Goal: Task Accomplishment & Management: Manage account settings

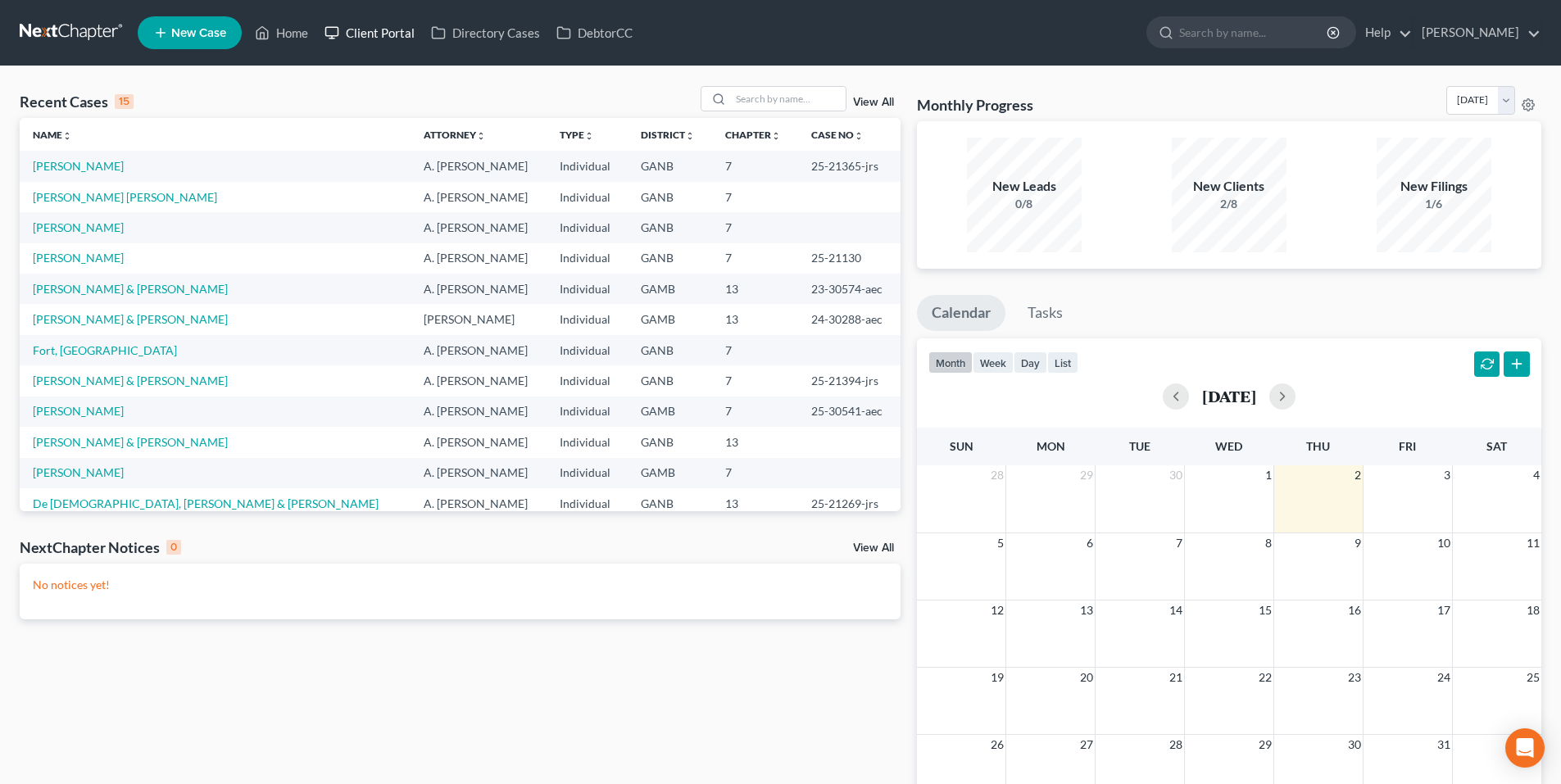
click at [400, 34] on link "Client Portal" at bounding box center [370, 32] width 107 height 29
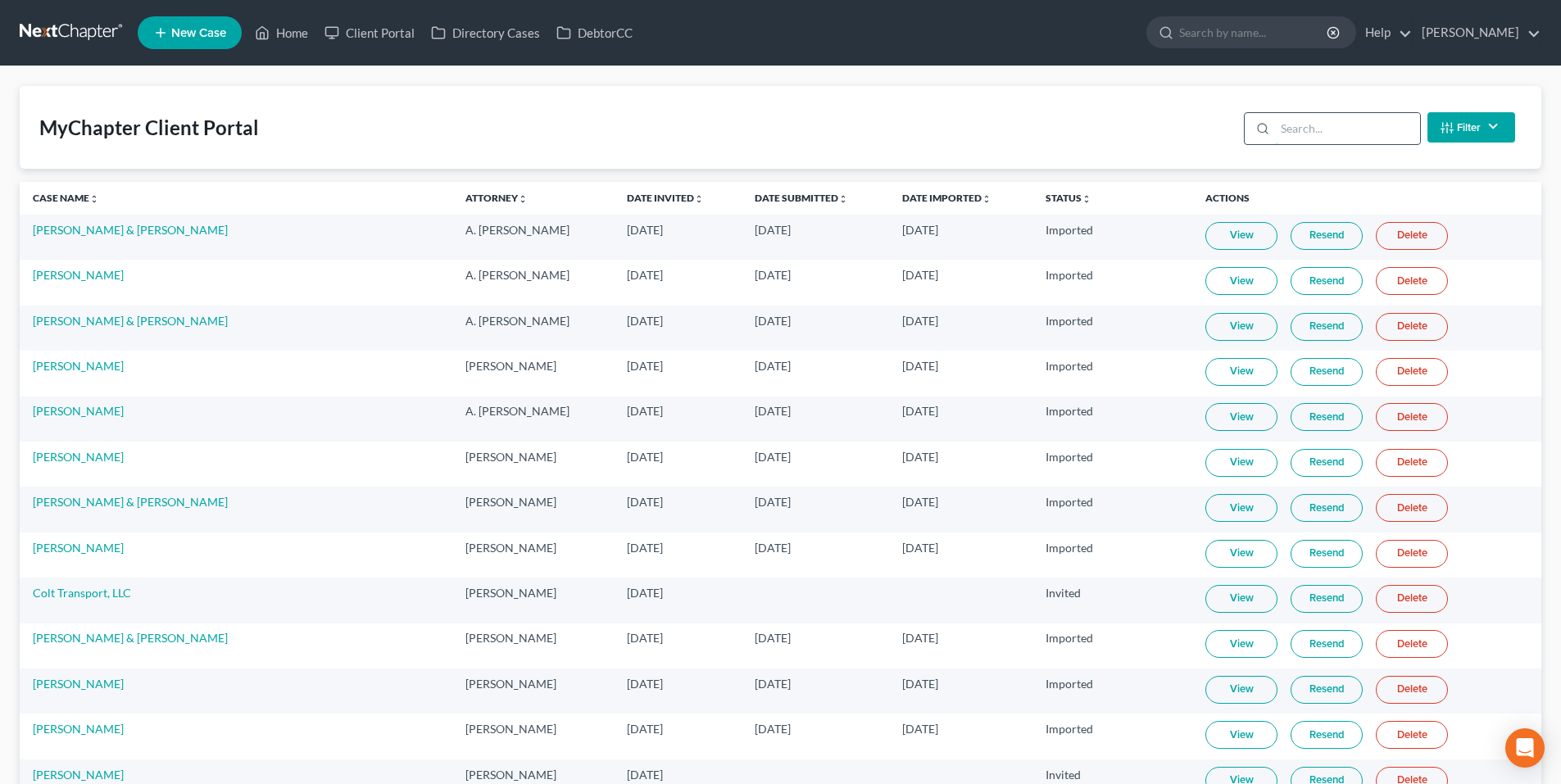
click at [1340, 134] on input "search" at bounding box center [1348, 128] width 145 height 31
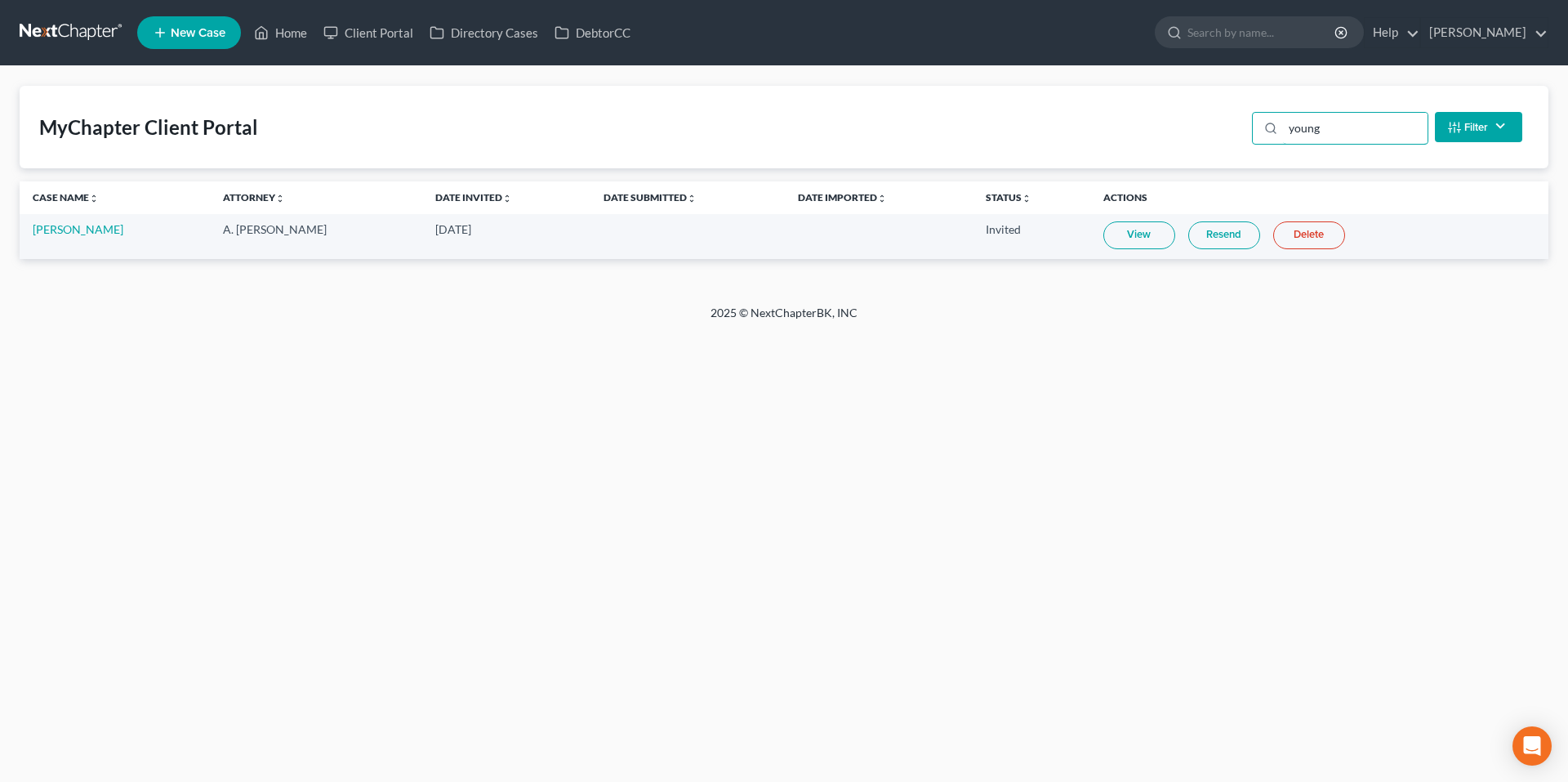
type input "young"
click at [105, 35] on link at bounding box center [72, 32] width 105 height 29
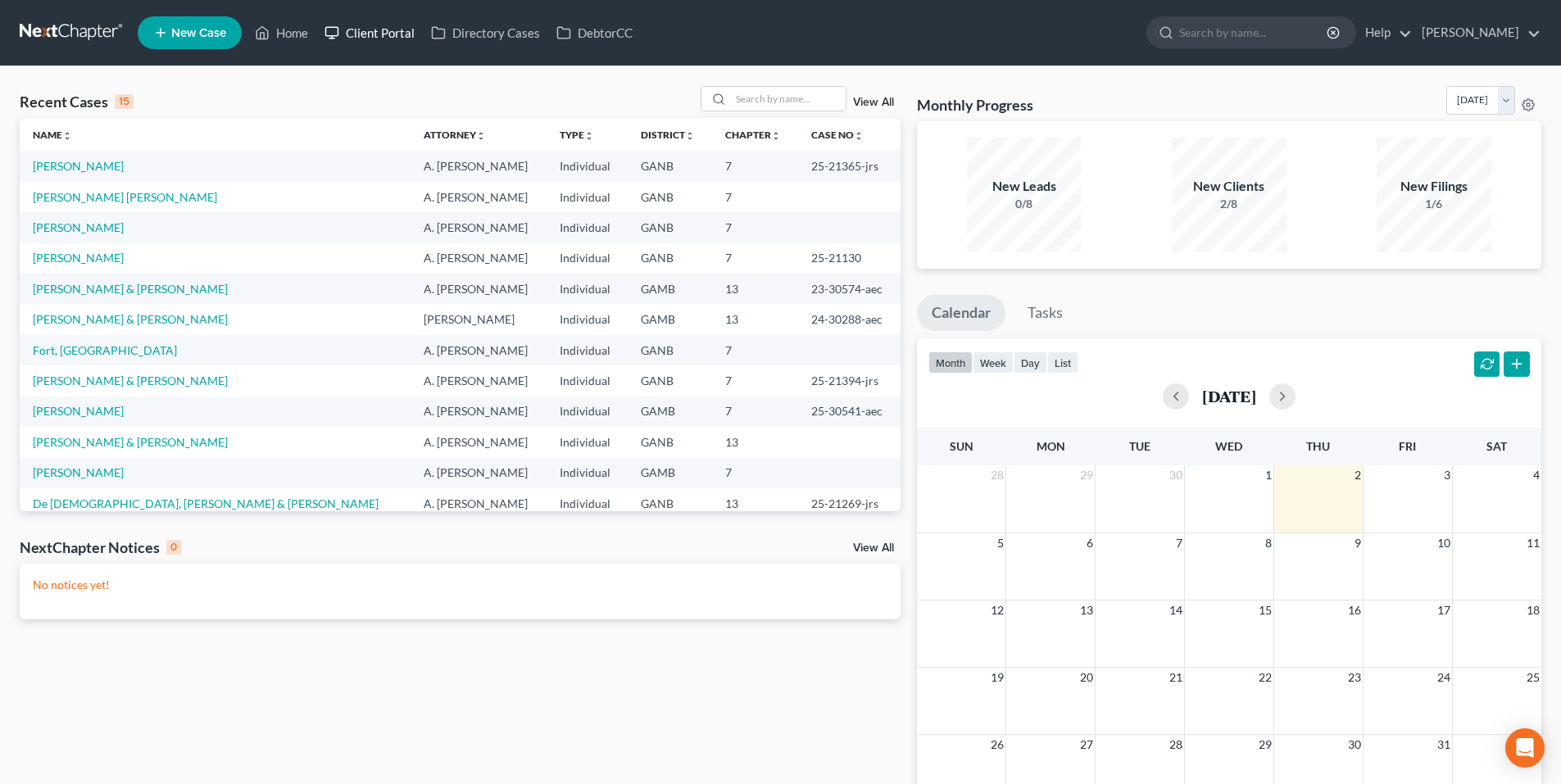
click at [399, 39] on link "Client Portal" at bounding box center [370, 32] width 107 height 29
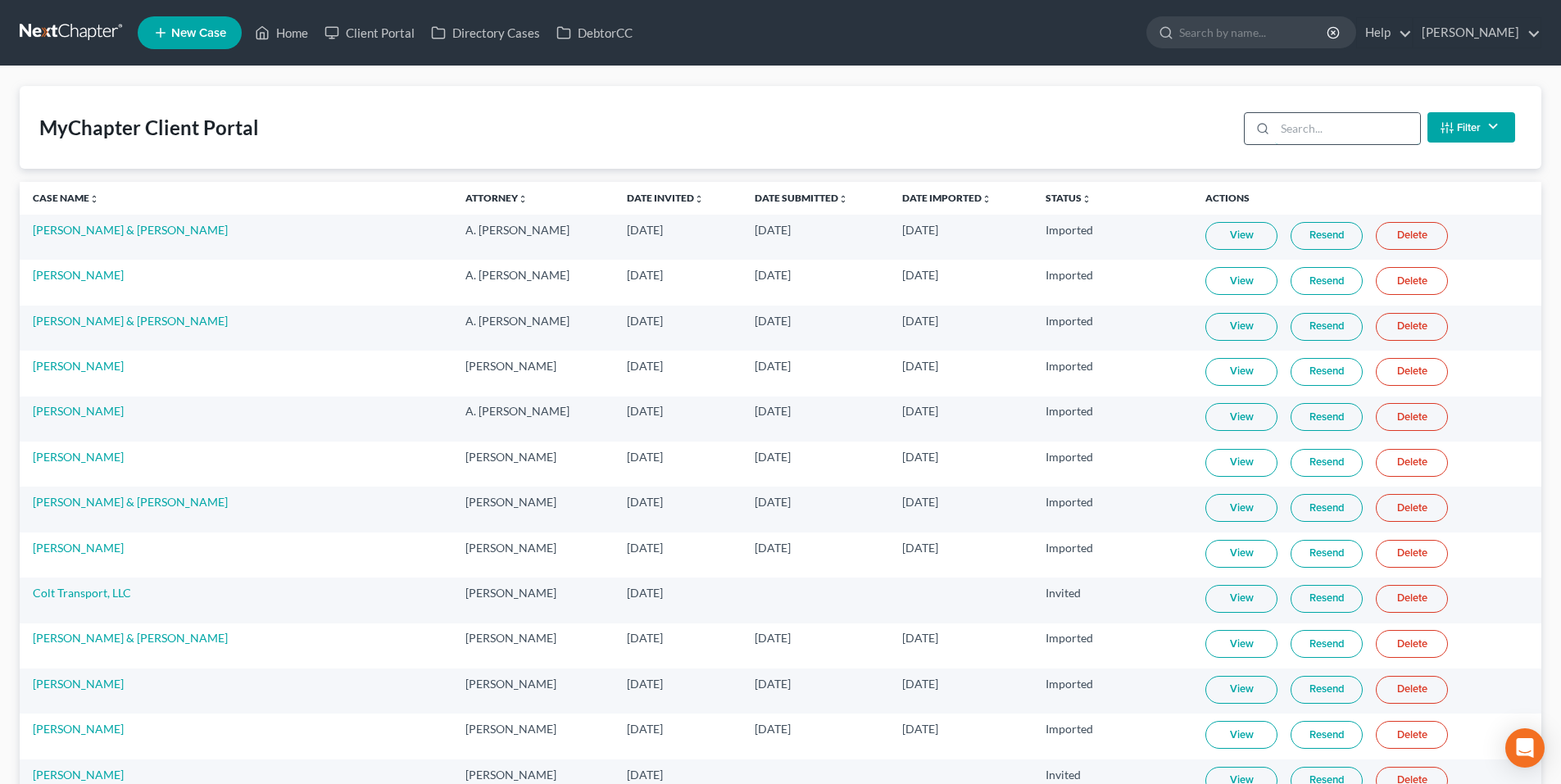
click at [1346, 129] on input "search" at bounding box center [1348, 128] width 145 height 31
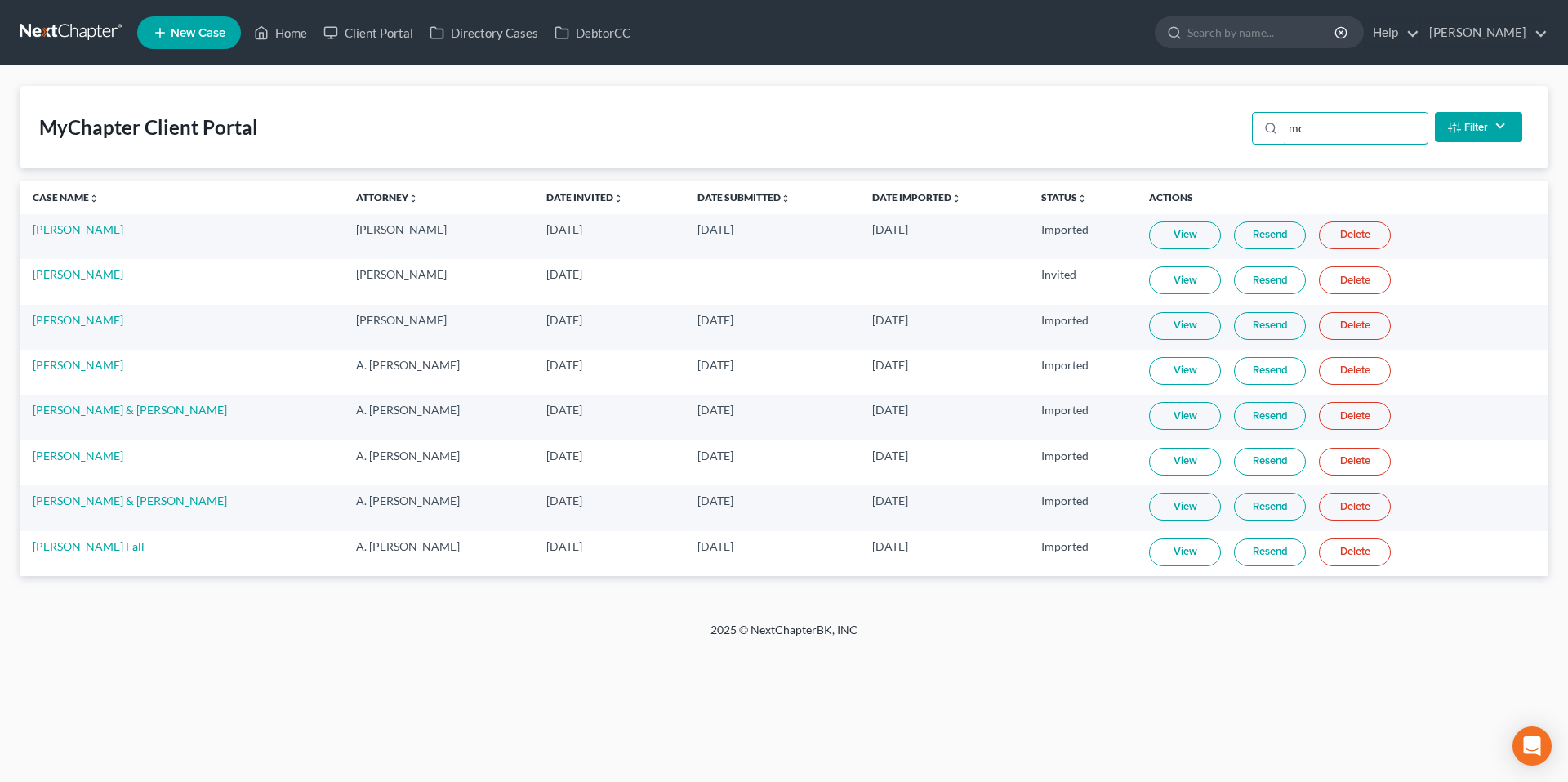
type input "mc"
click at [62, 550] on link "[PERSON_NAME] Fall" at bounding box center [88, 546] width 112 height 14
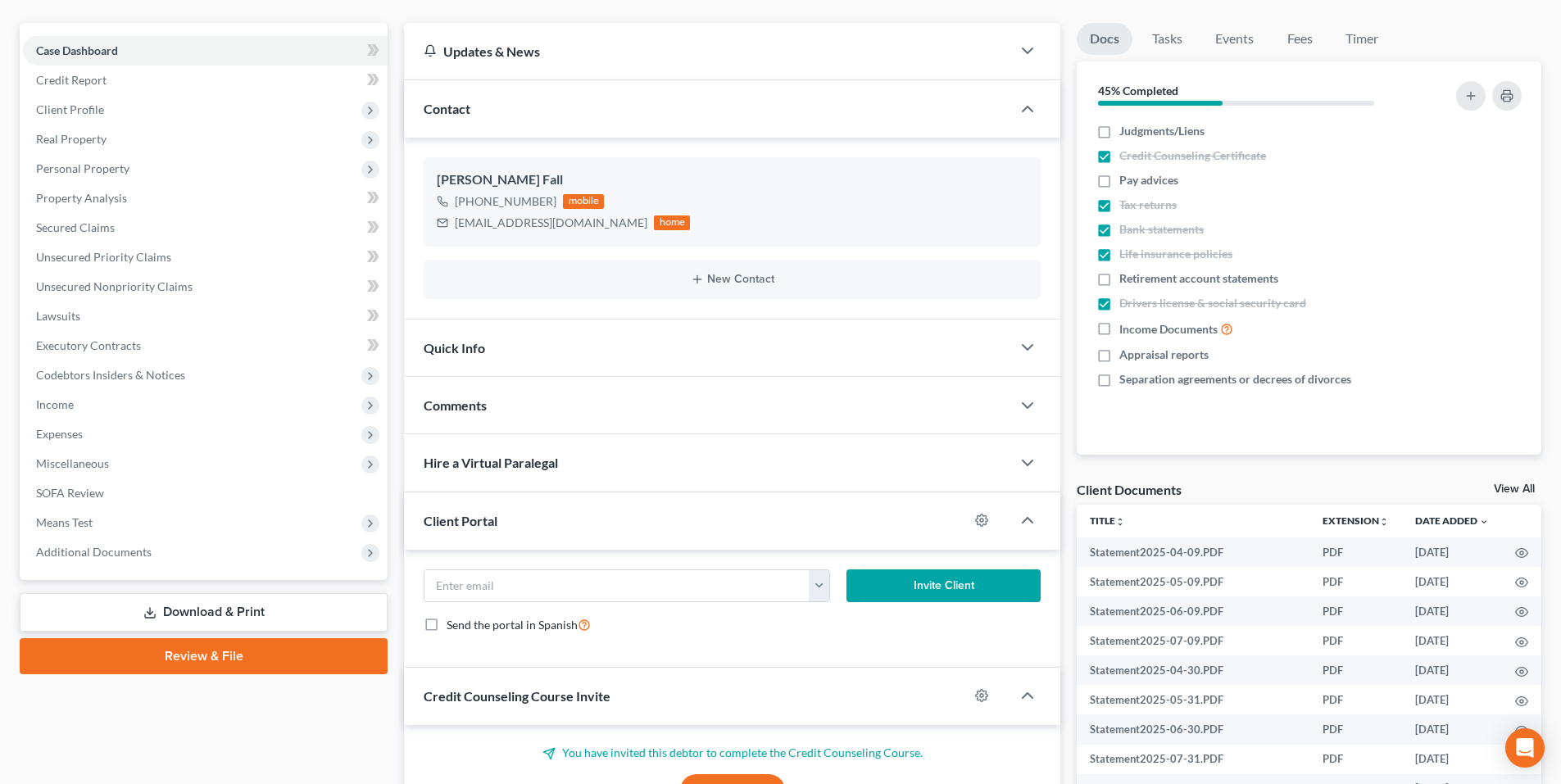
scroll to position [133, 0]
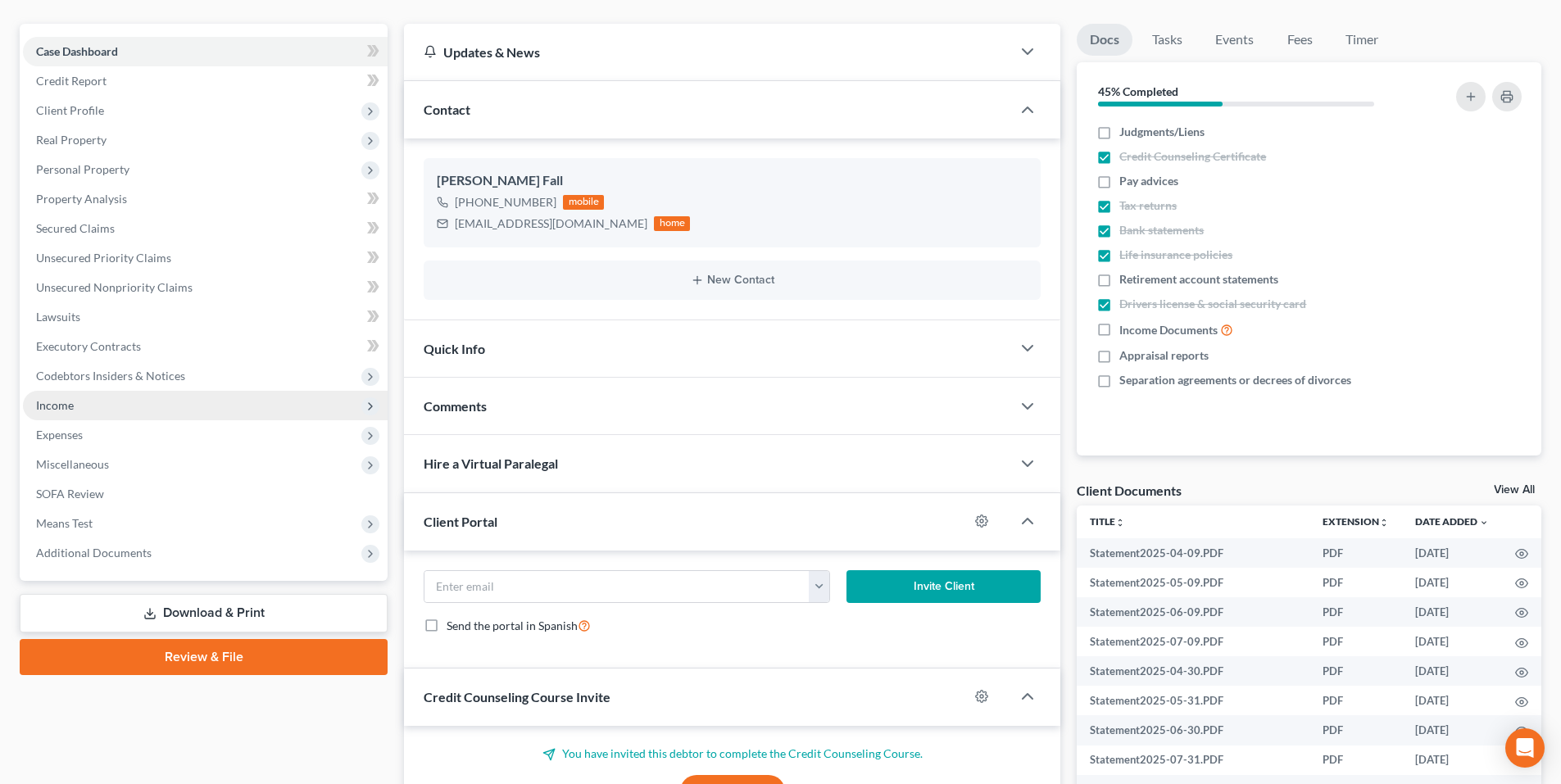
click at [79, 405] on span "Income" at bounding box center [206, 405] width 365 height 29
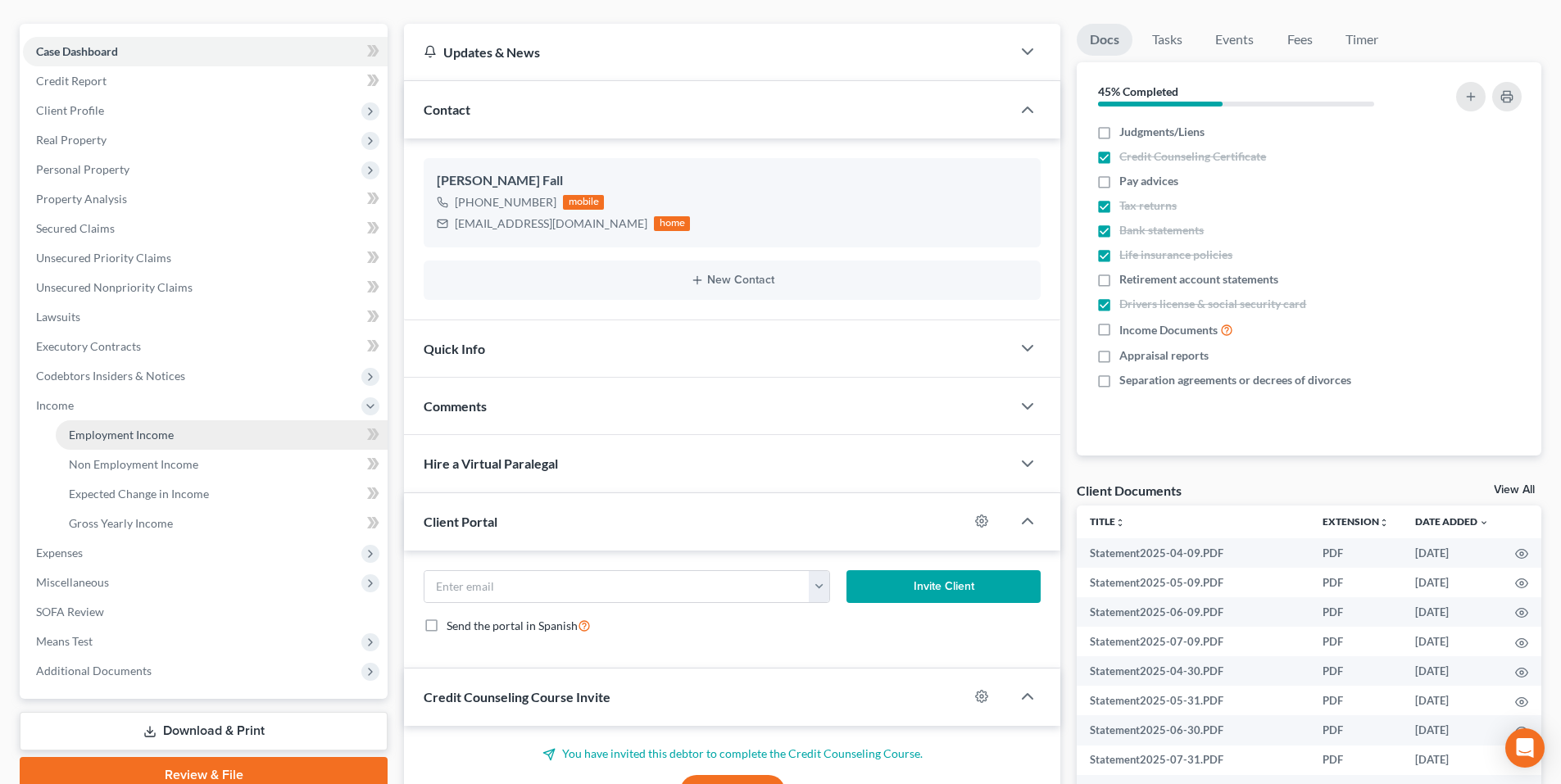
click at [91, 444] on link "Employment Income" at bounding box center [221, 434] width 332 height 29
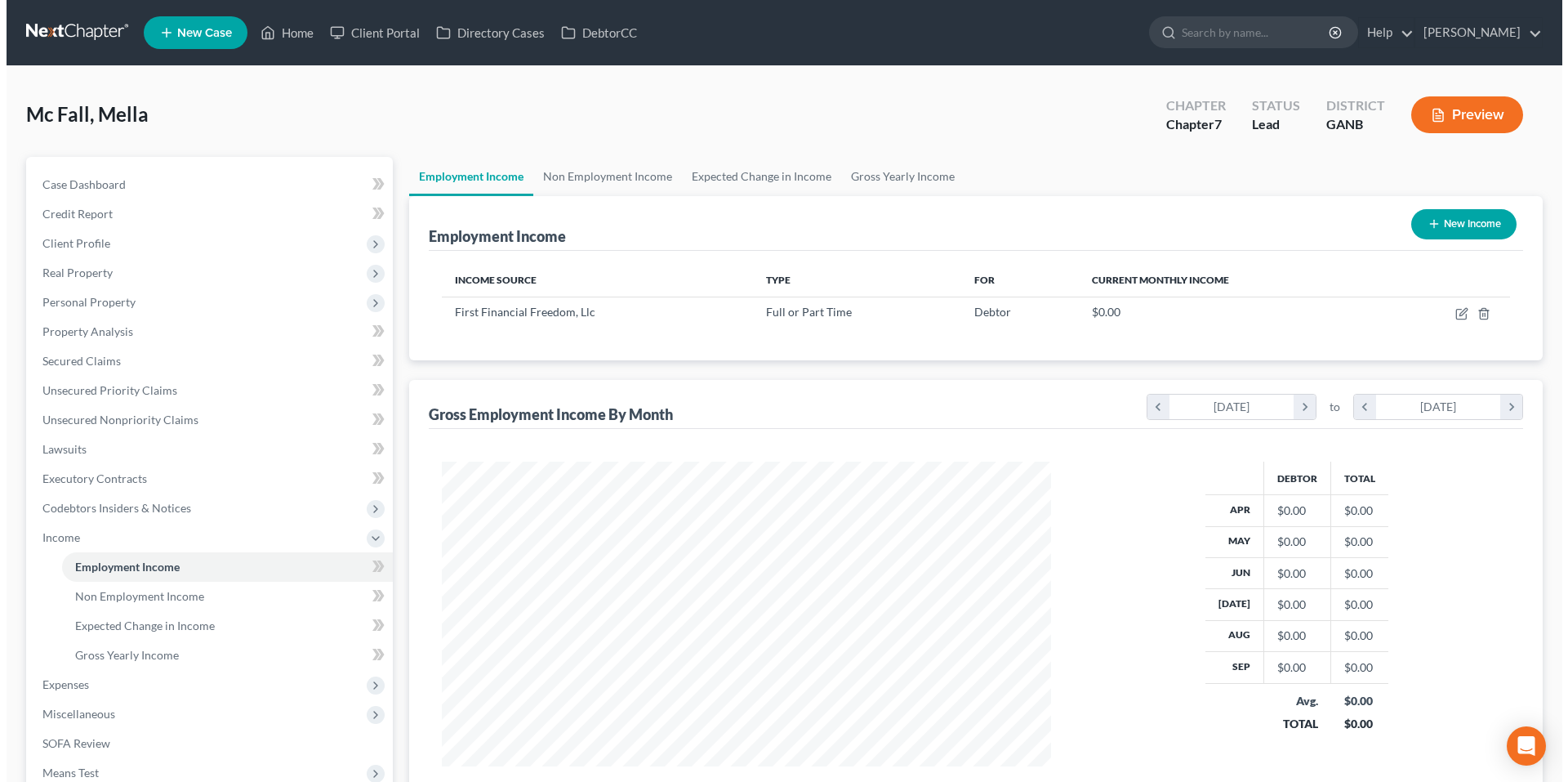
scroll to position [305, 642]
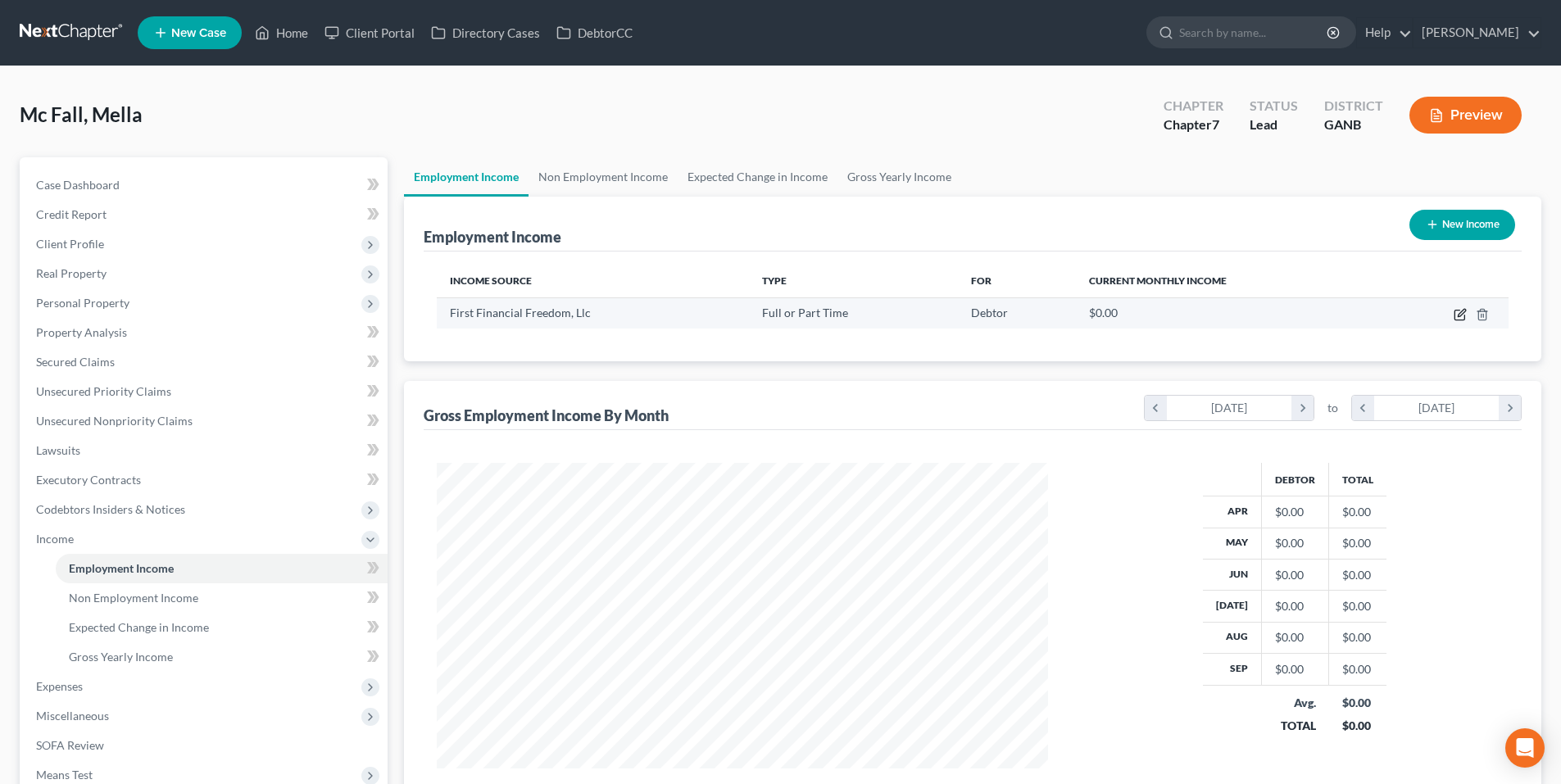
click at [1461, 310] on icon "button" at bounding box center [1460, 315] width 13 height 13
select select "0"
select select "9"
select select "0"
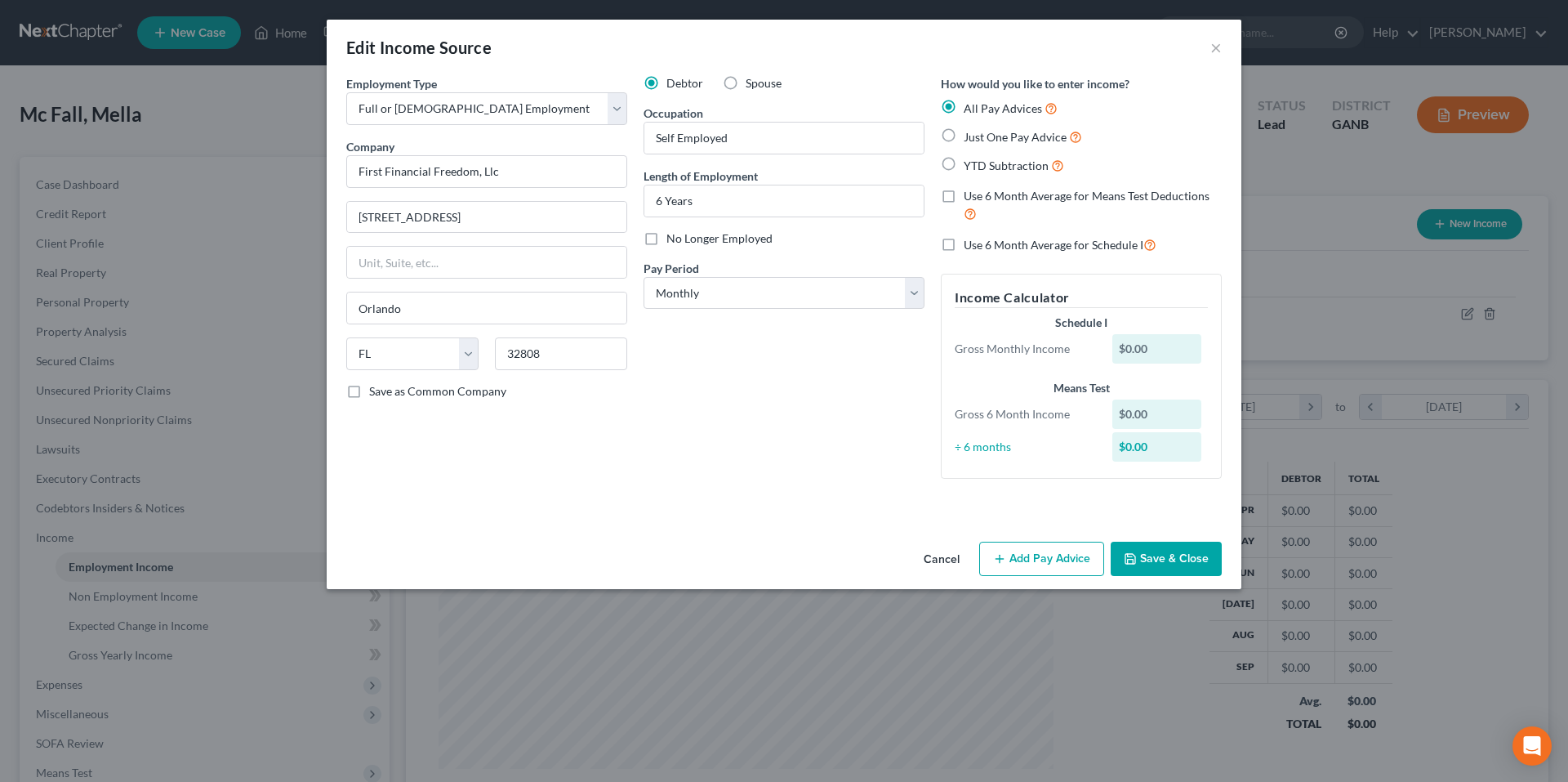
click at [1030, 551] on button "Add Pay Advice" at bounding box center [1041, 559] width 125 height 34
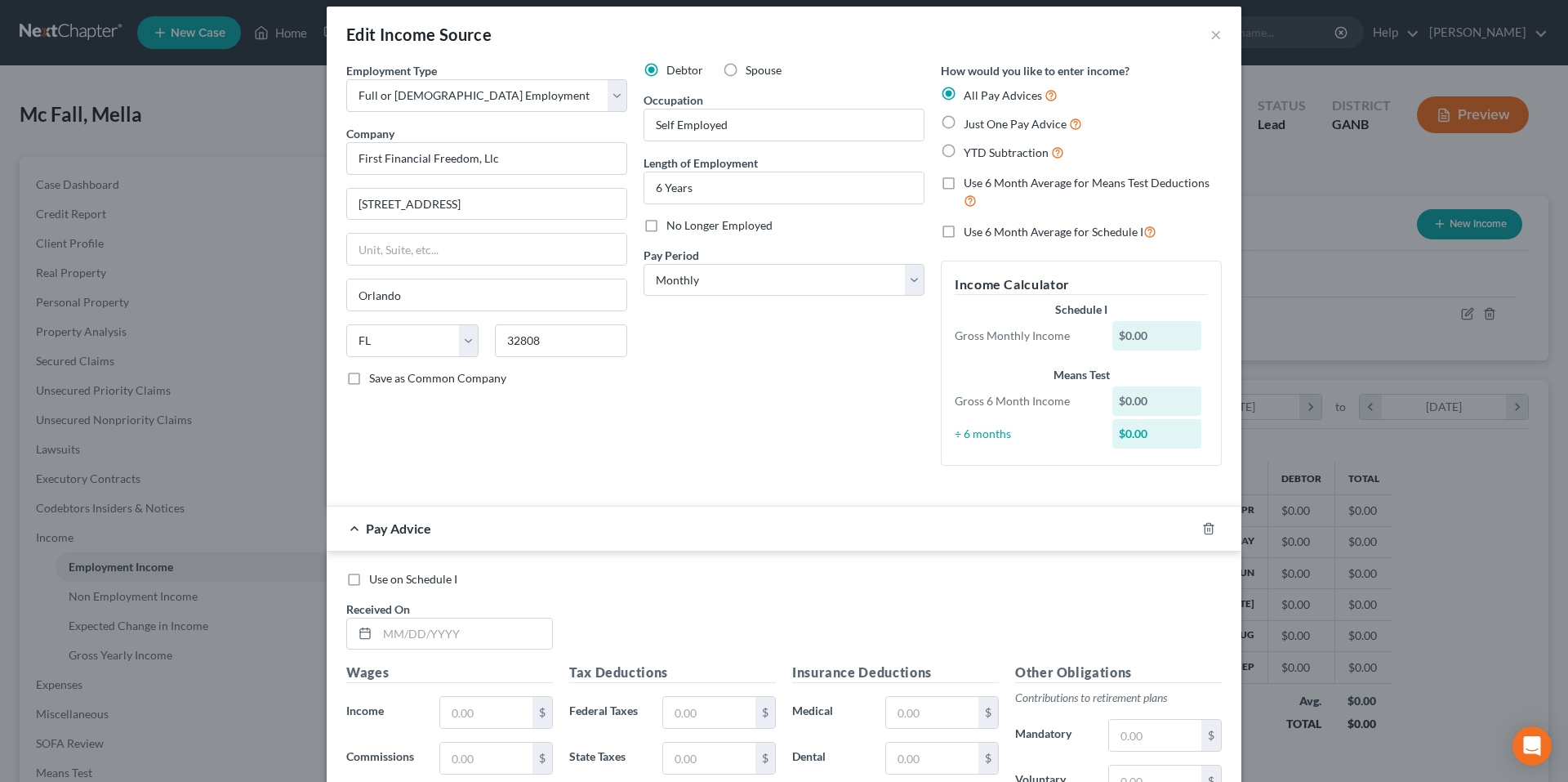
scroll to position [0, 0]
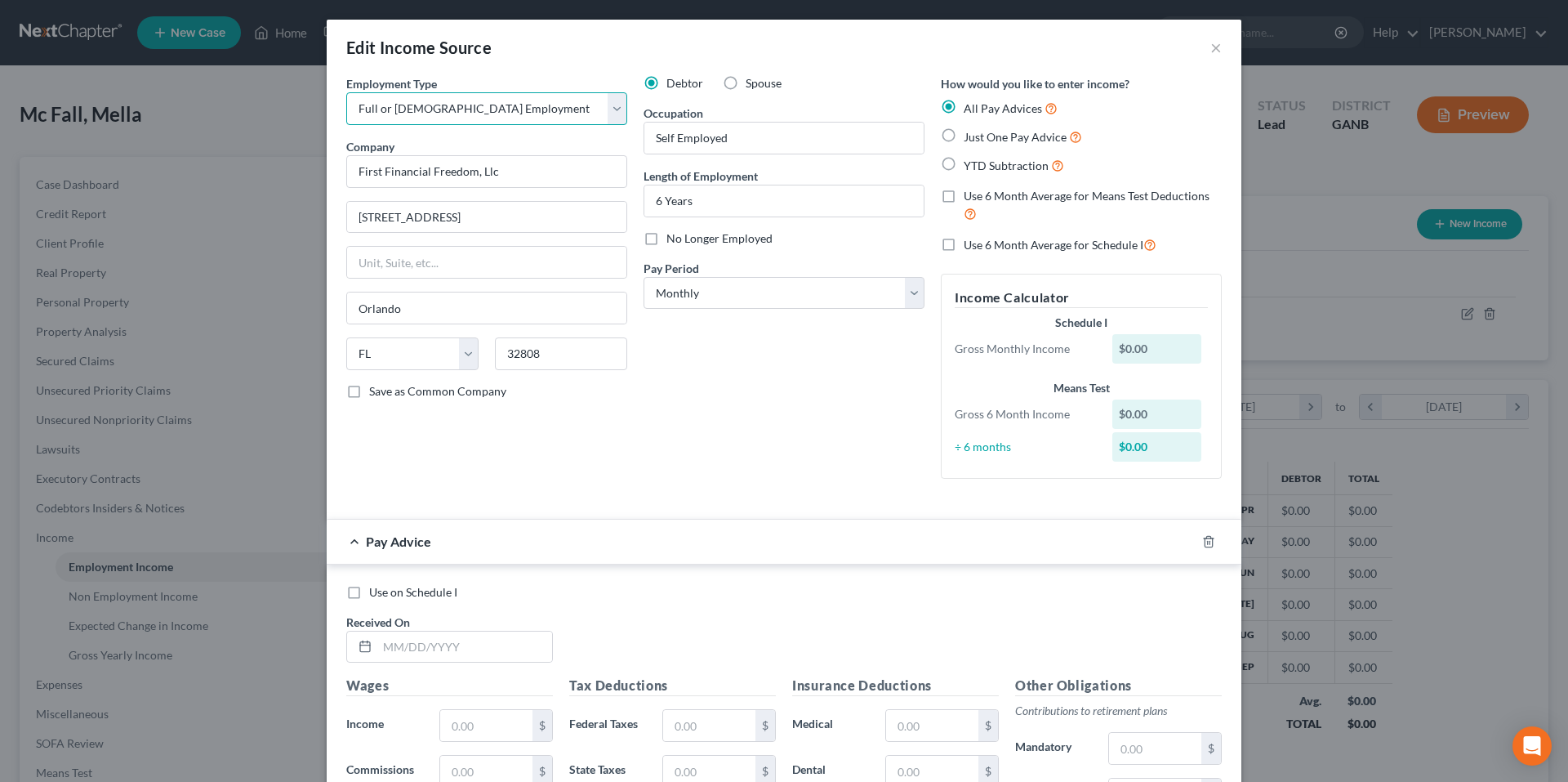
click at [567, 105] on select "Select Full or Part Time Employment Self Employment" at bounding box center [486, 108] width 281 height 32
select select "1"
click at [346, 92] on select "Select Full or Part Time Employment Self Employment" at bounding box center [486, 108] width 281 height 32
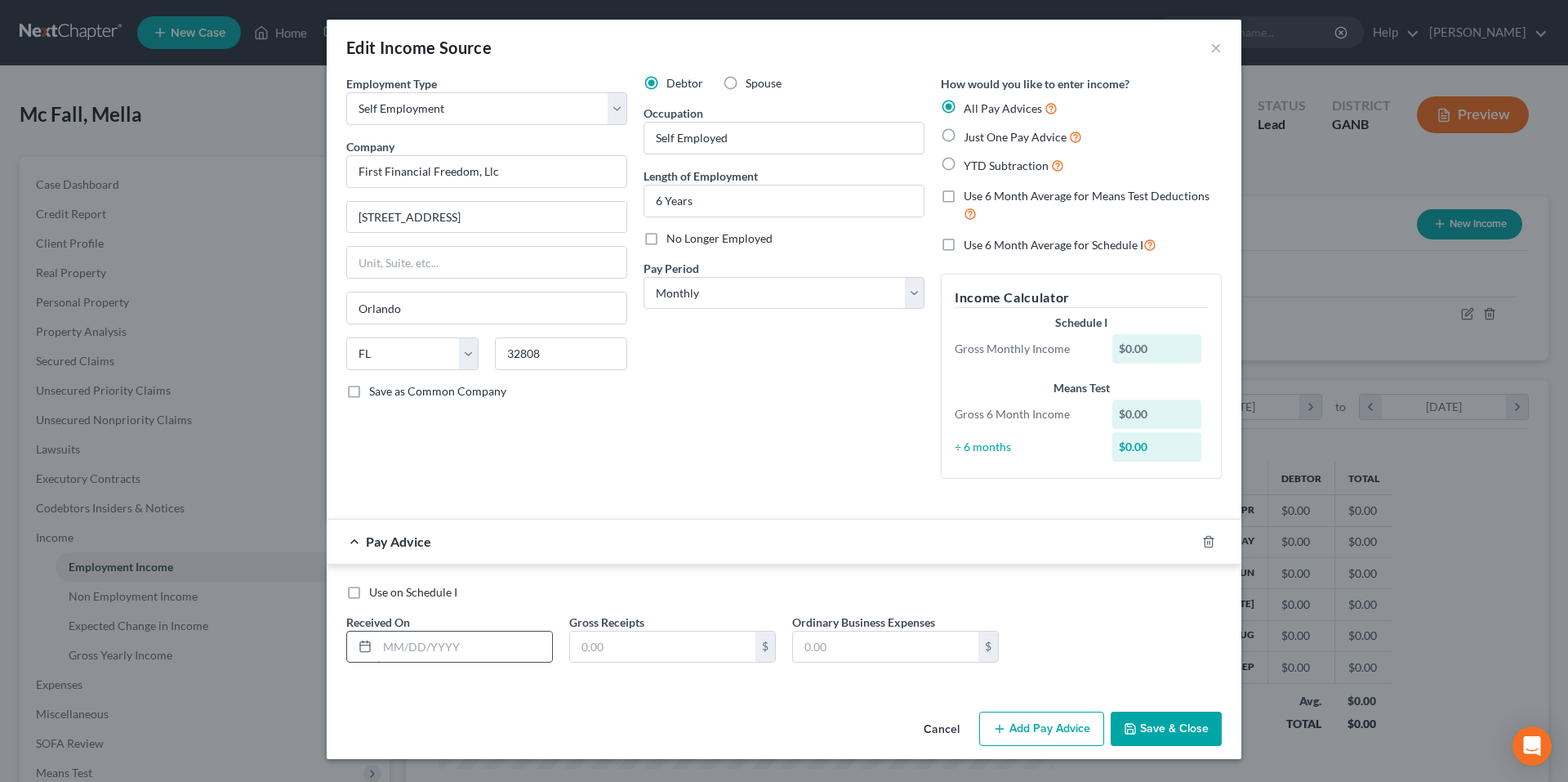
click at [489, 646] on input "text" at bounding box center [465, 647] width 175 height 31
type input "7/31/2025"
type input "300.00"
type input "424.59"
click at [1187, 538] on icon "button" at bounding box center [1190, 542] width 13 height 13
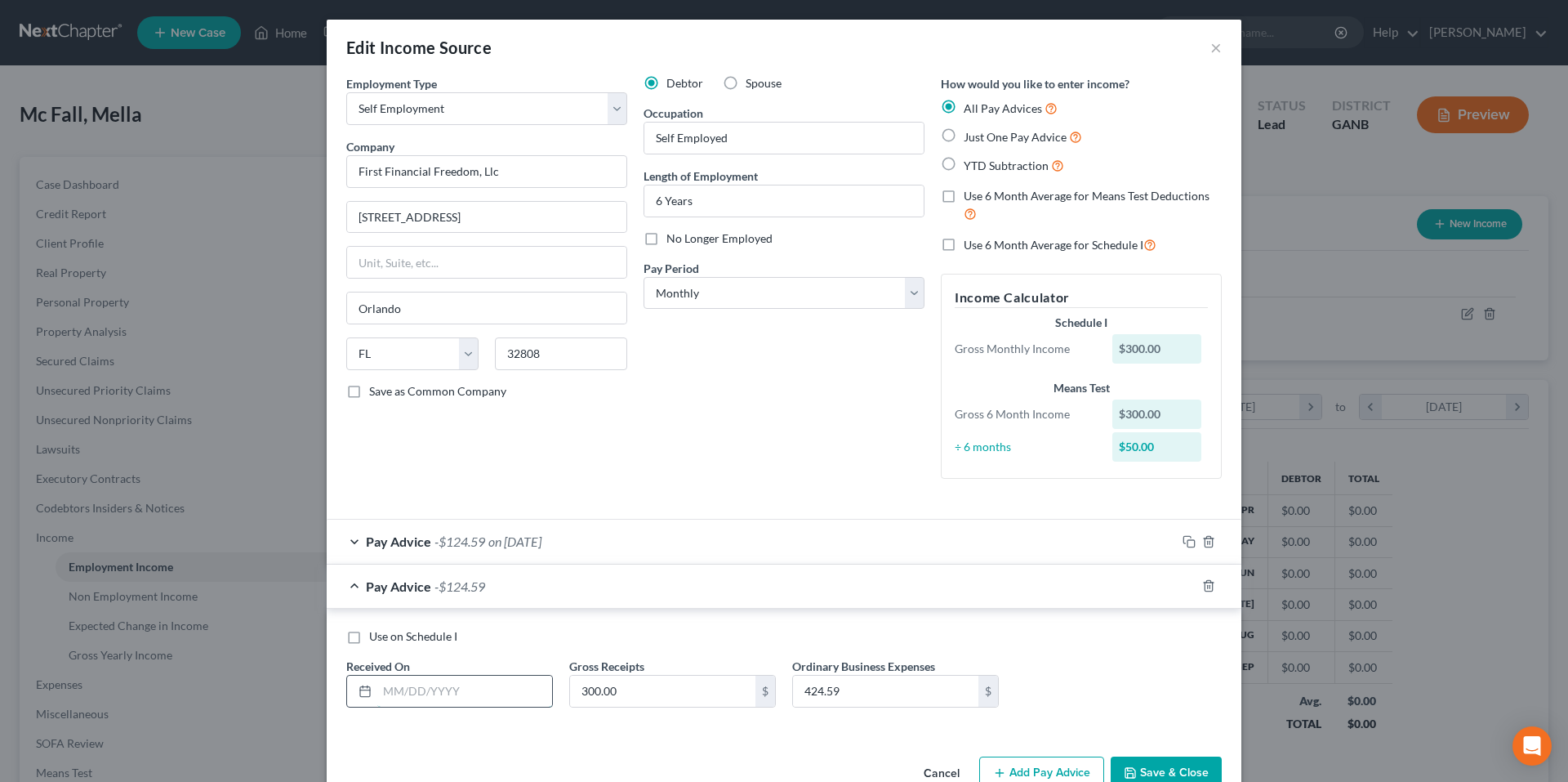
click at [473, 703] on input "text" at bounding box center [465, 691] width 175 height 31
type input "6/30/2025"
type input "500.00"
type input "424.59"
click at [1186, 581] on icon "button" at bounding box center [1190, 586] width 13 height 13
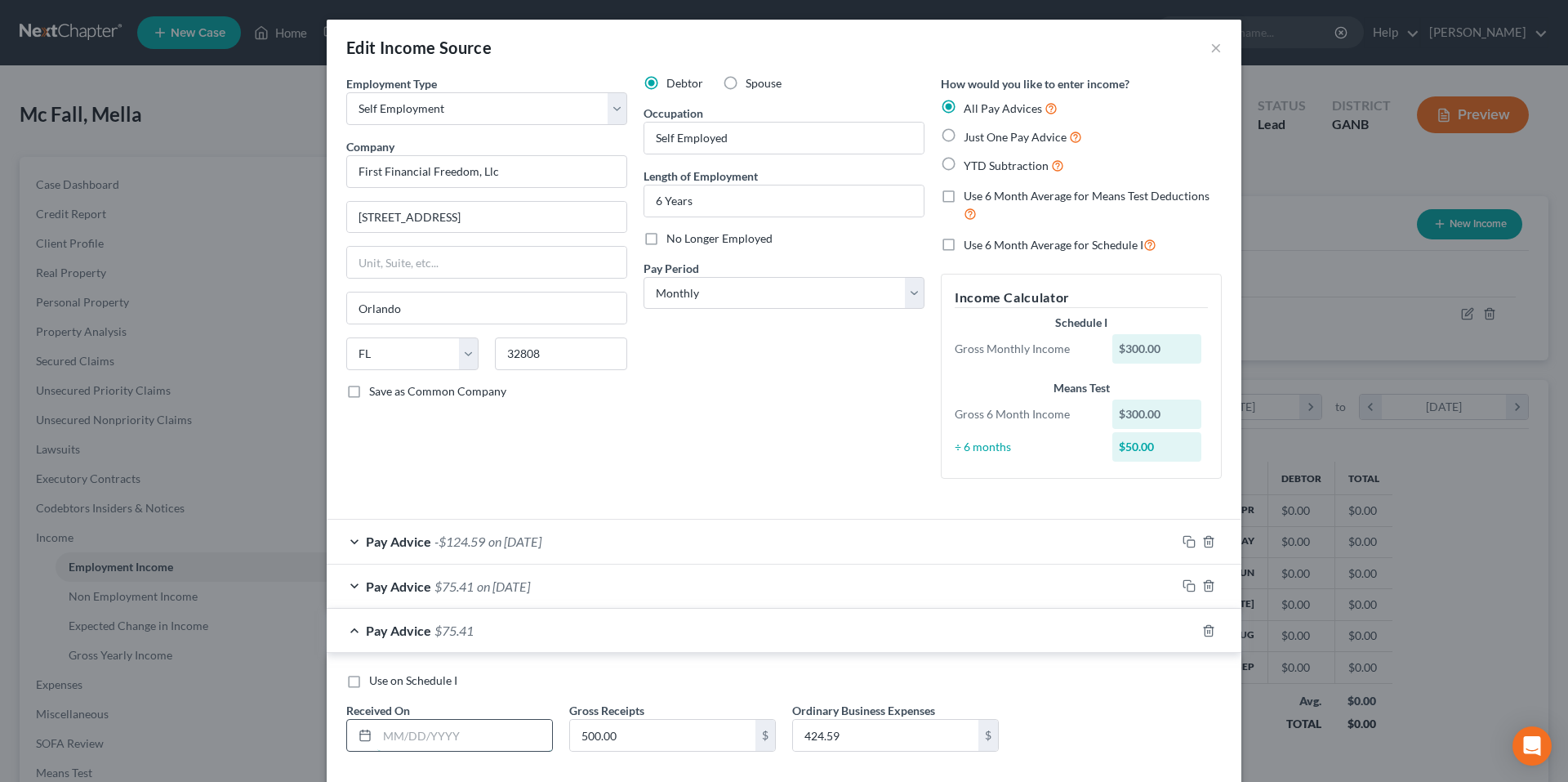
click at [411, 740] on input "text" at bounding box center [465, 735] width 175 height 31
type input "5/31/2025"
type input "400.00"
type input "624.59"
click at [1183, 628] on icon "button" at bounding box center [1190, 631] width 13 height 13
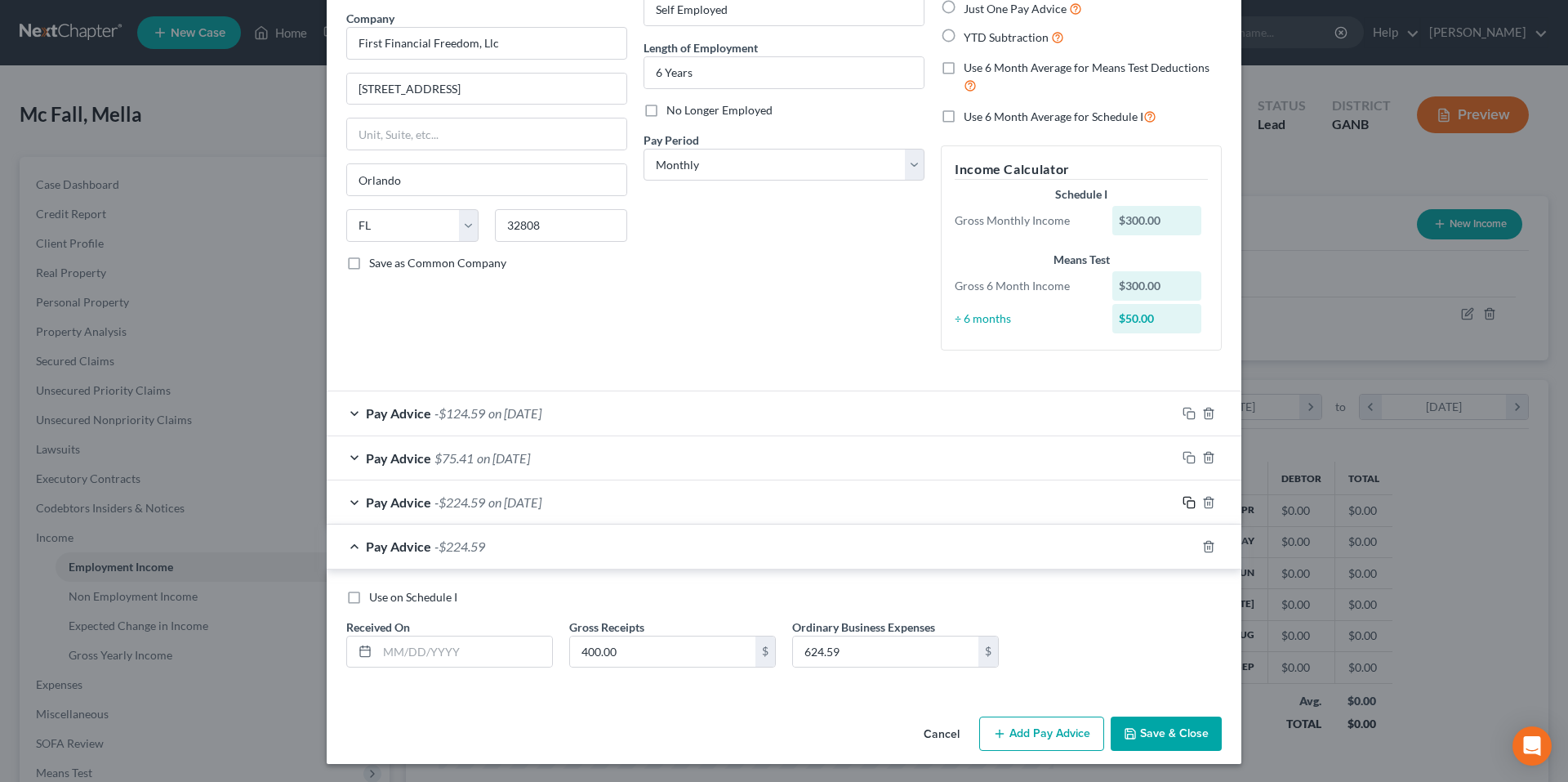
scroll to position [130, 0]
click at [514, 654] on input "text" at bounding box center [465, 650] width 175 height 31
type input "4/30/25"
type input "700.00"
type input "423.45"
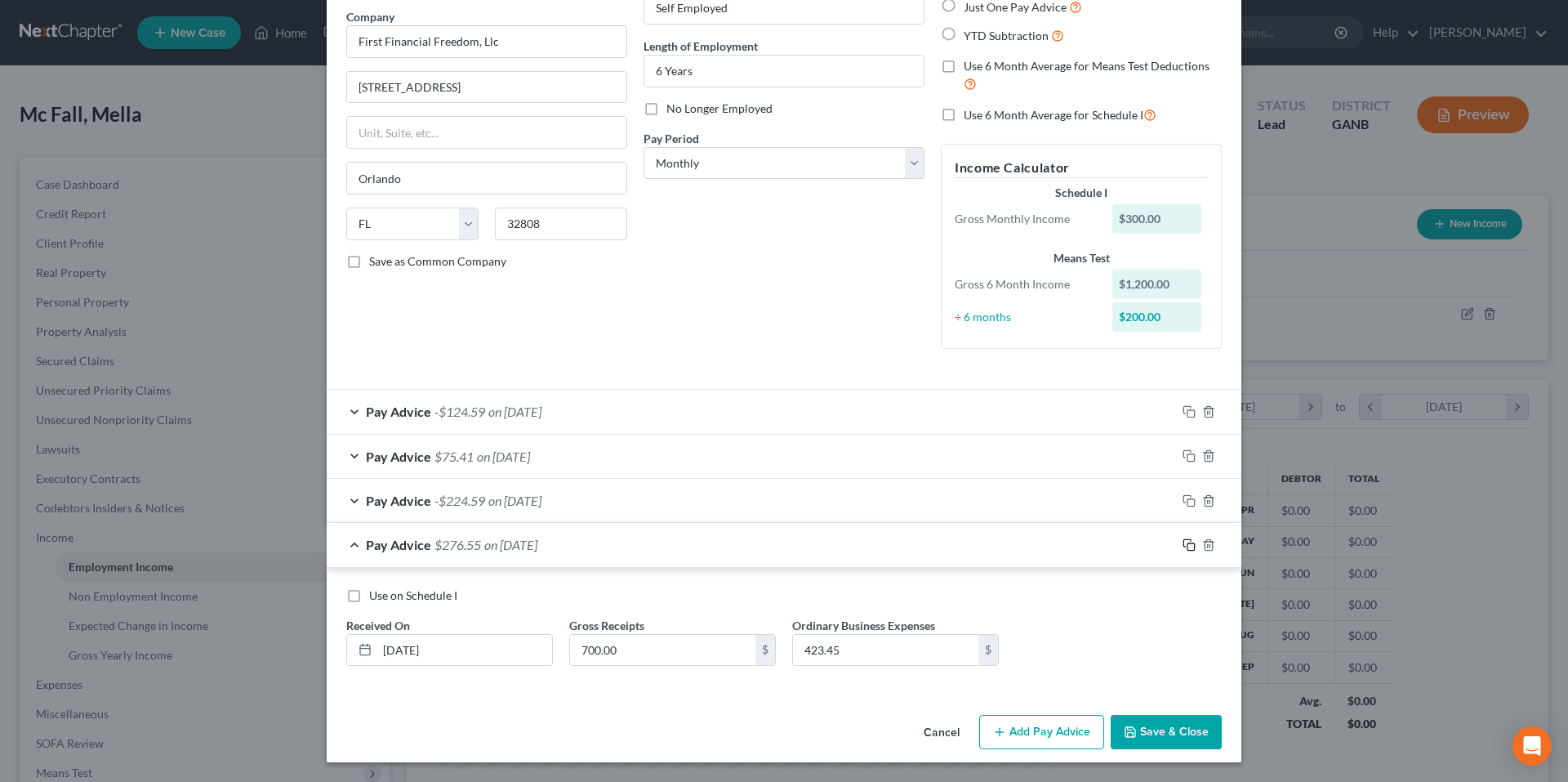
click at [1183, 541] on icon "button" at bounding box center [1190, 545] width 13 height 13
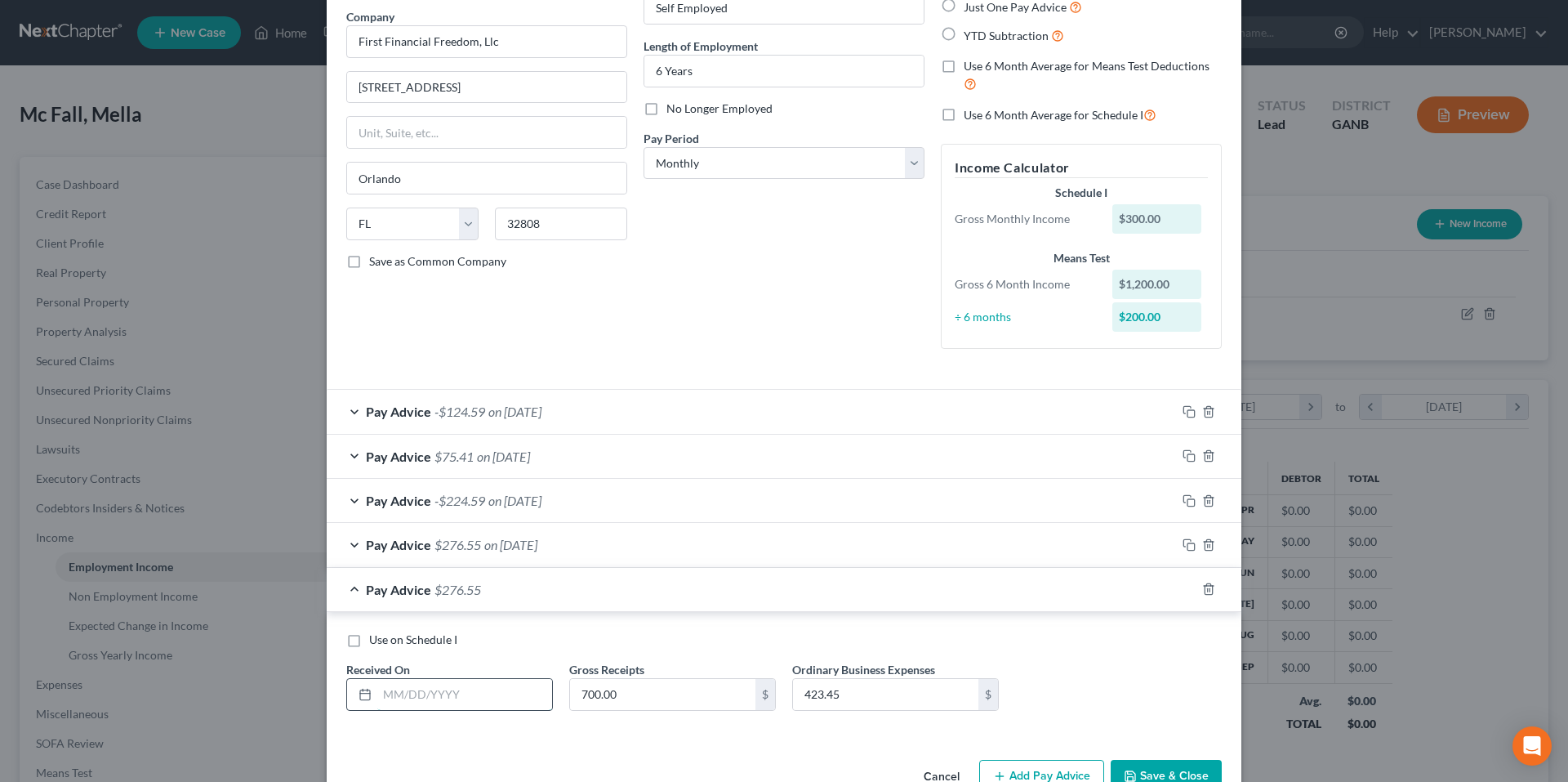
click at [477, 690] on input "text" at bounding box center [465, 694] width 175 height 31
type input "3/31/25"
type input "200.00"
type input "422.45"
click at [1185, 583] on icon "button" at bounding box center [1190, 589] width 13 height 13
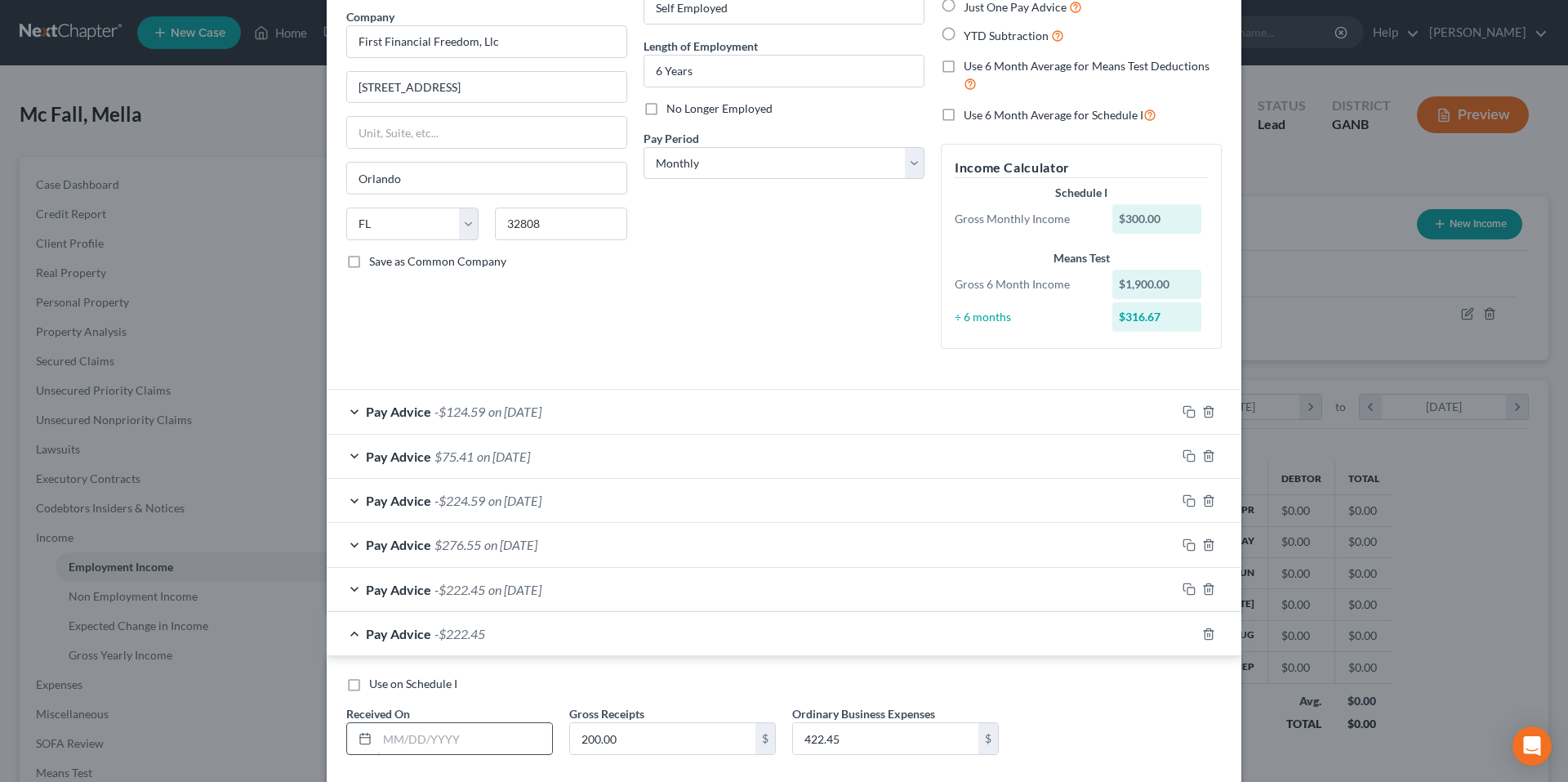
click at [465, 736] on input "text" at bounding box center [465, 738] width 175 height 31
type input "8"
type input "2/28/25"
type input "1,224.17"
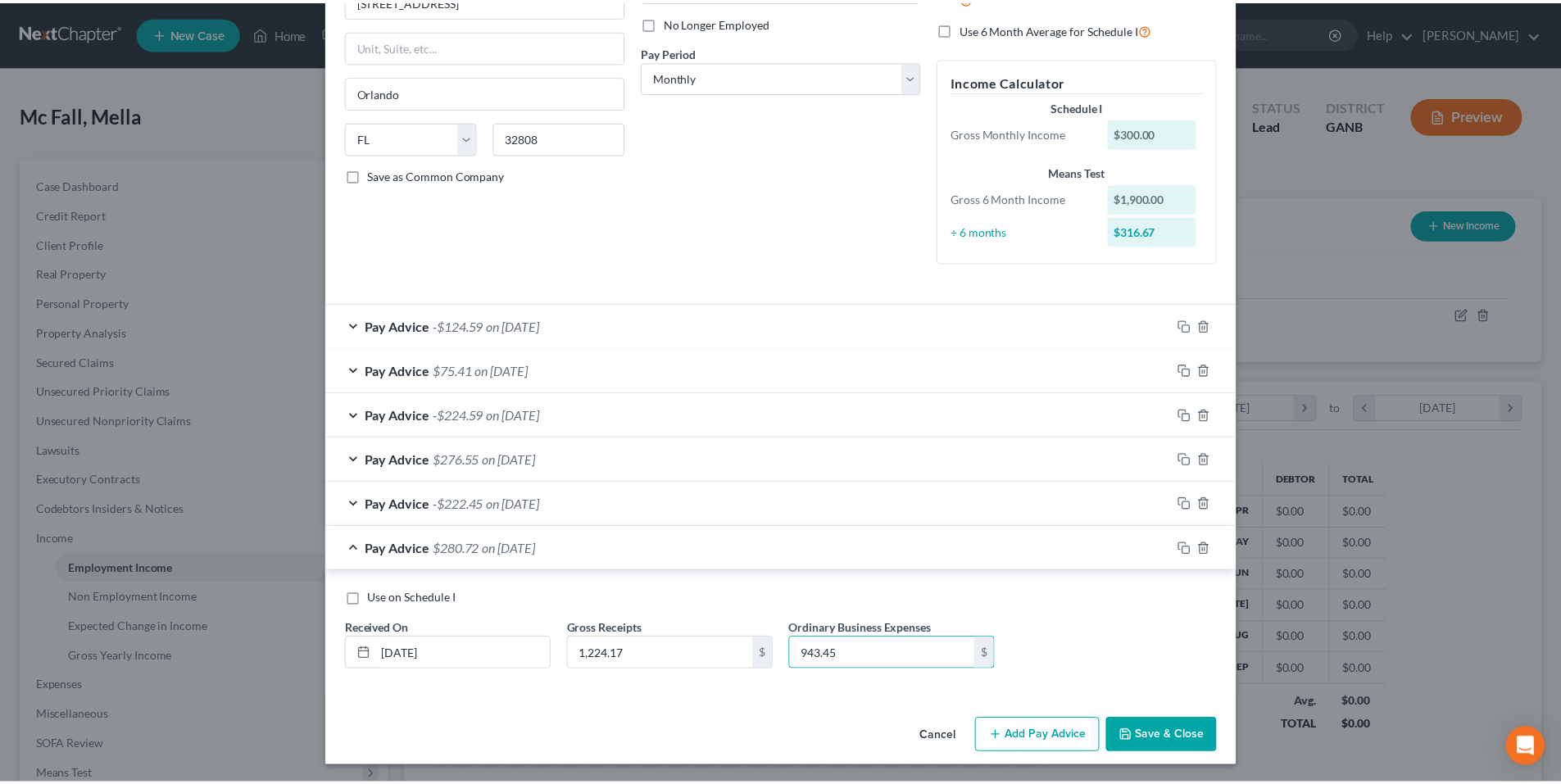
scroll to position [220, 0]
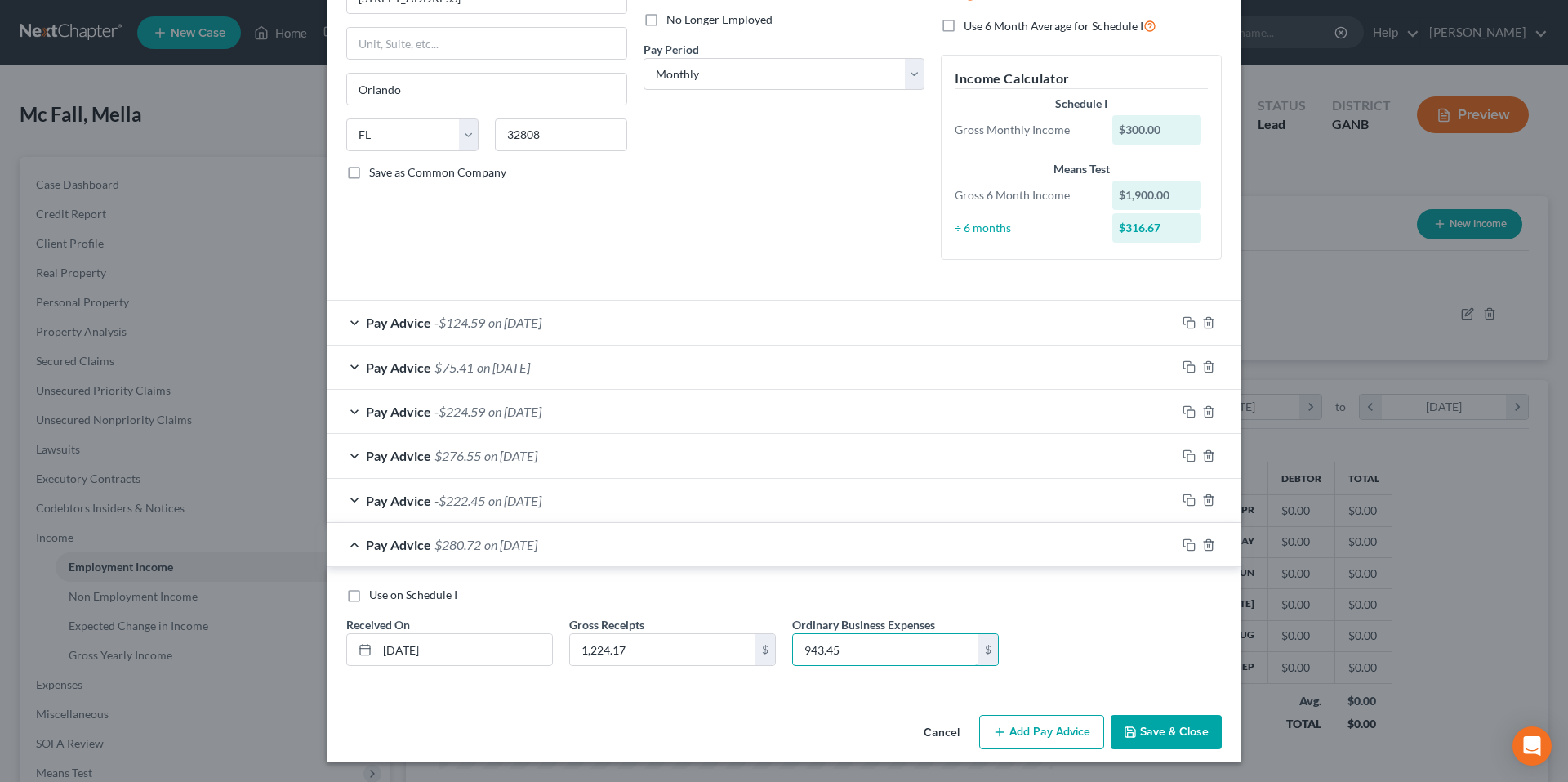
type input "943.45"
click at [1151, 731] on button "Save & Close" at bounding box center [1166, 731] width 111 height 34
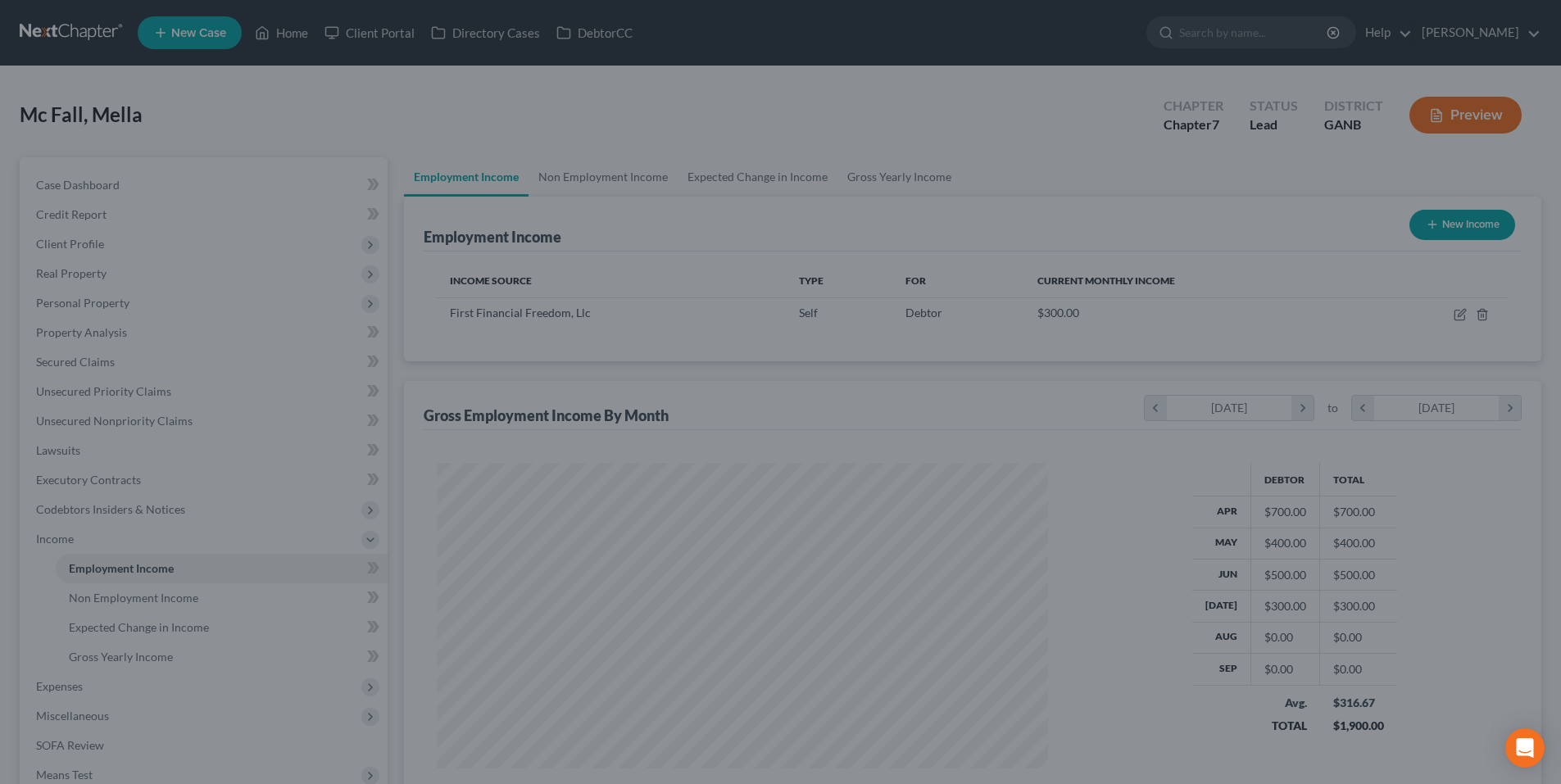
scroll to position [819045, 818965]
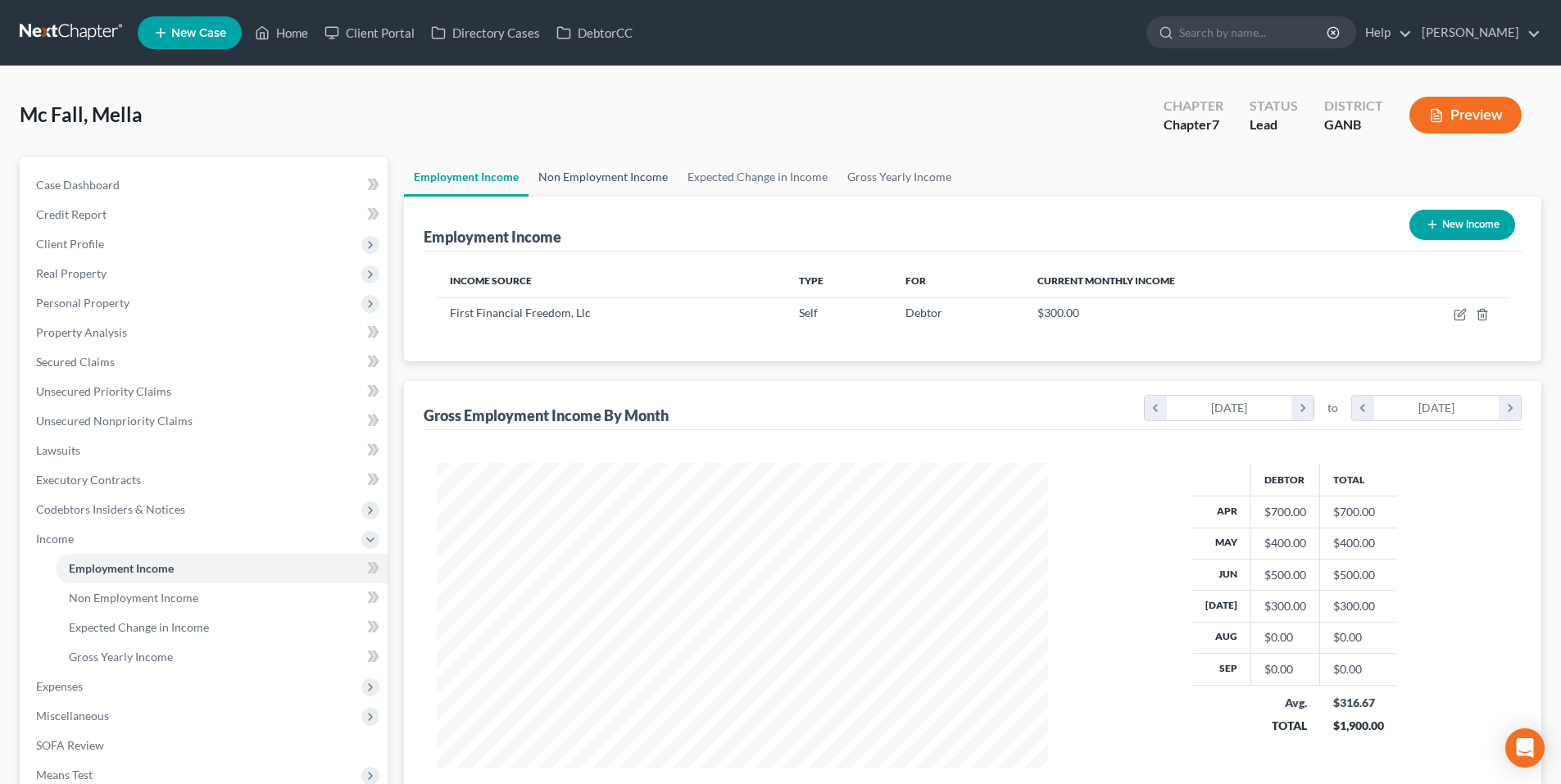
click at [570, 170] on link "Non Employment Income" at bounding box center [603, 176] width 149 height 39
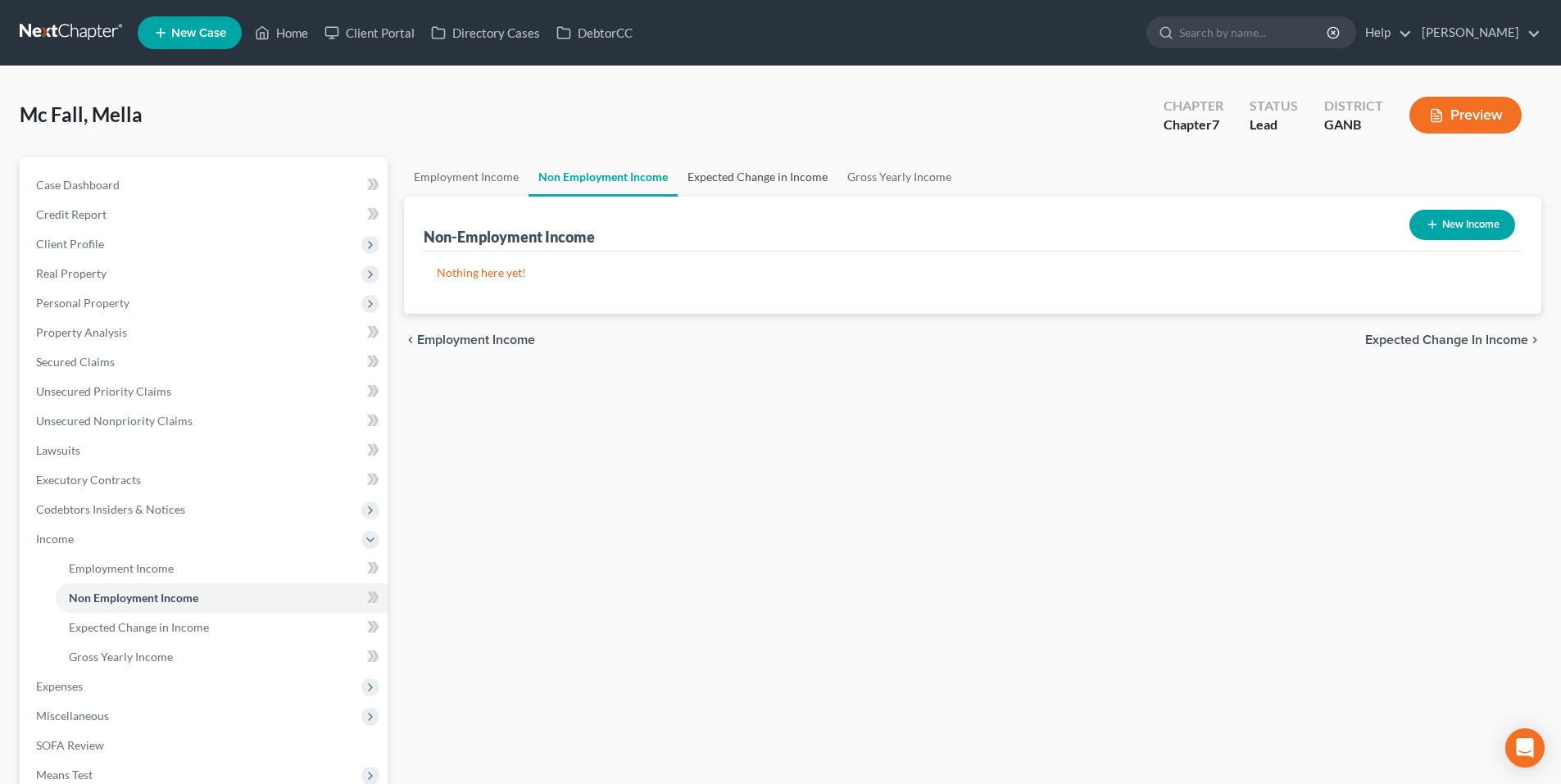
click at [741, 180] on link "Expected Change in Income" at bounding box center [758, 176] width 160 height 39
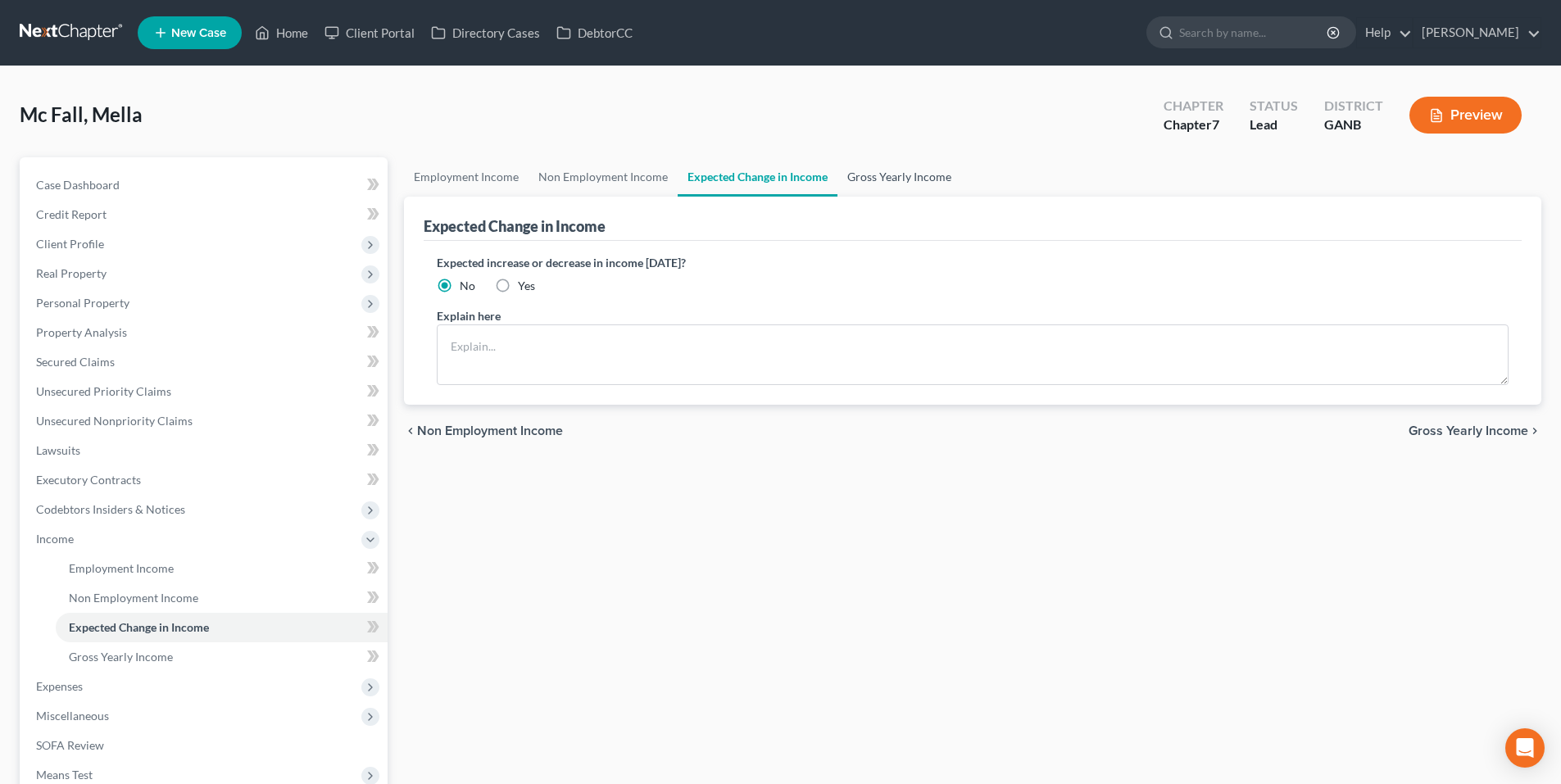
click at [883, 179] on link "Gross Yearly Income" at bounding box center [899, 176] width 124 height 39
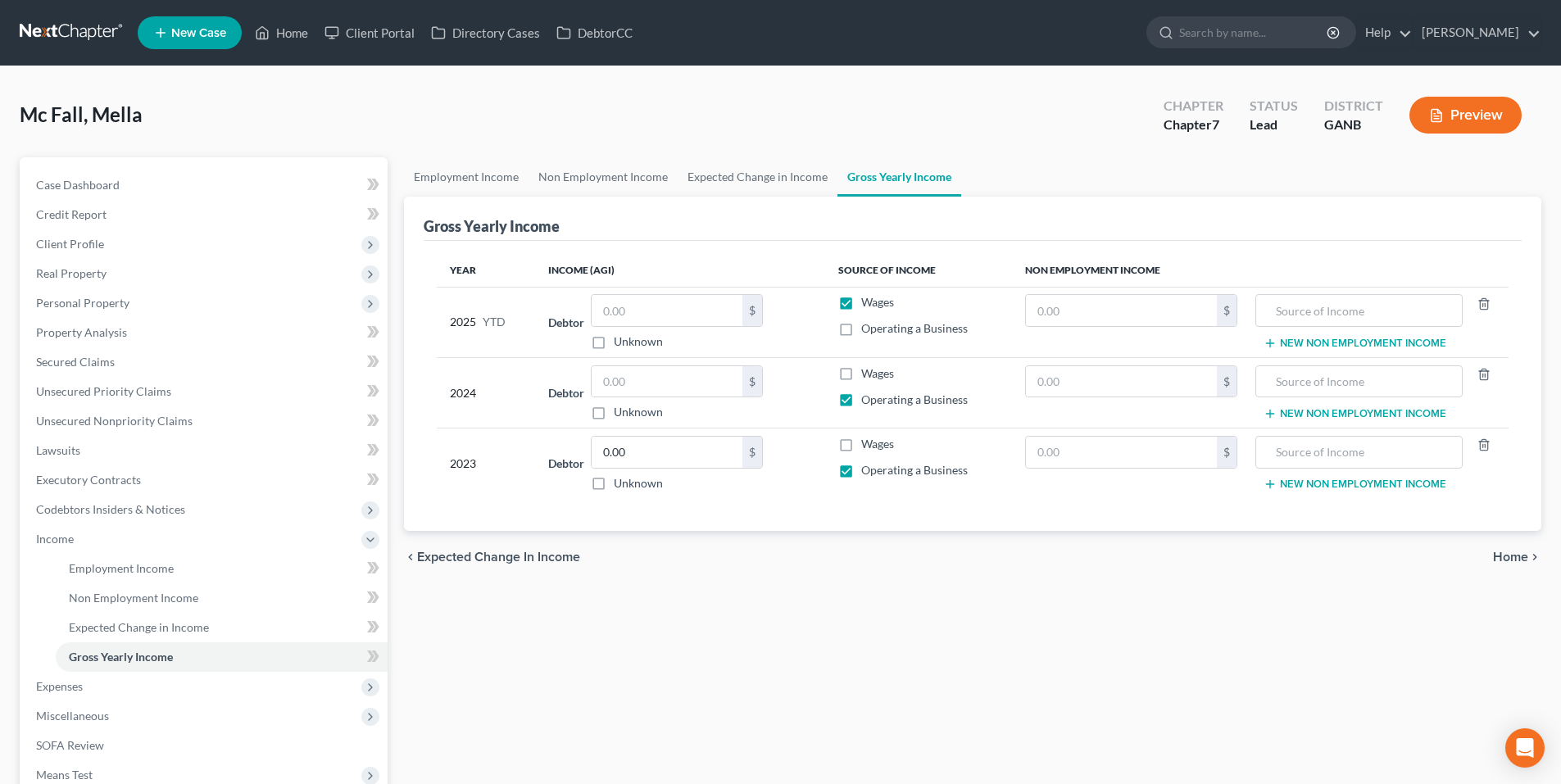
click at [1511, 554] on span "Home" at bounding box center [1511, 558] width 35 height 13
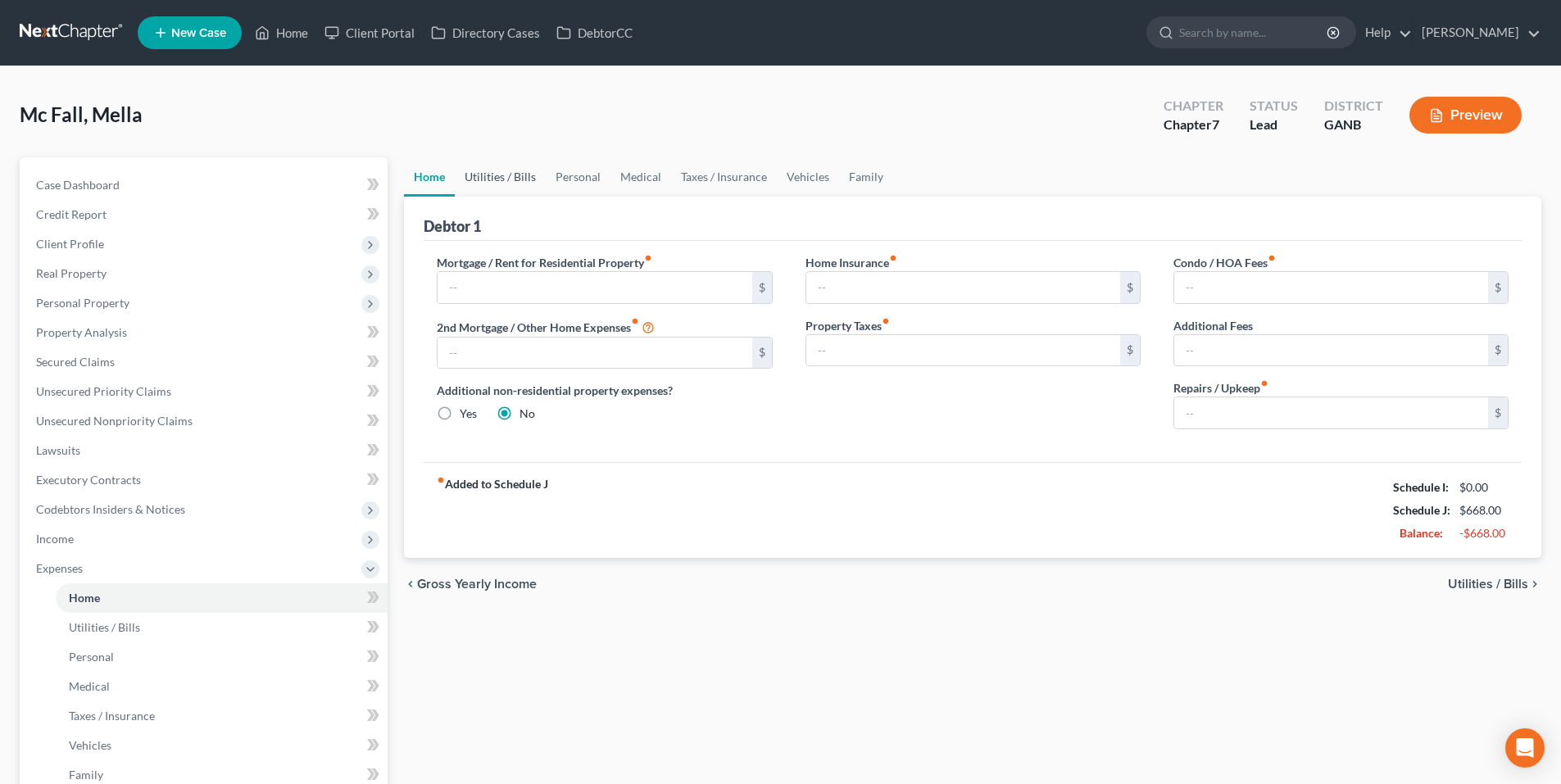
click at [492, 176] on link "Utilities / Bills" at bounding box center [500, 176] width 91 height 39
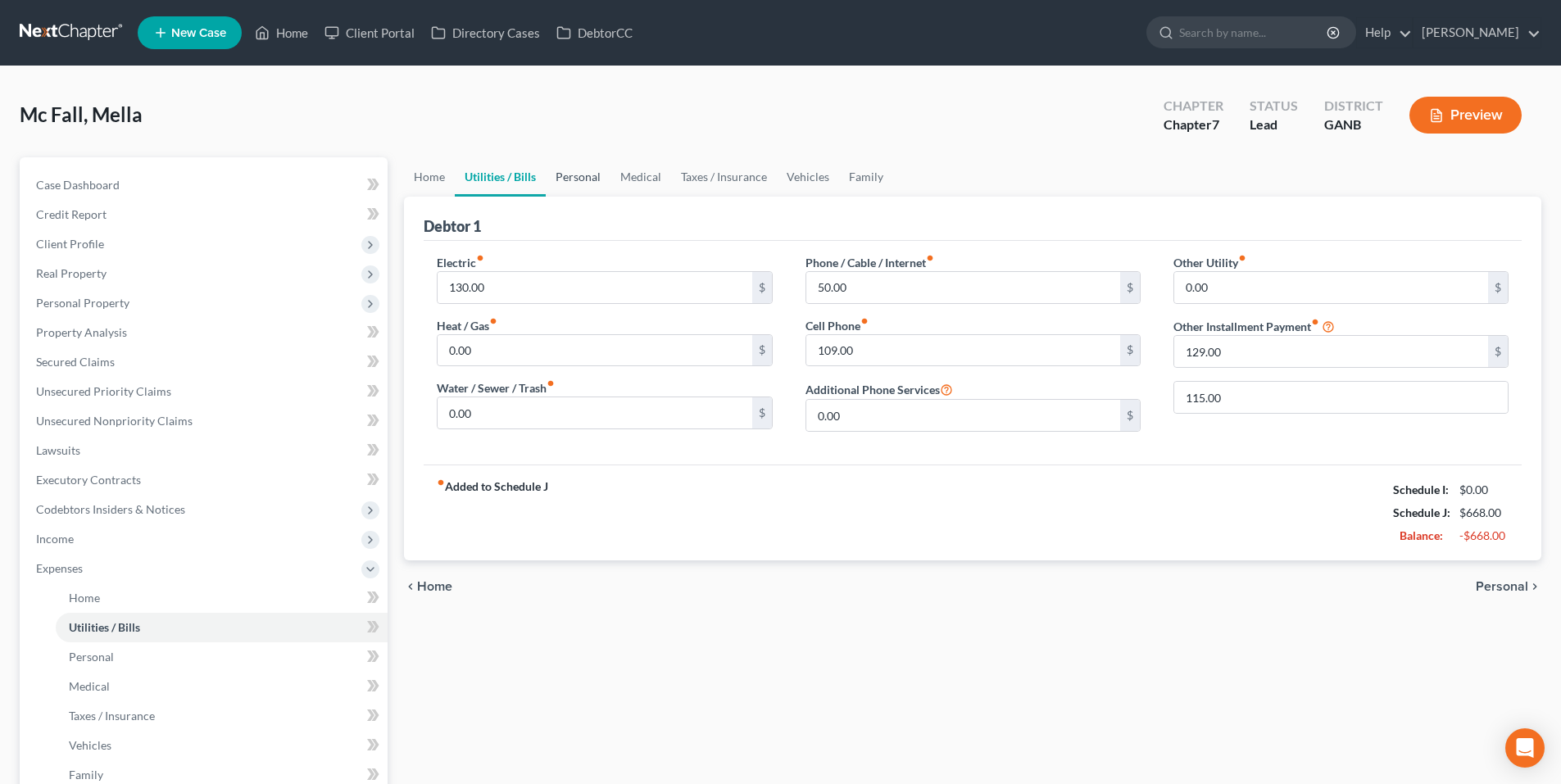
click at [599, 177] on link "Personal" at bounding box center [579, 176] width 65 height 39
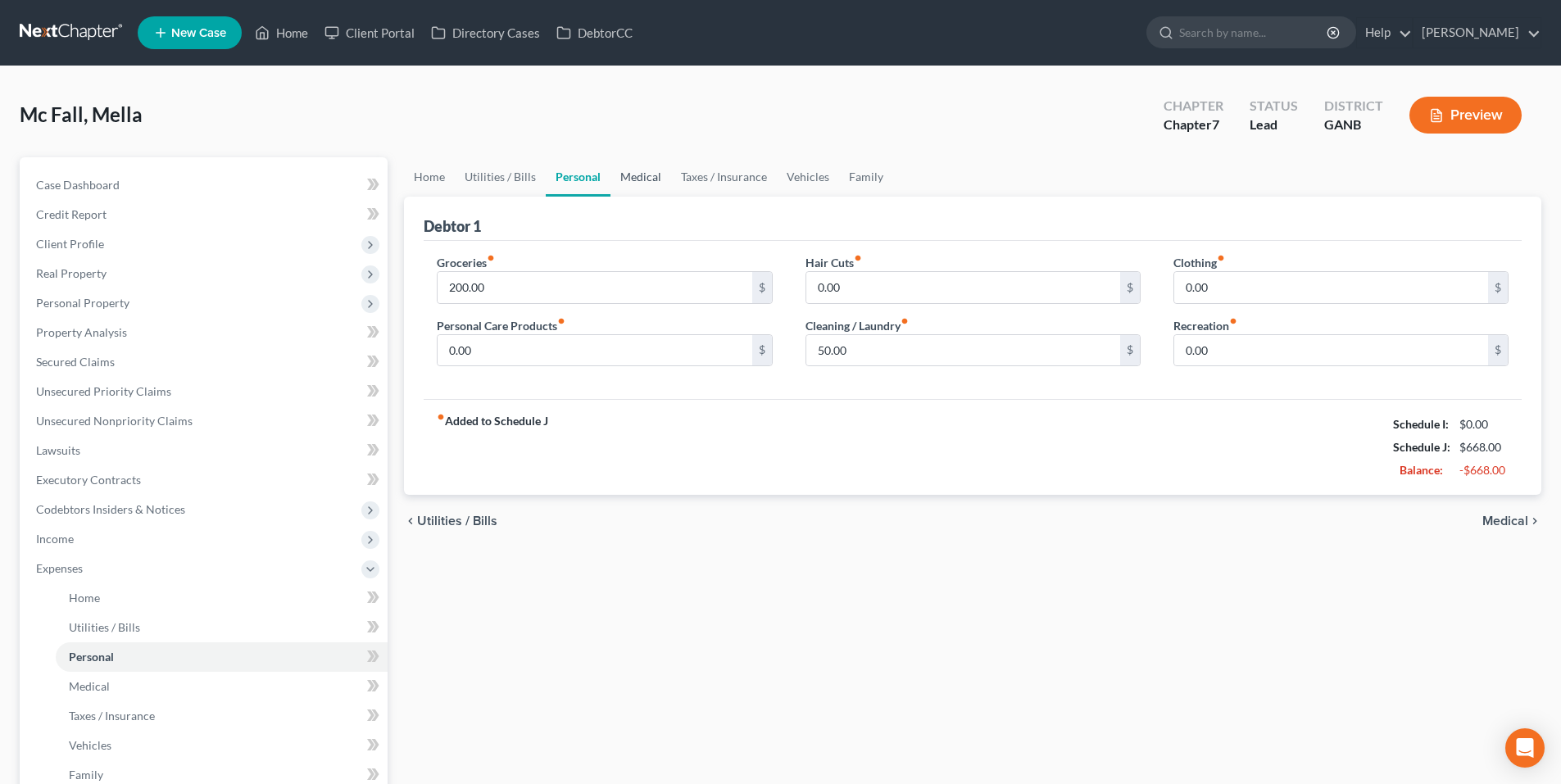
click at [666, 177] on link "Medical" at bounding box center [640, 176] width 61 height 39
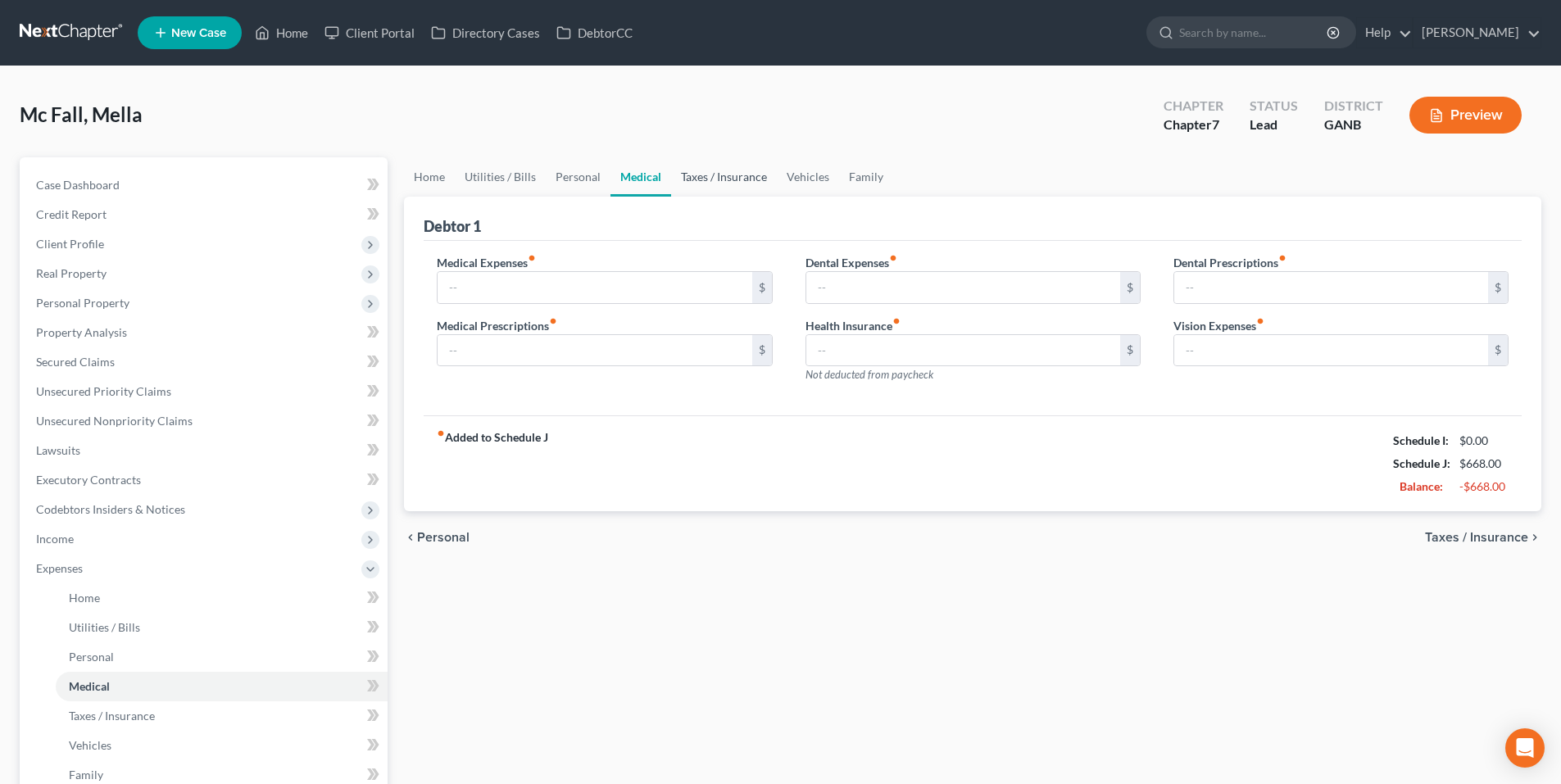
click at [734, 176] on link "Taxes / Insurance" at bounding box center [723, 176] width 106 height 39
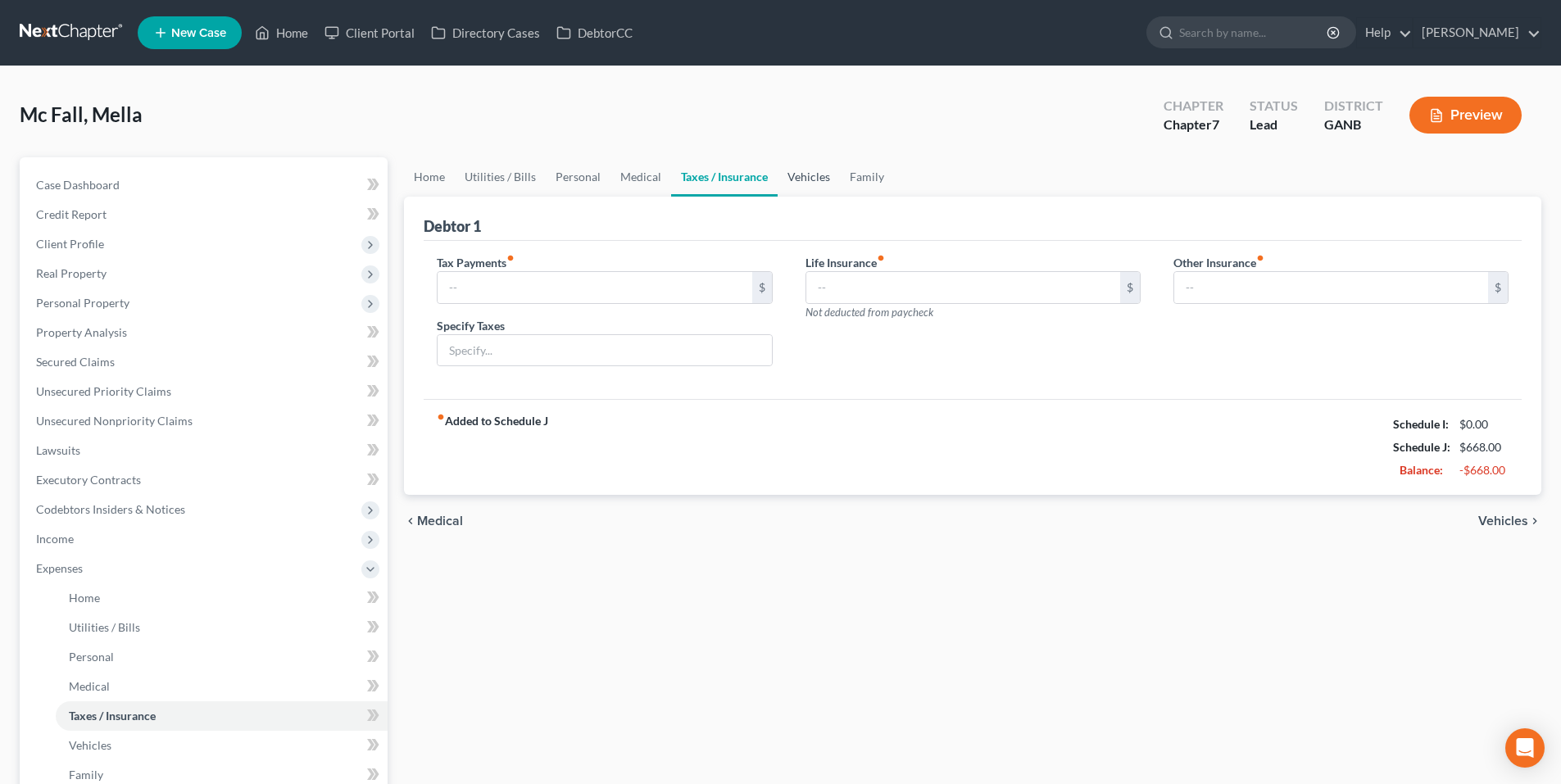
click at [808, 177] on link "Vehicles" at bounding box center [808, 176] width 62 height 39
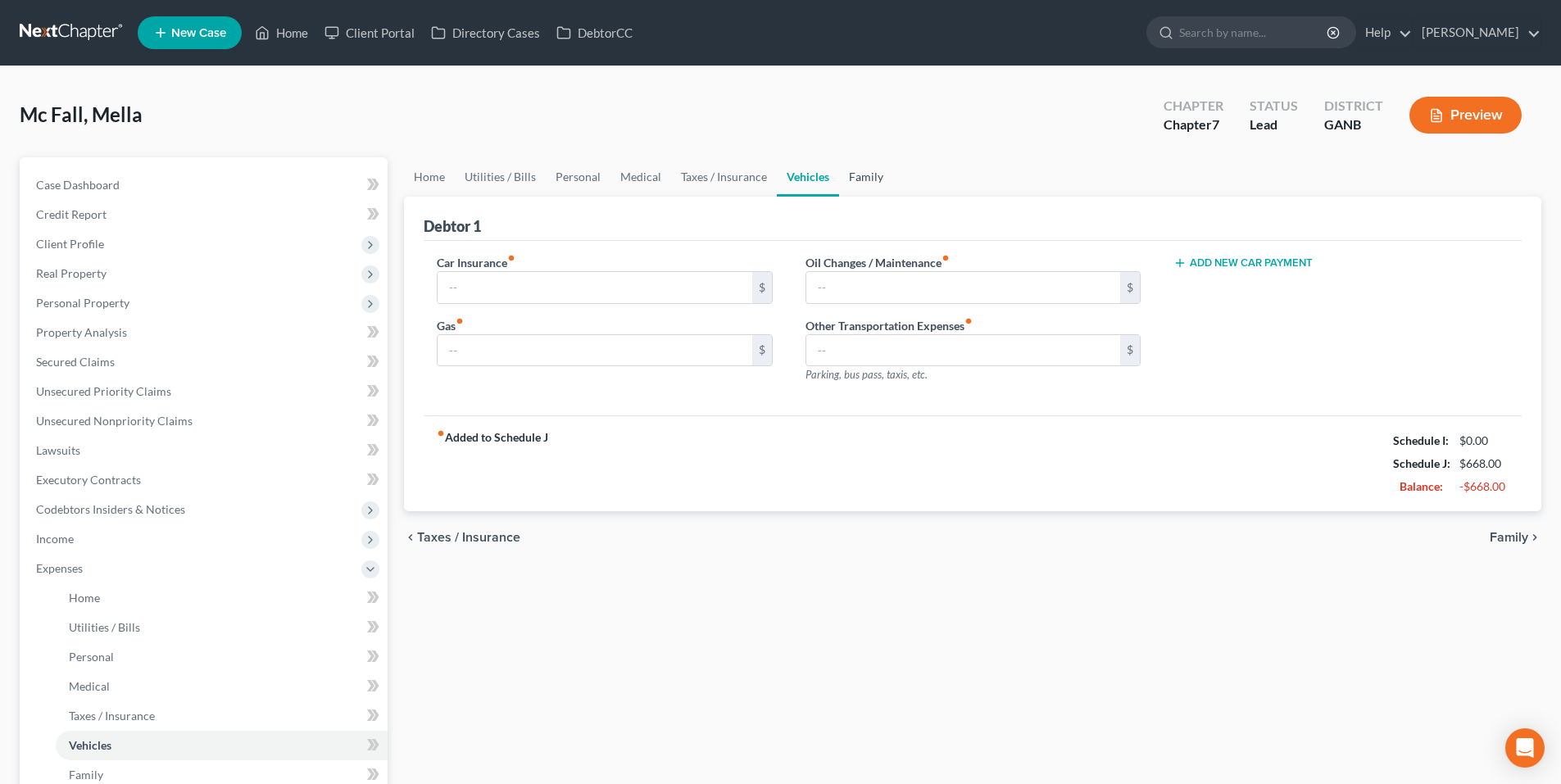
click at [875, 181] on link "Family" at bounding box center [866, 176] width 54 height 39
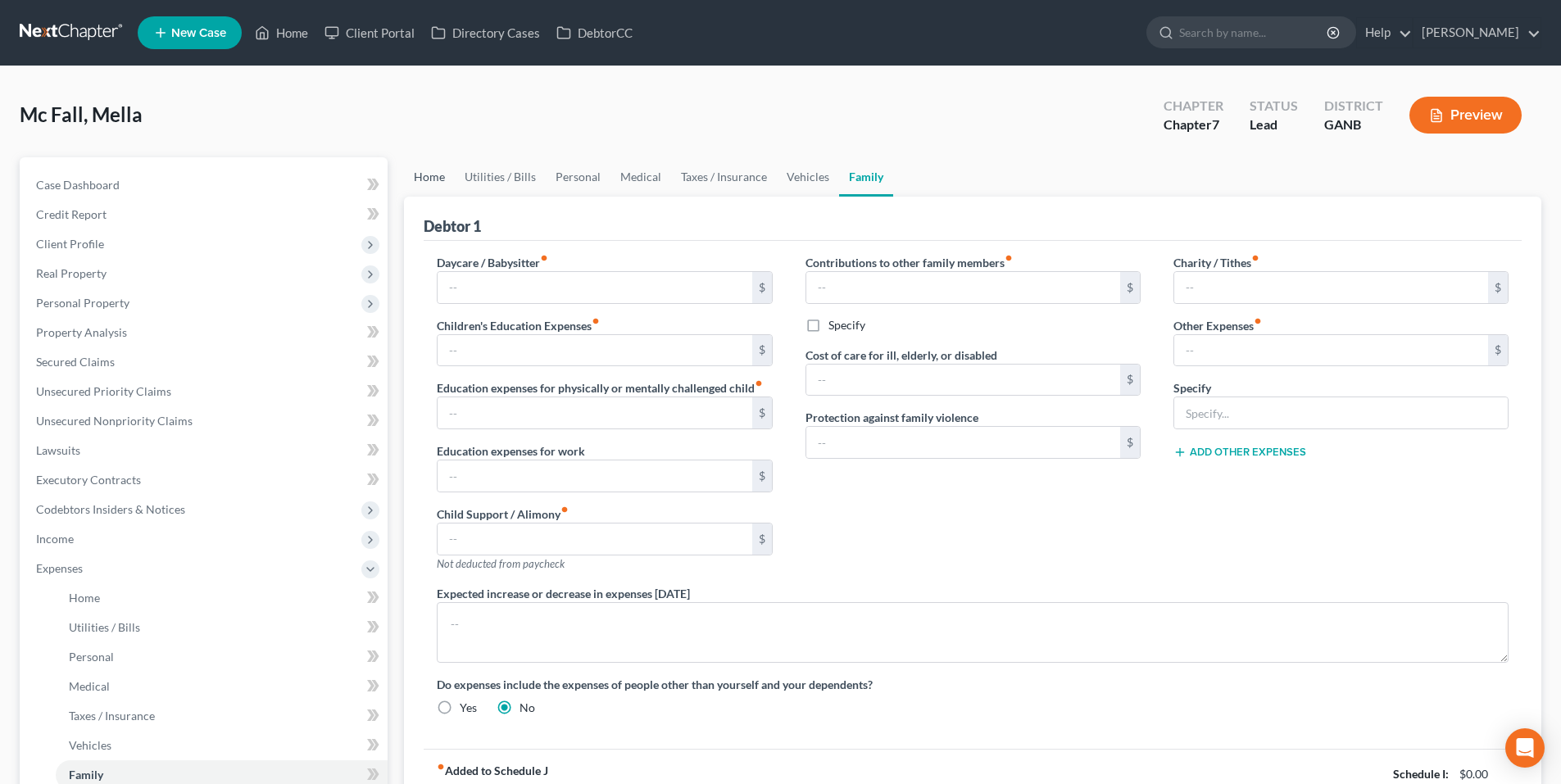
click at [434, 177] on link "Home" at bounding box center [429, 176] width 51 height 39
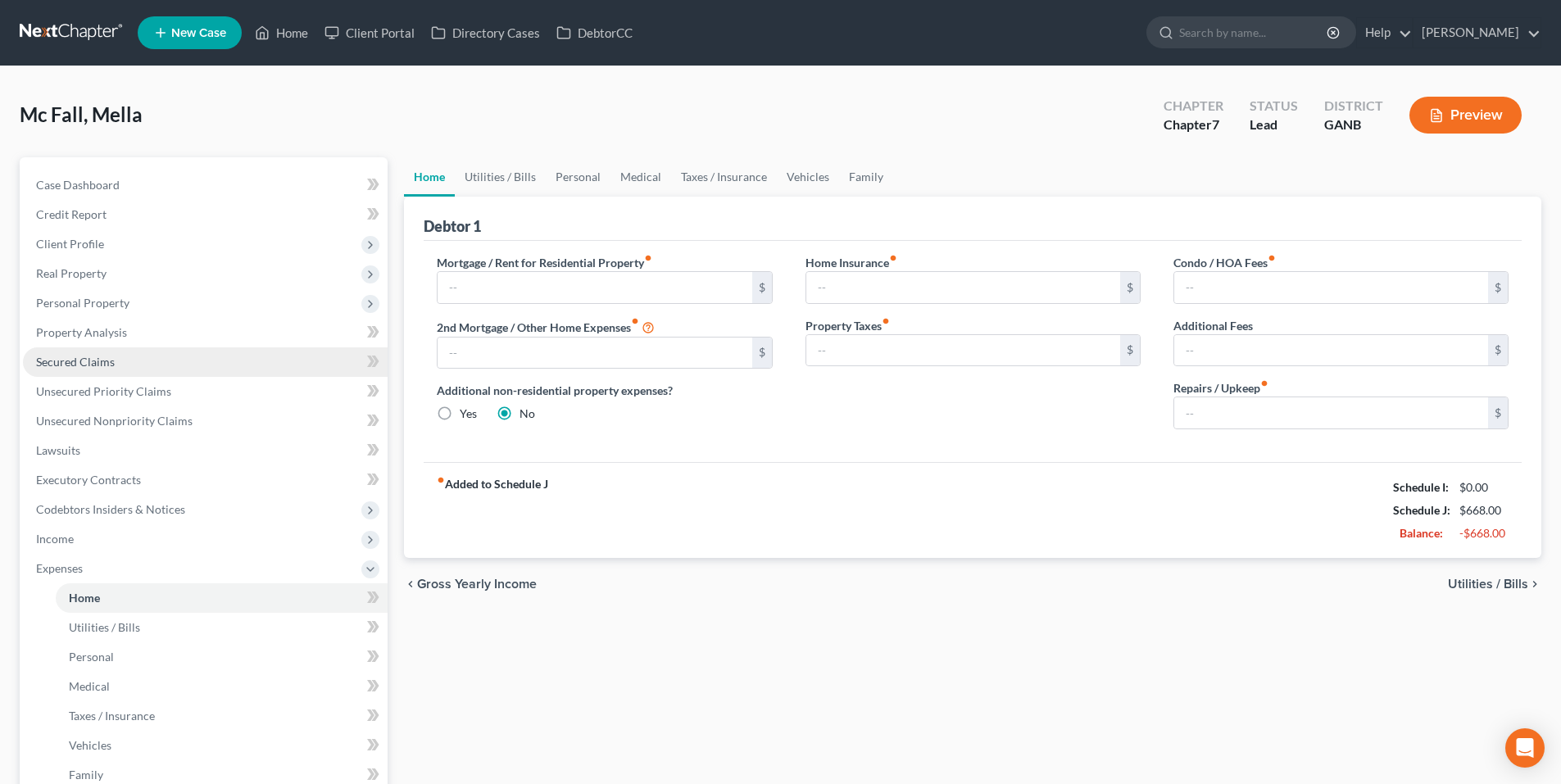
click at [80, 361] on span "Secured Claims" at bounding box center [75, 361] width 79 height 14
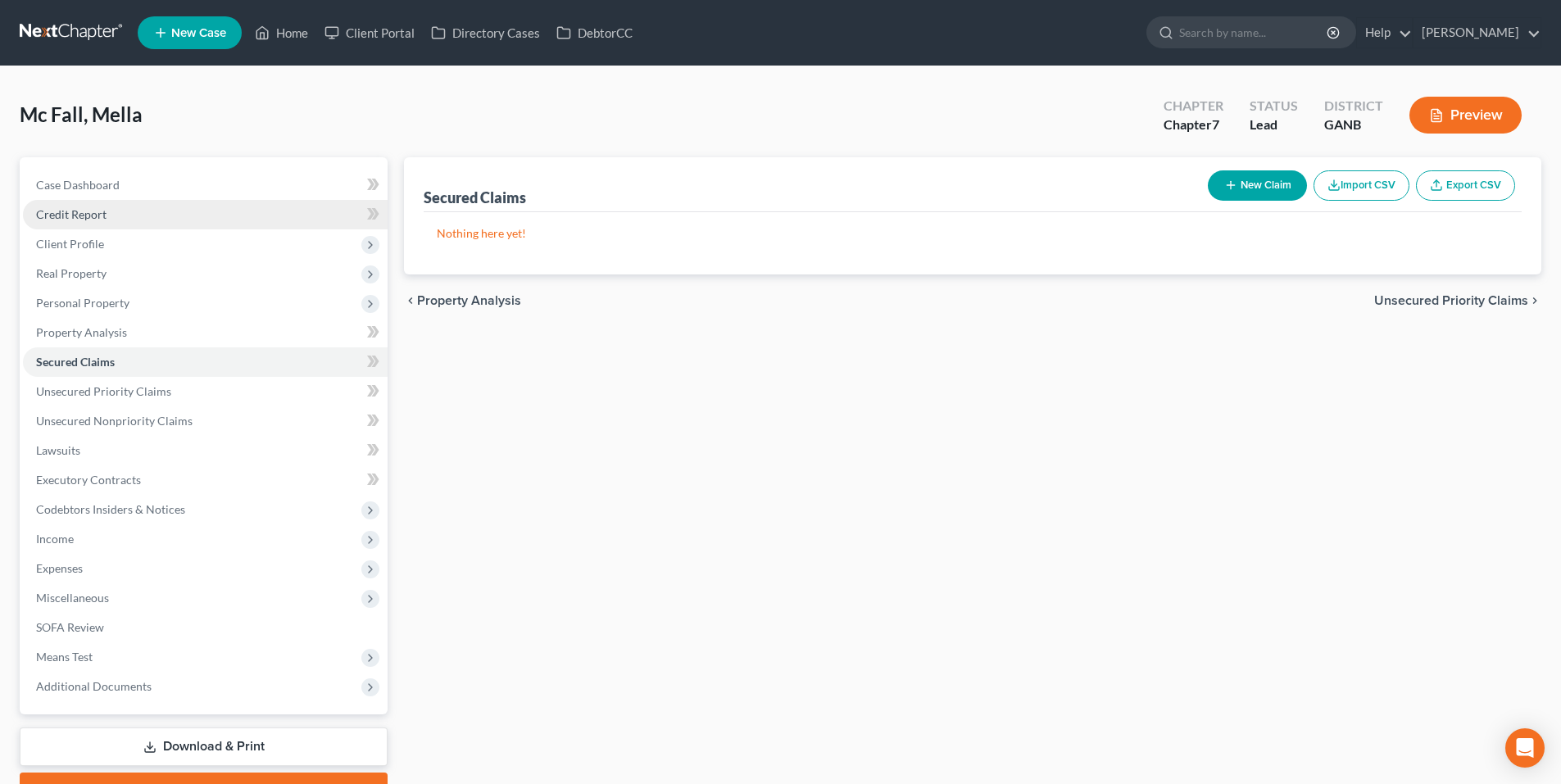
click at [67, 226] on link "Credit Report" at bounding box center [206, 214] width 365 height 29
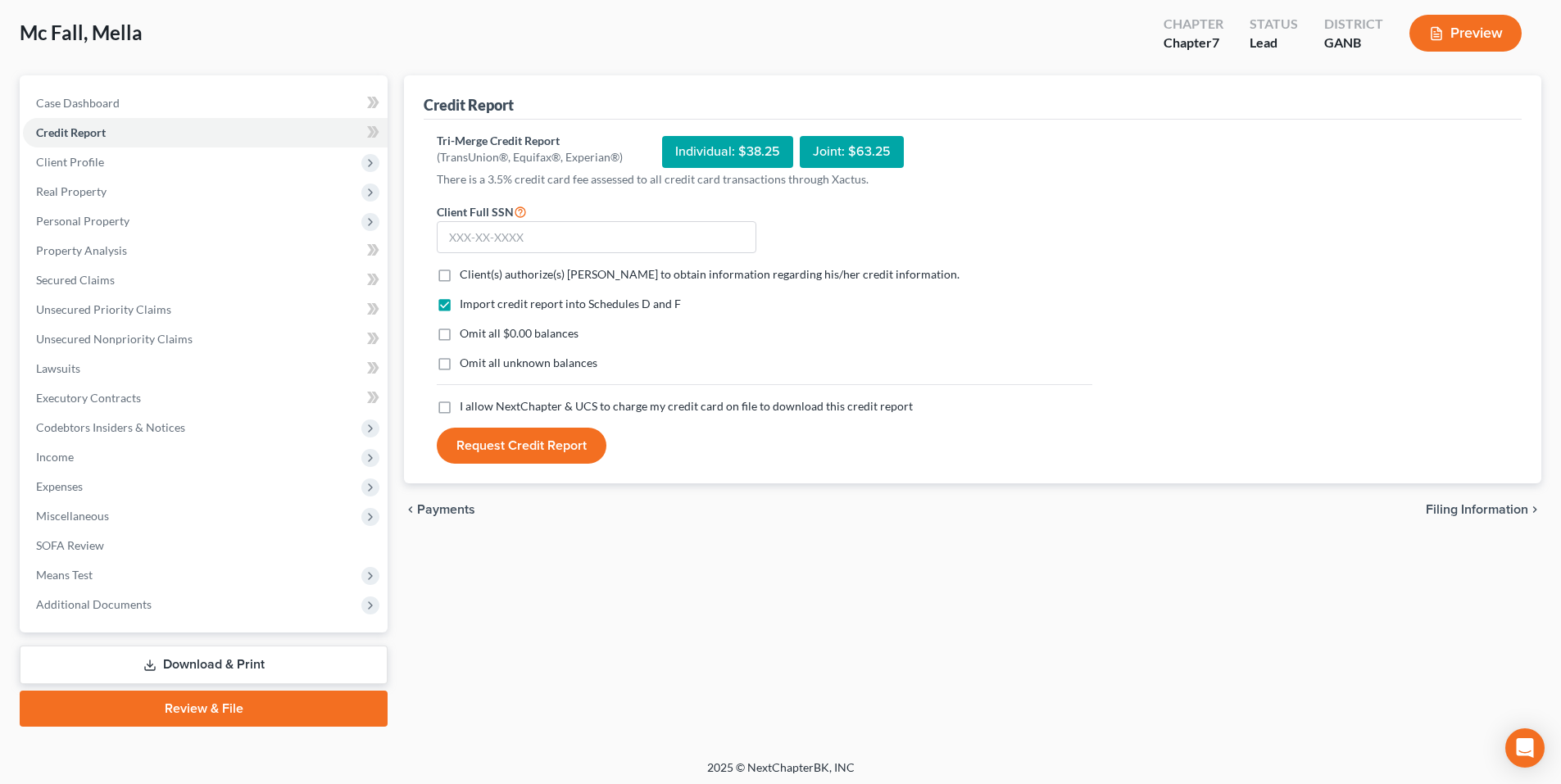
click at [454, 322] on div "Import credit report into Schedules D and F Omit all $0.00 balances Omit all un…" at bounding box center [764, 346] width 672 height 102
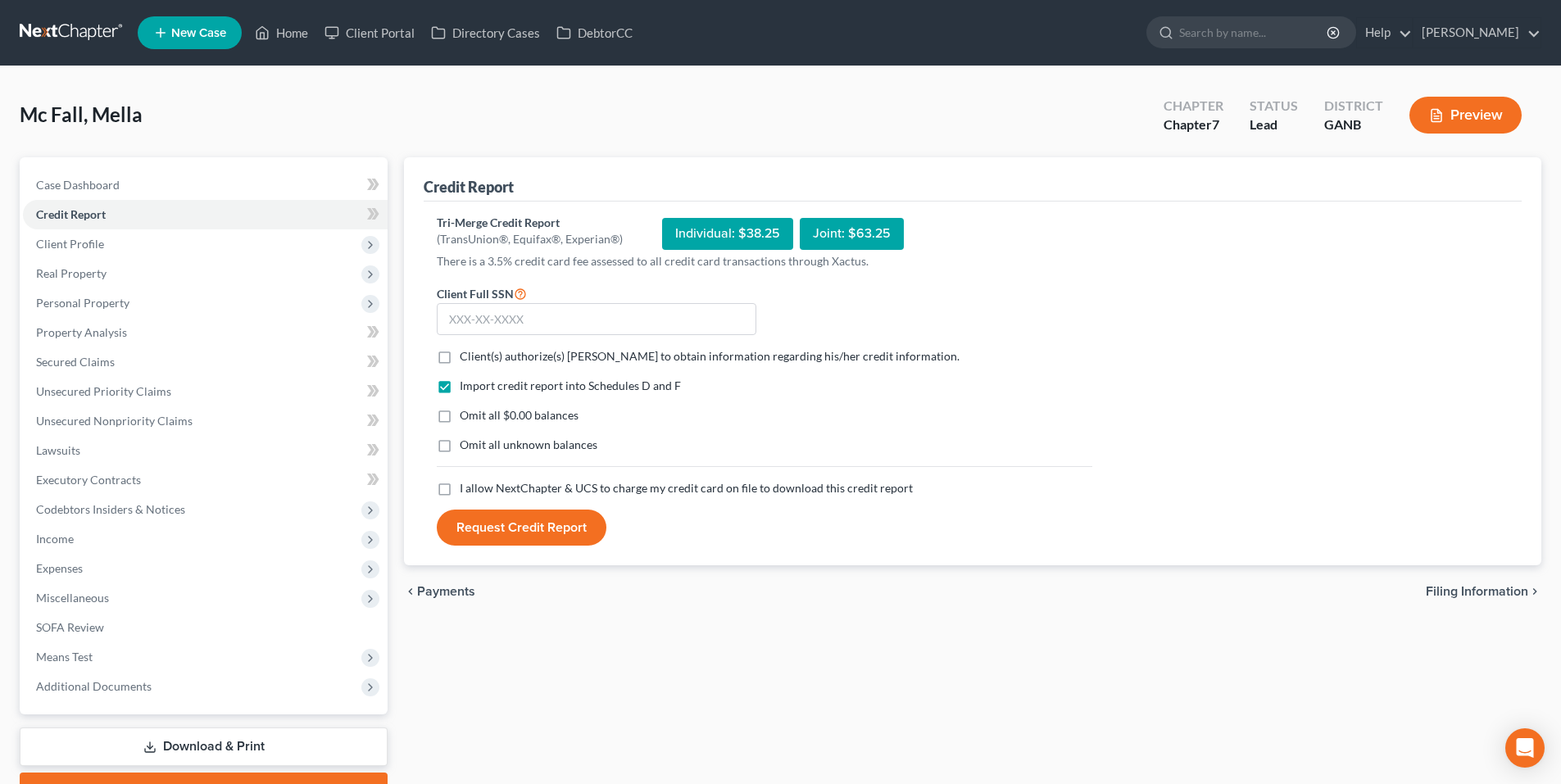
click at [460, 359] on label "Client(s) authorize(s) Robert M. Gardner, P.C. to obtain information regarding …" at bounding box center [709, 356] width 500 height 17
click at [466, 359] on input "Client(s) authorize(s) Robert M. Gardner, P.C. to obtain information regarding …" at bounding box center [471, 353] width 11 height 11
checkbox input "true"
click at [460, 487] on label "I allow NextChapter & UCS to charge my credit card on file to download this cre…" at bounding box center [686, 489] width 453 height 17
click at [466, 487] on input "I allow NextChapter & UCS to charge my credit card on file to download this cre…" at bounding box center [471, 485] width 11 height 11
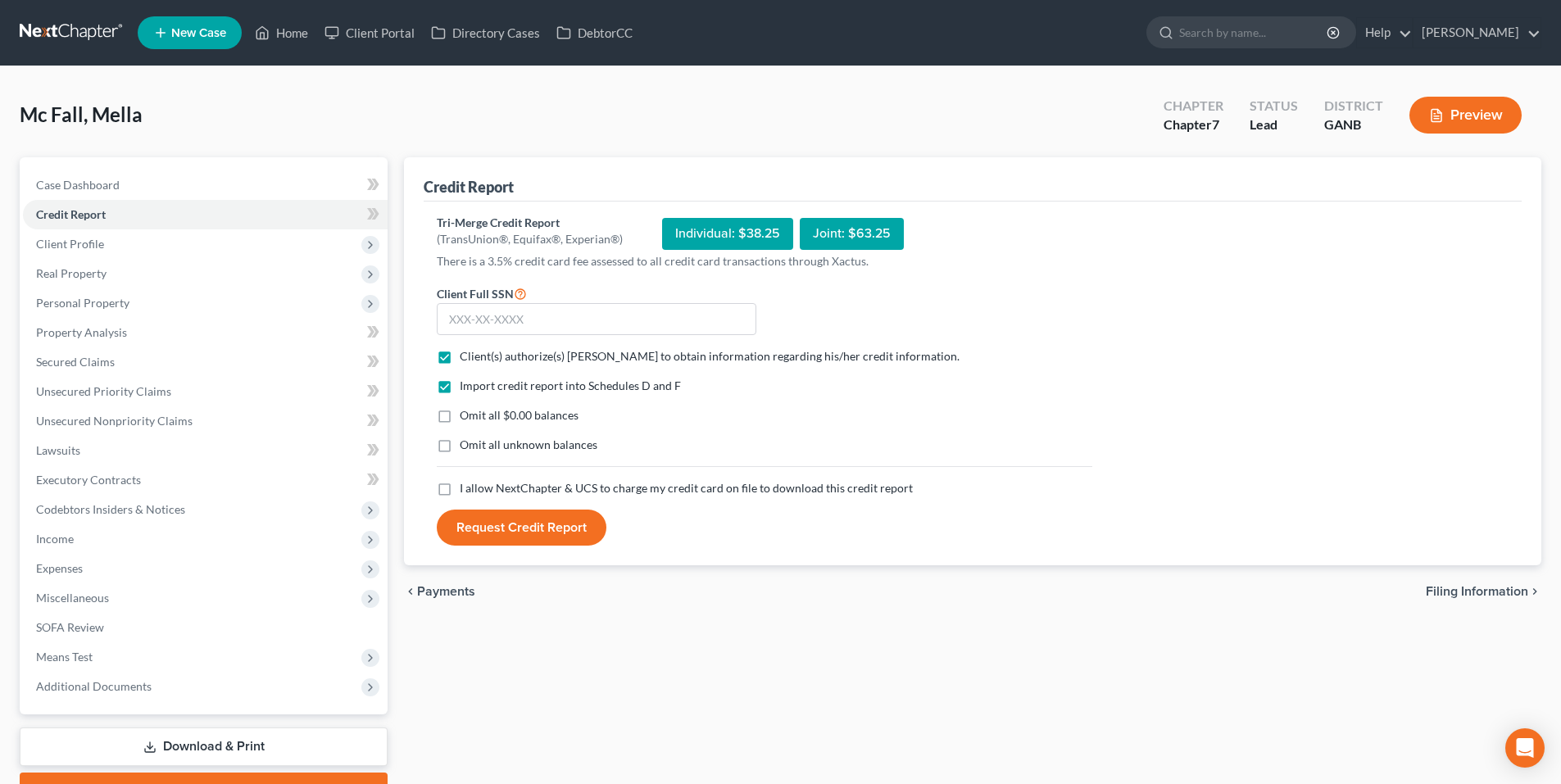
checkbox input "true"
click at [556, 317] on input "text" at bounding box center [597, 319] width 320 height 32
type input "491-78-3339"
click at [501, 535] on button "Request Credit Report" at bounding box center [522, 527] width 170 height 36
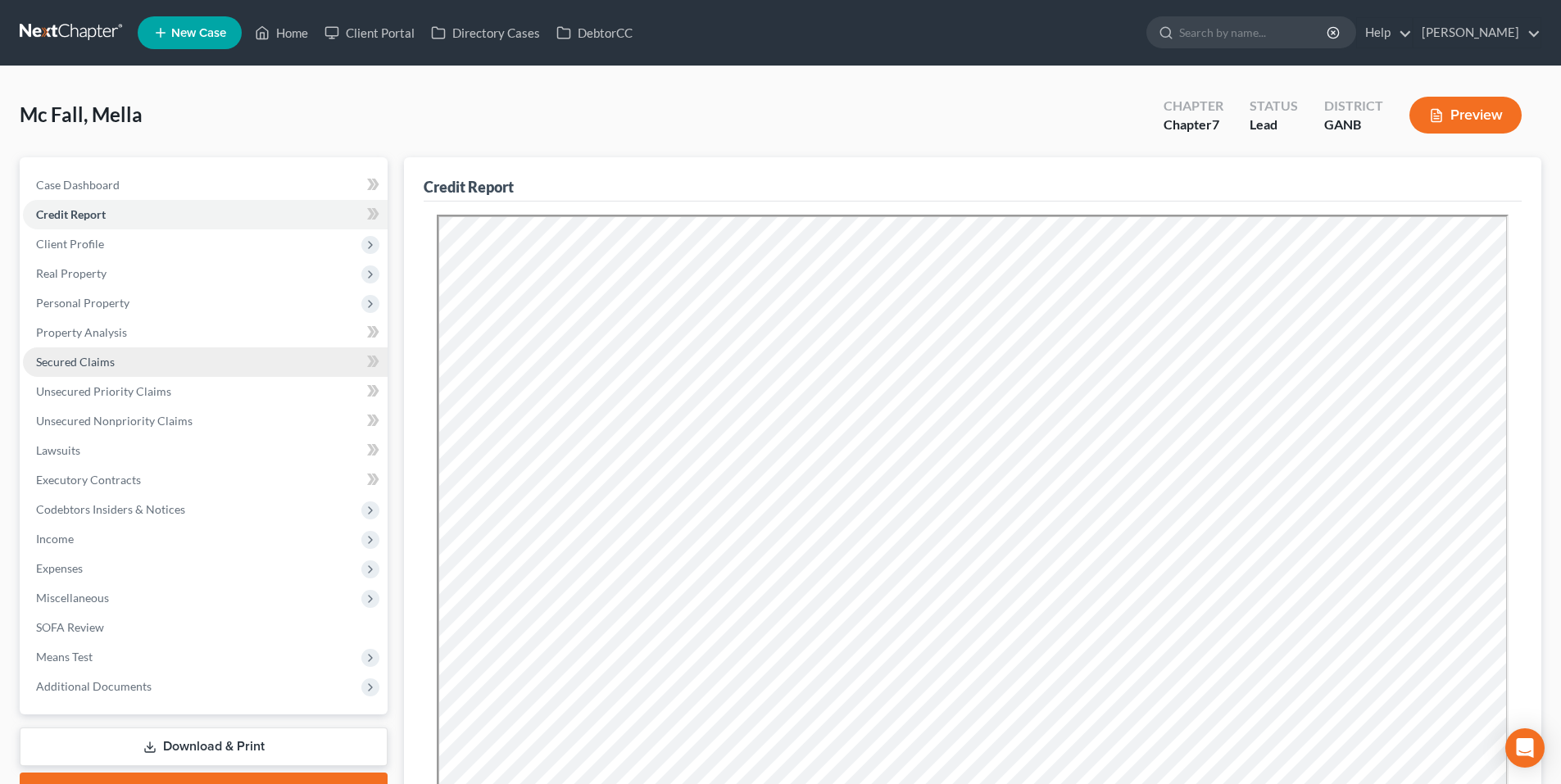
click at [164, 365] on link "Secured Claims" at bounding box center [206, 361] width 365 height 29
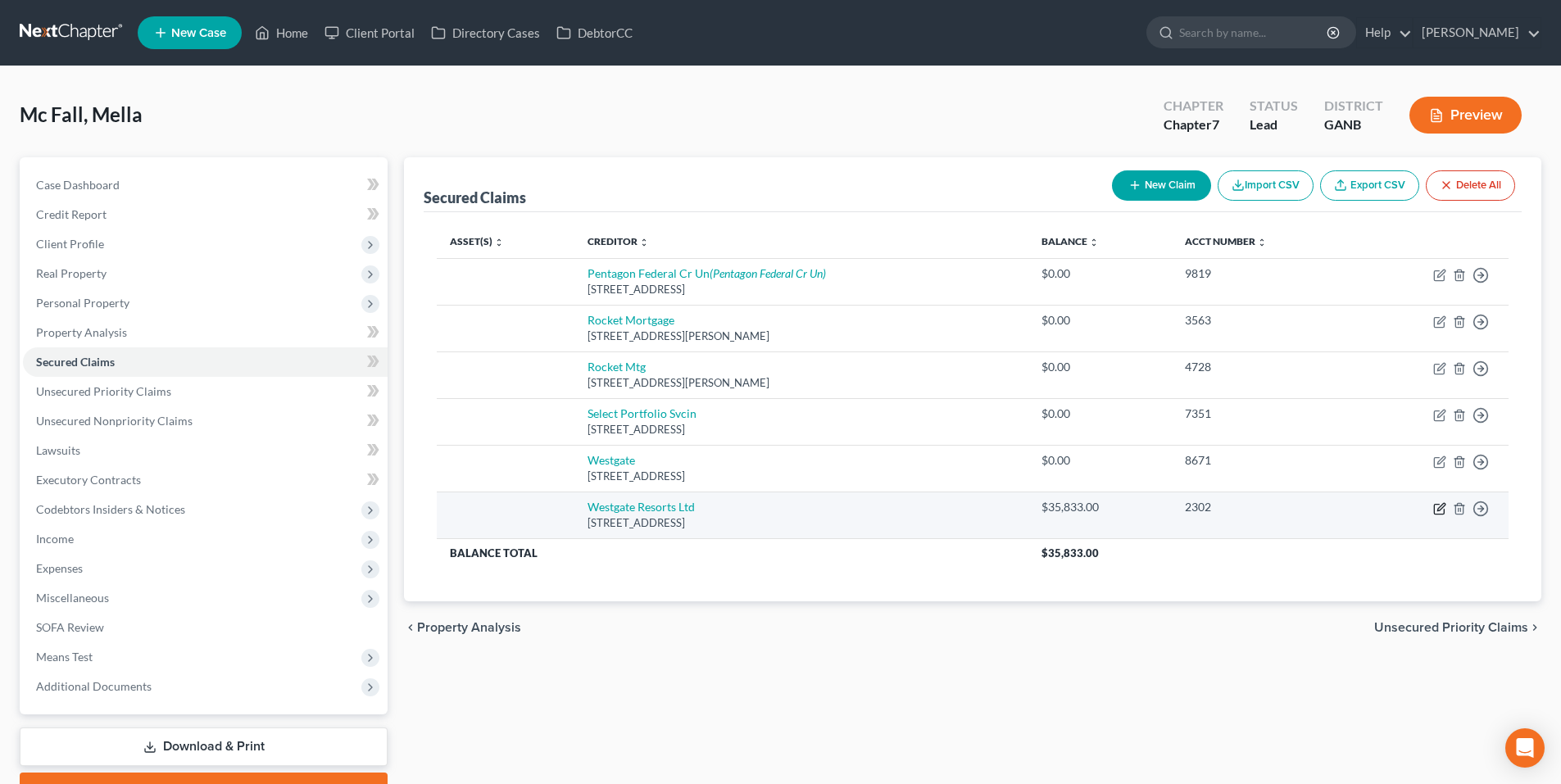
click at [1434, 504] on icon "button" at bounding box center [1440, 509] width 13 height 13
select select "9"
select select "0"
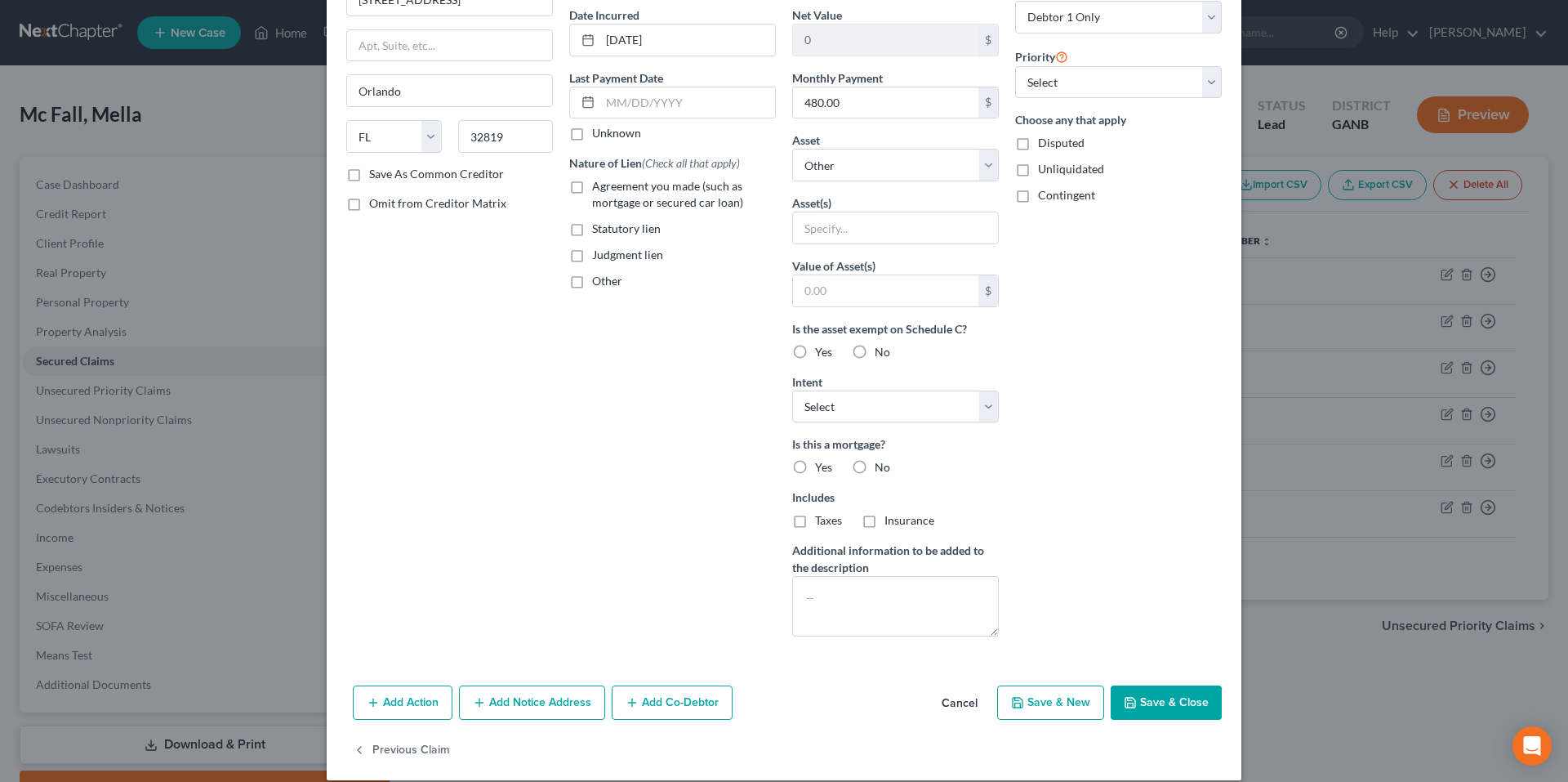
scroll to position [173, 0]
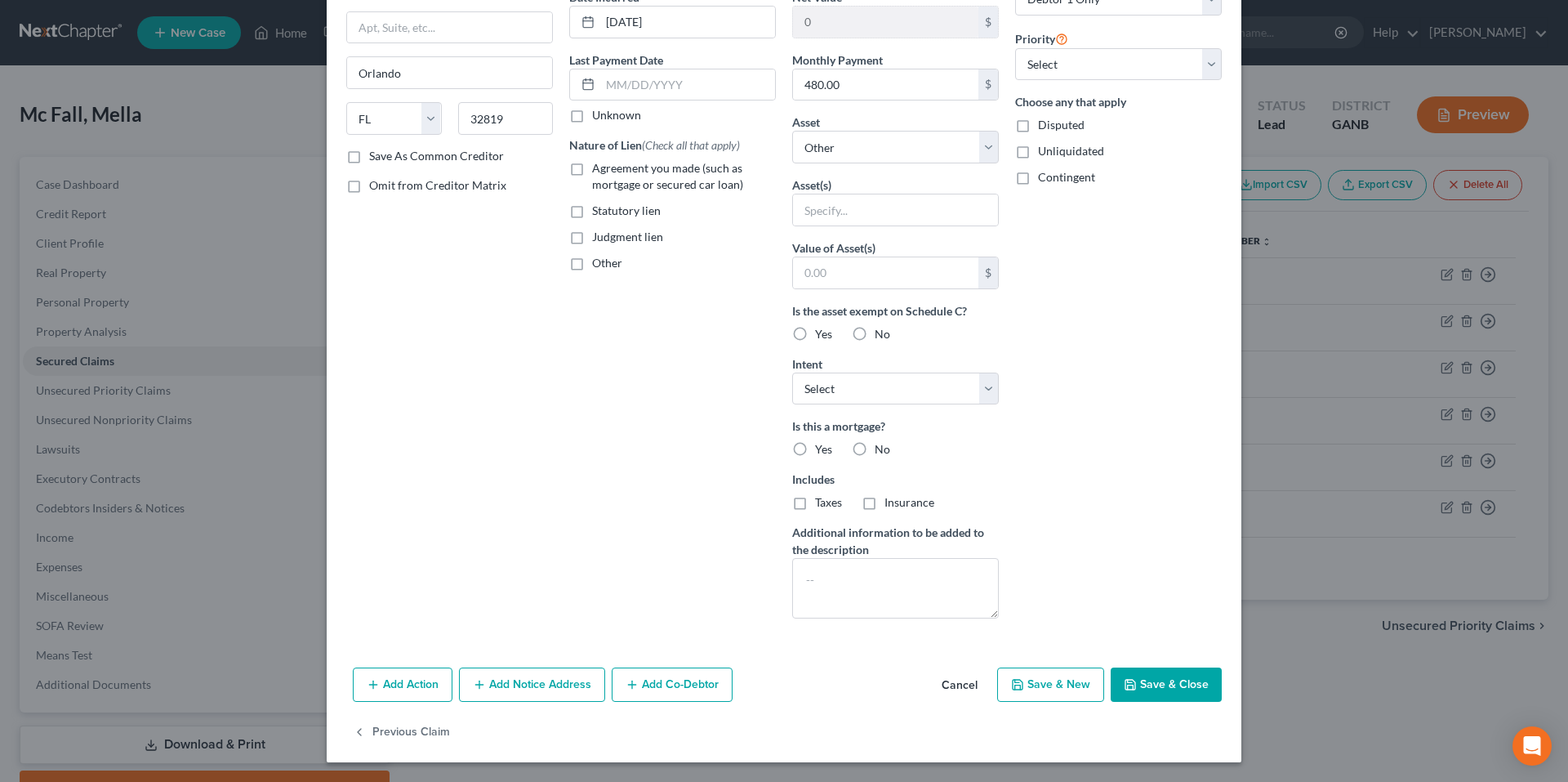
click at [548, 682] on button "Add Notice Address" at bounding box center [532, 684] width 146 height 34
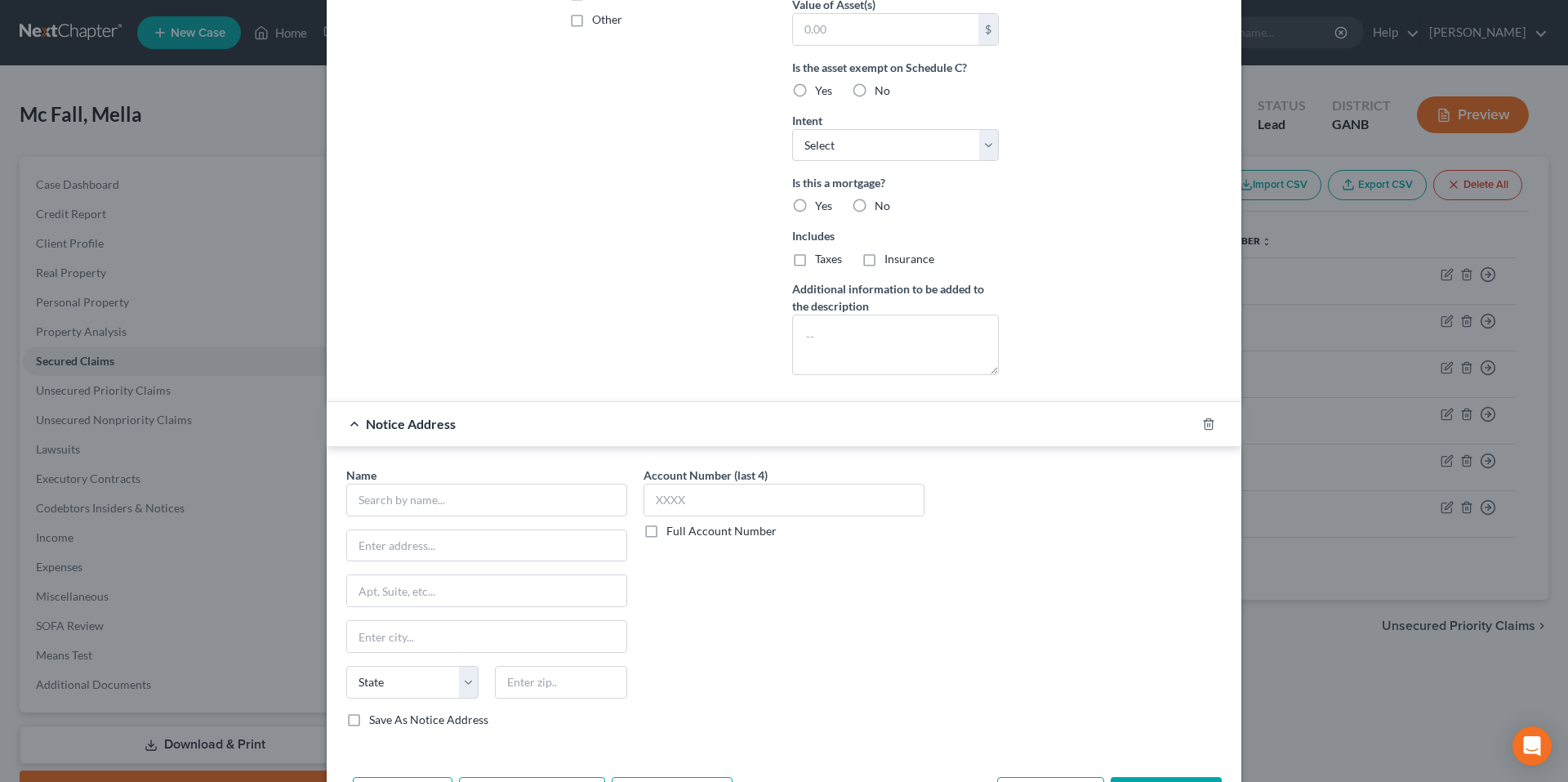
scroll to position [418, 0]
click at [765, 505] on input "text" at bounding box center [784, 498] width 281 height 32
type input "2302"
click at [505, 500] on input "text" at bounding box center [486, 498] width 281 height 32
type input "Westgate Resorts, Ltd"
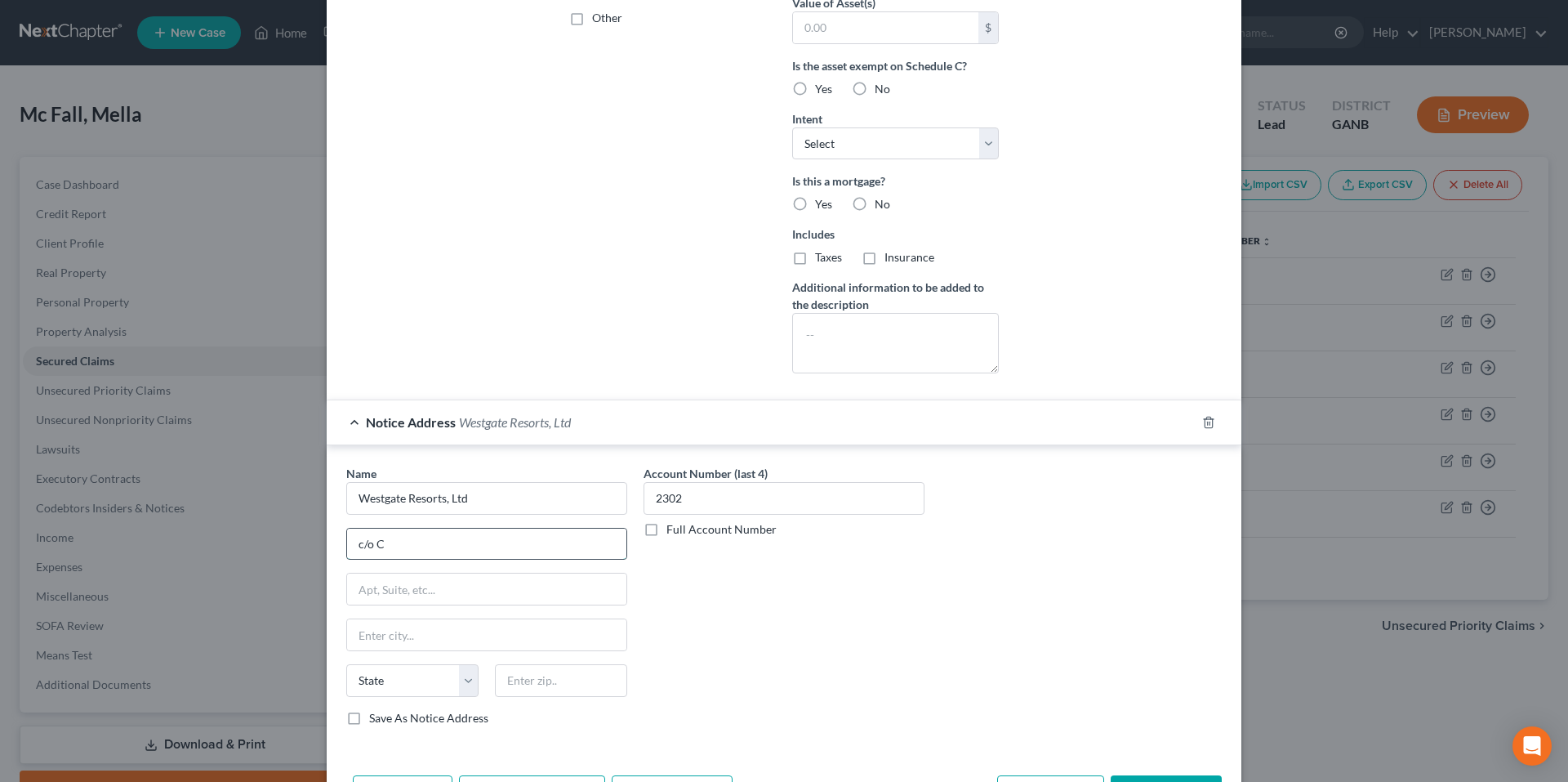
type input "c/o Corporation Service Company, Registered Agent"
type input "2 Sun Court, Suite 400"
click at [472, 637] on input "text" at bounding box center [486, 634] width 280 height 31
type input "Peachtree Corners"
click at [445, 686] on select "State AL AK AR AZ CA CO CT DE DC FL GA GU HI ID IL IN IA KS KY LA ME MD MA MI M…" at bounding box center [411, 680] width 132 height 32
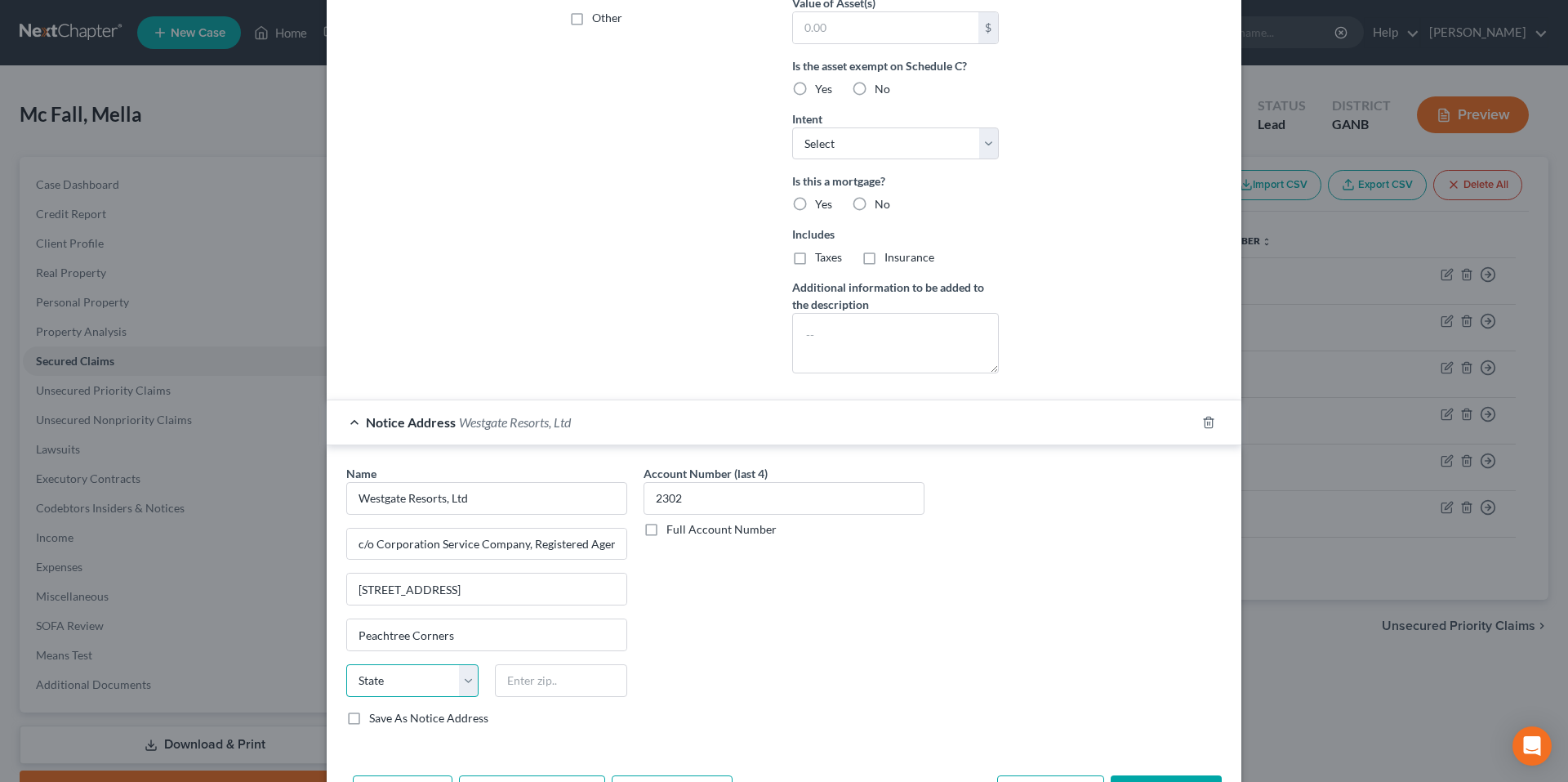
select select "10"
click at [346, 664] on select "State AL AK AR AZ CA CO CT DE DC FL GA GU HI ID IL IN IA KS KY LA ME MD MA MI M…" at bounding box center [411, 680] width 132 height 32
type input "30092"
type input "Norcross"
click at [369, 721] on label "Save As Notice Address" at bounding box center [429, 719] width 119 height 17
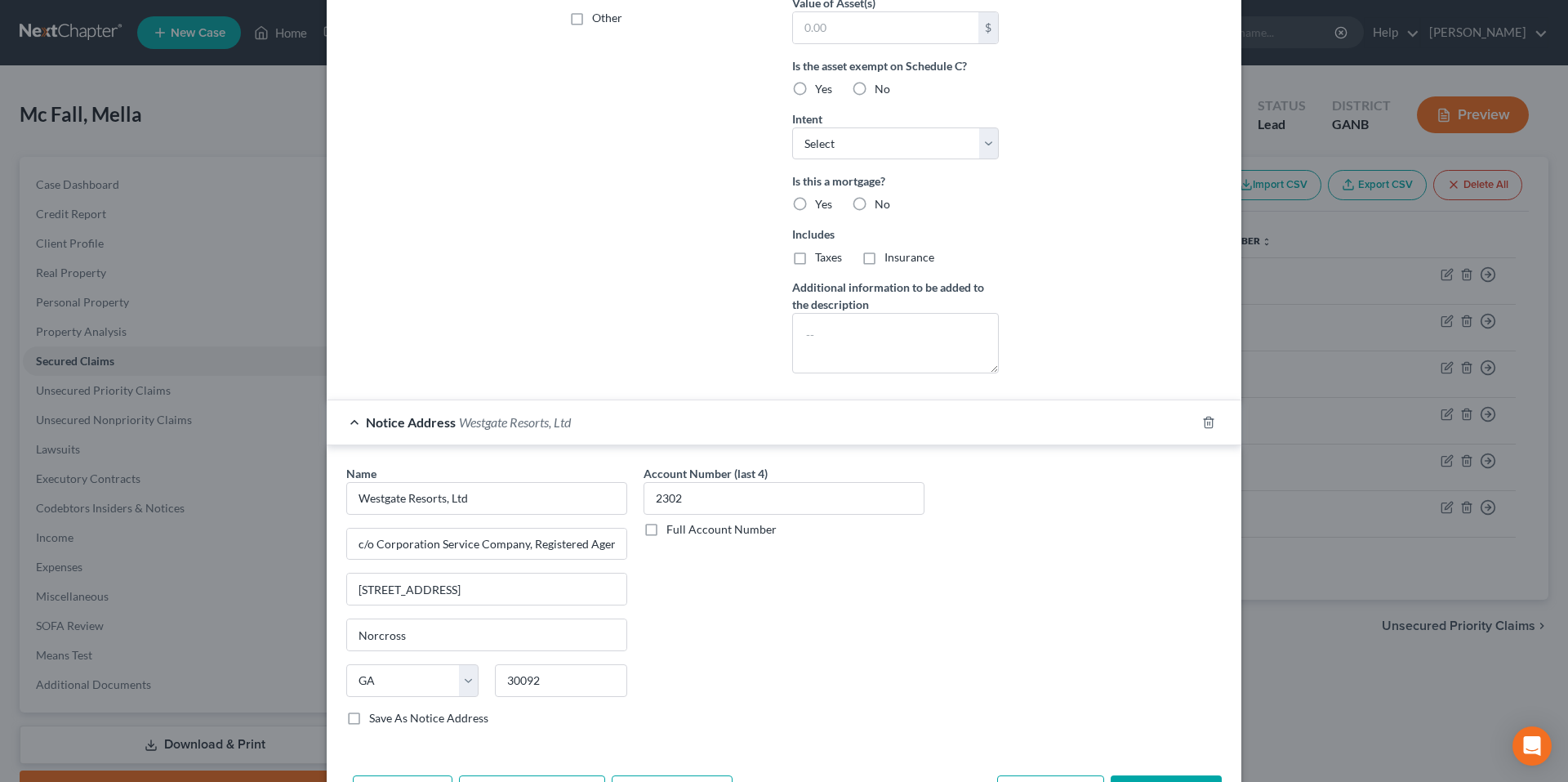
click at [376, 721] on input "Save As Notice Address" at bounding box center [381, 716] width 11 height 11
checkbox input "true"
click at [874, 638] on div "Account Number (last 4) 2302 Full Account Number" at bounding box center [784, 602] width 297 height 275
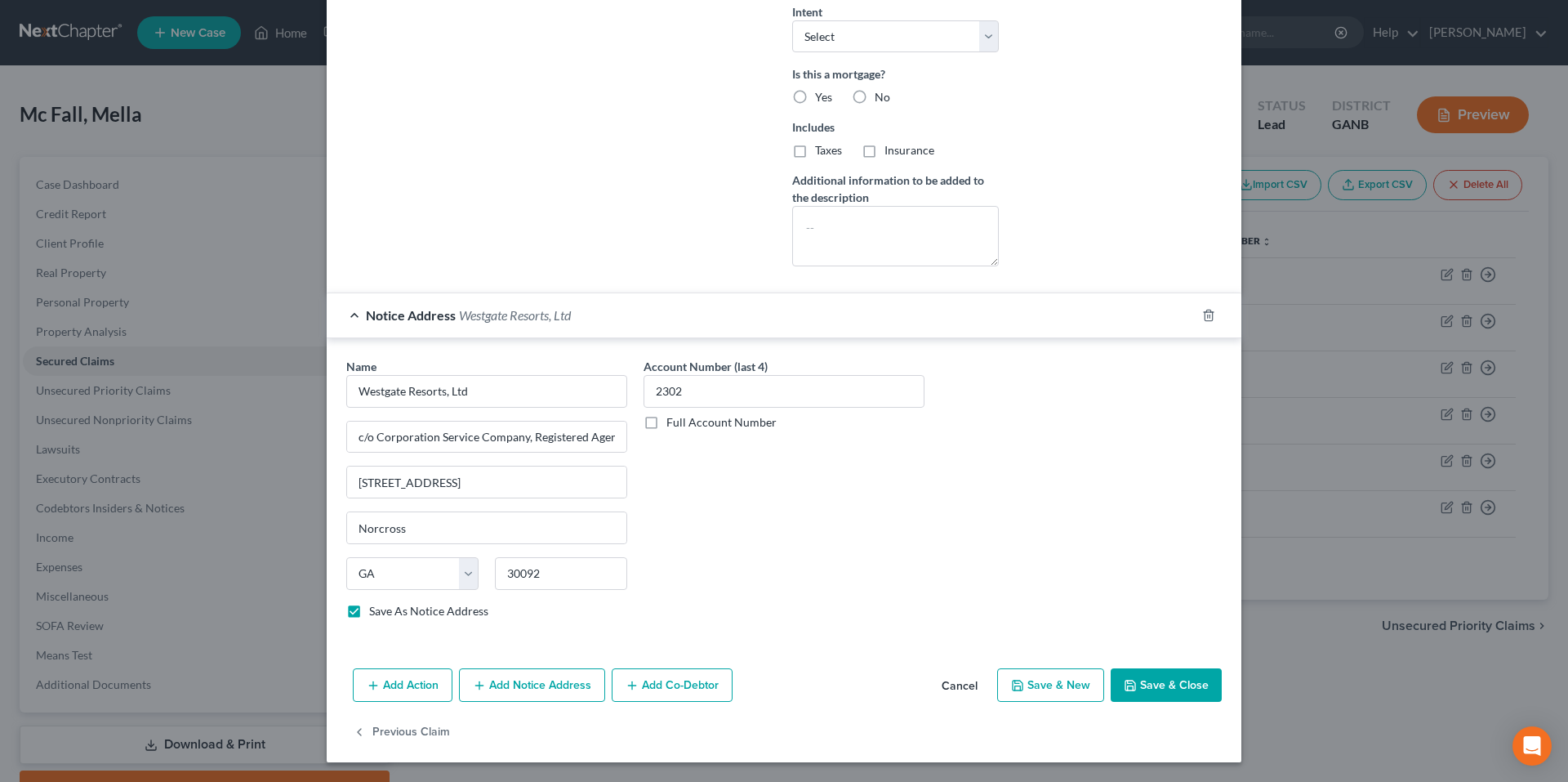
click at [1147, 686] on button "Save & Close" at bounding box center [1166, 685] width 111 height 34
select select
checkbox input "false"
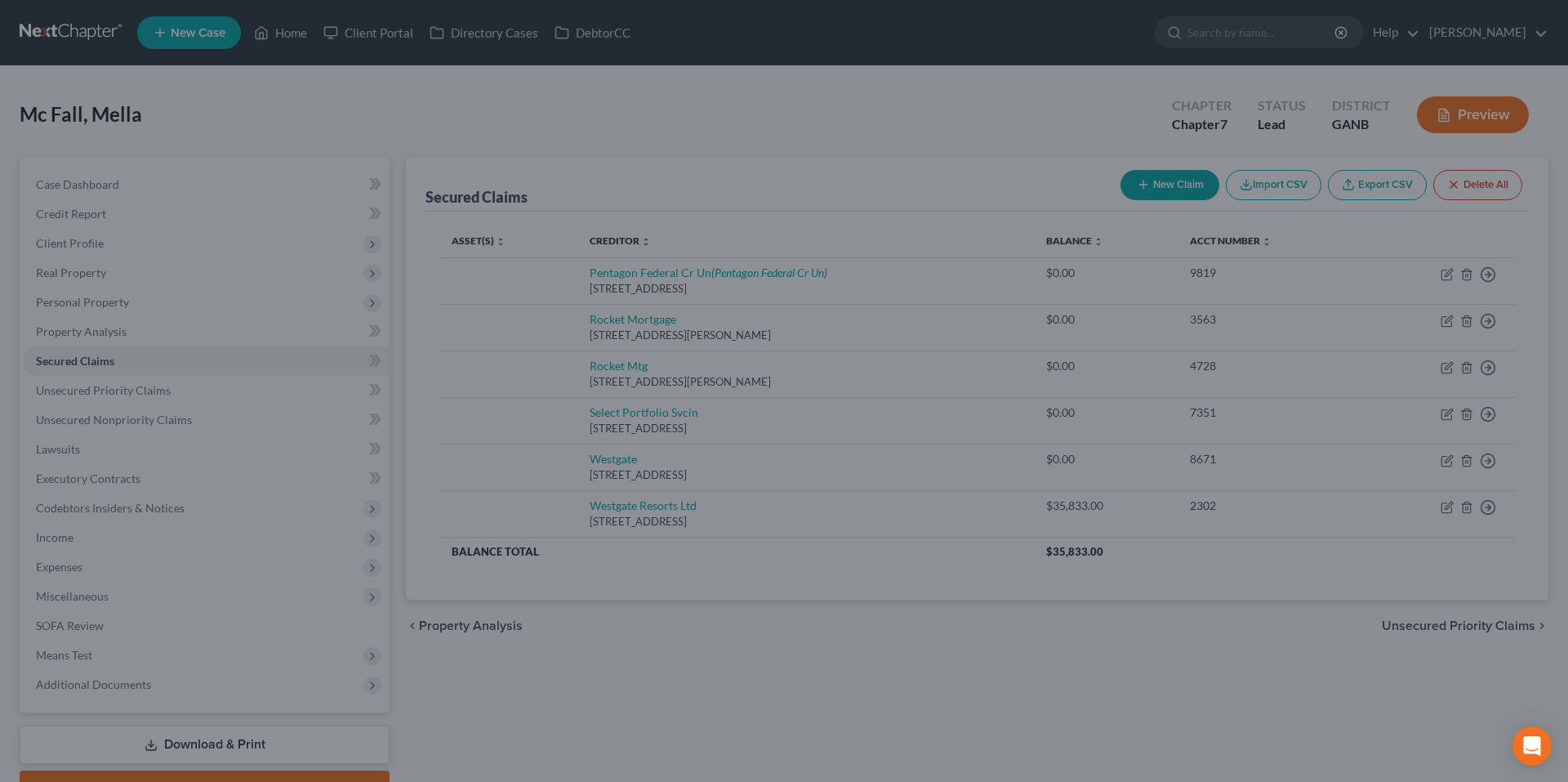
type input "0"
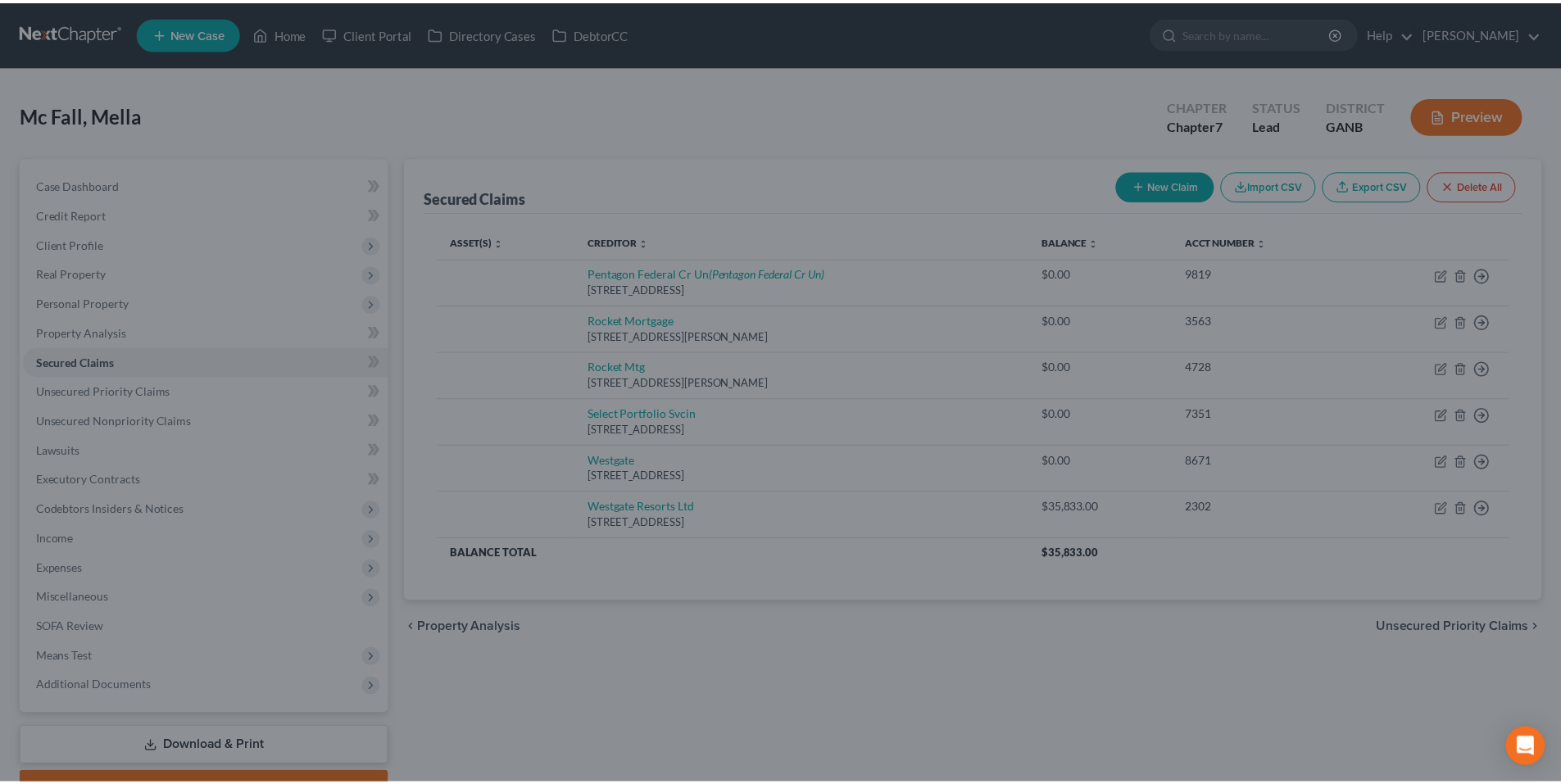
scroll to position [38, 0]
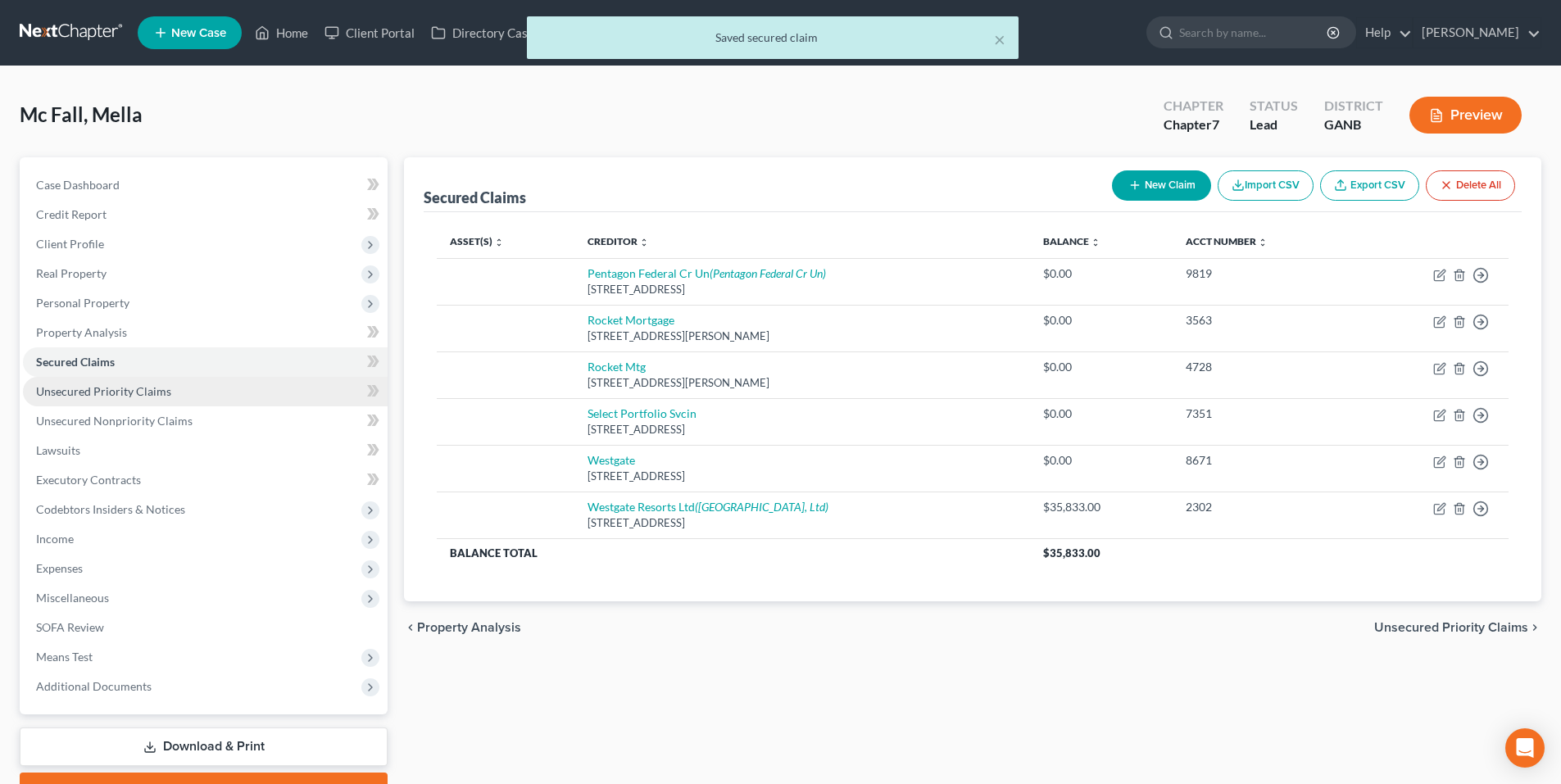
click at [138, 396] on span "Unsecured Priority Claims" at bounding box center [103, 391] width 135 height 14
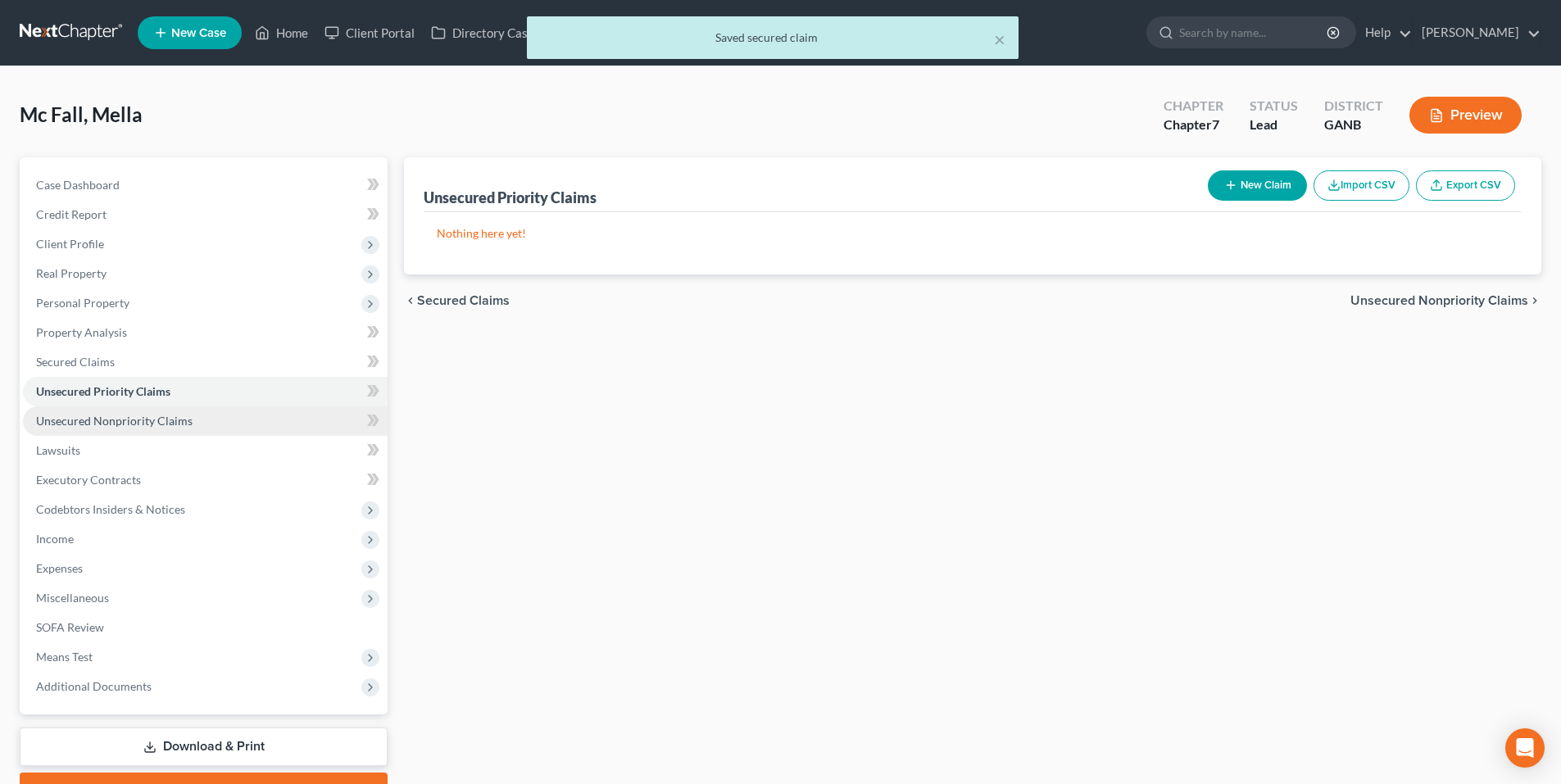
click at [139, 420] on span "Unsecured Nonpriority Claims" at bounding box center [114, 420] width 157 height 14
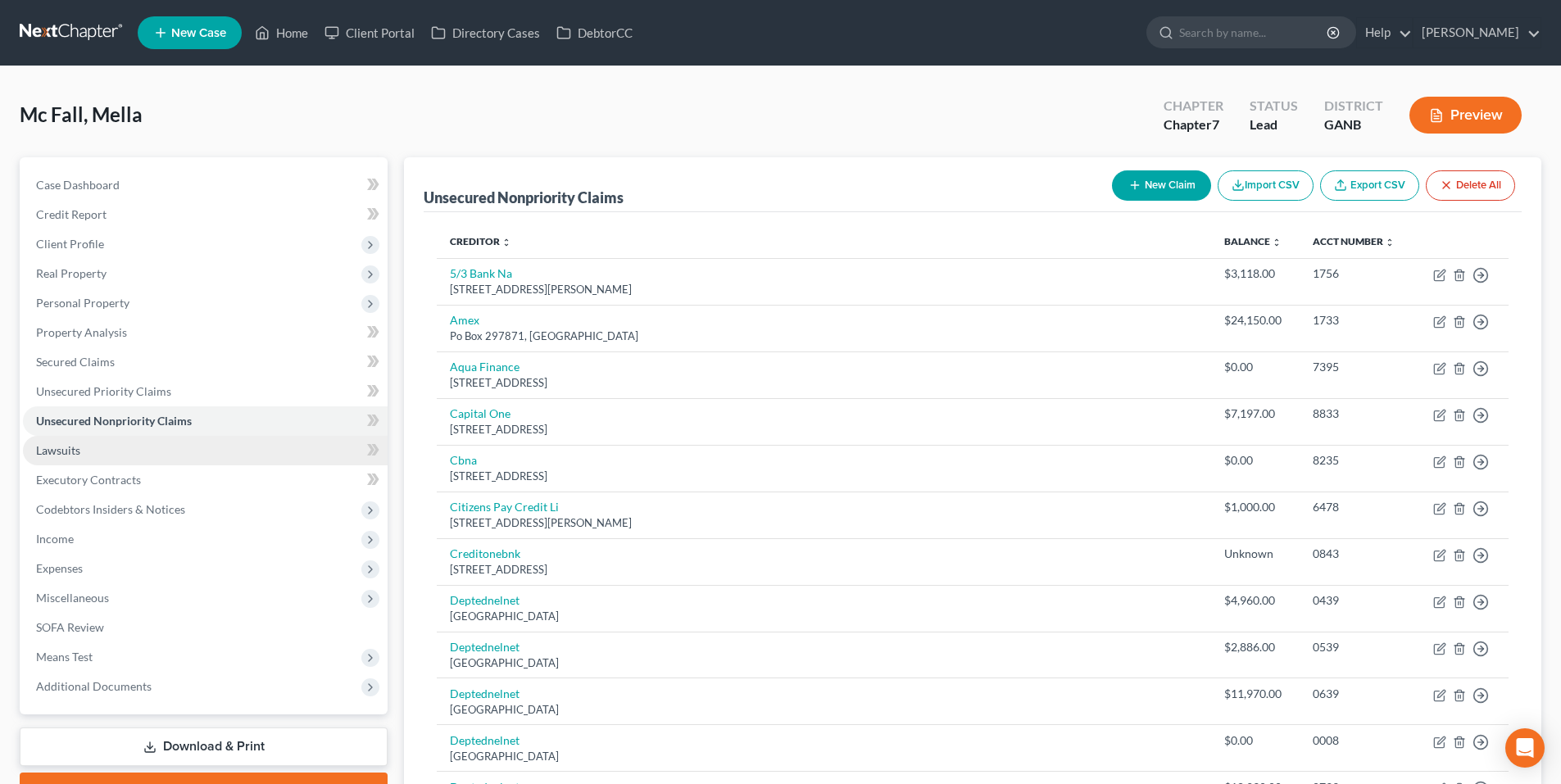
click at [65, 449] on span "Lawsuits" at bounding box center [57, 450] width 44 height 14
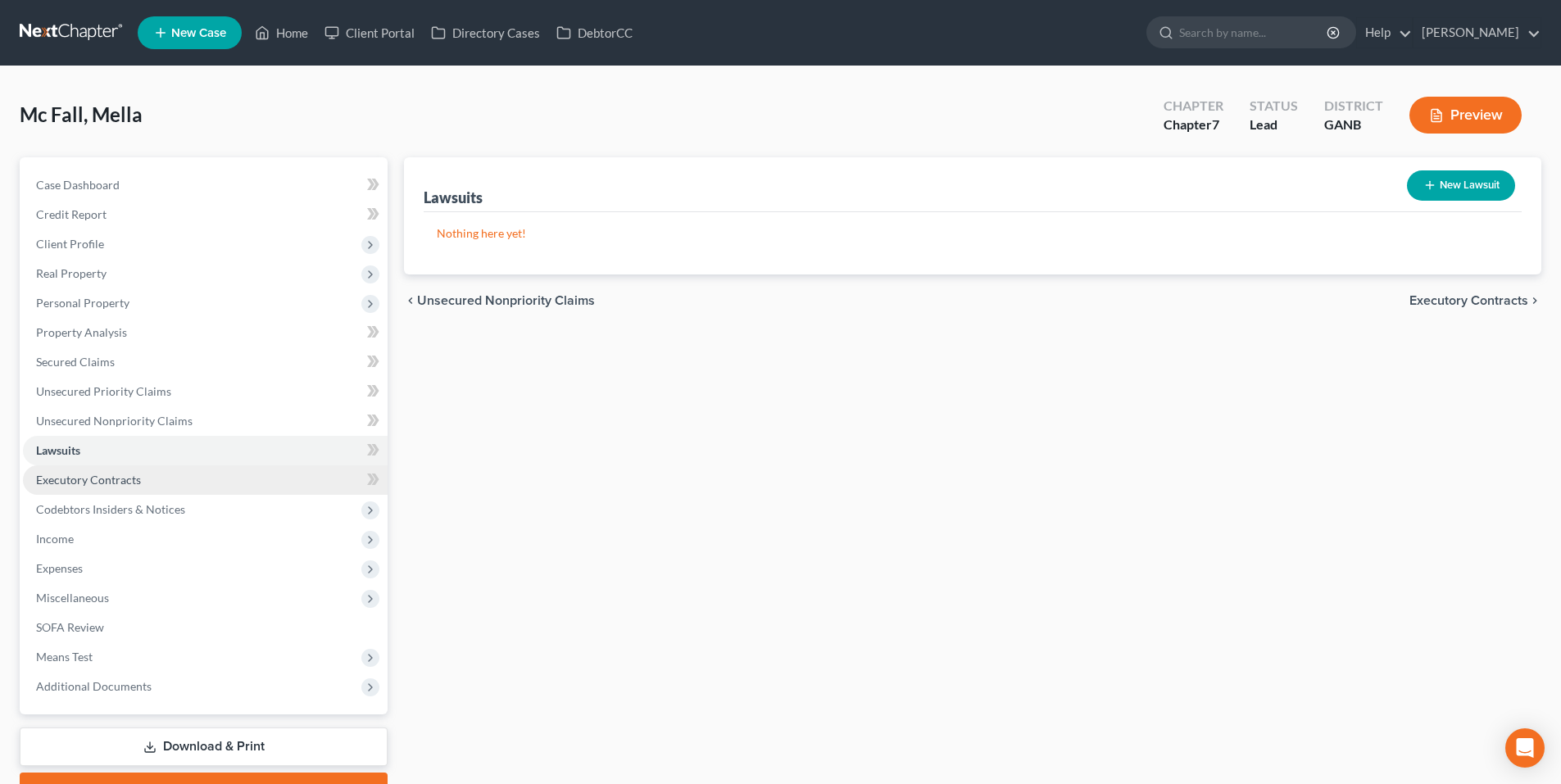
click at [69, 474] on span "Executory Contracts" at bounding box center [88, 479] width 105 height 14
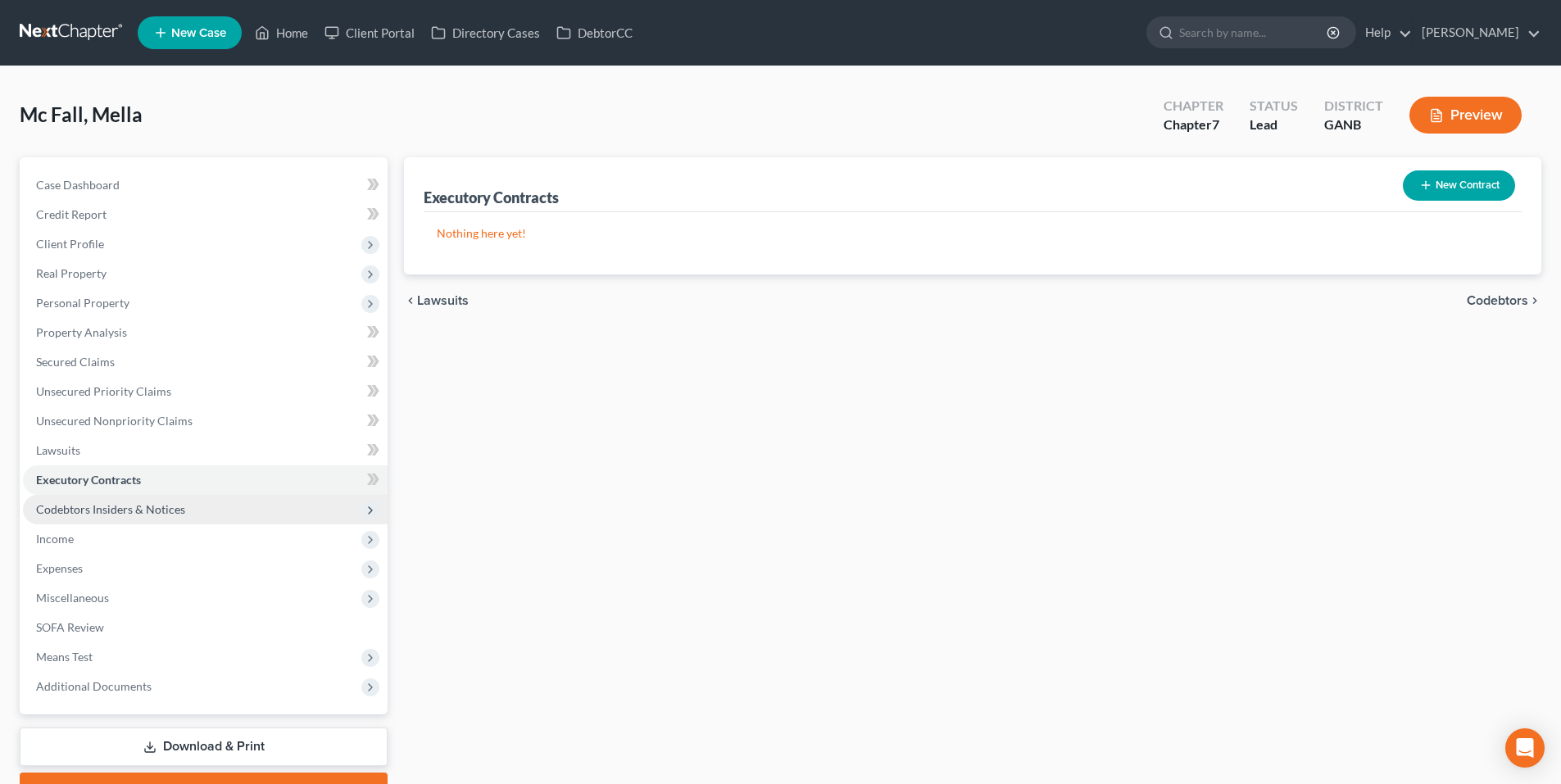
click at [78, 511] on span "Codebtors Insiders & Notices" at bounding box center [110, 509] width 149 height 14
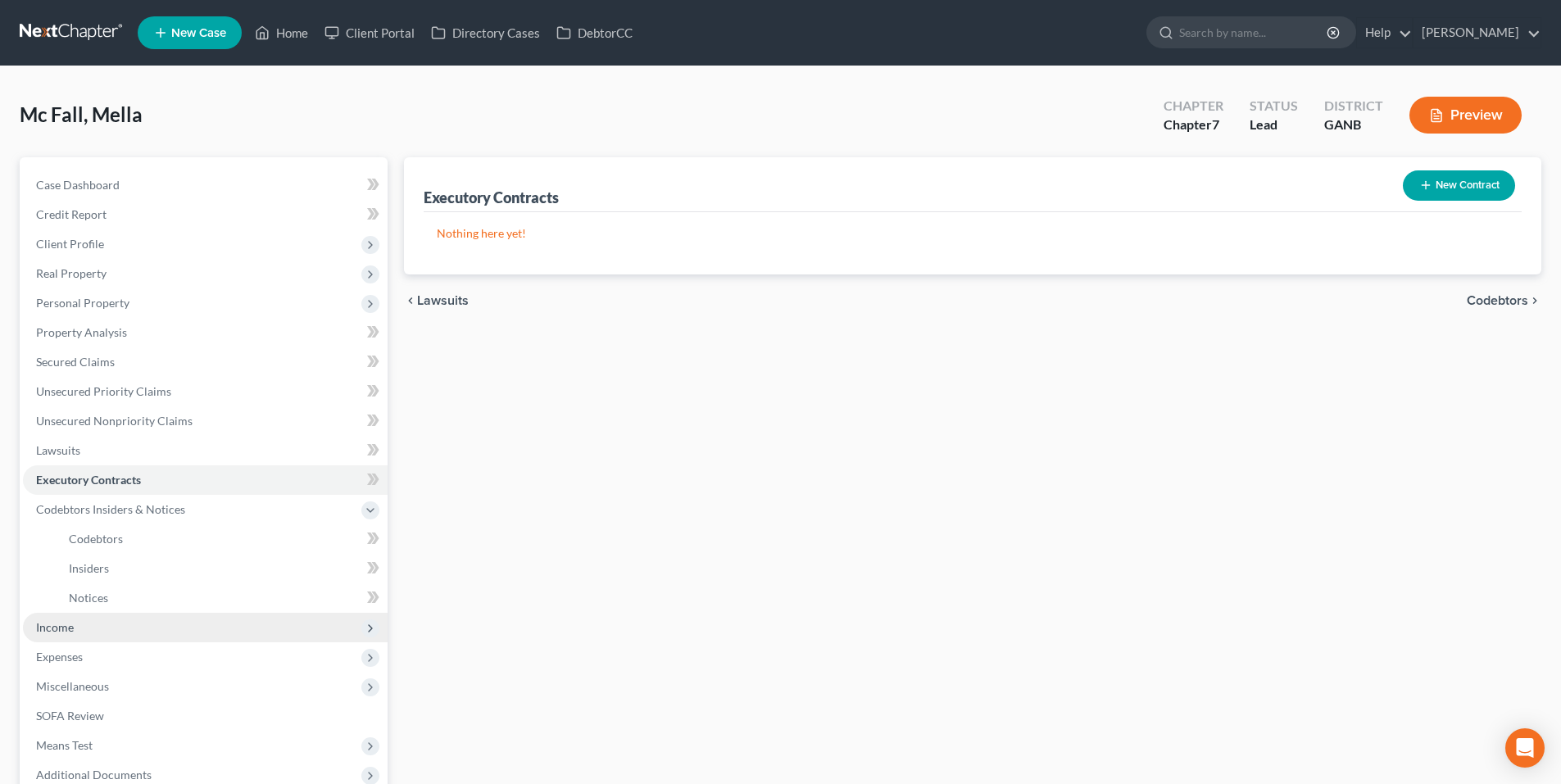
click at [62, 621] on span "Income" at bounding box center [54, 627] width 37 height 14
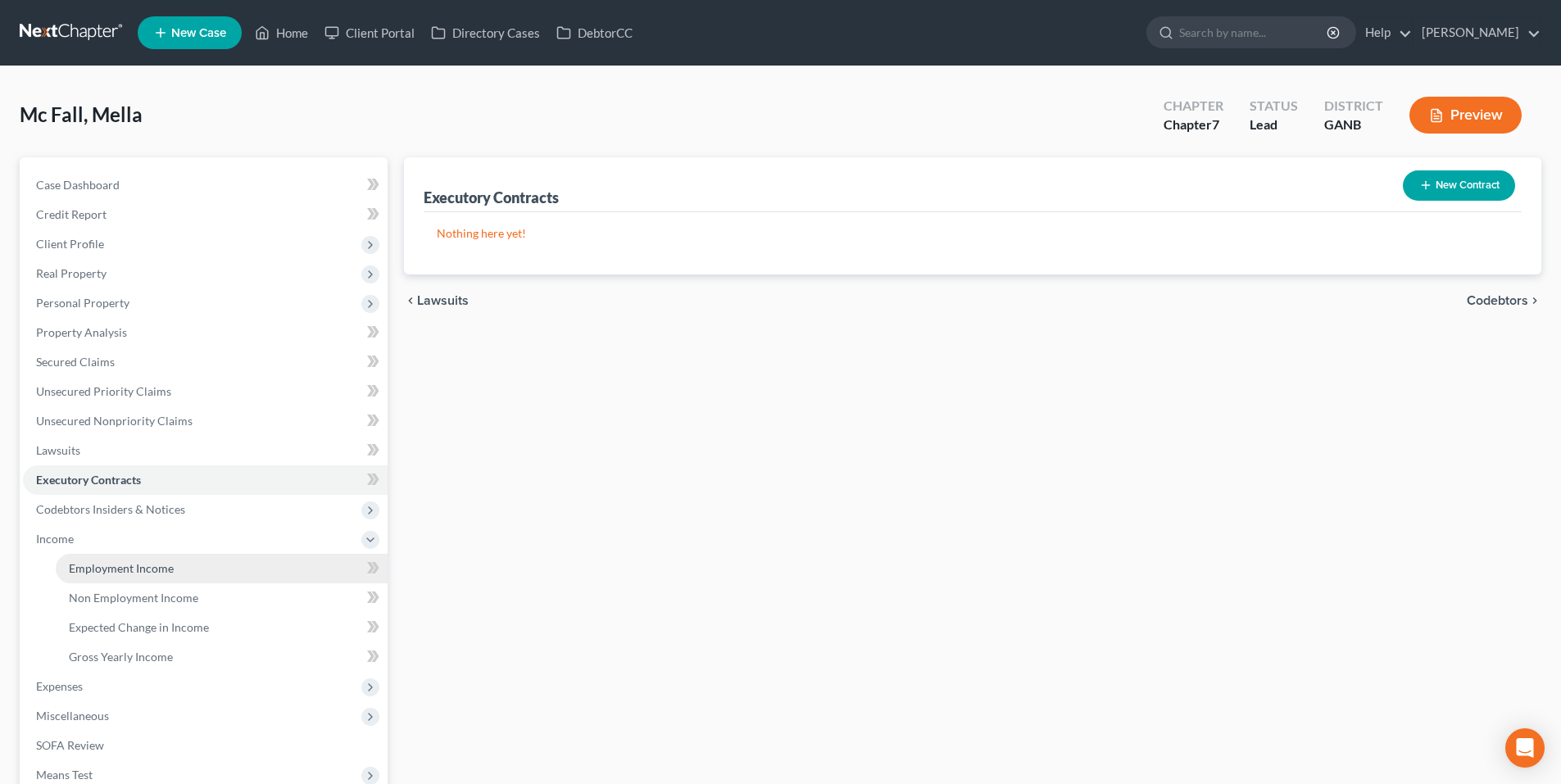
click at [105, 569] on span "Employment Income" at bounding box center [122, 568] width 105 height 14
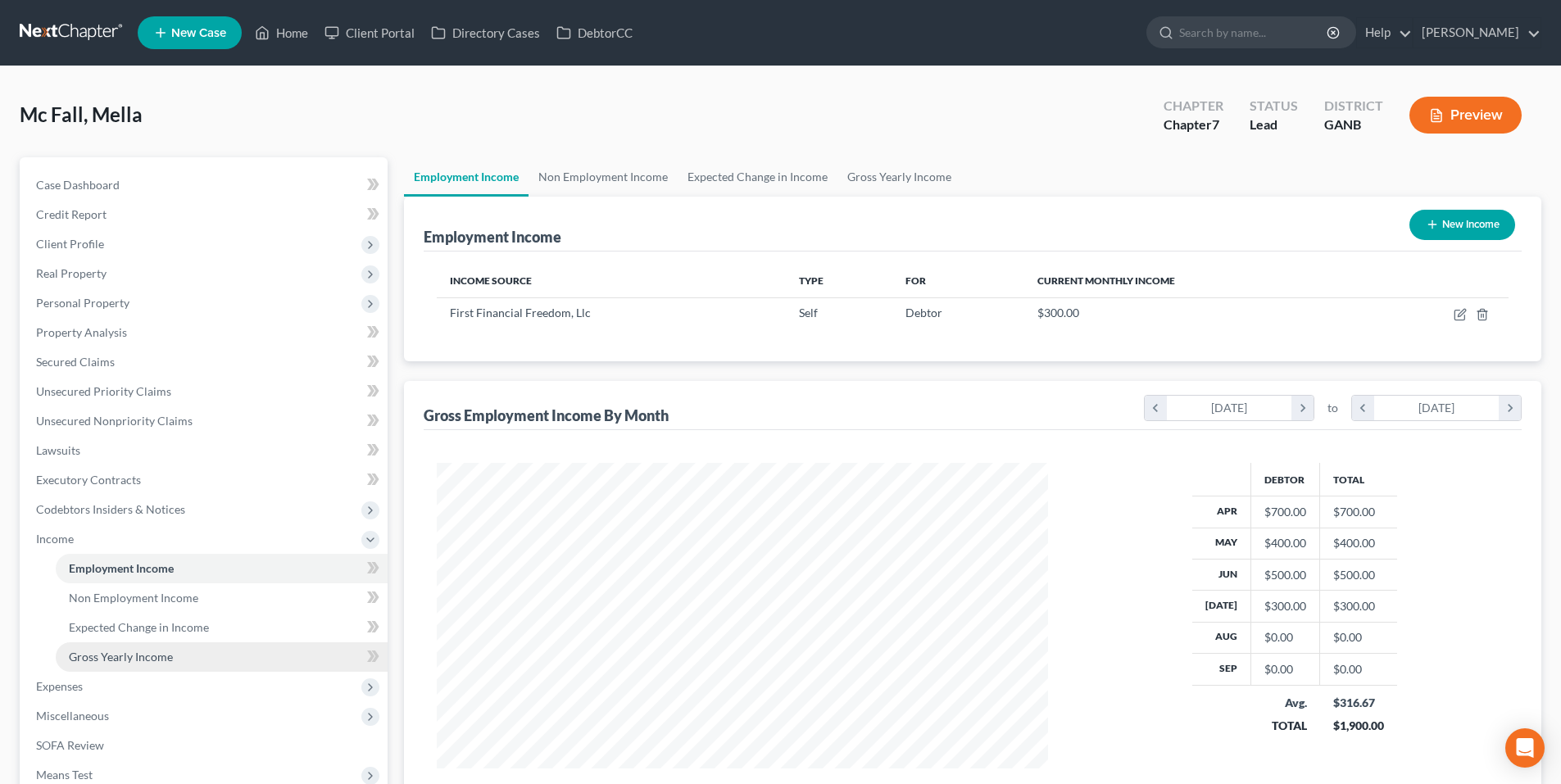
scroll to position [305, 644]
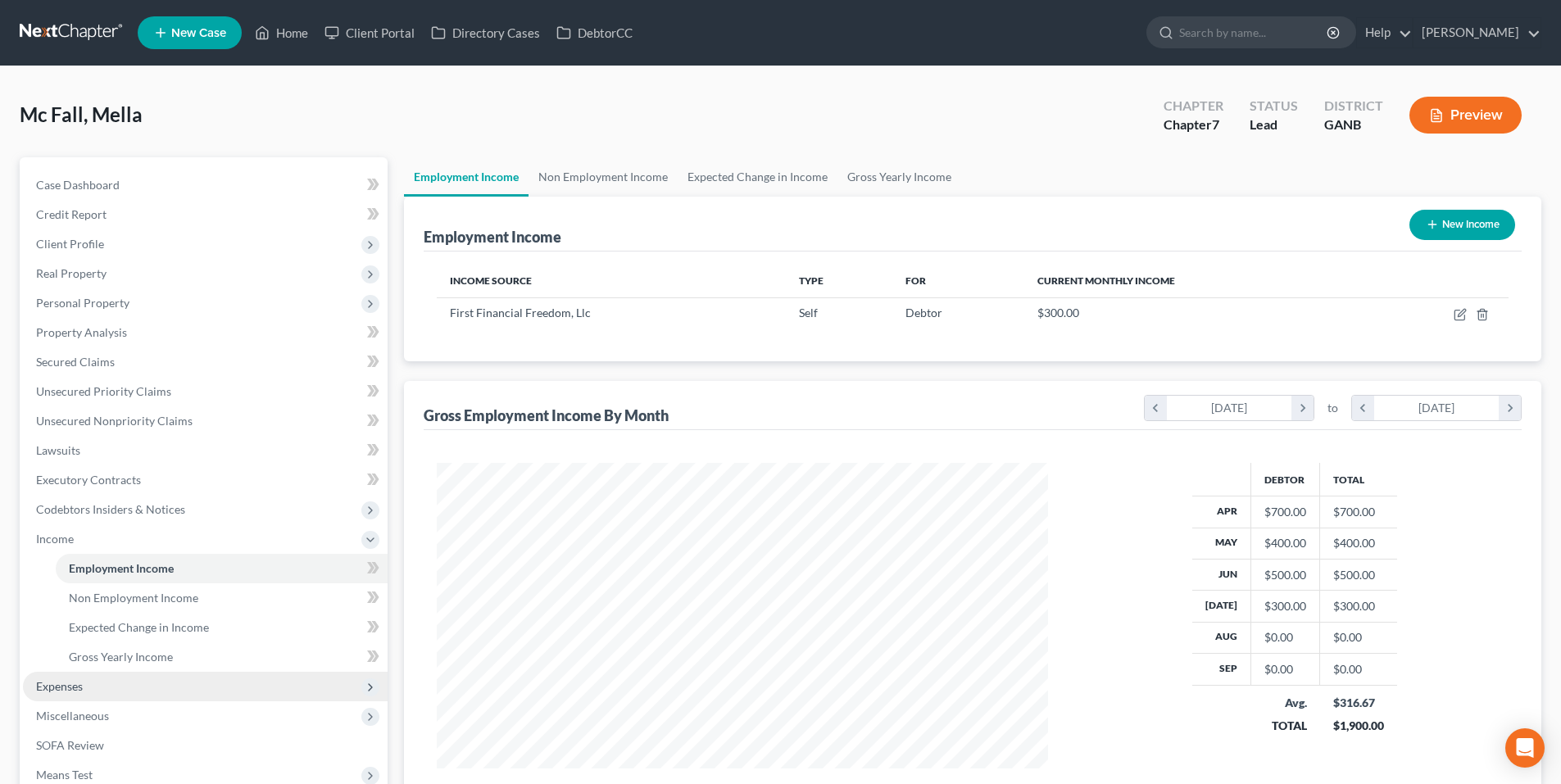
click at [90, 694] on span "Expenses" at bounding box center [206, 686] width 365 height 29
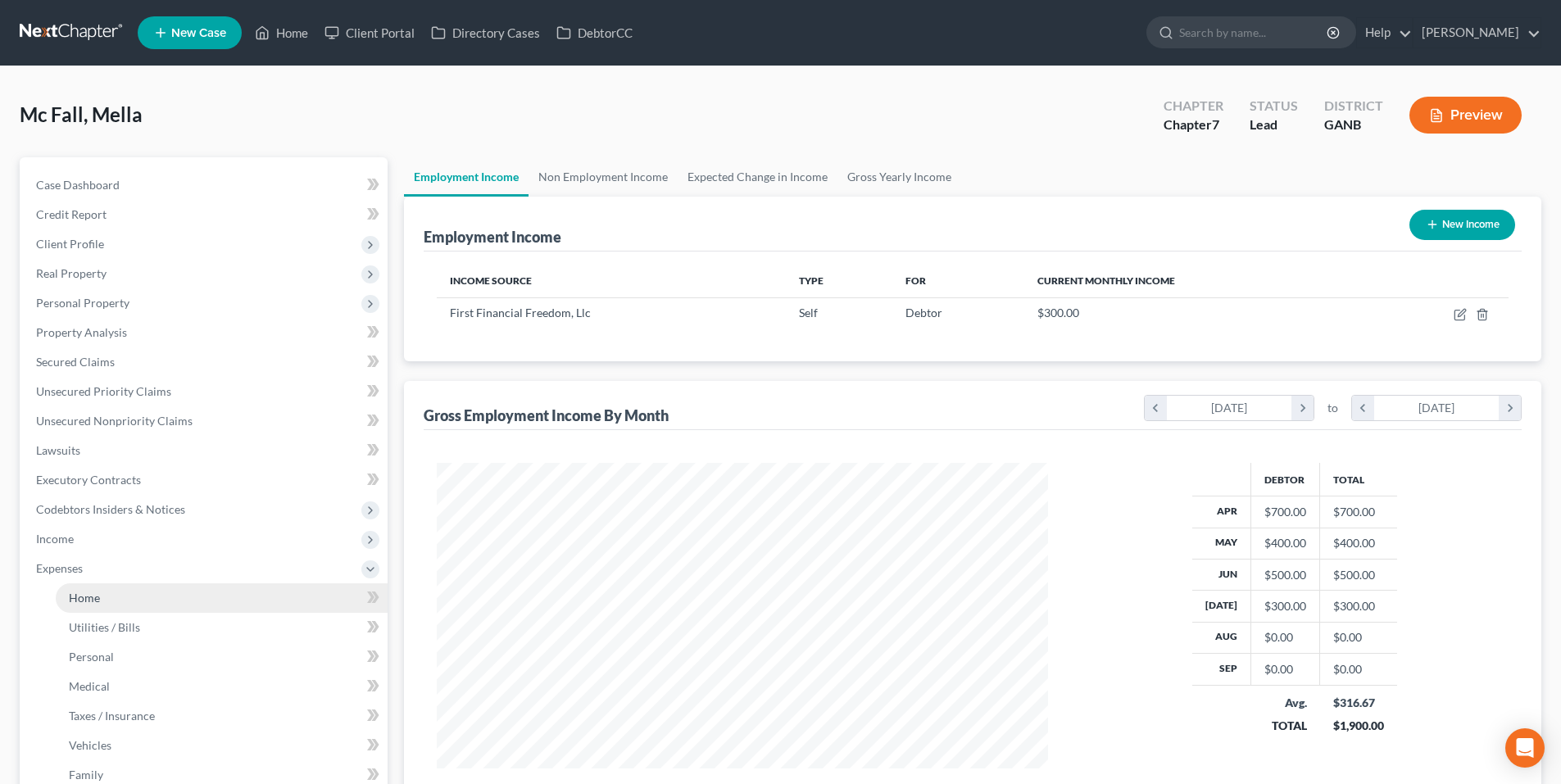
click at [91, 603] on span "Home" at bounding box center [84, 598] width 31 height 14
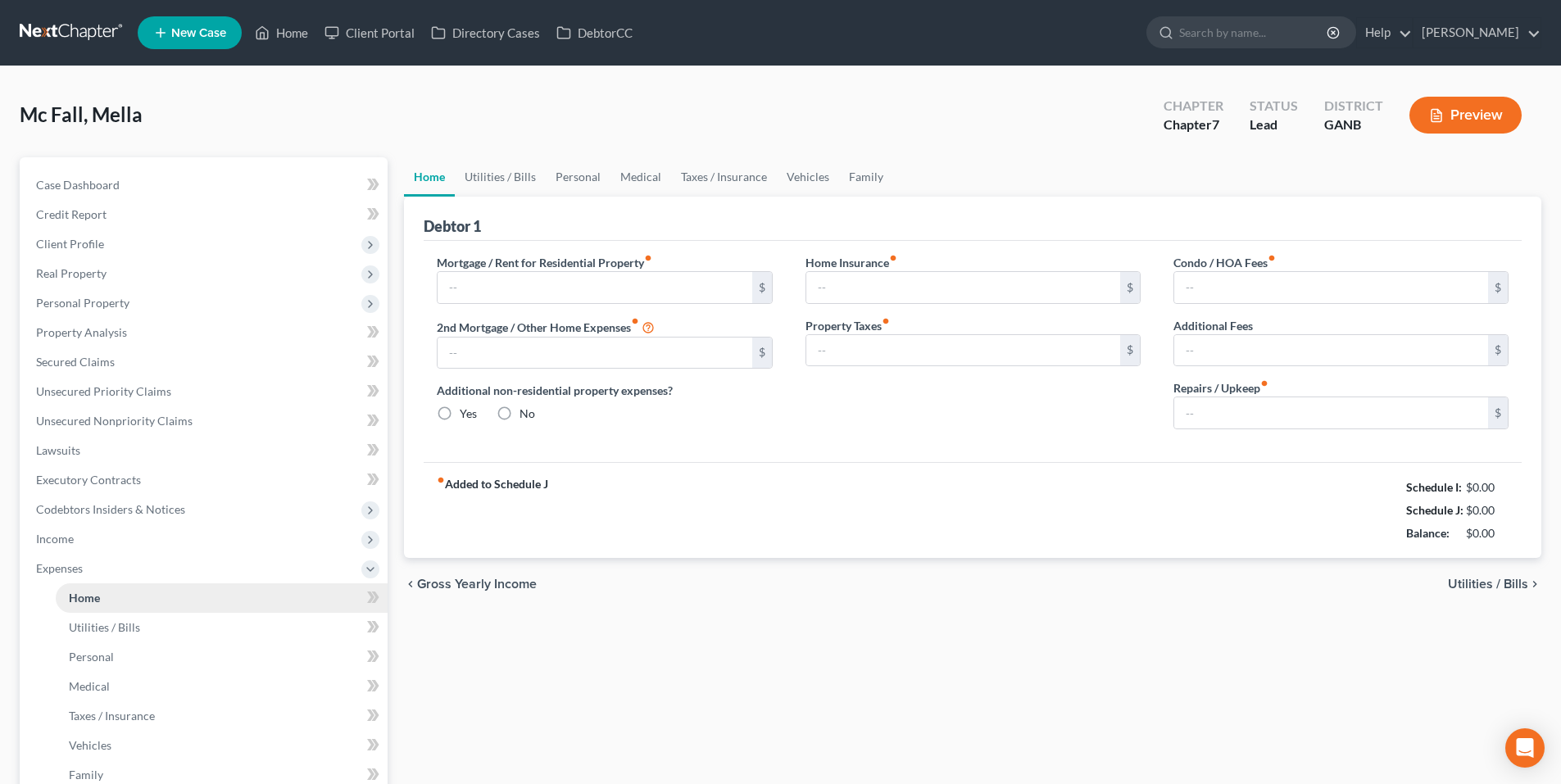
radio input "true"
click at [89, 181] on span "Case Dashboard" at bounding box center [77, 185] width 83 height 14
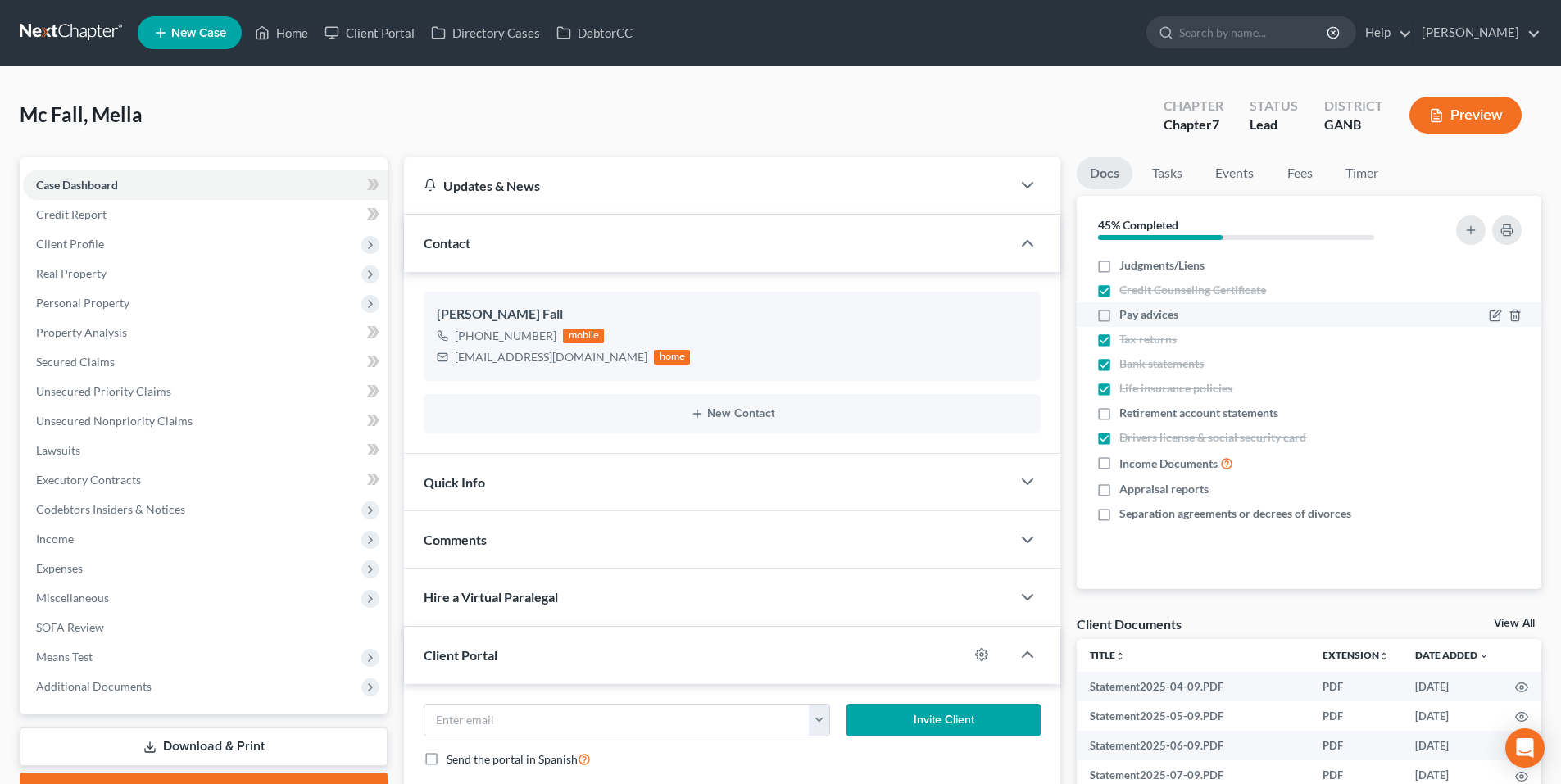
click at [1120, 315] on label "Pay advices" at bounding box center [1149, 315] width 59 height 17
click at [1126, 315] on input "Pay advices" at bounding box center [1131, 311] width 11 height 11
click at [1120, 314] on label "Pay advices" at bounding box center [1149, 315] width 59 height 17
click at [1126, 314] on input "Pay advices" at bounding box center [1131, 311] width 11 height 11
checkbox input "false"
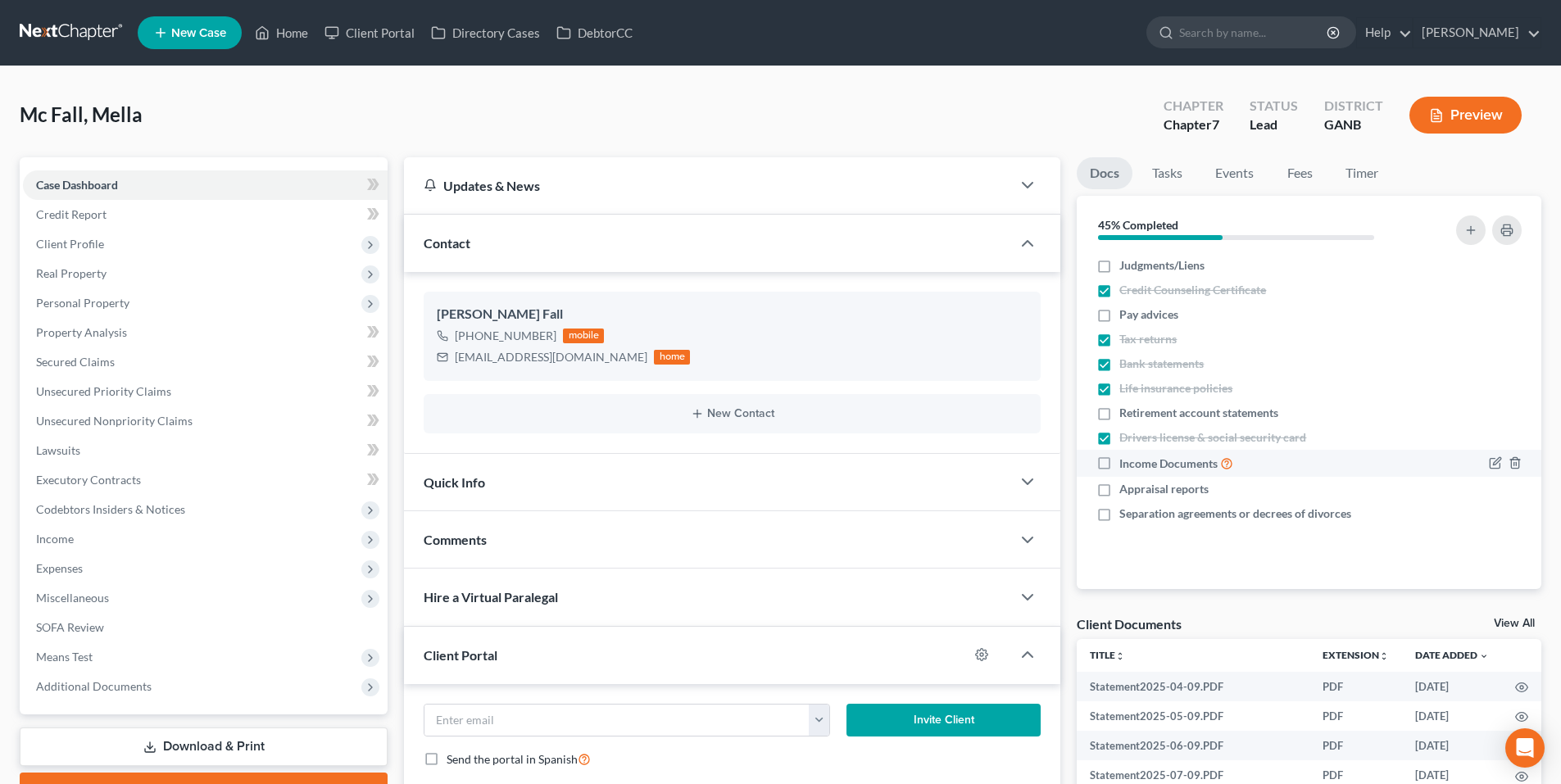
click at [1120, 467] on label "Income Documents" at bounding box center [1176, 463] width 114 height 19
click at [1126, 464] on input "Income Documents" at bounding box center [1131, 459] width 11 height 11
checkbox input "true"
click at [858, 151] on div "Mc Fall, Mella Upgraded Chapter Chapter 7 Status Lead District GANB Preview" at bounding box center [781, 122] width 1522 height 72
click at [57, 27] on link at bounding box center [72, 32] width 105 height 29
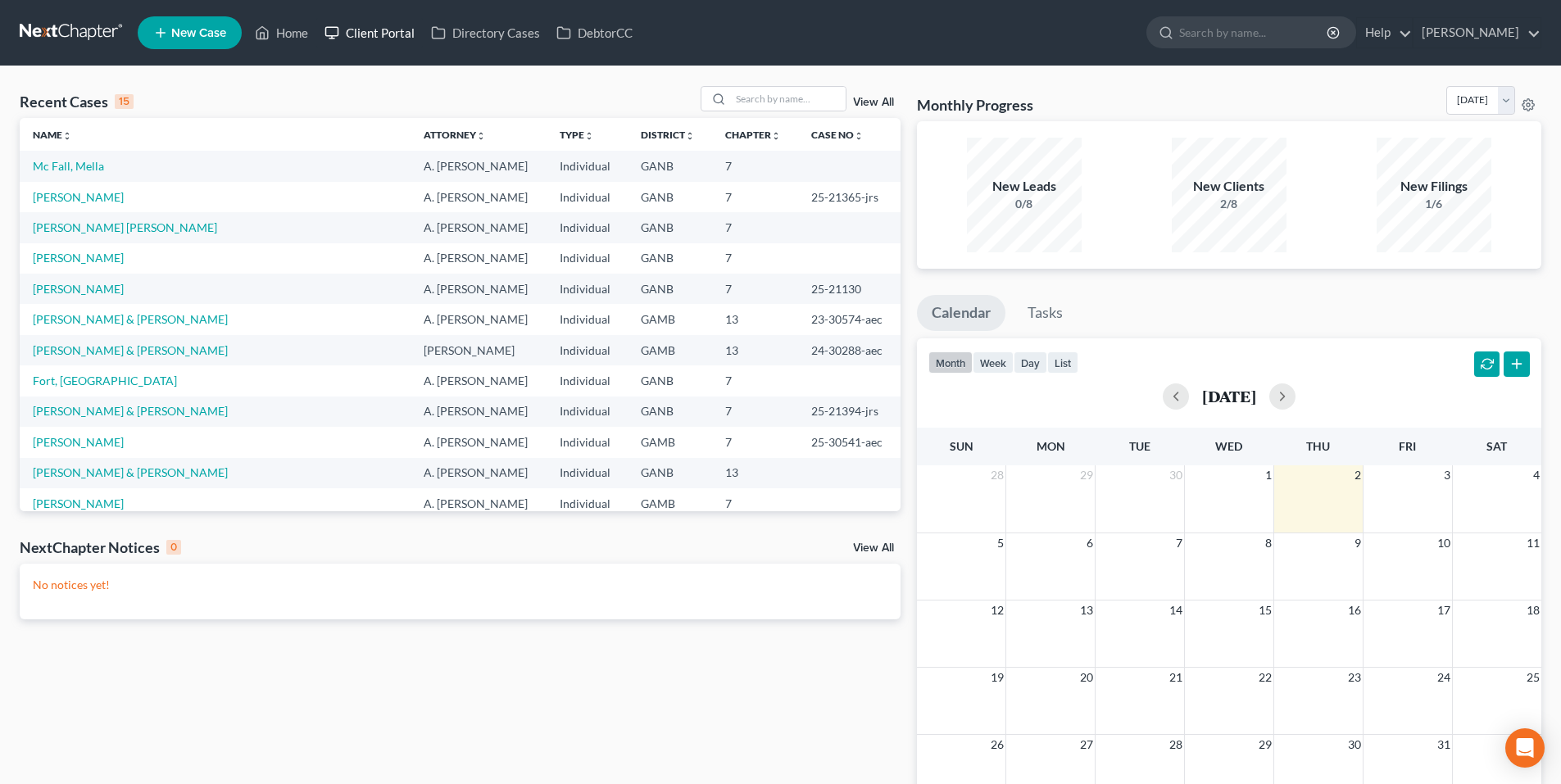
click at [352, 38] on link "Client Portal" at bounding box center [370, 32] width 107 height 29
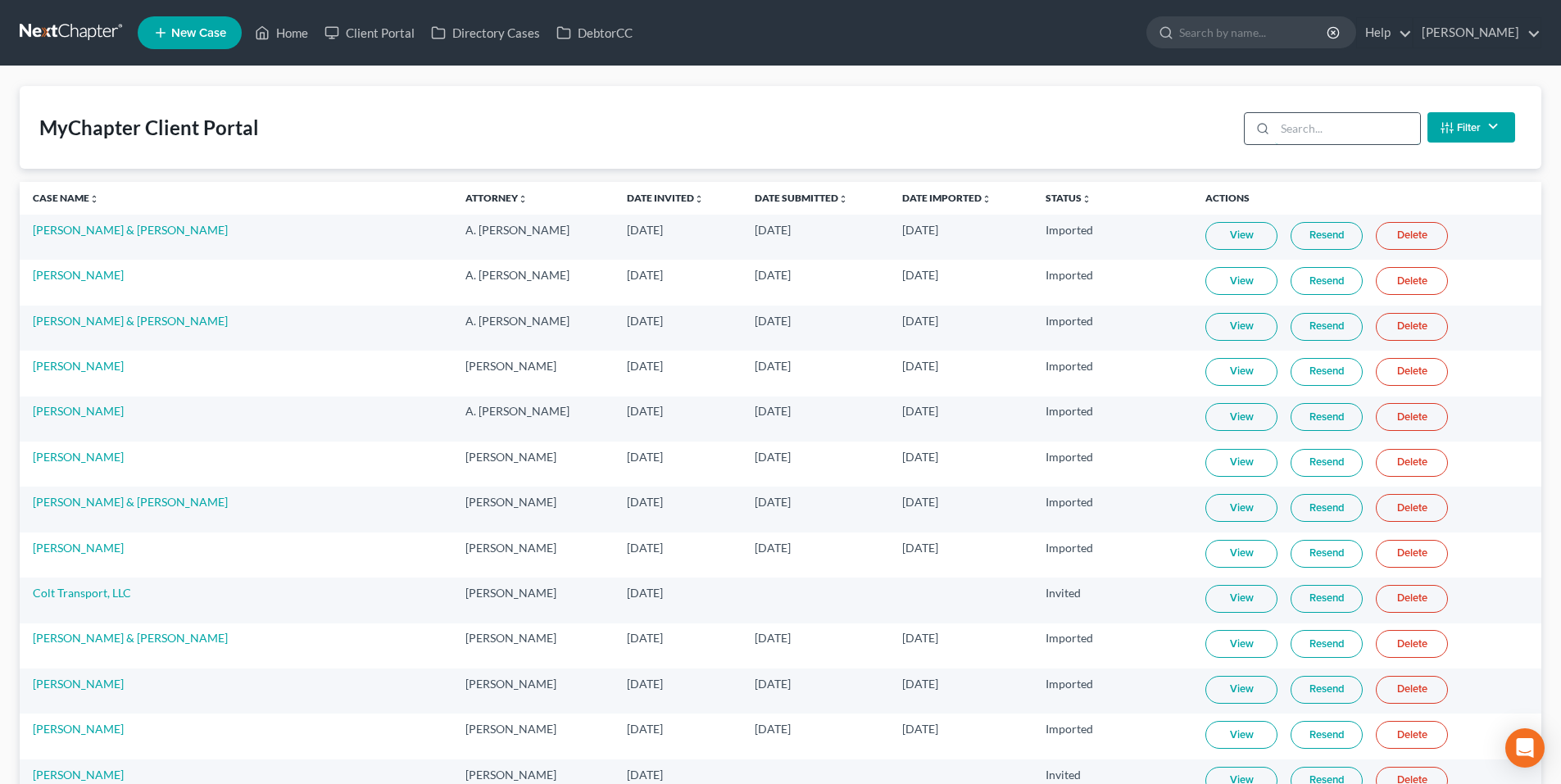
click at [1346, 123] on input "search" at bounding box center [1348, 128] width 145 height 31
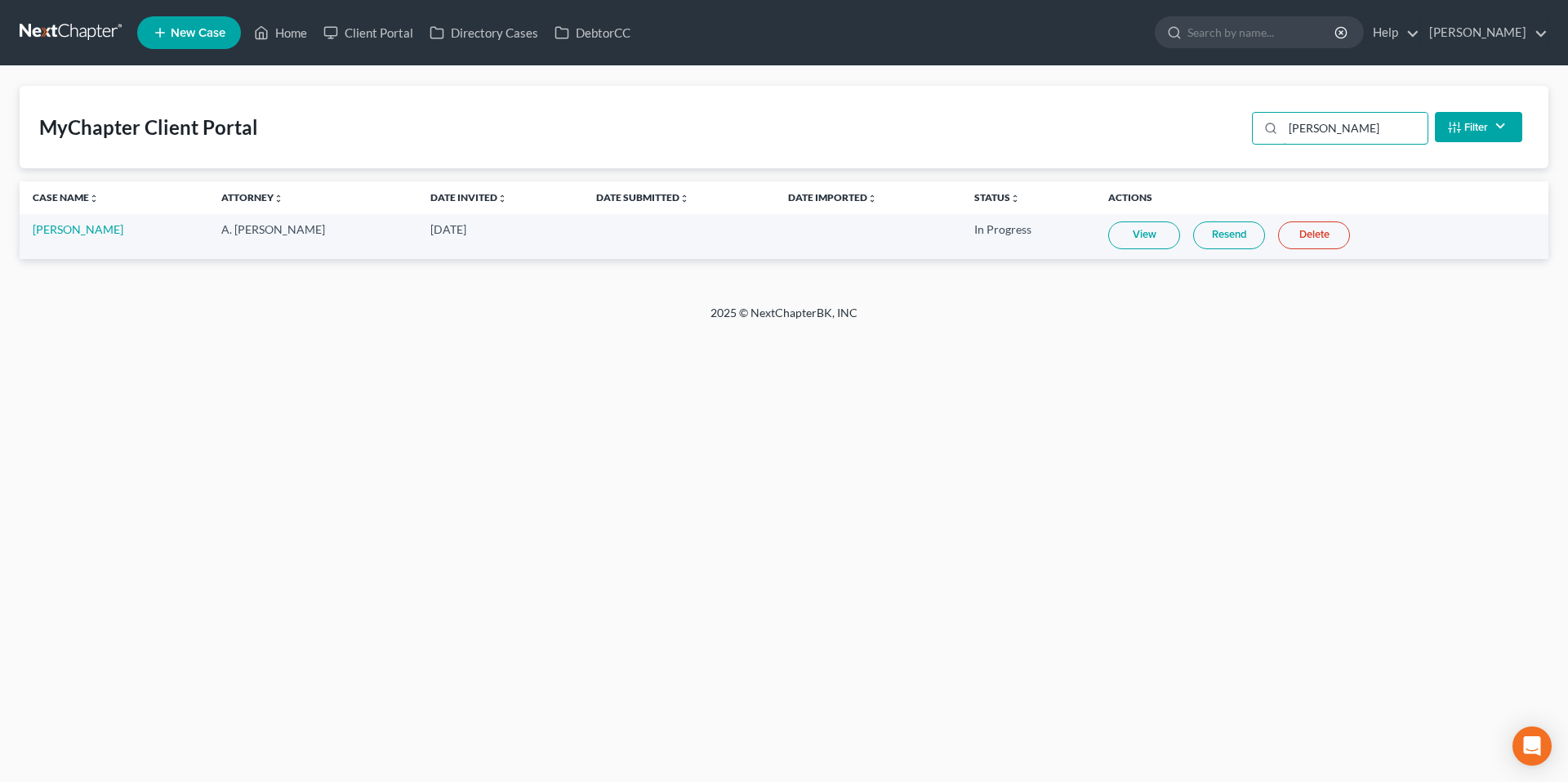
type input "hart"
click at [71, 39] on link at bounding box center [72, 32] width 105 height 29
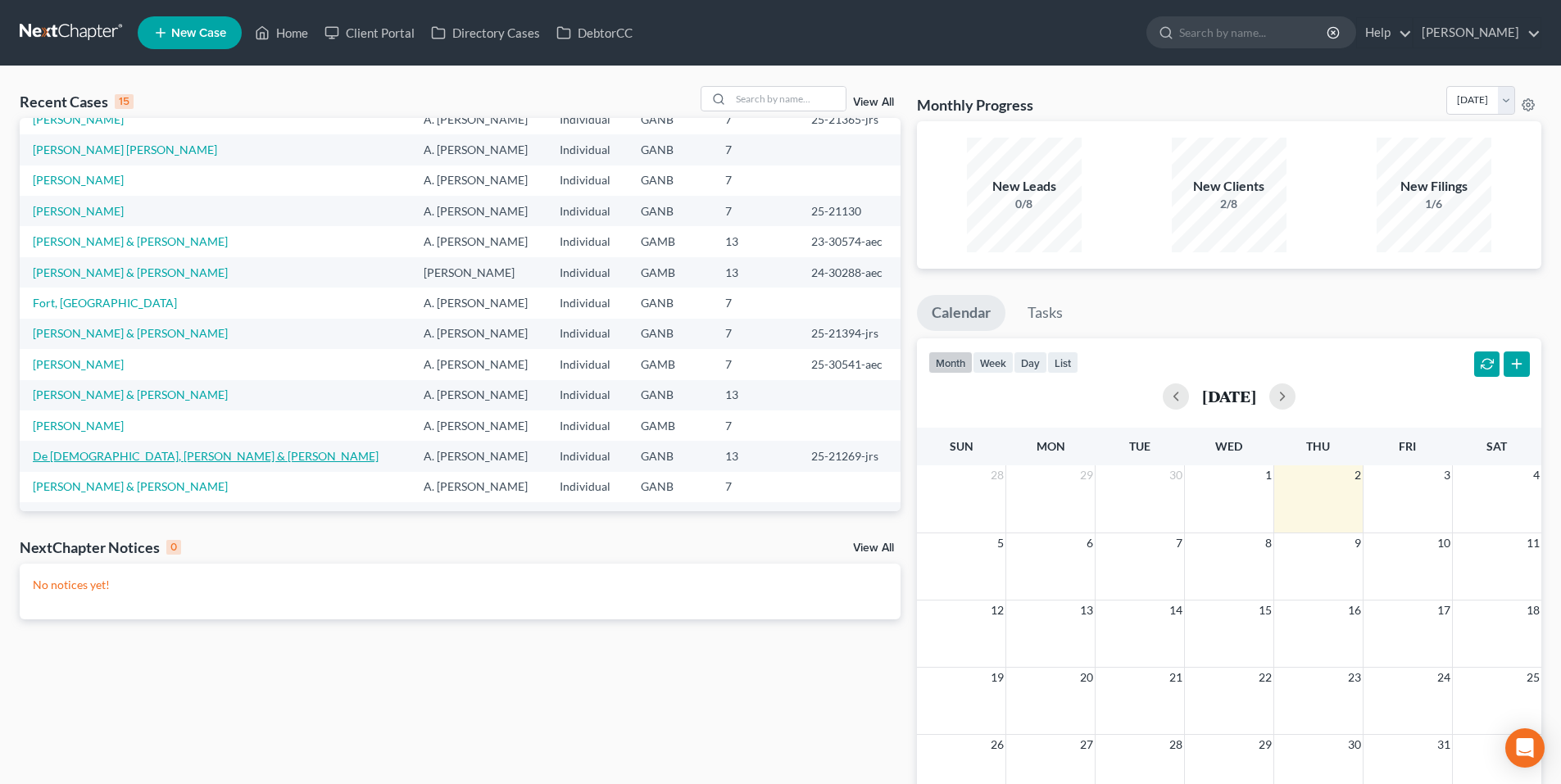
scroll to position [82, 0]
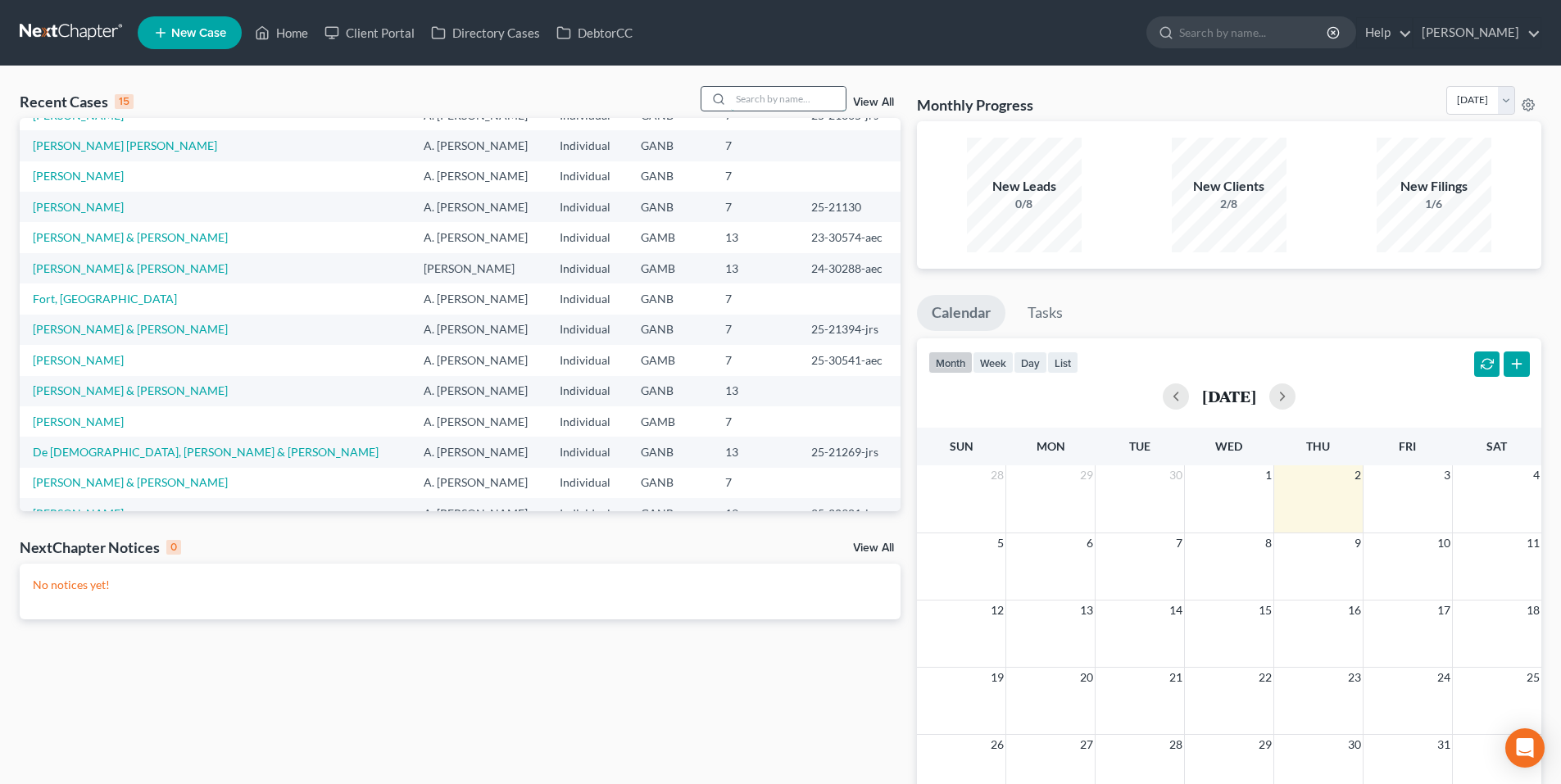
click at [818, 97] on input "search" at bounding box center [788, 98] width 115 height 24
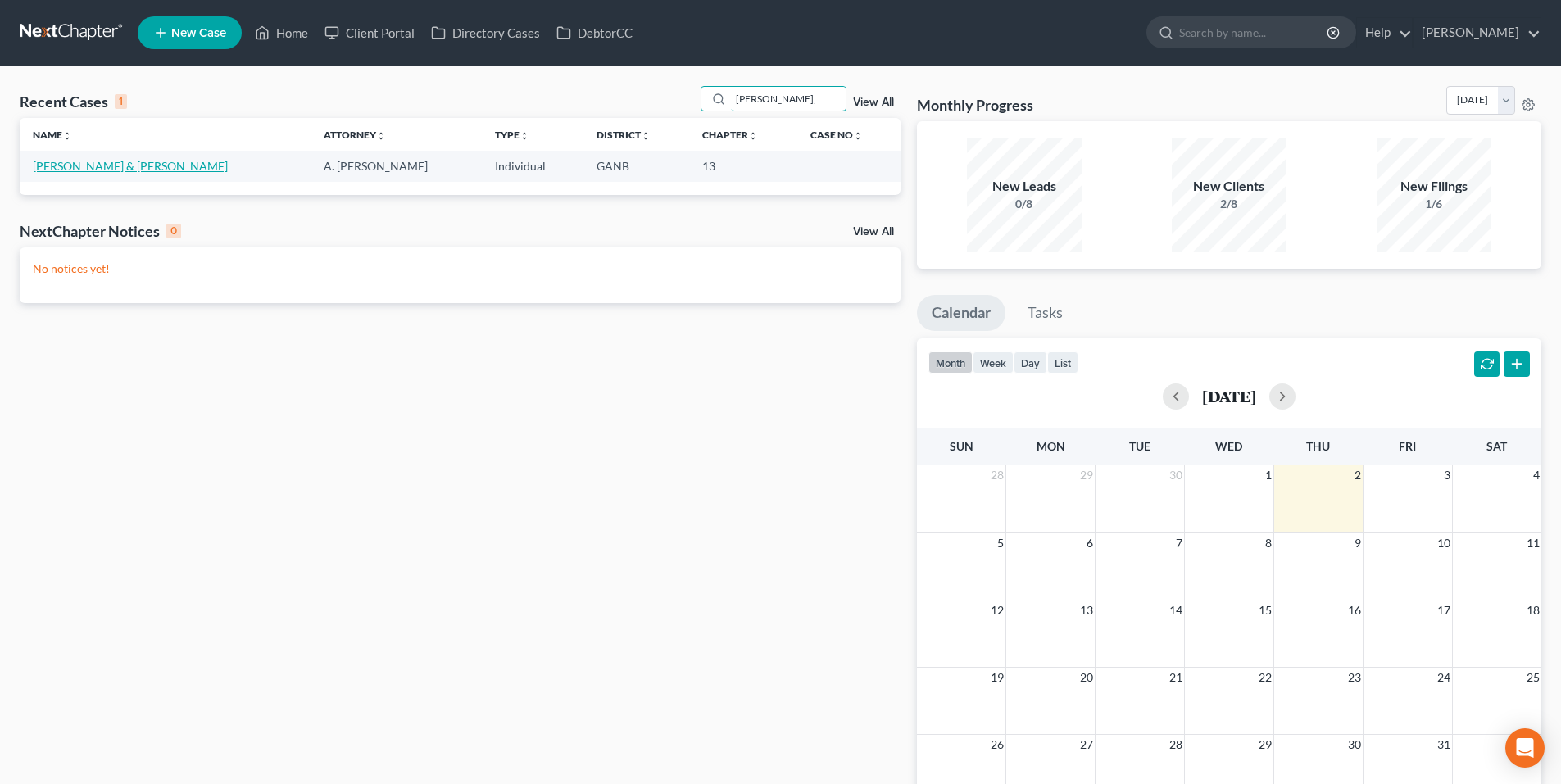
type input "kern,"
click at [67, 163] on link "Kern, Vincent & Audrey" at bounding box center [130, 166] width 195 height 14
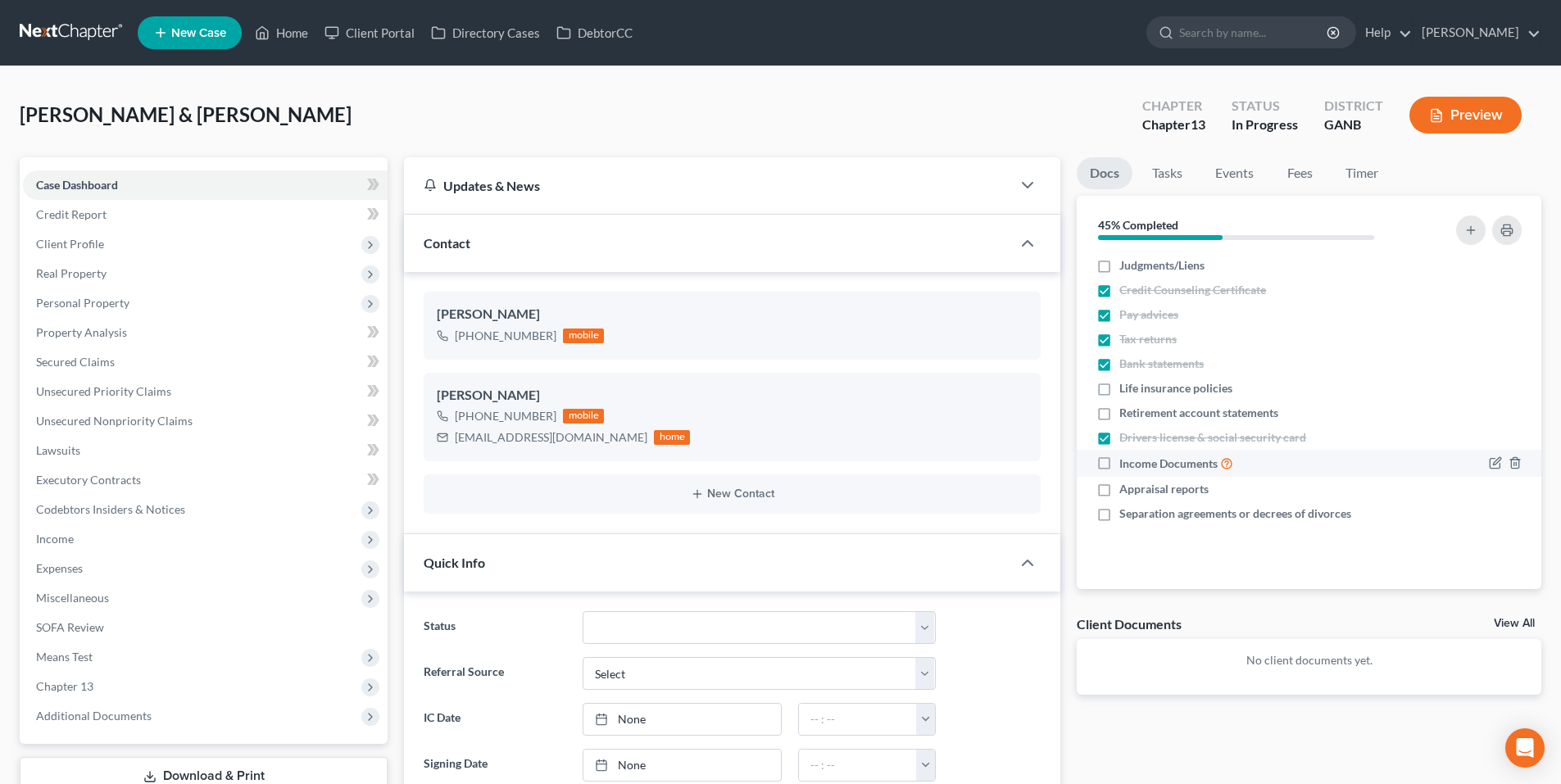
click at [1120, 465] on label "Income Documents" at bounding box center [1176, 463] width 114 height 19
click at [1126, 464] on input "Income Documents" at bounding box center [1131, 459] width 11 height 11
checkbox input "true"
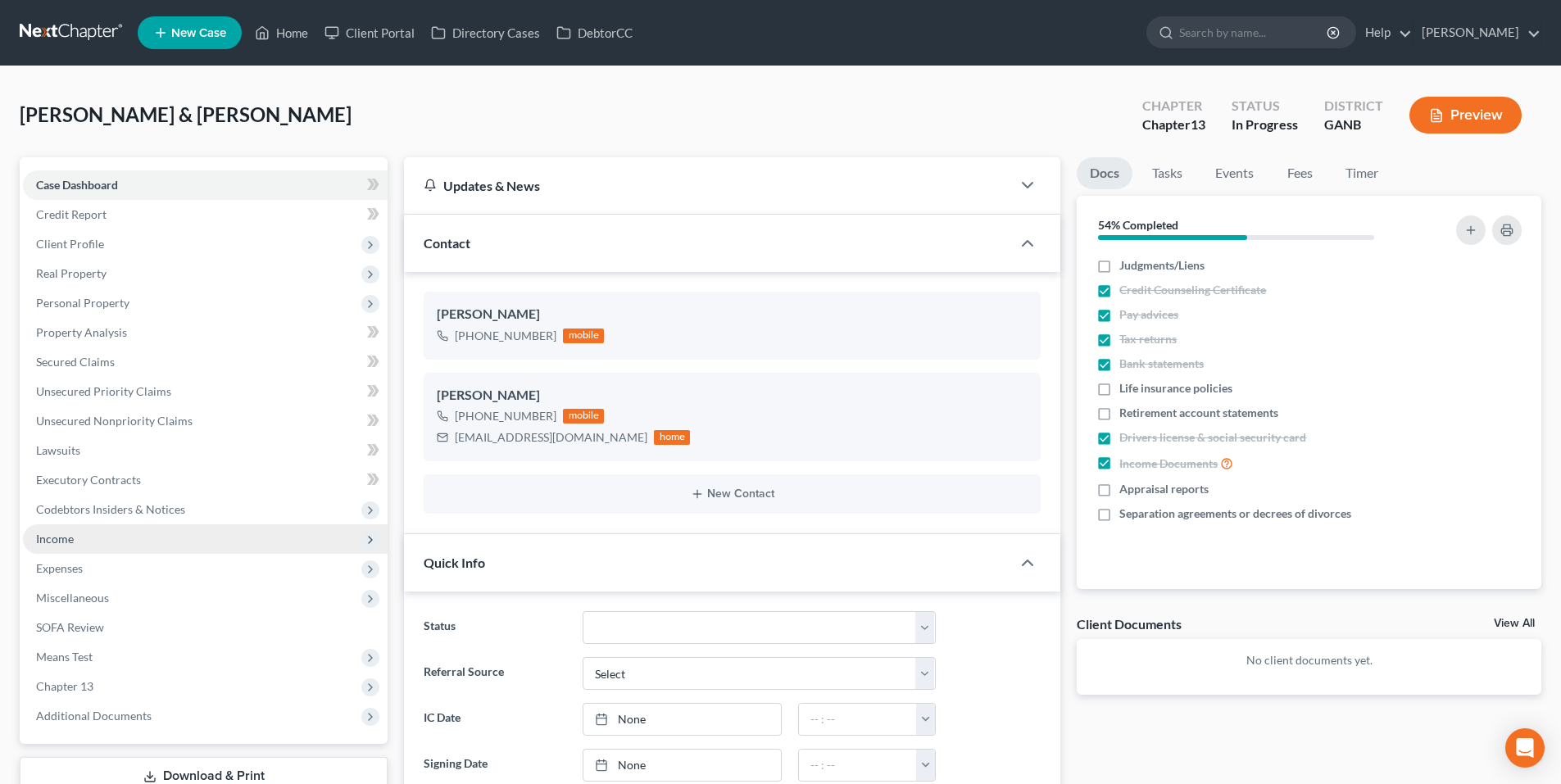
click at [130, 534] on span "Income" at bounding box center [206, 538] width 365 height 29
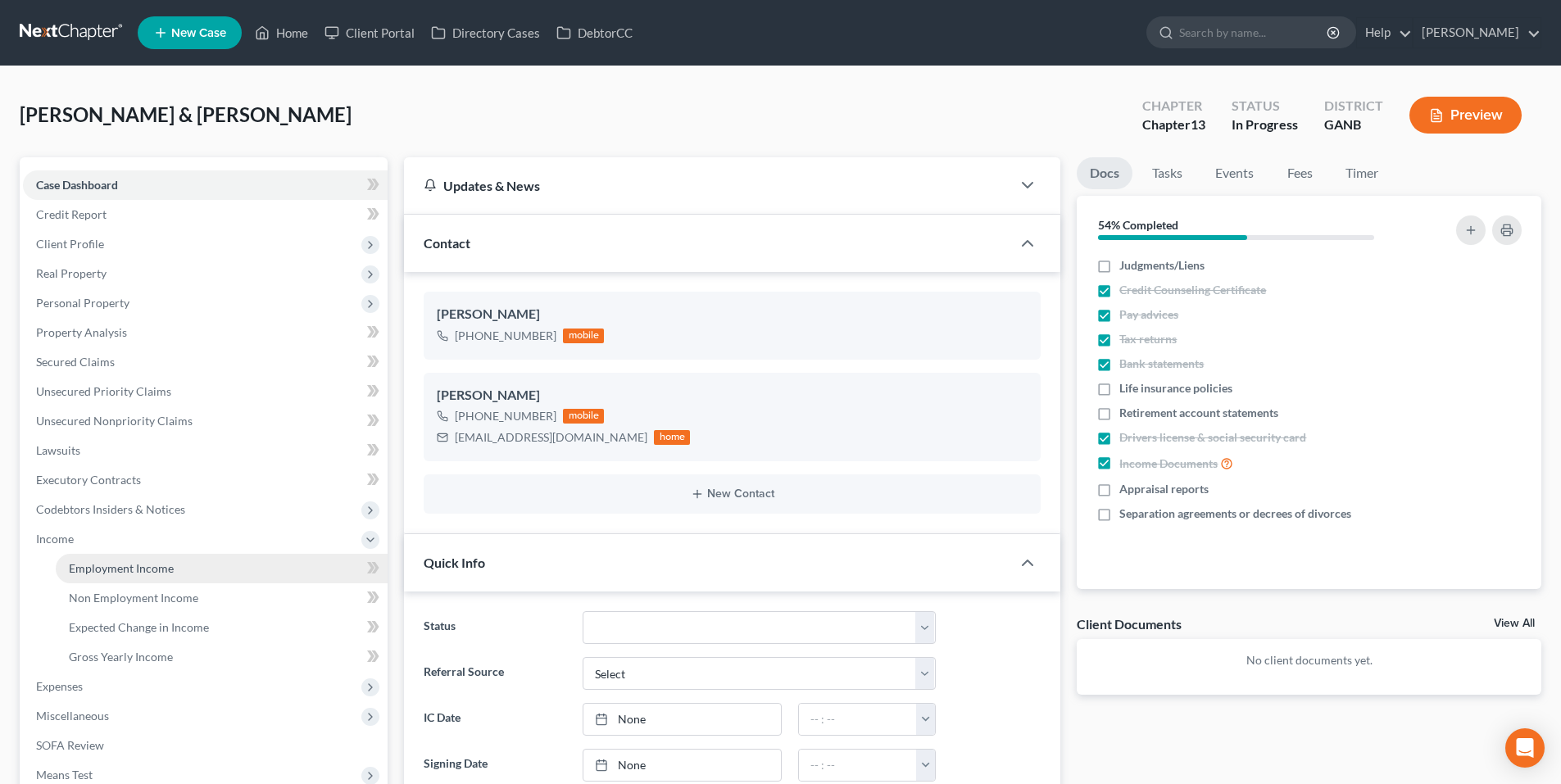
click at [141, 556] on link "Employment Income" at bounding box center [221, 568] width 332 height 29
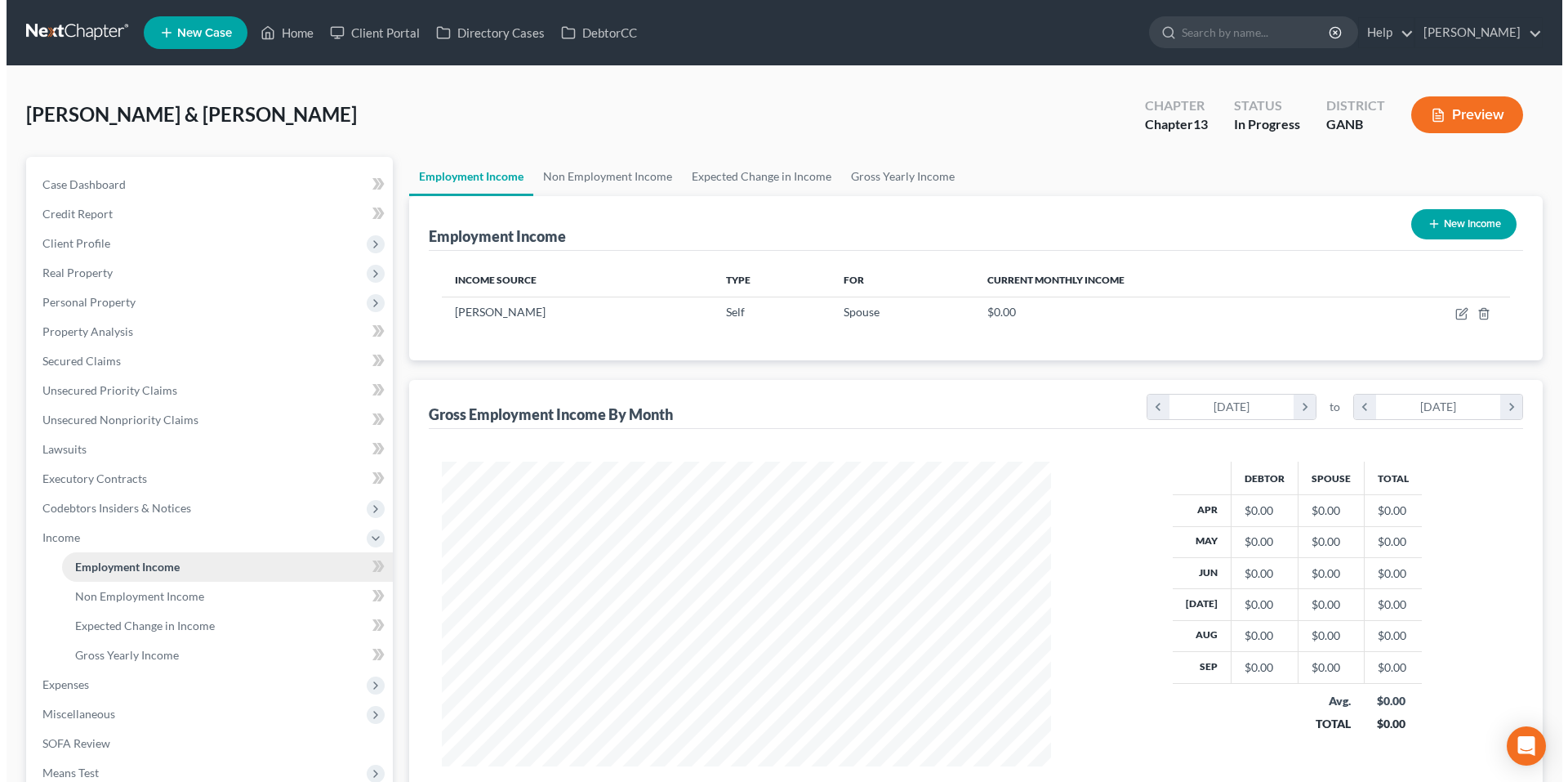
scroll to position [305, 642]
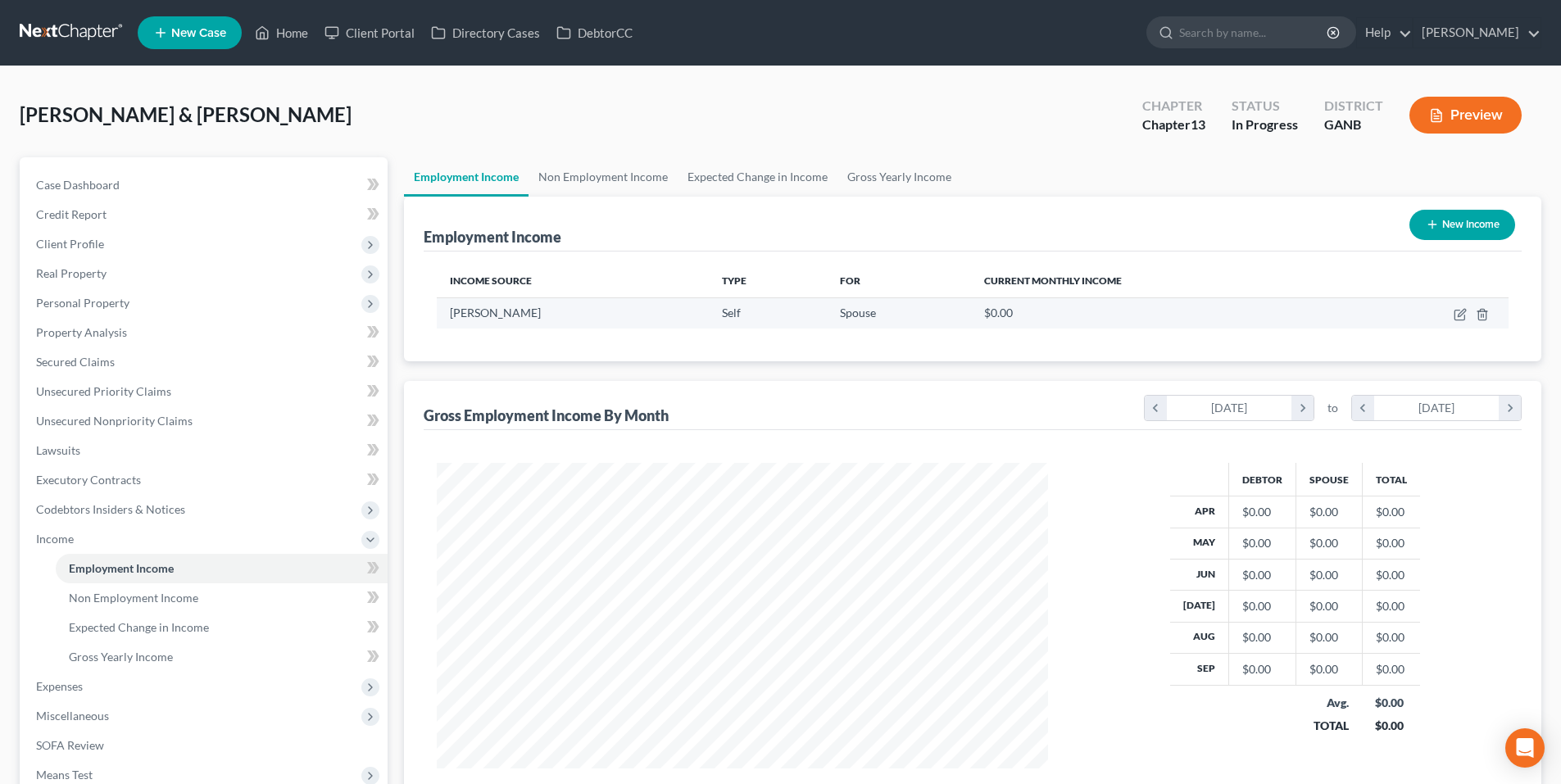
click at [1469, 310] on td at bounding box center [1429, 312] width 157 height 31
click at [1458, 313] on icon "button" at bounding box center [1460, 315] width 13 height 13
select select "1"
select select "10"
select select "0"
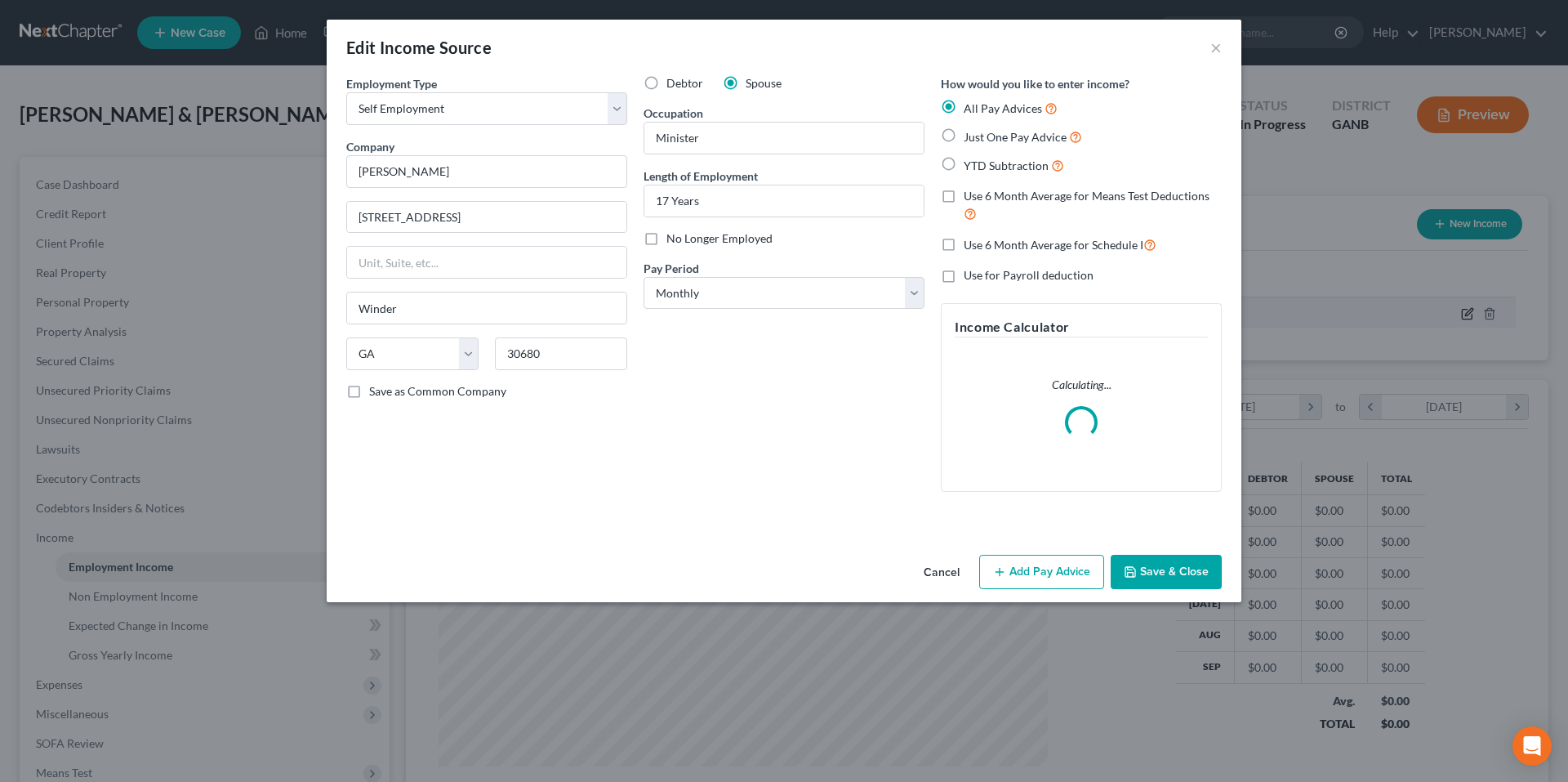
scroll to position [307, 648]
click at [1069, 562] on button "Add Pay Advice" at bounding box center [1041, 571] width 125 height 34
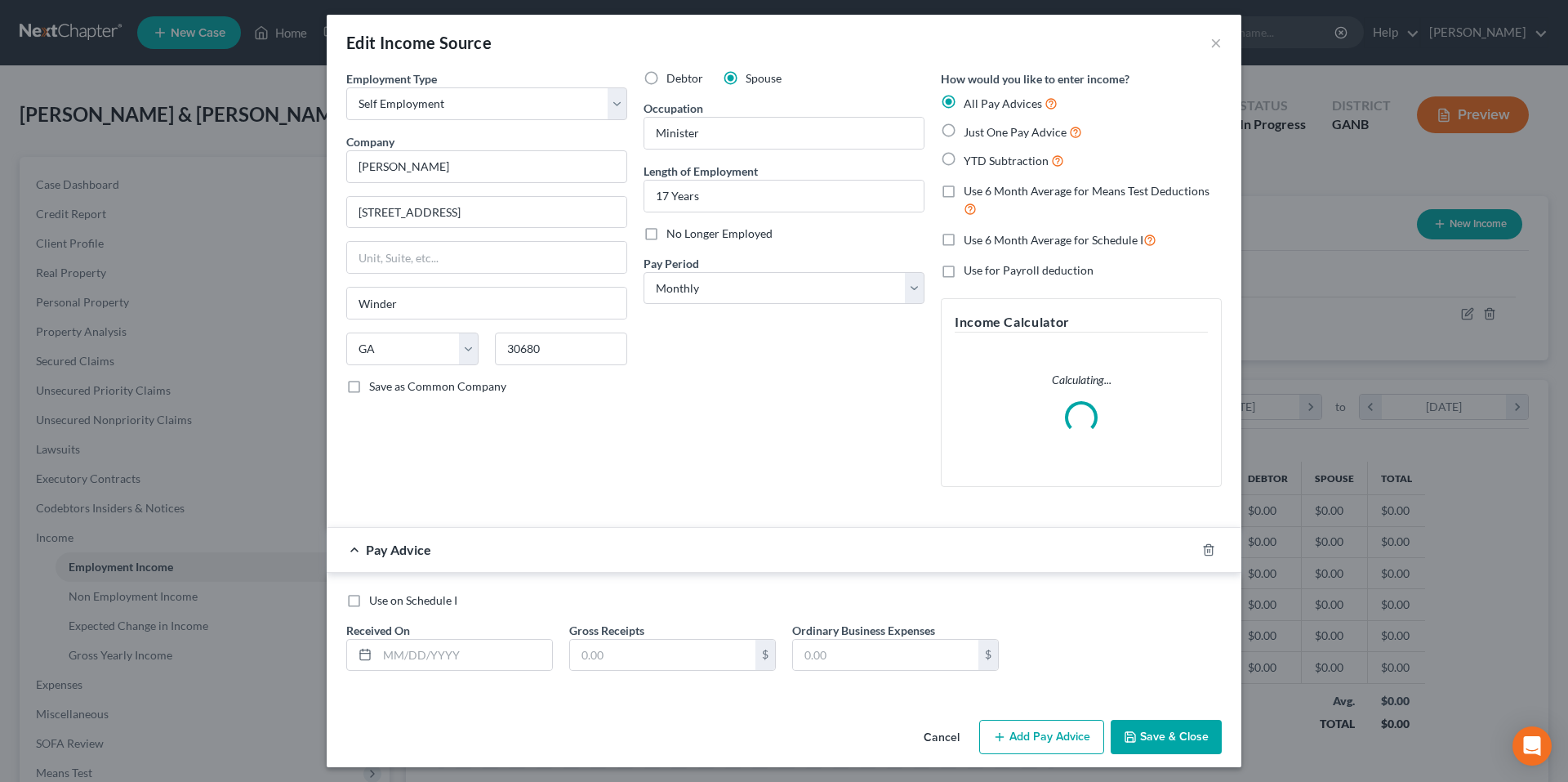
scroll to position [10, 0]
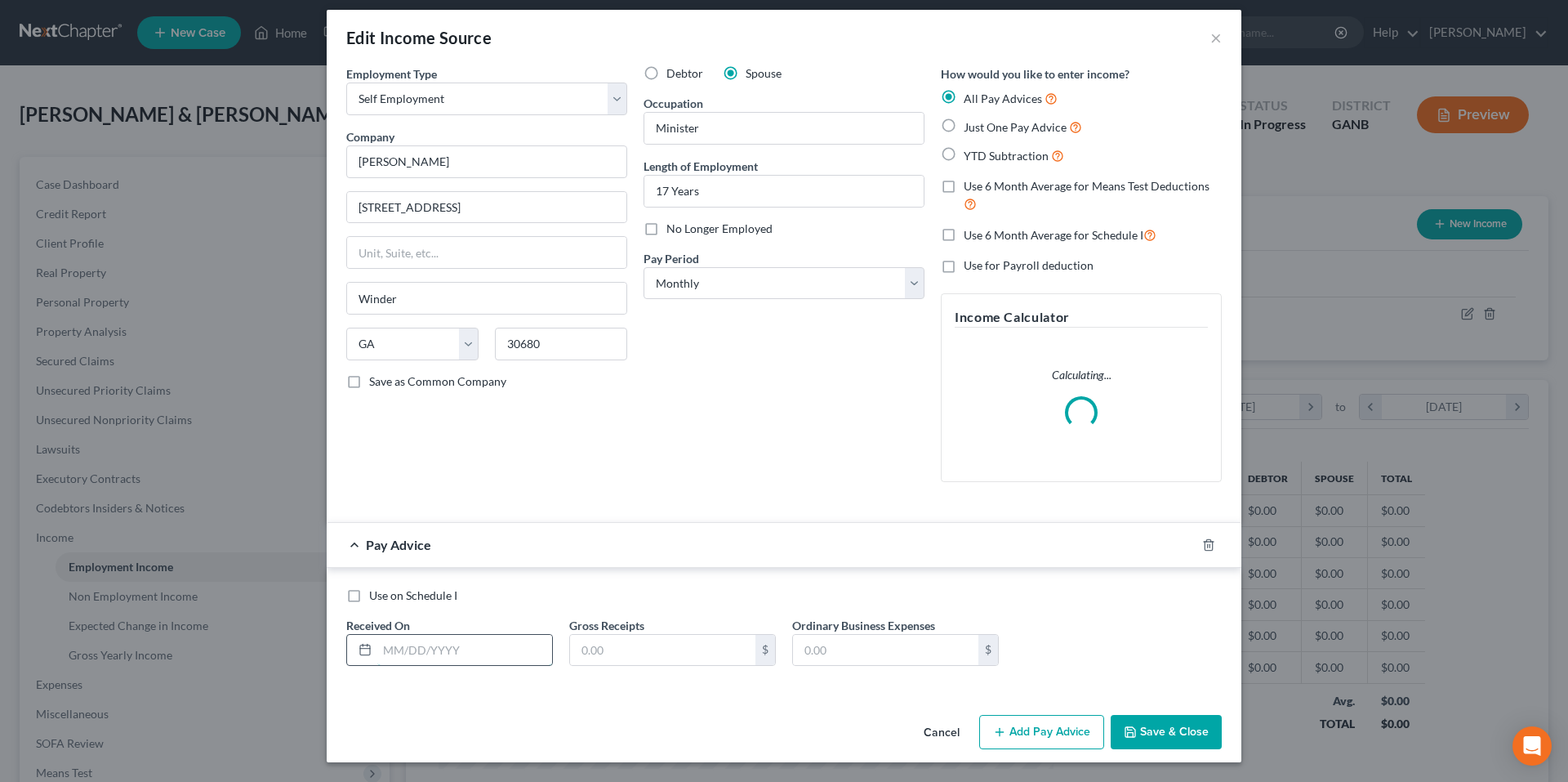
click at [519, 646] on input "text" at bounding box center [465, 650] width 175 height 31
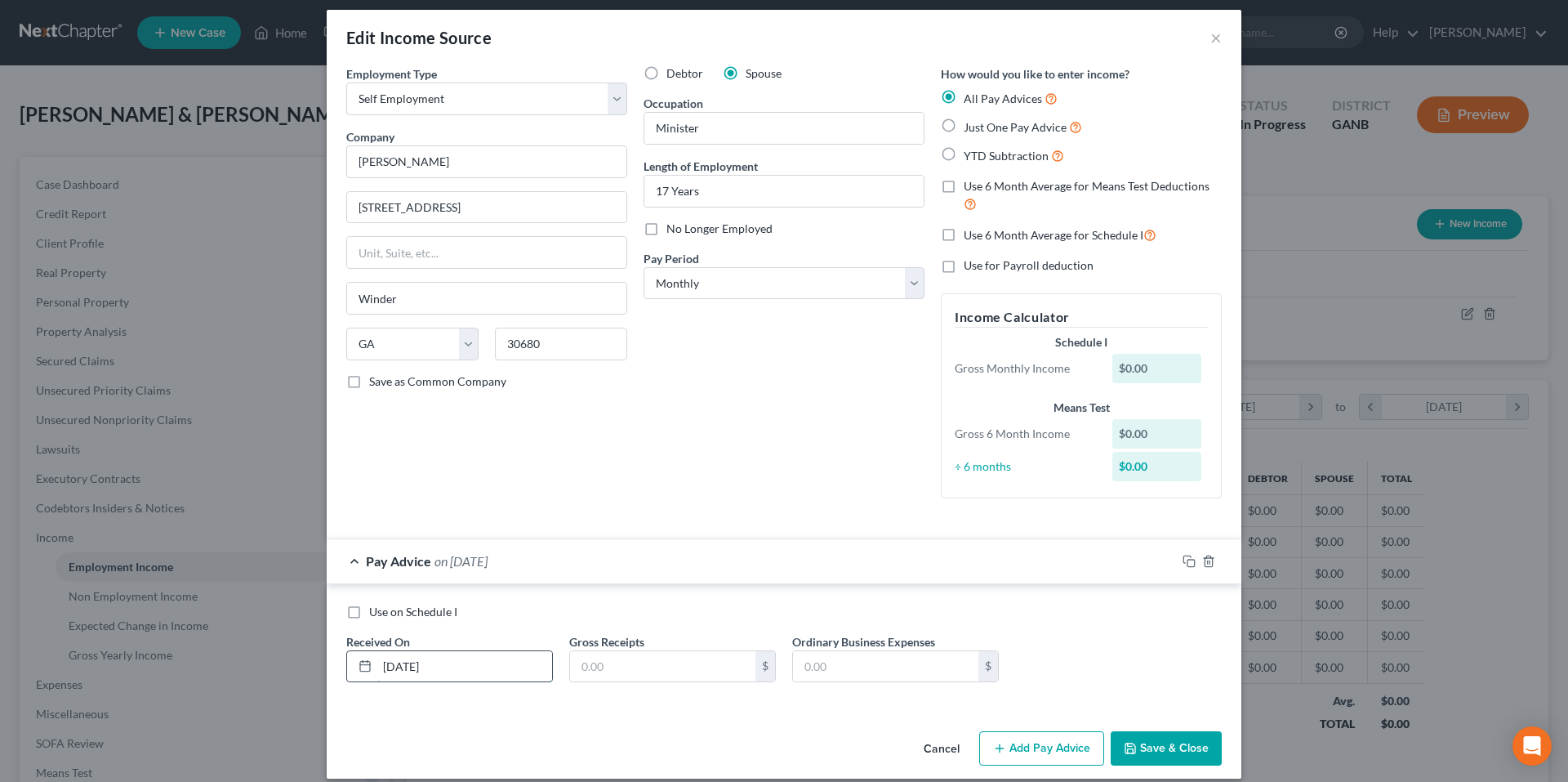
type input "9/30/25"
type input "0.00"
type input "85.00"
click at [1170, 556] on div "Pay Advice -$85.00 on 09/30/2025" at bounding box center [752, 561] width 850 height 43
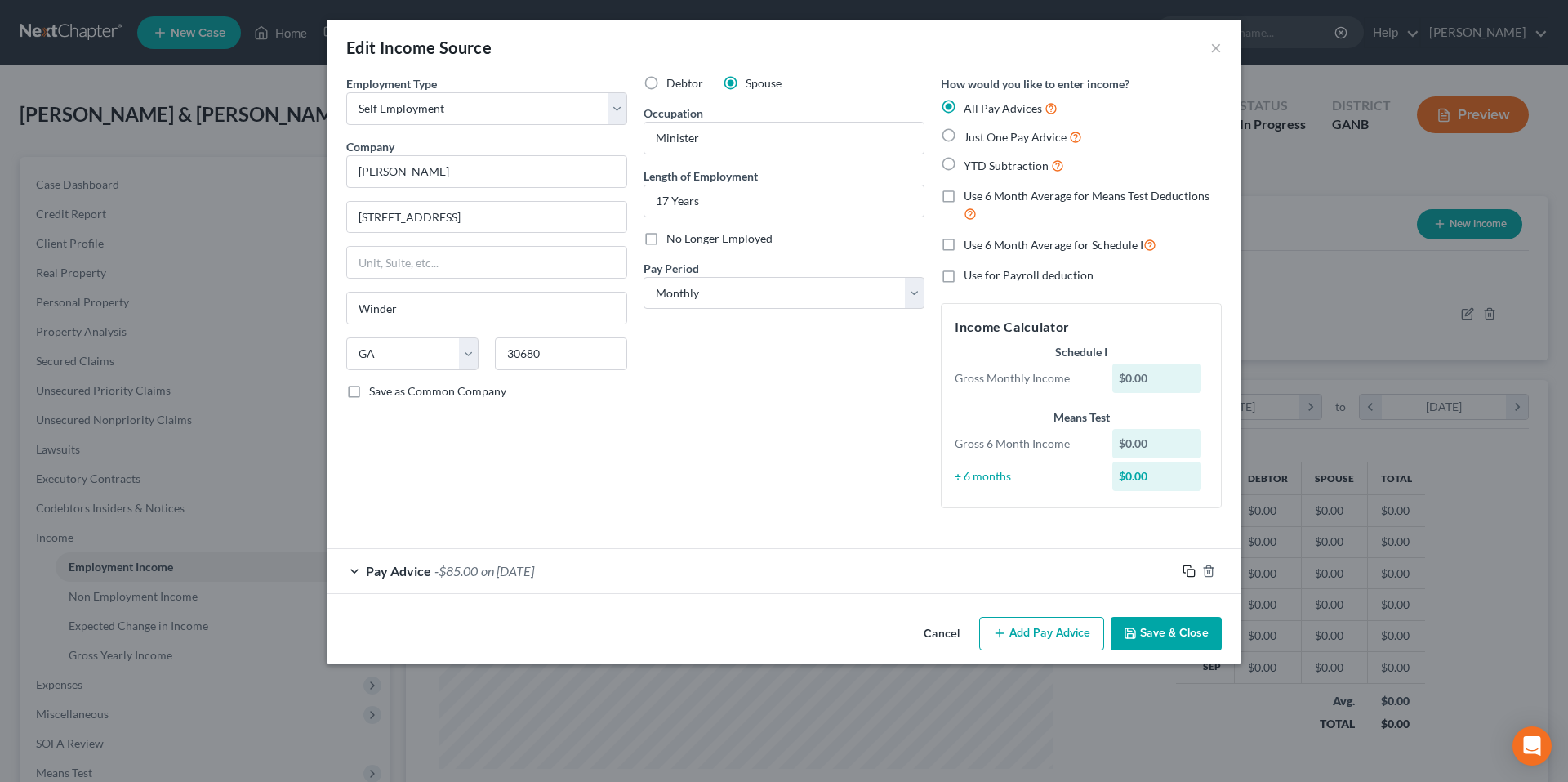
scroll to position [0, 0]
click at [1190, 566] on icon "button" at bounding box center [1190, 571] width 13 height 13
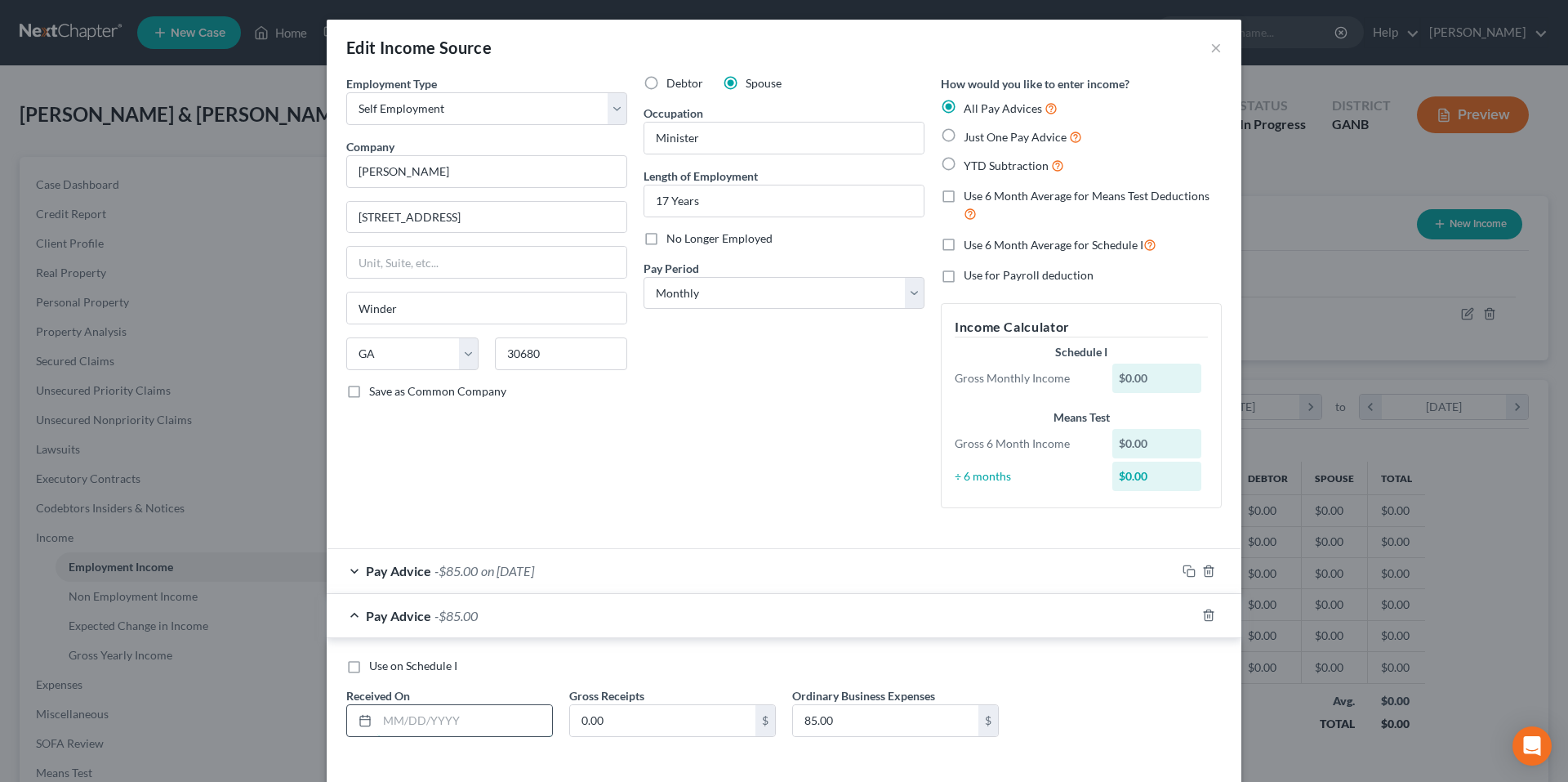
drag, startPoint x: 427, startPoint y: 722, endPoint x: 441, endPoint y: 705, distance: 22.0
click at [427, 722] on input "text" at bounding box center [465, 721] width 175 height 31
type input "8/31/2025"
type input "200.00"
type input "198.00"
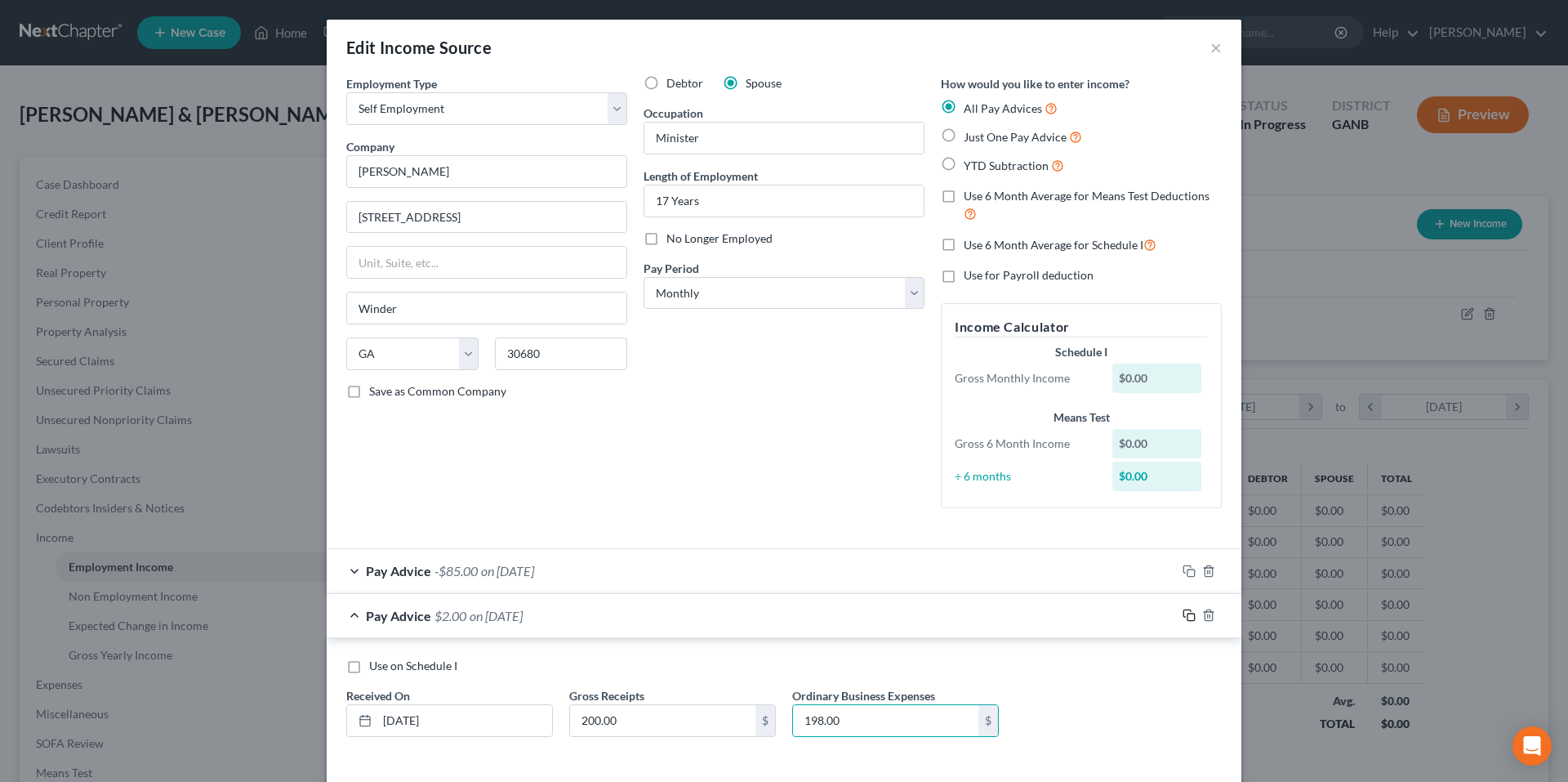
click at [1186, 613] on icon "button" at bounding box center [1190, 615] width 13 height 13
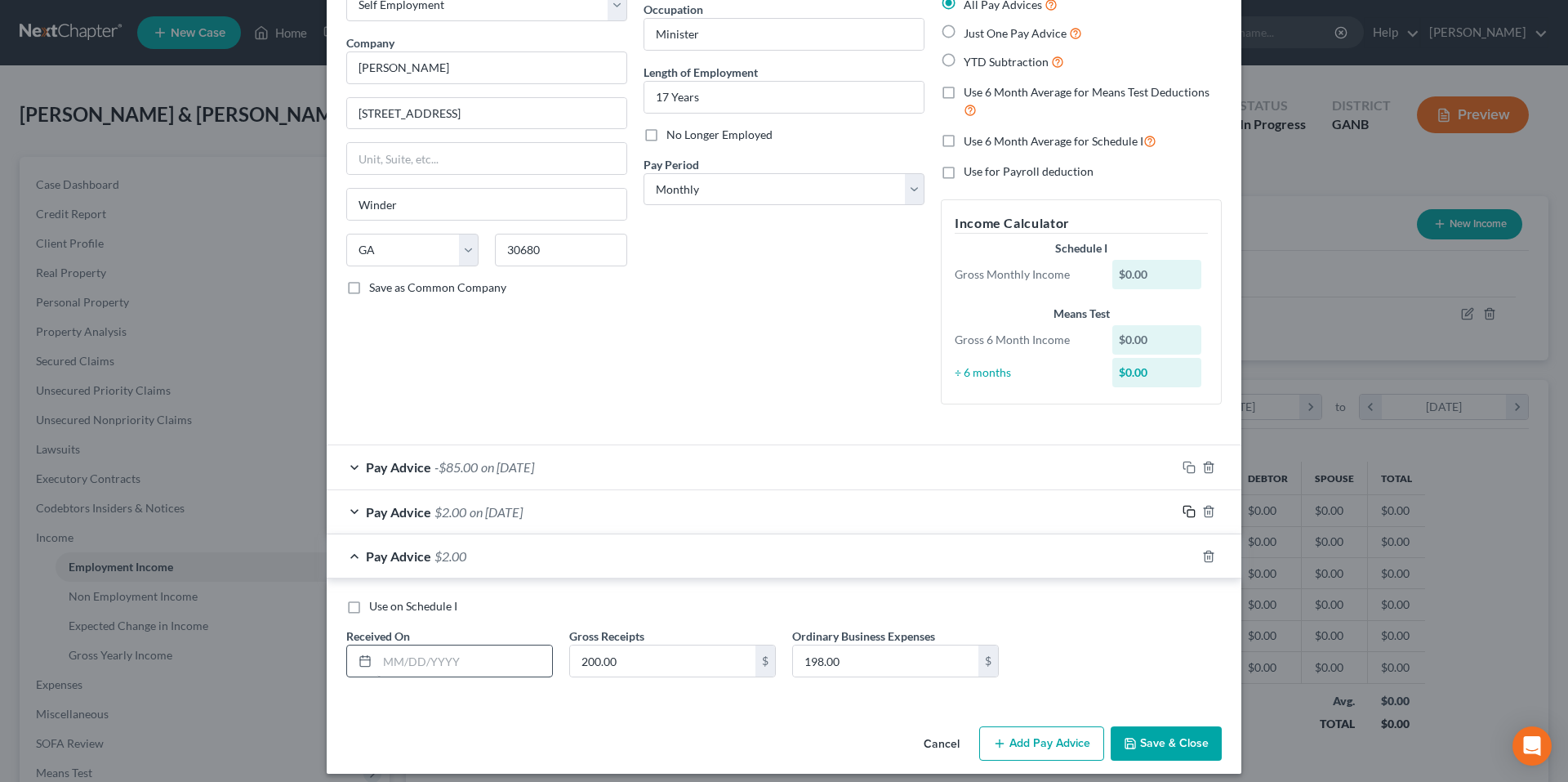
scroll to position [115, 0]
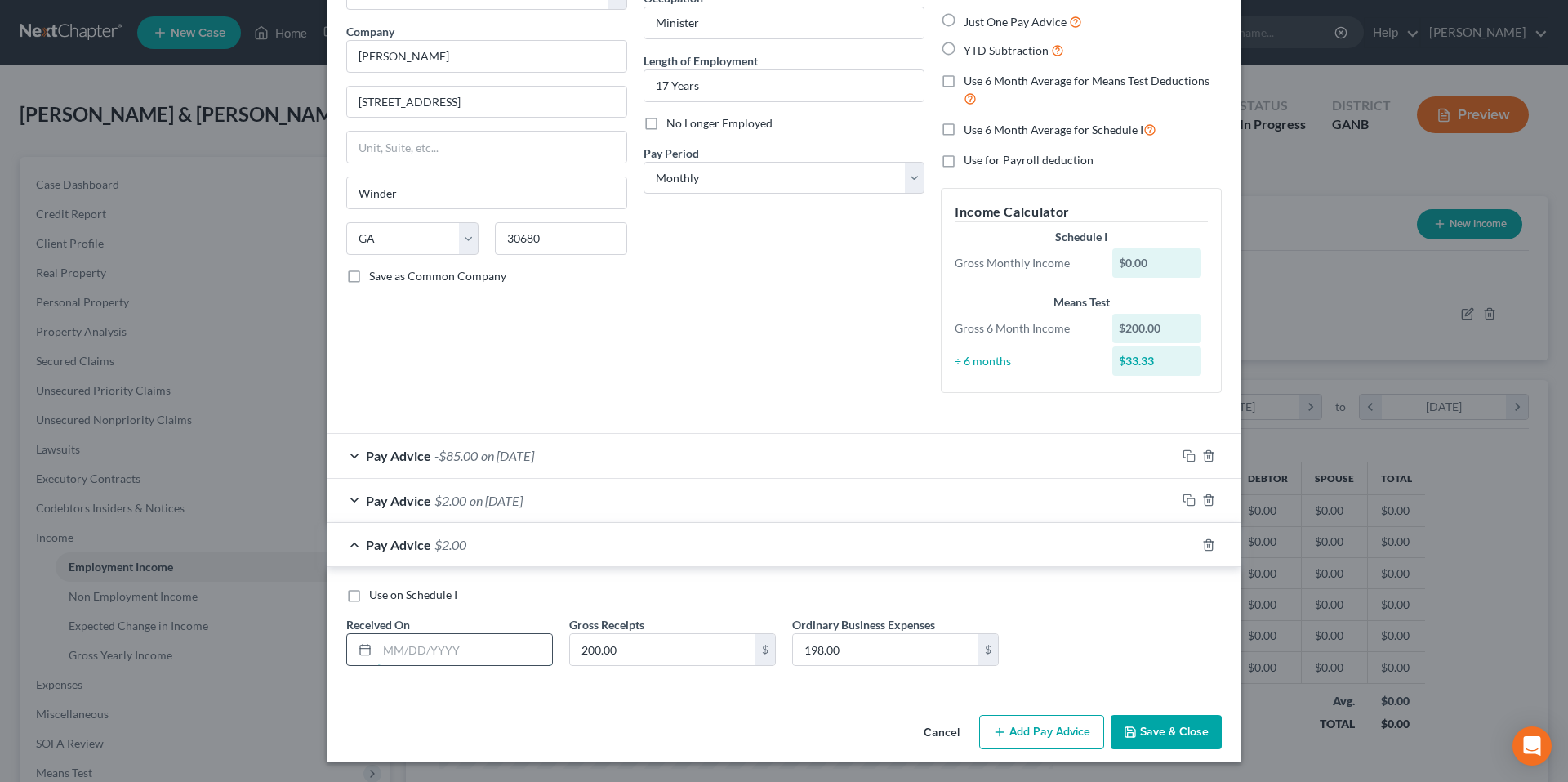
click at [467, 643] on input "text" at bounding box center [465, 649] width 175 height 31
type input "9/31/25"
type input "500.00"
type input "198.00"
click at [1184, 545] on icon "button" at bounding box center [1190, 545] width 13 height 13
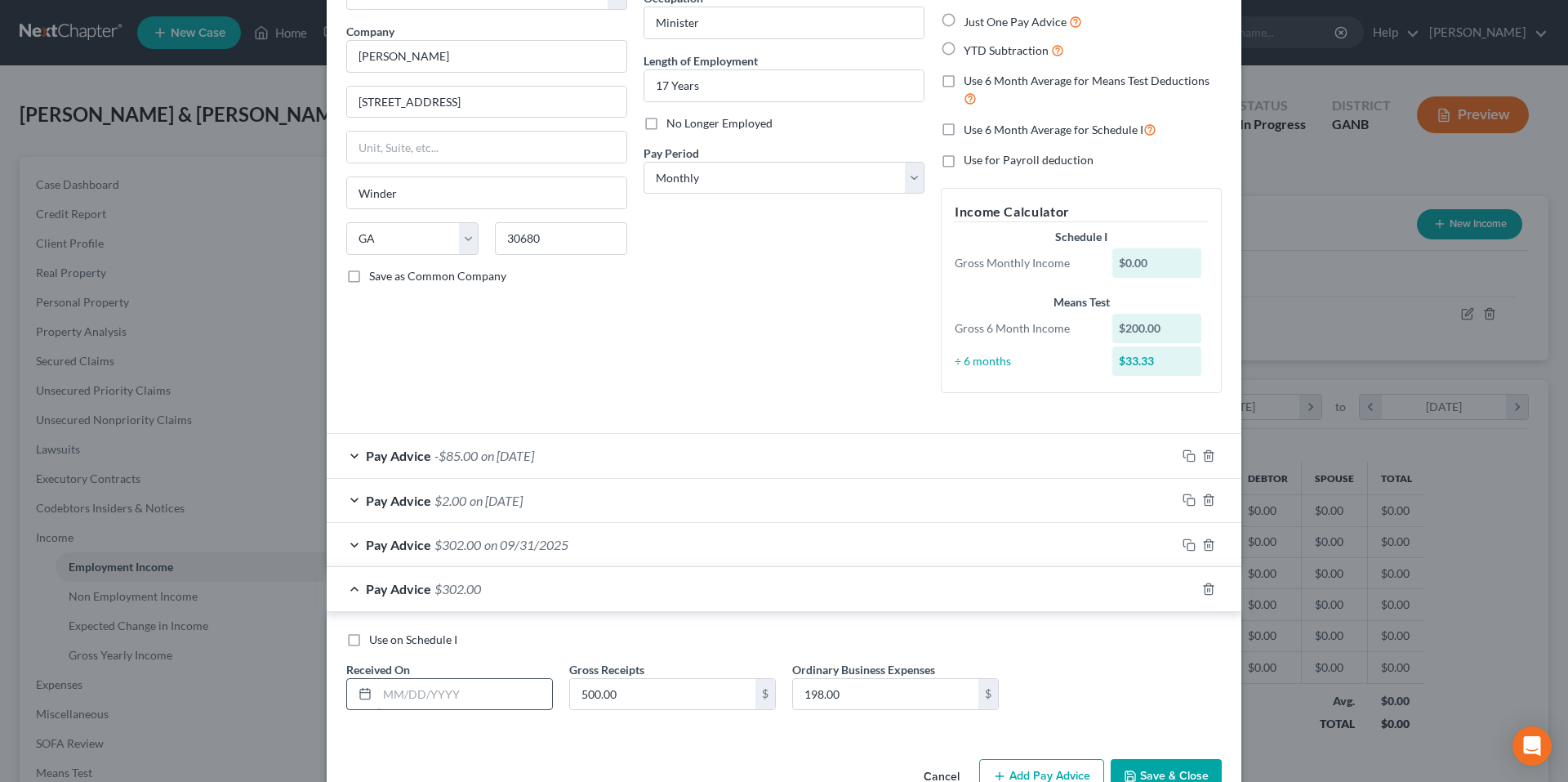
click at [466, 692] on input "text" at bounding box center [465, 694] width 175 height 31
type input "6/30/25"
type input "1,000.00"
type input "437.00"
click at [1185, 586] on icon "button" at bounding box center [1190, 589] width 13 height 13
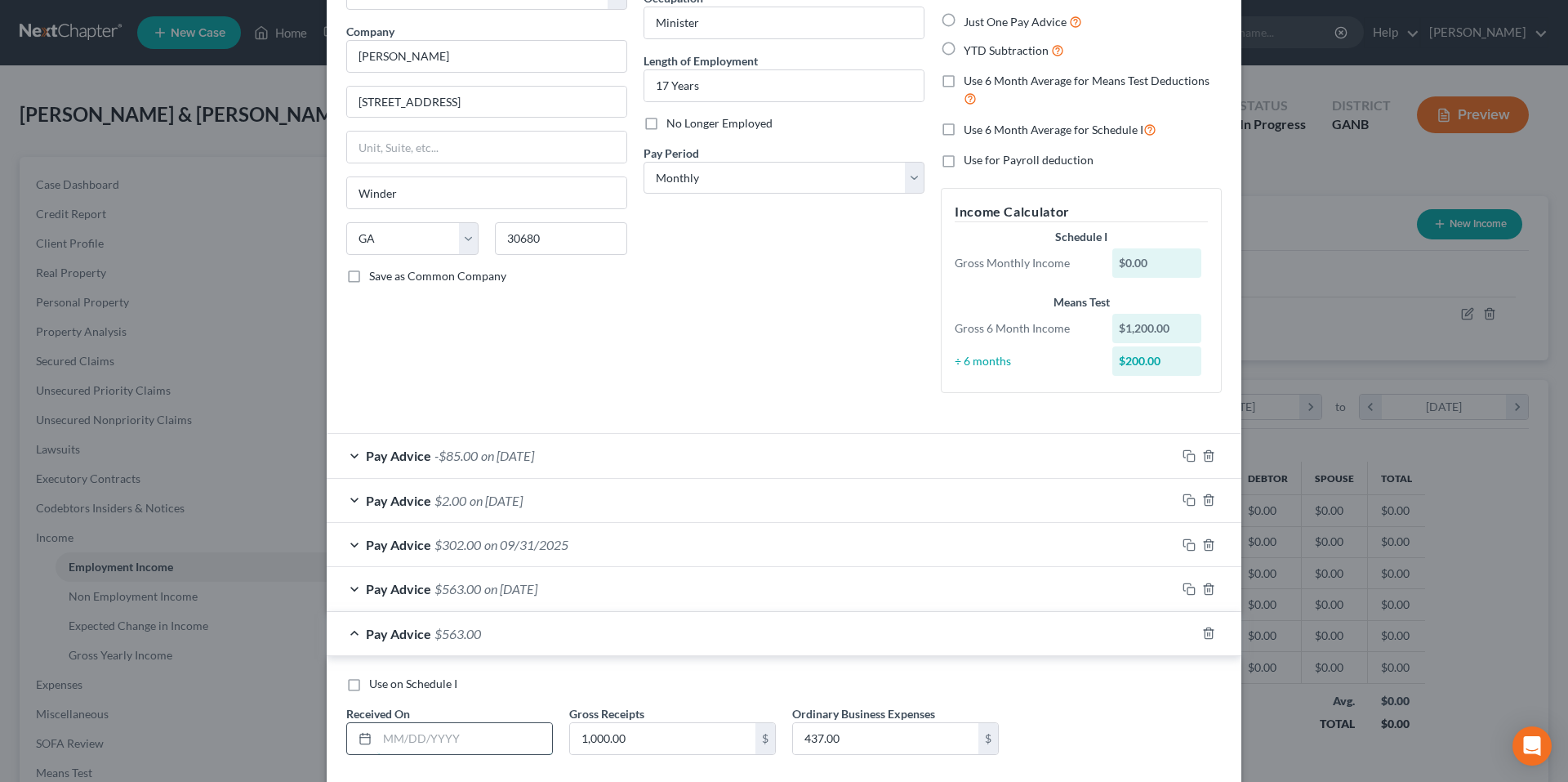
click at [475, 740] on input "text" at bounding box center [465, 738] width 175 height 31
type input "6/30/25"
type input "50.00"
type input "142.00"
click at [378, 741] on input "6/30/25" at bounding box center [465, 738] width 175 height 31
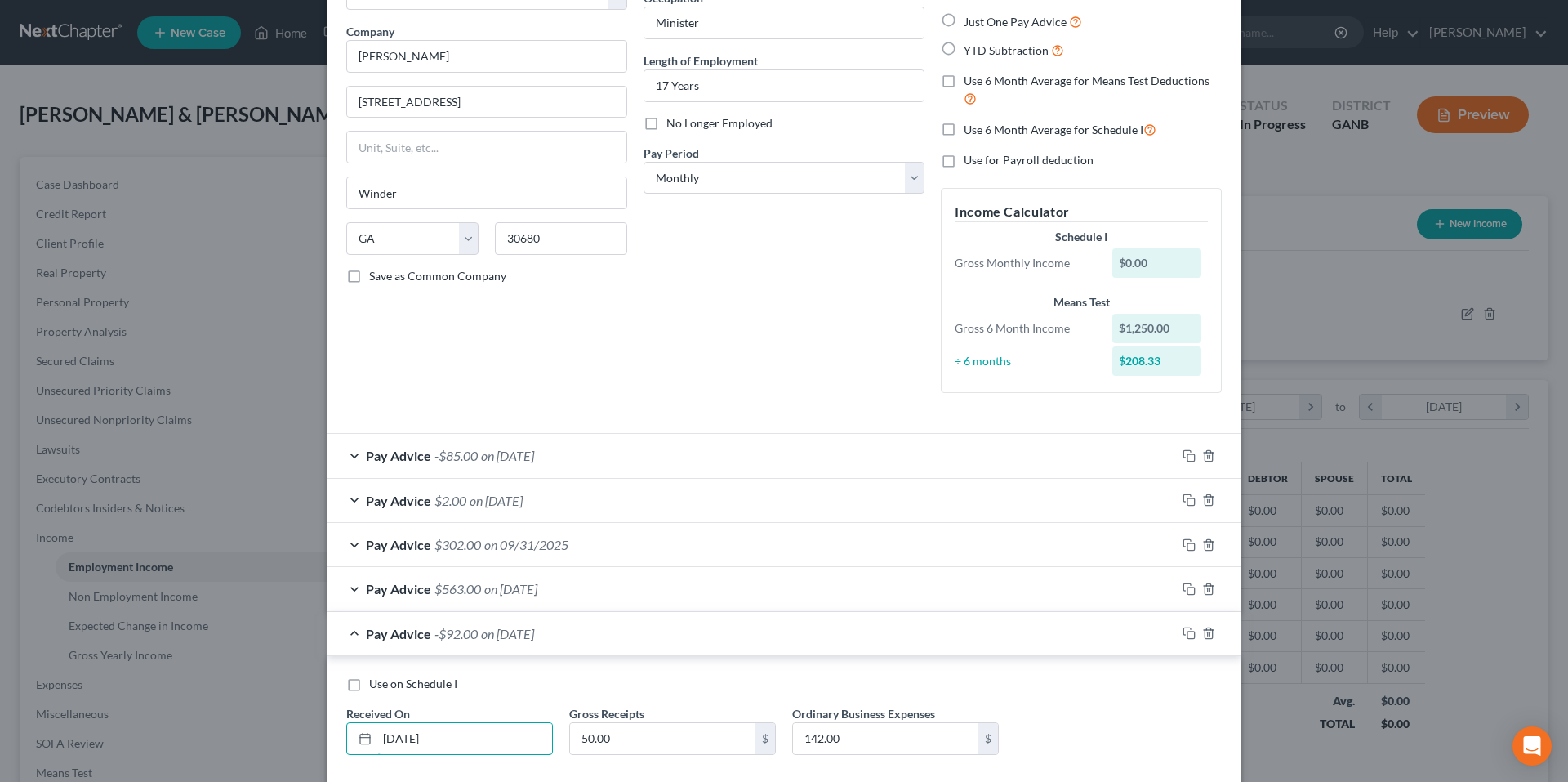
type input "5/30/25"
click at [1176, 638] on div at bounding box center [1209, 633] width 66 height 27
click at [1184, 629] on icon "button" at bounding box center [1187, 632] width 7 height 7
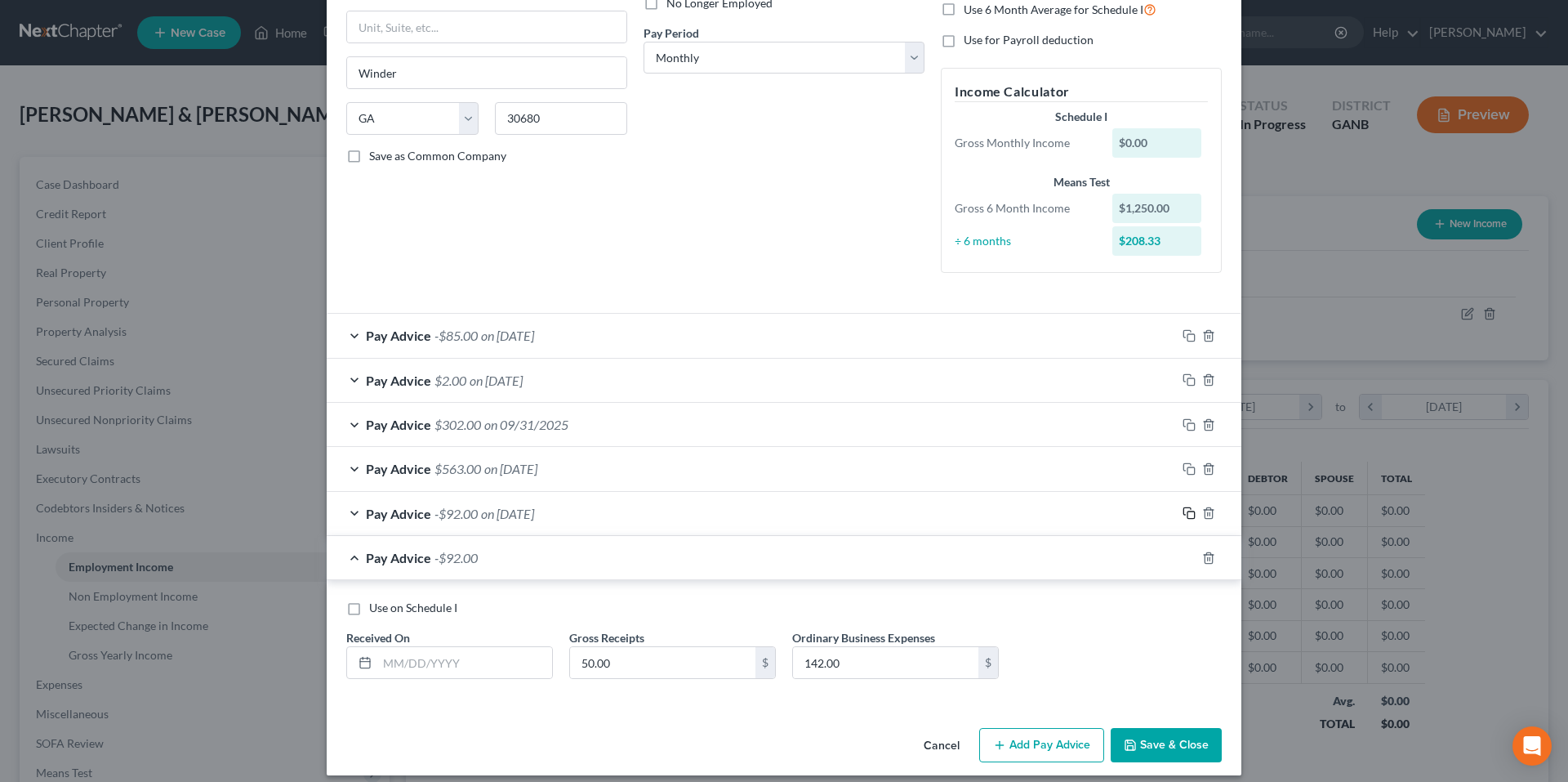
scroll to position [248, 0]
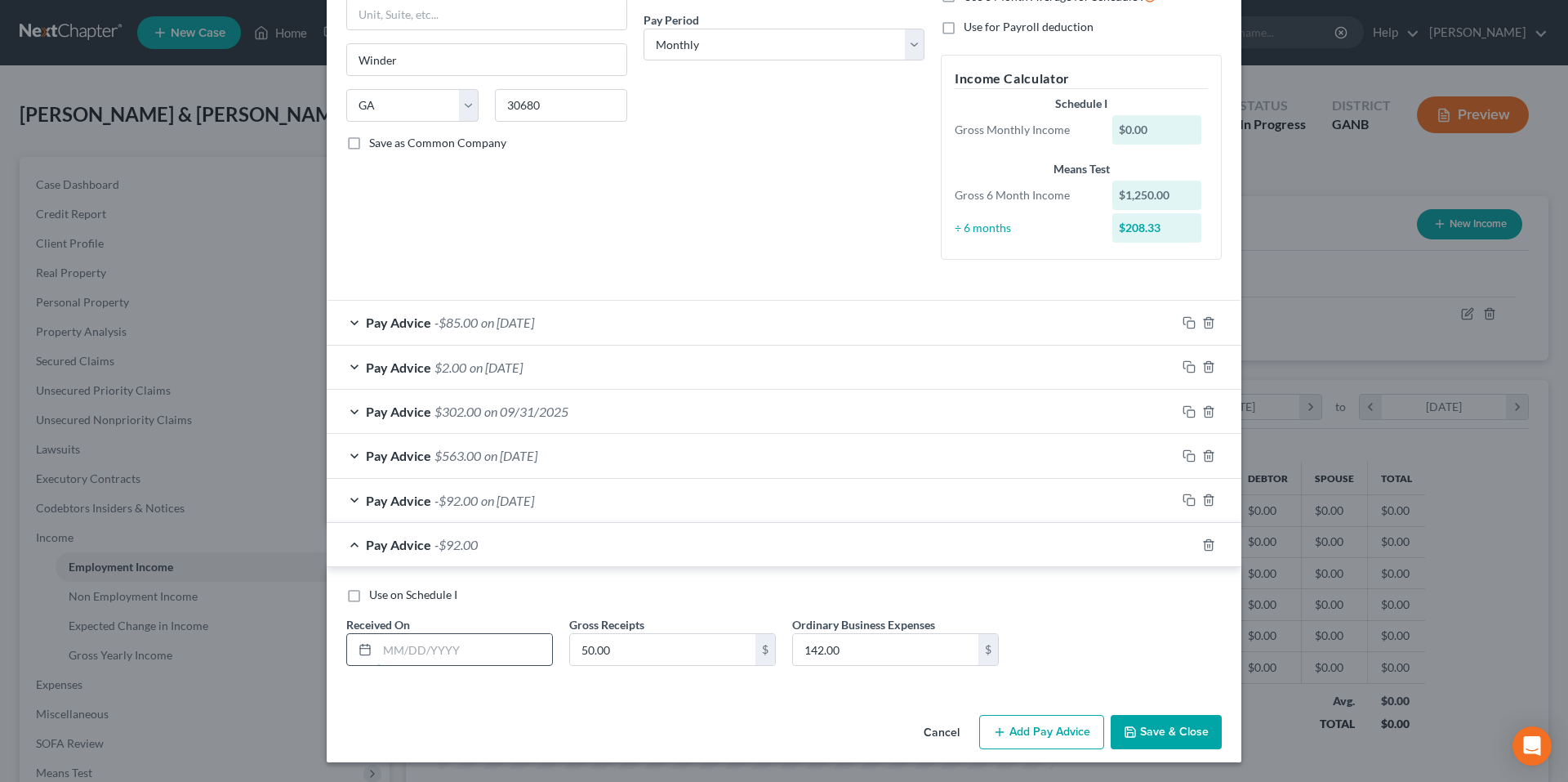
click at [472, 645] on input "text" at bounding box center [465, 649] width 175 height 31
type input "4/30/25"
type input "0.00"
type input "85.00"
click at [1188, 543] on icon "button" at bounding box center [1190, 545] width 13 height 13
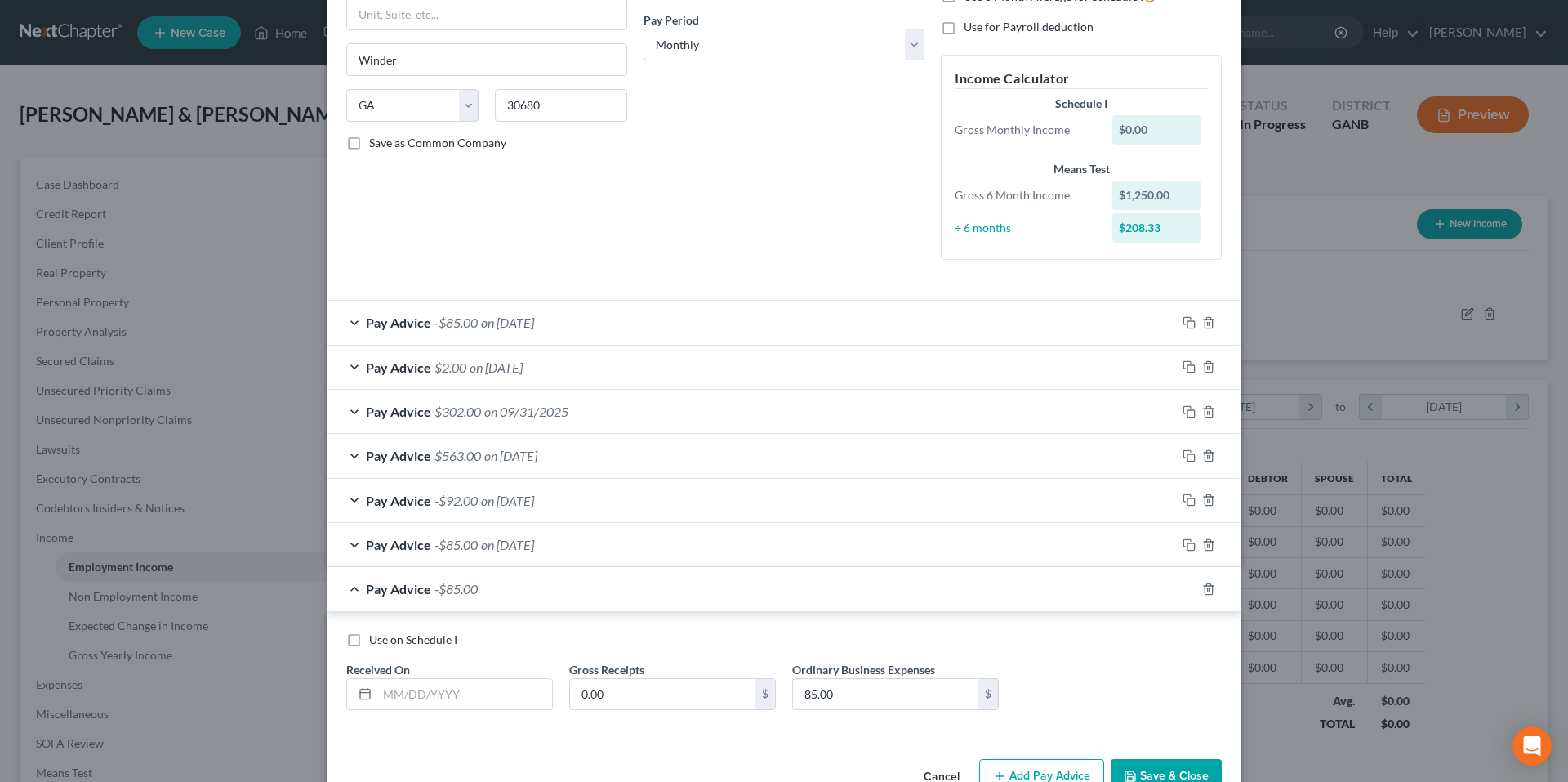
click at [1198, 596] on div at bounding box center [1218, 589] width 46 height 27
click at [1202, 585] on icon "button" at bounding box center [1209, 589] width 13 height 13
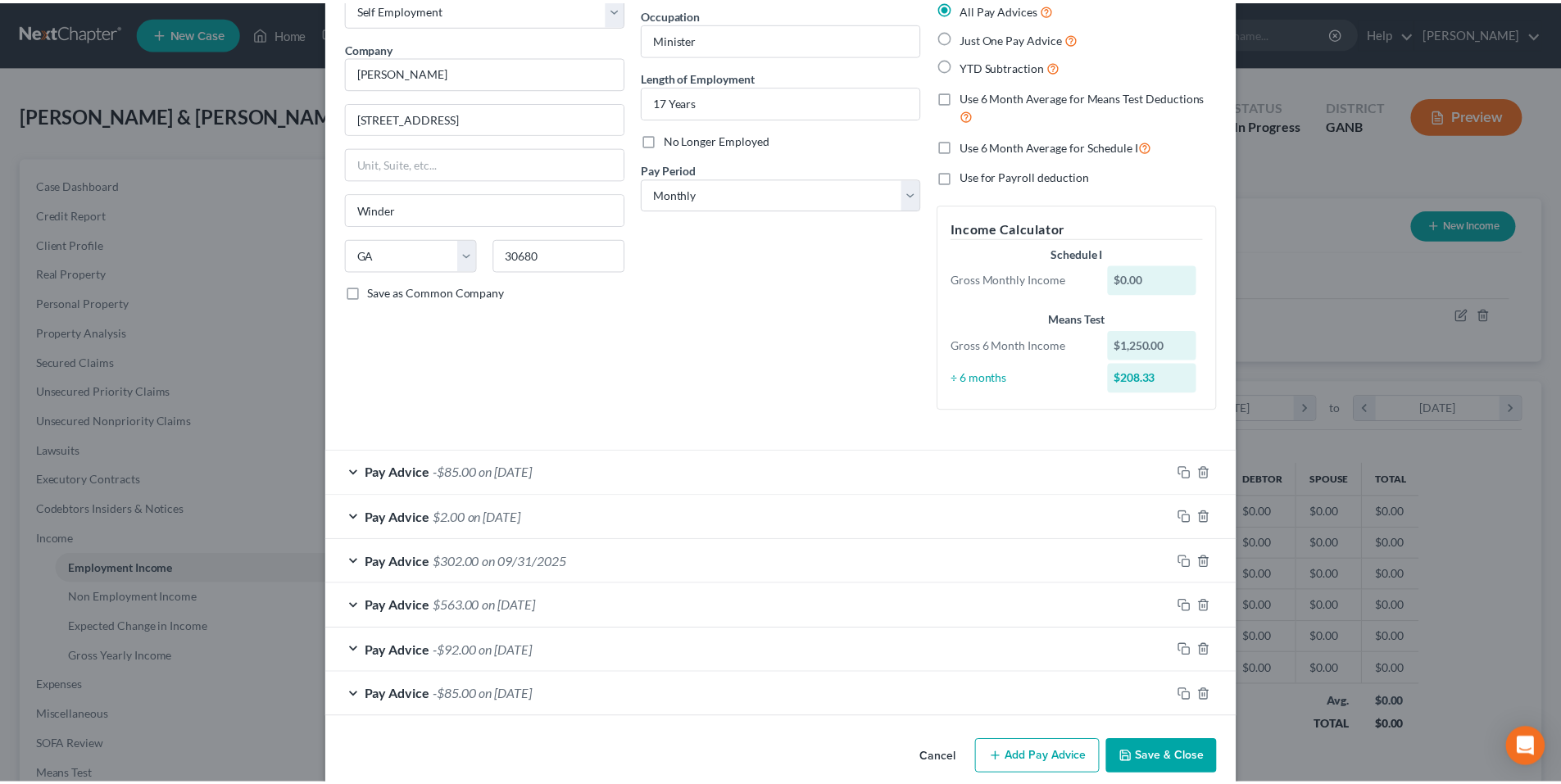
scroll to position [124, 0]
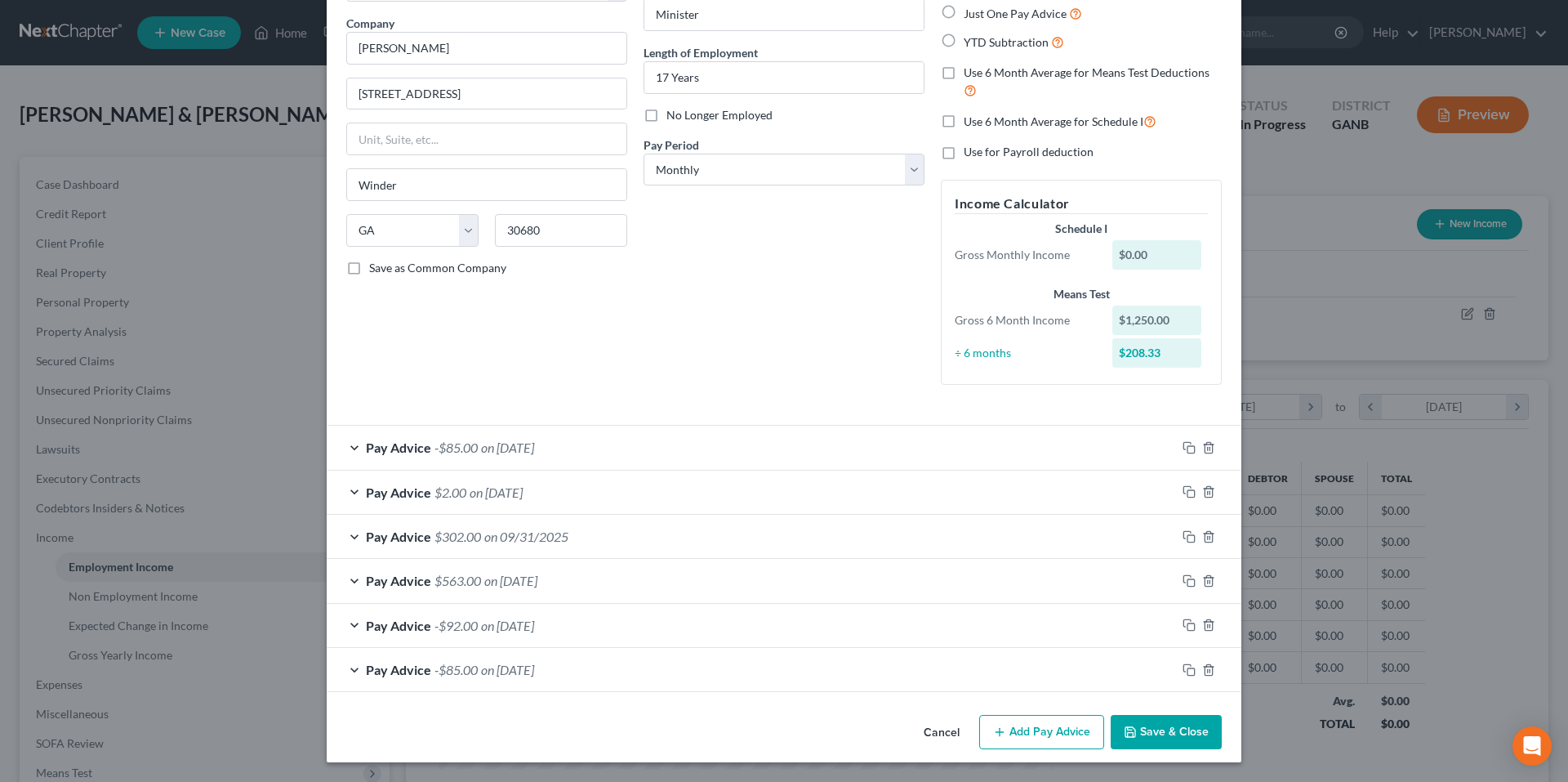
click at [1143, 727] on button "Save & Close" at bounding box center [1166, 731] width 111 height 34
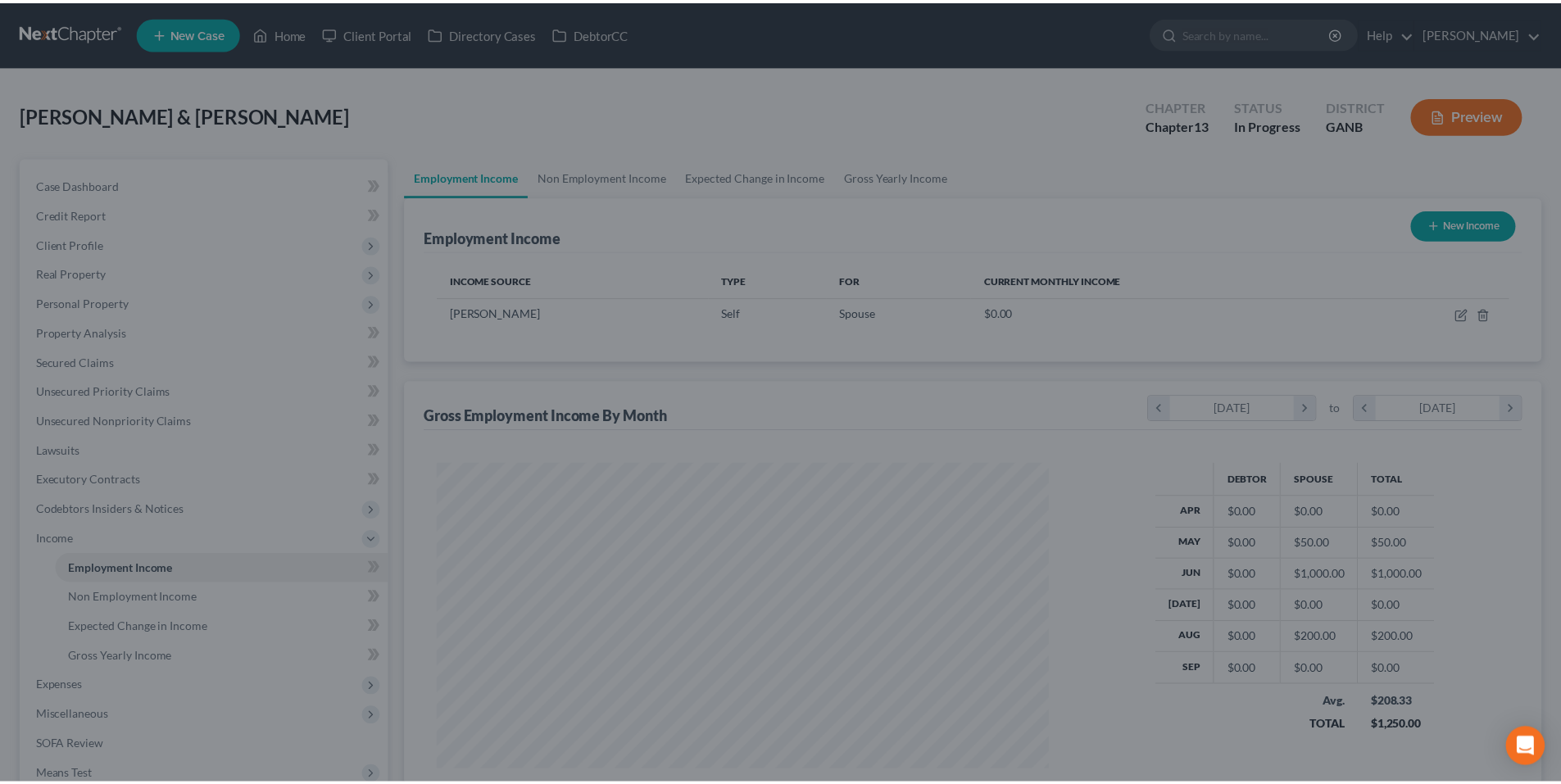
scroll to position [819045, 818965]
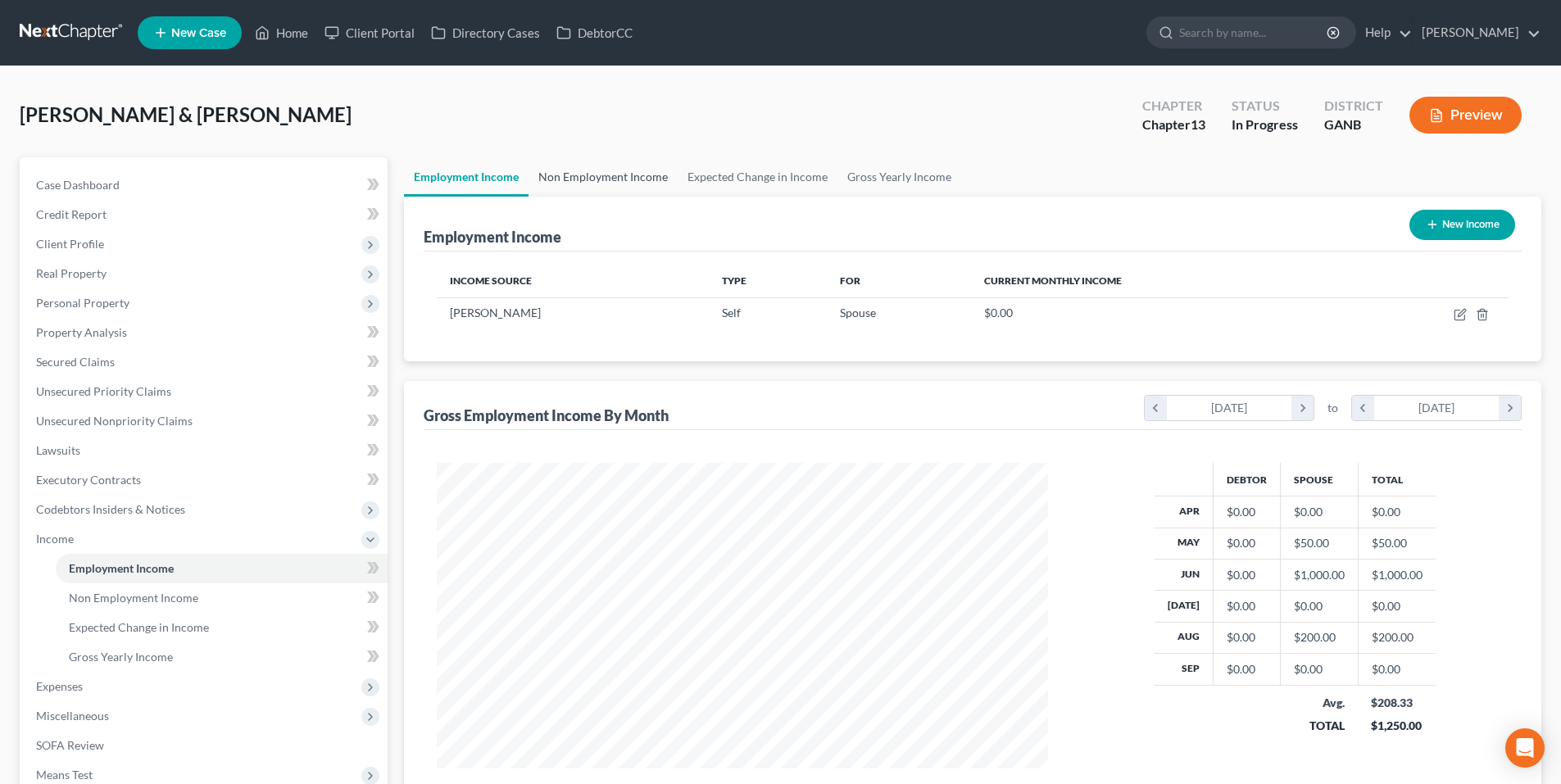
click at [588, 180] on link "Non Employment Income" at bounding box center [603, 176] width 149 height 39
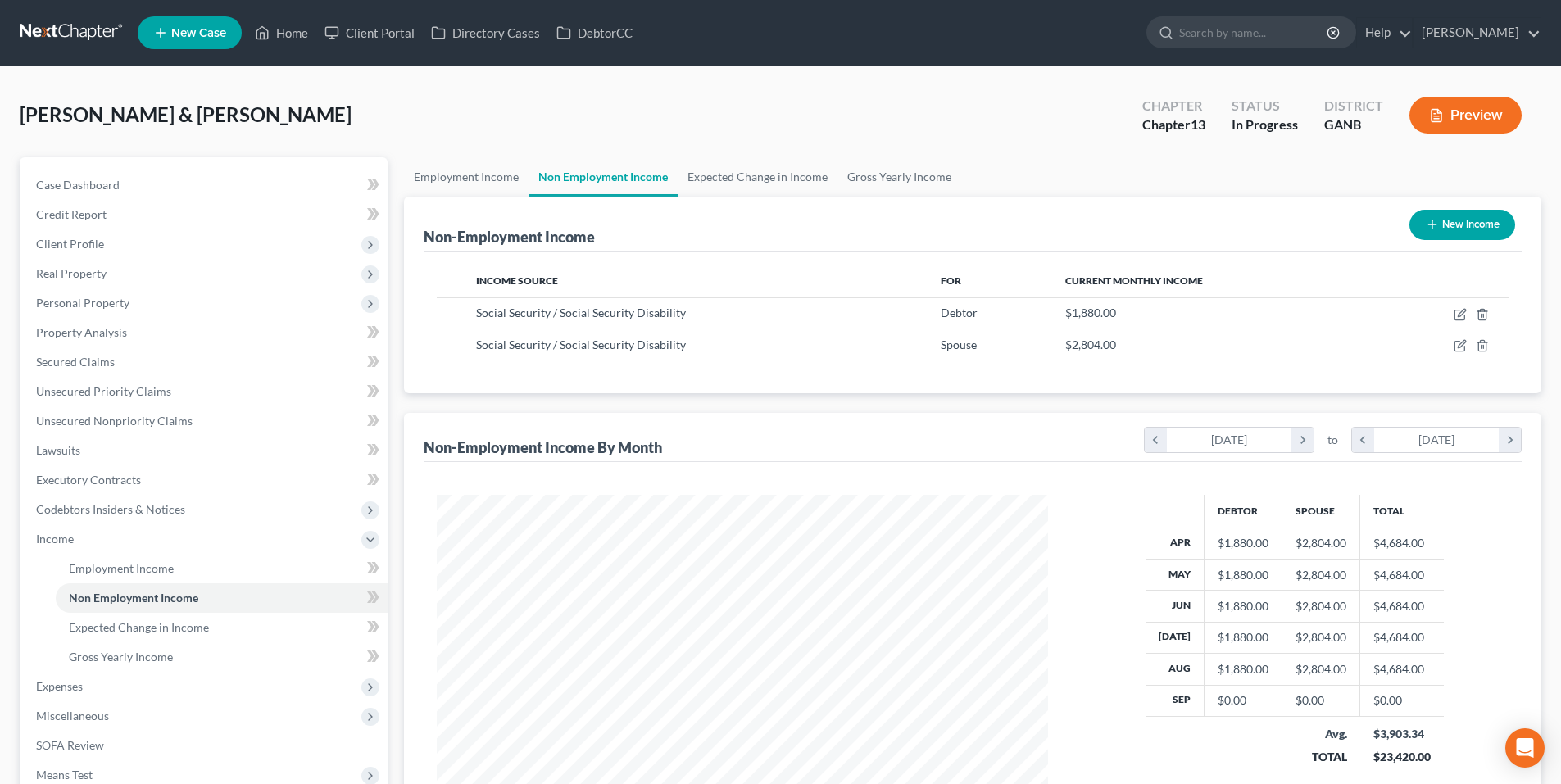
scroll to position [305, 644]
click at [695, 179] on link "Expected Change in Income" at bounding box center [758, 176] width 160 height 39
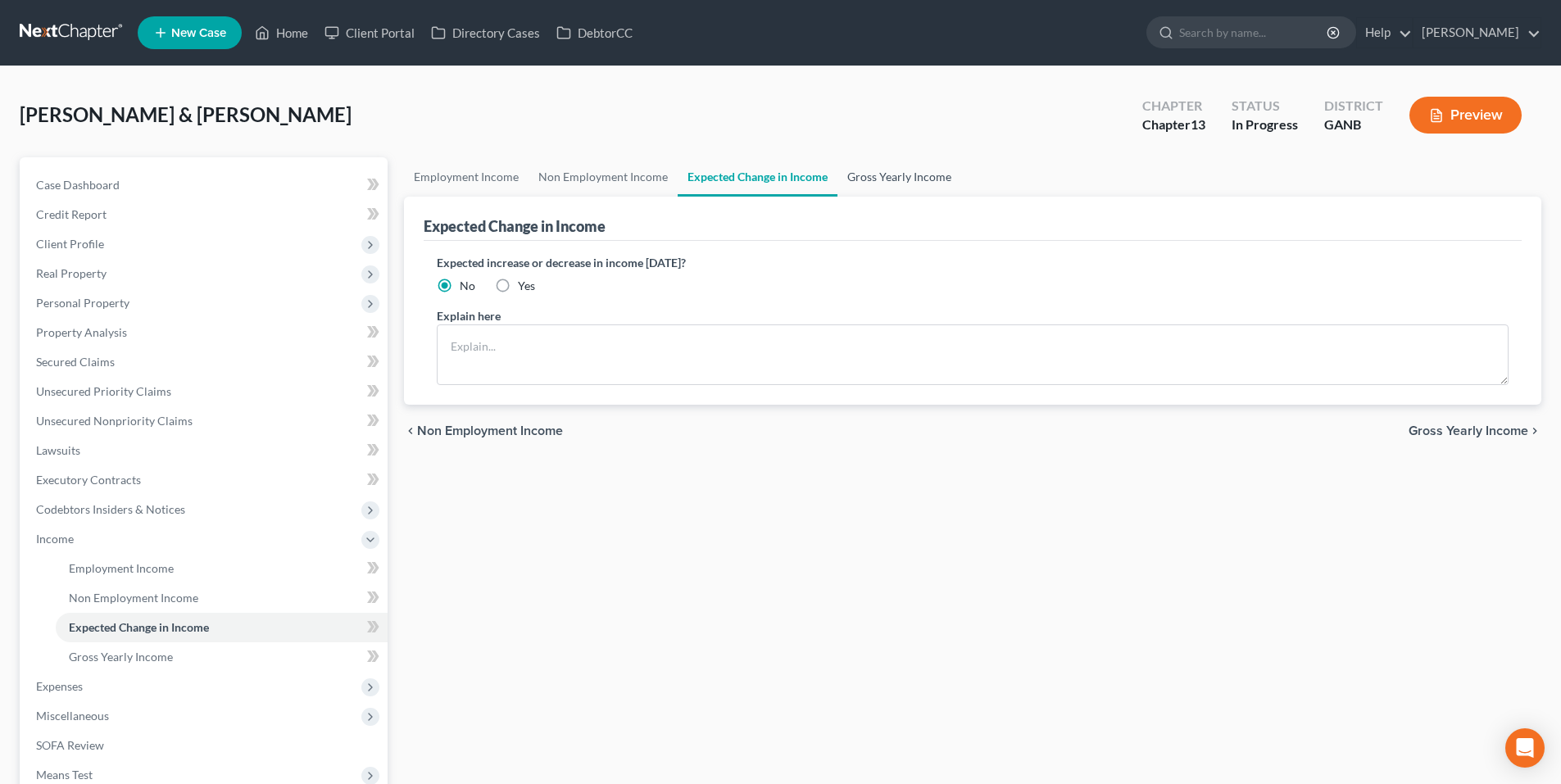
click at [902, 177] on link "Gross Yearly Income" at bounding box center [899, 176] width 124 height 39
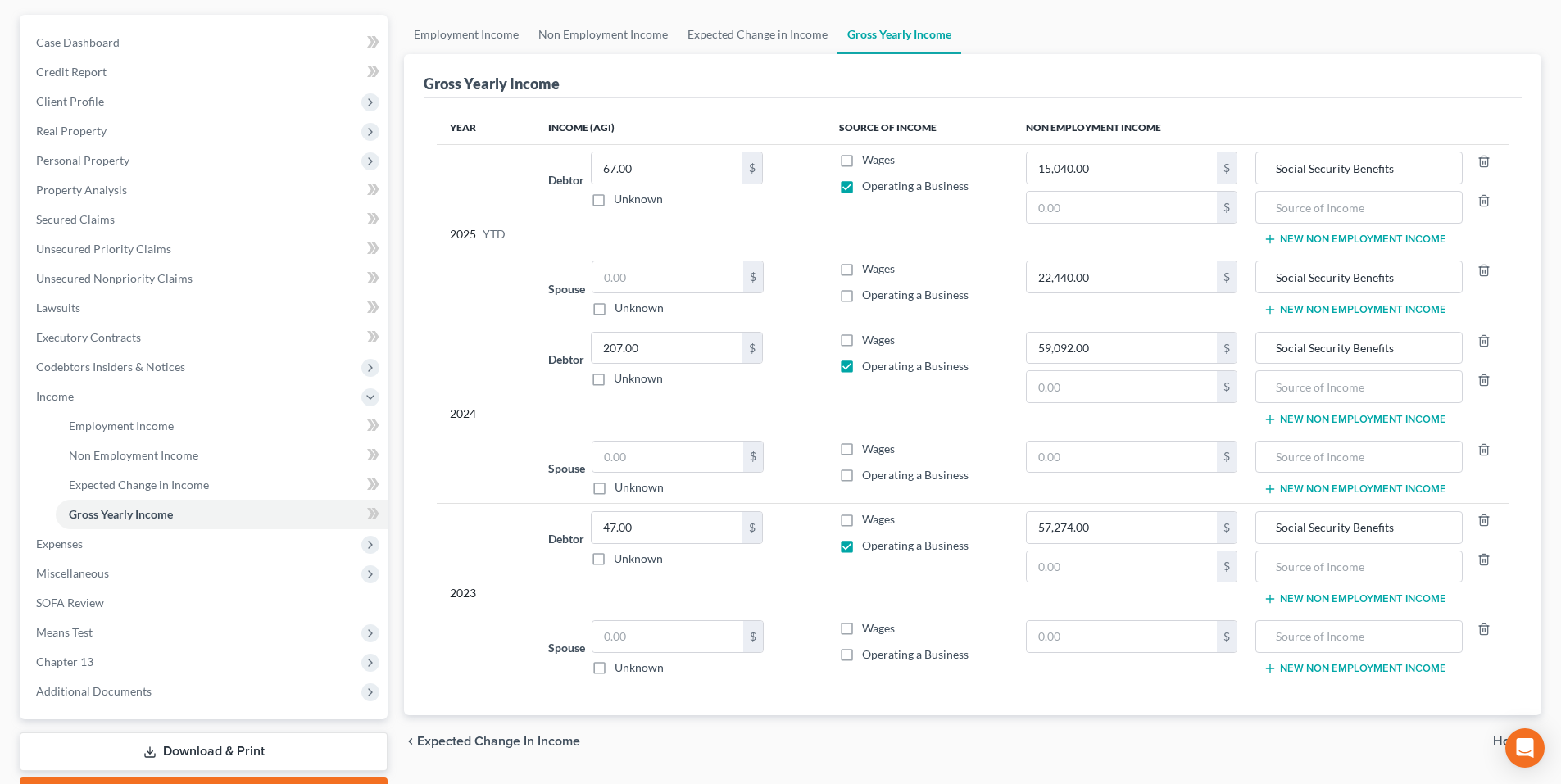
scroll to position [235, 0]
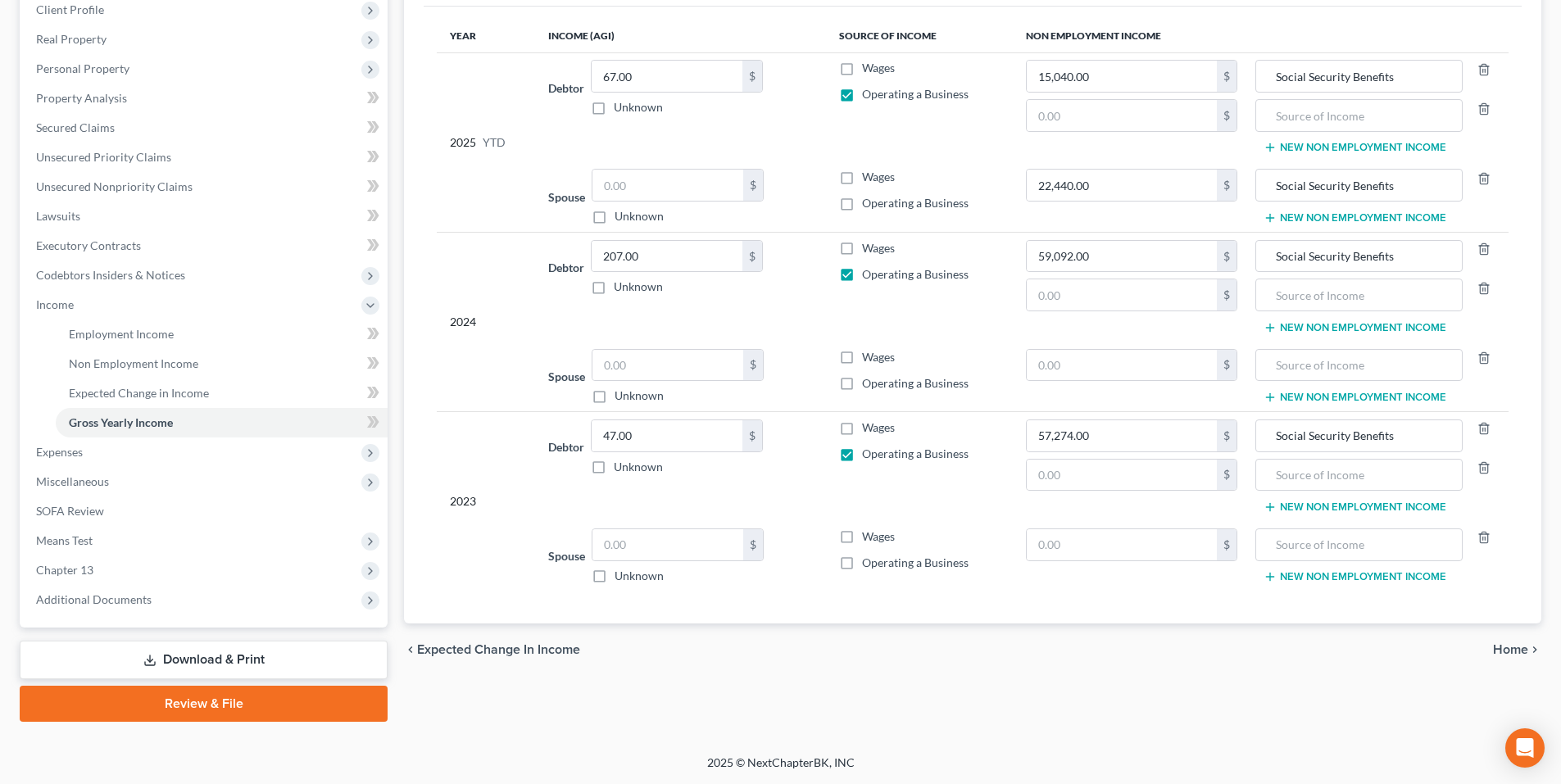
click at [1509, 660] on div "chevron_left Expected Change in Income Home chevron_right" at bounding box center [972, 649] width 1137 height 52
click at [1511, 656] on span "Home" at bounding box center [1511, 650] width 35 height 13
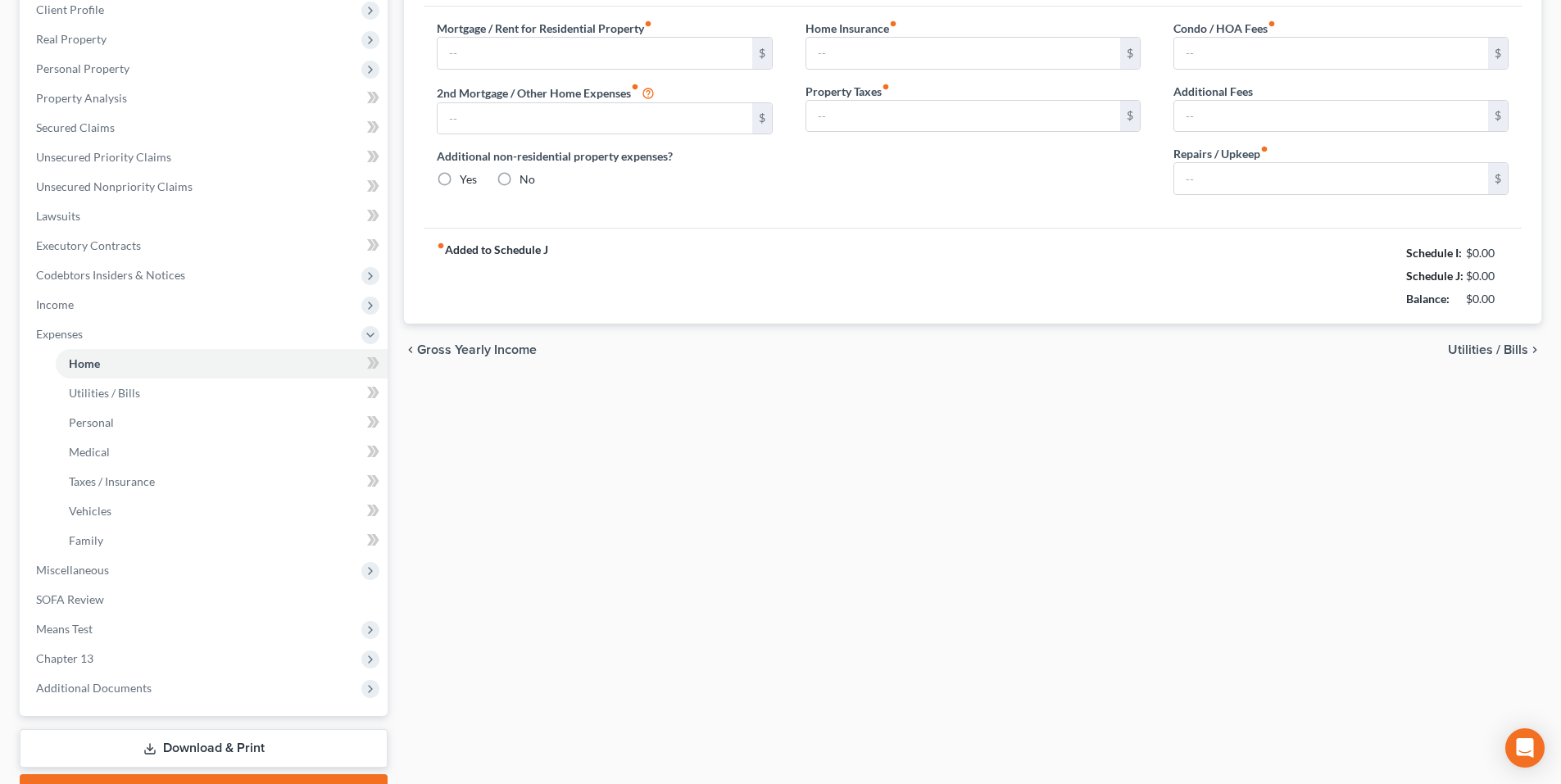
scroll to position [8, 0]
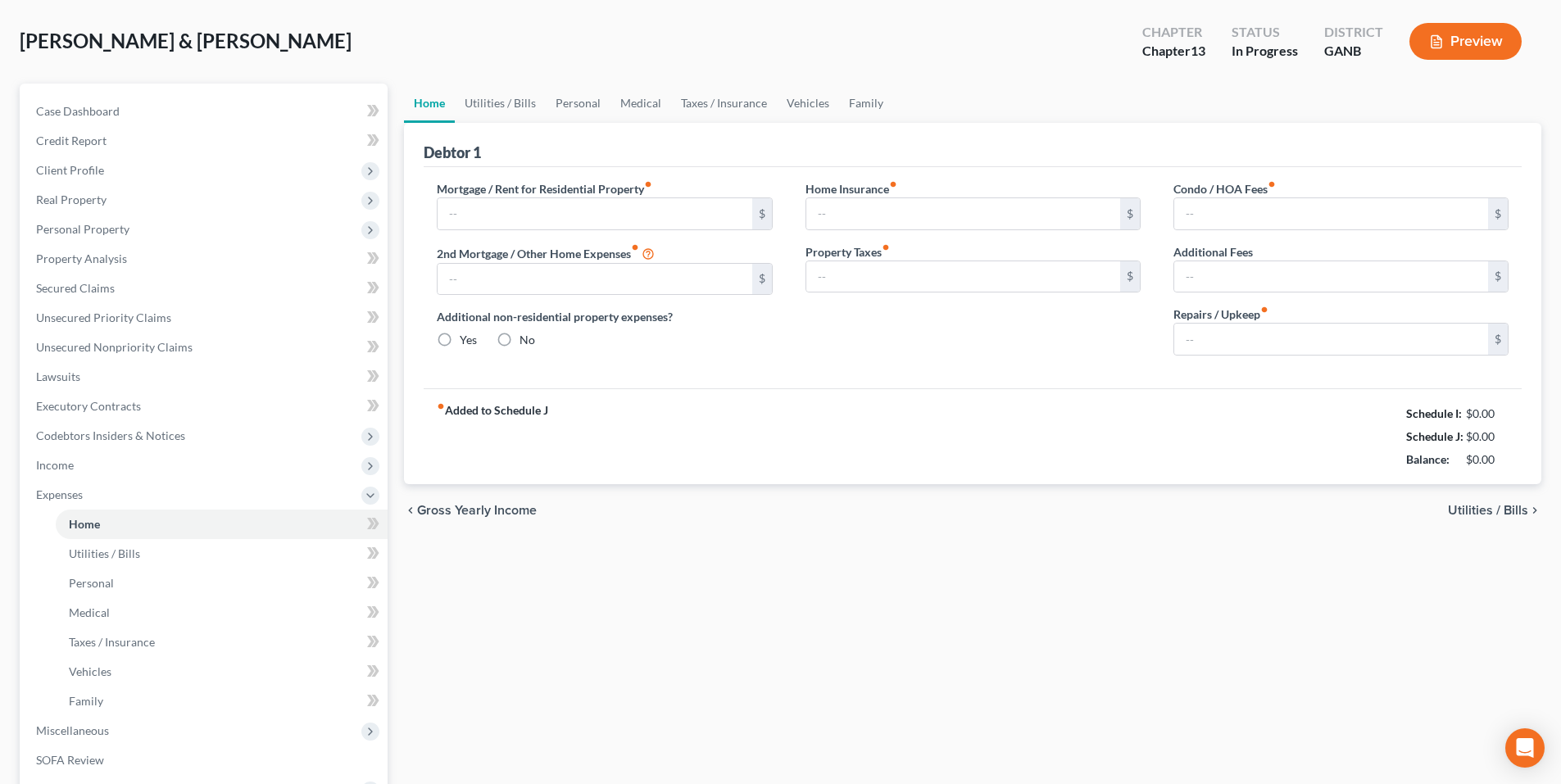
type input "547.66"
type input "348.45"
radio input "true"
type input "165.00"
type input "75.00"
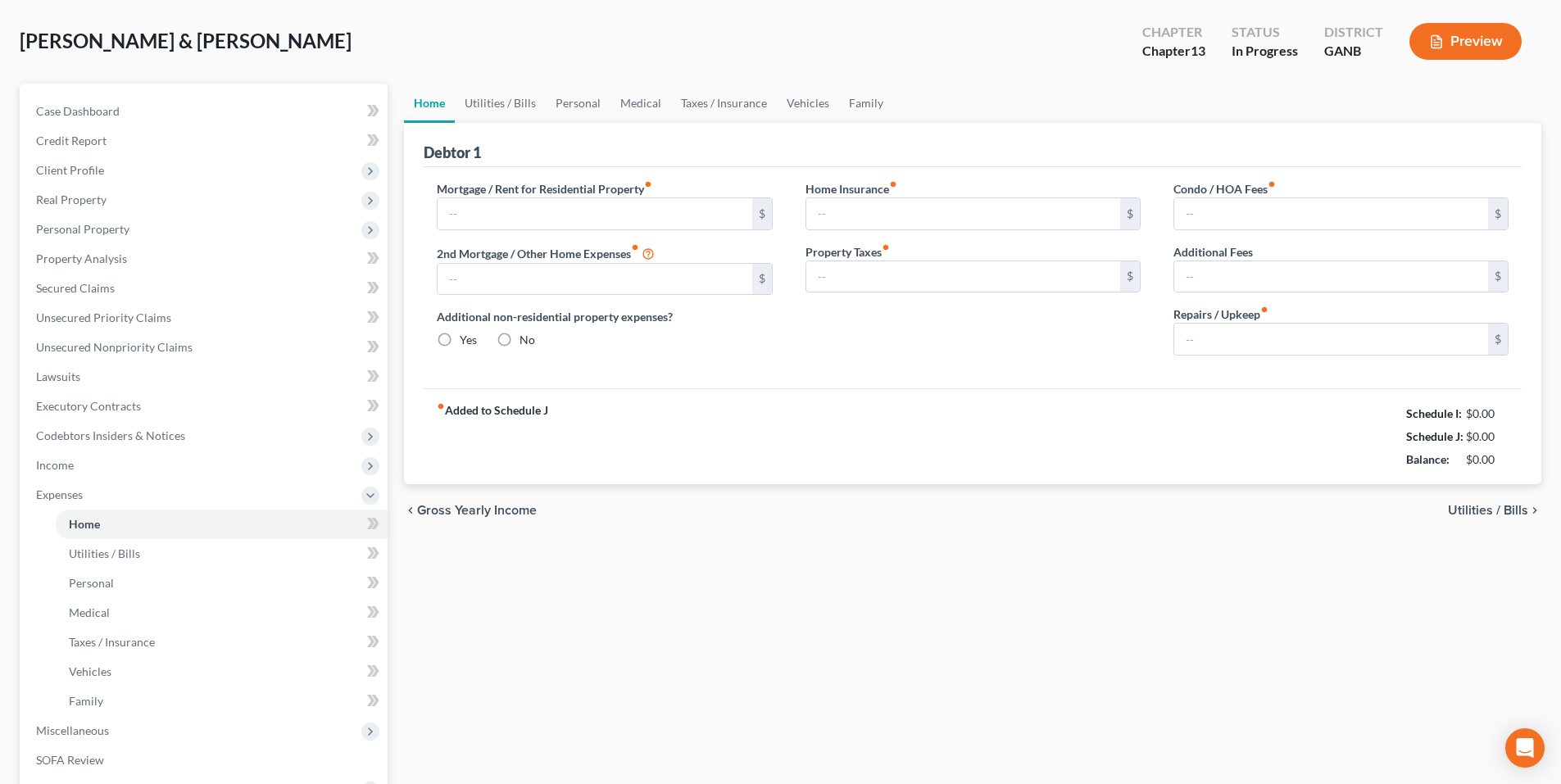
type input "50.00"
type input "0.00"
type input "185.00"
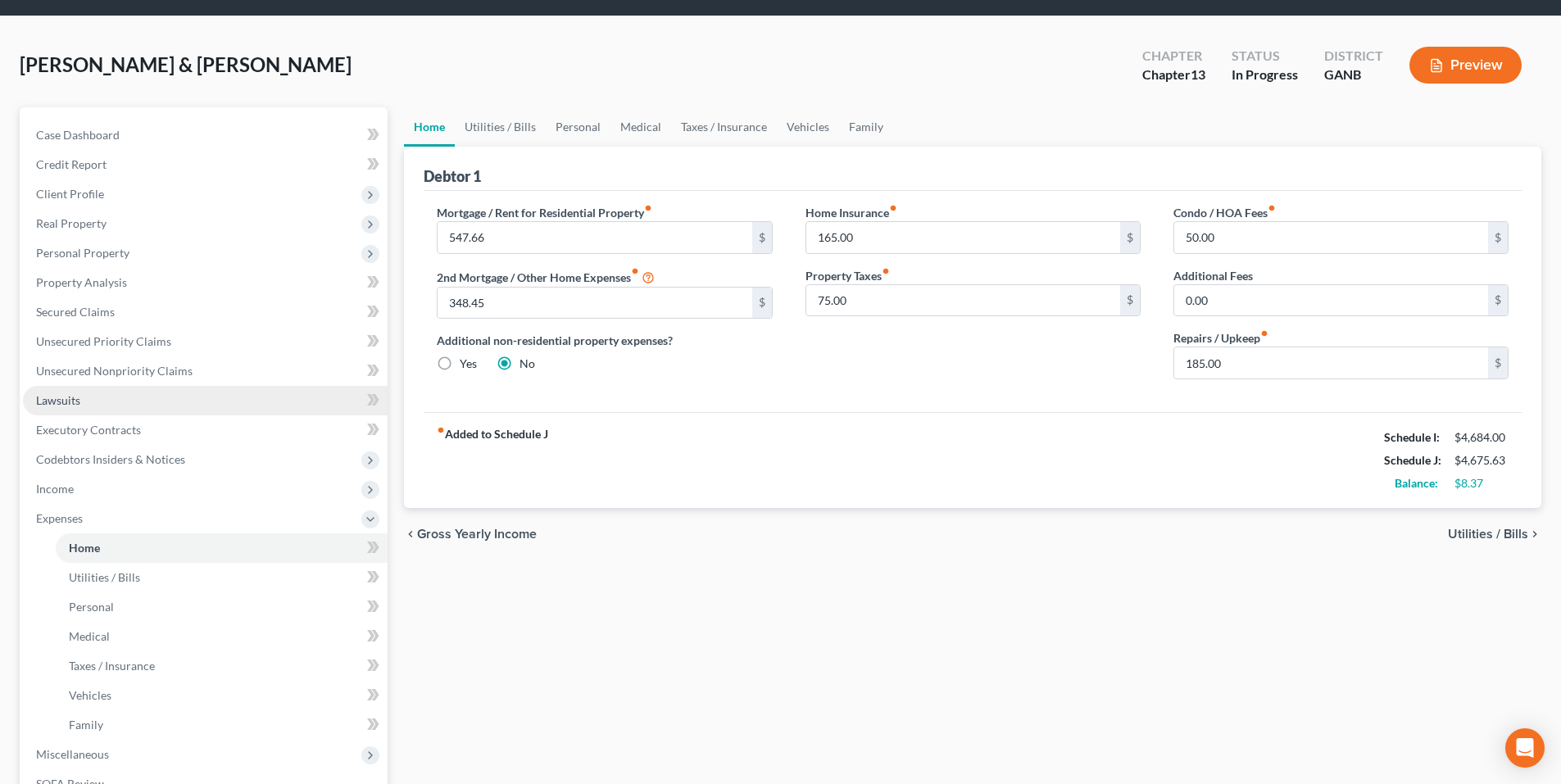
scroll to position [0, 0]
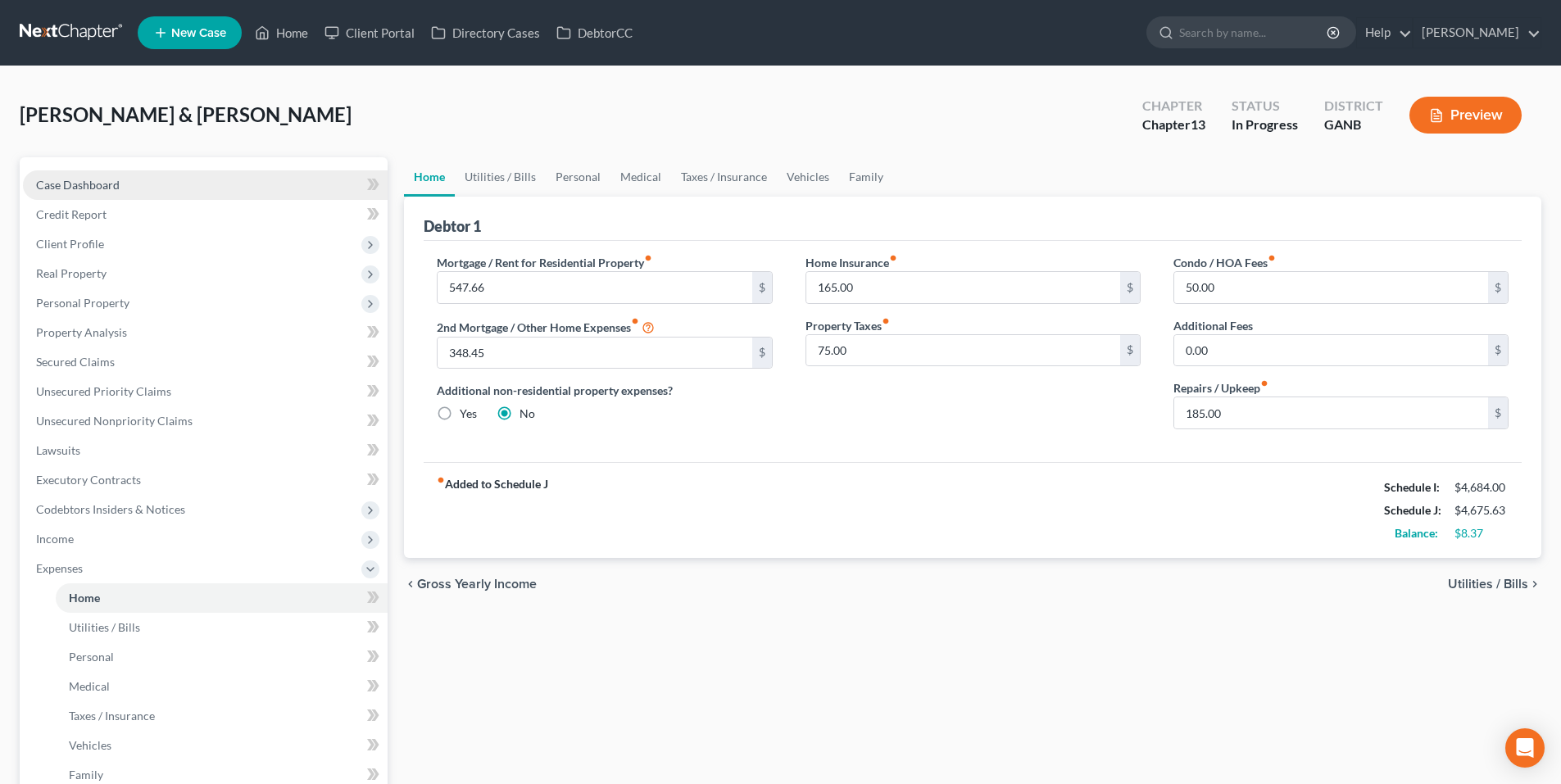
click at [97, 178] on span "Case Dashboard" at bounding box center [77, 185] width 83 height 14
select select "9"
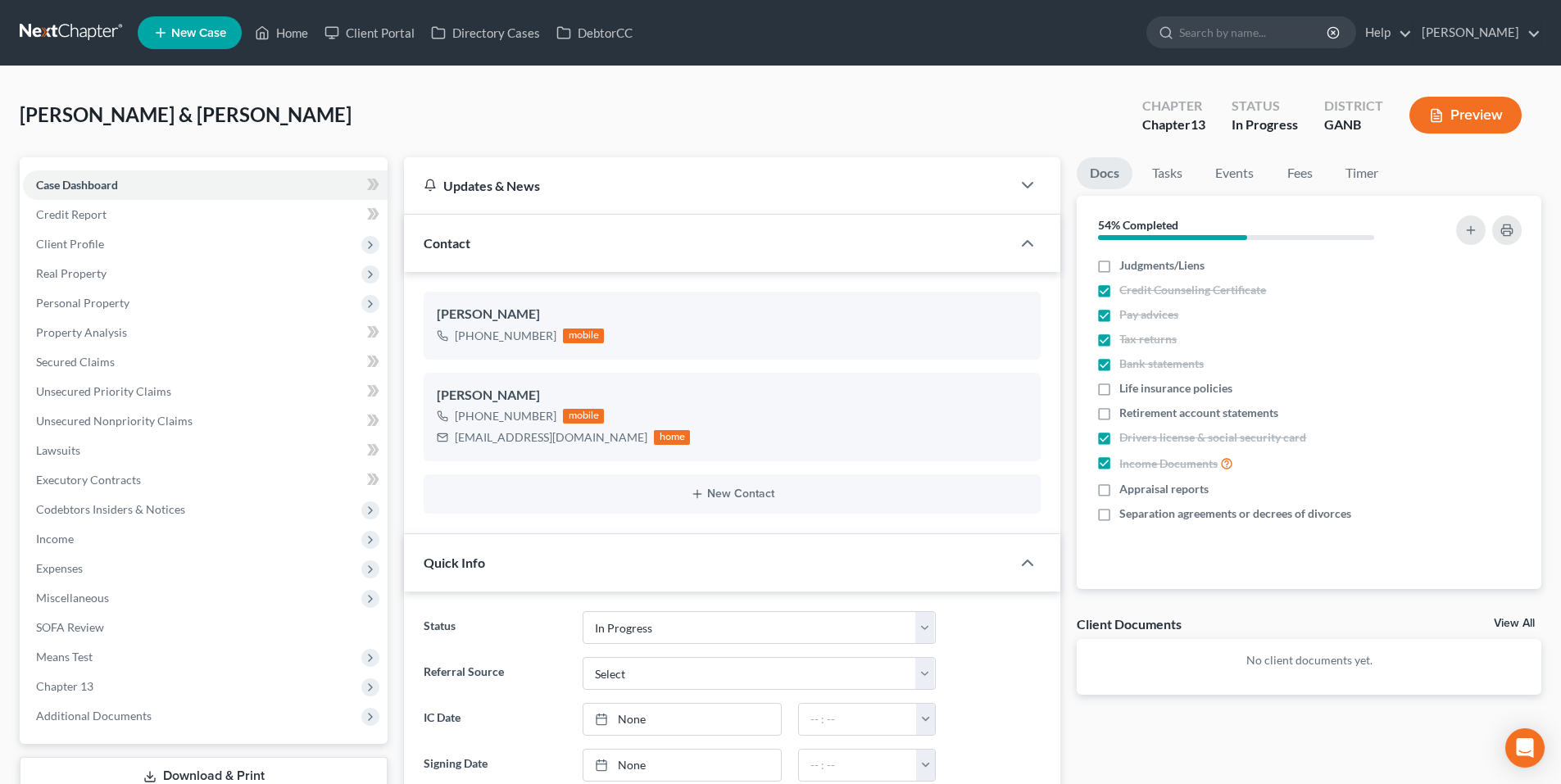
drag, startPoint x: 60, startPoint y: 24, endPoint x: 71, endPoint y: 27, distance: 11.4
click at [61, 24] on link at bounding box center [72, 32] width 105 height 29
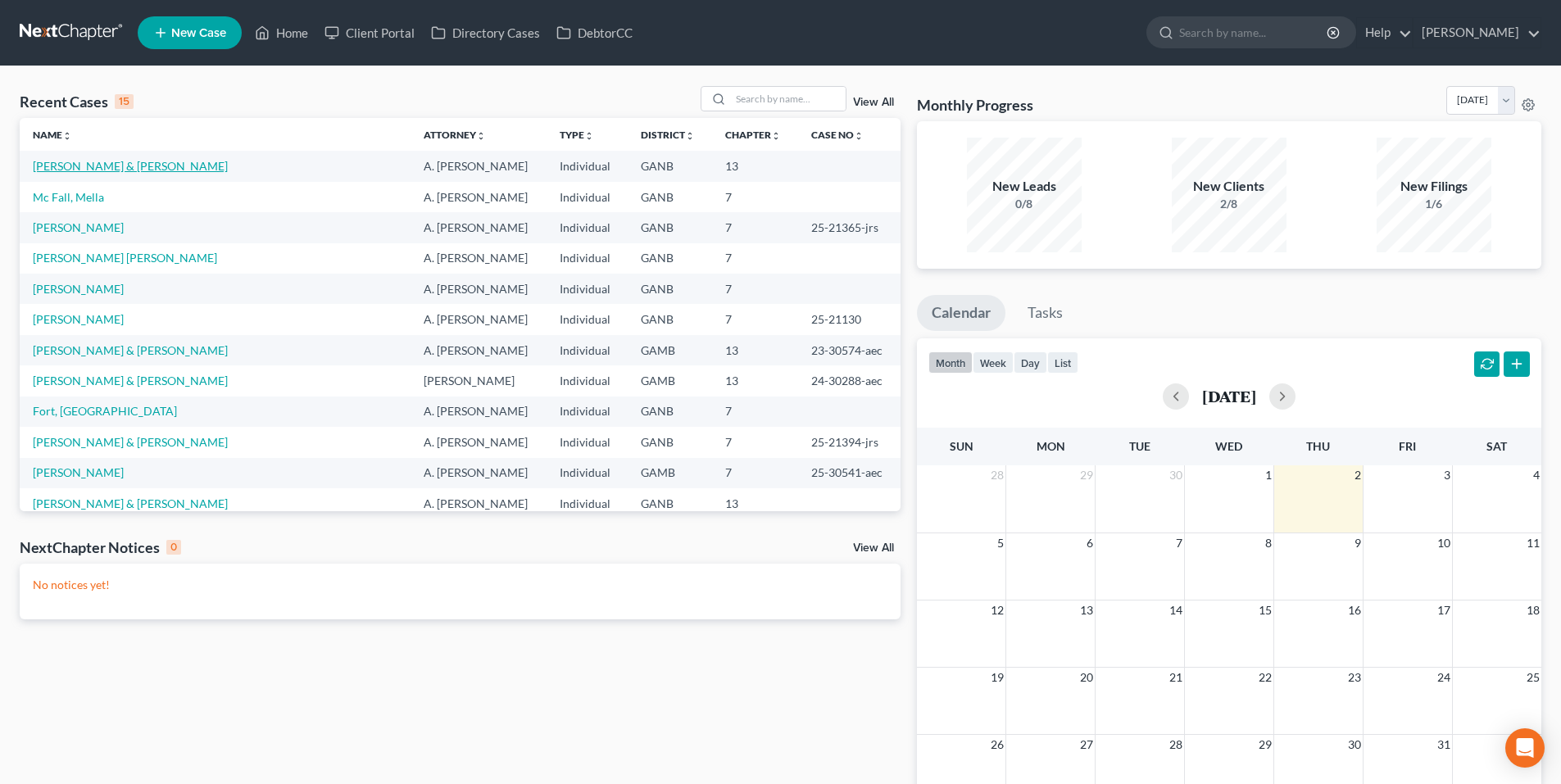
click at [77, 164] on link "[PERSON_NAME] & [PERSON_NAME]" at bounding box center [130, 166] width 195 height 14
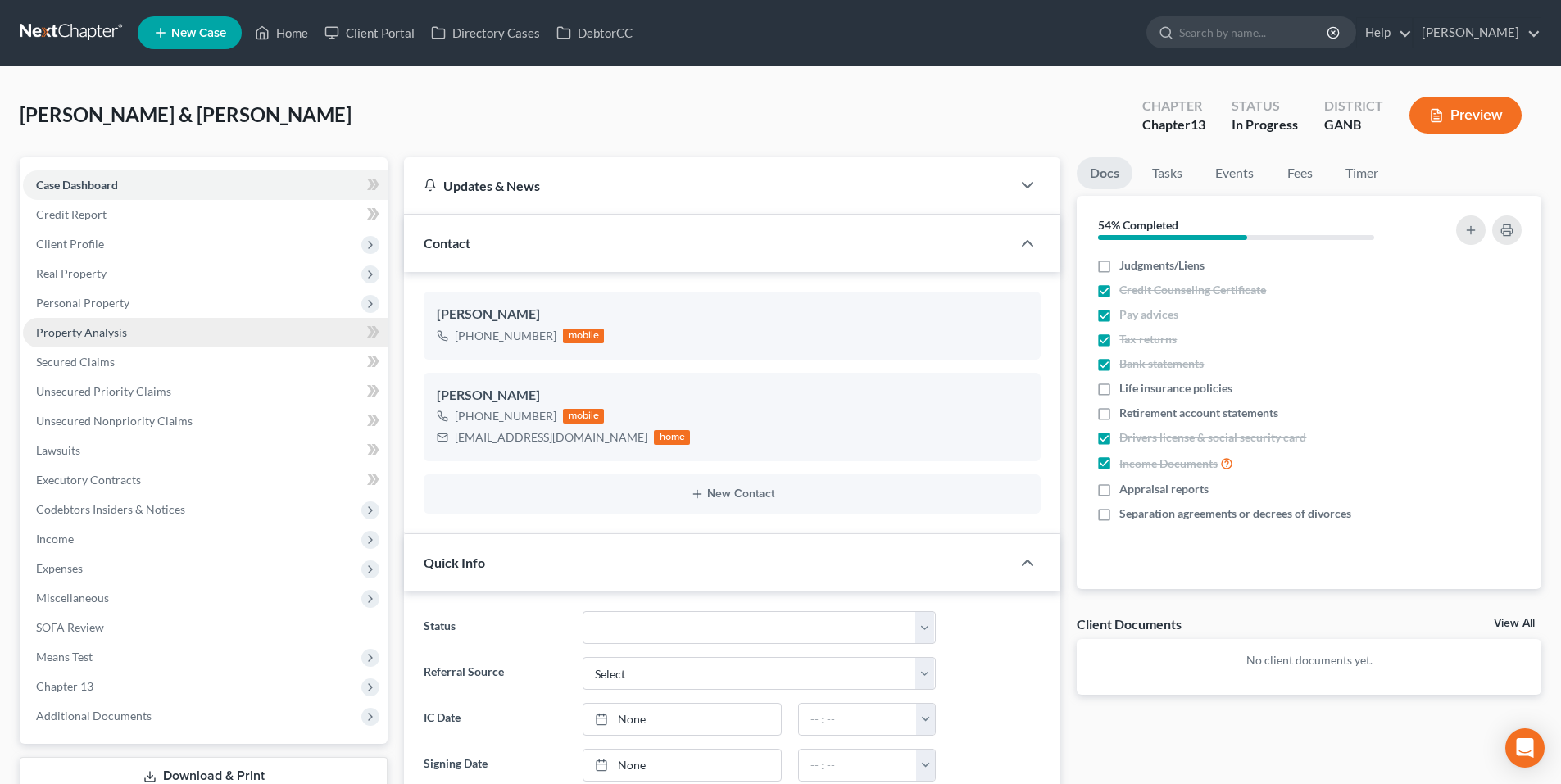
click at [107, 330] on span "Property Analysis" at bounding box center [81, 332] width 91 height 14
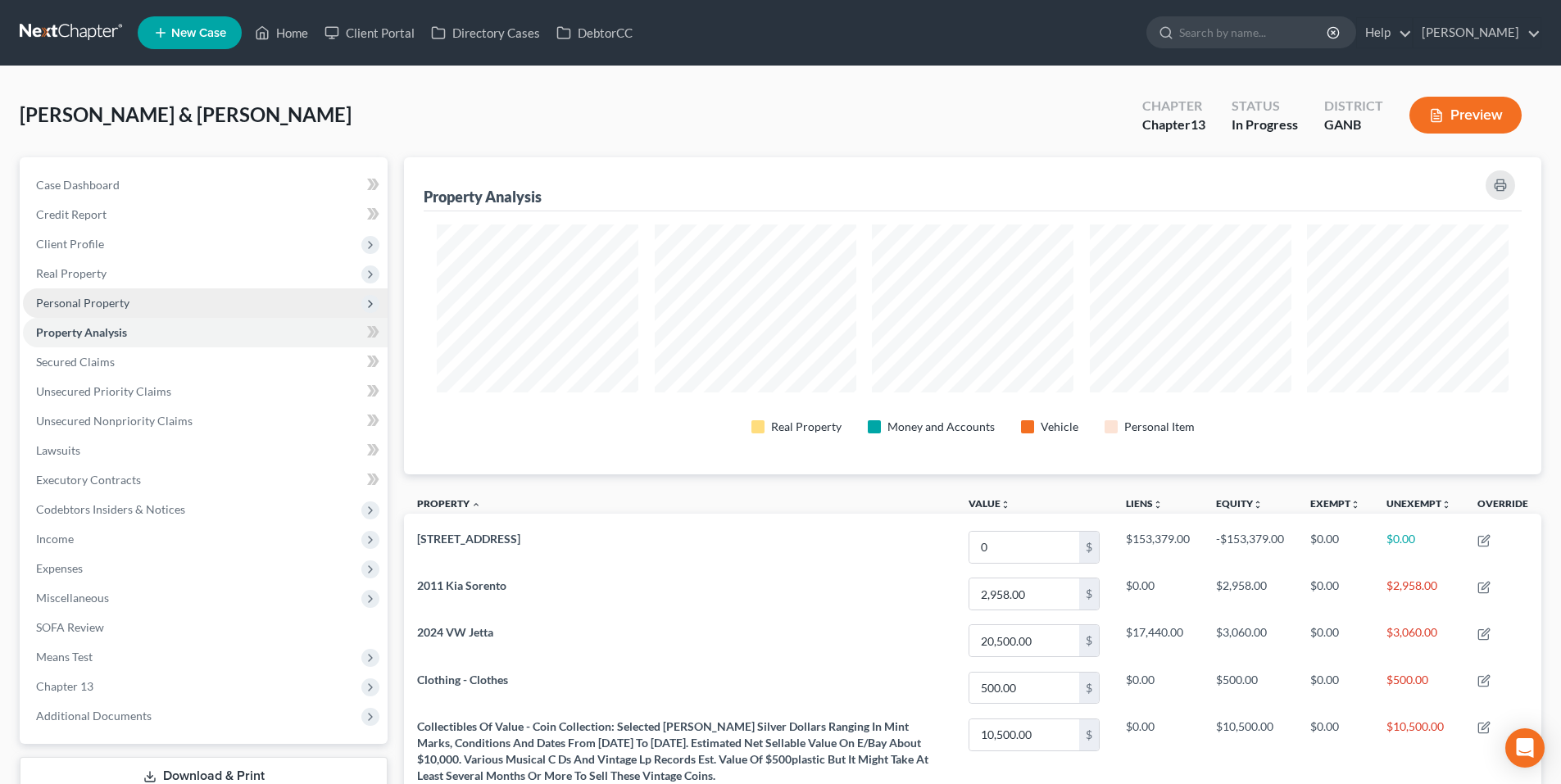
scroll to position [317, 1137]
click at [104, 280] on span "Real Property" at bounding box center [206, 273] width 365 height 29
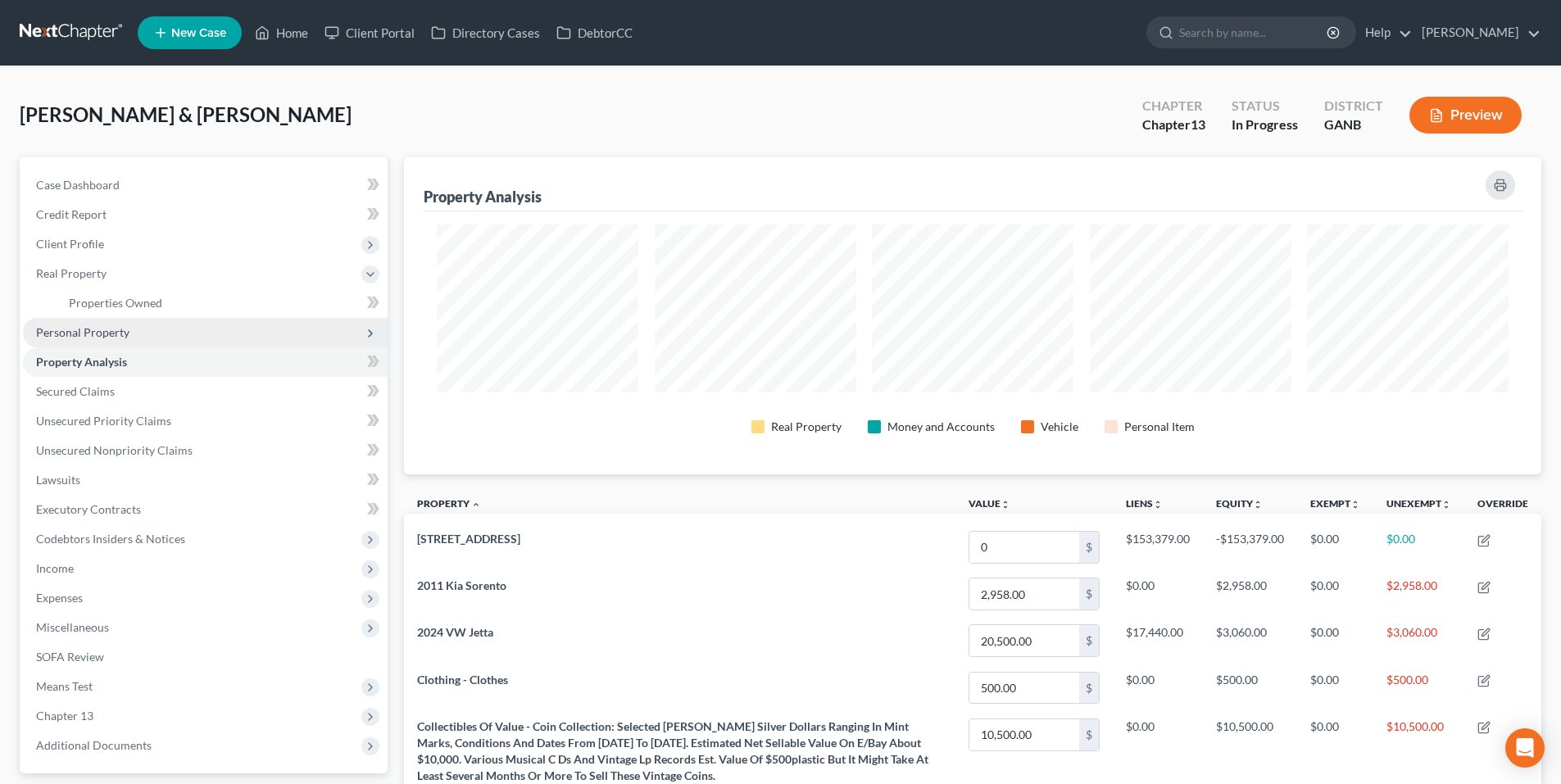
click at [93, 332] on span "Personal Property" at bounding box center [82, 332] width 93 height 14
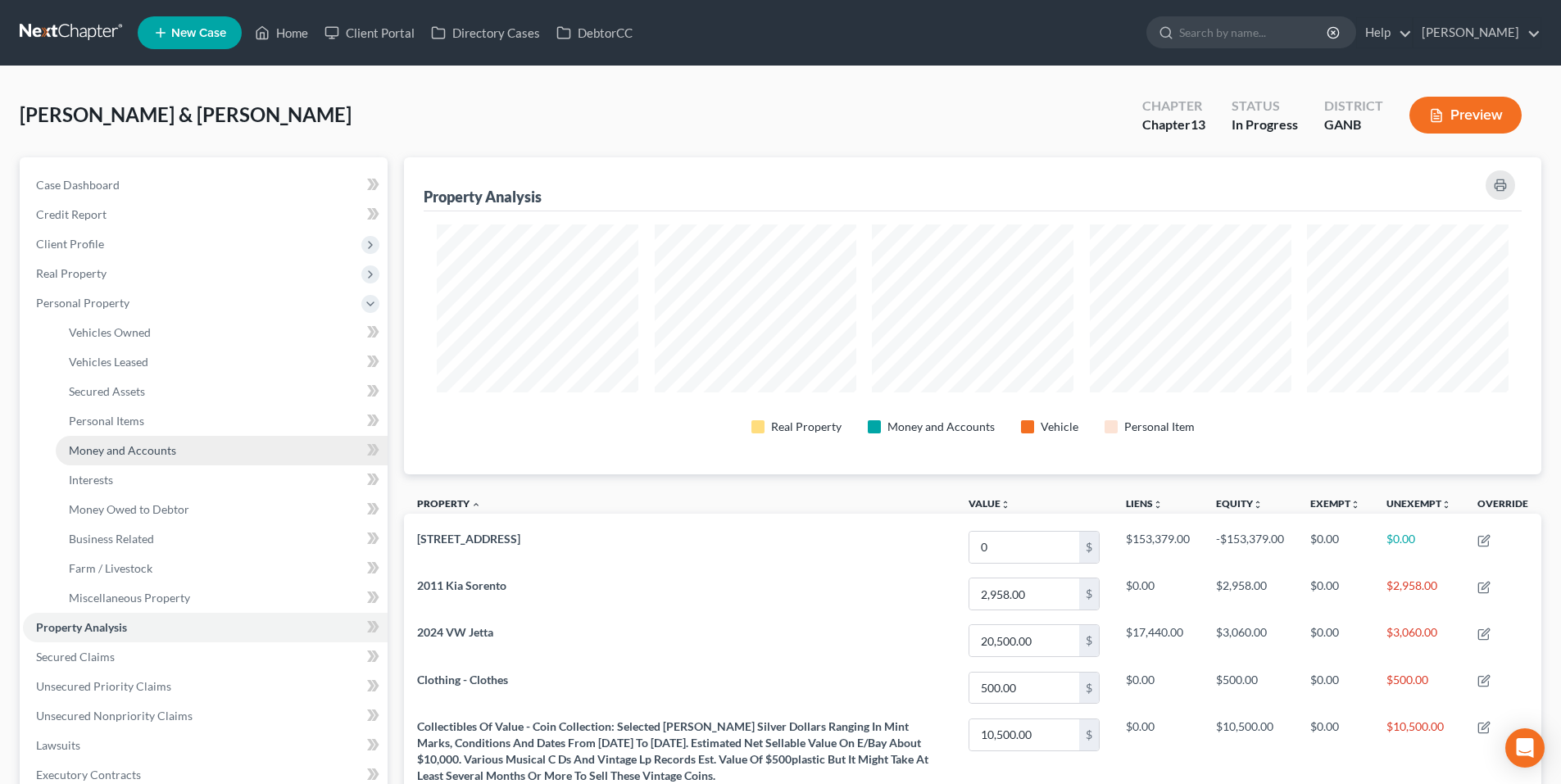
click at [111, 447] on span "Money and Accounts" at bounding box center [122, 450] width 107 height 14
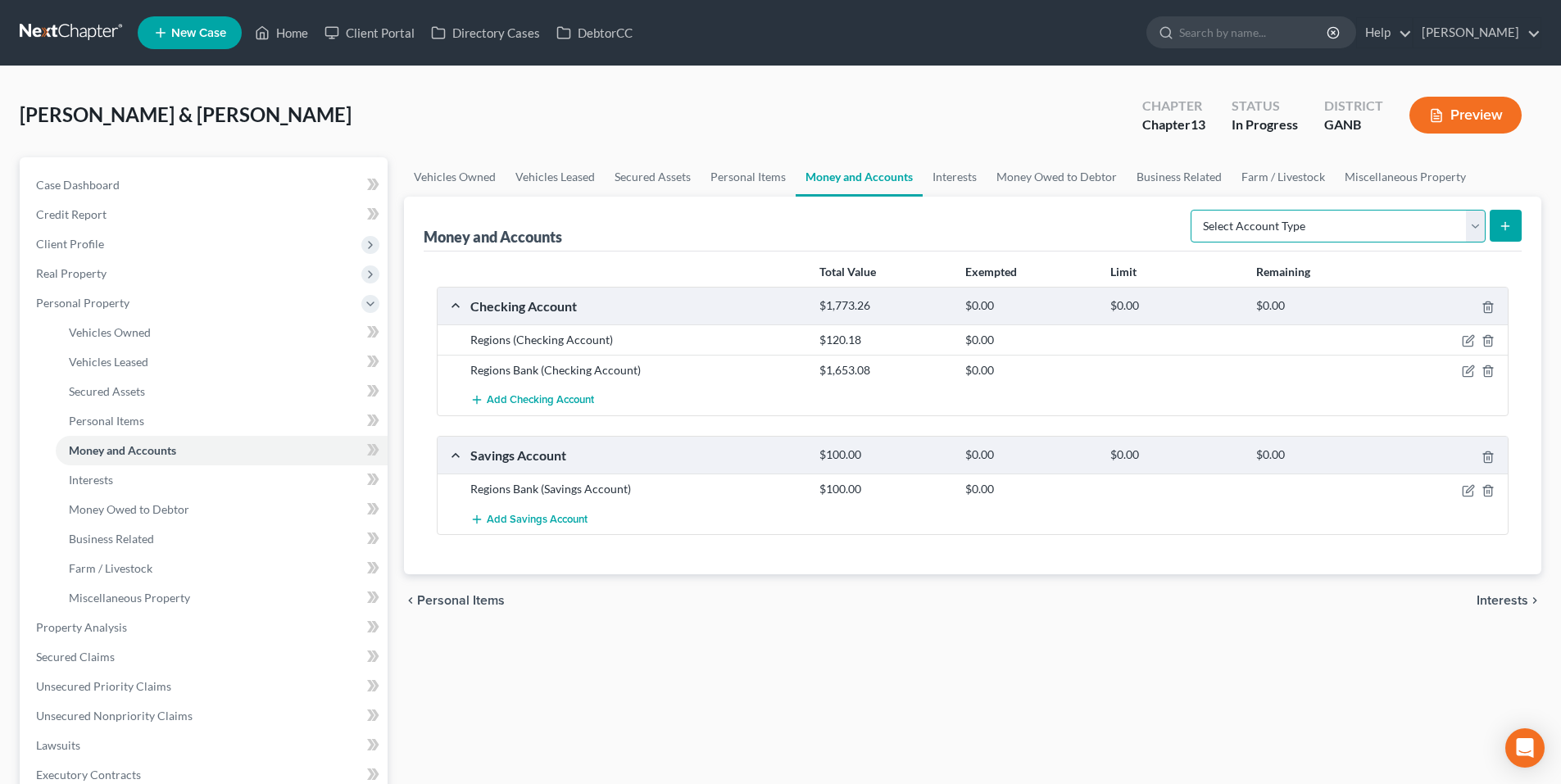
click at [1469, 225] on select "Select Account Type Brokerage Cash on Hand Certificates of Deposit Checking Acc…" at bounding box center [1338, 226] width 295 height 32
select select "checking"
click at [1194, 210] on select "Select Account Type Brokerage Cash on Hand Certificates of Deposit Checking Acc…" at bounding box center [1338, 226] width 295 height 32
click at [1516, 225] on button "submit" at bounding box center [1506, 226] width 32 height 32
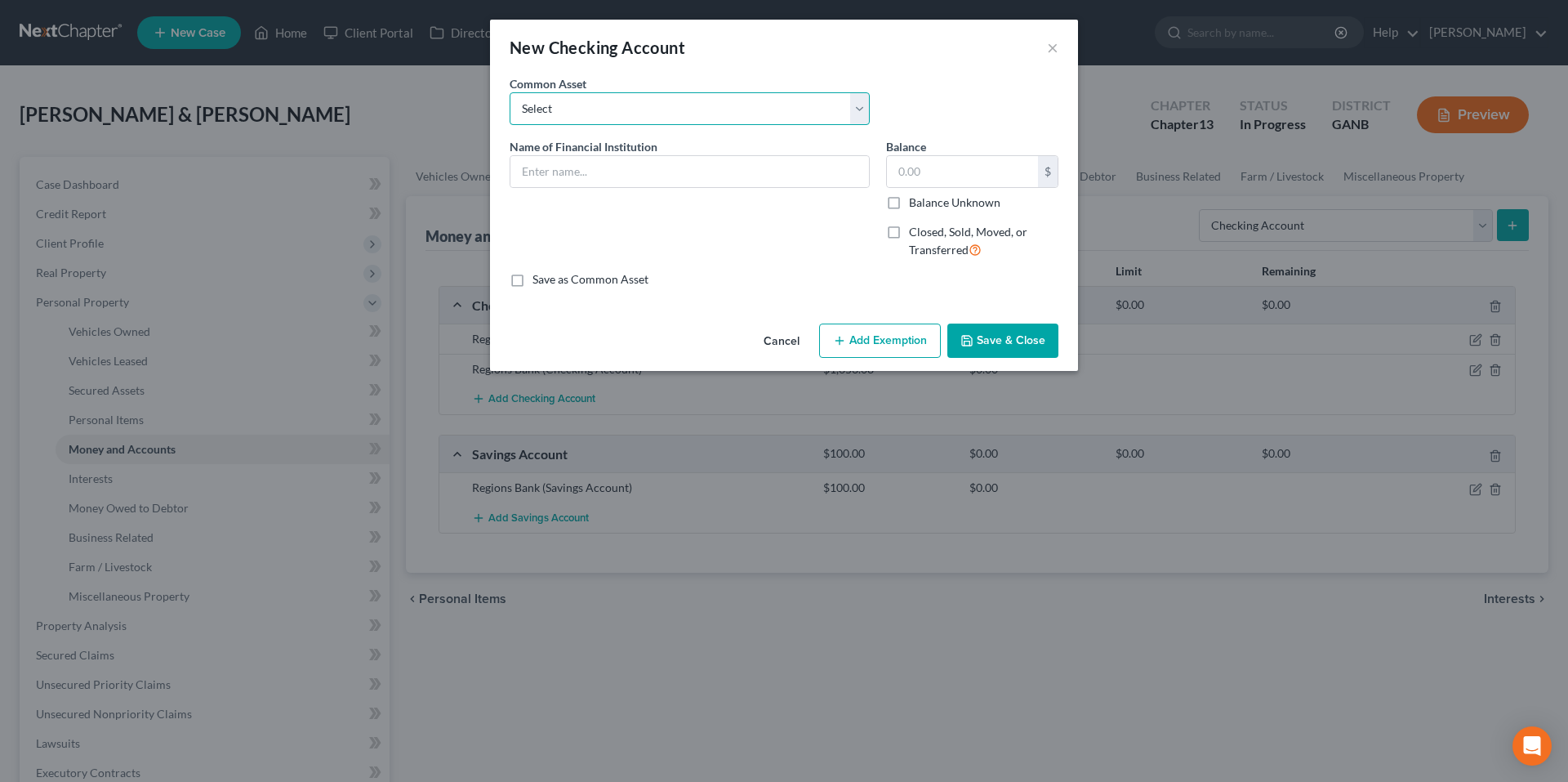
click at [602, 110] on select "Select Navy Federal Credit Union USAA Truist Bank of the Ozarks (Bank OZK) PNC …" at bounding box center [689, 108] width 360 height 32
select select "13"
click at [509, 92] on select "Select Navy Federal Credit Union USAA Truist Bank of the Ozarks (Bank OZK) PNC …" at bounding box center [689, 108] width 360 height 32
type input "Regions"
click at [991, 177] on input "704.24" at bounding box center [962, 171] width 151 height 31
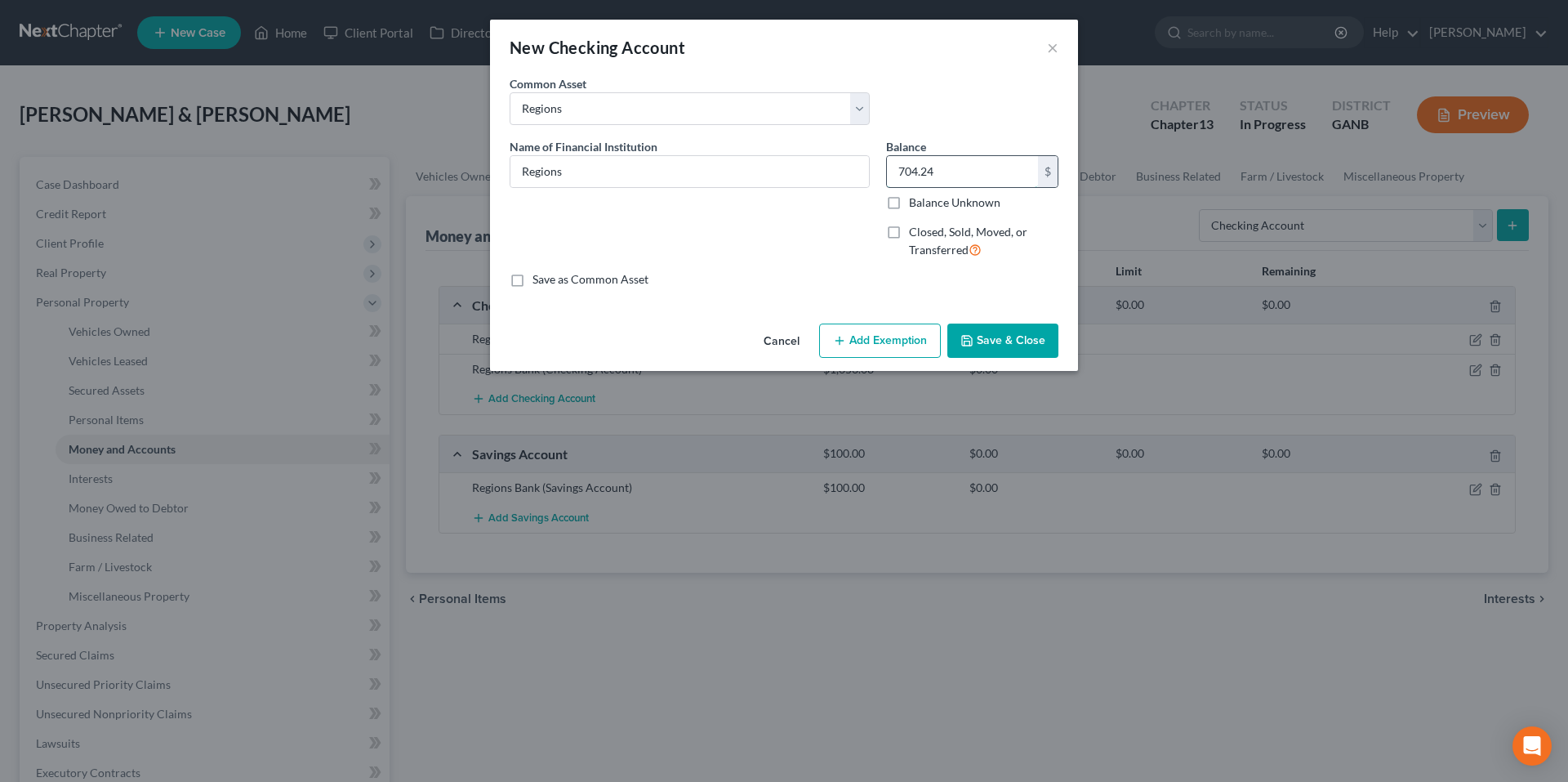
click at [991, 177] on input "704.24" at bounding box center [962, 171] width 151 height 31
type input "994.80"
click at [1022, 341] on button "Save & Close" at bounding box center [1003, 340] width 111 height 34
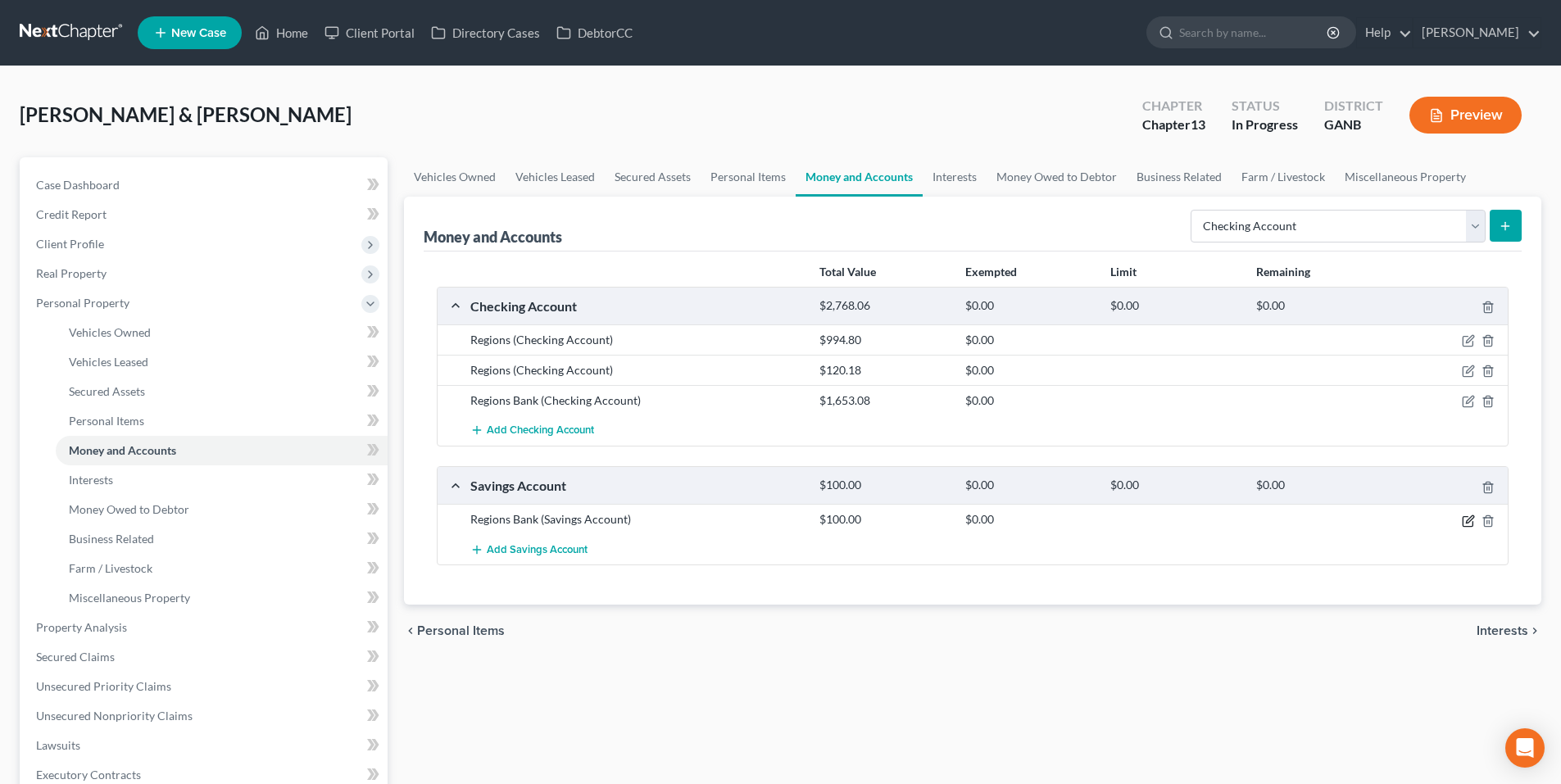
click at [1467, 514] on icon "button" at bounding box center [1469, 521] width 13 height 13
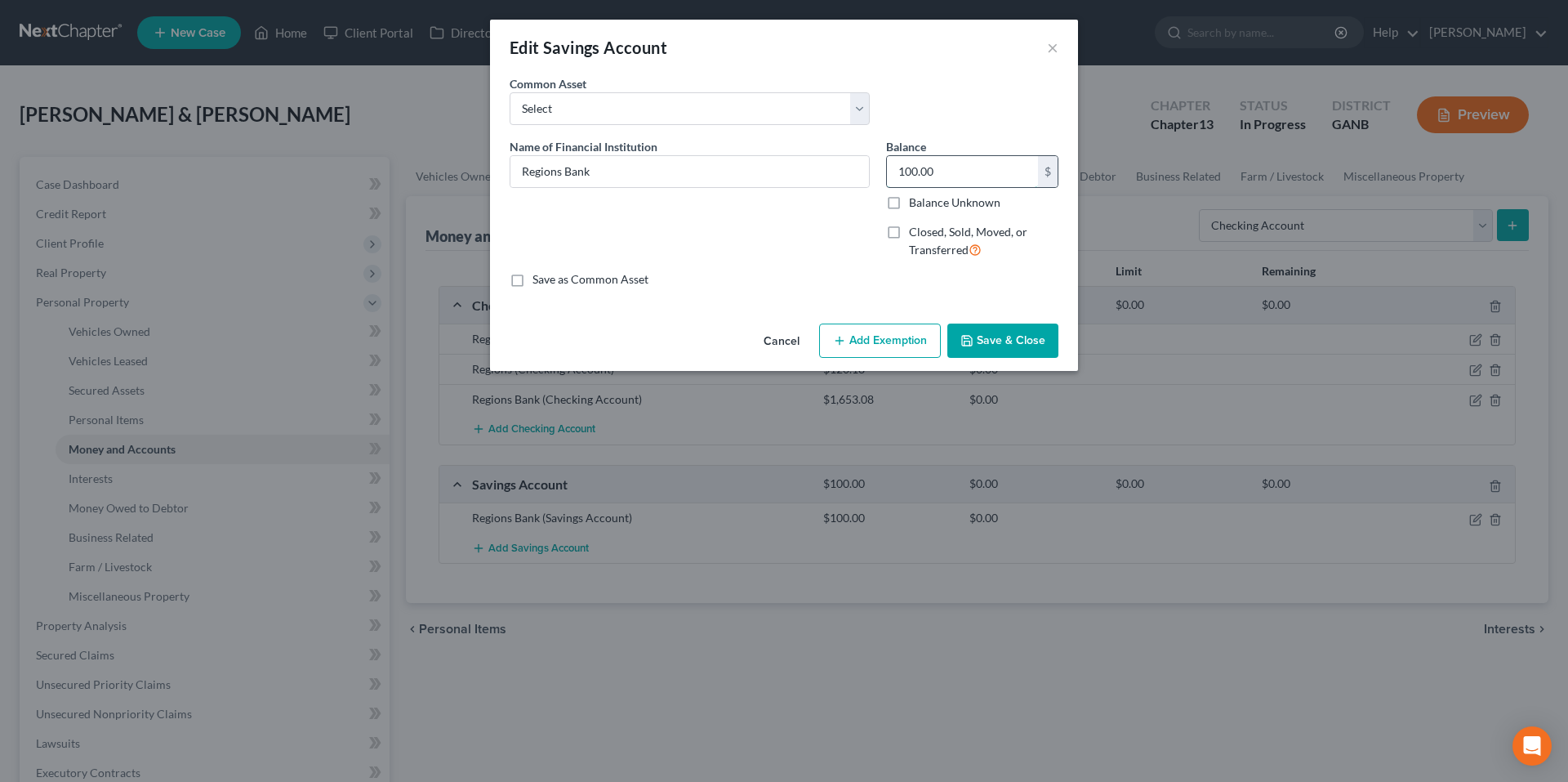
click at [947, 184] on input "100.00" at bounding box center [962, 171] width 151 height 31
click at [947, 183] on input "100.00" at bounding box center [962, 171] width 151 height 31
type input "24.80"
click at [1000, 330] on button "Save & Close" at bounding box center [1003, 340] width 111 height 34
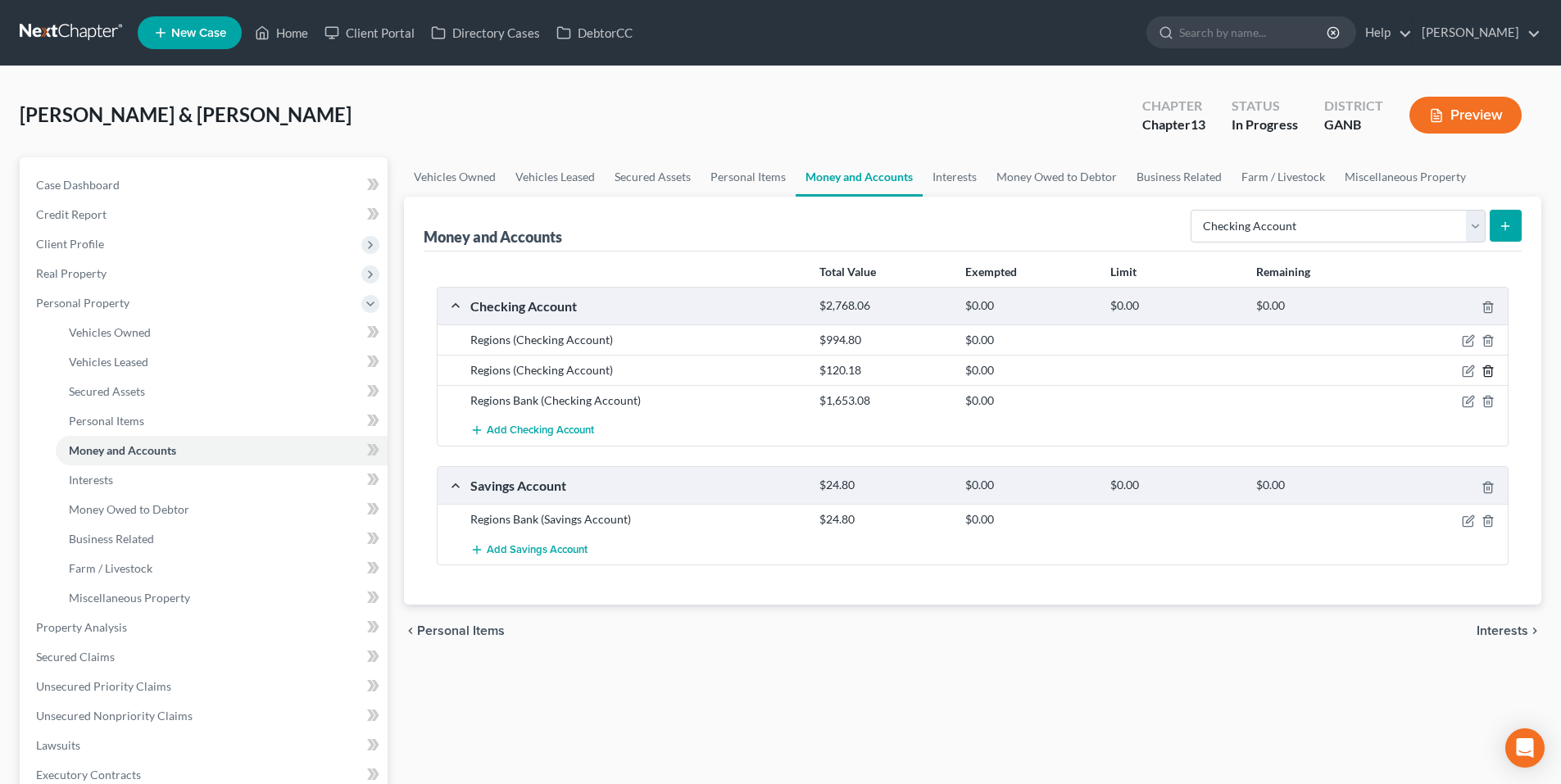
click at [1488, 366] on icon "button" at bounding box center [1488, 371] width 7 height 11
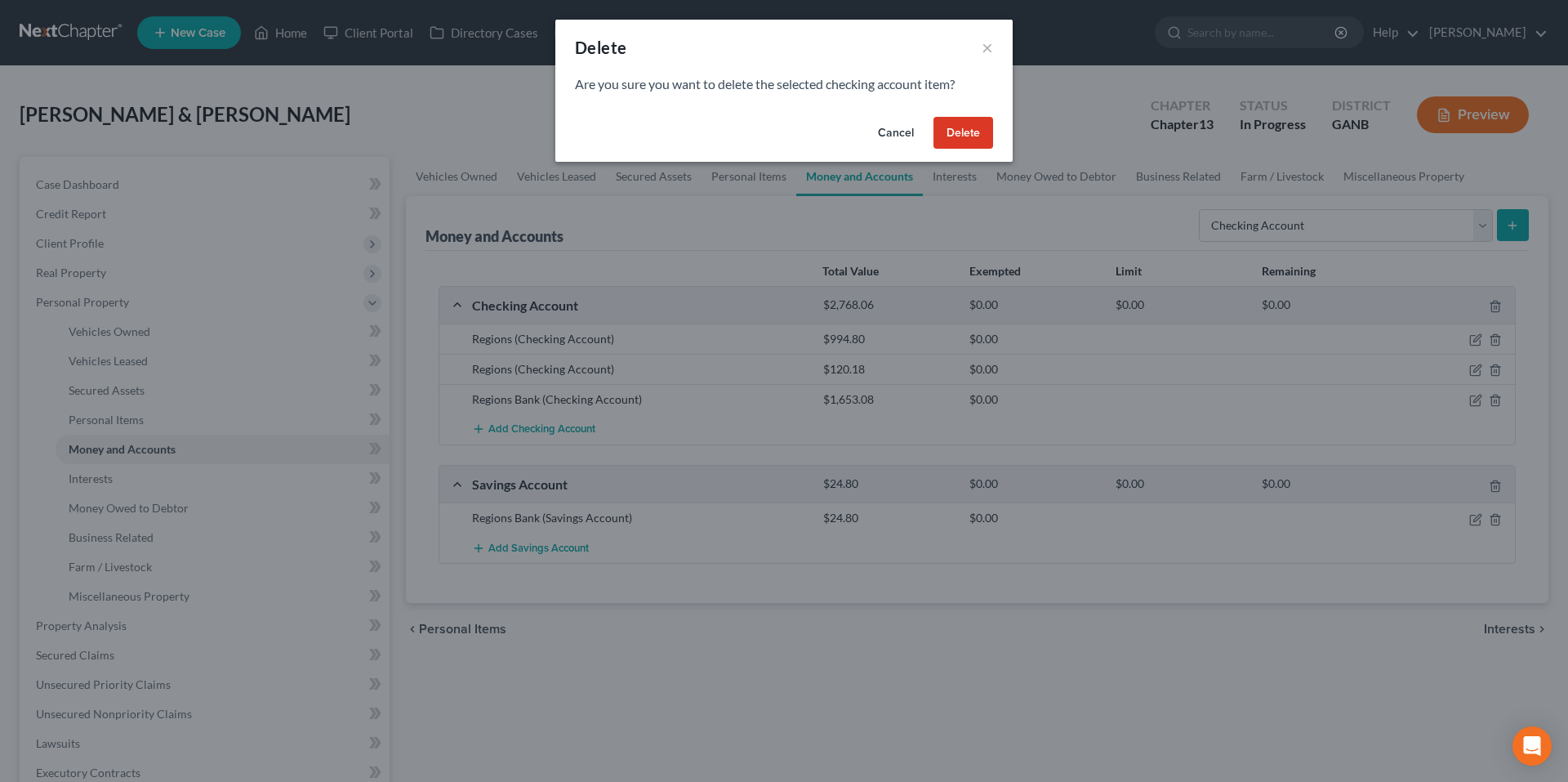
click at [954, 134] on button "Delete" at bounding box center [963, 133] width 60 height 32
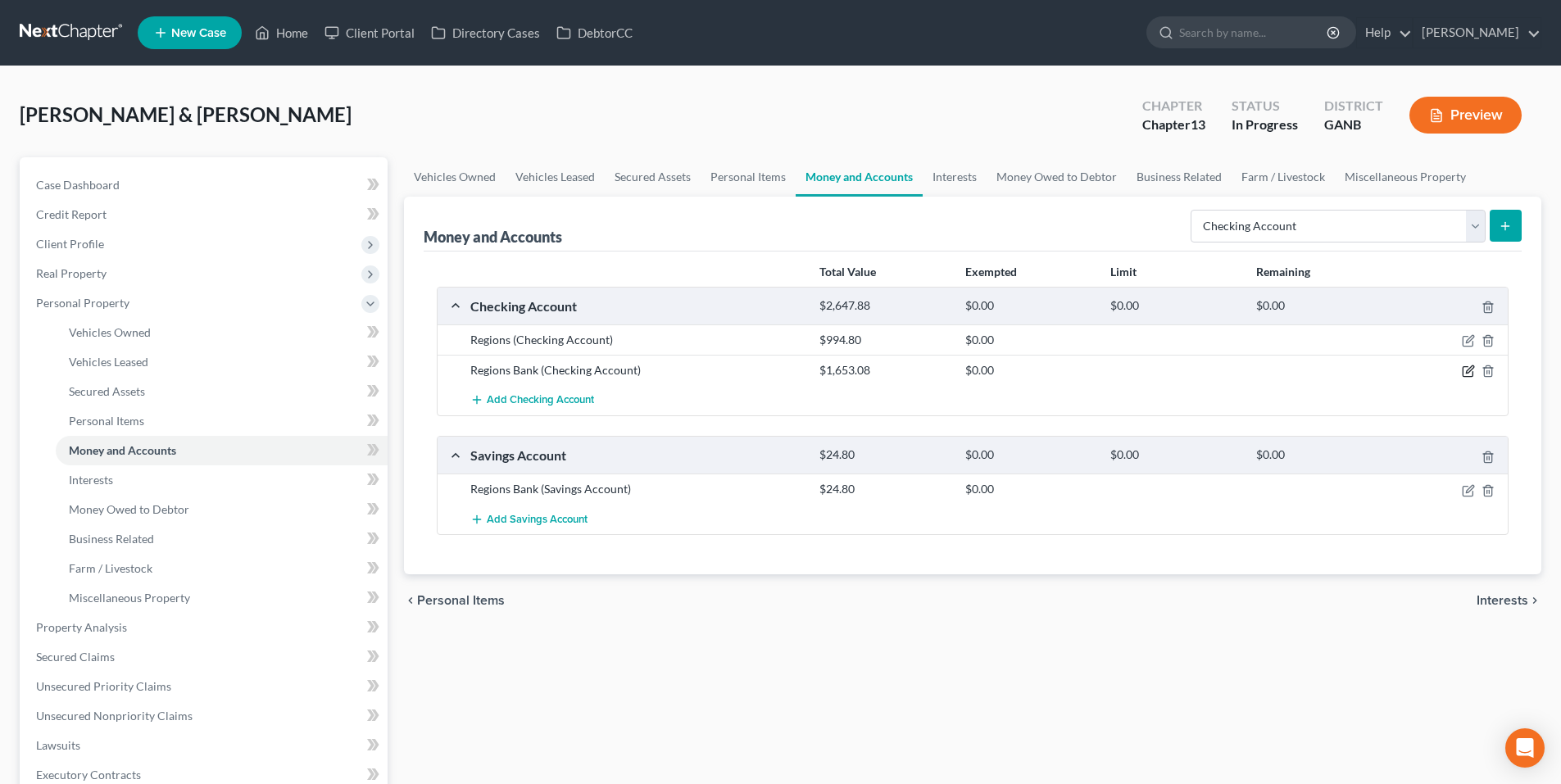
click at [1471, 370] on icon "button" at bounding box center [1469, 371] width 13 height 13
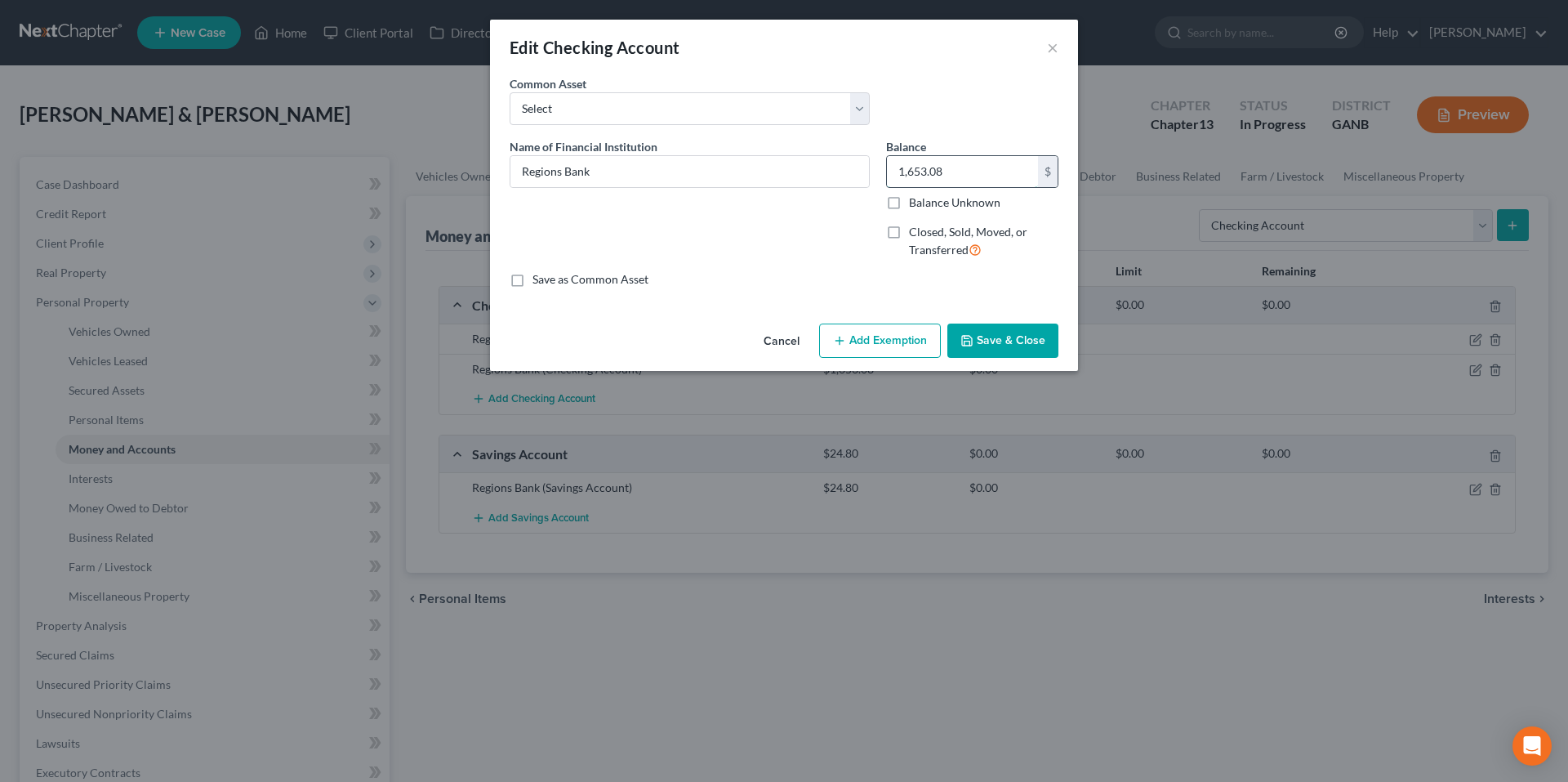
click at [962, 179] on input "1,653.08" at bounding box center [962, 171] width 151 height 31
type input "1,610.23"
click at [1031, 339] on button "Save & Close" at bounding box center [1003, 340] width 111 height 34
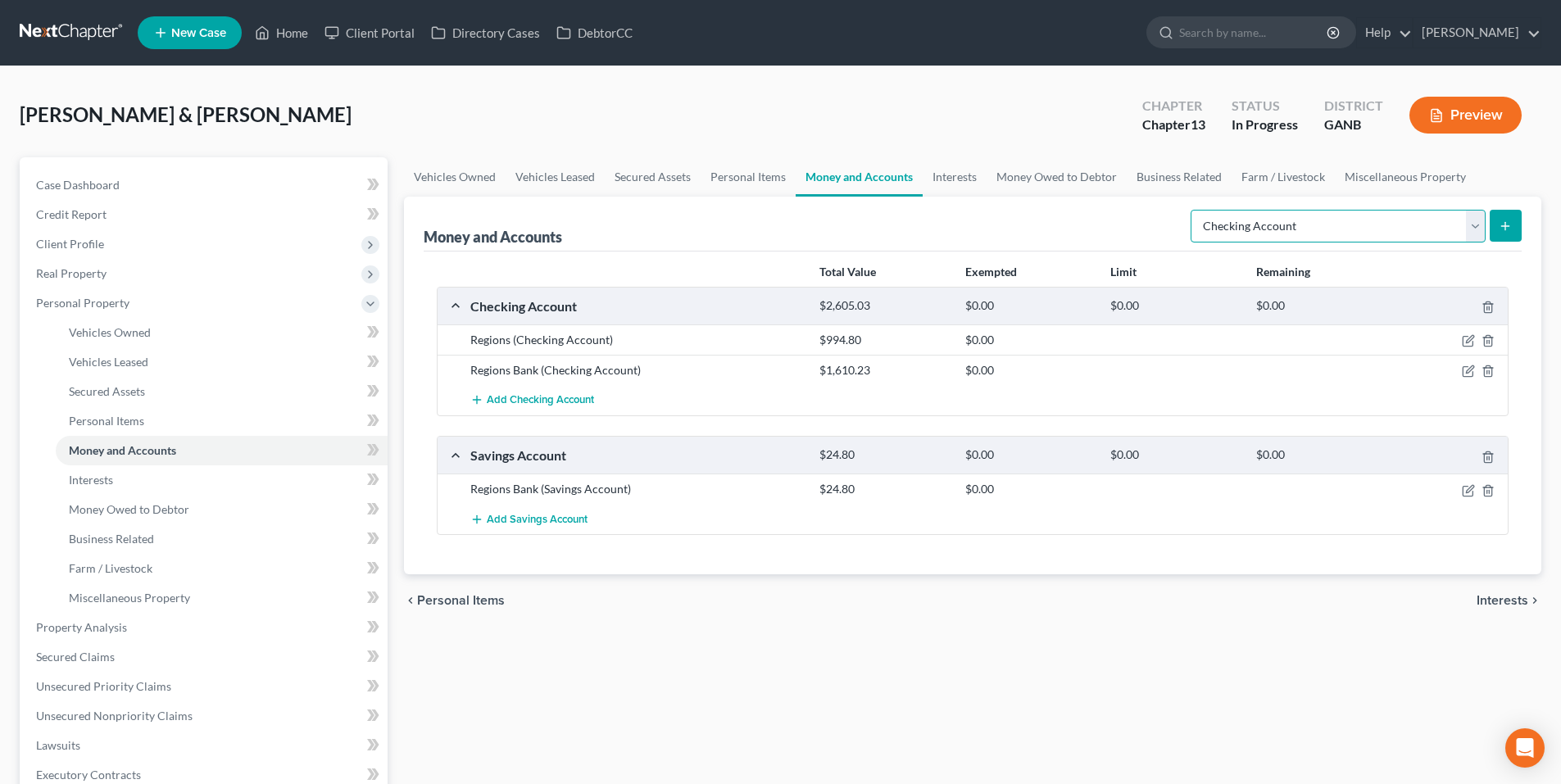
click at [1471, 221] on select "Select Account Type Brokerage Cash on Hand Certificates of Deposit Checking Acc…" at bounding box center [1338, 226] width 295 height 32
select select "savings"
click at [1194, 210] on select "Select Account Type Brokerage Cash on Hand Certificates of Deposit Checking Acc…" at bounding box center [1338, 226] width 295 height 32
click at [1504, 232] on icon "submit" at bounding box center [1506, 226] width 13 height 13
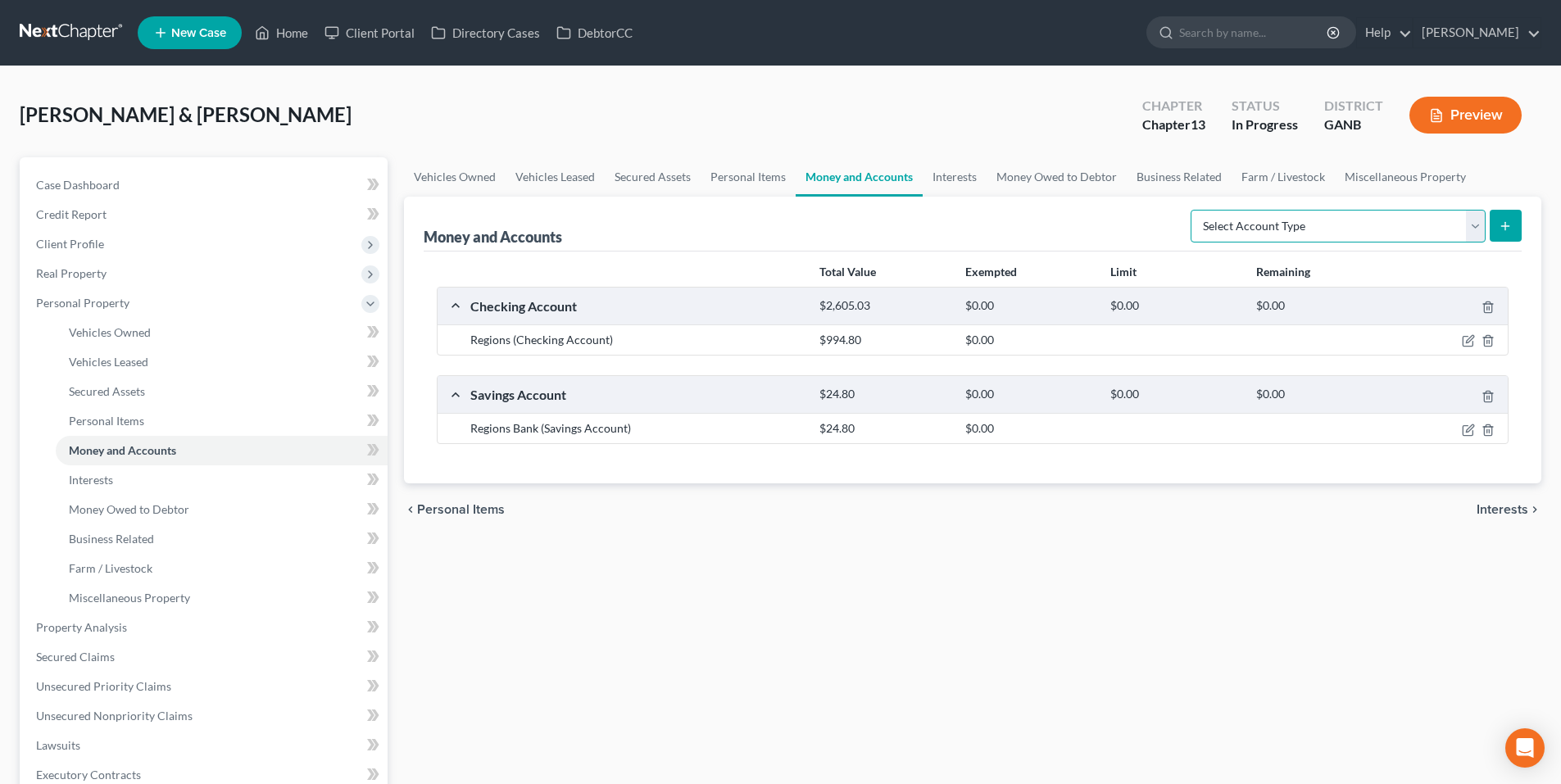
drag, startPoint x: 0, startPoint y: 0, endPoint x: 1479, endPoint y: 230, distance: 1496.8
click at [1479, 230] on select "Select Account Type Brokerage Cash on Hand Certificates of Deposit Checking Acc…" at bounding box center [1338, 226] width 295 height 32
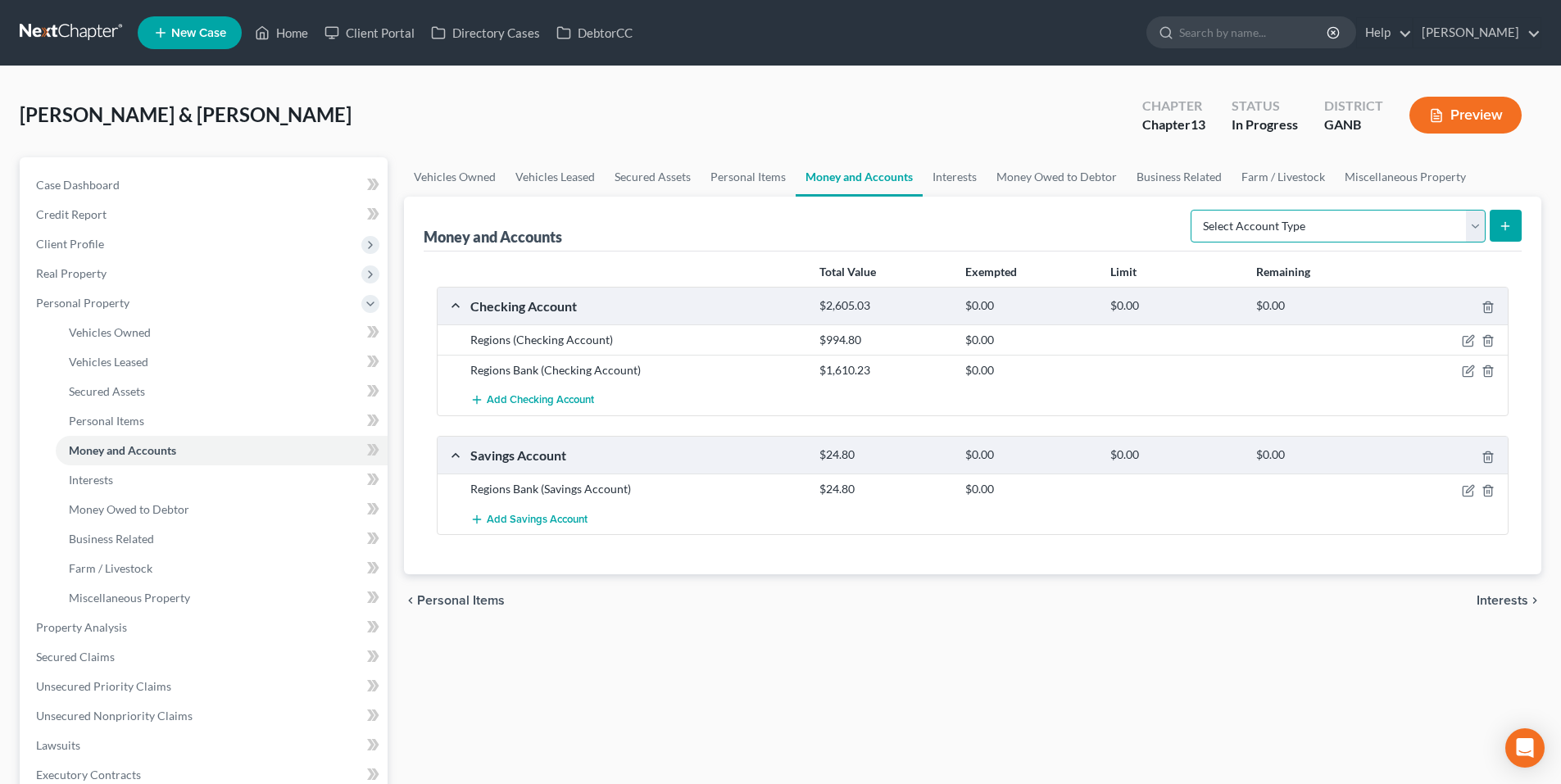
select select "savings"
click at [1194, 210] on select "Select Account Type Brokerage Cash on Hand Certificates of Deposit Checking Acc…" at bounding box center [1338, 226] width 295 height 32
click at [1514, 225] on button "submit" at bounding box center [1506, 226] width 32 height 32
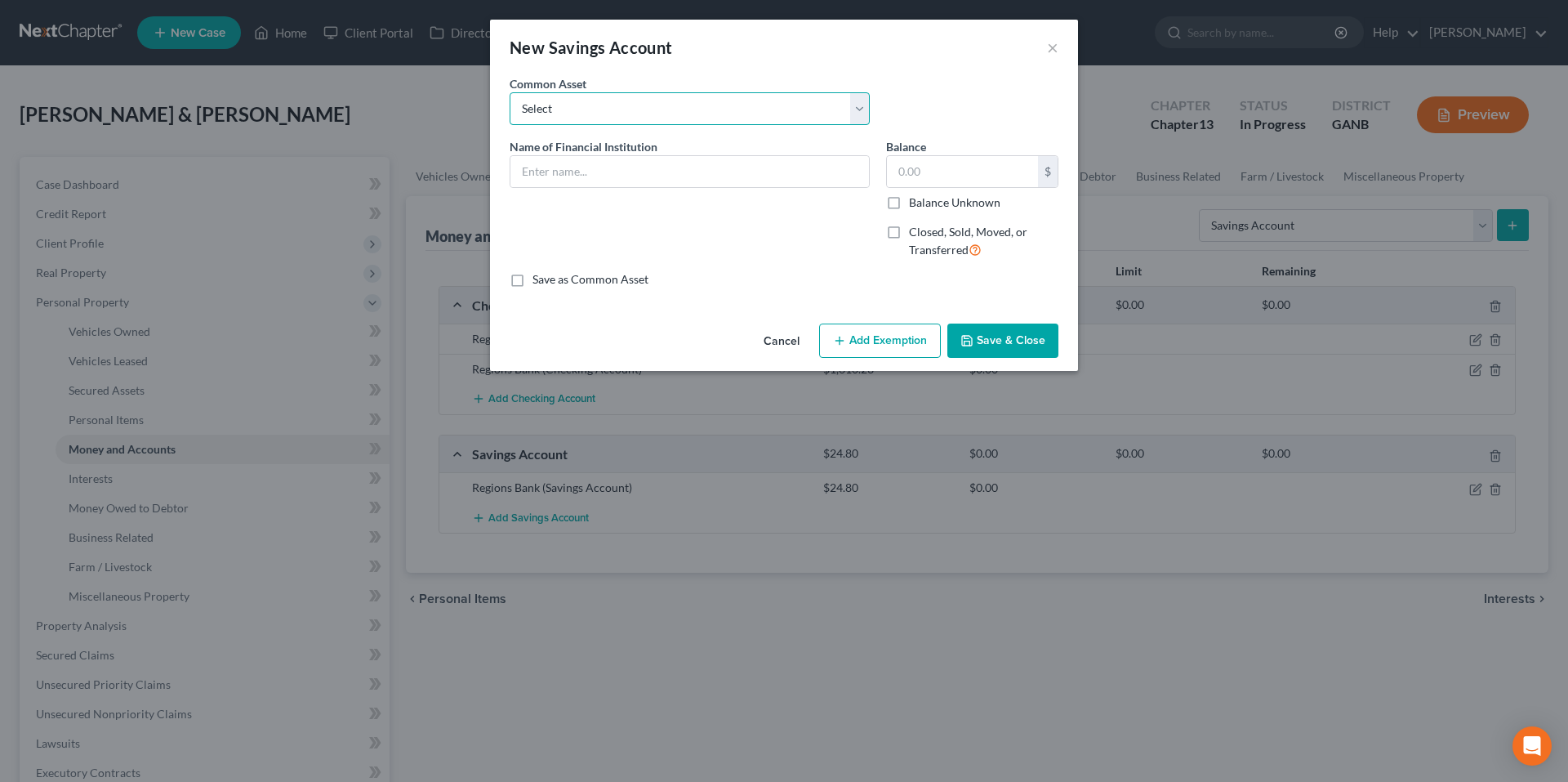
click at [667, 112] on select "Select Publix Employee Federal Credit Union Navy Federal Credit Union - 3808 Na…" at bounding box center [689, 108] width 360 height 32
click at [645, 100] on select "Select Publix Employee Federal Credit Union Navy Federal Credit Union - 3808 Na…" at bounding box center [689, 108] width 360 height 32
click at [635, 167] on input "text" at bounding box center [689, 171] width 358 height 31
type input "Regions"
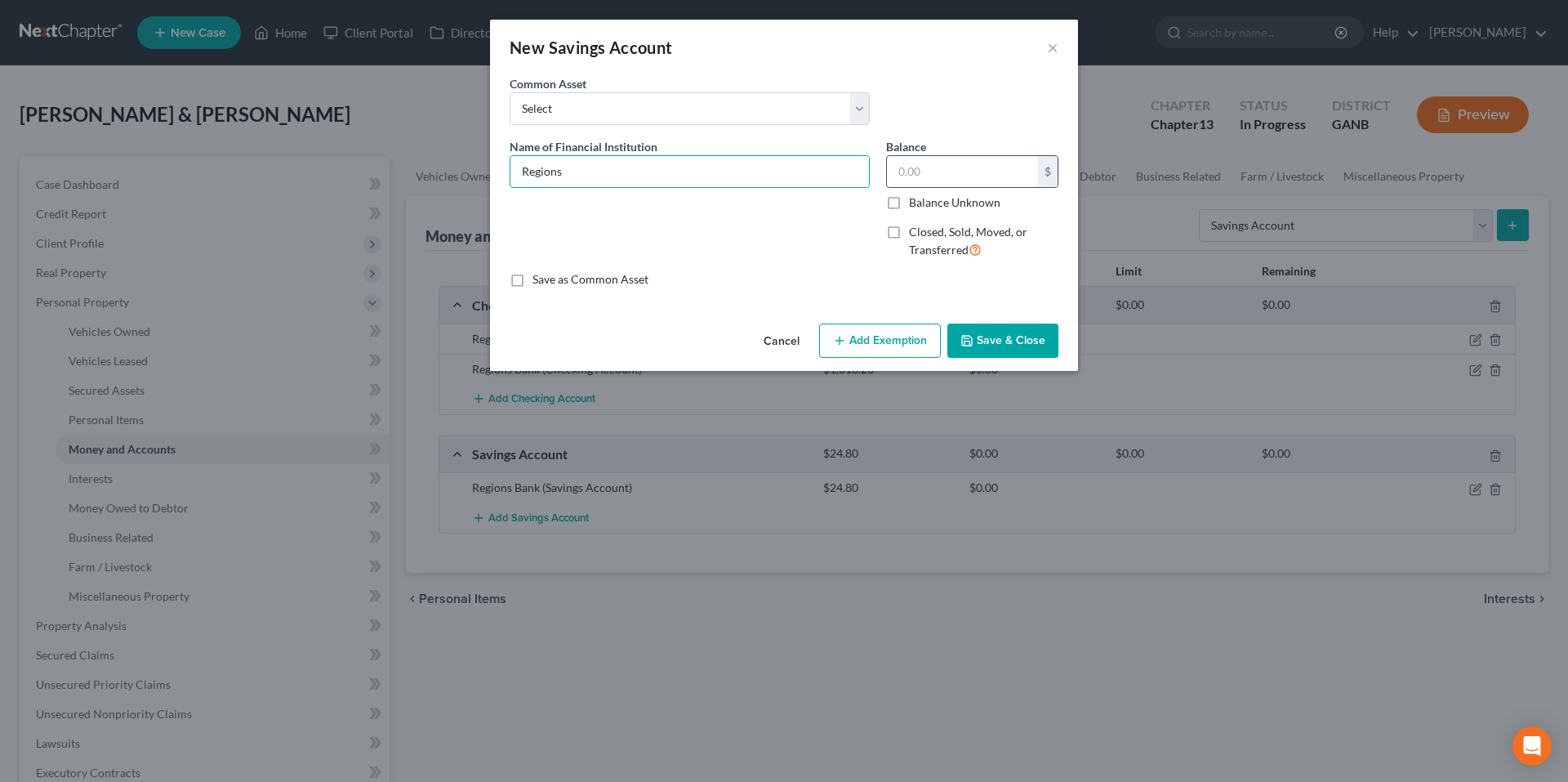
click at [975, 170] on input "text" at bounding box center [962, 171] width 151 height 31
type input "100.00"
click at [994, 336] on button "Save & Close" at bounding box center [1003, 340] width 111 height 34
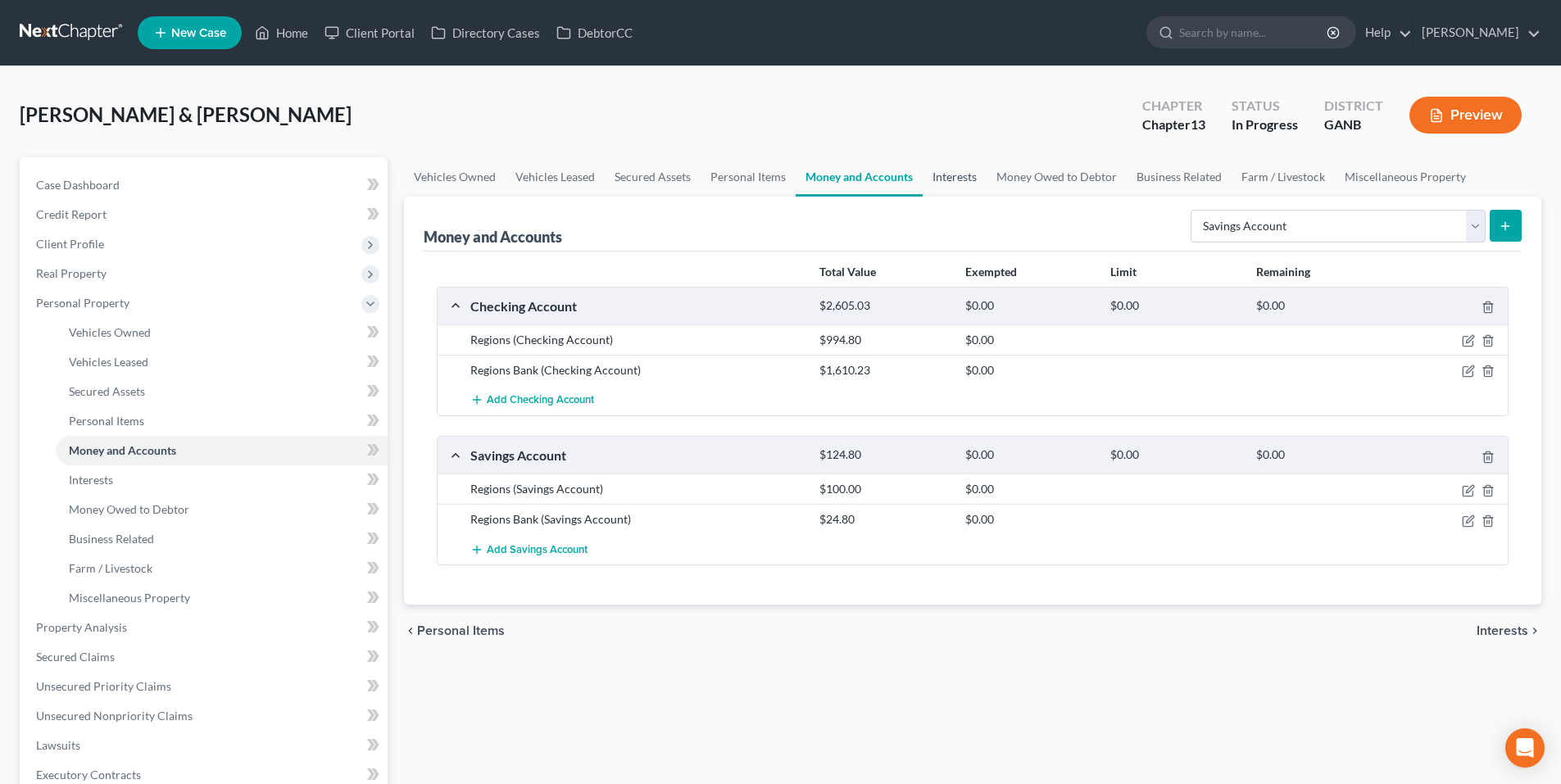
click at [970, 176] on link "Interests" at bounding box center [955, 176] width 64 height 39
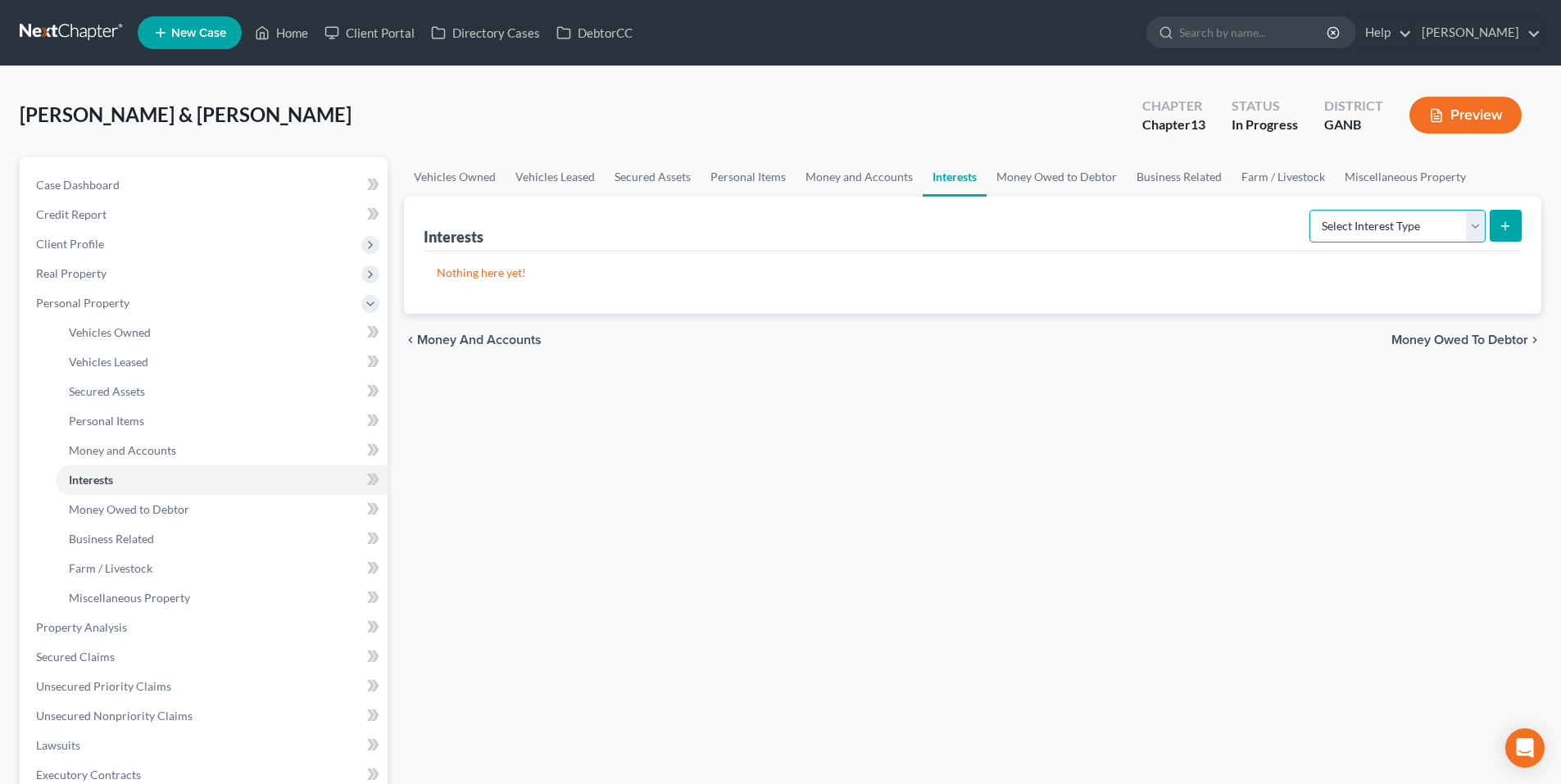
click at [1364, 233] on select "Select Interest Type 401K Annuity Bond Education IRA Government Bond Government…" at bounding box center [1398, 226] width 176 height 32
click at [1364, 231] on select "Select Interest Type 401K Annuity Bond Education IRA Government Bond Government…" at bounding box center [1398, 226] width 176 height 32
click at [1051, 181] on link "Money Owed to Debtor" at bounding box center [1056, 176] width 140 height 39
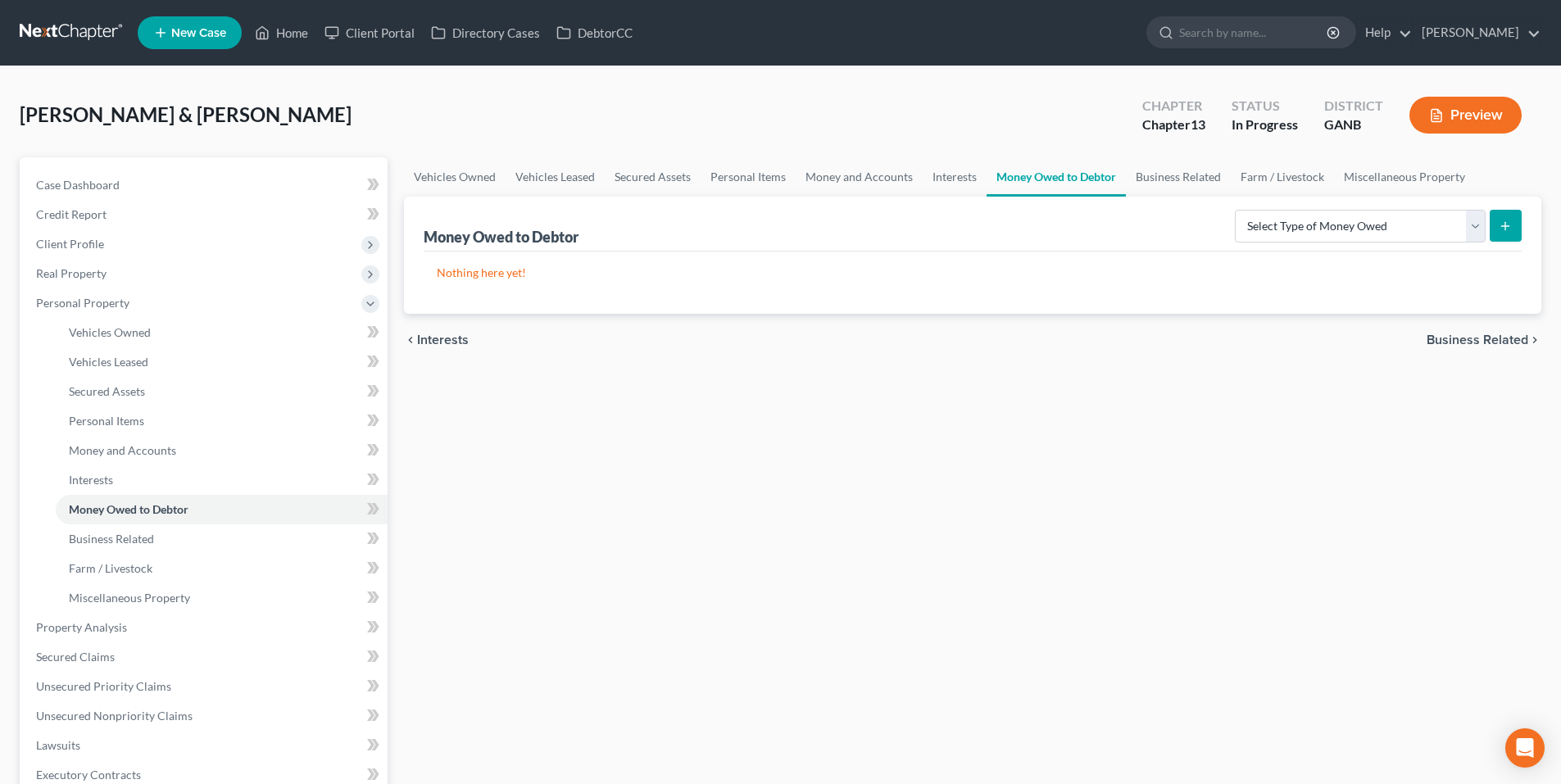
click at [87, 37] on link at bounding box center [72, 32] width 105 height 29
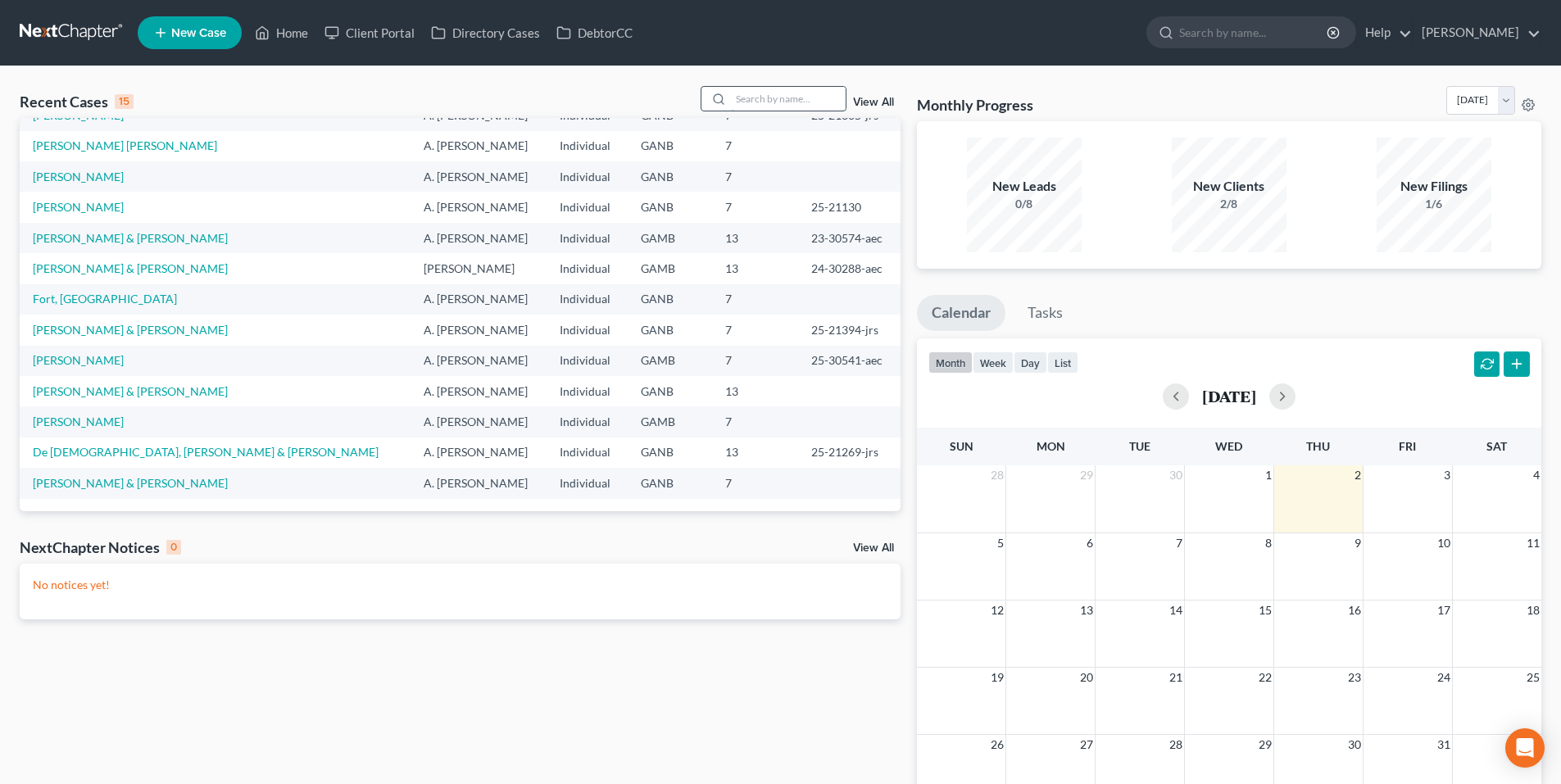
click at [770, 87] on input "search" at bounding box center [788, 98] width 115 height 24
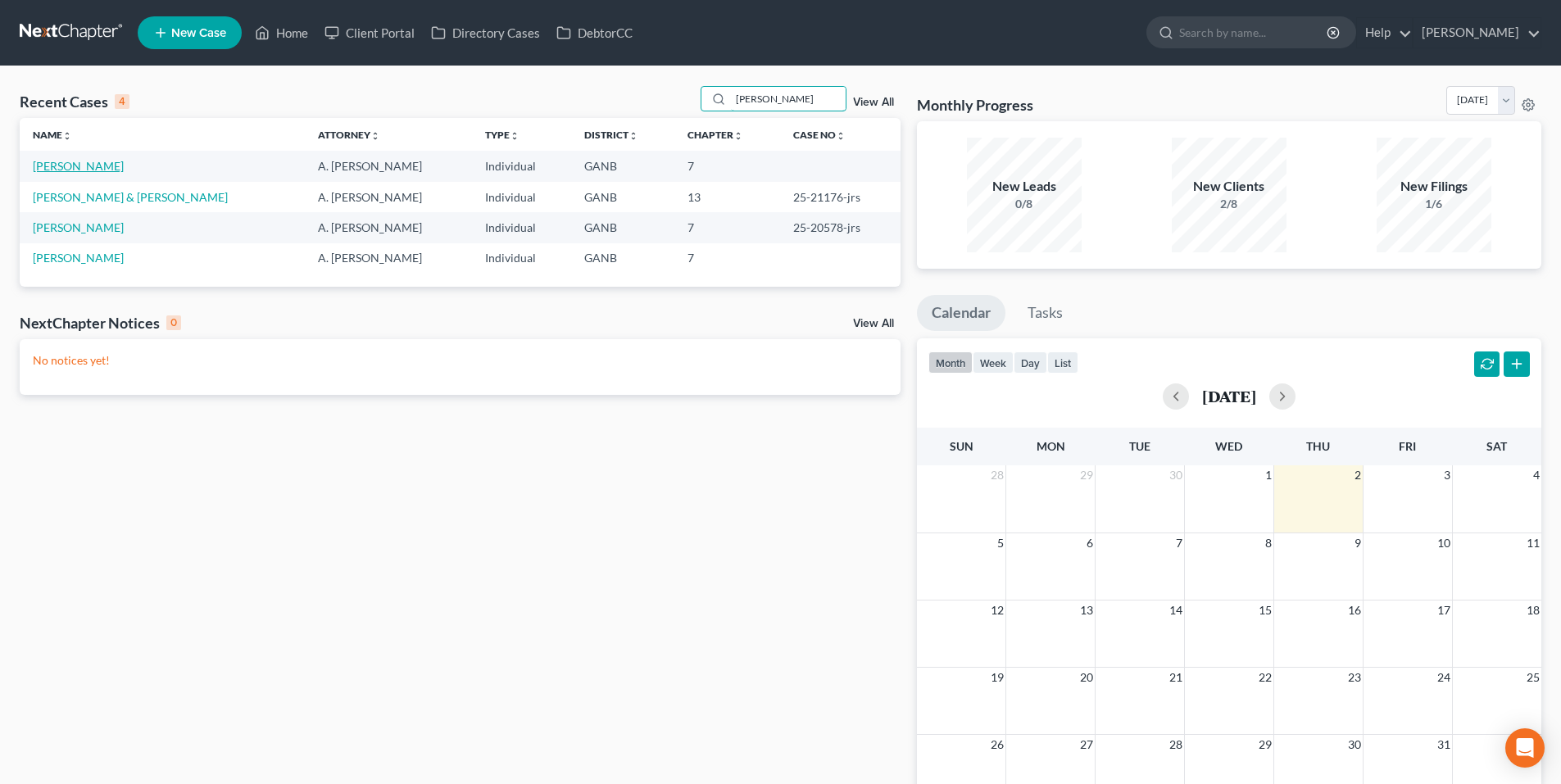
type input "[PERSON_NAME]"
click at [77, 168] on link "[PERSON_NAME]" at bounding box center [77, 166] width 91 height 14
select select "10"
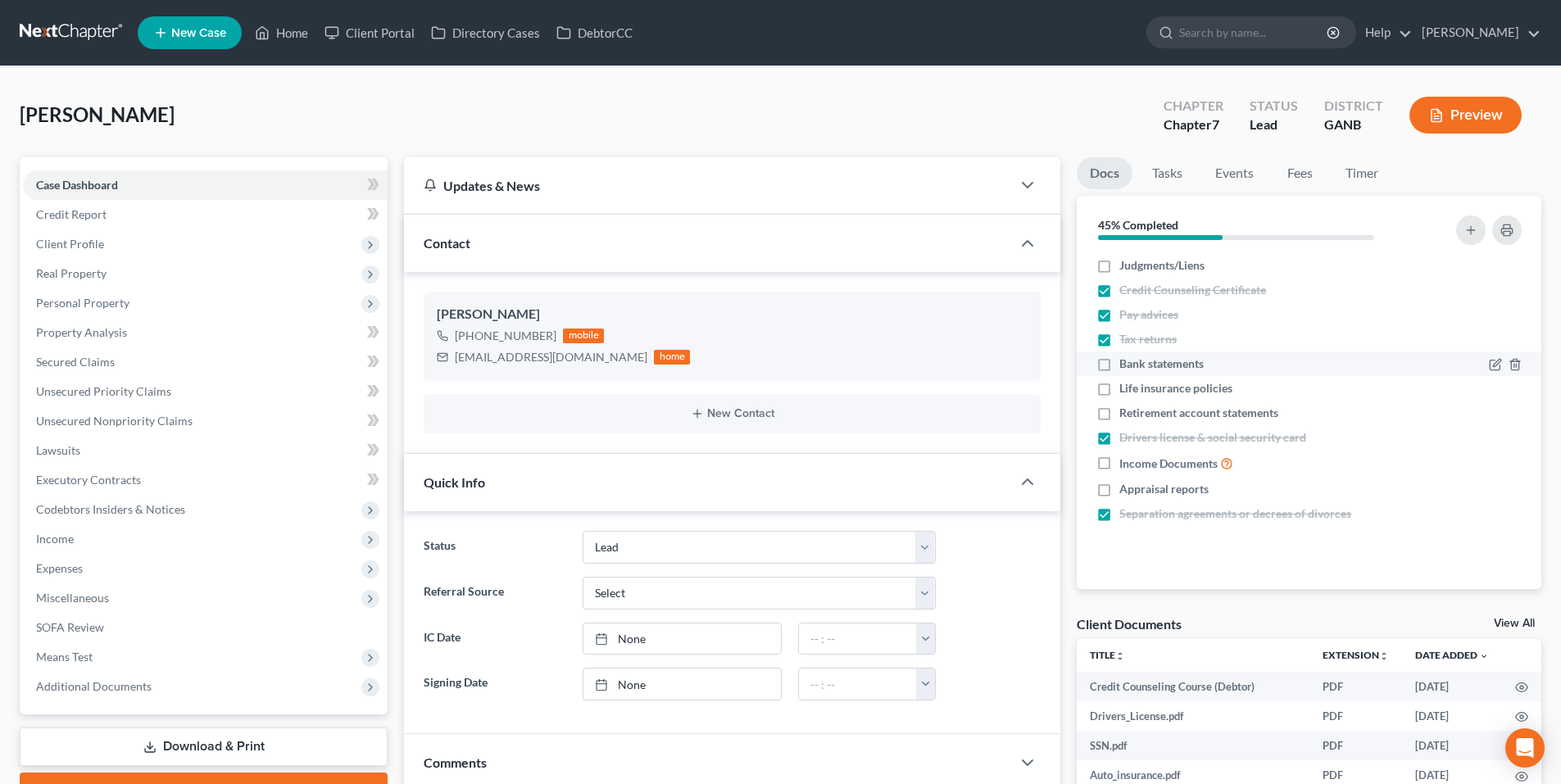
click at [1120, 364] on label "Bank statements" at bounding box center [1161, 364] width 84 height 17
click at [1126, 364] on input "Bank statements" at bounding box center [1131, 360] width 11 height 11
checkbox input "true"
click at [1120, 413] on label "Retirement account statements" at bounding box center [1199, 413] width 159 height 17
click at [1126, 413] on input "Retirement account statements" at bounding box center [1131, 409] width 11 height 11
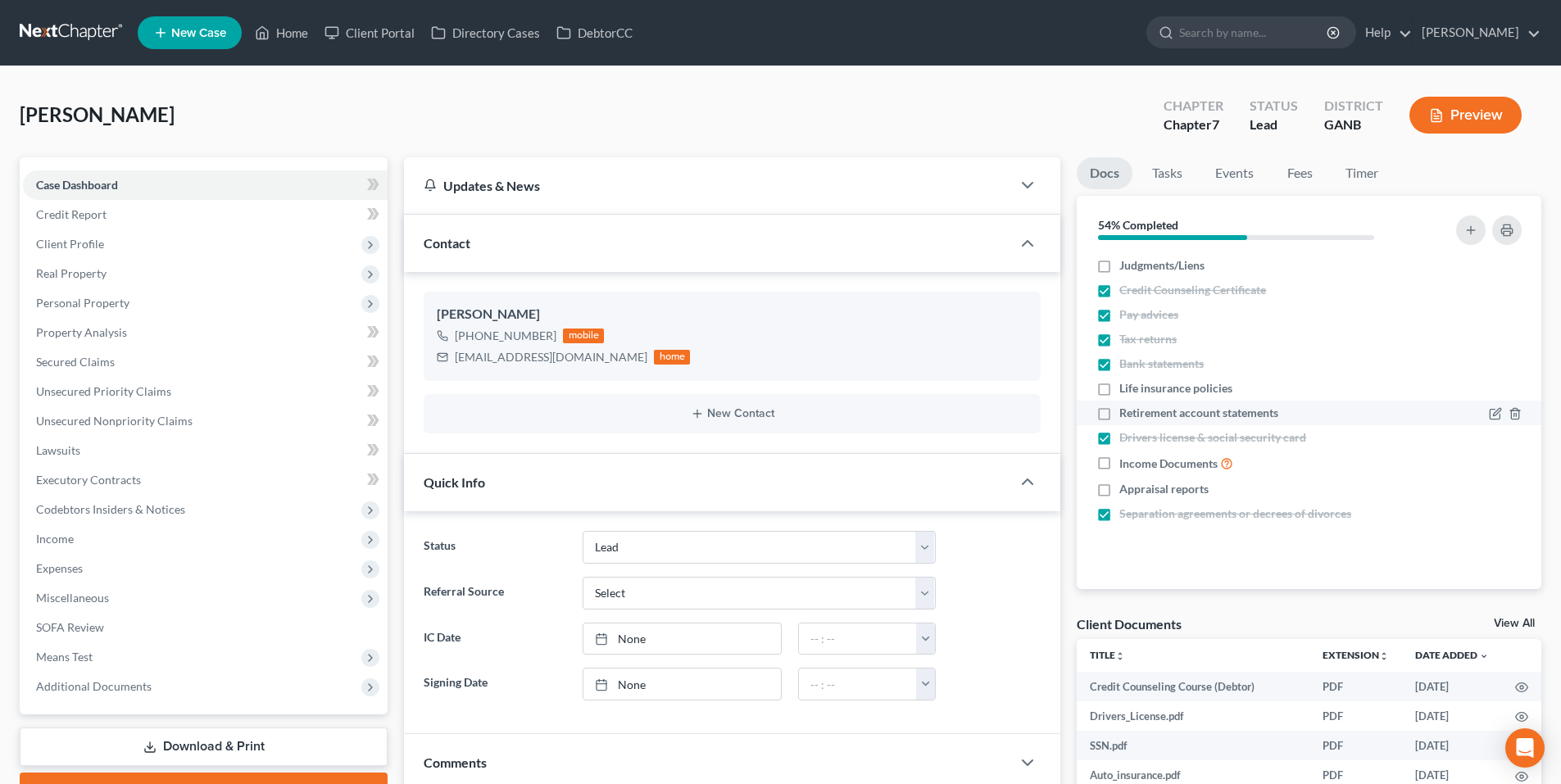
checkbox input "true"
click at [97, 300] on span "Personal Property" at bounding box center [82, 302] width 93 height 14
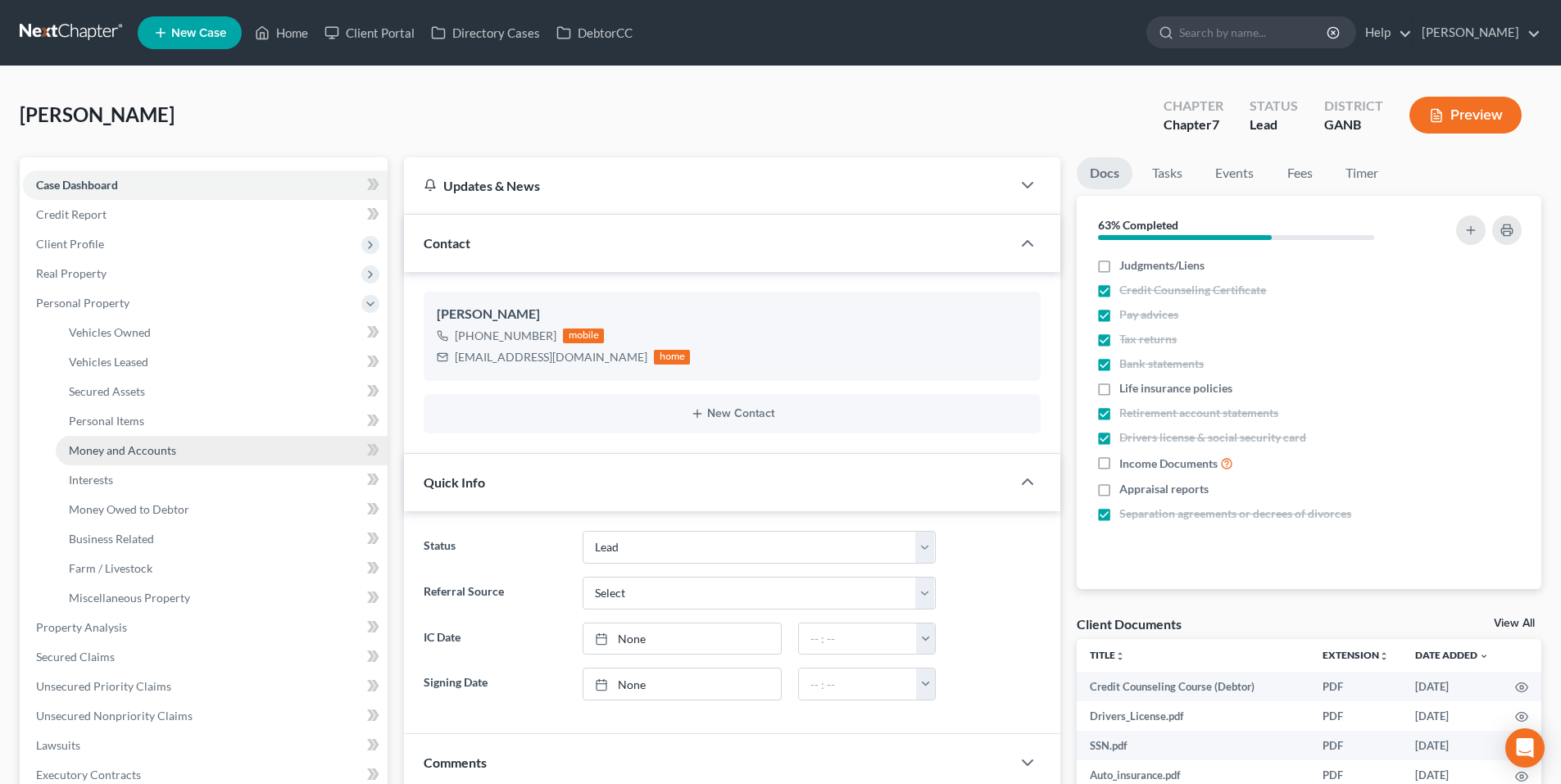
click at [121, 458] on link "Money and Accounts" at bounding box center [221, 450] width 332 height 29
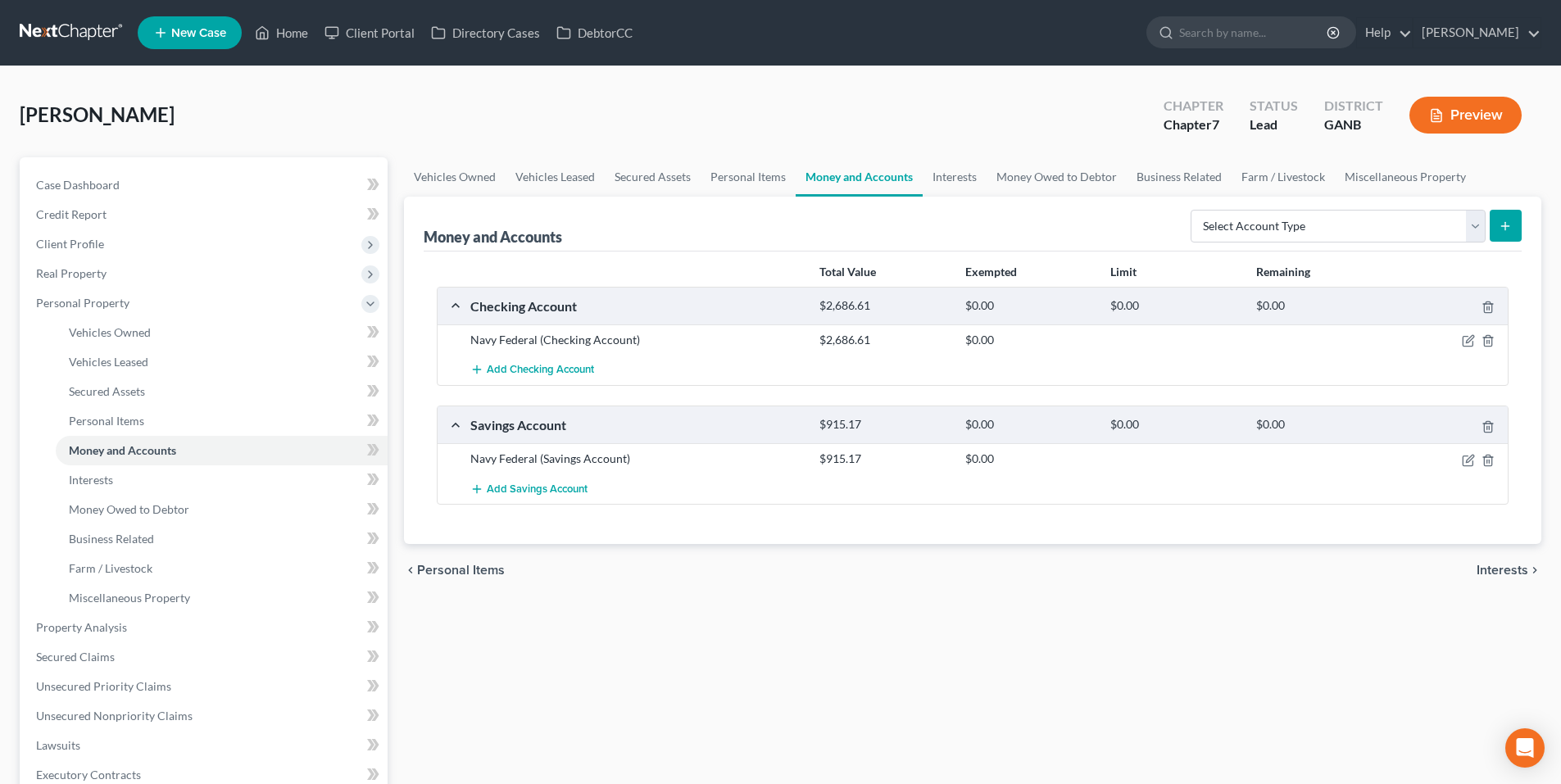
click at [1479, 339] on div at bounding box center [1452, 340] width 117 height 17
click at [1470, 339] on icon "button" at bounding box center [1469, 340] width 7 height 7
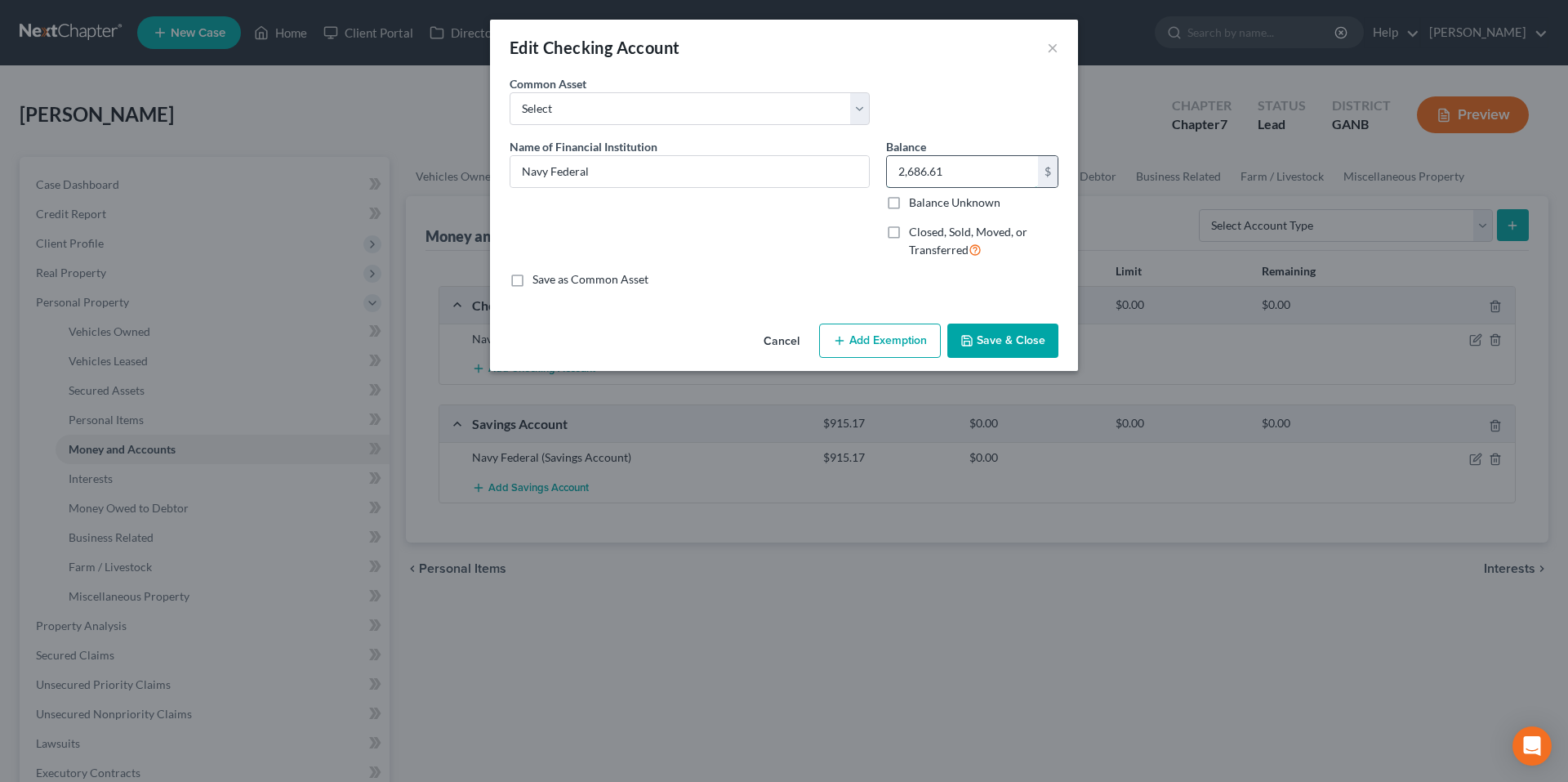
click at [923, 171] on input "2,686.61" at bounding box center [962, 171] width 151 height 31
type input "7,643.92"
click at [988, 354] on button "Save & Close" at bounding box center [1003, 340] width 111 height 34
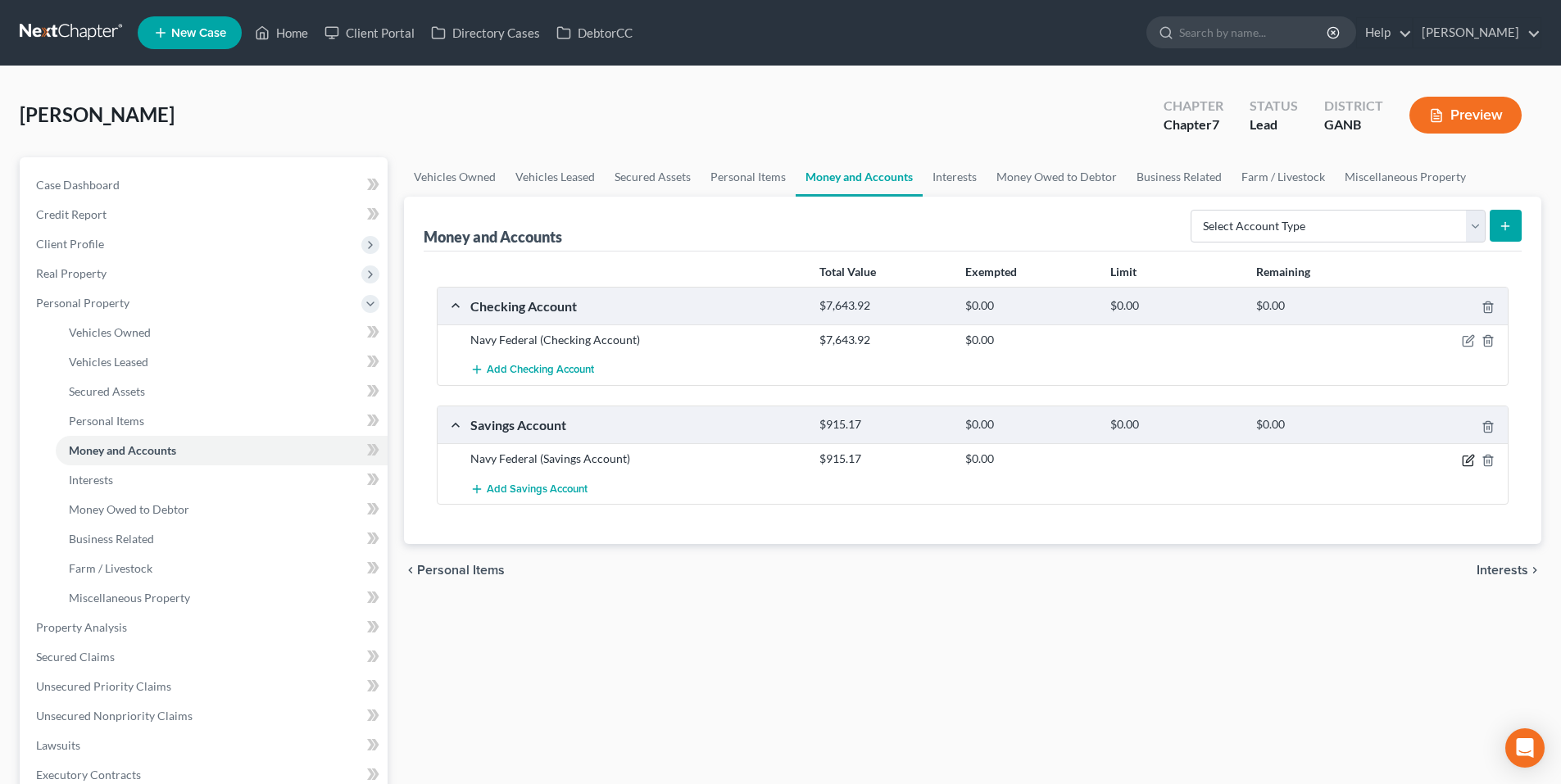
click at [1469, 462] on icon "button" at bounding box center [1469, 460] width 13 height 13
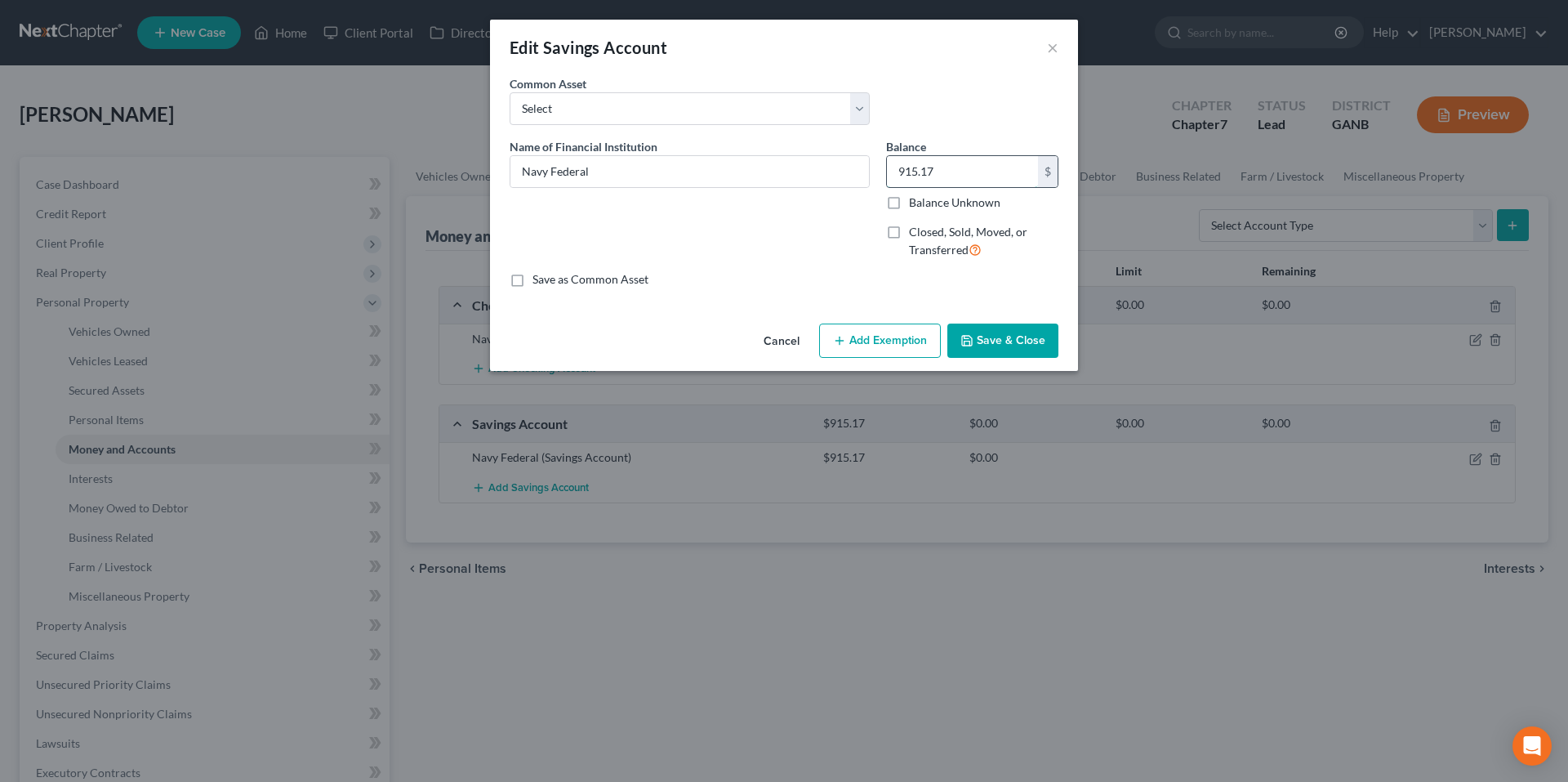
click at [922, 166] on input "915.17" at bounding box center [962, 171] width 151 height 31
type input "955.37"
click at [1020, 342] on button "Save & Close" at bounding box center [1003, 340] width 111 height 34
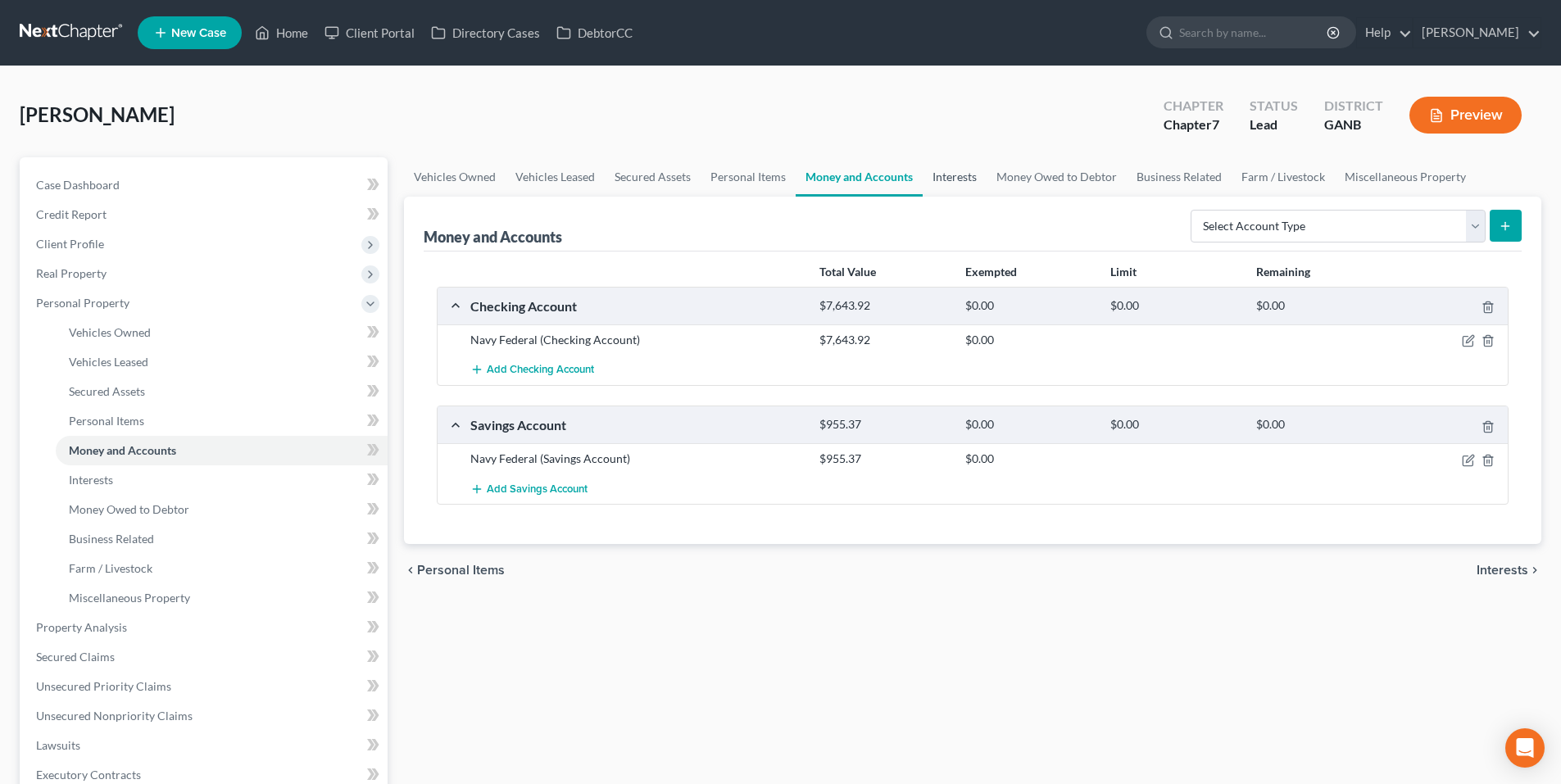
click at [969, 176] on link "Interests" at bounding box center [955, 176] width 64 height 39
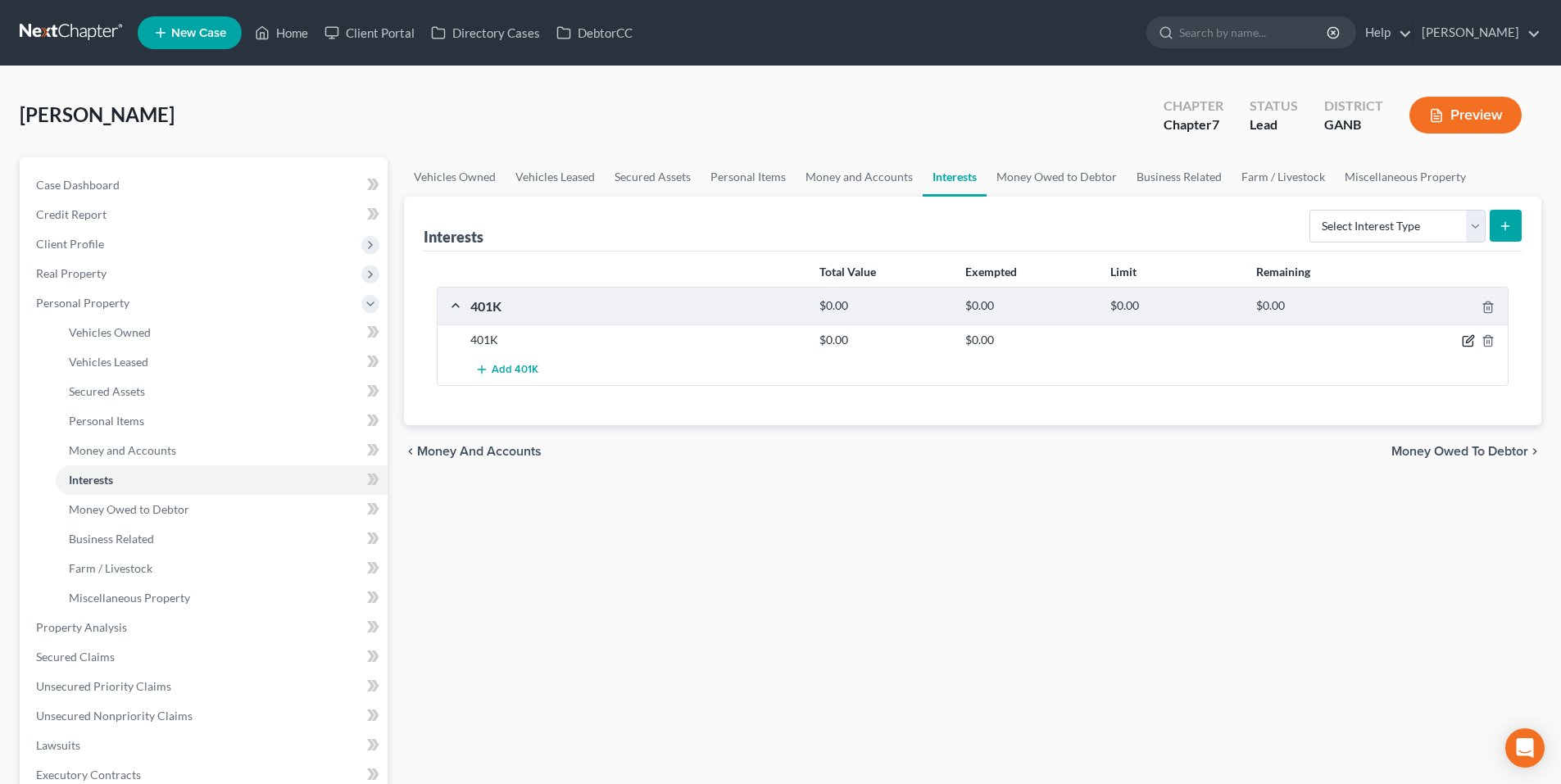
click at [1472, 335] on icon "button" at bounding box center [1469, 341] width 13 height 13
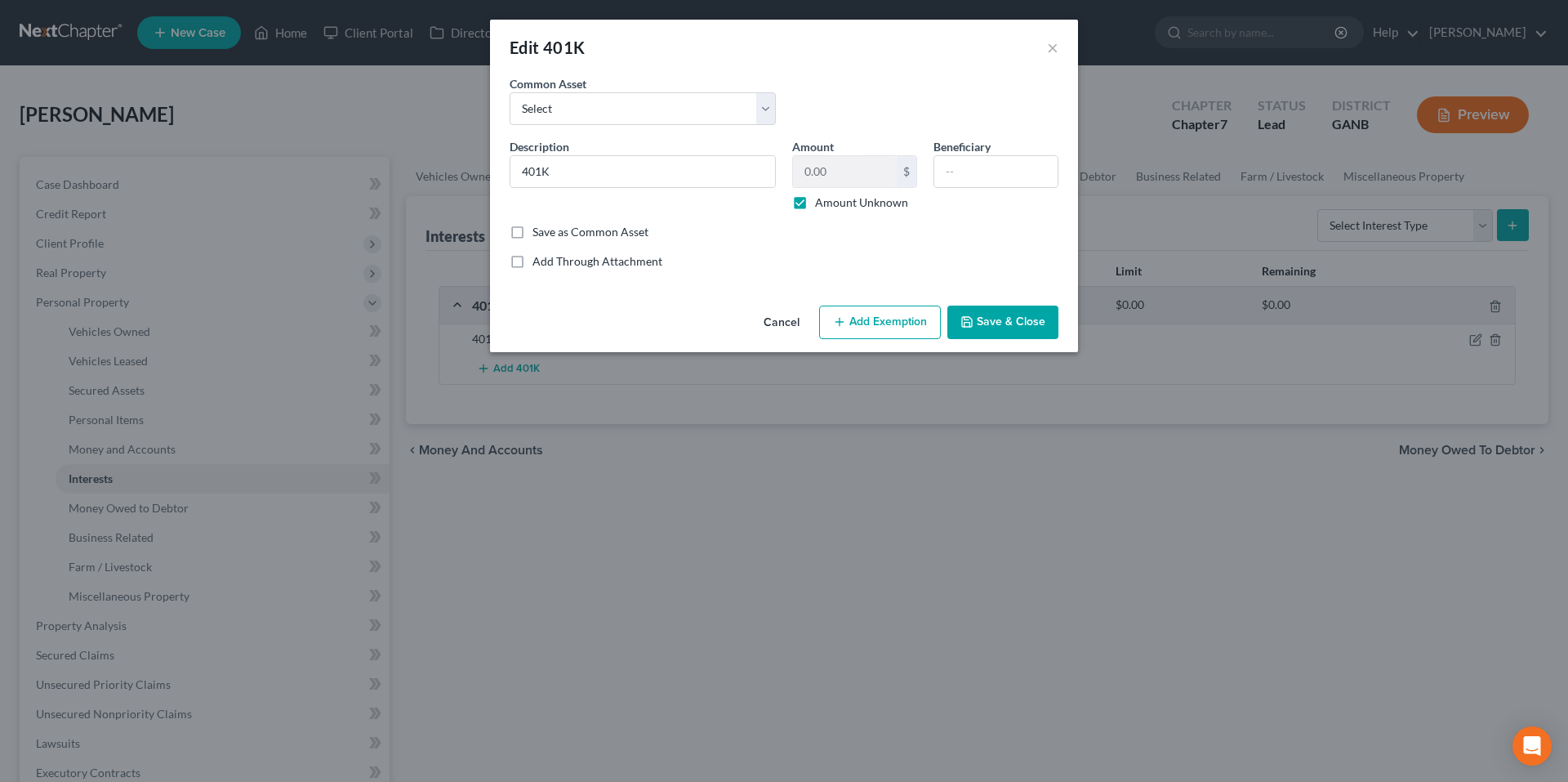
click at [816, 203] on label "Amount Unknown" at bounding box center [862, 203] width 93 height 17
click at [821, 203] on input "Amount Unknown" at bounding box center [826, 199] width 11 height 11
checkbox input "false"
click at [841, 173] on input "0.00" at bounding box center [845, 171] width 104 height 31
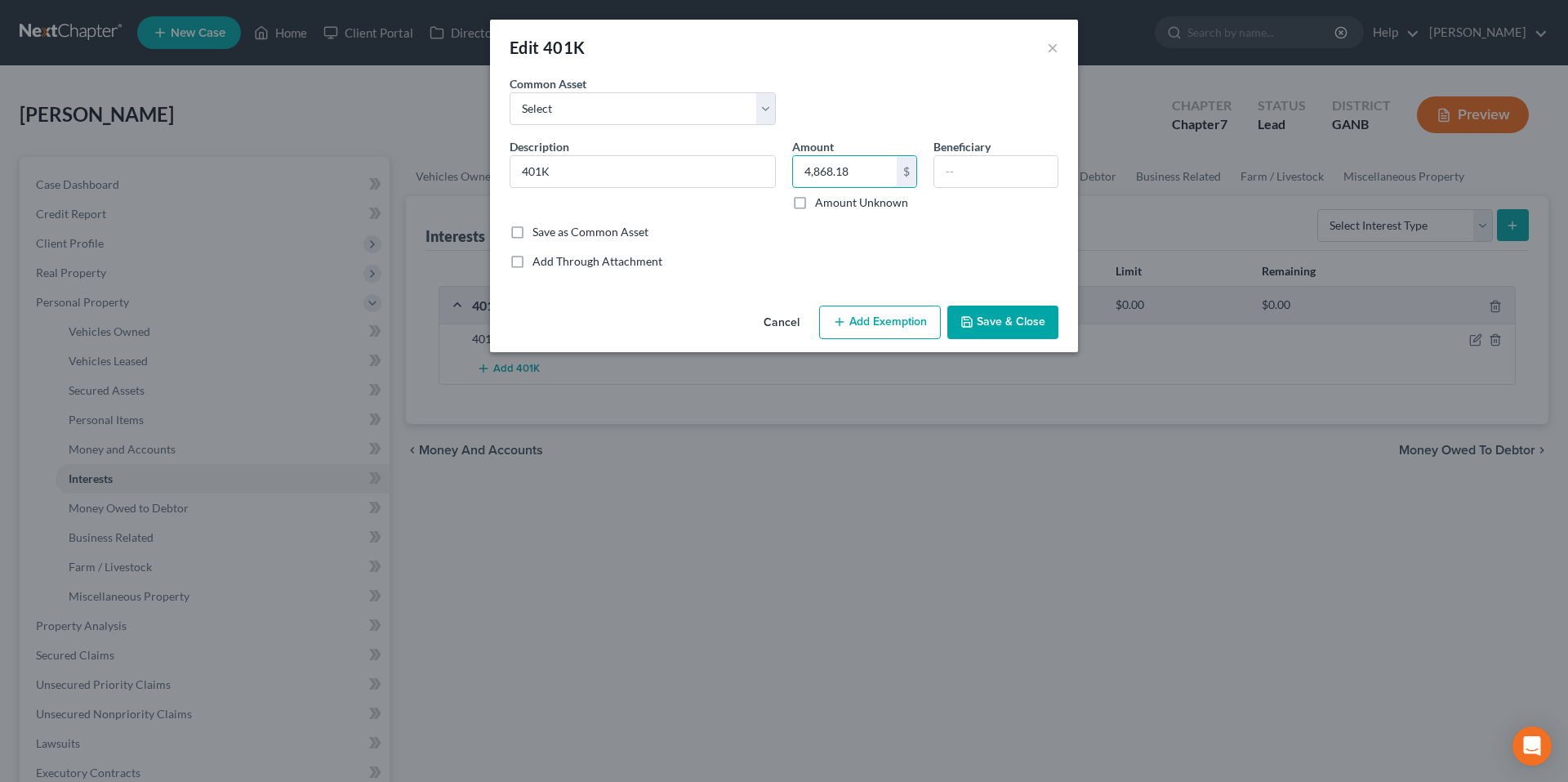
type input "4,868.18"
click at [978, 312] on button "Save & Close" at bounding box center [1003, 322] width 111 height 34
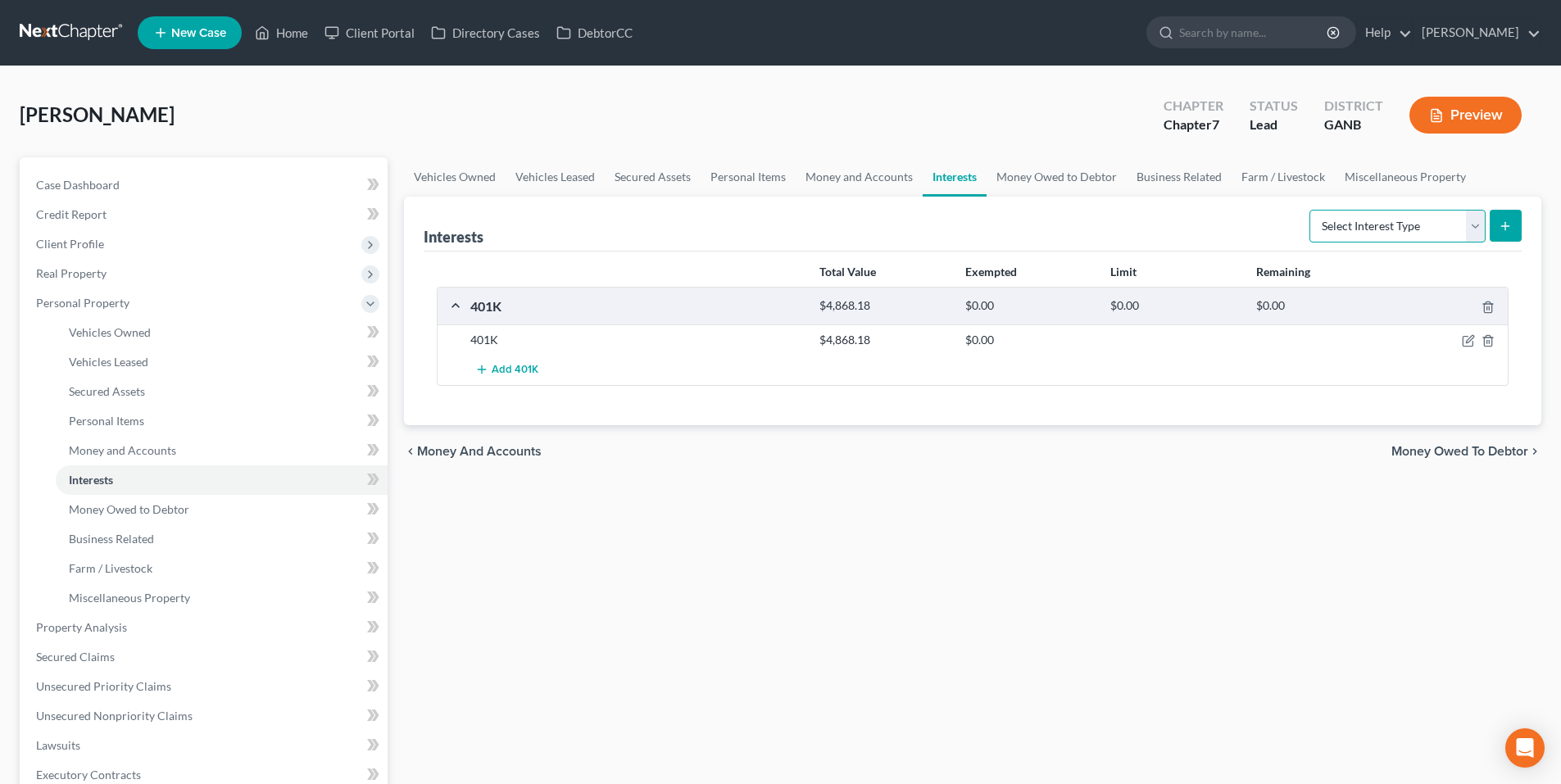
click at [1462, 237] on select "Select Interest Type 401K Annuity Bond Education IRA Government Bond Government…" at bounding box center [1398, 226] width 176 height 32
select select "401k"
click at [1311, 210] on select "Select Interest Type 401K Annuity Bond Education IRA Government Bond Government…" at bounding box center [1398, 226] width 176 height 32
click at [1509, 229] on icon "submit" at bounding box center [1506, 226] width 13 height 13
click at [1474, 233] on select "Select Interest Type 401K Annuity Bond Education IRA Government Bond Government…" at bounding box center [1398, 226] width 176 height 32
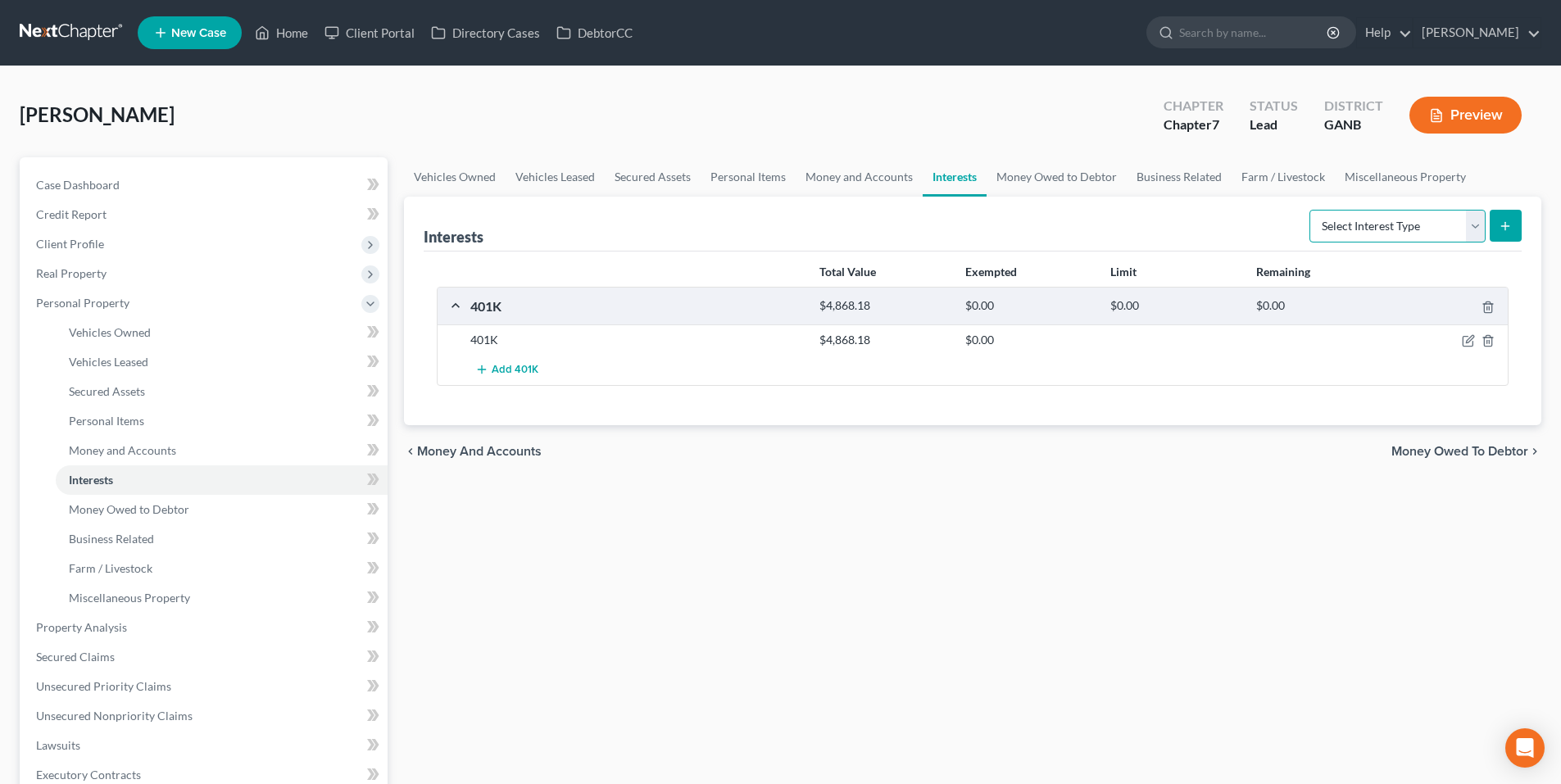
select select "401k"
click at [1311, 210] on select "Select Interest Type 401K Annuity Bond Education IRA Government Bond Government…" at bounding box center [1398, 226] width 176 height 32
click at [1494, 226] on button "submit" at bounding box center [1506, 226] width 32 height 32
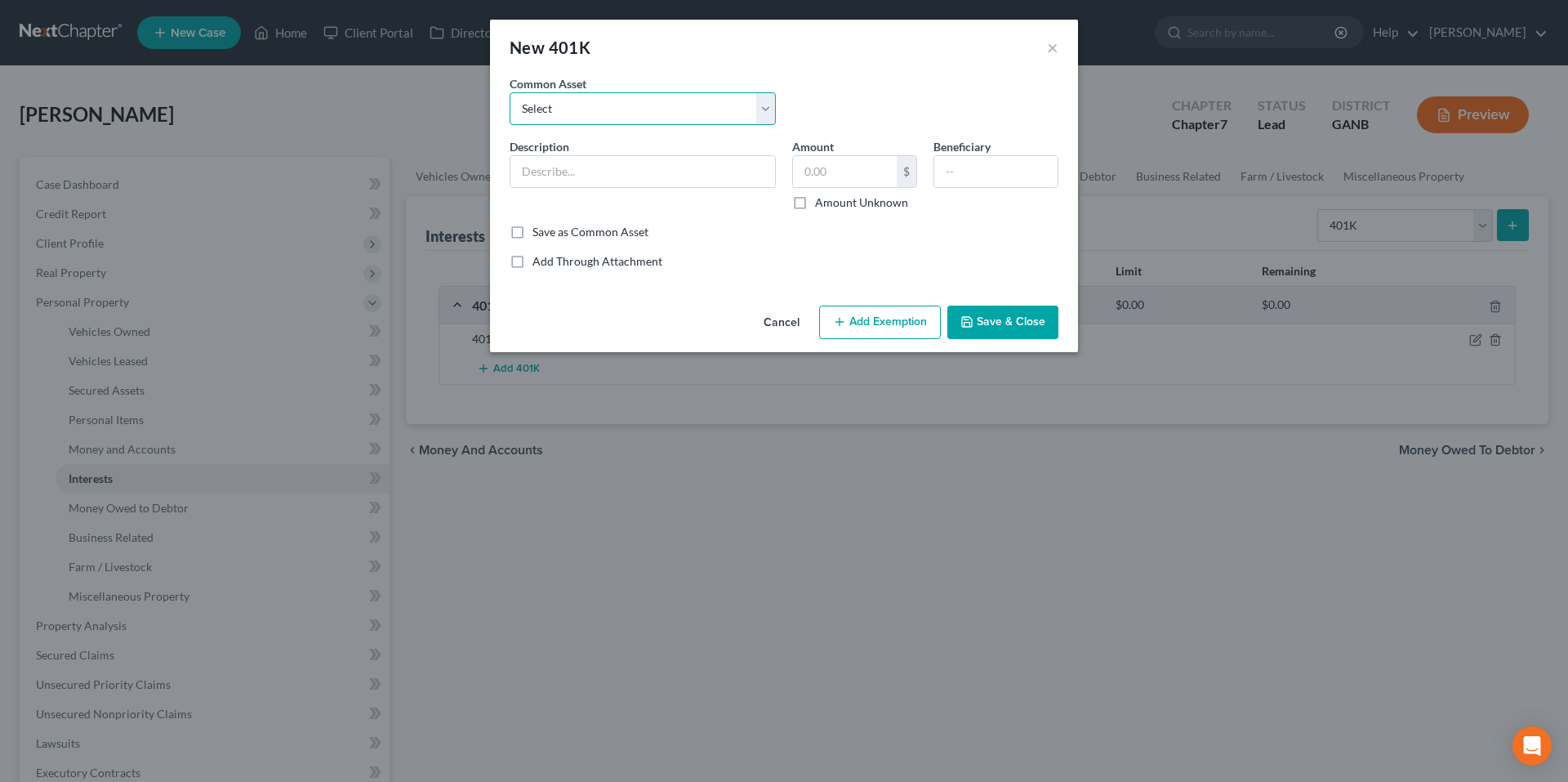
click at [623, 107] on select "Select 457B 401K SIMPLE IRA [PERSON_NAME] 401k" at bounding box center [642, 108] width 266 height 32
select select "1"
click at [509, 92] on select "Select 457B 401K SIMPLE IRA [PERSON_NAME] 401k" at bounding box center [642, 108] width 266 height 32
type input "401K"
click at [859, 174] on input "8,268.89" at bounding box center [845, 171] width 104 height 31
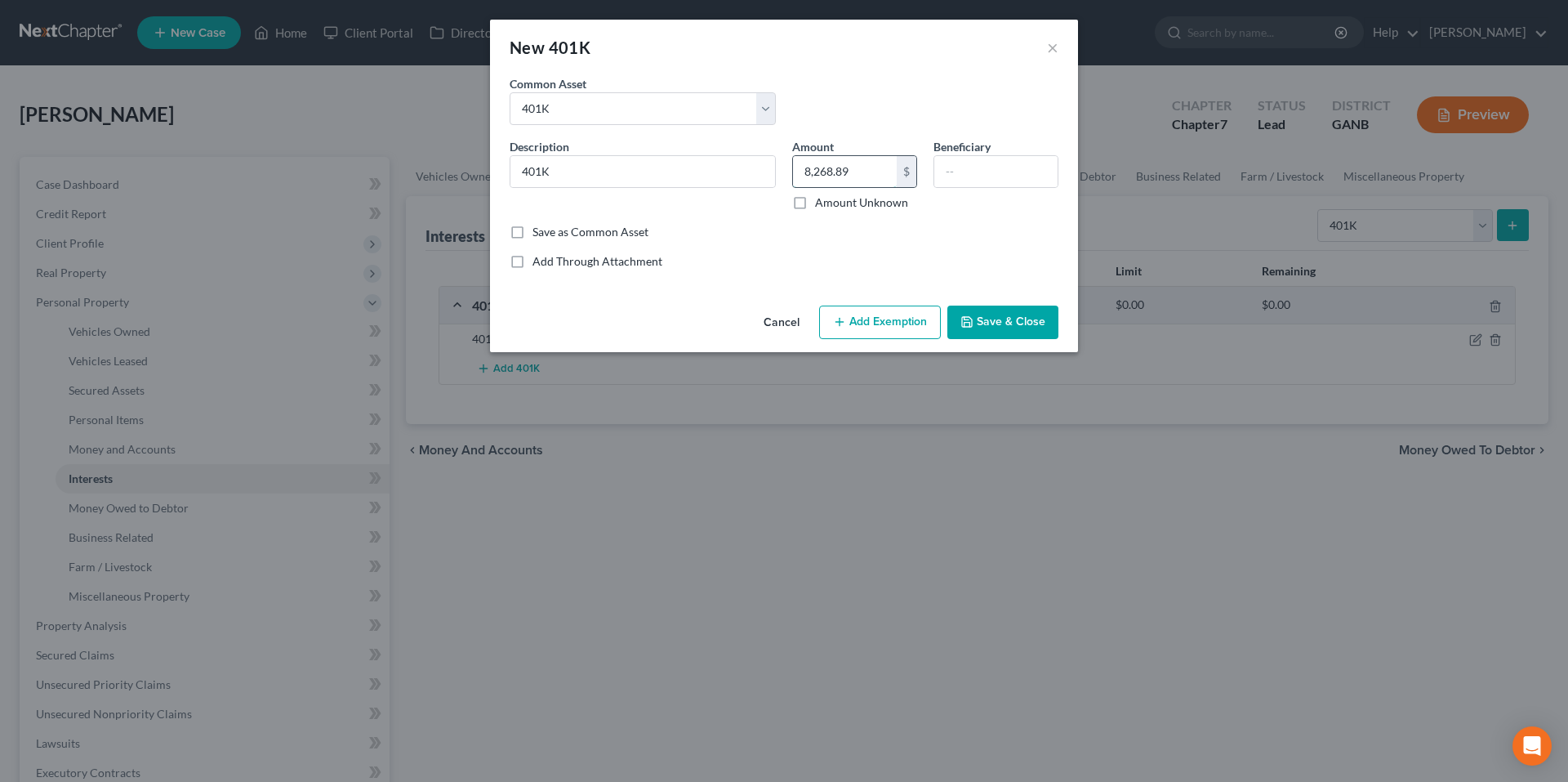
click at [859, 174] on input "8,268.89" at bounding box center [845, 171] width 104 height 31
type input "30,697.07"
click at [1010, 318] on button "Save & Close" at bounding box center [1003, 322] width 111 height 34
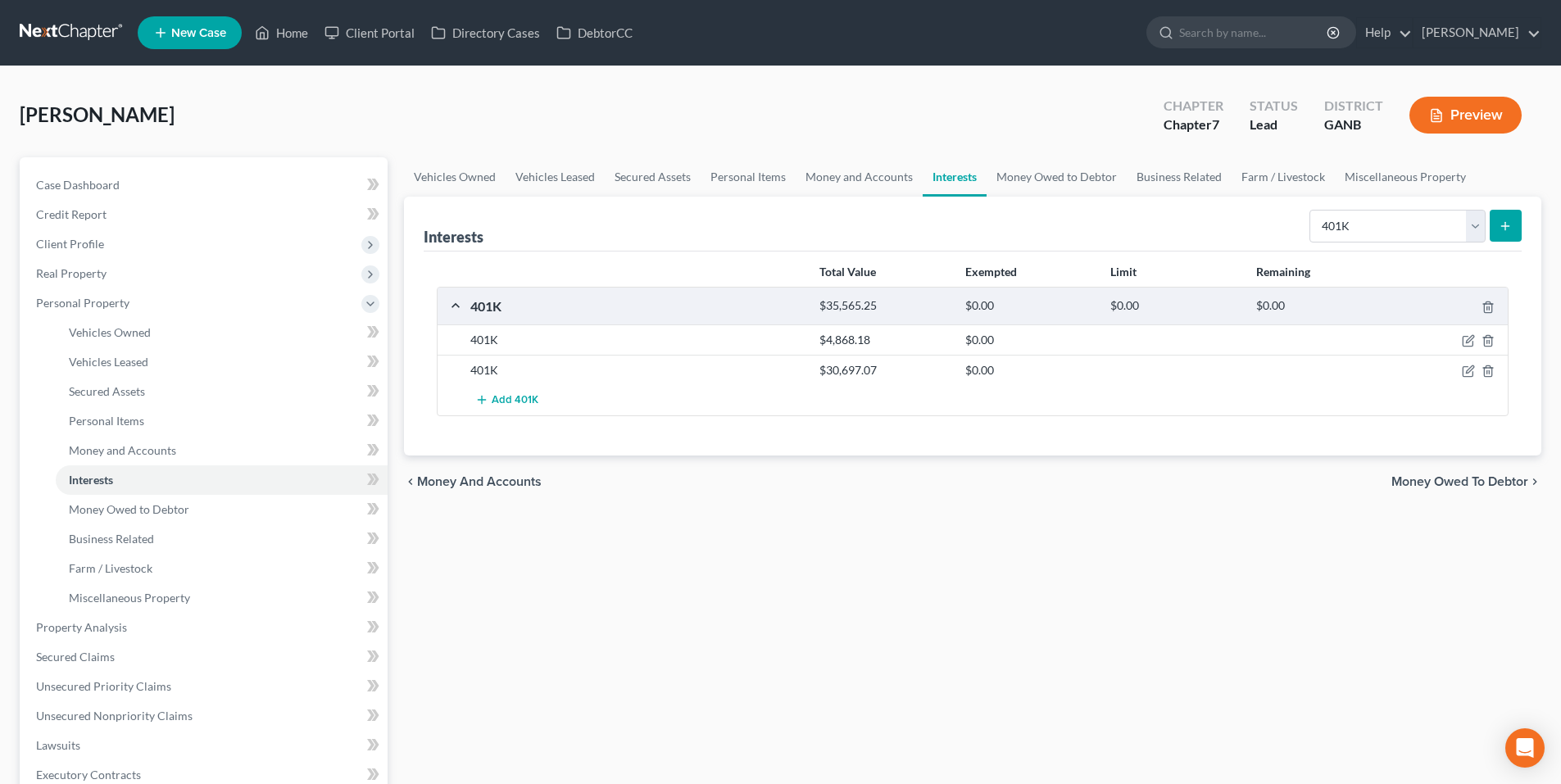
click at [1414, 484] on span "Money Owed to Debtor" at bounding box center [1460, 482] width 137 height 13
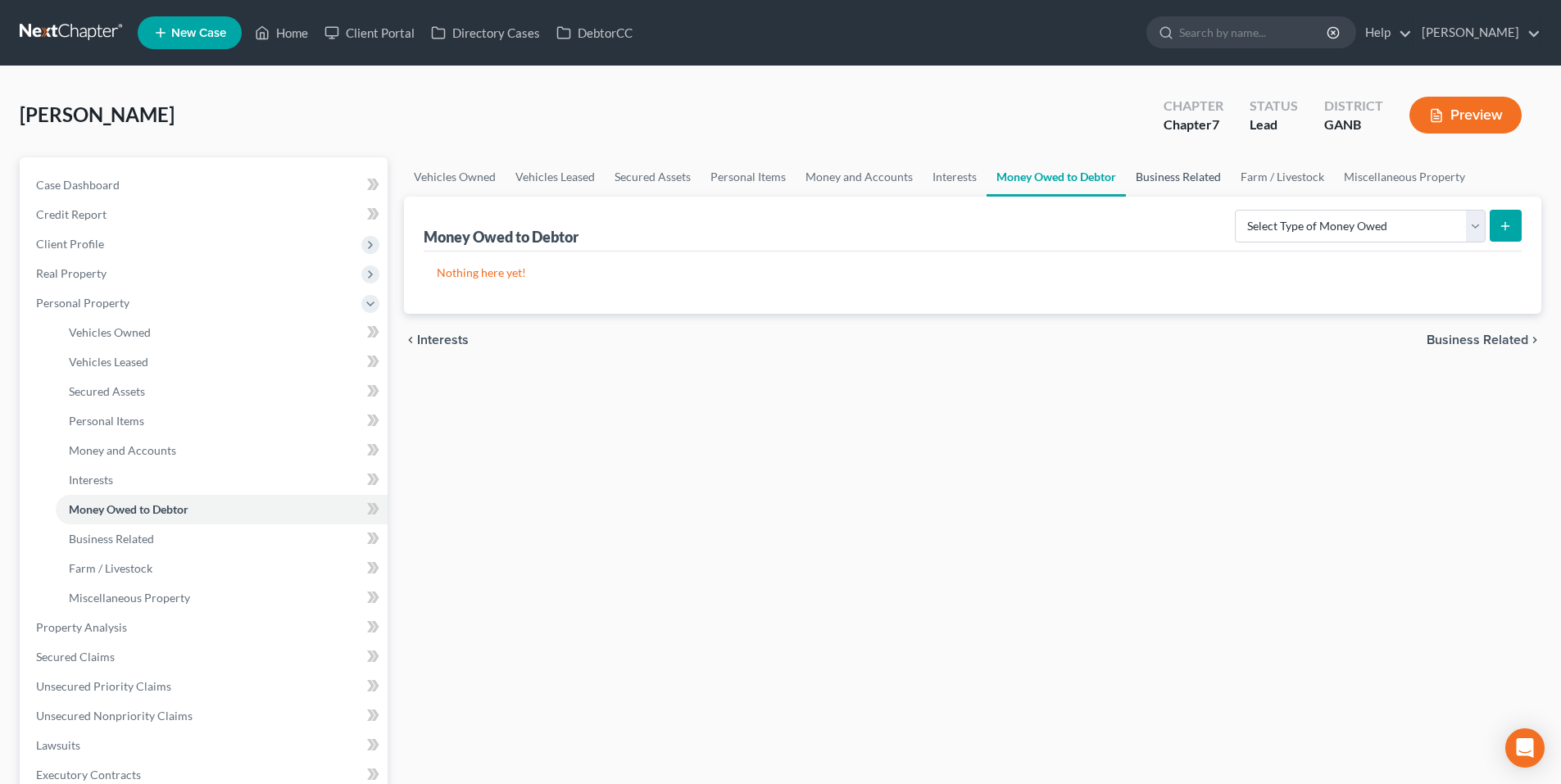
click at [1153, 185] on link "Business Related" at bounding box center [1179, 176] width 105 height 39
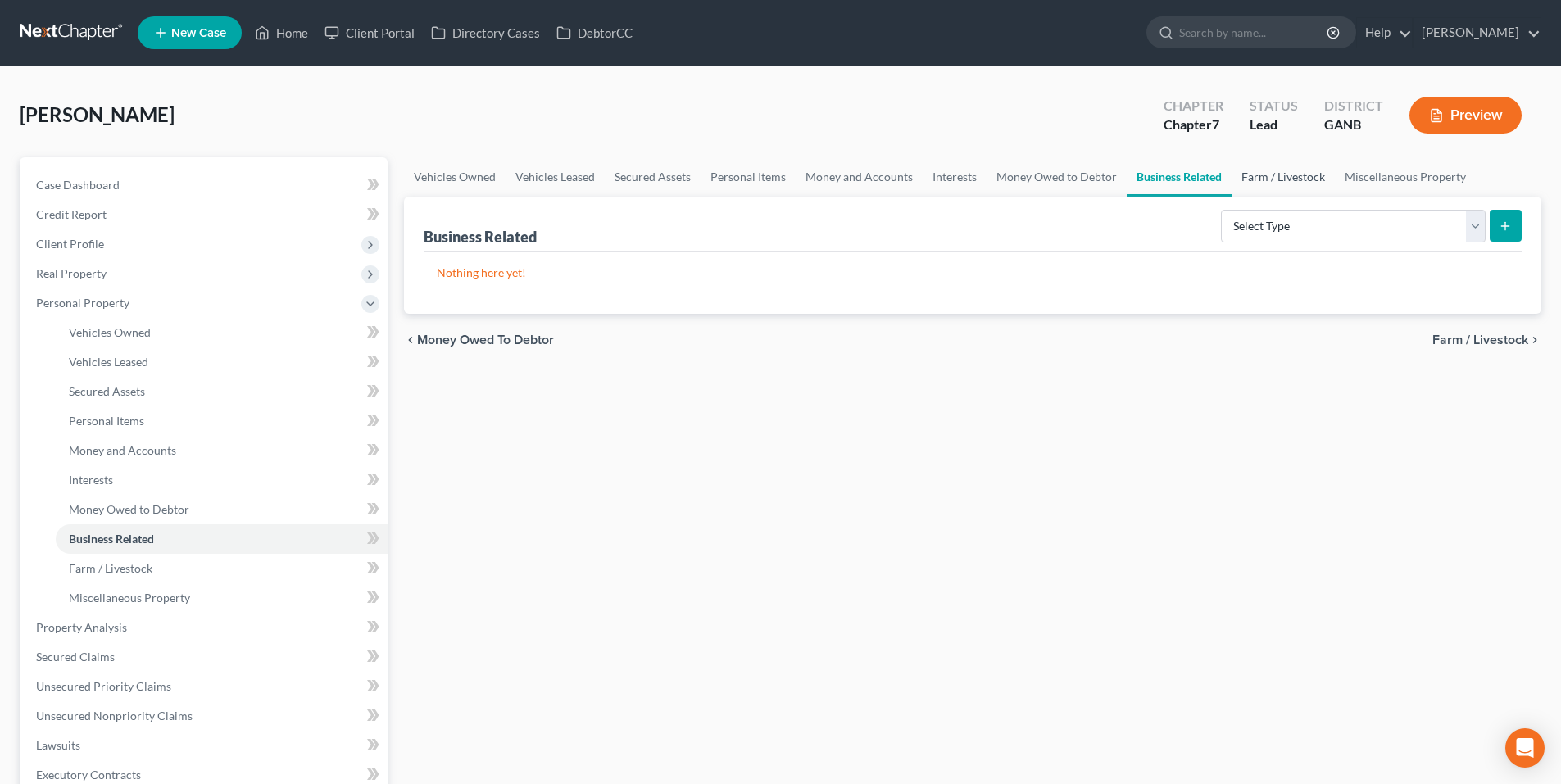
click at [1272, 185] on link "Farm / Livestock" at bounding box center [1284, 176] width 103 height 39
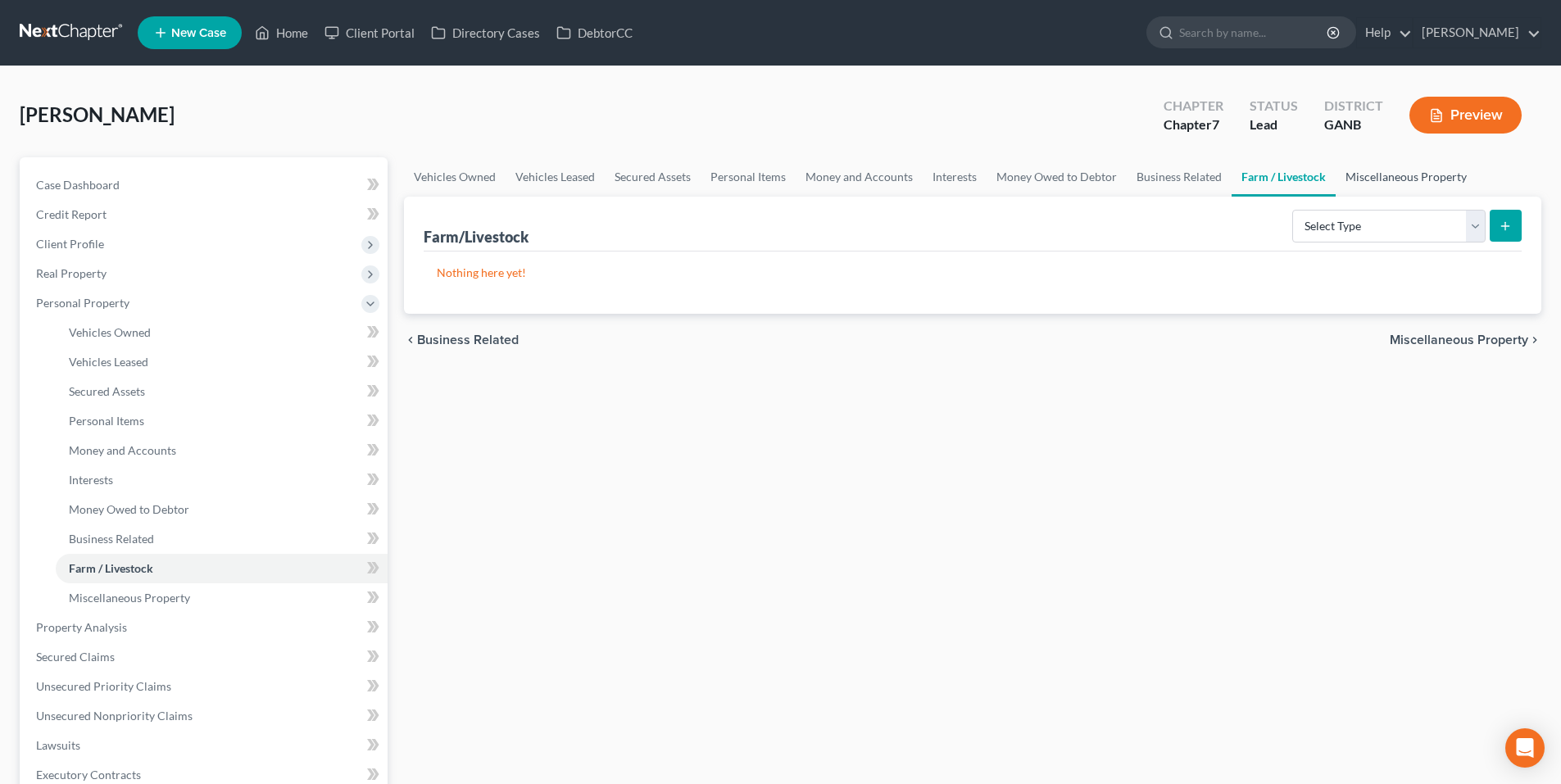
click at [1380, 182] on link "Miscellaneous Property" at bounding box center [1406, 176] width 141 height 39
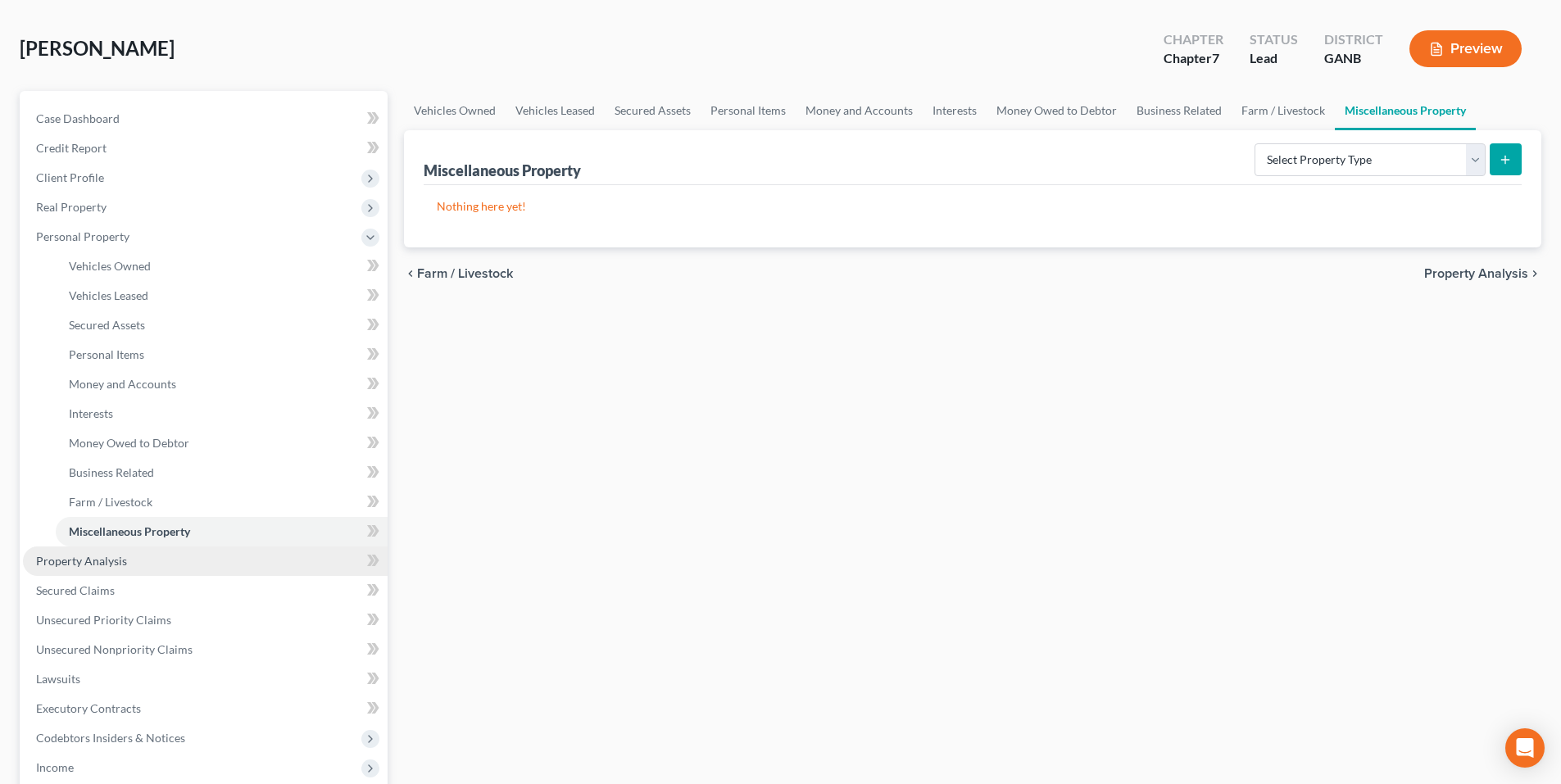
scroll to position [328, 0]
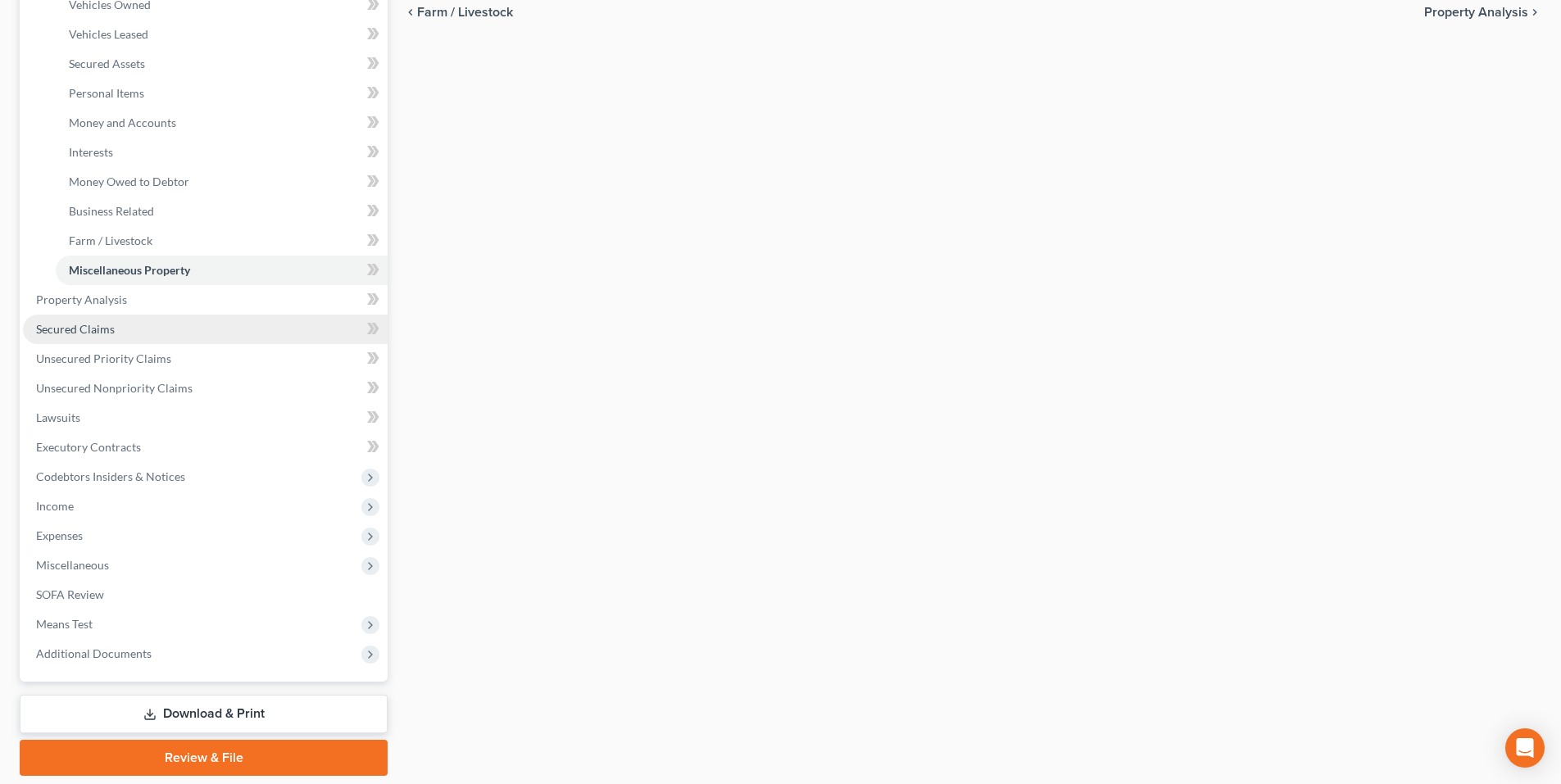
click at [74, 330] on span "Secured Claims" at bounding box center [75, 329] width 79 height 14
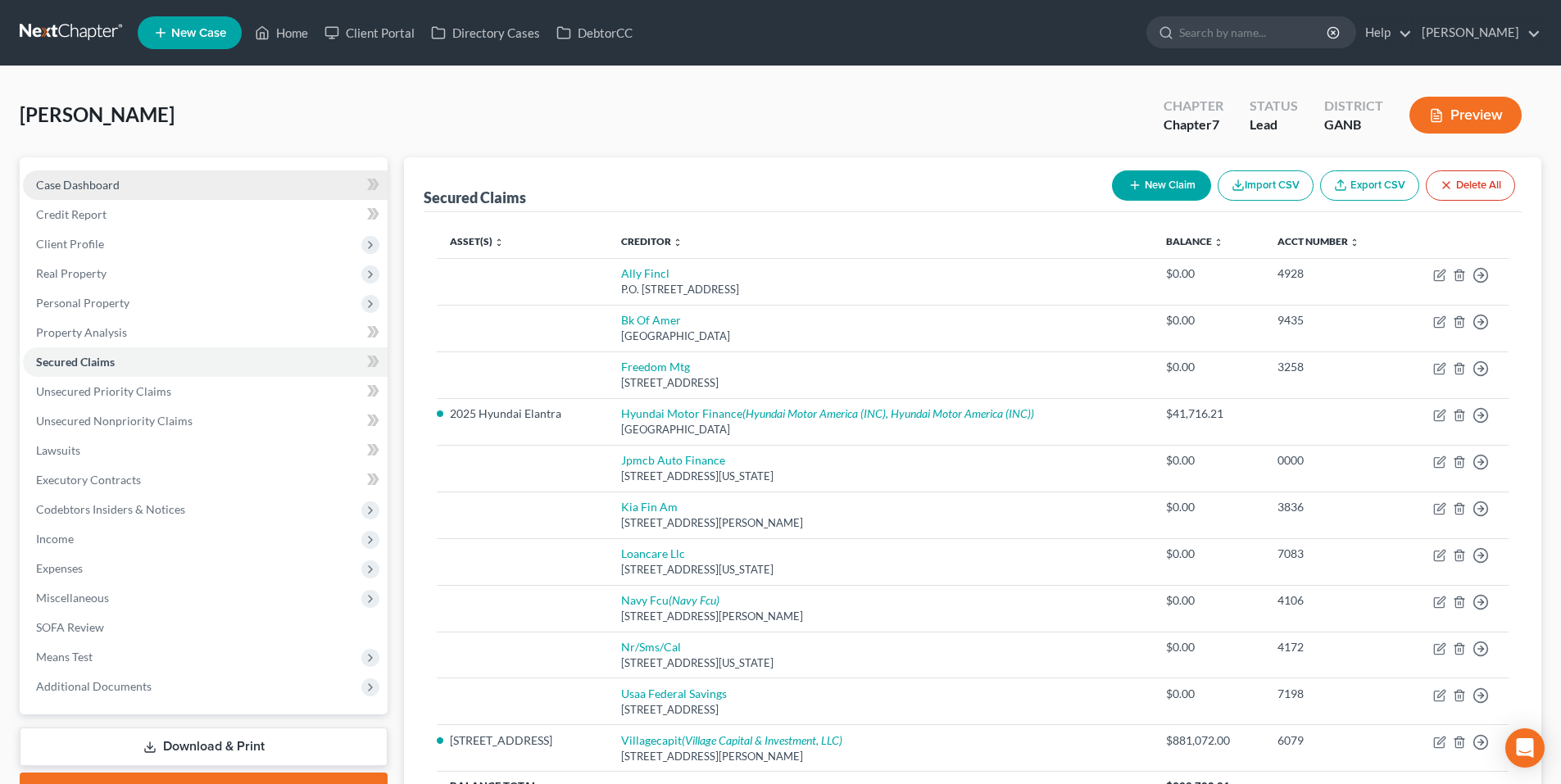
click at [43, 191] on link "Case Dashboard" at bounding box center [206, 185] width 365 height 29
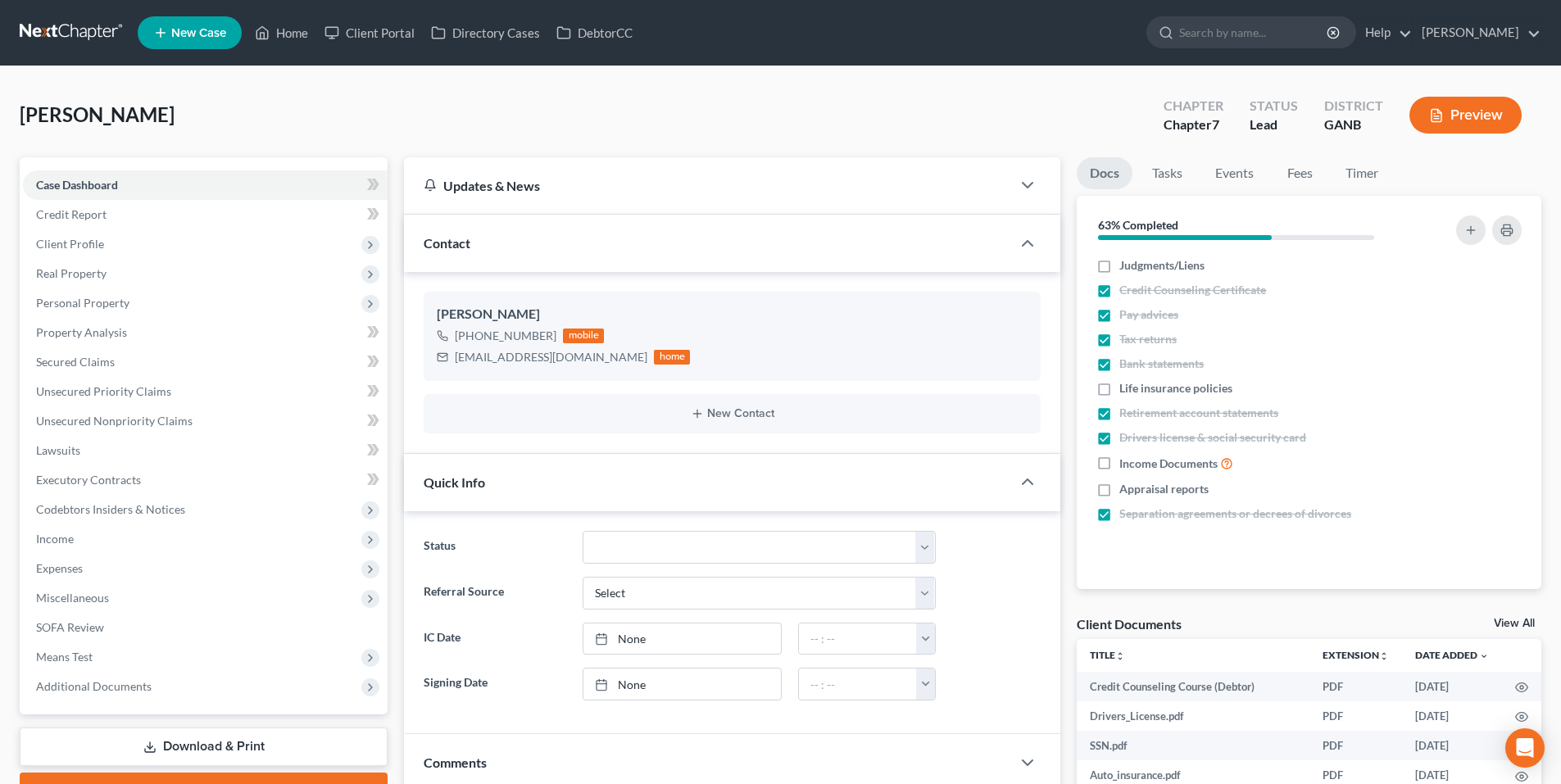
click at [73, 27] on link at bounding box center [72, 32] width 105 height 29
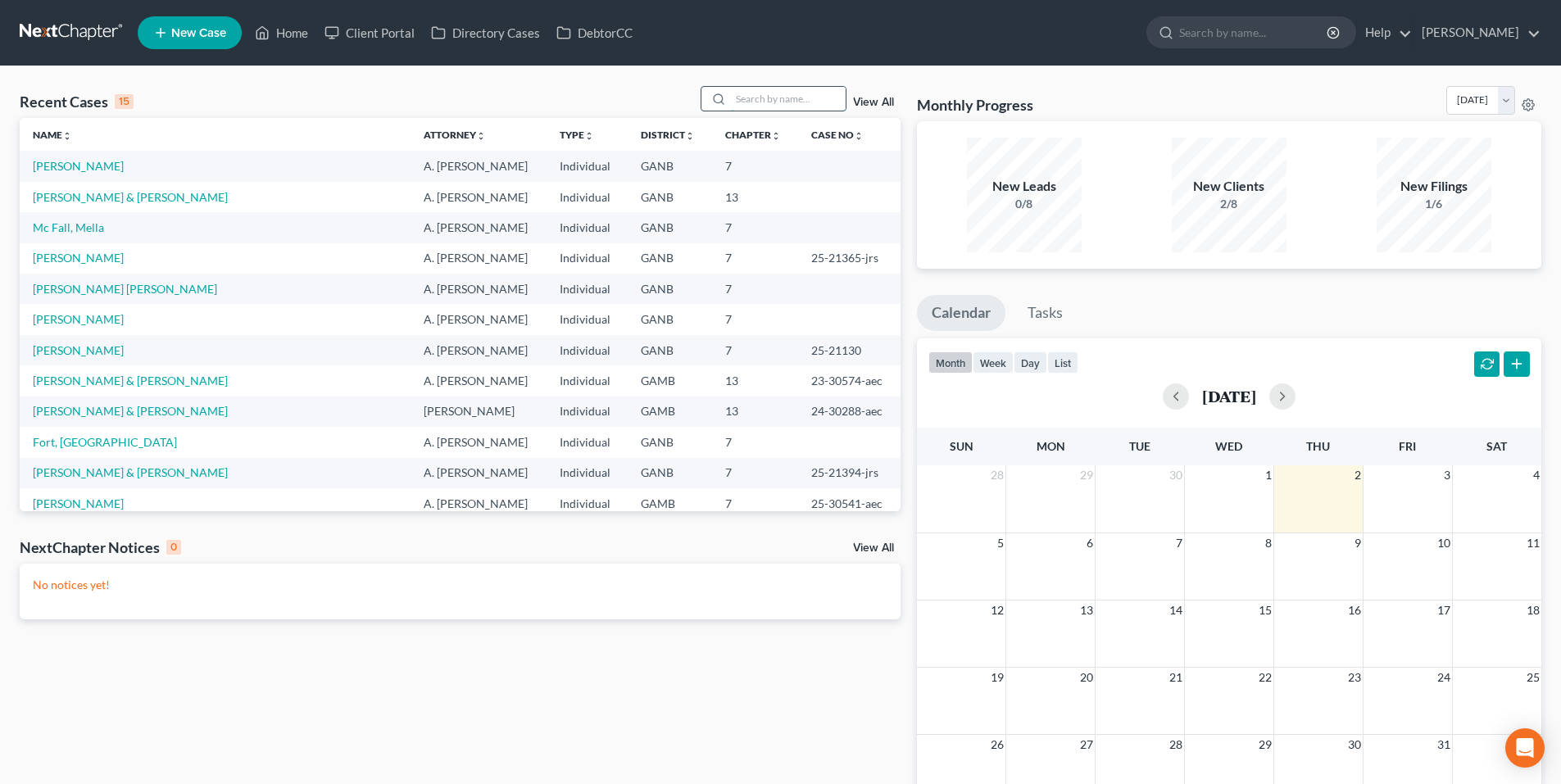
click at [771, 96] on input "search" at bounding box center [788, 98] width 115 height 24
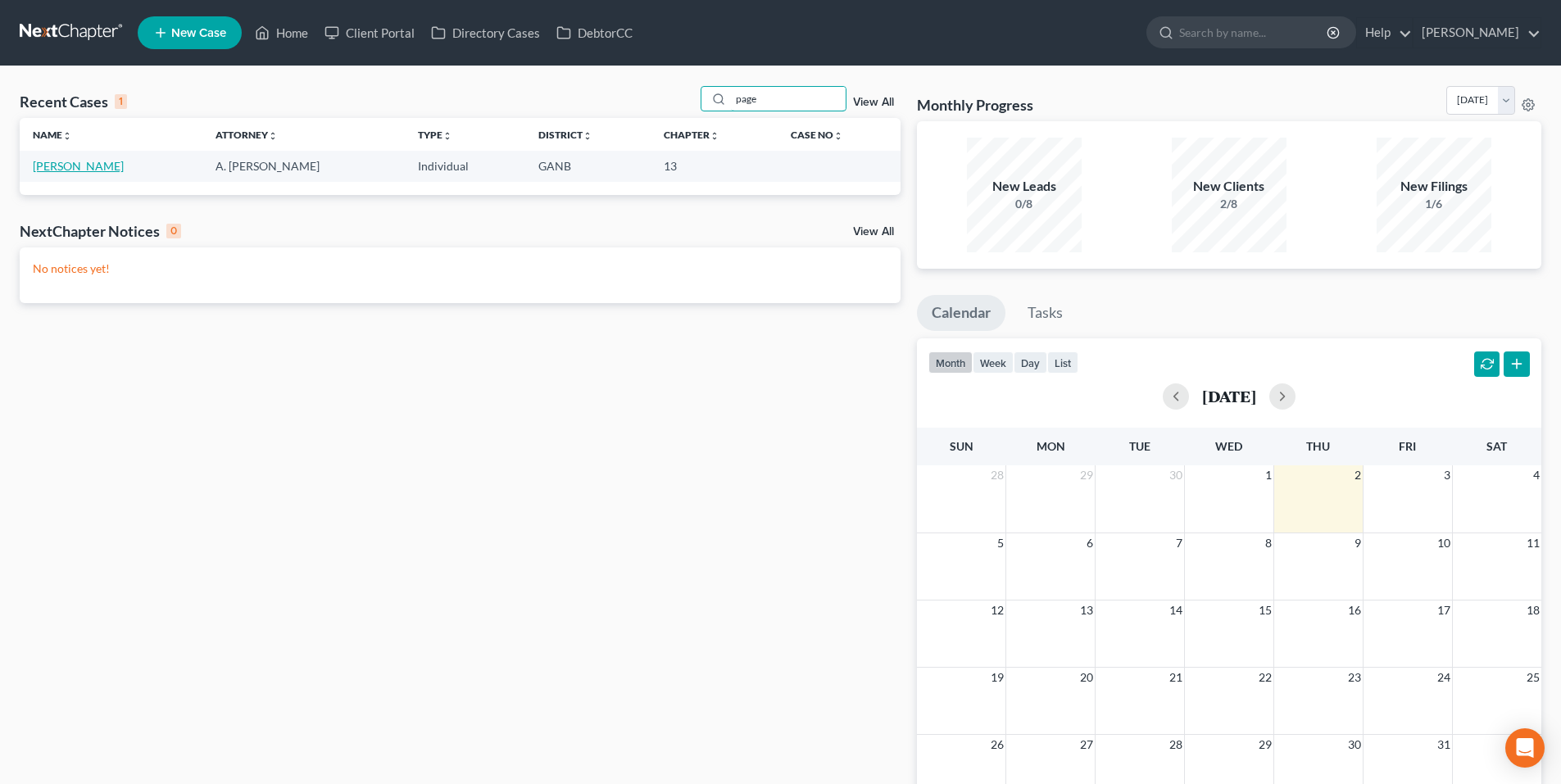
type input "page"
click at [67, 163] on link "[PERSON_NAME]" at bounding box center [77, 166] width 91 height 14
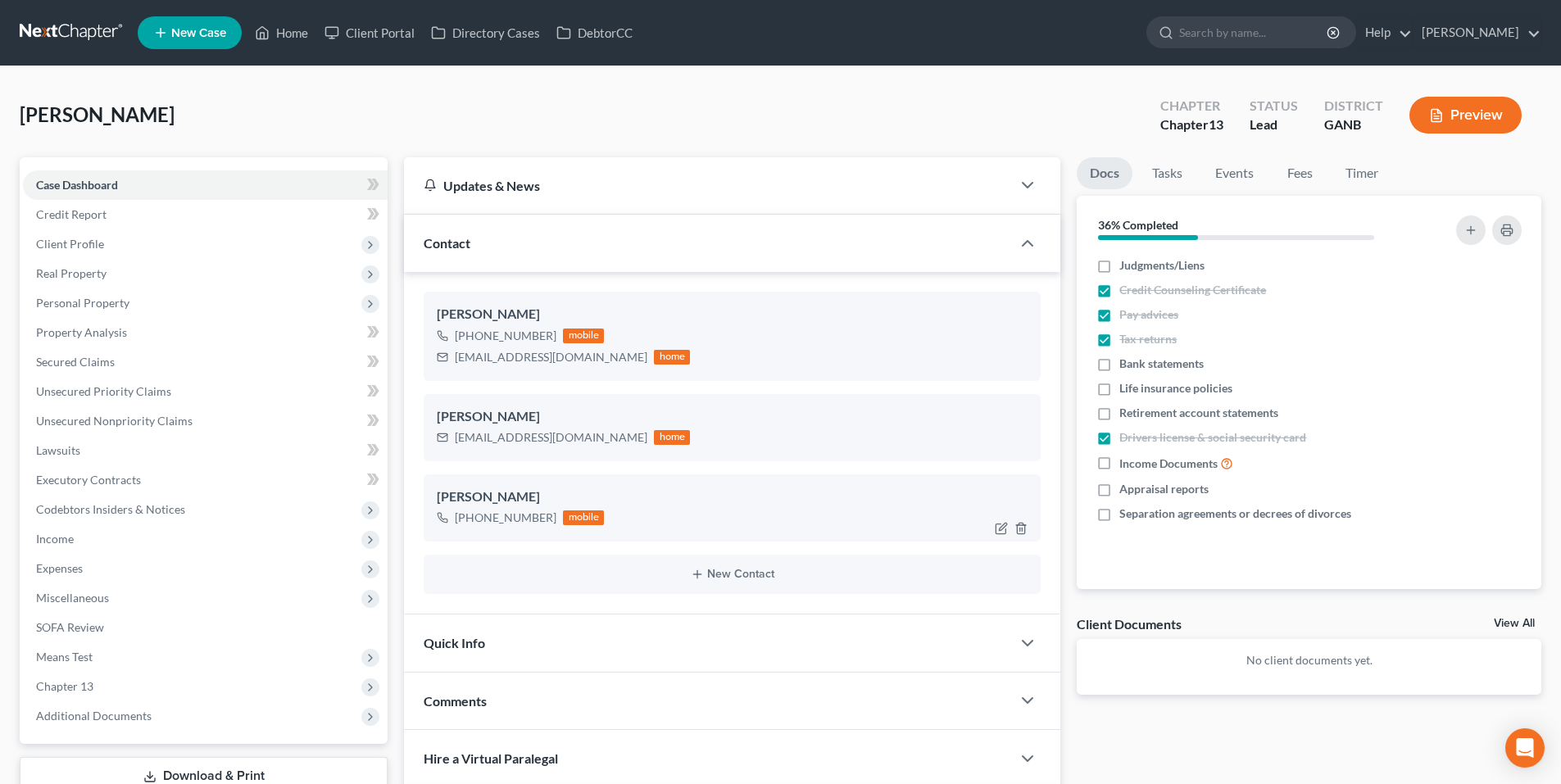
click at [1021, 520] on div at bounding box center [1014, 528] width 52 height 27
click at [1021, 525] on polyline "button" at bounding box center [1022, 525] width 10 height 0
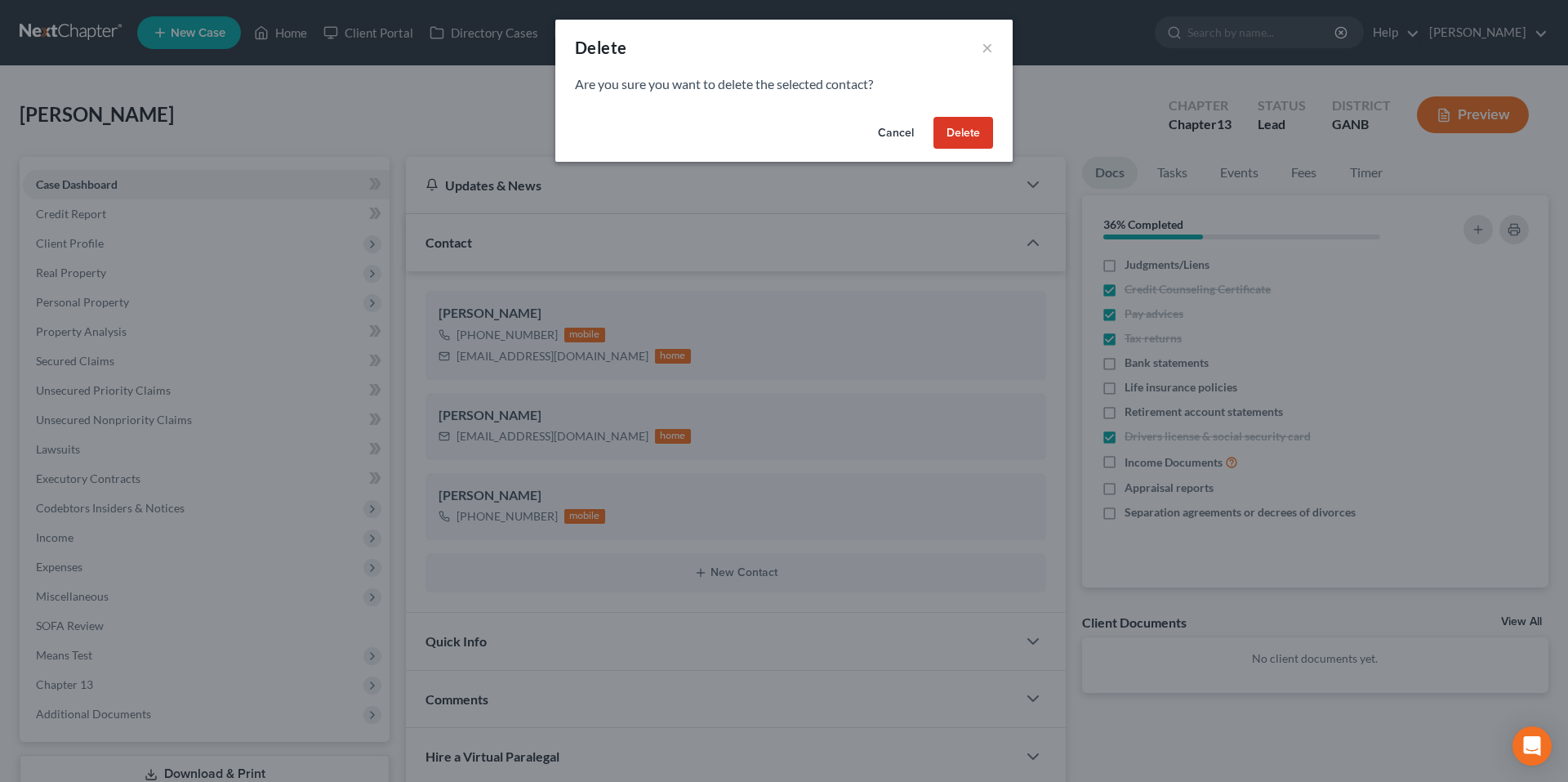
click at [954, 132] on button "Delete" at bounding box center [963, 133] width 60 height 32
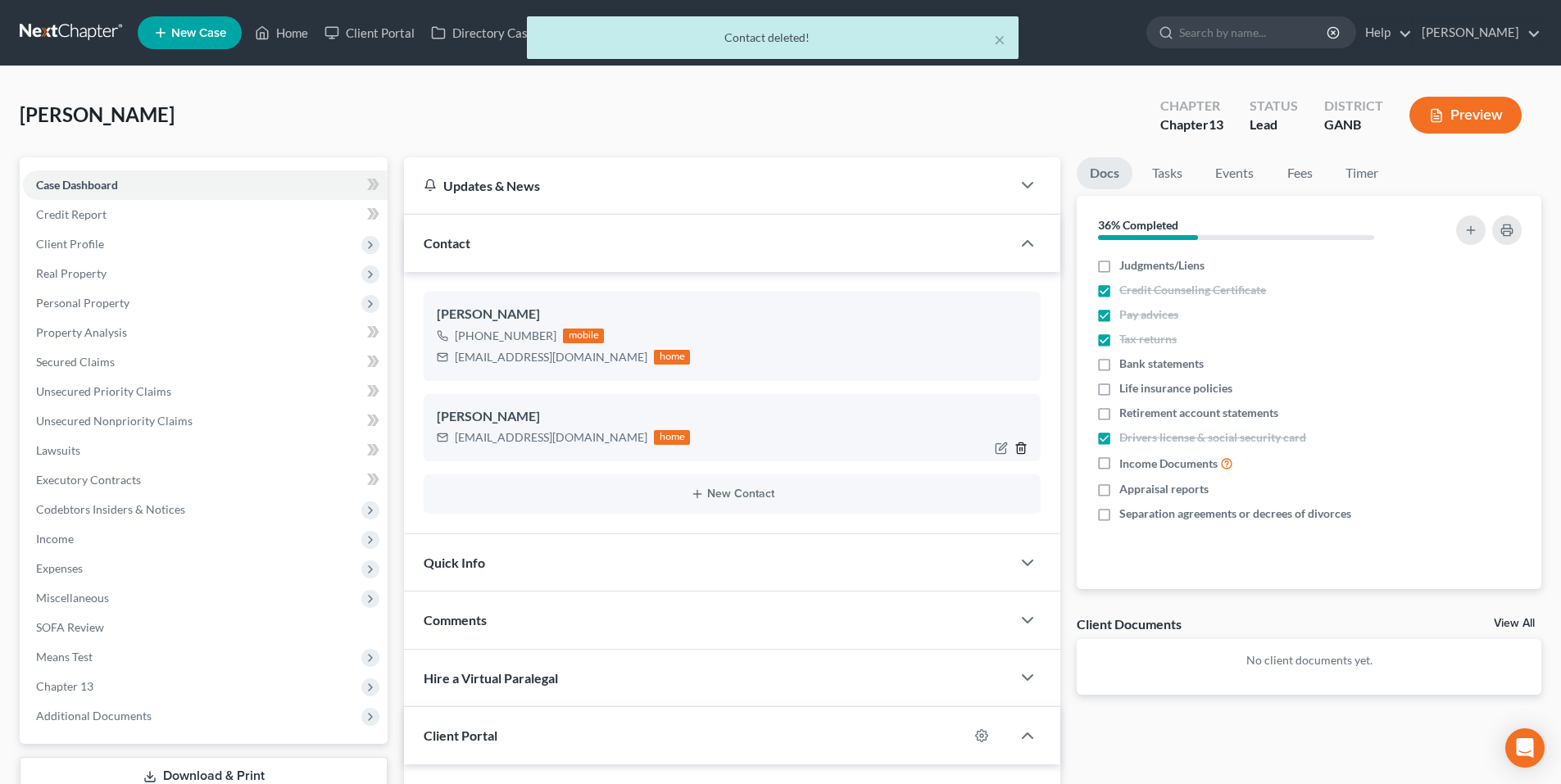
click at [1026, 449] on icon "button" at bounding box center [1022, 448] width 7 height 11
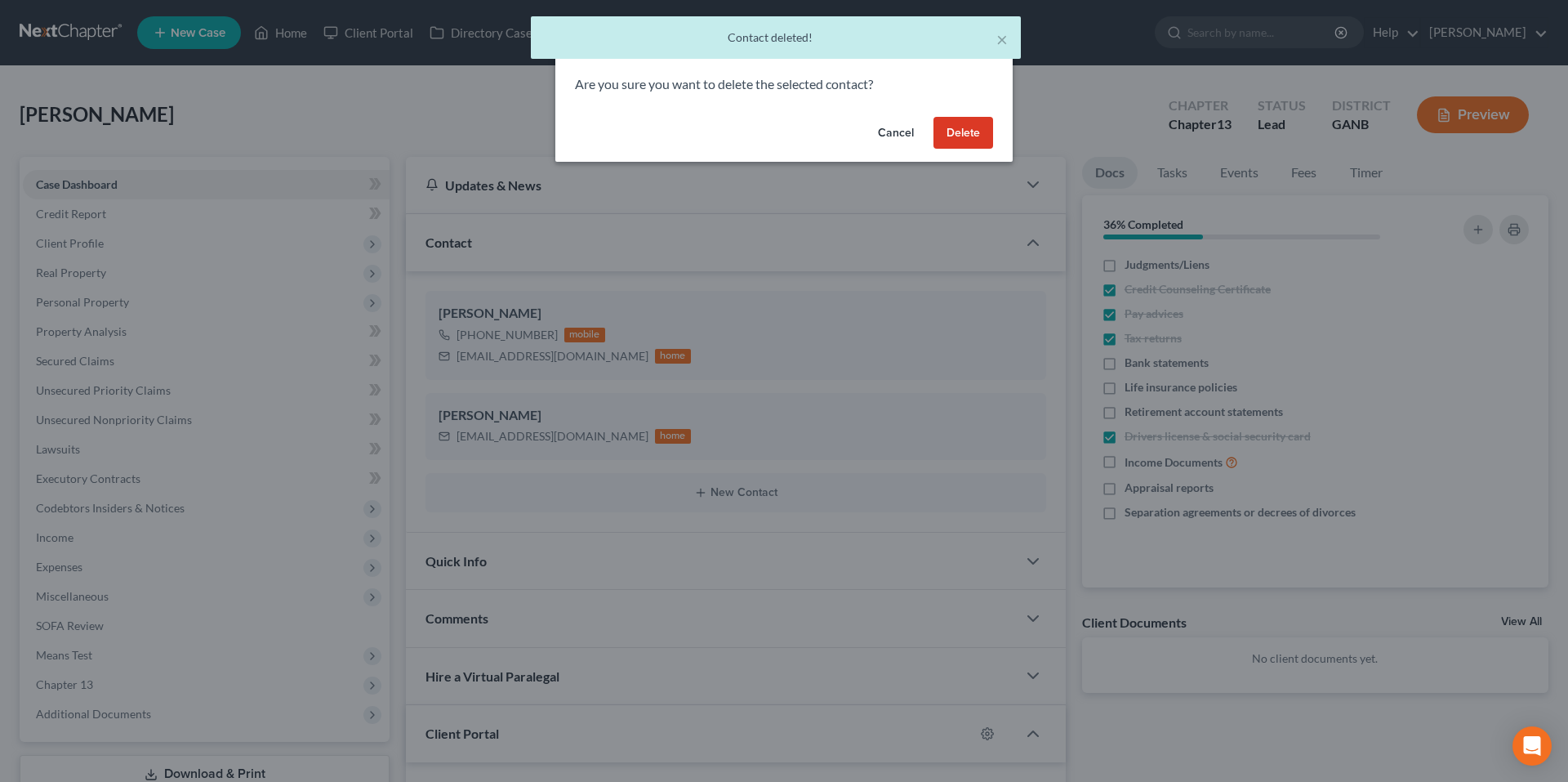
click at [962, 126] on button "Delete" at bounding box center [963, 133] width 60 height 32
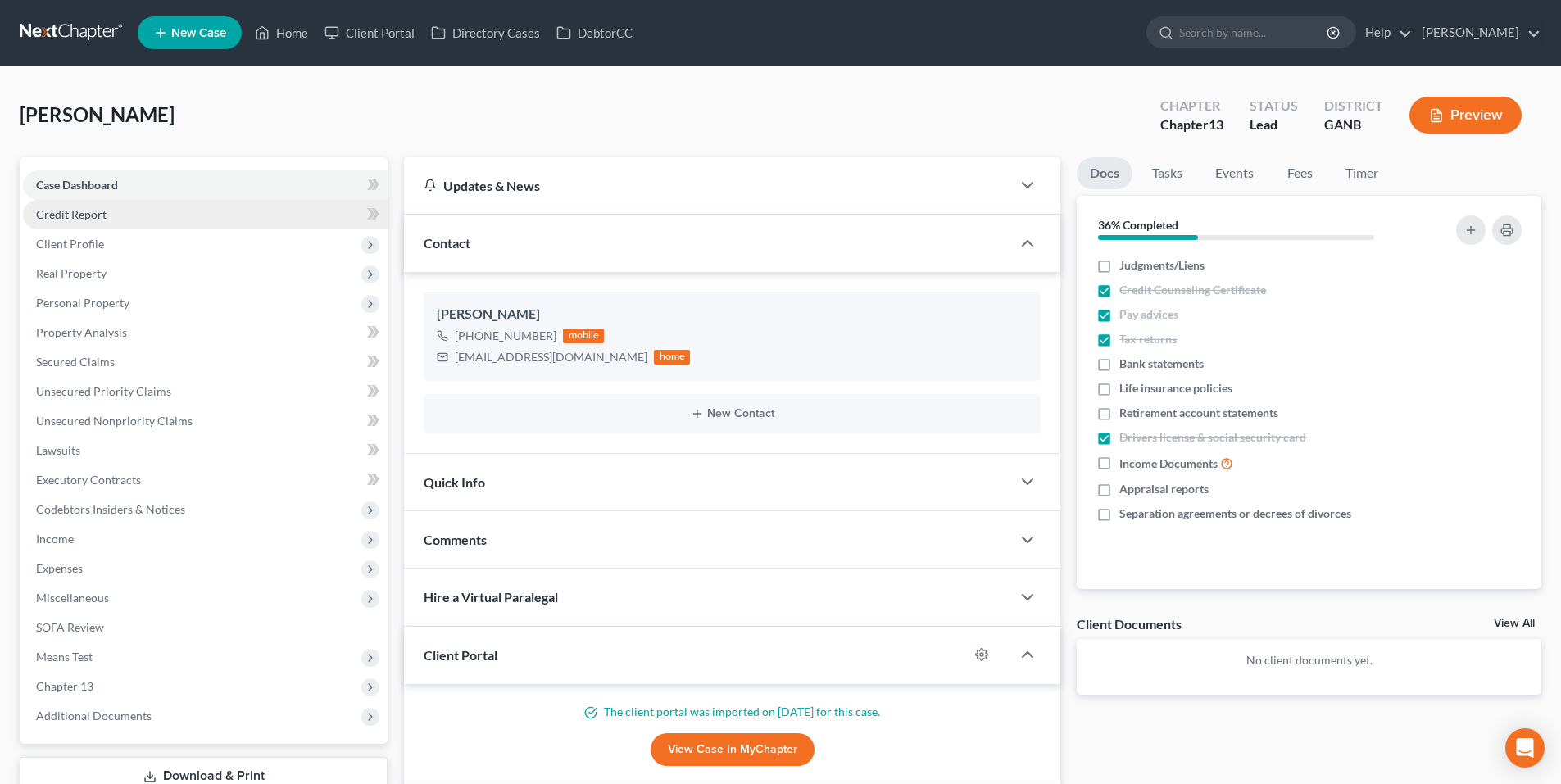
click at [93, 214] on span "Credit Report" at bounding box center [71, 214] width 71 height 14
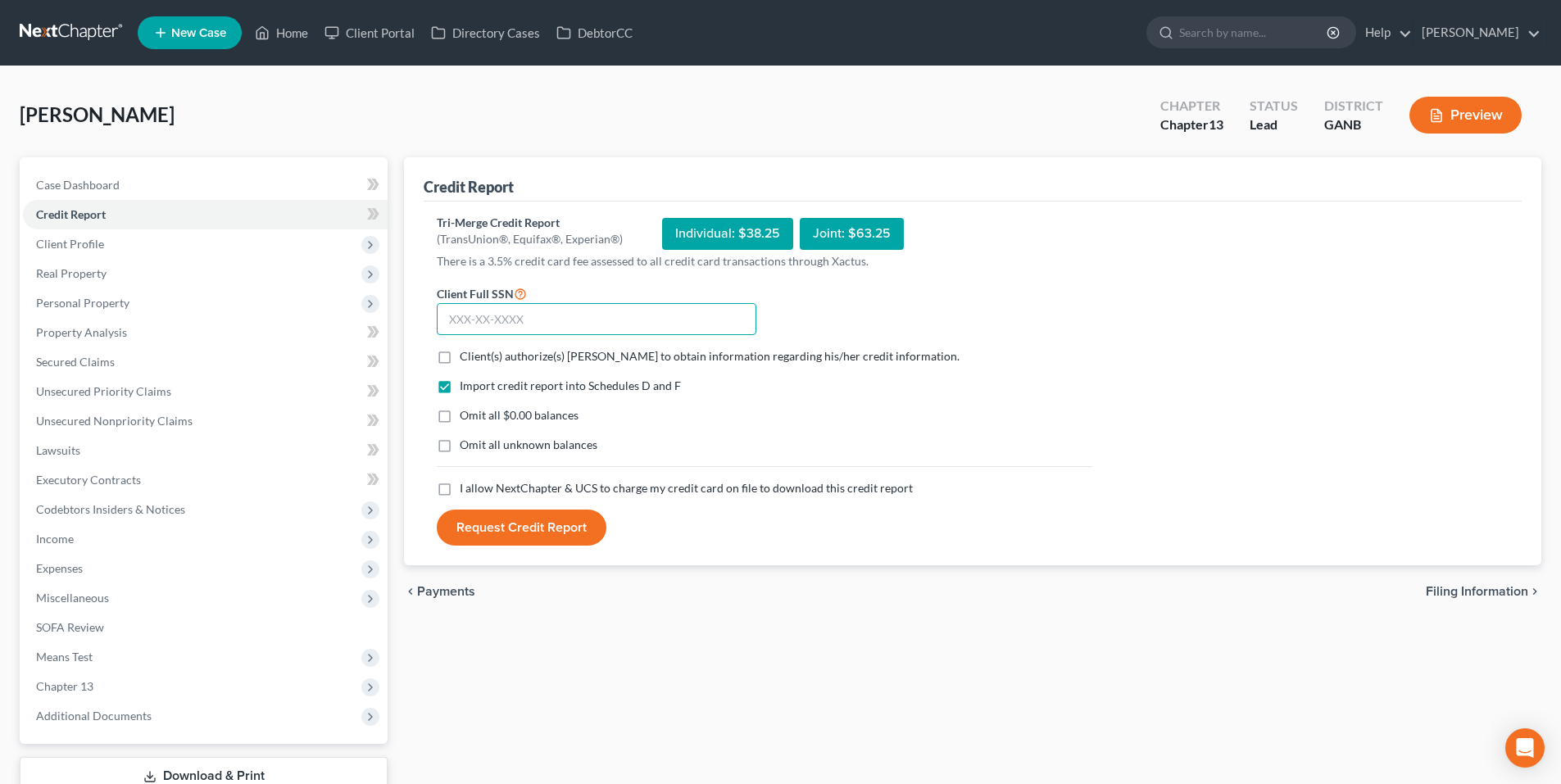
click at [644, 303] on input "text" at bounding box center [597, 319] width 320 height 32
type input "257-88-7565"
click at [460, 351] on label "Client(s) authorize(s) Robert M. Gardner, P.C. to obtain information regarding …" at bounding box center [709, 356] width 500 height 17
click at [466, 351] on input "Client(s) authorize(s) Robert M. Gardner, P.C. to obtain information regarding …" at bounding box center [471, 353] width 11 height 11
checkbox input "true"
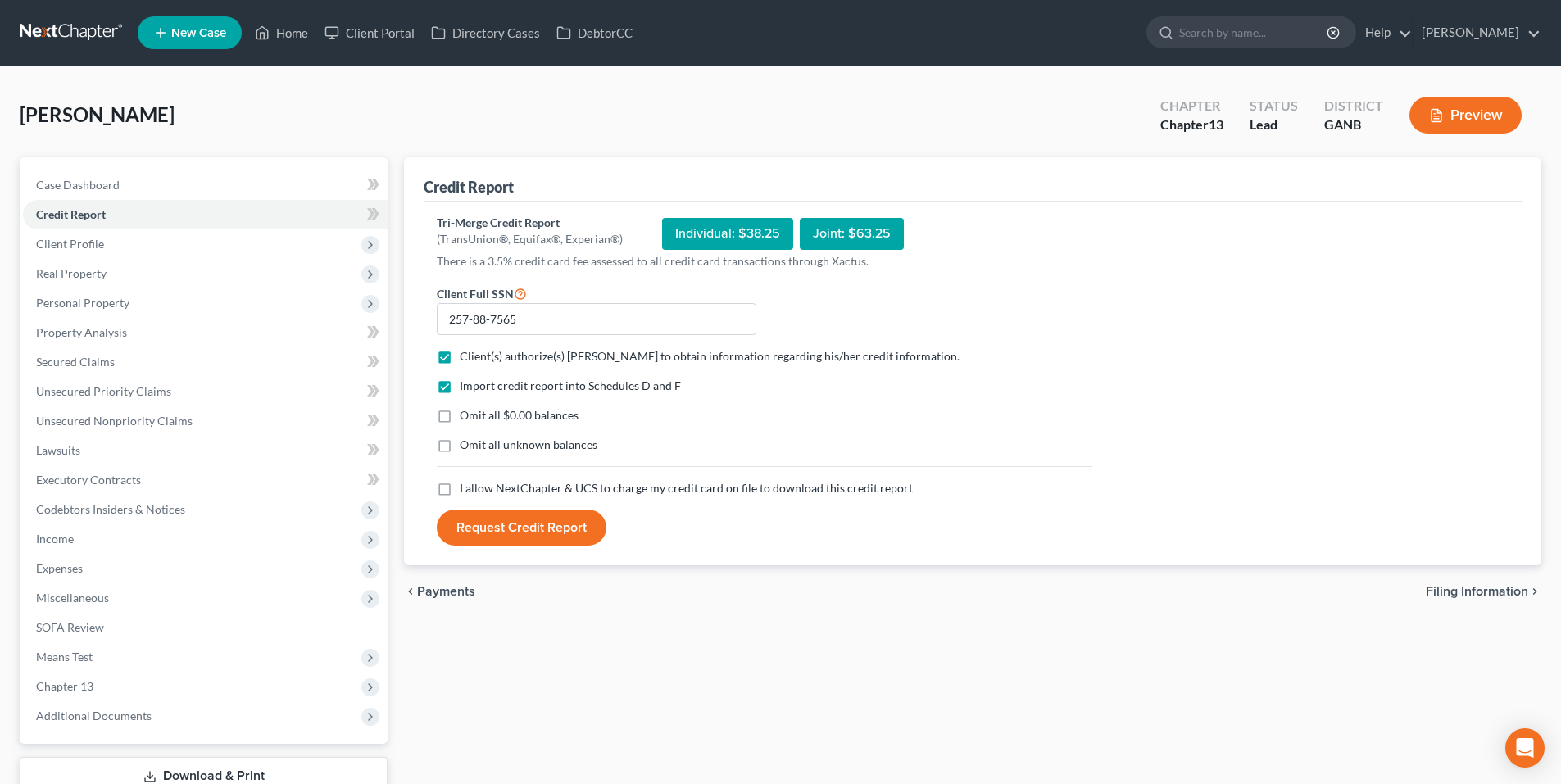
click at [460, 496] on label "I allow NextChapter & UCS to charge my credit card on file to download this cre…" at bounding box center [686, 489] width 453 height 17
click at [466, 491] on input "I allow NextChapter & UCS to charge my credit card on file to download this cre…" at bounding box center [471, 485] width 11 height 11
checkbox input "true"
click at [487, 527] on button "Request Credit Report" at bounding box center [522, 527] width 170 height 36
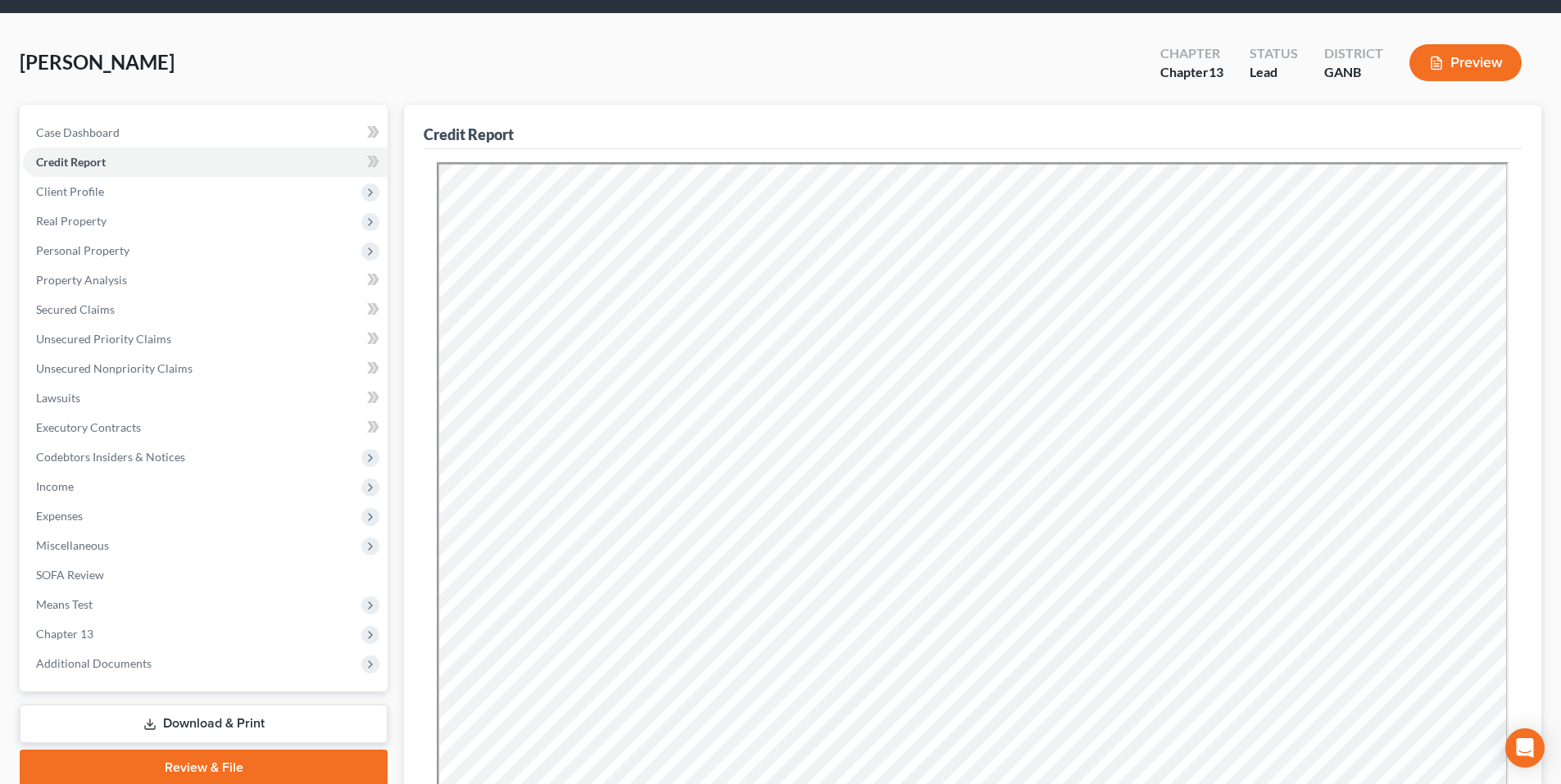
scroll to position [82, 0]
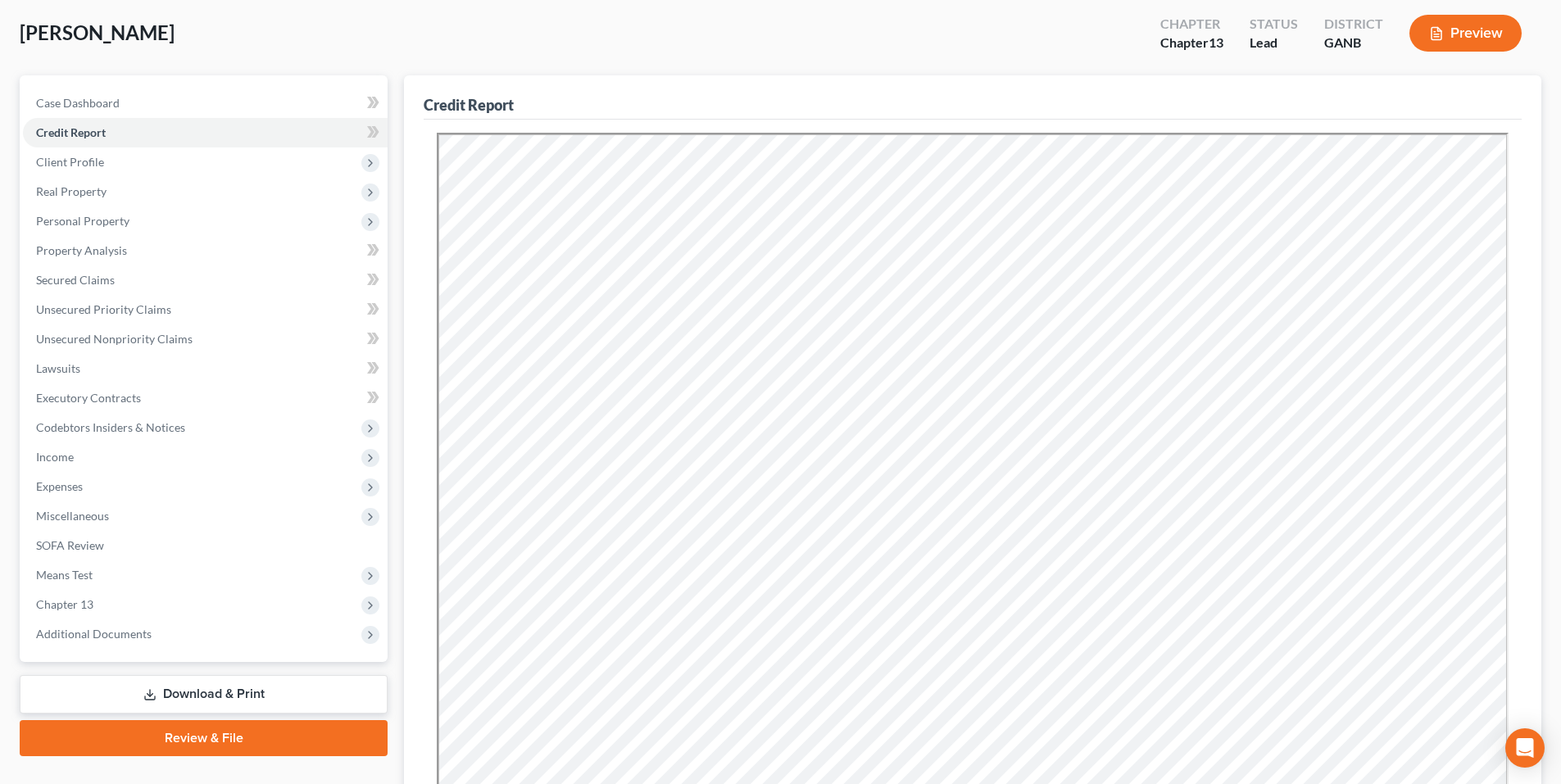
click at [884, 66] on div "Page, Michael Upgraded Chapter Chapter 13 Status Lead District GANB Preview" at bounding box center [781, 40] width 1522 height 72
click at [81, 276] on span "Secured Claims" at bounding box center [75, 280] width 79 height 14
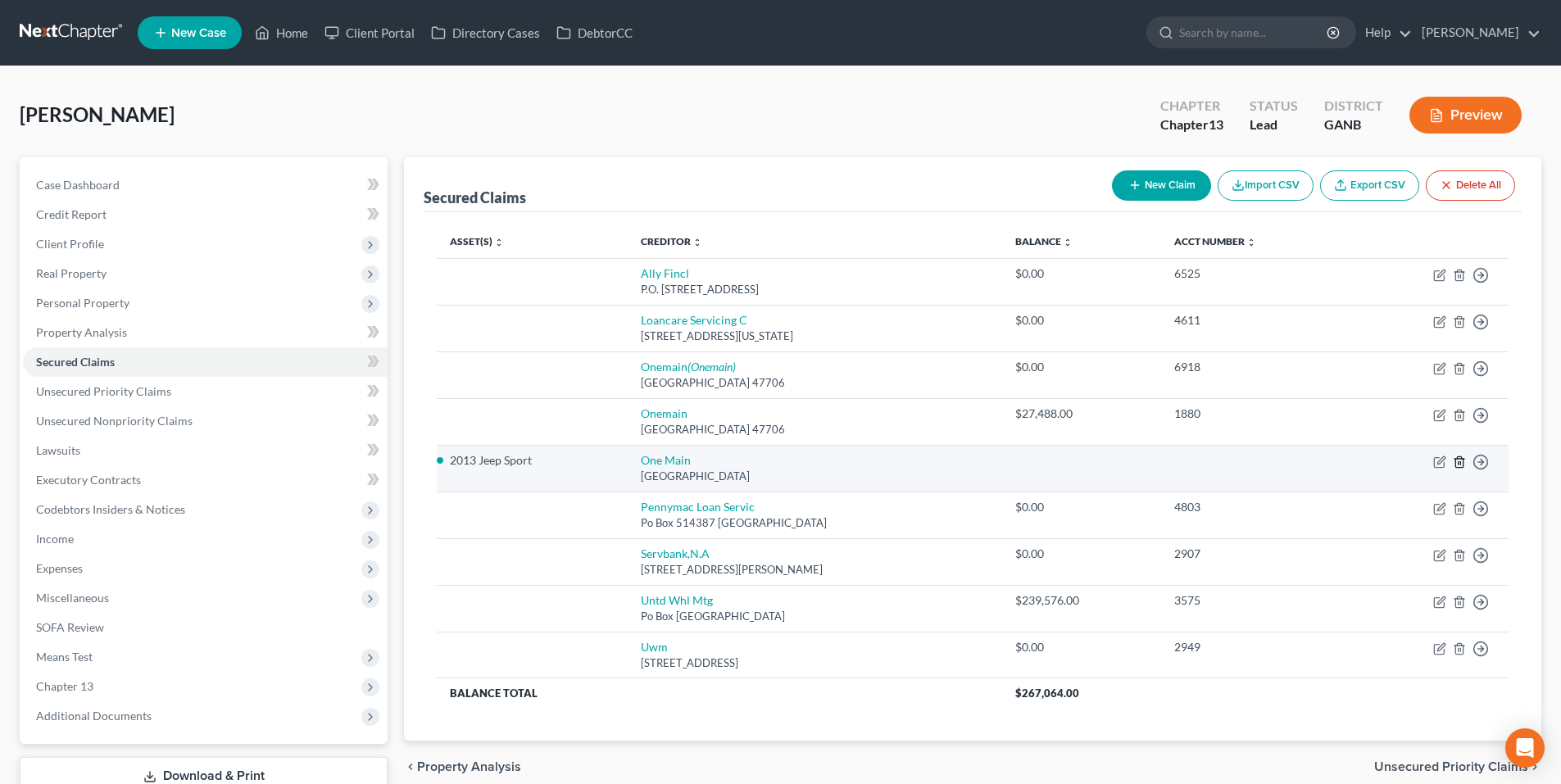
click at [1459, 460] on icon "button" at bounding box center [1459, 462] width 13 height 13
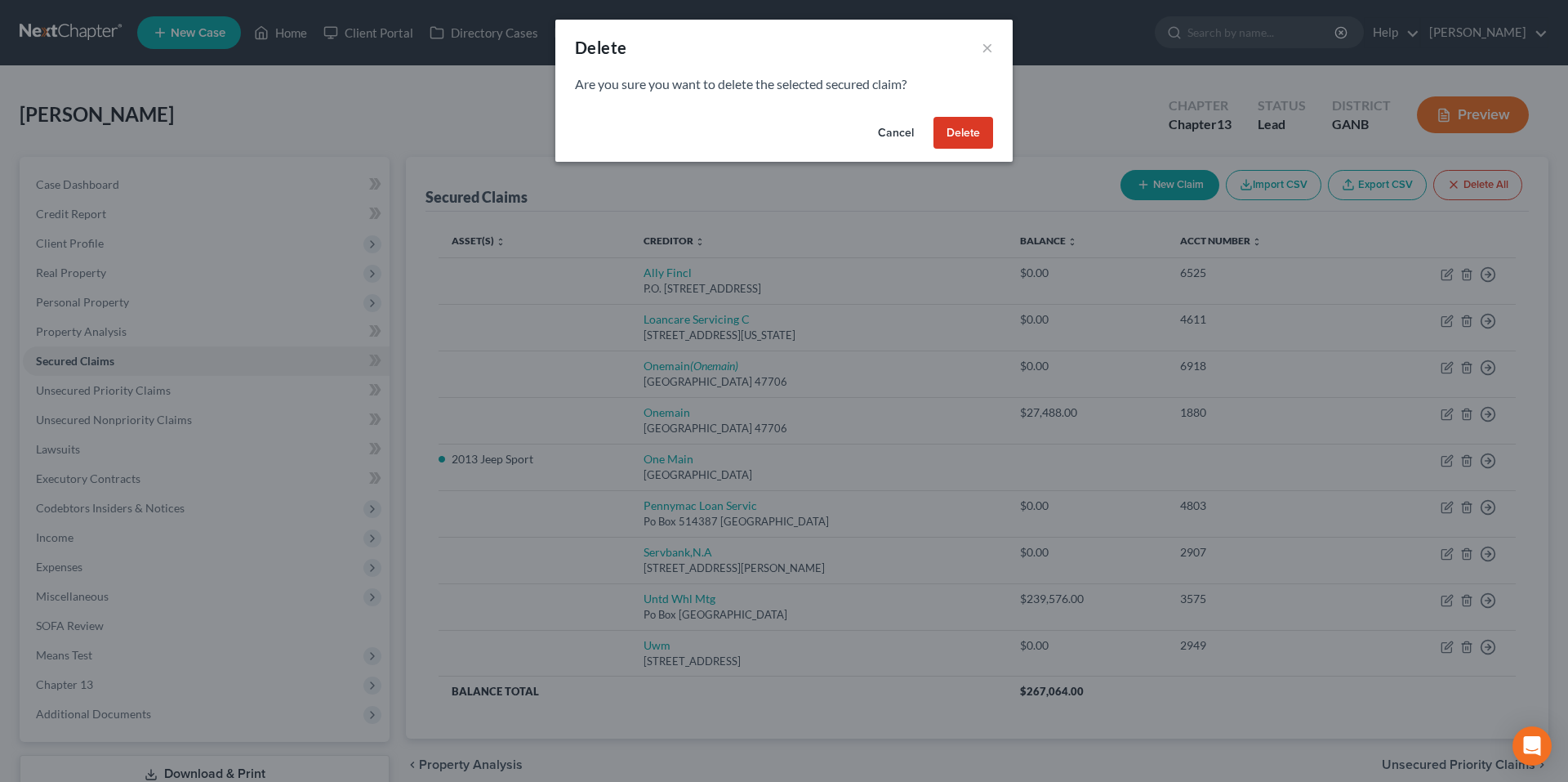
click at [957, 130] on button "Delete" at bounding box center [963, 133] width 60 height 32
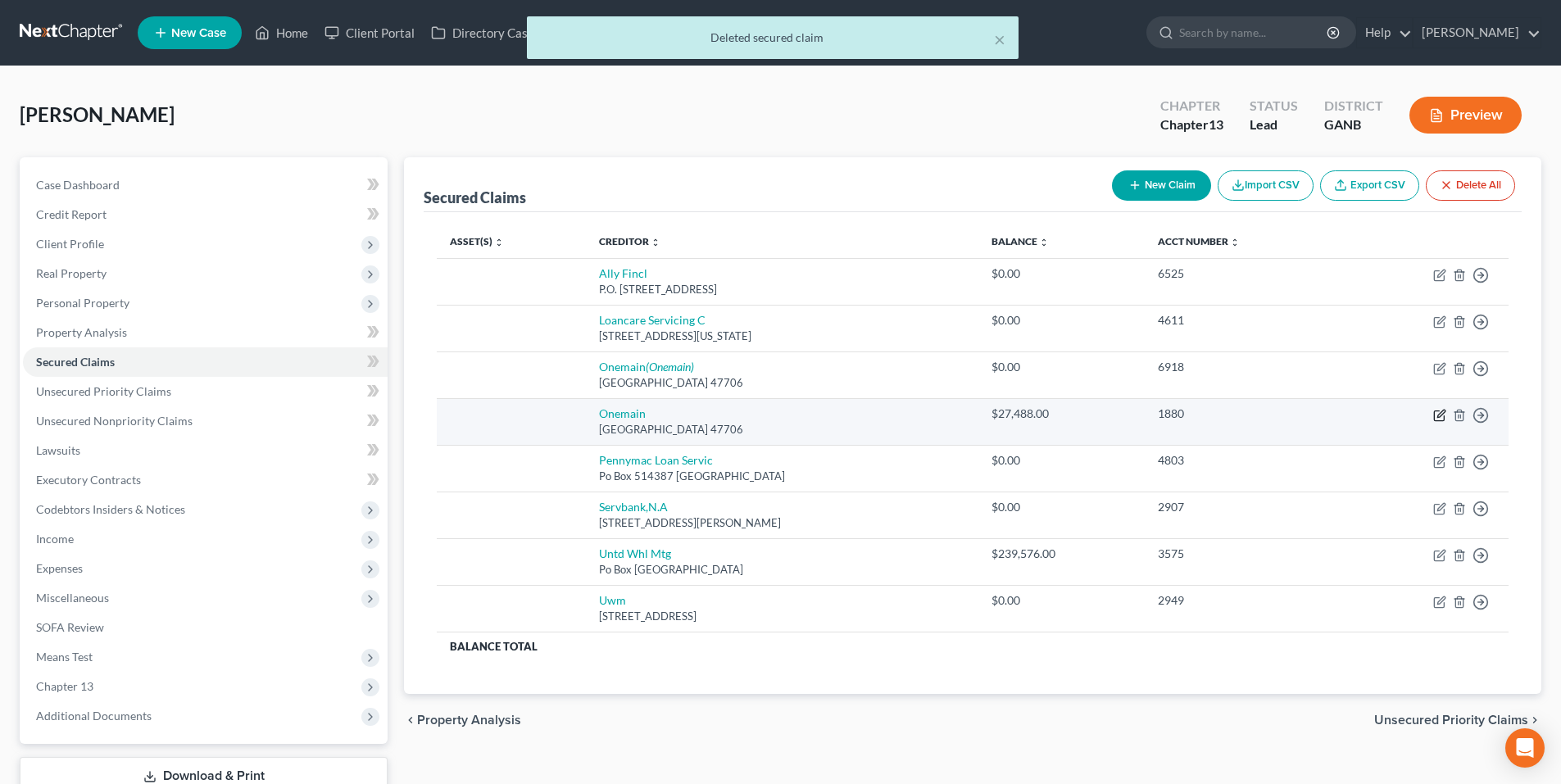
click at [1439, 418] on icon "button" at bounding box center [1440, 415] width 13 height 13
select select "15"
select select "0"
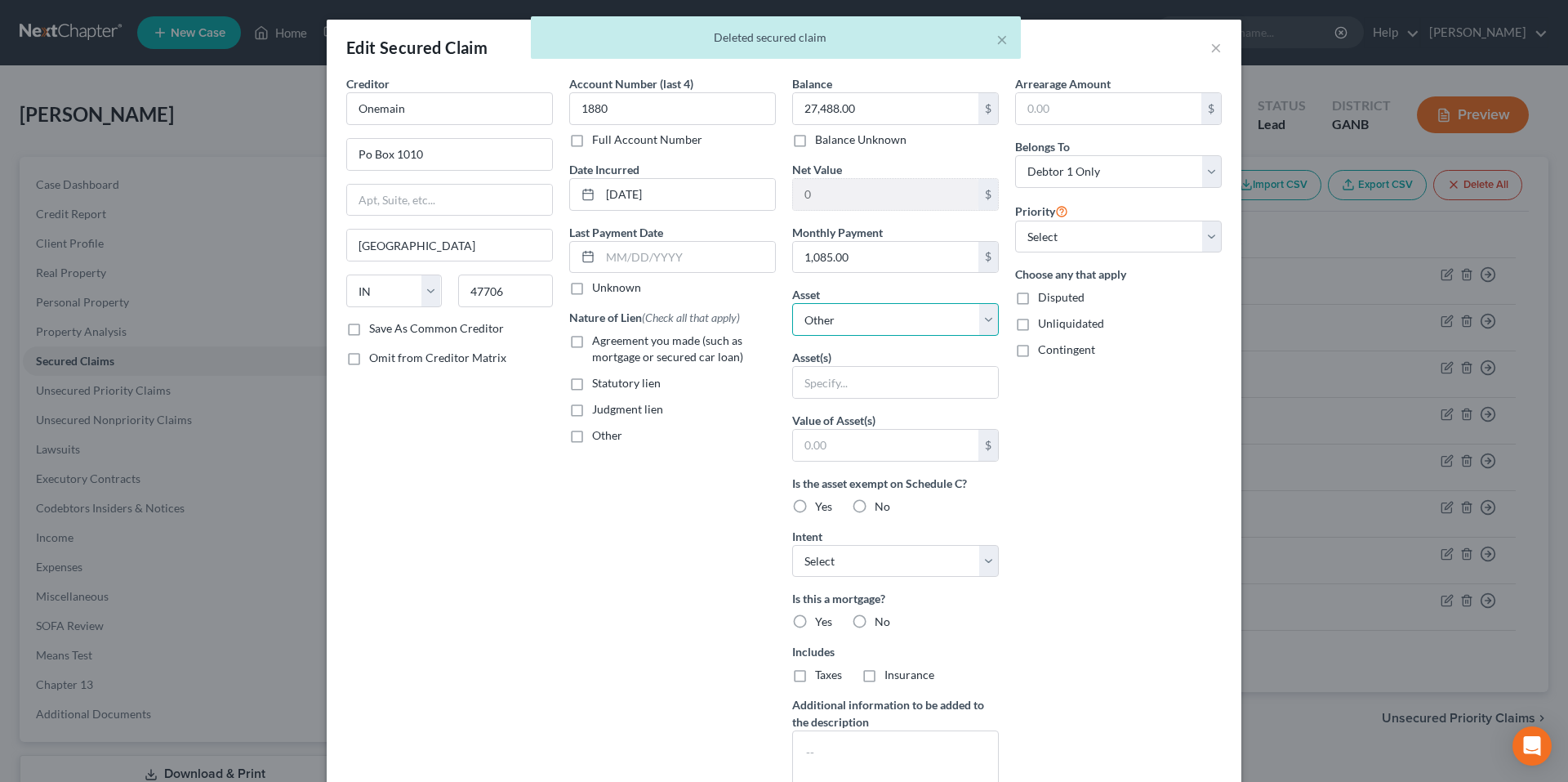
click at [897, 324] on select "Select Other Multiple Assets 521 Valleyview Dr - $null 2013 Jeep Sport - $20.0 …" at bounding box center [895, 319] width 207 height 32
select select "3"
click at [792, 303] on select "Select Other Multiple Assets 521 Valleyview Dr - $null 2013 Jeep Sport - $20.0 …" at bounding box center [895, 319] width 207 height 32
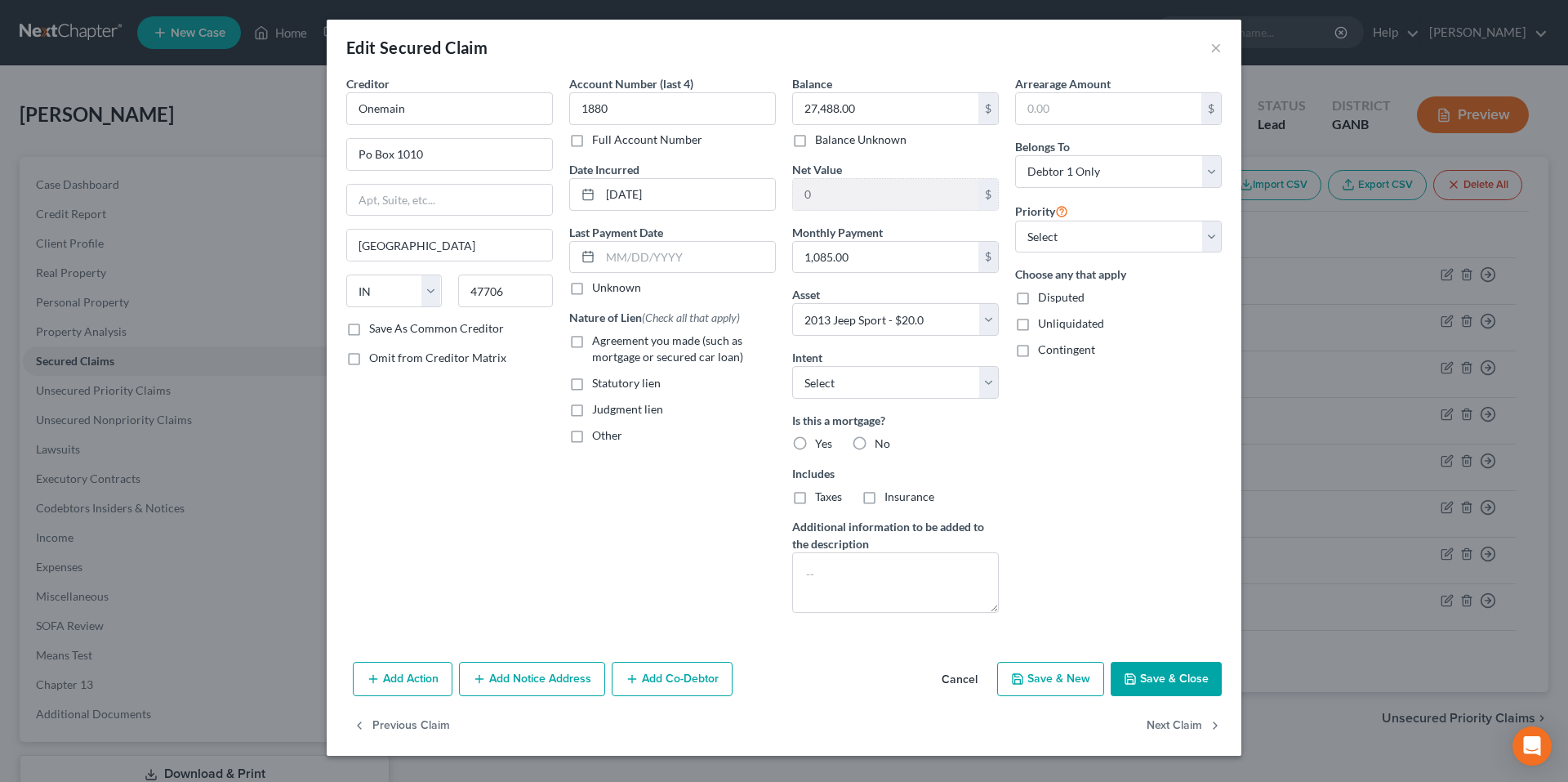
click at [505, 686] on button "Add Notice Address" at bounding box center [532, 678] width 146 height 34
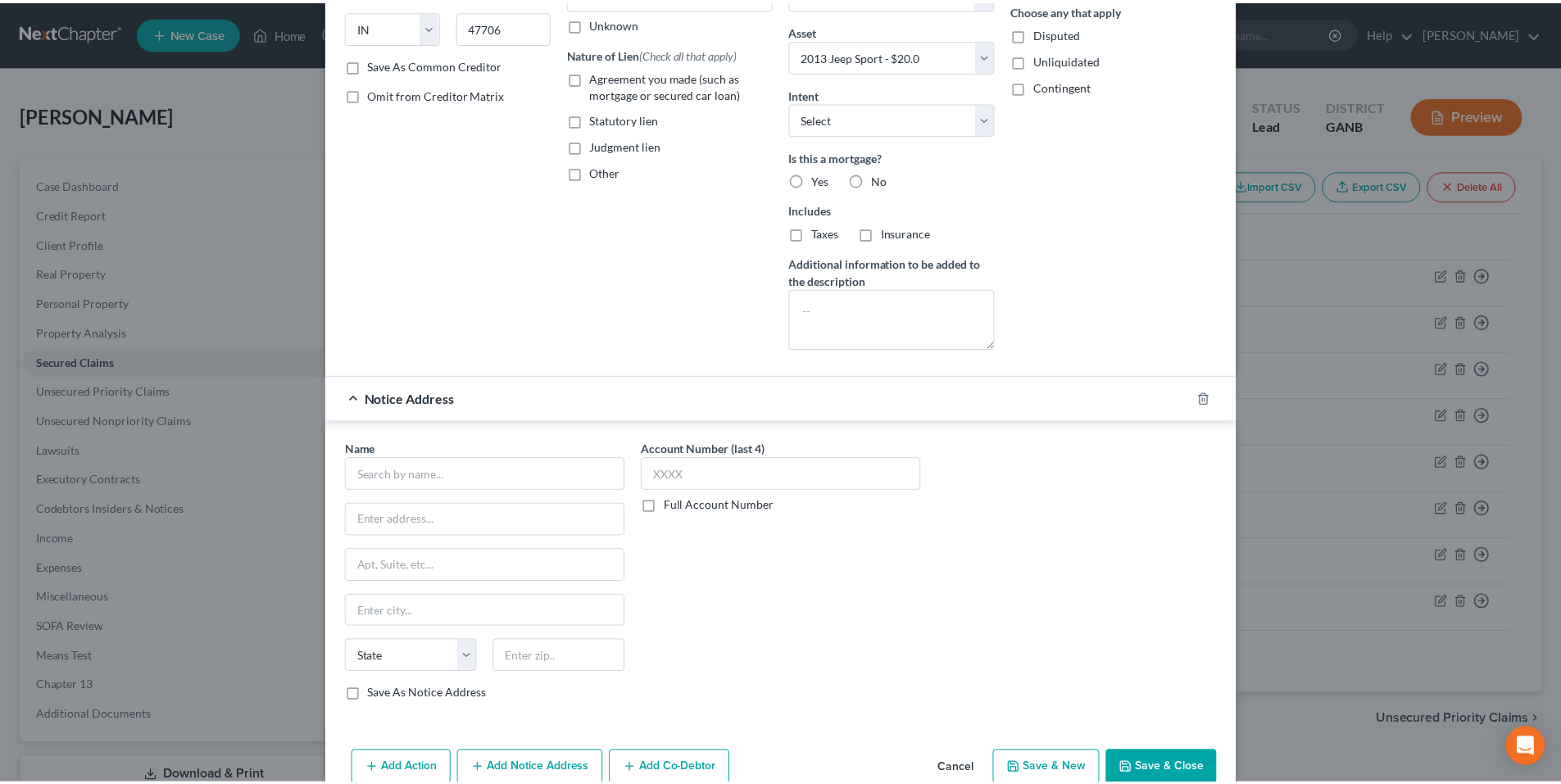
scroll to position [328, 0]
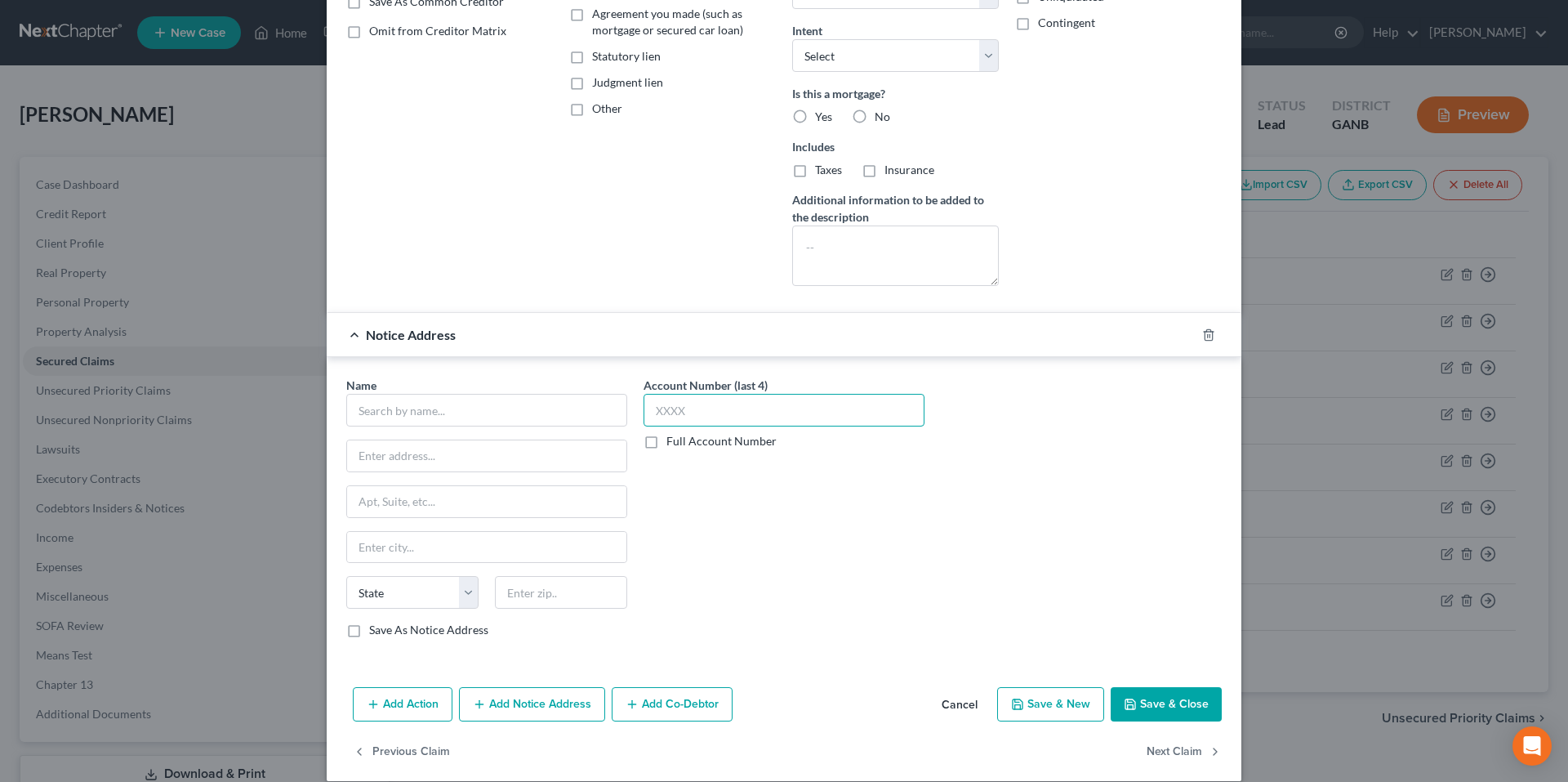
click at [768, 415] on input "text" at bounding box center [784, 410] width 281 height 32
type input "1880"
click at [536, 412] on input "text" at bounding box center [486, 410] width 281 height 32
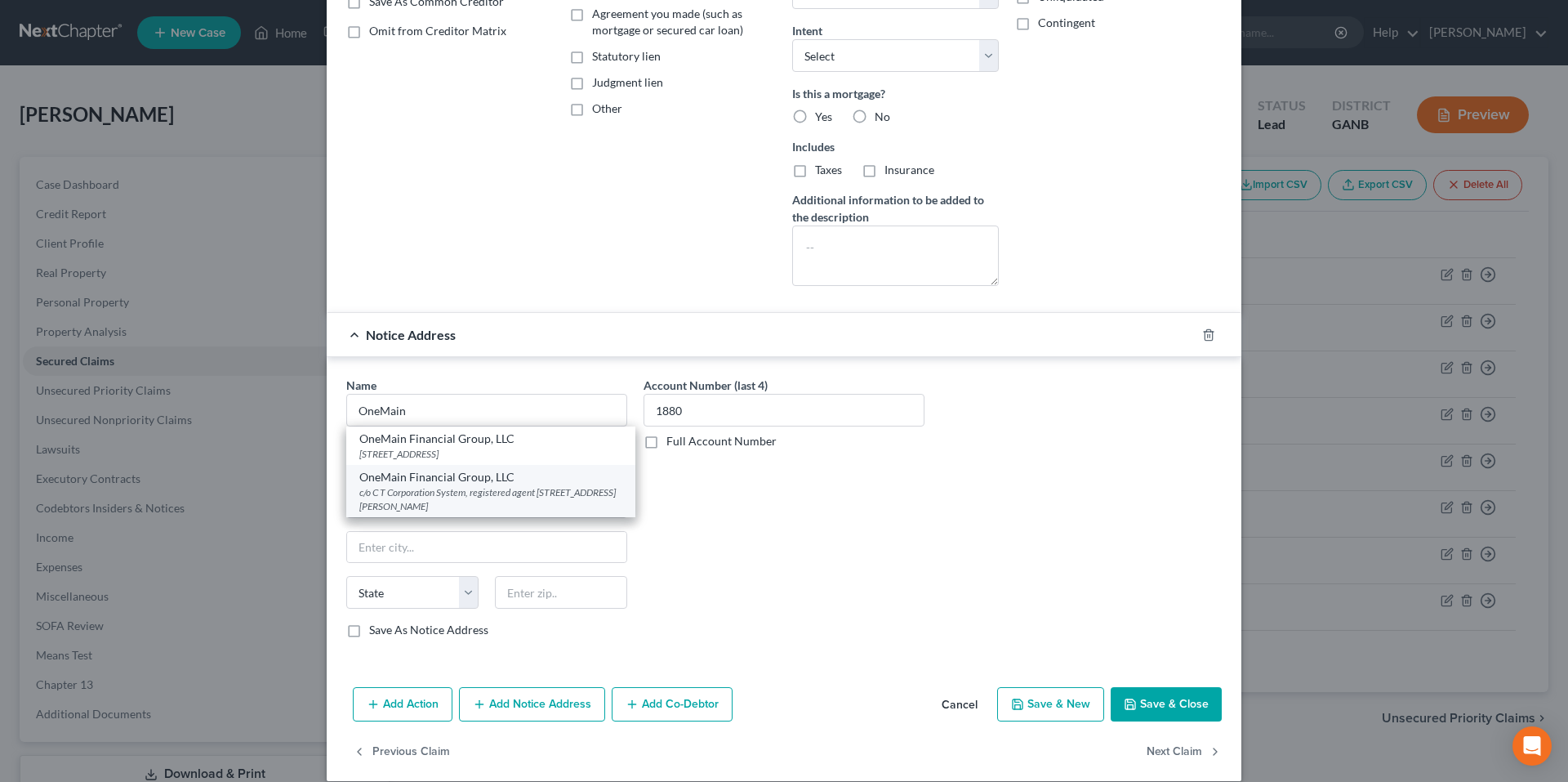
click at [519, 492] on div "c/o C T Corporation System, registered agent 289 S Culver St, Lawrenceville, GA…" at bounding box center [490, 499] width 263 height 27
type input "OneMain Financial Group, LLC"
type input "c/o C T Corporation System, registered agent"
type input "289 S Culver St"
type input "Lawrenceville"
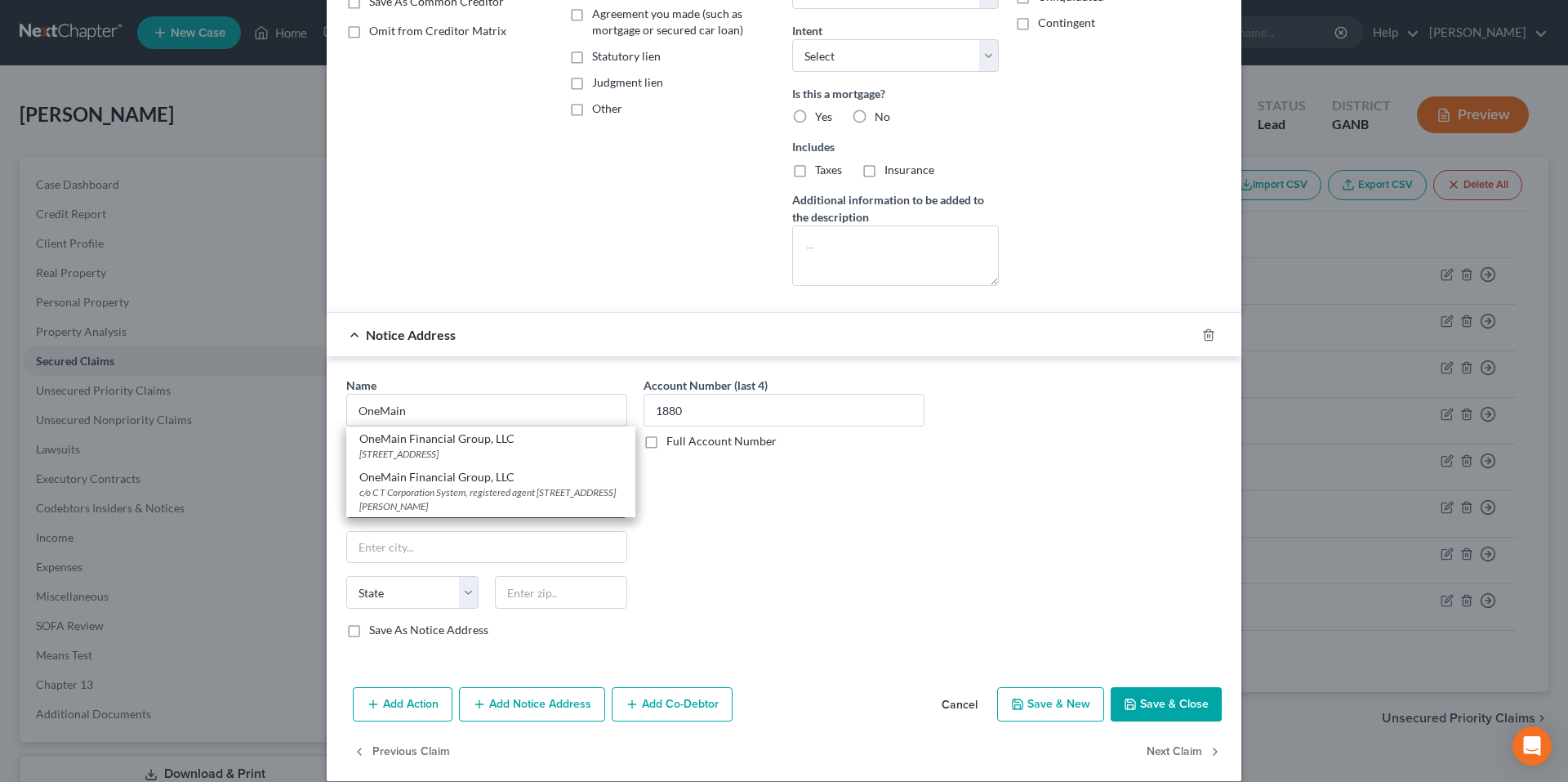
select select "10"
type input "30046"
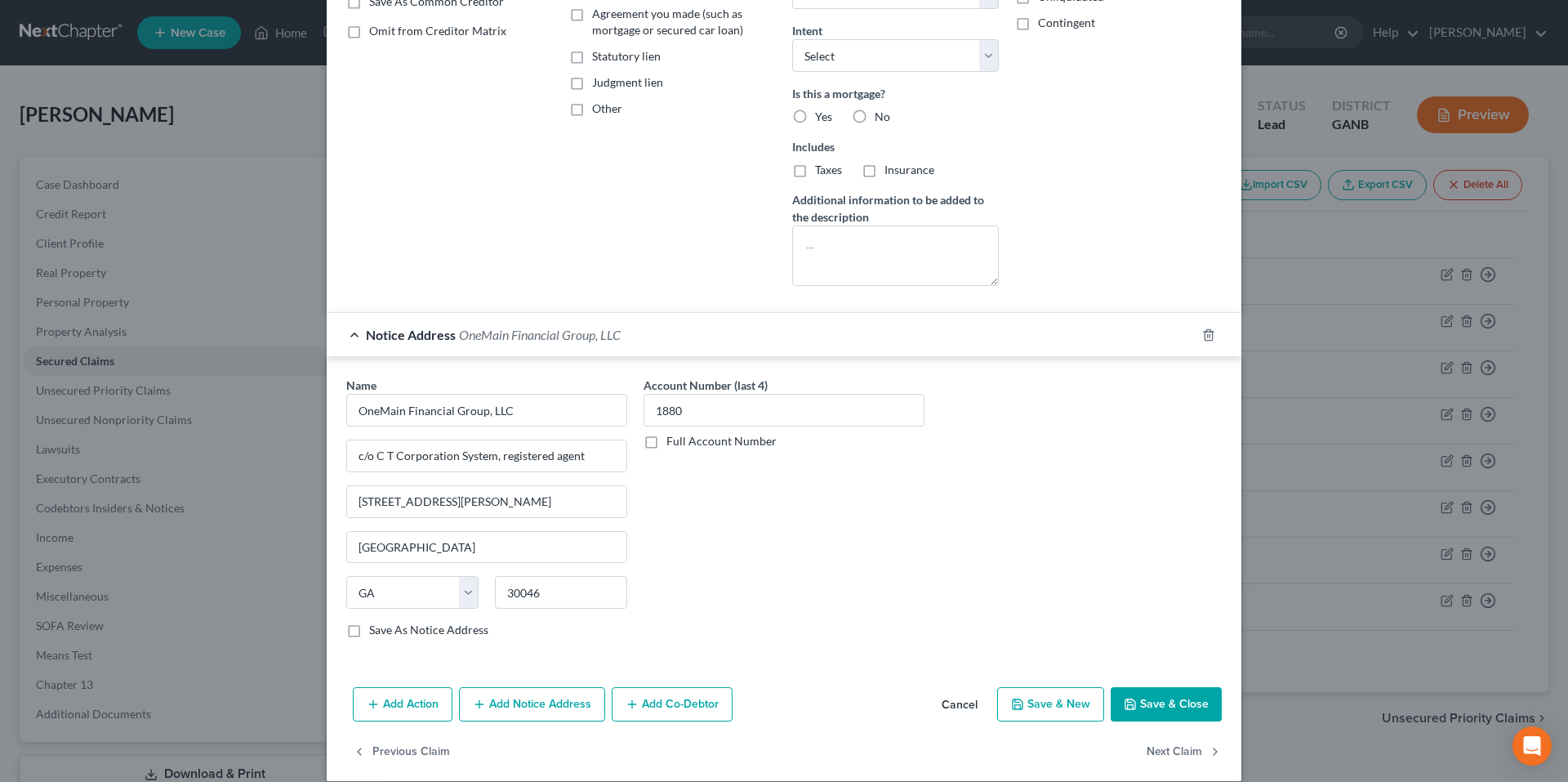
click at [1133, 706] on button "Save & Close" at bounding box center [1166, 704] width 111 height 34
select select
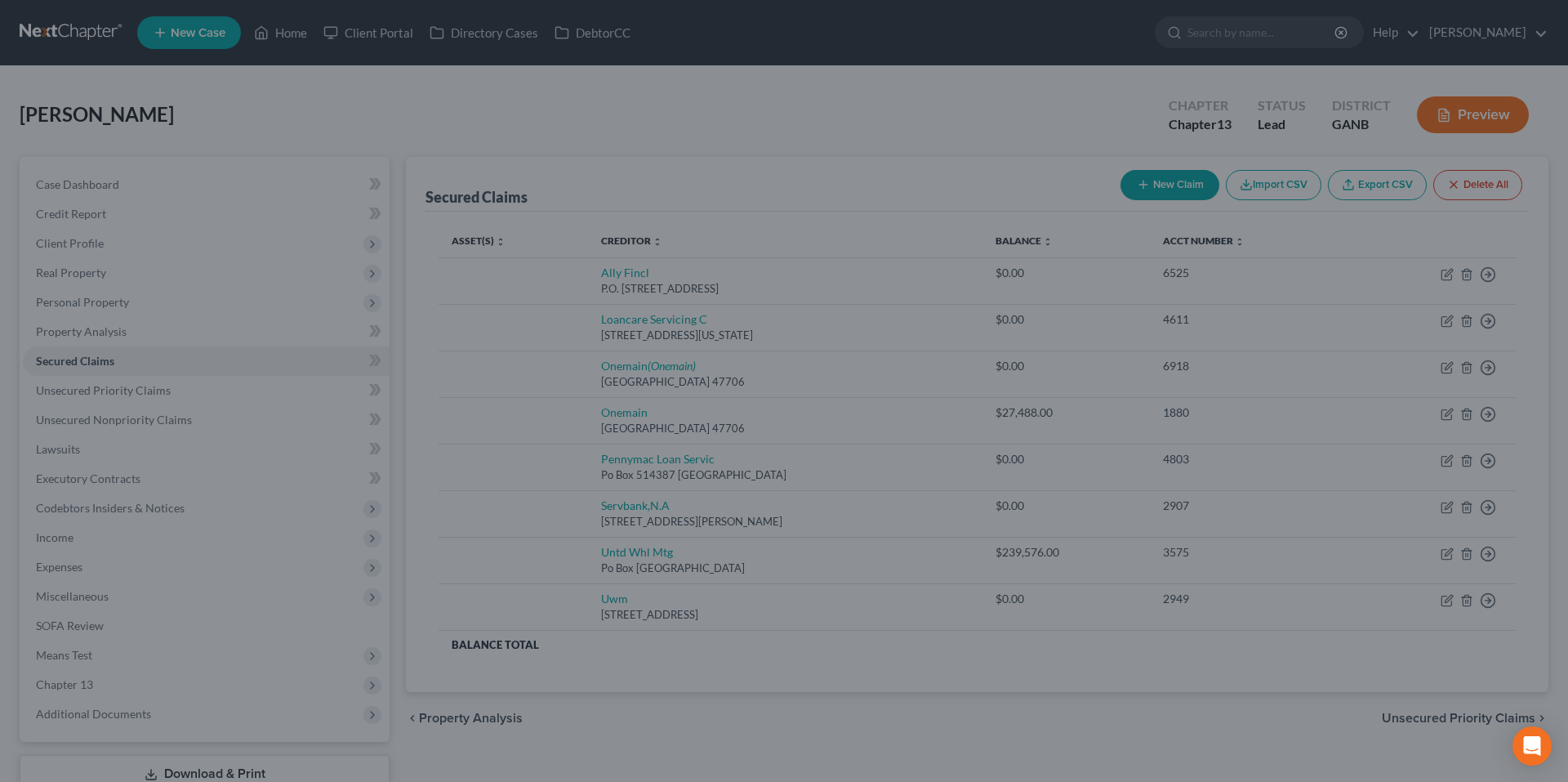
type input "-27,468.00"
select select "3"
type input "0"
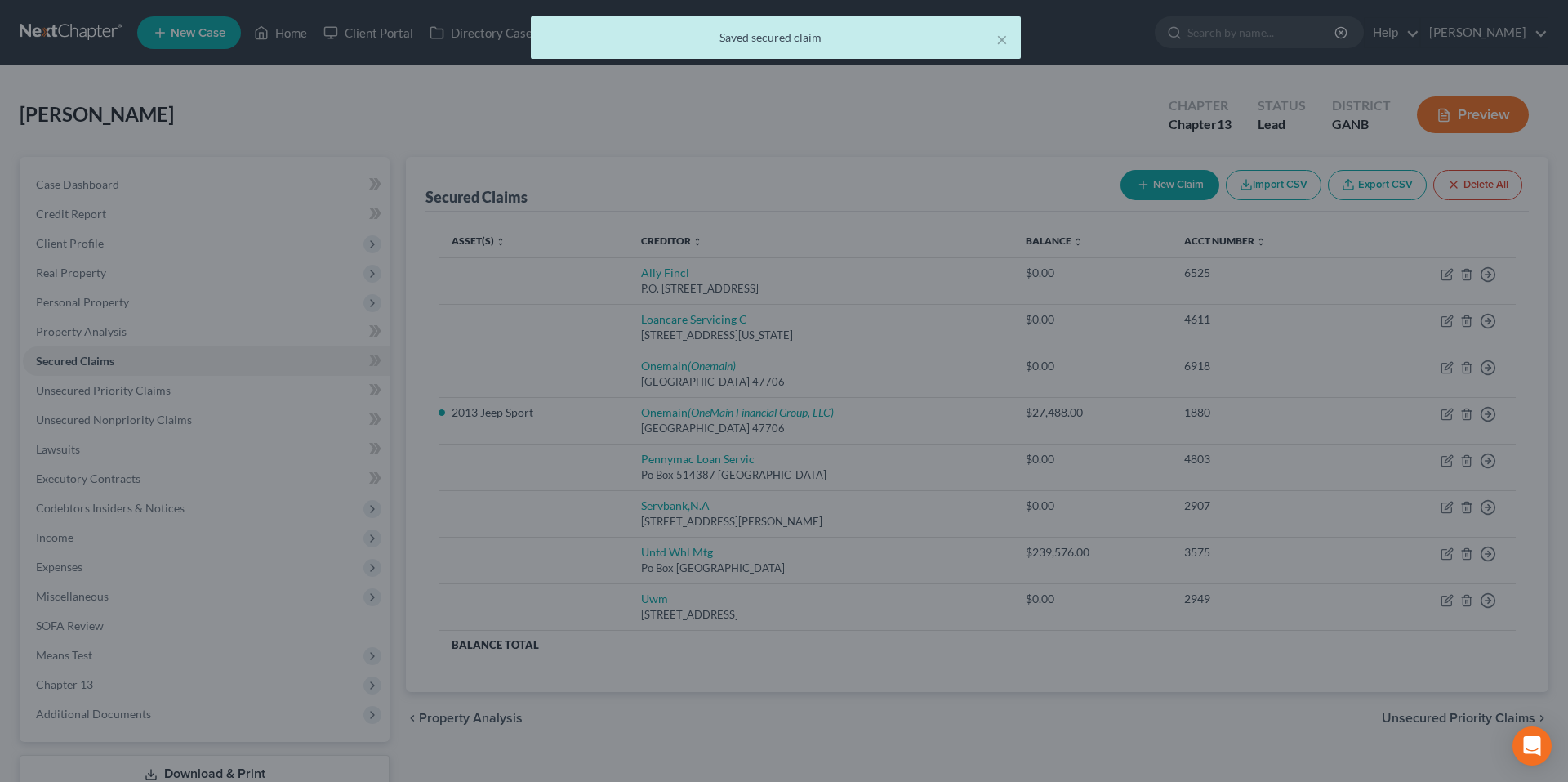
scroll to position [0, 0]
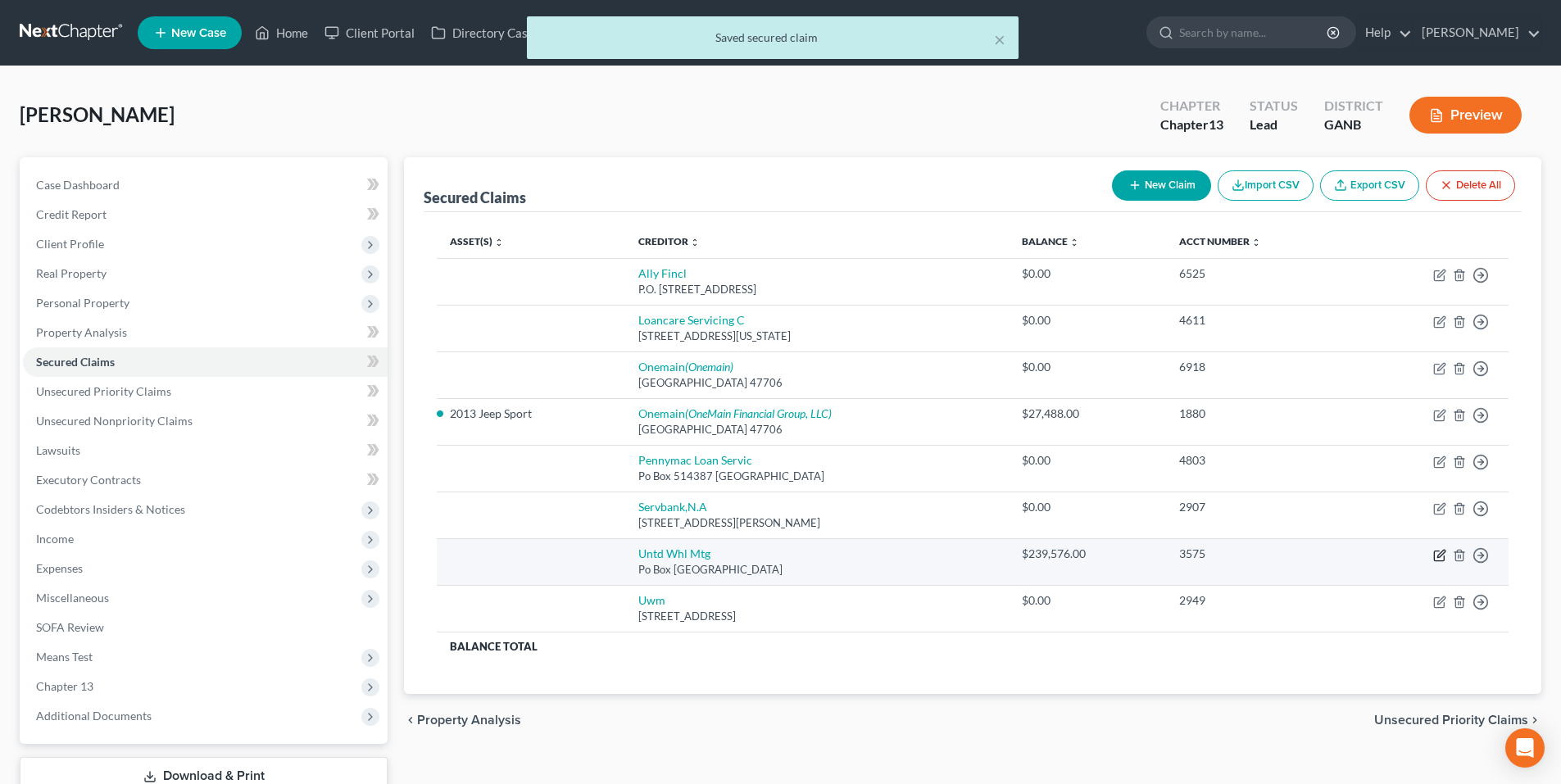
click at [1439, 556] on icon "button" at bounding box center [1440, 556] width 13 height 13
select select "33"
select select "0"
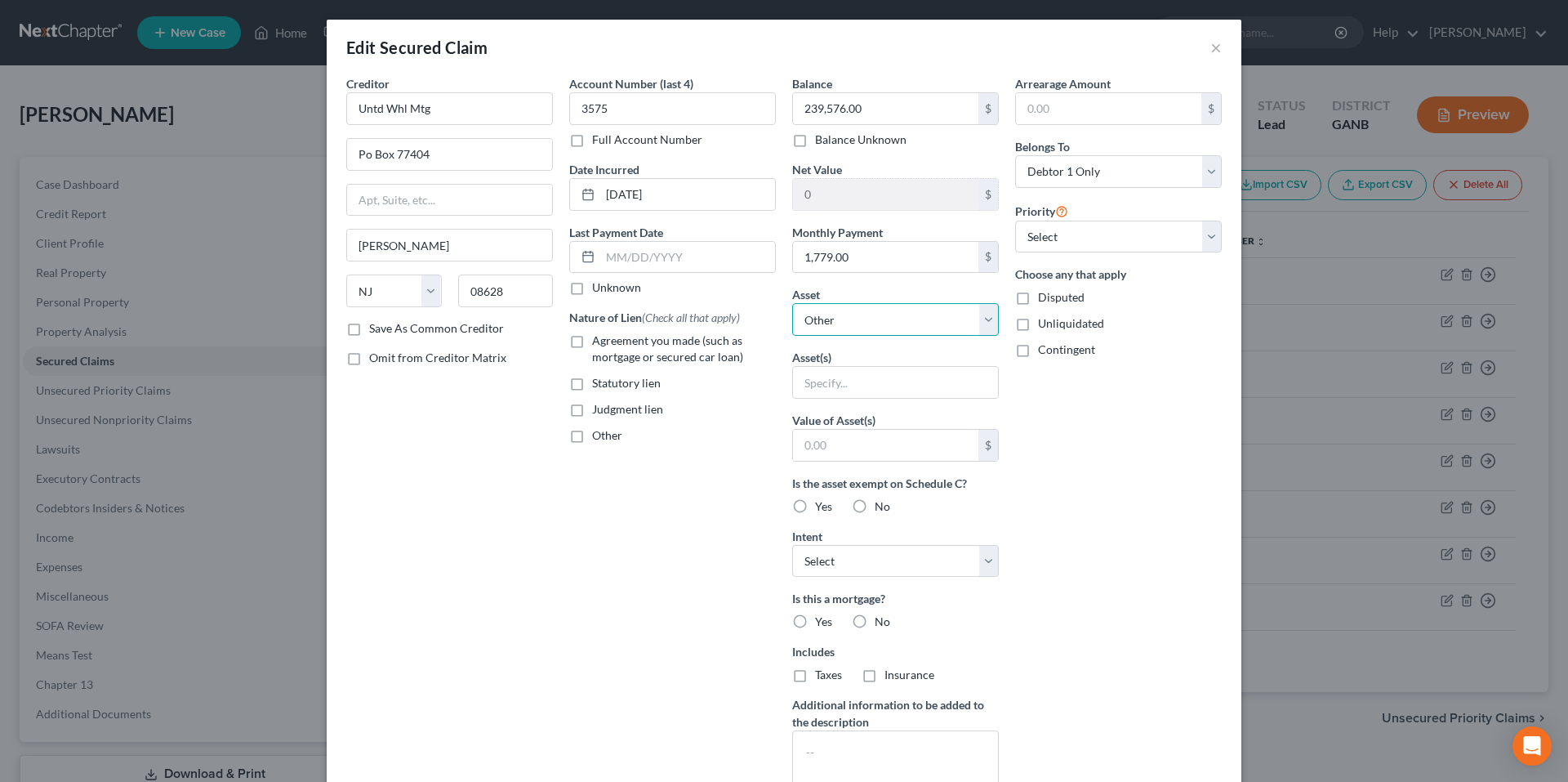
click at [906, 320] on select "Select Other Multiple Assets 521 Valleyview Dr - $null 2013 Jeep Sport - $20.0 …" at bounding box center [895, 319] width 207 height 32
click at [1210, 45] on button "×" at bounding box center [1216, 47] width 12 height 20
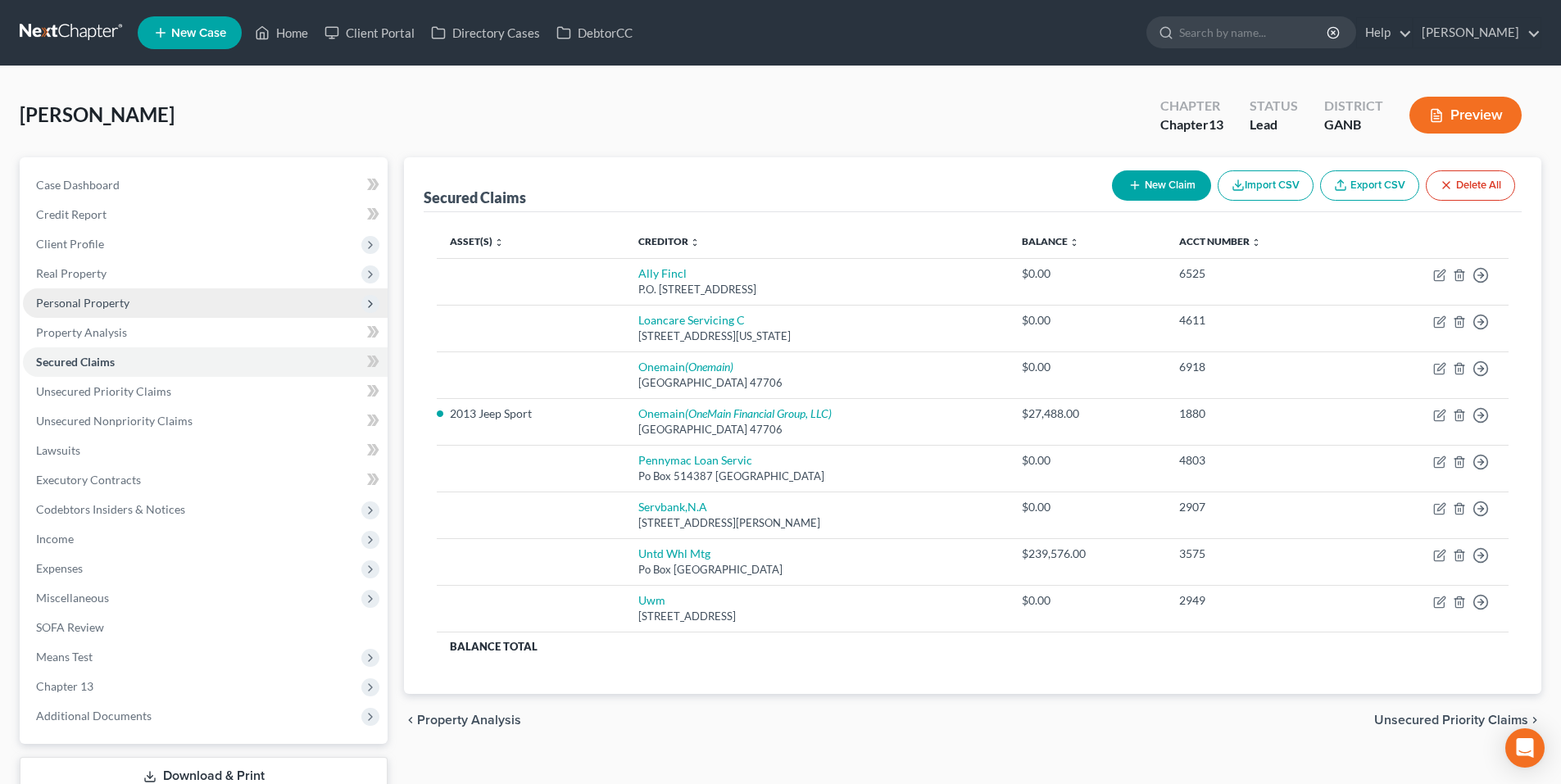
click at [137, 304] on span "Personal Property" at bounding box center [206, 303] width 365 height 29
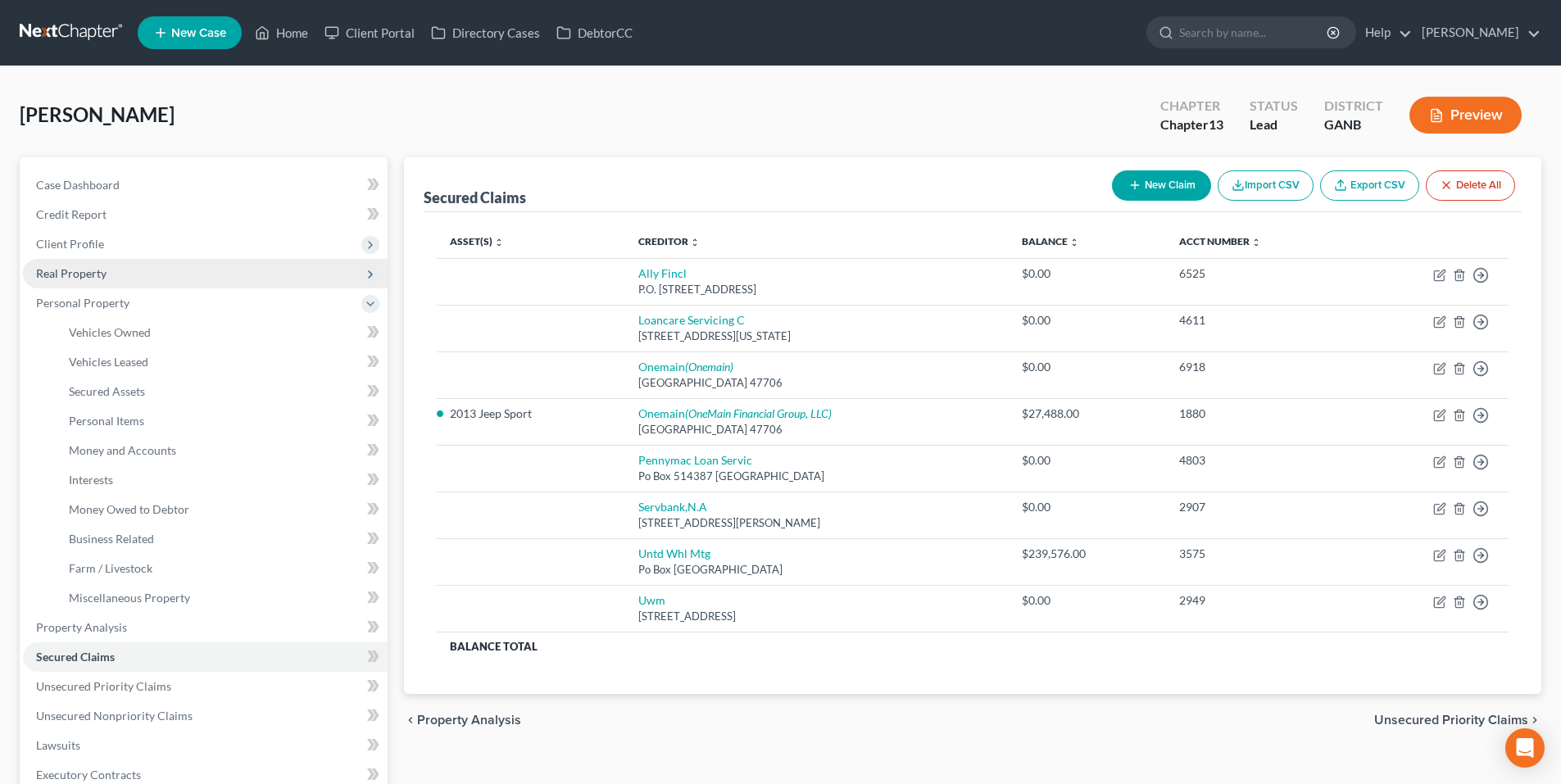
click at [141, 263] on span "Real Property" at bounding box center [206, 273] width 365 height 29
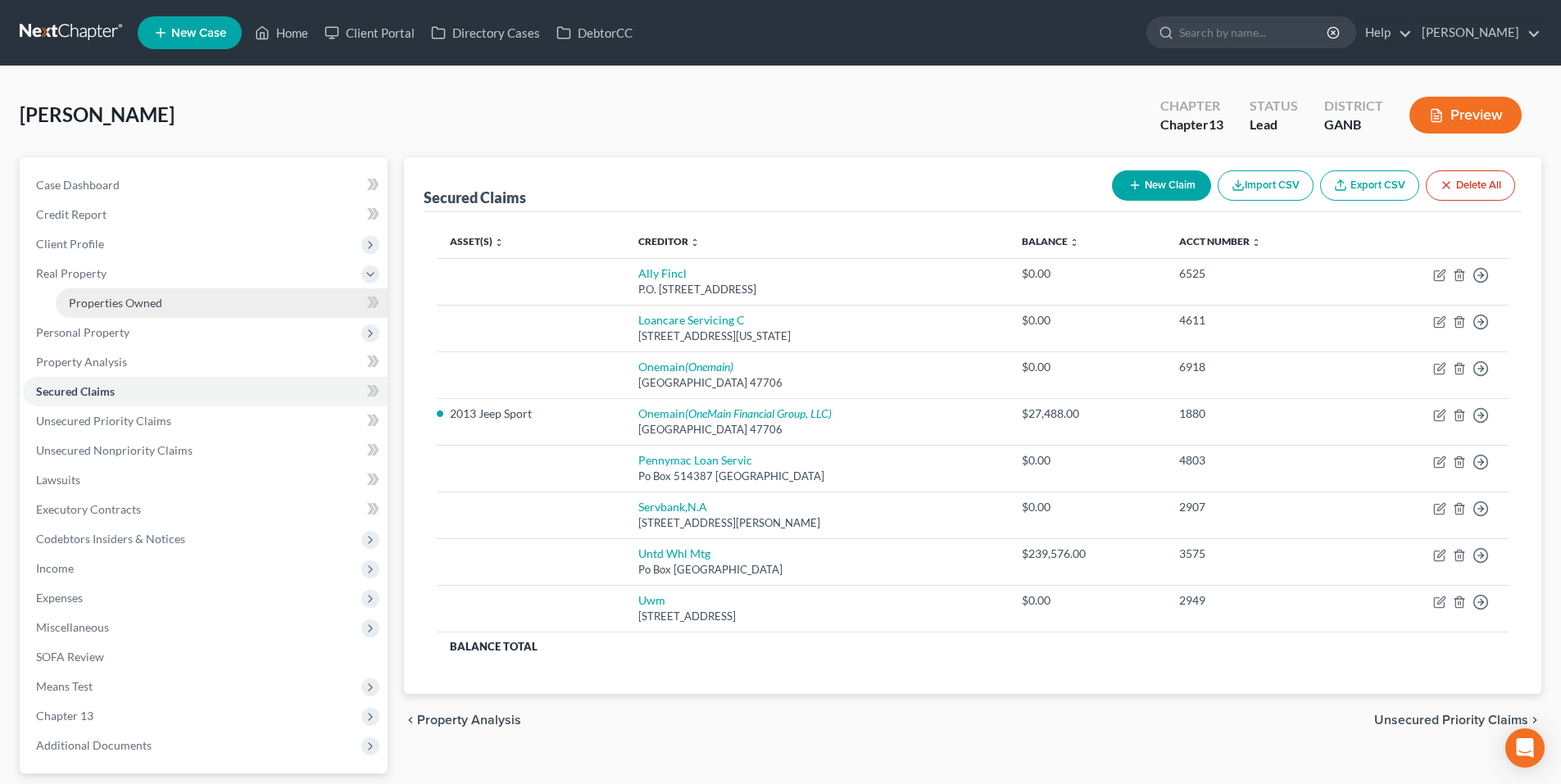
click at [141, 300] on span "Properties Owned" at bounding box center [116, 302] width 93 height 14
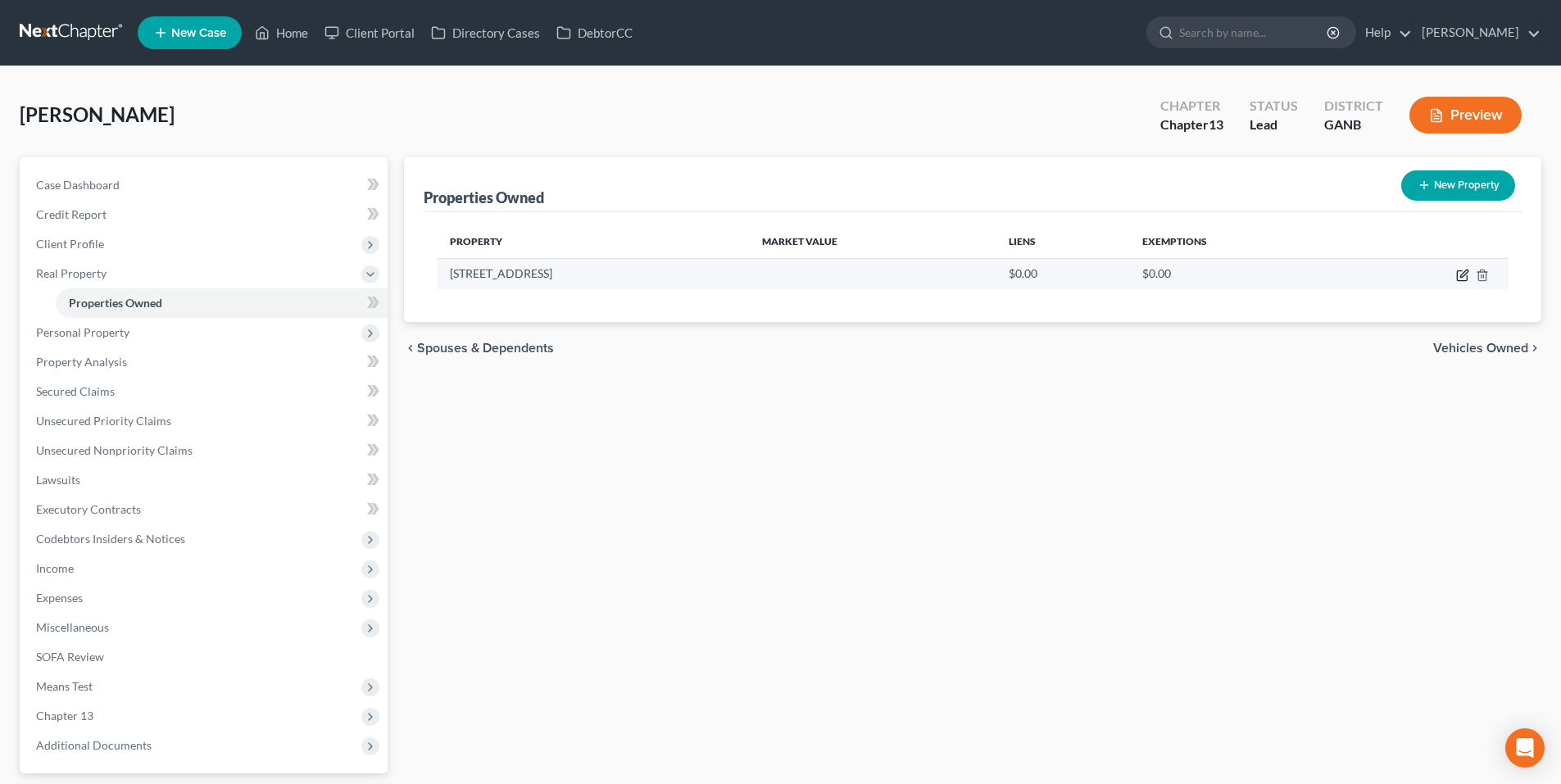
click at [1466, 275] on icon "button" at bounding box center [1463, 275] width 13 height 13
select select "10"
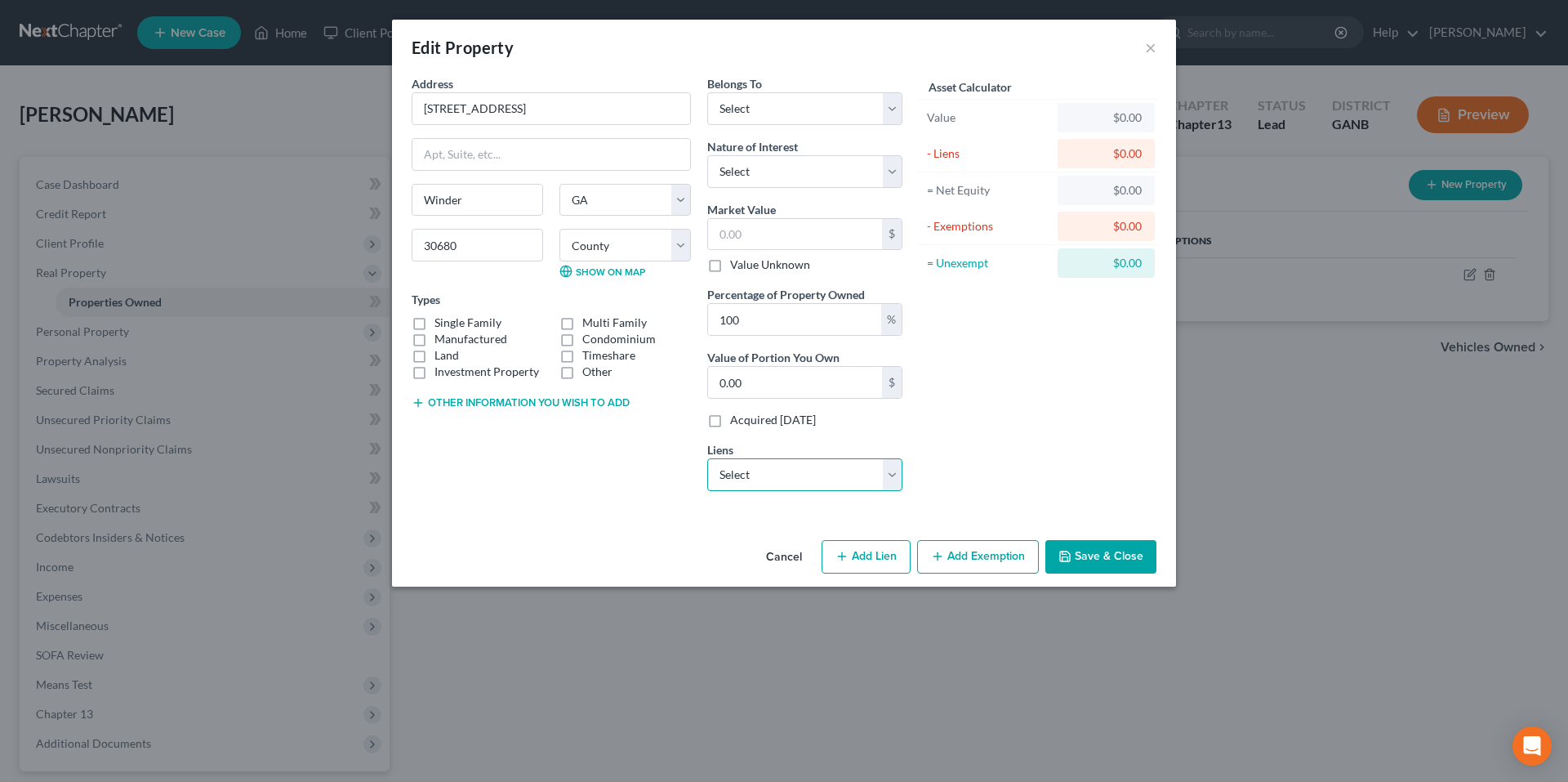
click at [849, 480] on select "Select Untd Whl Mtg - $239,576.00 Ally Fincl - $0.00 Loancare Servicing C - $0.…" at bounding box center [805, 474] width 195 height 32
select select "0"
click at [708, 458] on select "Select Untd Whl Mtg - $239,576.00 Ally Fincl - $0.00 Loancare Servicing C - $0.…" at bounding box center [805, 474] width 195 height 32
select select
select select "33"
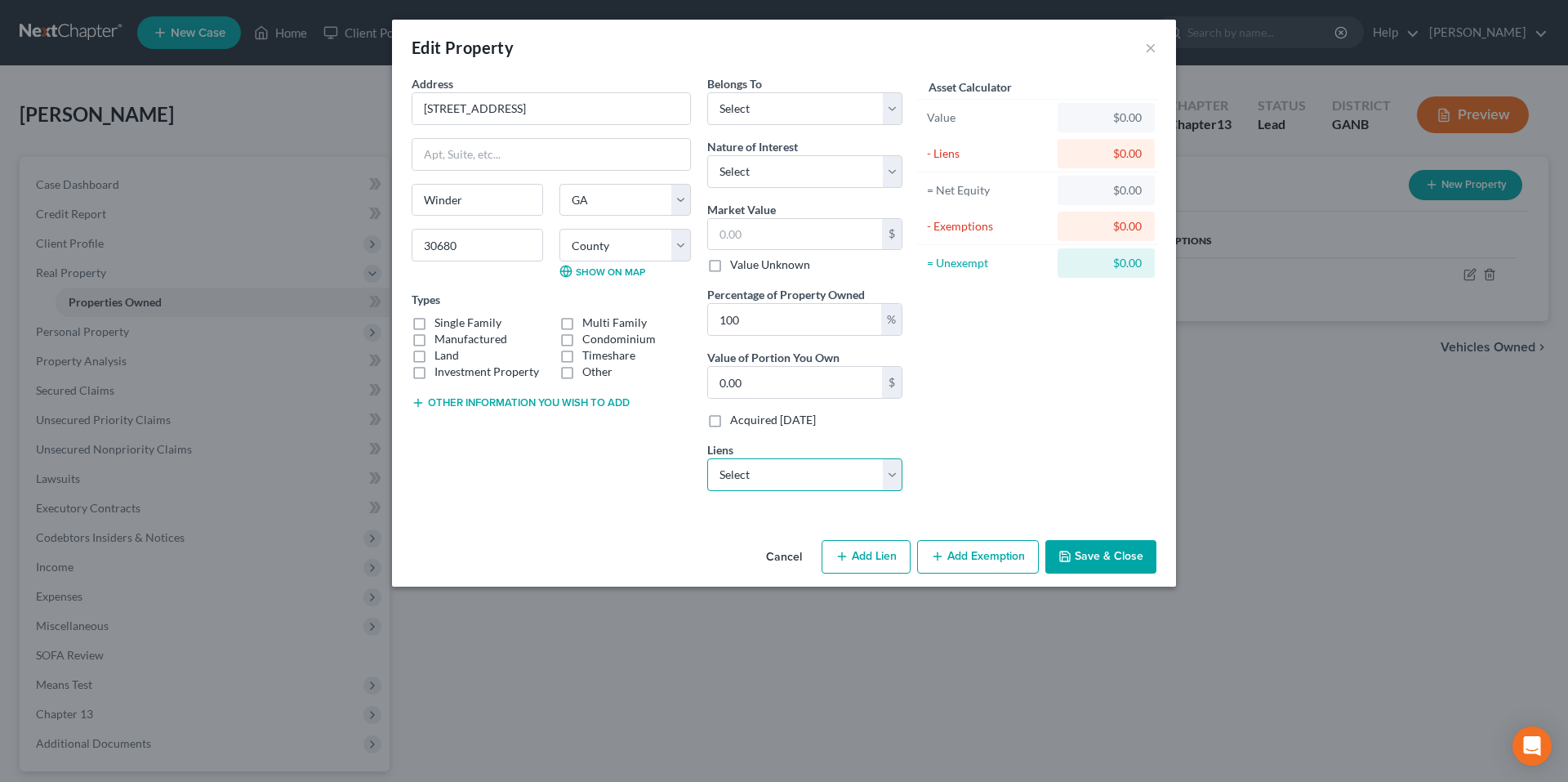
select select "0"
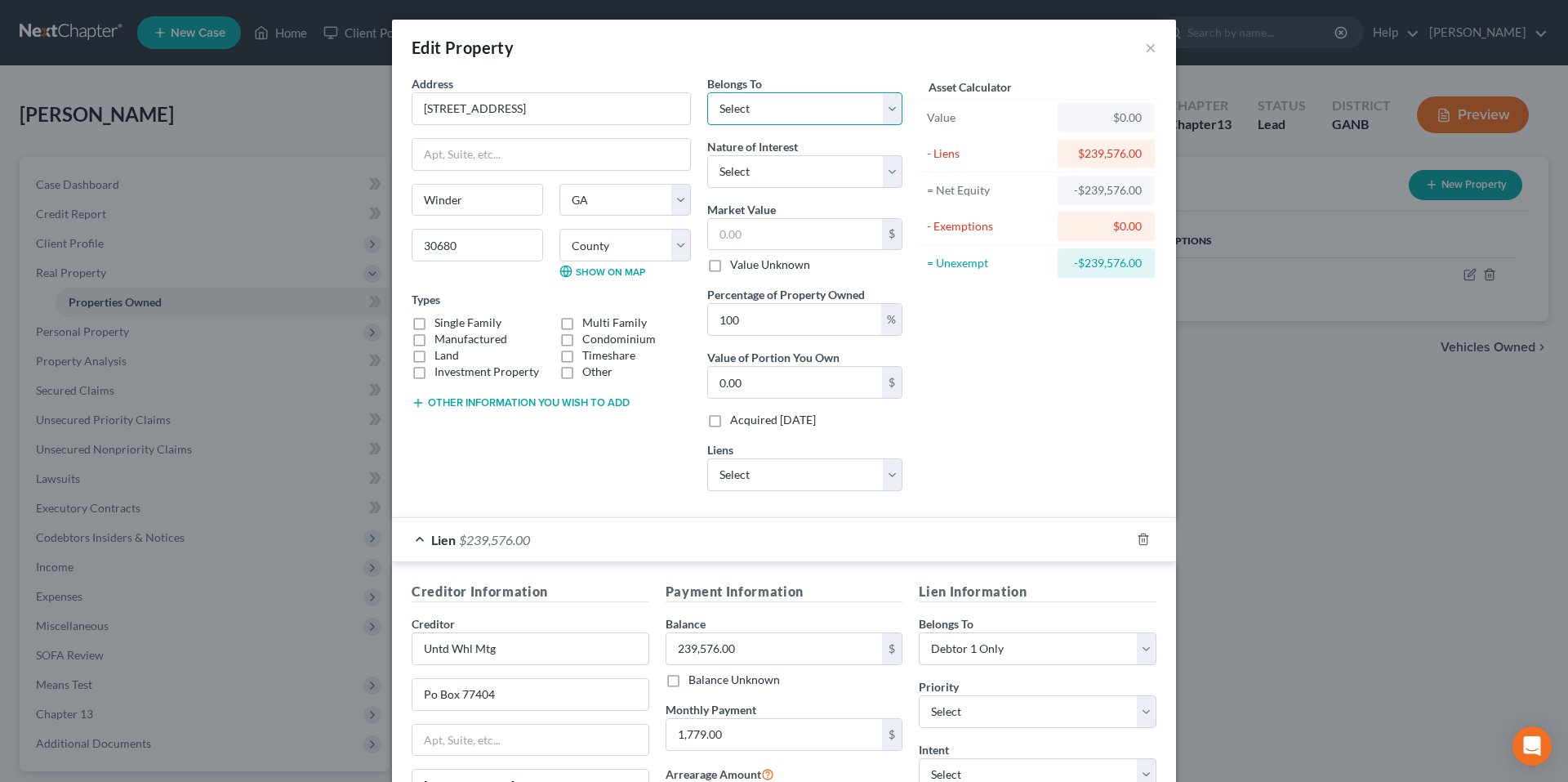
click at [847, 105] on select "Select Debtor 1 Only Debtor 2 Only Debtor 1 And Debtor 2 Only At Least One Of T…" at bounding box center [805, 108] width 195 height 32
select select "0"
click at [708, 92] on select "Select Debtor 1 Only Debtor 2 Only Debtor 1 And Debtor 2 Only At Least One Of T…" at bounding box center [805, 108] width 195 height 32
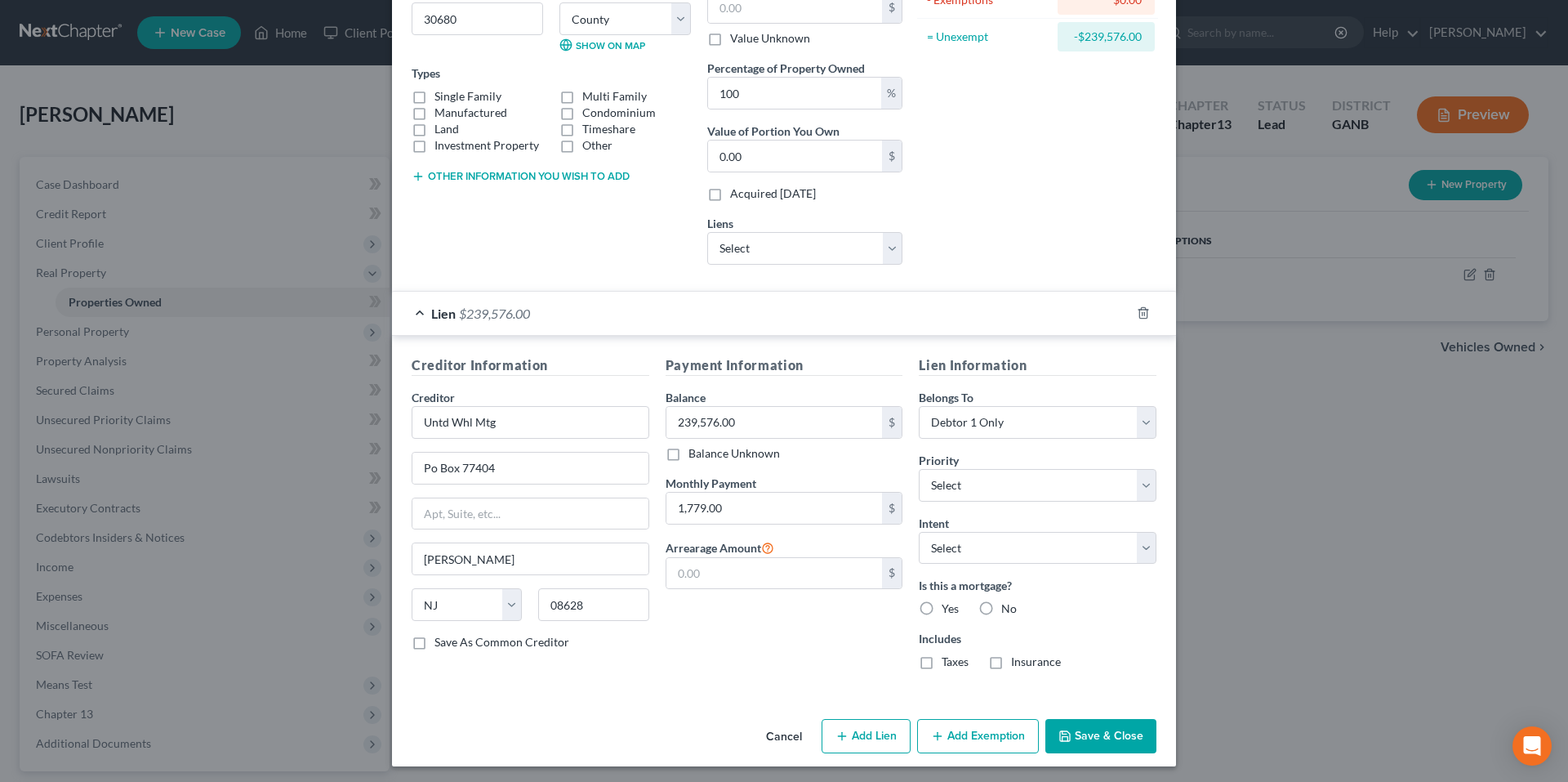
scroll to position [231, 0]
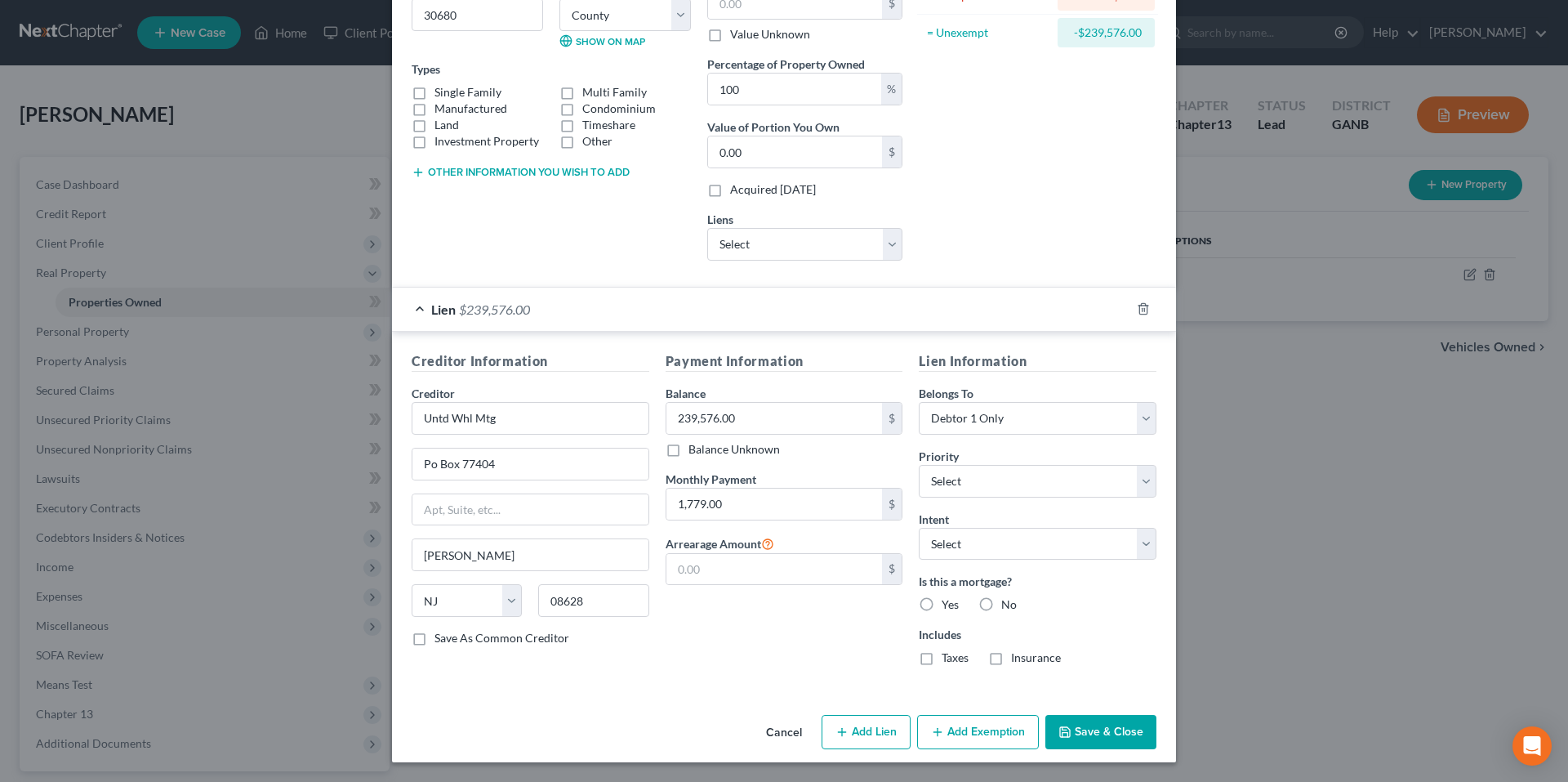
click at [1093, 731] on button "Save & Close" at bounding box center [1101, 731] width 111 height 34
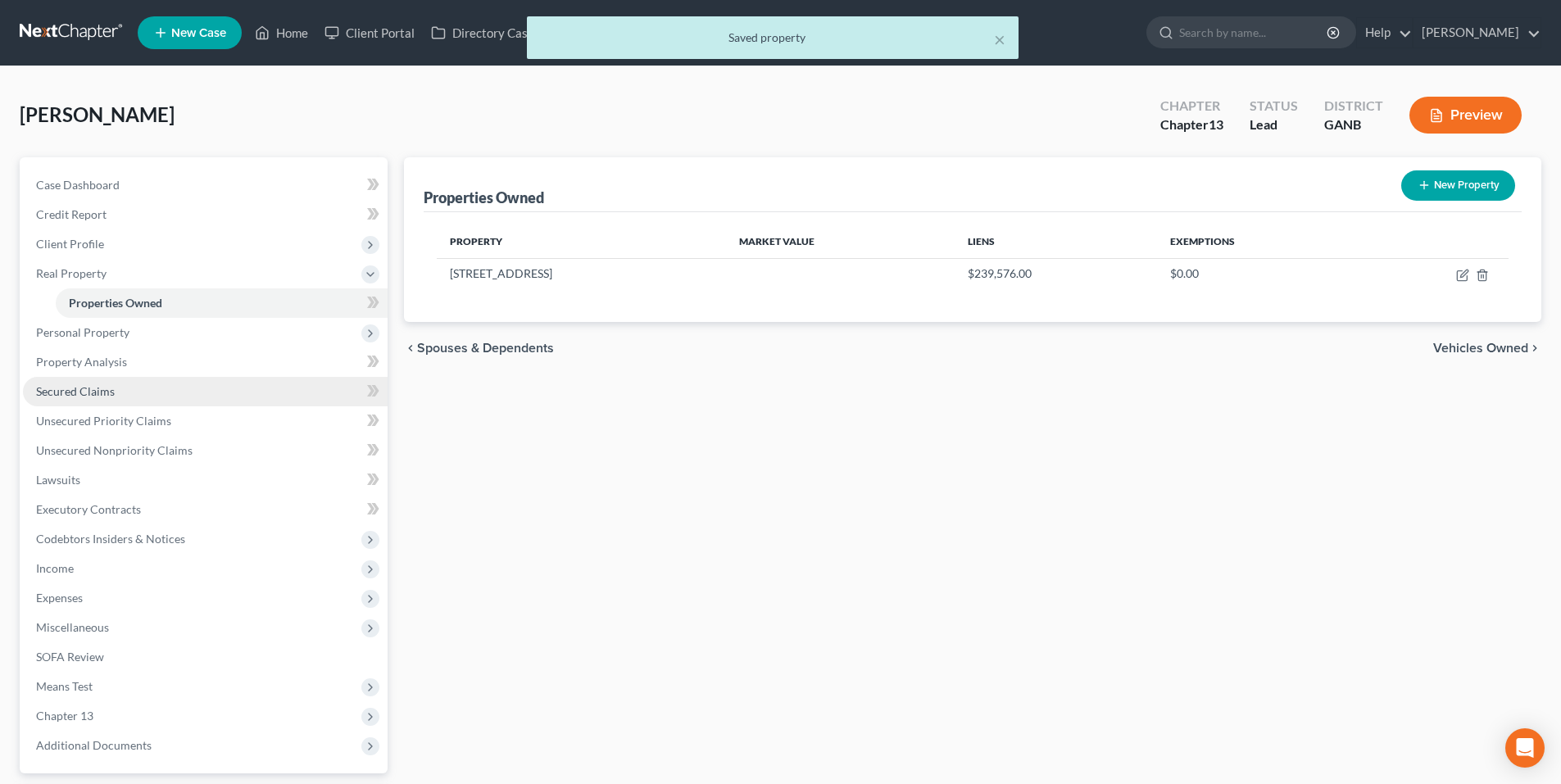
click at [119, 392] on link "Secured Claims" at bounding box center [206, 391] width 365 height 29
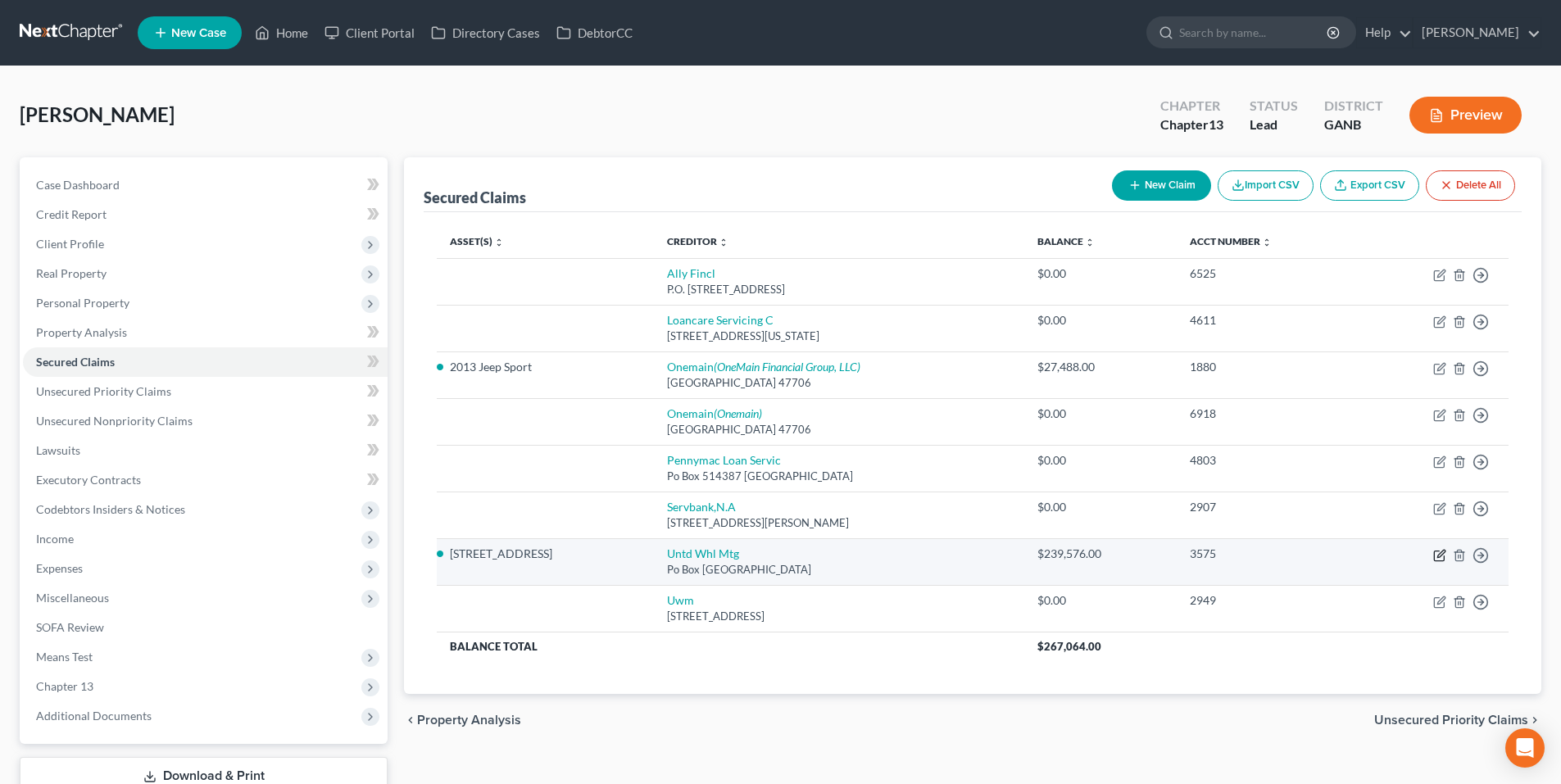
click at [1434, 552] on icon "button" at bounding box center [1439, 556] width 10 height 10
select select "33"
select select "0"
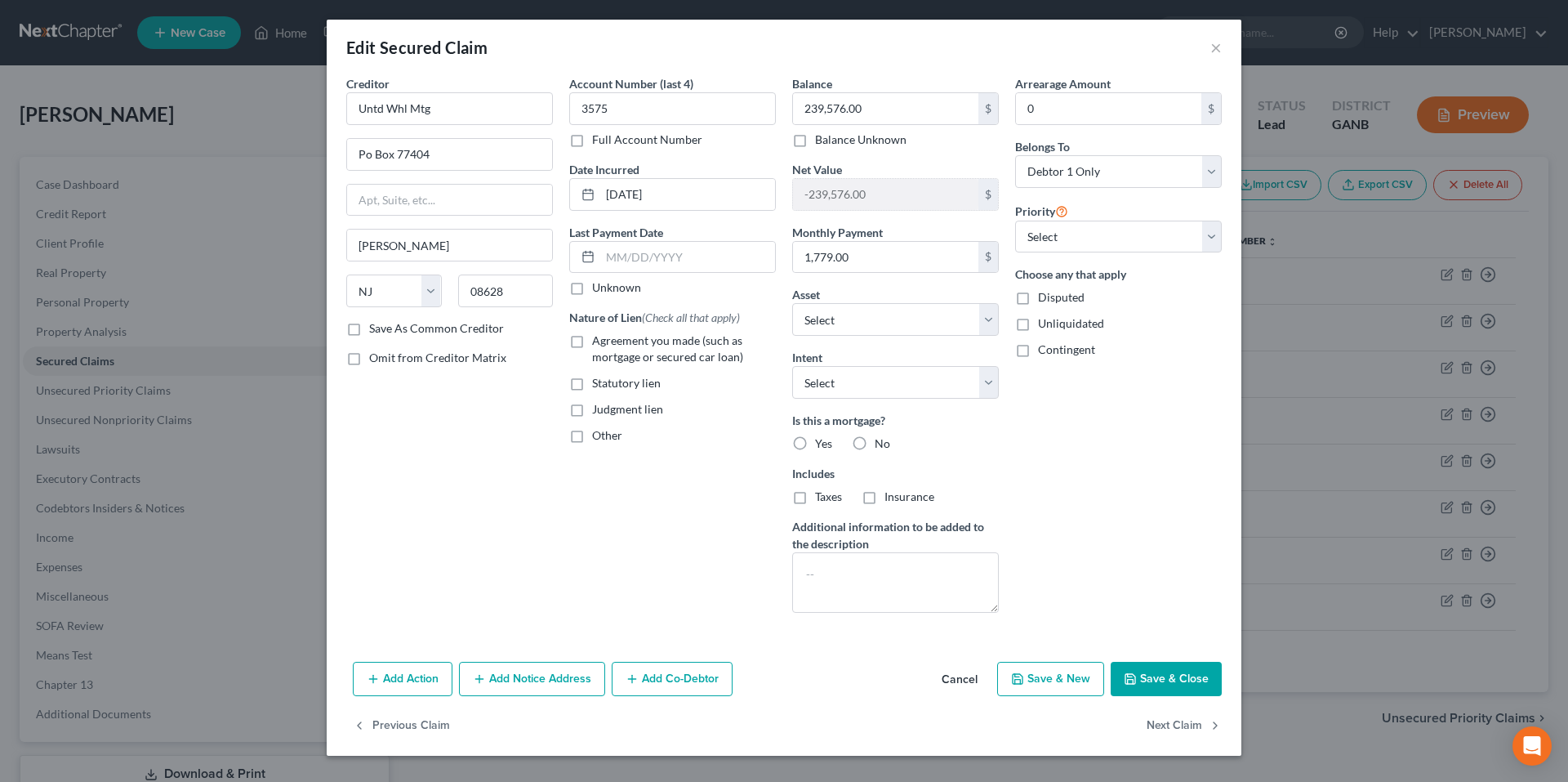
click at [517, 672] on button "Add Notice Address" at bounding box center [532, 678] width 146 height 34
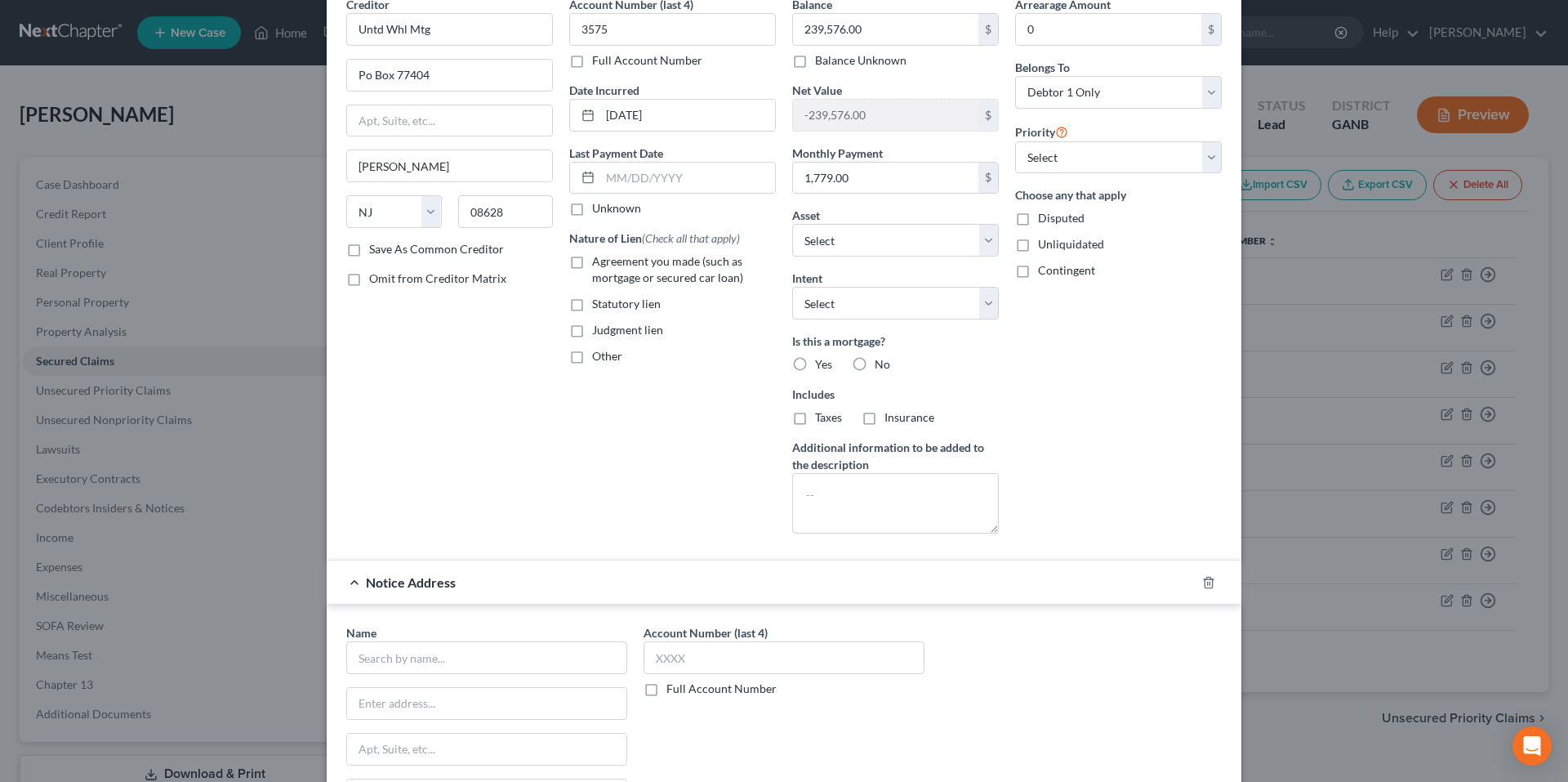
scroll to position [81, 0]
click at [777, 652] on input "text" at bounding box center [784, 655] width 281 height 32
type input "3575"
click at [471, 653] on input "text" at bounding box center [486, 655] width 281 height 32
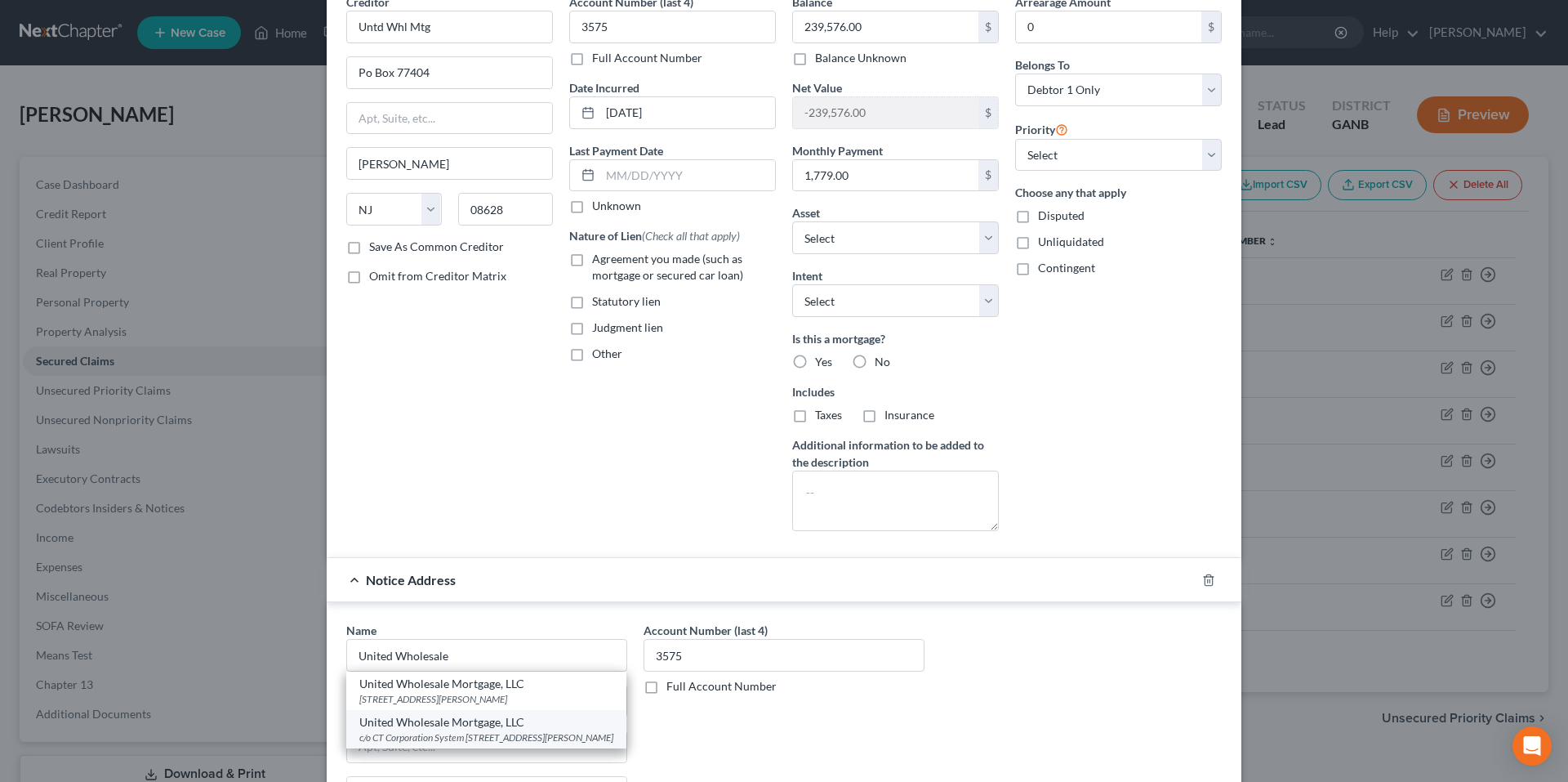
click at [502, 745] on div "c/o CT Corporation System 289 S. Culver Street, Lawrenceville, GA 30046" at bounding box center [486, 737] width 254 height 14
type input "United Wholesale Mortgage, LLC"
type input "c/o CT Corporation System"
type input "289 S. Culver Street"
type input "[GEOGRAPHIC_DATA]"
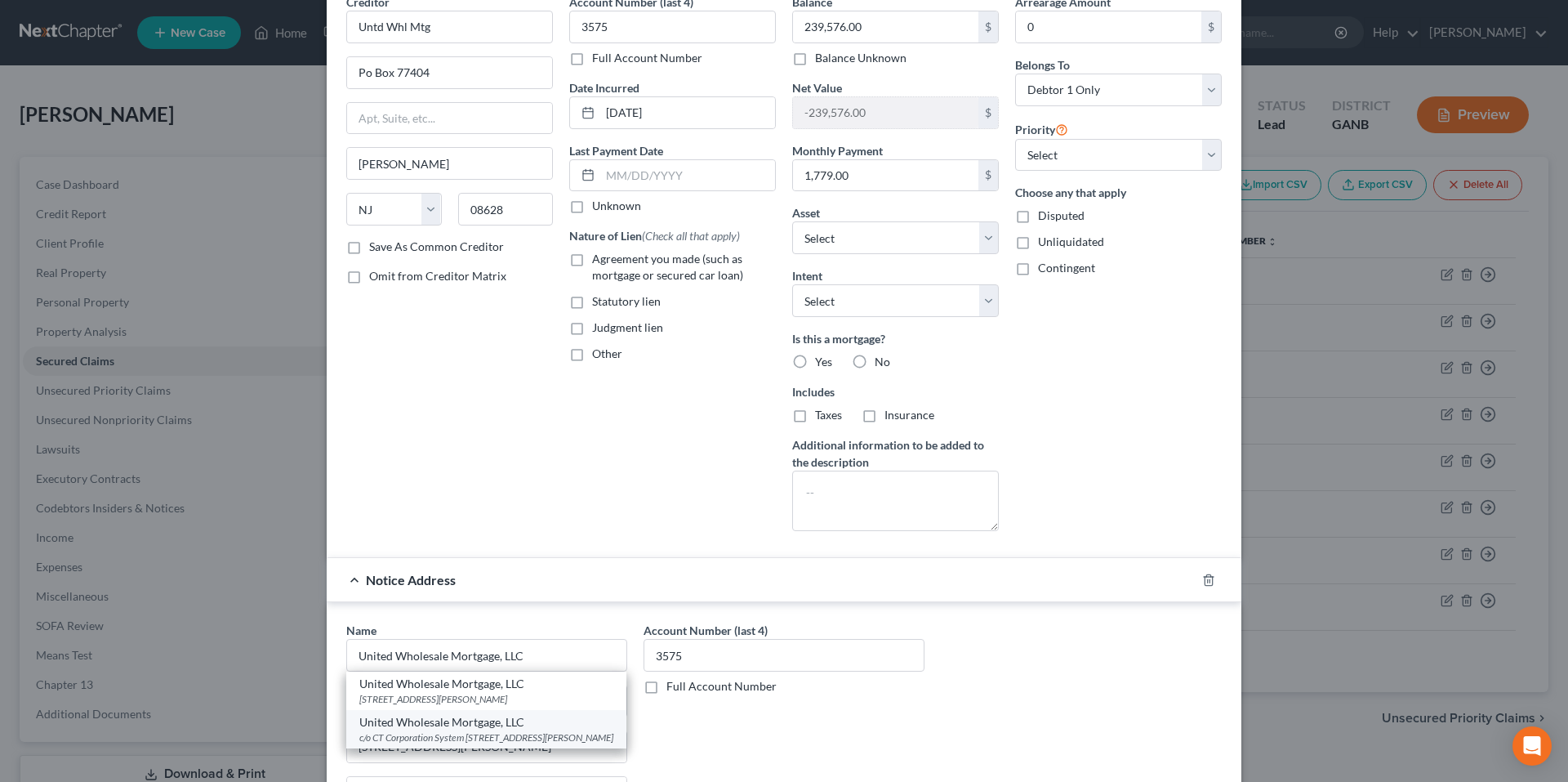
select select "10"
type input "30046"
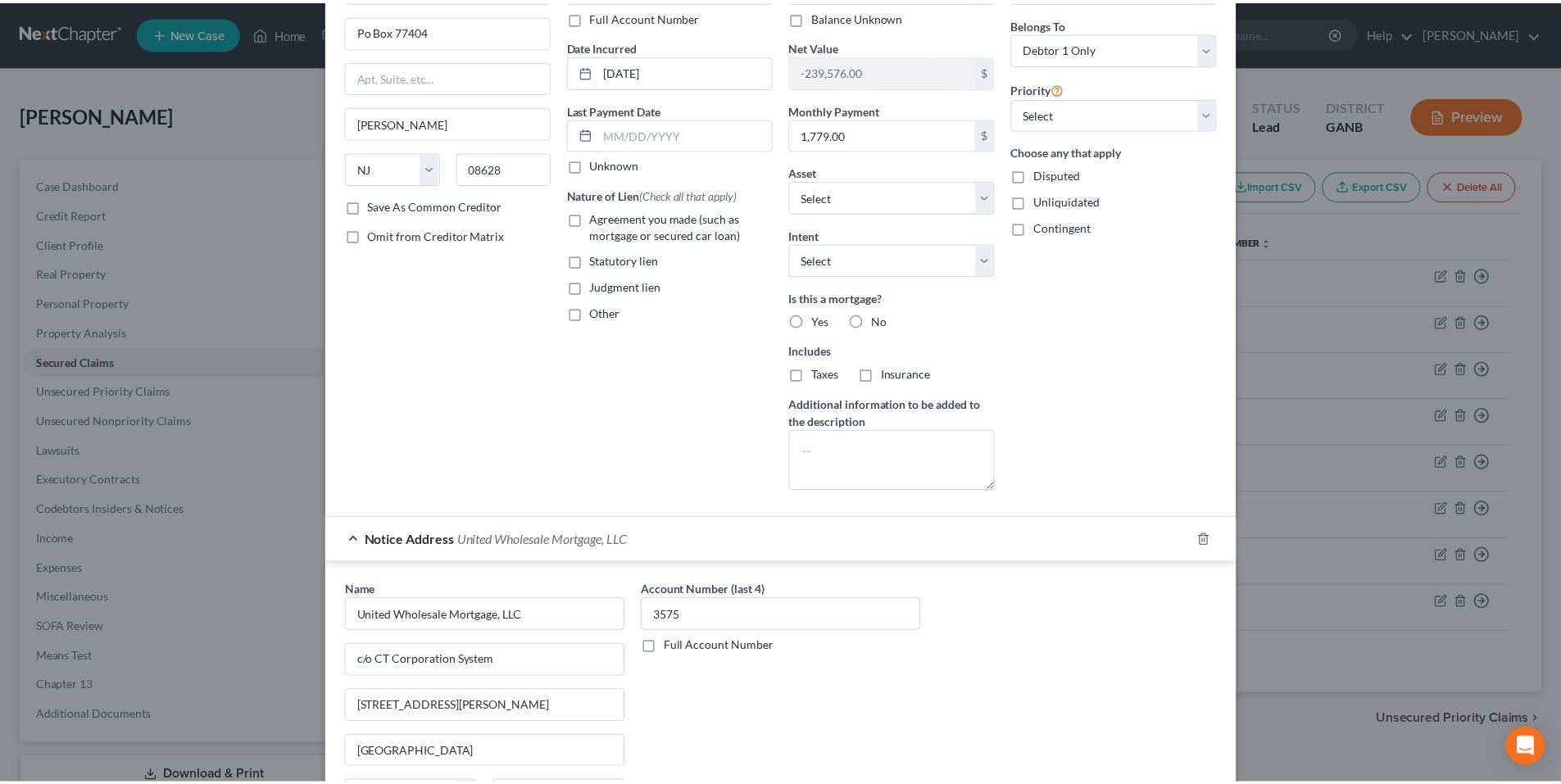
scroll to position [328, 0]
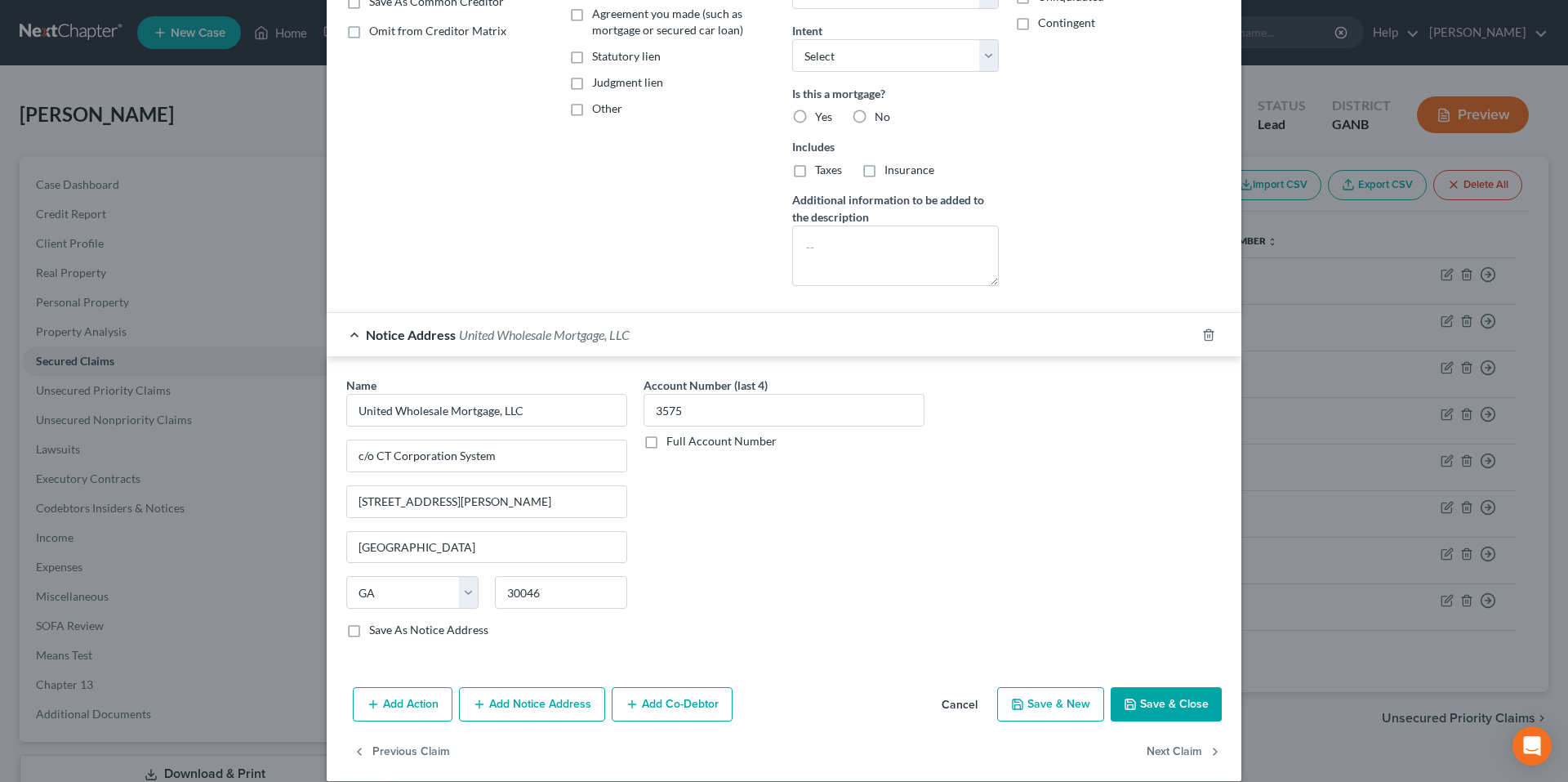
click at [1131, 716] on button "Save & Close" at bounding box center [1166, 704] width 111 height 34
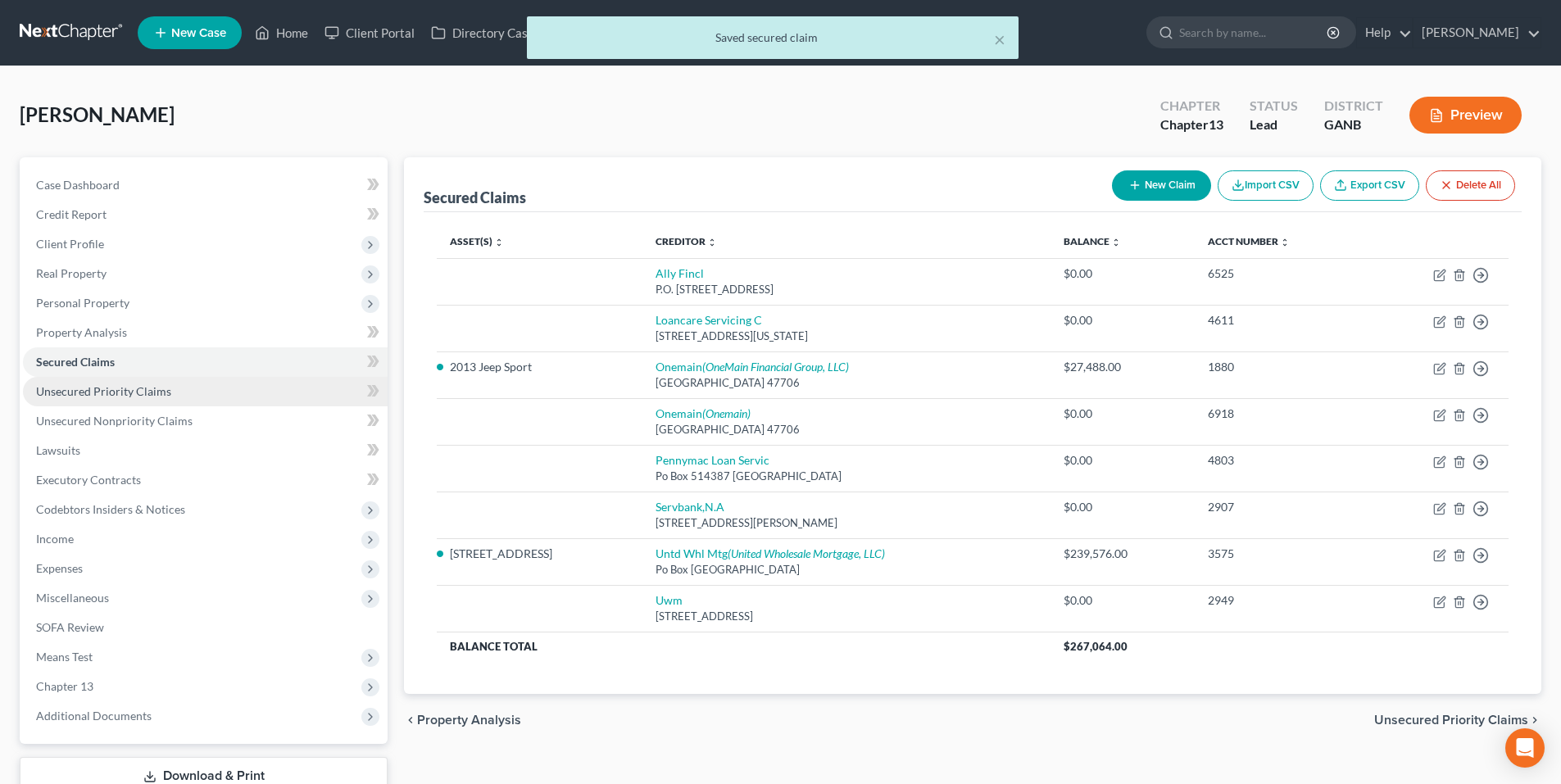
click at [138, 399] on link "Unsecured Priority Claims" at bounding box center [206, 391] width 365 height 29
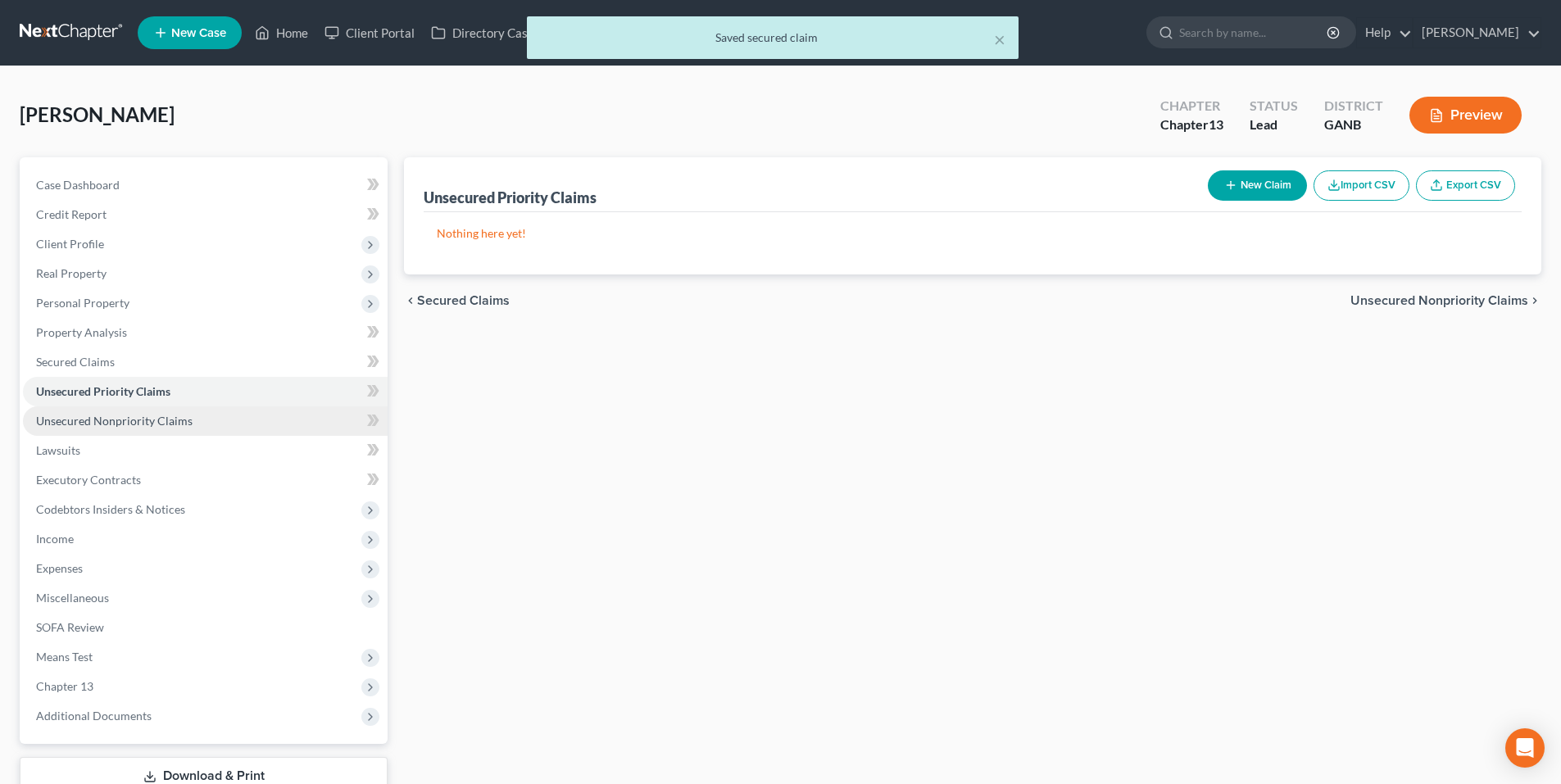
click at [156, 429] on link "Unsecured Nonpriority Claims" at bounding box center [206, 420] width 365 height 29
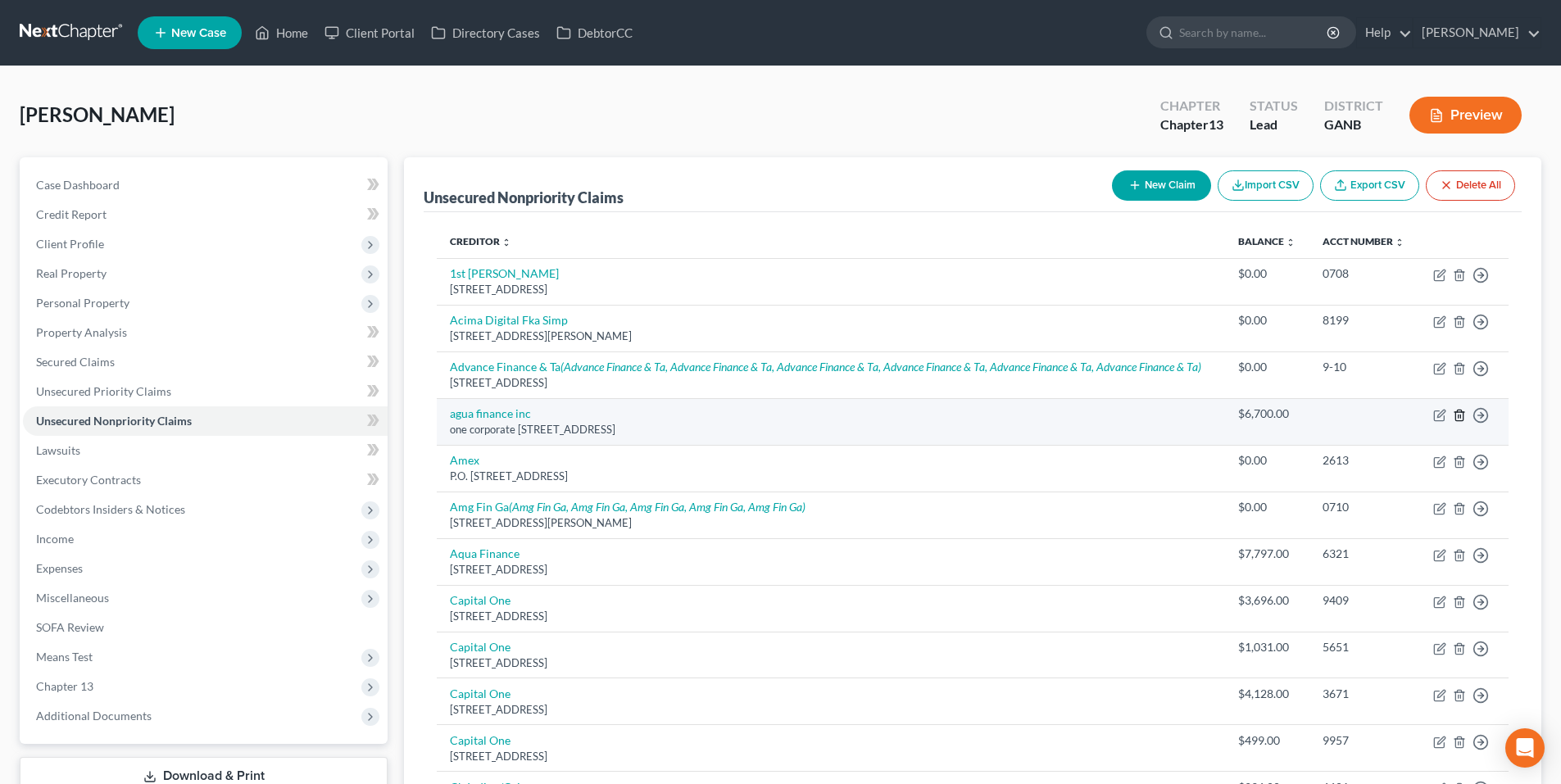
click at [1460, 417] on line "button" at bounding box center [1460, 416] width 0 height 3
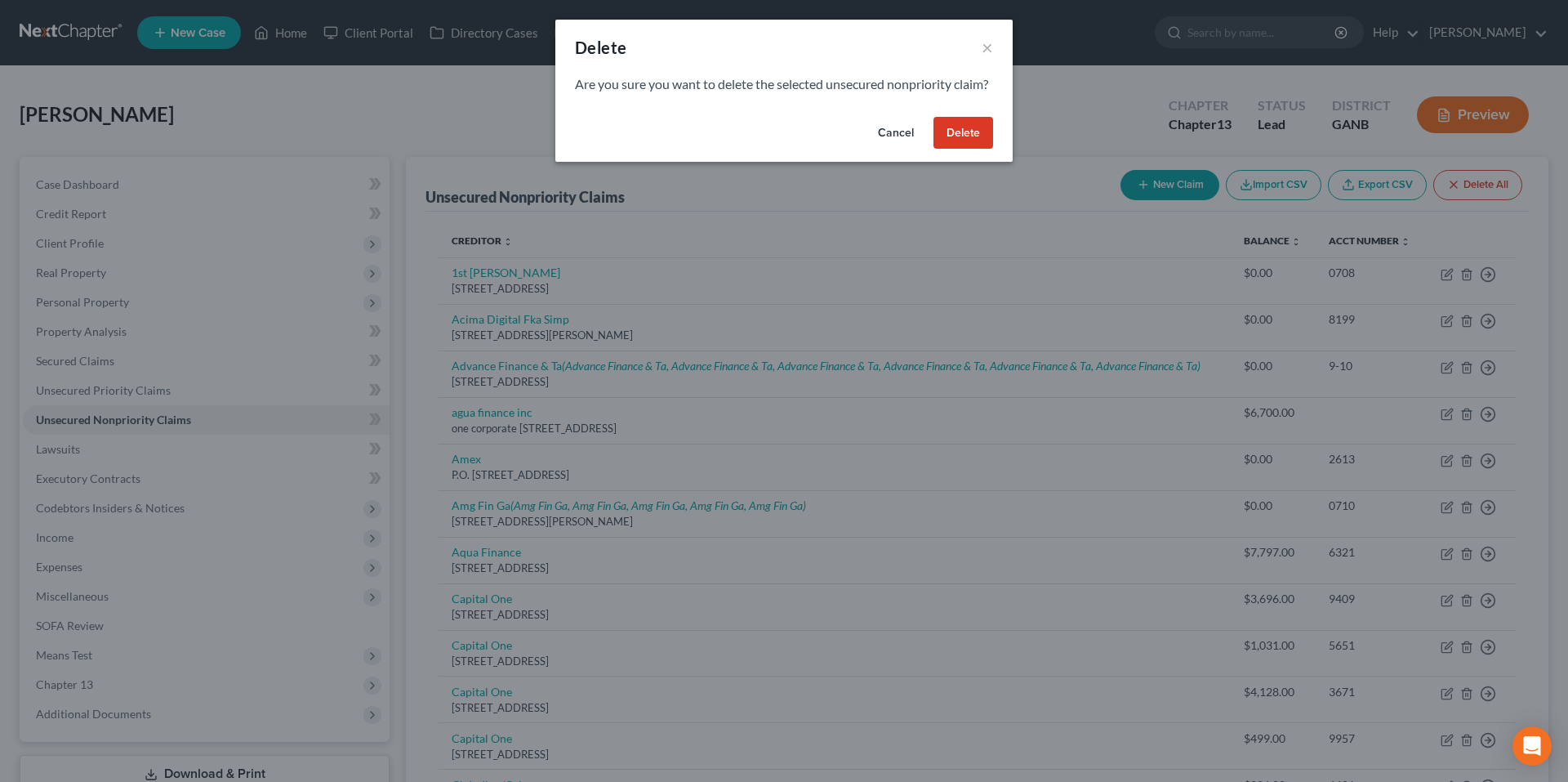
click at [951, 147] on button "Delete" at bounding box center [963, 133] width 60 height 32
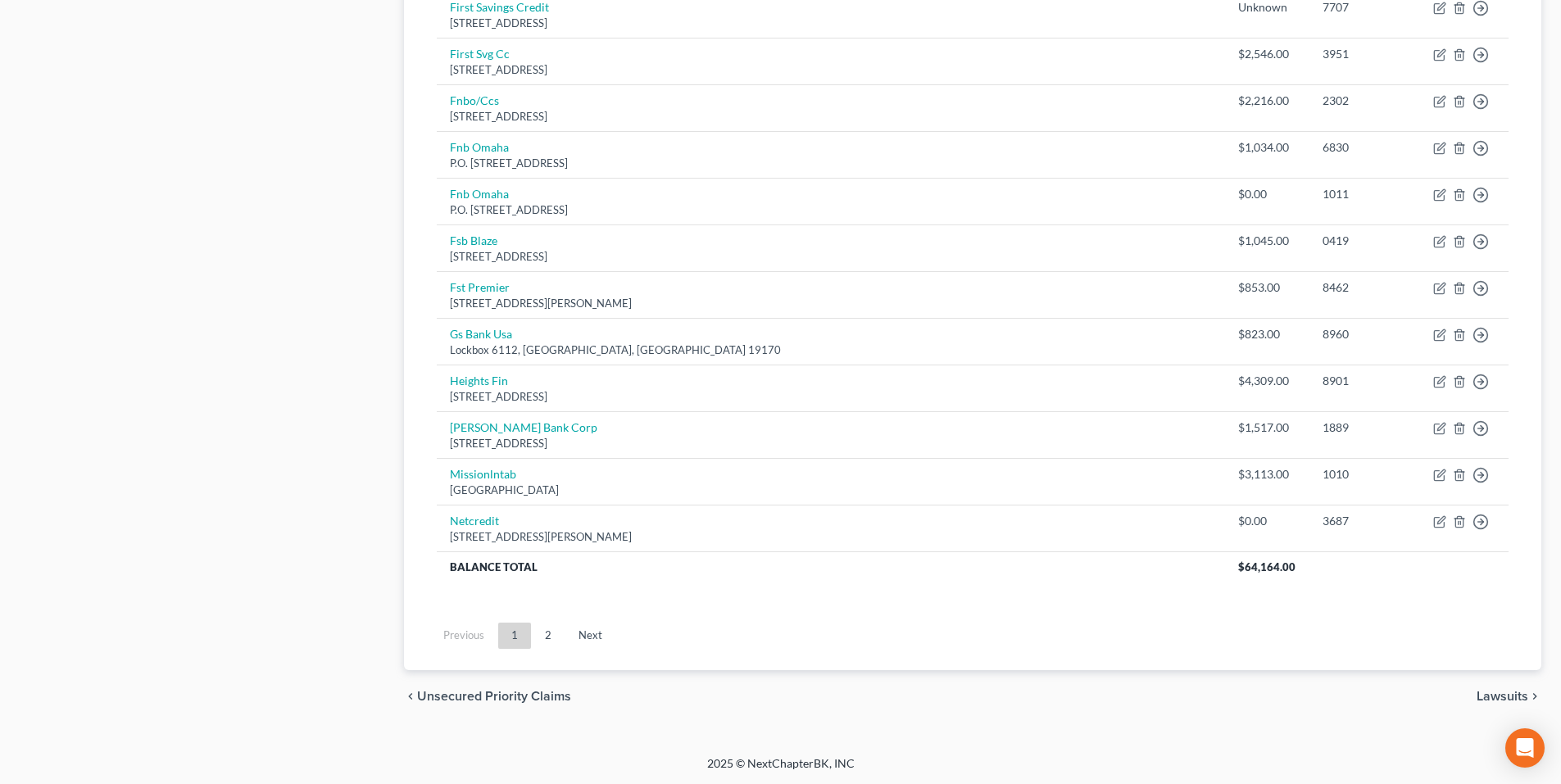
scroll to position [1061, 0]
click at [559, 625] on link "2" at bounding box center [548, 635] width 32 height 27
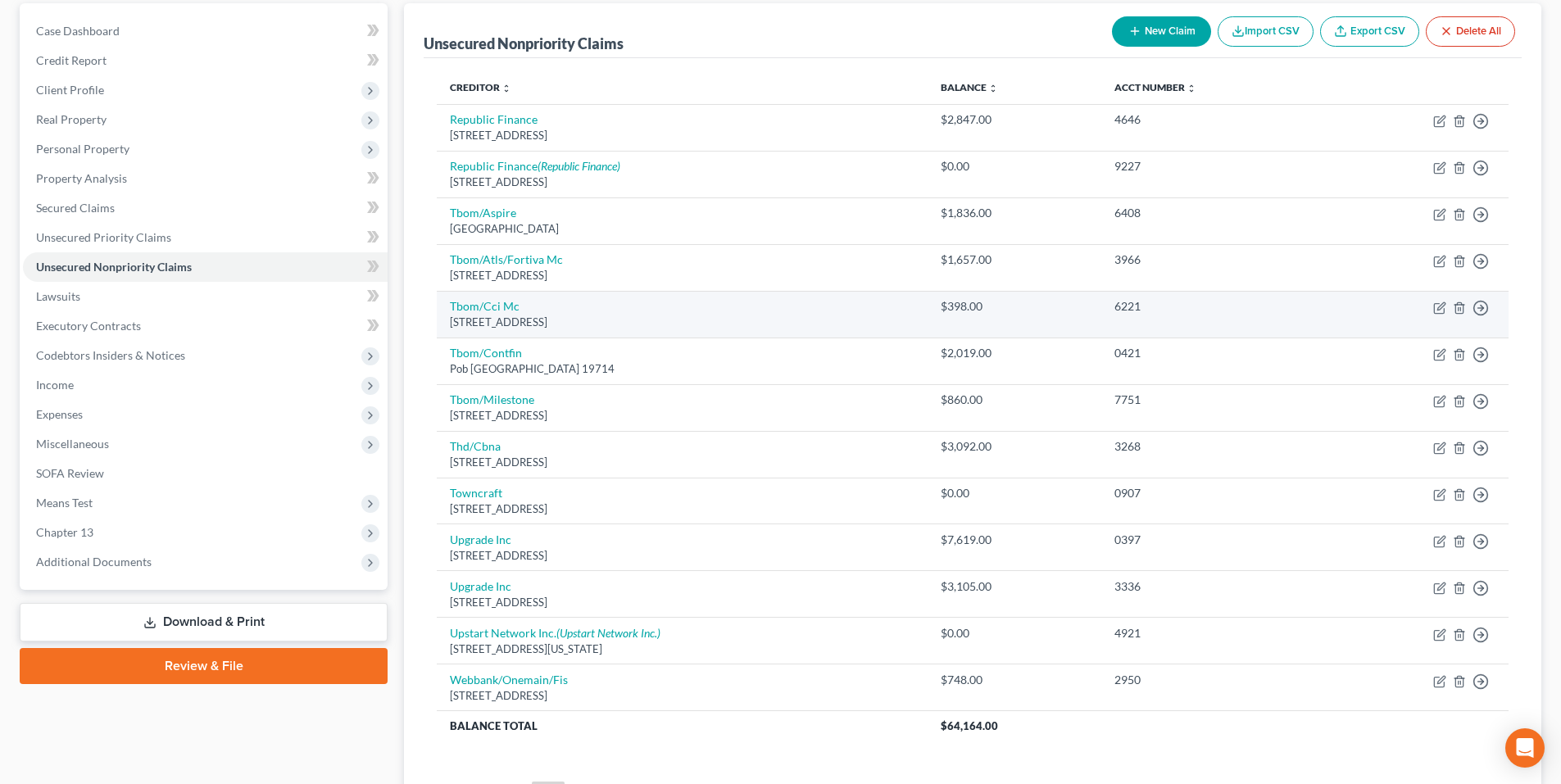
scroll to position [150, 0]
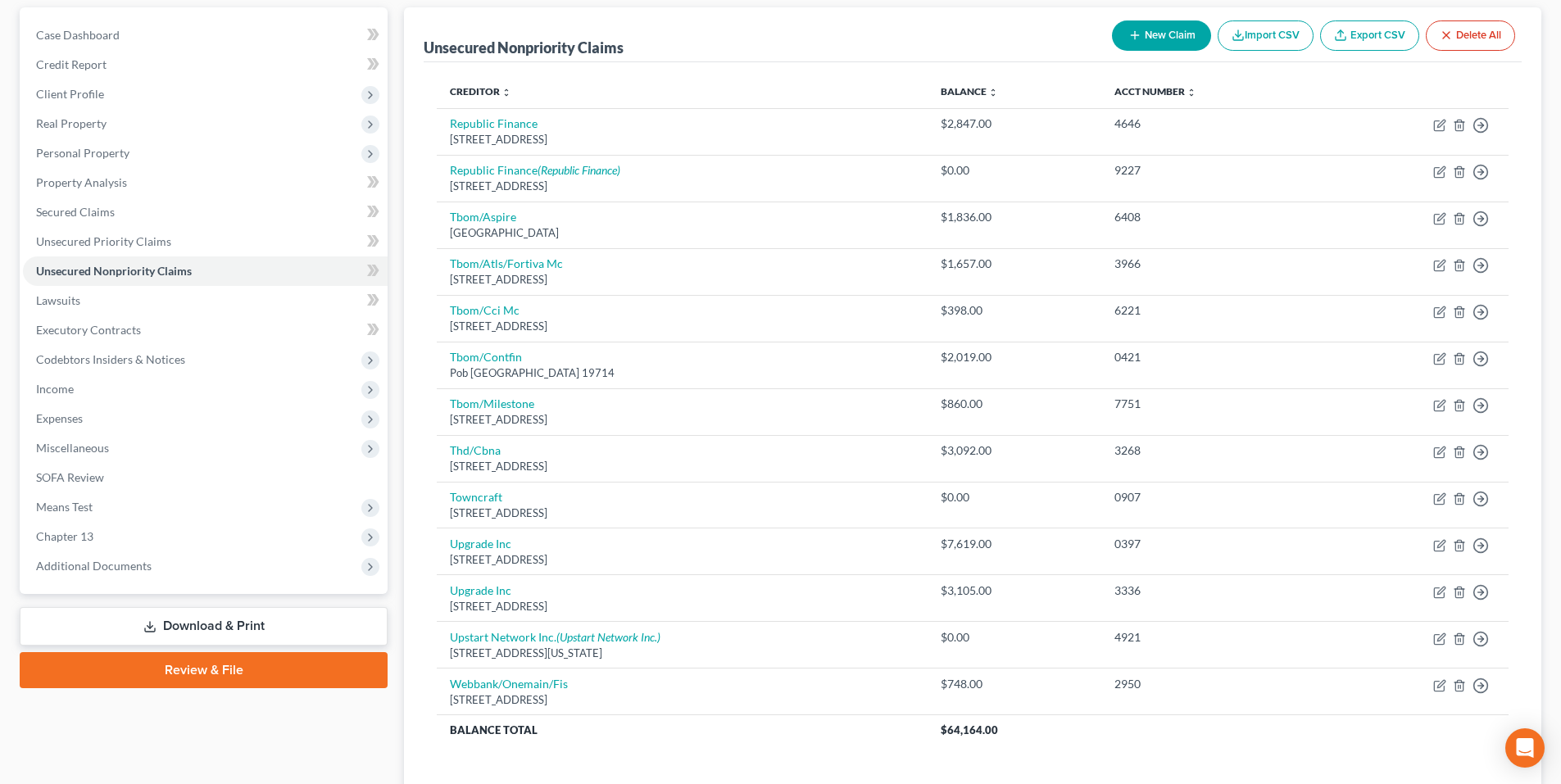
click at [1164, 38] on button "New Claim" at bounding box center [1161, 36] width 99 height 30
select select "0"
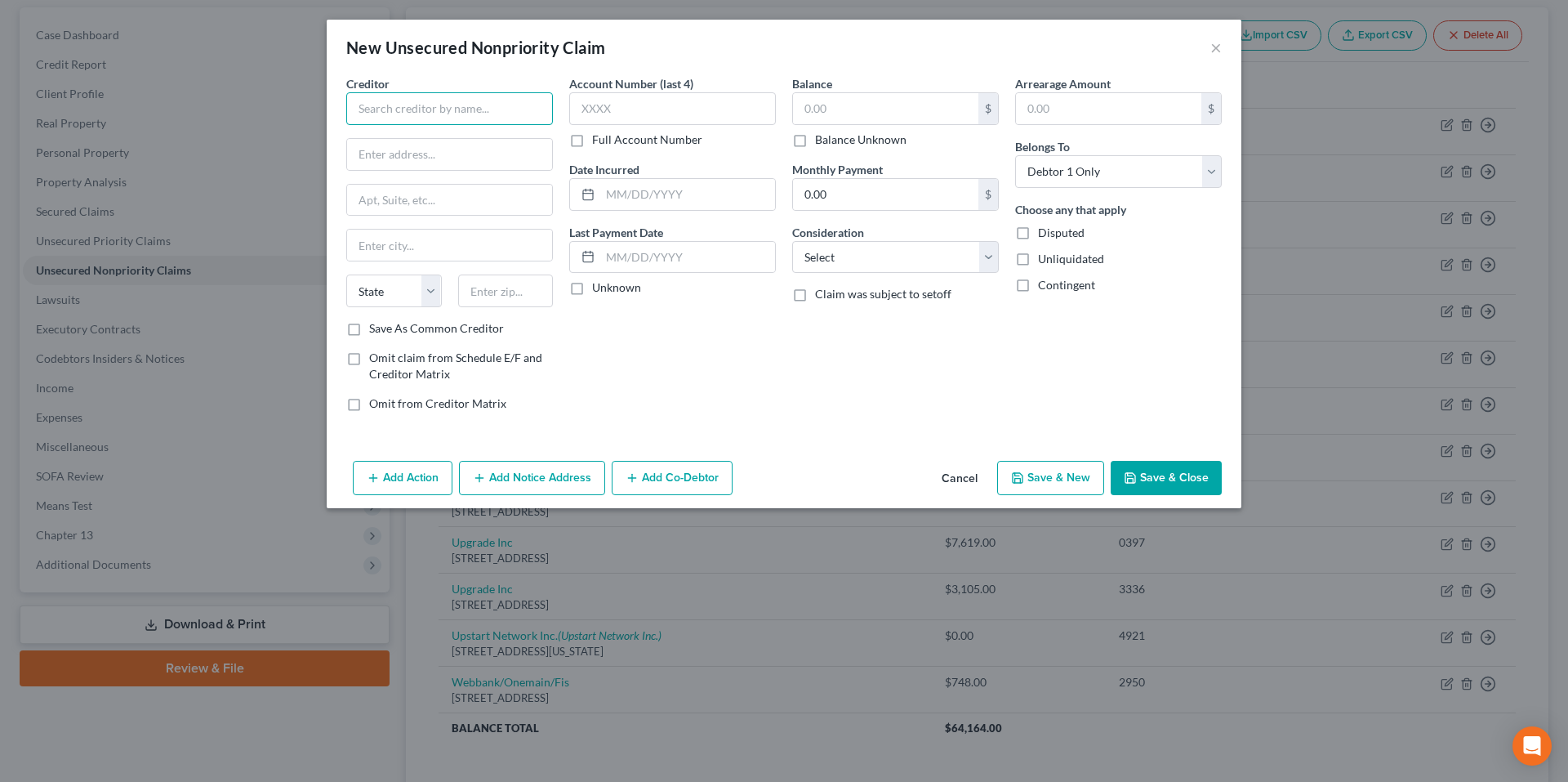
click at [518, 109] on input "text" at bounding box center [449, 108] width 207 height 32
type input "Transcare Medical"
type input "P.O. Box 19587"
type input "Flowery Branch"
type input "30542"
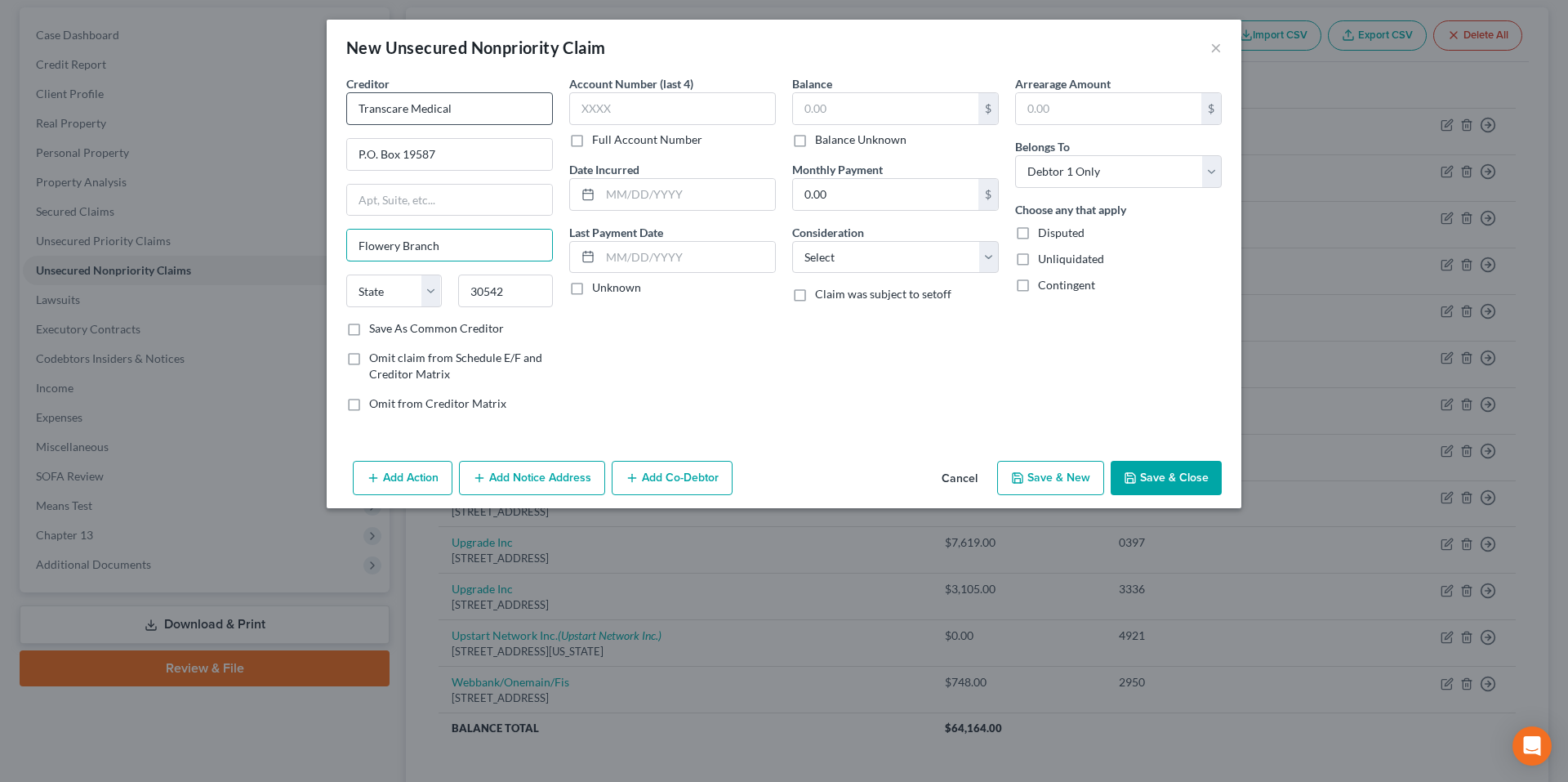
select select "10"
type input "5132"
type input "6/27/2025"
type input "295.00"
click at [939, 258] on select "Select Cable / Satellite Services Collection Agency Credit Card Debt Debt Couns…" at bounding box center [895, 257] width 207 height 32
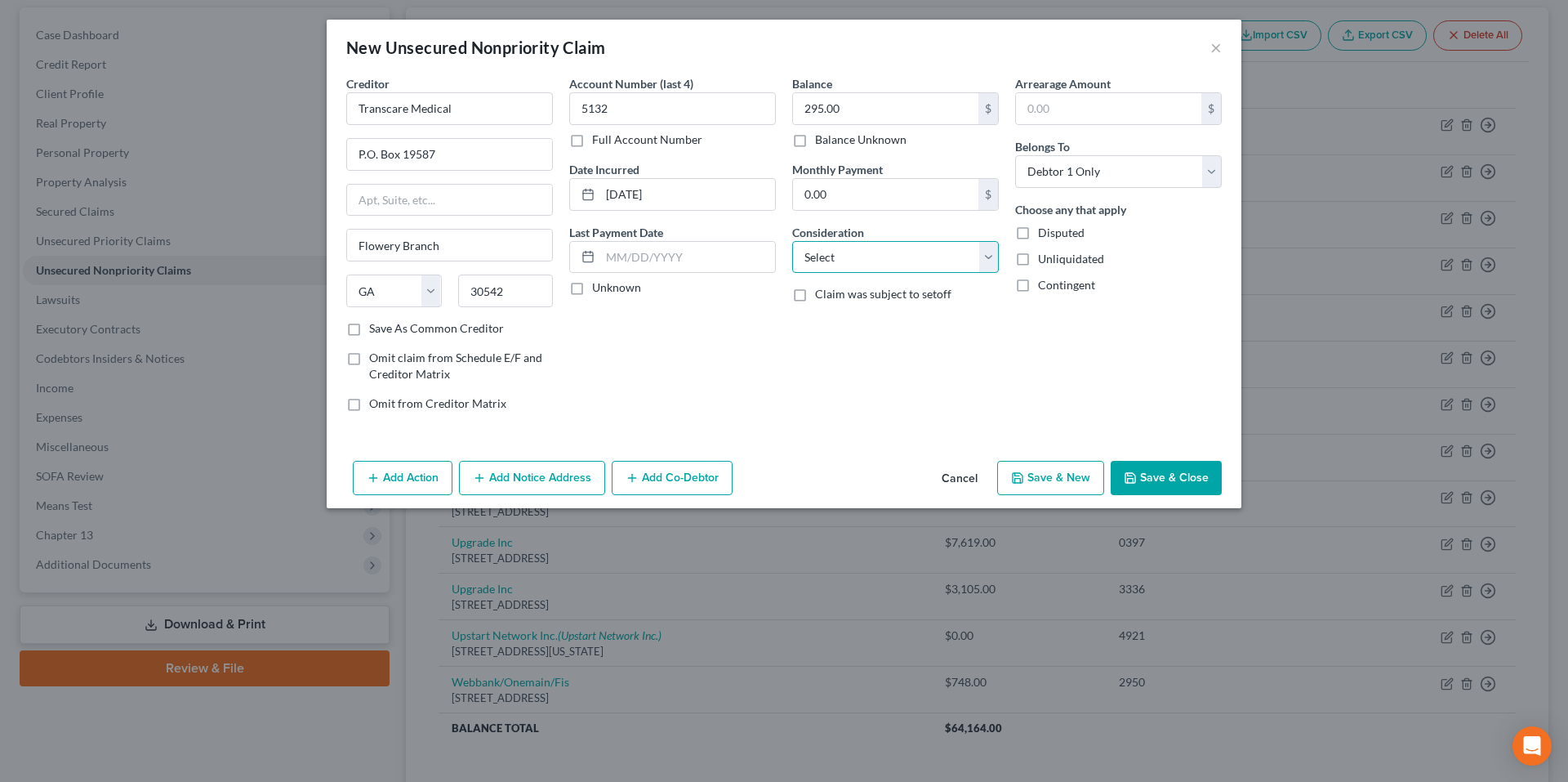
select select "9"
click at [792, 241] on select "Select Cable / Satellite Services Collection Agency Credit Card Debt Debt Couns…" at bounding box center [895, 257] width 207 height 32
click at [1091, 107] on input "text" at bounding box center [1108, 108] width 185 height 31
type input "295.00"
click at [1051, 485] on button "Save & New" at bounding box center [1050, 477] width 107 height 34
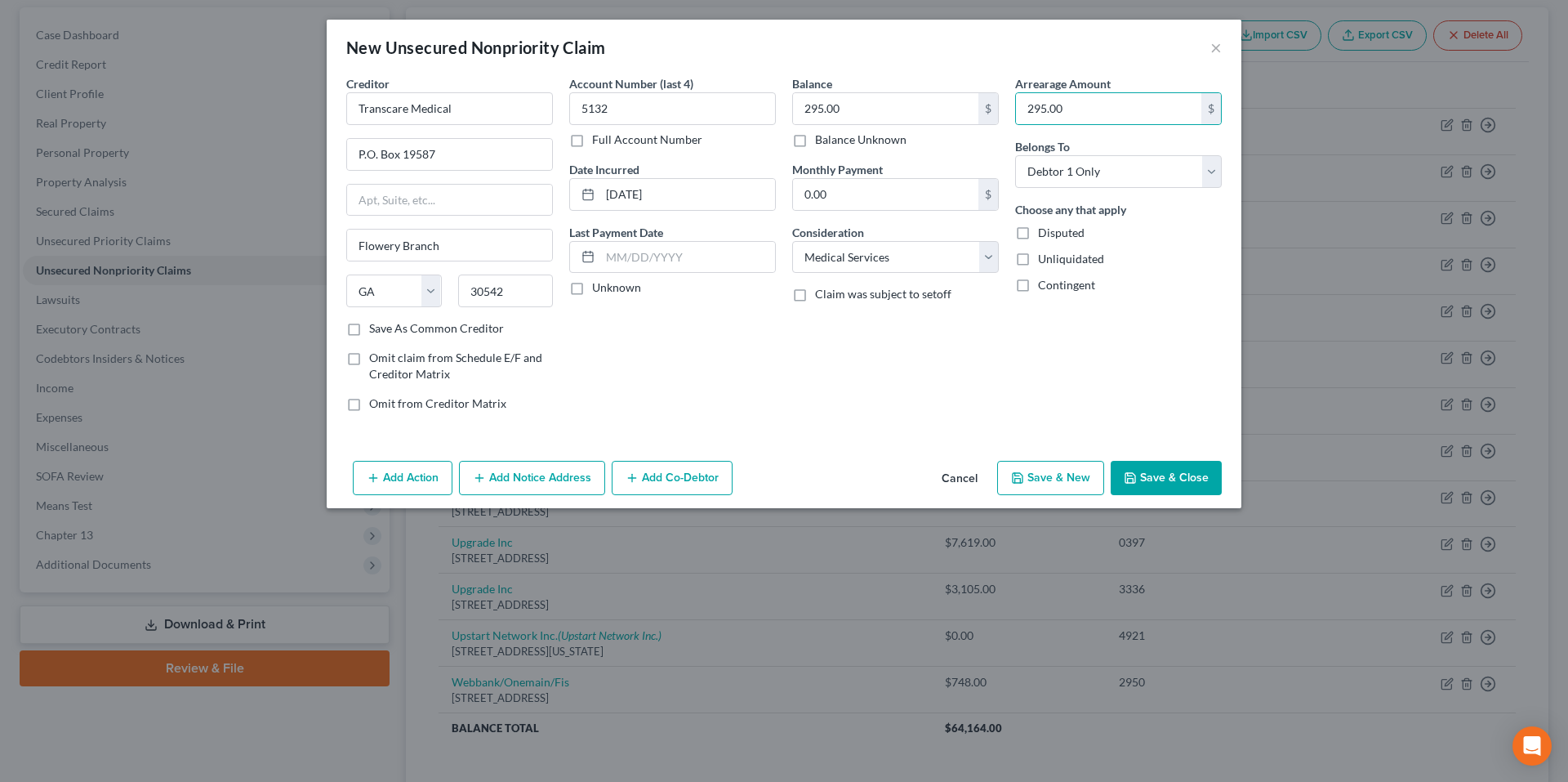
select select "0"
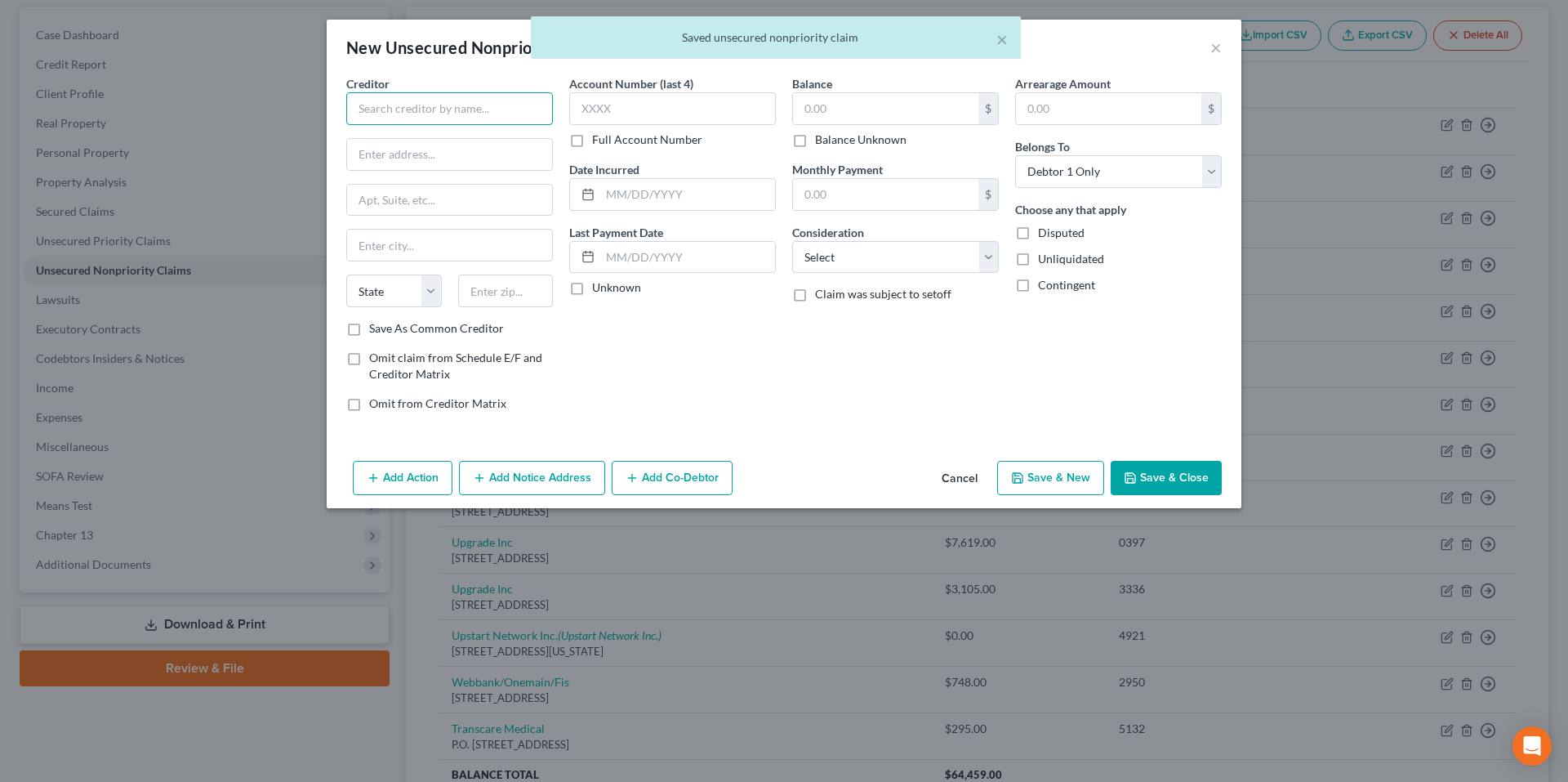
click at [502, 118] on input "text" at bounding box center [449, 108] width 207 height 32
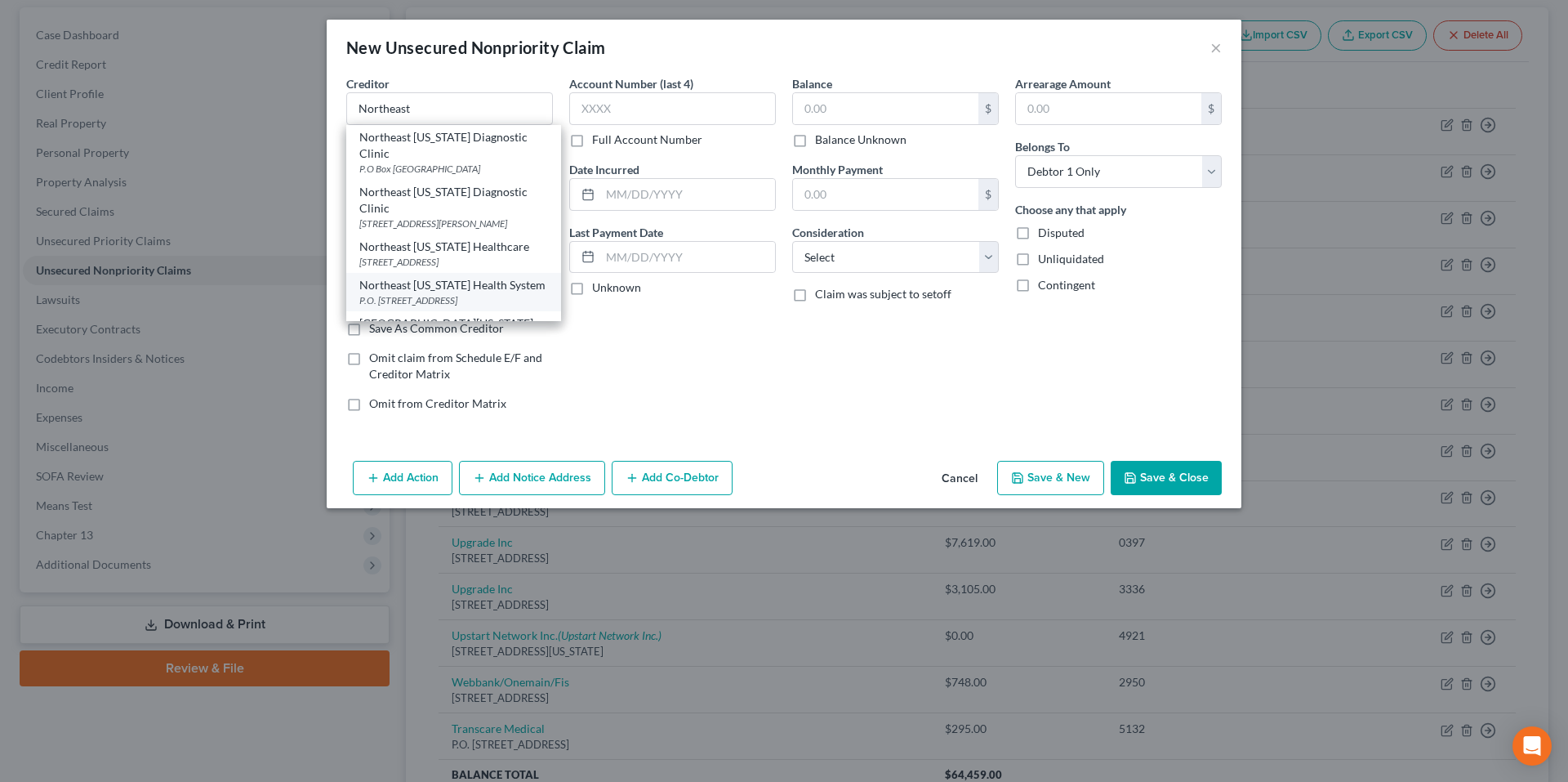
click at [470, 307] on div "P.O. Box 129, Oakwood, GA 30566" at bounding box center [453, 300] width 188 height 14
type input "Northeast Georgia Health System"
type input "P.O. Box 129"
type input "Oakwood"
select select "10"
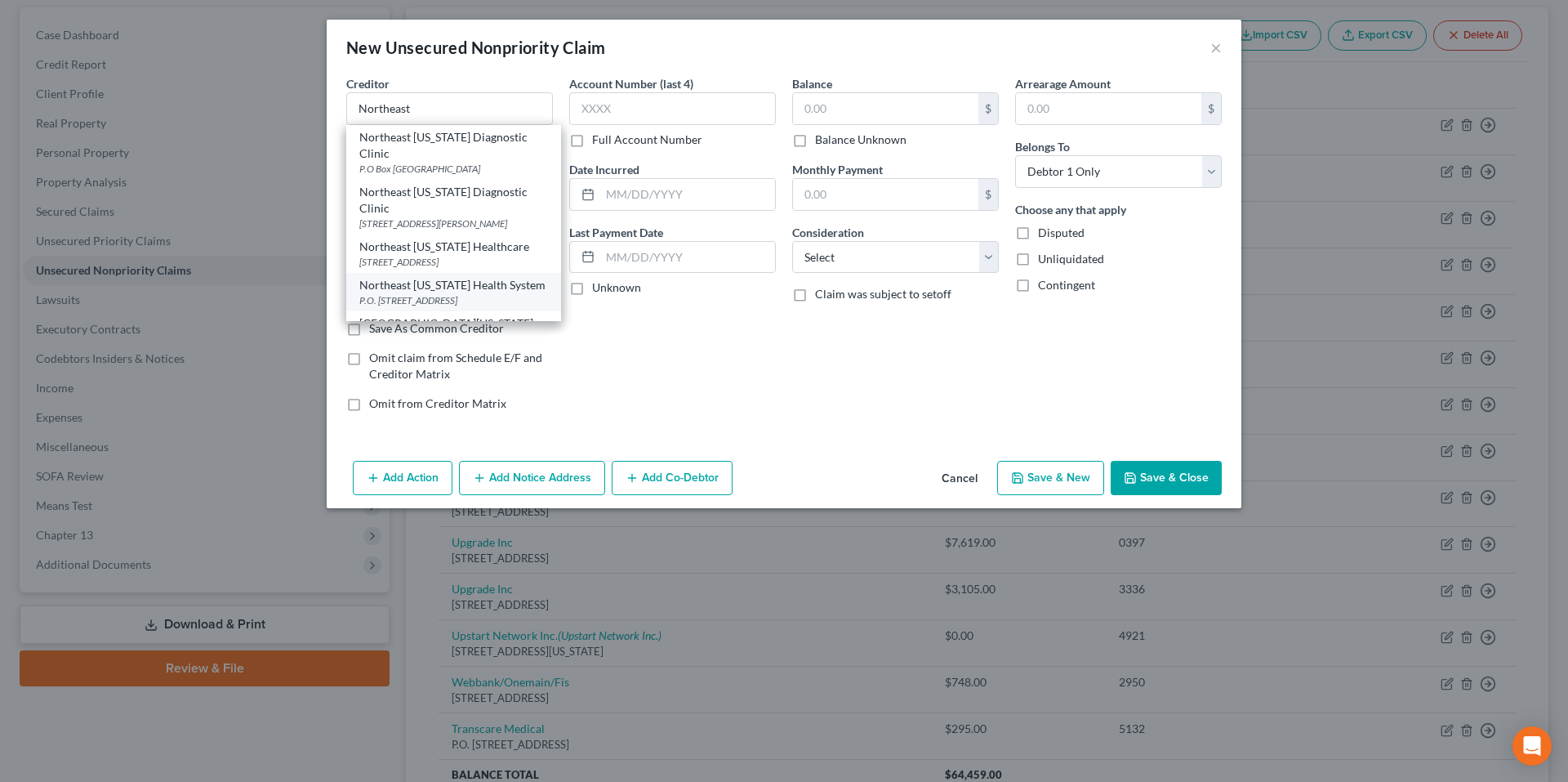
type input "30566"
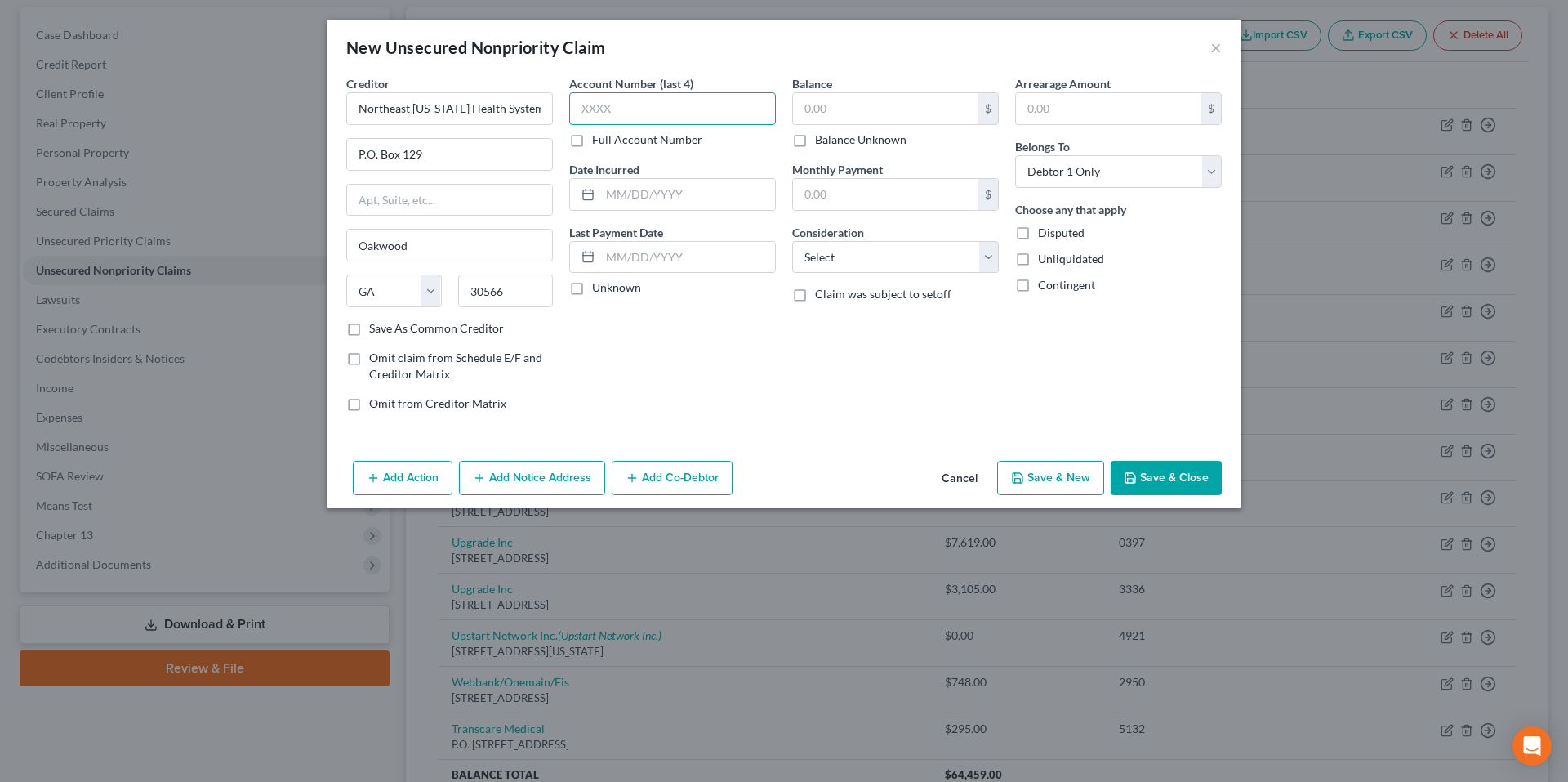
click at [662, 117] on input "text" at bounding box center [672, 108] width 207 height 32
type input "9183"
type input "10/31/2027"
type input "2,190.00"
select select "9"
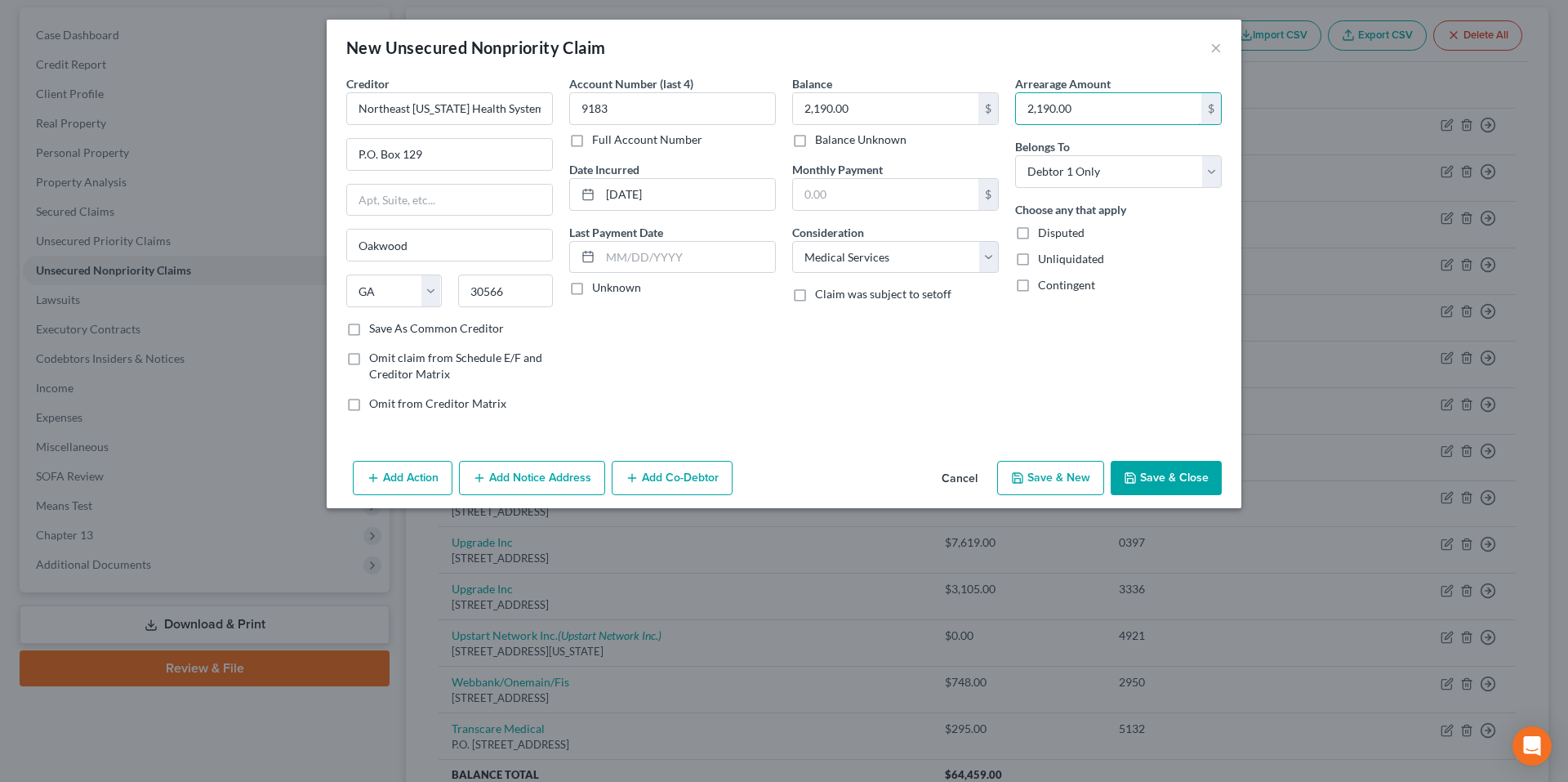
type input "2,190.00"
click at [1050, 482] on button "Save & New" at bounding box center [1050, 477] width 107 height 34
select select "0"
type input "0.00"
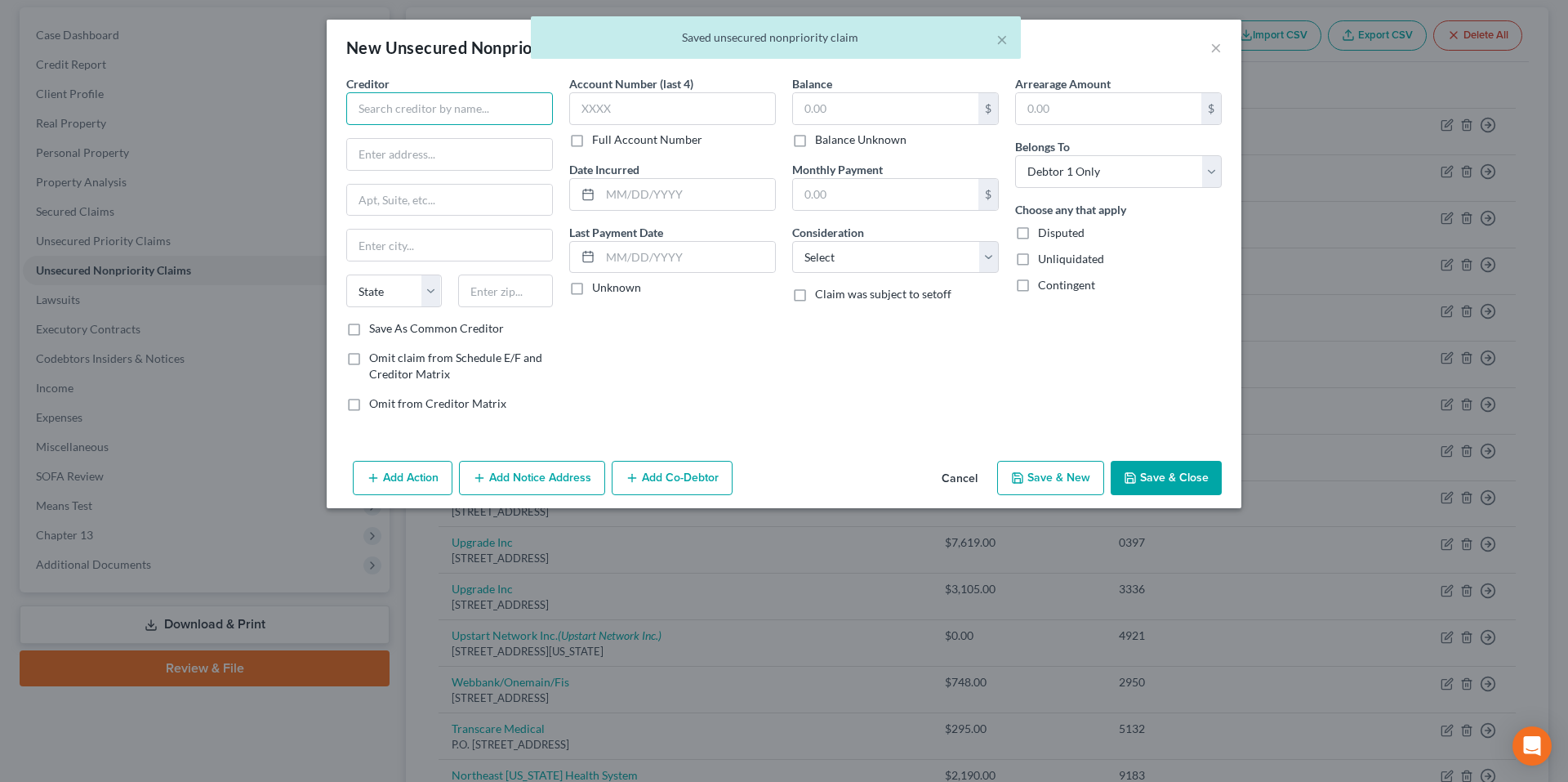
click at [430, 115] on input "text" at bounding box center [449, 108] width 207 height 32
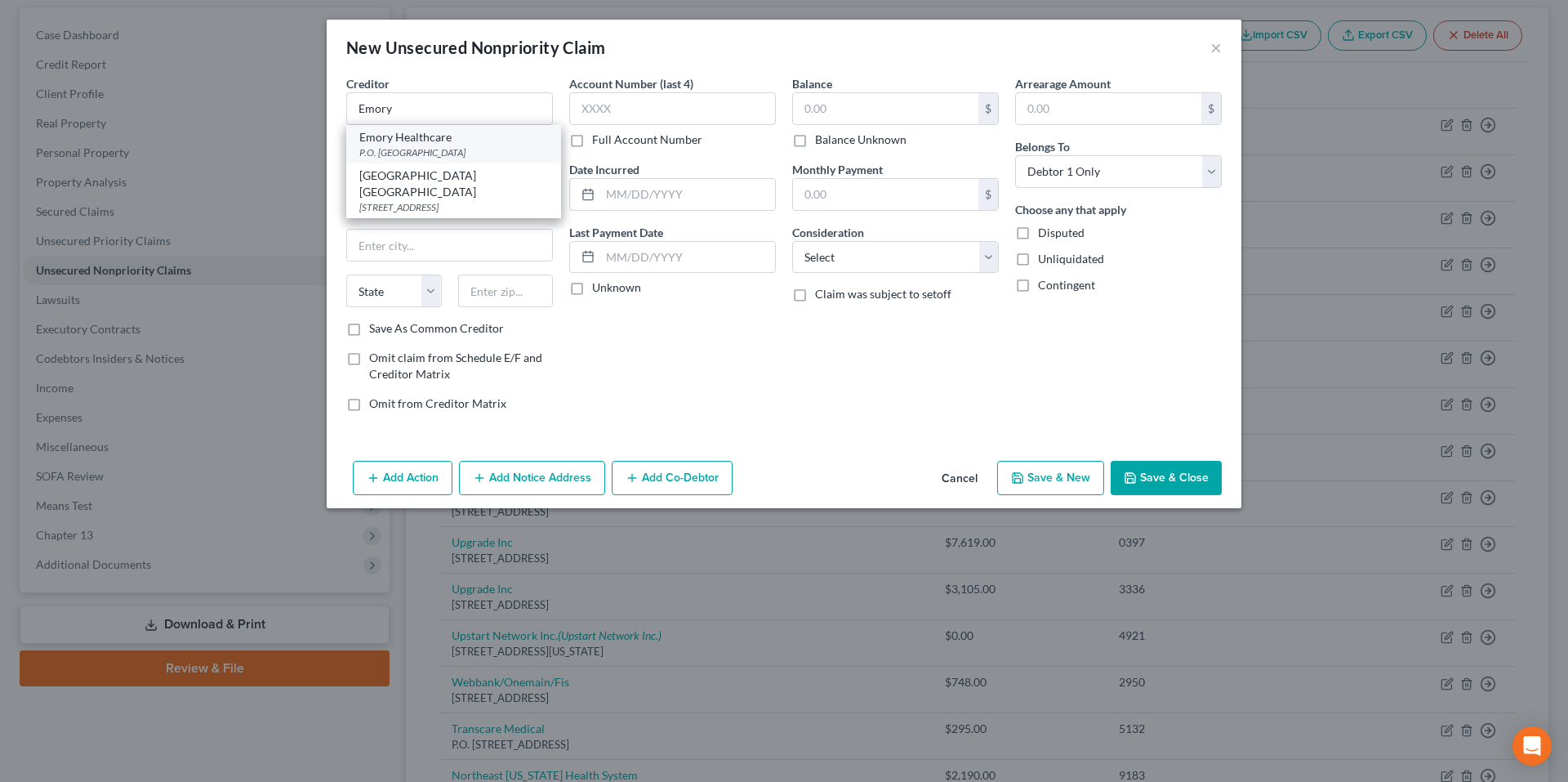
click at [455, 144] on div "Emory Healthcare" at bounding box center [453, 138] width 188 height 17
type input "Emory Healthcare"
type input "P.O. Box 746699"
type input "Atlanta"
select select "10"
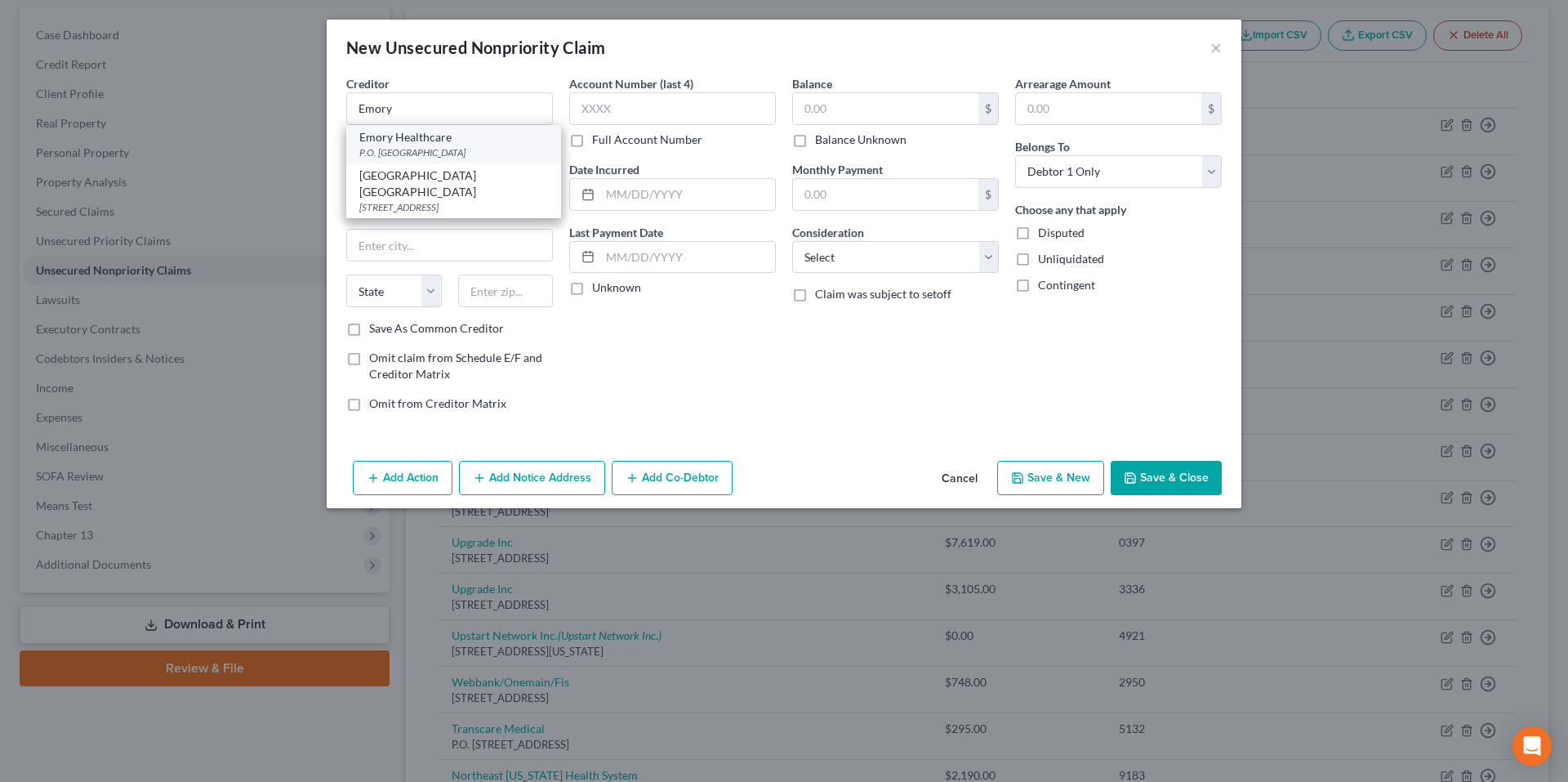
type input "30374"
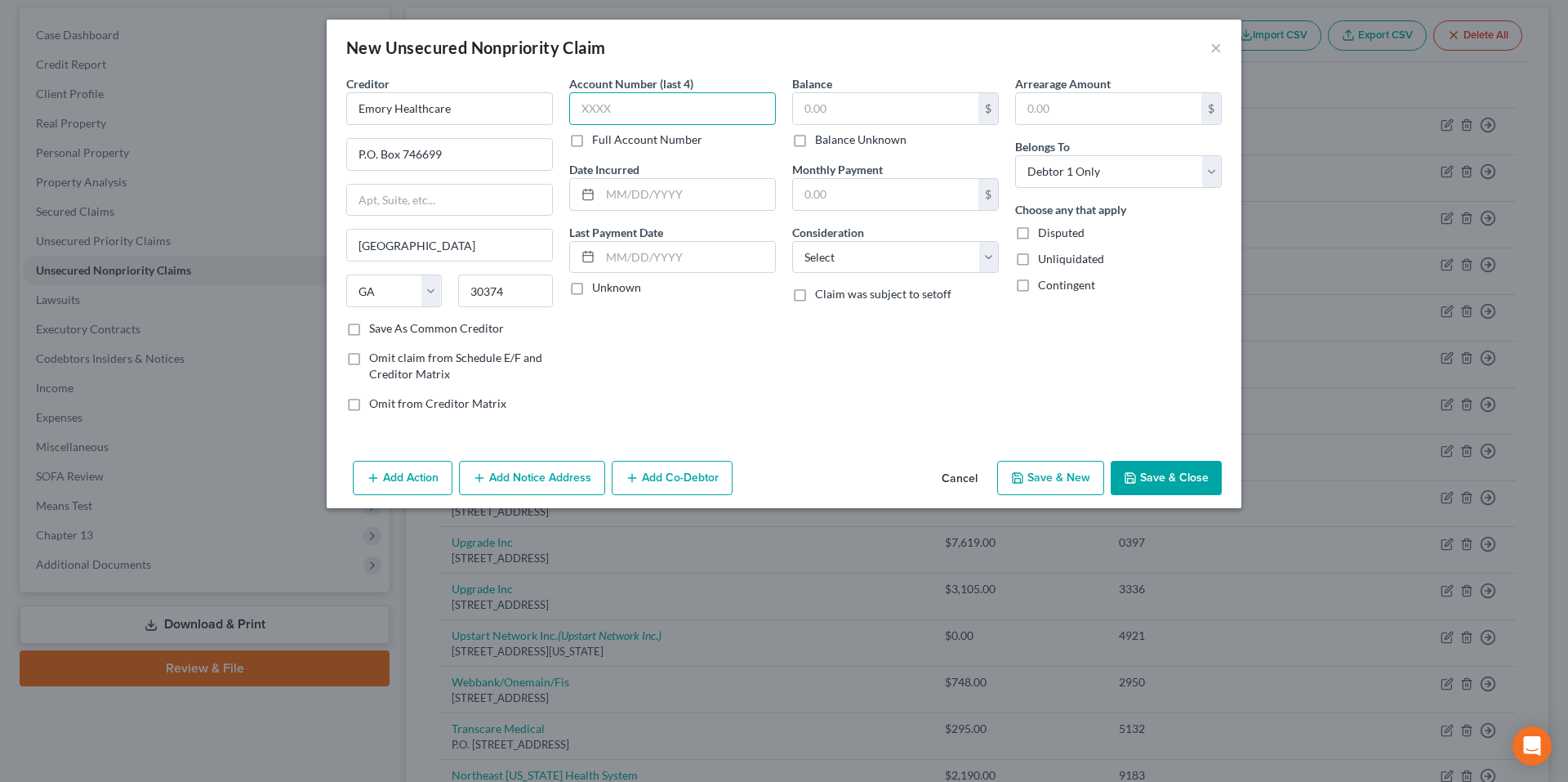
click at [678, 110] on input "text" at bounding box center [672, 108] width 207 height 32
type input "3919"
type input "1/25/2024"
type input "2,800.00"
select select "9"
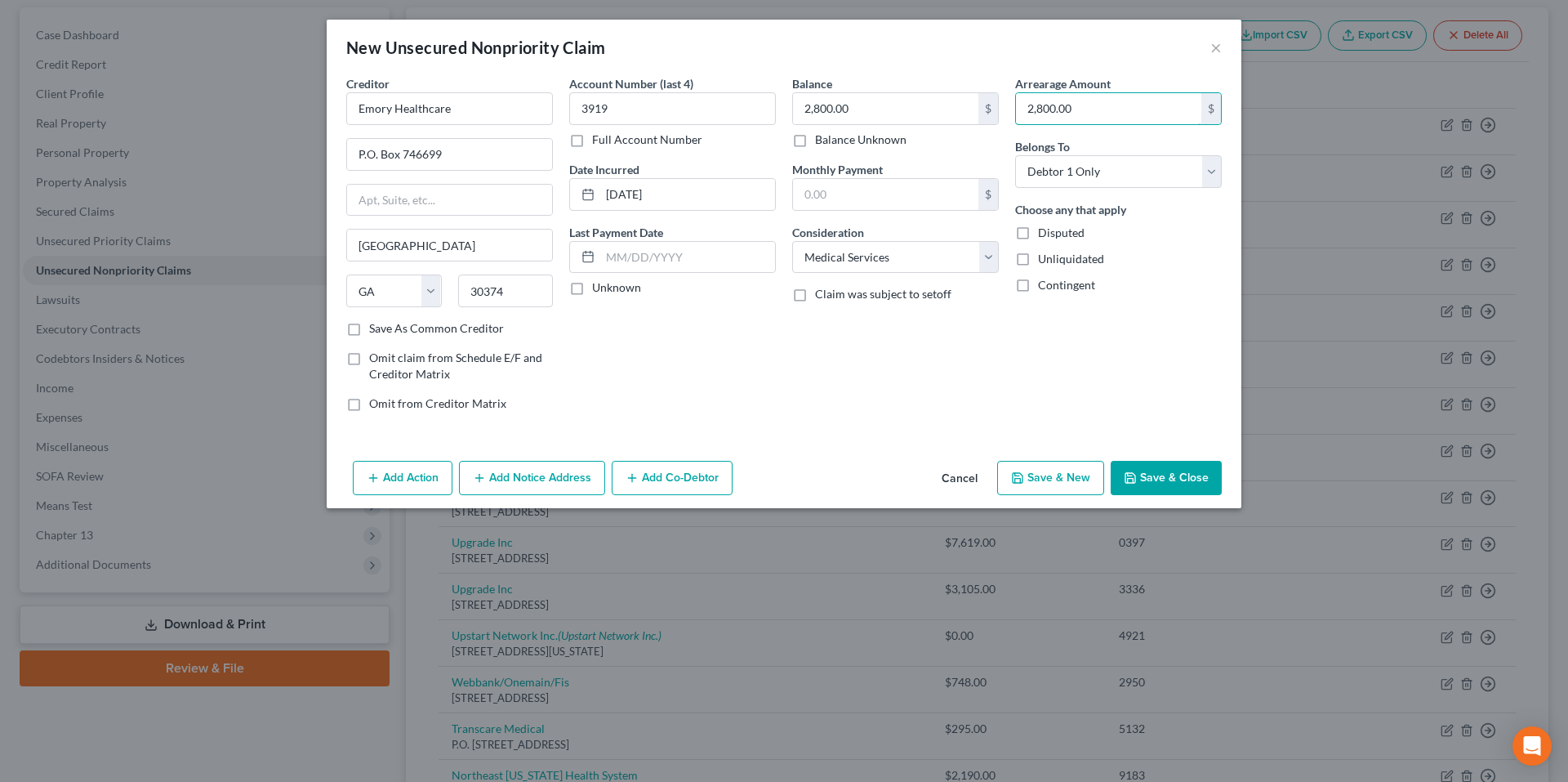
type input "2,800.00"
click at [1049, 472] on button "Save & New" at bounding box center [1050, 477] width 107 height 34
select select "0"
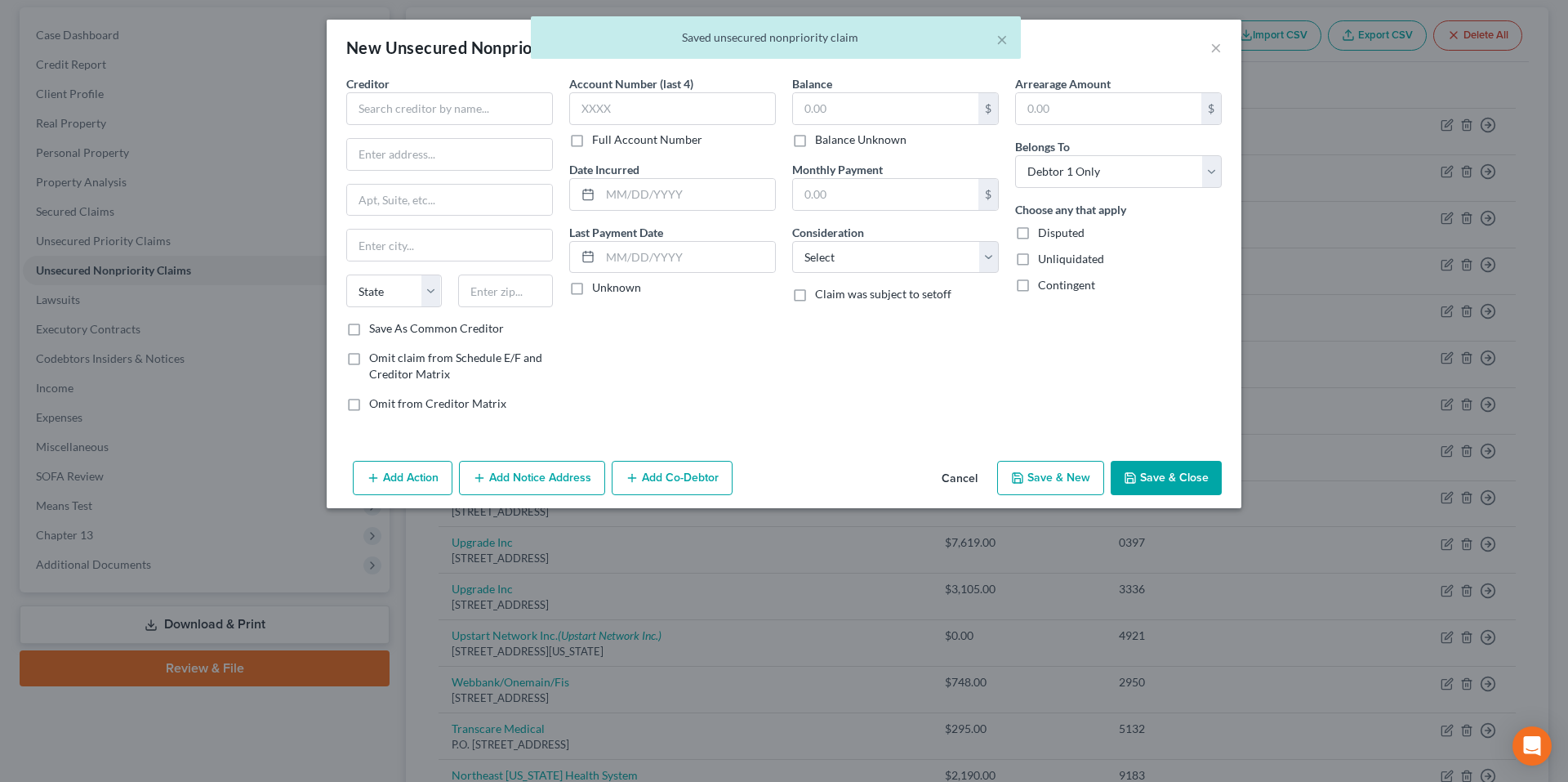
type input "0.00"
click at [524, 115] on input "text" at bounding box center [449, 108] width 207 height 32
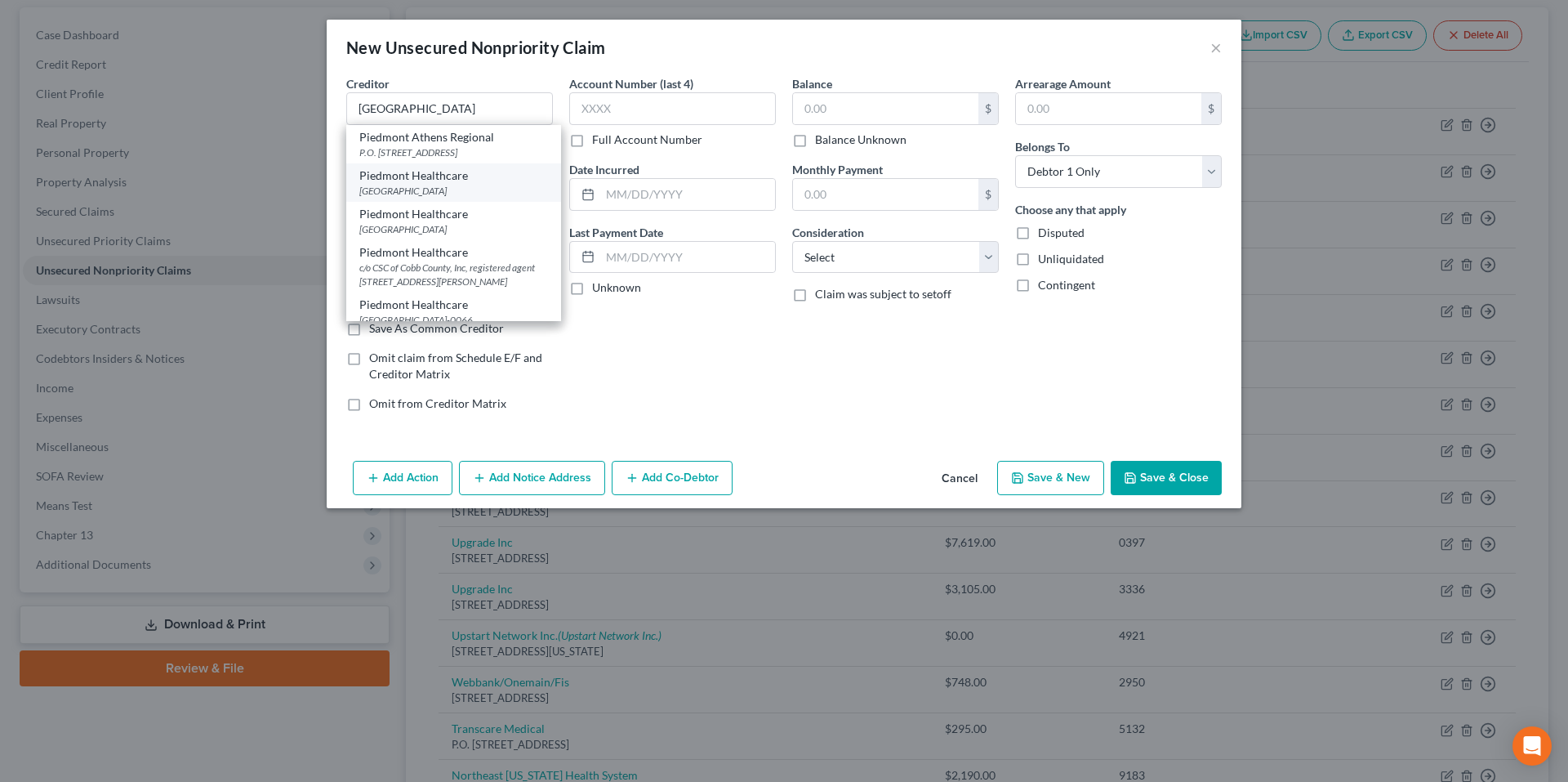
click at [479, 186] on div "PO Box 650292, Dallas, TX 75265" at bounding box center [453, 191] width 188 height 14
type input "Piedmont Healthcare"
type input "PO Box 650292"
type input "Dallas"
select select "45"
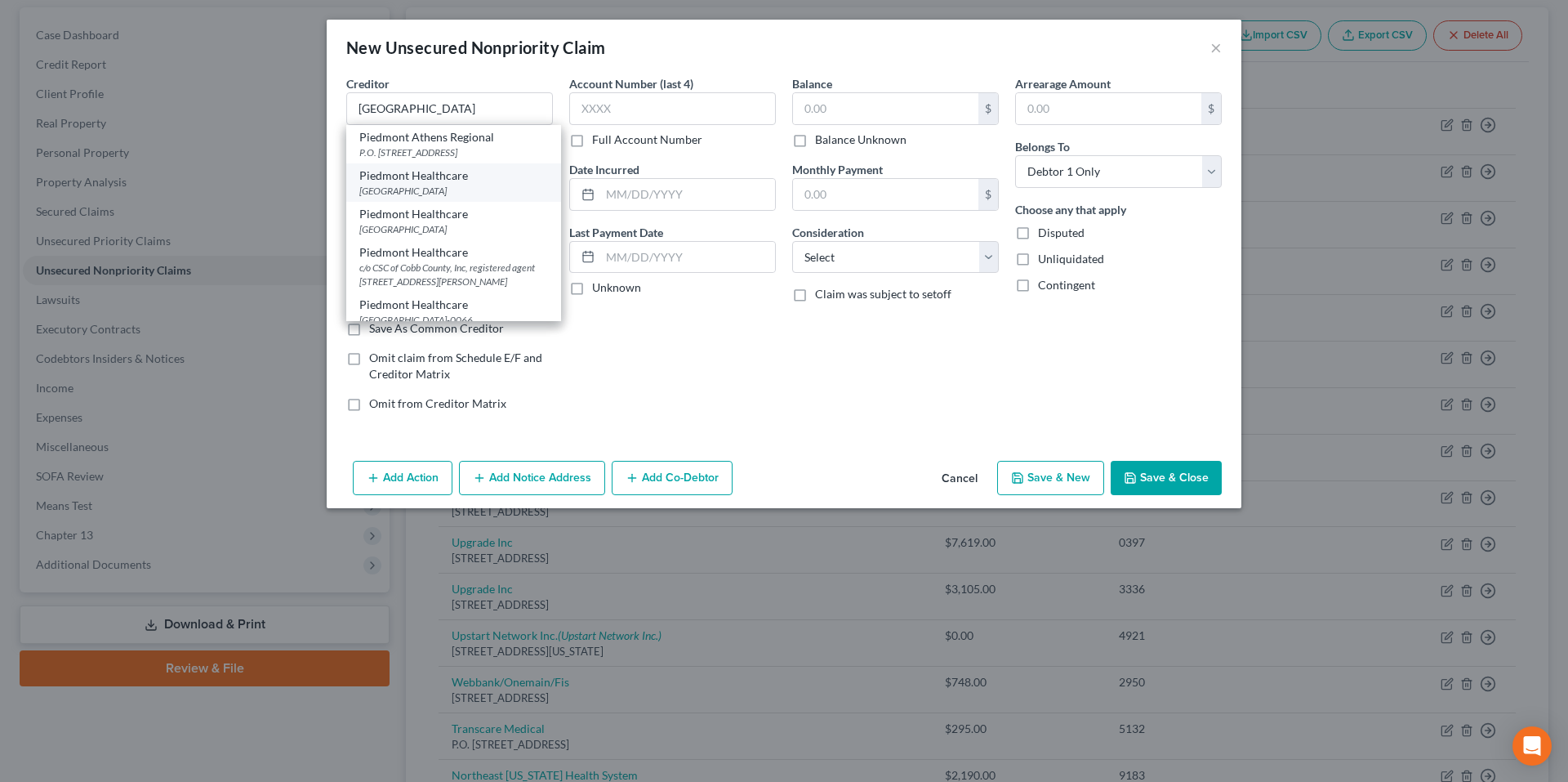
type input "75265"
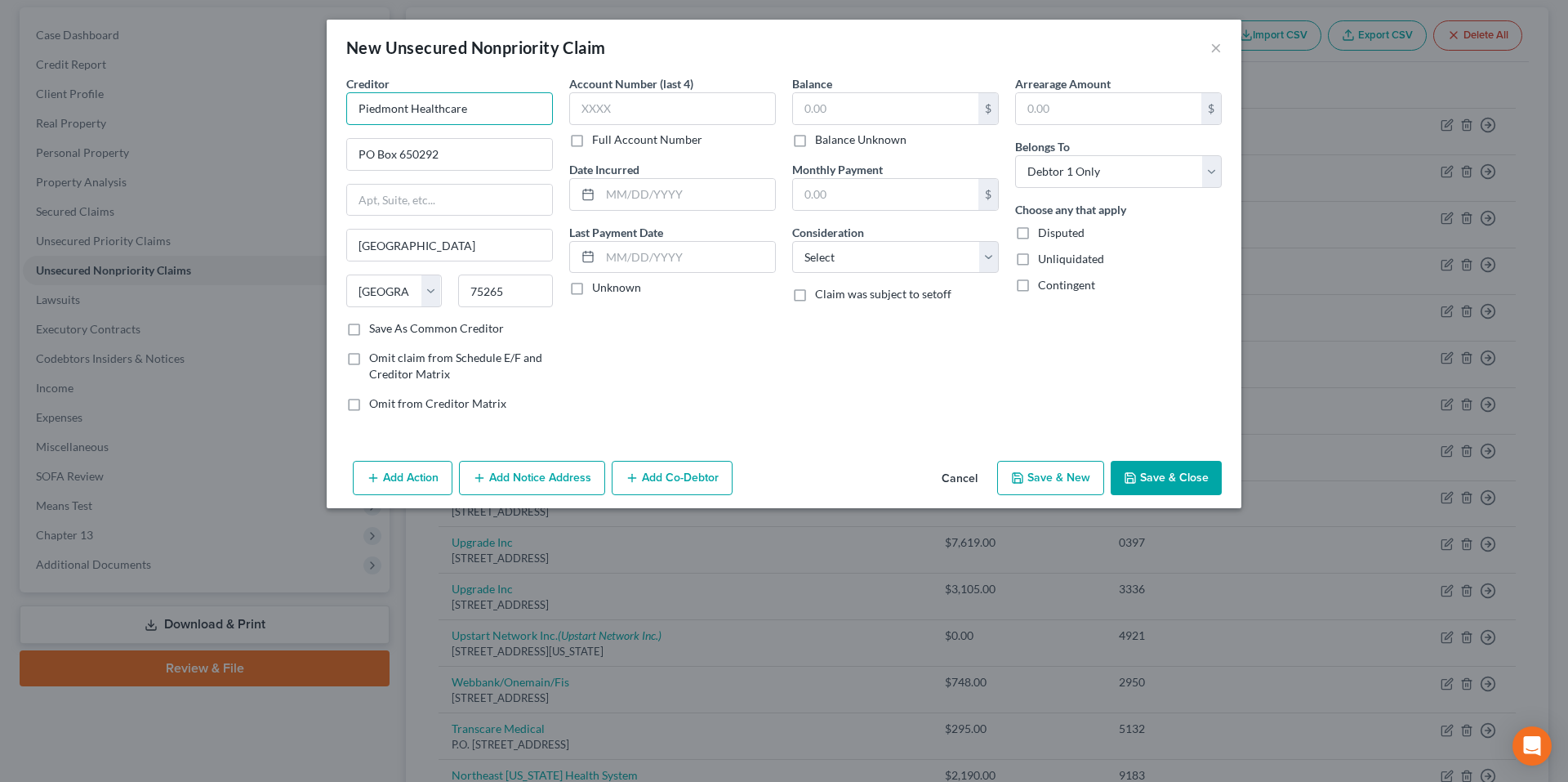
click at [506, 103] on input "Piedmont Healthcare" at bounding box center [449, 108] width 207 height 32
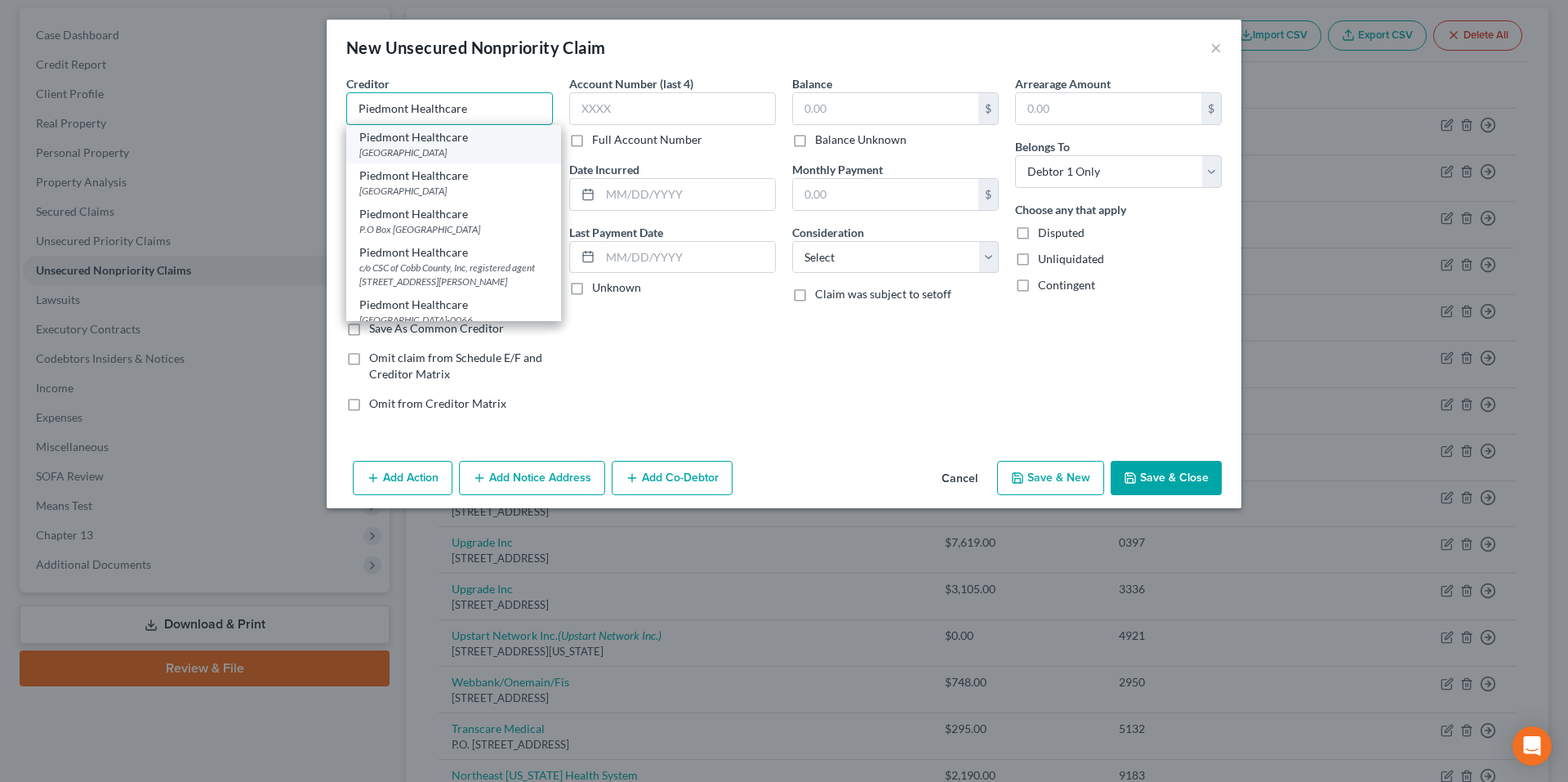
type input "Piedmont Healthcare"
click at [500, 151] on div "PO Box 100062, Atlanta, GA 30348" at bounding box center [453, 152] width 188 height 14
type input "PO Box 100062"
type input "Atlanta"
select select "10"
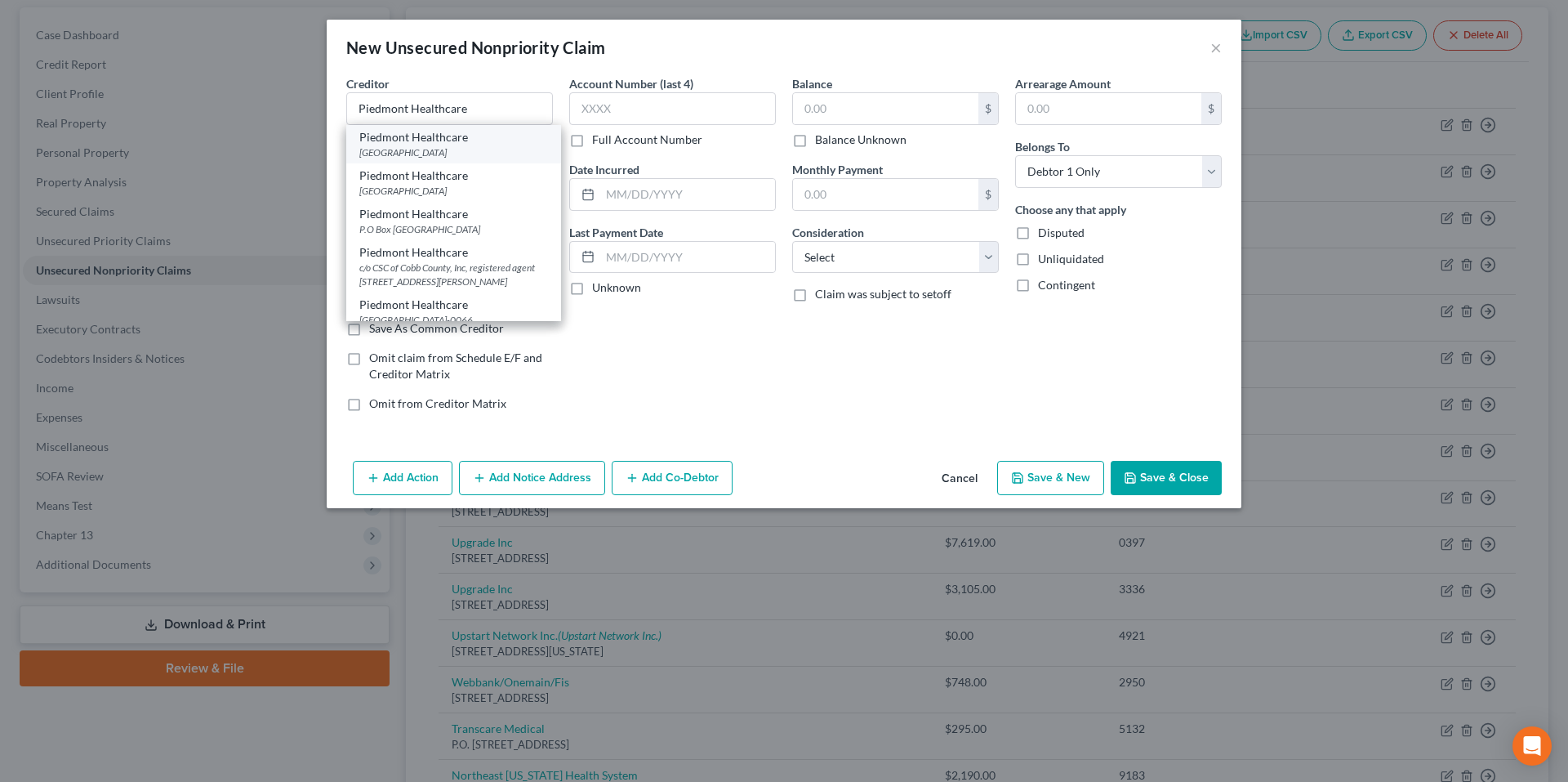
type input "30348"
type input "Piedmont Healthcare"
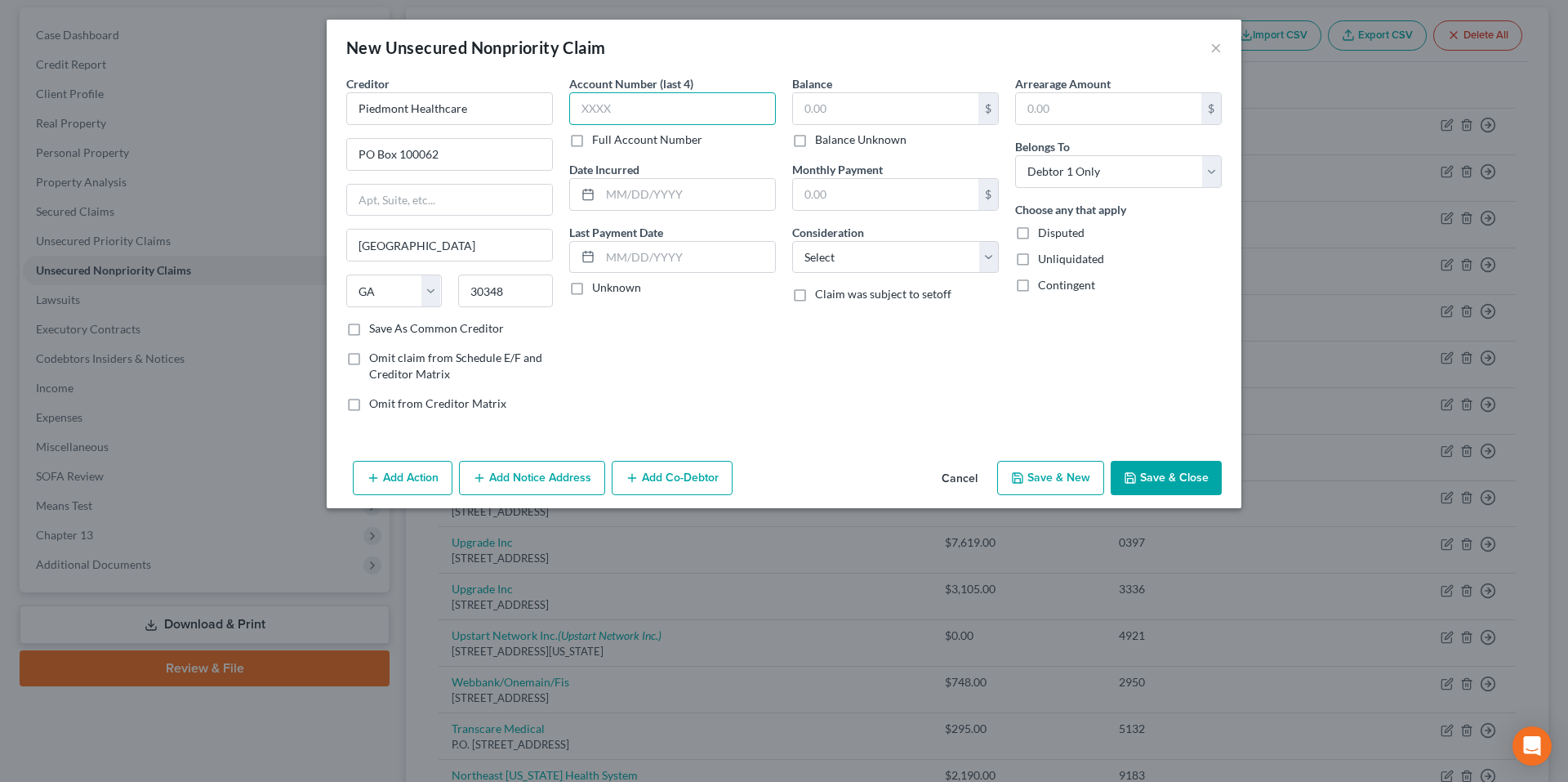
click at [631, 92] on input "text" at bounding box center [672, 108] width 207 height 32
type input "9513"
type input "02/28/2024"
click at [860, 128] on div "$ Balance Unknown" at bounding box center [895, 120] width 207 height 56
click at [868, 118] on input "text" at bounding box center [885, 108] width 185 height 31
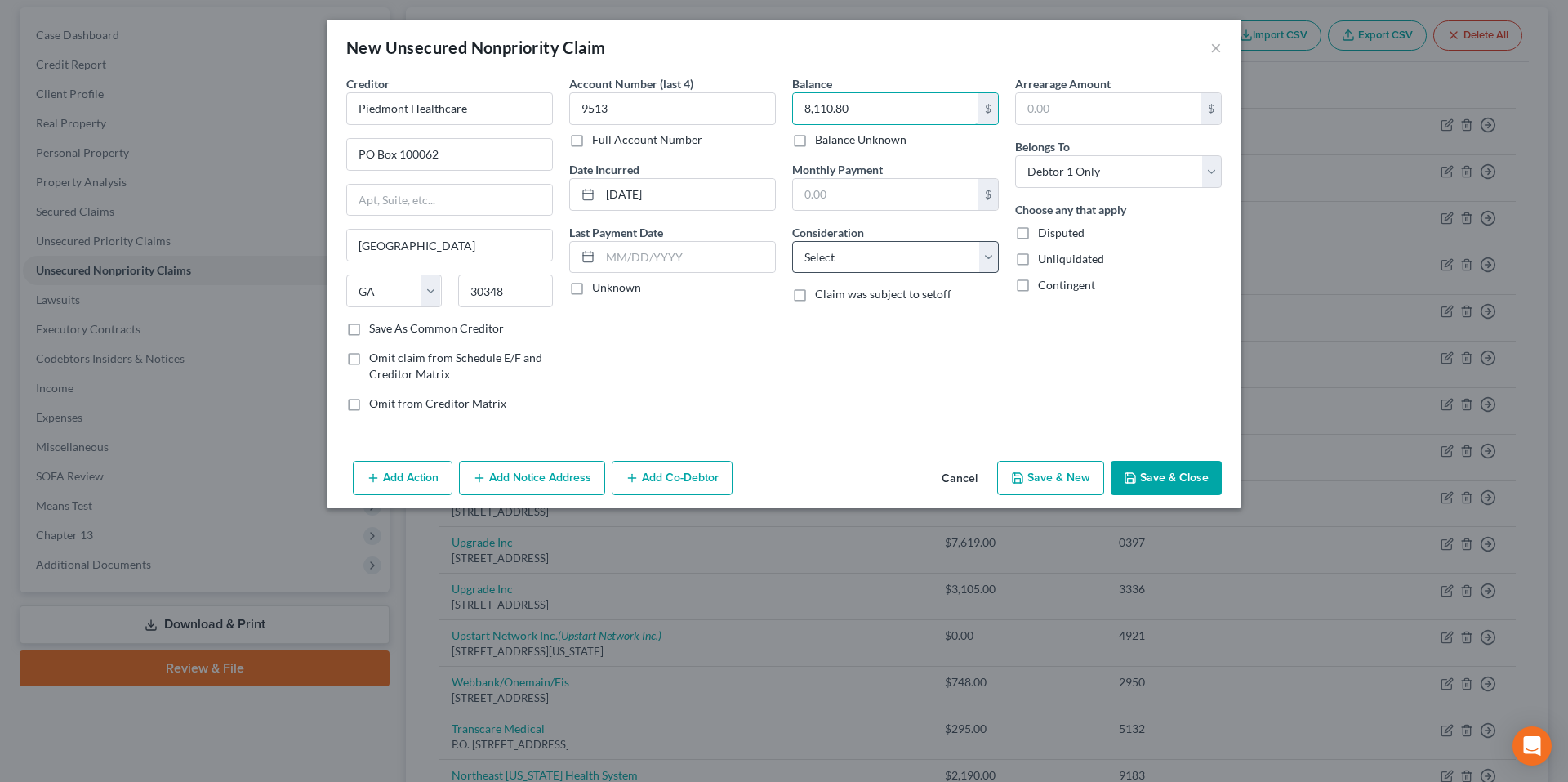
type input "8,110.80"
click at [881, 259] on select "Select Cable / Satellite Services Collection Agency Credit Card Debt Debt Couns…" at bounding box center [895, 257] width 207 height 32
select select "9"
click at [792, 241] on select "Select Cable / Satellite Services Collection Agency Credit Card Debt Debt Couns…" at bounding box center [895, 257] width 207 height 32
click at [1079, 109] on input "text" at bounding box center [1108, 108] width 185 height 31
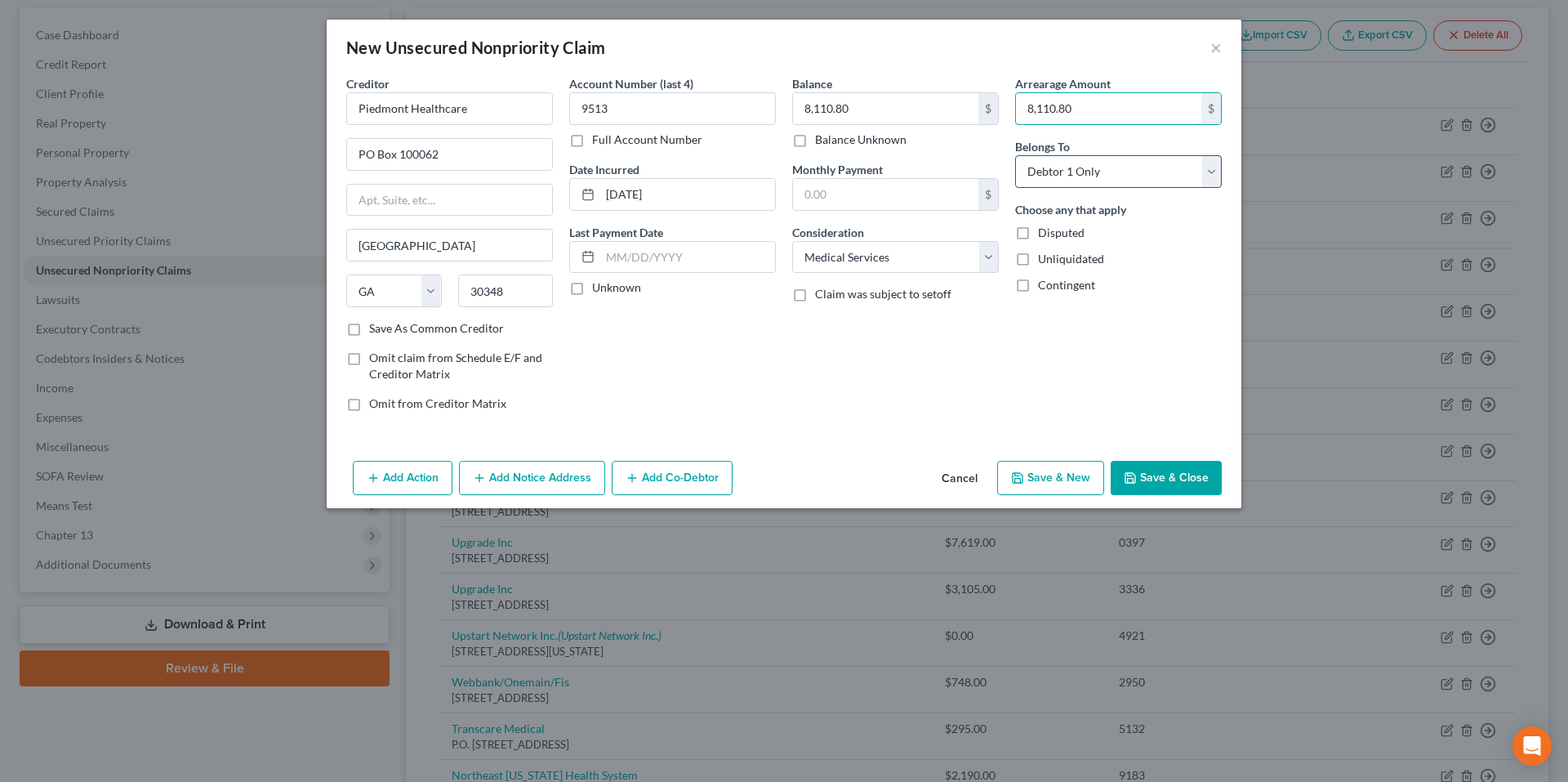
type input "8,110.80"
click at [1191, 174] on select "Select Debtor 1 Only Debtor 2 Only Debtor 1 And Debtor 2 Only At Least One Of T…" at bounding box center [1118, 171] width 207 height 32
click at [1157, 480] on button "Save & Close" at bounding box center [1166, 477] width 111 height 34
type input "0.00"
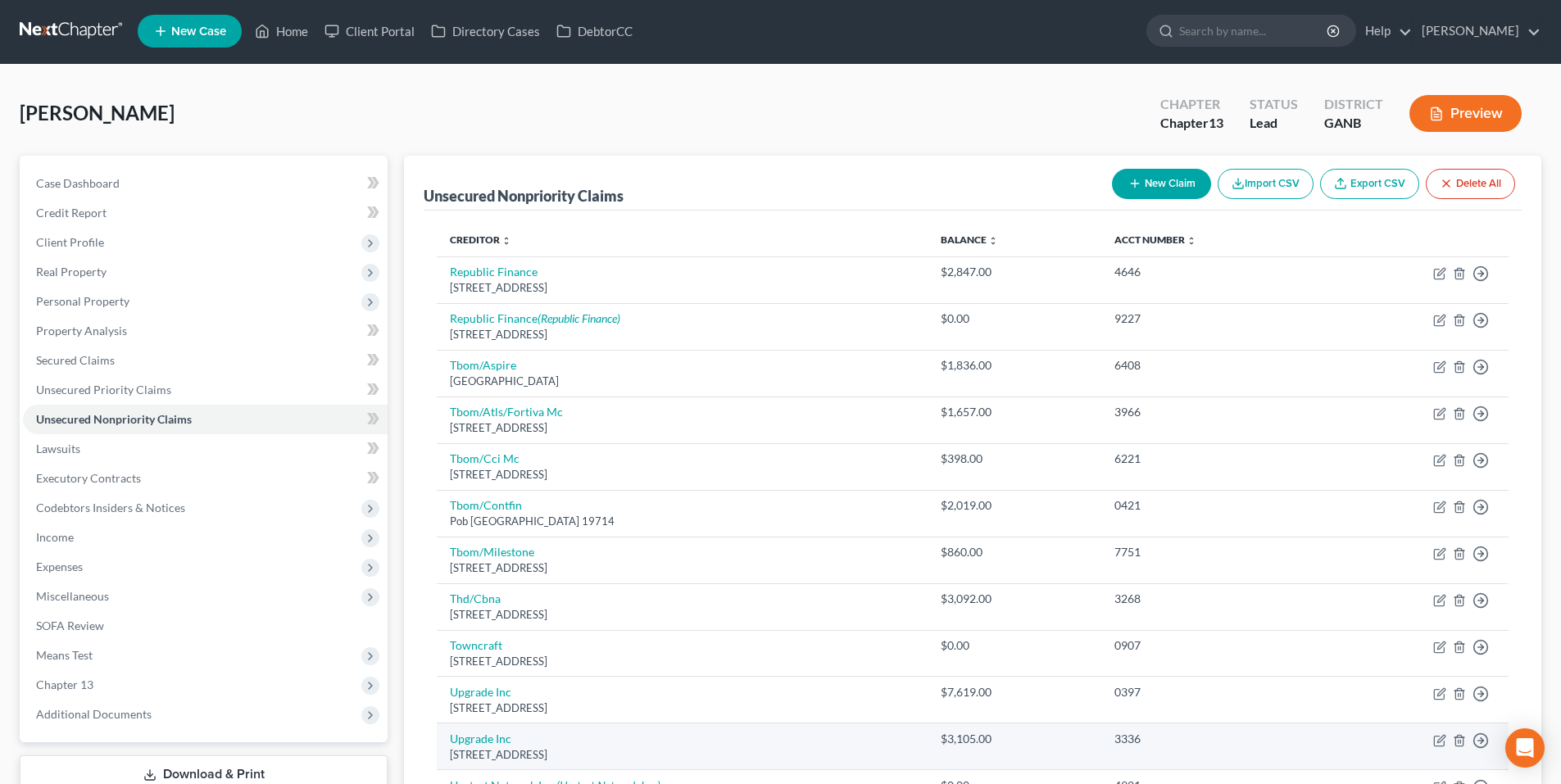
scroll to position [0, 0]
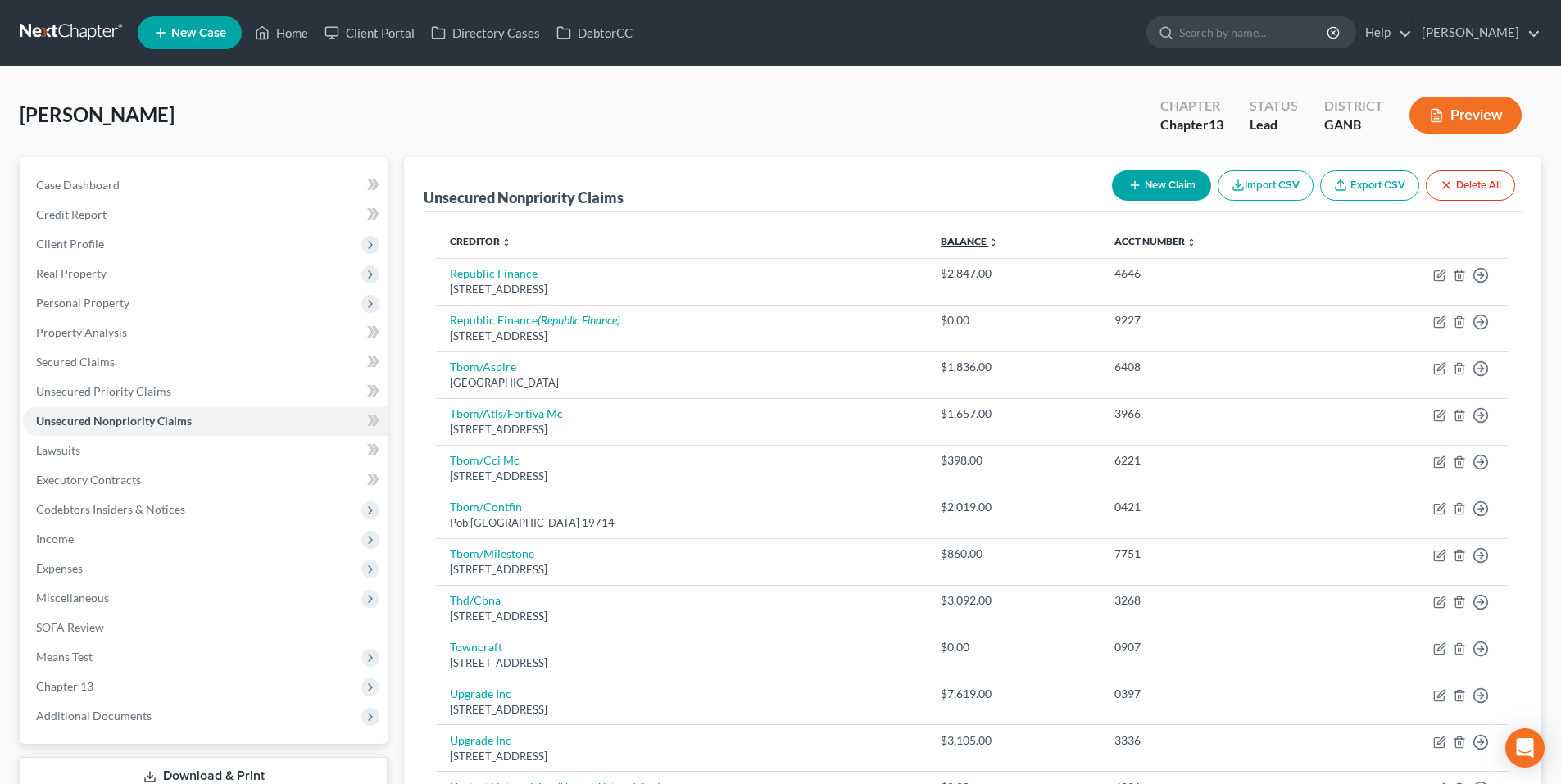
click at [998, 236] on link "Balance expand_more expand_less unfold_more" at bounding box center [969, 241] width 57 height 12
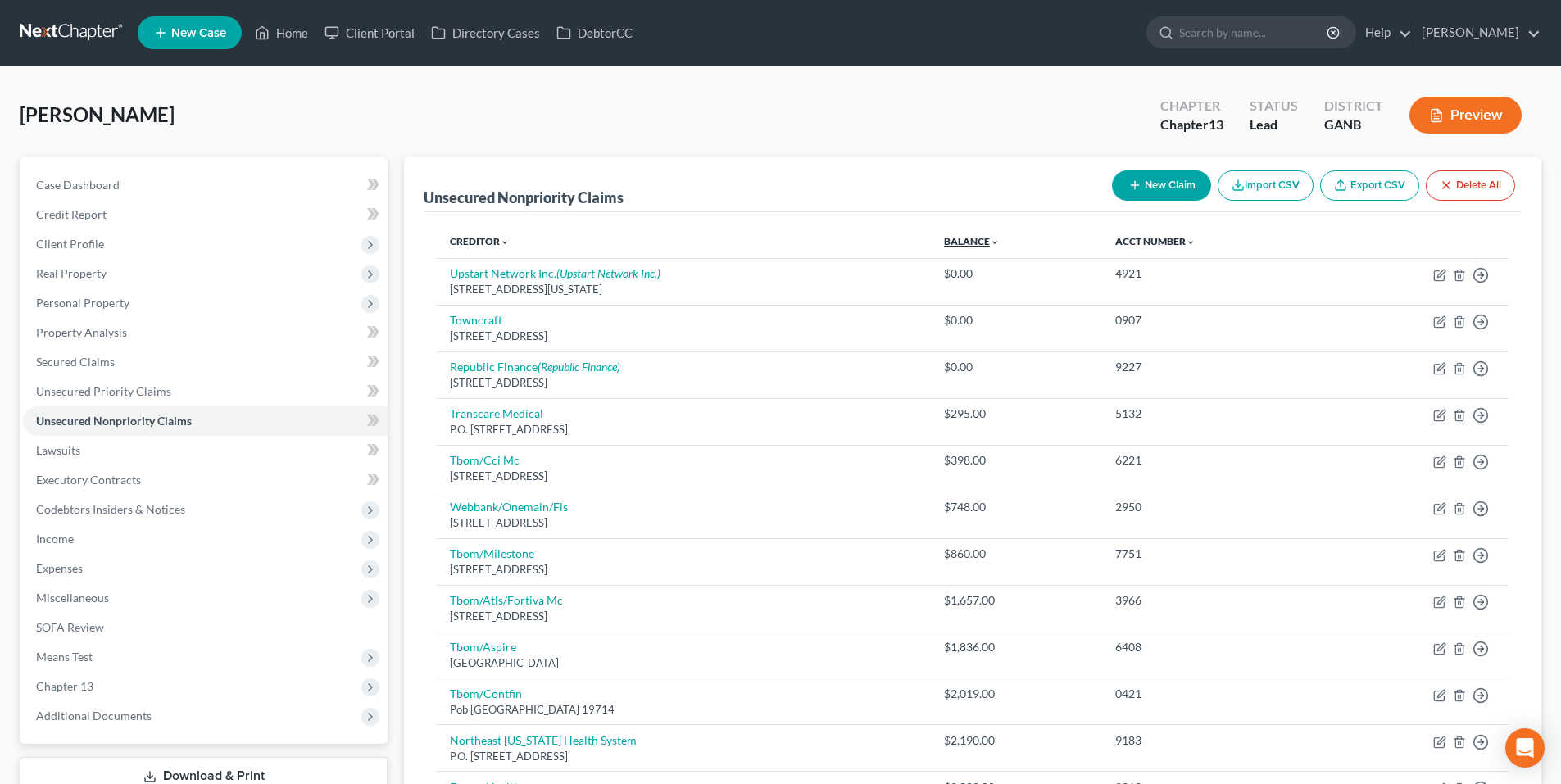
click at [1000, 236] on link "Balance expand_more expand_less unfold_more" at bounding box center [972, 241] width 56 height 12
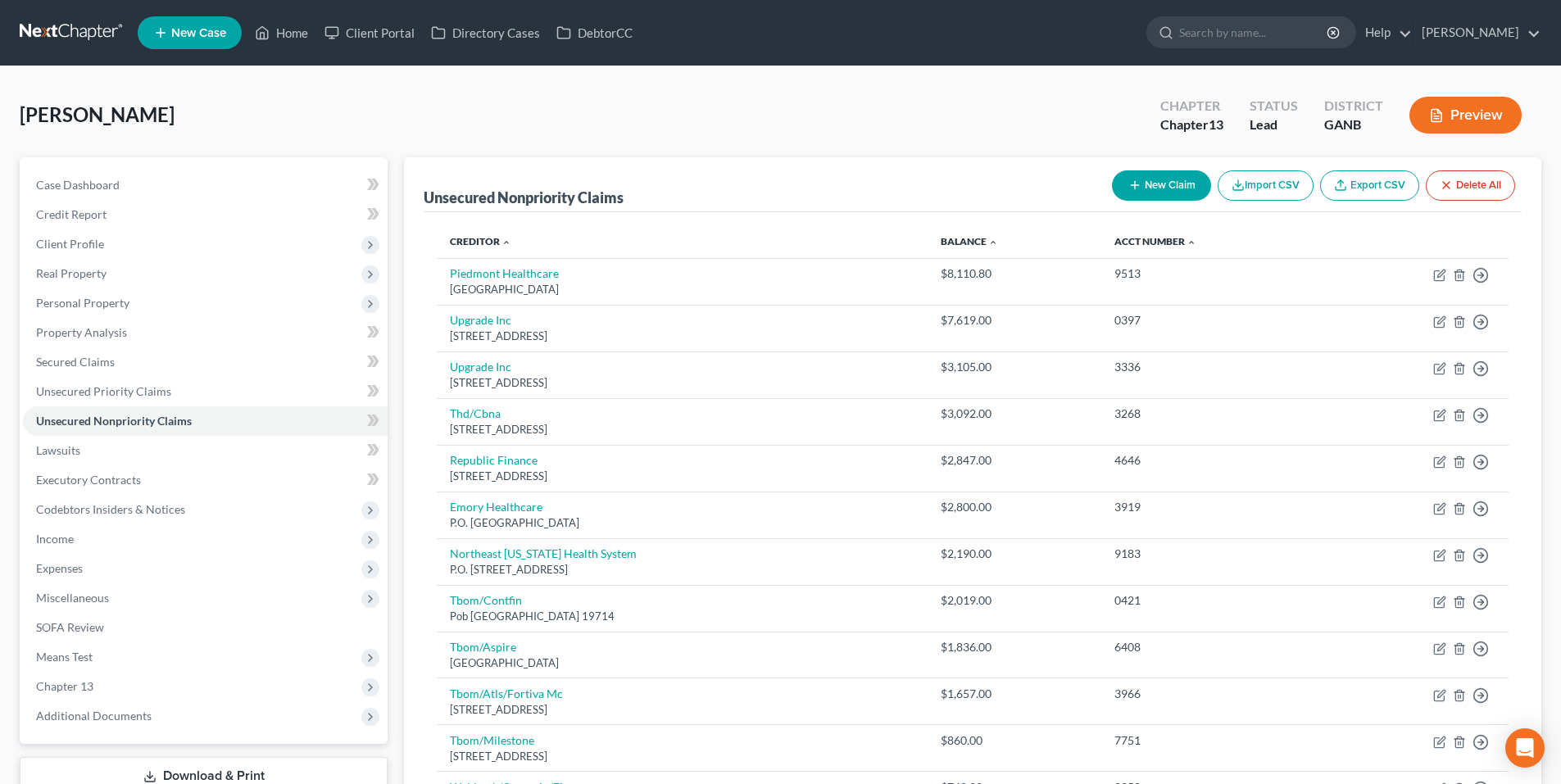
click at [1136, 191] on icon "button" at bounding box center [1136, 186] width 13 height 13
select select "0"
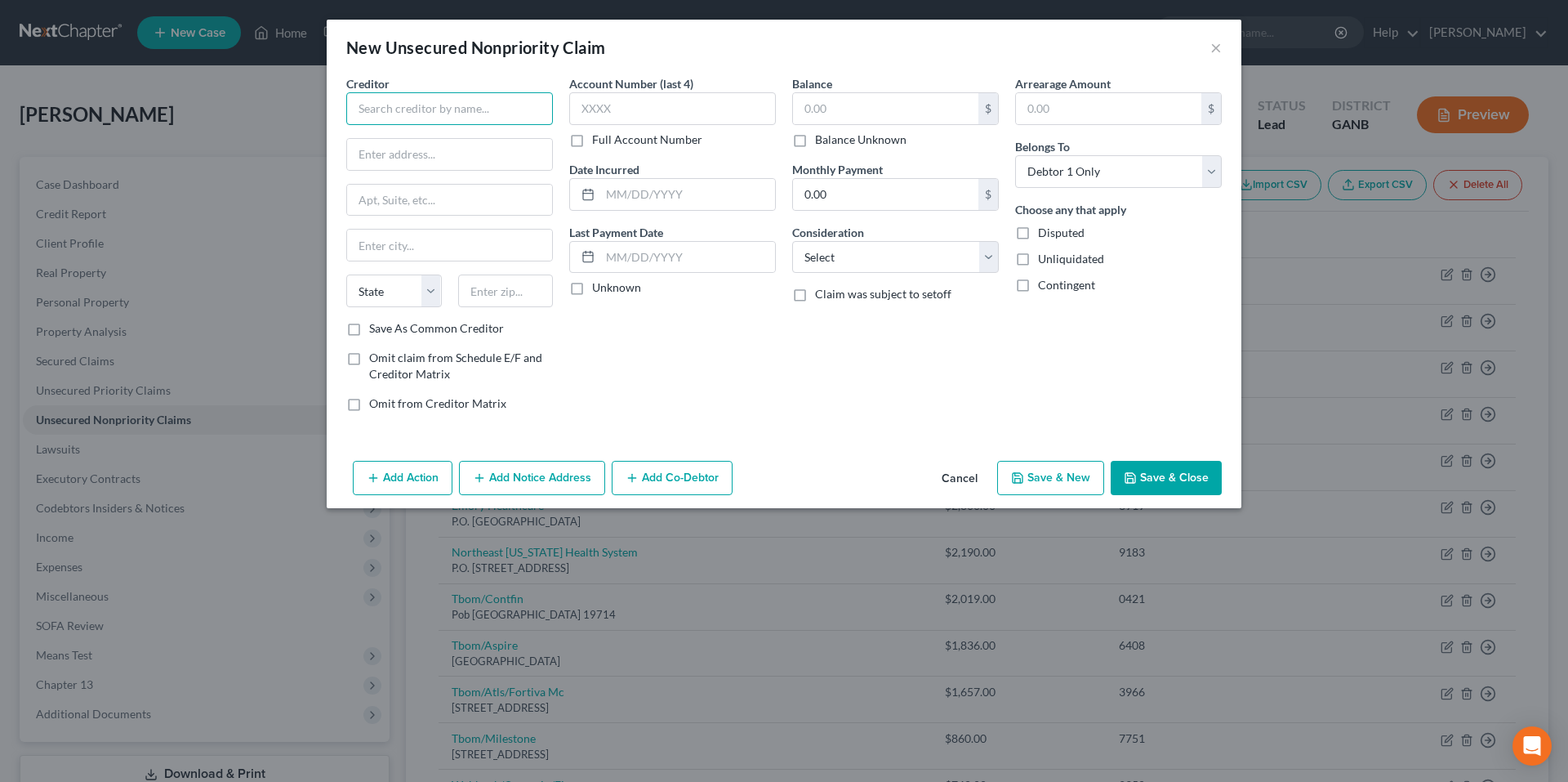
click at [515, 107] on input "text" at bounding box center [449, 108] width 207 height 32
type input "DCM Services, LLC"
type input "1550 AMerican BLVD E"
type input "STE 200"
type input "Bloomington"
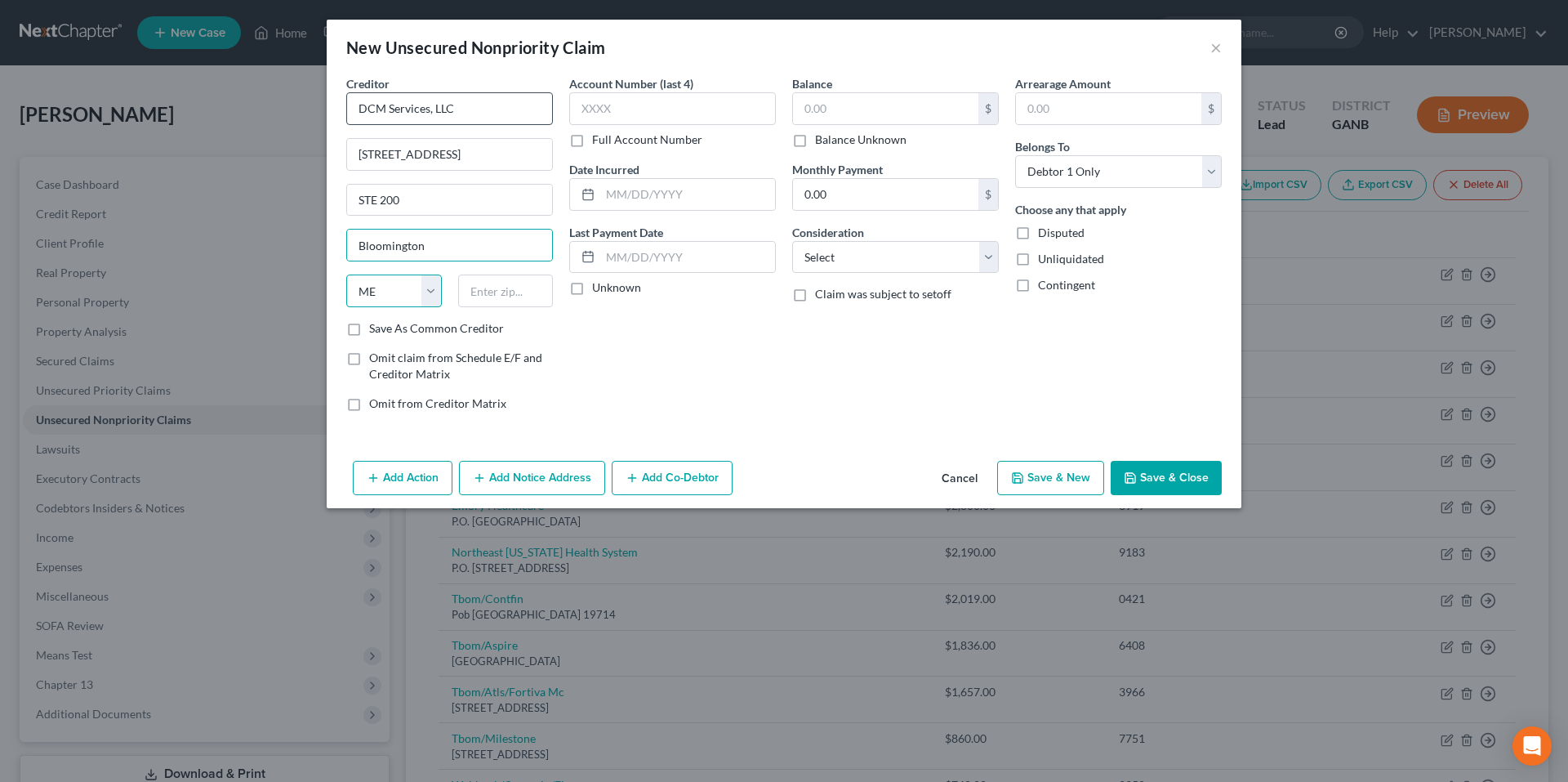
select select "24"
type input "55425"
type input "Minneapolis"
click at [756, 108] on input "text" at bounding box center [672, 108] width 207 height 32
drag, startPoint x: 678, startPoint y: 116, endPoint x: 509, endPoint y: 165, distance: 176.0
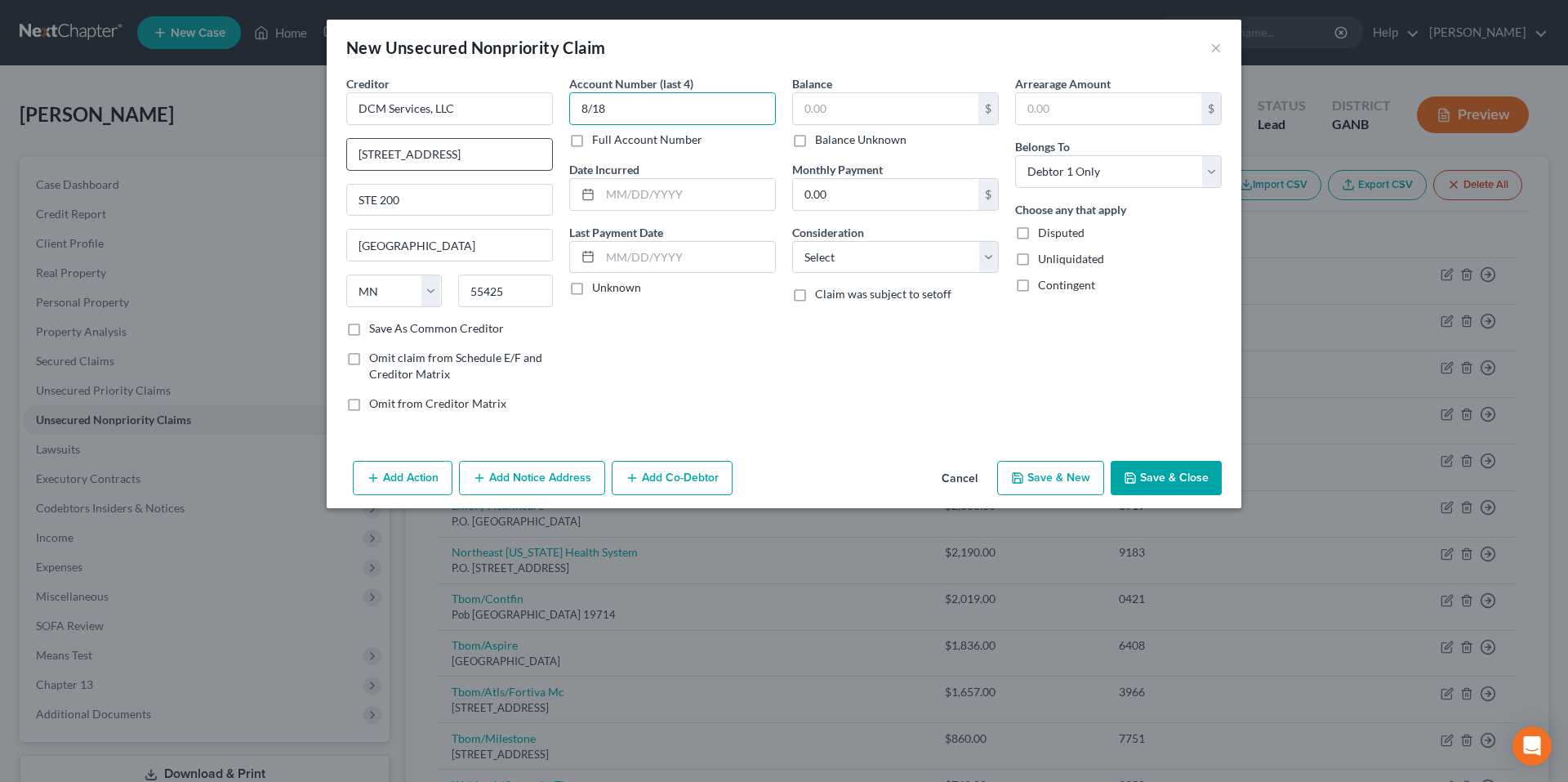
click at [509, 165] on div "Creditor * DCM Services, LLC 1550 AMerican BLVD E STE 200 Minneapolis State AL …" at bounding box center [784, 250] width 892 height 349
type input "8258"
type input "8/18/2025"
type input "2,800.00"
select select "1"
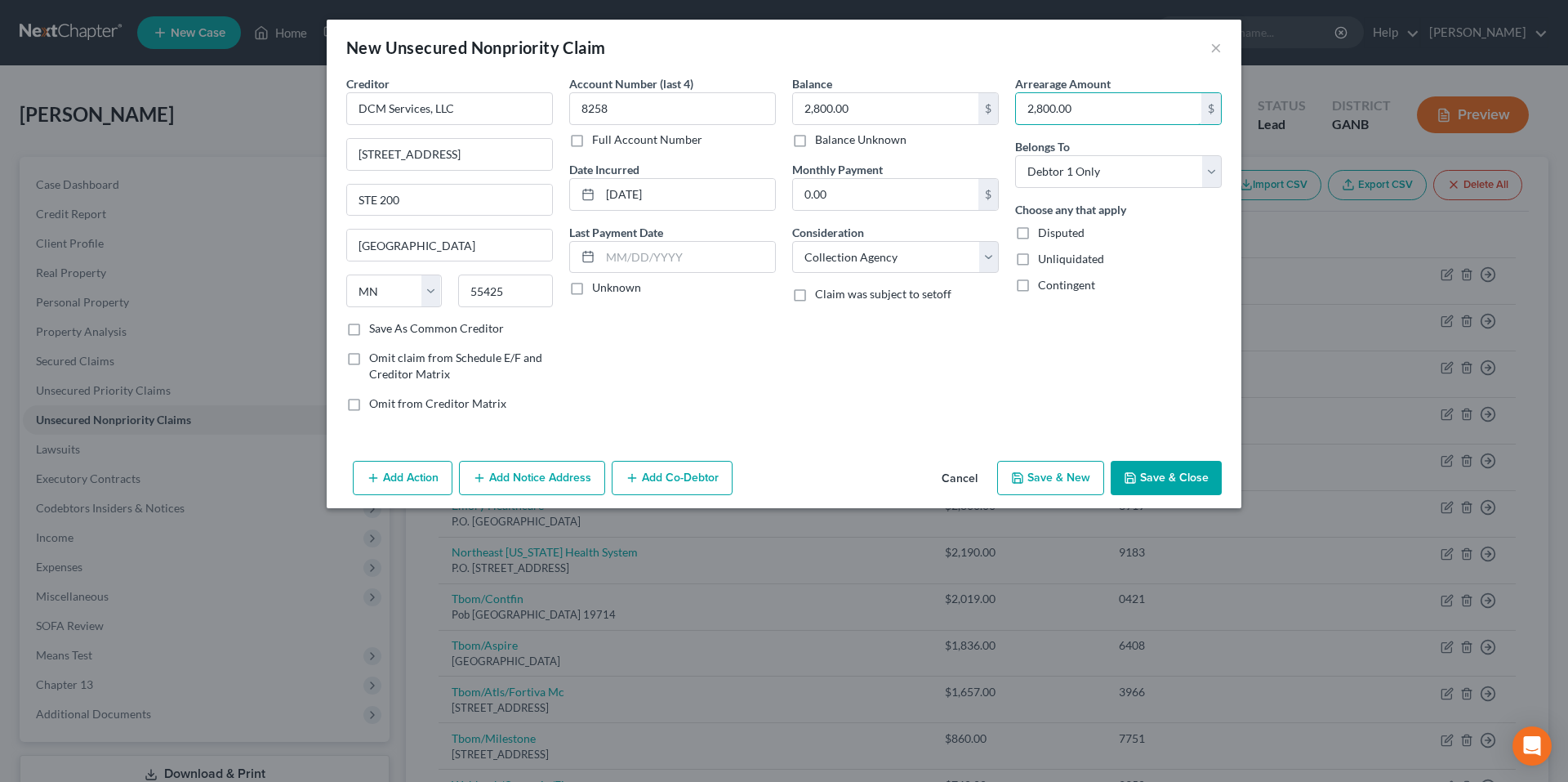
type input "2,800.00"
click at [1153, 470] on button "Save & Close" at bounding box center [1166, 477] width 111 height 34
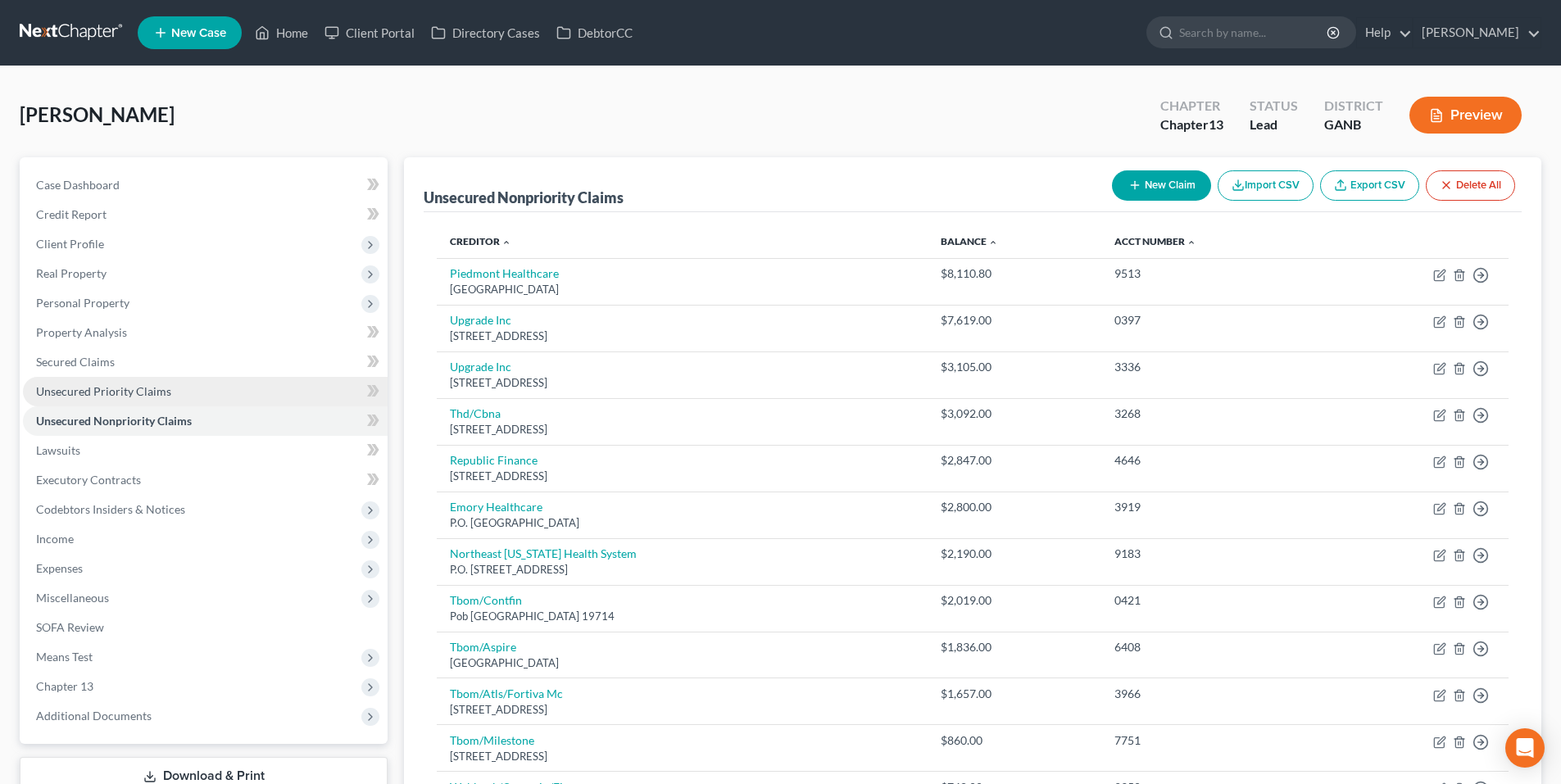
click at [77, 386] on span "Unsecured Priority Claims" at bounding box center [103, 391] width 135 height 14
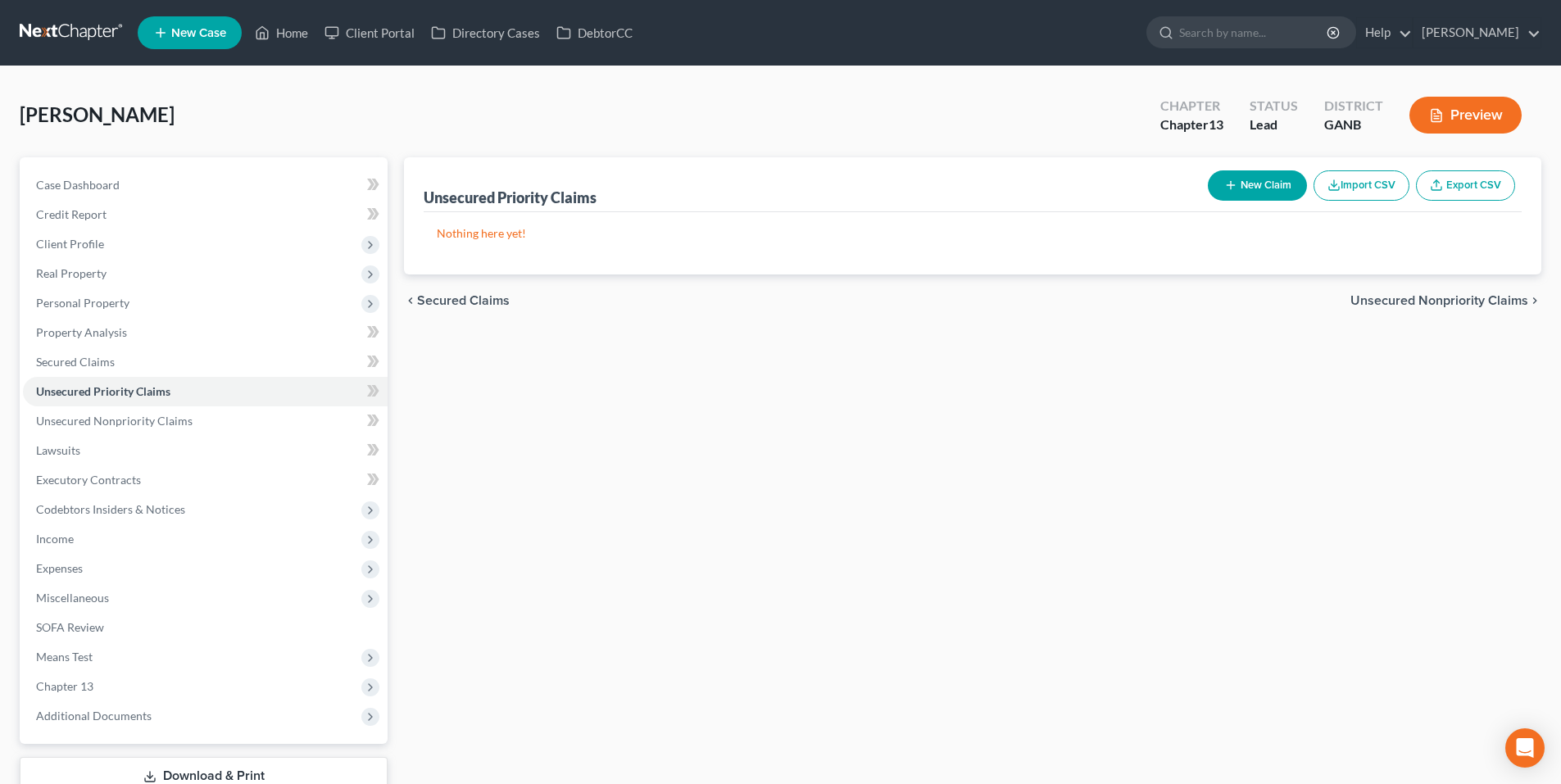
click at [1266, 189] on button "New Claim" at bounding box center [1257, 186] width 99 height 30
select select "0"
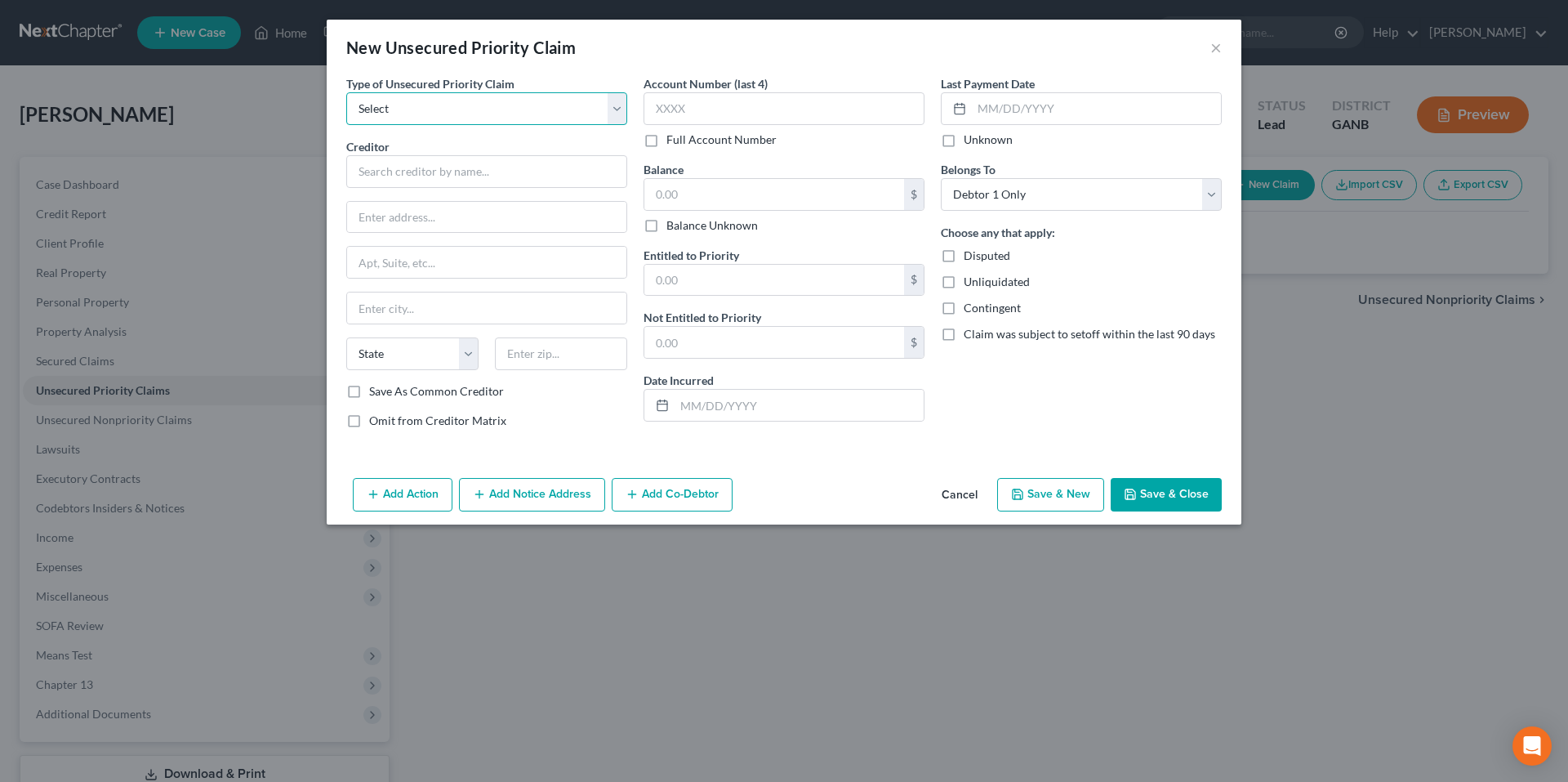
click at [549, 111] on select "Select Taxes & Other Government Units Domestic Support Obligations Extensions o…" at bounding box center [486, 108] width 281 height 32
select select "0"
click at [346, 92] on select "Select Taxes & Other Government Units Domestic Support Obligations Extensions o…" at bounding box center [486, 108] width 281 height 32
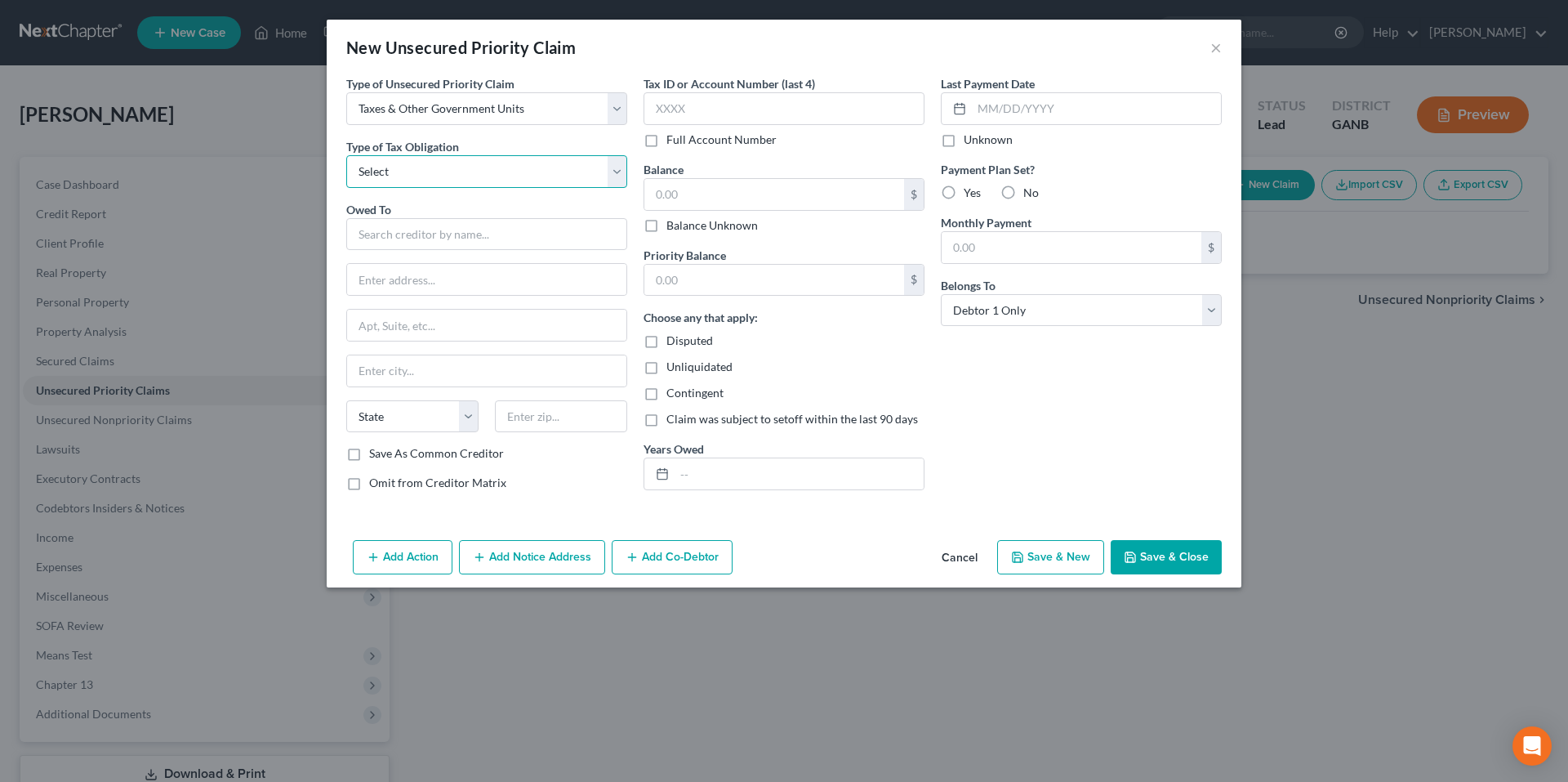
click at [543, 164] on select "Select Federal City State Franchise Tax Board Other" at bounding box center [486, 171] width 281 height 32
select select "0"
click at [346, 155] on select "Select Federal City State Franchise Tax Board Other" at bounding box center [486, 171] width 281 height 32
click at [528, 227] on input "text" at bounding box center [486, 234] width 281 height 32
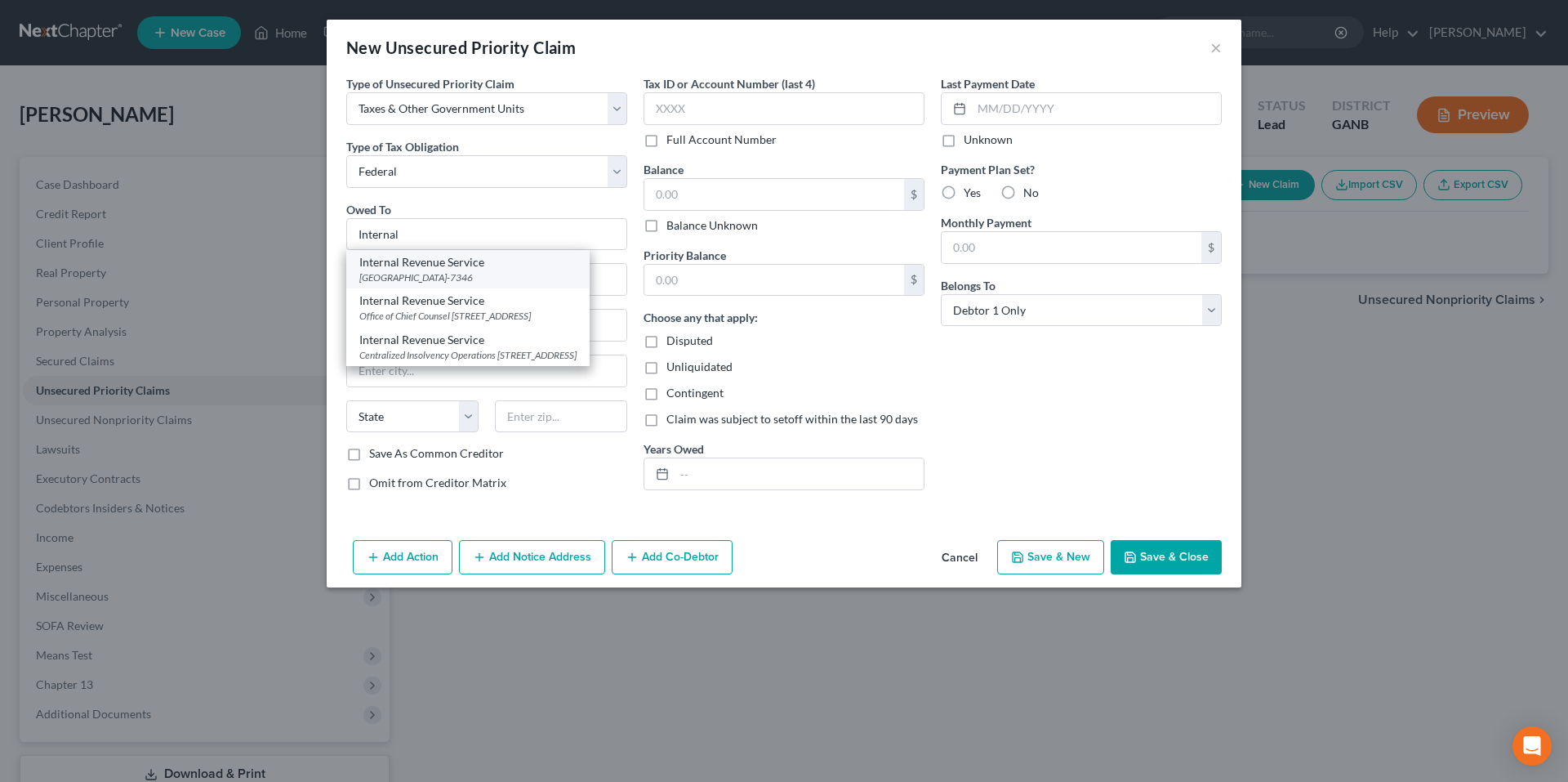
click at [535, 267] on div "Internal Revenue Service" at bounding box center [468, 262] width 217 height 17
type input "Internal Revenue Service"
type input "PO Box 7346"
type input "Philadelphia"
select select "39"
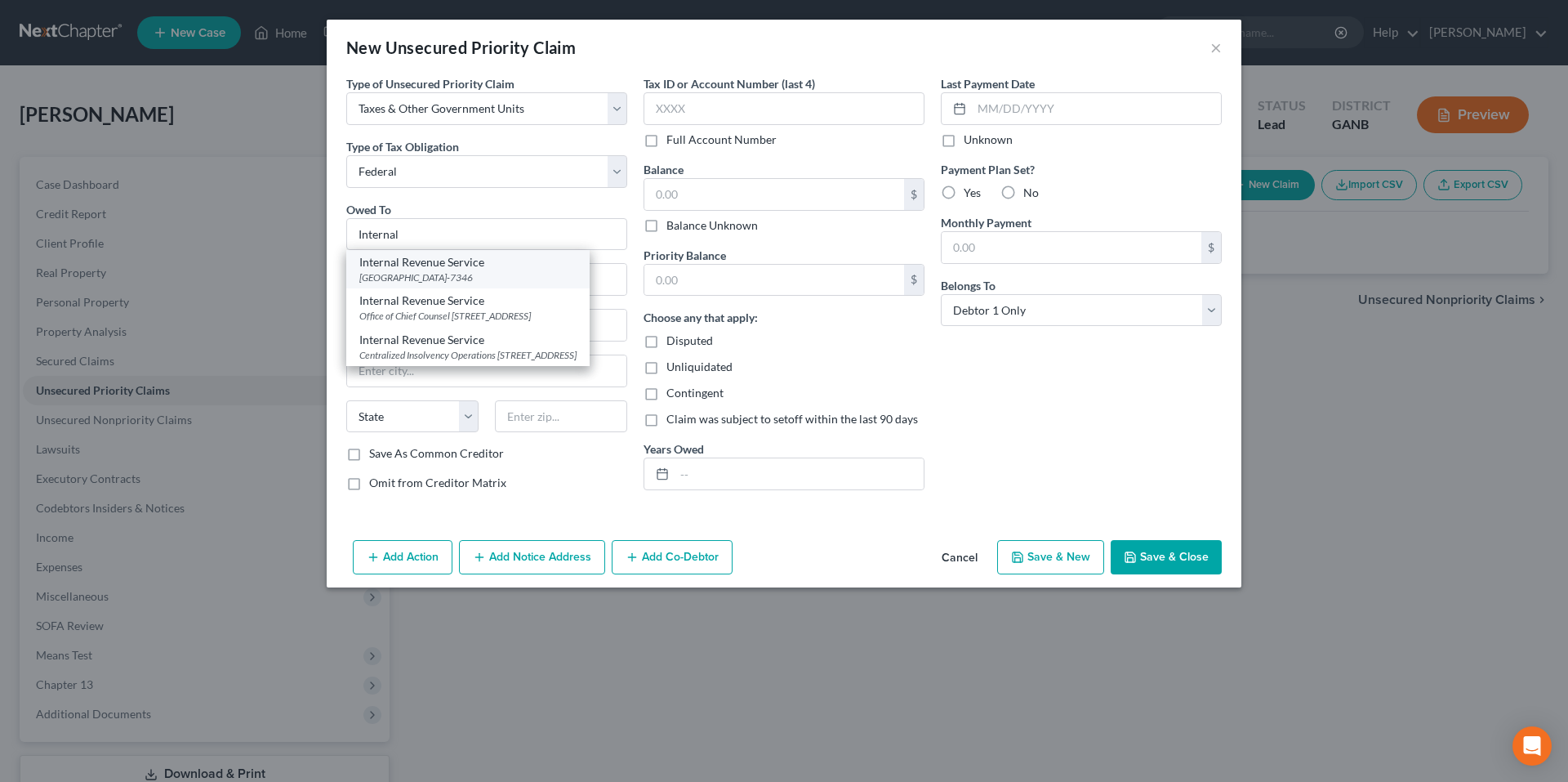
type input "19101-7346"
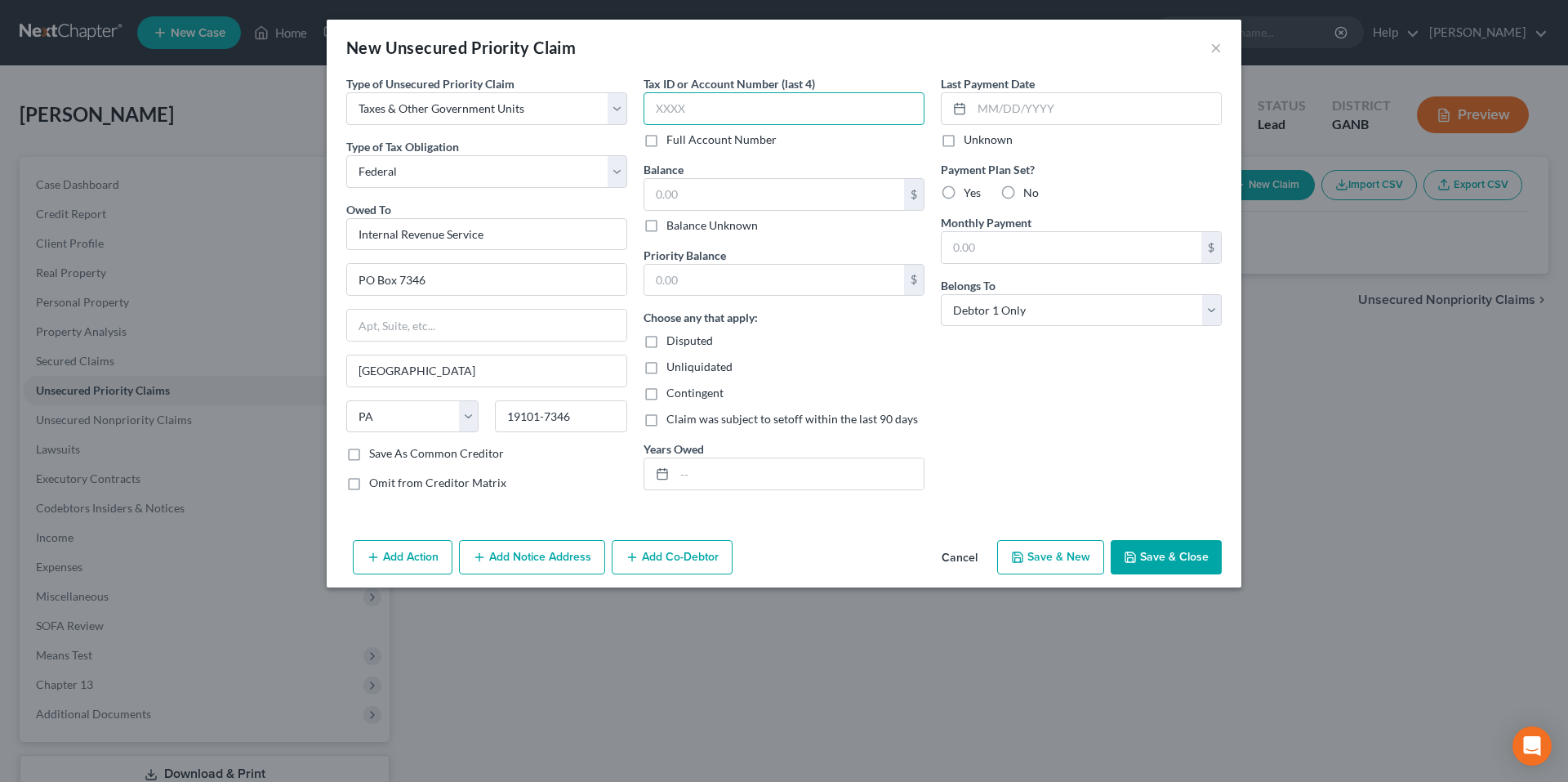
click at [716, 109] on input "text" at bounding box center [784, 108] width 281 height 32
type input "7565"
type input "4,515.99"
type input "2019"
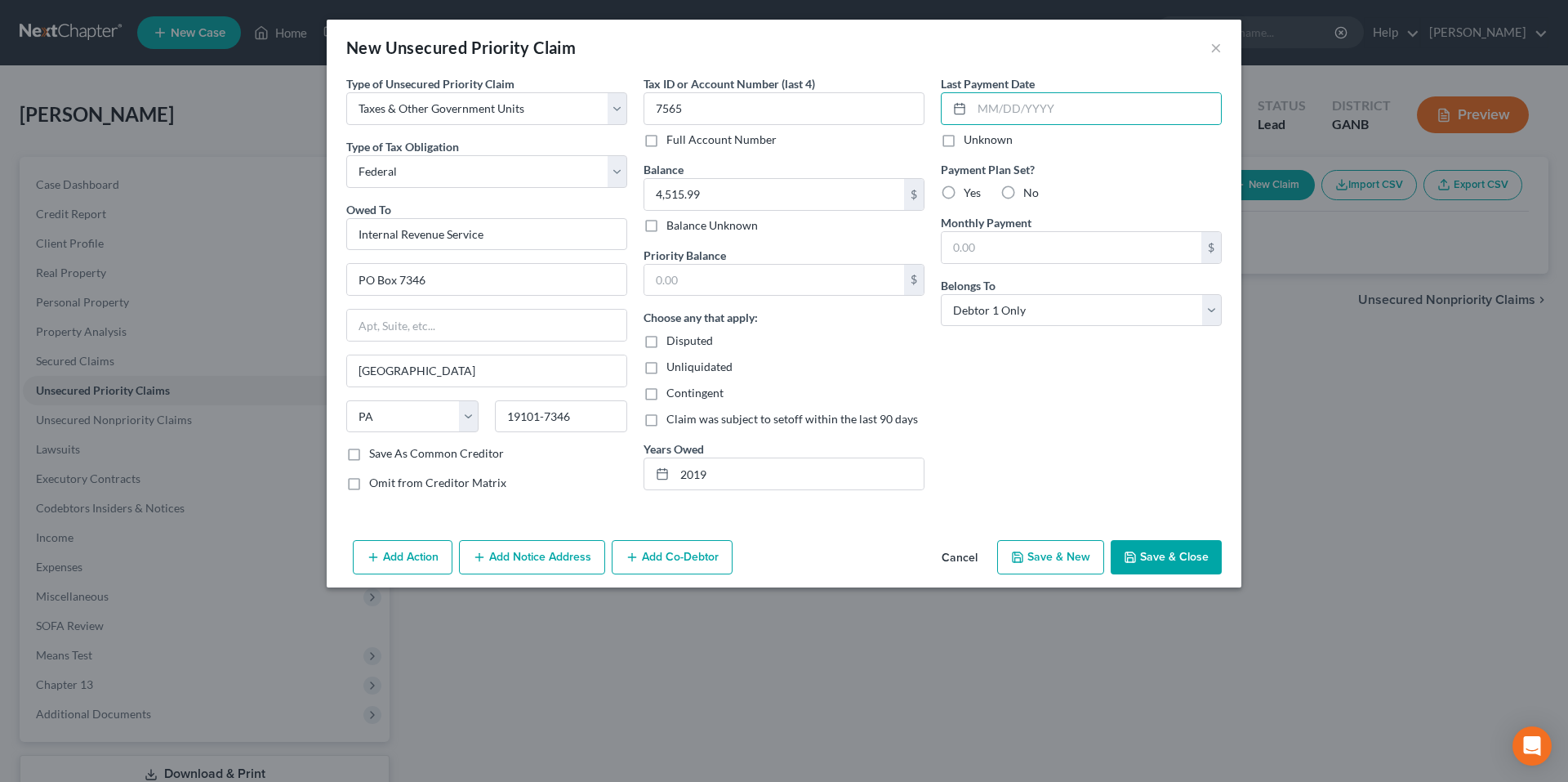
click at [1171, 554] on button "Save & Close" at bounding box center [1166, 557] width 111 height 34
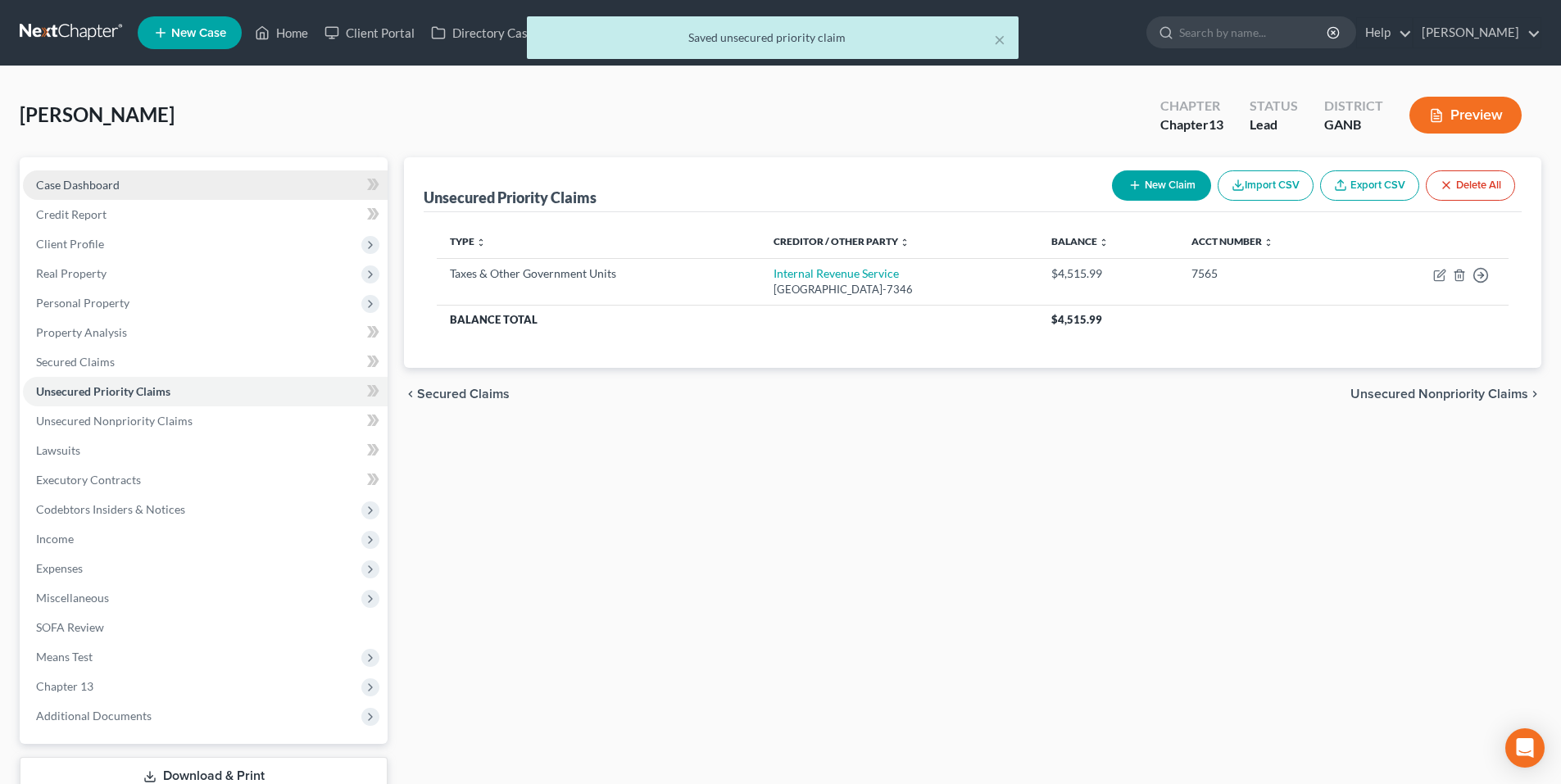
click at [245, 184] on link "Case Dashboard" at bounding box center [206, 185] width 365 height 29
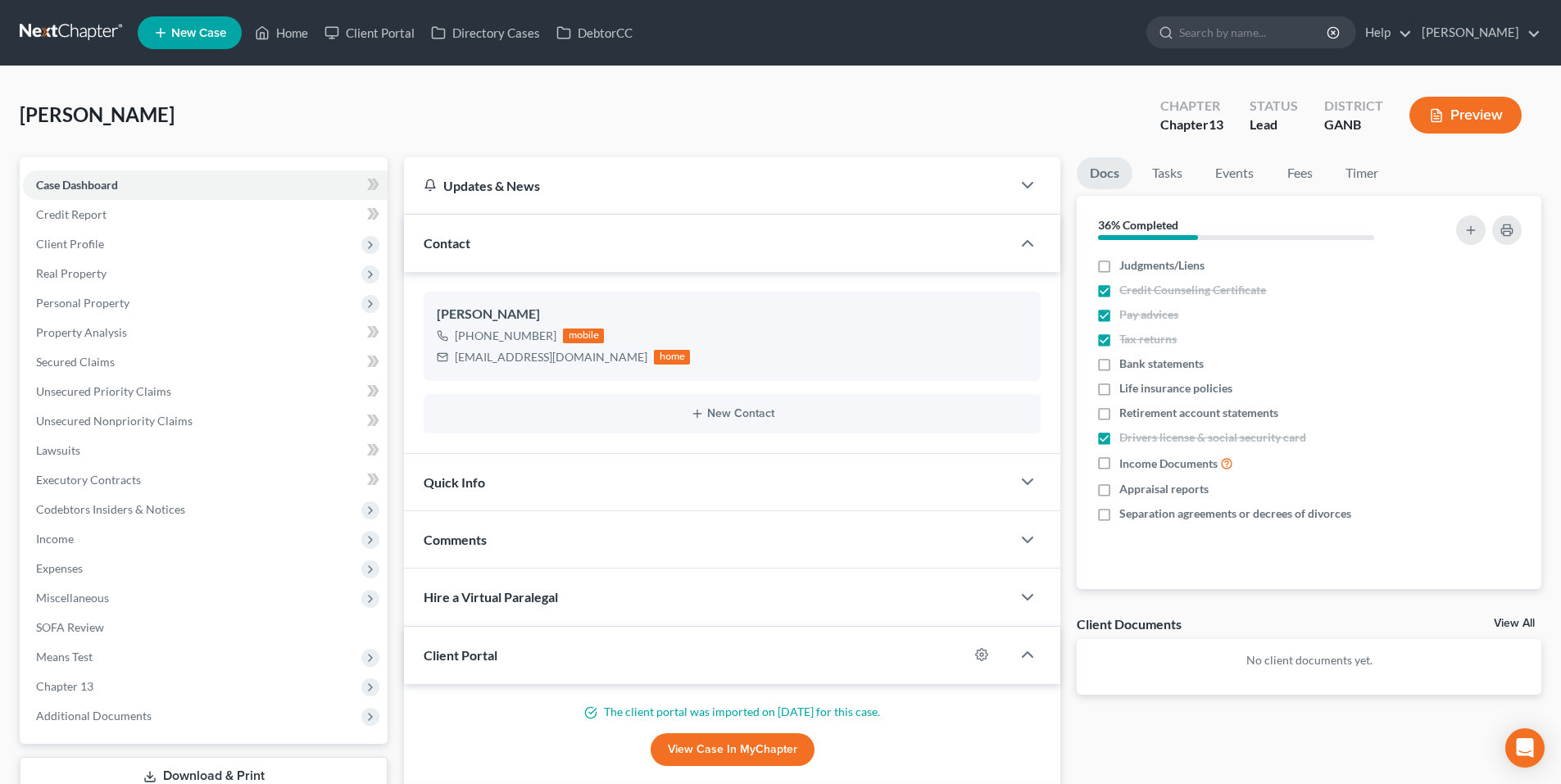
click at [693, 128] on div "Page, Michael Upgraded Chapter Chapter 13 Status Lead District GANB Preview" at bounding box center [781, 122] width 1522 height 72
click at [67, 534] on span "Income" at bounding box center [54, 538] width 37 height 14
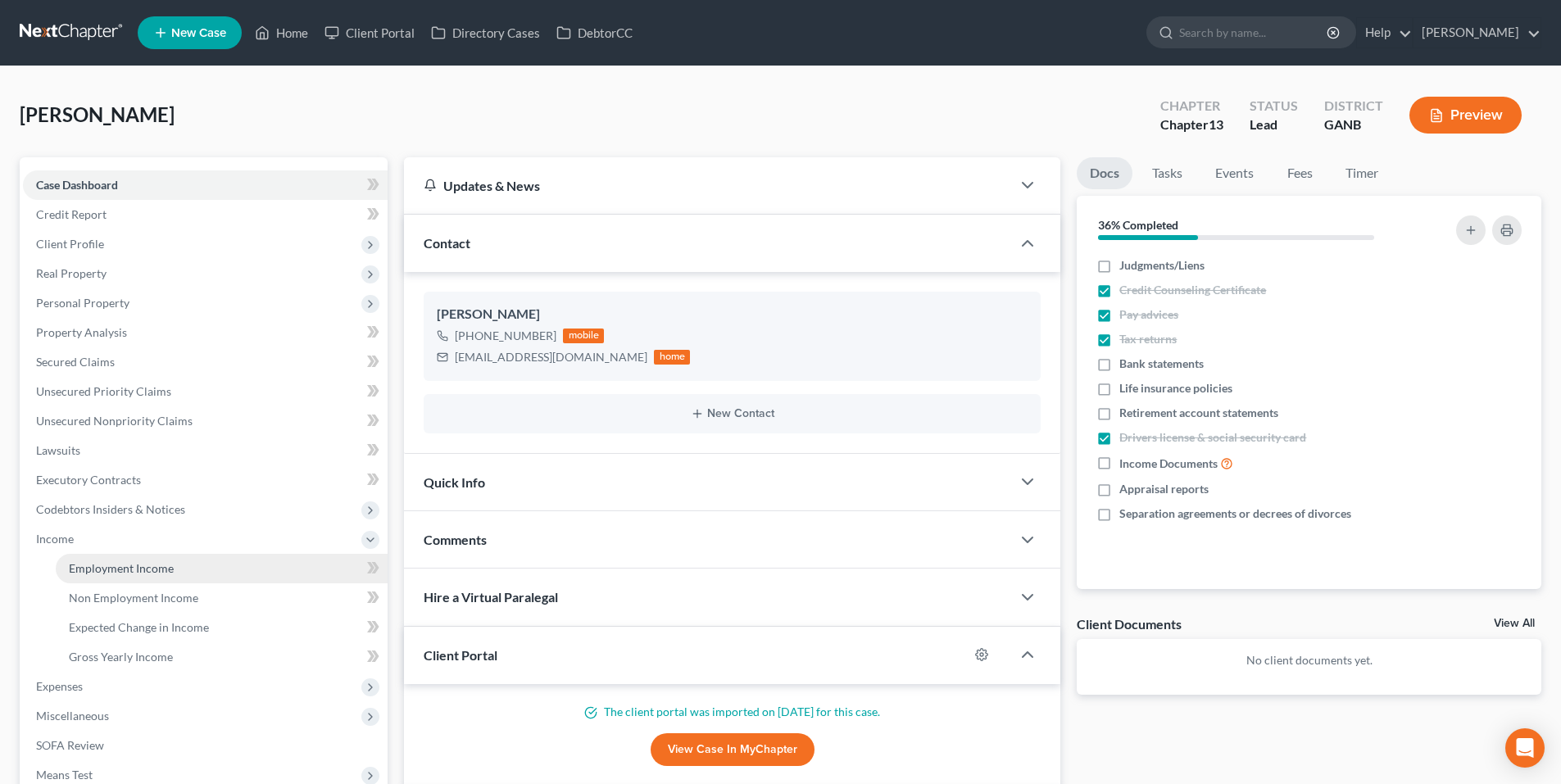
click at [90, 574] on span "Employment Income" at bounding box center [122, 568] width 105 height 14
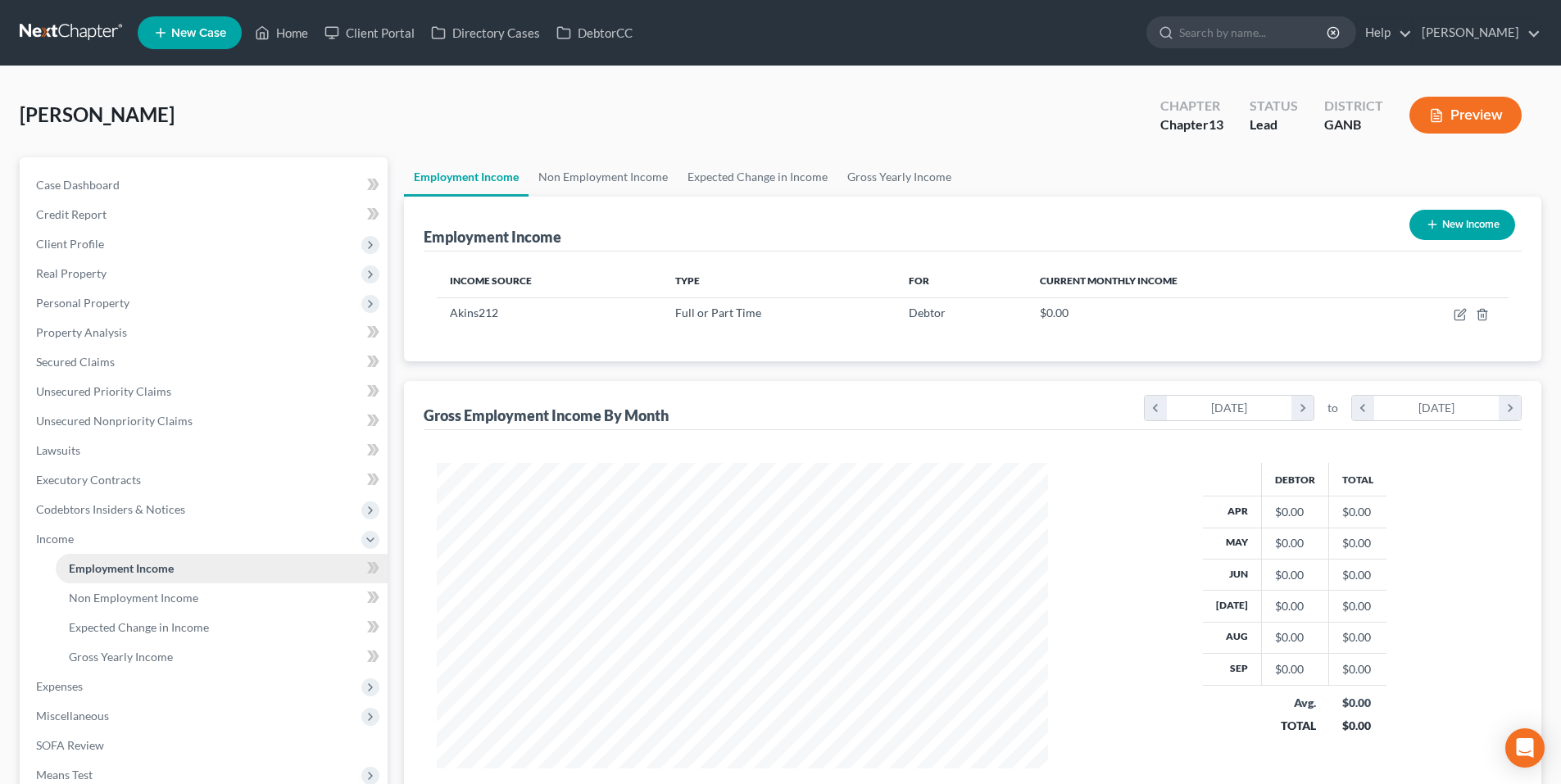
scroll to position [305, 644]
click at [623, 188] on link "Non Employment Income" at bounding box center [603, 176] width 149 height 39
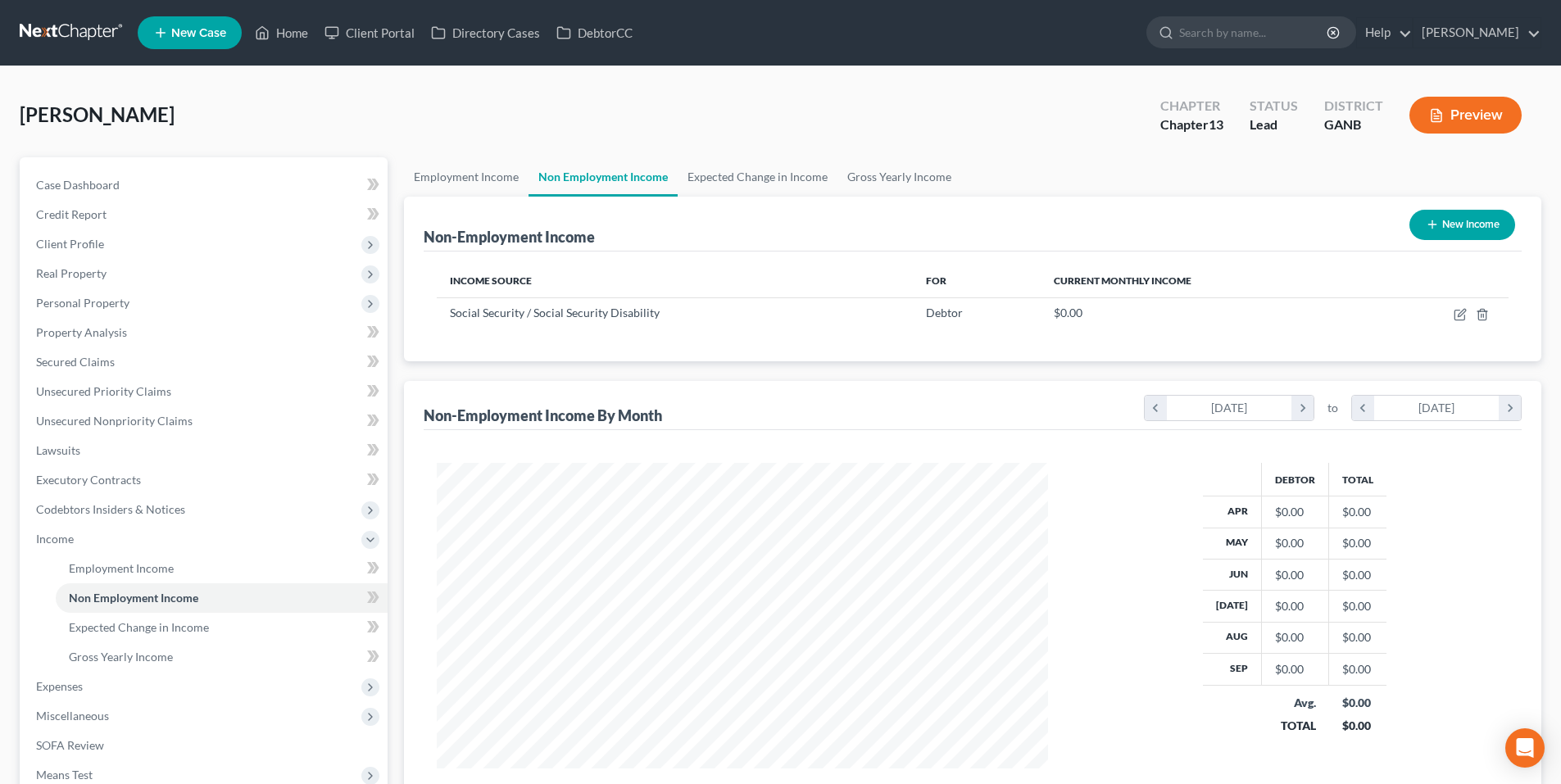
scroll to position [305, 644]
click at [472, 182] on link "Employment Income" at bounding box center [466, 176] width 125 height 39
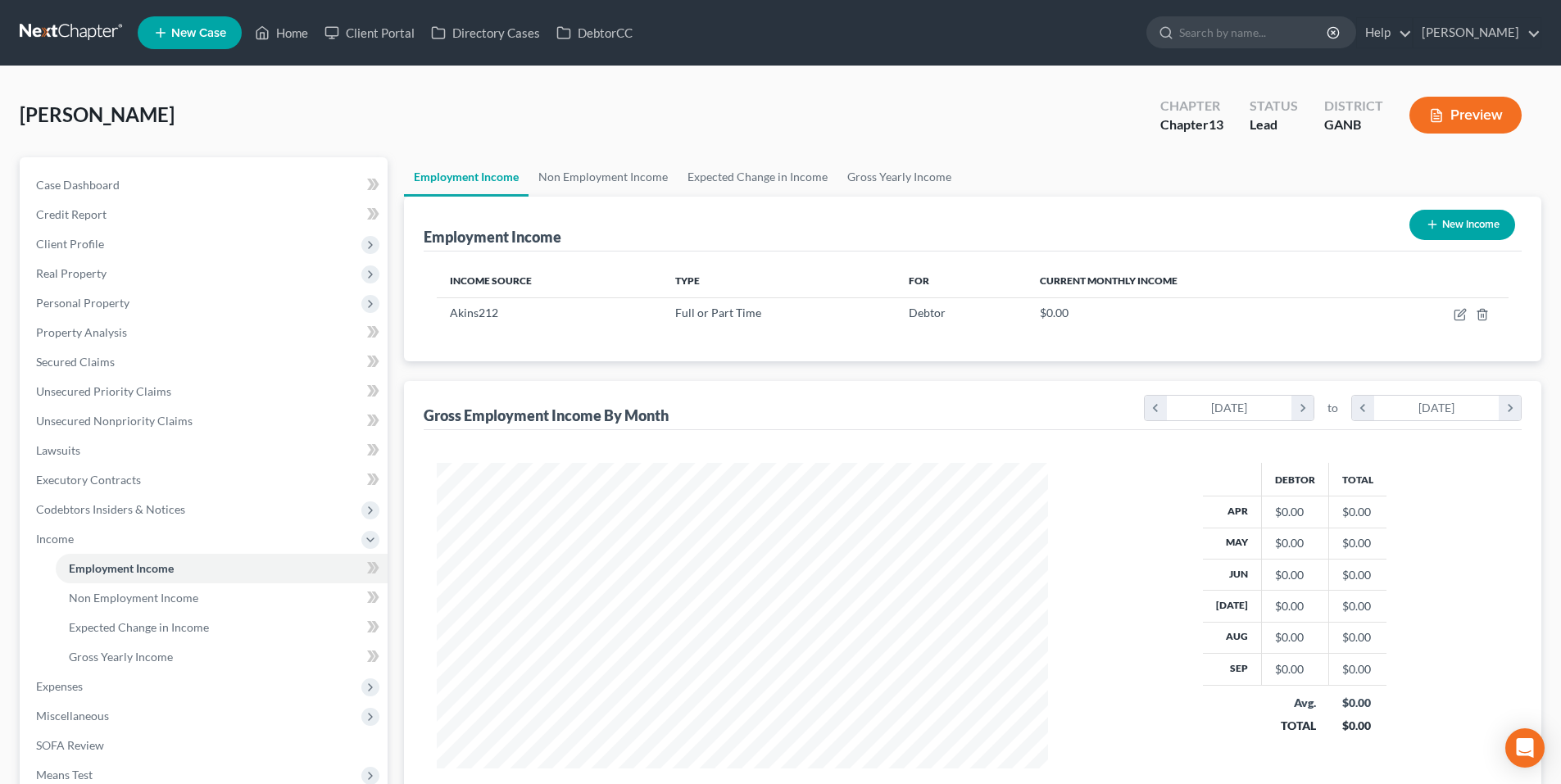
scroll to position [305, 644]
click at [624, 188] on link "Non Employment Income" at bounding box center [603, 176] width 149 height 39
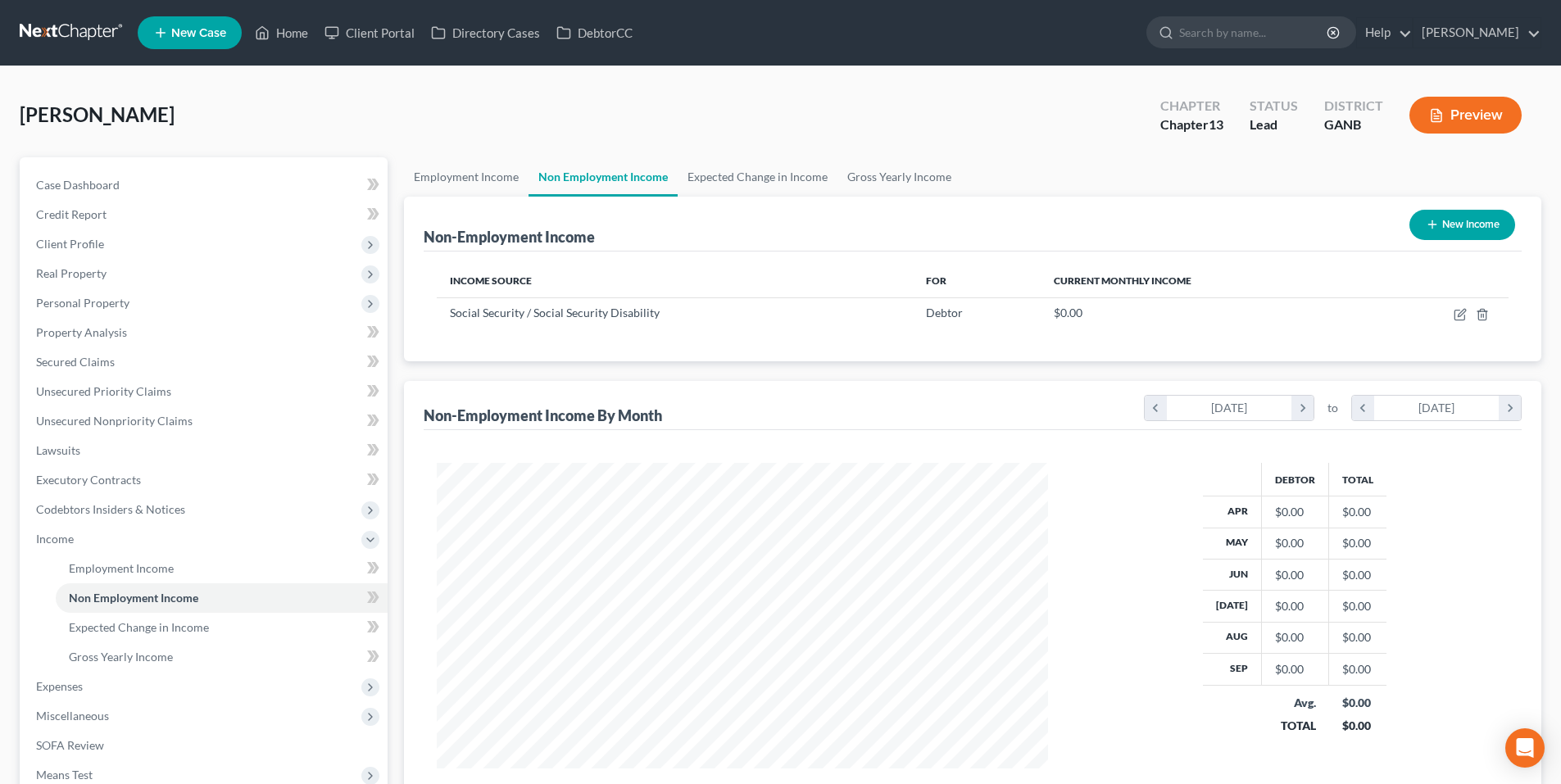
scroll to position [305, 644]
click at [48, 21] on link at bounding box center [72, 32] width 105 height 29
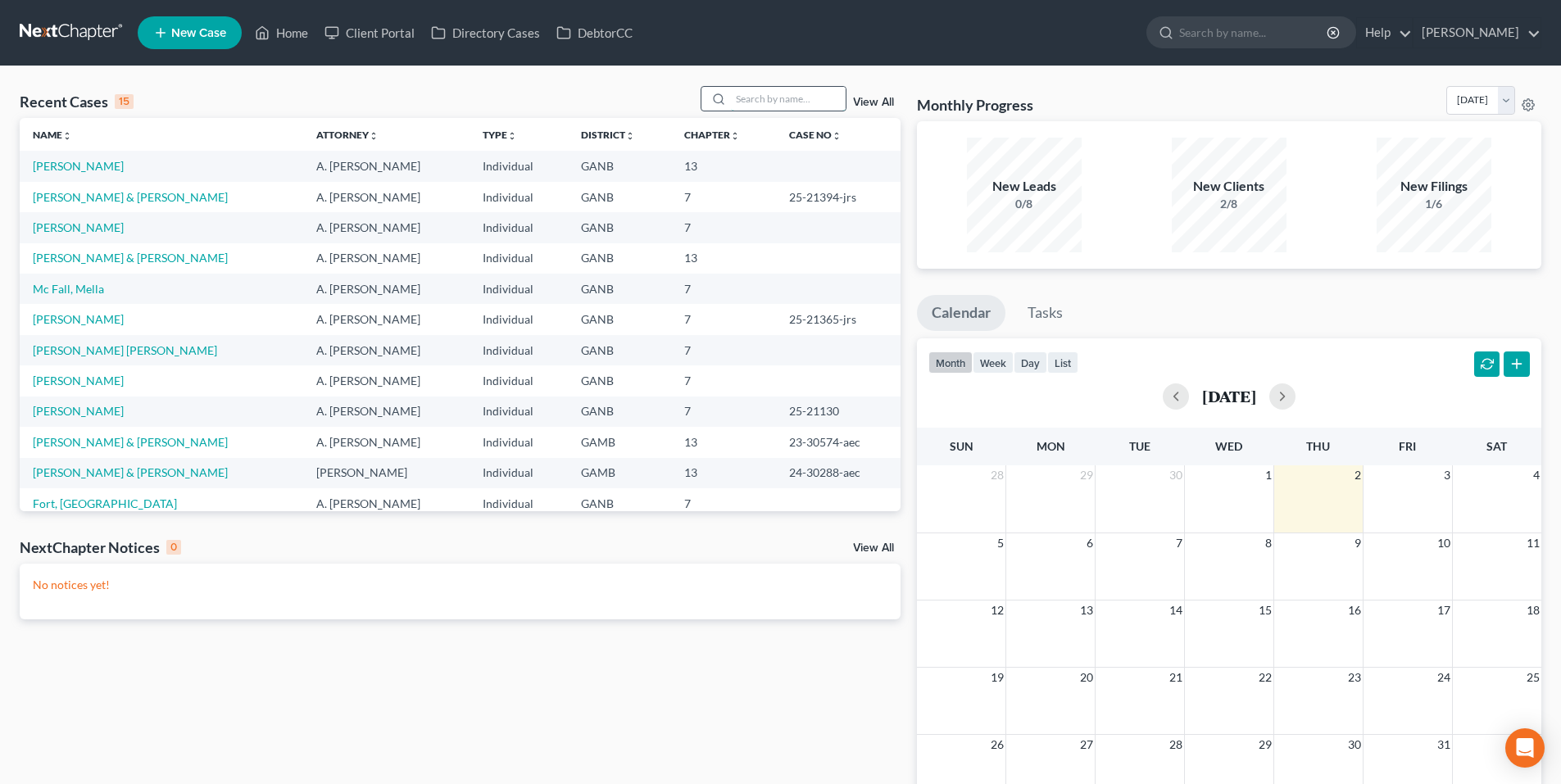
click at [773, 100] on input "search" at bounding box center [788, 98] width 115 height 24
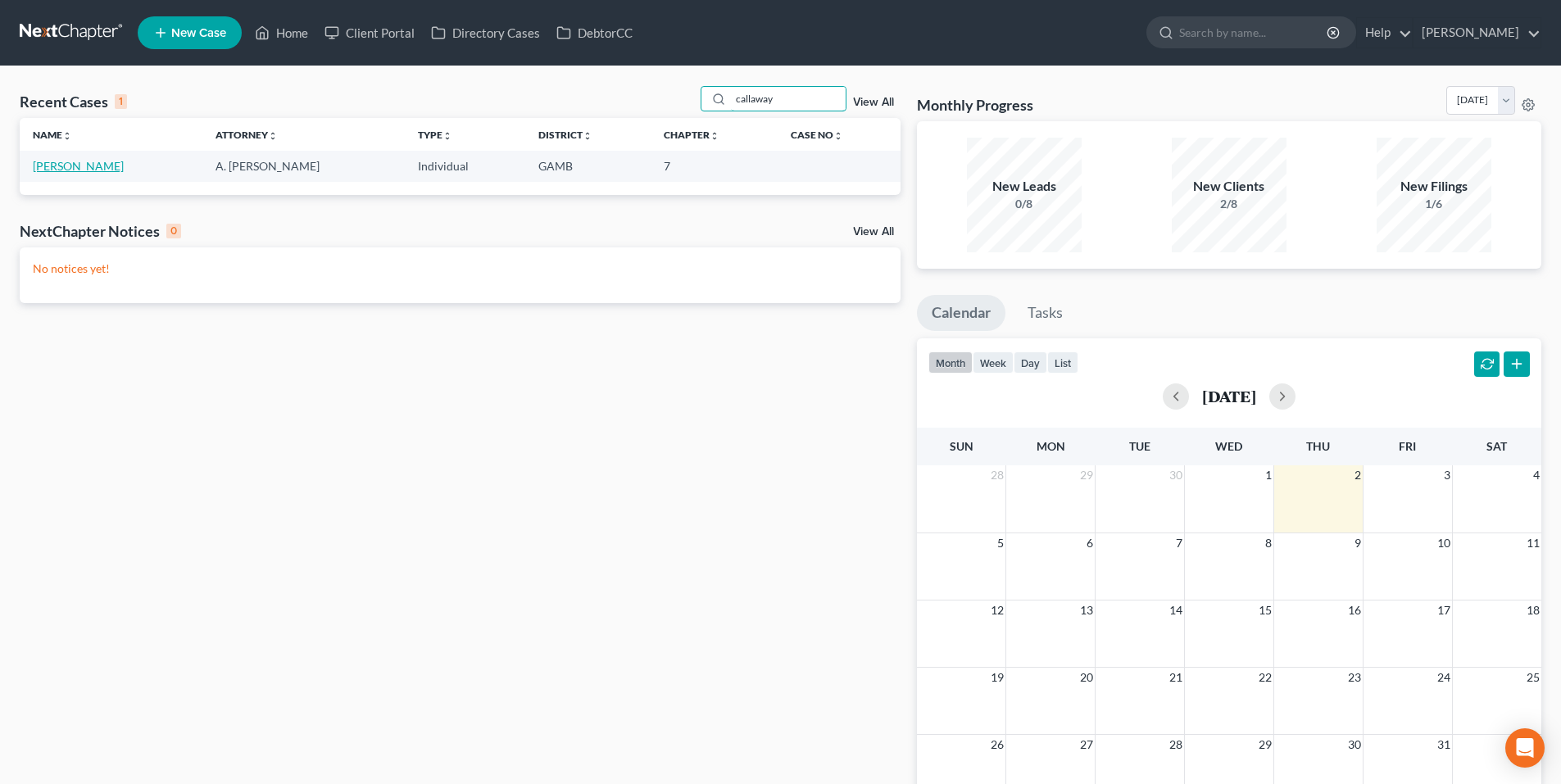
type input "callaway"
click at [81, 166] on link "[PERSON_NAME]" at bounding box center [77, 166] width 91 height 14
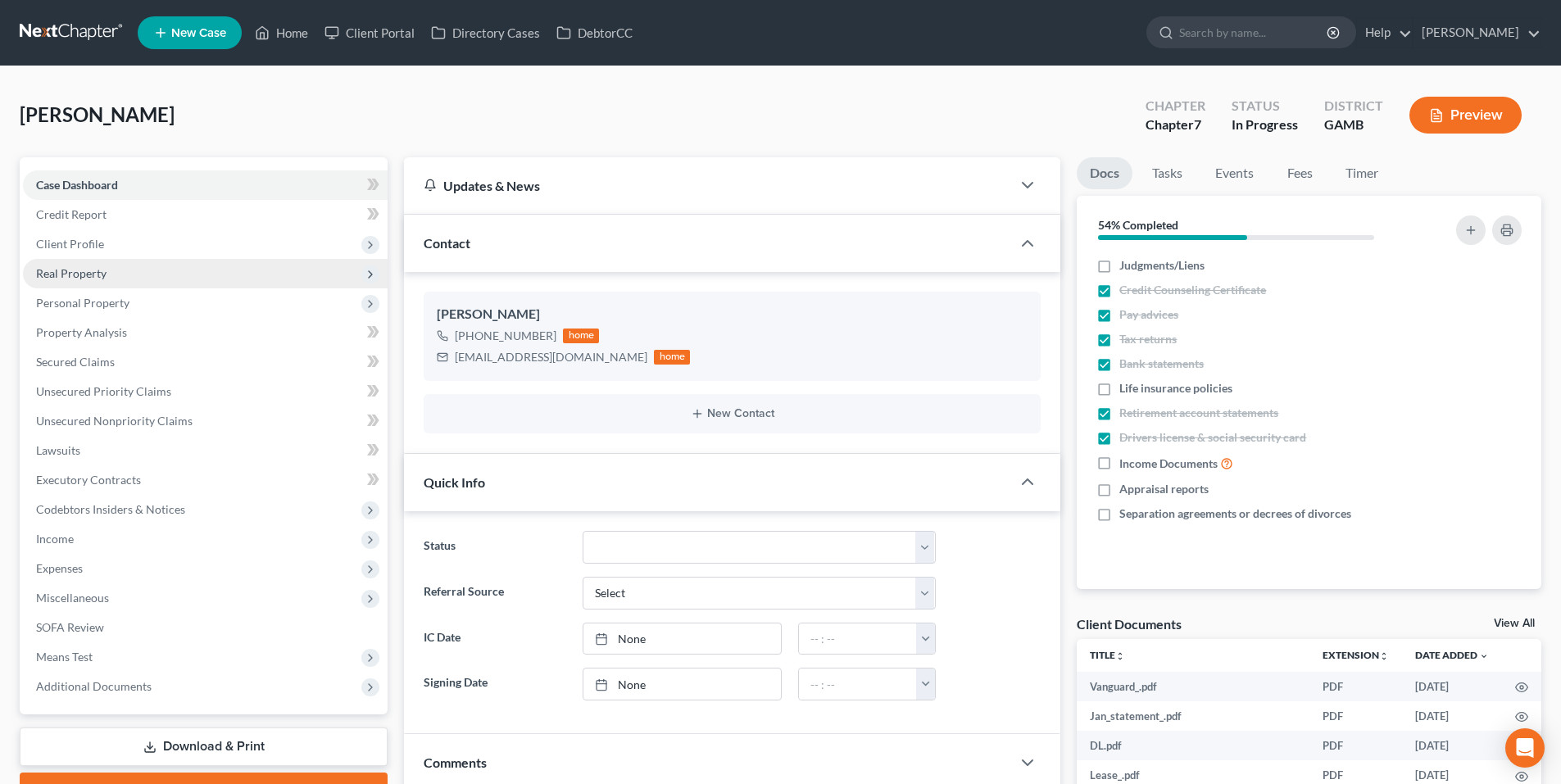
click at [83, 259] on span "Real Property" at bounding box center [206, 273] width 365 height 29
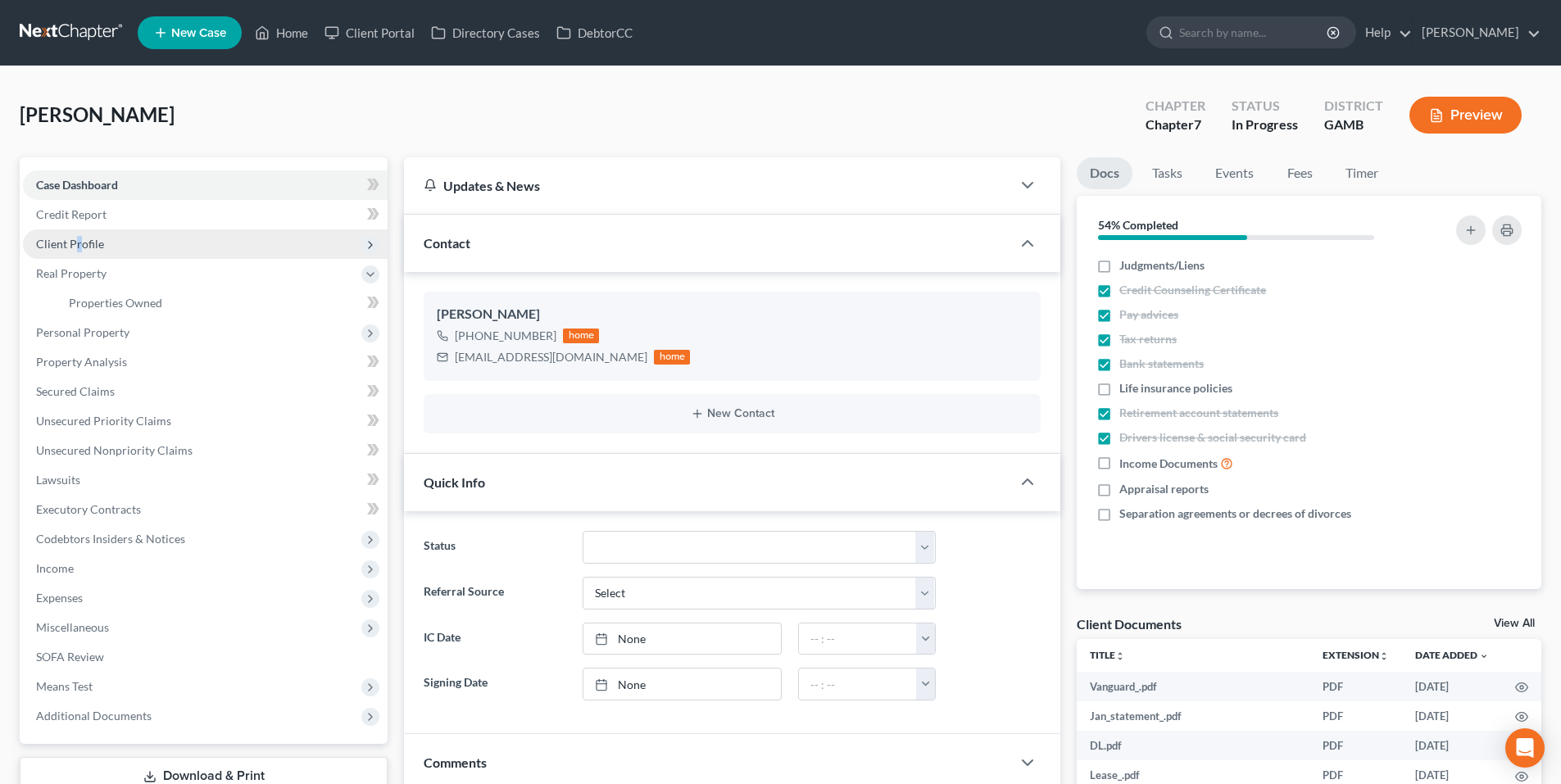
click at [78, 249] on span "Client Profile" at bounding box center [70, 244] width 68 height 14
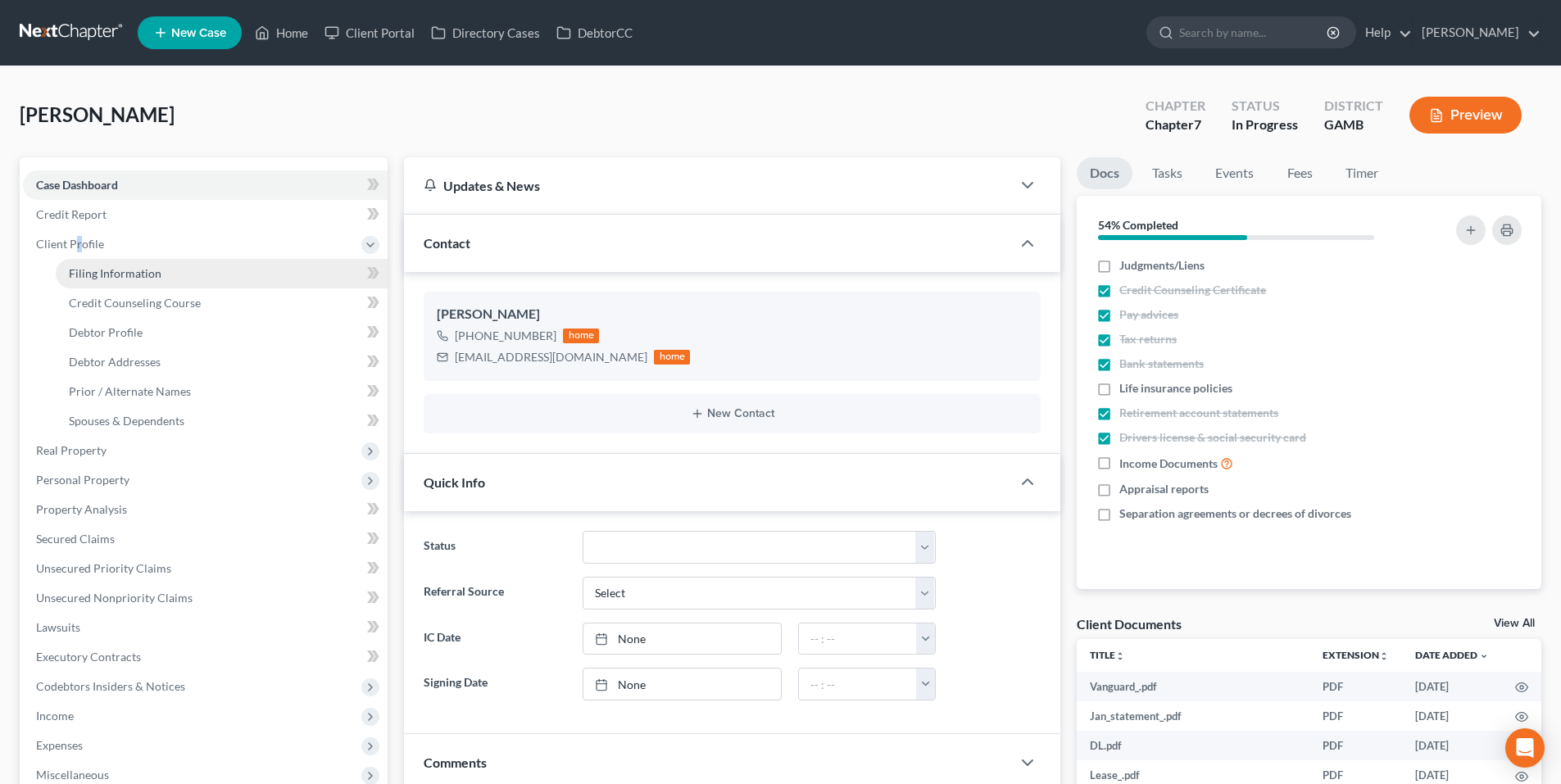
click at [104, 265] on link "Filing Information" at bounding box center [221, 273] width 332 height 29
select select "1"
select select "0"
select select "18"
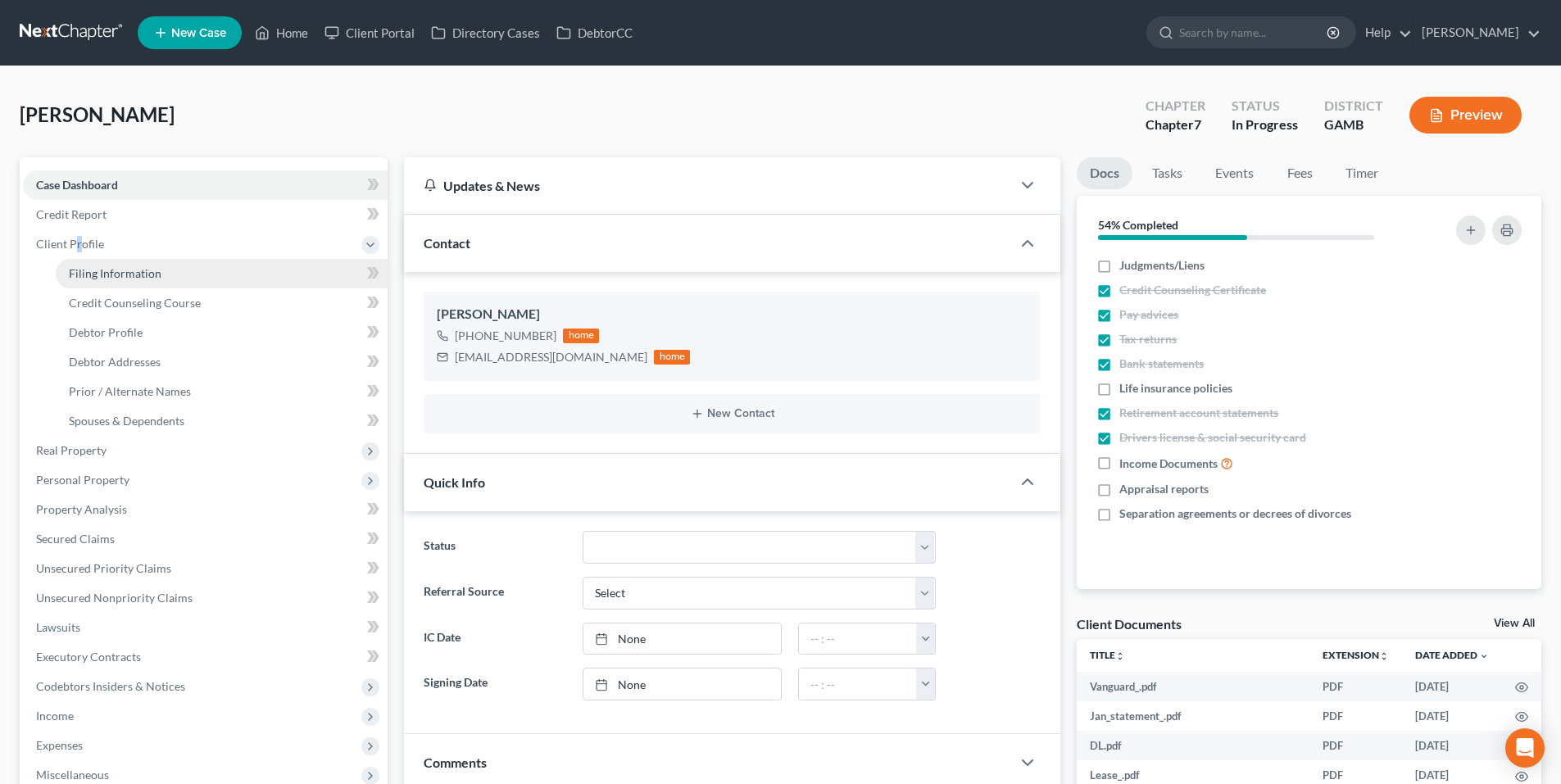
select select "10"
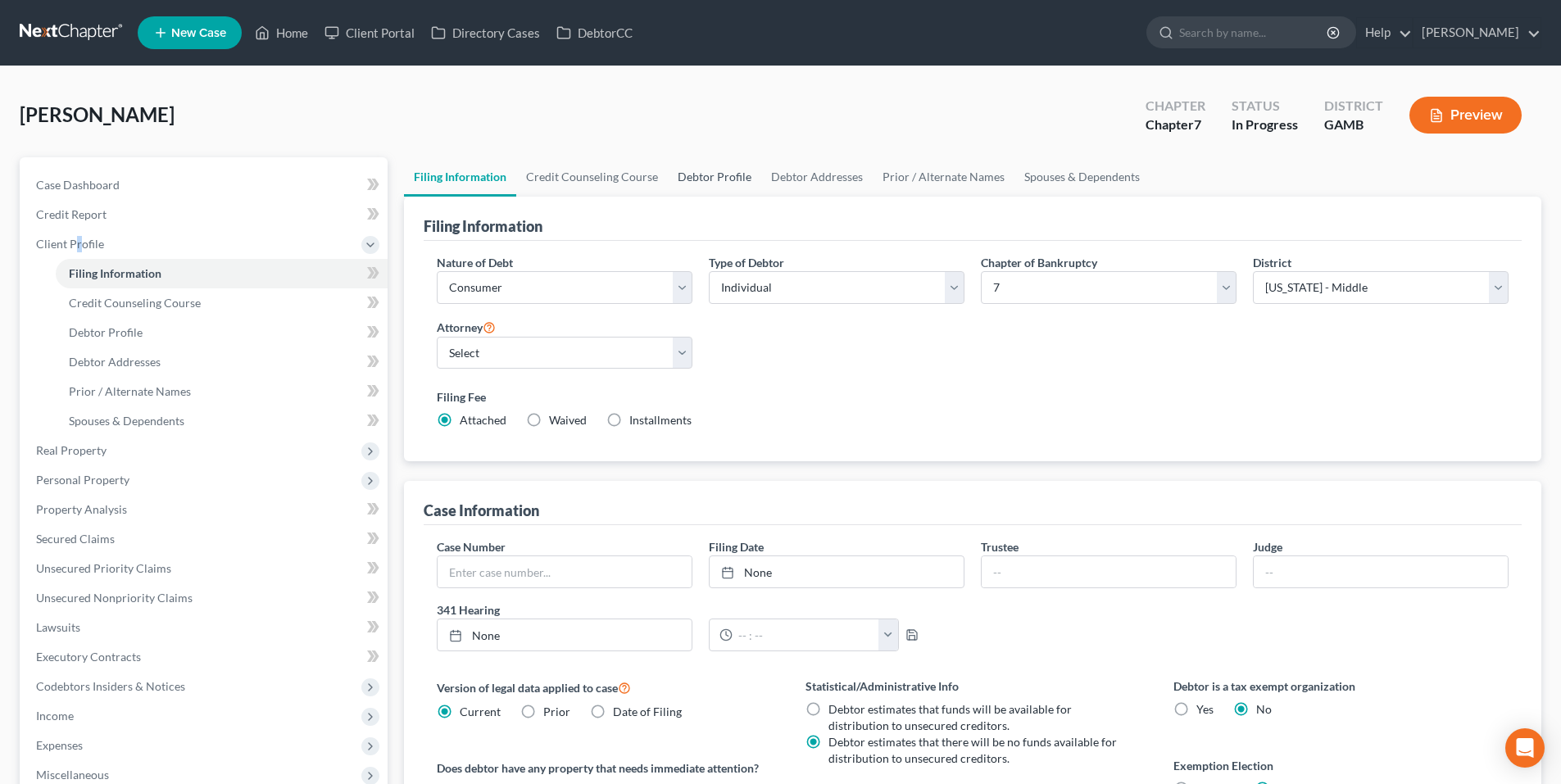
click at [712, 184] on link "Debtor Profile" at bounding box center [714, 176] width 93 height 39
select select "0"
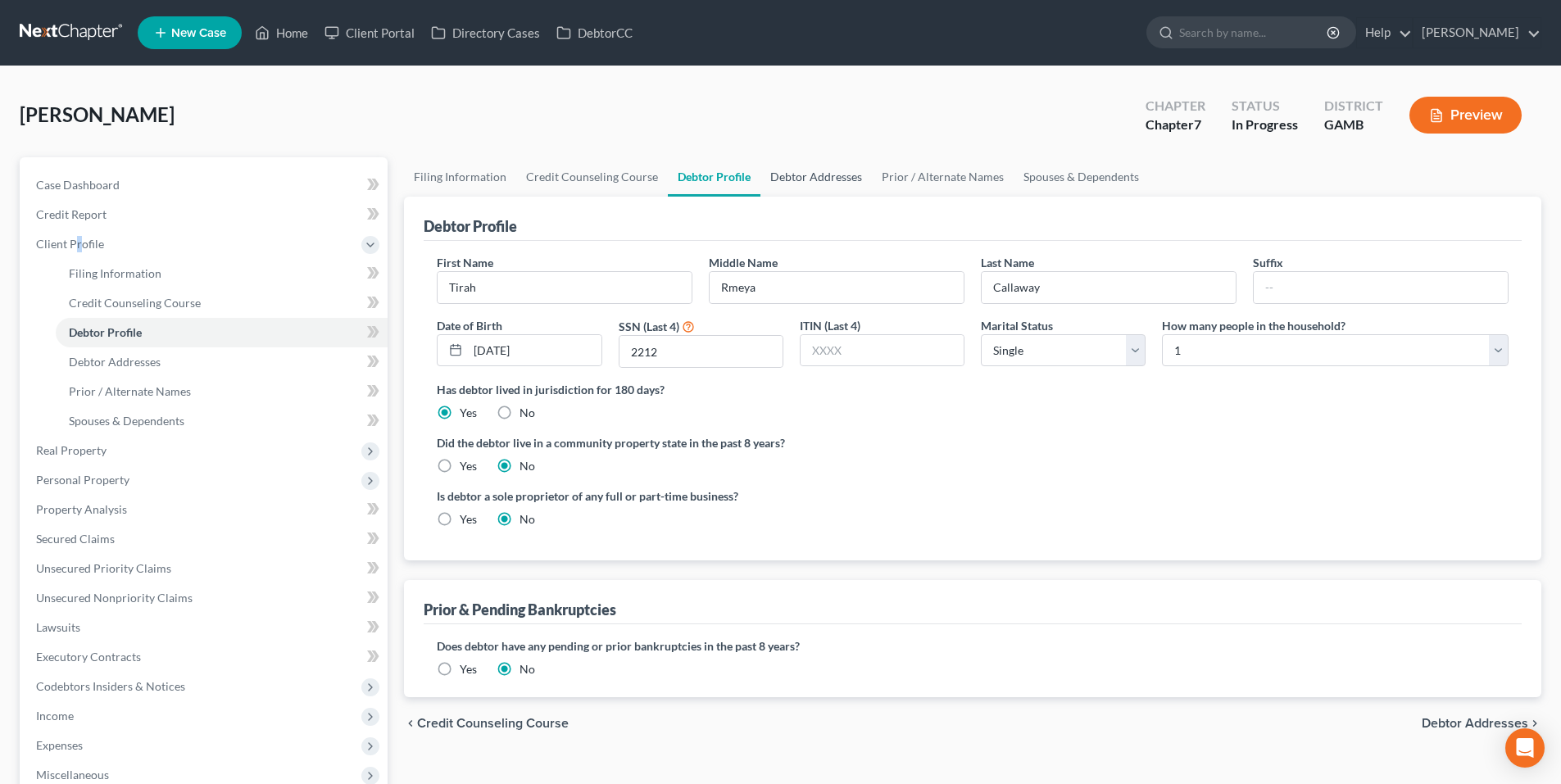
click at [817, 172] on link "Debtor Addresses" at bounding box center [817, 176] width 112 height 39
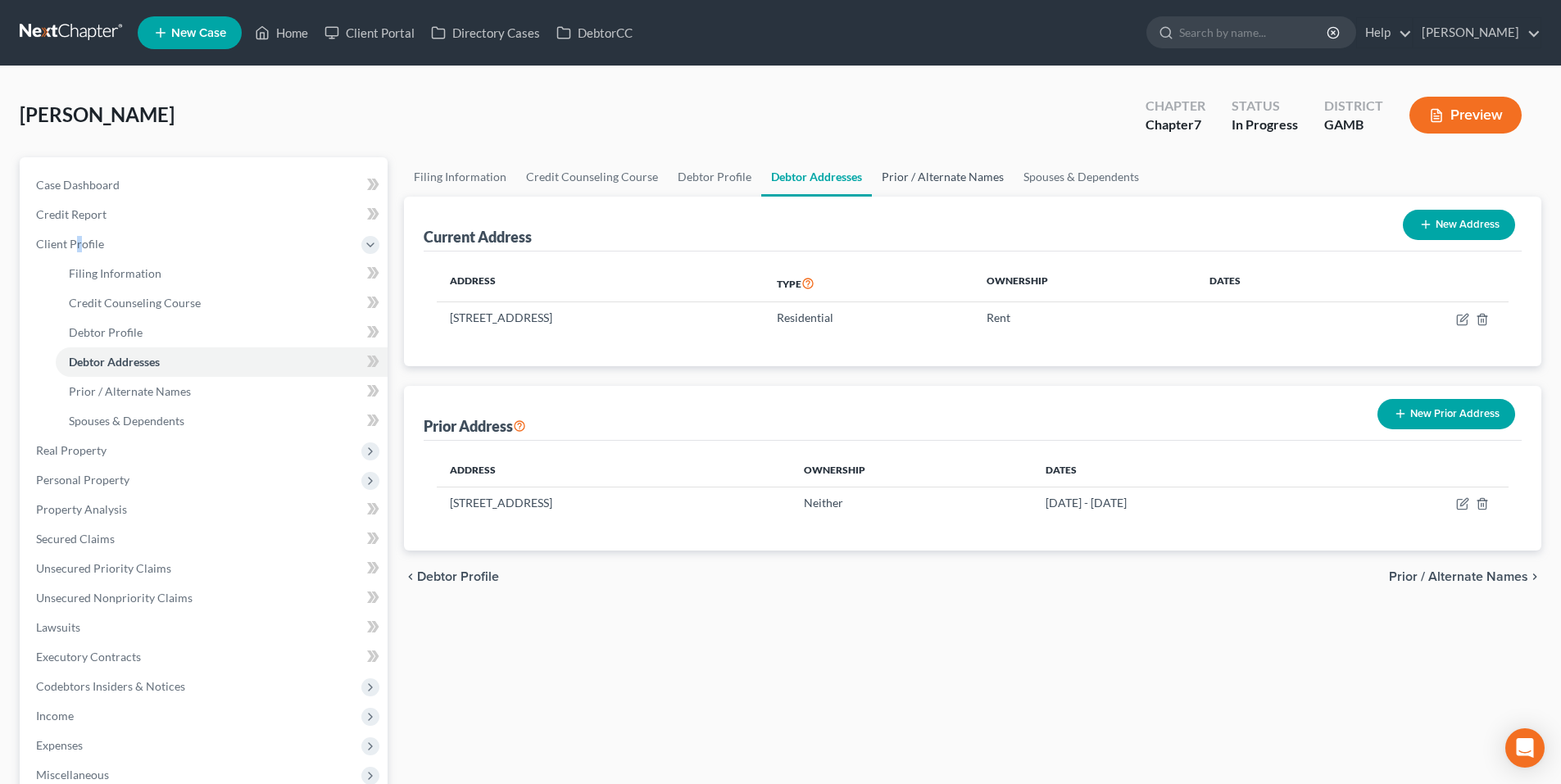
click at [991, 170] on link "Prior / Alternate Names" at bounding box center [942, 176] width 142 height 39
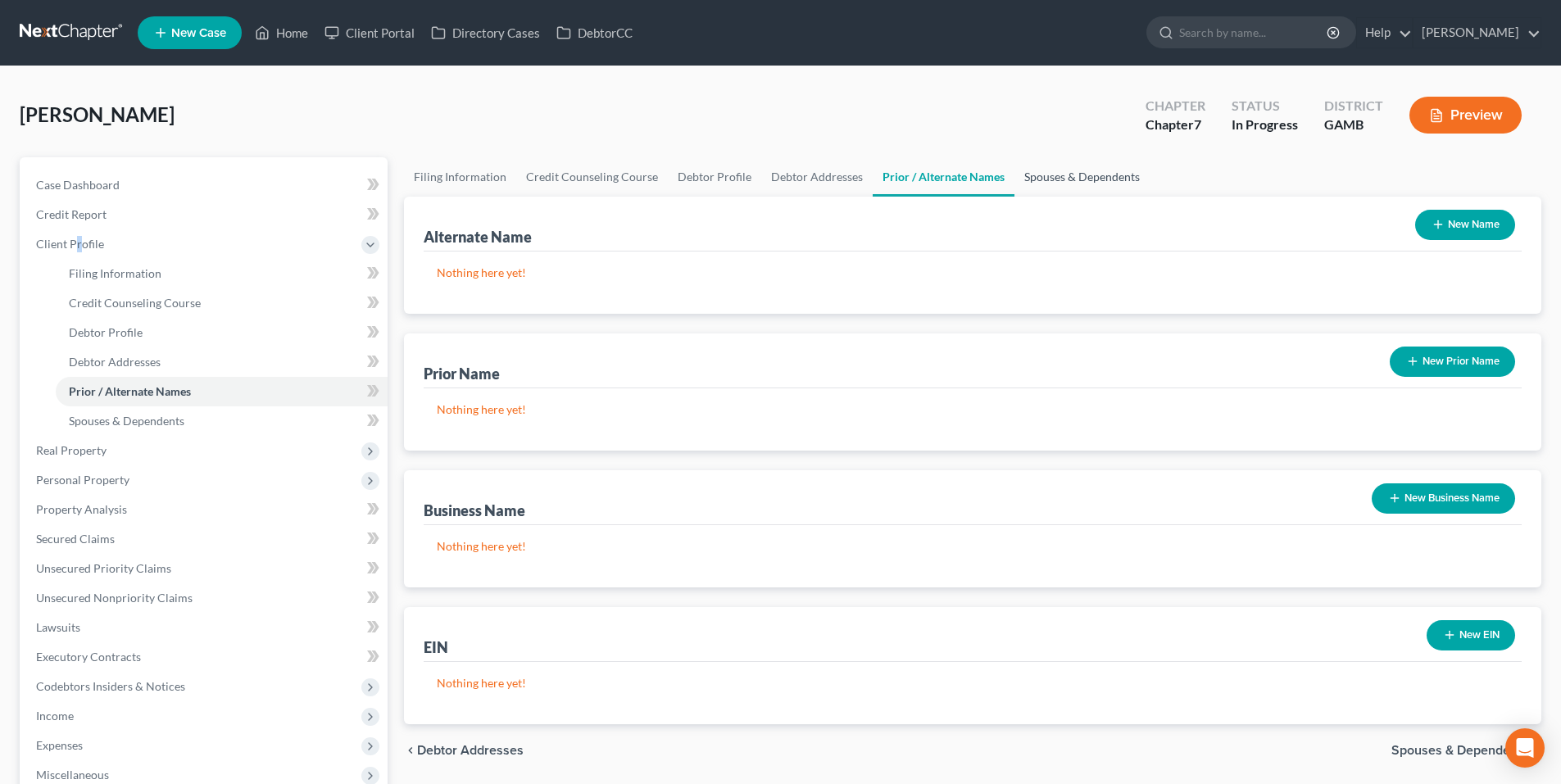
click at [1085, 166] on link "Spouses & Dependents" at bounding box center [1082, 176] width 135 height 39
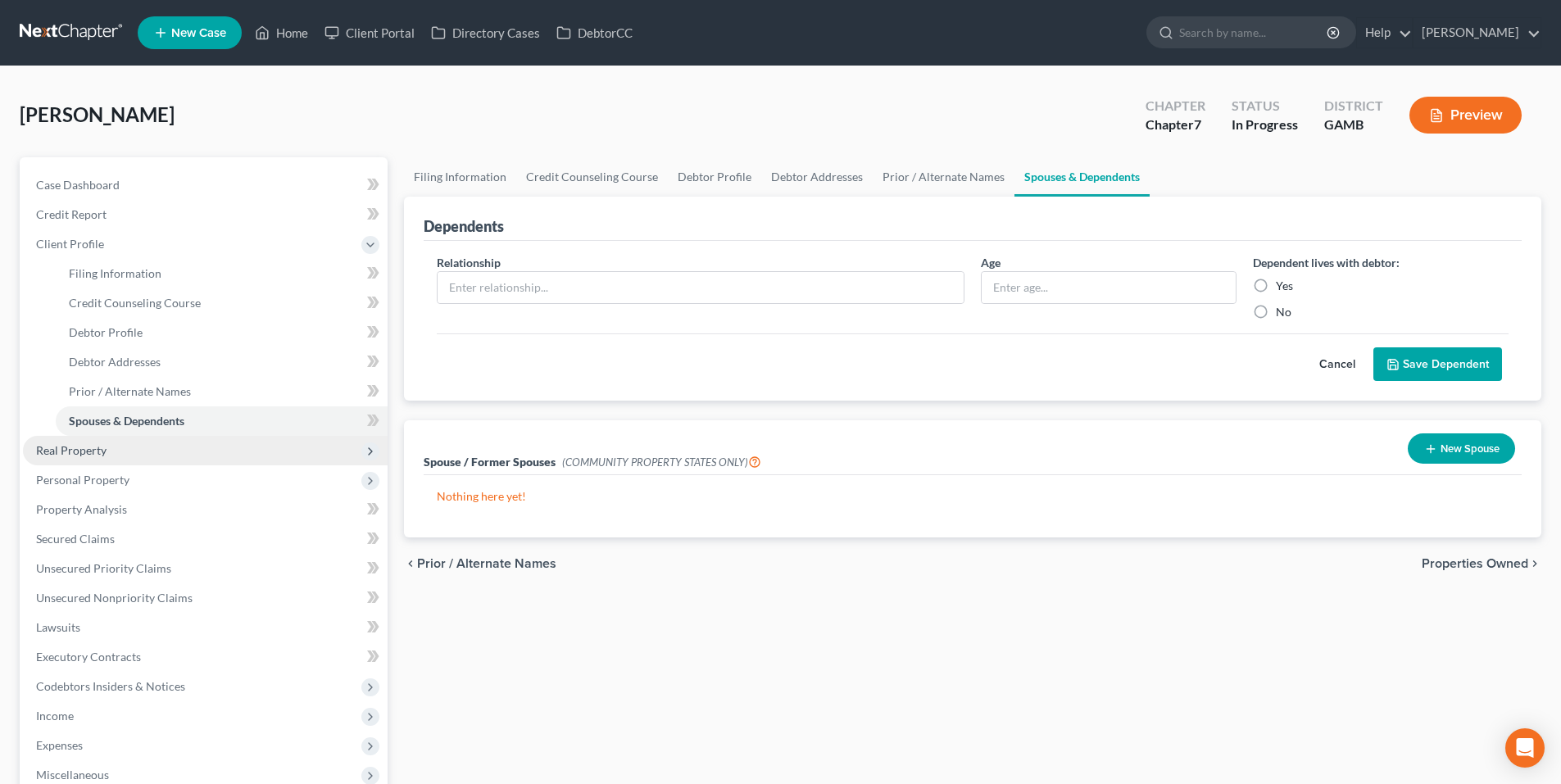
click at [62, 454] on span "Real Property" at bounding box center [71, 450] width 71 height 14
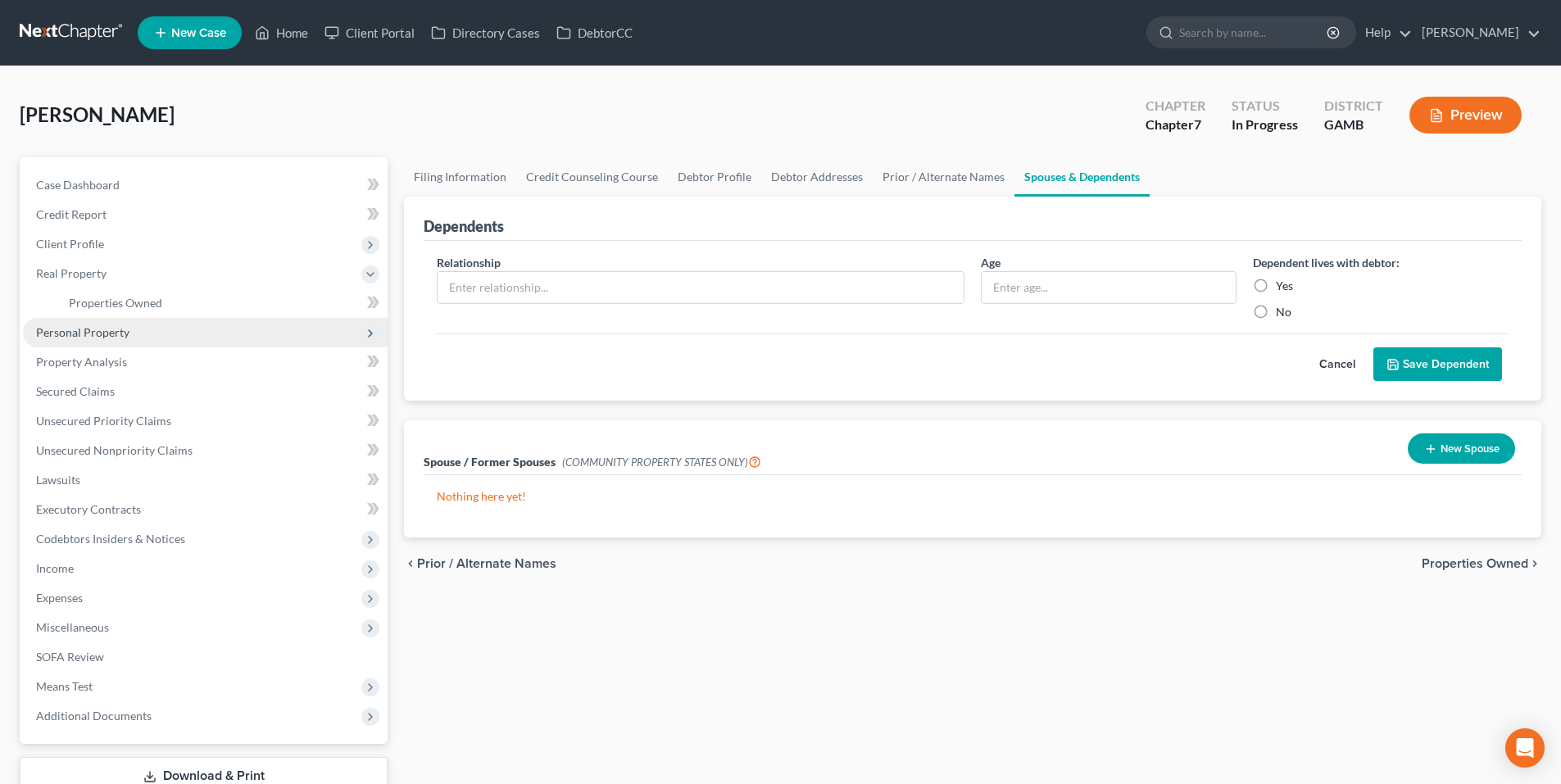
click at [108, 318] on span "Personal Property" at bounding box center [206, 332] width 365 height 29
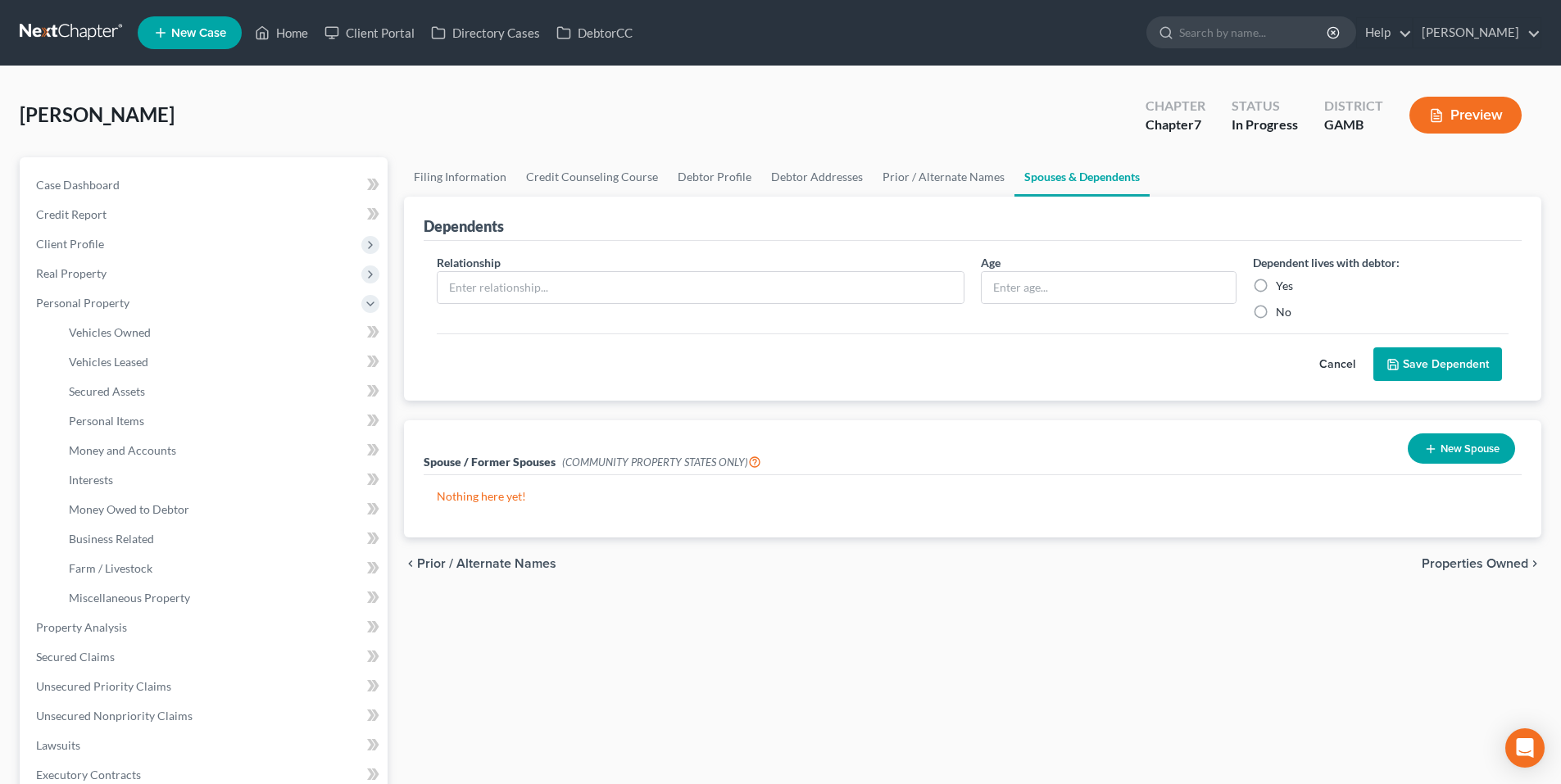
click at [108, 306] on span "Personal Property" at bounding box center [82, 302] width 93 height 14
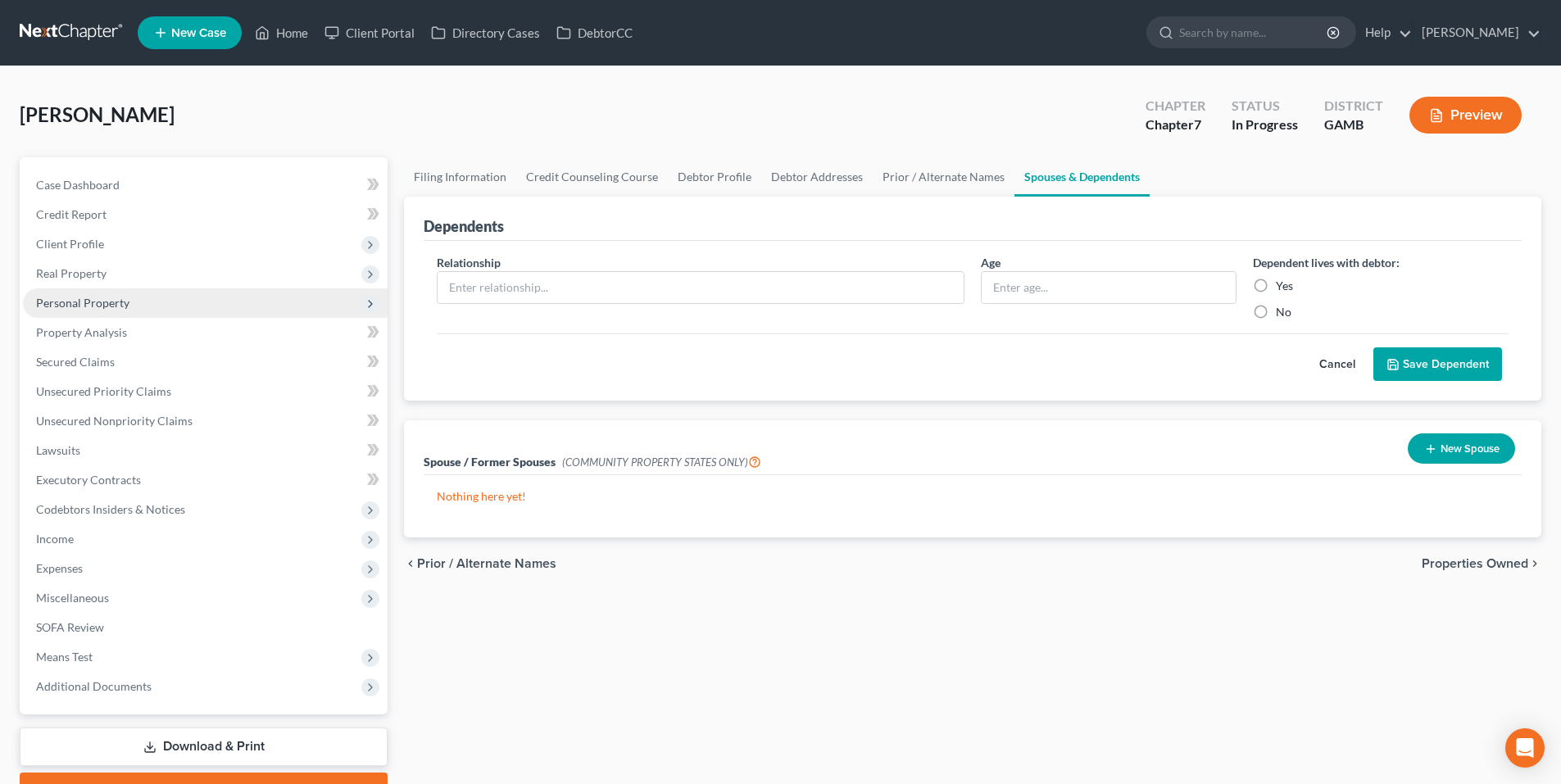
click at [94, 304] on span "Personal Property" at bounding box center [82, 302] width 93 height 14
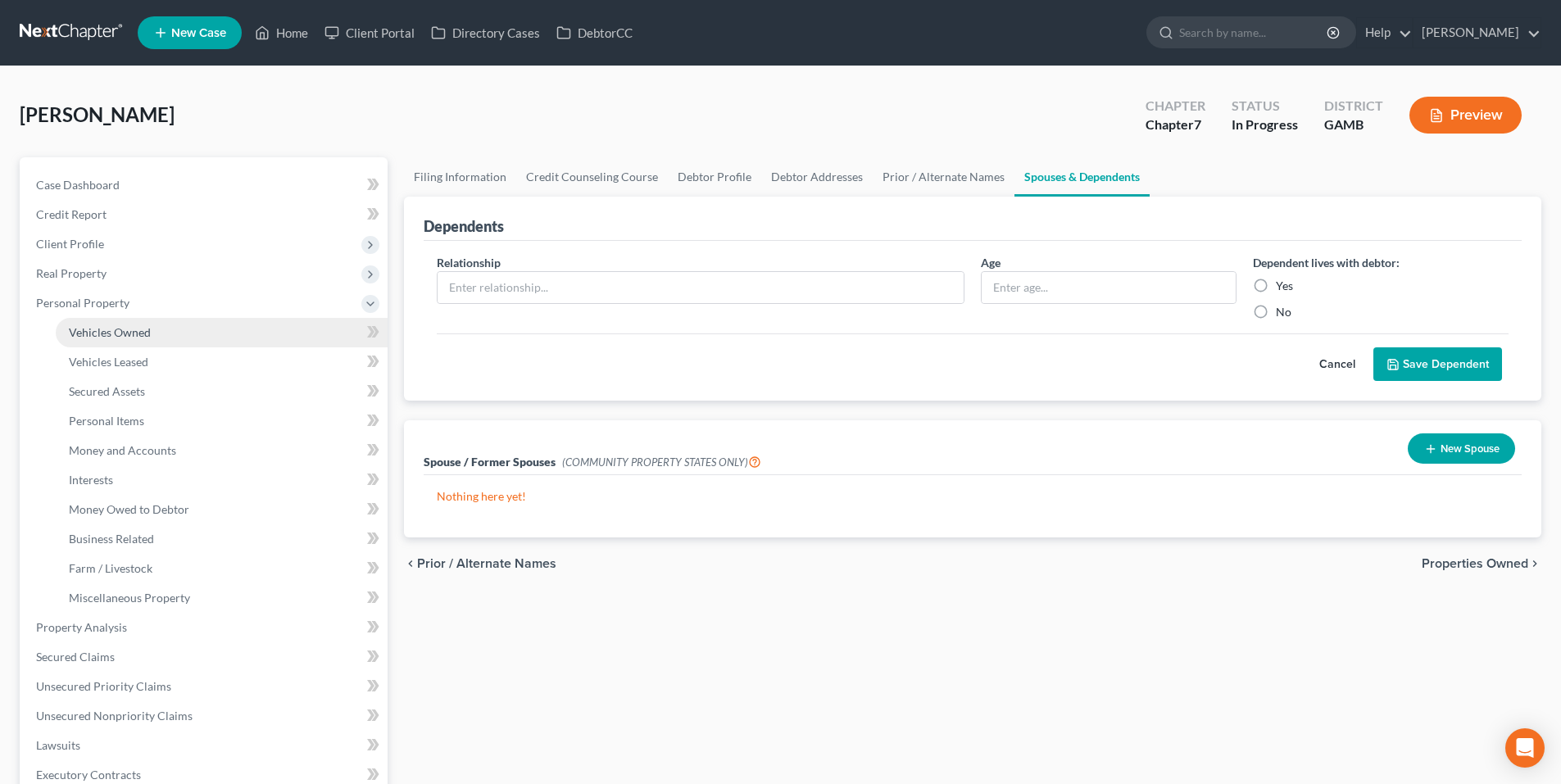
click at [102, 332] on span "Vehicles Owned" at bounding box center [110, 332] width 82 height 14
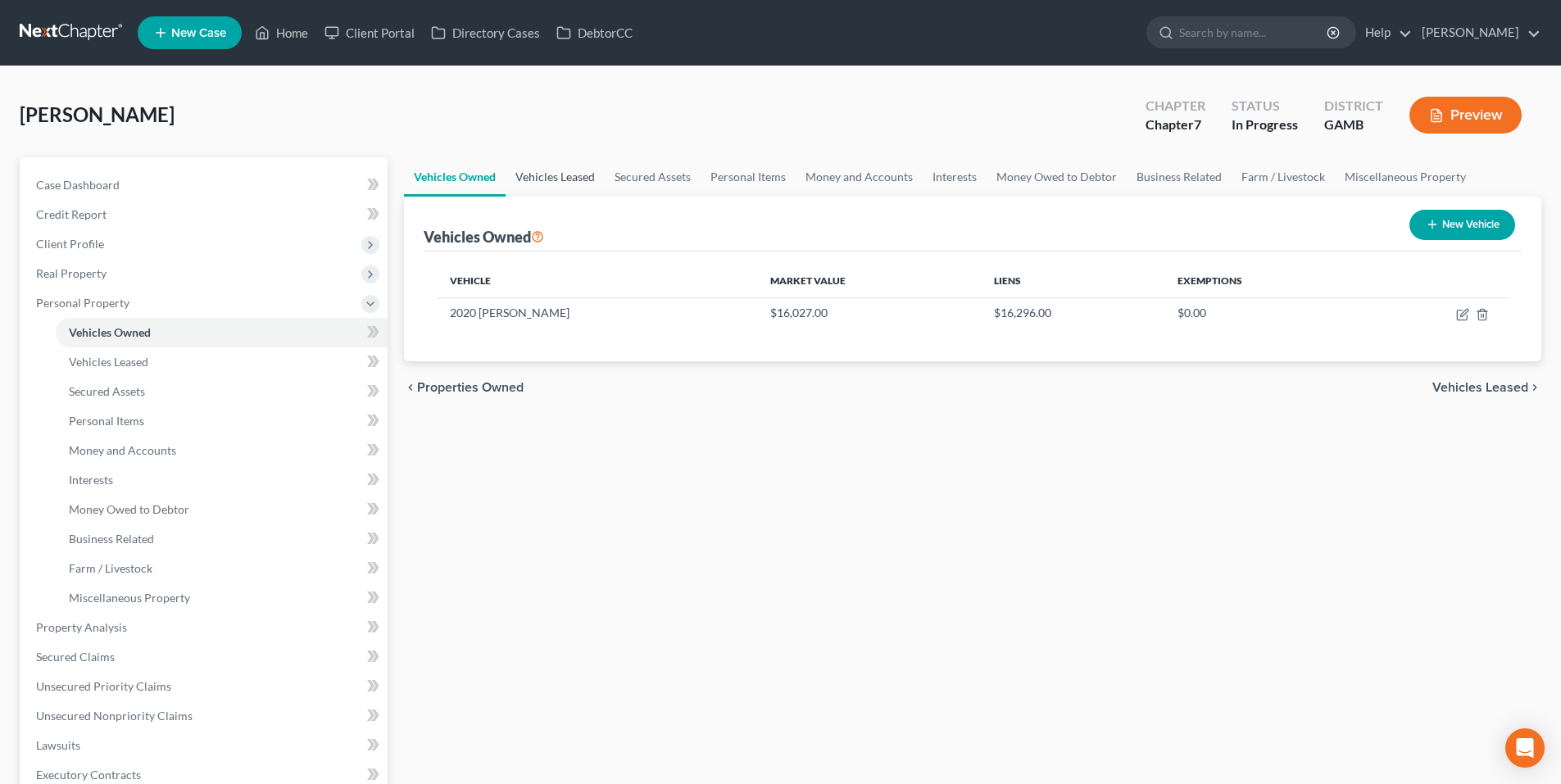
click at [549, 174] on link "Vehicles Leased" at bounding box center [554, 176] width 99 height 39
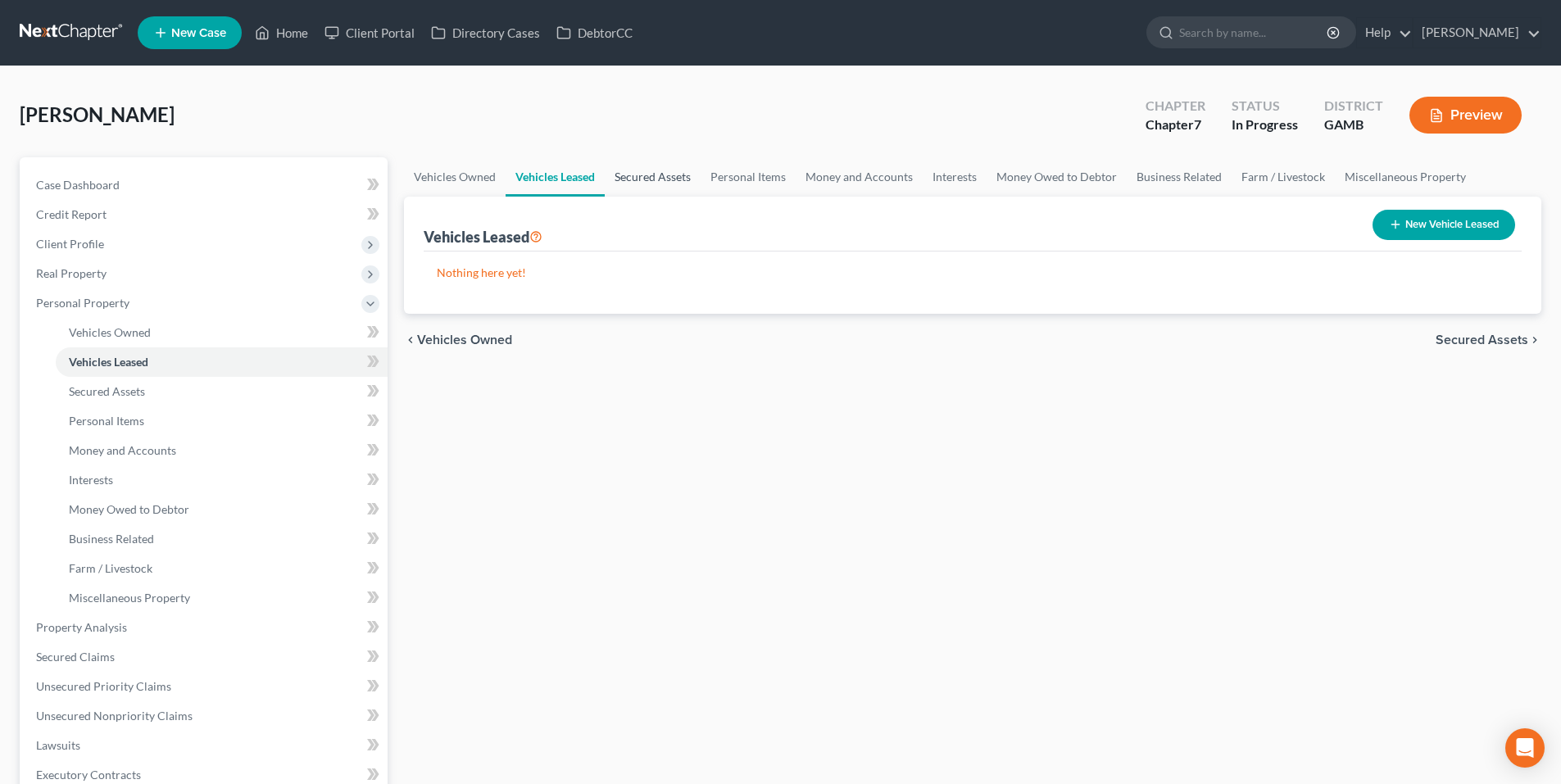
click at [665, 181] on link "Secured Assets" at bounding box center [653, 176] width 96 height 39
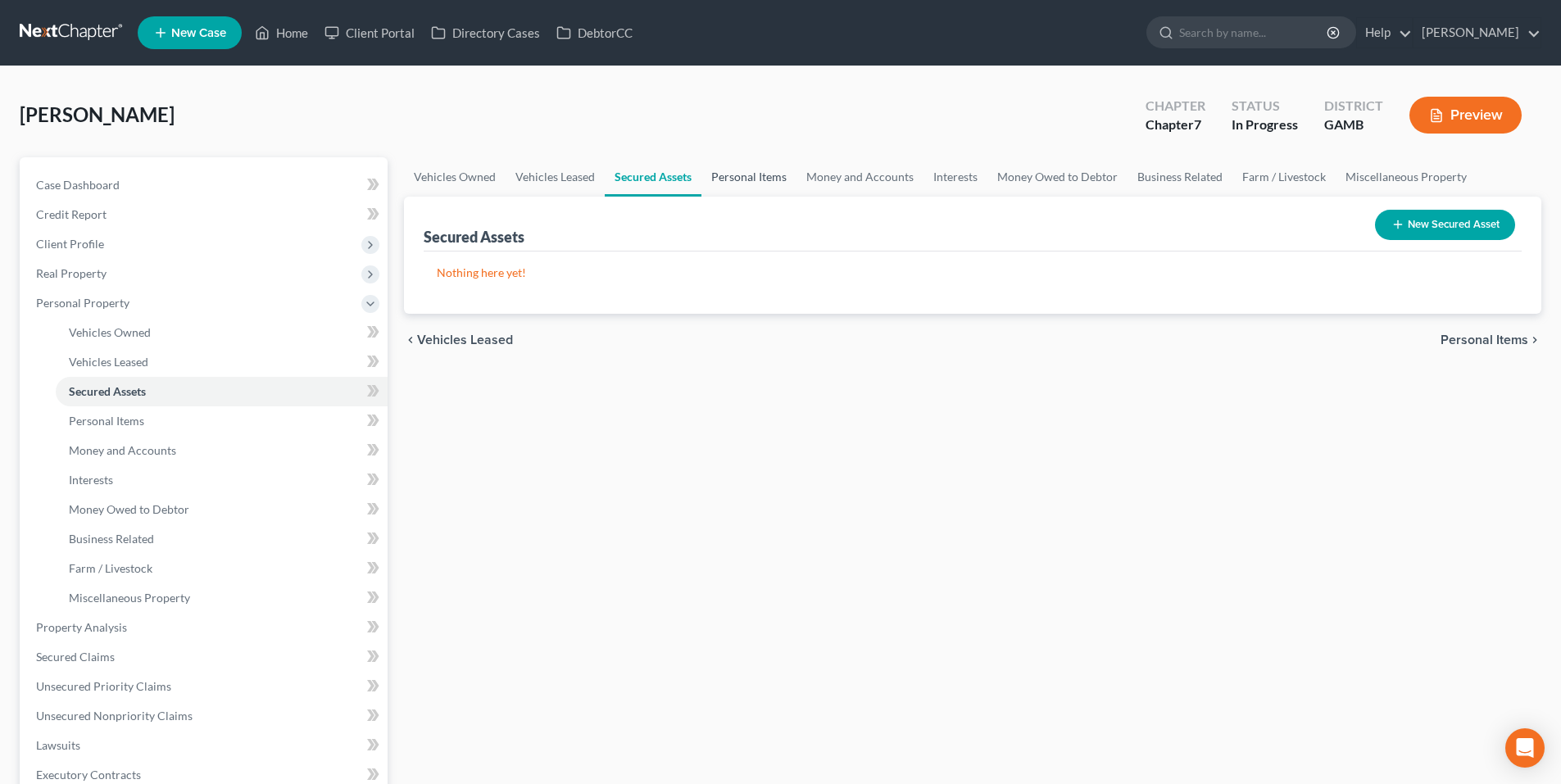
click at [773, 179] on link "Personal Items" at bounding box center [749, 176] width 95 height 39
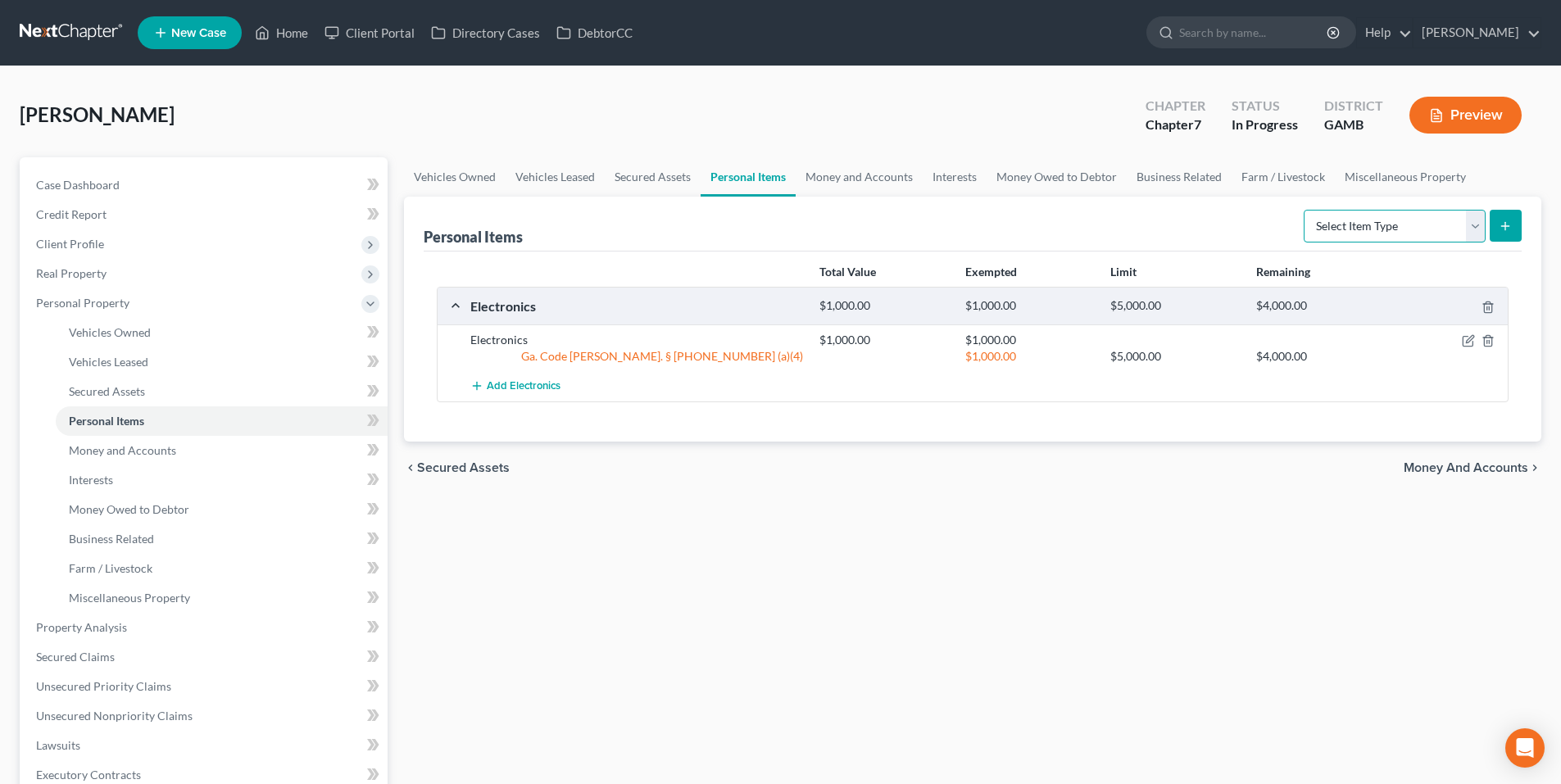
click at [1354, 227] on select "Select Item Type Clothing Collectibles Of Value Electronics Firearms Household …" at bounding box center [1394, 226] width 182 height 32
select select "clothing"
click at [1305, 210] on select "Select Item Type Clothing Collectibles Of Value Electronics Firearms Household …" at bounding box center [1394, 226] width 182 height 32
click at [1506, 232] on icon "submit" at bounding box center [1506, 226] width 13 height 13
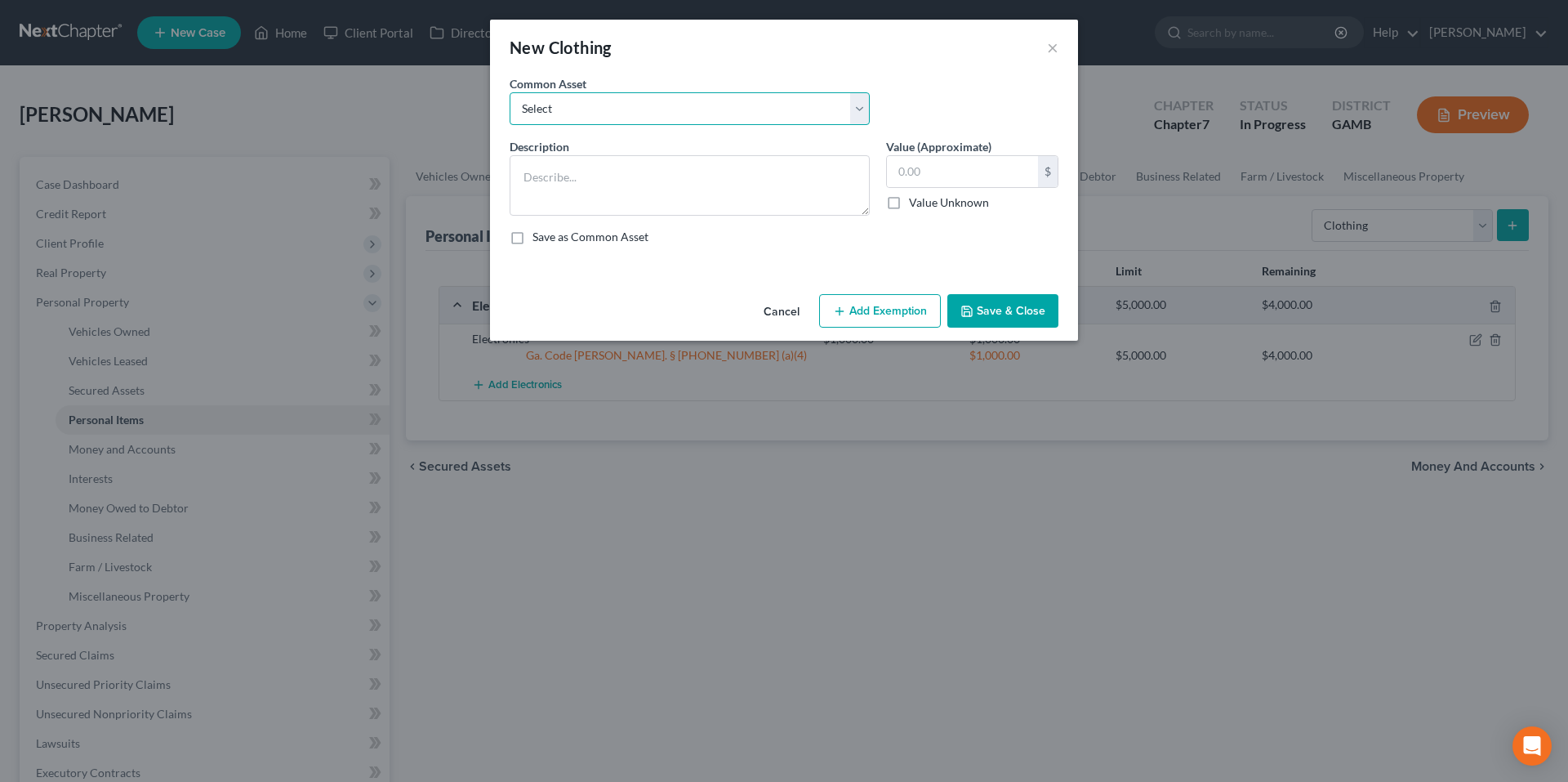
click at [686, 115] on select "Select Clothes" at bounding box center [689, 108] width 360 height 32
select select "0"
click at [509, 92] on select "Select Clothes" at bounding box center [689, 108] width 360 height 32
type textarea "Clothes"
click at [994, 178] on input "500.00" at bounding box center [962, 171] width 151 height 31
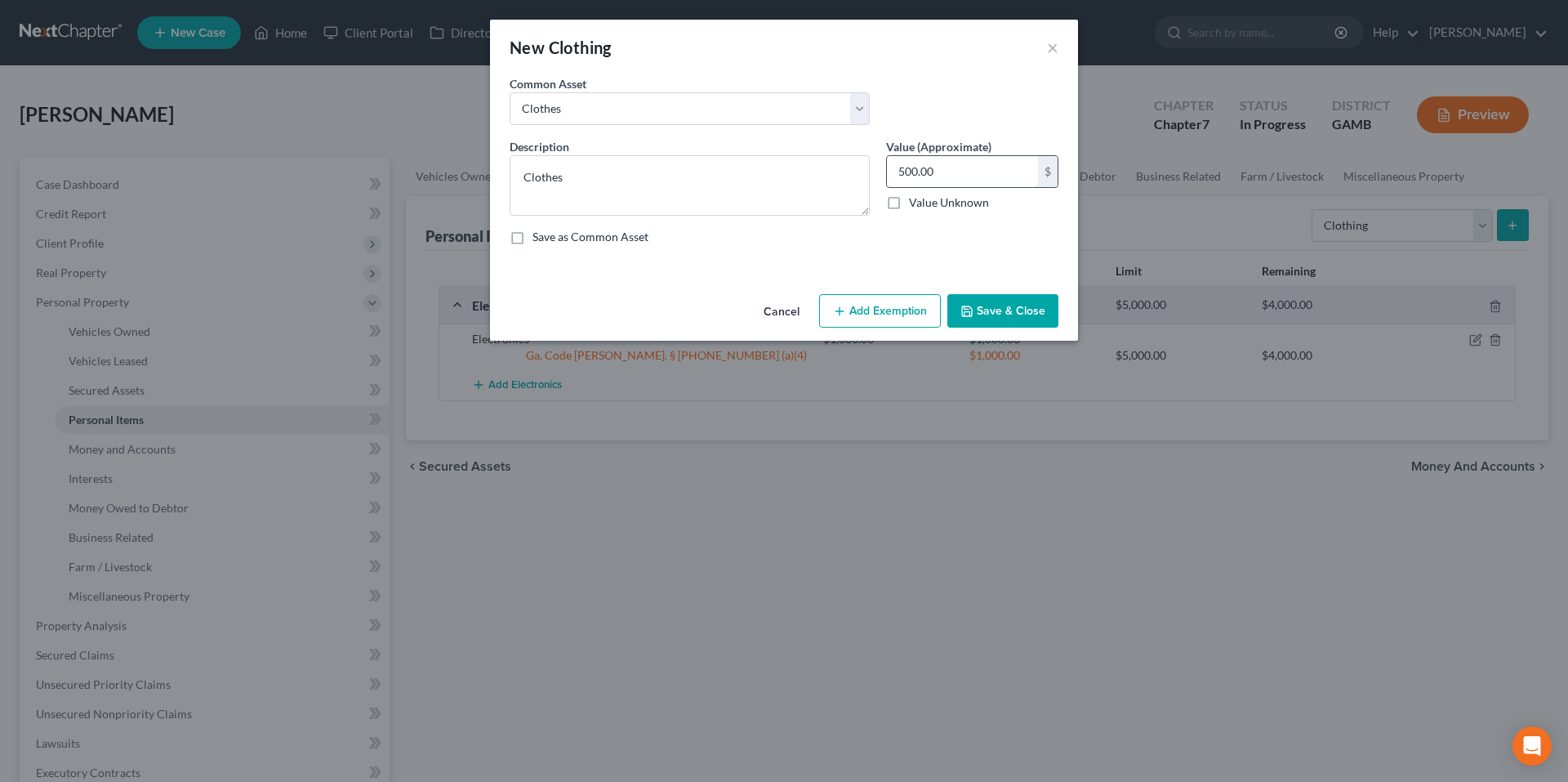
click at [994, 178] on input "500.00" at bounding box center [962, 171] width 151 height 31
type input "5,000.00"
click at [1006, 302] on button "Save & Close" at bounding box center [1003, 310] width 111 height 34
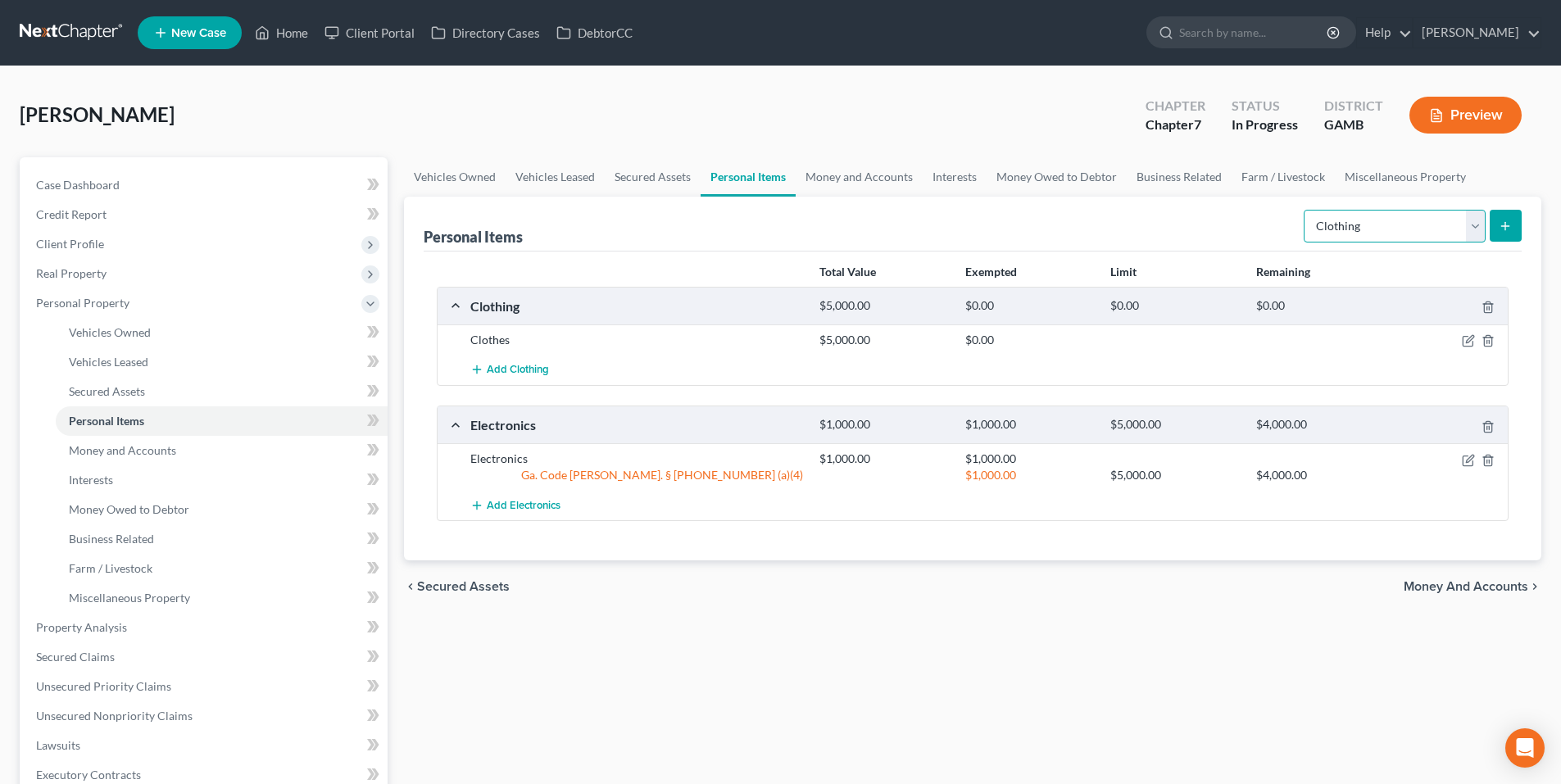
click at [1431, 231] on select "Select Item Type Clothing Collectibles Of Value Electronics Firearms Household …" at bounding box center [1394, 226] width 182 height 32
click at [1061, 398] on div "Clothing $5,000.00 $0.00 $0.00 $0.00 Clothes $5,000.00 $0.00 Add Clothing Elect…" at bounding box center [973, 404] width 1072 height 236
click at [1482, 226] on select "Select Item Type Clothing Collectibles Of Value Electronics Firearms Household …" at bounding box center [1394, 226] width 182 height 32
select select "household_goods"
click at [1305, 210] on select "Select Item Type Clothing Collectibles Of Value Electronics Firearms Household …" at bounding box center [1394, 226] width 182 height 32
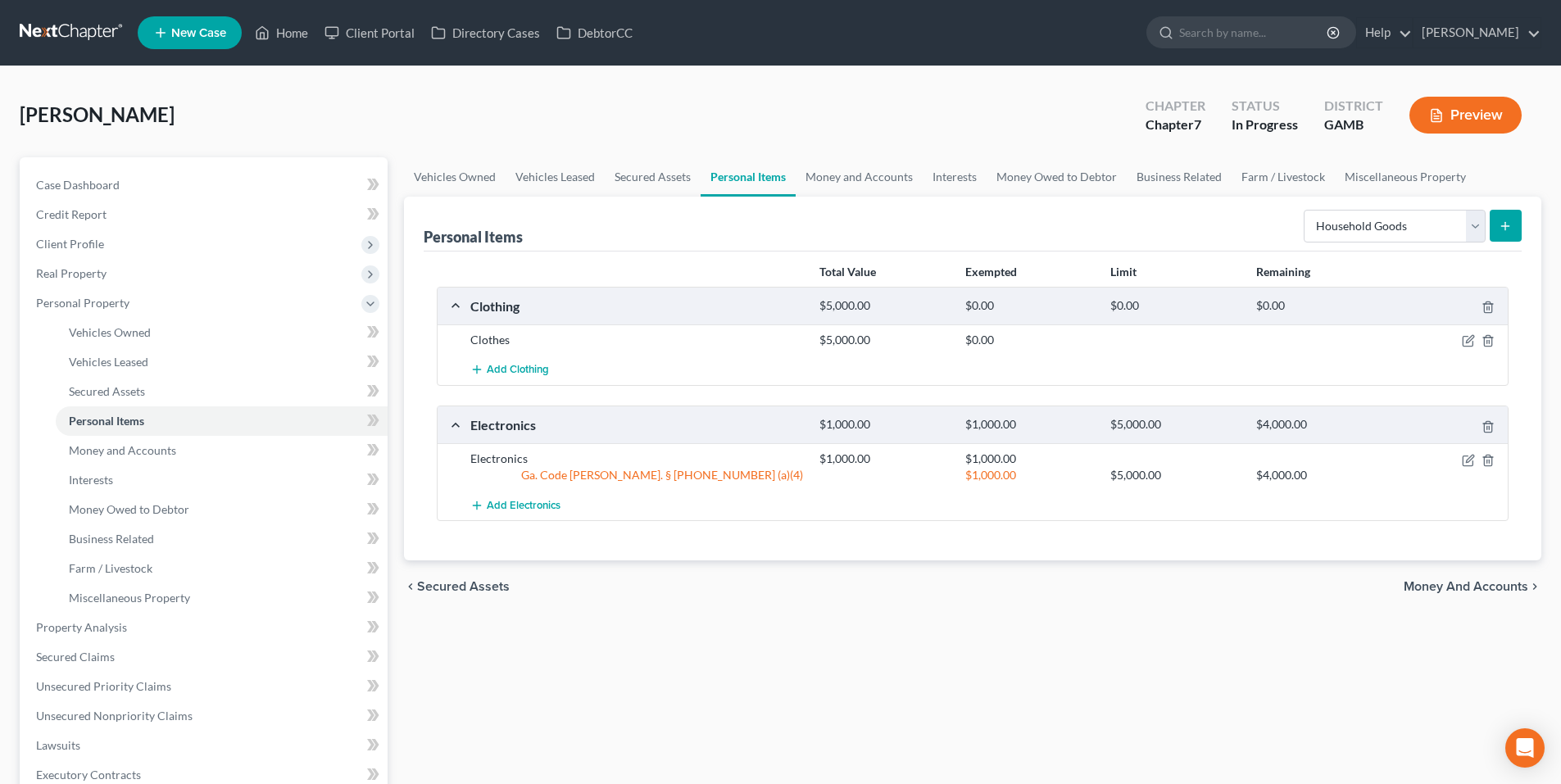
click at [1509, 229] on icon "submit" at bounding box center [1506, 226] width 13 height 13
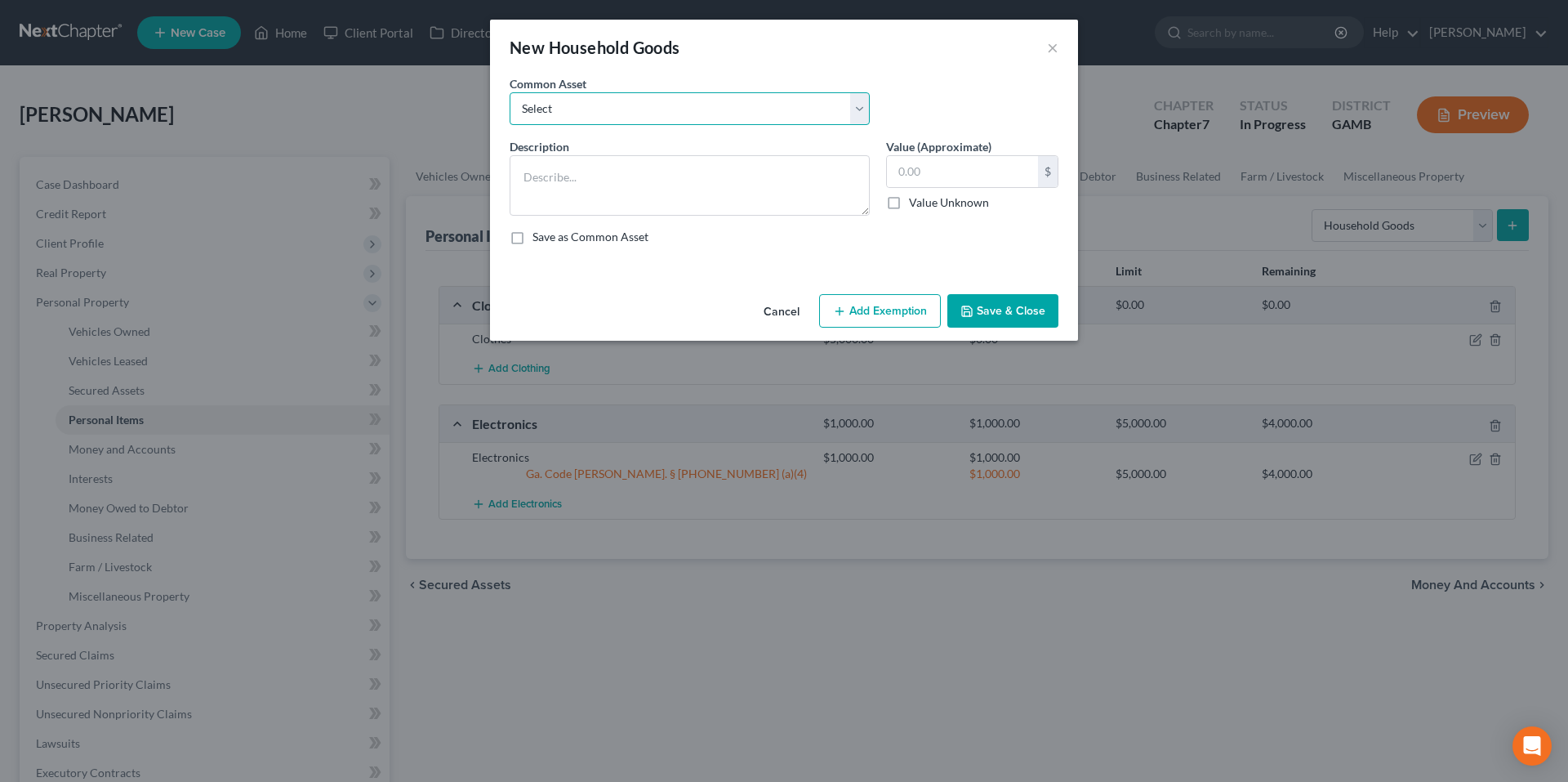
click at [738, 106] on select "Select Household goods and furnishings Furniture, TV Washer & Dryer" at bounding box center [689, 108] width 360 height 32
select select "0"
click at [509, 92] on select "Select Household goods and furnishings Furniture, TV Washer & Dryer" at bounding box center [689, 108] width 360 height 32
type textarea "Household goods and furnishings"
click at [981, 170] on input "4,500.00" at bounding box center [962, 171] width 151 height 31
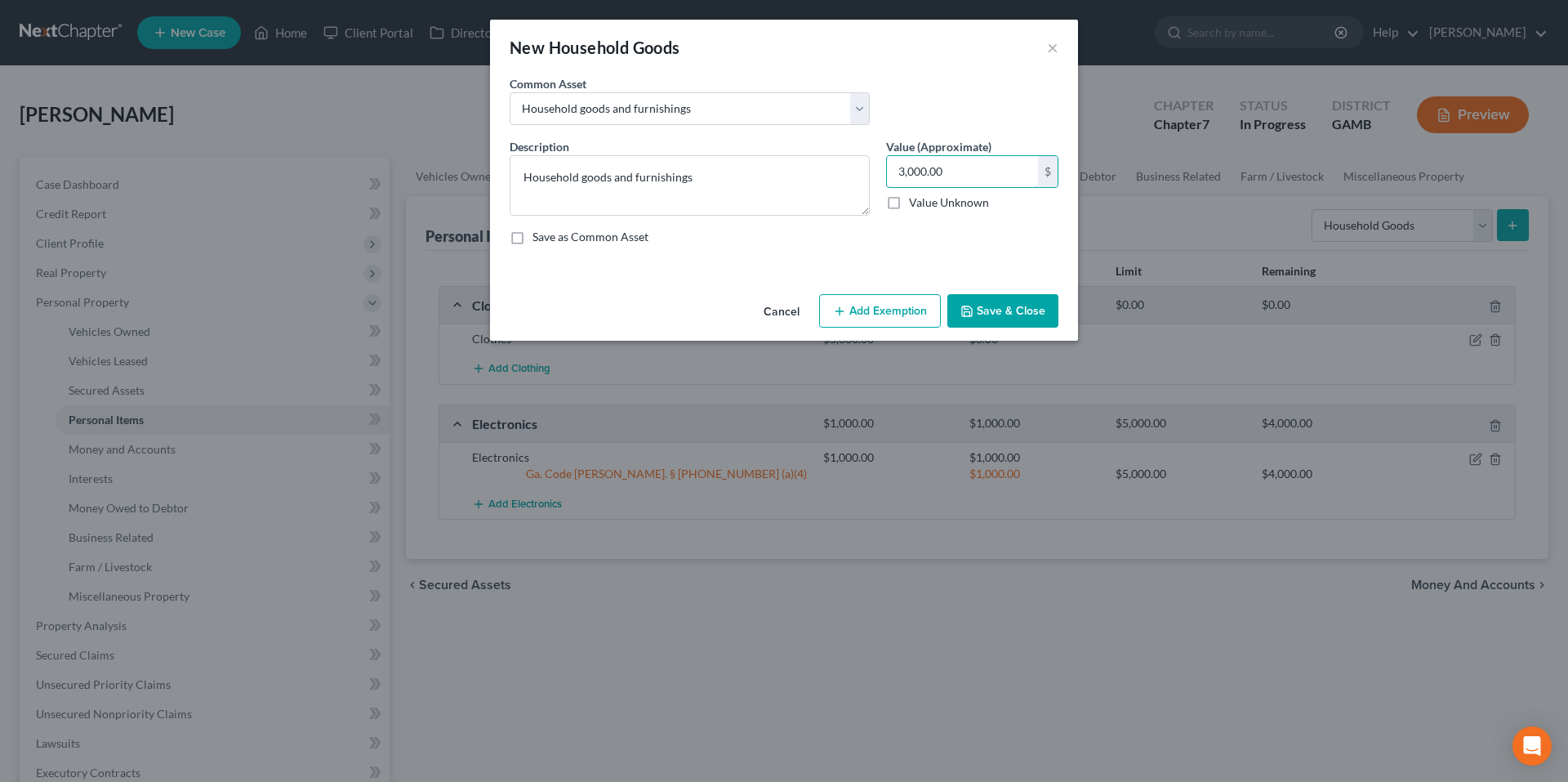
type input "3,000.00"
click at [990, 310] on button "Save & Close" at bounding box center [1003, 310] width 111 height 34
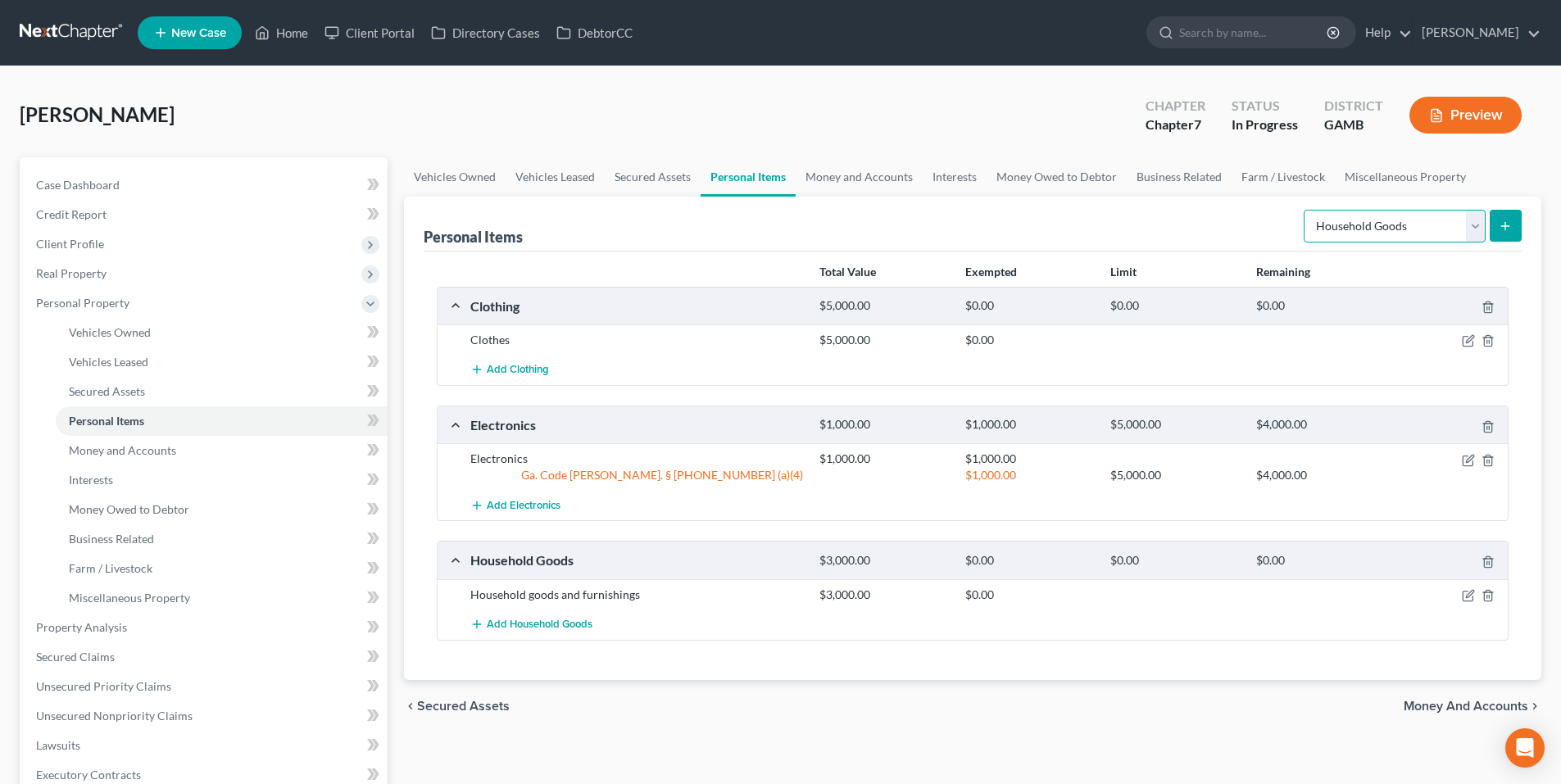
click at [1391, 234] on select "Select Item Type Clothing Collectibles Of Value Electronics Firearms Household …" at bounding box center [1394, 226] width 182 height 32
drag, startPoint x: 1070, startPoint y: 212, endPoint x: 993, endPoint y: 217, distance: 77.2
click at [1070, 212] on div "Personal Items Select Item Type Clothing Collectibles Of Value Electronics Fire…" at bounding box center [972, 224] width 1098 height 55
click at [820, 174] on link "Money and Accounts" at bounding box center [859, 176] width 127 height 39
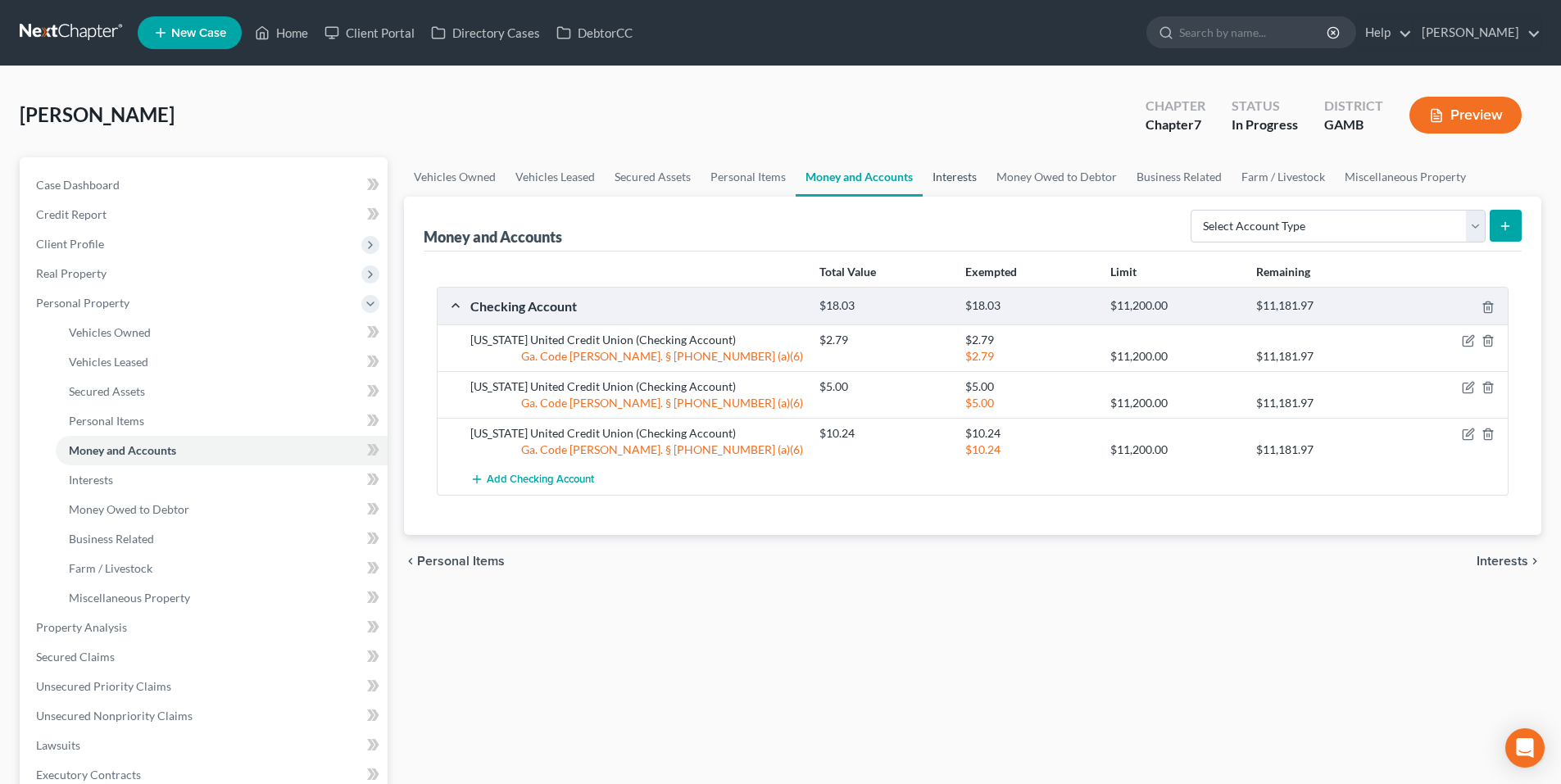
click at [964, 183] on link "Interests" at bounding box center [955, 176] width 64 height 39
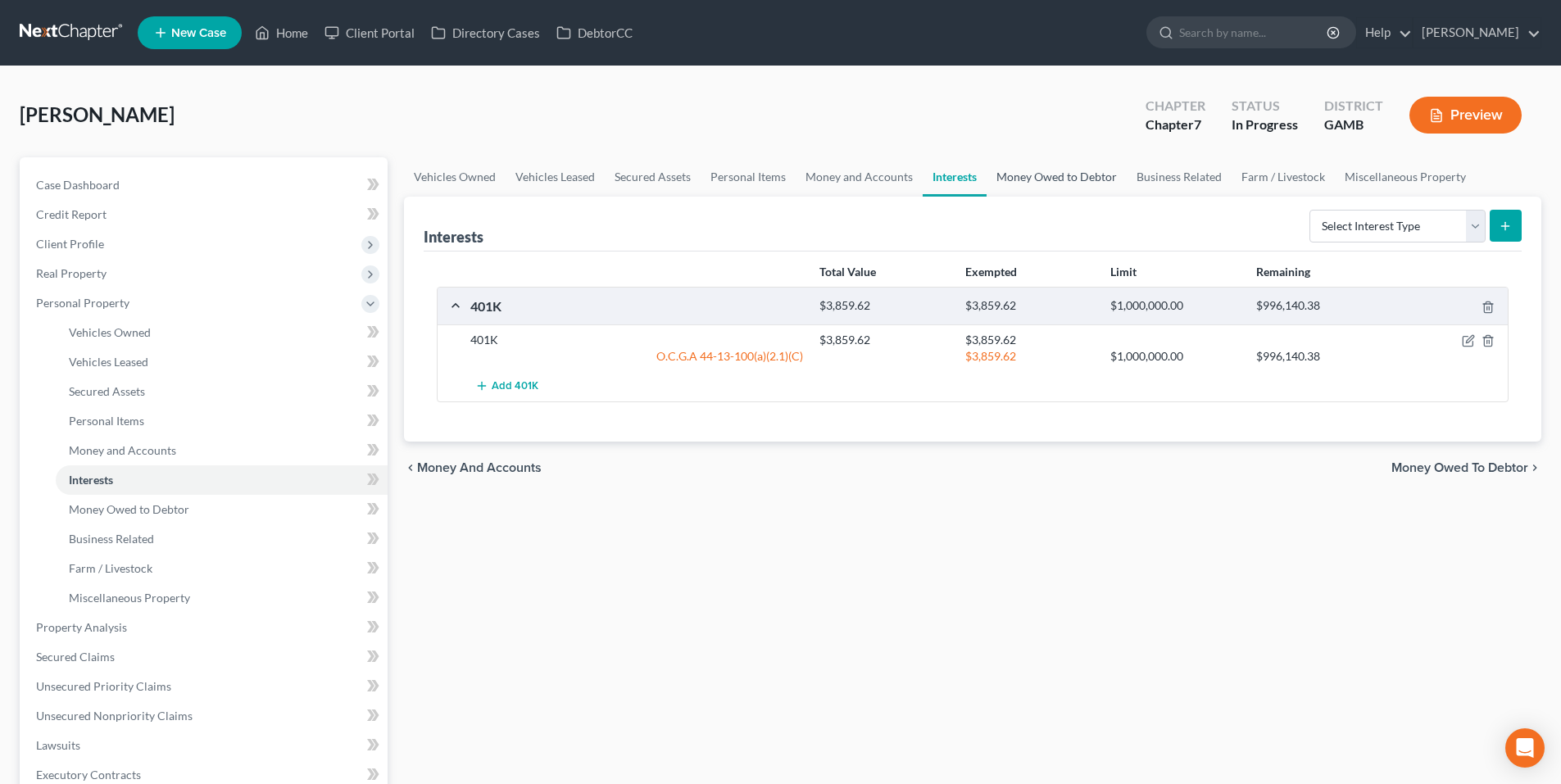
click at [1058, 181] on link "Money Owed to Debtor" at bounding box center [1056, 176] width 140 height 39
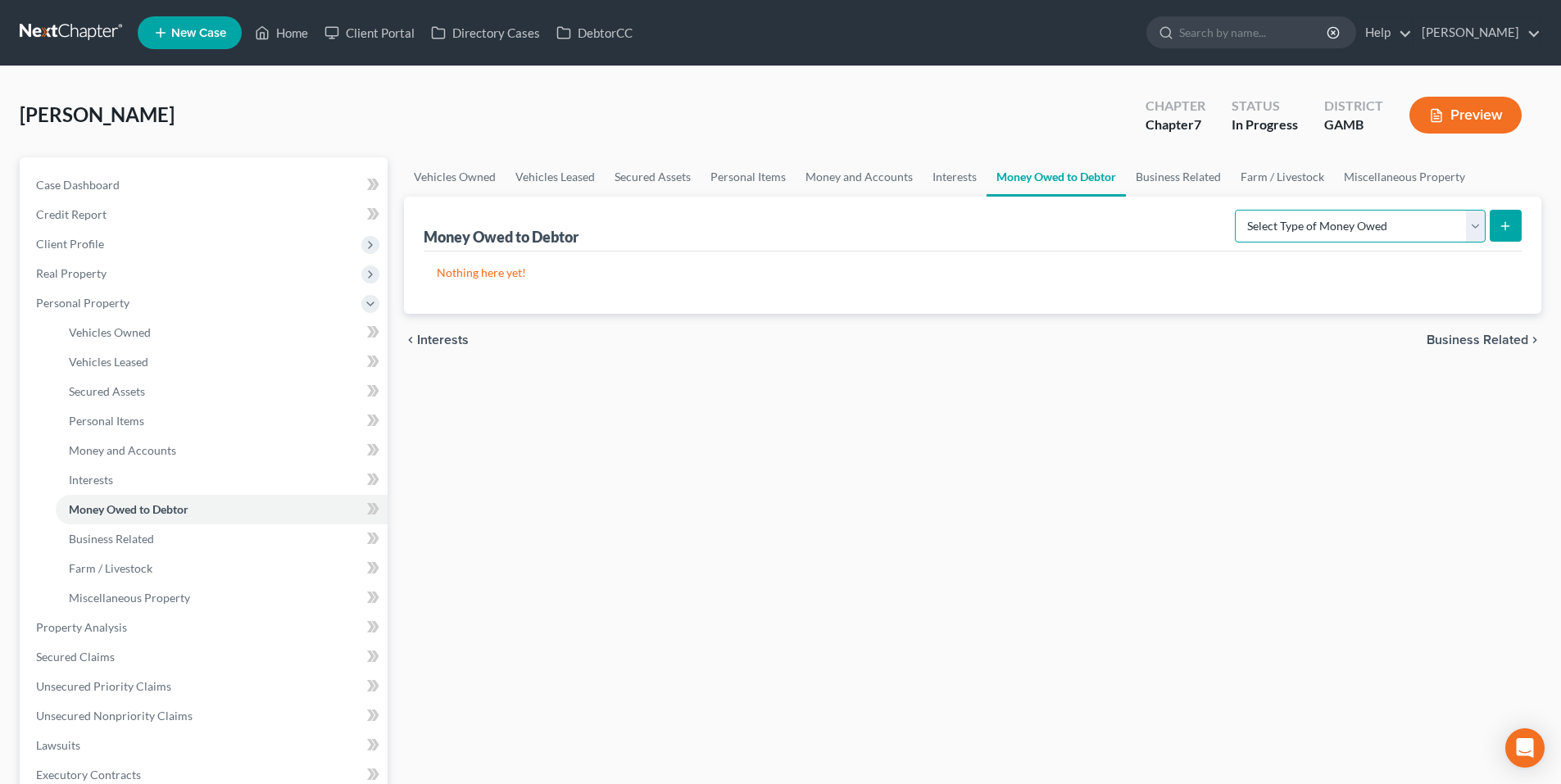
click at [1331, 230] on select "Select Type of Money Owed Accounts Receivable Alimony Child Support Claims Agai…" at bounding box center [1360, 226] width 251 height 32
click at [1164, 176] on link "Business Related" at bounding box center [1179, 176] width 105 height 39
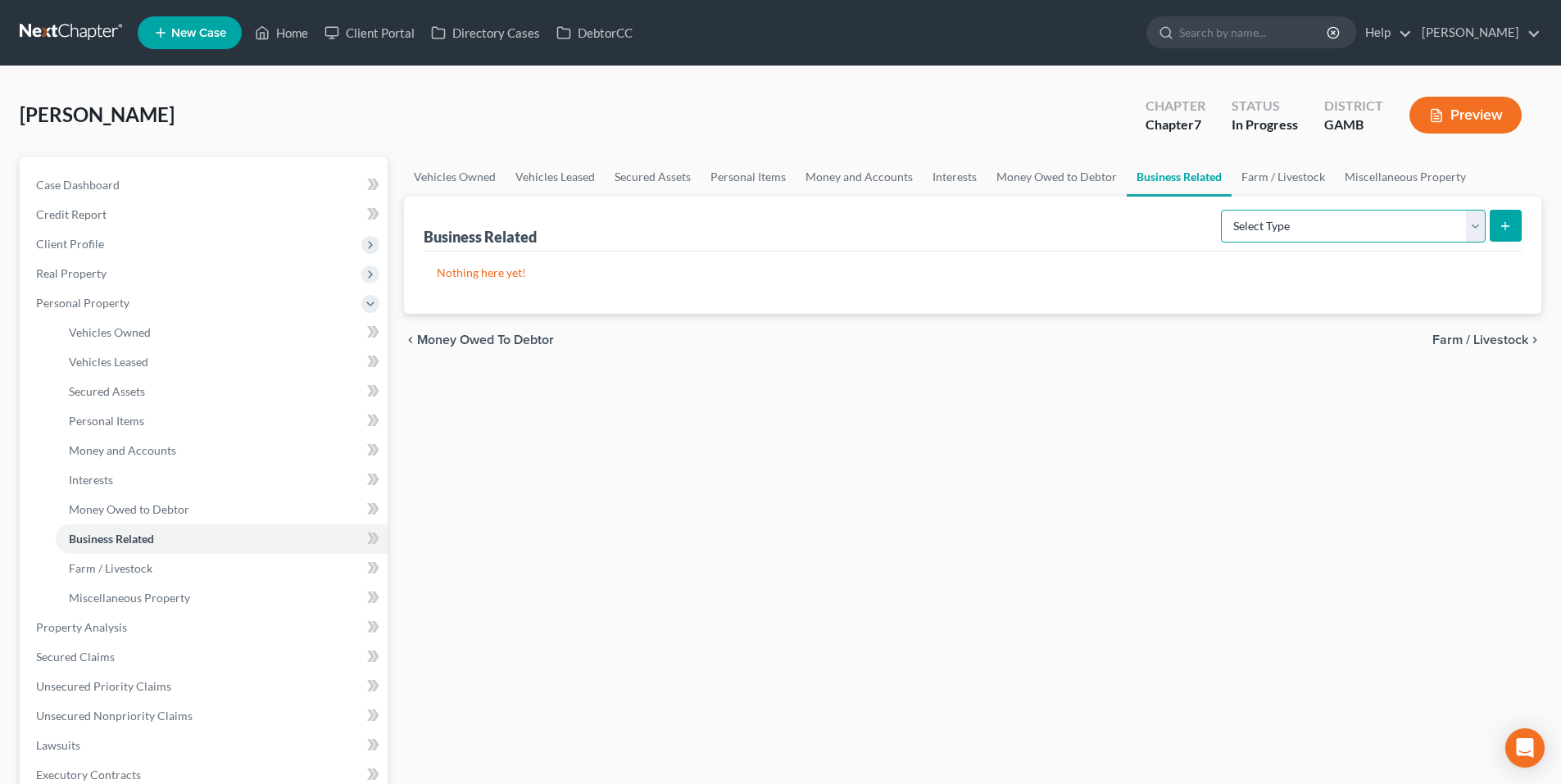
click at [1293, 238] on select "Select Type Customer Lists Franchises Inventory Licenses Machinery Office Equip…" at bounding box center [1354, 226] width 265 height 32
click at [1278, 169] on link "Farm / Livestock" at bounding box center [1284, 176] width 103 height 39
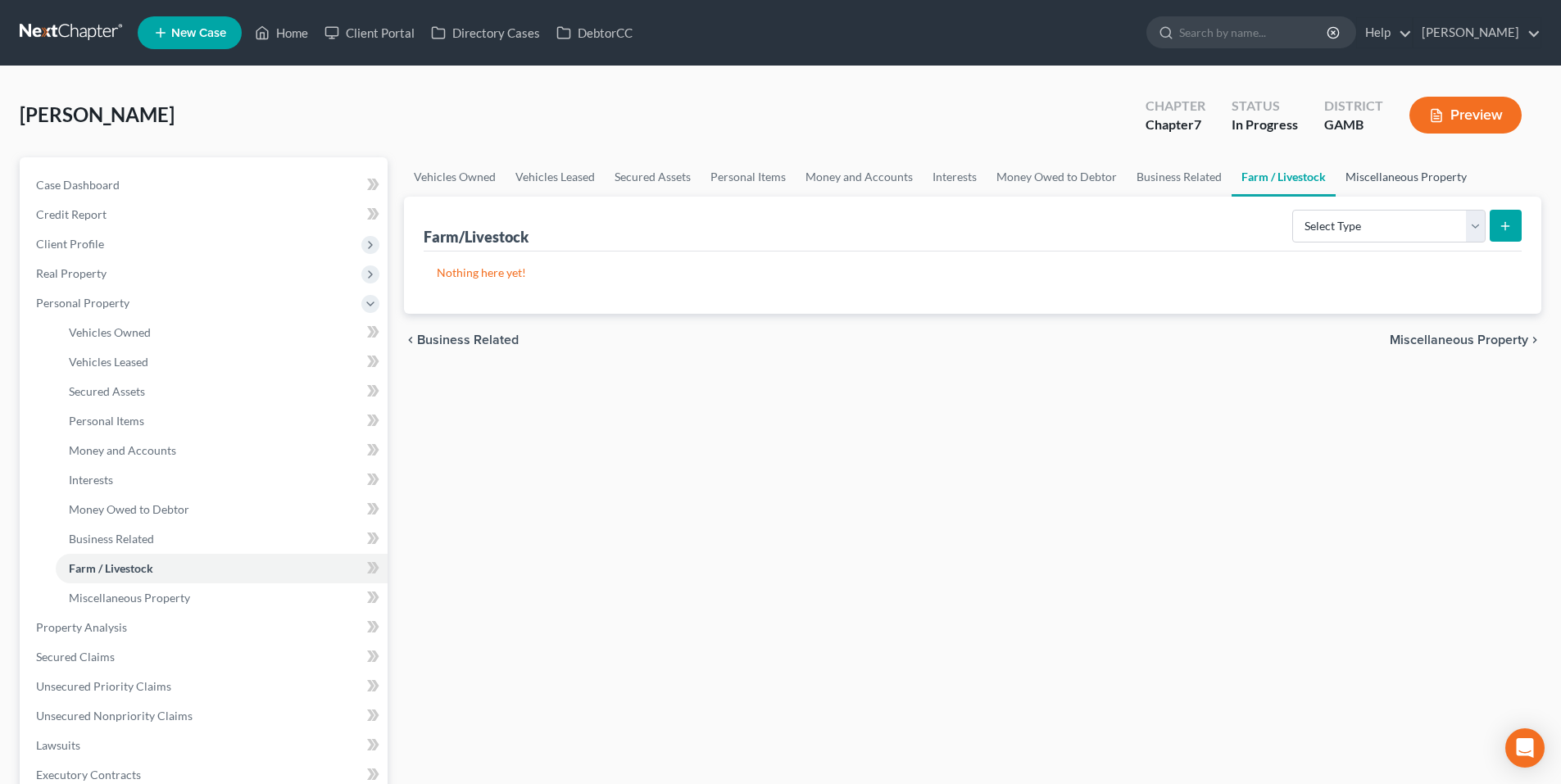
click at [1359, 175] on link "Miscellaneous Property" at bounding box center [1406, 176] width 141 height 39
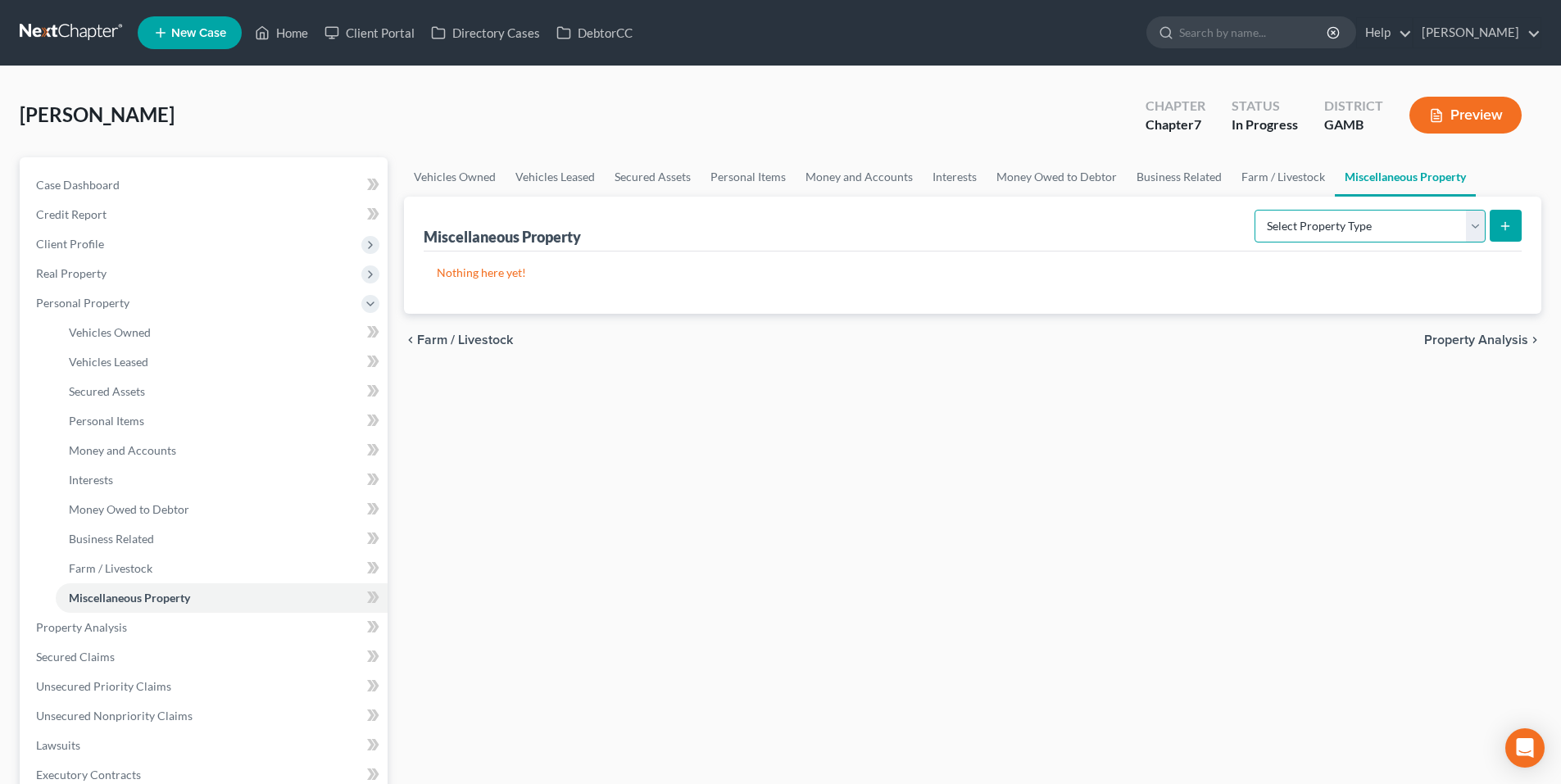
click at [1393, 232] on select "Select Property Type Assigned for Creditor Benefit Within 1 Year Holding for An…" at bounding box center [1370, 226] width 231 height 32
click at [1443, 343] on span "Property Analysis" at bounding box center [1476, 340] width 104 height 13
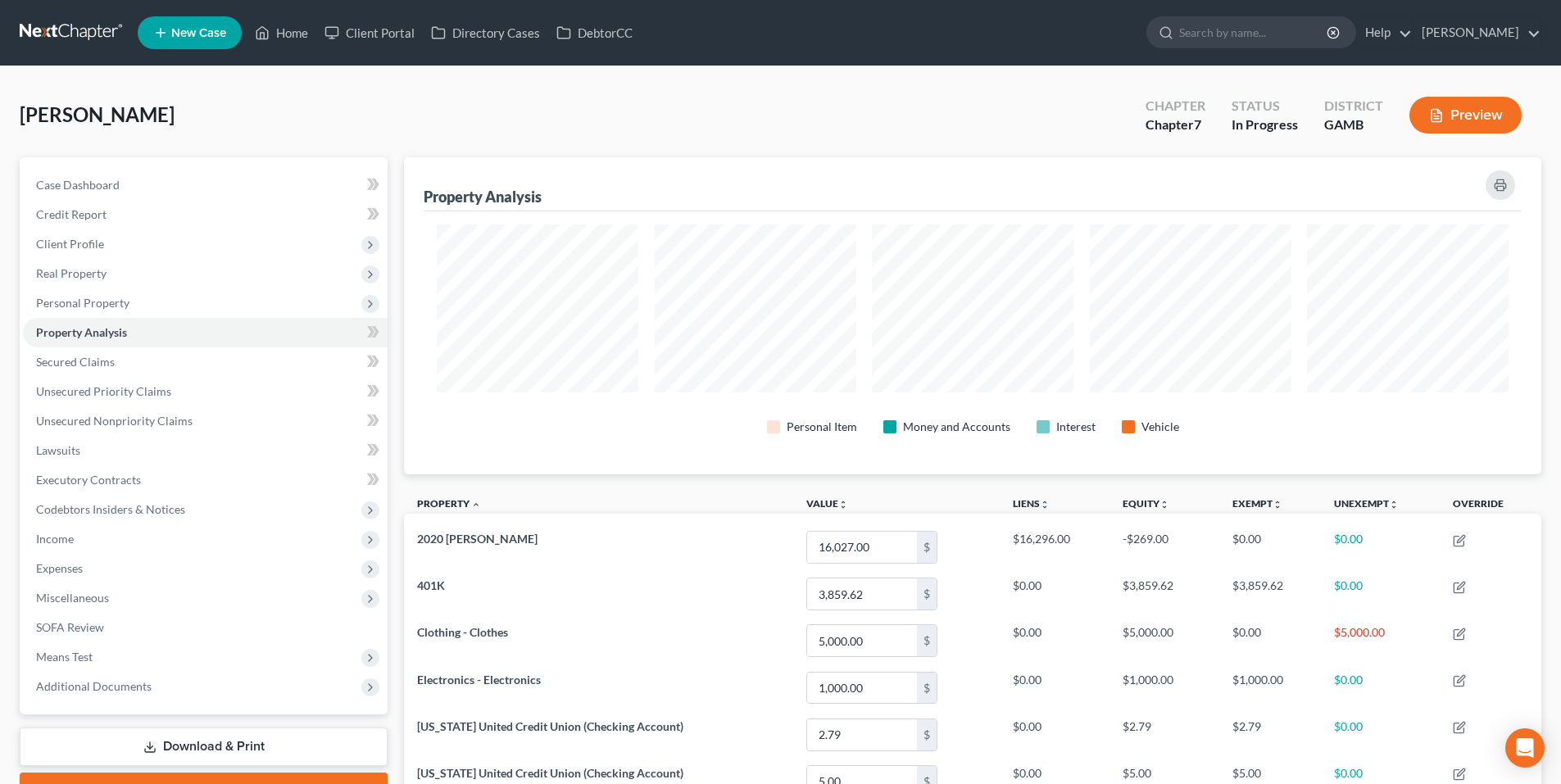
scroll to position [317, 1137]
click at [58, 368] on span "Secured Claims" at bounding box center [75, 361] width 79 height 14
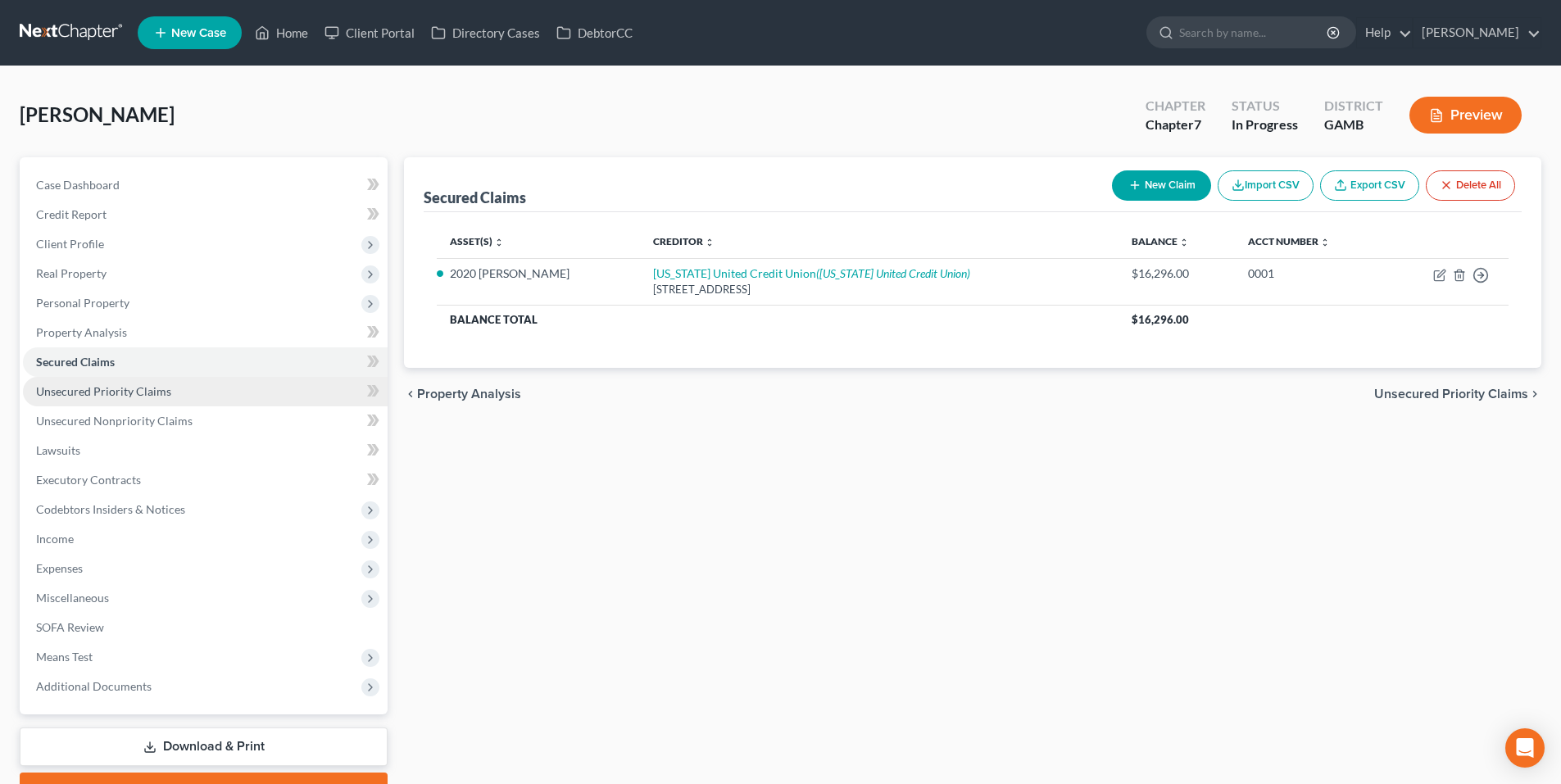
click at [79, 394] on span "Unsecured Priority Claims" at bounding box center [103, 391] width 135 height 14
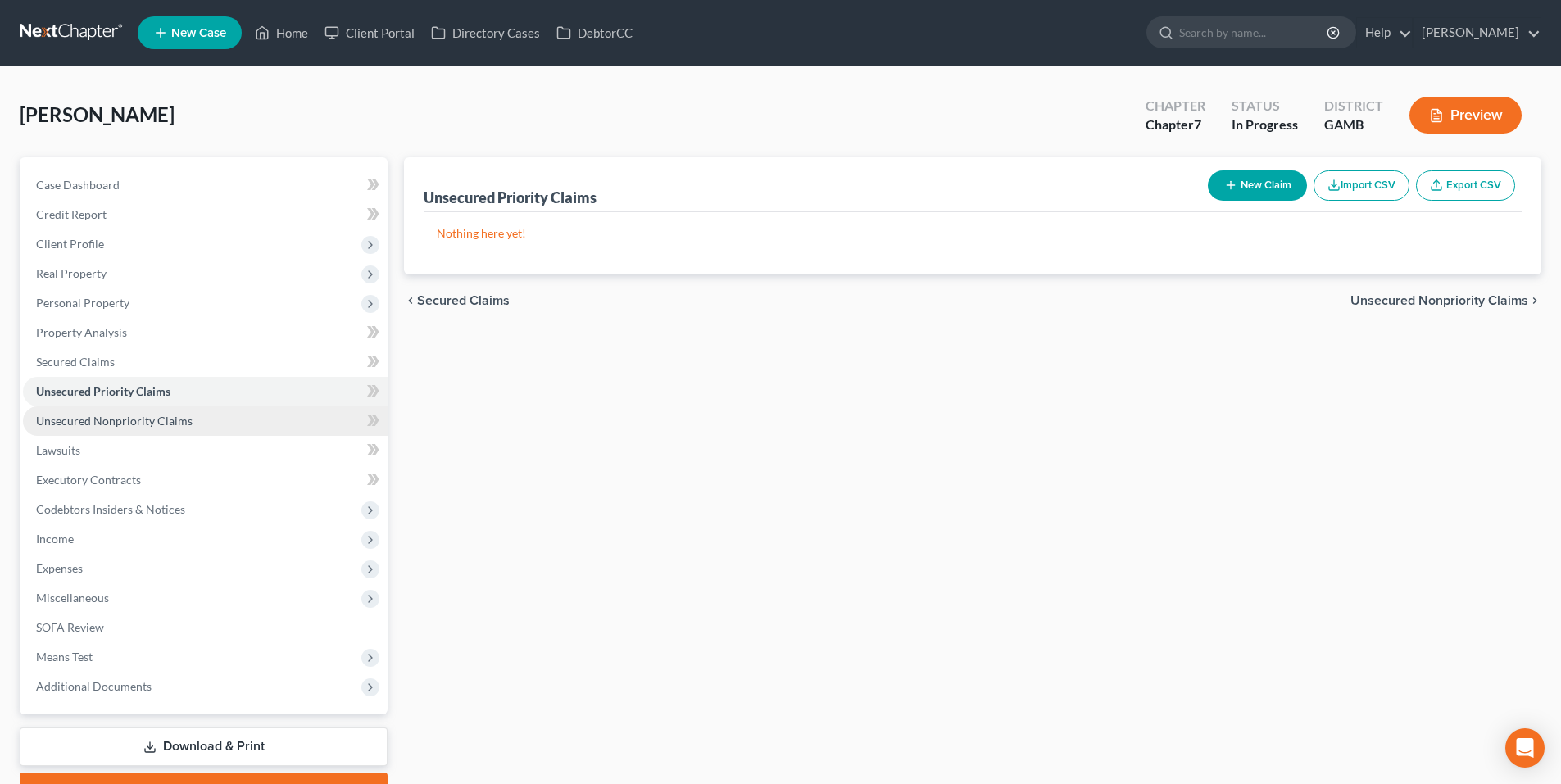
click at [104, 415] on span "Unsecured Nonpriority Claims" at bounding box center [114, 420] width 157 height 14
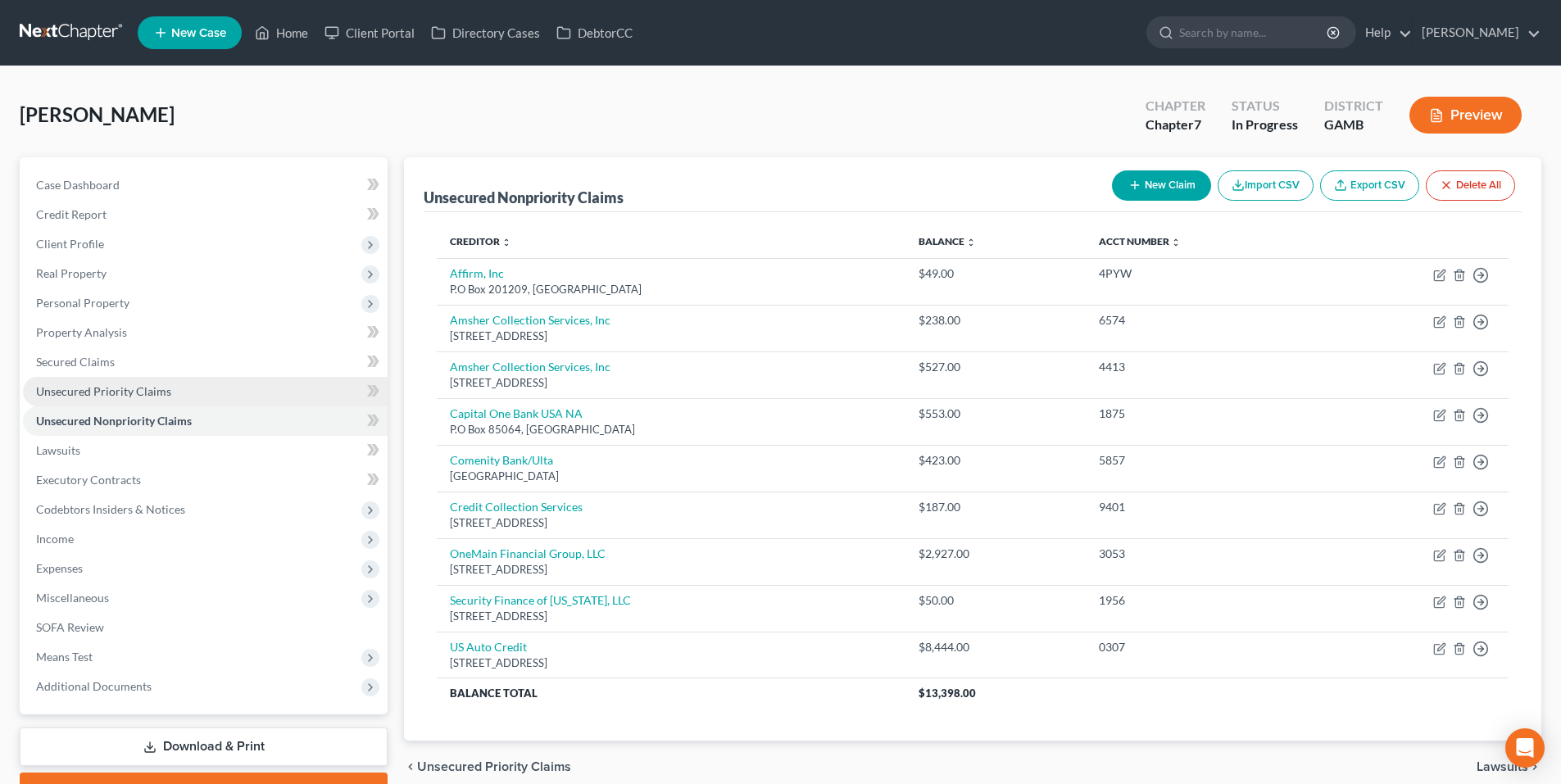
click at [140, 387] on span "Unsecured Priority Claims" at bounding box center [103, 391] width 135 height 14
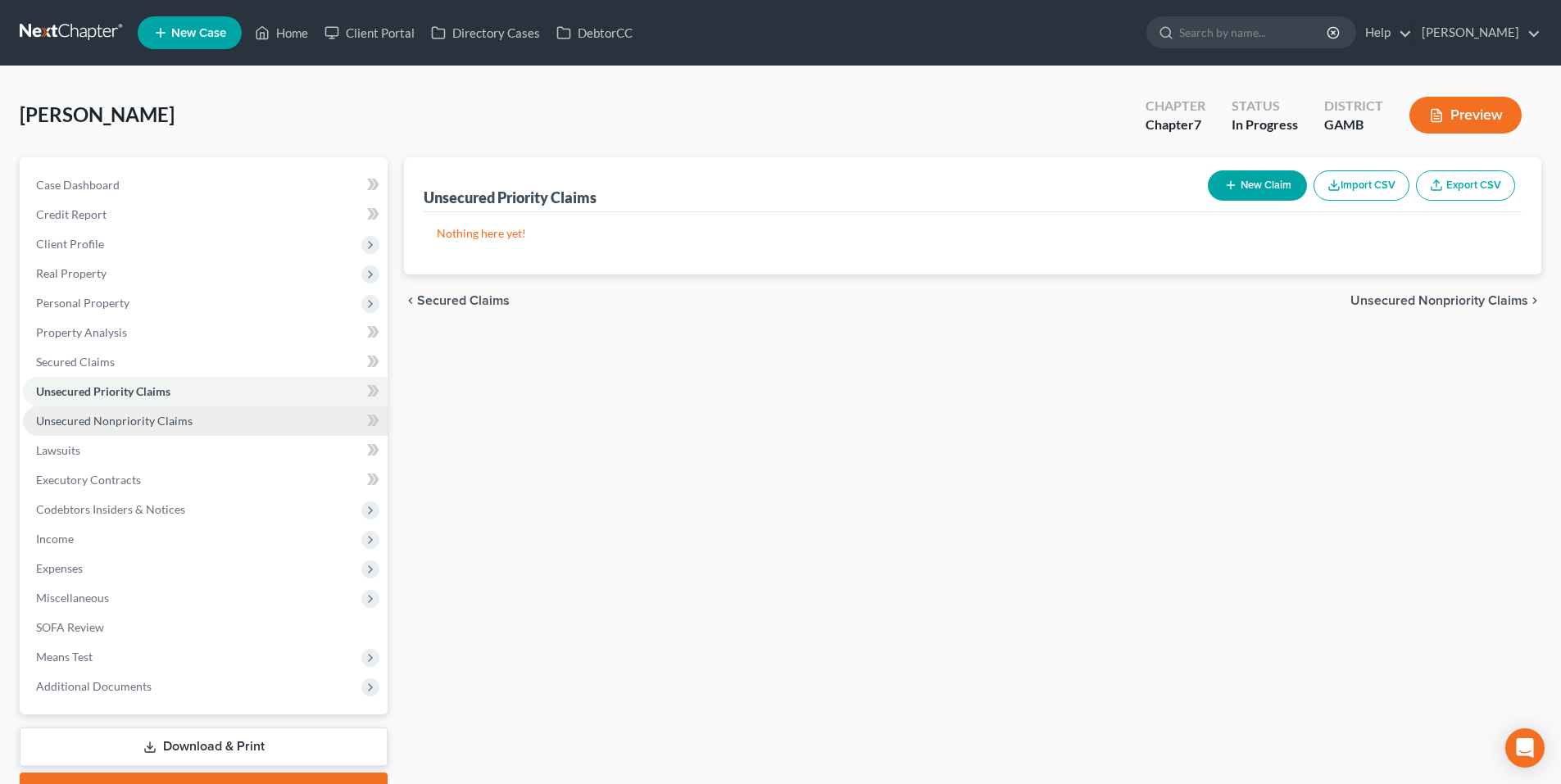
click at [120, 419] on span "Unsecured Nonpriority Claims" at bounding box center [114, 420] width 157 height 14
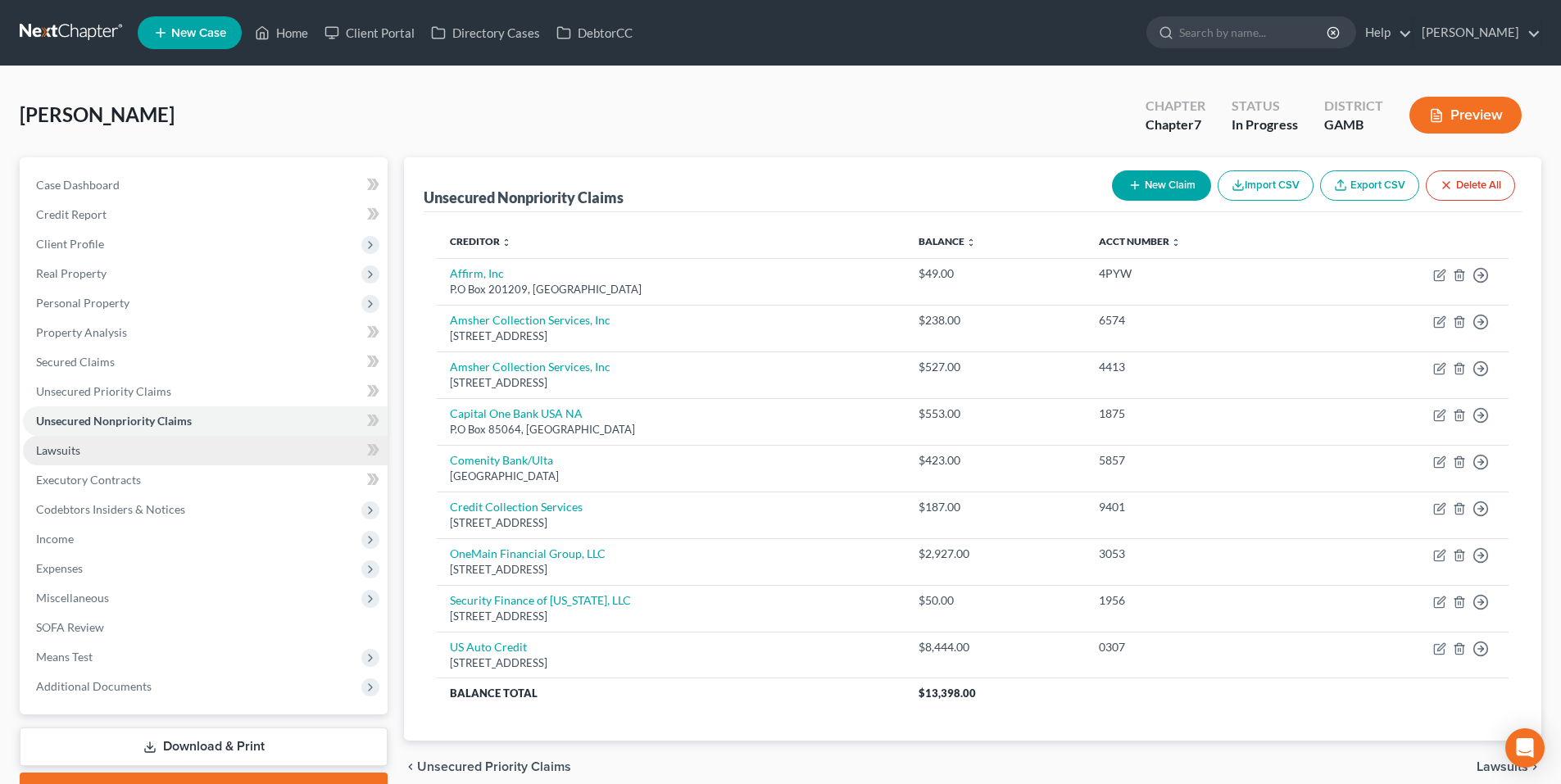
click at [48, 448] on span "Lawsuits" at bounding box center [57, 450] width 44 height 14
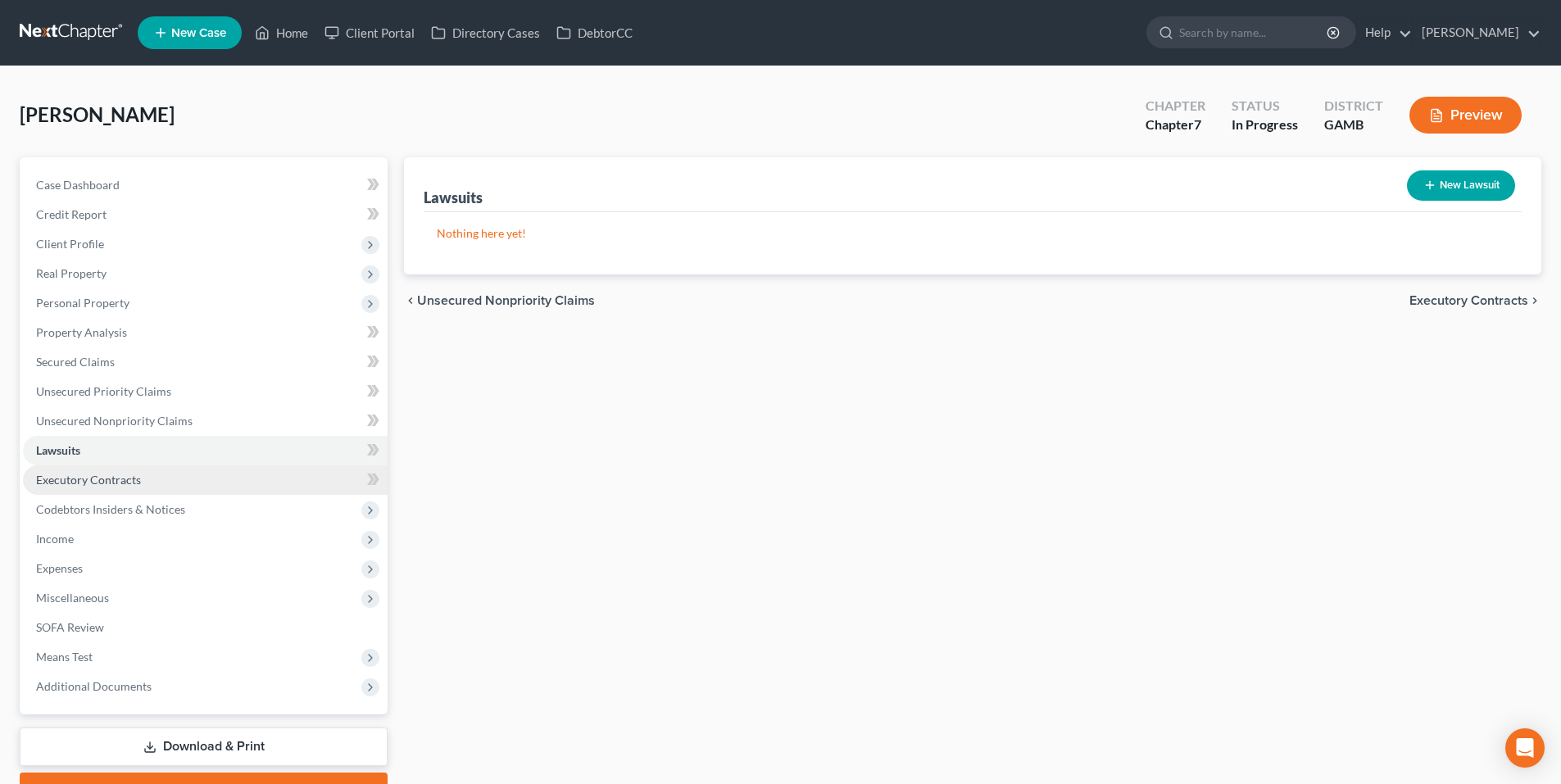
click at [53, 481] on span "Executory Contracts" at bounding box center [88, 479] width 105 height 14
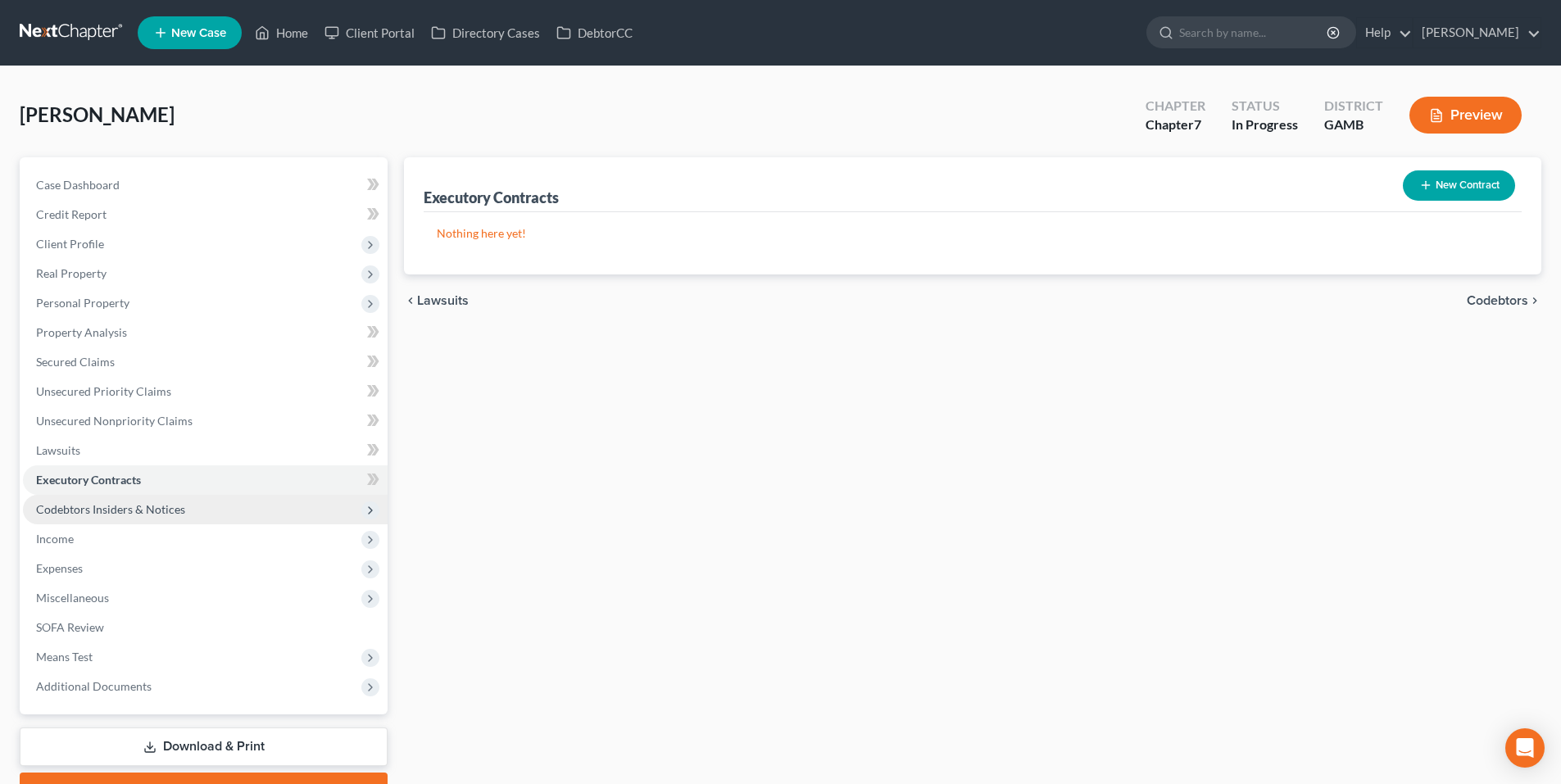
click at [62, 514] on span "Codebtors Insiders & Notices" at bounding box center [110, 509] width 149 height 14
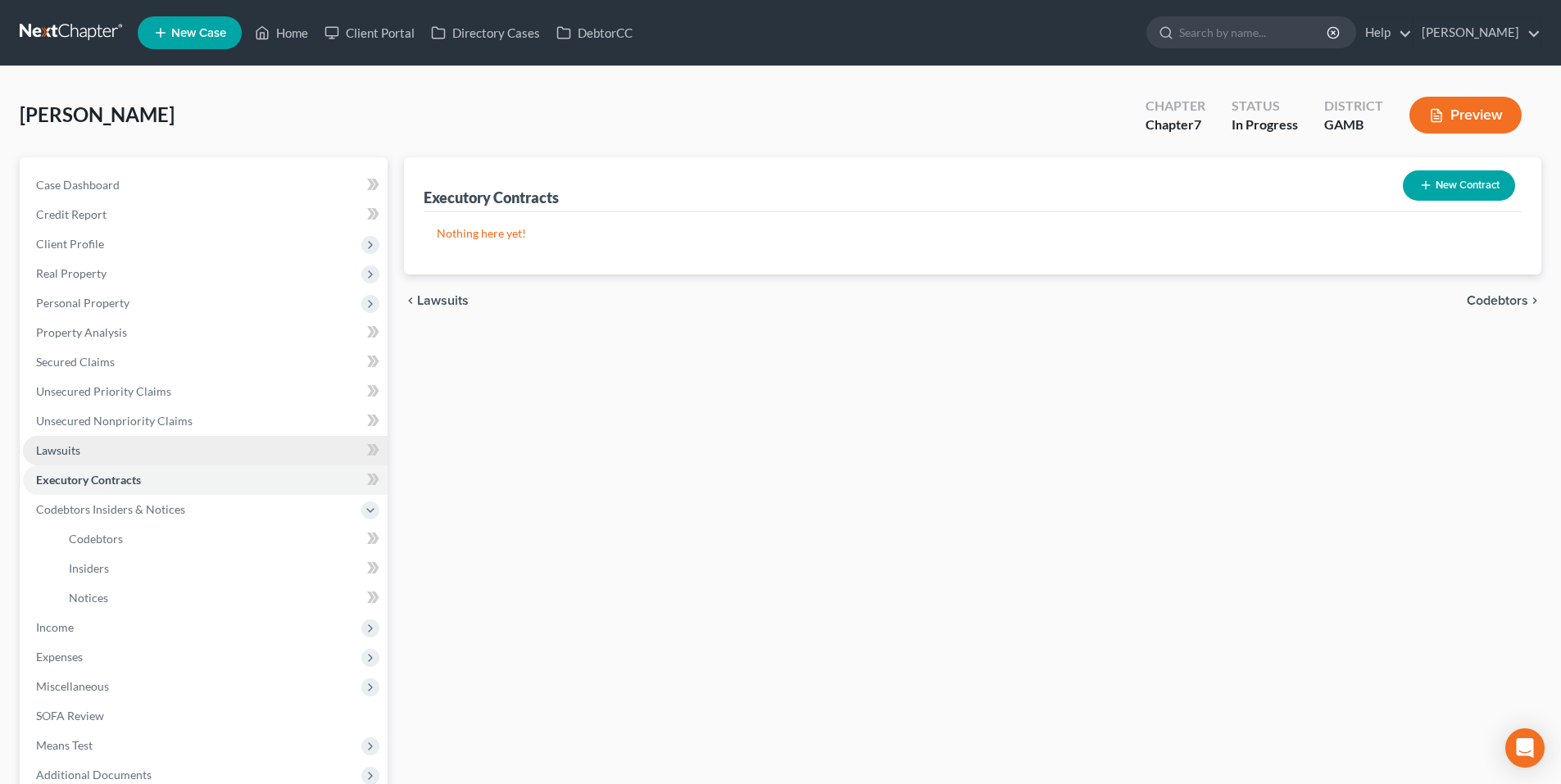
click at [62, 449] on span "Lawsuits" at bounding box center [57, 450] width 44 height 14
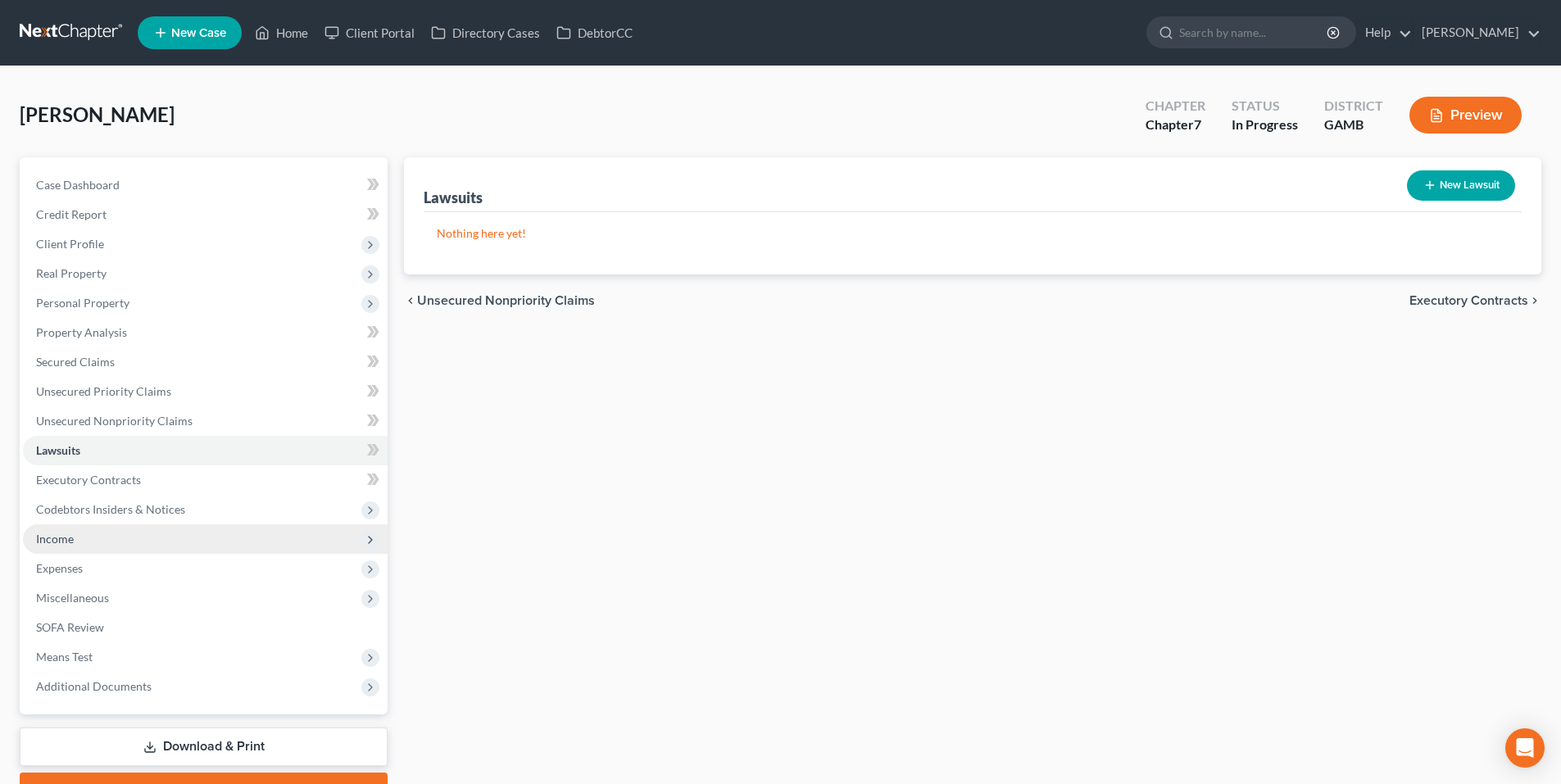
click at [42, 538] on span "Income" at bounding box center [54, 538] width 37 height 14
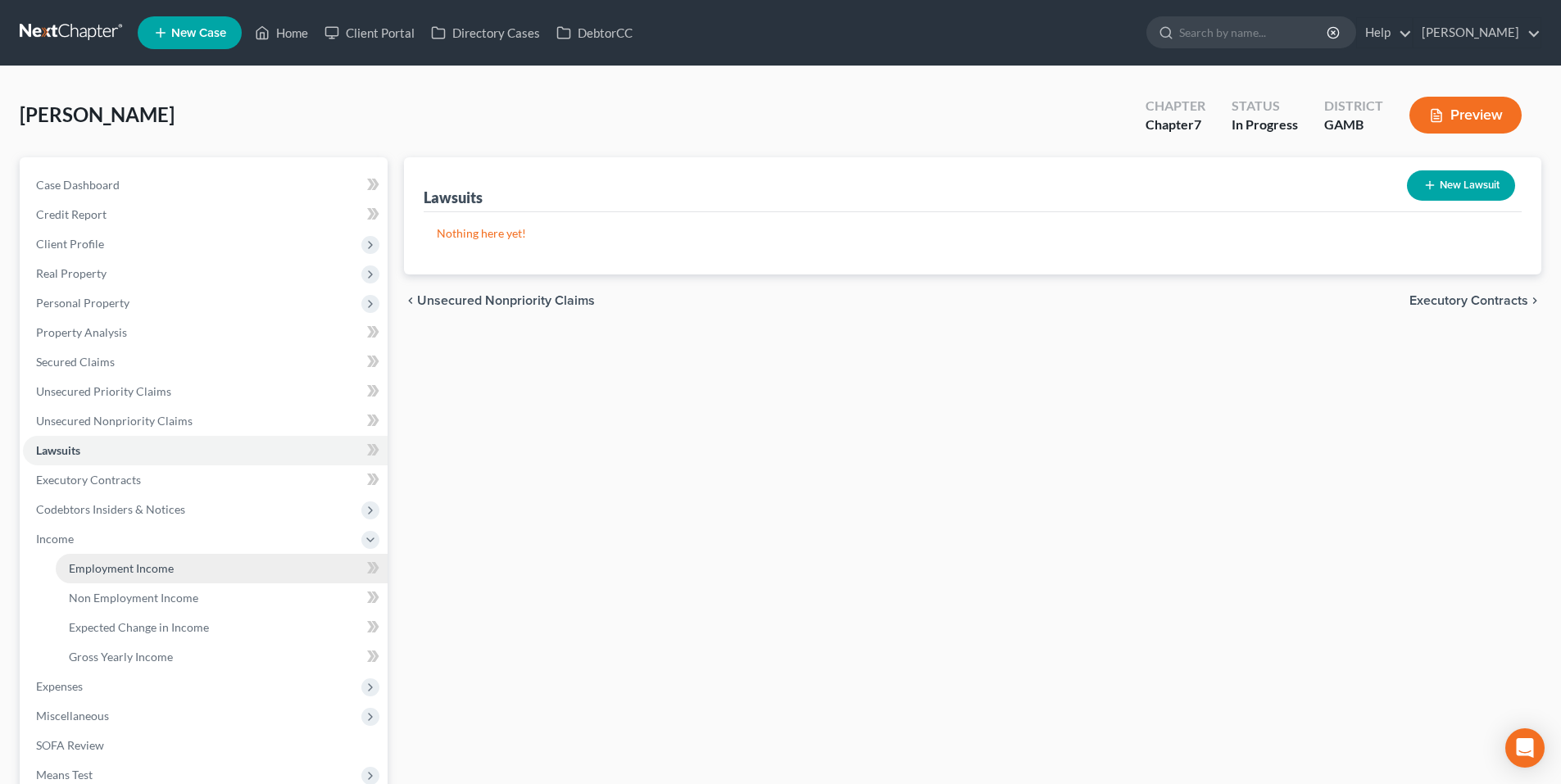
click at [101, 563] on span "Employment Income" at bounding box center [122, 568] width 105 height 14
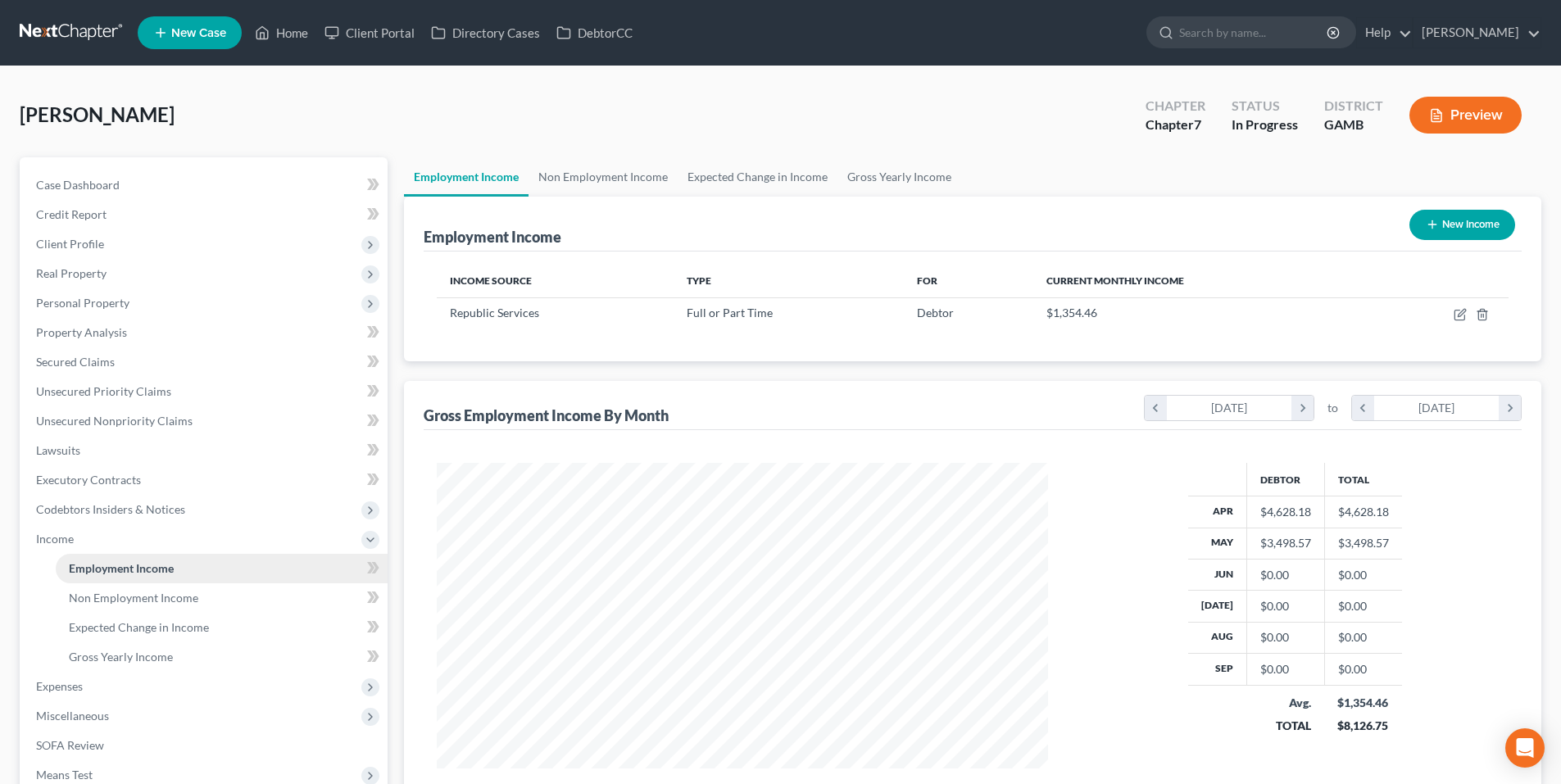
scroll to position [305, 644]
click at [639, 176] on link "Non Employment Income" at bounding box center [603, 176] width 149 height 39
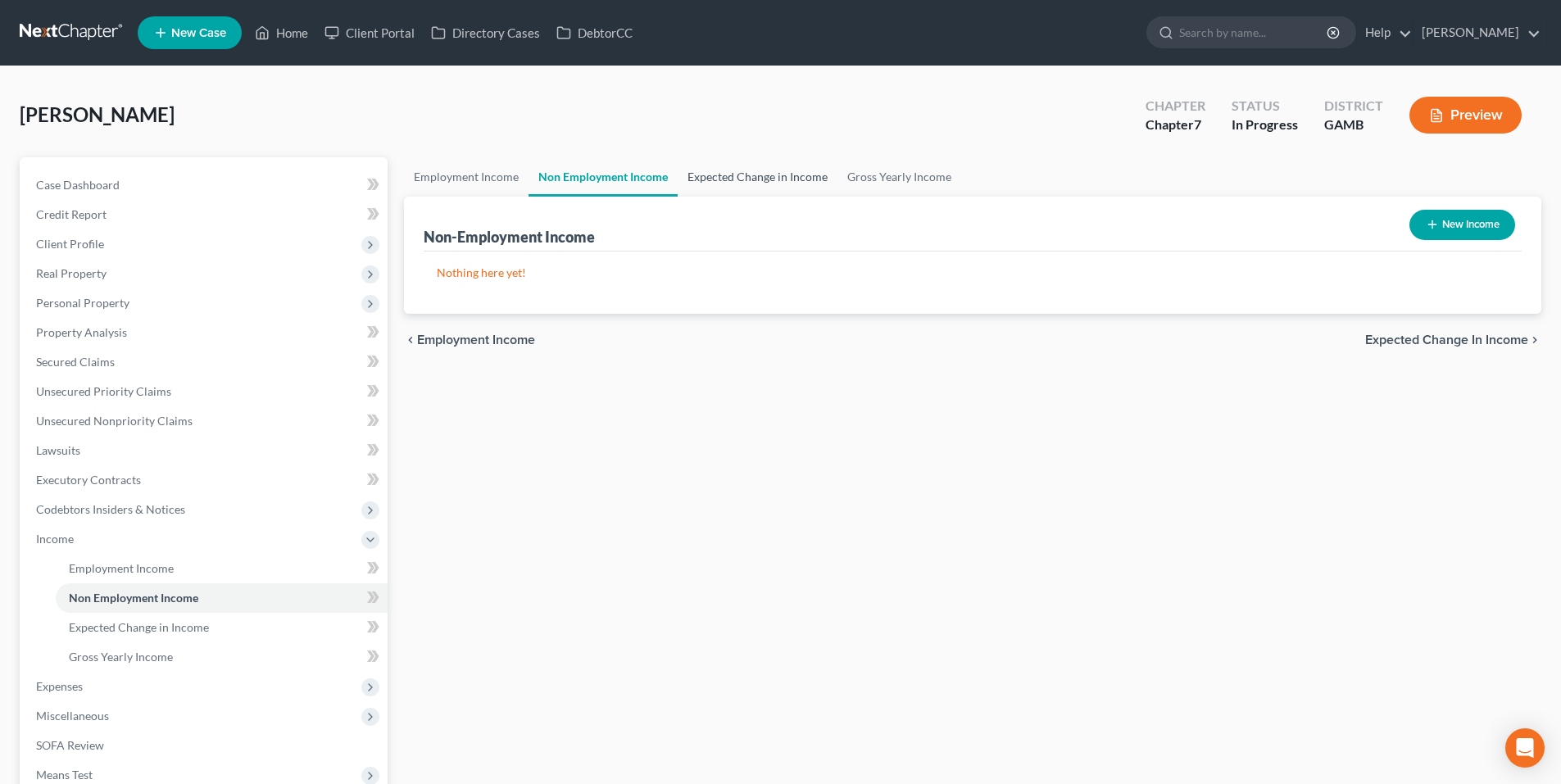
click at [739, 171] on link "Expected Change in Income" at bounding box center [758, 176] width 160 height 39
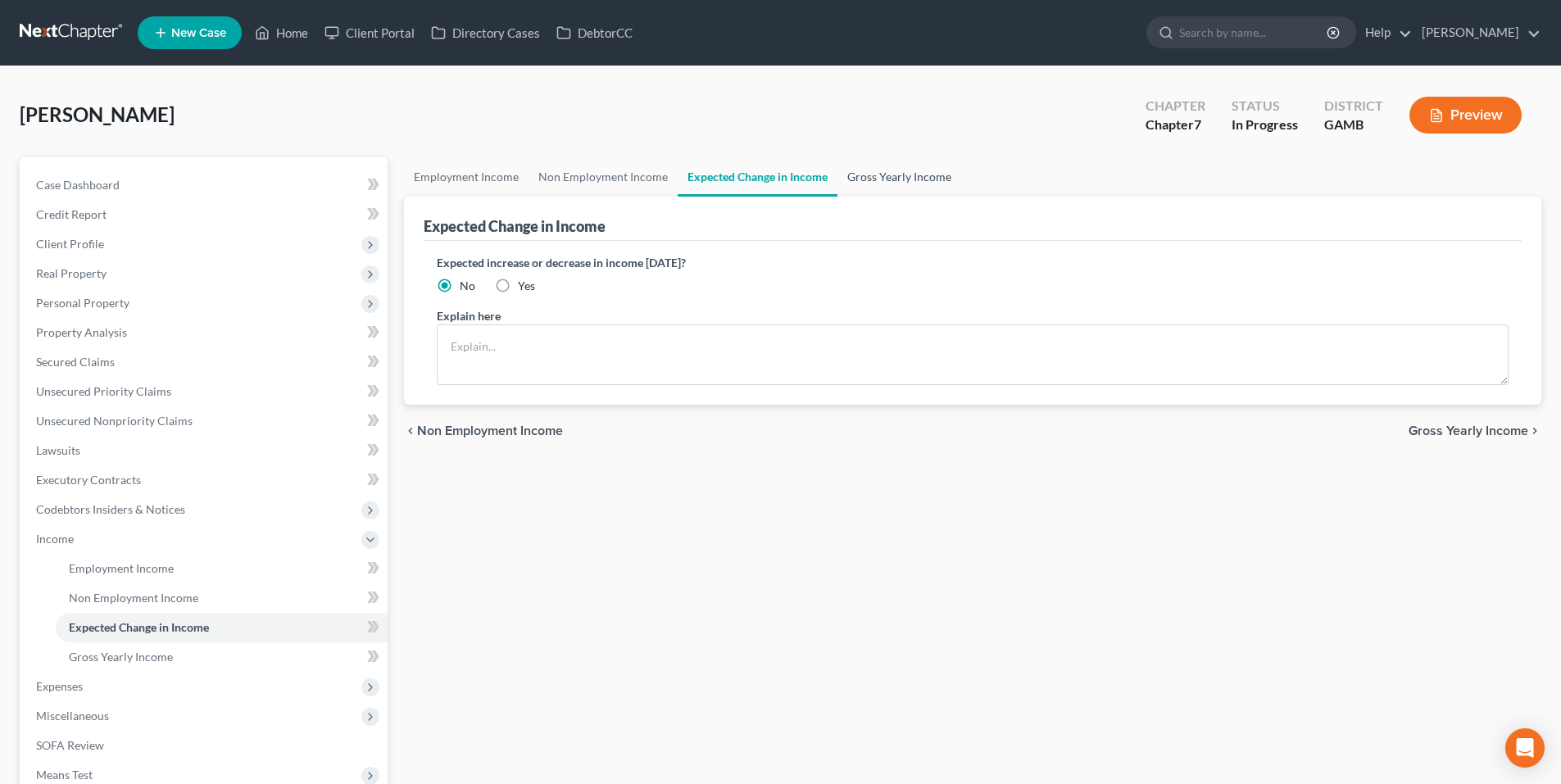
click at [897, 186] on link "Gross Yearly Income" at bounding box center [899, 176] width 124 height 39
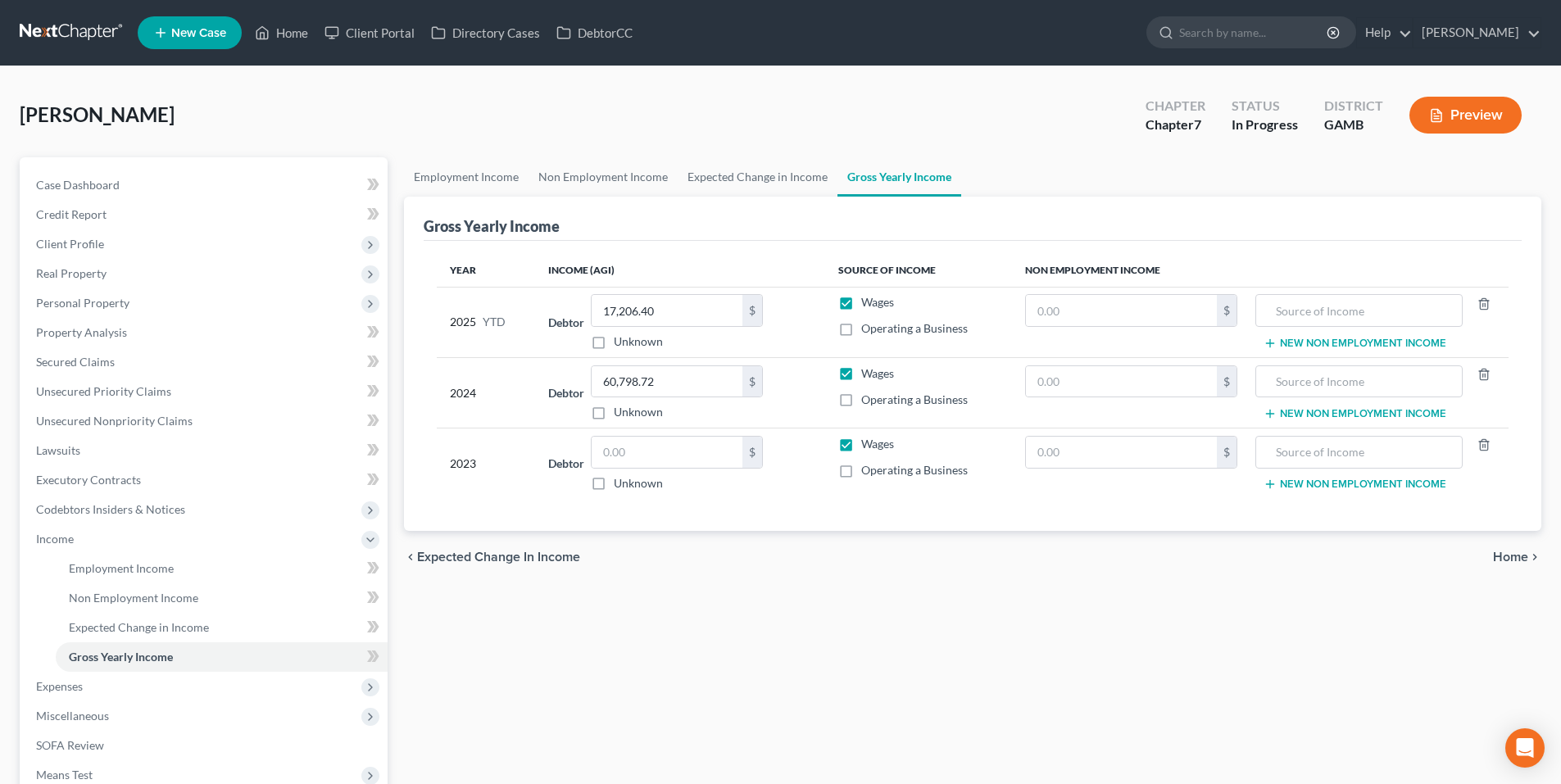
click at [1515, 565] on div "chevron_left Expected Change in Income Home chevron_right" at bounding box center [972, 557] width 1137 height 52
click at [1514, 554] on span "Home" at bounding box center [1511, 558] width 35 height 13
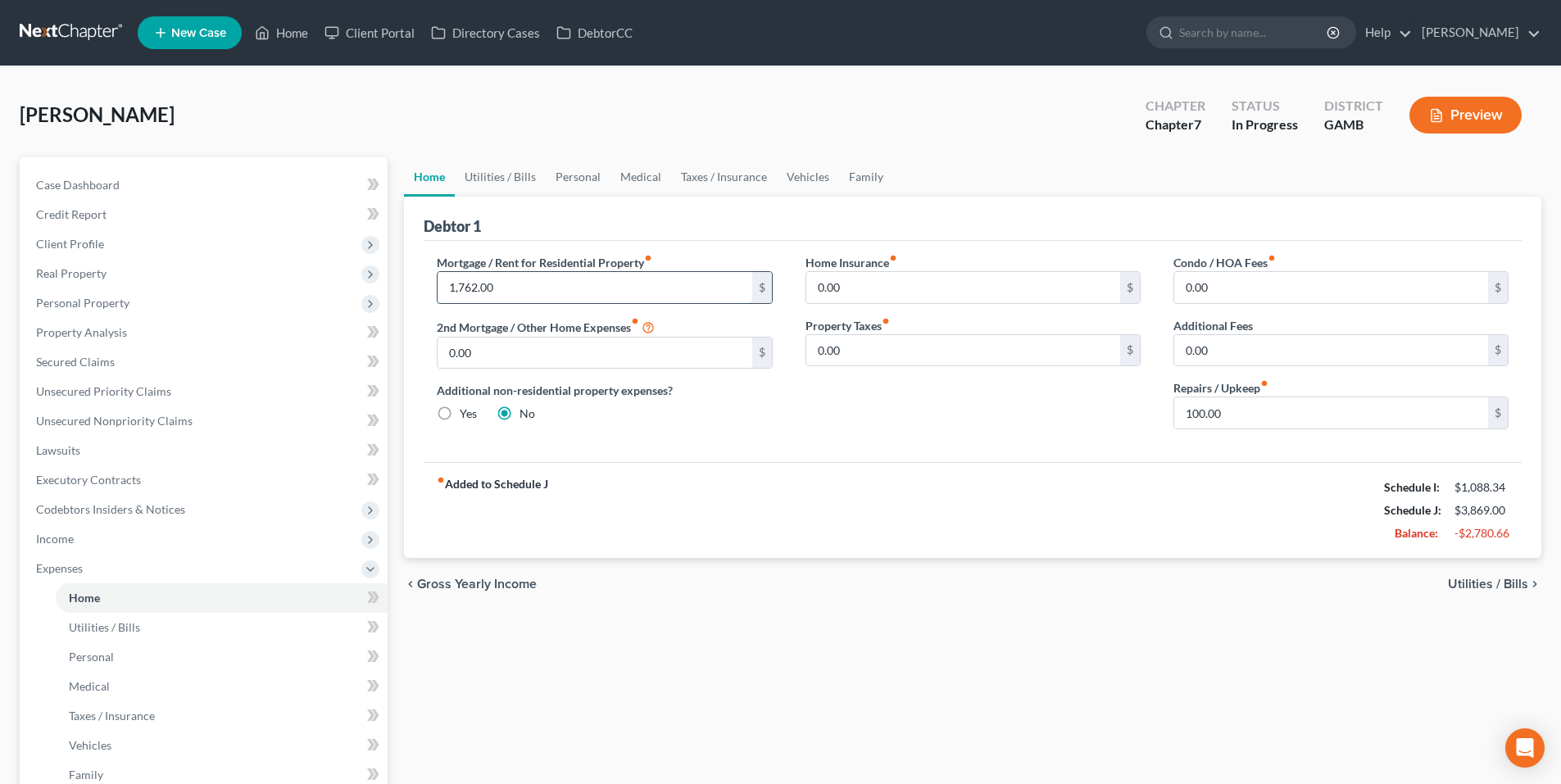
click at [526, 290] on input "1,762.00" at bounding box center [594, 287] width 314 height 31
type input "1,400.00"
click at [1368, 405] on input "100.00" at bounding box center [1331, 412] width 314 height 31
click at [1369, 402] on input "100.00" at bounding box center [1331, 412] width 314 height 31
click at [1202, 408] on input "100.00" at bounding box center [1331, 412] width 314 height 31
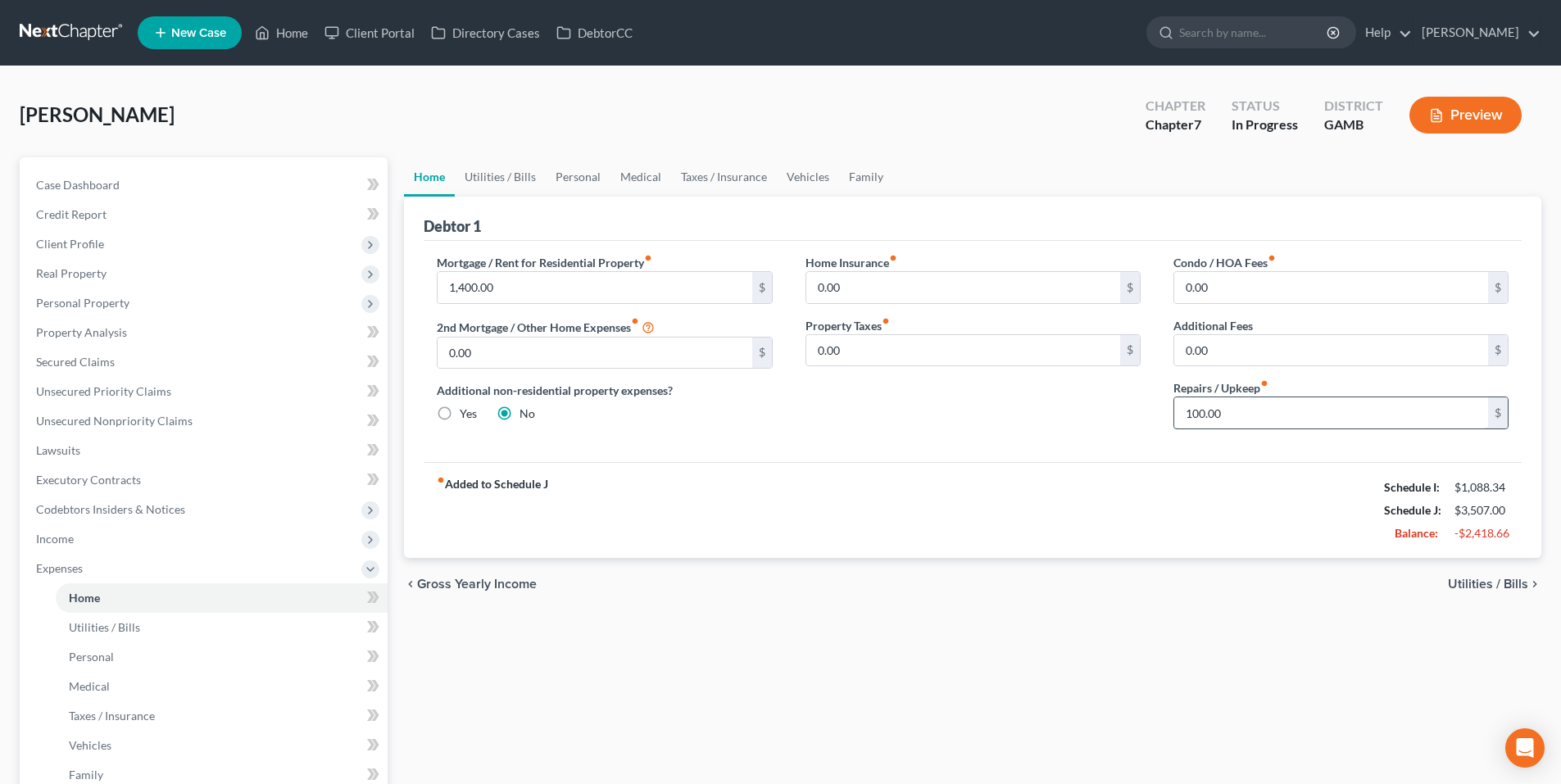
click at [1202, 408] on input "100.00" at bounding box center [1331, 412] width 314 height 31
click at [1066, 449] on div "Mortgage / Rent for Residential Property fiber_manual_record 1,400.00 $ 2nd Mor…" at bounding box center [972, 351] width 1098 height 221
click at [505, 180] on link "Utilities / Bills" at bounding box center [500, 176] width 91 height 39
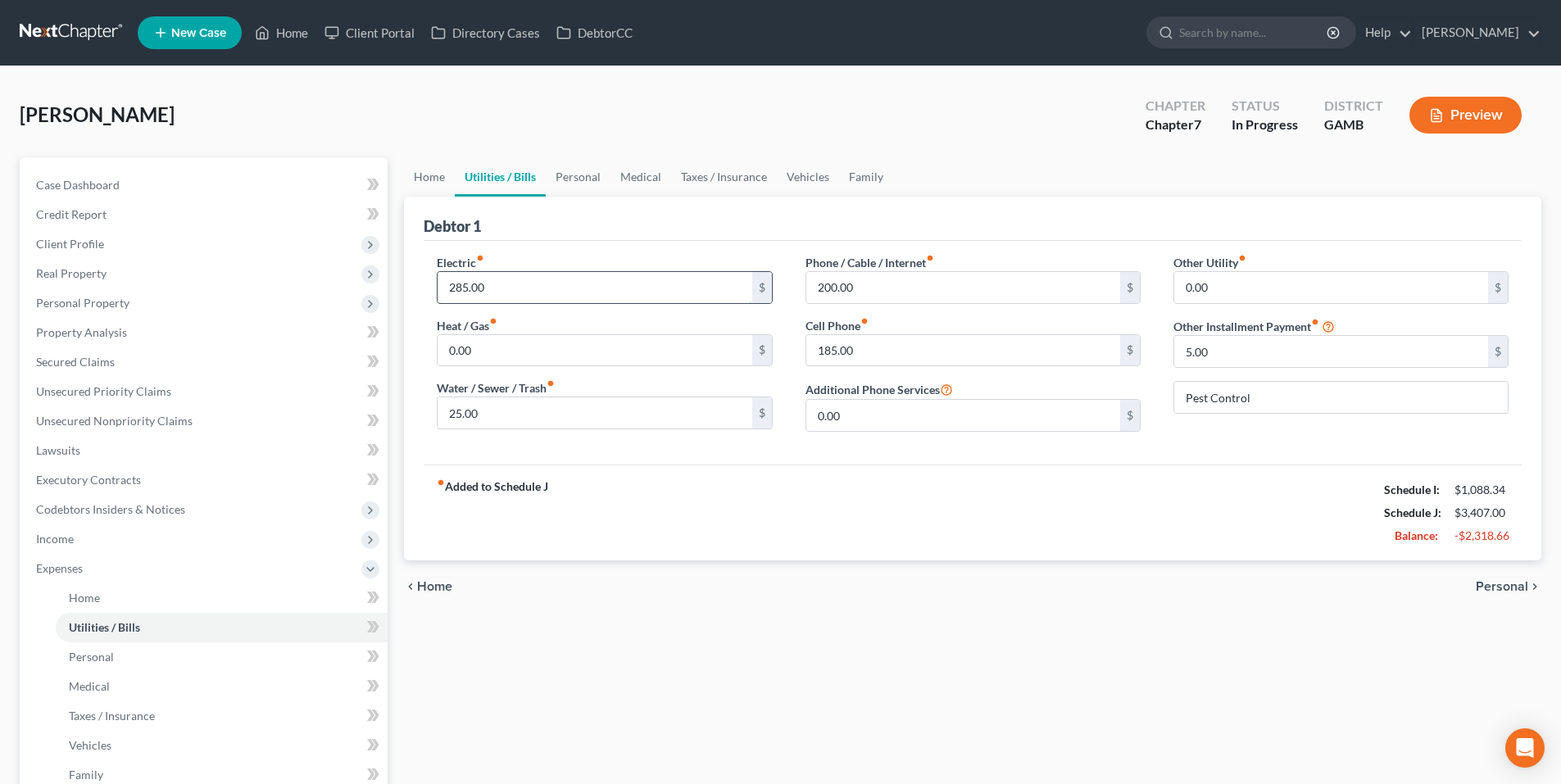
click at [560, 290] on input "285.00" at bounding box center [594, 287] width 314 height 31
type input "150.00"
click at [564, 409] on input "25.00" at bounding box center [594, 412] width 314 height 31
type input "35.00"
click at [929, 290] on input "200.00" at bounding box center [963, 287] width 314 height 31
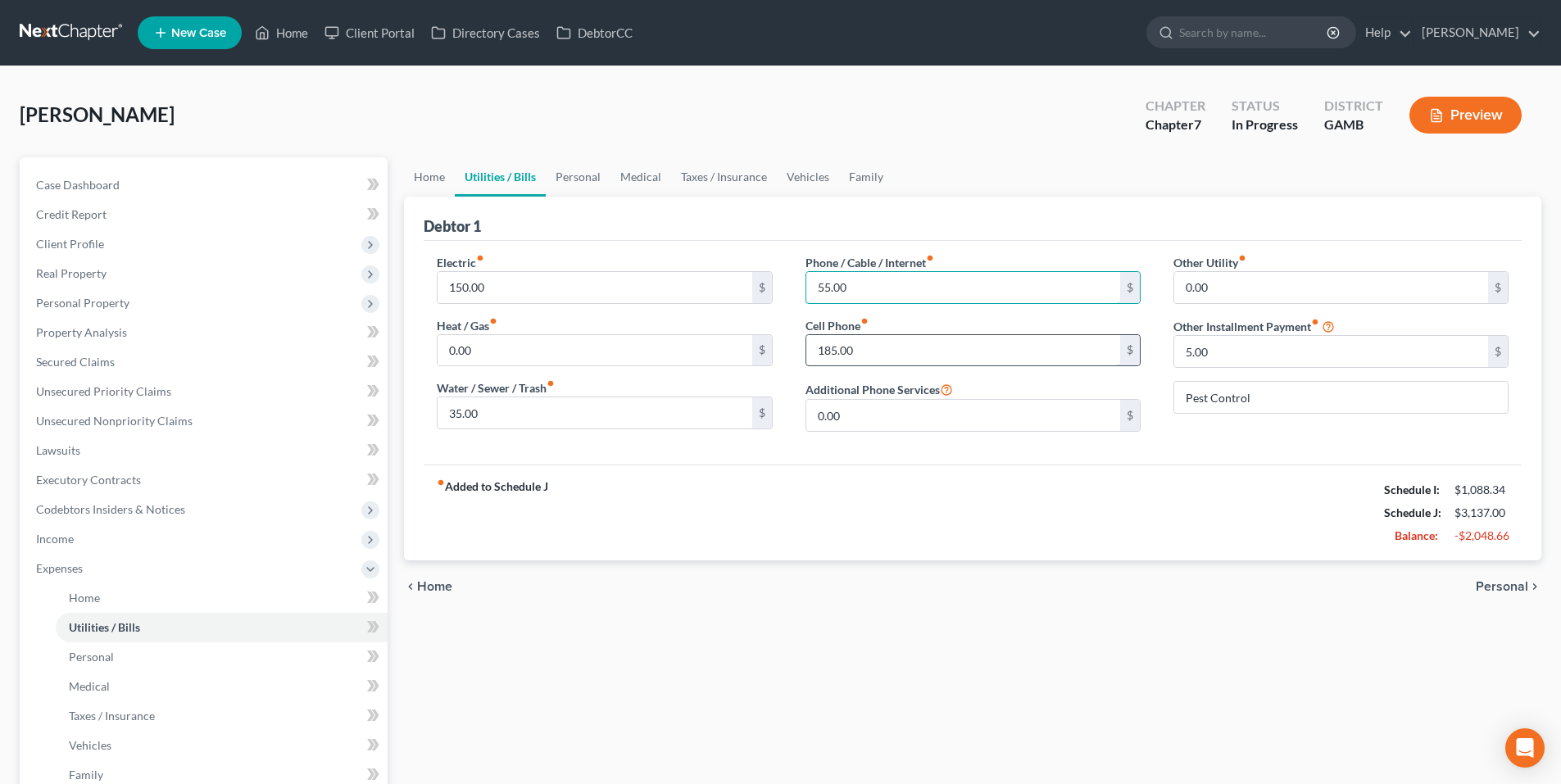
type input "55.00"
type input "100.00"
click at [1228, 349] on input "5.00" at bounding box center [1331, 351] width 314 height 31
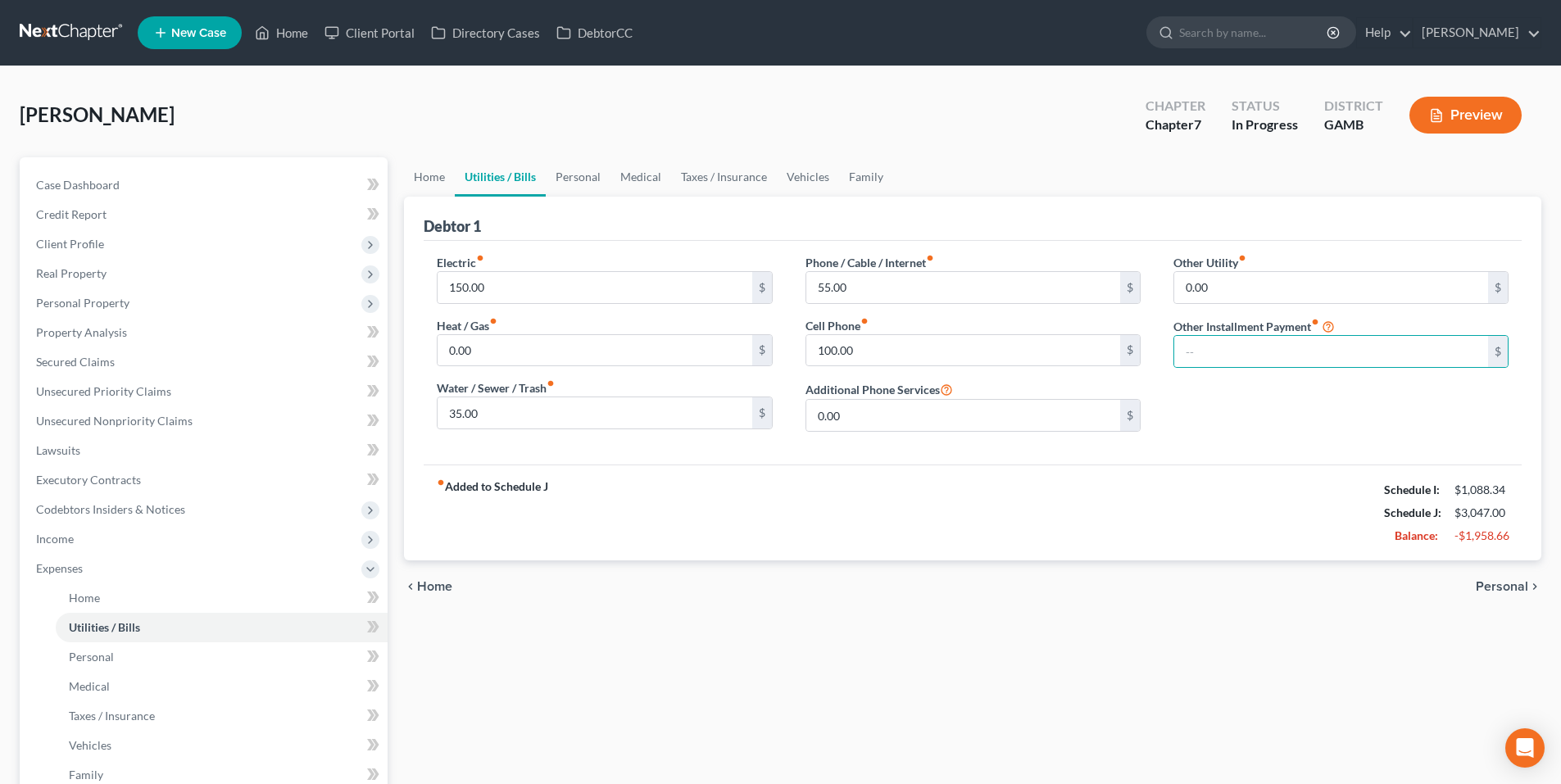
click at [1032, 149] on div "Callaway, Tirah Upgraded Chapter Chapter 7 Status In Progress District GAMB Pre…" at bounding box center [781, 122] width 1522 height 72
click at [589, 165] on link "Personal" at bounding box center [579, 176] width 65 height 39
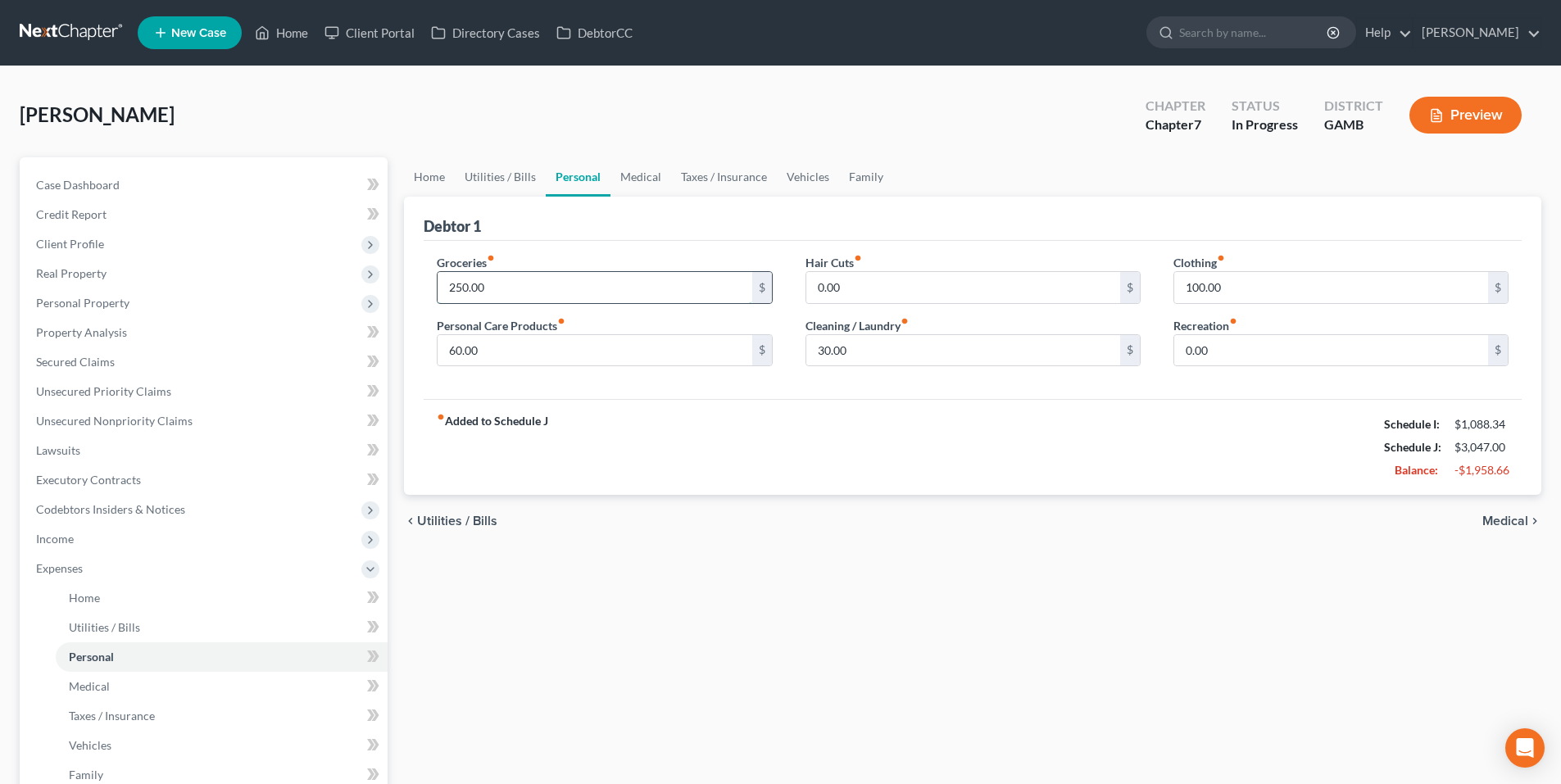
click at [538, 286] on input "250.00" at bounding box center [594, 287] width 314 height 31
type input "350.00"
click at [643, 173] on link "Medical" at bounding box center [640, 176] width 61 height 39
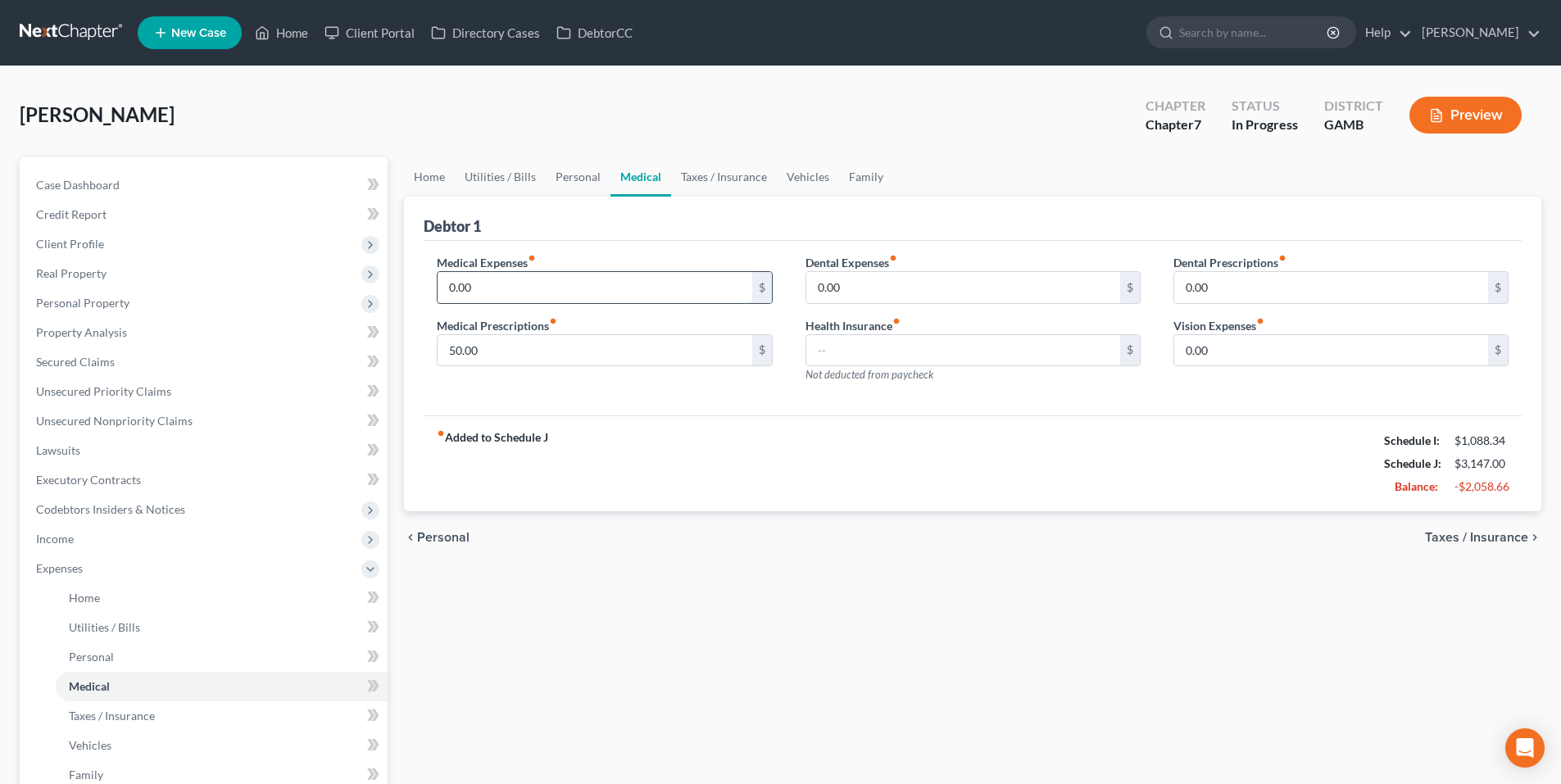
click at [612, 290] on input "0.00" at bounding box center [594, 287] width 314 height 31
type input "100.00"
click at [1007, 178] on ul "Home Utilities / Bills Personal Medical Taxes / Insurance Vehicles Family" at bounding box center [972, 176] width 1137 height 39
click at [717, 171] on link "Taxes / Insurance" at bounding box center [723, 176] width 106 height 39
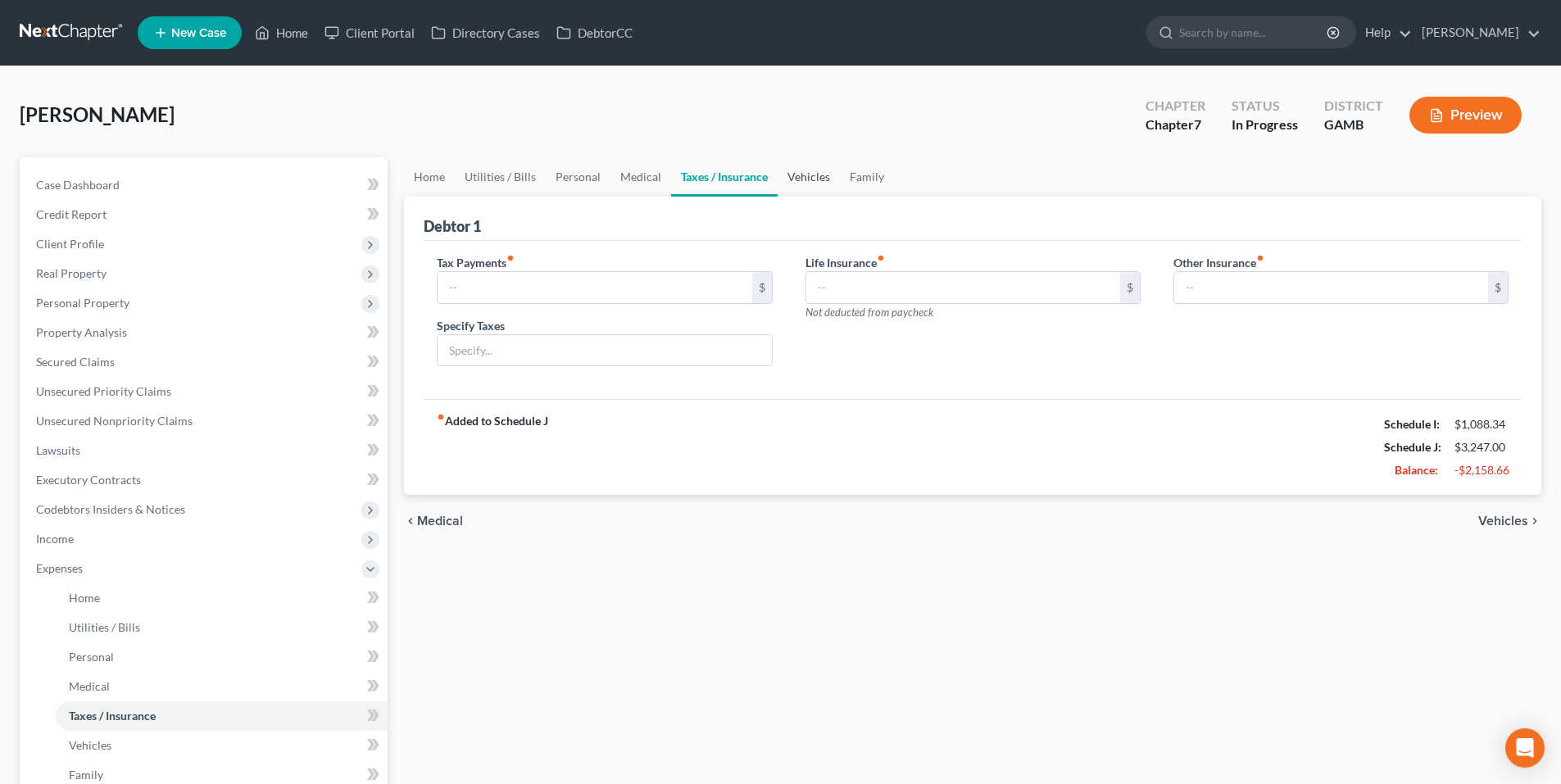
click at [815, 182] on link "Vehicles" at bounding box center [808, 176] width 62 height 39
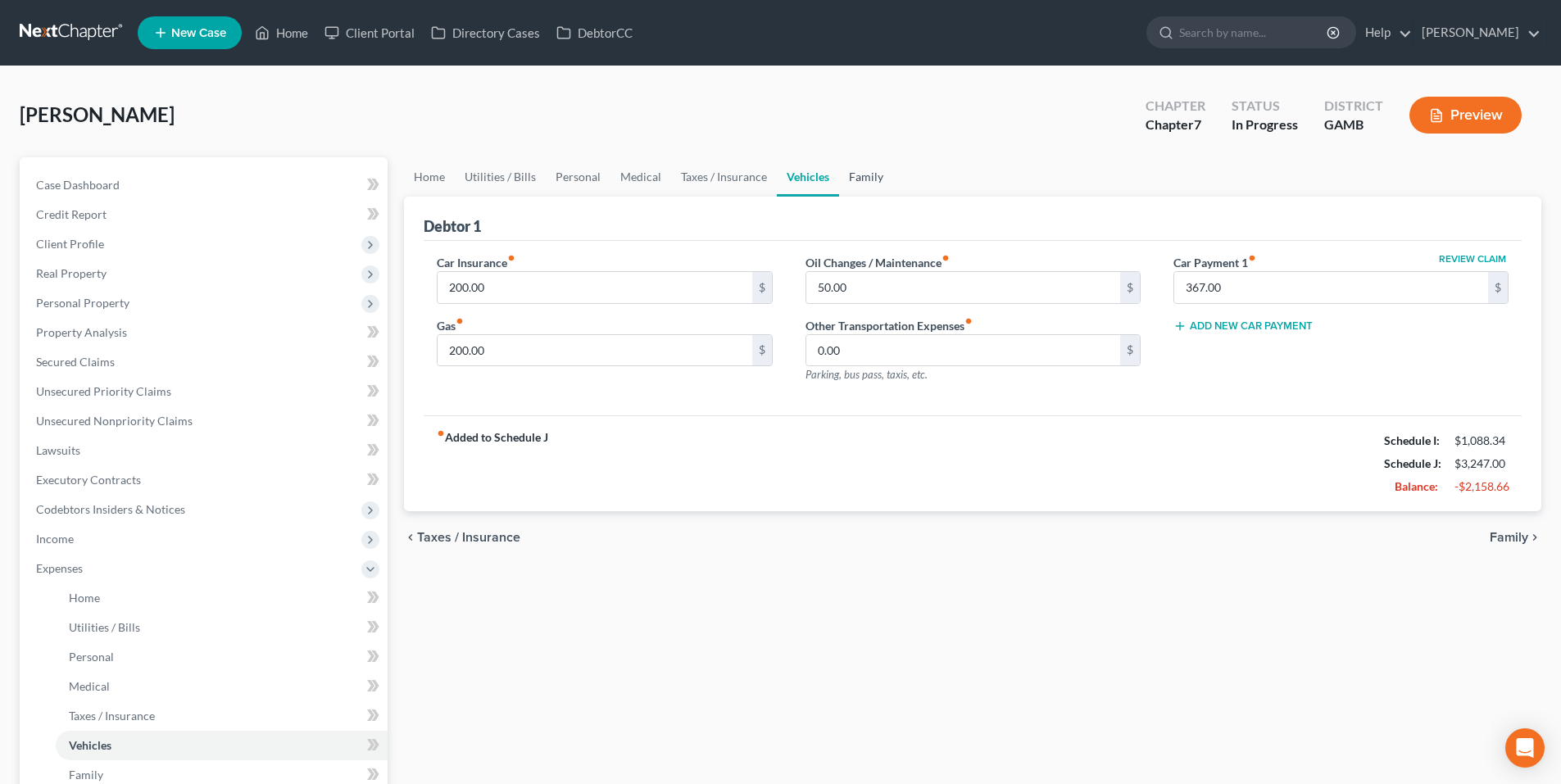
click at [867, 163] on link "Family" at bounding box center [866, 176] width 54 height 39
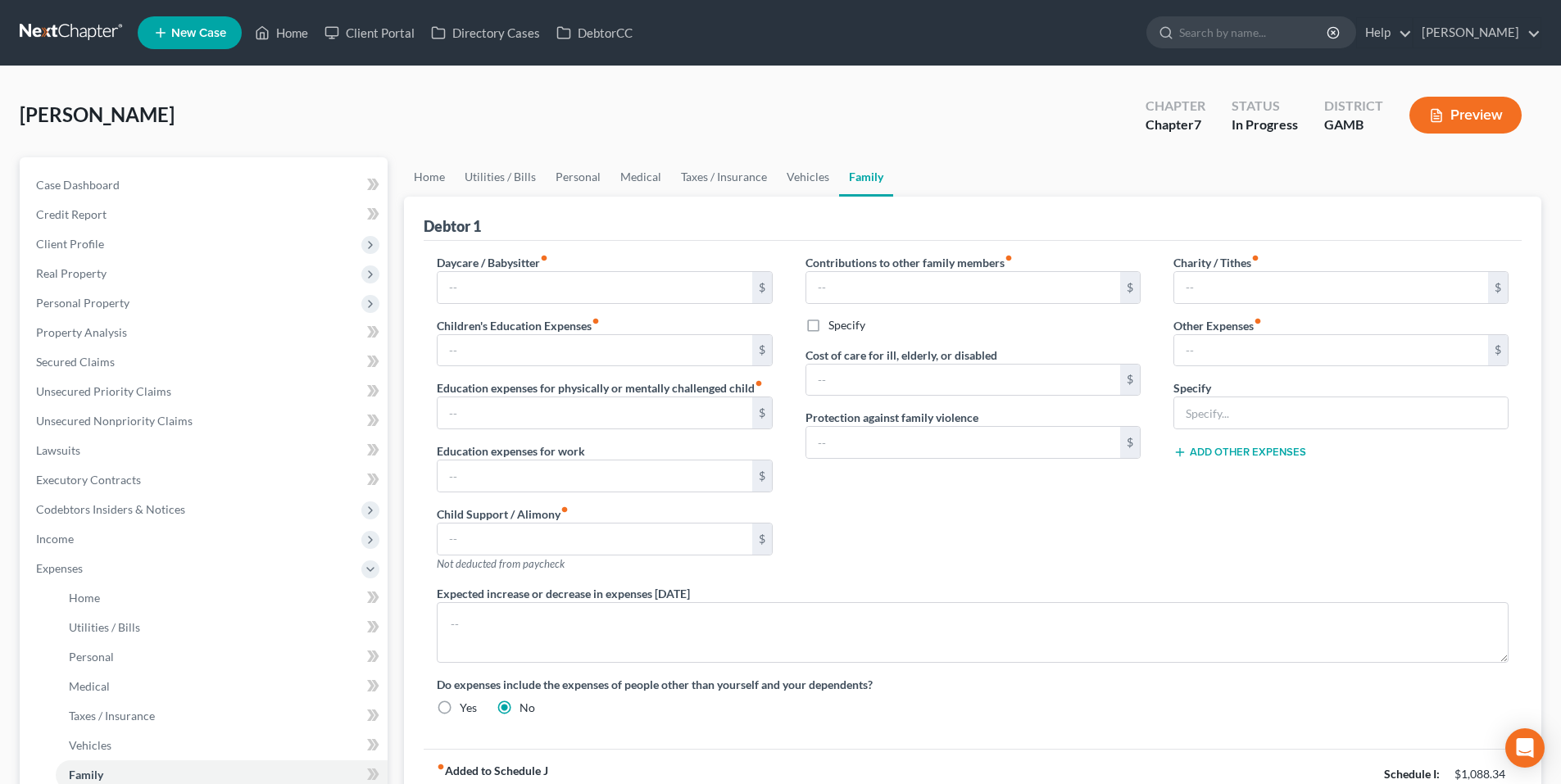
scroll to position [82, 0]
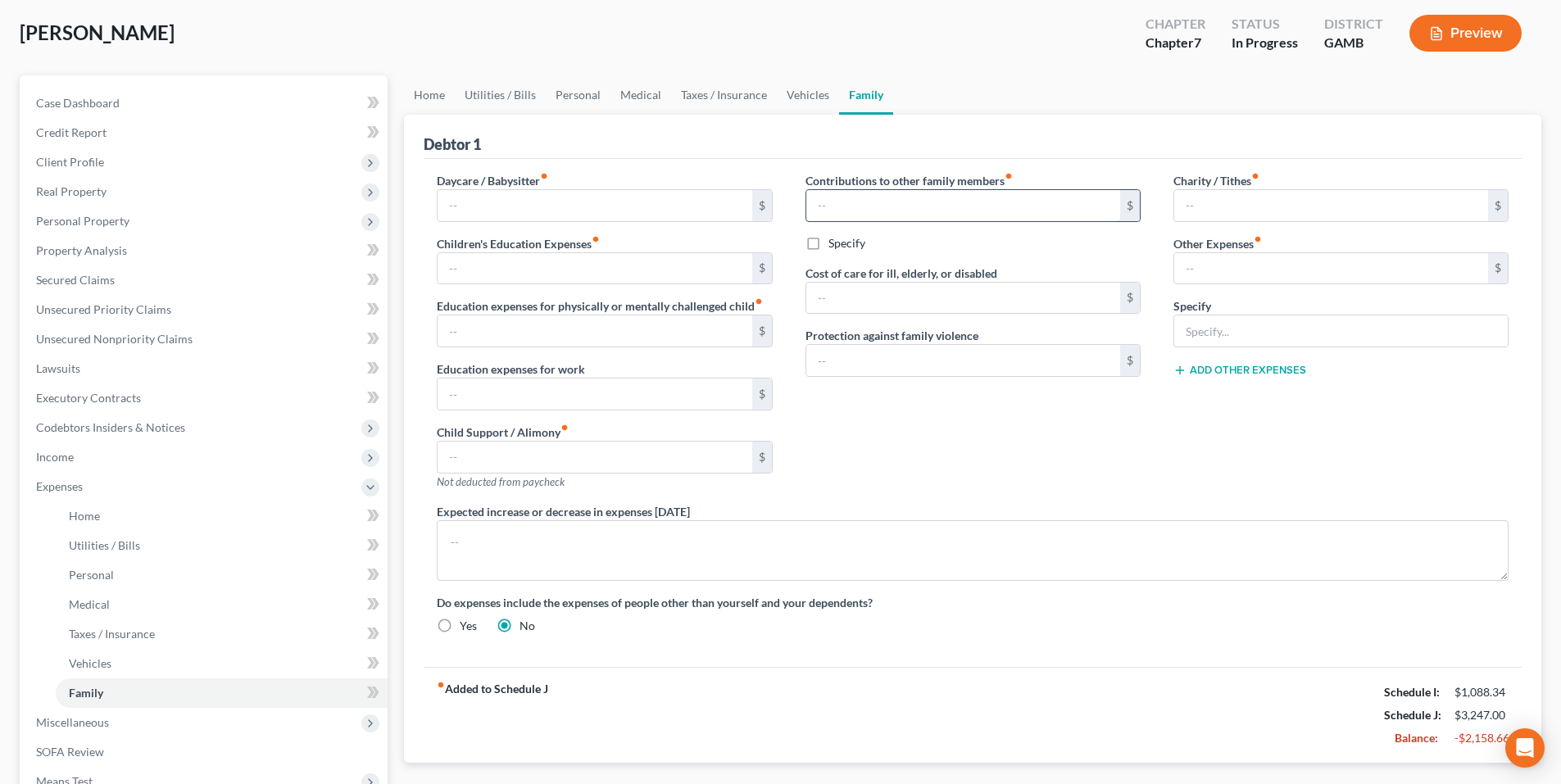
click at [892, 206] on input "text" at bounding box center [963, 205] width 314 height 31
type input "340.00"
click at [828, 248] on label "Specify" at bounding box center [847, 244] width 37 height 17
click at [835, 246] on input "Specify" at bounding box center [840, 241] width 11 height 11
checkbox input "true"
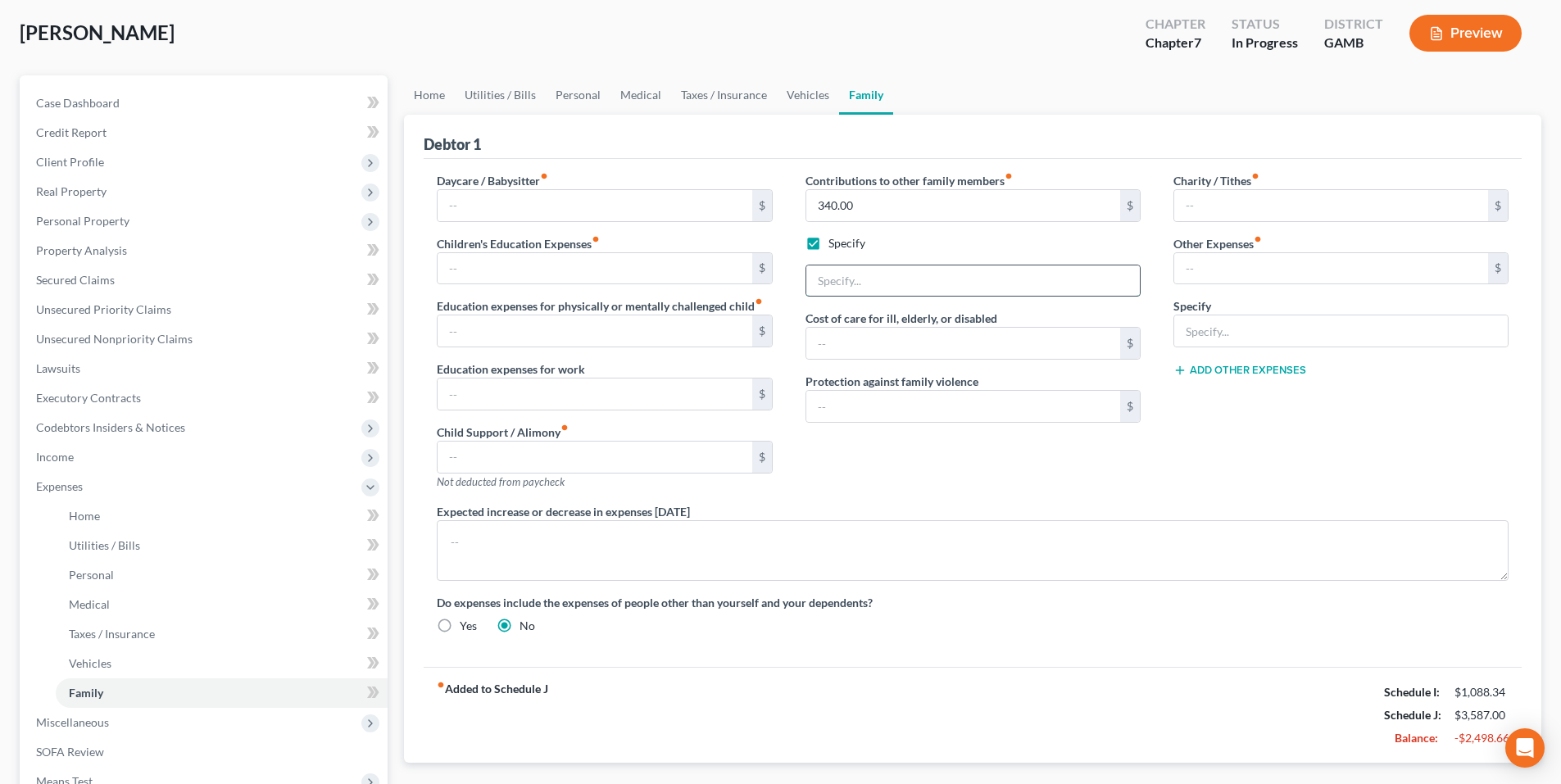
click at [843, 285] on input "text" at bounding box center [973, 280] width 334 height 31
type input "Afterschool care for nephew"
click at [1212, 477] on div "Charity / Tithes fiber_manual_record $ Other Expenses fiber_manual_record $ Spe…" at bounding box center [1341, 338] width 368 height 331
click at [989, 494] on div "Contributions to other family members fiber_manual_record 340.00 $ Specify Afte…" at bounding box center [973, 338] width 368 height 331
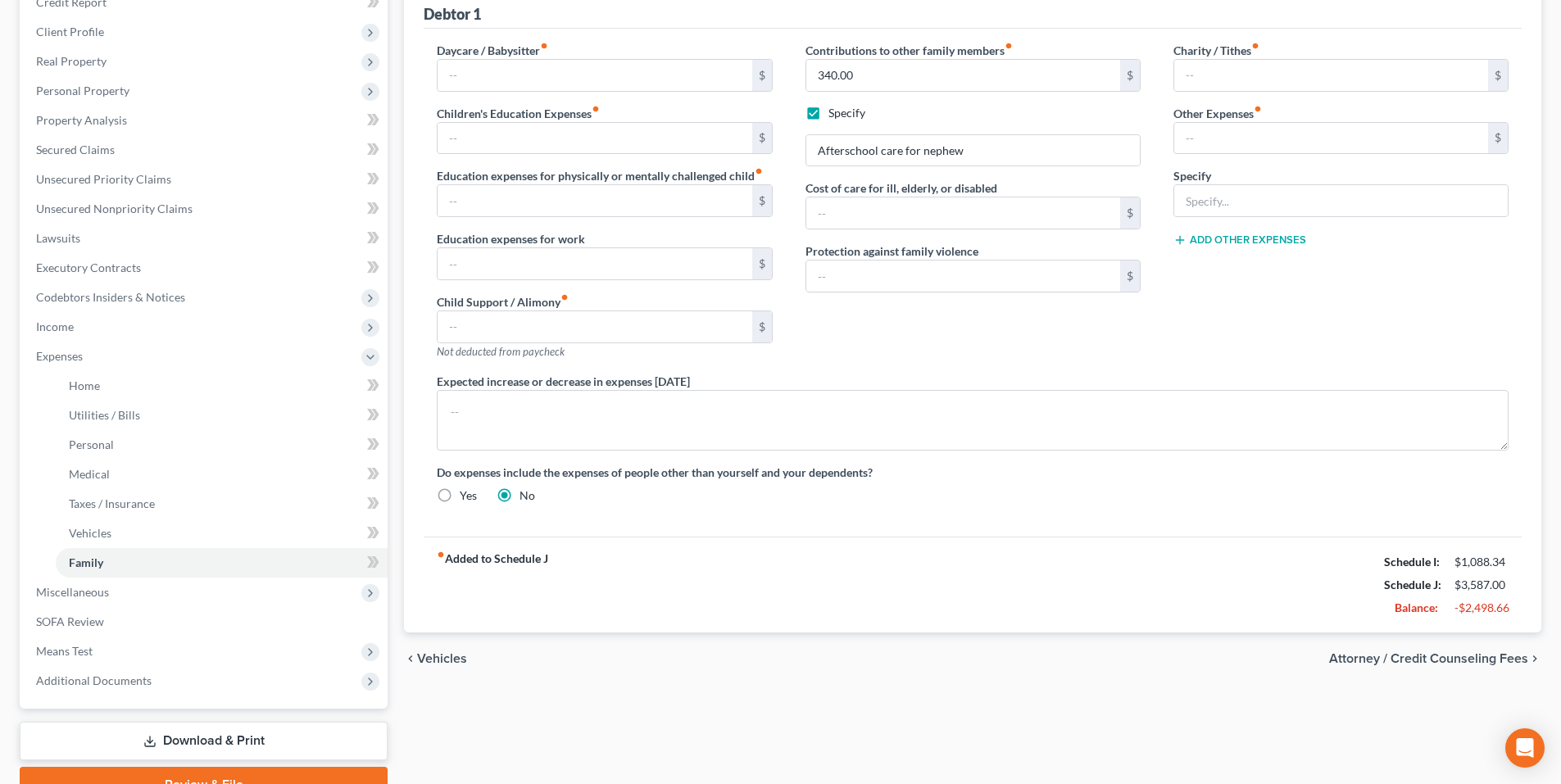
scroll to position [211, 0]
click at [1414, 663] on span "Attorney / Credit Counseling Fees" at bounding box center [1429, 660] width 199 height 13
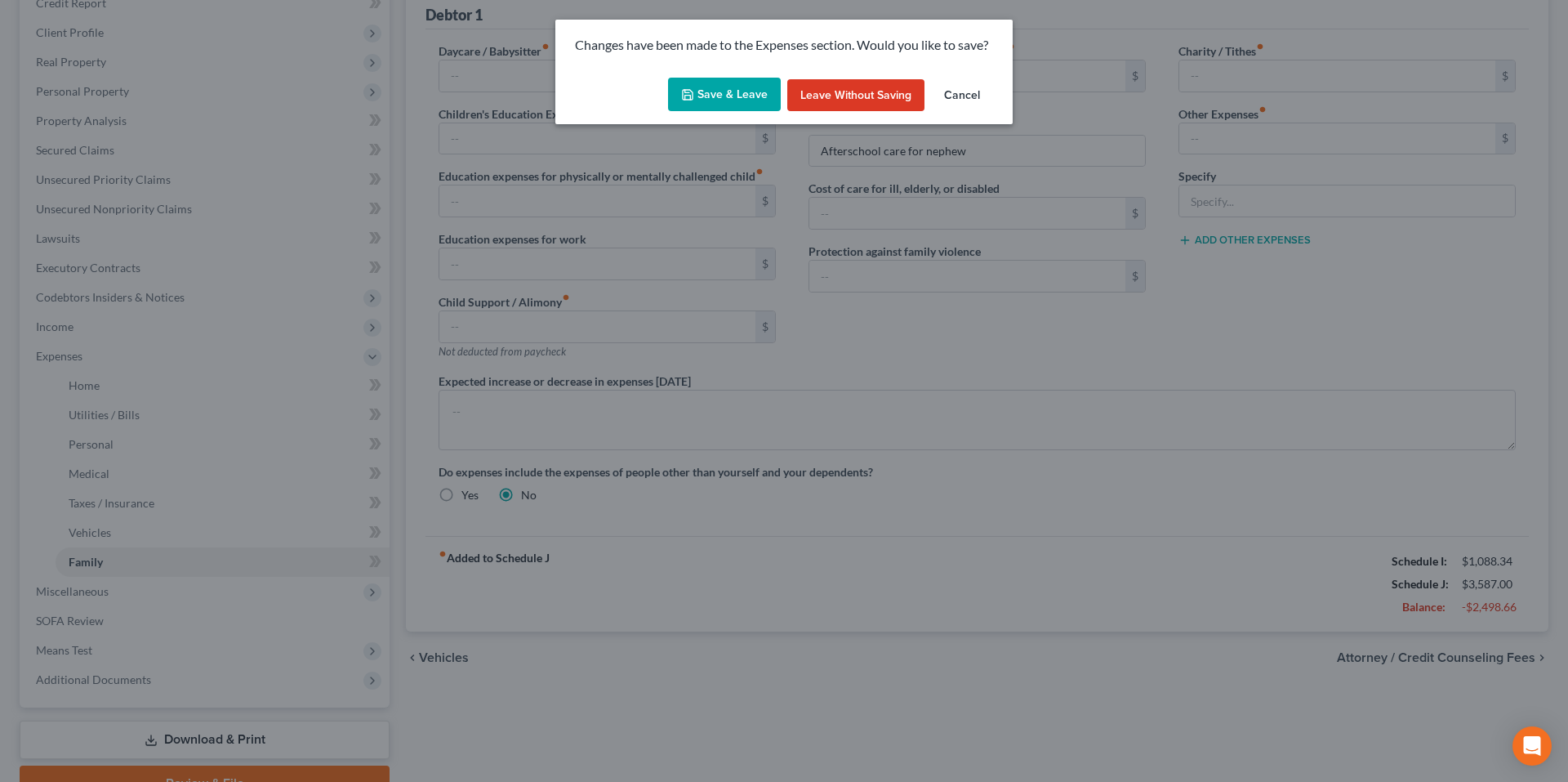
click at [729, 89] on button "Save & Leave" at bounding box center [724, 95] width 113 height 34
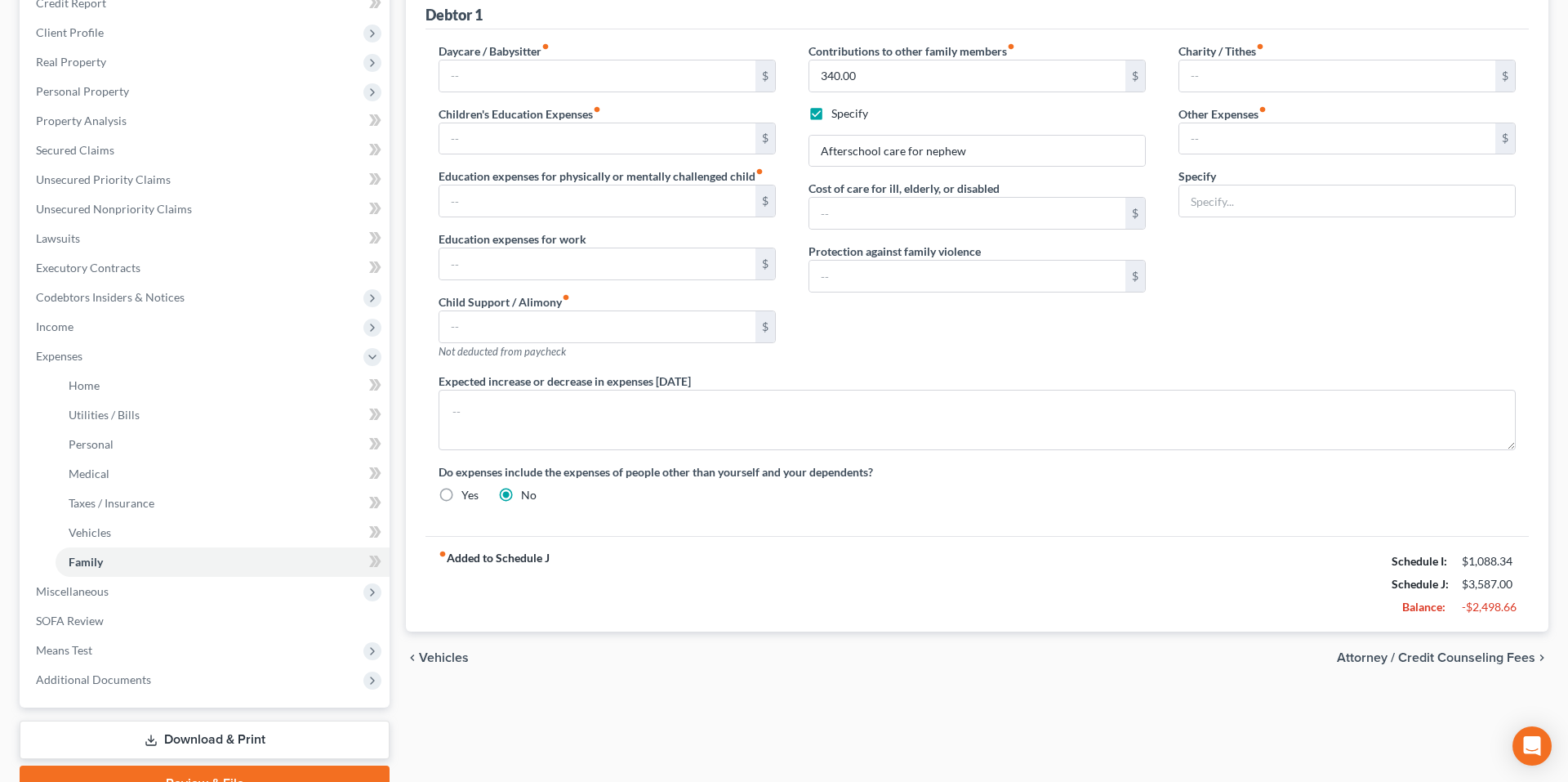
select select "1"
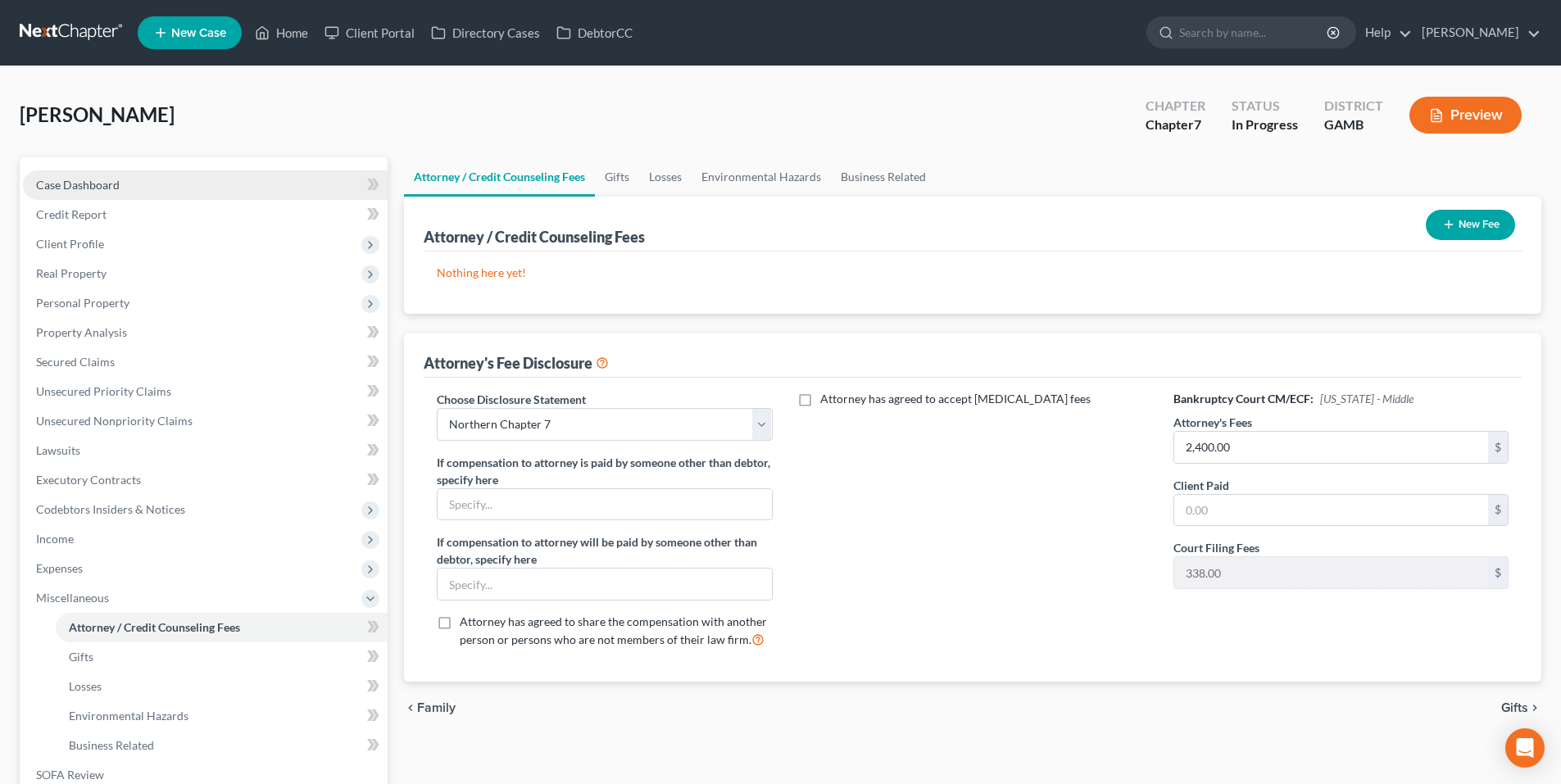
click at [133, 186] on link "Case Dashboard" at bounding box center [206, 185] width 365 height 29
select select "9"
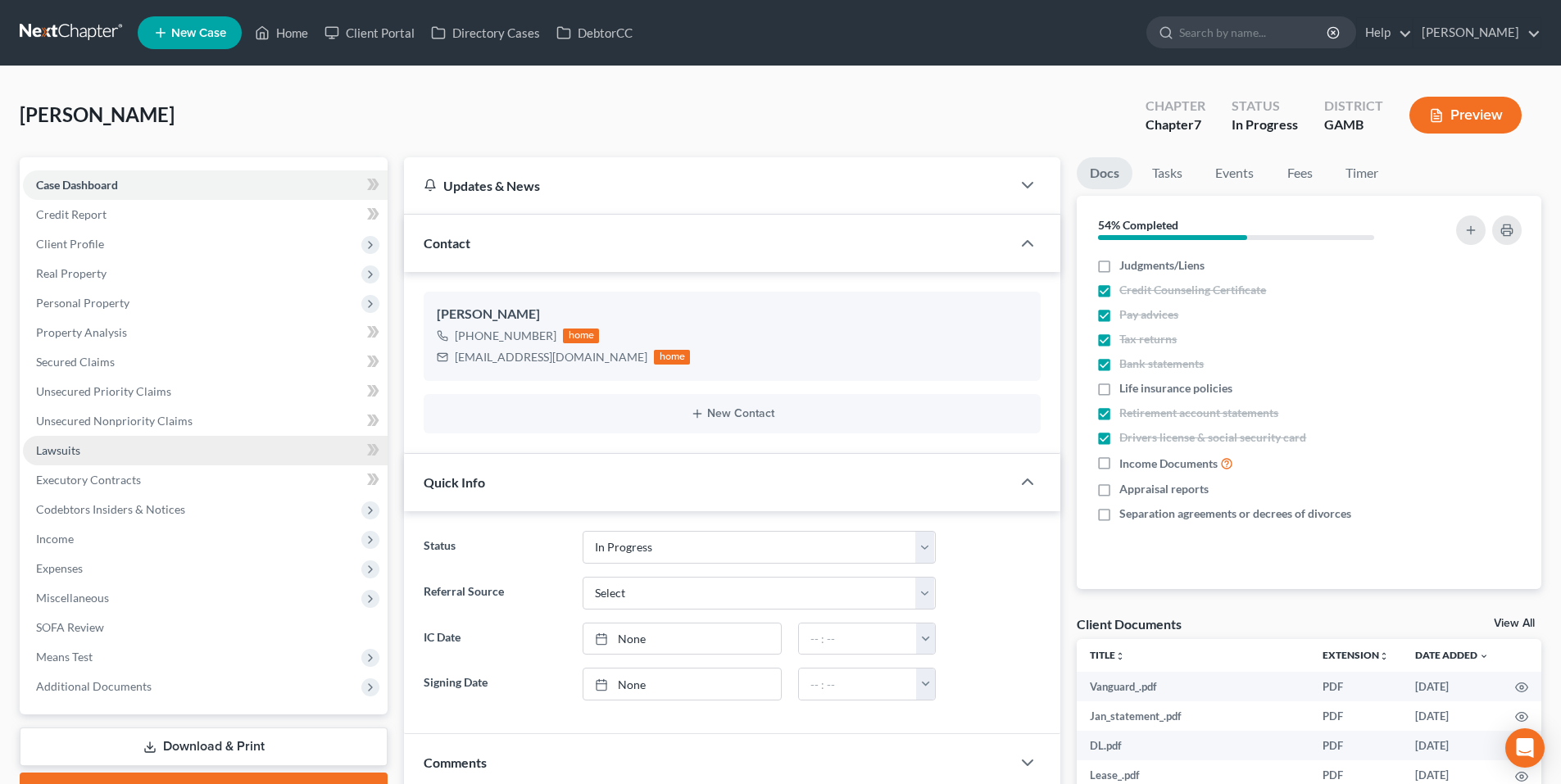
click at [107, 461] on link "Lawsuits" at bounding box center [206, 450] width 365 height 29
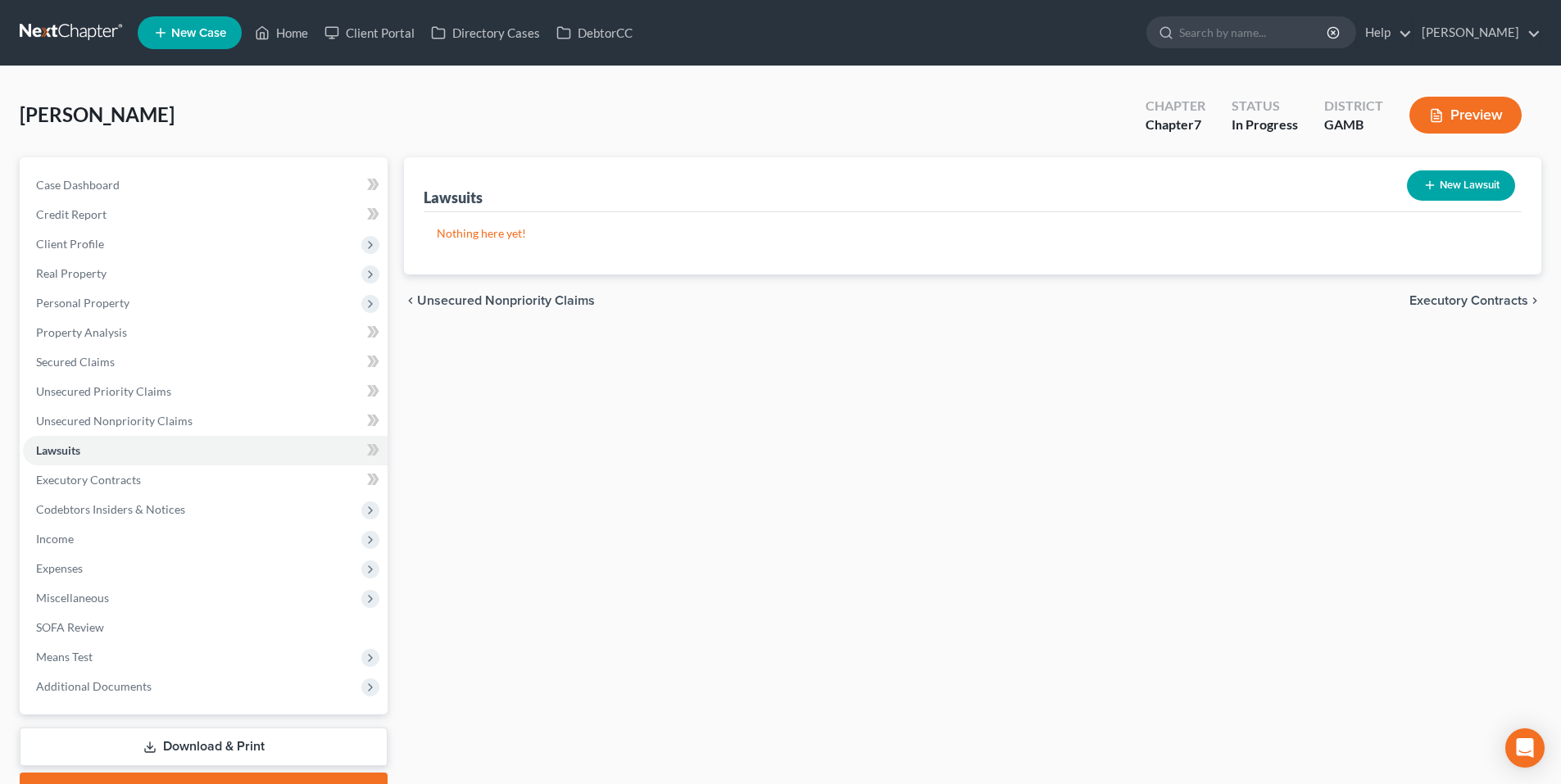
click at [1481, 182] on button "New Lawsuit" at bounding box center [1461, 186] width 108 height 30
select select "0"
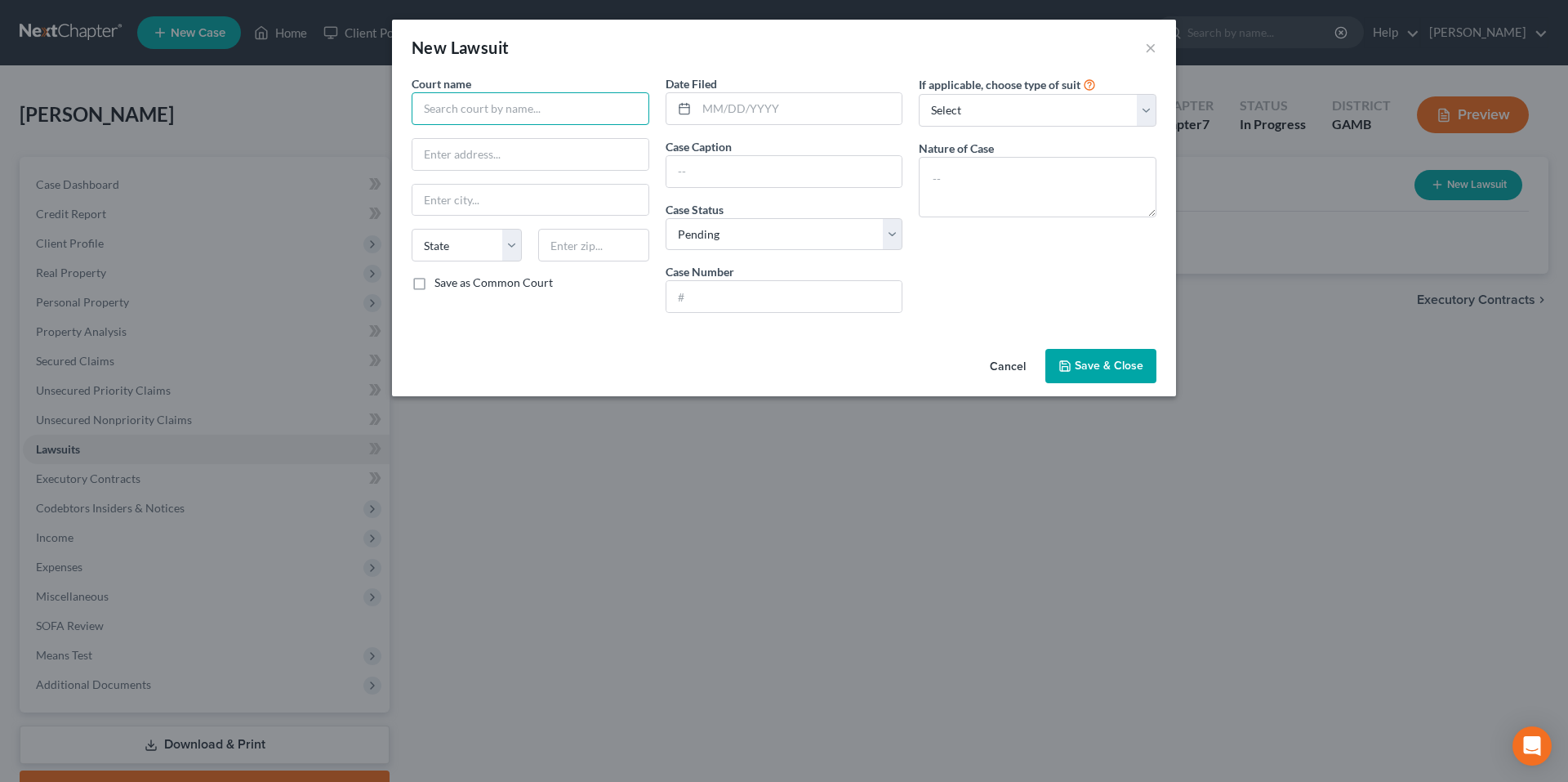
click at [594, 107] on input "text" at bounding box center [530, 108] width 237 height 32
type input "Clarke County State Court"
click at [493, 155] on input "text" at bounding box center [530, 154] width 236 height 31
paste input "325 East Washington Street Suite 425 Athens, GA 30601"
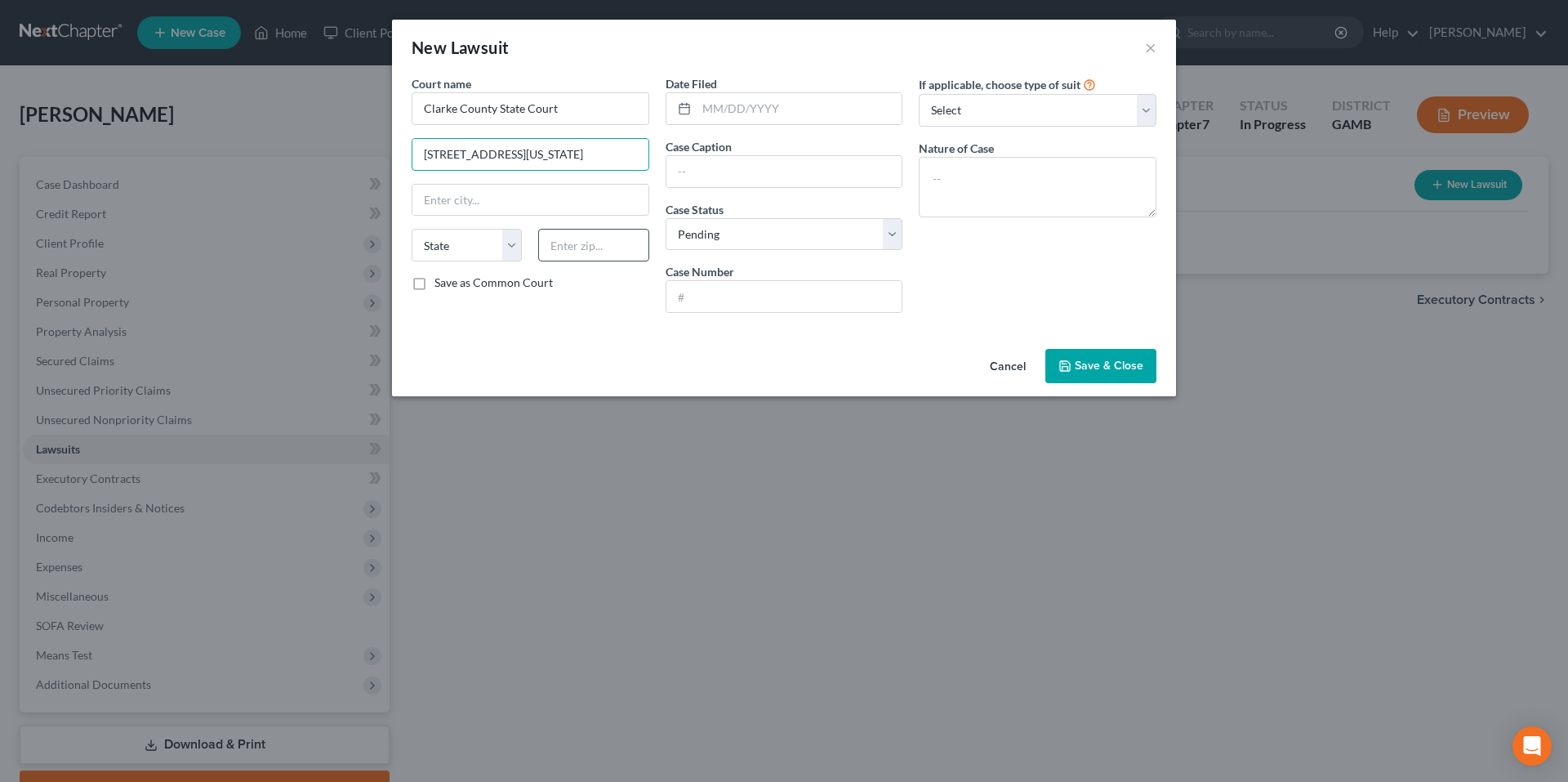
type input "325 East Washington Street Suite 425 Athens, GA 30601"
click at [602, 242] on input "text" at bounding box center [593, 245] width 110 height 32
type input "30601"
type input "Athens"
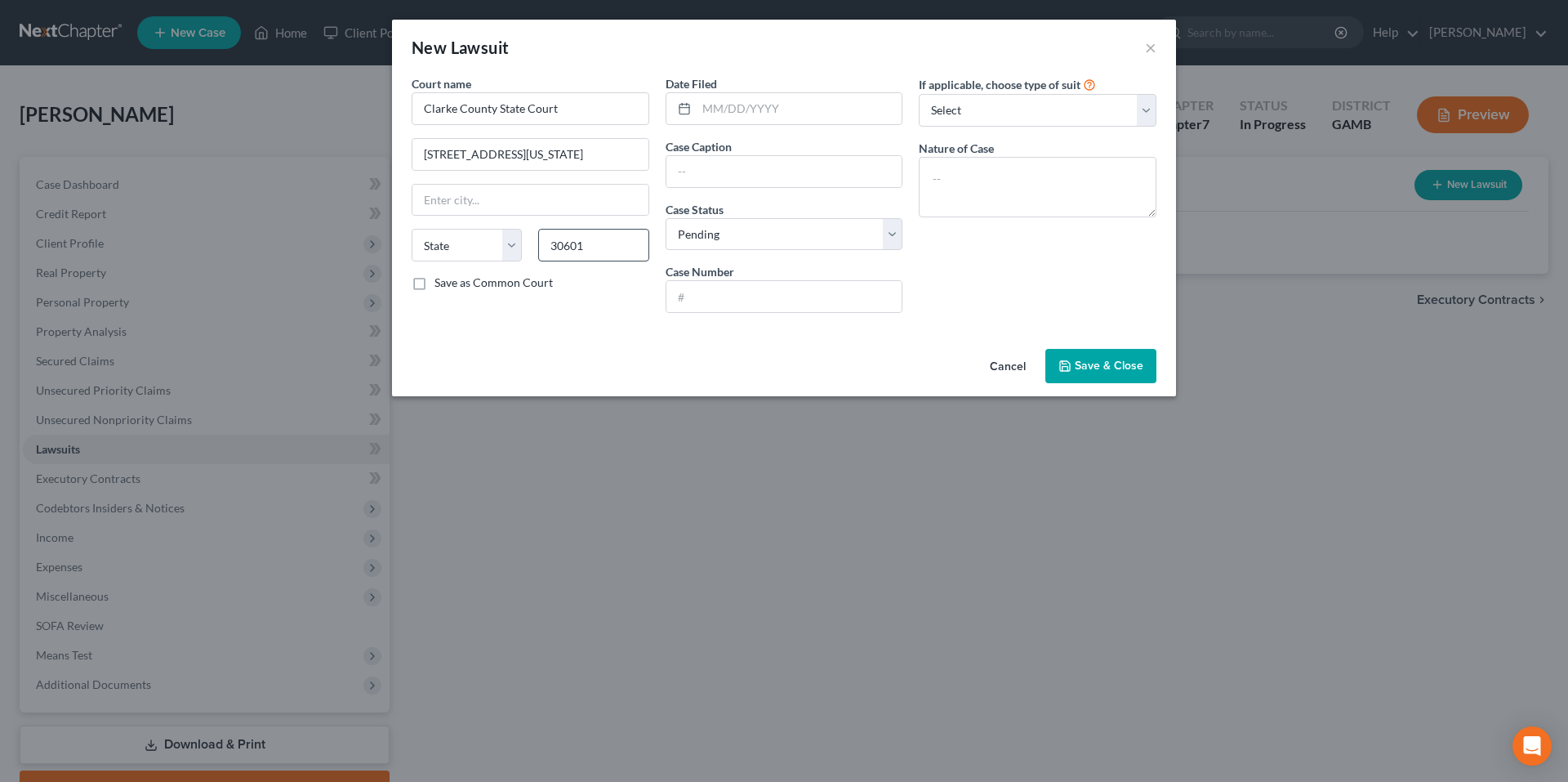
select select "10"
click at [548, 154] on input "325 East Washington Street Suite 425 Athens, GA 30601" at bounding box center [530, 154] width 236 height 31
drag, startPoint x: 596, startPoint y: 154, endPoint x: 802, endPoint y: 164, distance: 206.2
click at [802, 164] on div "Court name * Clarke County State Court 325 East Washington Street Suite 425 Ath…" at bounding box center [784, 201] width 762 height 251
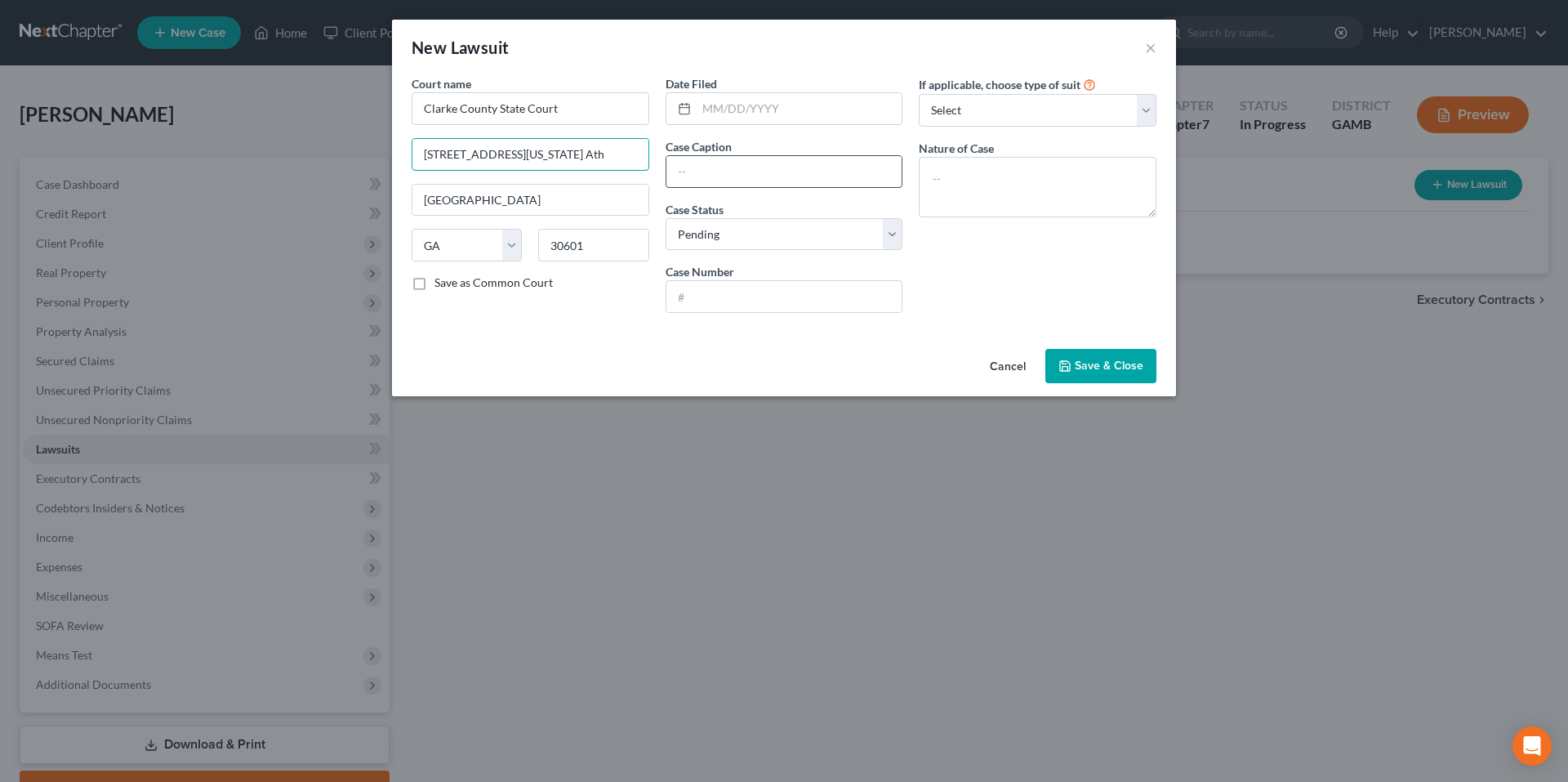
scroll to position [0, 0]
type input "325 East Washington Street, Suite 425"
click at [435, 279] on label "Save as Common Court" at bounding box center [494, 283] width 119 height 17
click at [441, 279] on input "Save as Common Court" at bounding box center [446, 280] width 11 height 11
checkbox input "true"
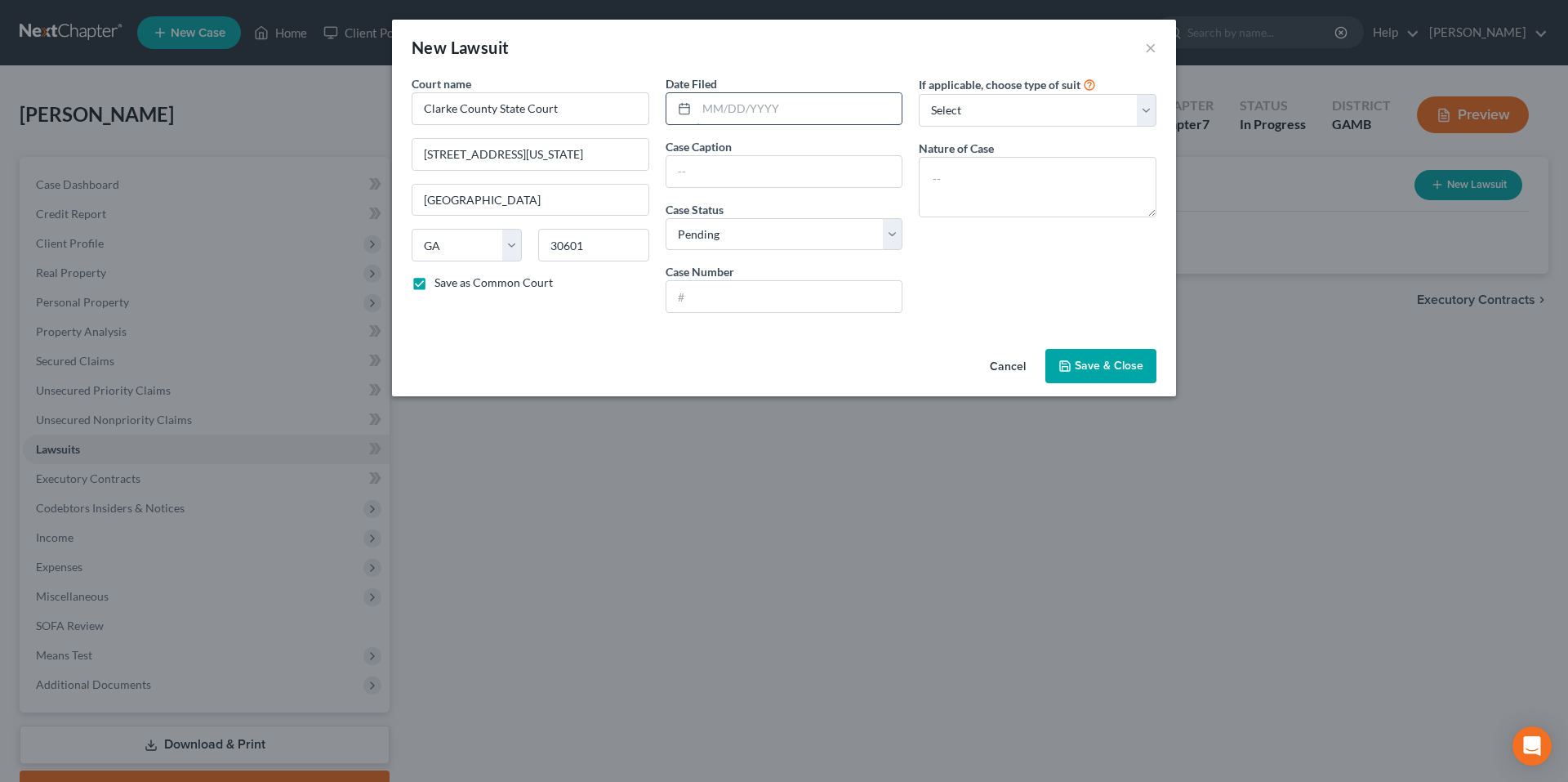
click at [778, 110] on input "text" at bounding box center [800, 108] width 206 height 31
click at [783, 172] on input "text" at bounding box center [784, 171] width 236 height 31
click at [797, 100] on input "text" at bounding box center [800, 108] width 206 height 31
type input "01/29/2025"
click at [791, 178] on input "text" at bounding box center [784, 171] width 236 height 31
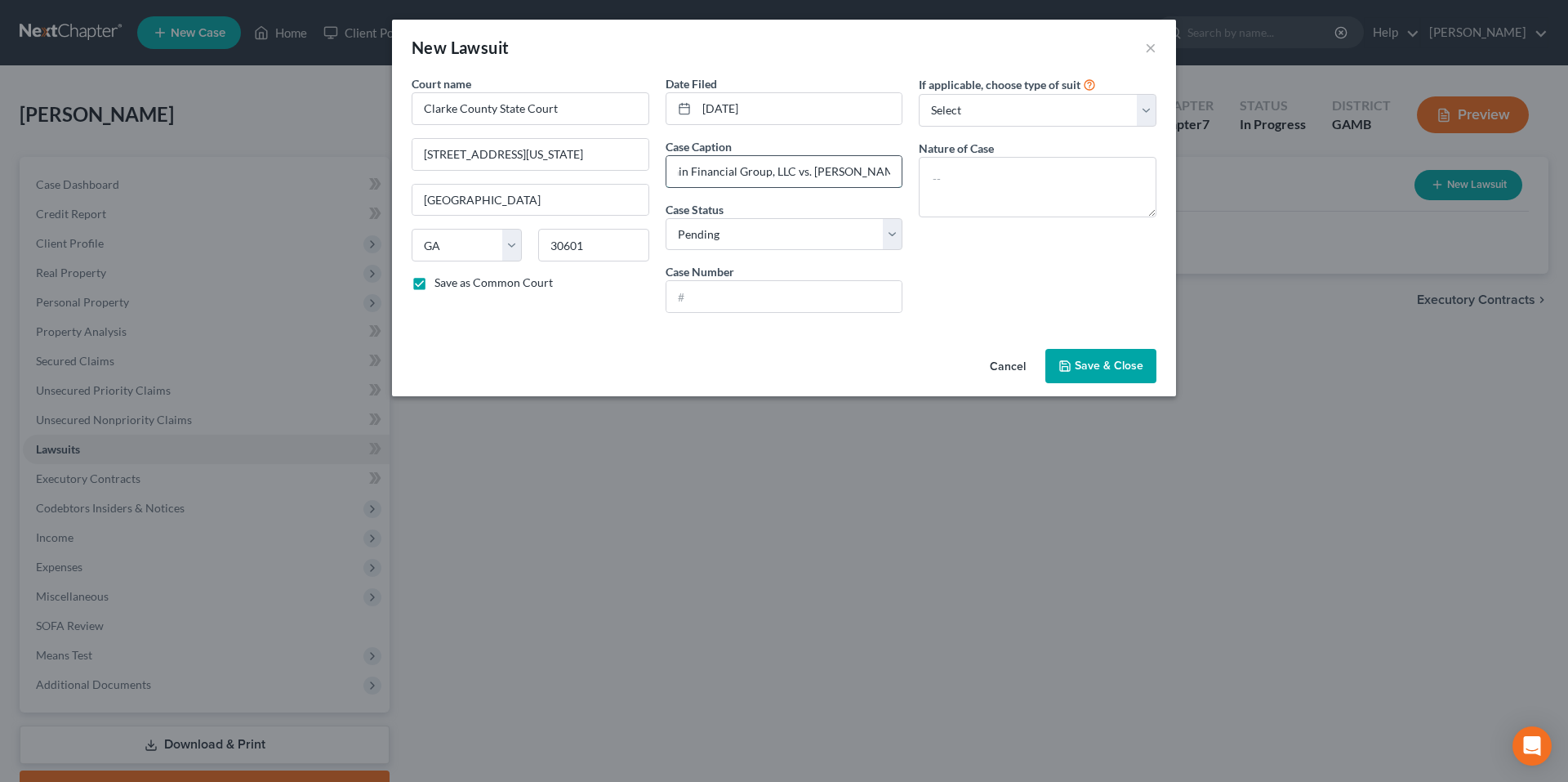
scroll to position [0, 42]
type input "OneMain Financial Group, LLC vs. Tirah R. Callaway"
click at [824, 240] on select "Select Pending On Appeal Concluded" at bounding box center [784, 234] width 237 height 32
select select "2"
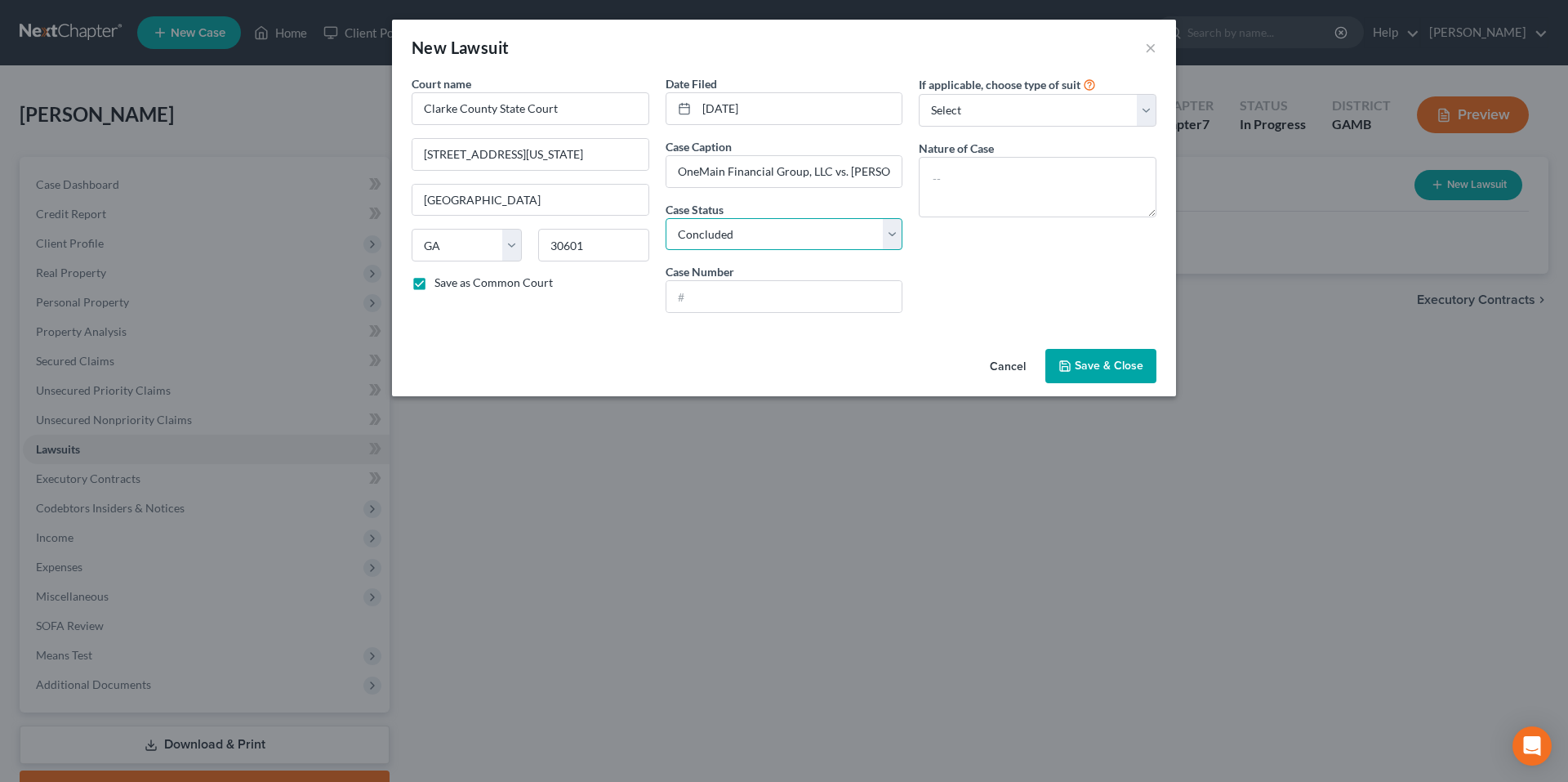
click at [665, 218] on select "Select Pending On Appeal Concluded" at bounding box center [784, 234] width 237 height 32
click at [775, 295] on input "text" at bounding box center [784, 296] width 236 height 31
type input "ST25CV0074"
click at [1083, 101] on select "Select Repossession Garnishment Foreclosure Attached, Seized, Or Levied Other" at bounding box center [1038, 110] width 237 height 32
select select "4"
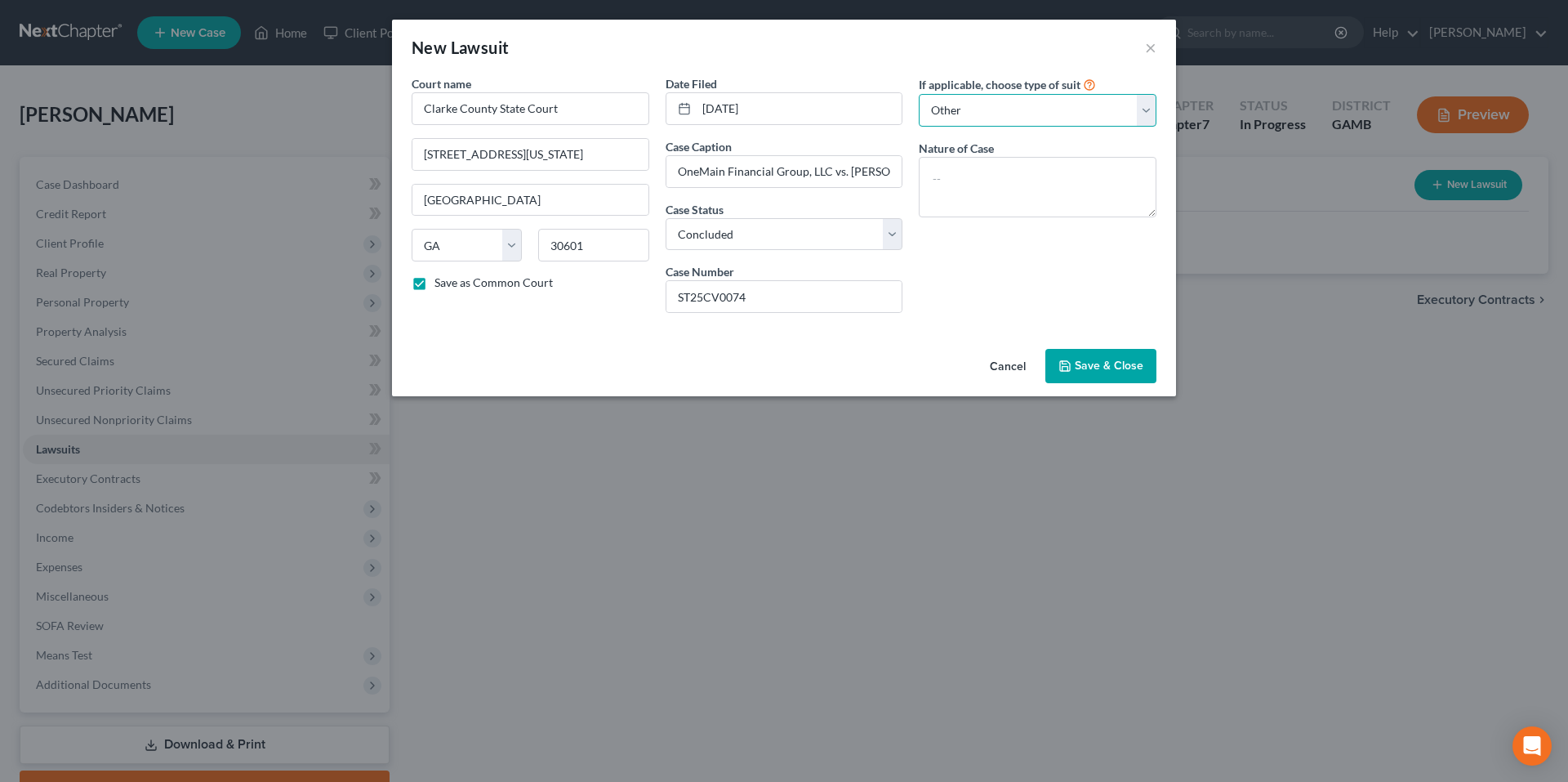
click at [919, 94] on select "Select Repossession Garnishment Foreclosure Attached, Seized, Or Levied Other" at bounding box center [1038, 110] width 237 height 32
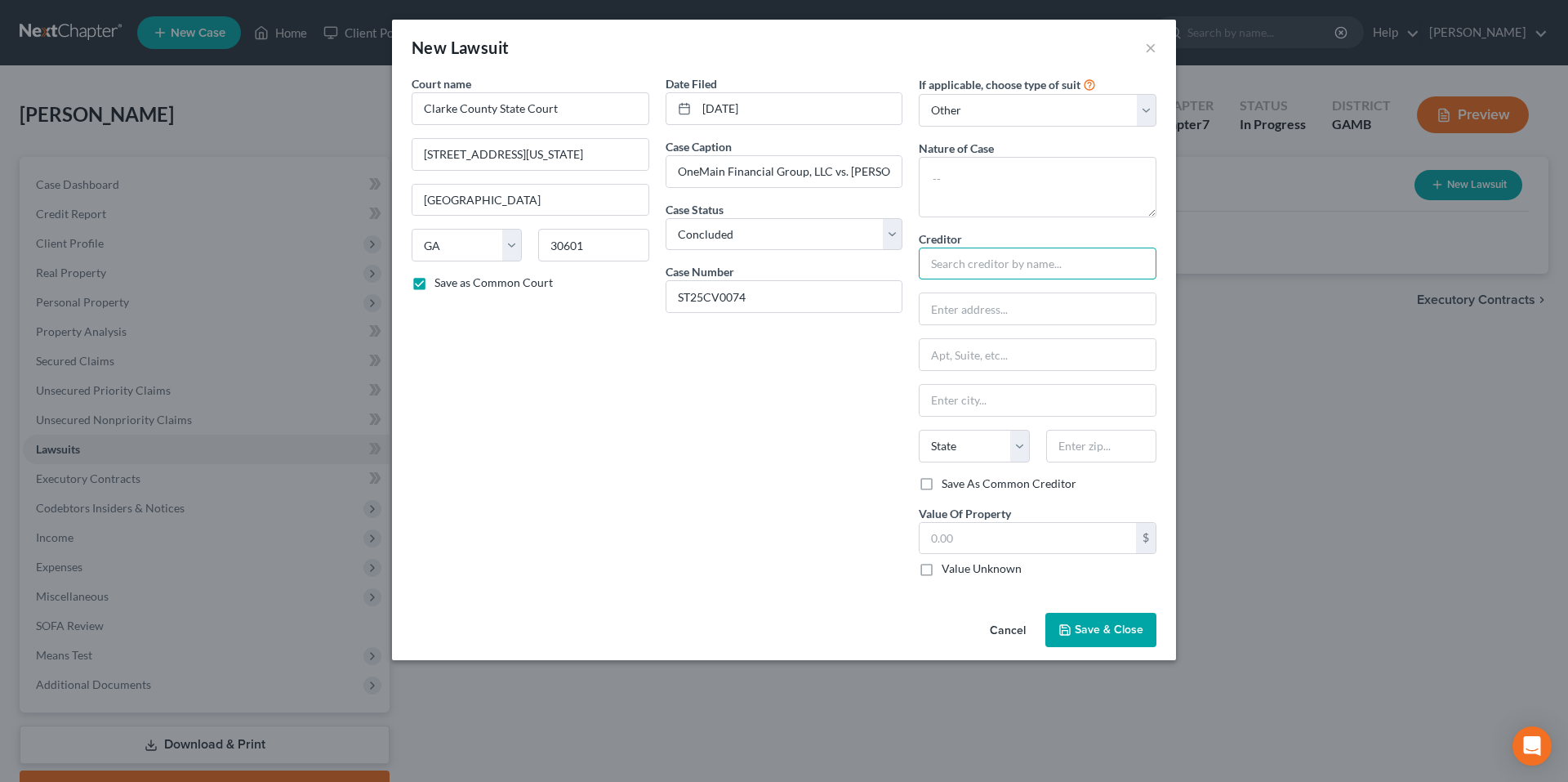
click at [1013, 257] on input "text" at bounding box center [1038, 263] width 237 height 32
click at [1013, 301] on div "OneMain Financial Group, LLC" at bounding box center [1017, 292] width 196 height 25
type input "OneMain Financial Group, LLC"
type input "P.O Box 3251"
type input "Evansville"
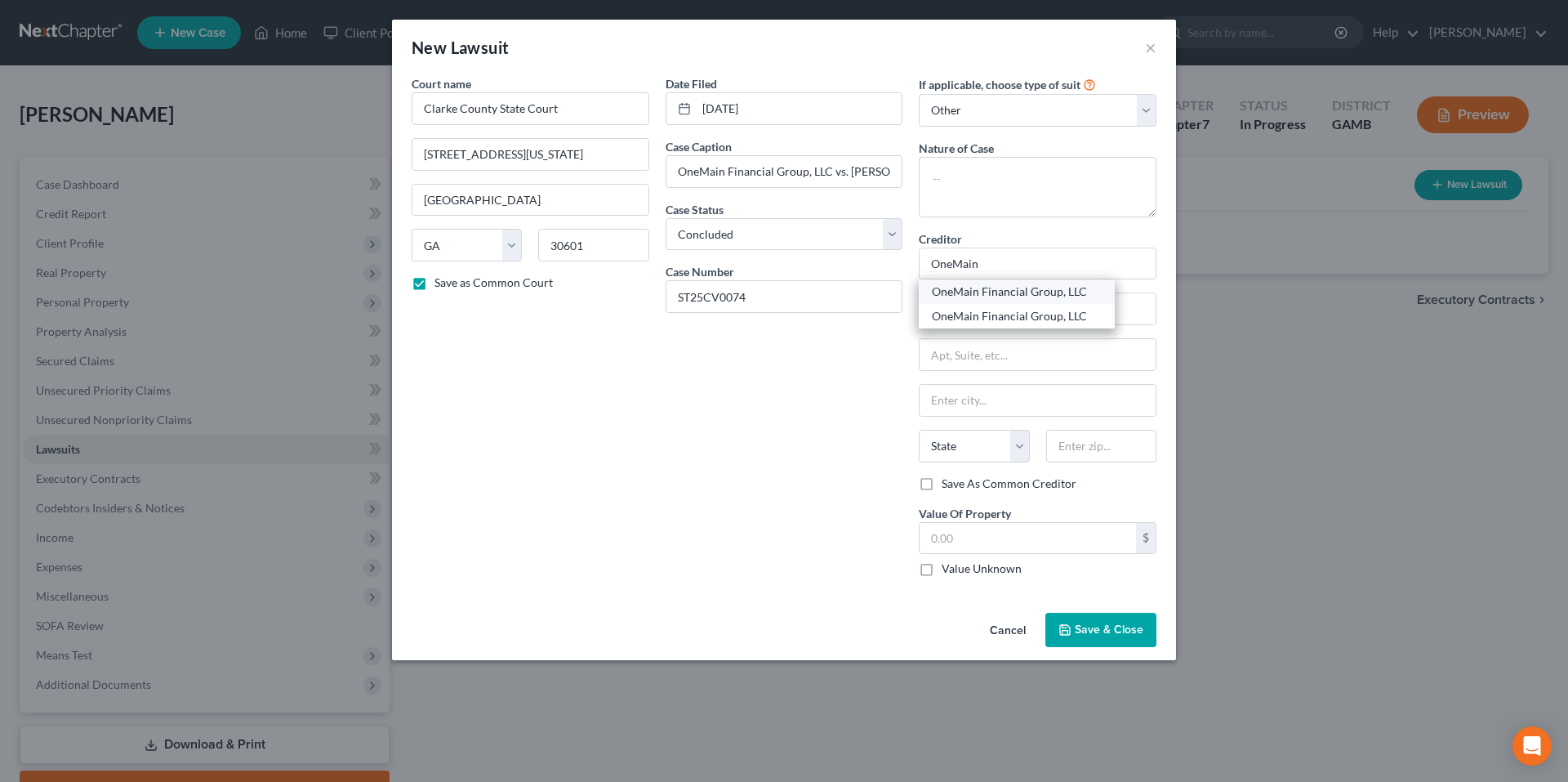
select select "15"
type input "47731-3251"
click at [997, 309] on input "P.O Box 3251" at bounding box center [1038, 308] width 236 height 31
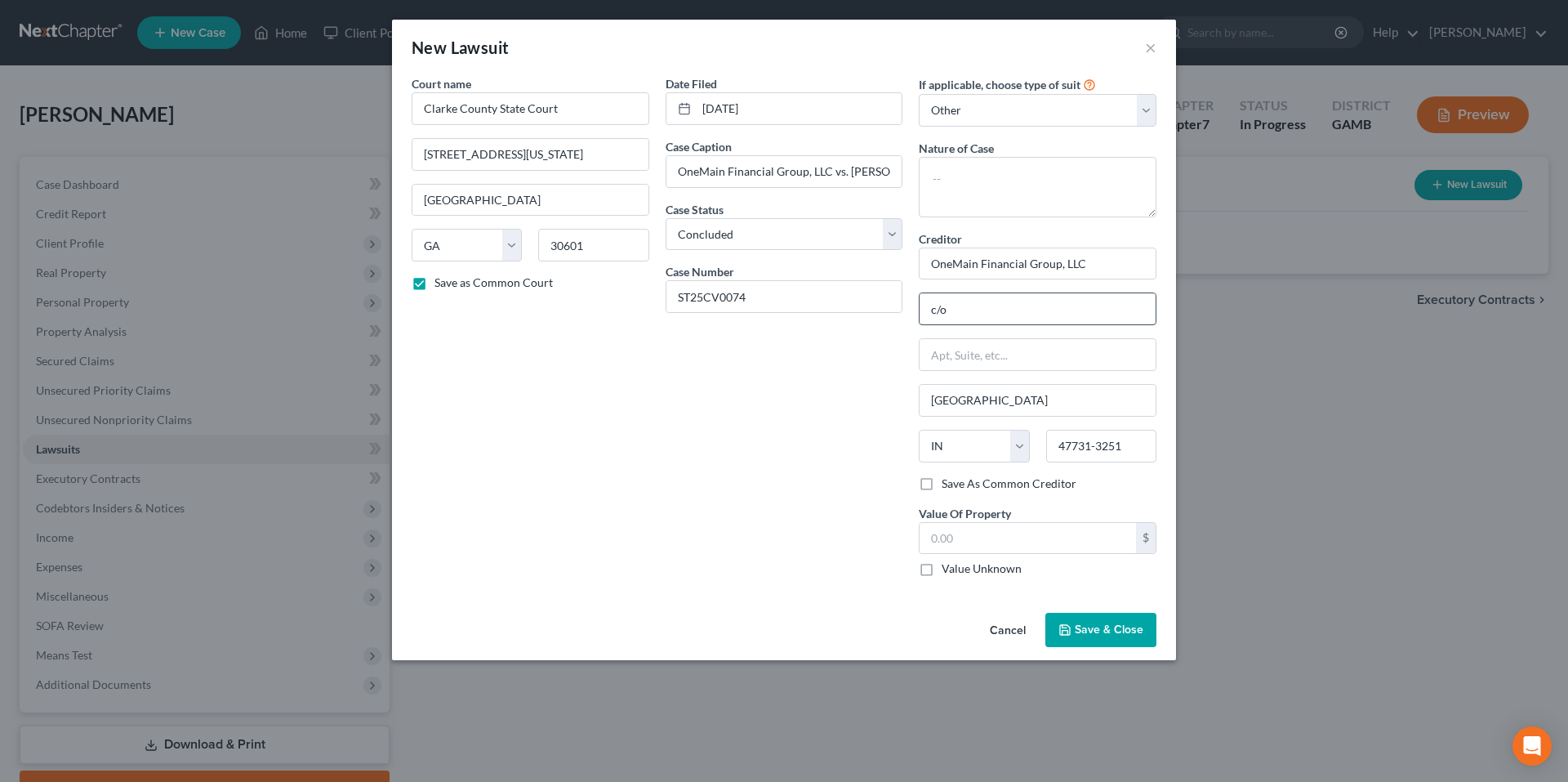
click at [1034, 311] on input "c/o" at bounding box center [1038, 308] width 236 height 31
type input "c/o HarrisLoftus, PCCL"
type input "7900 Sudley Road"
type input "Suite 608"
select select "22"
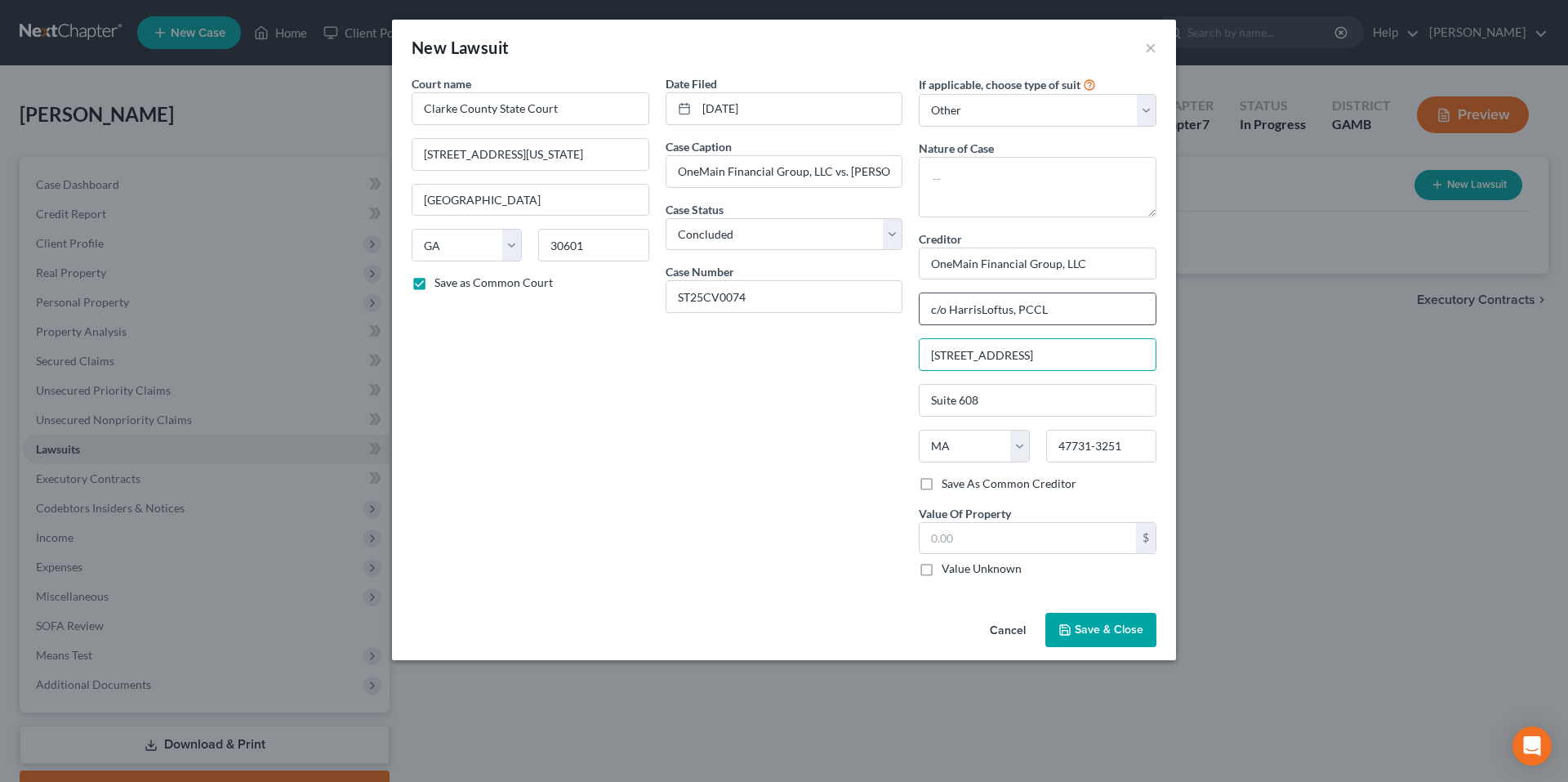
type input "7900 Sudley Road, Suite 608"
type input "Manassas"
select select "48"
type input "20109"
click at [1039, 547] on input "text" at bounding box center [1028, 538] width 217 height 31
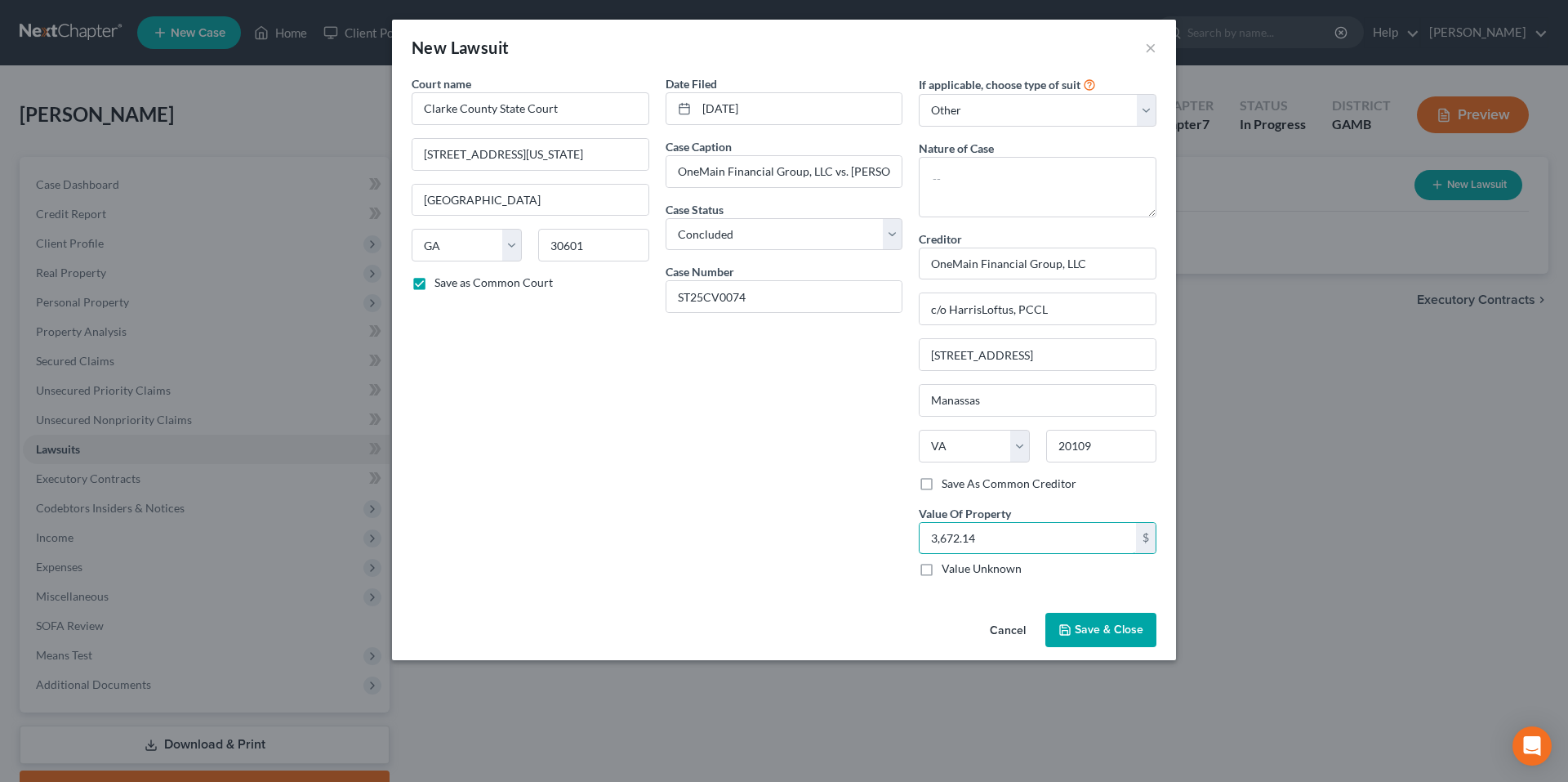
type input "3,672.14"
drag, startPoint x: 1102, startPoint y: 621, endPoint x: 1117, endPoint y: 619, distance: 15.1
click at [1103, 622] on button "Save & Close" at bounding box center [1101, 629] width 111 height 34
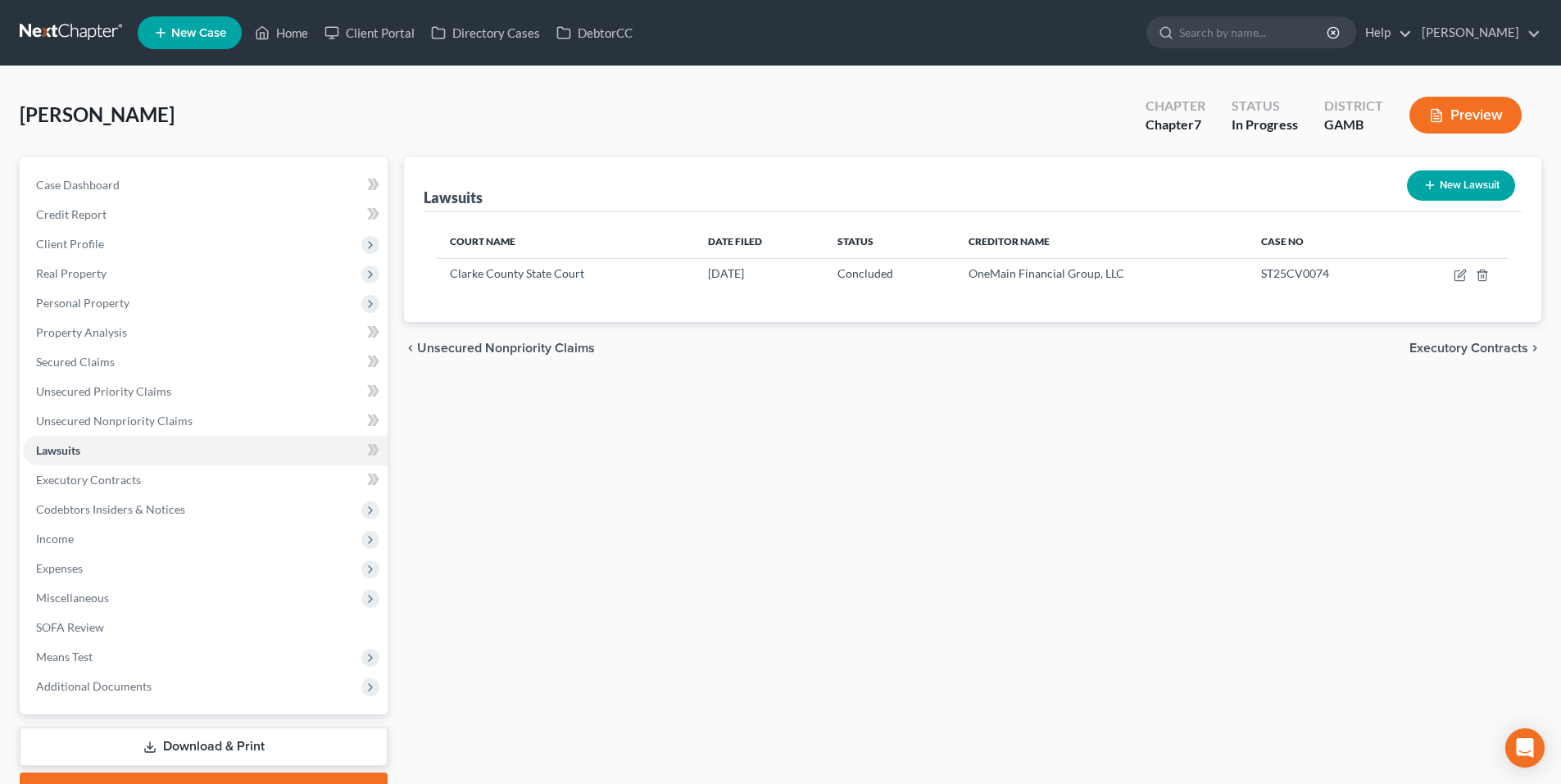
click at [1438, 191] on button "New Lawsuit" at bounding box center [1461, 186] width 108 height 30
select select "0"
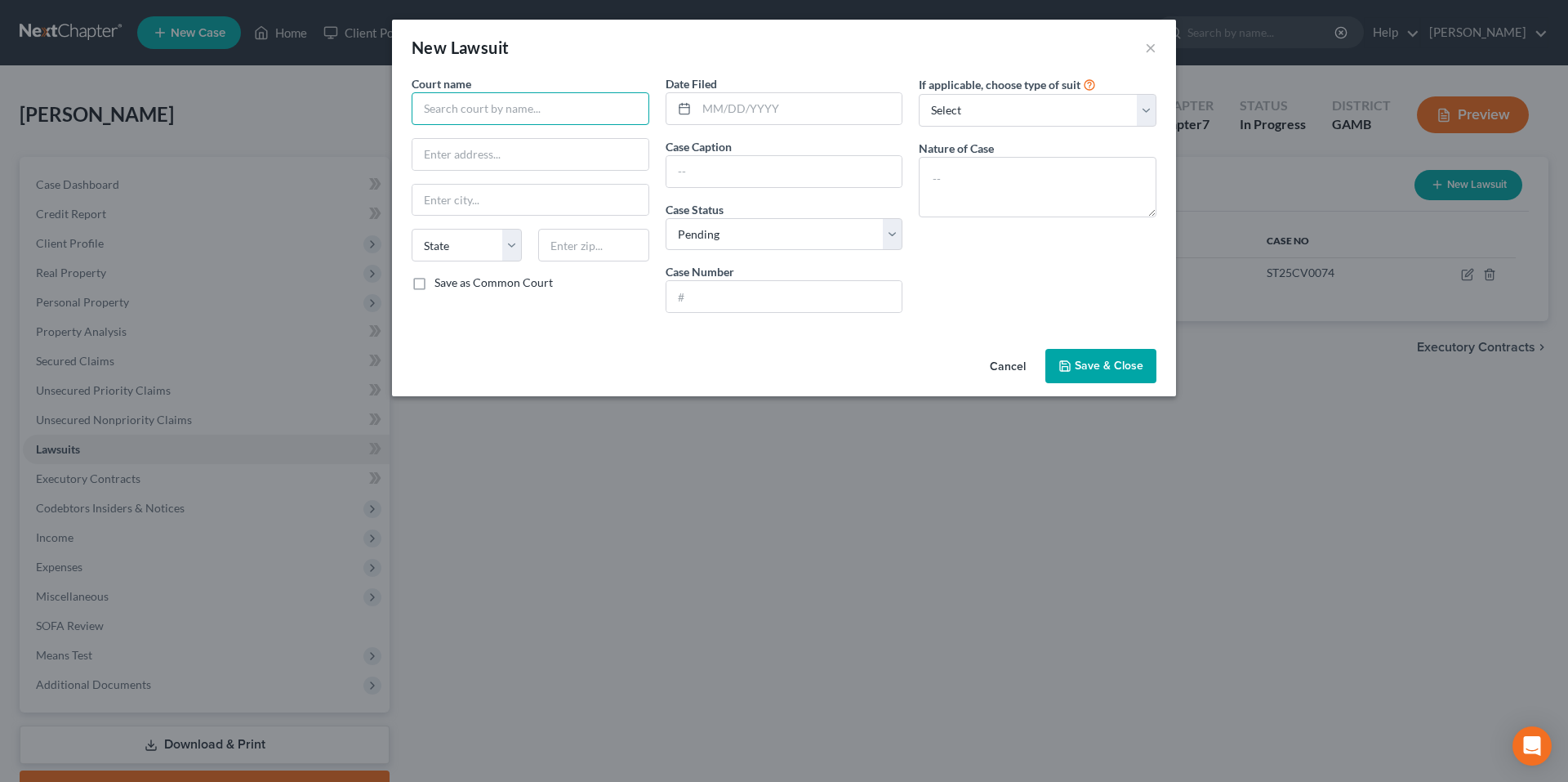
click at [521, 125] on input "text" at bounding box center [530, 108] width 237 height 32
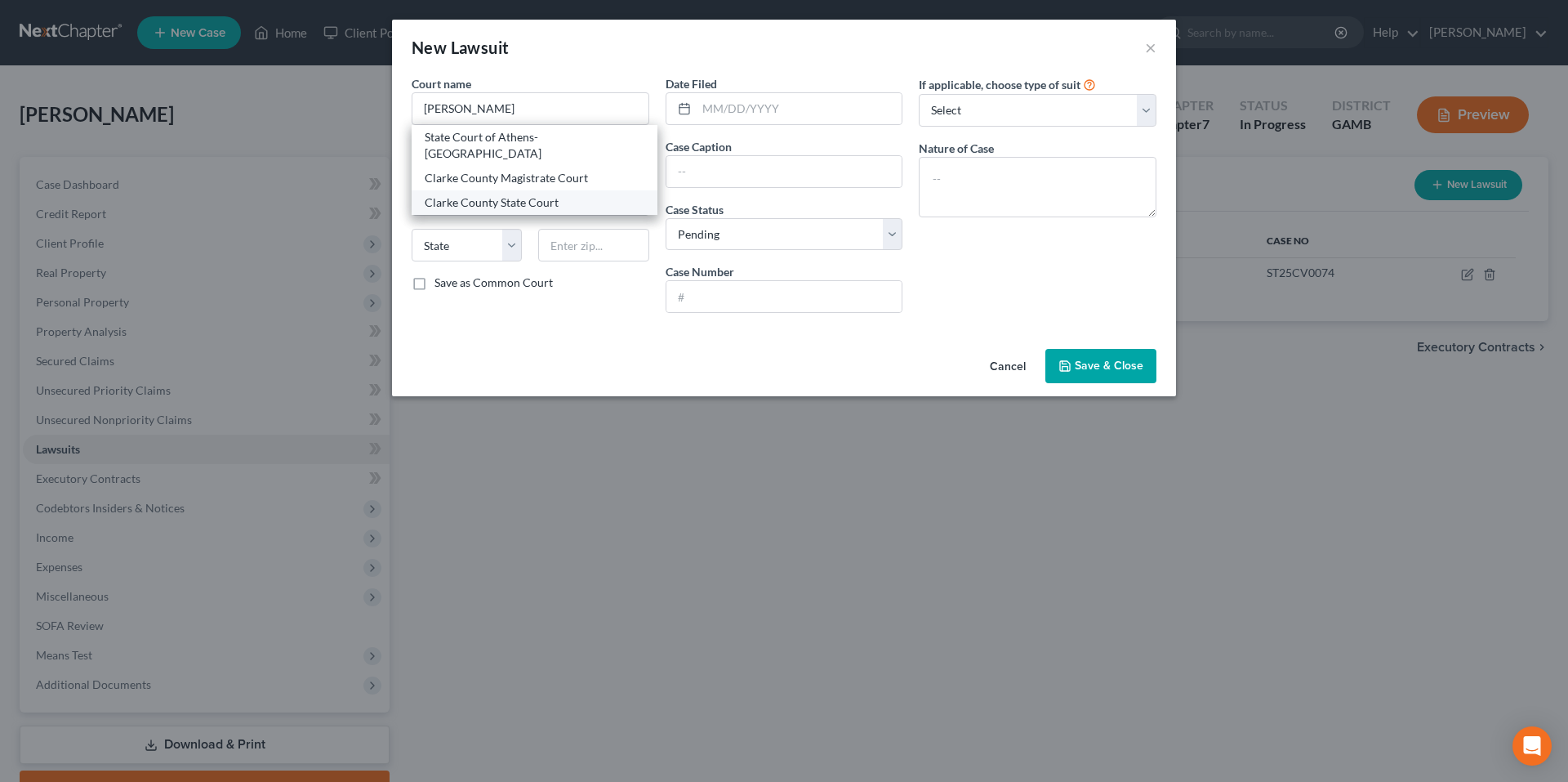
click at [500, 194] on div "Clarke County State Court" at bounding box center [534, 203] width 220 height 17
type input "Clarke County State Court"
type input "325 East Washington Street, Suite 425"
type input "Athens"
select select "10"
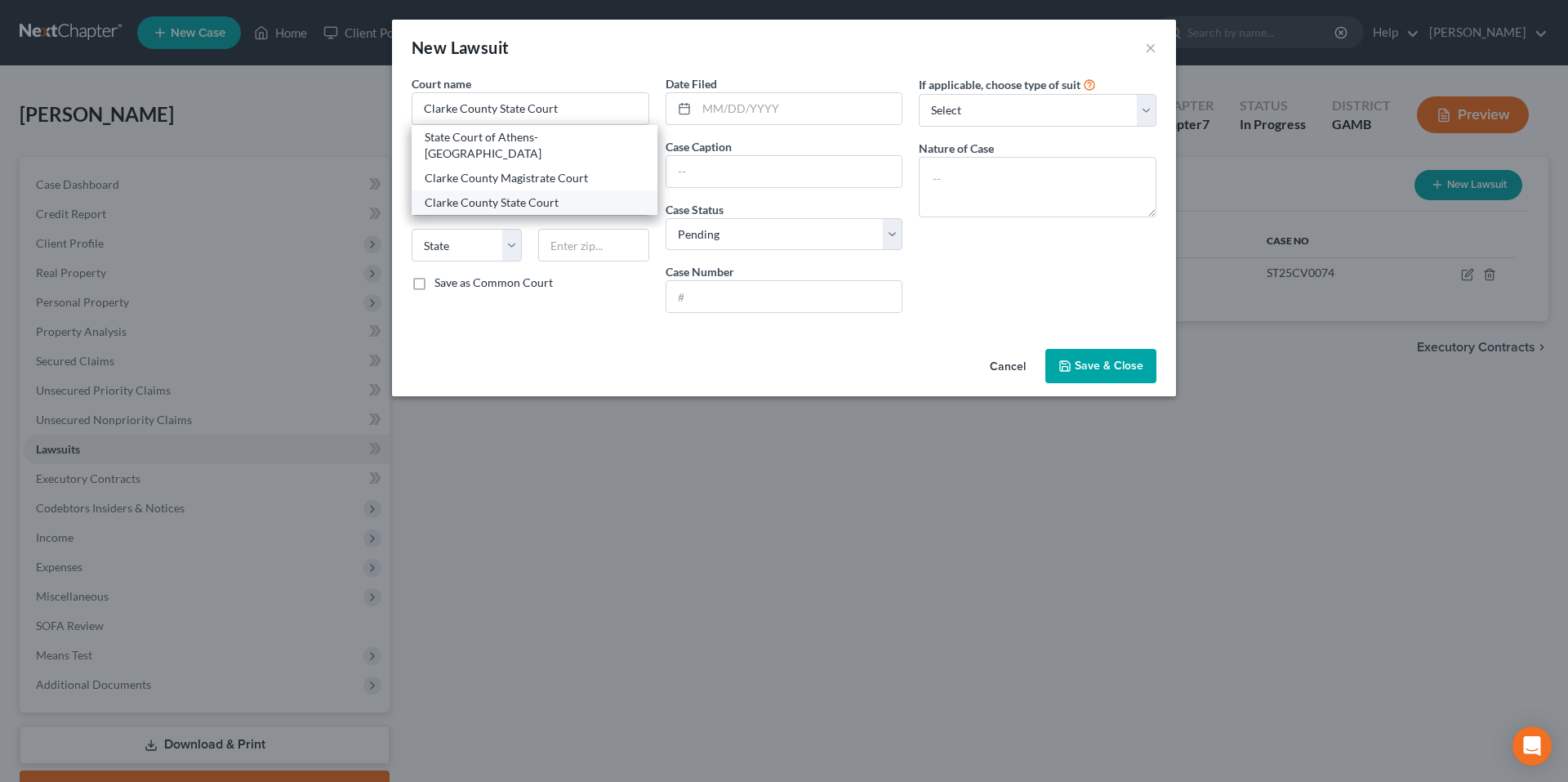
type input "30601"
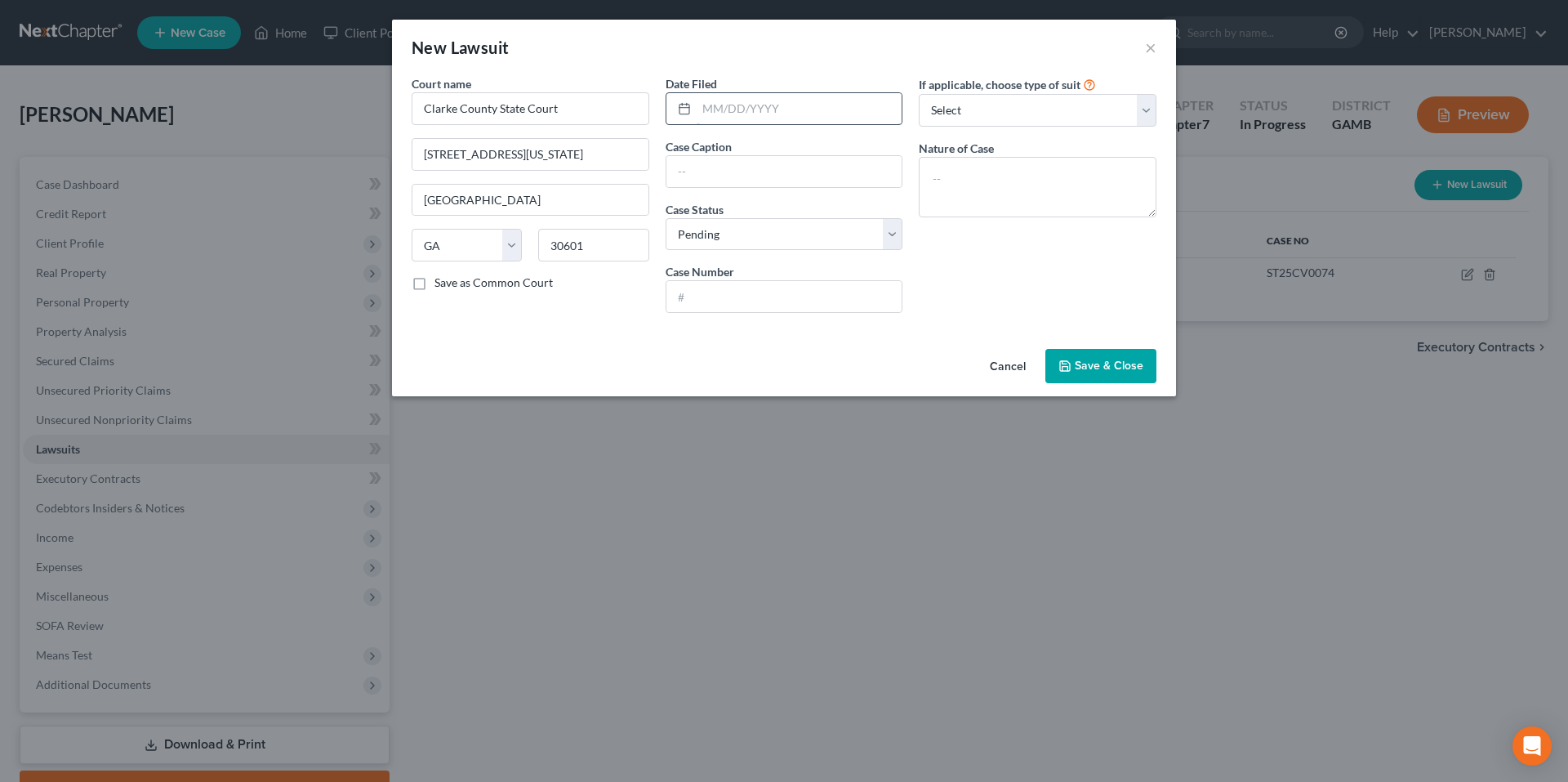
click at [798, 110] on input "text" at bounding box center [800, 108] width 206 height 31
type input "02/04/2024"
click at [781, 174] on input "text" at bounding box center [784, 171] width 236 height 31
type input "US Auto Credit Purchasing Center, LLC d/b/a US Auto Credit vs. Tirah Callaway"
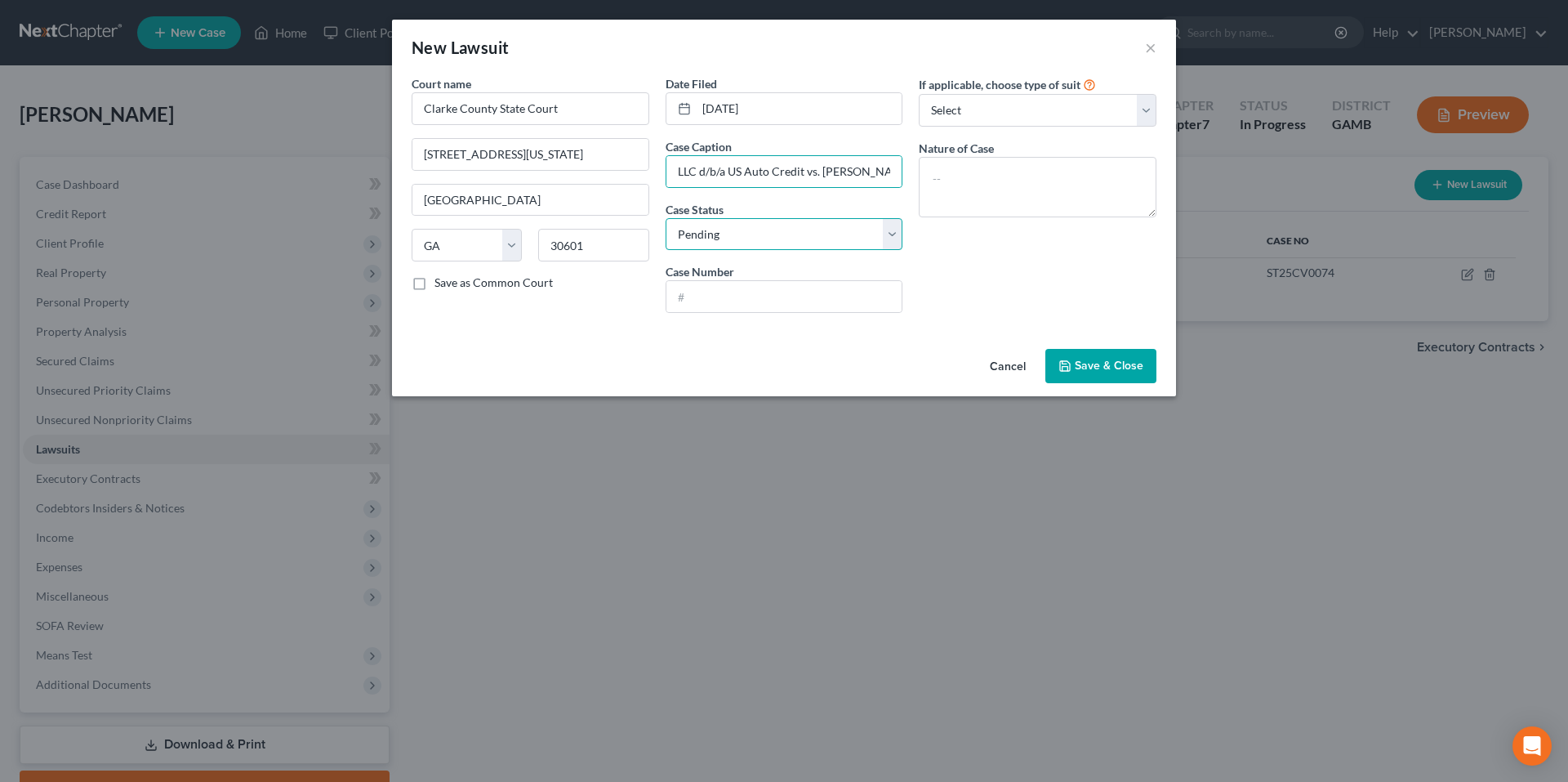
click at [791, 232] on select "Select Pending On Appeal Concluded" at bounding box center [784, 234] width 237 height 32
select select "2"
click at [665, 218] on select "Select Pending On Appeal Concluded" at bounding box center [784, 234] width 237 height 32
click at [774, 298] on input "text" at bounding box center [784, 296] width 236 height 31
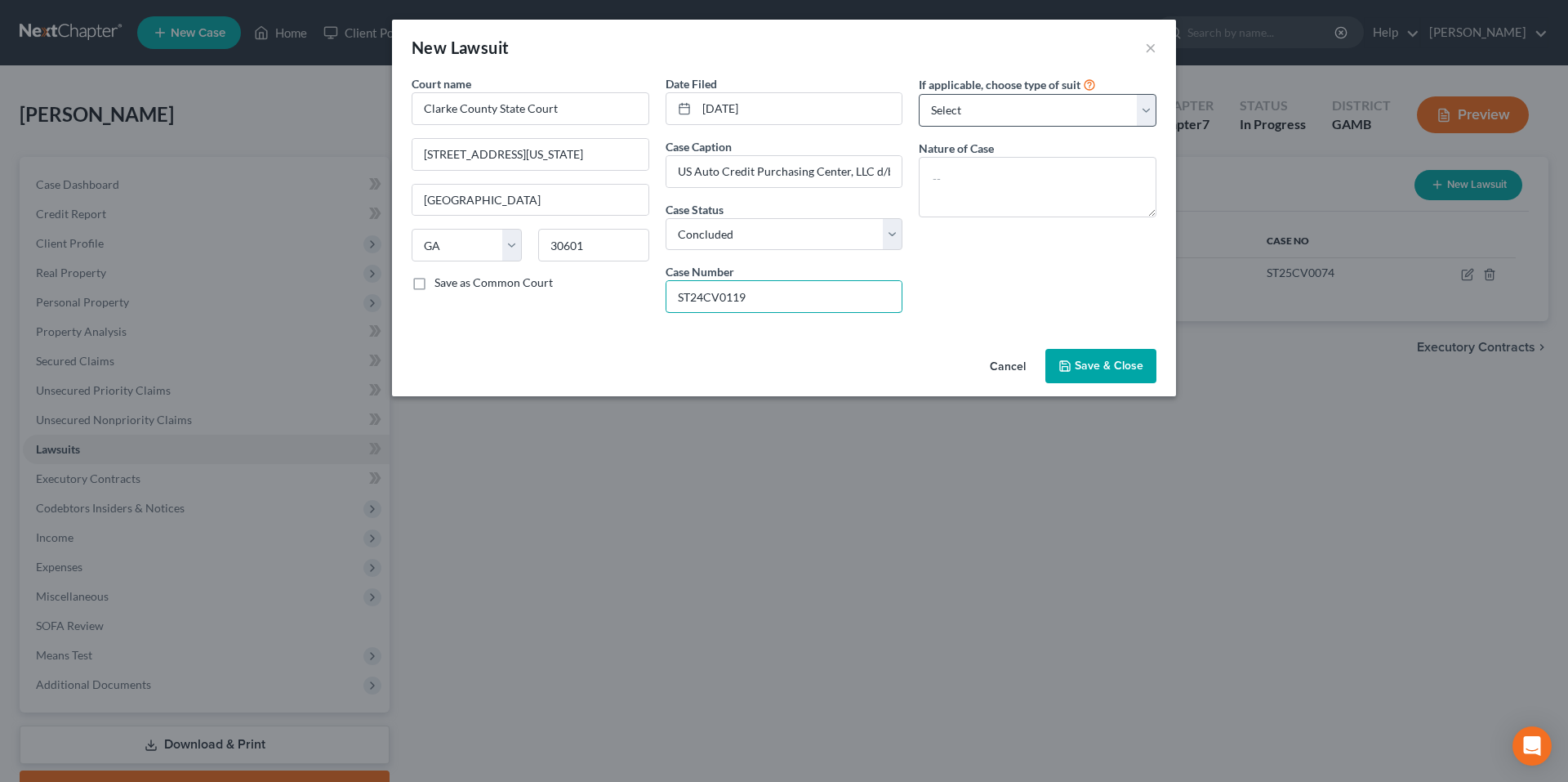
type input "ST24CV0119"
click at [973, 121] on select "Select Repossession Garnishment Foreclosure Attached, Seized, Or Levied Other" at bounding box center [1038, 110] width 237 height 32
select select "4"
click at [919, 94] on select "Select Repossession Garnishment Foreclosure Attached, Seized, Or Levied Other" at bounding box center [1038, 110] width 237 height 32
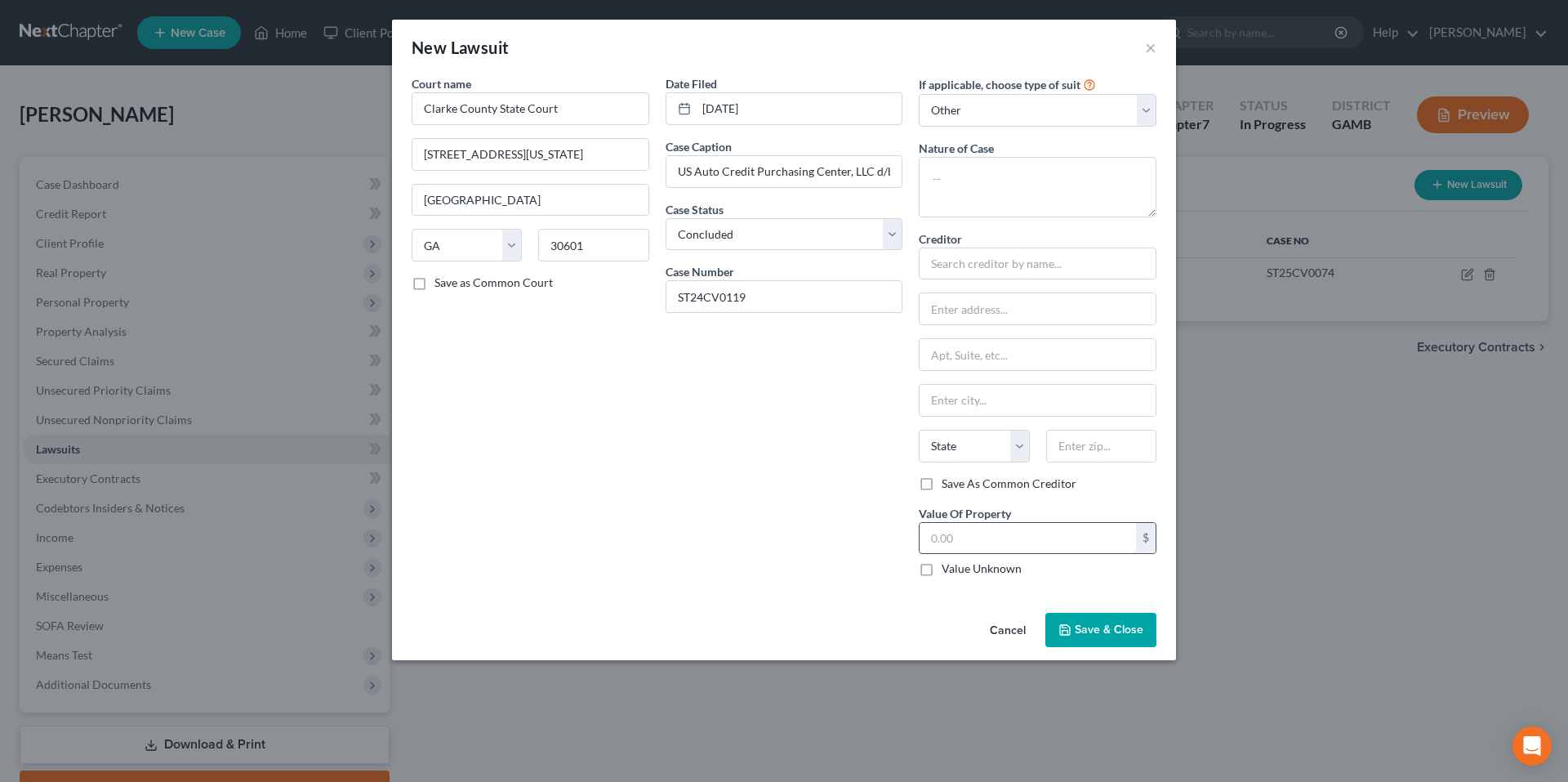
drag, startPoint x: 1020, startPoint y: 533, endPoint x: 1016, endPoint y: 544, distance: 11.7
click at [1020, 533] on input "text" at bounding box center [1028, 538] width 217 height 31
type input "2,779.96"
click at [979, 261] on input "text" at bounding box center [1038, 263] width 237 height 32
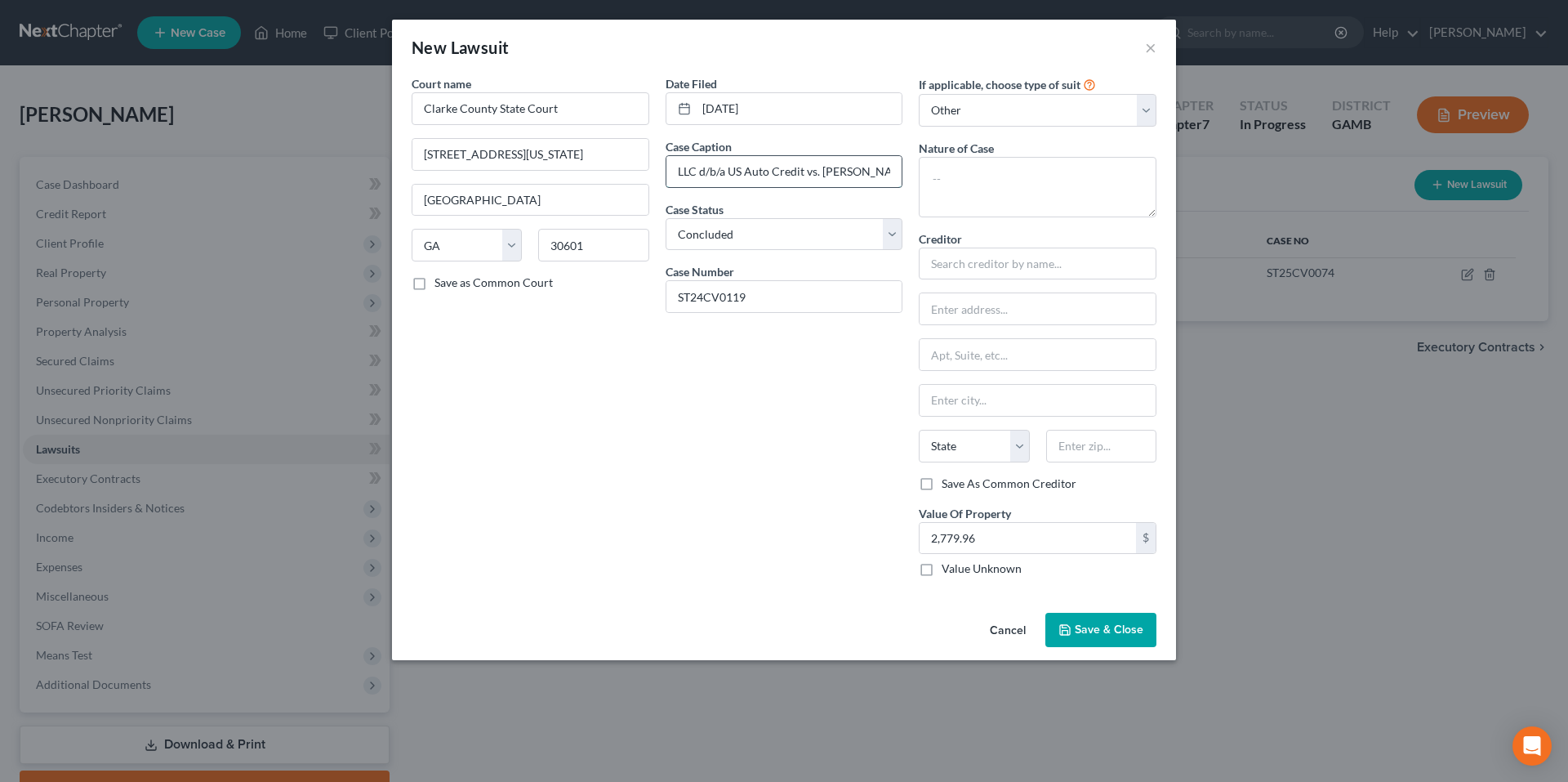
drag, startPoint x: 675, startPoint y: 173, endPoint x: 804, endPoint y: 180, distance: 129.2
click at [804, 180] on input "US Auto Credit Purchasing Center, LLC d/b/a US Auto Credit vs. Tirah Callaway" at bounding box center [784, 171] width 236 height 31
click at [957, 257] on input "text" at bounding box center [1038, 263] width 237 height 32
paste input "US Auto Credit Purchasing Center, LLC d/b/a US Auto Credit"
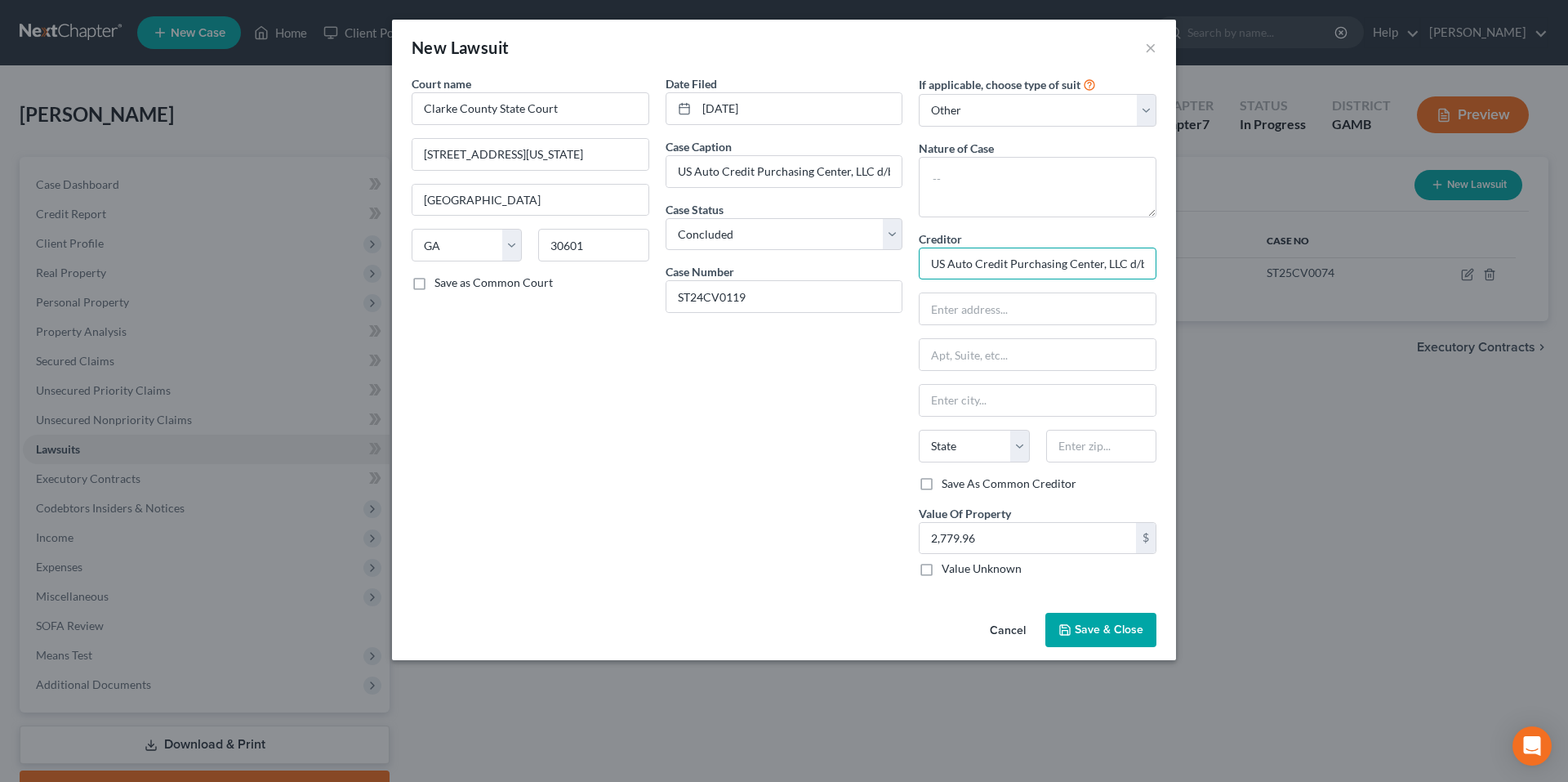
scroll to position [0, 89]
drag, startPoint x: 971, startPoint y: 295, endPoint x: 971, endPoint y: 305, distance: 10.0
click at [971, 295] on input "text" at bounding box center [1038, 308] width 236 height 31
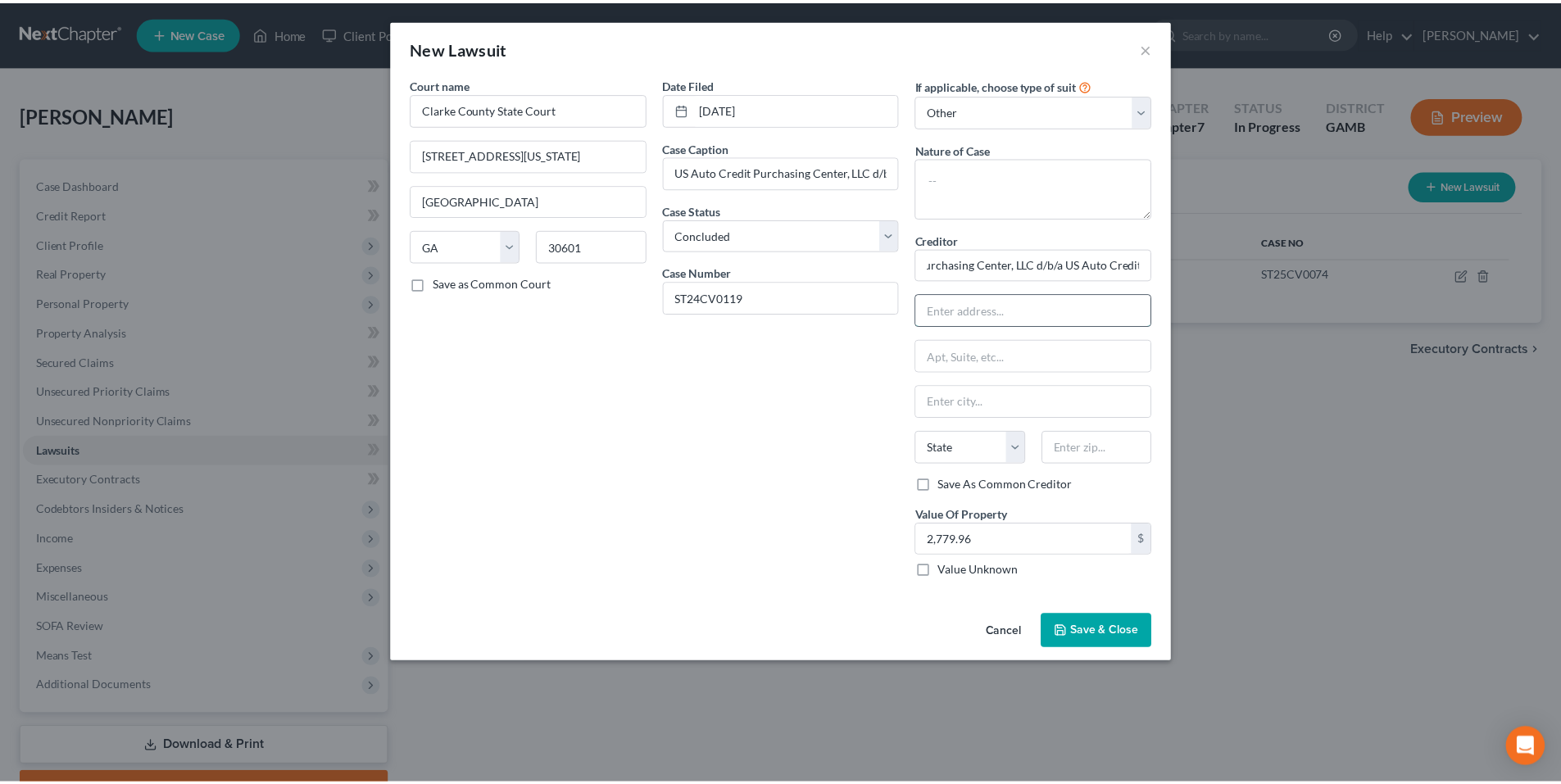
scroll to position [0, 0]
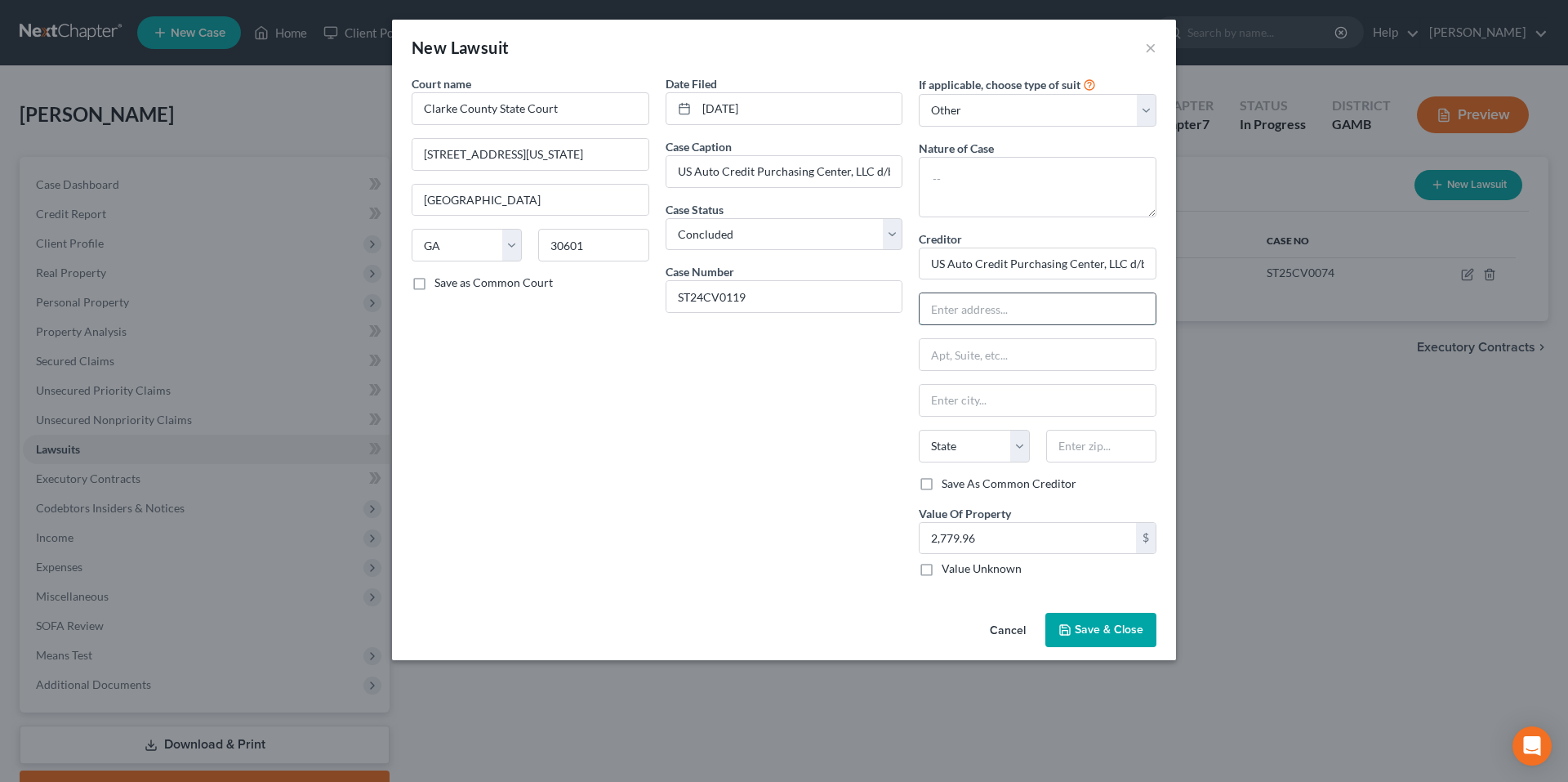
type input "US Auto Credit Purchasing Center, LLC d/b/a US Auto Credit"
type input "c/o Lefkoff, Rubin, Gleason, Russo & Williams, P.C."
type input "5555 Glenridge Con, # 900"
type input "Atlanta"
select select "10"
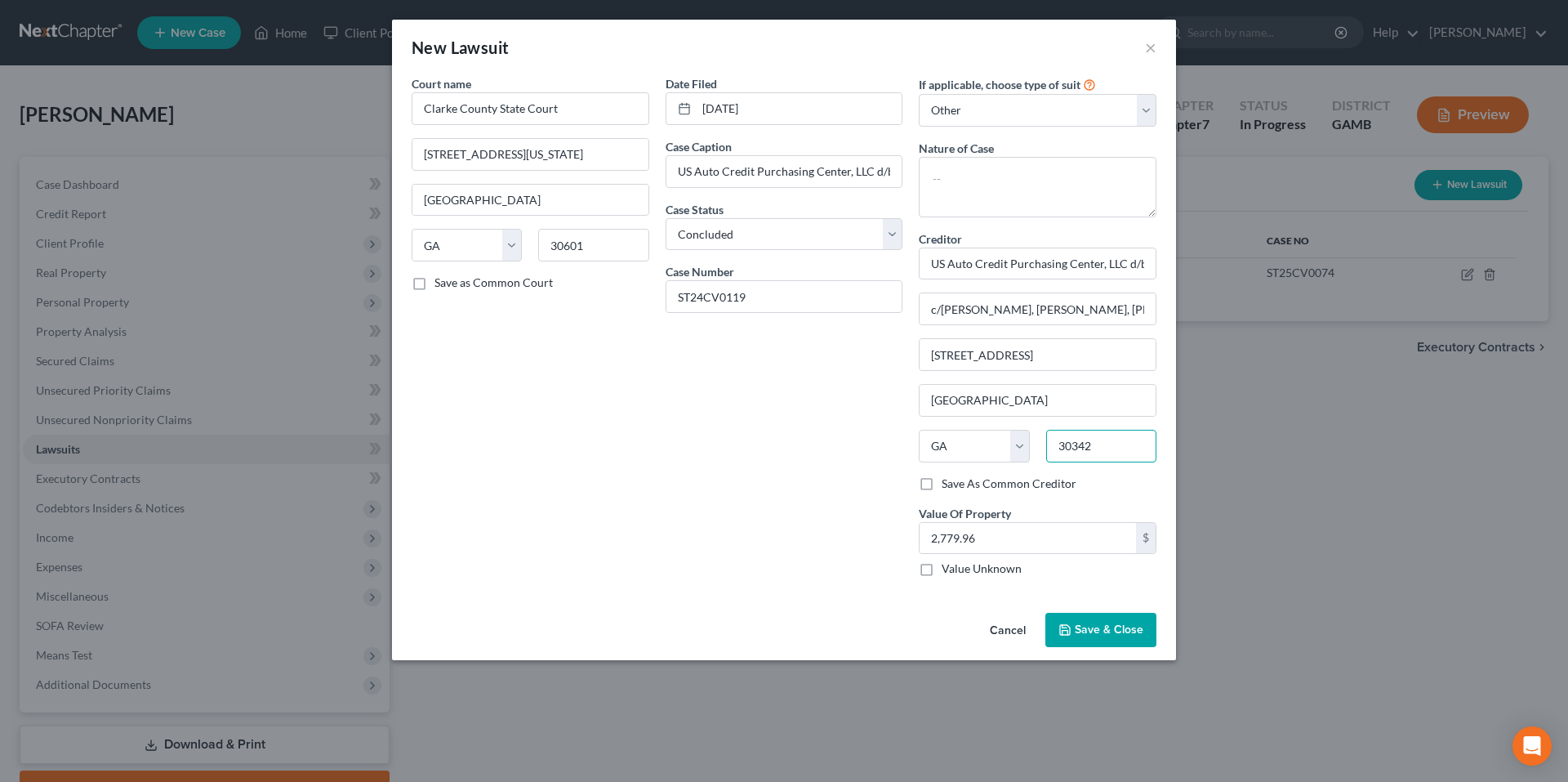
type input "30342"
click at [1123, 627] on span "Save & Close" at bounding box center [1109, 629] width 69 height 14
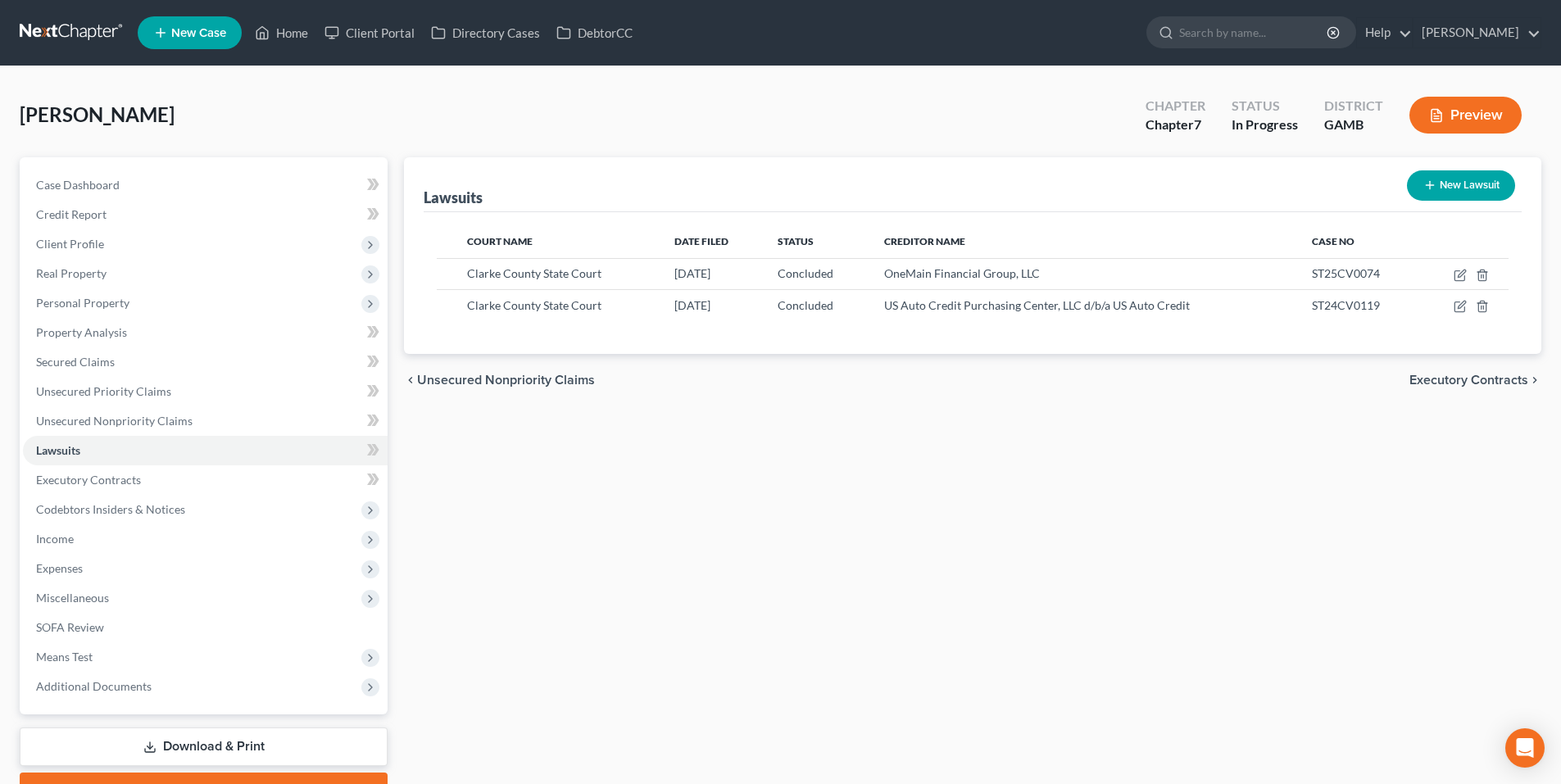
click at [1482, 379] on span "Executory Contracts" at bounding box center [1469, 380] width 119 height 13
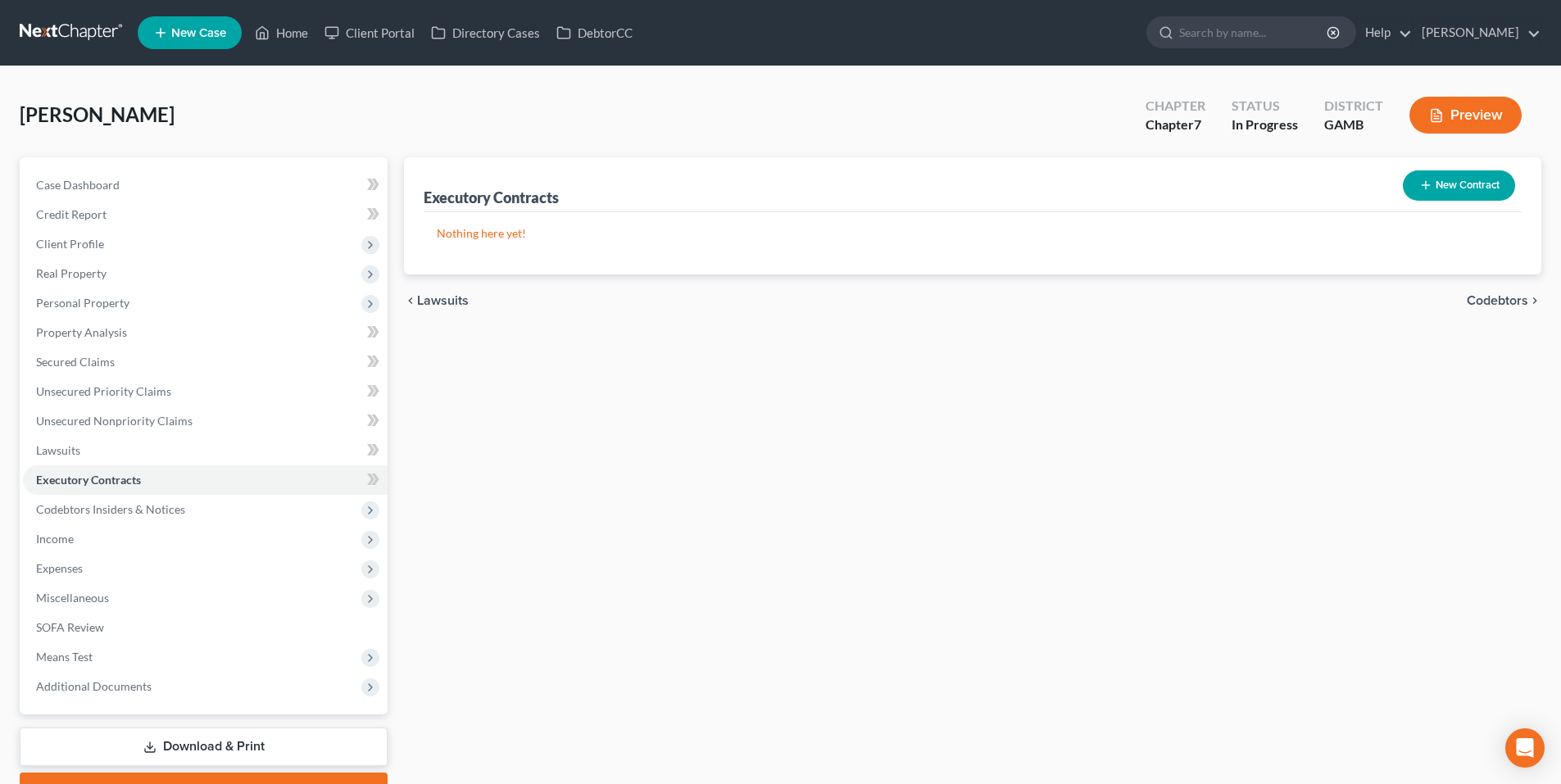
click at [1502, 297] on span "Codebtors" at bounding box center [1498, 300] width 62 height 13
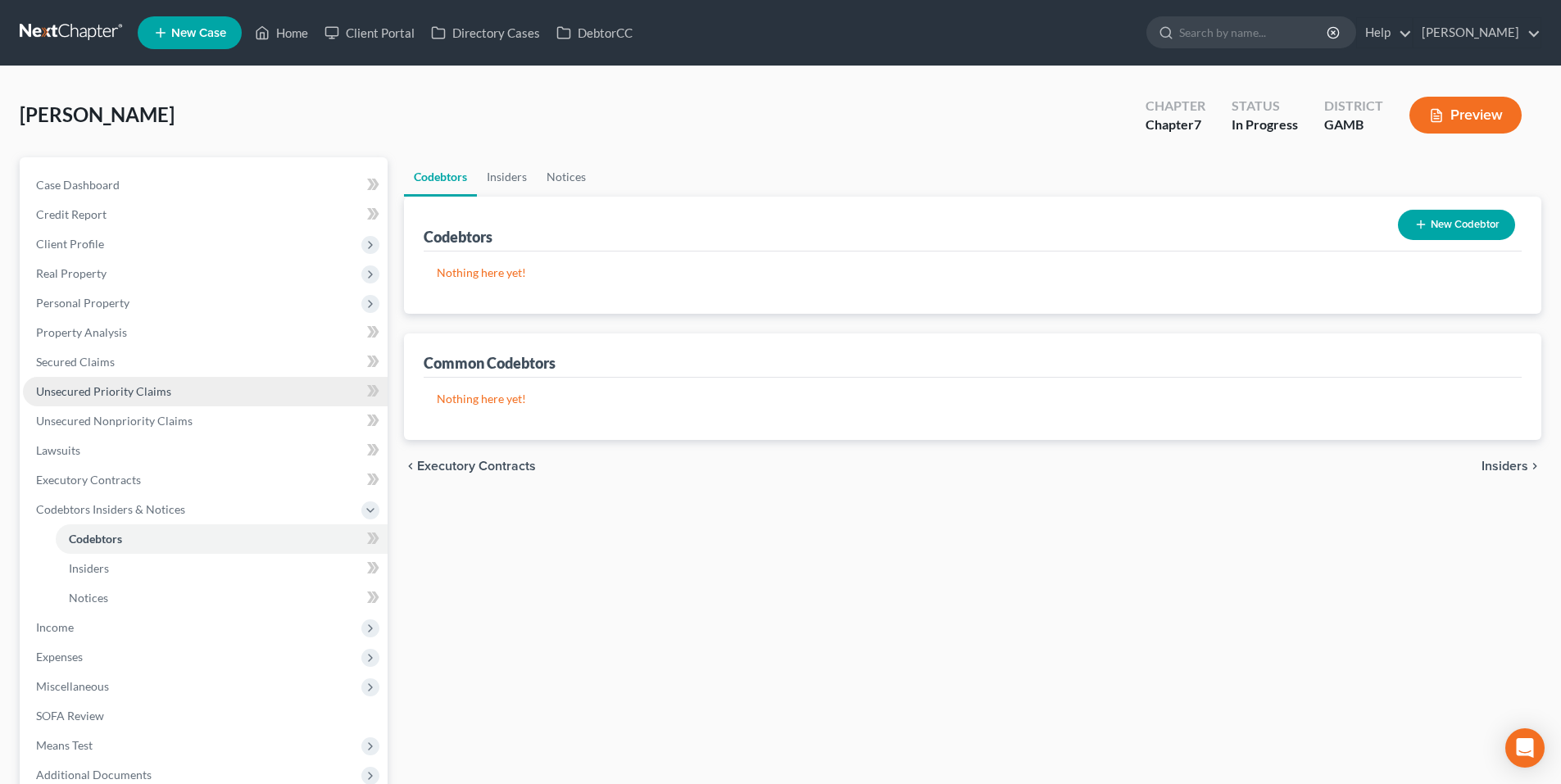
click at [131, 382] on link "Unsecured Priority Claims" at bounding box center [206, 391] width 365 height 29
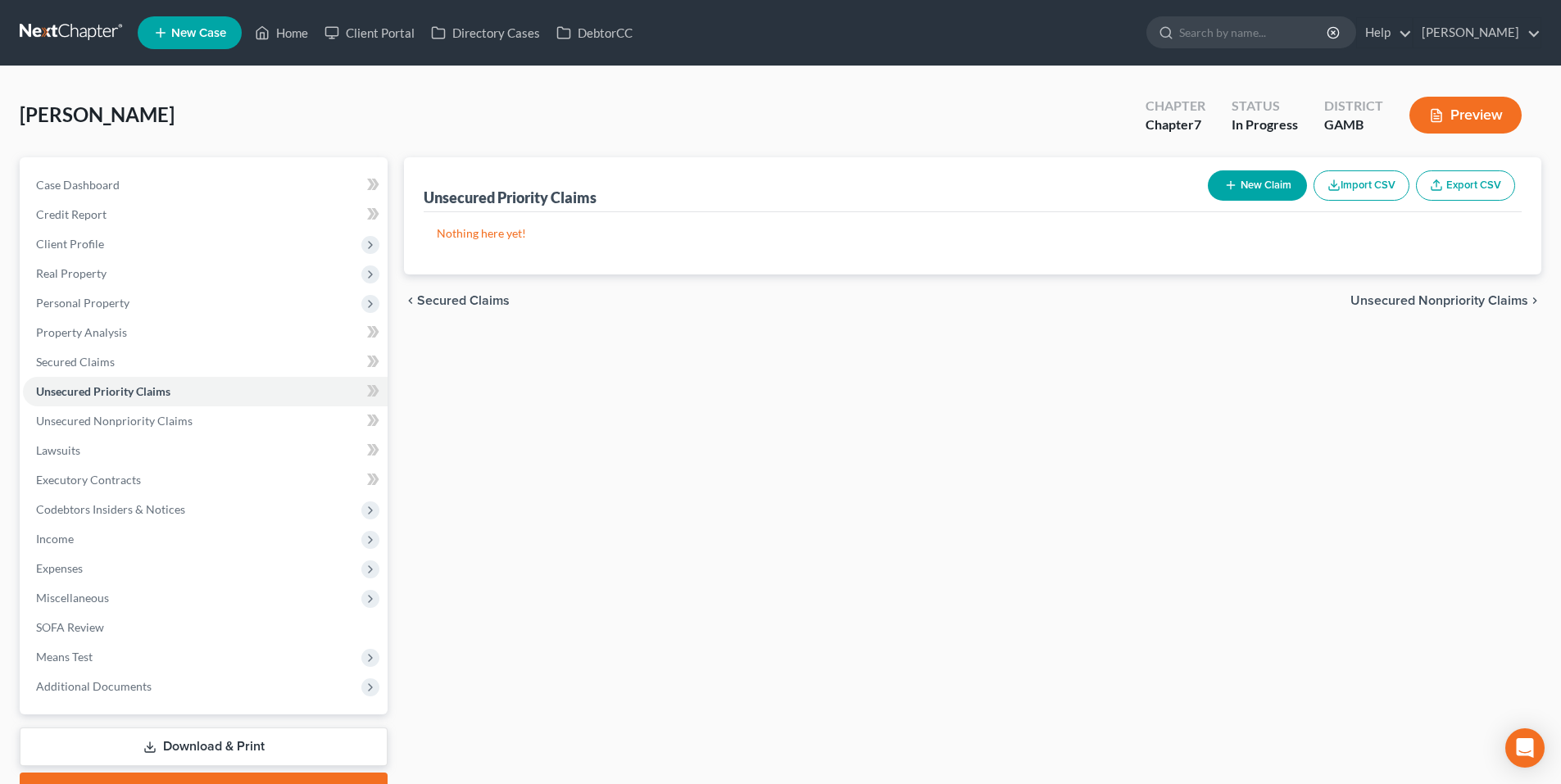
click at [1274, 192] on button "New Claim" at bounding box center [1257, 186] width 99 height 30
select select "0"
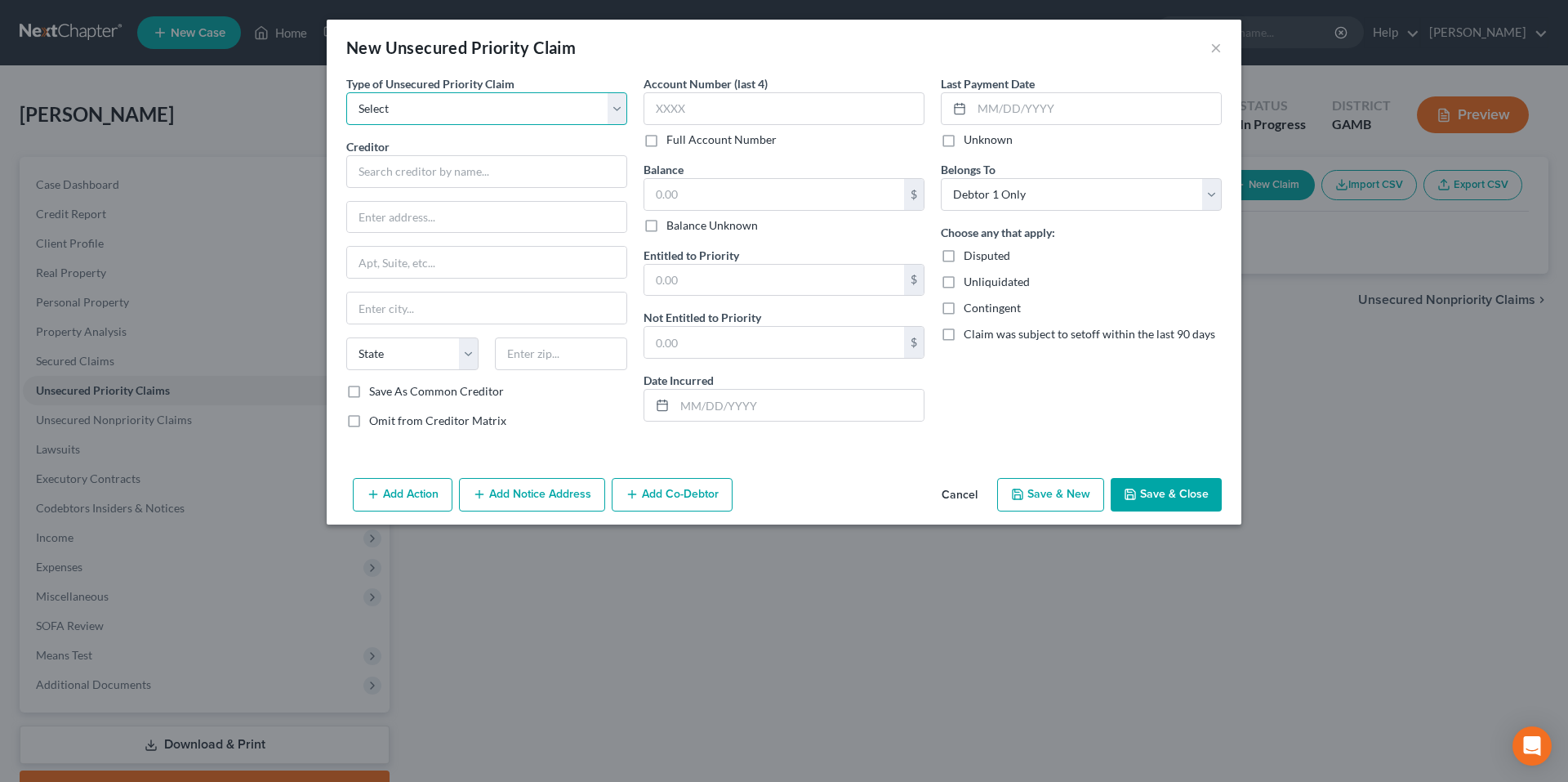
click at [498, 112] on select "Select Taxes & Other Government Units Domestic Support Obligations Extensions o…" at bounding box center [486, 108] width 281 height 32
select select "0"
click at [346, 92] on select "Select Taxes & Other Government Units Domestic Support Obligations Extensions o…" at bounding box center [486, 108] width 281 height 32
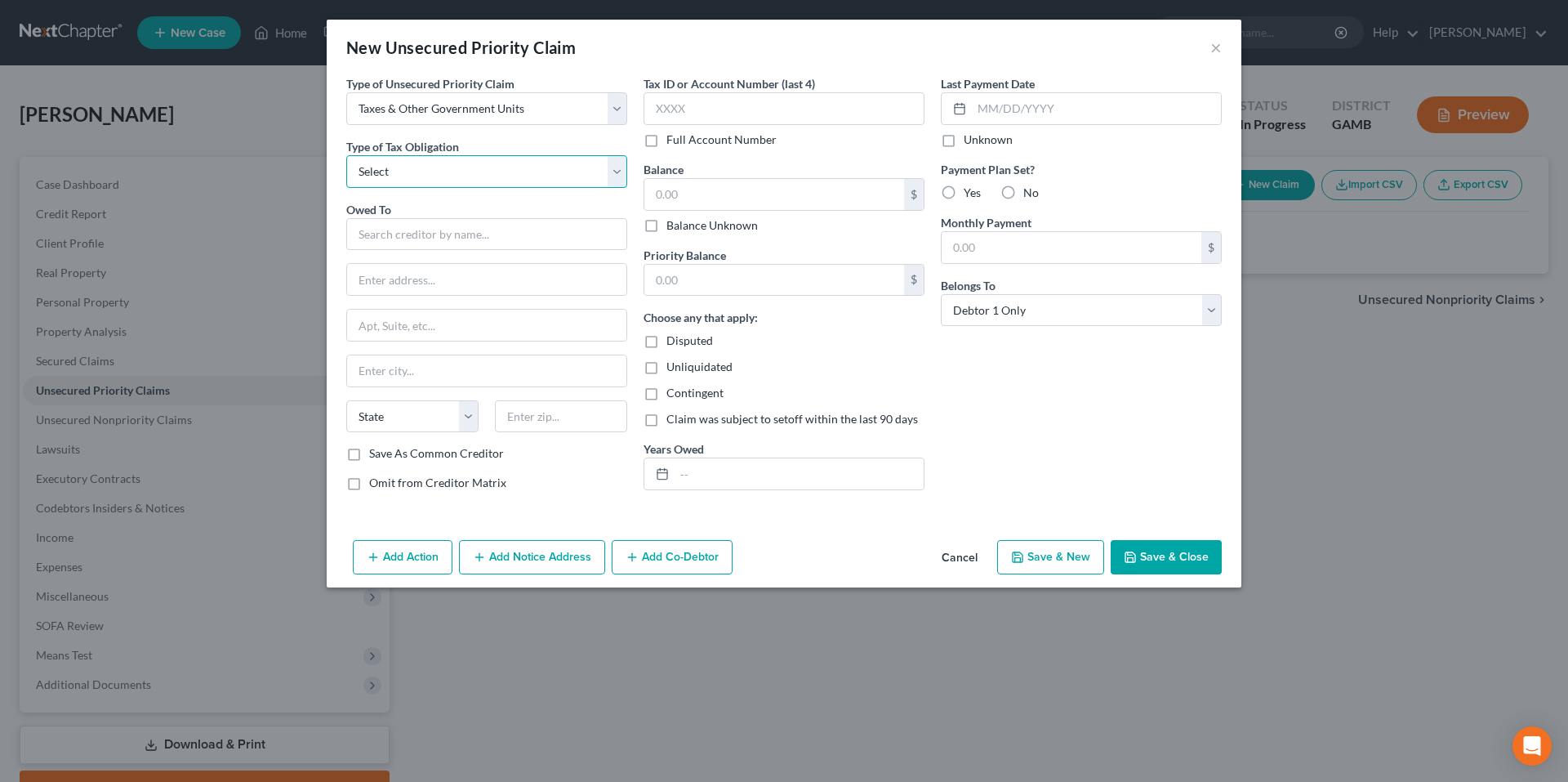
click at [500, 173] on select "Select Federal City State Franchise Tax Board Other" at bounding box center [486, 171] width 281 height 32
select select "0"
click at [346, 155] on select "Select Federal City State Franchise Tax Board Other" at bounding box center [486, 171] width 281 height 32
click at [485, 227] on input "text" at bounding box center [486, 234] width 281 height 32
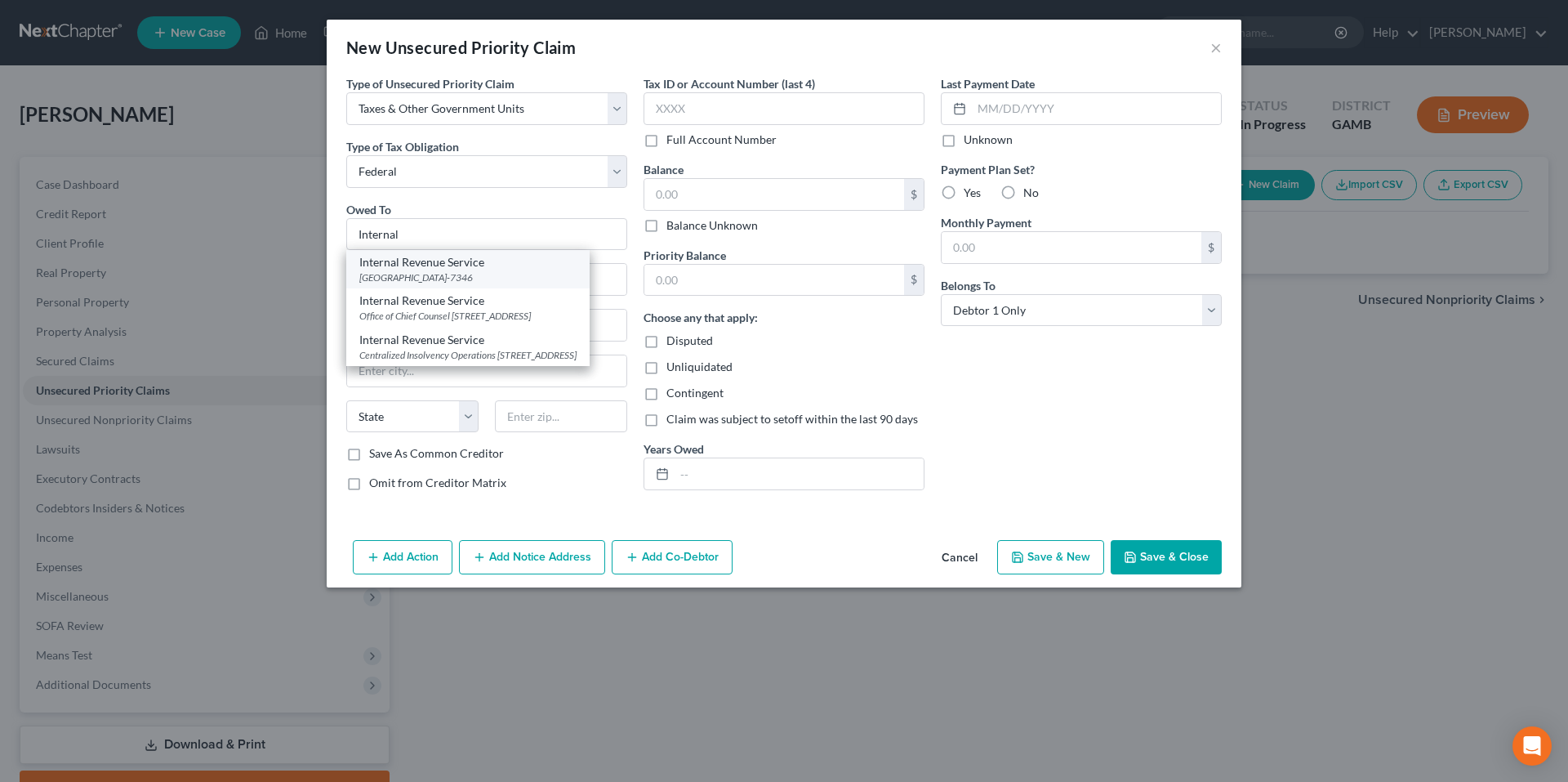
click at [507, 279] on div "PO Box 7346, Philadelphia, PA 19101-7346" at bounding box center [468, 277] width 217 height 14
type input "Internal Revenue Service"
type input "PO Box 7346"
type input "Philadelphia"
select select "39"
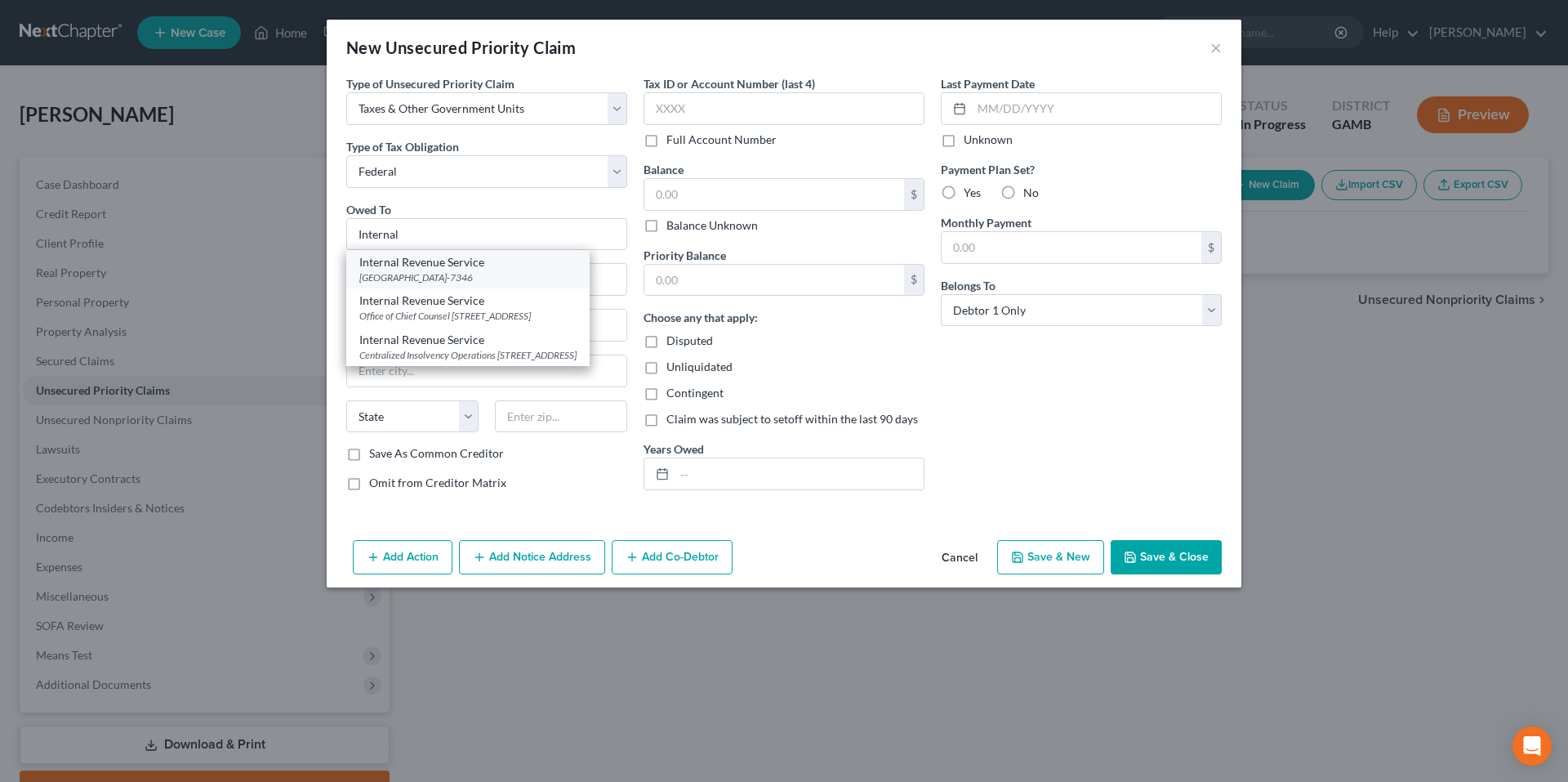
type input "19101-7346"
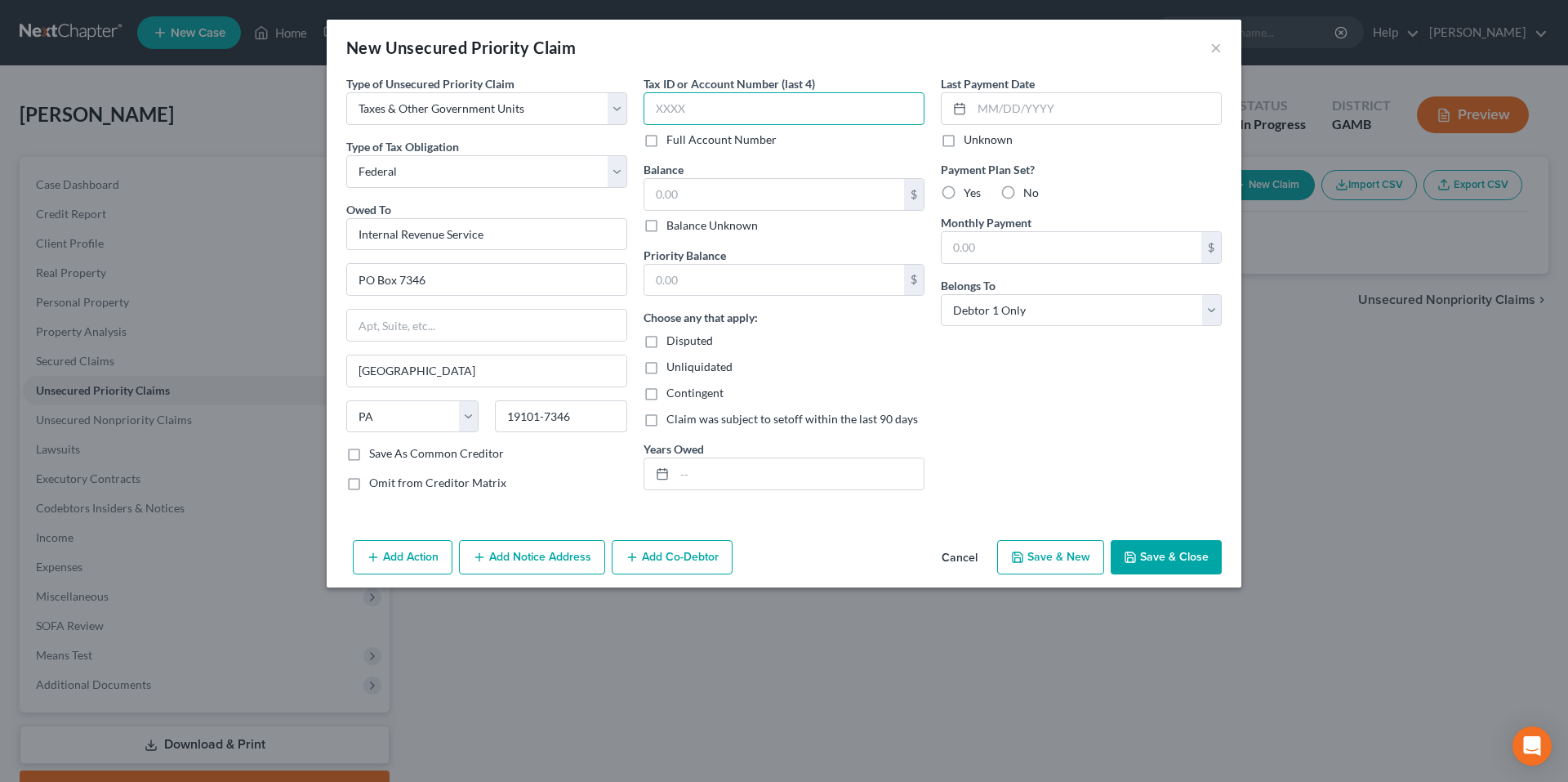
click at [734, 117] on input "text" at bounding box center [784, 108] width 281 height 32
type input "2212"
click at [762, 196] on input "text" at bounding box center [774, 194] width 260 height 31
type input "4,865.00"
click at [821, 475] on input "text" at bounding box center [799, 473] width 249 height 31
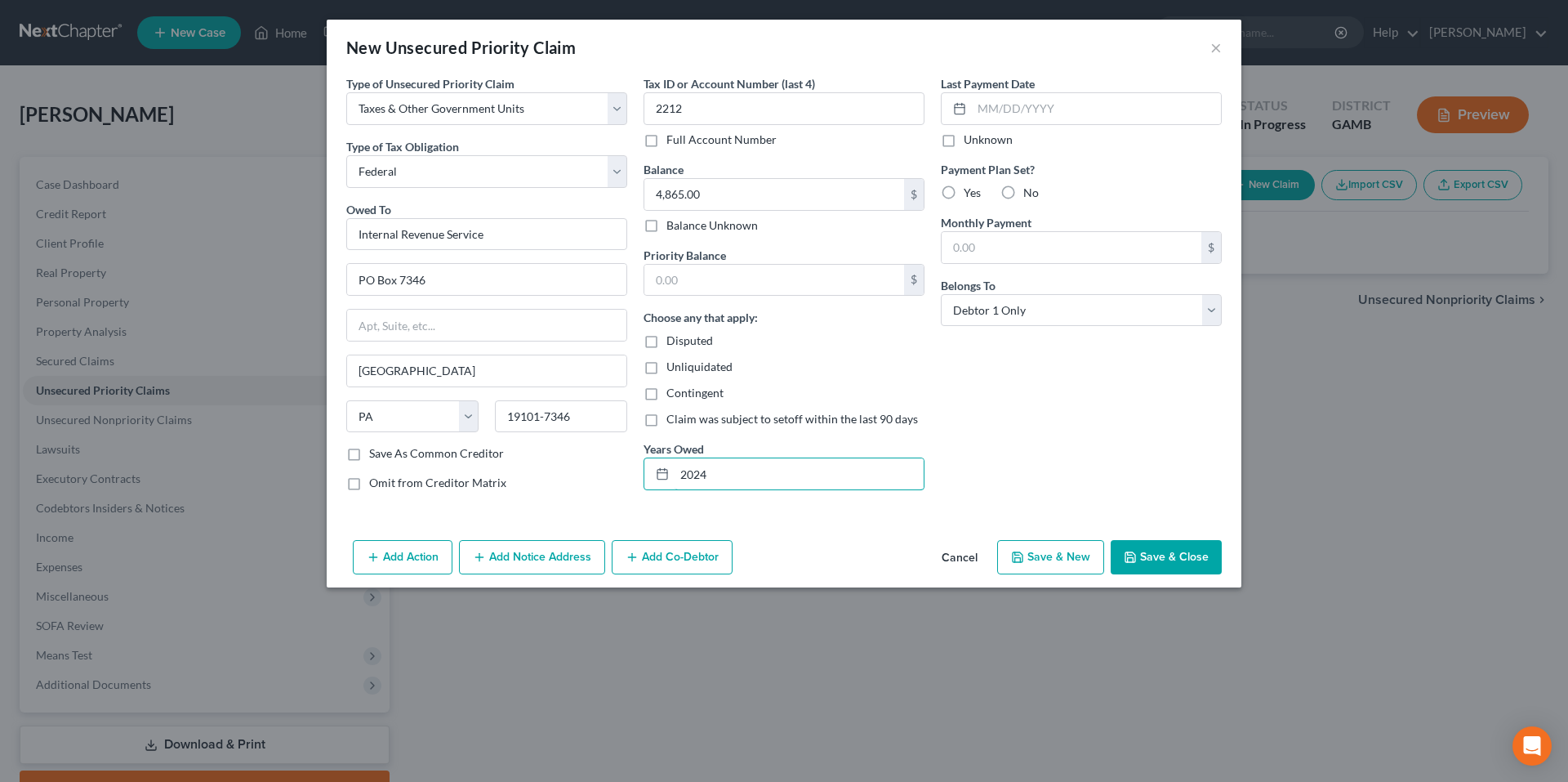
type input "2024"
click at [781, 266] on input "text" at bounding box center [774, 280] width 260 height 31
type input "4,865.00"
click at [1177, 560] on button "Save & Close" at bounding box center [1166, 557] width 111 height 34
type input "0.00"
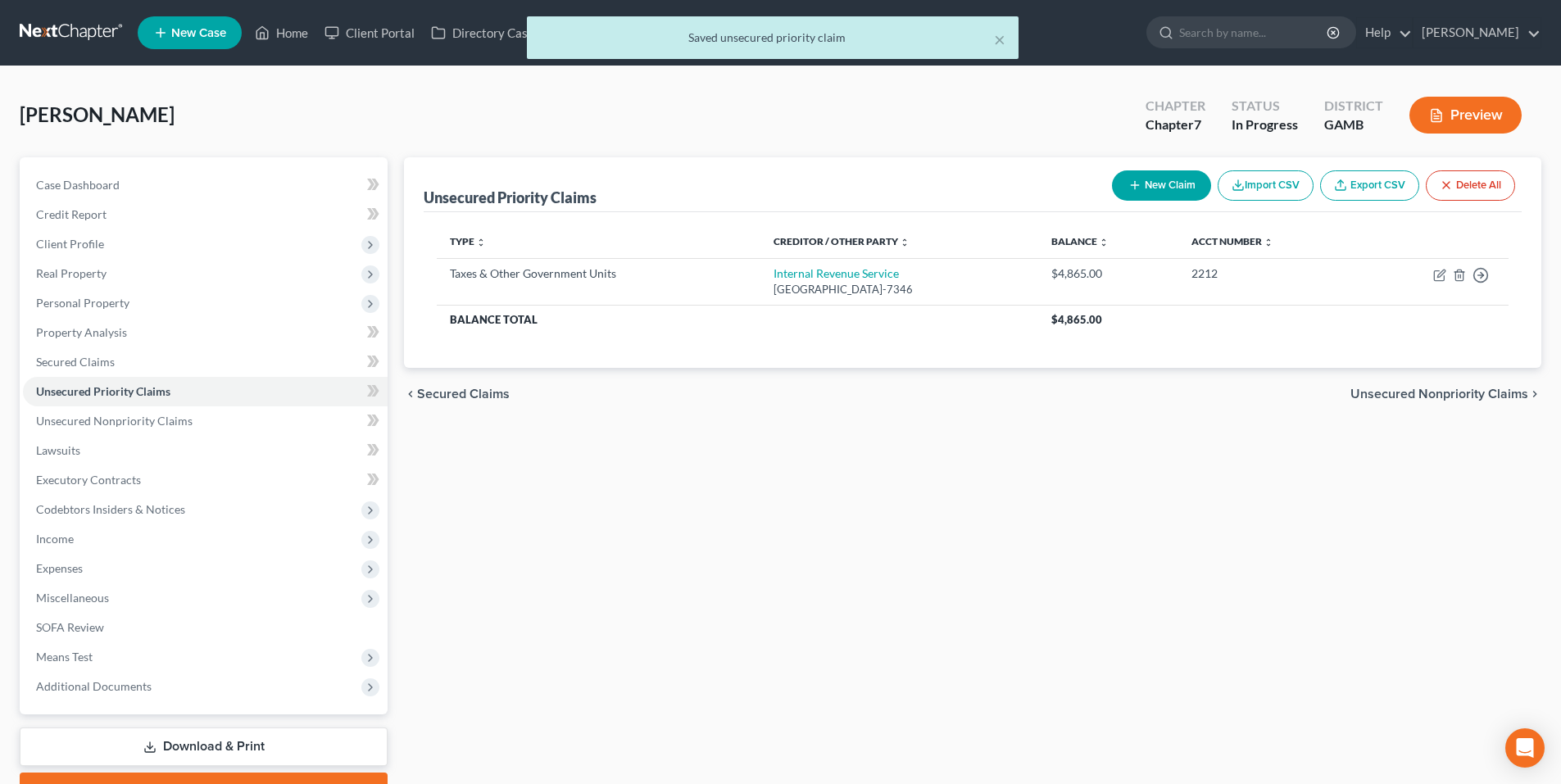
click at [1141, 182] on button "New Claim" at bounding box center [1161, 186] width 99 height 30
select select "0"
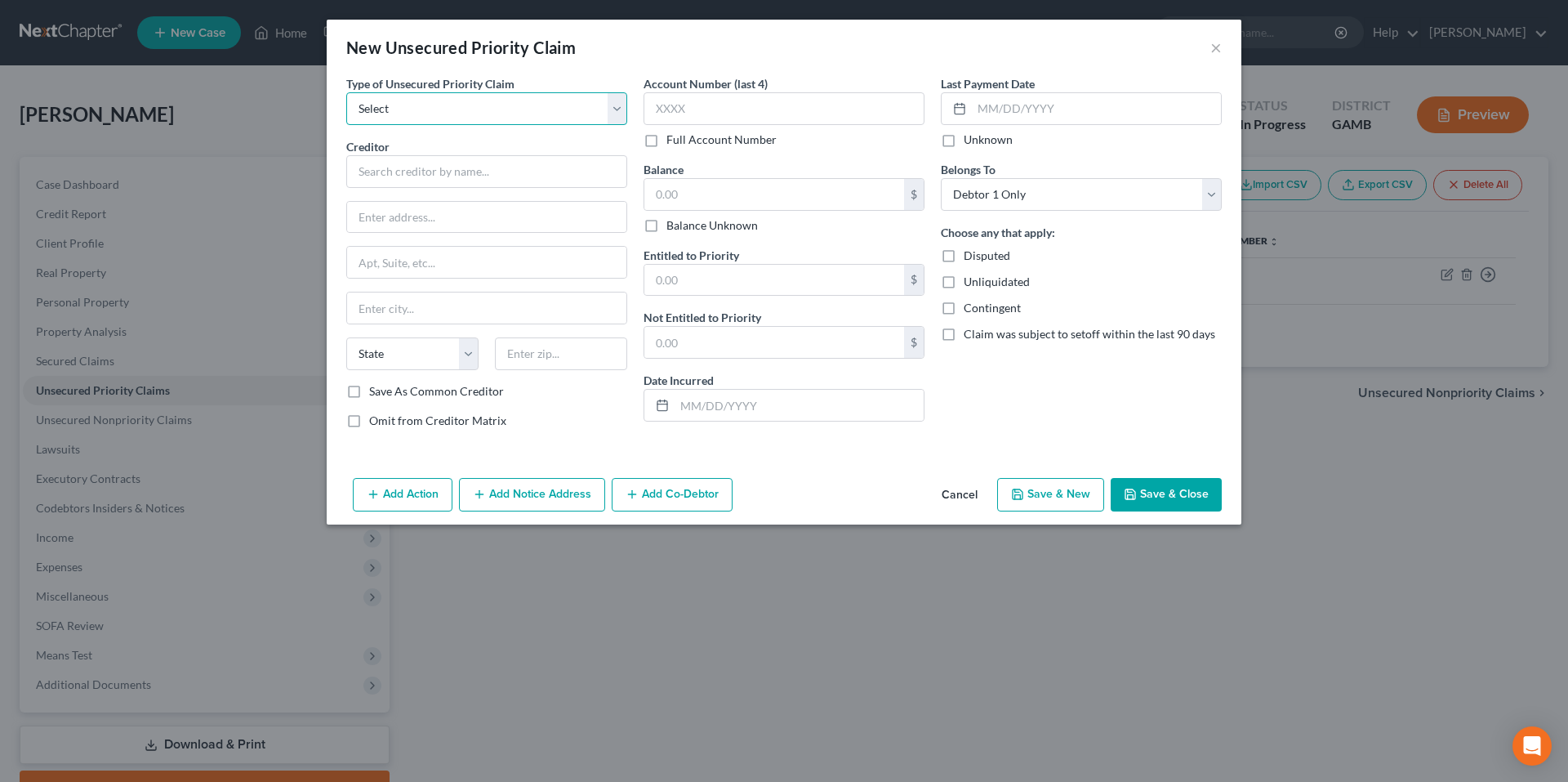
click at [473, 110] on select "Select Taxes & Other Government Units Domestic Support Obligations Extensions o…" at bounding box center [486, 108] width 281 height 32
select select "0"
click at [346, 92] on select "Select Taxes & Other Government Units Domestic Support Obligations Extensions o…" at bounding box center [486, 108] width 281 height 32
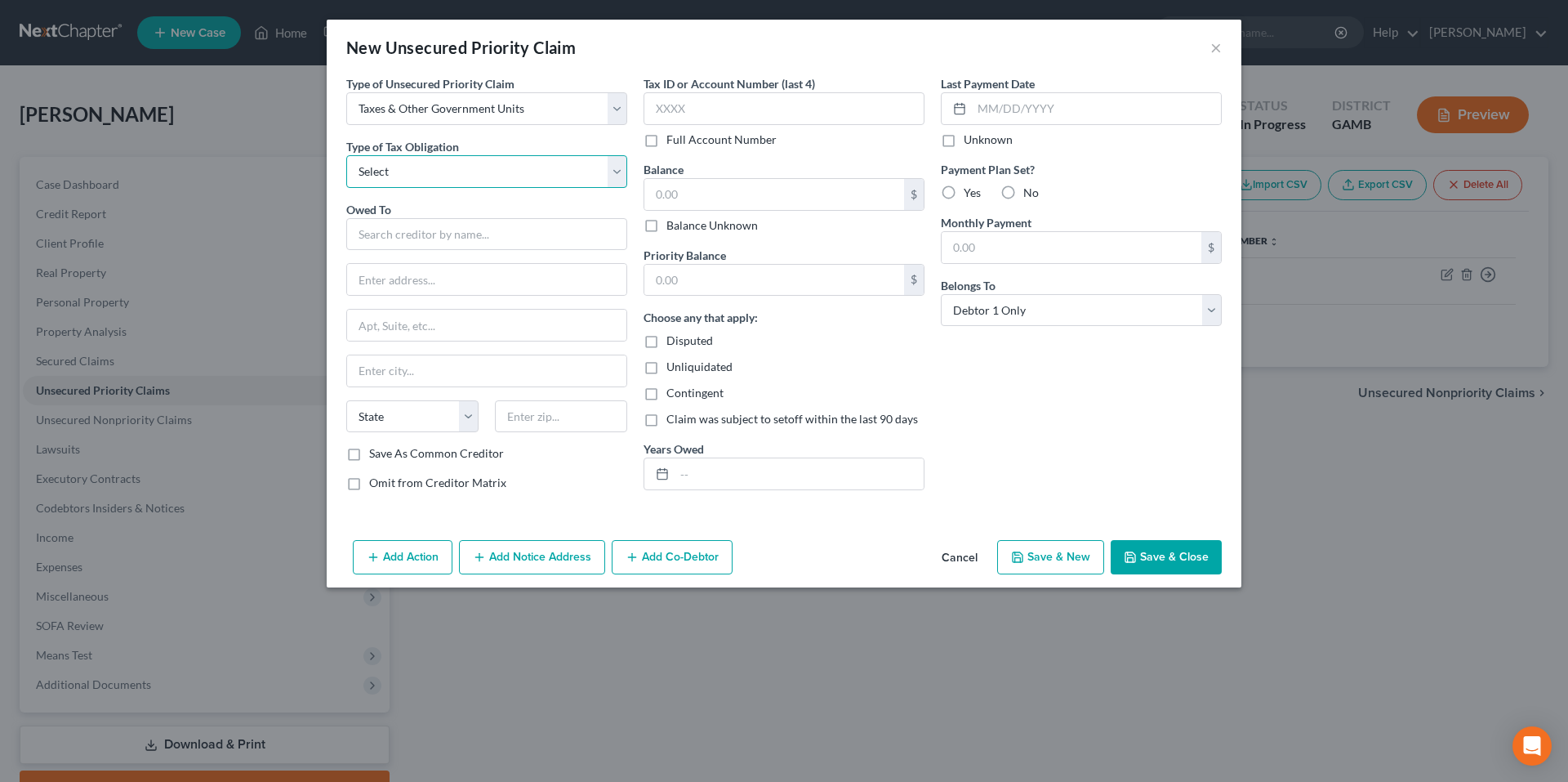
click at [462, 162] on select "Select Federal City State Franchise Tax Board Other" at bounding box center [486, 171] width 281 height 32
select select "0"
click at [346, 155] on select "Select Federal City State Franchise Tax Board Other" at bounding box center [486, 171] width 281 height 32
click at [475, 223] on input "text" at bounding box center [486, 234] width 281 height 32
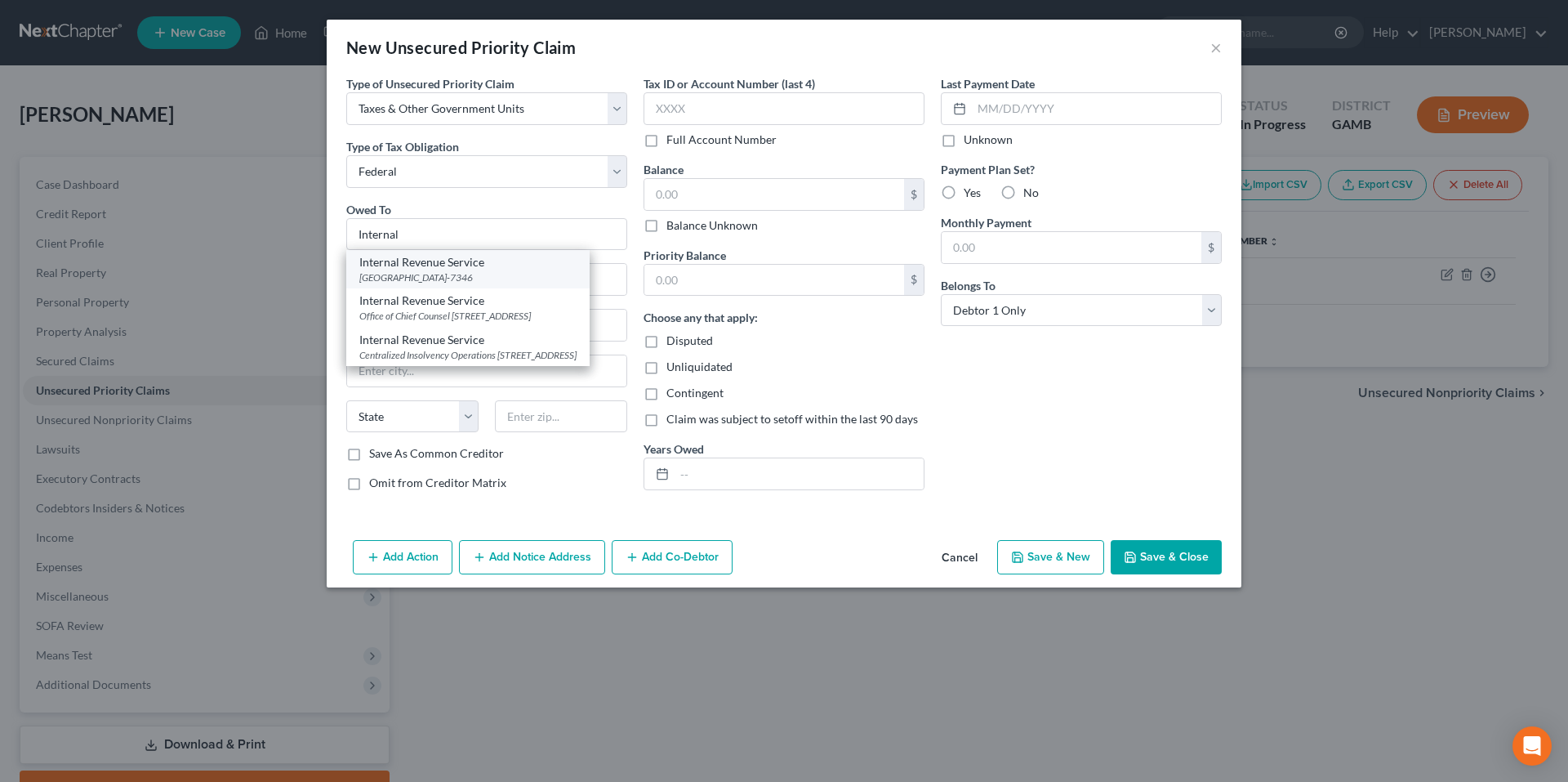
click at [498, 260] on div "Internal Revenue Service" at bounding box center [468, 262] width 217 height 17
type input "Internal Revenue Service"
type input "PO Box 7346"
type input "Philadelphia"
select select "39"
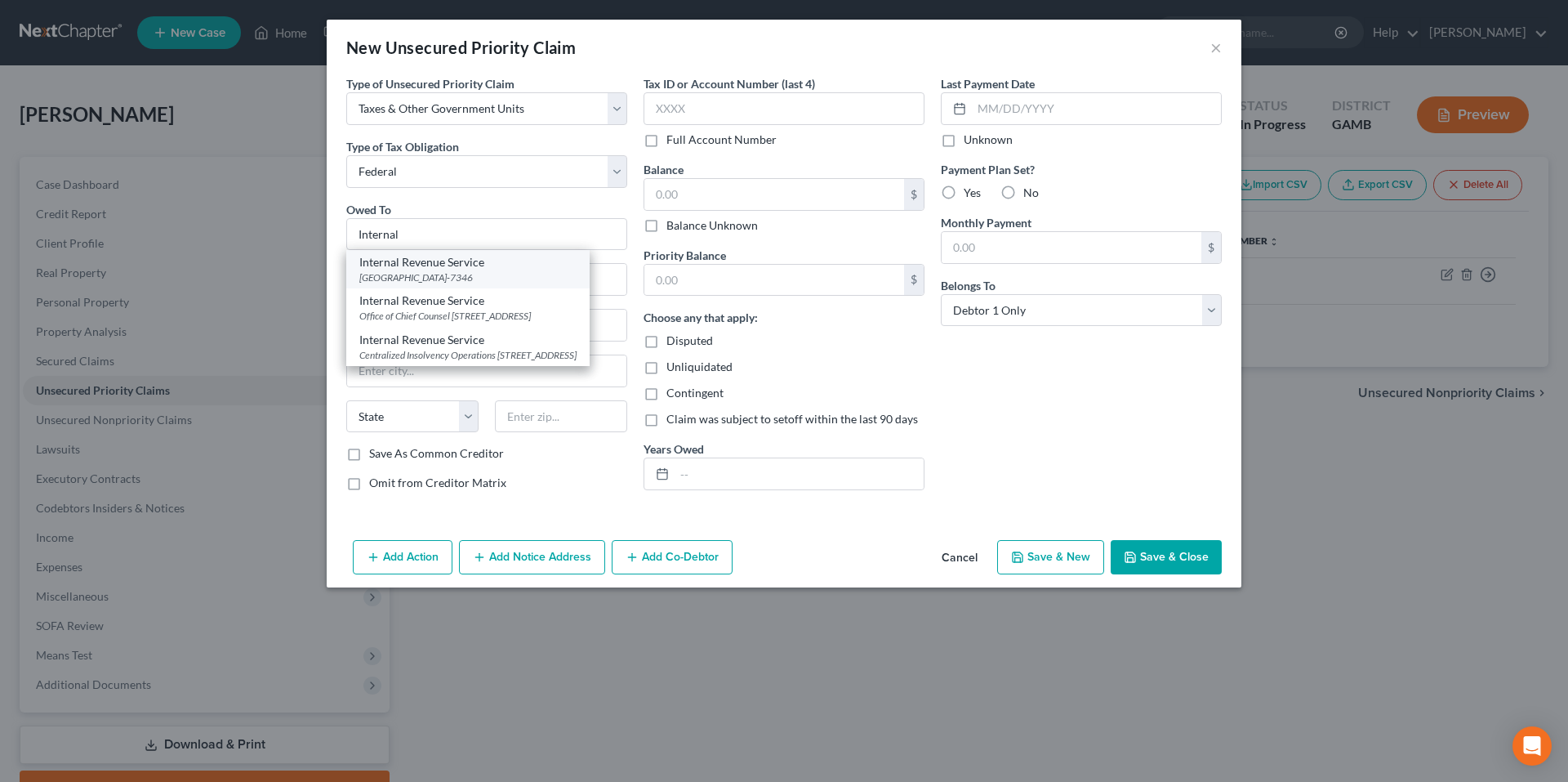
type input "19101-7346"
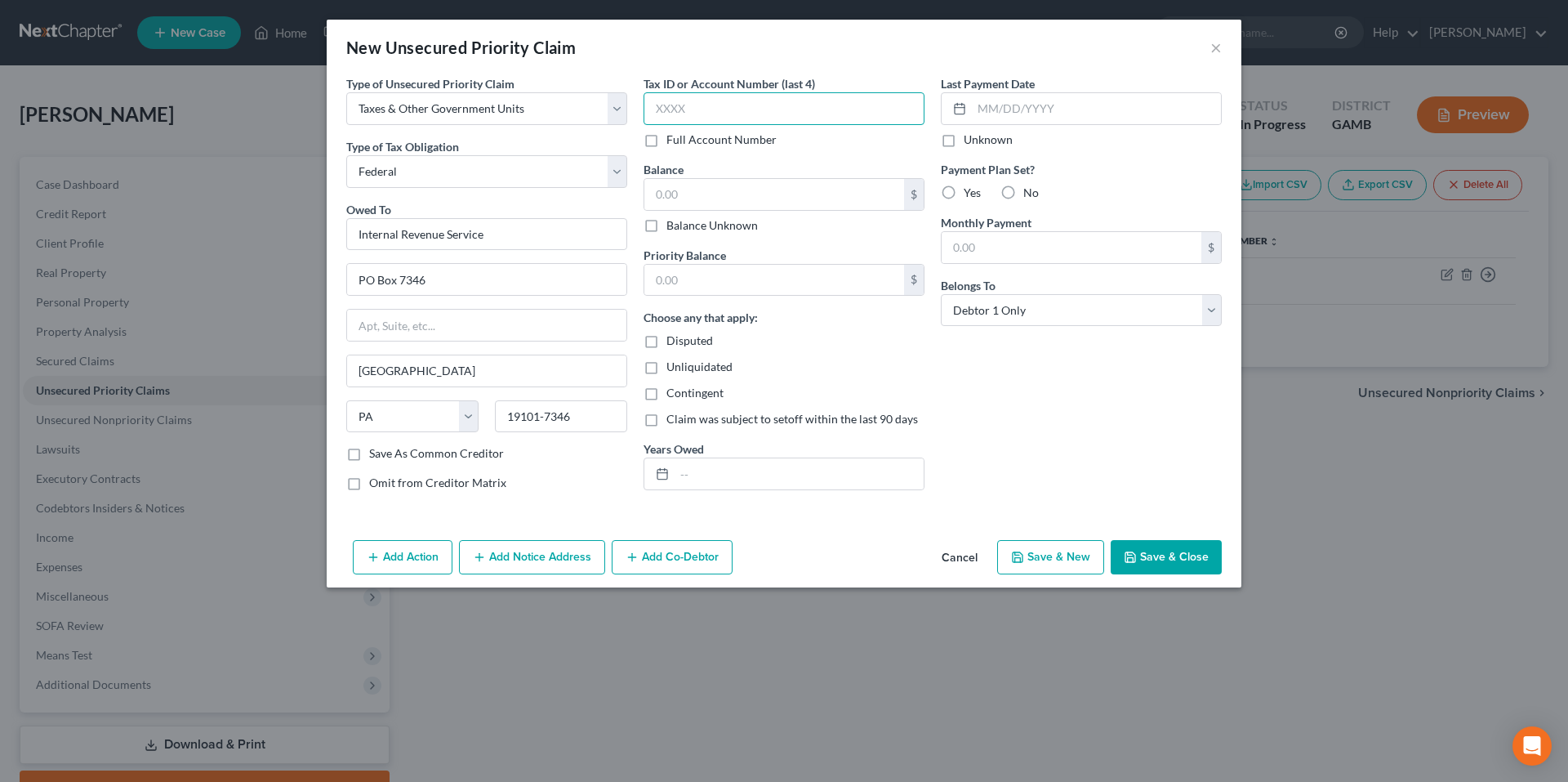
click at [760, 109] on input "text" at bounding box center [784, 108] width 281 height 32
type input "2212"
click at [799, 185] on input "text" at bounding box center [774, 194] width 260 height 31
type input "3,659.00"
click at [772, 273] on input "text" at bounding box center [774, 280] width 260 height 31
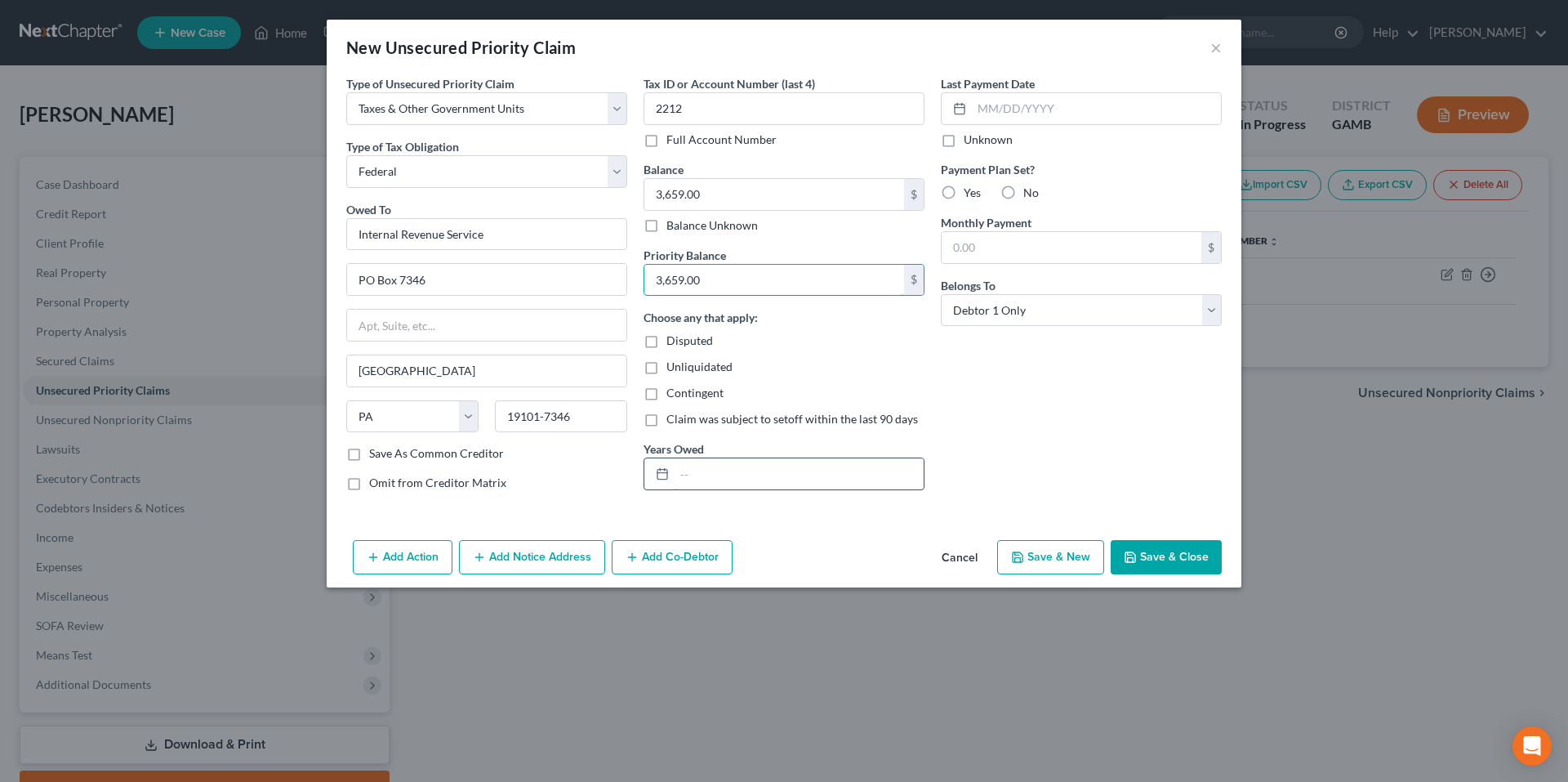
type input "3,659.00"
click at [820, 478] on input "text" at bounding box center [799, 473] width 249 height 31
type input "2023"
click at [1187, 558] on button "Save & Close" at bounding box center [1166, 557] width 111 height 34
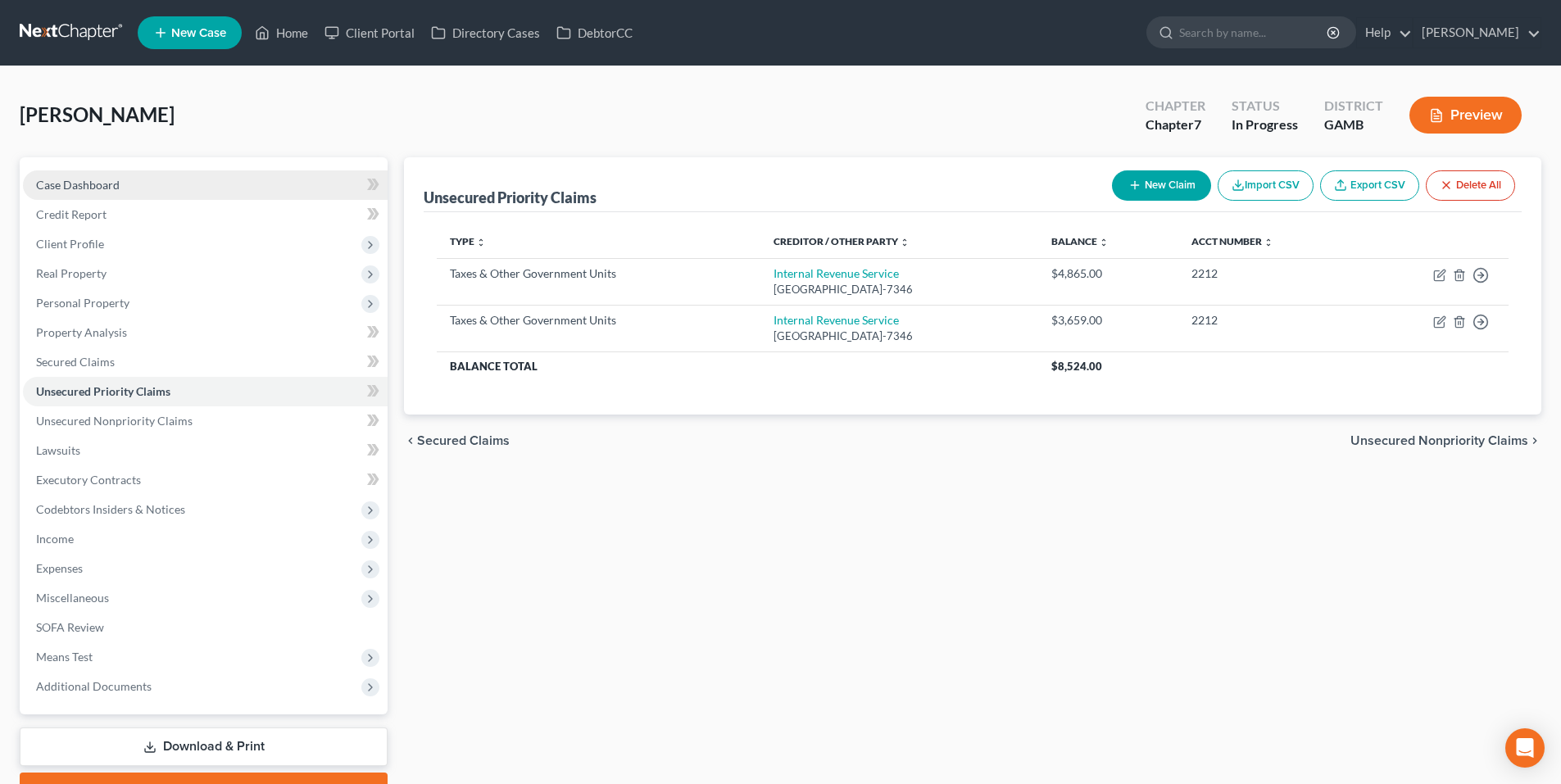
click at [169, 182] on link "Case Dashboard" at bounding box center [206, 185] width 365 height 29
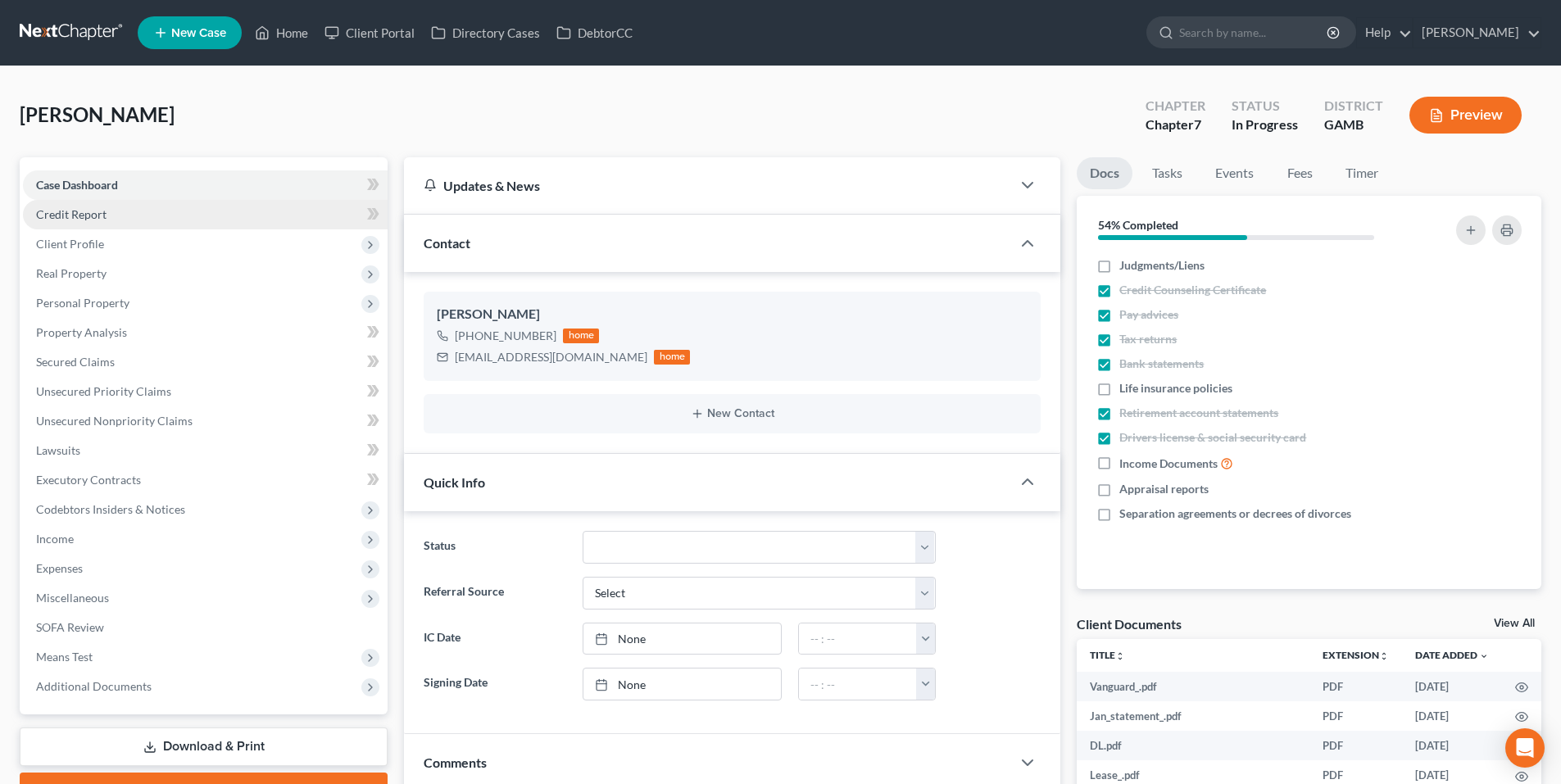
click at [167, 213] on link "Credit Report" at bounding box center [206, 214] width 365 height 29
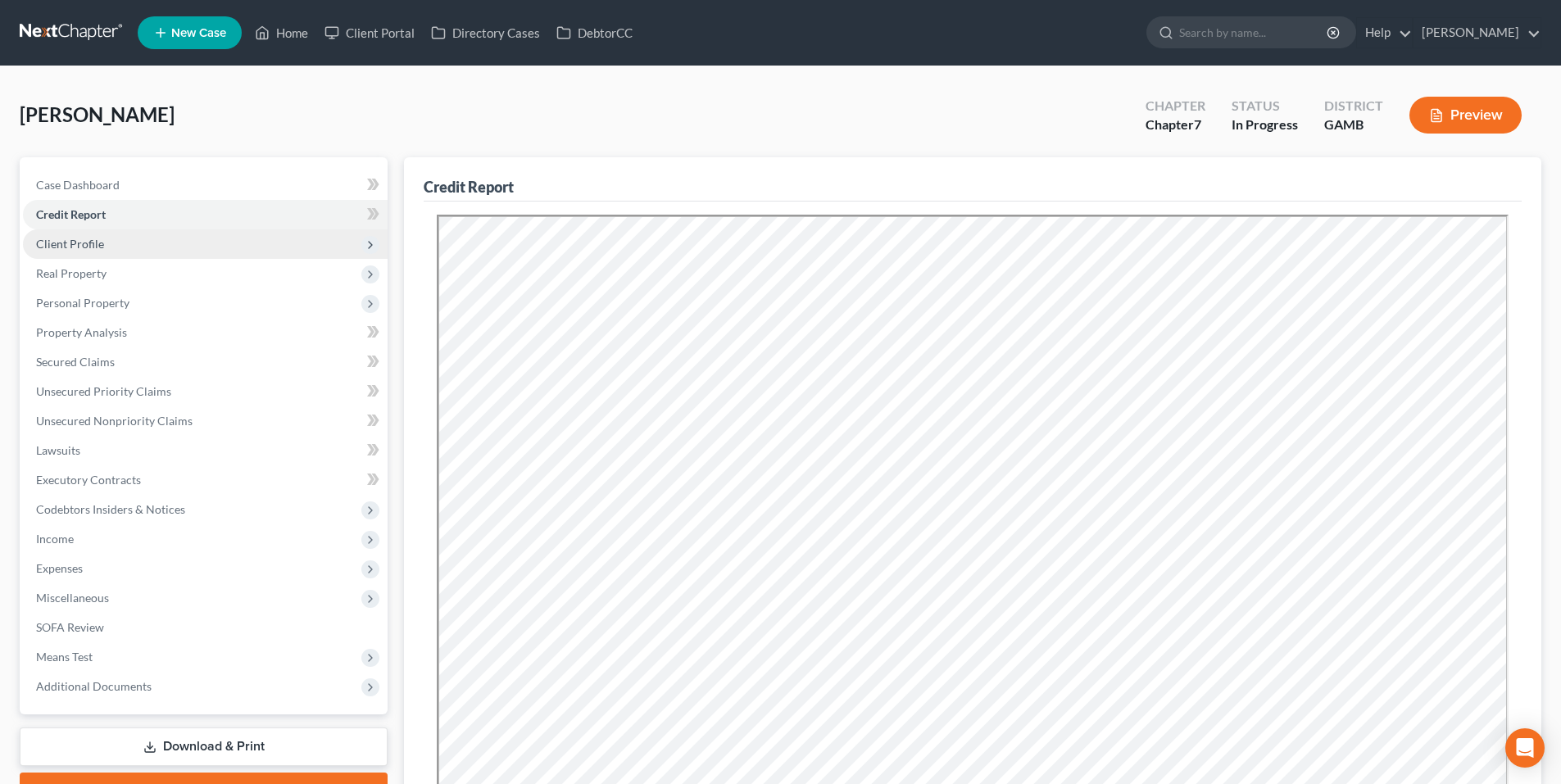
click at [151, 250] on span "Client Profile" at bounding box center [206, 244] width 365 height 29
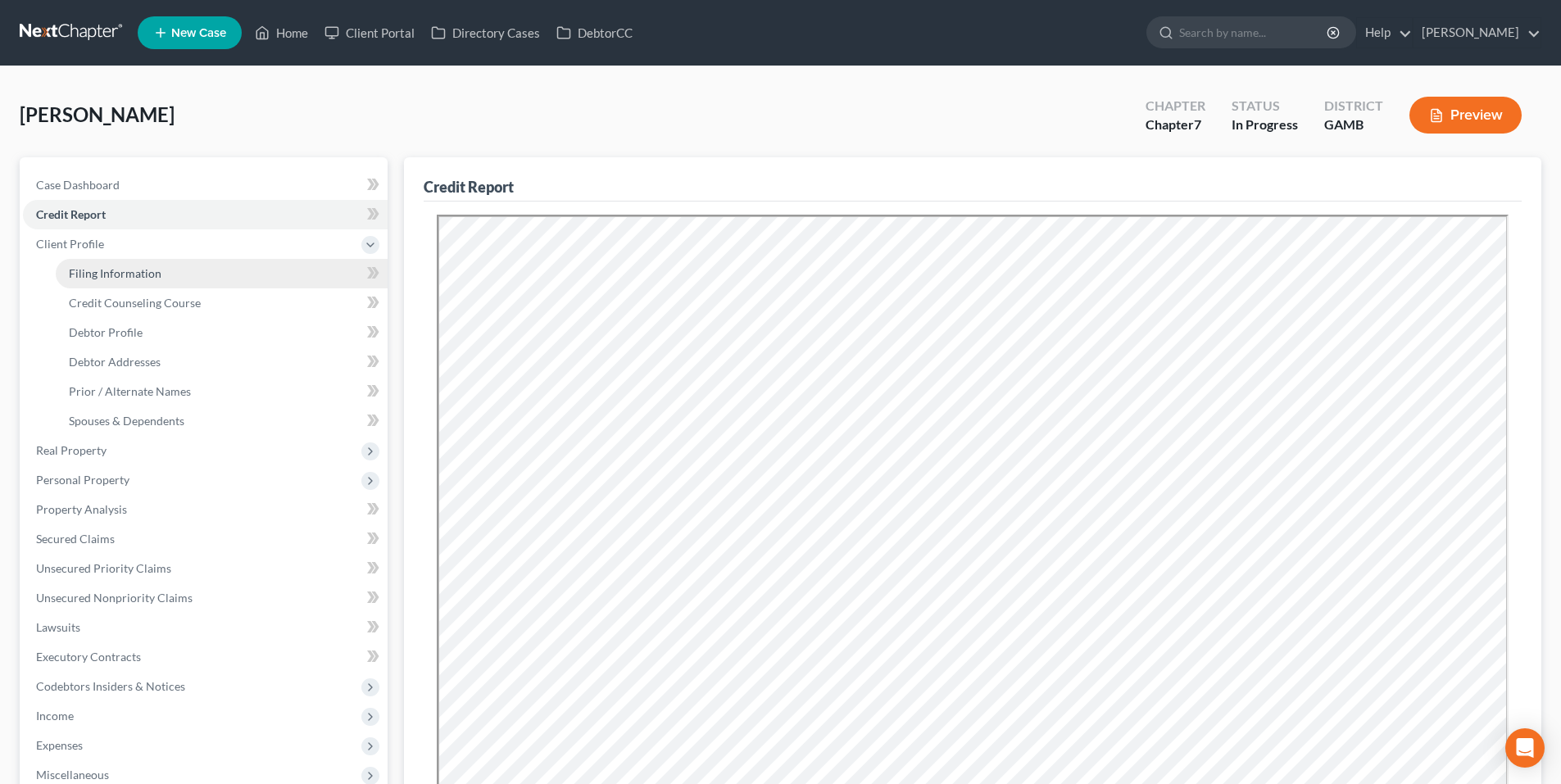
click at [149, 275] on span "Filing Information" at bounding box center [115, 273] width 92 height 14
select select "1"
select select "0"
select select "18"
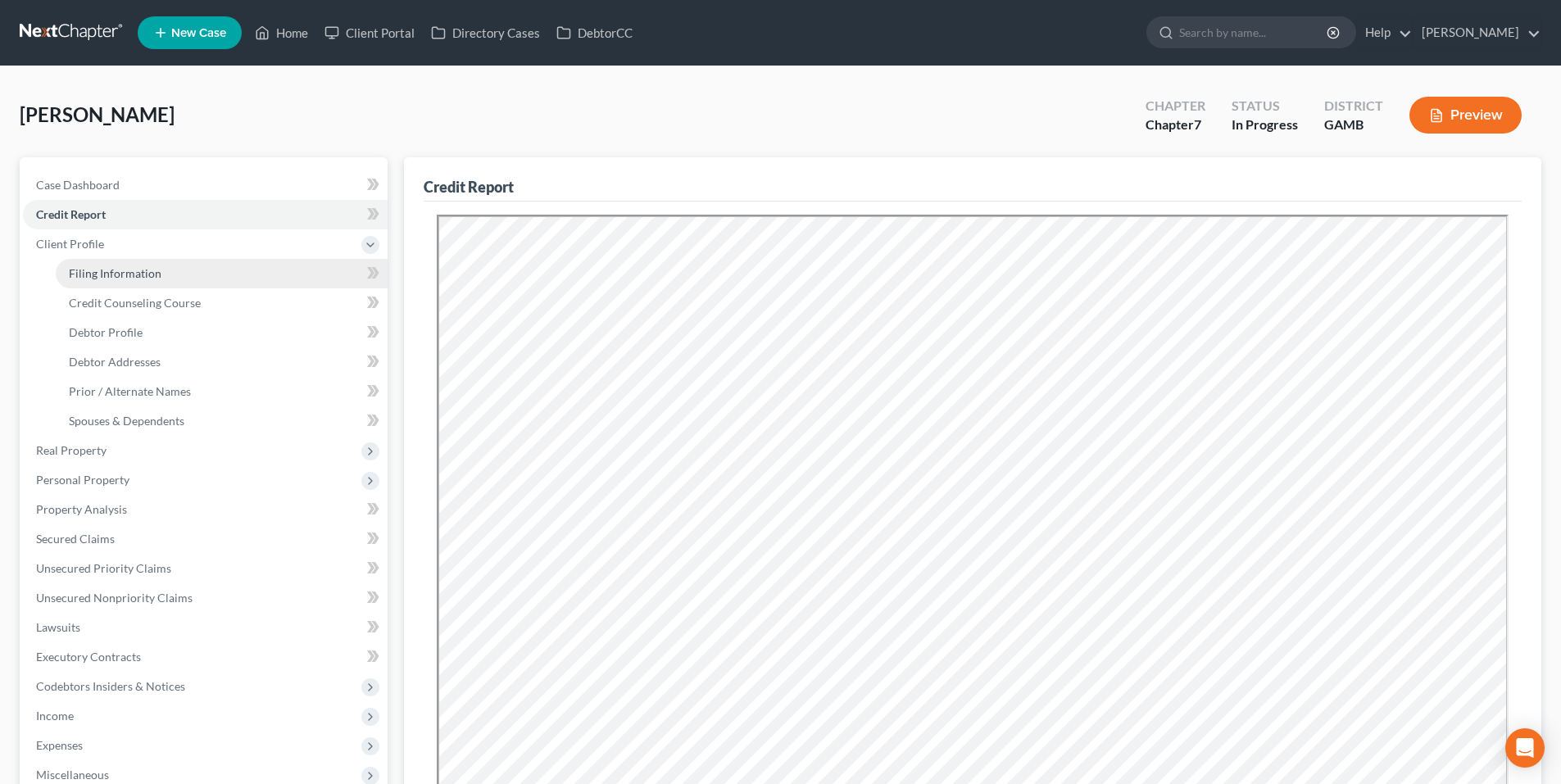
select select "3"
select select "10"
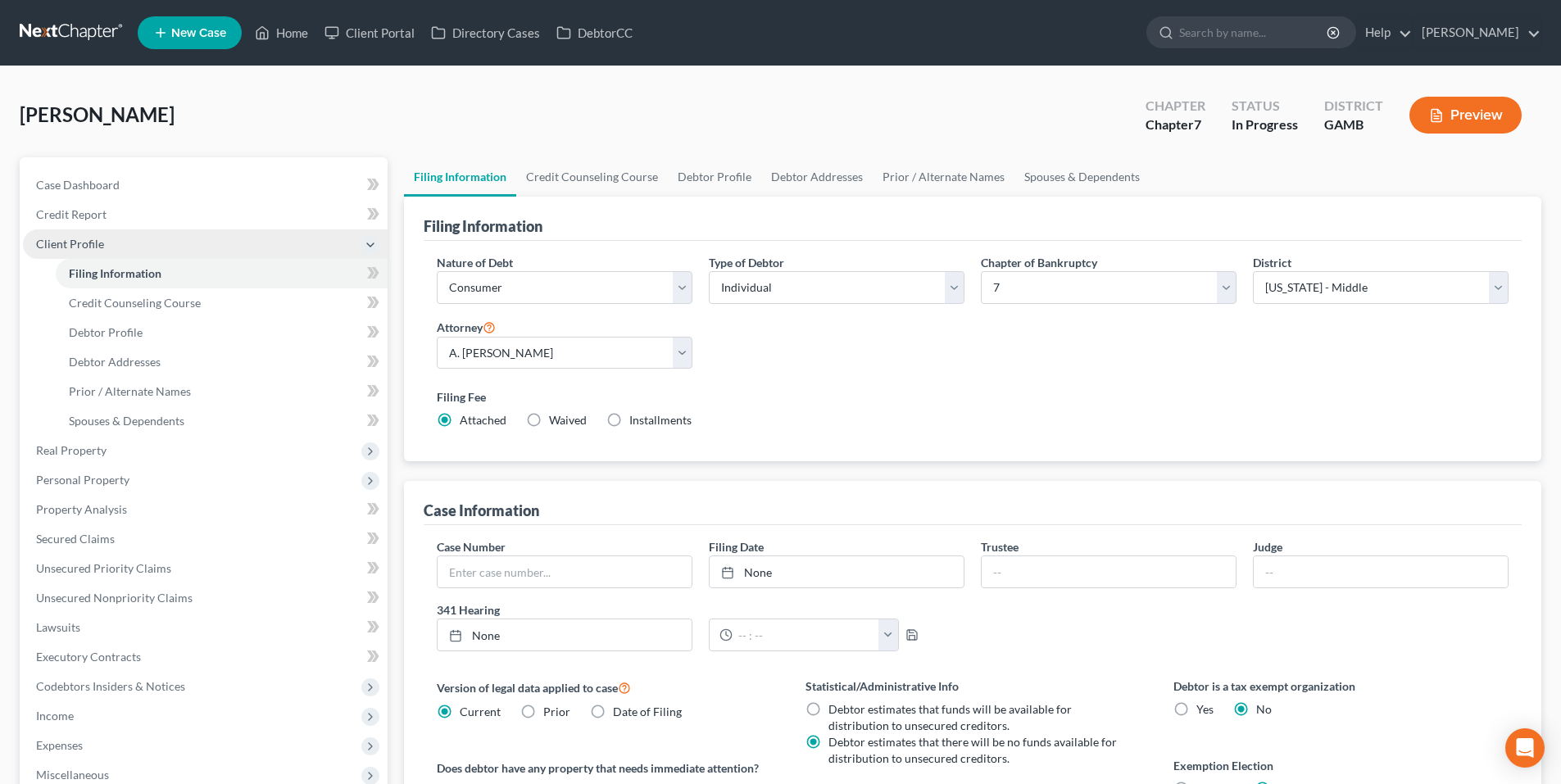
click at [149, 233] on span "Client Profile" at bounding box center [206, 244] width 365 height 29
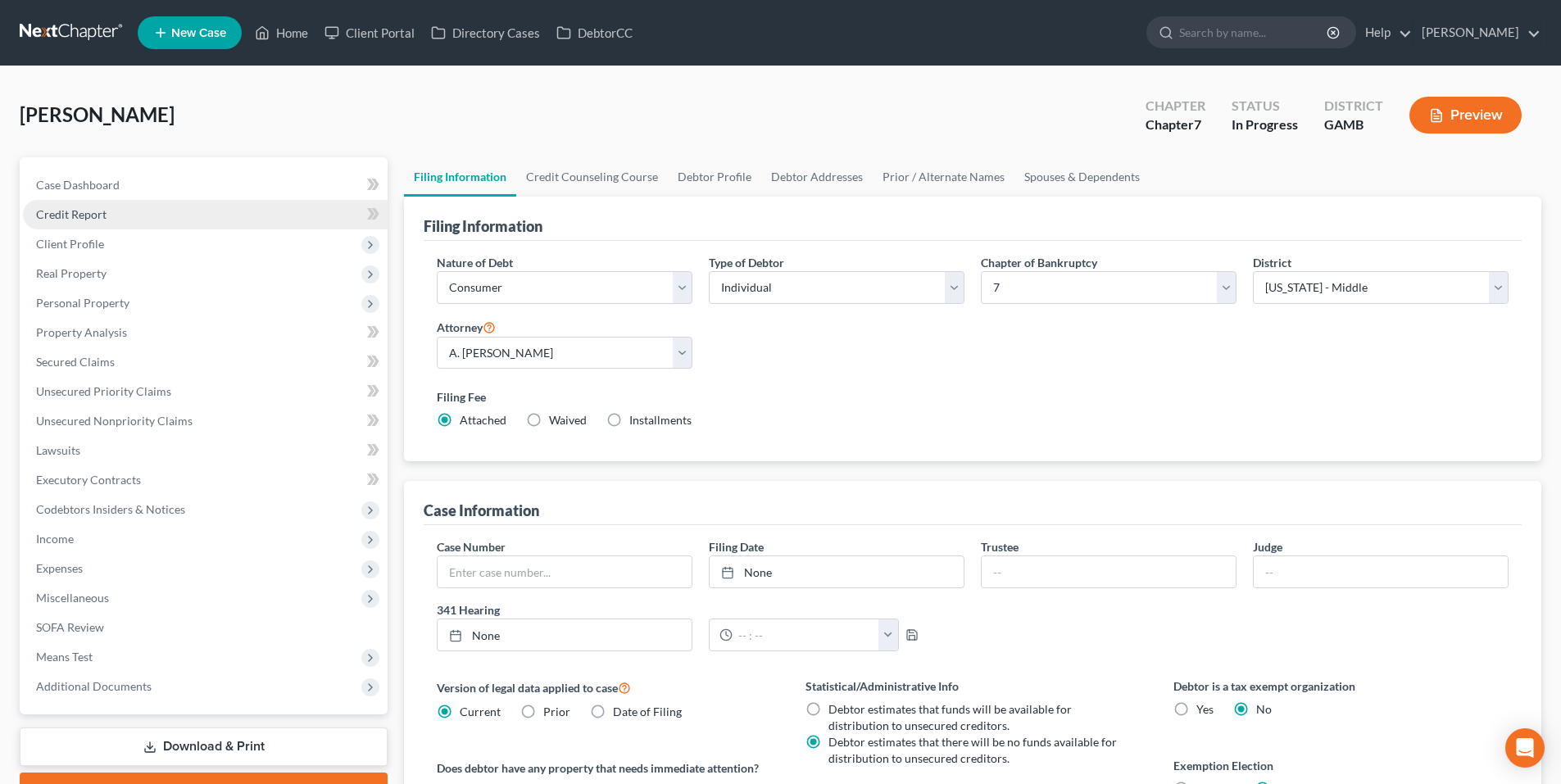
click at [149, 215] on link "Credit Report" at bounding box center [206, 214] width 365 height 29
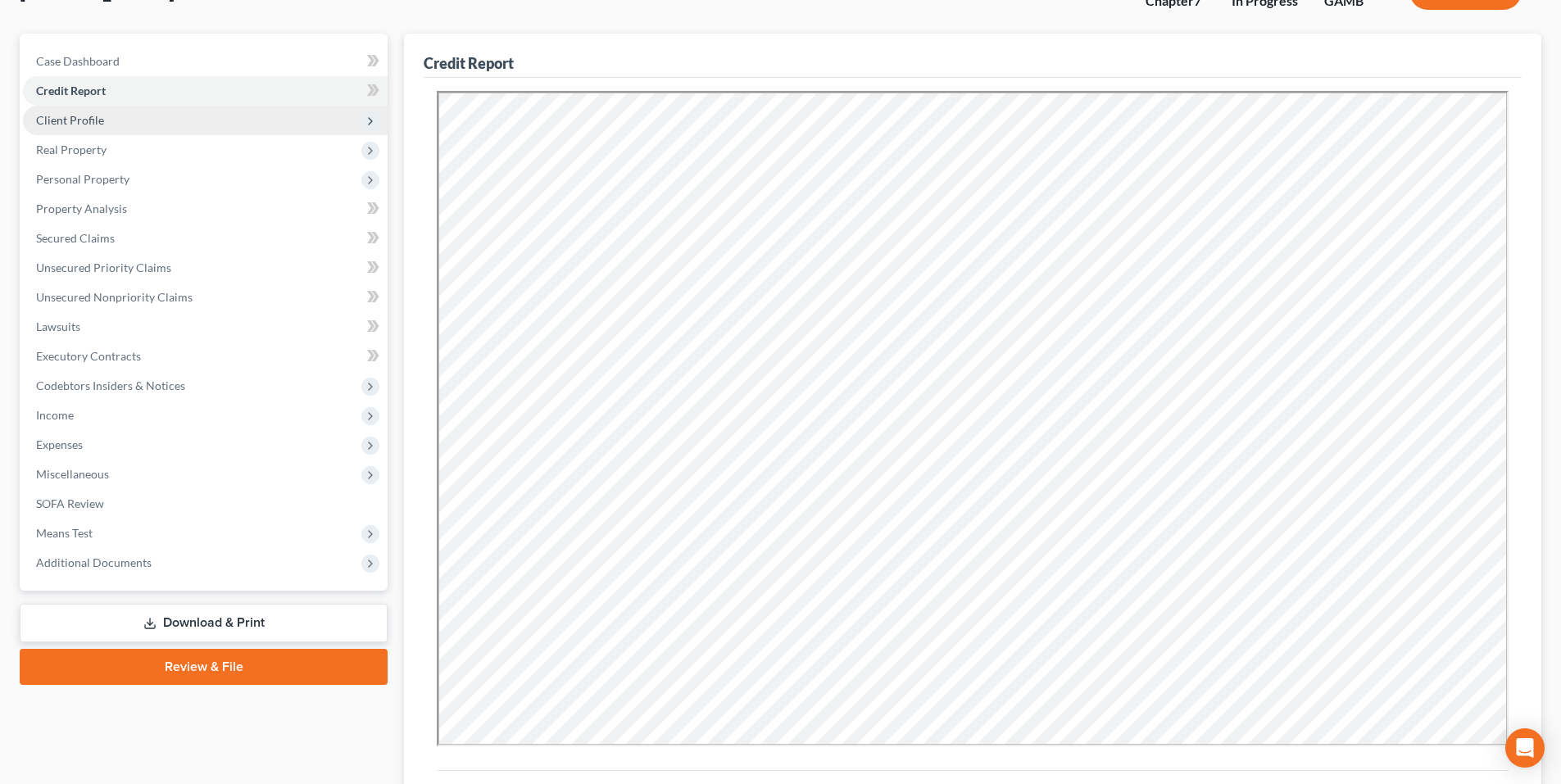
scroll to position [82, 0]
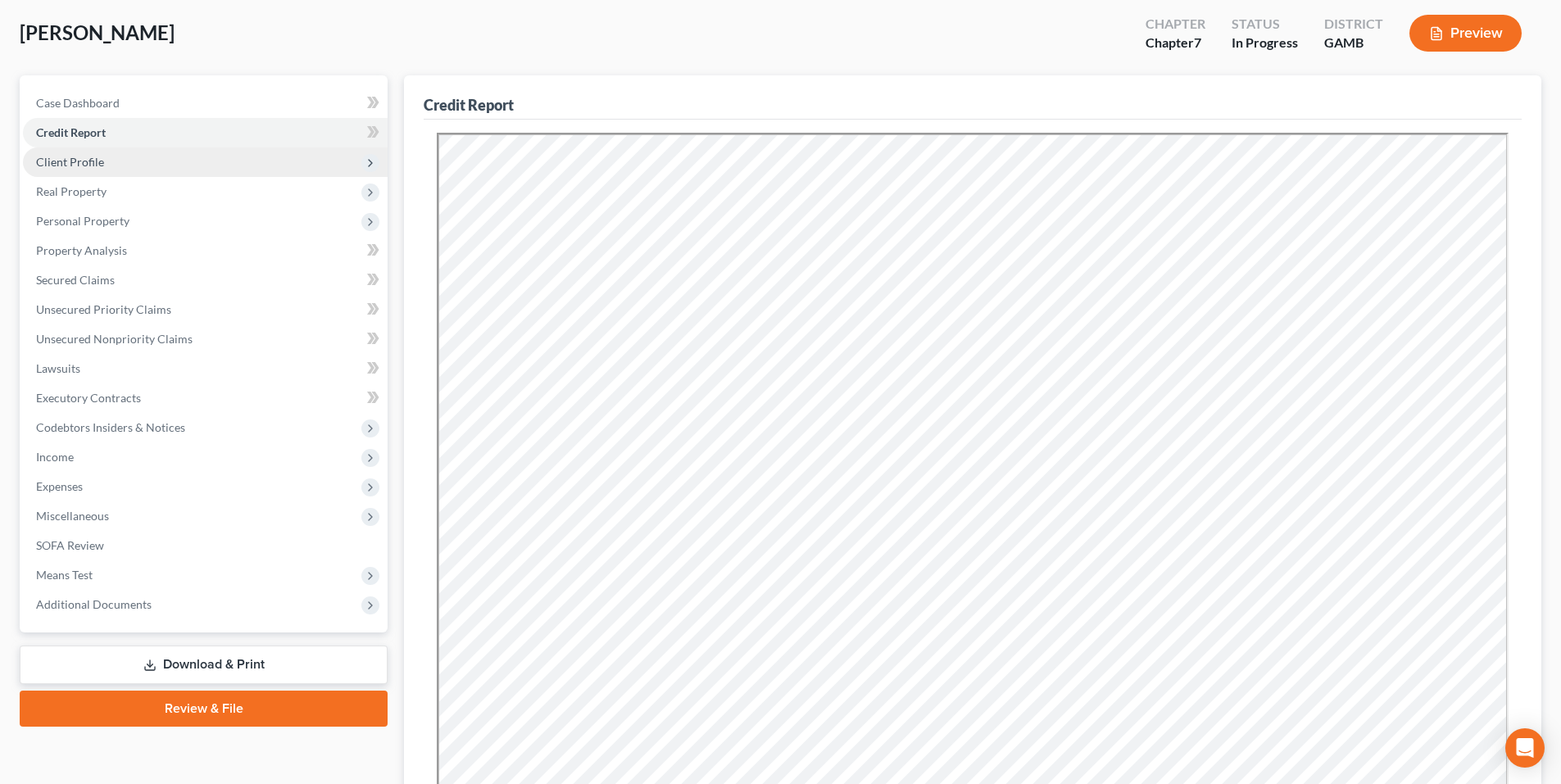
click at [84, 171] on span "Client Profile" at bounding box center [206, 161] width 365 height 29
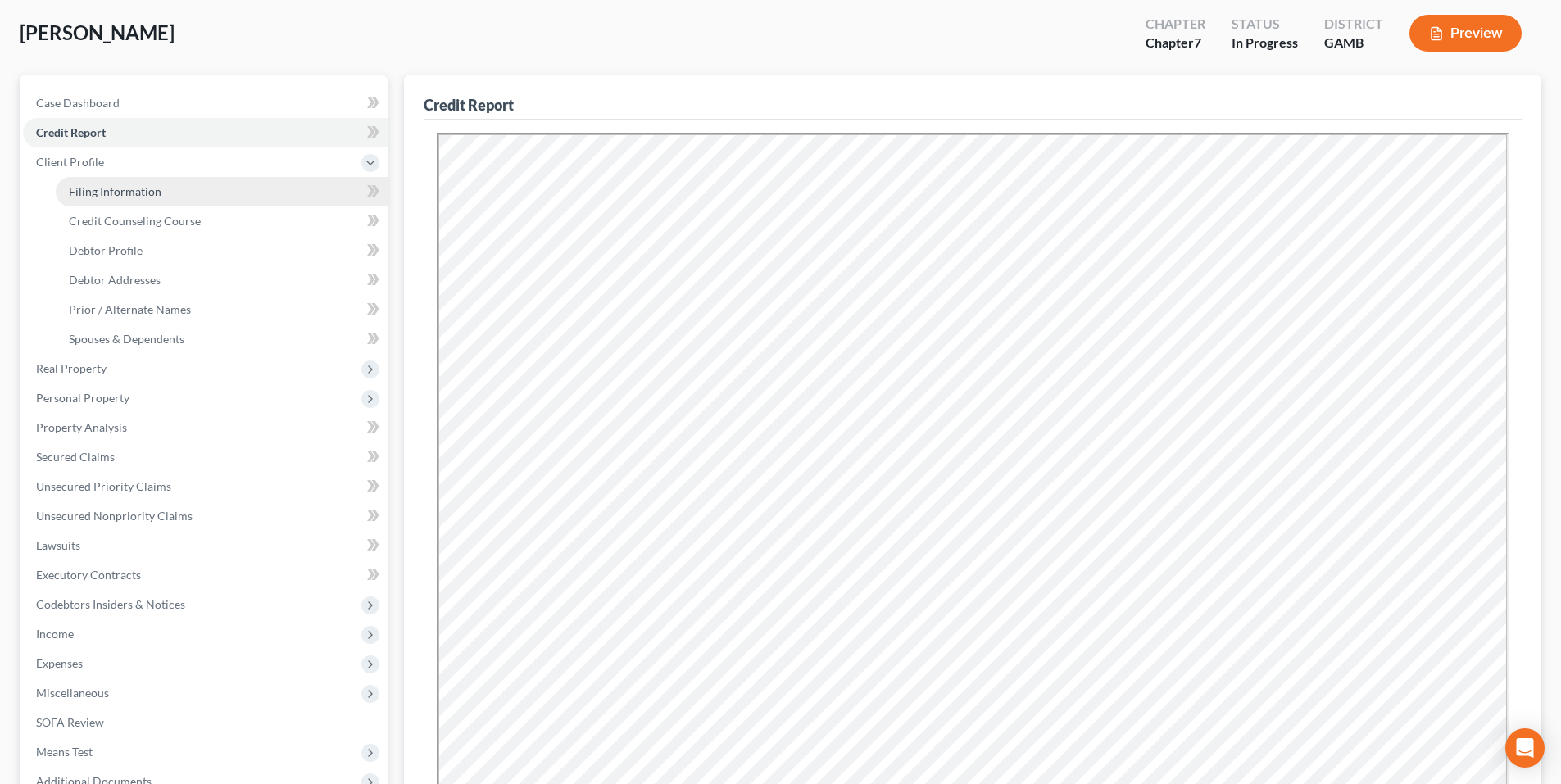
click at [93, 187] on span "Filing Information" at bounding box center [115, 191] width 92 height 14
select select "1"
select select "0"
select select "18"
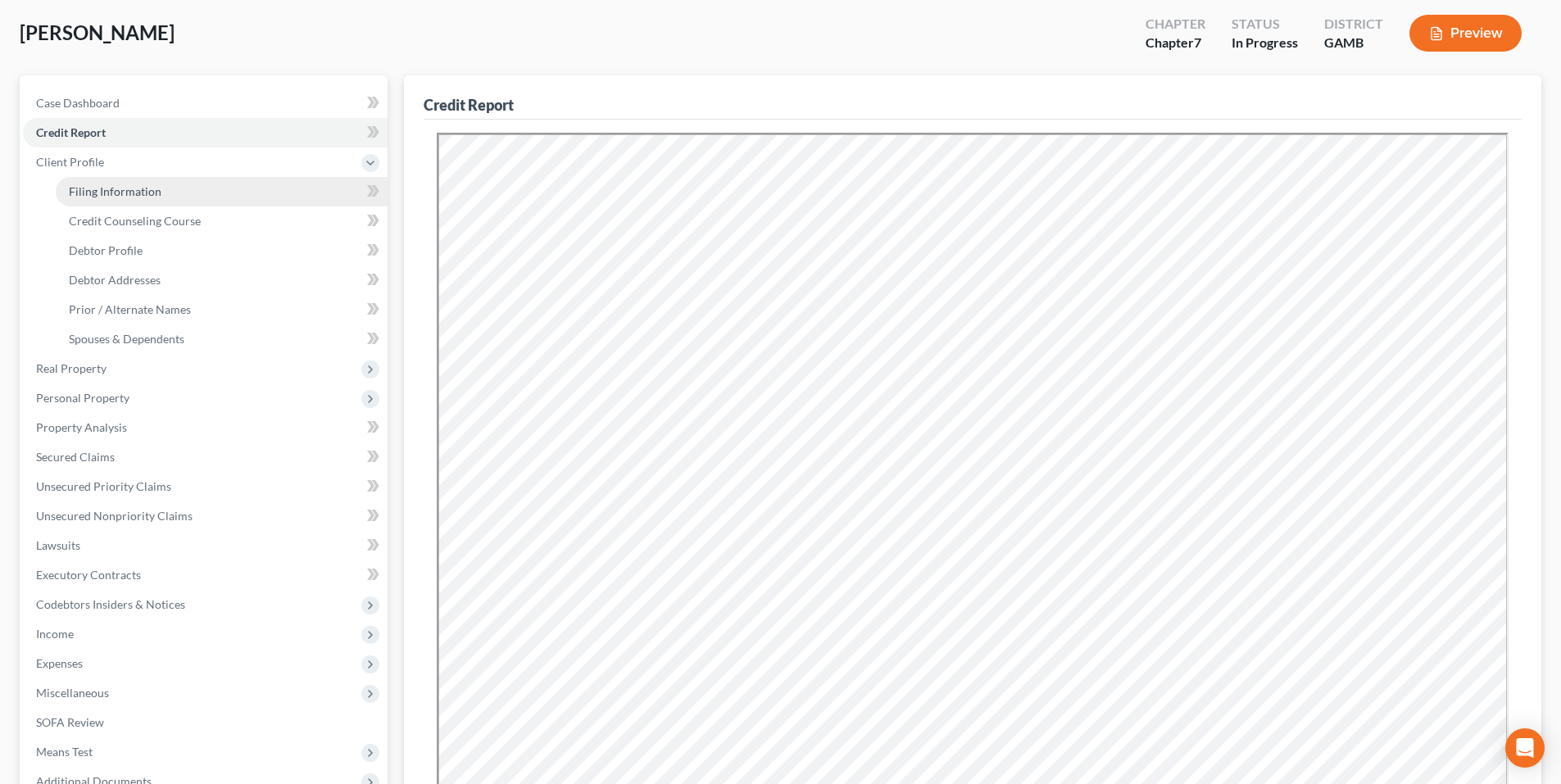
select select "3"
select select "10"
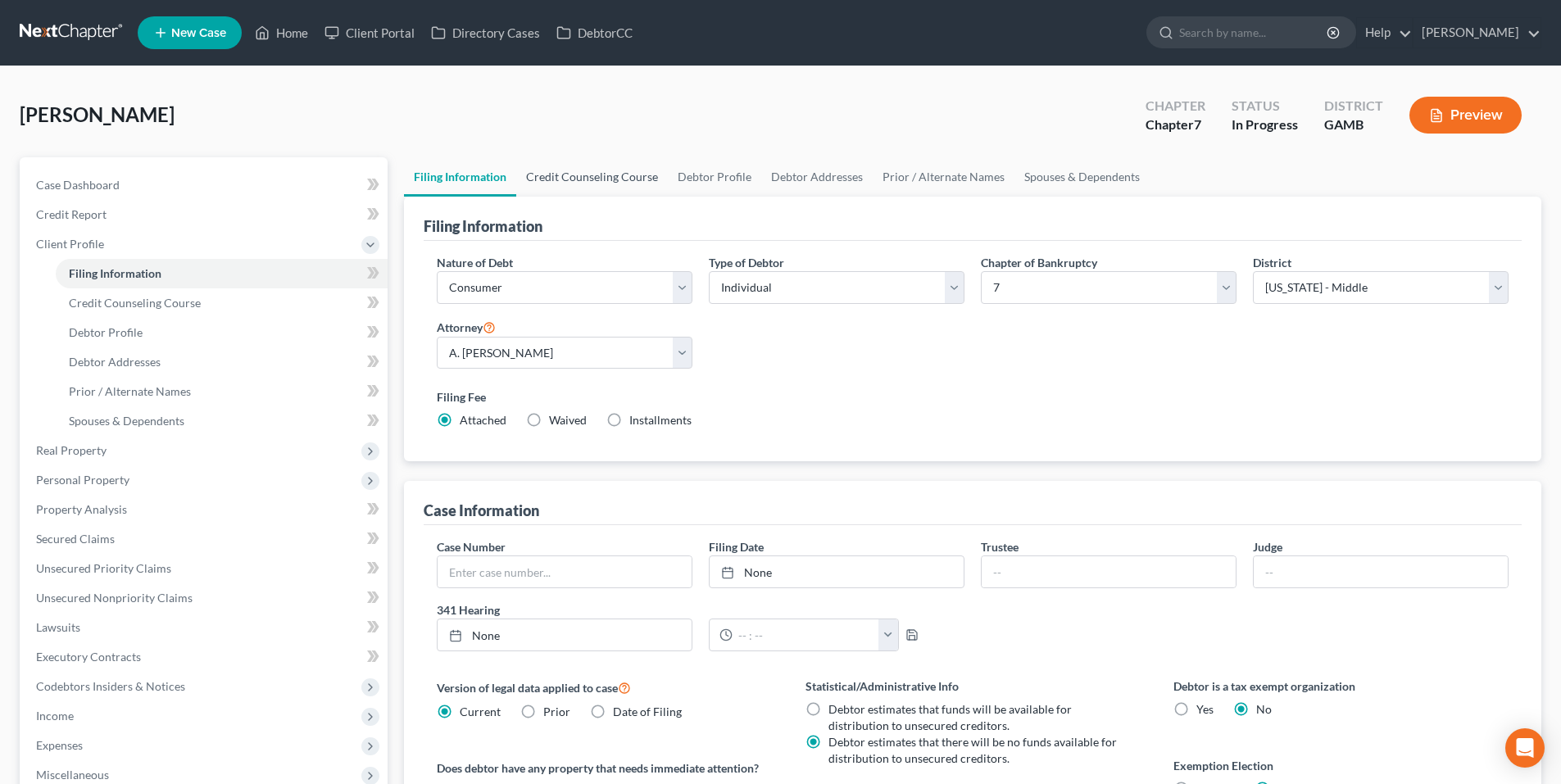
click at [586, 176] on link "Credit Counseling Course" at bounding box center [592, 176] width 152 height 39
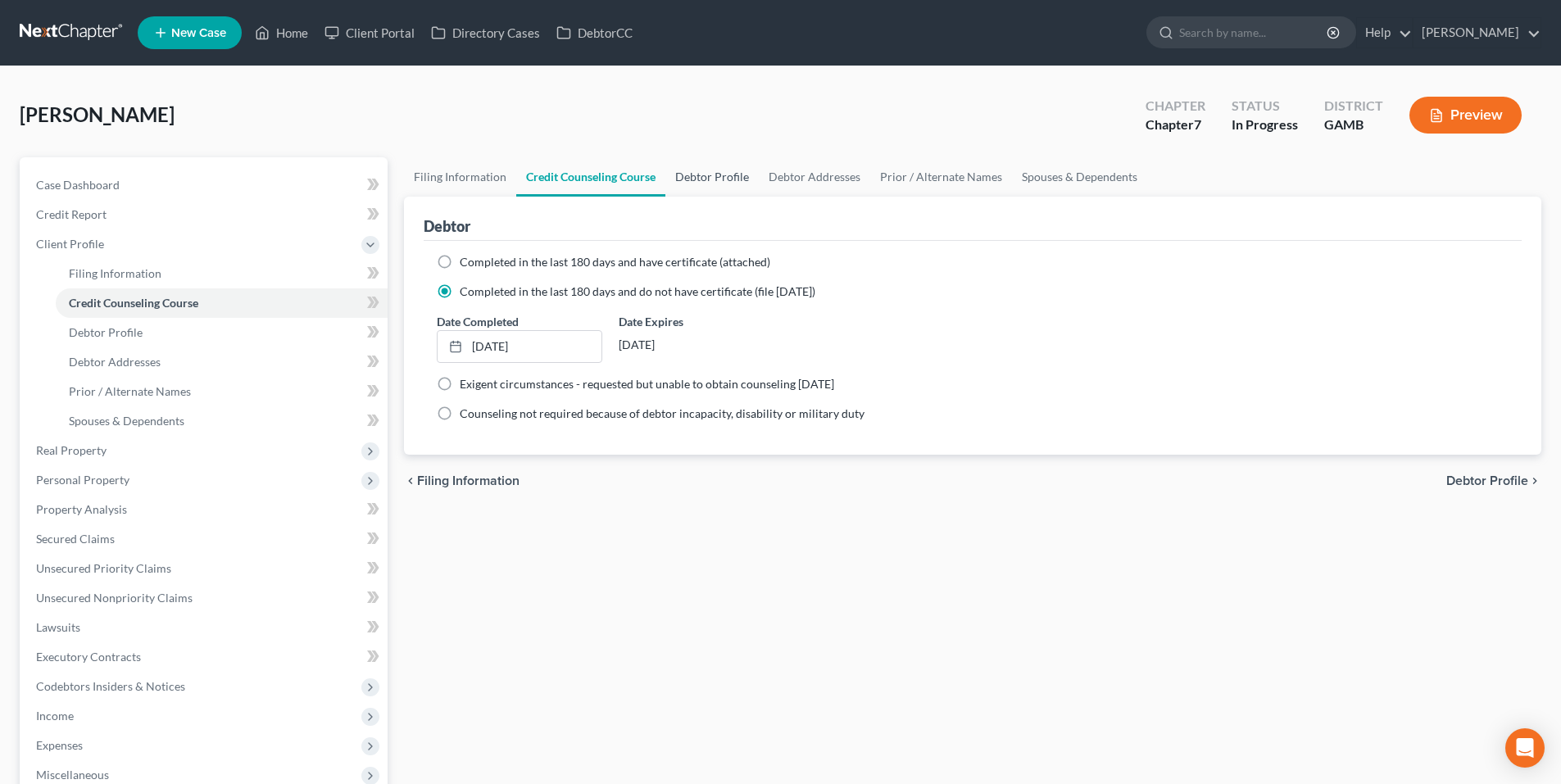
click at [713, 182] on link "Debtor Profile" at bounding box center [712, 176] width 93 height 39
select select "0"
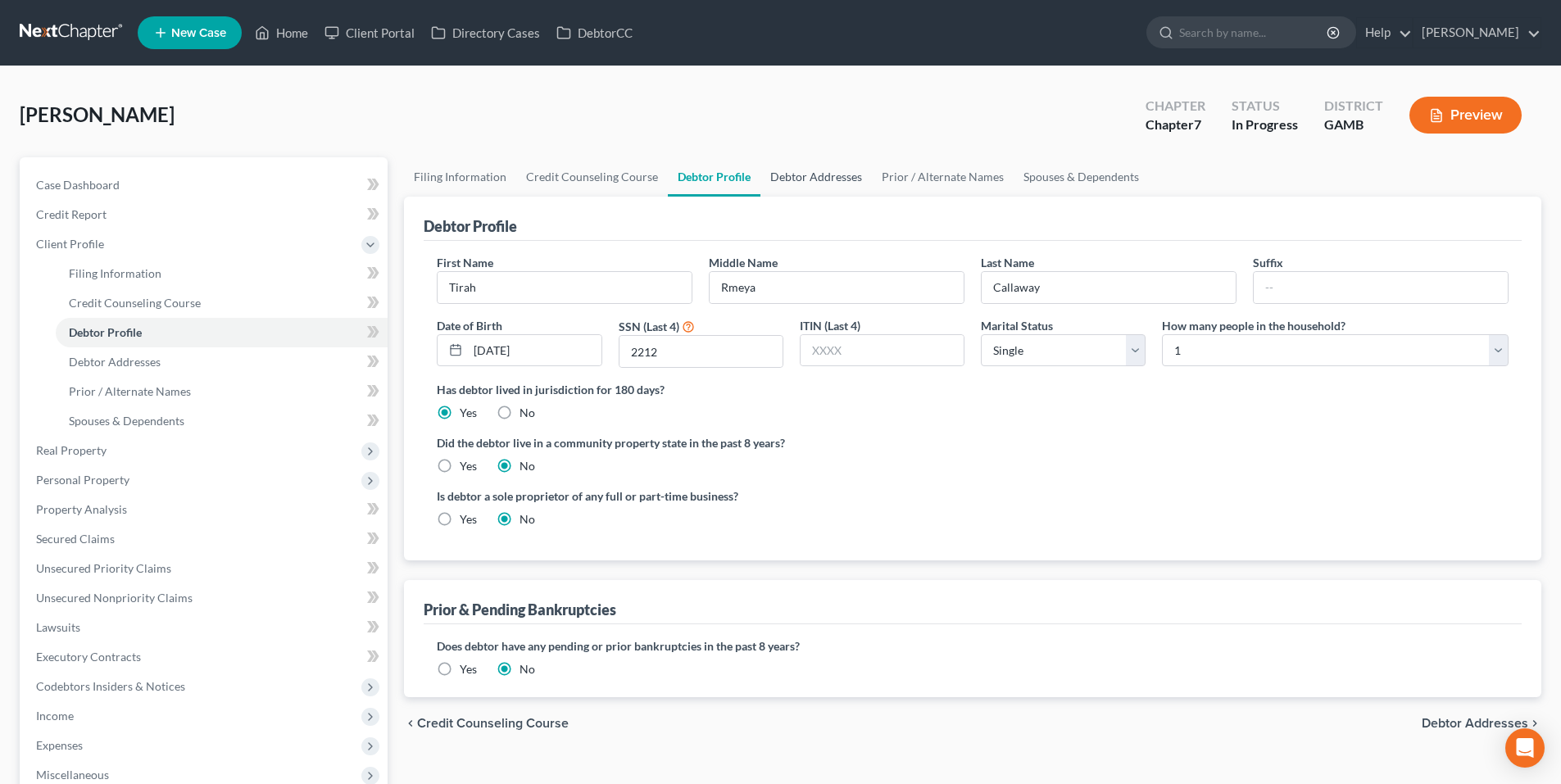
click at [790, 187] on link "Debtor Addresses" at bounding box center [817, 176] width 112 height 39
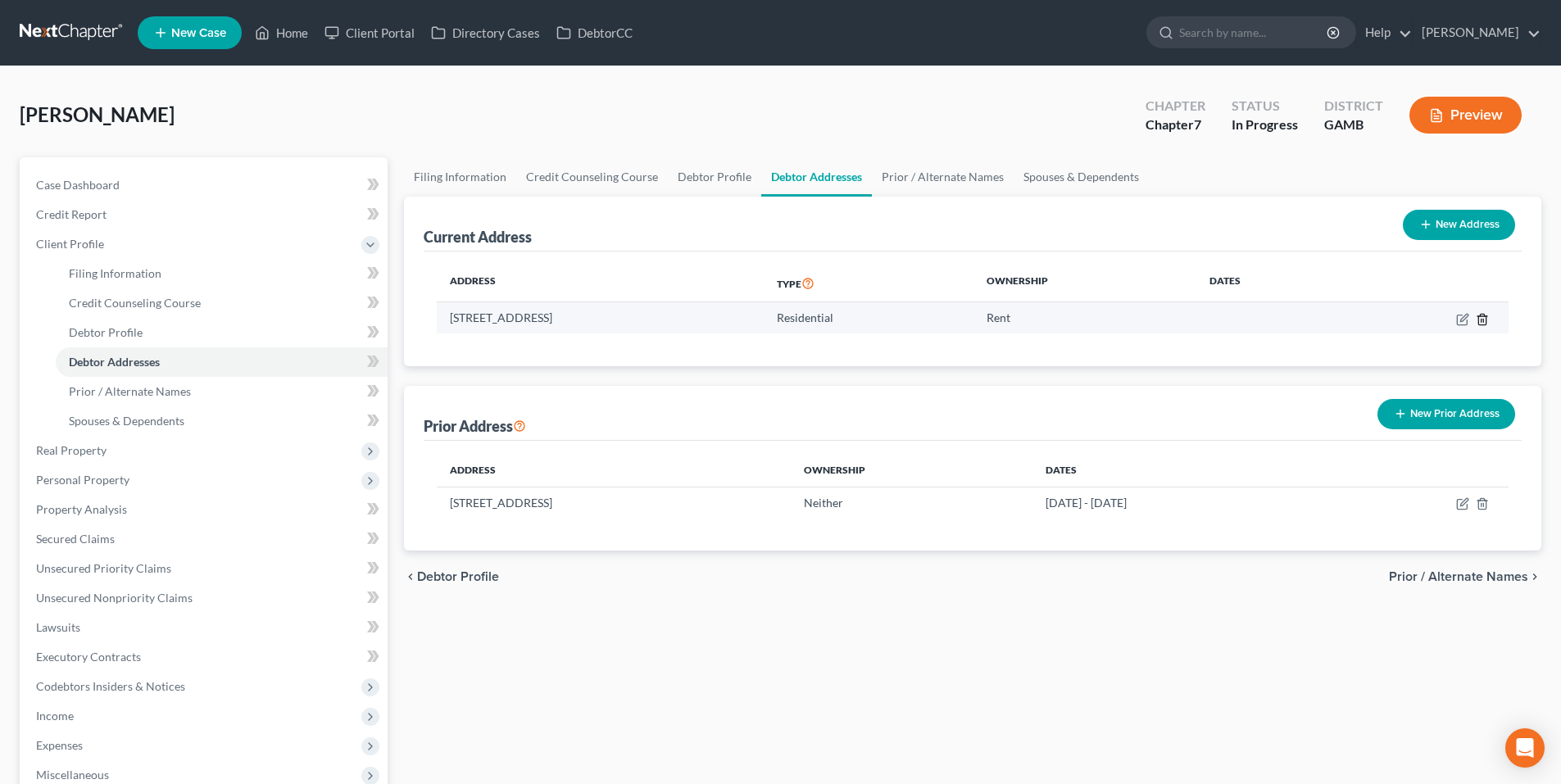
click at [1481, 321] on icon "button" at bounding box center [1483, 320] width 13 height 13
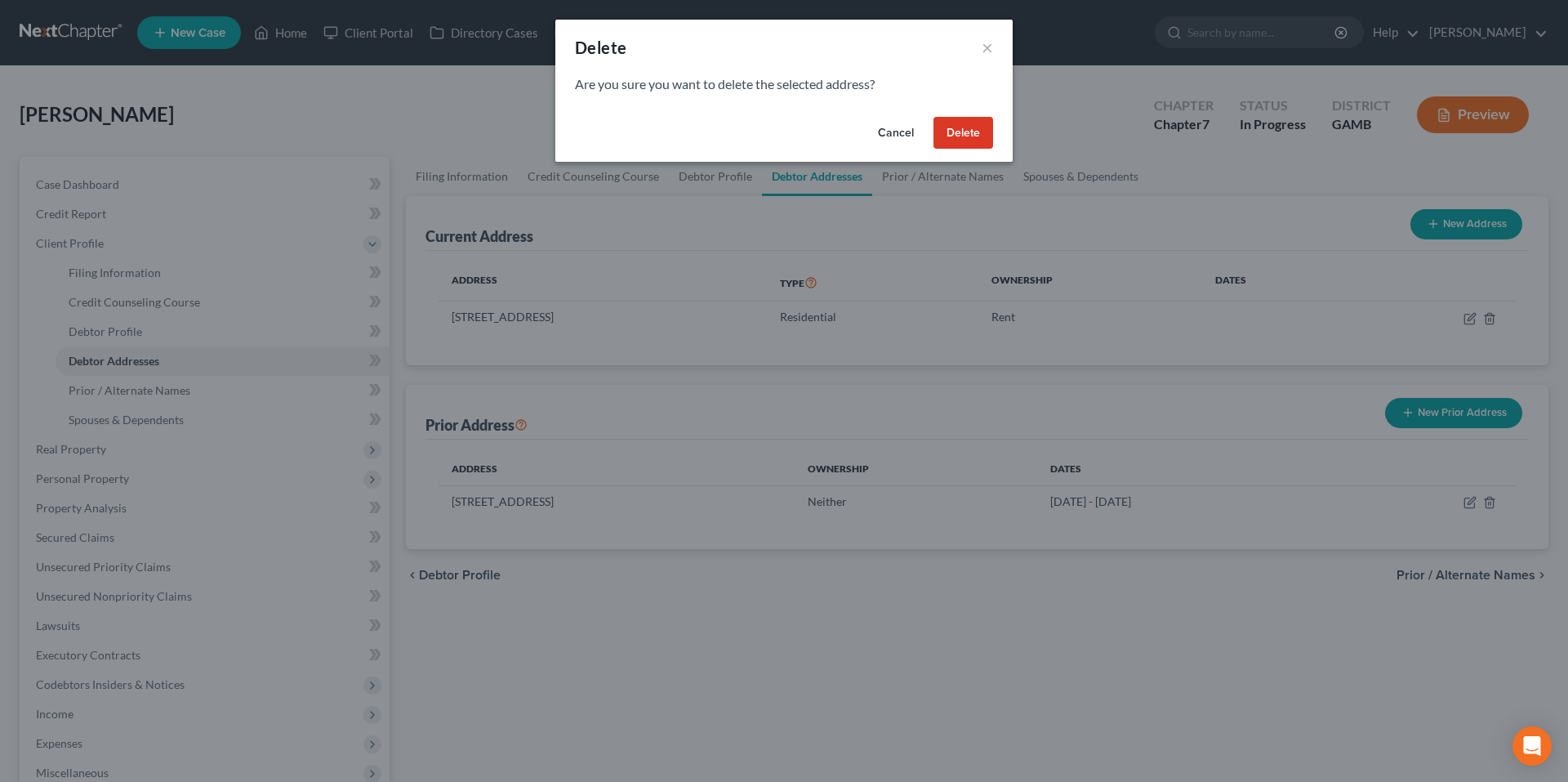
click at [957, 128] on button "Delete" at bounding box center [963, 133] width 60 height 32
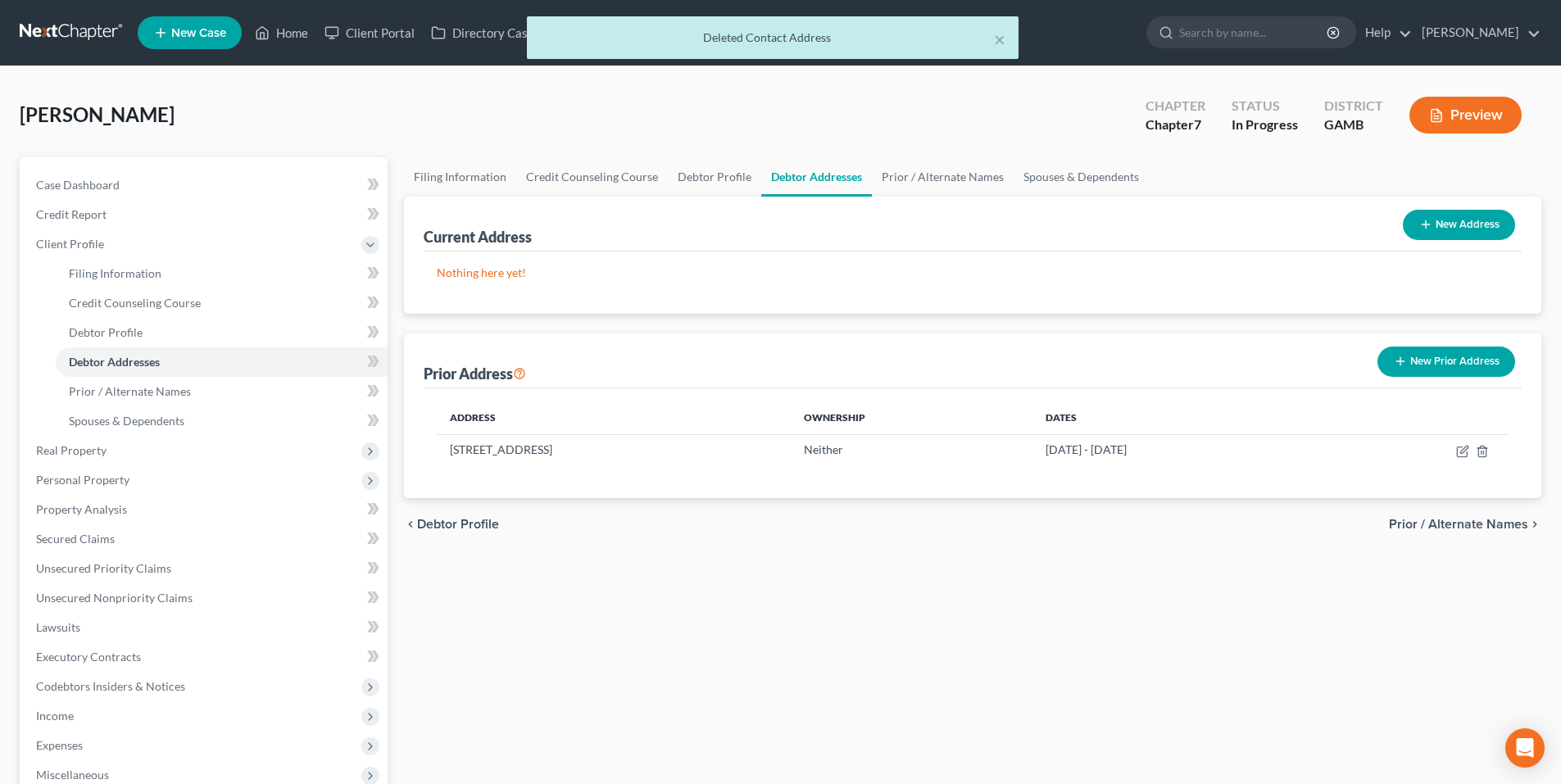
click at [1462, 365] on button "New Prior Address" at bounding box center [1446, 361] width 137 height 30
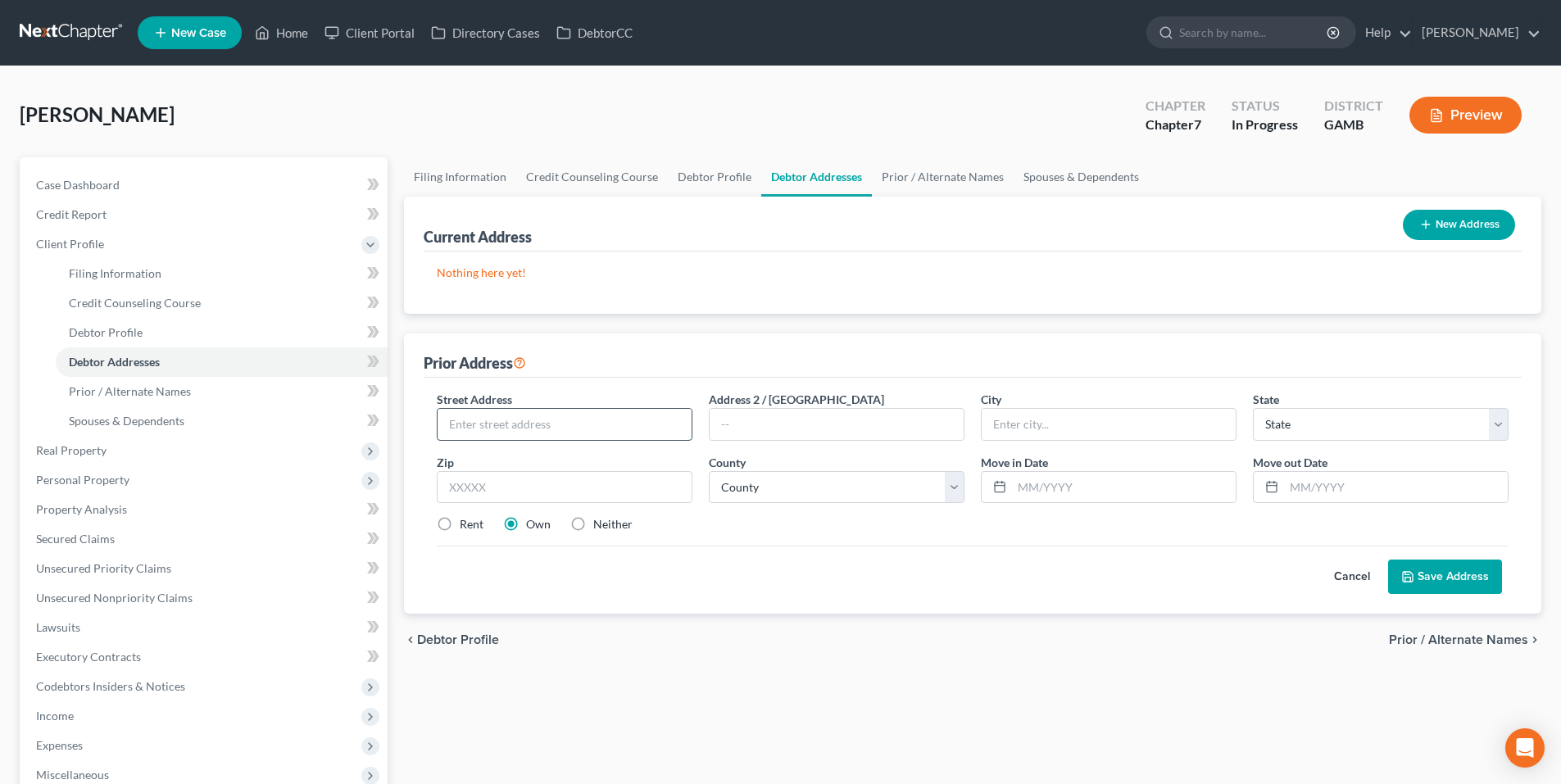
click at [540, 423] on input "text" at bounding box center [564, 424] width 254 height 31
type input "44 Pine Lake Drive"
type input "Athens"
select select "10"
type input "30601"
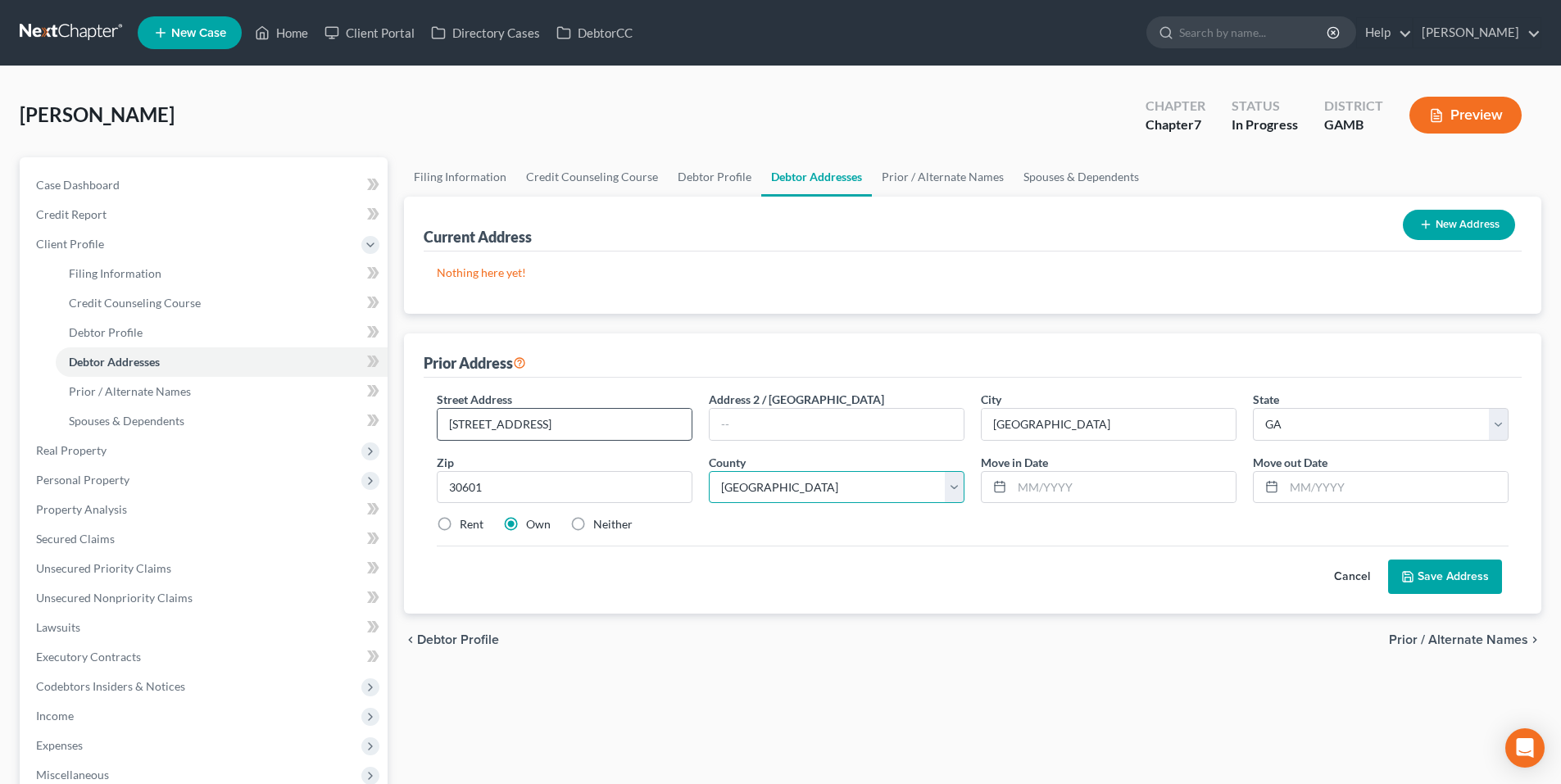
select select "28"
type input "08/2024"
type input "09/2025"
click at [460, 526] on label "Rent" at bounding box center [471, 524] width 24 height 17
click at [466, 526] on input "Rent" at bounding box center [471, 521] width 11 height 11
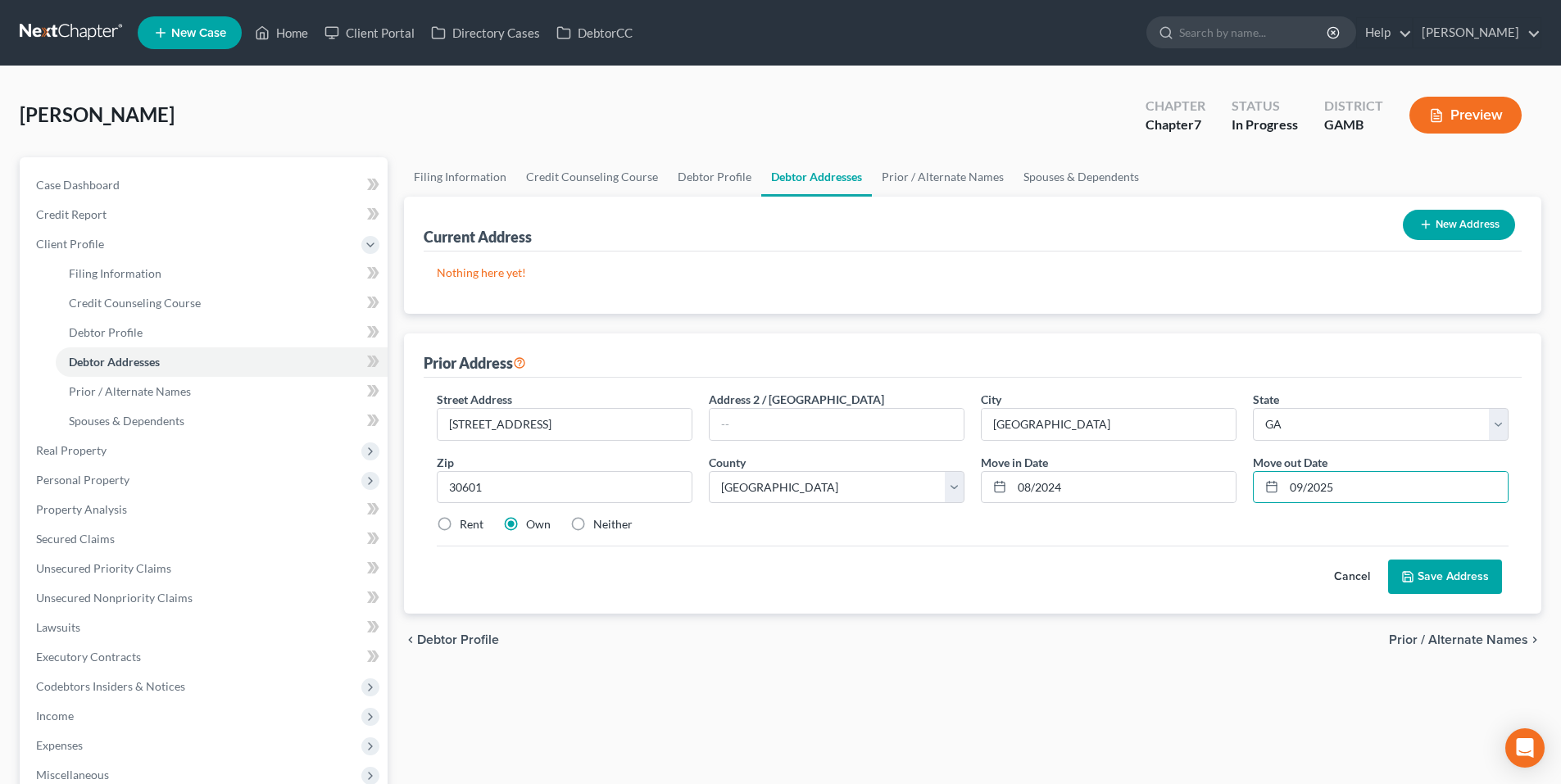
radio input "true"
click at [1474, 583] on button "Save Address" at bounding box center [1445, 576] width 114 height 34
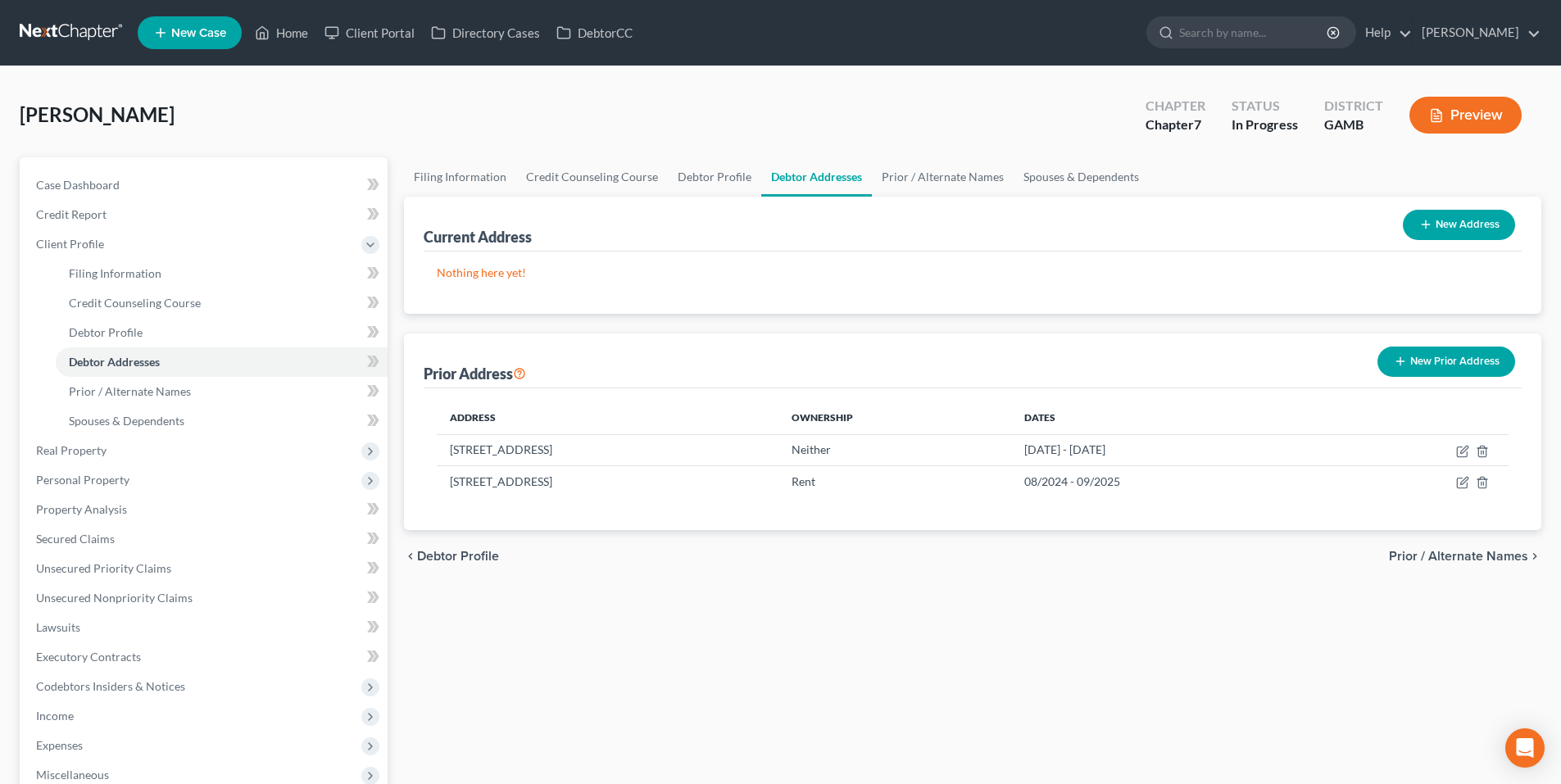
click at [1449, 223] on button "New Address" at bounding box center [1459, 225] width 112 height 30
select select "0"
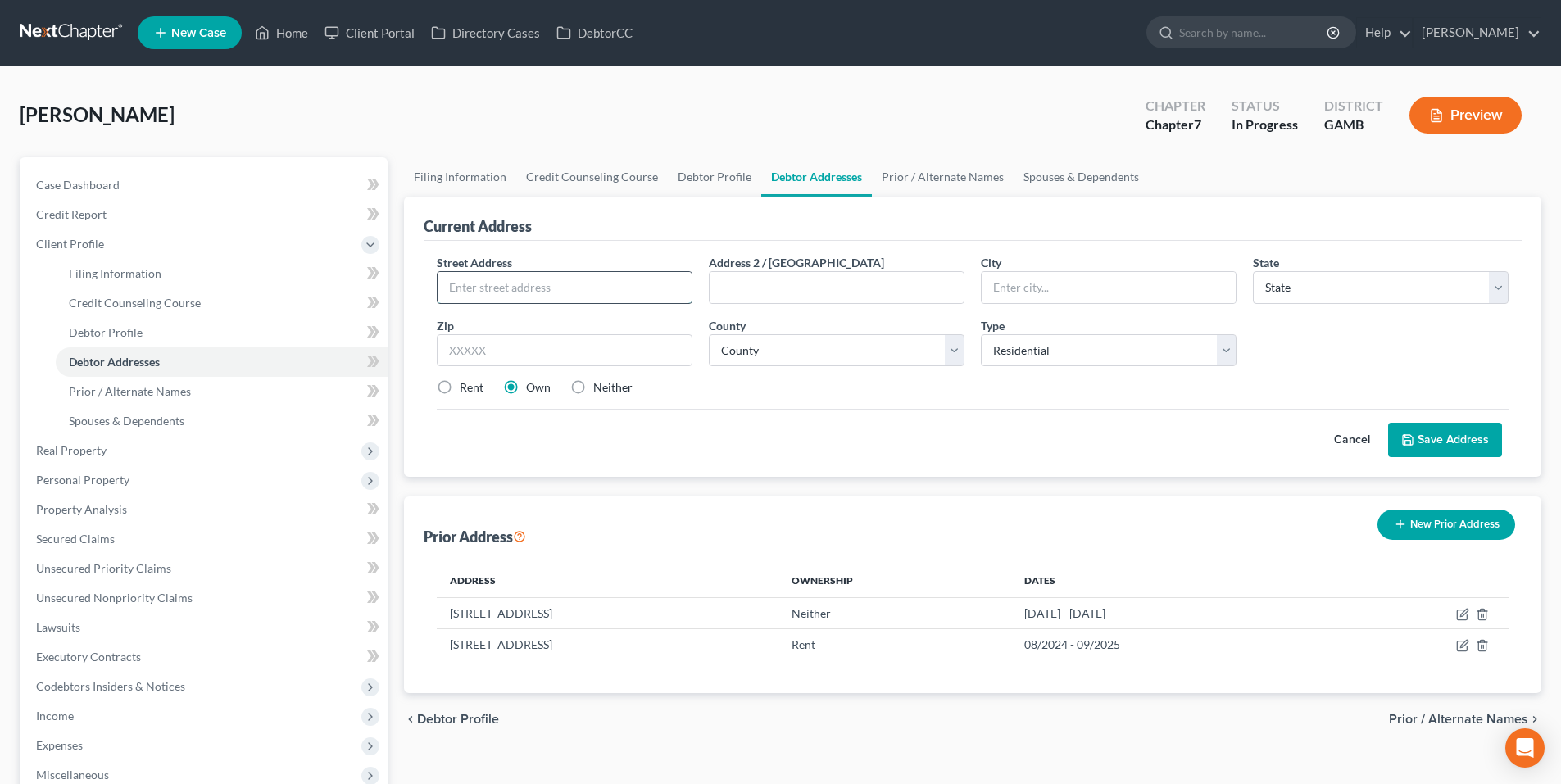
click at [559, 285] on input "text" at bounding box center [564, 287] width 254 height 31
type input "71 Lane Street"
type input "Au"
type input "Apt. A"
type input "Auburn"
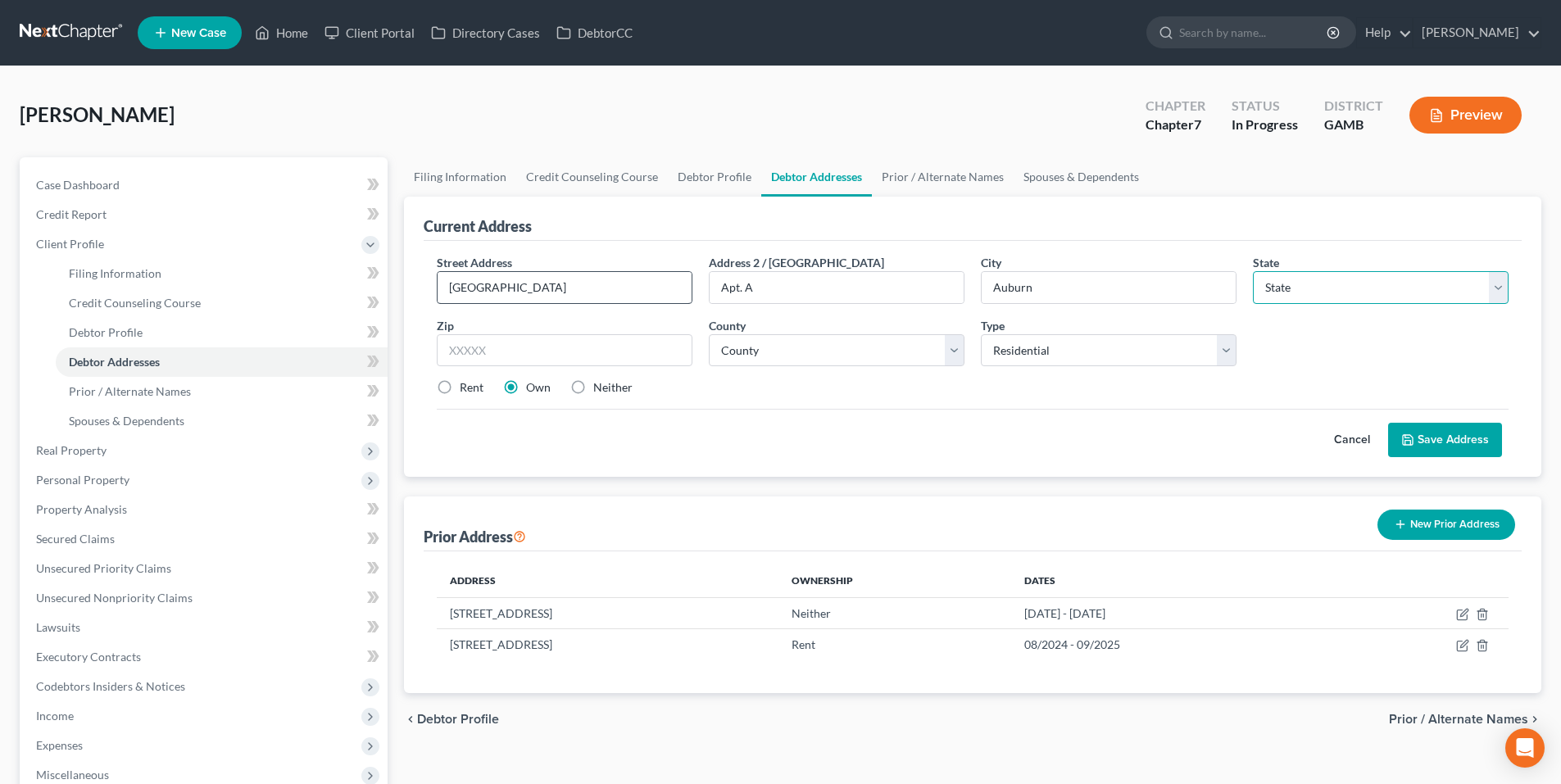
select select "10"
type input "30011"
select select "6"
click at [460, 387] on label "Rent" at bounding box center [471, 388] width 24 height 17
click at [466, 387] on input "Rent" at bounding box center [471, 385] width 11 height 11
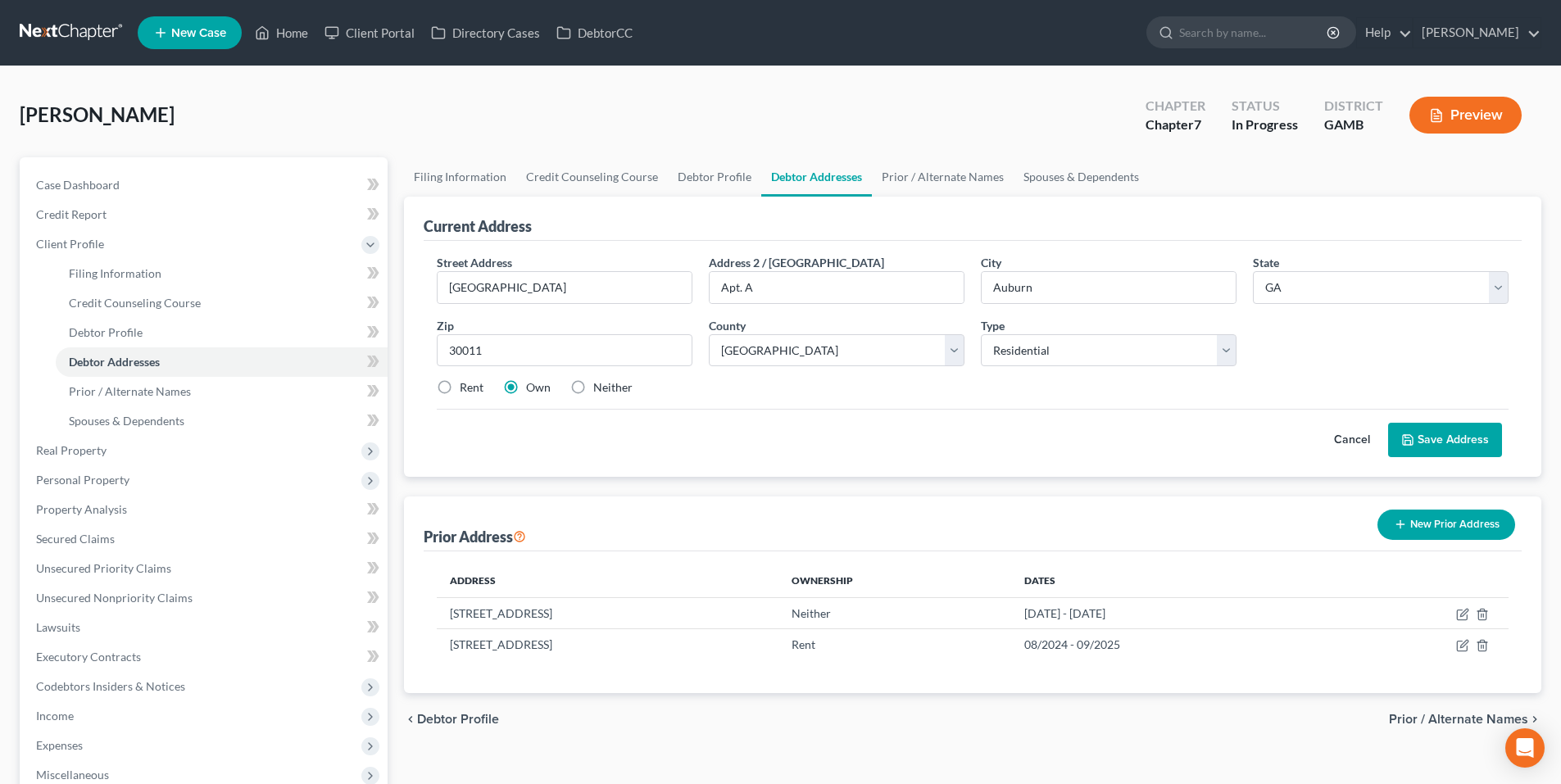
radio input "true"
click at [1453, 442] on button "Save Address" at bounding box center [1445, 439] width 114 height 34
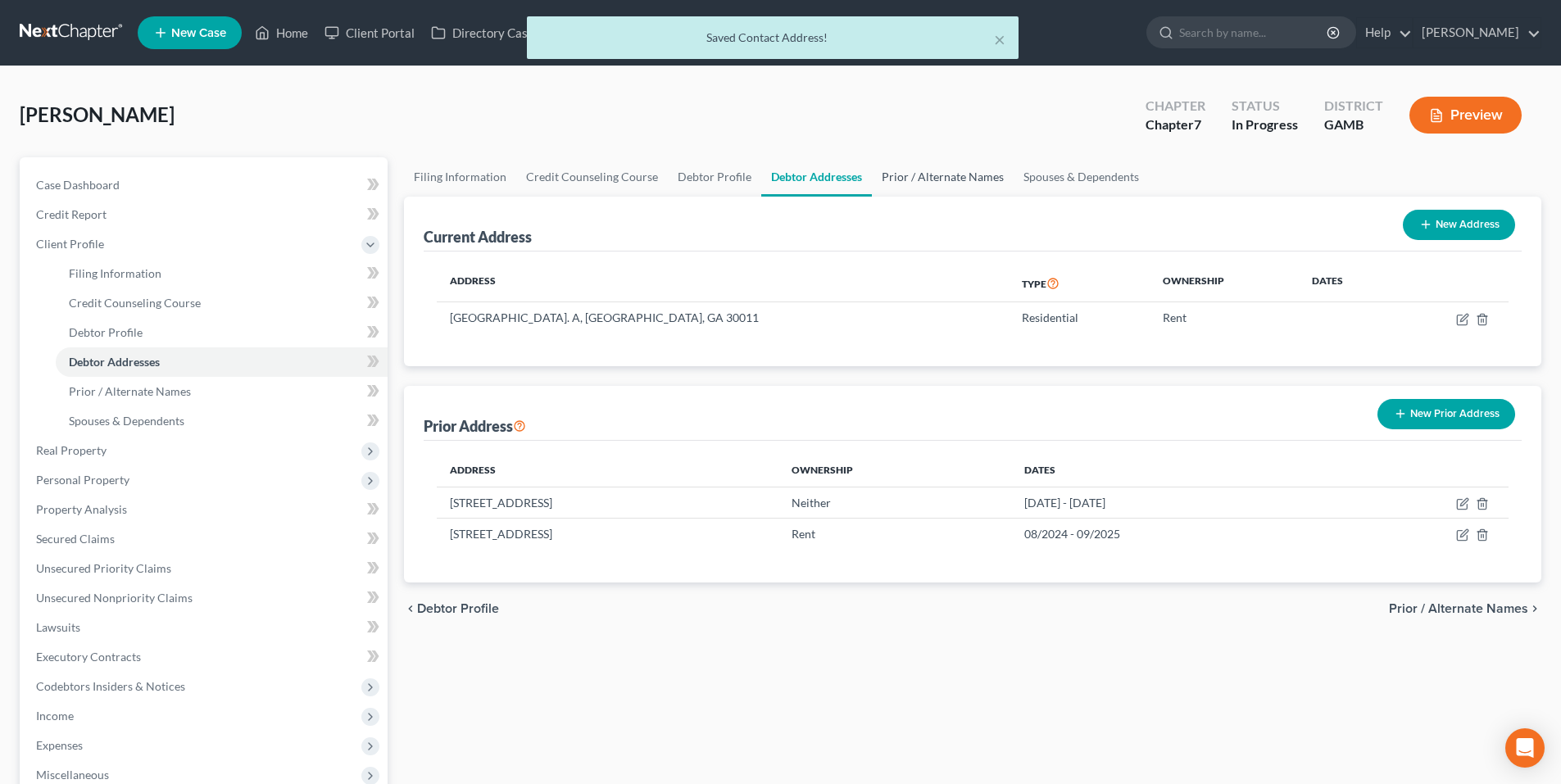
click at [966, 172] on link "Prior / Alternate Names" at bounding box center [942, 176] width 142 height 39
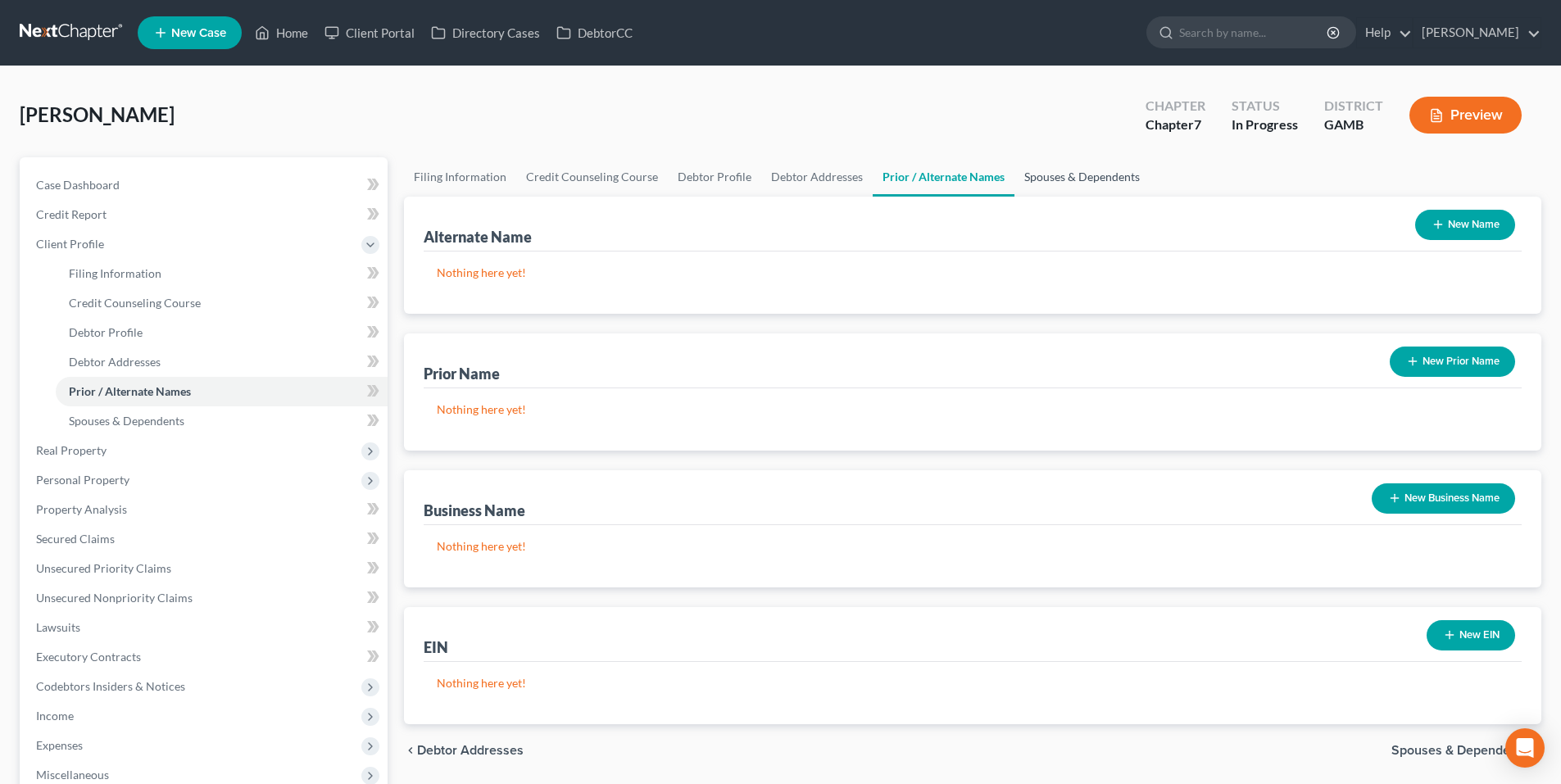
click at [1049, 176] on link "Spouses & Dependents" at bounding box center [1082, 176] width 135 height 39
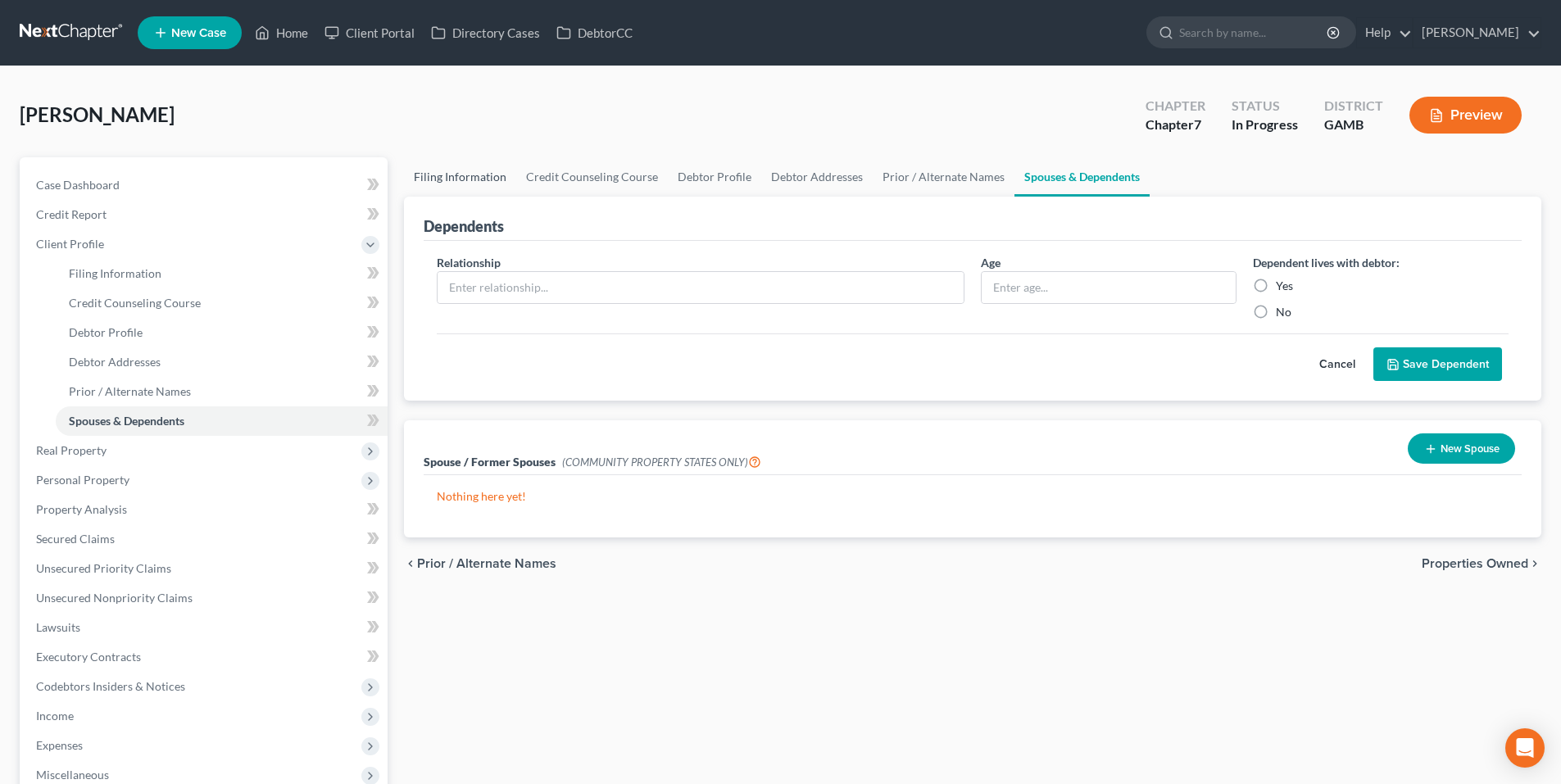
click at [446, 179] on link "Filing Information" at bounding box center [460, 176] width 112 height 39
select select "1"
select select "0"
select select "18"
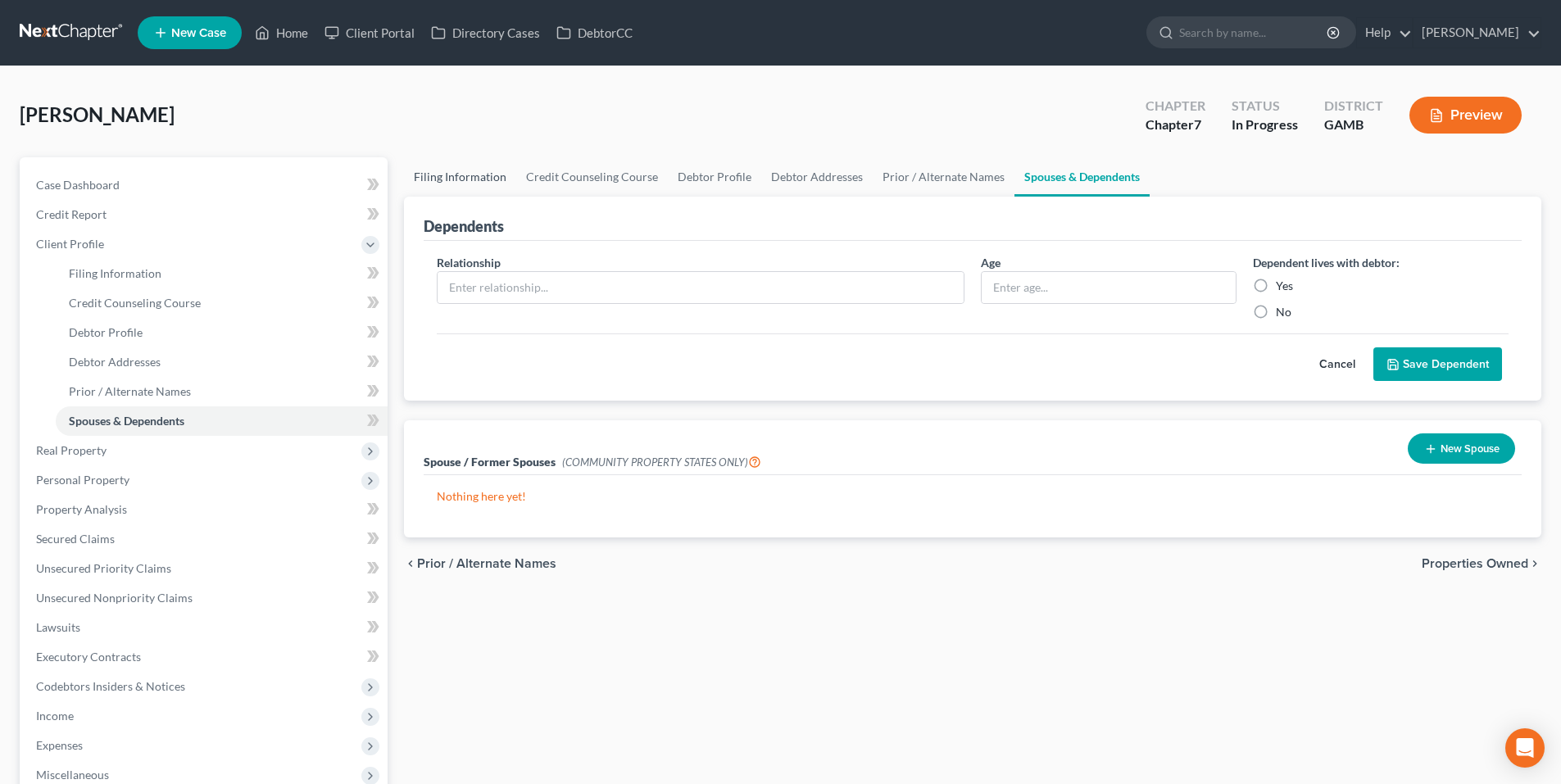
select select "3"
select select "10"
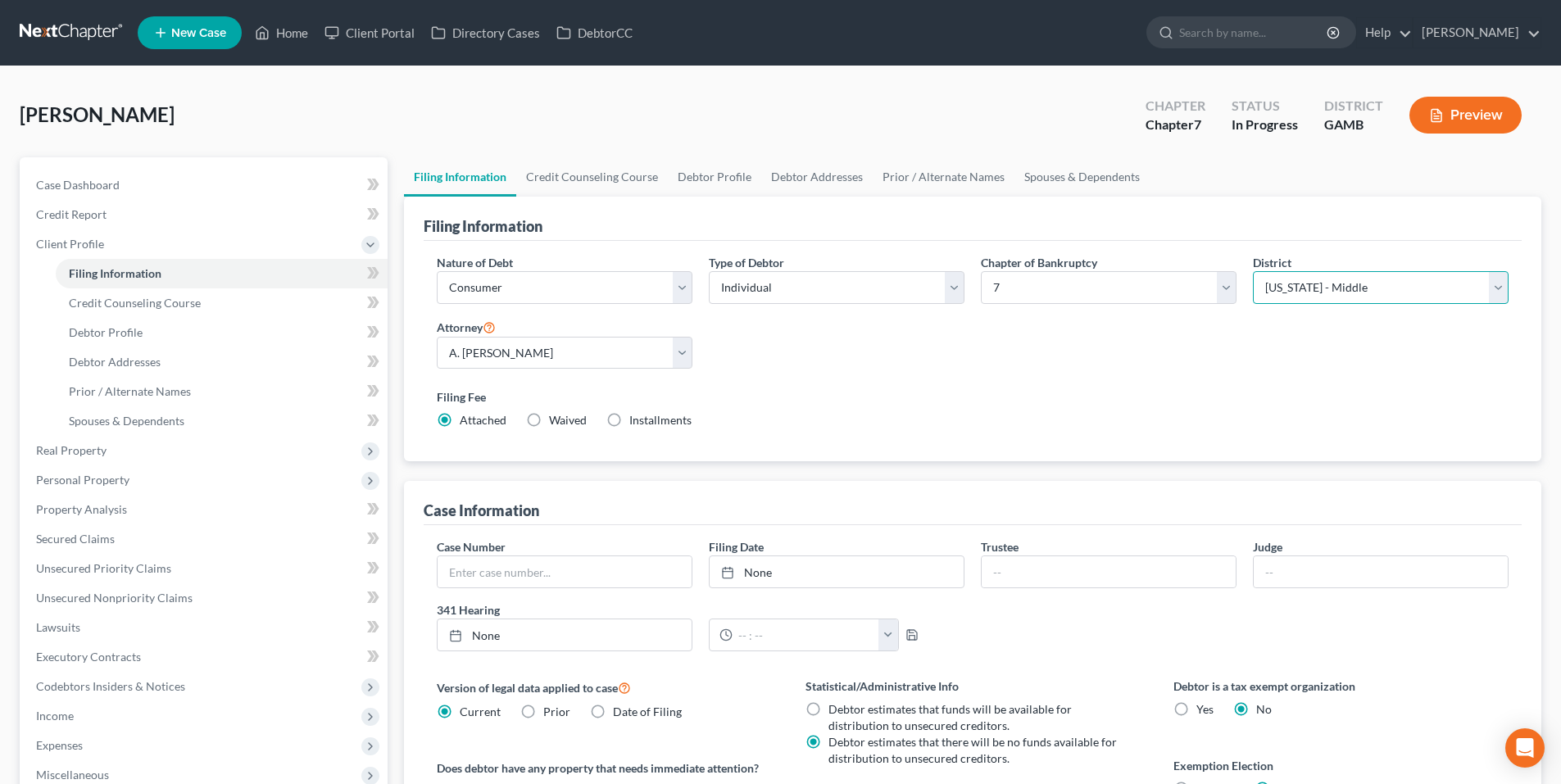
click at [1337, 283] on select "Select Alabama - Middle Alabama - Northern Alabama - Southern Alaska Arizona Ar…" at bounding box center [1380, 287] width 256 height 32
select select "19"
click at [1253, 271] on select "Select Alabama - Middle Alabama - Northern Alabama - Southern Alaska Arizona Ar…" at bounding box center [1380, 287] width 256 height 32
click at [1067, 387] on div "Filing Fee Attached Waived Waived Installments Installments" at bounding box center [972, 412] width 1088 height 60
click at [615, 341] on select "Select Robert Gardner - GAMB Robert Gardner - GANB A. Vincent Ray - GANB A. Vin…" at bounding box center [564, 353] width 256 height 32
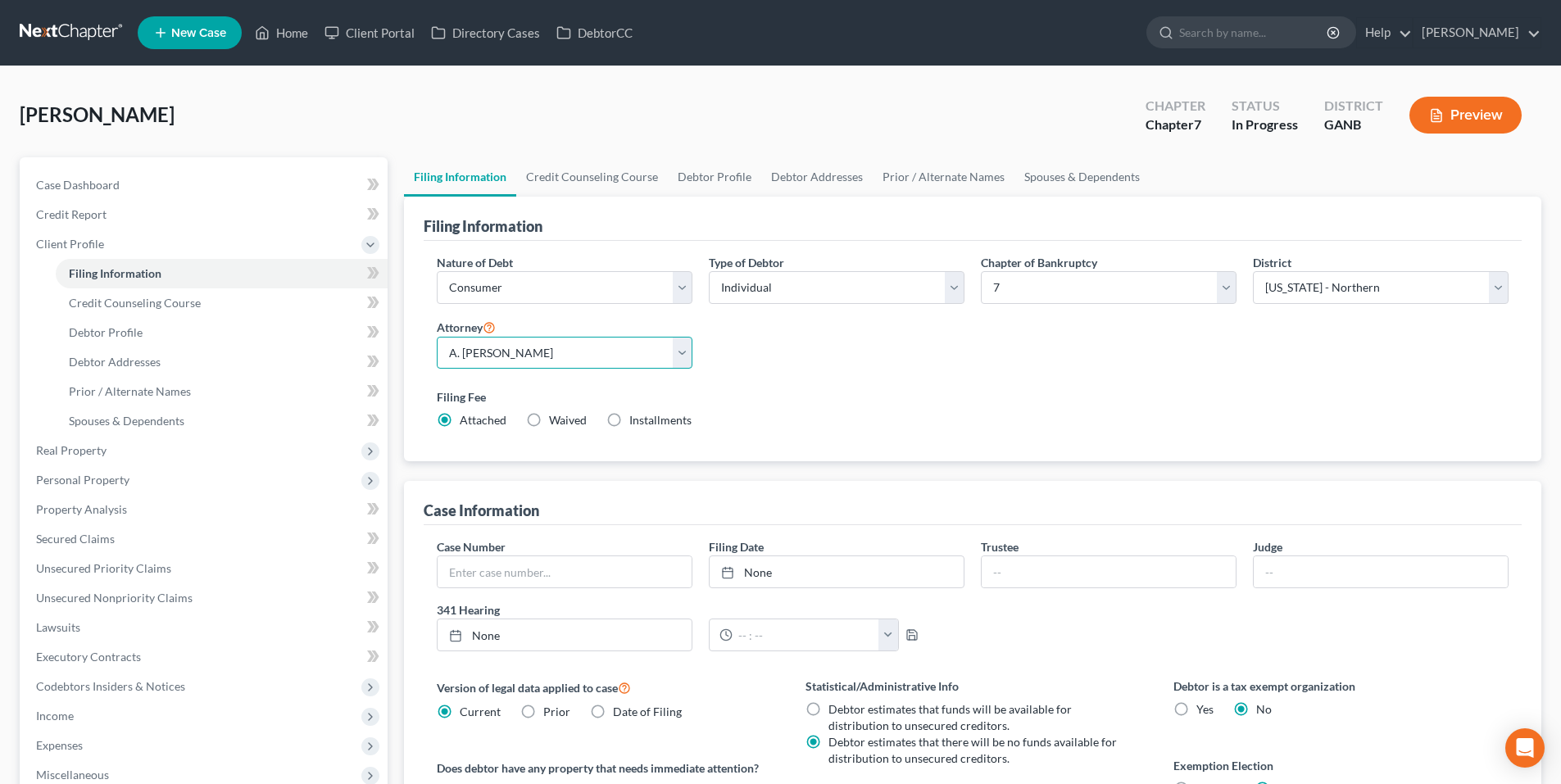
select select "2"
click at [437, 337] on select "Select Robert Gardner - GAMB Robert Gardner - GANB A. Vincent Ray - GANB A. Vin…" at bounding box center [564, 353] width 256 height 32
click at [781, 414] on div "Filing Fee Attached Waived Waived Installments Installments" at bounding box center [973, 409] width 1072 height 40
click at [609, 181] on link "Credit Counseling Course" at bounding box center [592, 176] width 152 height 39
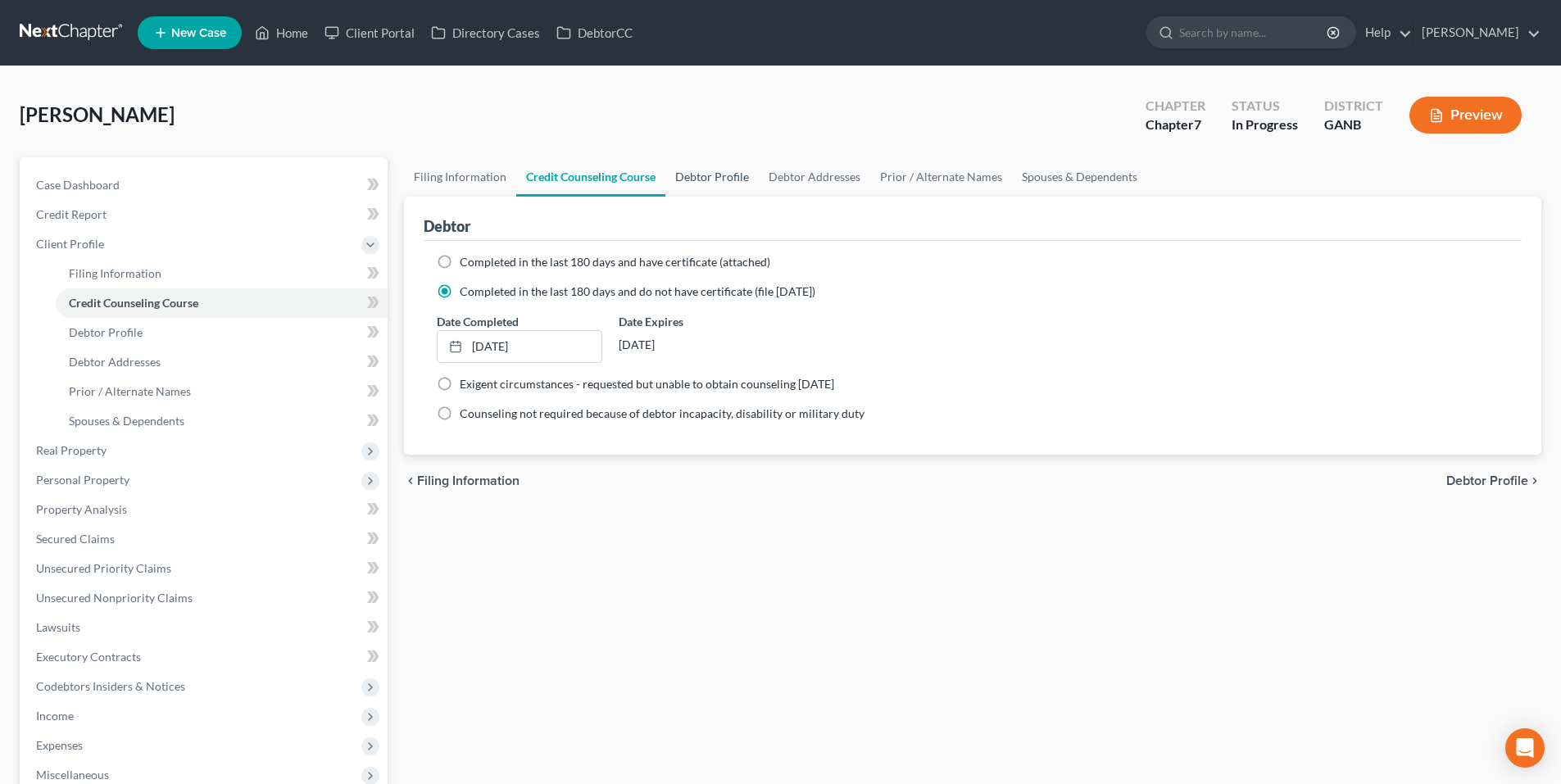
click at [698, 176] on link "Debtor Profile" at bounding box center [712, 176] width 93 height 39
select select "0"
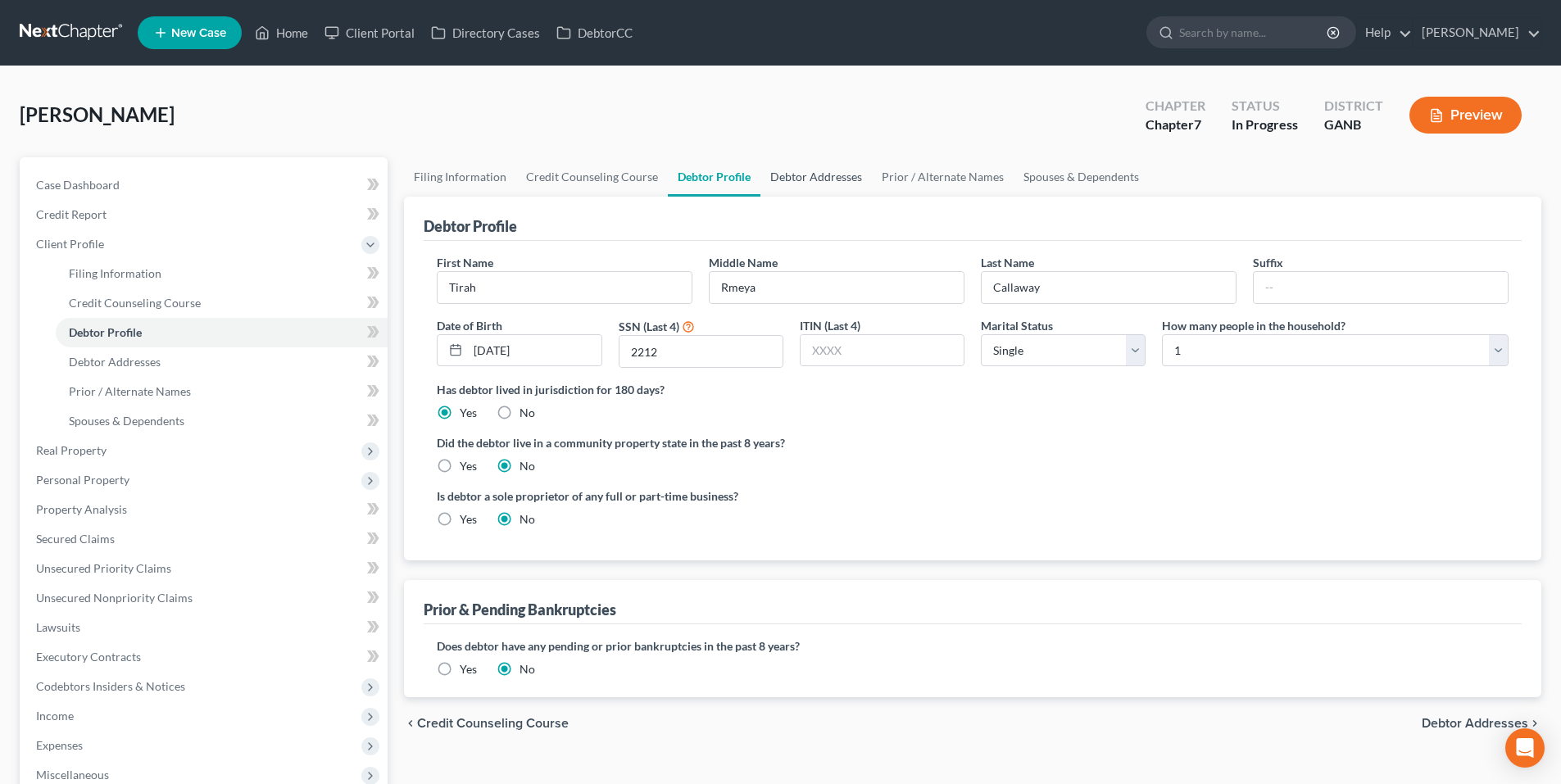
click at [824, 185] on link "Debtor Addresses" at bounding box center [817, 176] width 112 height 39
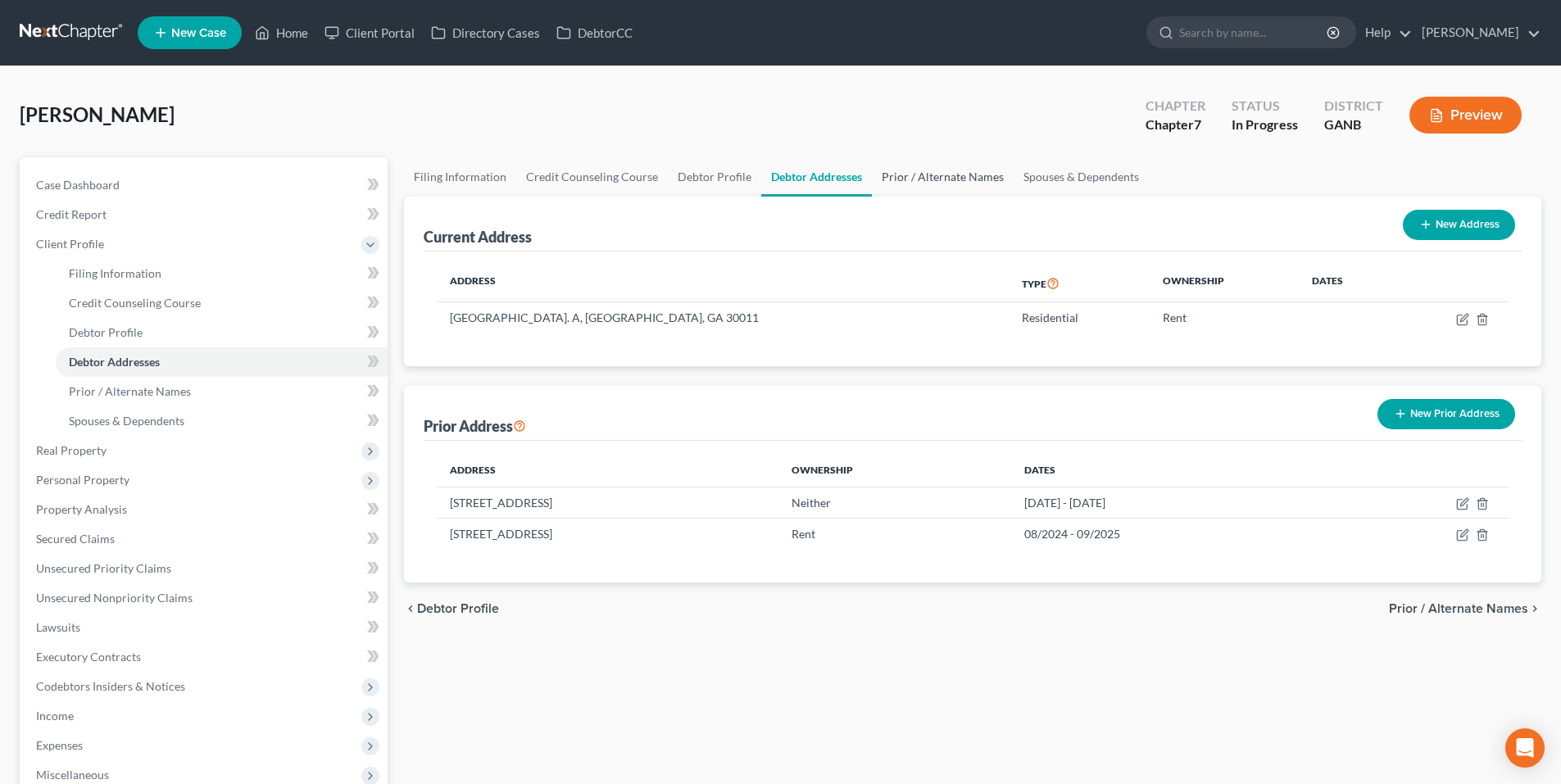
click at [948, 179] on link "Prior / Alternate Names" at bounding box center [942, 176] width 142 height 39
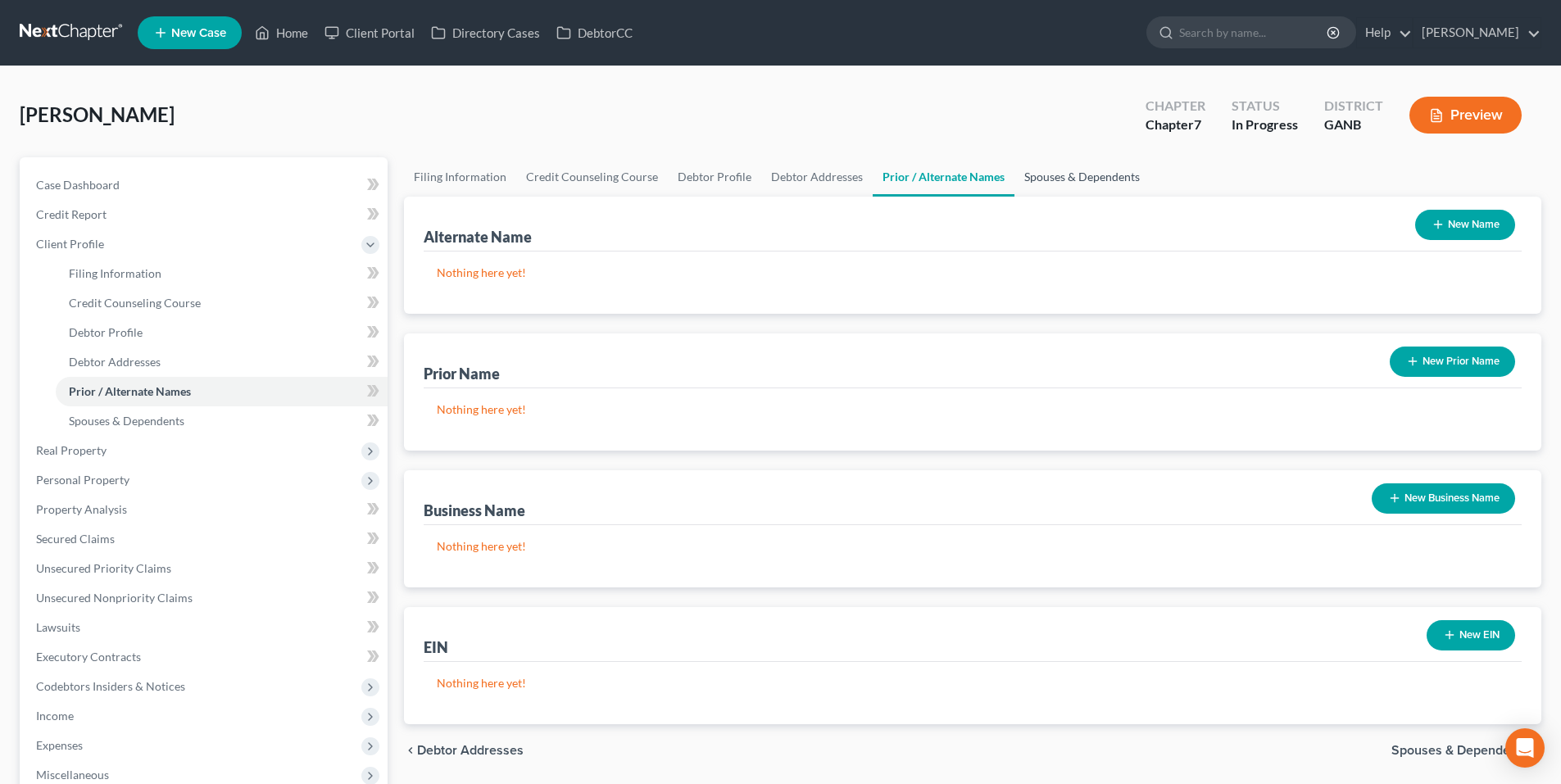
click at [1128, 184] on link "Spouses & Dependents" at bounding box center [1082, 176] width 135 height 39
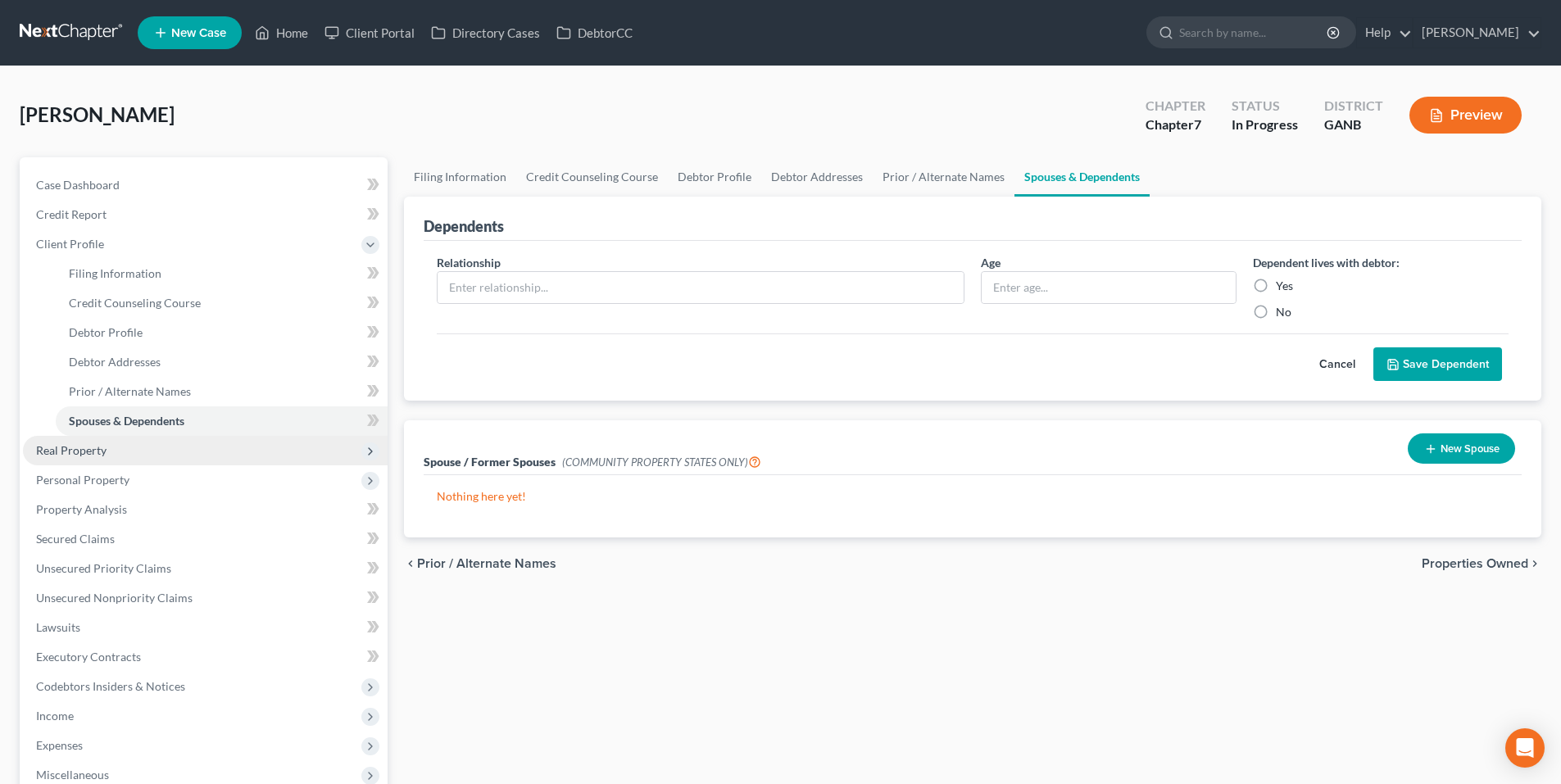
click at [65, 444] on span "Real Property" at bounding box center [71, 450] width 71 height 14
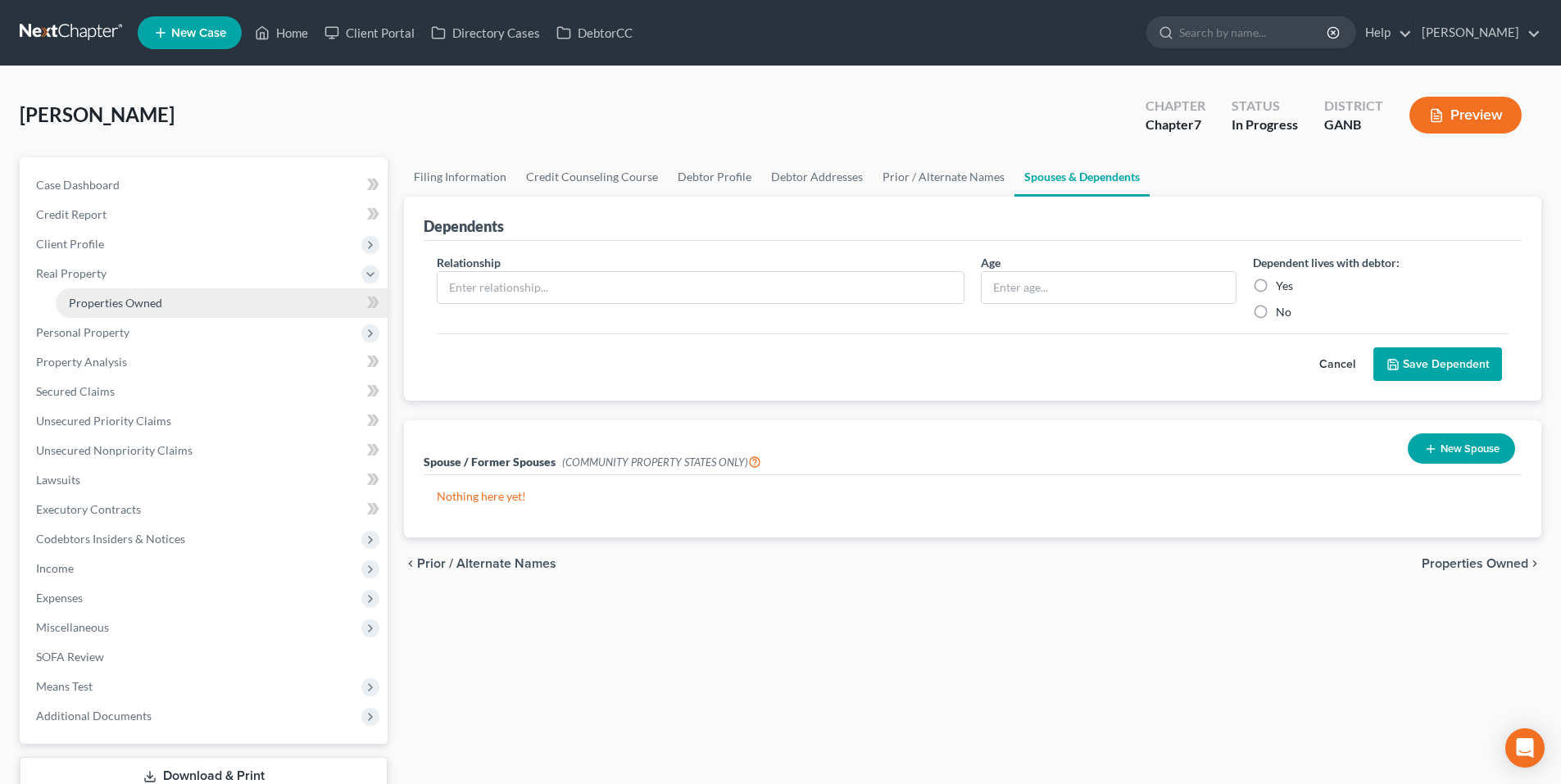
click at [110, 299] on span "Properties Owned" at bounding box center [116, 302] width 93 height 14
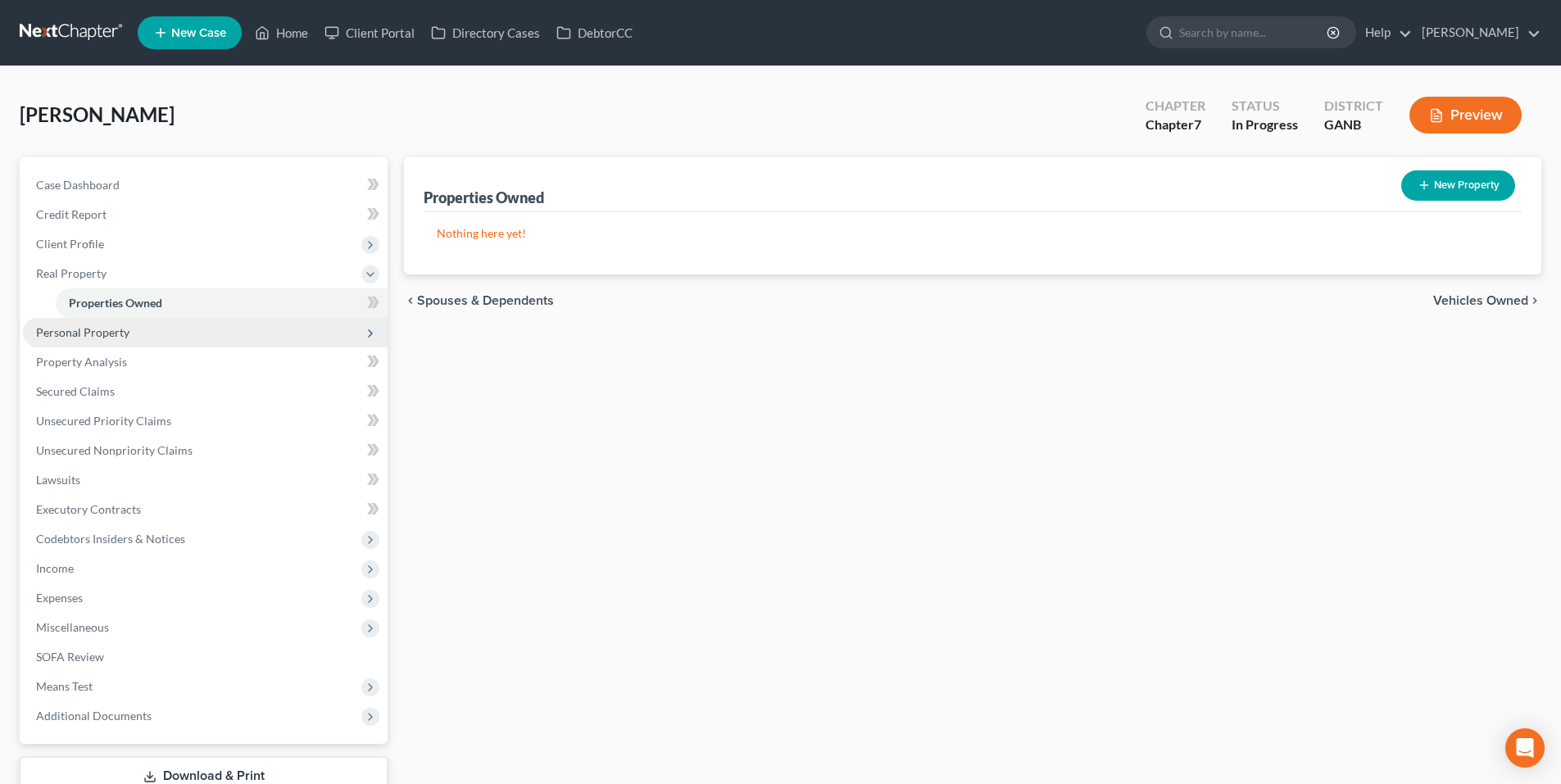
click at [95, 329] on span "Personal Property" at bounding box center [82, 332] width 93 height 14
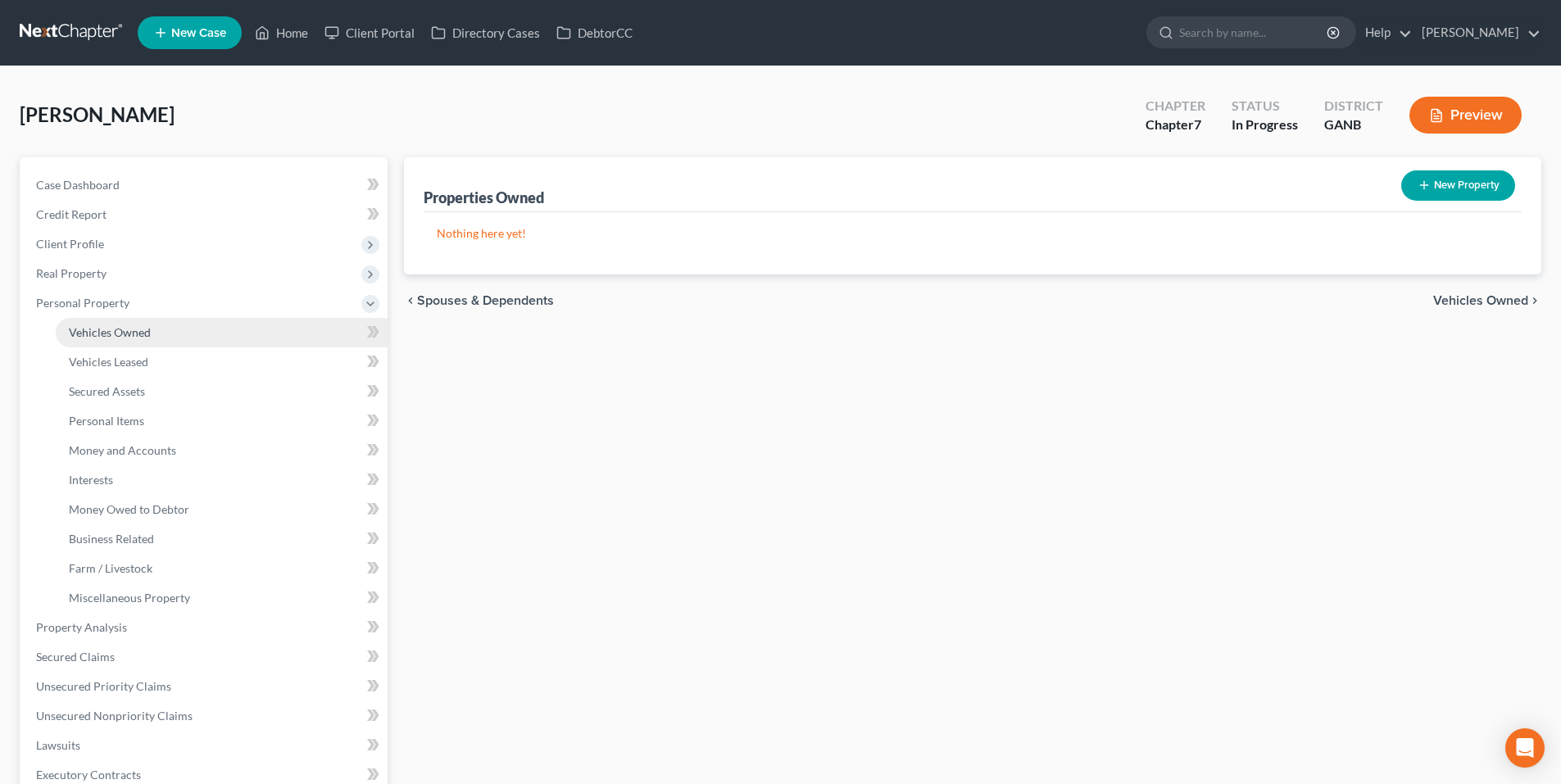
click at [94, 343] on link "Vehicles Owned" at bounding box center [221, 332] width 332 height 29
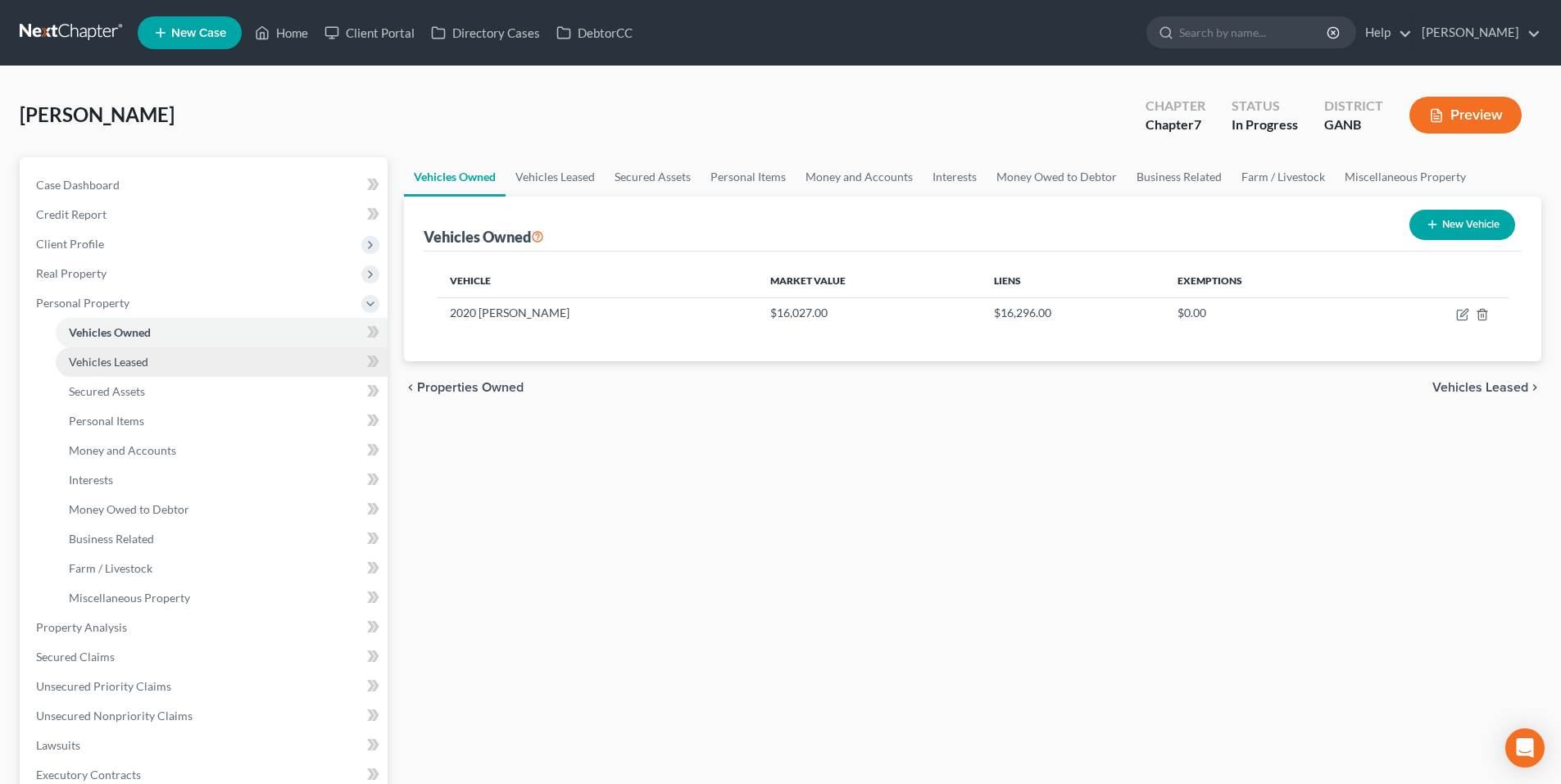
click at [93, 365] on span "Vehicles Leased" at bounding box center [108, 361] width 79 height 14
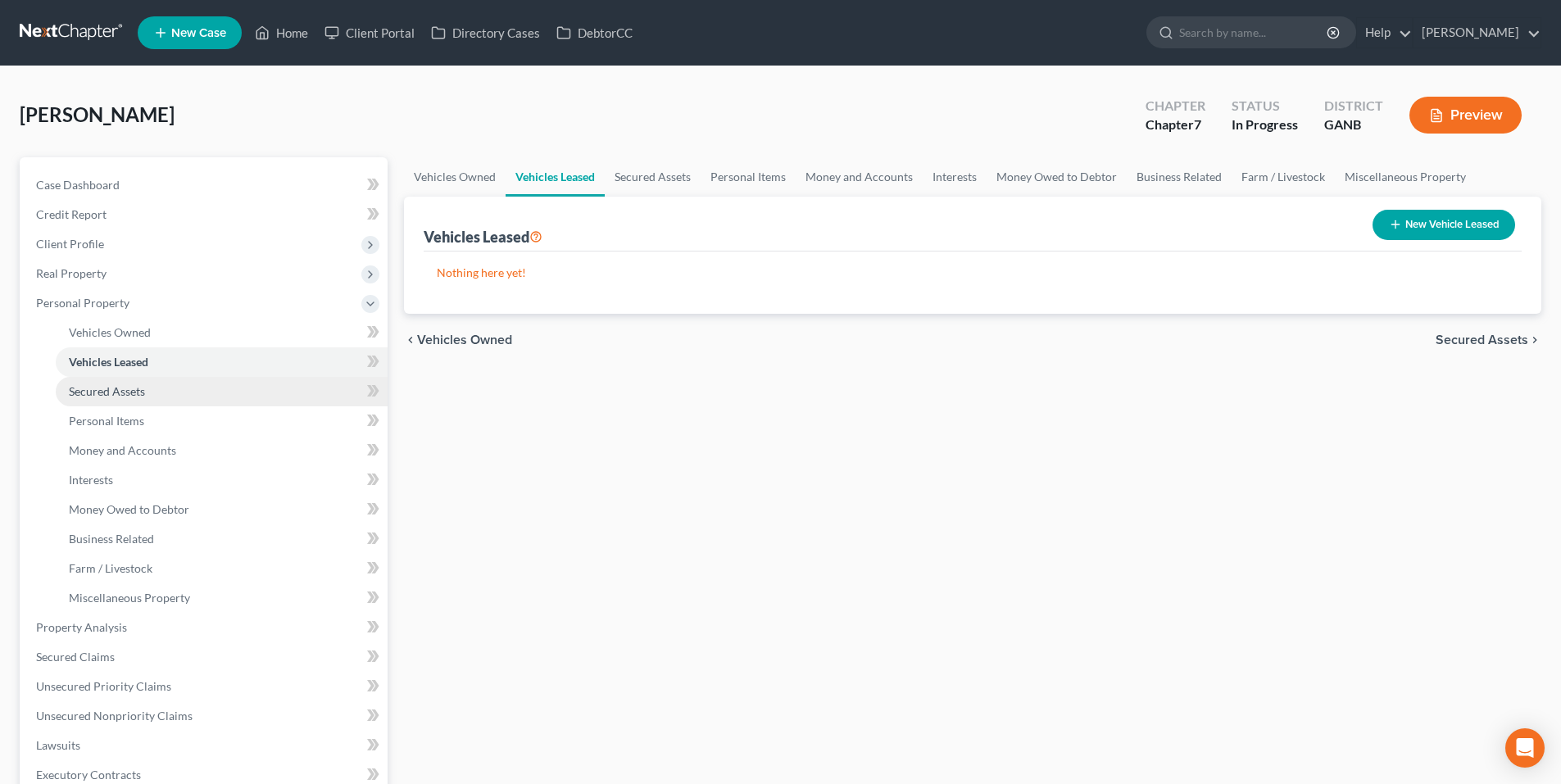
click at [93, 392] on span "Secured Assets" at bounding box center [107, 391] width 77 height 14
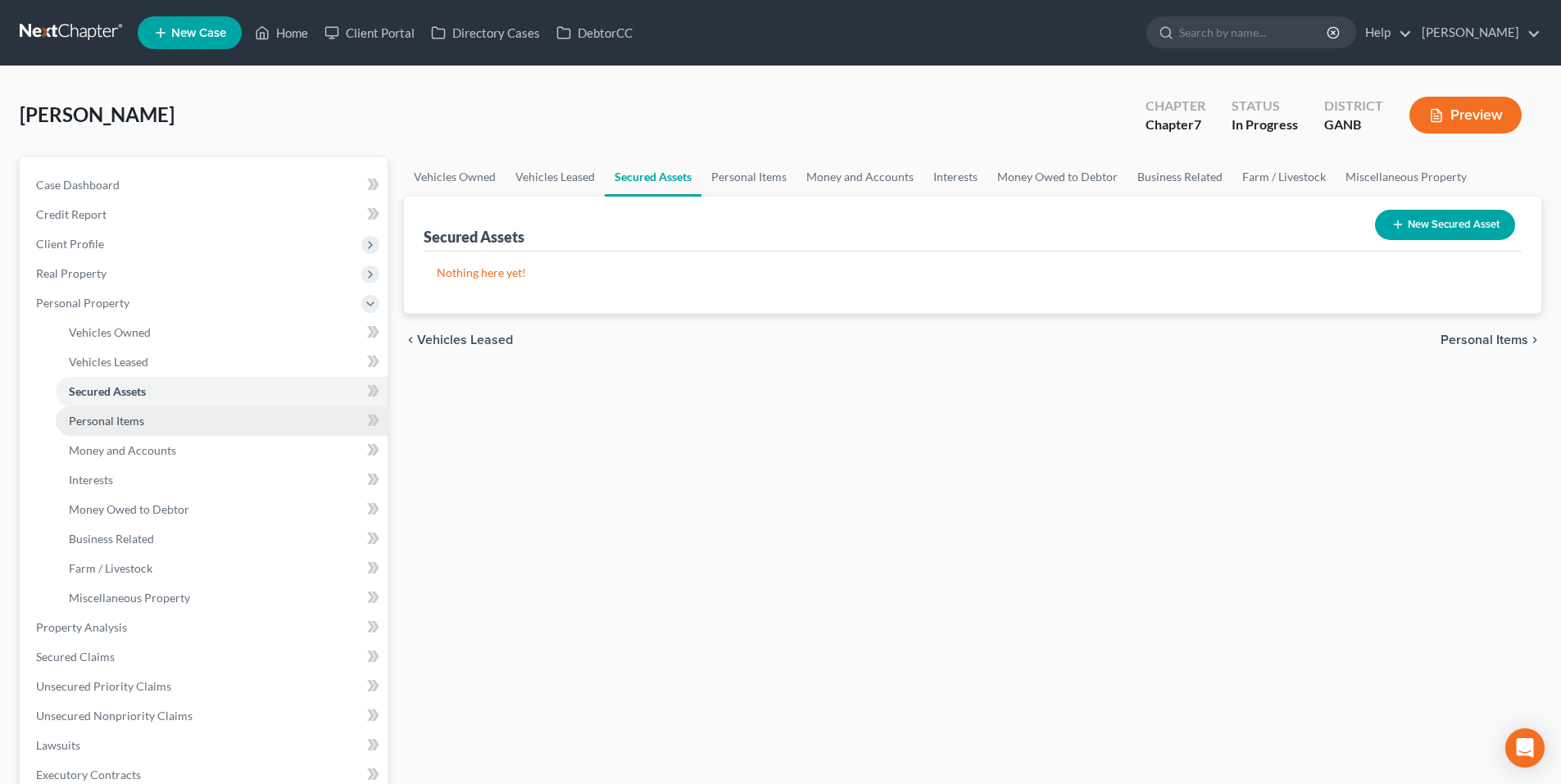
click at [88, 423] on span "Personal Items" at bounding box center [107, 420] width 76 height 14
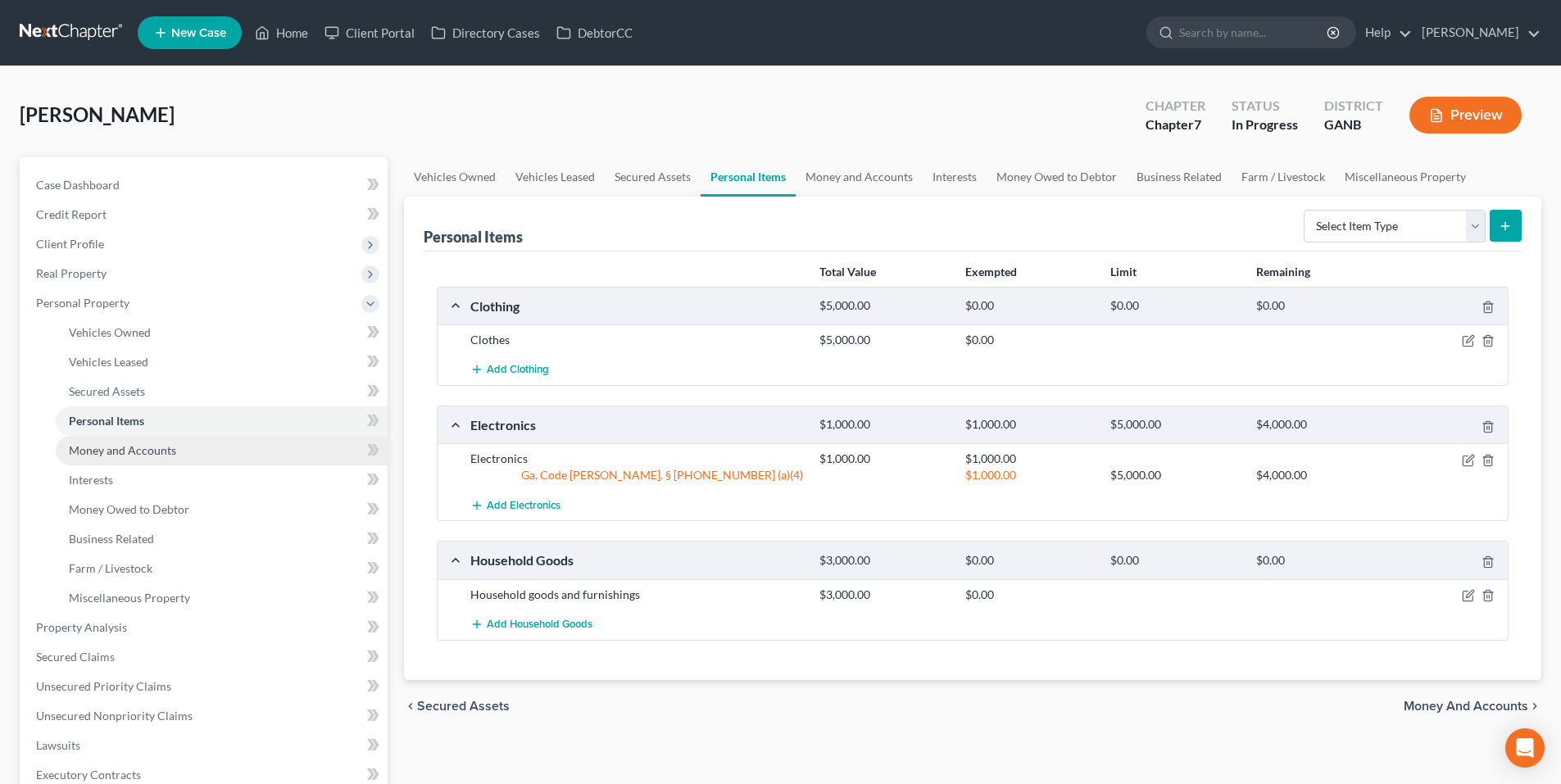
click at [91, 449] on span "Money and Accounts" at bounding box center [122, 450] width 107 height 14
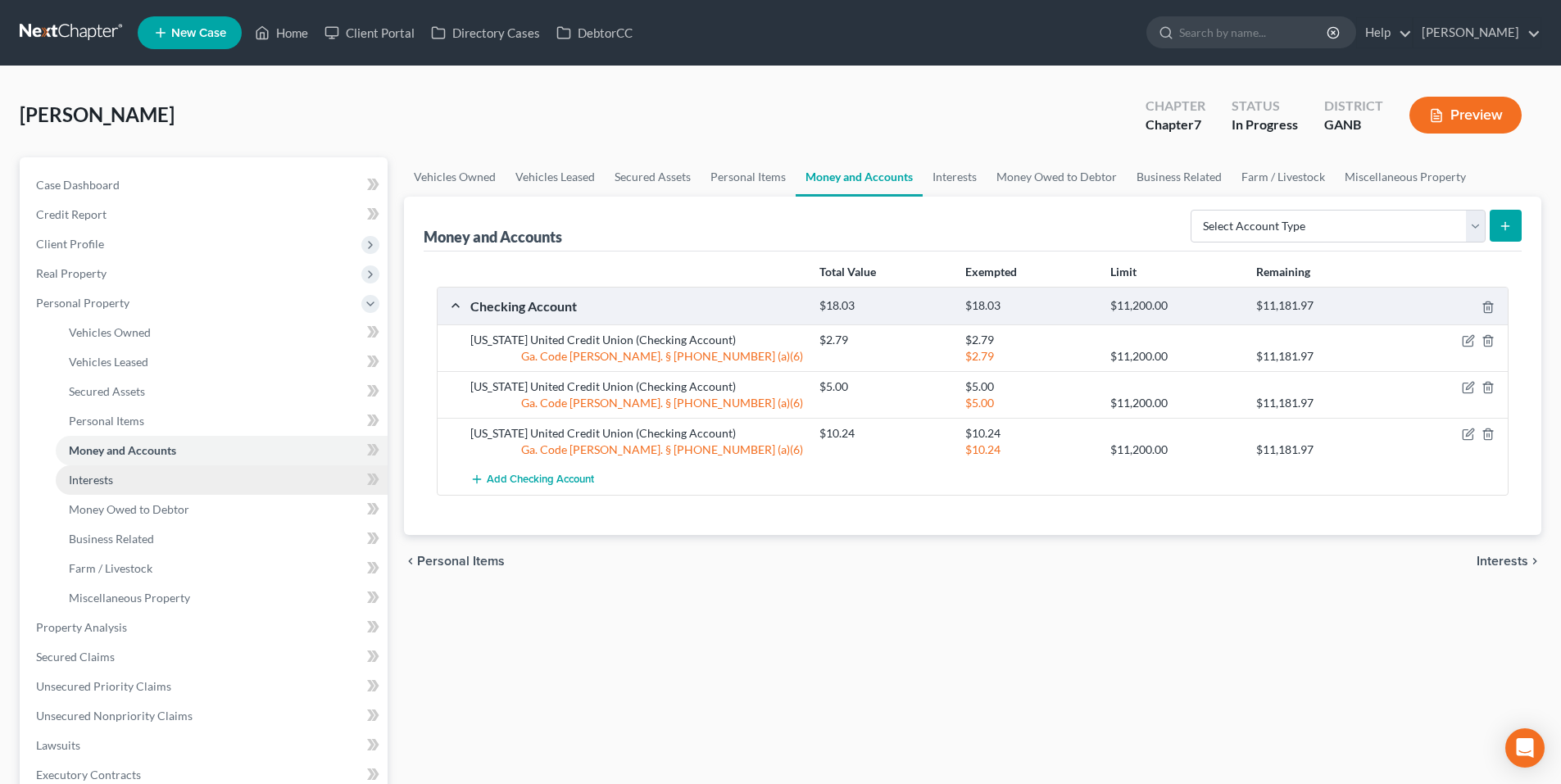
click at [97, 483] on span "Interests" at bounding box center [91, 479] width 44 height 14
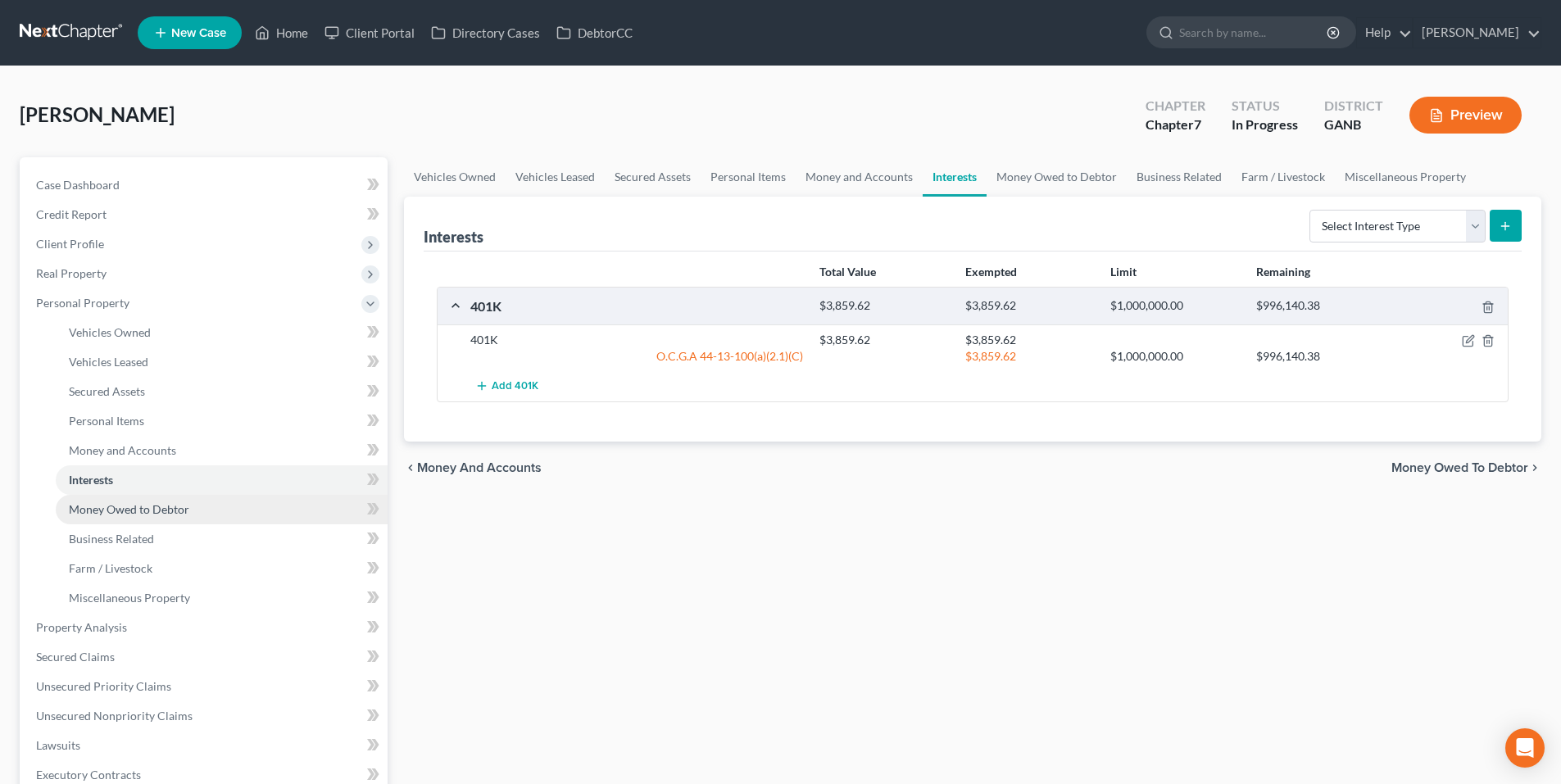
click at [92, 504] on span "Money Owed to Debtor" at bounding box center [129, 509] width 121 height 14
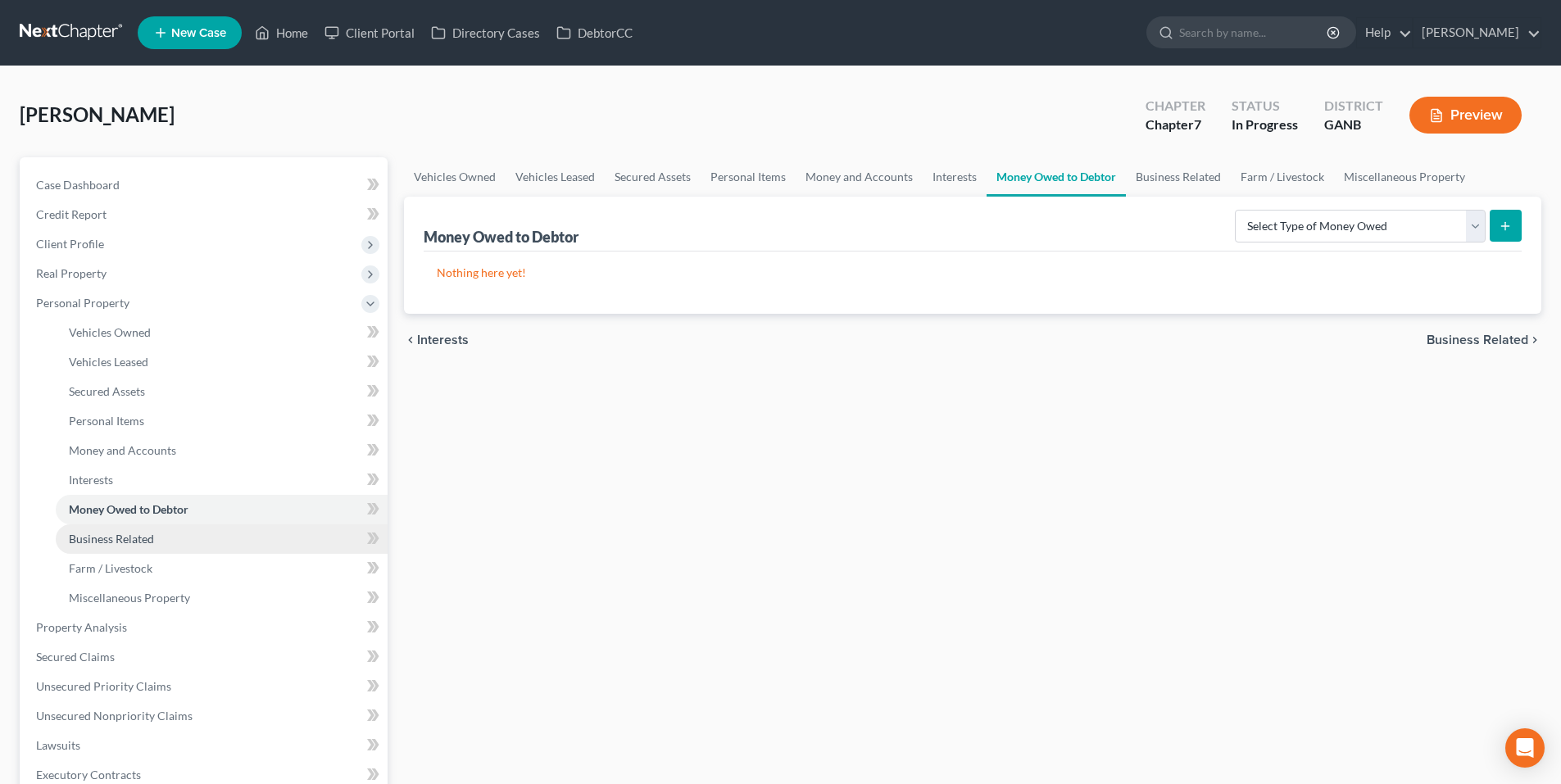
click at [97, 533] on span "Business Related" at bounding box center [112, 538] width 85 height 14
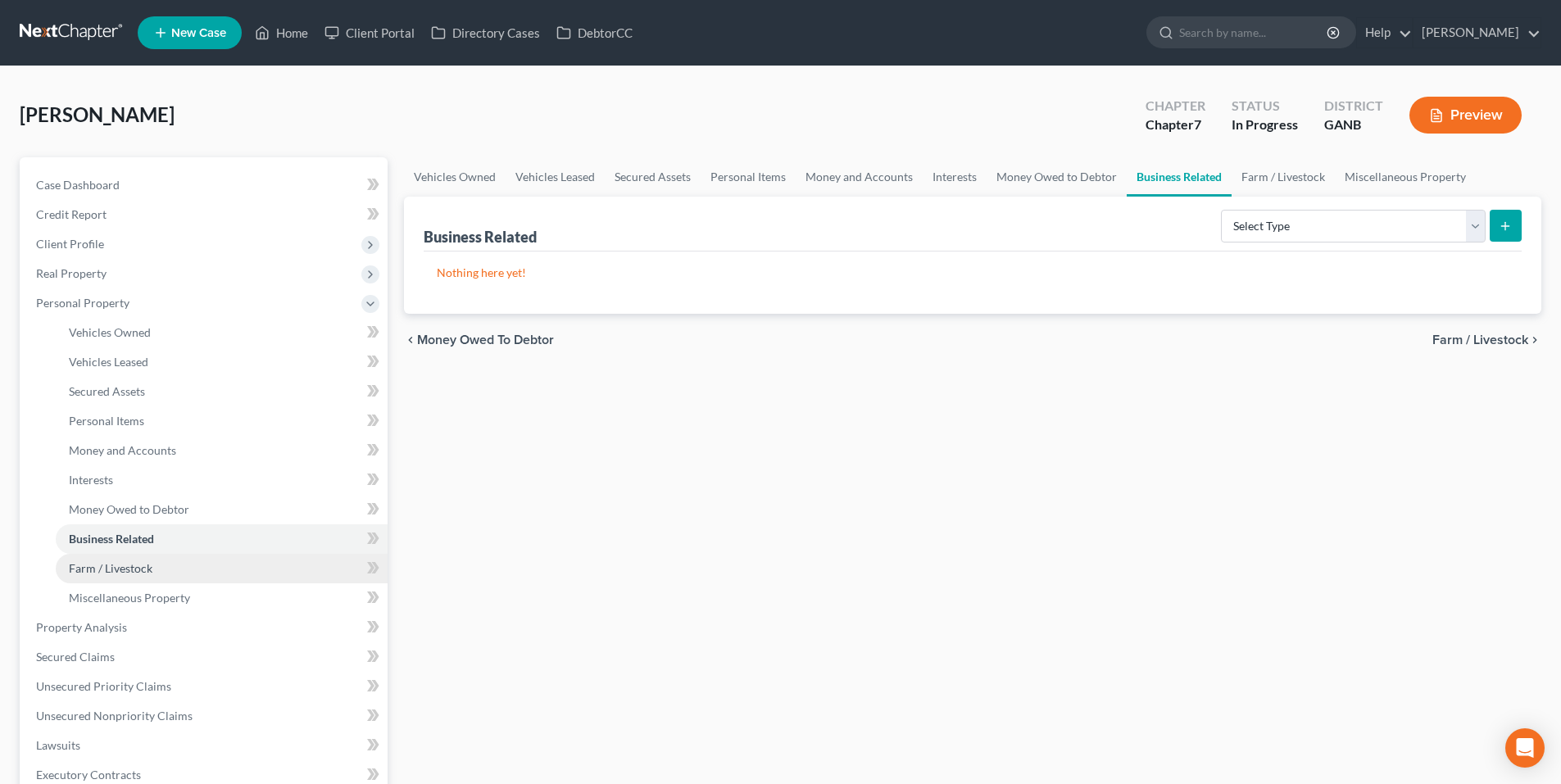
click at [102, 562] on span "Farm / Livestock" at bounding box center [111, 568] width 83 height 14
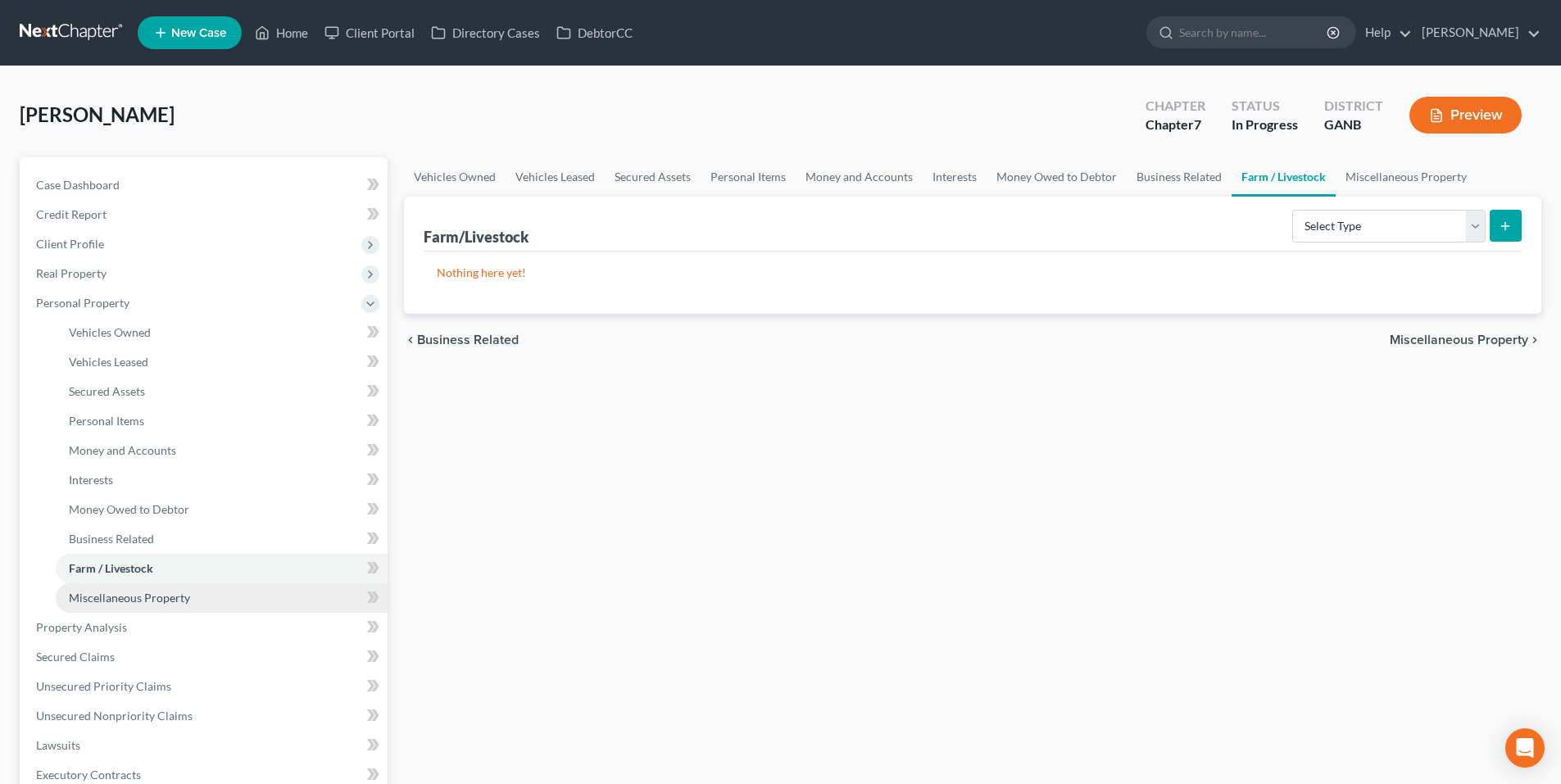
click at [100, 603] on span "Miscellaneous Property" at bounding box center [130, 598] width 122 height 14
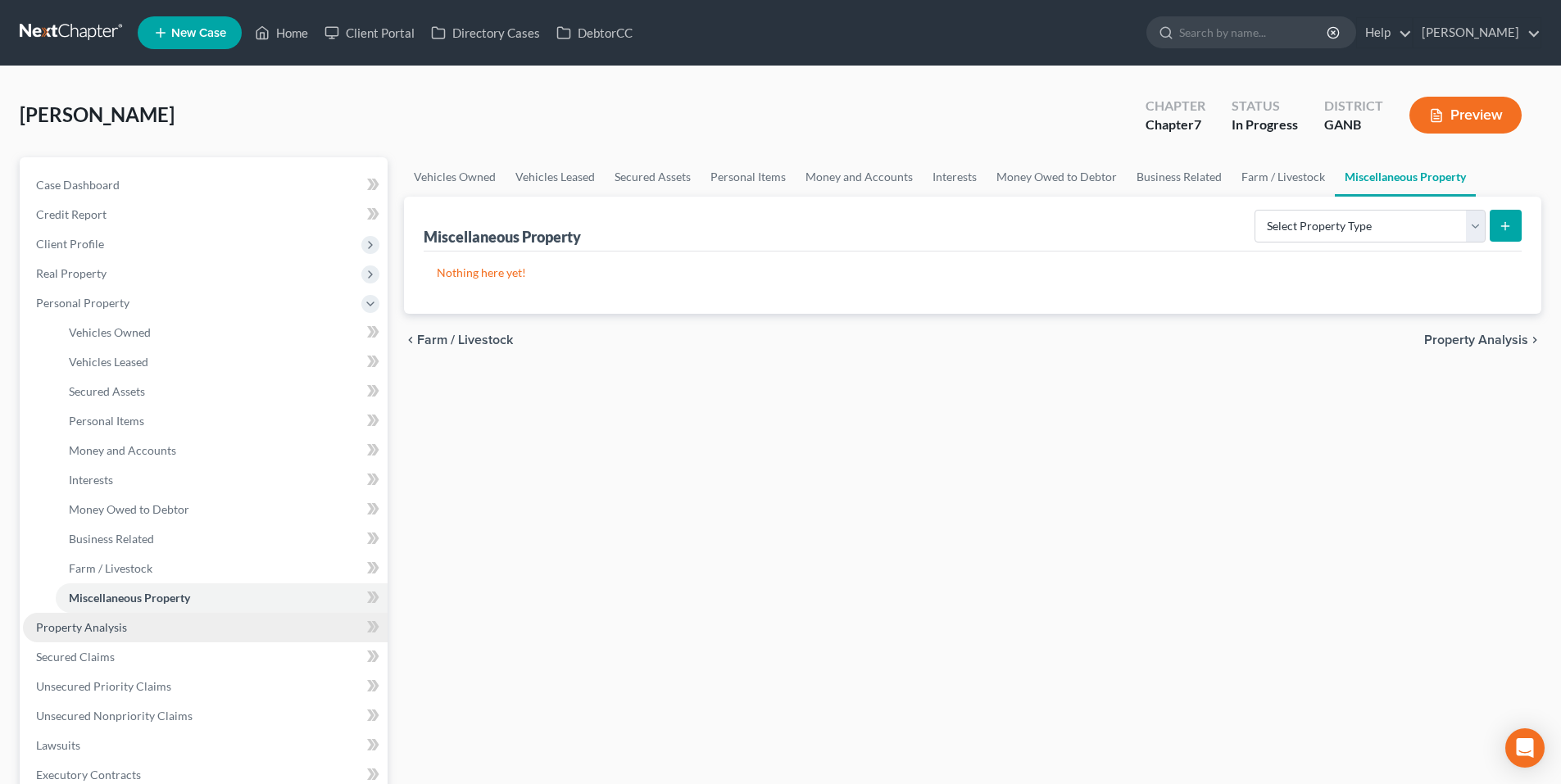
click at [102, 628] on span "Property Analysis" at bounding box center [81, 627] width 91 height 14
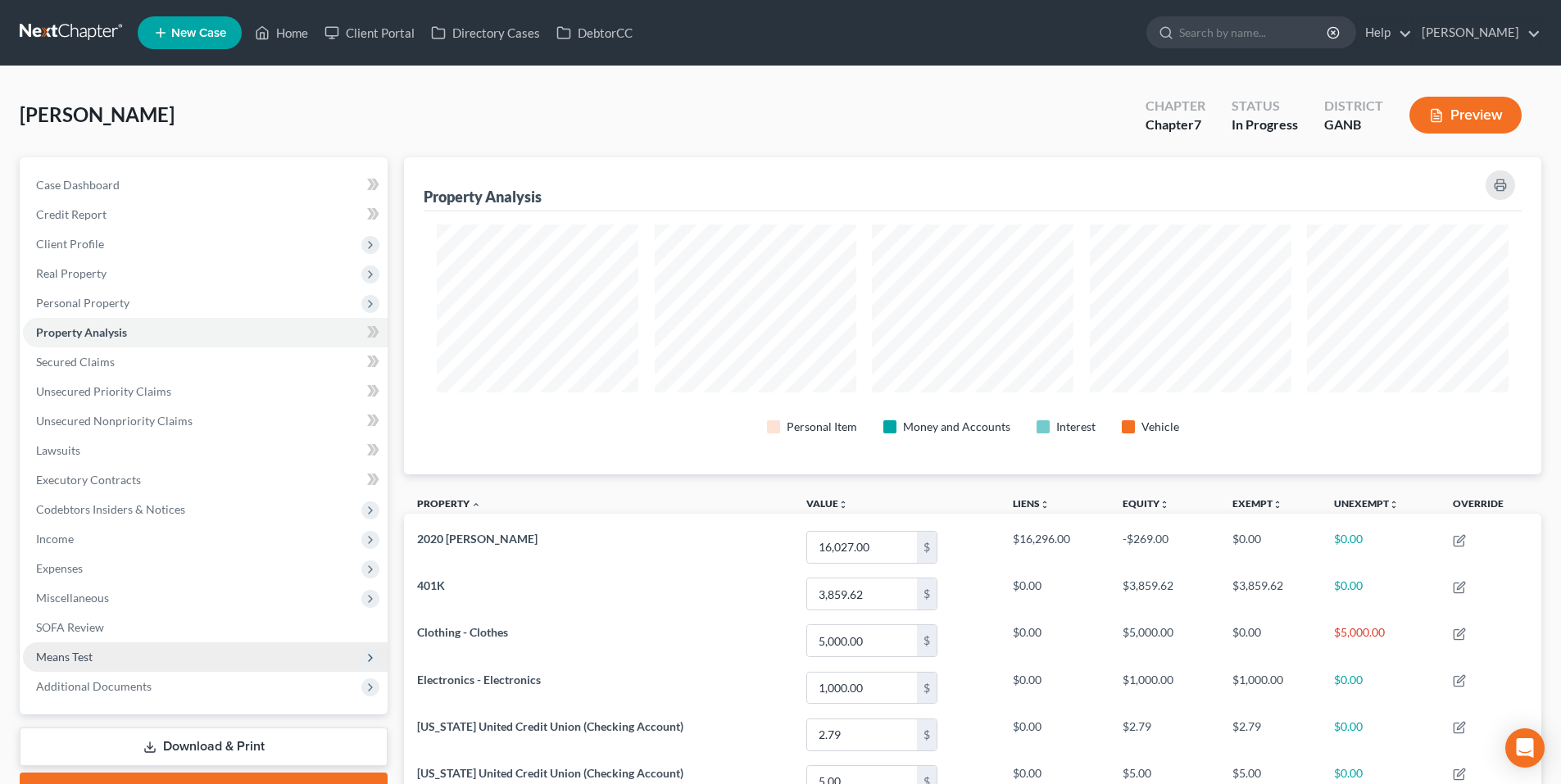
scroll to position [317, 1137]
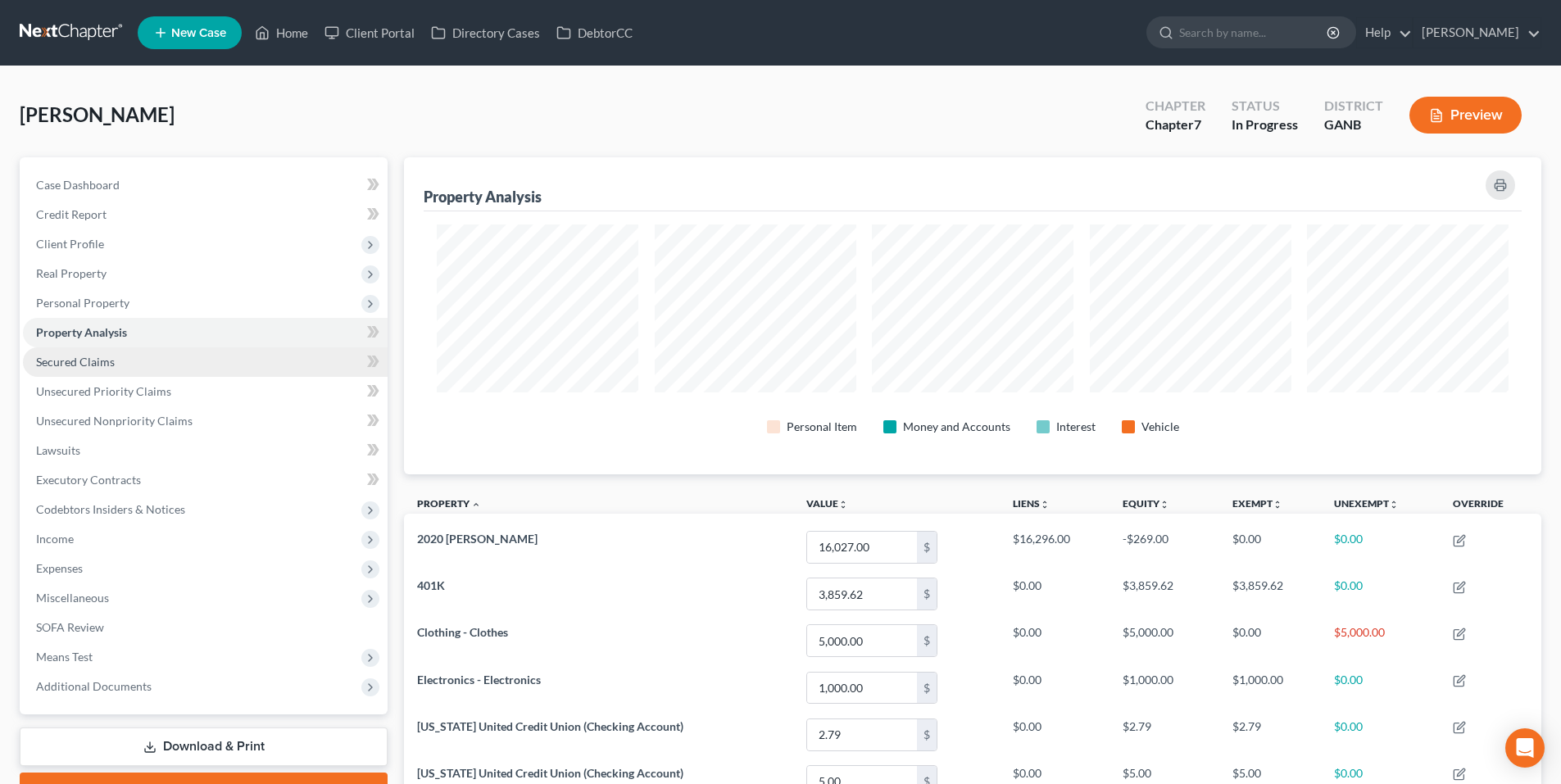
click at [69, 352] on link "Secured Claims" at bounding box center [206, 361] width 365 height 29
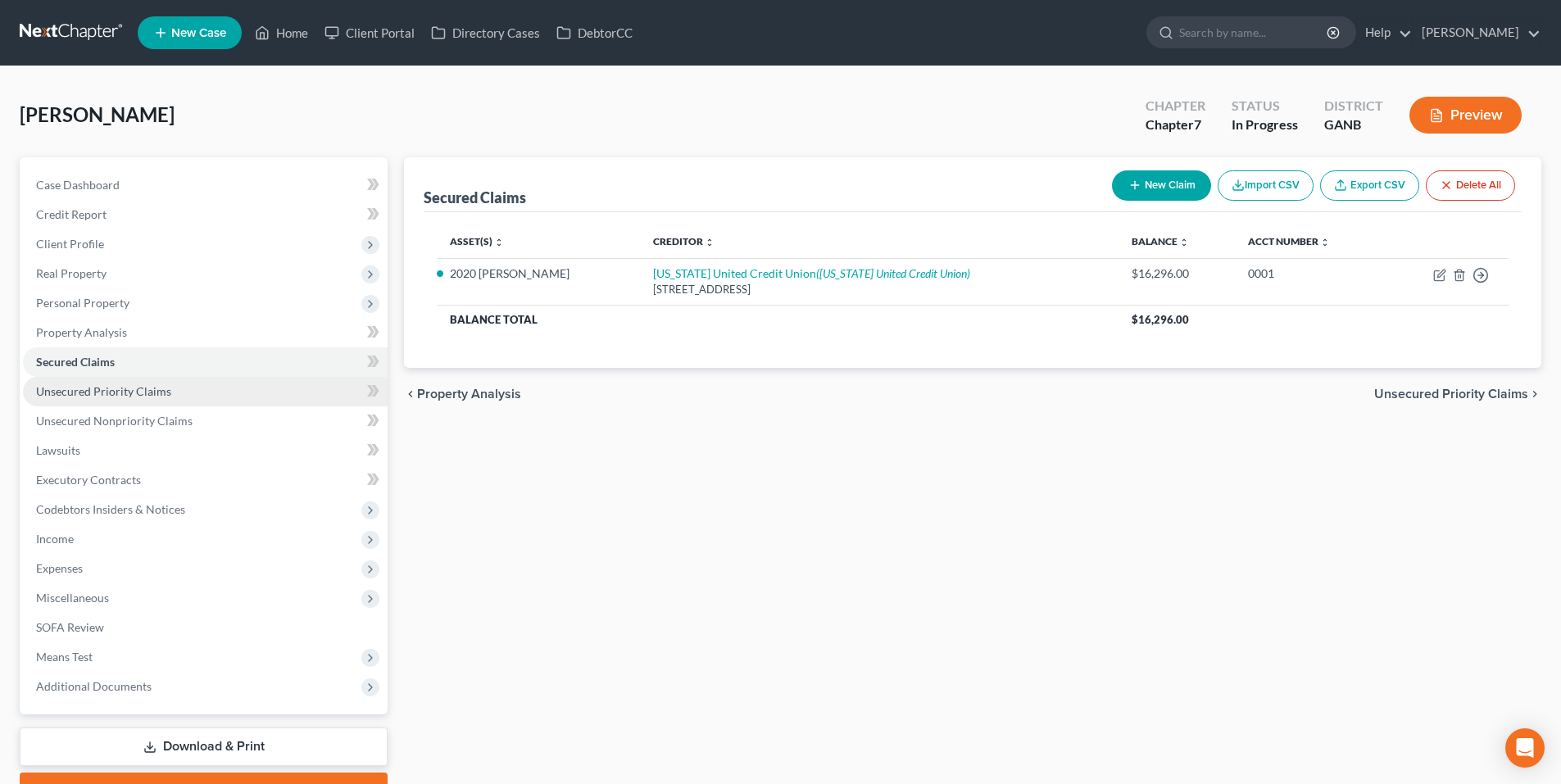
click at [73, 393] on span "Unsecured Priority Claims" at bounding box center [103, 391] width 135 height 14
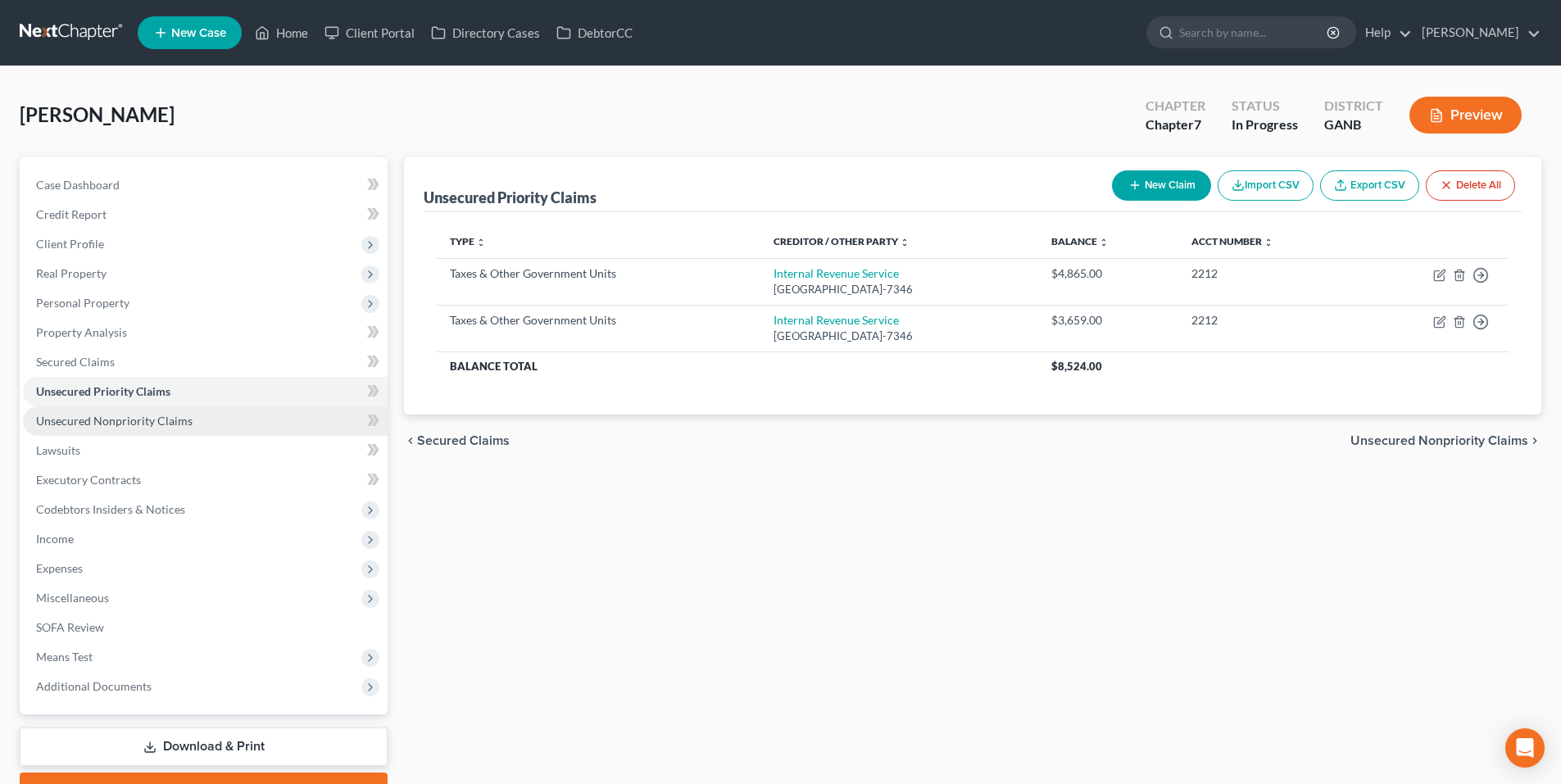
click at [78, 419] on span "Unsecured Nonpriority Claims" at bounding box center [114, 420] width 157 height 14
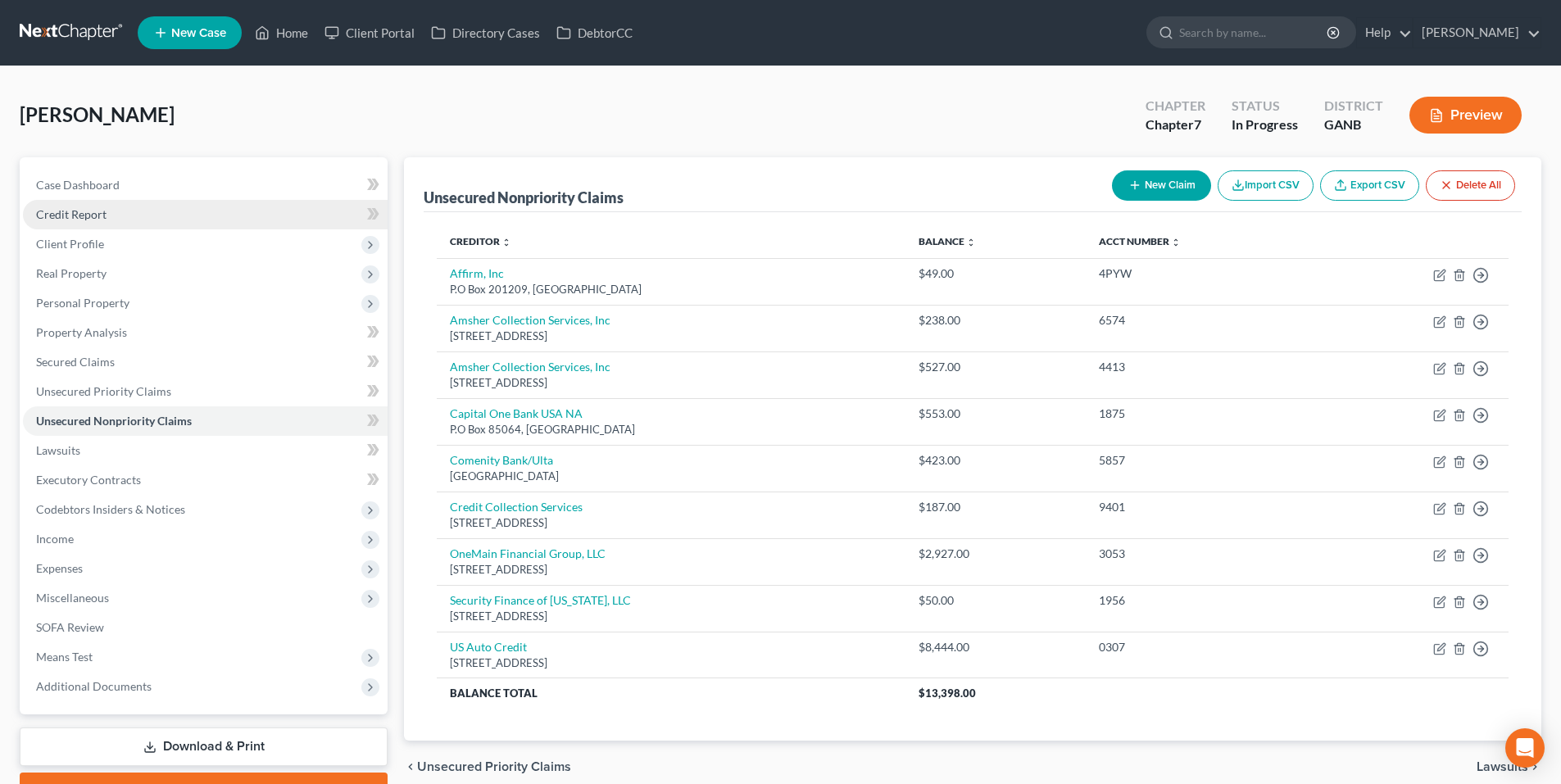
click at [134, 210] on link "Credit Report" at bounding box center [206, 214] width 365 height 29
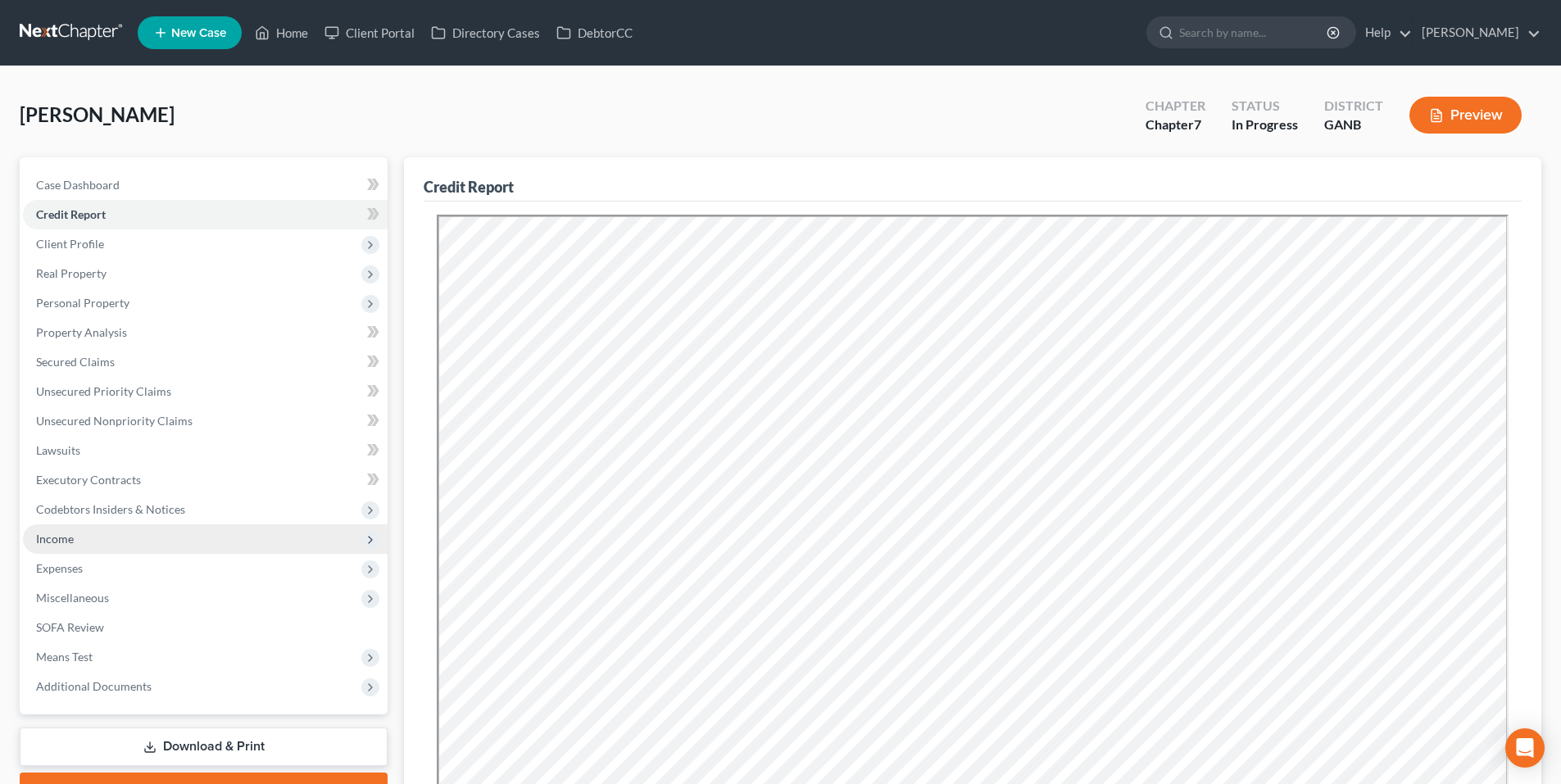
click at [65, 538] on span "Income" at bounding box center [54, 538] width 37 height 14
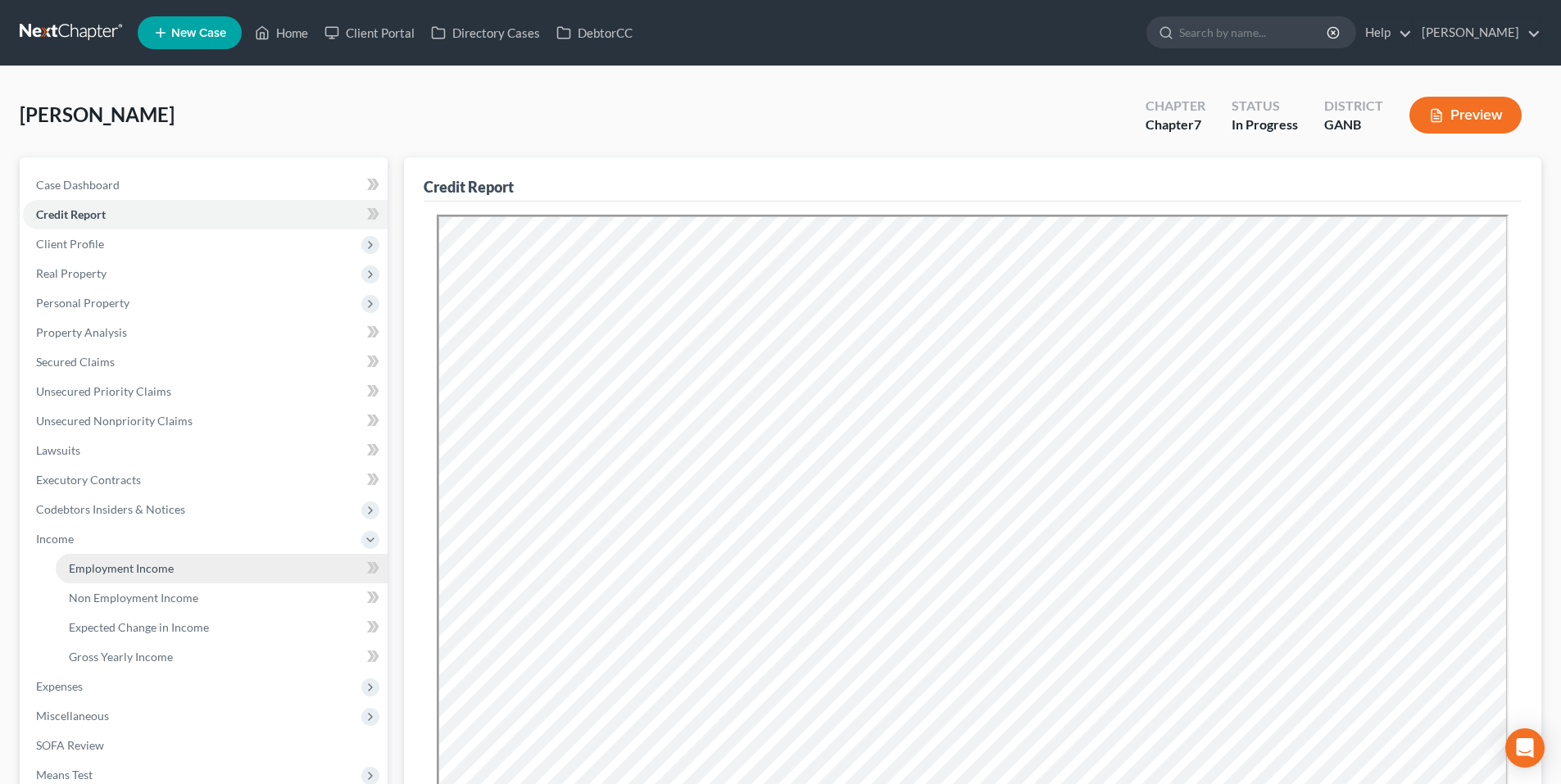
click at [124, 566] on span "Employment Income" at bounding box center [122, 568] width 105 height 14
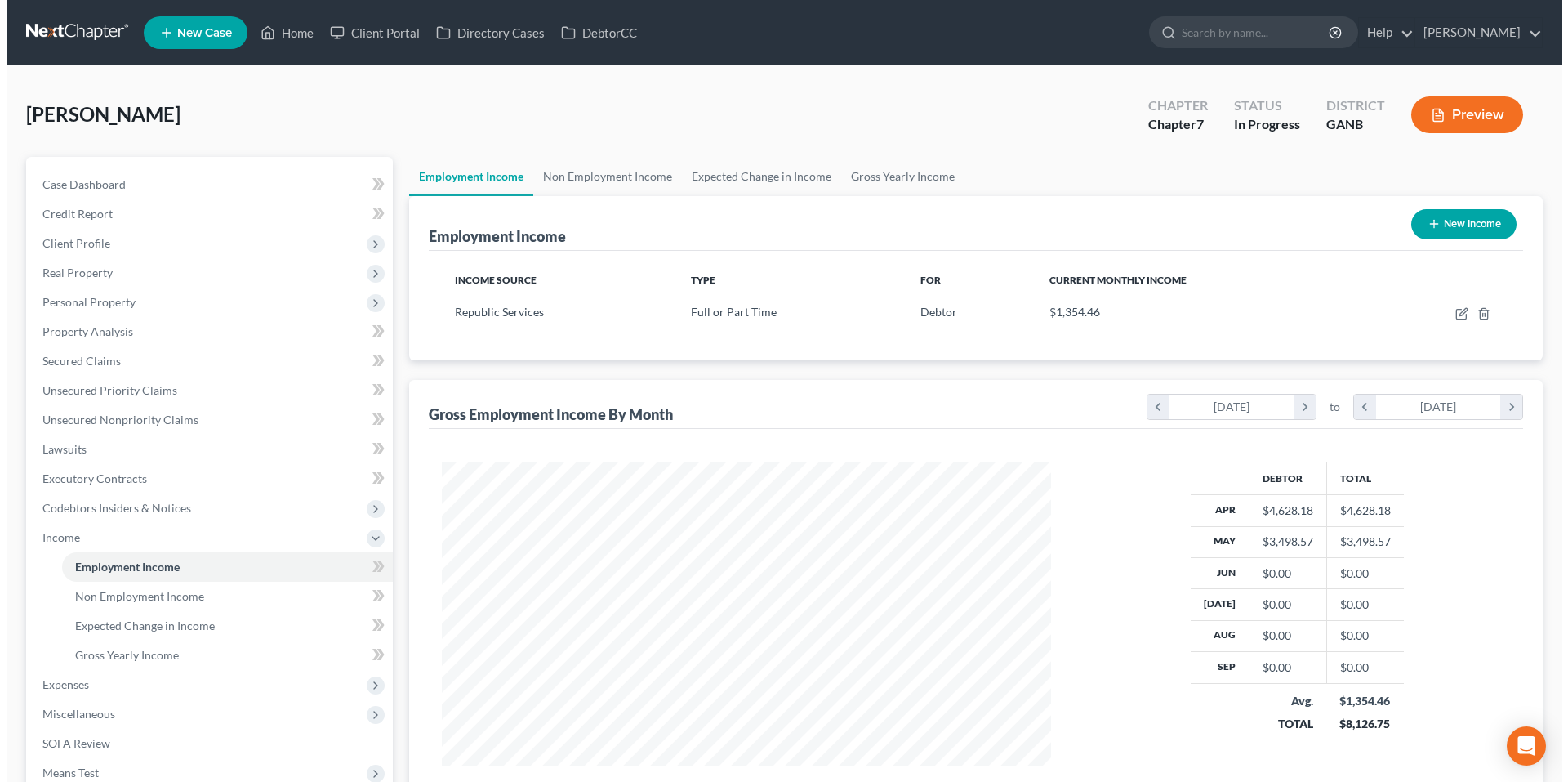
scroll to position [305, 642]
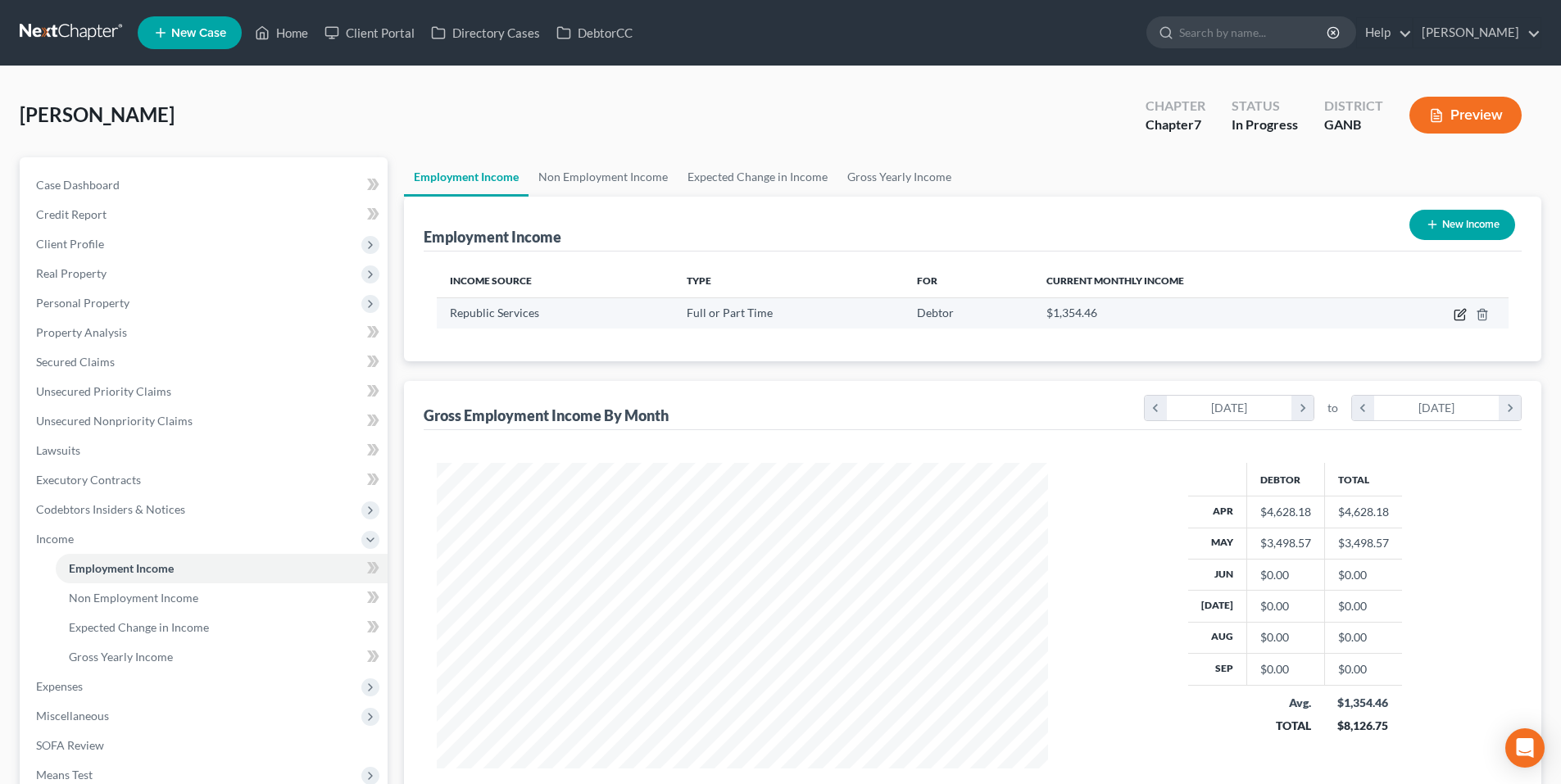
click at [1458, 315] on icon "button" at bounding box center [1460, 315] width 13 height 13
select select "0"
select select "10"
select select "3"
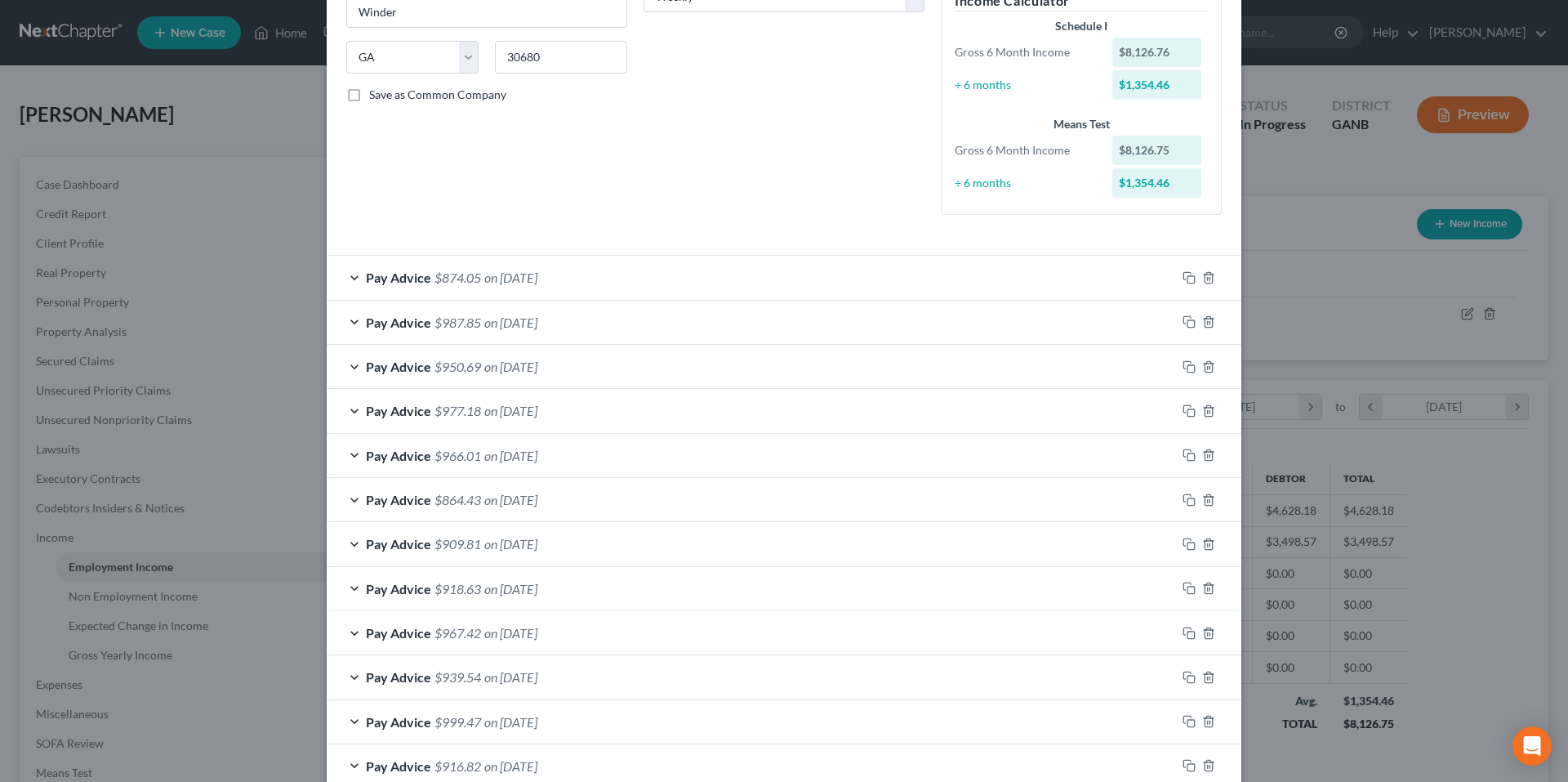
scroll to position [0, 0]
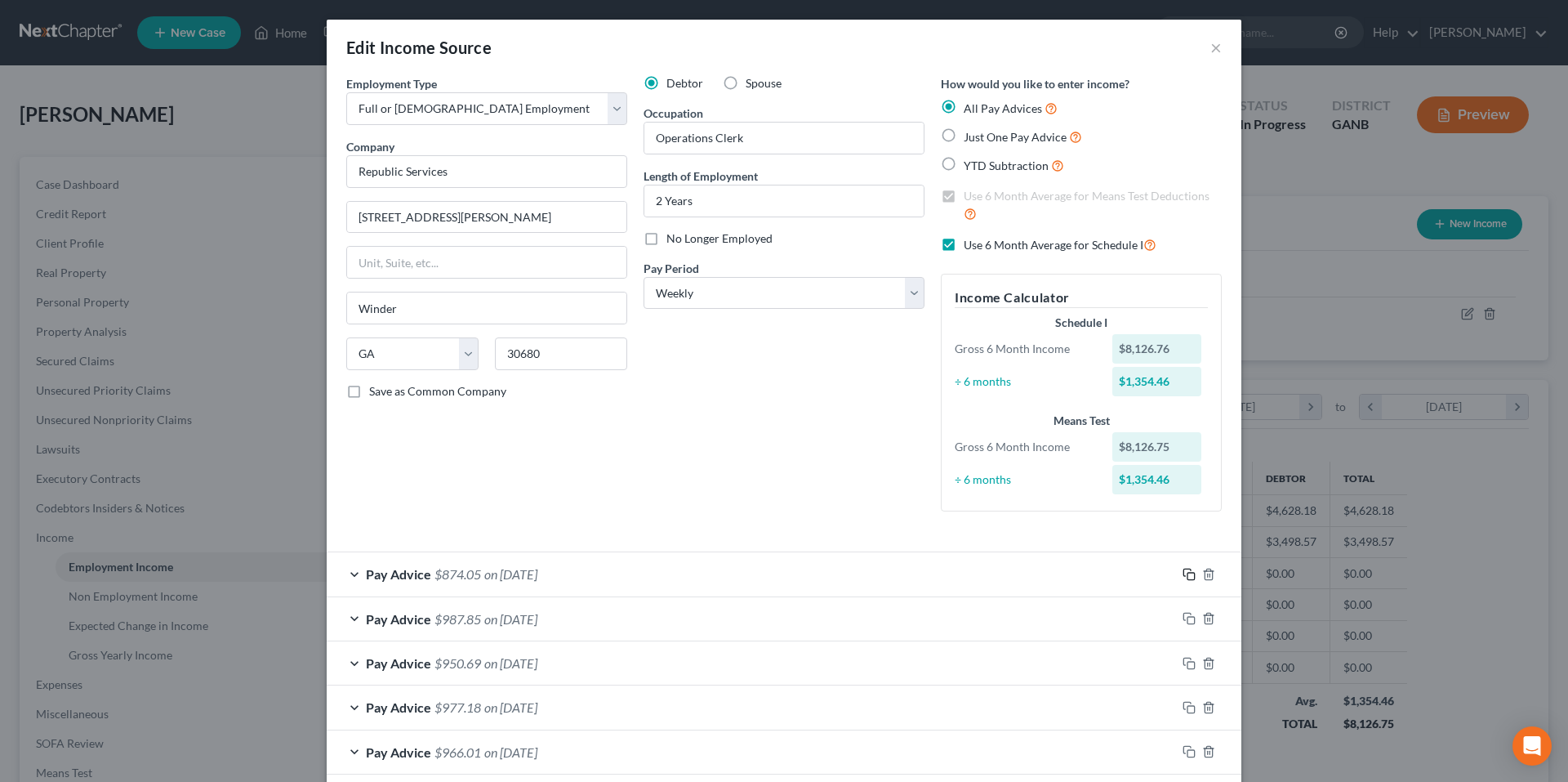
click at [1183, 572] on icon "button" at bounding box center [1190, 574] width 13 height 13
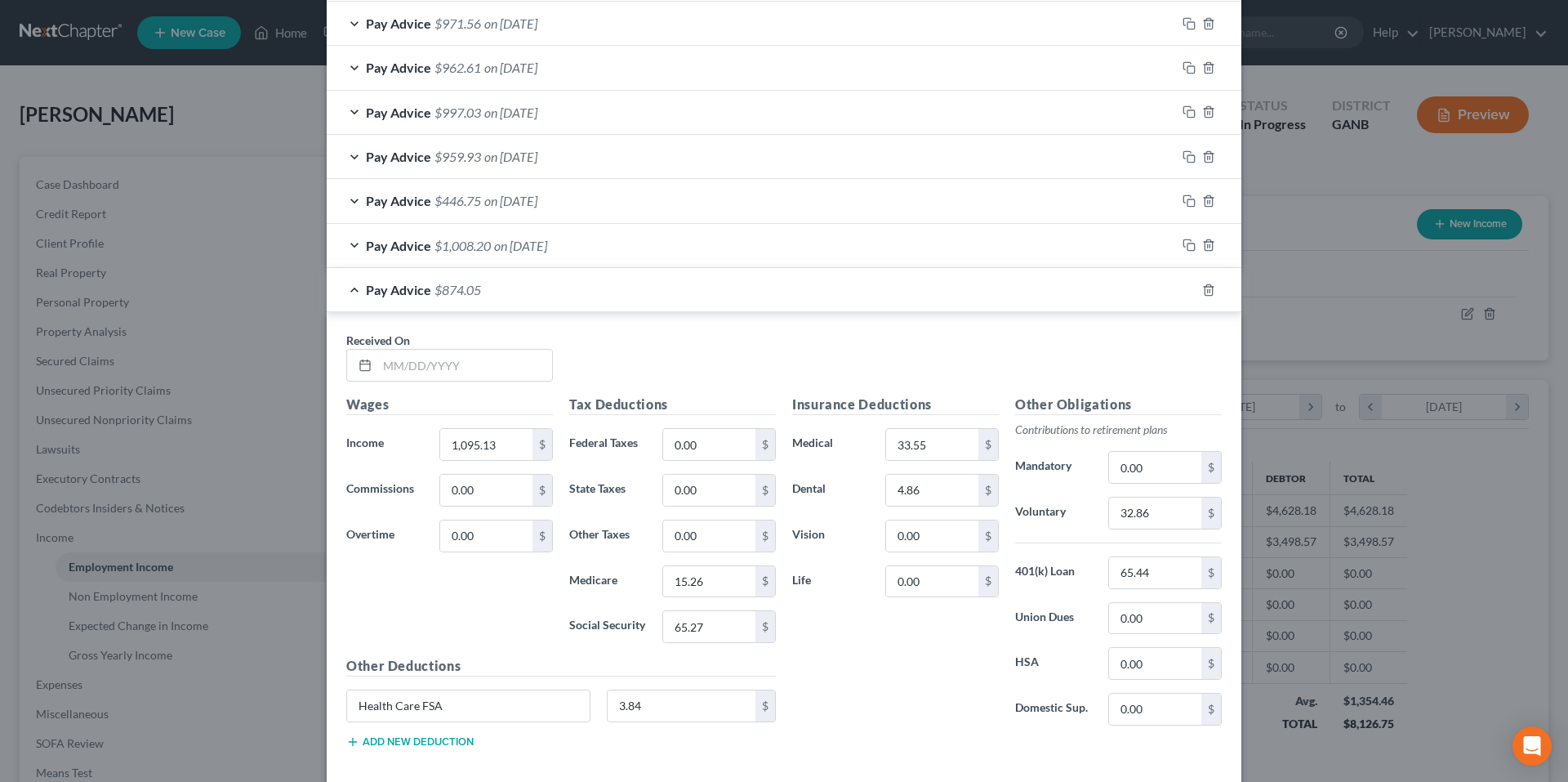
scroll to position [1698, 0]
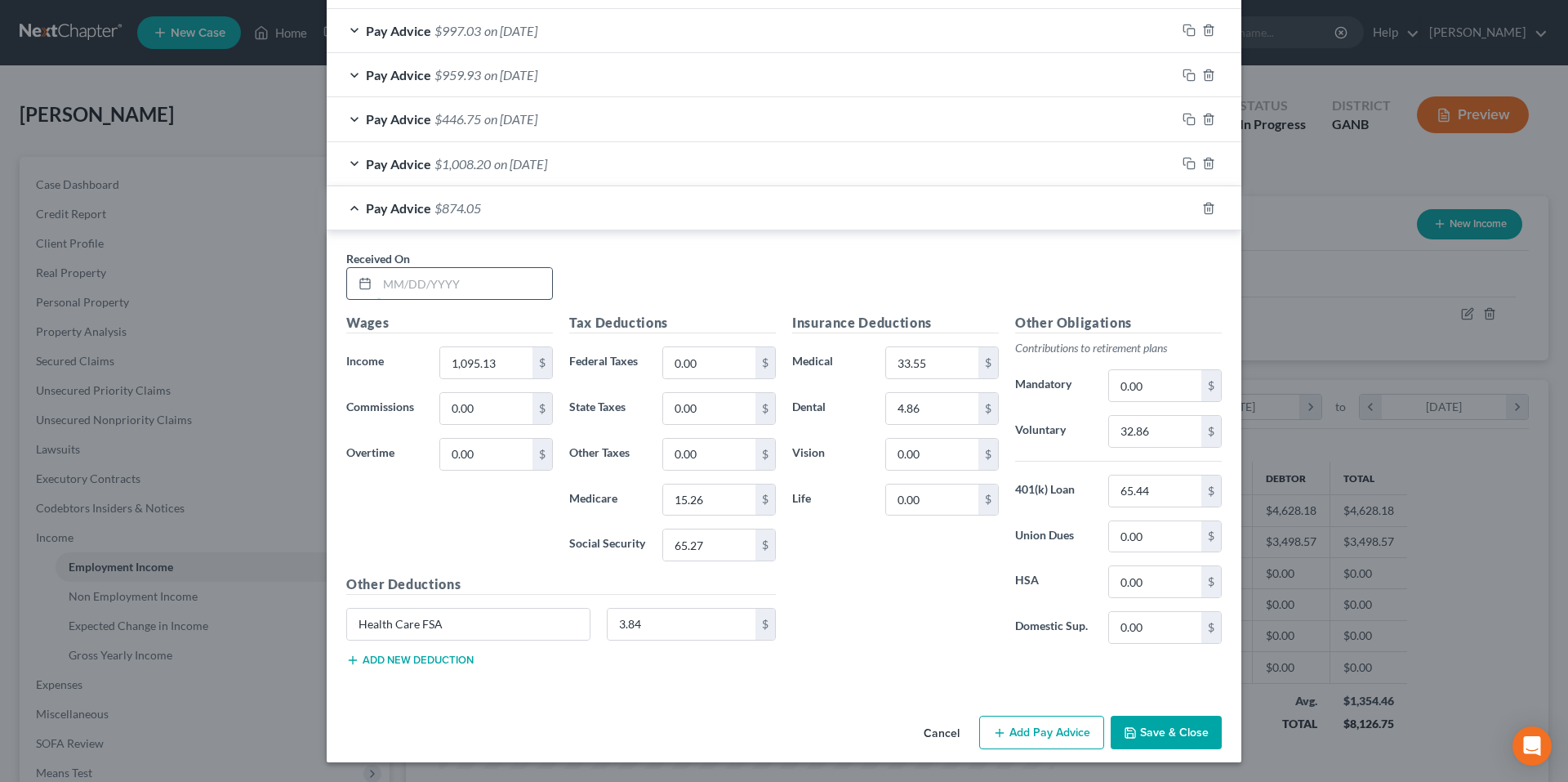
click at [479, 283] on input "text" at bounding box center [465, 283] width 175 height 31
type input "9/26/25"
type input "1,170.01"
type input "16.35"
type input "69.93"
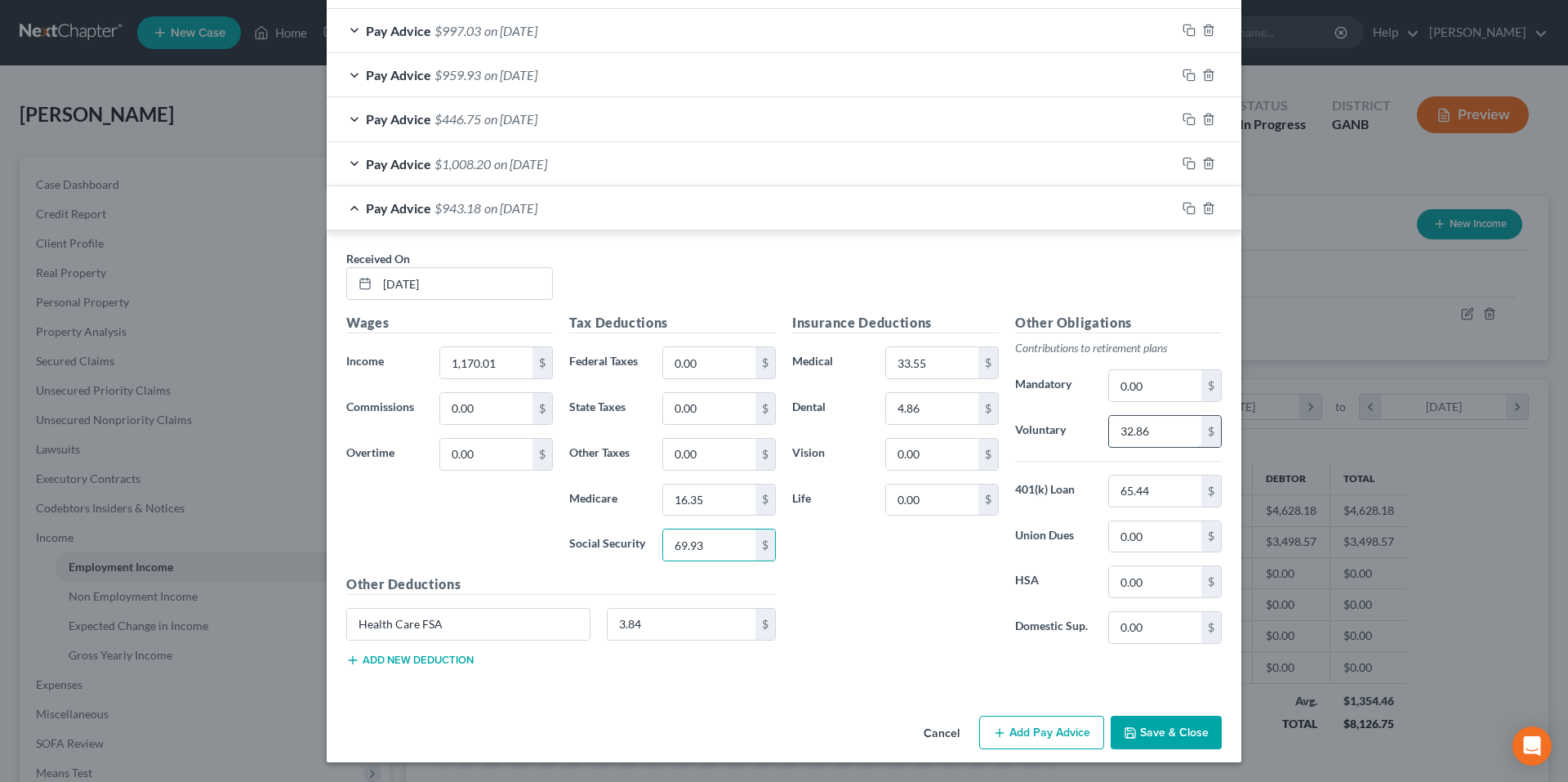
click at [1176, 430] on input "32.86" at bounding box center [1155, 431] width 92 height 31
type input "35.11"
click at [401, 657] on button "Add new deduction" at bounding box center [410, 661] width 128 height 13
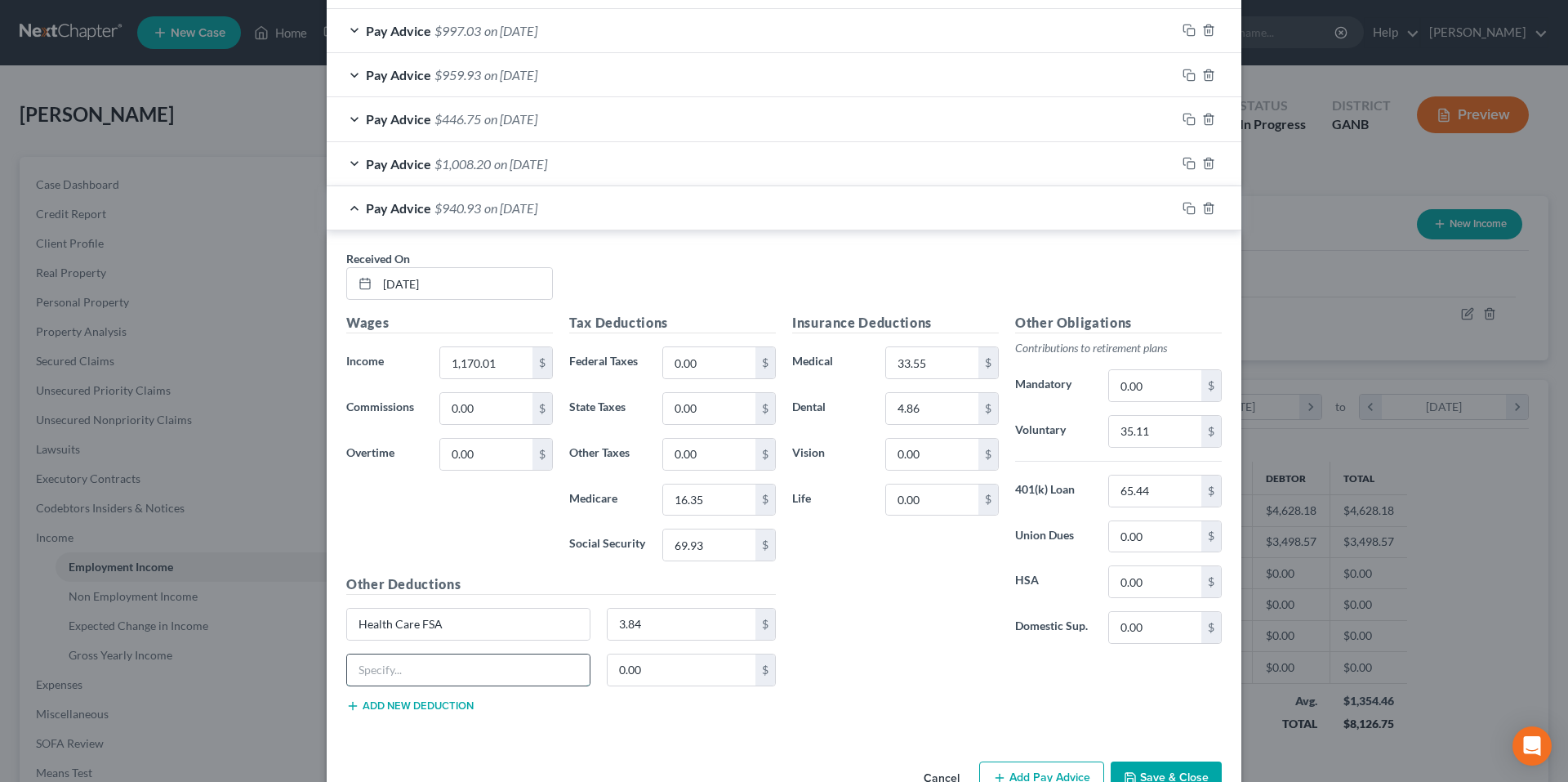
drag, startPoint x: 399, startPoint y: 672, endPoint x: 414, endPoint y: 679, distance: 16.6
click at [399, 672] on input "text" at bounding box center [468, 670] width 242 height 31
type input "Creditor Garnishment"
type input "270.93"
click at [1178, 484] on input "65.44" at bounding box center [1155, 491] width 92 height 31
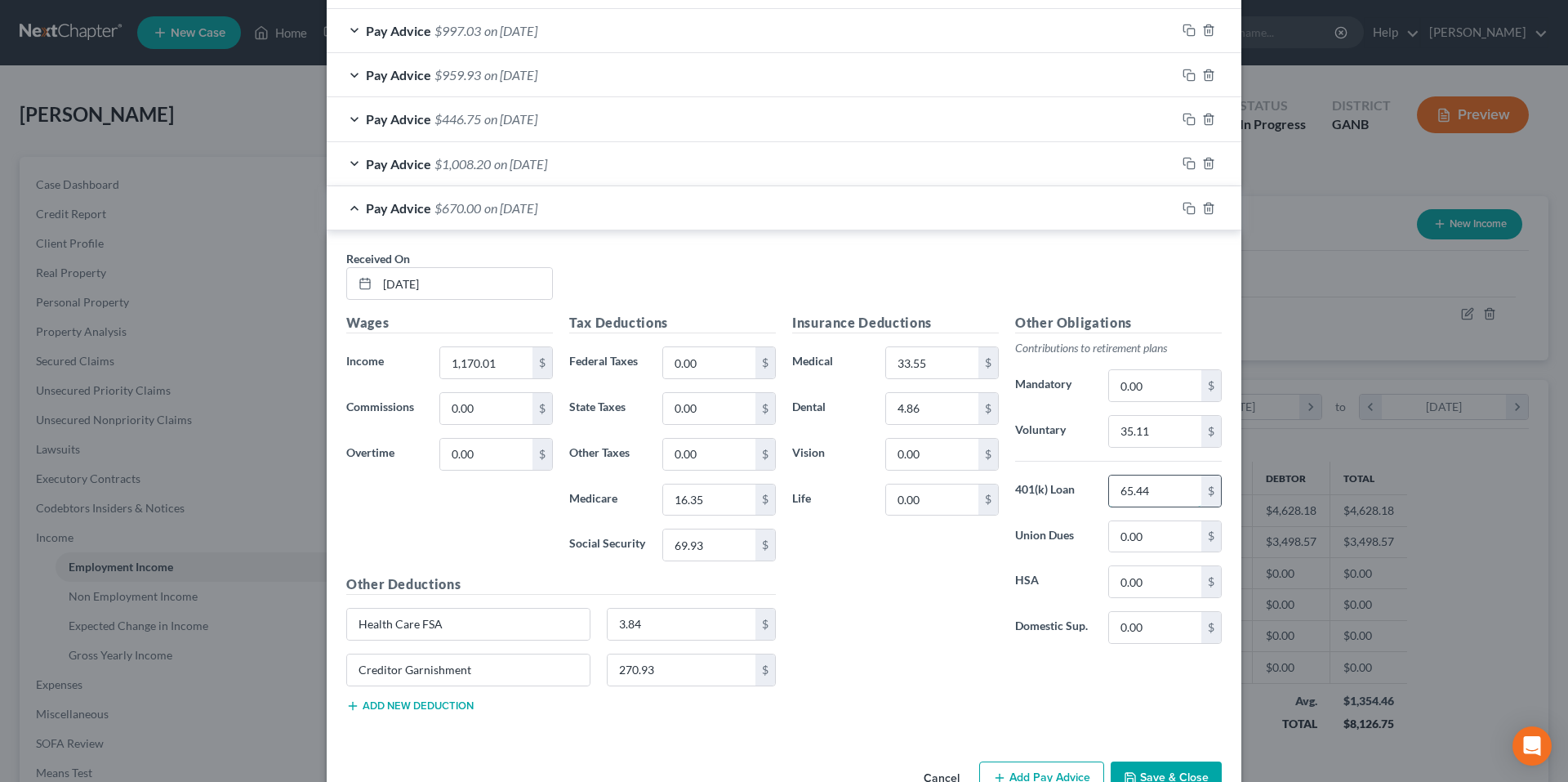
click at [1178, 485] on input "65.44" at bounding box center [1155, 491] width 92 height 31
type input "56.07"
click at [1184, 203] on icon "button" at bounding box center [1187, 206] width 7 height 7
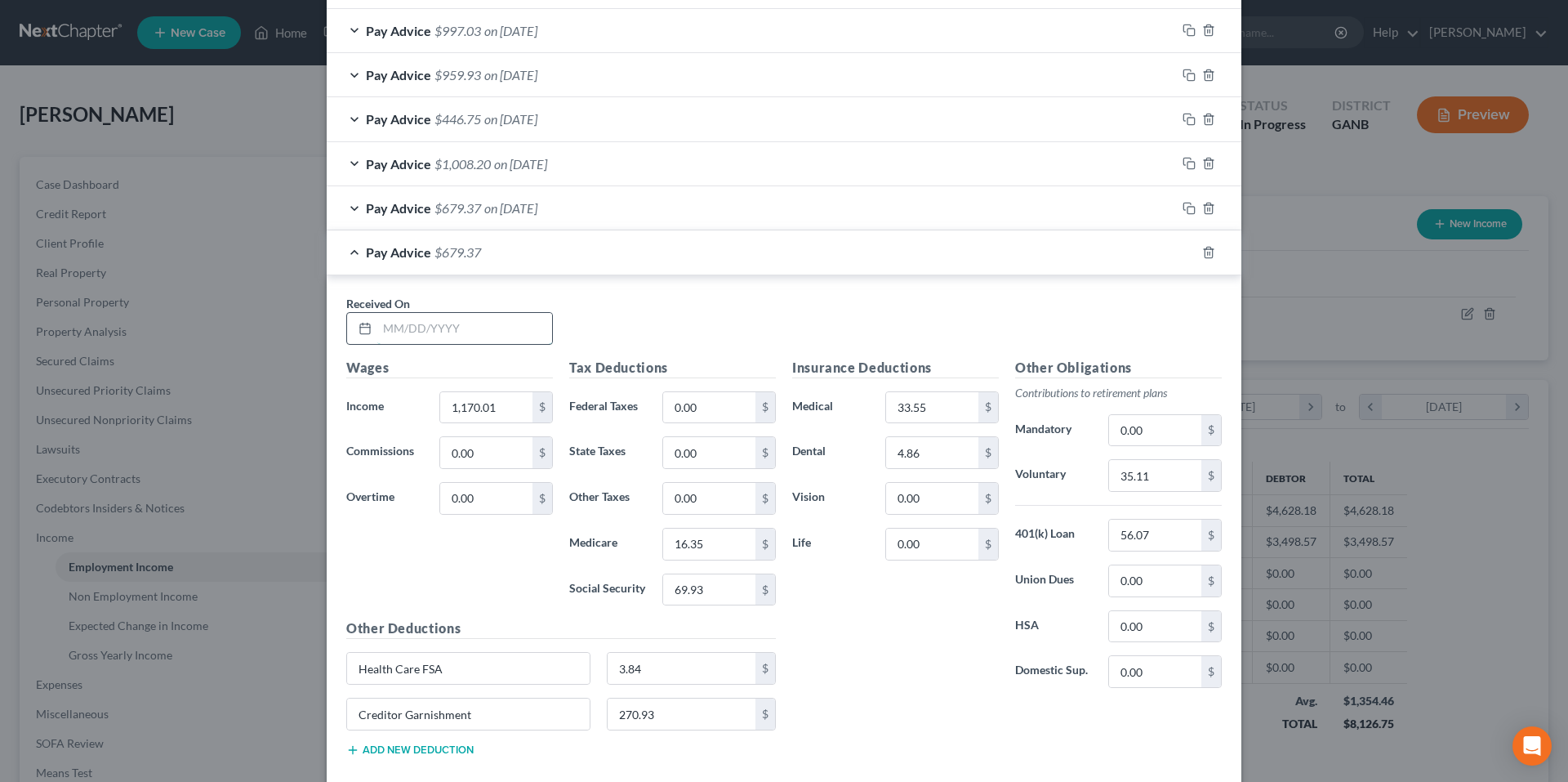
click at [516, 327] on input "text" at bounding box center [465, 328] width 175 height 31
type input "9/19/25"
type input "1,084.73"
type input "15.12"
type input "64.63"
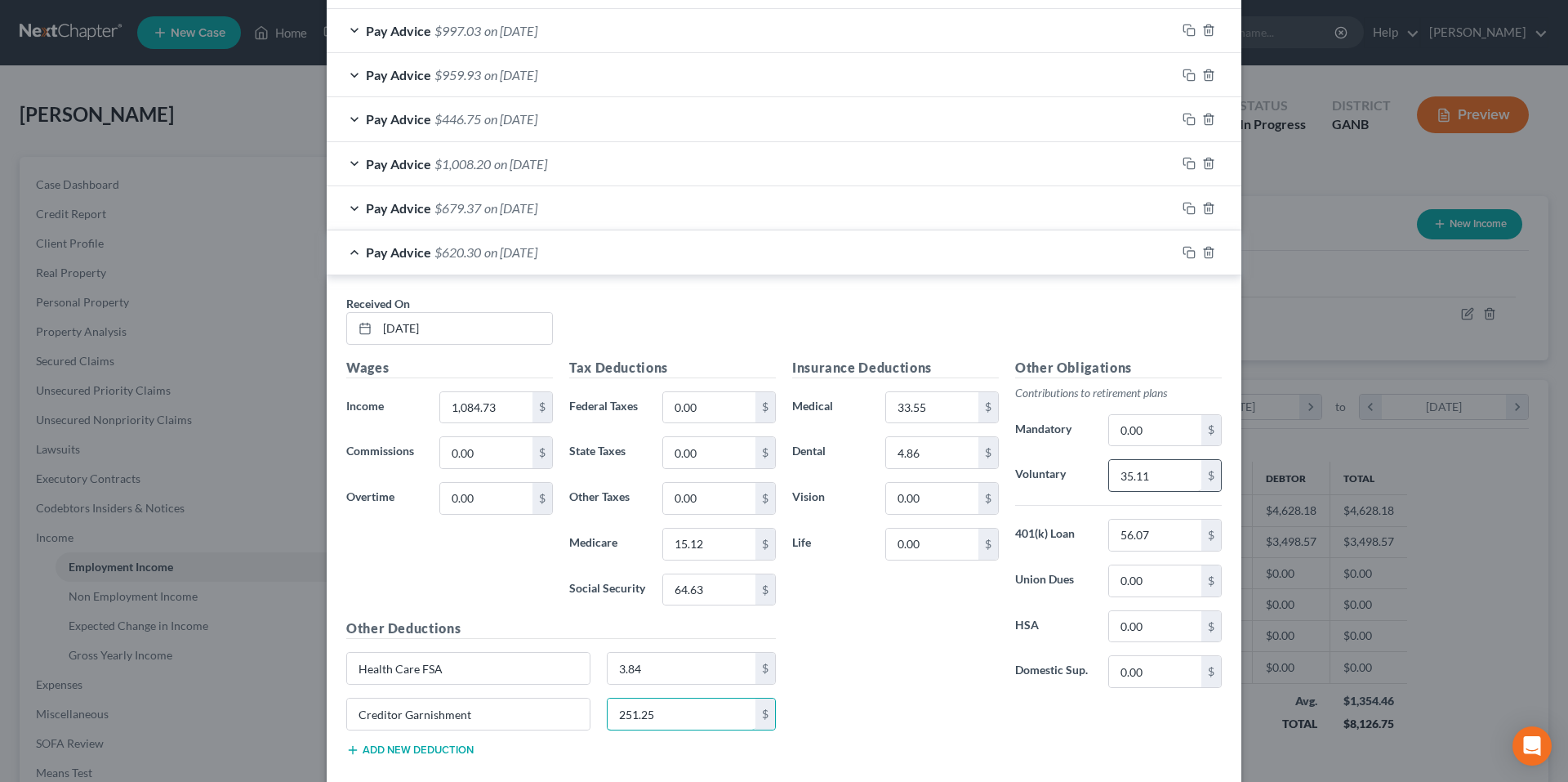
type input "251.25"
click at [1184, 474] on input "35.11" at bounding box center [1155, 475] width 92 height 31
type input "32.55"
click at [1184, 252] on icon "button" at bounding box center [1190, 252] width 13 height 13
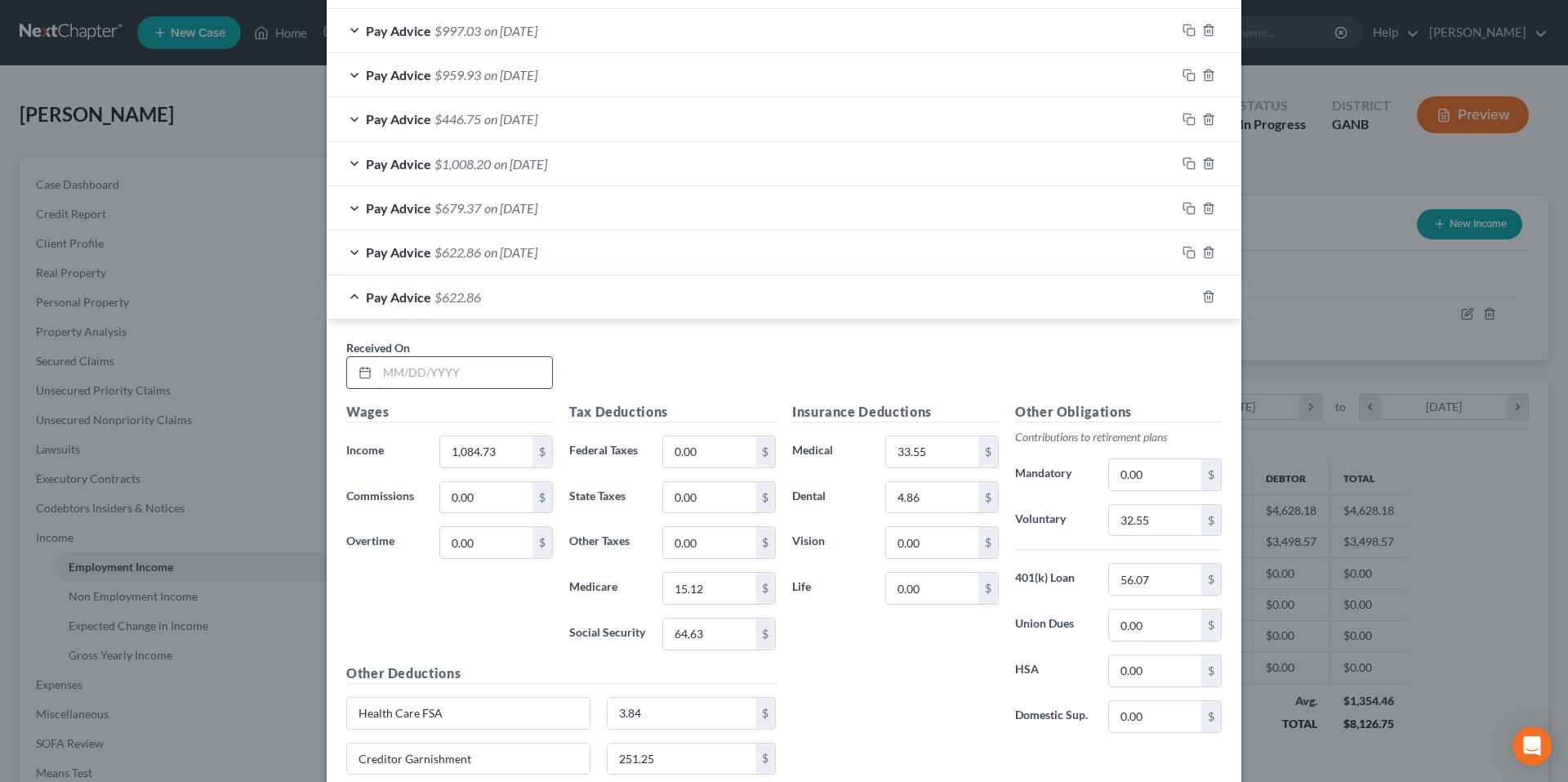
click at [505, 366] on input "text" at bounding box center [465, 372] width 175 height 31
type input "9/12/25"
type input "1,134.64"
type input "15.84"
type input "67.73"
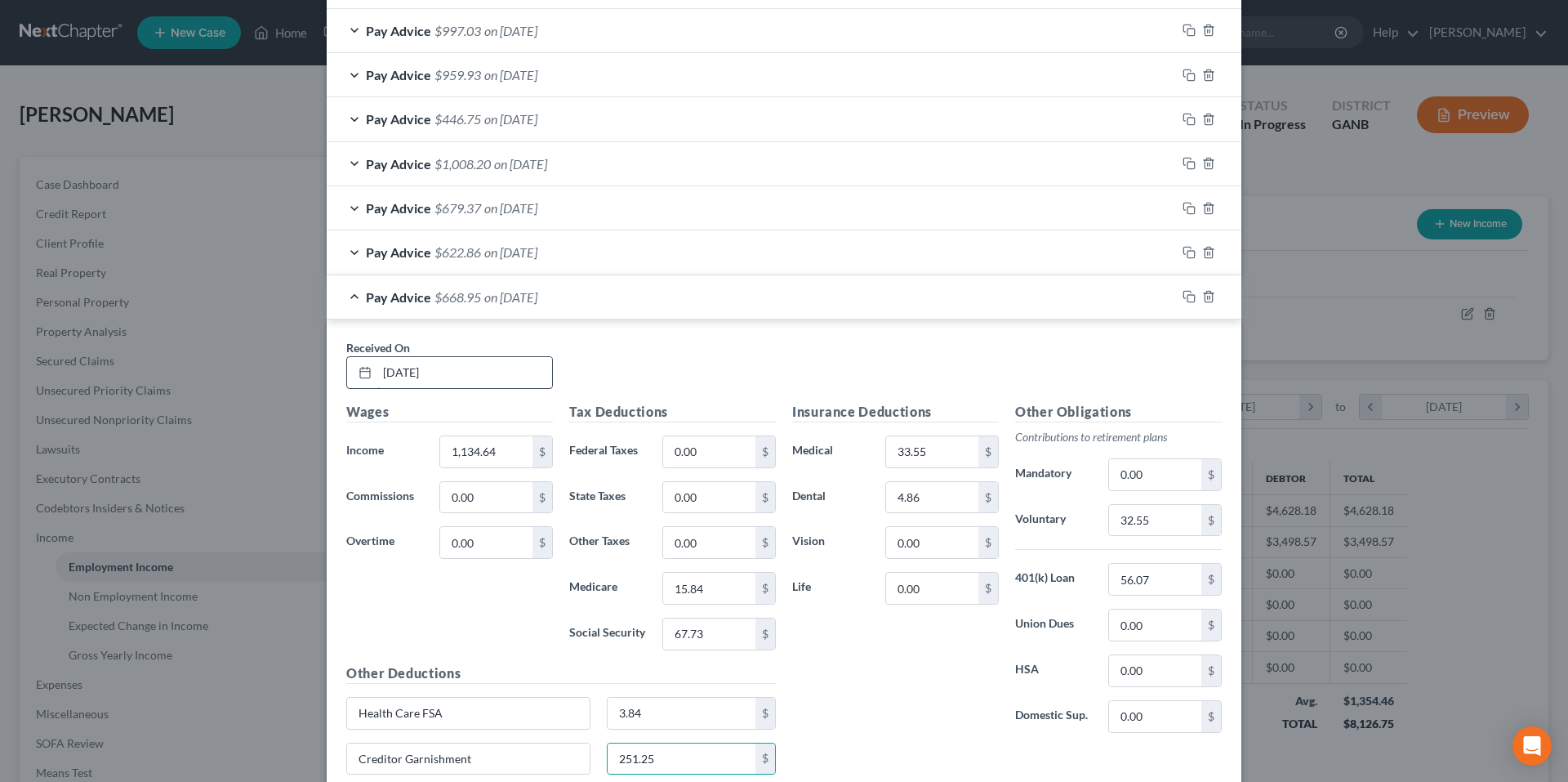
scroll to position [1833, 0]
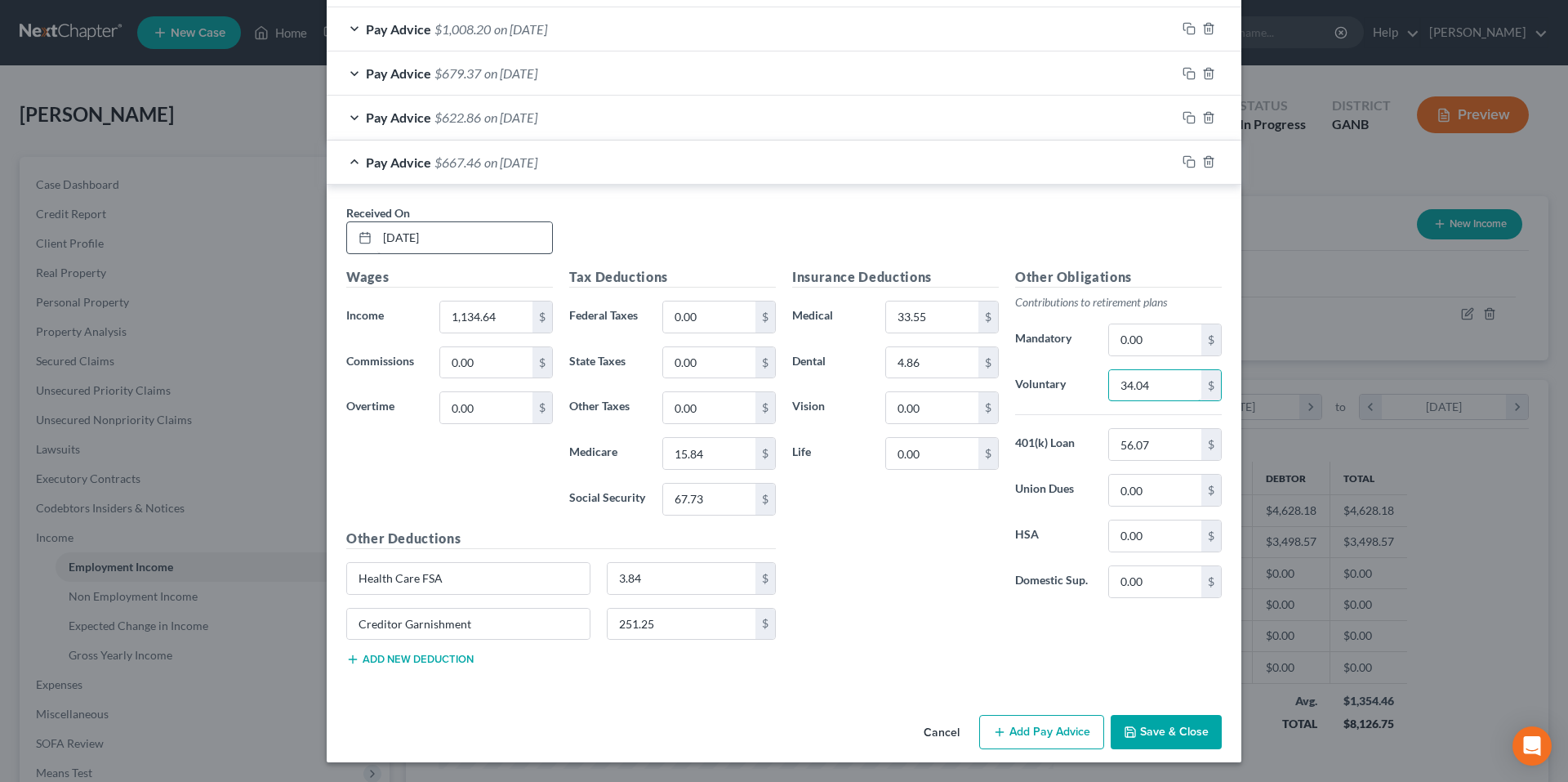
type input "34.04"
type input "262.77"
click at [1184, 154] on div at bounding box center [1209, 162] width 66 height 27
click at [1186, 162] on icon "button" at bounding box center [1190, 162] width 13 height 13
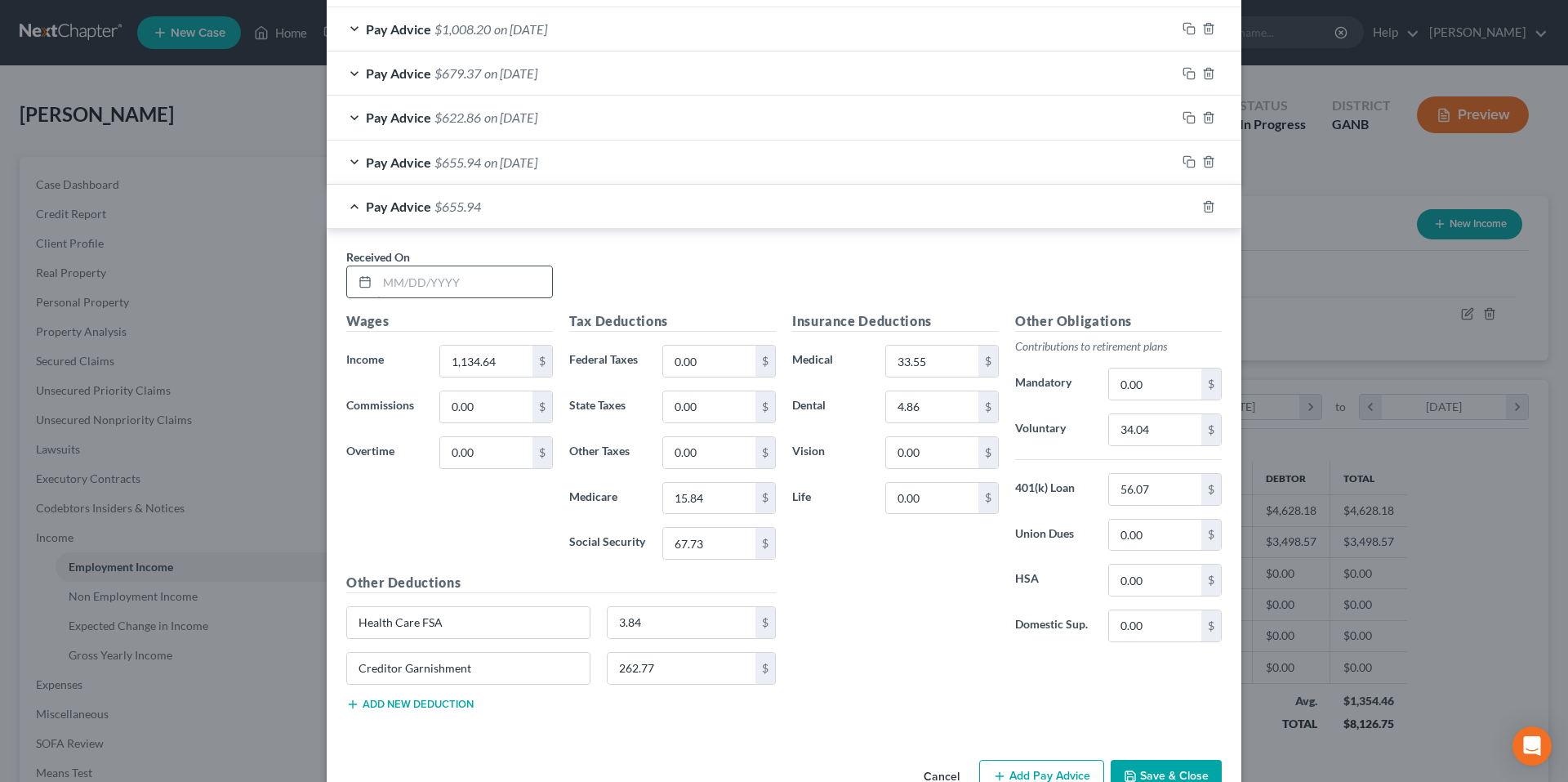
click at [503, 297] on input "text" at bounding box center [465, 281] width 175 height 31
type input "9/5/25"
type input "1,222.00"
type input "17.11"
type input "73.14"
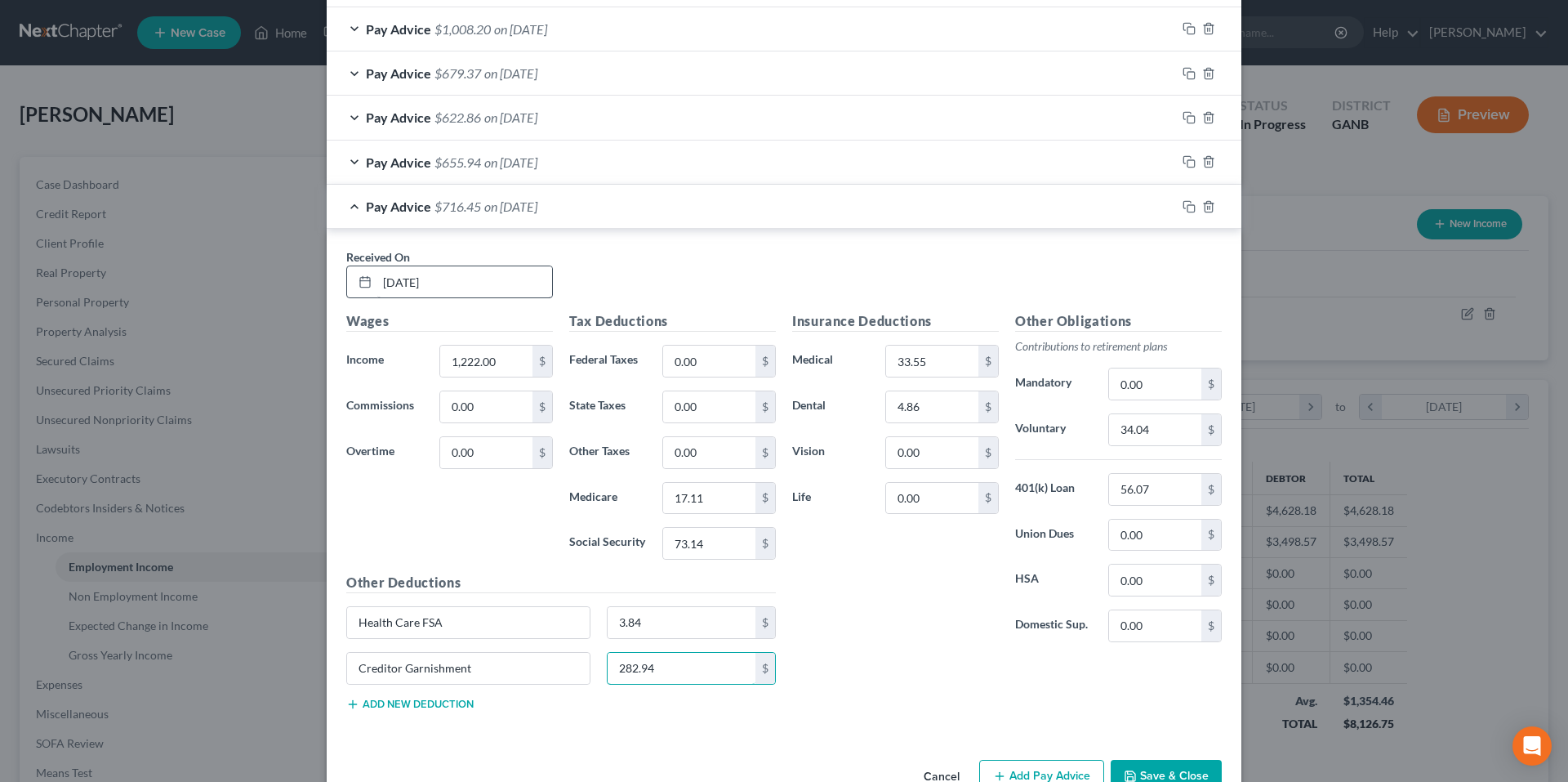
type input "282.94"
type input "36.66"
click at [1183, 206] on icon "button" at bounding box center [1190, 207] width 13 height 13
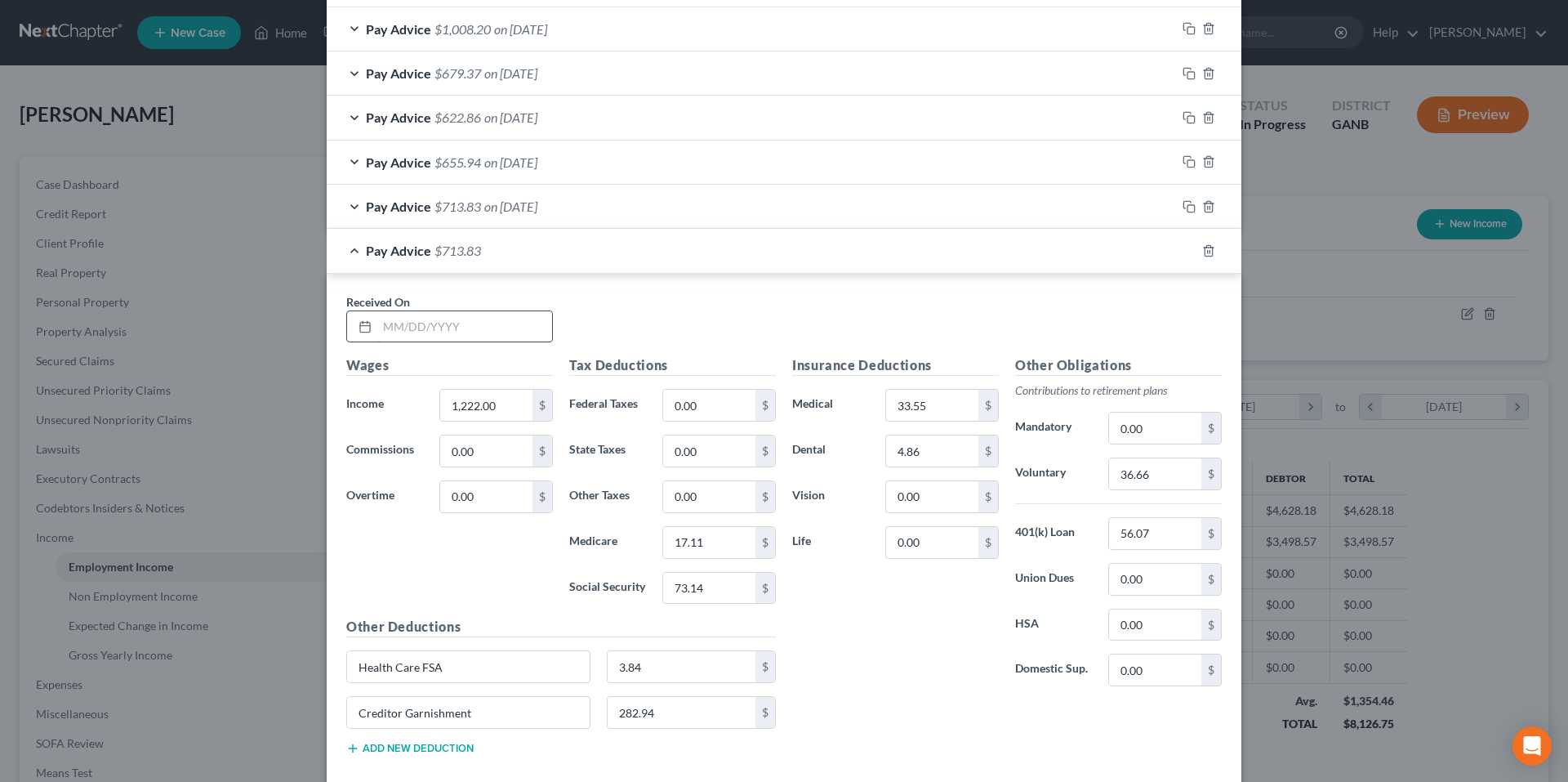
click at [479, 332] on input "text" at bounding box center [465, 326] width 175 height 31
type input "8/29/25"
type input "1,400.24"
type input "19.69"
type input "84.20"
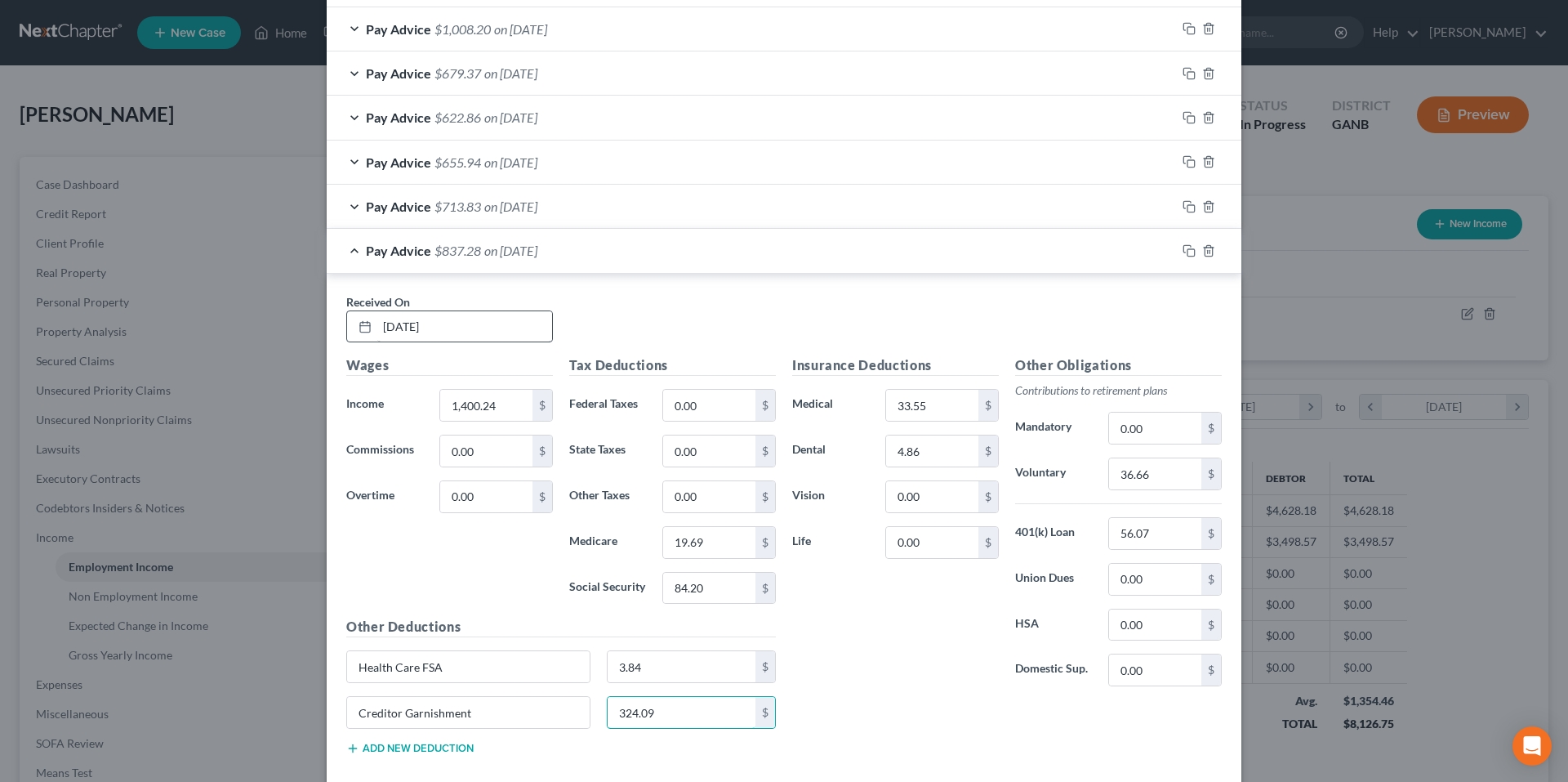
type input "324.09"
type input "34.51"
click at [1184, 253] on icon "button" at bounding box center [1190, 251] width 13 height 13
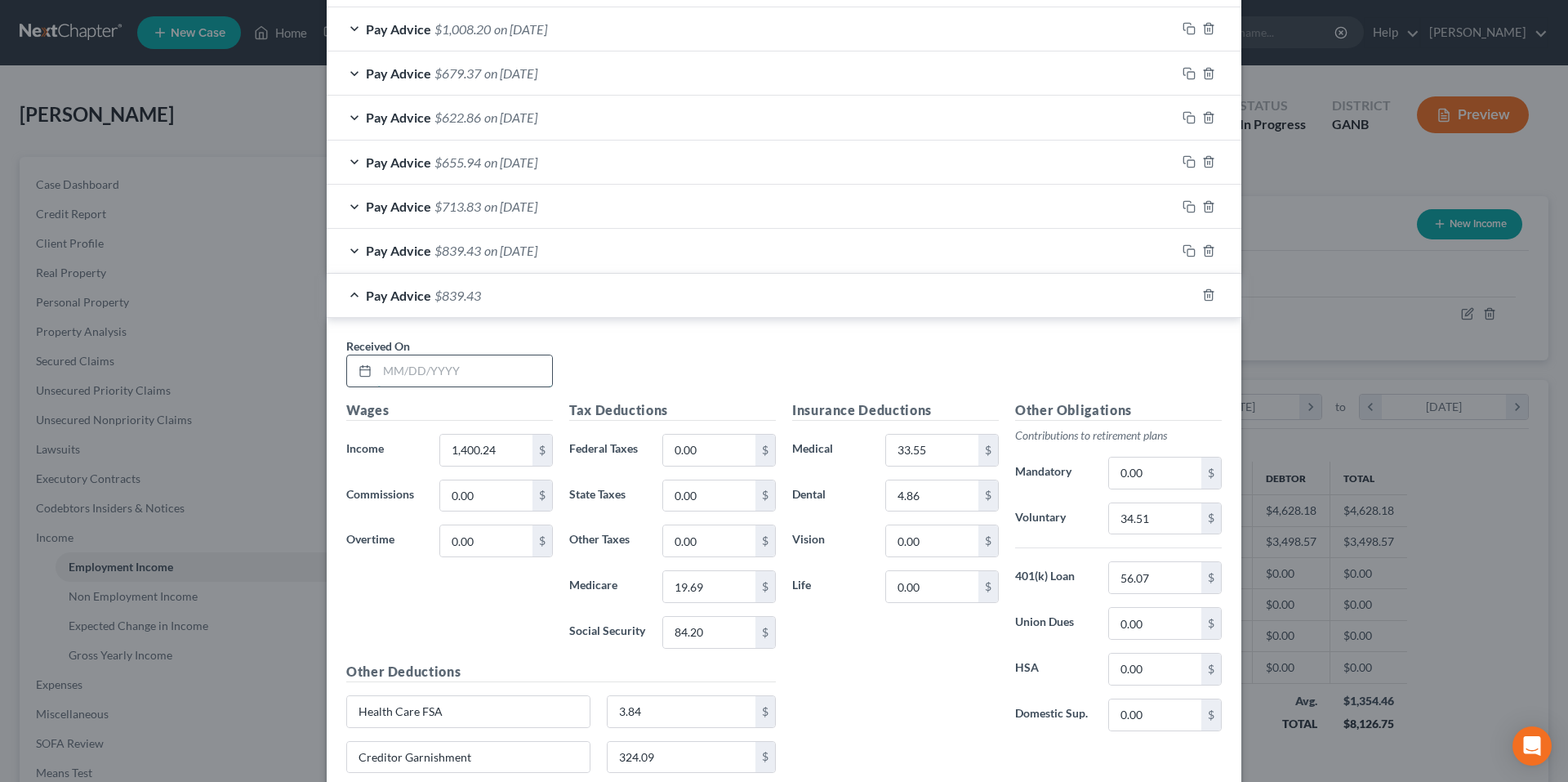
click at [461, 375] on input "text" at bounding box center [465, 370] width 175 height 31
type input "8/22/25"
type input "1,261.00"
type input "17.67"
type input "75.56"
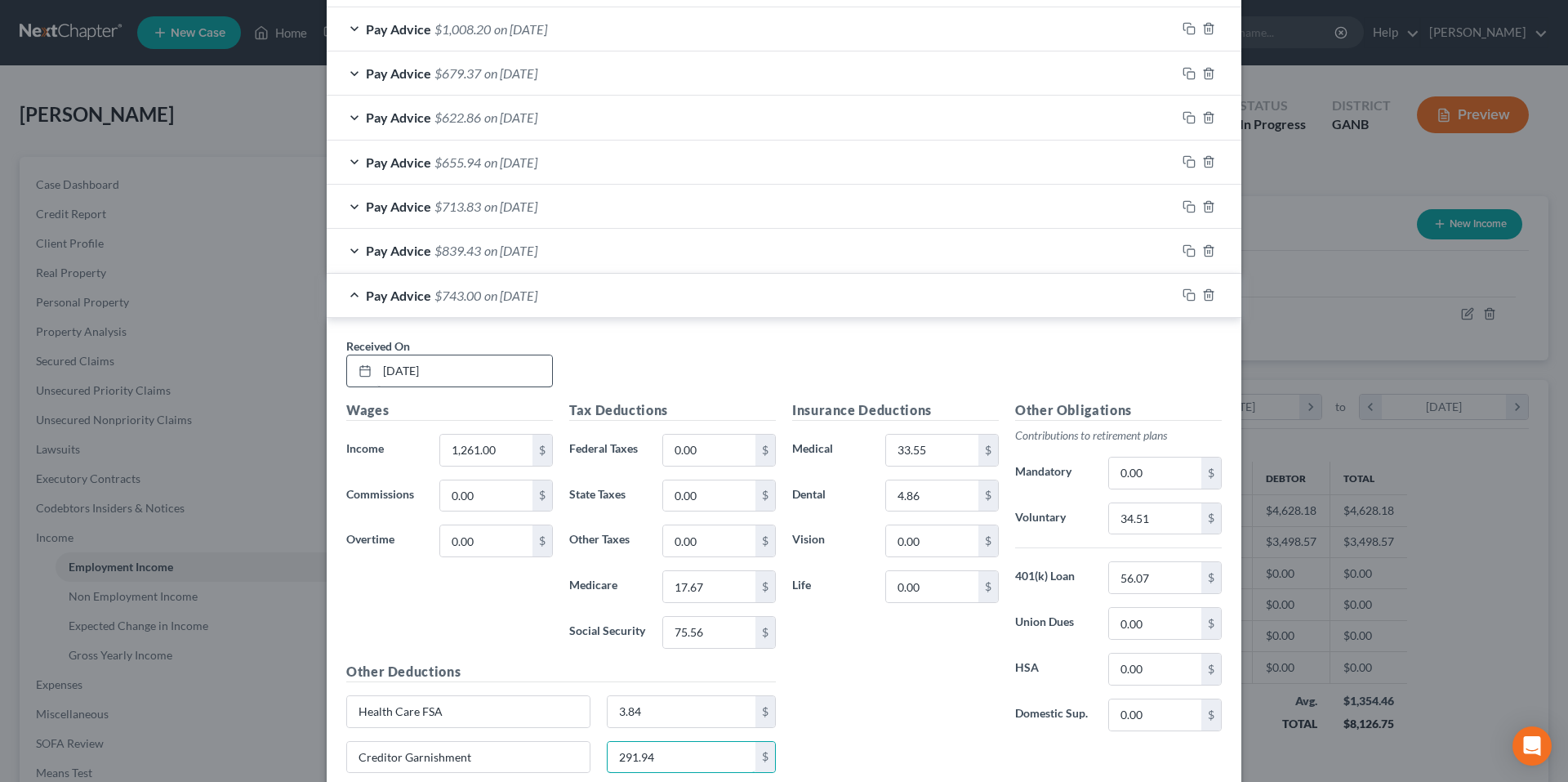
type input "291.94"
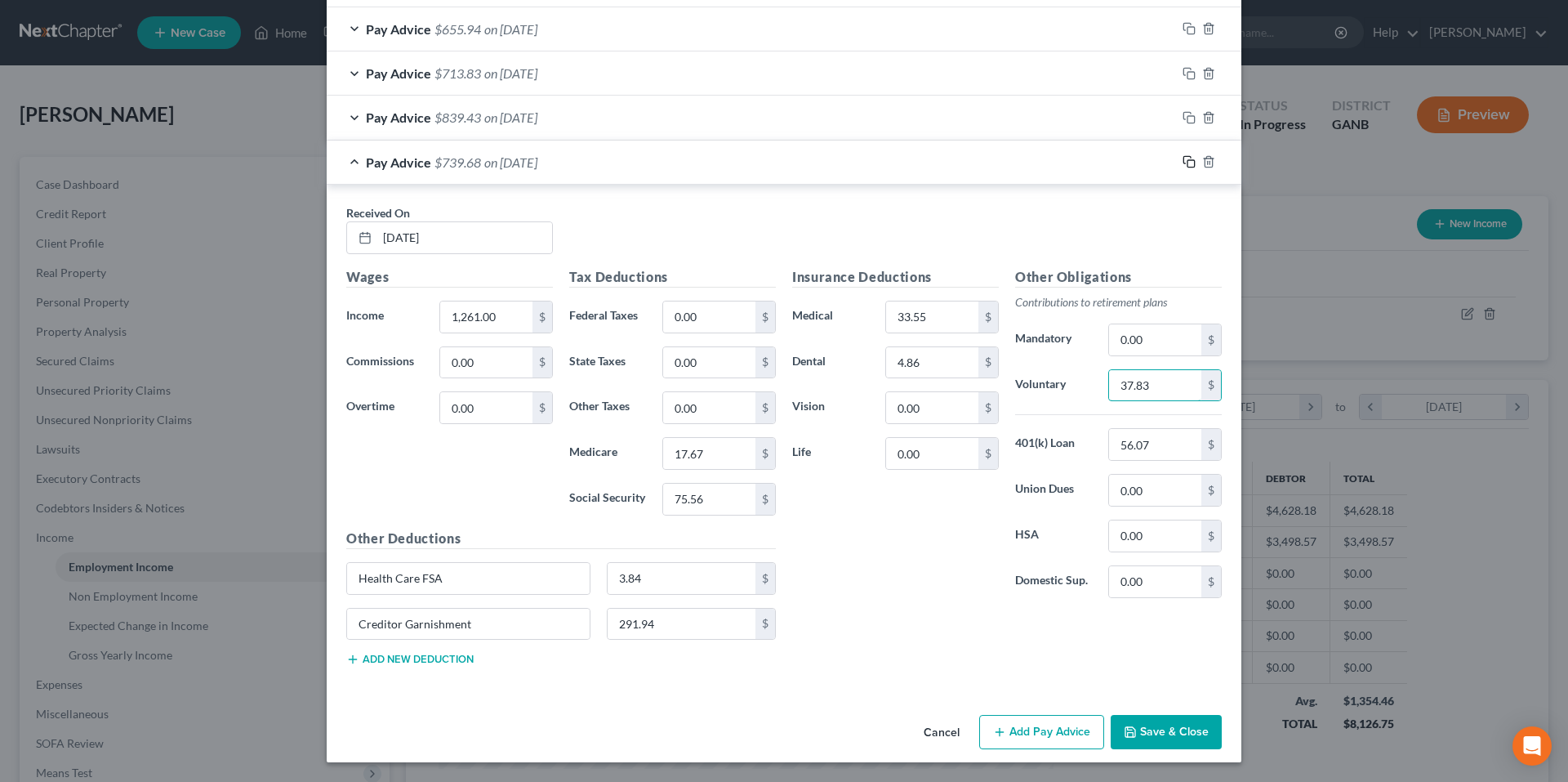
type input "37.83"
click at [1187, 161] on rect "button" at bounding box center [1191, 164] width 7 height 7
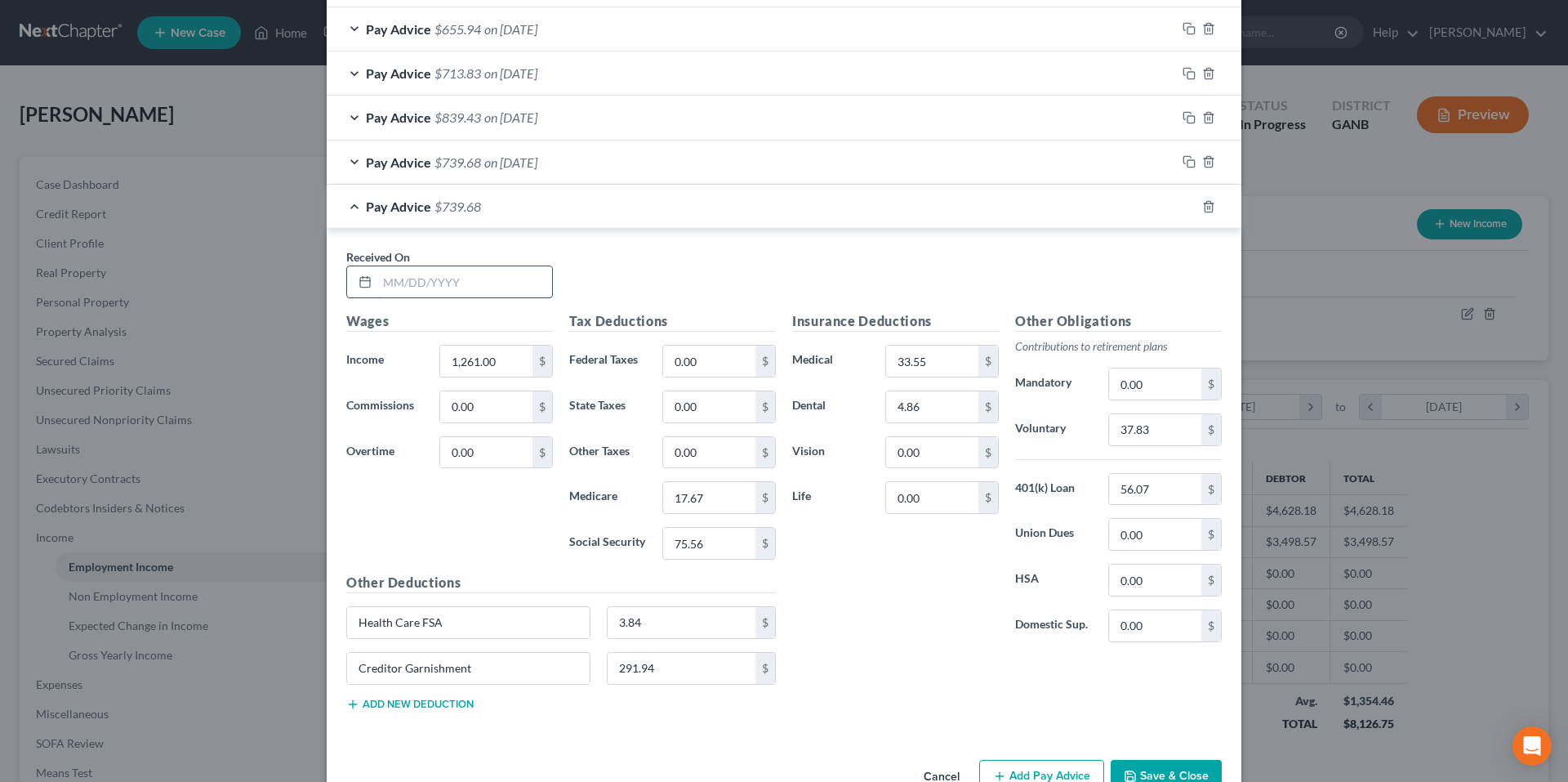
click at [519, 286] on input "text" at bounding box center [465, 281] width 175 height 31
type input "8/15/25"
type input "1,203.28"
type input "16.83"
type input "71.98"
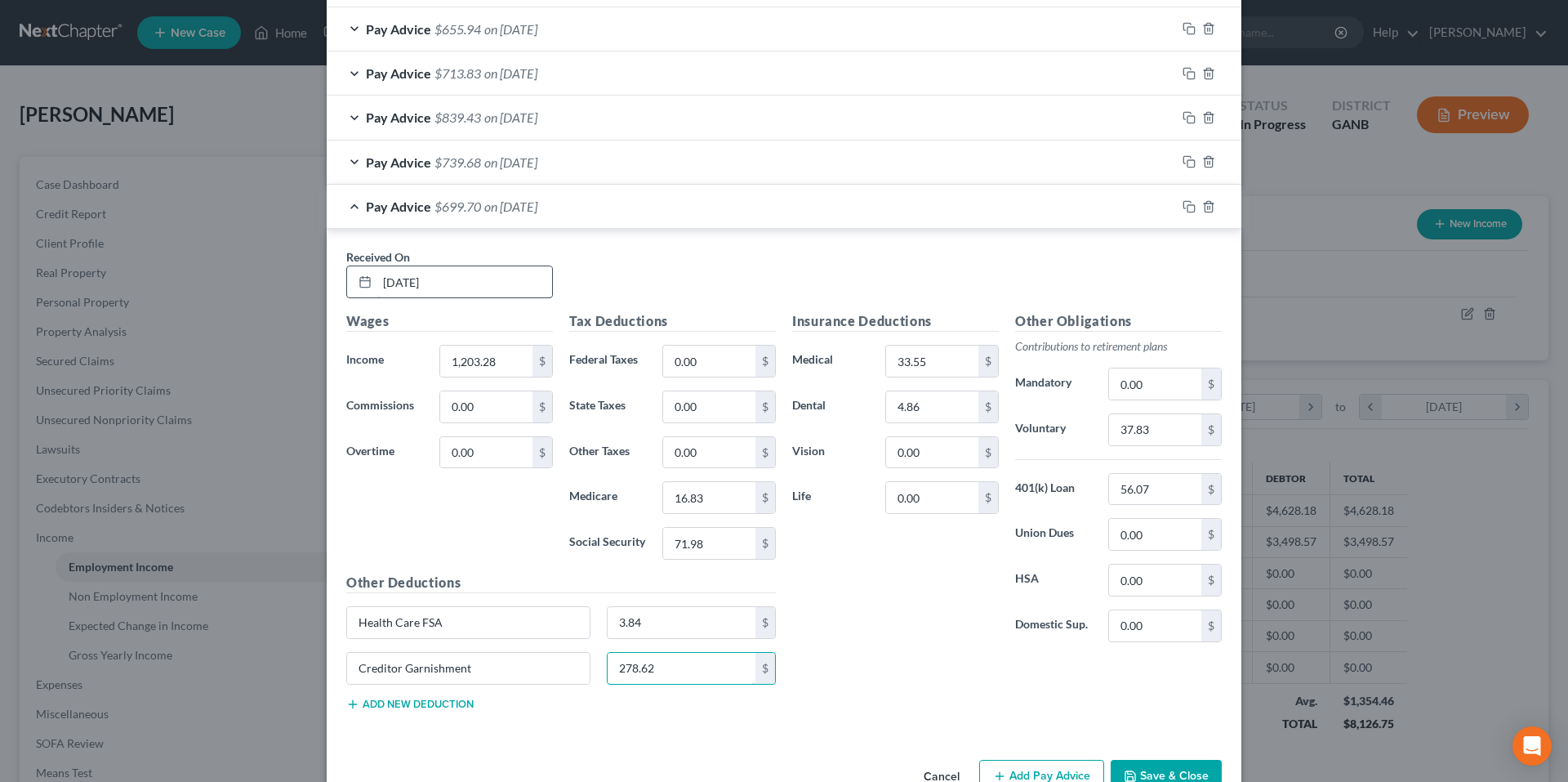
type input "278.62"
type input "36.10"
click at [1187, 208] on rect "button" at bounding box center [1191, 208] width 7 height 7
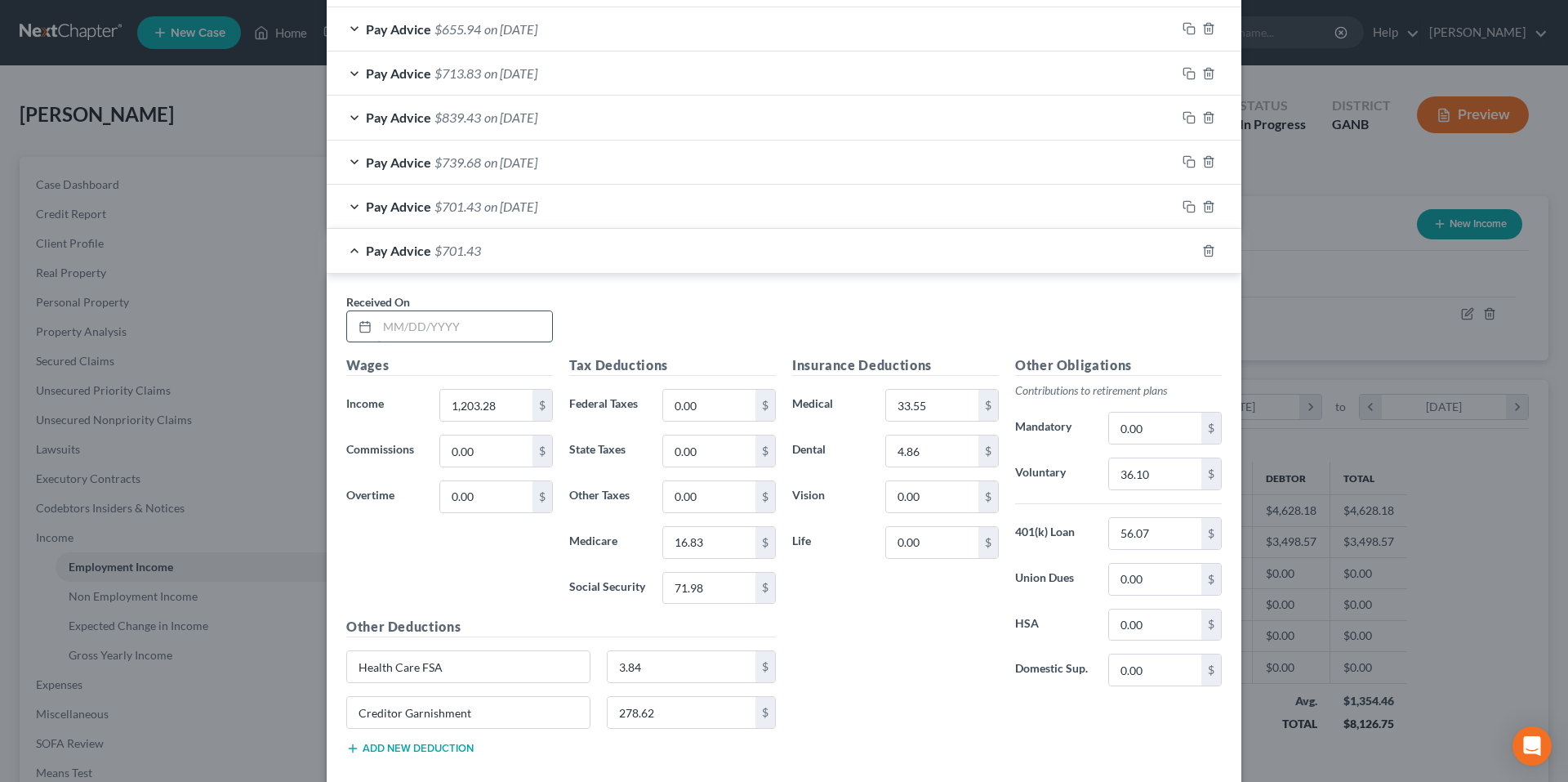
click at [491, 330] on input "text" at bounding box center [465, 326] width 175 height 31
type input "8/8/25"
type input "1,179.36"
type input "16.49"
type input "70.50"
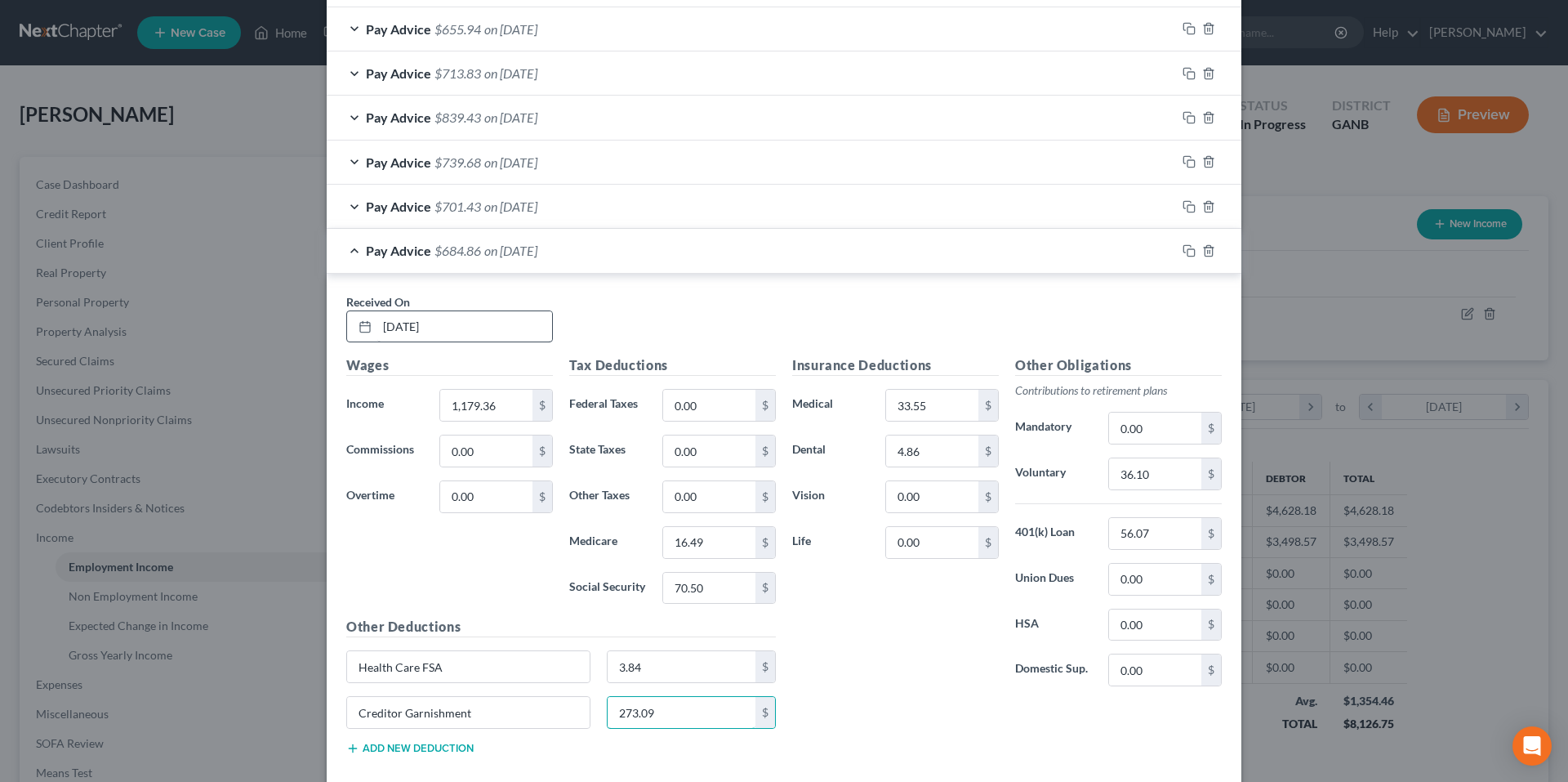
type input "273.09"
type input "35.39"
click at [1187, 252] on icon "button" at bounding box center [1190, 251] width 13 height 13
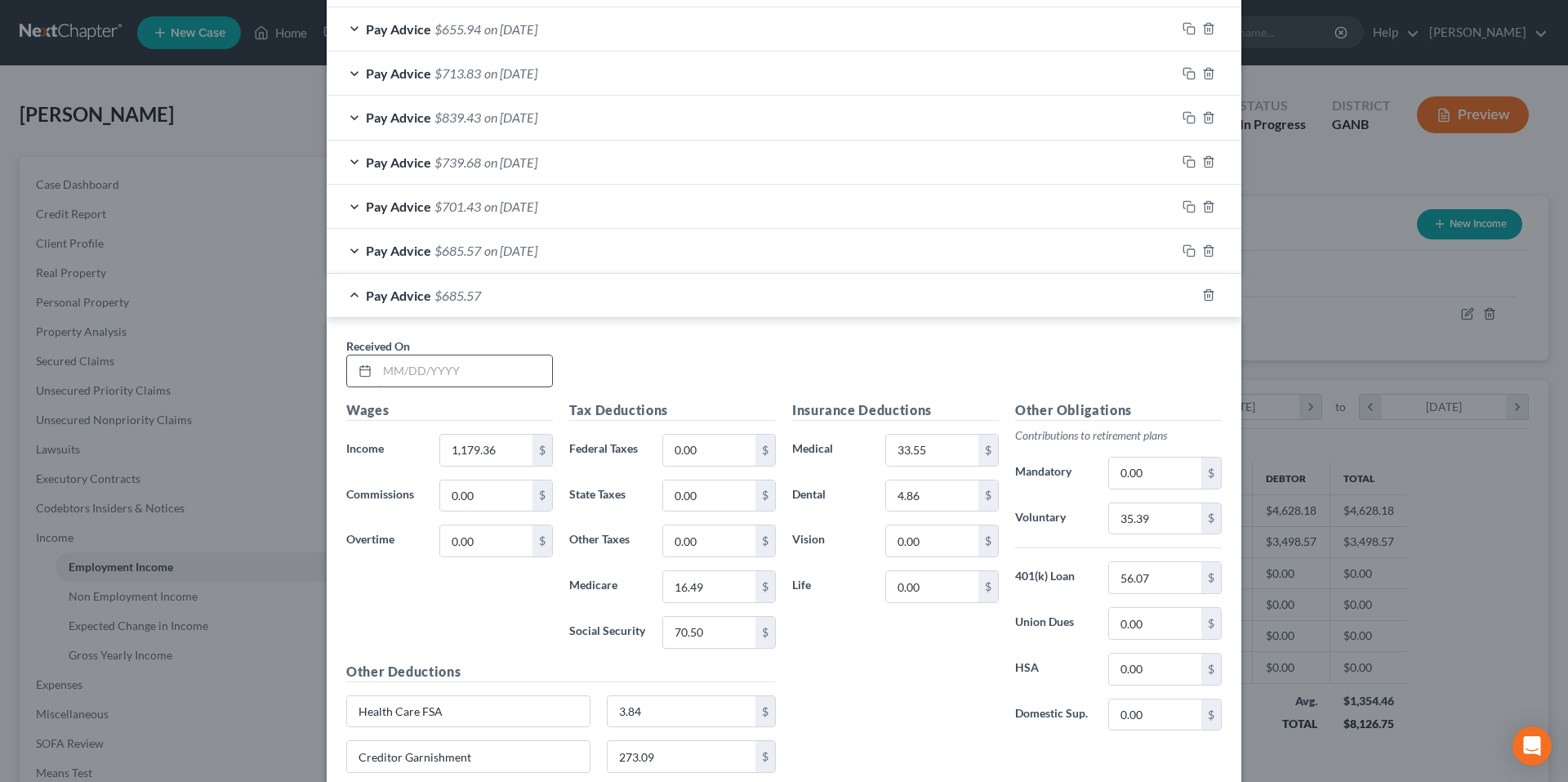
click at [505, 384] on input "text" at bounding box center [465, 370] width 175 height 31
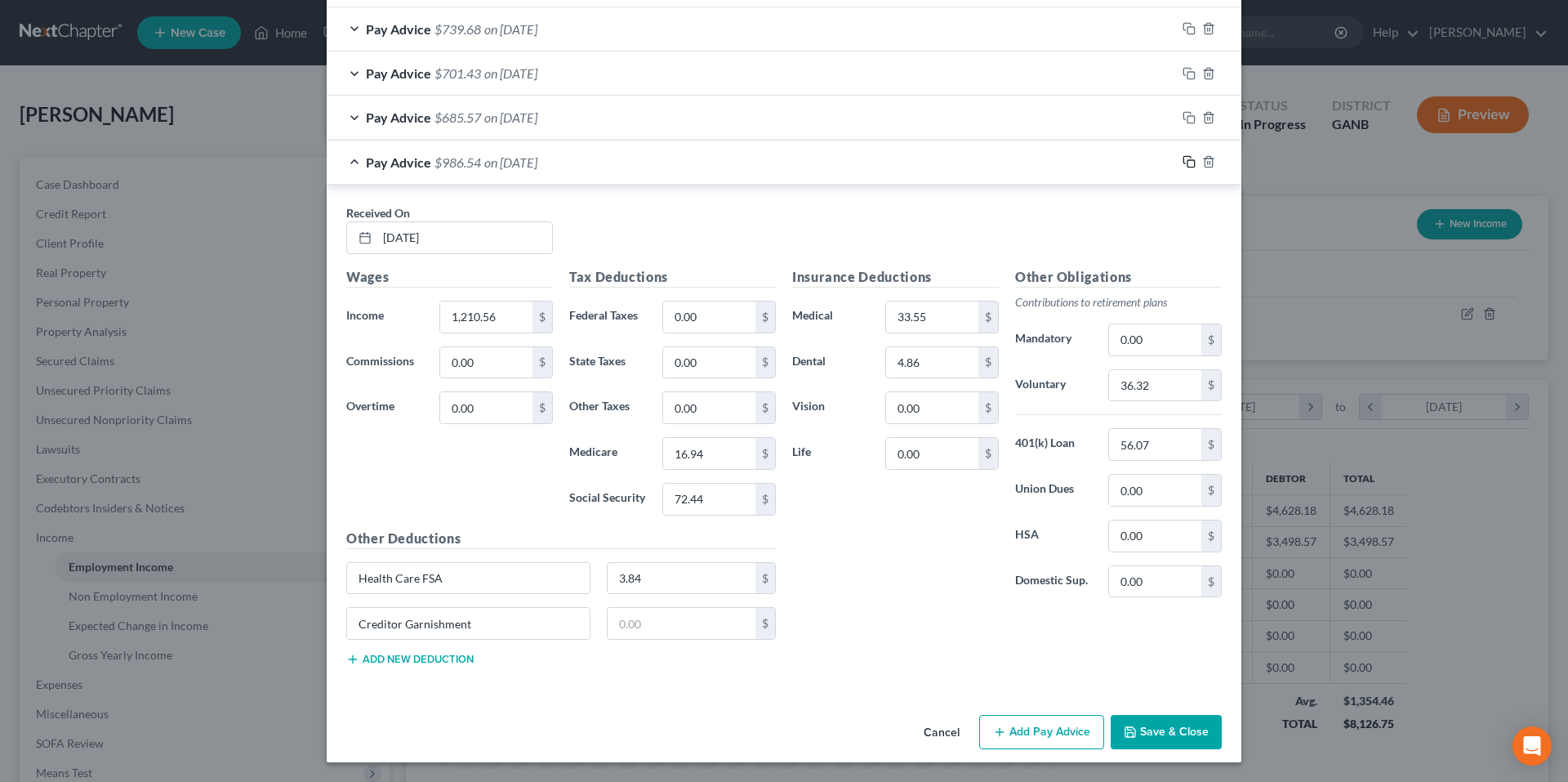
click at [1183, 166] on icon "button" at bounding box center [1190, 162] width 13 height 13
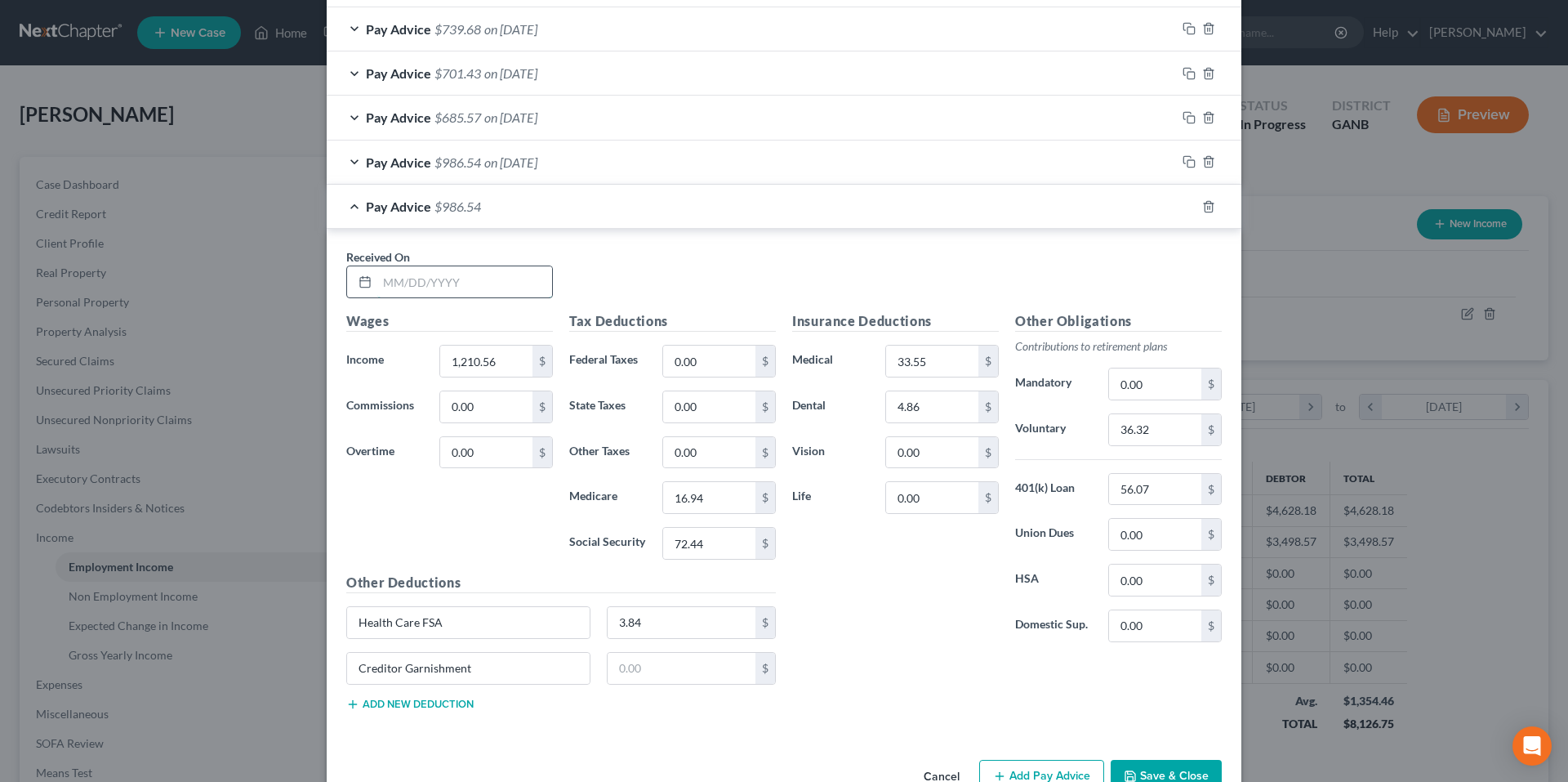
click at [524, 276] on input "text" at bounding box center [465, 281] width 175 height 31
drag, startPoint x: 1189, startPoint y: 208, endPoint x: 558, endPoint y: 284, distance: 635.6
click at [1189, 207] on icon "button" at bounding box center [1190, 207] width 13 height 13
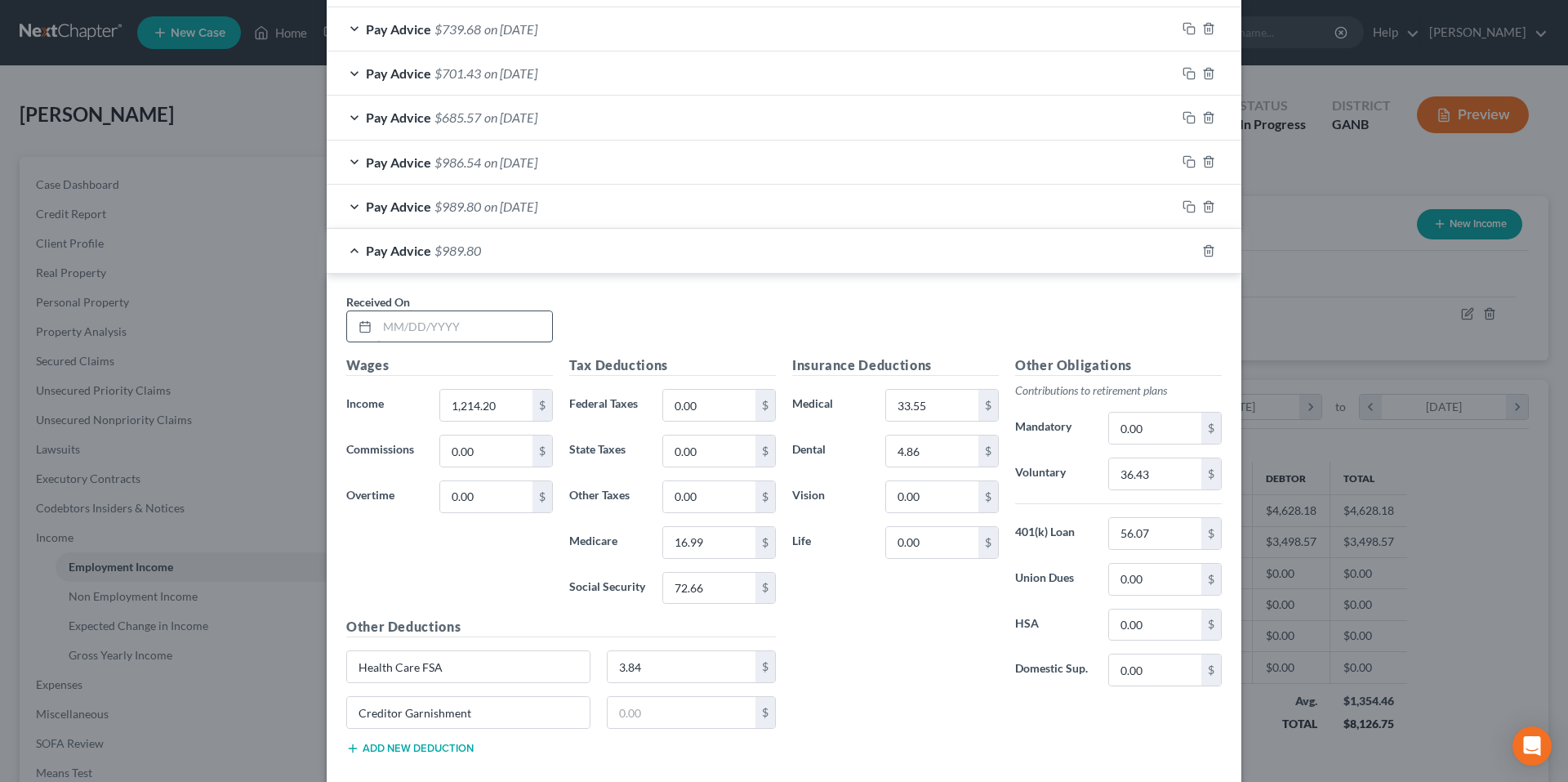
click at [510, 325] on input "text" at bounding box center [465, 326] width 175 height 31
click at [711, 589] on input "66.70" at bounding box center [709, 588] width 92 height 31
click at [1183, 250] on icon "button" at bounding box center [1190, 251] width 13 height 13
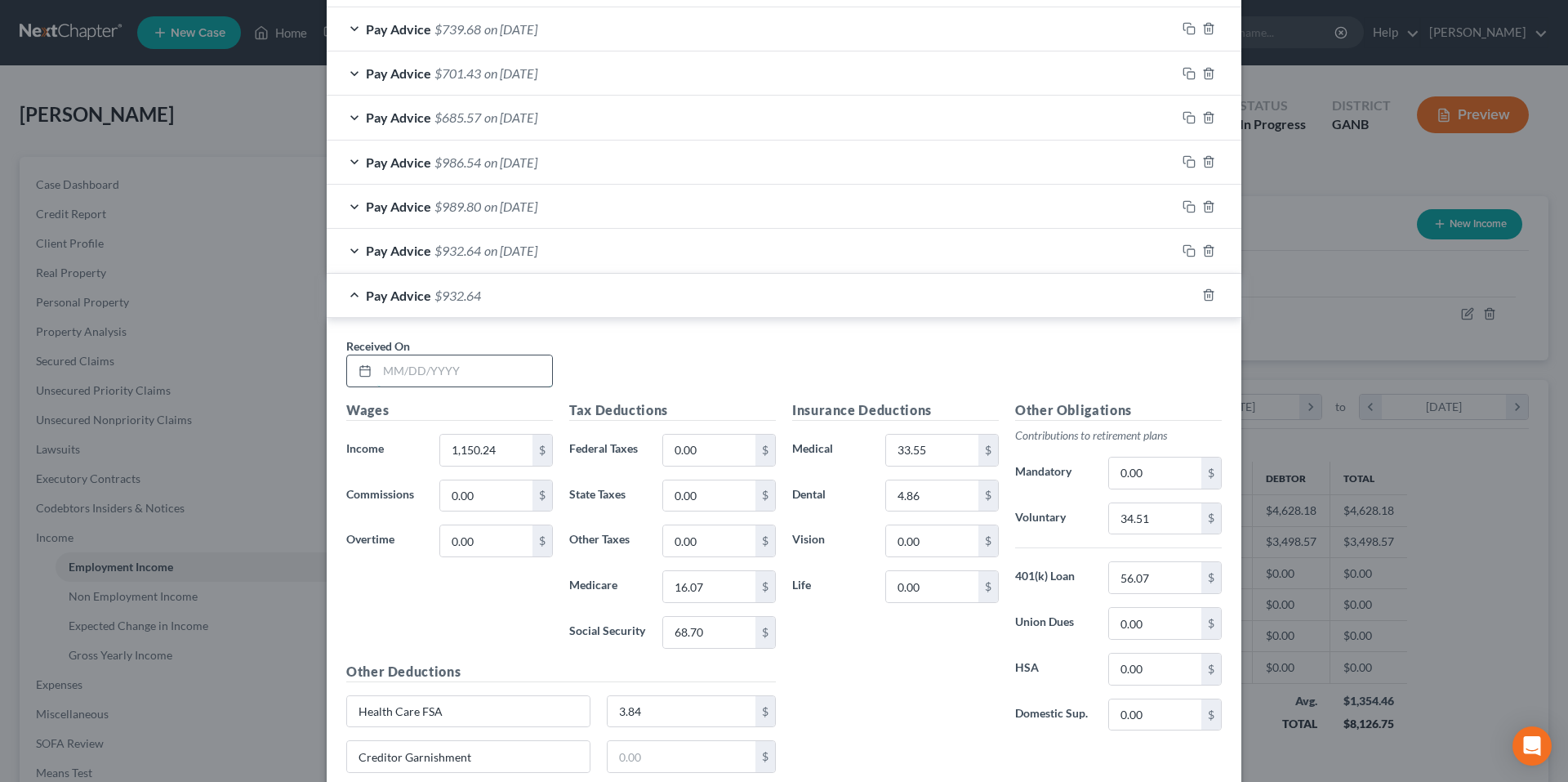
click at [524, 379] on input "text" at bounding box center [465, 370] width 175 height 31
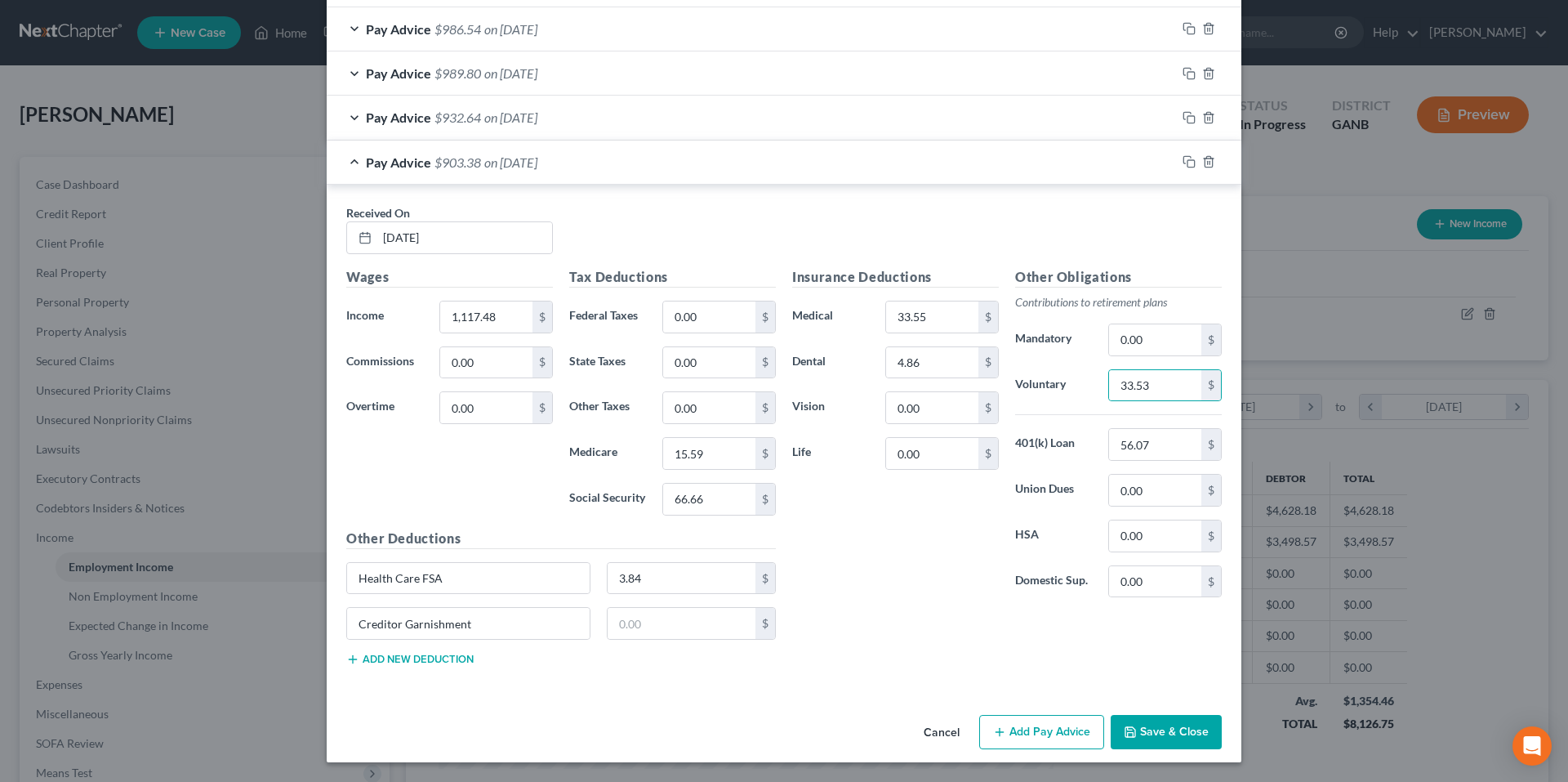
click at [1186, 154] on div at bounding box center [1209, 162] width 66 height 27
click at [1184, 158] on icon "button" at bounding box center [1187, 160] width 7 height 7
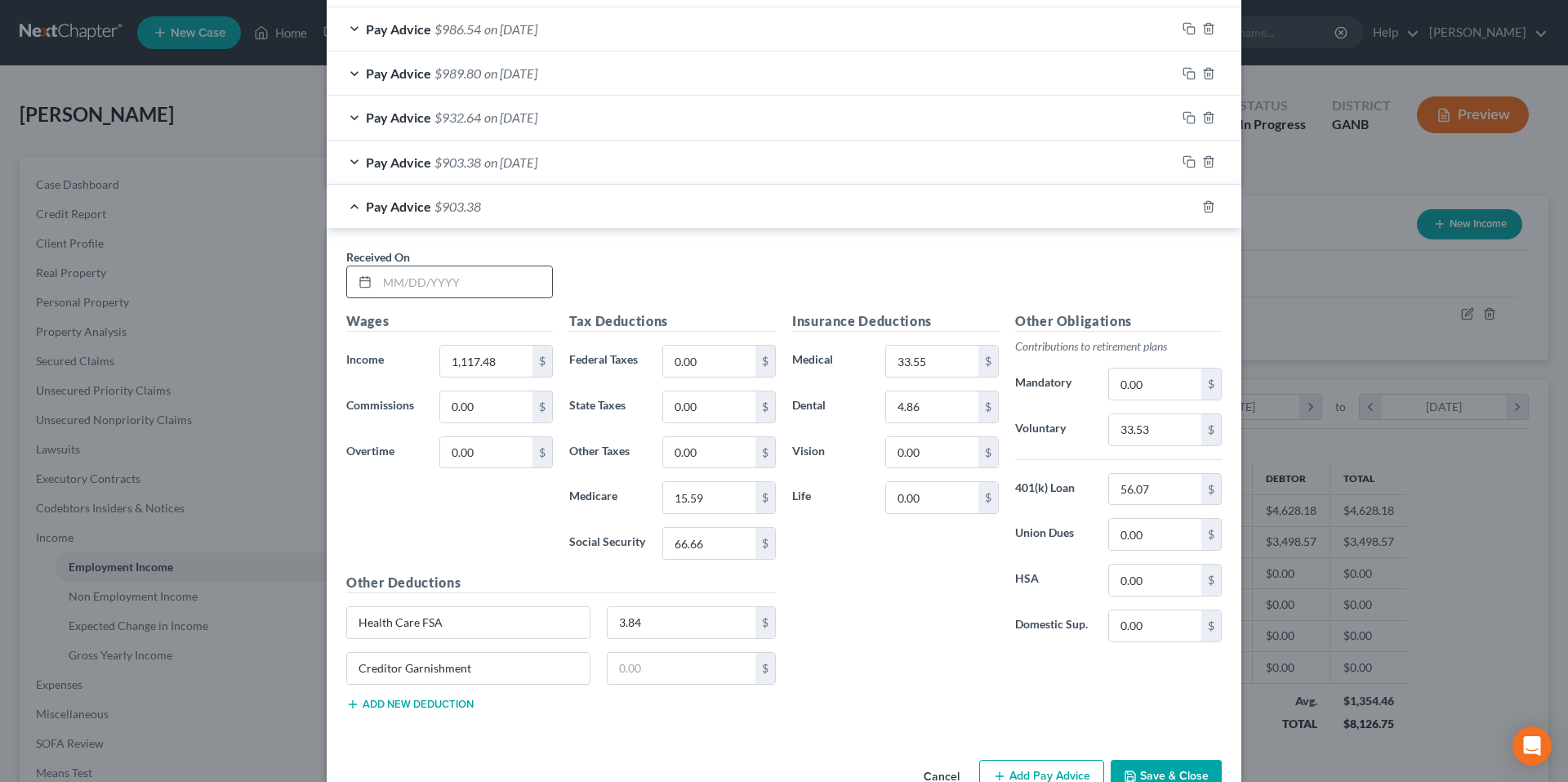
click at [502, 280] on input "text" at bounding box center [465, 281] width 175 height 31
click at [1187, 206] on rect "button" at bounding box center [1191, 208] width 7 height 7
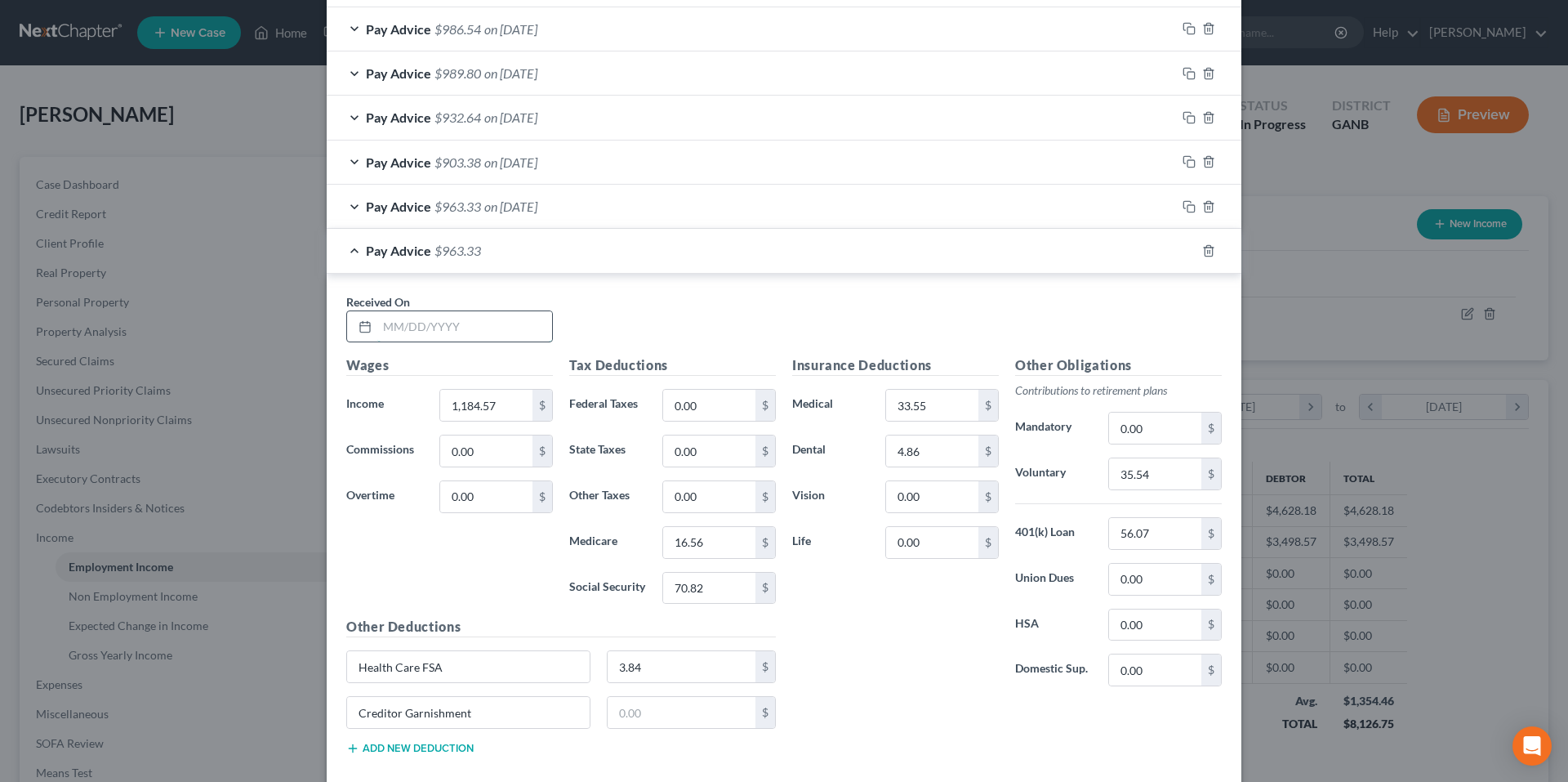
click at [499, 320] on input "text" at bounding box center [465, 326] width 175 height 31
click at [1158, 524] on input "56.07" at bounding box center [1155, 533] width 92 height 31
click at [1184, 247] on icon "button" at bounding box center [1190, 251] width 13 height 13
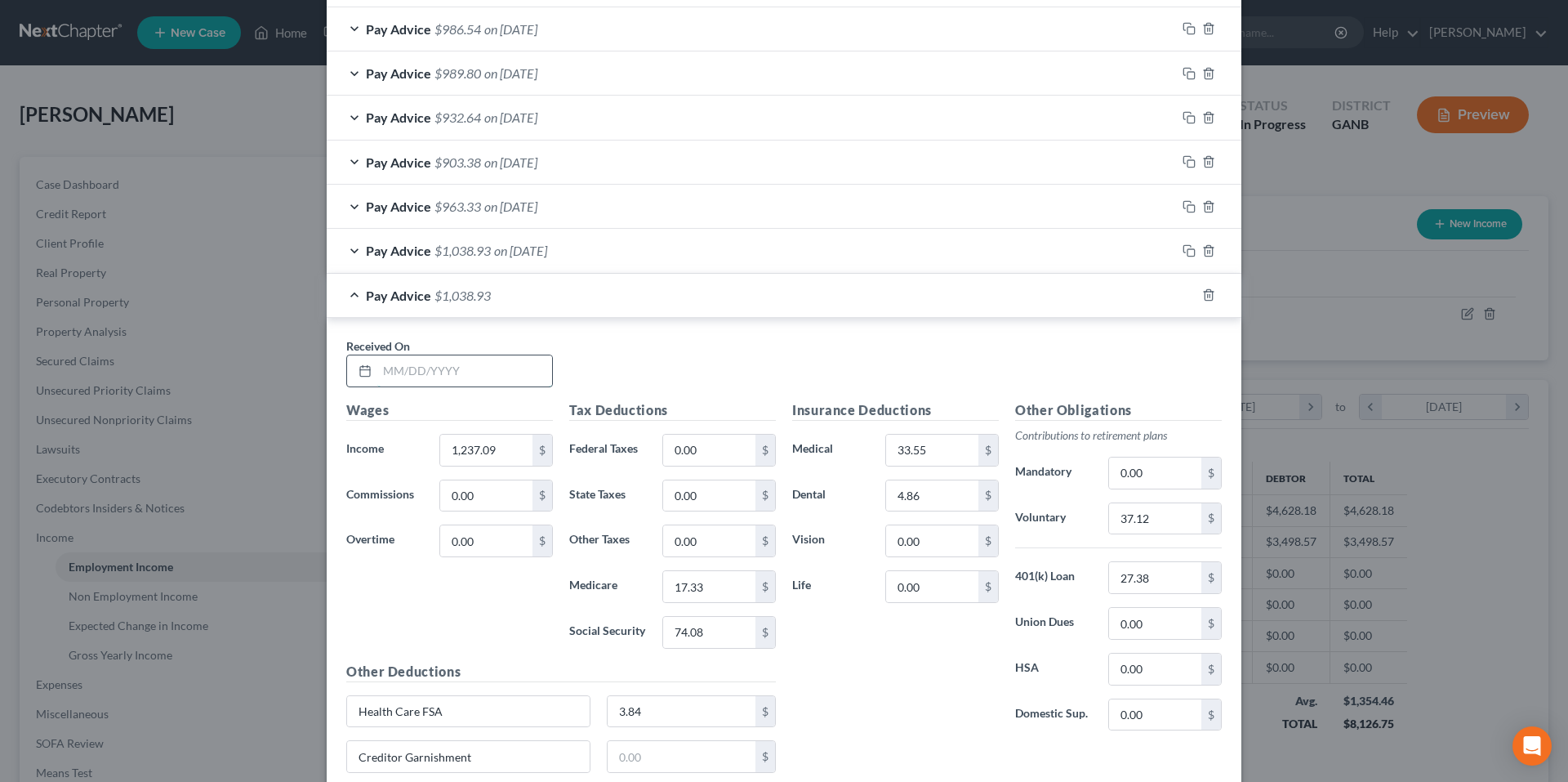
click at [478, 365] on input "text" at bounding box center [465, 370] width 175 height 31
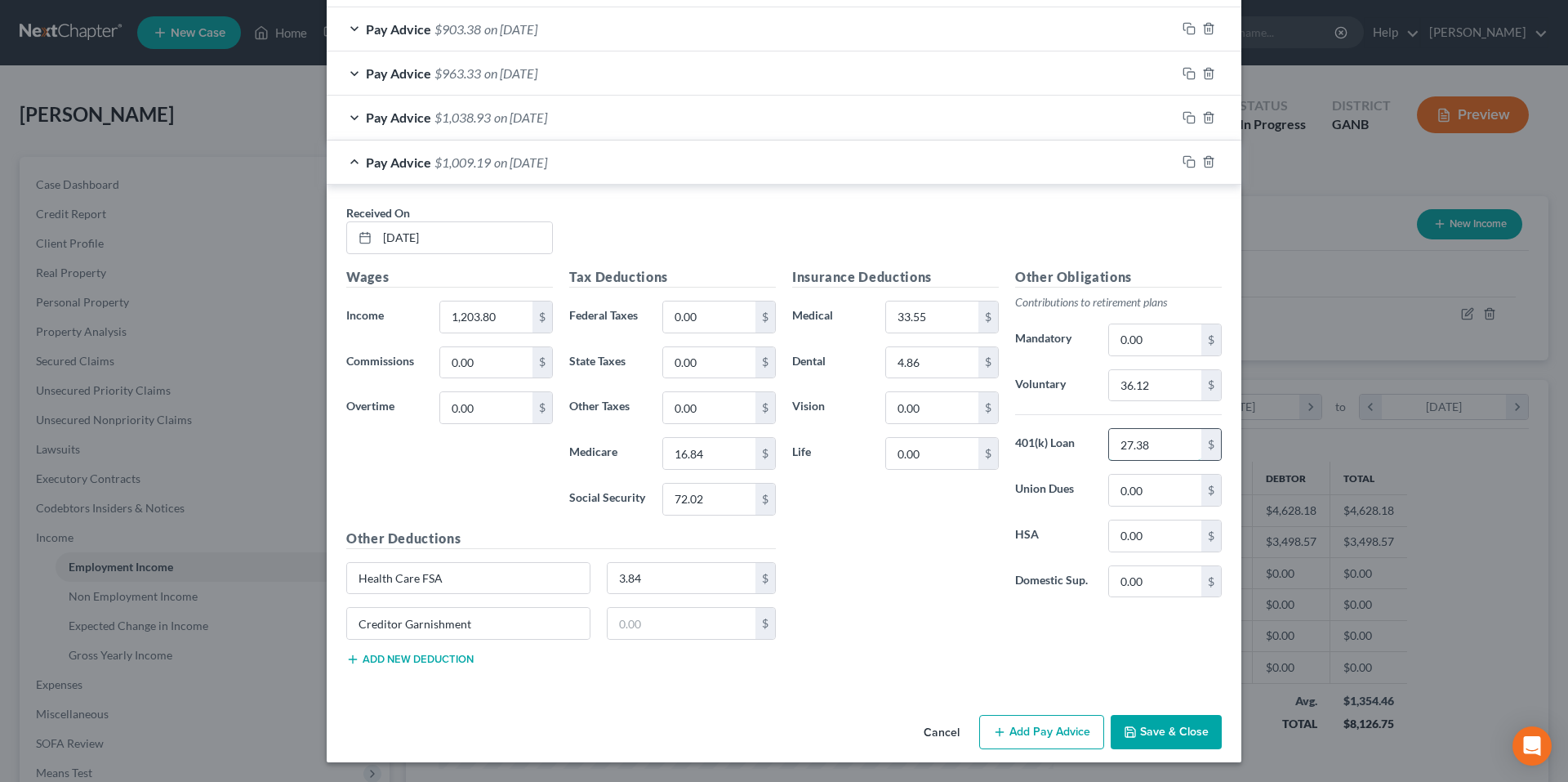
click at [1158, 442] on input "27.38" at bounding box center [1155, 444] width 92 height 31
click at [1183, 163] on icon "button" at bounding box center [1190, 162] width 13 height 13
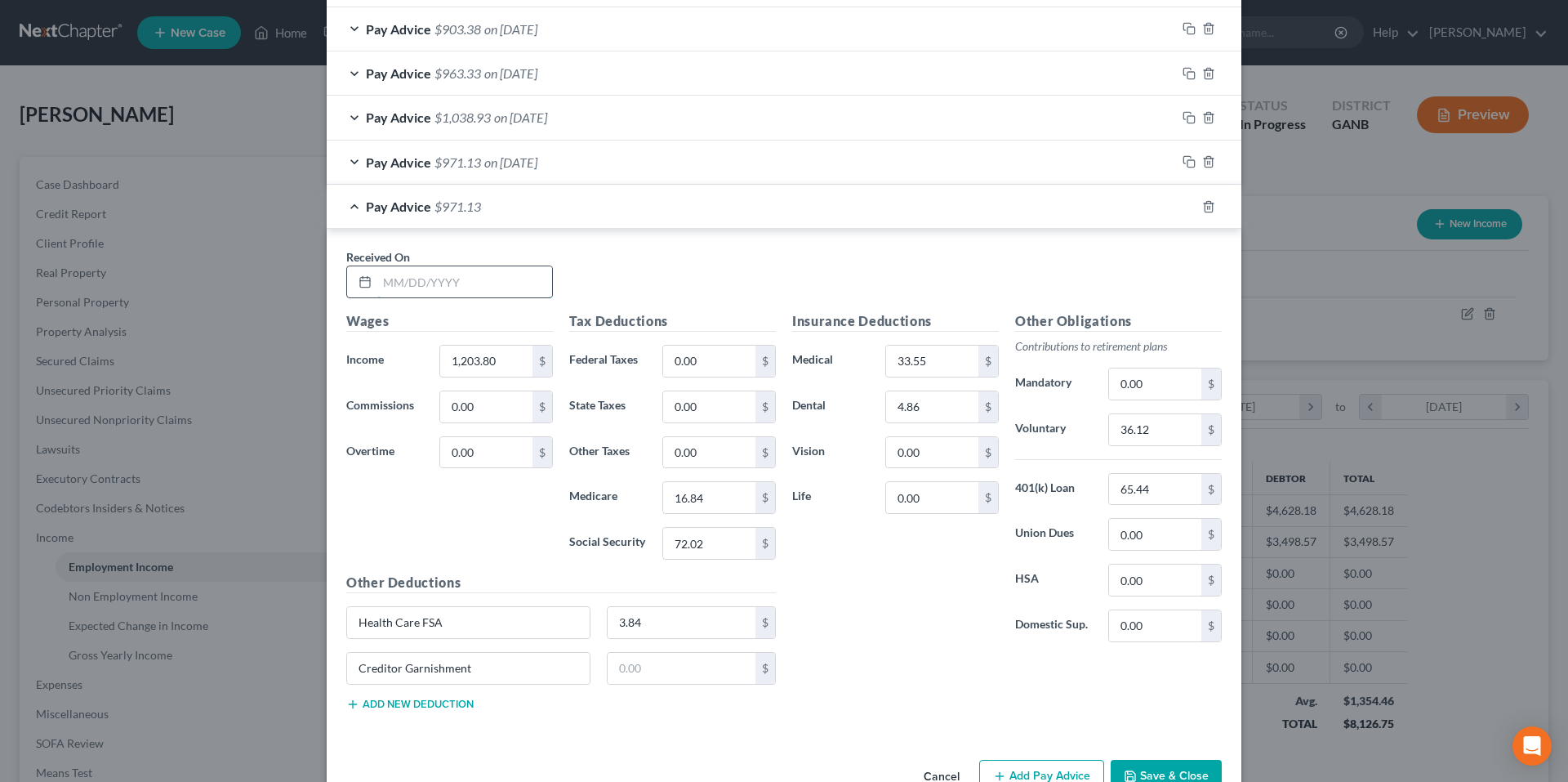
click at [516, 286] on input "text" at bounding box center [465, 281] width 175 height 31
click at [1187, 206] on rect "button" at bounding box center [1191, 208] width 7 height 7
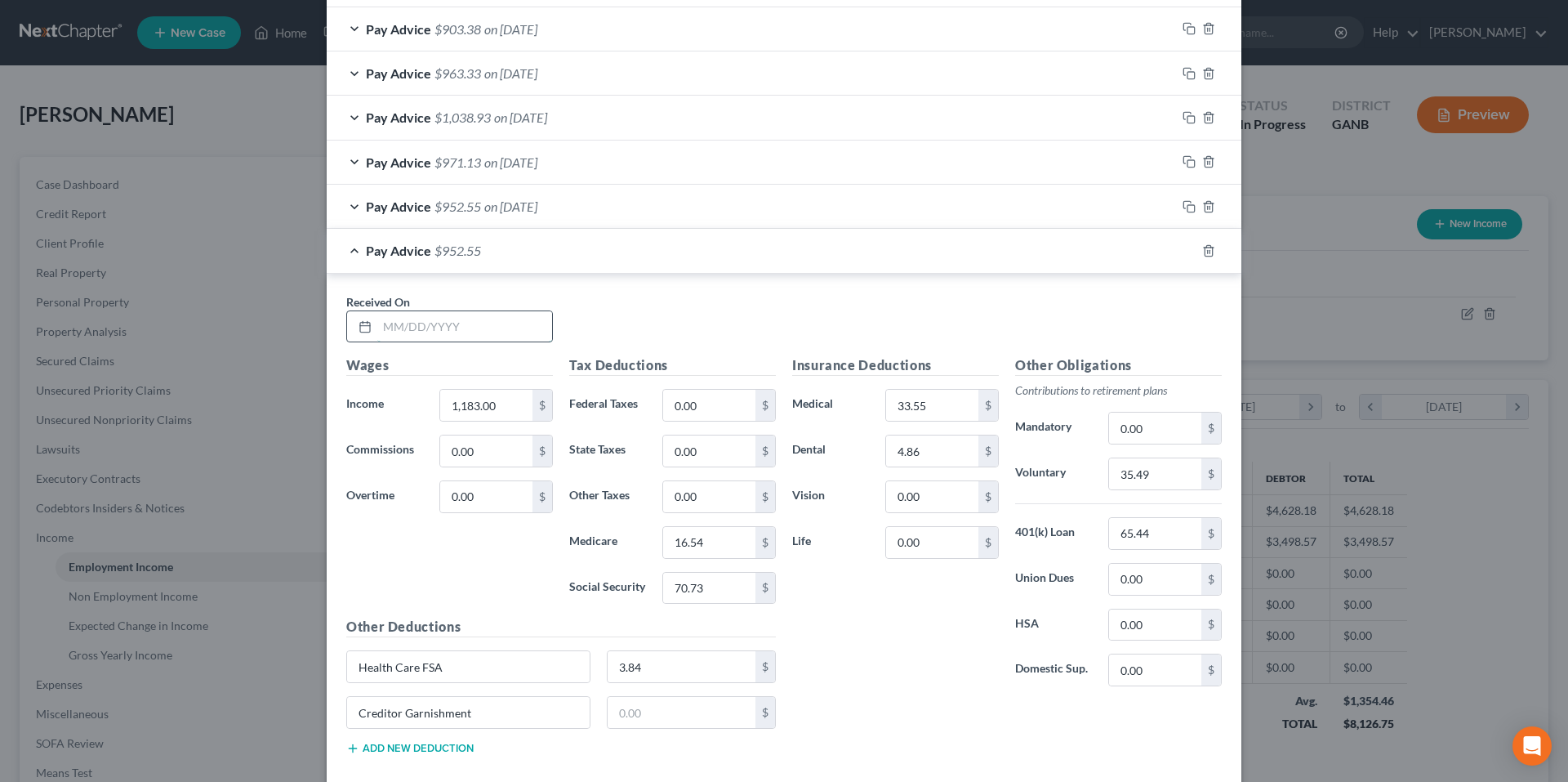
click at [470, 331] on input "text" at bounding box center [465, 326] width 175 height 31
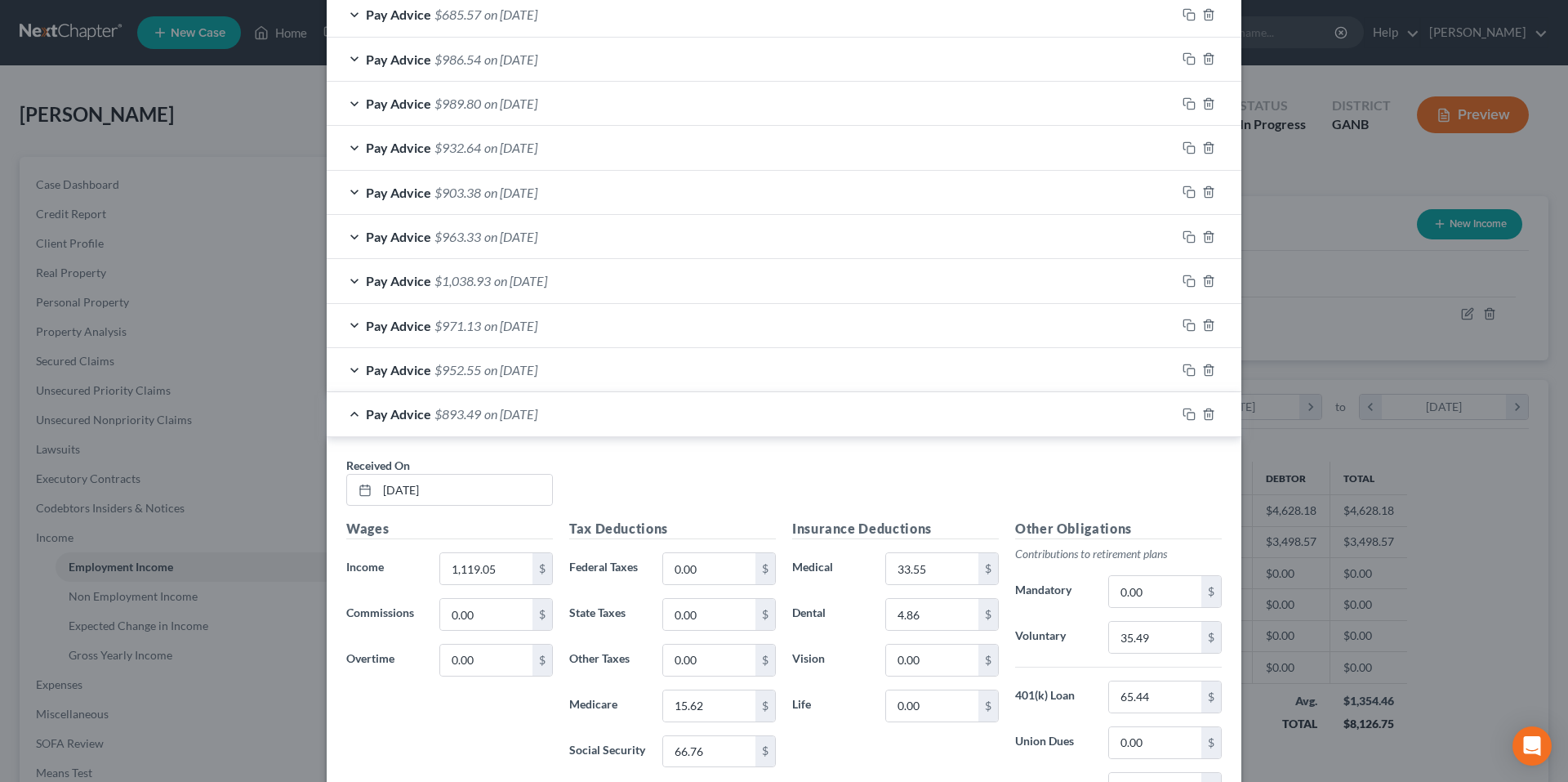
scroll to position [2454, 0]
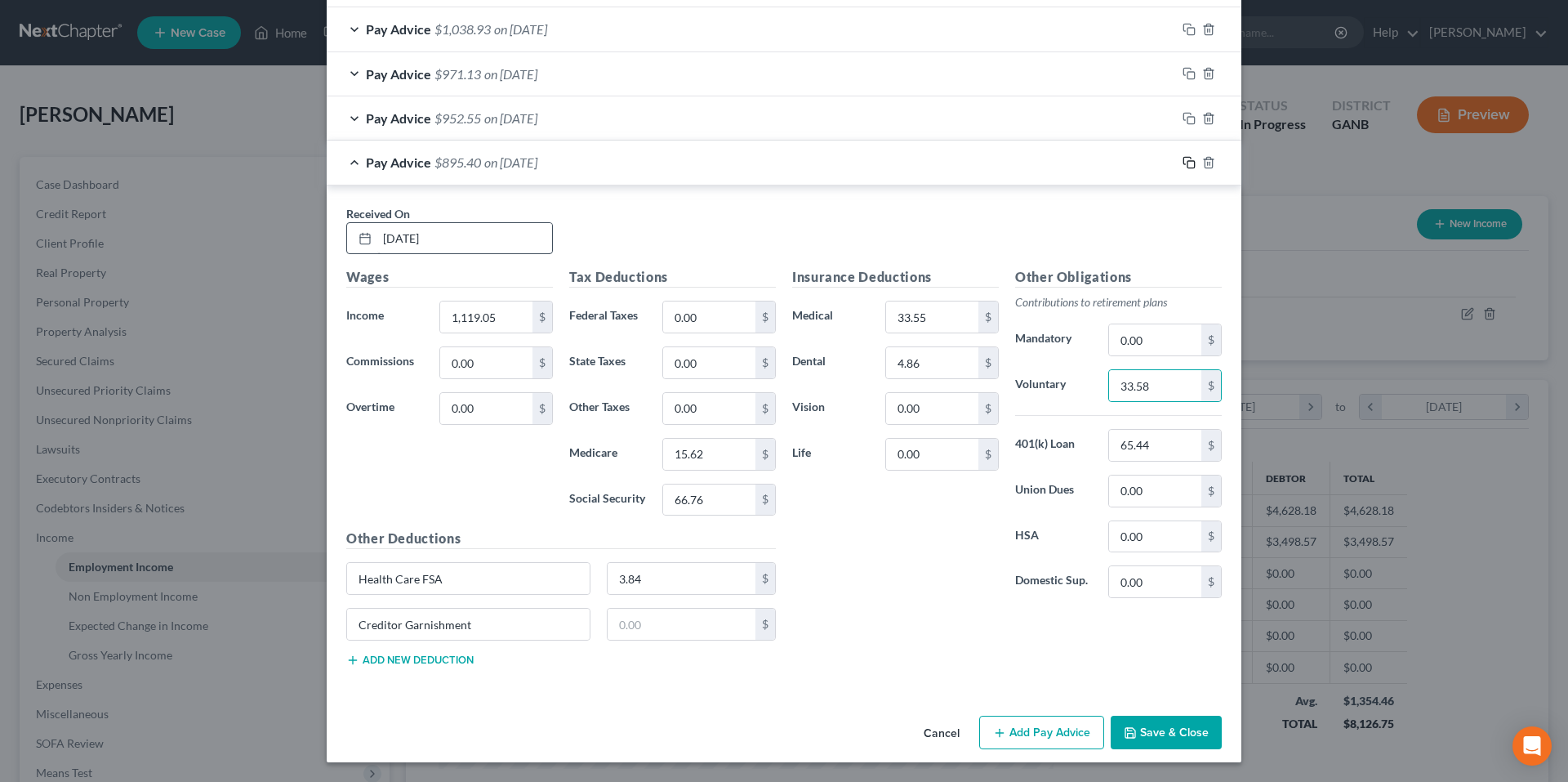
click at [1183, 156] on icon "button" at bounding box center [1190, 163] width 13 height 13
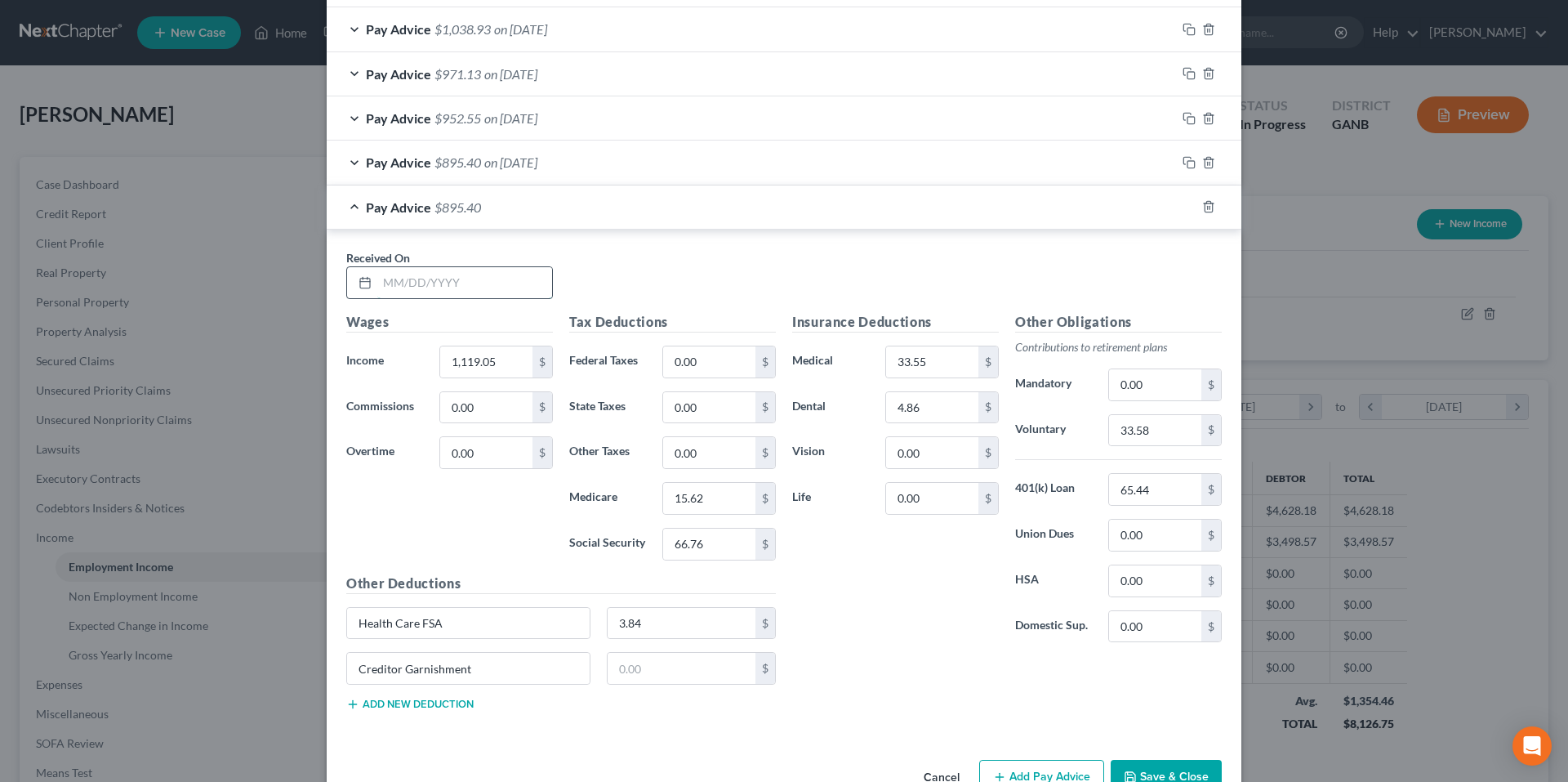
click at [491, 281] on input "text" at bounding box center [465, 282] width 175 height 31
click at [1186, 207] on icon "button" at bounding box center [1190, 207] width 13 height 13
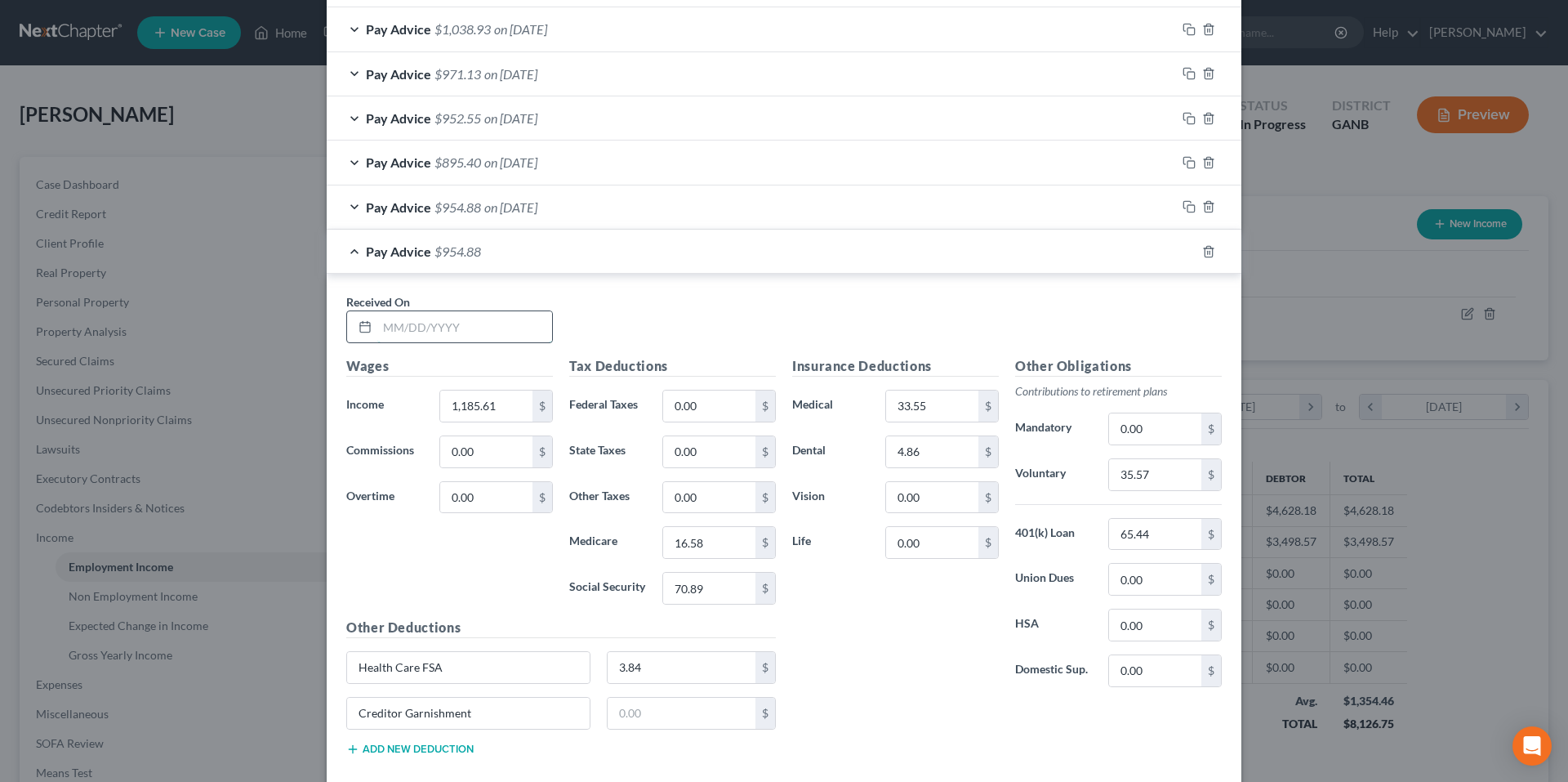
click at [485, 326] on input "text" at bounding box center [465, 326] width 175 height 31
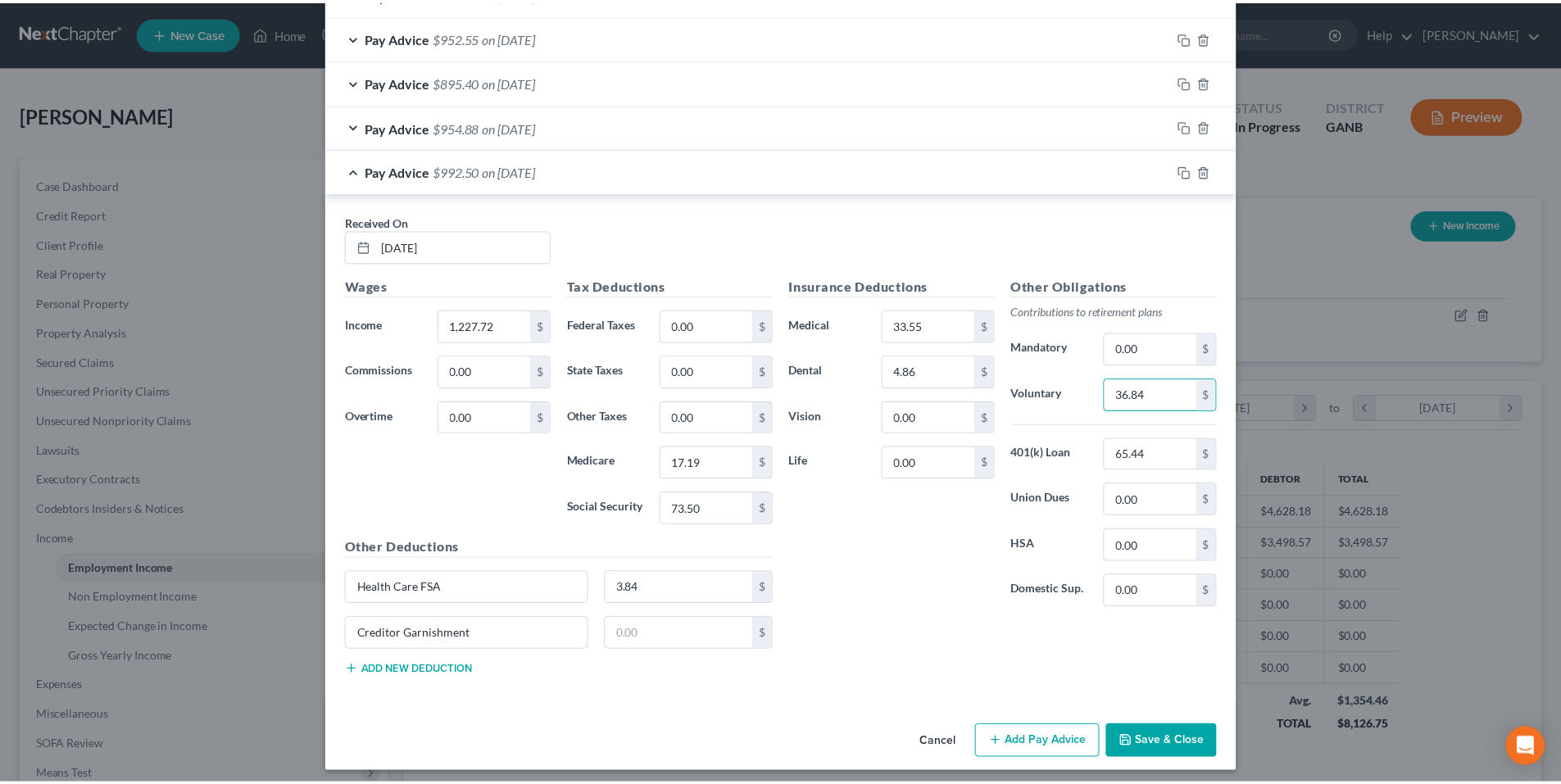
scroll to position [2550, 0]
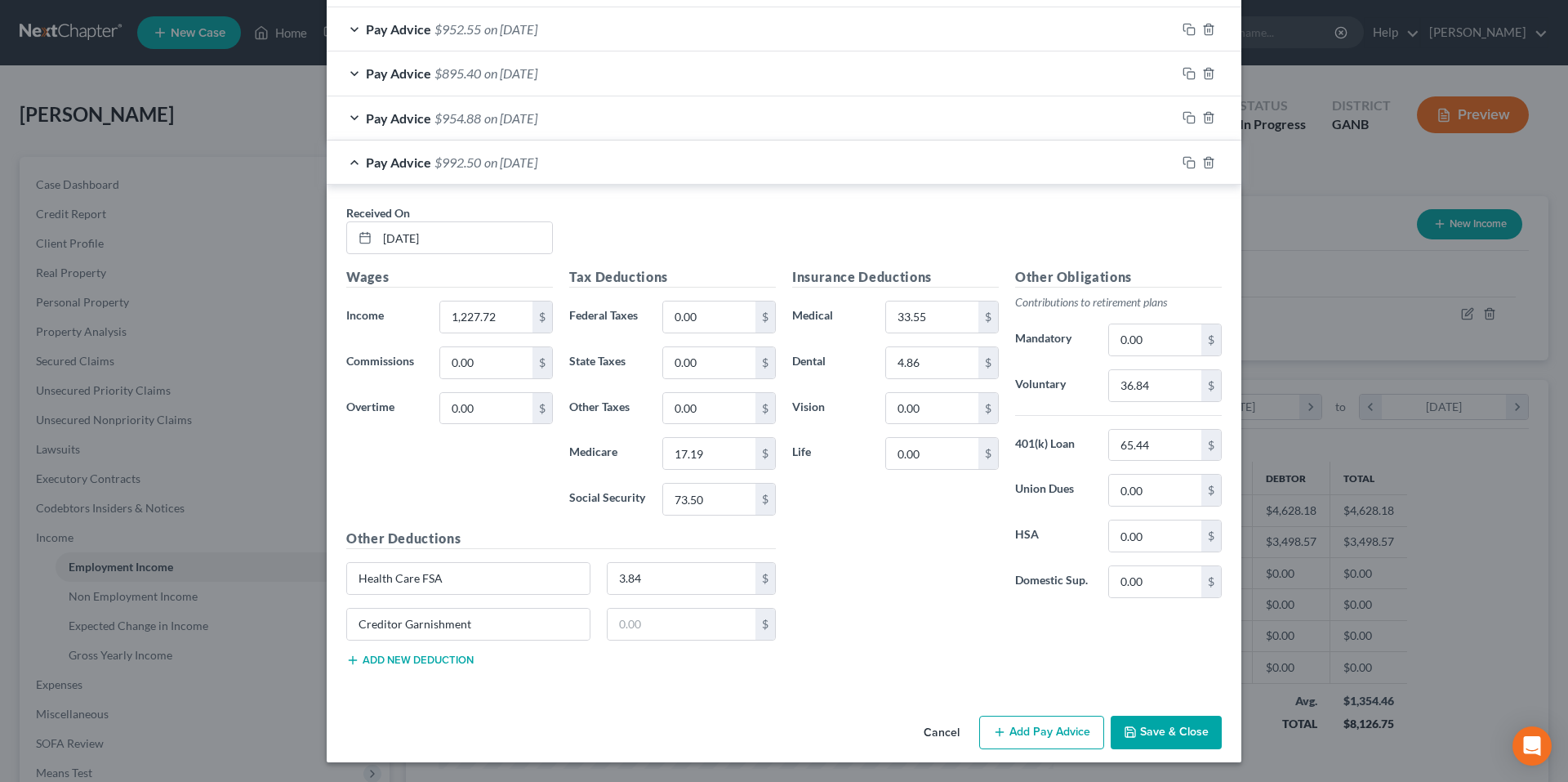
click at [1139, 727] on button "Save & Close" at bounding box center [1166, 732] width 111 height 34
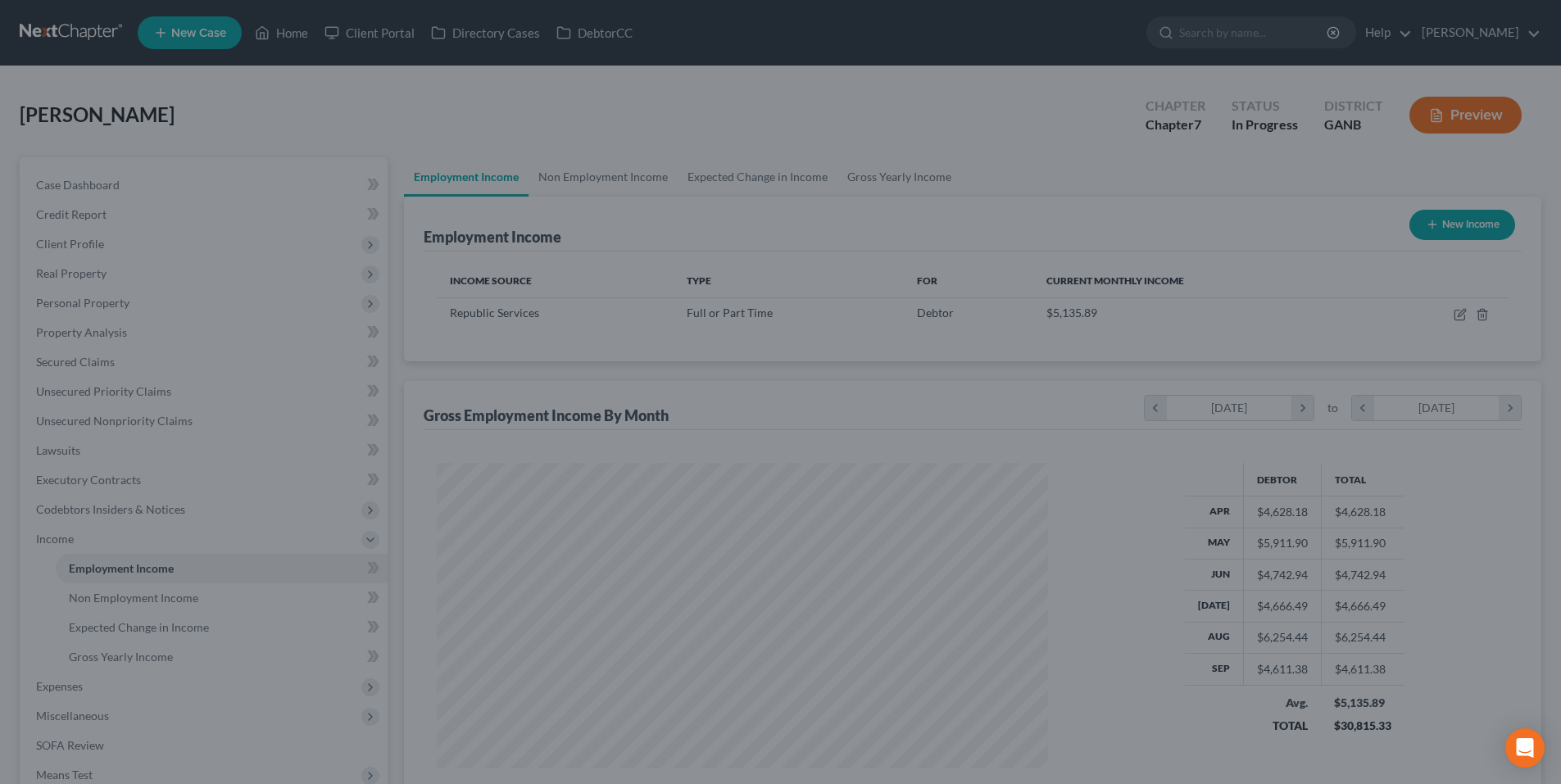
scroll to position [819045, 818965]
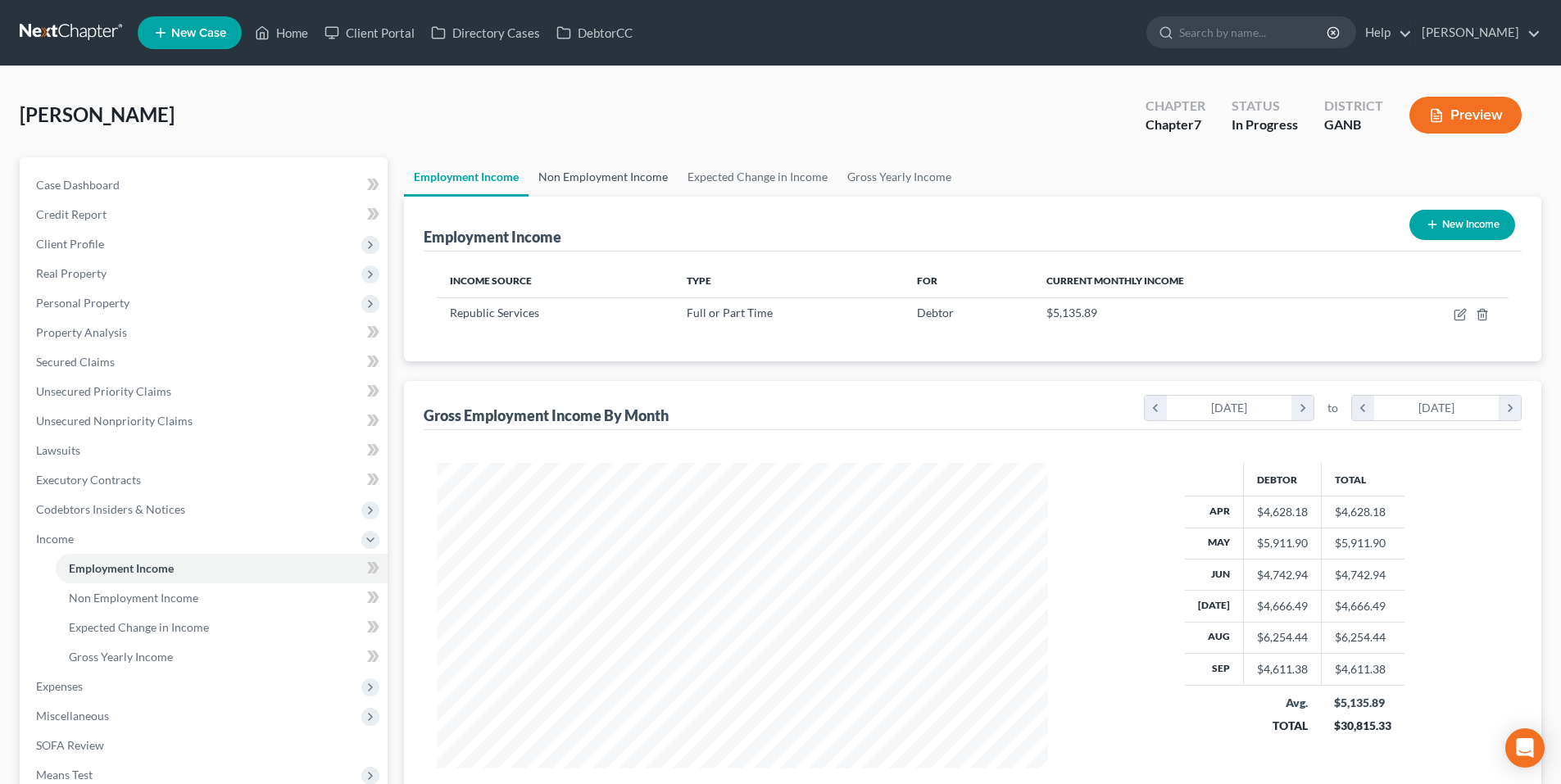
click at [604, 183] on link "Non Employment Income" at bounding box center [603, 176] width 149 height 39
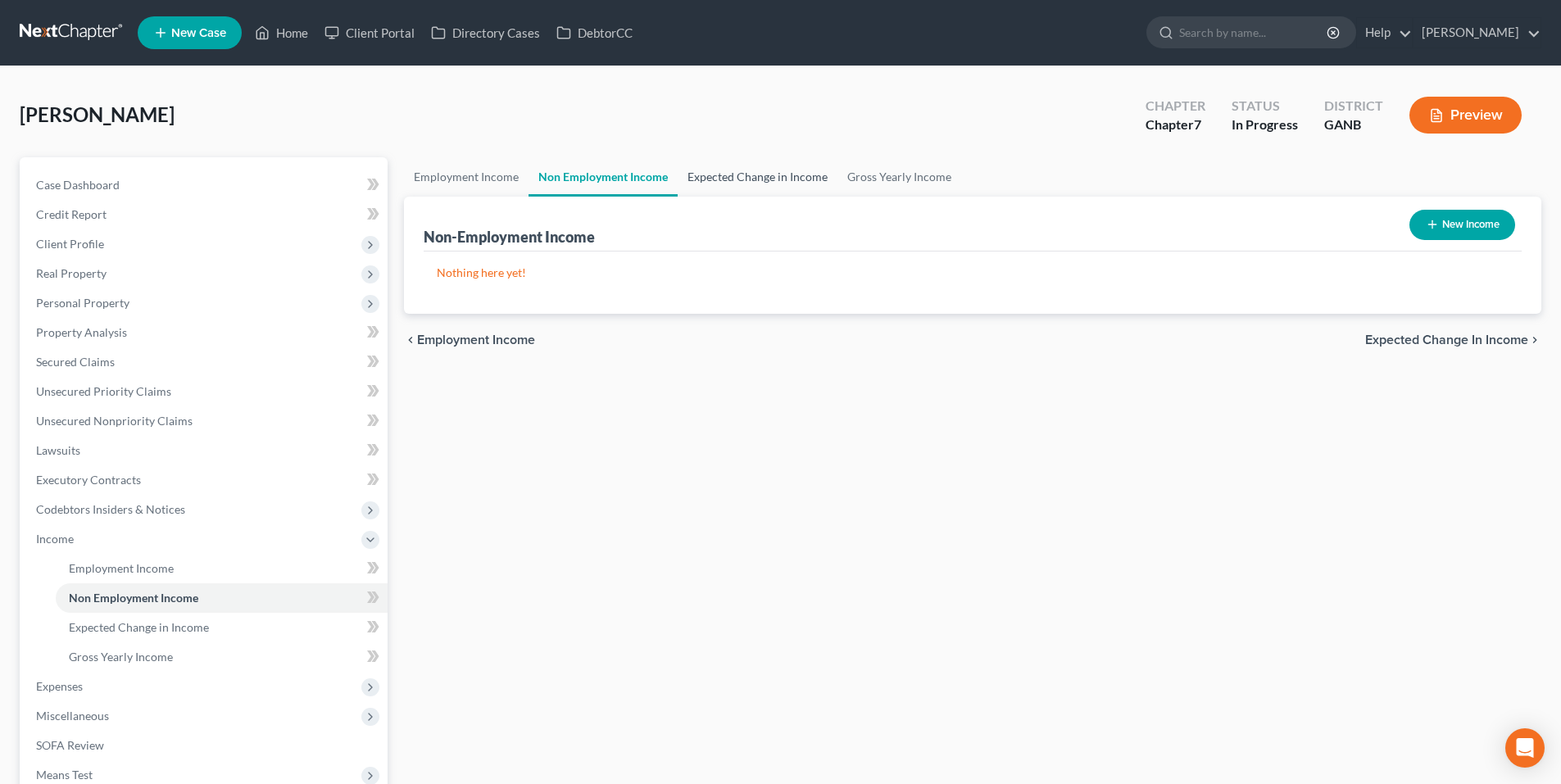
click at [725, 175] on link "Expected Change in Income" at bounding box center [758, 176] width 160 height 39
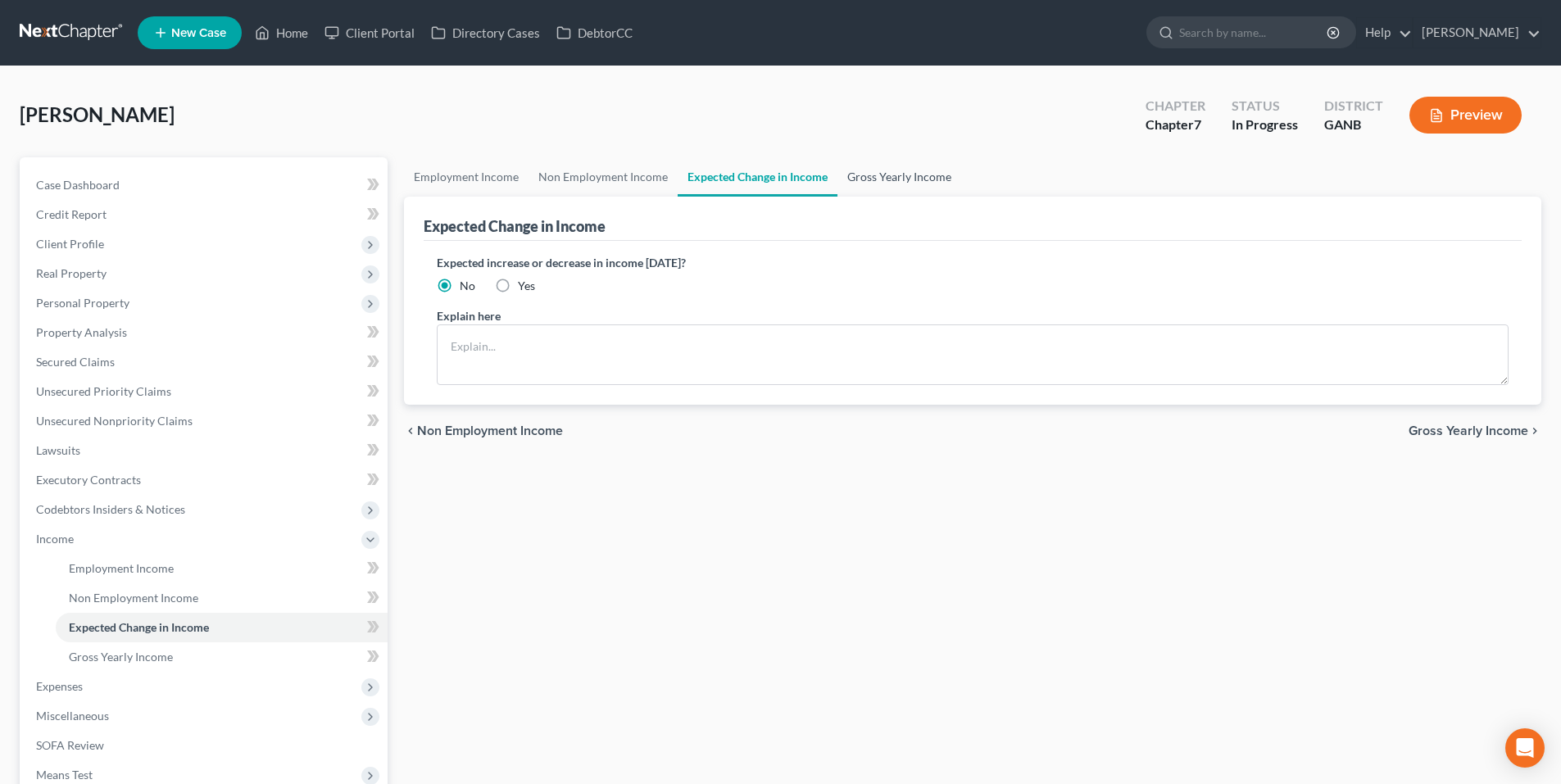
click at [900, 177] on link "Gross Yearly Income" at bounding box center [899, 176] width 124 height 39
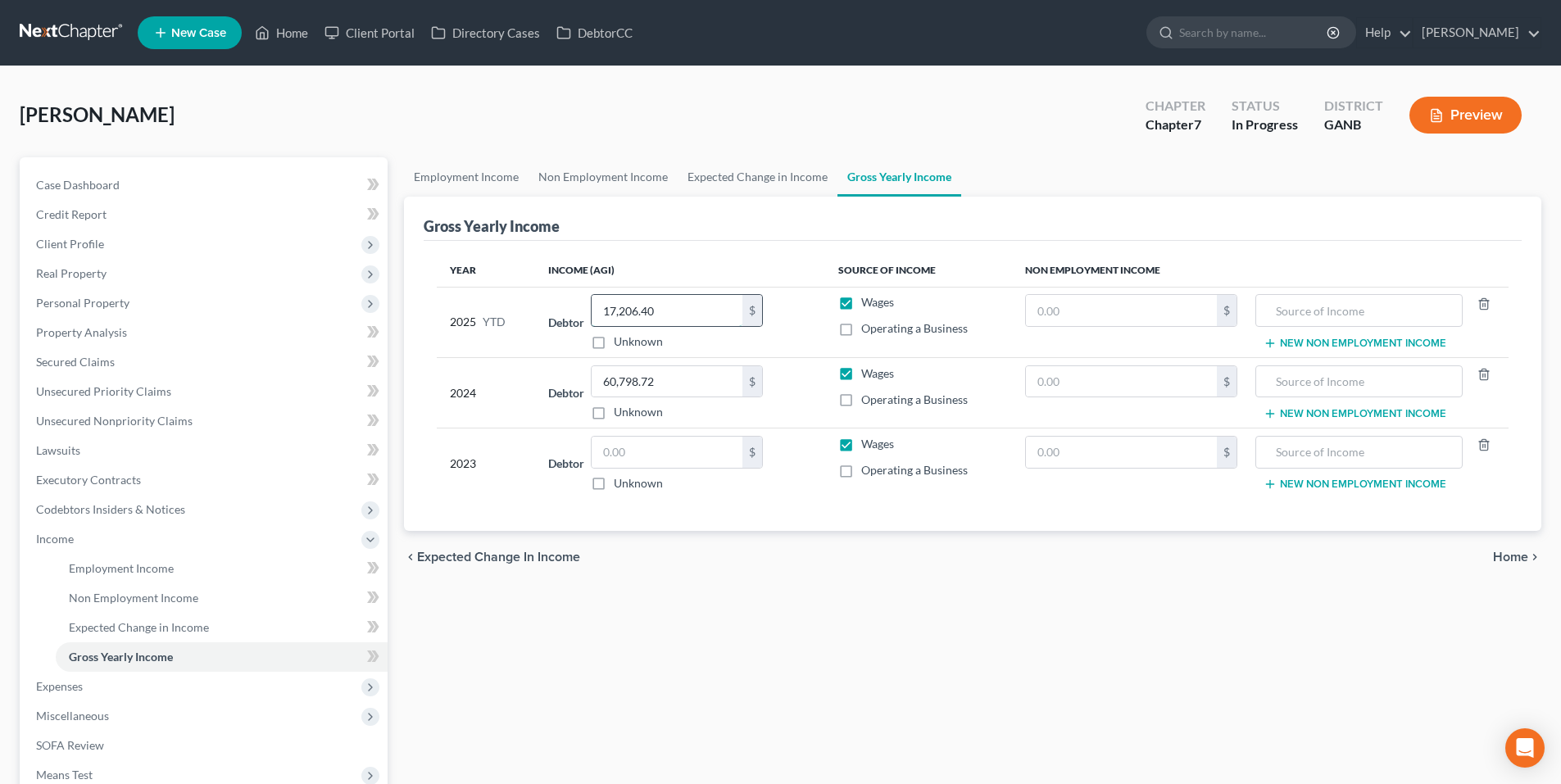
click at [691, 310] on input "17,206.40" at bounding box center [667, 310] width 151 height 31
click at [653, 449] on input "text" at bounding box center [667, 452] width 151 height 31
click at [1505, 554] on span "Home" at bounding box center [1511, 558] width 35 height 13
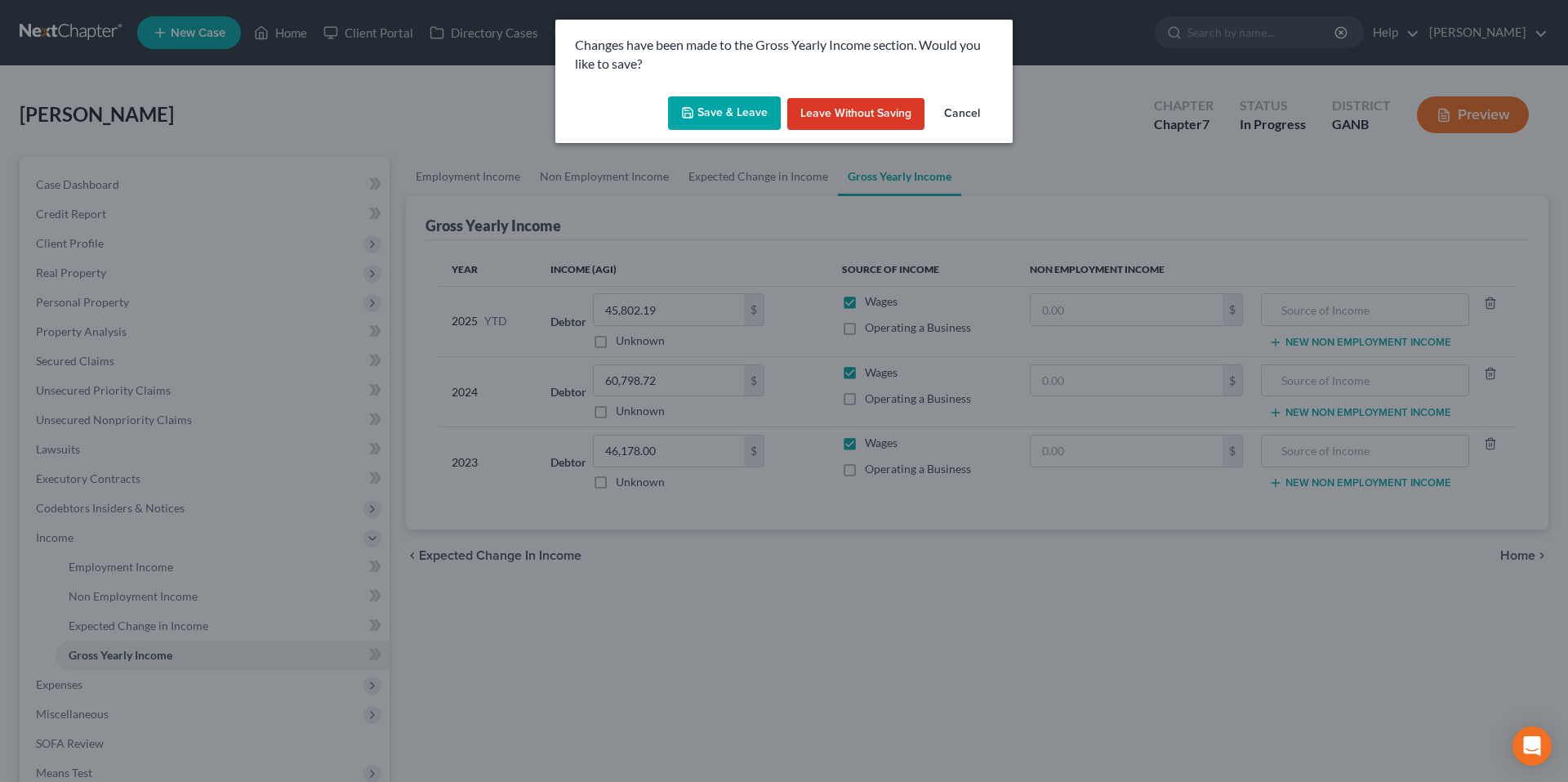
click at [757, 106] on button "Save & Leave" at bounding box center [724, 113] width 113 height 34
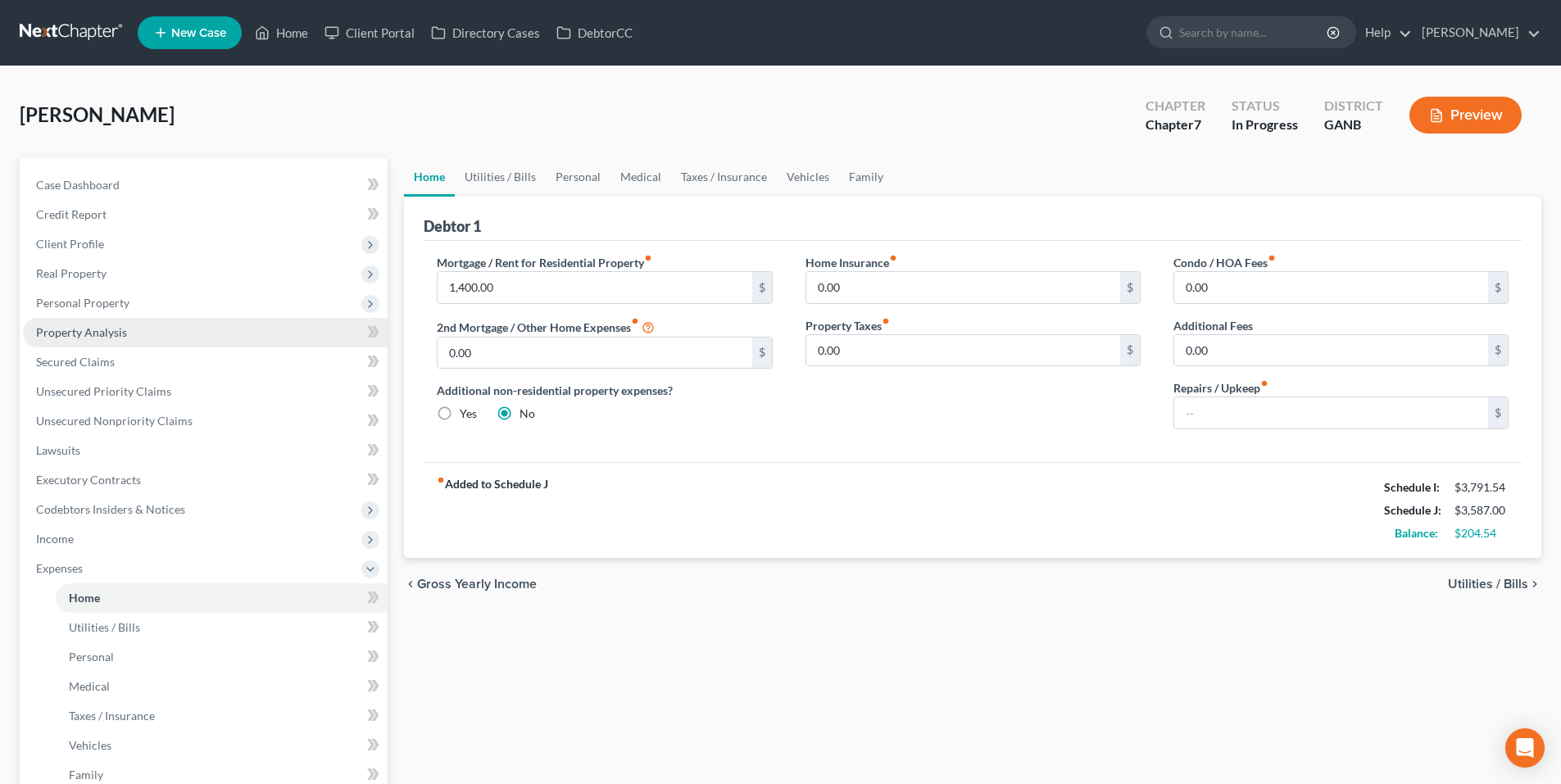
click at [132, 327] on link "Property Analysis" at bounding box center [206, 332] width 365 height 29
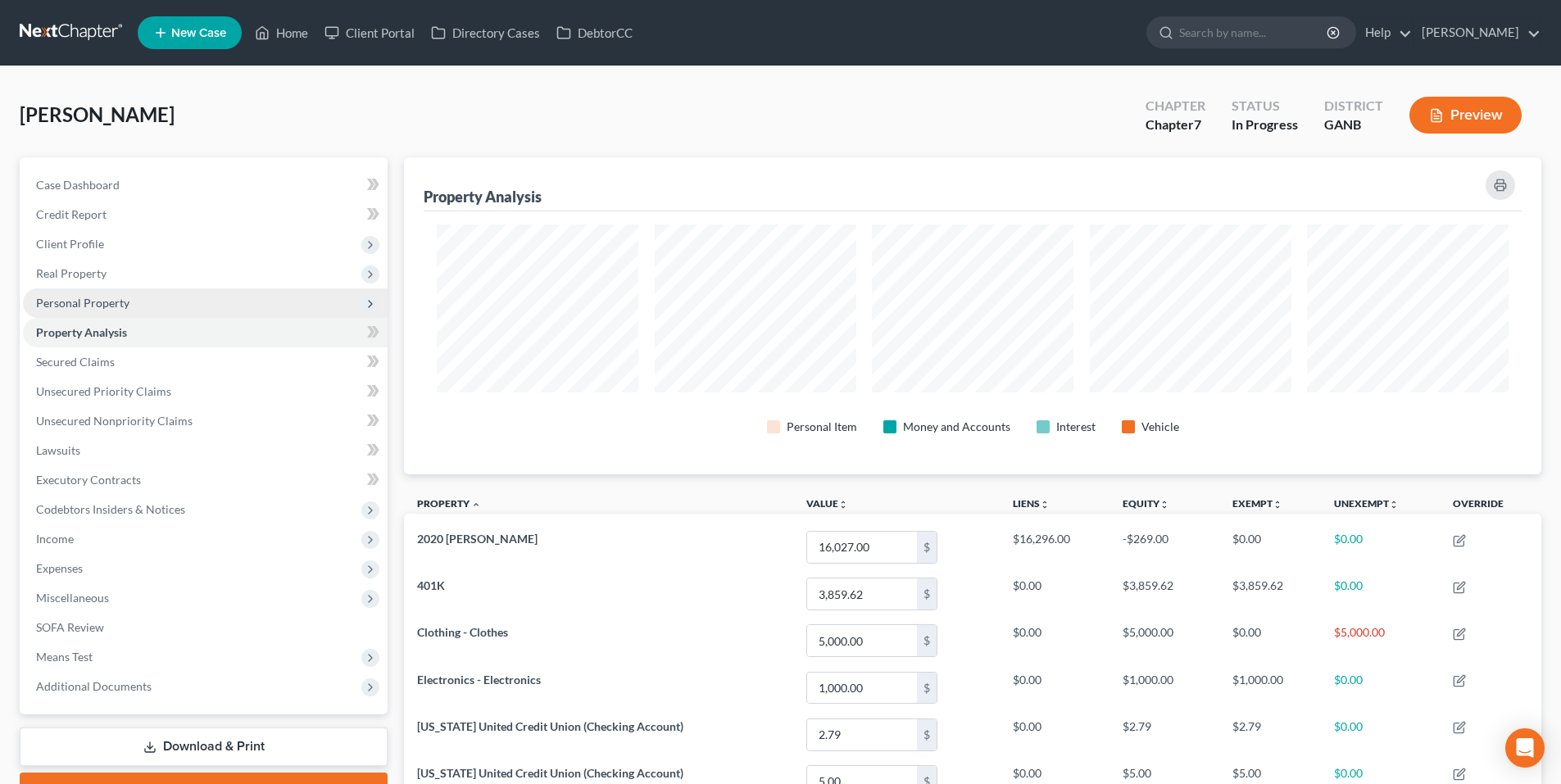
click at [138, 303] on span "Personal Property" at bounding box center [206, 303] width 365 height 29
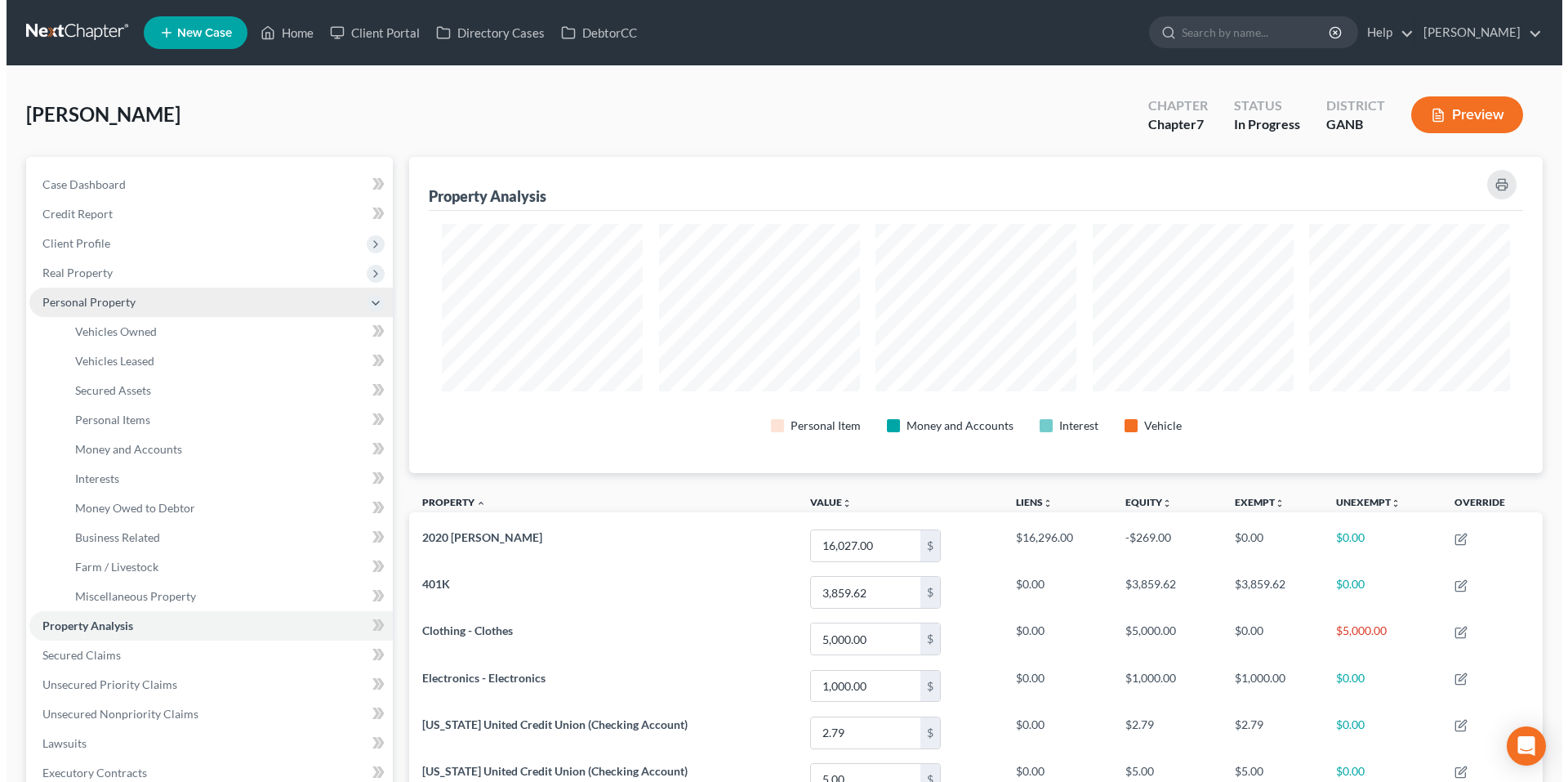
scroll to position [316, 1133]
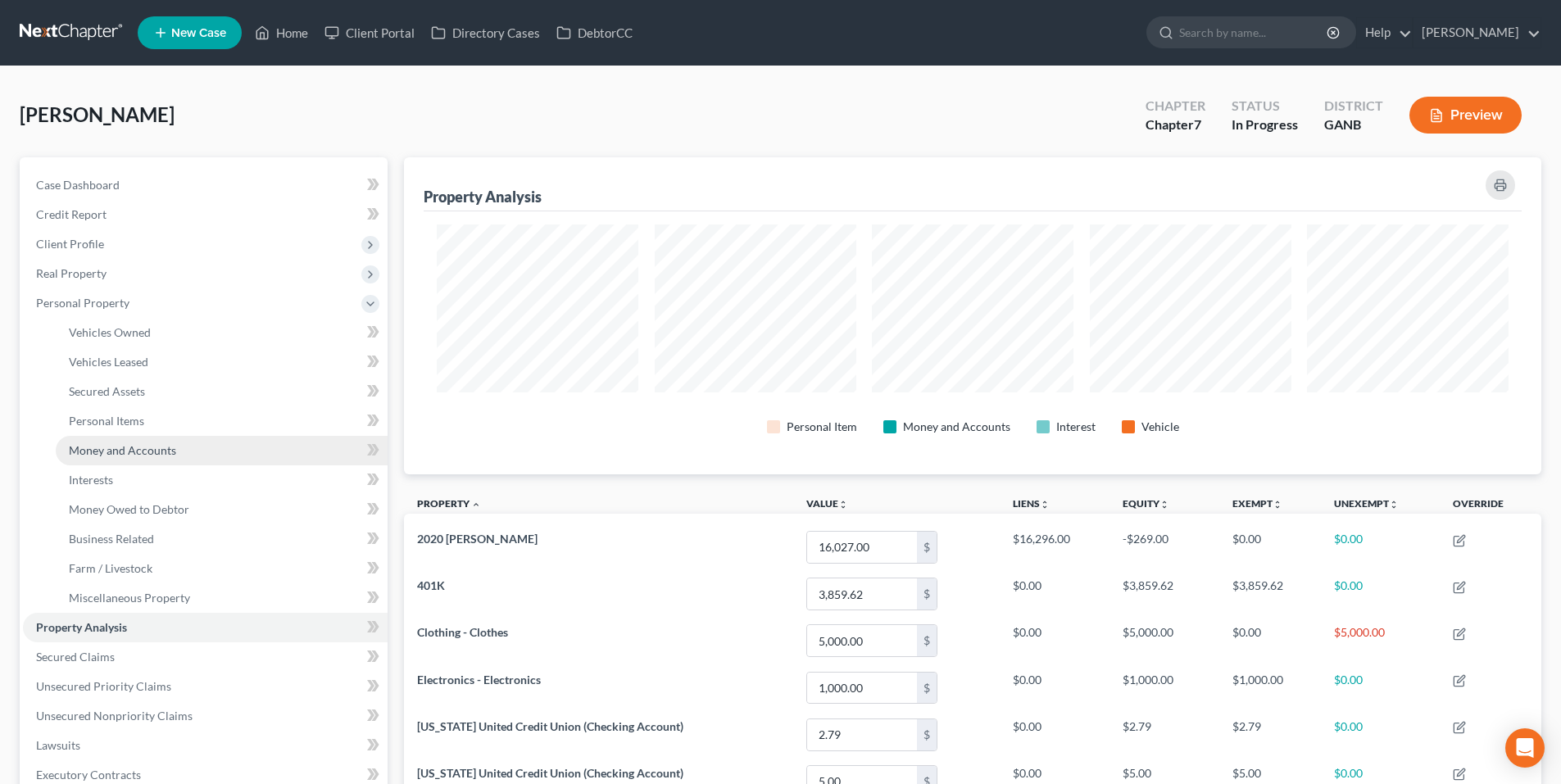
click at [144, 456] on span "Money and Accounts" at bounding box center [122, 450] width 107 height 14
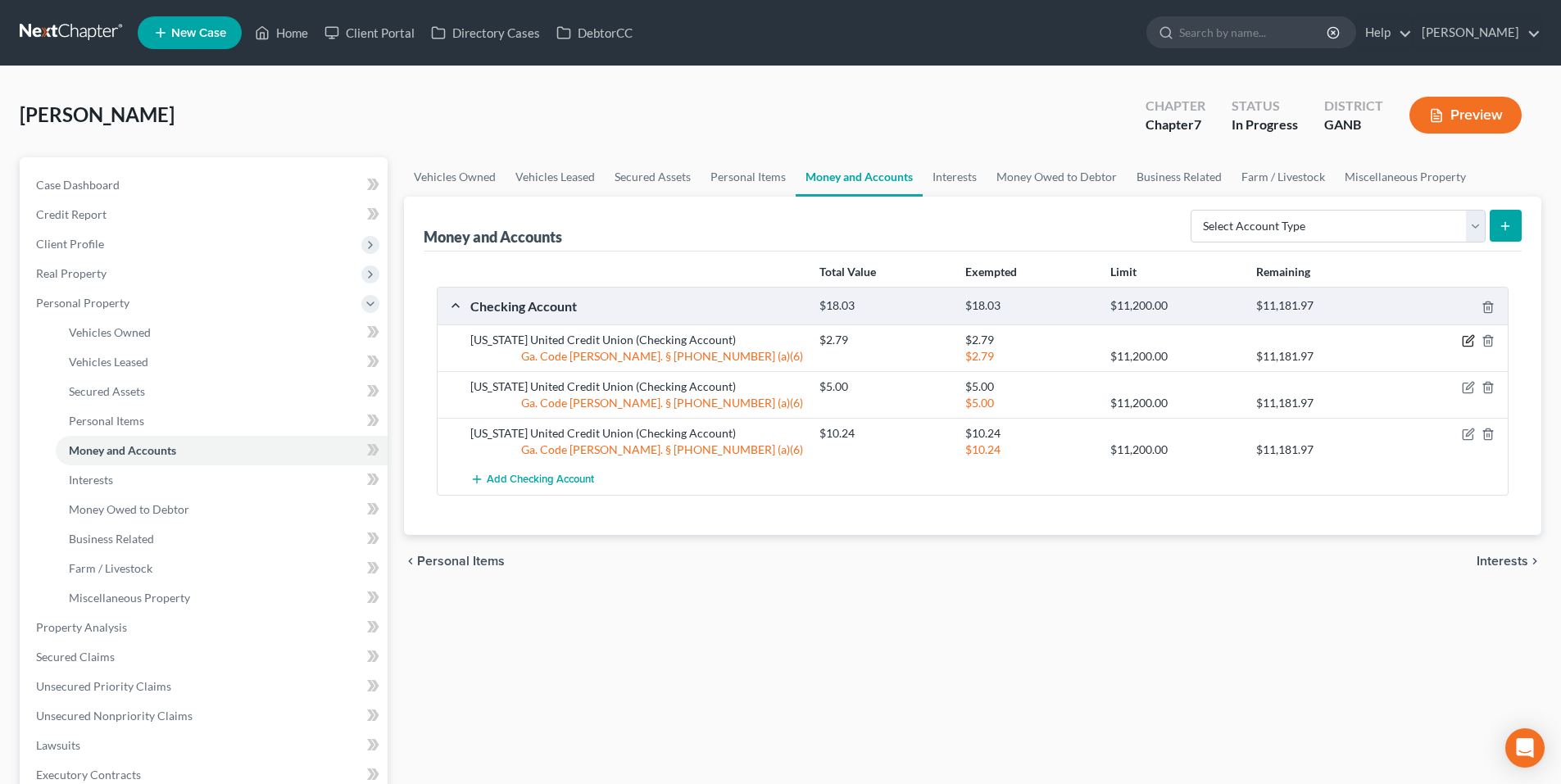
click at [1469, 338] on icon "button" at bounding box center [1469, 341] width 13 height 13
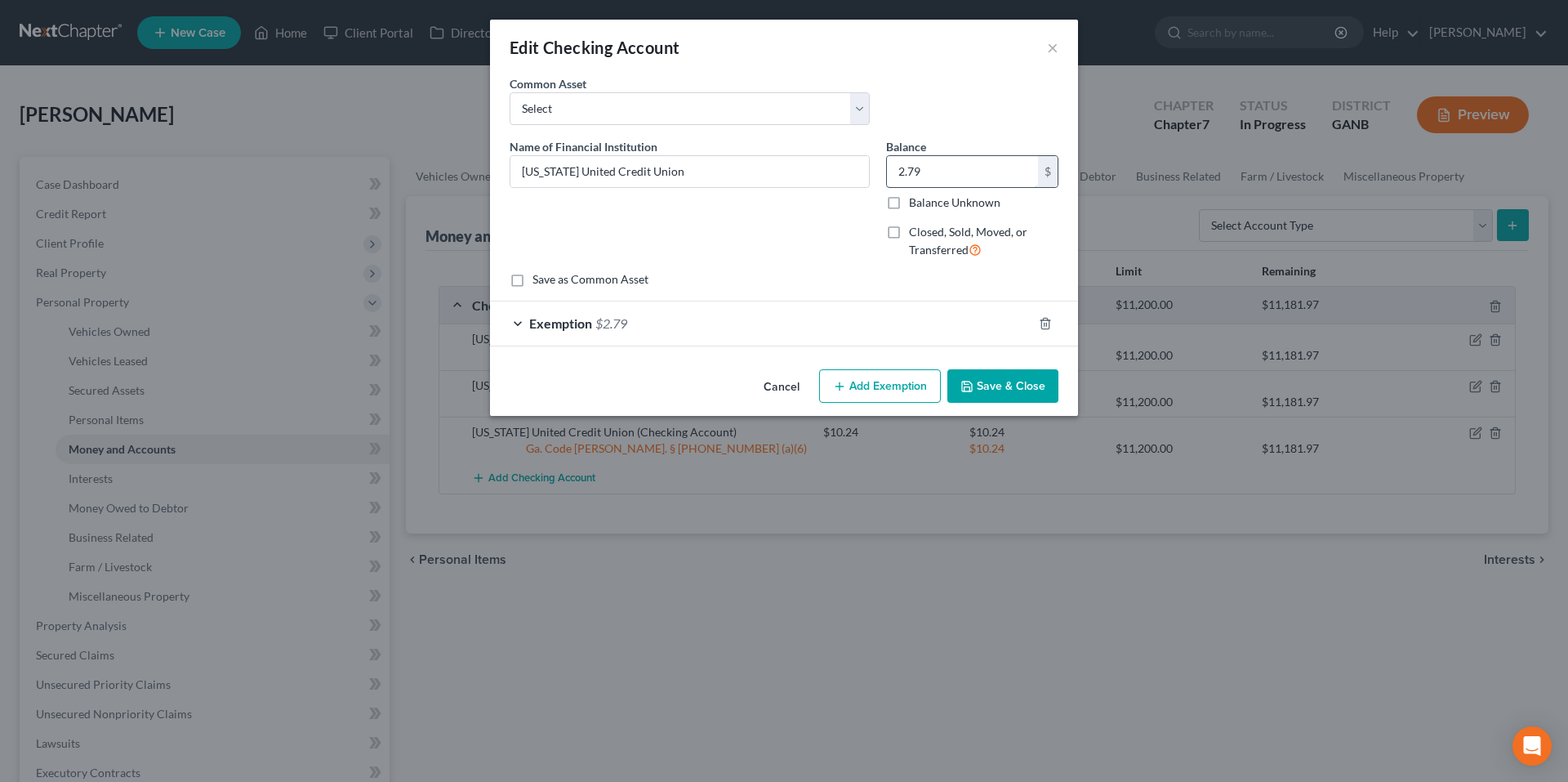
click at [957, 167] on input "2.79" at bounding box center [962, 171] width 151 height 31
click at [544, 323] on span "Exemption" at bounding box center [561, 323] width 63 height 16
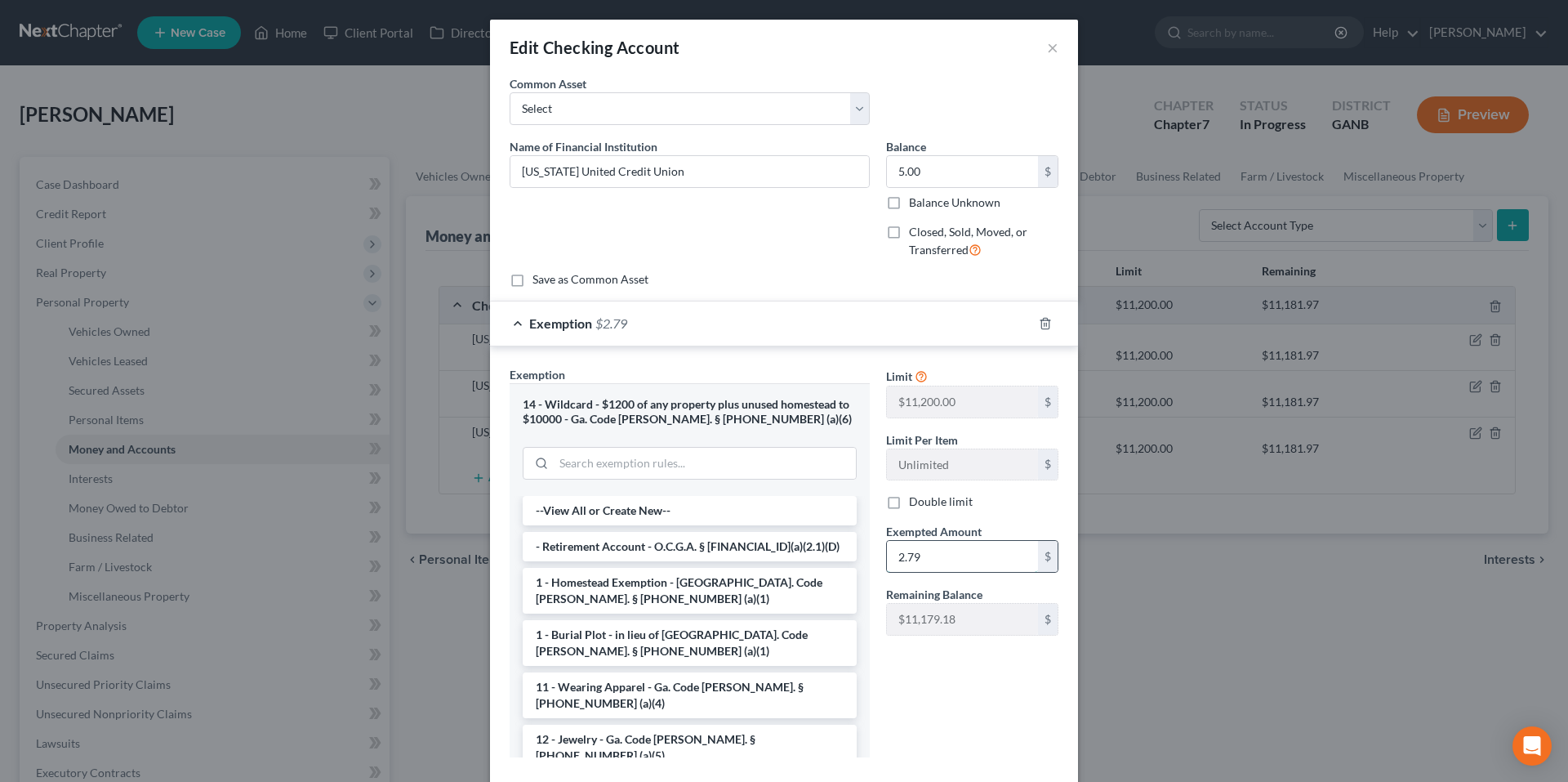
click at [940, 560] on input "2.79" at bounding box center [962, 556] width 151 height 31
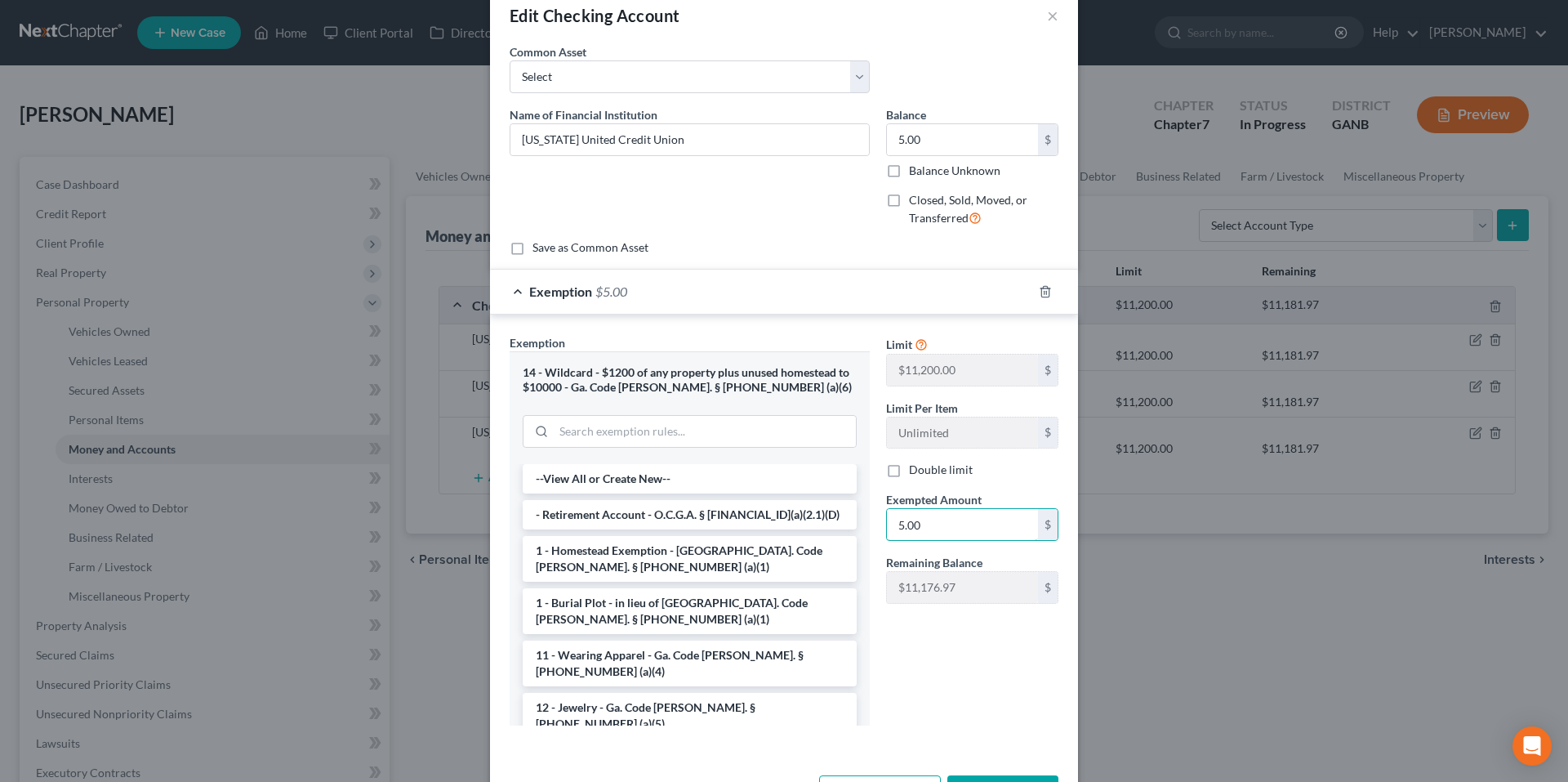
scroll to position [91, 0]
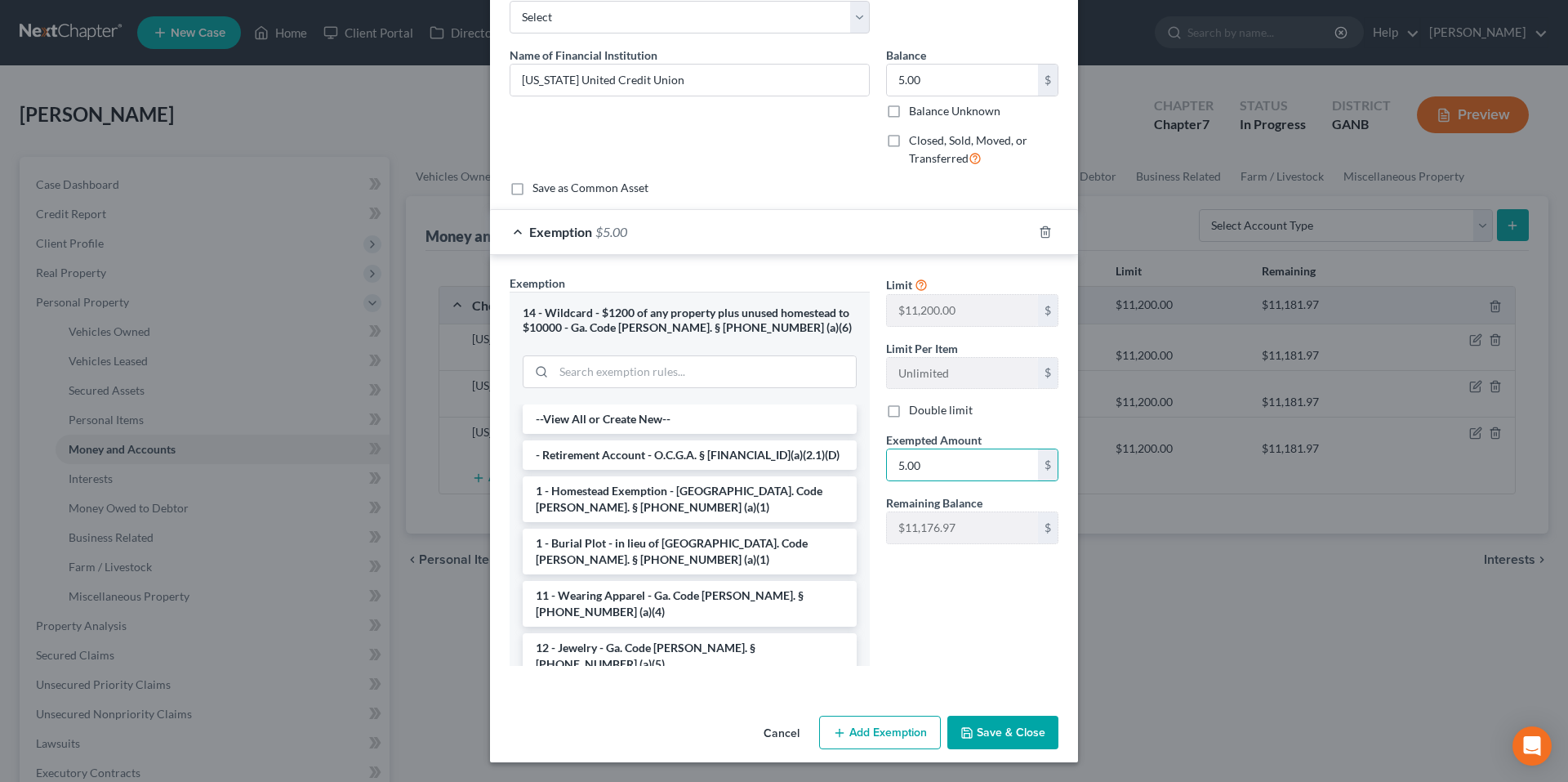
click at [987, 739] on button "Save & Close" at bounding box center [1003, 732] width 111 height 34
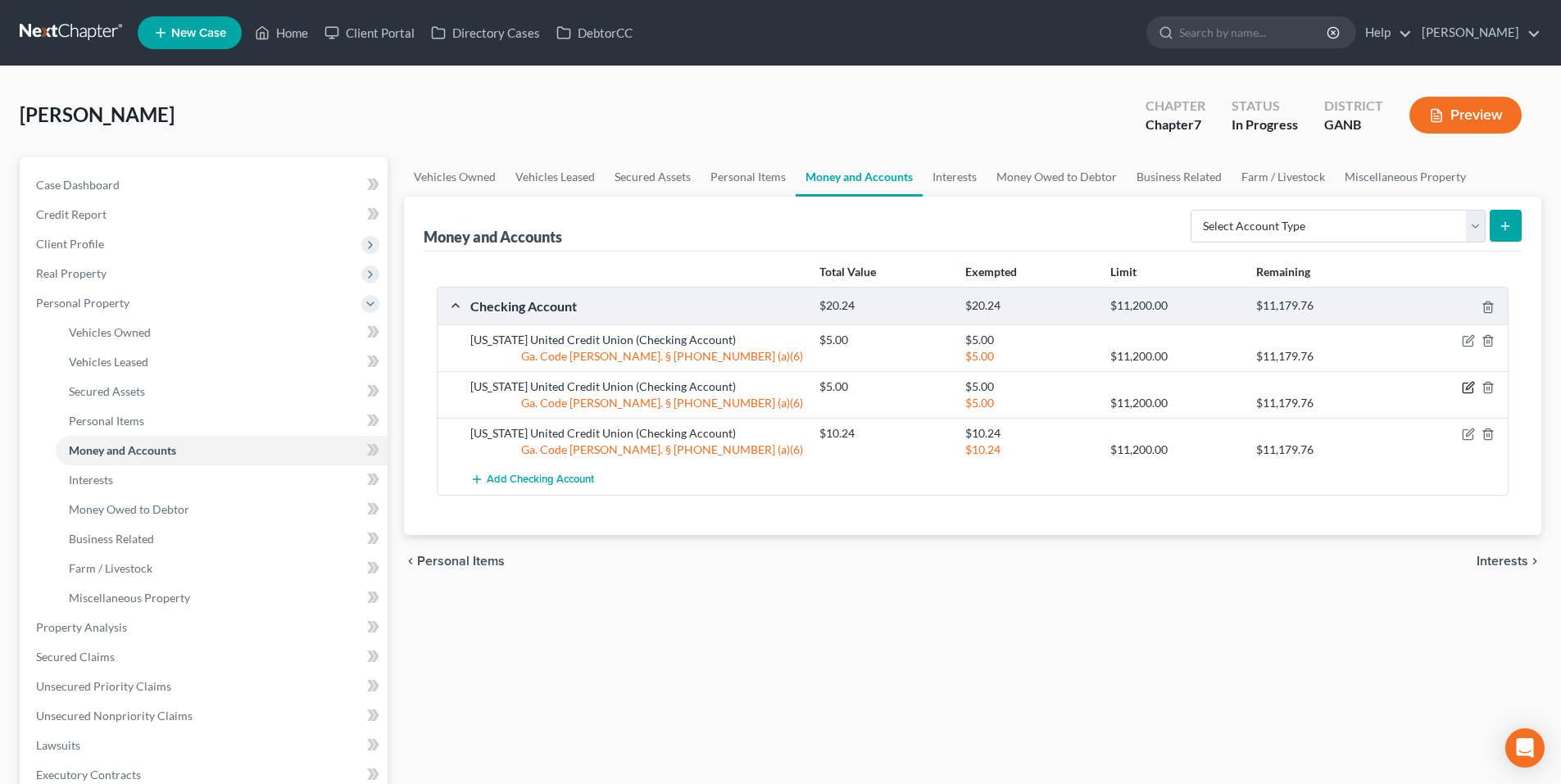
click at [1472, 393] on icon "button" at bounding box center [1469, 388] width 13 height 13
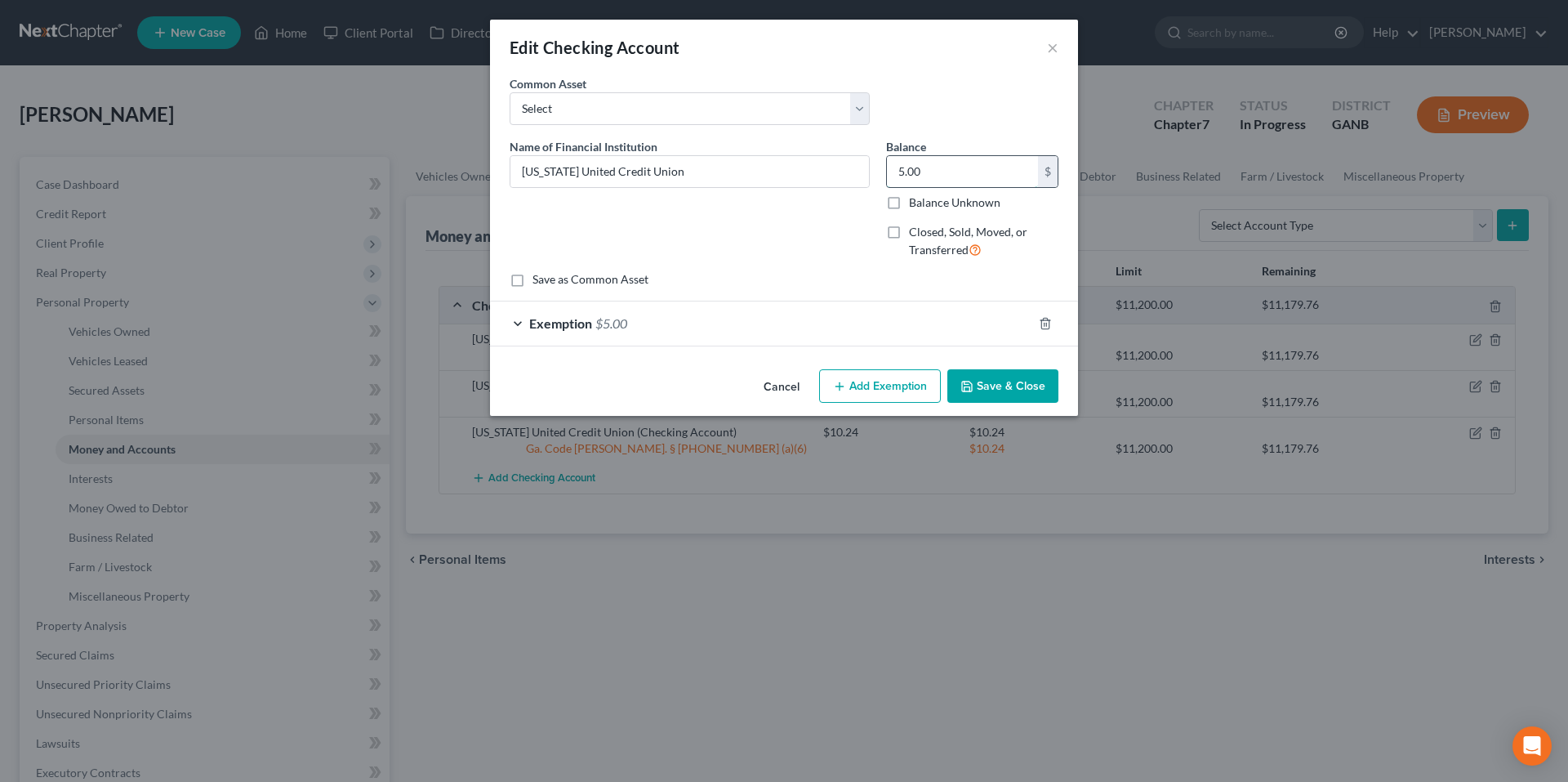
click at [968, 169] on input "5.00" at bounding box center [962, 171] width 151 height 31
click at [593, 326] on div "Exemption $5.00" at bounding box center [762, 323] width 543 height 43
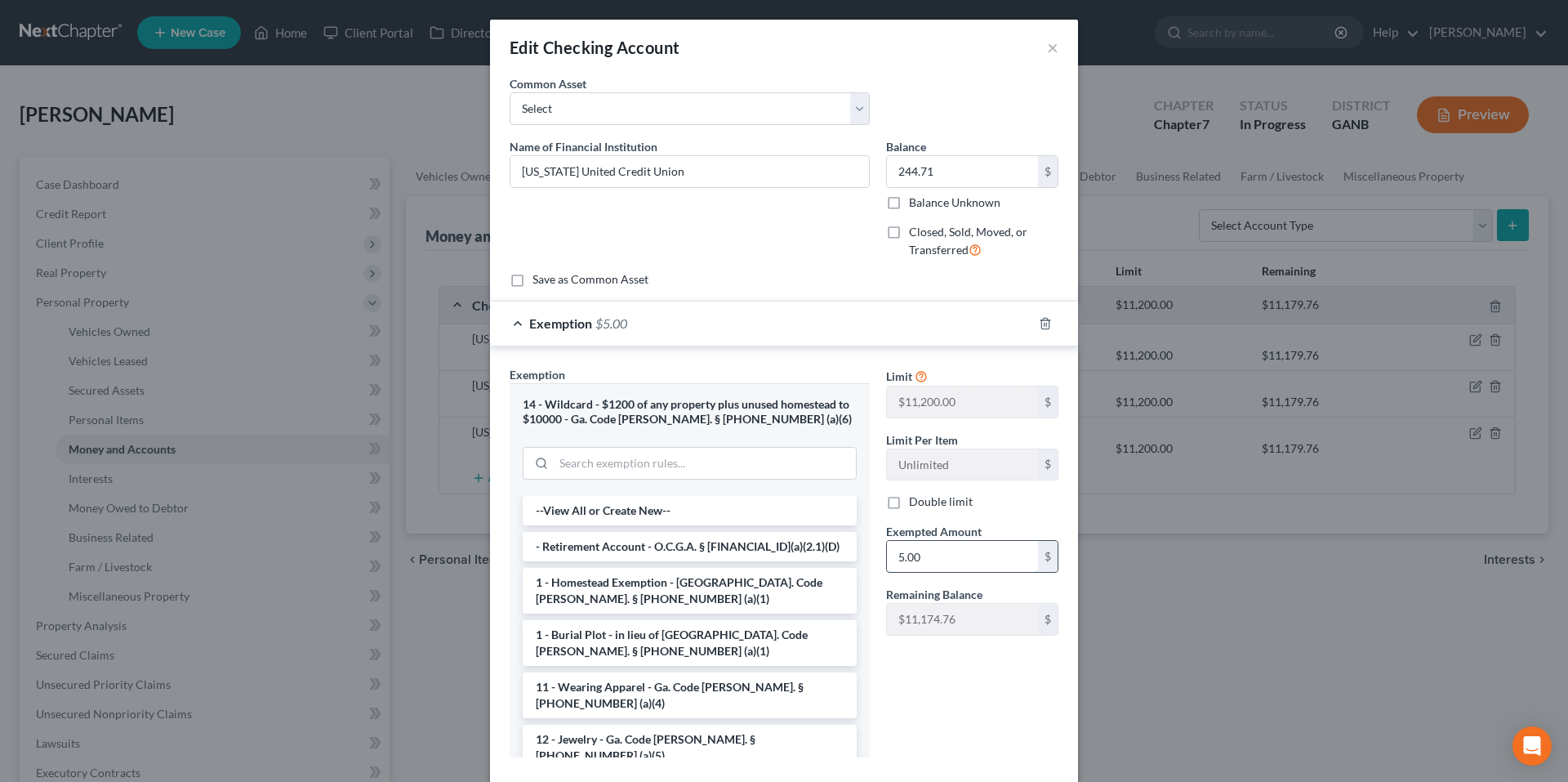
click at [946, 555] on input "5.00" at bounding box center [962, 556] width 151 height 31
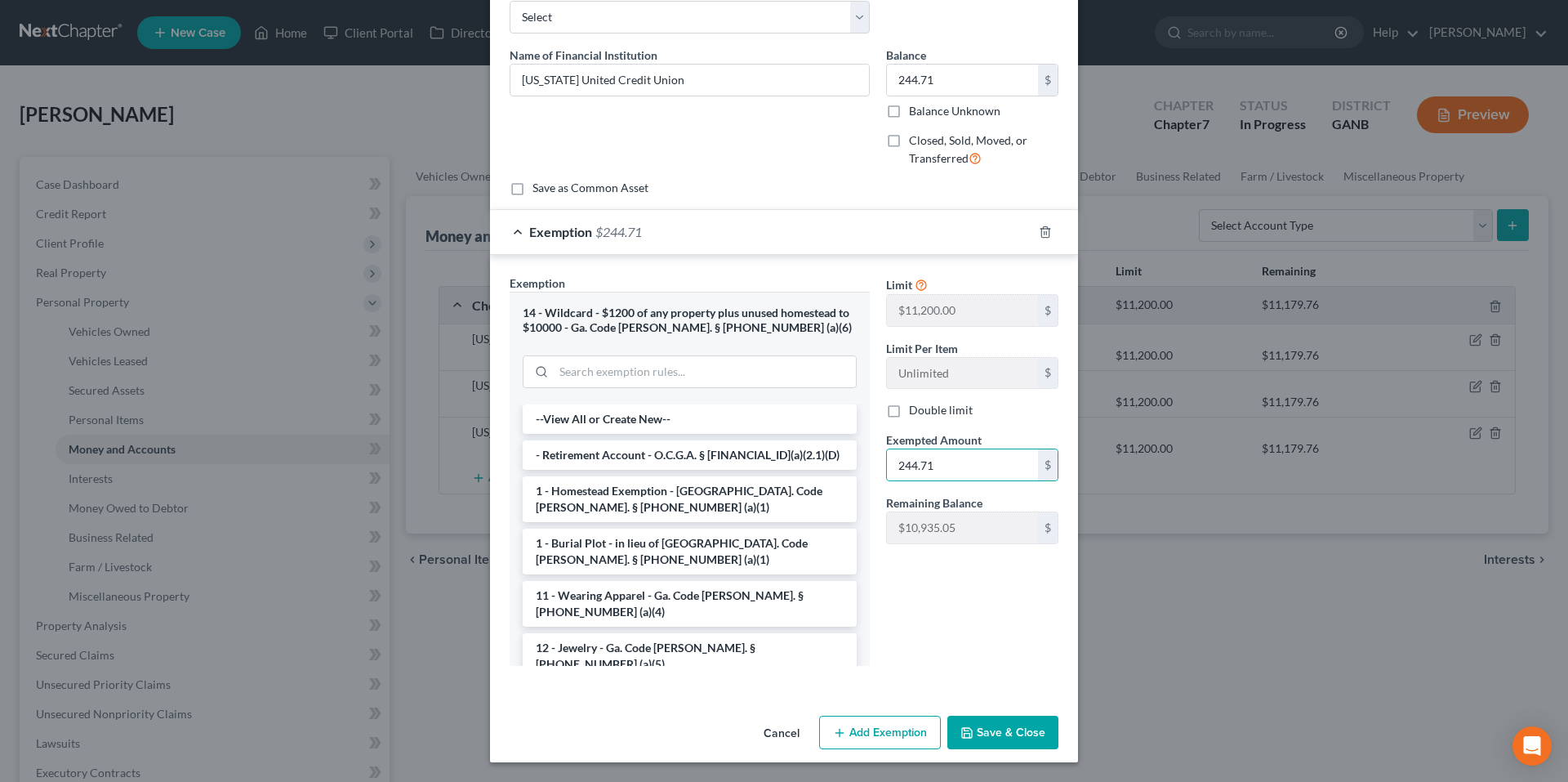
click at [1006, 722] on button "Save & Close" at bounding box center [1003, 732] width 111 height 34
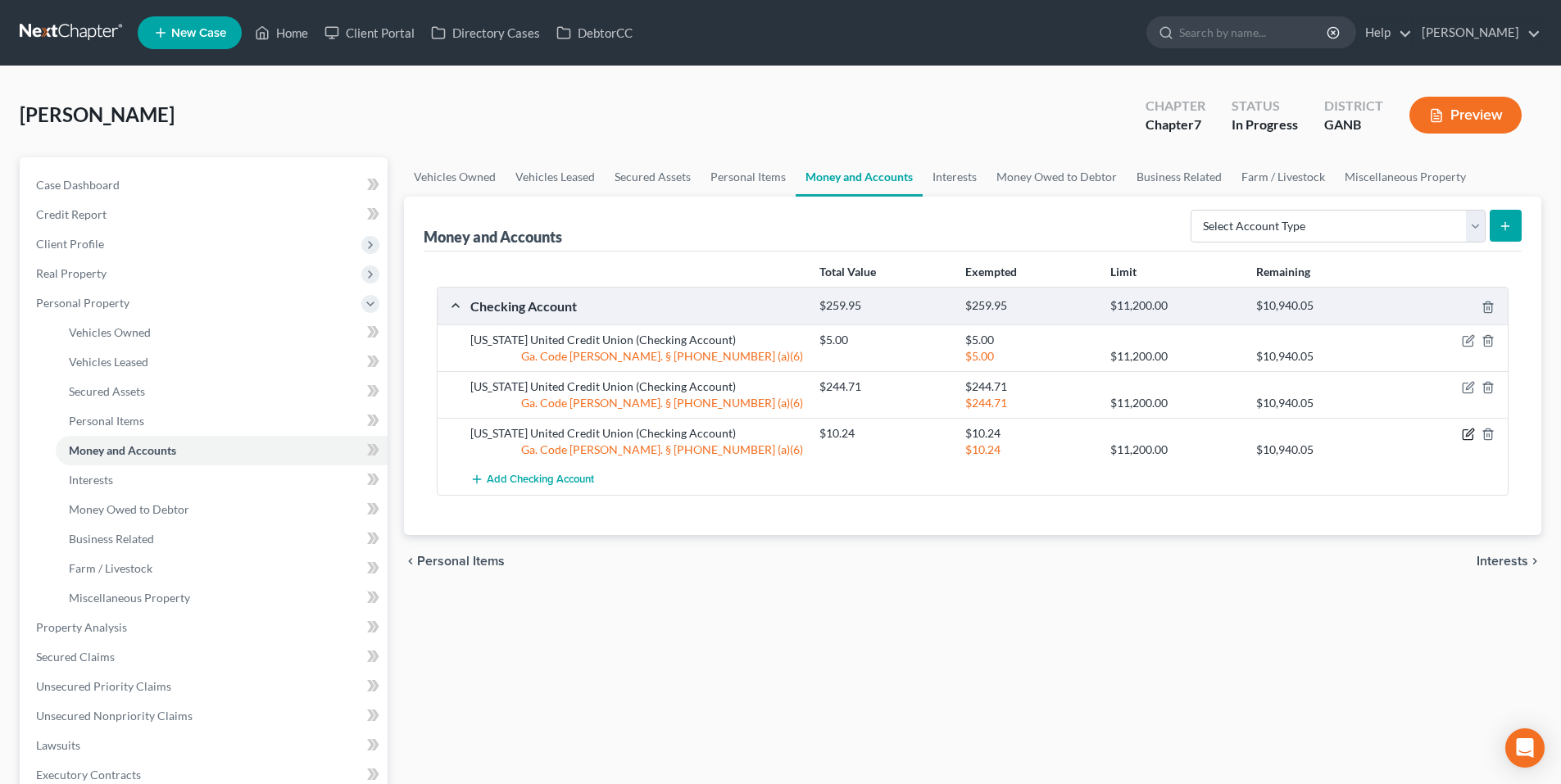
click at [1468, 440] on icon "button" at bounding box center [1468, 435] width 10 height 10
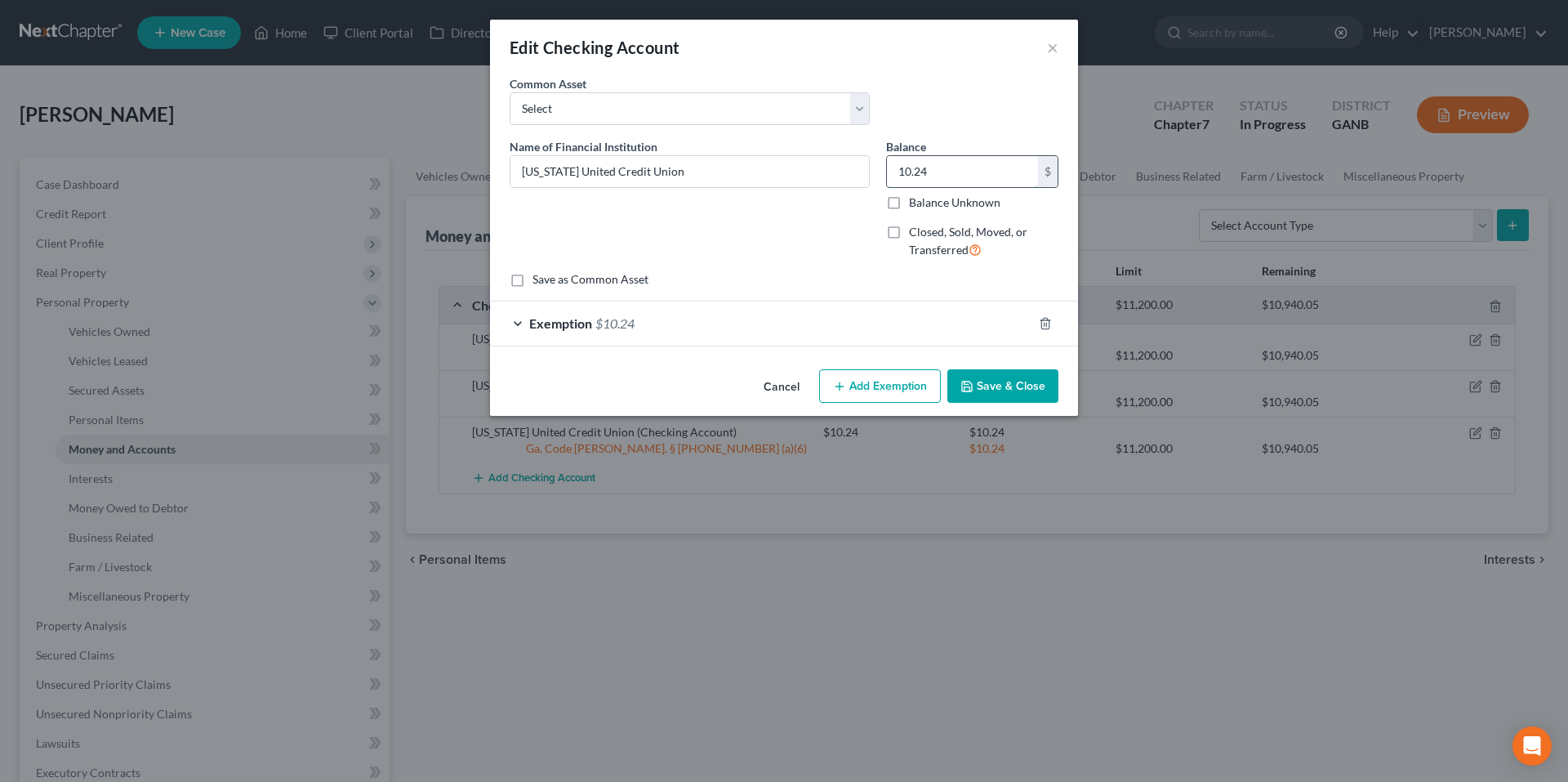
click at [972, 174] on input "10.24" at bounding box center [962, 171] width 151 height 31
click at [551, 324] on span "Exemption" at bounding box center [561, 323] width 63 height 16
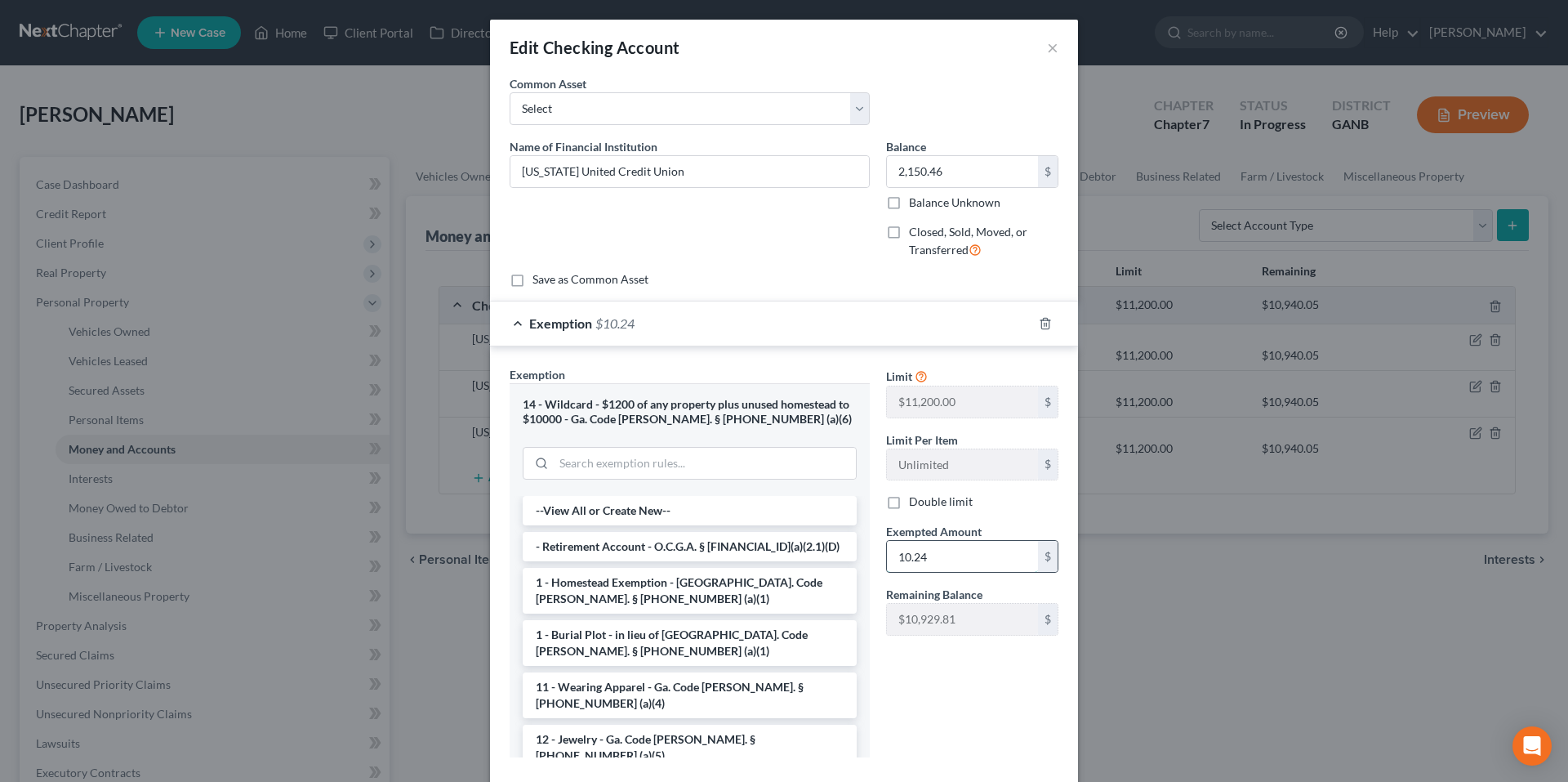
click at [942, 559] on input "10.24" at bounding box center [962, 556] width 151 height 31
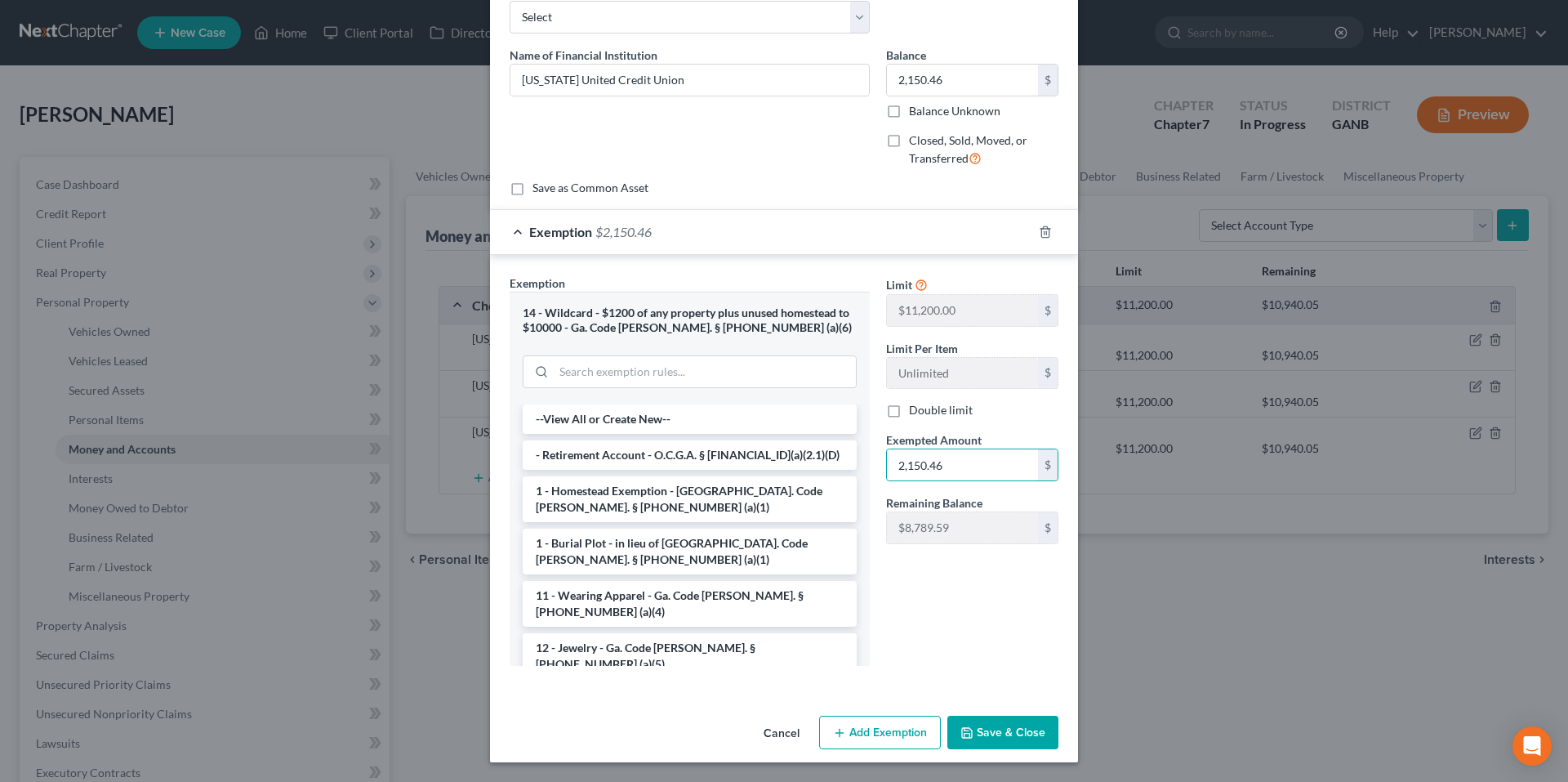
click at [986, 736] on button "Save & Close" at bounding box center [1003, 732] width 111 height 34
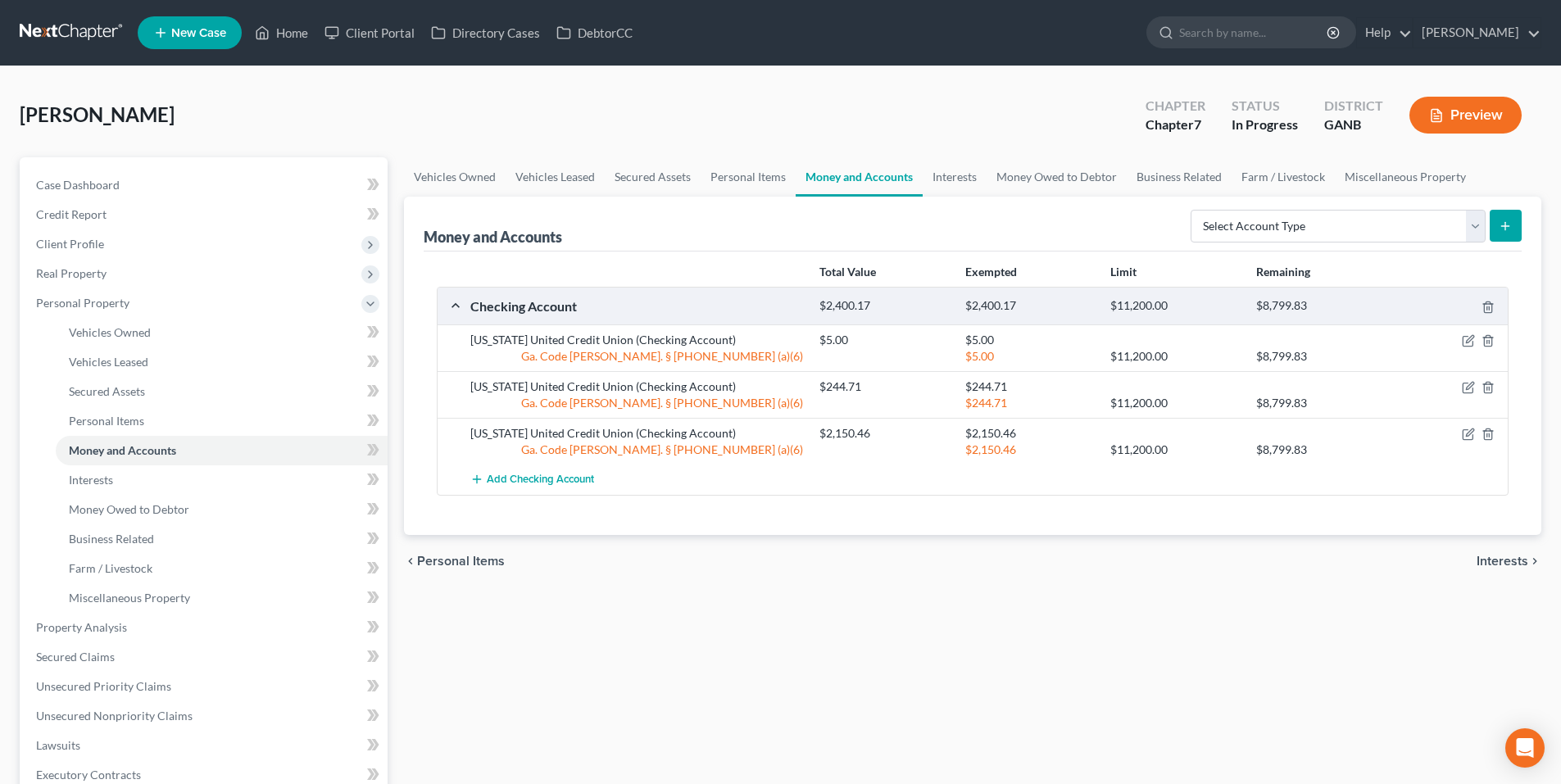
click at [1509, 554] on span "Interests" at bounding box center [1503, 561] width 52 height 13
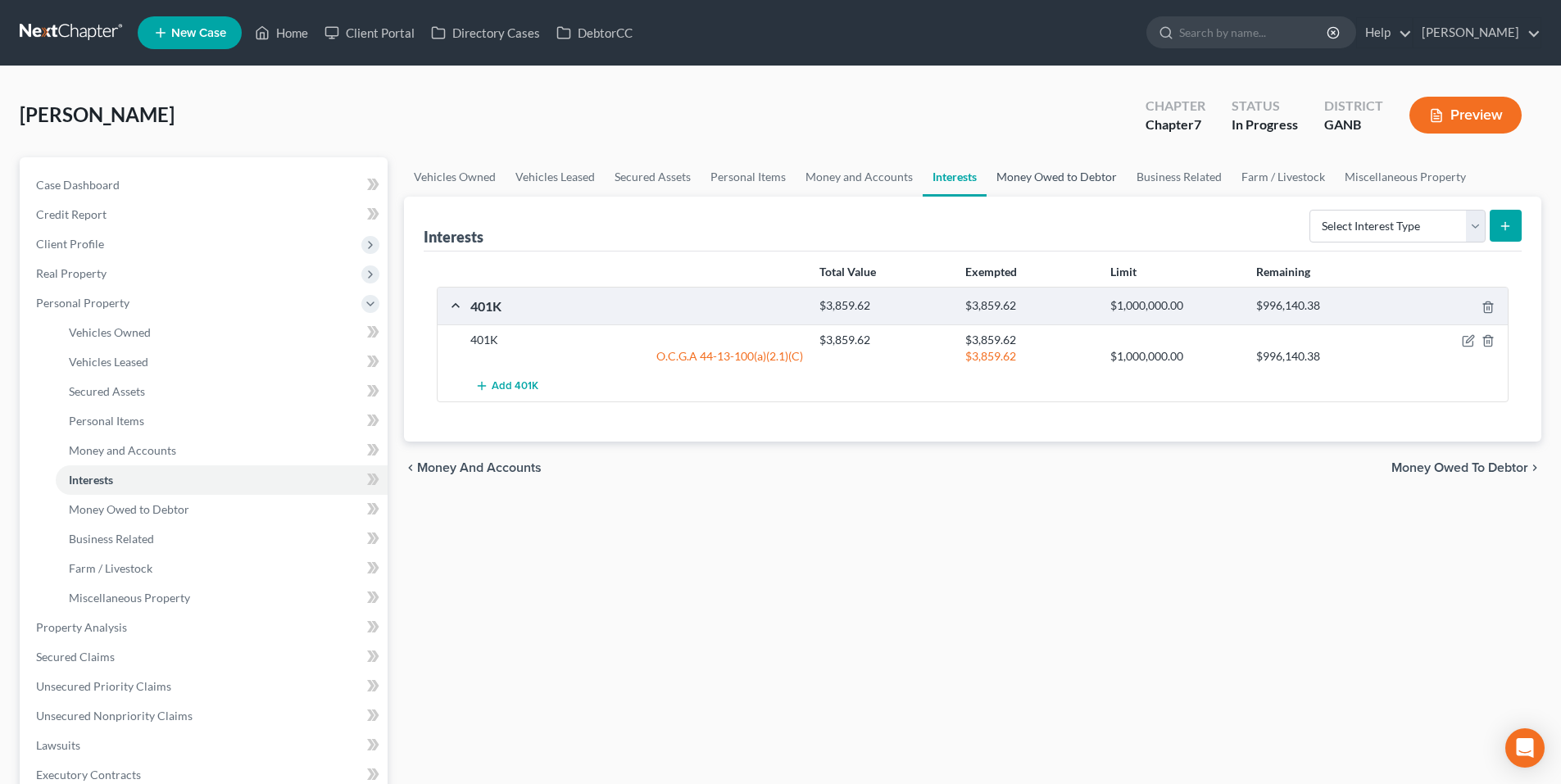
click at [1056, 184] on link "Money Owed to Debtor" at bounding box center [1056, 176] width 140 height 39
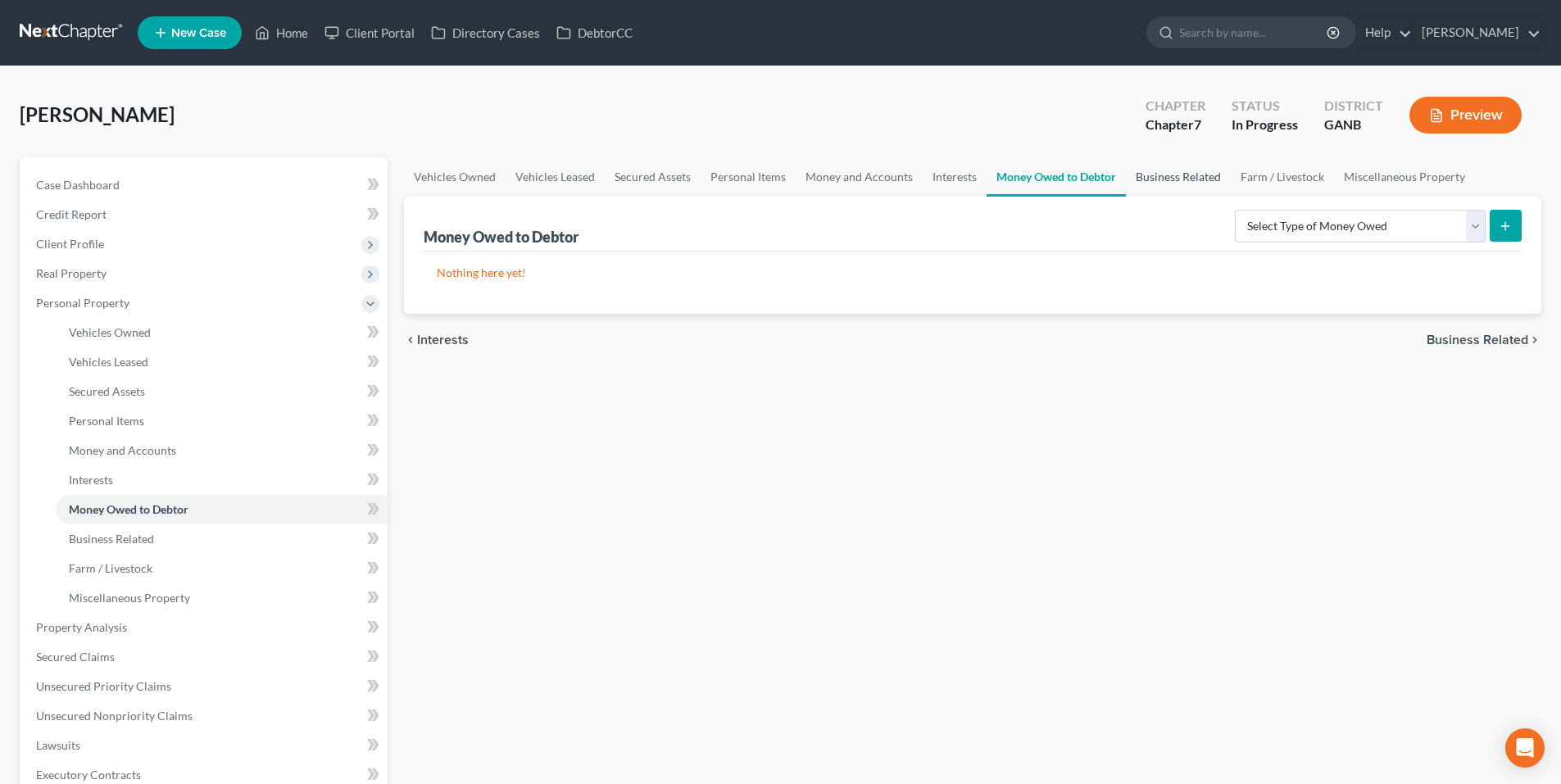
click at [1160, 177] on link "Business Related" at bounding box center [1179, 176] width 105 height 39
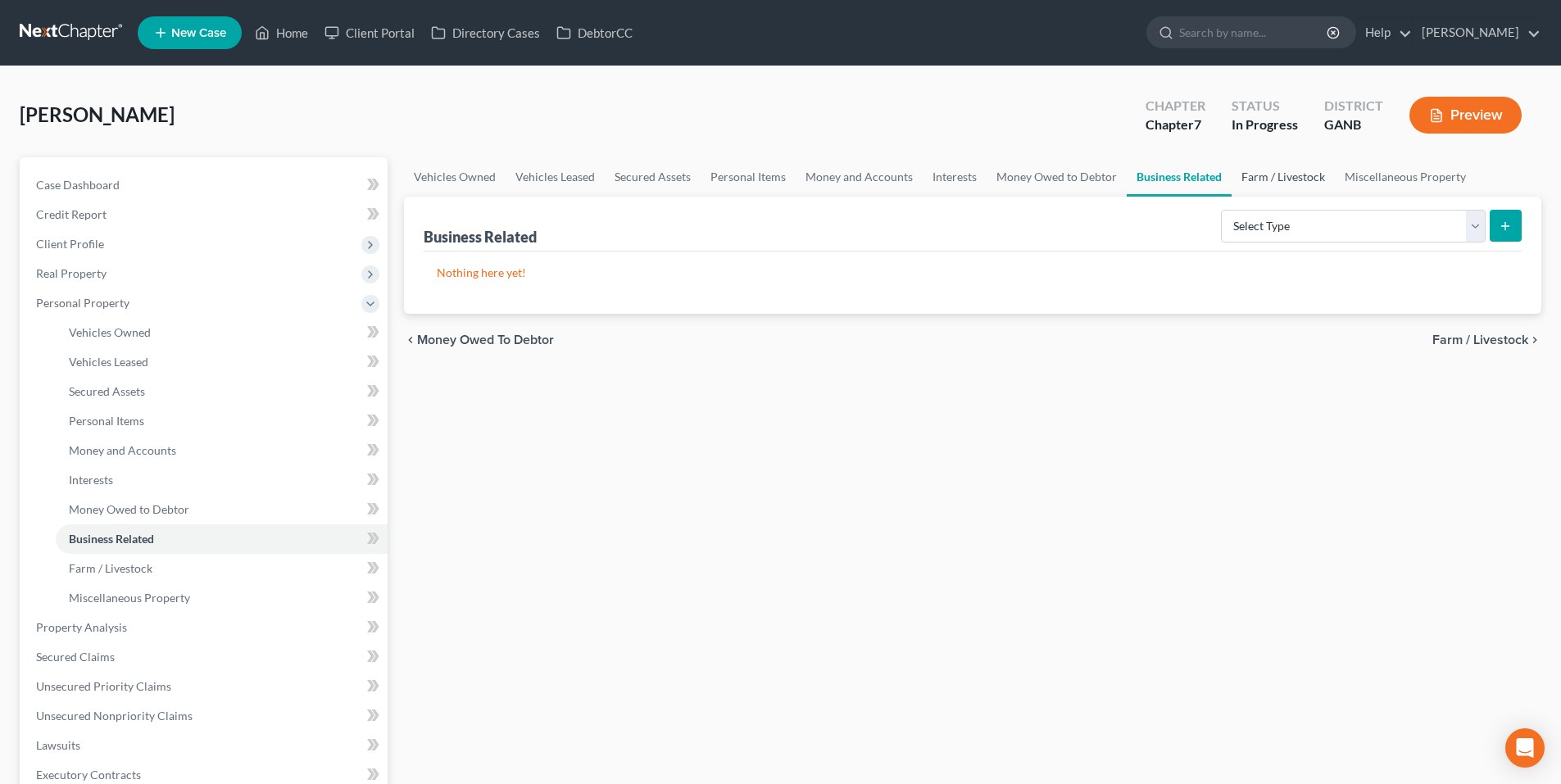
click at [1254, 181] on link "Farm / Livestock" at bounding box center [1284, 176] width 103 height 39
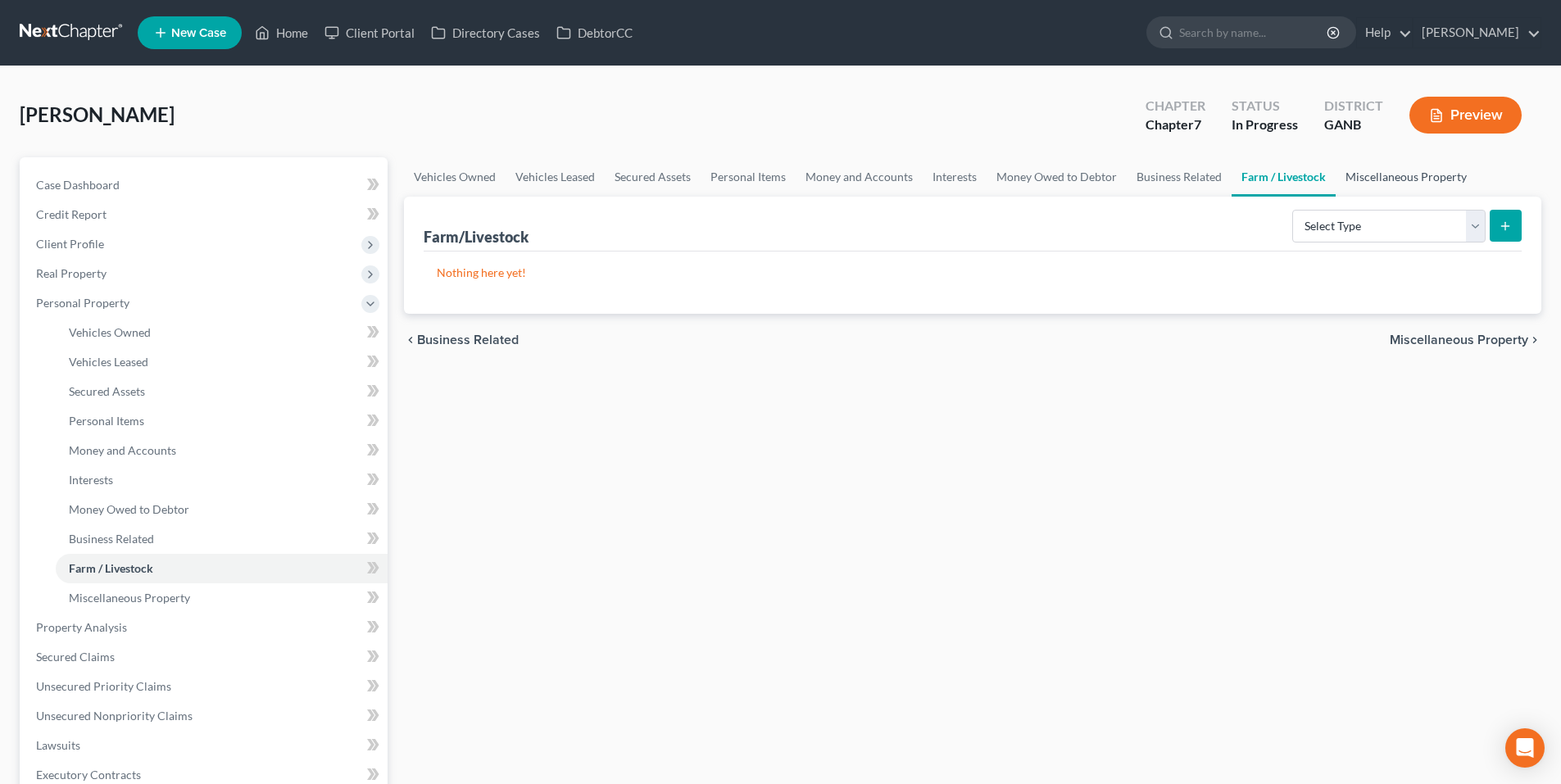
click at [1405, 179] on link "Miscellaneous Property" at bounding box center [1406, 176] width 141 height 39
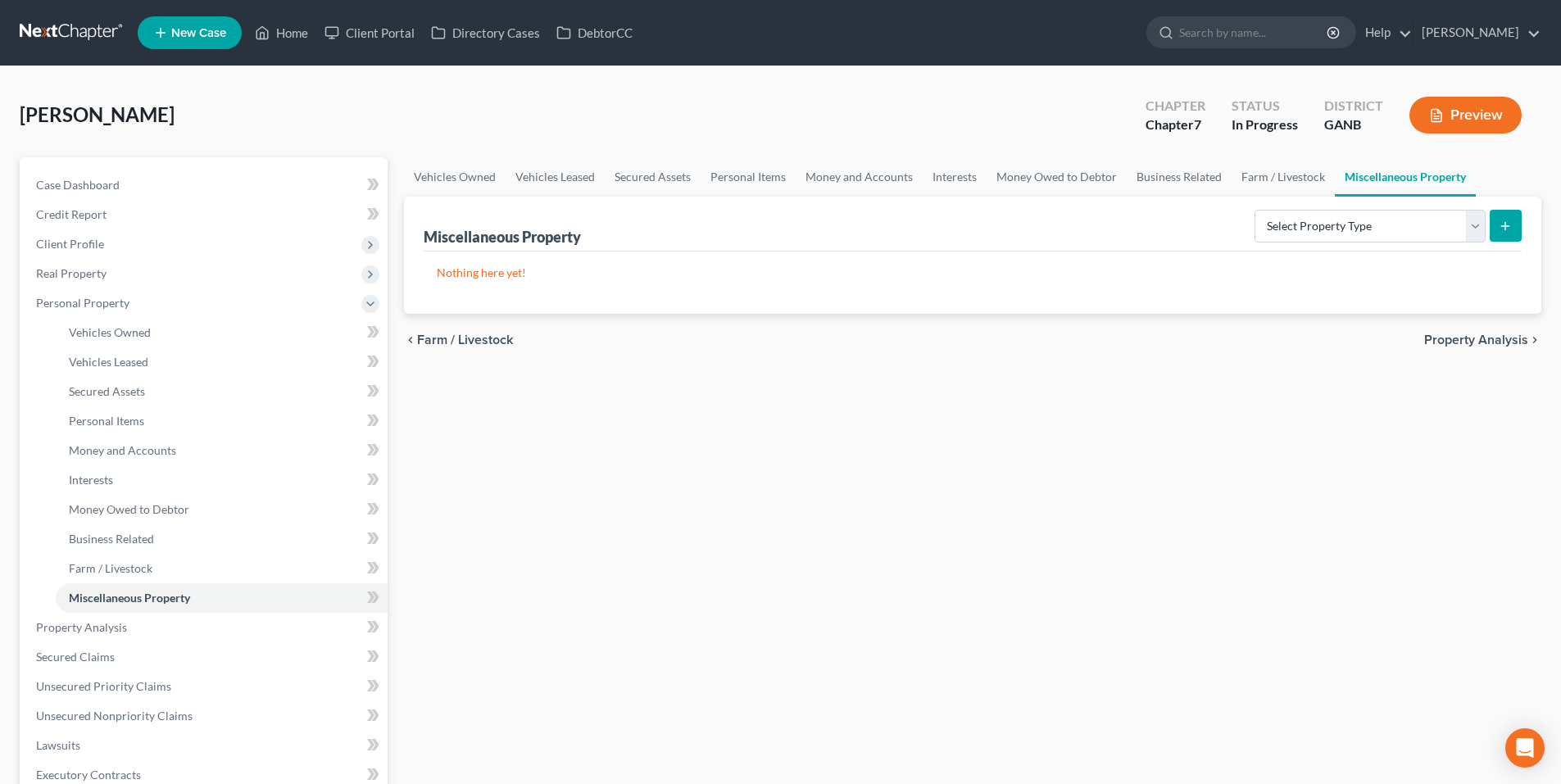
click at [1473, 343] on span "Property Analysis" at bounding box center [1476, 340] width 104 height 13
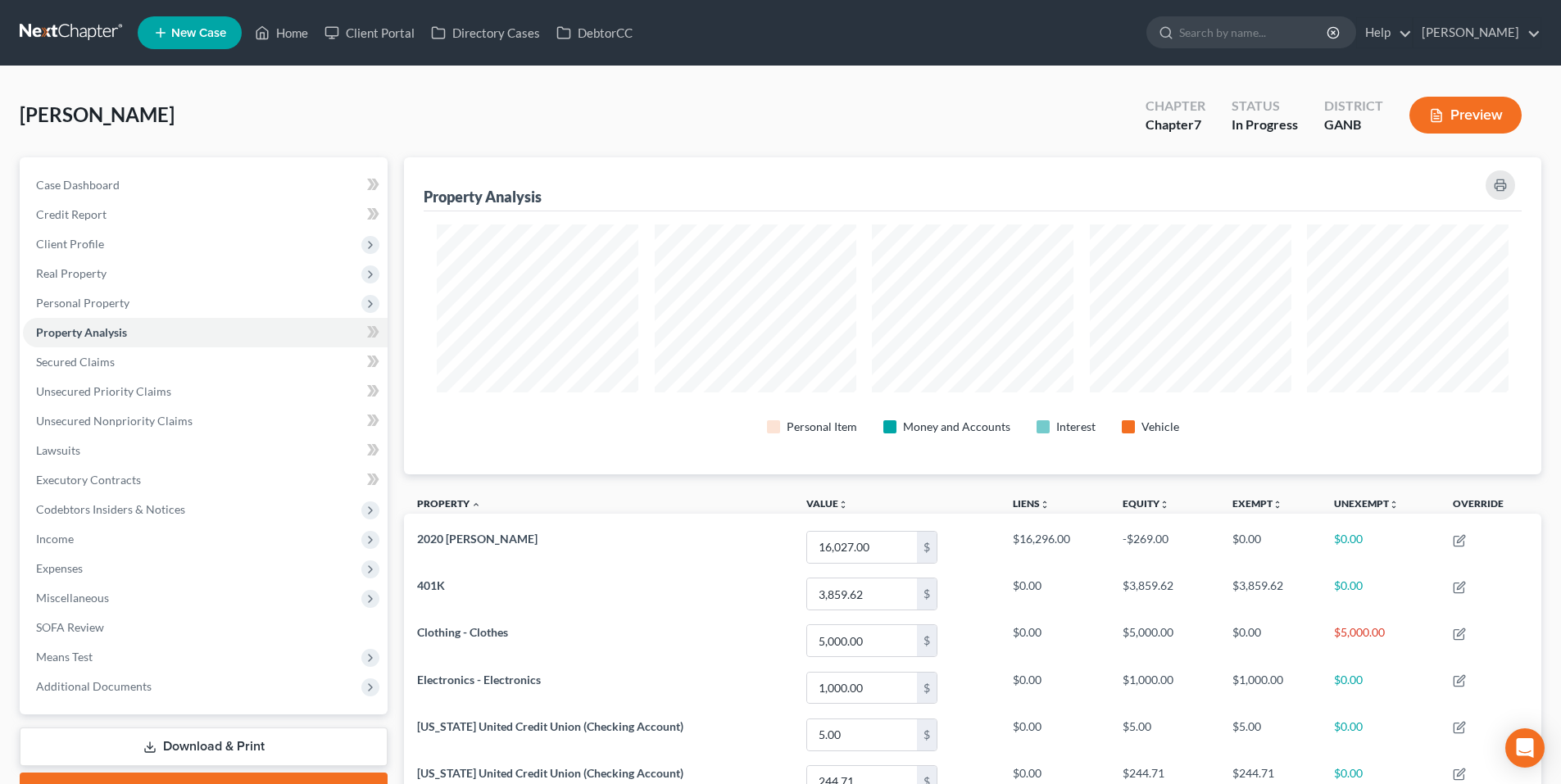
scroll to position [317, 1137]
click at [91, 362] on span "Secured Claims" at bounding box center [75, 361] width 79 height 14
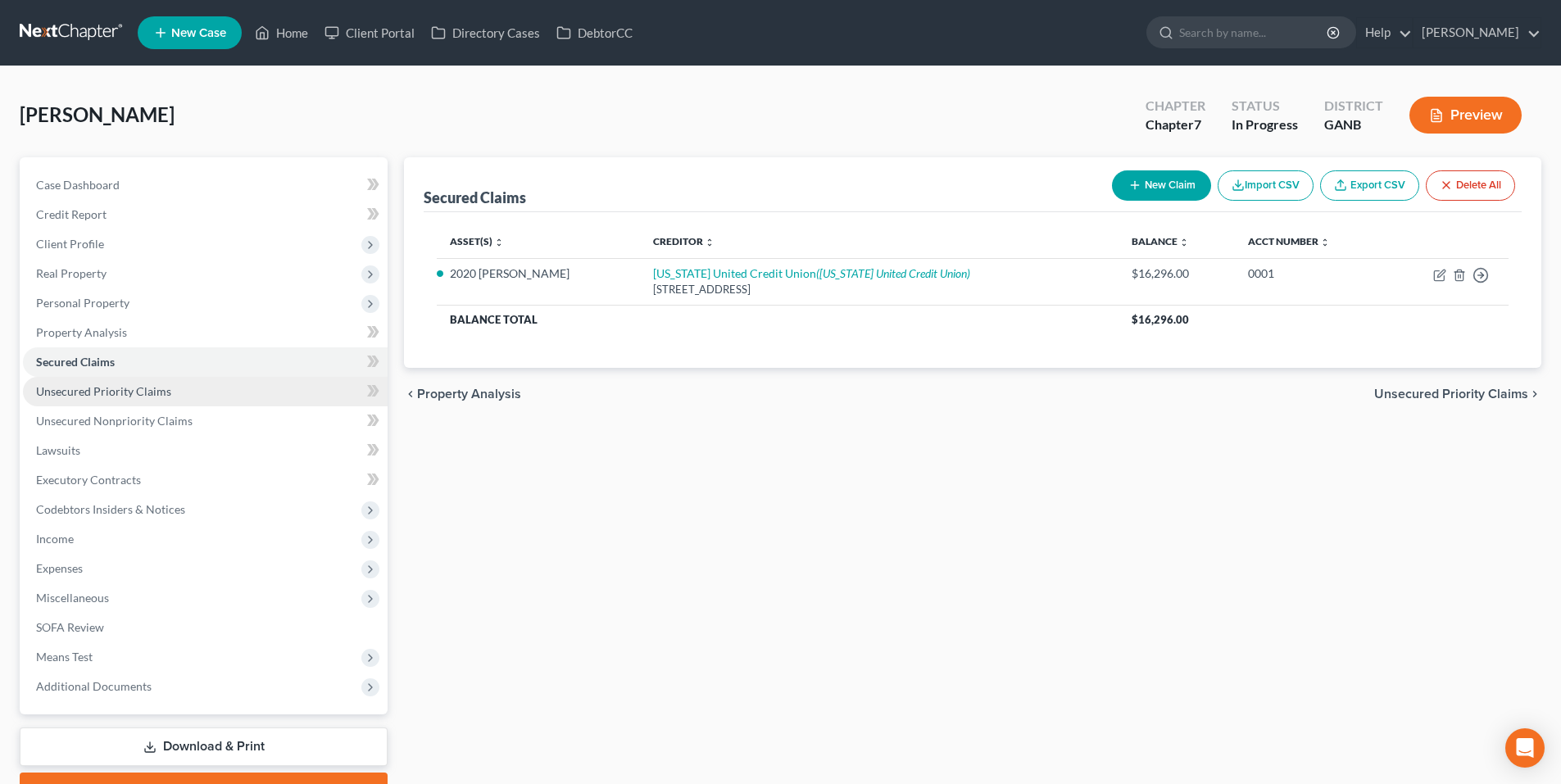
click at [82, 387] on span "Unsecured Priority Claims" at bounding box center [103, 391] width 135 height 14
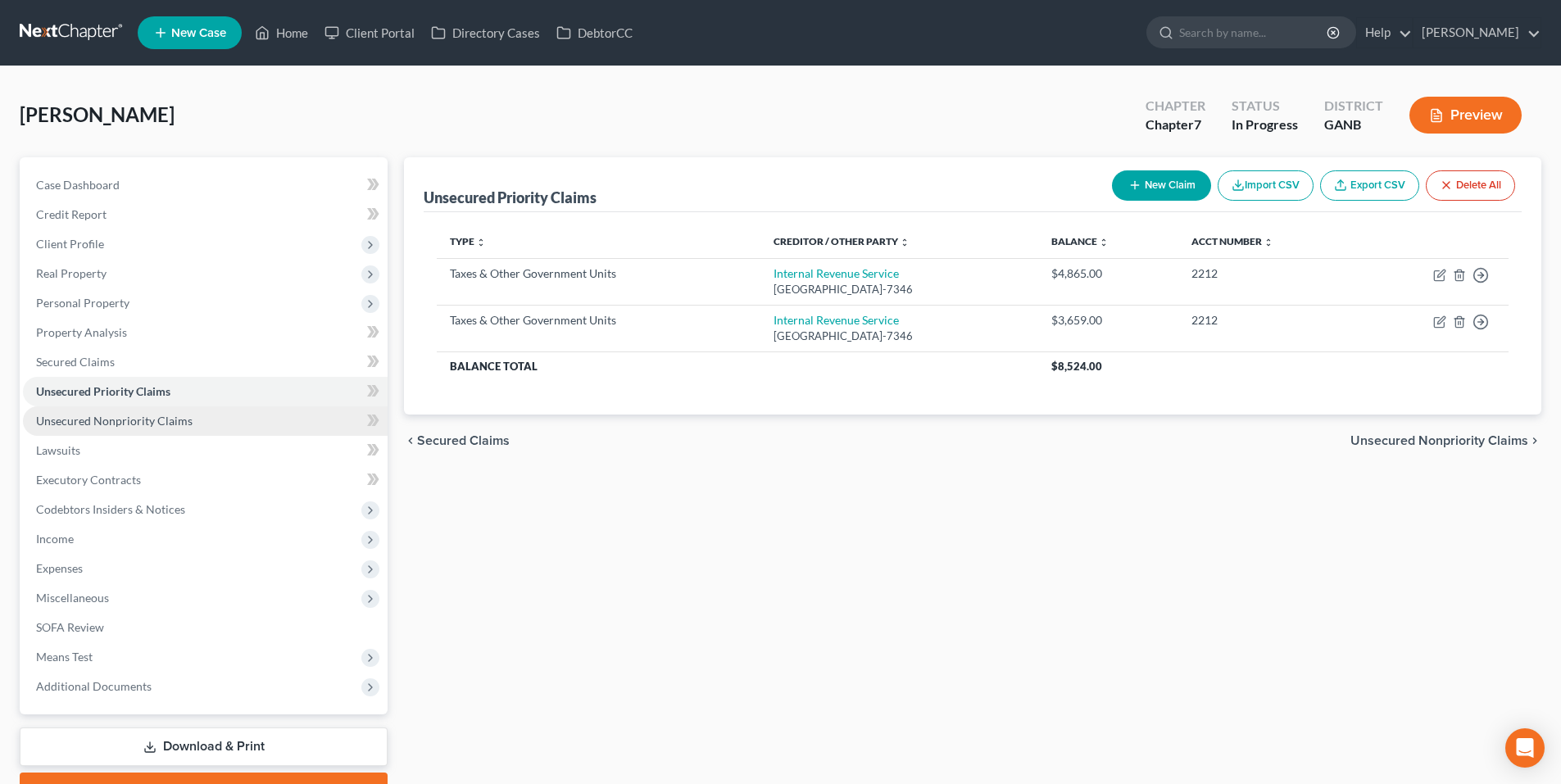
click at [85, 418] on span "Unsecured Nonpriority Claims" at bounding box center [114, 420] width 157 height 14
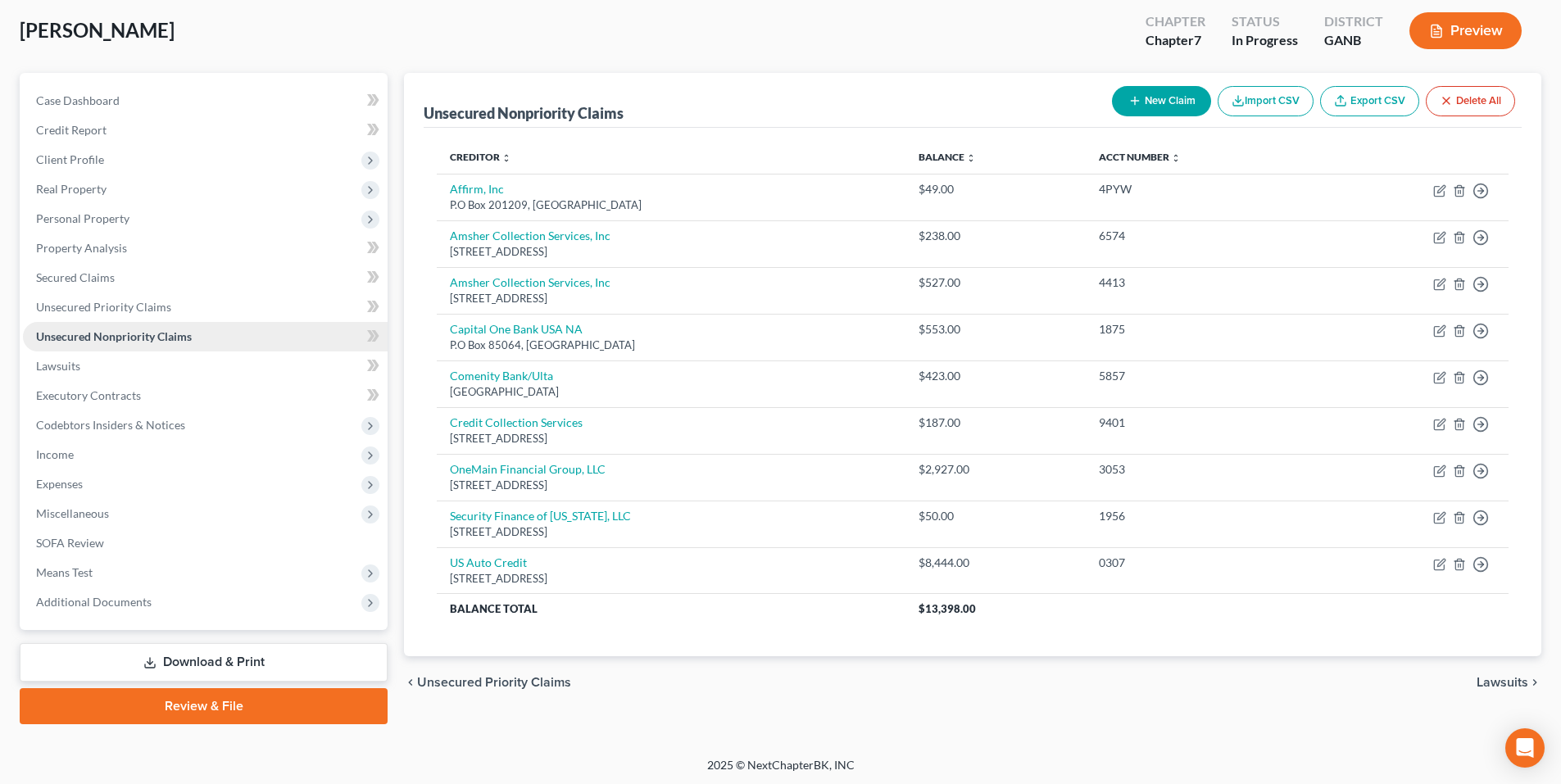
scroll to position [87, 0]
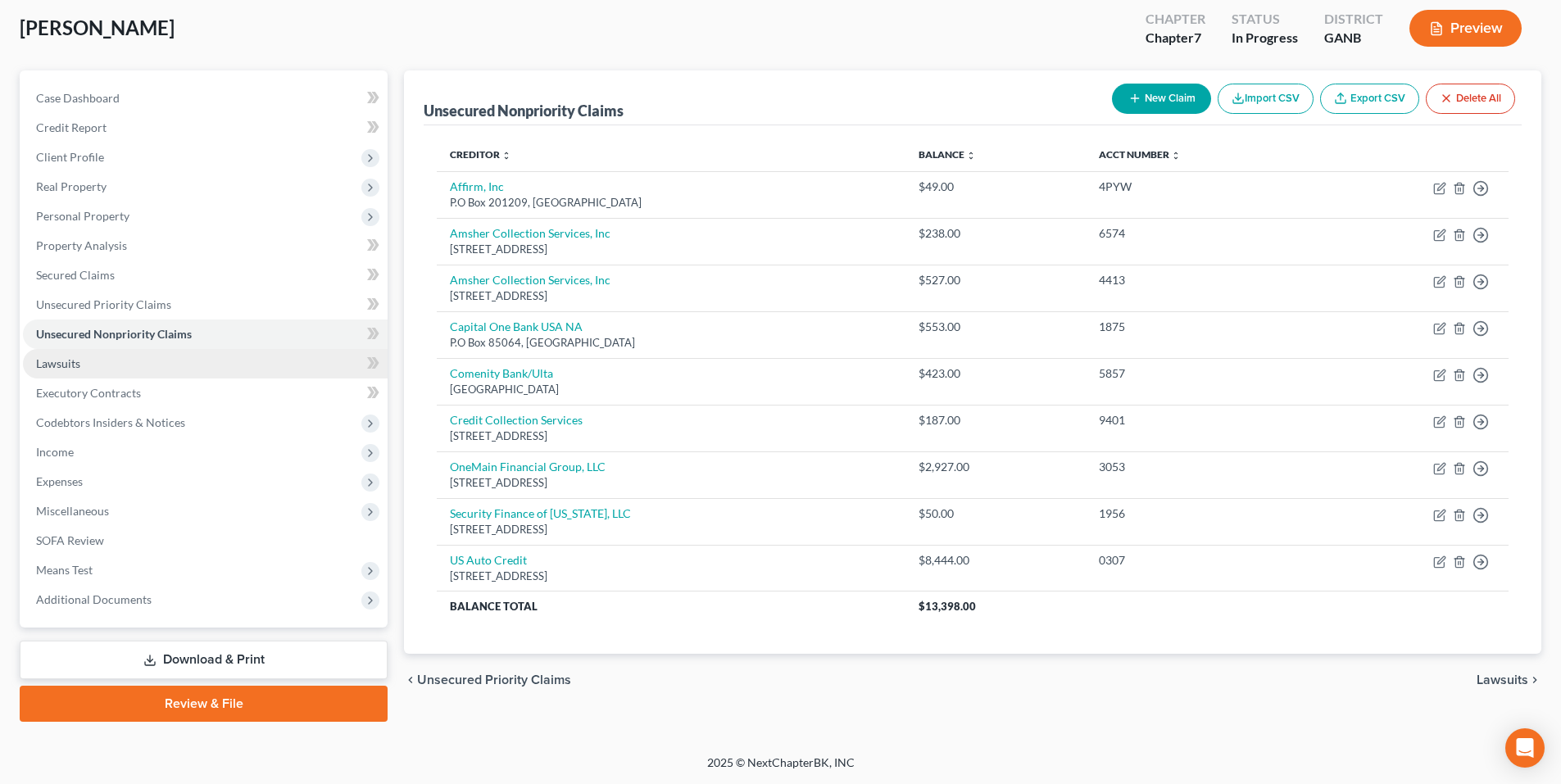
click at [59, 368] on span "Lawsuits" at bounding box center [57, 363] width 44 height 14
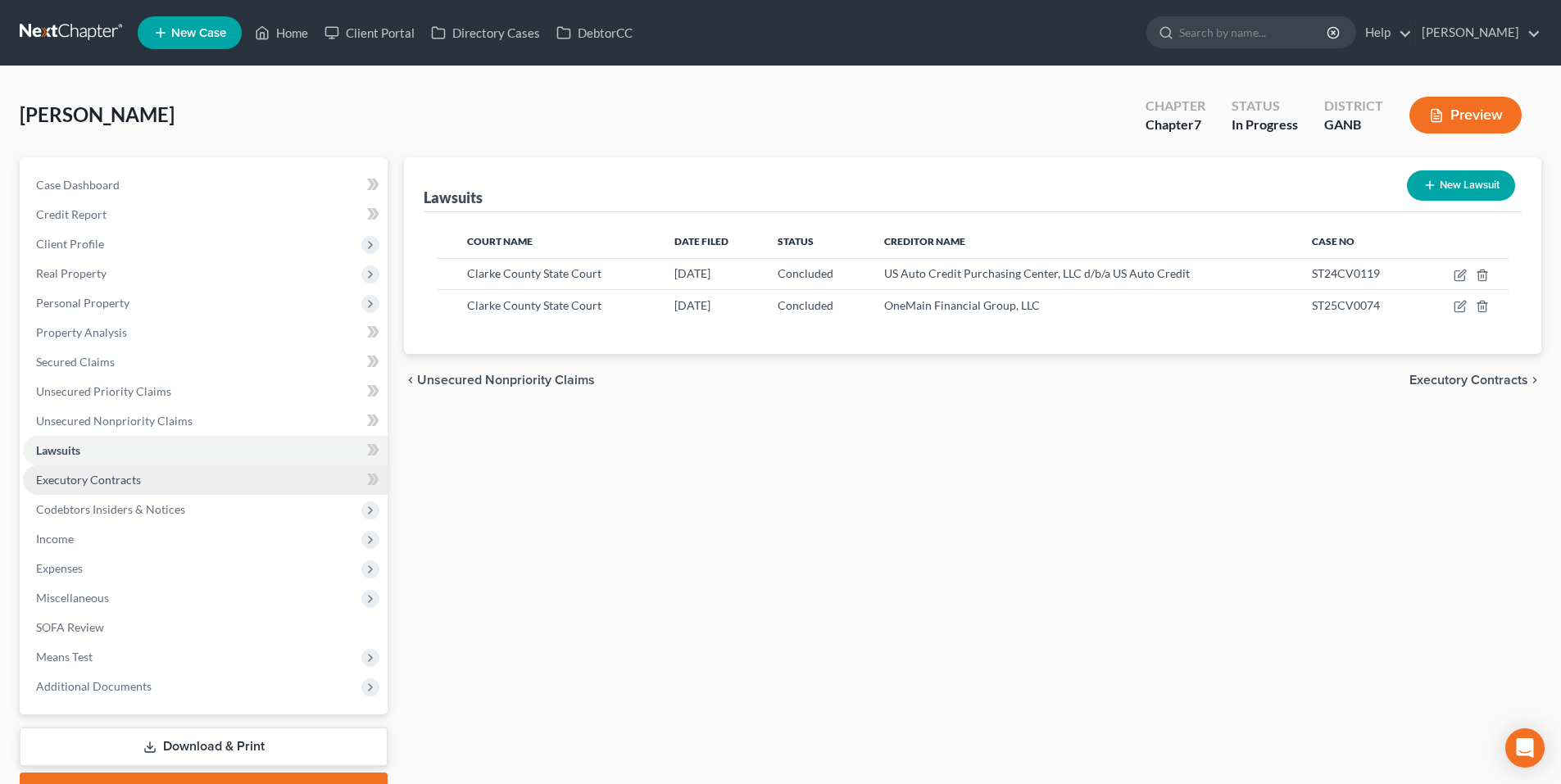
click at [78, 483] on span "Executory Contracts" at bounding box center [88, 479] width 105 height 14
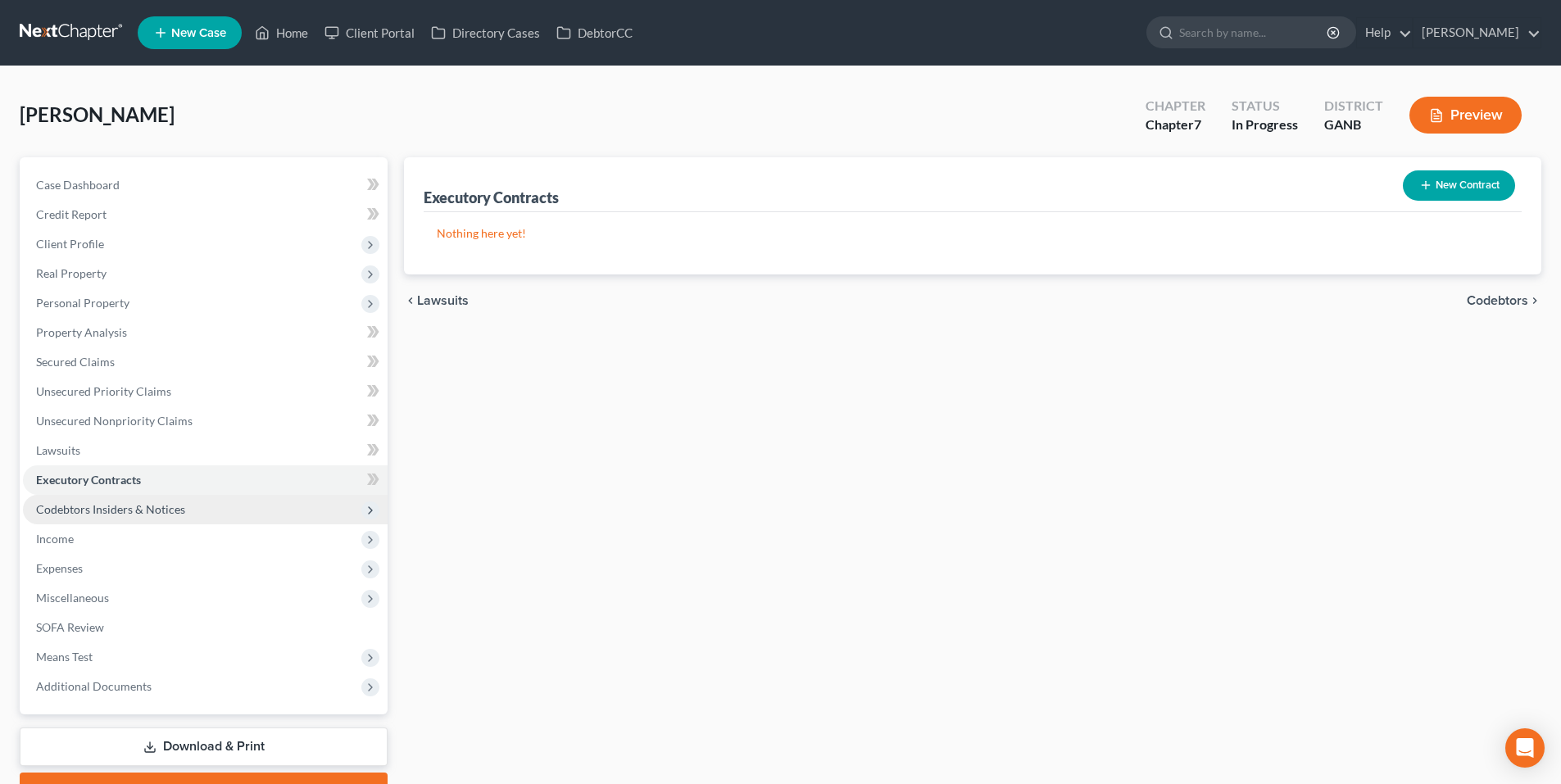
click at [71, 519] on span "Codebtors Insiders & Notices" at bounding box center [206, 509] width 365 height 29
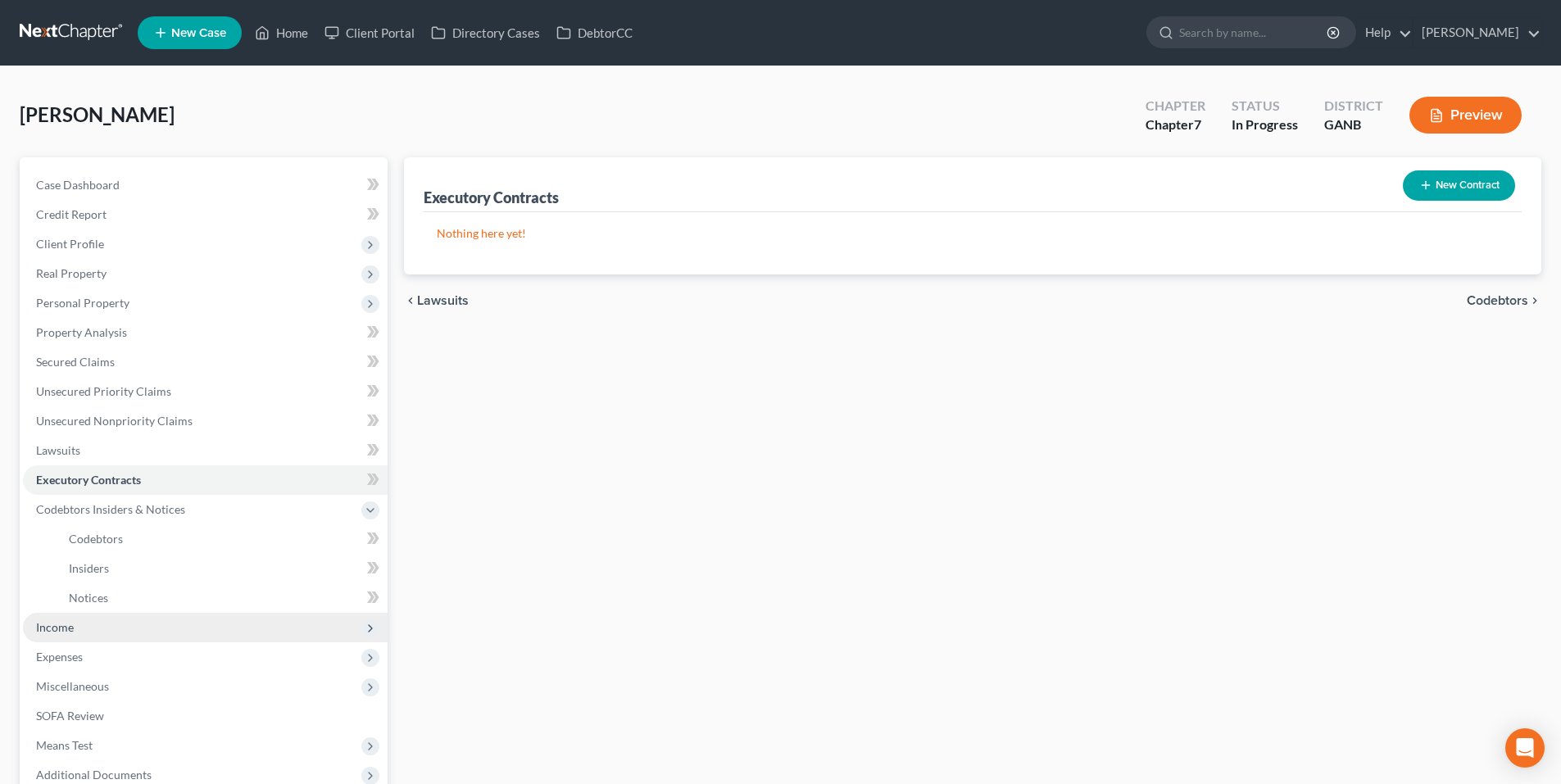
click at [50, 630] on span "Income" at bounding box center [54, 627] width 37 height 14
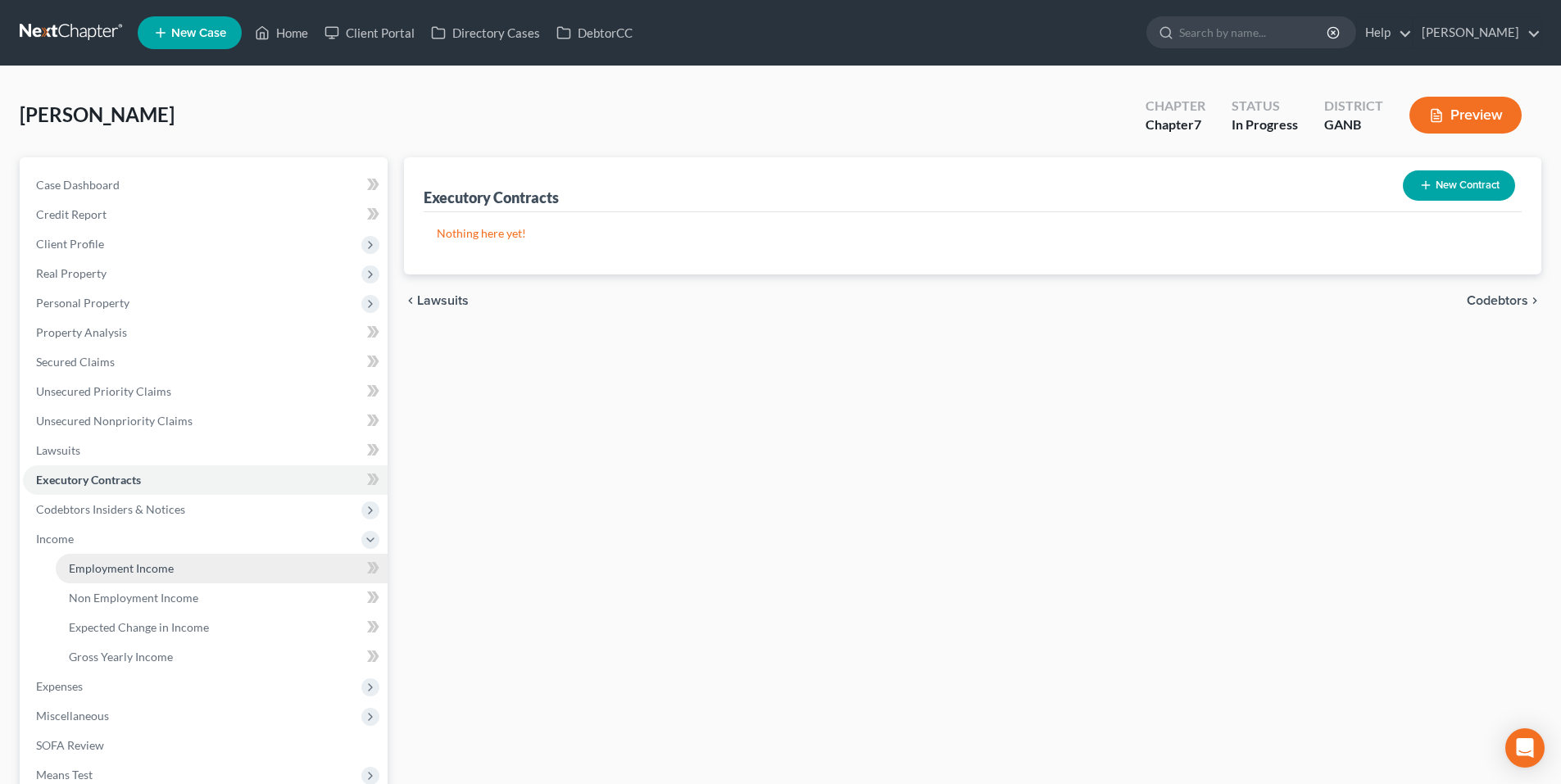
click at [89, 571] on span "Employment Income" at bounding box center [122, 568] width 105 height 14
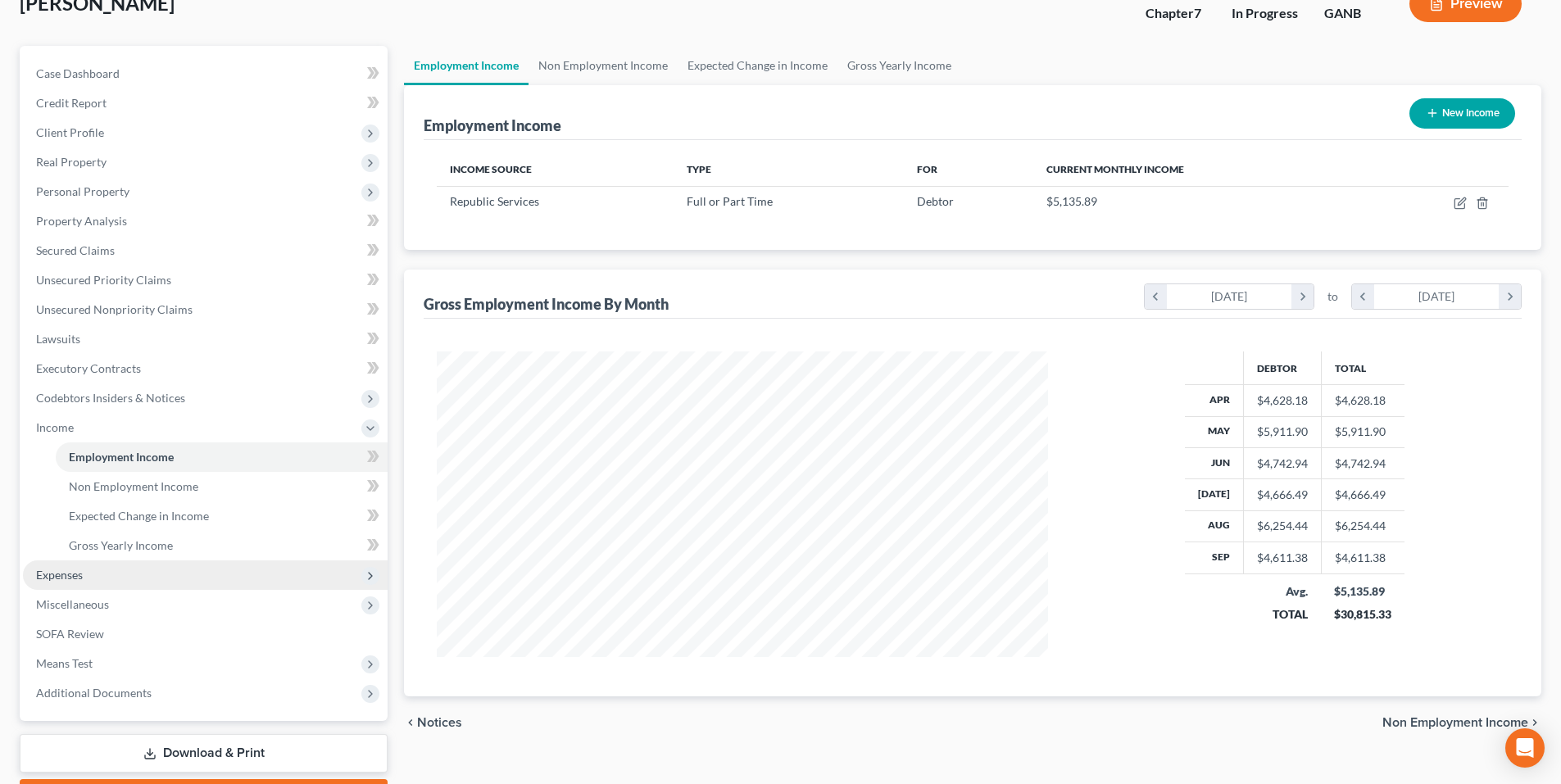
scroll to position [82, 0]
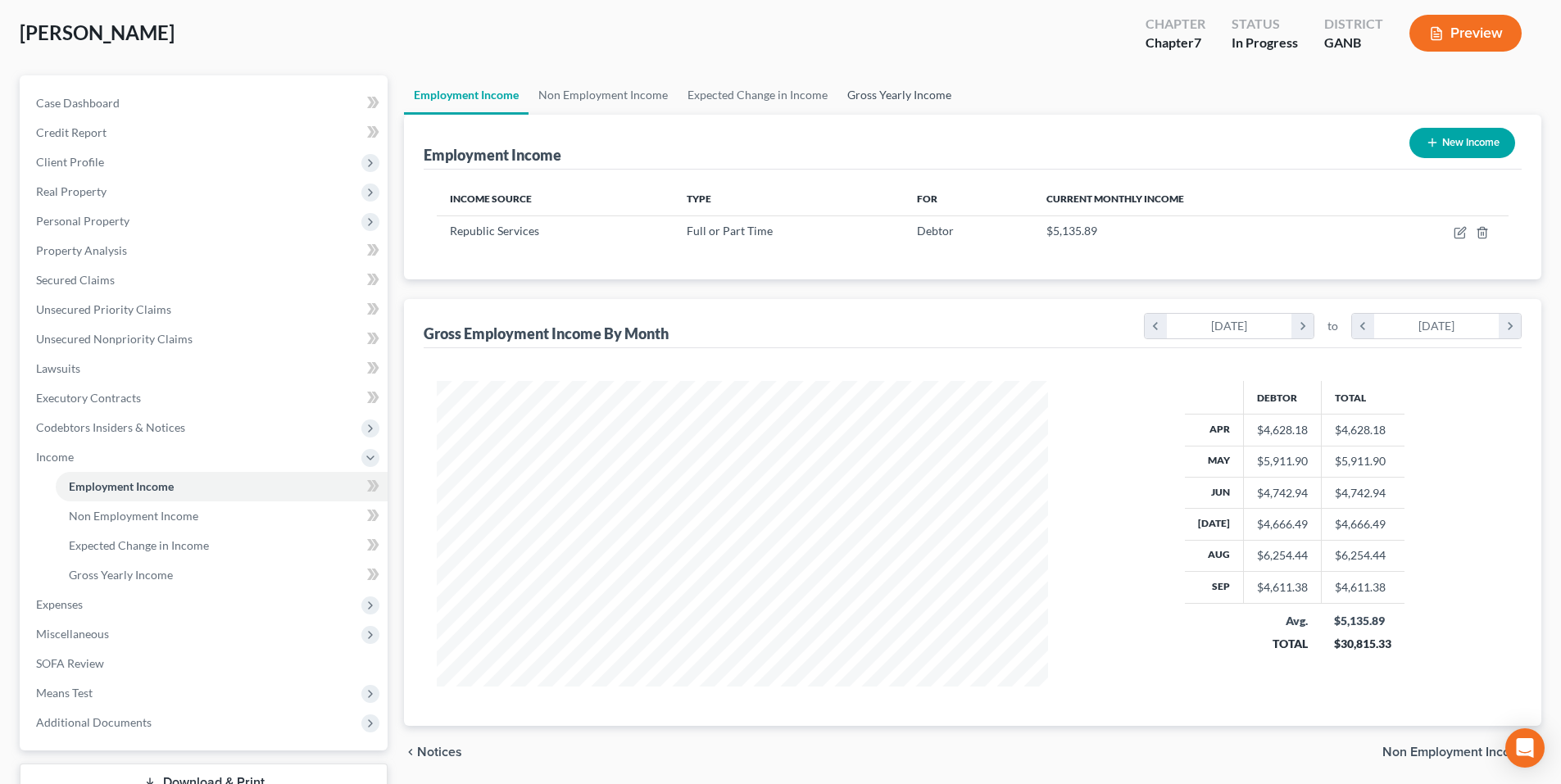
click at [912, 85] on link "Gross Yearly Income" at bounding box center [899, 95] width 124 height 39
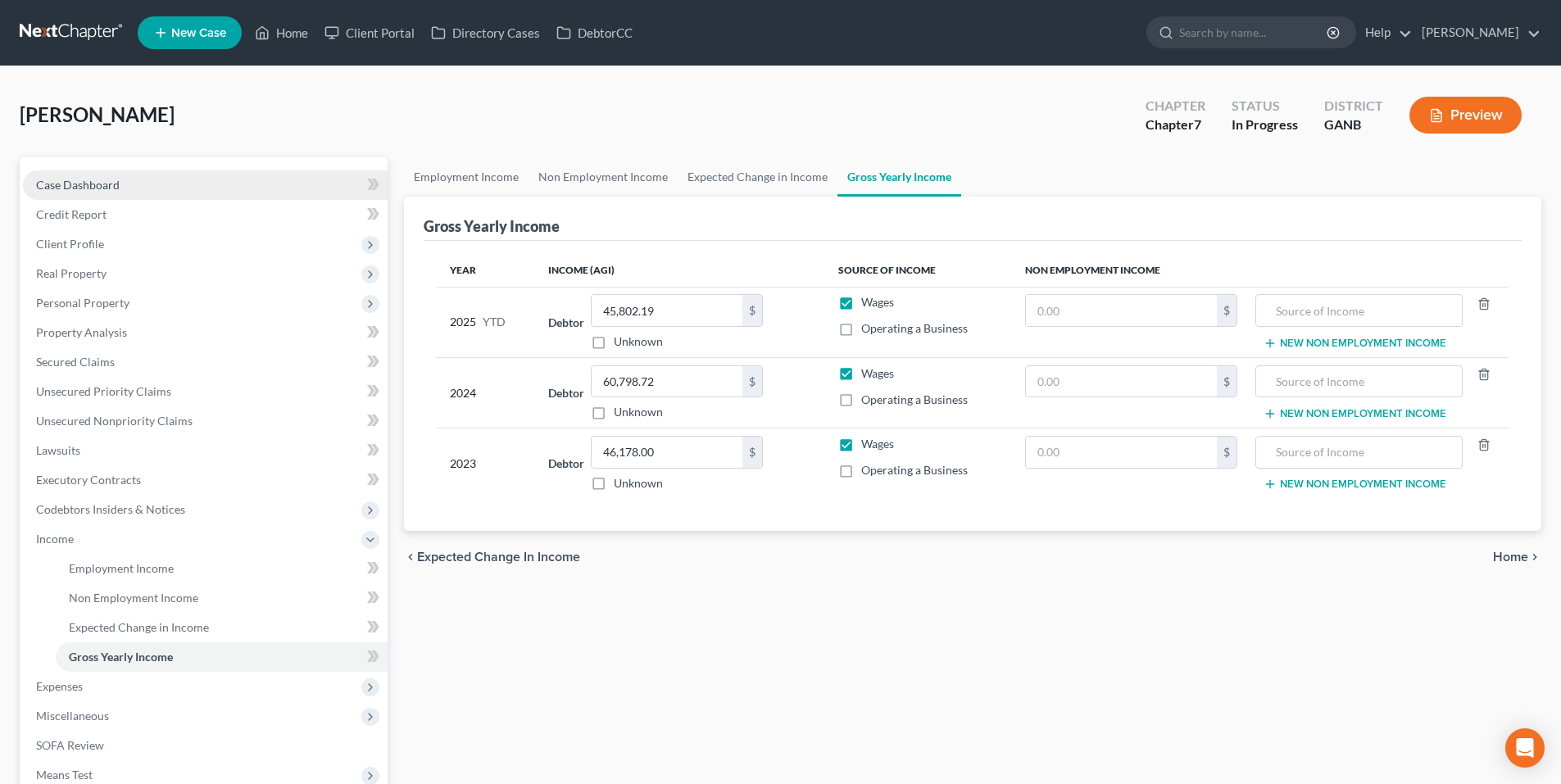
click at [101, 184] on span "Case Dashboard" at bounding box center [77, 185] width 83 height 14
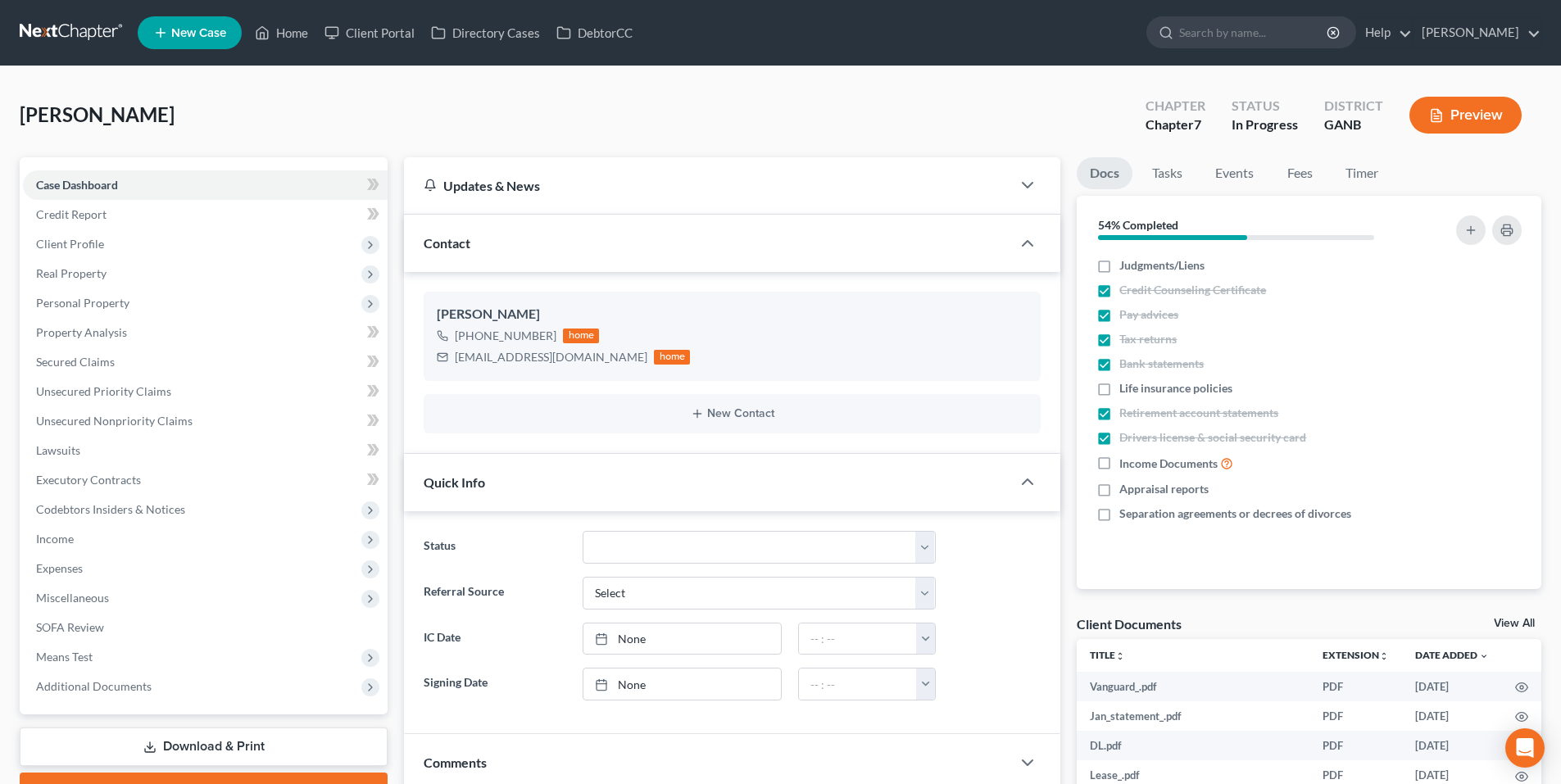
click at [69, 29] on link at bounding box center [72, 32] width 105 height 29
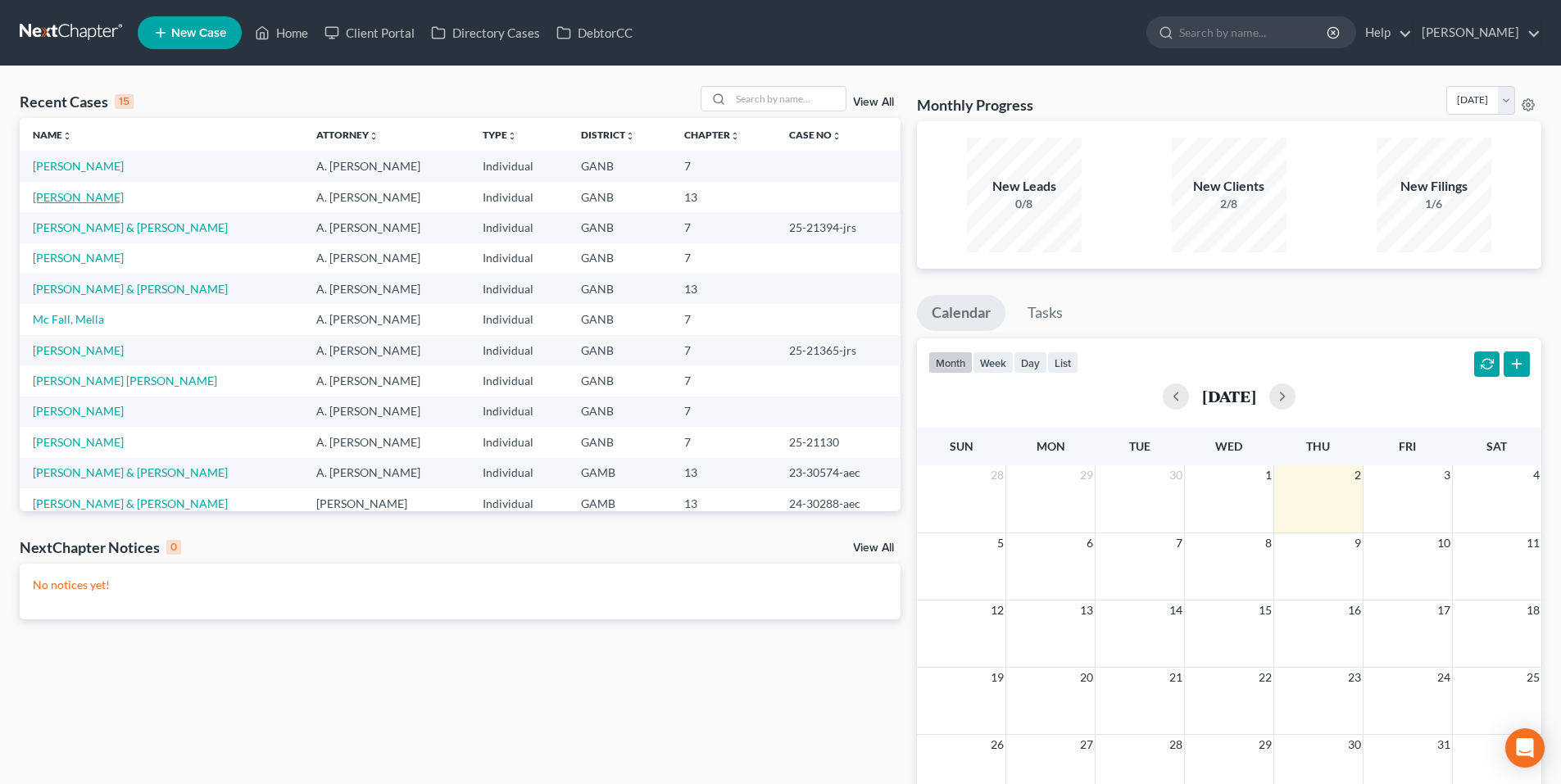
click at [37, 201] on link "[PERSON_NAME]" at bounding box center [77, 196] width 91 height 14
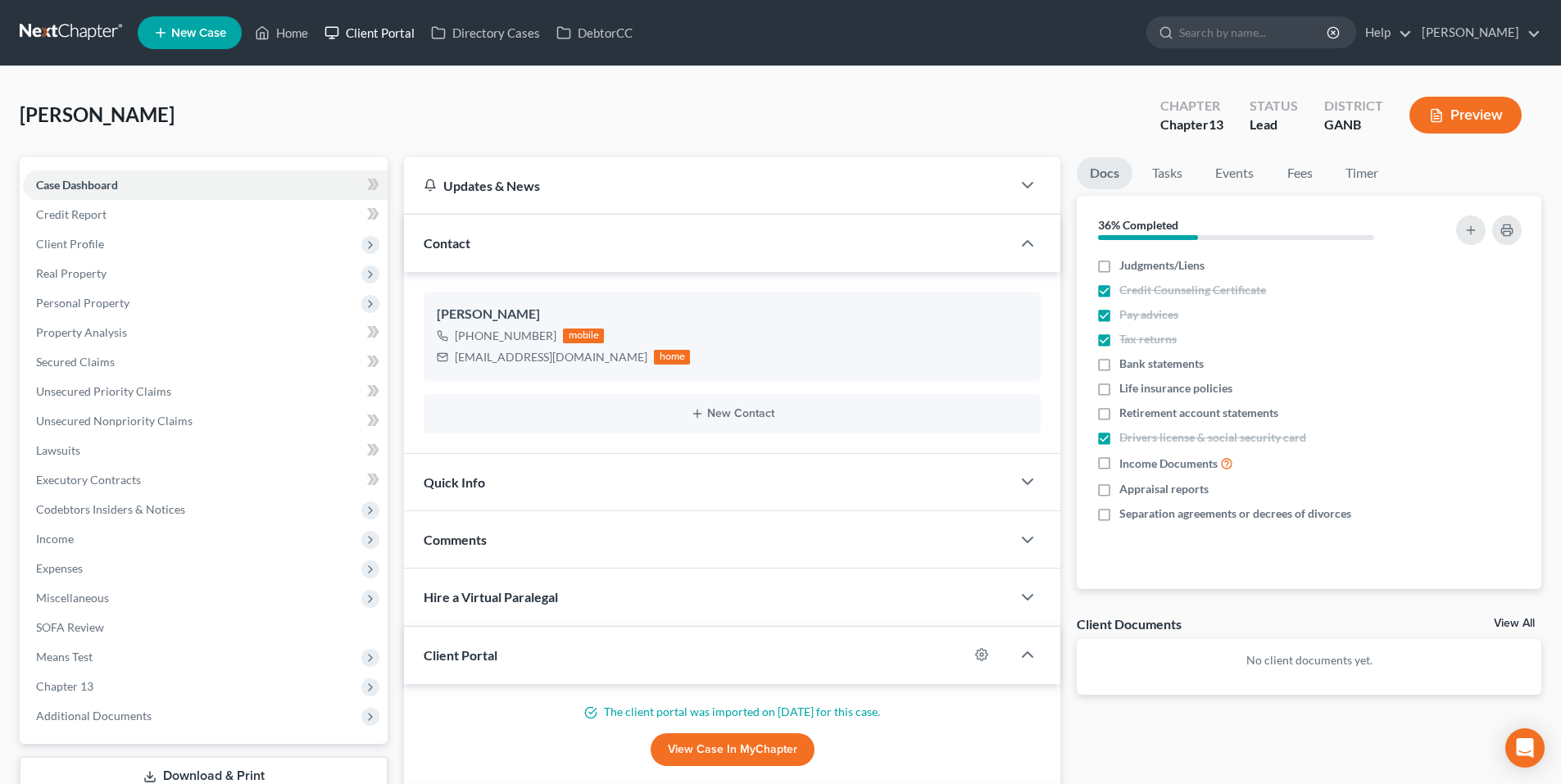
click at [366, 27] on link "Client Portal" at bounding box center [370, 32] width 107 height 29
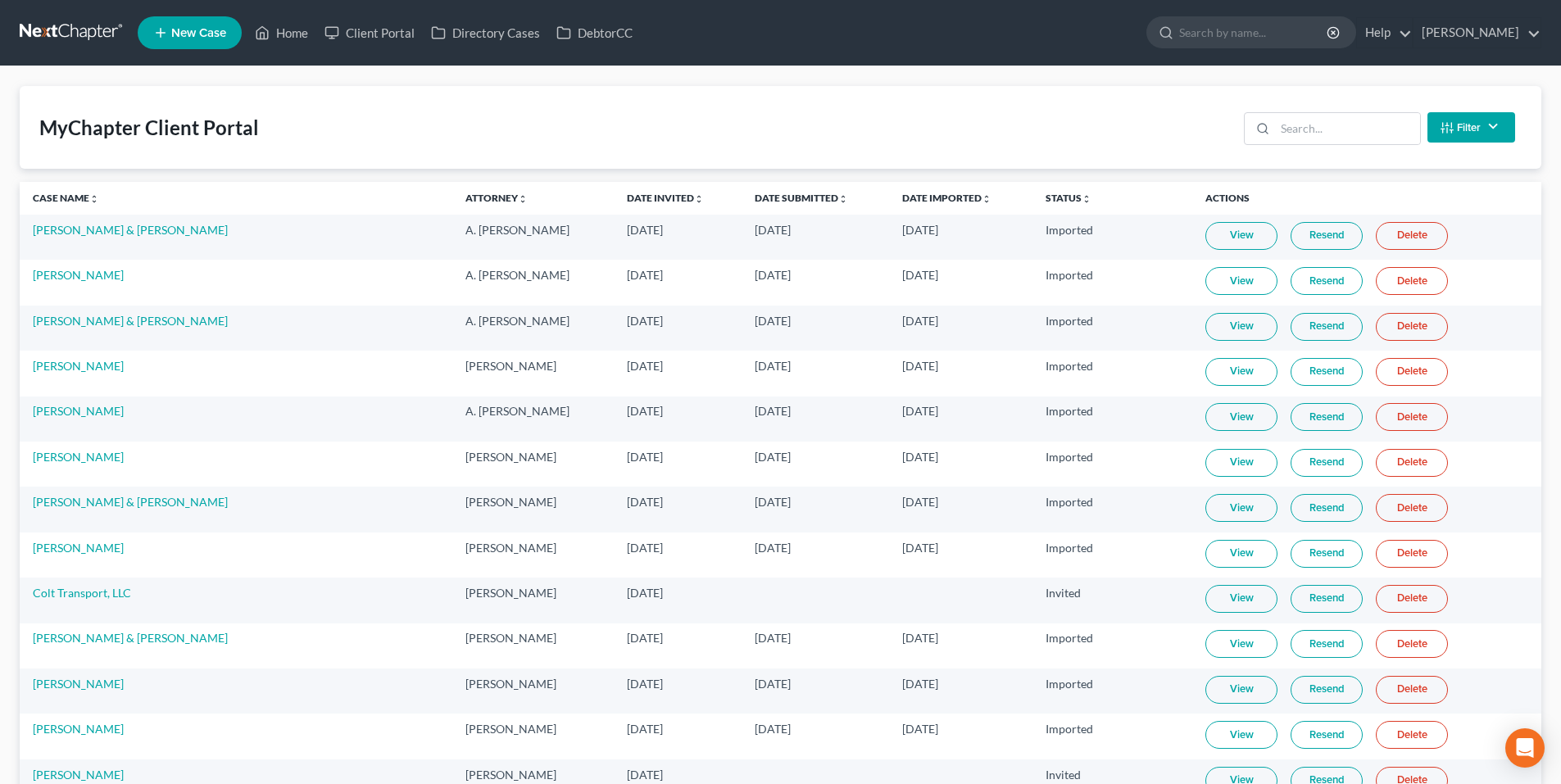
click at [1345, 111] on div "Filter Status Filter... Invited In Progress Ready To Review Reviewed Imported S…" at bounding box center [1380, 127] width 285 height 43
click at [1347, 137] on input "search" at bounding box center [1348, 128] width 145 height 31
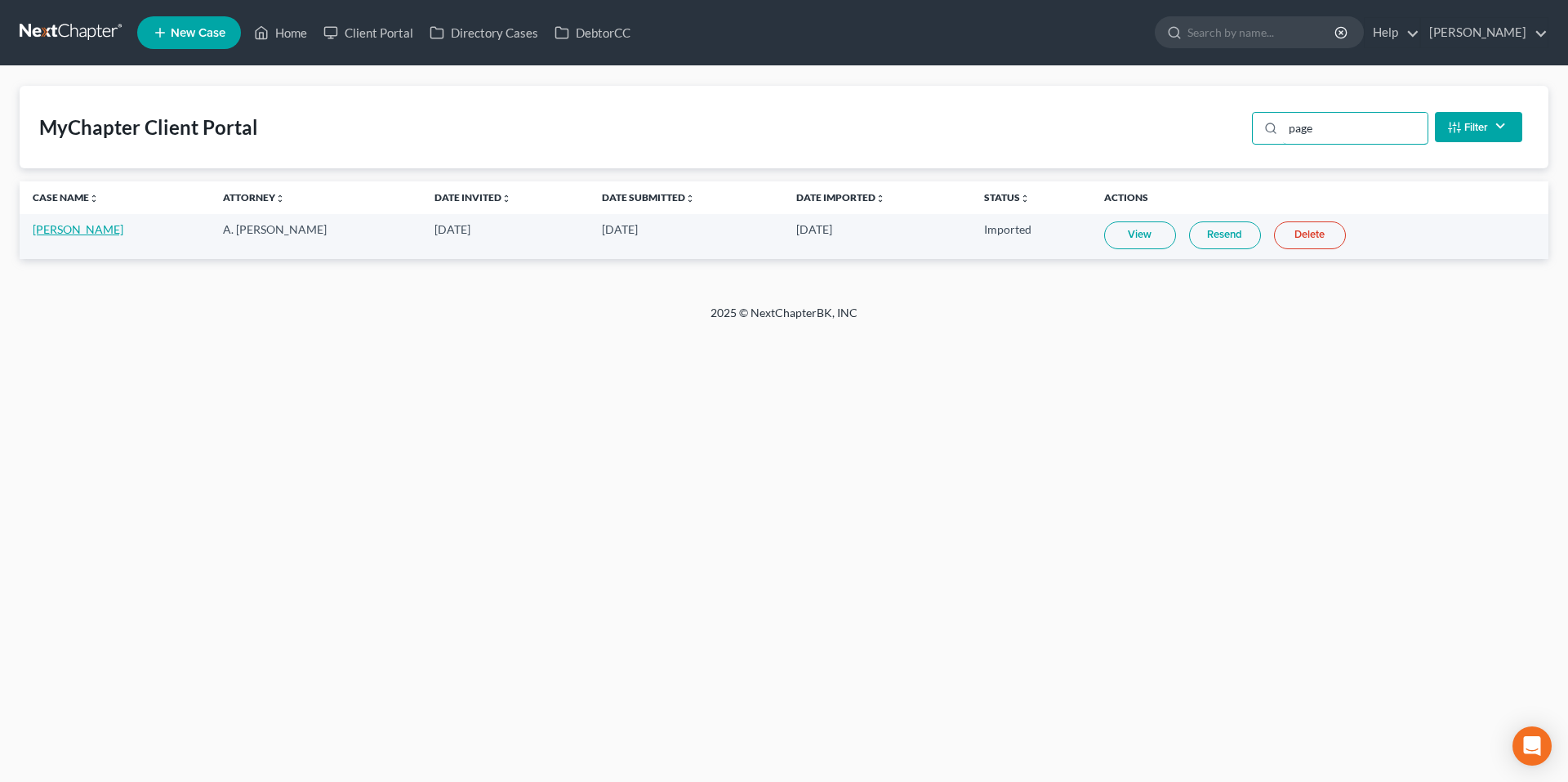
type input "page"
click at [58, 227] on link "Michael Page Sr" at bounding box center [77, 229] width 90 height 14
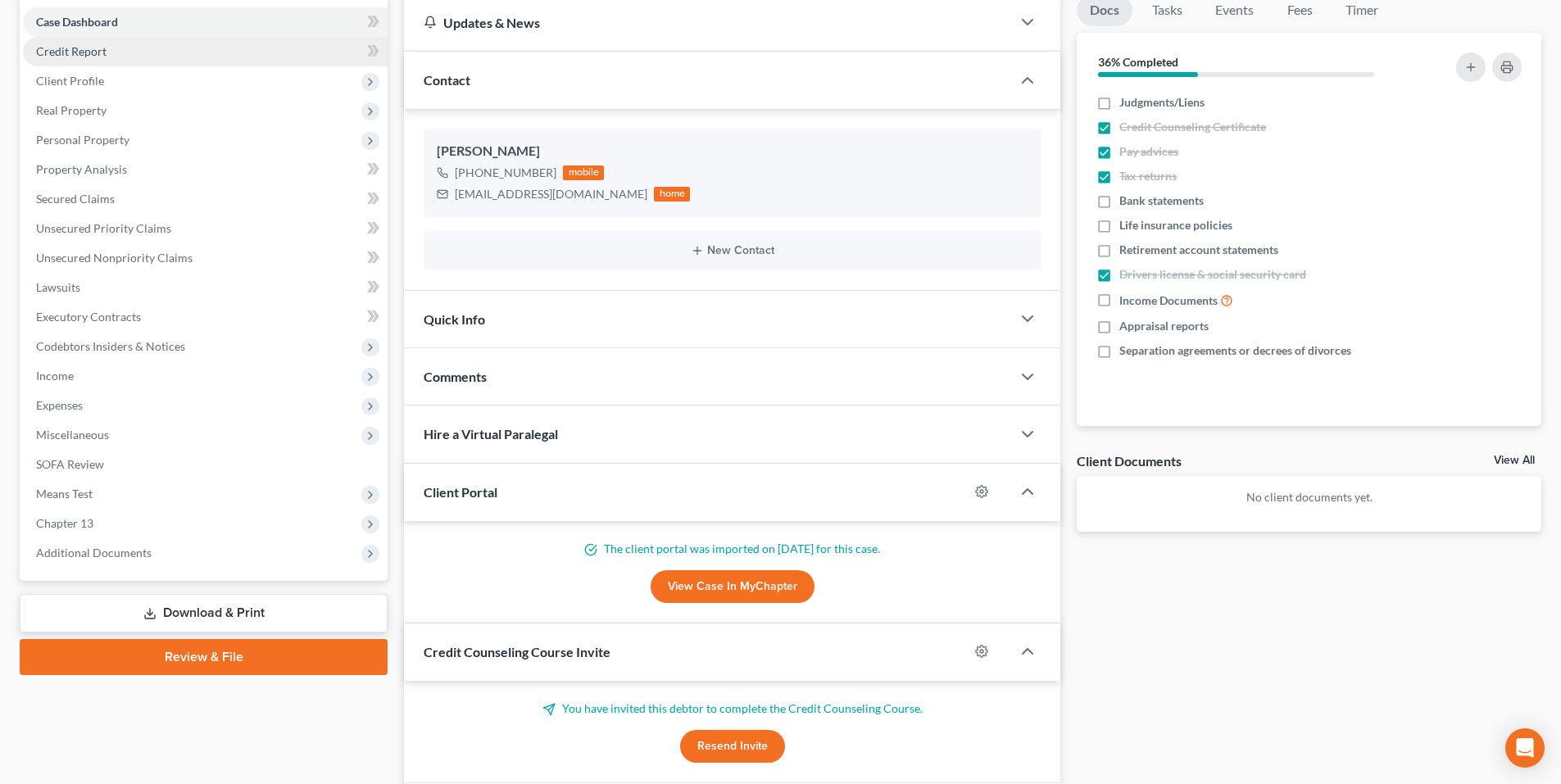
scroll to position [164, 0]
click at [51, 55] on span "Credit Report" at bounding box center [71, 50] width 71 height 14
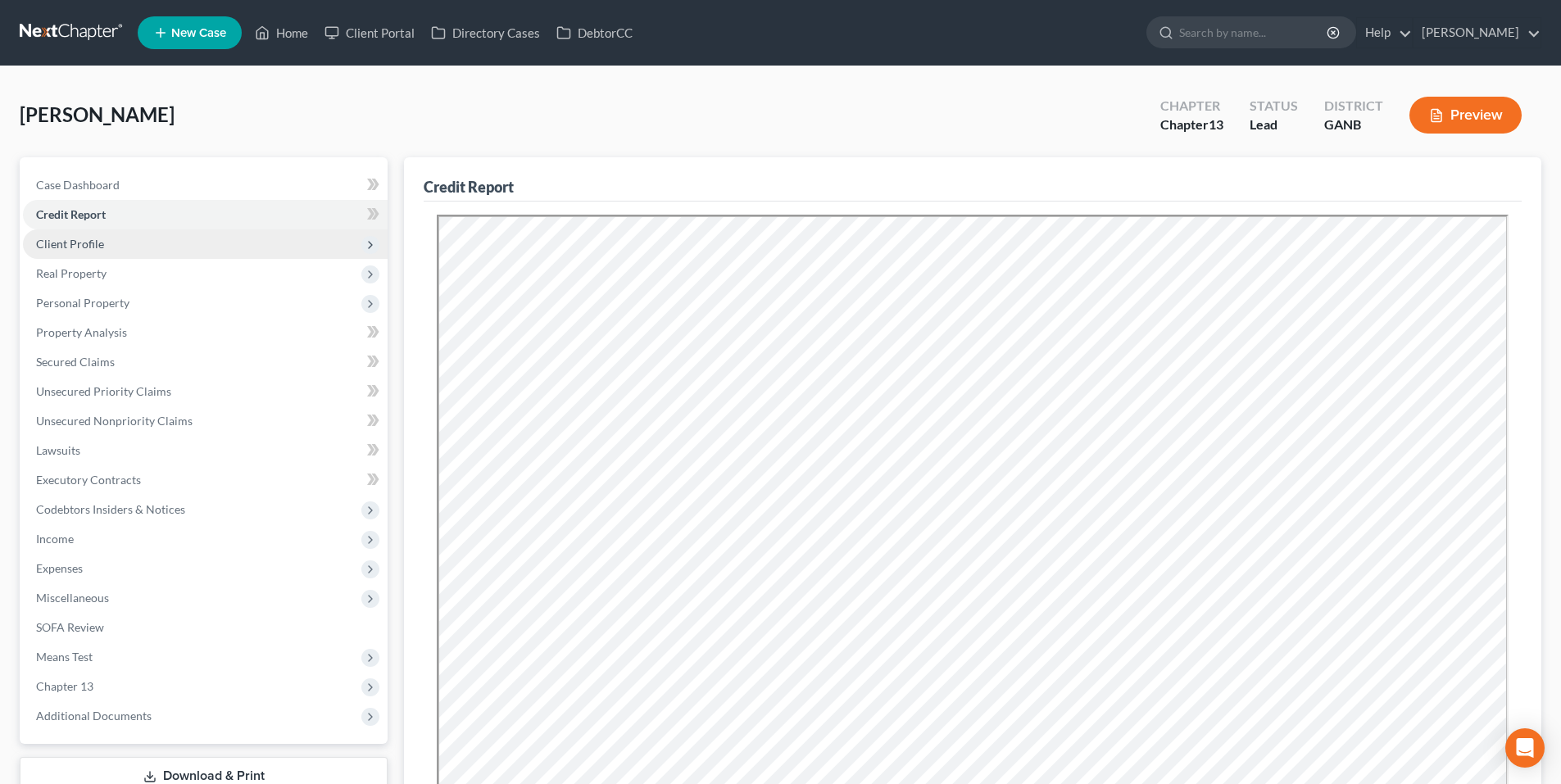
click at [66, 246] on span "Client Profile" at bounding box center [70, 244] width 68 height 14
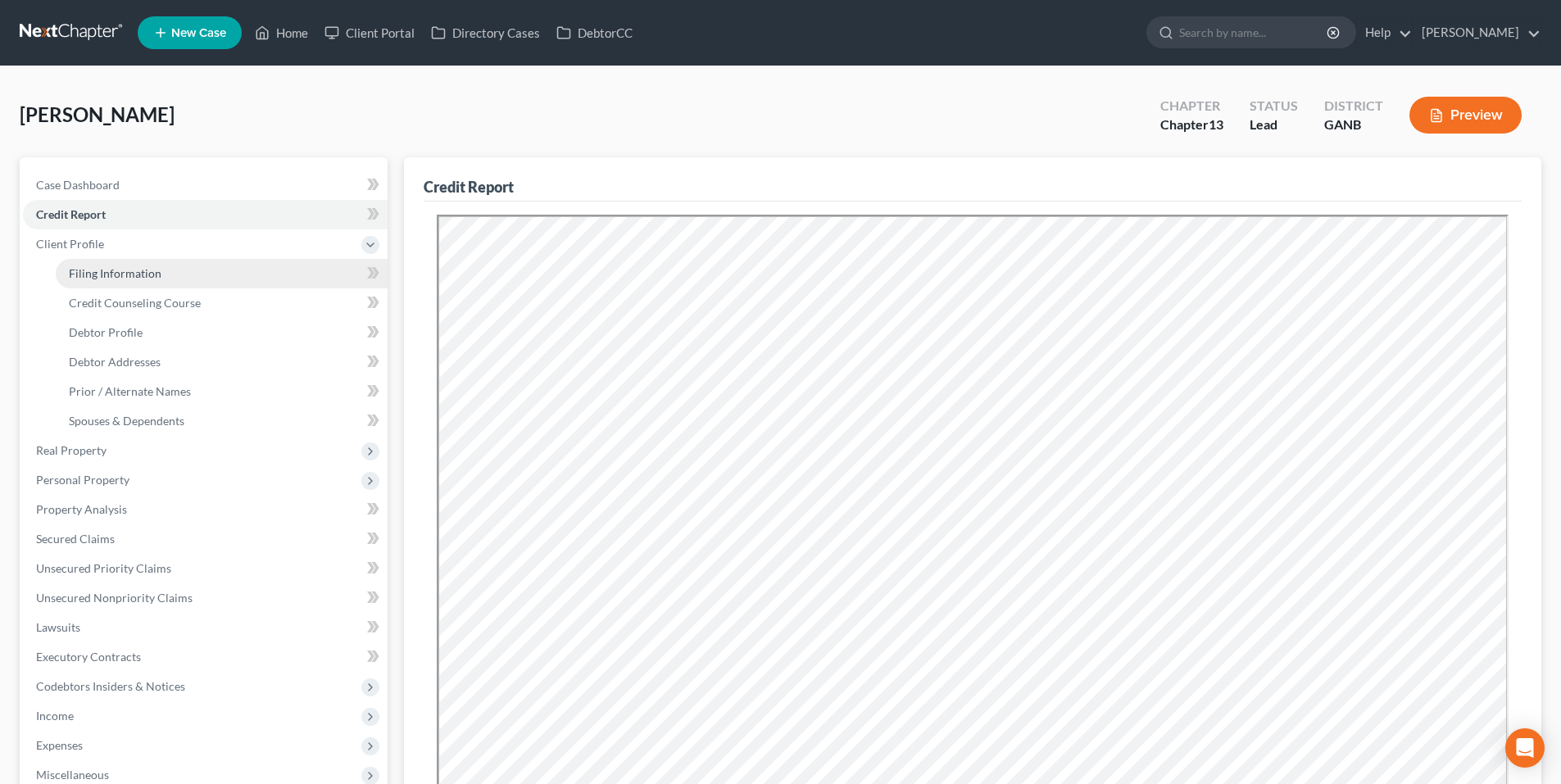
click at [74, 270] on span "Filing Information" at bounding box center [115, 273] width 92 height 14
select select "1"
select select "0"
select select "3"
select select "19"
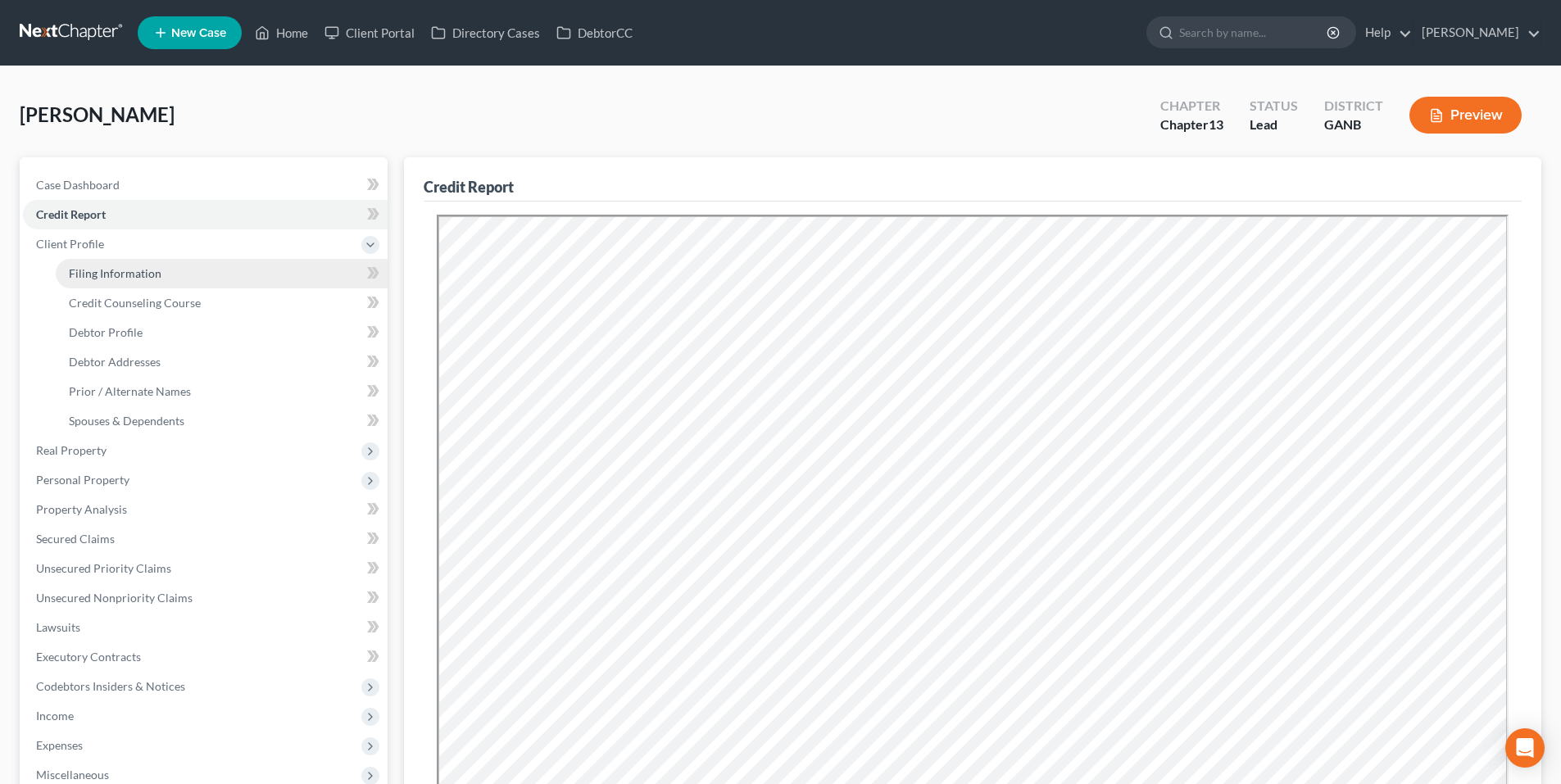
select select "2"
select select "10"
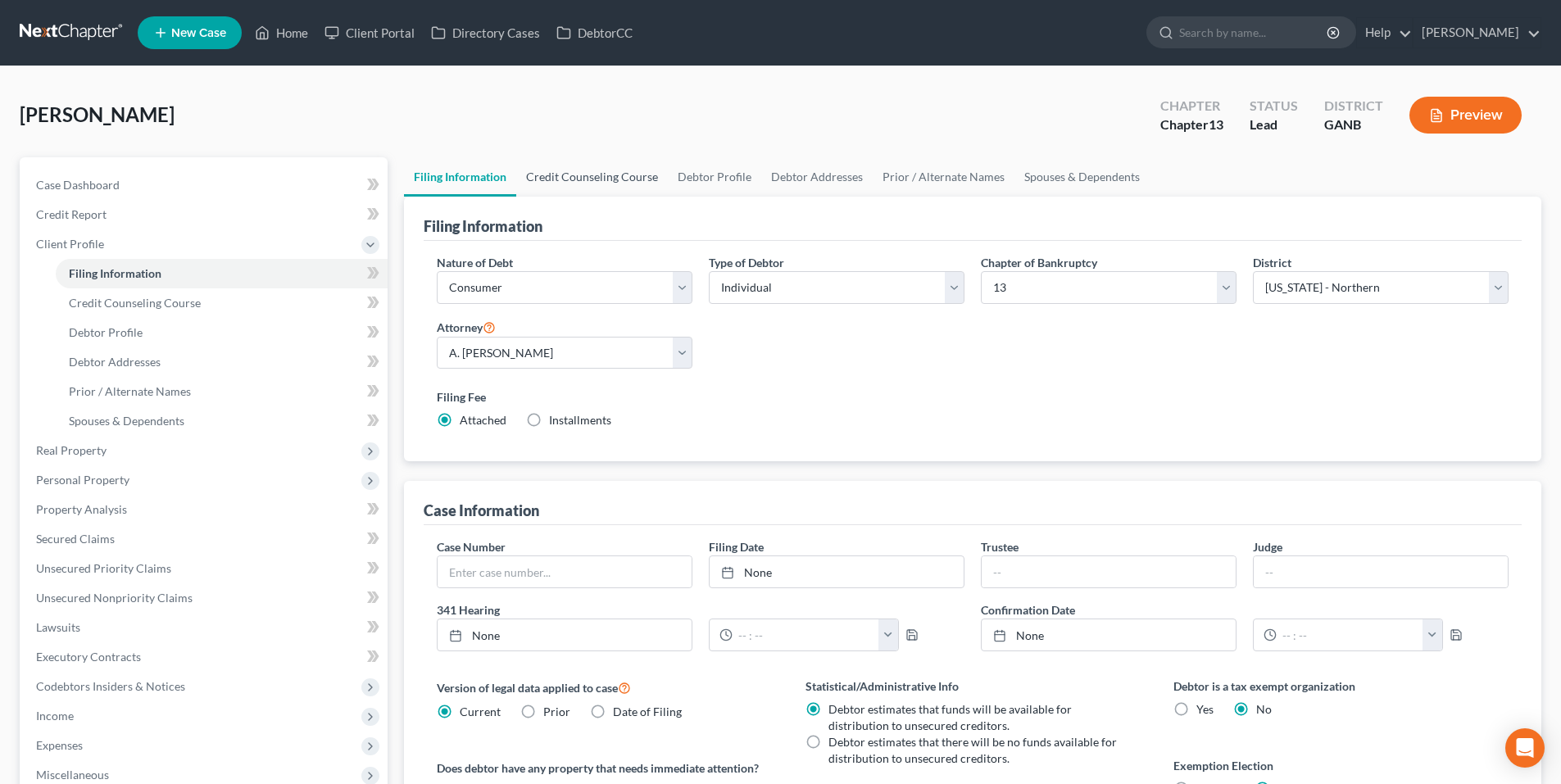
click at [568, 189] on link "Credit Counseling Course" at bounding box center [592, 176] width 152 height 39
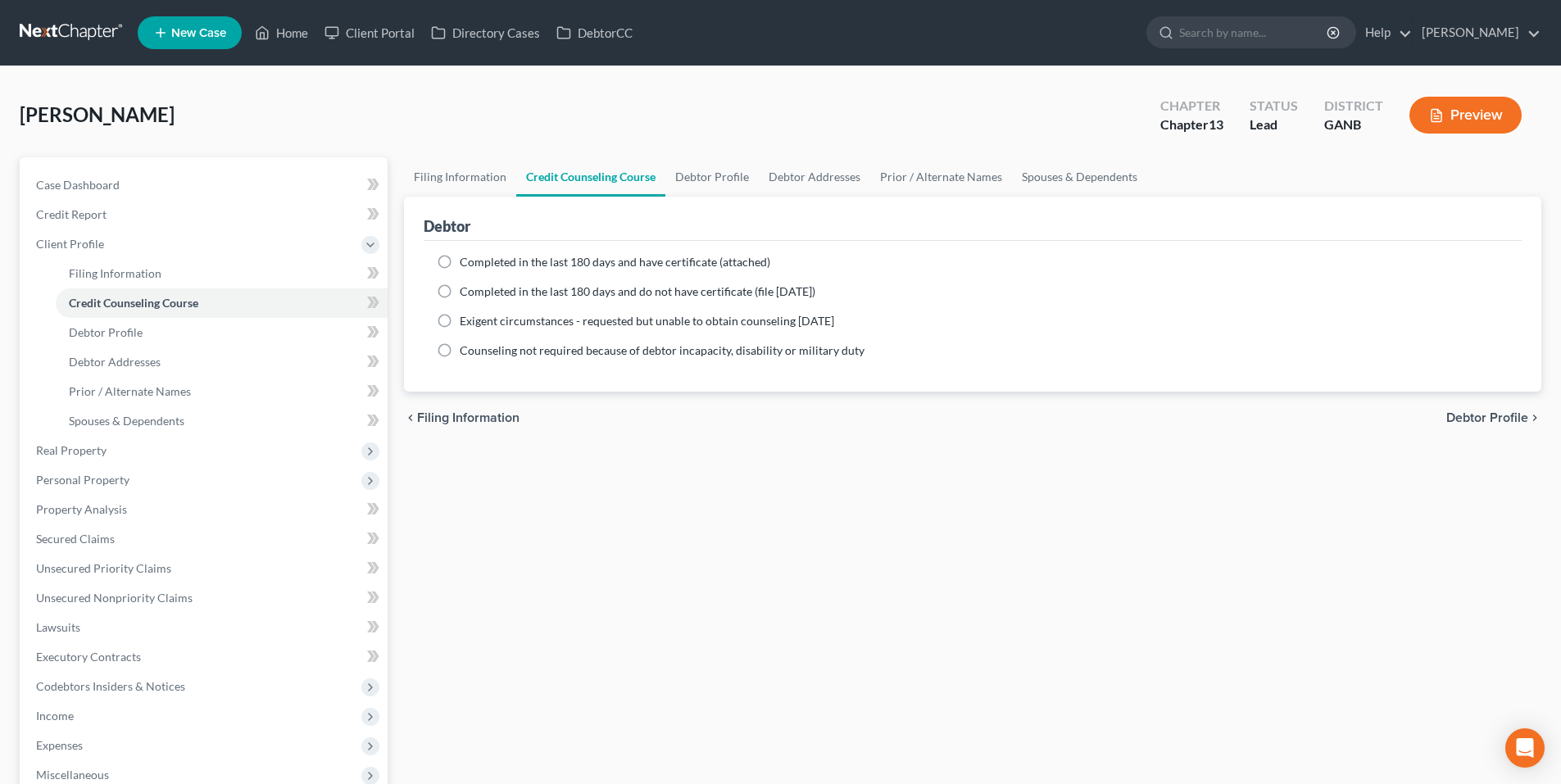
click at [460, 259] on label "Completed in the last 180 days and have certificate (attached)" at bounding box center [614, 262] width 311 height 17
click at [466, 259] on input "Completed in the last 180 days and have certificate (attached)" at bounding box center [471, 259] width 11 height 11
radio input "true"
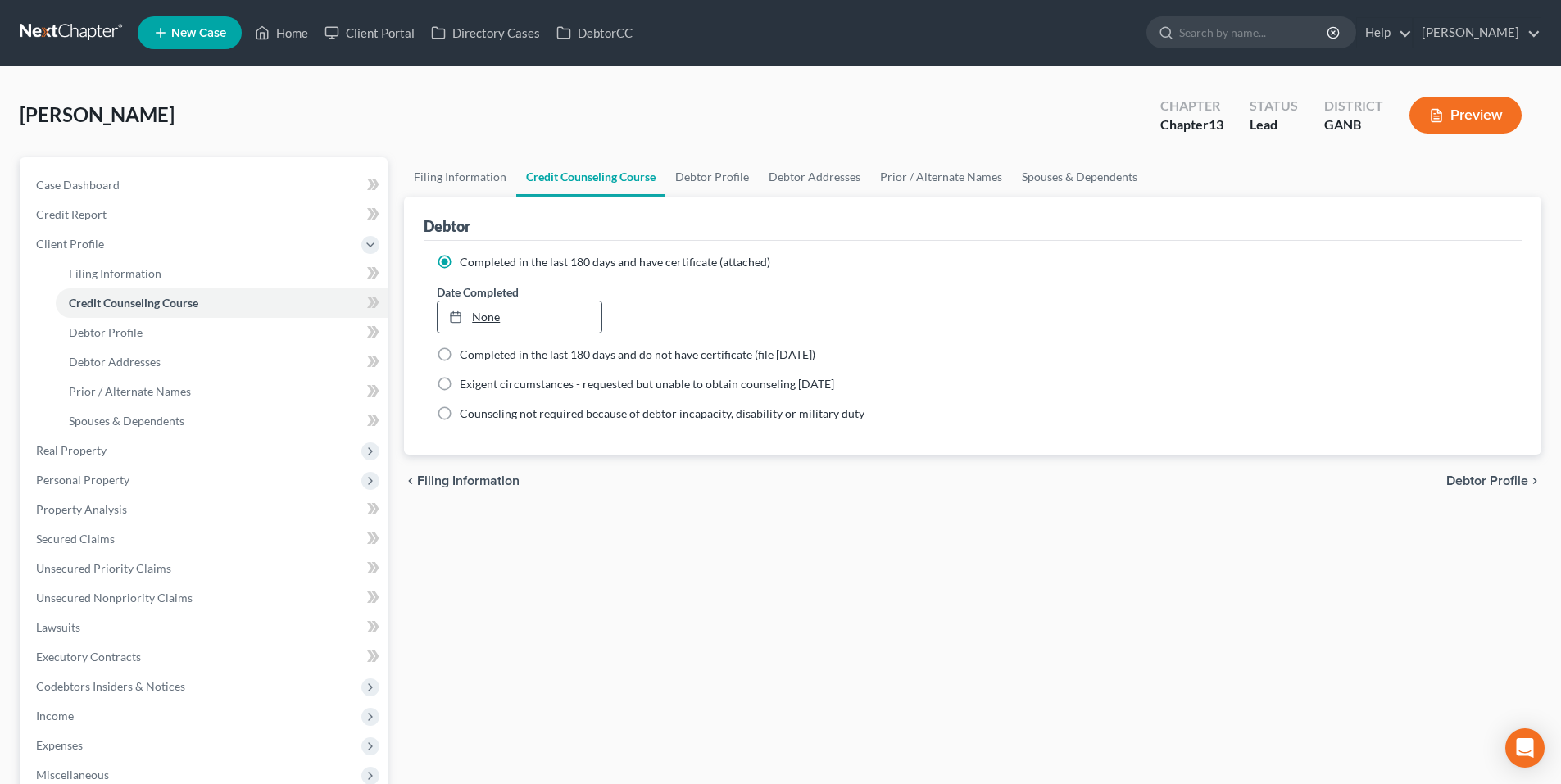
click at [545, 312] on link "None" at bounding box center [520, 316] width 163 height 31
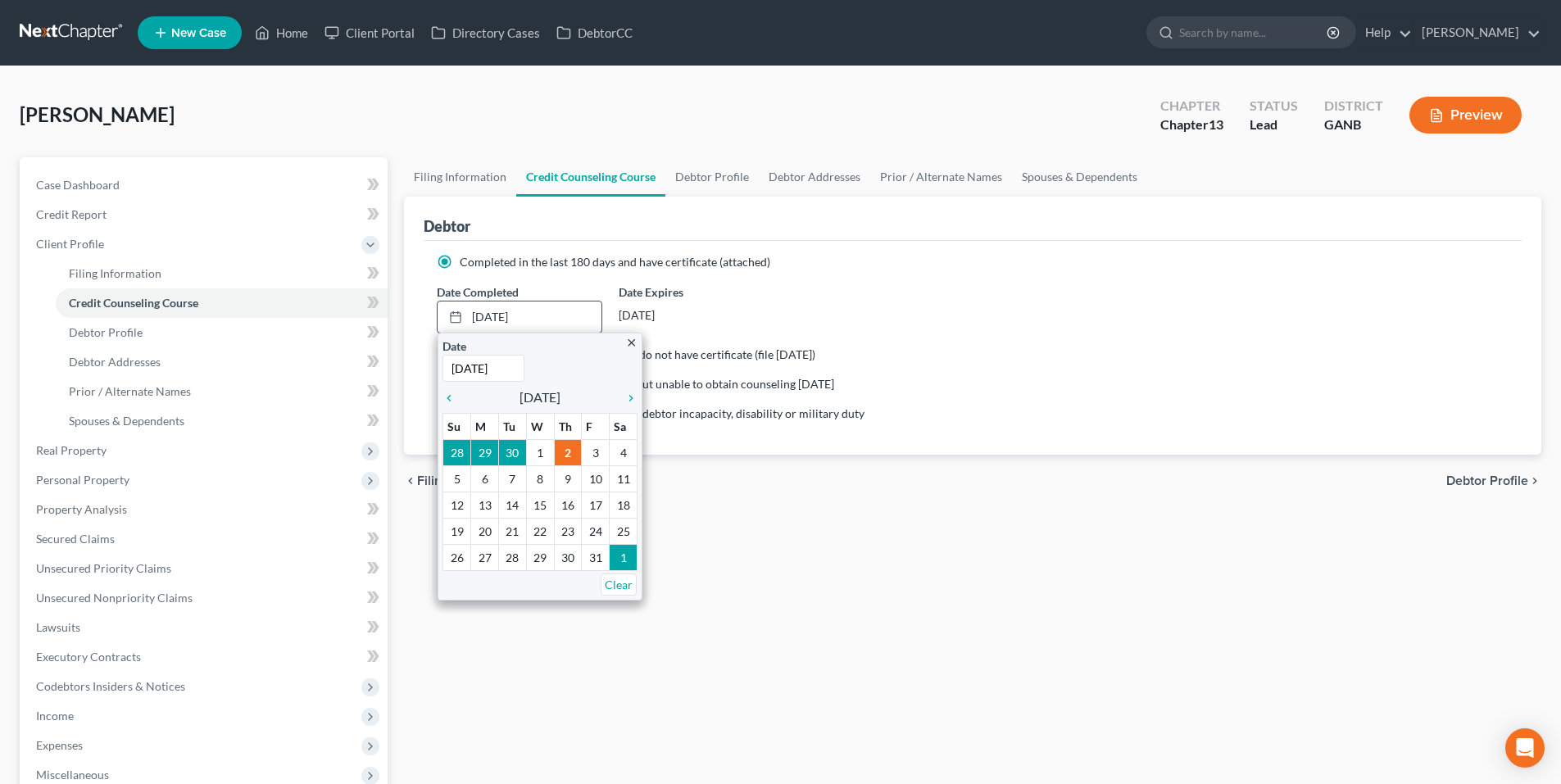
type input "9/9/2025"
click at [575, 355] on div "Date 9/9/2025 Time 12:00 AM" at bounding box center [540, 360] width 195 height 44
click at [863, 299] on div "Date Completed 9/9/2025 close Date 9/9/2025 Time 12:00 AM chevron_left Septembe…" at bounding box center [972, 309] width 1088 height 50
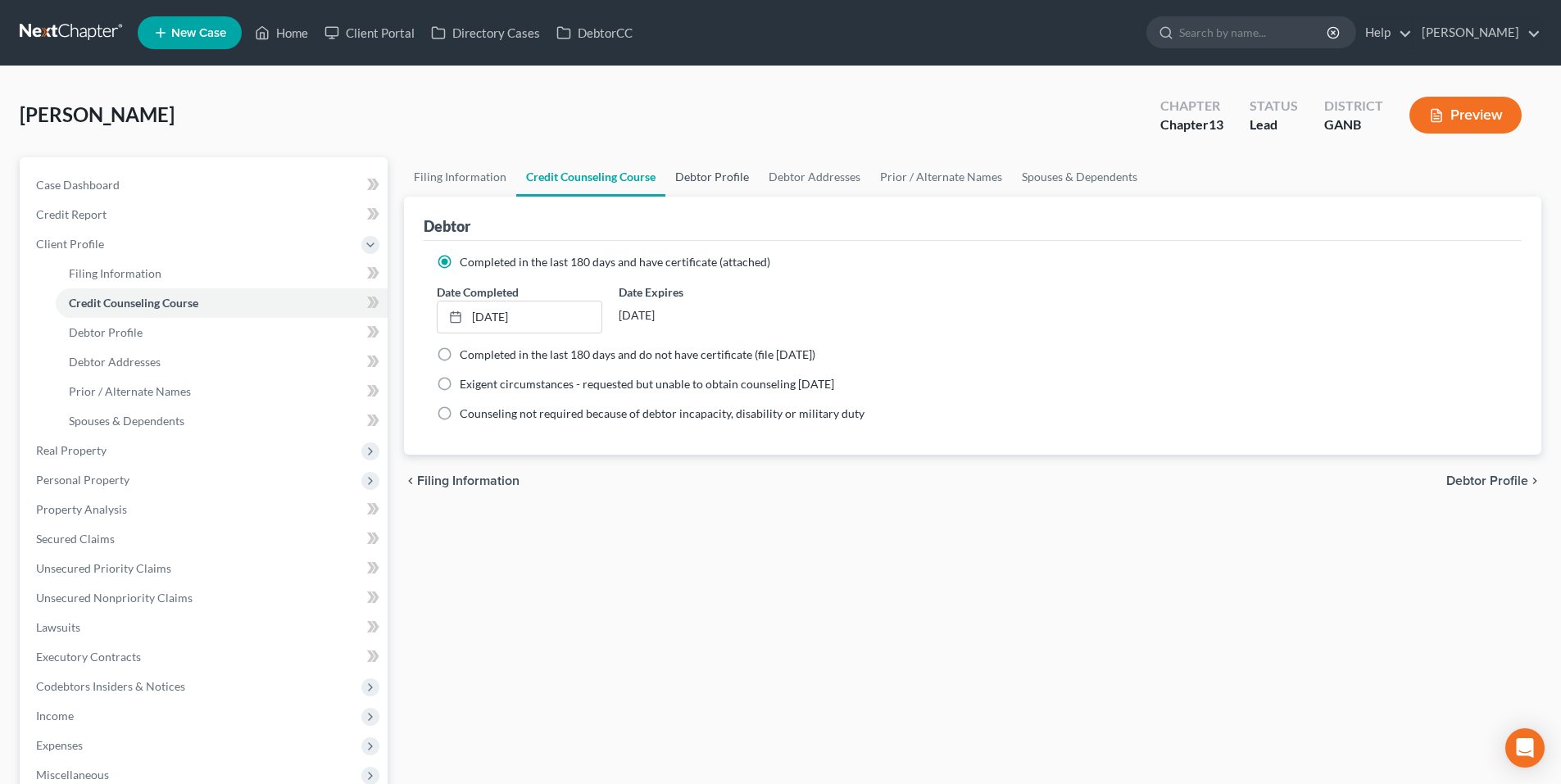
click at [718, 185] on link "Debtor Profile" at bounding box center [712, 176] width 93 height 39
select select "4"
select select "0"
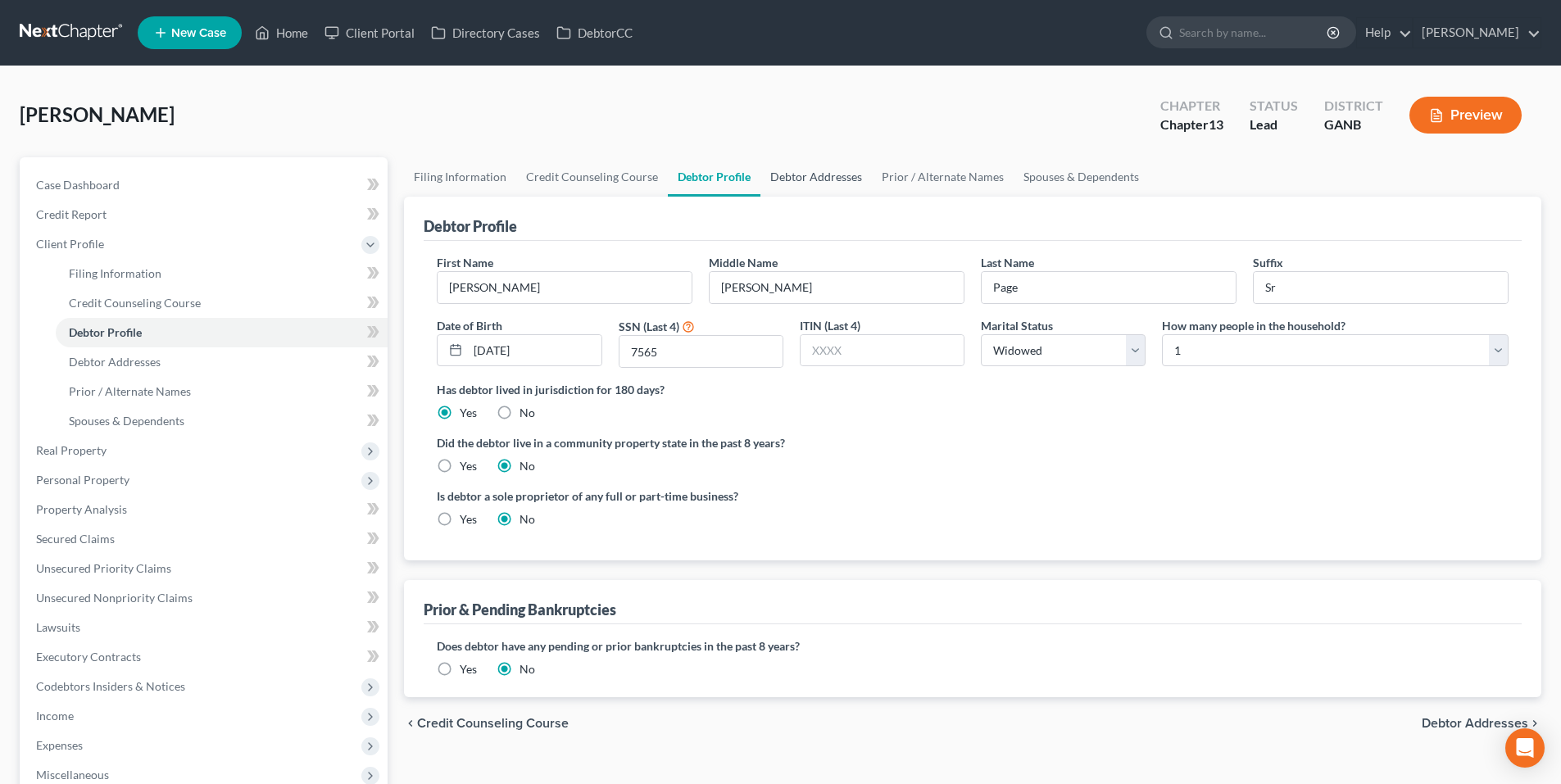
click at [802, 171] on link "Debtor Addresses" at bounding box center [817, 176] width 112 height 39
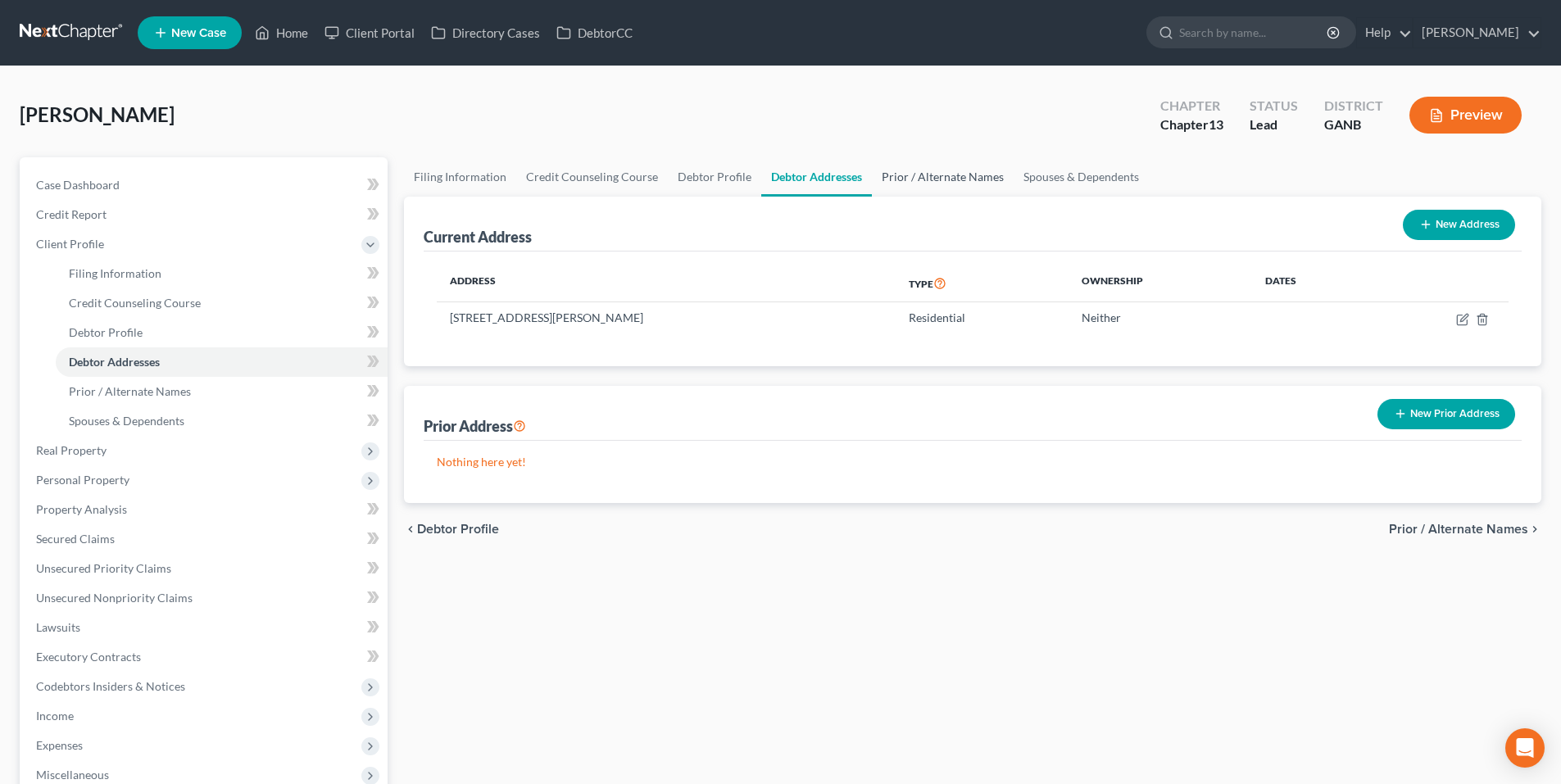
click at [885, 179] on link "Prior / Alternate Names" at bounding box center [942, 176] width 142 height 39
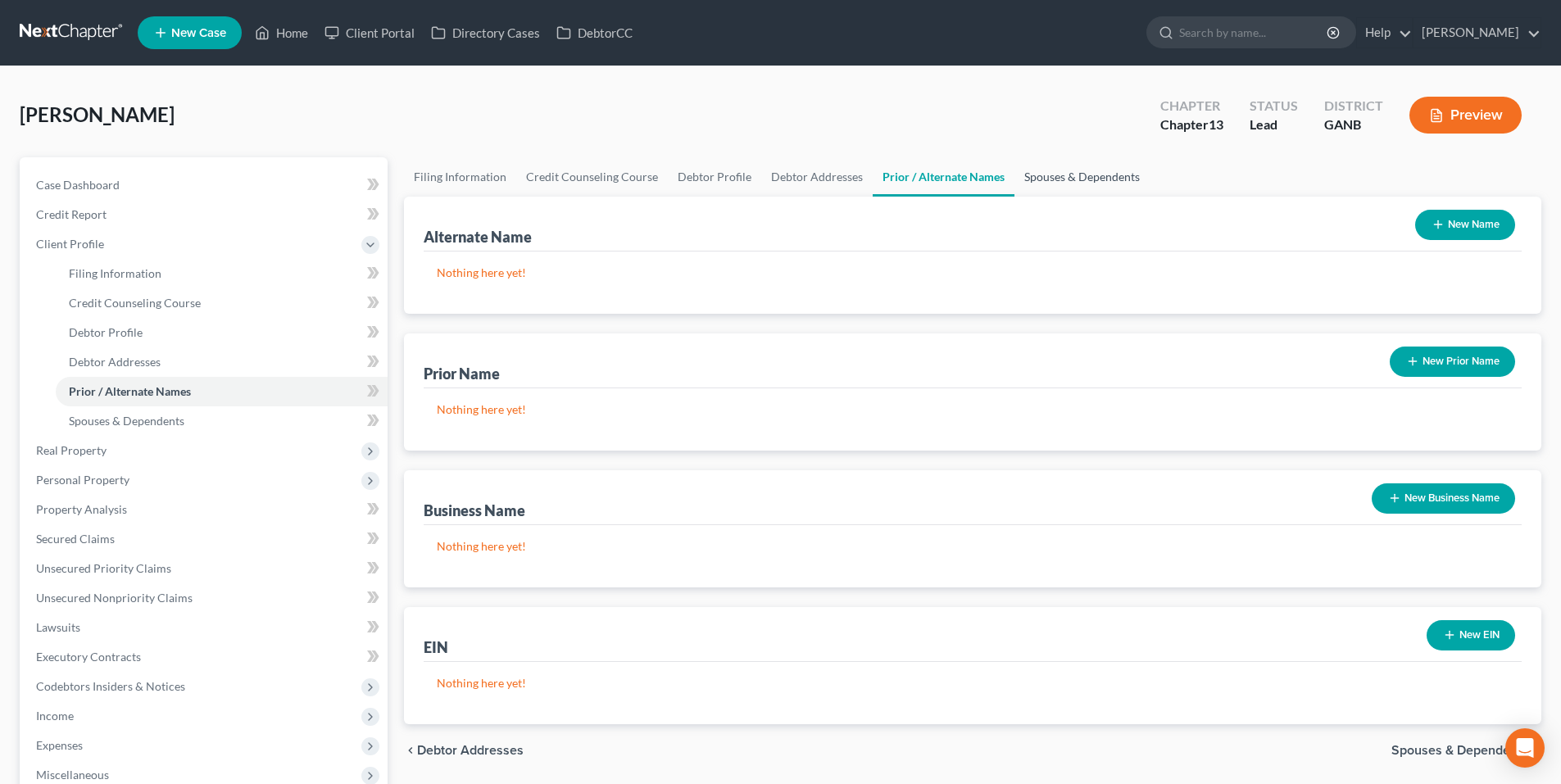
click at [1063, 181] on link "Spouses & Dependents" at bounding box center [1082, 176] width 135 height 39
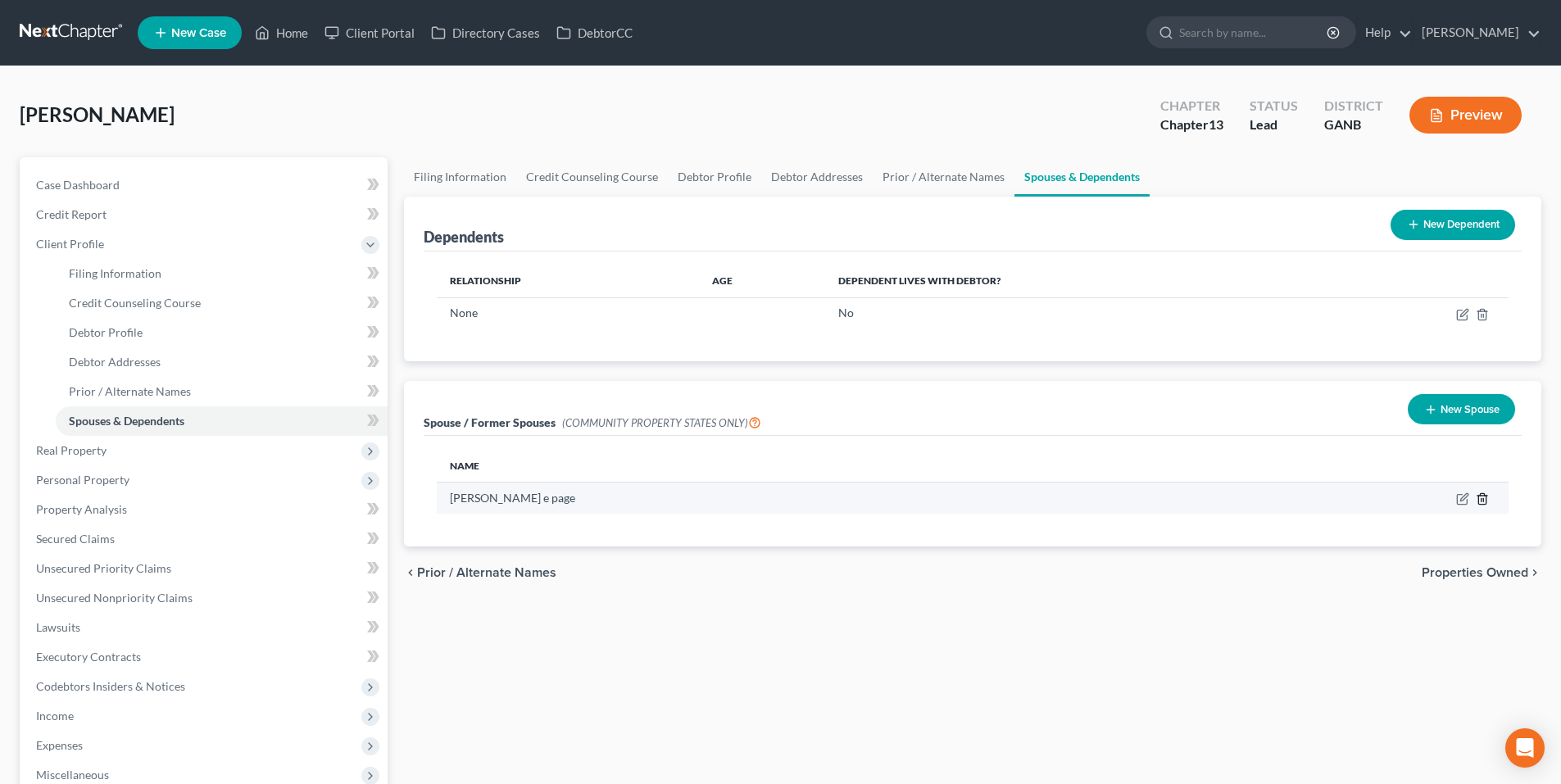
click at [1482, 492] on td at bounding box center [1347, 498] width 324 height 31
click at [1481, 497] on icon "button" at bounding box center [1483, 499] width 13 height 13
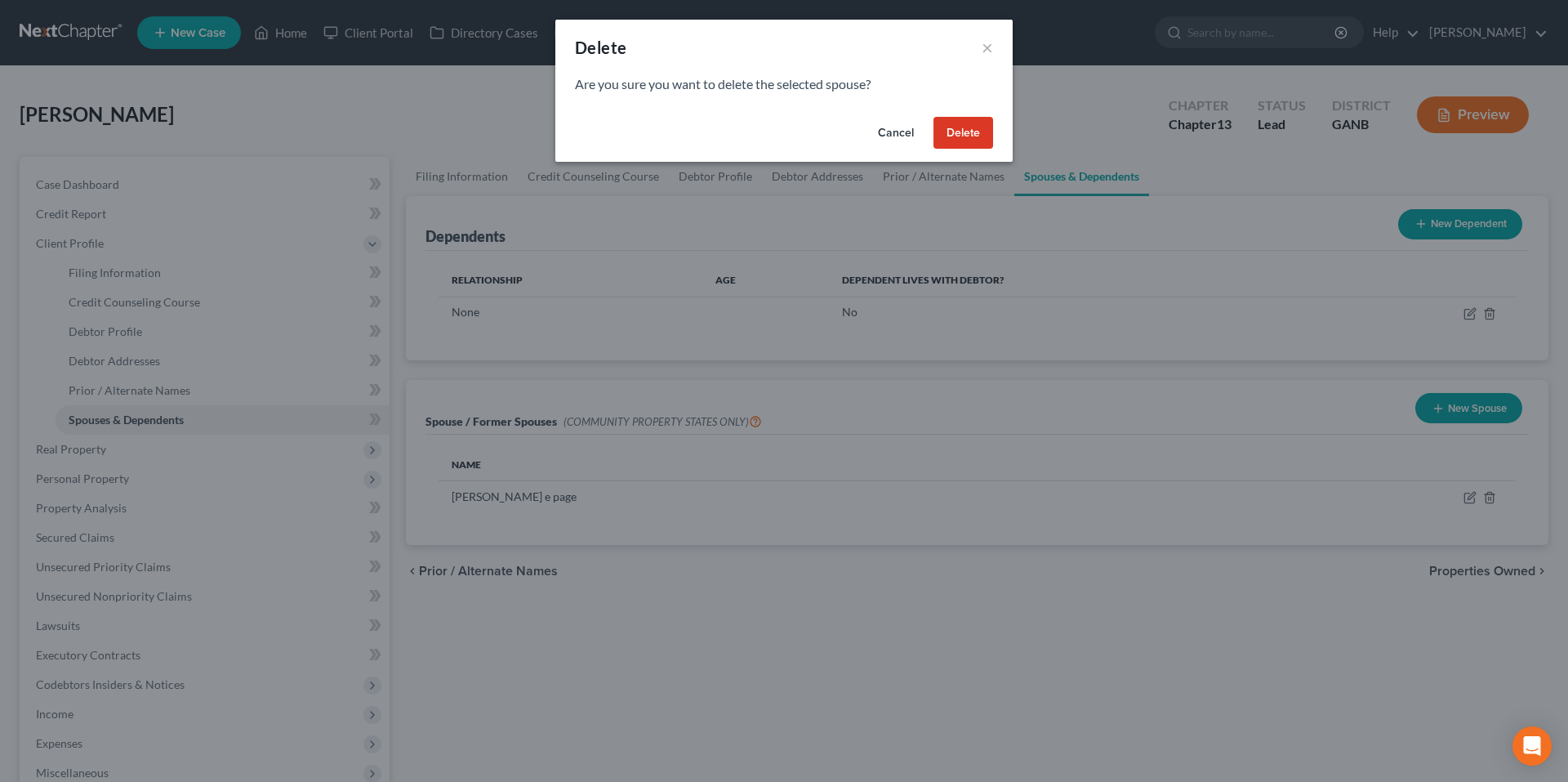
click at [967, 122] on button "Delete" at bounding box center [963, 133] width 60 height 32
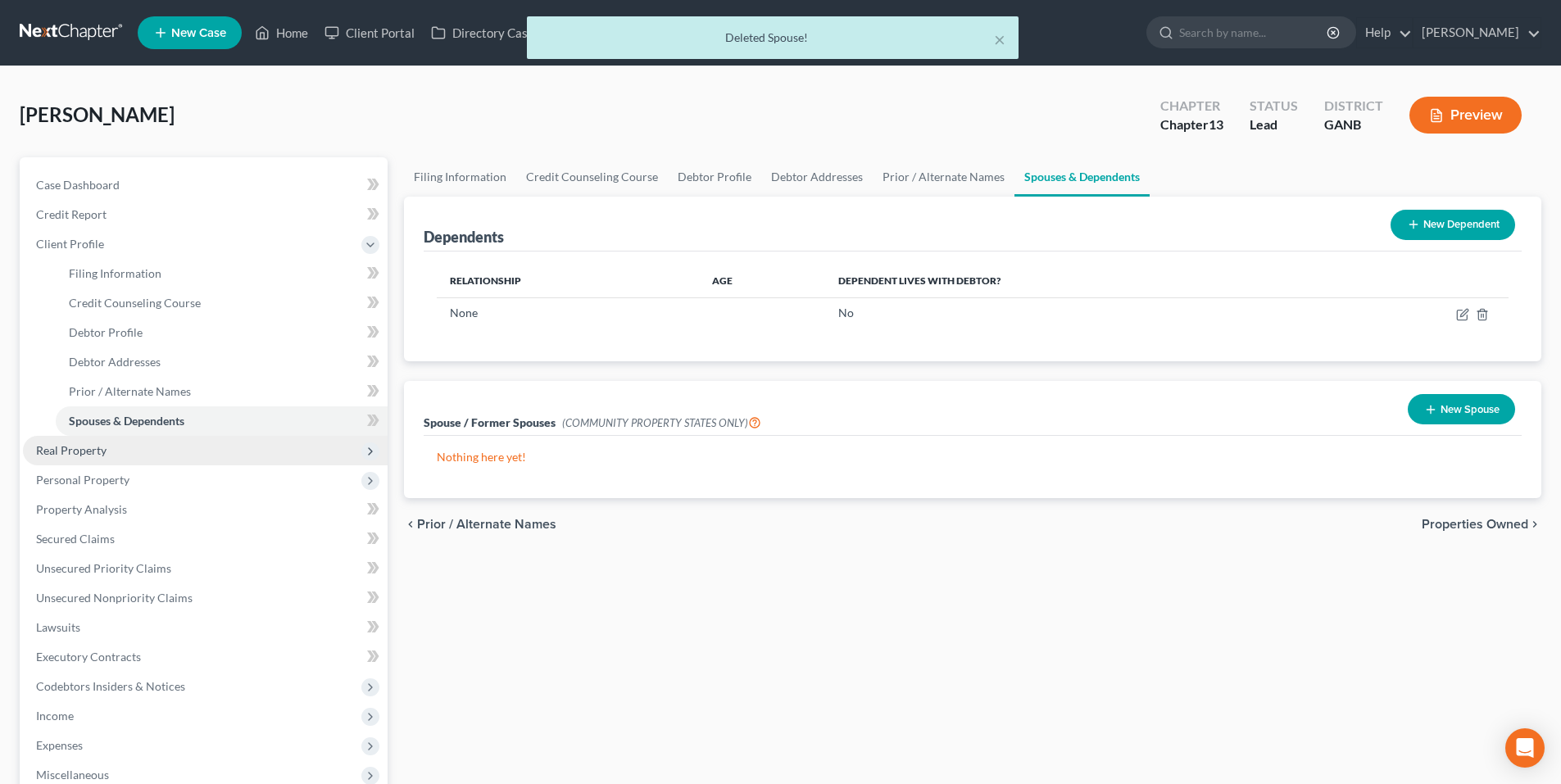
click at [47, 450] on span "Real Property" at bounding box center [71, 450] width 71 height 14
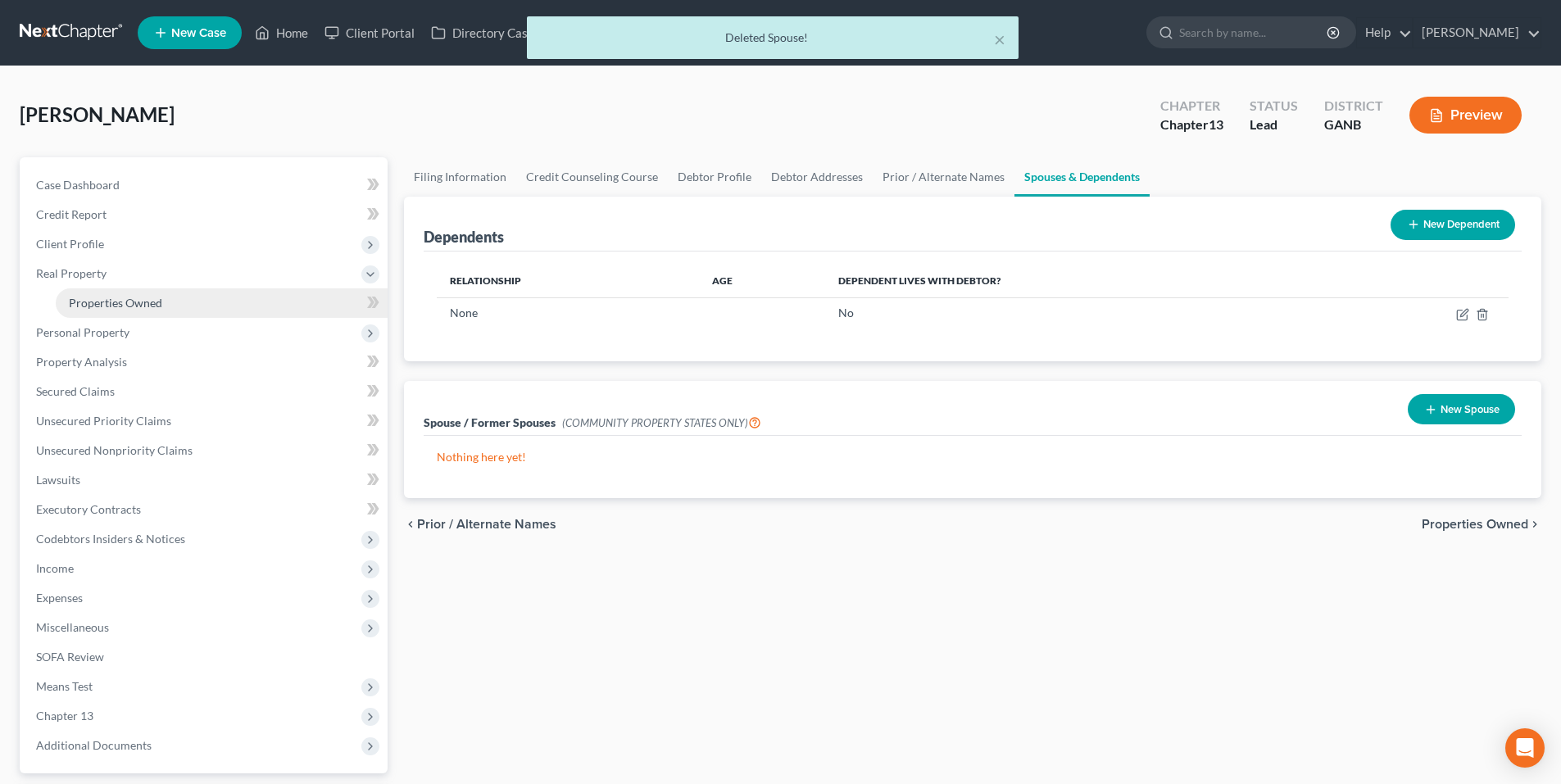
click at [82, 304] on span "Properties Owned" at bounding box center [116, 302] width 93 height 14
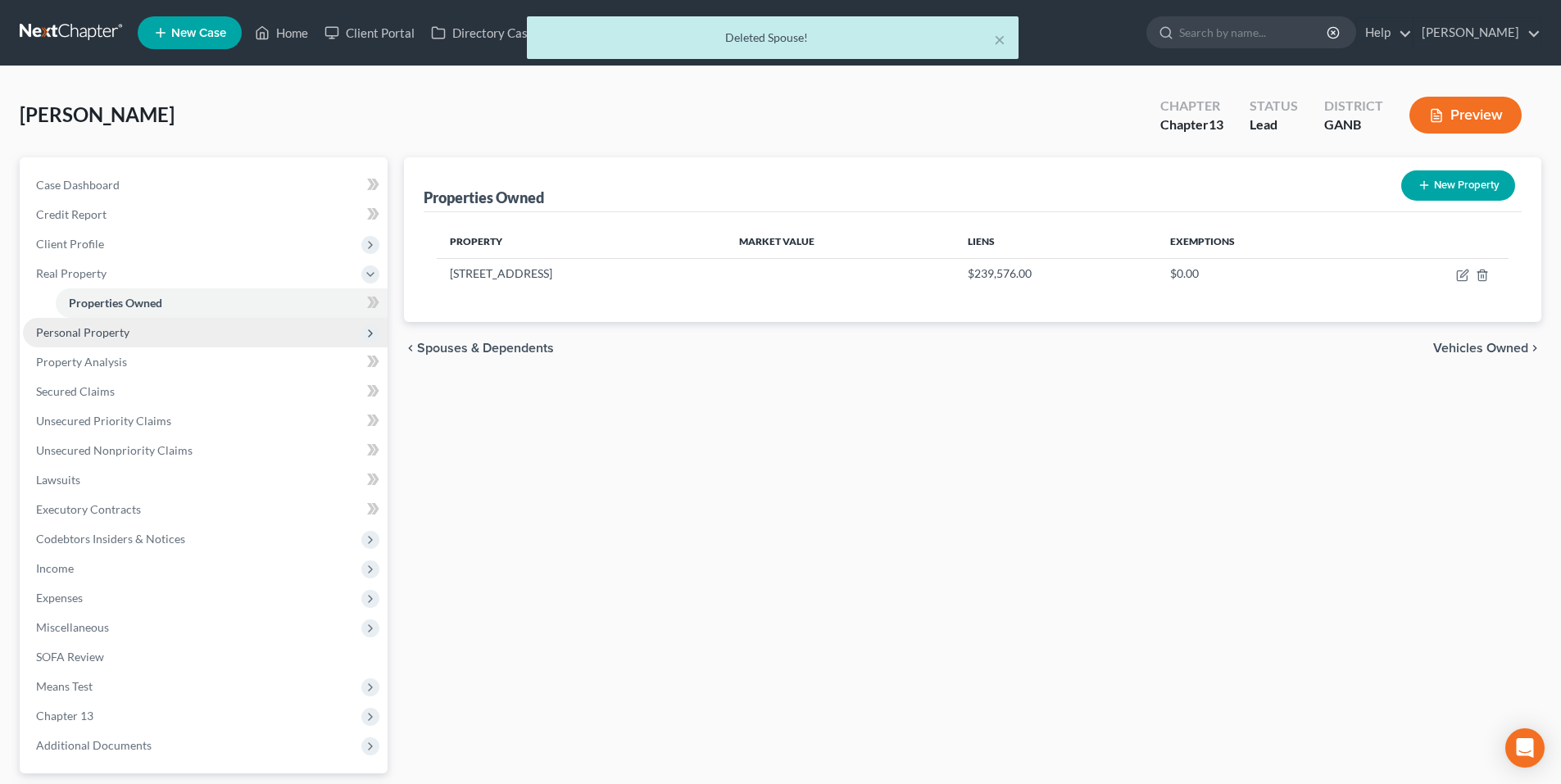
click at [73, 335] on span "Personal Property" at bounding box center [82, 332] width 93 height 14
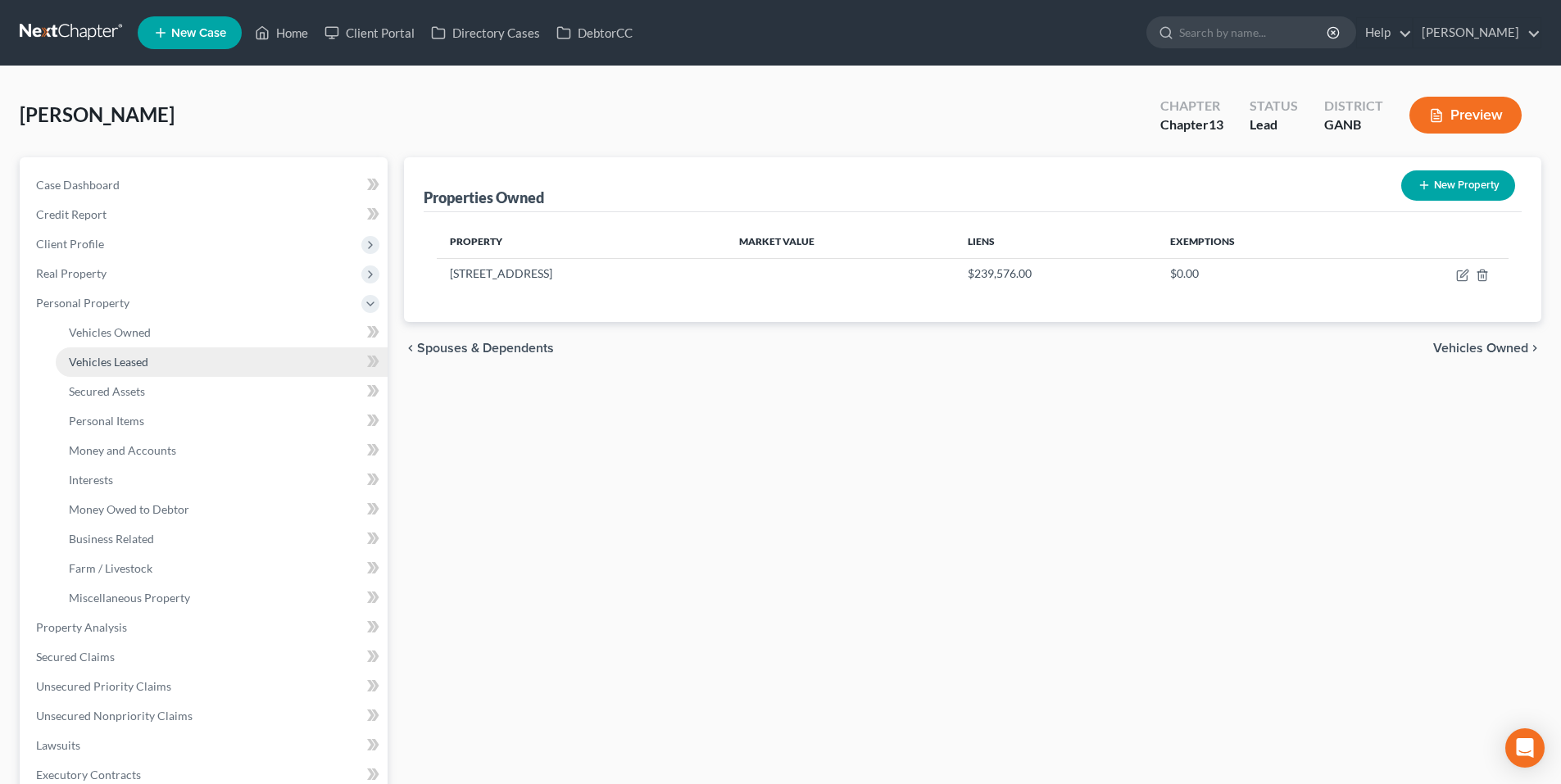
click at [82, 348] on link "Vehicles Leased" at bounding box center [221, 361] width 332 height 29
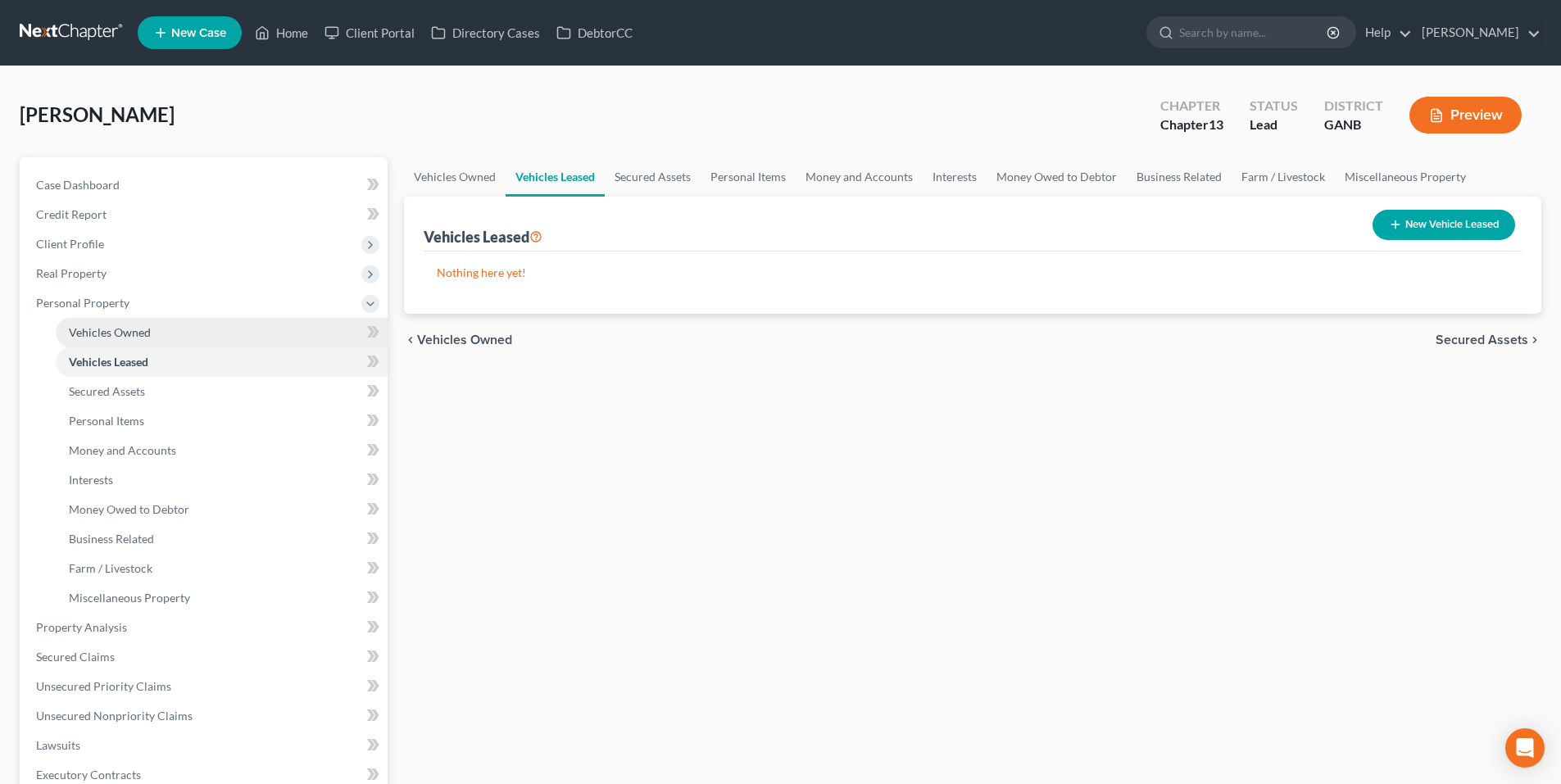
click at [82, 339] on span "Vehicles Owned" at bounding box center [110, 332] width 82 height 14
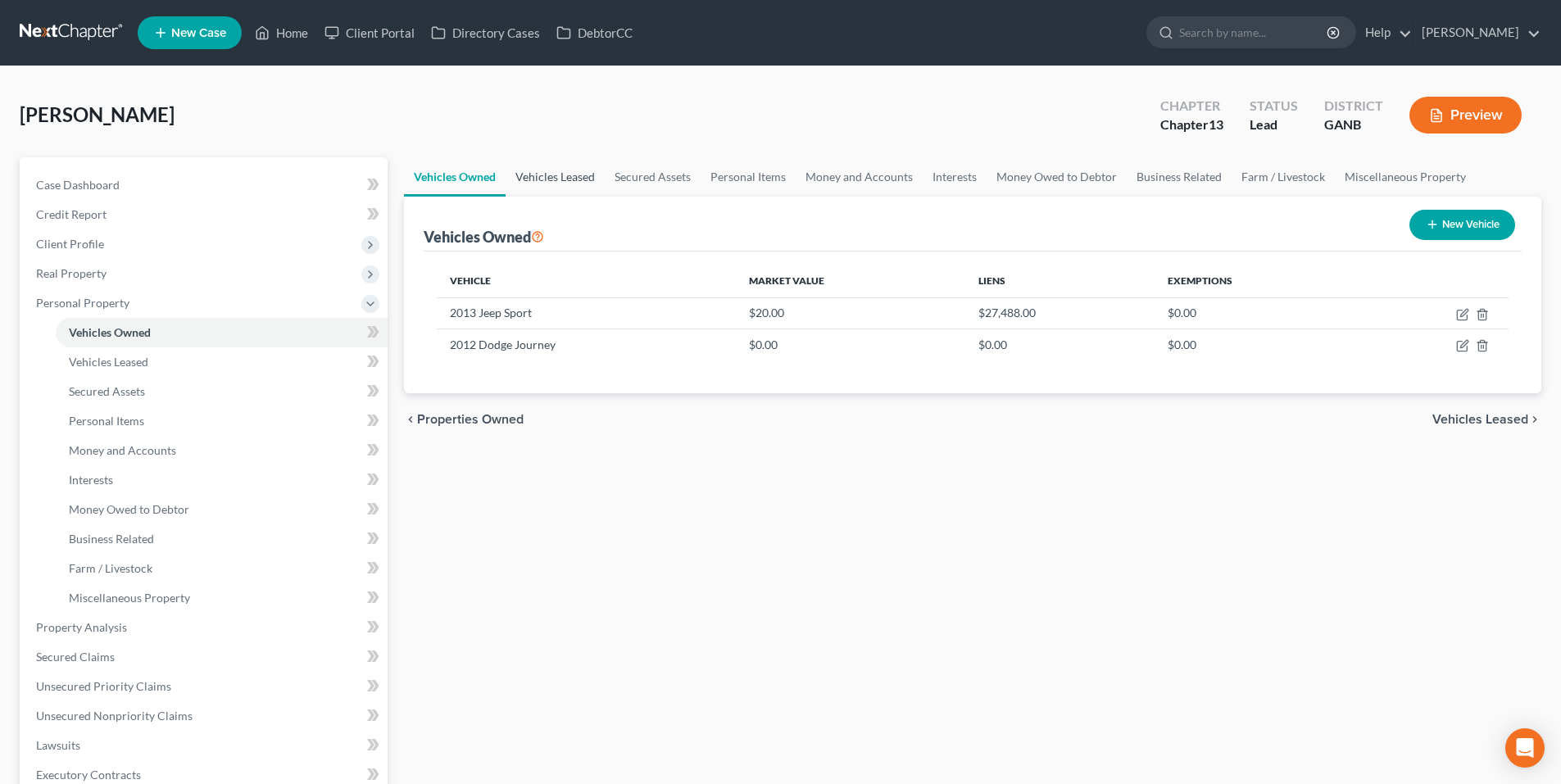
click at [563, 185] on link "Vehicles Leased" at bounding box center [554, 176] width 99 height 39
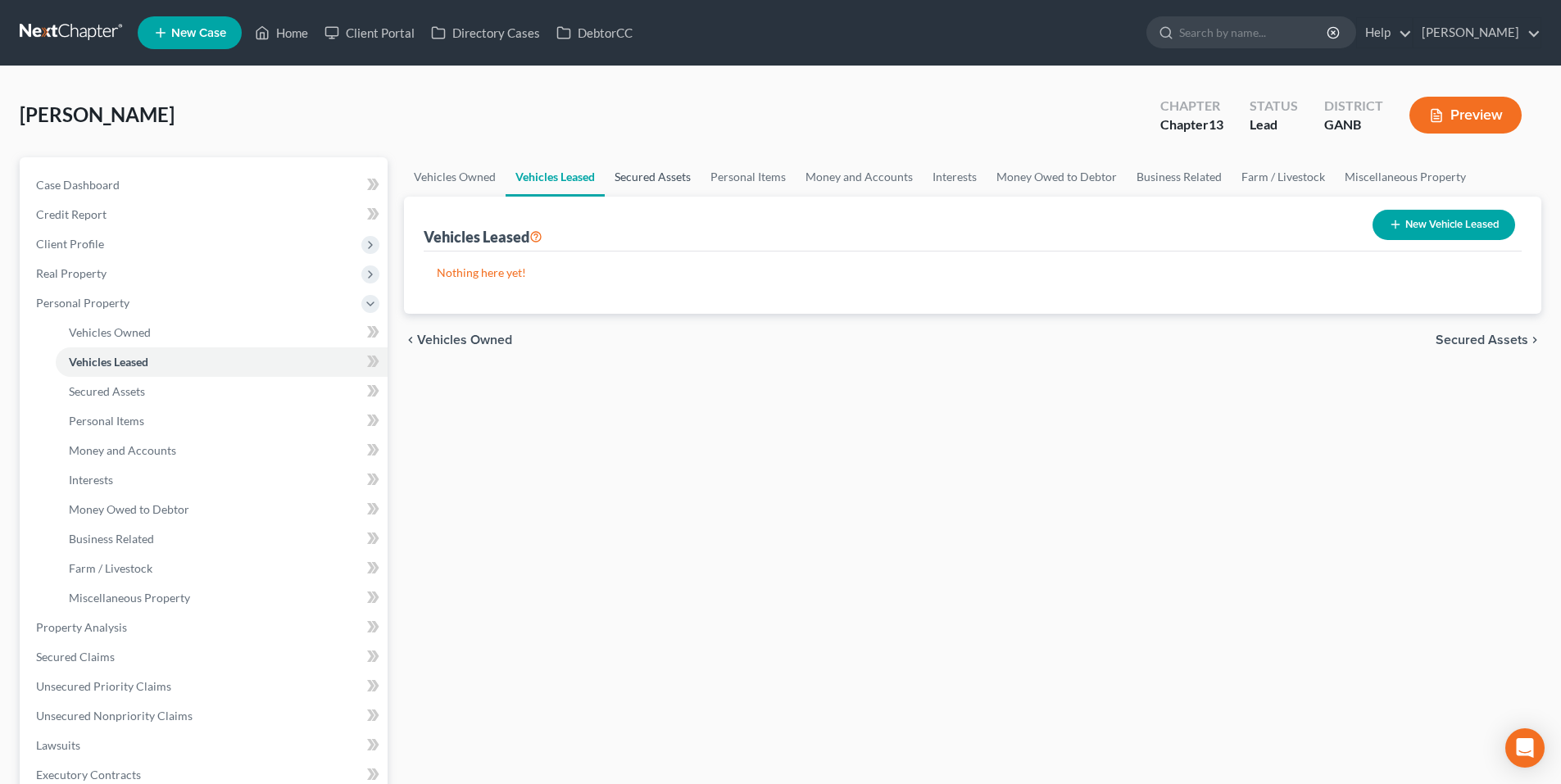
click at [658, 177] on link "Secured Assets" at bounding box center [653, 176] width 96 height 39
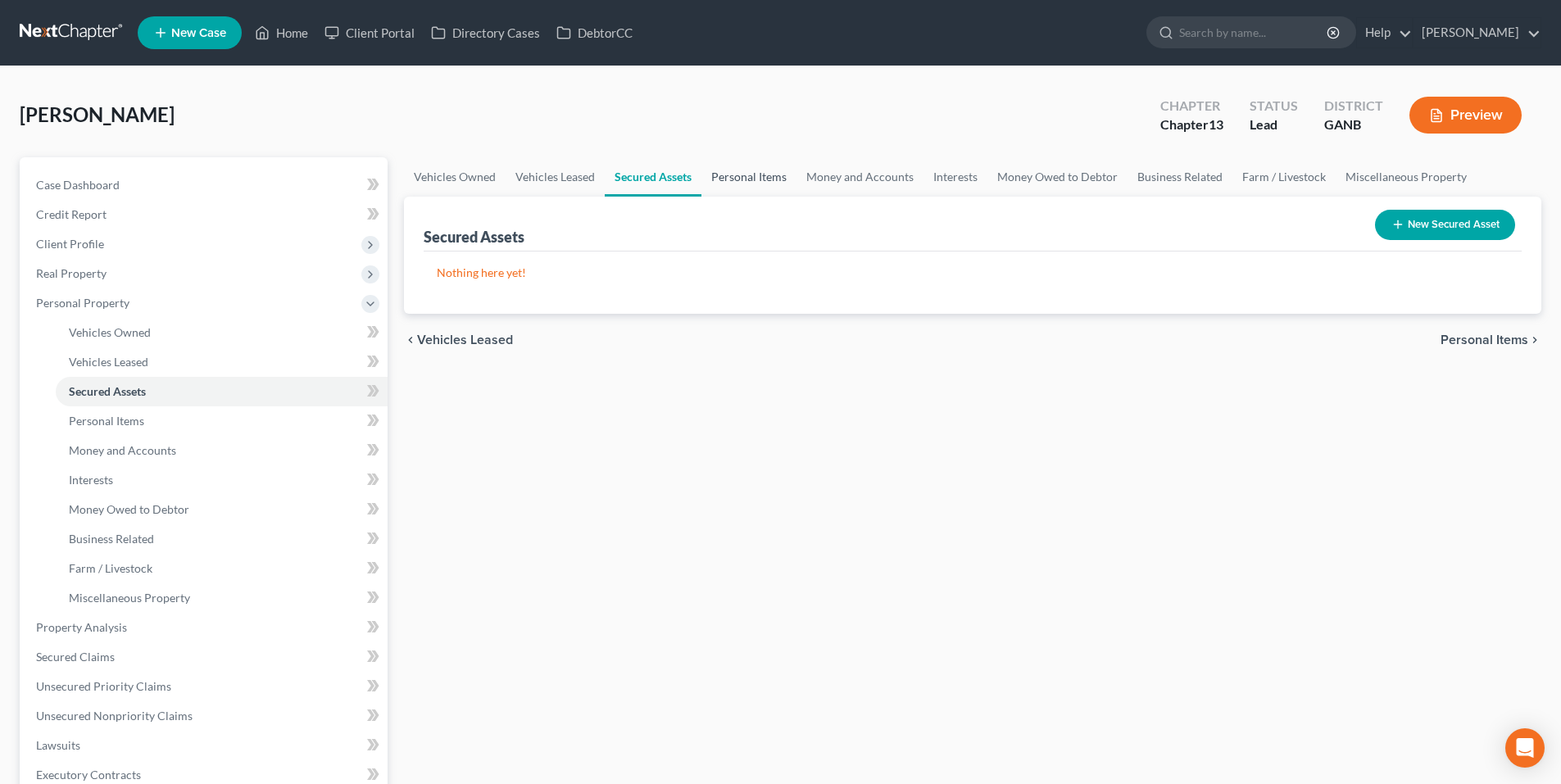
click at [760, 178] on link "Personal Items" at bounding box center [749, 176] width 95 height 39
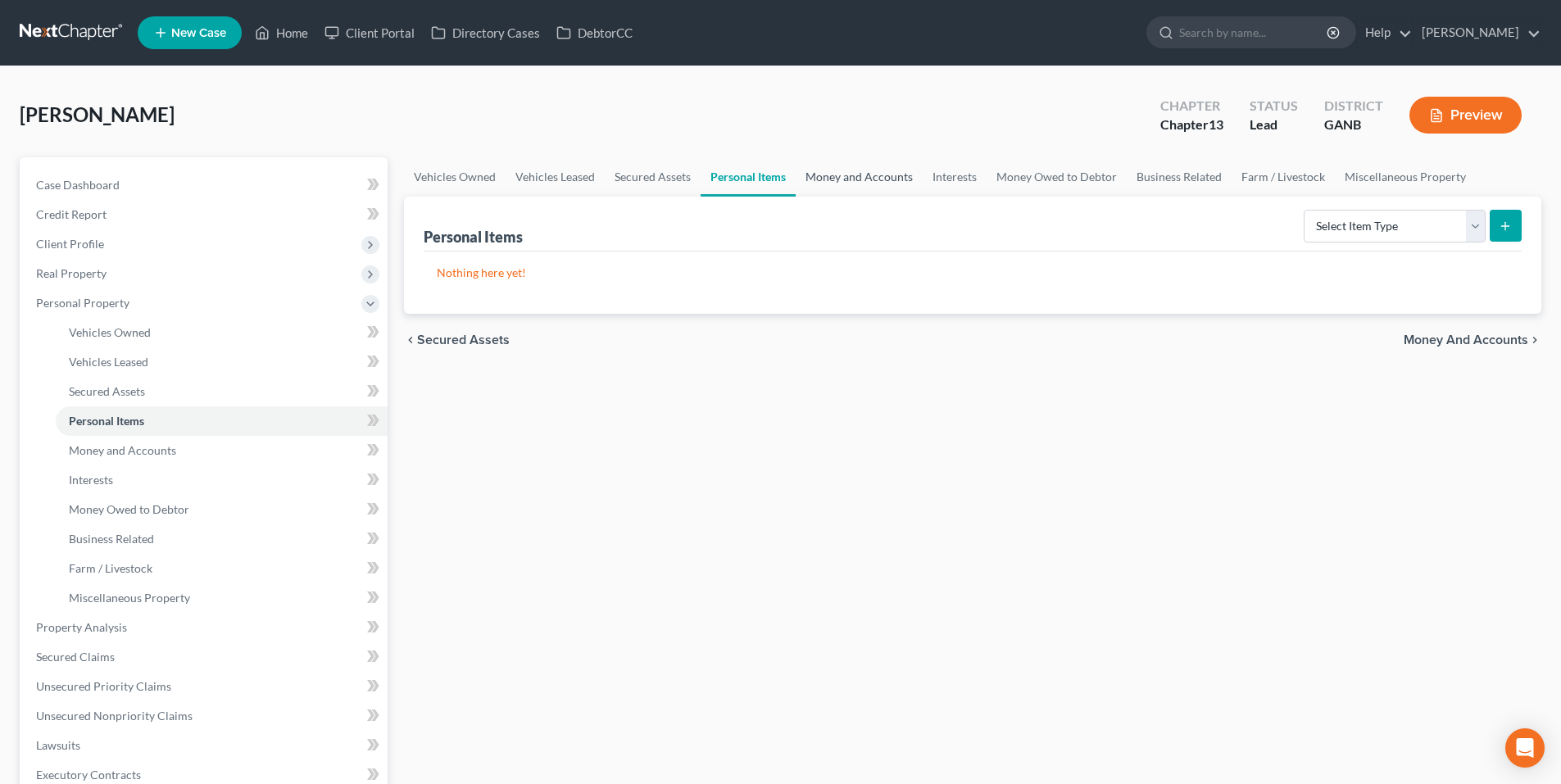
click at [821, 176] on link "Money and Accounts" at bounding box center [859, 176] width 127 height 39
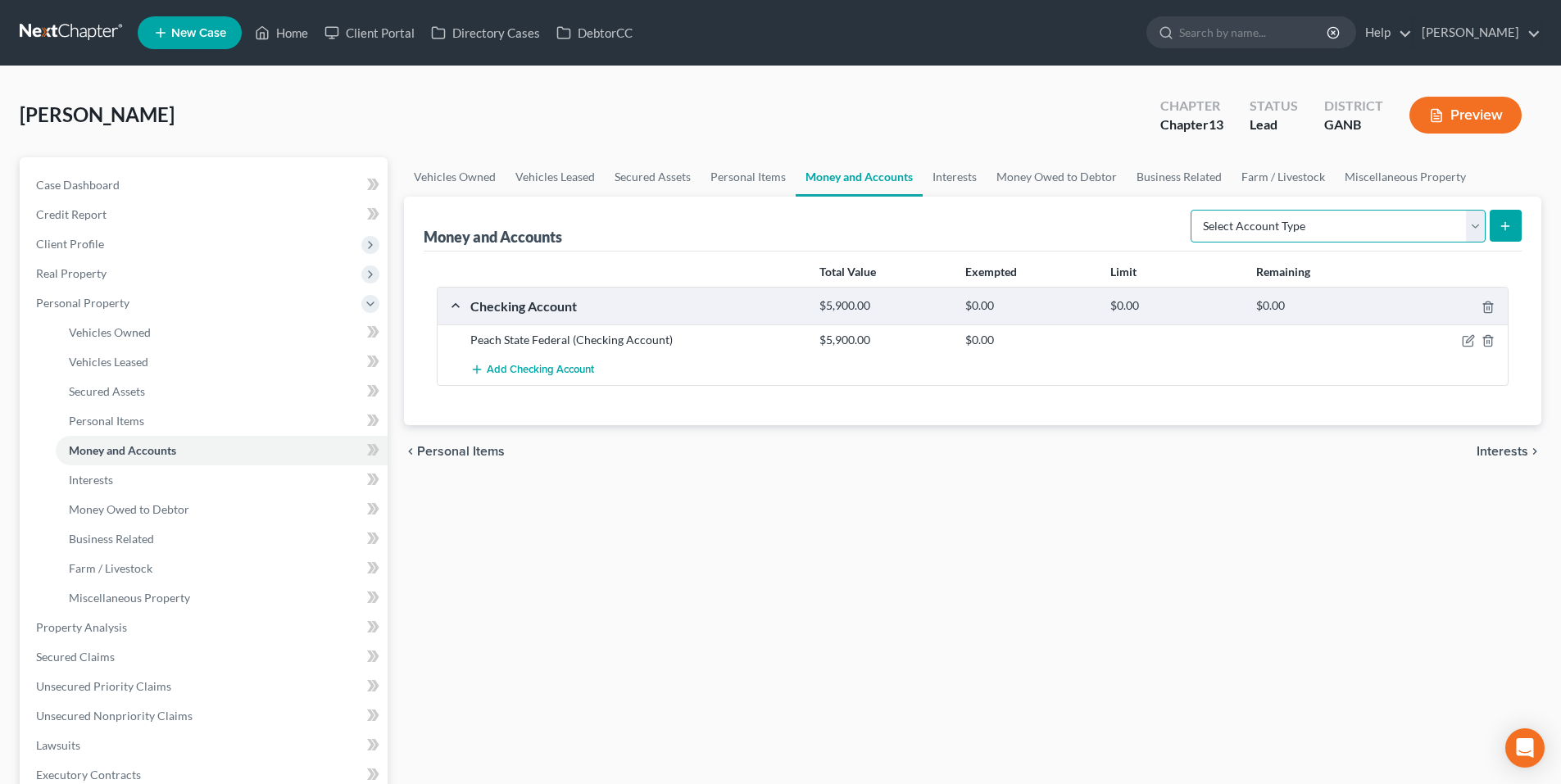
click at [1473, 222] on select "Select Account Type Brokerage Cash on Hand Certificates of Deposit Checking Acc…" at bounding box center [1338, 226] width 295 height 32
select select "checking"
click at [1194, 210] on select "Select Account Type Brokerage Cash on Hand Certificates of Deposit Checking Acc…" at bounding box center [1338, 226] width 295 height 32
click at [1504, 220] on icon "submit" at bounding box center [1506, 226] width 13 height 13
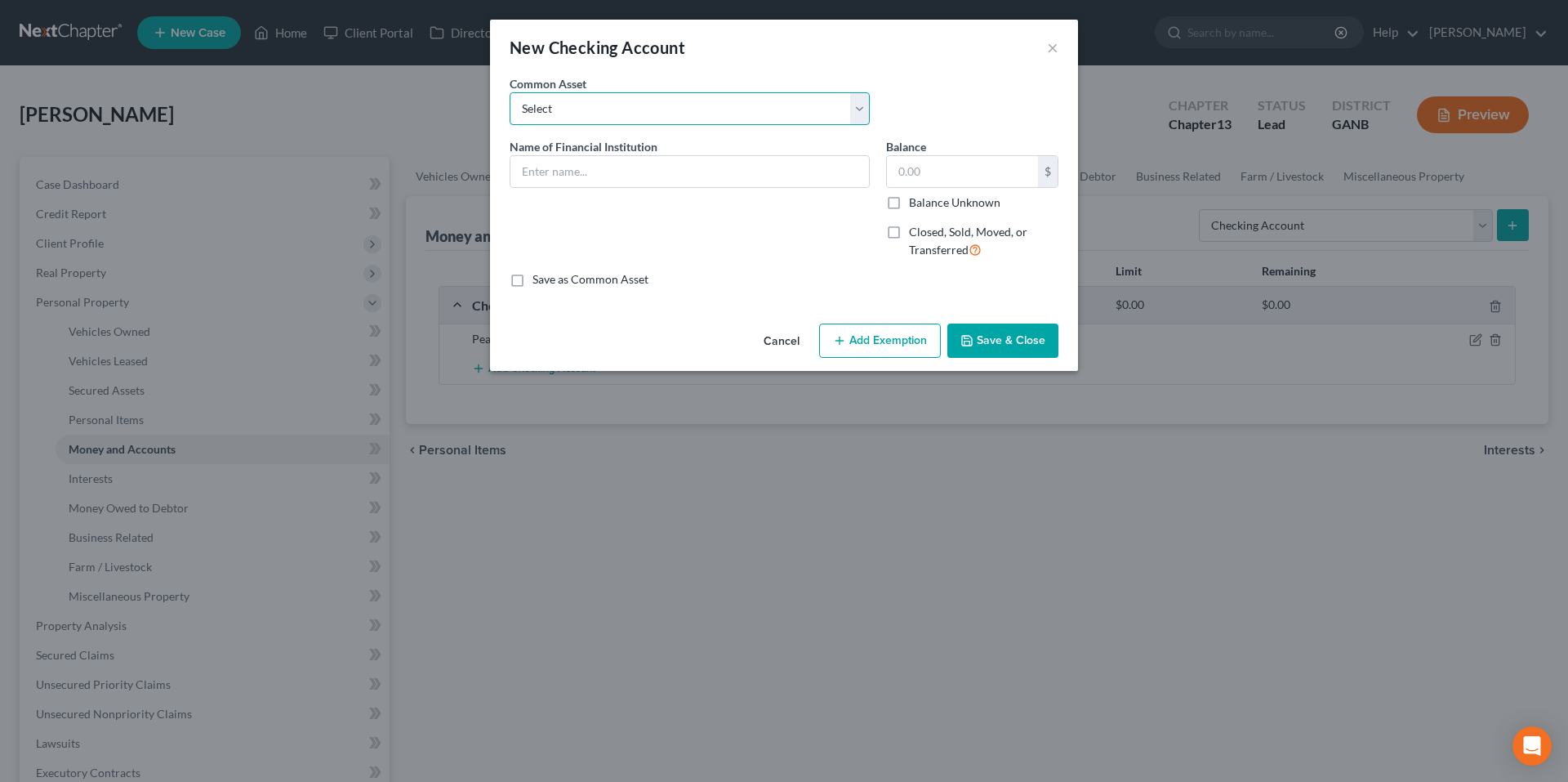
click at [816, 105] on select "Select Navy Federal Credit Union USAA Truist Bank of the Ozarks (Bank OZK) PNC …" at bounding box center [689, 108] width 360 height 32
select select "7"
click at [509, 92] on select "Select Navy Federal Credit Union USAA Truist Bank of the Ozarks (Bank OZK) PNC …" at bounding box center [689, 108] width 360 height 32
type input "Peach State Federal Credit Union"
click at [936, 174] on input "200.00" at bounding box center [962, 171] width 151 height 31
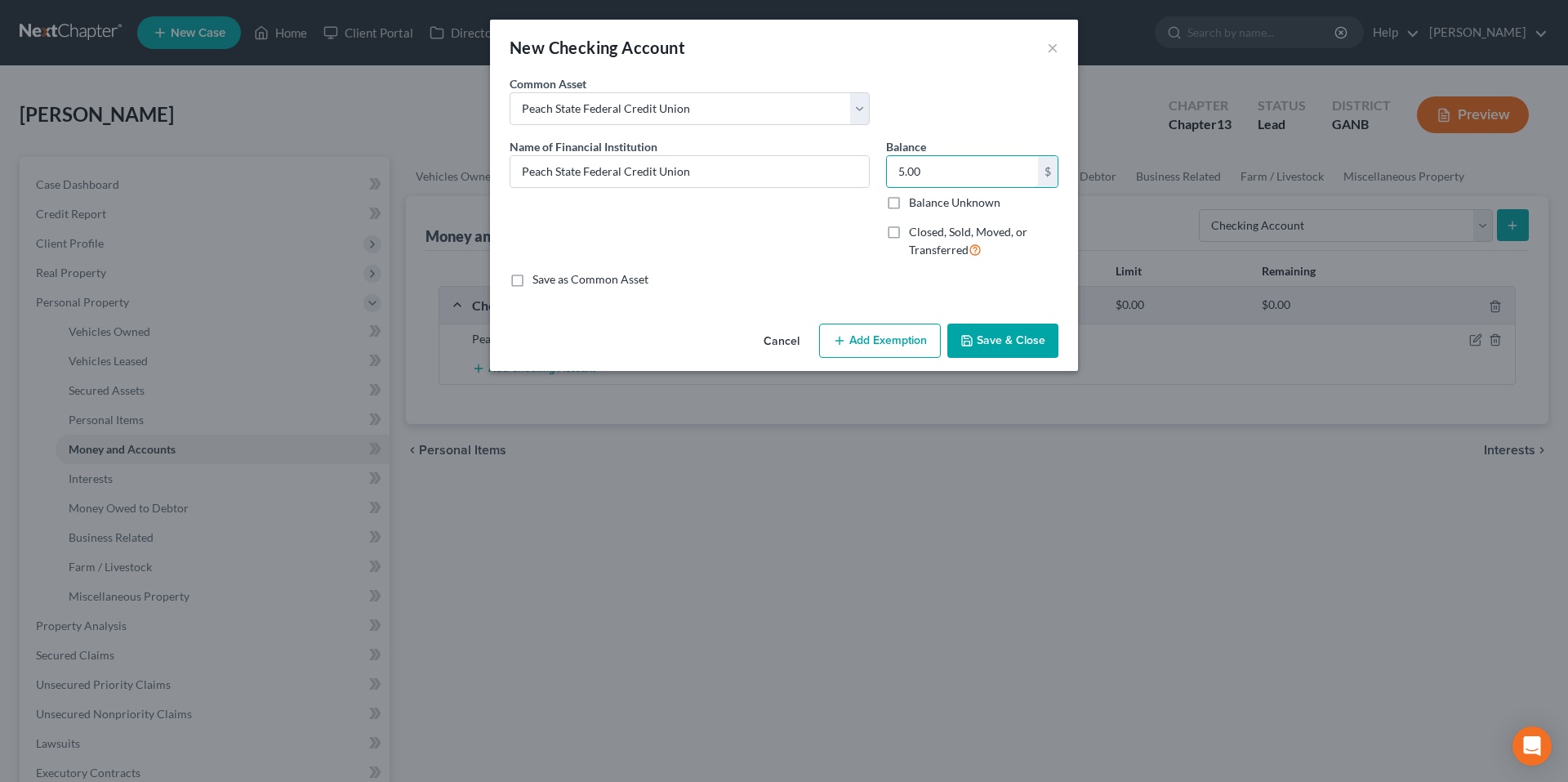
type input "5.00"
click at [1008, 335] on button "Save & Close" at bounding box center [1003, 340] width 111 height 34
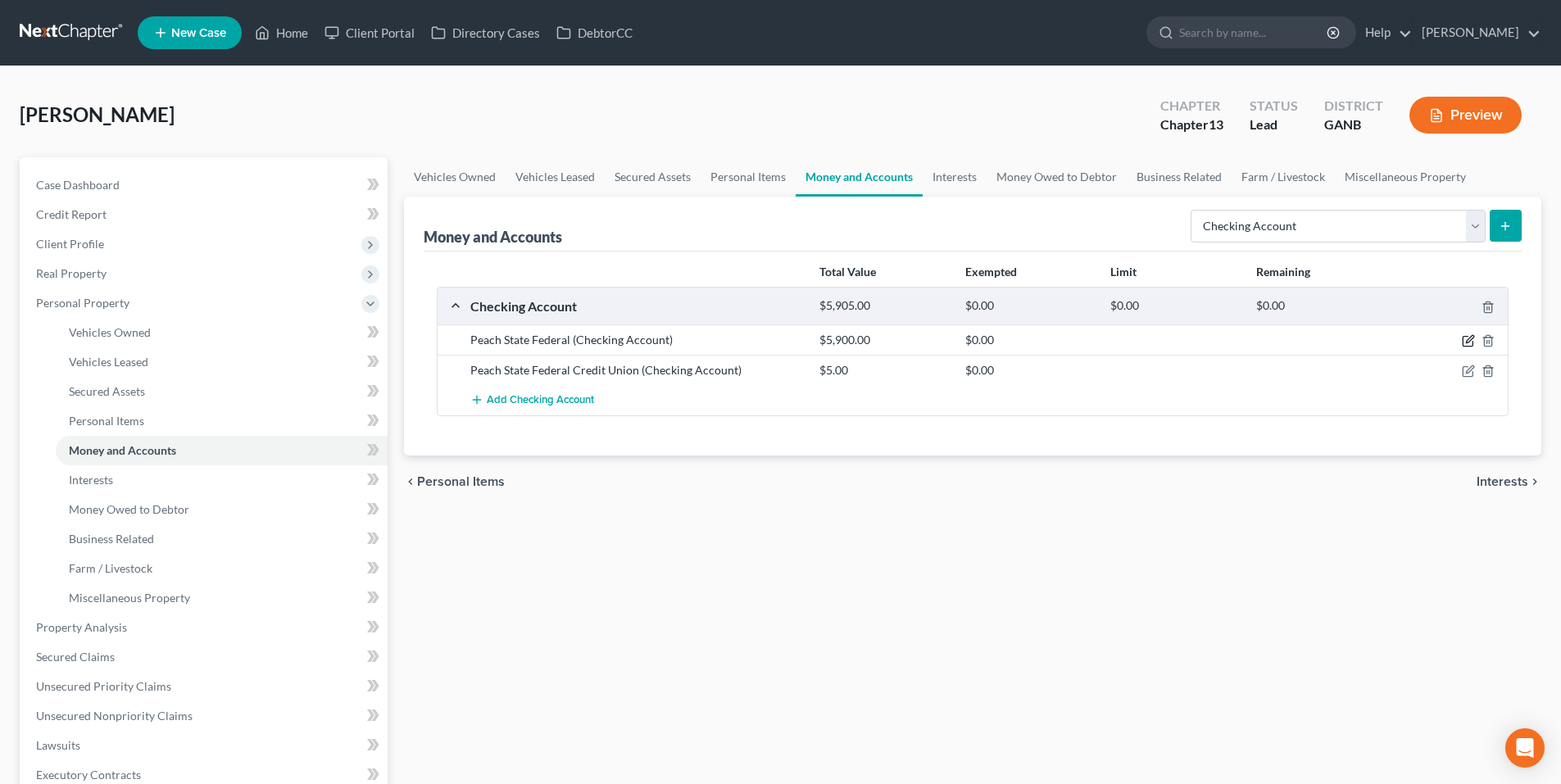
click at [1473, 342] on icon "button" at bounding box center [1468, 342] width 10 height 10
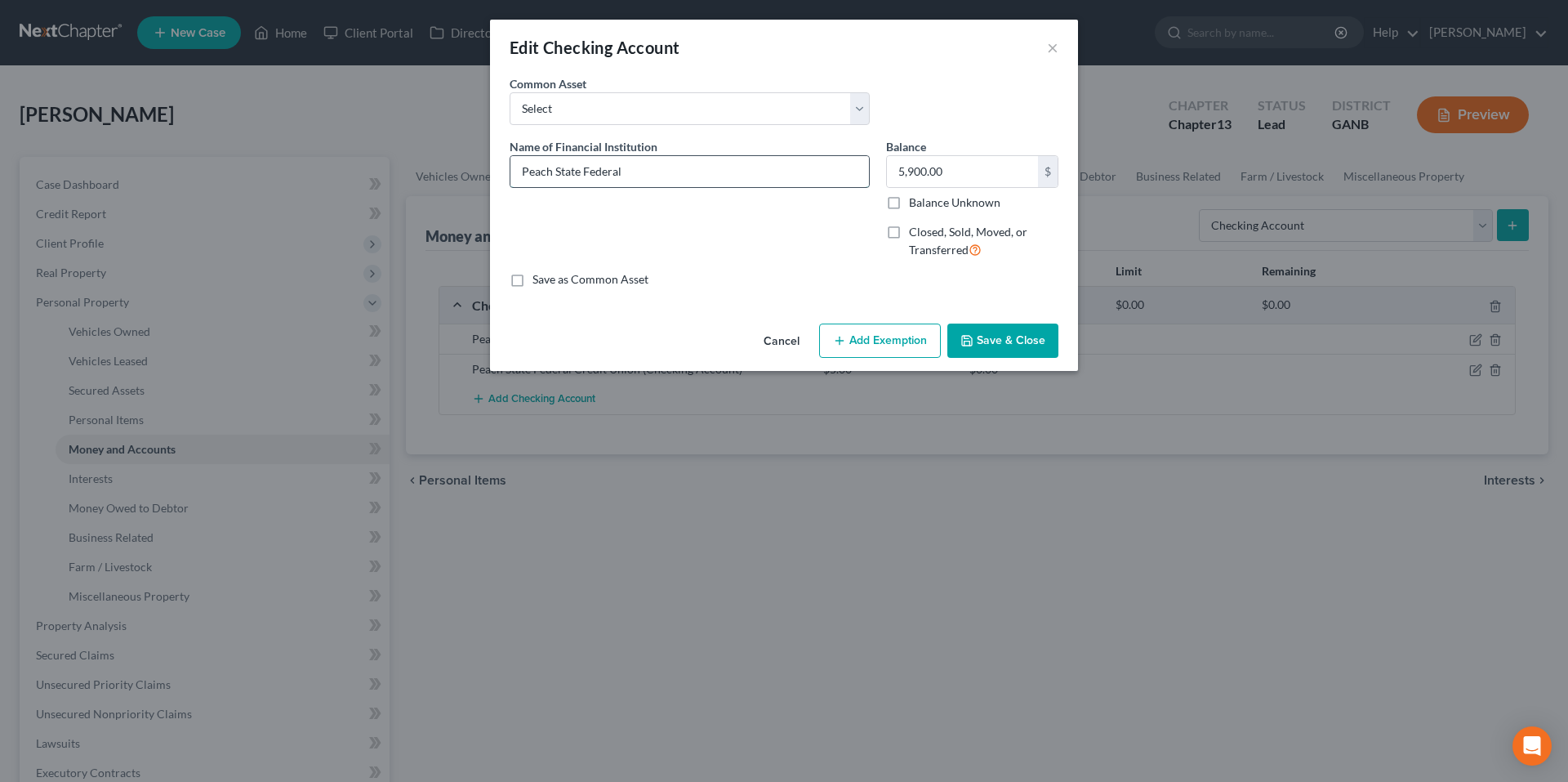
click at [686, 176] on input "Peach State Federal" at bounding box center [689, 171] width 358 height 31
type input "Peach State Federal Credit Union"
click at [965, 169] on input "5,900.00" at bounding box center [962, 171] width 151 height 31
type input "0.00"
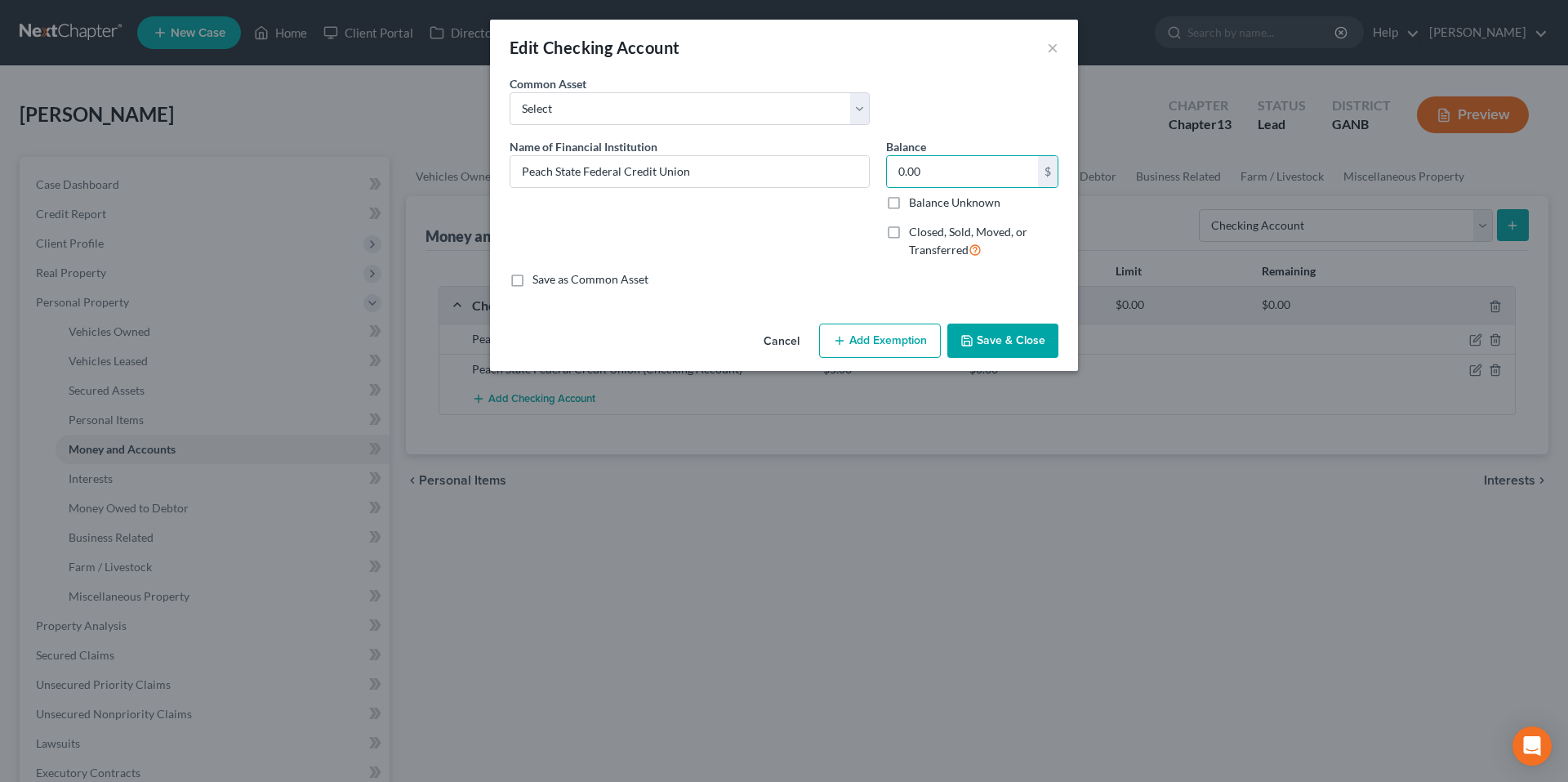
click at [1035, 340] on button "Save & Close" at bounding box center [1003, 340] width 111 height 34
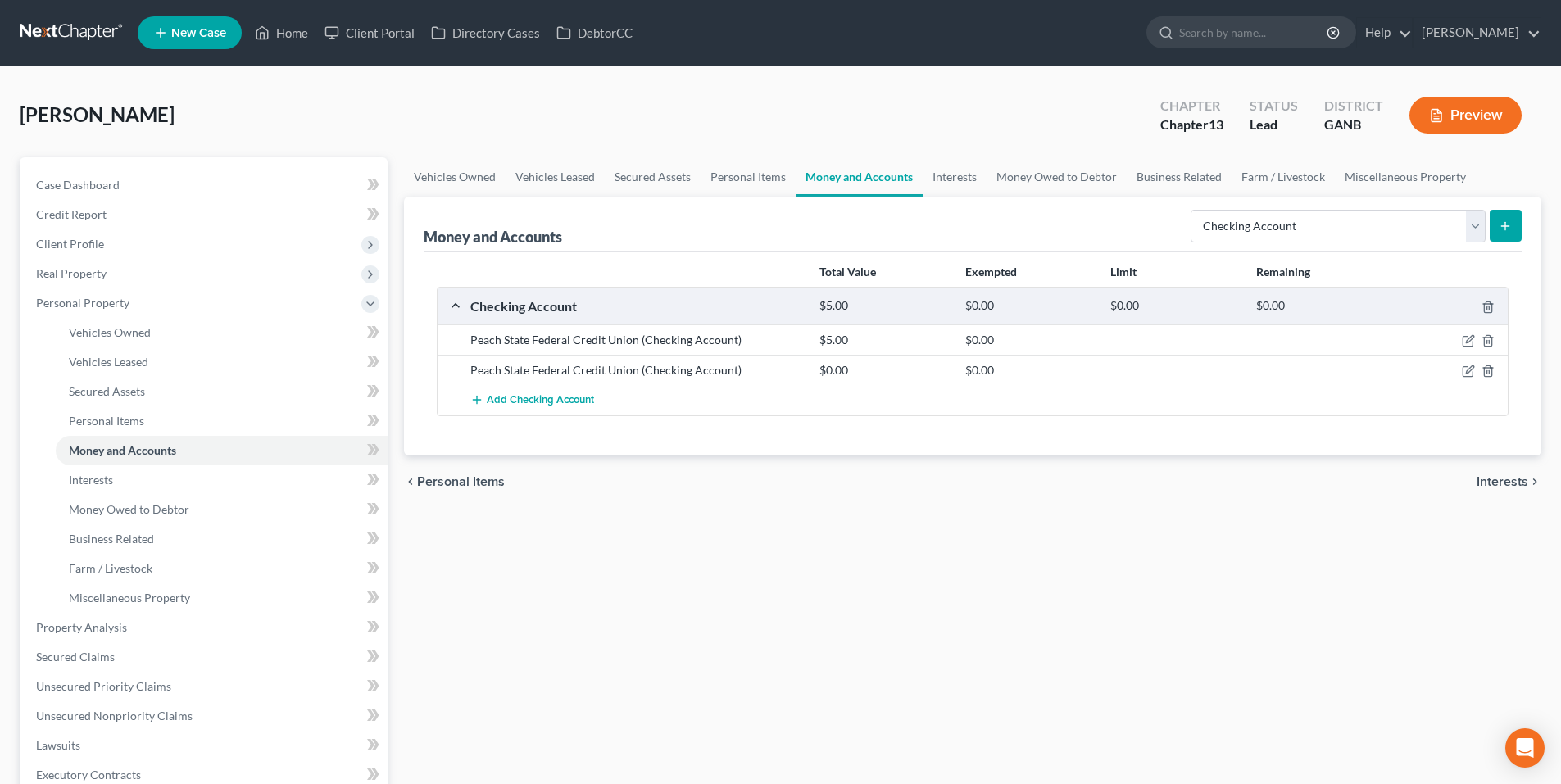
click at [1512, 229] on icon "submit" at bounding box center [1506, 226] width 13 height 13
click at [521, 405] on span "Add Checking Account" at bounding box center [540, 401] width 107 height 13
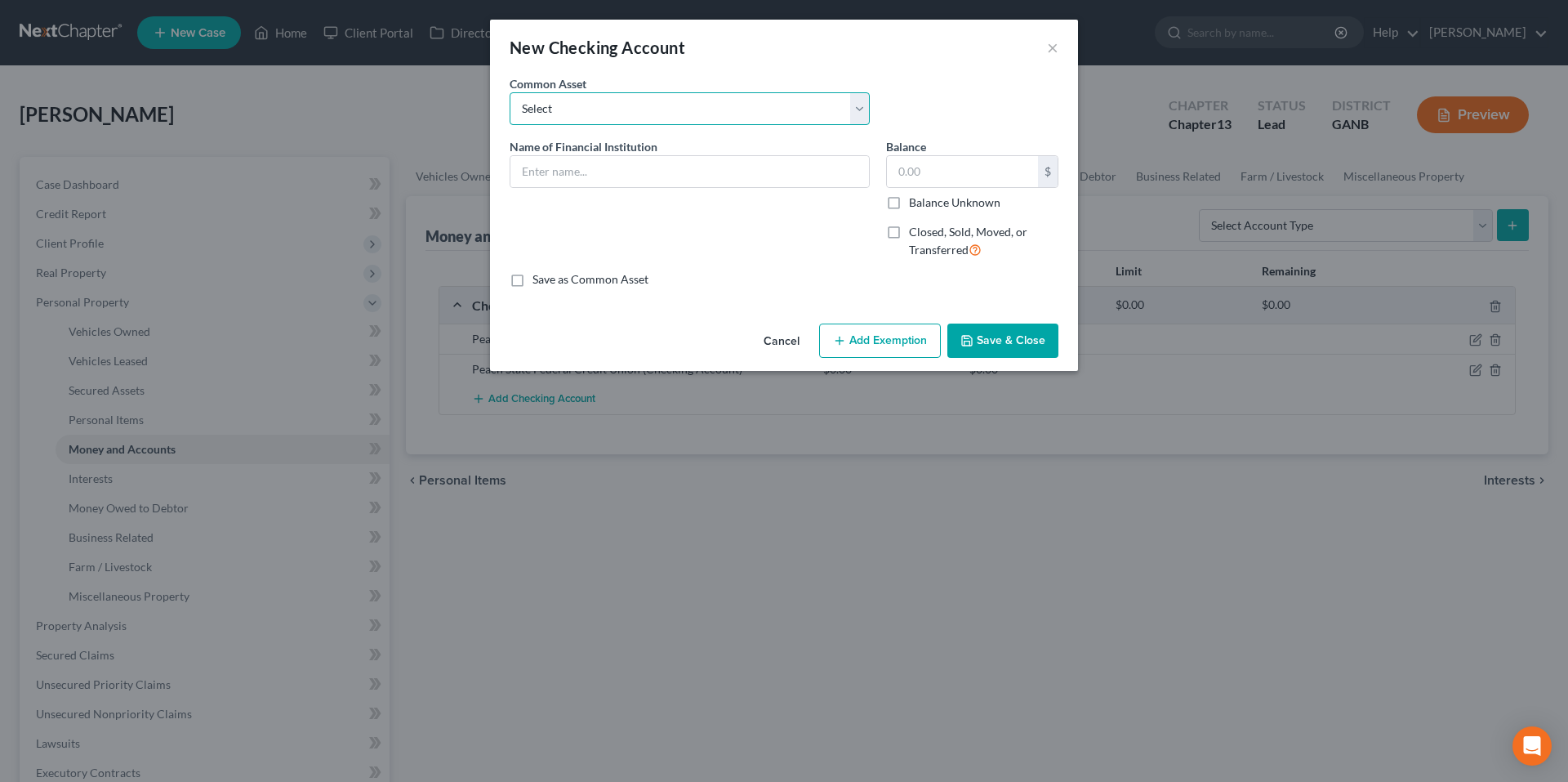
click at [713, 111] on select "Select Navy Federal Credit Union USAA Truist Bank of the Ozarks (Bank OZK) PNC …" at bounding box center [689, 108] width 360 height 32
select select "7"
click at [509, 92] on select "Select Navy Federal Credit Union USAA Truist Bank of the Ozarks (Bank OZK) PNC …" at bounding box center [689, 108] width 360 height 32
type input "Peach State Federal Credit Union"
click at [991, 183] on input "200.00" at bounding box center [962, 171] width 151 height 31
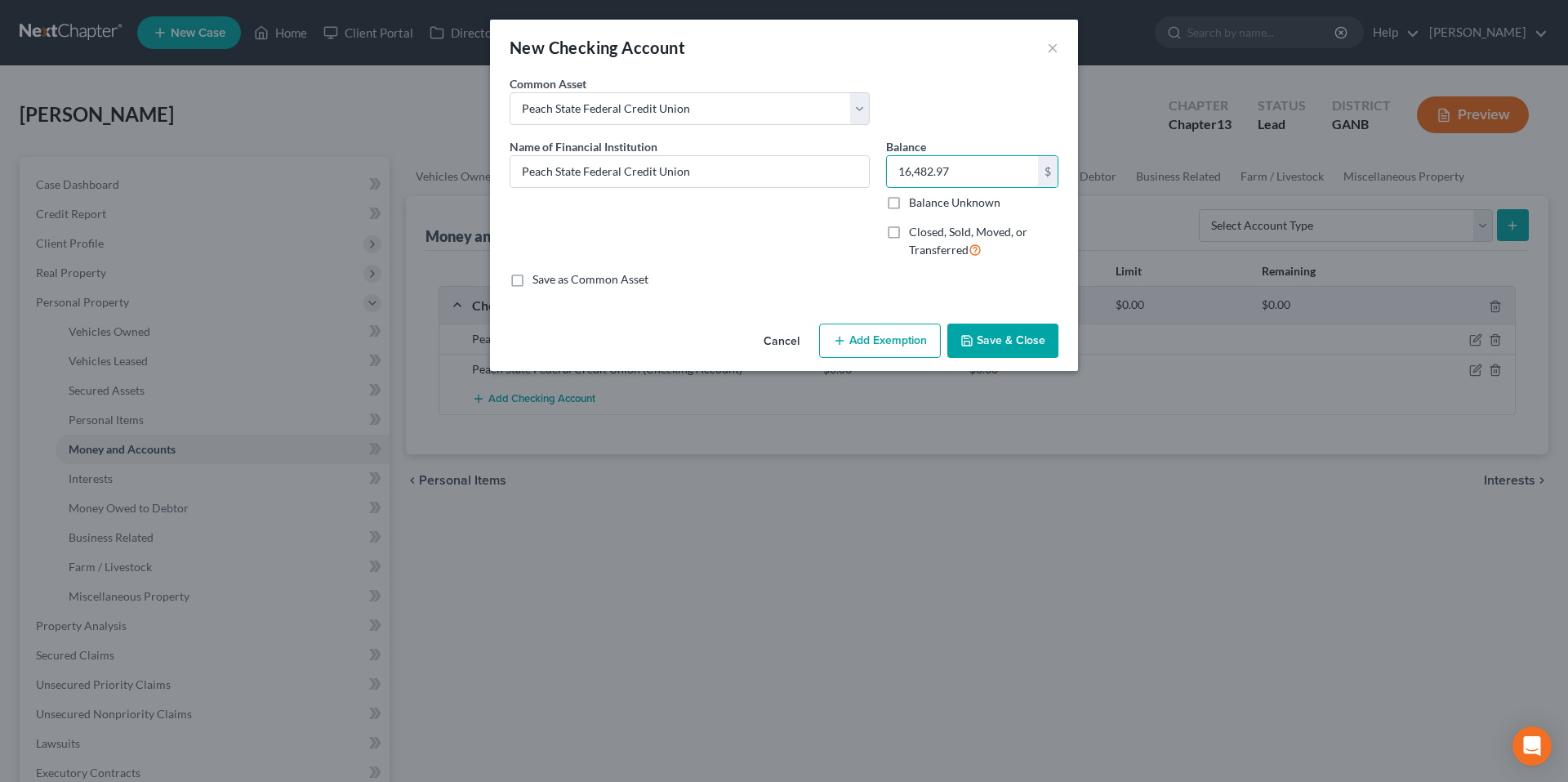
type input "16,482.97"
click at [1018, 343] on button "Save & Close" at bounding box center [1003, 340] width 111 height 34
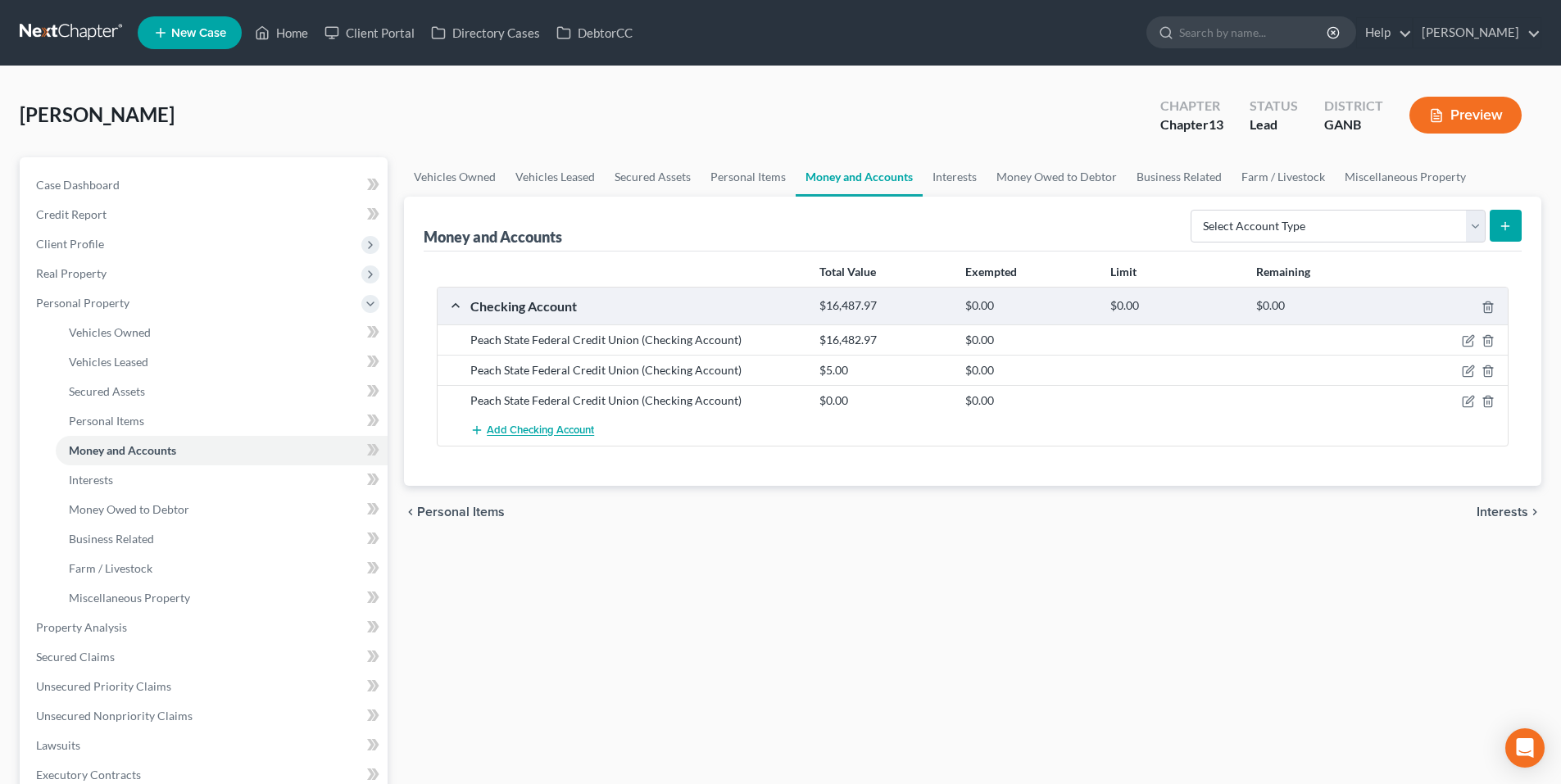
click at [574, 426] on span "Add Checking Account" at bounding box center [540, 431] width 107 height 13
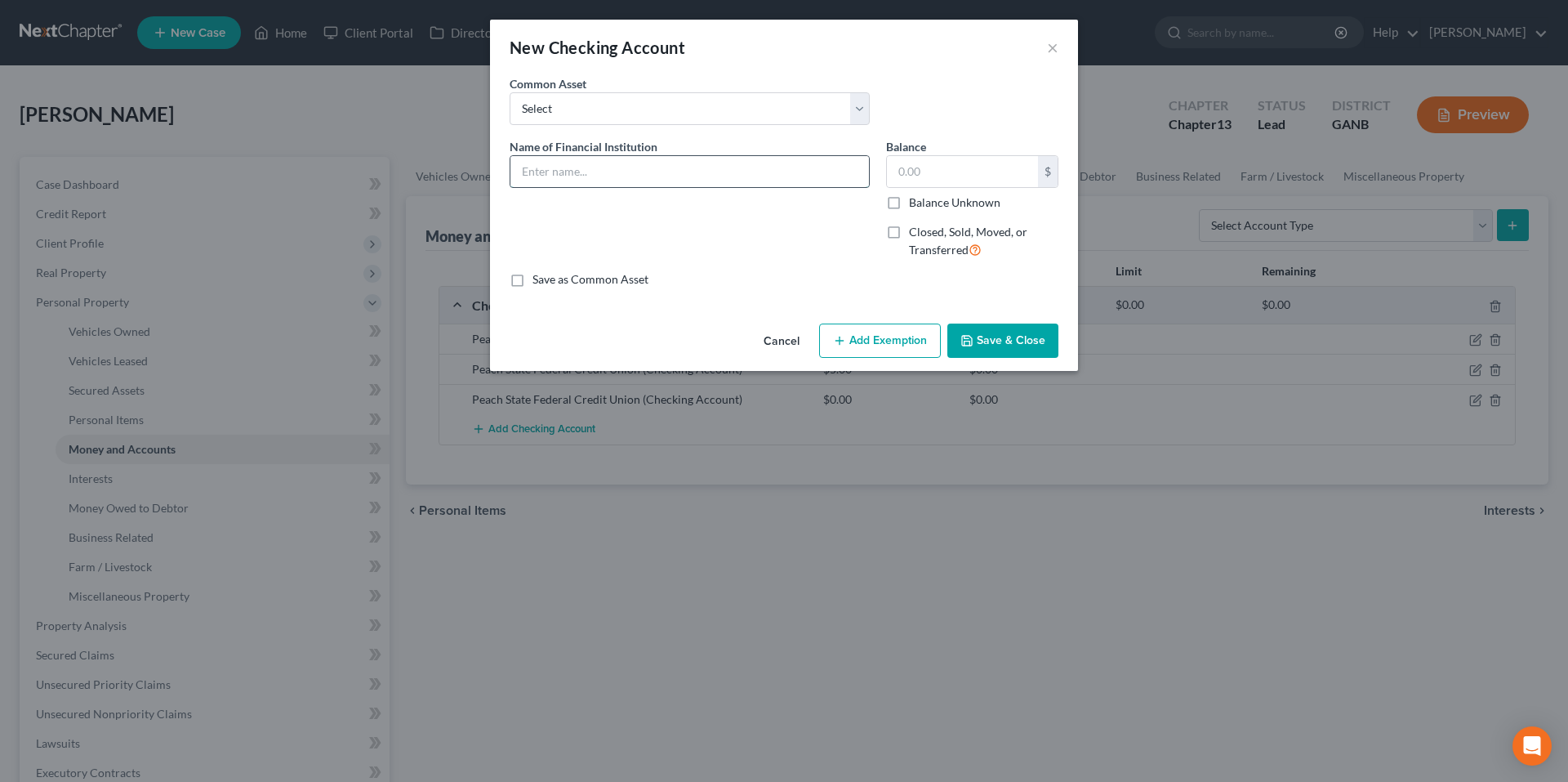
click at [605, 177] on input "text" at bounding box center [689, 171] width 358 height 31
click at [643, 102] on select "Select Navy Federal Credit Union USAA Truist Bank of the Ozarks (Bank OZK) PNC …" at bounding box center [689, 108] width 360 height 32
select select "7"
click at [509, 92] on select "Select Navy Federal Credit Union USAA Truist Bank of the Ozarks (Bank OZK) PNC …" at bounding box center [689, 108] width 360 height 32
type input "Peach State Federal Credit Union"
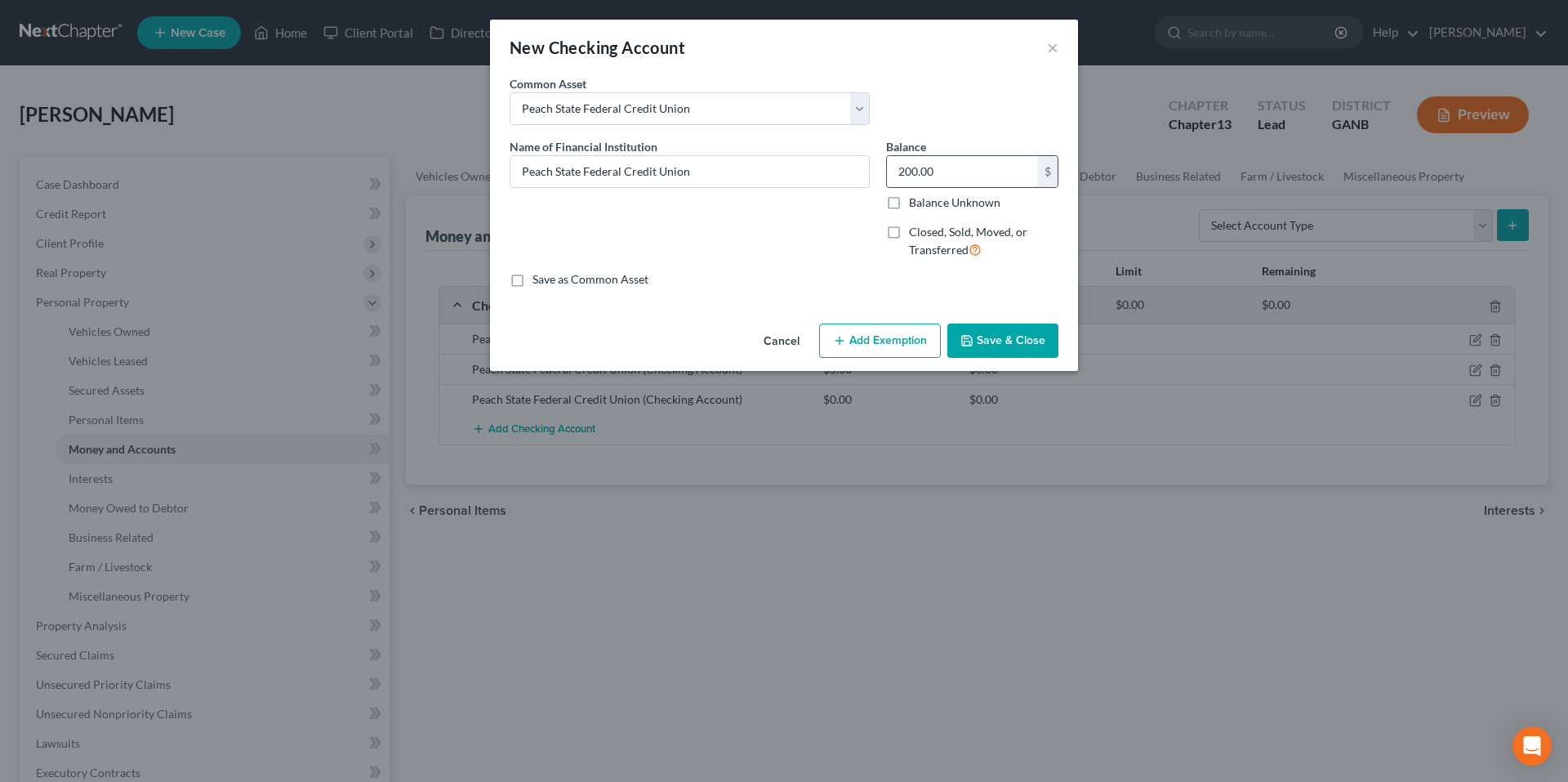
click at [991, 173] on input "200.00" at bounding box center [962, 171] width 151 height 31
type input "0.00"
click at [998, 340] on button "Save & Close" at bounding box center [1003, 340] width 111 height 34
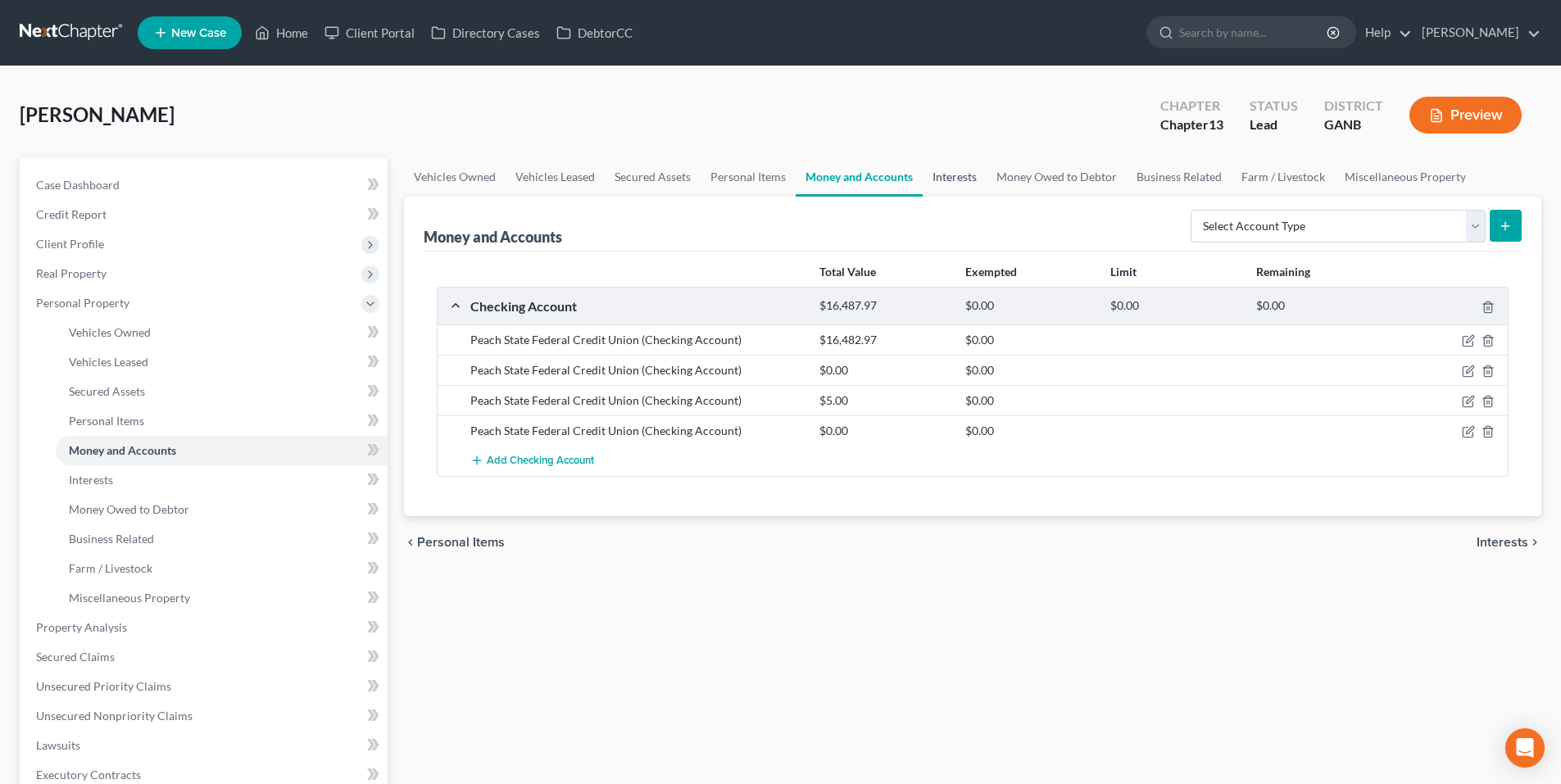
click at [952, 182] on link "Interests" at bounding box center [955, 176] width 64 height 39
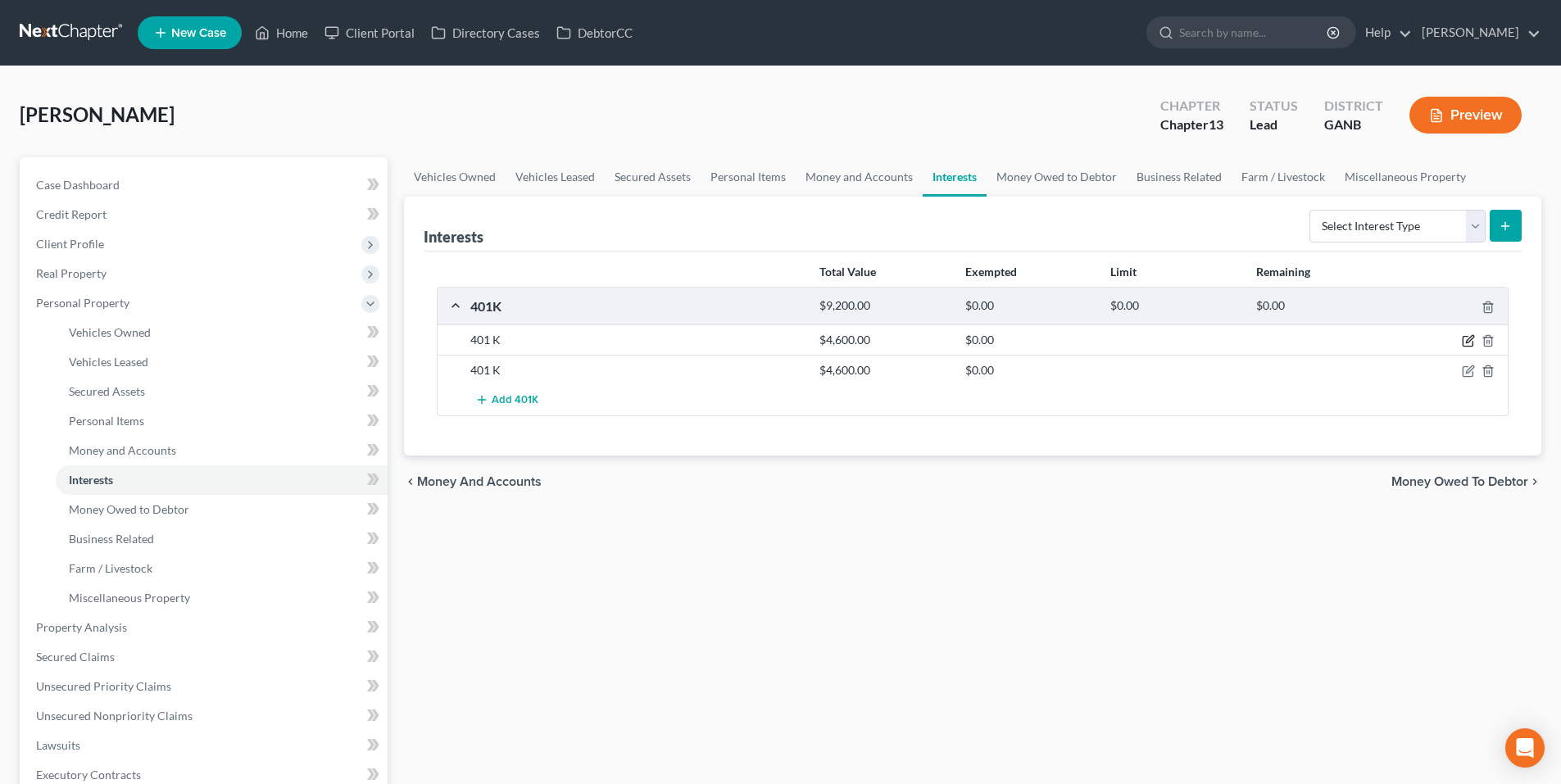
click at [1472, 340] on icon "button" at bounding box center [1469, 340] width 7 height 7
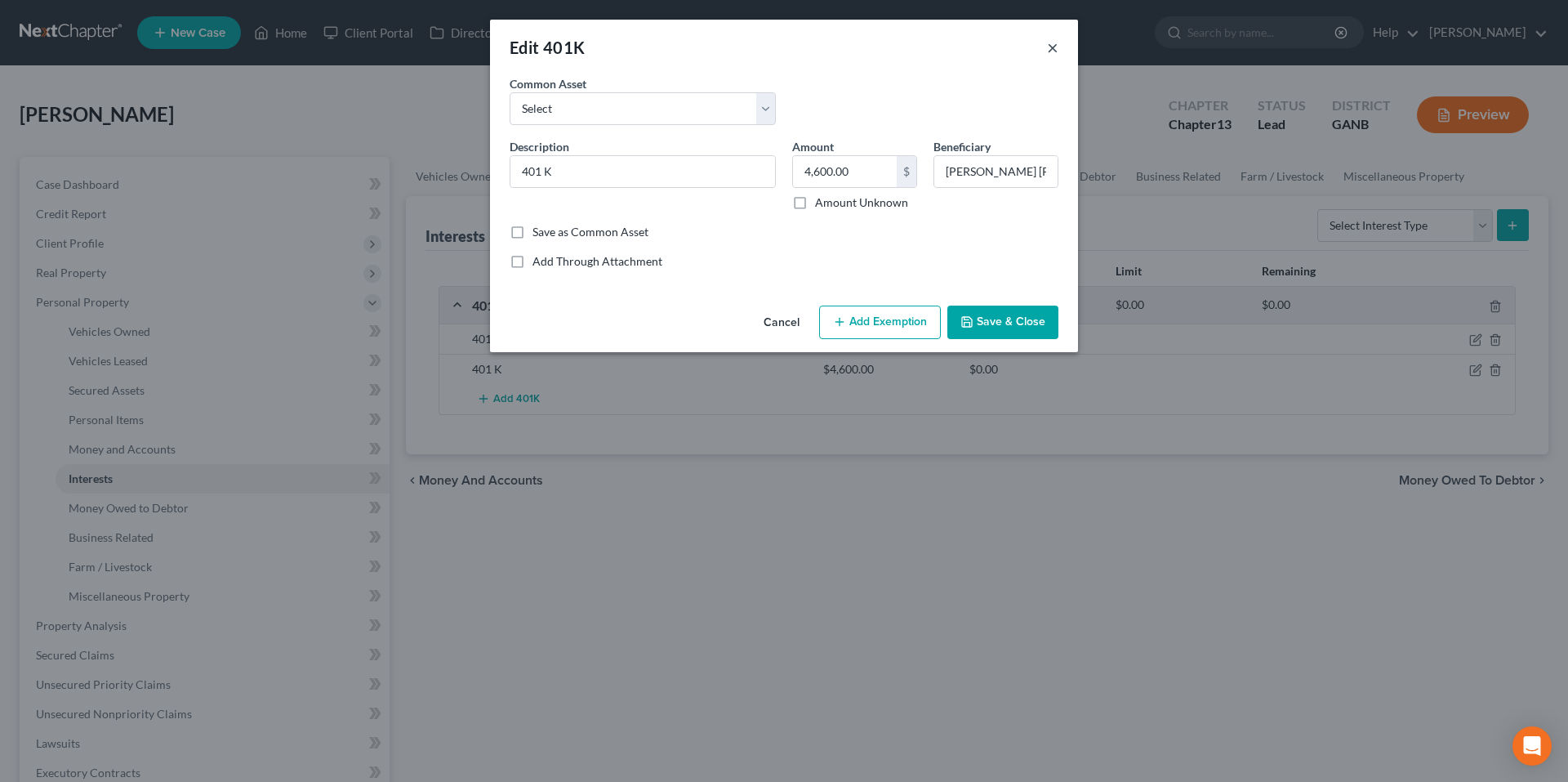
click at [1054, 48] on button "×" at bounding box center [1053, 47] width 12 height 20
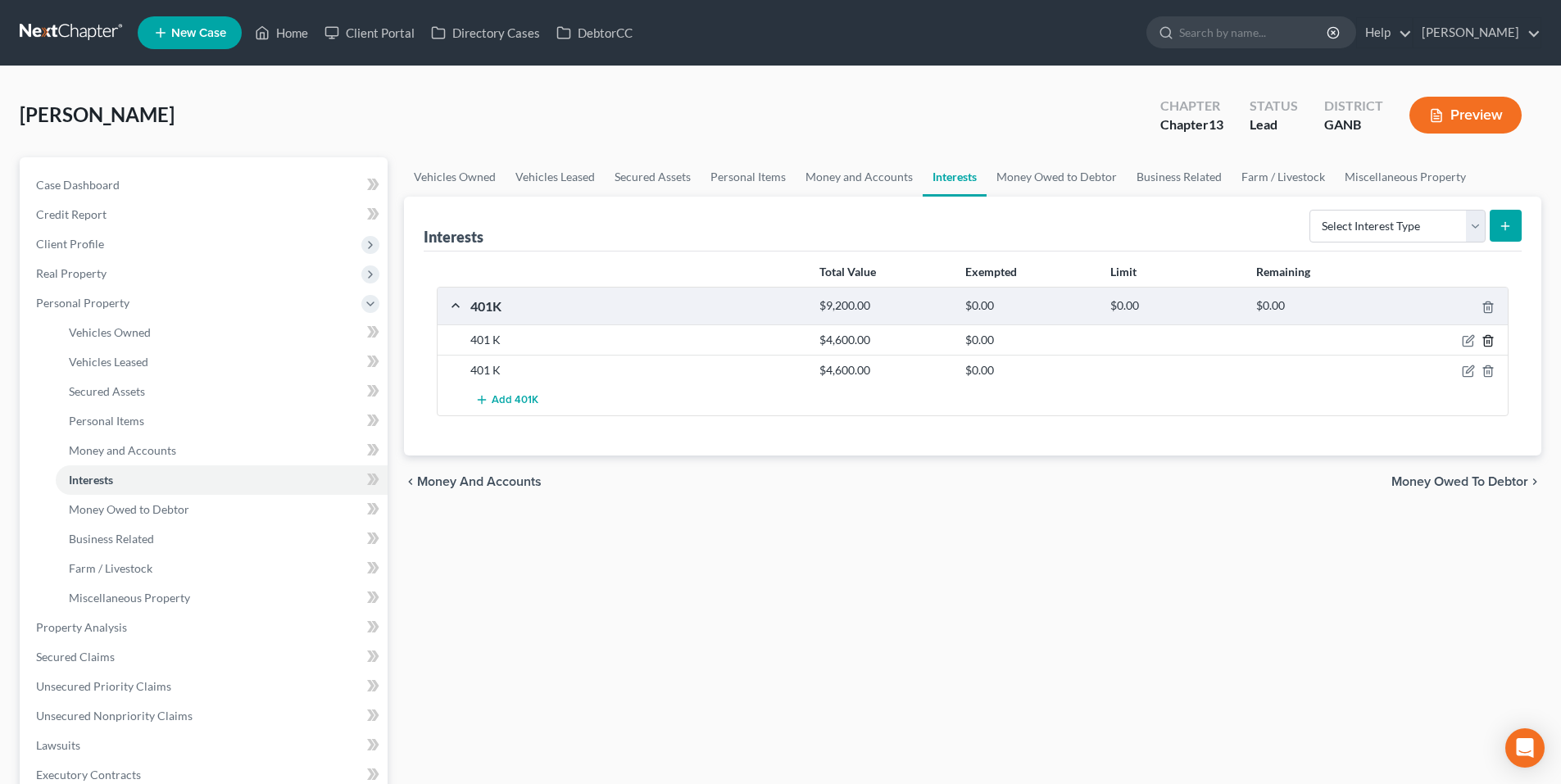
click at [1489, 340] on icon "button" at bounding box center [1489, 341] width 13 height 13
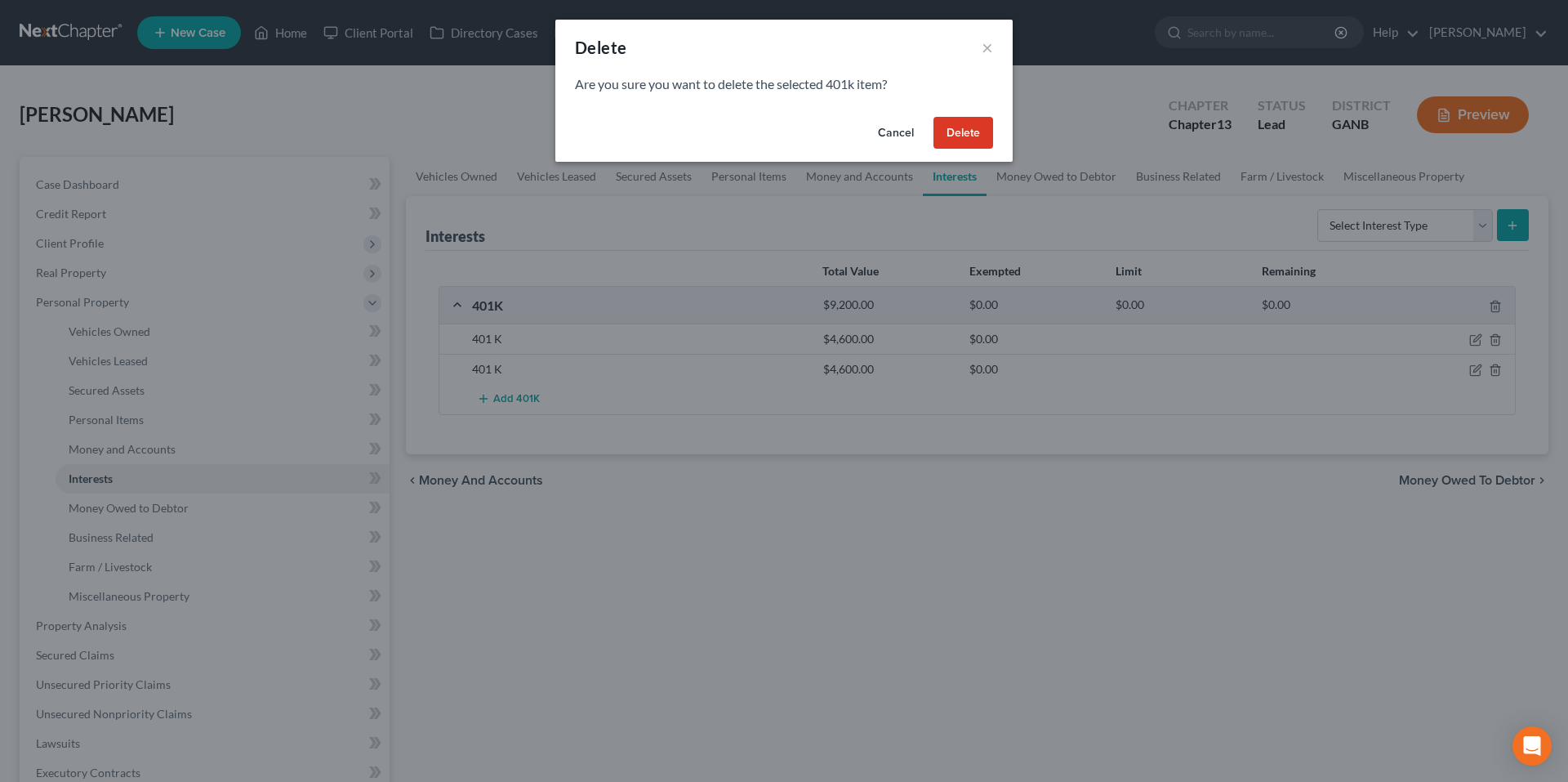
click at [952, 142] on button "Delete" at bounding box center [963, 133] width 60 height 32
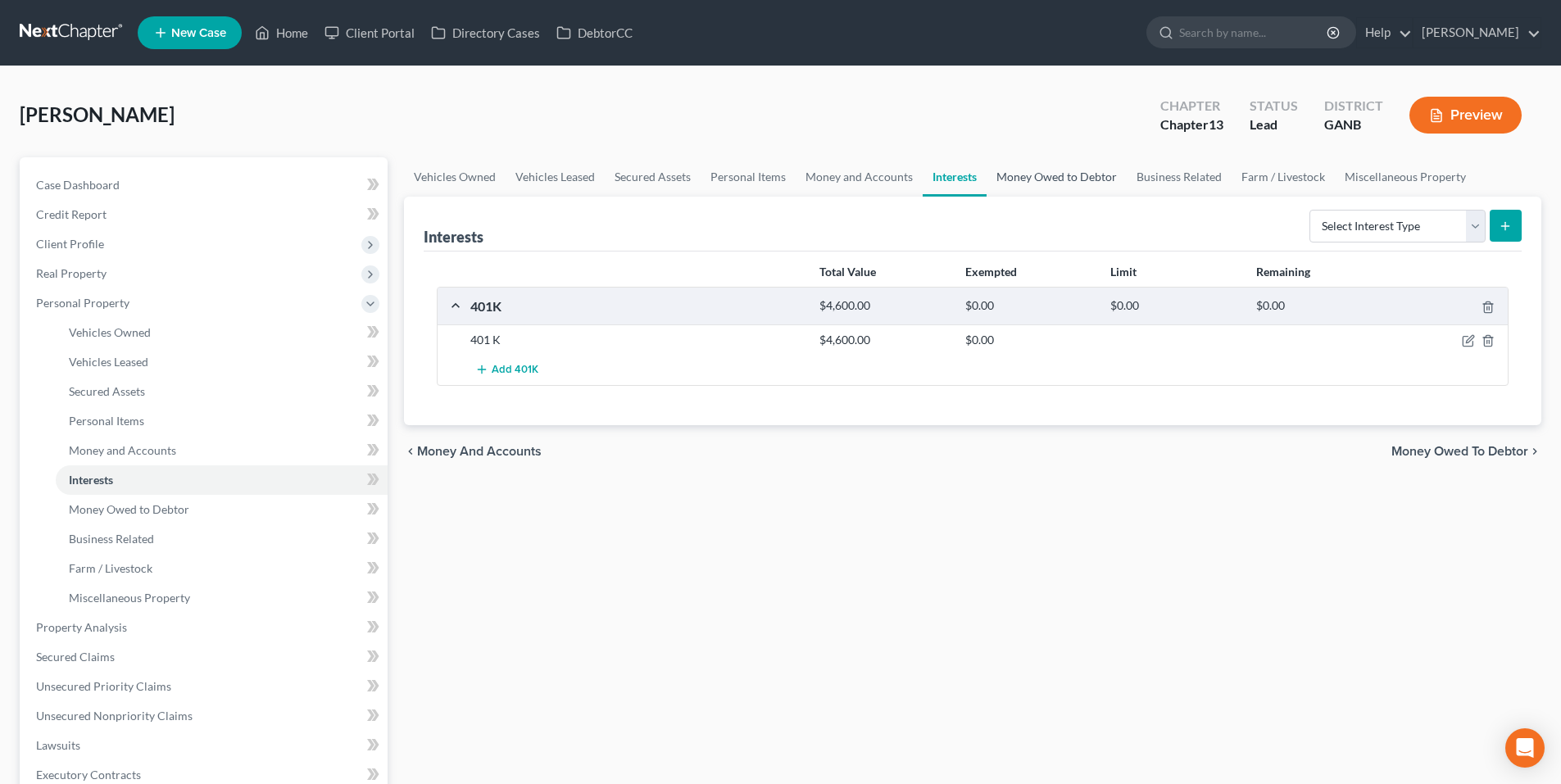
click at [1012, 186] on link "Money Owed to Debtor" at bounding box center [1056, 176] width 140 height 39
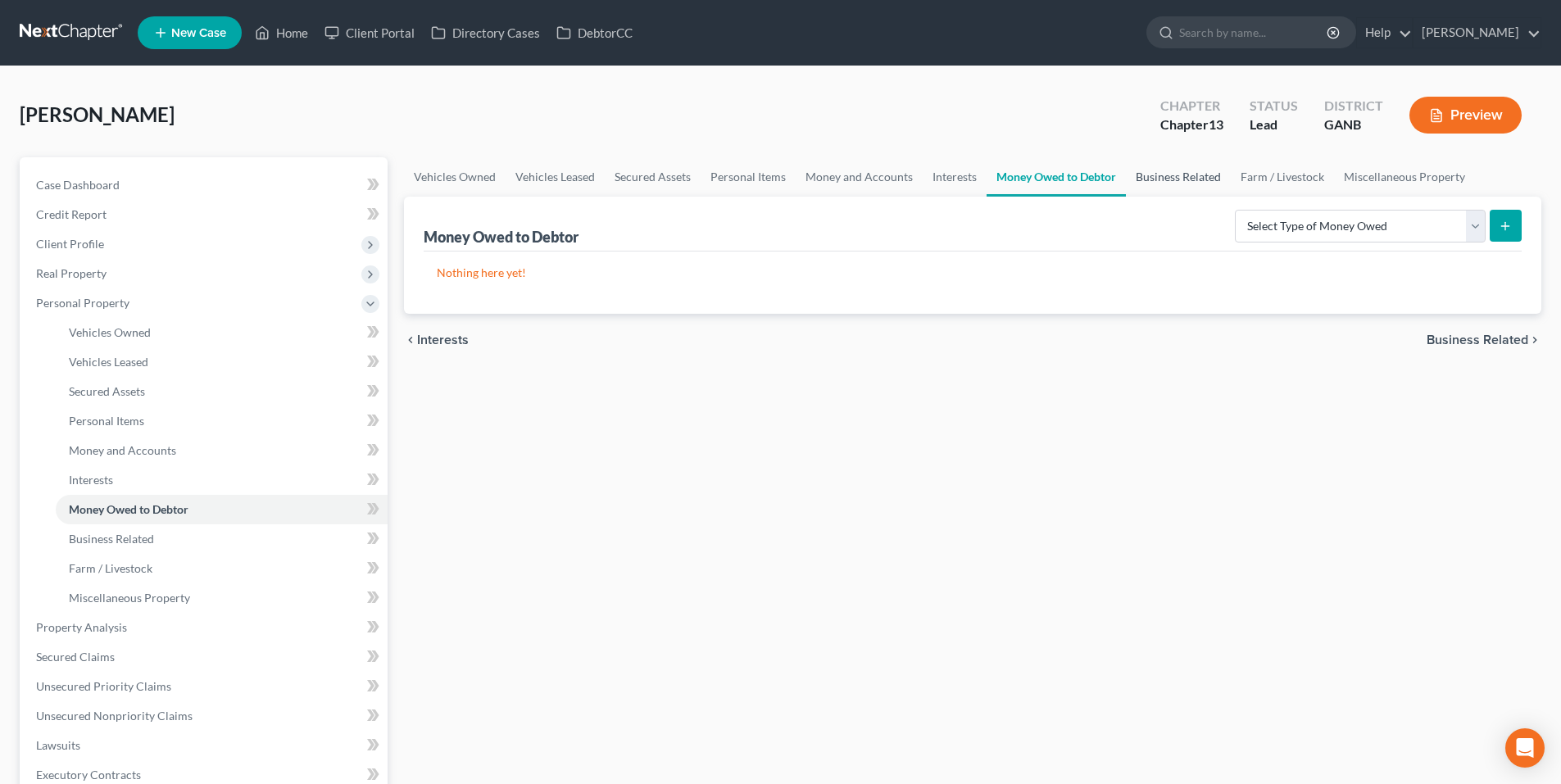
click at [1160, 181] on link "Business Related" at bounding box center [1179, 176] width 105 height 39
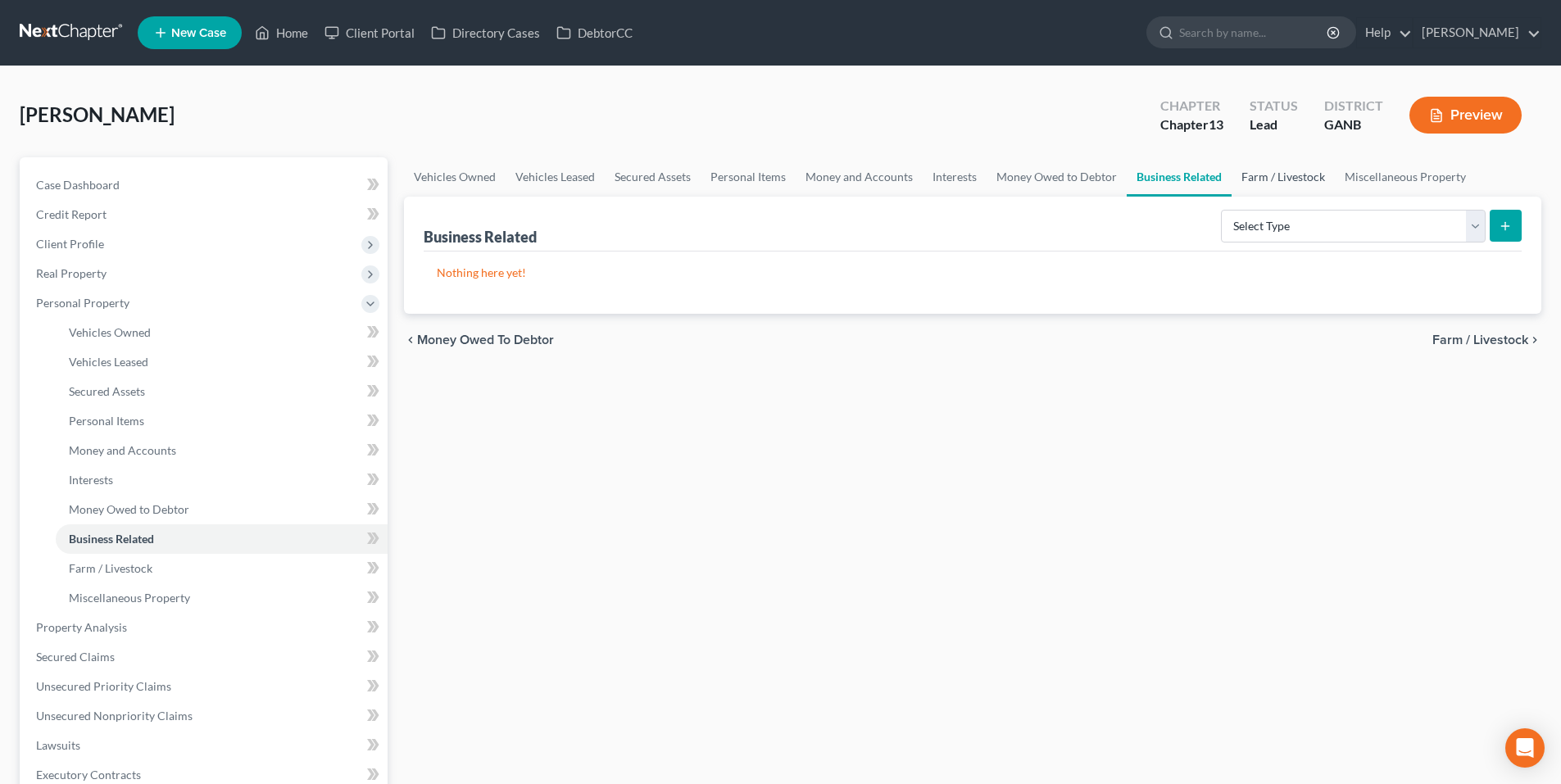
click at [1261, 178] on link "Farm / Livestock" at bounding box center [1284, 176] width 103 height 39
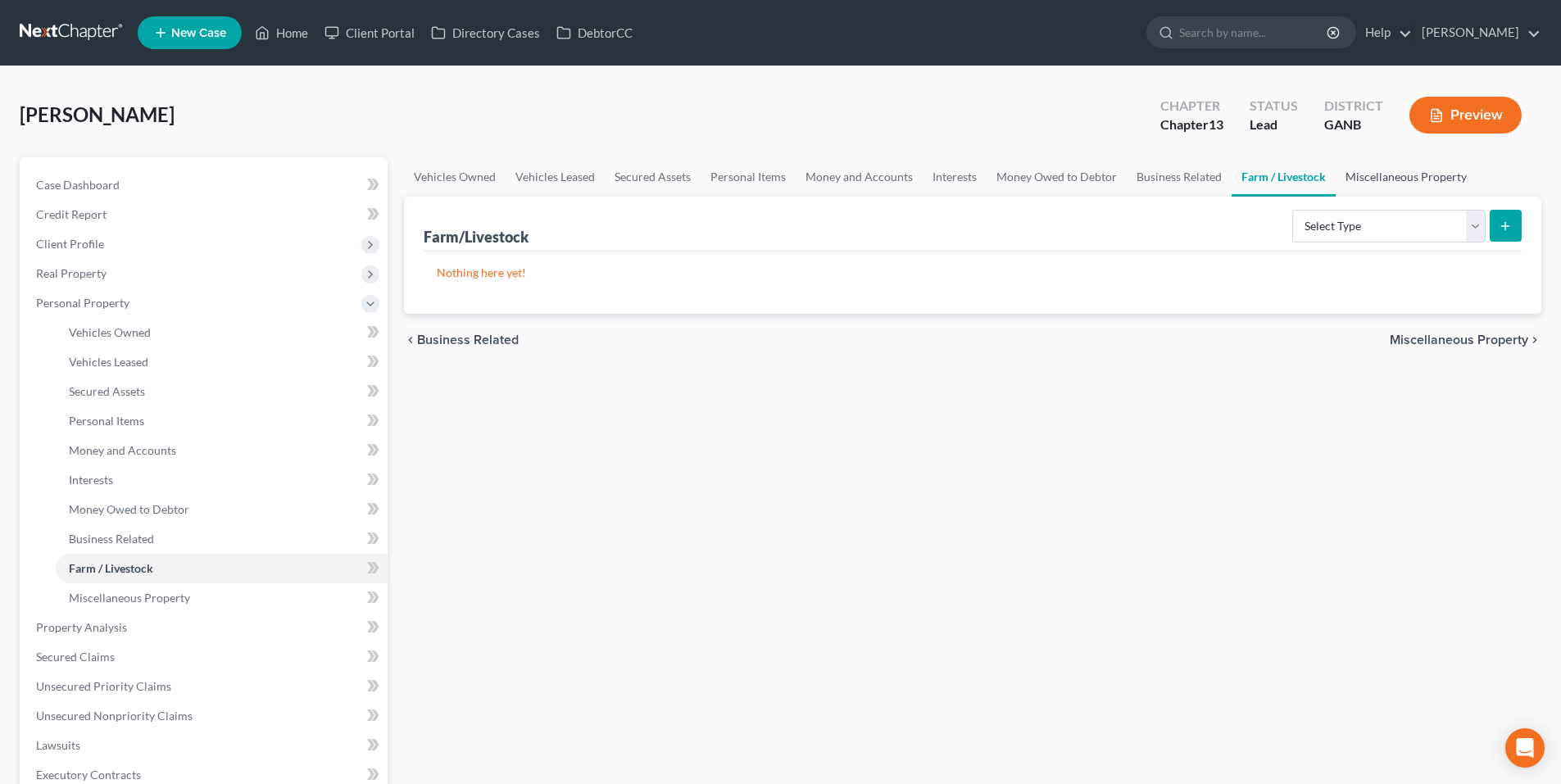
click at [1409, 180] on link "Miscellaneous Property" at bounding box center [1406, 176] width 141 height 39
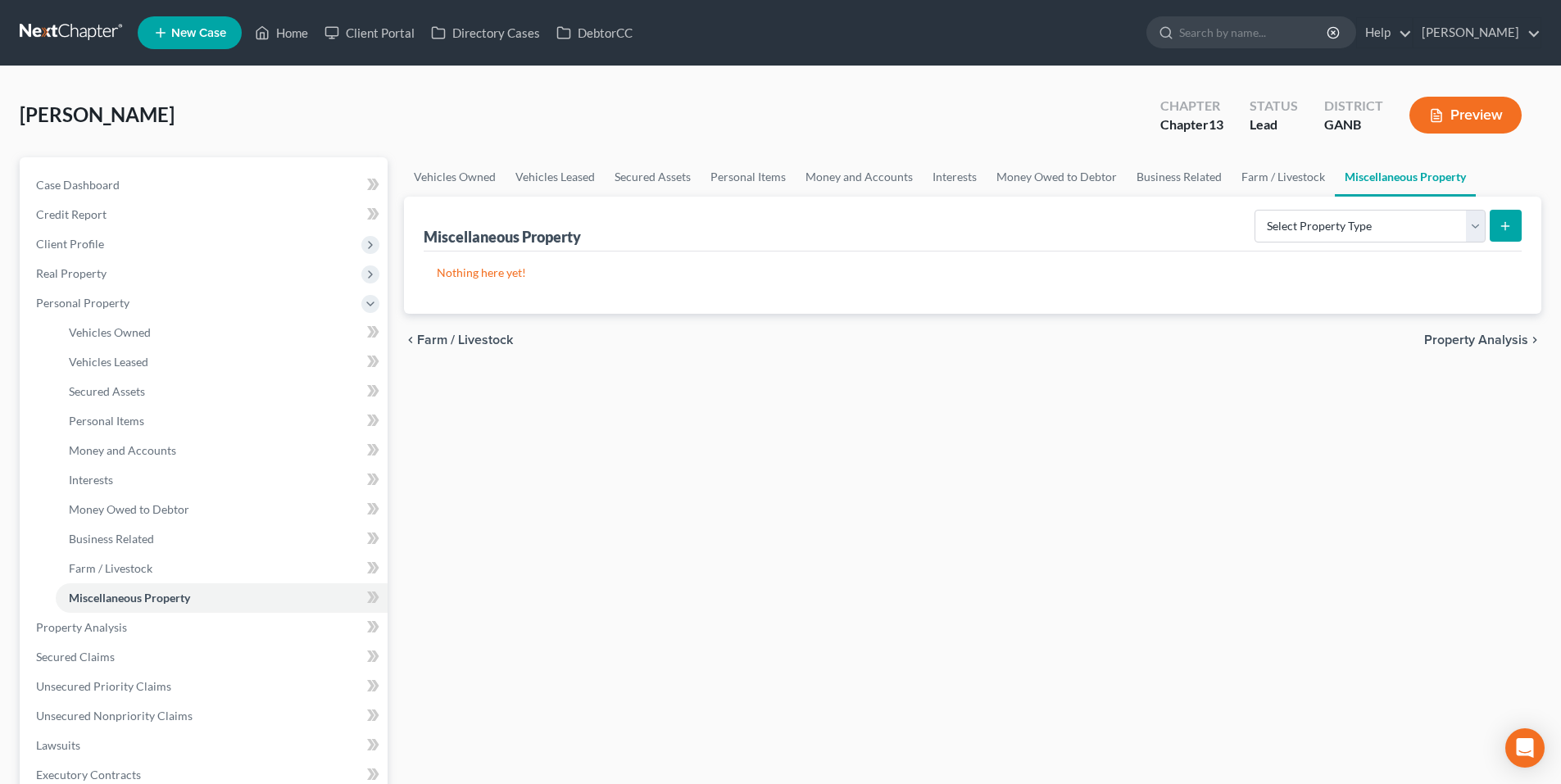
click at [1473, 350] on div "chevron_left Farm / Livestock Property Analysis chevron_right" at bounding box center [972, 340] width 1137 height 52
click at [1470, 344] on span "Property Analysis" at bounding box center [1476, 340] width 104 height 13
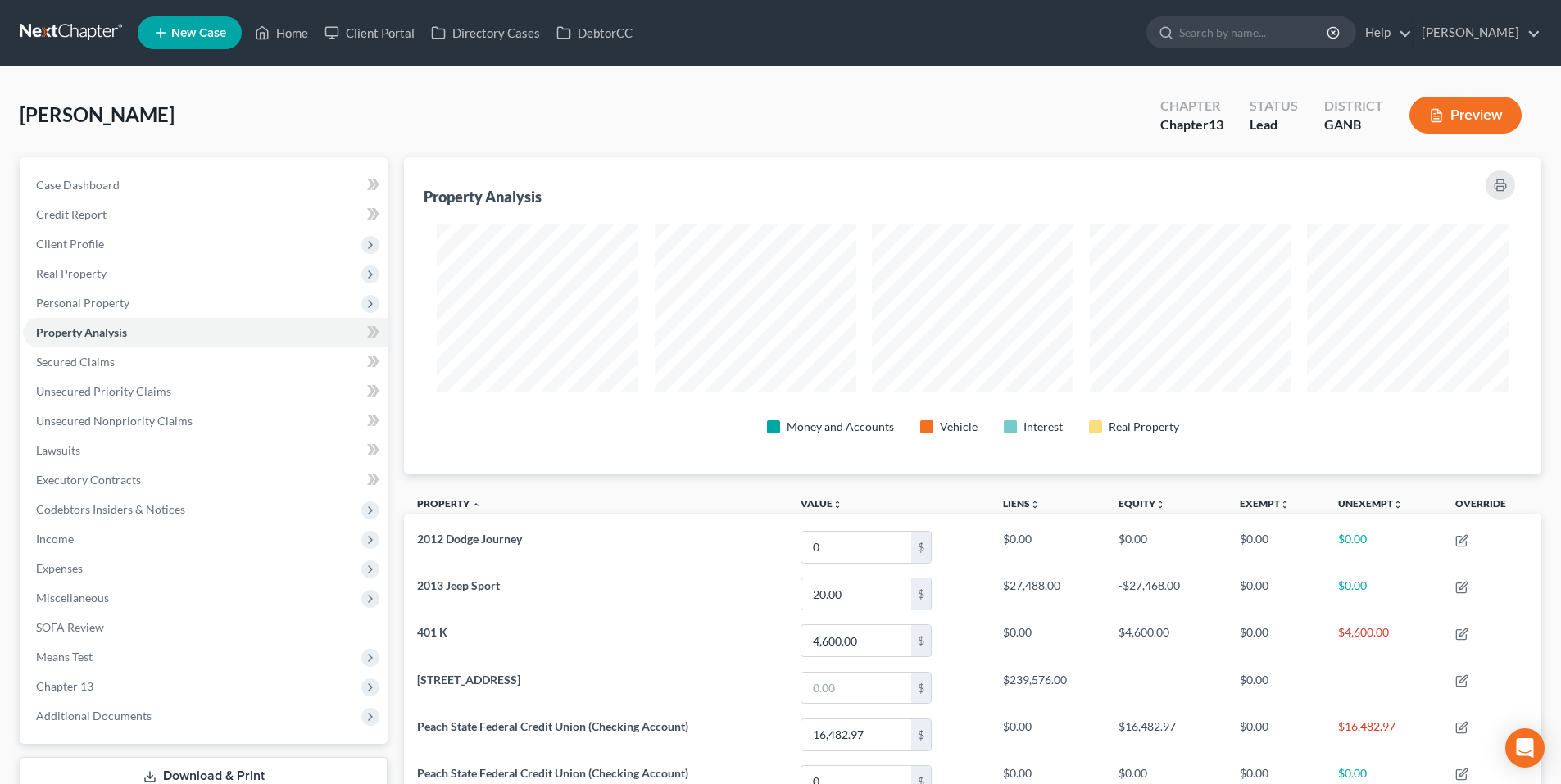
scroll to position [317, 1137]
click at [100, 360] on span "Secured Claims" at bounding box center [75, 361] width 79 height 14
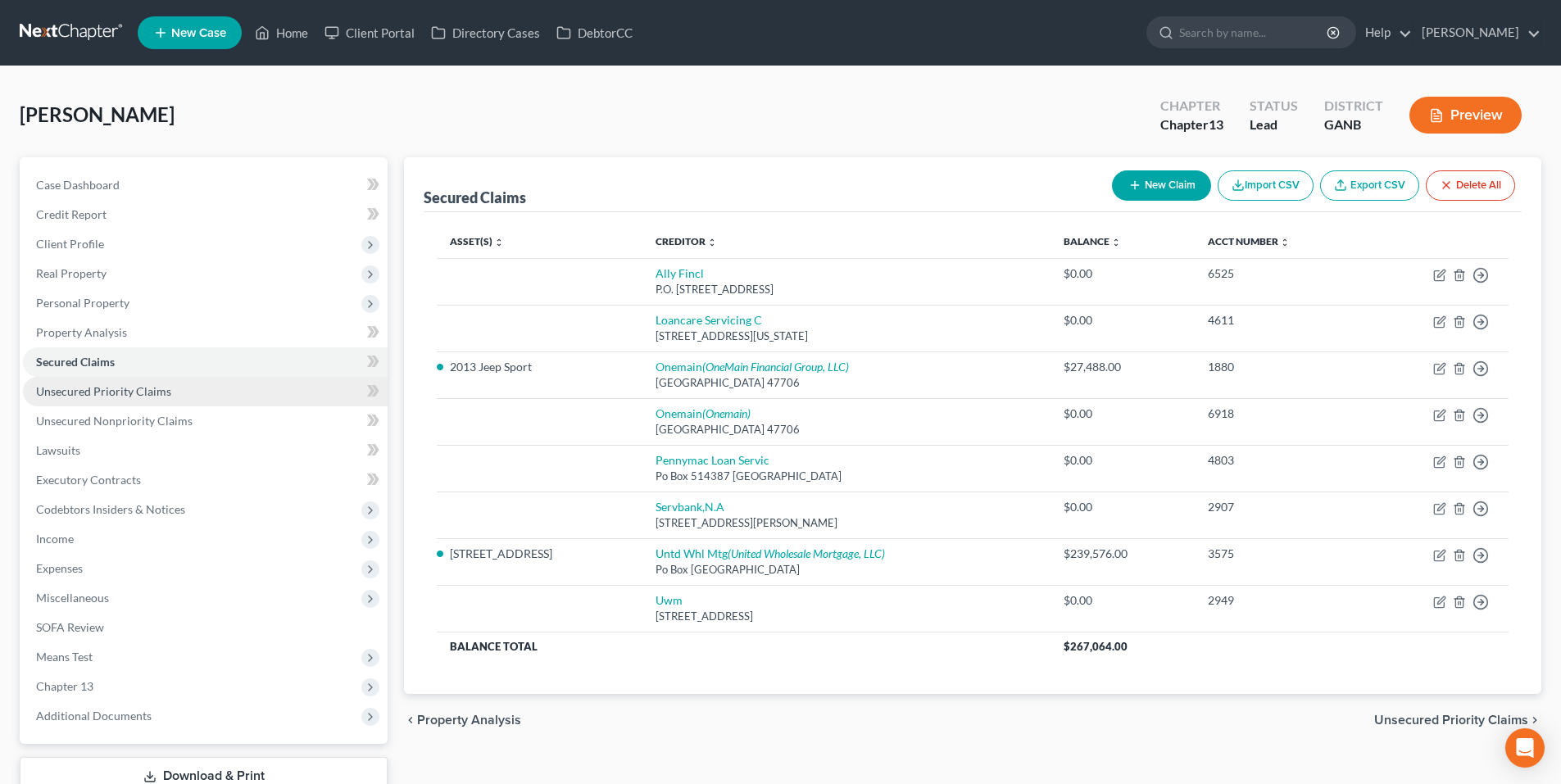
click at [140, 395] on span "Unsecured Priority Claims" at bounding box center [103, 391] width 135 height 14
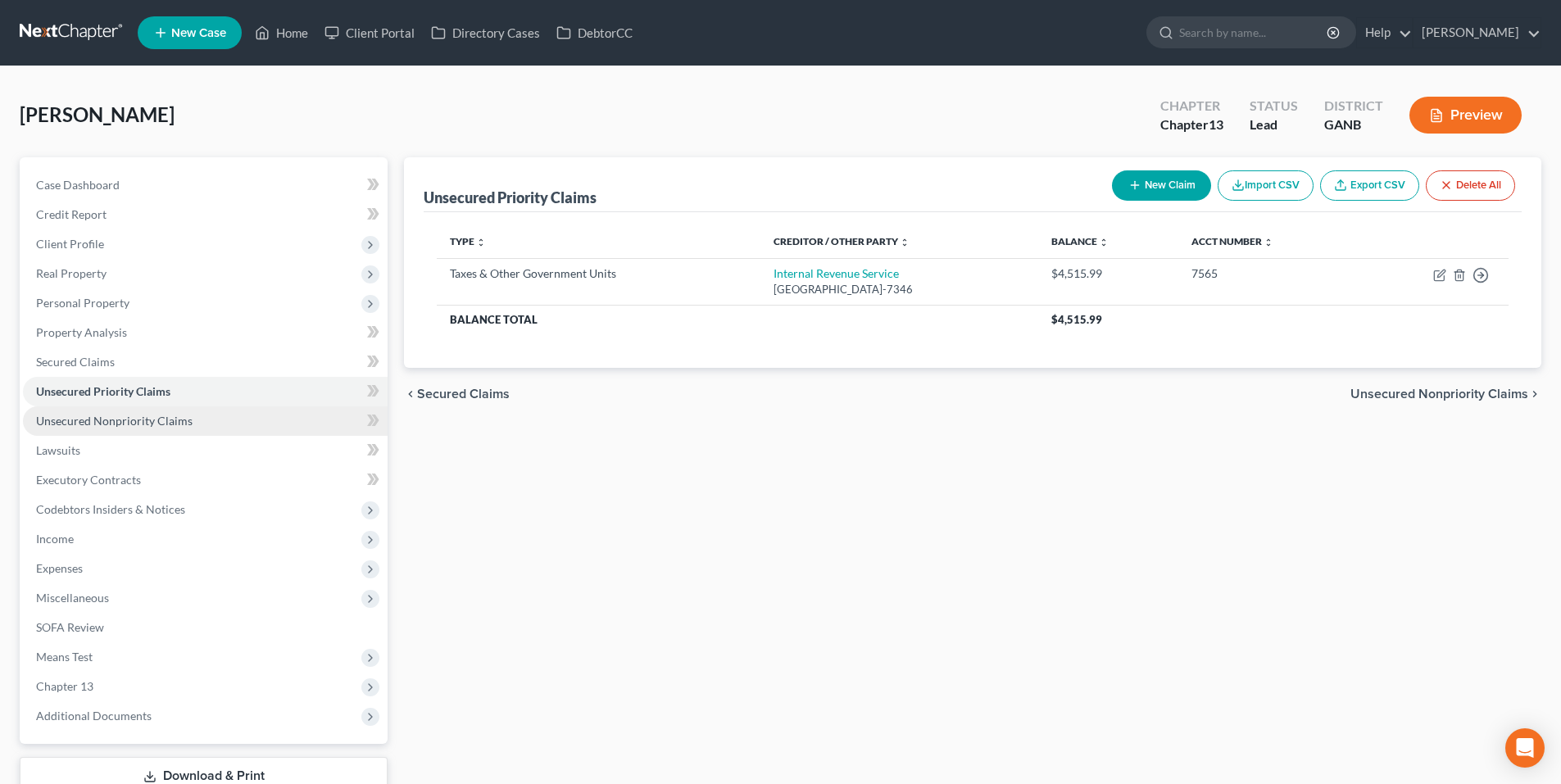
click at [140, 416] on span "Unsecured Nonpriority Claims" at bounding box center [114, 420] width 157 height 14
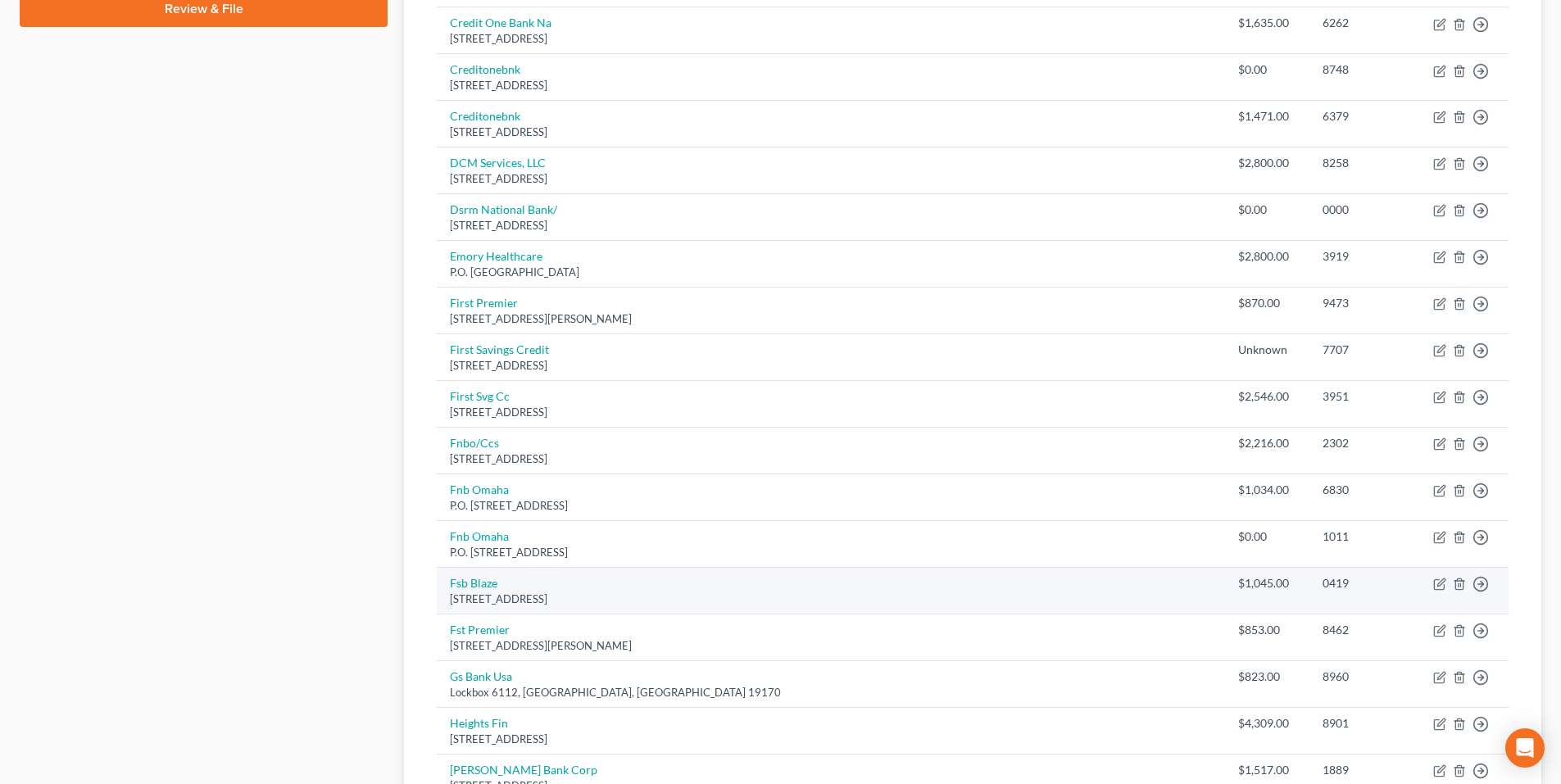
scroll to position [983, 0]
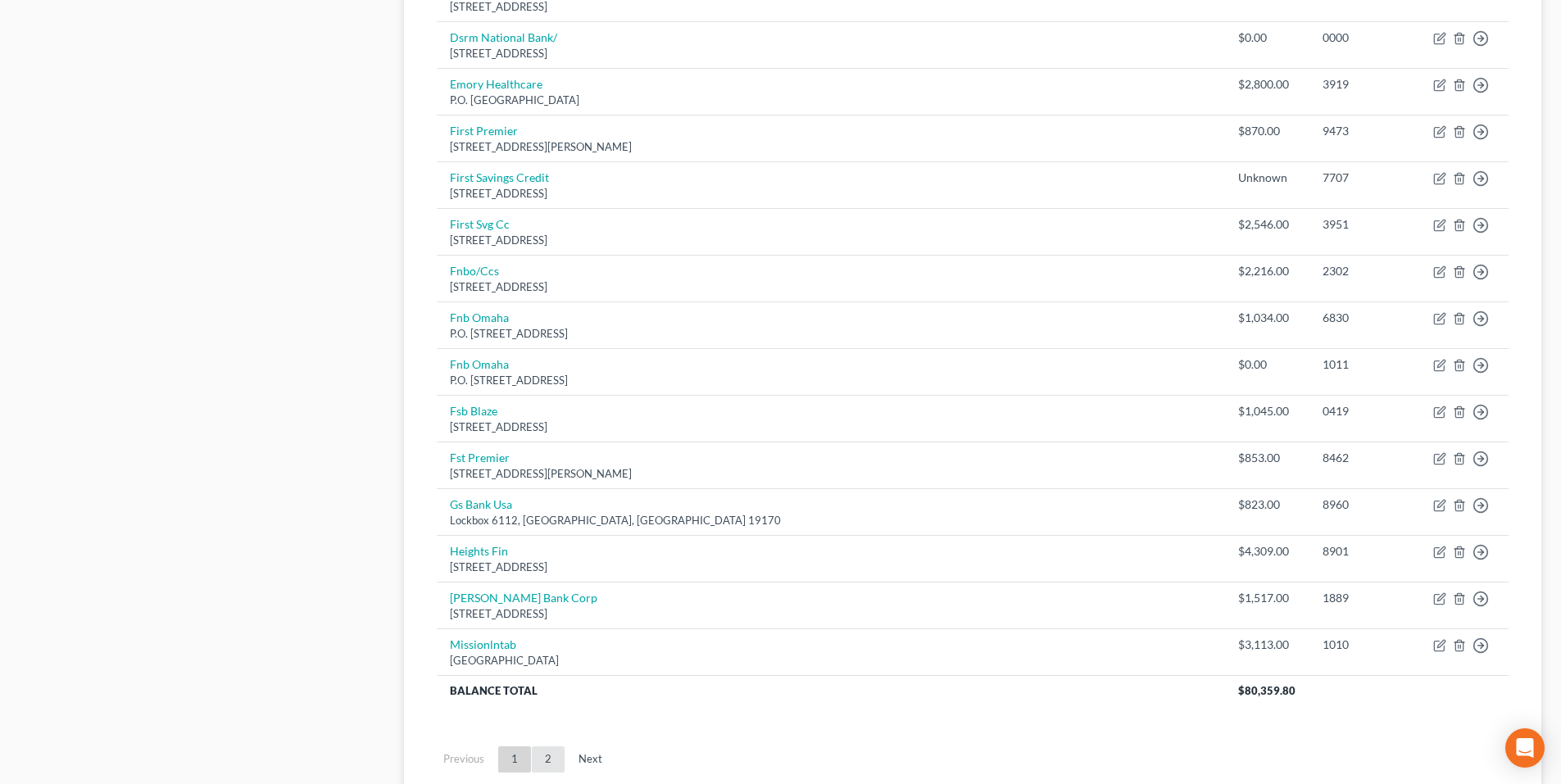
click at [547, 755] on link "2" at bounding box center [548, 760] width 32 height 27
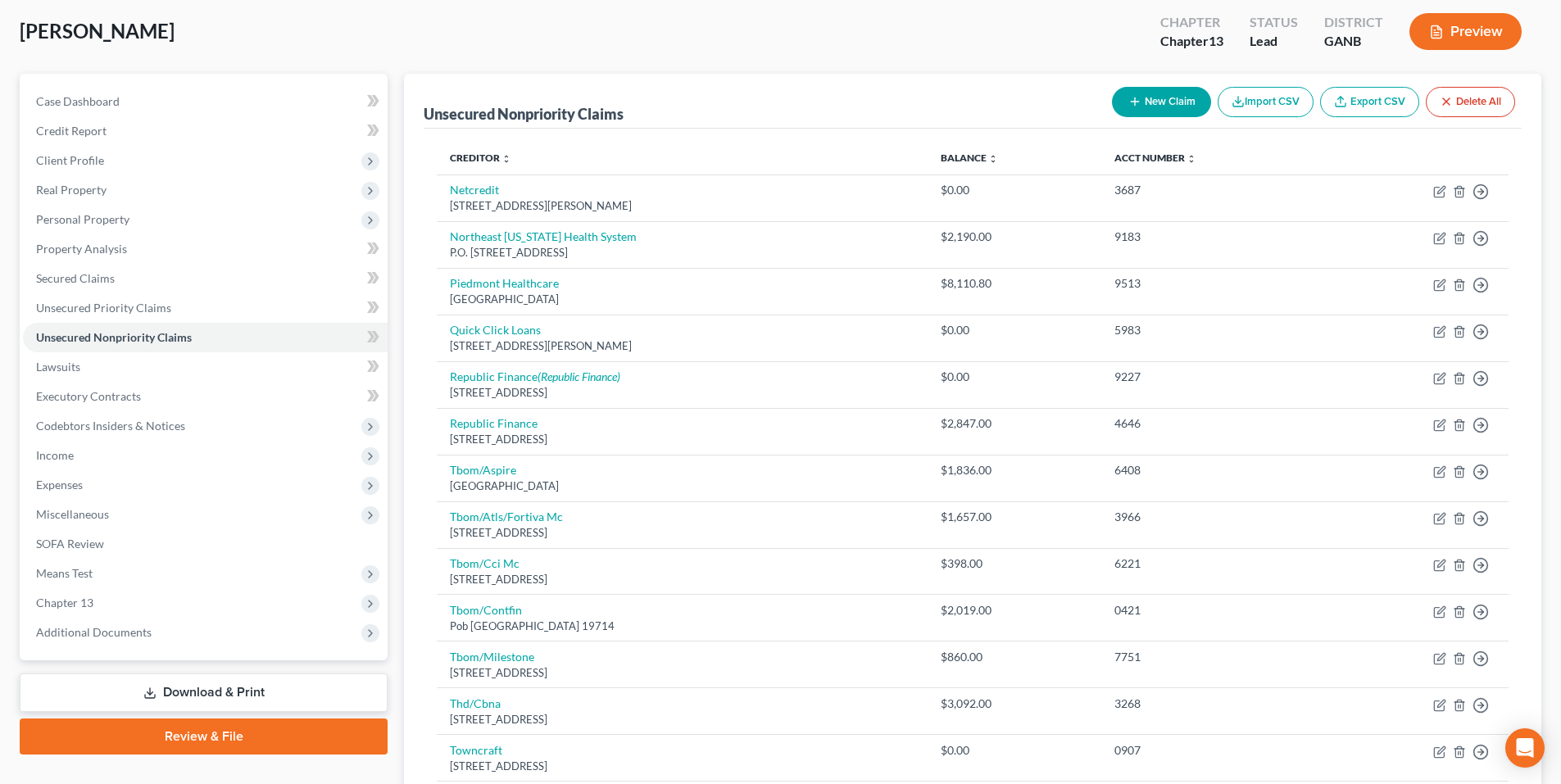
scroll to position [56, 0]
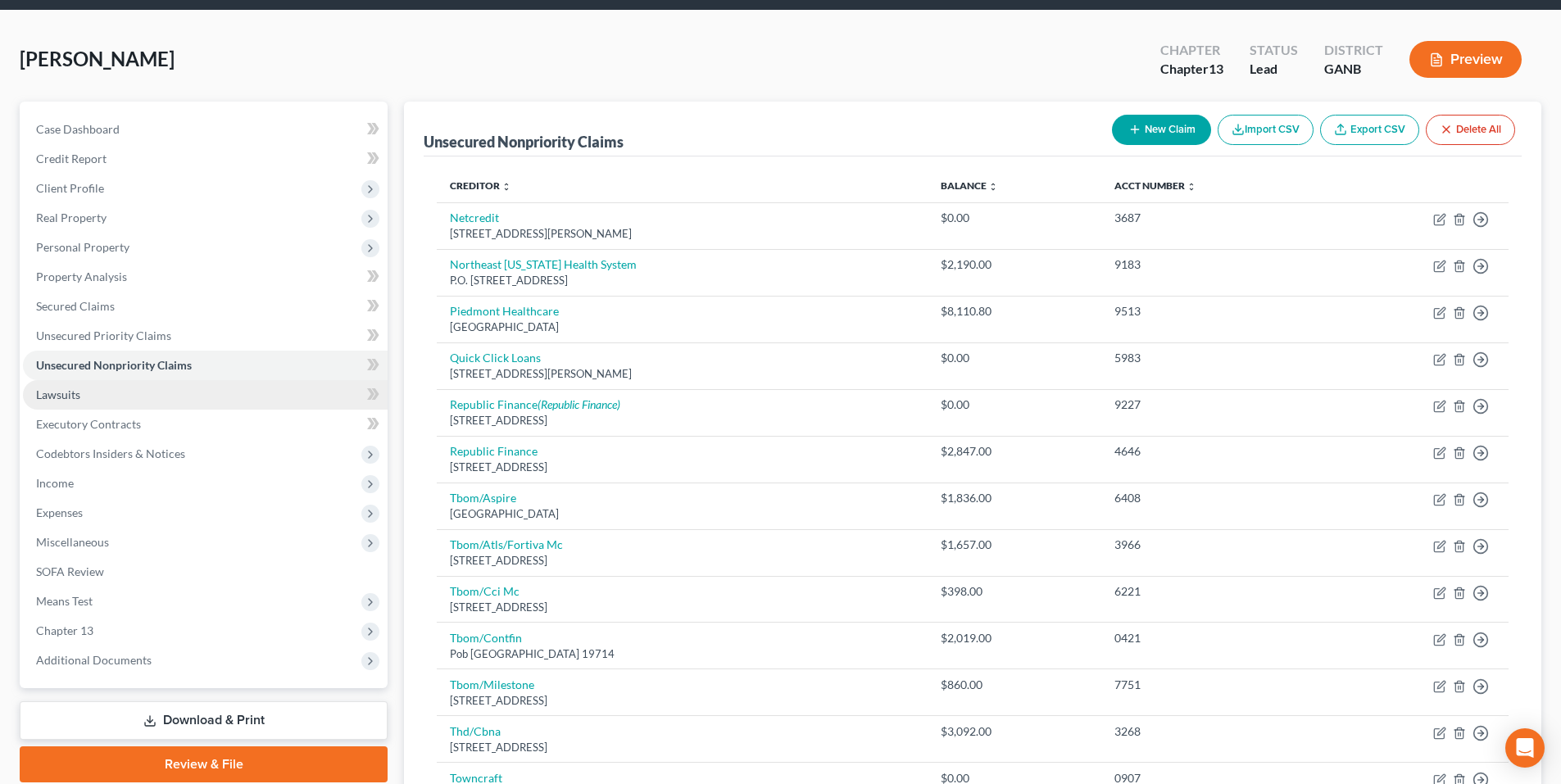
click at [79, 399] on span "Lawsuits" at bounding box center [57, 394] width 44 height 14
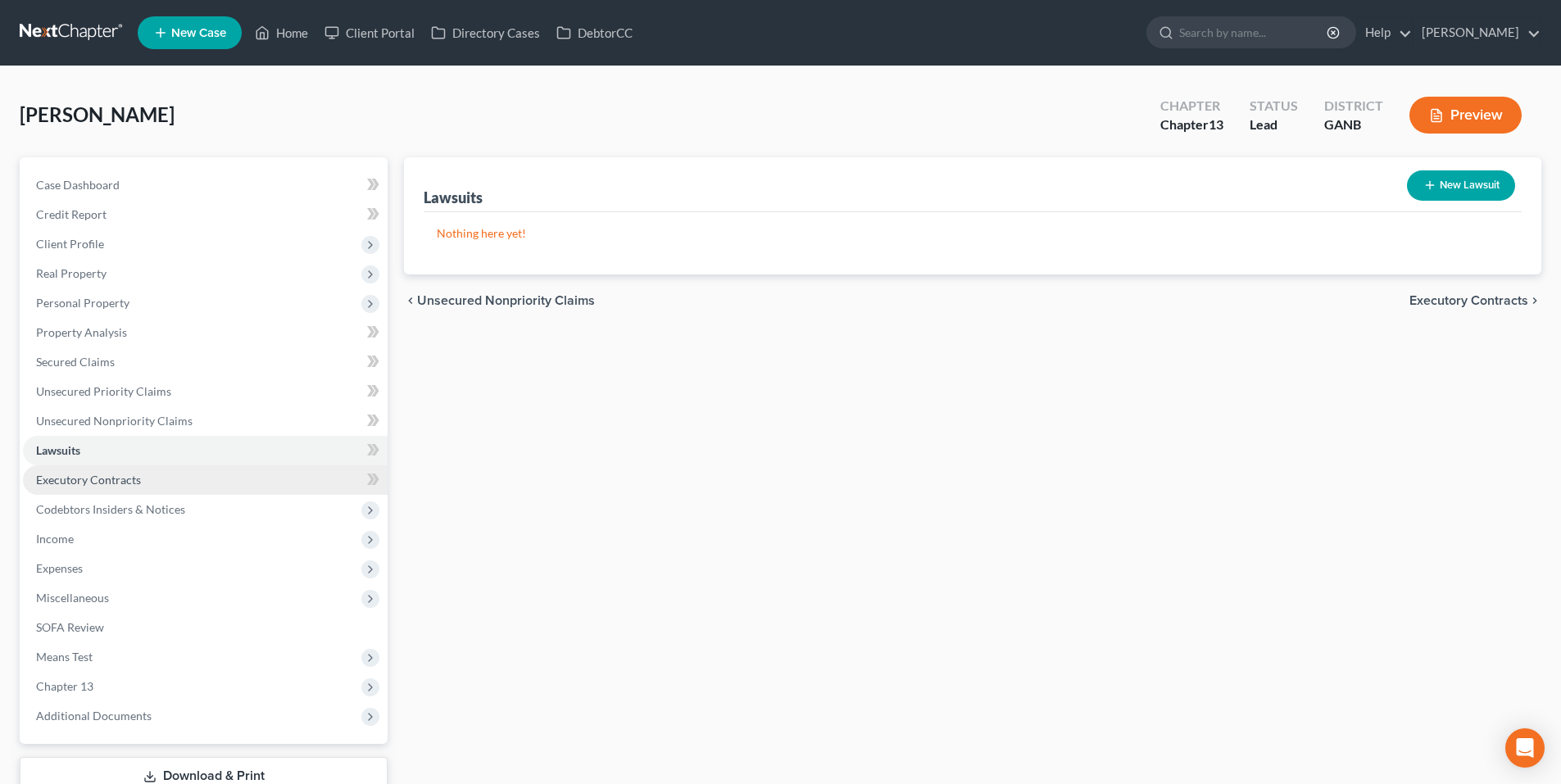
click at [97, 476] on span "Executory Contracts" at bounding box center [88, 479] width 105 height 14
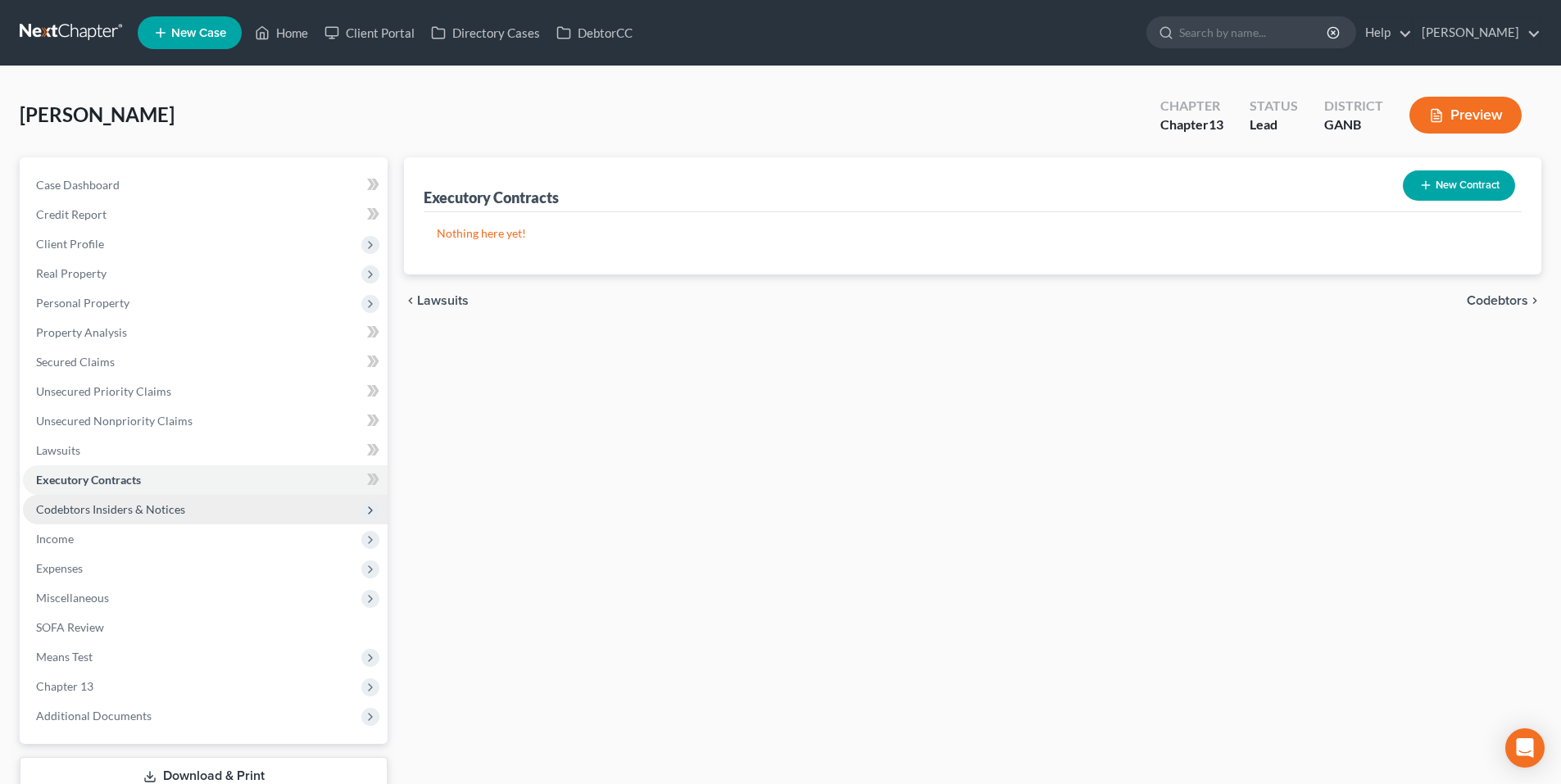
click at [107, 513] on span "Codebtors Insiders & Notices" at bounding box center [110, 509] width 149 height 14
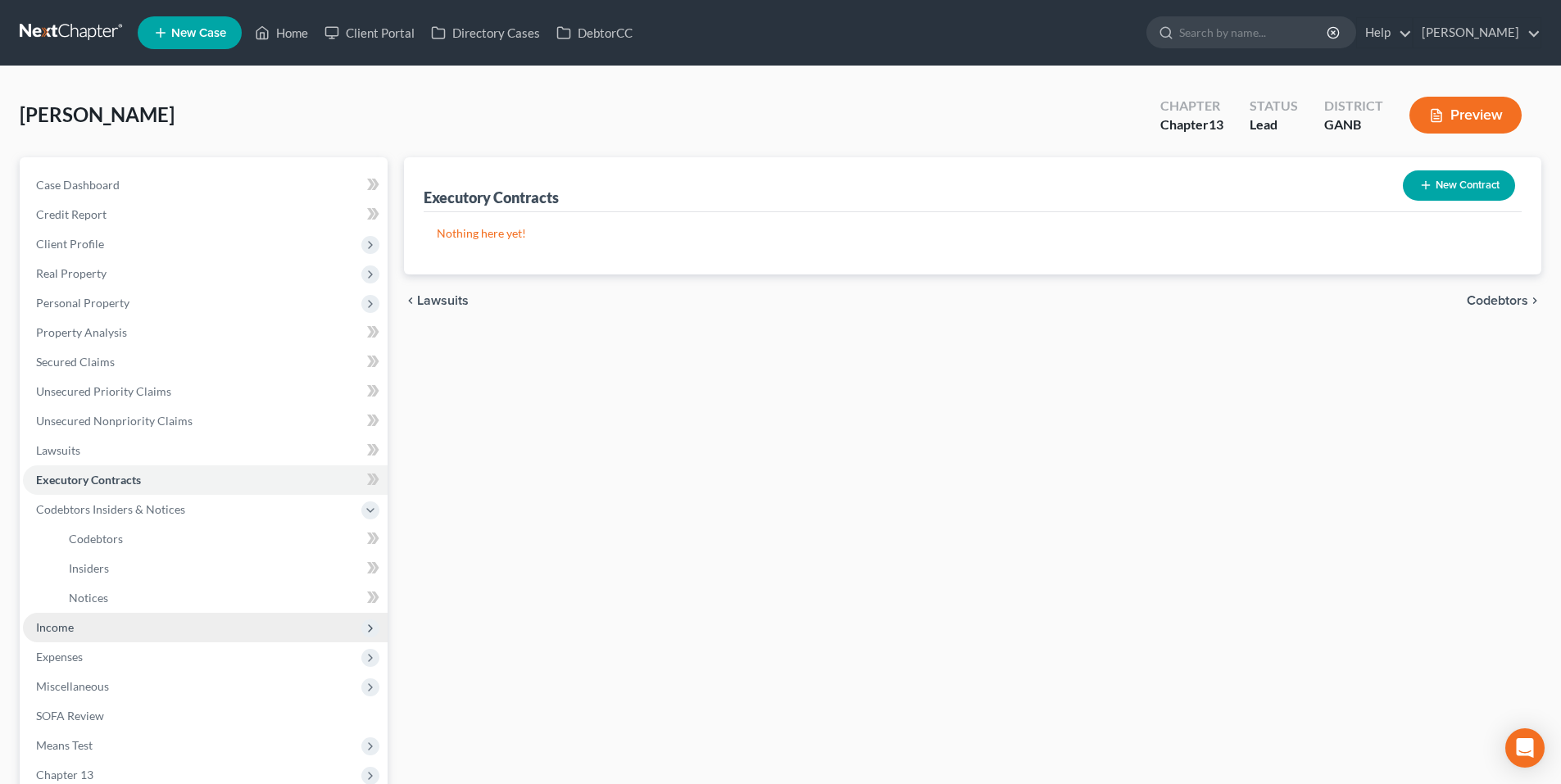
click at [88, 626] on span "Income" at bounding box center [206, 627] width 365 height 29
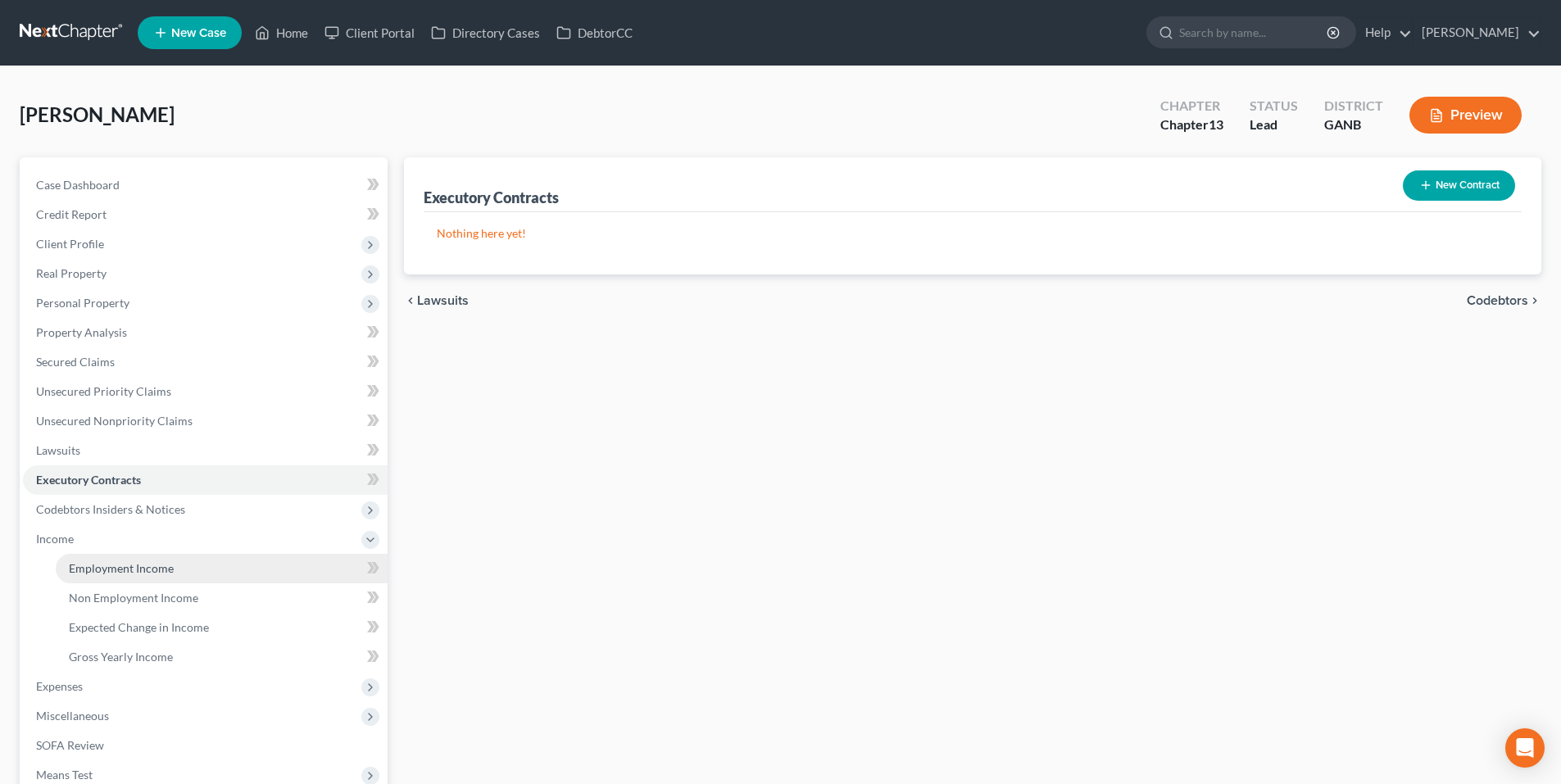
click at [87, 568] on span "Employment Income" at bounding box center [122, 568] width 105 height 14
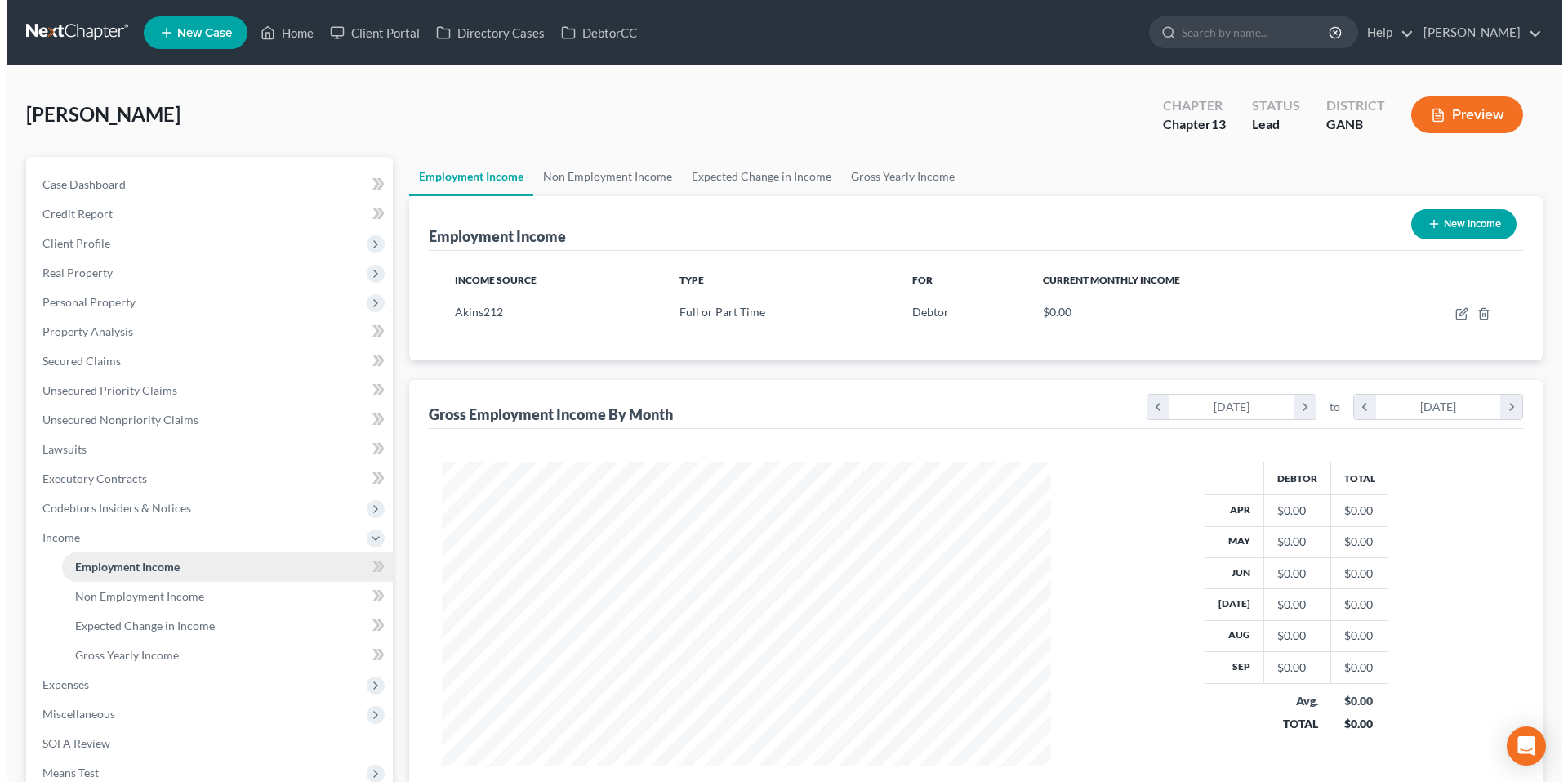
scroll to position [305, 642]
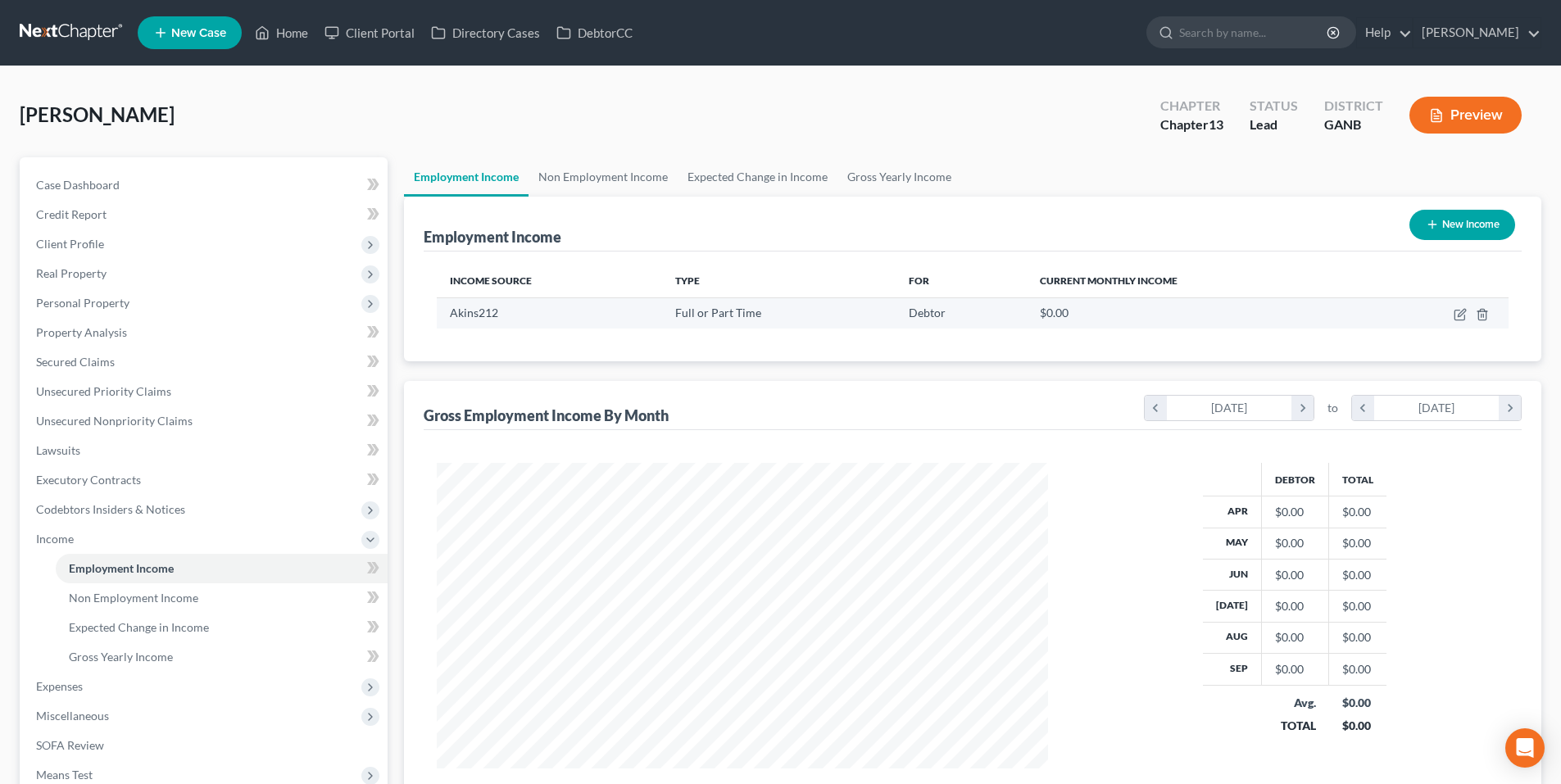
click at [1462, 323] on td at bounding box center [1438, 312] width 142 height 31
click at [1457, 310] on icon "button" at bounding box center [1459, 315] width 10 height 10
select select "0"
select select "10"
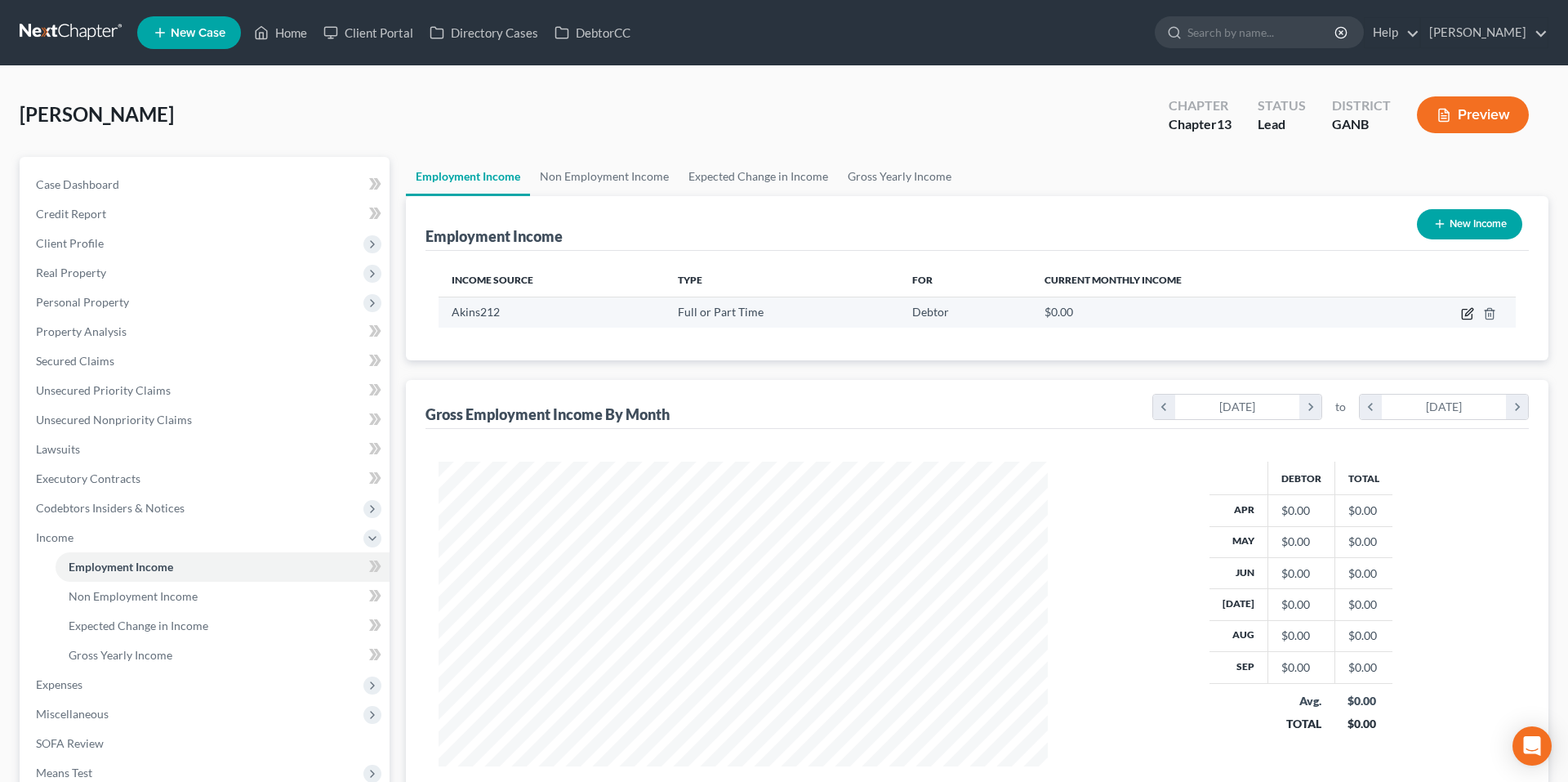
select select "3"
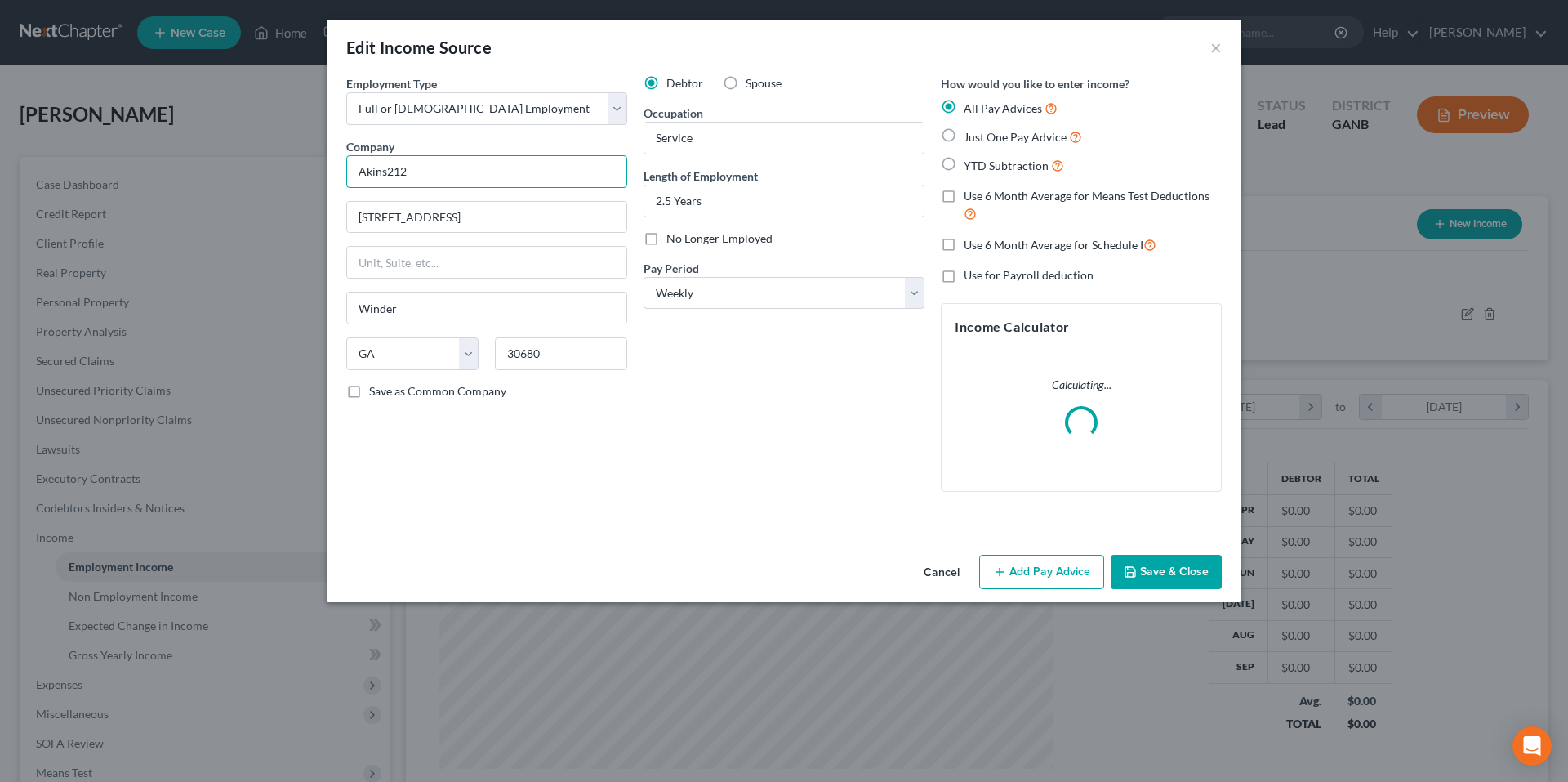
click at [504, 169] on input "Akins212" at bounding box center [486, 171] width 281 height 32
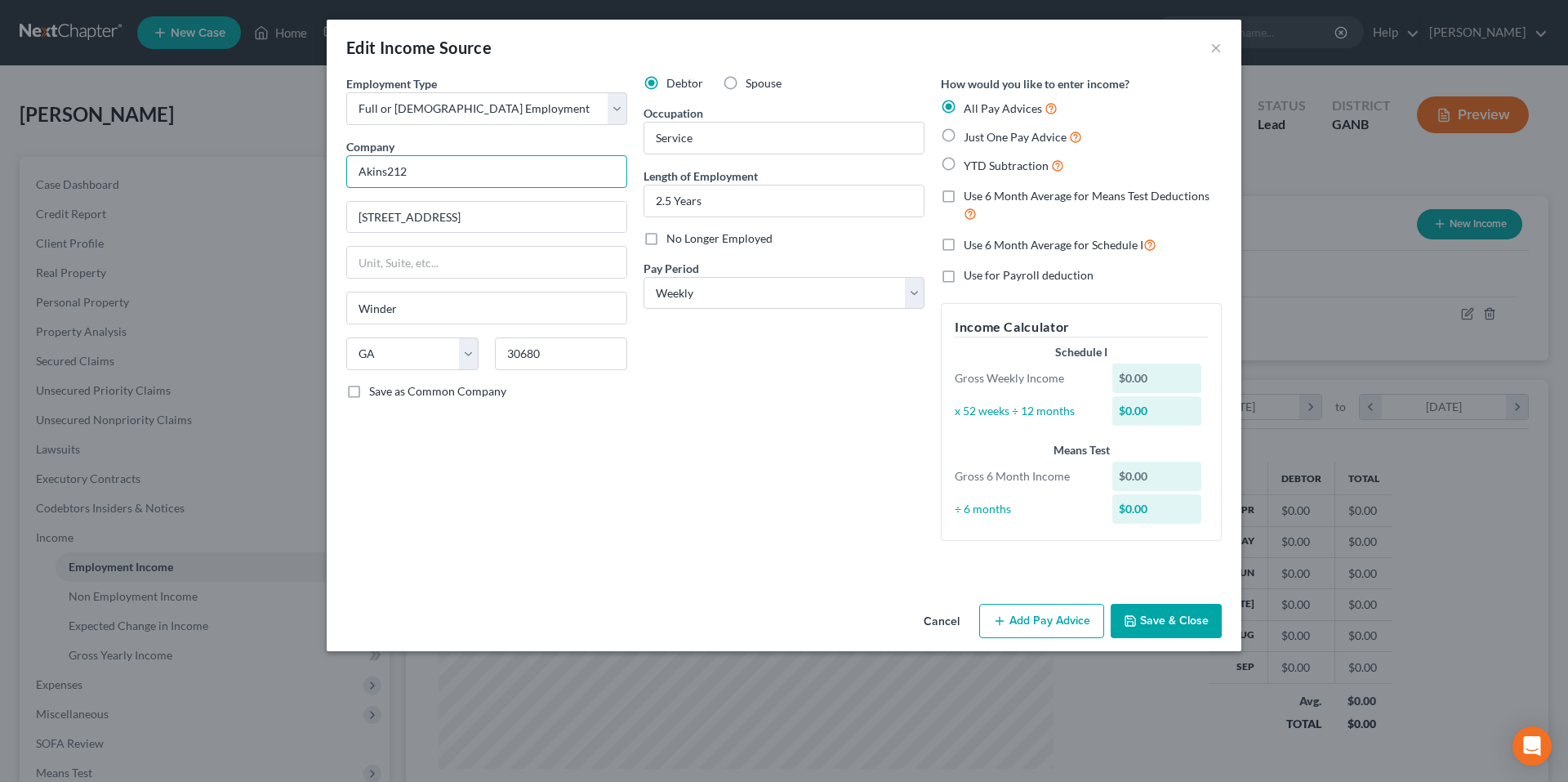
click at [567, 178] on input "Akins212" at bounding box center [486, 171] width 281 height 32
type input "Akins Ford, LLC"
click at [1061, 621] on button "Add Pay Advice" at bounding box center [1041, 621] width 125 height 34
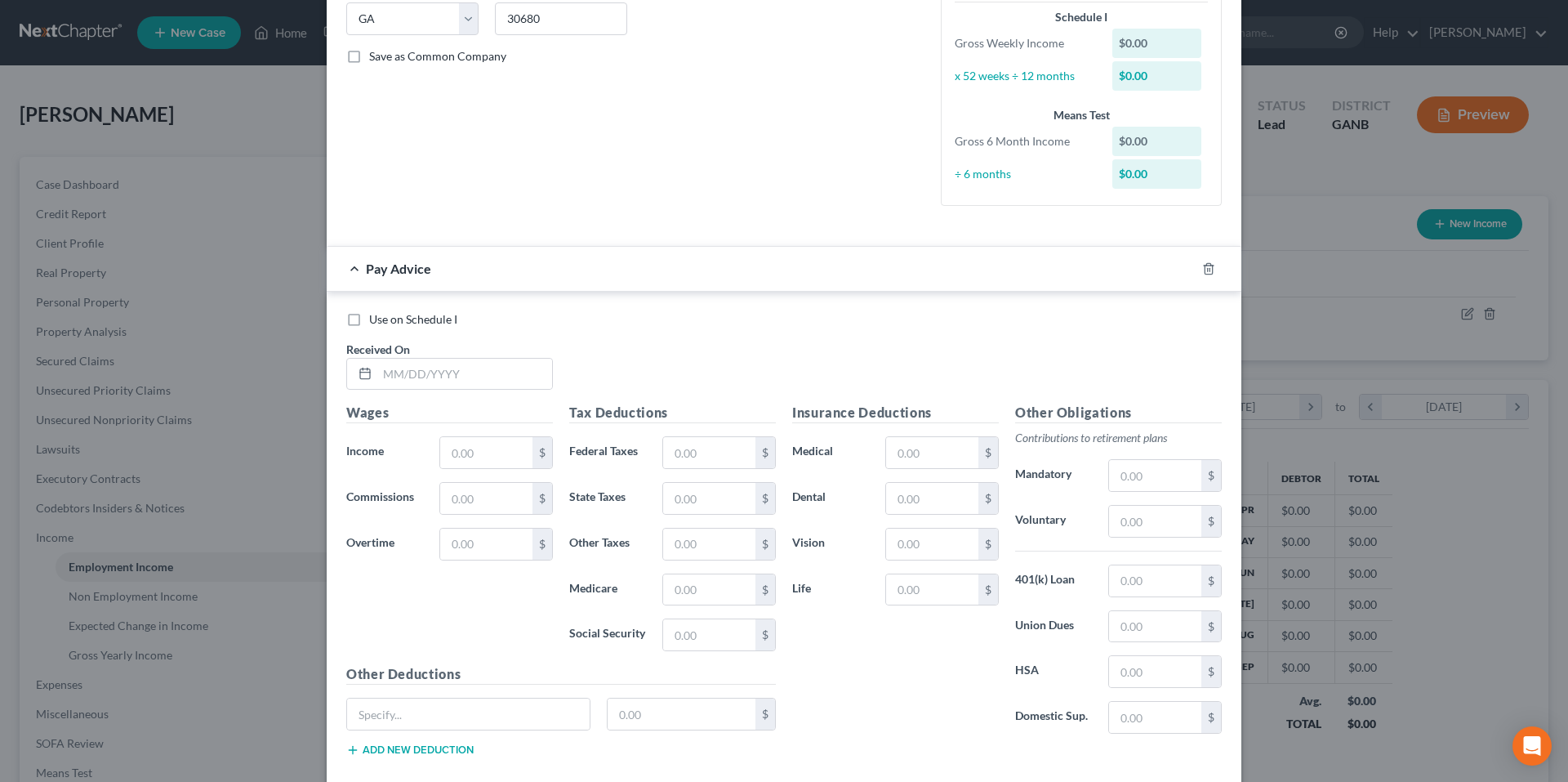
scroll to position [344, 0]
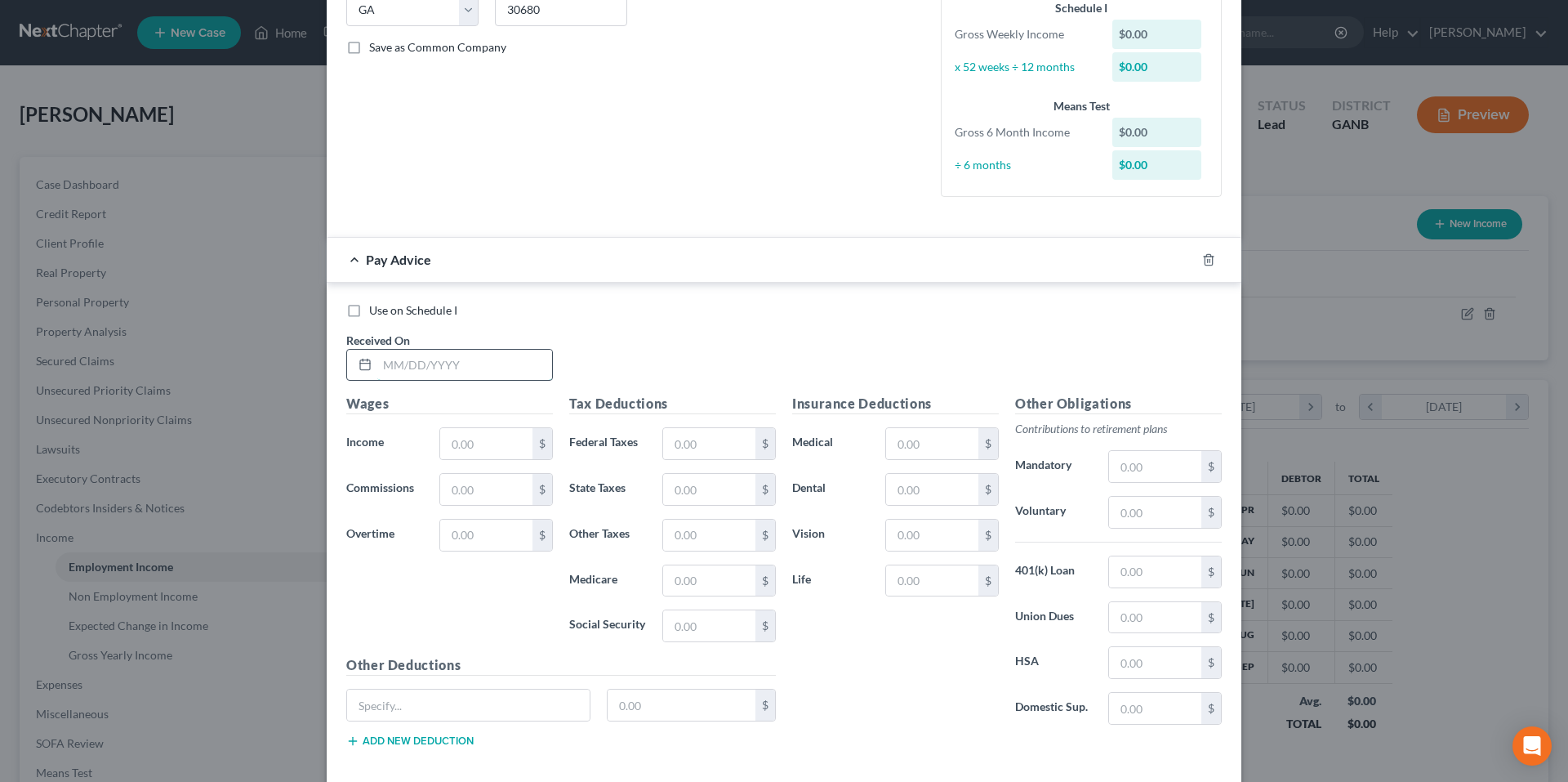
click at [507, 373] on input "text" at bounding box center [465, 364] width 175 height 31
type input "8/28/2025"
type input "1,010.75"
type input "66.41"
type input "37.86"
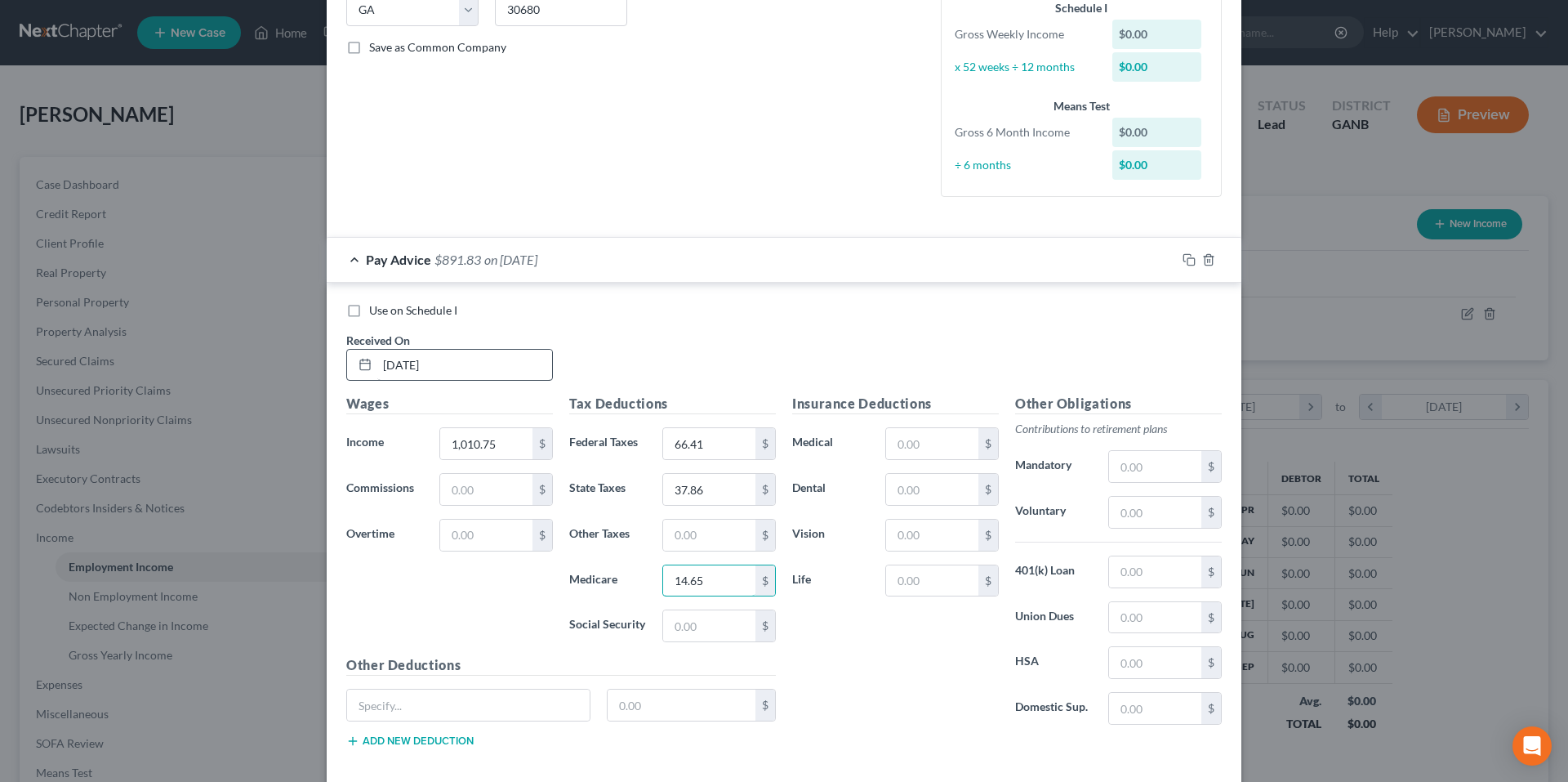
type input "14.65"
type input "62.67"
type input "Christmas Club"
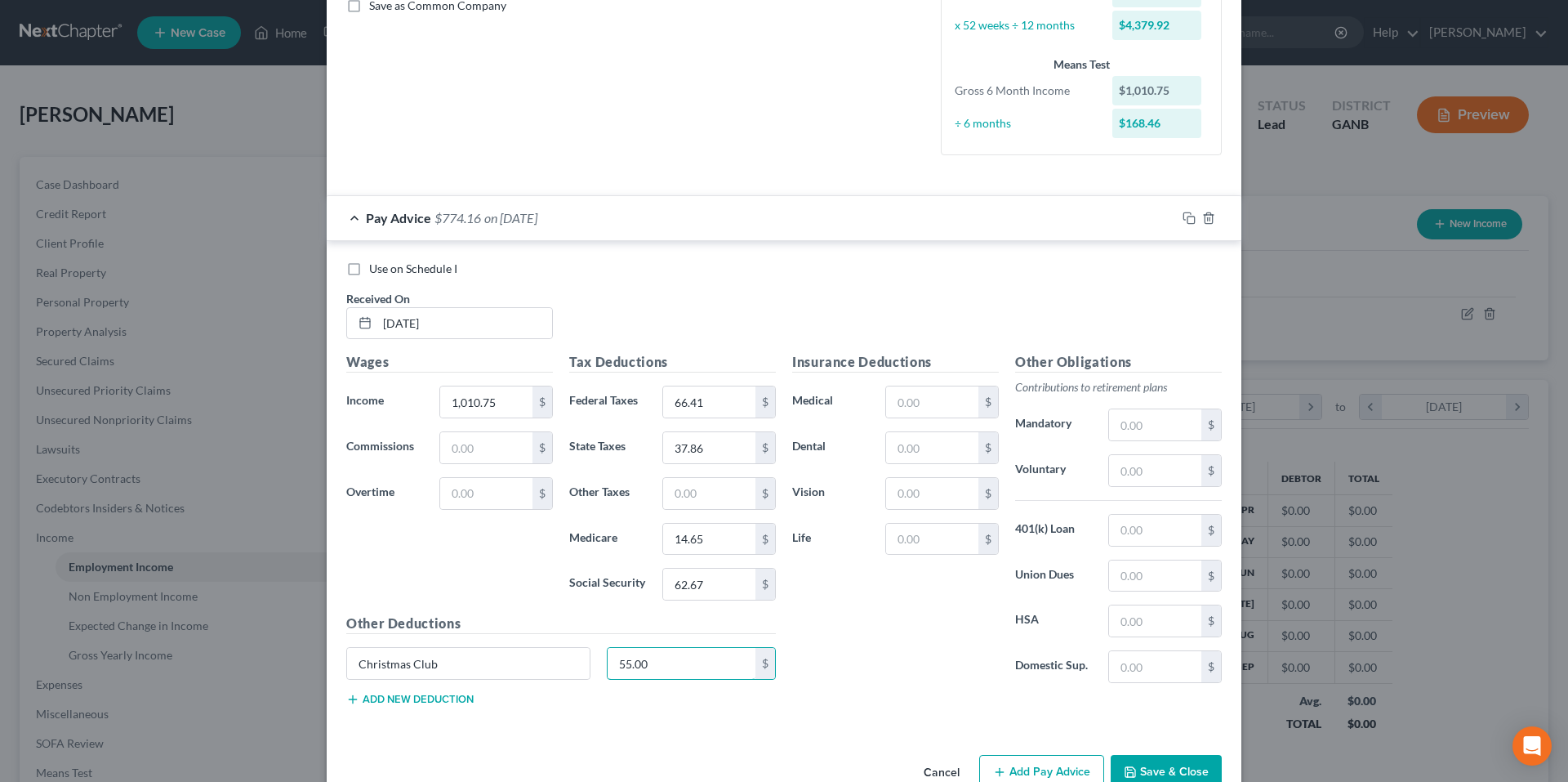
scroll to position [426, 0]
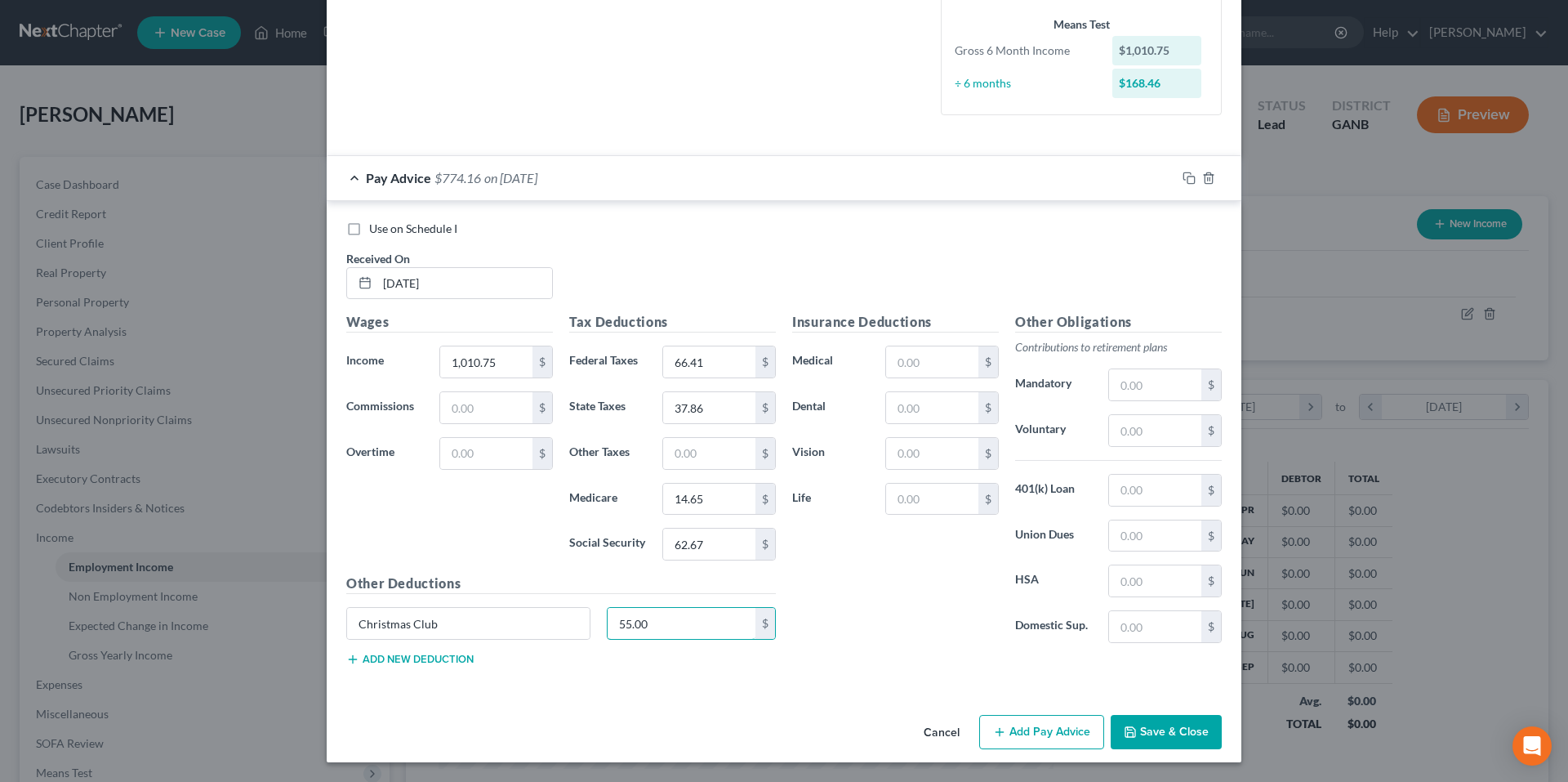
type input "55.00"
click at [421, 661] on button "Add new deduction" at bounding box center [410, 660] width 128 height 13
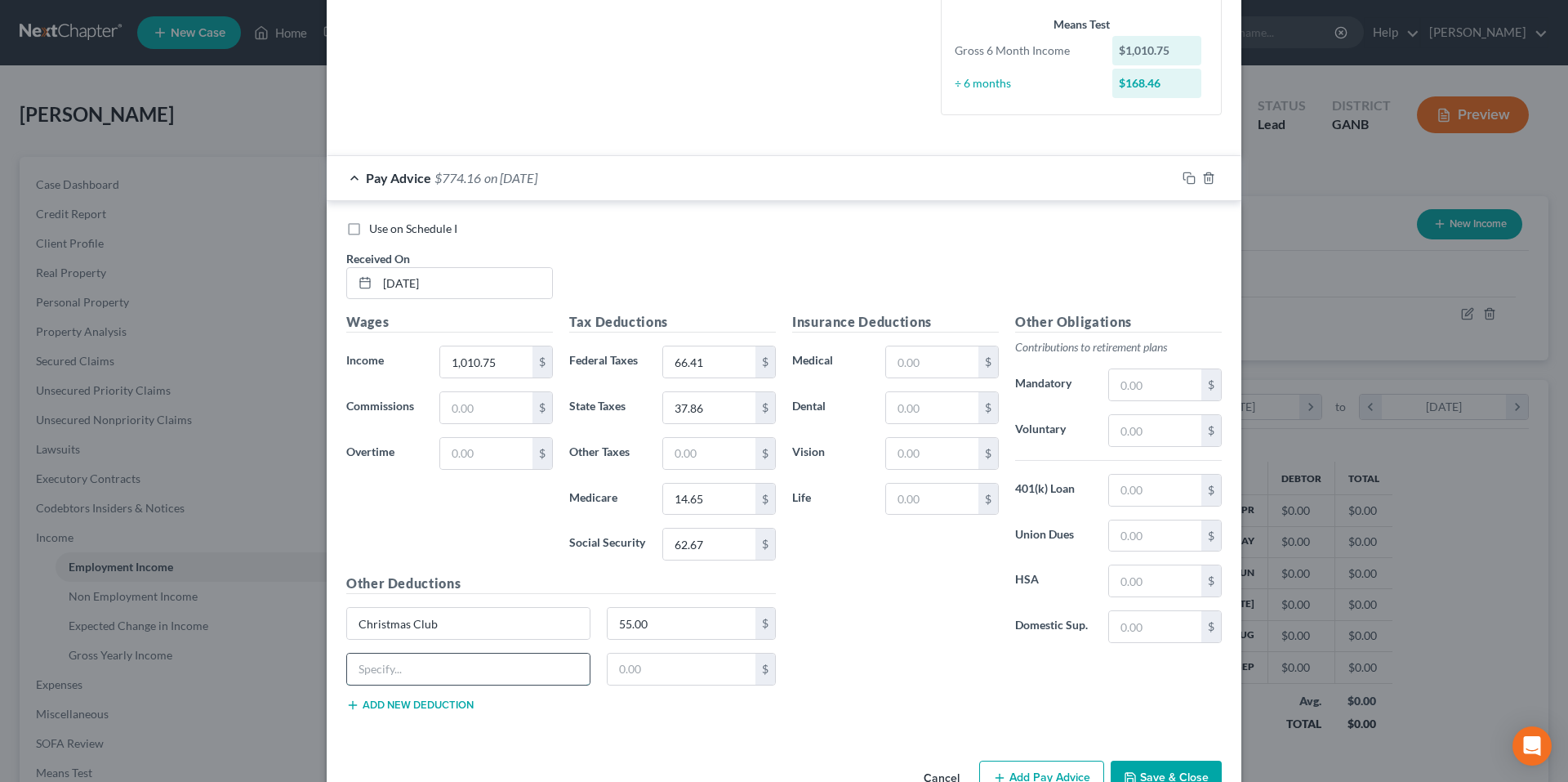
click at [424, 664] on input "text" at bounding box center [468, 669] width 242 height 31
type input "Critical Illn"
type input "14.91"
click at [415, 709] on button "Add new deduction" at bounding box center [410, 706] width 128 height 13
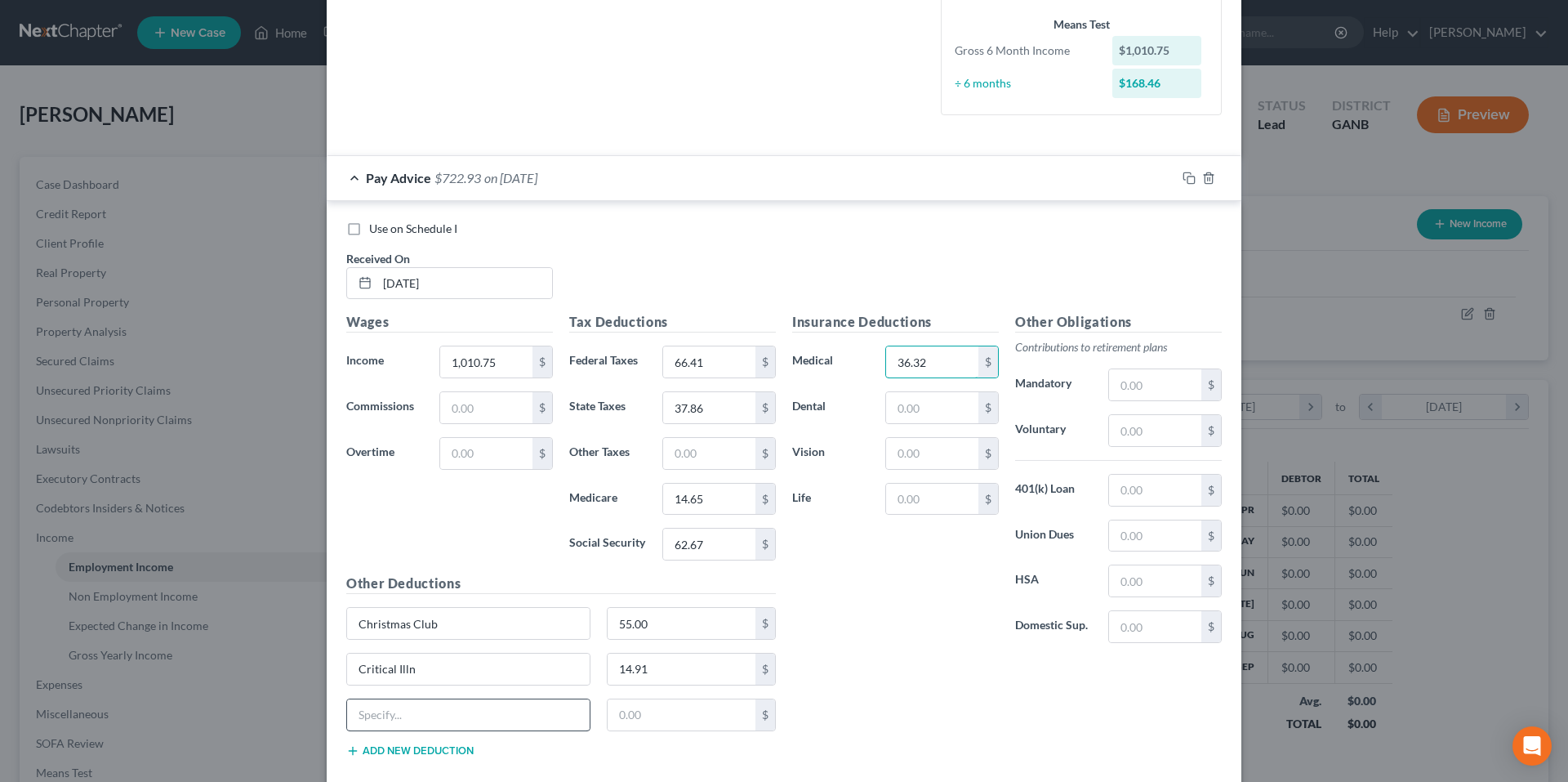
type input "36.32"
click at [402, 718] on input "text" at bounding box center [468, 715] width 242 height 31
type input "Disability"
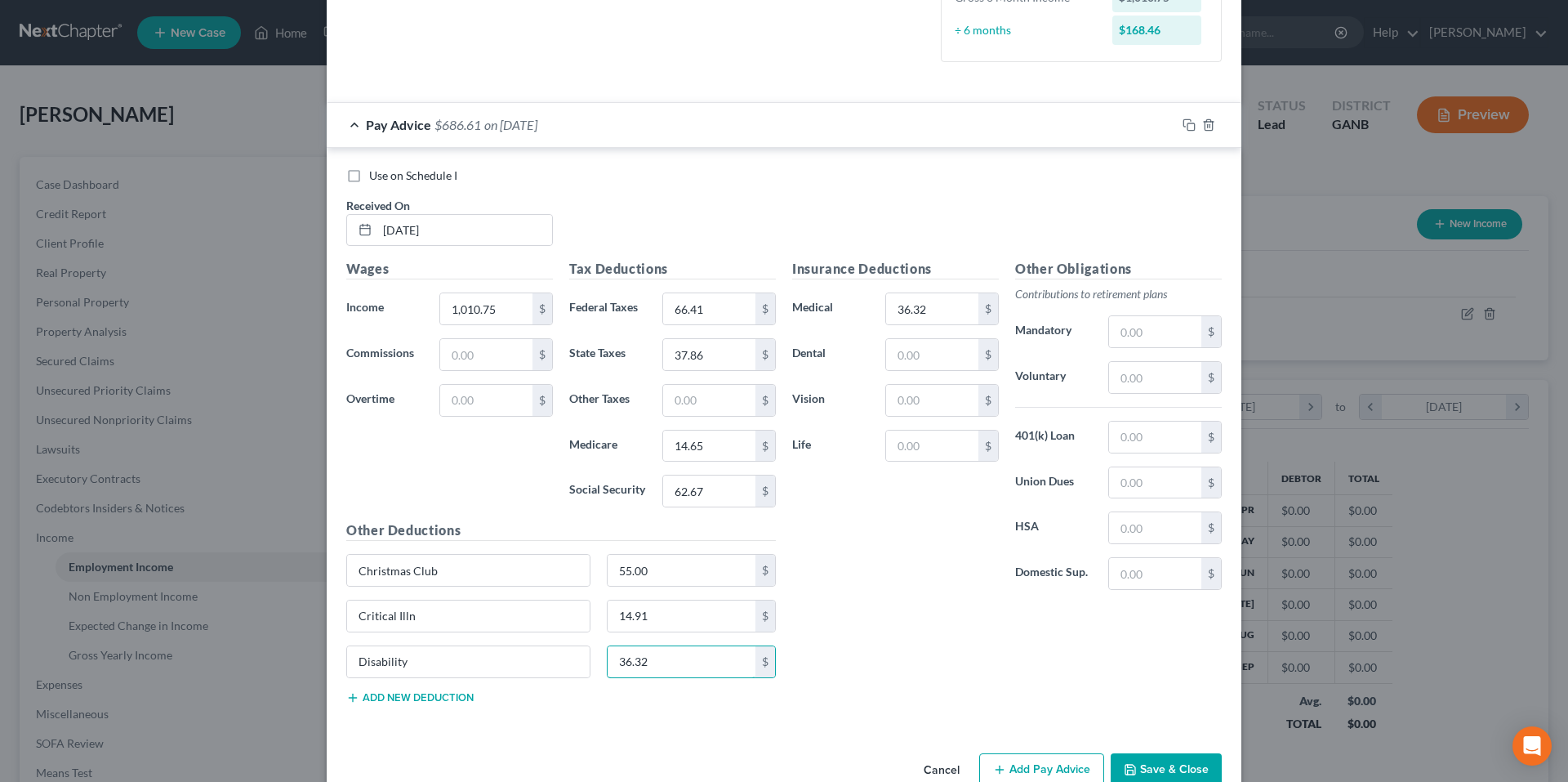
scroll to position [507, 0]
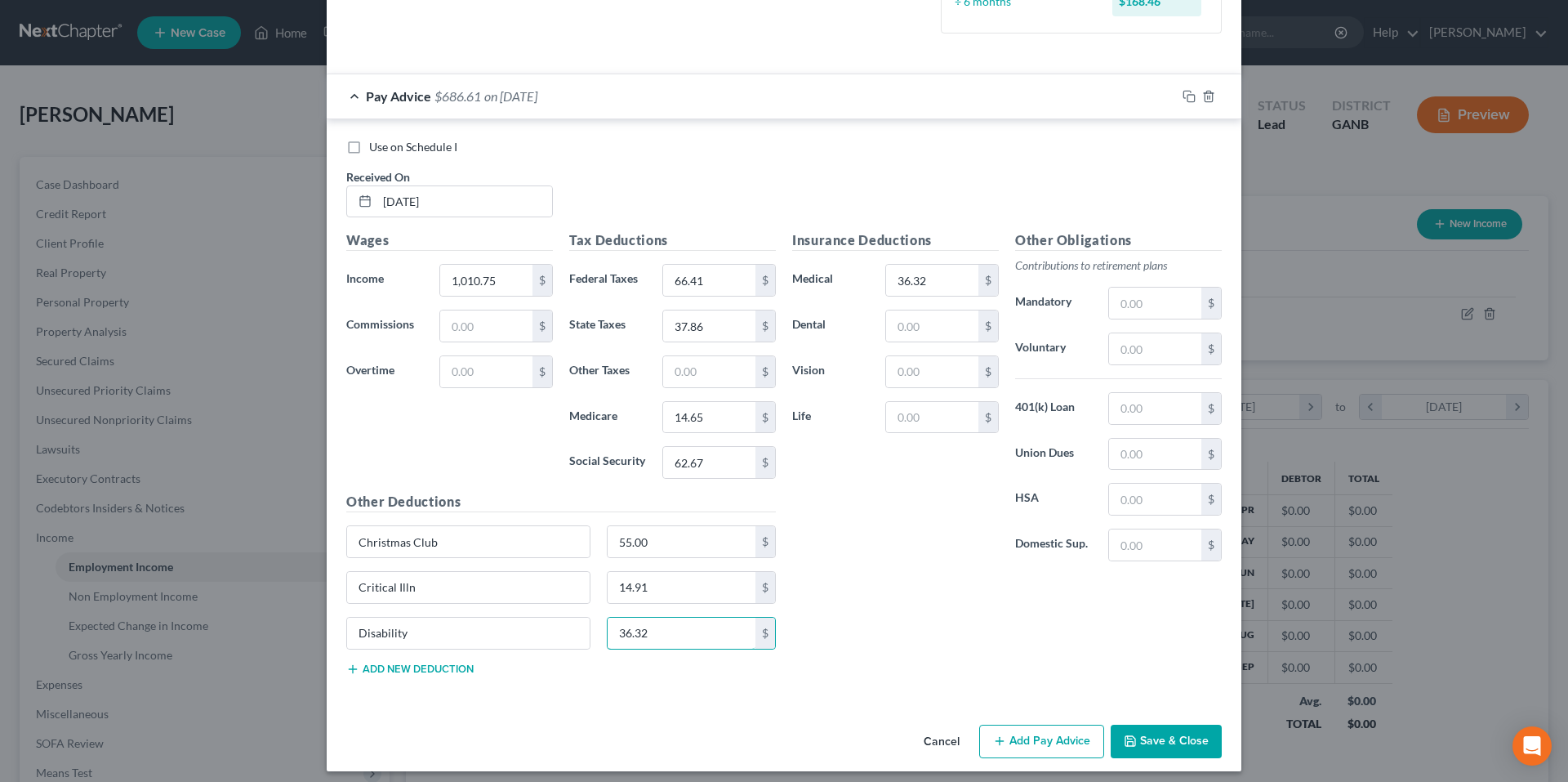
type input "36.32"
click at [415, 670] on button "Add new deduction" at bounding box center [410, 669] width 128 height 13
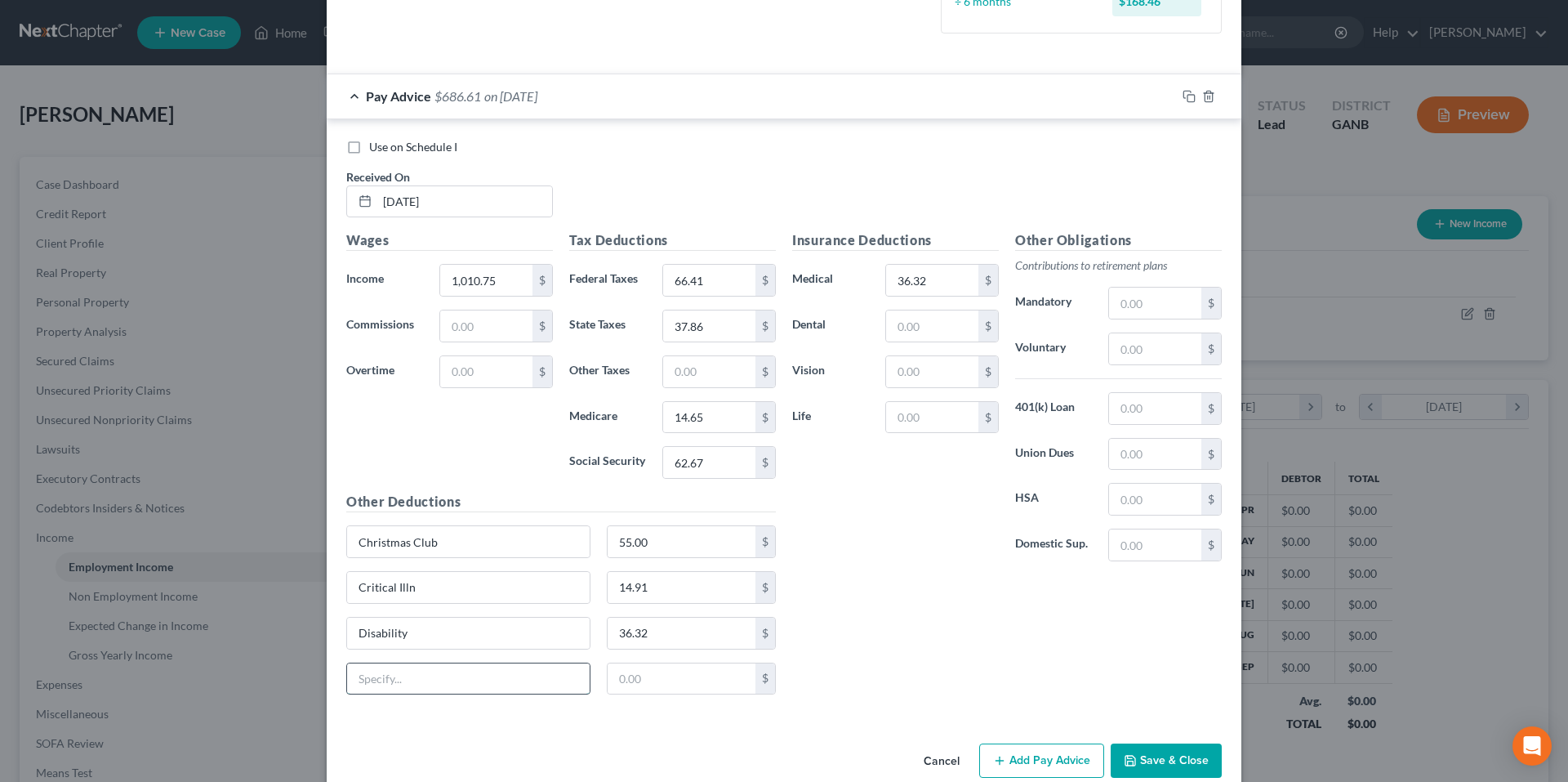
click at [415, 670] on input "text" at bounding box center [468, 678] width 242 height 31
type input "YMCA"
type input "4.62"
click at [1140, 340] on input "text" at bounding box center [1155, 349] width 92 height 31
type input "50.54"
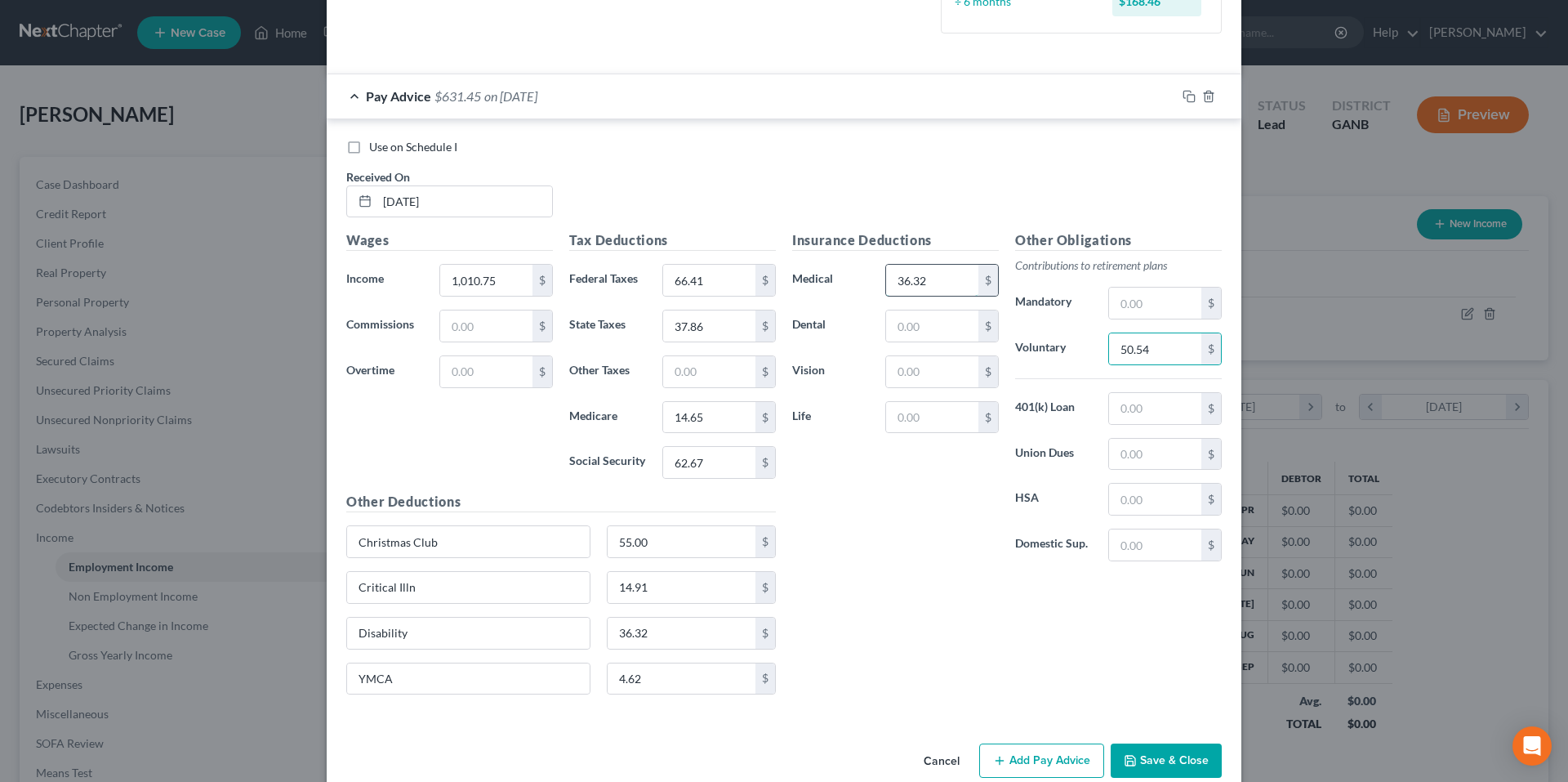
click at [933, 281] on input "36.32" at bounding box center [932, 280] width 92 height 31
click at [1184, 100] on icon "button" at bounding box center [1190, 96] width 13 height 13
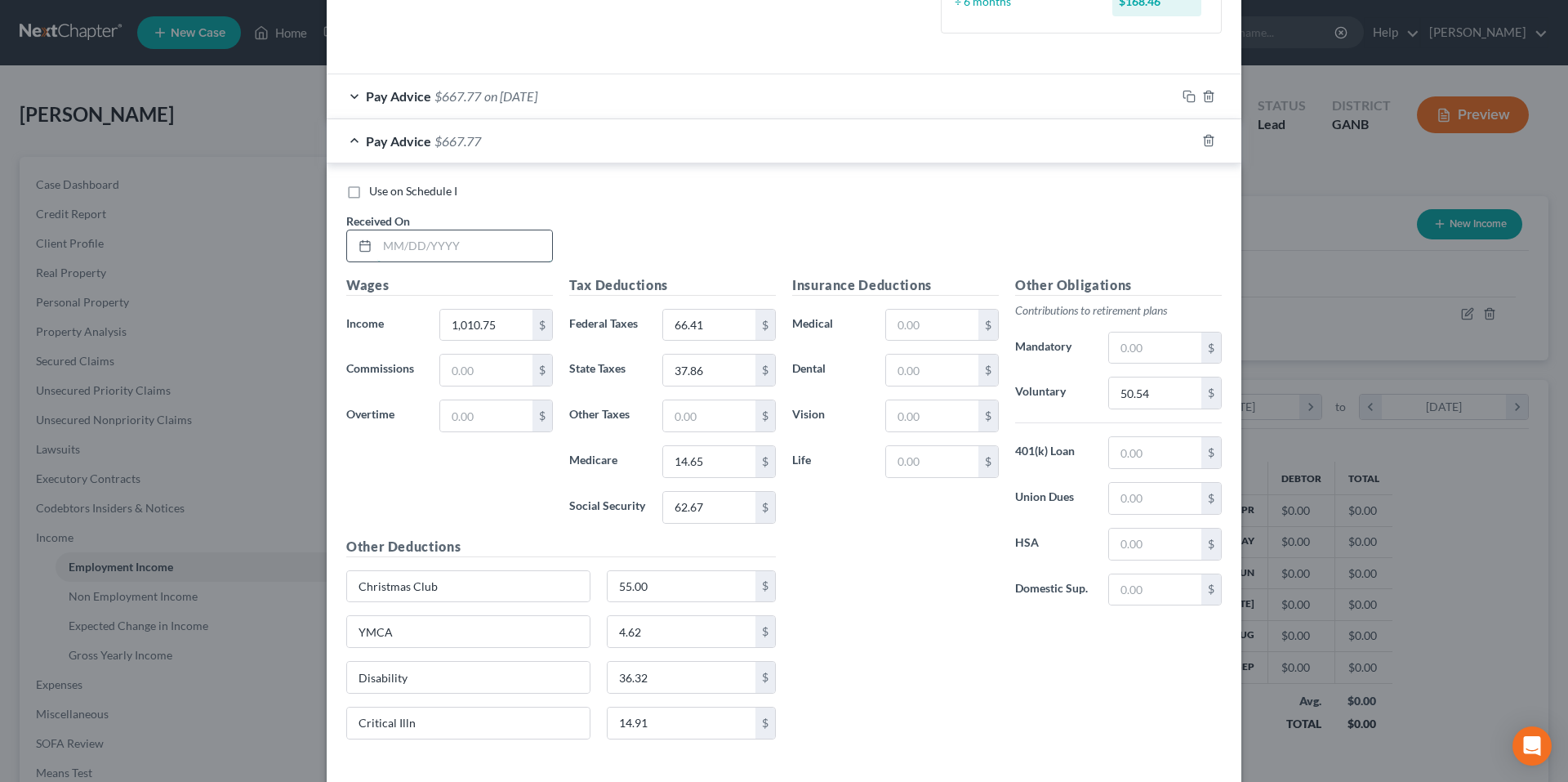
click at [424, 251] on input "text" at bounding box center [465, 246] width 175 height 31
type input "8/21/25"
type input "976.25"
type input "62.47"
type input "36.16"
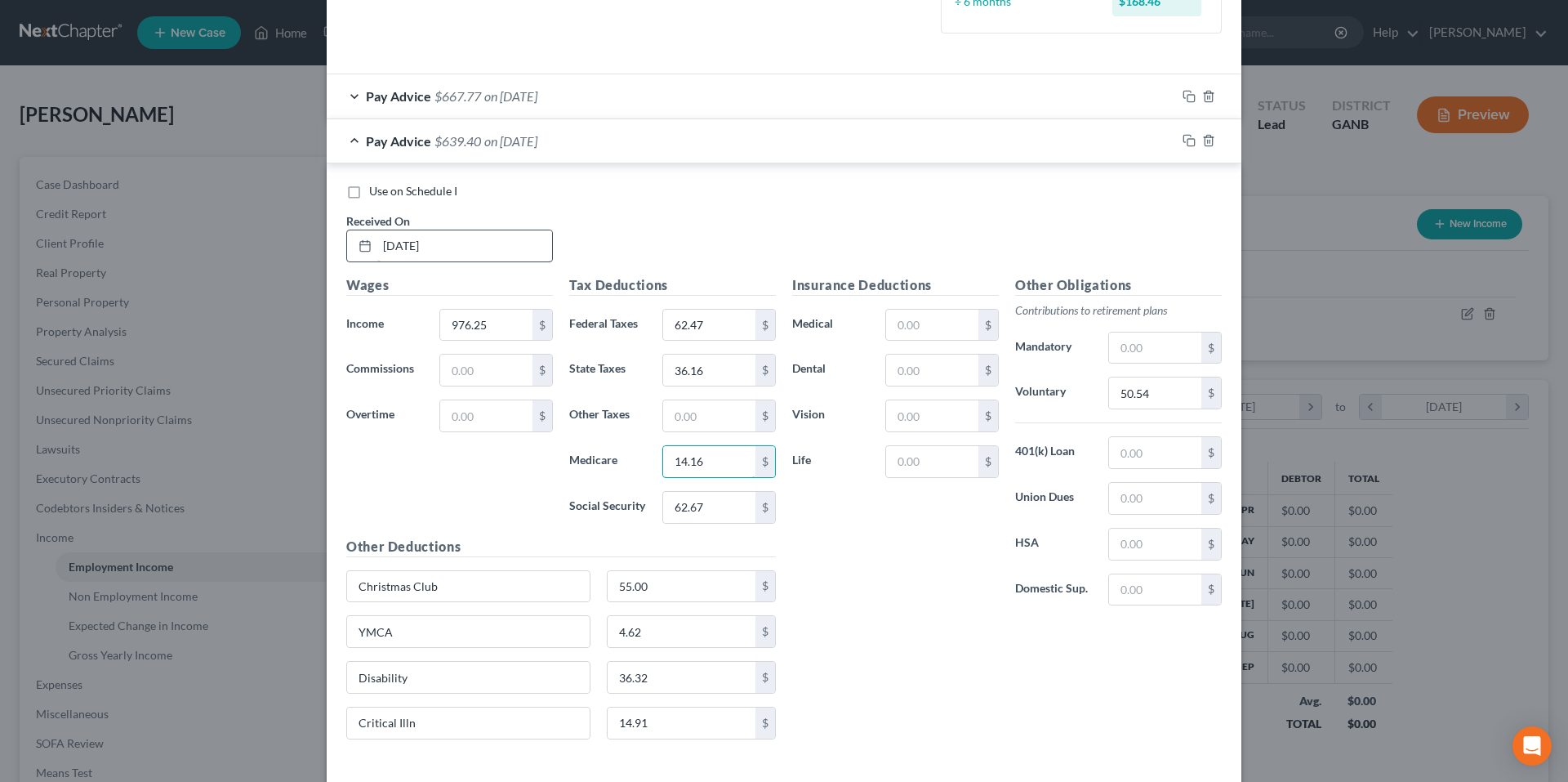
type input "14.16"
type input "60.53"
type input "48.81"
click at [1183, 138] on icon "button" at bounding box center [1190, 140] width 13 height 13
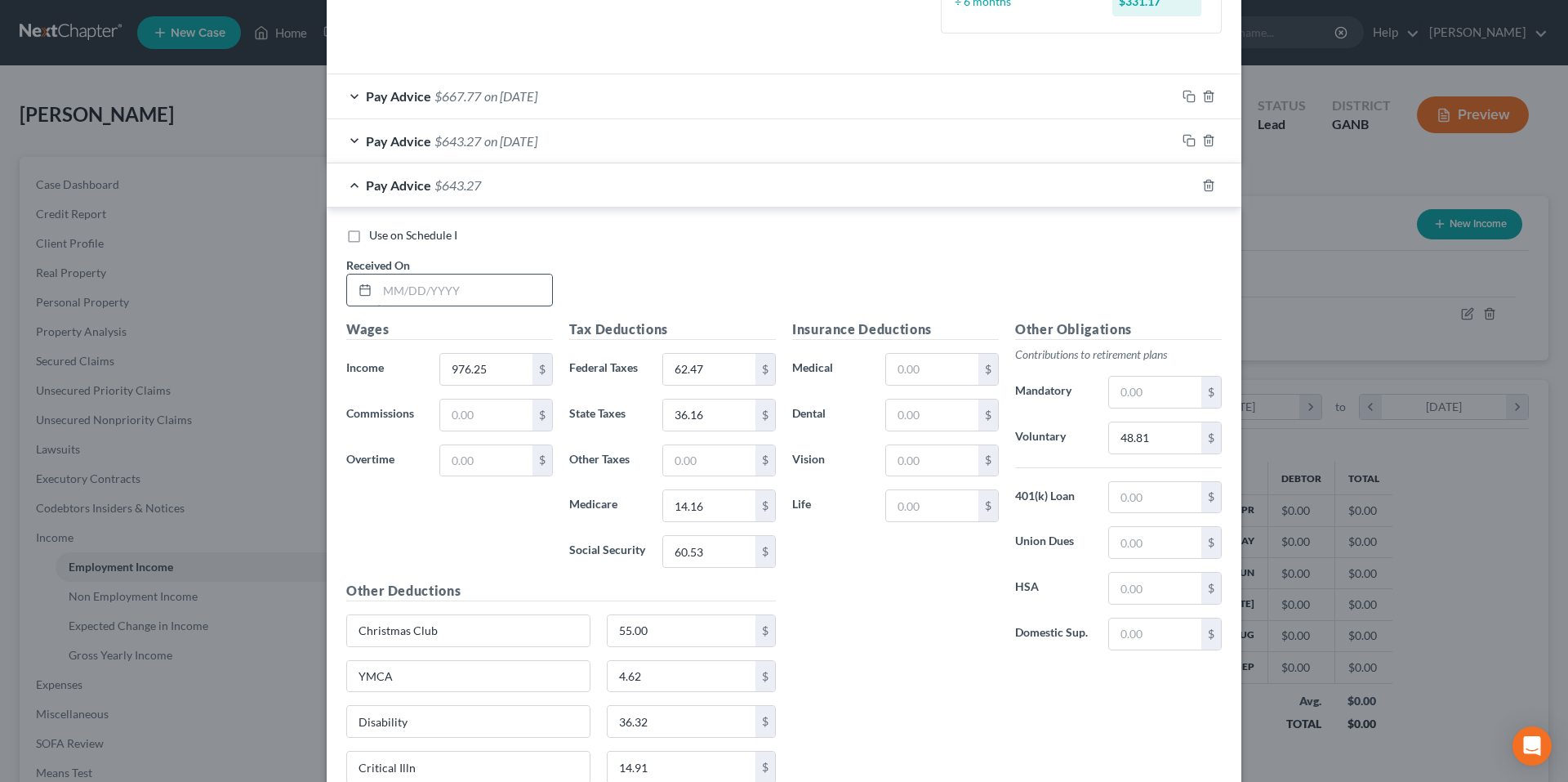
click at [410, 301] on input "text" at bounding box center [465, 290] width 175 height 31
type input "4"
type input "8/14/25"
type input "1,020.63"
type input "67.53"
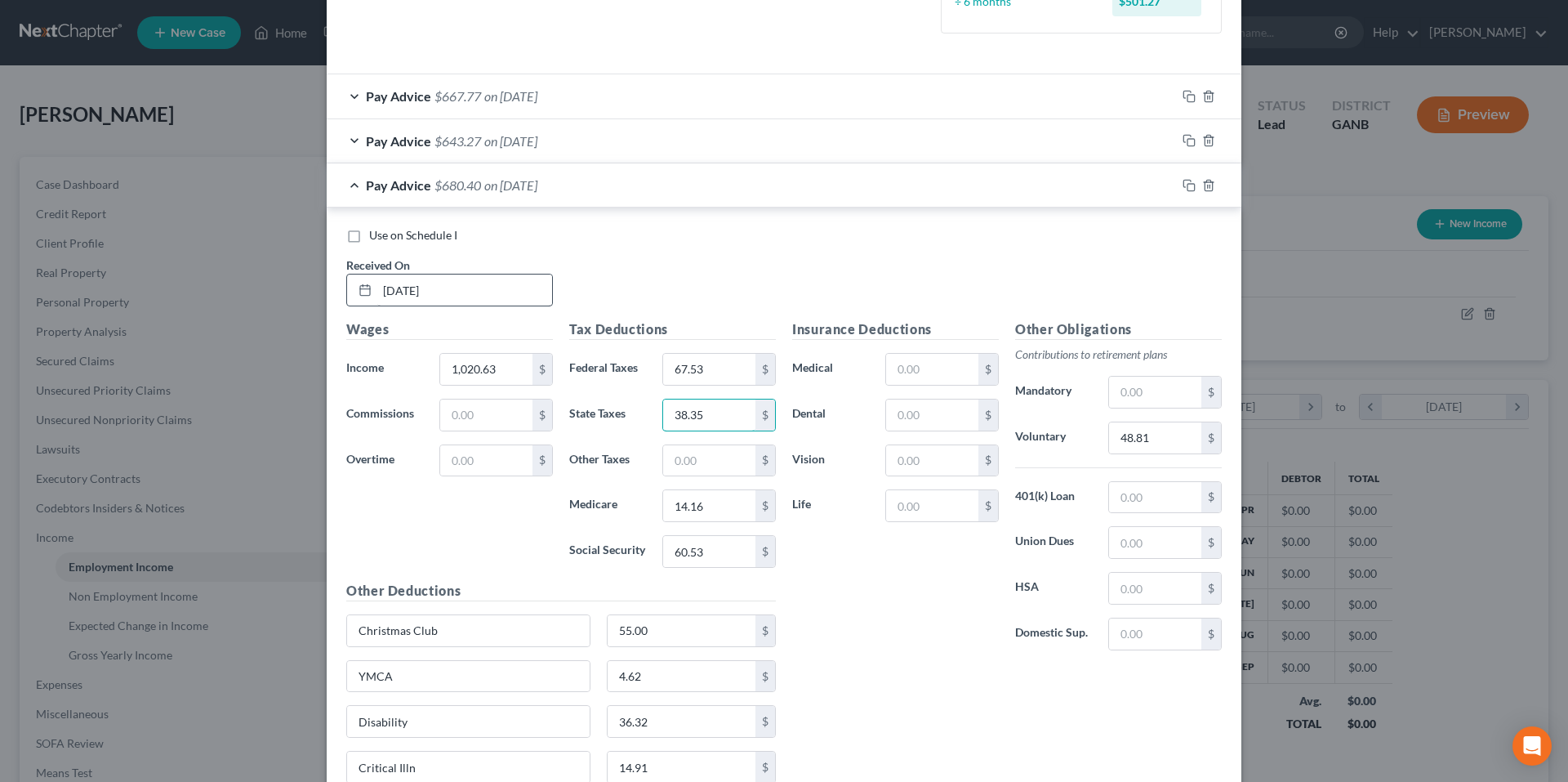
type input "38.35"
type input "14.80"
type input "63.28"
type input "51.03"
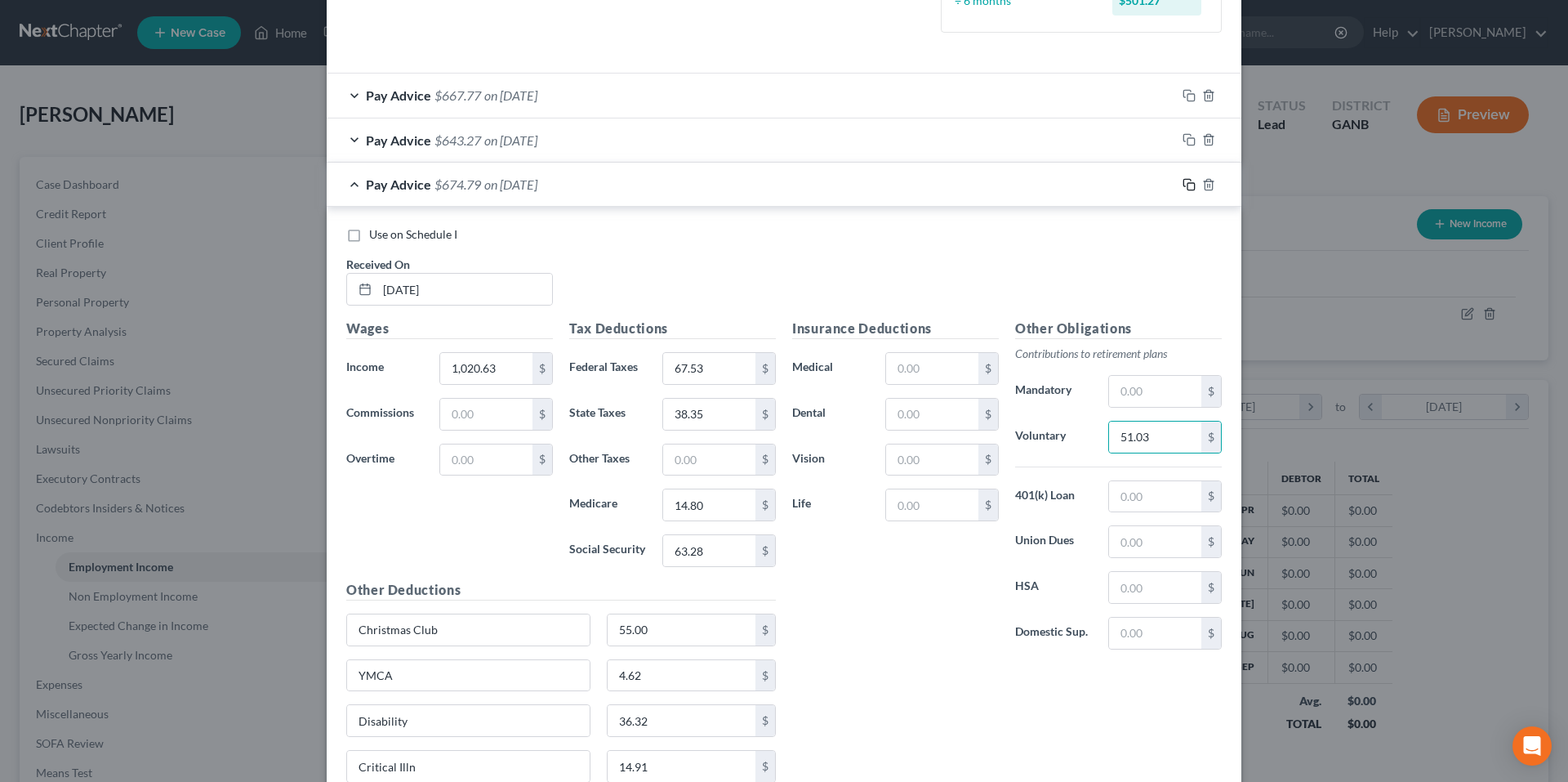
click at [1187, 183] on rect "button" at bounding box center [1191, 187] width 7 height 7
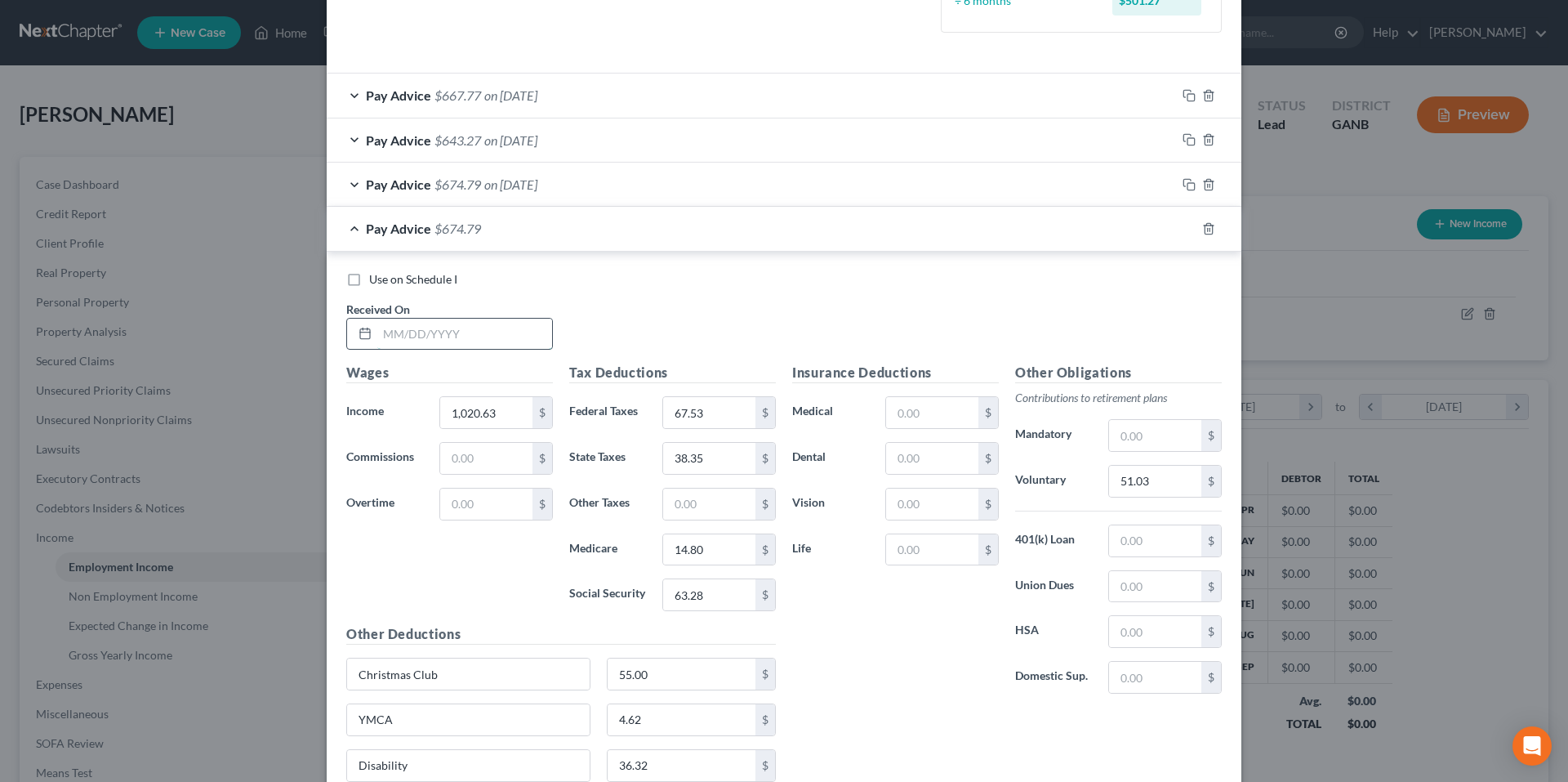
click at [533, 341] on input "text" at bounding box center [465, 334] width 175 height 31
type input "8/7/25"
type input "1,002.63"
type input "65.48"
type input "37.46"
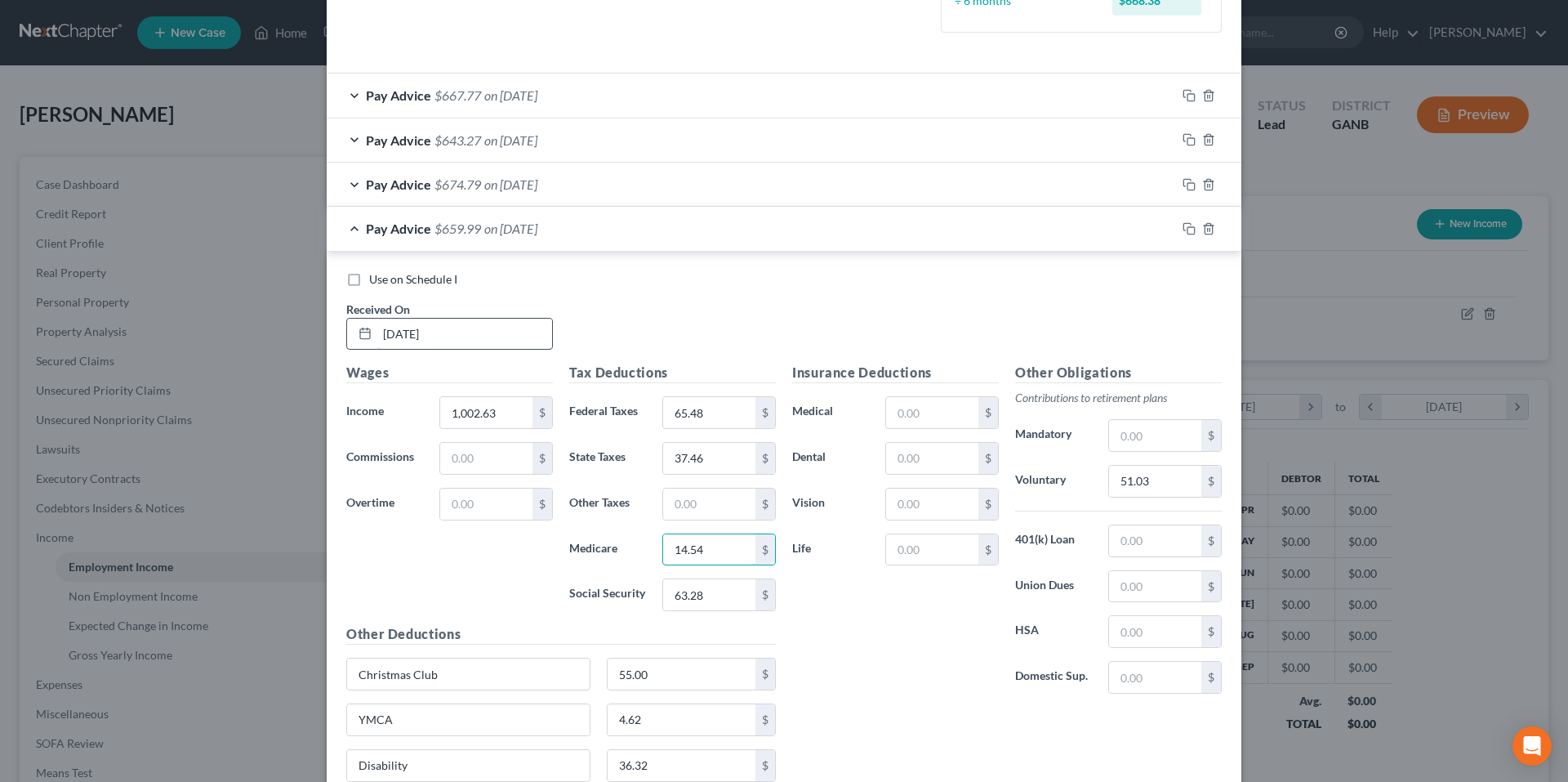
type input "14.54"
type input "62.16"
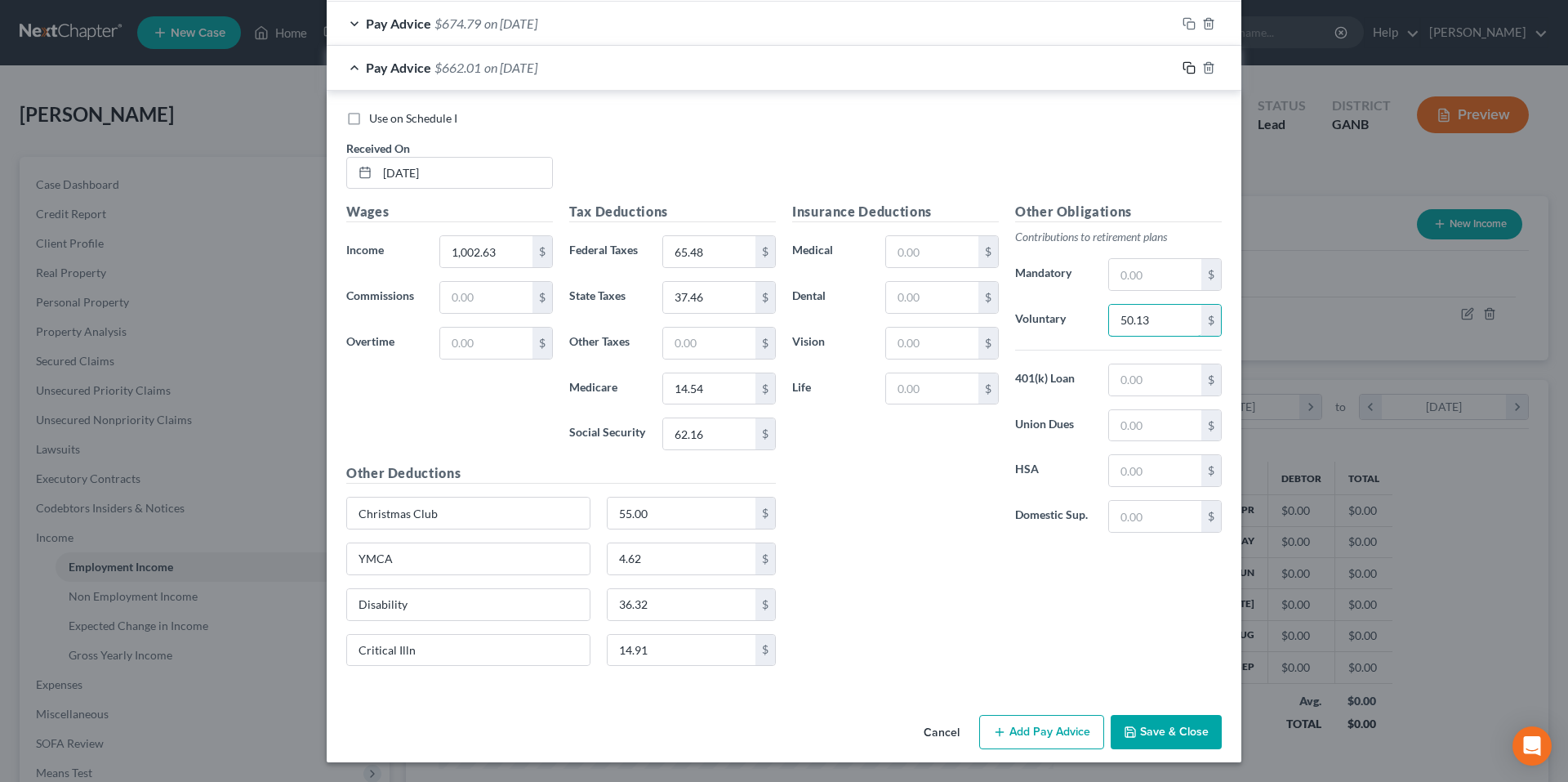
type input "50.13"
click at [1187, 71] on rect "button" at bounding box center [1191, 70] width 7 height 7
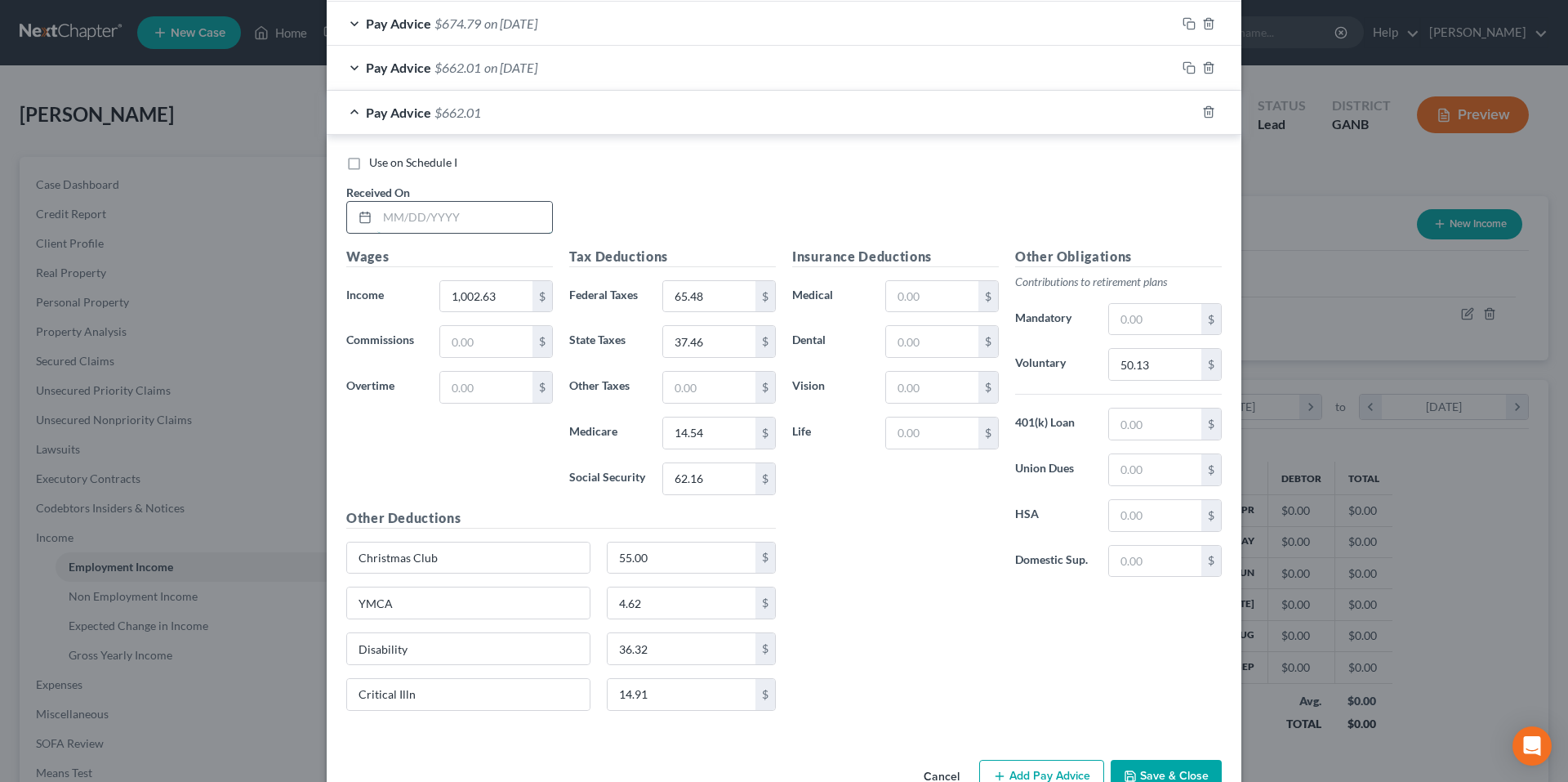
click at [518, 213] on input "text" at bounding box center [465, 217] width 175 height 31
type input "7/31/25"
type input "999.25"
type input "65.10"
type input "37.29"
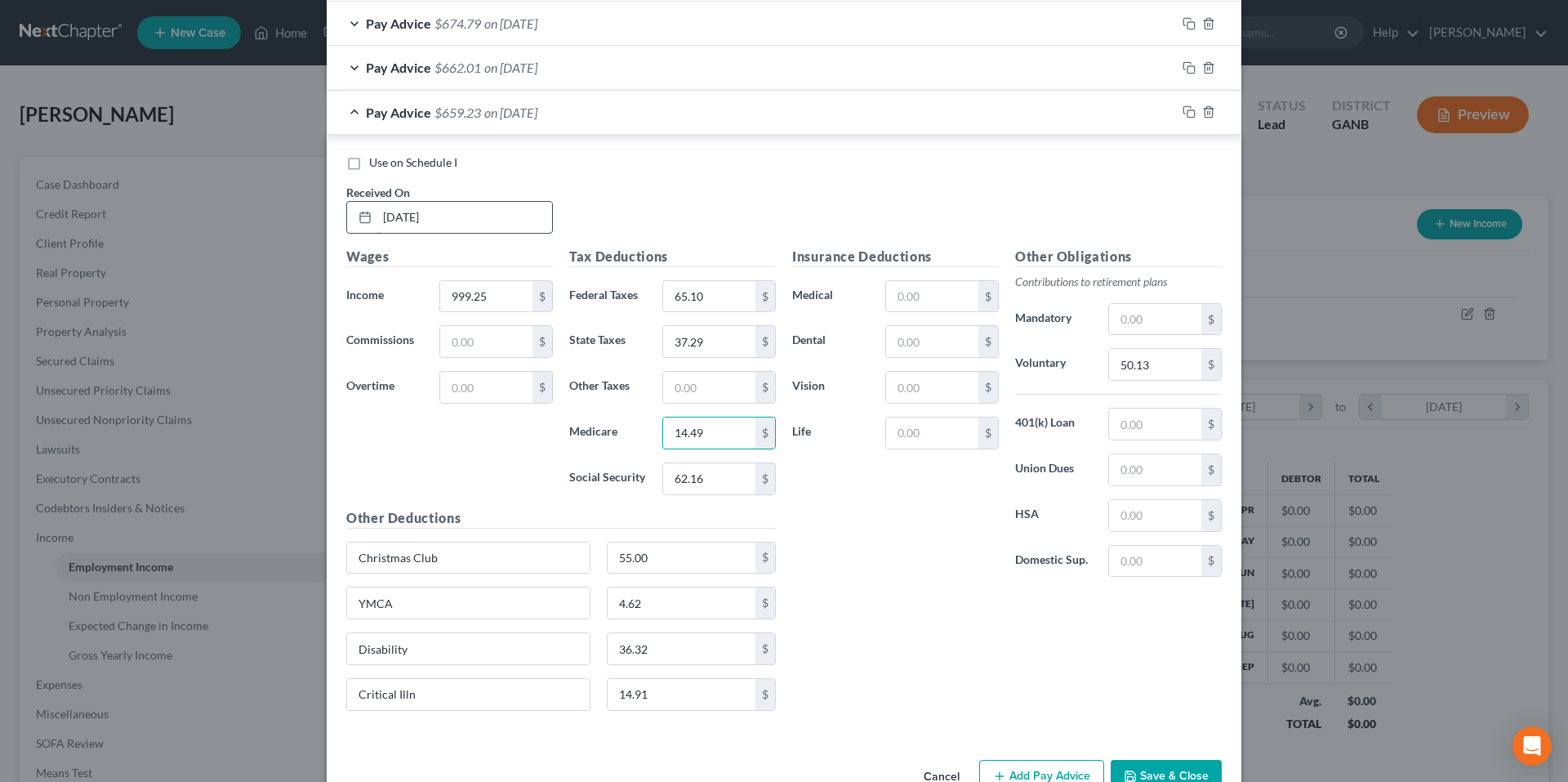
type input "14.49"
type input "61.95"
type input "49.96"
click at [1183, 116] on icon "button" at bounding box center [1190, 112] width 13 height 13
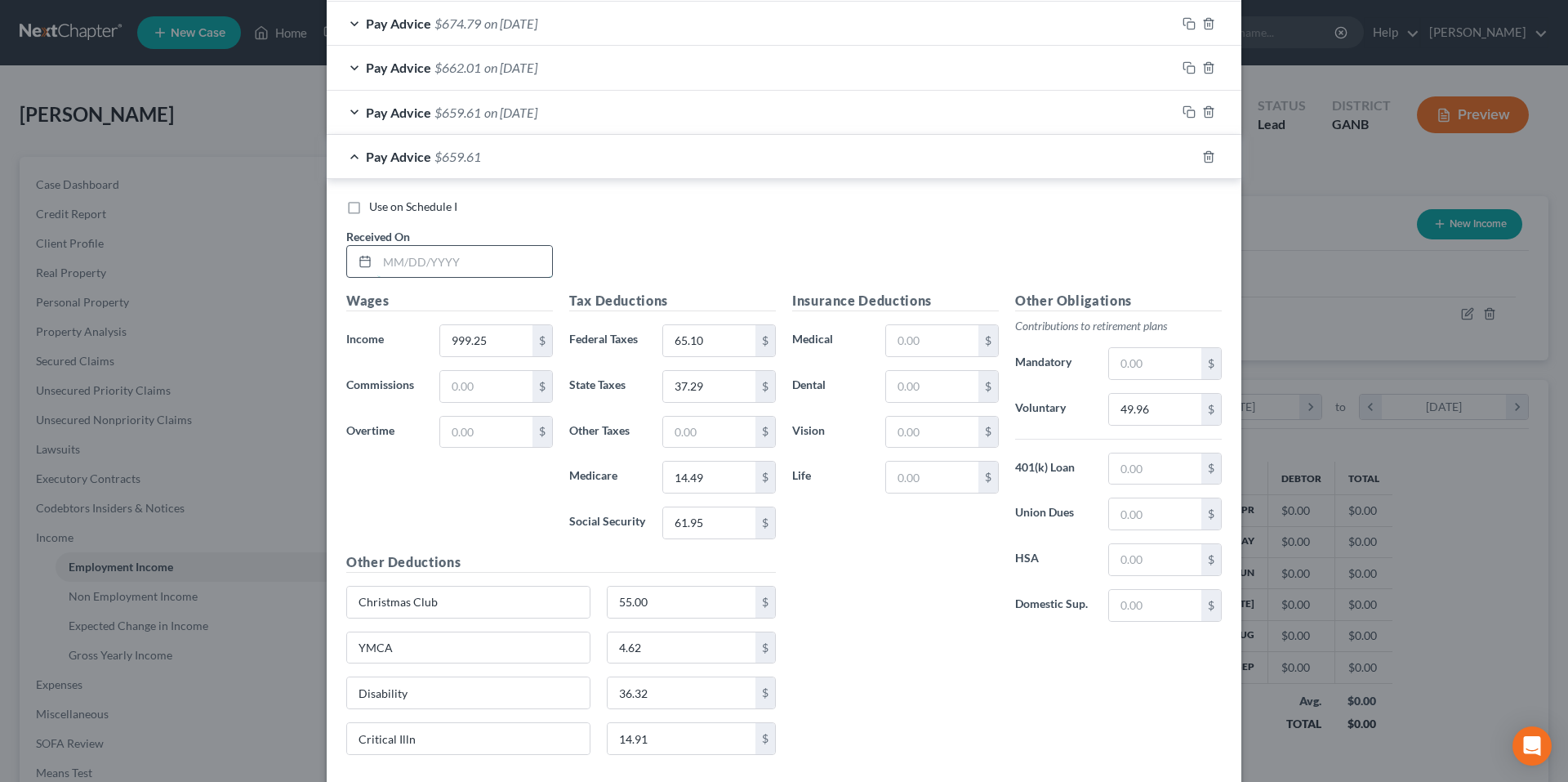
click at [510, 251] on input "text" at bounding box center [465, 261] width 175 height 31
type input "7/24/25"
type input "1,008.25"
type input "66.12"
type input "37.73"
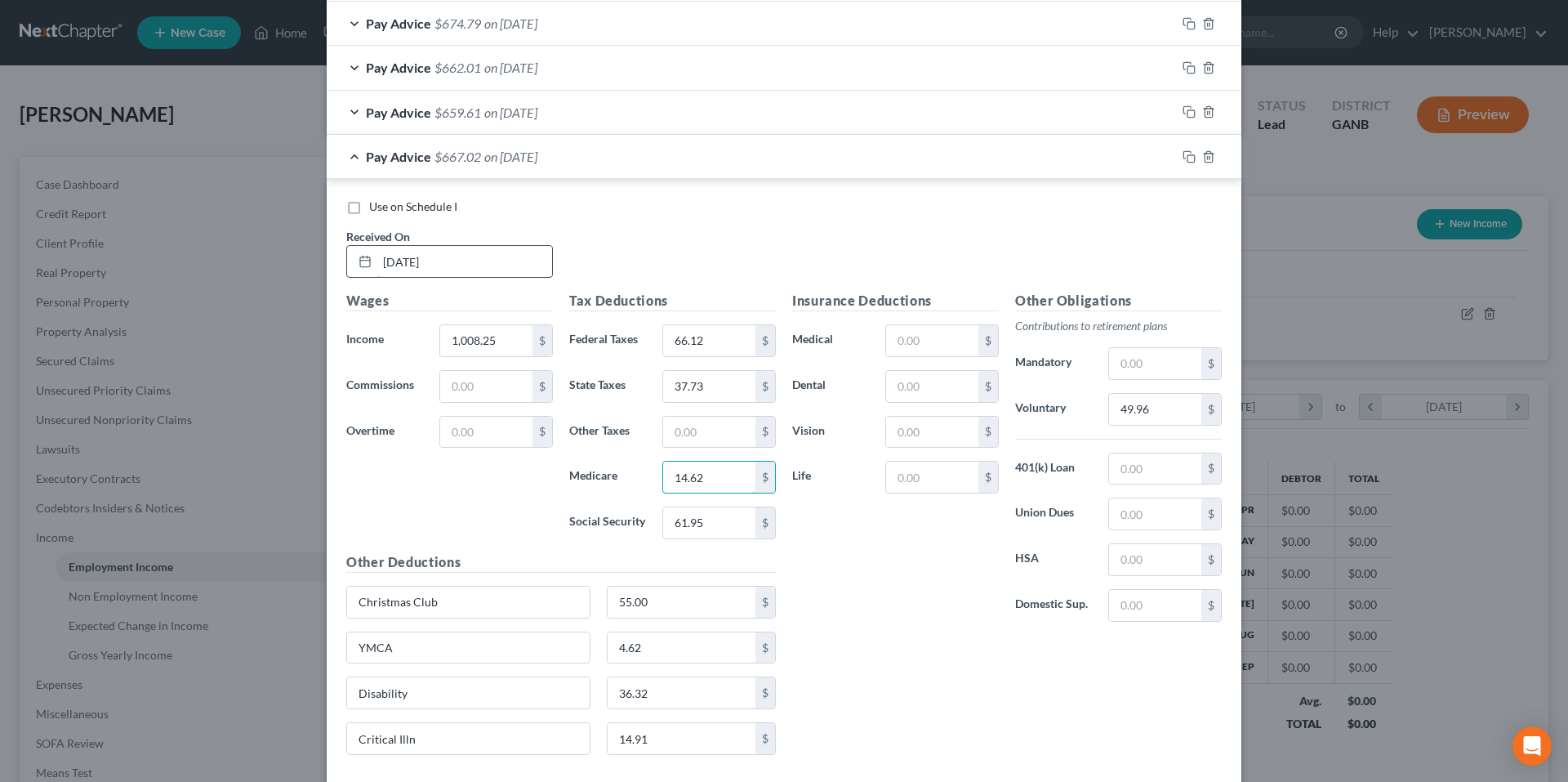
type input "14.62"
type input "62.51"
type input "50.41"
click at [1183, 160] on icon "button" at bounding box center [1190, 157] width 13 height 13
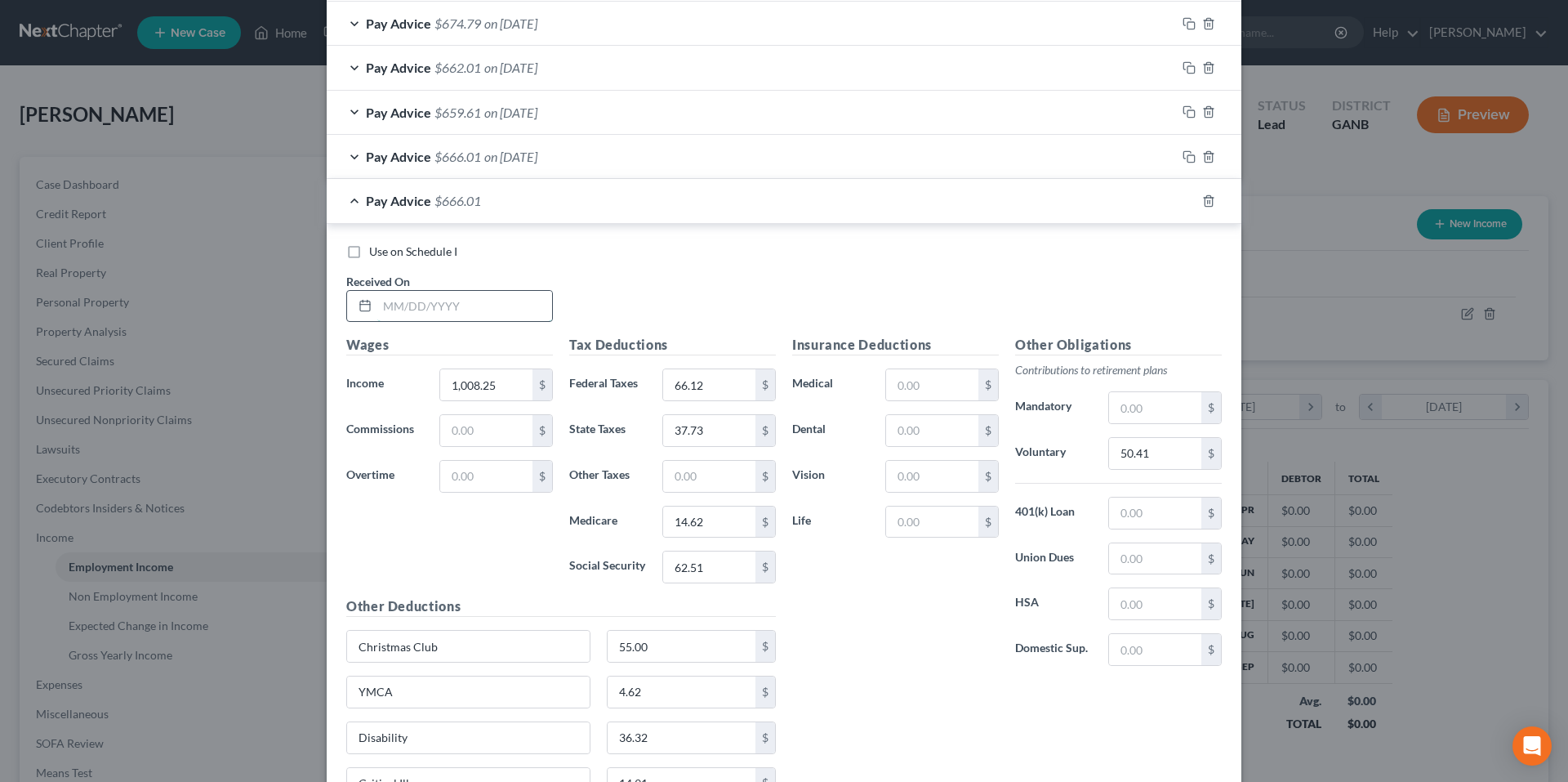
click at [495, 310] on input "text" at bounding box center [465, 305] width 175 height 31
type input "7/17/25"
type input "1,004.88"
type input "65.74"
type input "37.57"
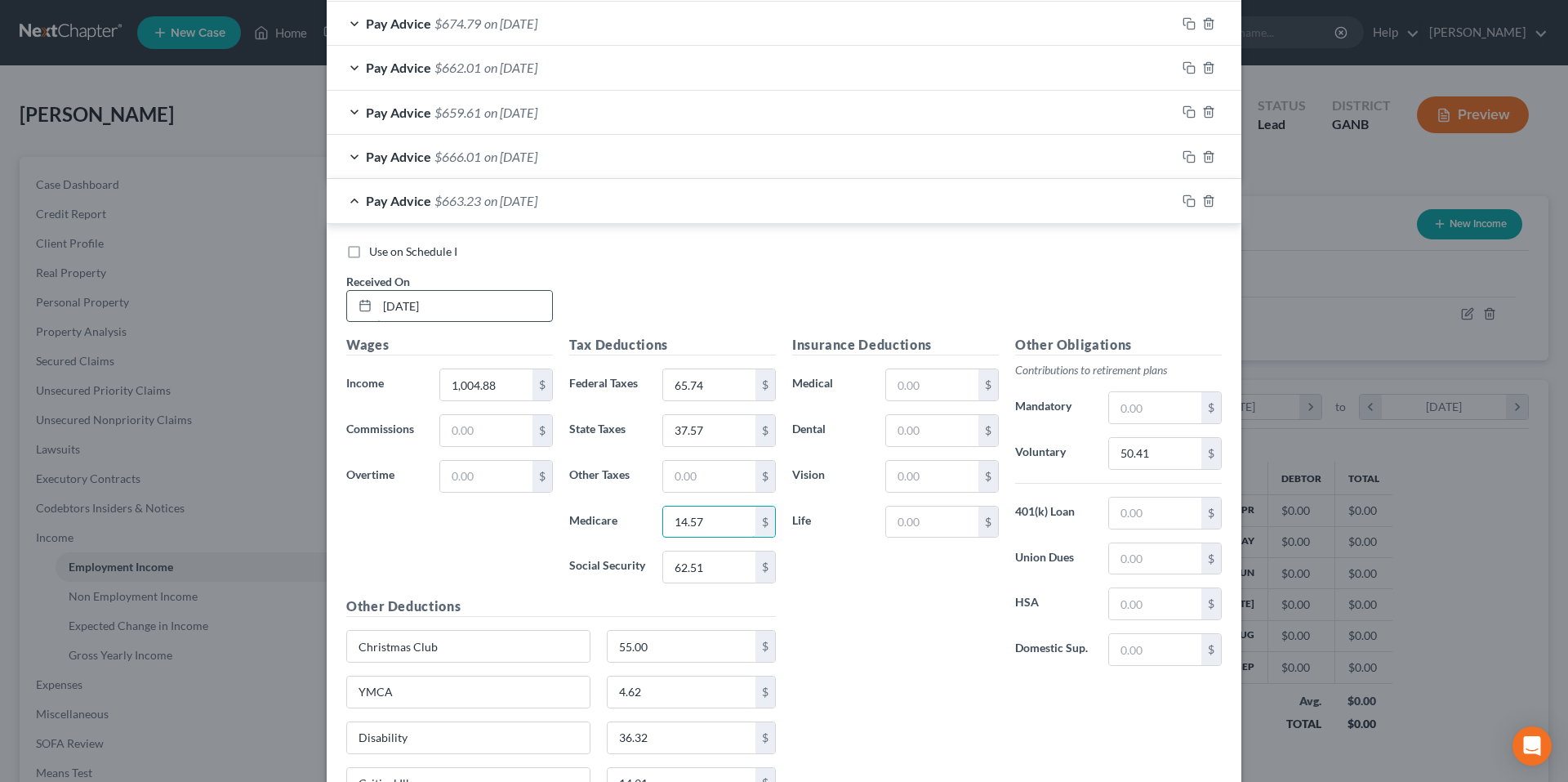
type input "14.57"
type input "62.31"
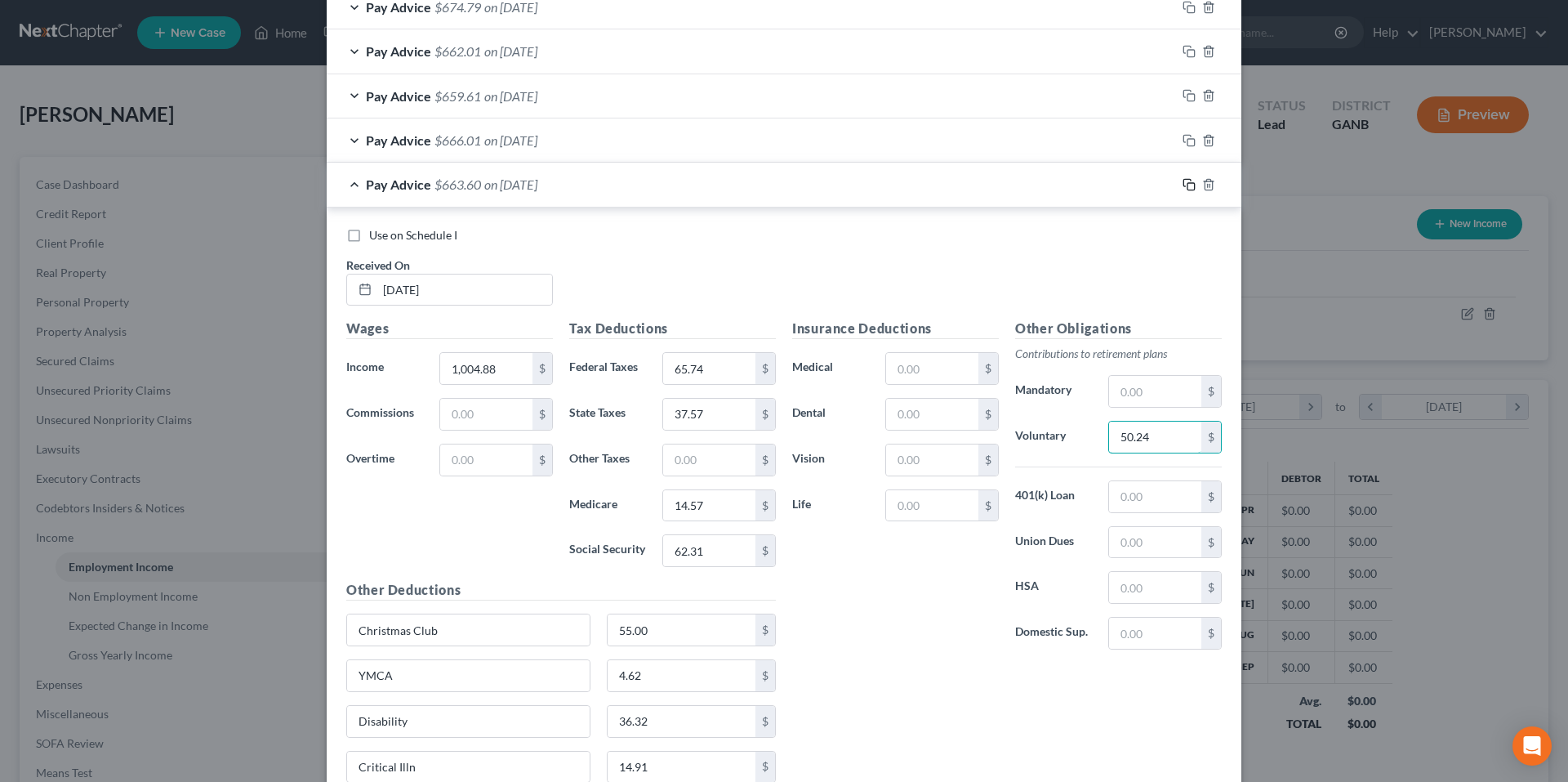
type input "50.24"
click at [1187, 188] on icon "button" at bounding box center [1190, 185] width 13 height 13
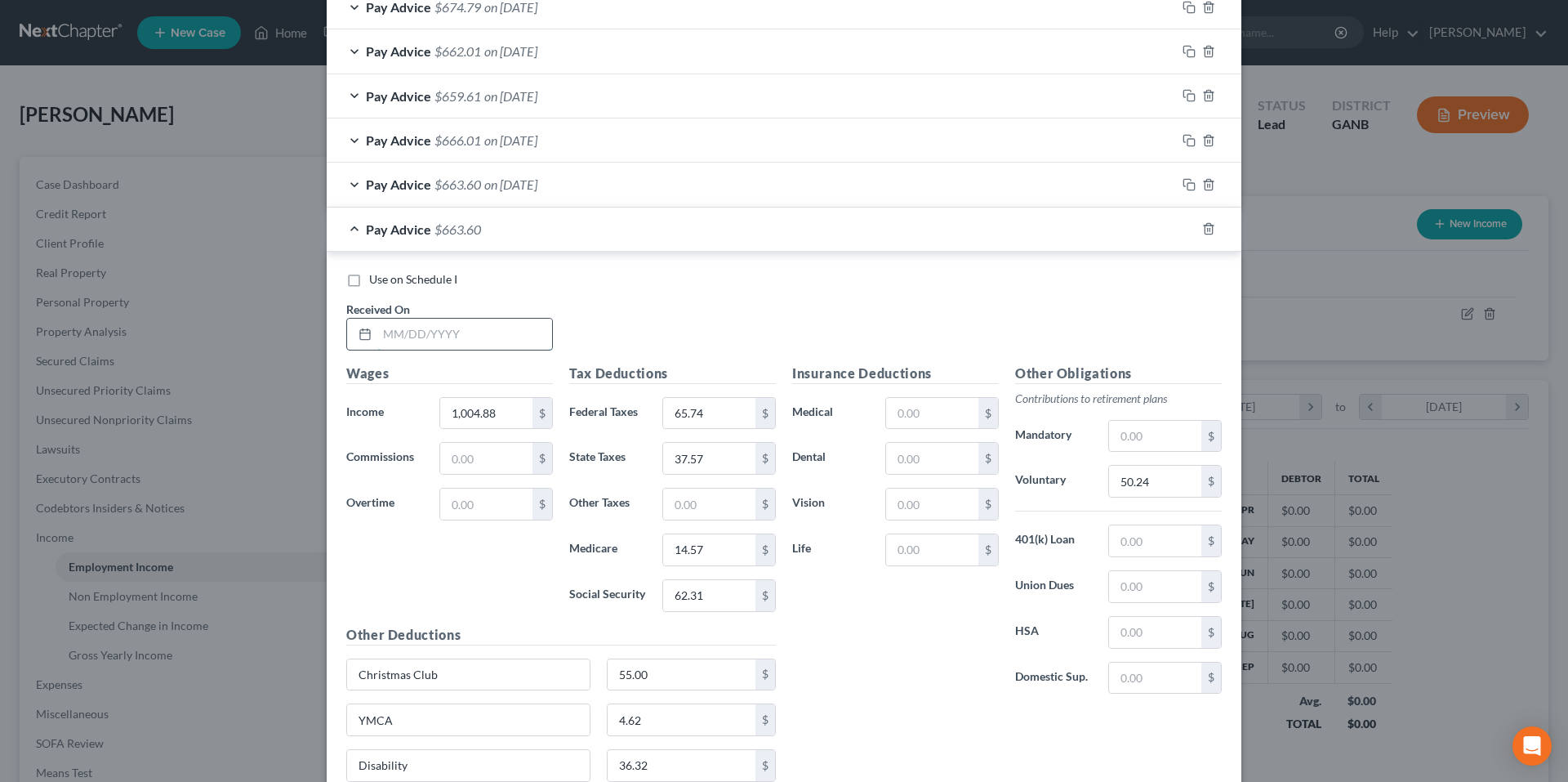
click at [540, 331] on input "text" at bounding box center [465, 334] width 175 height 31
type input "7/10/25"
type input "495.00"
type input "8.56"
type input "12.43"
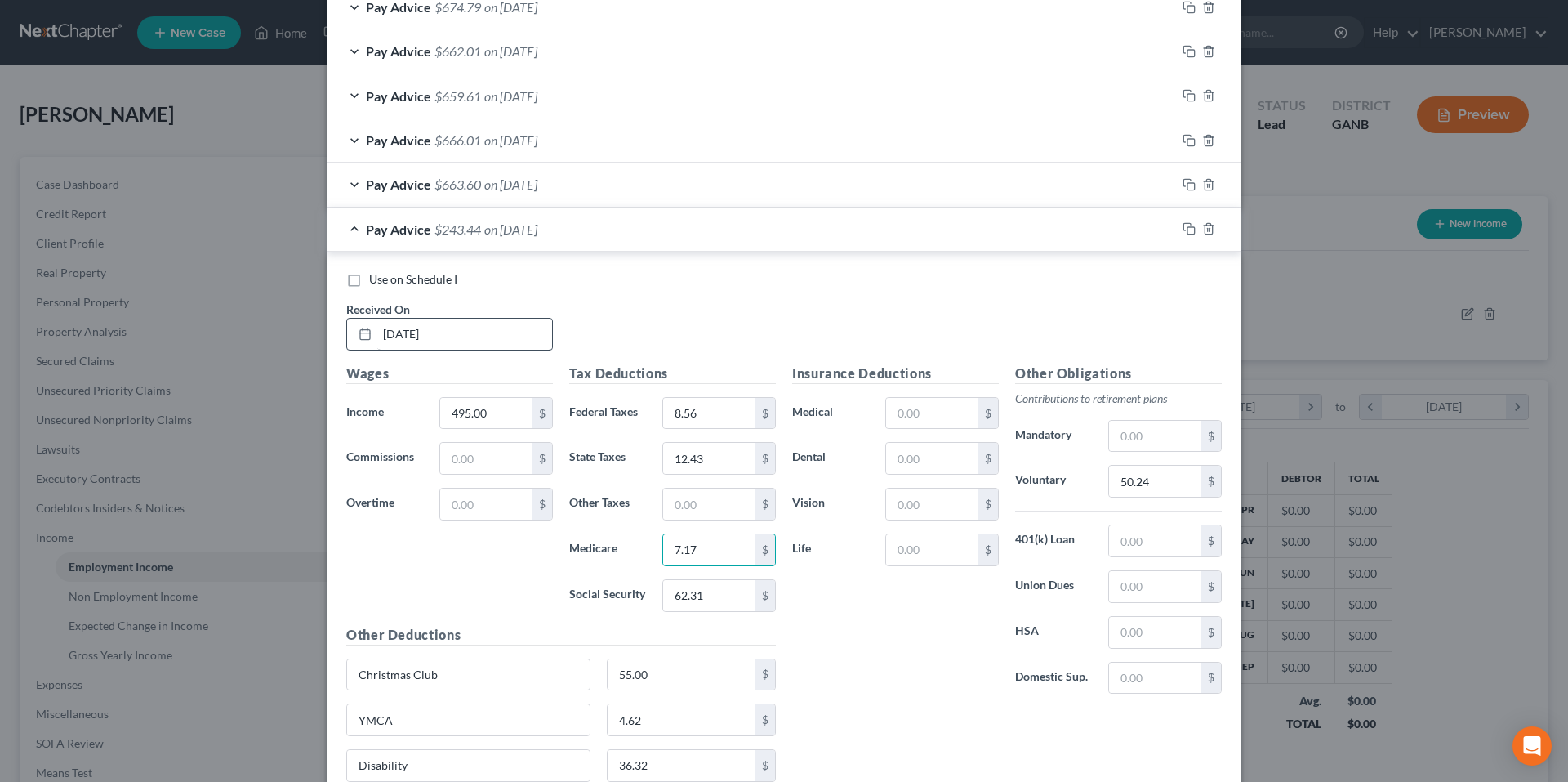
type input "7.17"
type input "30.69"
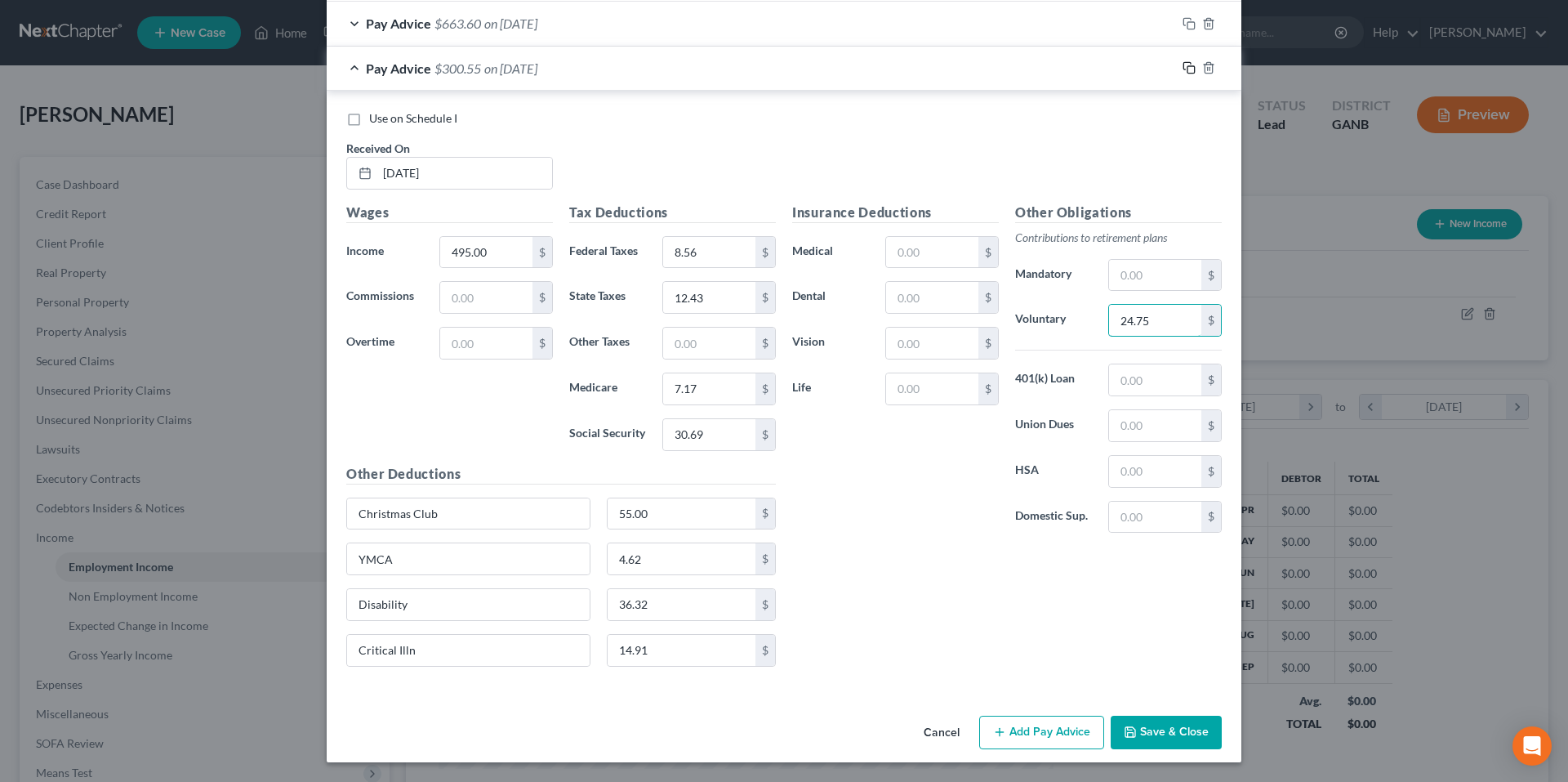
type input "24.75"
click at [1183, 66] on icon "button" at bounding box center [1190, 68] width 13 height 13
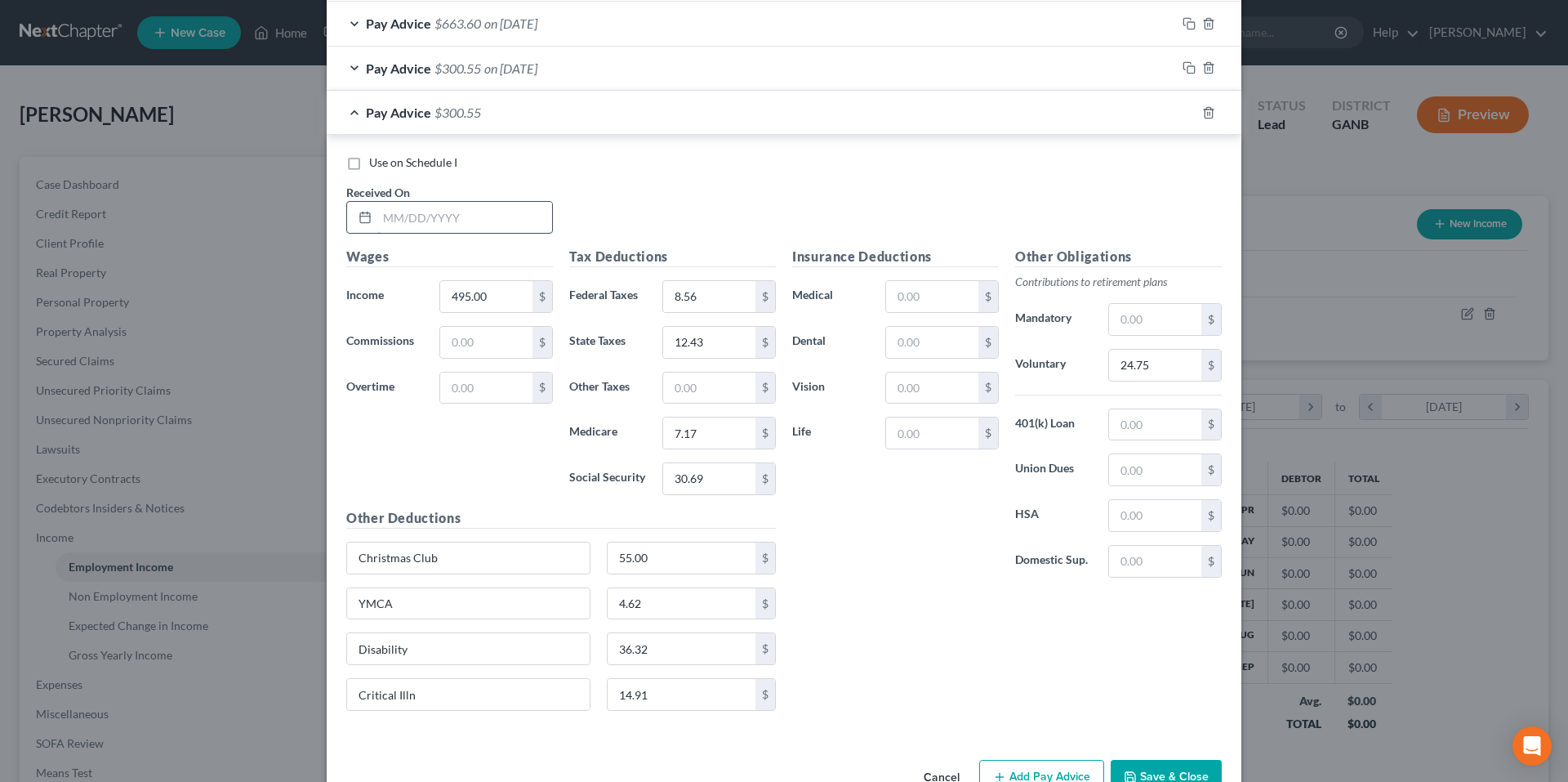
click at [507, 227] on input "text" at bounding box center [465, 217] width 175 height 31
type input "7/3/25"
type input "1,016.13"
type input "67.02"
type input "38.12"
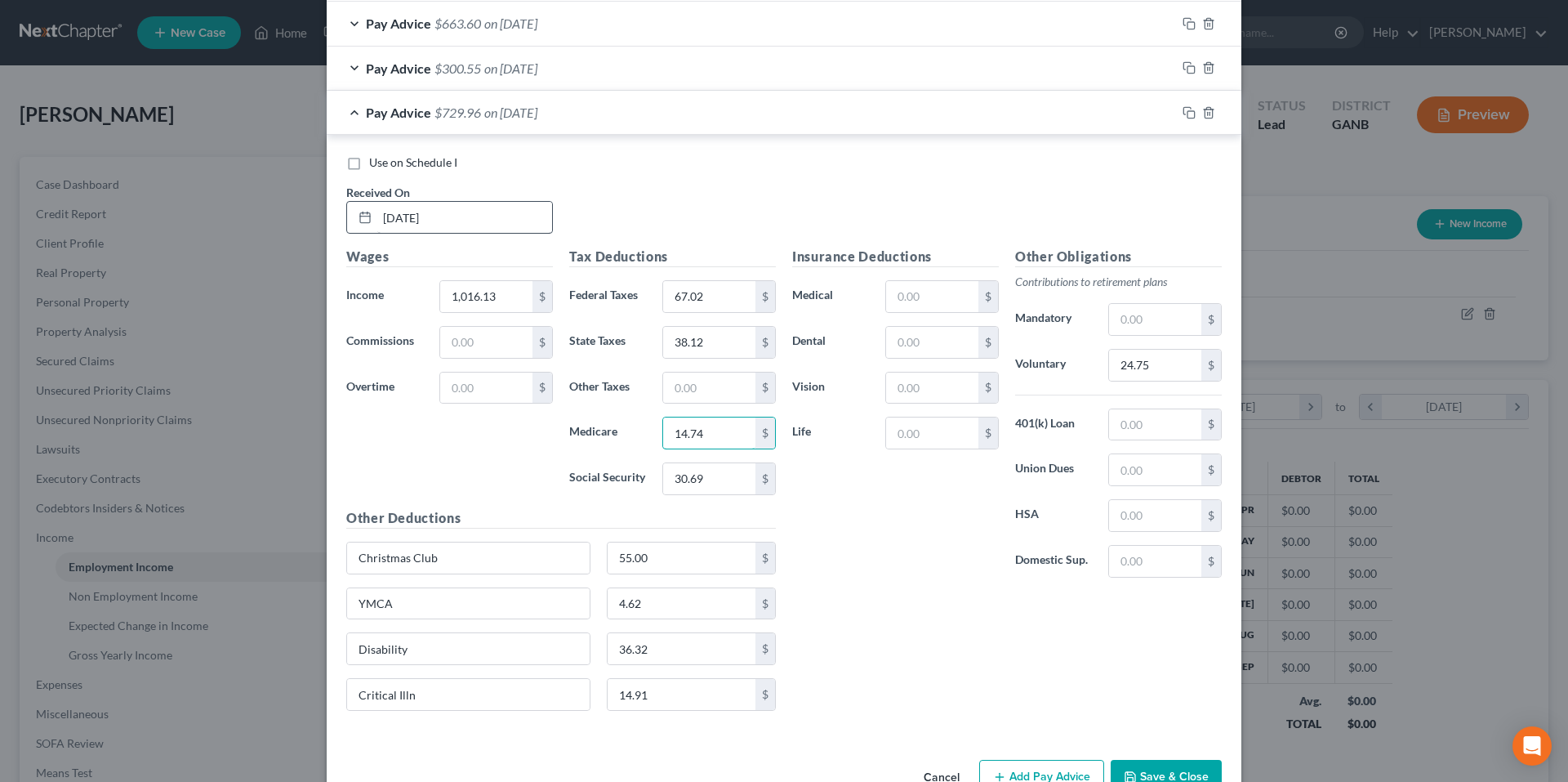
type input "14.74"
type input "63.00"
type input "50.81"
click at [1186, 117] on icon "button" at bounding box center [1190, 113] width 13 height 13
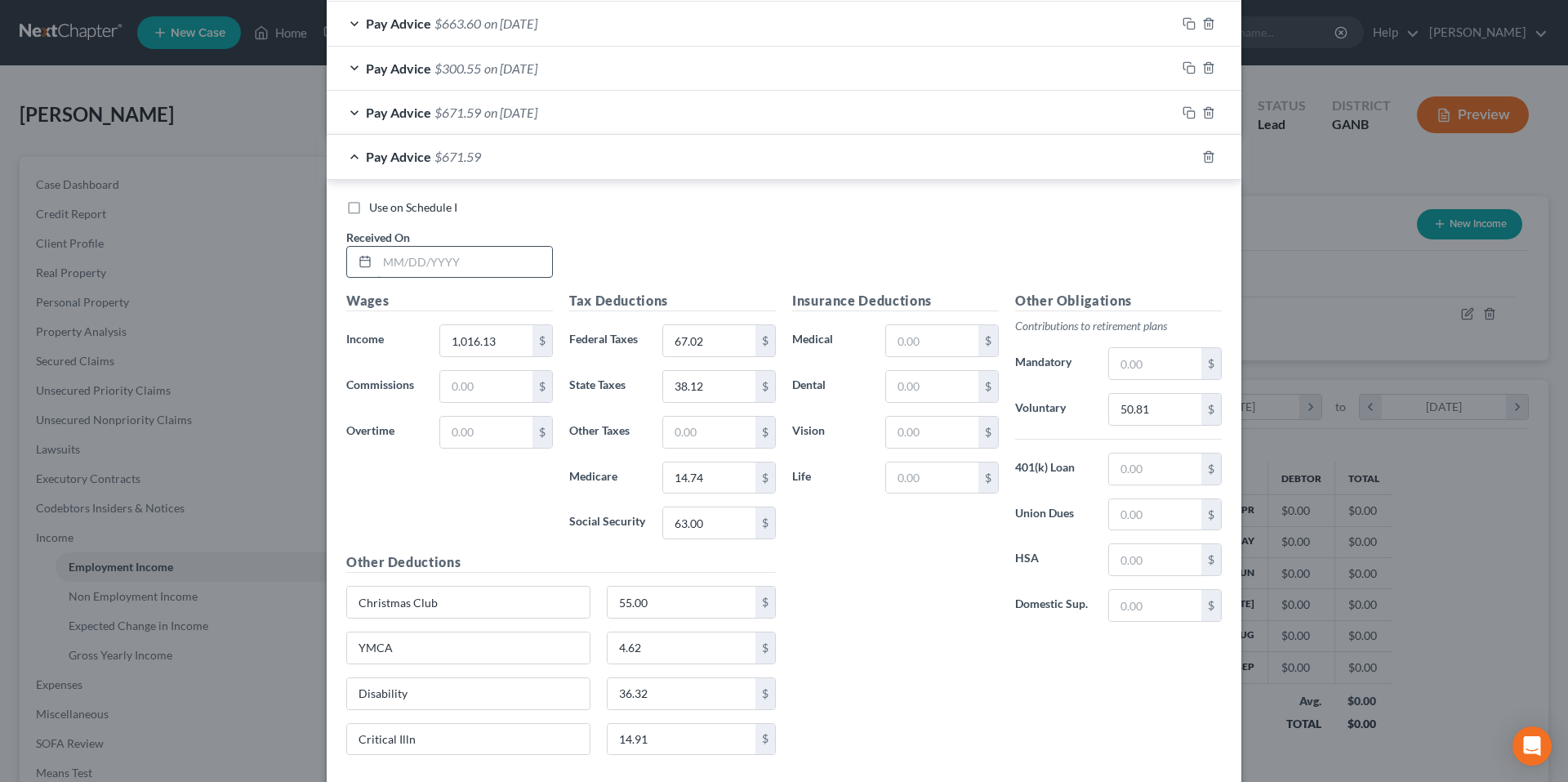
click at [485, 260] on input "text" at bounding box center [465, 261] width 175 height 31
type input "6/26/25"
type input "1,000.75"
type input "65.27"
type input "38.80"
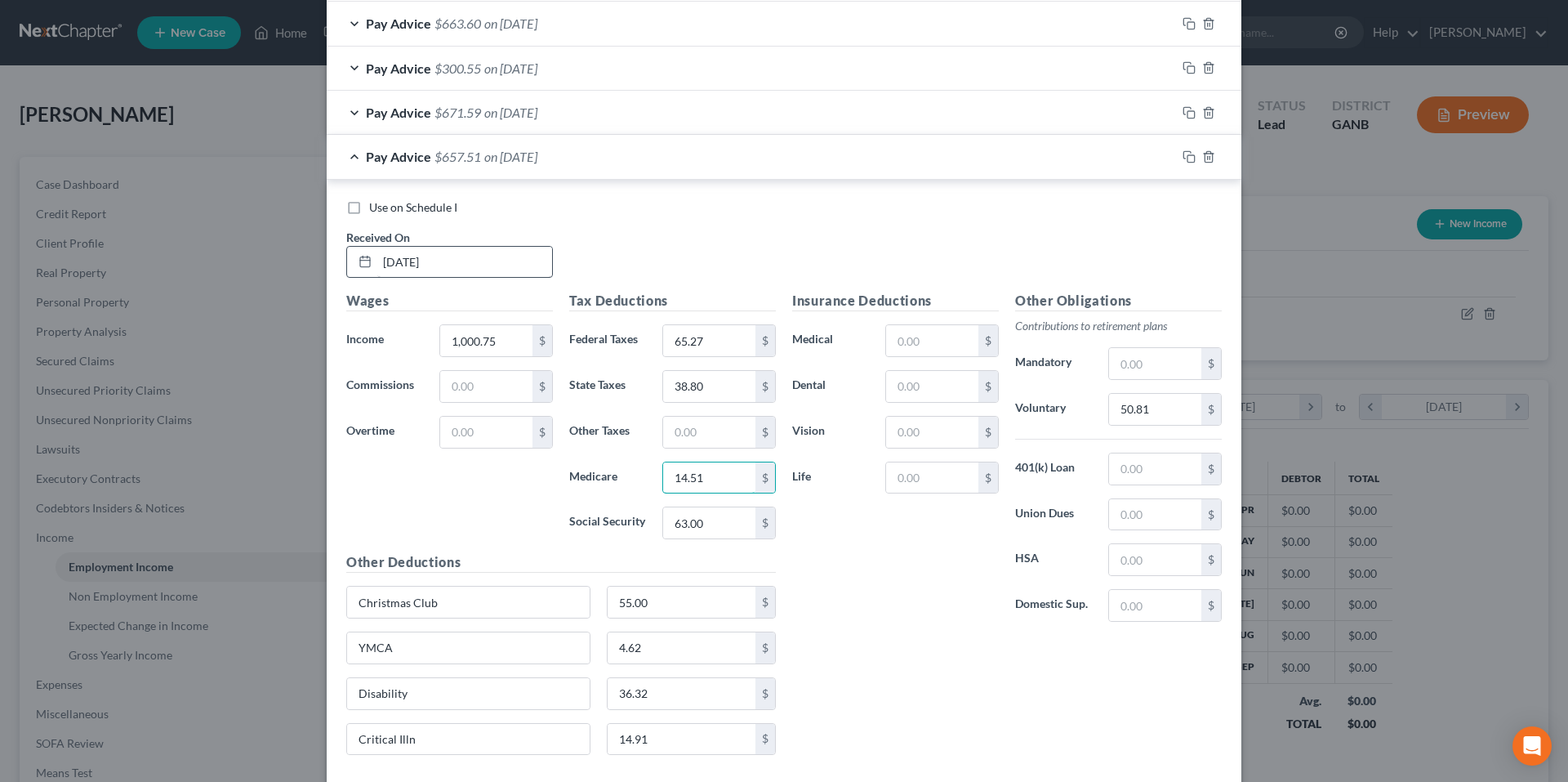
type input "14.51"
type input "62.04"
type input "50.04"
click at [1185, 159] on icon "button" at bounding box center [1190, 157] width 13 height 13
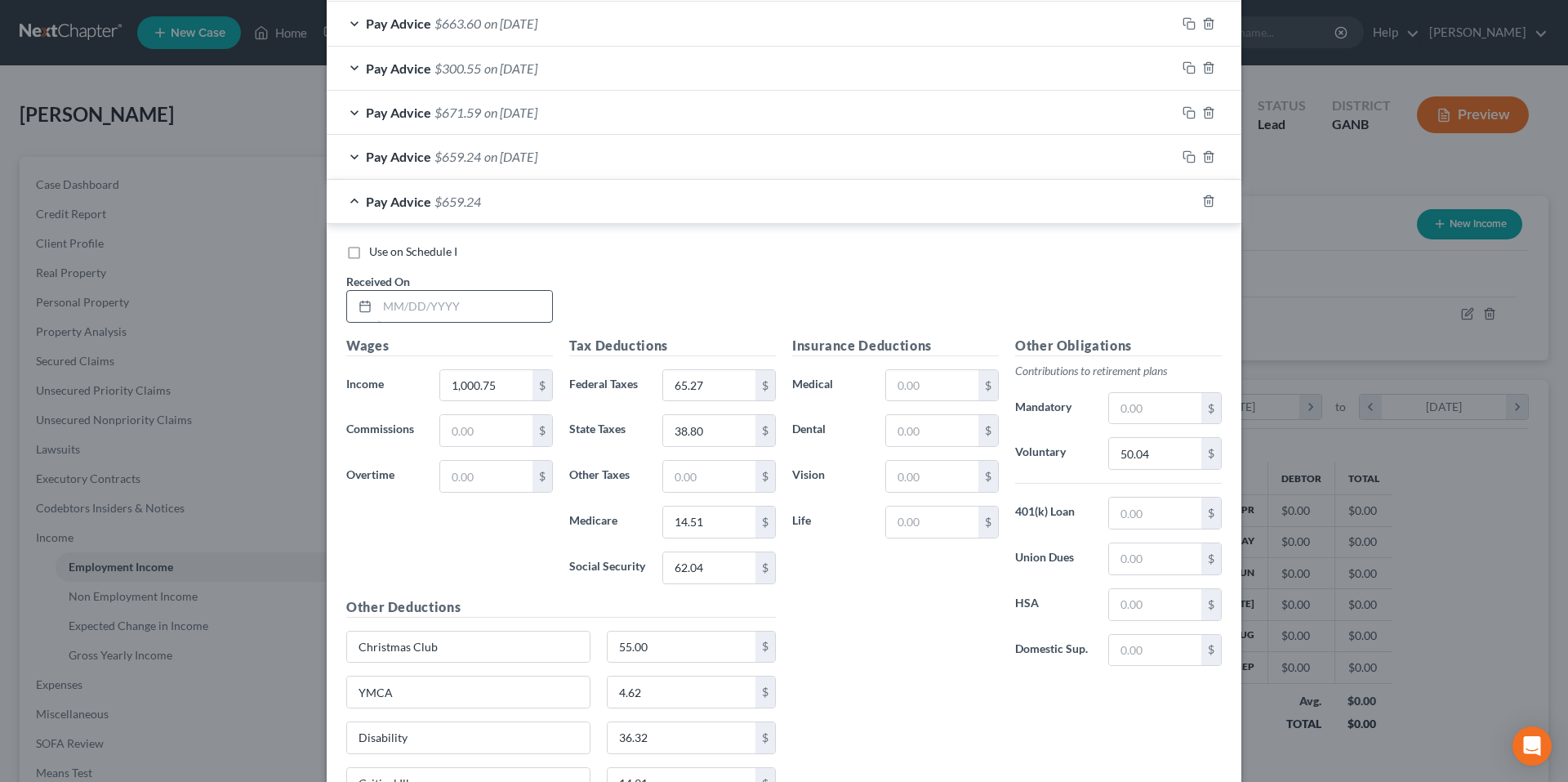
click at [528, 313] on input "text" at bounding box center [465, 305] width 175 height 31
type input "6/18/25"
type input "972.00"
type input "44.49"
type input "29.47"
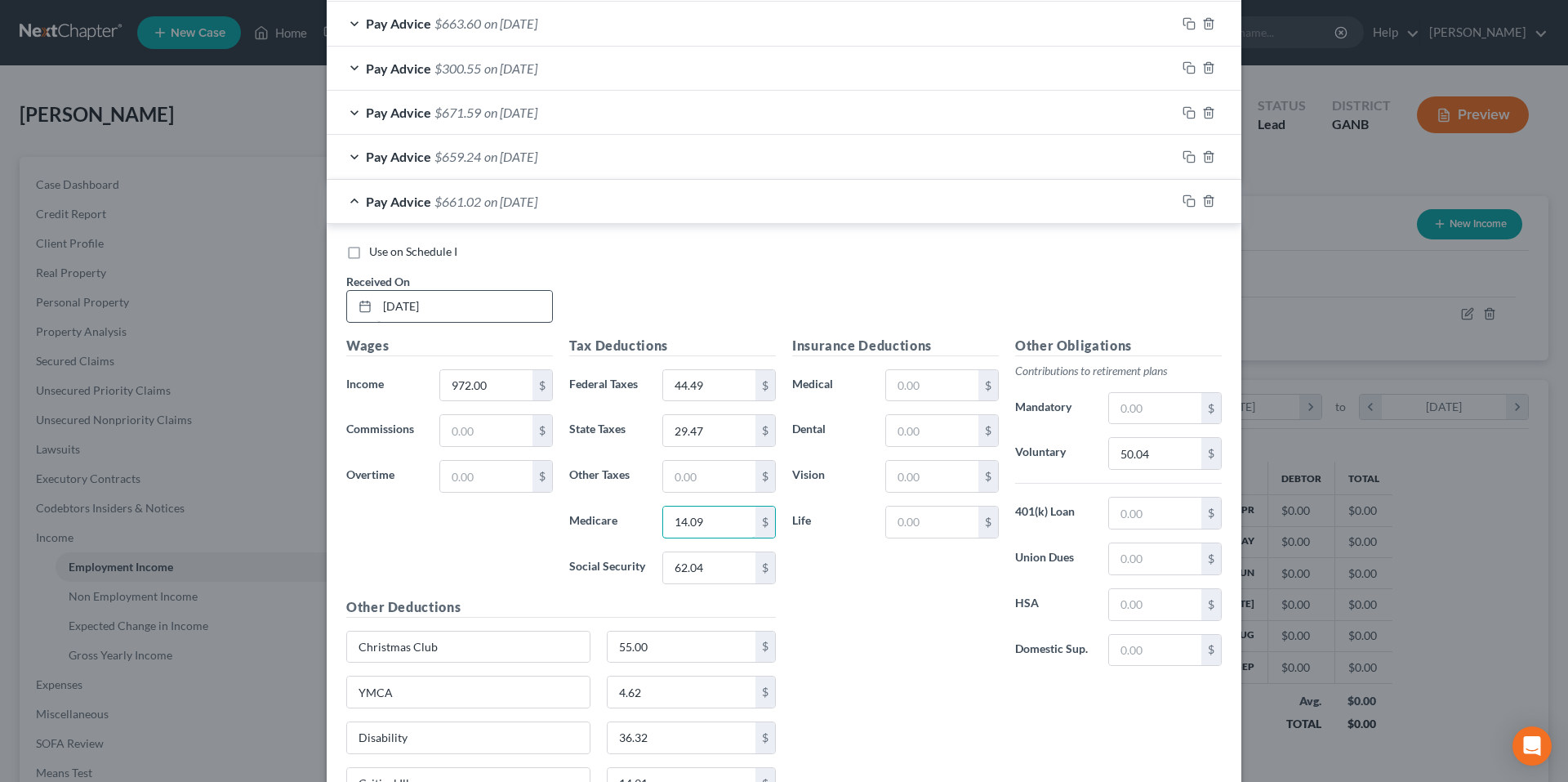
type input "14.09"
type input "60.27"
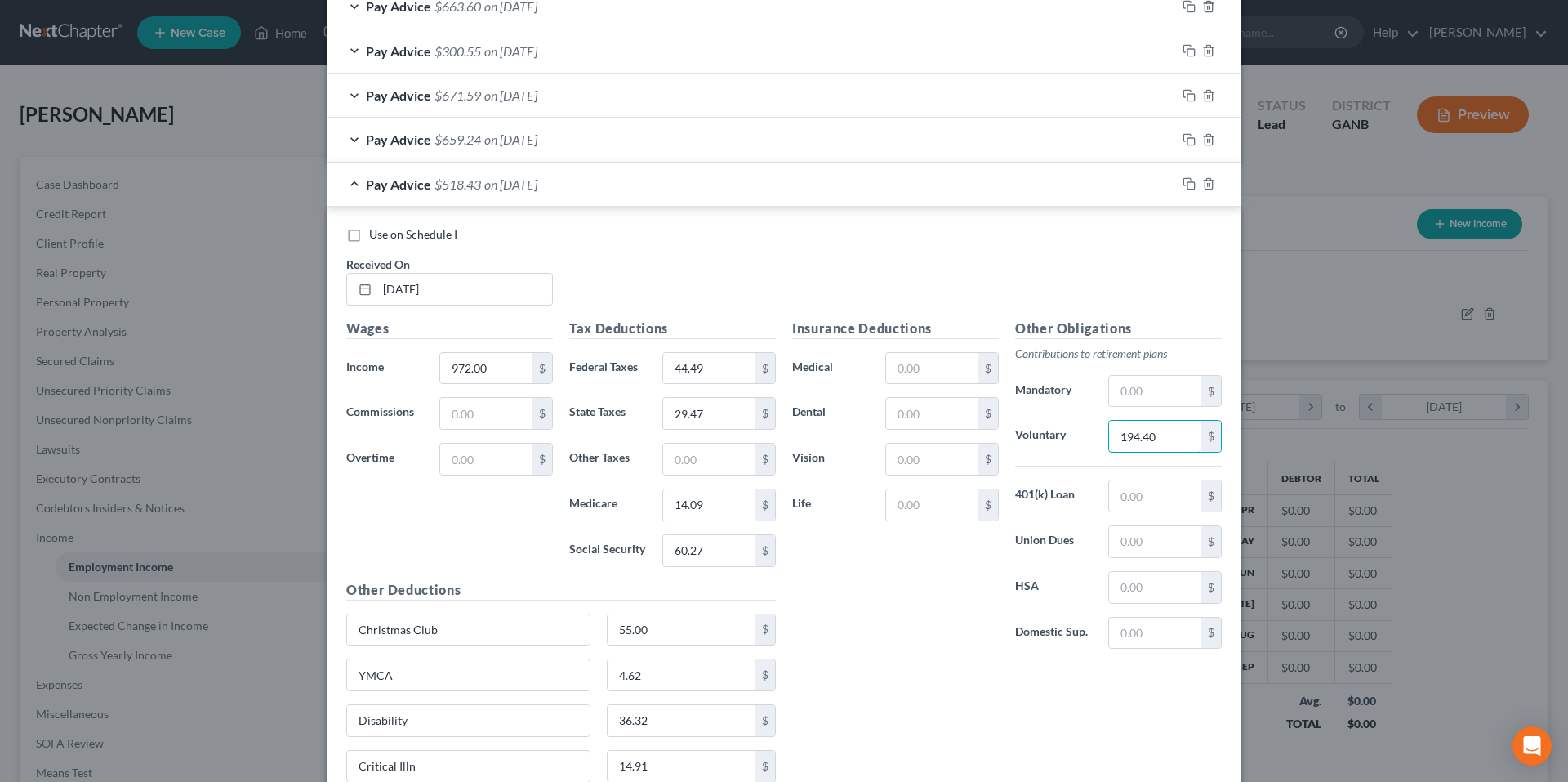
type input "194.40"
click at [1184, 190] on icon "button" at bounding box center [1190, 184] width 13 height 13
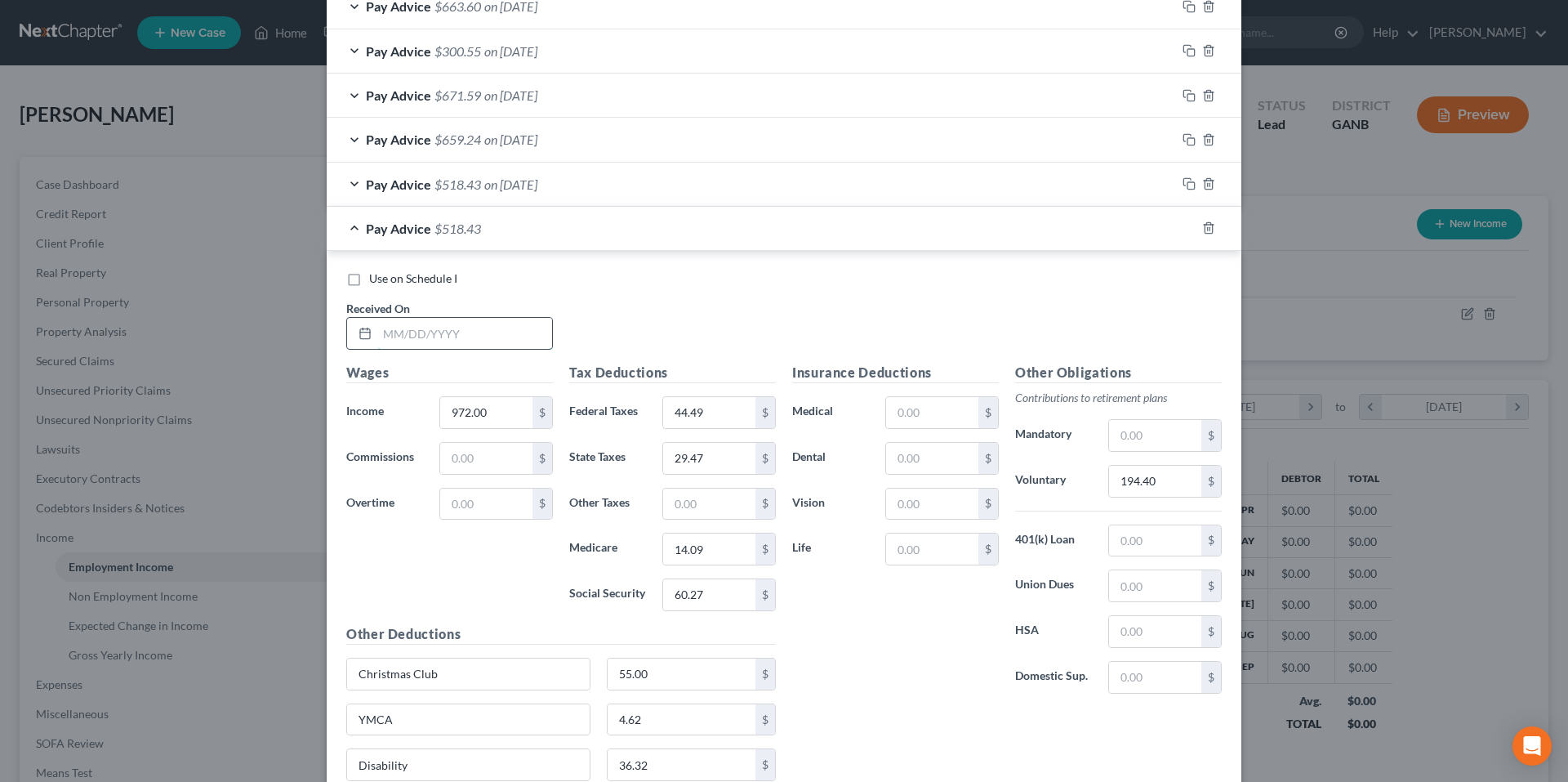
click at [443, 337] on input "text" at bounding box center [465, 333] width 175 height 31
type input "6/12/25"
type input "1,015.75"
type input "48.69"
type input "31.36"
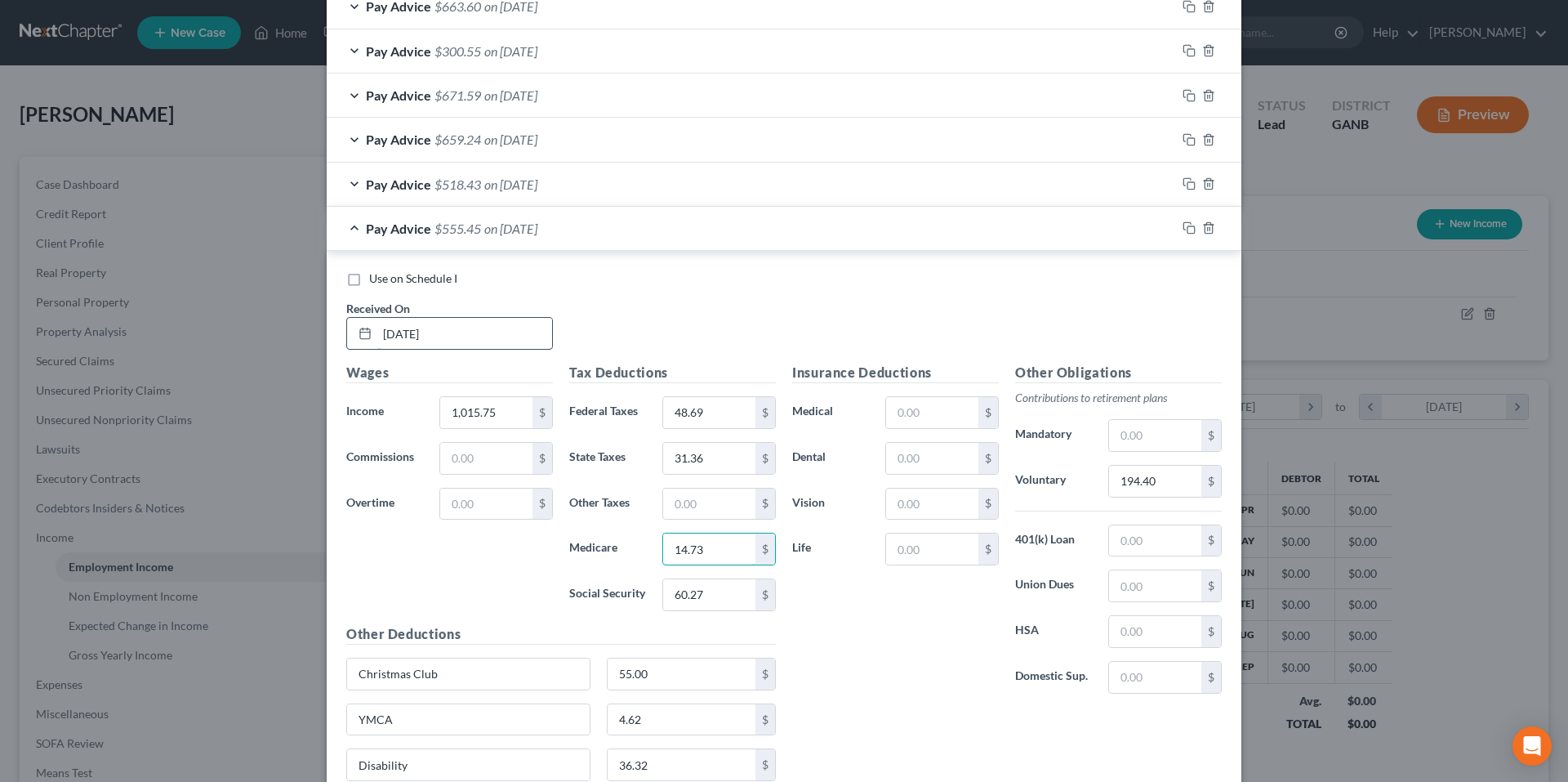
type input "14.73"
type input "62.97"
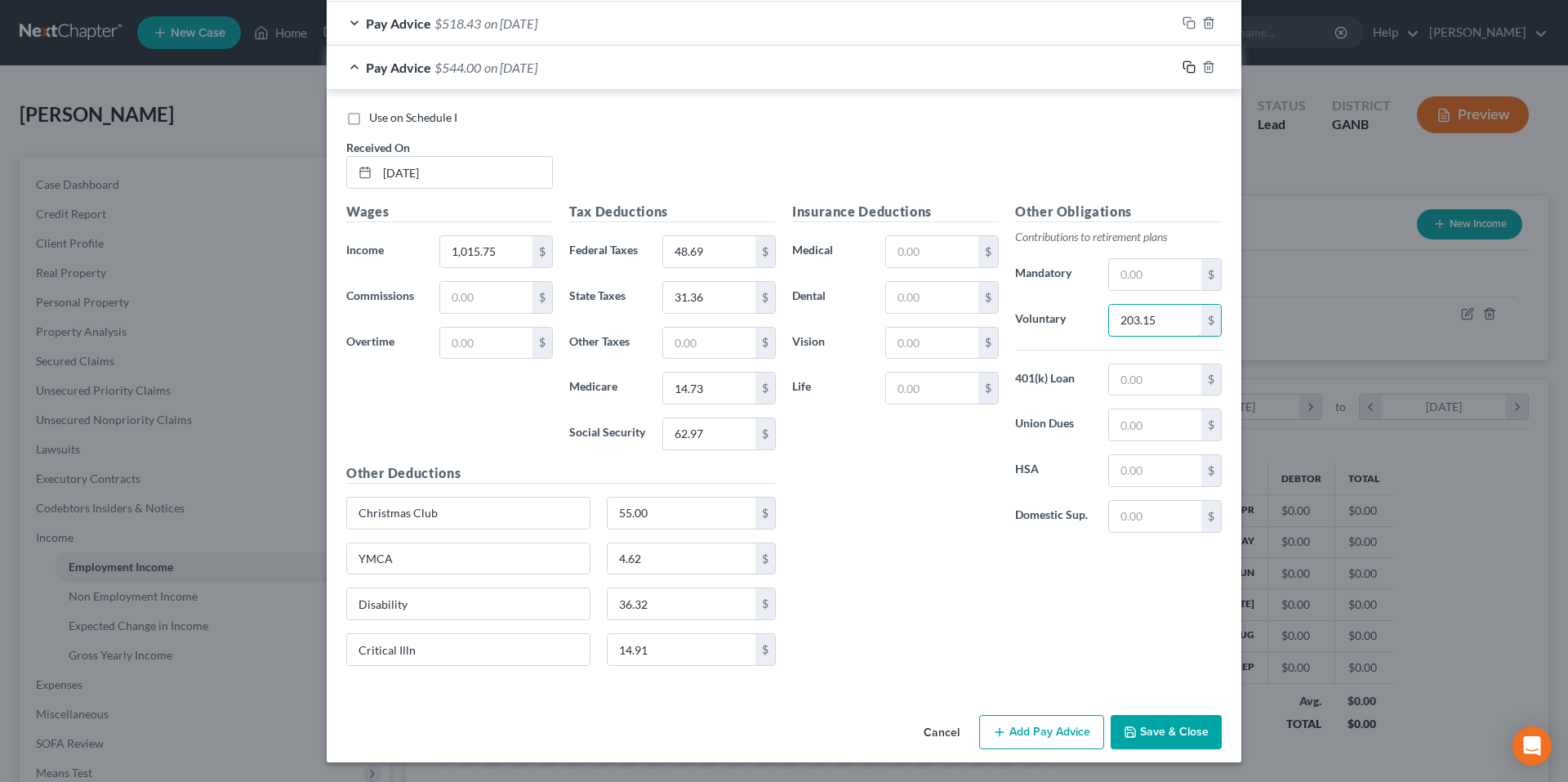
type input "203.15"
click at [1186, 64] on icon "button" at bounding box center [1190, 67] width 13 height 13
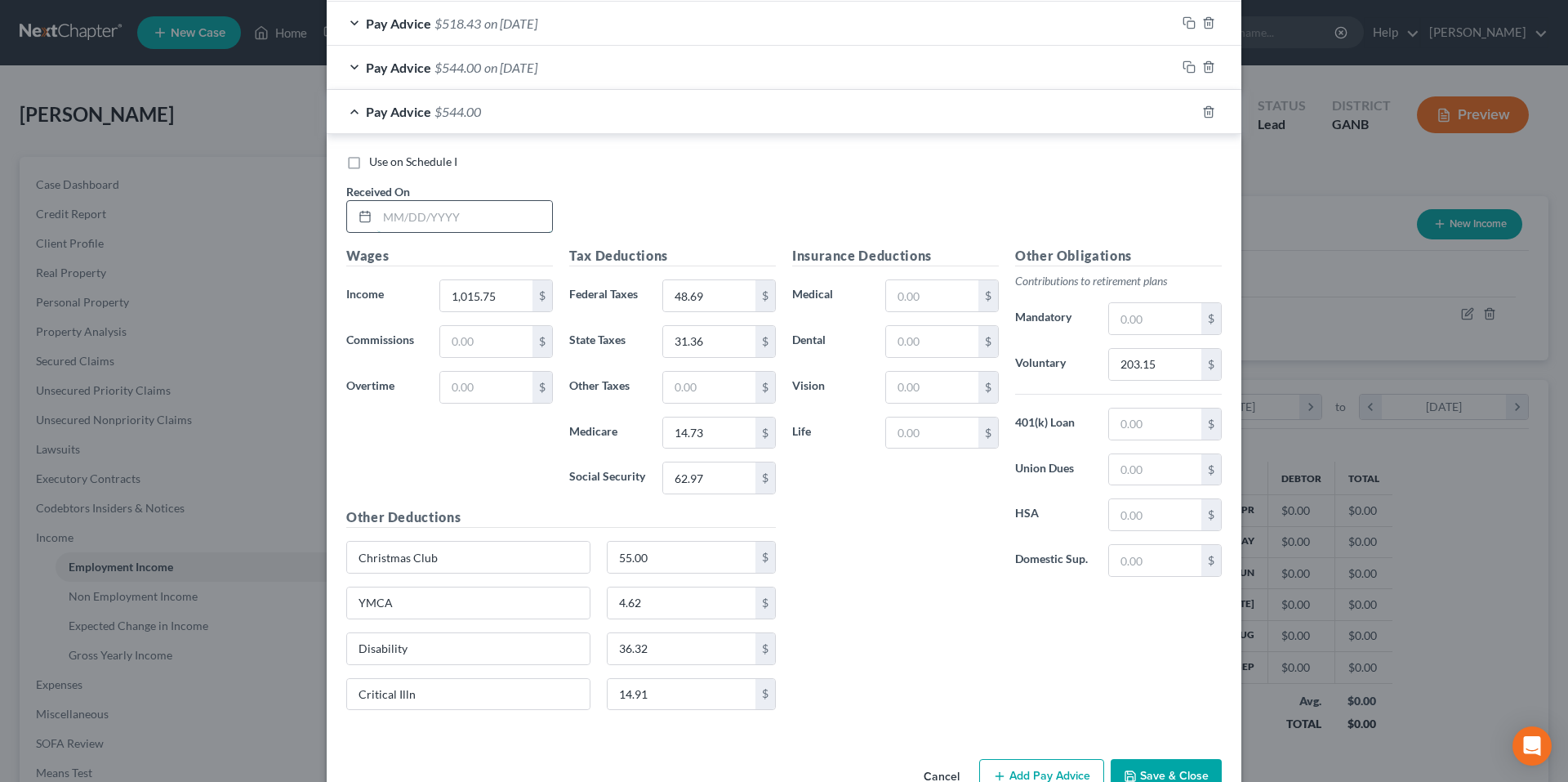
click at [472, 224] on input "text" at bounding box center [465, 216] width 175 height 31
type input "6/5/25"
type input "1,008.25"
type input "47.97"
type input "31.04"
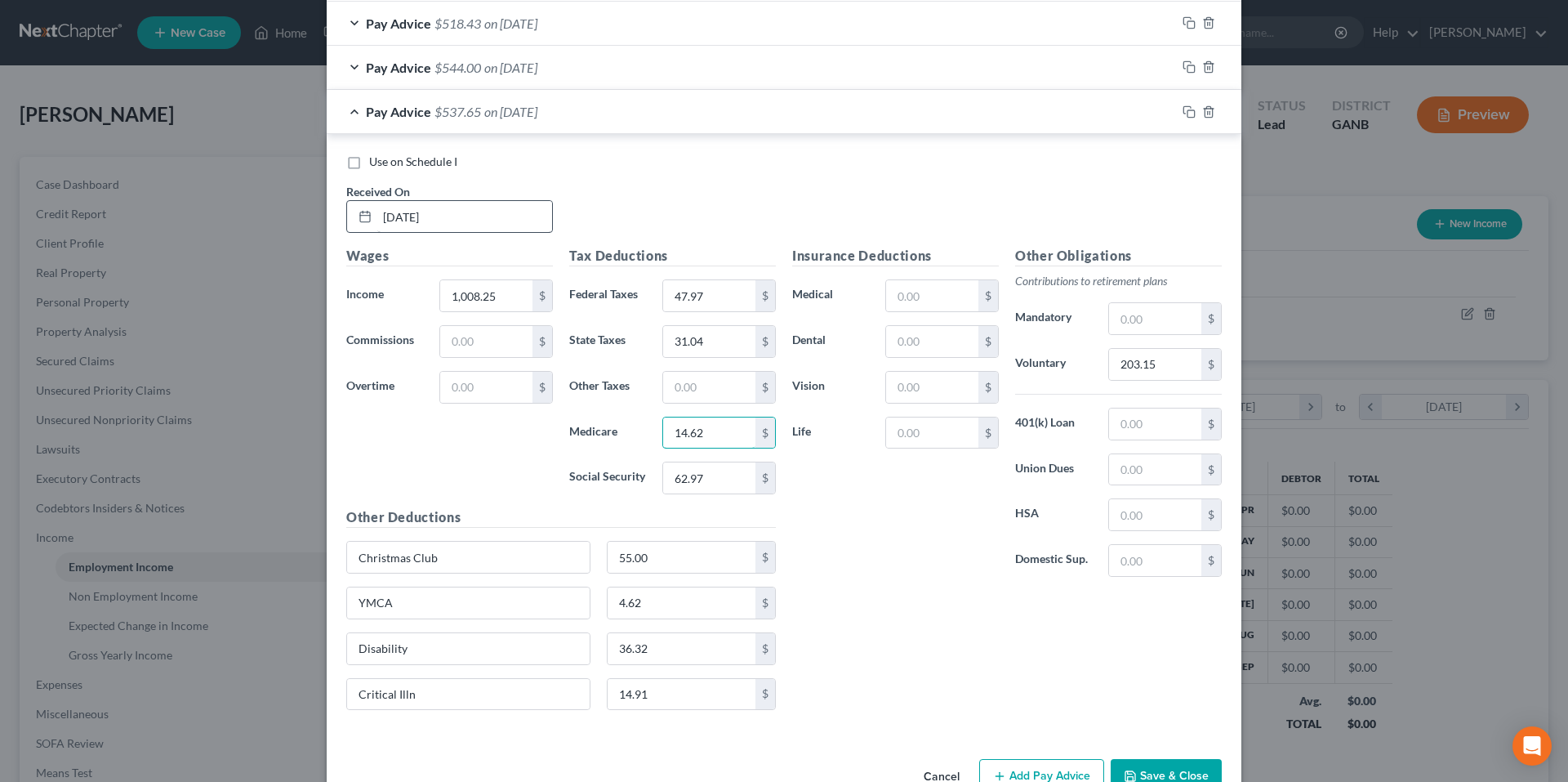
type input "14.62"
type input "62.52"
type input "201.65"
click at [1185, 114] on icon "button" at bounding box center [1190, 112] width 13 height 13
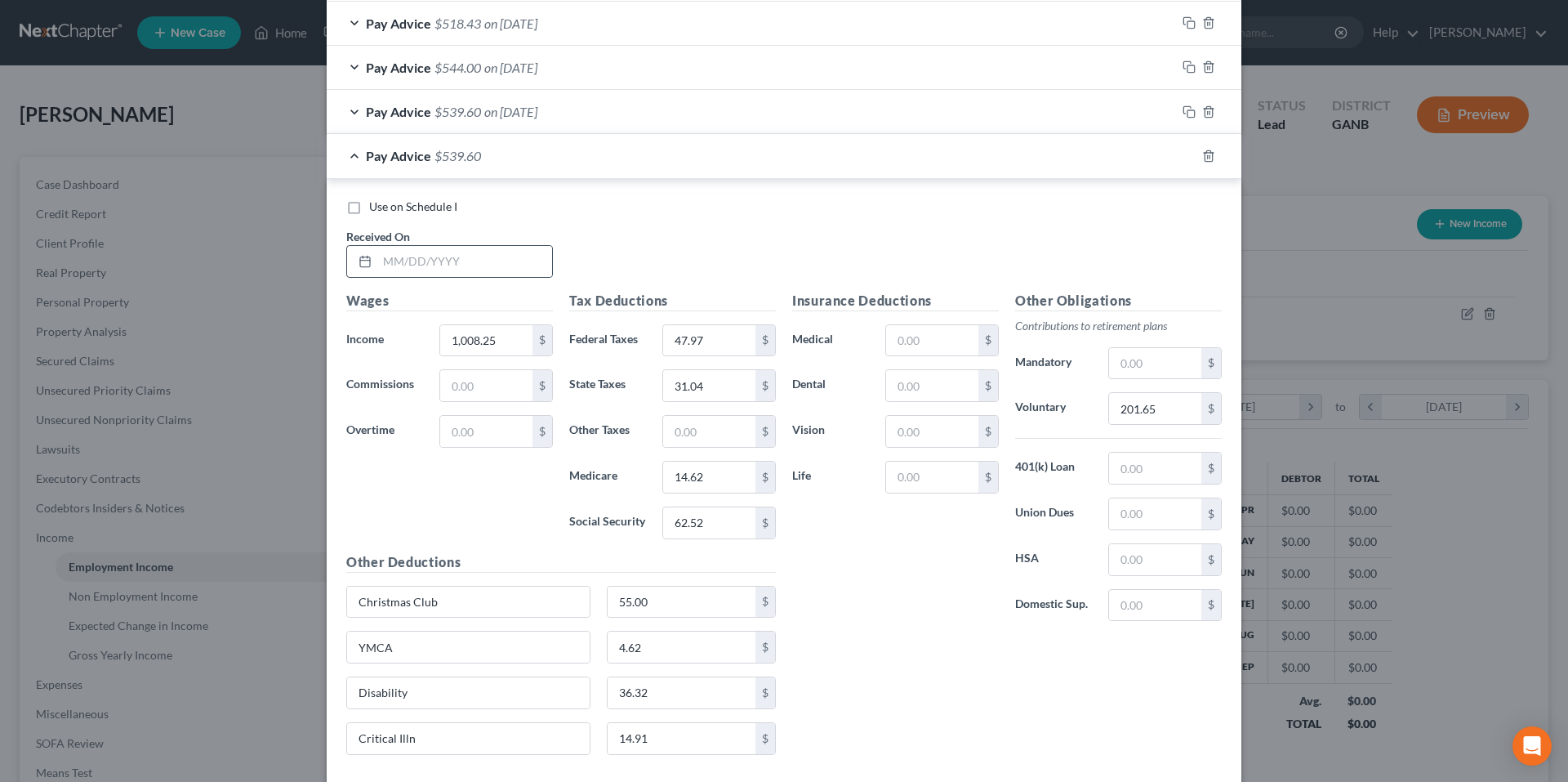
click at [454, 277] on div at bounding box center [449, 261] width 207 height 32
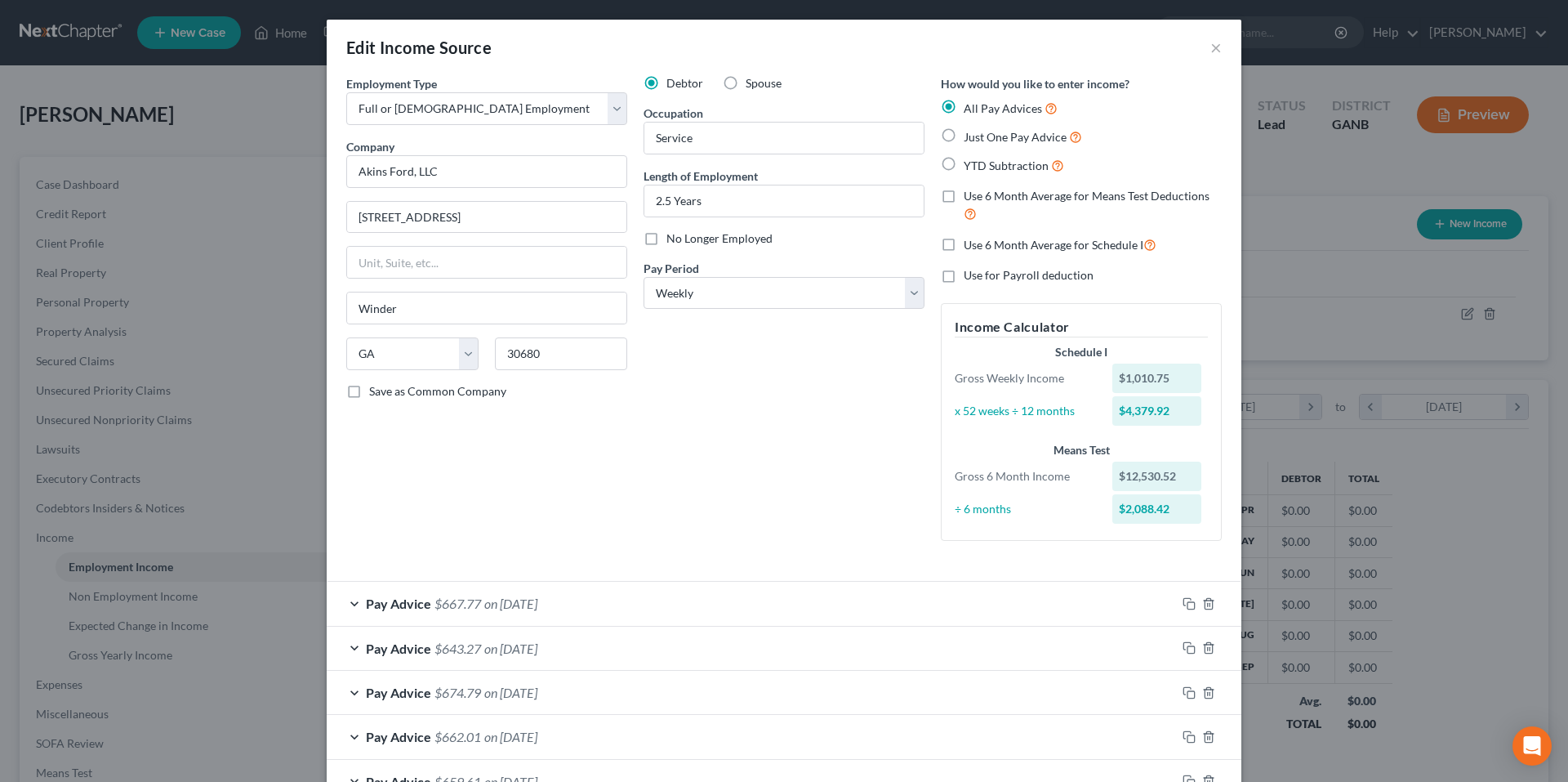
click at [858, 455] on div "Debtor Spouse Occupation Service Length of Employment 2.5 Years No Longer Emplo…" at bounding box center [784, 315] width 297 height 479
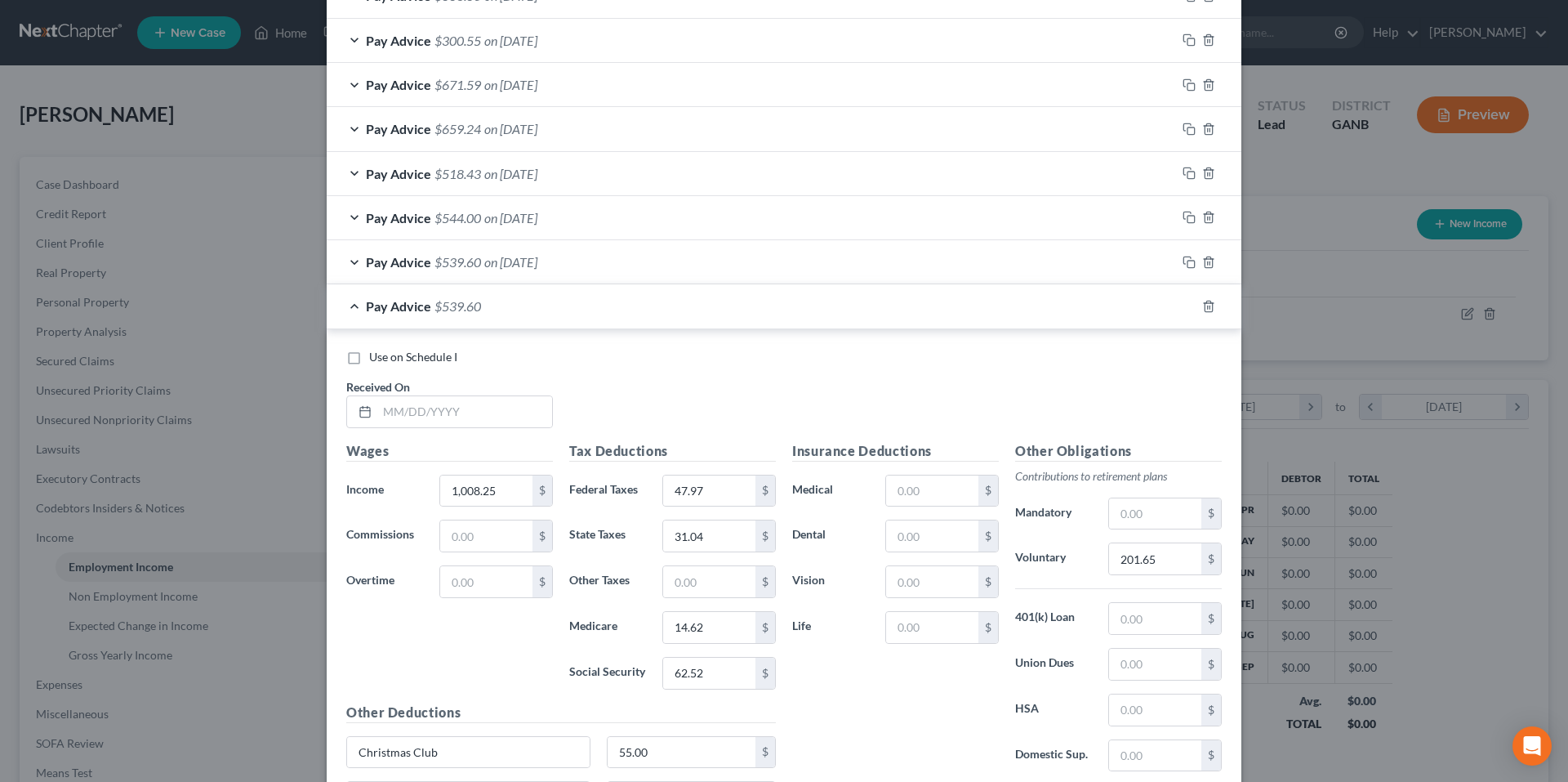
scroll to position [1113, 0]
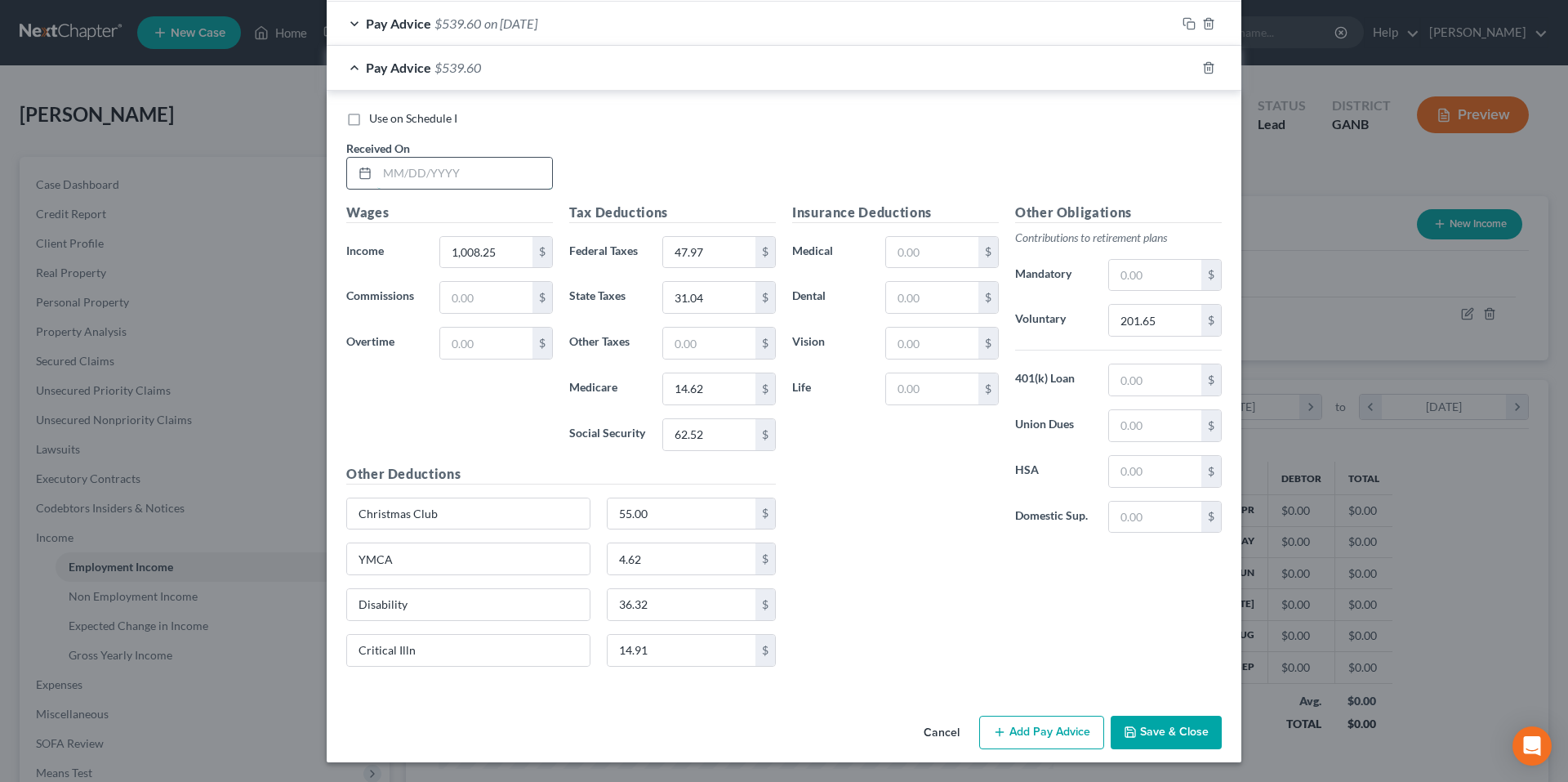
click at [462, 183] on input "text" at bounding box center [465, 173] width 175 height 31
type input "/"
type input "5/29/25"
type input "1,014.25"
type input "48.55"
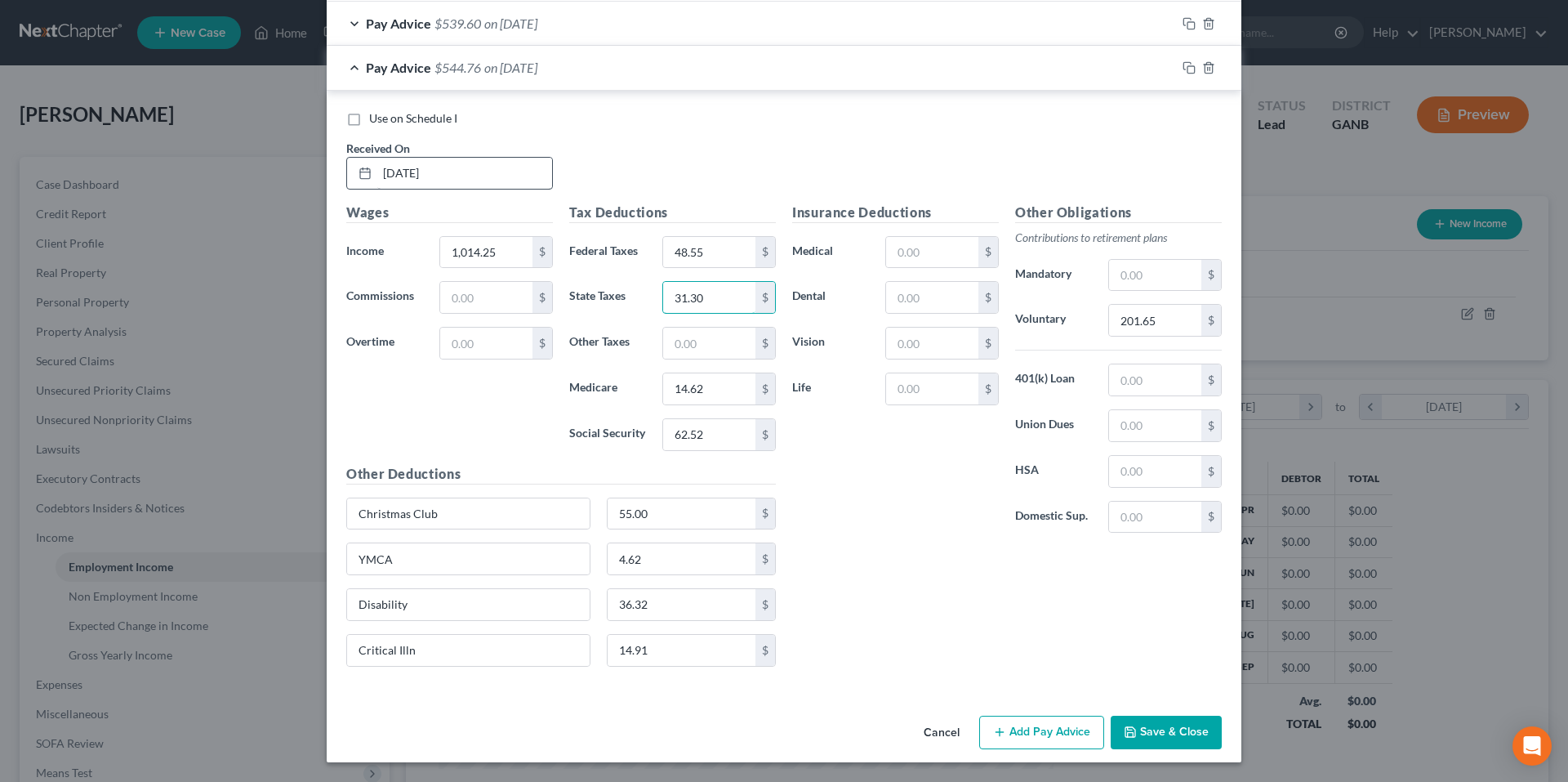
type input "31.30"
type input "14.71"
type input "62.88"
type input "202.85"
click at [1186, 71] on icon "button" at bounding box center [1190, 68] width 13 height 13
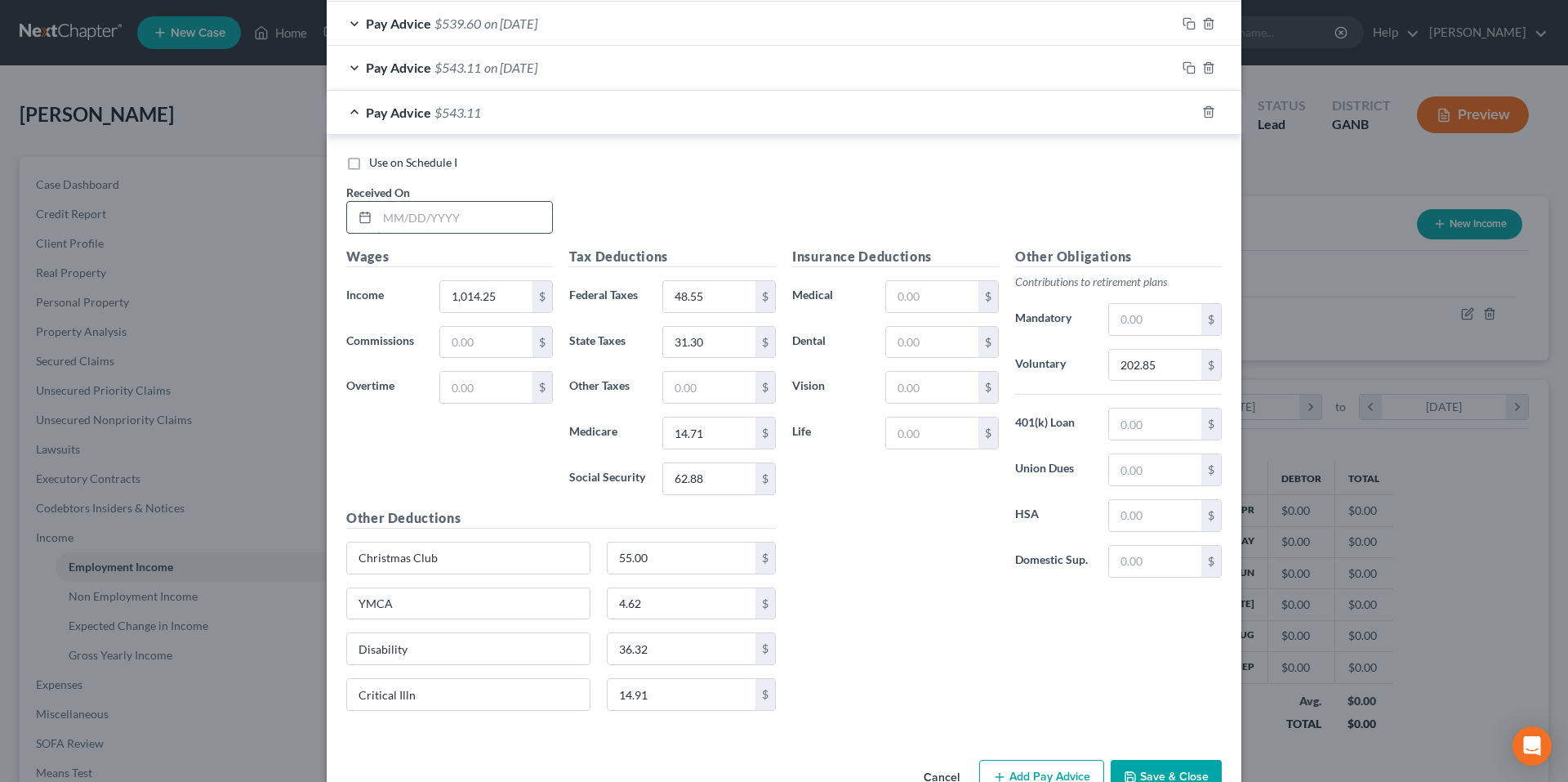
click at [529, 226] on input "text" at bounding box center [465, 217] width 175 height 31
type input "5/22/25"
type input "1,018.00"
type input "48.91"
type input "31.46"
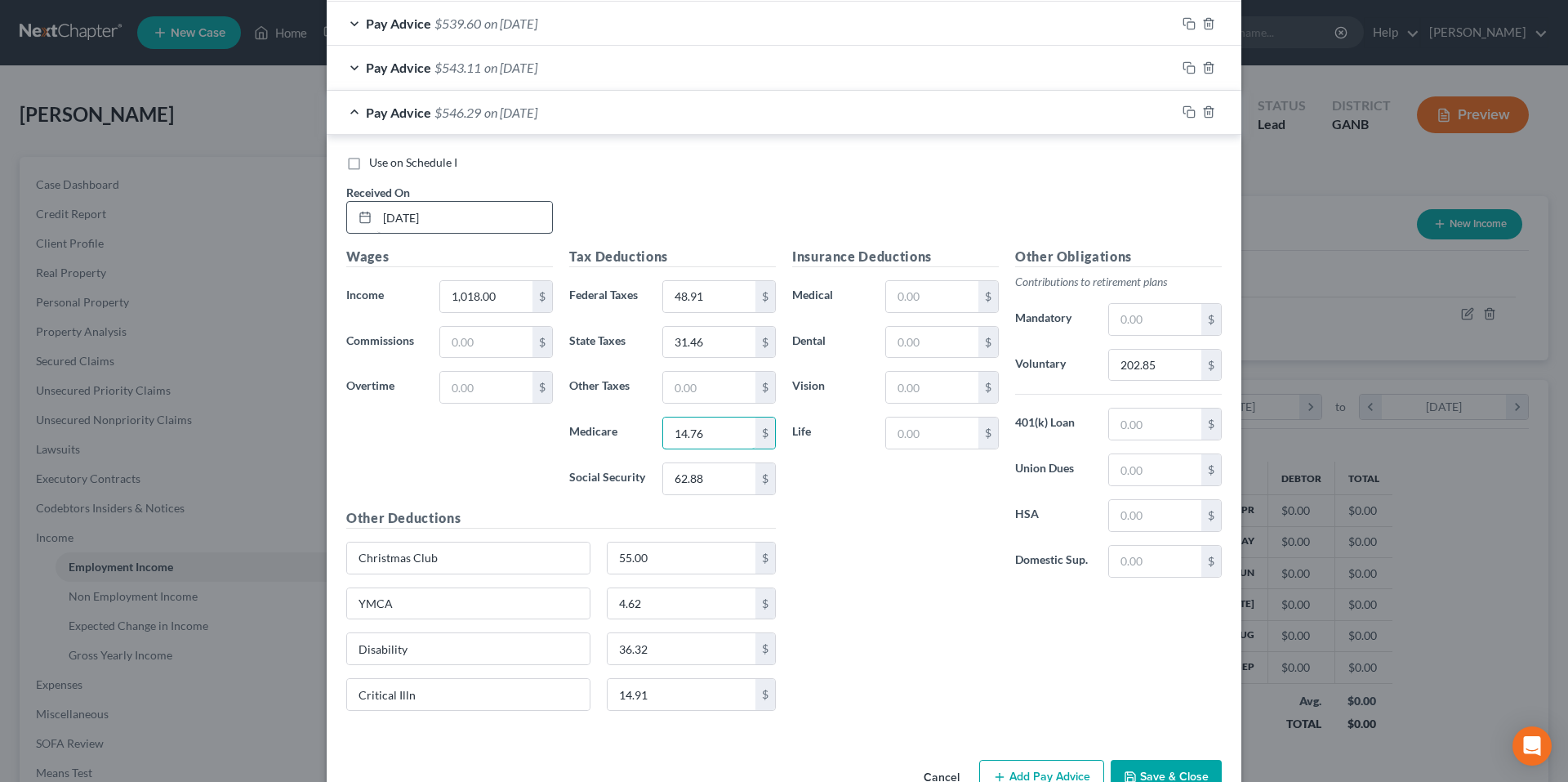
type input "14.76"
type input "63.11"
type input "203.60"
click at [1186, 107] on icon "button" at bounding box center [1190, 112] width 13 height 13
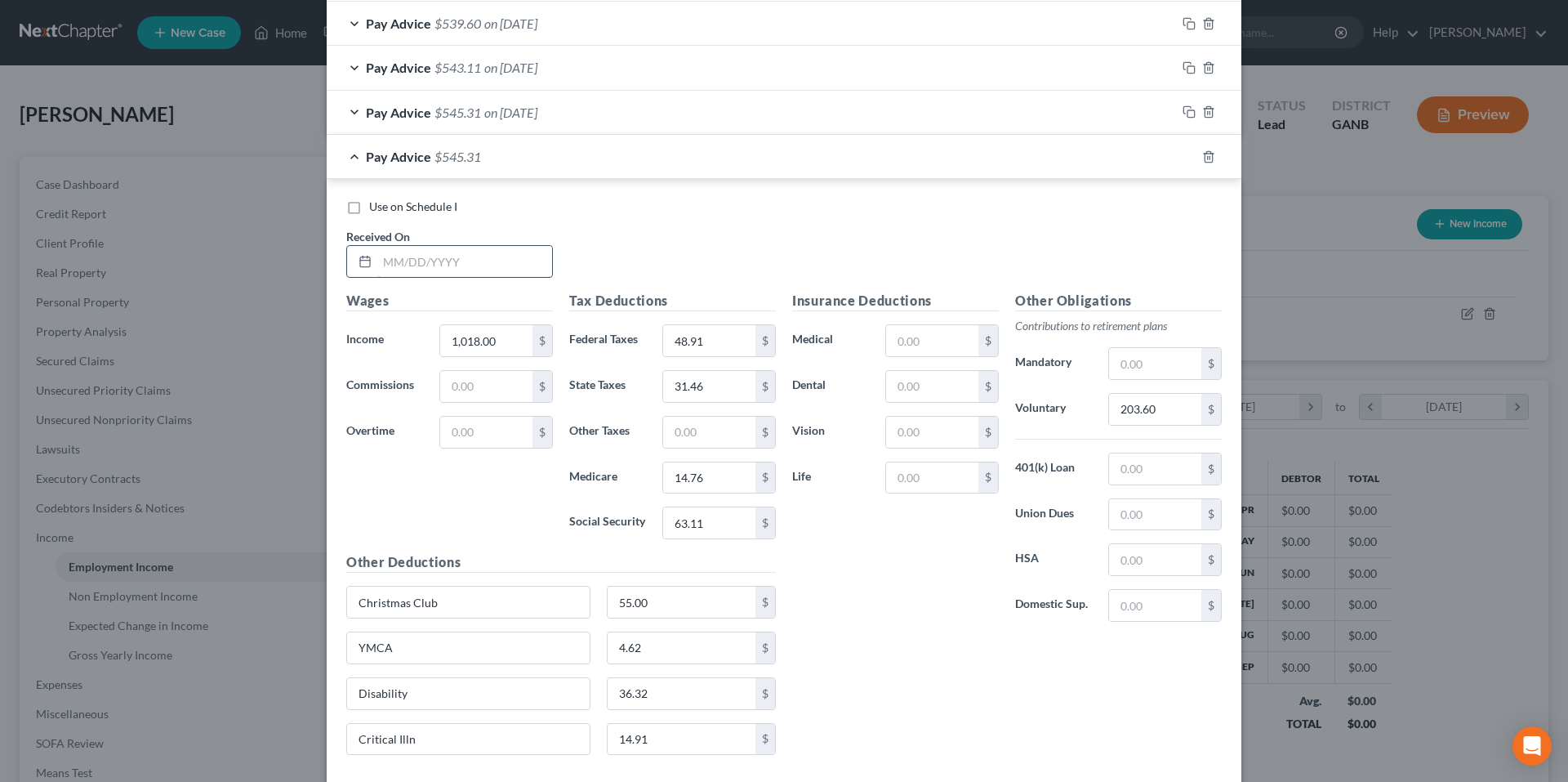
click at [479, 262] on input "text" at bounding box center [465, 261] width 175 height 31
type input "[DATE]"
type input "850.00"
type input "32.78"
type input "24.21"
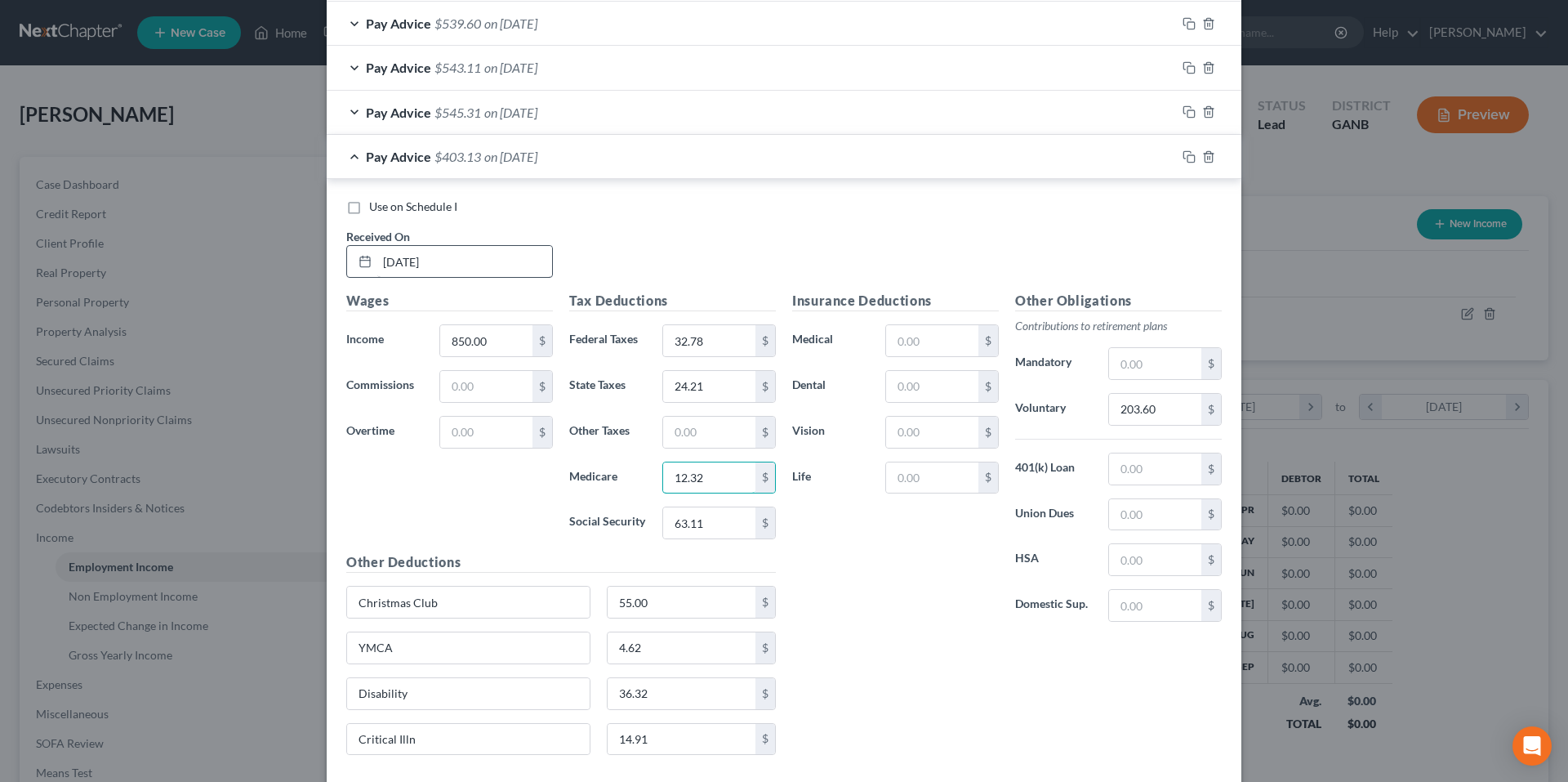
type input "12.32"
type input "52.70"
type input "170.00"
click at [1186, 158] on icon "button" at bounding box center [1190, 157] width 13 height 13
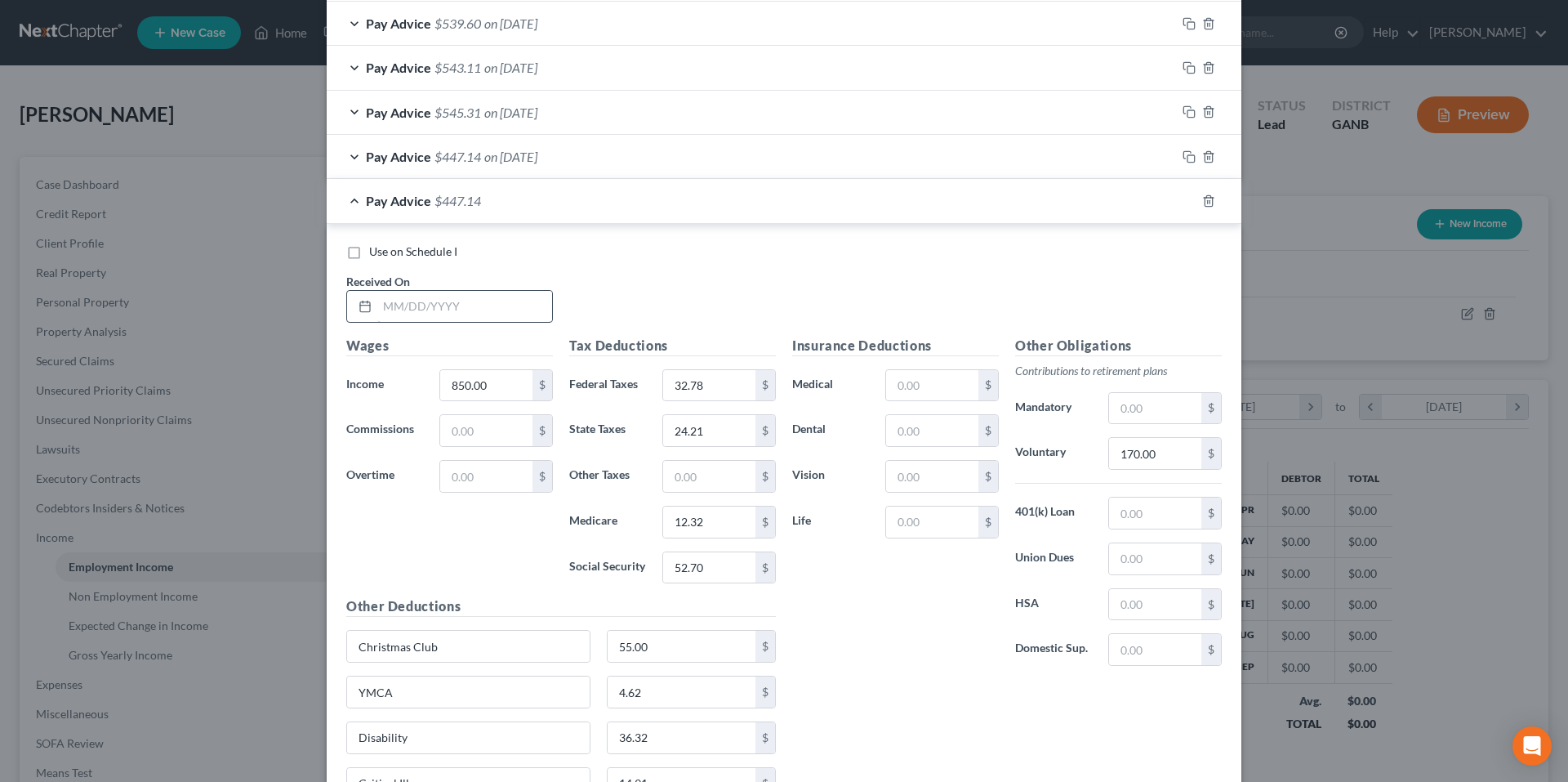
click at [442, 301] on input "text" at bounding box center [465, 305] width 175 height 31
type input "5/8/25"
type input "1,008.25"
type input "47.97"
type input "31.04"
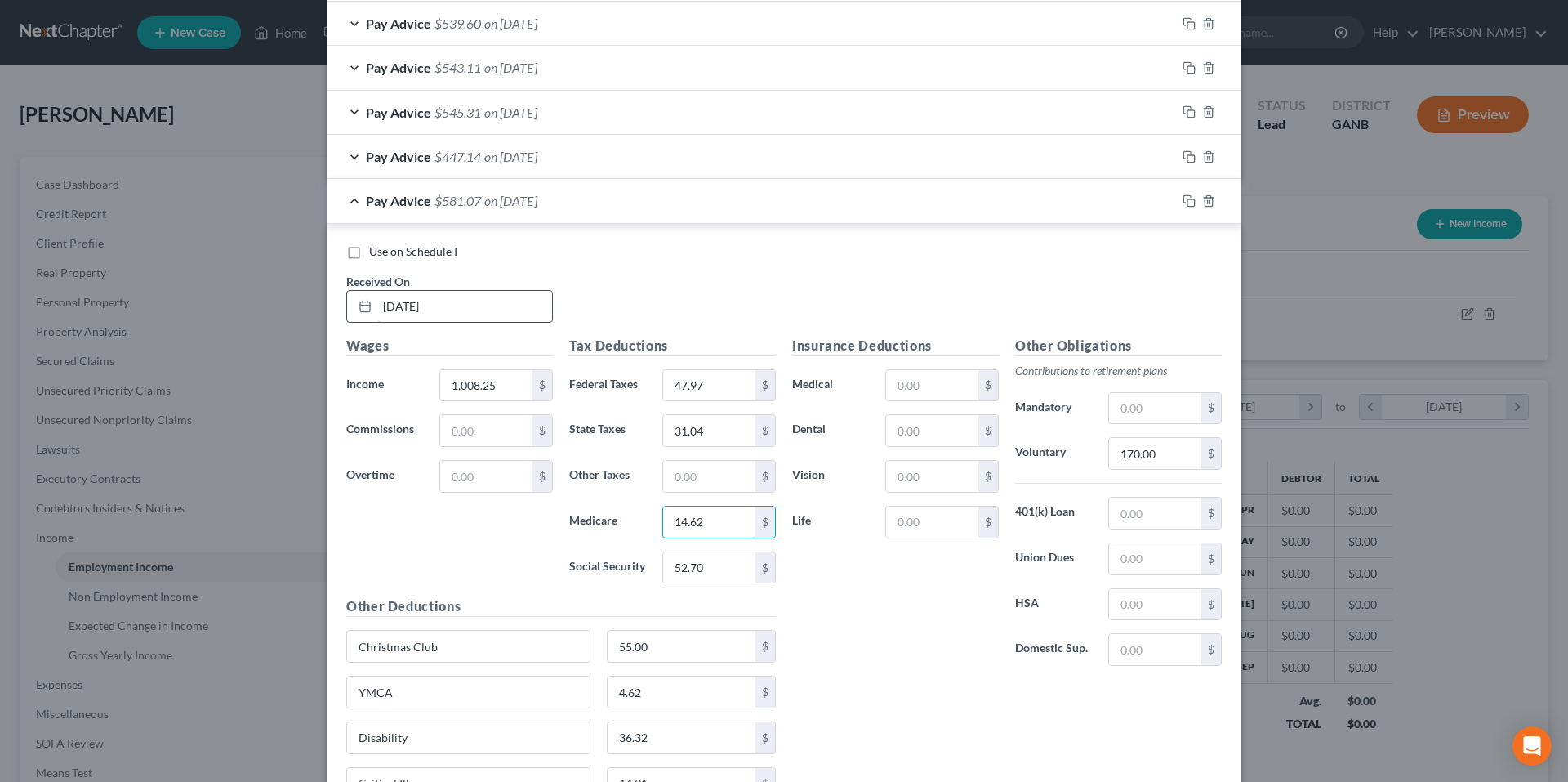
type input "14.62"
type input "62.52"
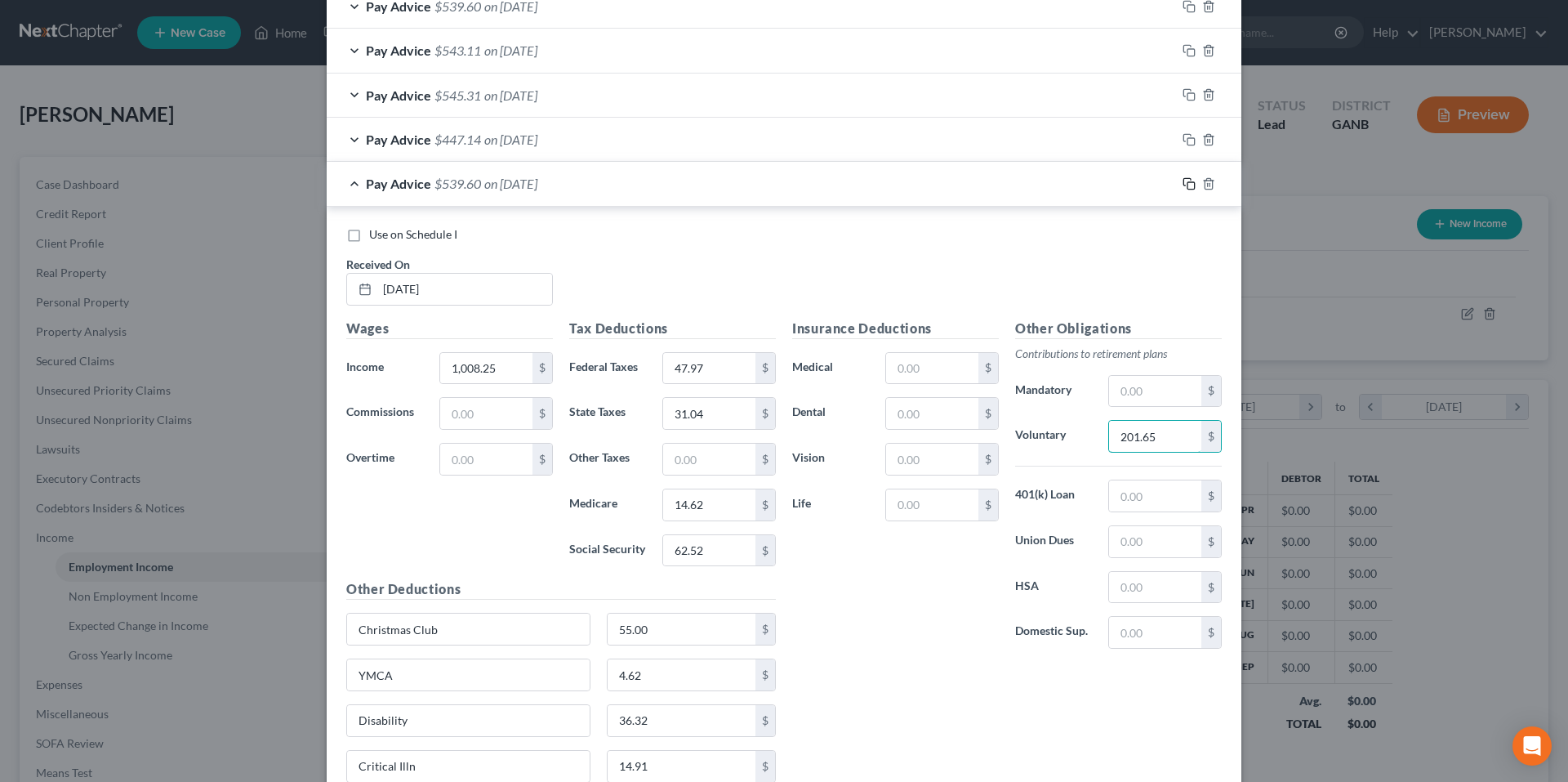
type input "201.65"
click at [1183, 182] on icon "button" at bounding box center [1190, 184] width 13 height 13
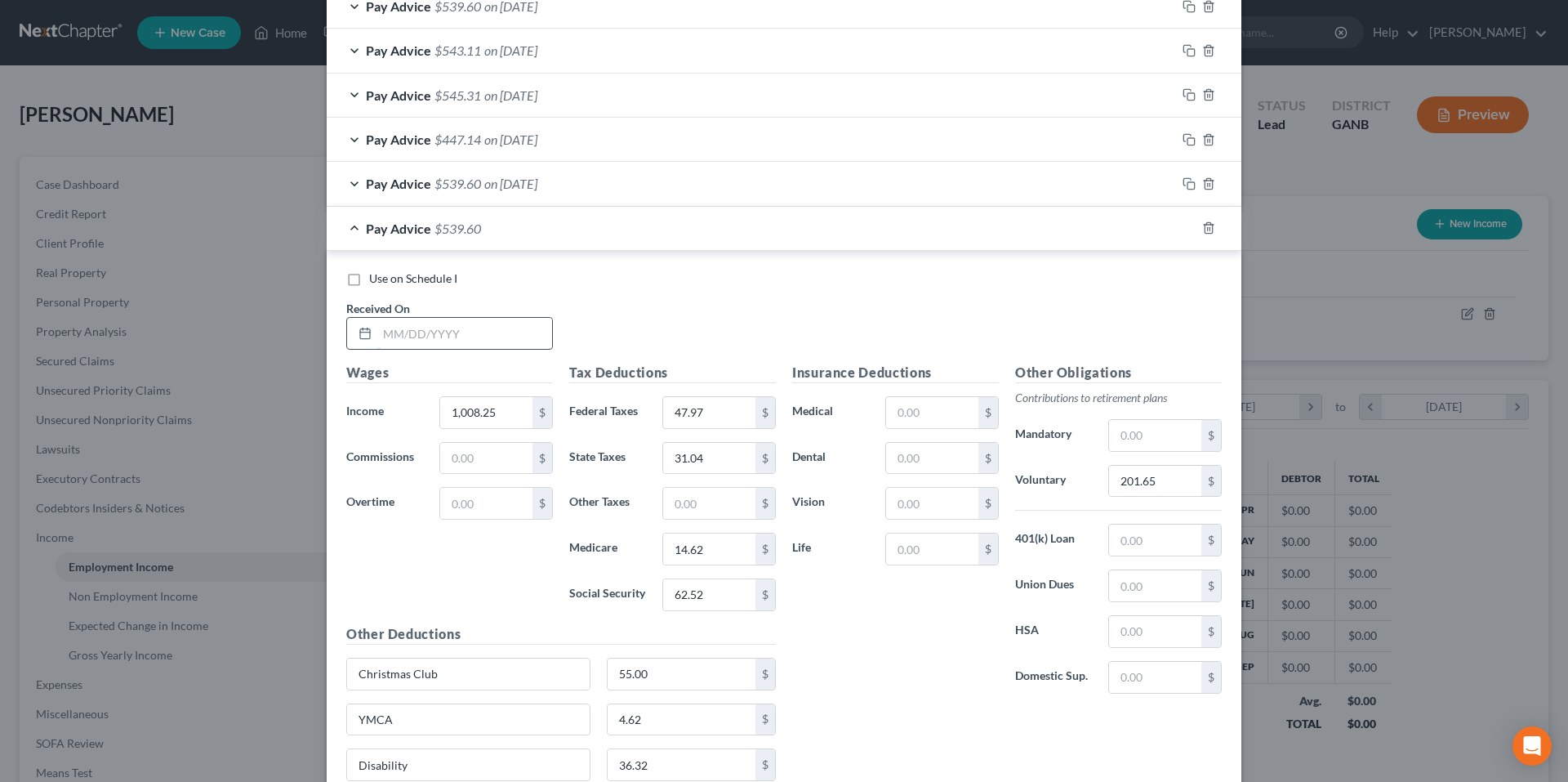
click at [481, 330] on input "text" at bounding box center [465, 333] width 175 height 31
type input "5/1/25"
type input "996.25"
type input "46.82"
type input "30.52"
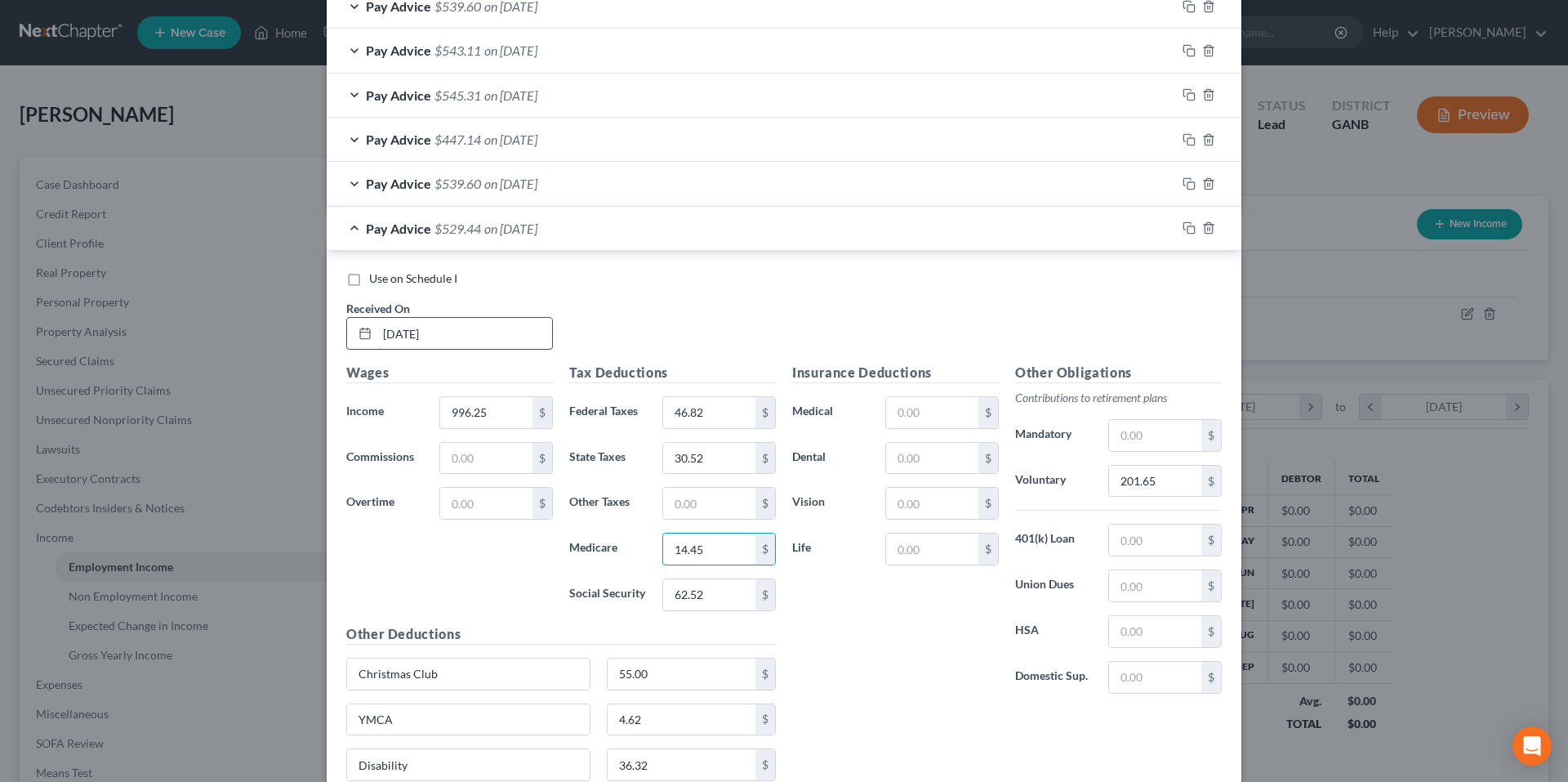
type input "14.45"
type input "61.75"
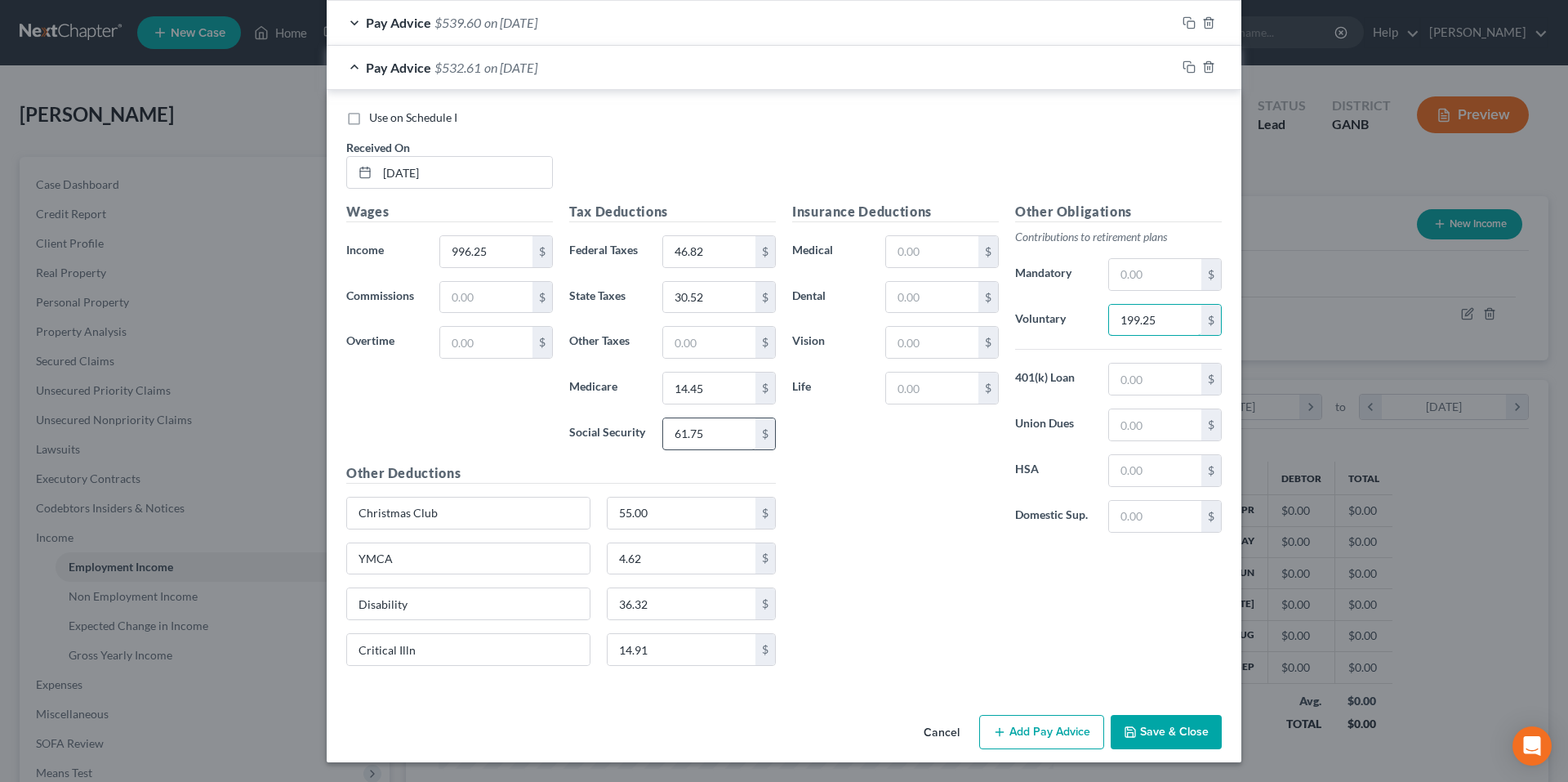
type input "199.25"
click at [720, 437] on input "61.75" at bounding box center [709, 433] width 92 height 31
type input "61.76"
click at [1186, 58] on div at bounding box center [1209, 67] width 66 height 27
click at [1186, 61] on icon "button" at bounding box center [1190, 67] width 13 height 13
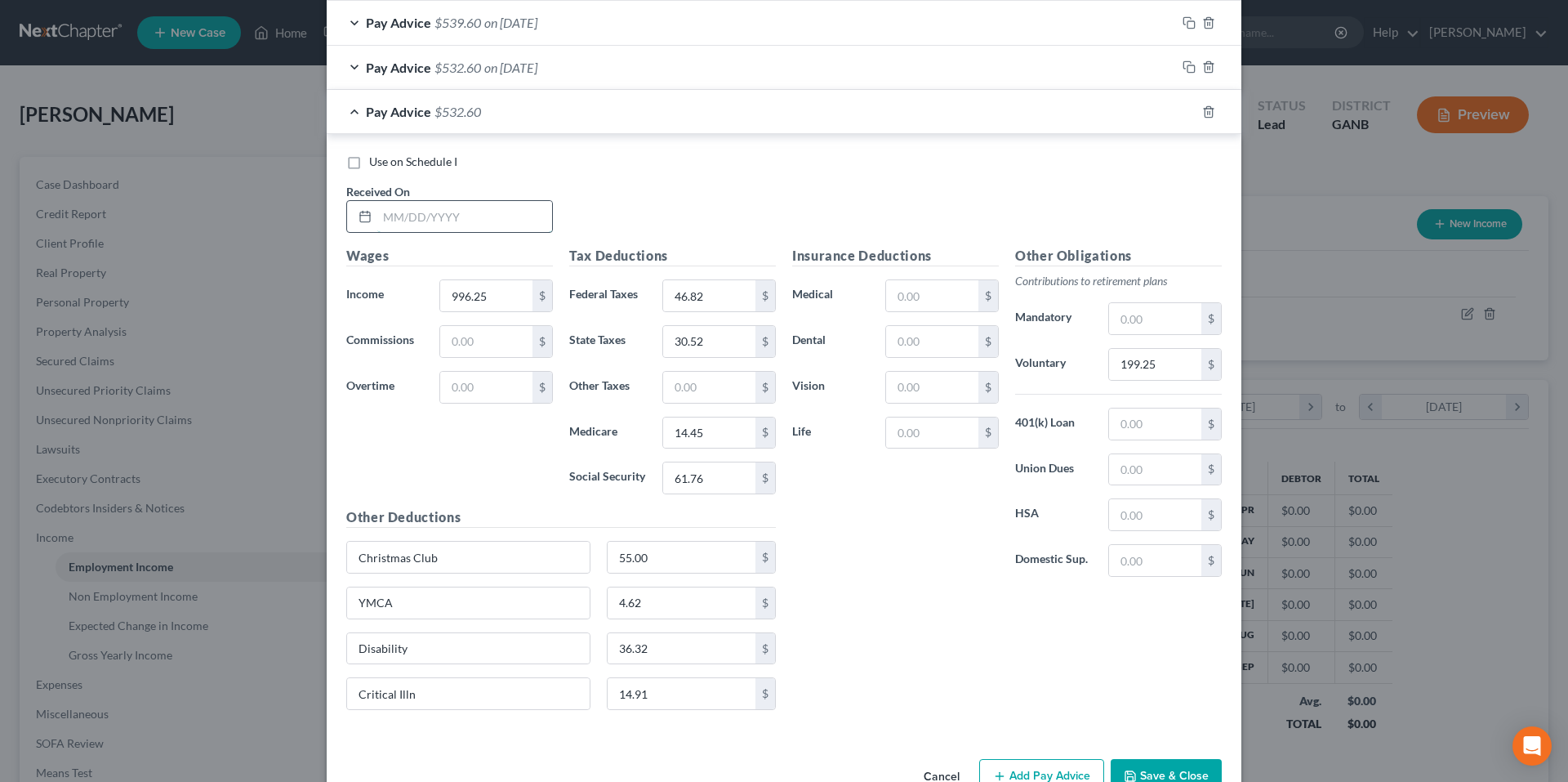
click at [493, 210] on input "text" at bounding box center [465, 216] width 175 height 31
type input "5/1/25"
type input "72.64"
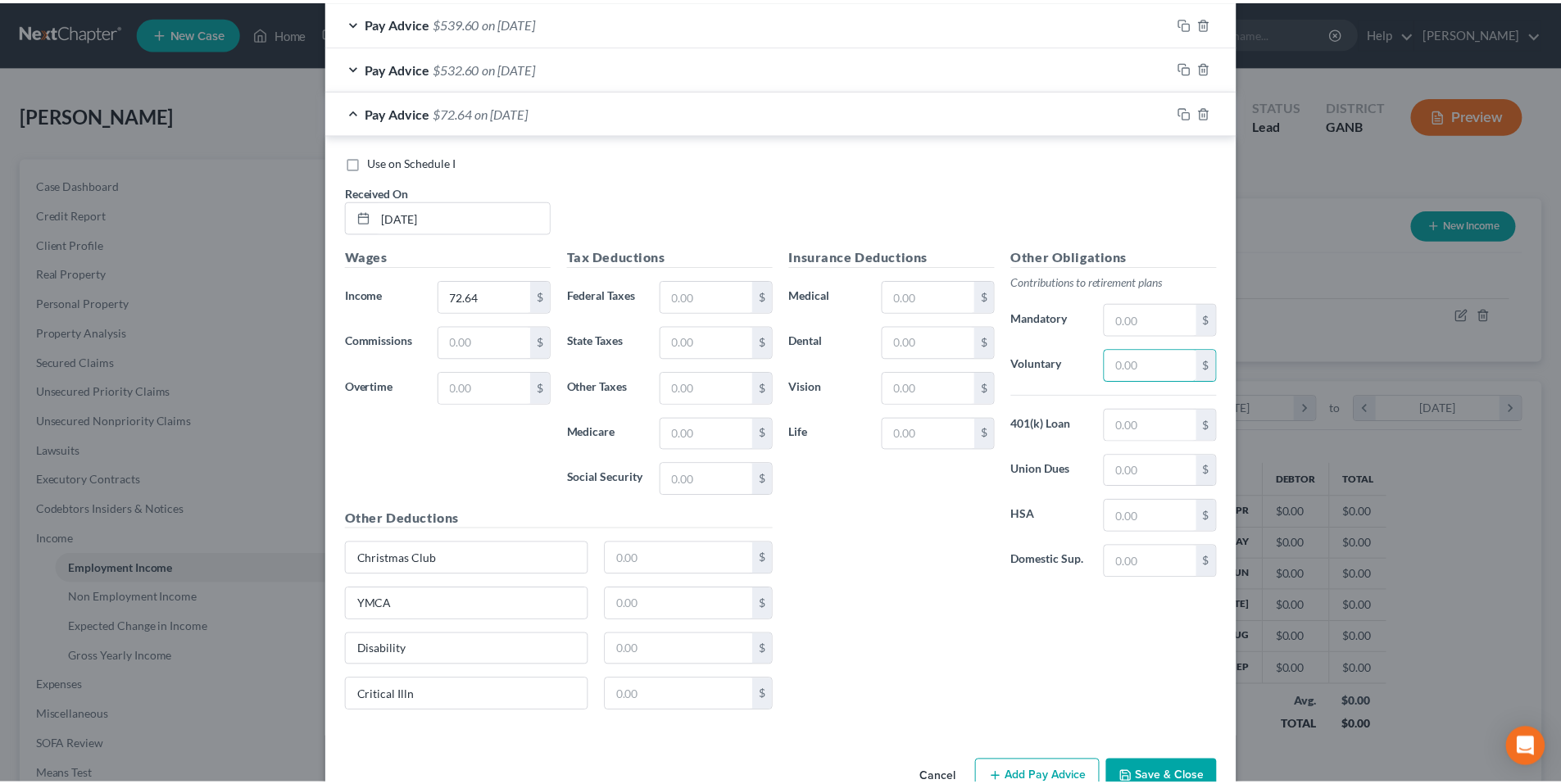
scroll to position [1339, 0]
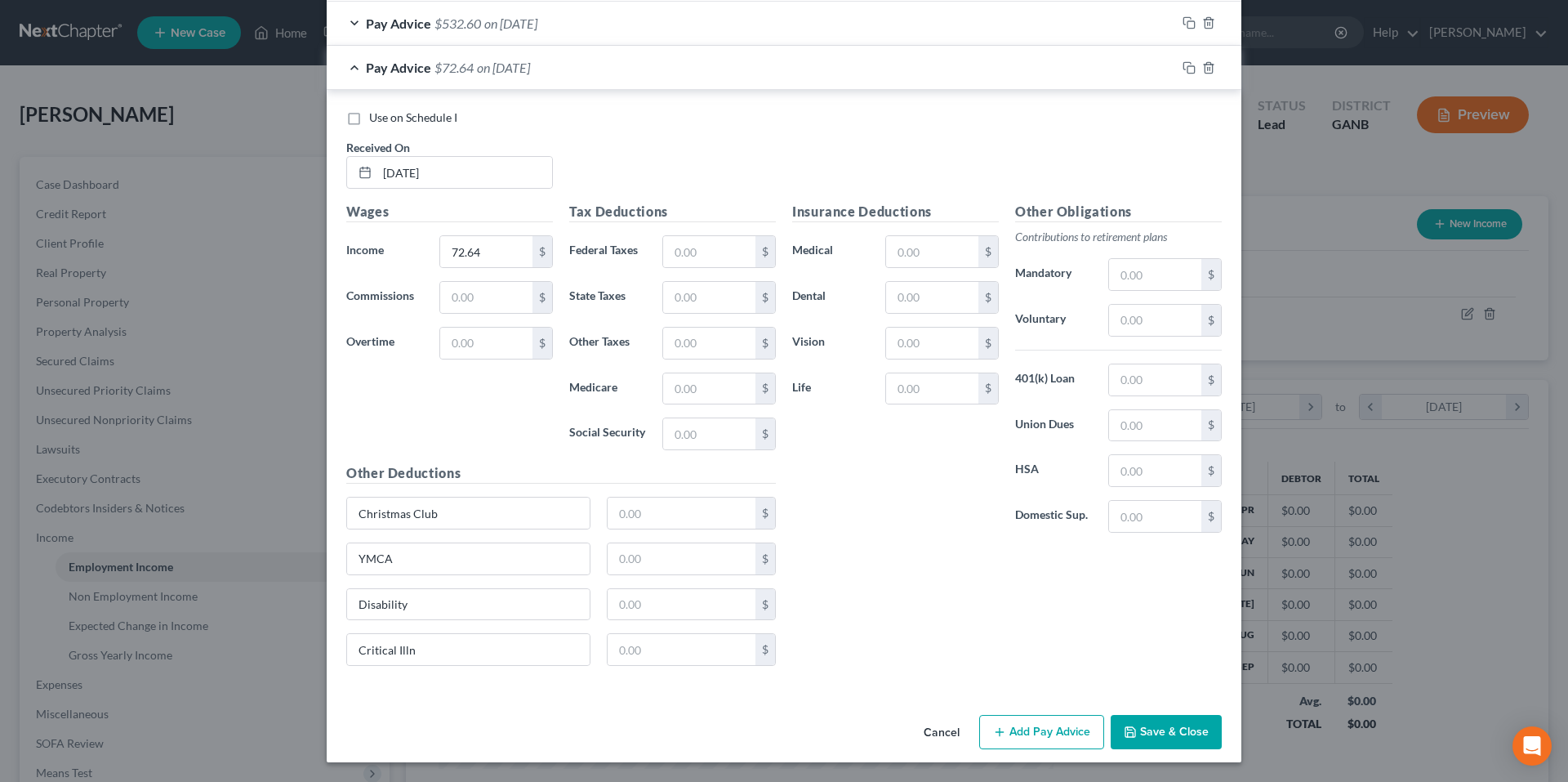
click at [1132, 731] on button "Save & Close" at bounding box center [1166, 731] width 111 height 34
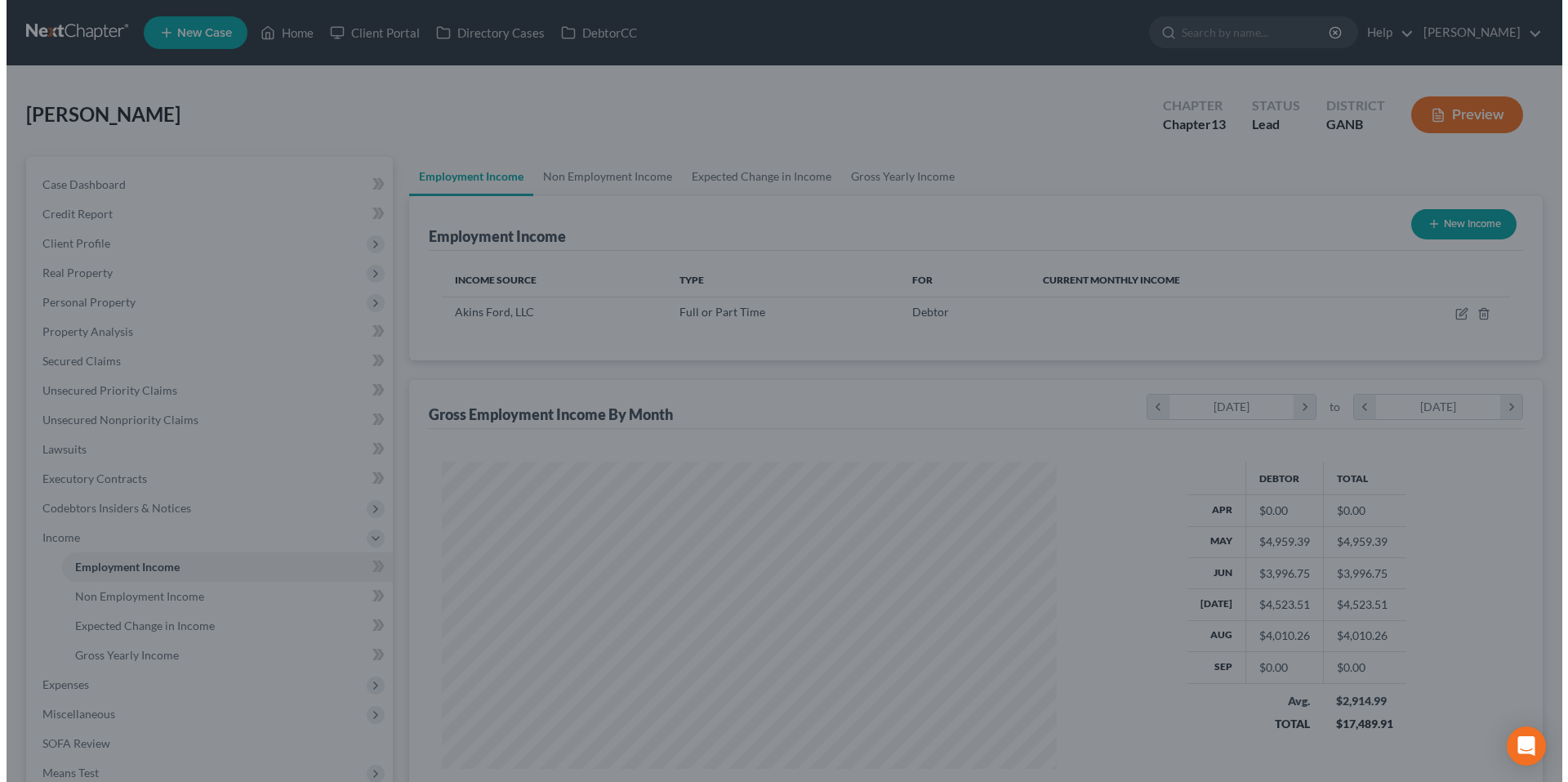
scroll to position [816956, 816108]
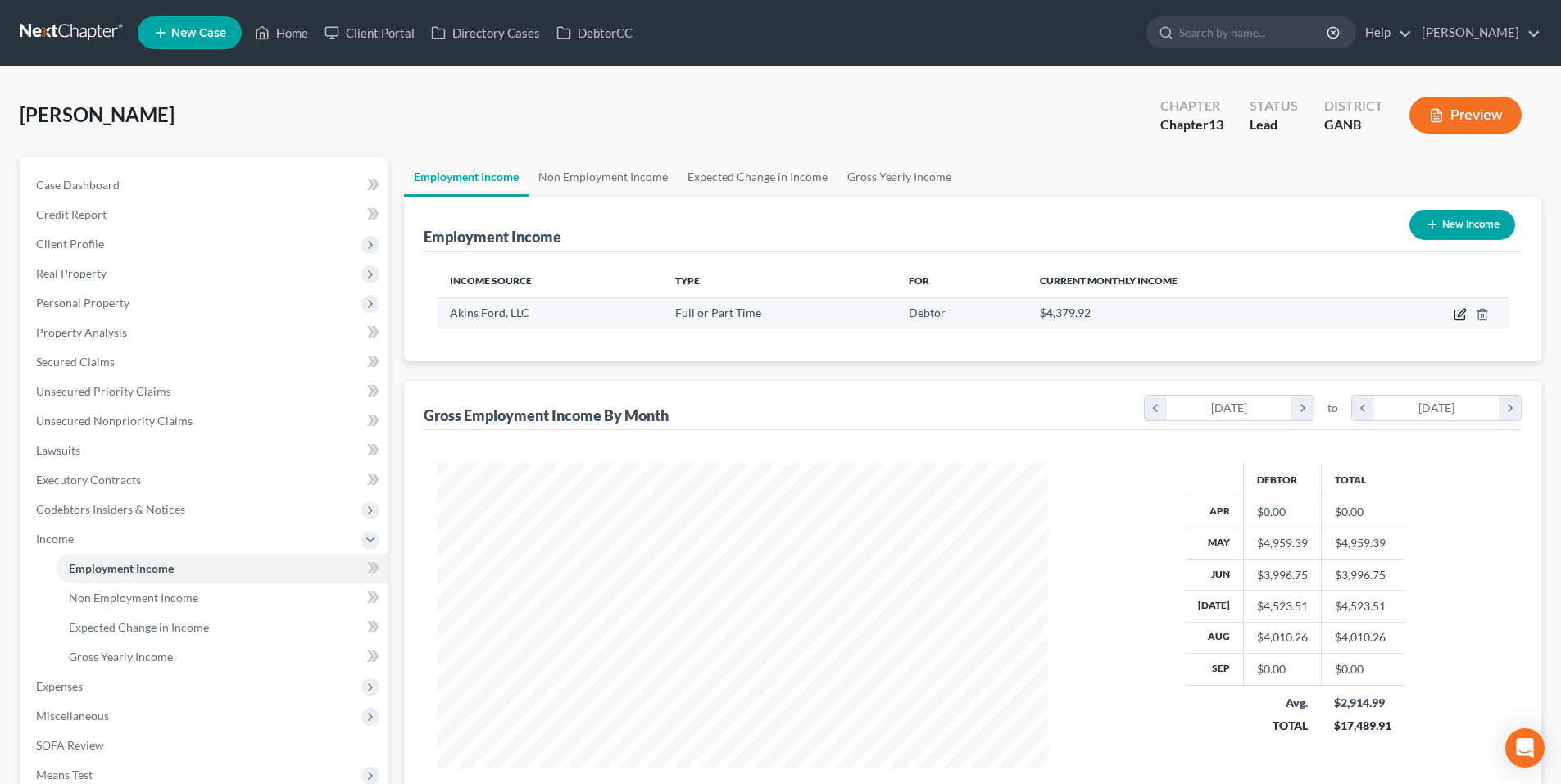
click at [1456, 311] on icon "button" at bounding box center [1460, 315] width 13 height 13
select select "0"
select select "10"
select select "3"
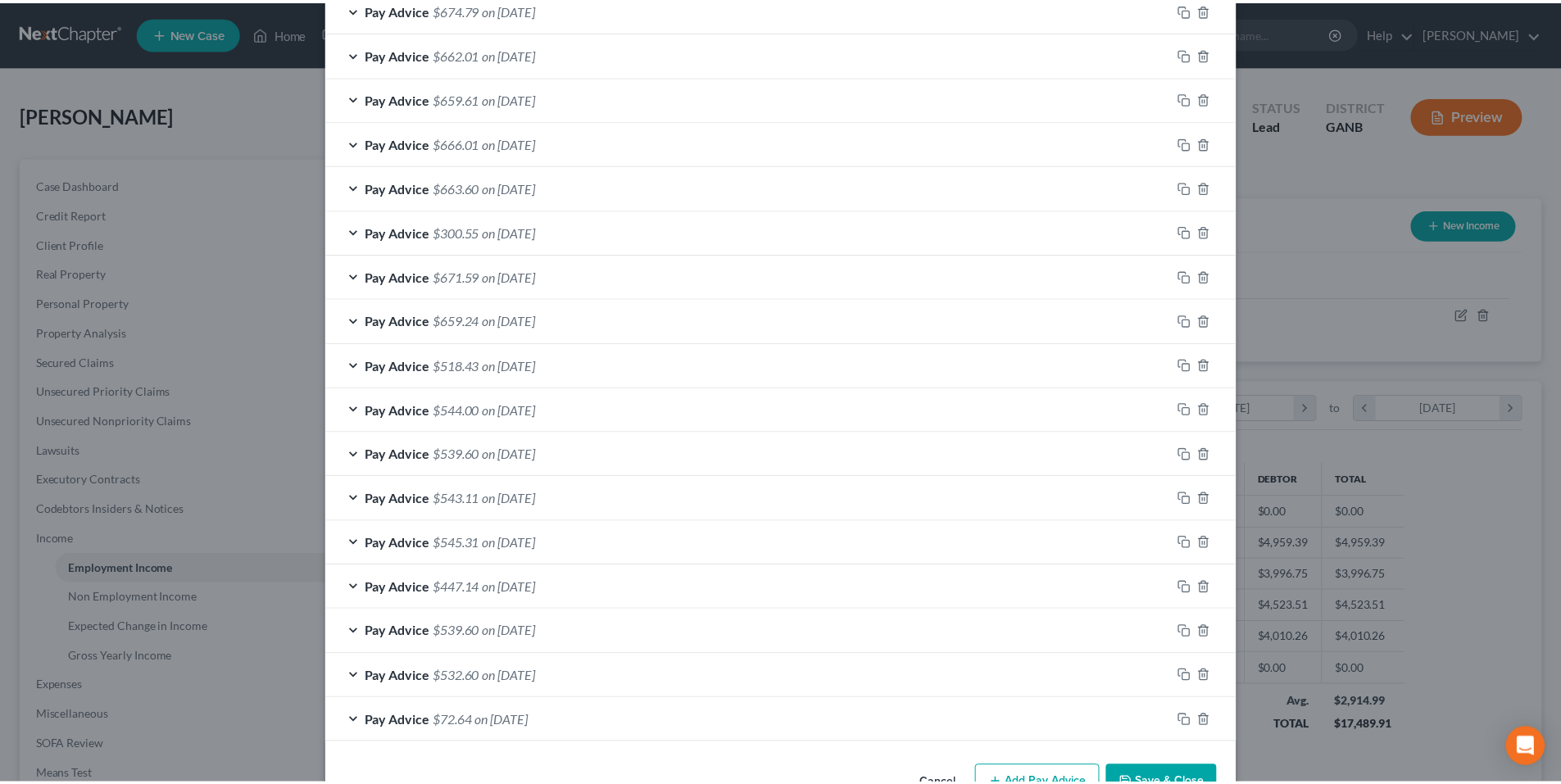
scroll to position [735, 0]
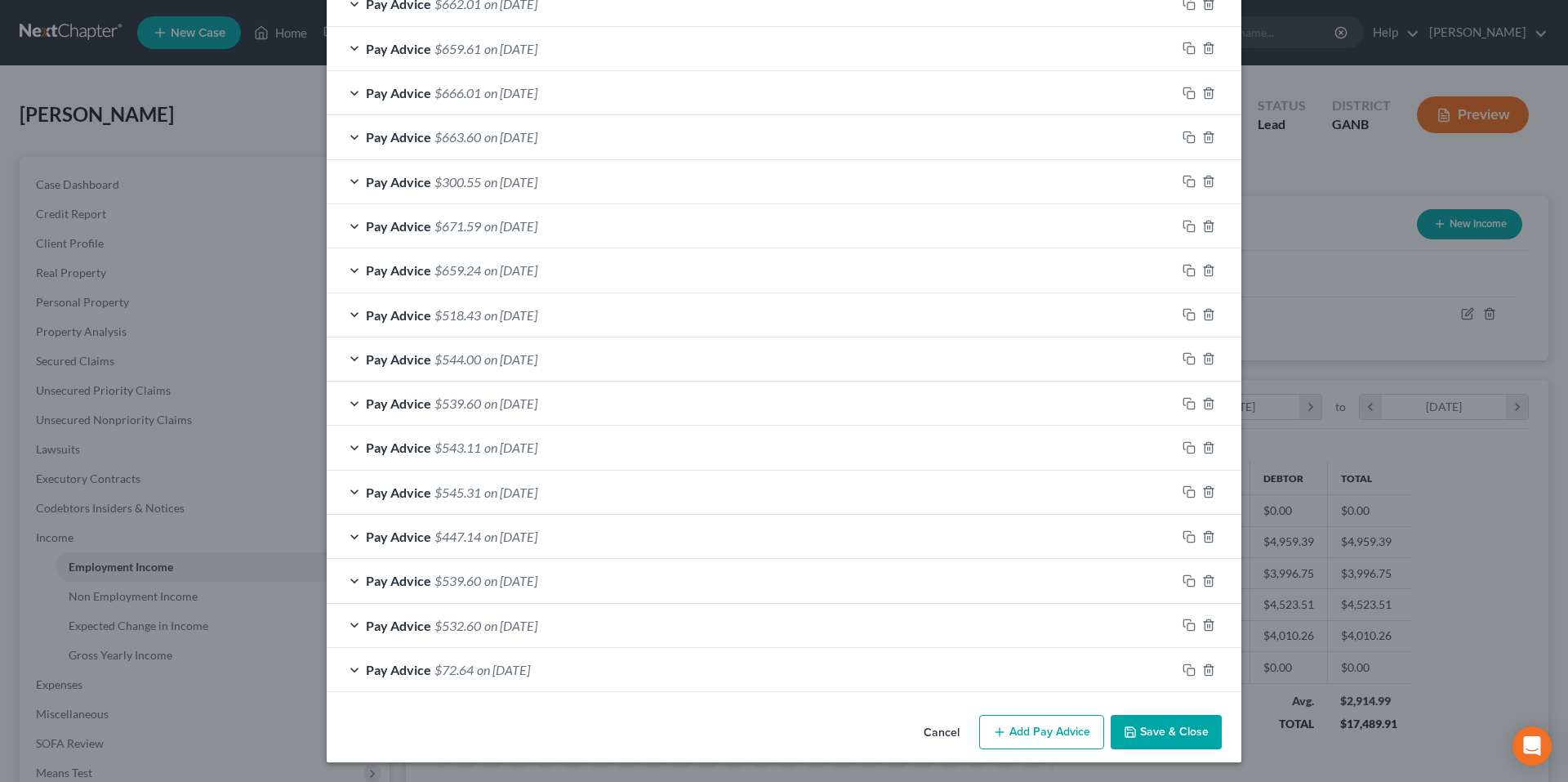
click at [1171, 727] on button "Save & Close" at bounding box center [1166, 731] width 111 height 34
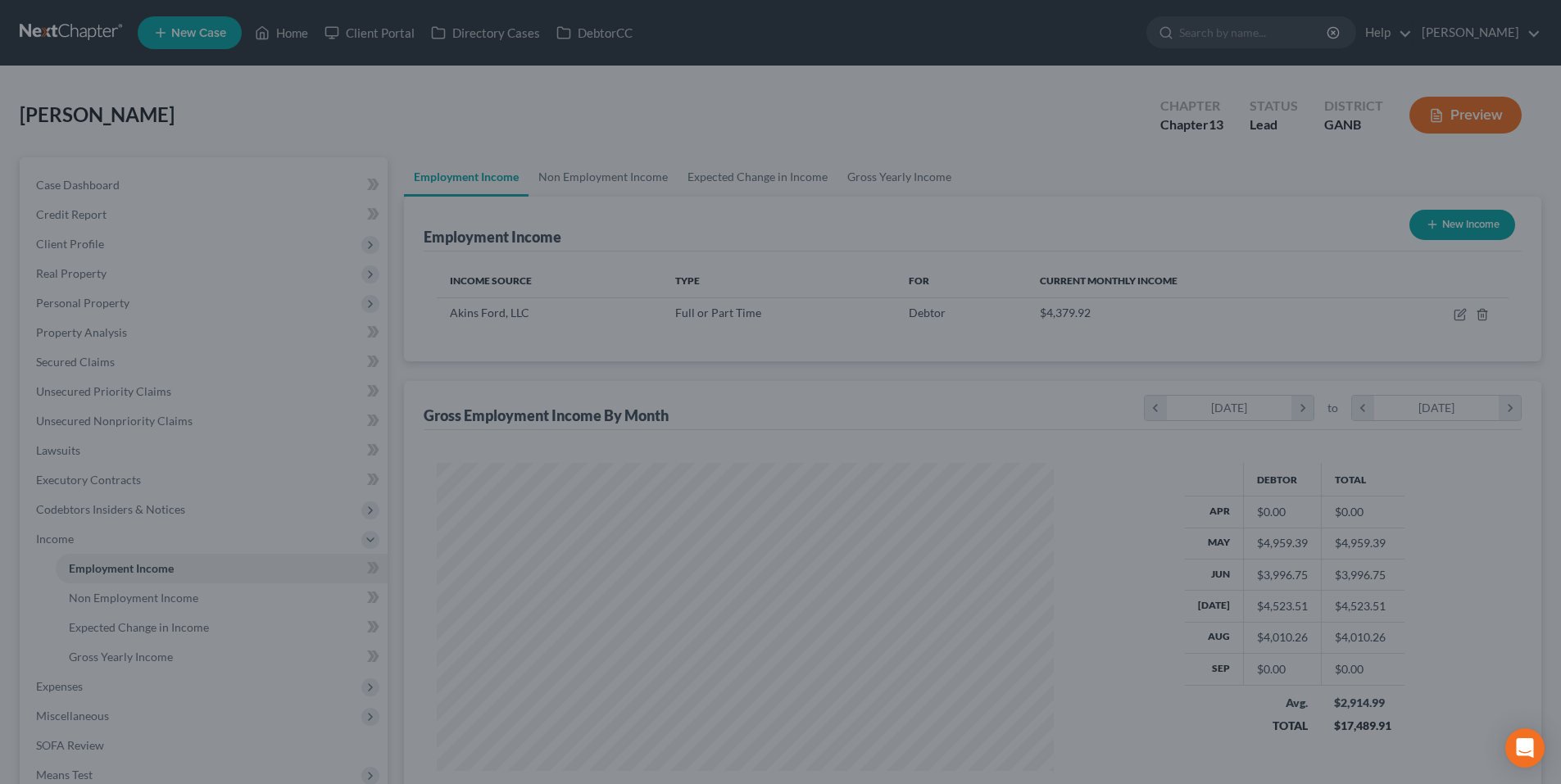
scroll to position [819045, 818965]
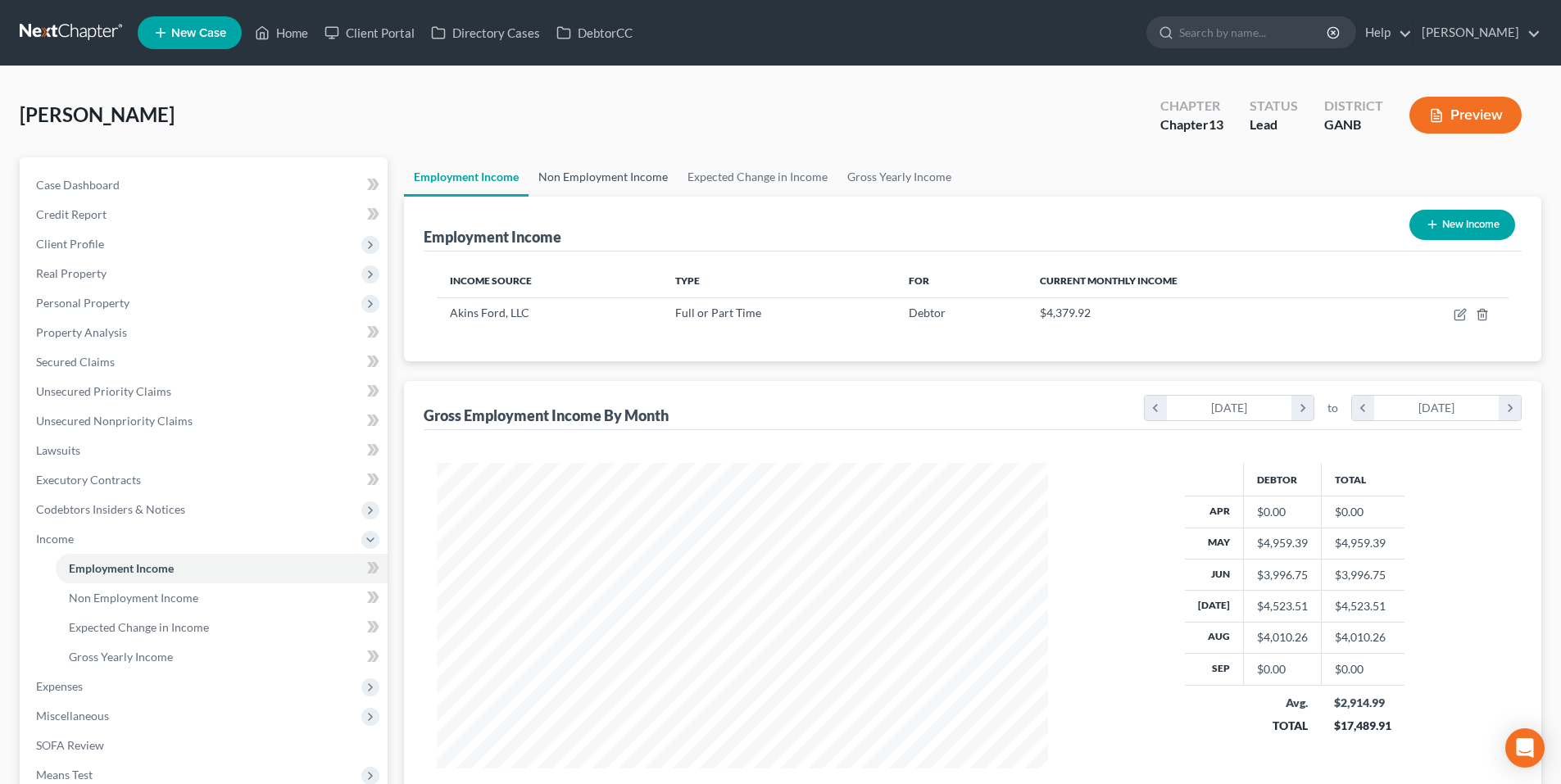
click at [626, 181] on link "Non Employment Income" at bounding box center [603, 176] width 149 height 39
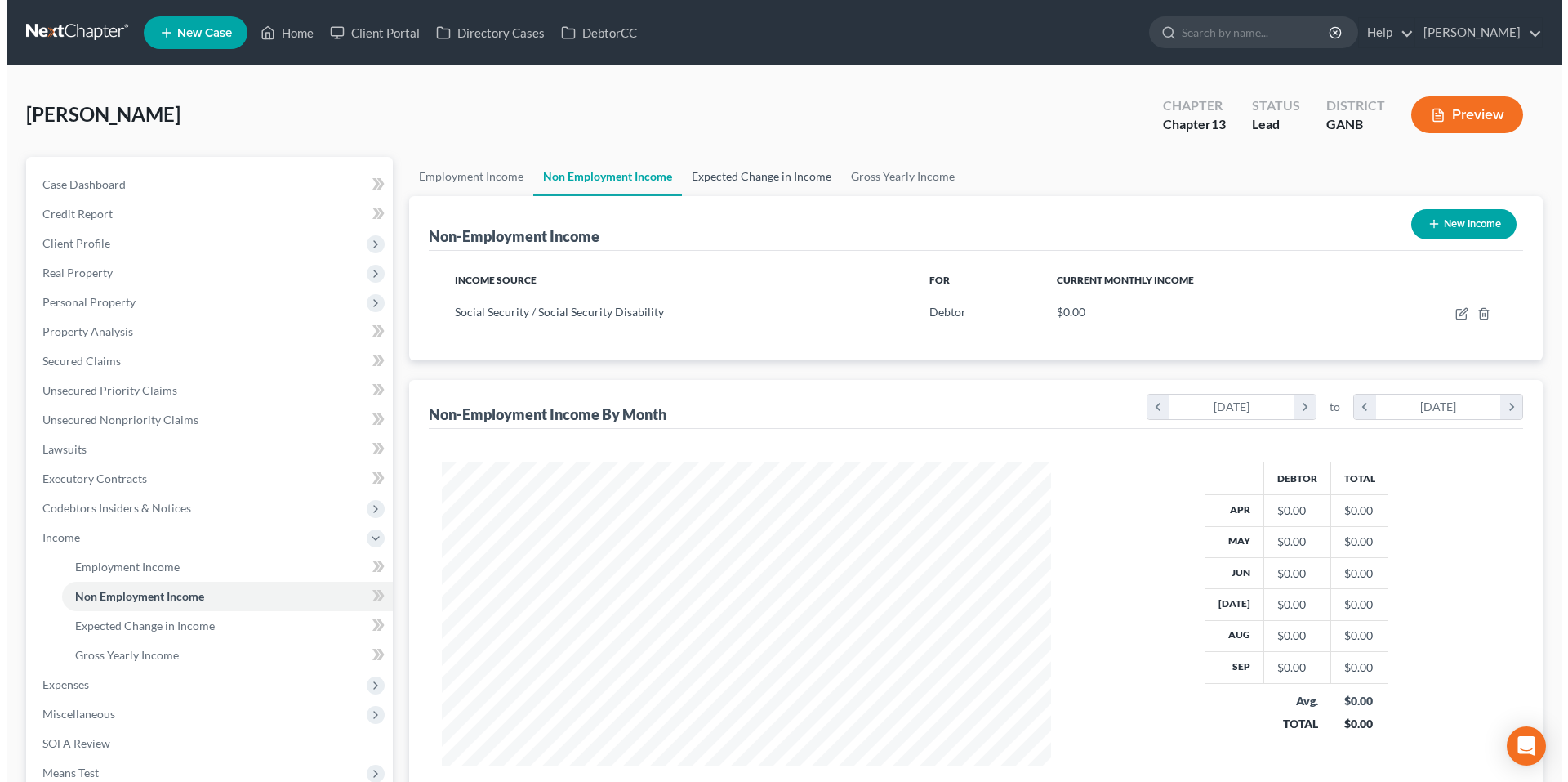
scroll to position [305, 642]
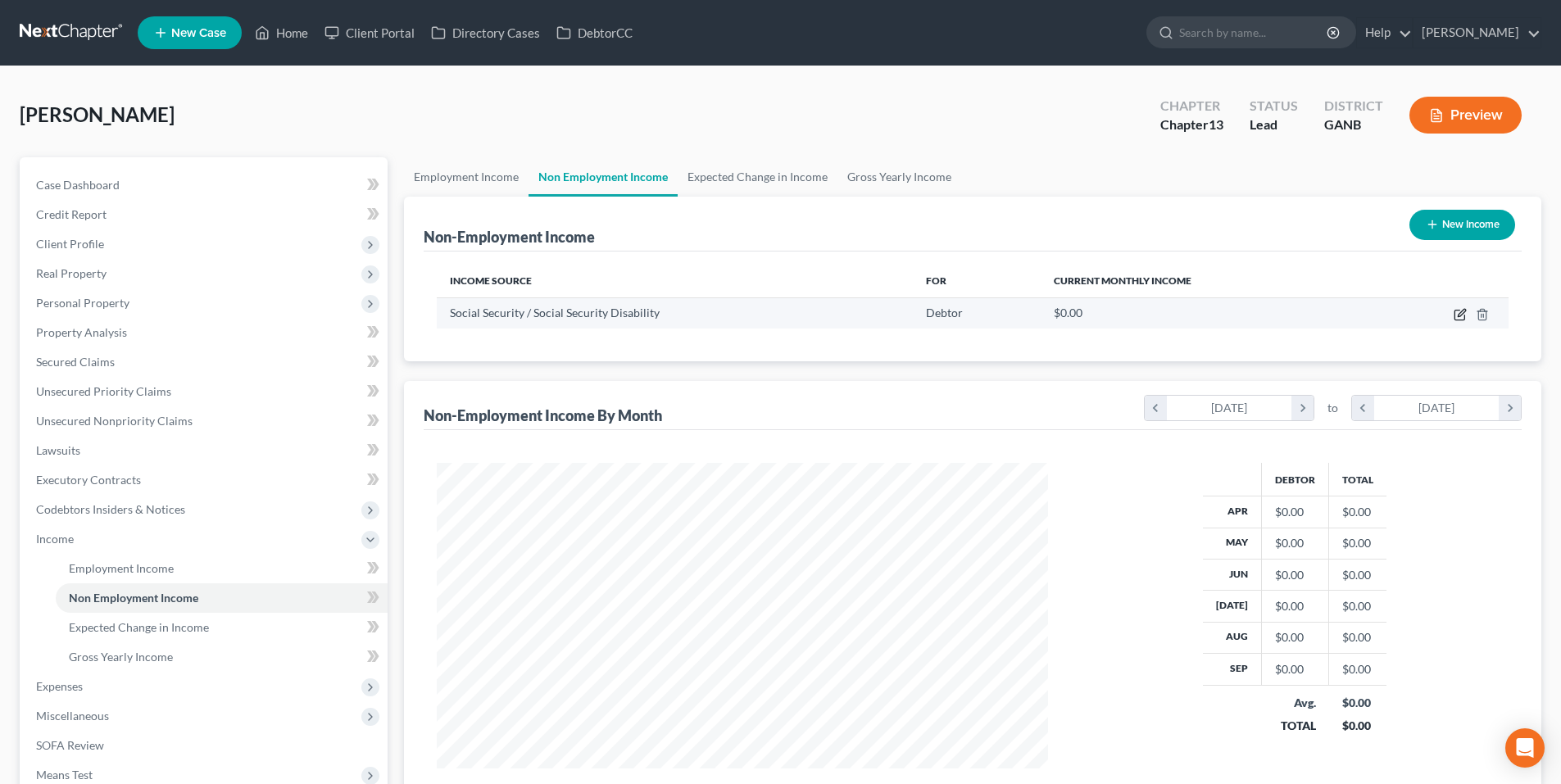
click at [1459, 320] on icon "button" at bounding box center [1459, 315] width 10 height 10
select select "4"
select select "0"
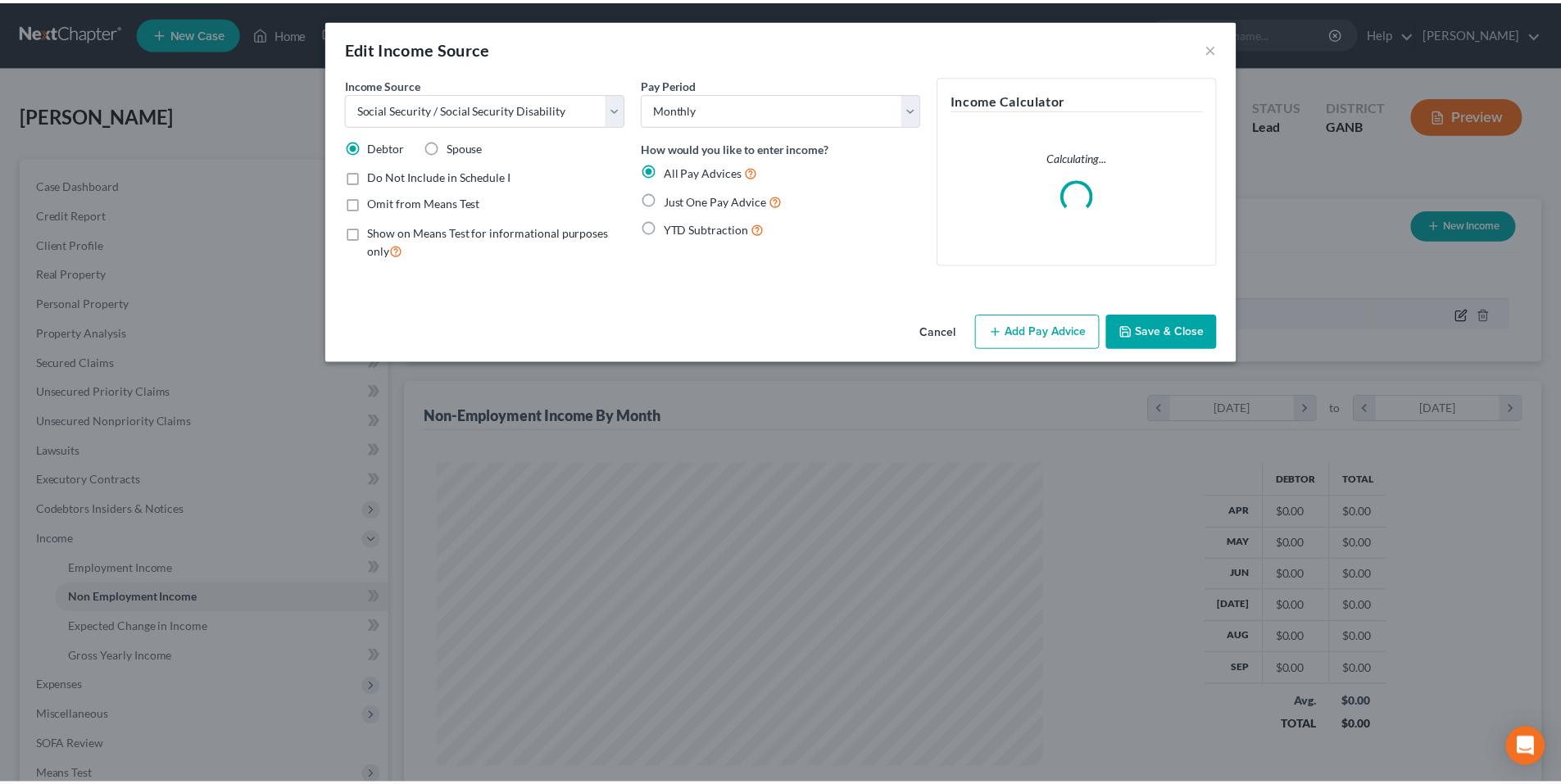
scroll to position [308, 650]
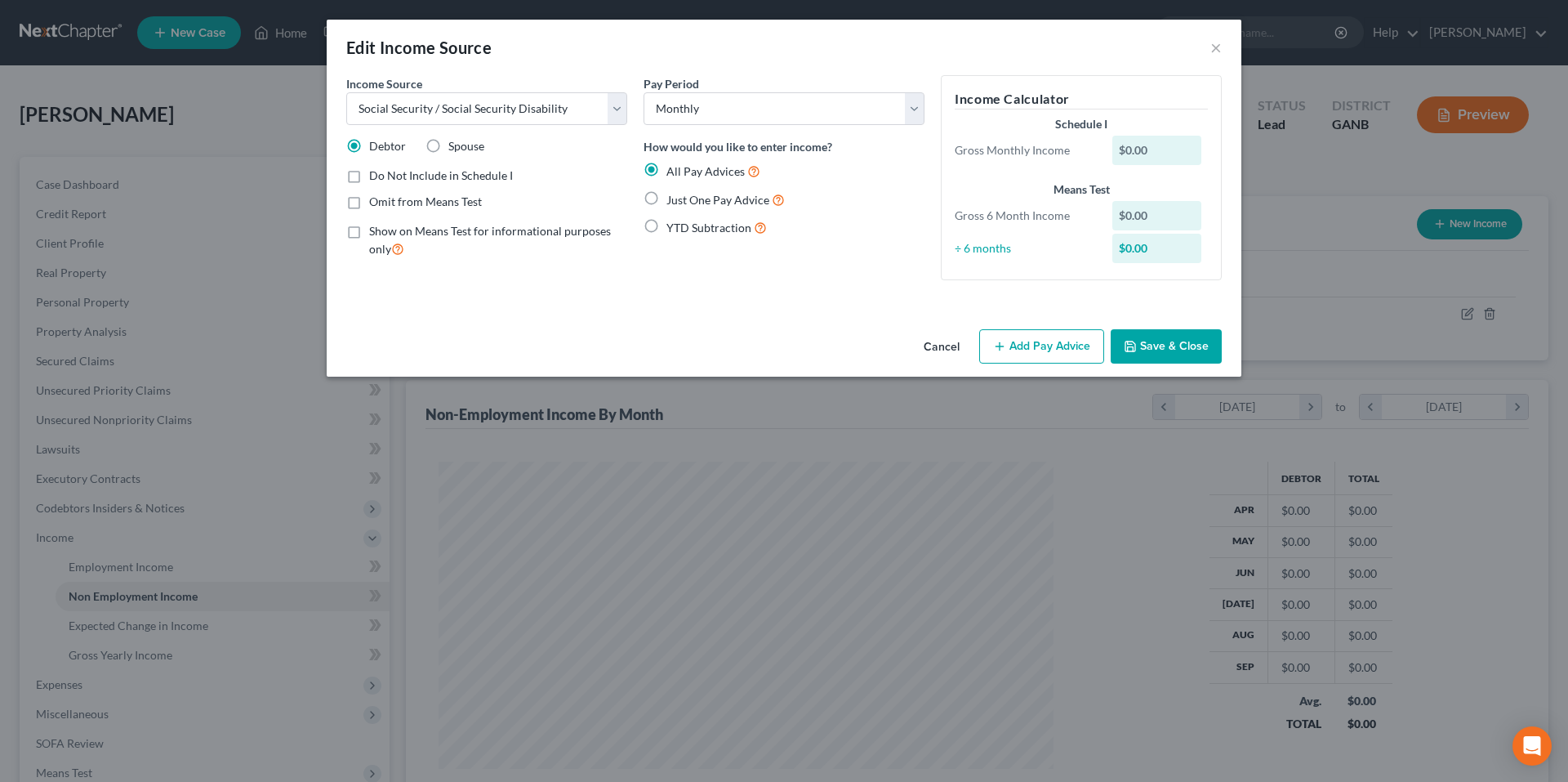
click at [1061, 359] on button "Add Pay Advice" at bounding box center [1041, 346] width 125 height 34
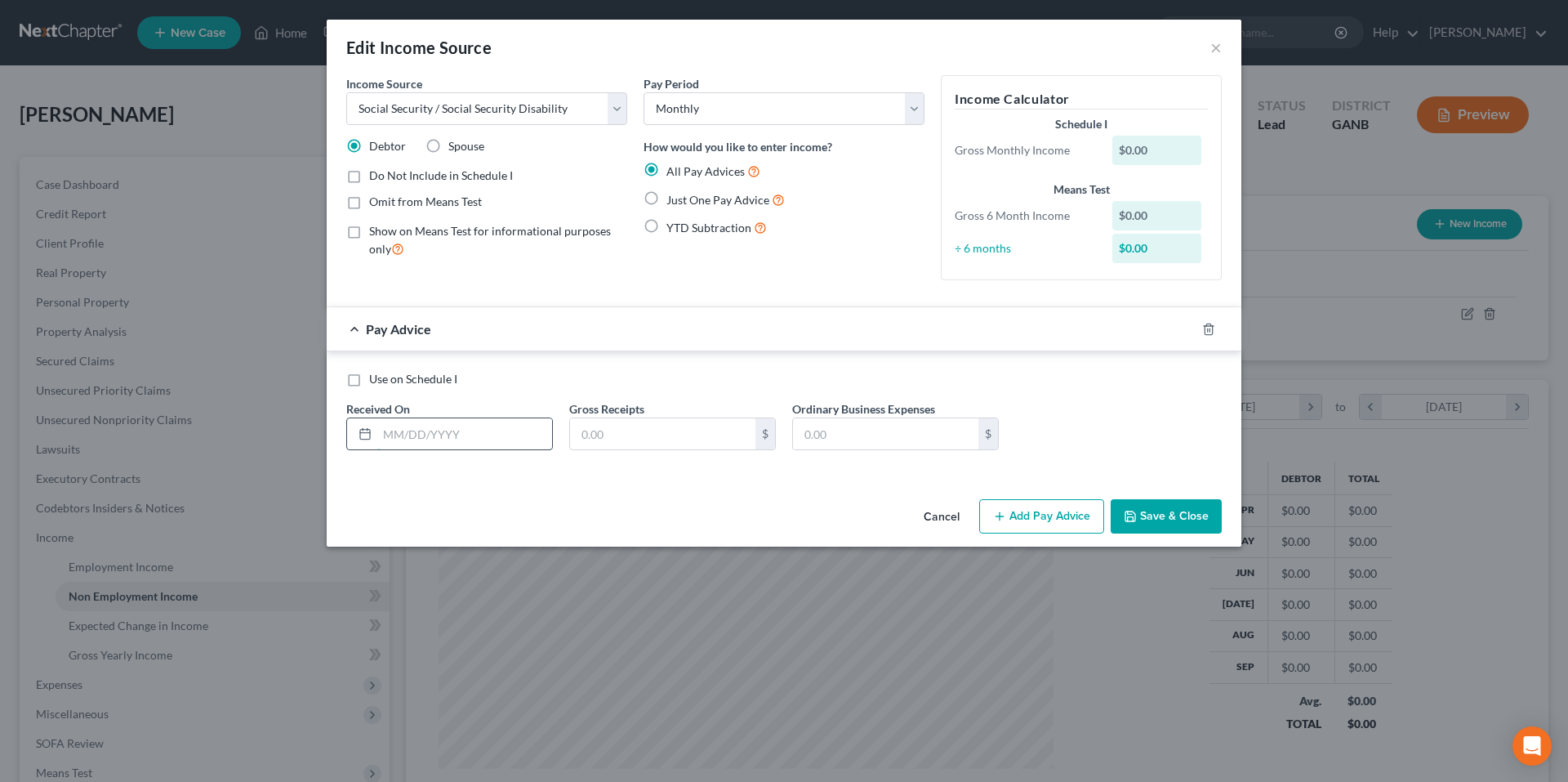
click at [508, 438] on input "text" at bounding box center [465, 433] width 175 height 31
type input "9/15/25"
type input "3,408.00"
type input "185.00"
click at [1193, 329] on icon "button" at bounding box center [1190, 330] width 13 height 13
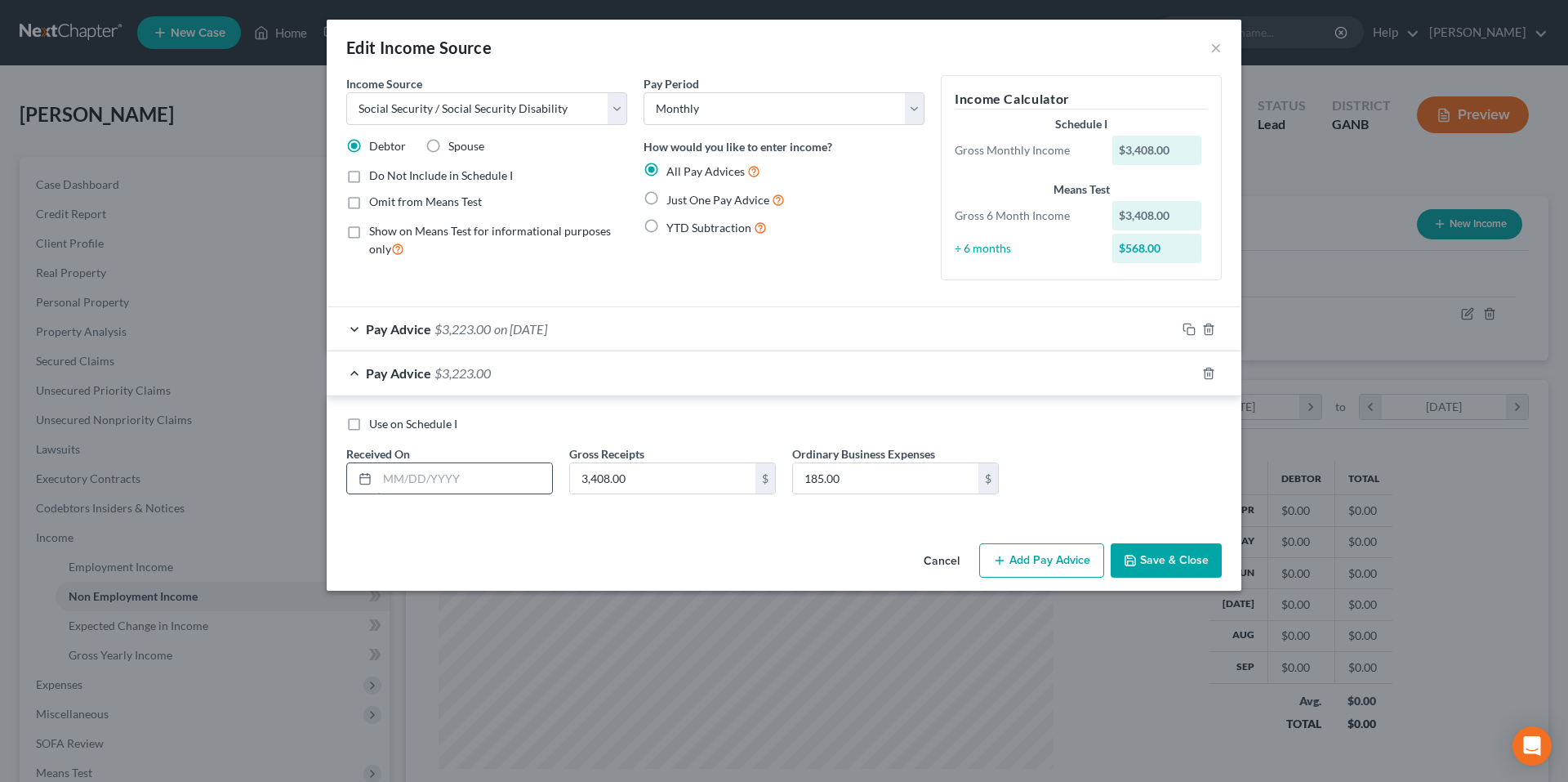
click at [524, 486] on input "text" at bounding box center [465, 478] width 175 height 31
type input "8/15/25"
click at [1188, 372] on rect "button" at bounding box center [1191, 375] width 7 height 7
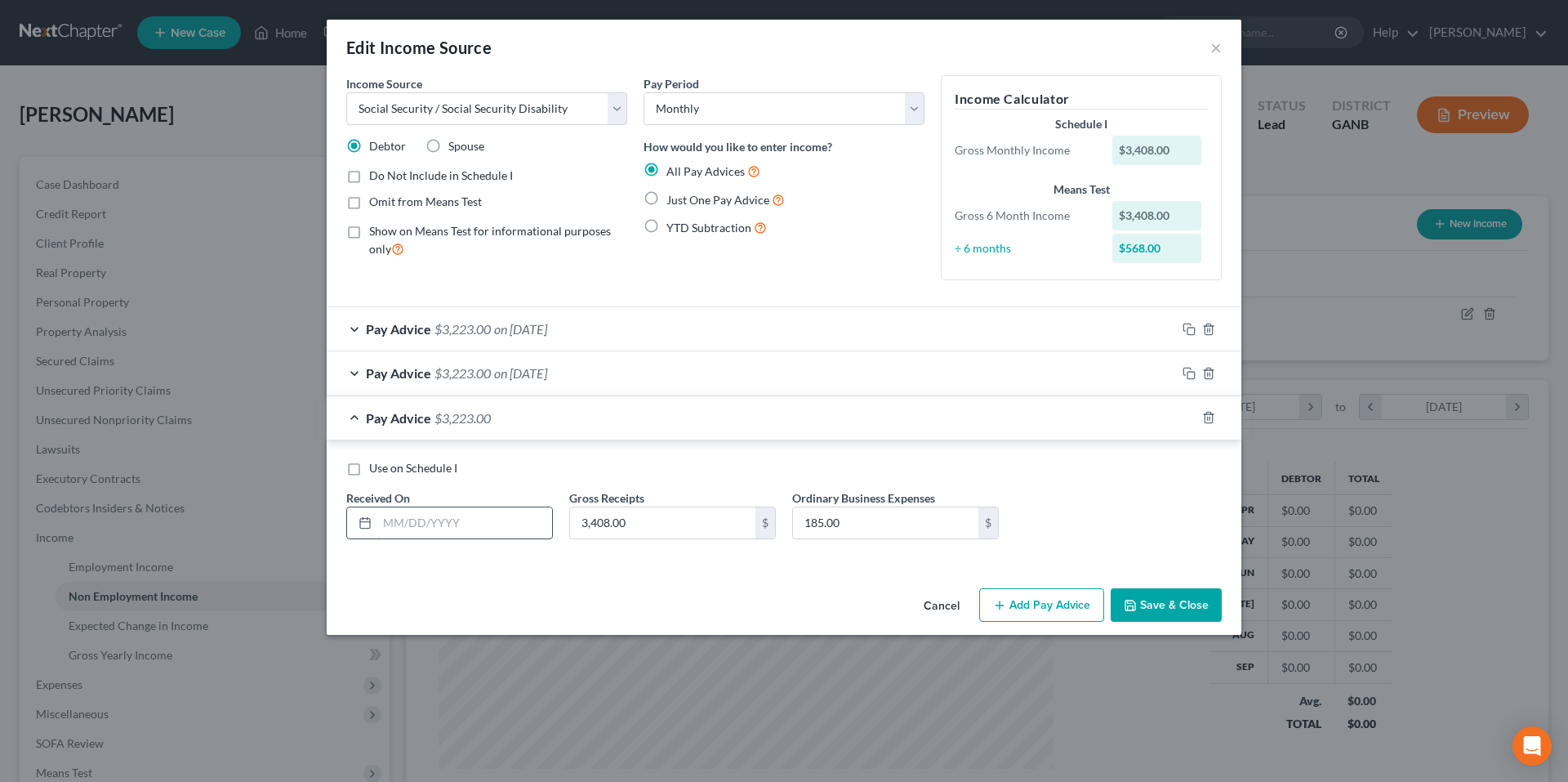
click at [450, 519] on input "text" at bounding box center [465, 522] width 175 height 31
type input "7/15/25"
click at [1195, 420] on rect "button" at bounding box center [1191, 419] width 7 height 7
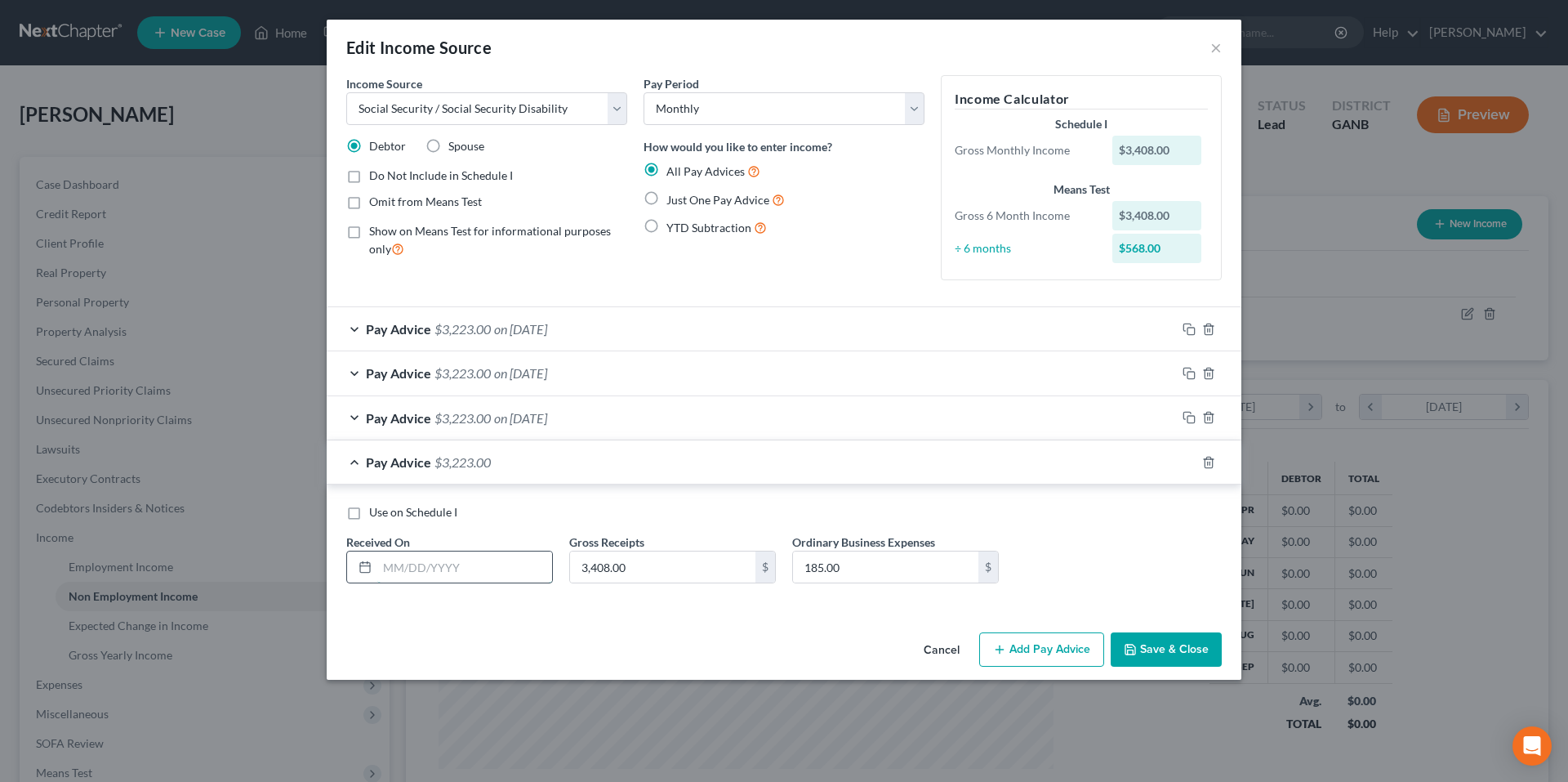
click at [485, 570] on input "text" at bounding box center [465, 567] width 175 height 31
type input "6/15/25"
click at [1190, 467] on icon "button" at bounding box center [1190, 462] width 13 height 13
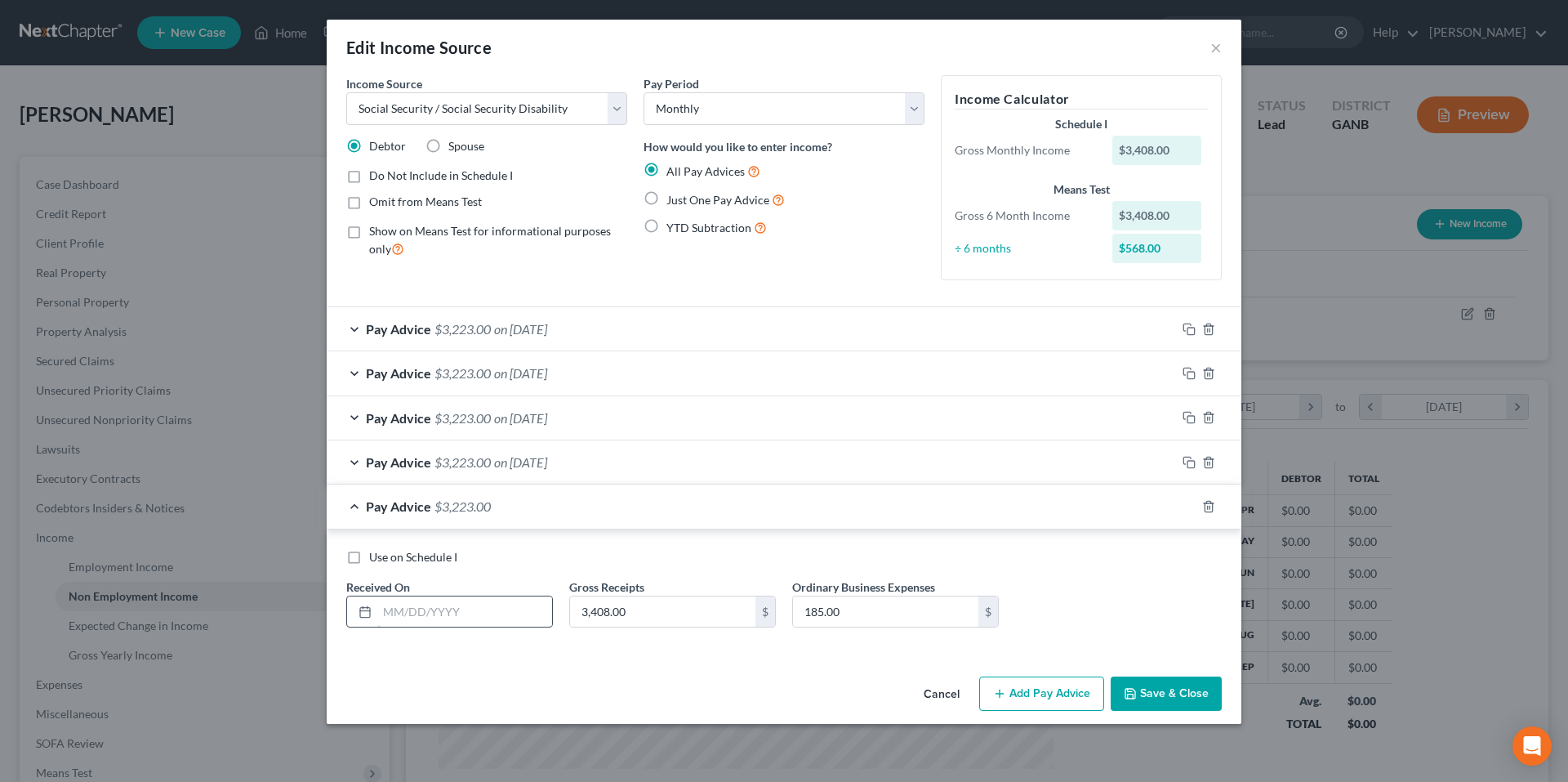
click at [415, 618] on input "text" at bounding box center [465, 612] width 175 height 31
type input "5/15/25"
click at [1189, 504] on icon "button" at bounding box center [1190, 506] width 13 height 13
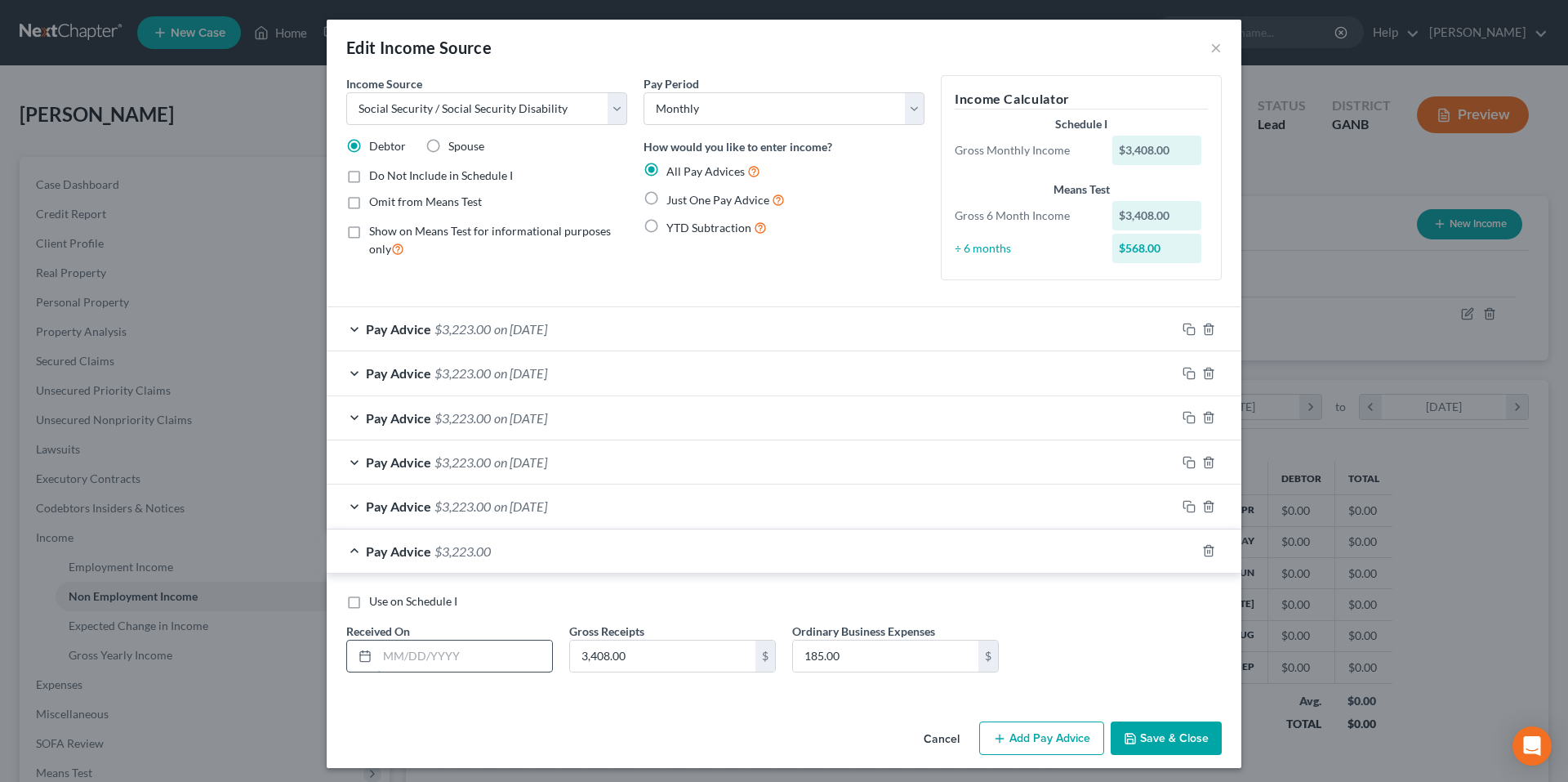
click at [447, 654] on input "text" at bounding box center [465, 656] width 175 height 31
type input "4/15/25"
click at [1126, 604] on div "Use on Schedule I" at bounding box center [783, 602] width 875 height 17
click at [1140, 733] on button "Save & Close" at bounding box center [1166, 738] width 111 height 34
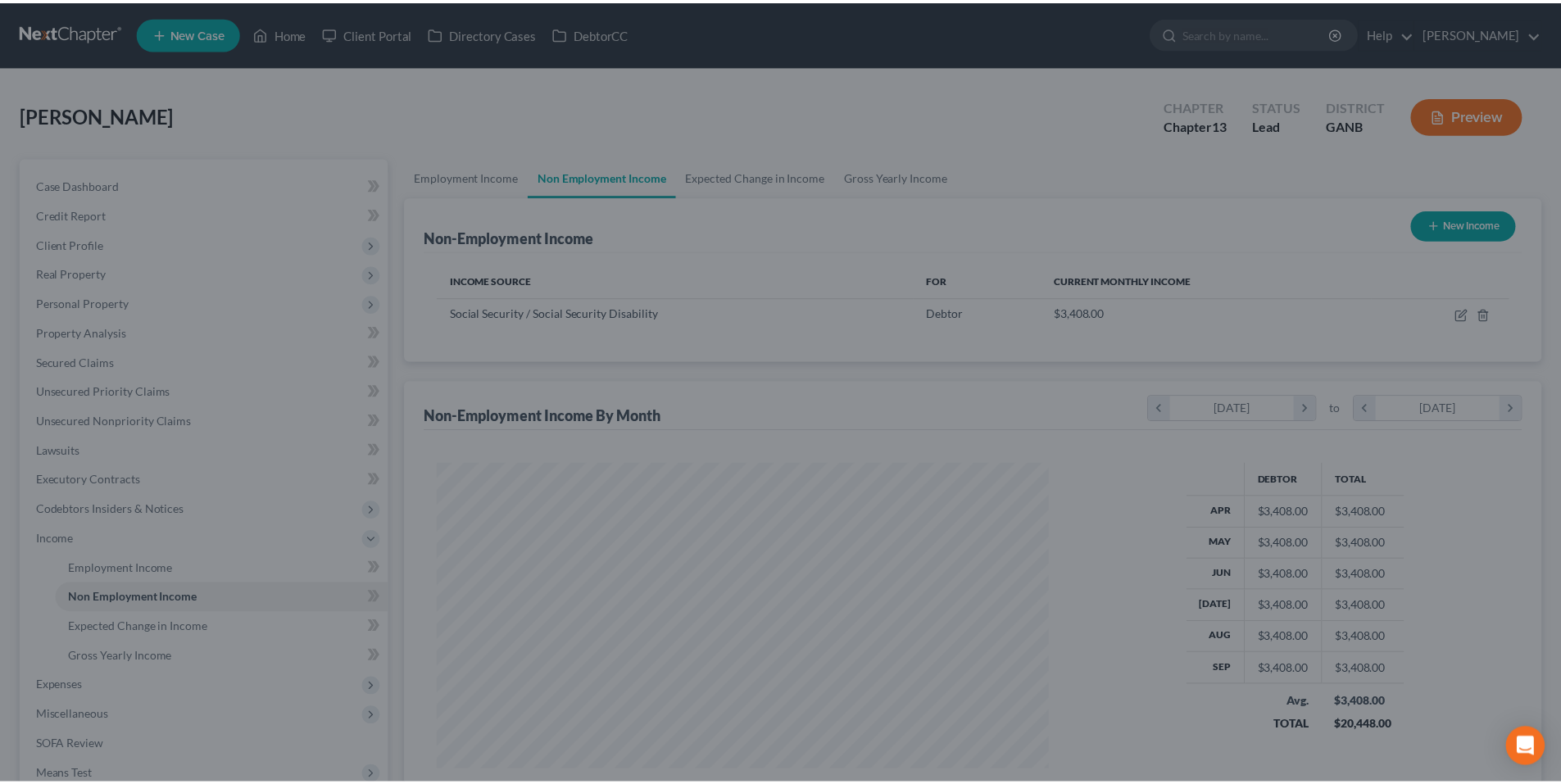
scroll to position [819045, 818965]
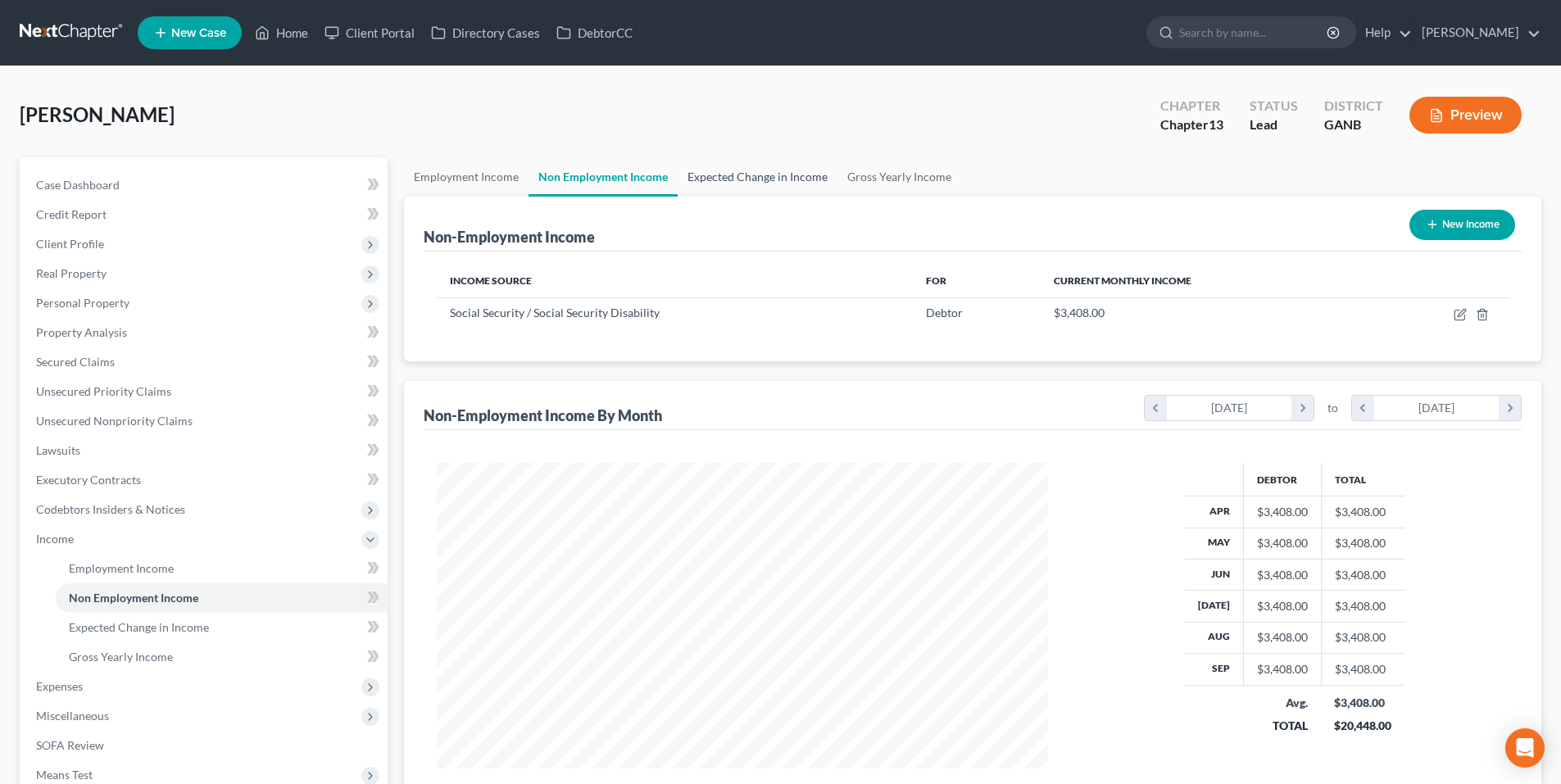
click at [720, 168] on link "Expected Change in Income" at bounding box center [758, 176] width 160 height 39
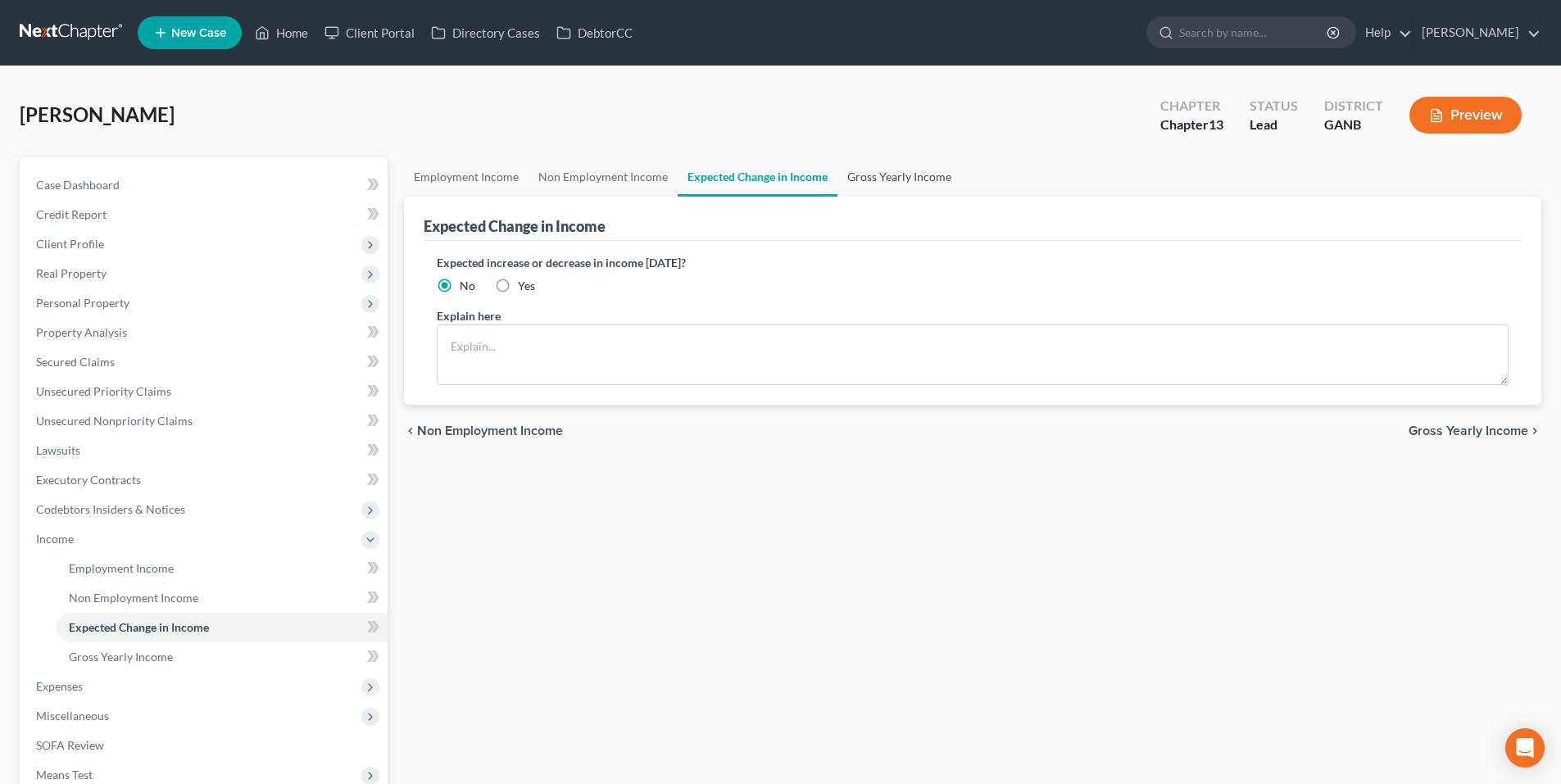
click at [920, 178] on link "Gross Yearly Income" at bounding box center [899, 176] width 124 height 39
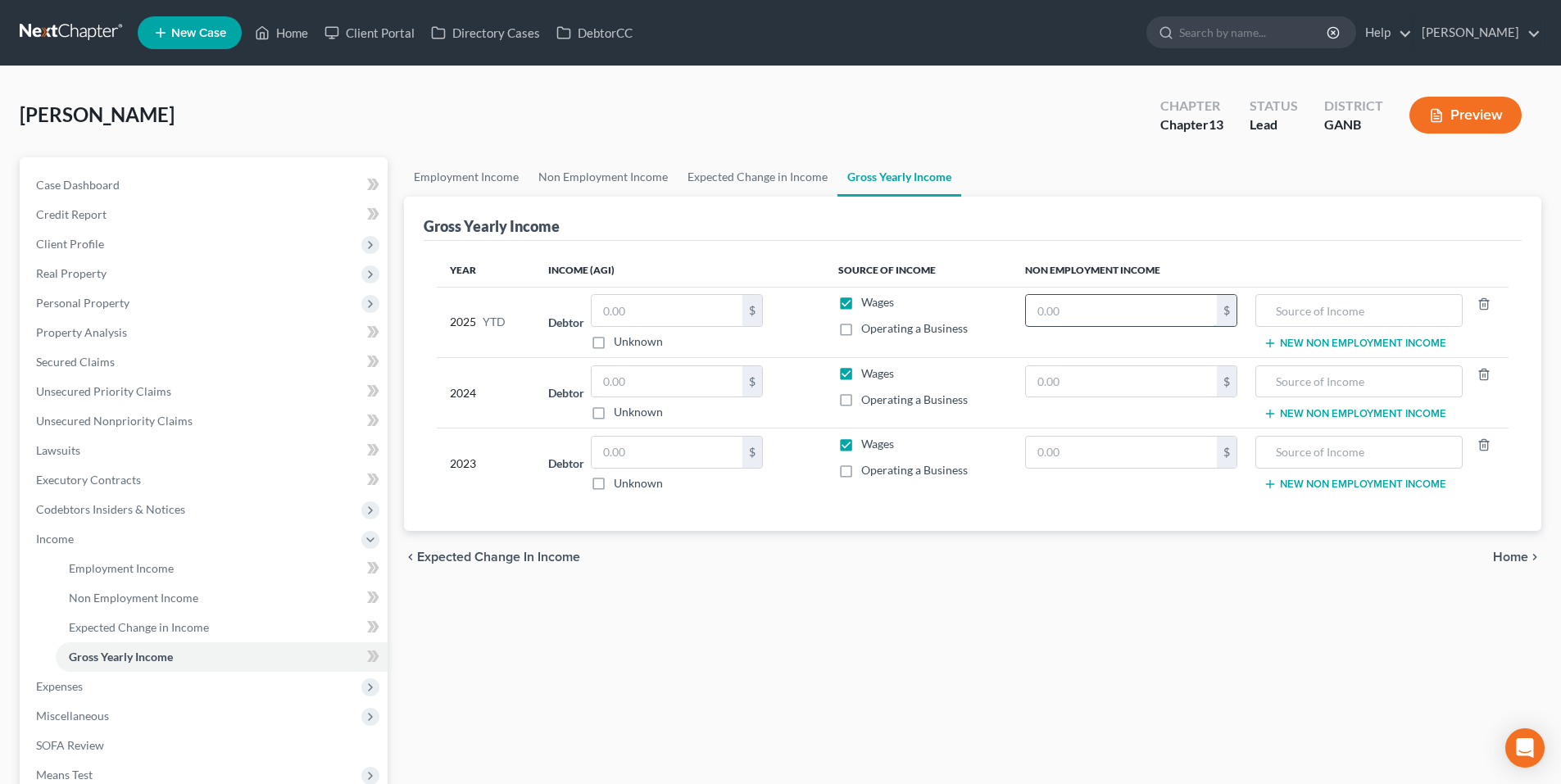
click at [1177, 318] on input "text" at bounding box center [1121, 310] width 191 height 31
type input "29,007.00"
click at [1313, 300] on input "text" at bounding box center [1359, 310] width 188 height 31
type input "Social Security Benefits"
click at [684, 317] on input "text" at bounding box center [667, 310] width 151 height 31
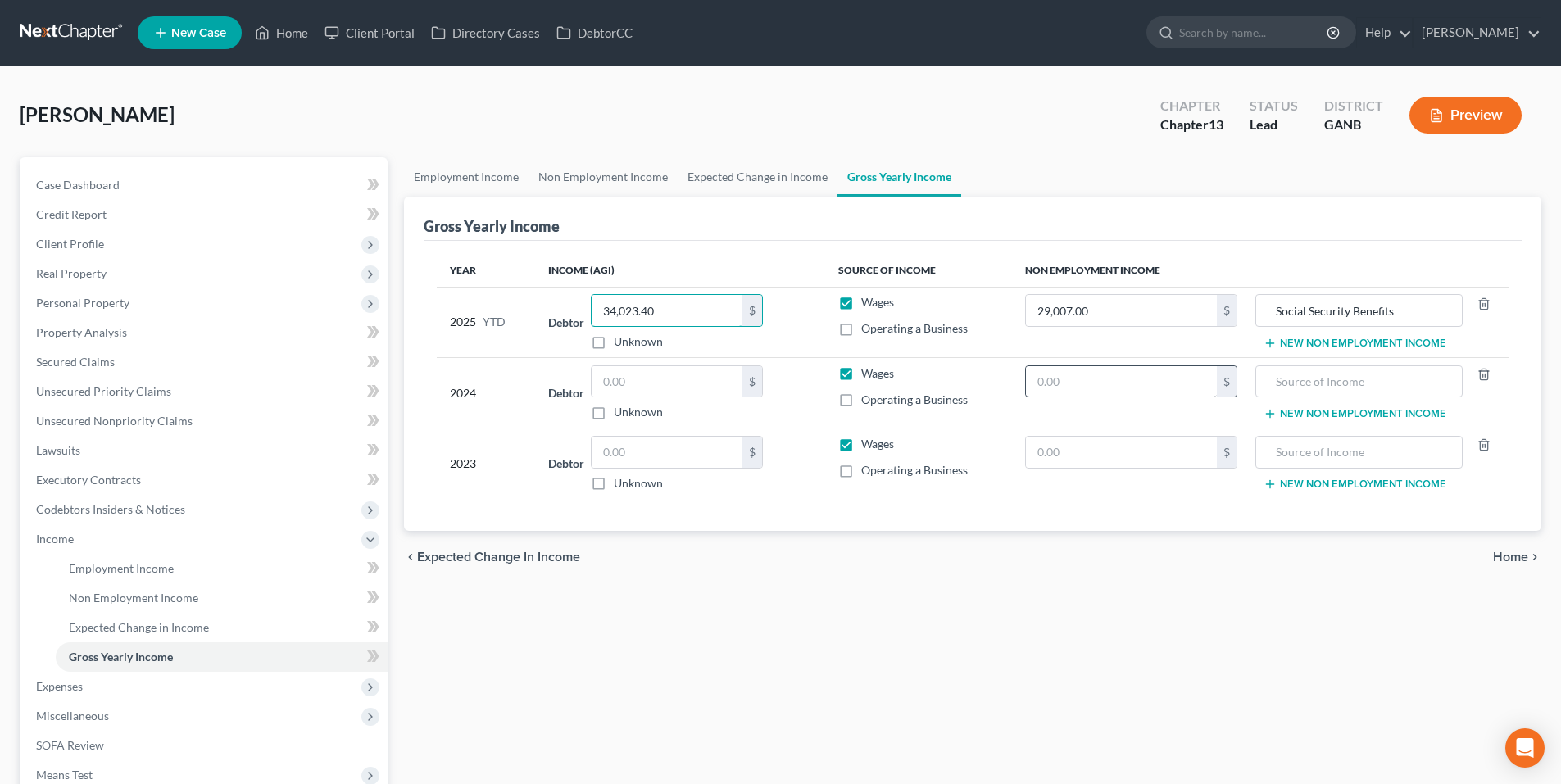
type input "34,023.40"
click at [1124, 385] on input "text" at bounding box center [1121, 381] width 191 height 31
type input "39,896.40"
click at [1302, 313] on input "Social Security Benefits" at bounding box center [1359, 310] width 188 height 31
click at [1302, 312] on input "Social Security Benefits" at bounding box center [1359, 310] width 188 height 31
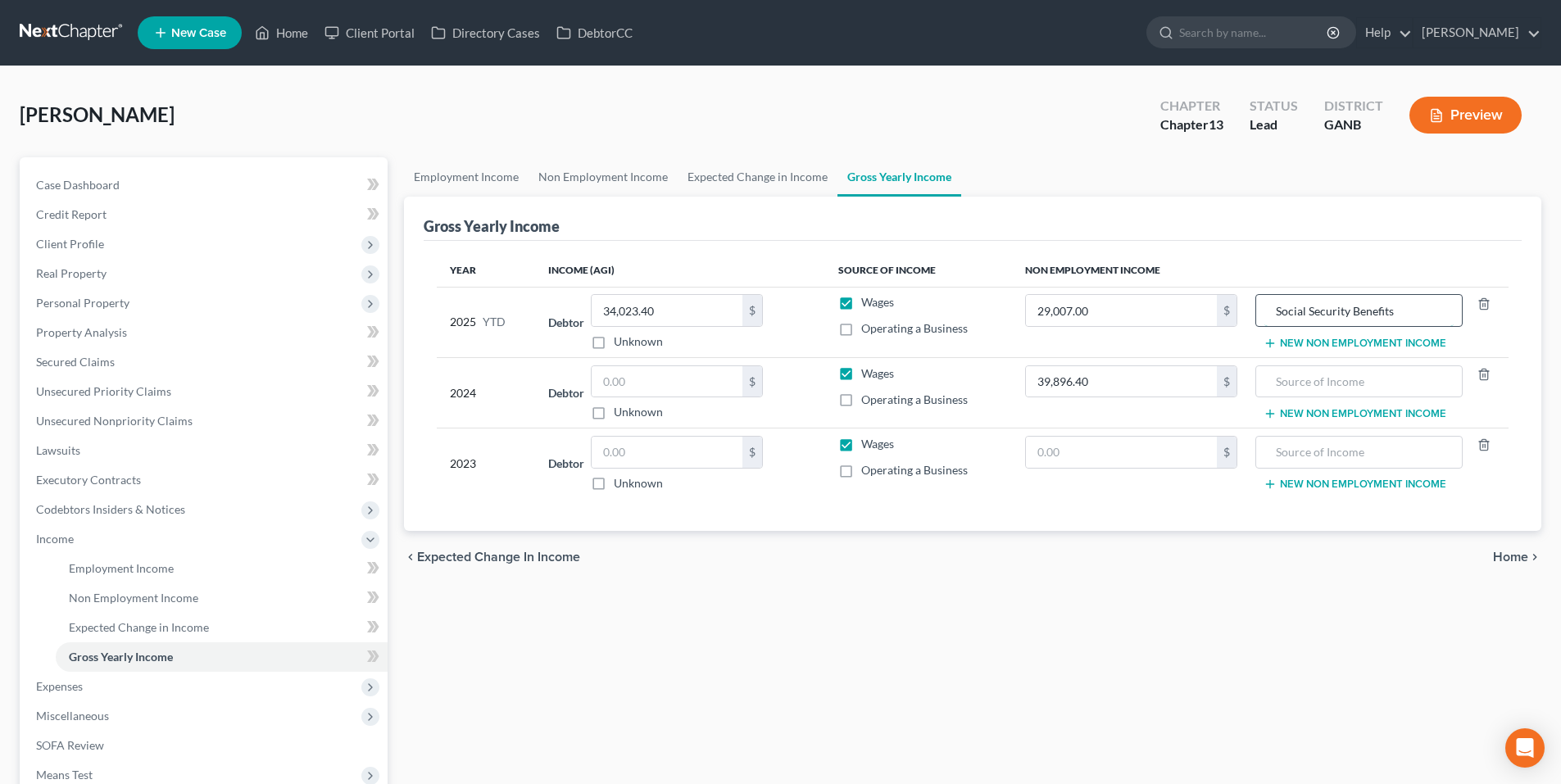
click at [1302, 312] on input "Social Security Benefits" at bounding box center [1359, 310] width 188 height 31
click at [1288, 381] on input "text" at bounding box center [1359, 381] width 188 height 31
paste input "Social Security Benefits"
type input "Social Security Benefits"
click at [663, 372] on input "text" at bounding box center [667, 381] width 151 height 31
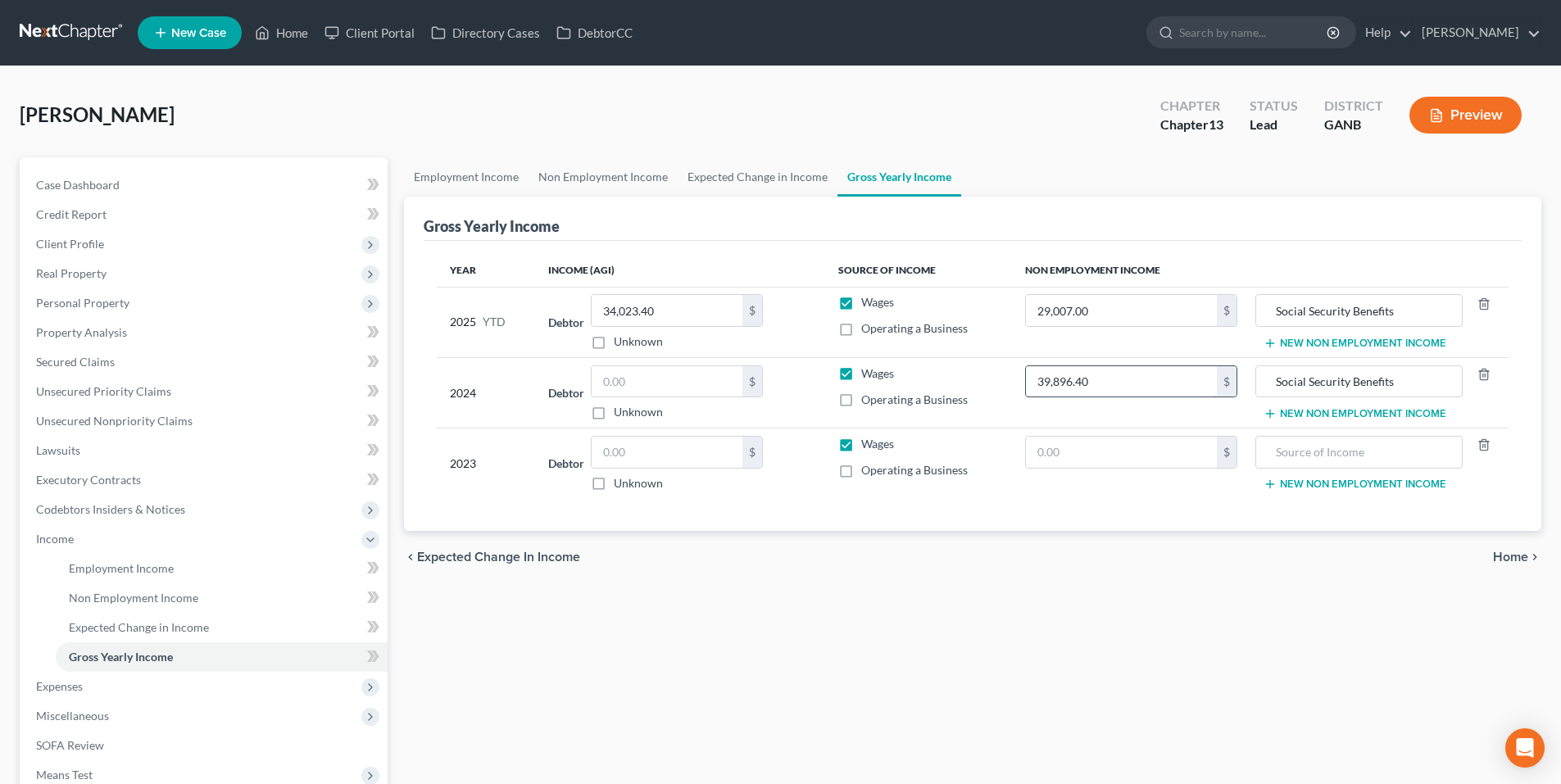
click at [1161, 375] on input "39,896.40" at bounding box center [1121, 381] width 191 height 31
type input "43,508.00"
click at [689, 377] on input "text" at bounding box center [667, 381] width 151 height 31
type input "28,677.00"
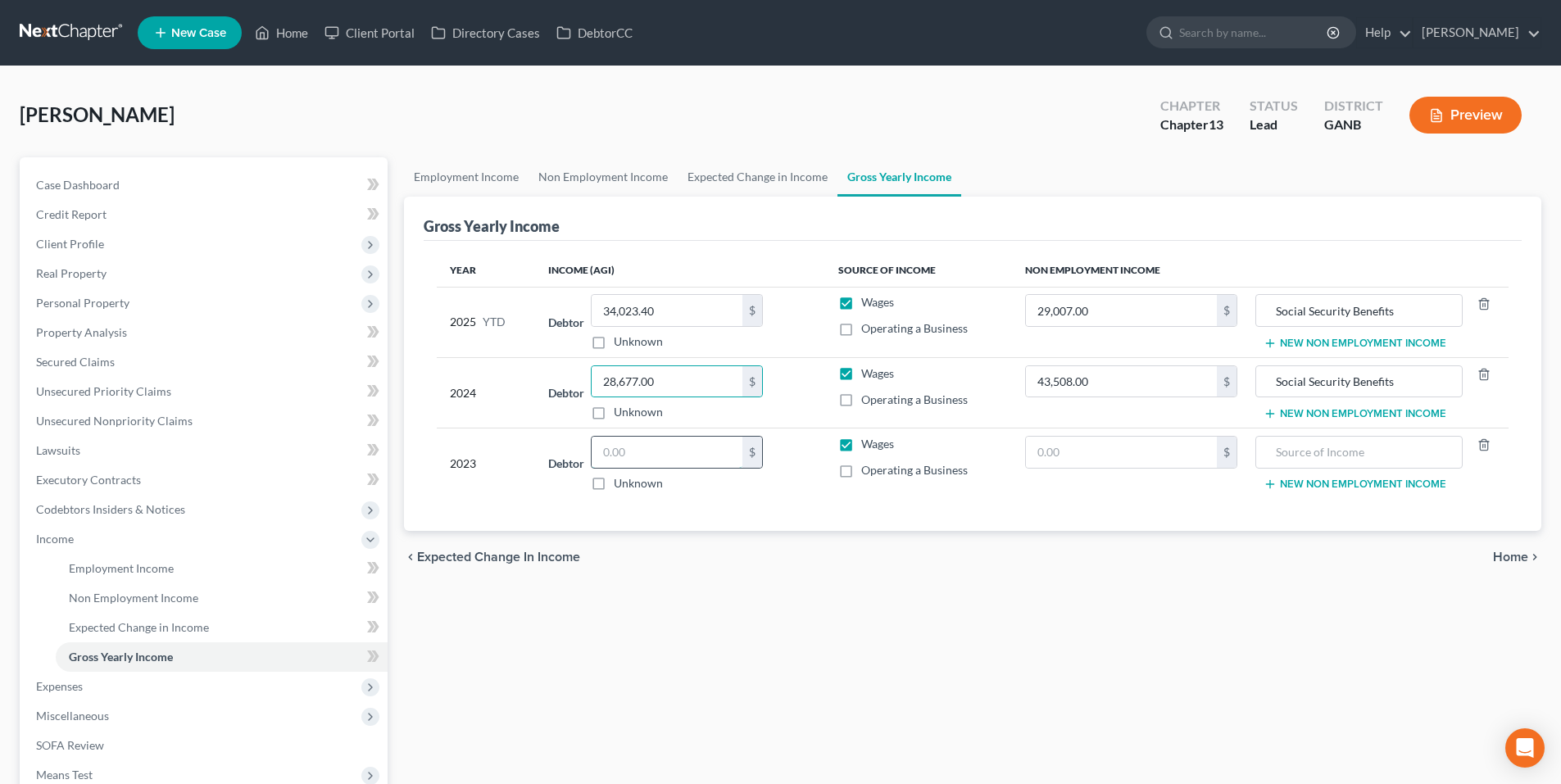
click at [654, 465] on input "text" at bounding box center [667, 452] width 151 height 31
click at [671, 460] on input "text" at bounding box center [667, 452] width 151 height 31
type input "42,398.00"
click at [1037, 448] on input "text" at bounding box center [1121, 452] width 191 height 31
type input "52,650.00"
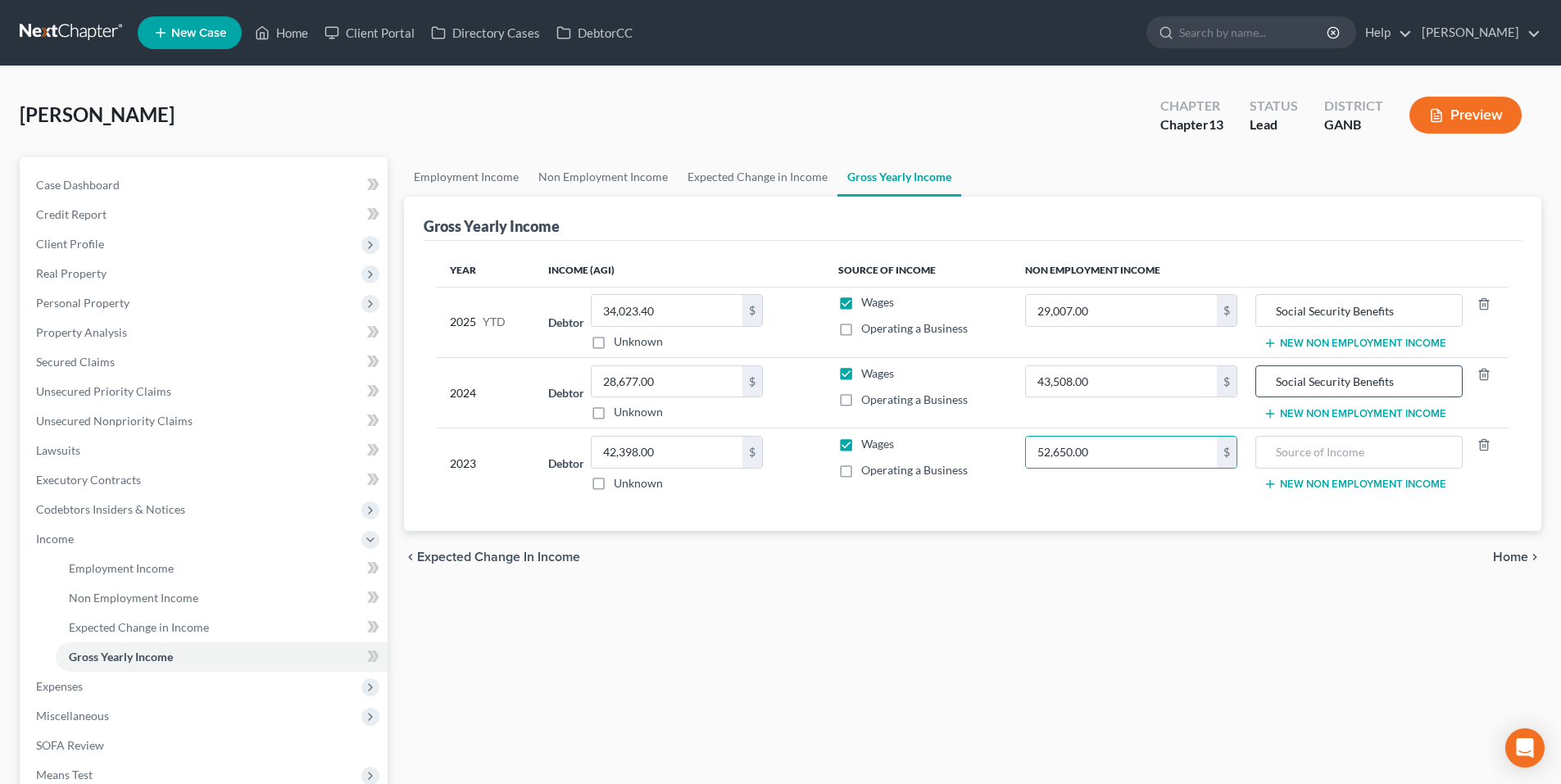
click at [1353, 375] on input "Social Security Benefits" at bounding box center [1359, 381] width 188 height 31
click at [1345, 439] on input "text" at bounding box center [1359, 452] width 188 height 31
click at [1303, 376] on input "Social Security Benefits" at bounding box center [1359, 381] width 188 height 31
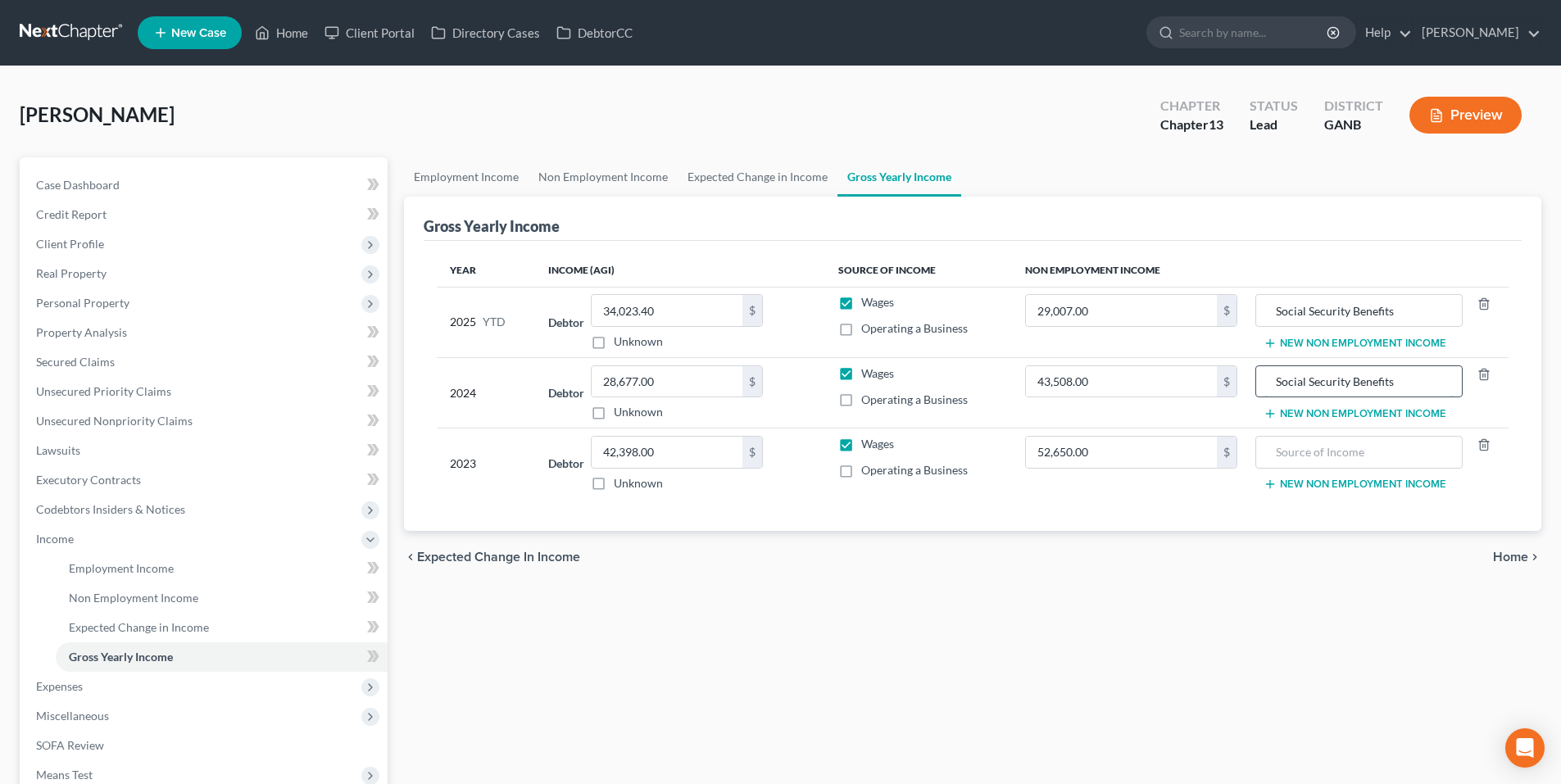
click at [1303, 376] on input "Social Security Benefits" at bounding box center [1359, 381] width 188 height 31
click at [1333, 448] on input "text" at bounding box center [1359, 452] width 188 height 31
paste input "Social Security Benefits"
type input "Social Security Benefits"
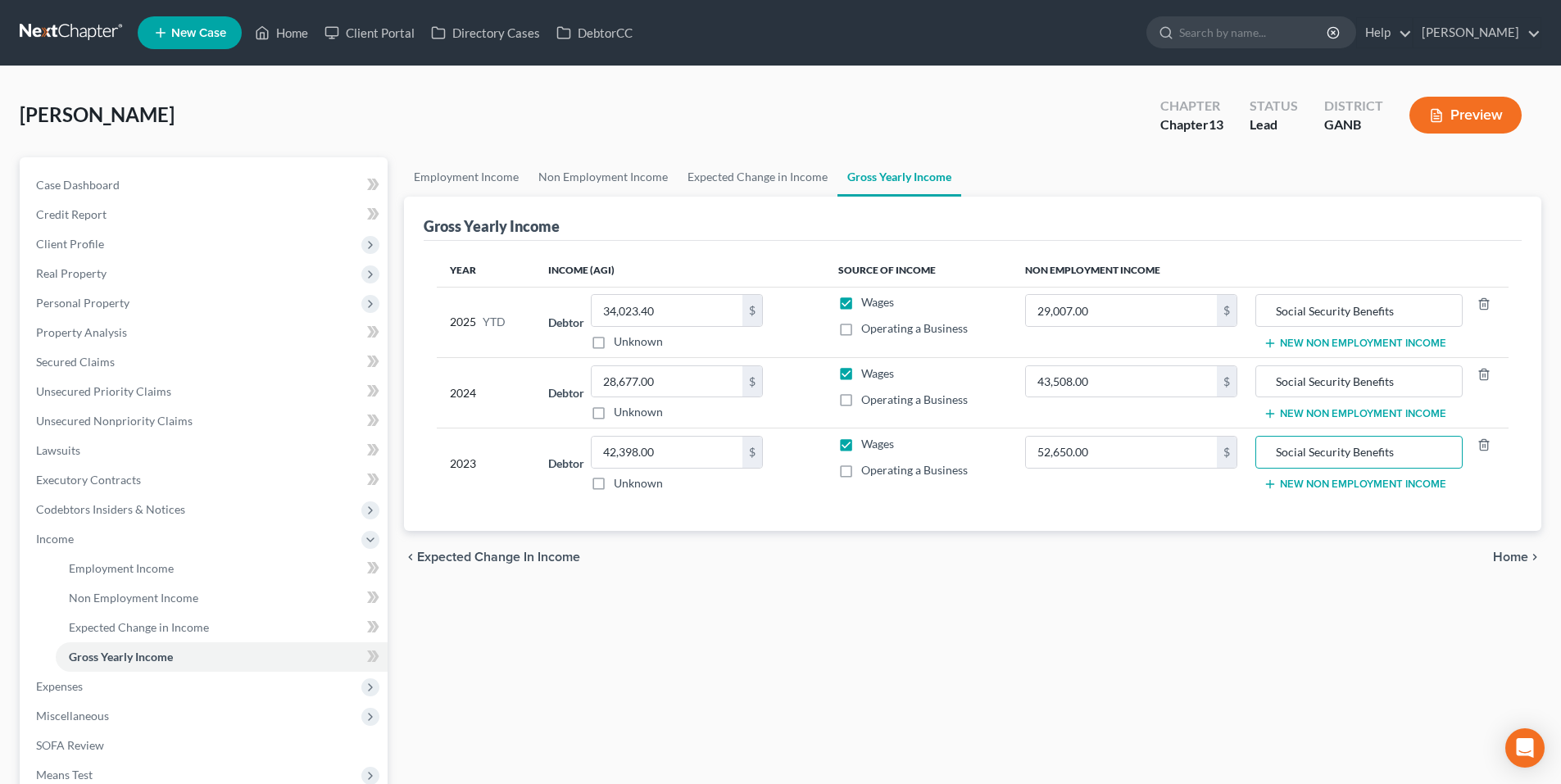
click at [1335, 593] on div "Employment Income Non Employment Income Expected Change in Income Gross Yearly …" at bounding box center [973, 557] width 1154 height 799
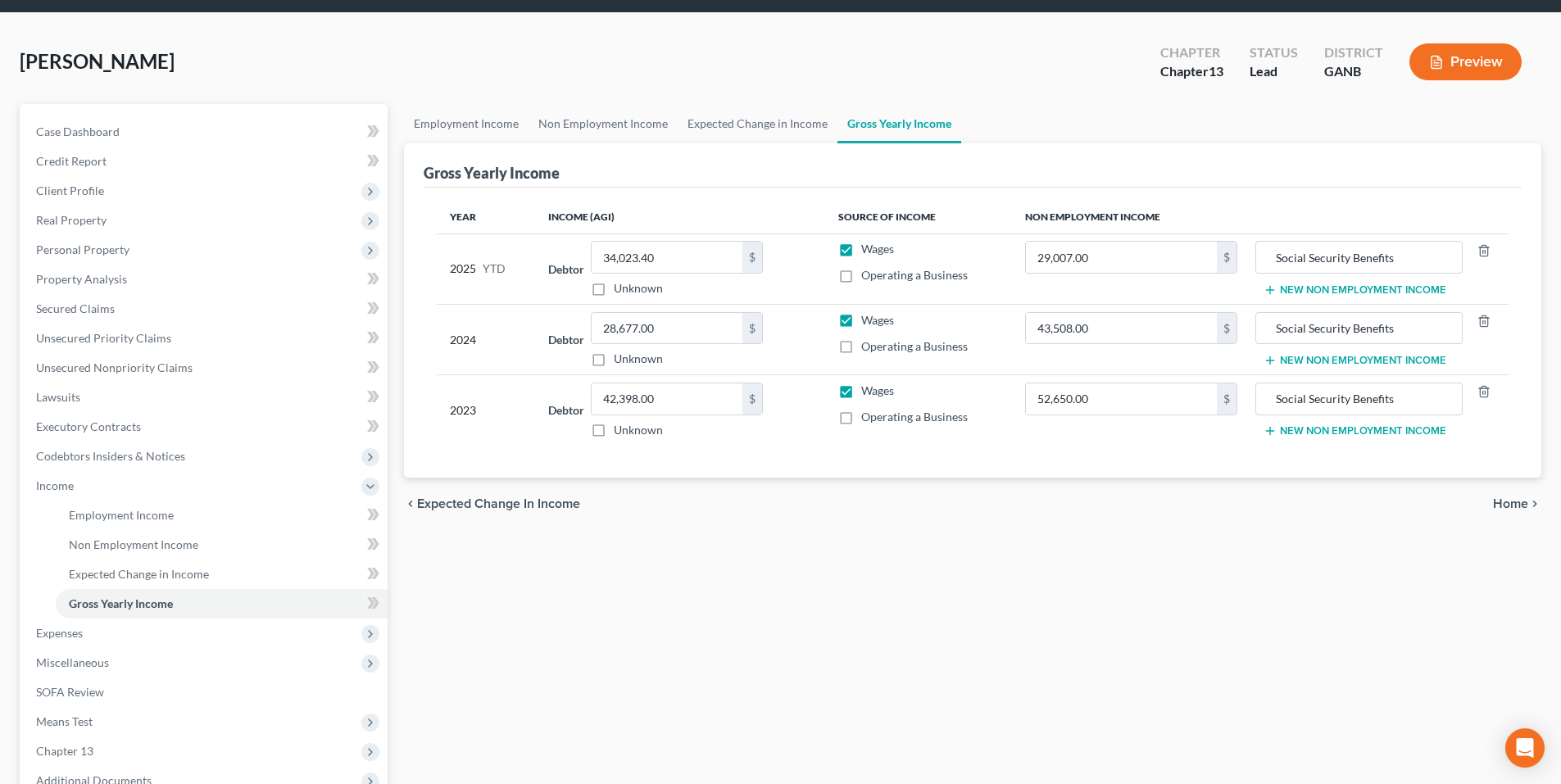
scroll to position [82, 0]
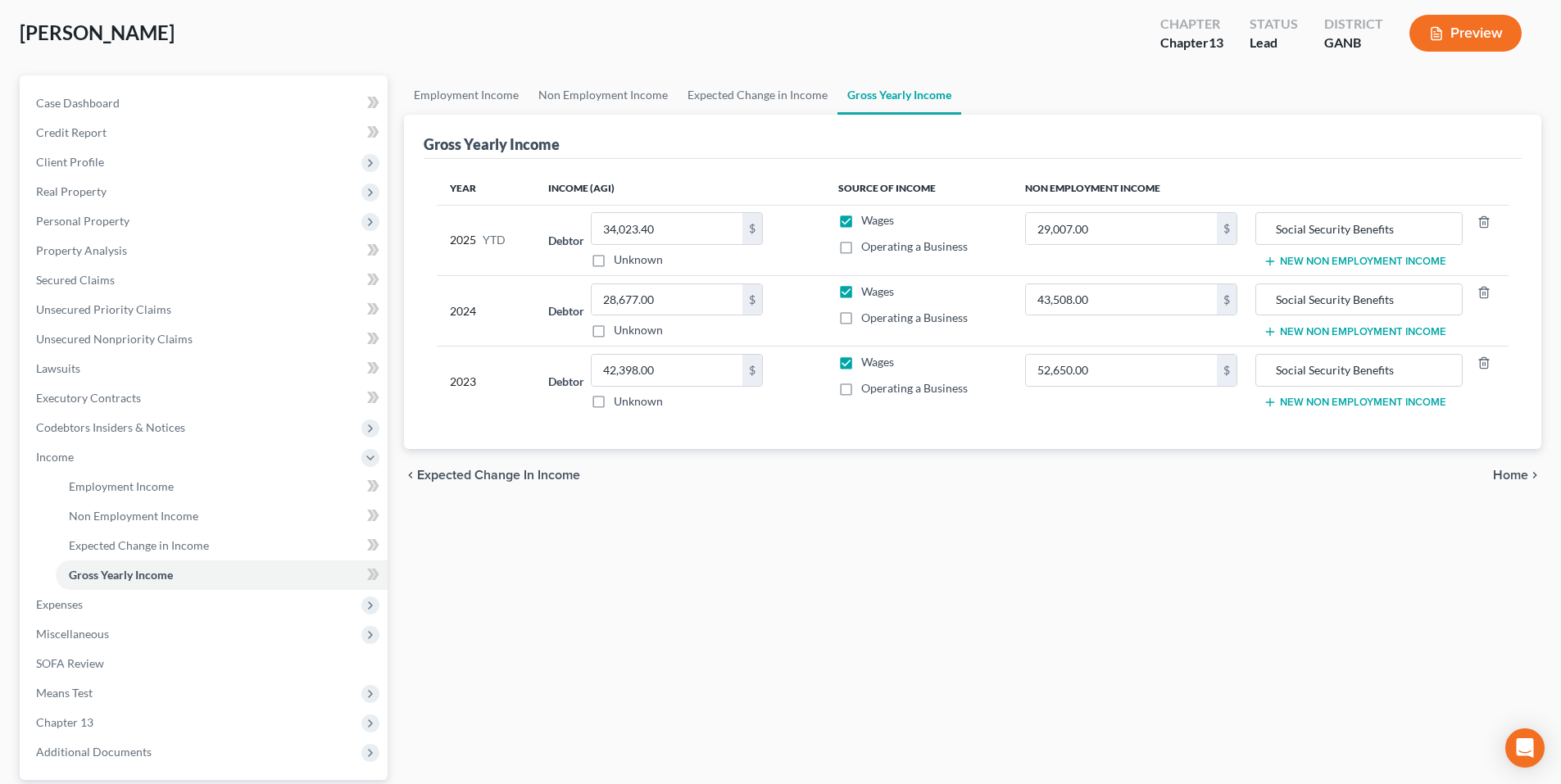
click at [1506, 481] on span "Home" at bounding box center [1511, 475] width 35 height 13
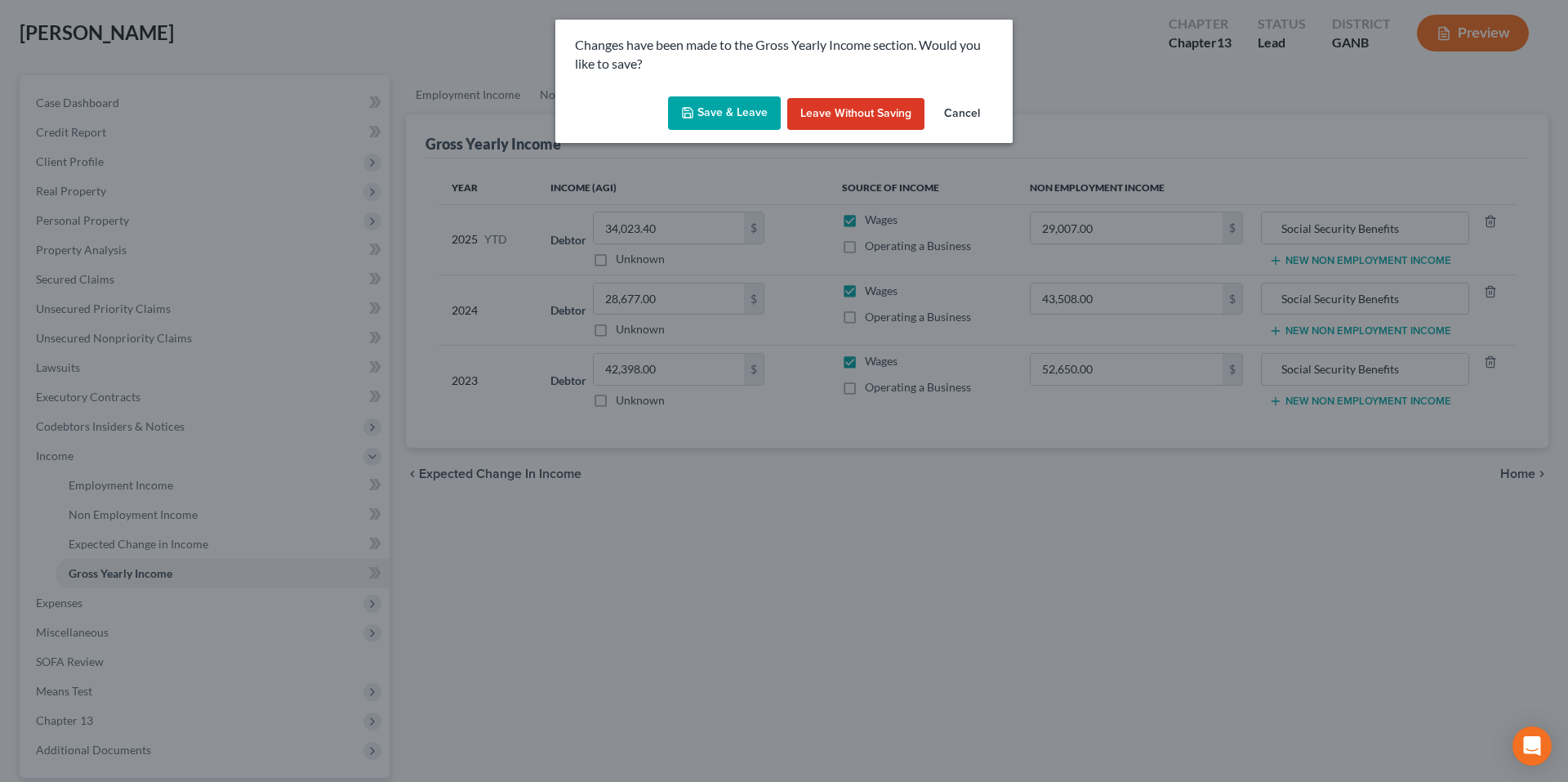
click at [717, 115] on button "Save & Leave" at bounding box center [724, 113] width 113 height 34
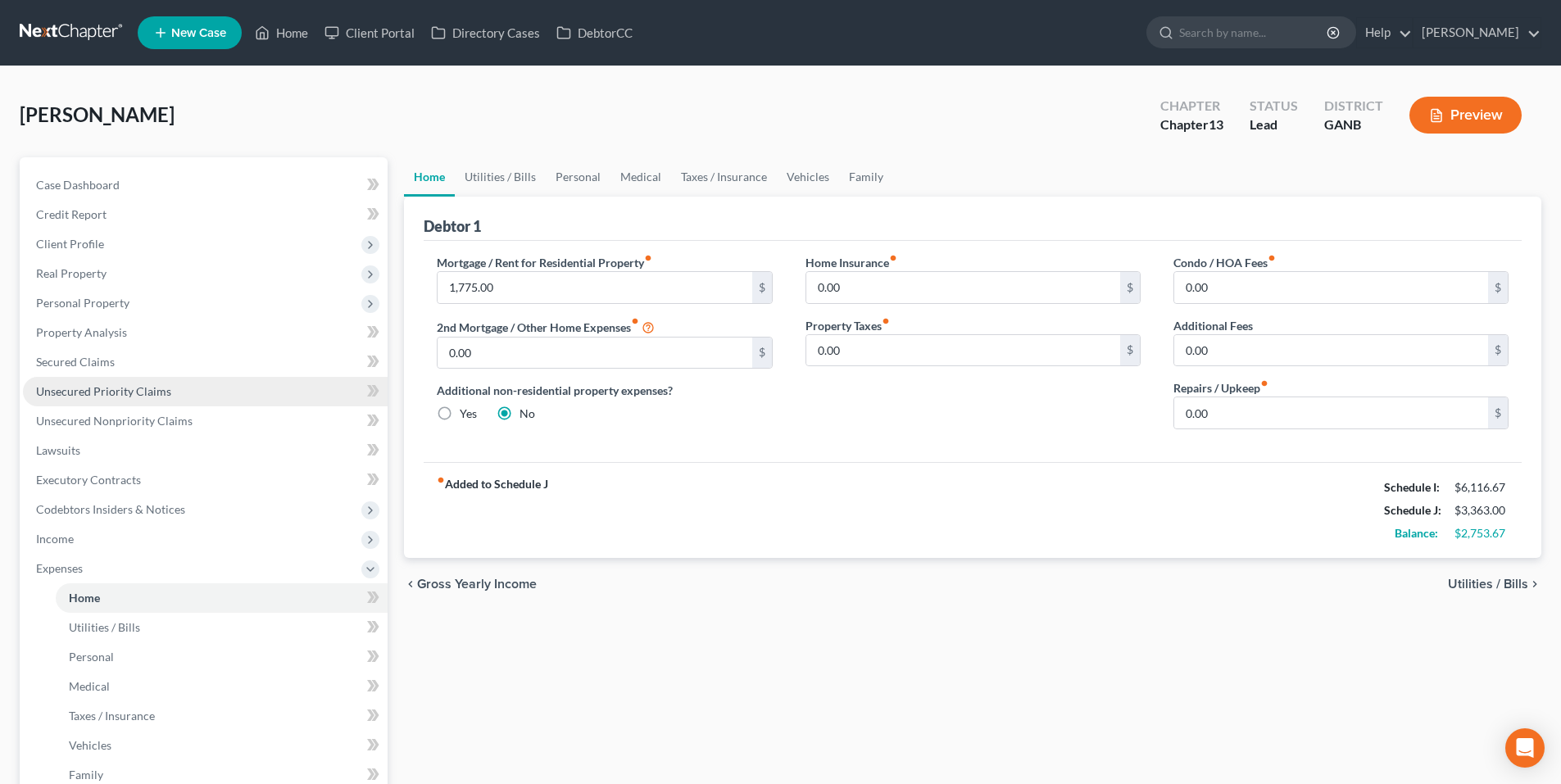
click at [72, 394] on span "Unsecured Priority Claims" at bounding box center [103, 391] width 135 height 14
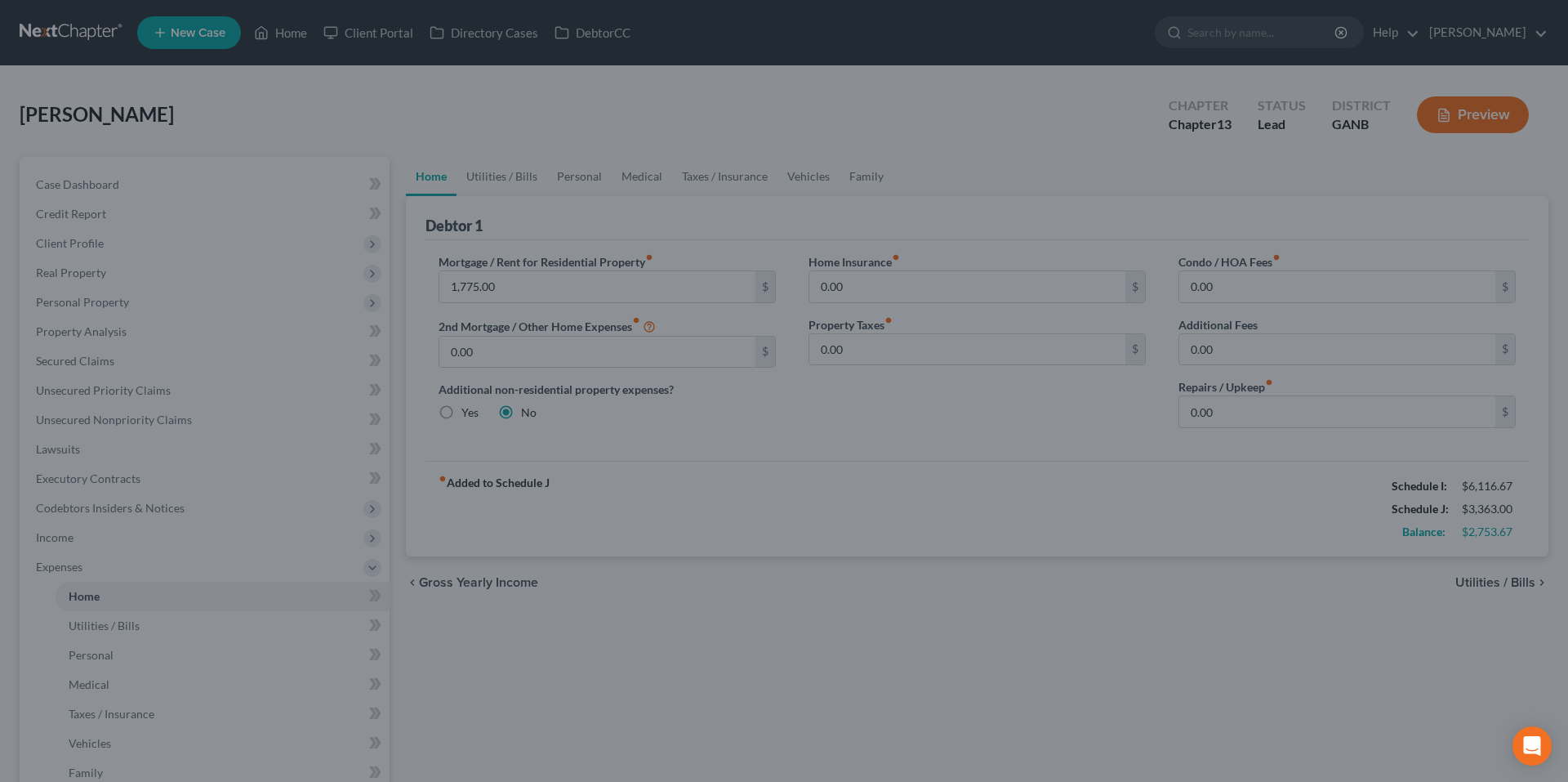
click at [723, 459] on div at bounding box center [784, 391] width 1568 height 782
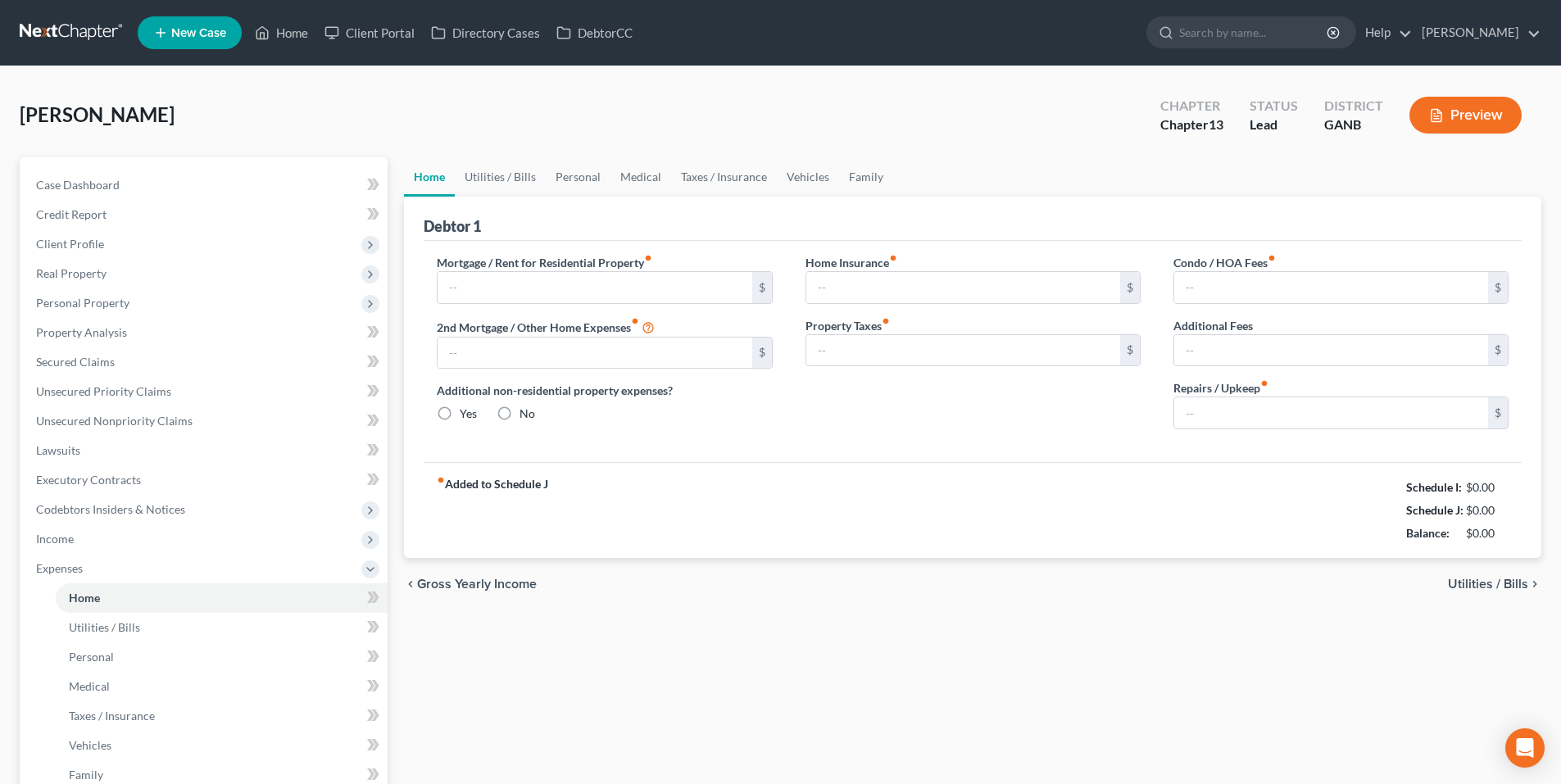
type input "1,775.00"
type input "0.00"
radio input "true"
type input "0.00"
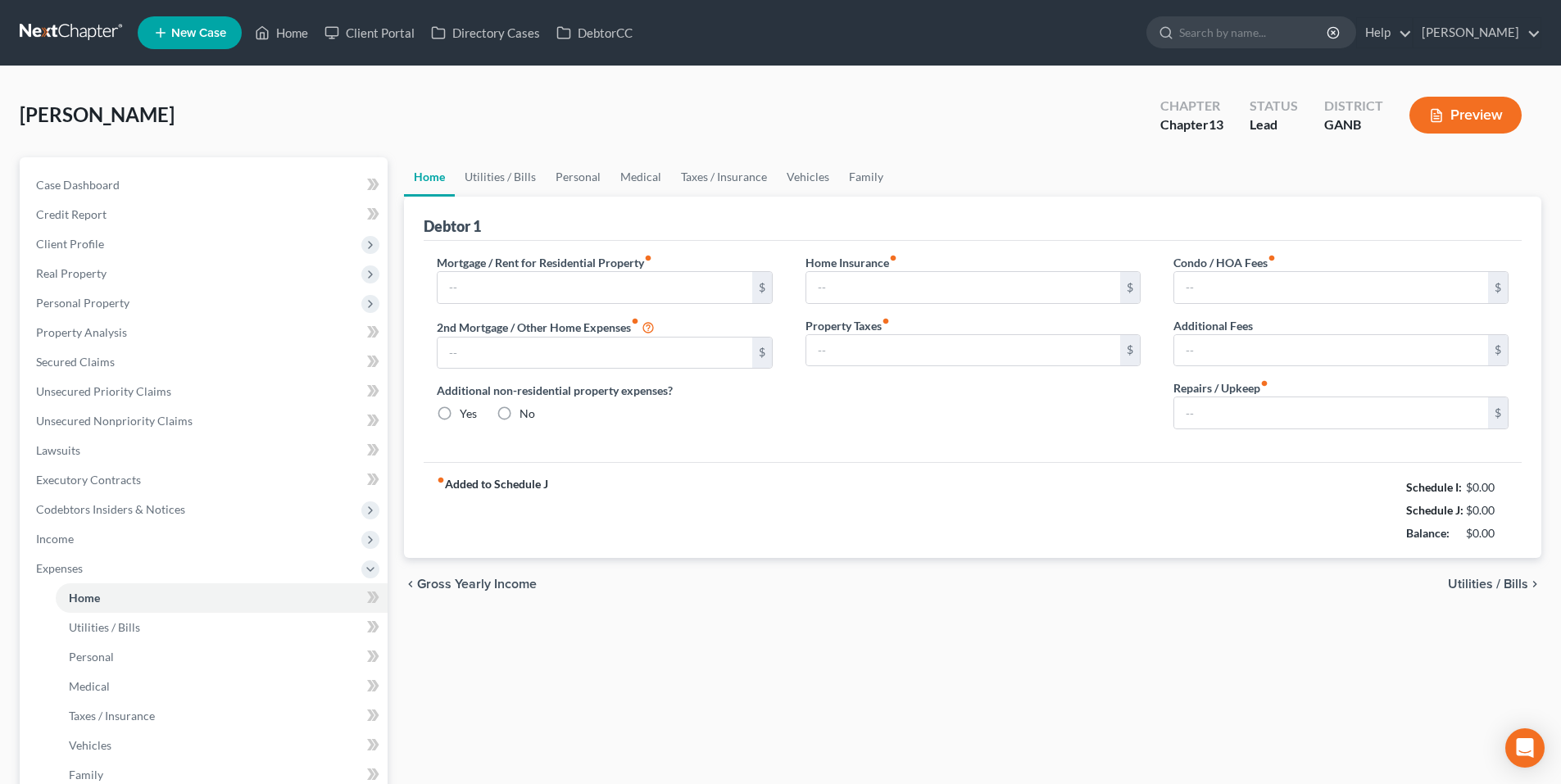
type input "0.00"
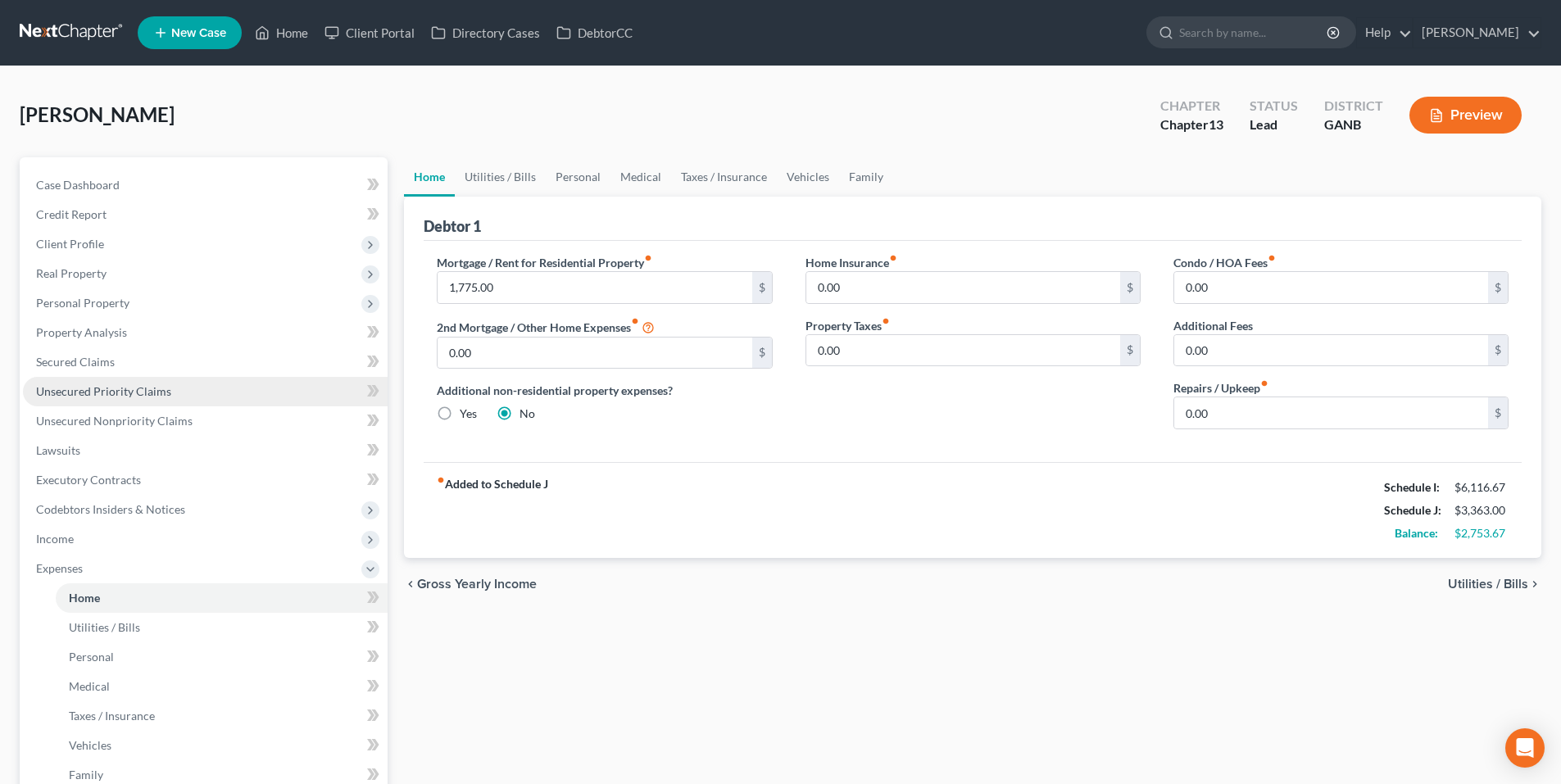
click at [82, 385] on span "Unsecured Priority Claims" at bounding box center [103, 391] width 135 height 14
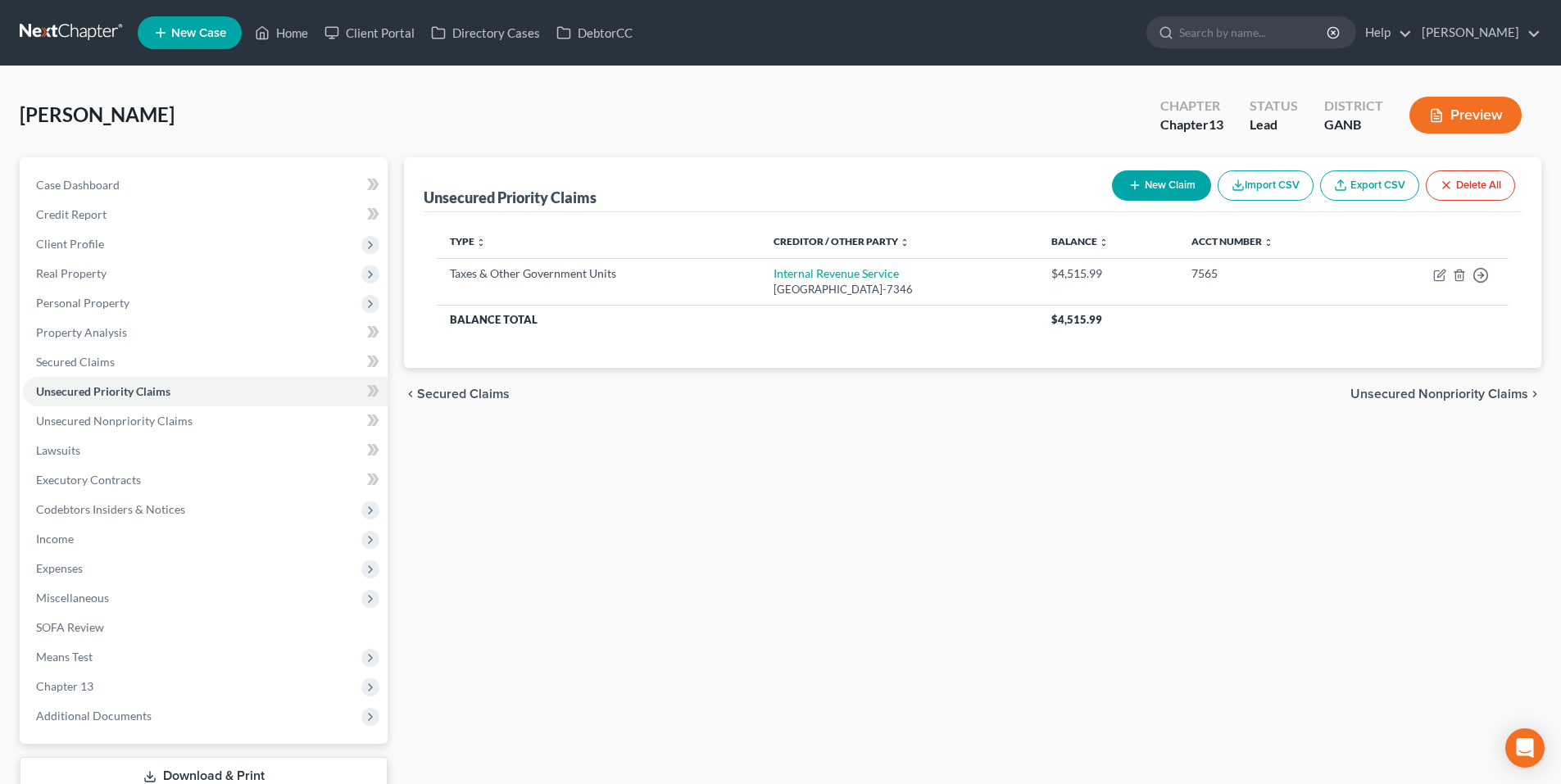
click at [1135, 187] on icon "button" at bounding box center [1136, 186] width 13 height 13
select select "0"
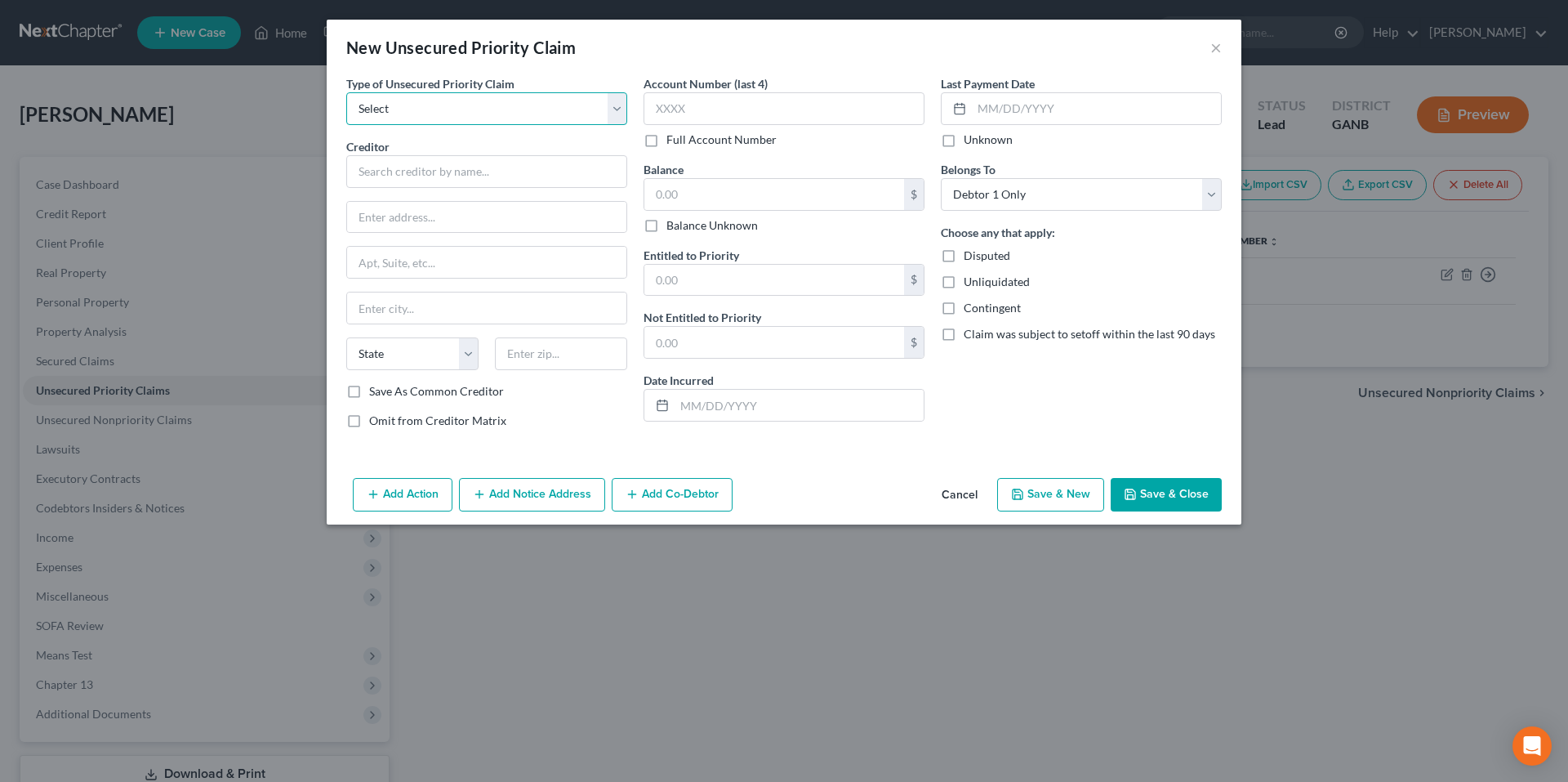
click at [402, 115] on select "Select Taxes & Other Government Units Domestic Support Obligations Extensions o…" at bounding box center [486, 108] width 281 height 32
select select "0"
click at [346, 92] on select "Select Taxes & Other Government Units Domestic Support Obligations Extensions o…" at bounding box center [486, 108] width 281 height 32
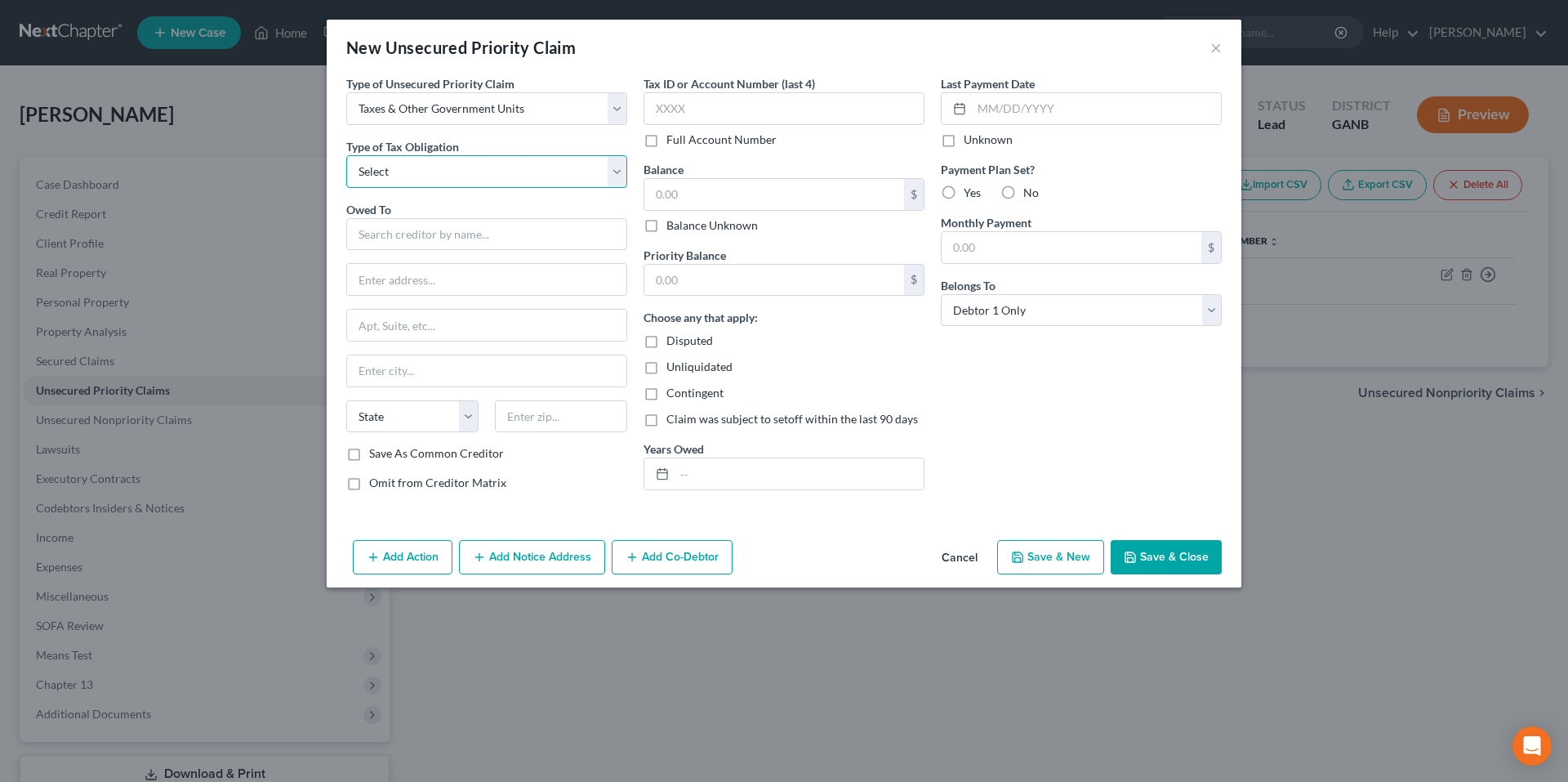
click at [448, 168] on select "Select Federal City State Franchise Tax Board Other" at bounding box center [486, 171] width 281 height 32
select select "0"
click at [346, 155] on select "Select Federal City State Franchise Tax Board Other" at bounding box center [486, 171] width 281 height 32
click at [448, 235] on input "text" at bounding box center [486, 234] width 281 height 32
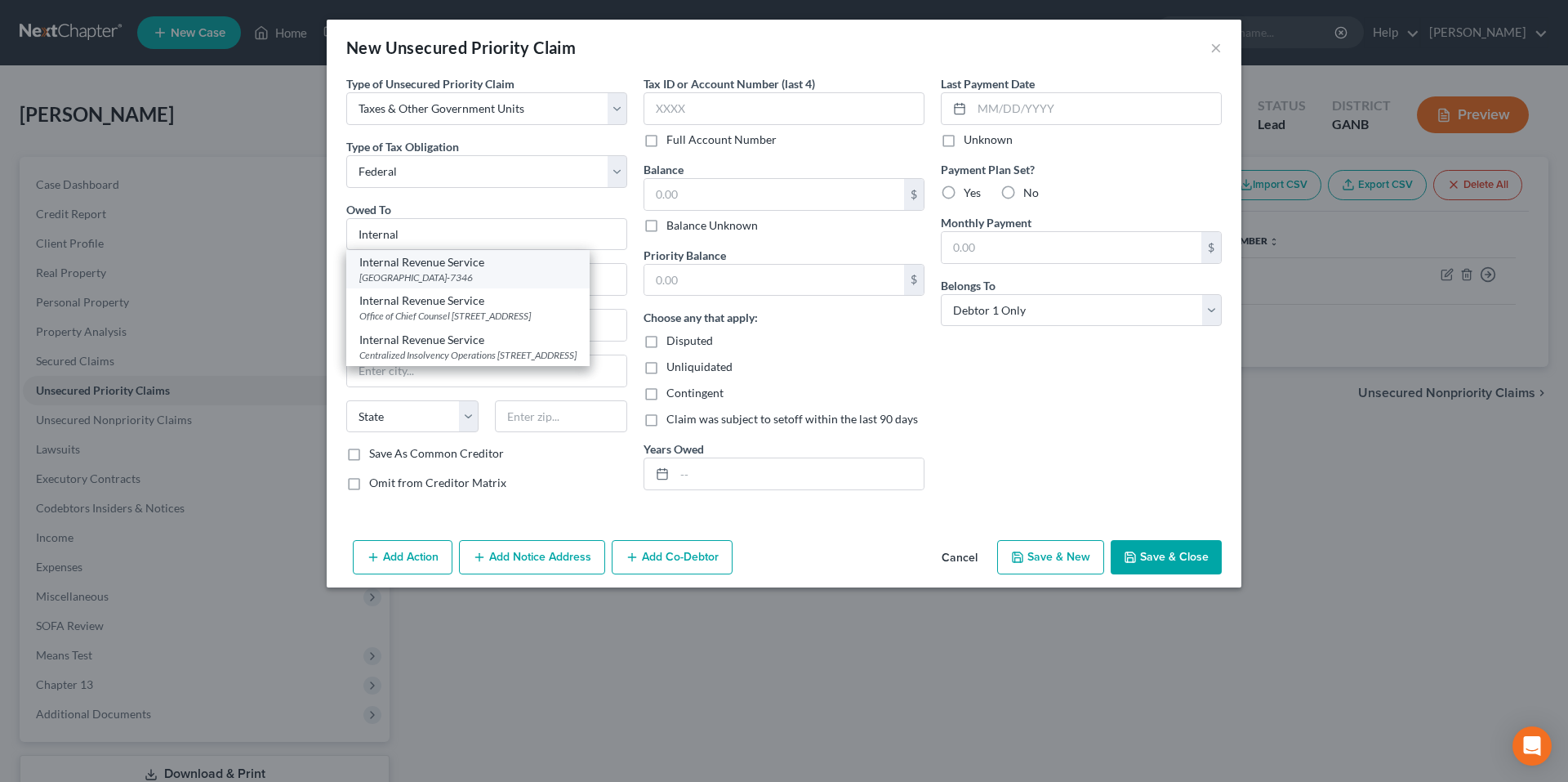
click at [461, 284] on div "[GEOGRAPHIC_DATA]-7346" at bounding box center [468, 277] width 217 height 14
type input "Internal Revenue Service"
type input "PO Box 7346"
type input "[GEOGRAPHIC_DATA]"
select select "39"
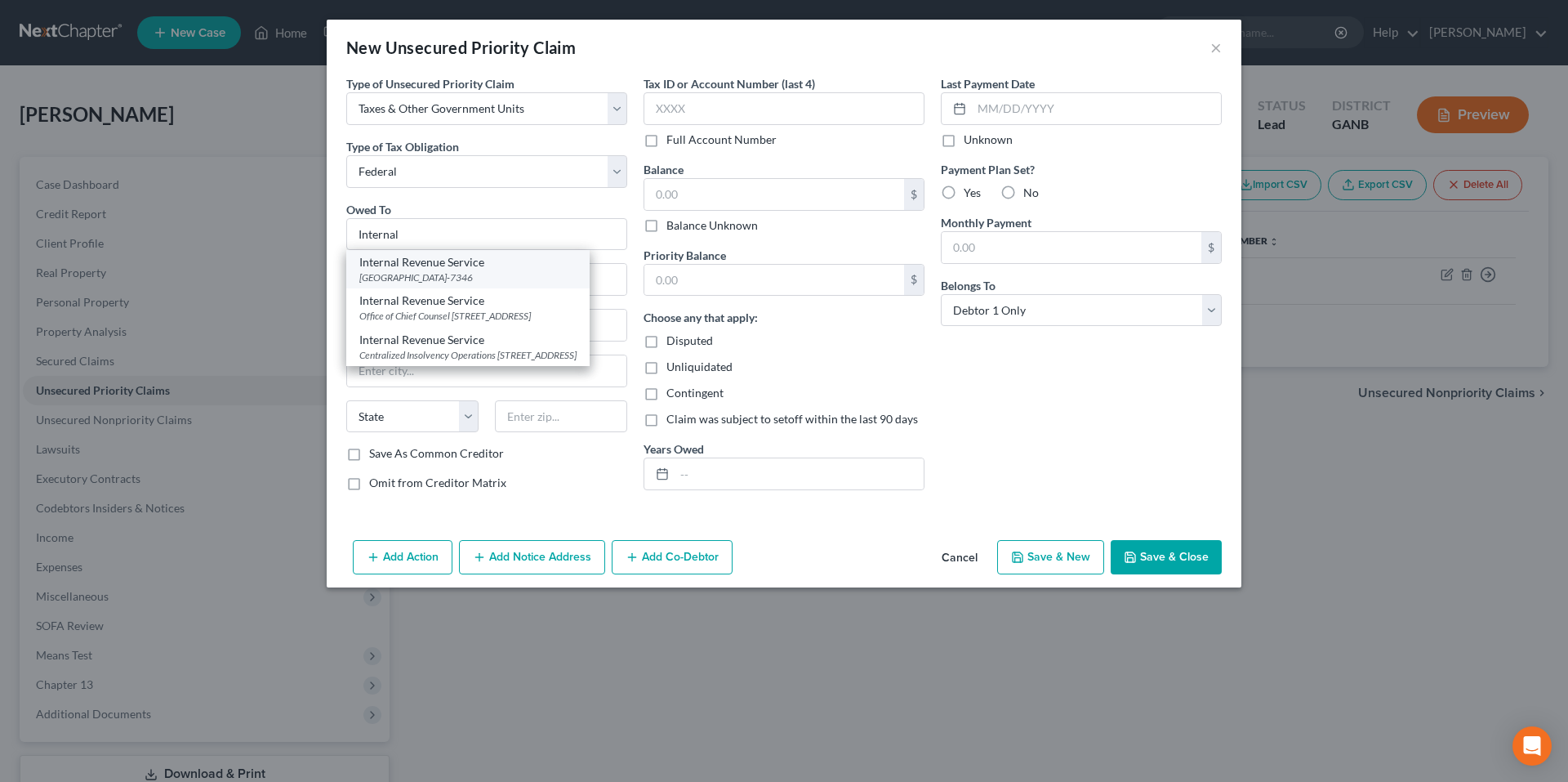
type input "19101-7346"
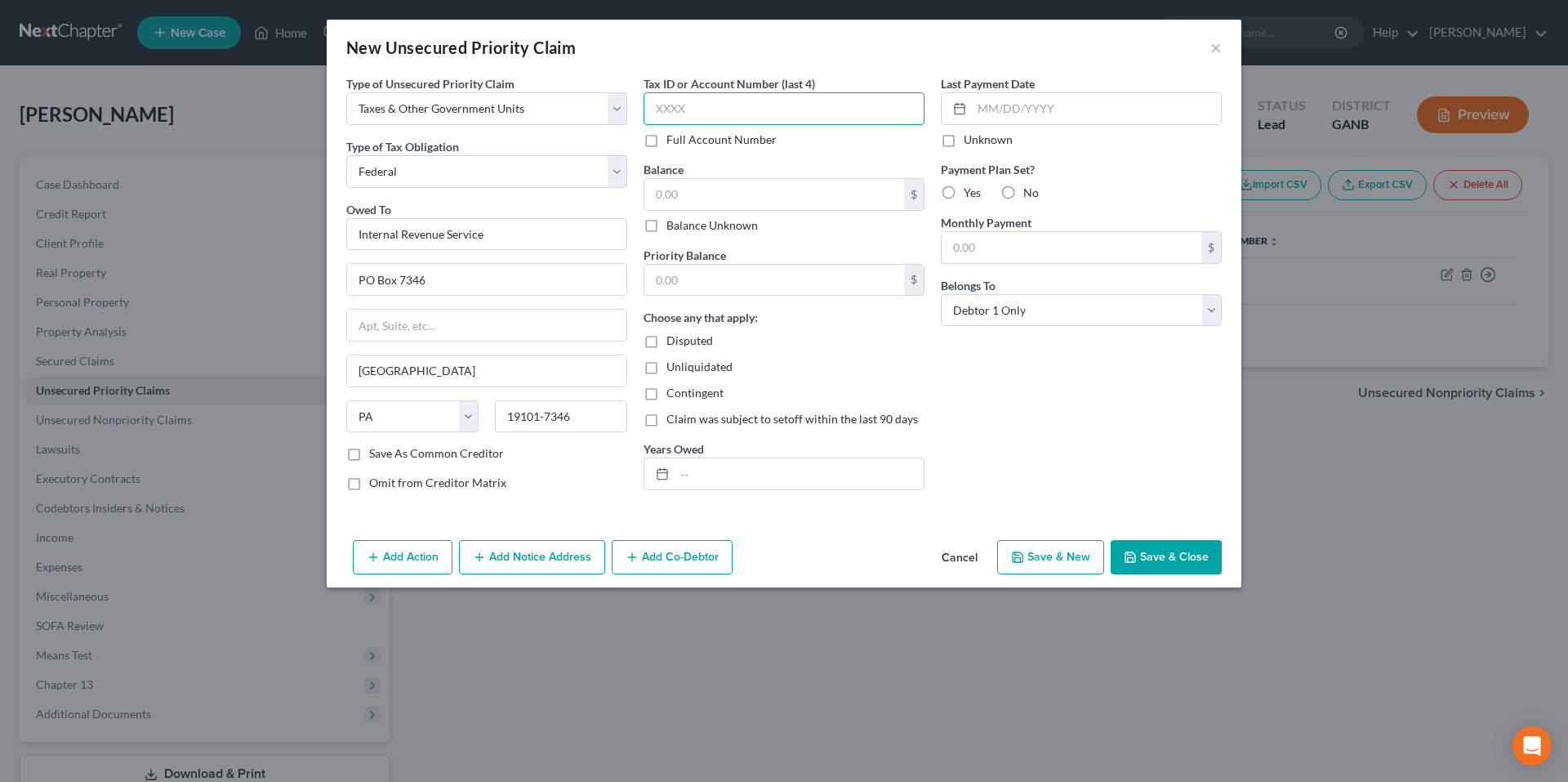
click at [742, 117] on input "text" at bounding box center [784, 108] width 281 height 32
type input "7565"
click at [760, 188] on input "text" at bounding box center [774, 194] width 260 height 31
type input "1,502.00"
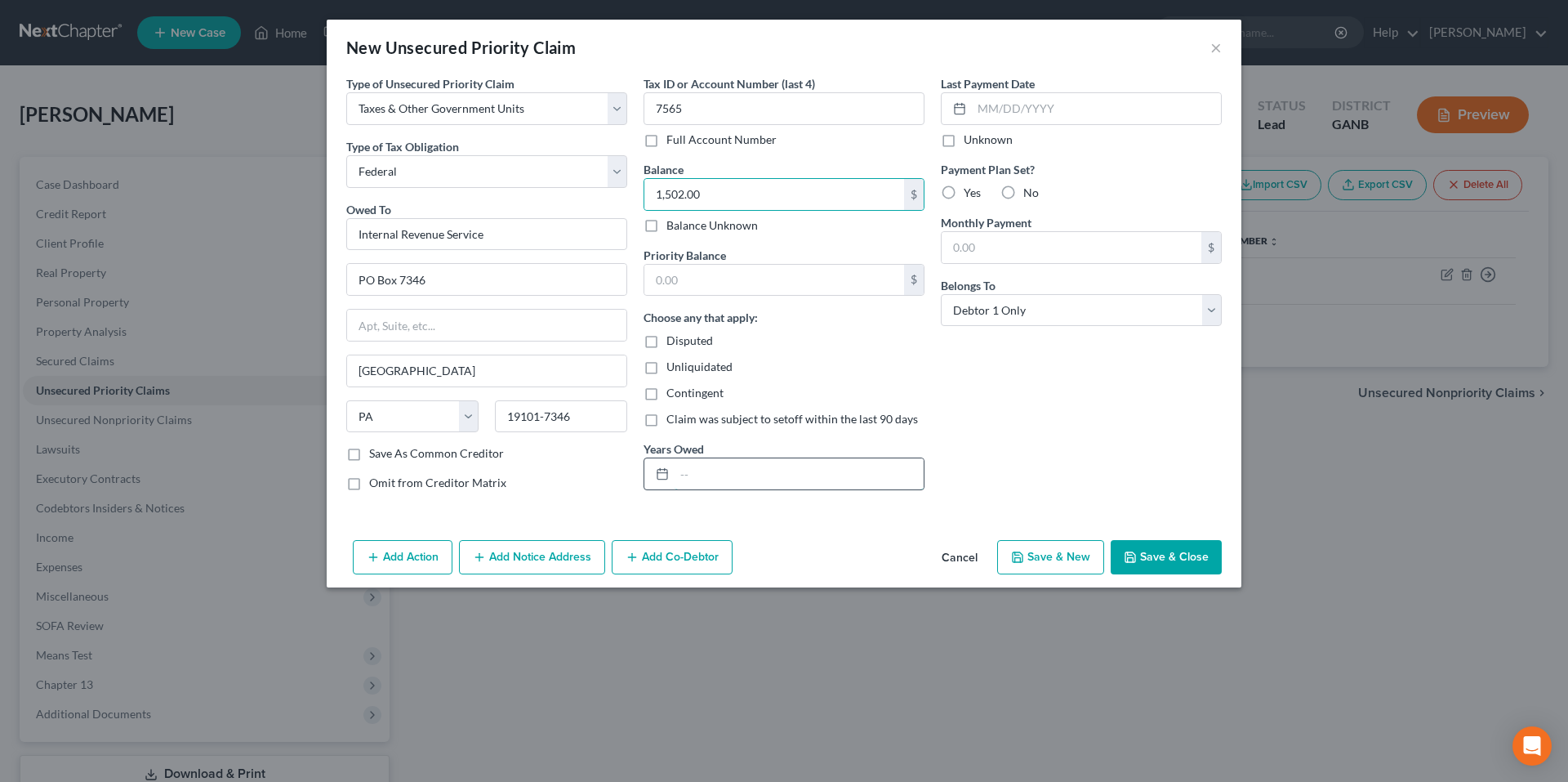
click at [812, 460] on input "text" at bounding box center [799, 473] width 249 height 31
type input "2023"
click at [862, 284] on input "text" at bounding box center [774, 280] width 260 height 31
type input "1,502.00"
click at [1065, 553] on button "Save & New" at bounding box center [1050, 557] width 107 height 34
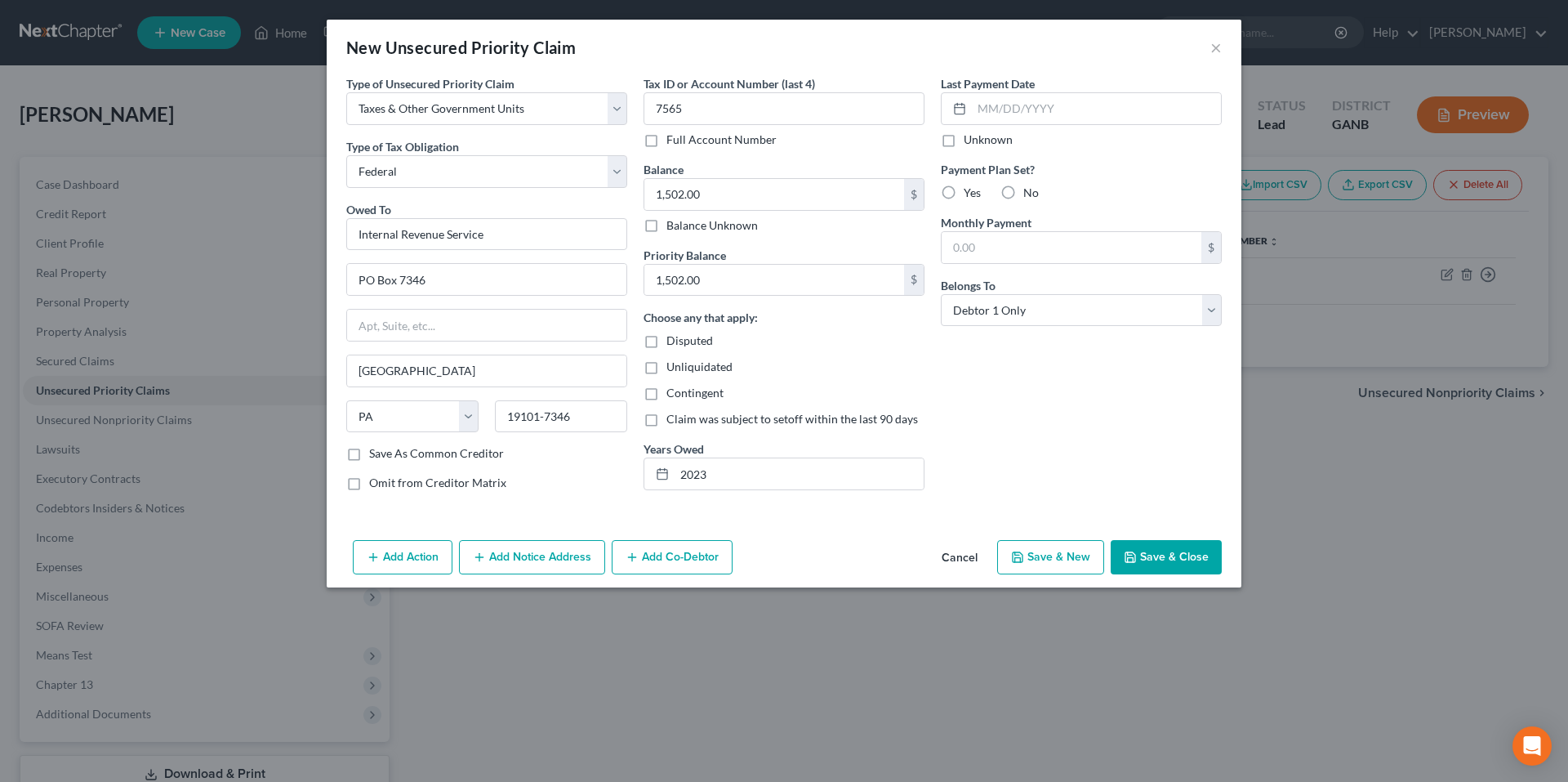
type input "0.00"
select select "0"
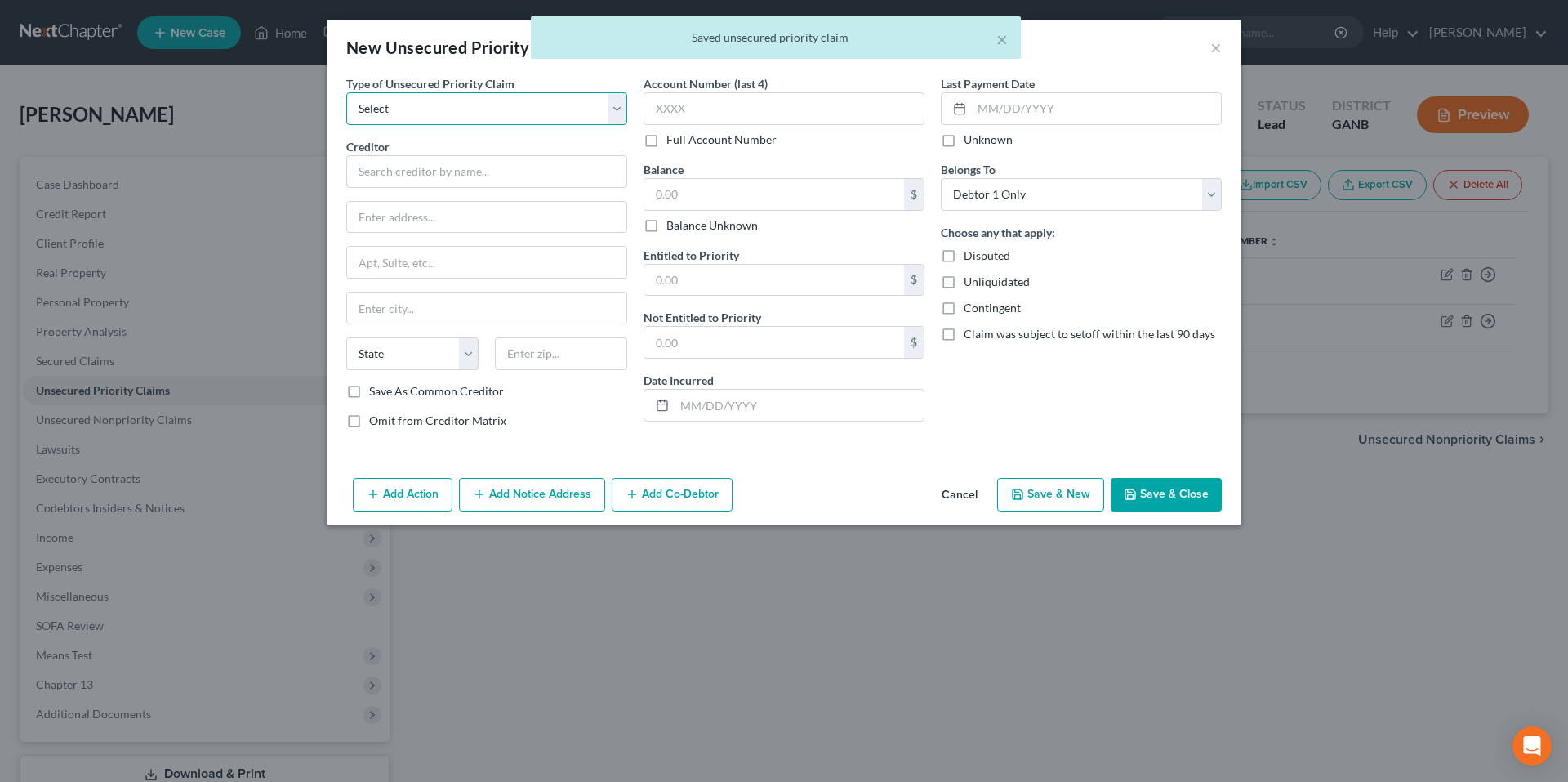
click at [518, 121] on select "Select Taxes & Other Government Units Domestic Support Obligations Extensions o…" at bounding box center [486, 108] width 281 height 32
select select "0"
click at [346, 92] on select "Select Taxes & Other Government Units Domestic Support Obligations Extensions o…" at bounding box center [486, 108] width 281 height 32
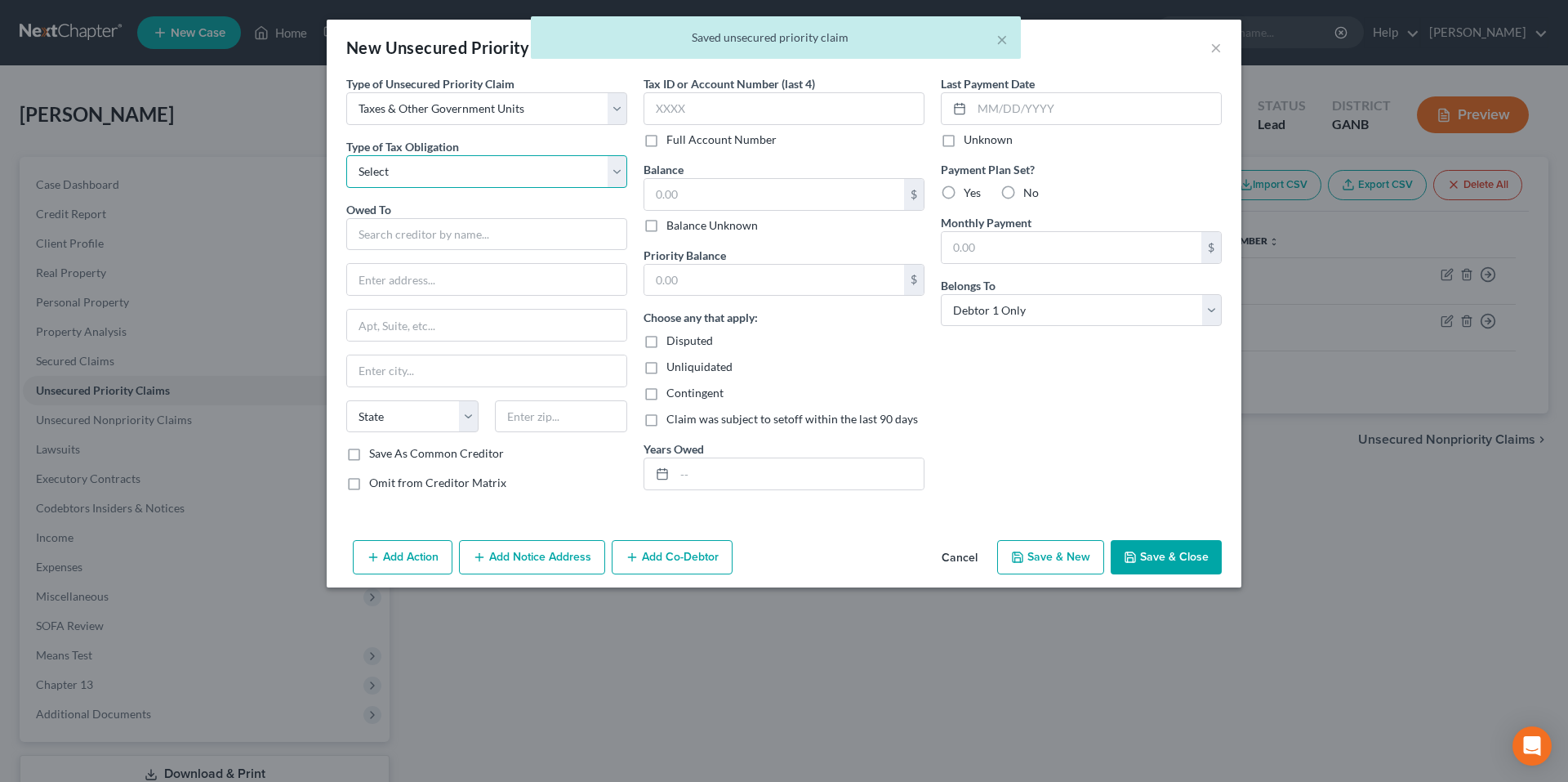
click at [510, 183] on select "Select Federal City State Franchise Tax Board Other" at bounding box center [486, 171] width 281 height 32
select select "0"
click at [346, 155] on select "Select Federal City State Franchise Tax Board Other" at bounding box center [486, 171] width 281 height 32
click at [499, 212] on div "Owed To *" at bounding box center [486, 226] width 281 height 50
click at [498, 222] on input "text" at bounding box center [486, 234] width 281 height 32
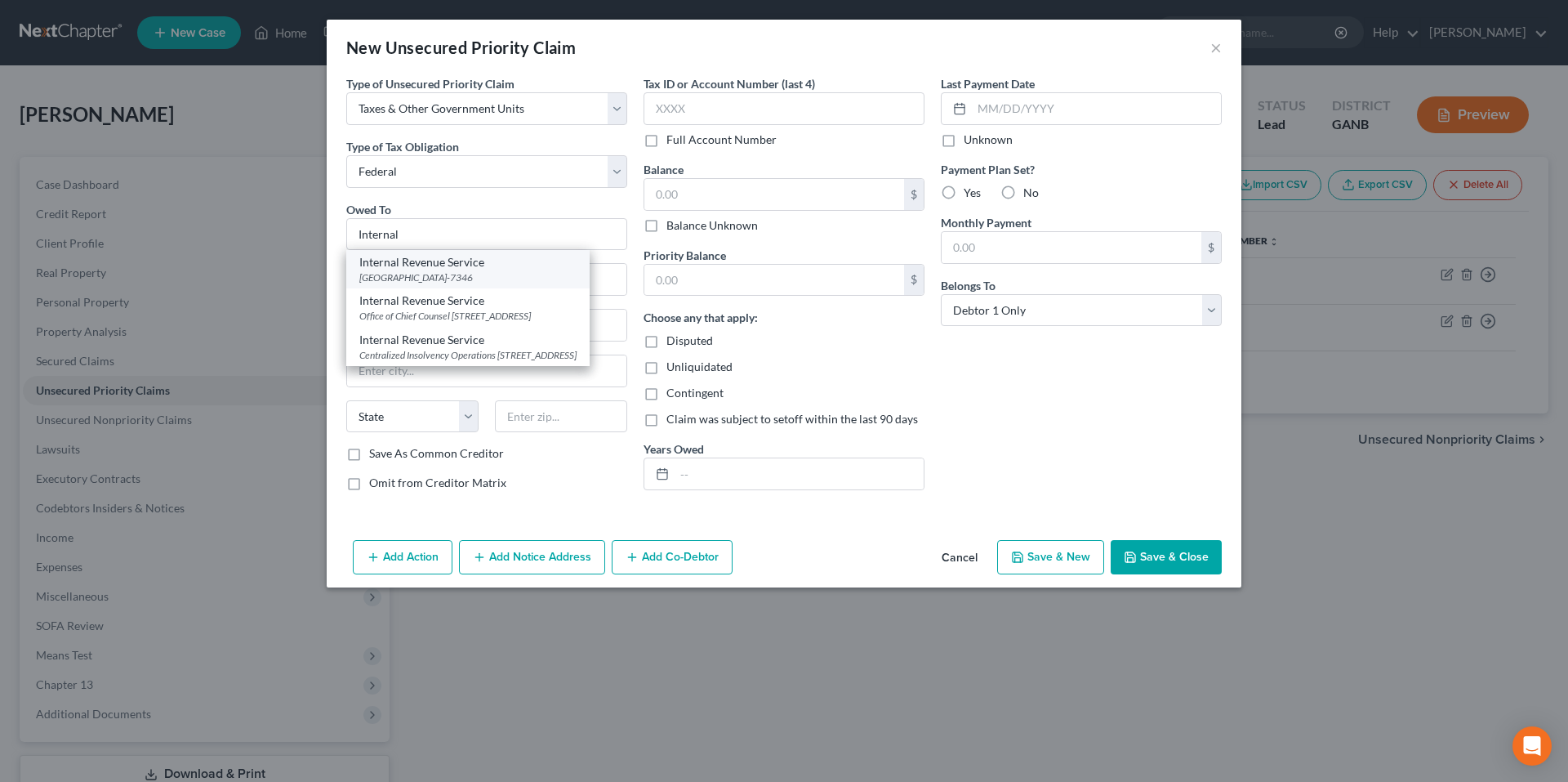
click at [499, 265] on div "Internal Revenue Service" at bounding box center [468, 262] width 217 height 17
type input "Internal Revenue Service"
type input "PO Box 7346"
type input "[GEOGRAPHIC_DATA]"
select select "39"
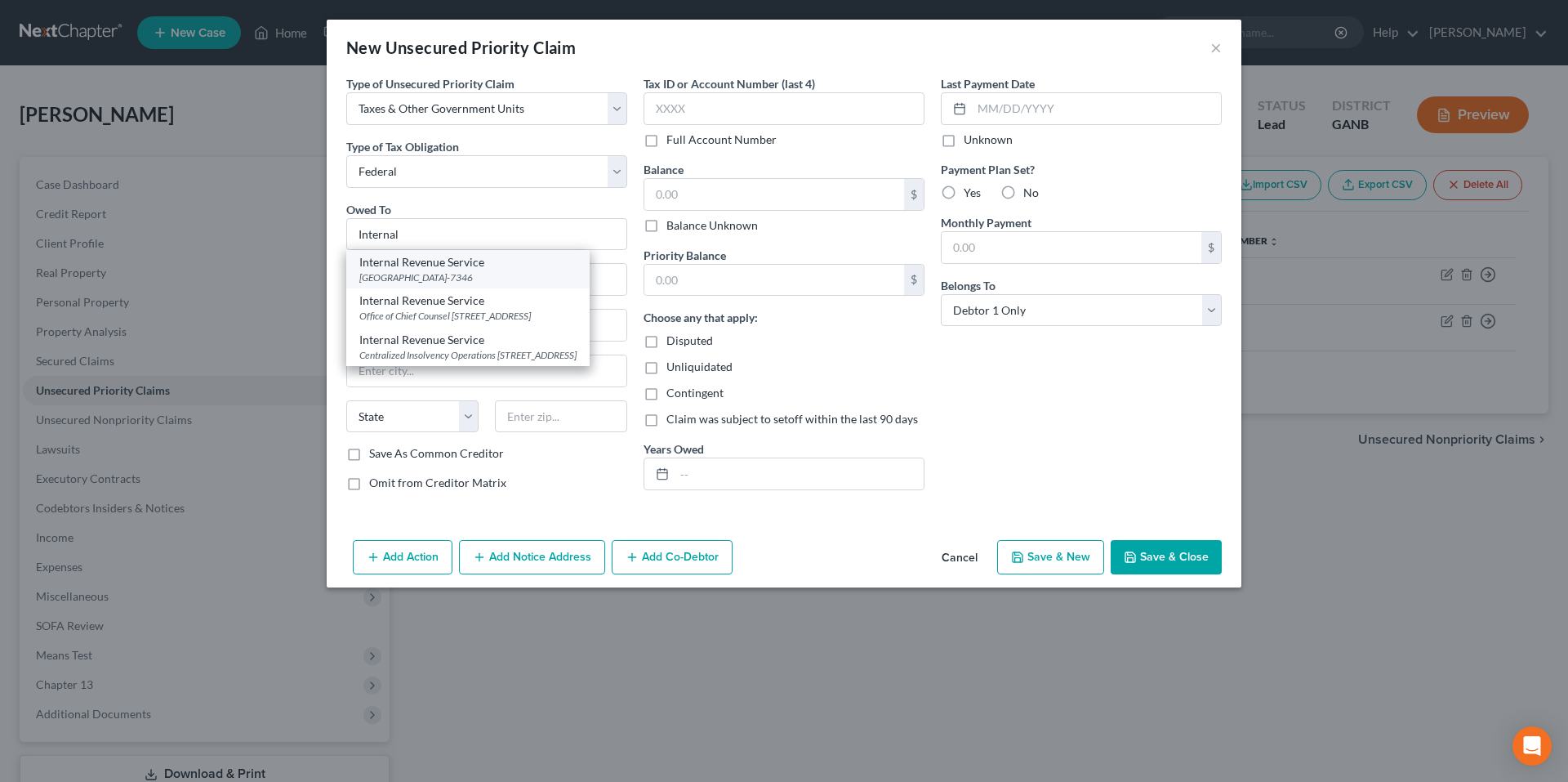
type input "19101-7346"
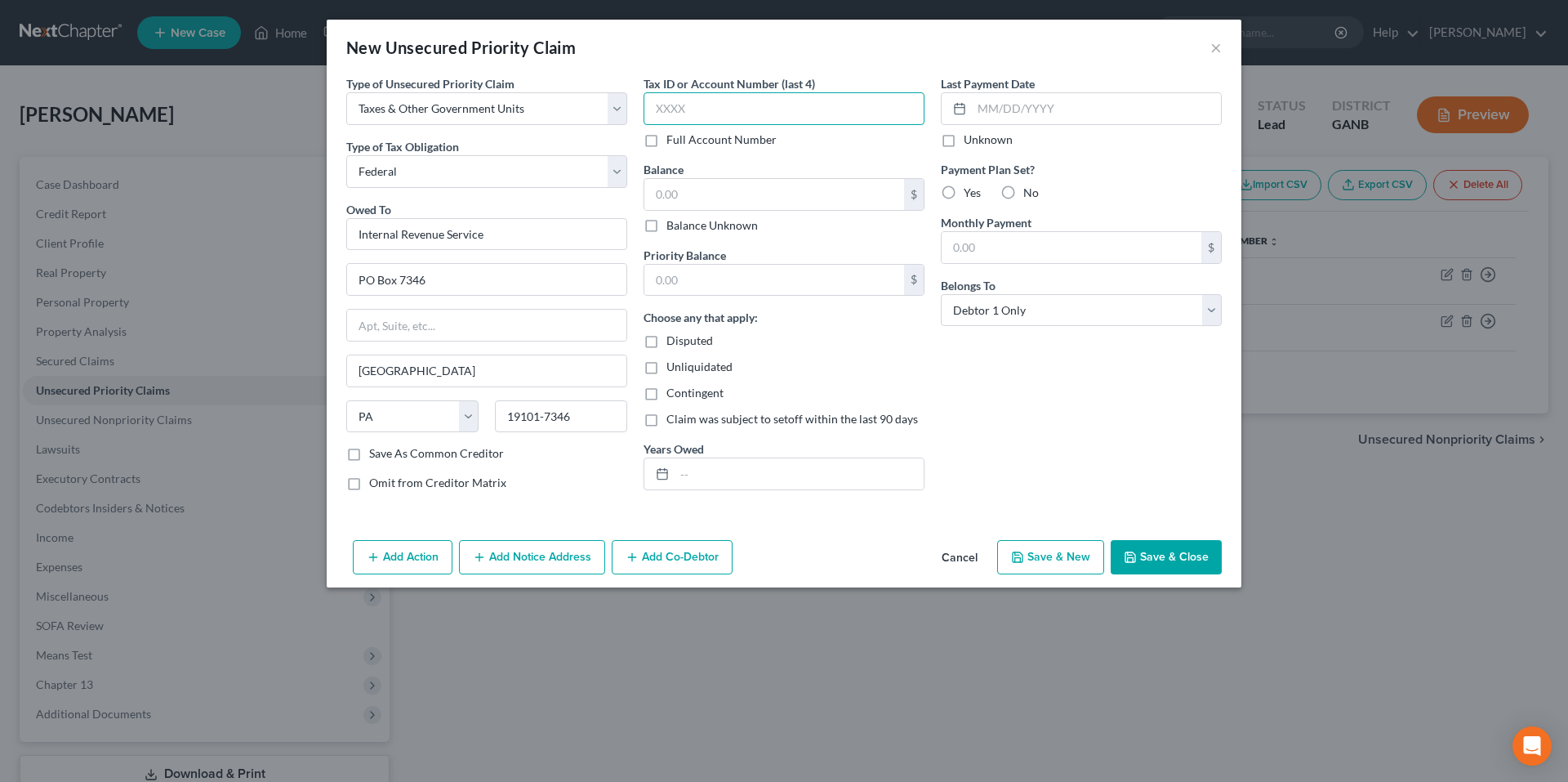
click at [713, 113] on input "text" at bounding box center [784, 108] width 281 height 32
type input "7565"
click at [752, 466] on input "text" at bounding box center [799, 473] width 249 height 31
type input "2024"
click at [1215, 51] on button "×" at bounding box center [1216, 47] width 12 height 20
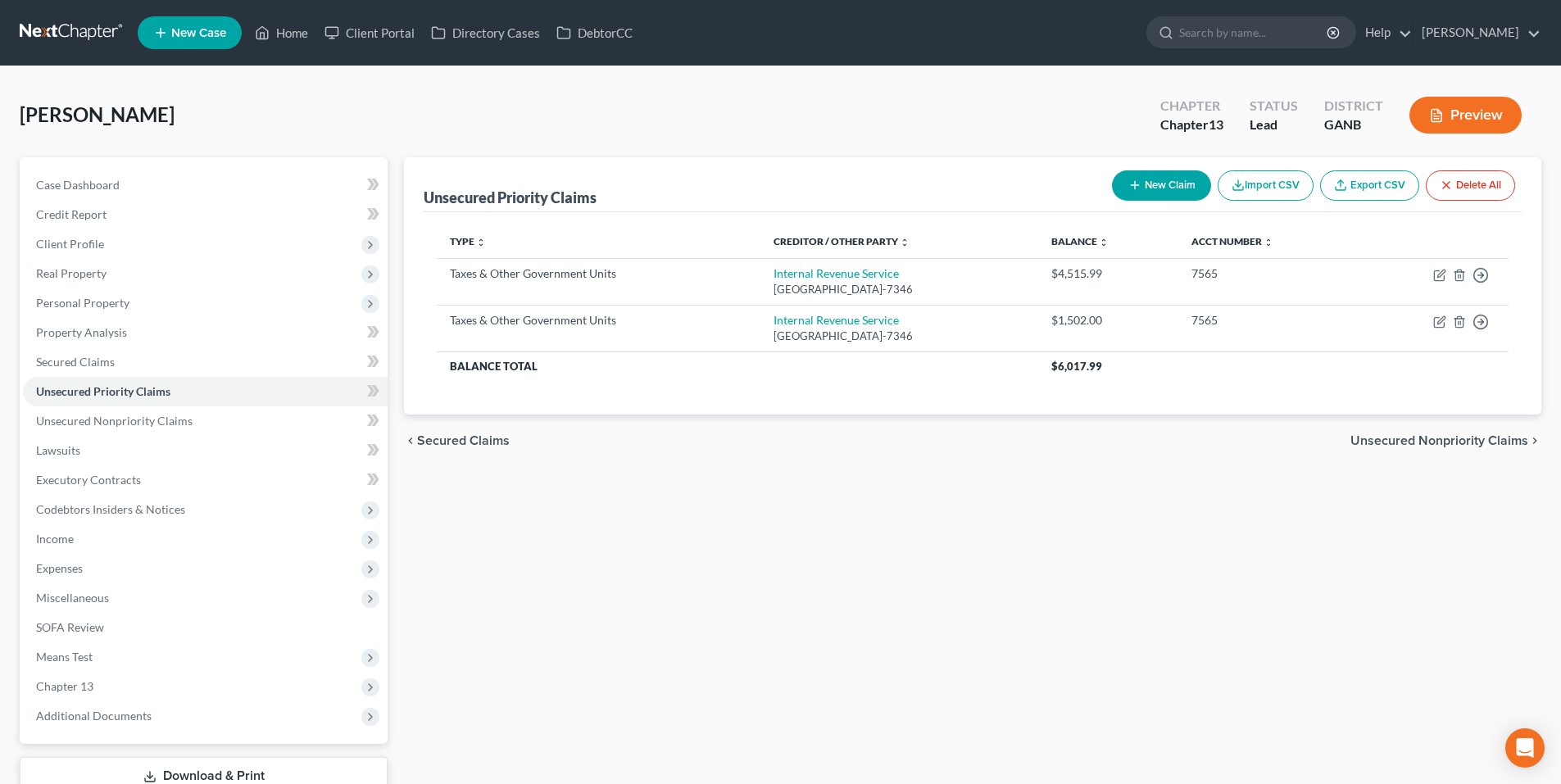
click at [1475, 444] on span "Unsecured Nonpriority Claims" at bounding box center [1439, 441] width 178 height 13
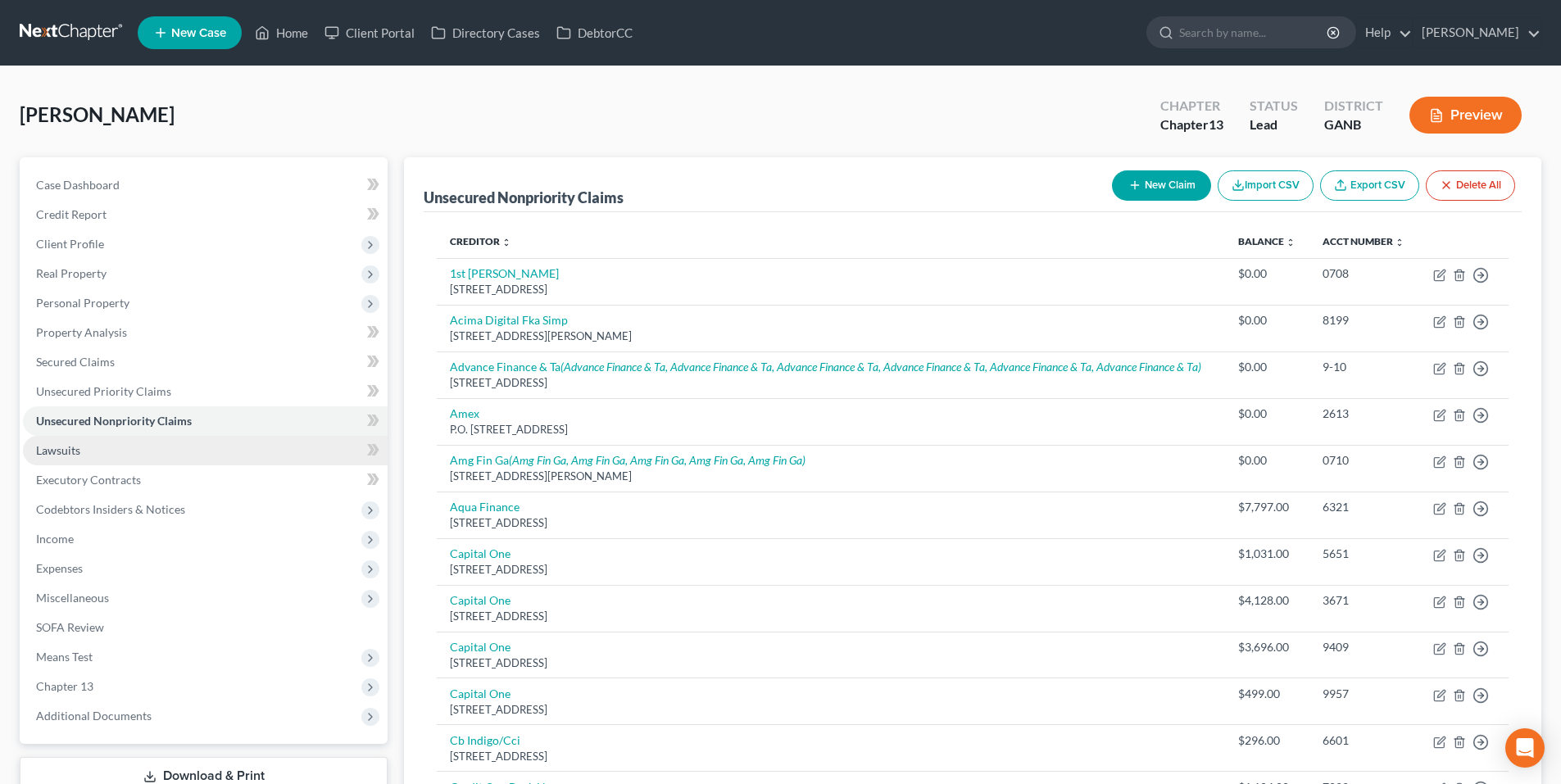
click at [75, 449] on span "Lawsuits" at bounding box center [57, 450] width 44 height 14
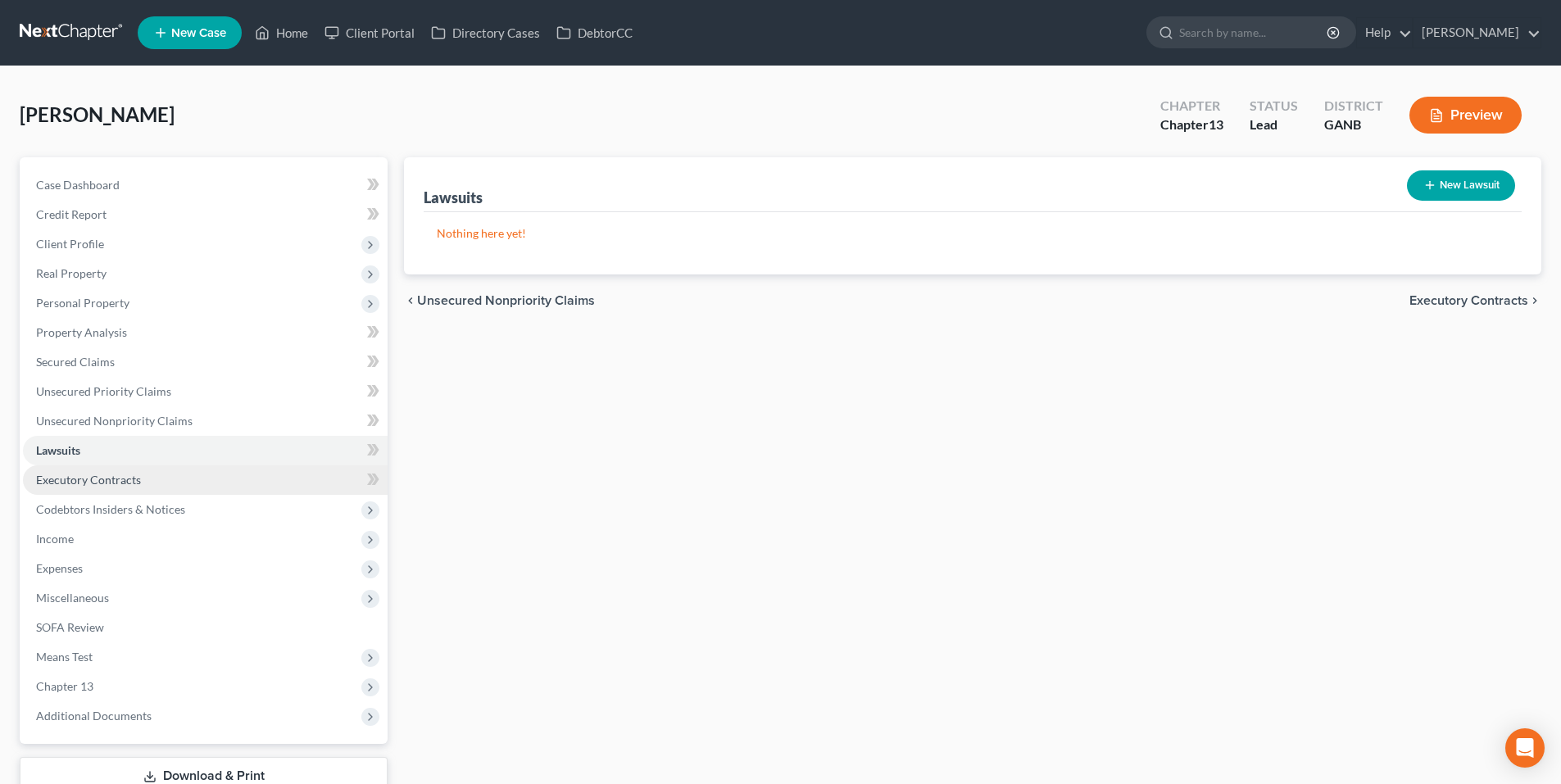
click at [73, 479] on span "Executory Contracts" at bounding box center [88, 479] width 105 height 14
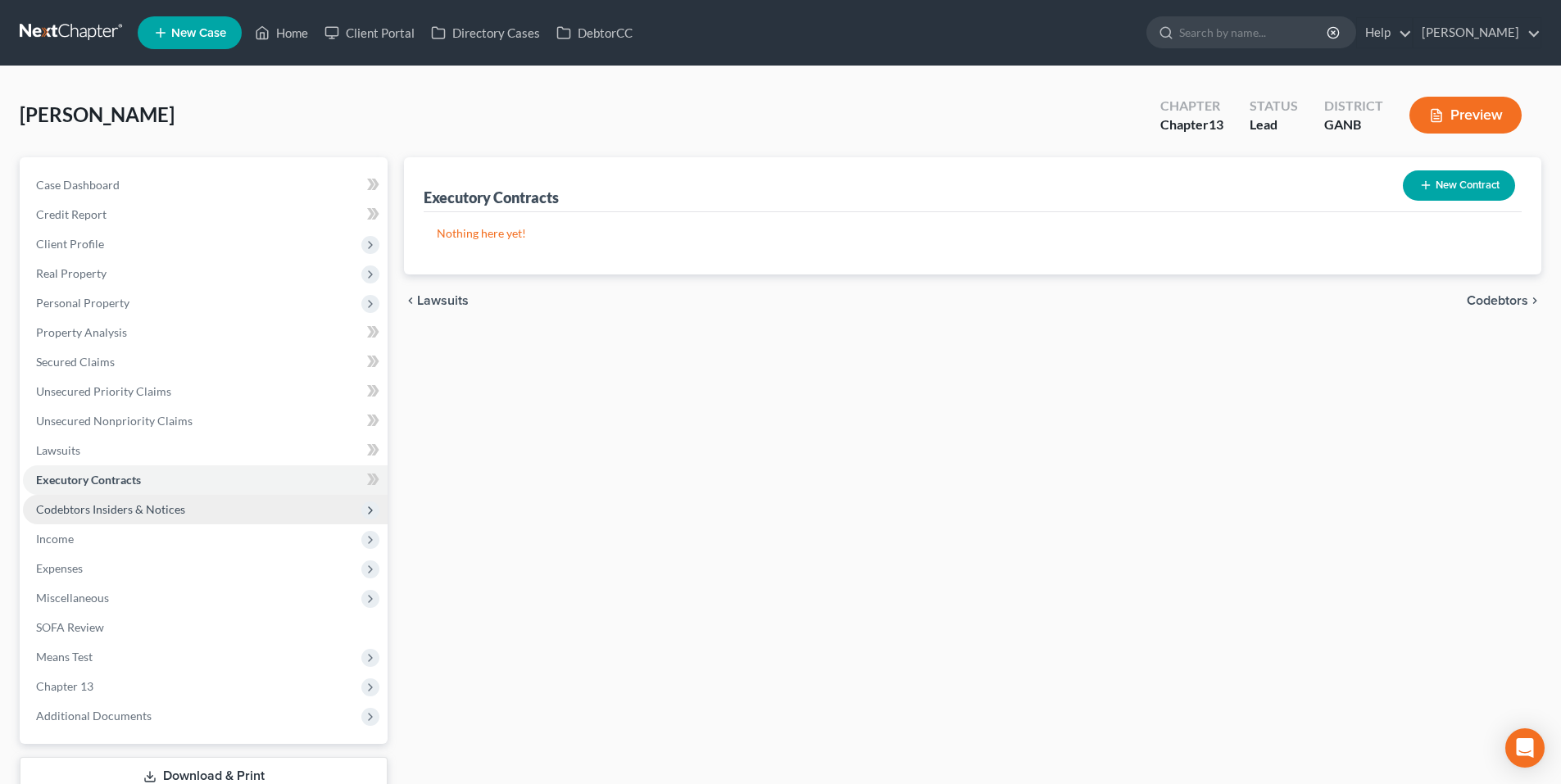
click at [72, 511] on span "Codebtors Insiders & Notices" at bounding box center [110, 509] width 149 height 14
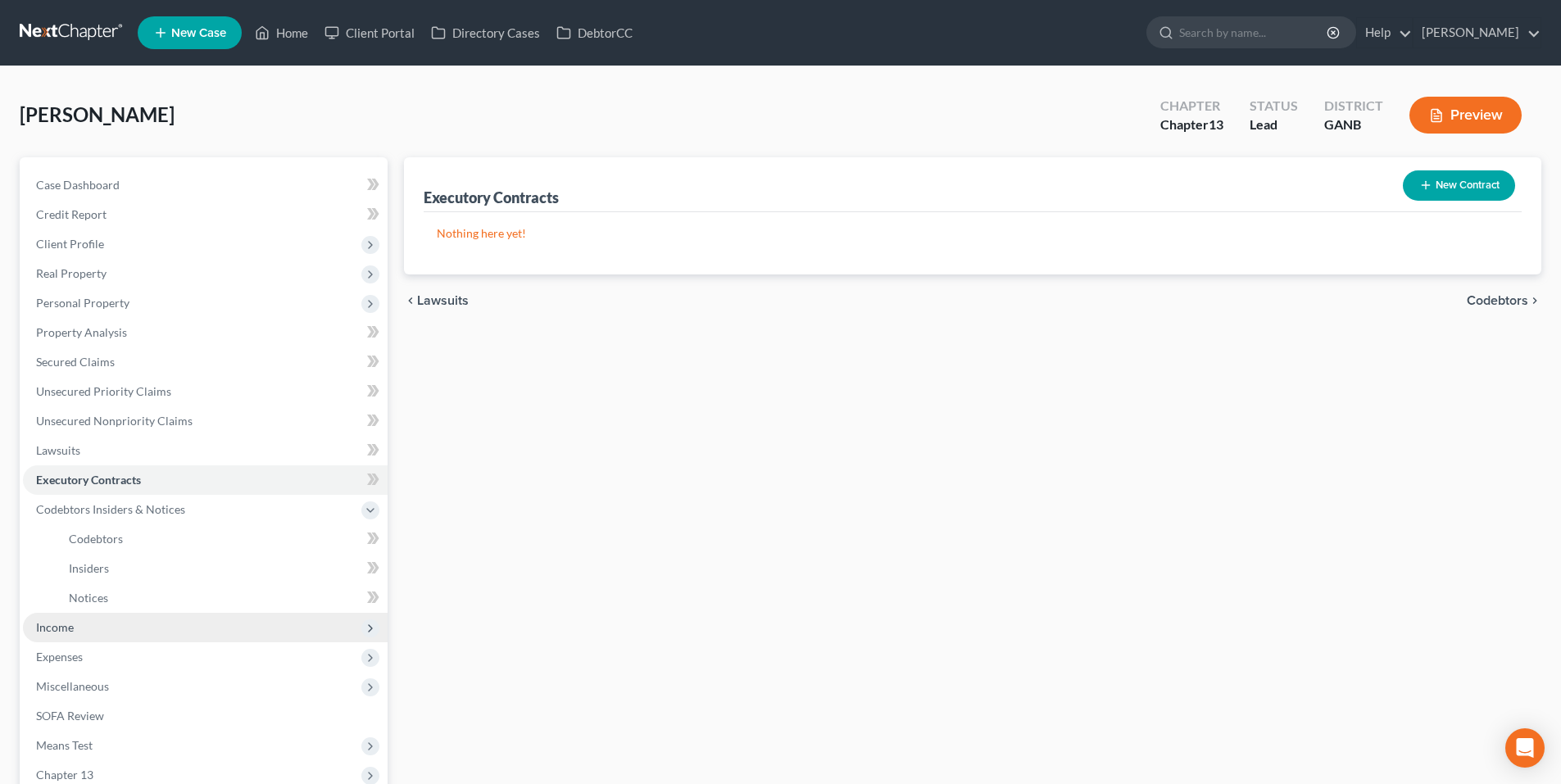
click at [44, 633] on span "Income" at bounding box center [54, 627] width 37 height 14
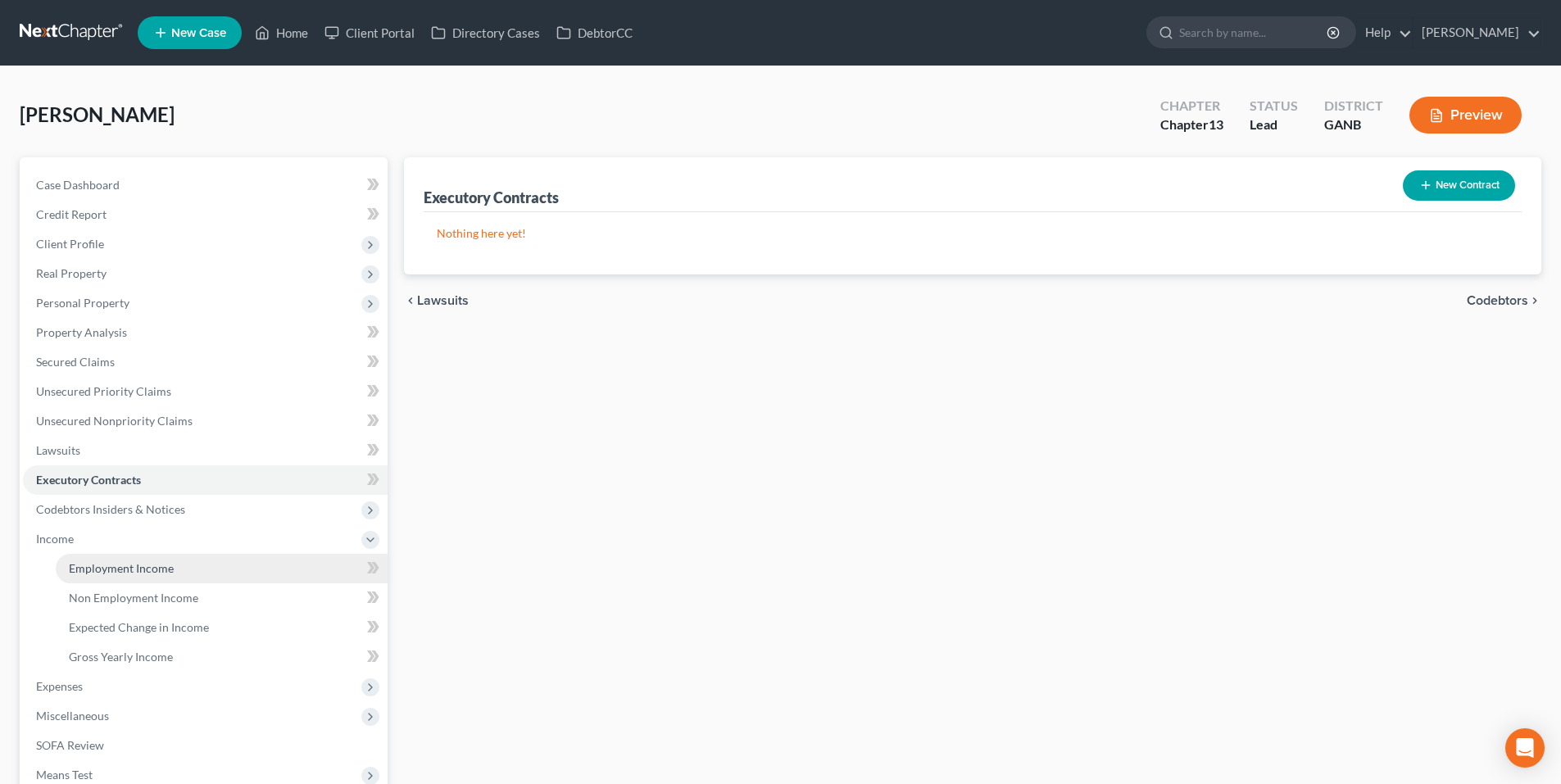
click at [92, 569] on span "Employment Income" at bounding box center [122, 568] width 105 height 14
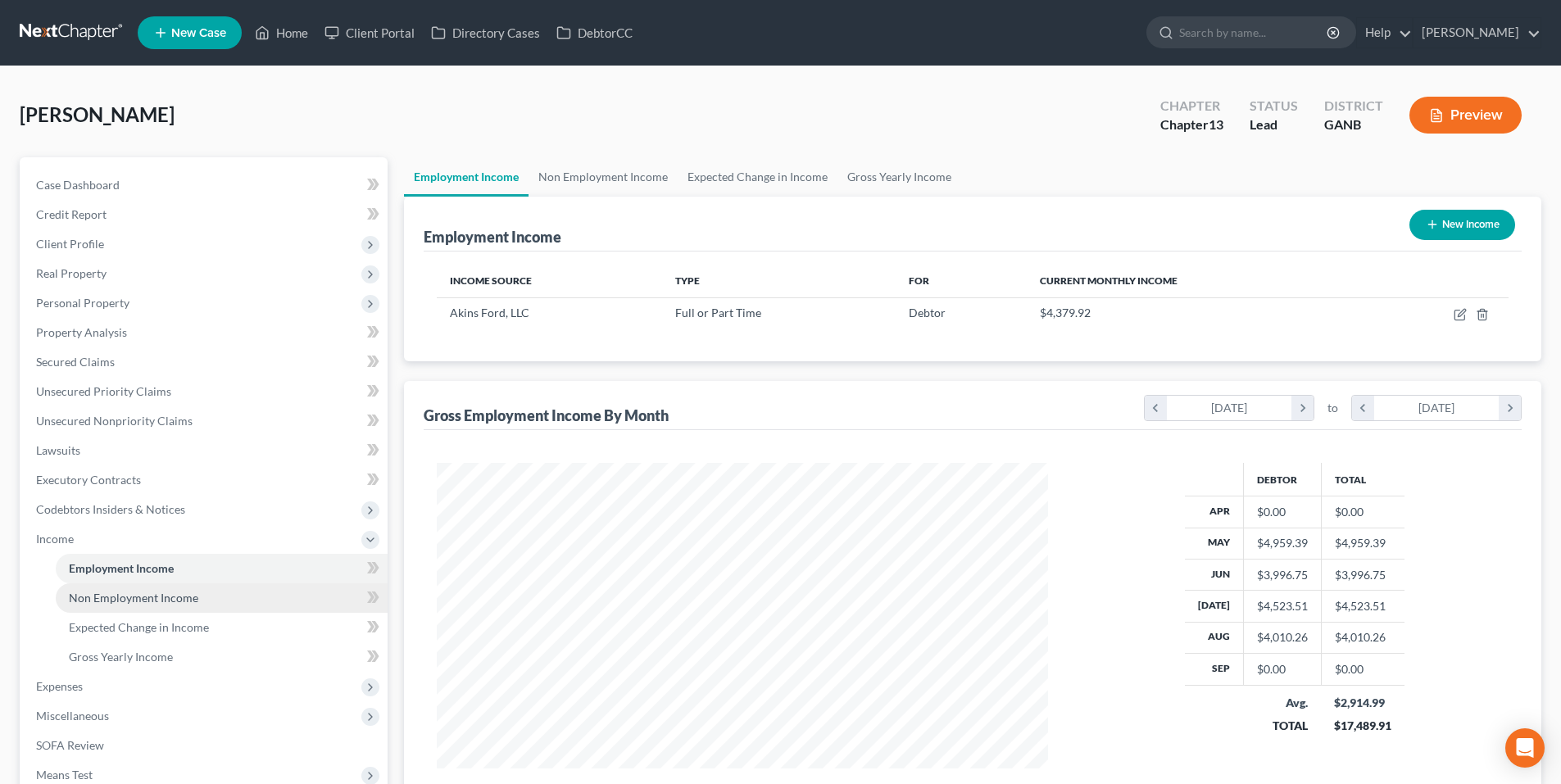
scroll to position [305, 644]
click at [92, 600] on span "Non Employment Income" at bounding box center [134, 598] width 130 height 14
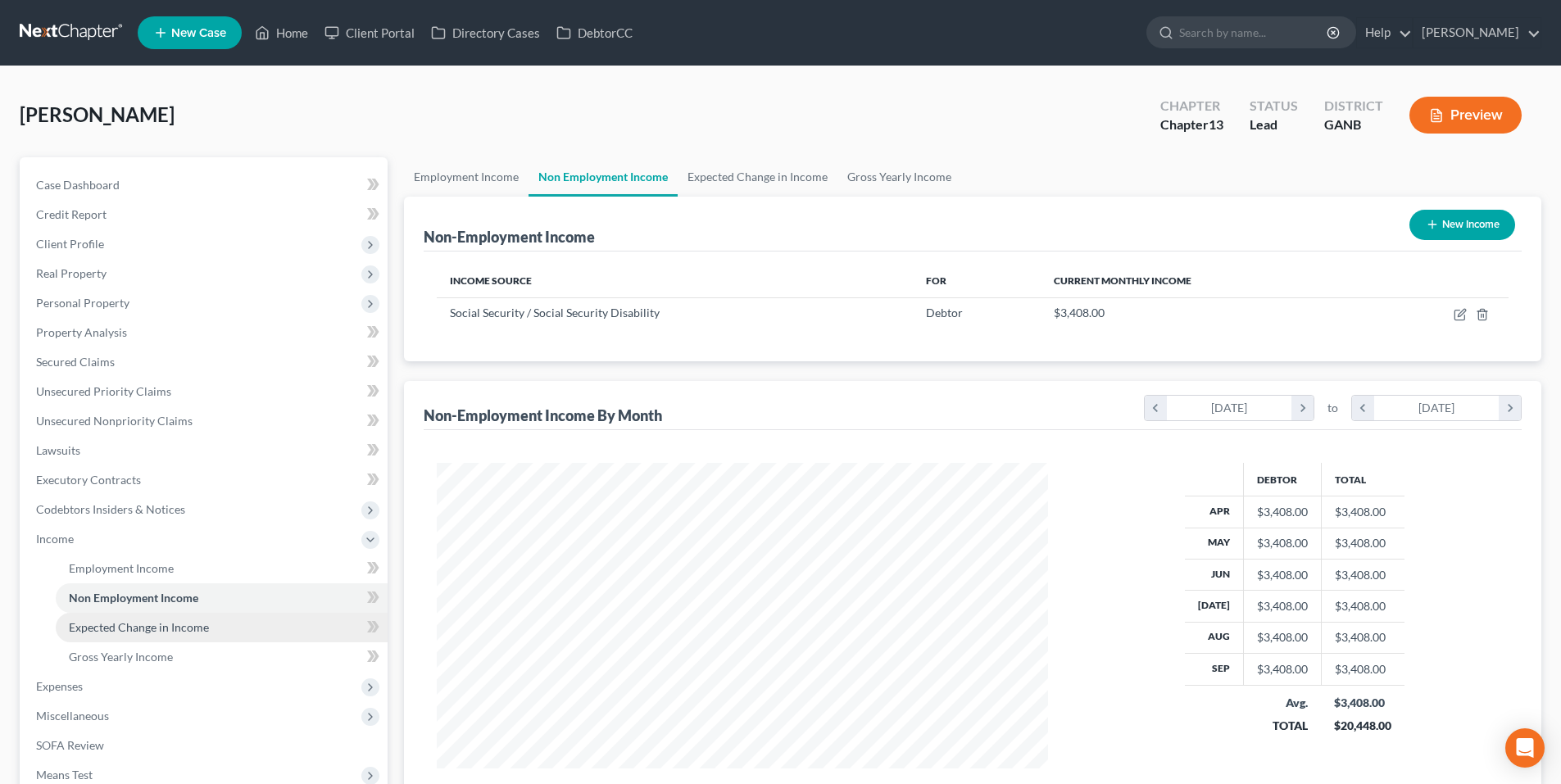
scroll to position [305, 644]
click at [87, 627] on span "Expected Change in Income" at bounding box center [139, 627] width 140 height 14
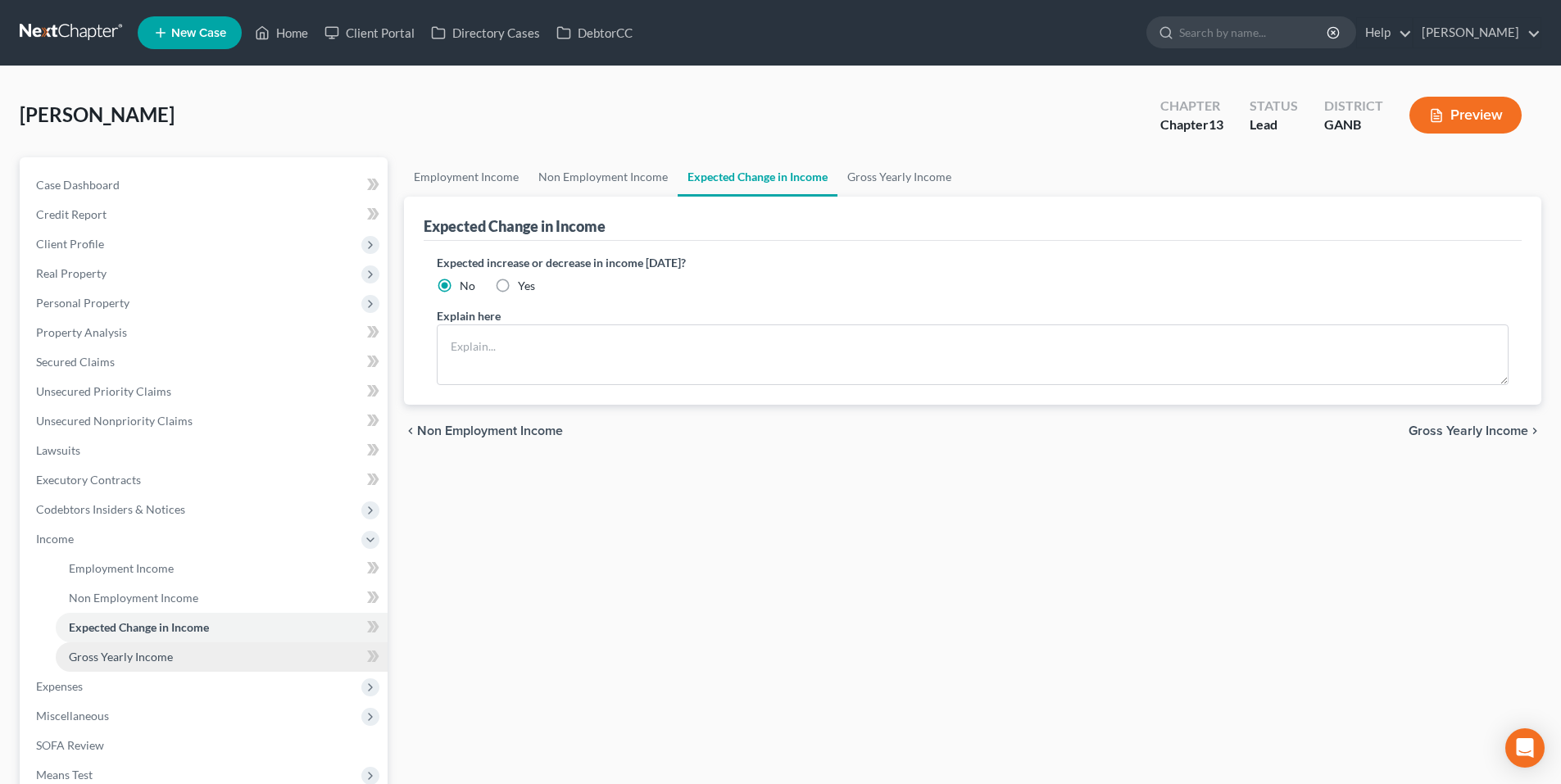
click at [87, 654] on span "Gross Yearly Income" at bounding box center [121, 657] width 104 height 14
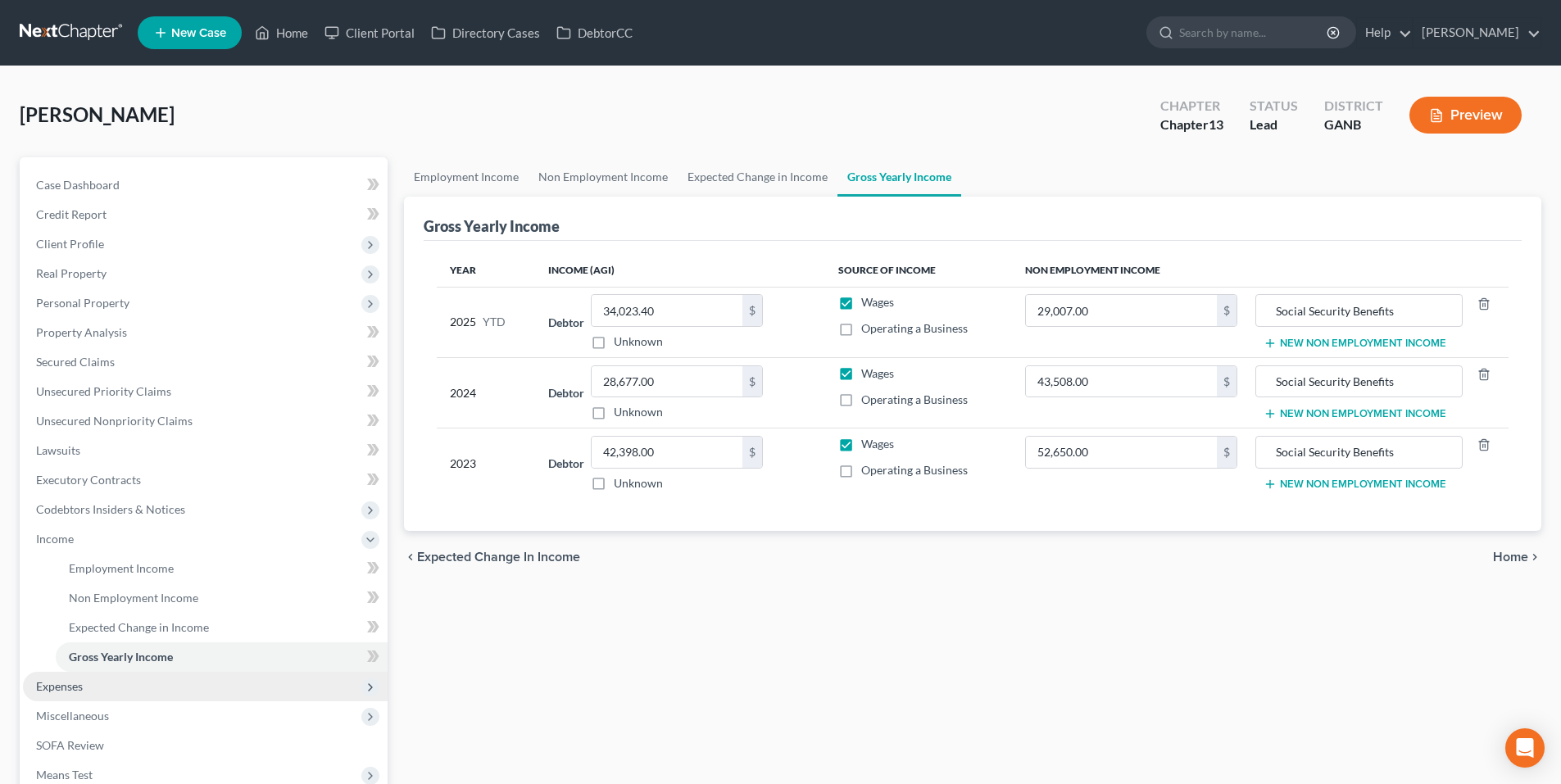
click at [80, 682] on span "Expenses" at bounding box center [59, 686] width 47 height 14
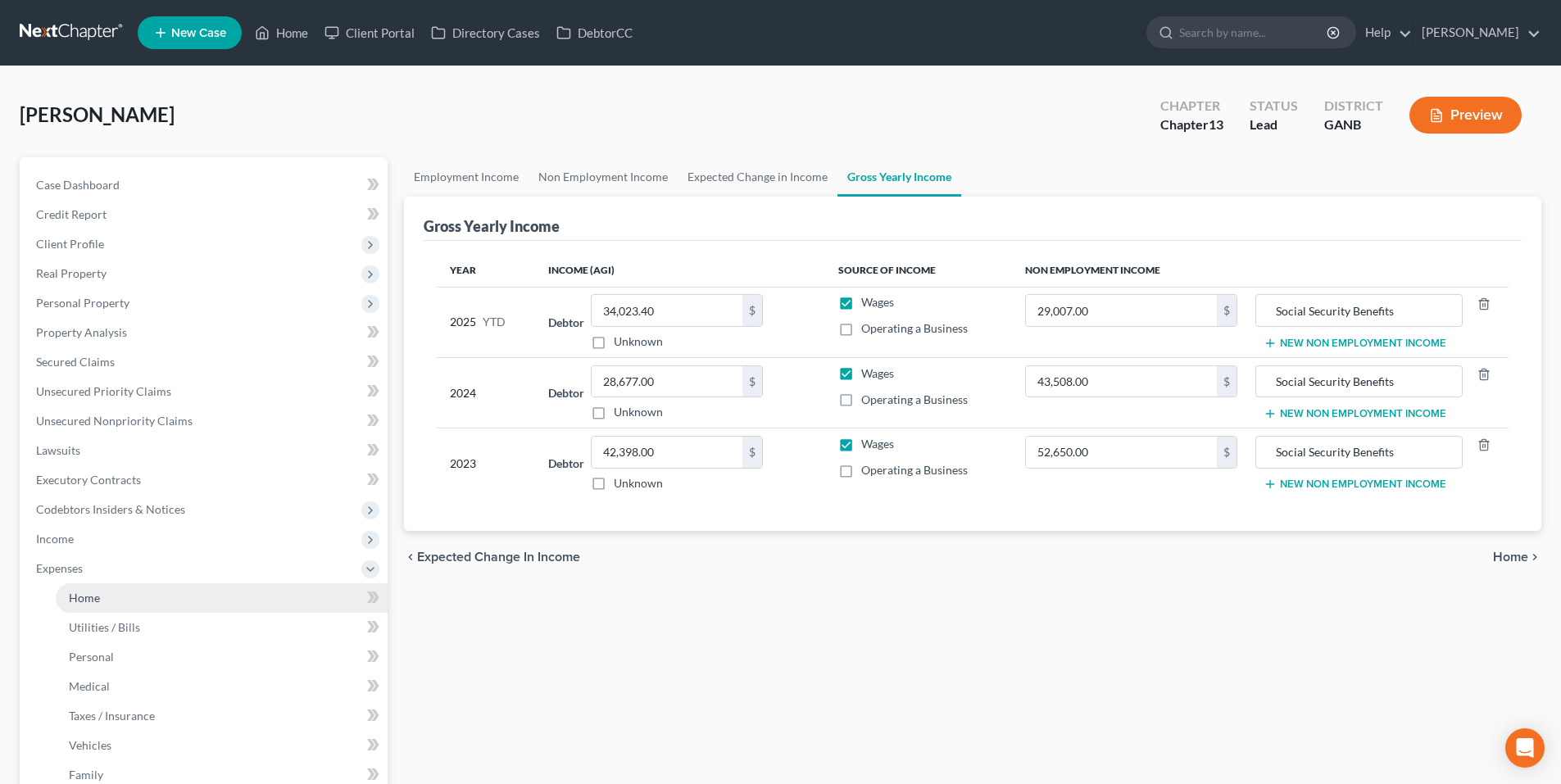
click at [87, 609] on link "Home" at bounding box center [221, 598] width 332 height 29
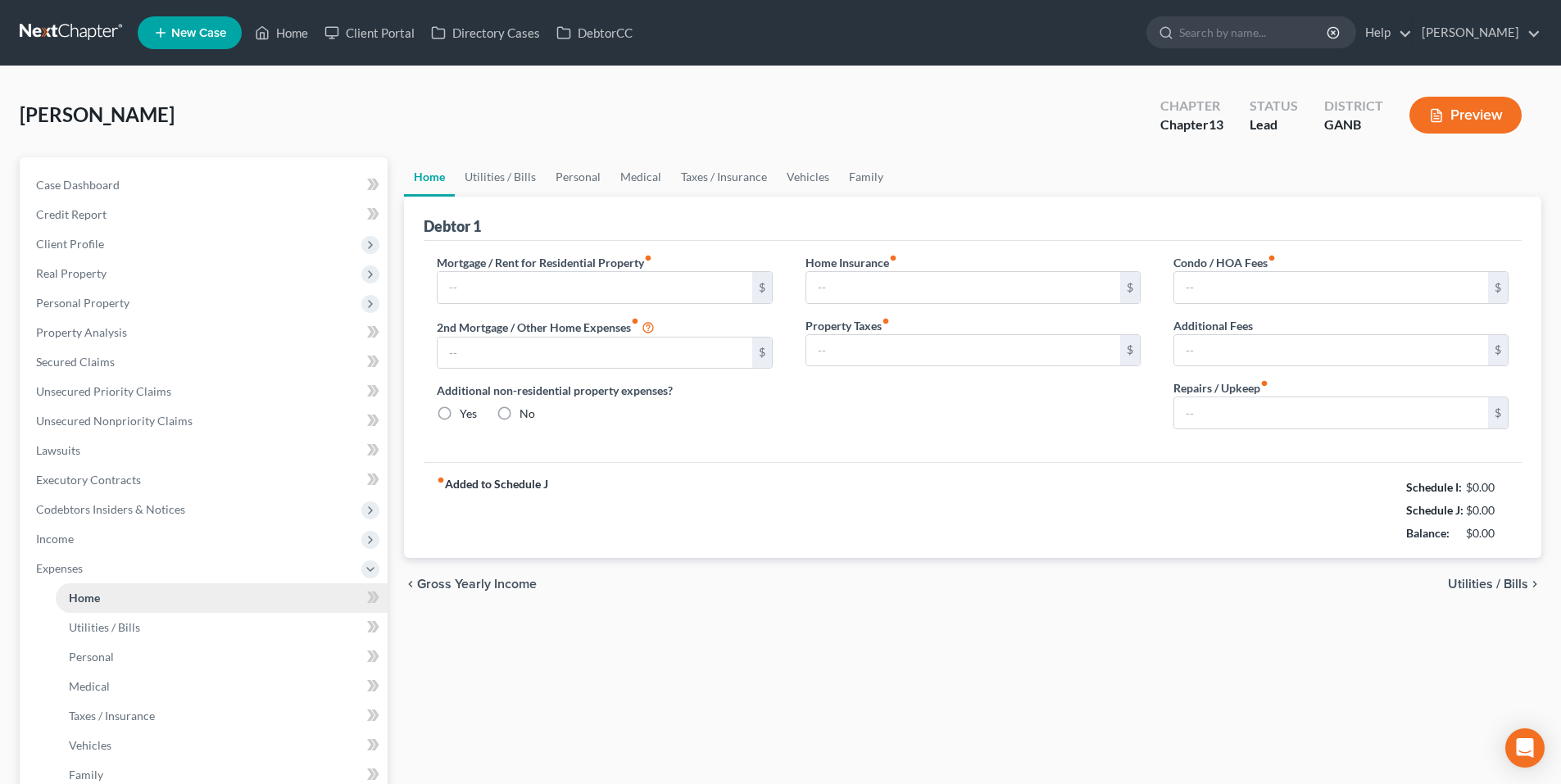
type input "1,775.00"
type input "0.00"
radio input "true"
type input "0.00"
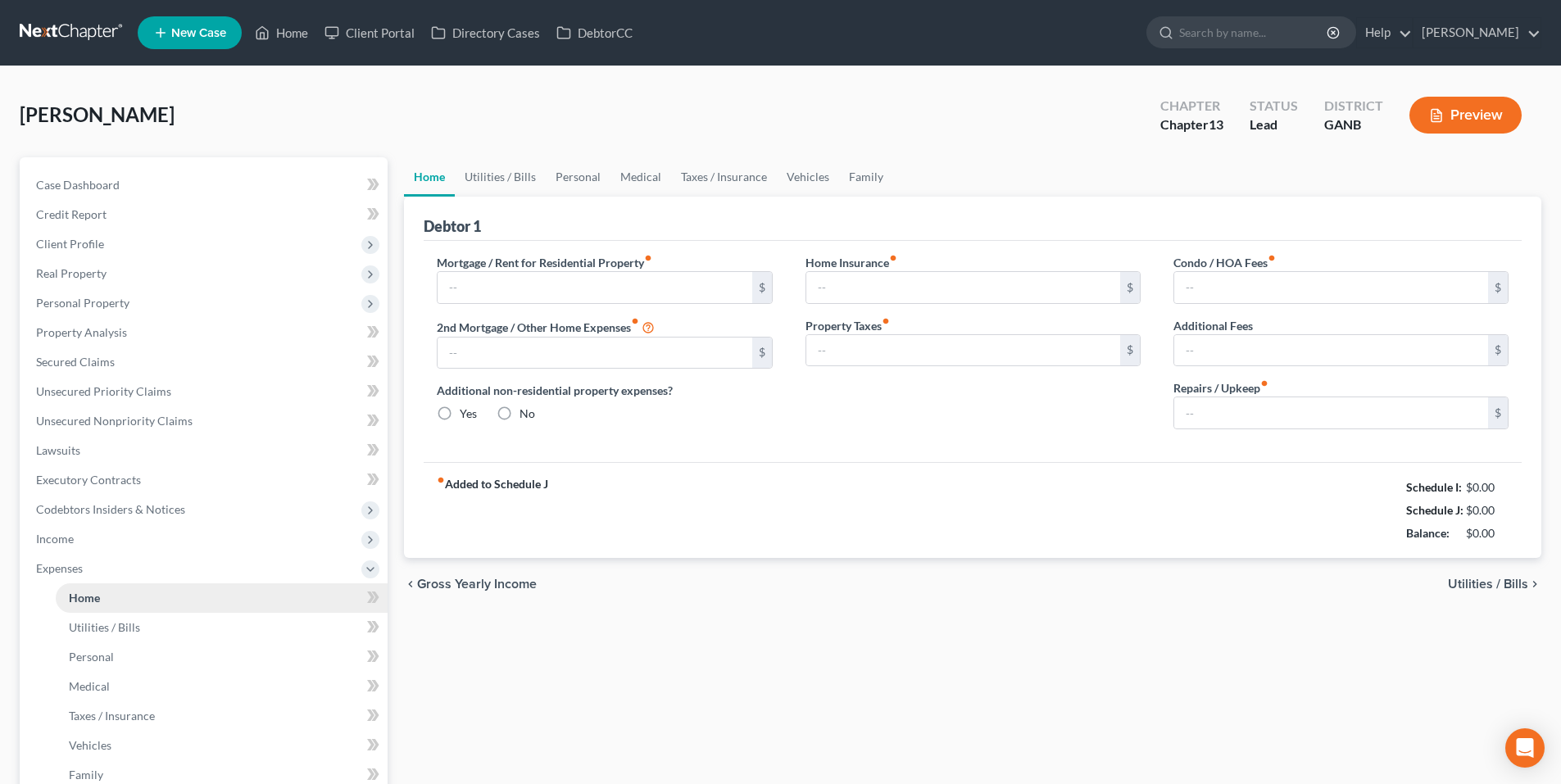
type input "0.00"
click at [515, 176] on link "Utilities / Bills" at bounding box center [500, 176] width 91 height 39
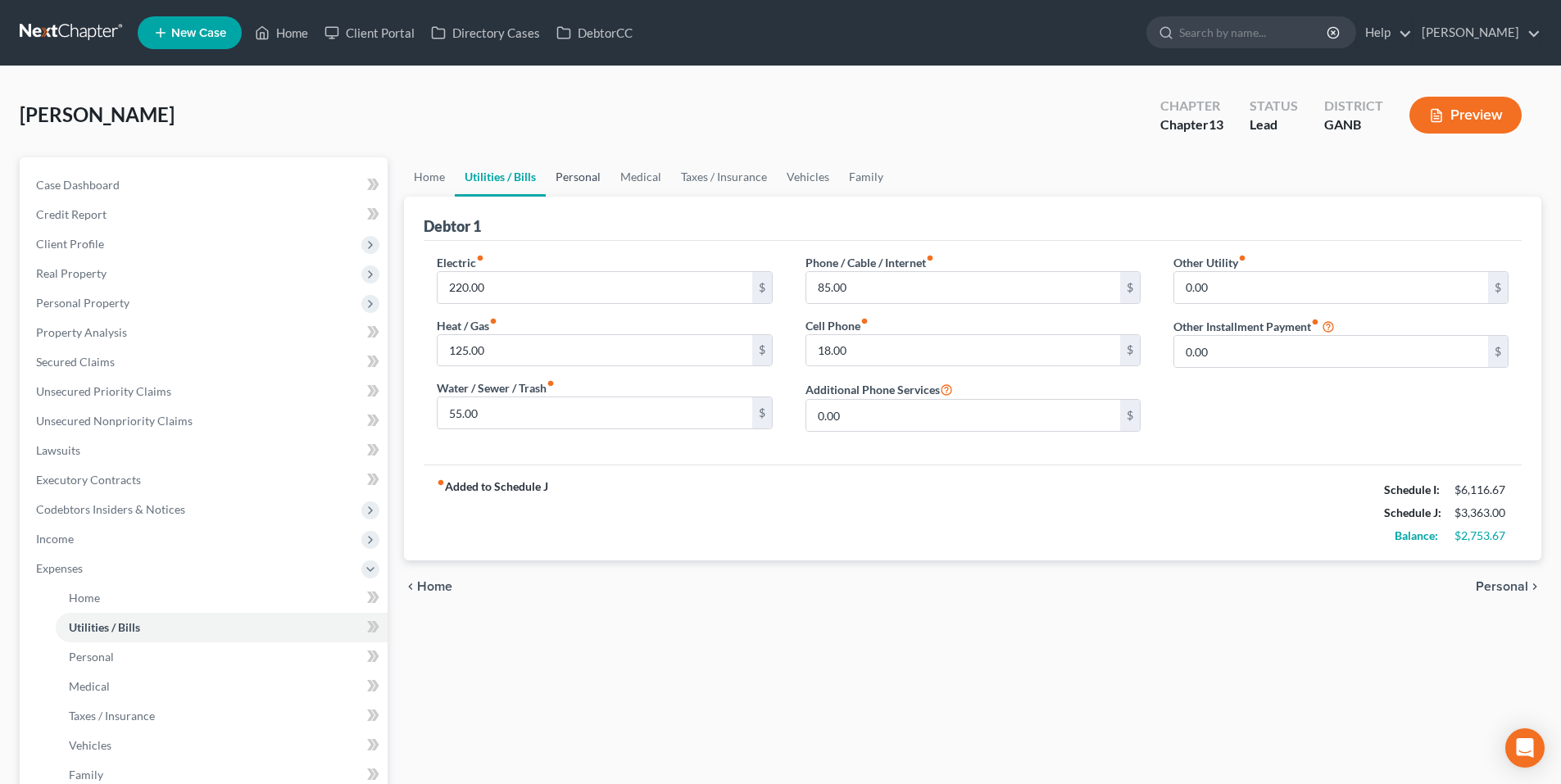
click at [603, 176] on link "Personal" at bounding box center [579, 176] width 65 height 39
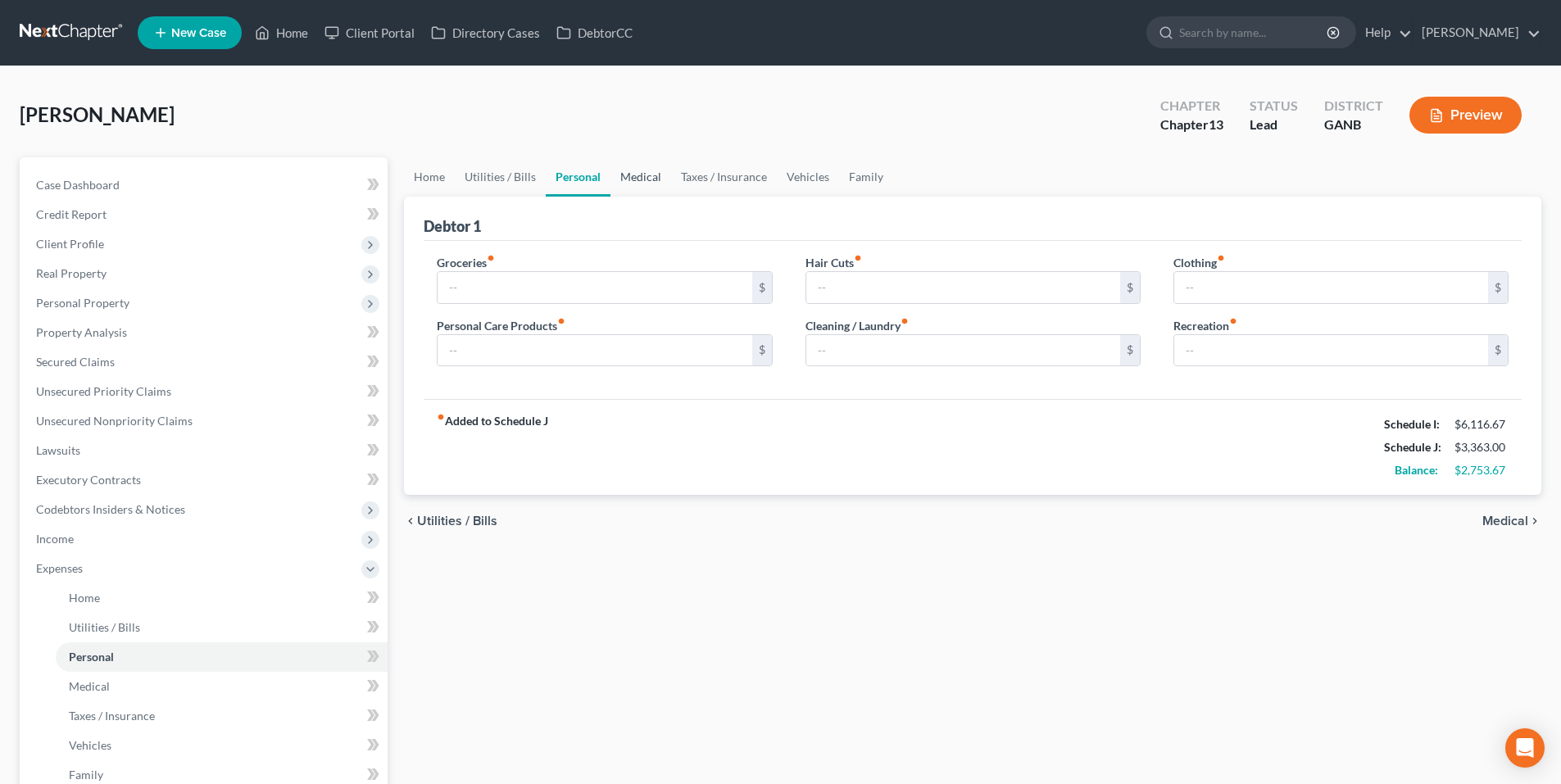
click at [657, 171] on link "Medical" at bounding box center [640, 176] width 61 height 39
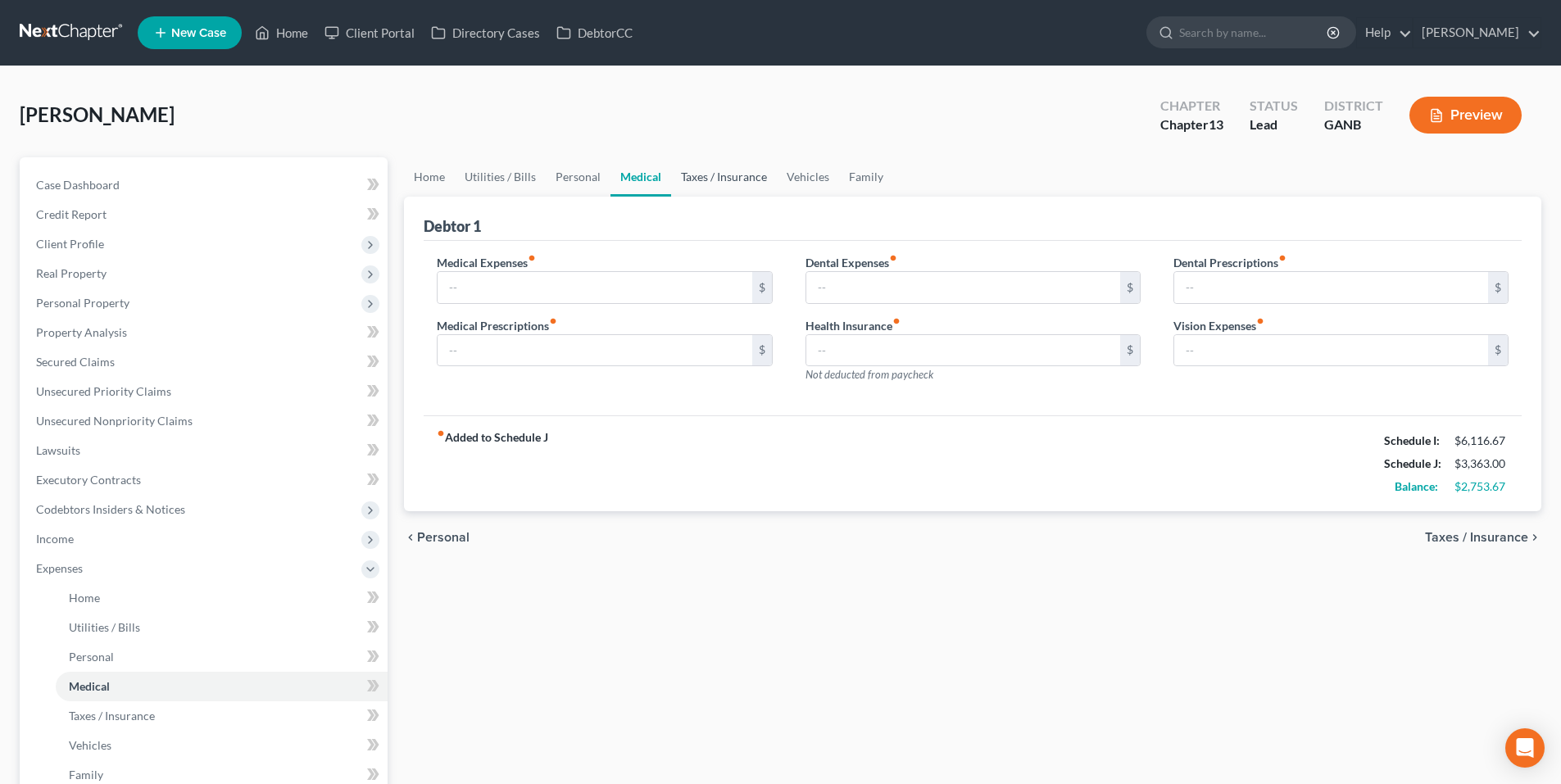
click at [731, 179] on link "Taxes / Insurance" at bounding box center [723, 176] width 106 height 39
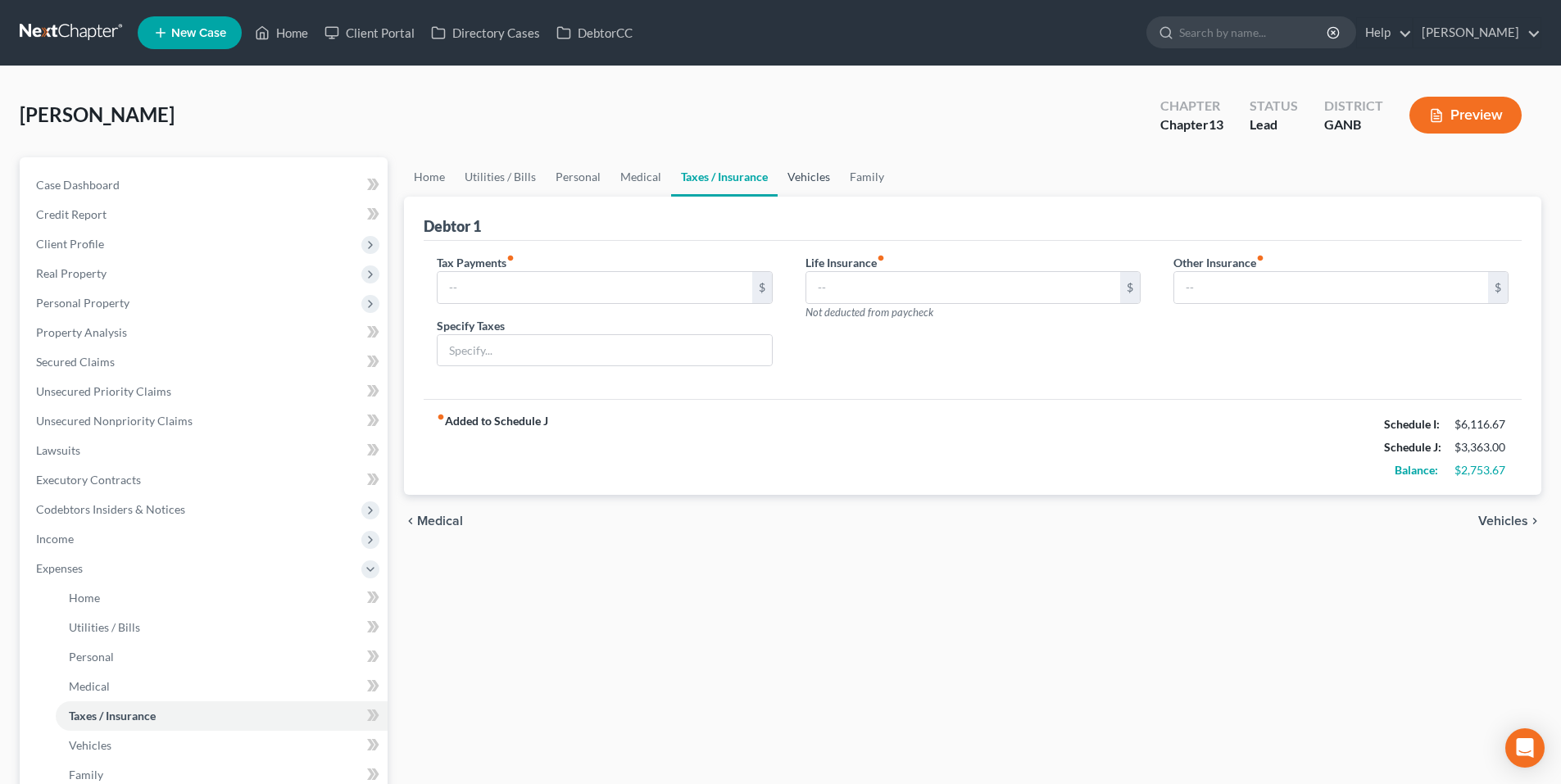
click at [804, 179] on link "Vehicles" at bounding box center [808, 176] width 62 height 39
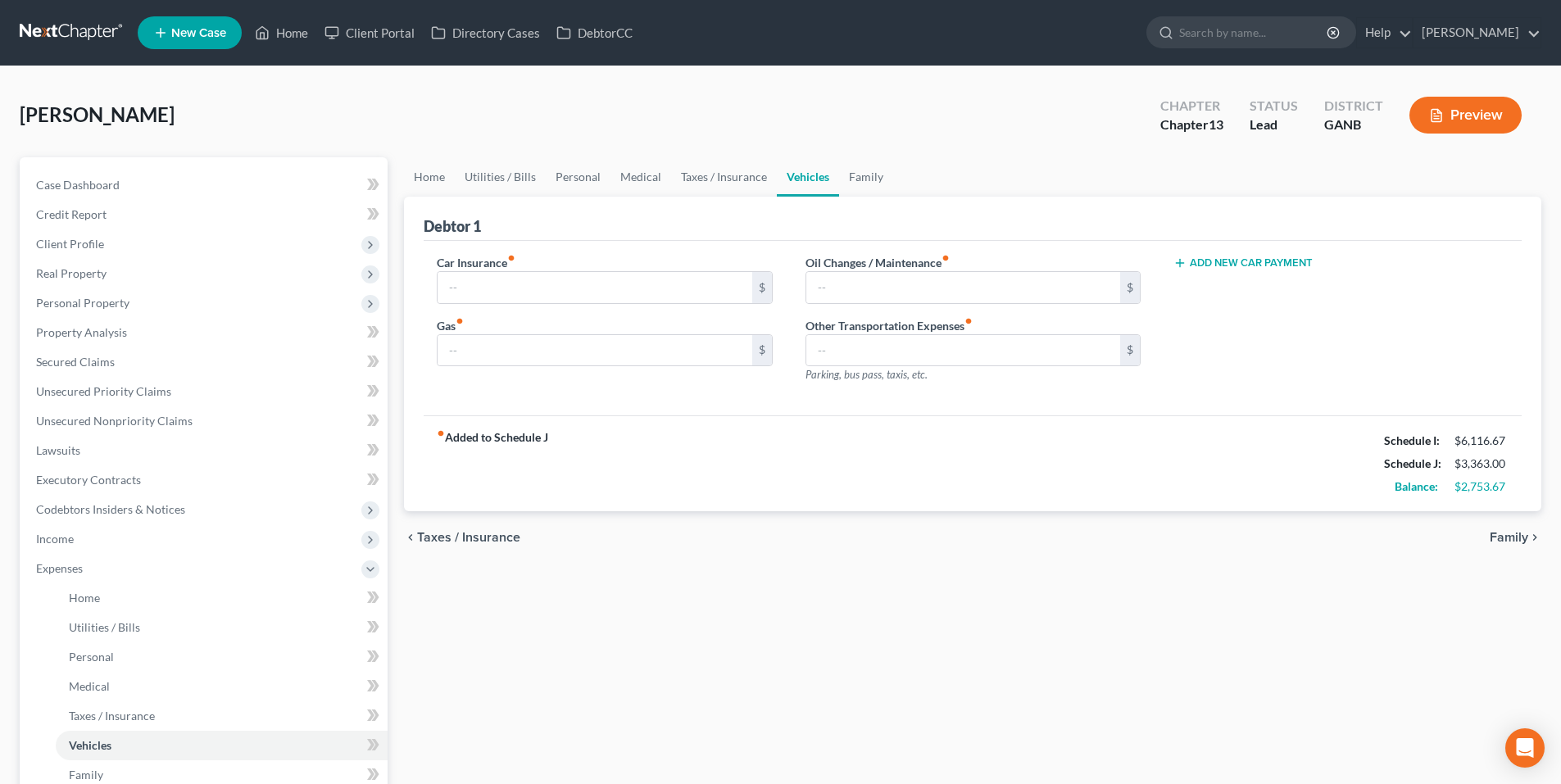
click at [892, 177] on ul "Home Utilities / Bills Personal Medical Taxes / Insurance Vehicles Family" at bounding box center [972, 176] width 1137 height 39
click at [832, 179] on link "Vehicles" at bounding box center [808, 176] width 62 height 39
click at [856, 176] on link "Family" at bounding box center [866, 176] width 54 height 39
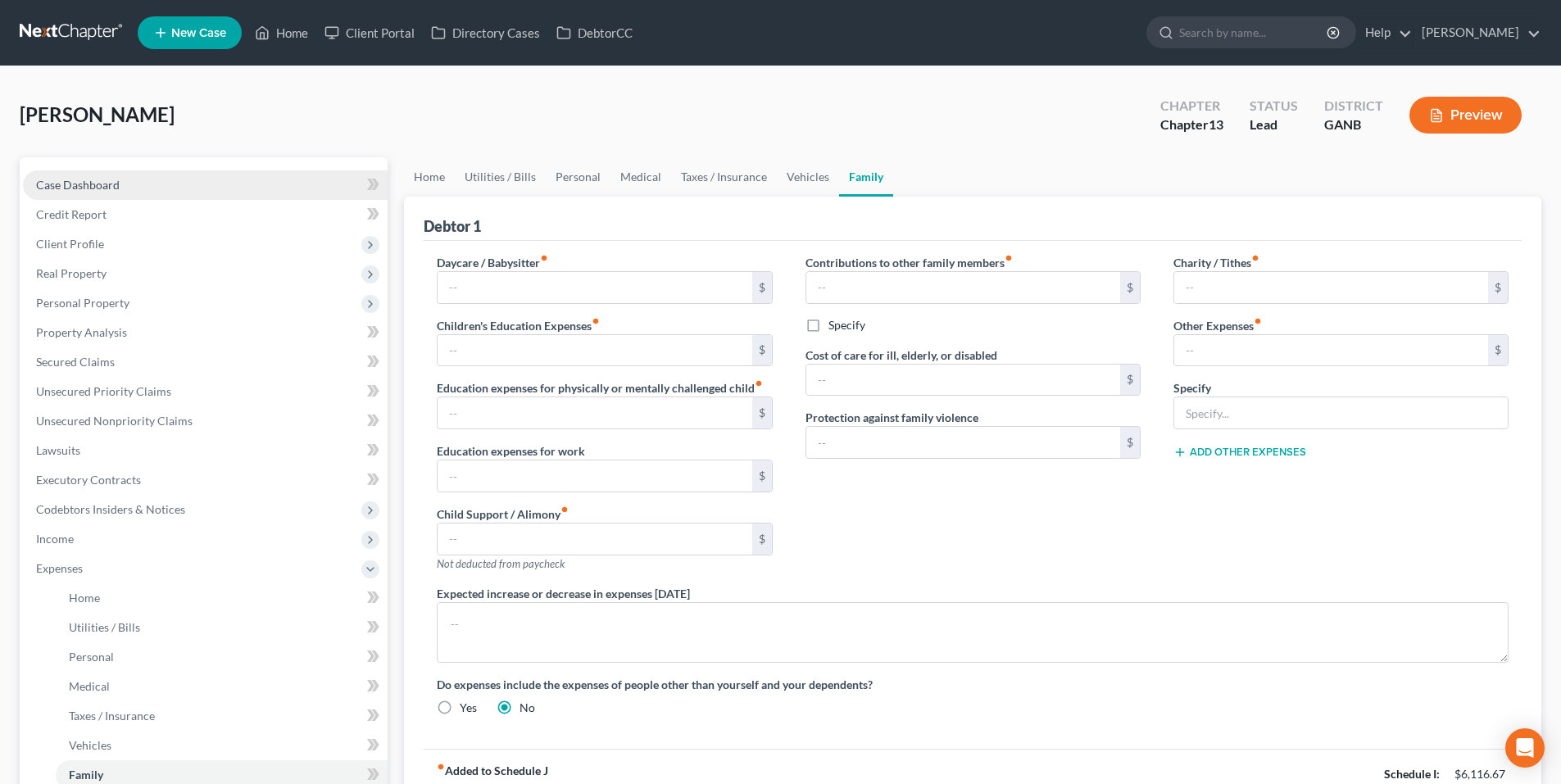
click at [84, 176] on link "Case Dashboard" at bounding box center [206, 185] width 365 height 29
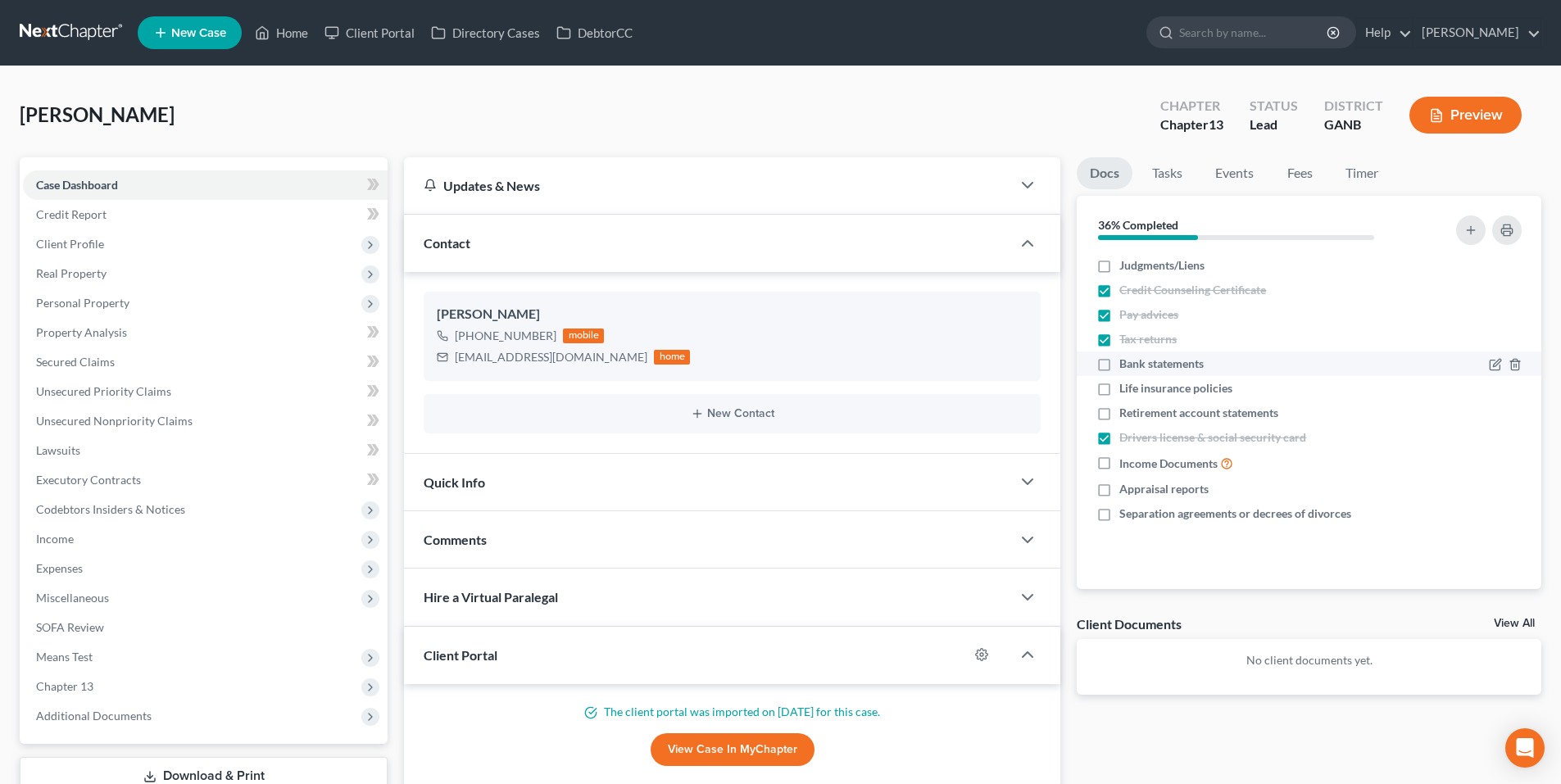
click at [1120, 361] on label "Bank statements" at bounding box center [1161, 364] width 84 height 17
click at [1126, 361] on input "Bank statements" at bounding box center [1131, 360] width 11 height 11
checkbox input "true"
drag, startPoint x: 44, startPoint y: 32, endPoint x: 851, endPoint y: 516, distance: 941.0
click at [44, 32] on link at bounding box center [72, 32] width 105 height 29
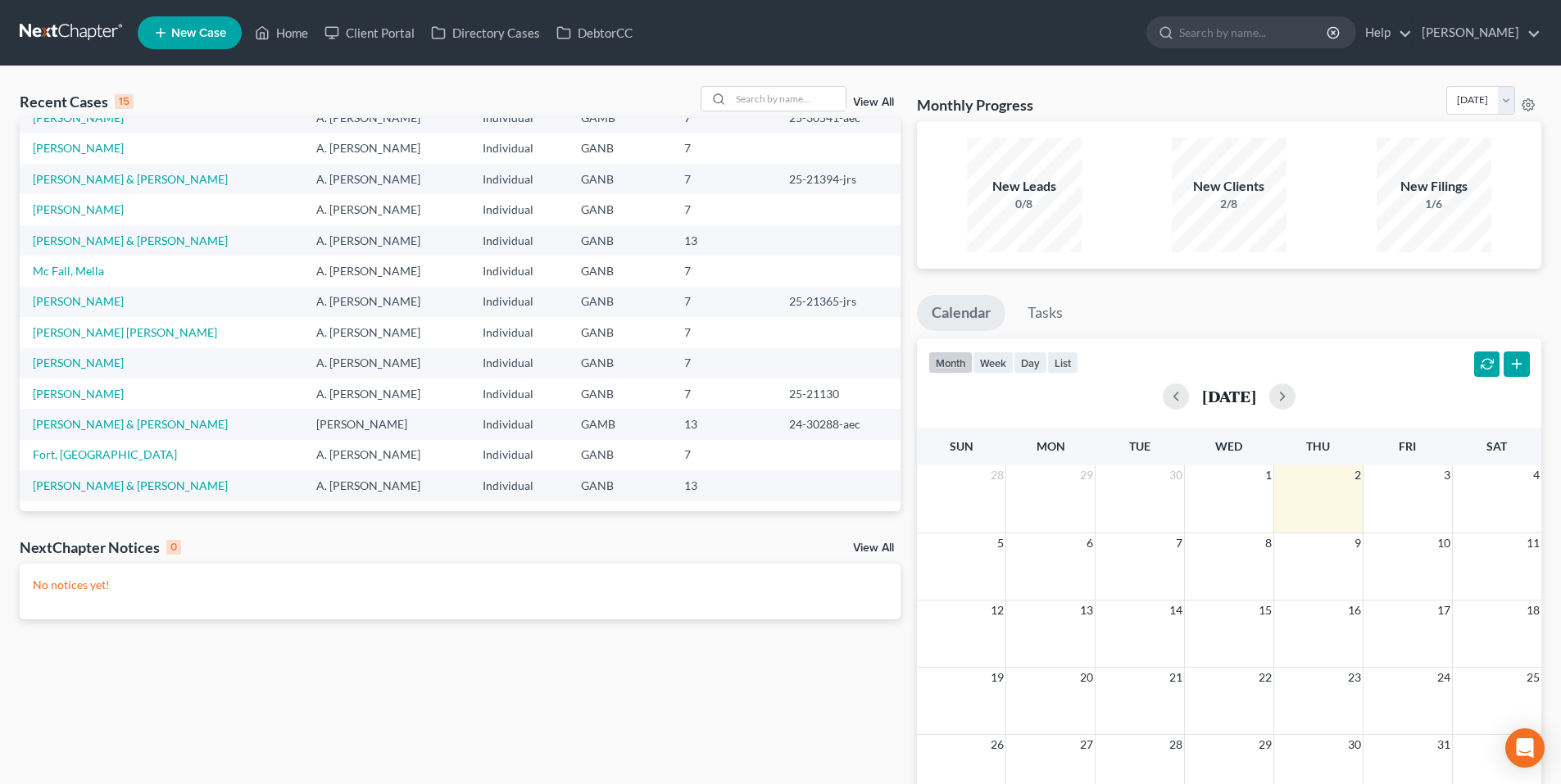
scroll to position [112, 0]
click at [760, 110] on input "search" at bounding box center [788, 98] width 115 height 24
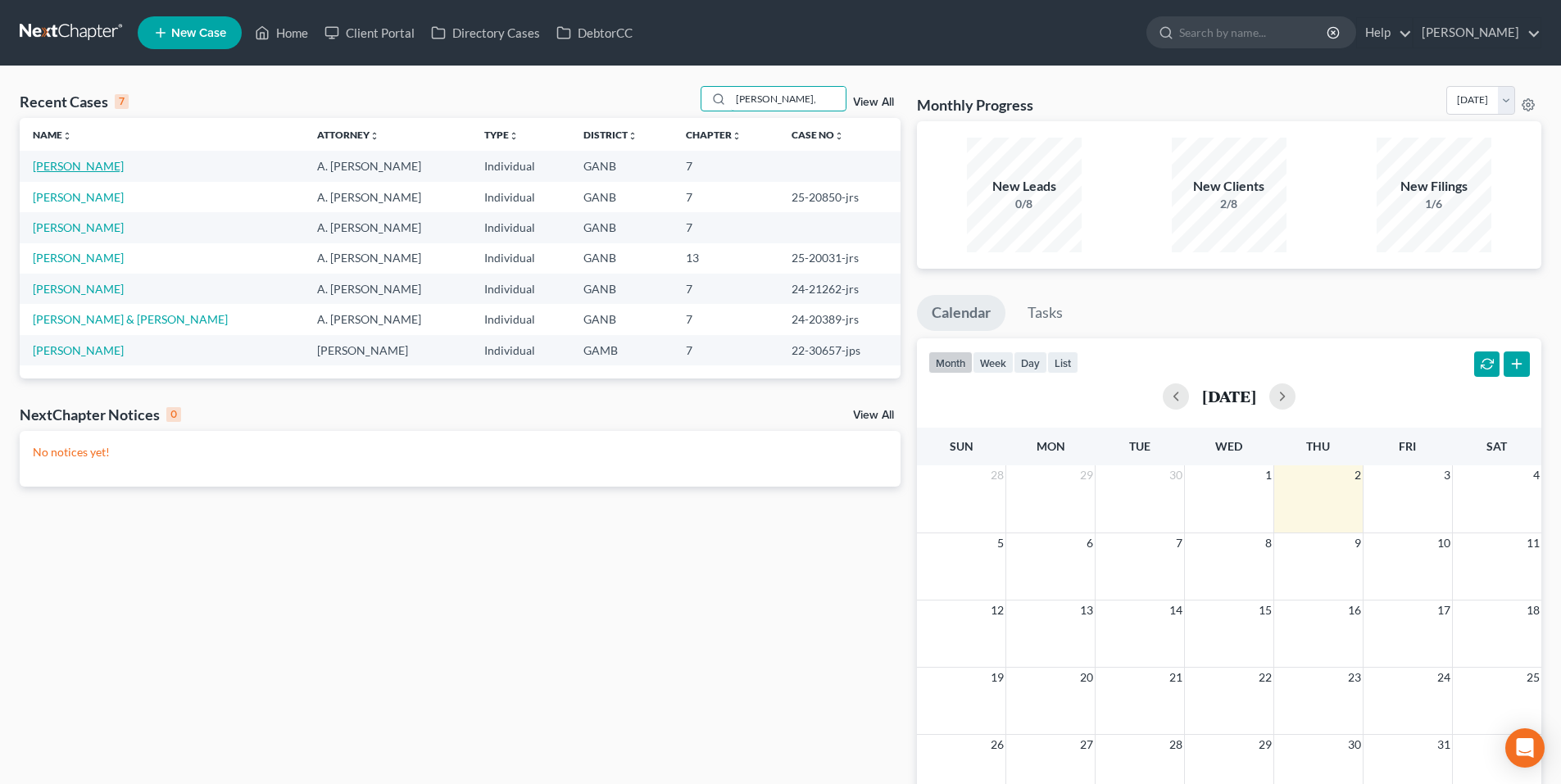
type input "[PERSON_NAME],"
click at [89, 171] on link "[PERSON_NAME]" at bounding box center [77, 166] width 91 height 14
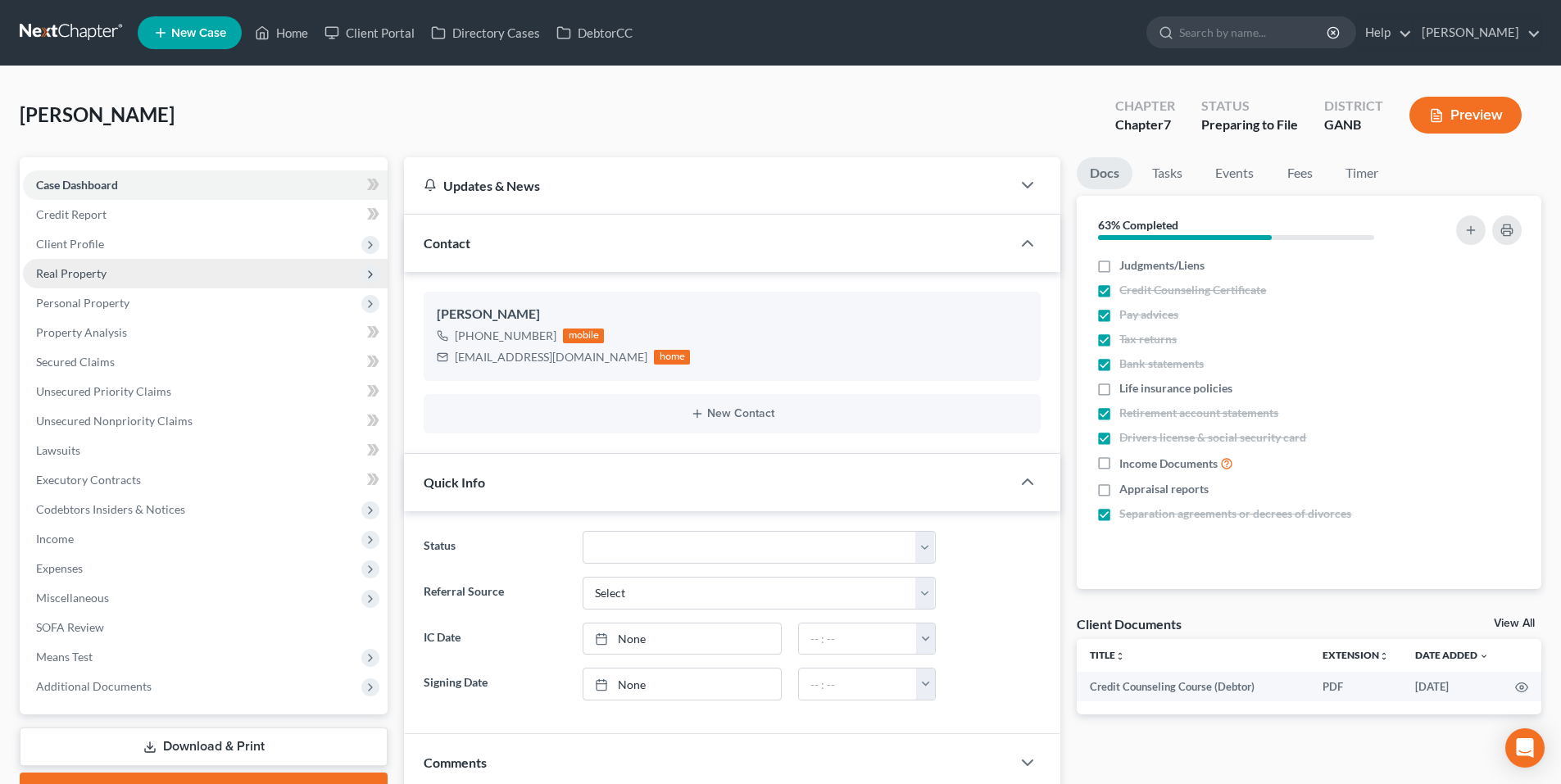
click at [75, 276] on span "Real Property" at bounding box center [71, 273] width 71 height 14
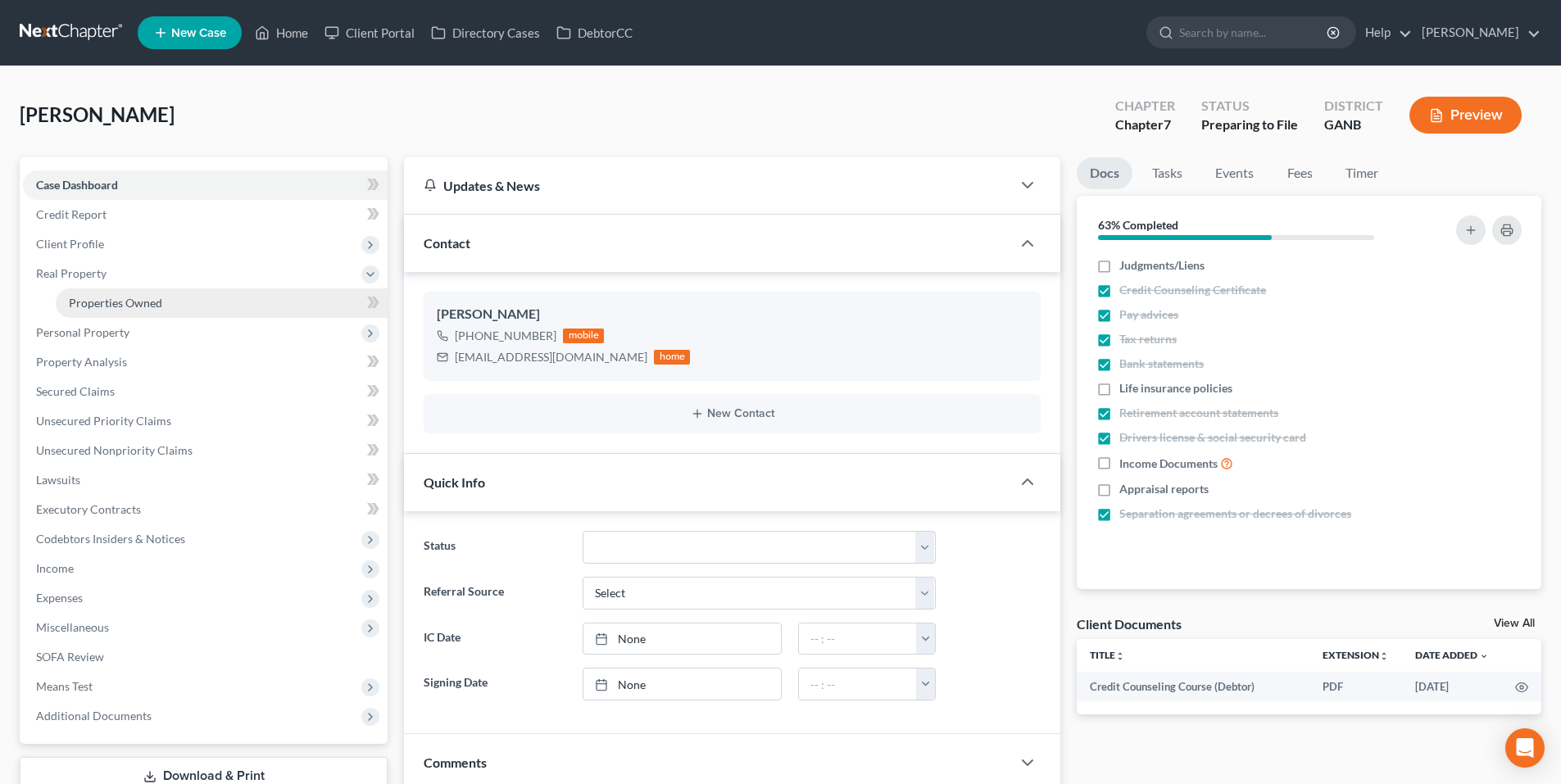
click at [85, 300] on span "Properties Owned" at bounding box center [116, 302] width 93 height 14
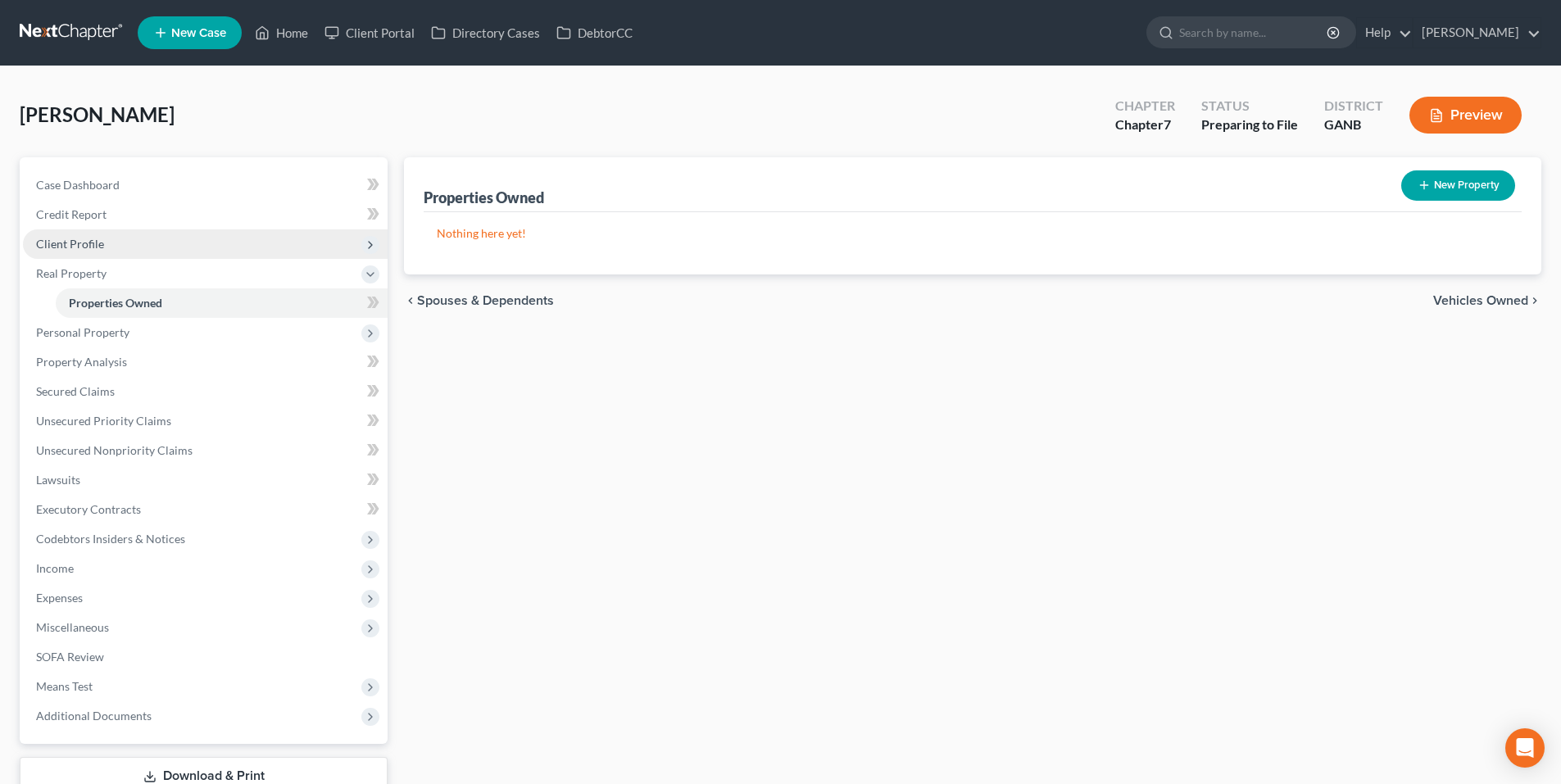
click at [72, 246] on span "Client Profile" at bounding box center [70, 244] width 68 height 14
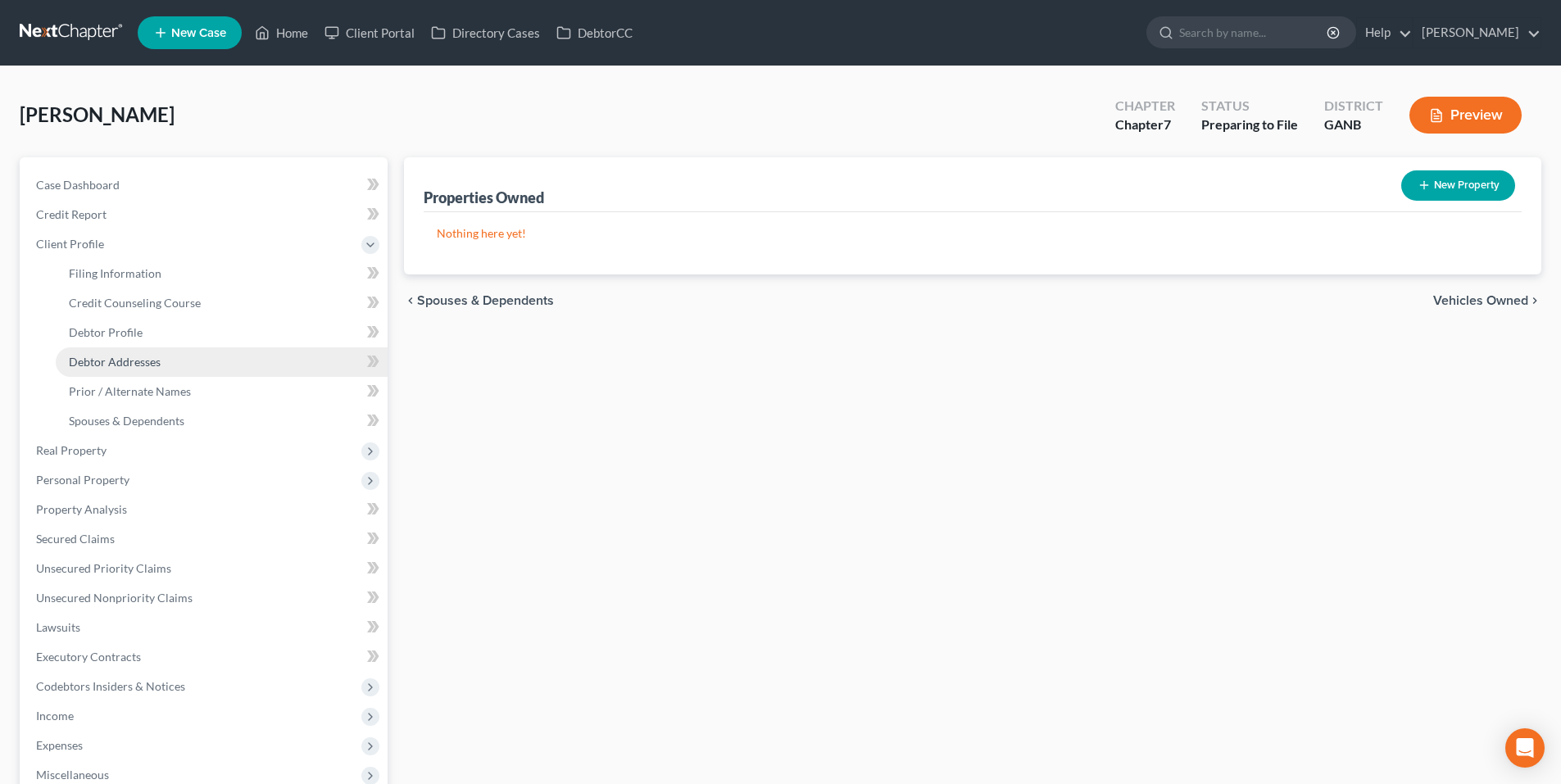
click at [97, 361] on span "Debtor Addresses" at bounding box center [115, 361] width 92 height 14
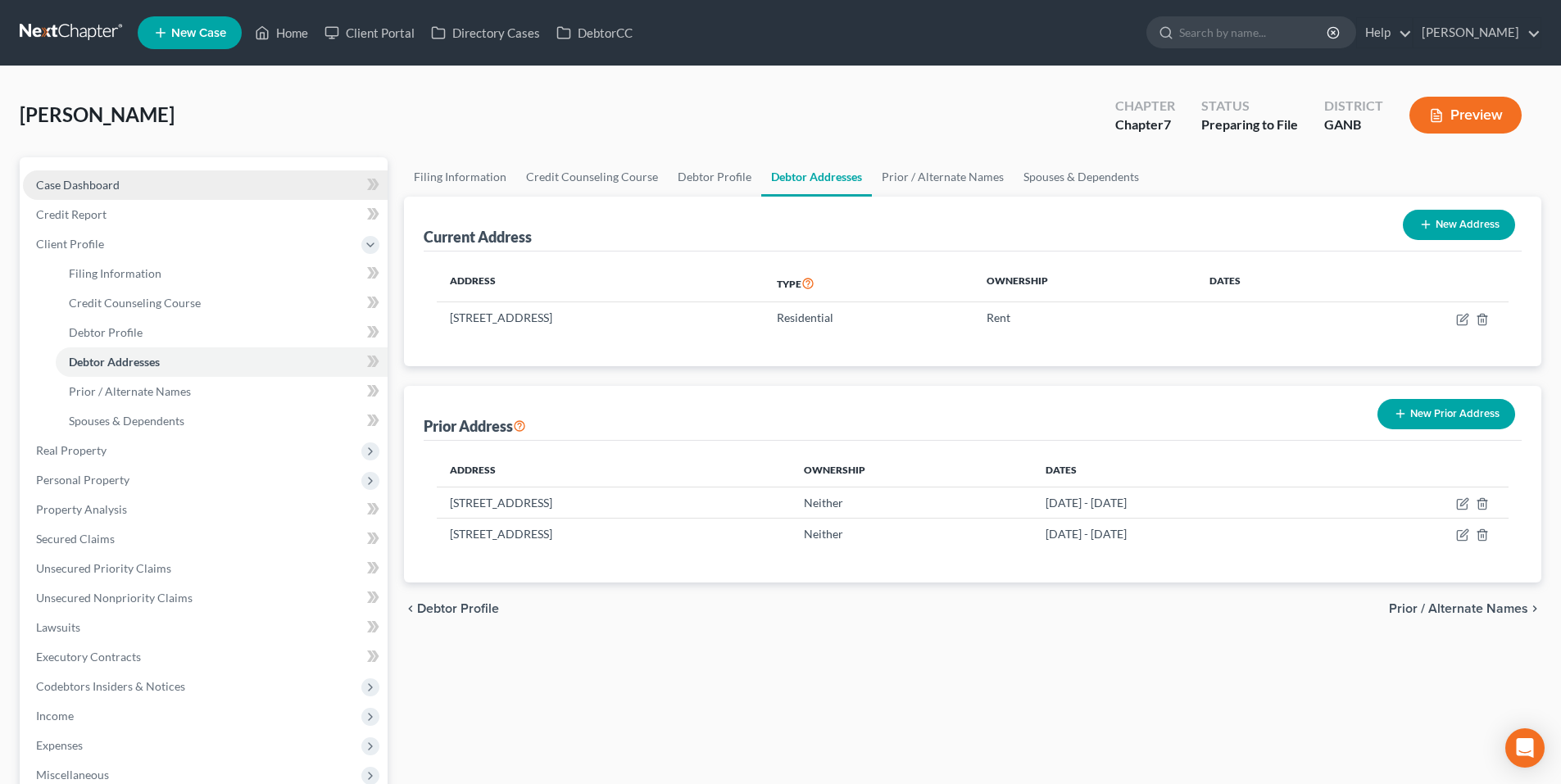
click at [95, 184] on span "Case Dashboard" at bounding box center [77, 185] width 83 height 14
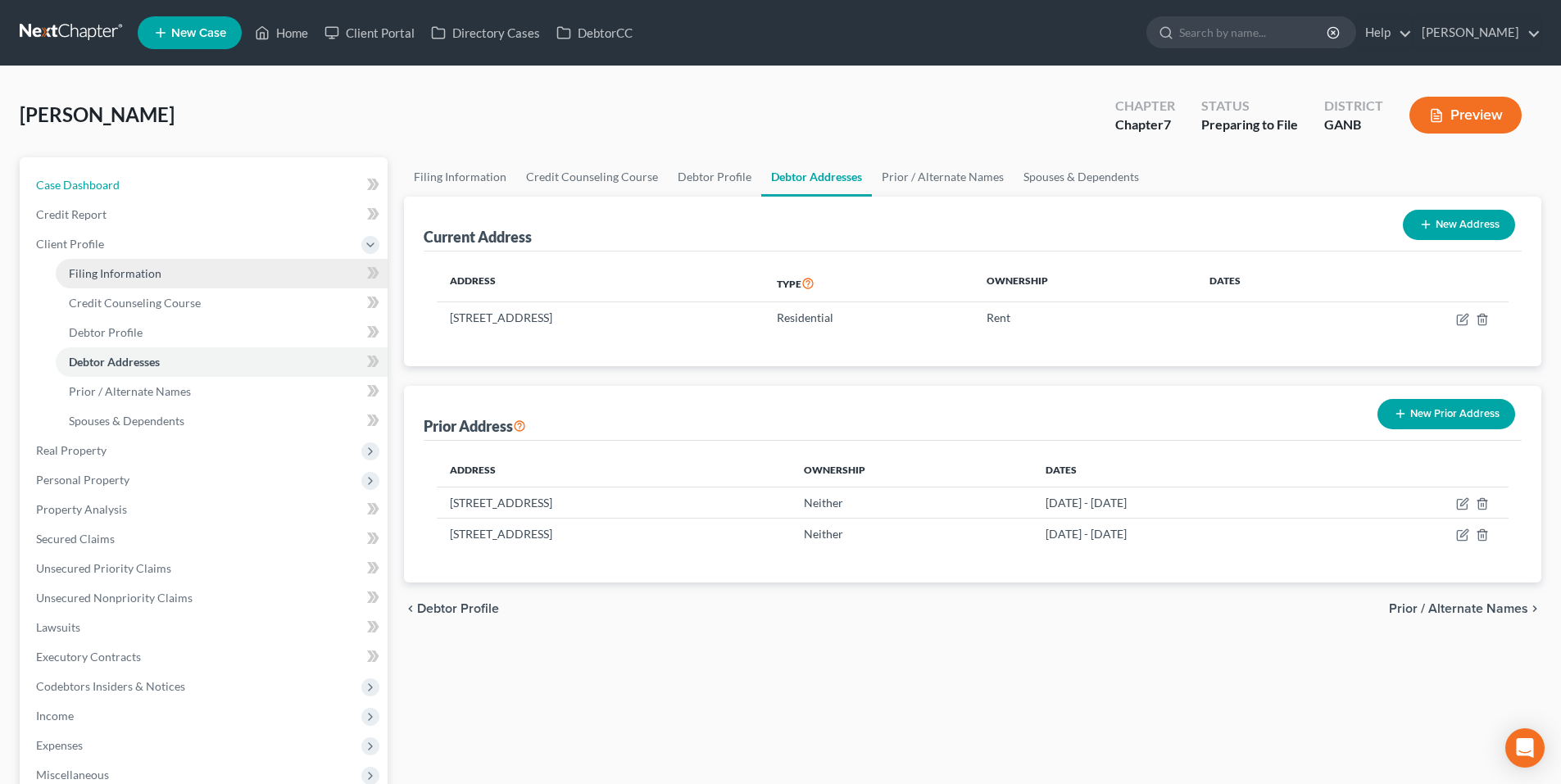
select select "17"
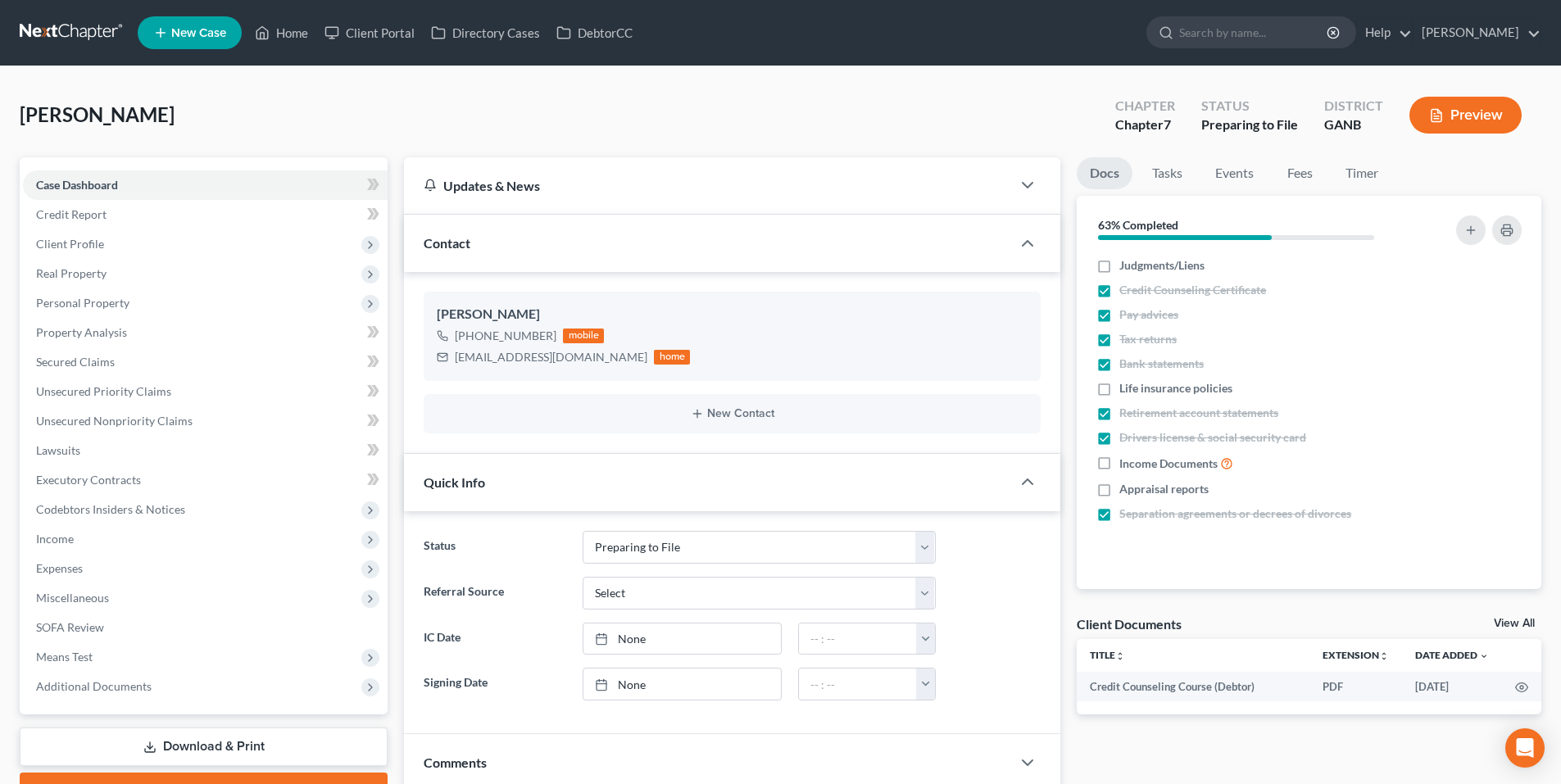
click at [74, 28] on link at bounding box center [72, 32] width 105 height 29
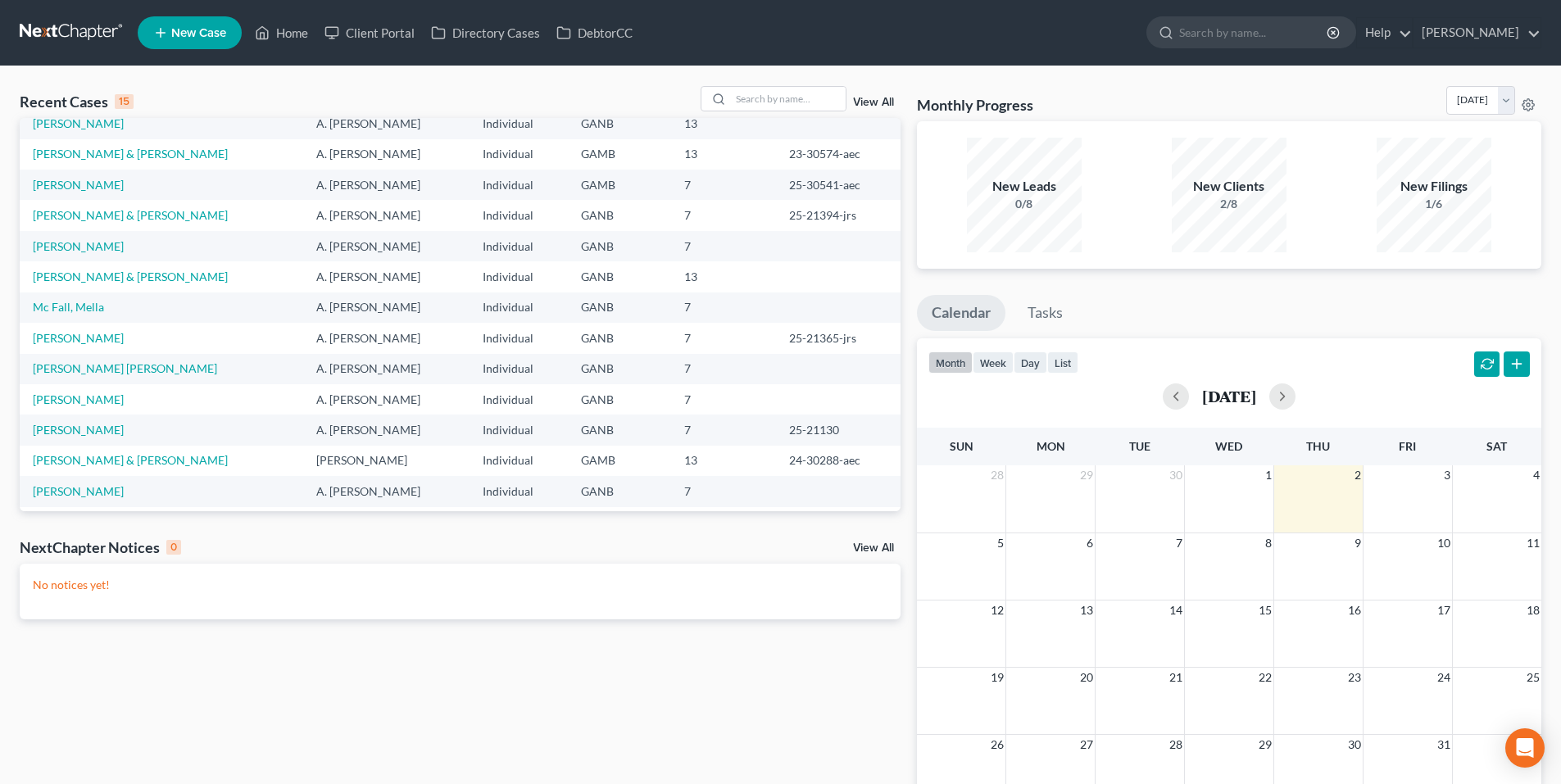
scroll to position [112, 0]
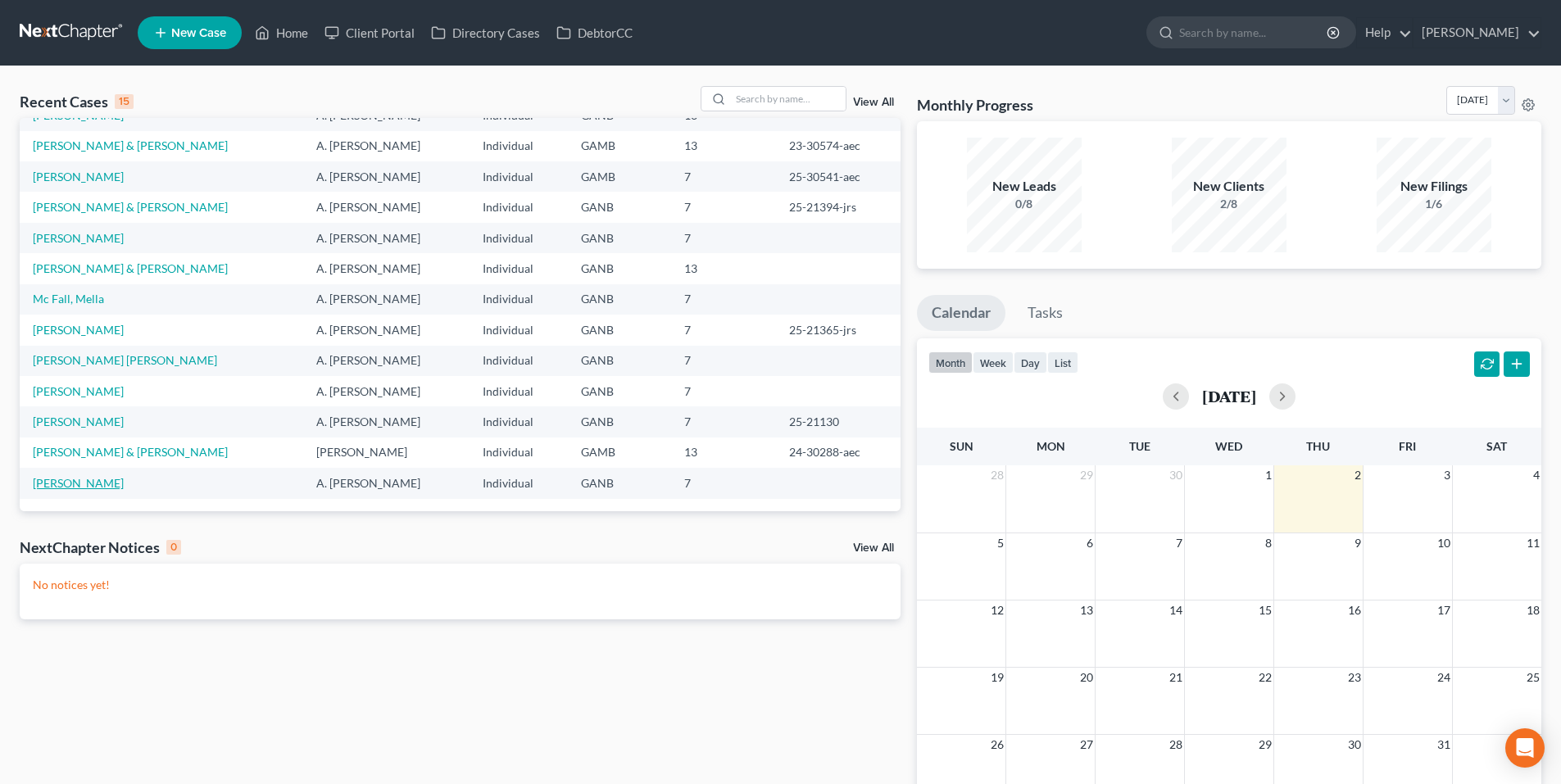
click at [80, 479] on link "[PERSON_NAME]" at bounding box center [77, 483] width 91 height 14
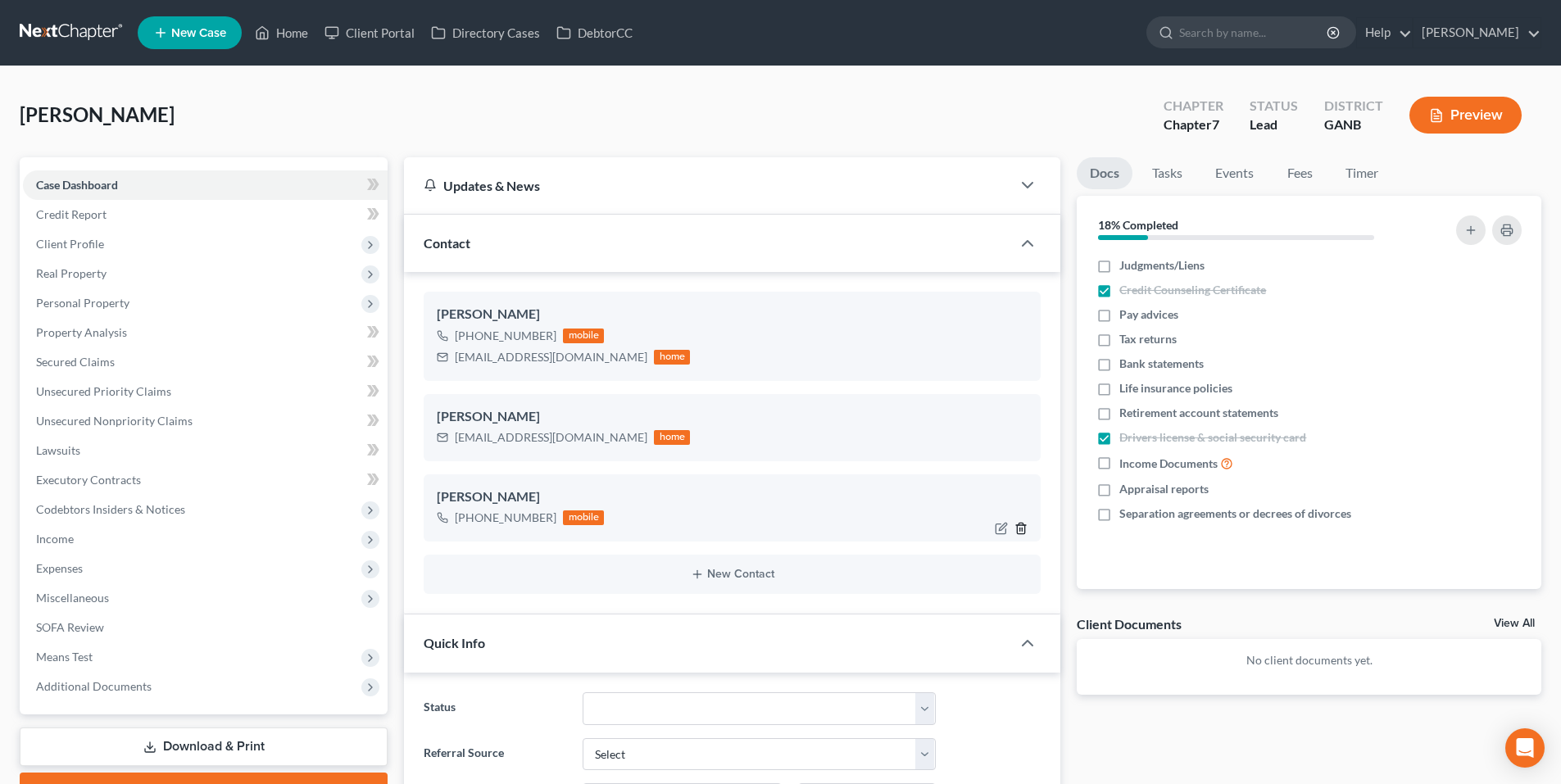
click at [1023, 530] on line "button" at bounding box center [1023, 530] width 0 height 3
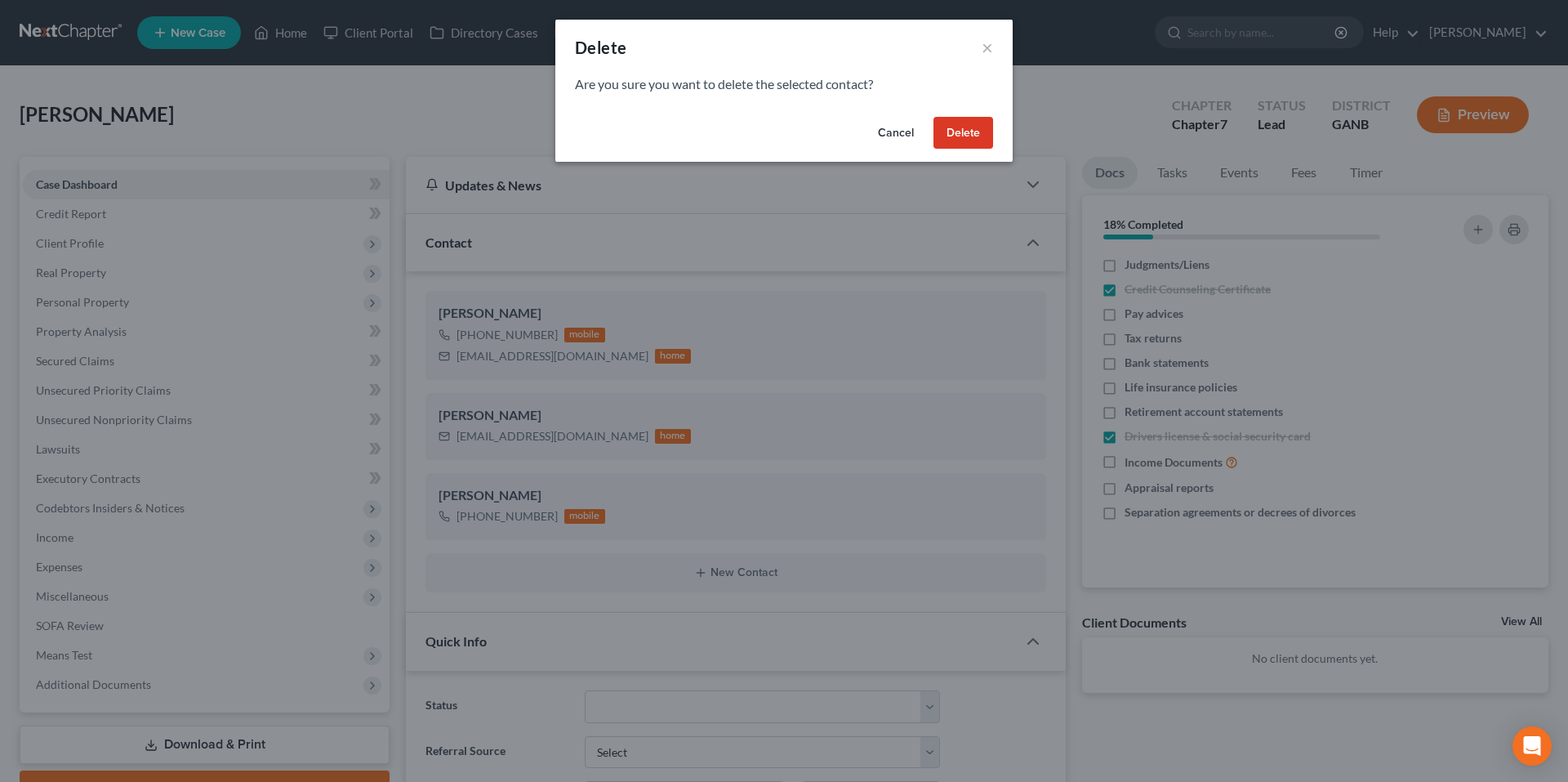
click at [963, 137] on button "Delete" at bounding box center [963, 133] width 60 height 32
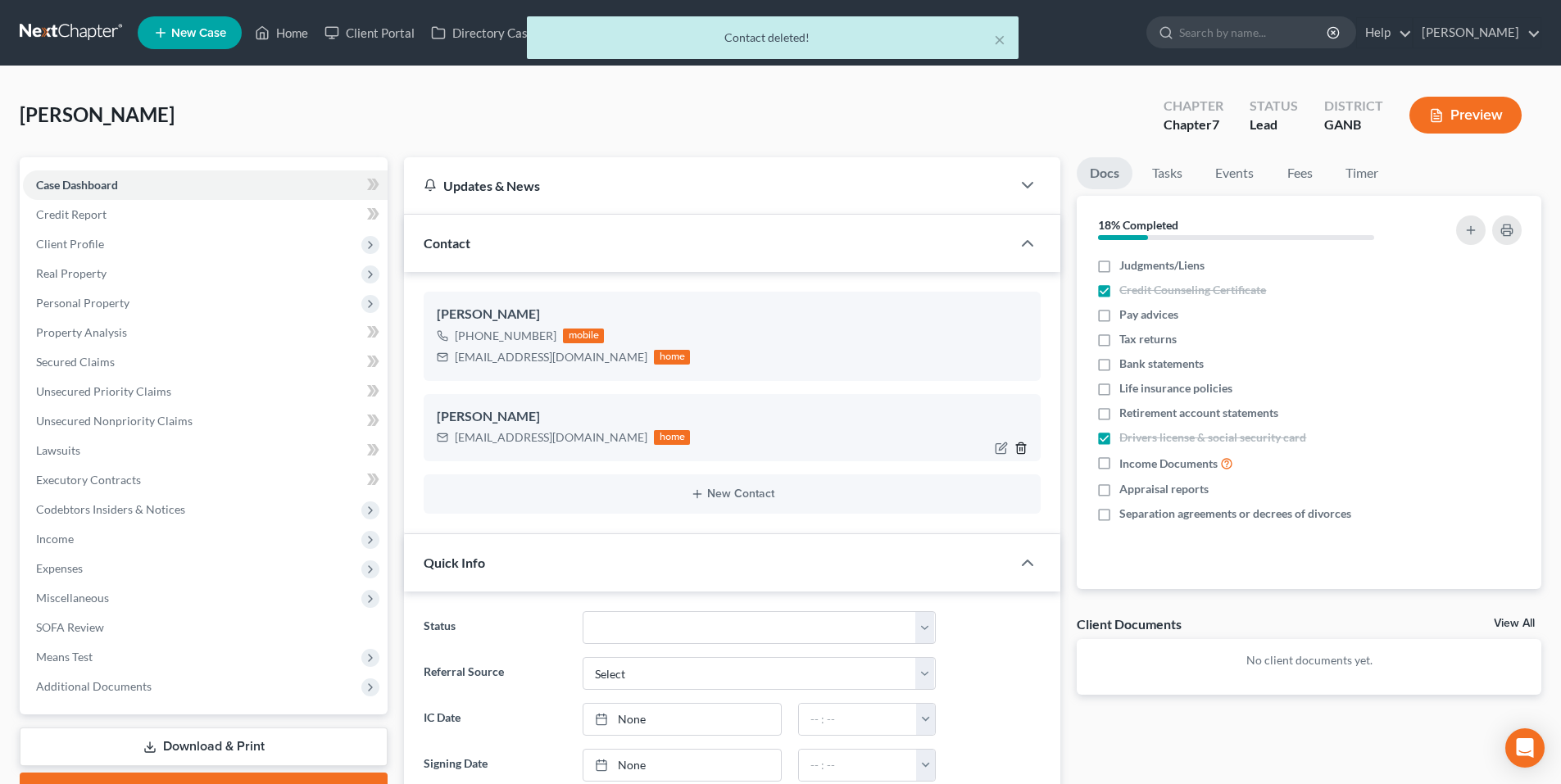
click at [1017, 444] on icon "button" at bounding box center [1022, 449] width 13 height 13
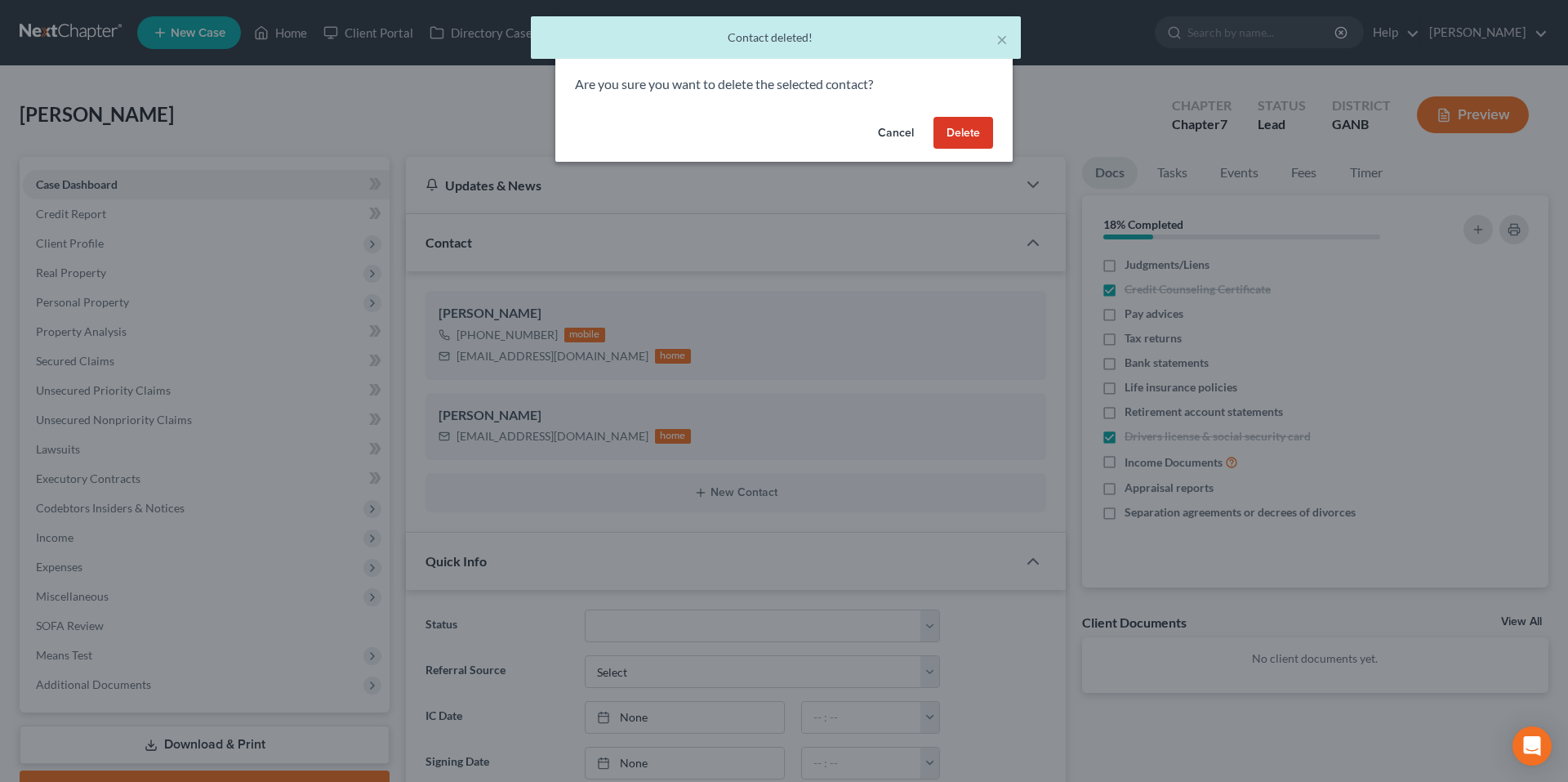
click at [964, 138] on button "Delete" at bounding box center [963, 133] width 60 height 32
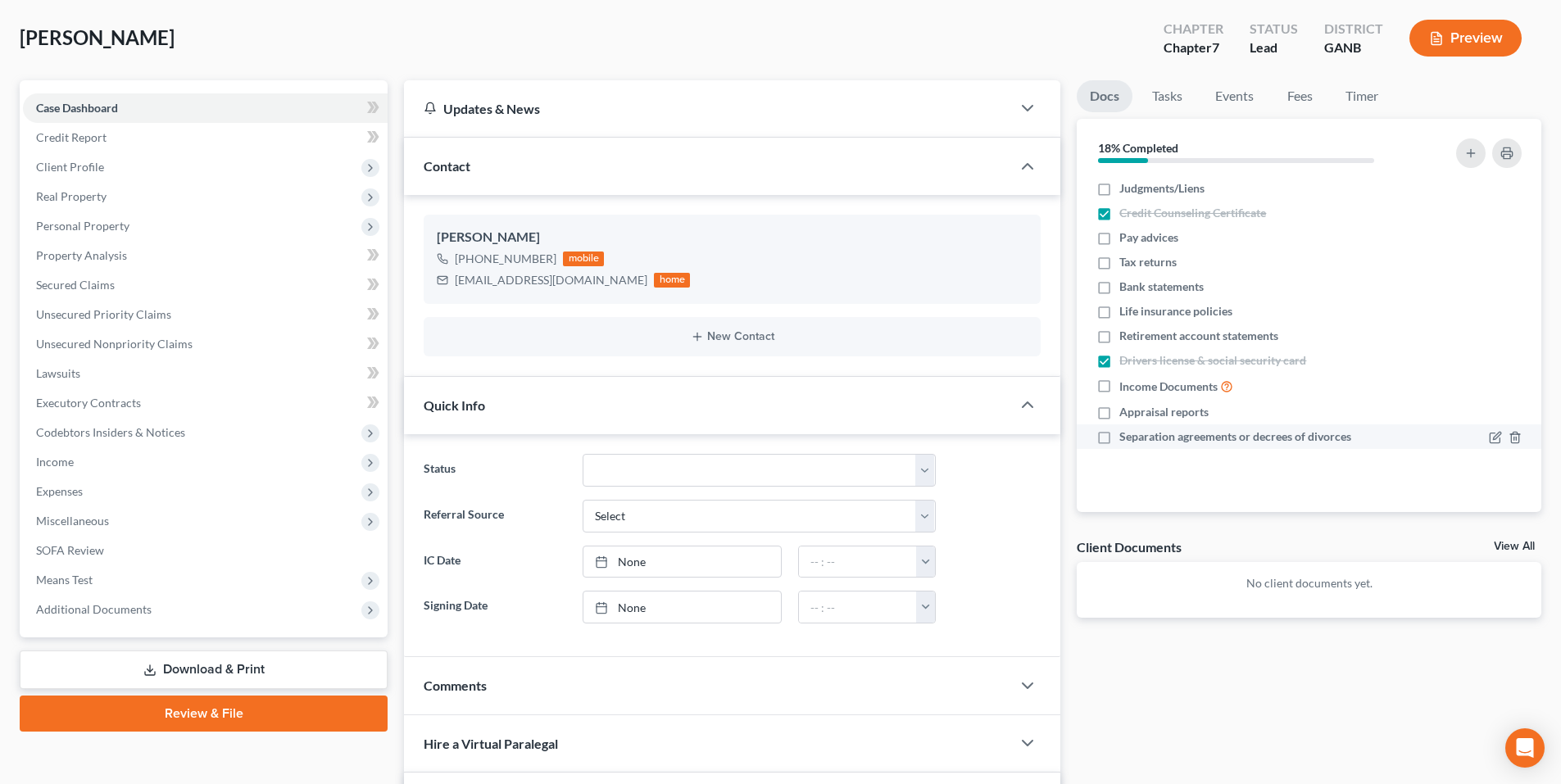
scroll to position [82, 0]
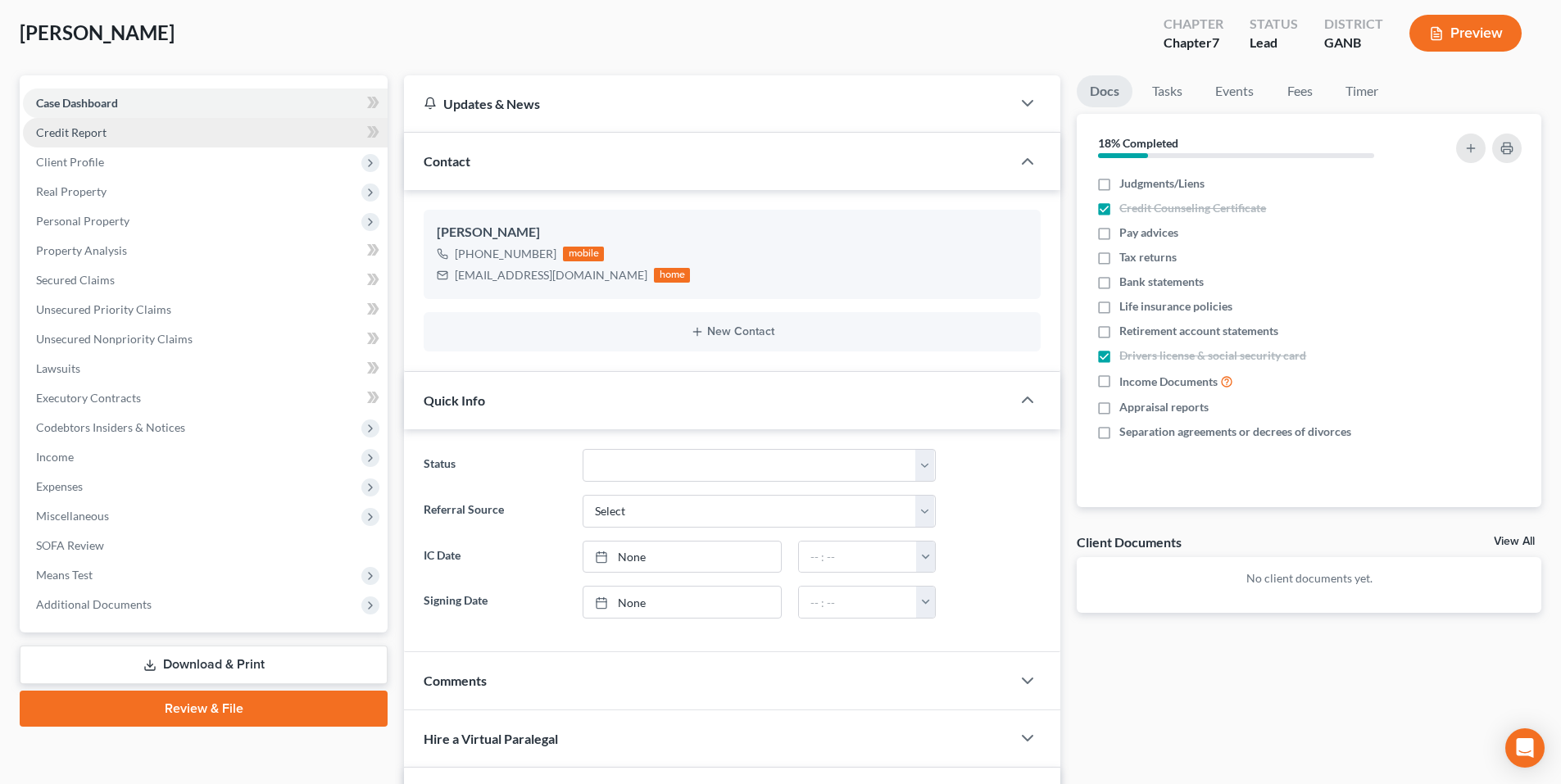
click at [172, 133] on link "Credit Report" at bounding box center [206, 132] width 365 height 29
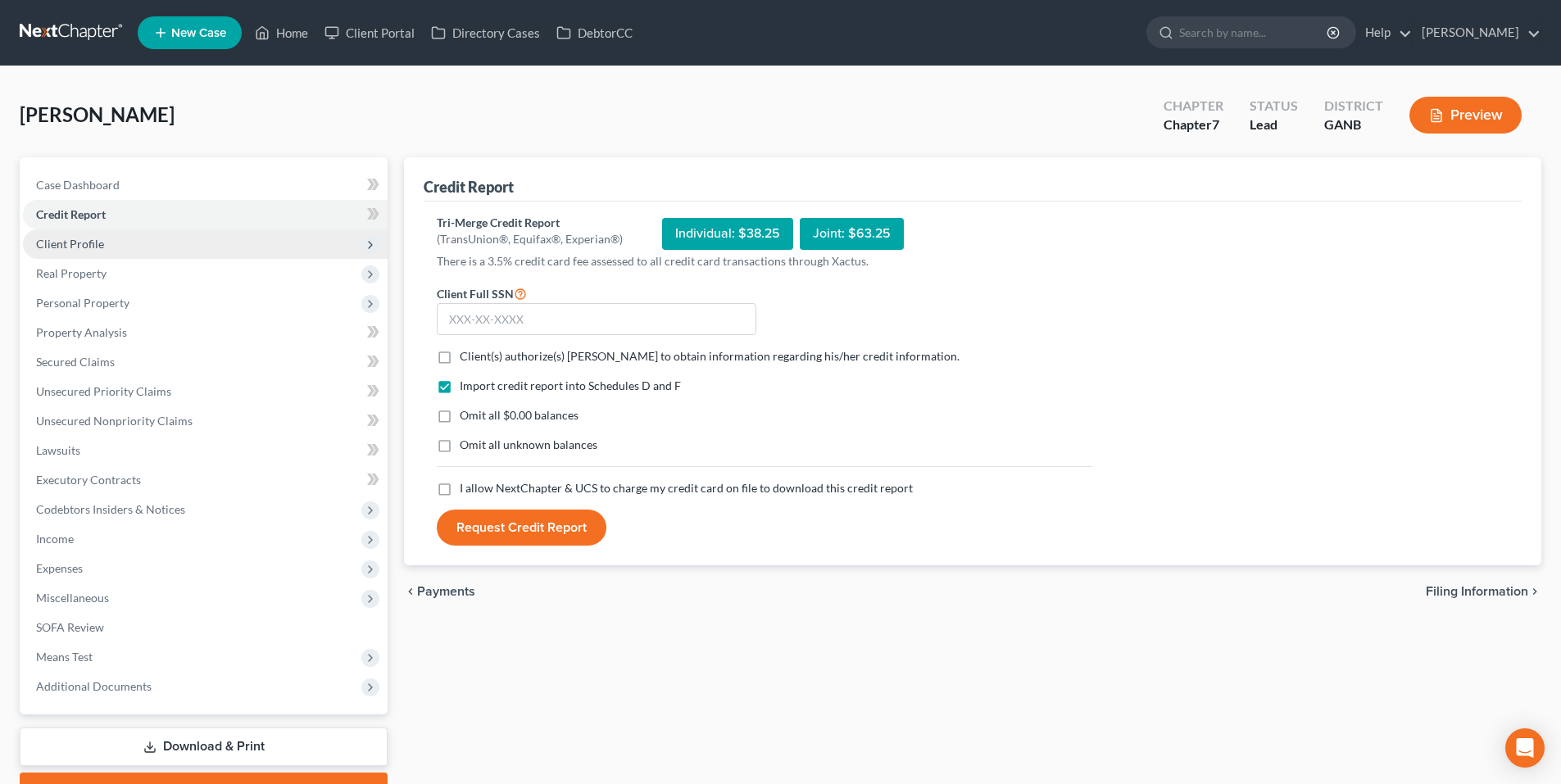
click at [77, 246] on span "Client Profile" at bounding box center [70, 244] width 68 height 14
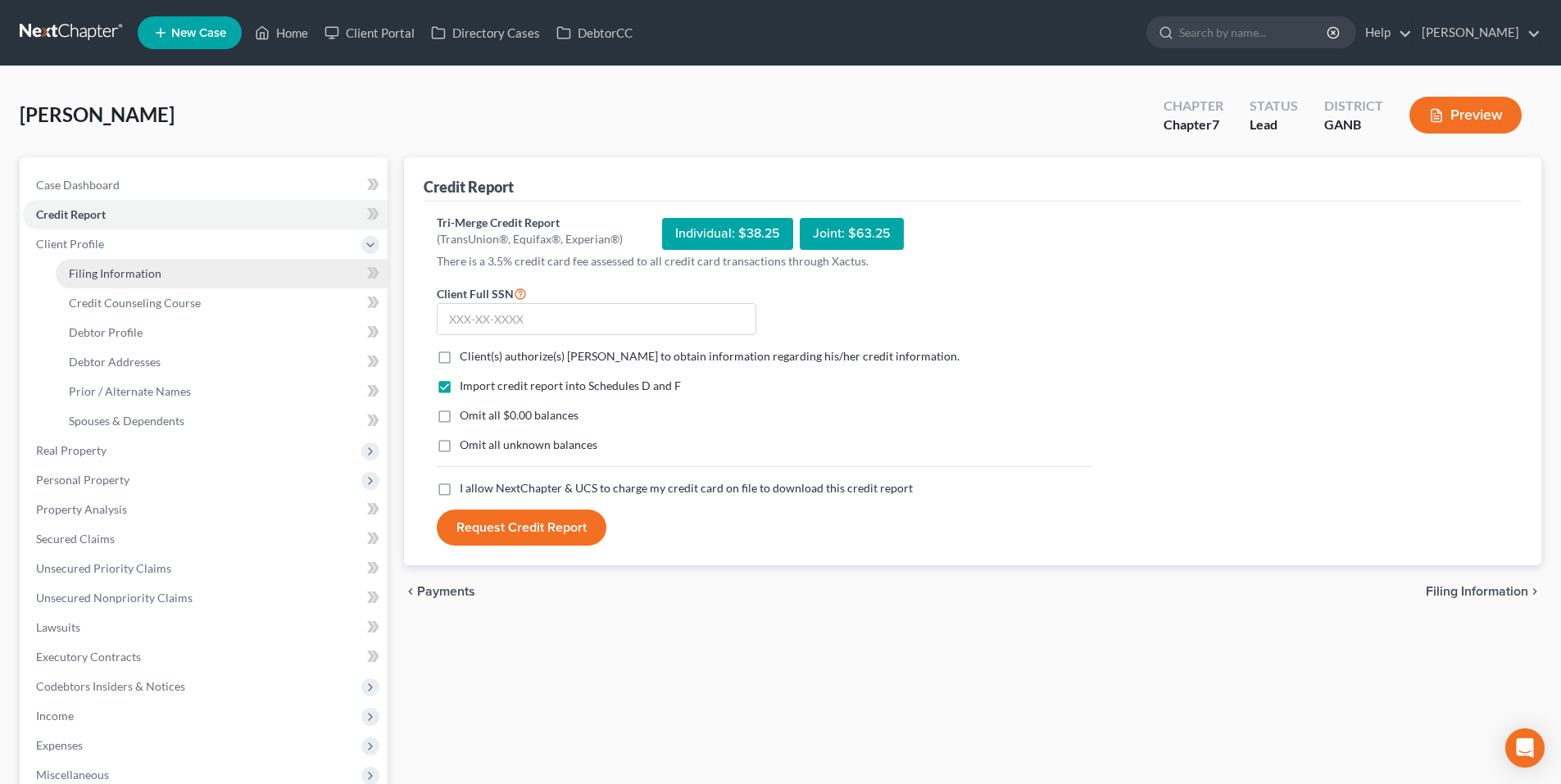
click at [77, 276] on span "Filing Information" at bounding box center [115, 273] width 92 height 14
select select "1"
select select "0"
select select "19"
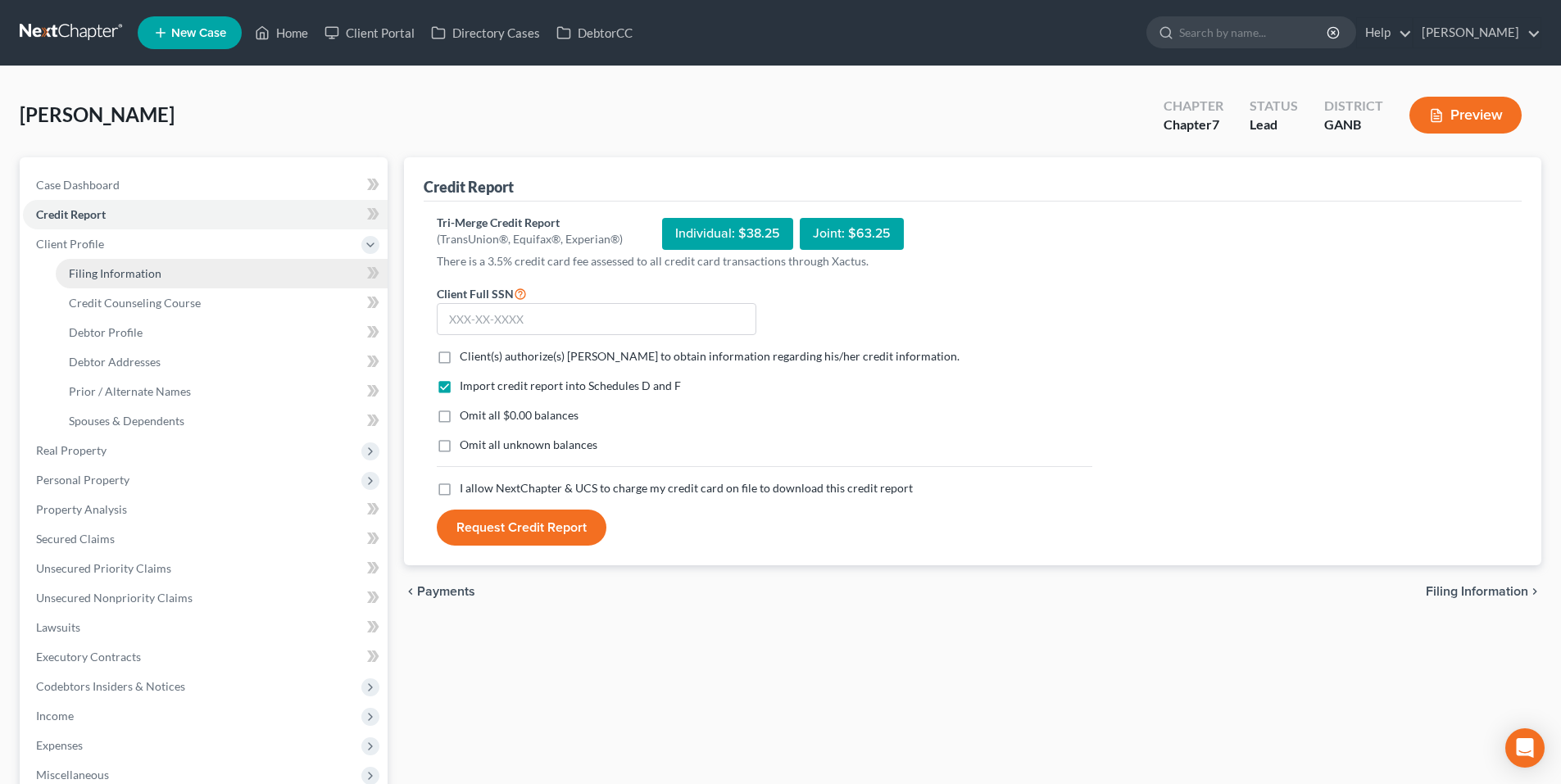
select select "2"
select select "10"
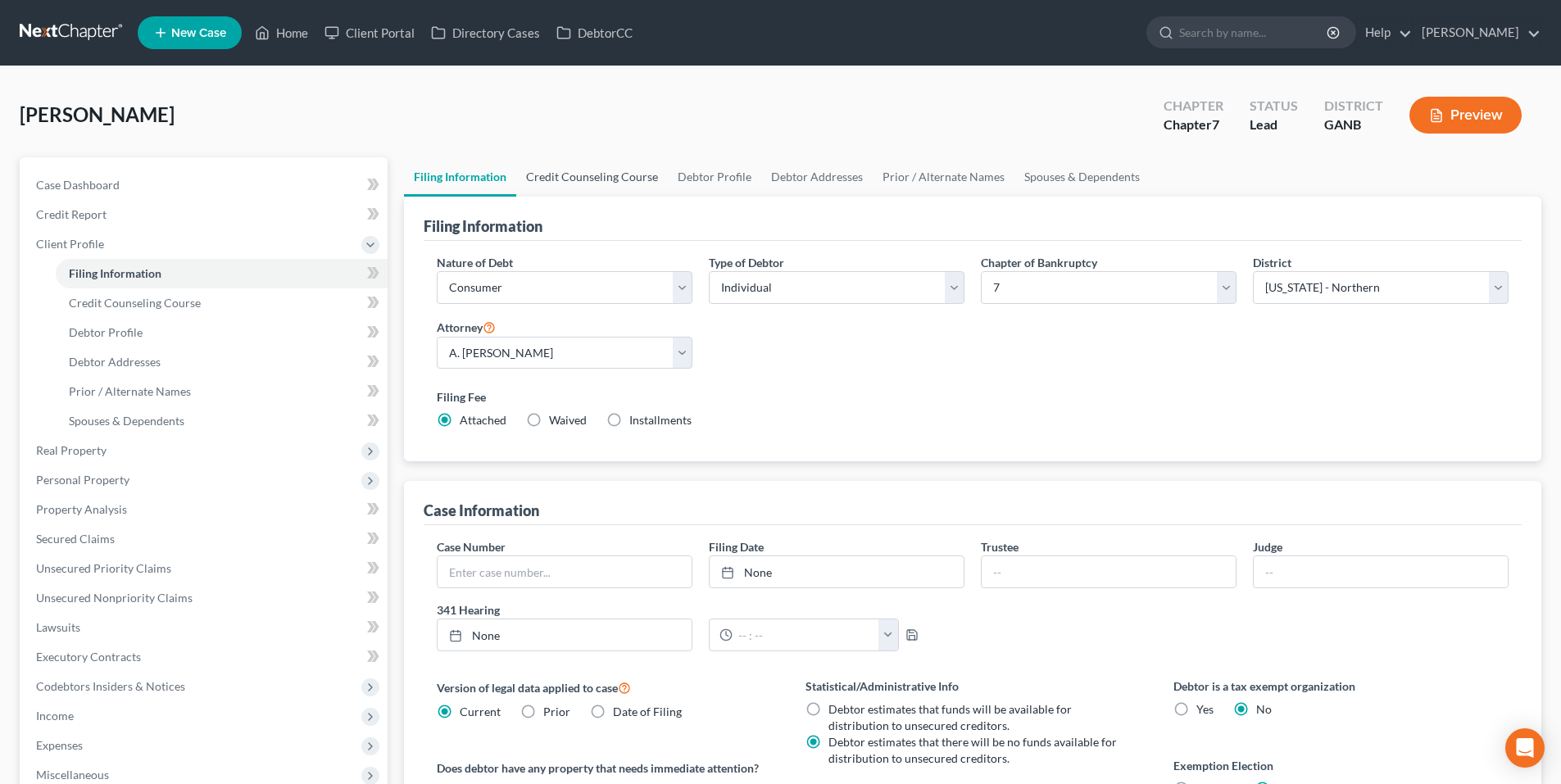
click at [563, 175] on link "Credit Counseling Course" at bounding box center [592, 176] width 152 height 39
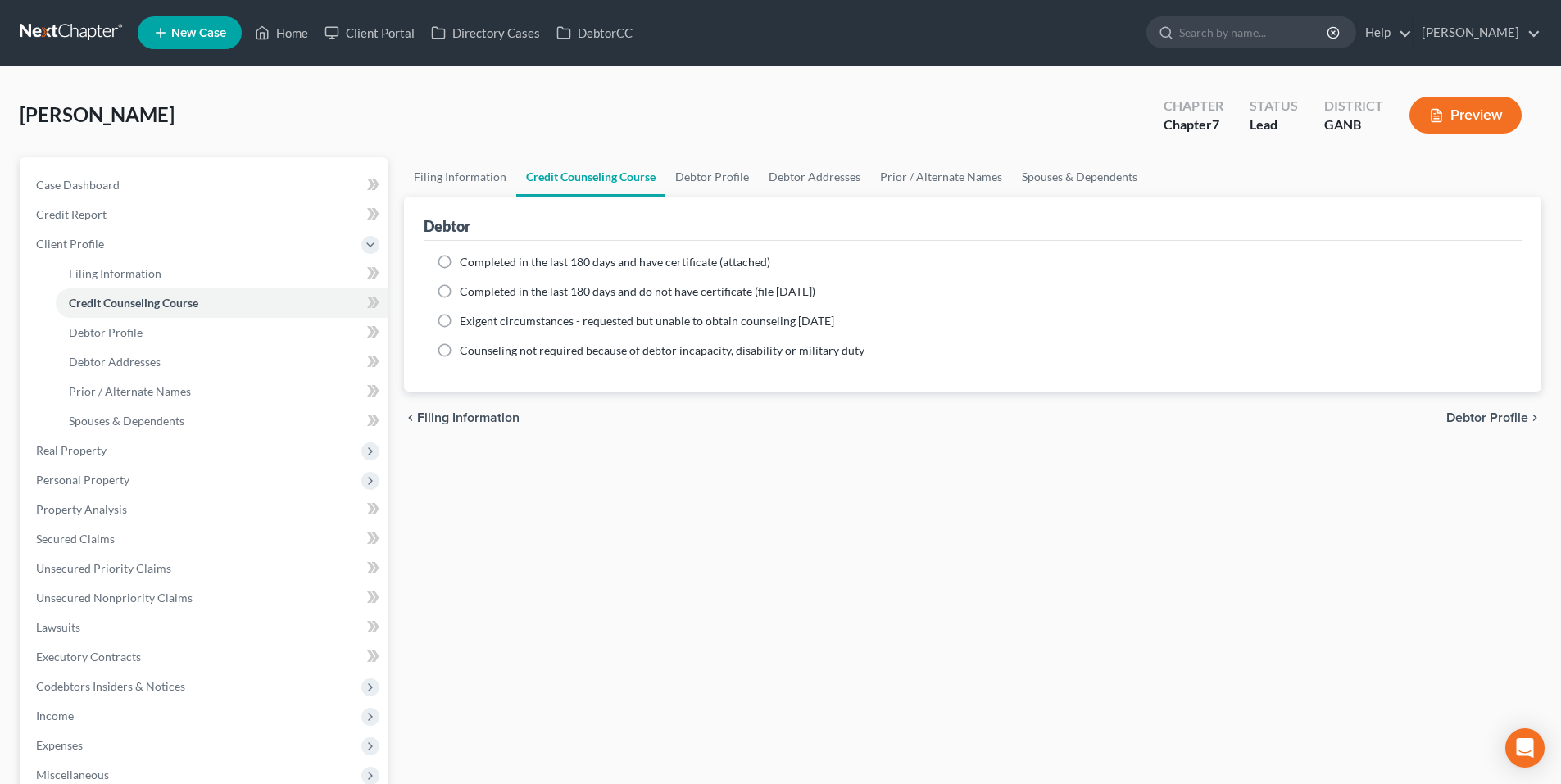
click at [460, 262] on label "Completed in the last 180 days and have certificate (attached)" at bounding box center [614, 262] width 311 height 17
click at [466, 262] on input "Completed in the last 180 days and have certificate (attached)" at bounding box center [471, 259] width 11 height 11
radio input "true"
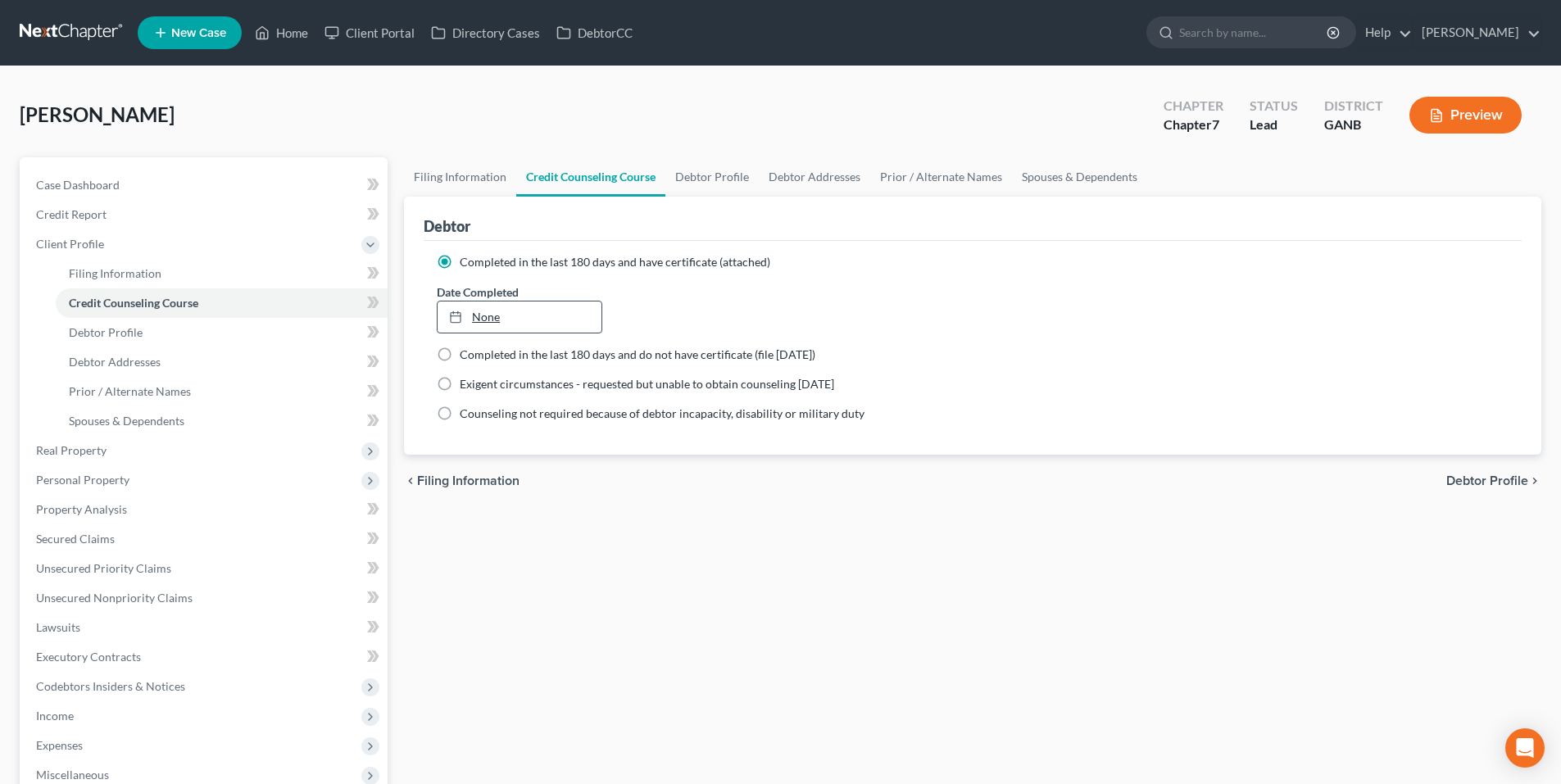
click at [521, 322] on link "None" at bounding box center [520, 316] width 163 height 31
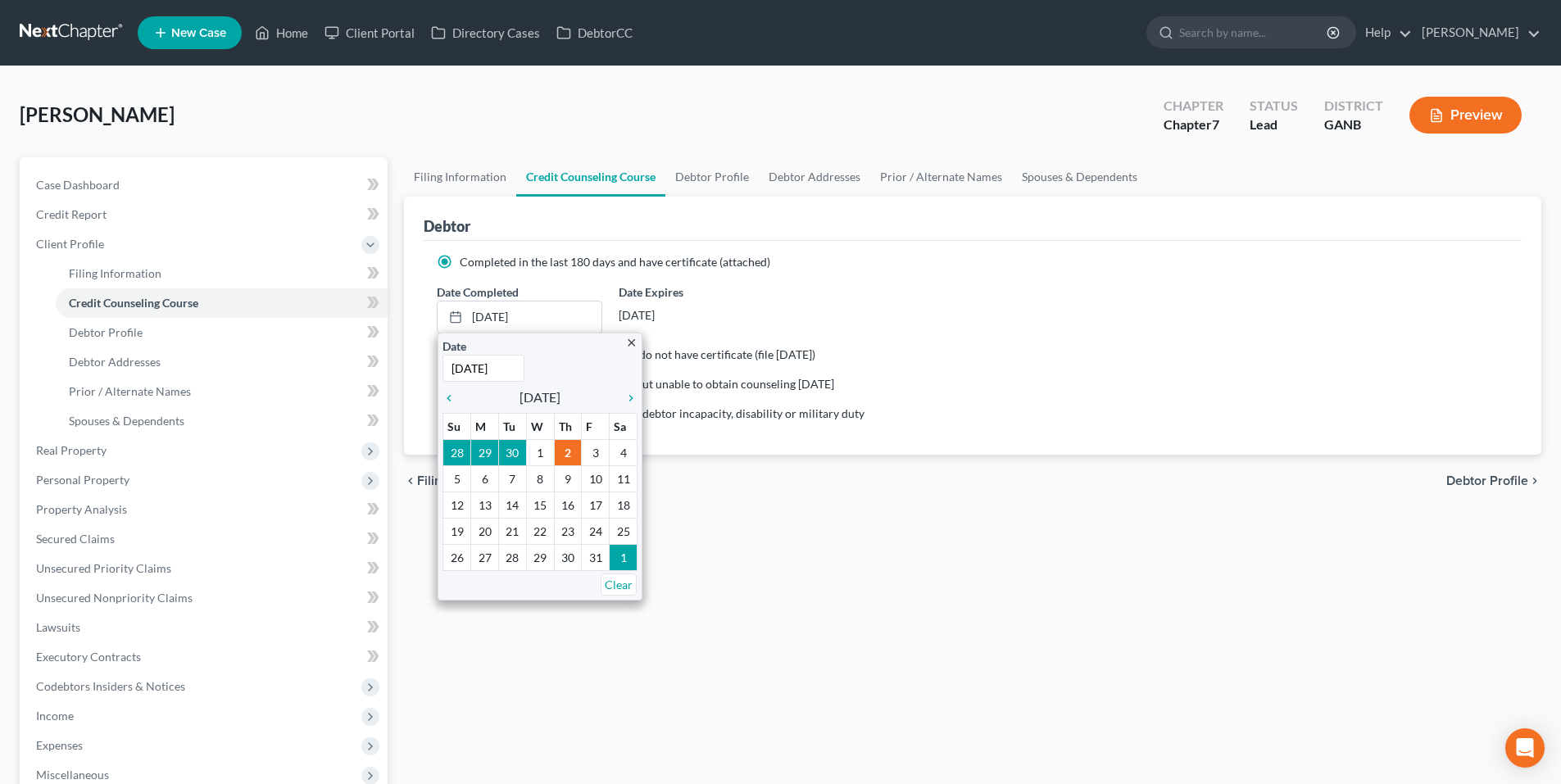
type input "[DATE]"
click at [1010, 272] on ng-include "Completed in the last 180 days and have certificate (attached) Date Completed […" at bounding box center [973, 338] width 1072 height 168
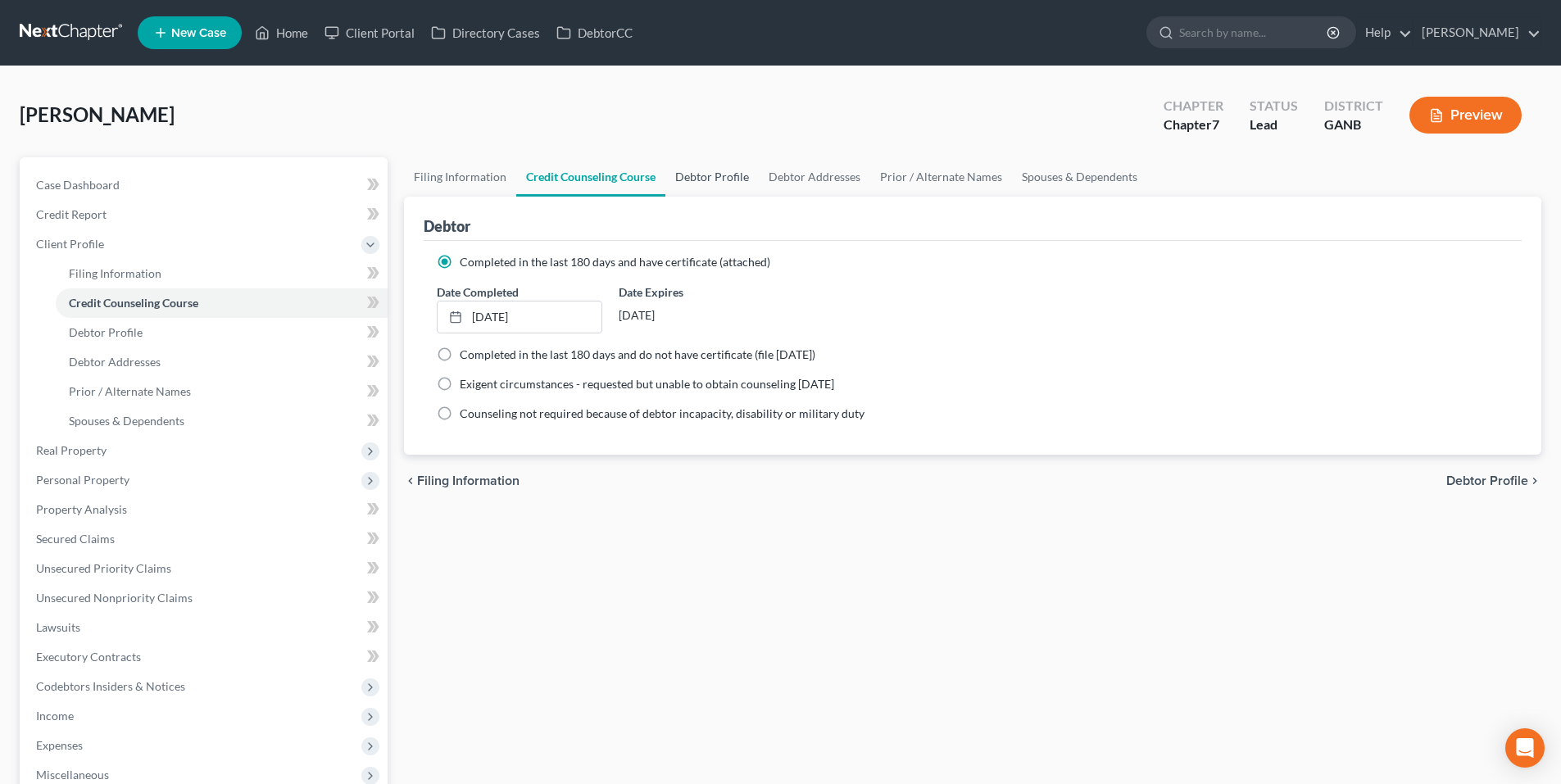
click at [699, 167] on link "Debtor Profile" at bounding box center [712, 176] width 93 height 39
select select "4"
select select "0"
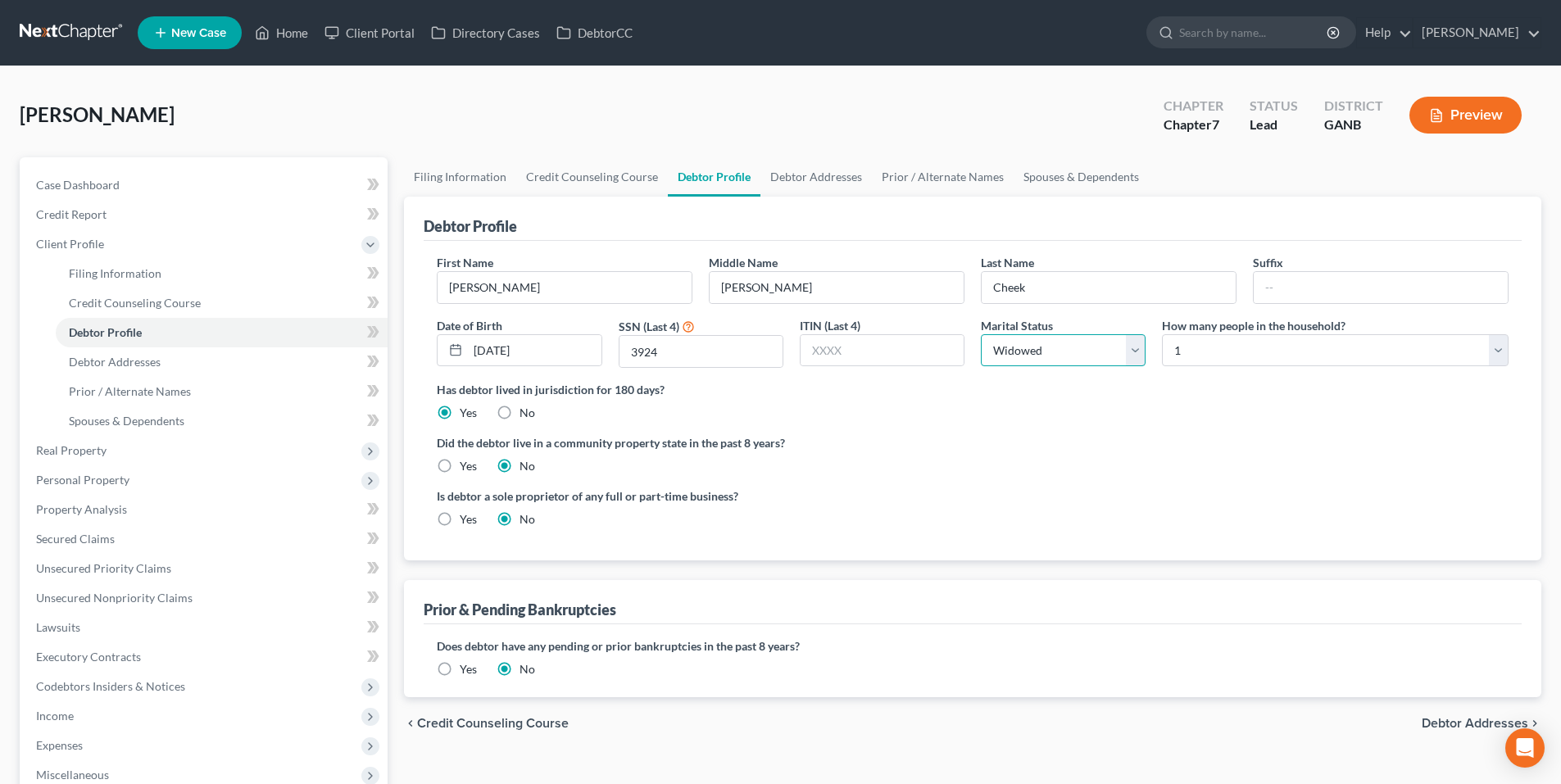
click at [1045, 340] on select "Select Single Married Separated Divorced Widowed" at bounding box center [1063, 350] width 165 height 32
select select "0"
click at [981, 335] on select "Select Single Married Separated Divorced Widowed" at bounding box center [1063, 350] width 165 height 32
click at [813, 176] on link "Debtor Addresses" at bounding box center [817, 176] width 112 height 39
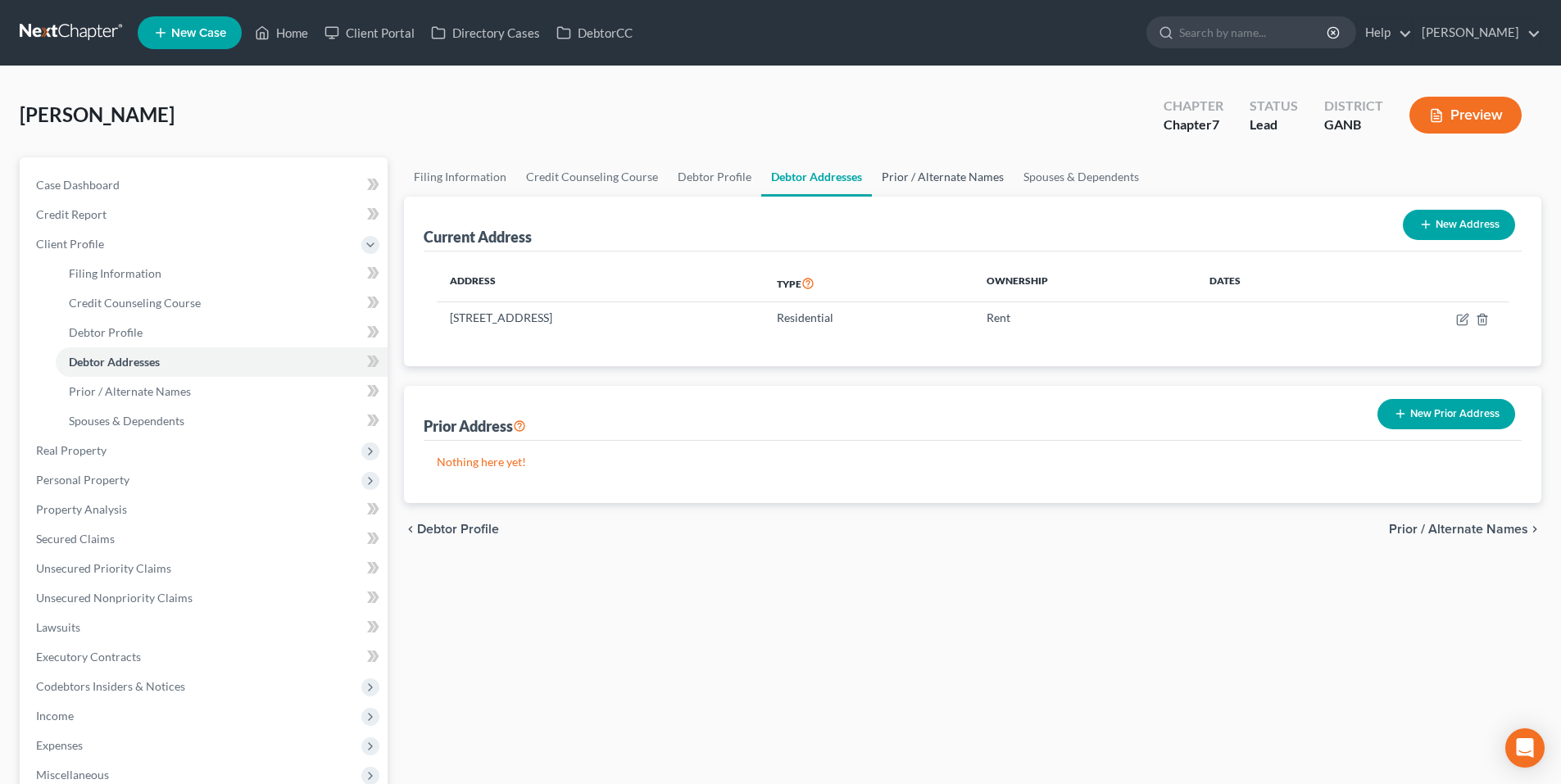
click at [917, 171] on link "Prior / Alternate Names" at bounding box center [942, 176] width 142 height 39
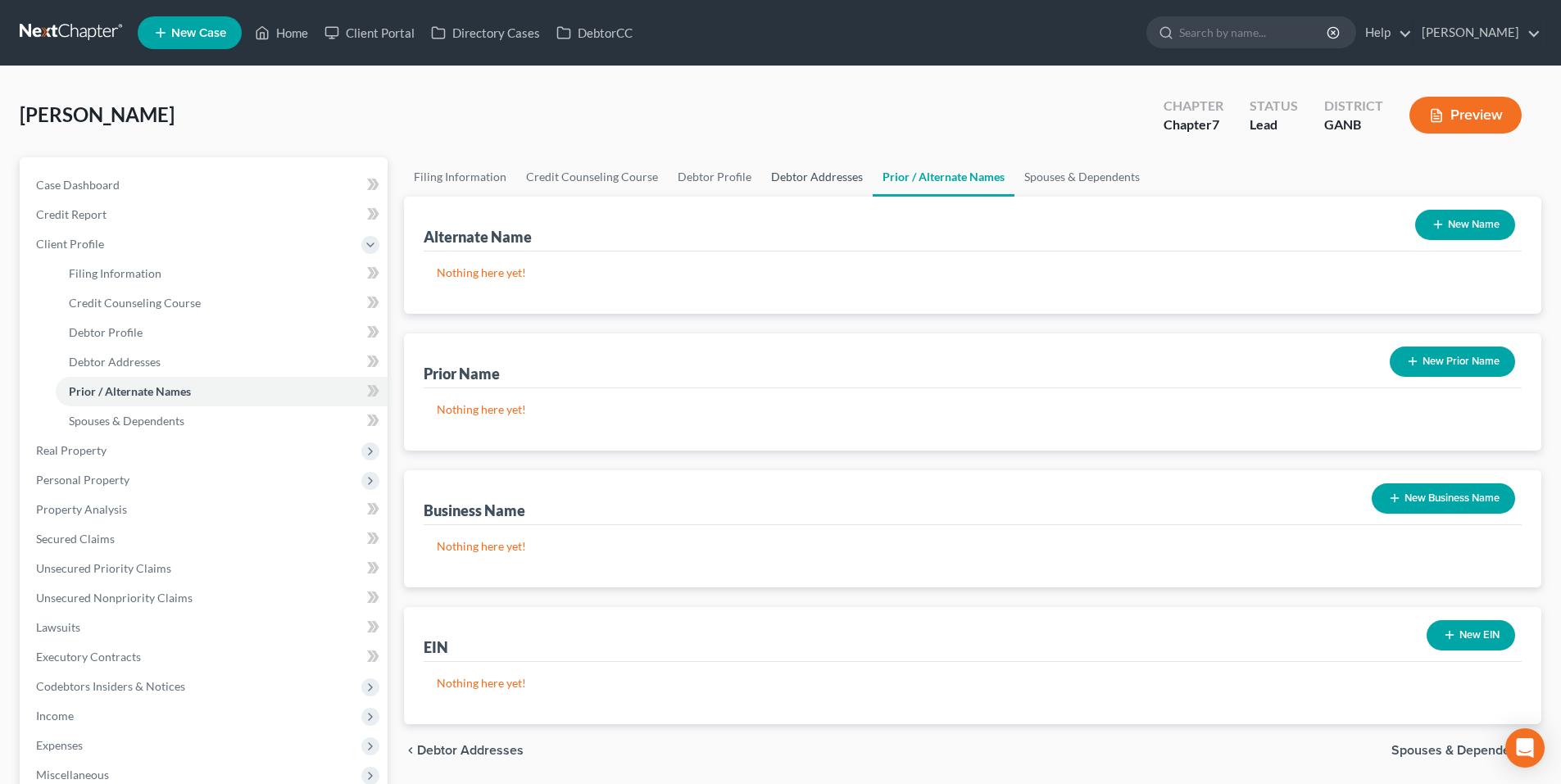
click at [793, 172] on link "Debtor Addresses" at bounding box center [818, 176] width 112 height 39
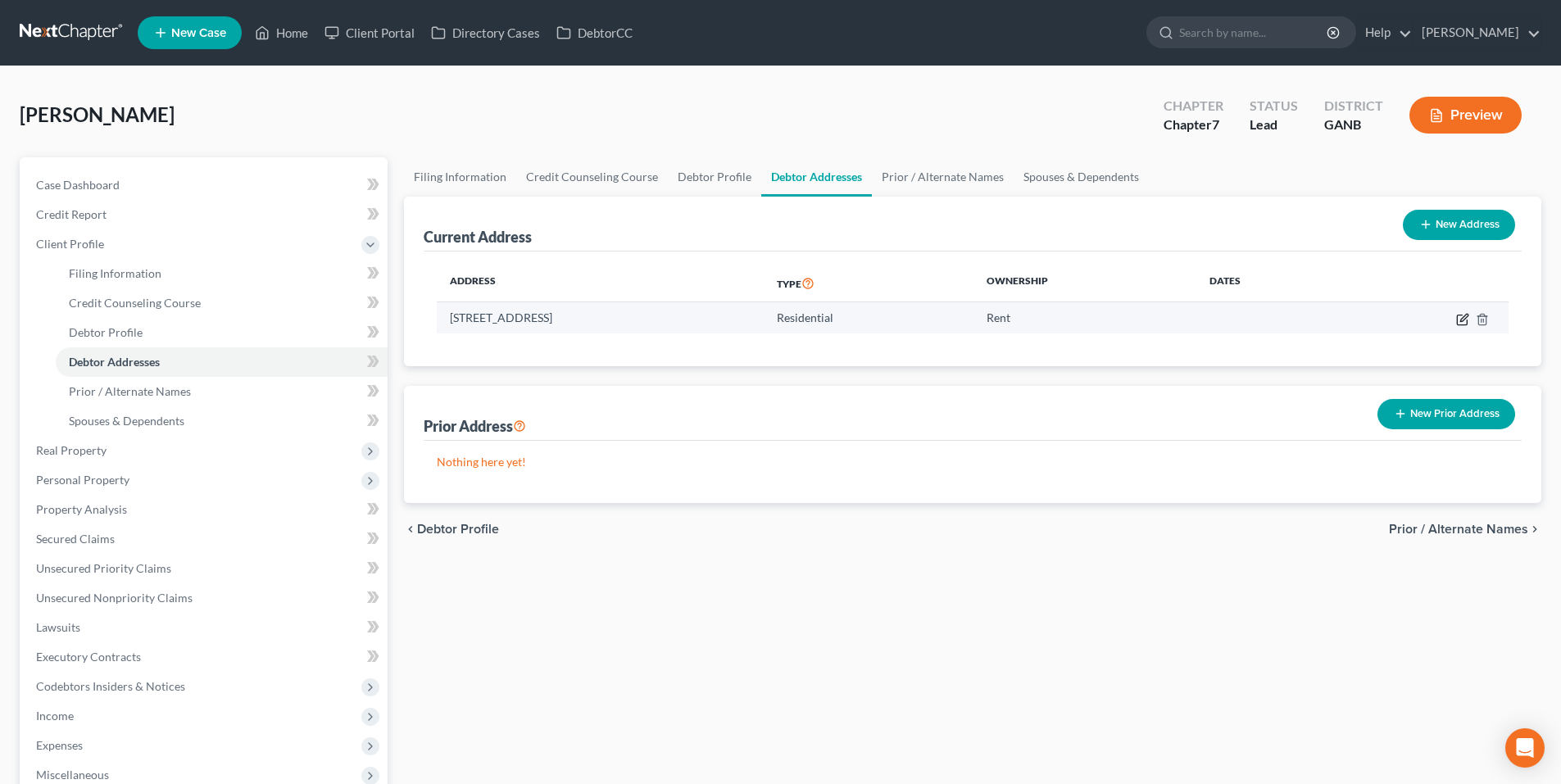
click at [1467, 315] on icon "button" at bounding box center [1463, 320] width 13 height 13
select select "10"
select select "0"
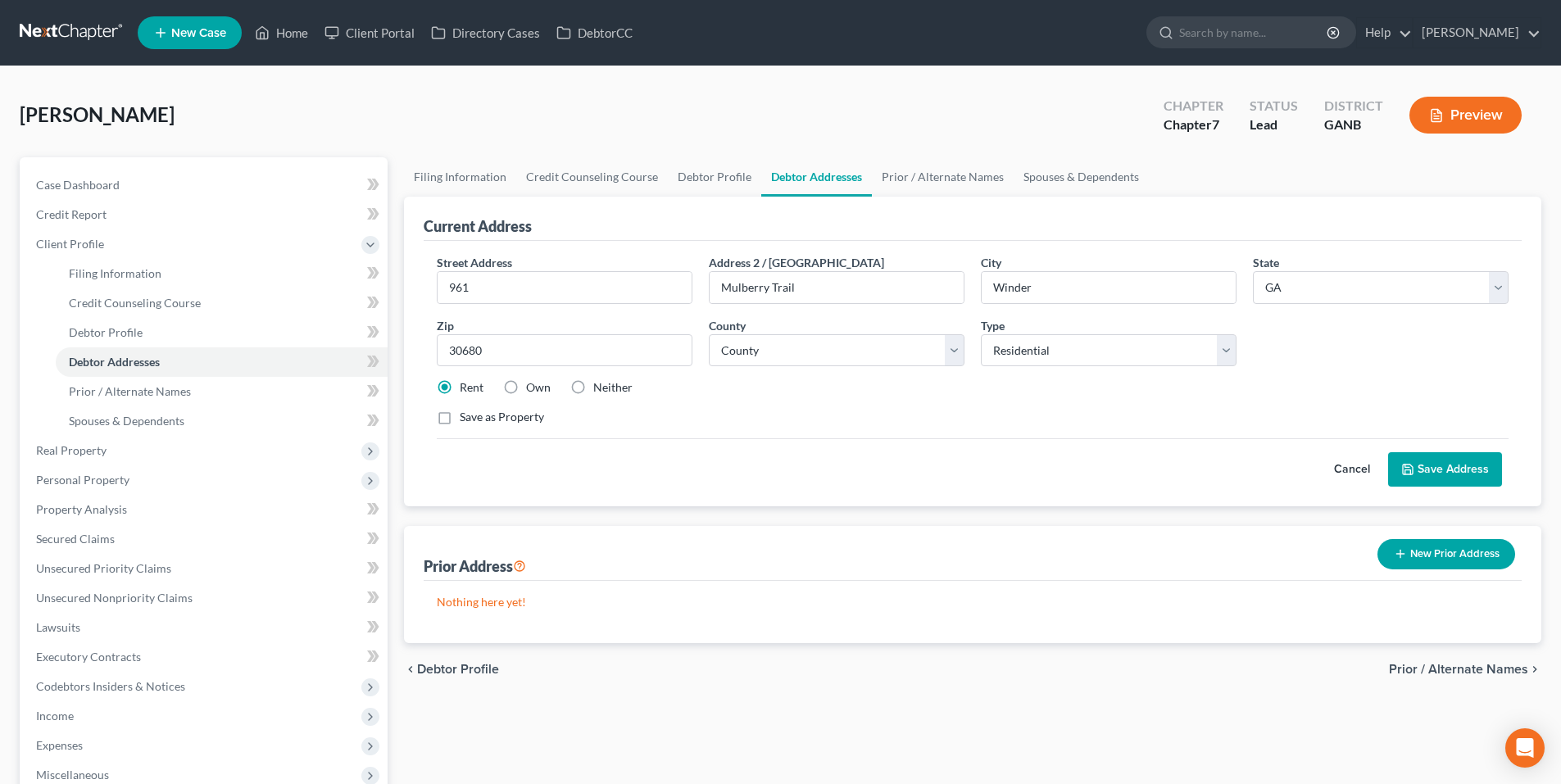
click at [1447, 478] on button "Save Address" at bounding box center [1445, 469] width 114 height 34
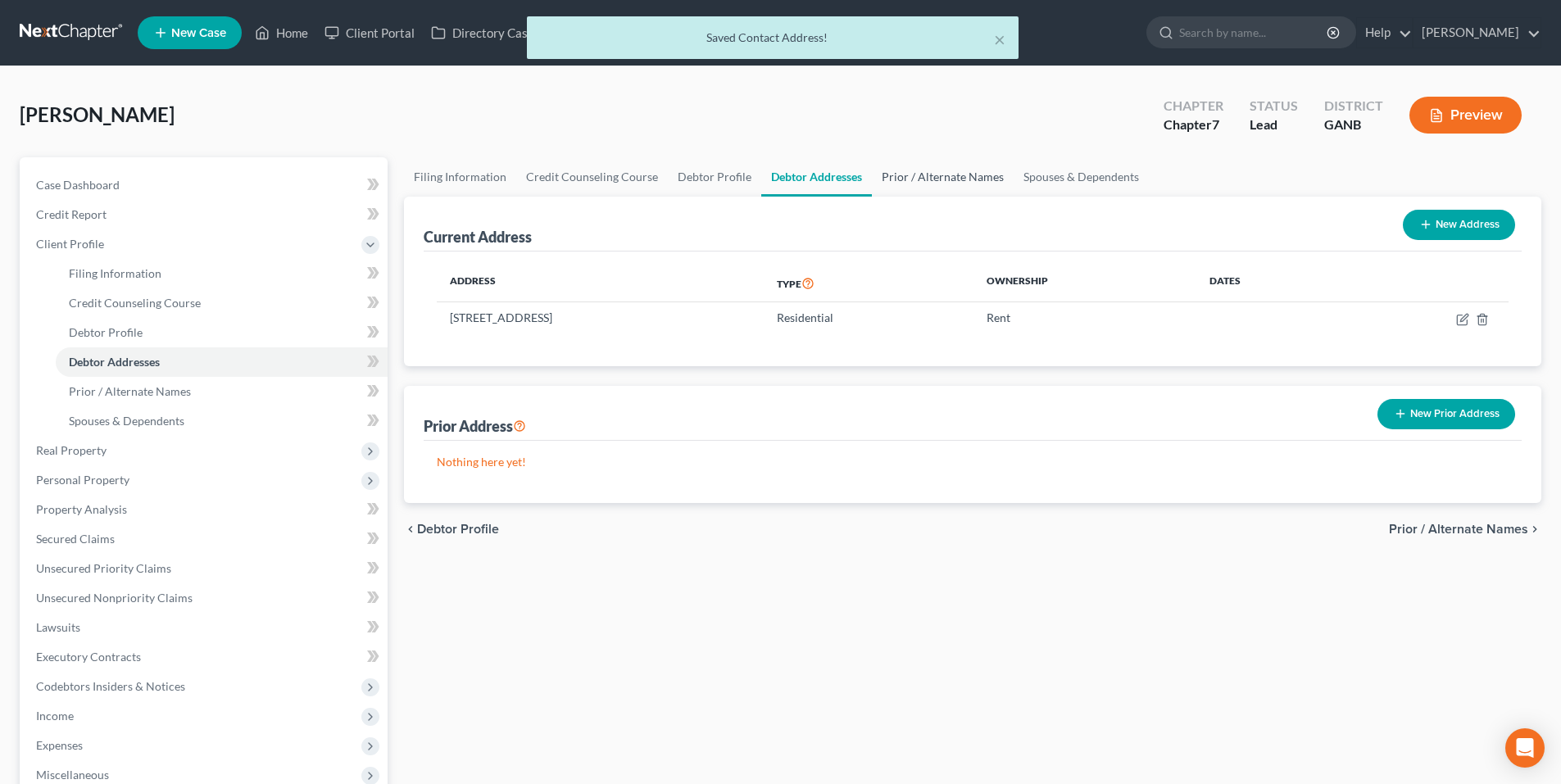
click at [909, 176] on link "Prior / Alternate Names" at bounding box center [942, 176] width 142 height 39
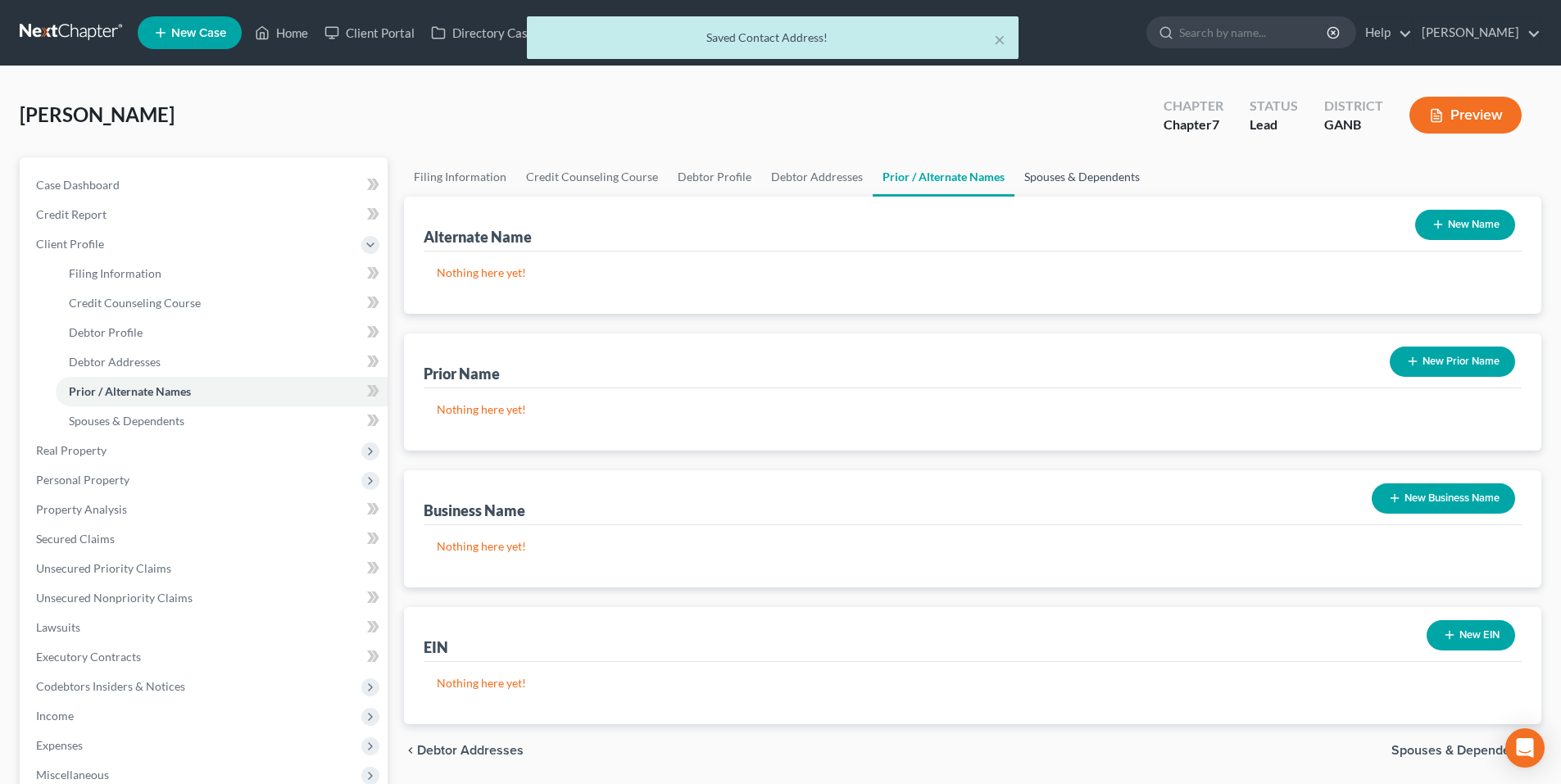
click at [1038, 176] on link "Spouses & Dependents" at bounding box center [1082, 176] width 135 height 39
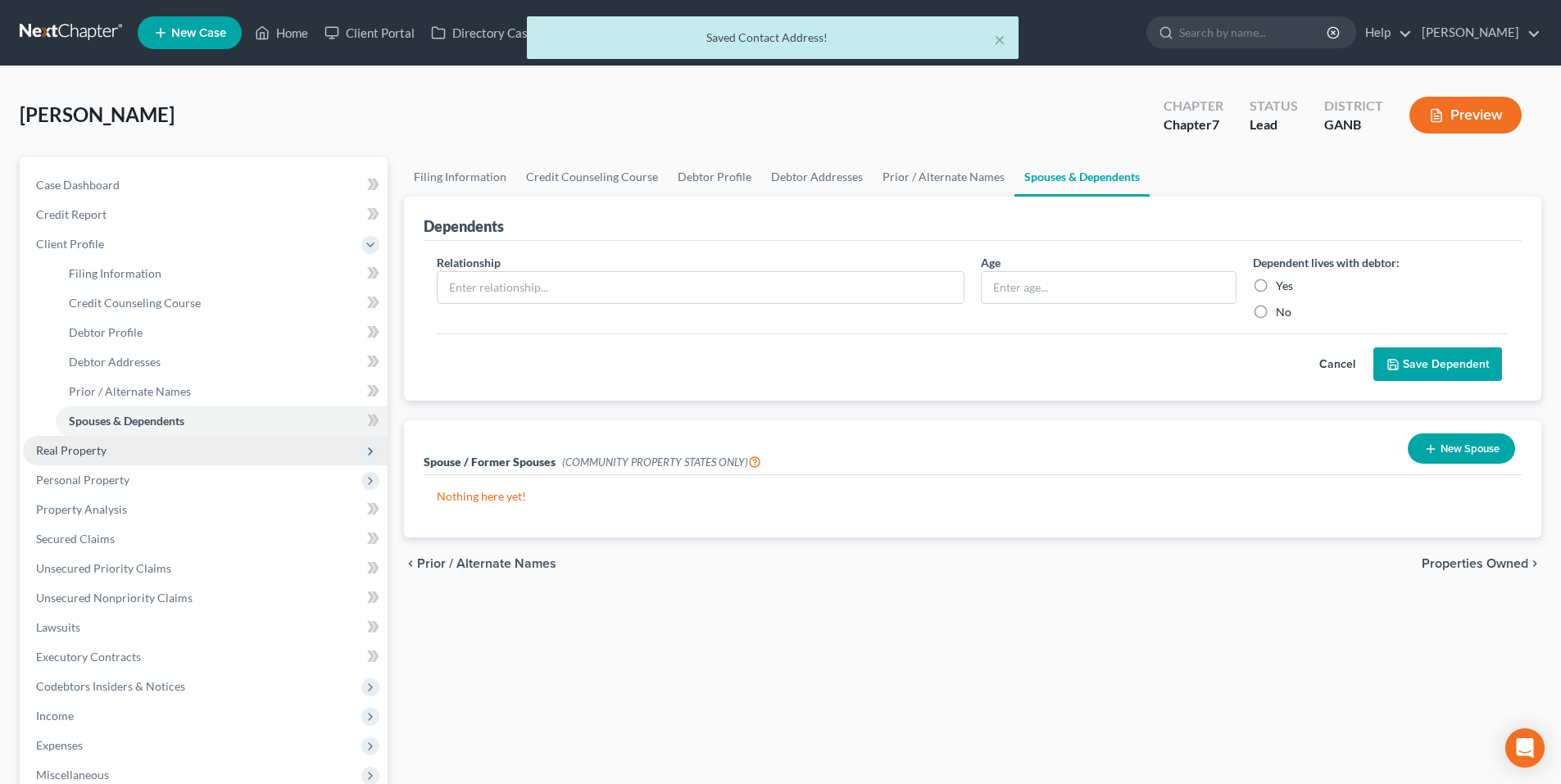
click at [97, 455] on span "Real Property" at bounding box center [71, 450] width 71 height 14
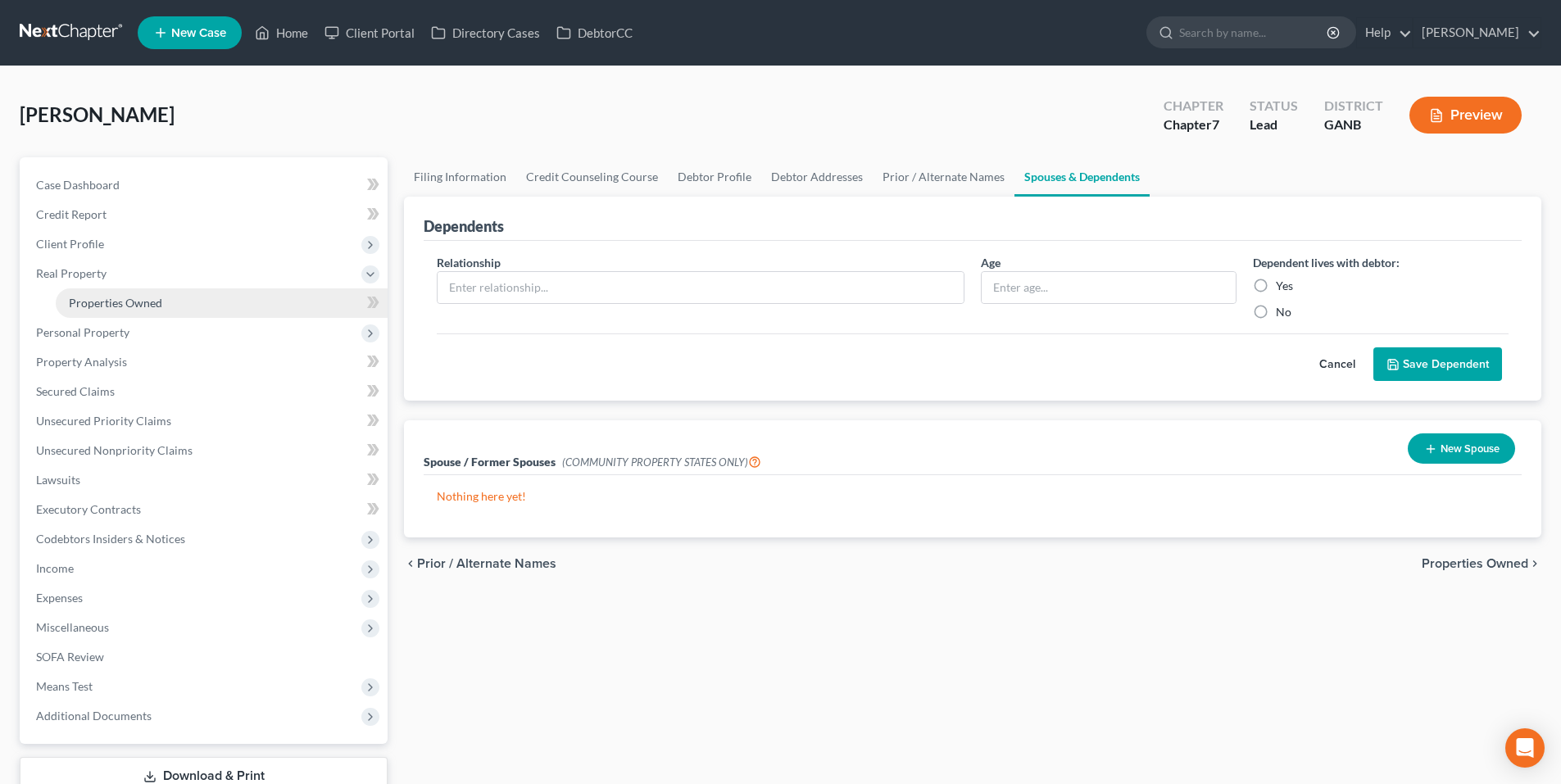
click at [122, 300] on span "Properties Owned" at bounding box center [116, 302] width 93 height 14
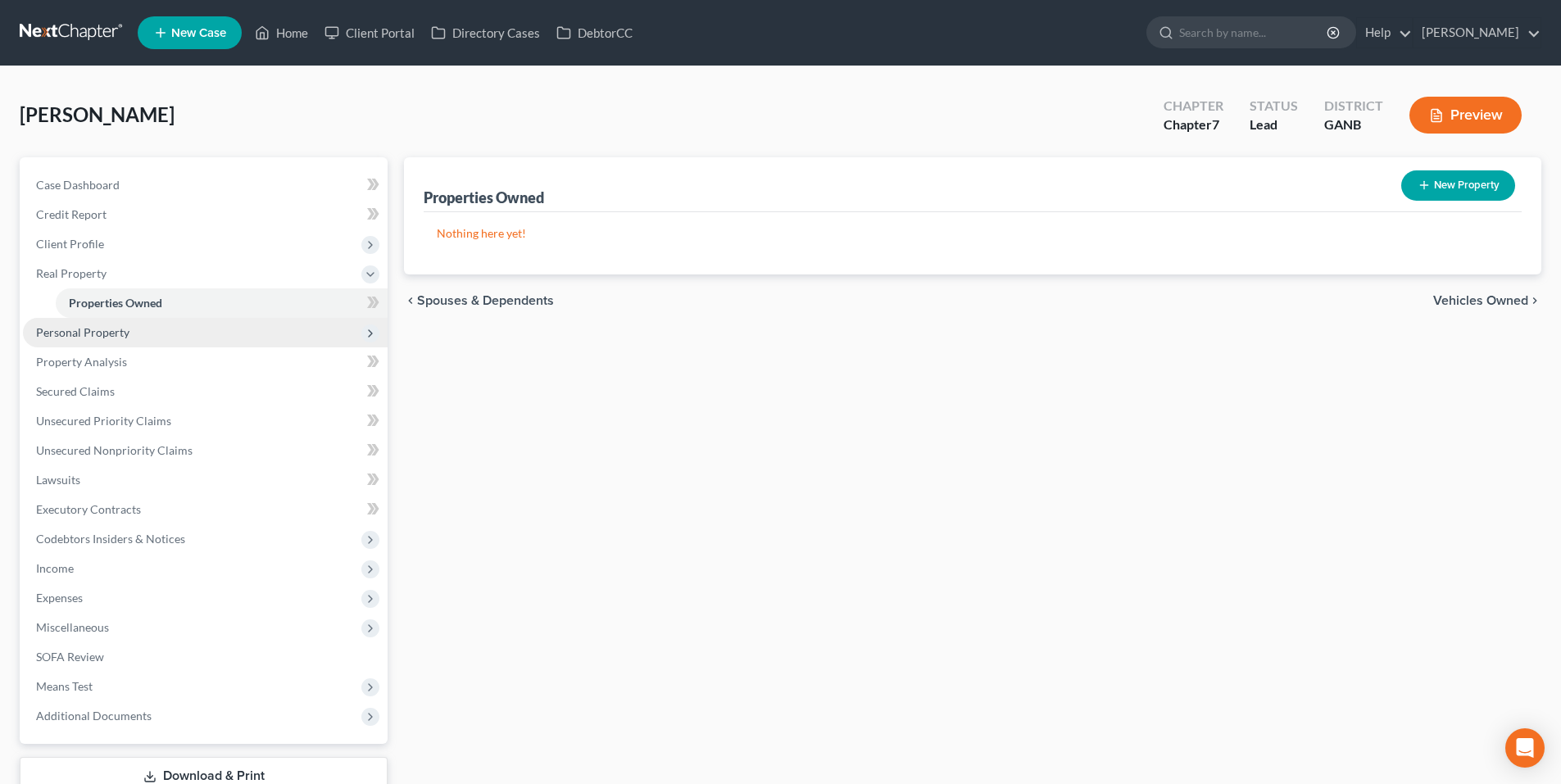
click at [113, 330] on span "Personal Property" at bounding box center [82, 332] width 93 height 14
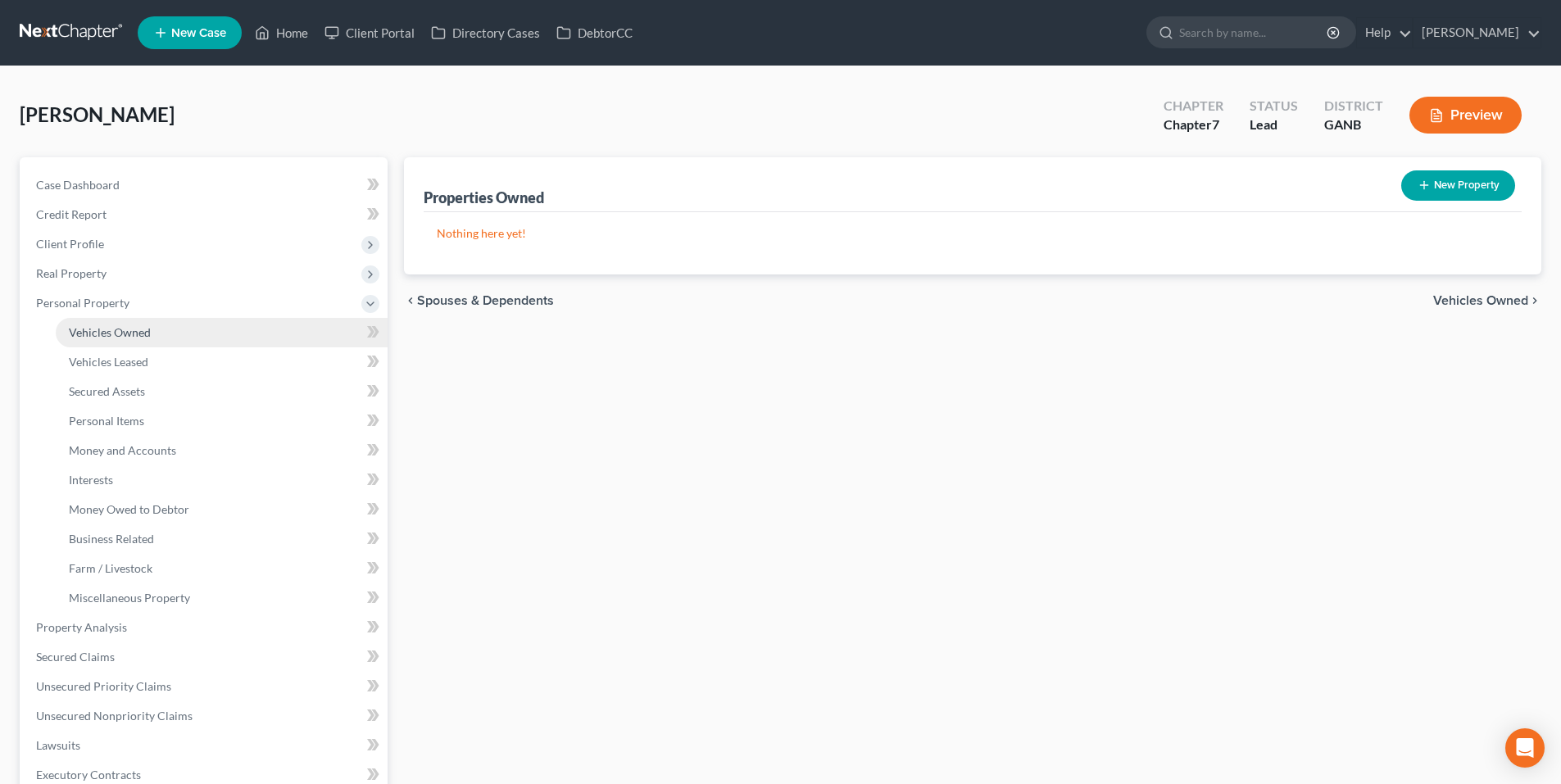
click at [113, 340] on link "Vehicles Owned" at bounding box center [221, 332] width 332 height 29
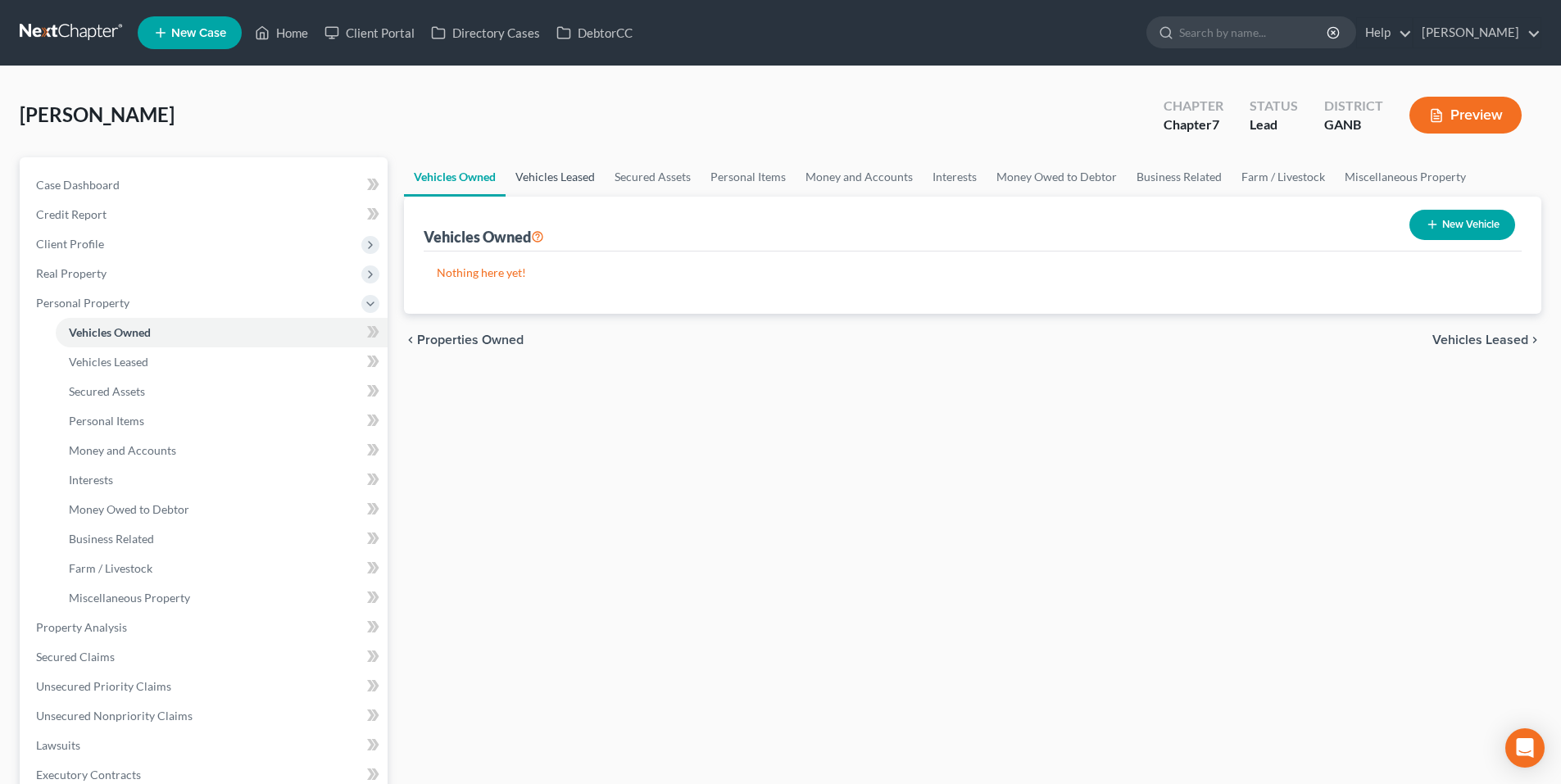
click at [564, 181] on link "Vehicles Leased" at bounding box center [554, 176] width 99 height 39
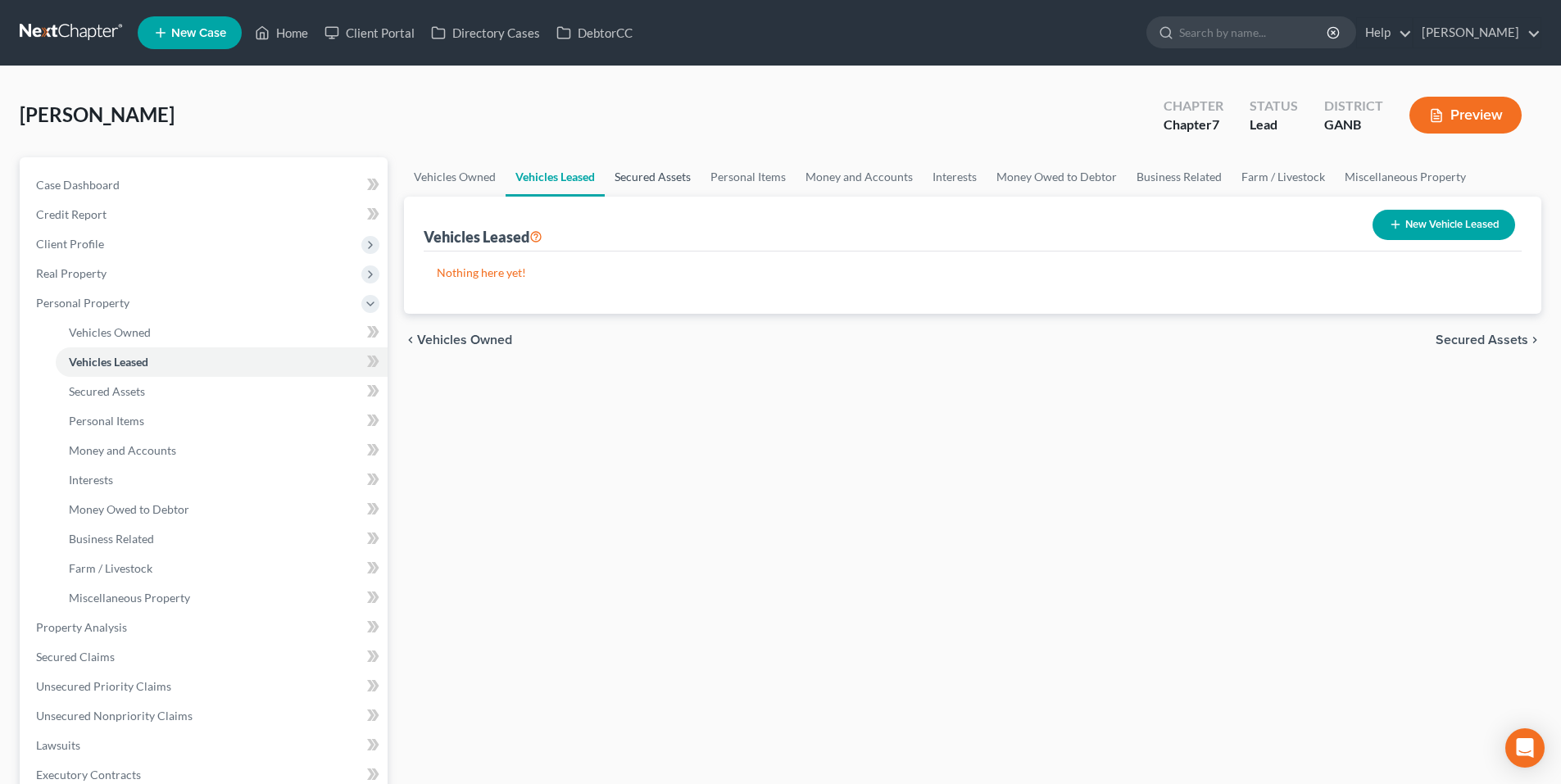
click at [637, 177] on link "Secured Assets" at bounding box center [653, 176] width 96 height 39
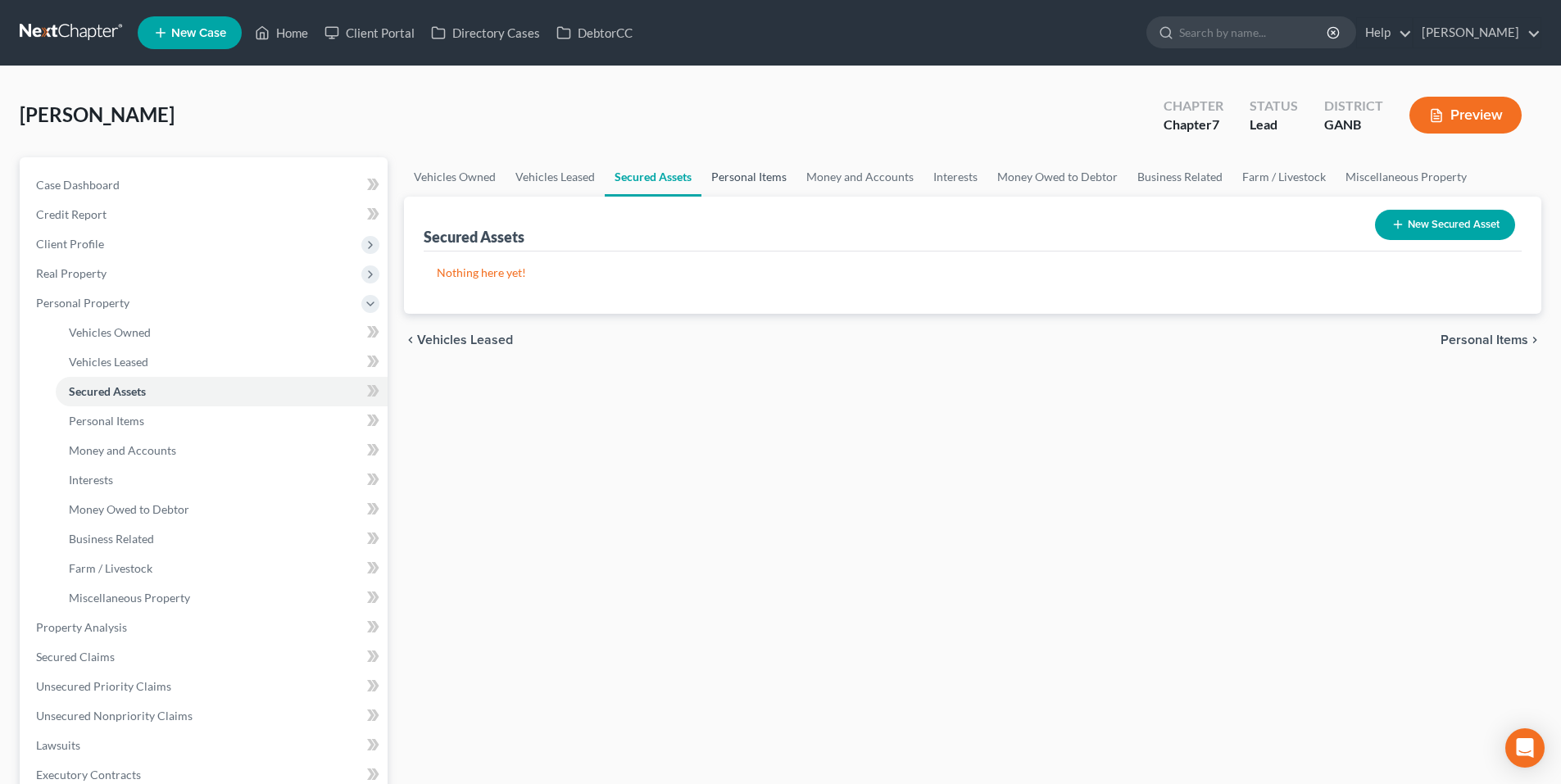
click at [723, 177] on link "Personal Items" at bounding box center [749, 176] width 95 height 39
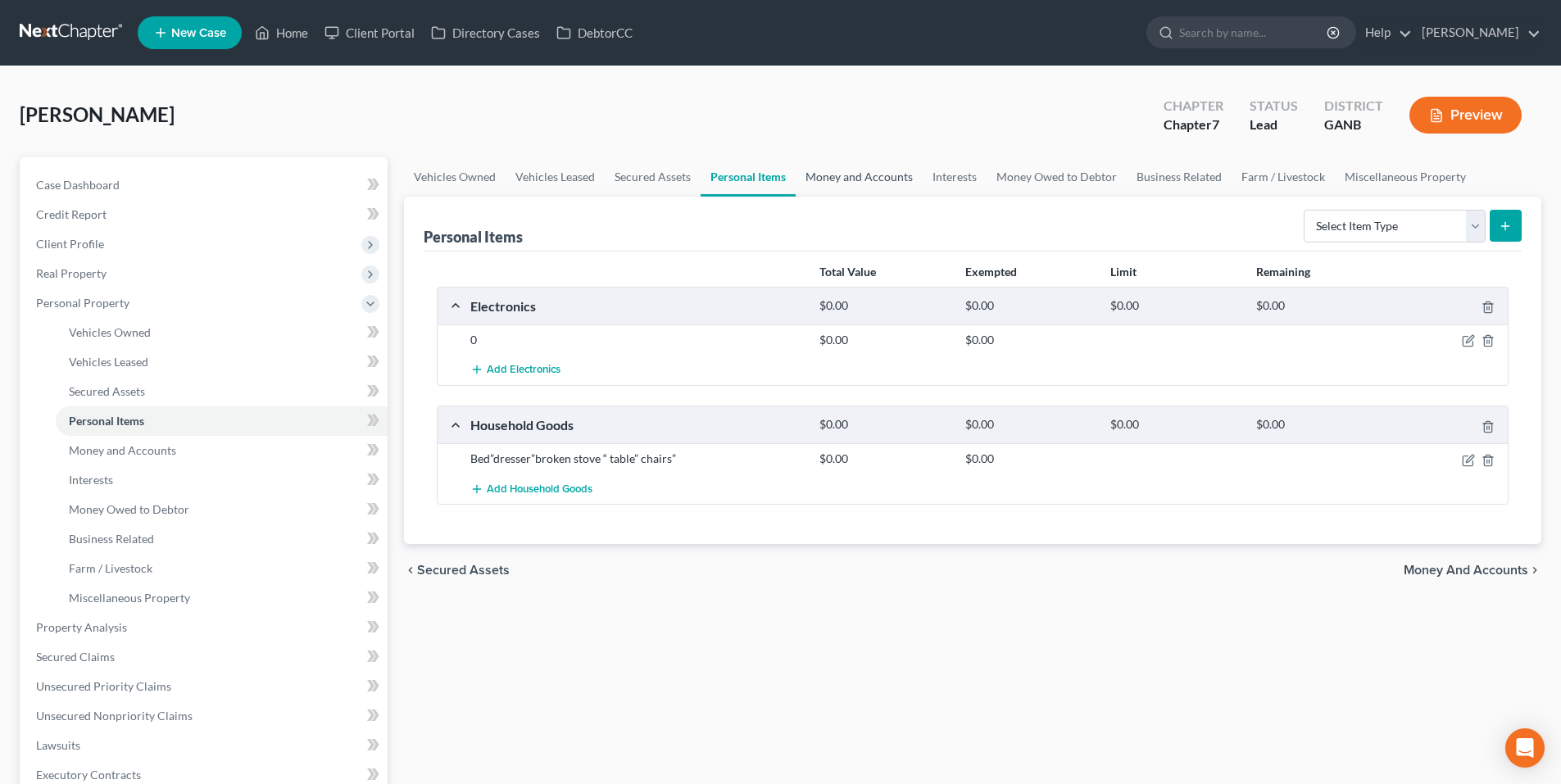
click at [833, 181] on link "Money and Accounts" at bounding box center [859, 176] width 127 height 39
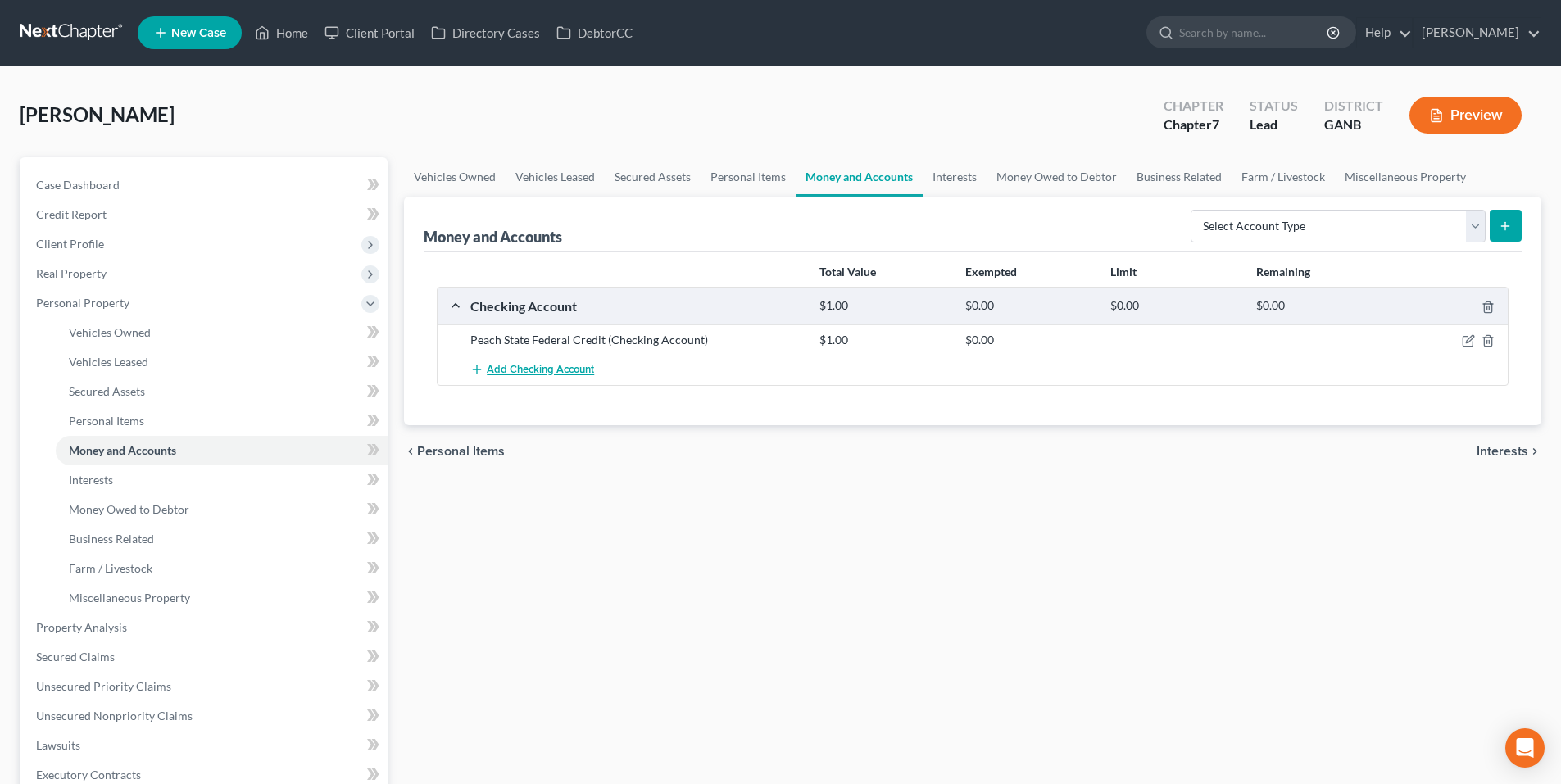
click at [534, 366] on span "Add Checking Account" at bounding box center [540, 370] width 107 height 13
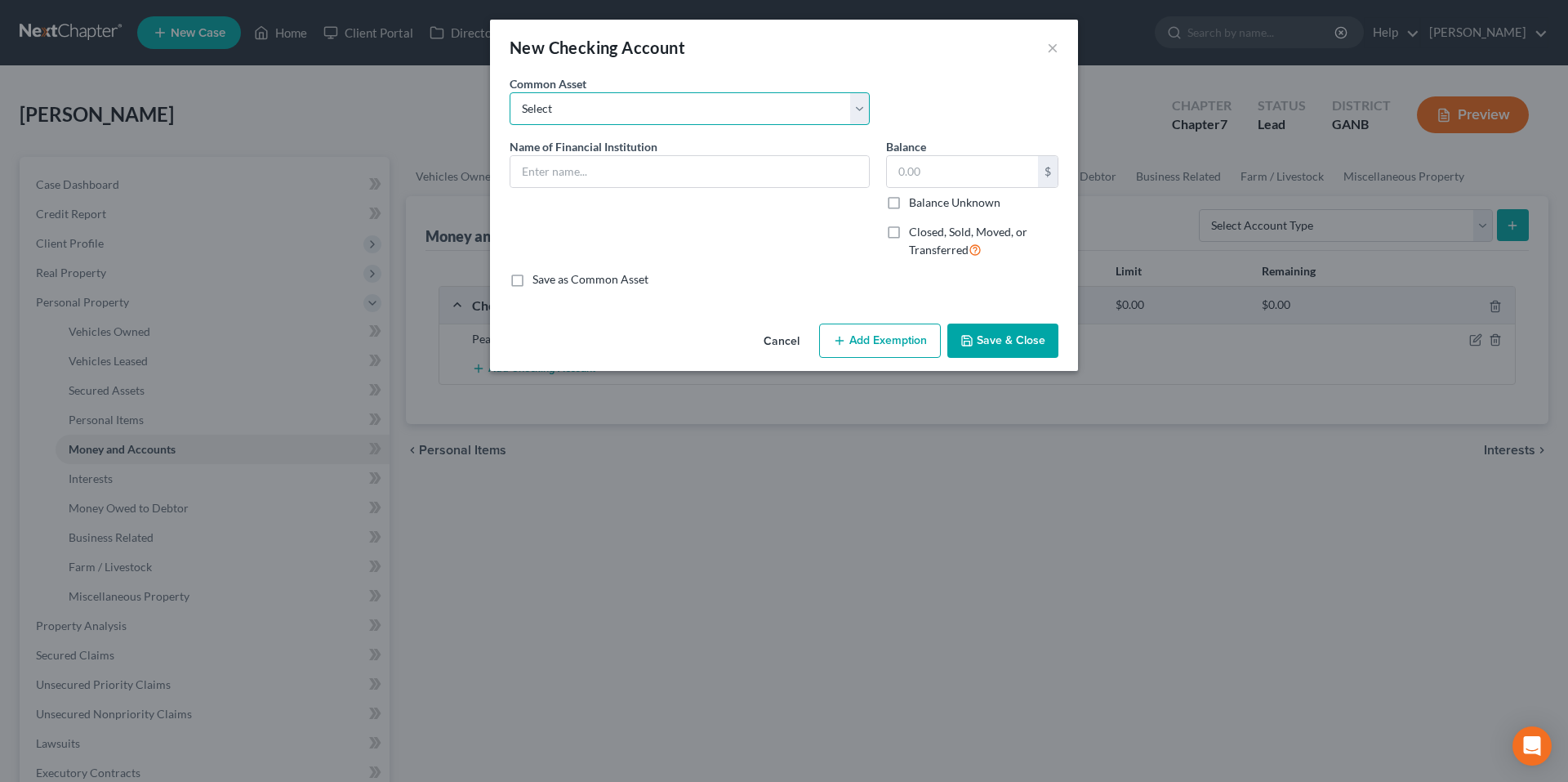
click at [782, 107] on select "Select Navy Federal Credit Union USAA Truist Bank of the Ozarks (Bank OZK) PNC …" at bounding box center [689, 108] width 360 height 32
select select "7"
click at [509, 92] on select "Select Navy Federal Credit Union USAA Truist Bank of the Ozarks (Bank OZK) PNC …" at bounding box center [689, 108] width 360 height 32
type input "Peach State Federal Credit Union"
click at [960, 169] on input "200.00" at bounding box center [962, 171] width 151 height 31
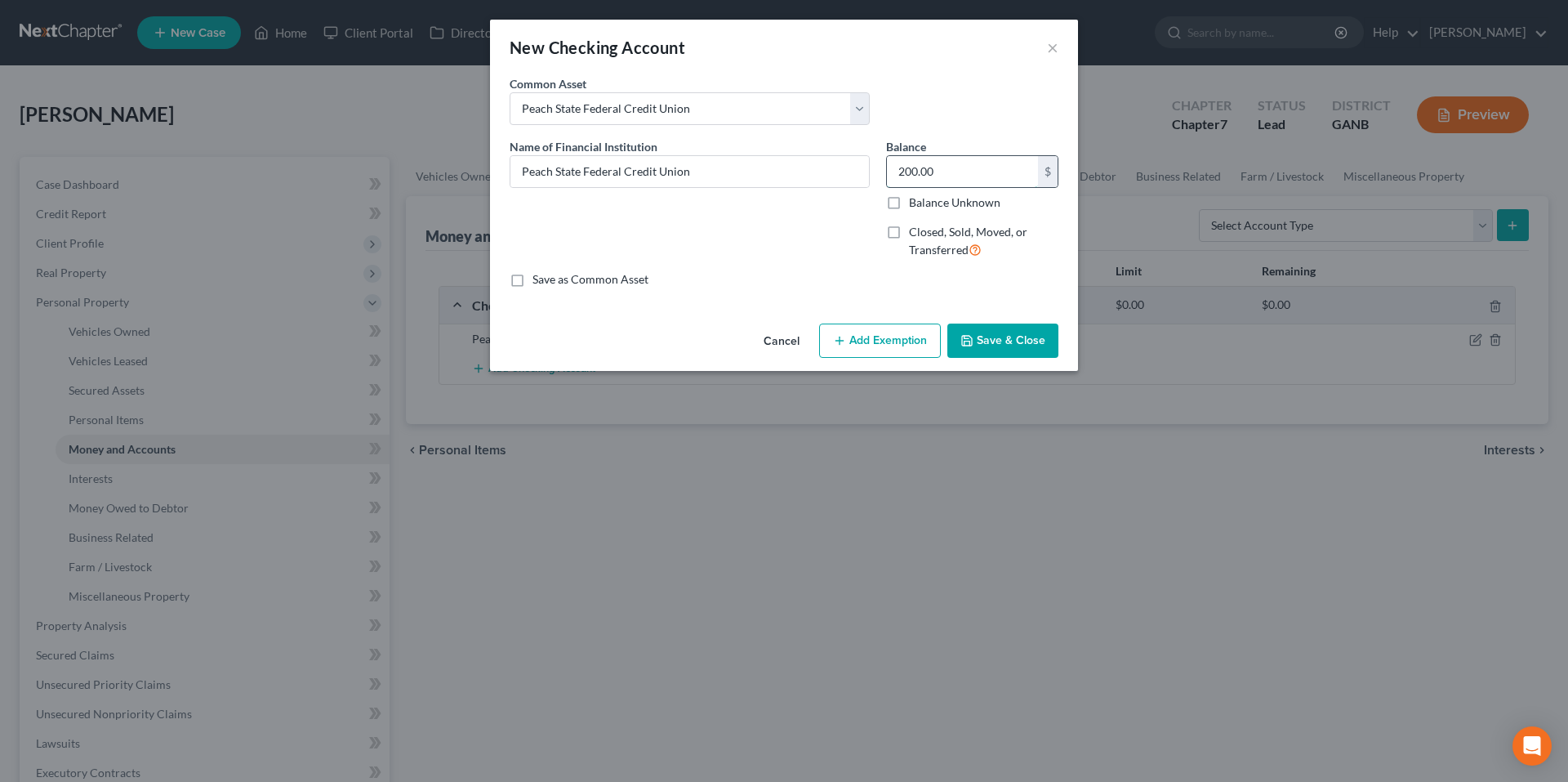
click at [960, 169] on input "200.00" at bounding box center [962, 171] width 151 height 31
type input "5.00"
click at [1010, 353] on button "Save & Close" at bounding box center [1003, 340] width 111 height 34
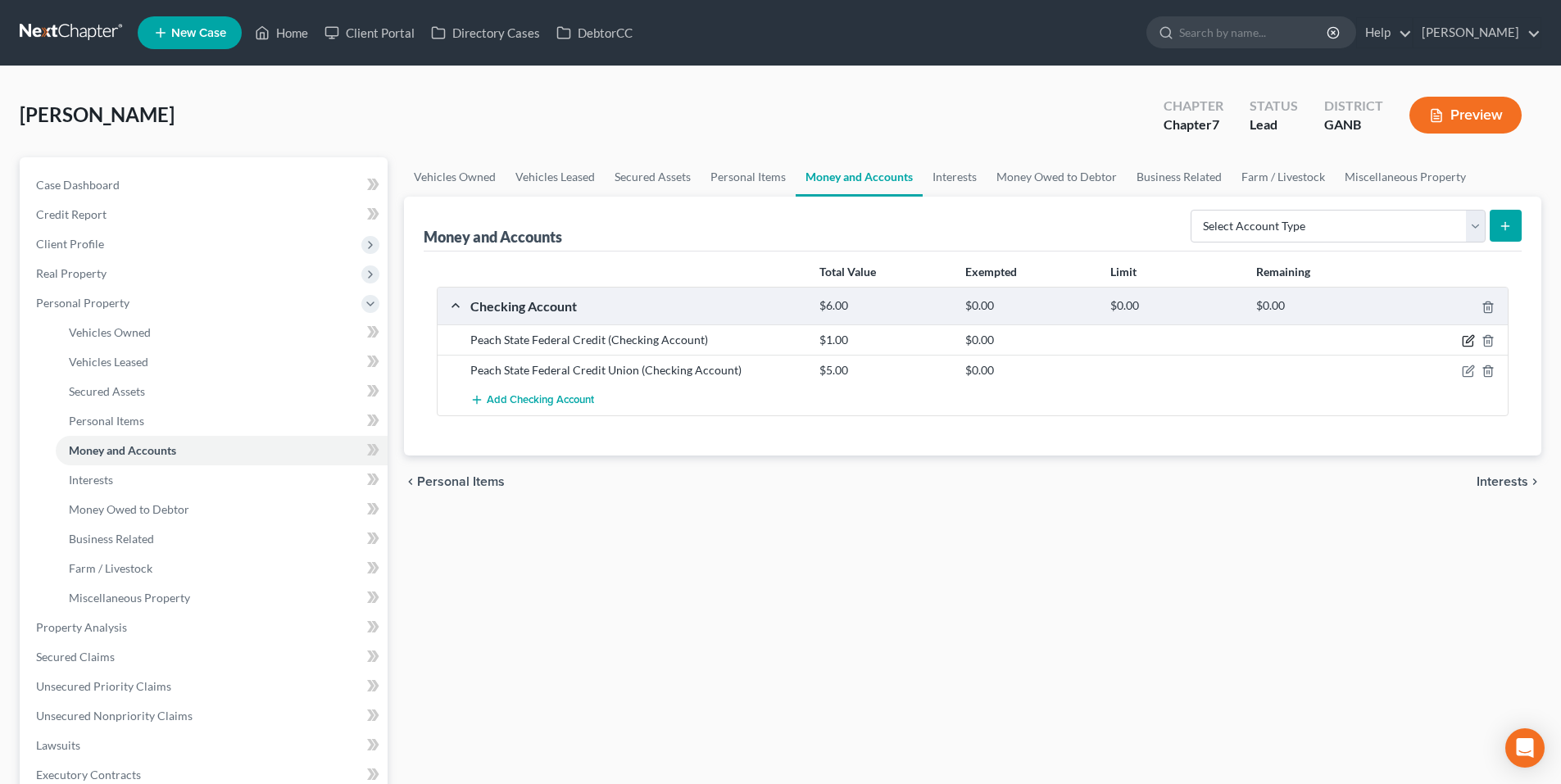
click at [1469, 339] on icon "button" at bounding box center [1469, 340] width 7 height 7
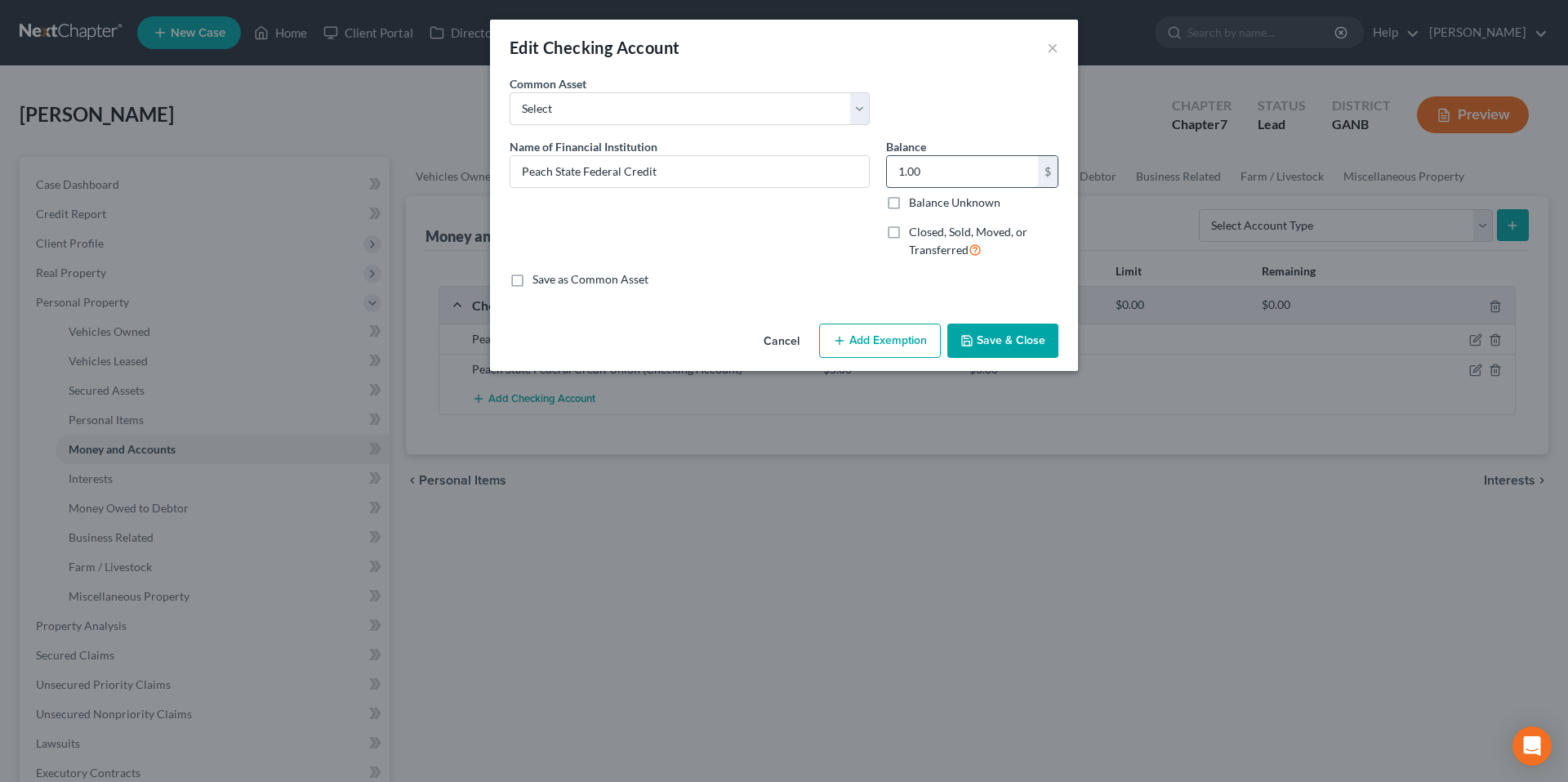
click at [937, 174] on input "1.00" at bounding box center [962, 171] width 151 height 31
type input "261.00"
click at [733, 113] on select "Select Navy Federal Credit Union USAA Truist Bank of the Ozarks (Bank OZK) PNC …" at bounding box center [689, 108] width 360 height 32
select select "7"
click at [509, 92] on select "Select Navy Federal Credit Union USAA Truist Bank of the Ozarks (Bank OZK) PNC …" at bounding box center [689, 108] width 360 height 32
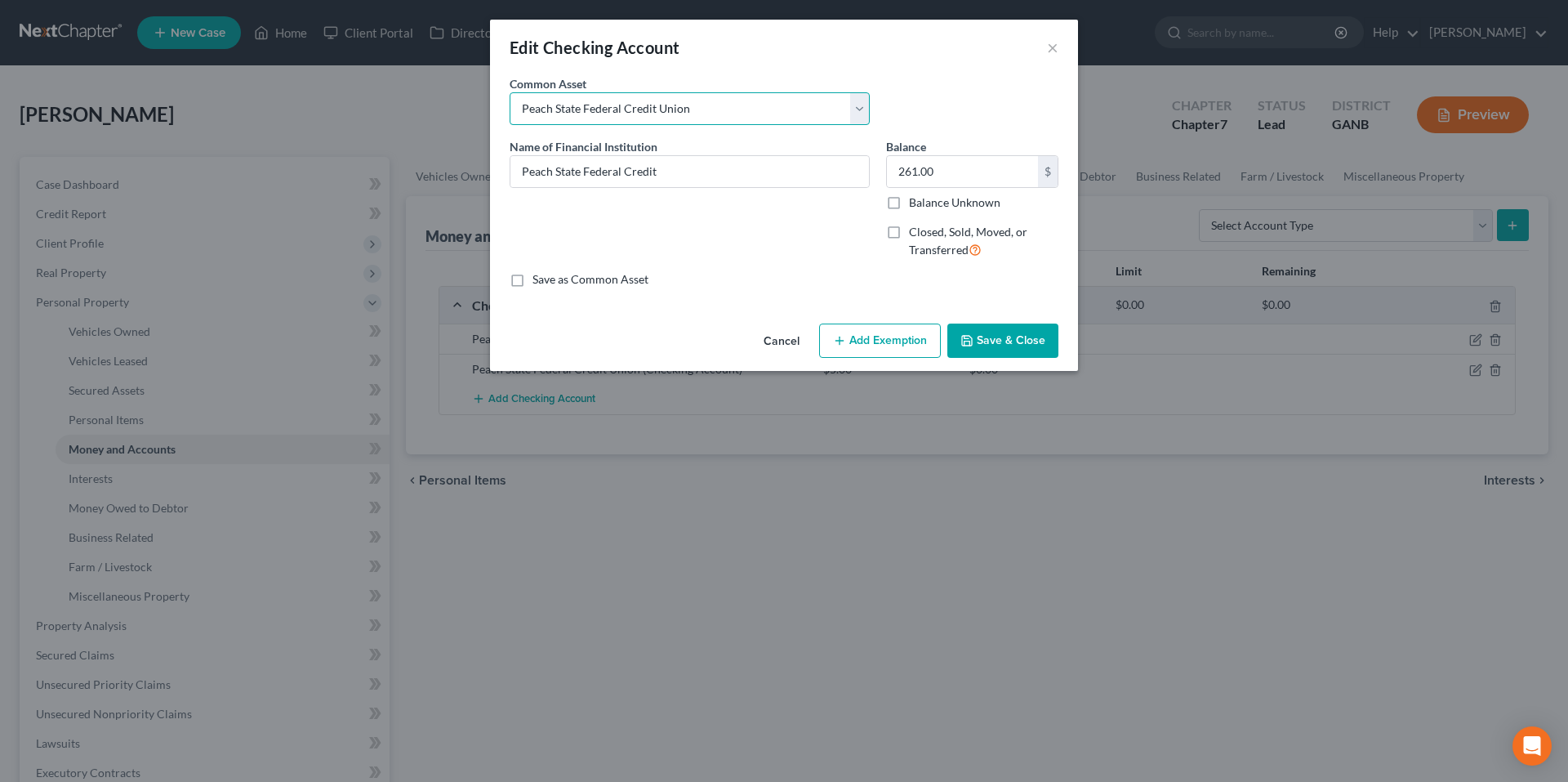
type input "Peach State Federal Credit Union"
type input "200.00"
click at [996, 339] on button "Save & Close" at bounding box center [1003, 340] width 111 height 34
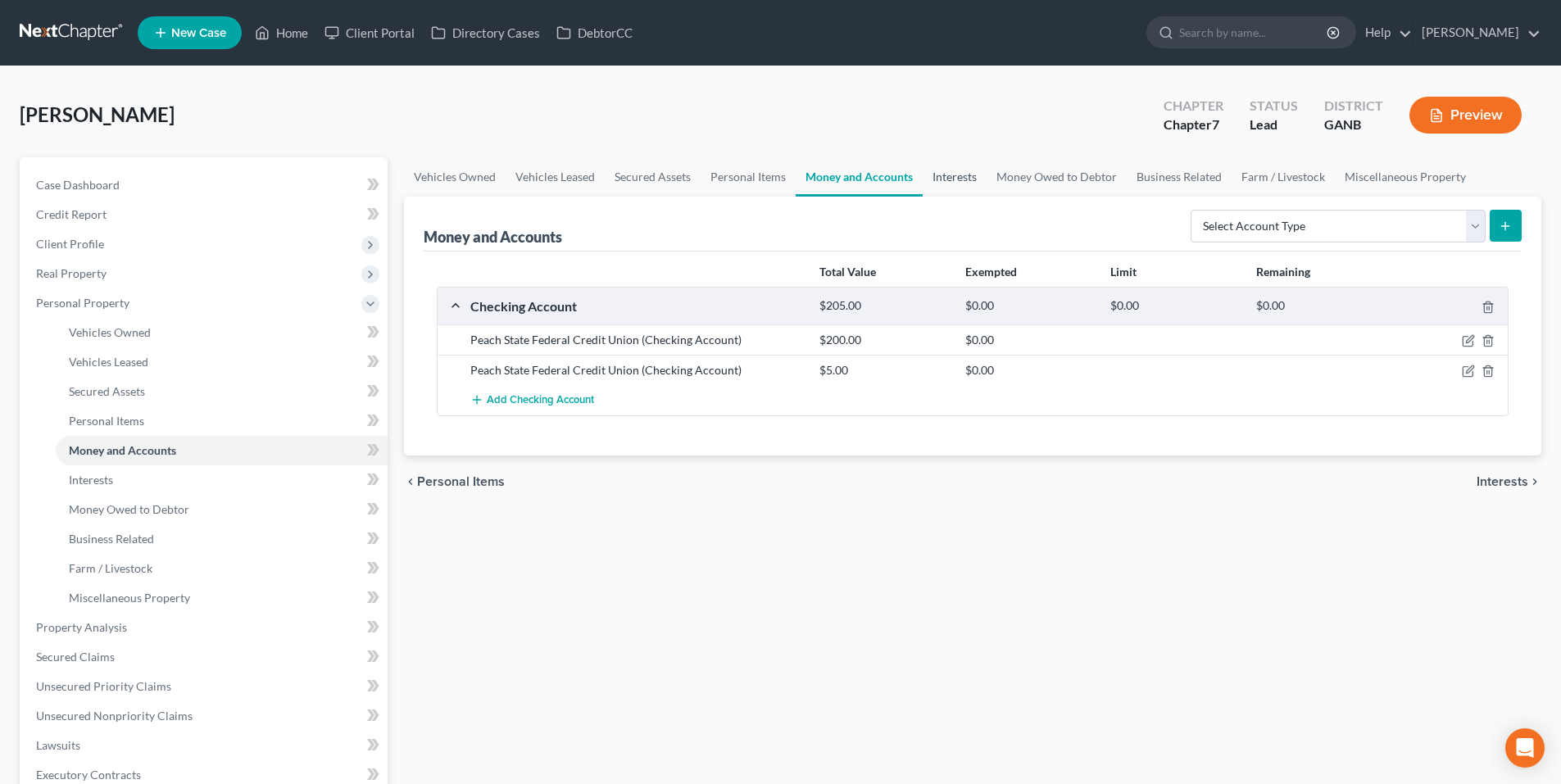
click at [957, 174] on link "Interests" at bounding box center [955, 176] width 64 height 39
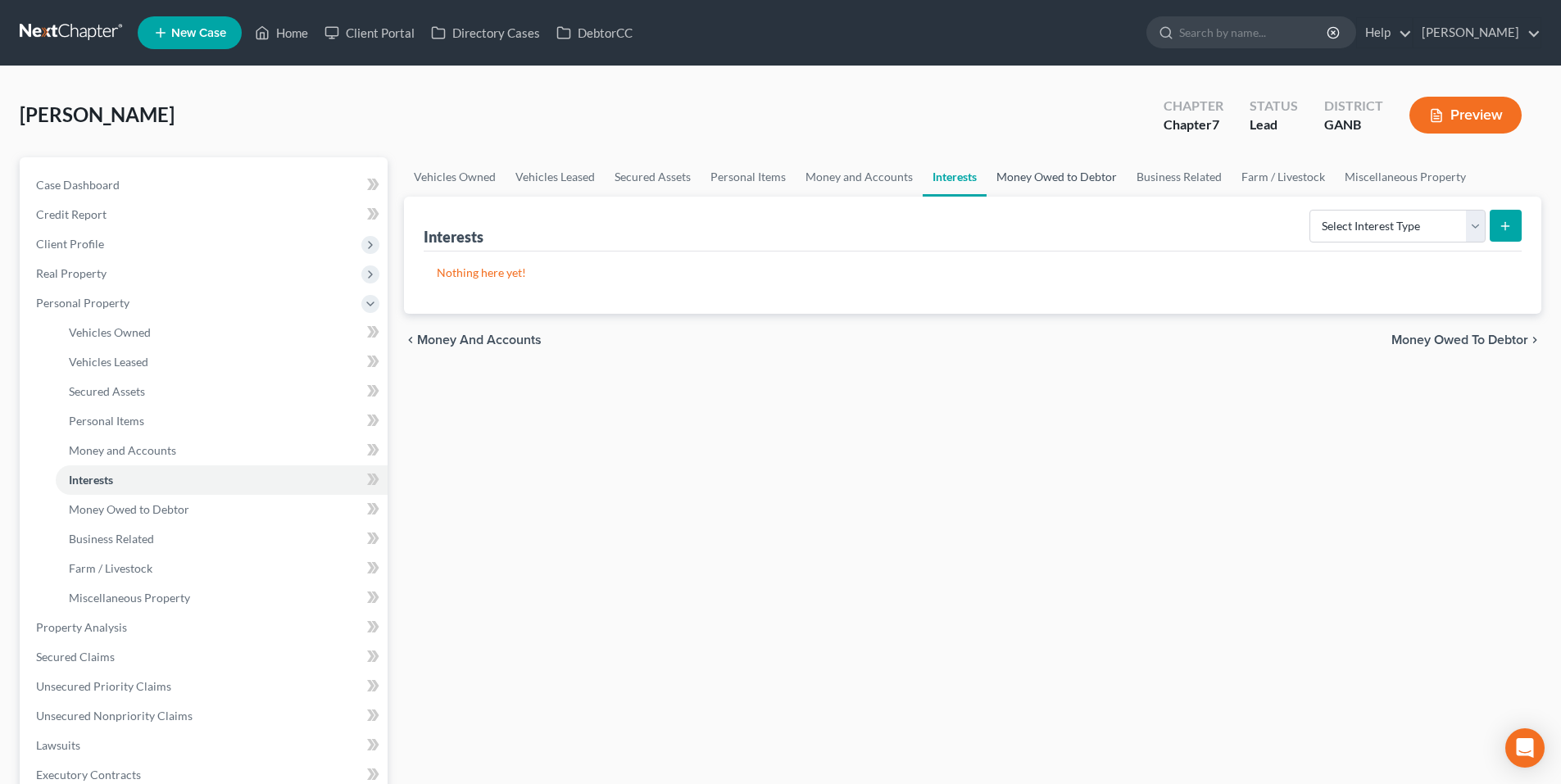
click at [1002, 180] on link "Money Owed to Debtor" at bounding box center [1056, 176] width 140 height 39
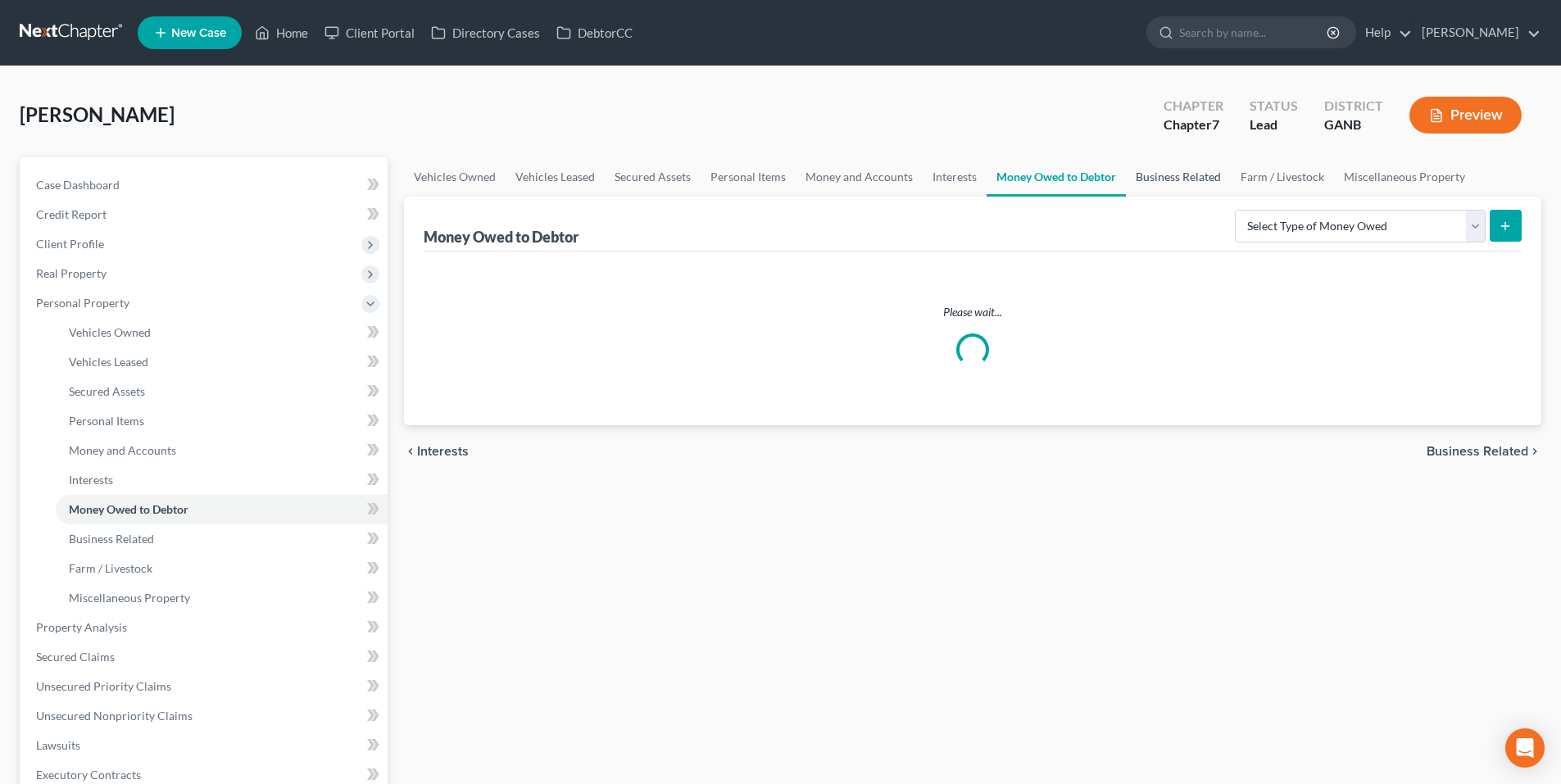
click at [1173, 174] on link "Business Related" at bounding box center [1179, 176] width 105 height 39
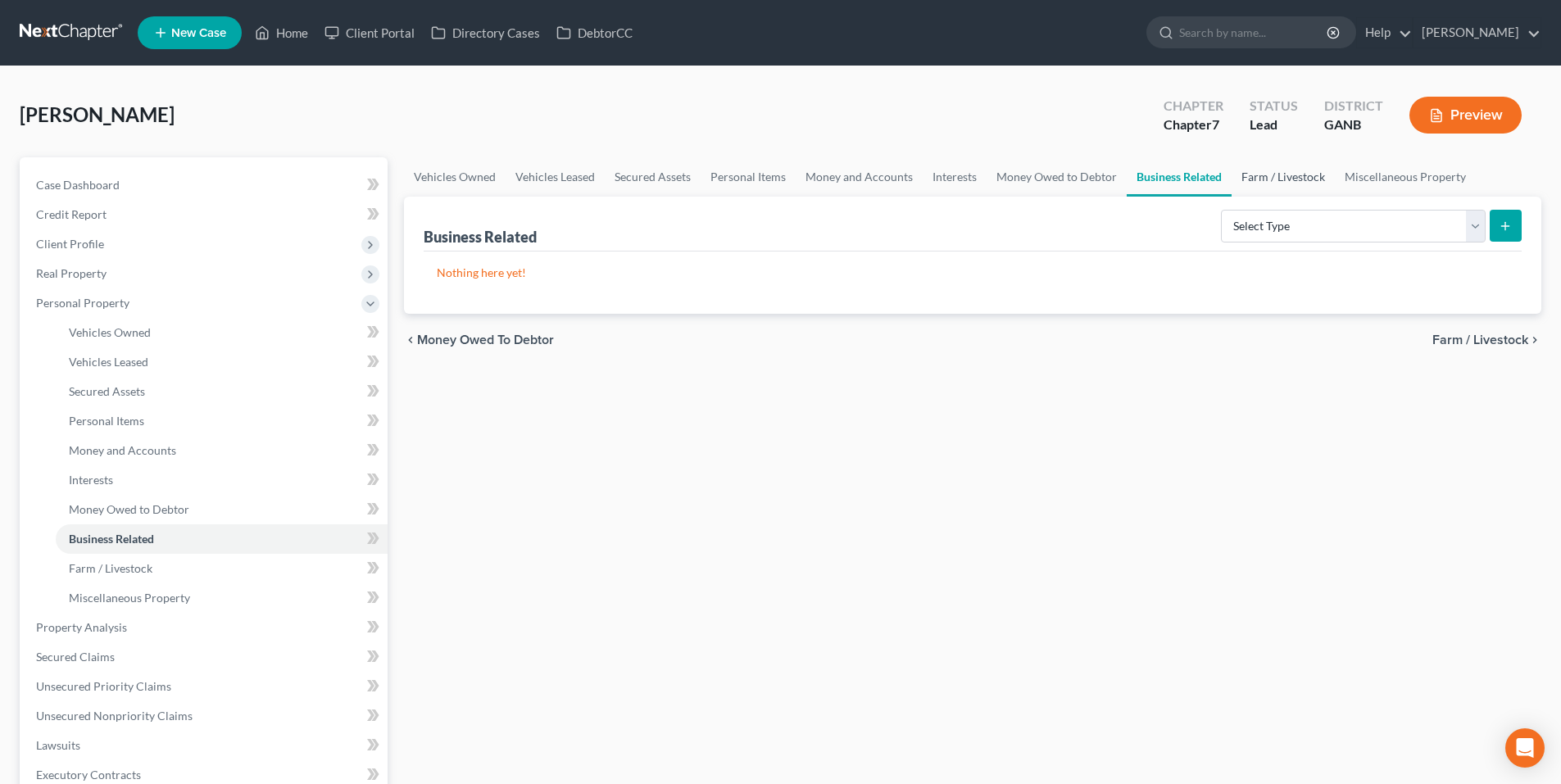
click at [1302, 182] on link "Farm / Livestock" at bounding box center [1284, 176] width 103 height 39
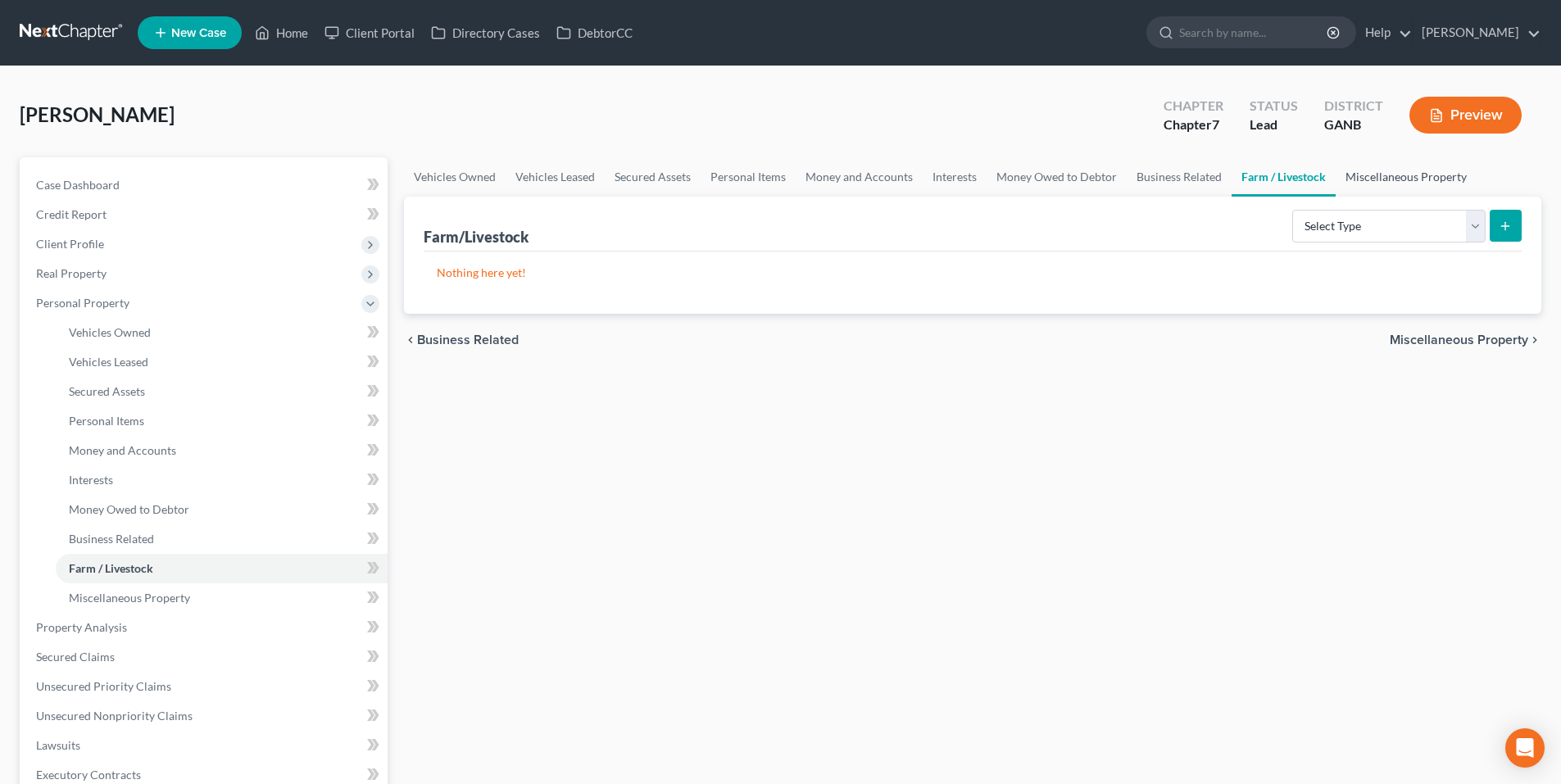
click at [1403, 175] on link "Miscellaneous Property" at bounding box center [1406, 176] width 141 height 39
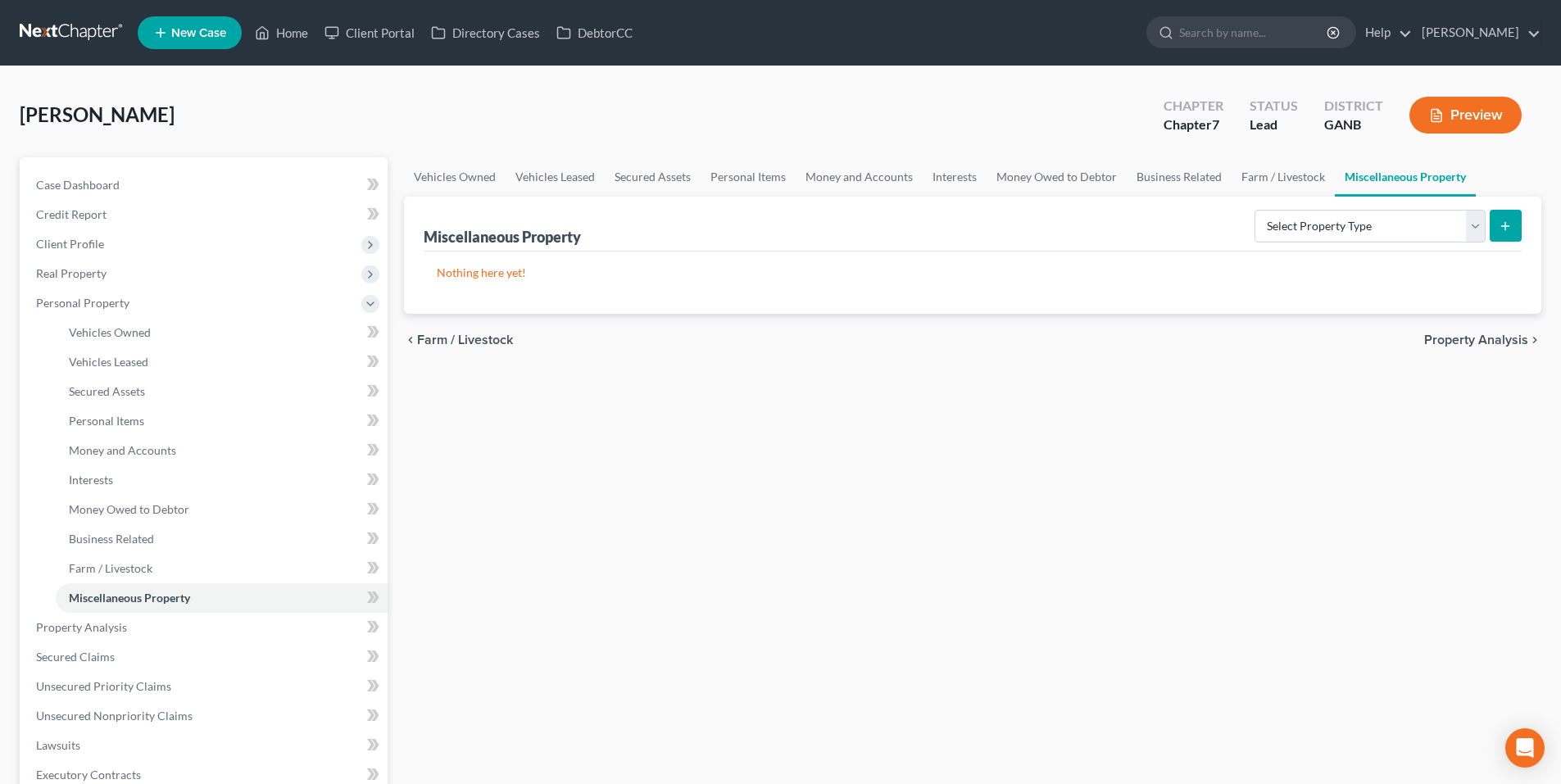
click at [1479, 337] on span "Property Analysis" at bounding box center [1476, 340] width 104 height 13
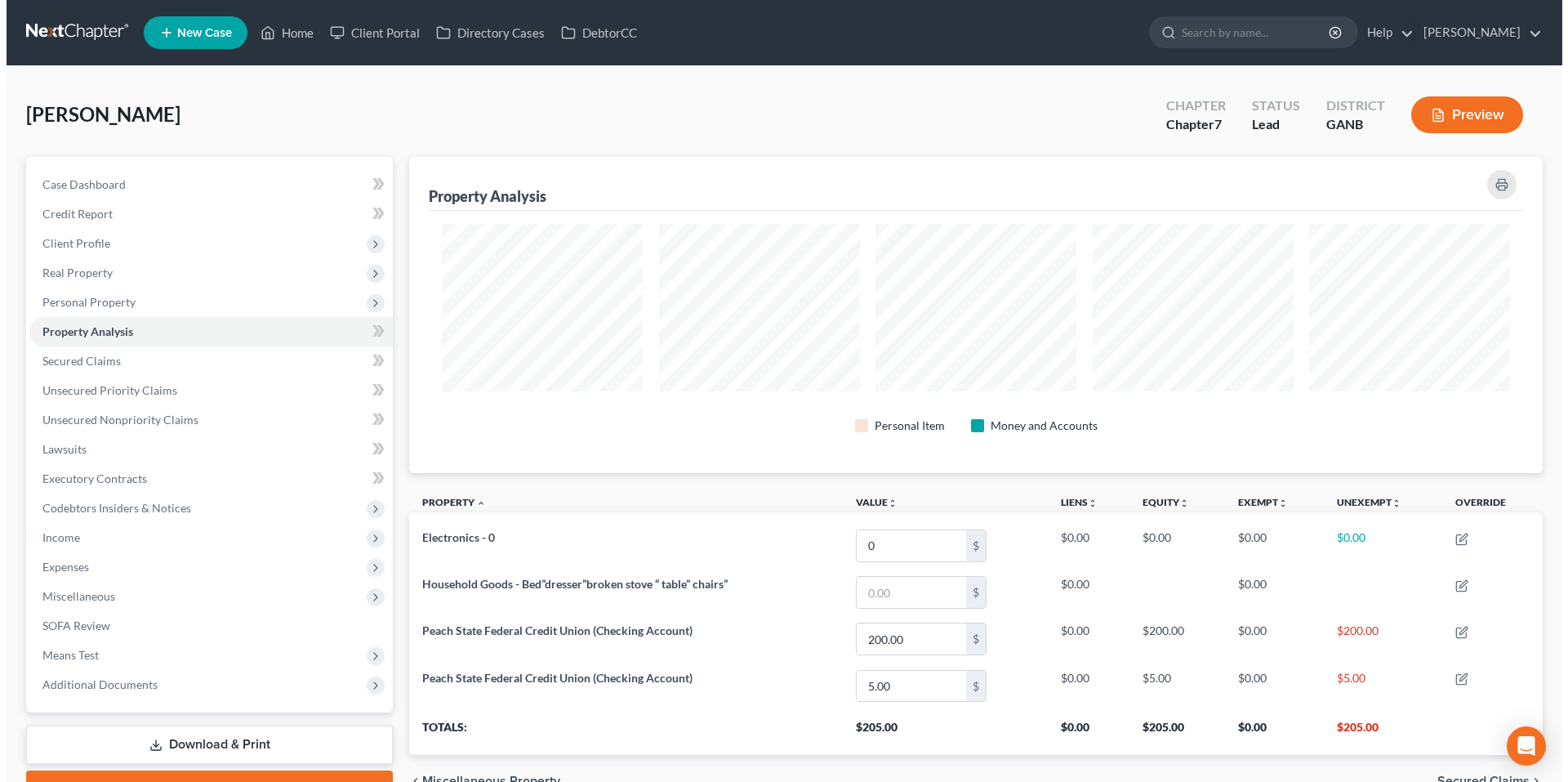
scroll to position [316, 1133]
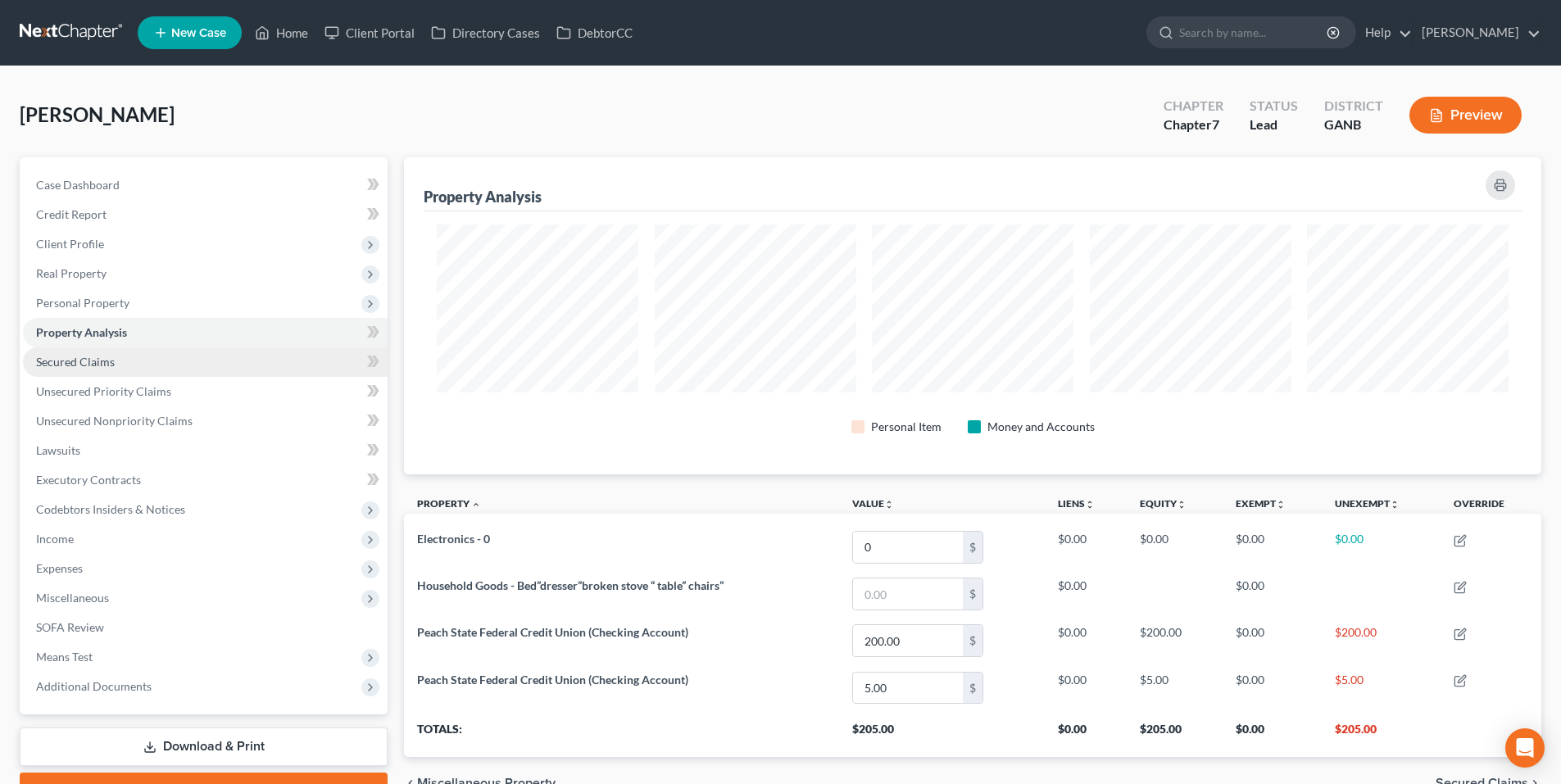
click at [99, 369] on link "Secured Claims" at bounding box center [206, 361] width 365 height 29
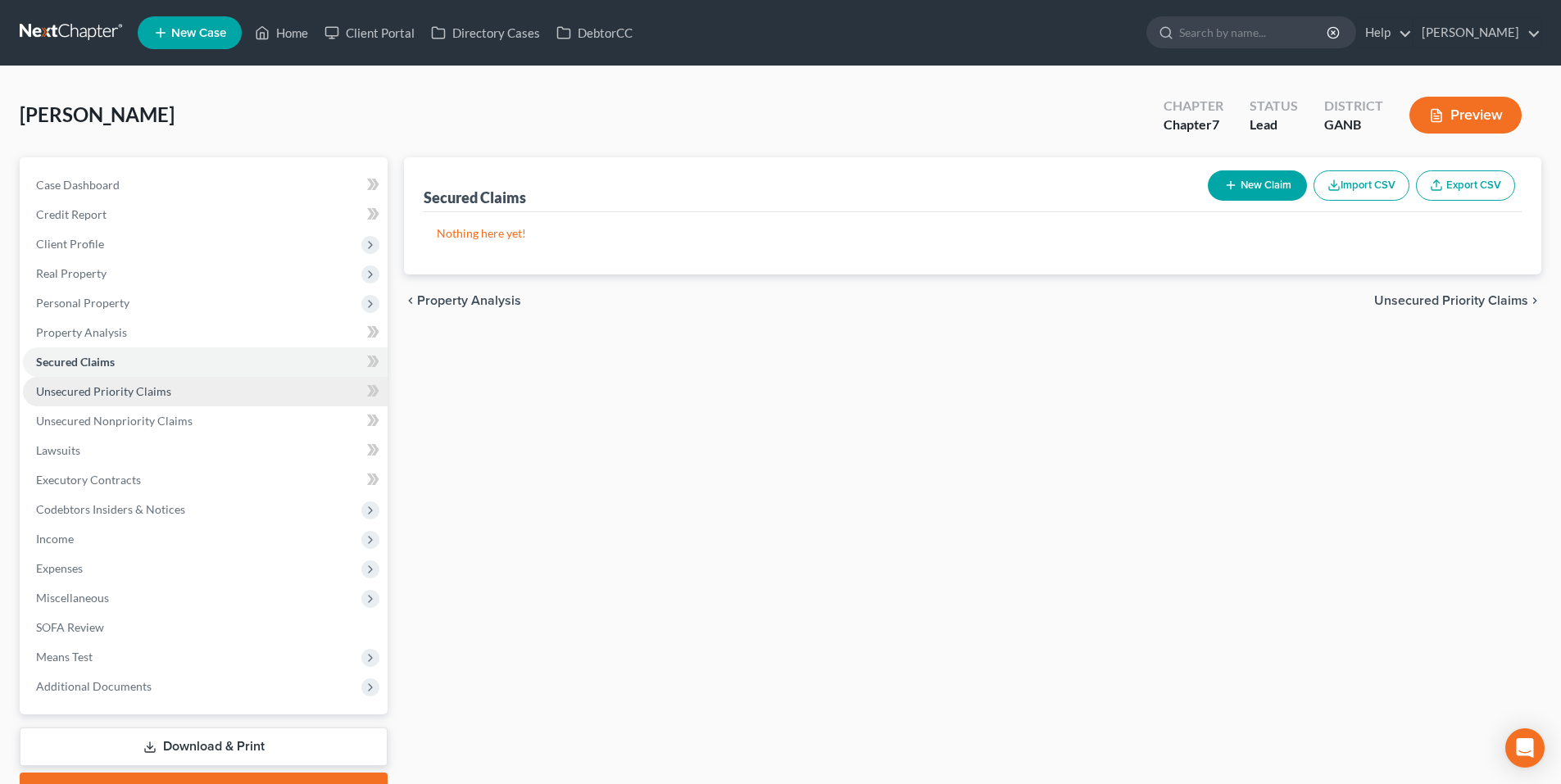
click at [102, 386] on span "Unsecured Priority Claims" at bounding box center [103, 391] width 135 height 14
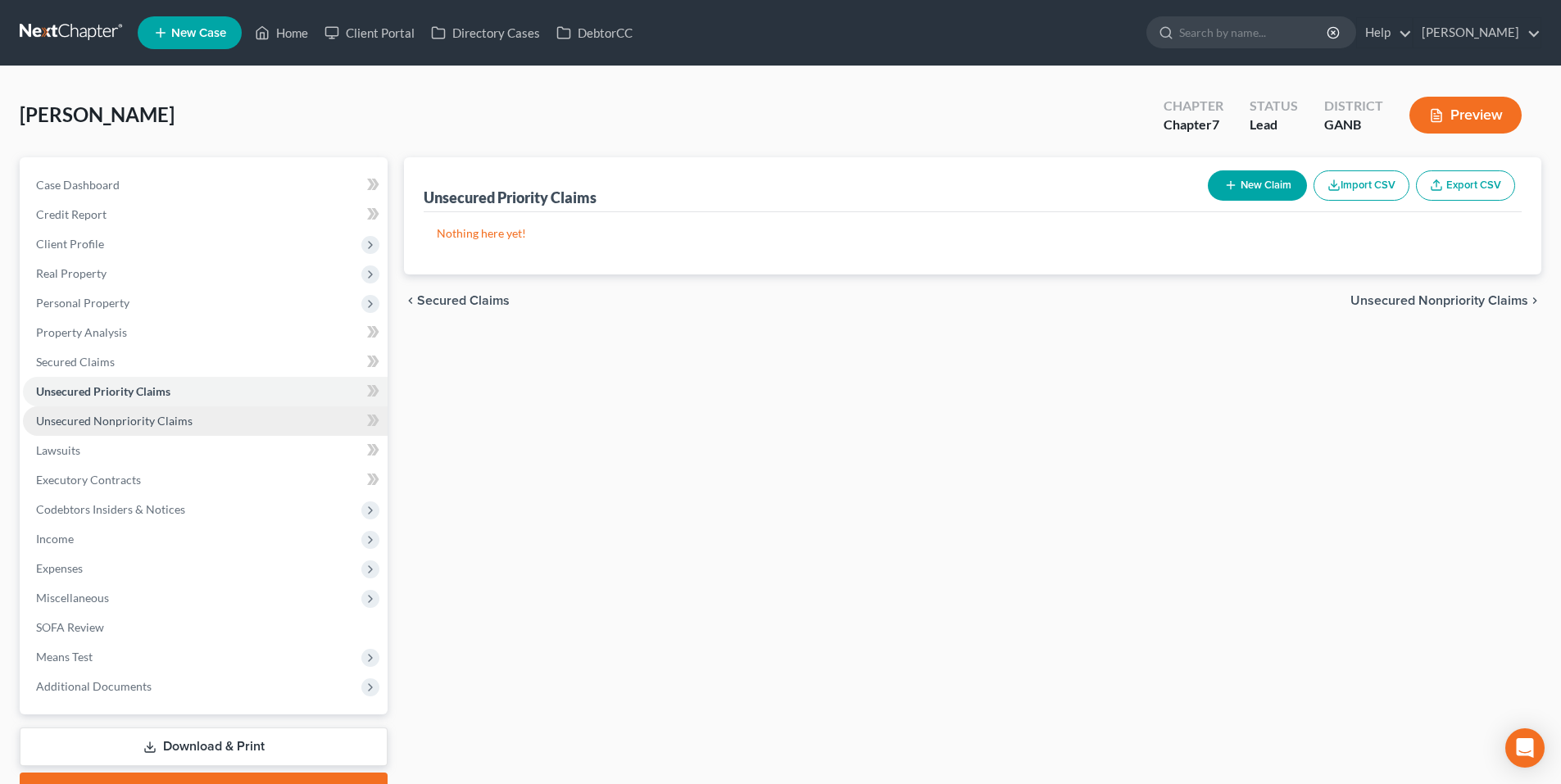
click at [102, 421] on span "Unsecured Nonpriority Claims" at bounding box center [114, 420] width 157 height 14
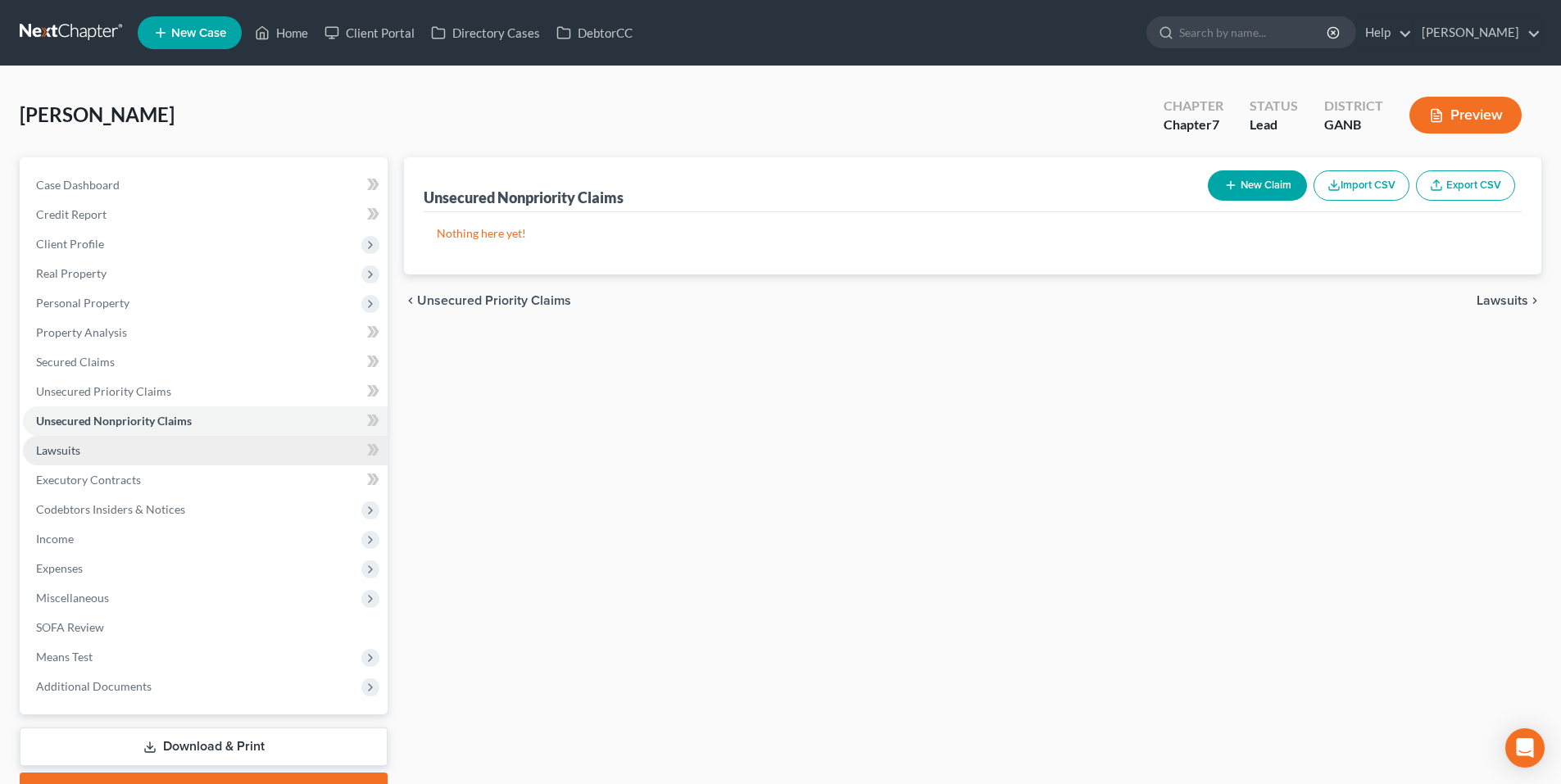
click at [92, 451] on link "Lawsuits" at bounding box center [206, 450] width 365 height 29
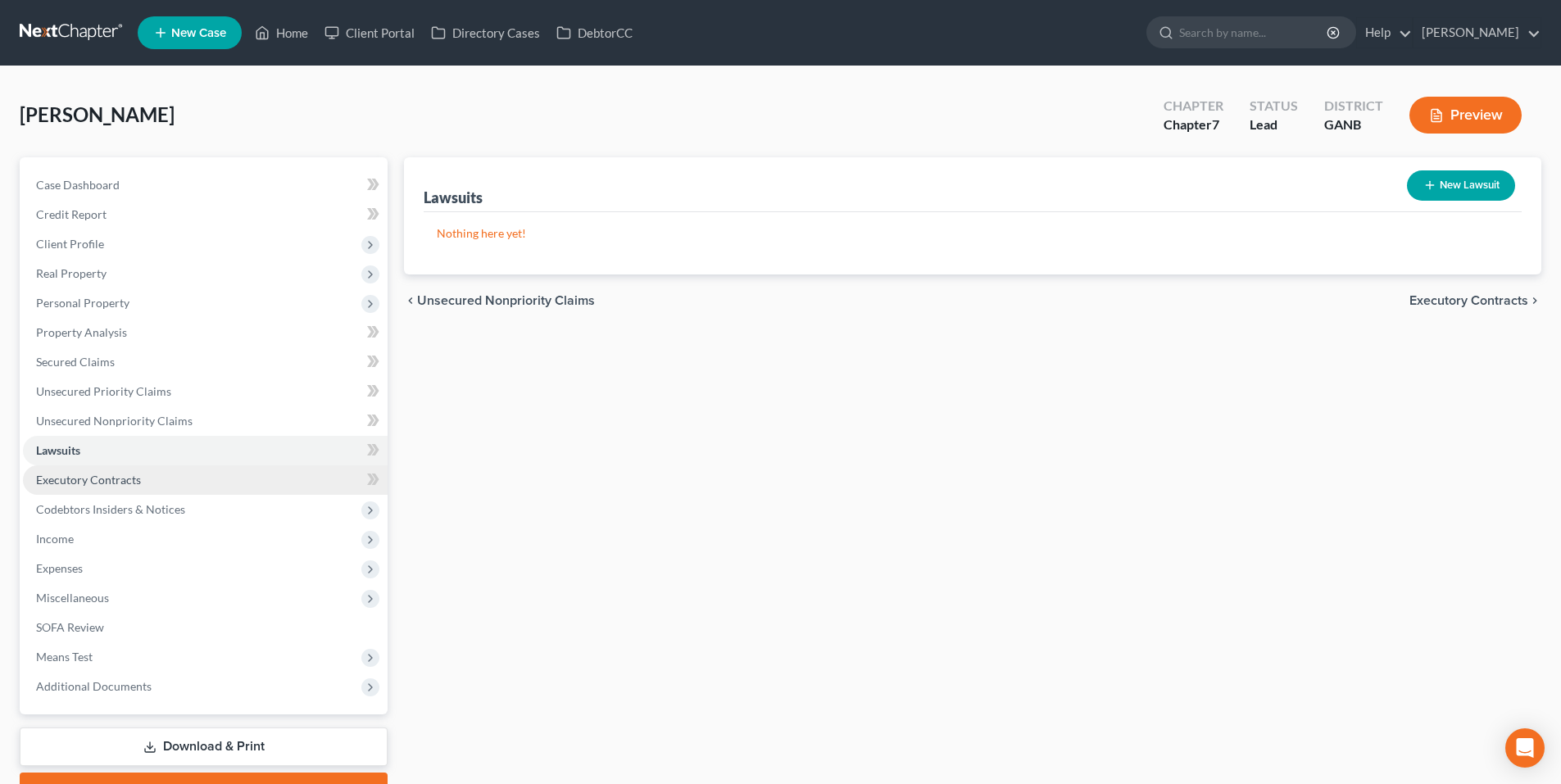
click at [92, 482] on span "Executory Contracts" at bounding box center [88, 479] width 105 height 14
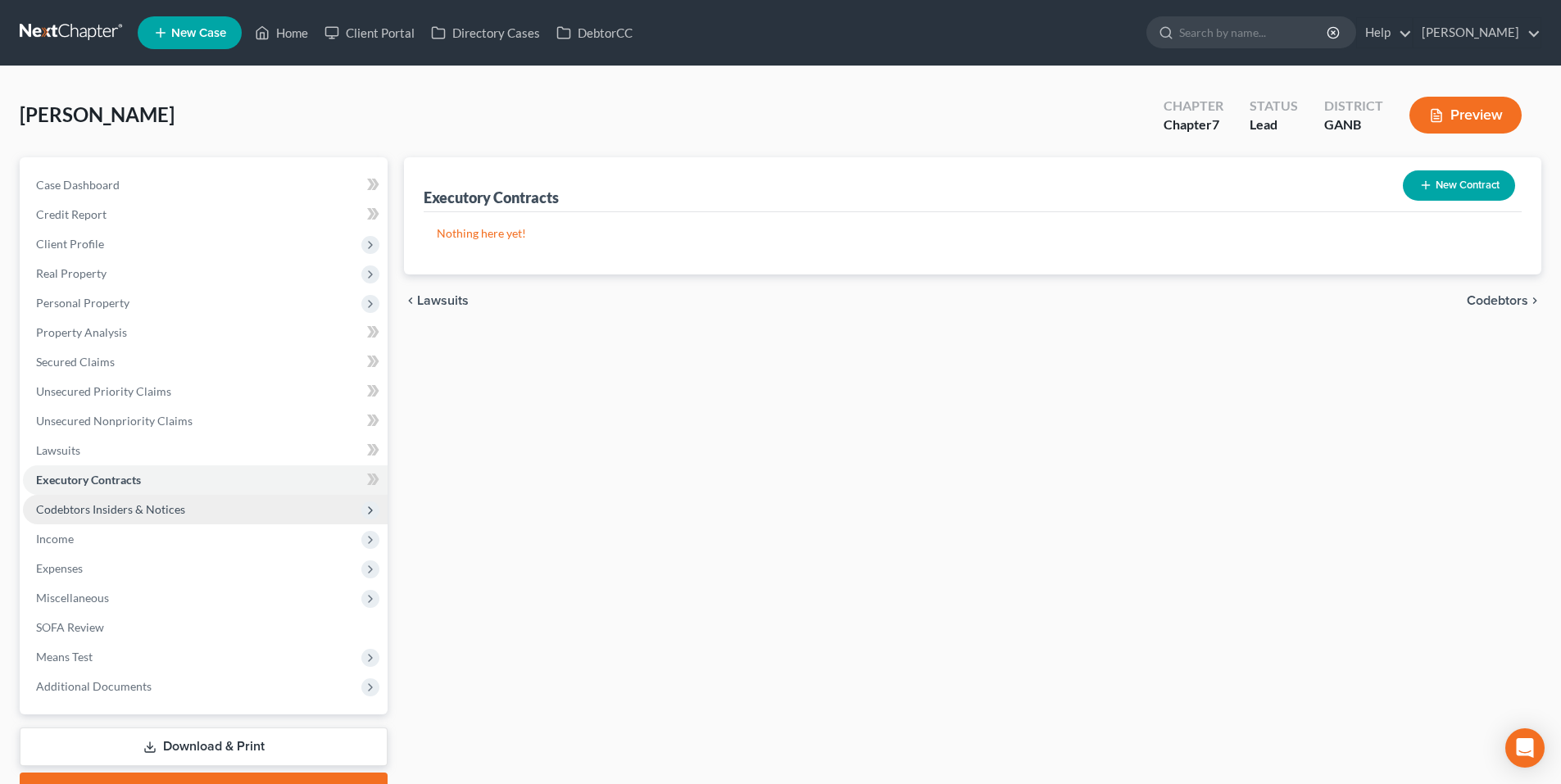
click at [93, 509] on span "Codebtors Insiders & Notices" at bounding box center [110, 509] width 149 height 14
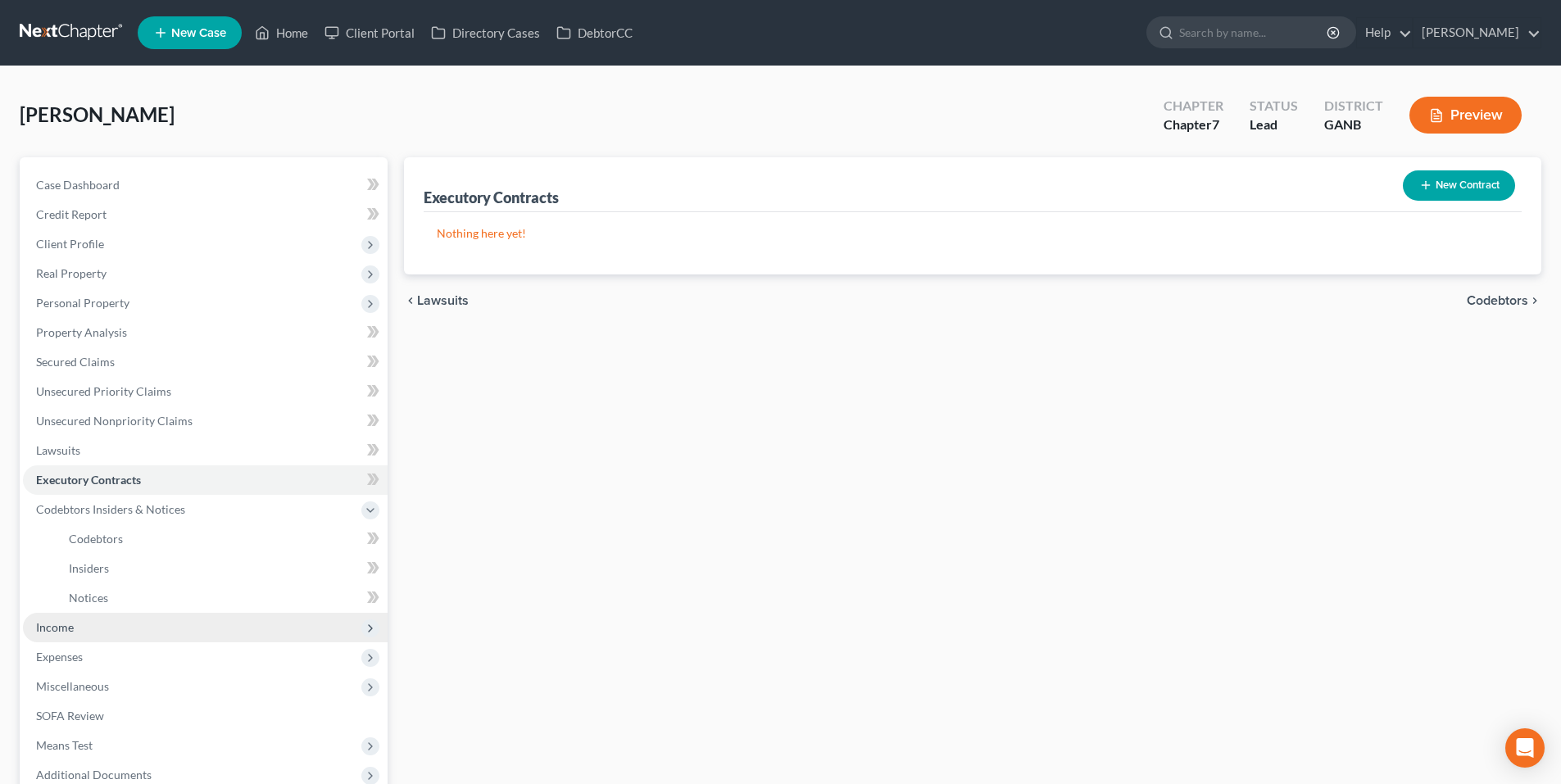
click at [73, 636] on span "Income" at bounding box center [206, 627] width 365 height 29
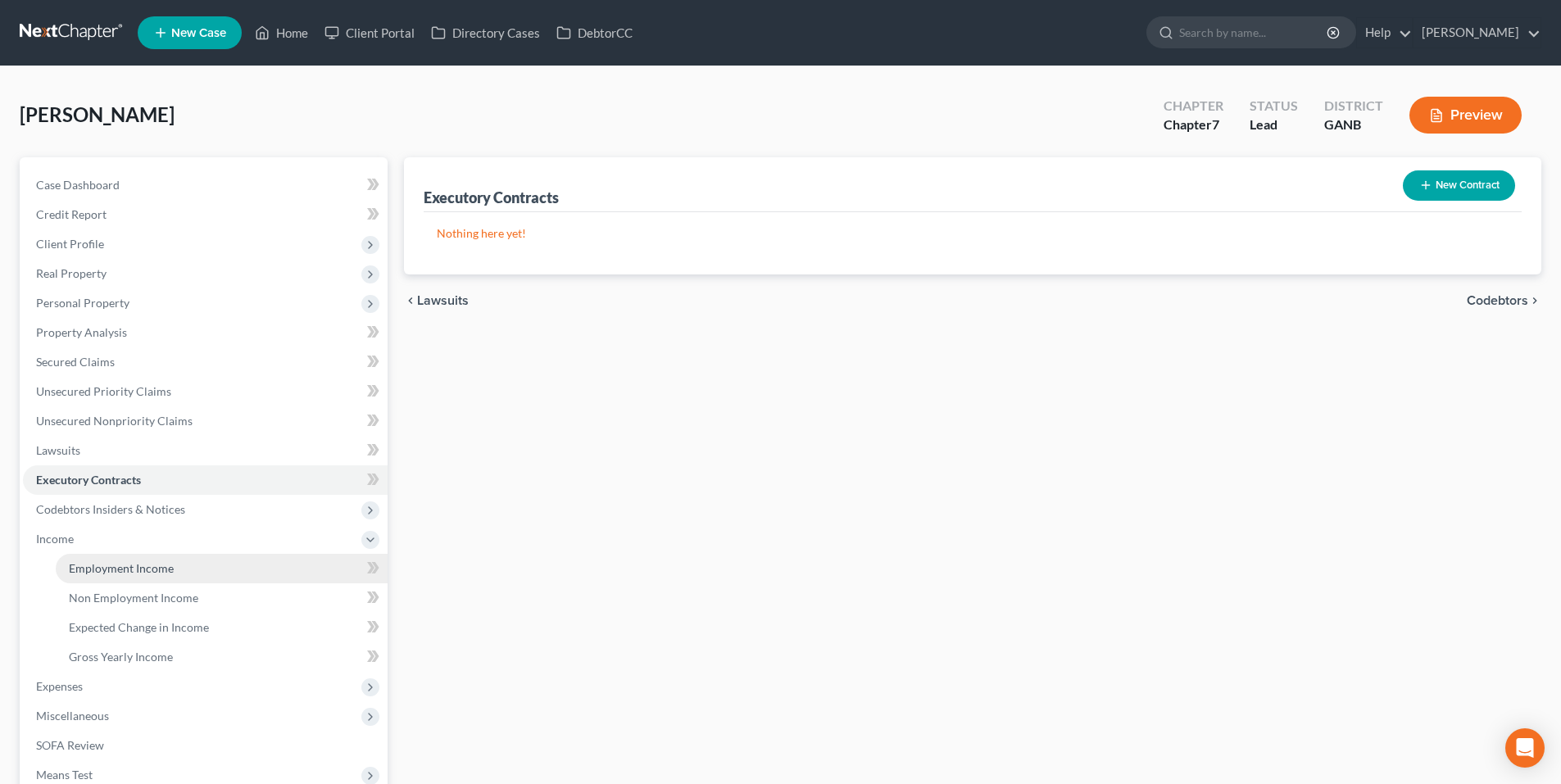
click at [101, 573] on span "Employment Income" at bounding box center [122, 568] width 105 height 14
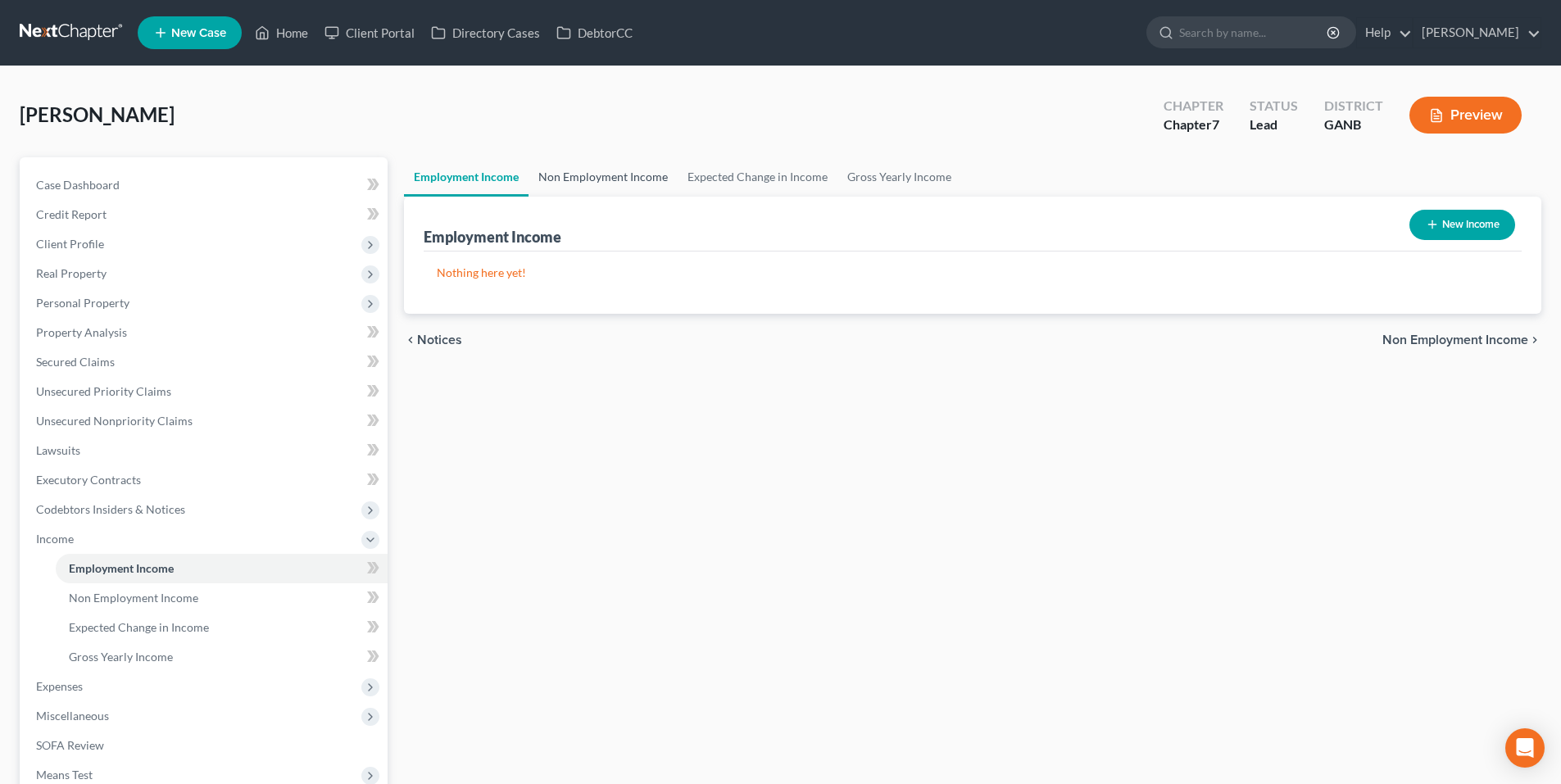
click at [562, 180] on link "Non Employment Income" at bounding box center [603, 176] width 149 height 39
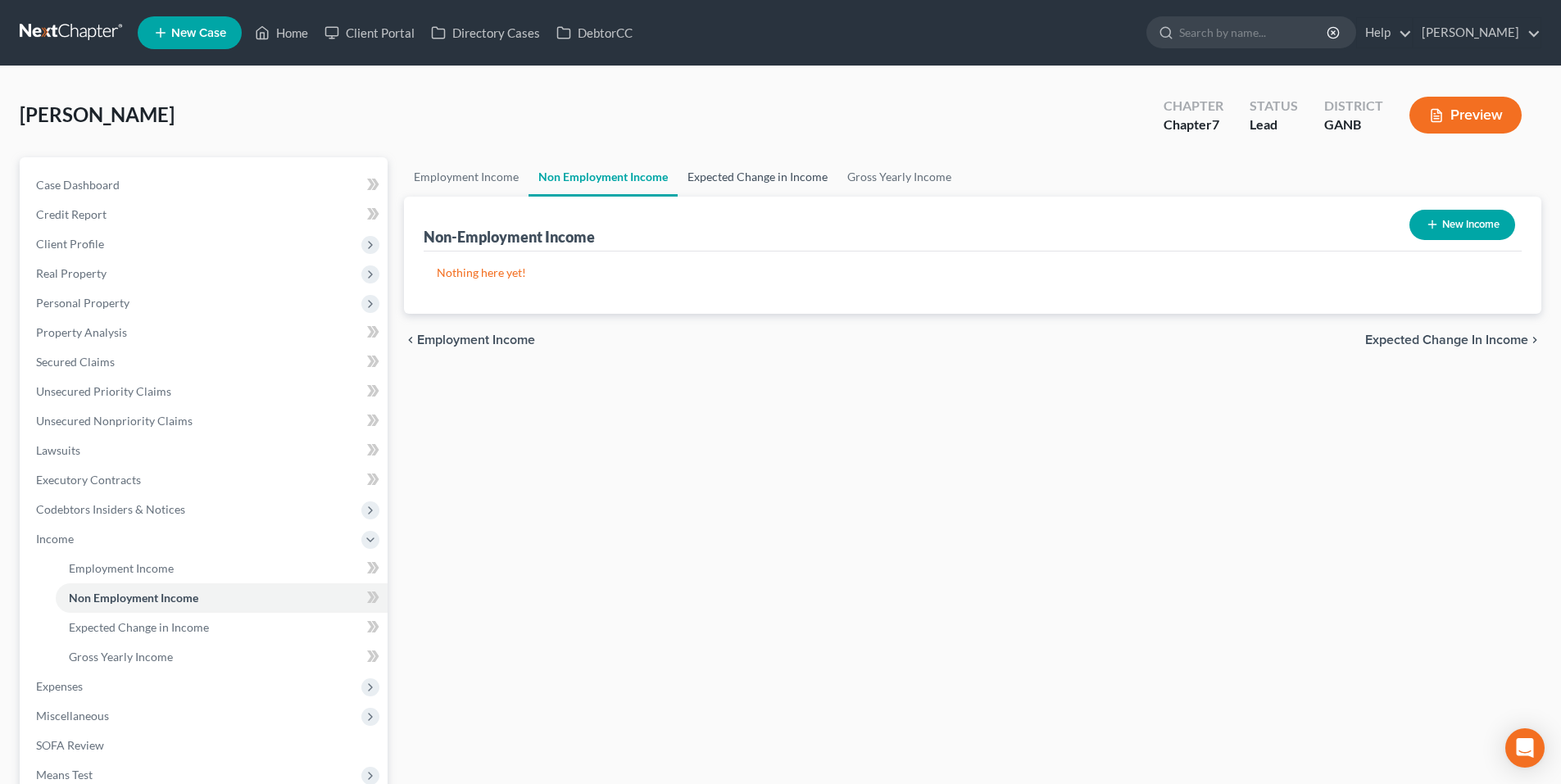
click at [773, 179] on link "Expected Change in Income" at bounding box center [758, 176] width 160 height 39
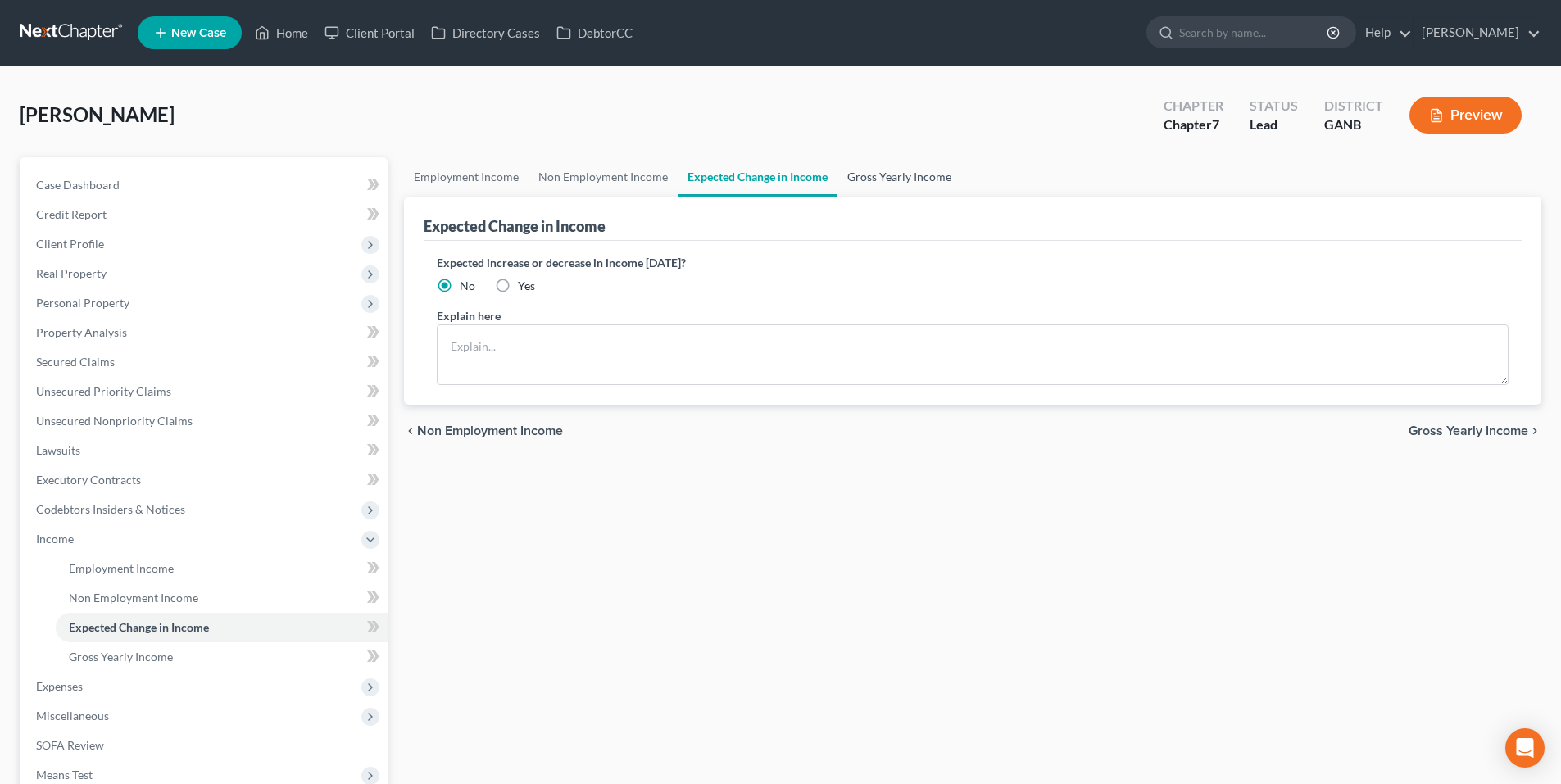
click at [910, 179] on link "Gross Yearly Income" at bounding box center [899, 176] width 124 height 39
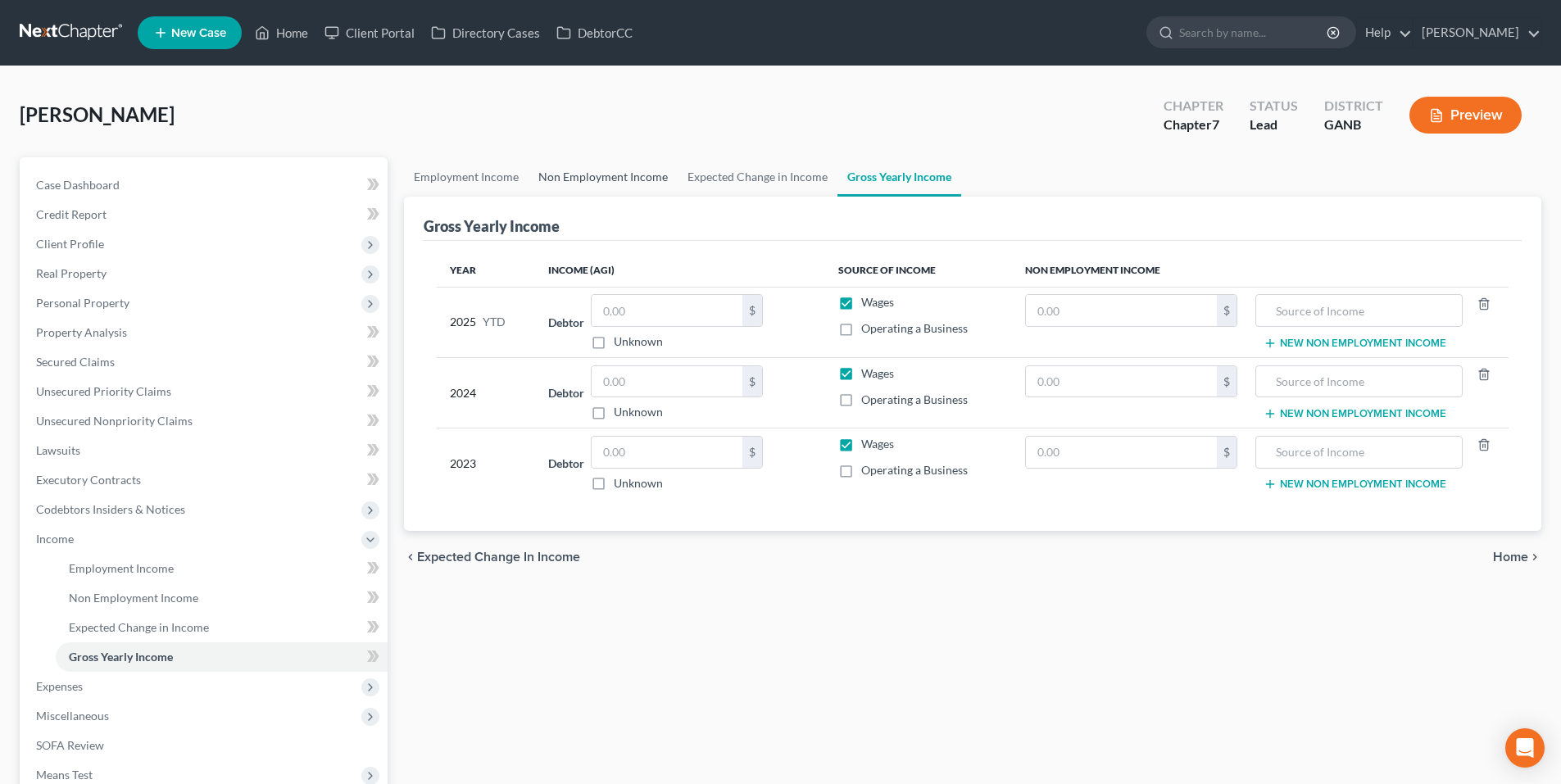
click at [629, 179] on link "Non Employment Income" at bounding box center [603, 176] width 149 height 39
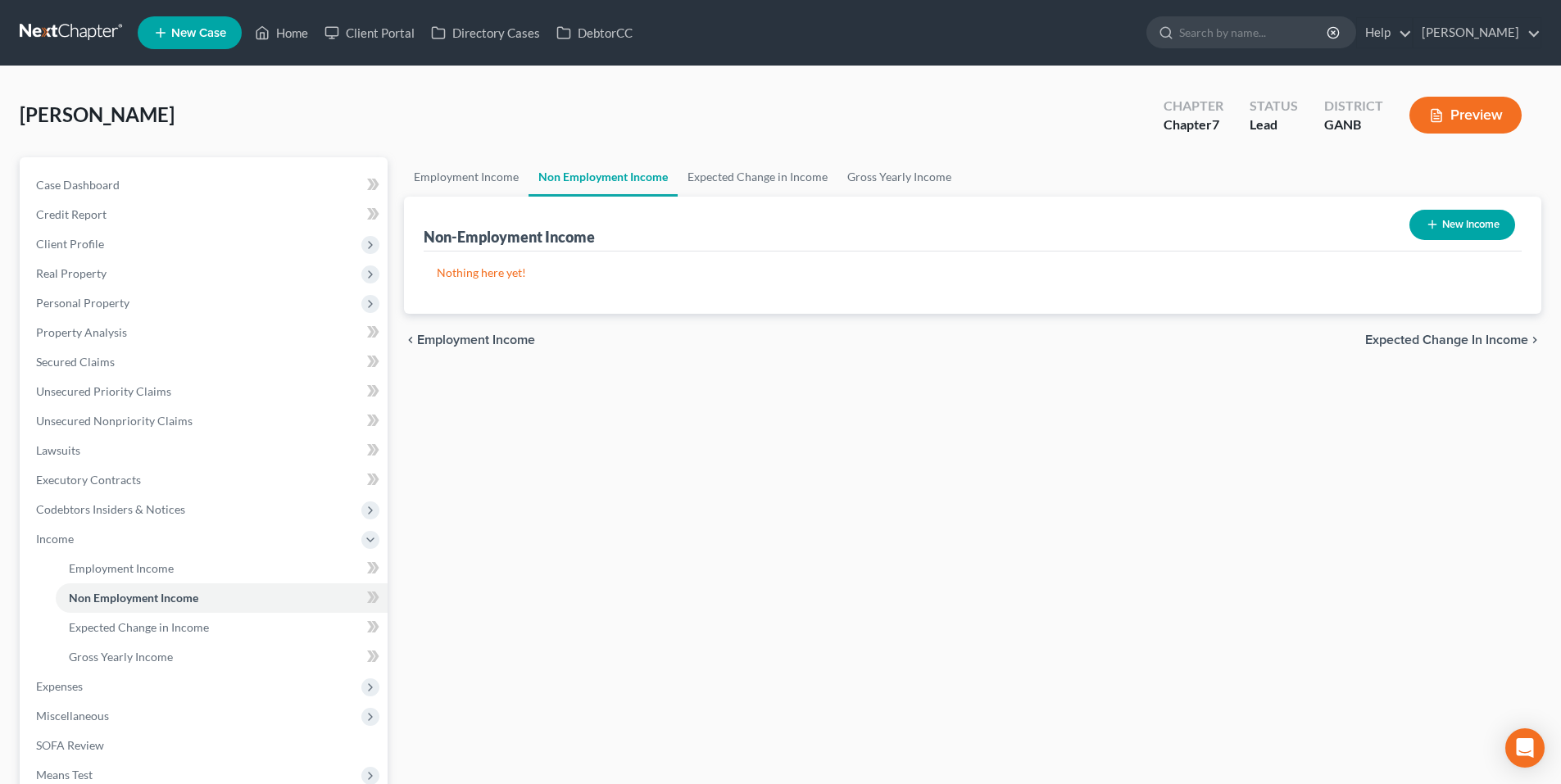
click at [1474, 229] on button "New Income" at bounding box center [1462, 225] width 106 height 30
select select "0"
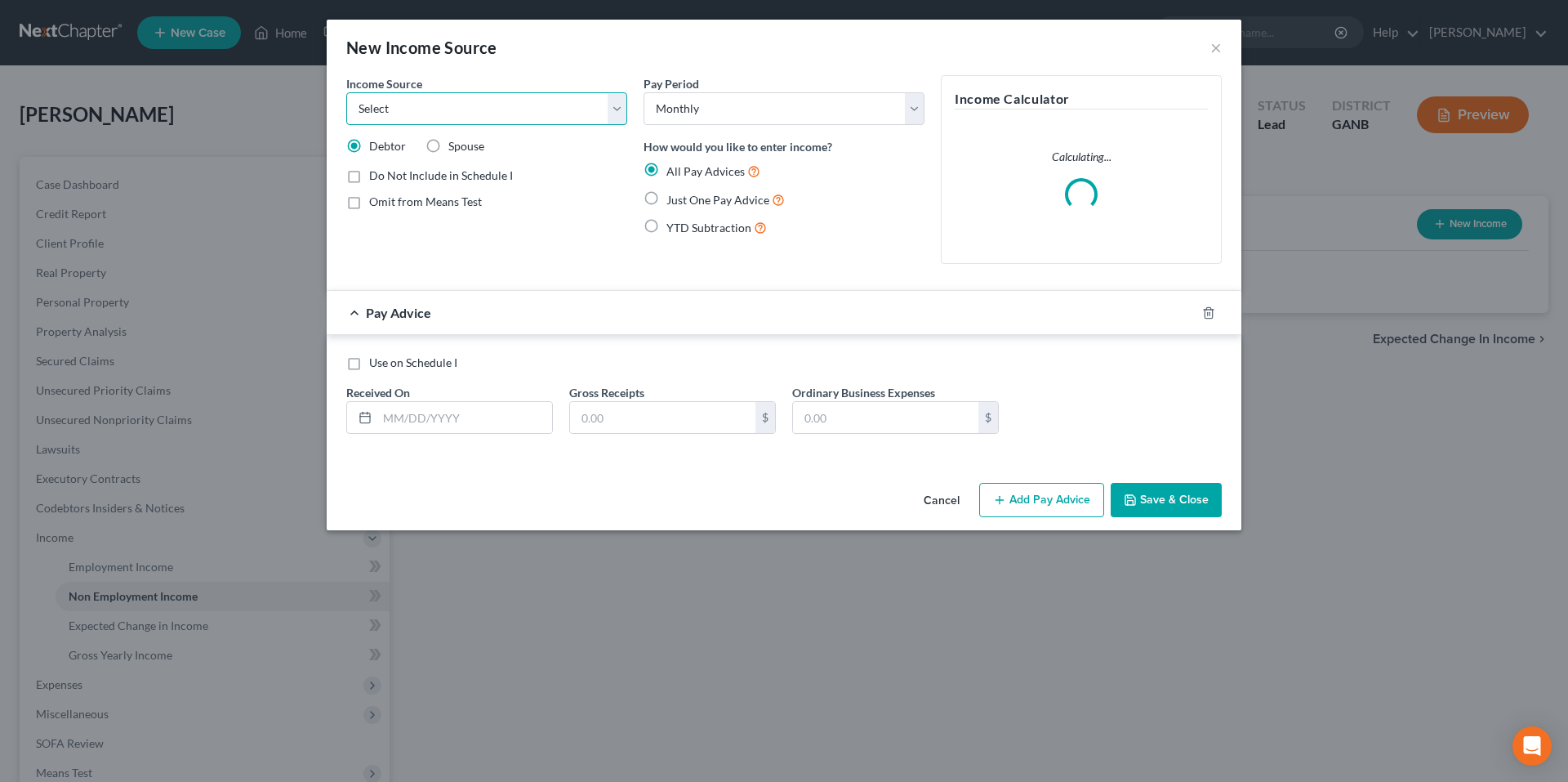
click at [458, 110] on select "Select Unemployment Disability (from employer) Pension Retirement Social Securi…" at bounding box center [486, 108] width 281 height 32
select select "4"
click at [346, 92] on select "Select Unemployment Disability (from employer) Pension Retirement Social Securi…" at bounding box center [486, 108] width 281 height 32
click at [438, 418] on input "text" at bounding box center [465, 417] width 175 height 31
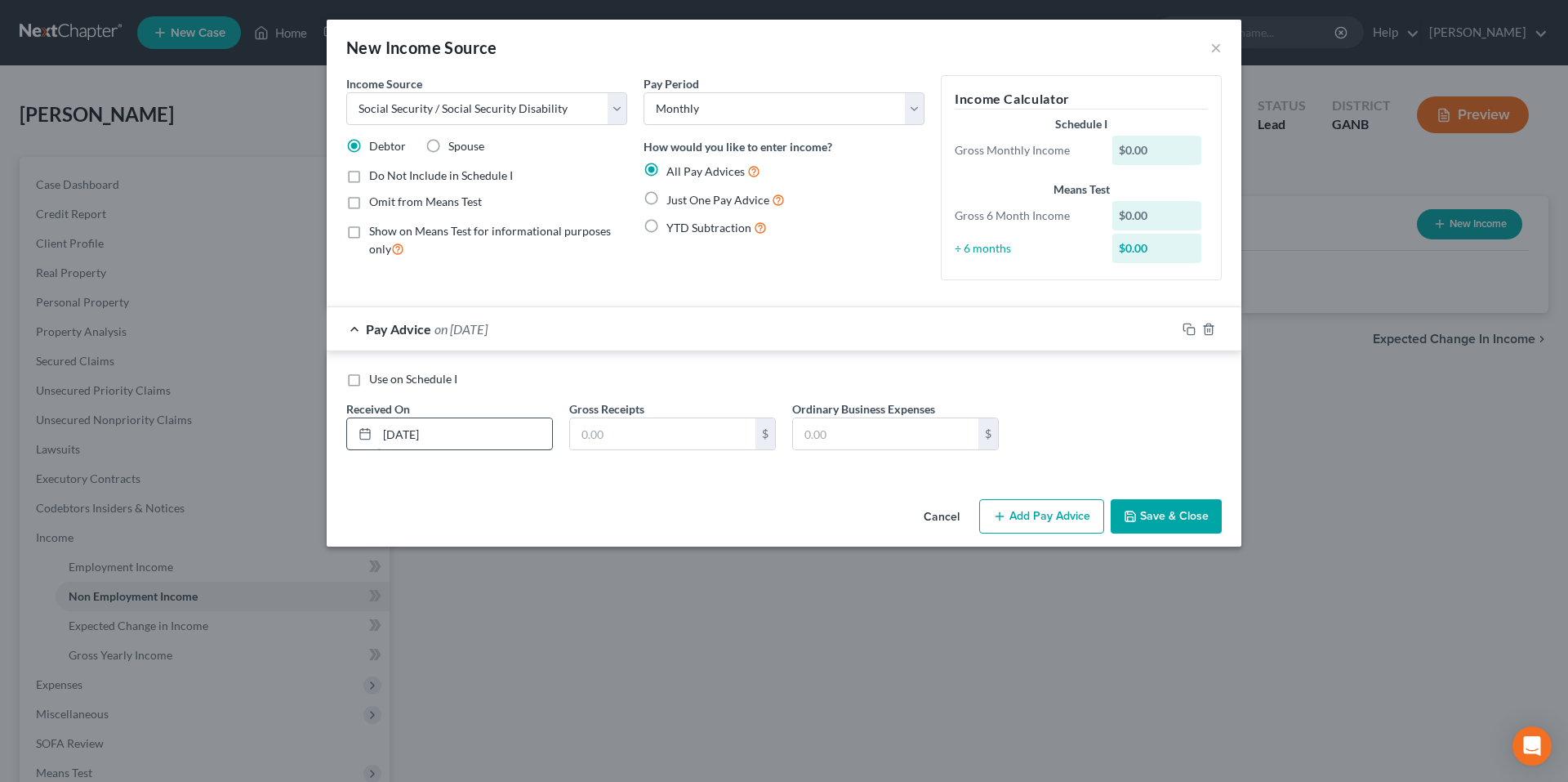
type input "[DATE]"
type input "259.00"
click at [1188, 330] on icon "button" at bounding box center [1190, 330] width 13 height 13
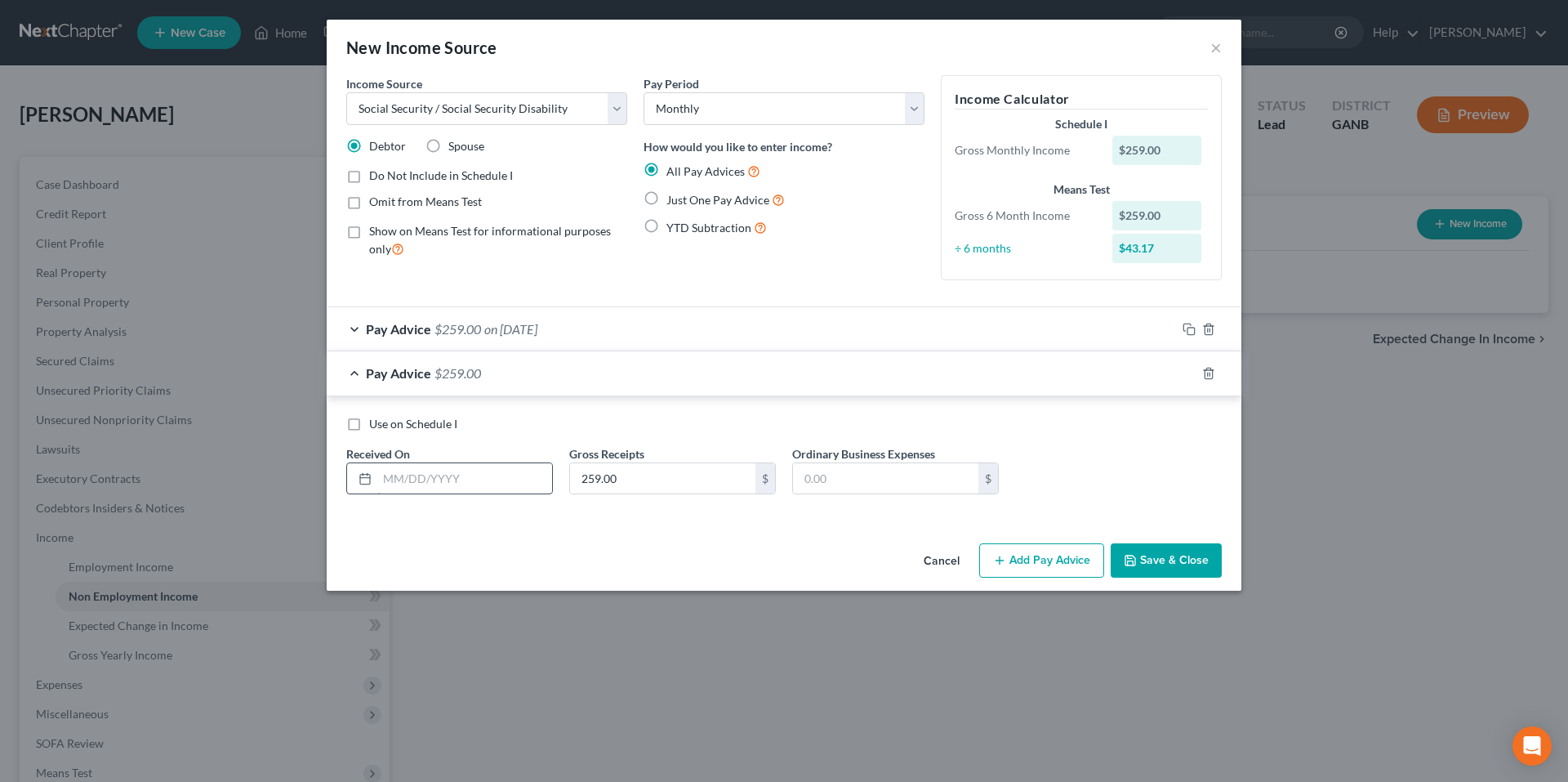
click at [495, 476] on input "text" at bounding box center [465, 478] width 175 height 31
type input "[DATE]"
click at [1189, 373] on icon "button" at bounding box center [1190, 374] width 13 height 13
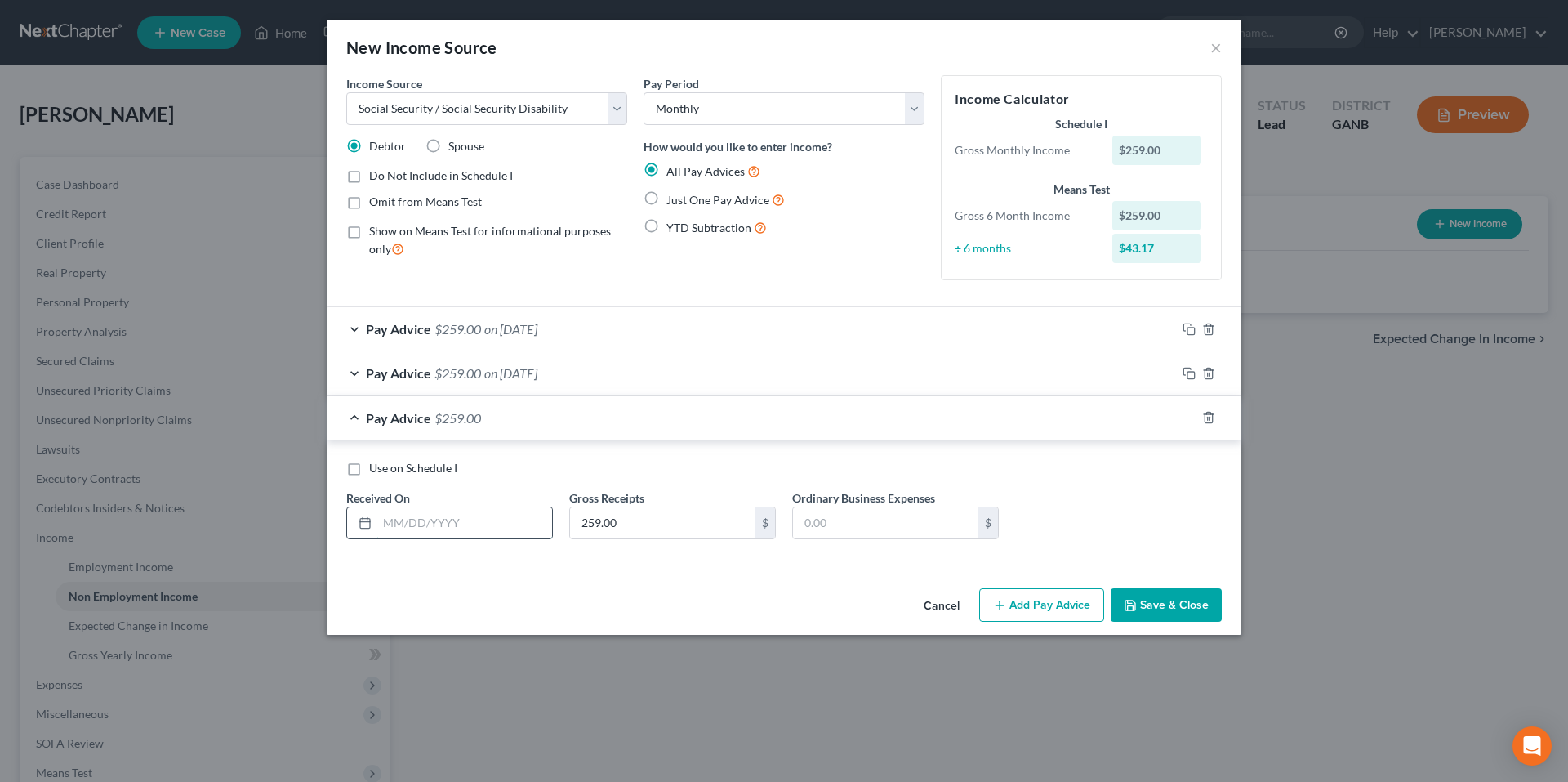
drag, startPoint x: 459, startPoint y: 530, endPoint x: 467, endPoint y: 531, distance: 8.1
click at [459, 530] on input "text" at bounding box center [465, 522] width 175 height 31
type input "[DATE]"
click at [1192, 418] on icon "button" at bounding box center [1190, 418] width 13 height 13
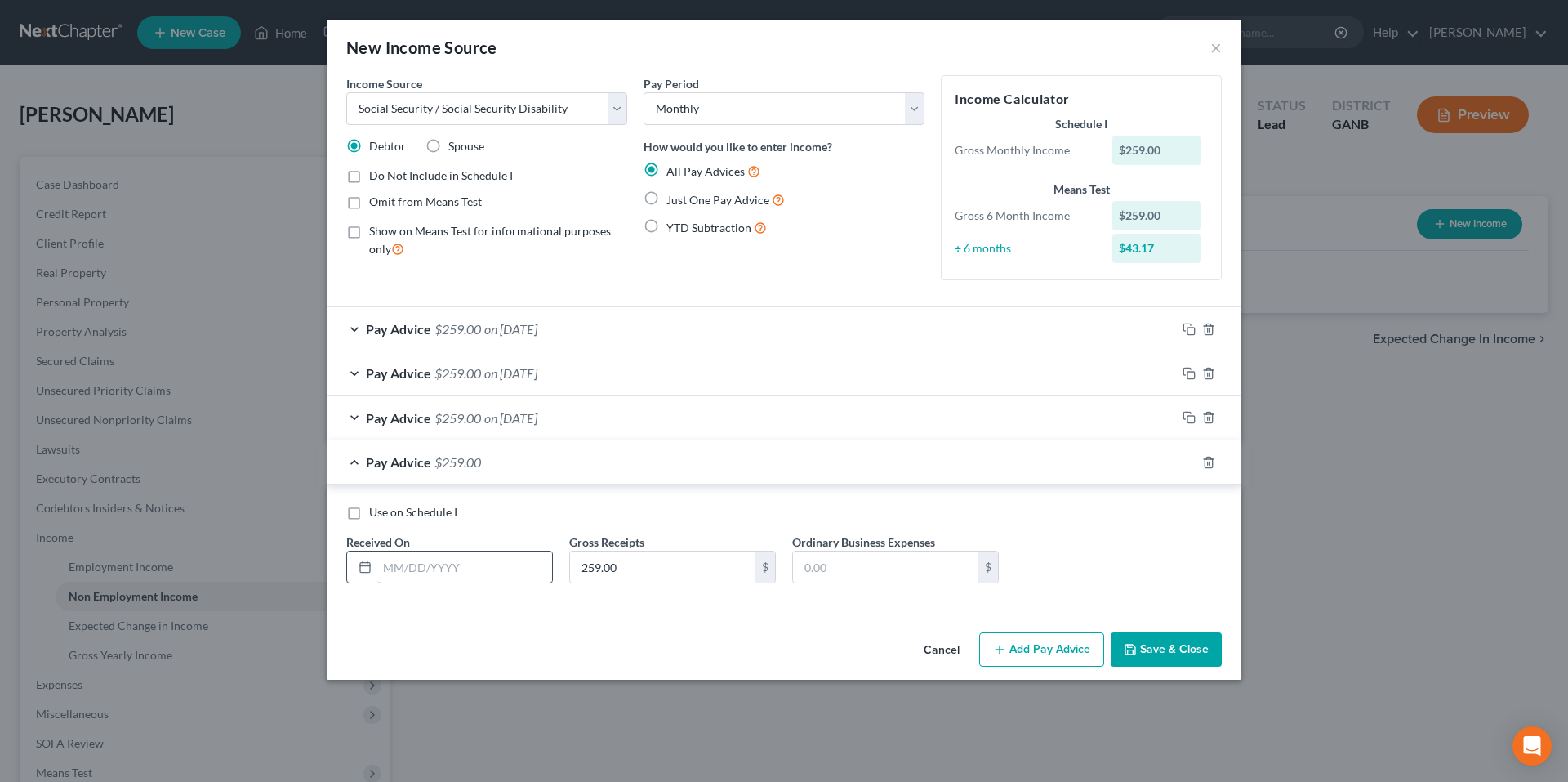
click at [471, 573] on input "text" at bounding box center [465, 567] width 175 height 31
type input "[DATE]"
click at [1186, 465] on icon "button" at bounding box center [1190, 462] width 13 height 13
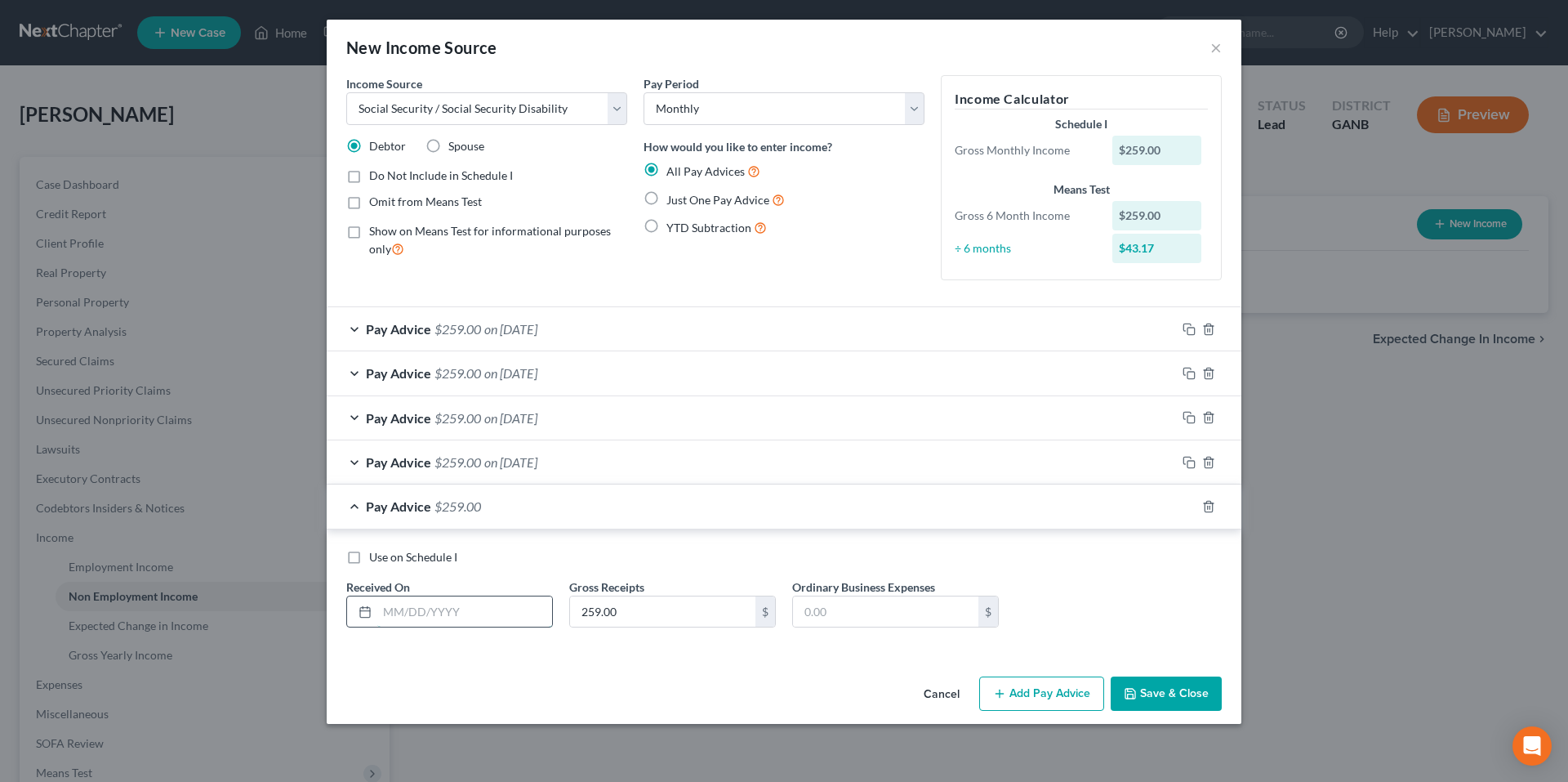
click at [491, 613] on input "text" at bounding box center [465, 612] width 175 height 31
type input "[DATE]"
click at [1192, 501] on icon "button" at bounding box center [1190, 506] width 13 height 13
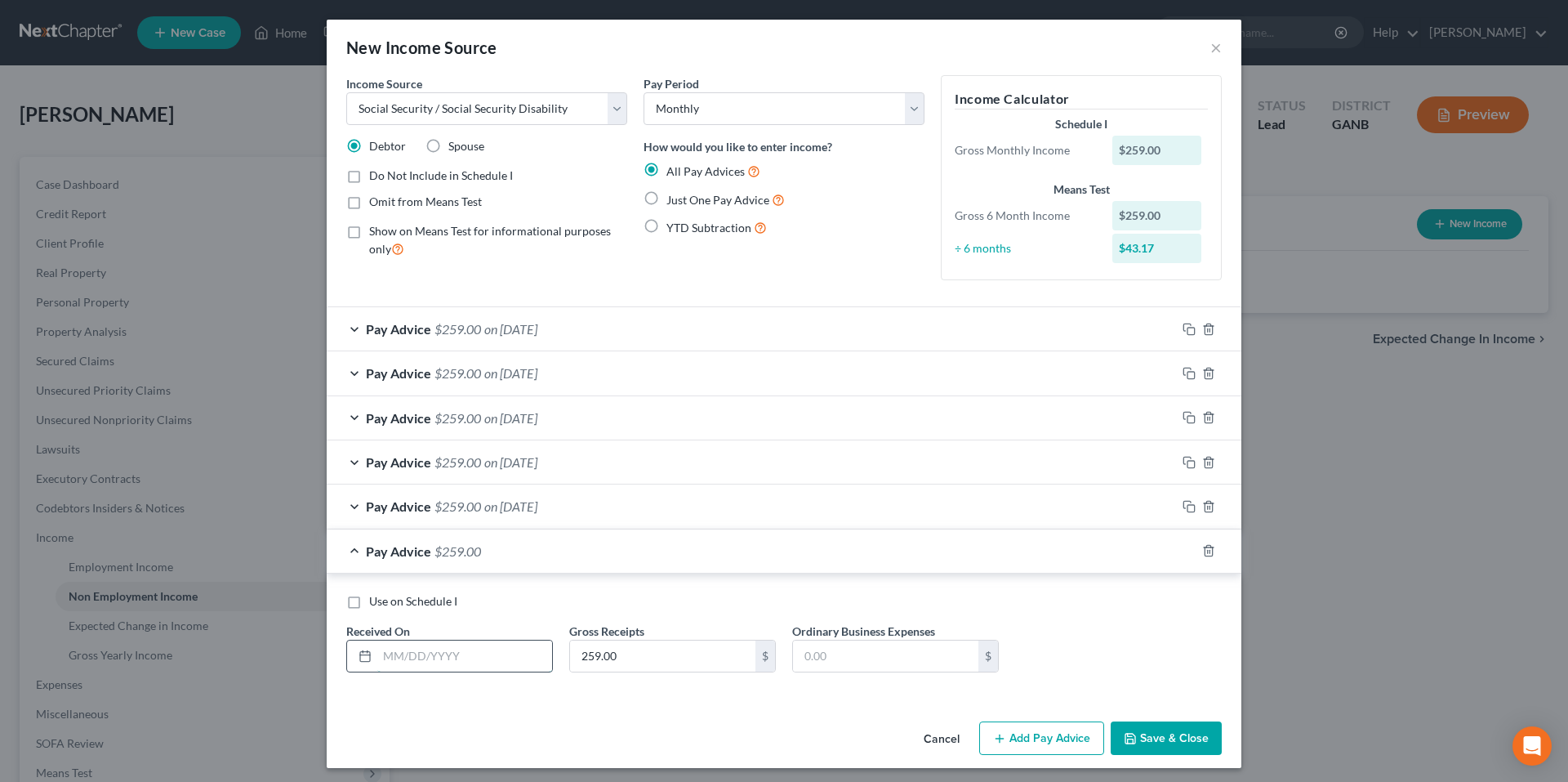
click at [463, 657] on input "text" at bounding box center [465, 656] width 175 height 31
type input "[DATE]"
click at [1144, 743] on button "Save & Close" at bounding box center [1166, 738] width 111 height 34
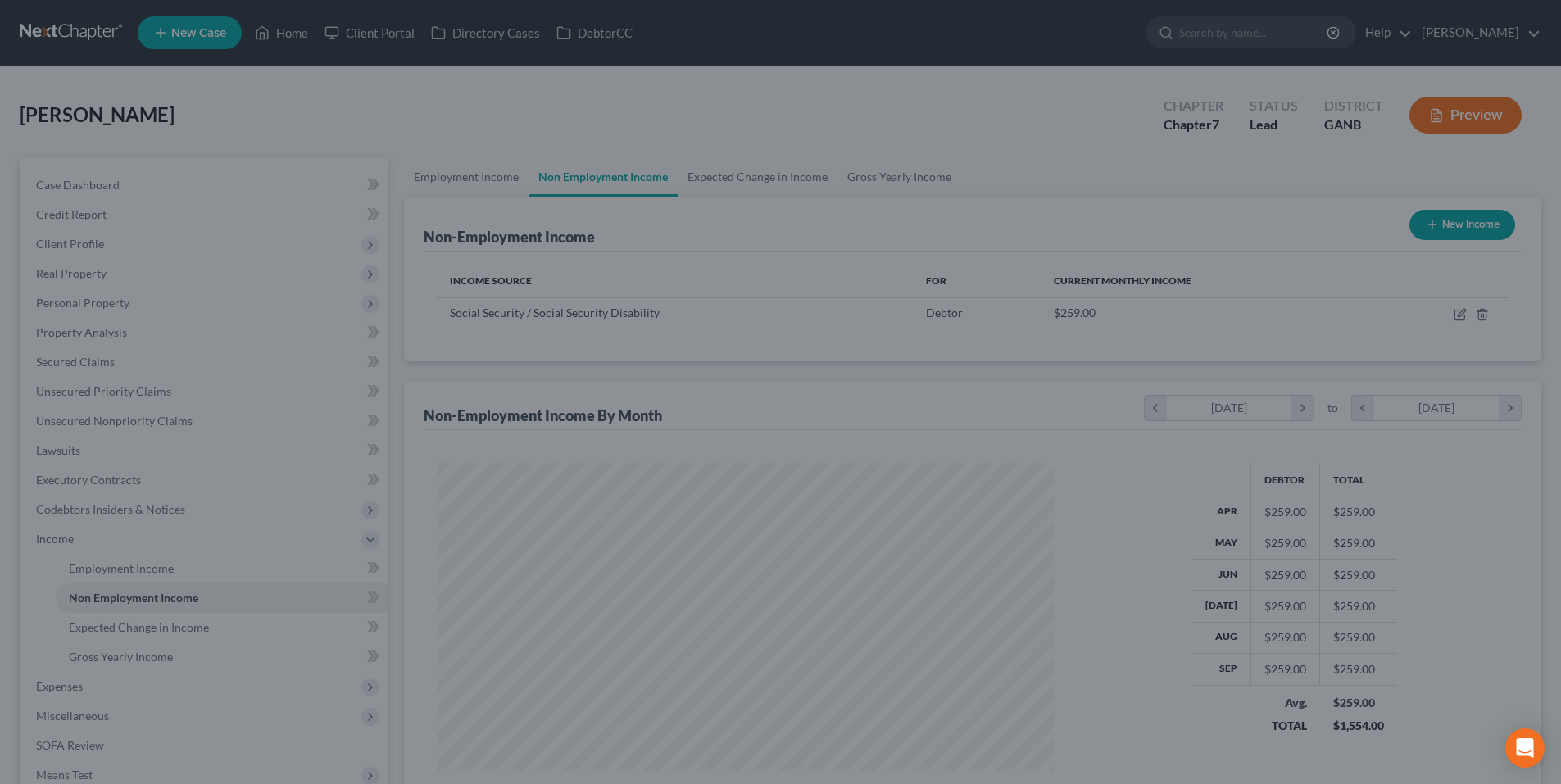
scroll to position [819045, 818965]
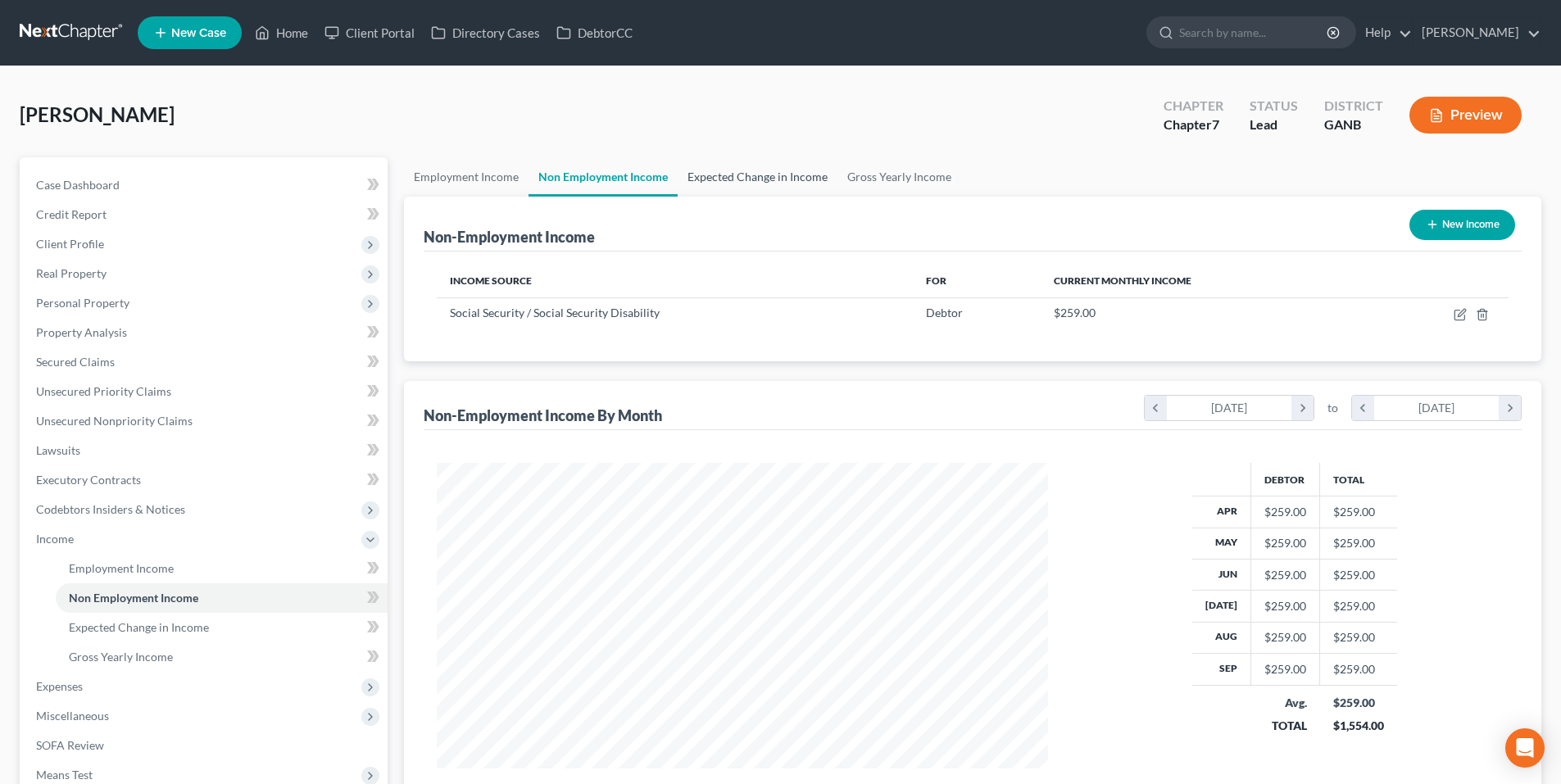
click at [773, 173] on link "Expected Change in Income" at bounding box center [758, 176] width 160 height 39
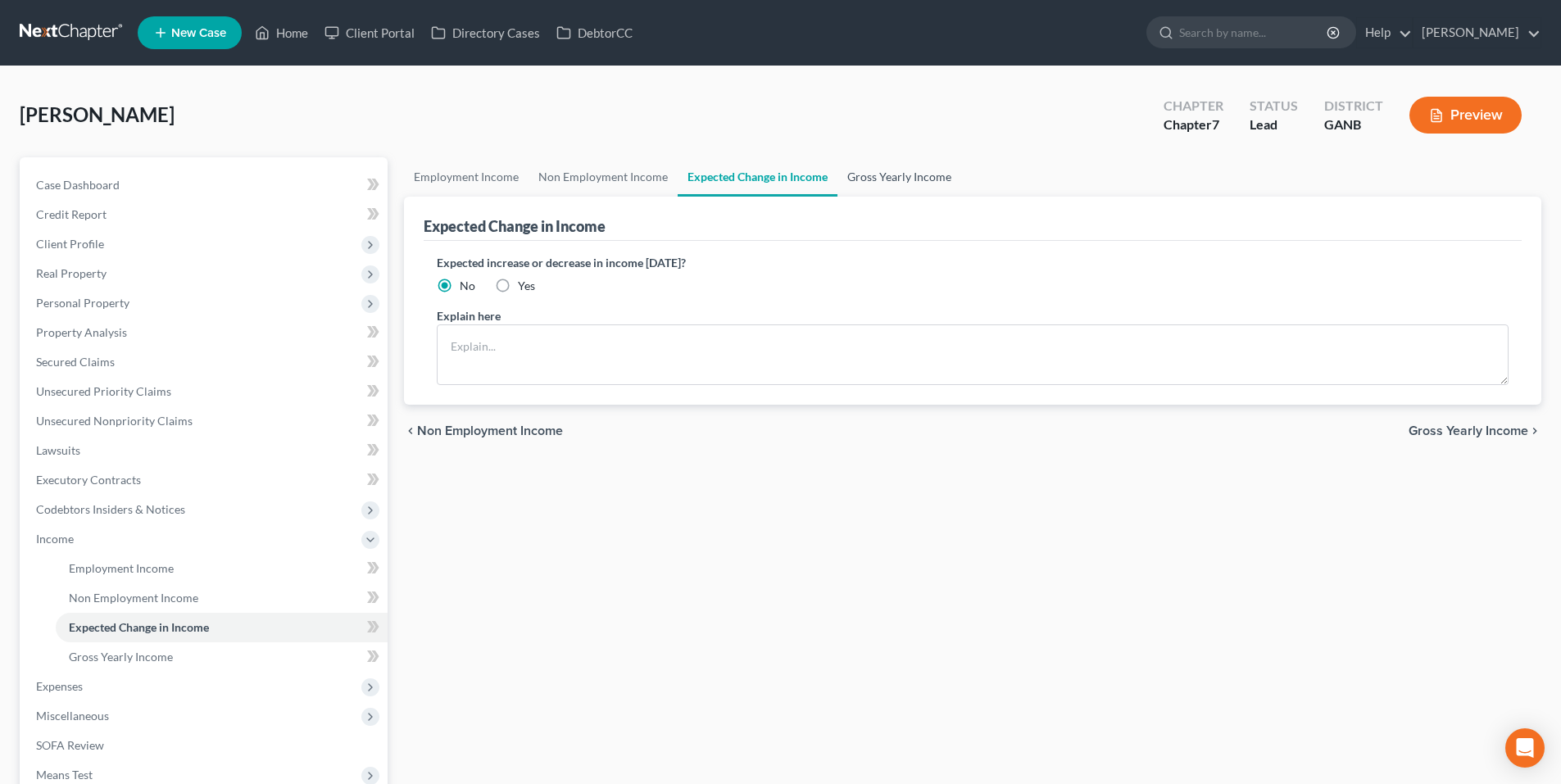
click at [885, 187] on link "Gross Yearly Income" at bounding box center [899, 176] width 124 height 39
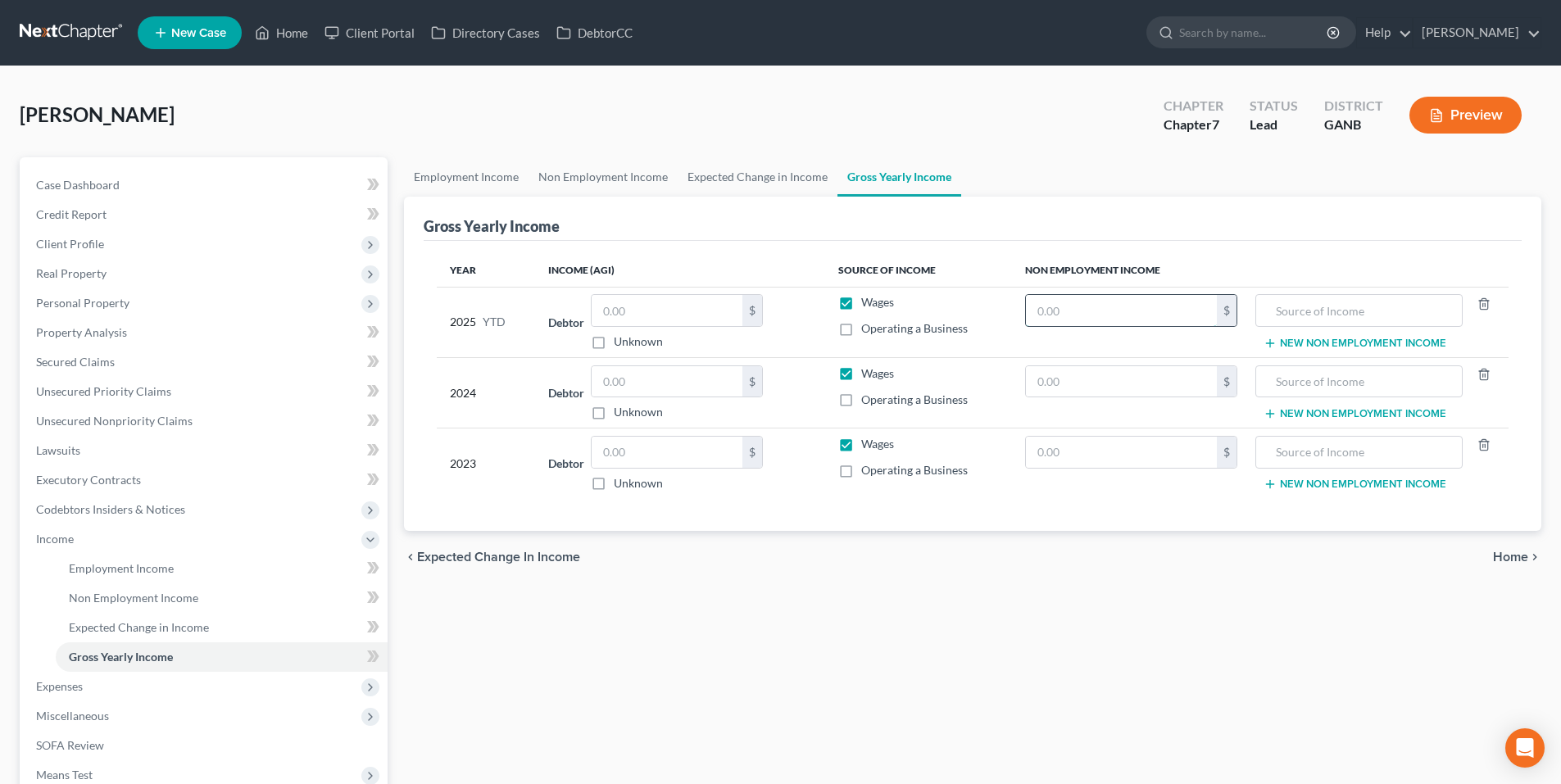
click at [1092, 307] on input "text" at bounding box center [1121, 310] width 191 height 31
type input "2,331.00"
click at [1298, 307] on input "text" at bounding box center [1359, 310] width 188 height 31
type input "Social Security Benefits"
click at [1422, 192] on ul "Employment Income Non Employment Income Expected Change in Income Gross Yearly …" at bounding box center [972, 176] width 1137 height 39
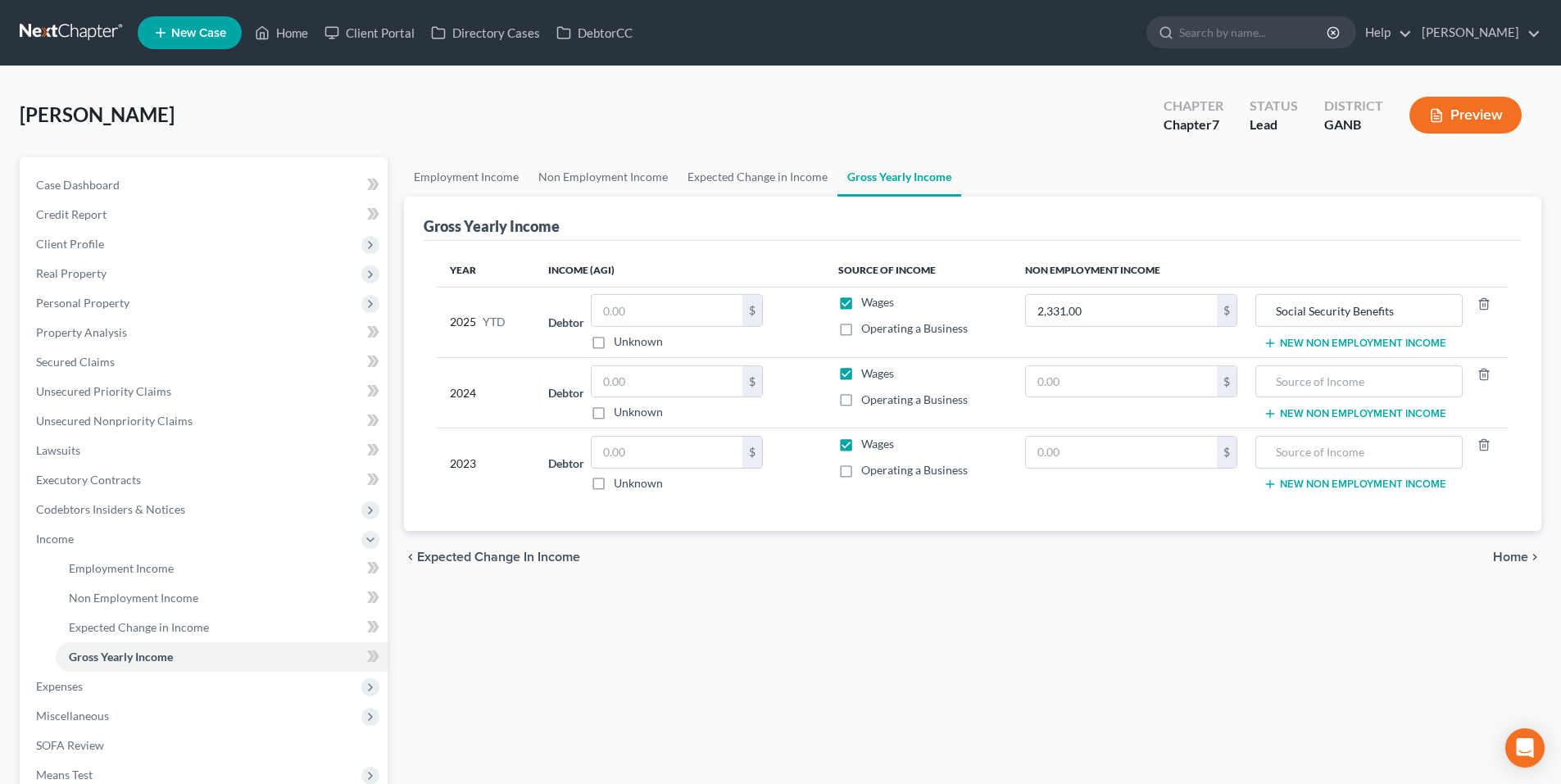
click at [1512, 553] on span "Home" at bounding box center [1511, 558] width 35 height 13
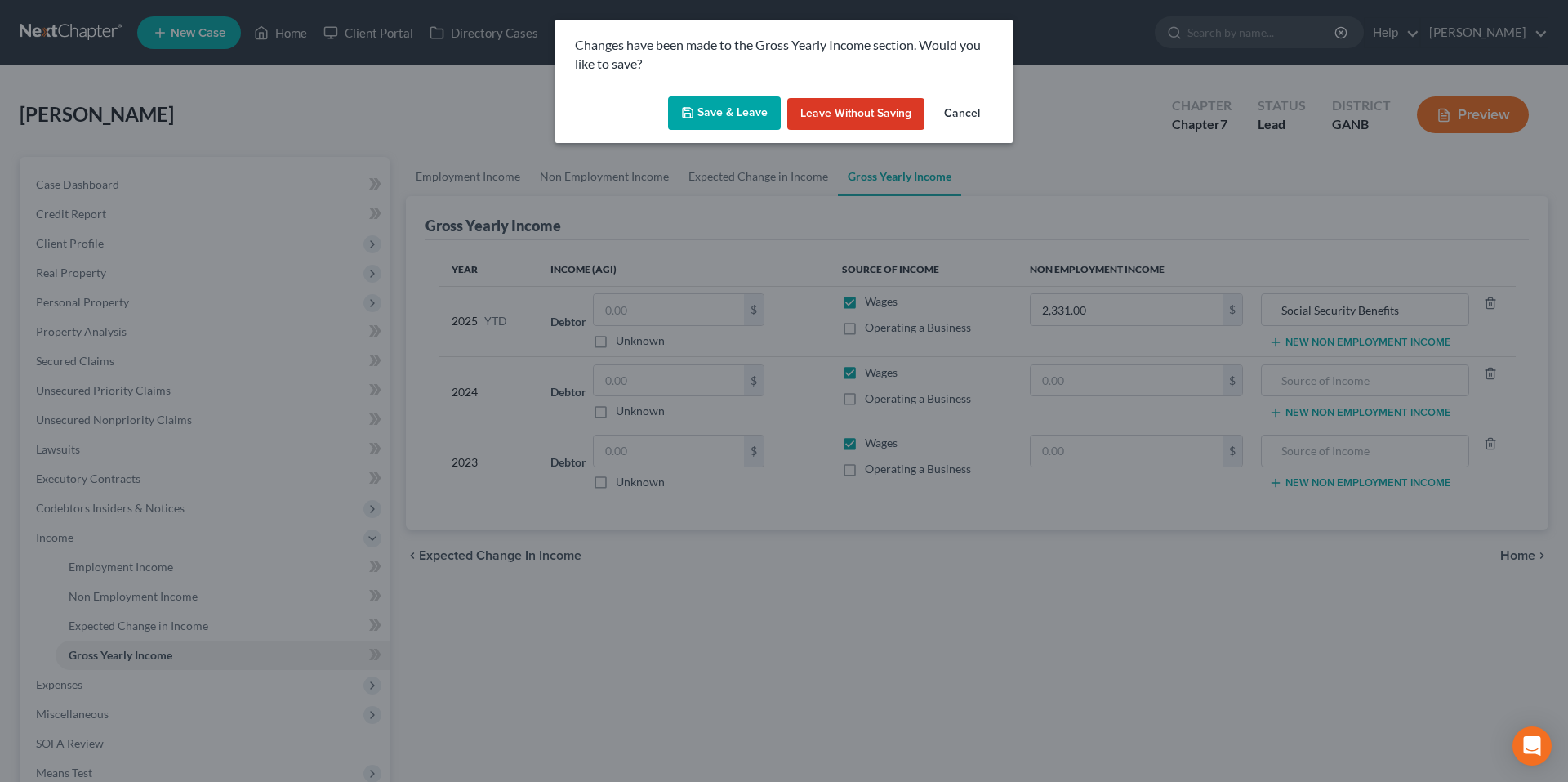
click at [723, 105] on button "Save & Leave" at bounding box center [724, 113] width 113 height 34
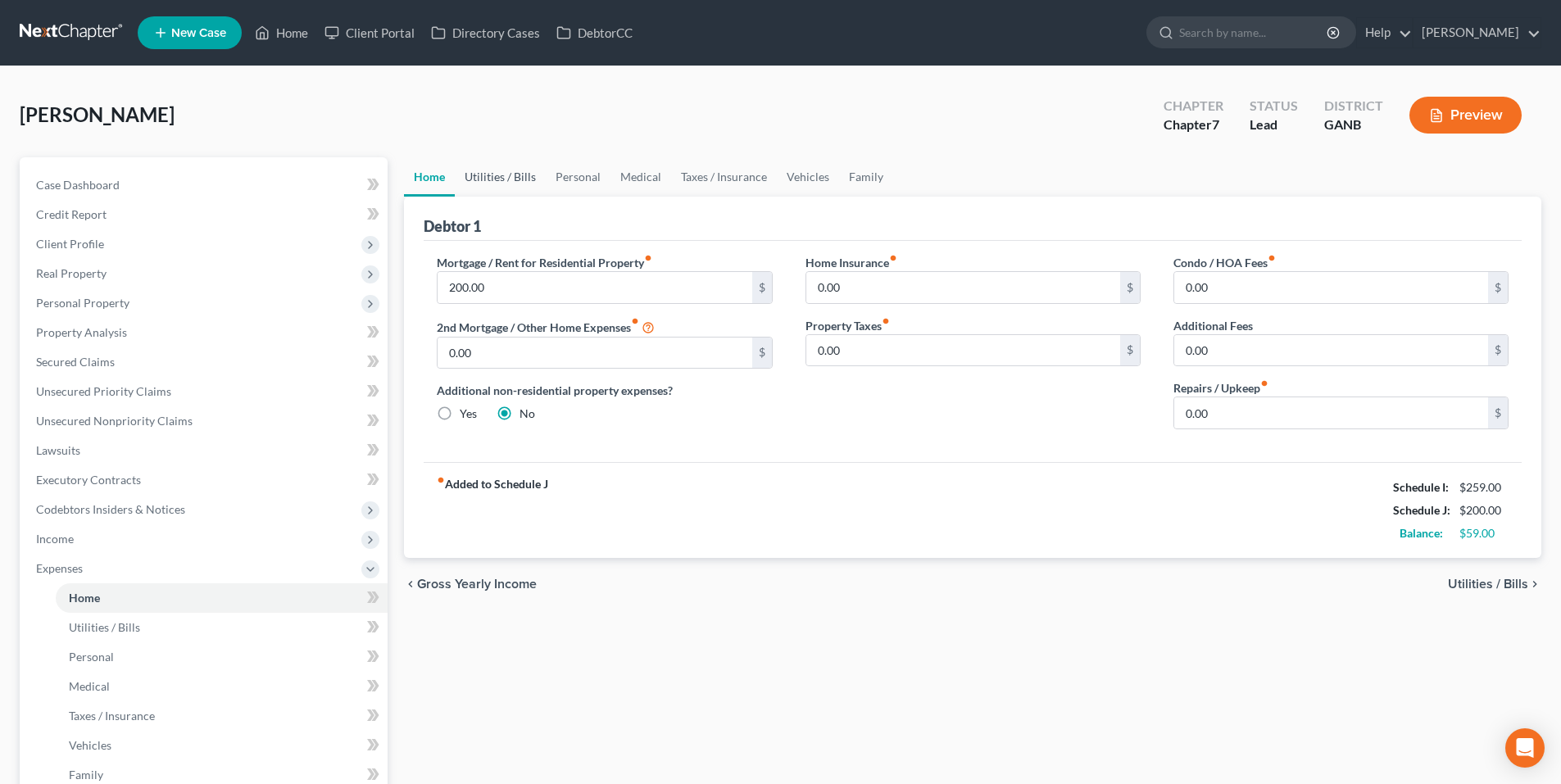
click at [480, 174] on link "Utilities / Bills" at bounding box center [500, 176] width 91 height 39
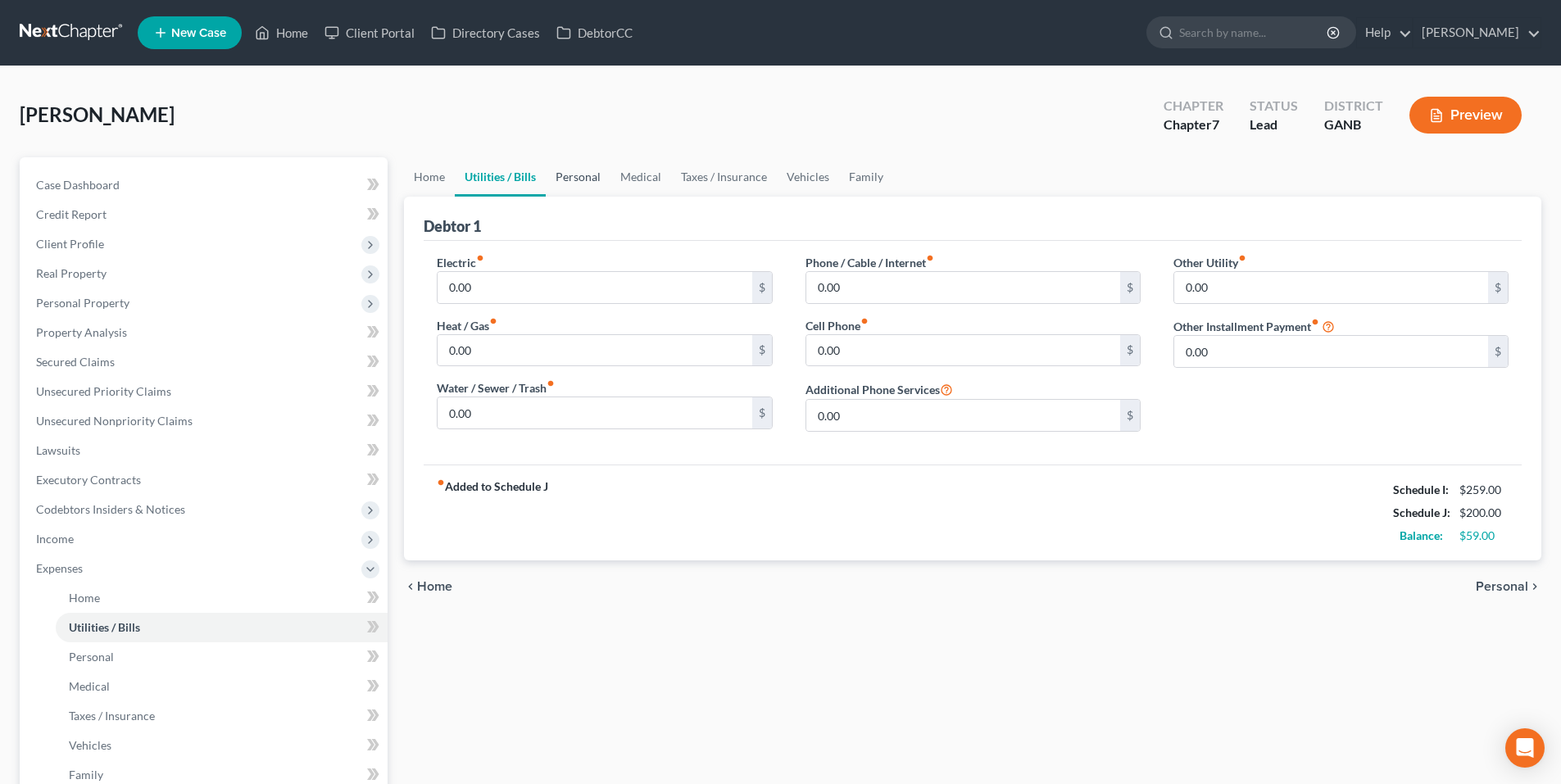
click at [568, 185] on link "Personal" at bounding box center [579, 176] width 65 height 39
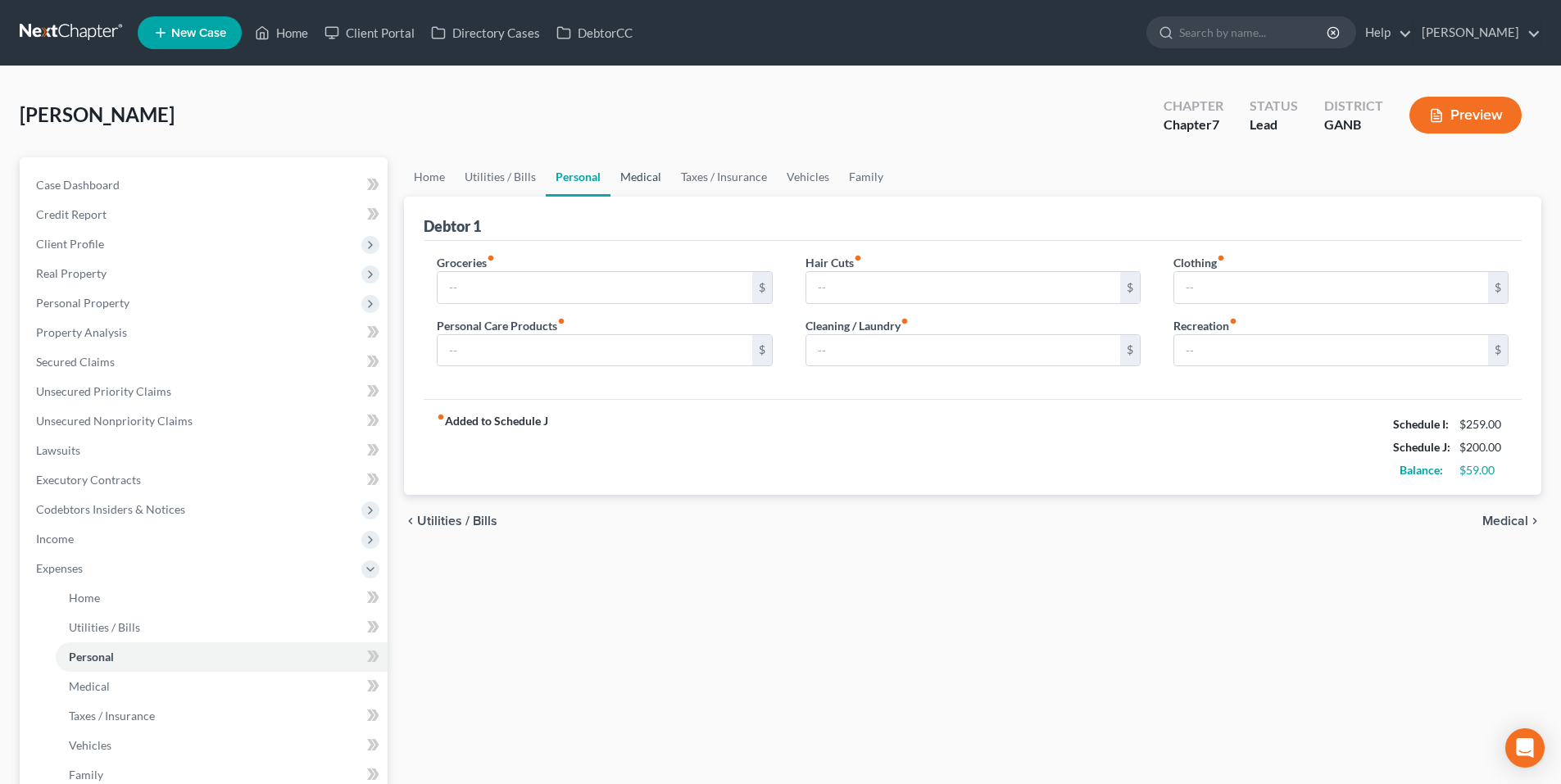
click at [657, 181] on link "Medical" at bounding box center [640, 176] width 61 height 39
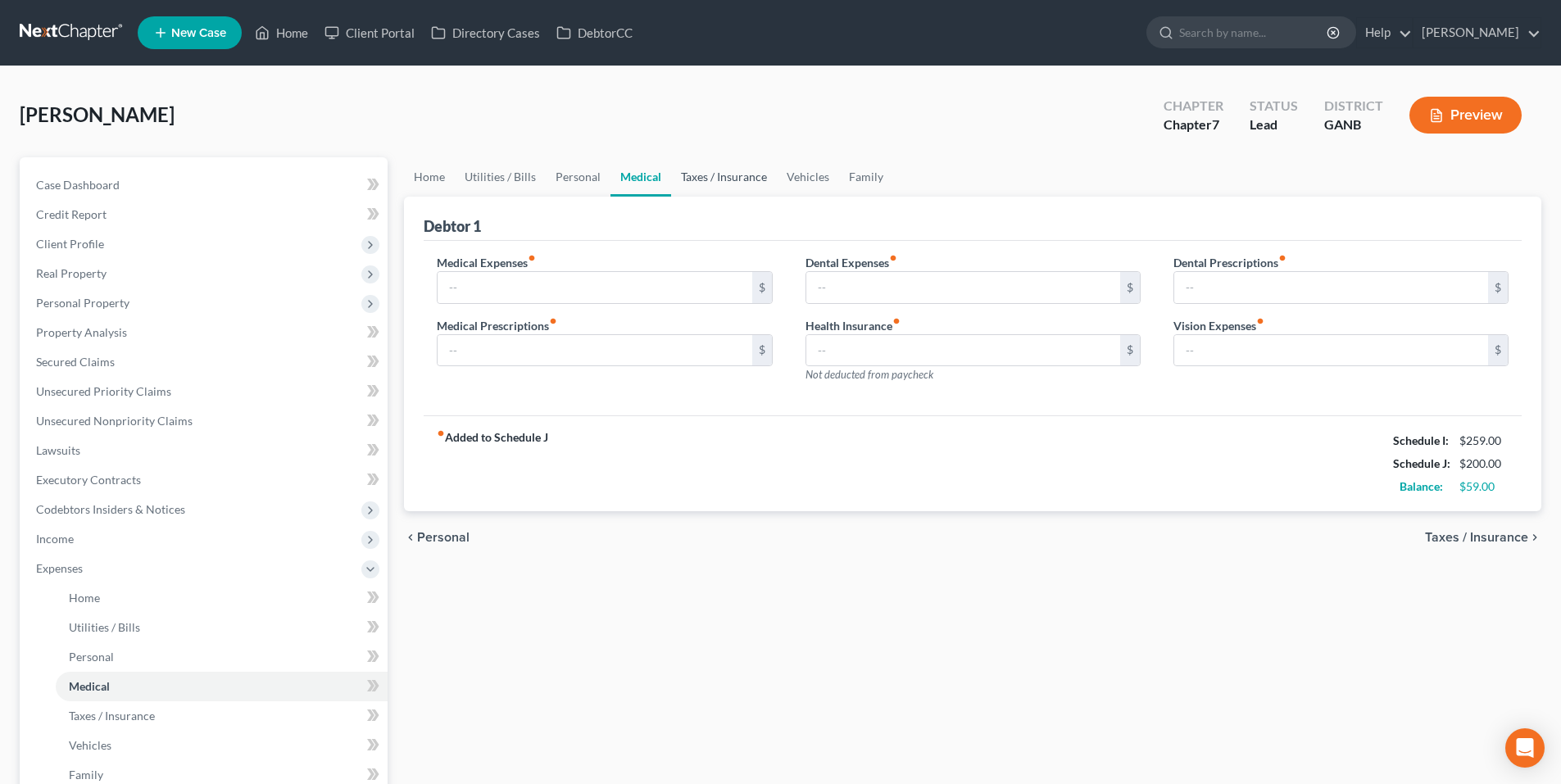
click at [715, 181] on link "Taxes / Insurance" at bounding box center [723, 176] width 106 height 39
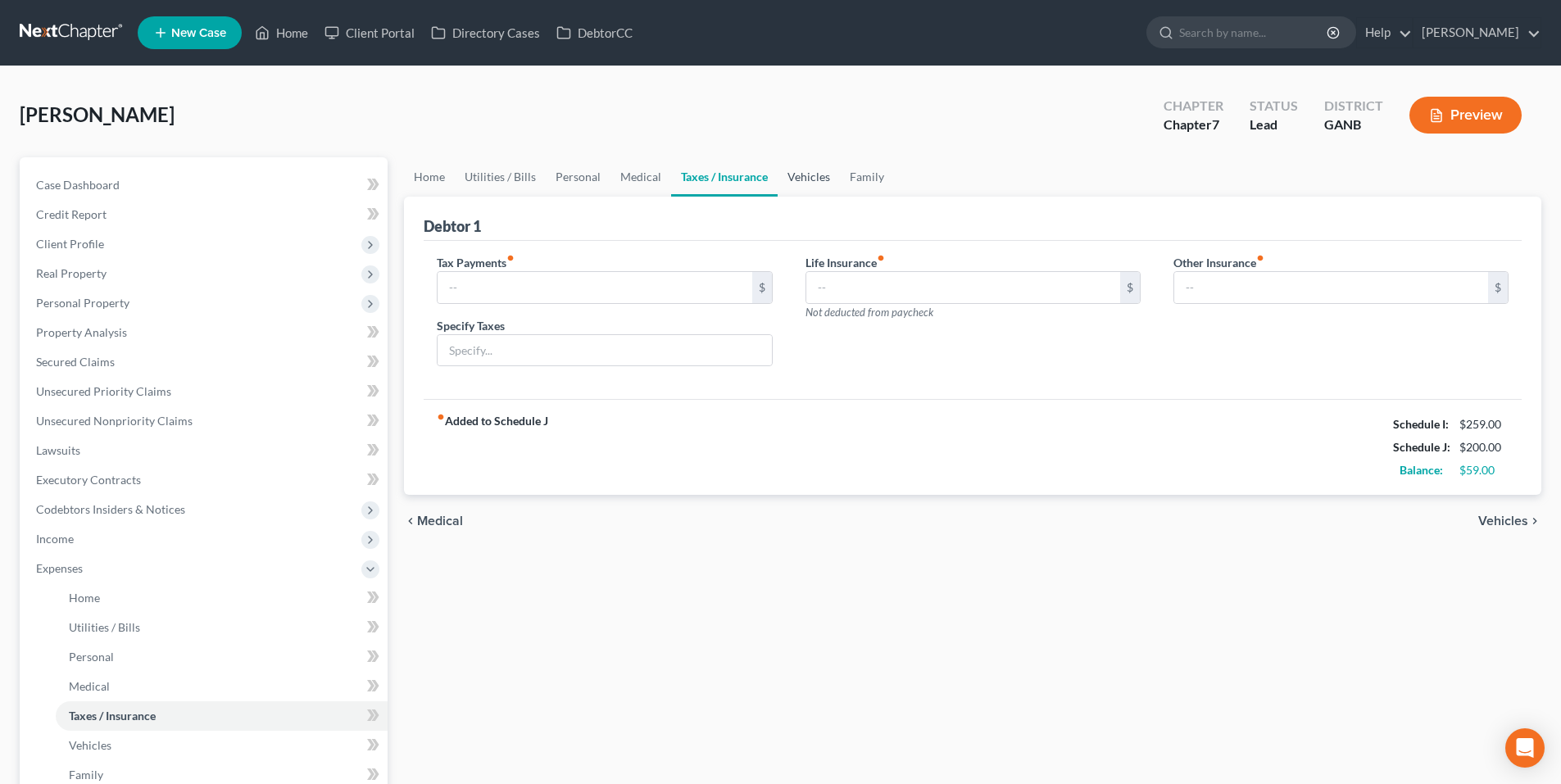
click at [801, 181] on link "Vehicles" at bounding box center [808, 176] width 62 height 39
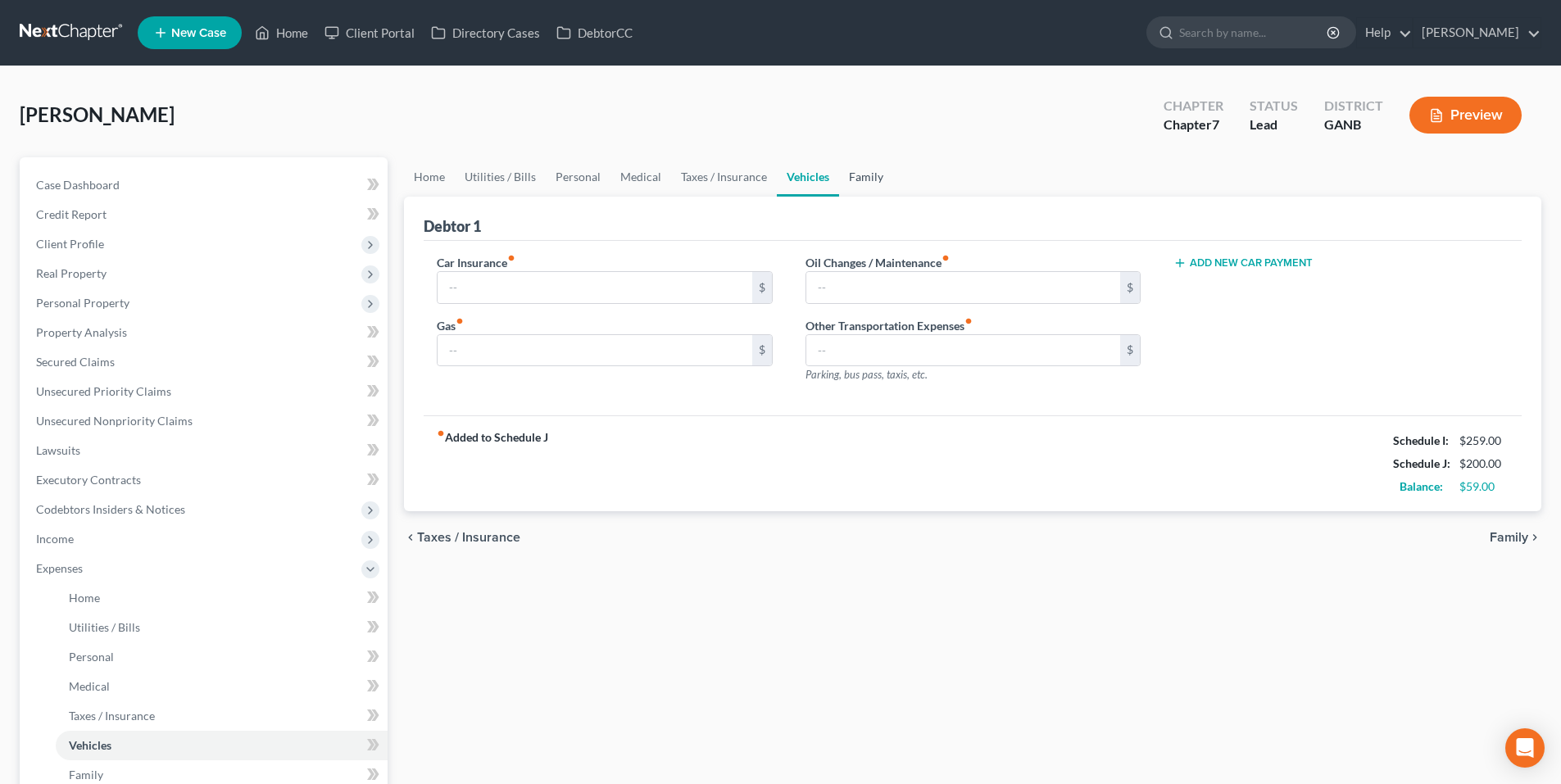
click at [877, 180] on link "Family" at bounding box center [866, 176] width 54 height 39
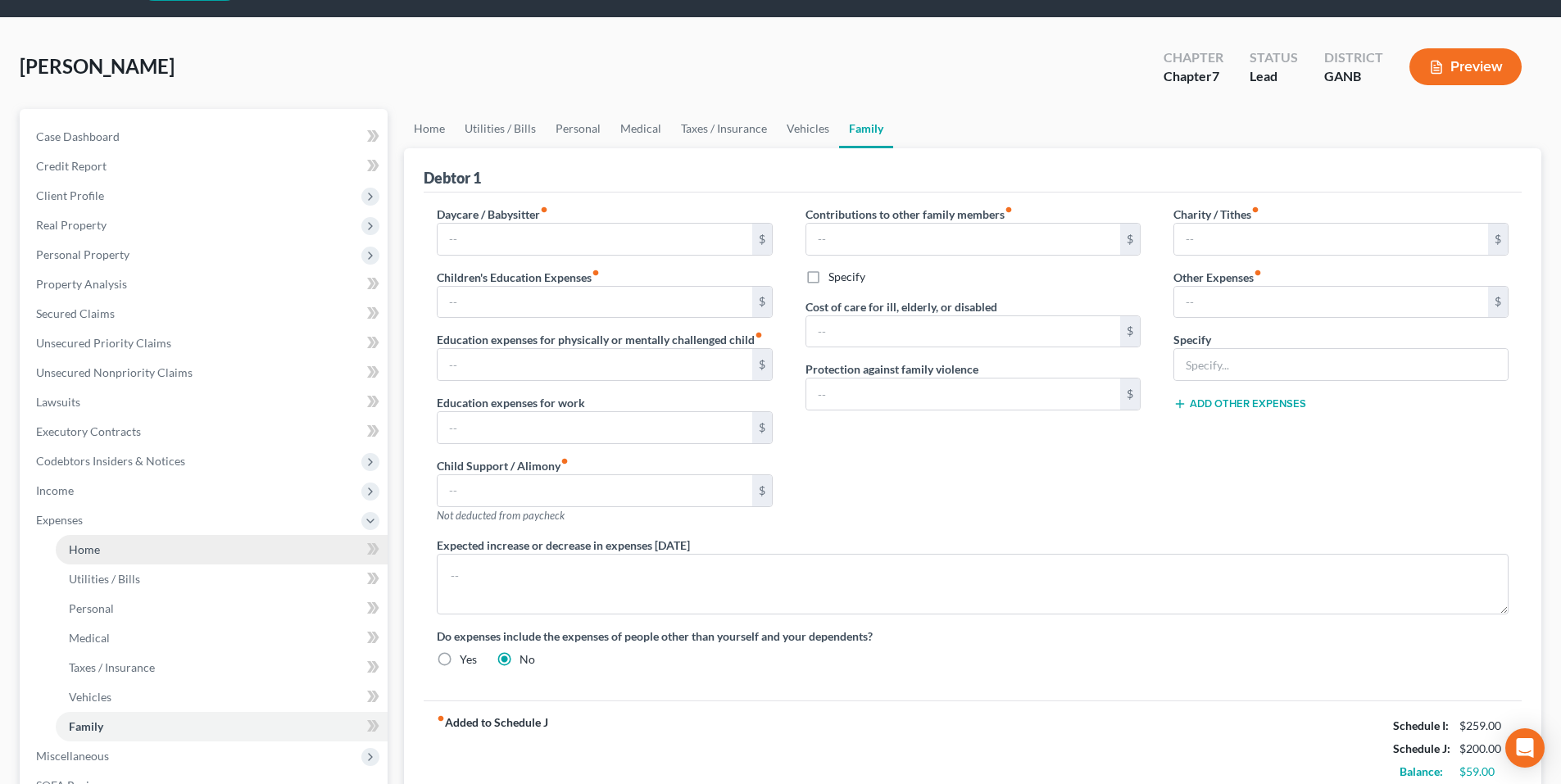
scroll to position [47, 0]
click at [150, 129] on link "Case Dashboard" at bounding box center [206, 137] width 365 height 29
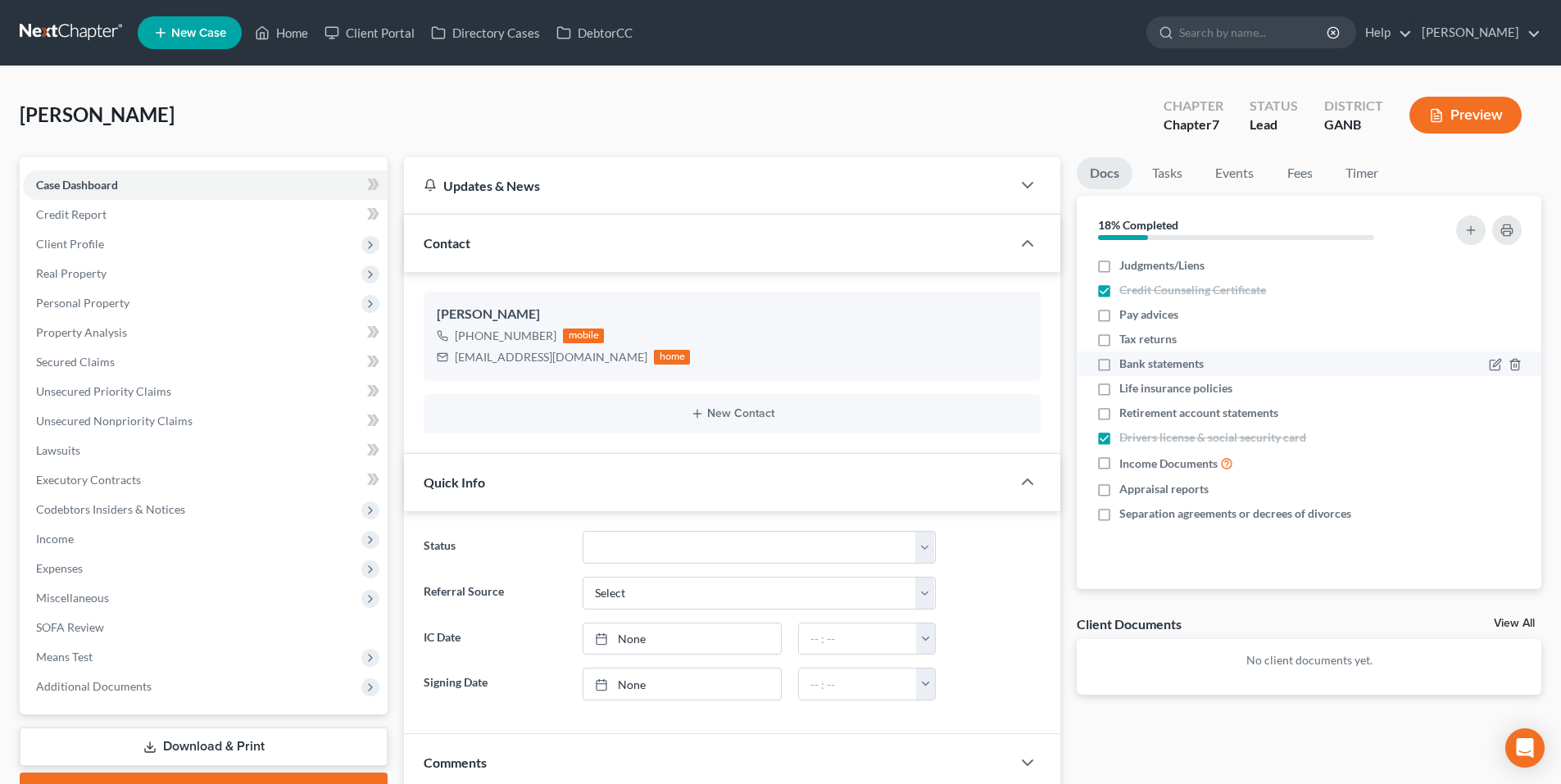
click at [1120, 368] on label "Bank statements" at bounding box center [1161, 364] width 84 height 17
click at [1126, 366] on input "Bank statements" at bounding box center [1131, 360] width 11 height 11
checkbox input "true"
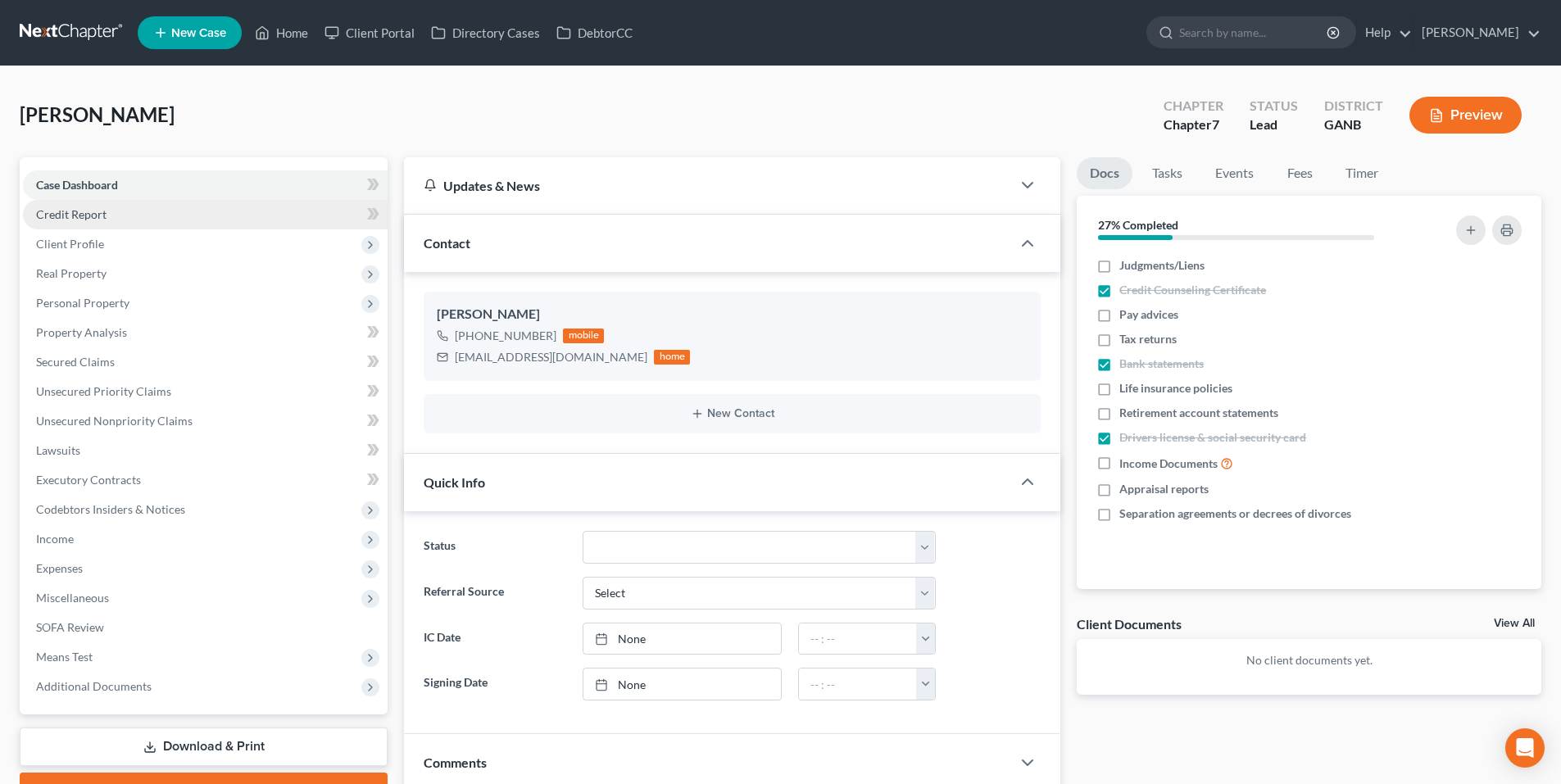
click at [93, 211] on span "Credit Report" at bounding box center [71, 214] width 71 height 14
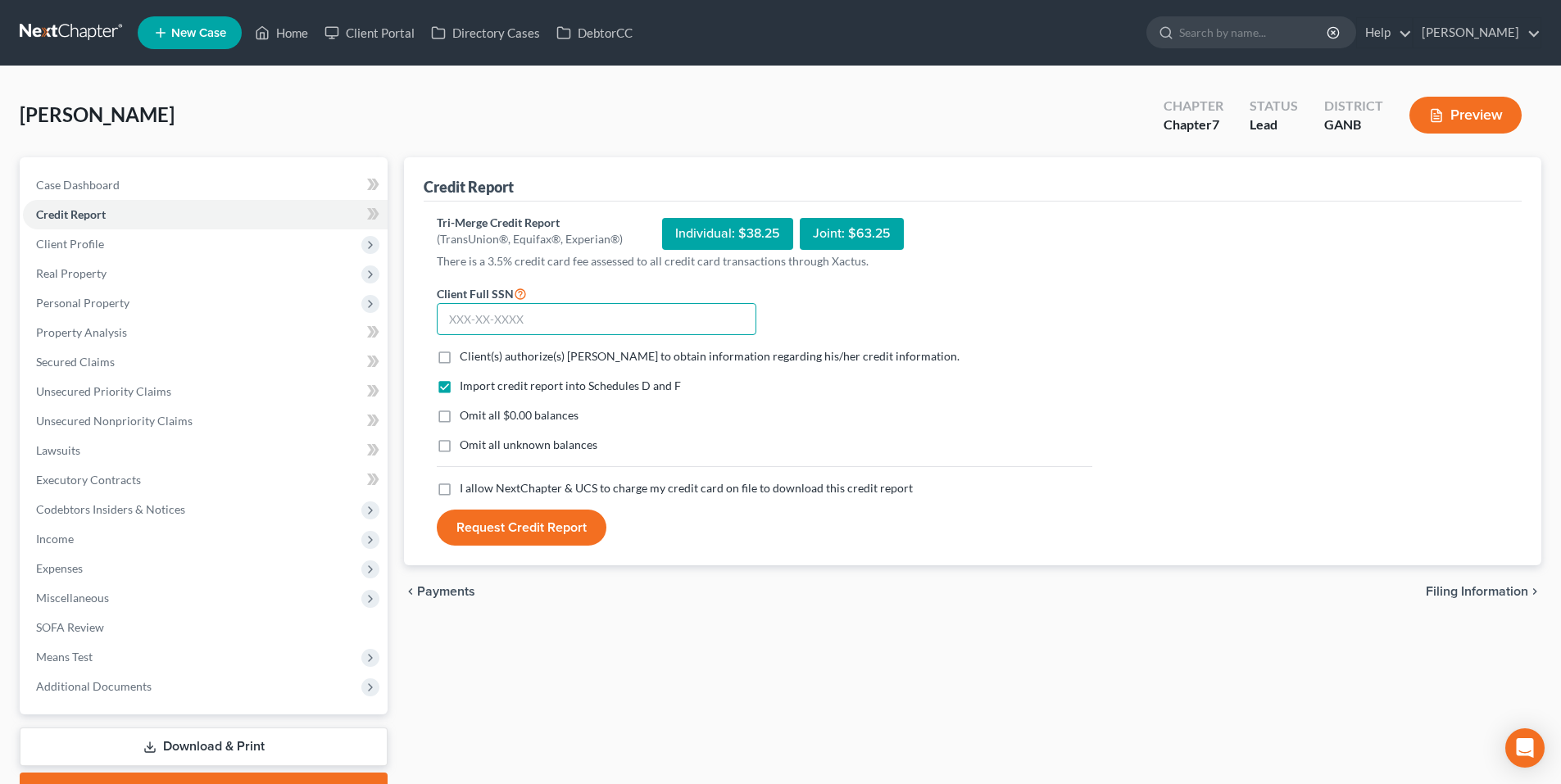
click at [581, 335] on input "text" at bounding box center [597, 319] width 320 height 32
type input "251-23-3924"
click at [460, 355] on label "Client(s) authorize(s) [PERSON_NAME] to obtain information regarding his/her cr…" at bounding box center [709, 356] width 500 height 17
click at [466, 355] on input "Client(s) authorize(s) [PERSON_NAME] to obtain information regarding his/her cr…" at bounding box center [471, 353] width 11 height 11
checkbox input "true"
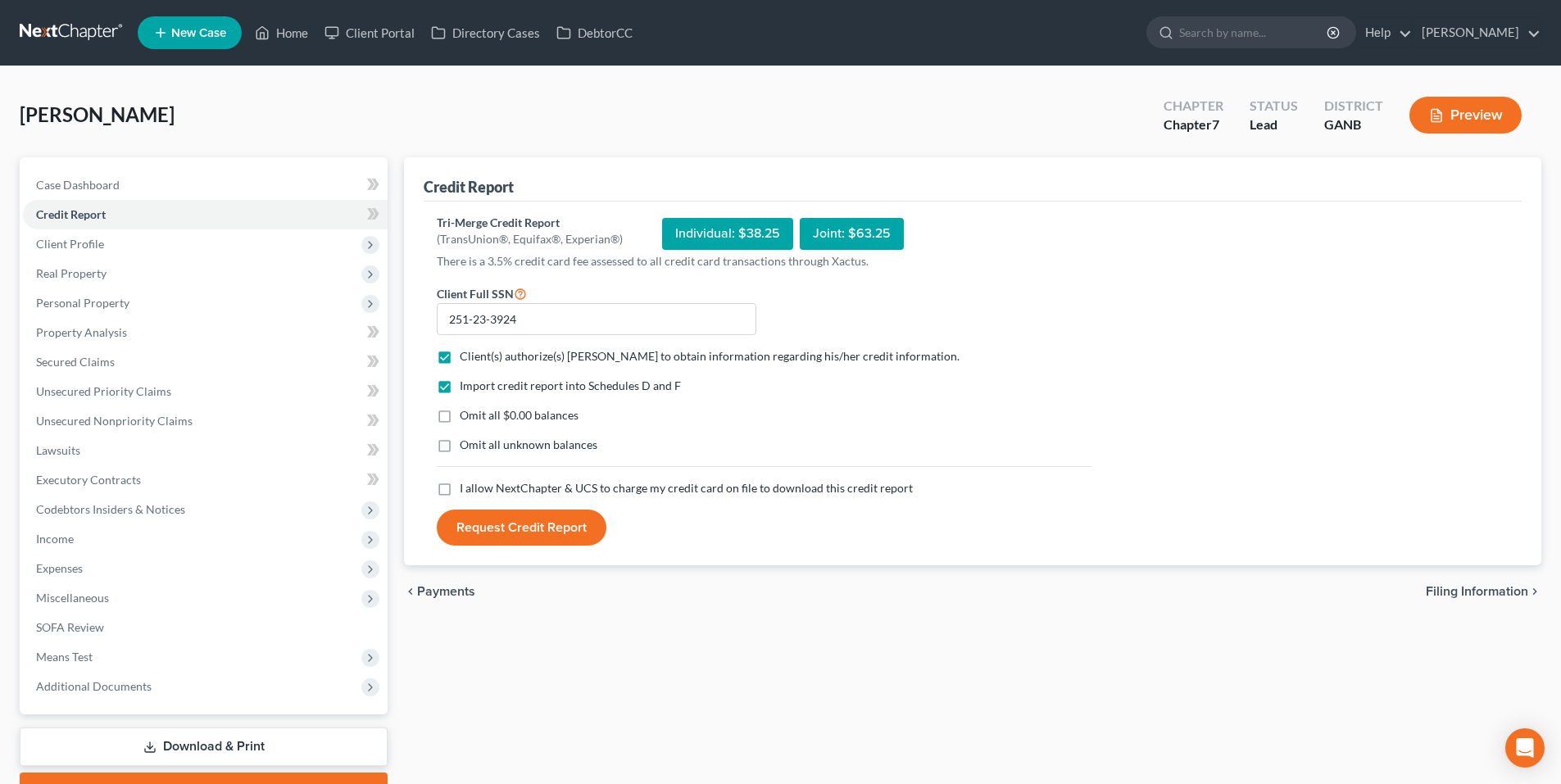
click at [460, 492] on label "I allow NextChapter & UCS to charge my credit card on file to download this cre…" at bounding box center [686, 489] width 453 height 17
click at [466, 491] on input "I allow NextChapter & UCS to charge my credit card on file to download this cre…" at bounding box center [471, 485] width 11 height 11
checkbox input "true"
click at [490, 527] on button "Request Credit Report" at bounding box center [522, 527] width 170 height 36
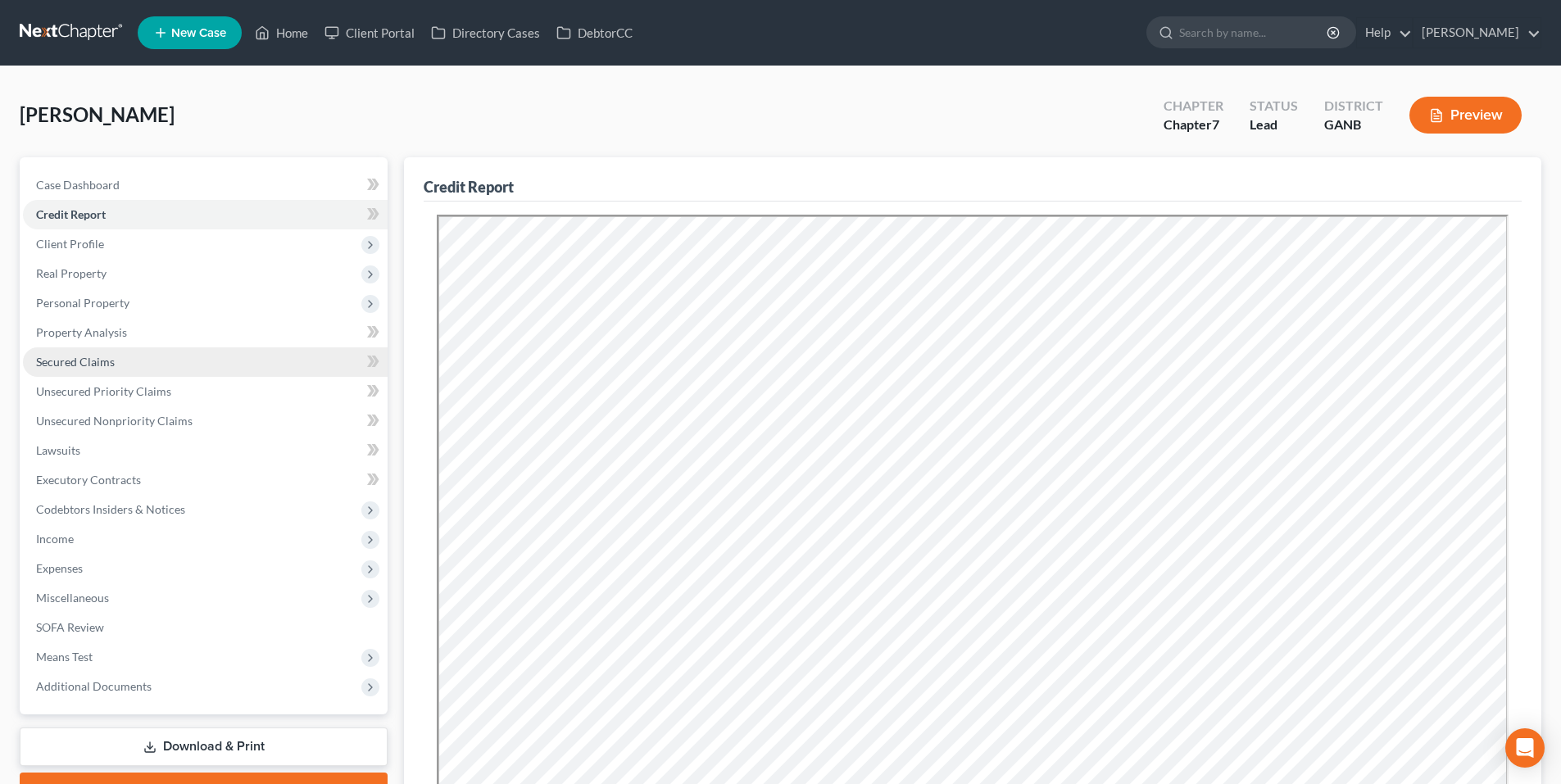
click at [104, 361] on span "Secured Claims" at bounding box center [75, 361] width 79 height 14
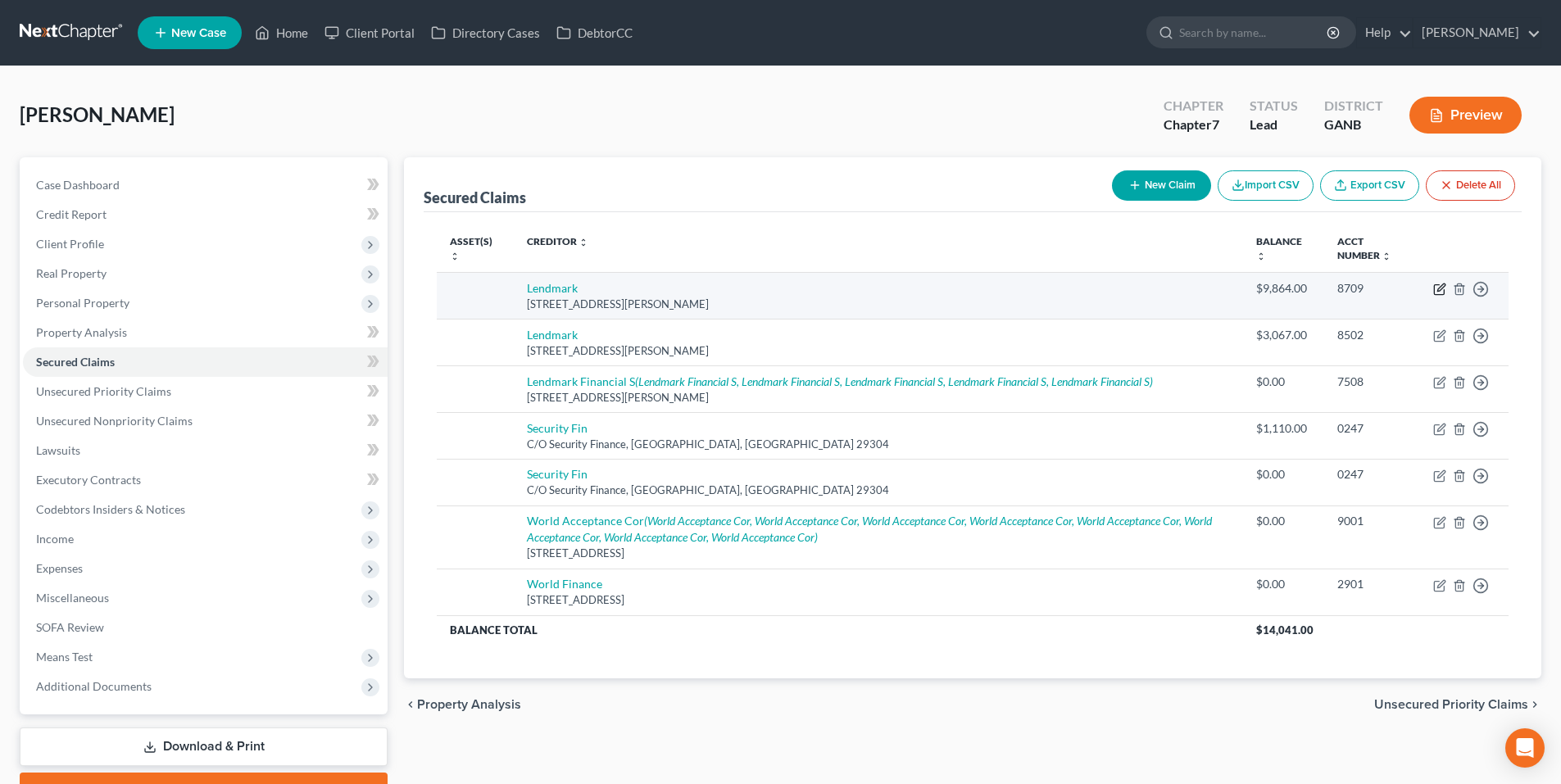
click at [1435, 291] on icon "button" at bounding box center [1439, 290] width 10 height 10
select select "10"
select select "0"
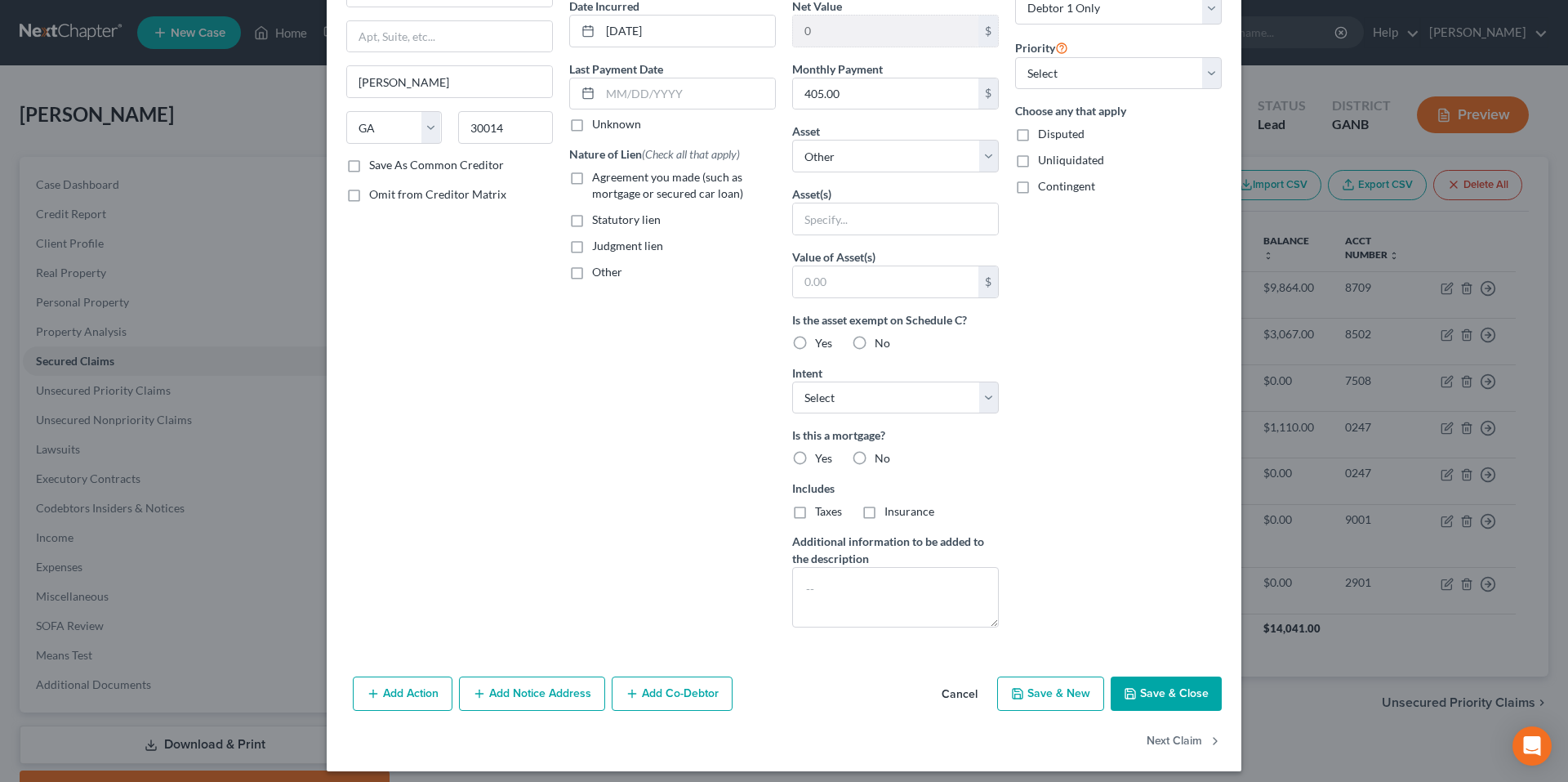
scroll to position [173, 0]
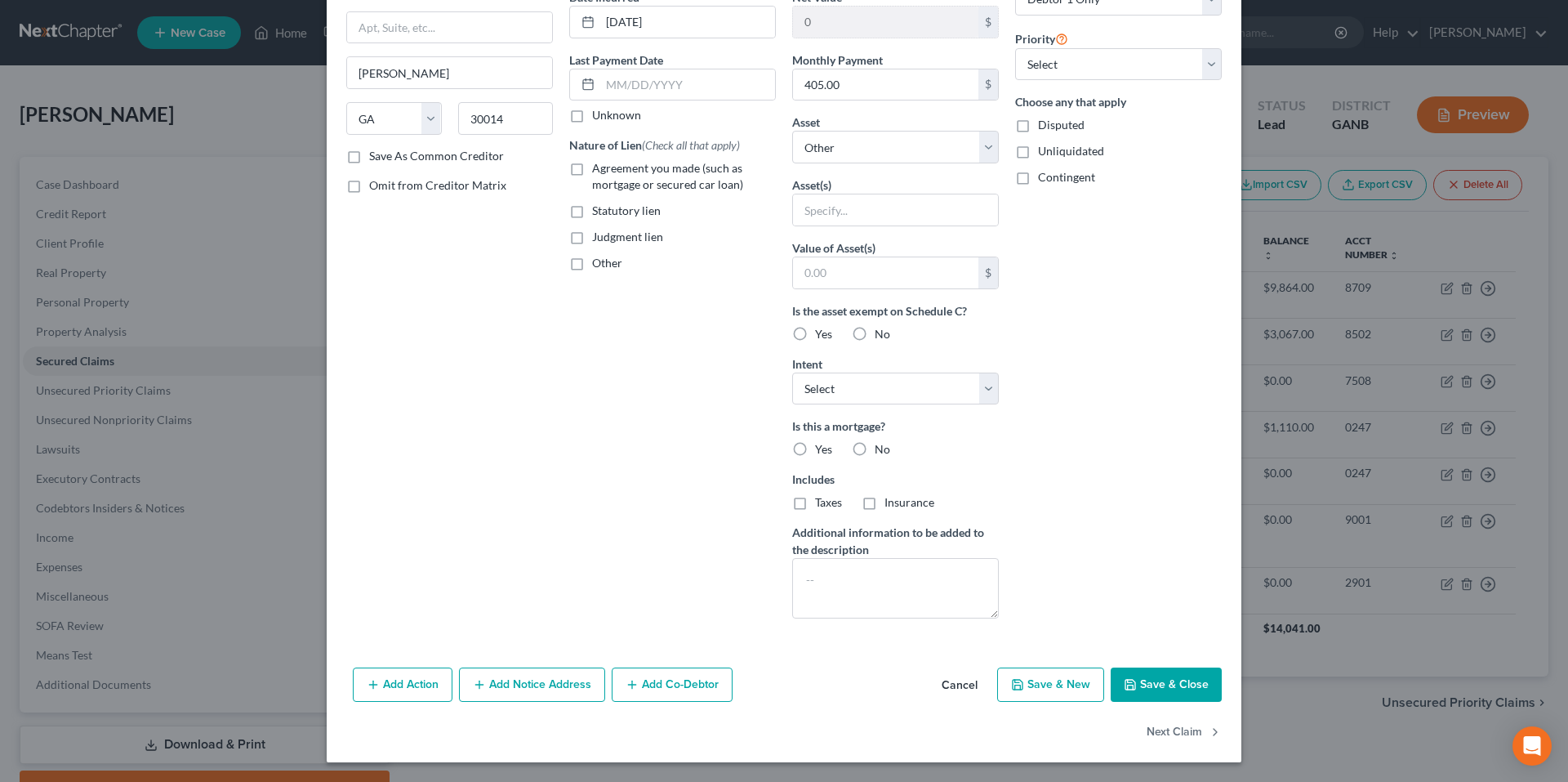
drag, startPoint x: 541, startPoint y: 680, endPoint x: 541, endPoint y: 599, distance: 81.0
click at [541, 681] on button "Add Notice Address" at bounding box center [532, 684] width 146 height 34
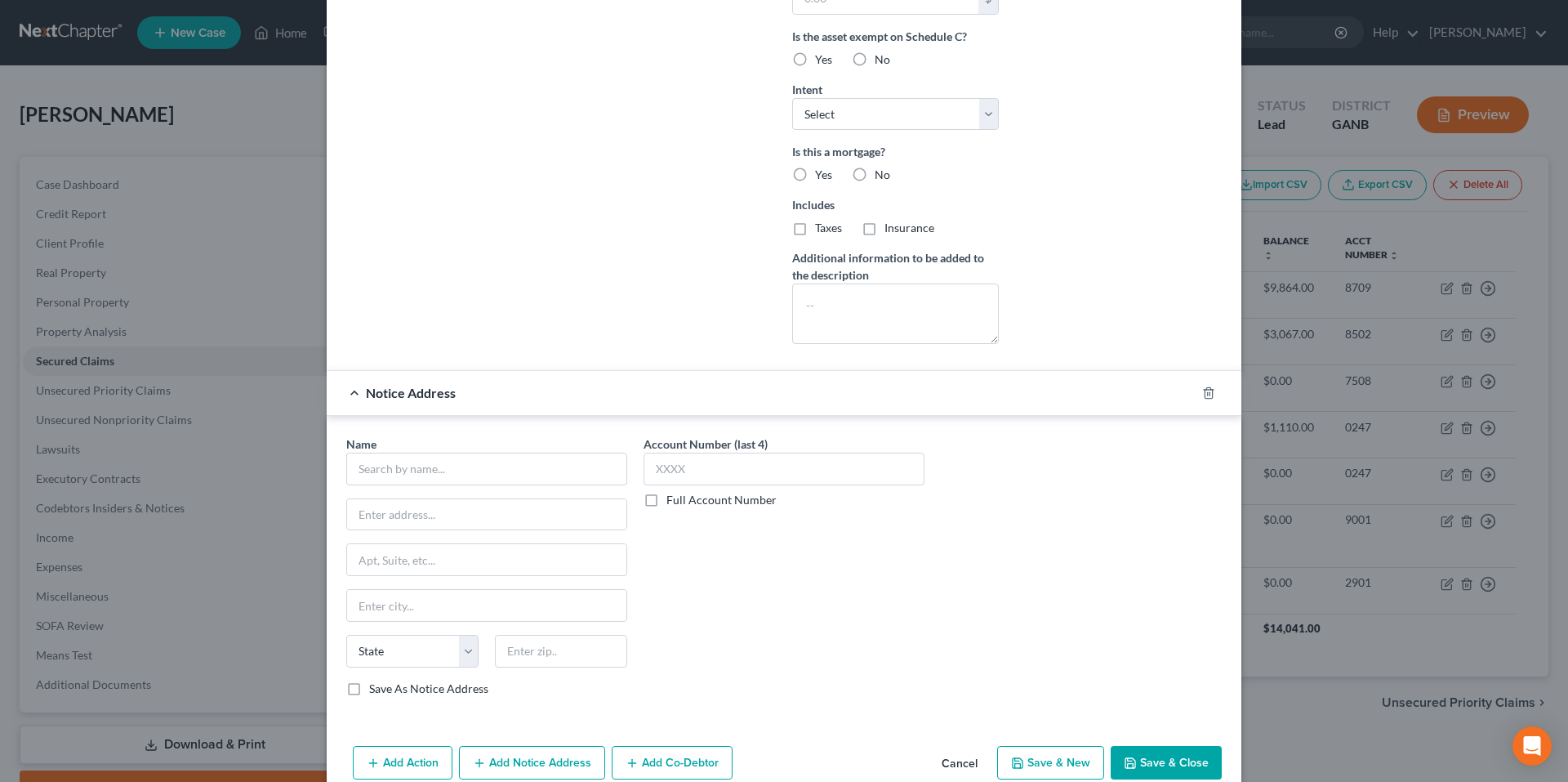
scroll to position [525, 0]
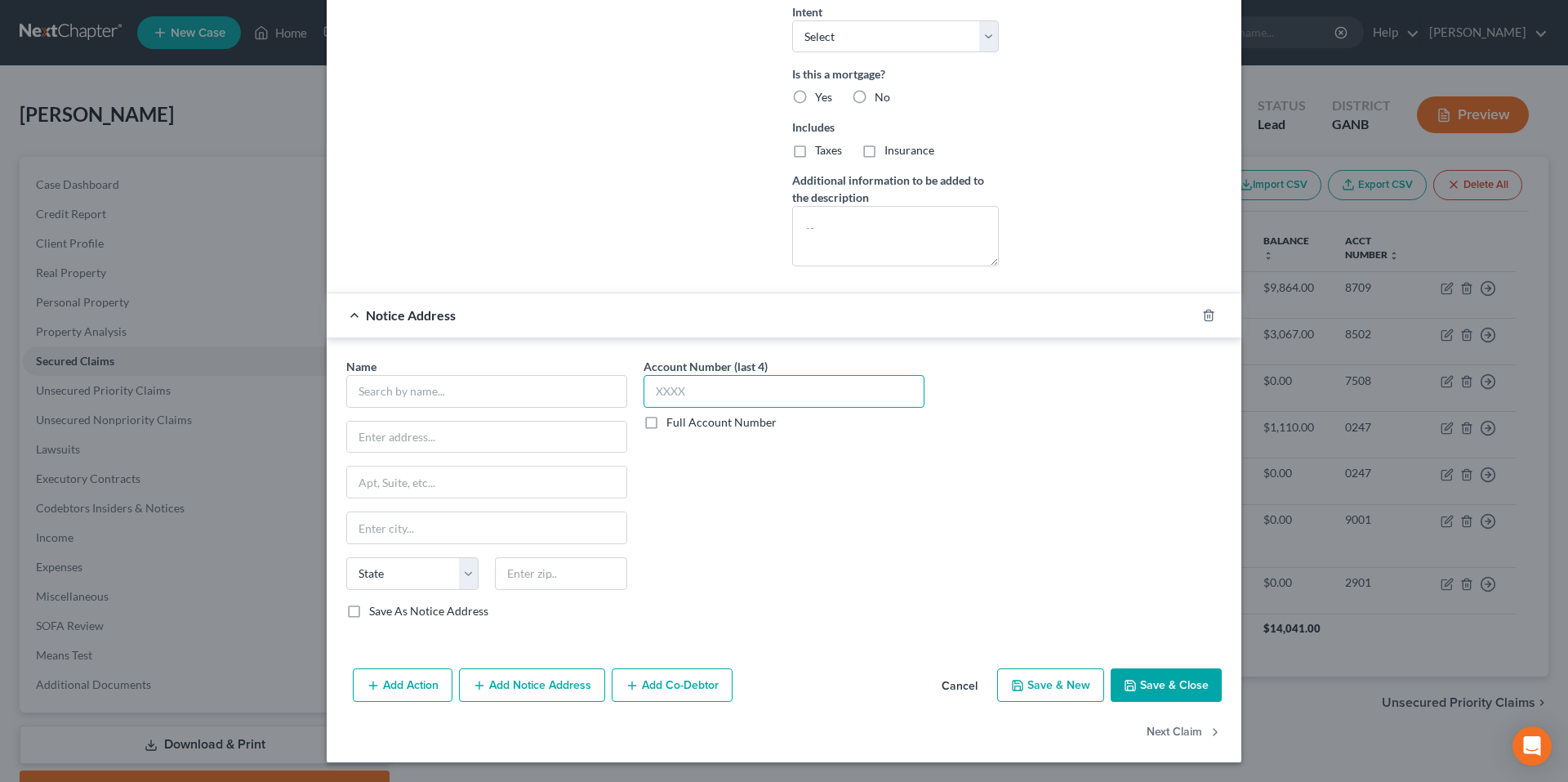
click at [760, 387] on input "text" at bounding box center [784, 391] width 281 height 32
type input "8709"
drag, startPoint x: 557, startPoint y: 375, endPoint x: 565, endPoint y: 398, distance: 24.4
click at [560, 376] on input "text" at bounding box center [486, 391] width 281 height 32
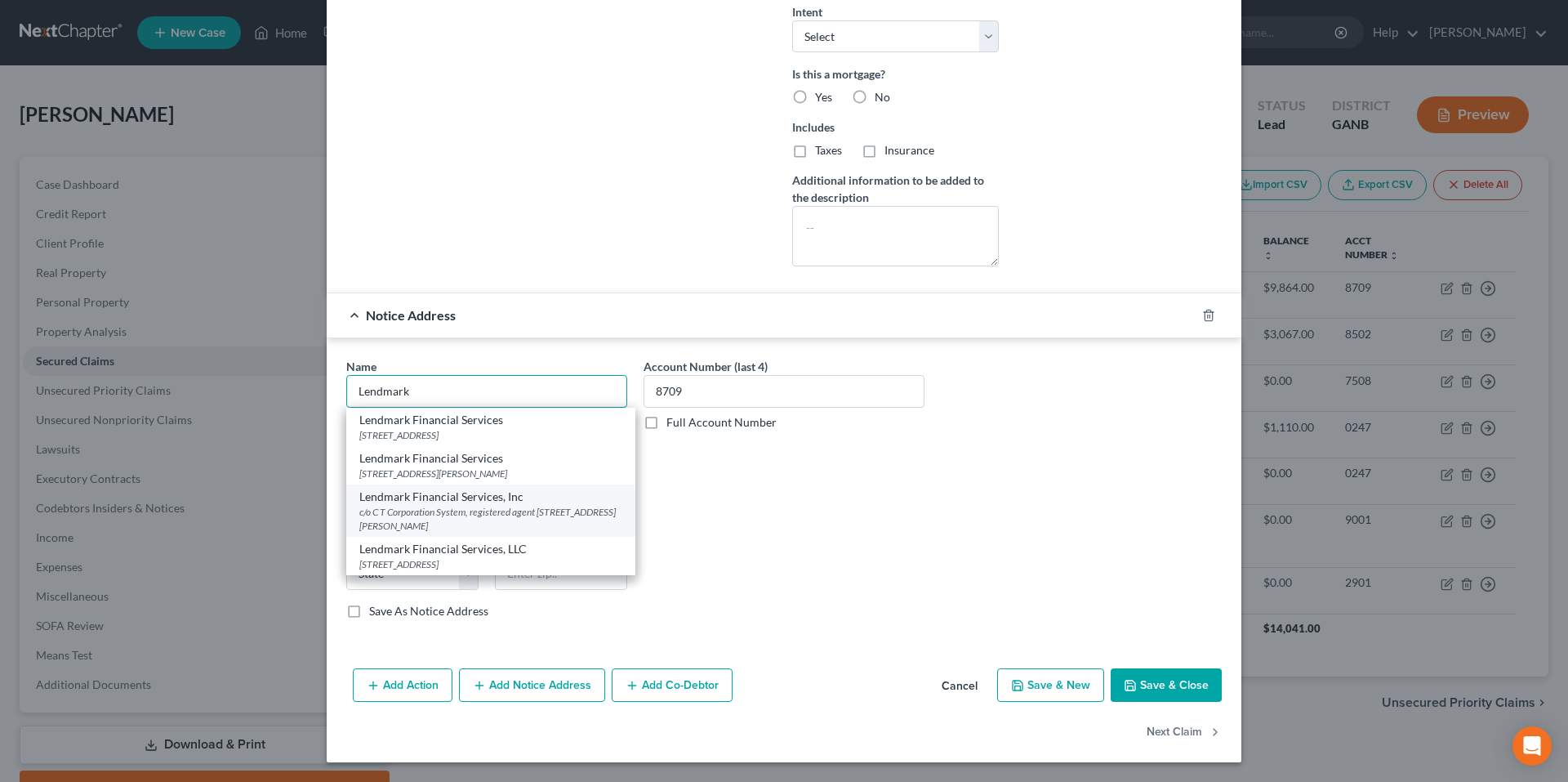
scroll to position [443, 0]
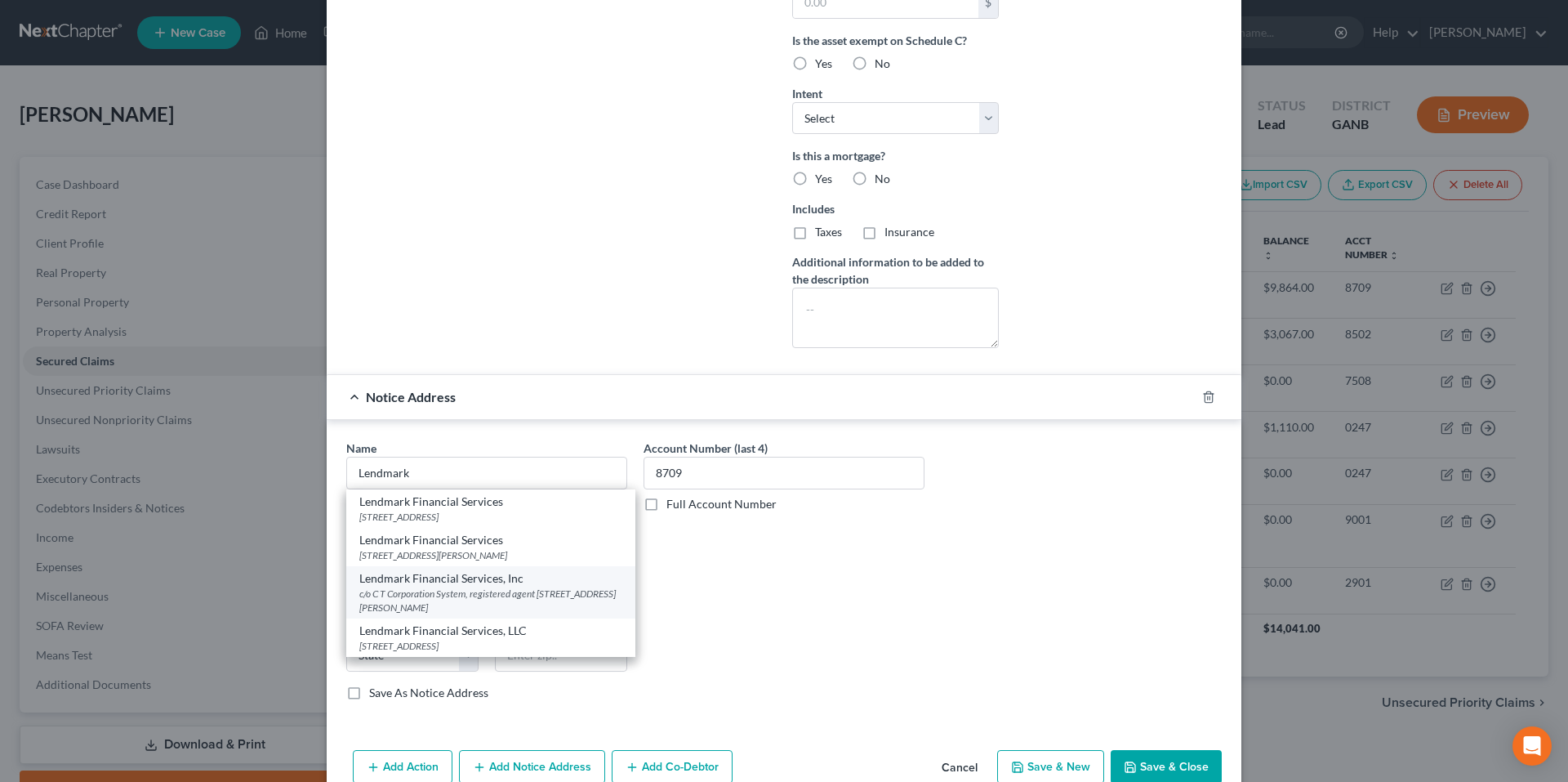
click at [546, 580] on div "Lendmark Financial Services, Inc" at bounding box center [490, 579] width 263 height 17
type input "Lendmark Financial Services, Inc"
type input "c/o C T Corporation System, registered agent"
type input "[STREET_ADDRESS][PERSON_NAME]"
type input "[GEOGRAPHIC_DATA]"
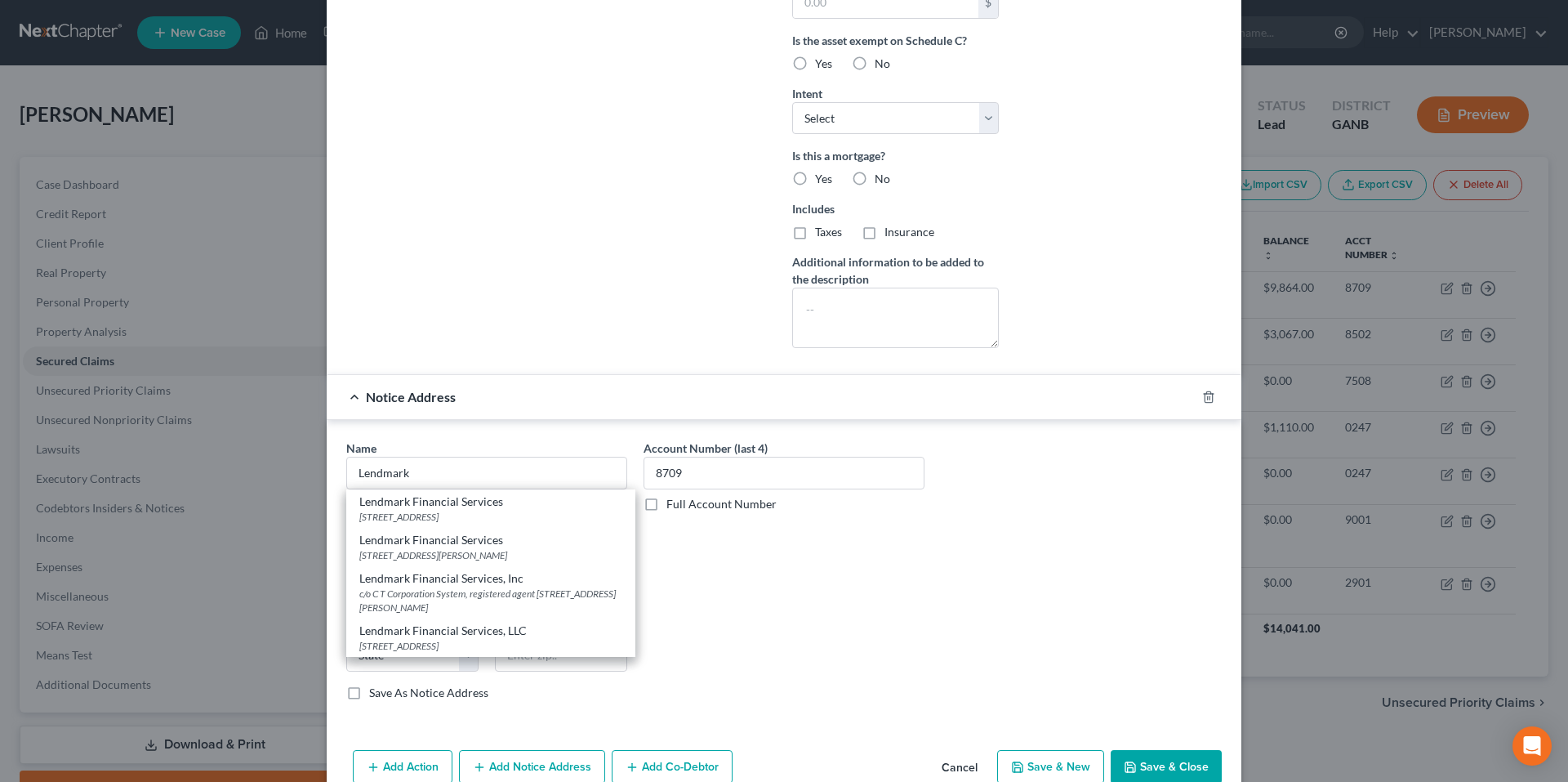
select select "10"
type input "30046"
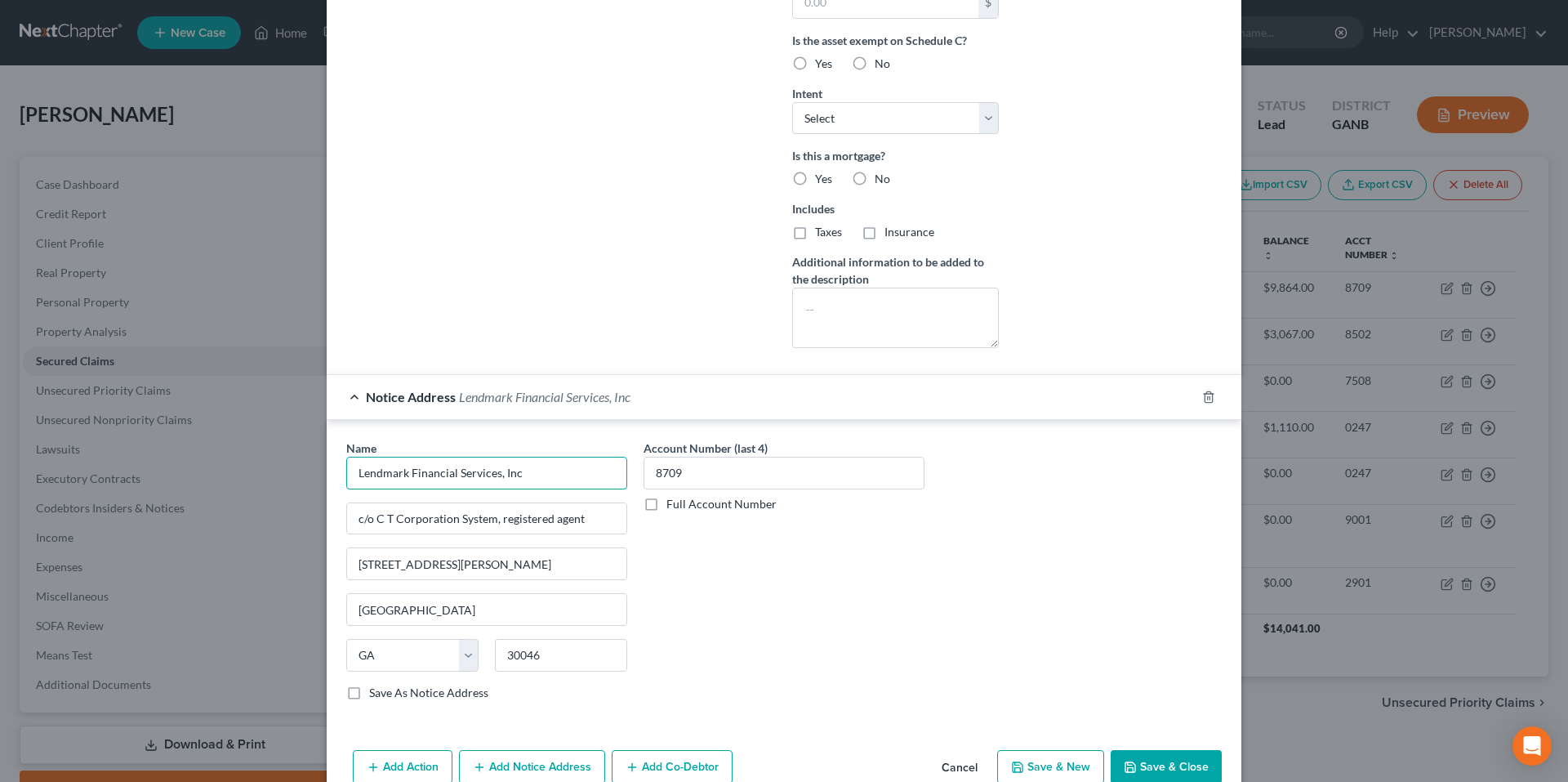
click at [589, 471] on input "Lendmark Financial Services, Inc" at bounding box center [486, 472] width 281 height 32
type input "Lendmark Financial Services, LLC"
click at [369, 693] on label "Save As Notice Address" at bounding box center [429, 693] width 119 height 17
click at [376, 693] on input "Save As Notice Address" at bounding box center [381, 690] width 11 height 11
checkbox input "true"
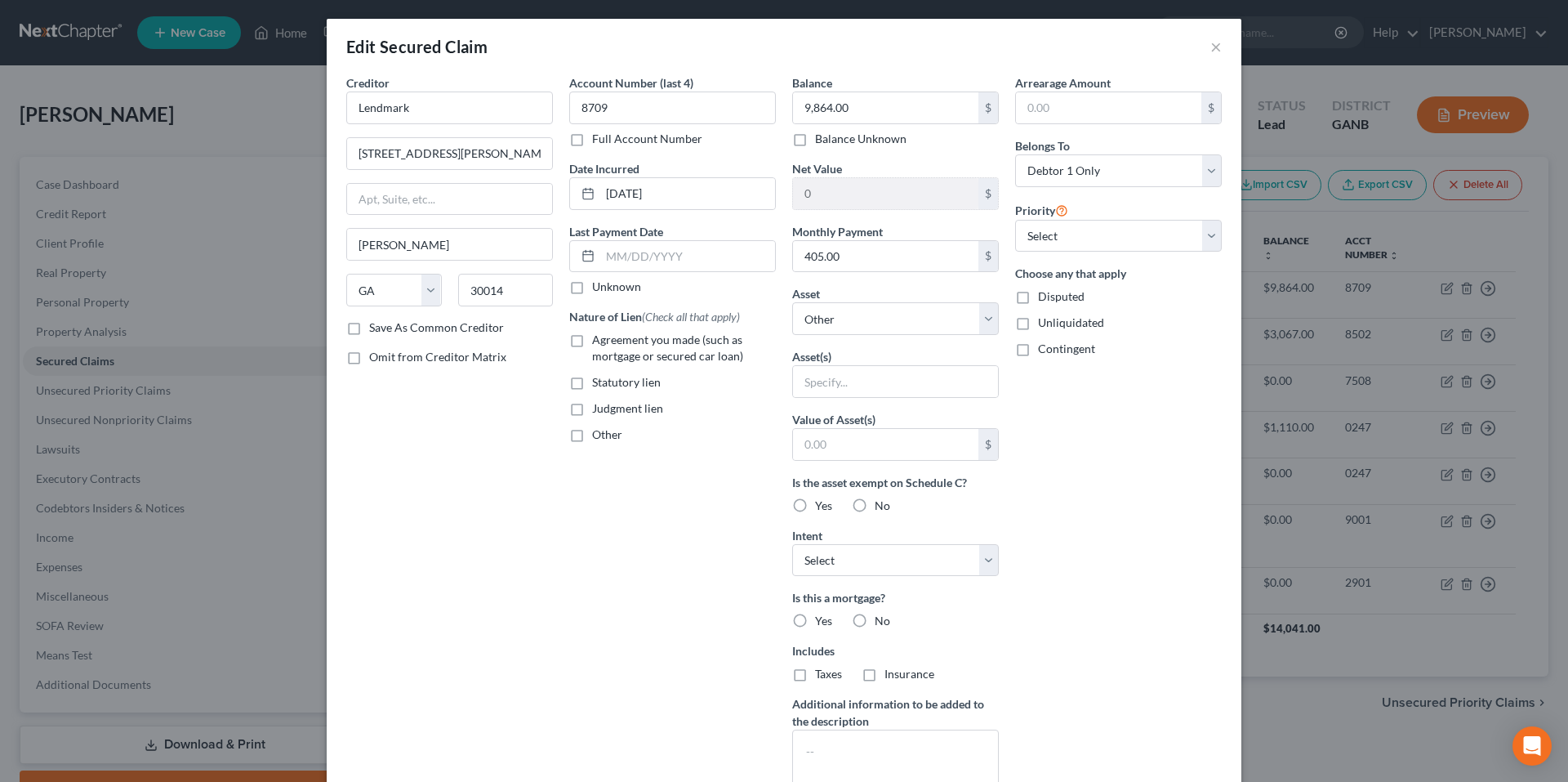
scroll to position [0, 0]
click at [1210, 47] on button "×" at bounding box center [1216, 47] width 12 height 20
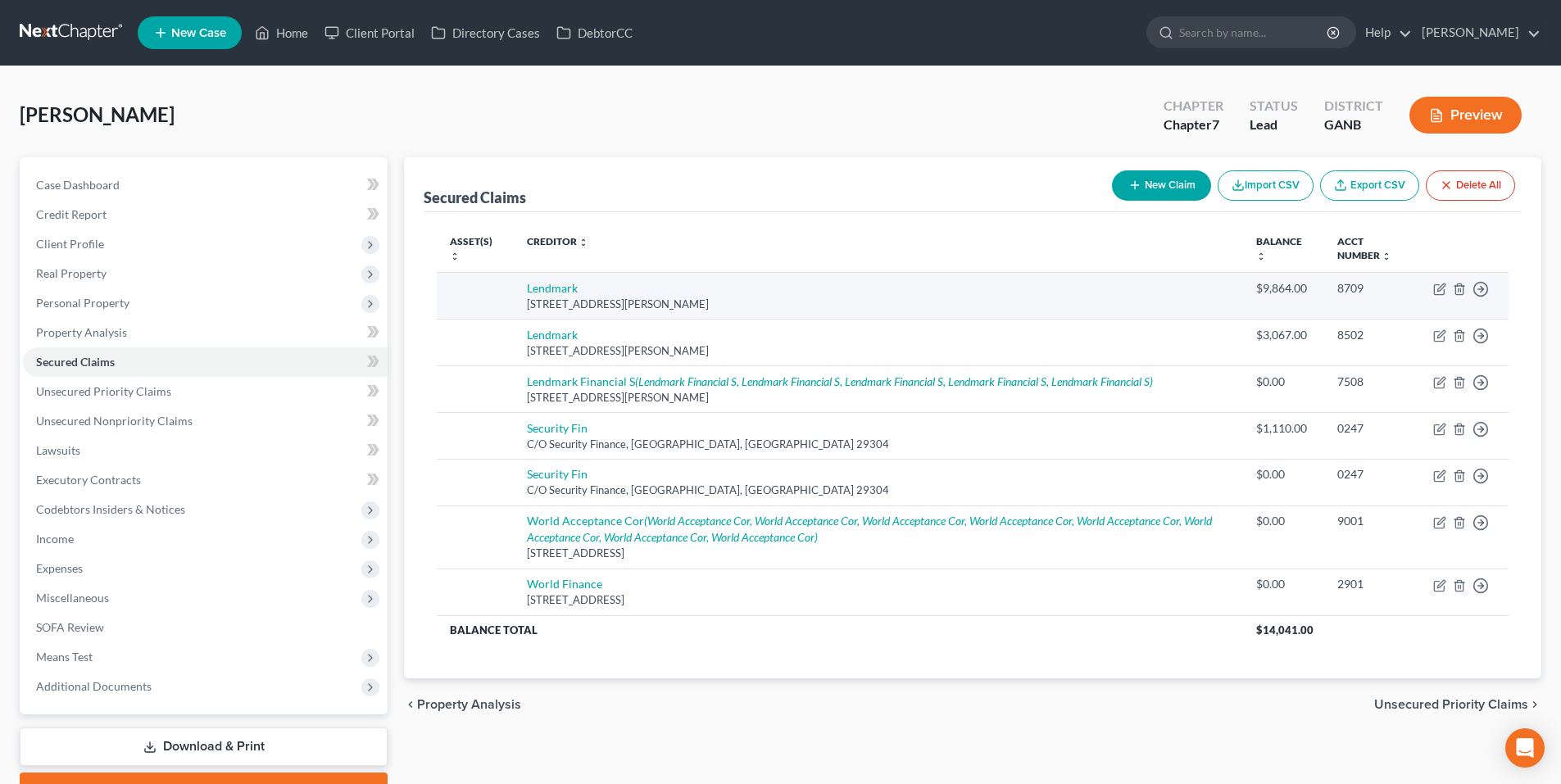
click at [1435, 280] on td "Move to E Move to F Move to G Move to Notice Only" at bounding box center [1464, 295] width 88 height 47
click at [1439, 290] on icon "button" at bounding box center [1441, 287] width 7 height 7
select select "10"
select select "0"
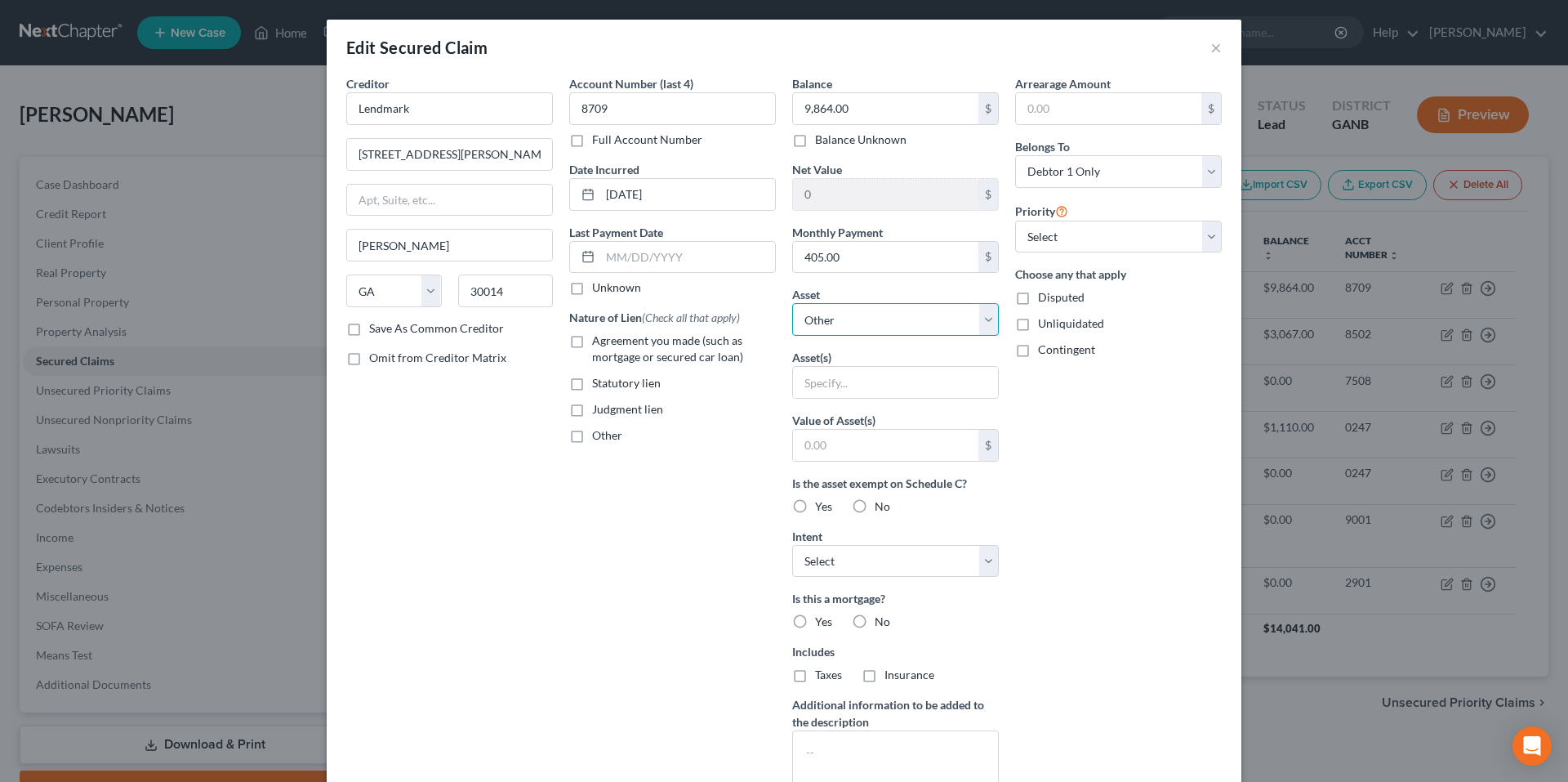
click at [886, 314] on select "Select Other Multiple Assets Electronics - 0 - $0.0 Household Goods - Bed”dress…" at bounding box center [895, 319] width 207 height 32
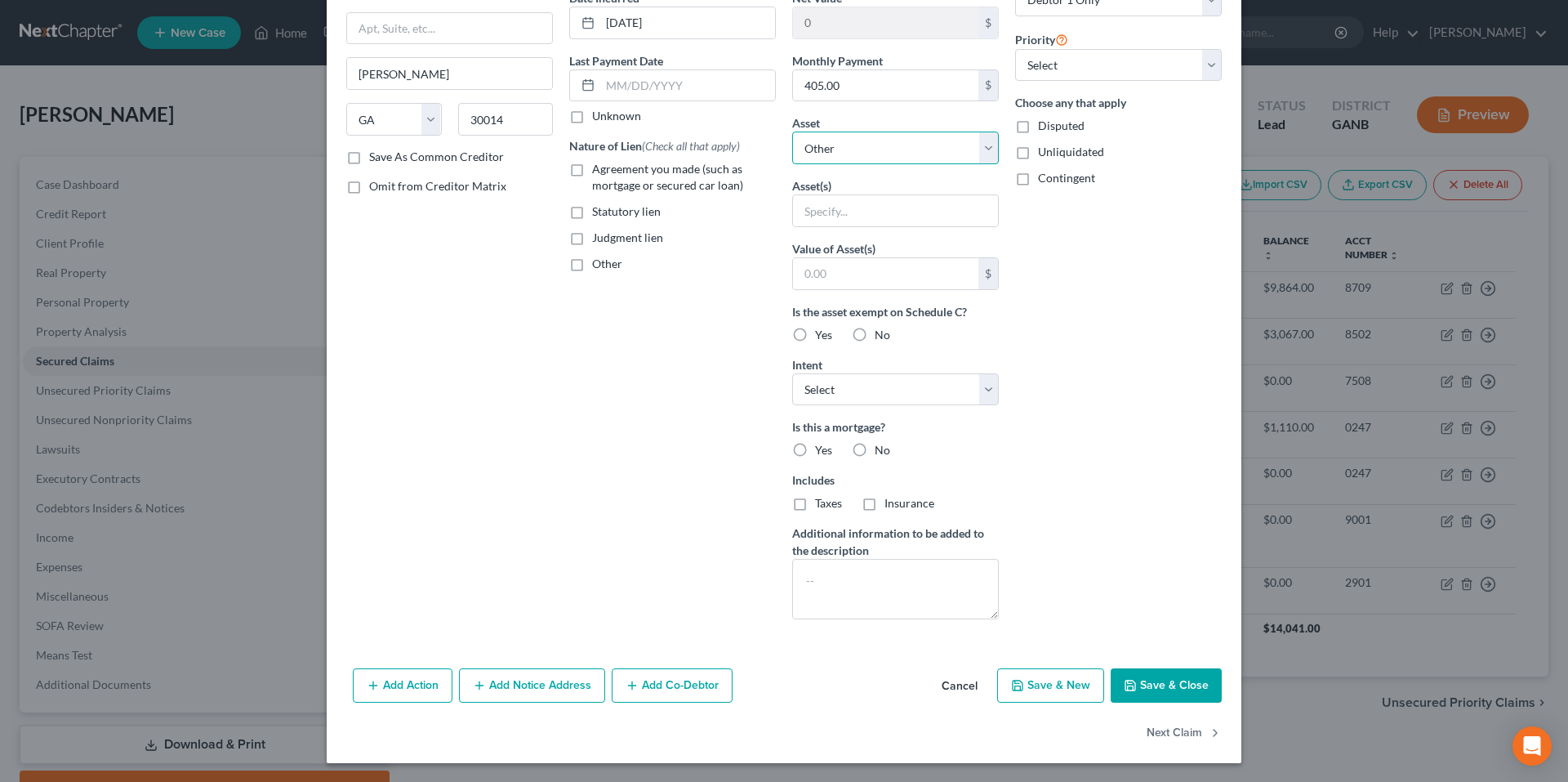
scroll to position [173, 0]
click at [661, 678] on button "Add Co-Debtor" at bounding box center [672, 684] width 121 height 34
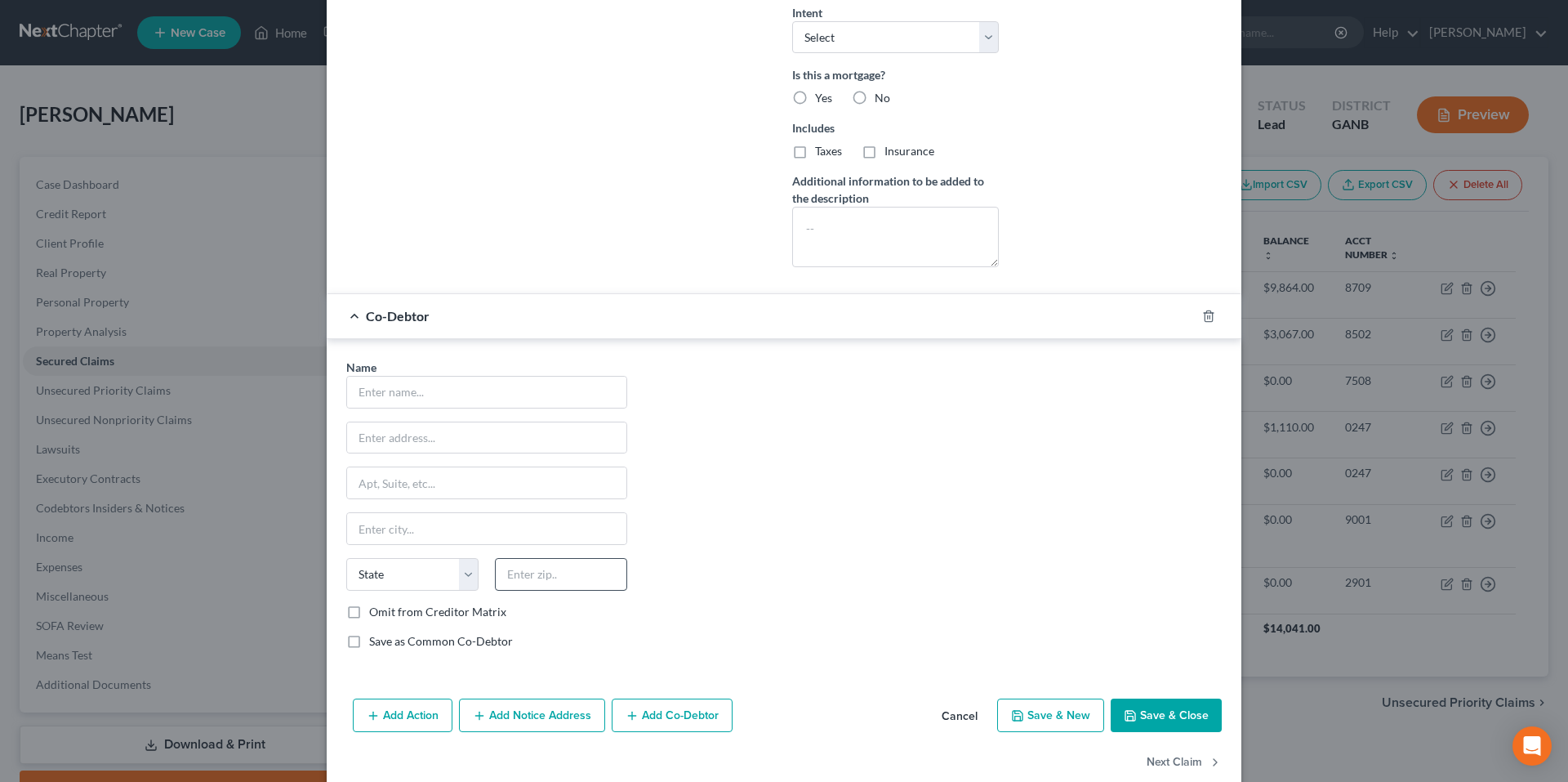
scroll to position [554, 0]
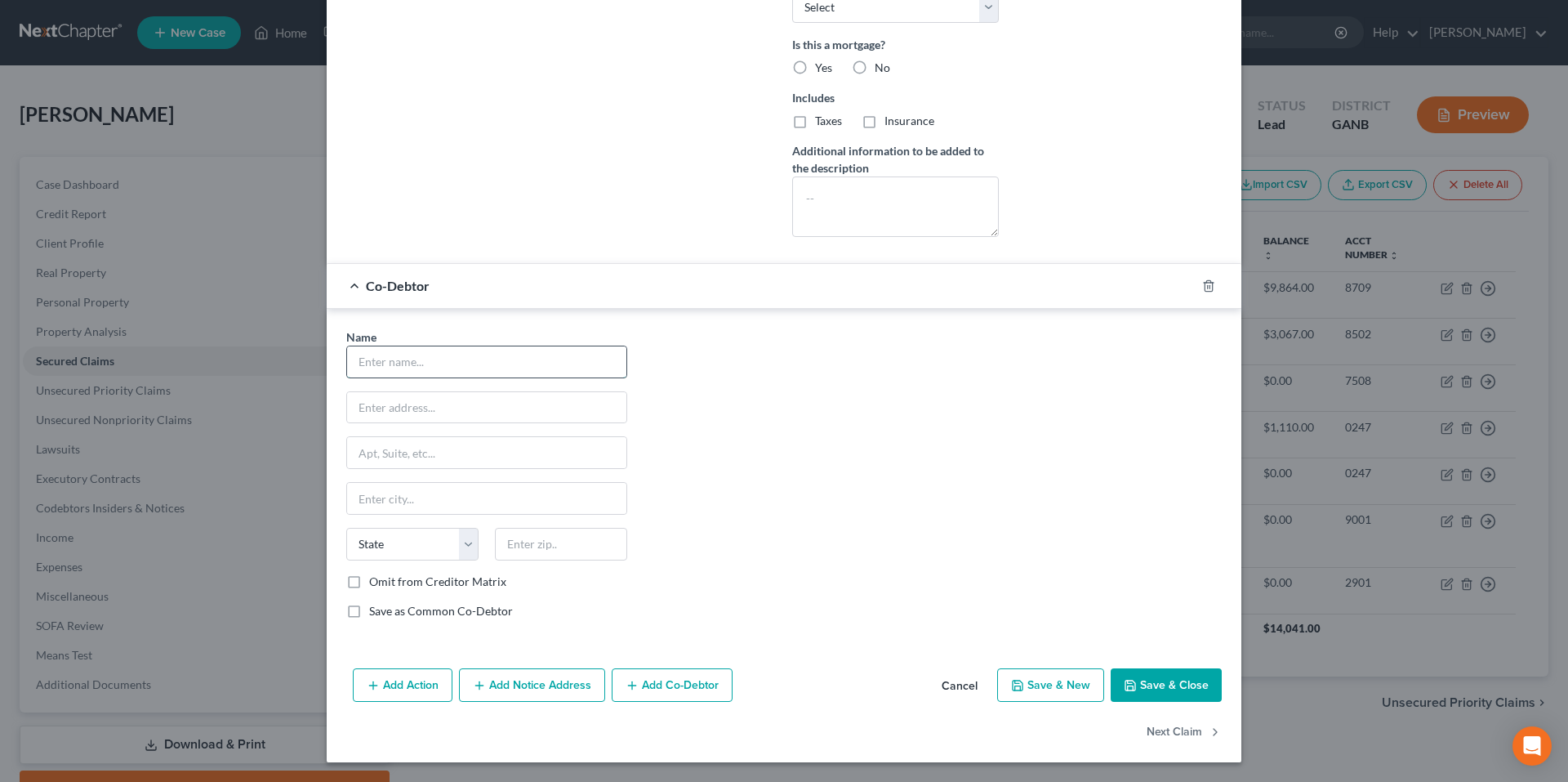
click at [563, 350] on input "text" at bounding box center [486, 361] width 280 height 31
type input "[PERSON_NAME]"
click at [372, 394] on input "text" at bounding box center [486, 408] width 280 height 31
type input "961 Mulberry Trail"
type input "Winder"
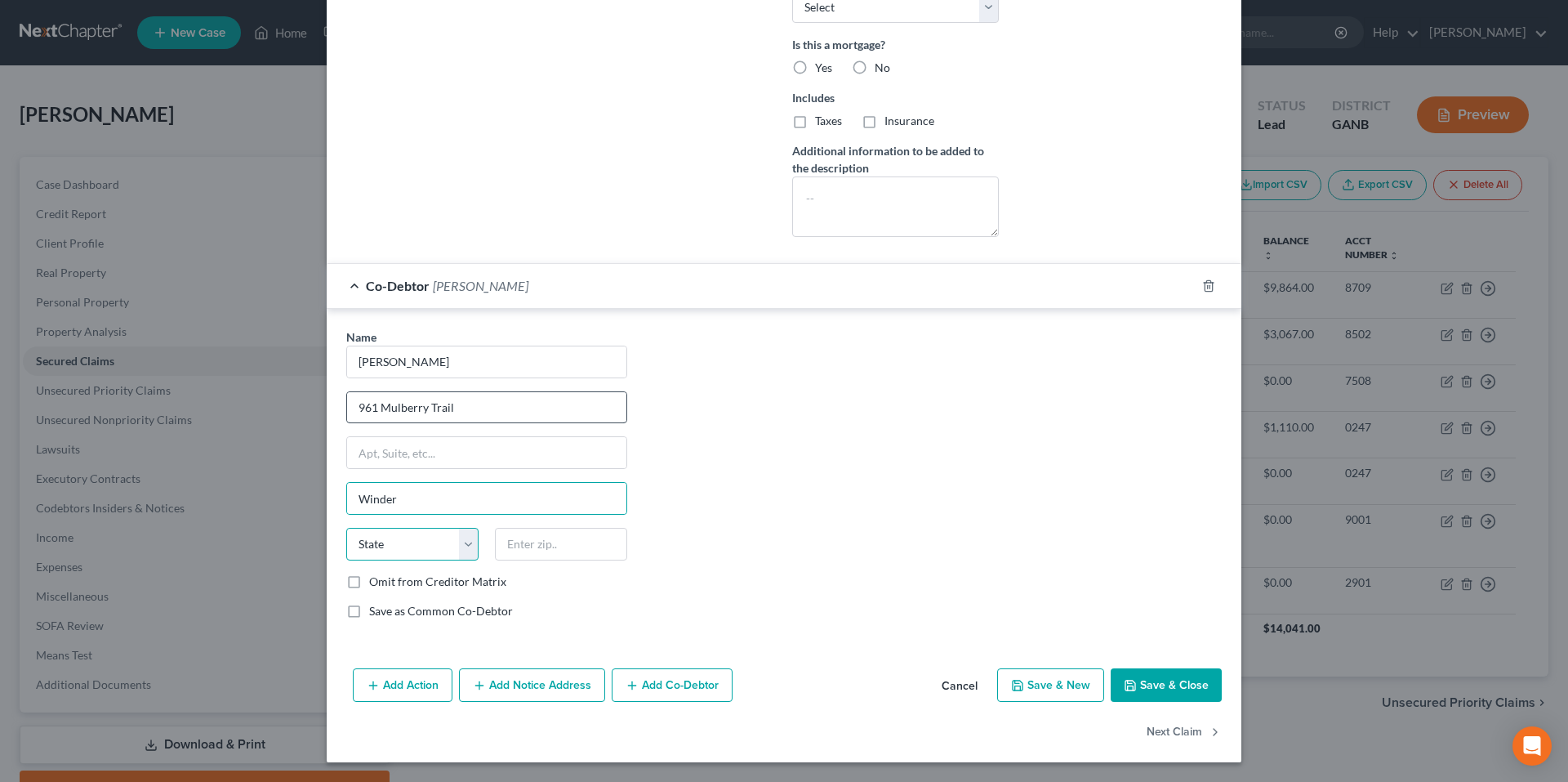
select select "10"
type input "30680"
click at [906, 521] on div "Name * [PERSON_NAME] 961 Mulberry Trail Winder State [US_STATE] AK AR AZ CA CO …" at bounding box center [784, 481] width 892 height 304
click at [369, 608] on label "Save as Common Co-Debtor" at bounding box center [441, 612] width 144 height 17
click at [376, 608] on input "Save as Common Co-Debtor" at bounding box center [381, 608] width 11 height 11
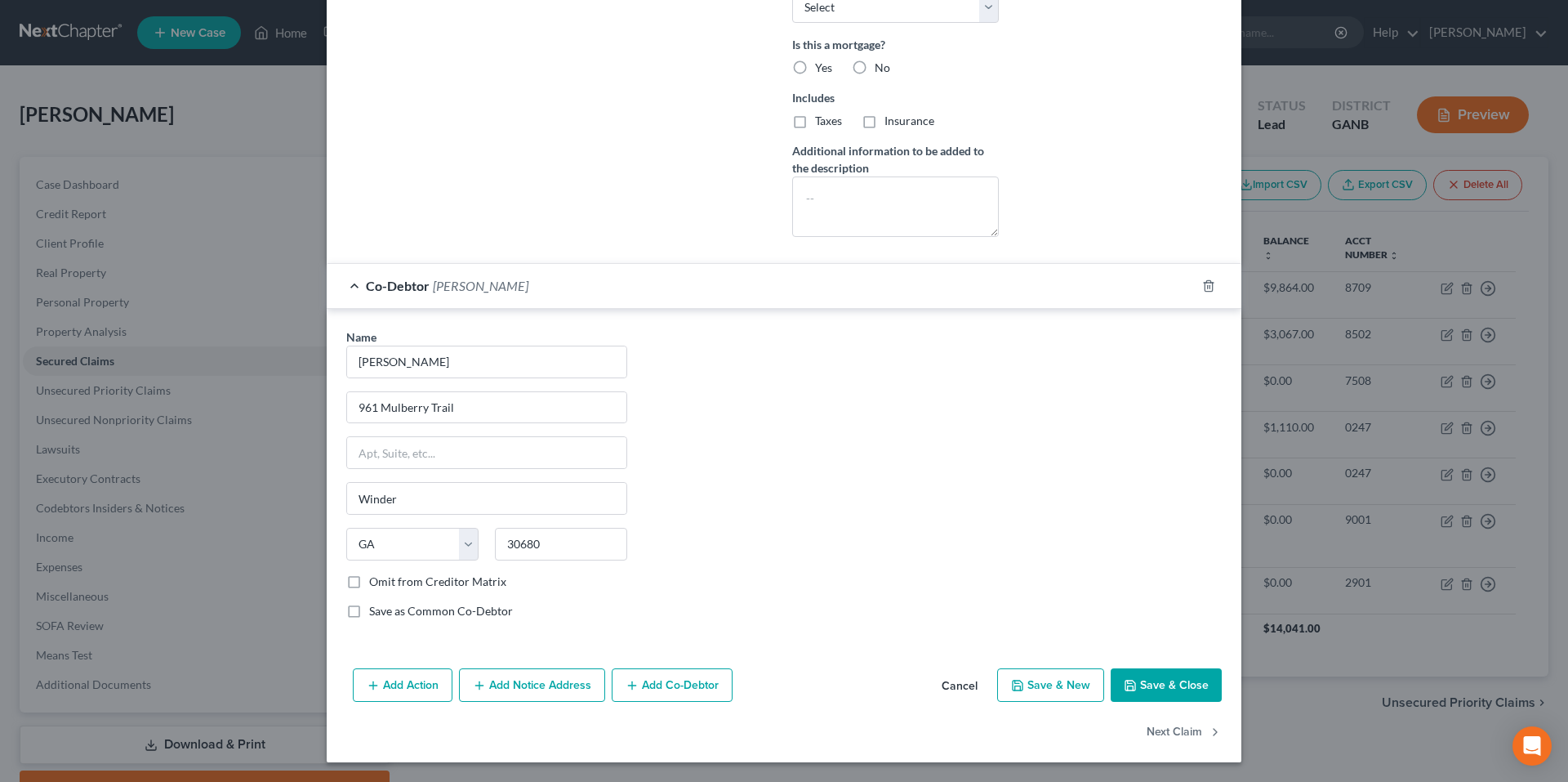
checkbox input "true"
click at [375, 285] on span "Co-Debtor" at bounding box center [397, 286] width 64 height 16
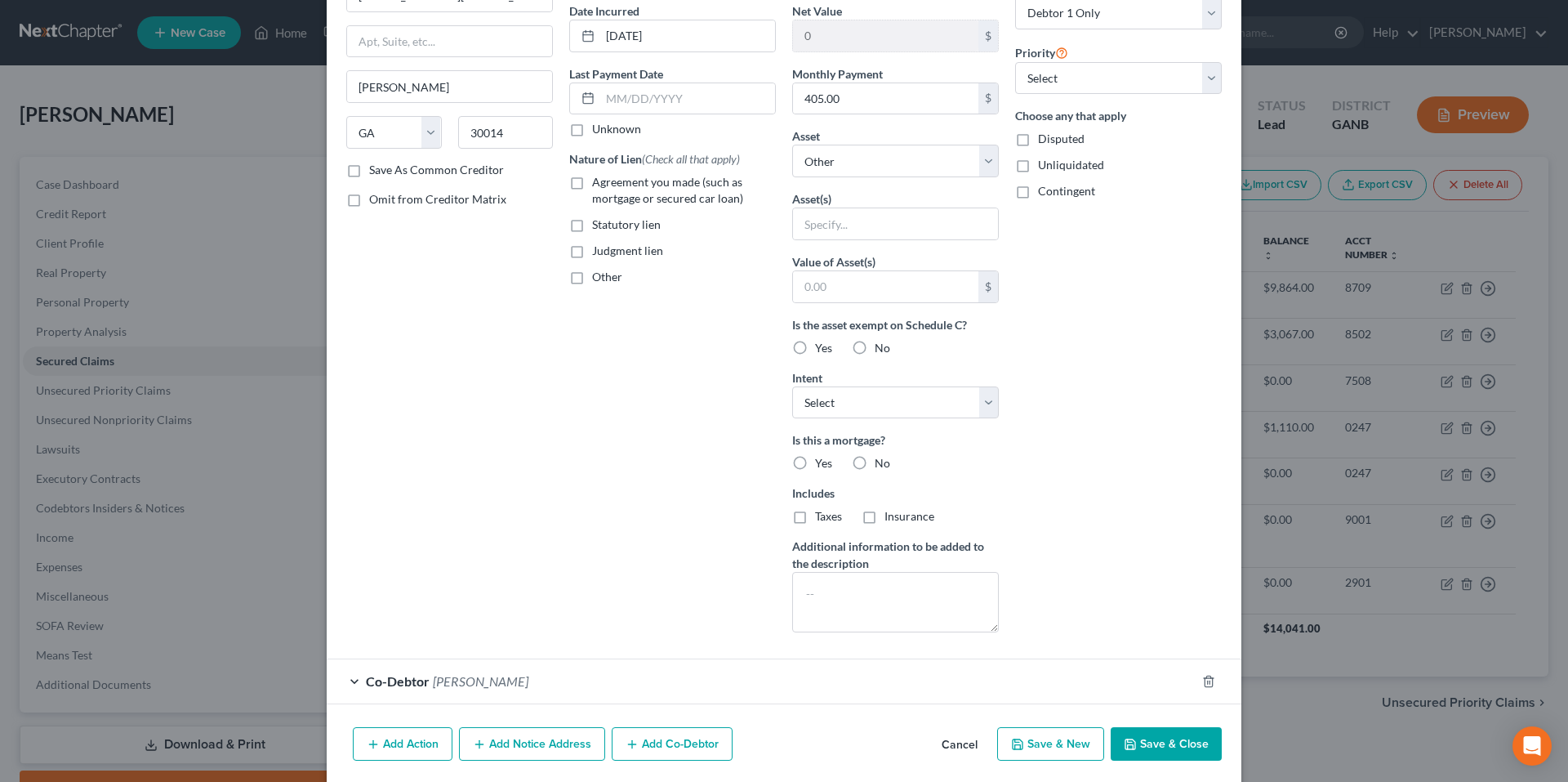
scroll to position [164, 0]
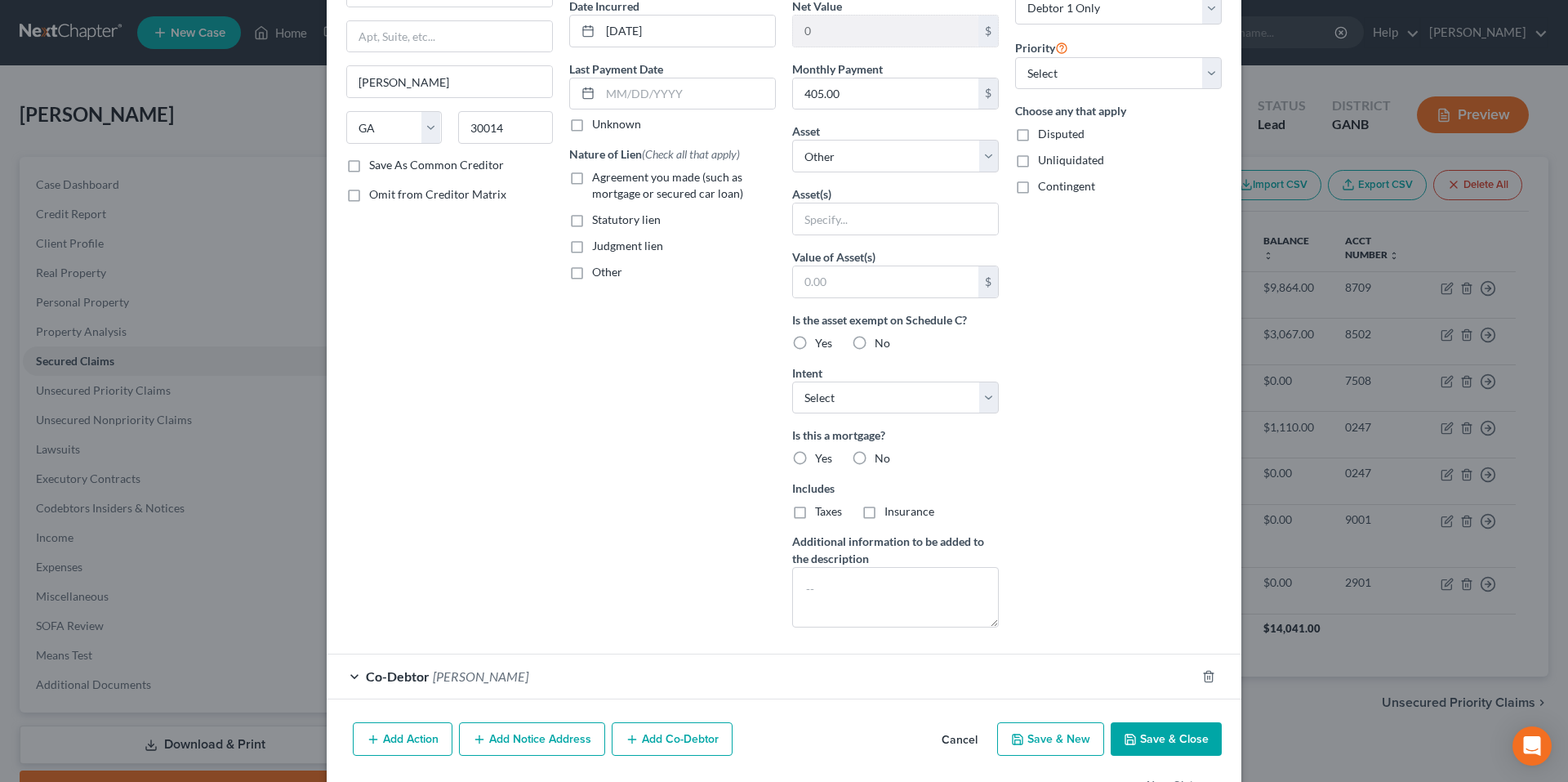
click at [573, 744] on button "Add Notice Address" at bounding box center [532, 739] width 146 height 34
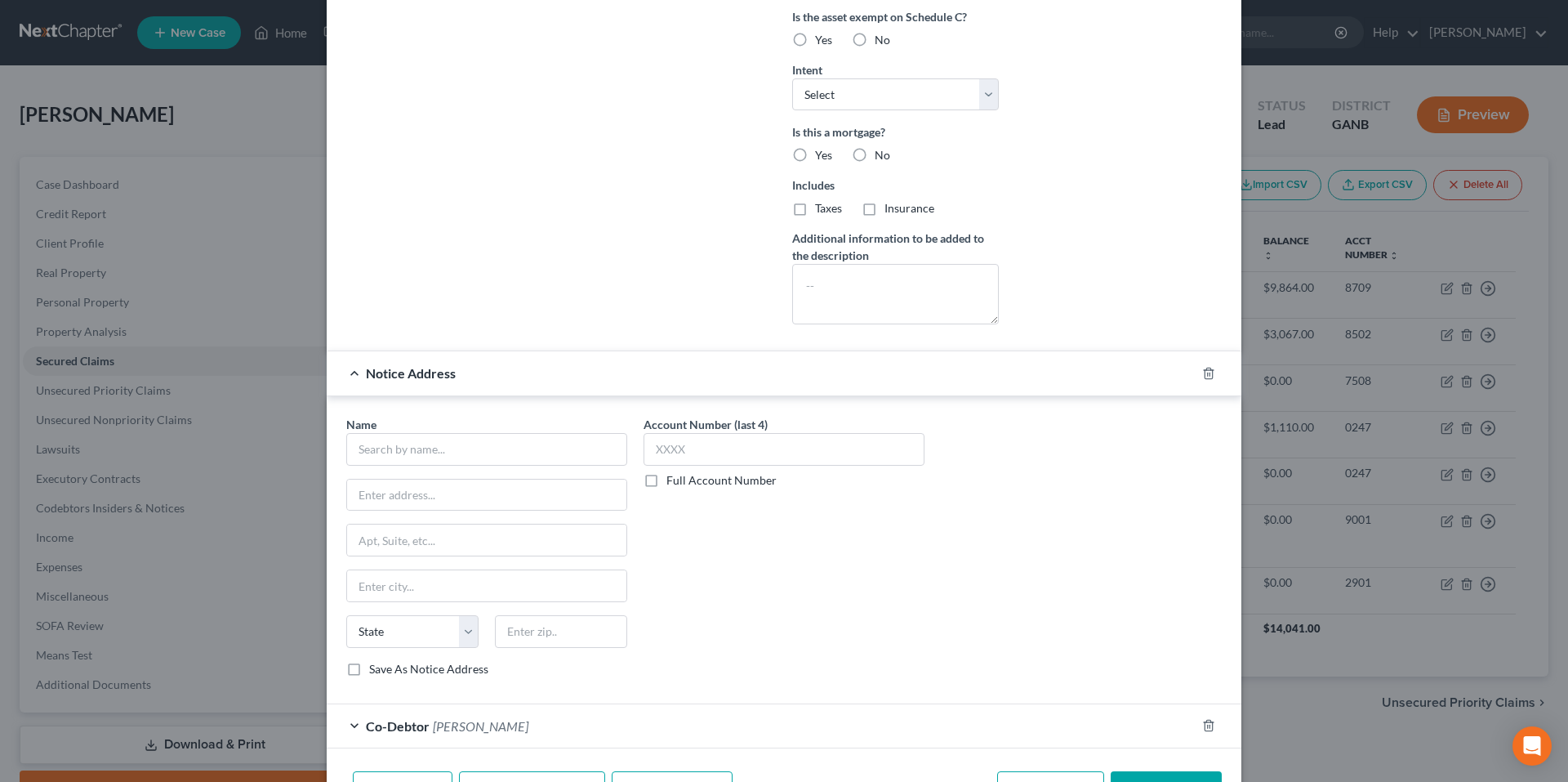
scroll to position [491, 0]
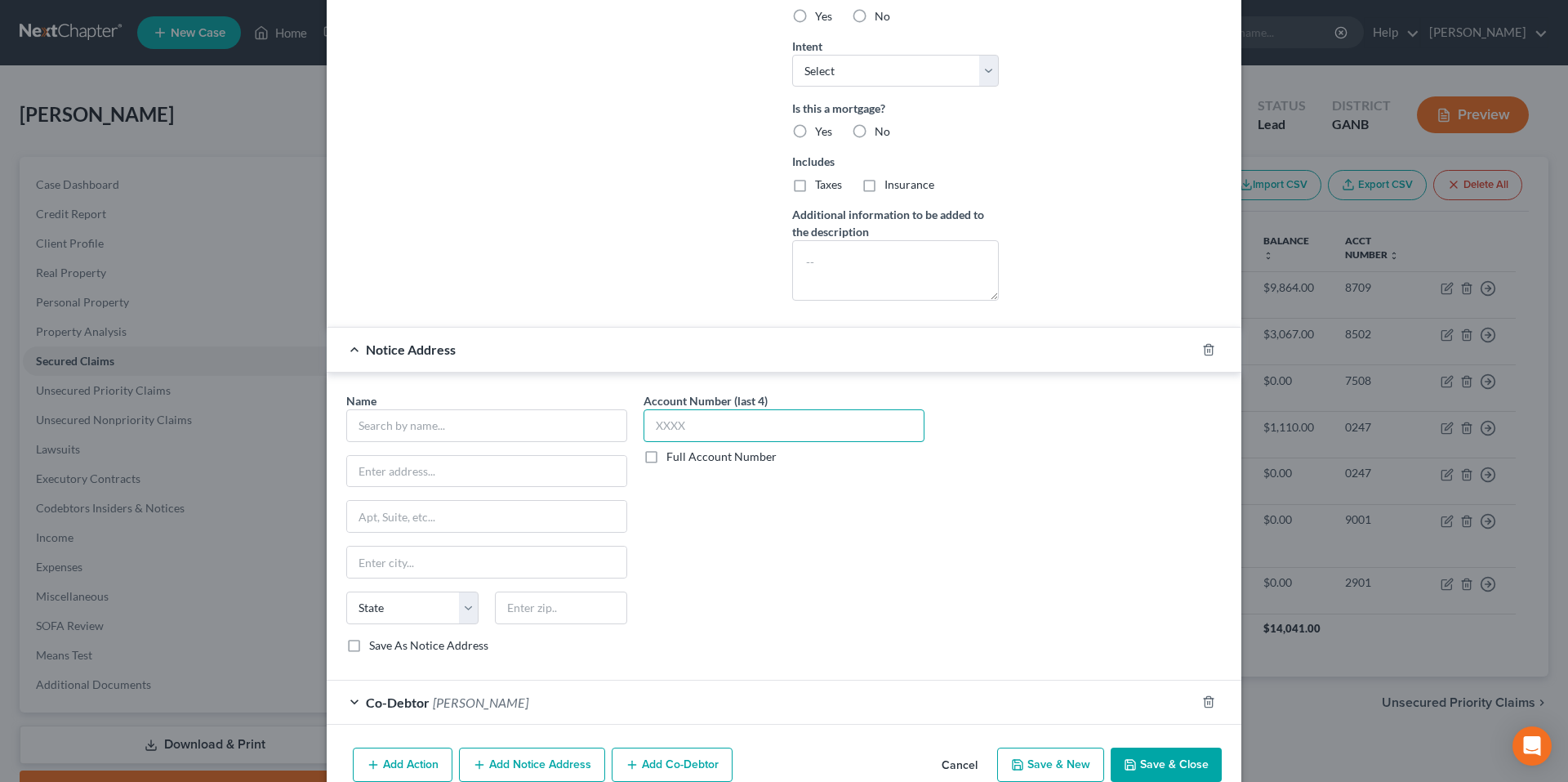
click at [713, 433] on input "text" at bounding box center [784, 425] width 281 height 32
type input "2087"
drag, startPoint x: 571, startPoint y: 416, endPoint x: 562, endPoint y: 423, distance: 11.4
click at [572, 417] on input "text" at bounding box center [486, 425] width 281 height 32
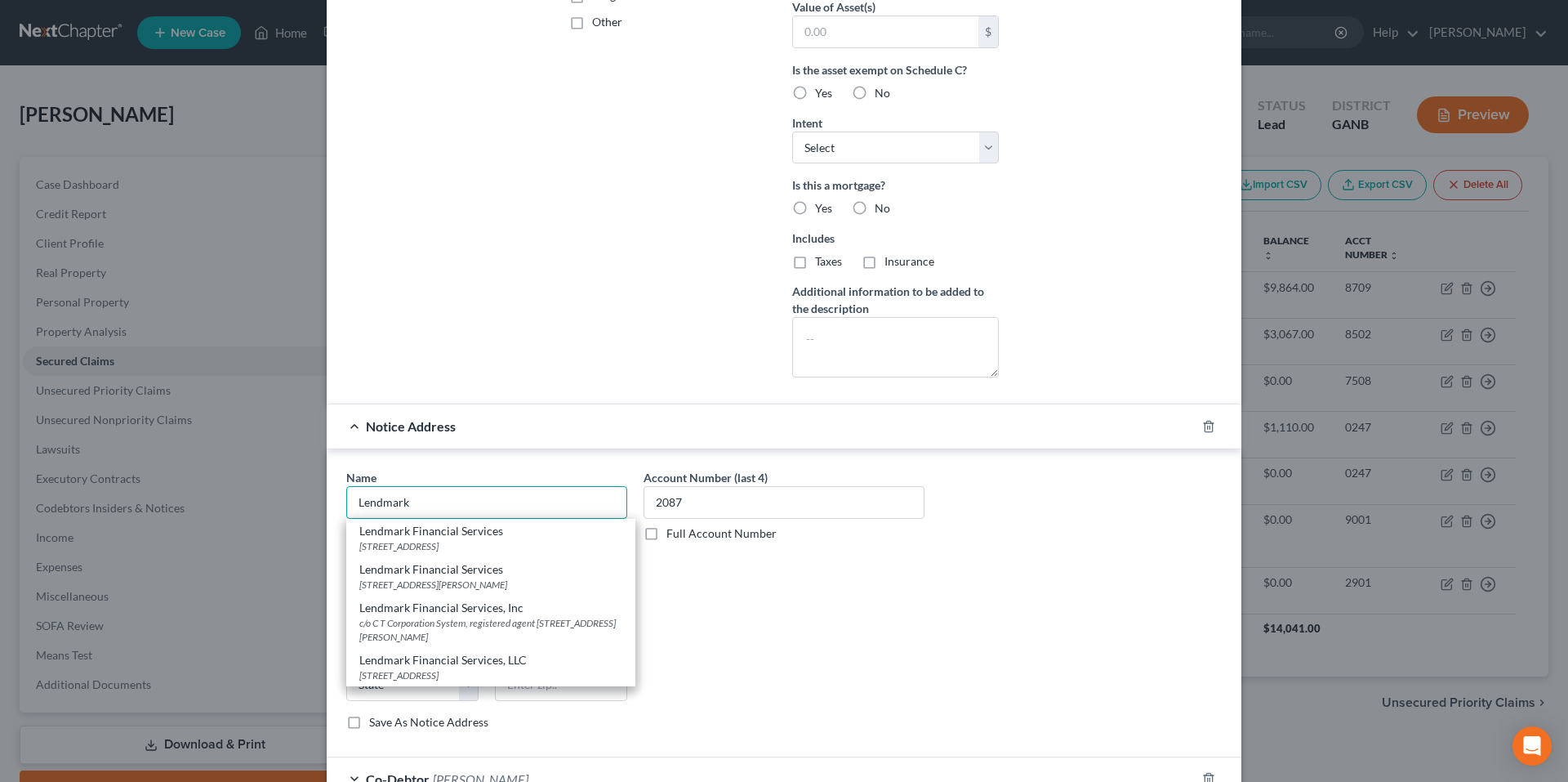
scroll to position [406, 0]
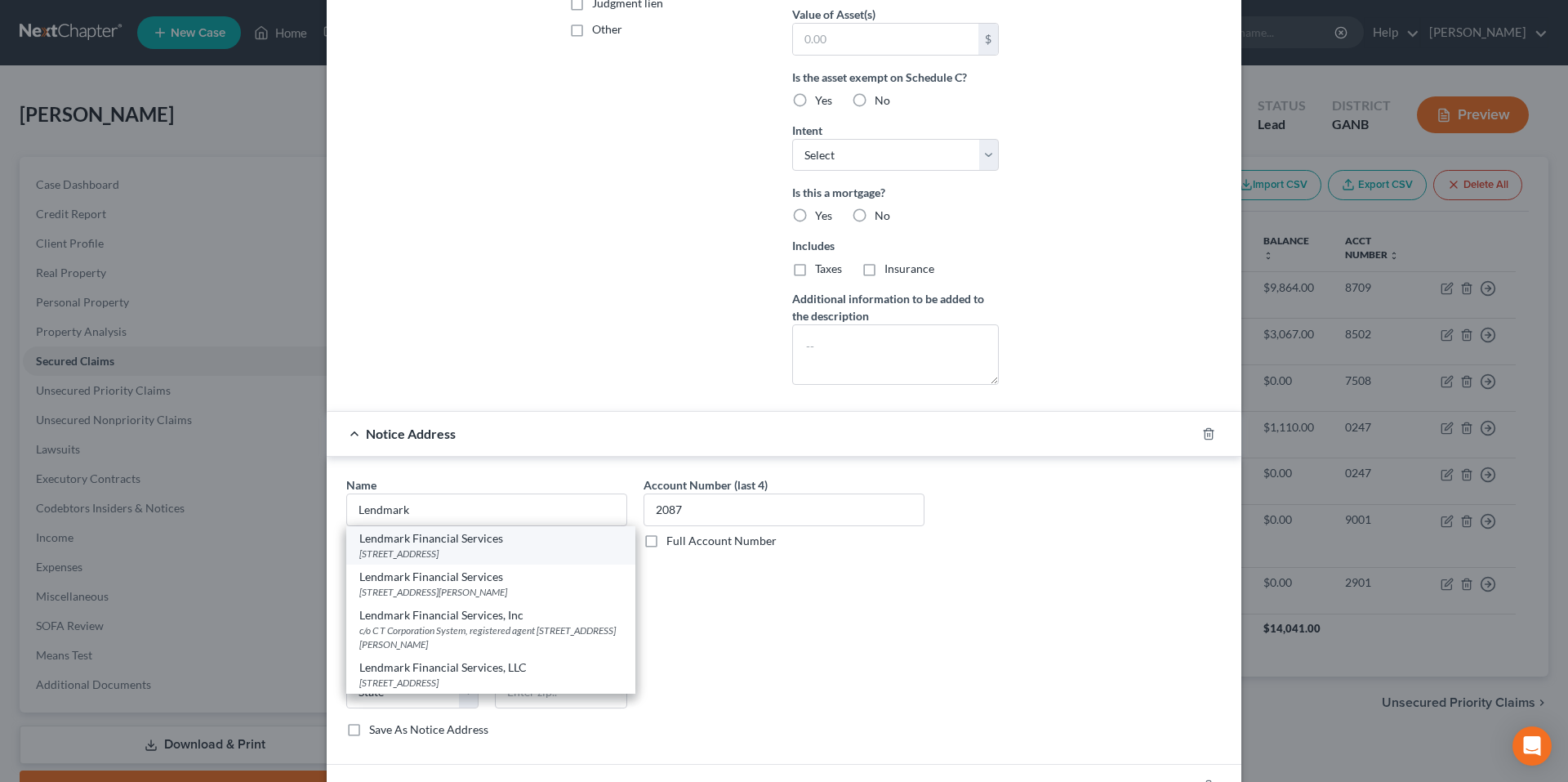
click at [553, 540] on div "Lendmark Financial Services" at bounding box center [490, 539] width 263 height 17
type input "Lendmark Financial Services"
type input "[STREET_ADDRESS]"
type input "Suite 300"
type input "[GEOGRAPHIC_DATA]"
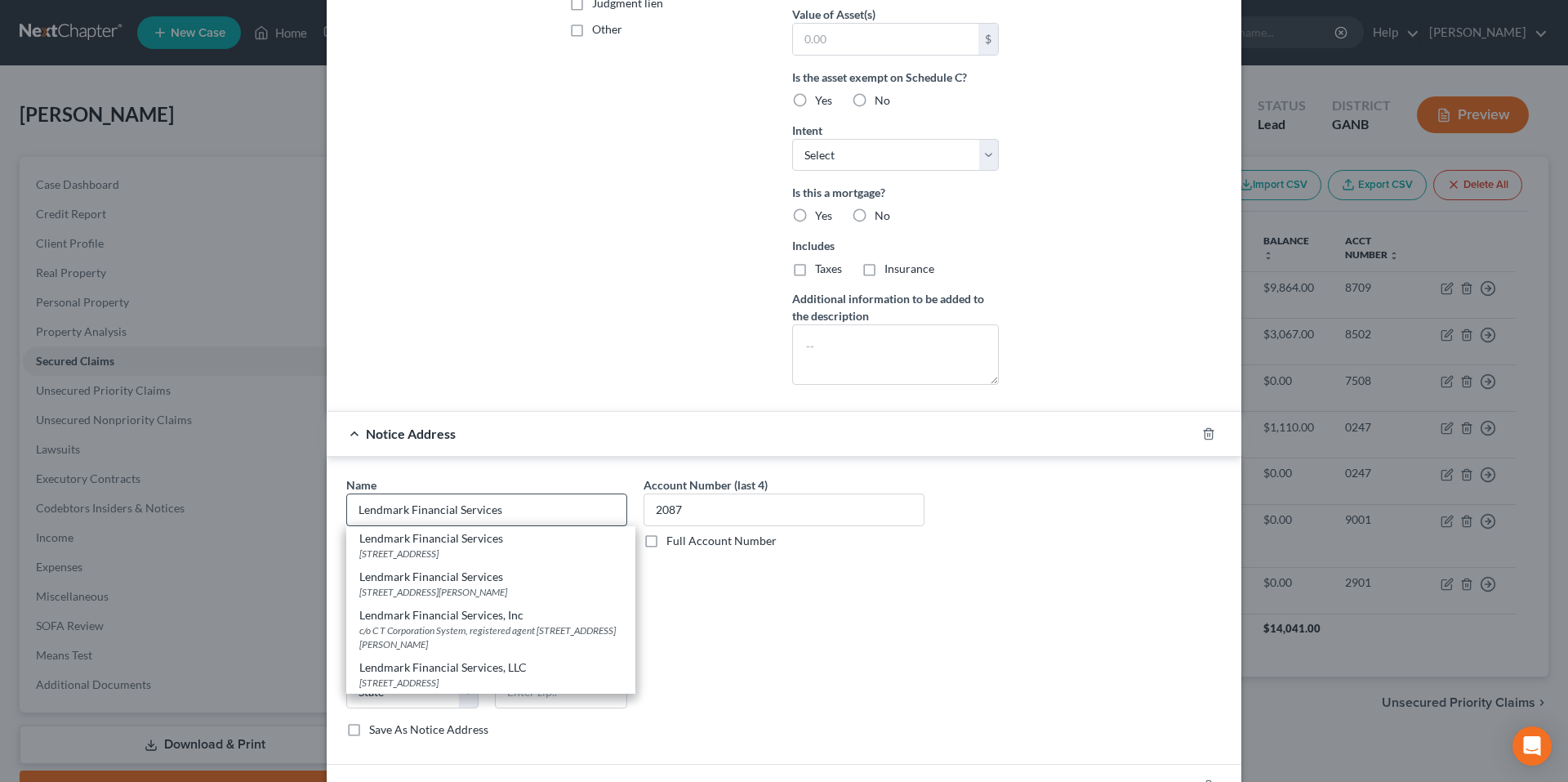
select select "10"
type input "30043"
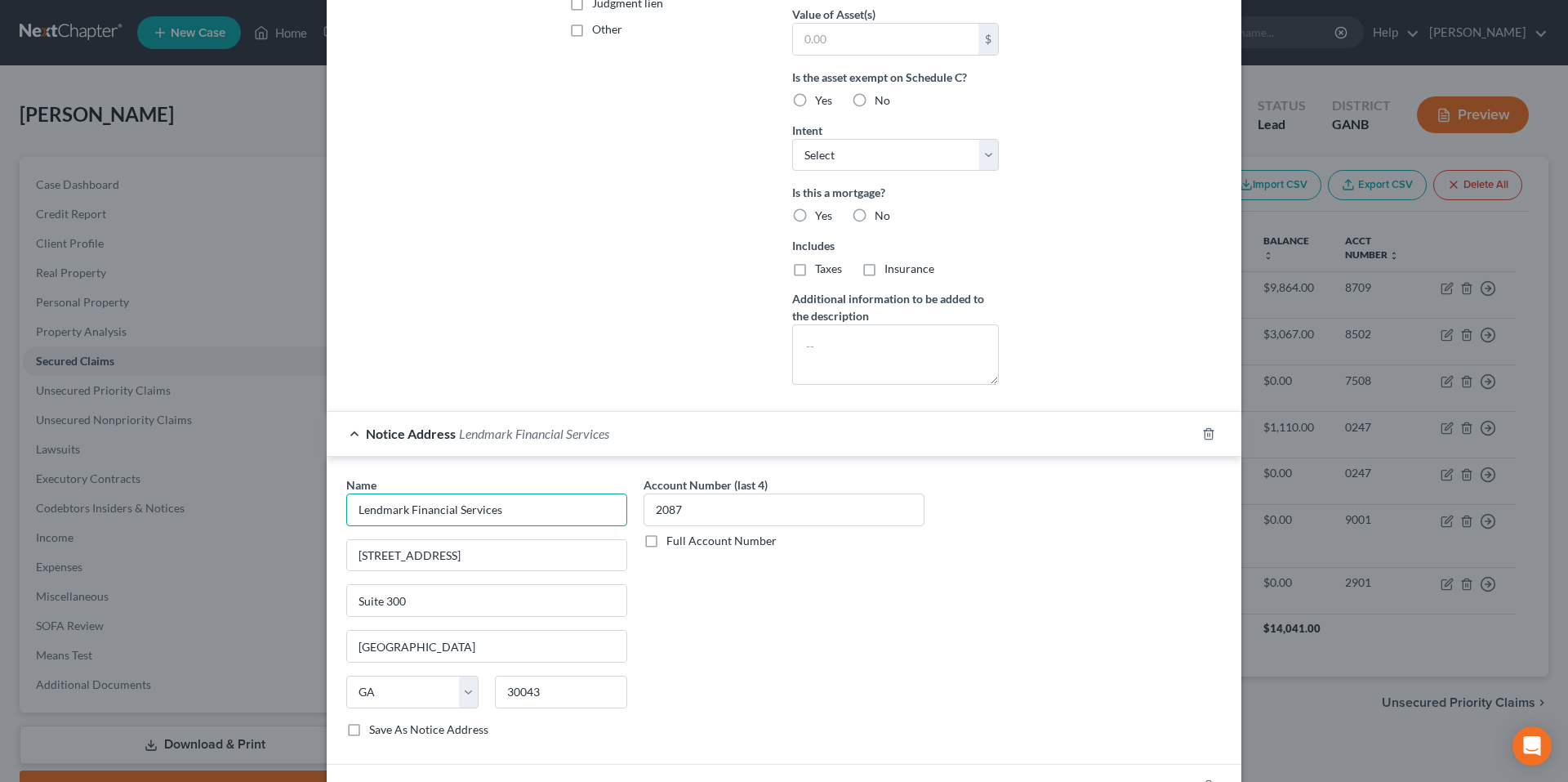
click at [546, 517] on input "Lendmark Financial Services" at bounding box center [486, 510] width 281 height 32
type input "Lendmark Financial Services, LLC"
type input "[STREET_ADDRESS]"
type input "Suite 1100"
type input "[GEOGRAPHIC_DATA]"
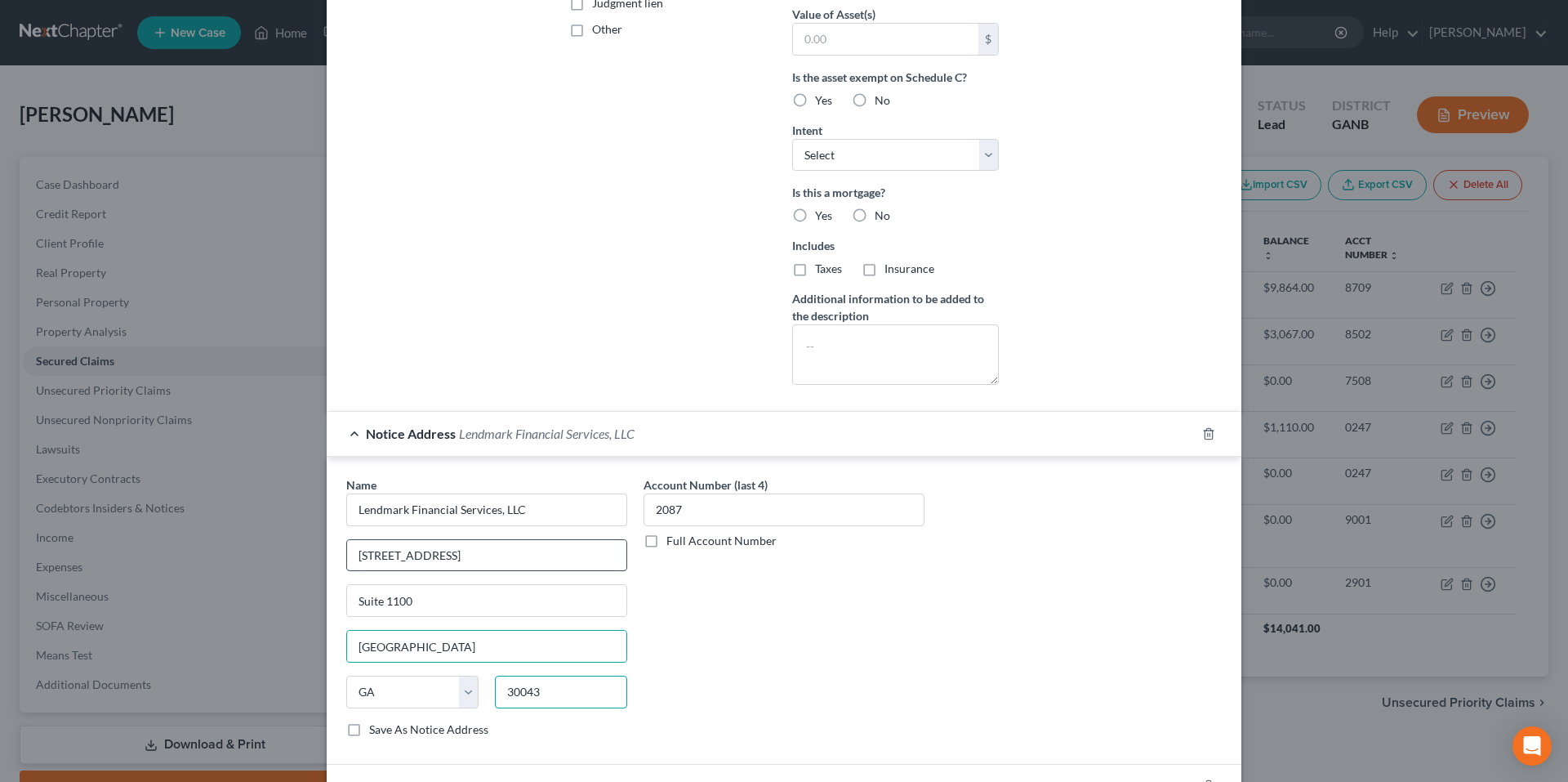
type input "30620"
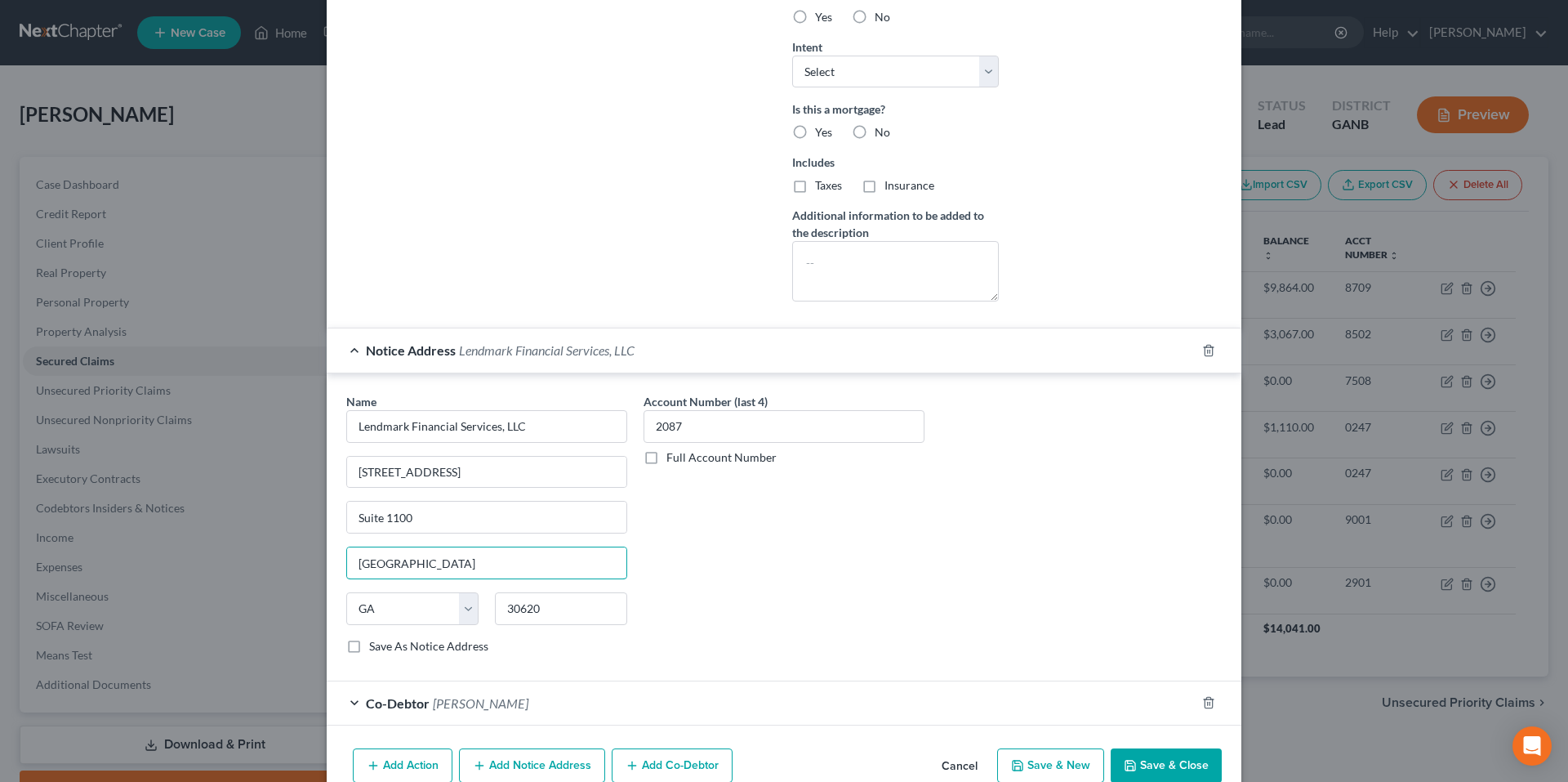
scroll to position [569, 0]
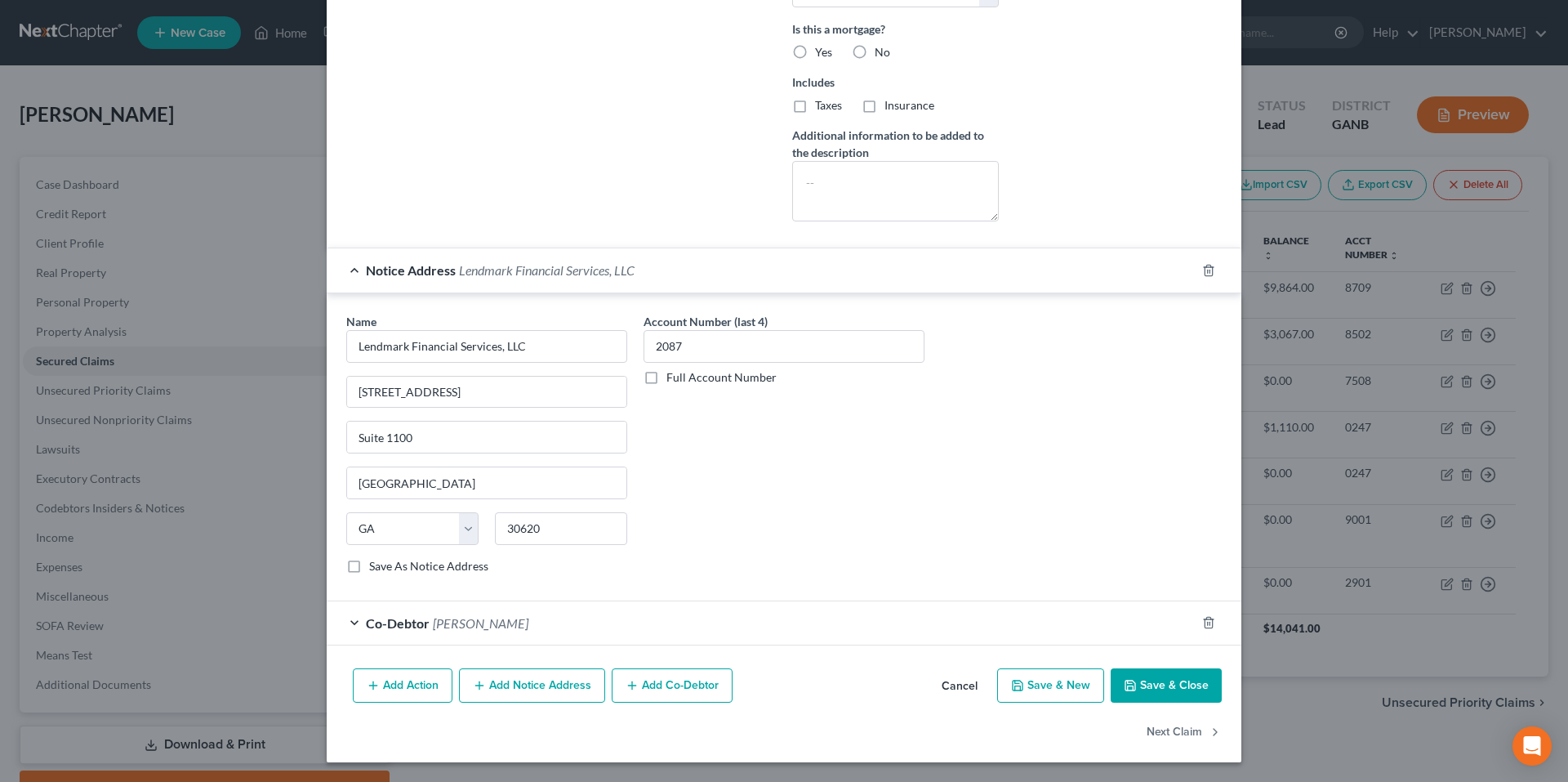
click at [531, 687] on button "Add Notice Address" at bounding box center [532, 685] width 146 height 34
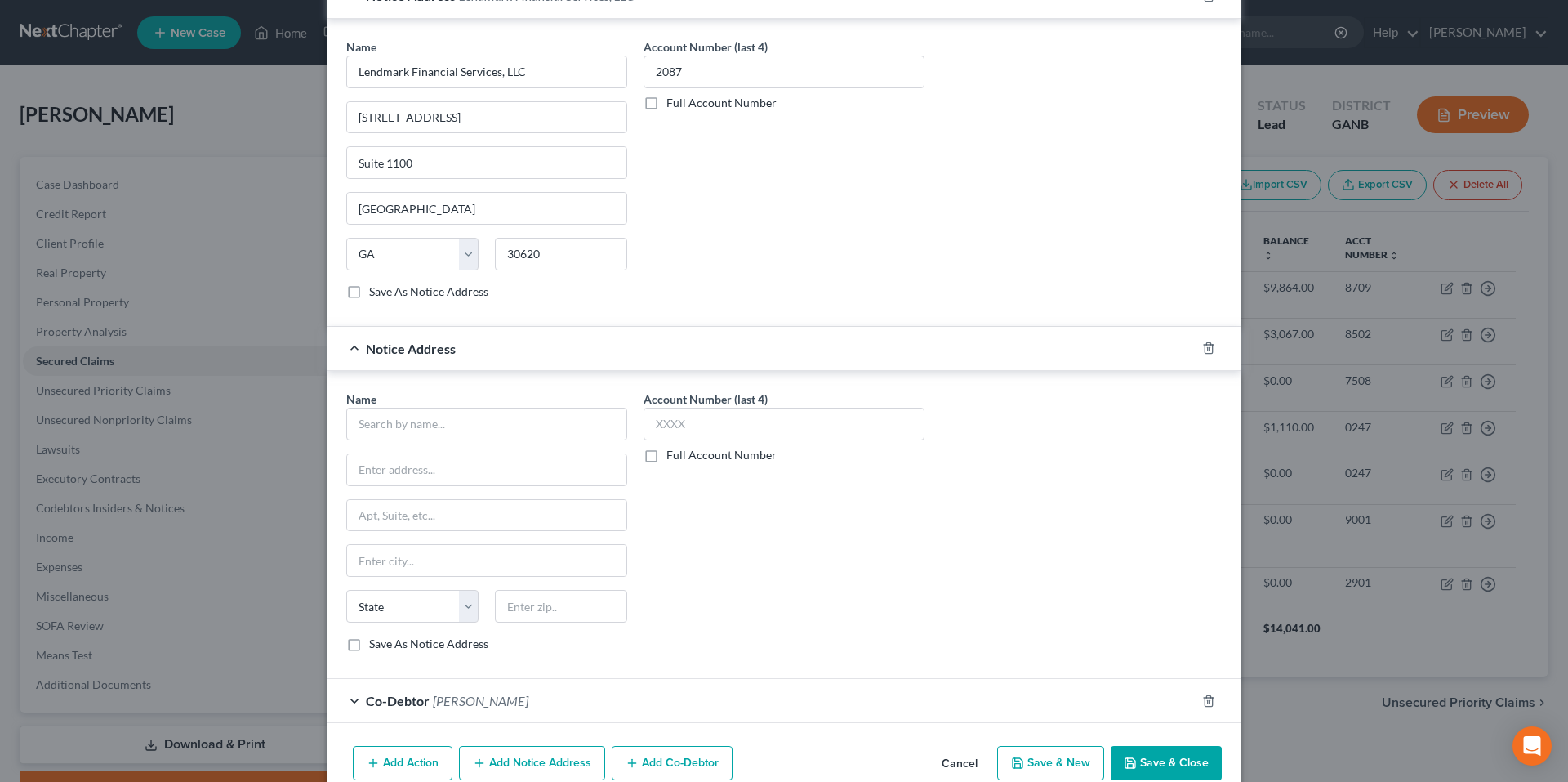
scroll to position [899, 0]
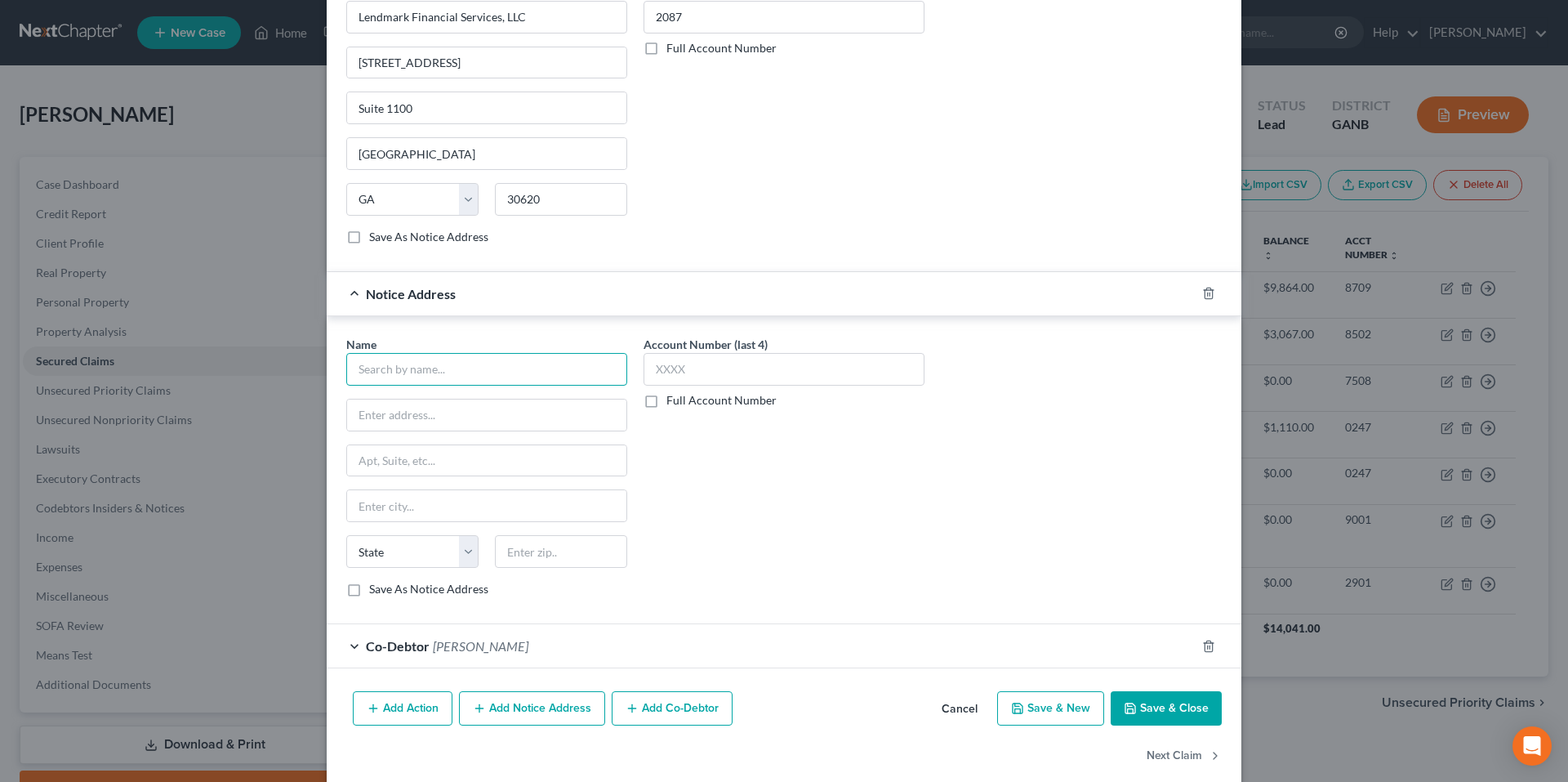
click at [561, 367] on input "text" at bounding box center [486, 369] width 281 height 32
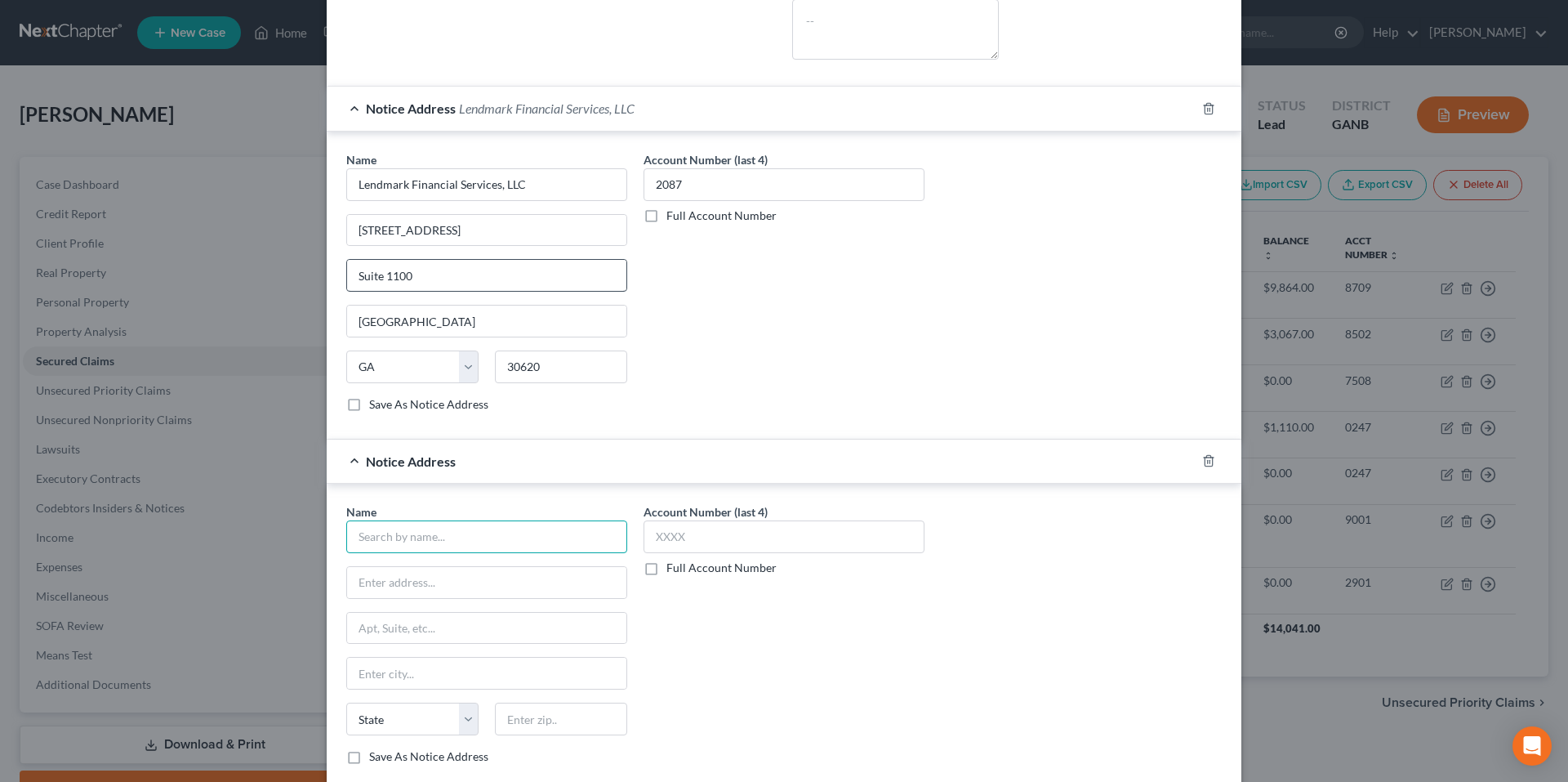
scroll to position [921, 0]
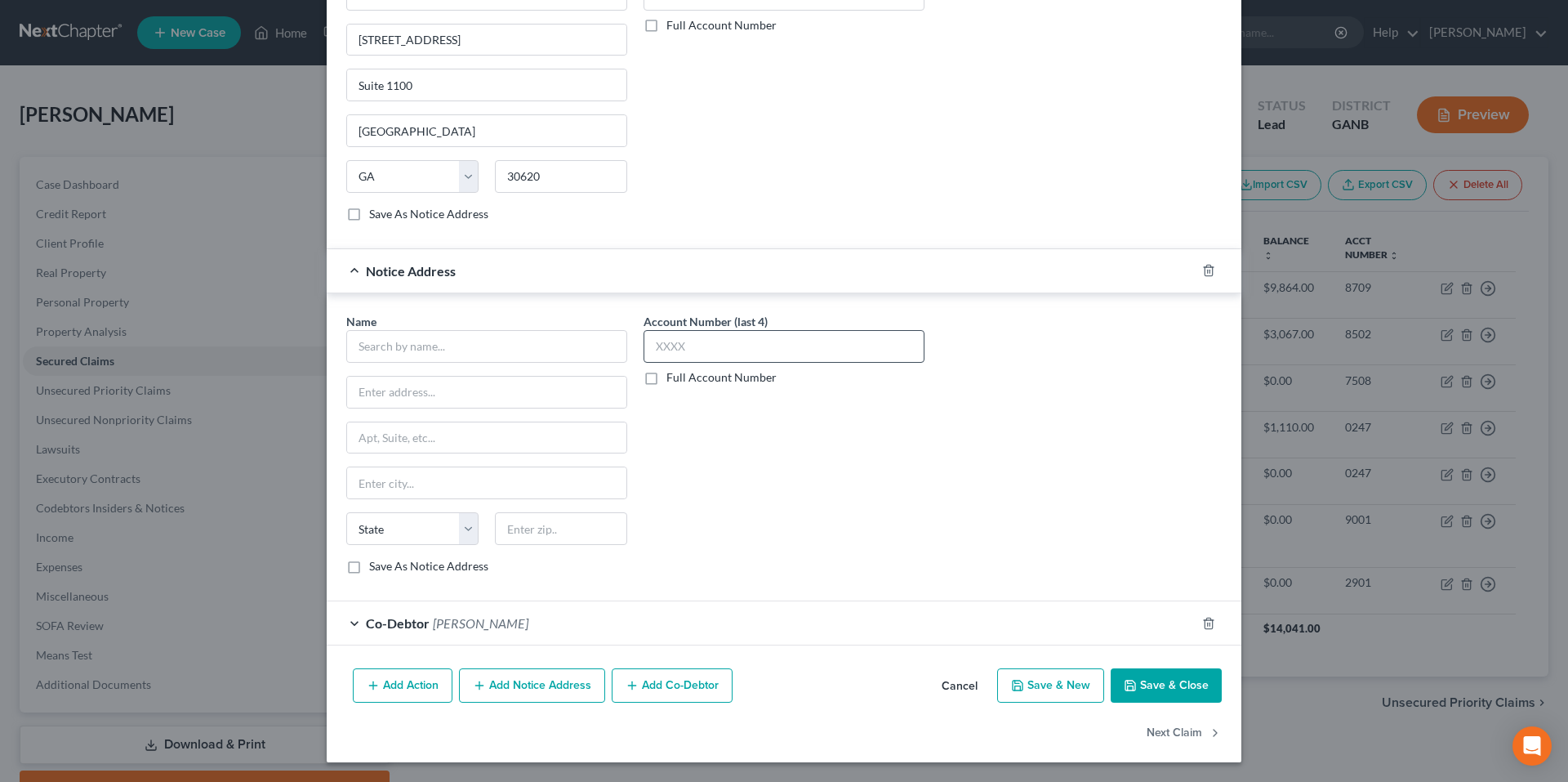
drag, startPoint x: 690, startPoint y: 327, endPoint x: 696, endPoint y: 343, distance: 17.1
click at [691, 327] on label "Account Number (last 4)" at bounding box center [706, 321] width 124 height 17
click at [696, 343] on input "text" at bounding box center [784, 346] width 281 height 32
type input "8709"
click at [597, 345] on input "text" at bounding box center [486, 346] width 281 height 32
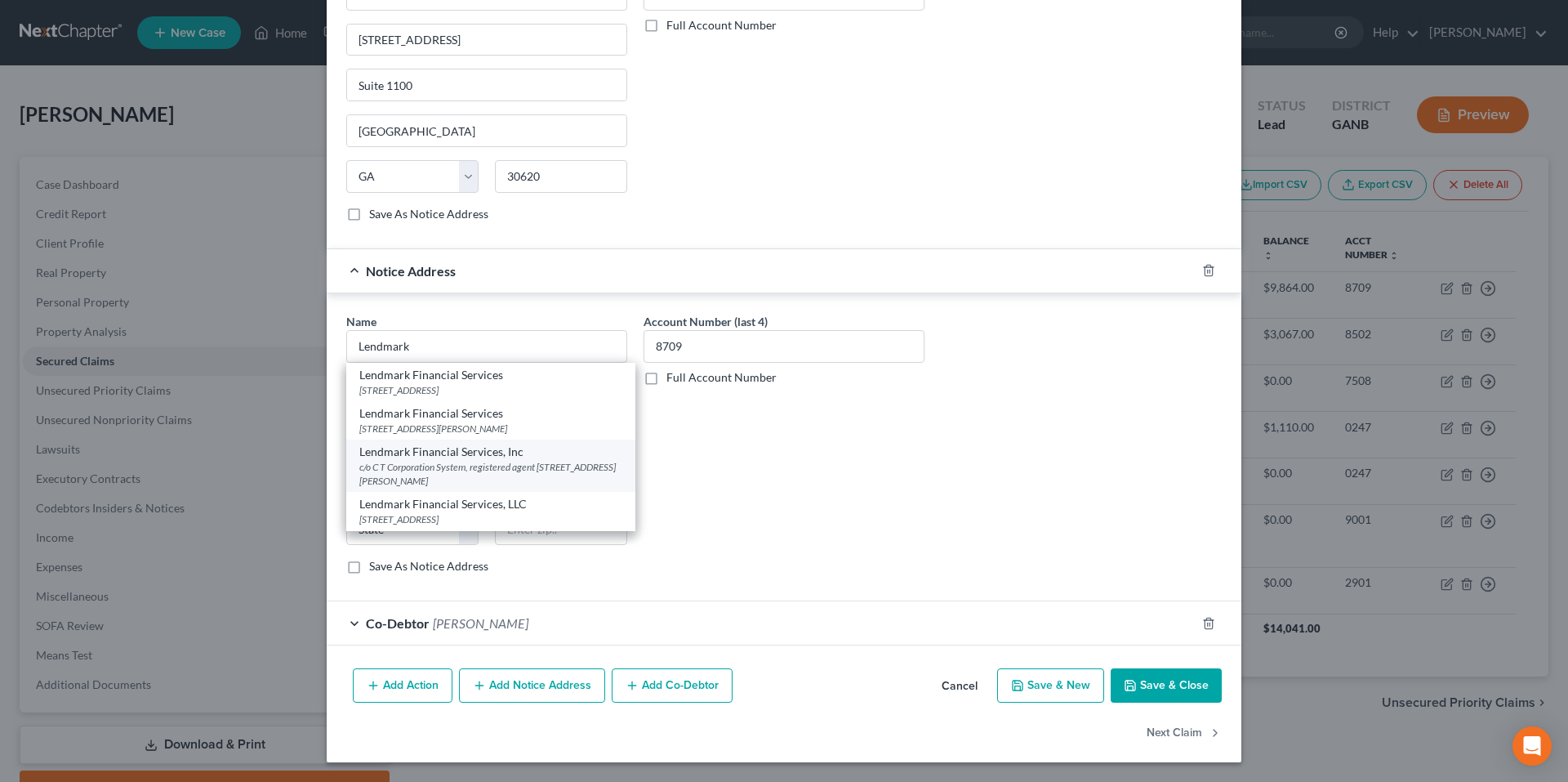
click at [510, 472] on div "c/o C T Corporation System, registered agent [STREET_ADDRESS][PERSON_NAME]" at bounding box center [490, 473] width 263 height 27
type input "Lendmark Financial Services, Inc"
type input "c/o C T Corporation System, registered agent"
type input "[STREET_ADDRESS][PERSON_NAME]"
type input "[GEOGRAPHIC_DATA]"
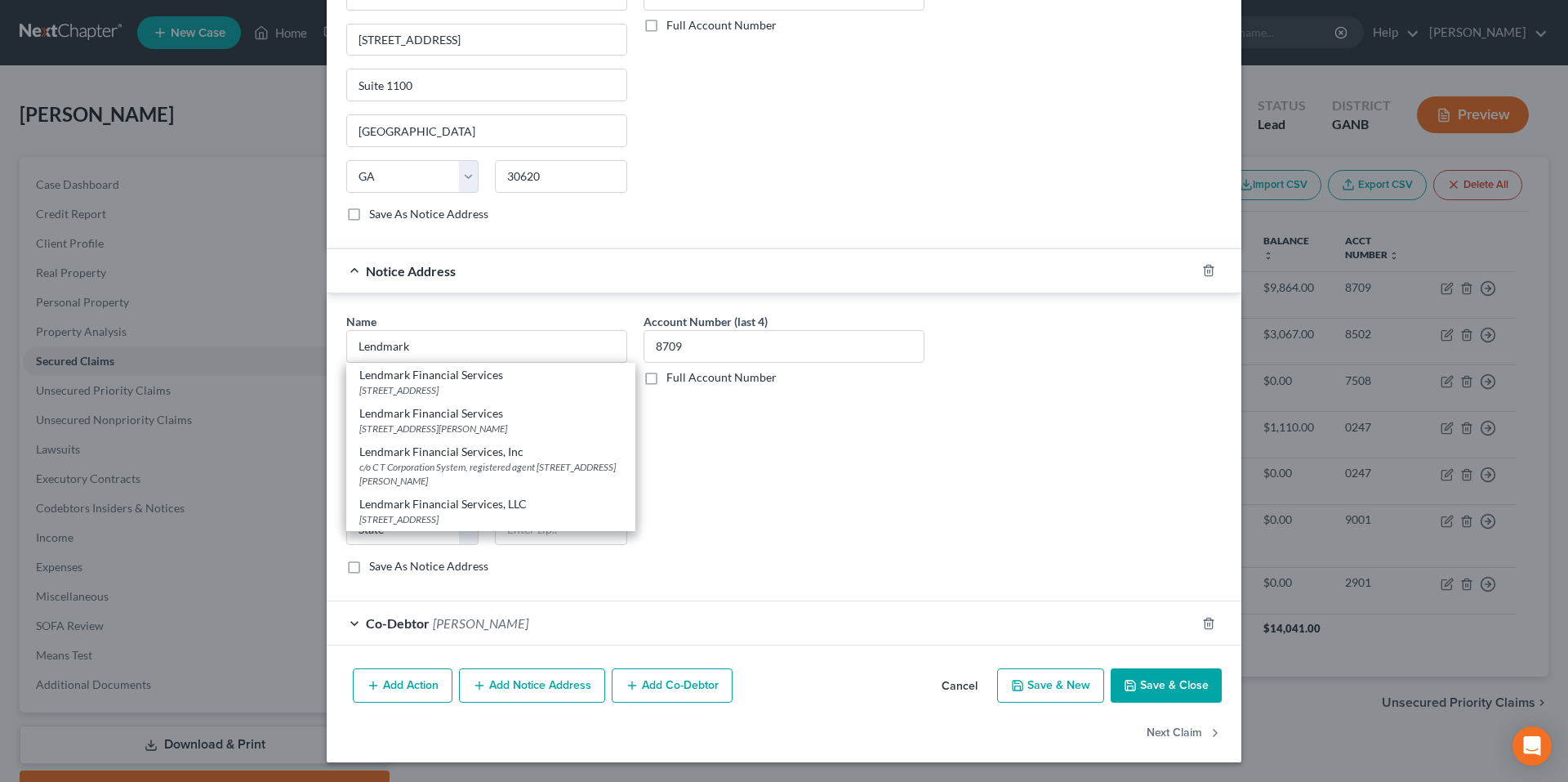
select select "10"
type input "30046"
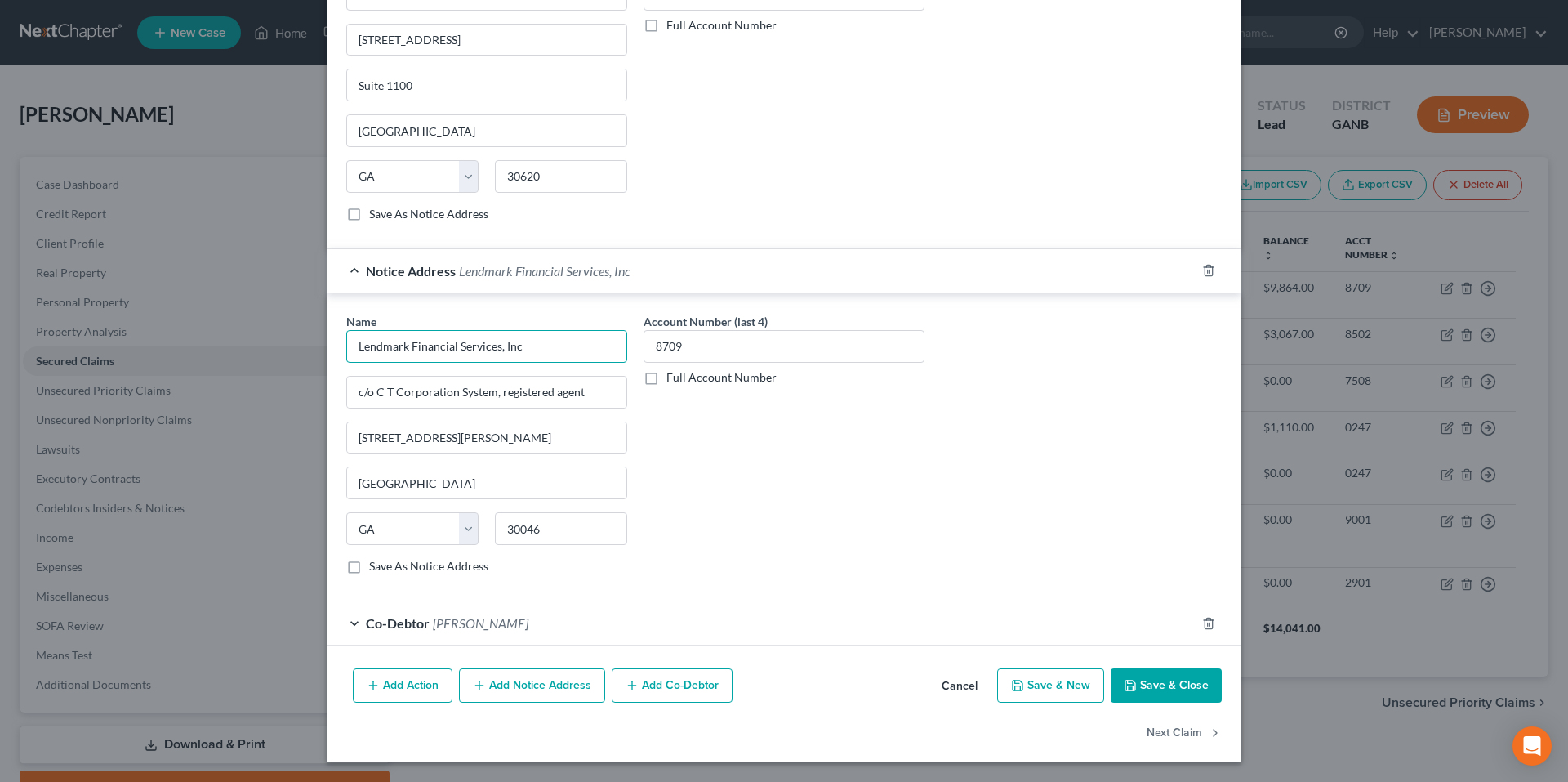
click at [560, 346] on input "Lendmark Financial Services, Inc" at bounding box center [486, 346] width 281 height 32
type input "Lendmark Financial Services, LLC"
click at [369, 563] on label "Save As Notice Address" at bounding box center [429, 566] width 119 height 17
click at [376, 563] on input "Save As Notice Address" at bounding box center [381, 563] width 11 height 11
checkbox input "true"
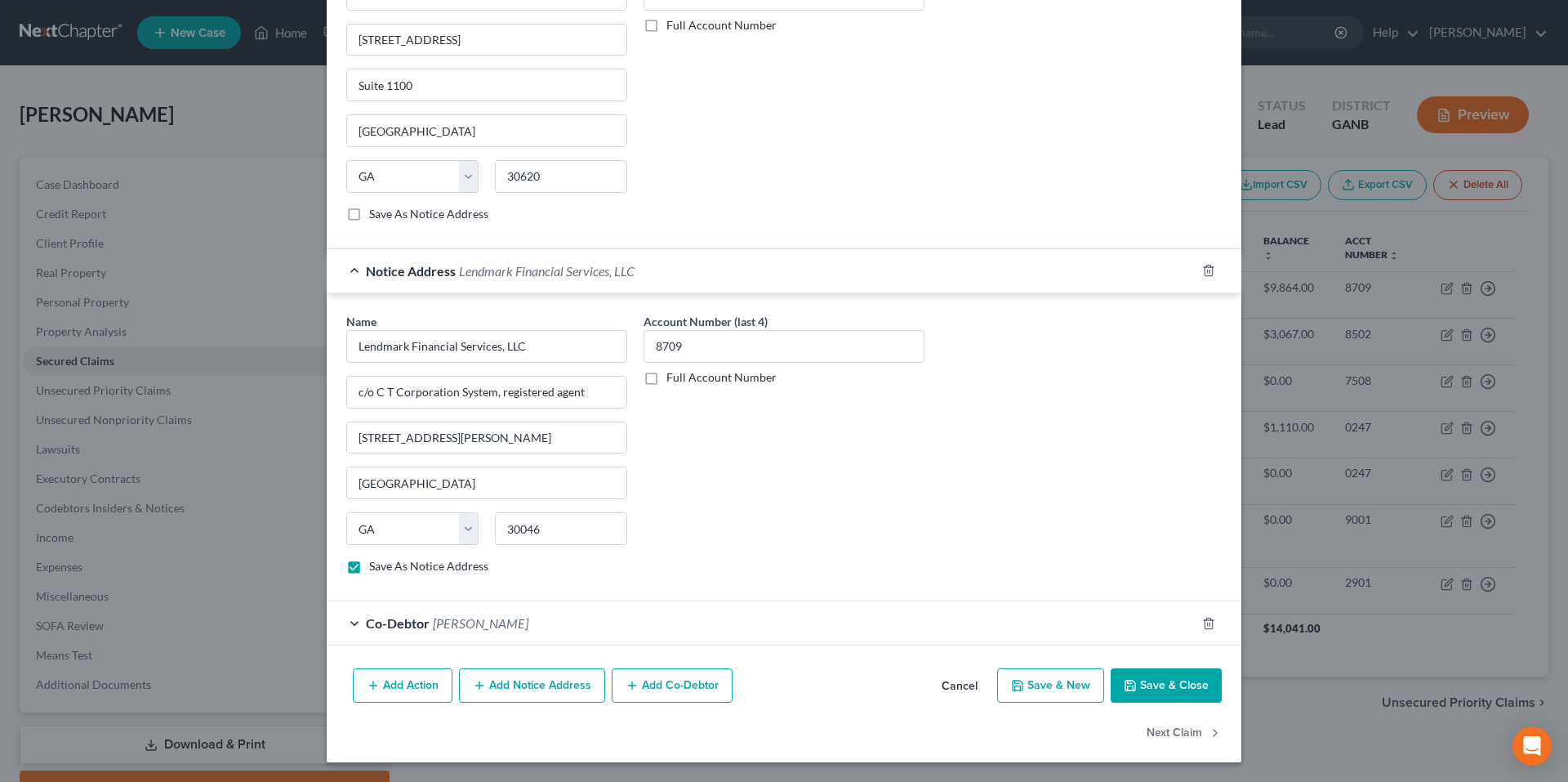
click at [864, 443] on div "Account Number (last 4) 8709 Full Account Number" at bounding box center [784, 450] width 297 height 275
click at [1145, 693] on button "Save & Close" at bounding box center [1166, 685] width 111 height 34
select select
checkbox input "false"
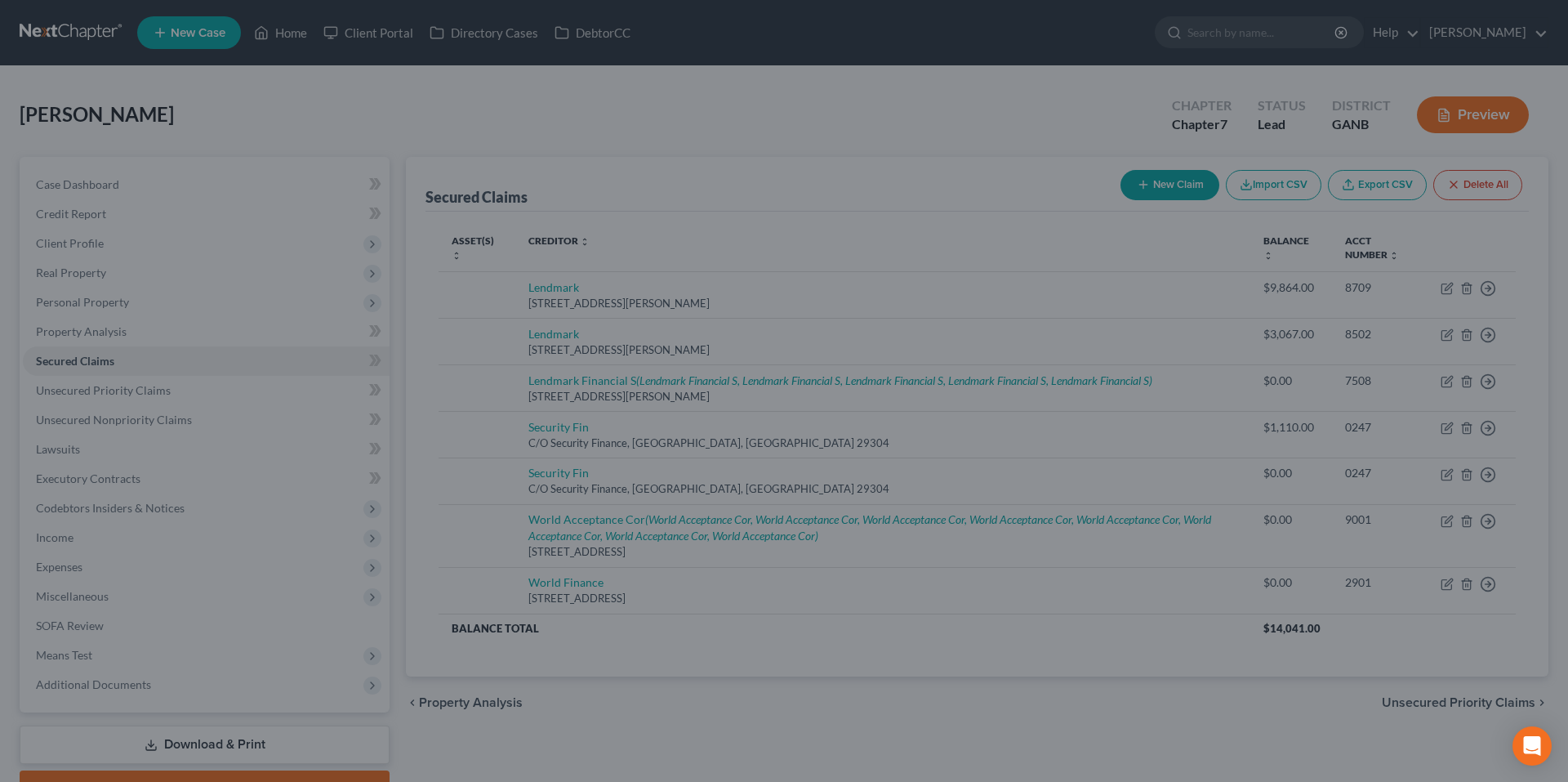
type input "0"
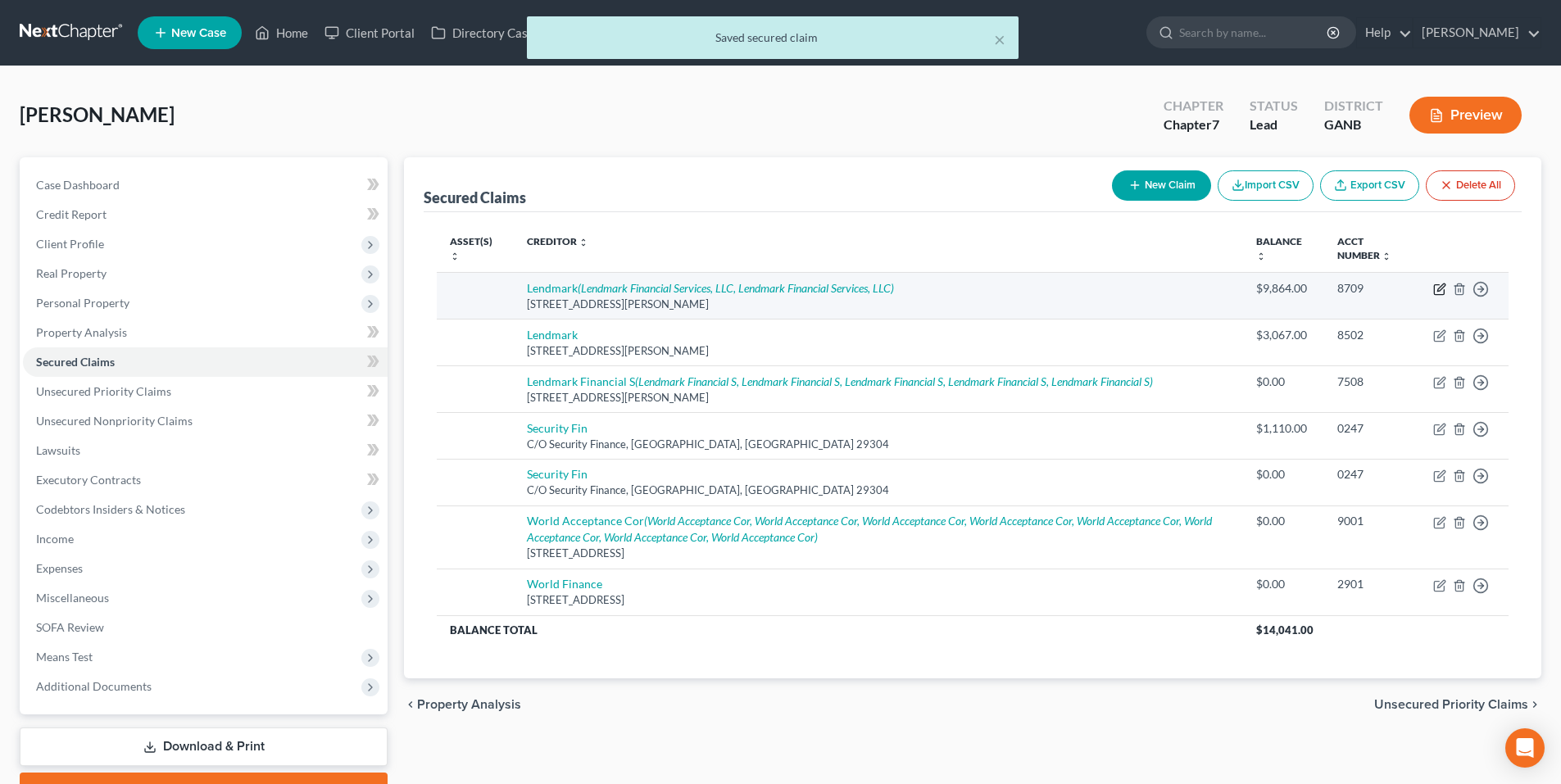
click at [1441, 285] on icon "button" at bounding box center [1440, 290] width 13 height 13
select select "10"
select select "0"
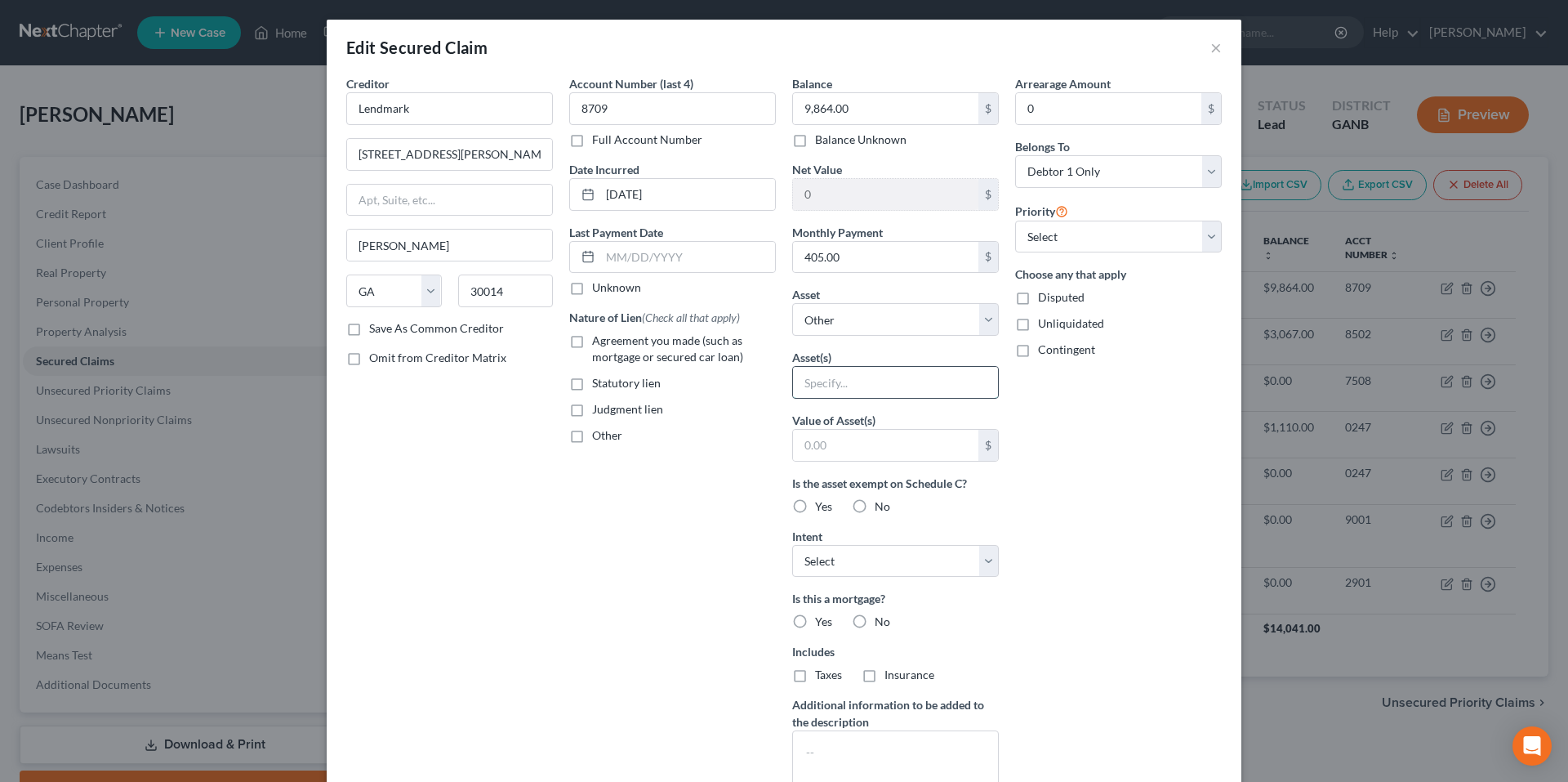
click at [894, 380] on input "text" at bounding box center [895, 382] width 205 height 31
type input "2006 Buick Rendezvous; 1998 Ford F150"
click at [1088, 462] on div "Arrearage Amount 0 $ Belongs To * Select Debtor 1 Only Debtor 2 Only Debtor 1 A…" at bounding box center [1118, 440] width 223 height 729
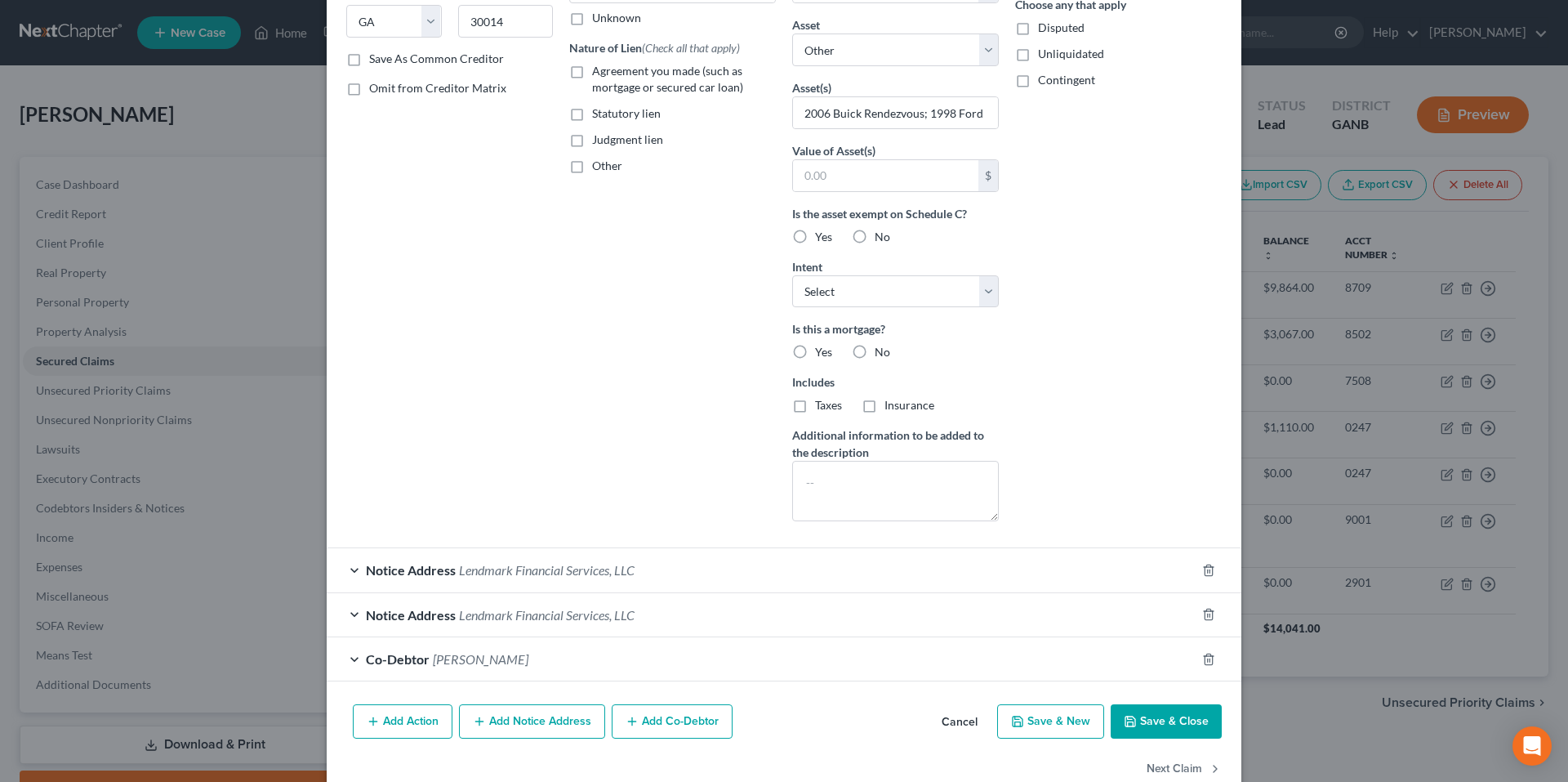
scroll to position [306, 0]
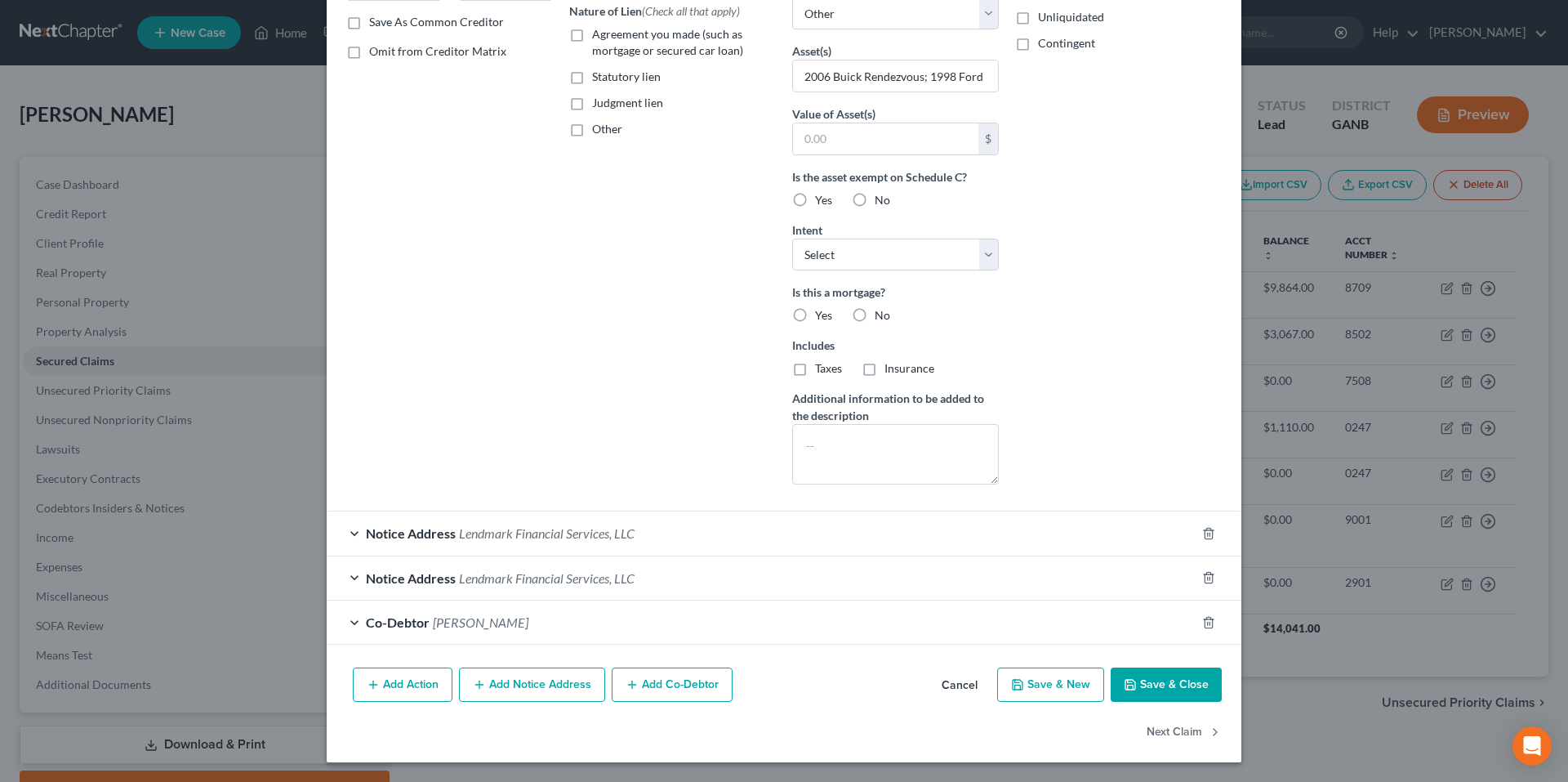
click at [1137, 683] on button "Save & Close" at bounding box center [1166, 684] width 111 height 34
select select
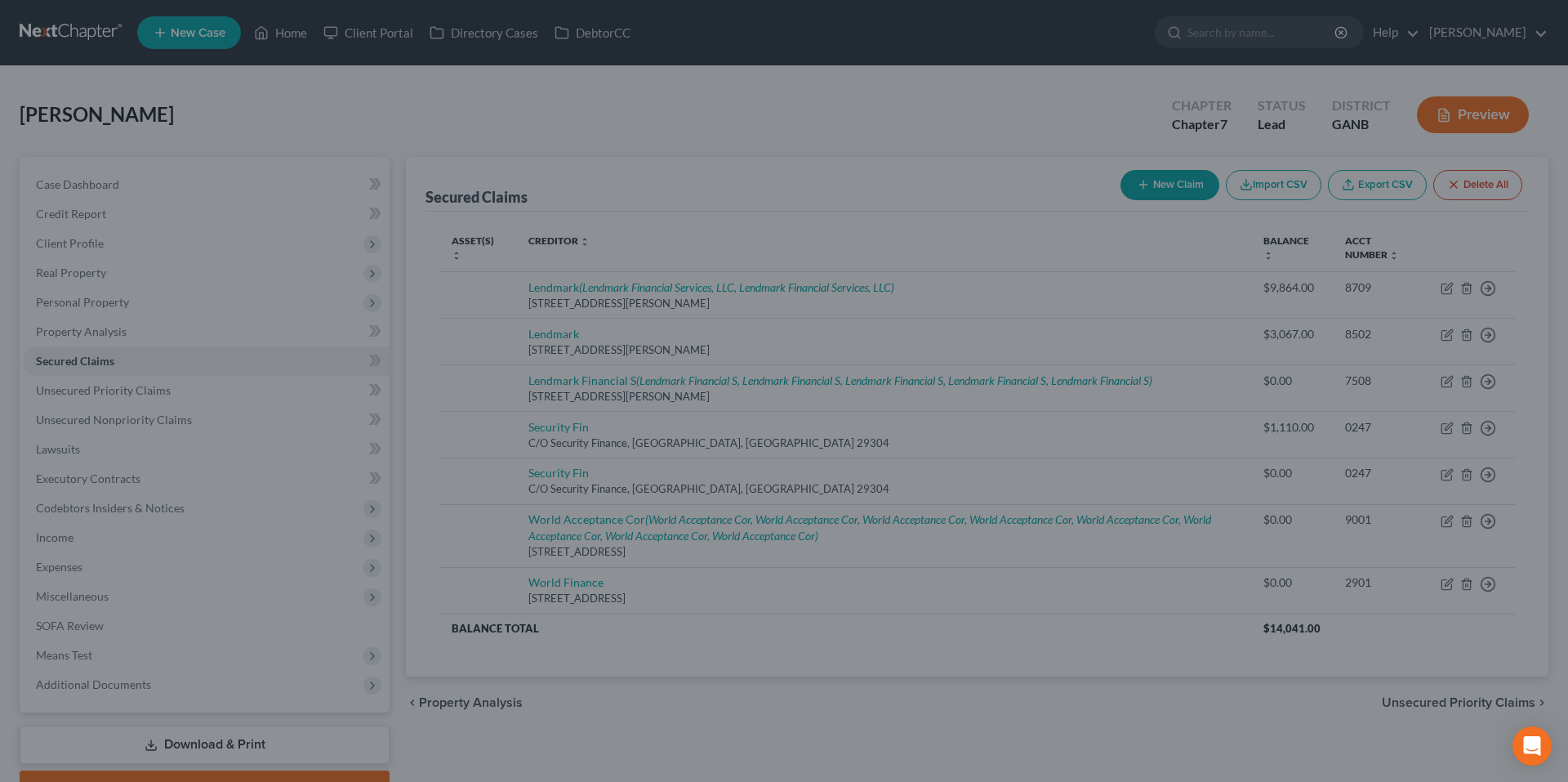
scroll to position [128, 0]
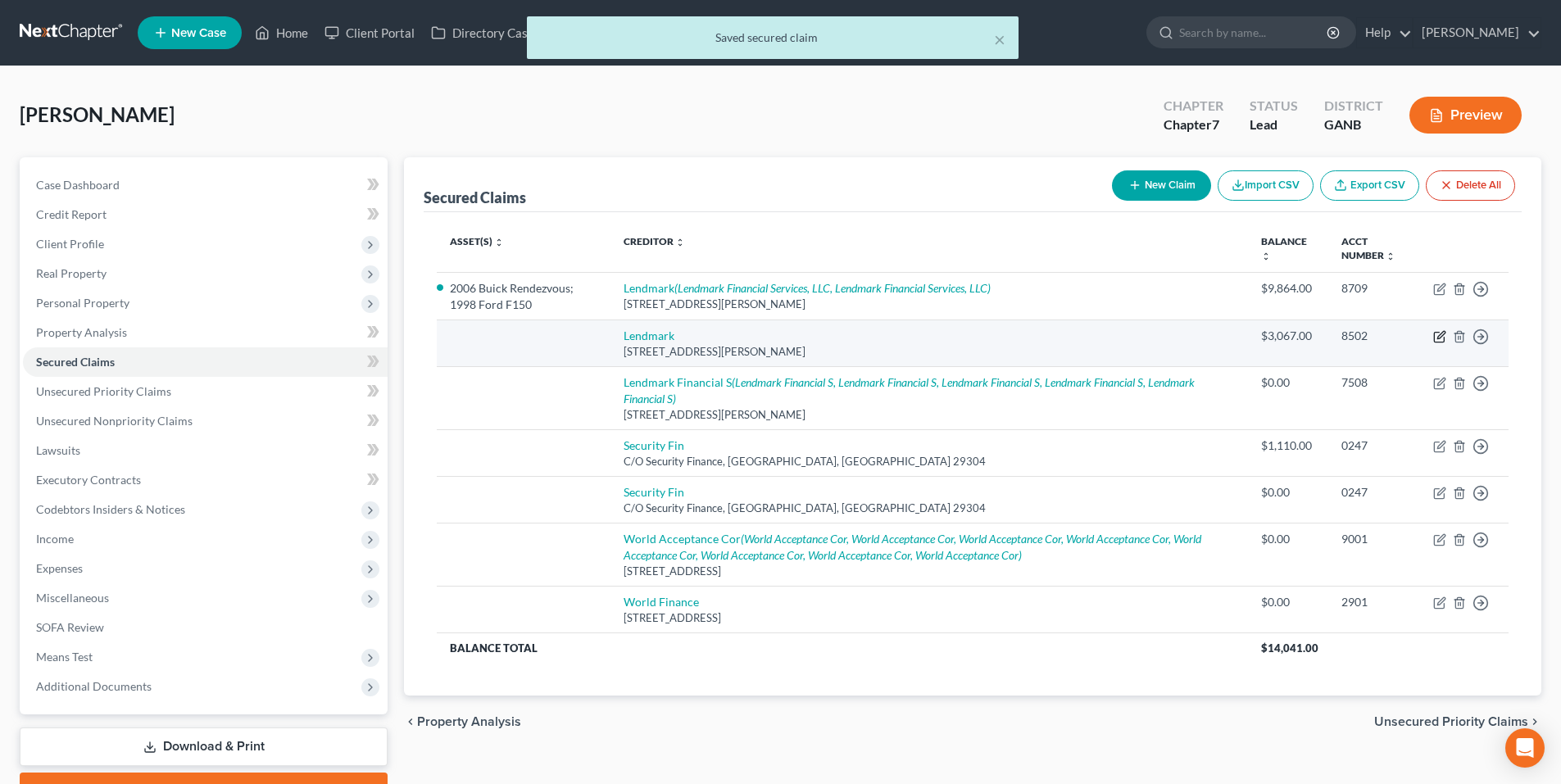
click at [1435, 335] on icon "button" at bounding box center [1439, 338] width 10 height 10
select select "10"
select select "0"
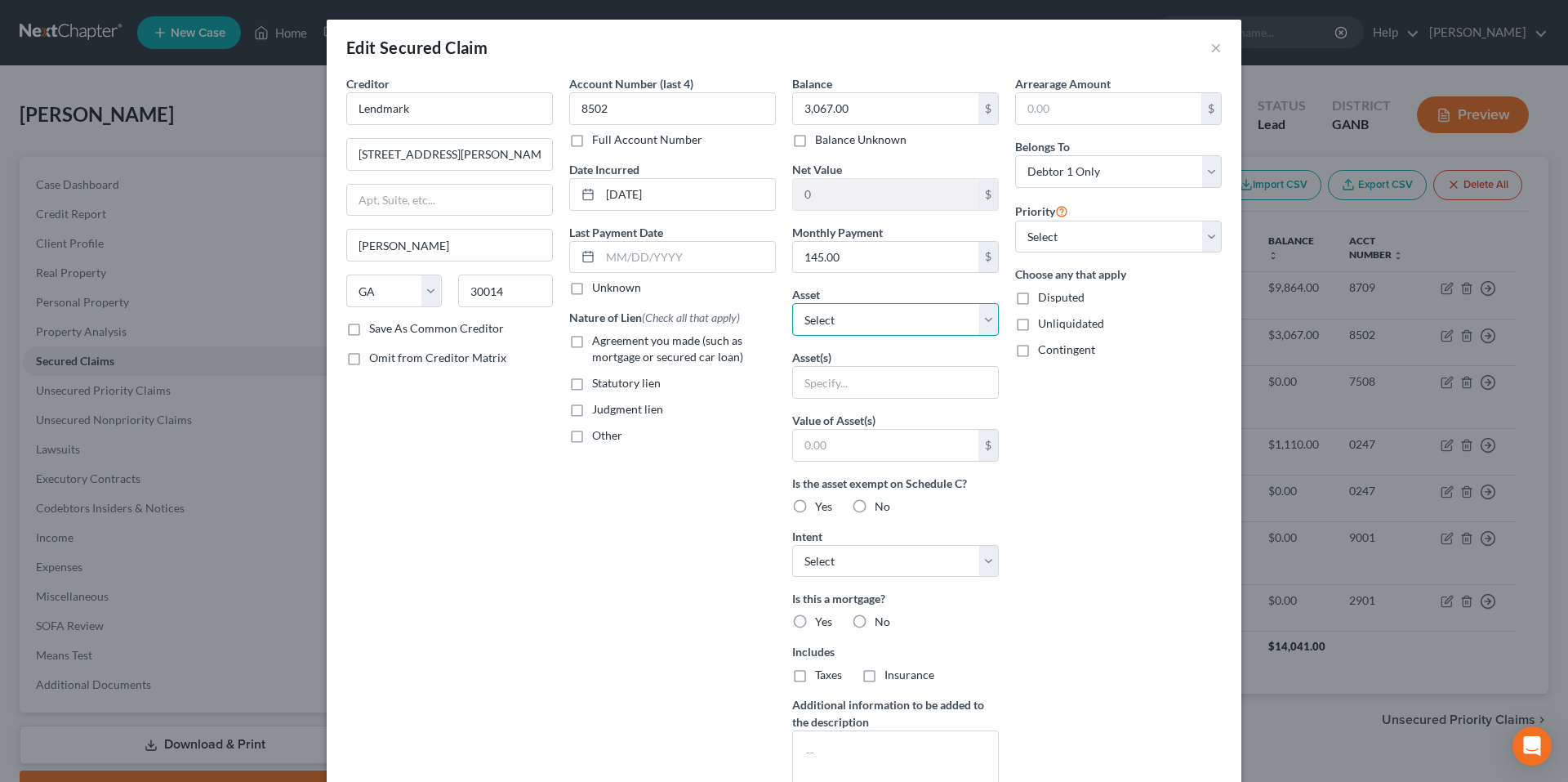
click at [913, 317] on select "Select Other Multiple Assets Electronics - 0 - $0.0 Household Goods - Bed”dress…" at bounding box center [895, 319] width 207 height 32
drag, startPoint x: 1208, startPoint y: 44, endPoint x: 1179, endPoint y: 59, distance: 32.6
click at [1210, 44] on button "×" at bounding box center [1216, 47] width 12 height 20
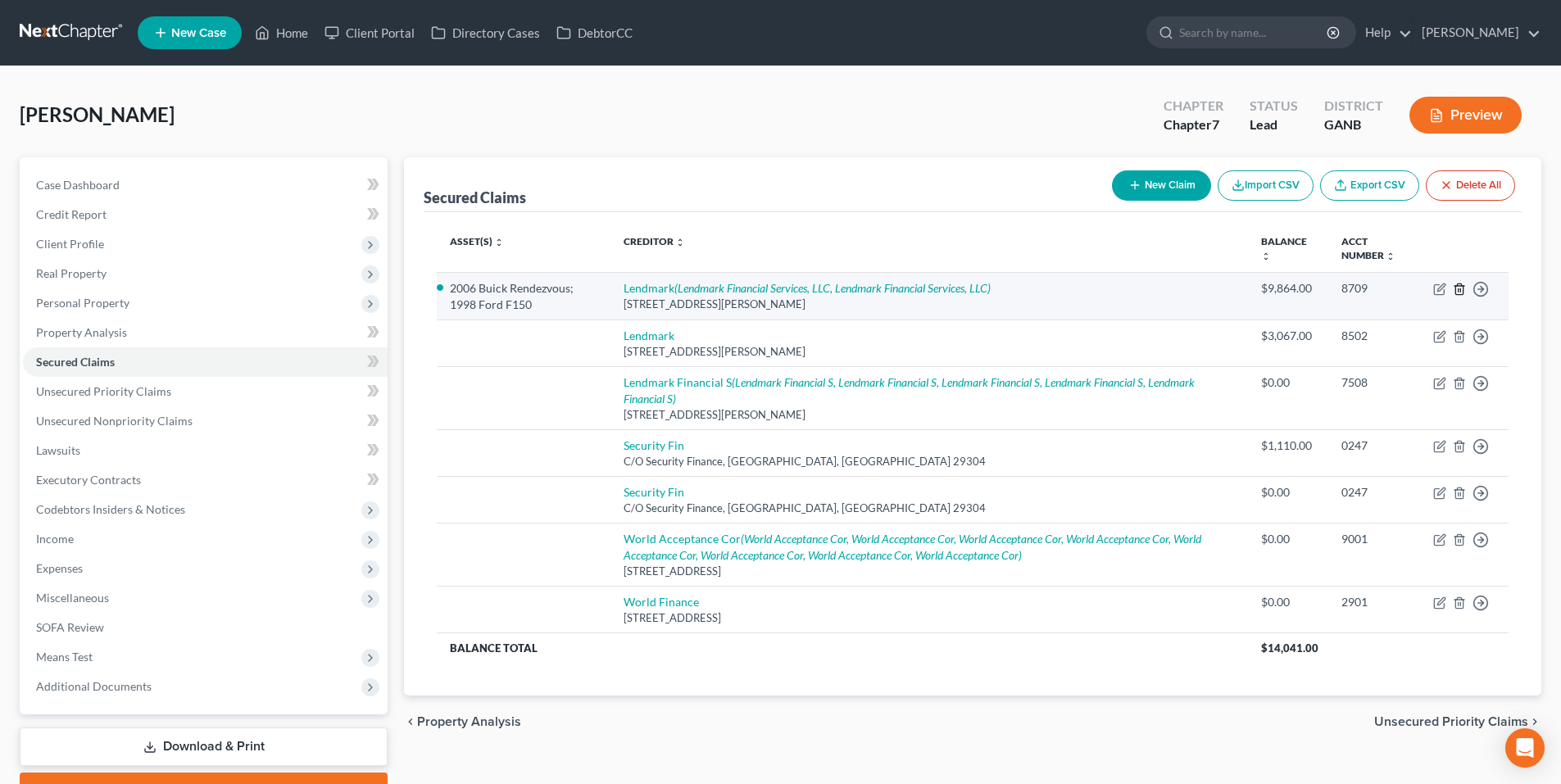
click at [1463, 290] on icon "button" at bounding box center [1459, 289] width 7 height 11
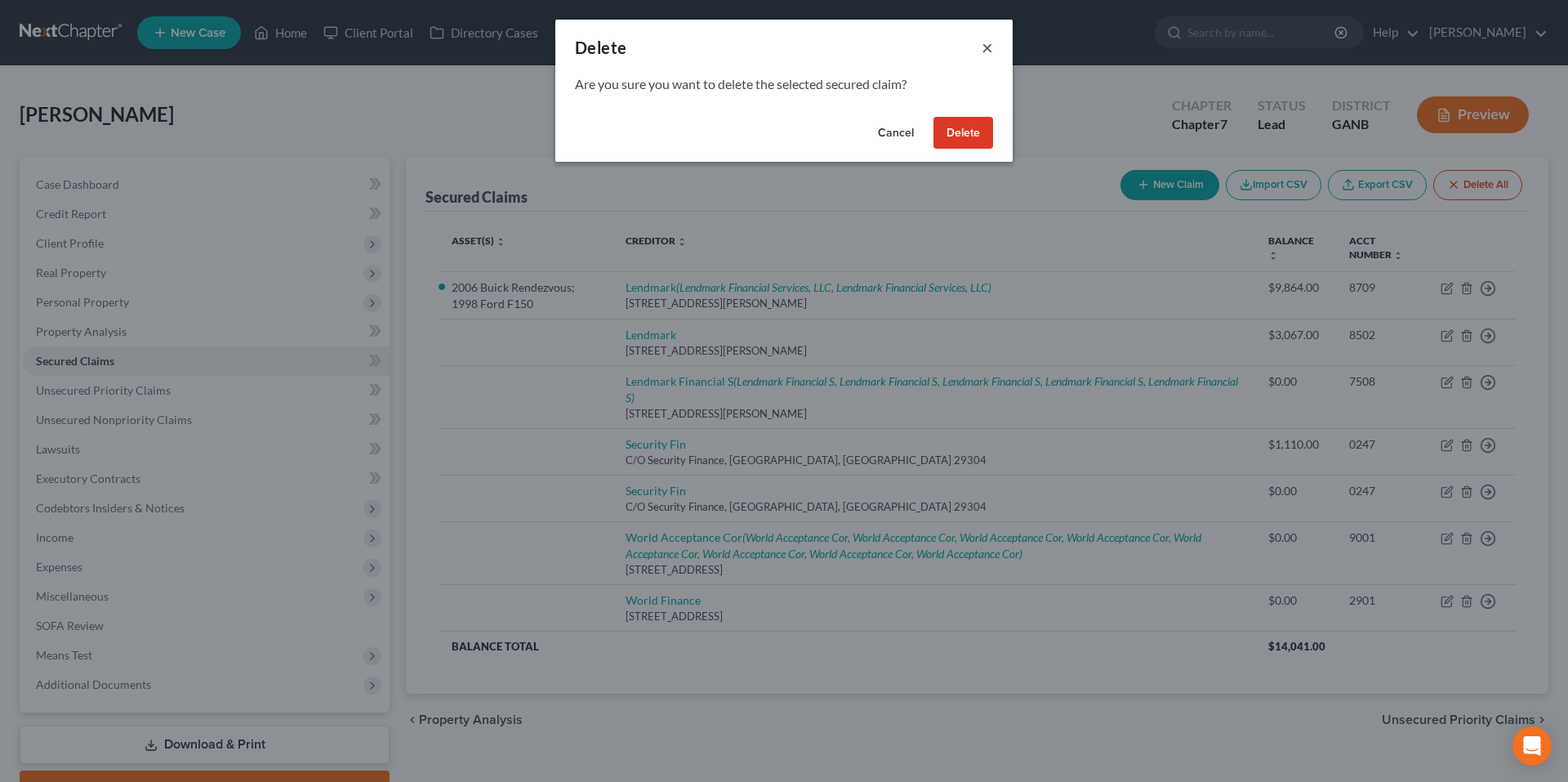
click at [986, 46] on button "×" at bounding box center [987, 47] width 12 height 20
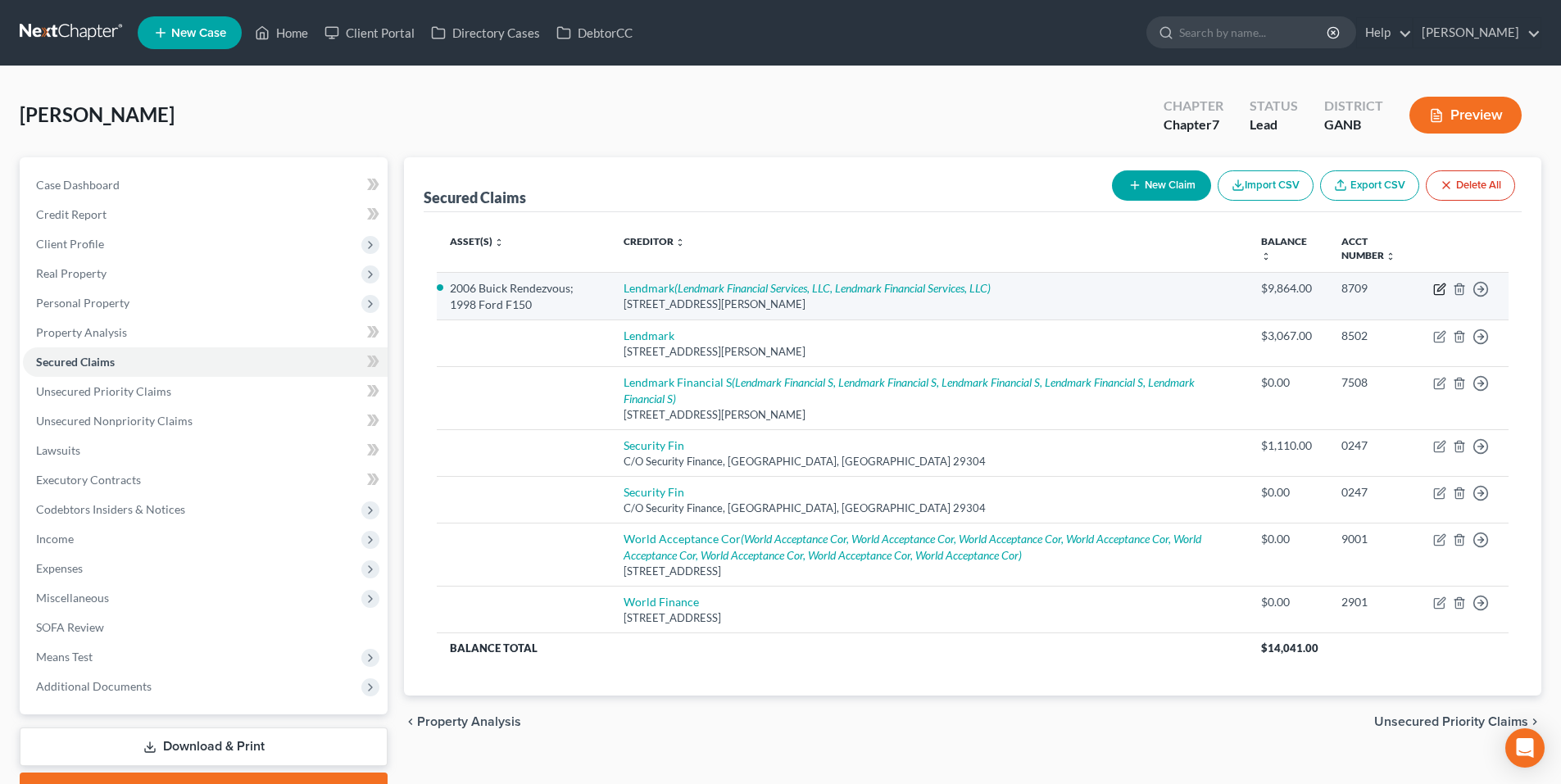
click at [1440, 291] on icon "button" at bounding box center [1440, 290] width 13 height 13
select select "10"
select select "0"
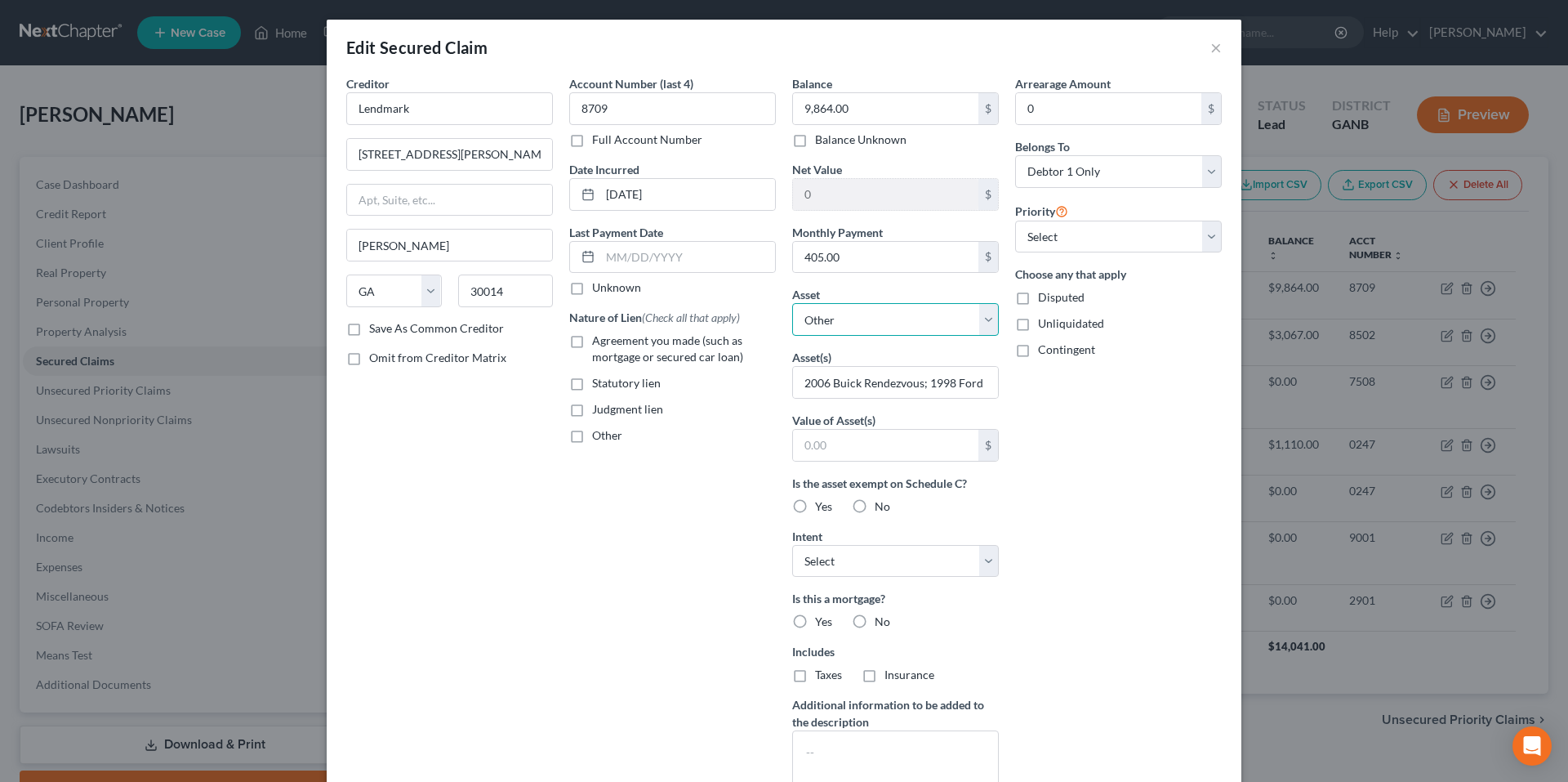
click at [870, 318] on select "Select Other Multiple Assets Electronics - 0 - $0.0 Household Goods - Bed”dress…" at bounding box center [895, 319] width 207 height 32
select select "1"
click at [792, 303] on select "Select Other Multiple Assets Electronics - 0 - $0.0 Household Goods - Bed”dress…" at bounding box center [895, 319] width 207 height 32
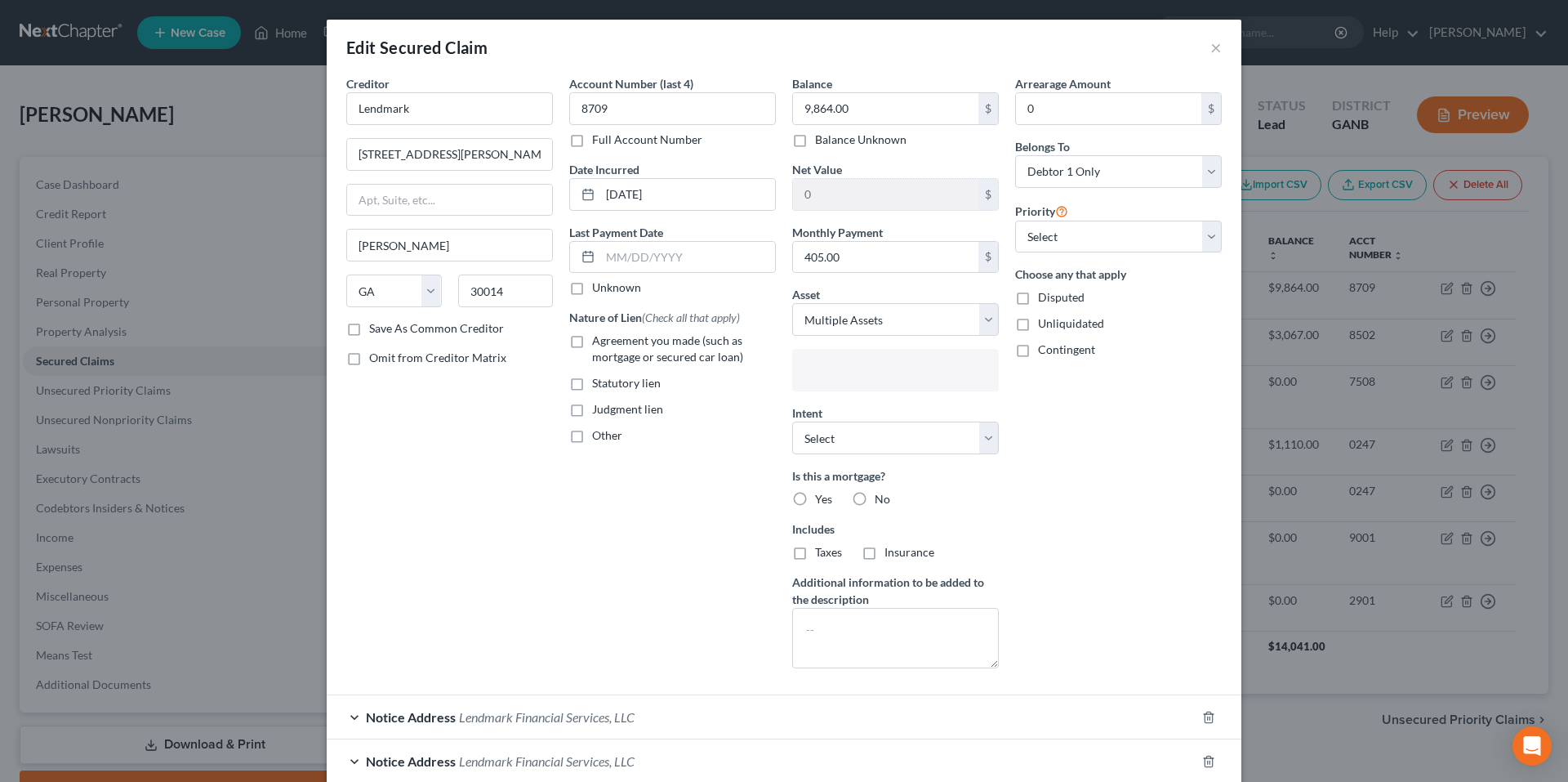
click at [871, 374] on input "text" at bounding box center [894, 372] width 184 height 25
type input "2006 Buick"
click at [1157, 494] on body "Home New Case Client Portal Directory Cases DebtorCC [PERSON_NAME]. [PERSON_NAM…" at bounding box center [784, 434] width 1568 height 868
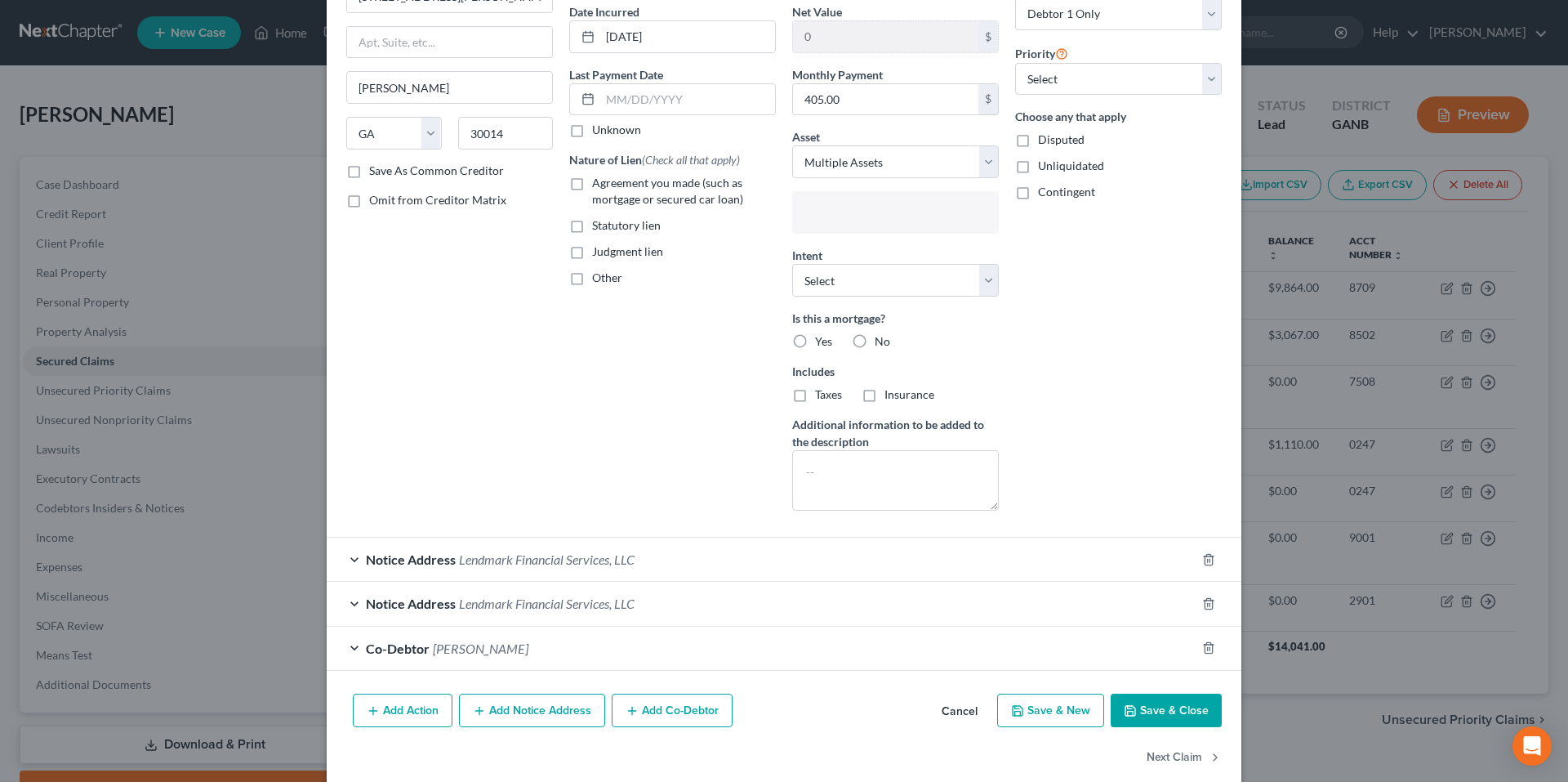
scroll to position [164, 0]
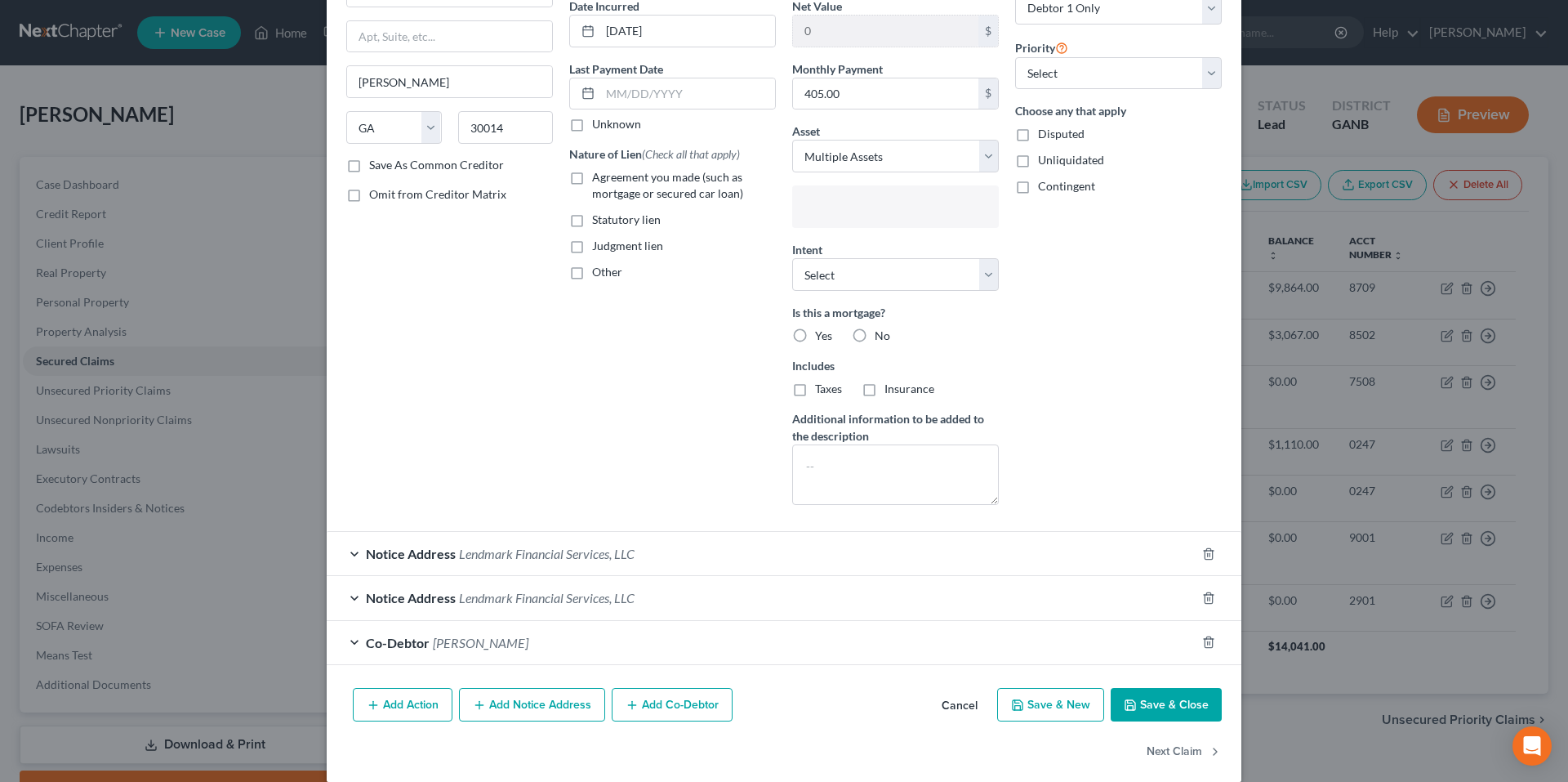
type input "Select assets..."
click at [962, 708] on button "Cancel" at bounding box center [959, 706] width 62 height 32
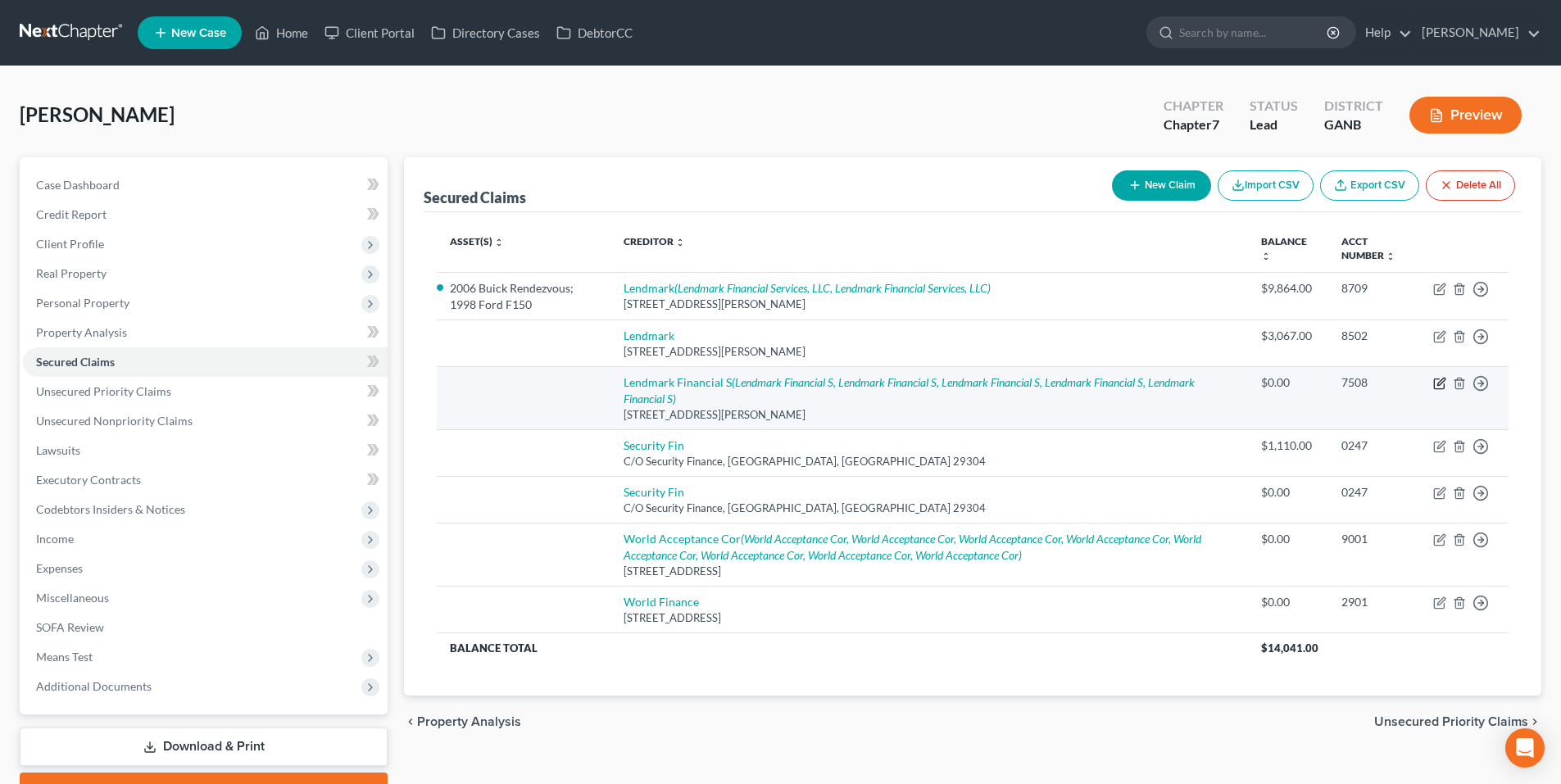
click at [1444, 380] on icon "button" at bounding box center [1440, 384] width 13 height 13
select select "10"
select select "0"
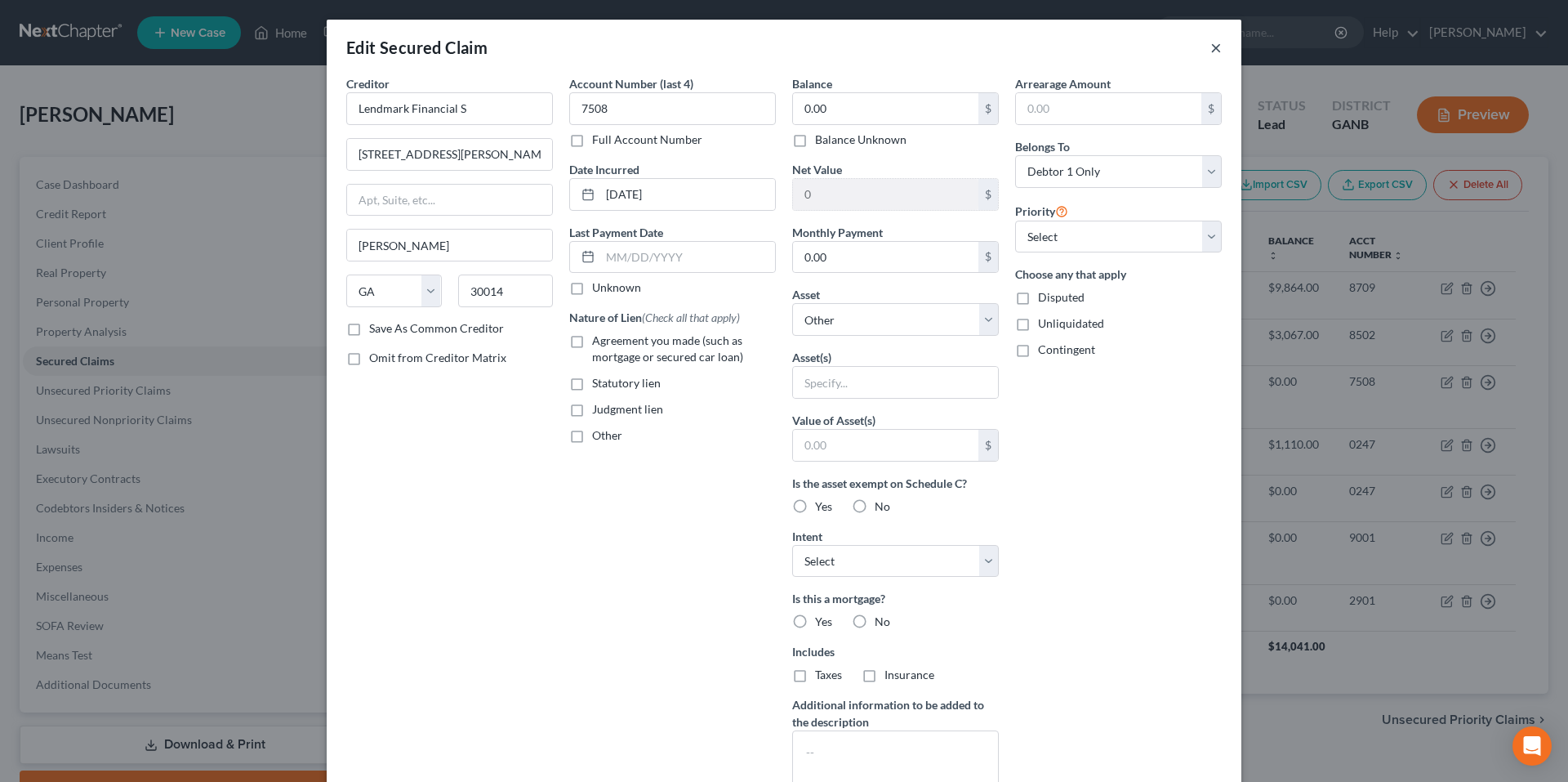
click at [1214, 47] on button "×" at bounding box center [1216, 47] width 12 height 20
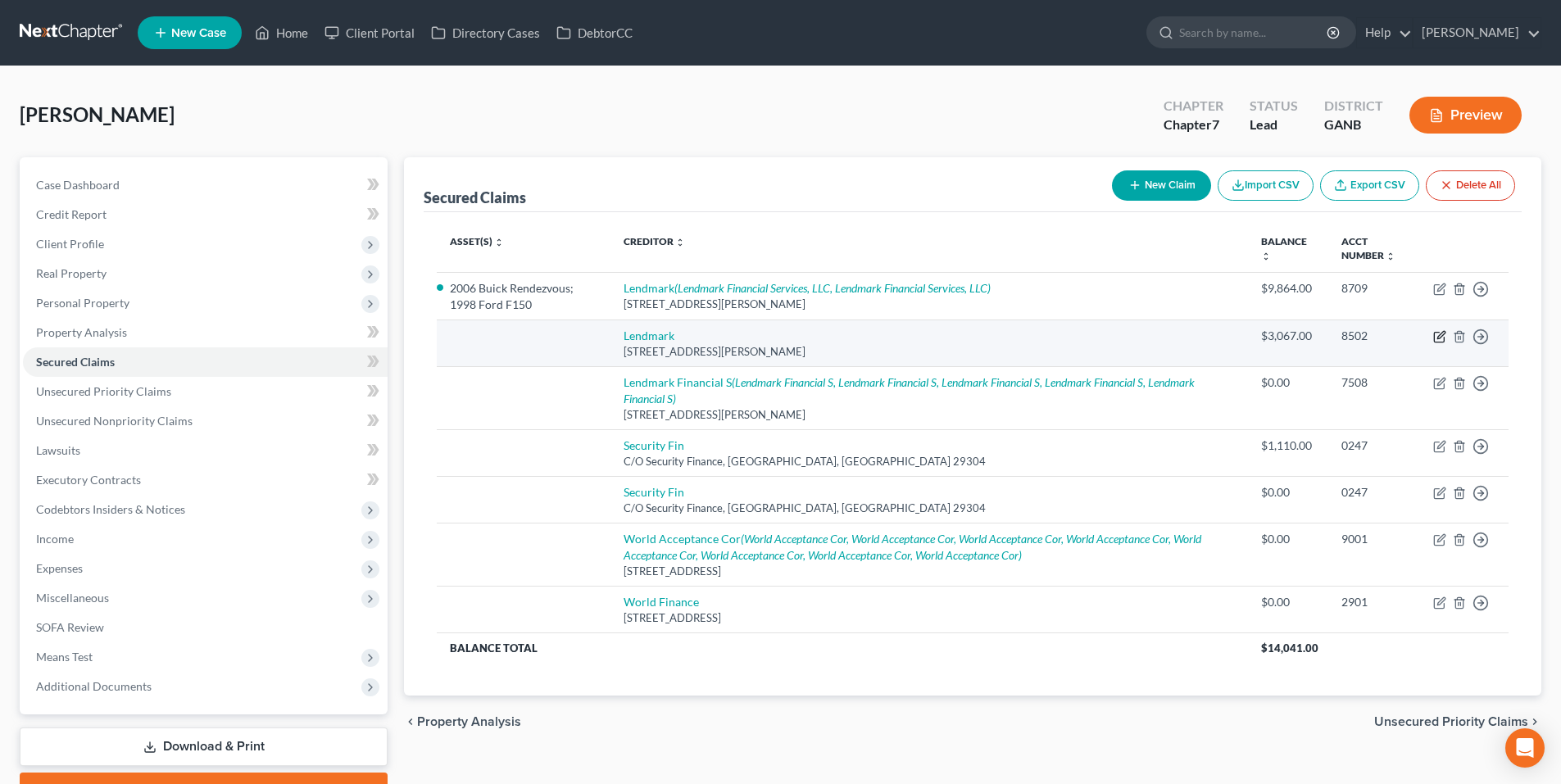
click at [1439, 335] on icon "button" at bounding box center [1440, 337] width 13 height 13
select select "10"
select select "0"
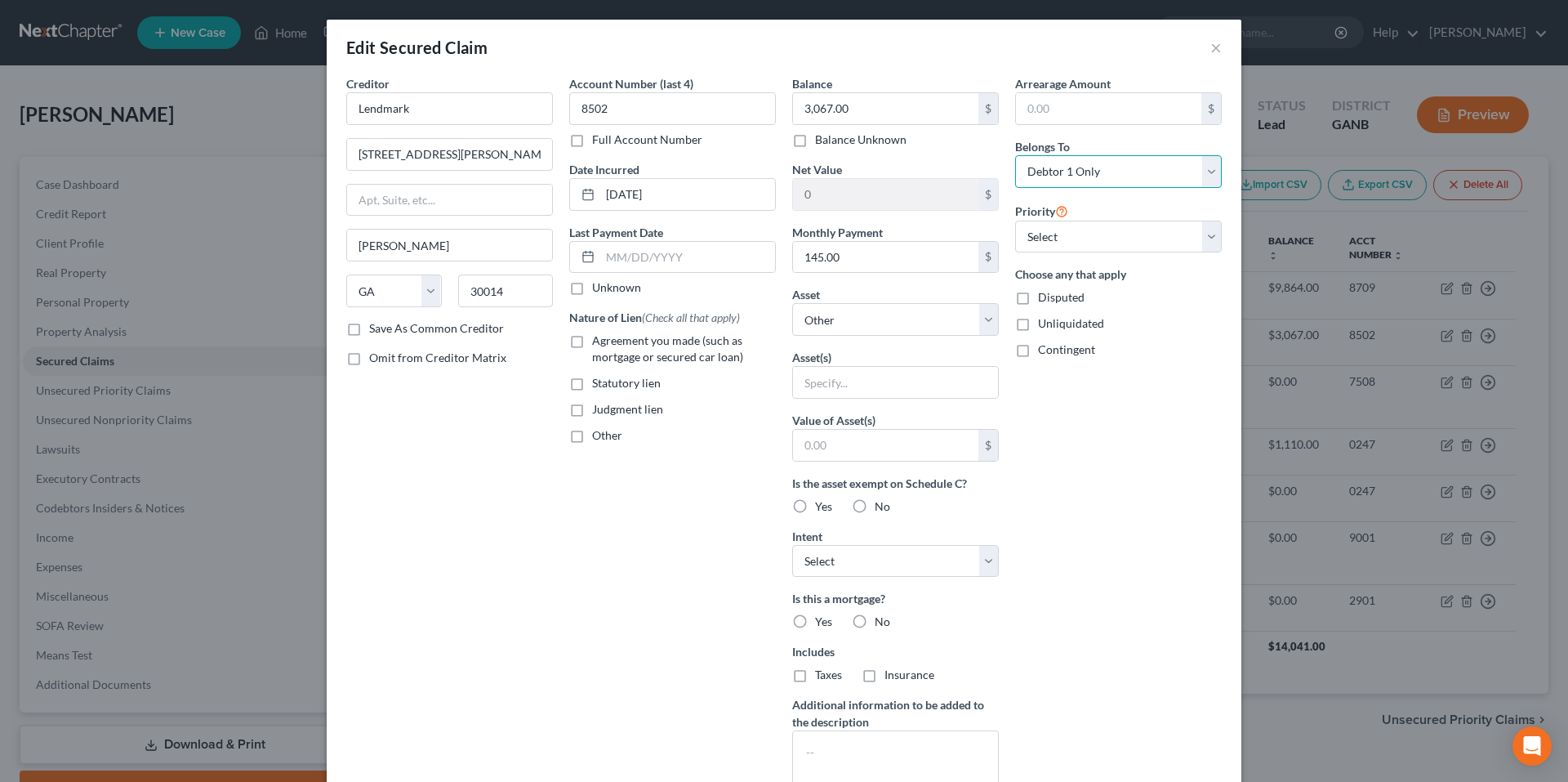
click at [1072, 170] on select "Select Debtor 1 Only Debtor 2 Only Debtor 1 And Debtor 2 Only At Least One Of T…" at bounding box center [1118, 171] width 207 height 32
click at [1015, 155] on select "Select Debtor 1 Only Debtor 2 Only Debtor 1 And Debtor 2 Only At Least One Of T…" at bounding box center [1118, 171] width 207 height 32
click at [1137, 167] on select "Select Debtor 1 Only Debtor 2 Only Debtor 1 And Debtor 2 Only At Least One Of T…" at bounding box center [1118, 171] width 207 height 32
select select "3"
click at [1015, 155] on select "Select Debtor 1 Only Debtor 2 Only Debtor 1 And Debtor 2 Only At Least One Of T…" at bounding box center [1118, 171] width 207 height 32
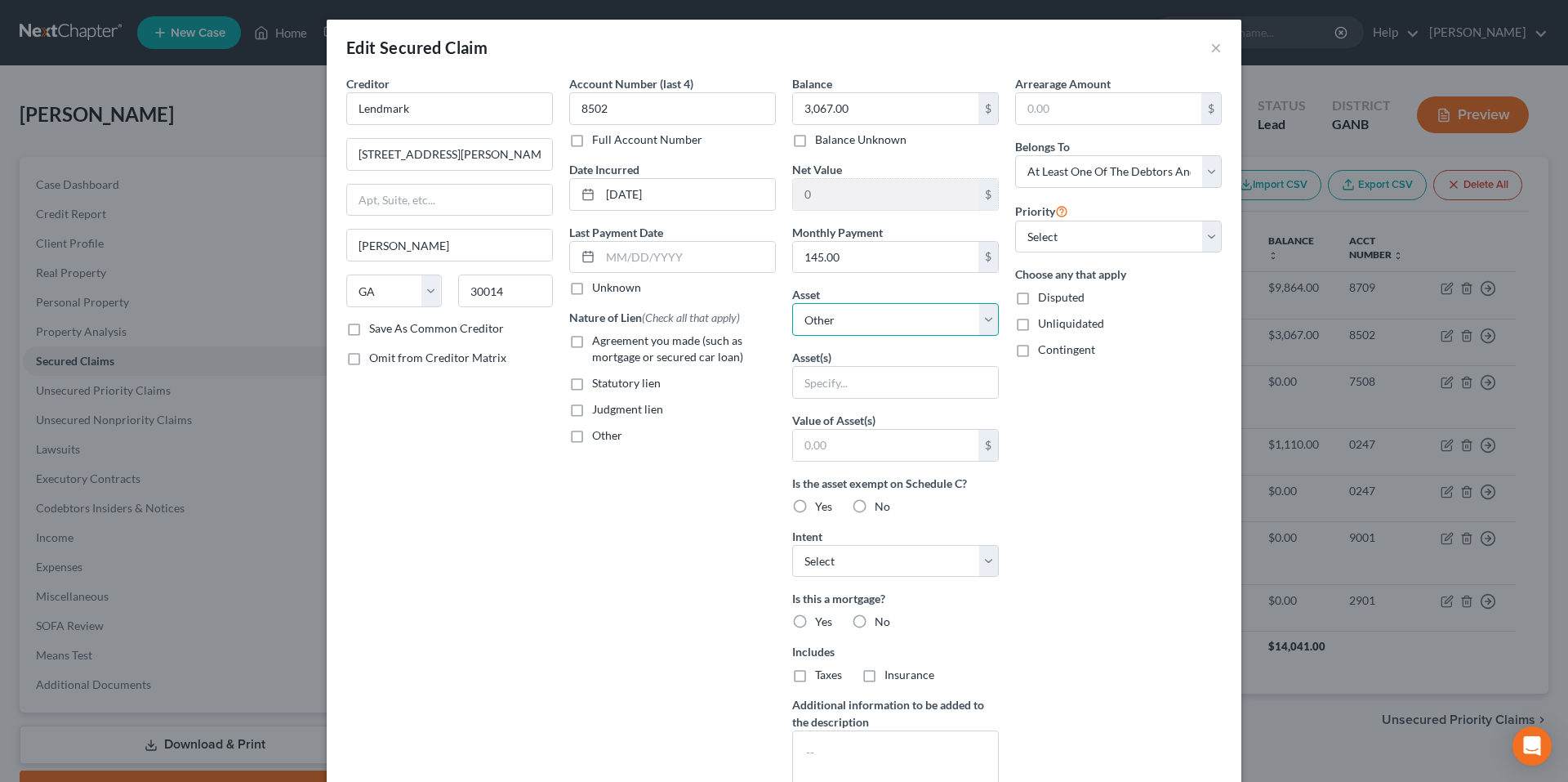
click at [918, 316] on select "Select Other Multiple Assets Electronics - 0 - $0.0 Household Goods - Bed”dress…" at bounding box center [895, 319] width 207 height 32
click at [919, 315] on select "Select Other Multiple Assets Electronics - 0 - $0.0 Household Goods - Bed”dress…" at bounding box center [895, 319] width 207 height 32
click at [921, 379] on input "text" at bounding box center [895, 382] width 205 height 31
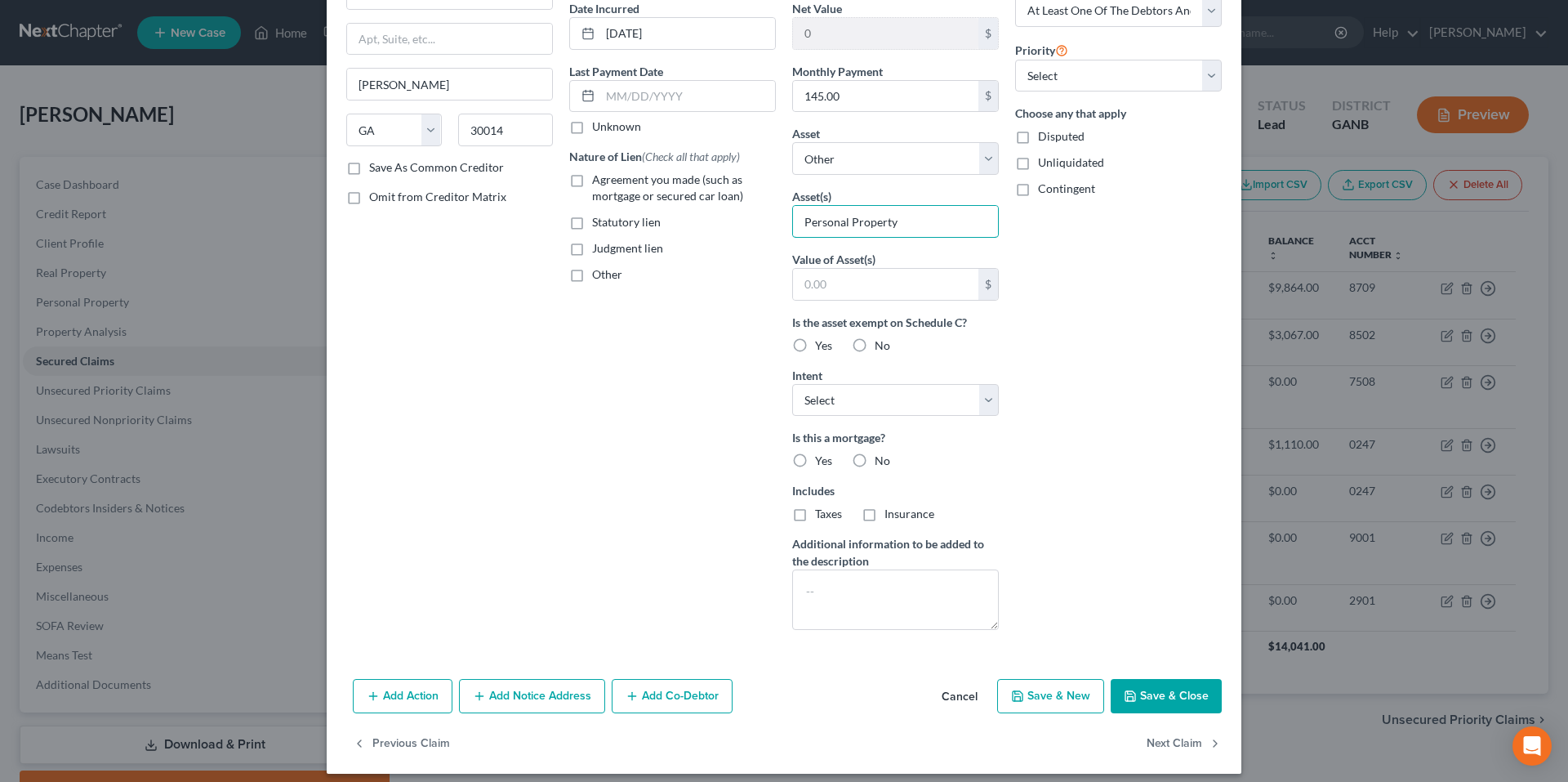
scroll to position [173, 0]
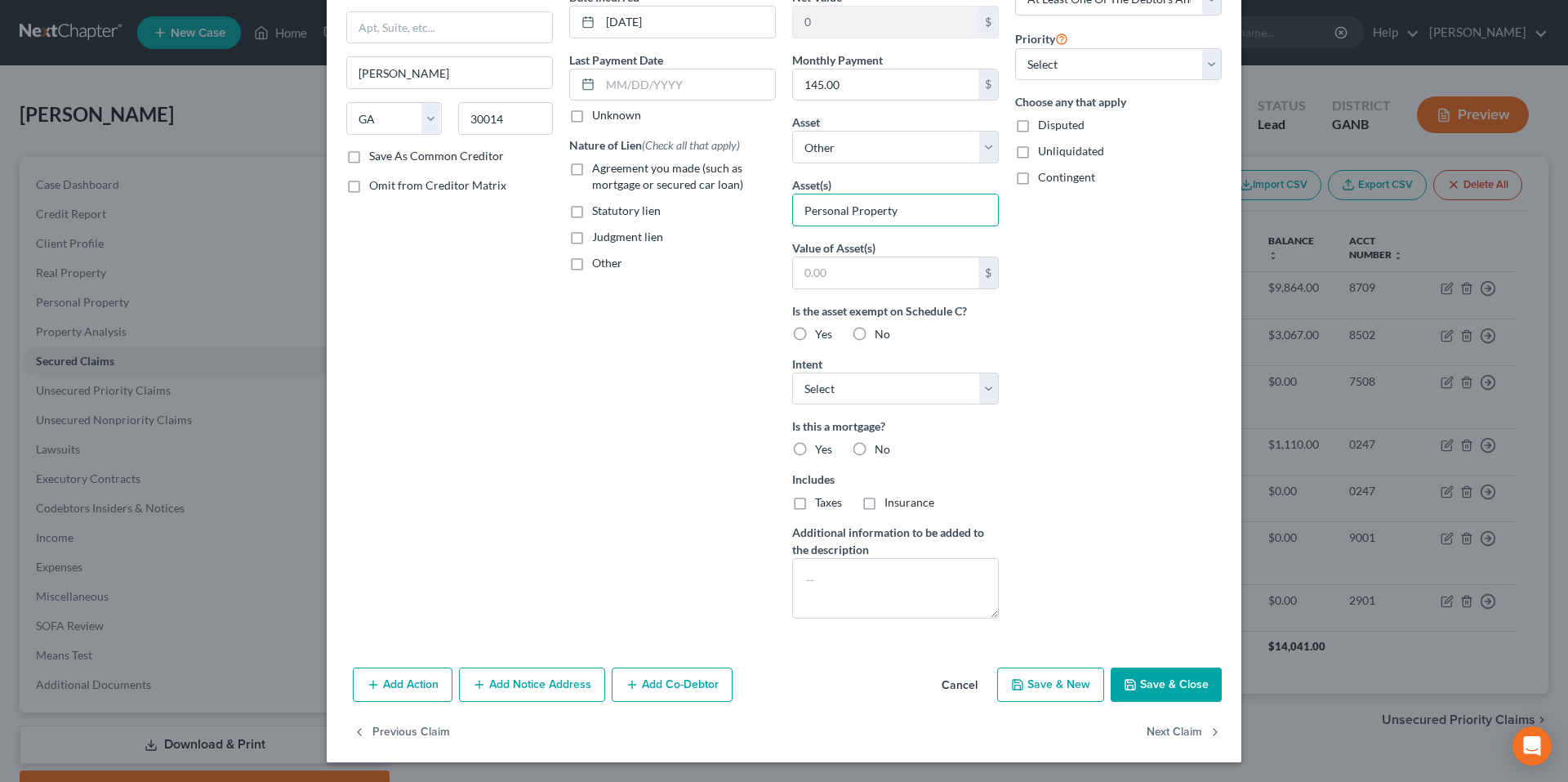
type input "Personal Property"
click at [577, 687] on button "Add Notice Address" at bounding box center [532, 684] width 146 height 34
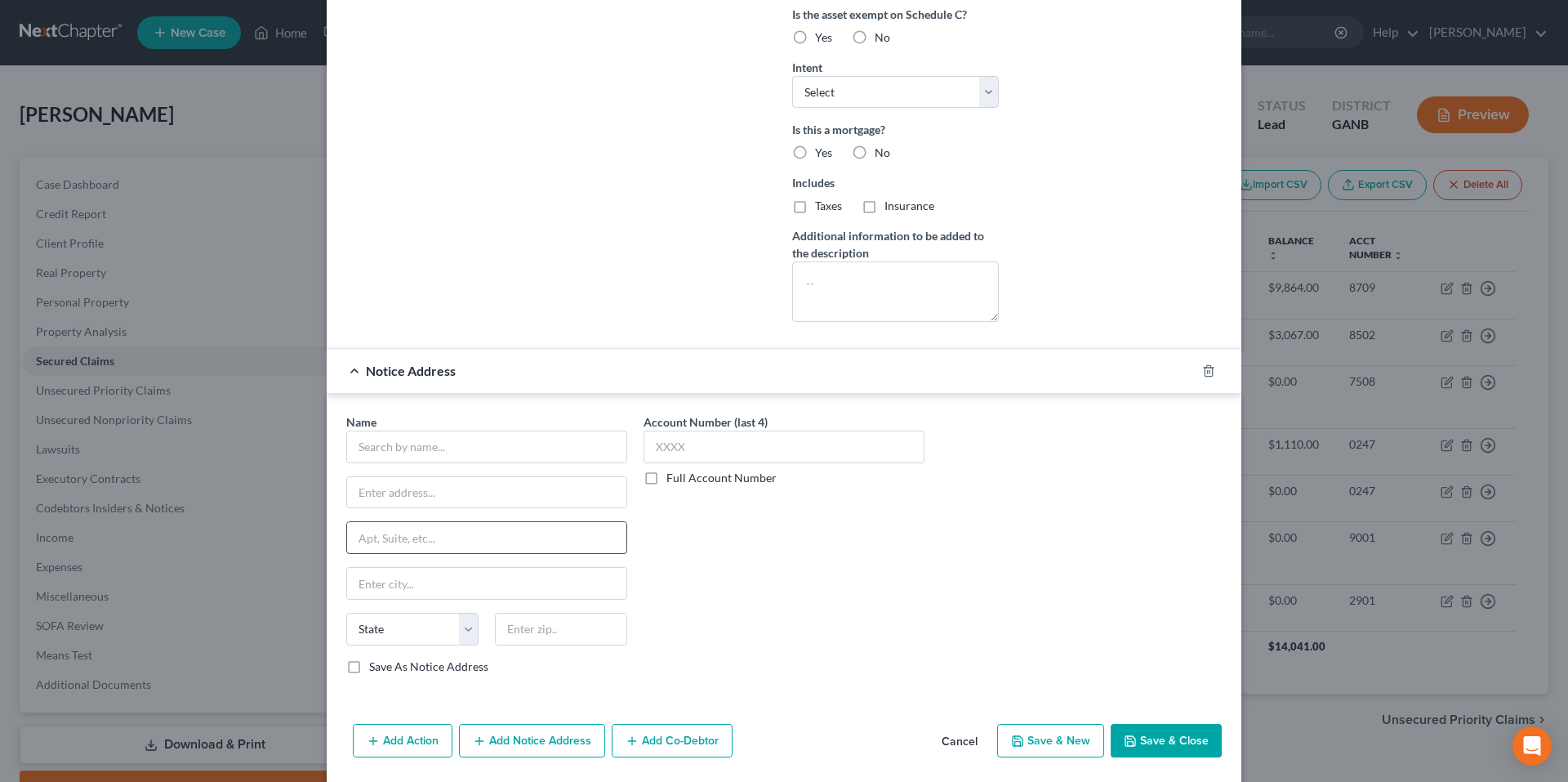
scroll to position [491, 0]
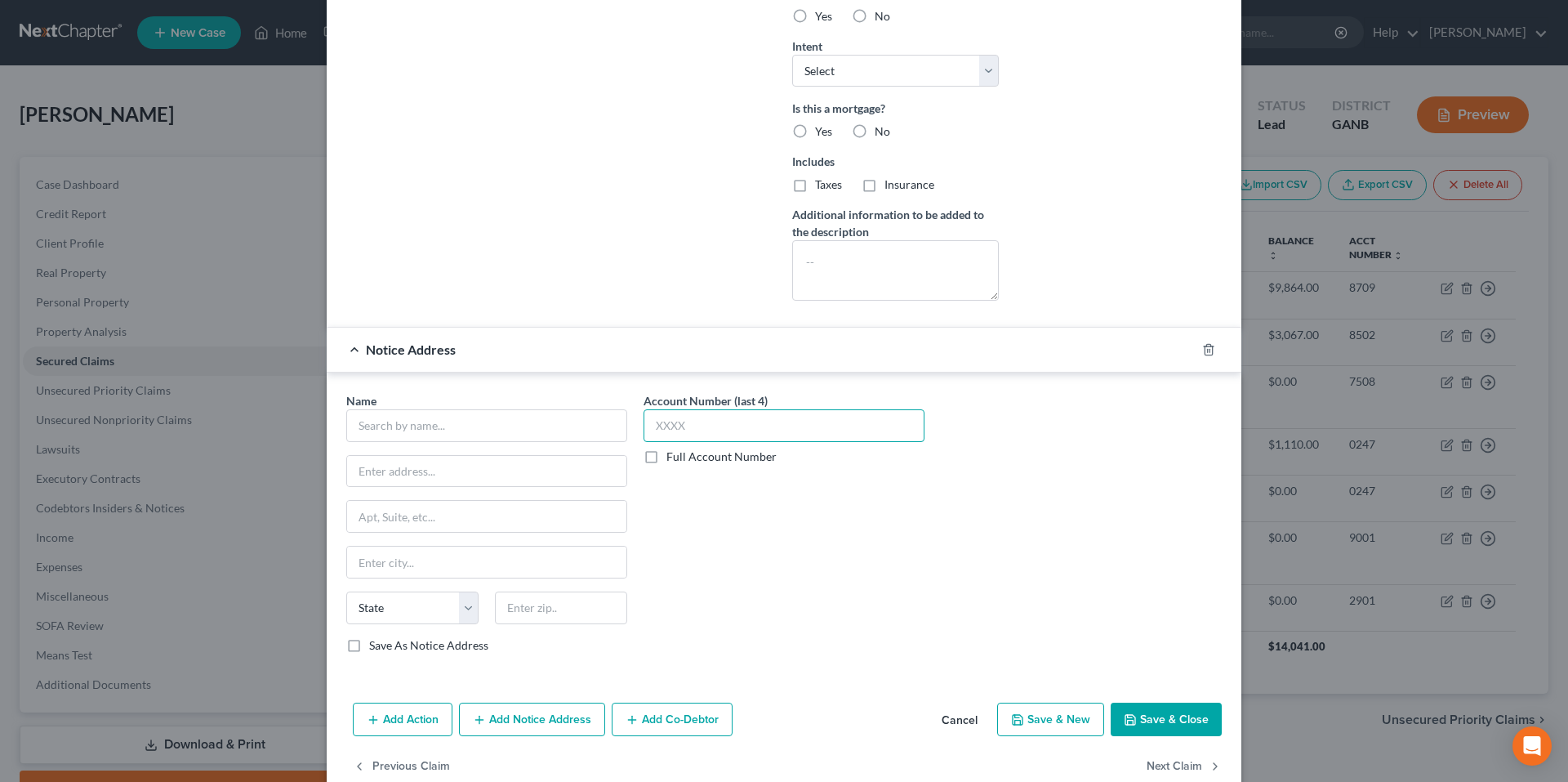
click at [796, 428] on input "text" at bounding box center [784, 425] width 281 height 32
type input "2085"
click at [467, 422] on input "text" at bounding box center [486, 425] width 281 height 32
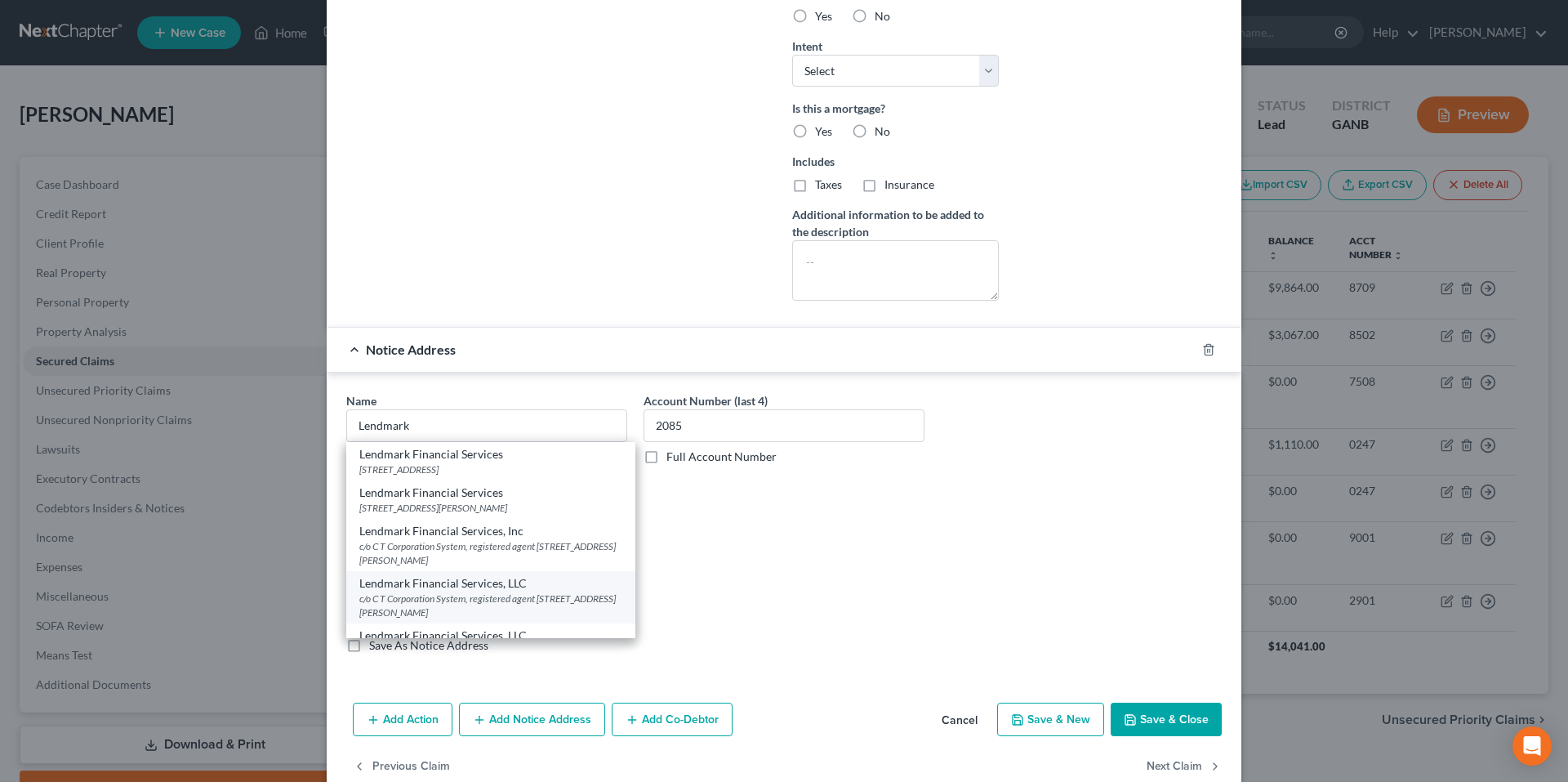
click at [516, 590] on div "Lendmark Financial Services, LLC" at bounding box center [490, 584] width 263 height 17
type input "Lendmark Financial Services, LLC"
type input "c/o C T Corporation System, registered agent"
type input "[STREET_ADDRESS][PERSON_NAME]"
type input "[GEOGRAPHIC_DATA]"
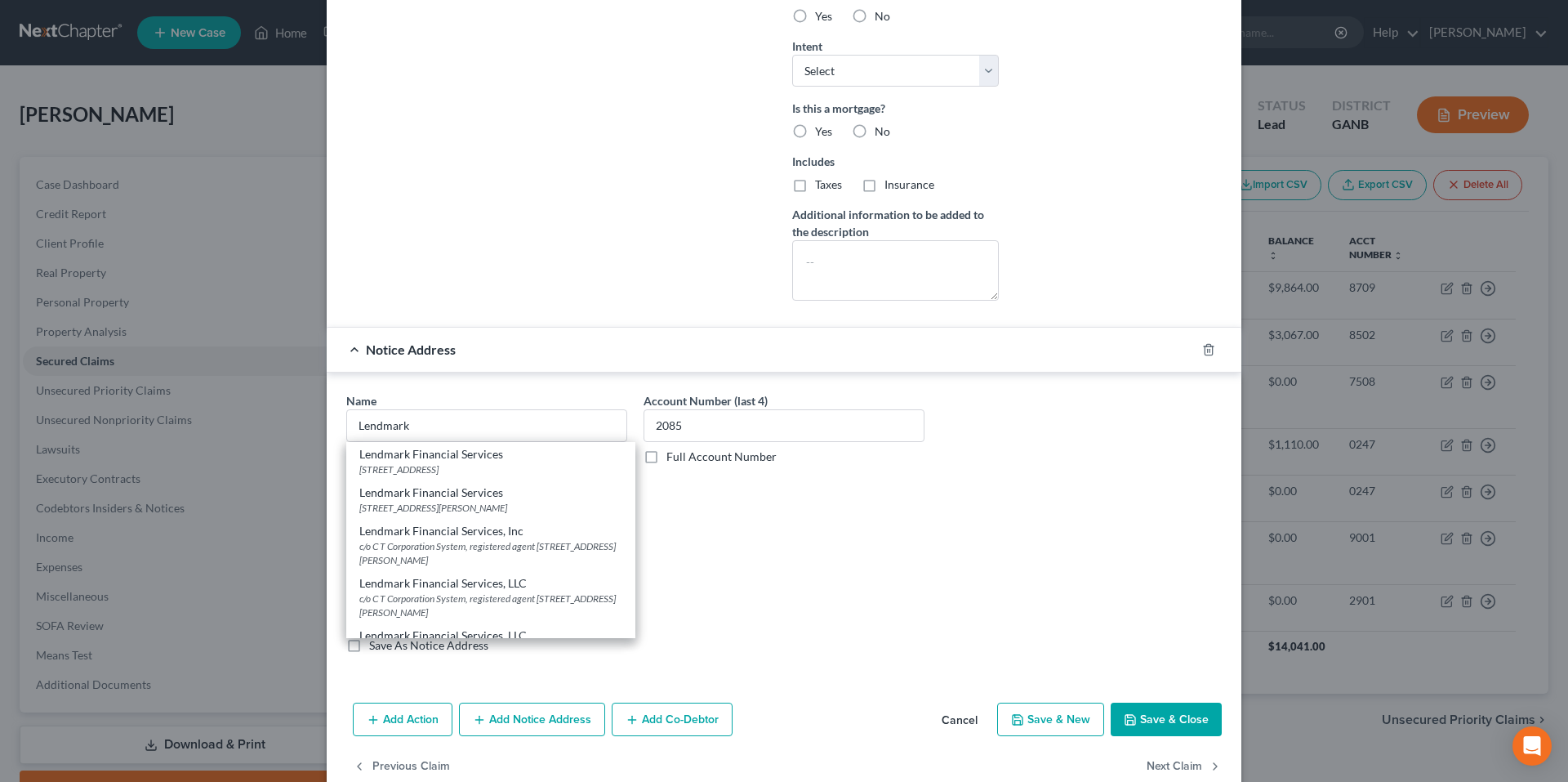
select select "10"
type input "30046"
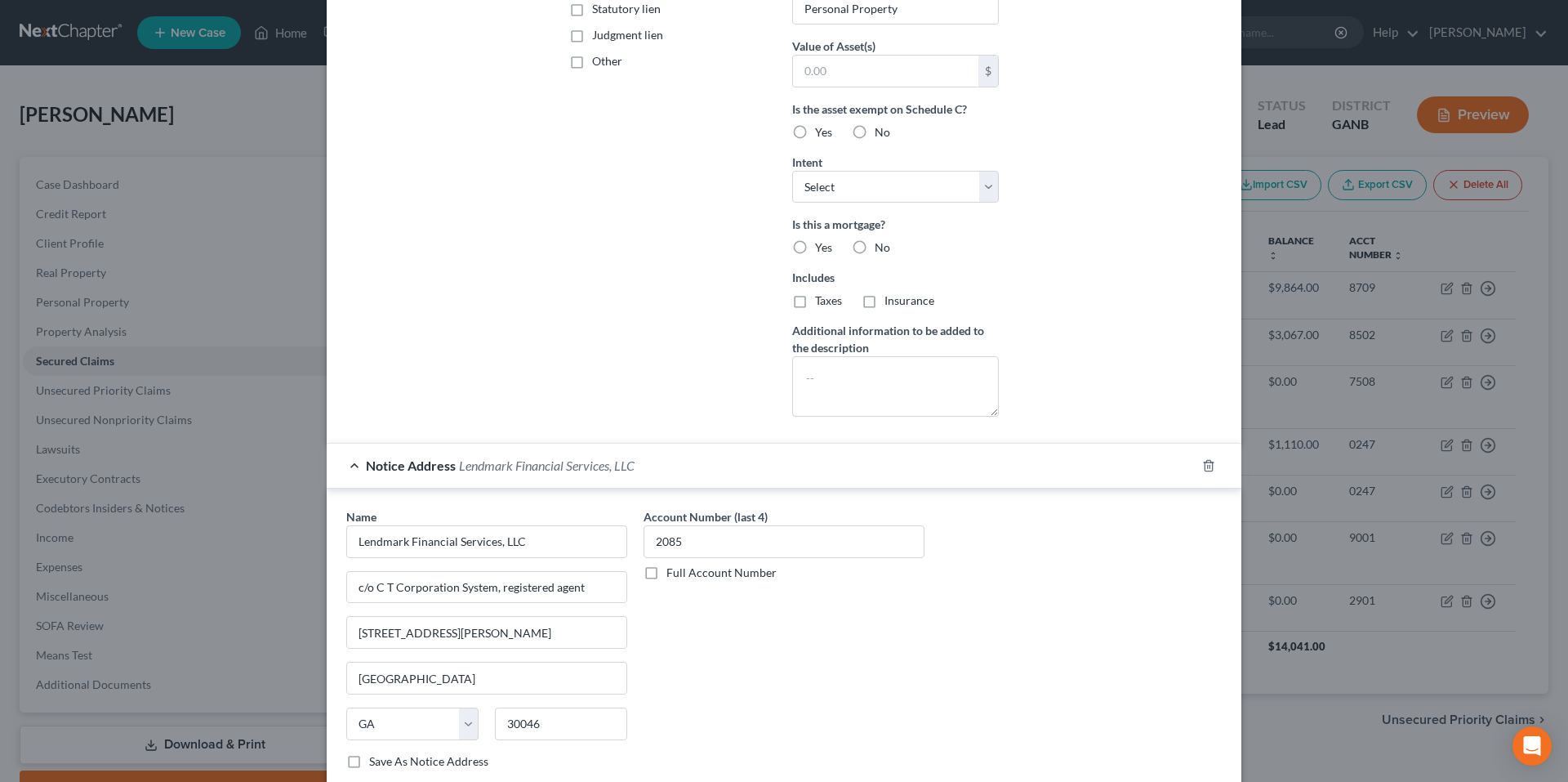
scroll to position [408, 0]
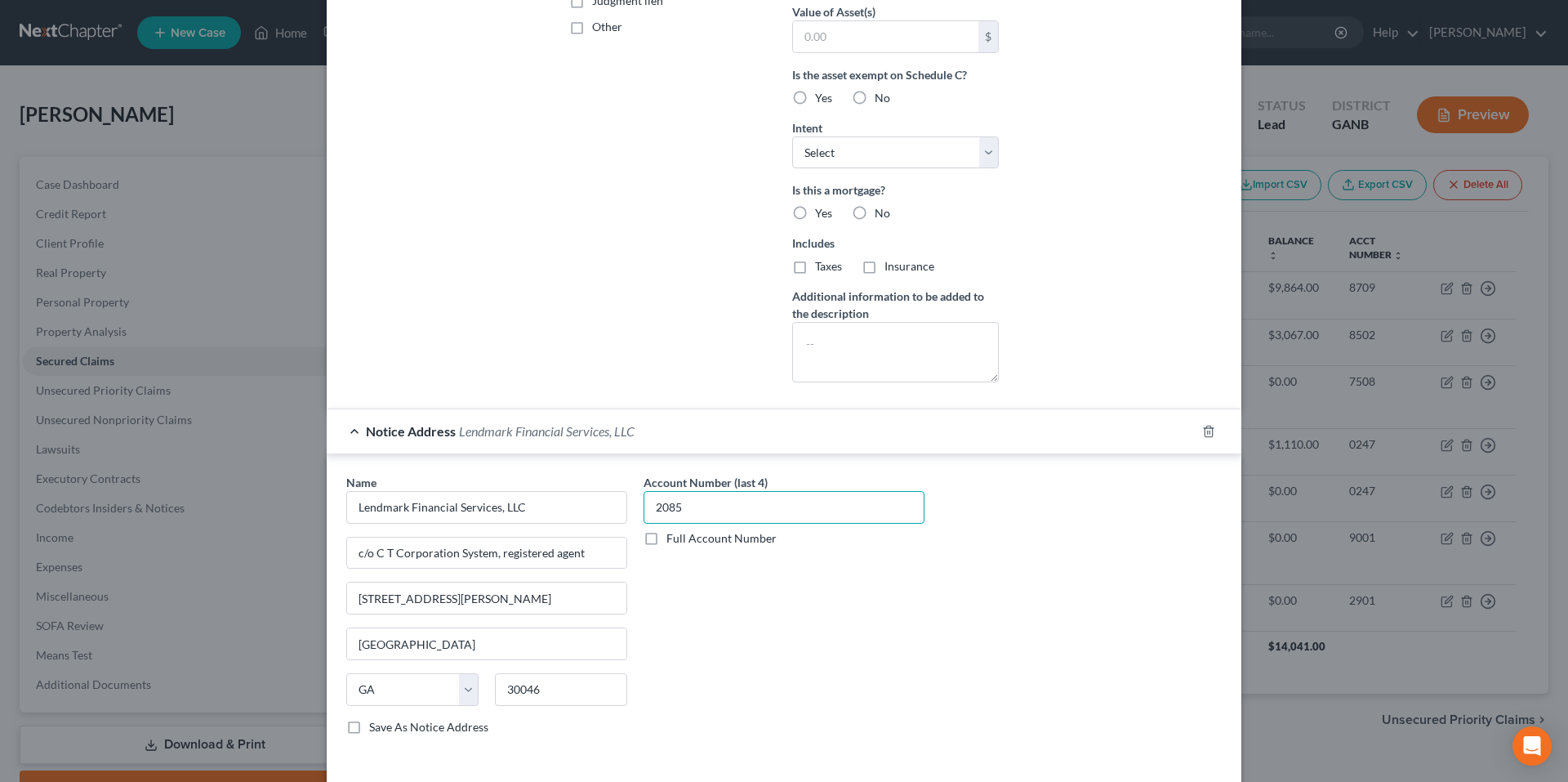
click at [728, 517] on input "2085" at bounding box center [784, 507] width 281 height 32
type input "8502"
click at [375, 428] on span "Notice Address" at bounding box center [411, 431] width 90 height 16
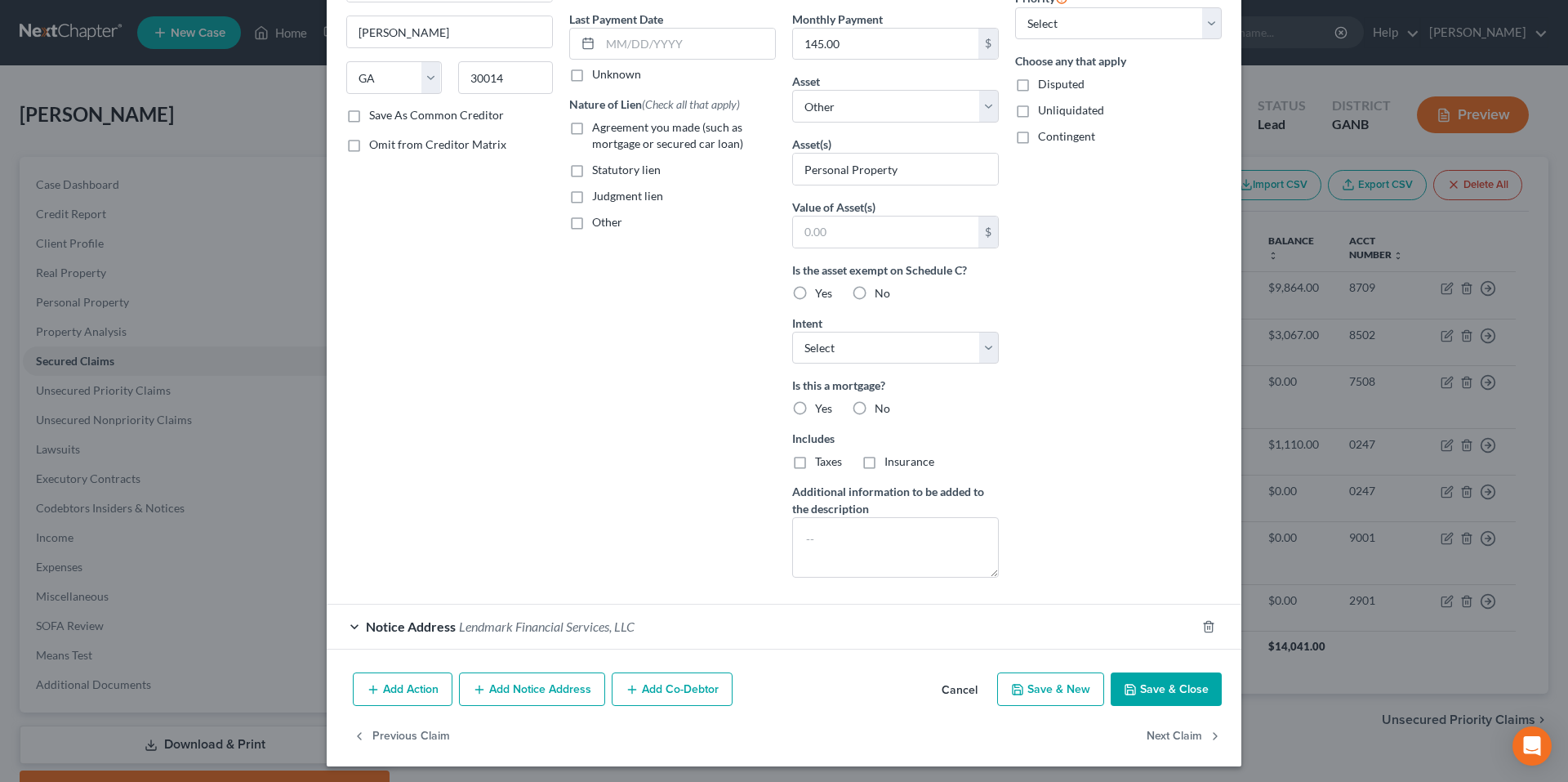
scroll to position [217, 0]
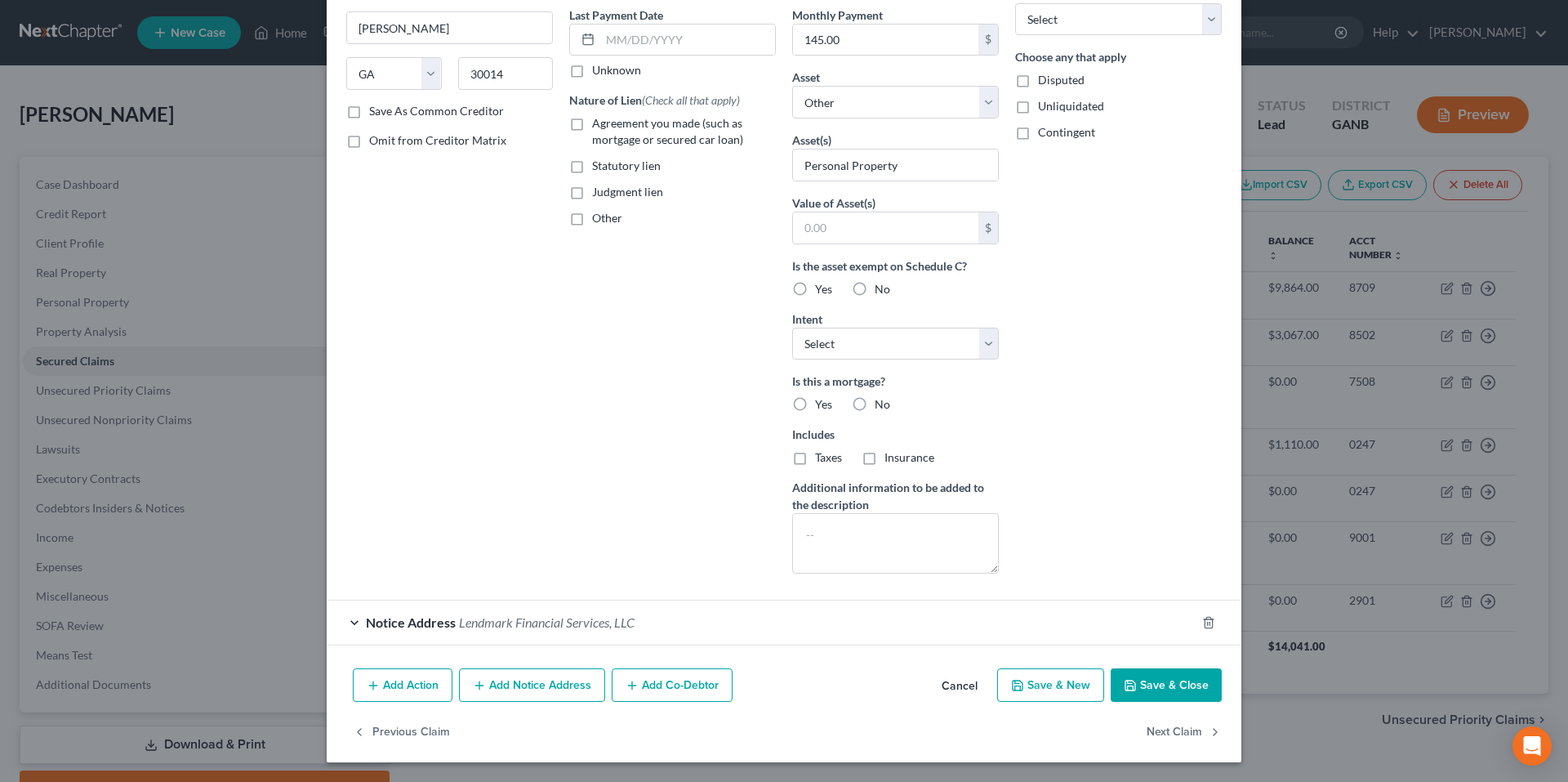
click at [430, 616] on span "Notice Address" at bounding box center [411, 622] width 90 height 16
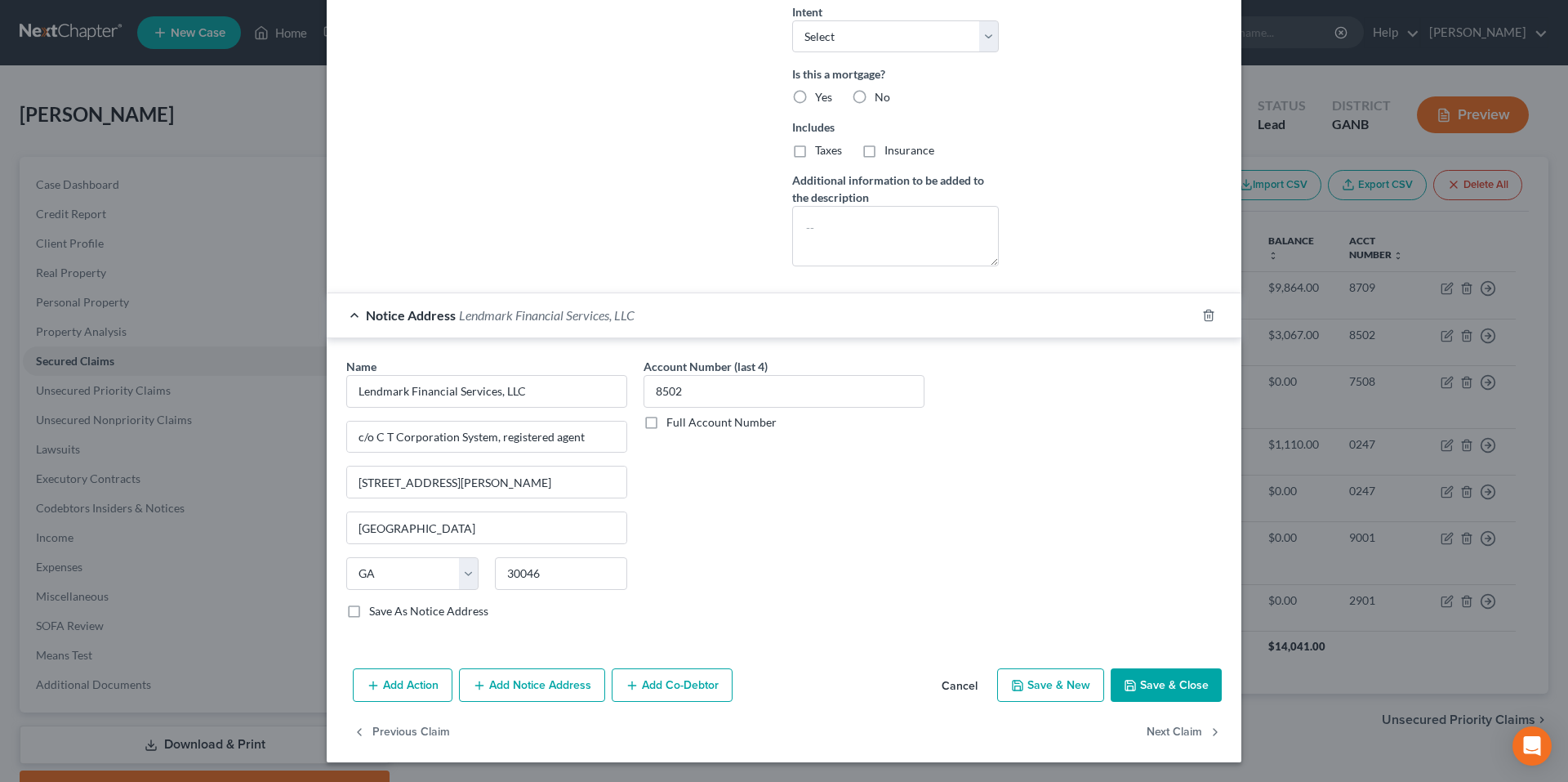
click at [375, 308] on div "Notice Address Lendmark Financial Services, LLC" at bounding box center [761, 315] width 869 height 43
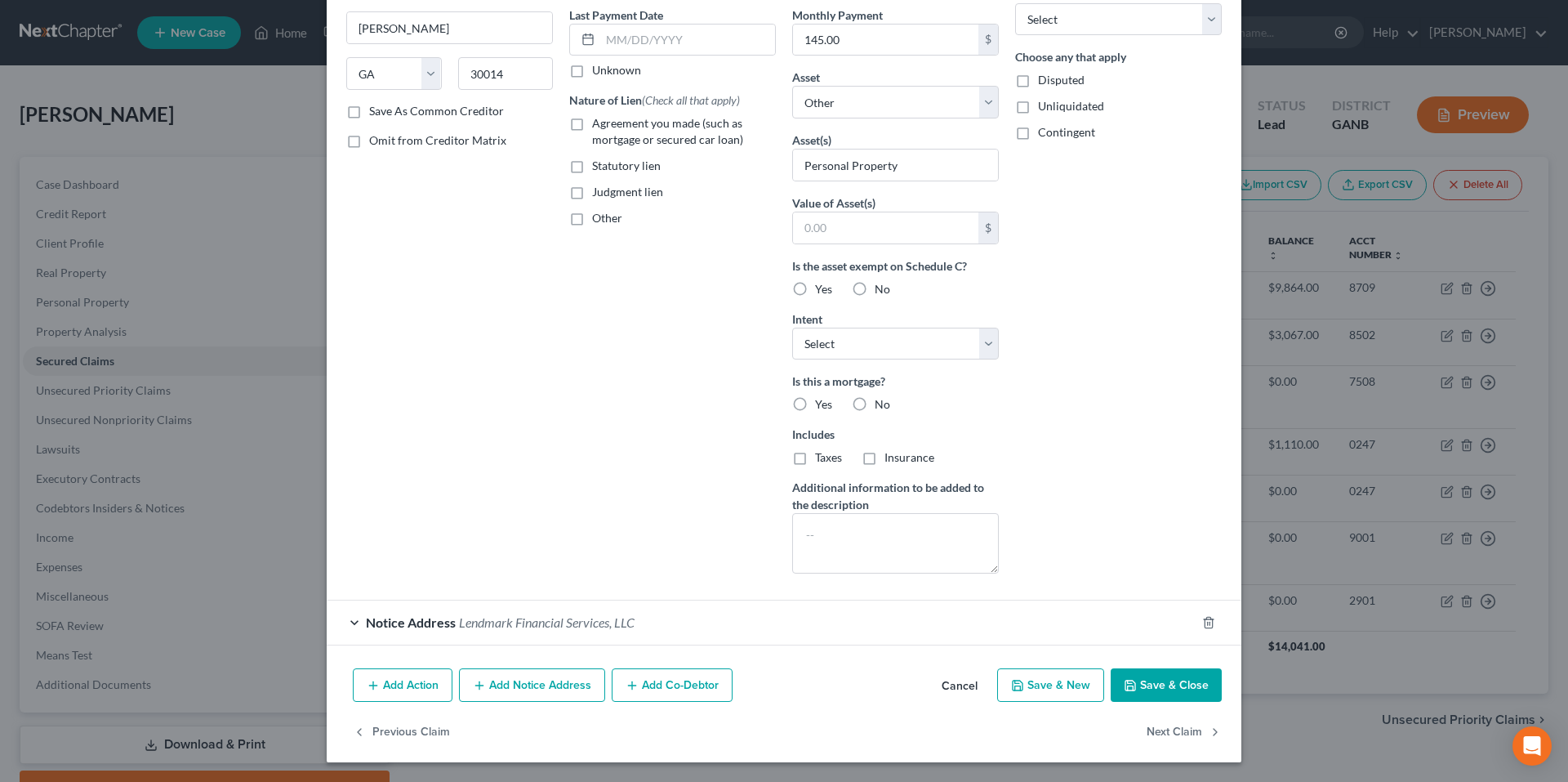
click at [534, 686] on button "Add Notice Address" at bounding box center [532, 685] width 146 height 34
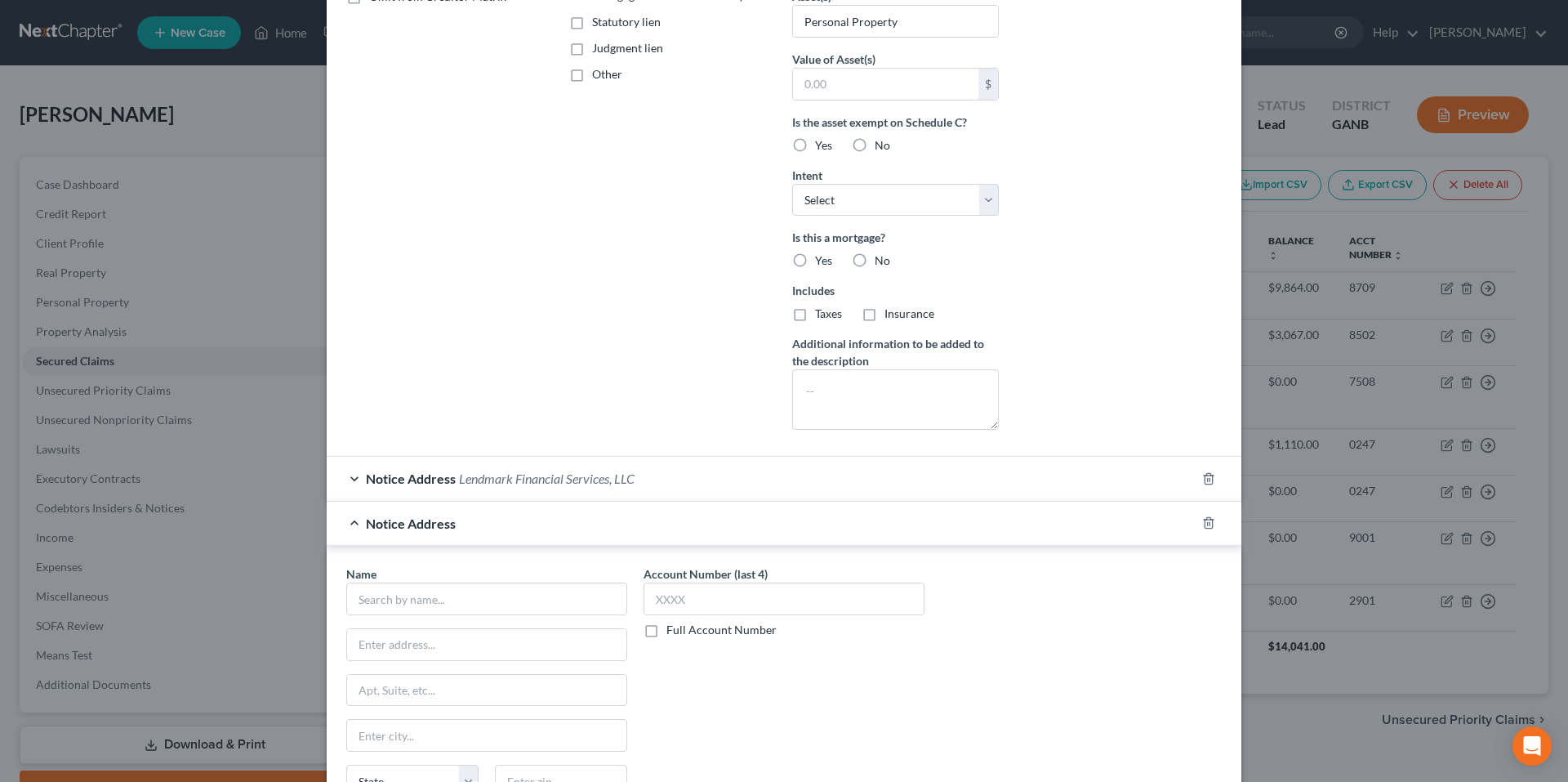
scroll to position [487, 0]
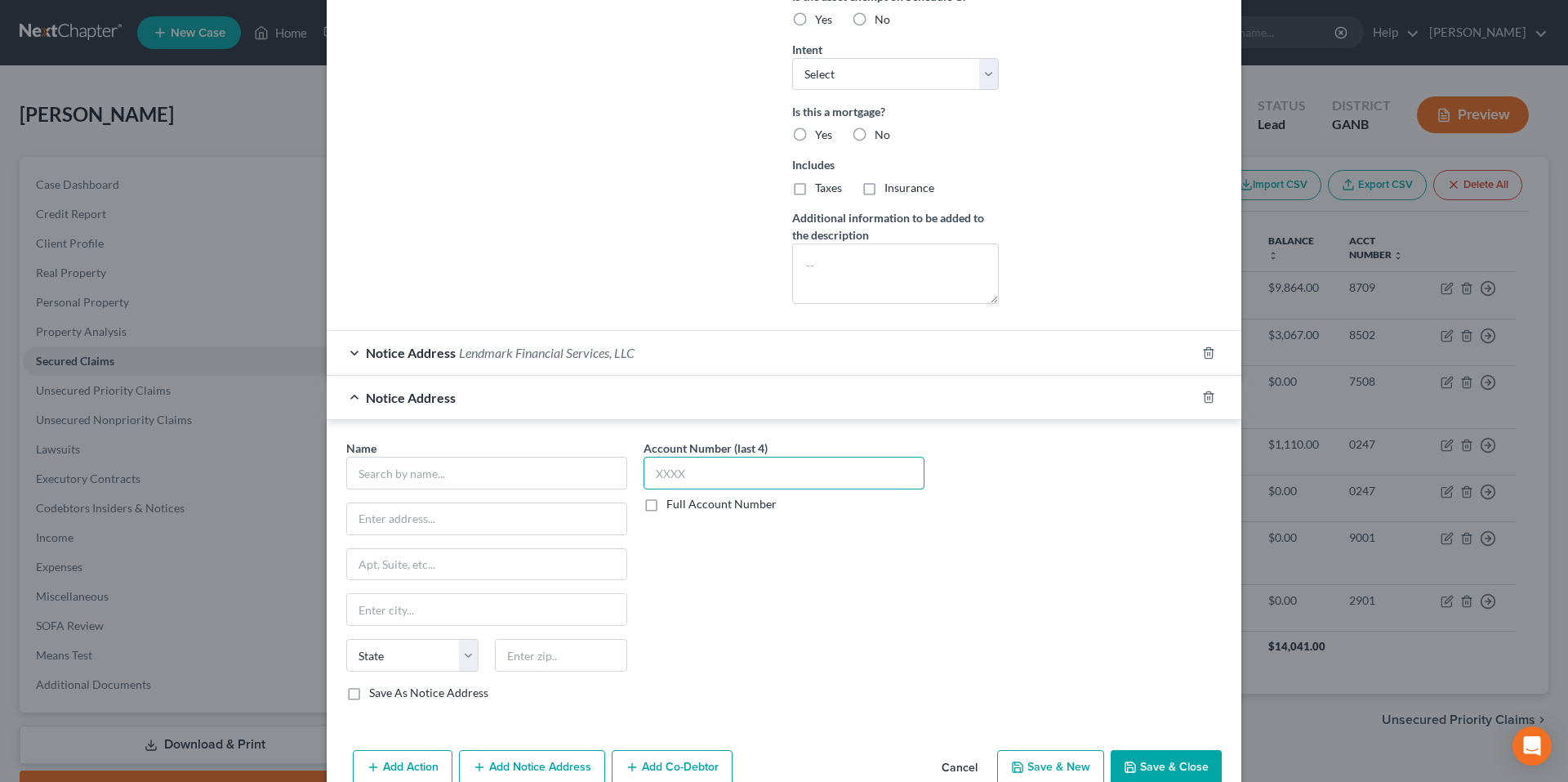
click at [687, 477] on input "text" at bounding box center [784, 472] width 281 height 32
type input "8"
type input "2085"
click at [599, 472] on input "text" at bounding box center [486, 472] width 281 height 32
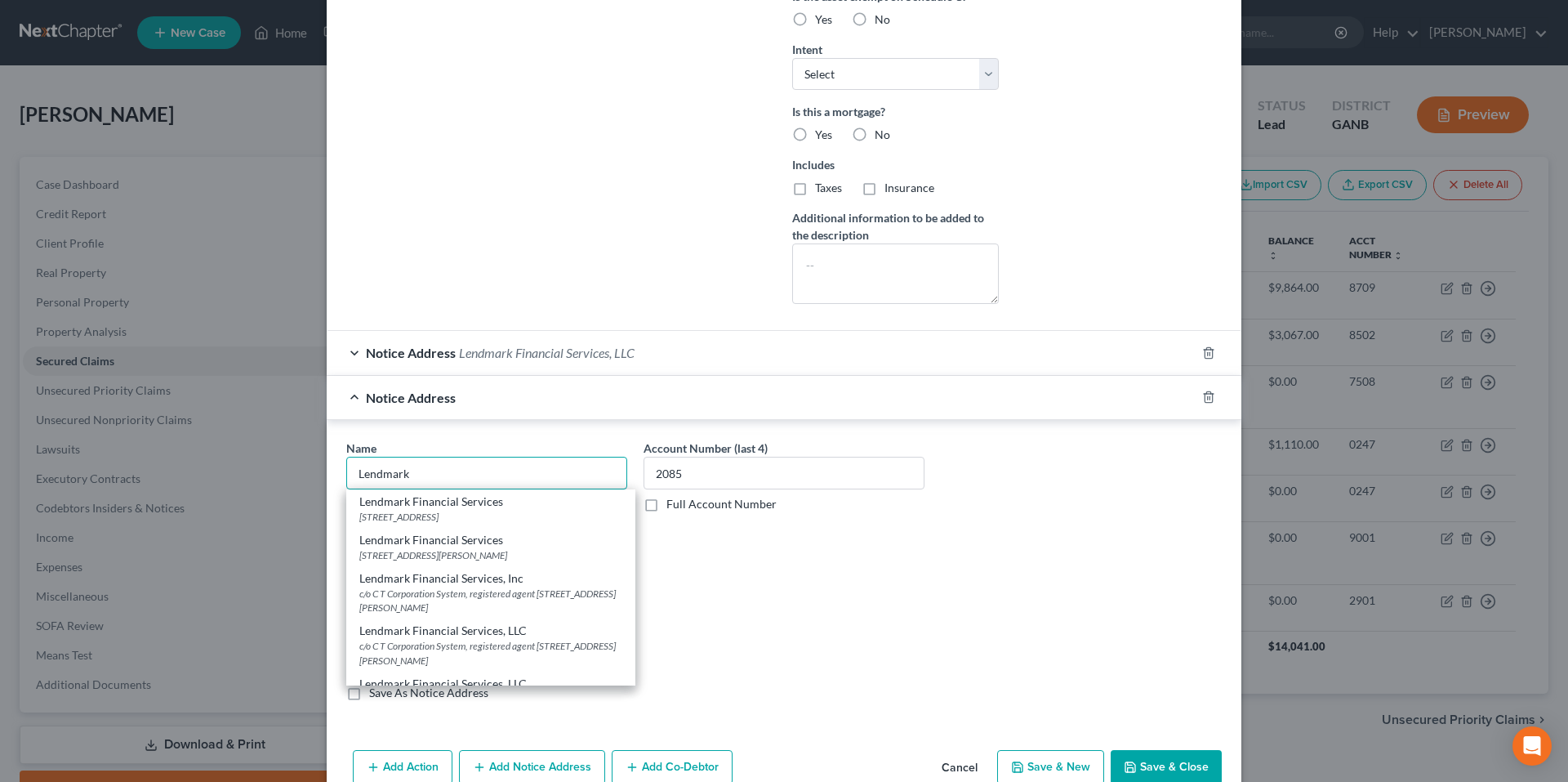
type input "Lendmark"
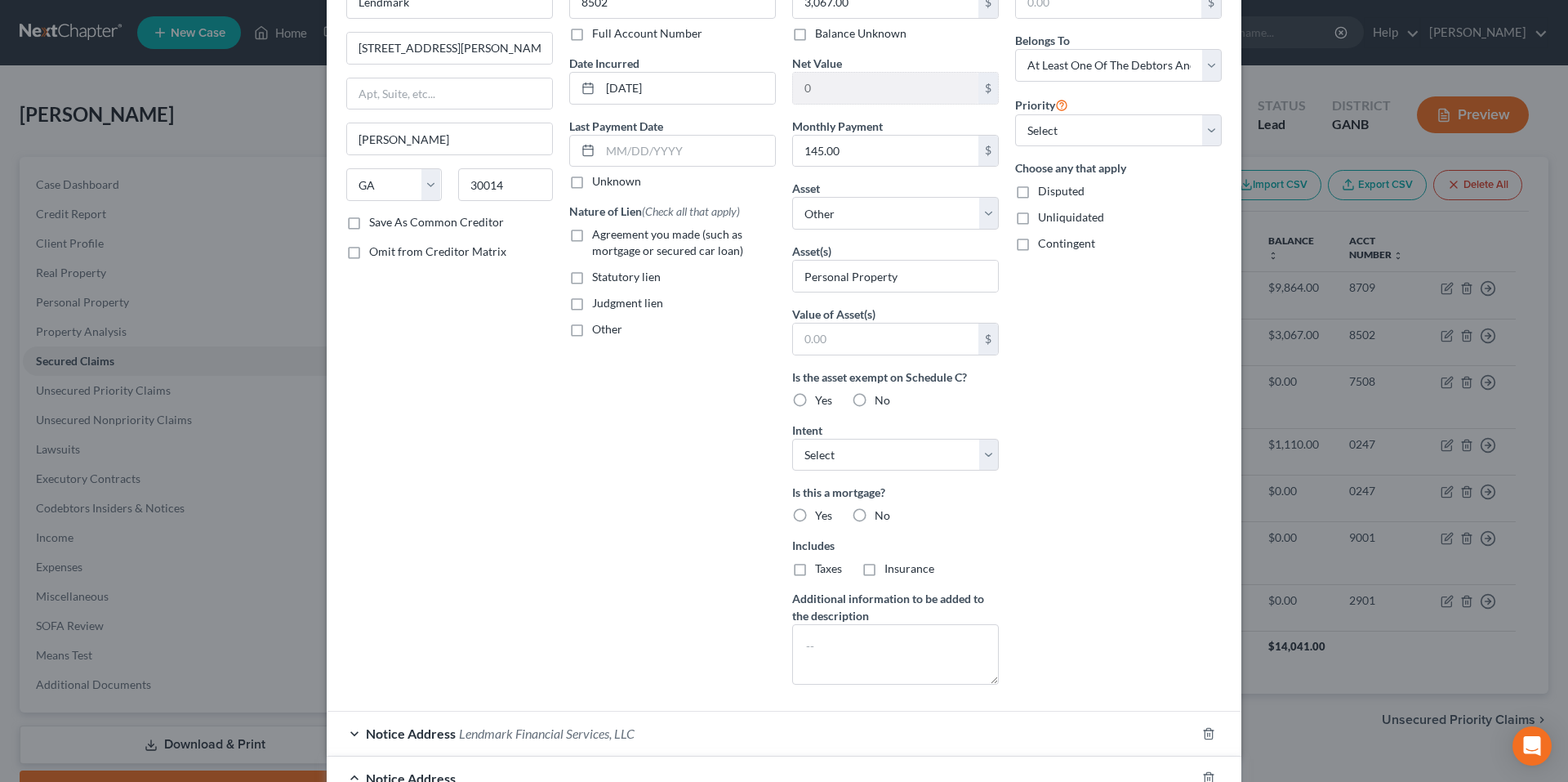
scroll to position [79, 0]
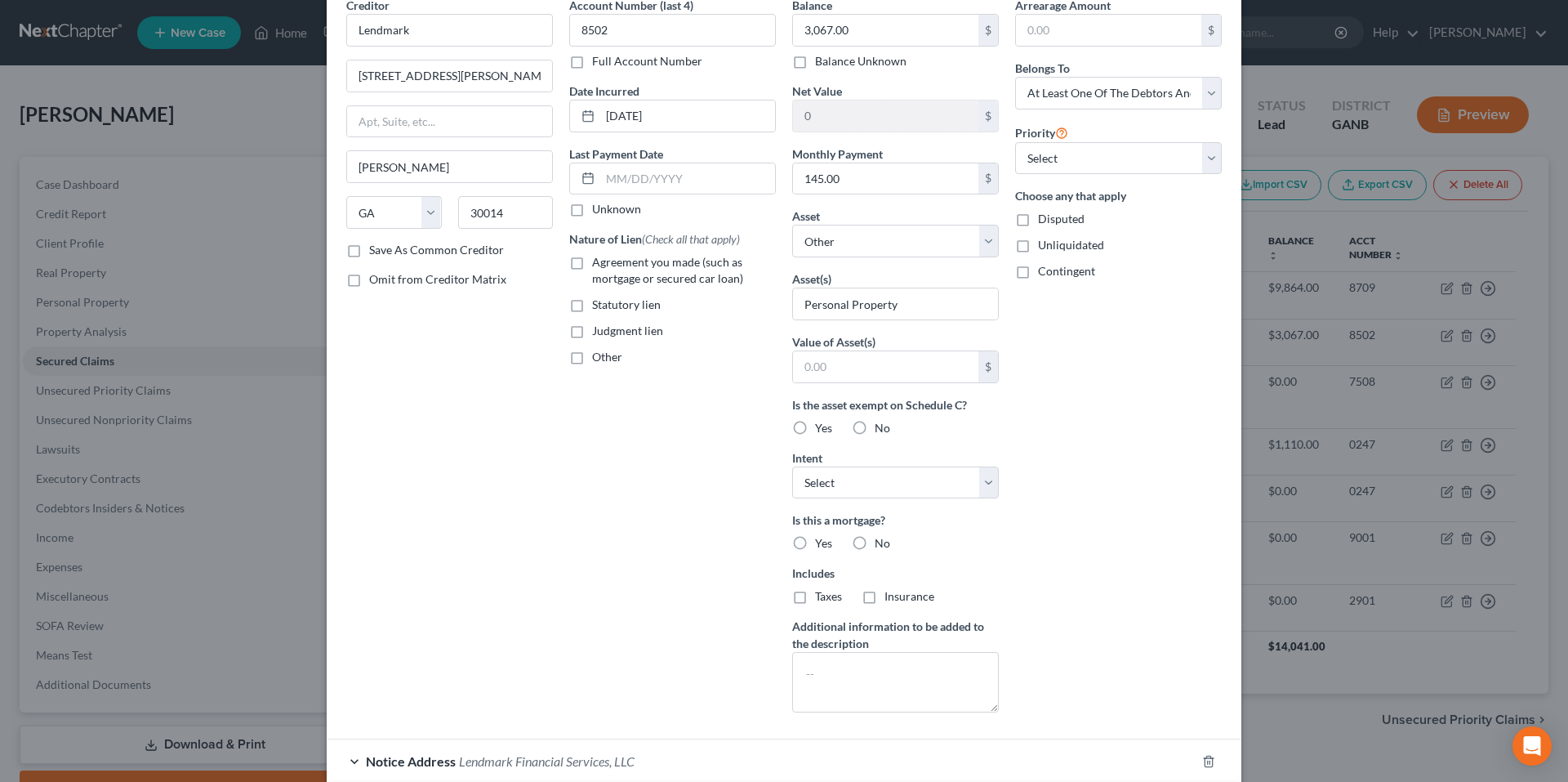
click at [369, 250] on label "Save As Common Creditor" at bounding box center [436, 250] width 134 height 17
click at [376, 250] on input "Save As Common Creditor" at bounding box center [381, 247] width 11 height 11
click at [369, 250] on label "Save As Common Creditor" at bounding box center [436, 250] width 134 height 17
click at [376, 250] on input "Save As Common Creditor" at bounding box center [381, 247] width 11 height 11
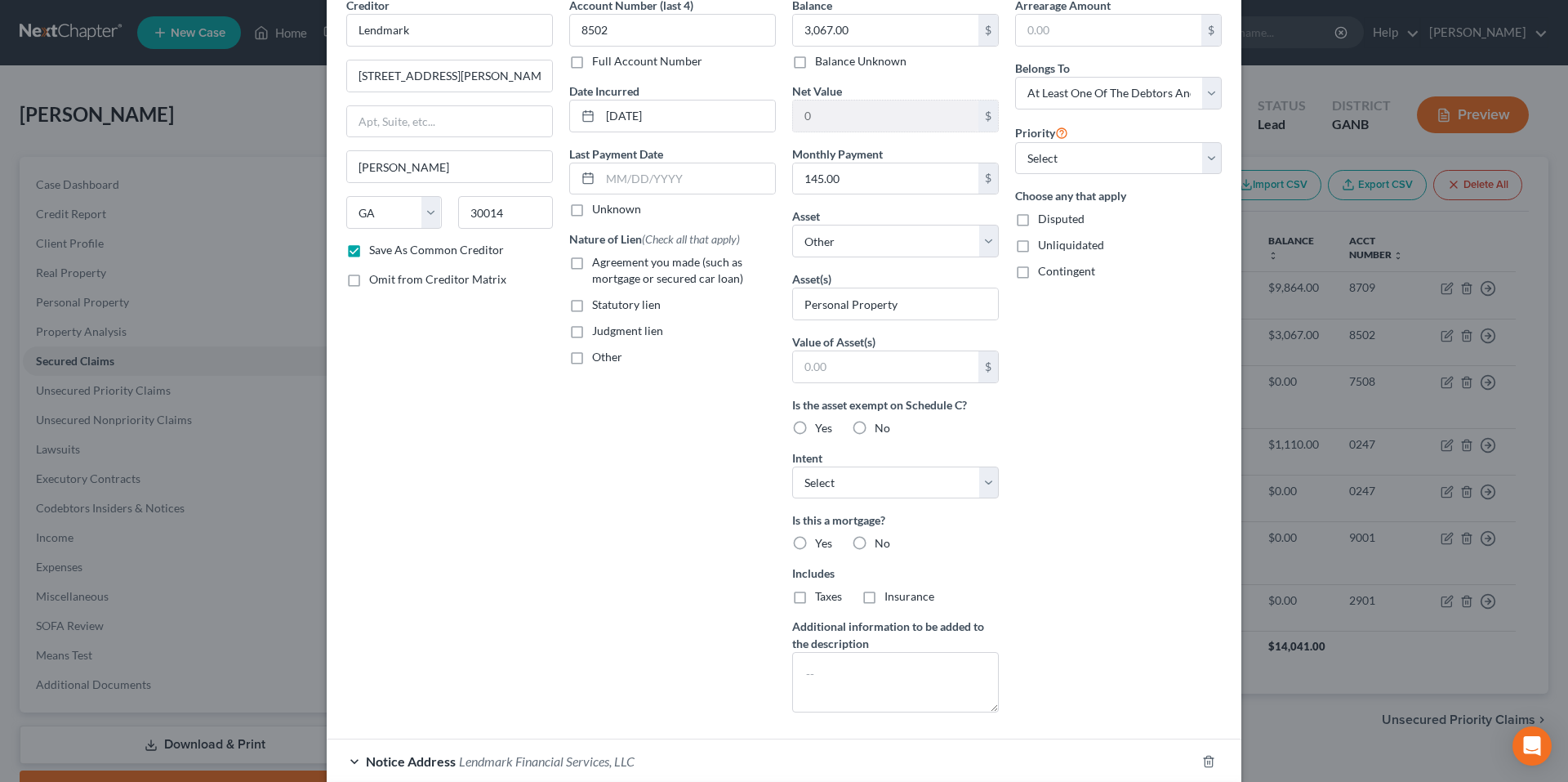
checkbox input "false"
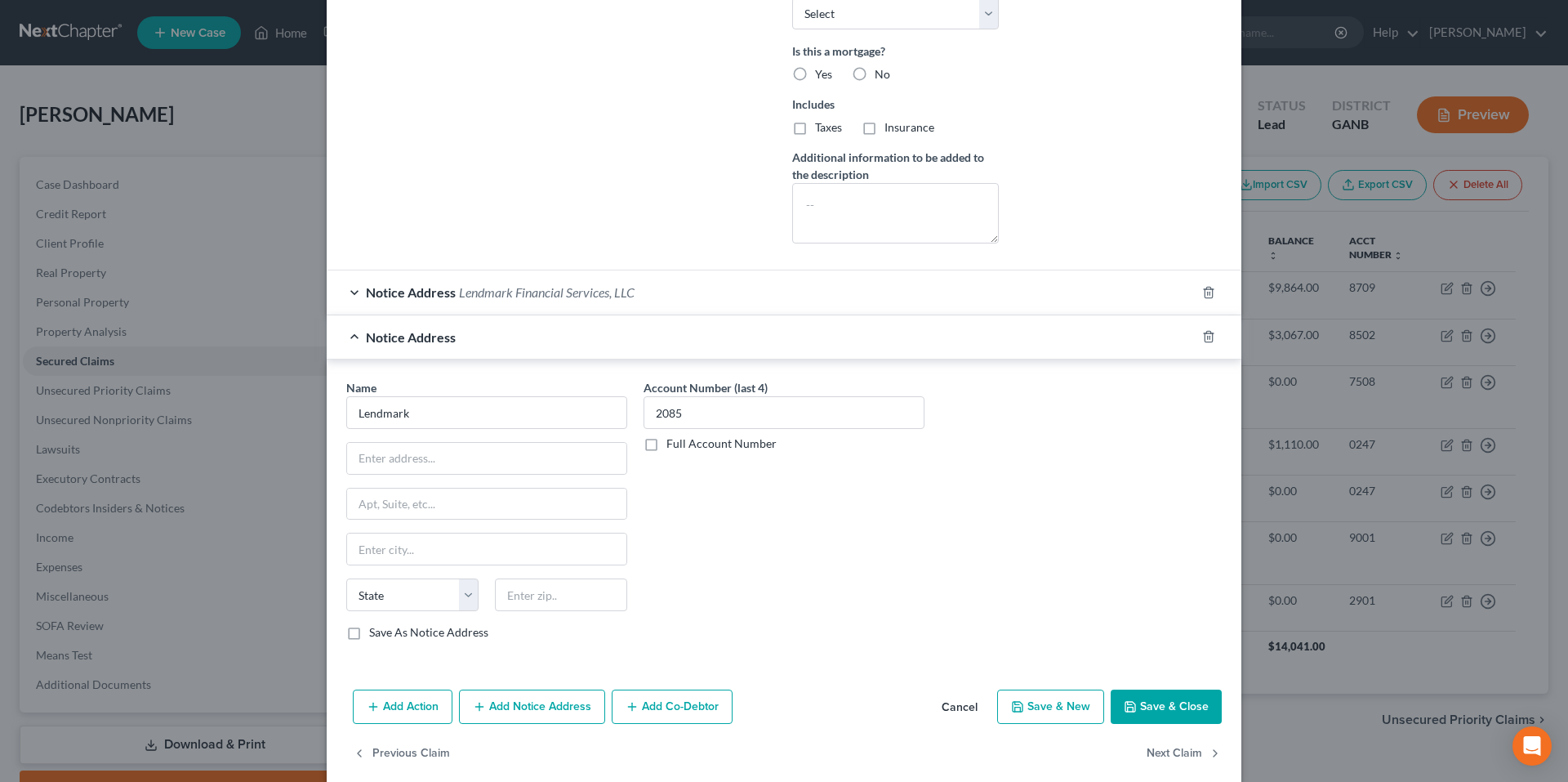
scroll to position [569, 0]
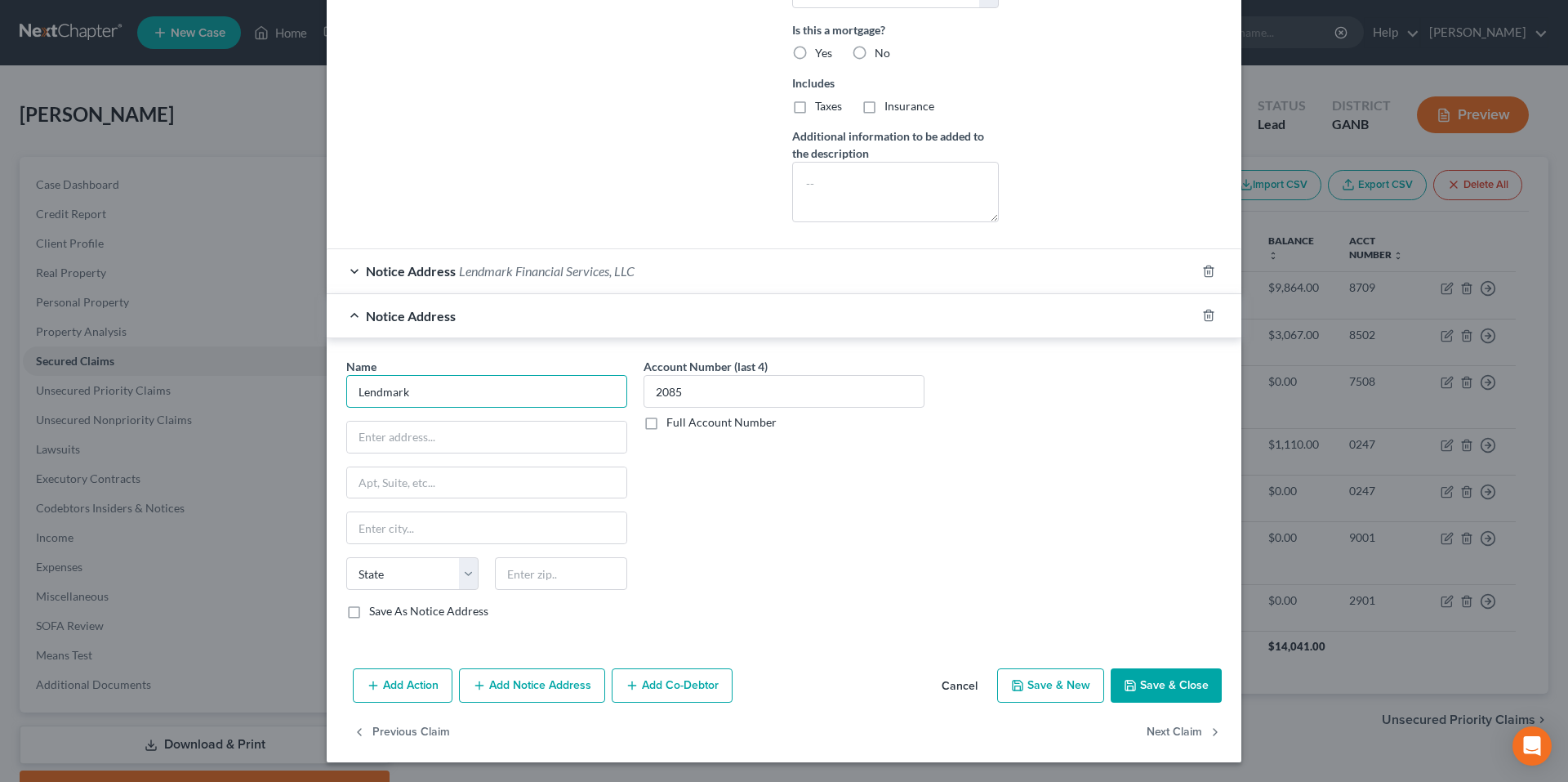
click at [485, 391] on input "Lendmark" at bounding box center [486, 391] width 281 height 32
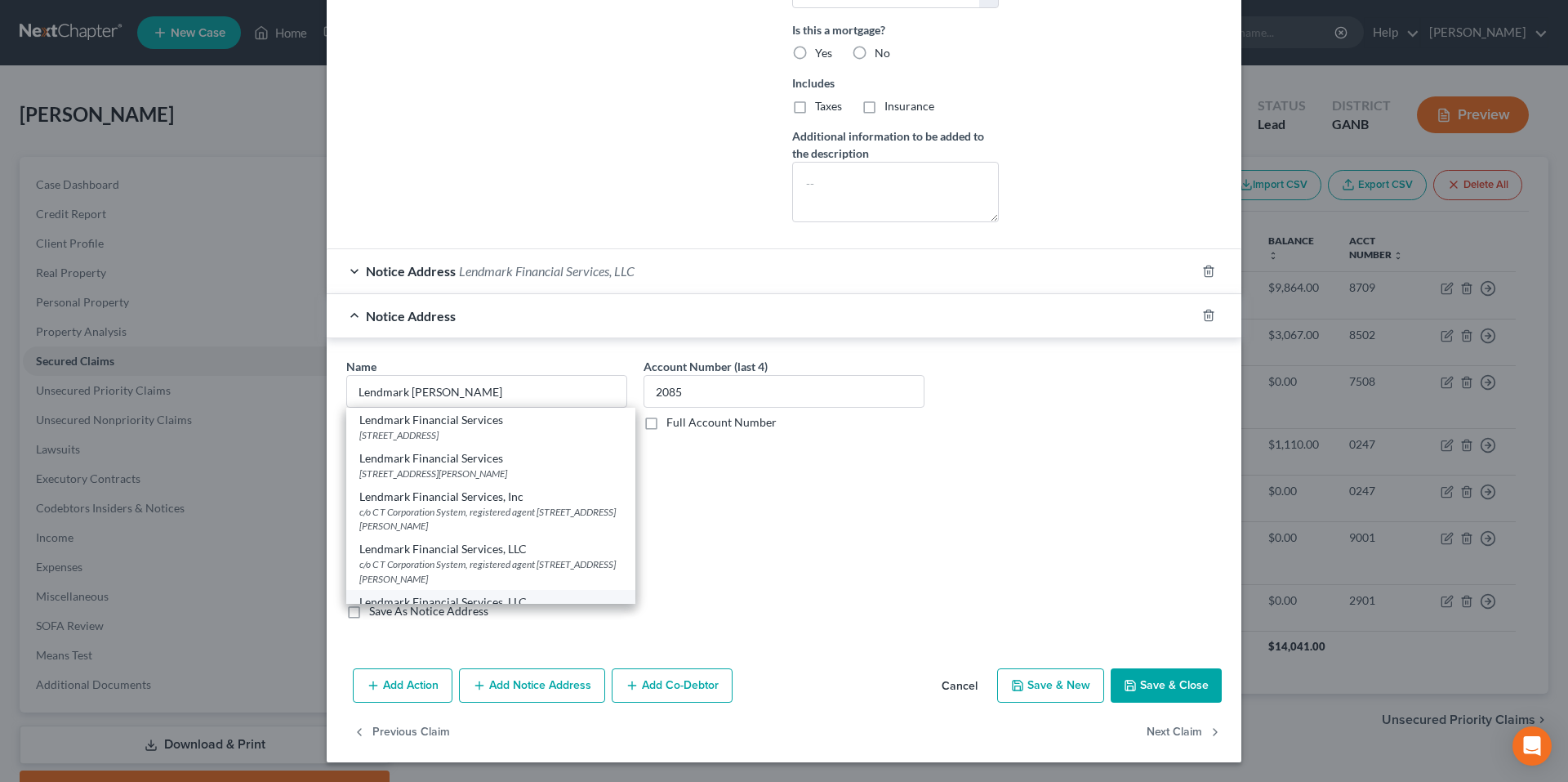
click at [502, 594] on div "Lendmark Financial Services, LLC" at bounding box center [490, 603] width 263 height 17
type input "Lendmark Financial Services, LLC"
type input "[STREET_ADDRESS]"
type input "Suite 300"
type input "[GEOGRAPHIC_DATA]"
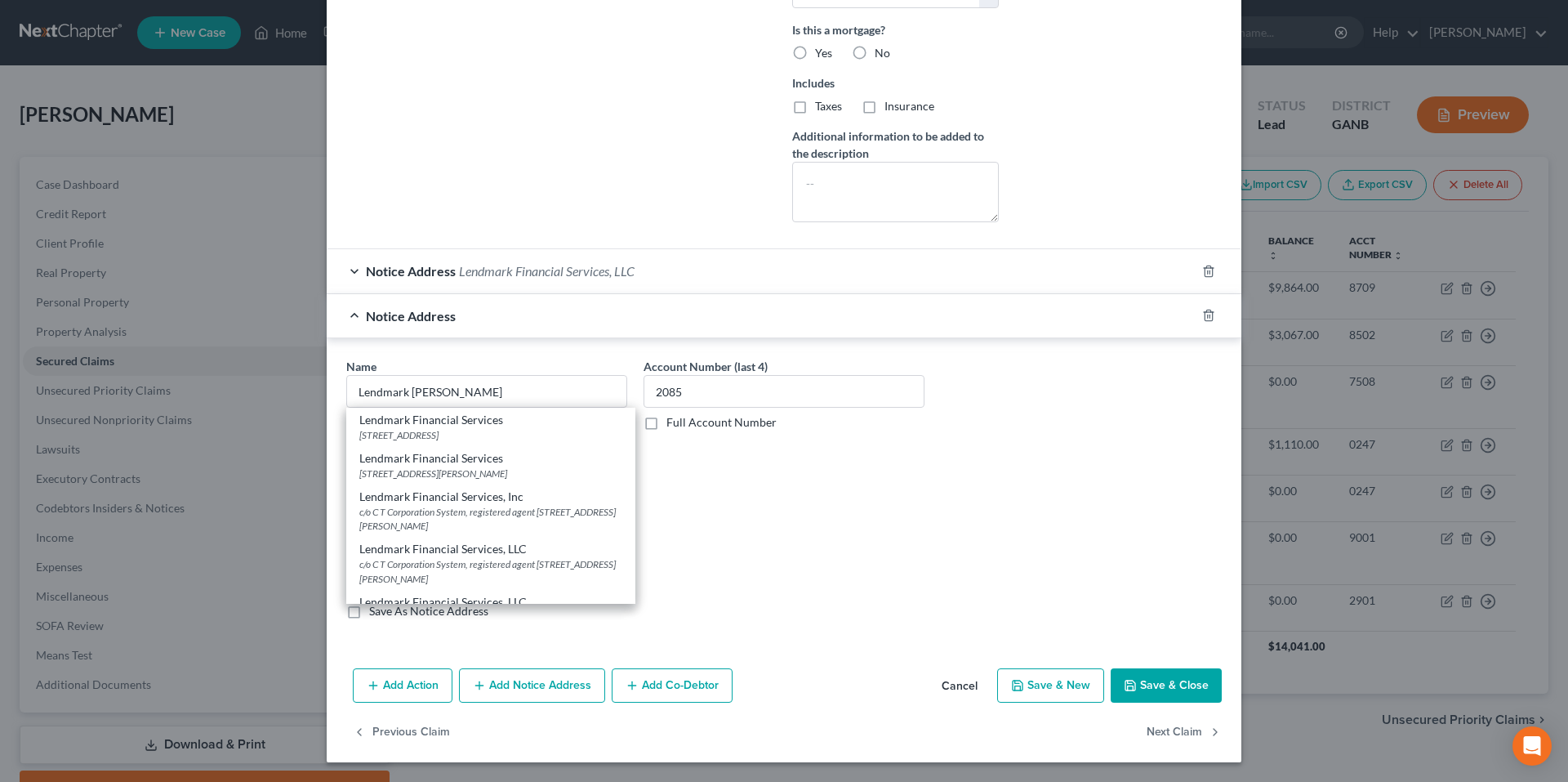
select select "10"
type input "30043"
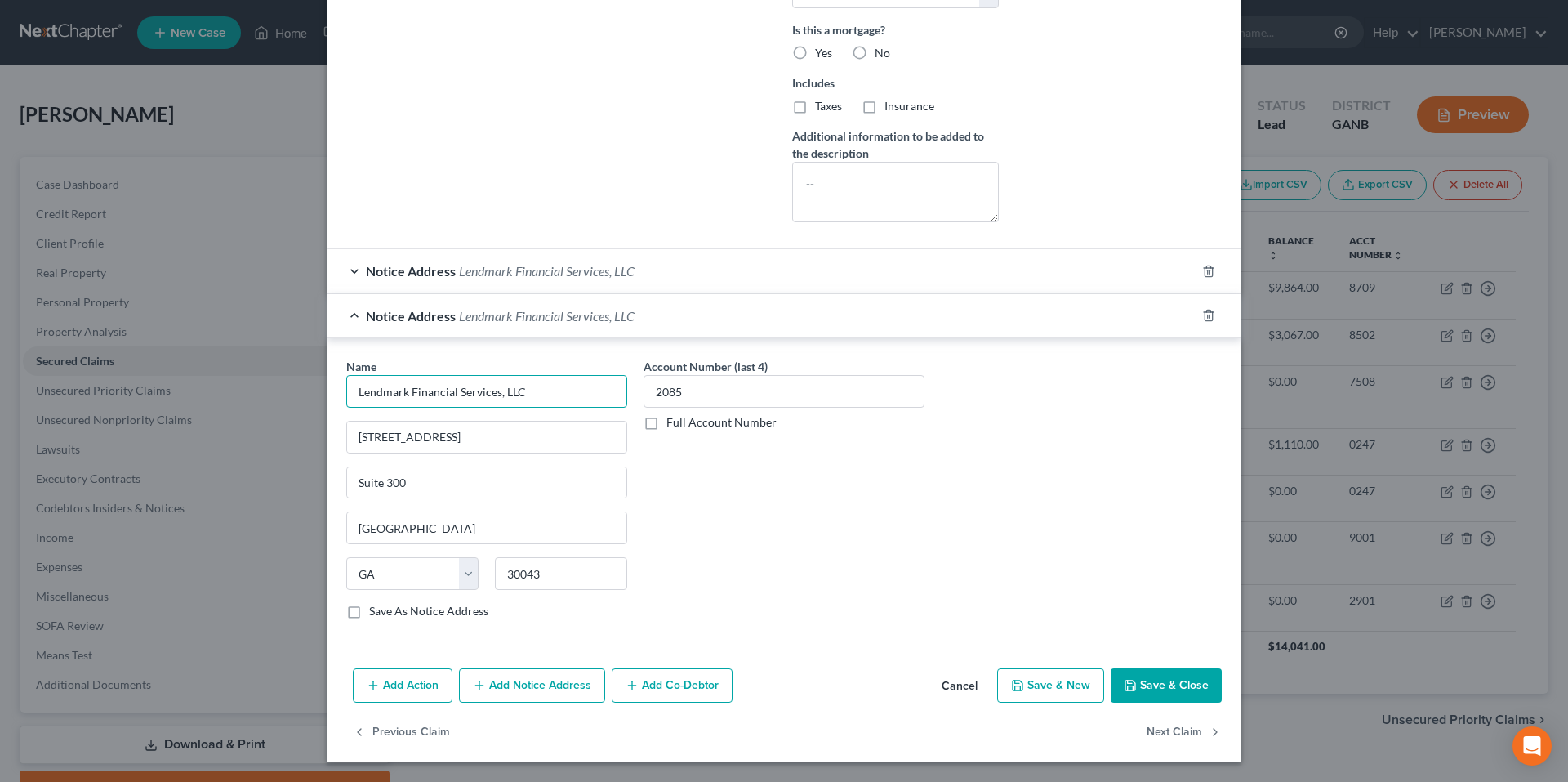
click at [555, 397] on input "Lendmark Financial Services, LLC" at bounding box center [486, 391] width 281 height 32
type input "[STREET_ADDRESS]"
type input "Suite 1100"
type input "[GEOGRAPHIC_DATA]"
type input "30620"
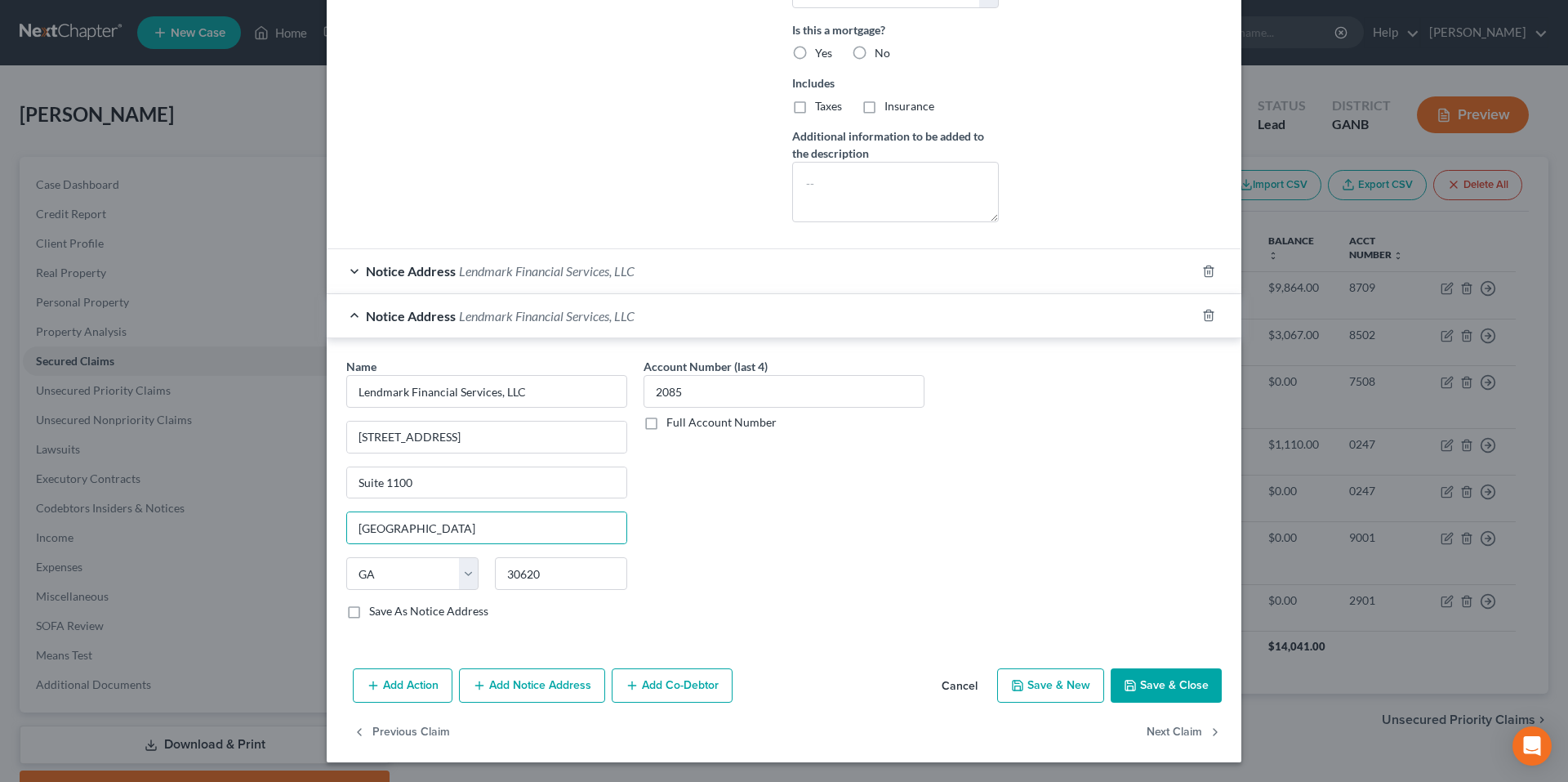
click at [369, 609] on label "Save As Notice Address" at bounding box center [429, 612] width 119 height 17
click at [376, 609] on input "Save As Notice Address" at bounding box center [381, 608] width 11 height 11
checkbox input "true"
click at [641, 687] on button "Add Co-Debtor" at bounding box center [672, 685] width 121 height 34
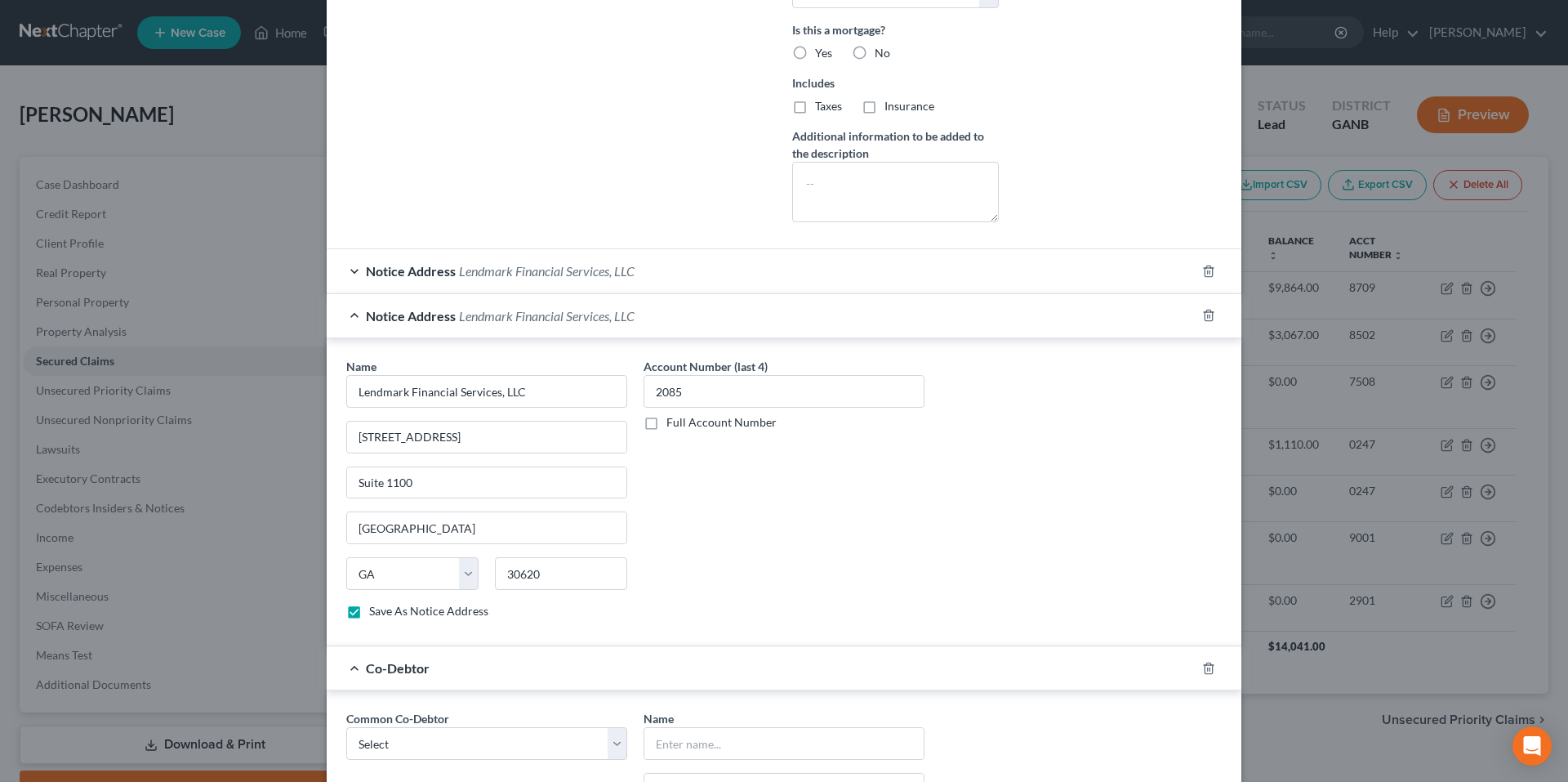
click at [348, 317] on div "Notice Address Lendmark Financial Services, LLC" at bounding box center [761, 315] width 869 height 43
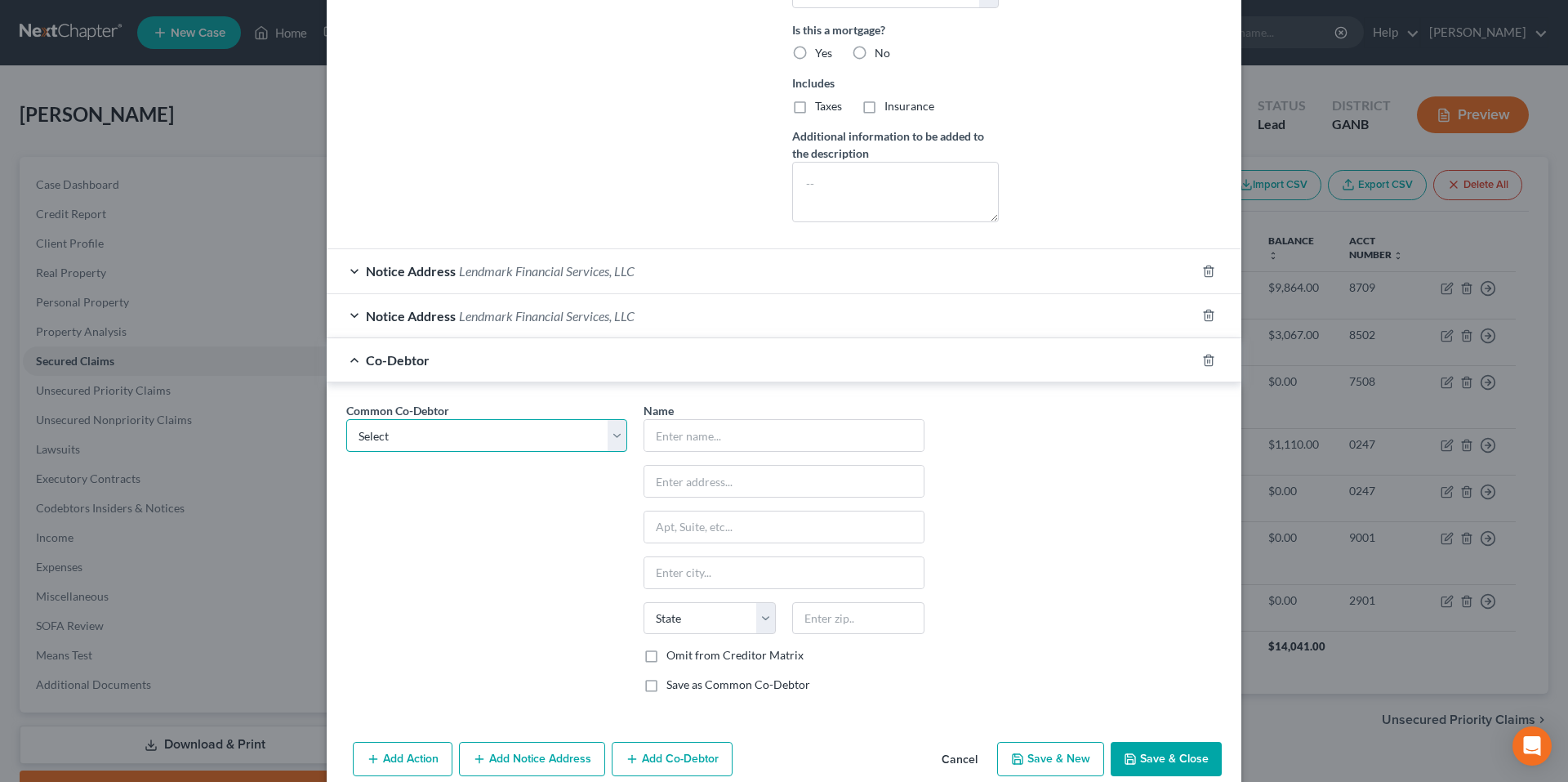
click at [445, 439] on select "Select [PERSON_NAME]" at bounding box center [486, 435] width 281 height 32
click at [346, 419] on select "Select [PERSON_NAME]" at bounding box center [486, 435] width 281 height 32
click at [431, 453] on div "Common Co-Debtor Select [PERSON_NAME]" at bounding box center [487, 554] width 297 height 304
click at [412, 444] on select "Select [PERSON_NAME]" at bounding box center [486, 435] width 281 height 32
select select "0"
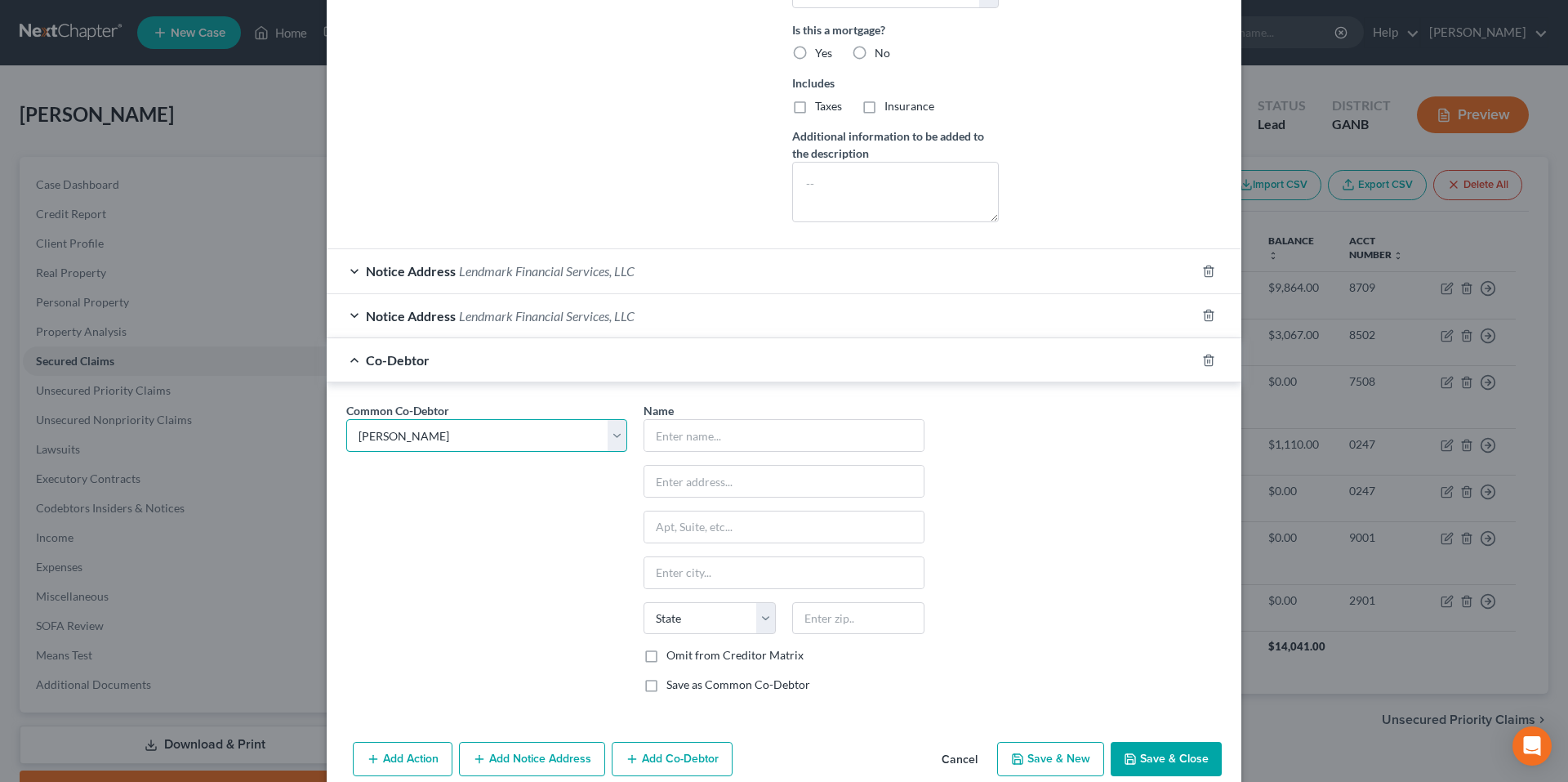
click at [346, 419] on select "Select [PERSON_NAME]" at bounding box center [486, 435] width 281 height 32
type input "[PERSON_NAME]"
type input "961 Mulberry Trail"
type input "Winder"
select select "10"
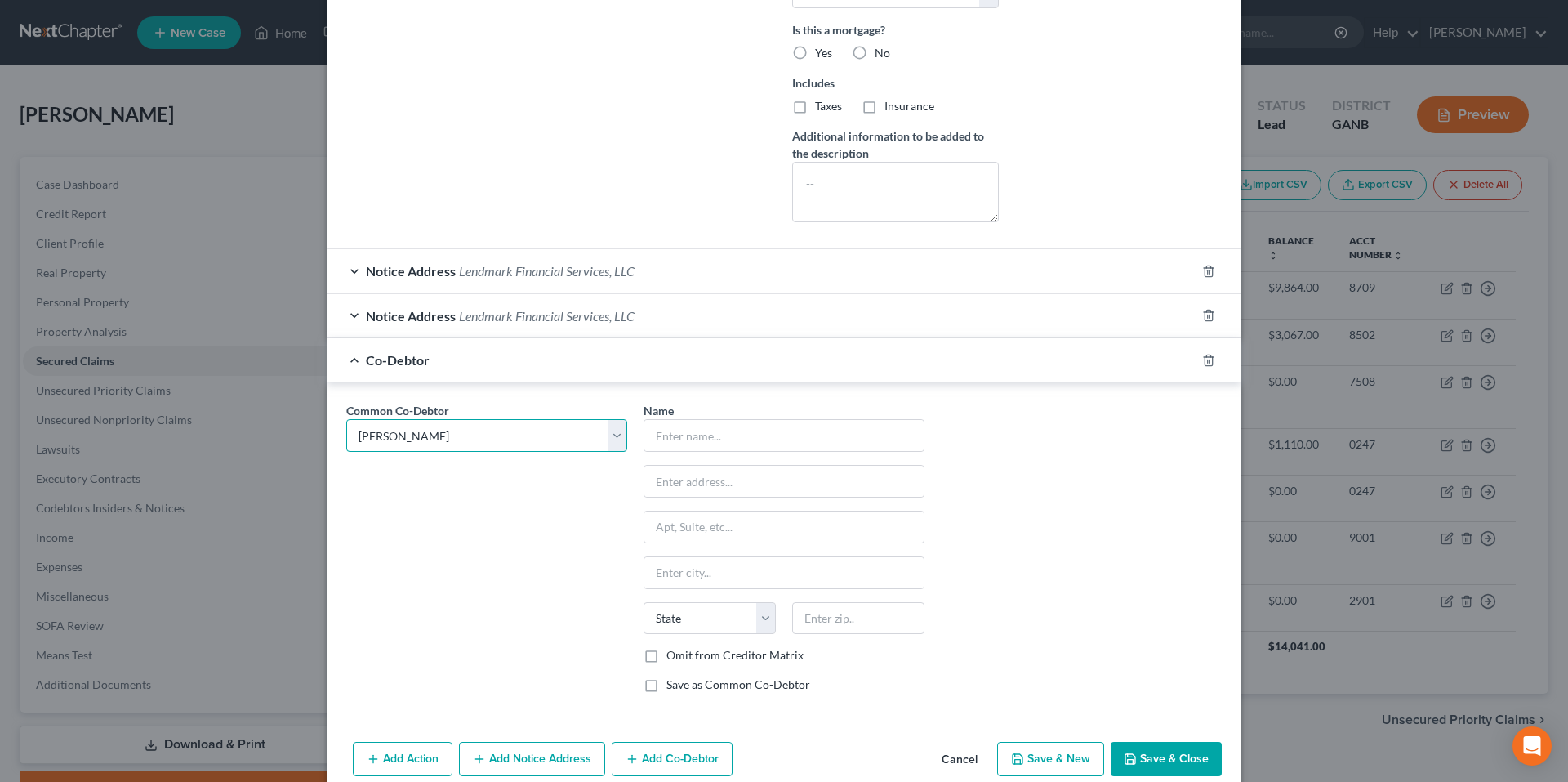
type input "30680"
click at [425, 527] on div "Common Co-Debtor Select [PERSON_NAME]" at bounding box center [487, 554] width 297 height 304
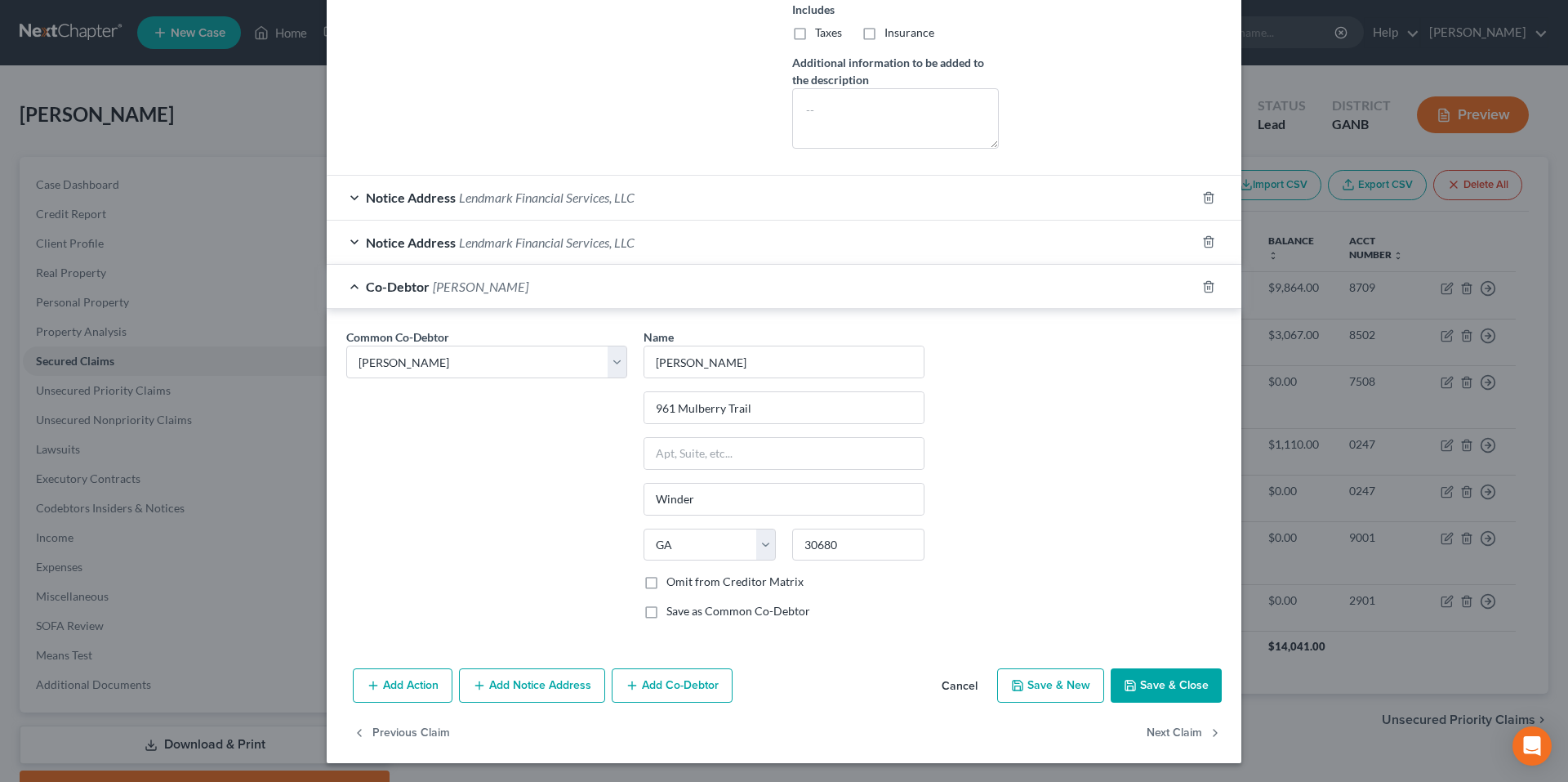
scroll to position [643, 0]
click at [1152, 682] on button "Save & Close" at bounding box center [1166, 684] width 111 height 34
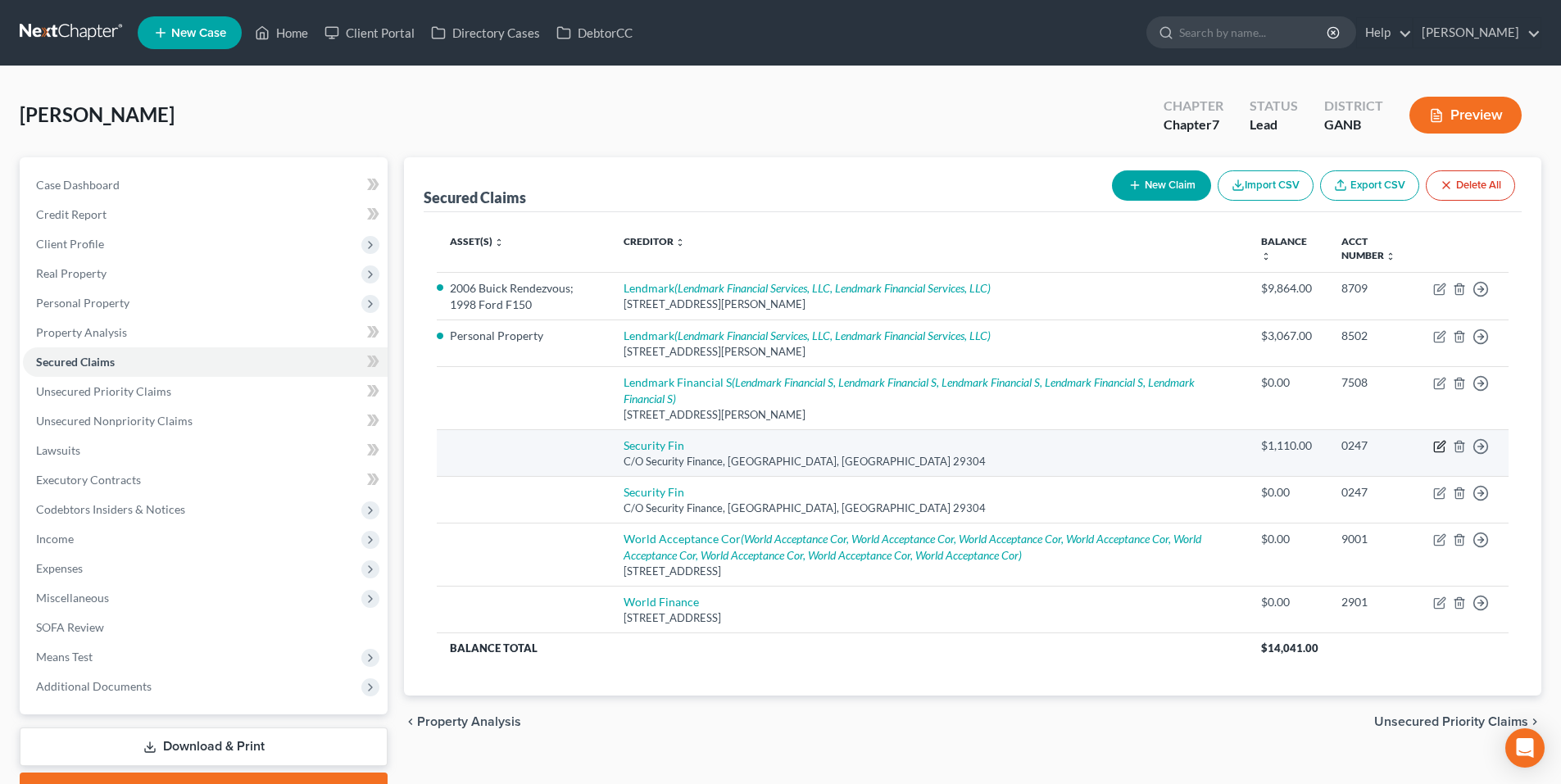
click at [1443, 446] on icon "button" at bounding box center [1441, 445] width 7 height 7
select select "42"
select select "0"
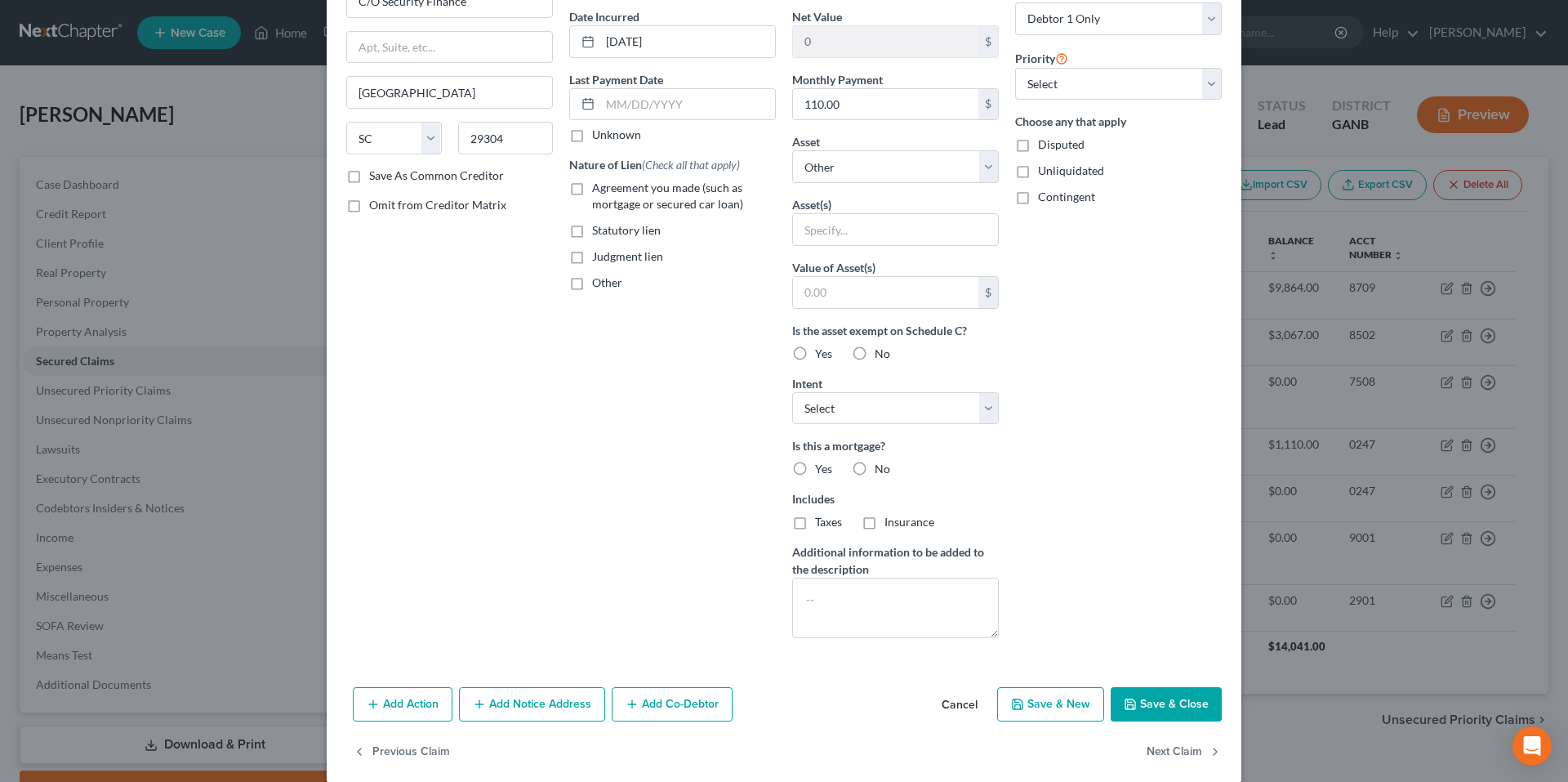
scroll to position [173, 0]
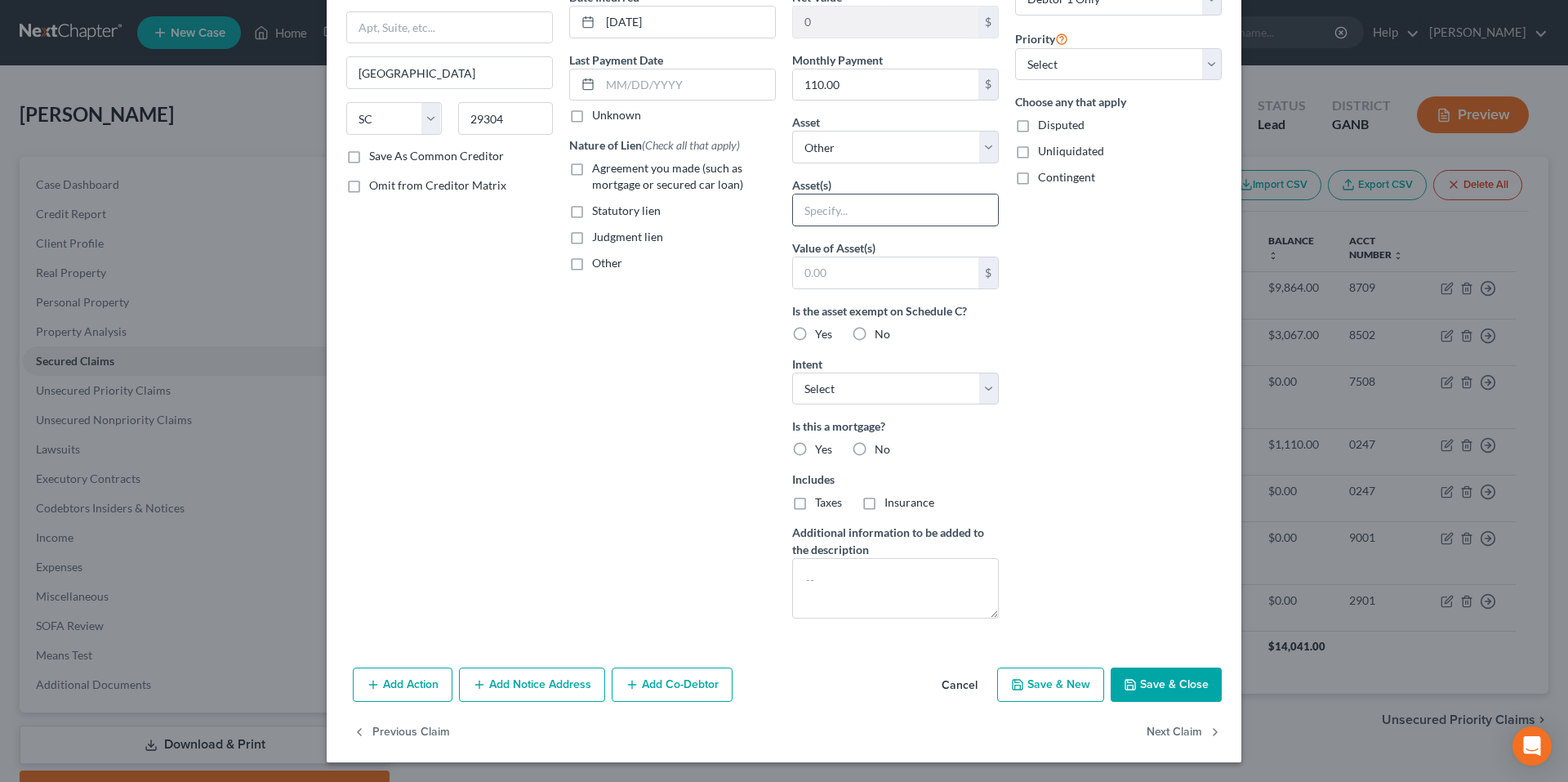
click at [890, 212] on input "text" at bounding box center [895, 209] width 205 height 31
click at [899, 147] on select "Select Other Multiple Assets Electronics - 0 - $0.0 Household Goods - Bed”dress…" at bounding box center [895, 147] width 207 height 32
click at [846, 212] on input "text" at bounding box center [895, 209] width 205 height 31
type input "2023 Hisense TV"
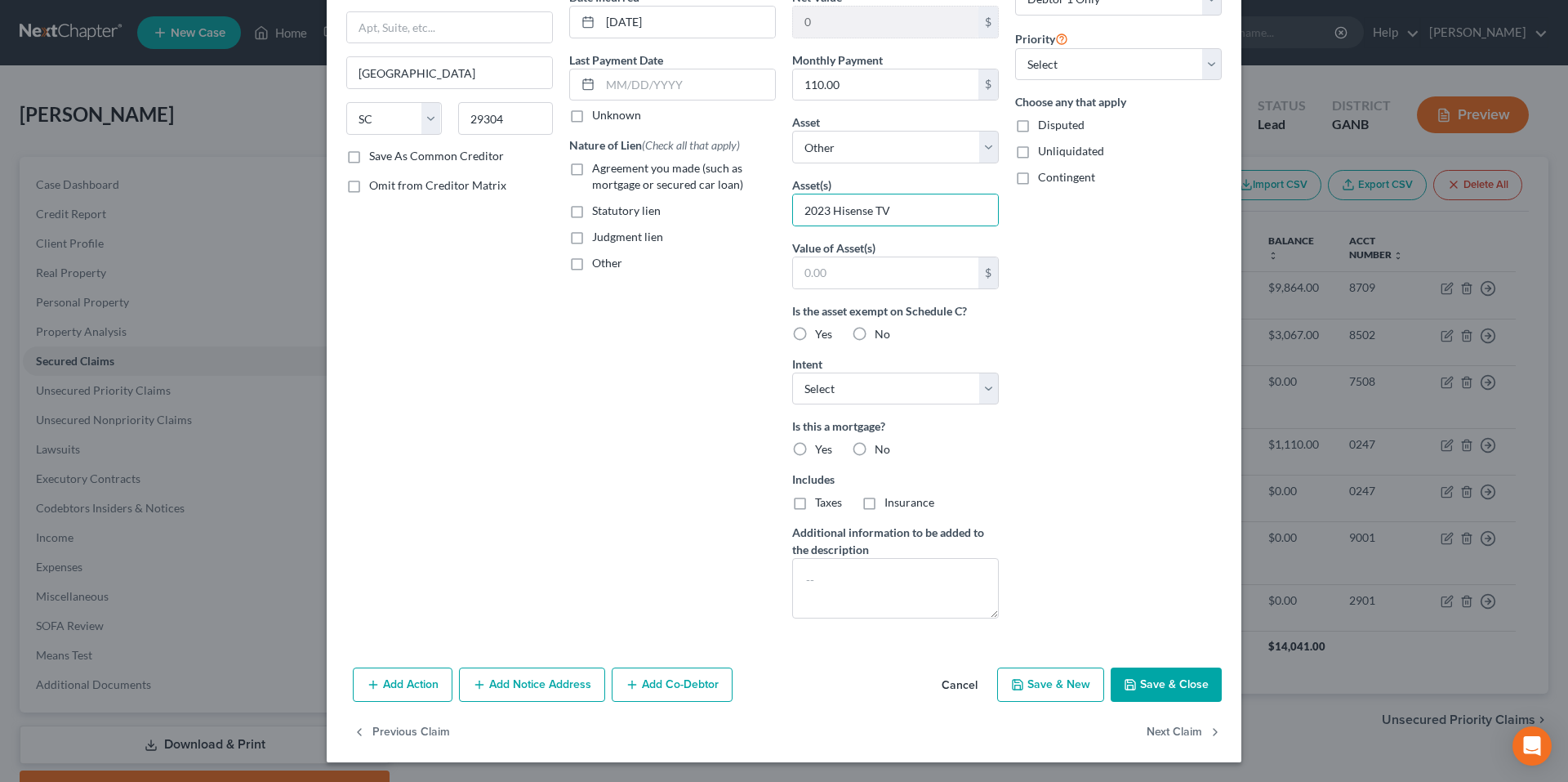
click at [590, 687] on button "Add Notice Address" at bounding box center [532, 684] width 146 height 34
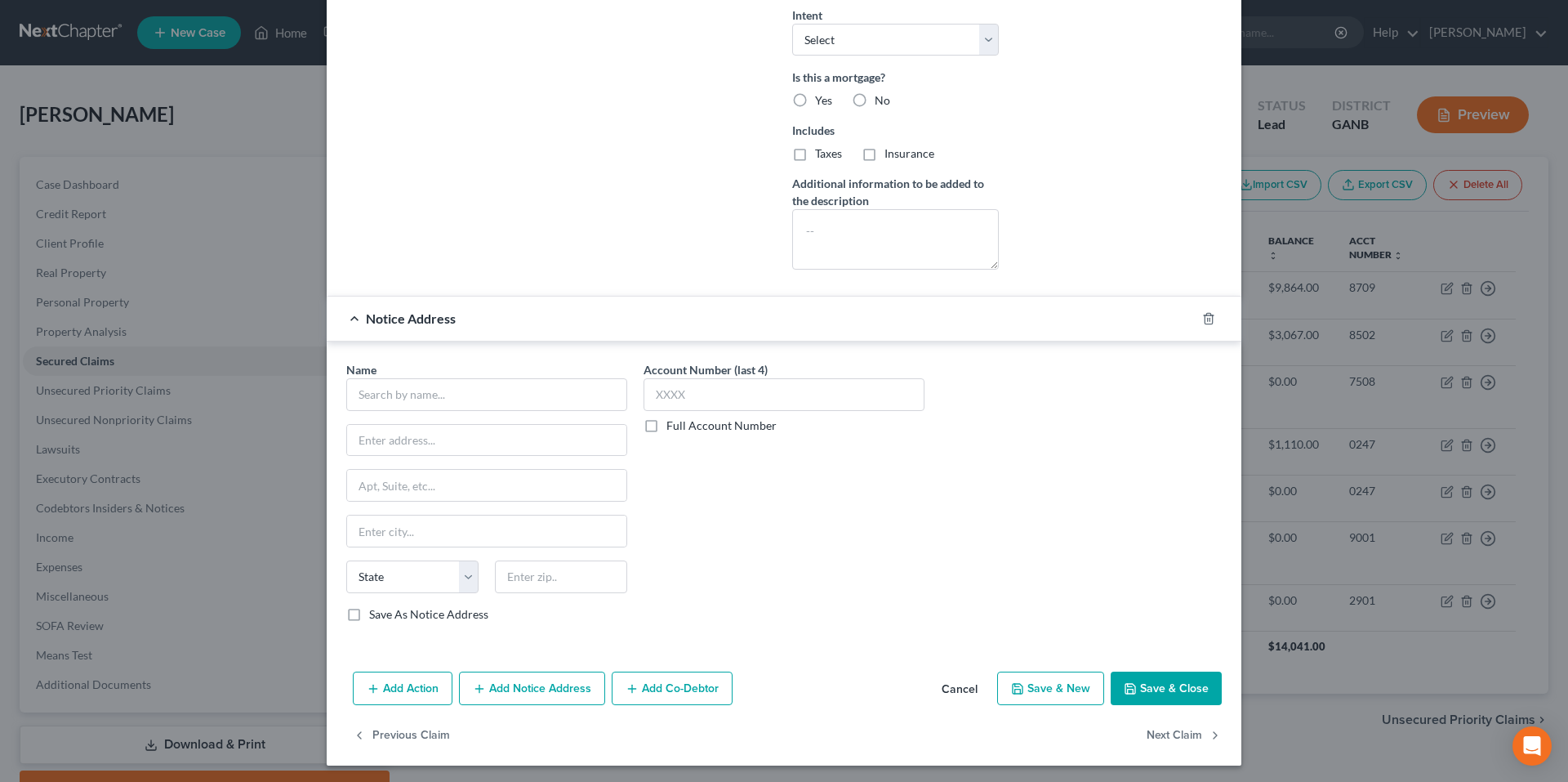
scroll to position [525, 0]
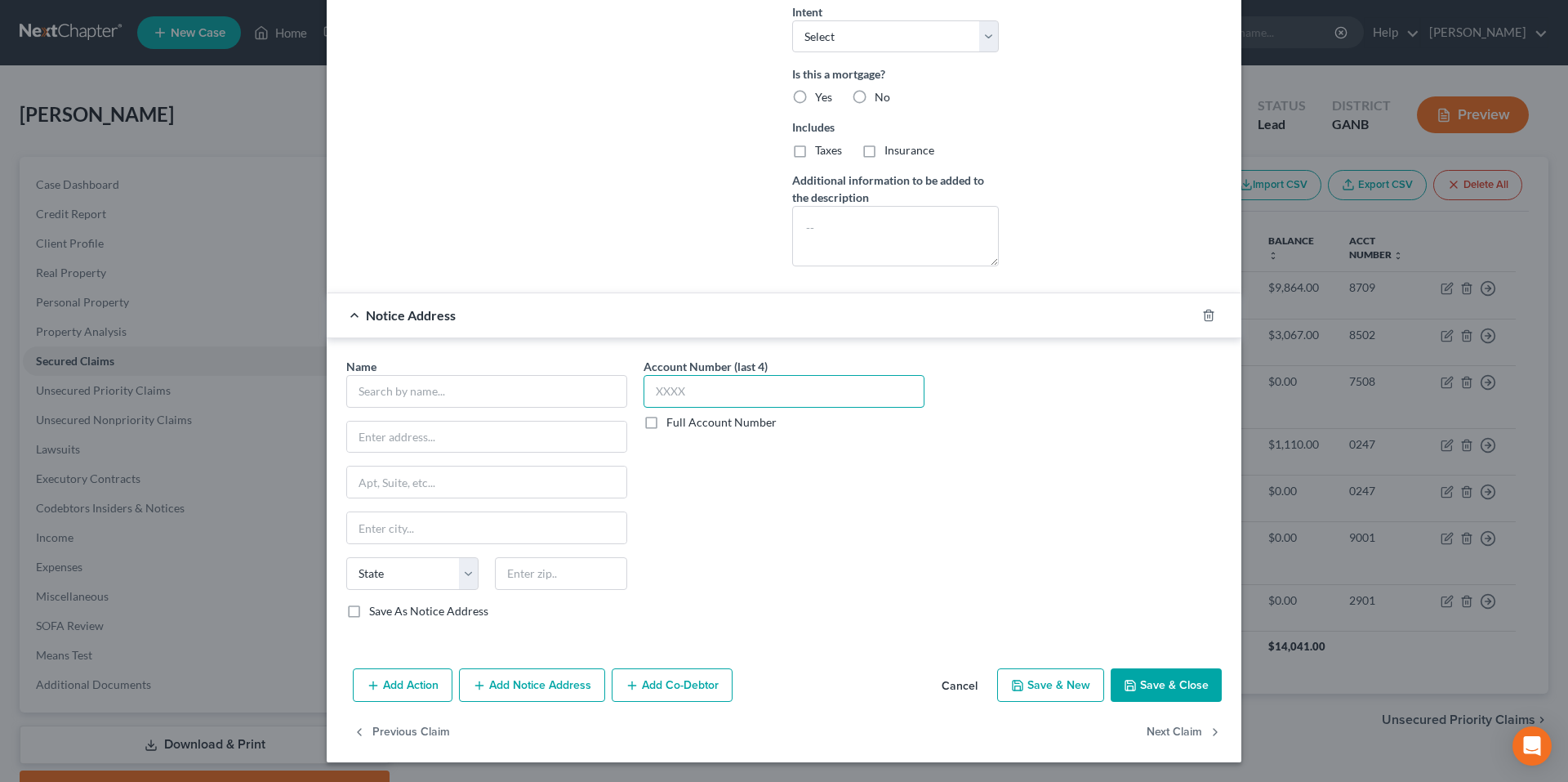
click at [710, 402] on input "text" at bounding box center [784, 391] width 281 height 32
type input "0247"
click at [572, 395] on input "text" at bounding box center [486, 391] width 281 height 32
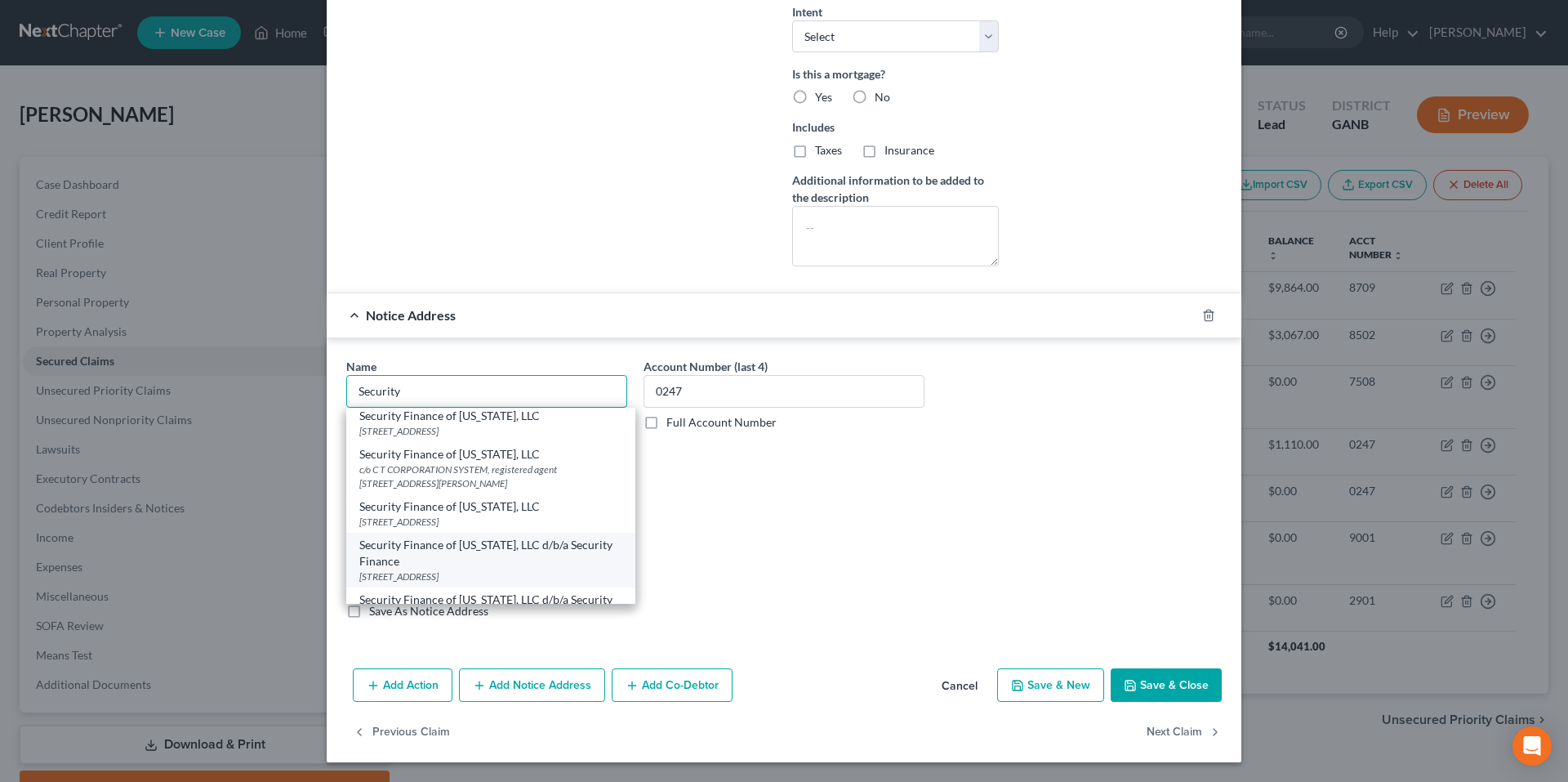
scroll to position [81, 0]
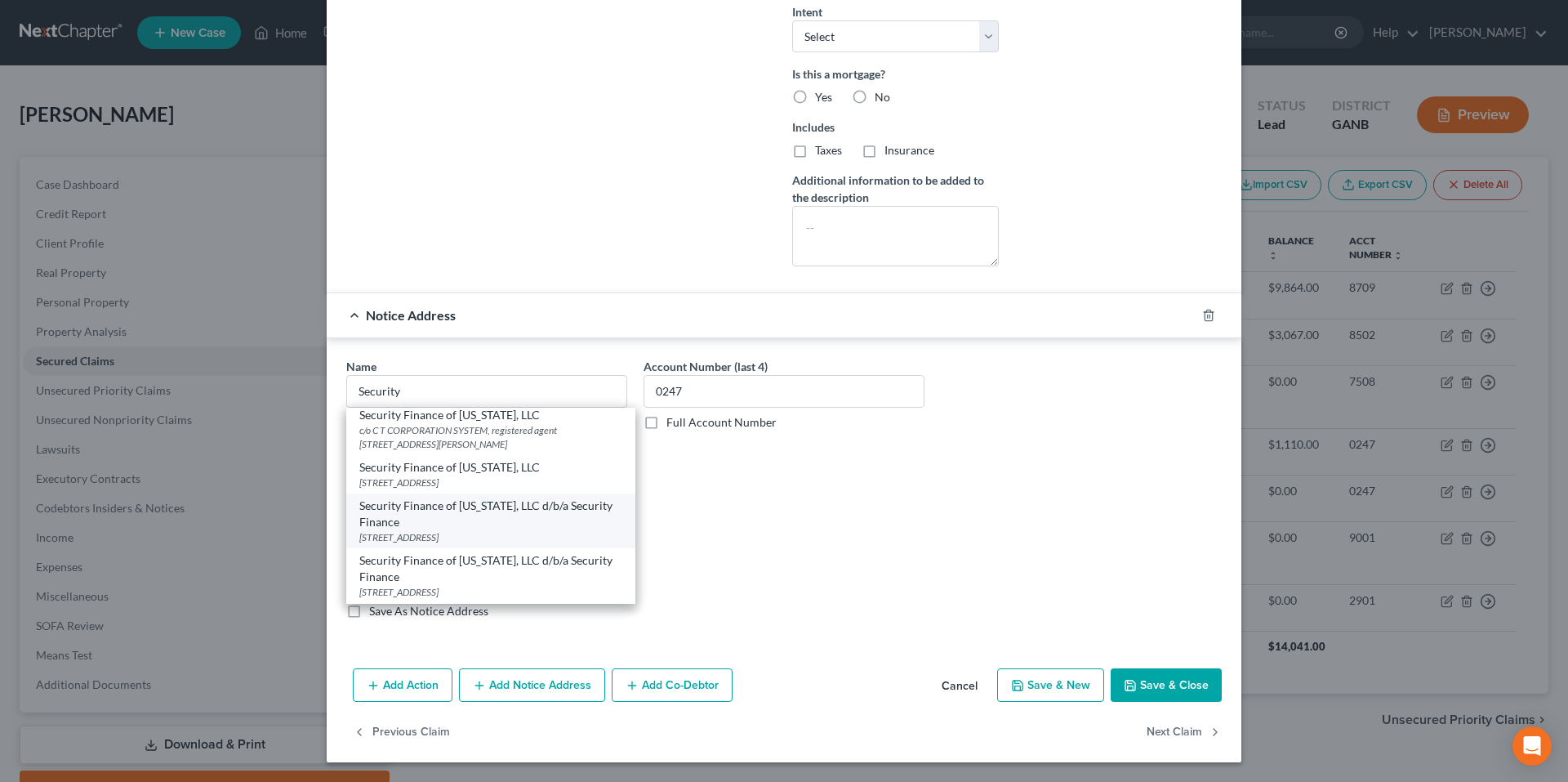
click at [582, 514] on div "Security Finance of [US_STATE], LLC d/b/a Security Finance" at bounding box center [490, 514] width 263 height 32
type input "Security Finance of [US_STATE], LLC d/b/a Security Finance"
type input "[STREET_ADDRESS]"
type input "Suite B"
type input "Winder"
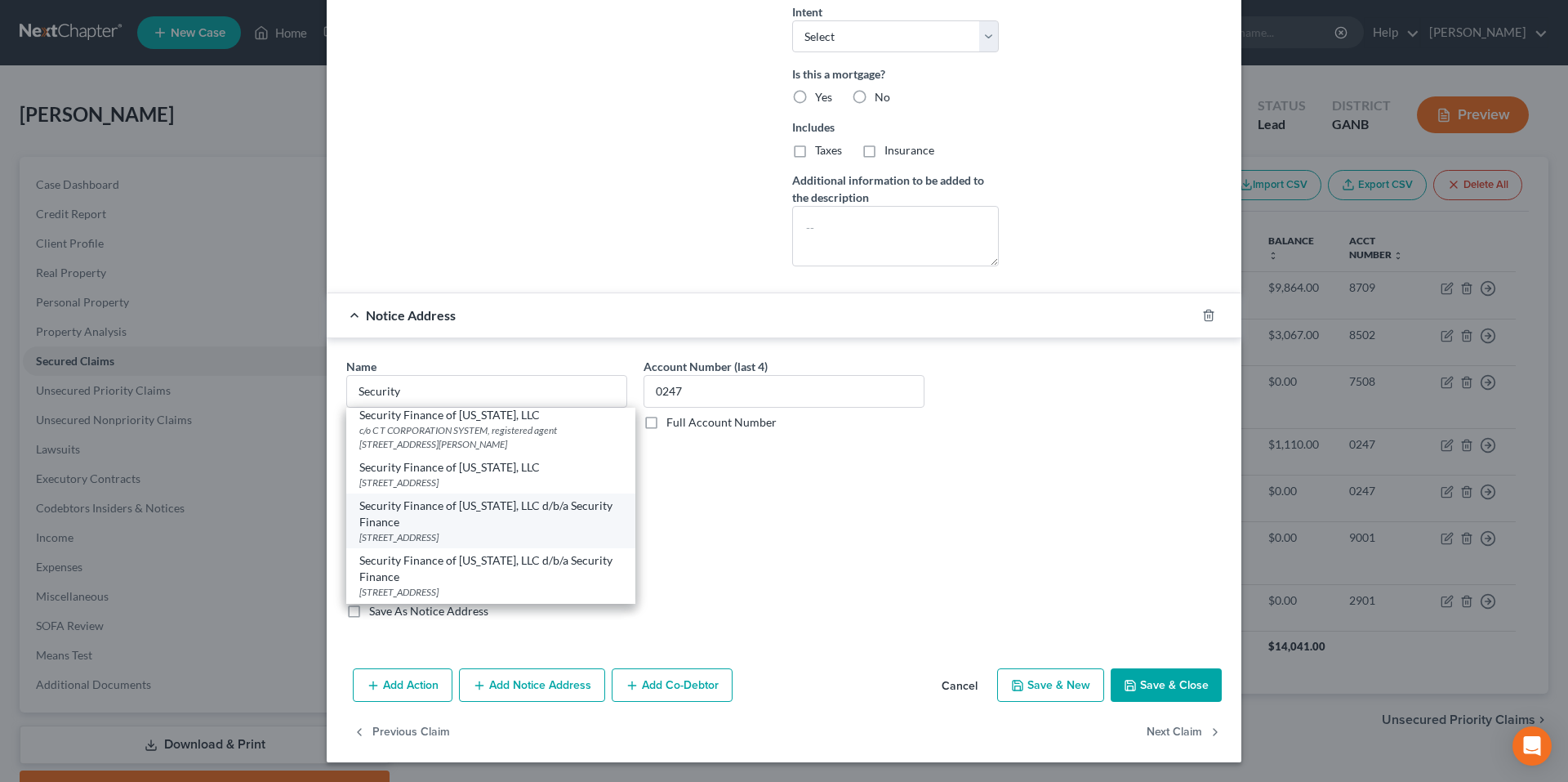
select select "10"
type input "30680"
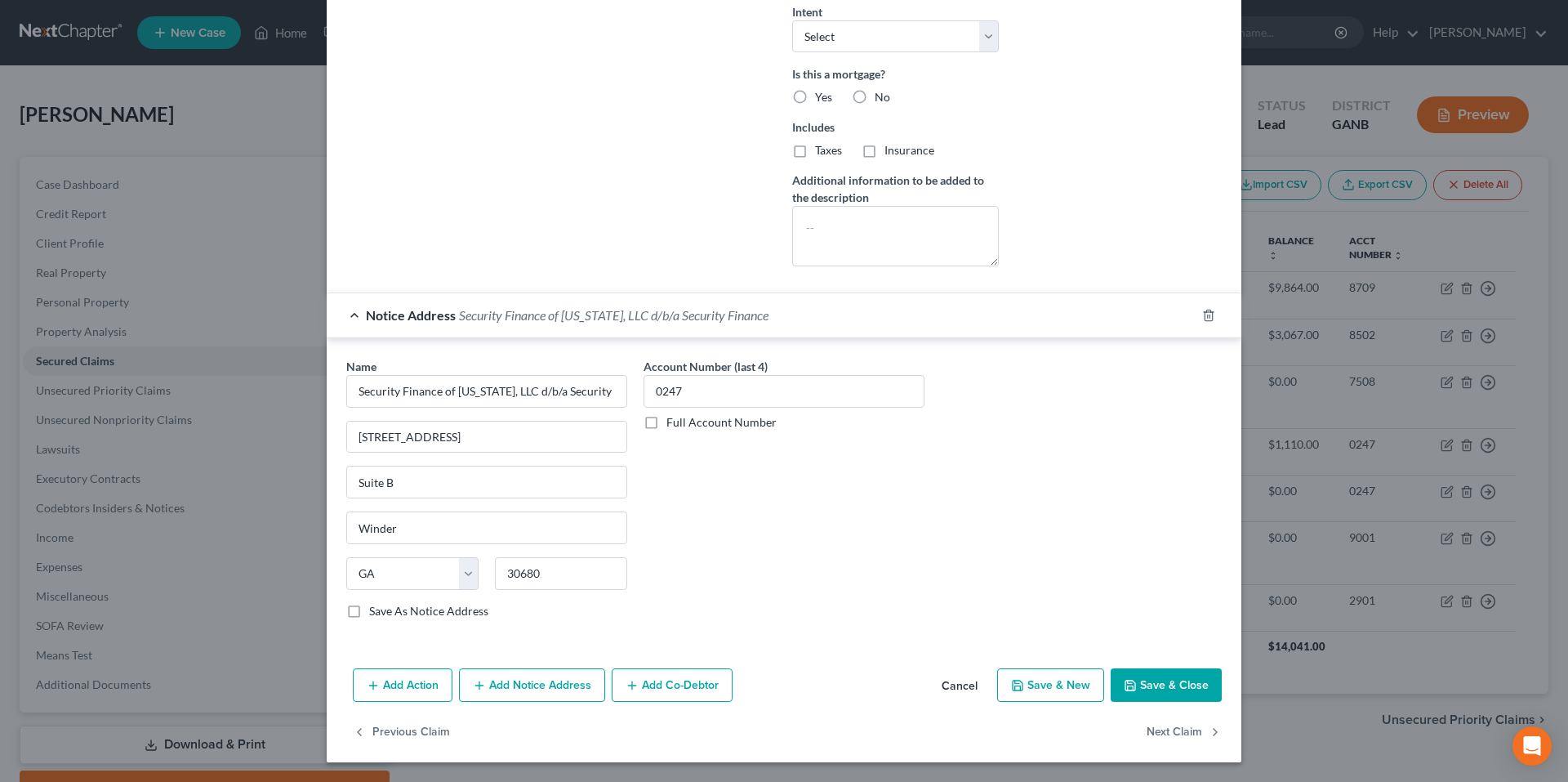
scroll to position [0, 0]
click at [596, 430] on input "[STREET_ADDRESS]" at bounding box center [486, 437] width 280 height 31
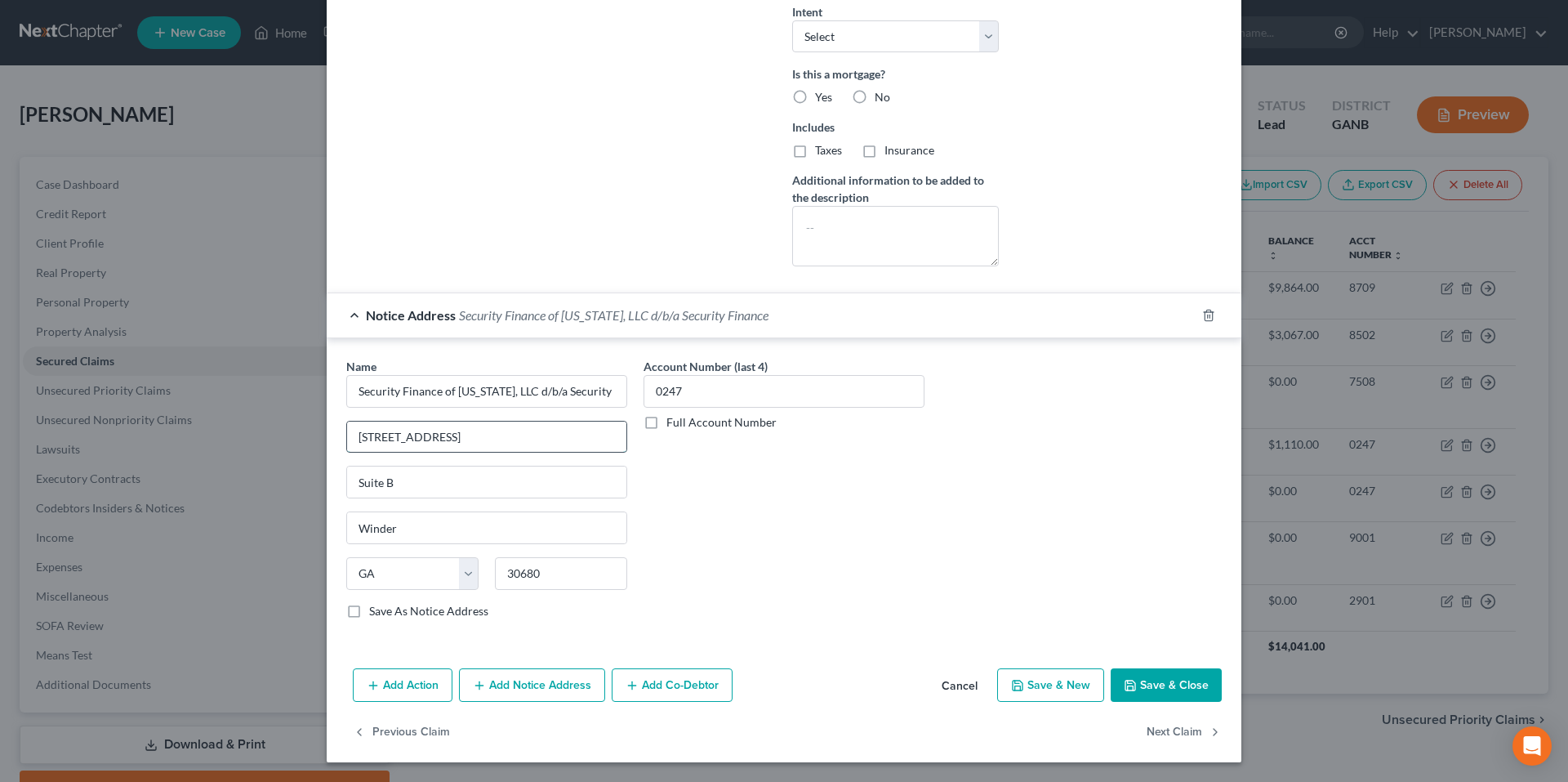
click at [596, 430] on input "[STREET_ADDRESS]" at bounding box center [486, 437] width 280 height 31
click at [426, 428] on input "[STREET_ADDRESS]" at bounding box center [486, 437] width 280 height 31
type input "[STREET_ADDRESS]"
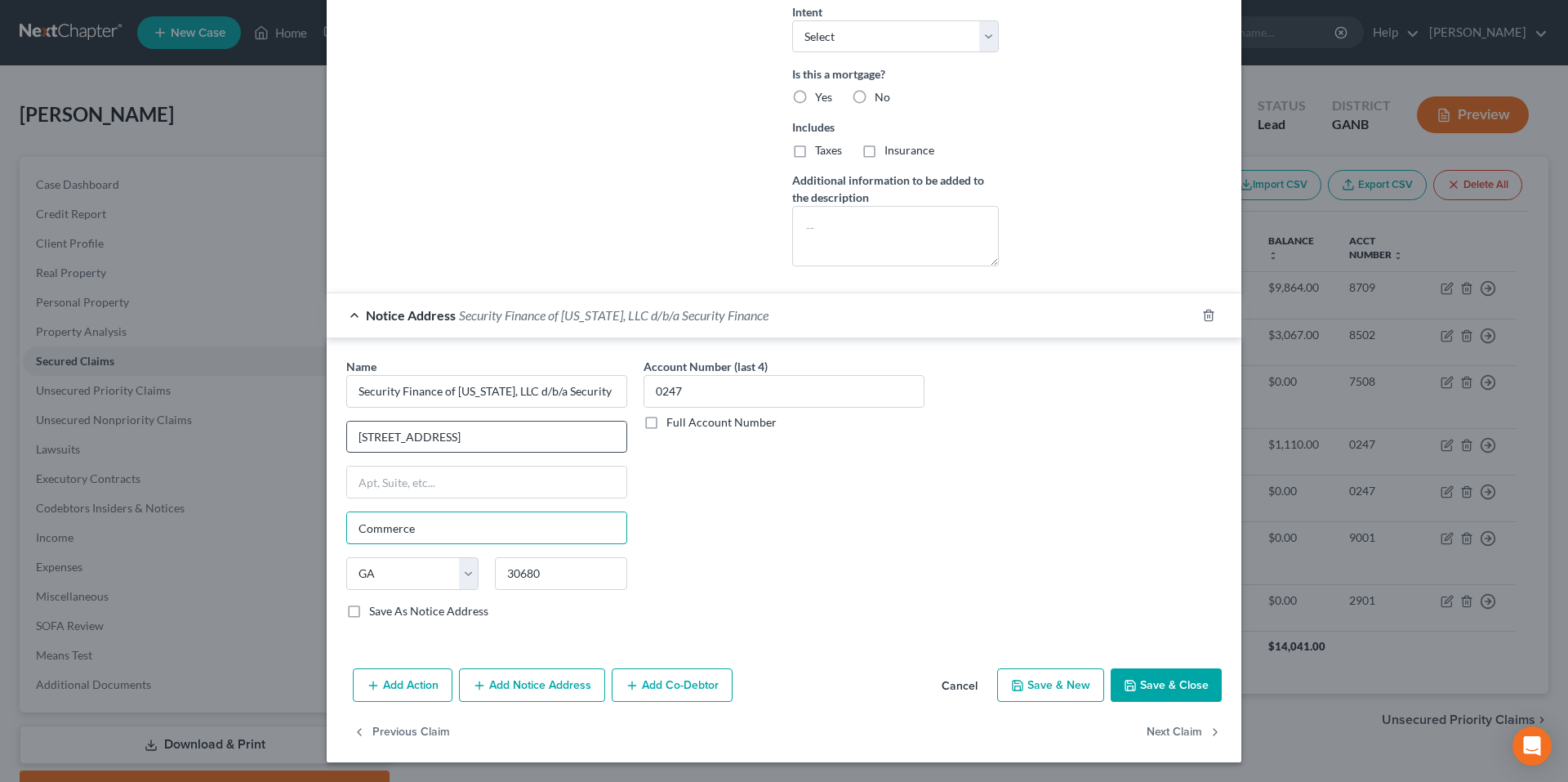
type input "Commerce"
type input "30529"
click at [507, 684] on button "Add Notice Address" at bounding box center [532, 685] width 146 height 34
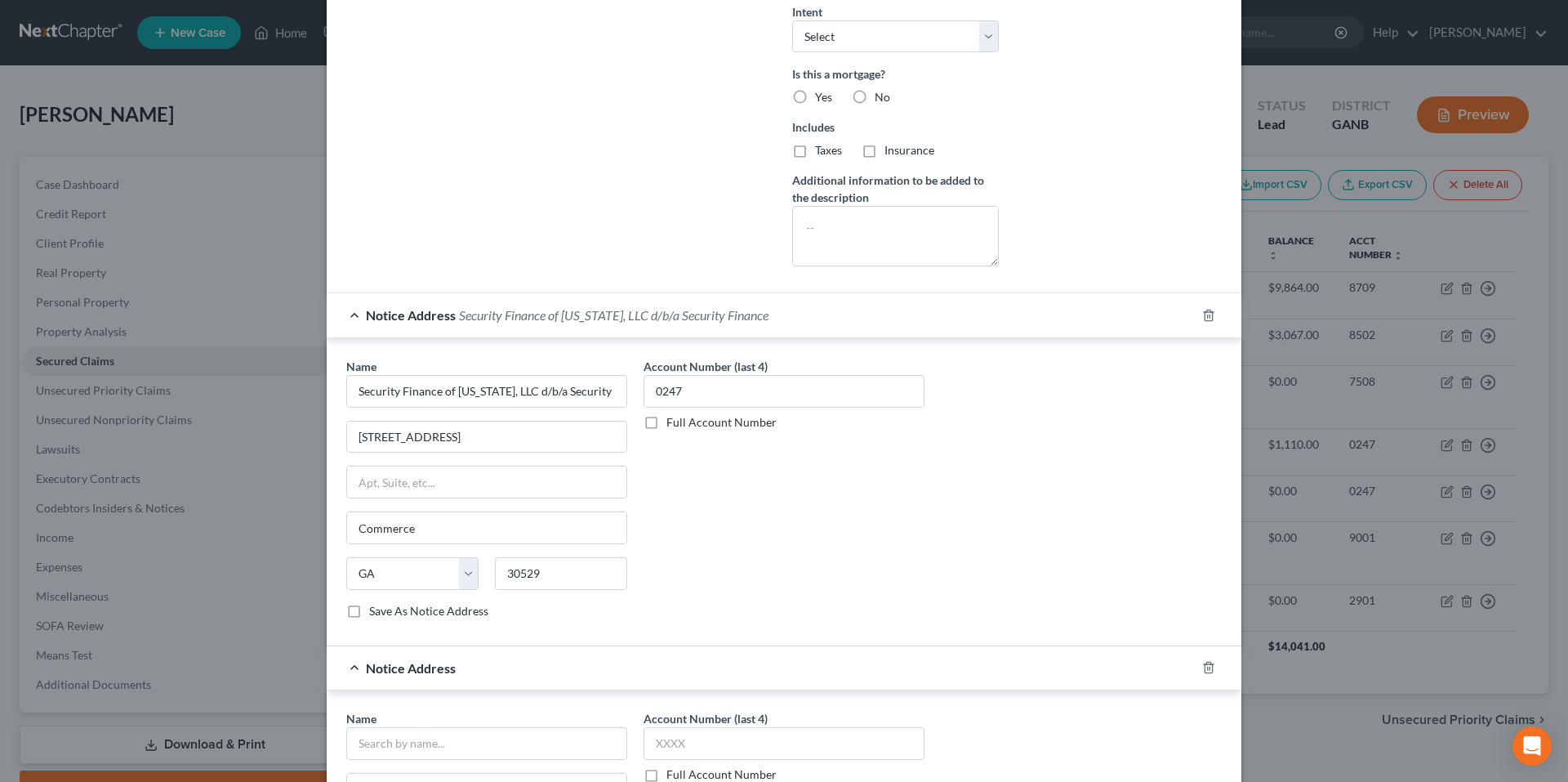
click at [366, 320] on span "Notice Address" at bounding box center [411, 315] width 90 height 16
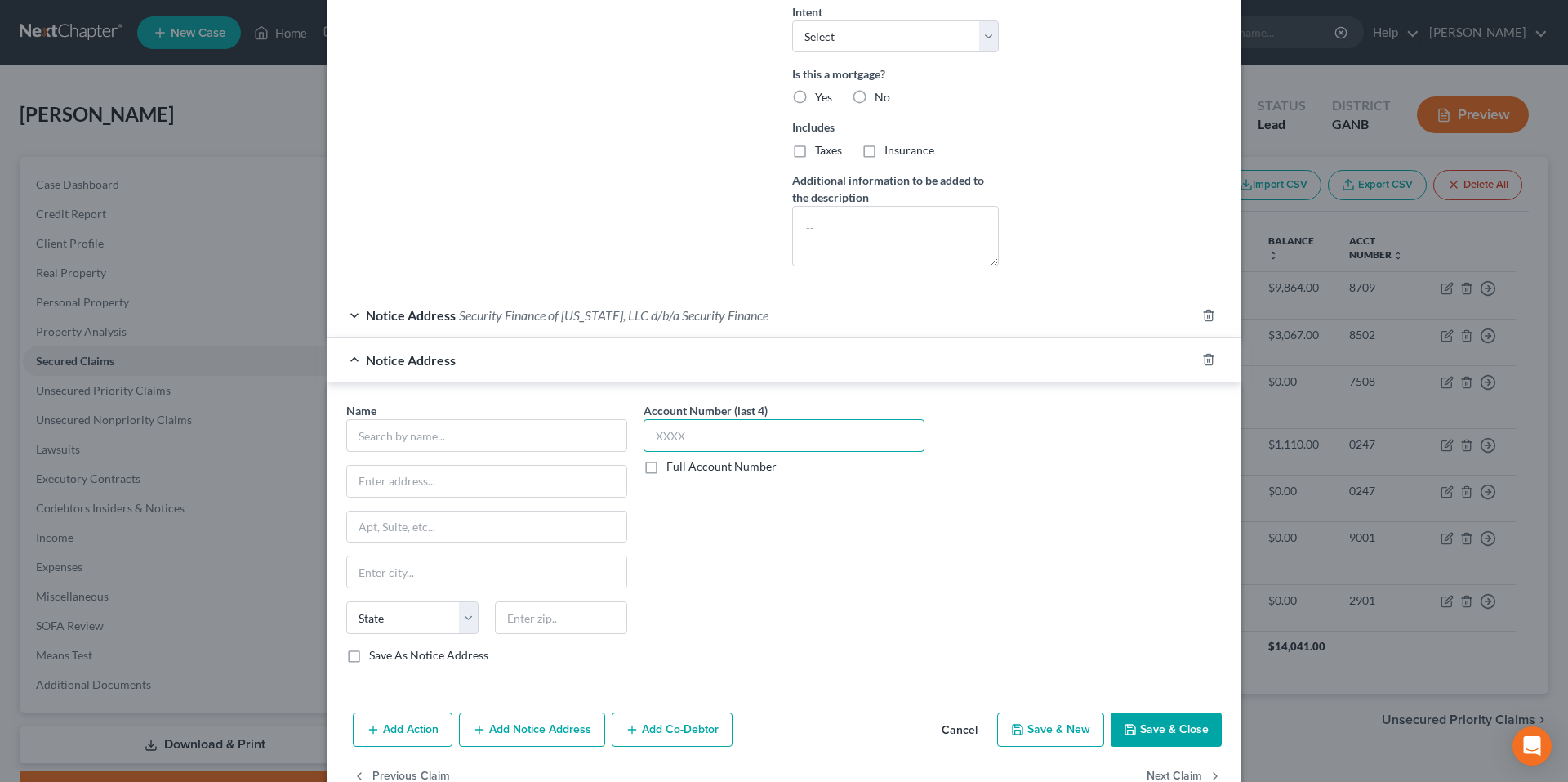
click at [732, 424] on input "text" at bounding box center [784, 435] width 281 height 32
type input "0247"
click at [542, 424] on input "text" at bounding box center [486, 435] width 281 height 32
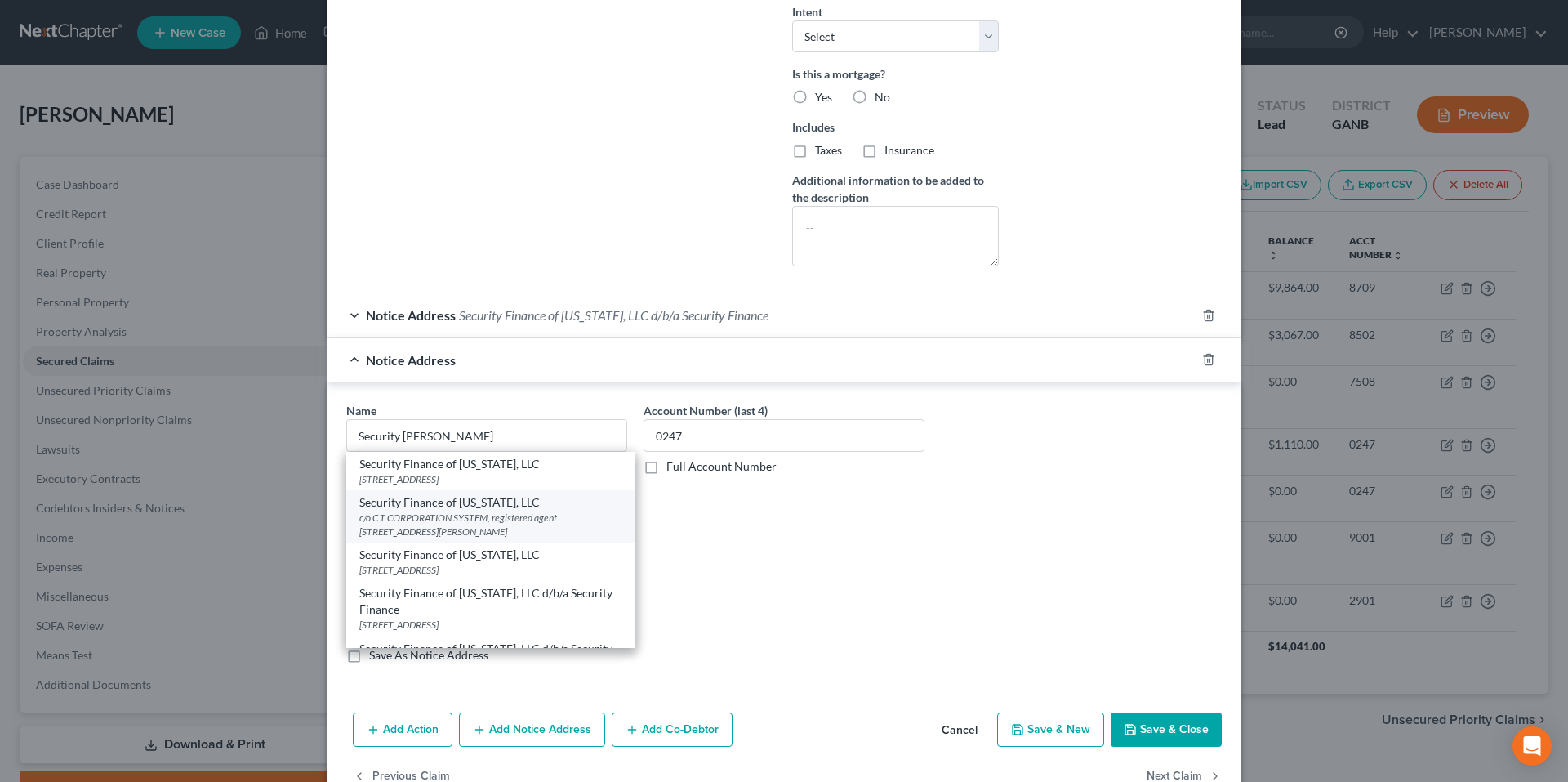
click at [542, 532] on div "c/o C T CORPORATION SYSTEM, registered agent [STREET_ADDRESS][PERSON_NAME]" at bounding box center [490, 524] width 263 height 27
type input "Security Finance of [US_STATE], LLC"
type input "c/o C T CORPORATION SYSTEM, registered agent"
type input "[STREET_ADDRESS][PERSON_NAME]"
type input "[GEOGRAPHIC_DATA]"
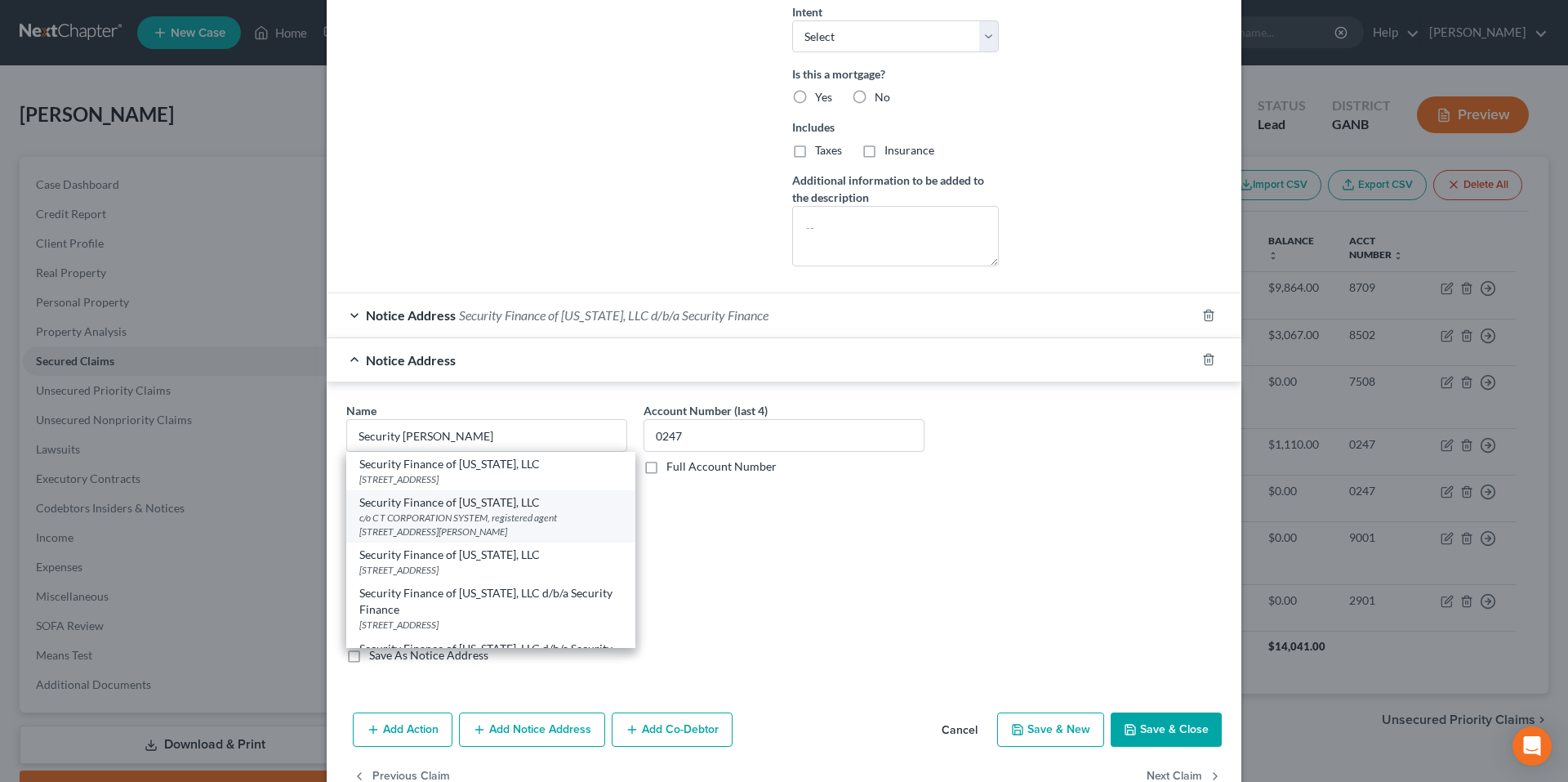
select select "10"
type input "30046"
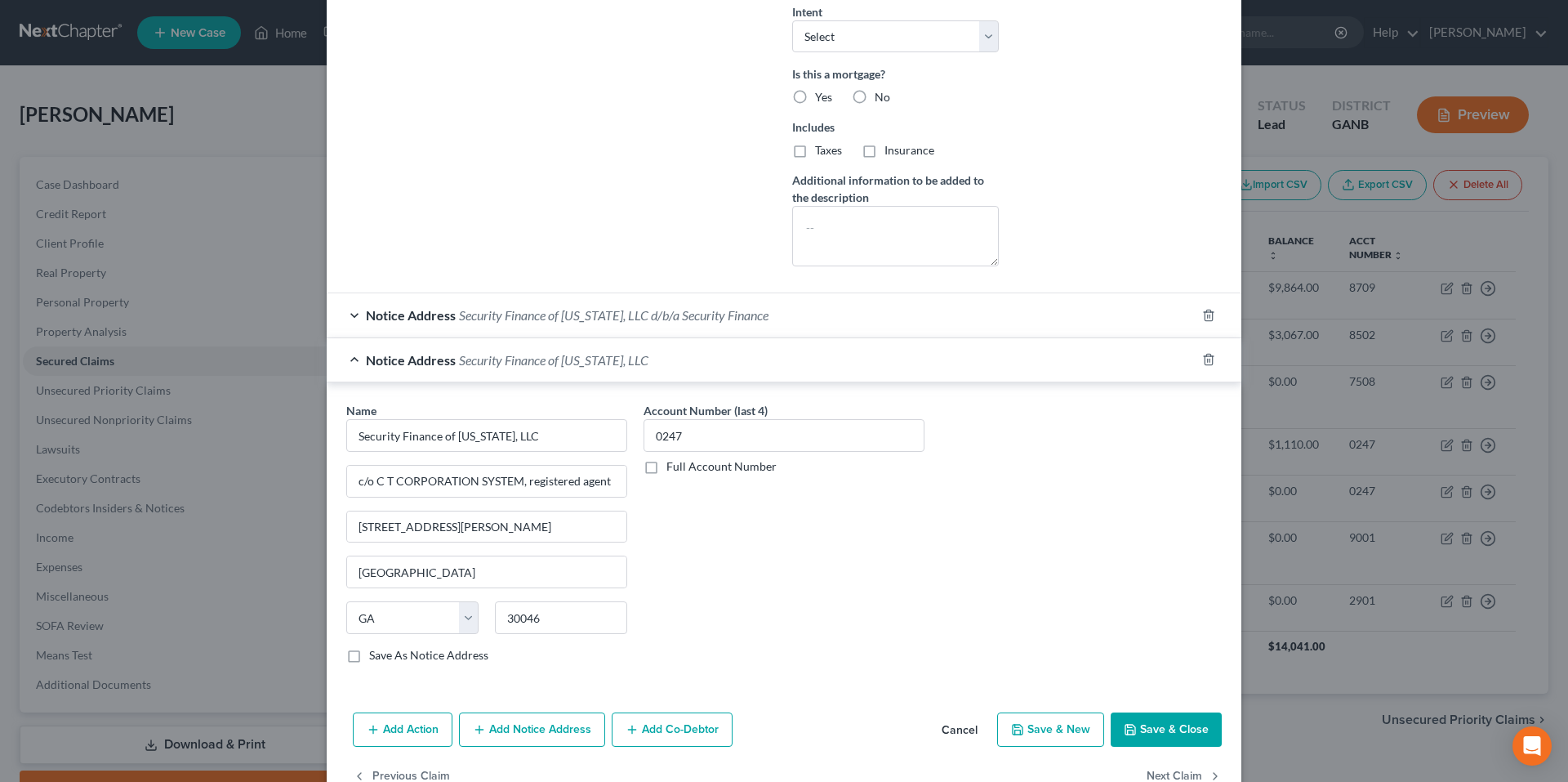
click at [962, 589] on div "Name * Security Finance of [US_STATE], LLC c/o C T CORPORATION SYSTEM, register…" at bounding box center [784, 539] width 892 height 275
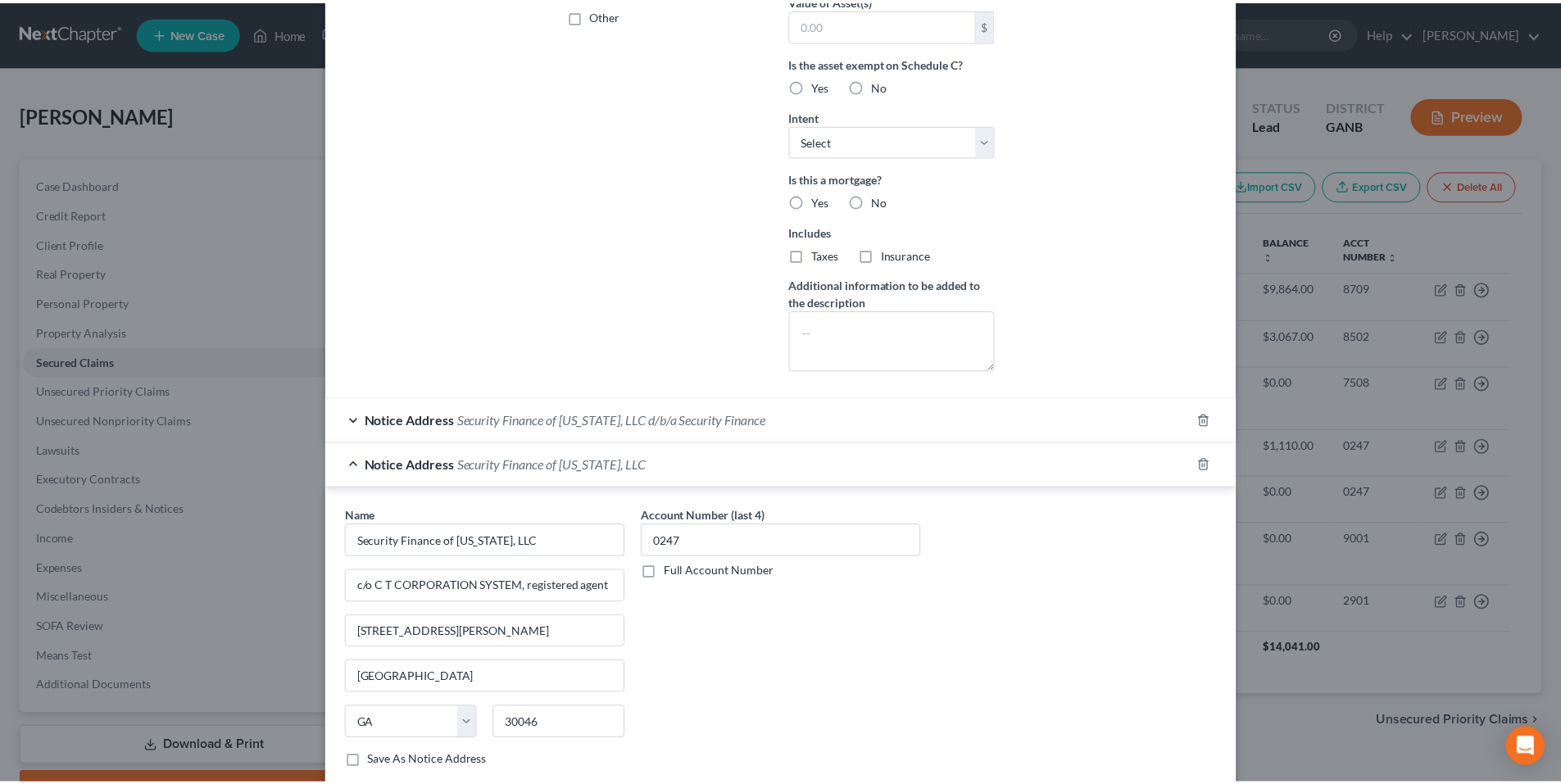
scroll to position [570, 0]
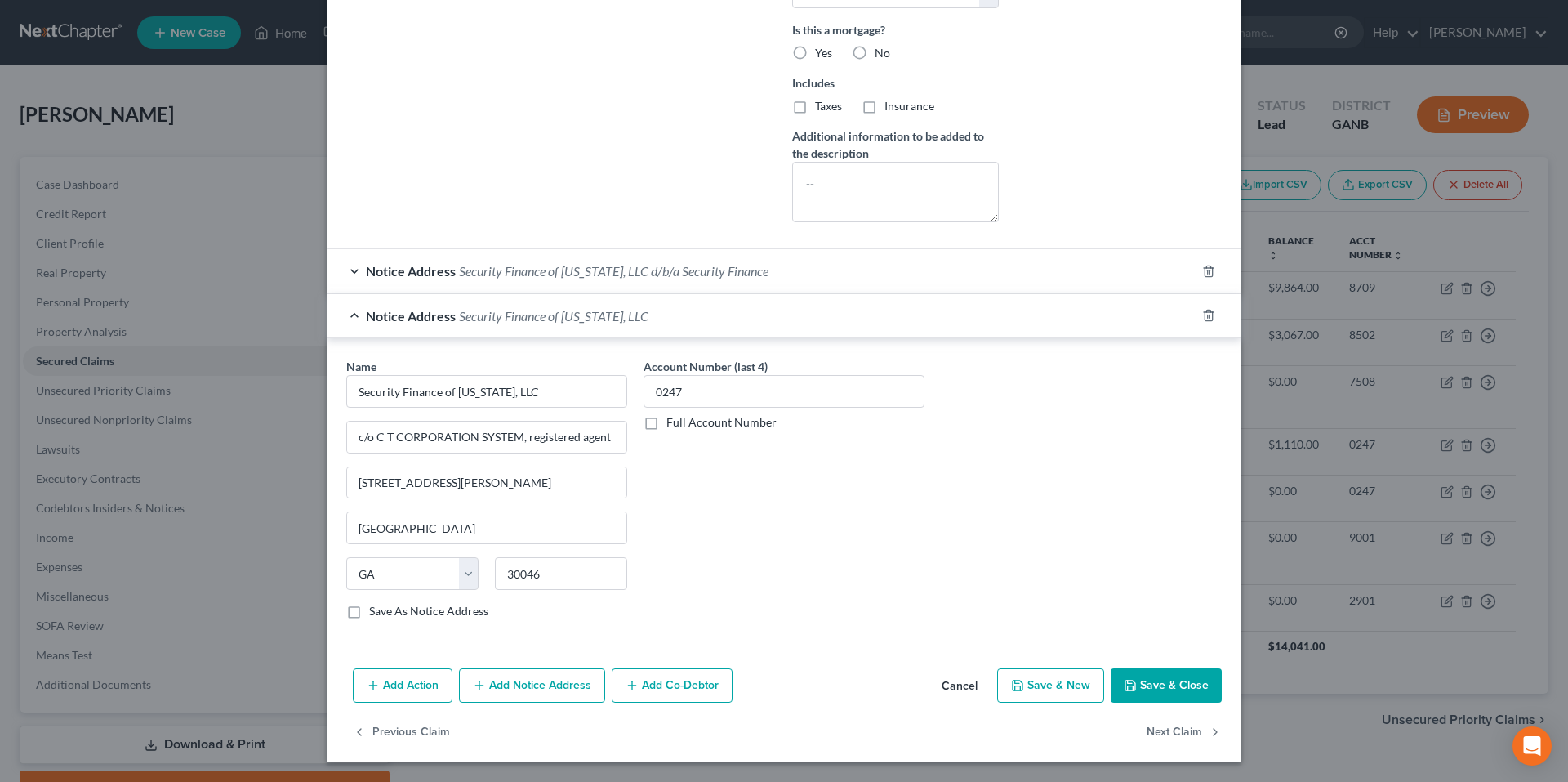
click at [1127, 677] on button "Save & Close" at bounding box center [1166, 685] width 111 height 34
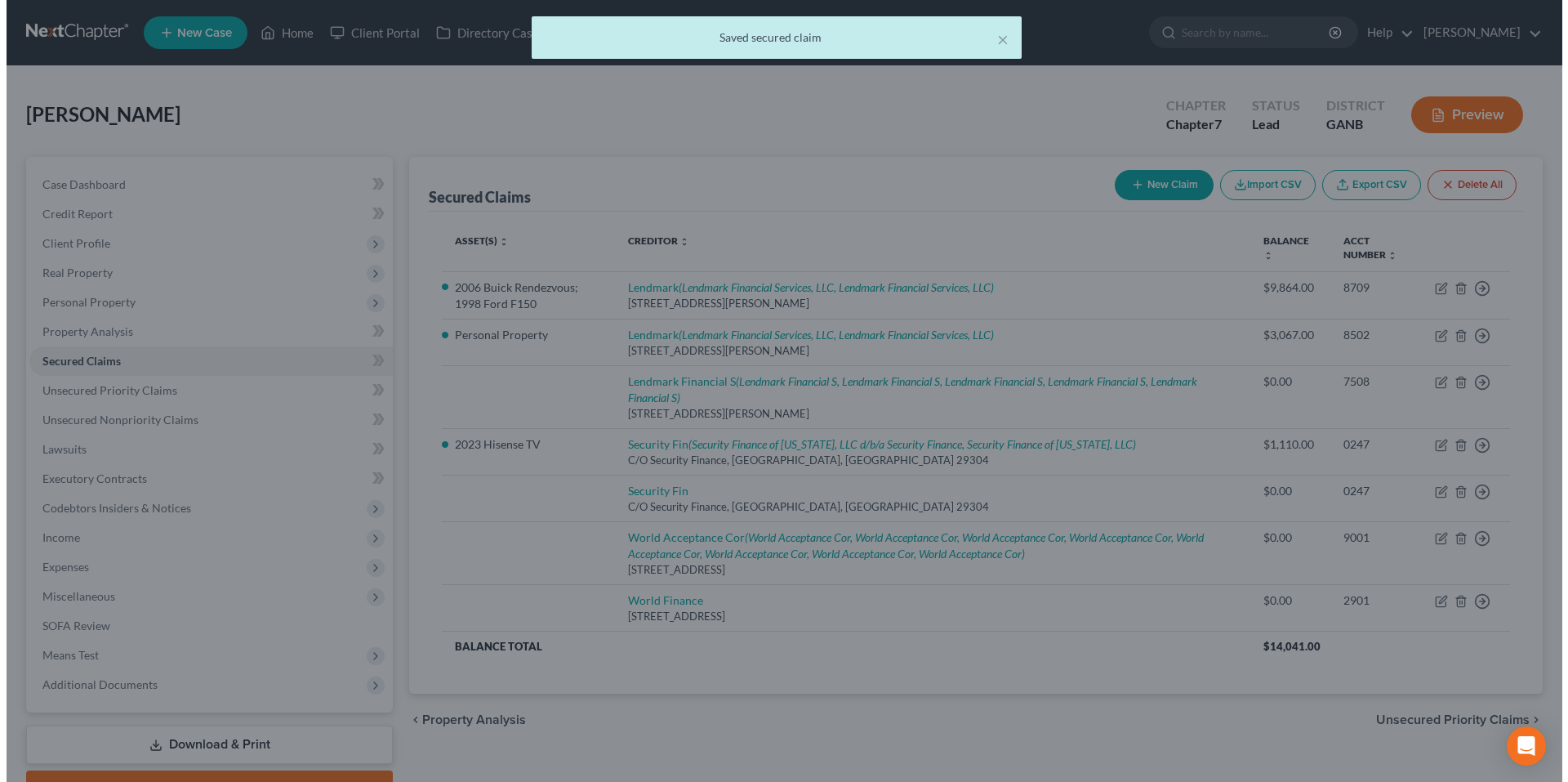
scroll to position [0, 0]
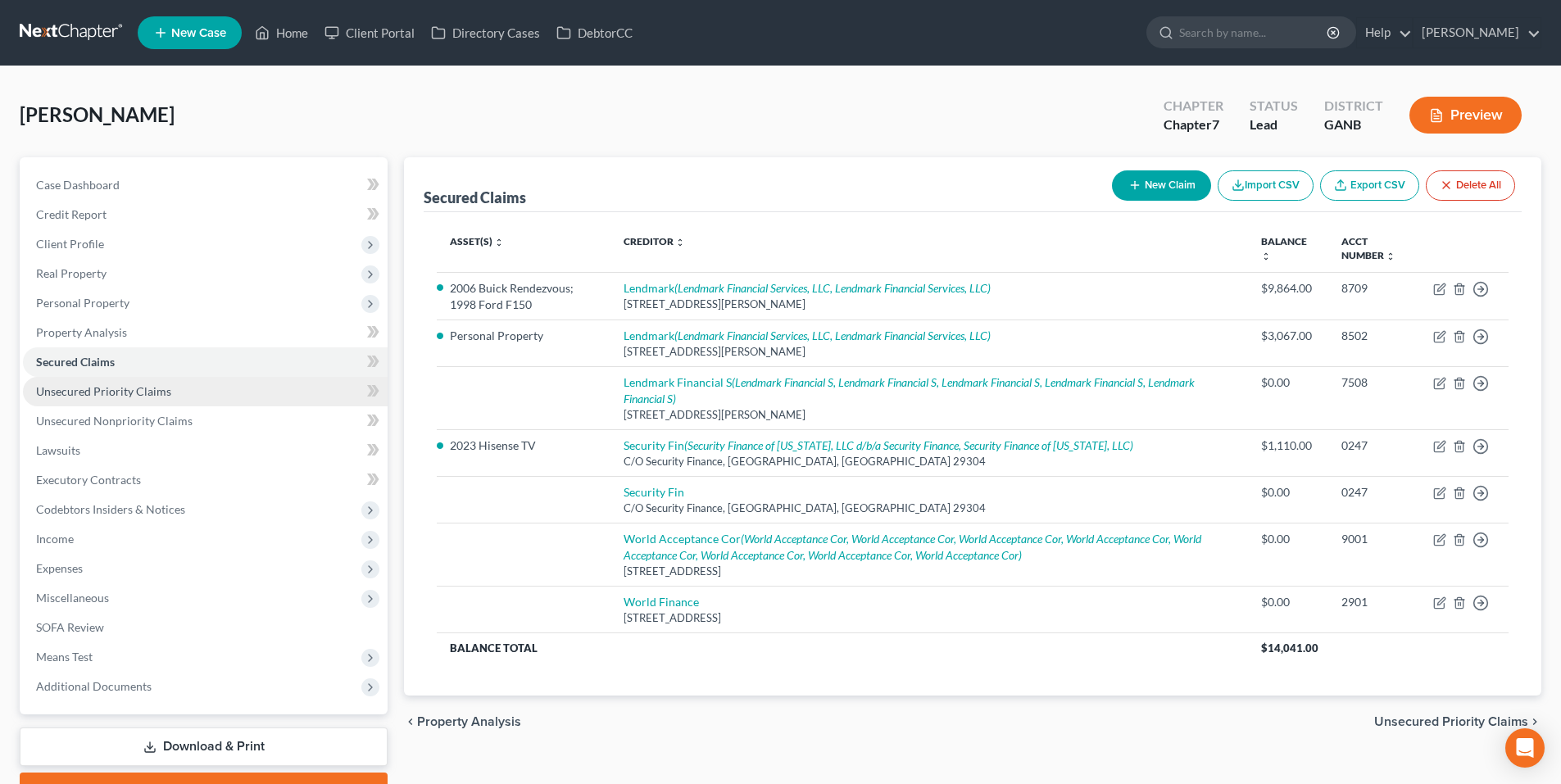
click at [84, 385] on span "Unsecured Priority Claims" at bounding box center [103, 391] width 135 height 14
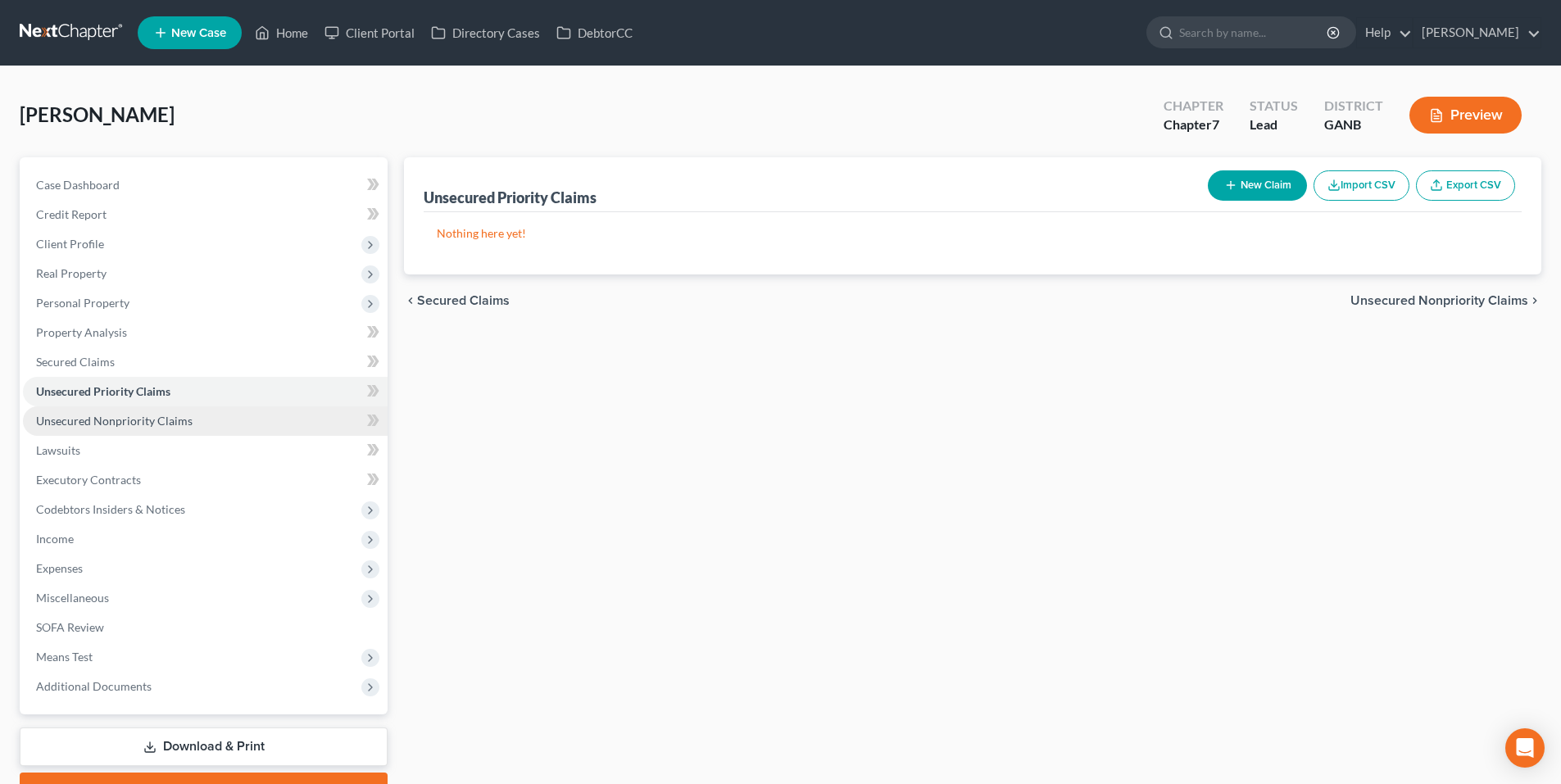
click at [87, 415] on span "Unsecured Nonpriority Claims" at bounding box center [114, 420] width 157 height 14
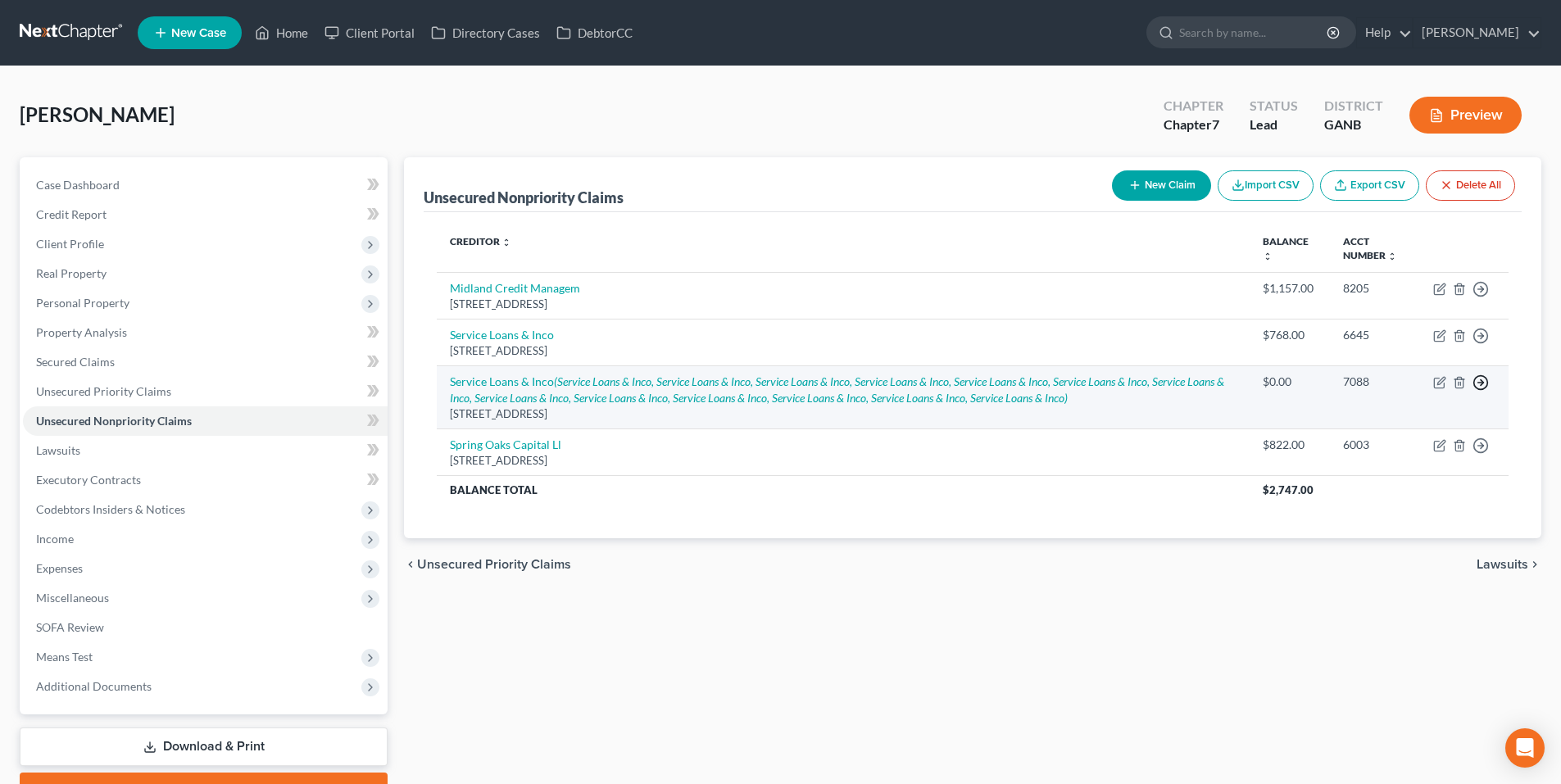
click at [1484, 381] on icon "button" at bounding box center [1481, 383] width 17 height 17
click at [1459, 396] on link "Move to D" at bounding box center [1406, 394] width 137 height 27
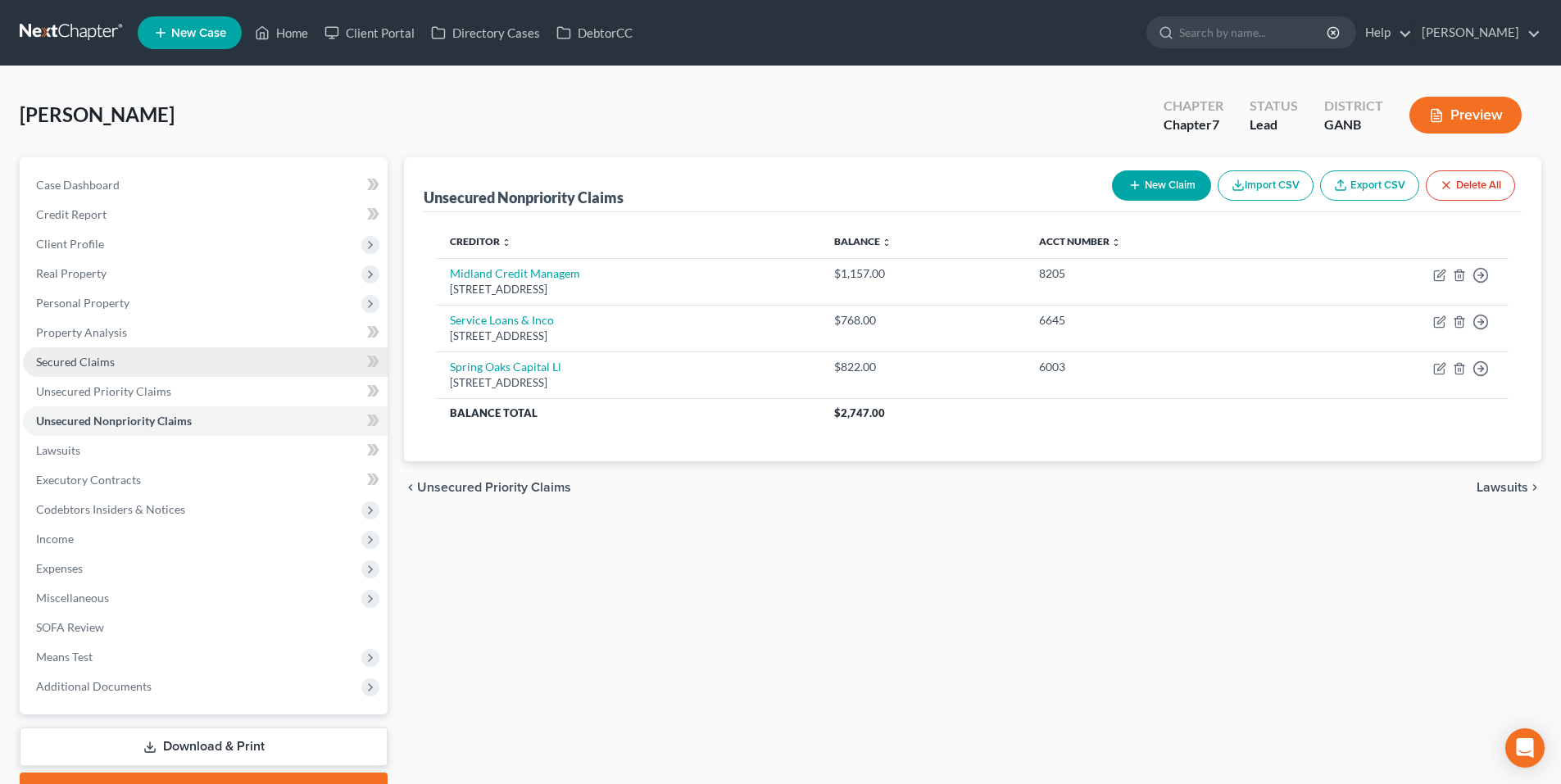
click at [165, 360] on link "Secured Claims" at bounding box center [206, 361] width 365 height 29
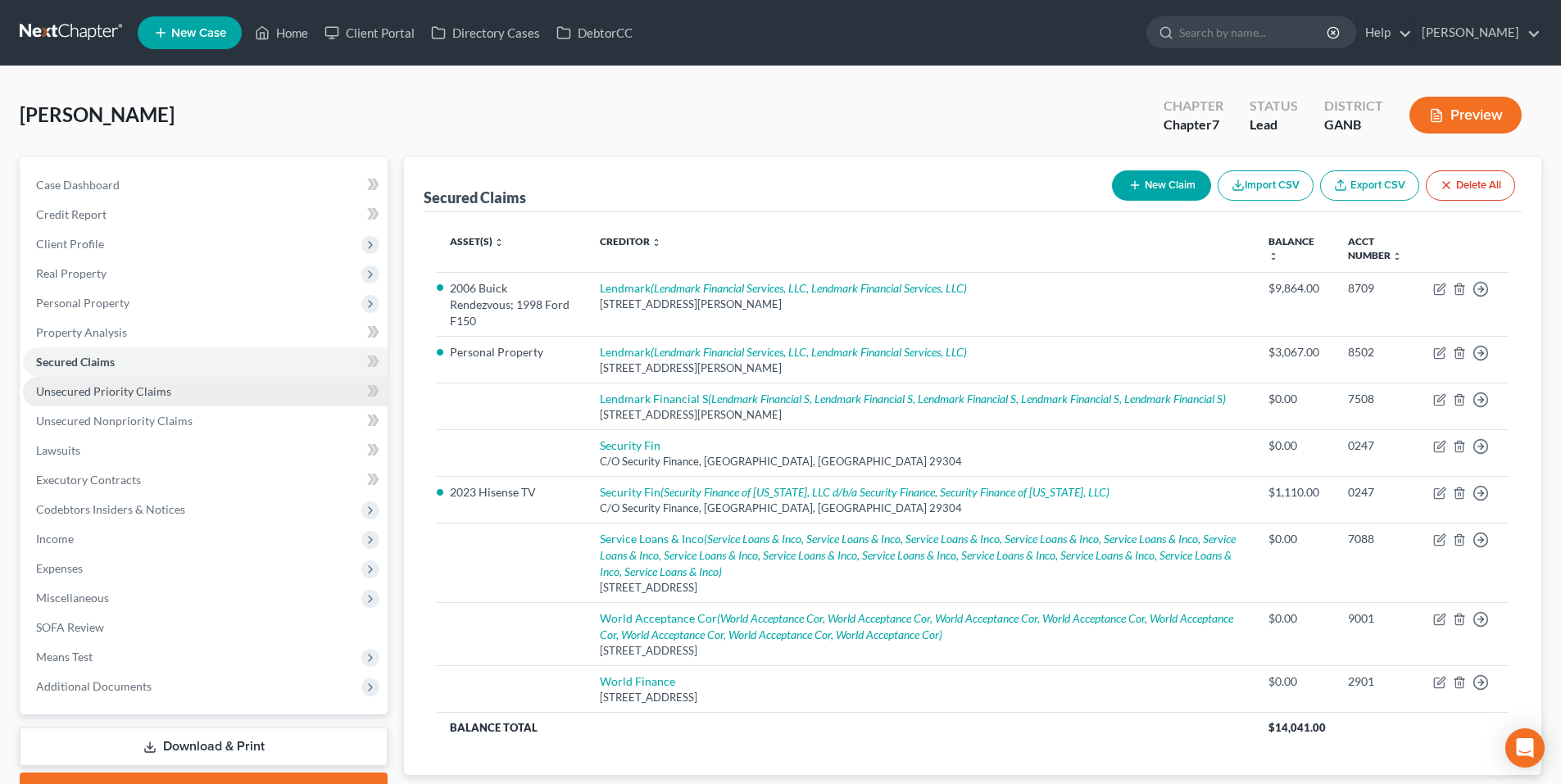
click at [60, 383] on link "Unsecured Priority Claims" at bounding box center [206, 391] width 365 height 29
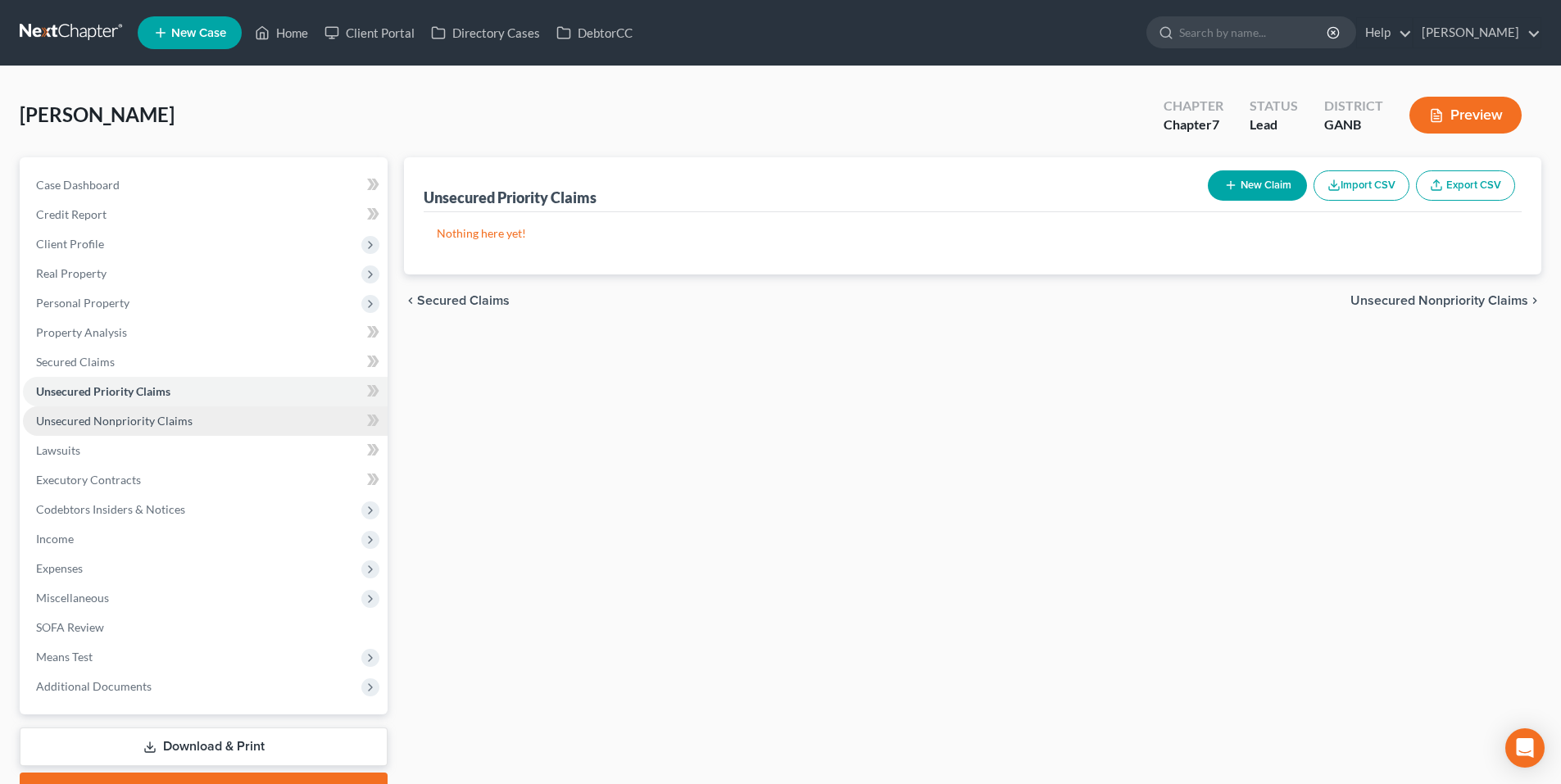
click at [62, 419] on span "Unsecured Nonpriority Claims" at bounding box center [114, 420] width 157 height 14
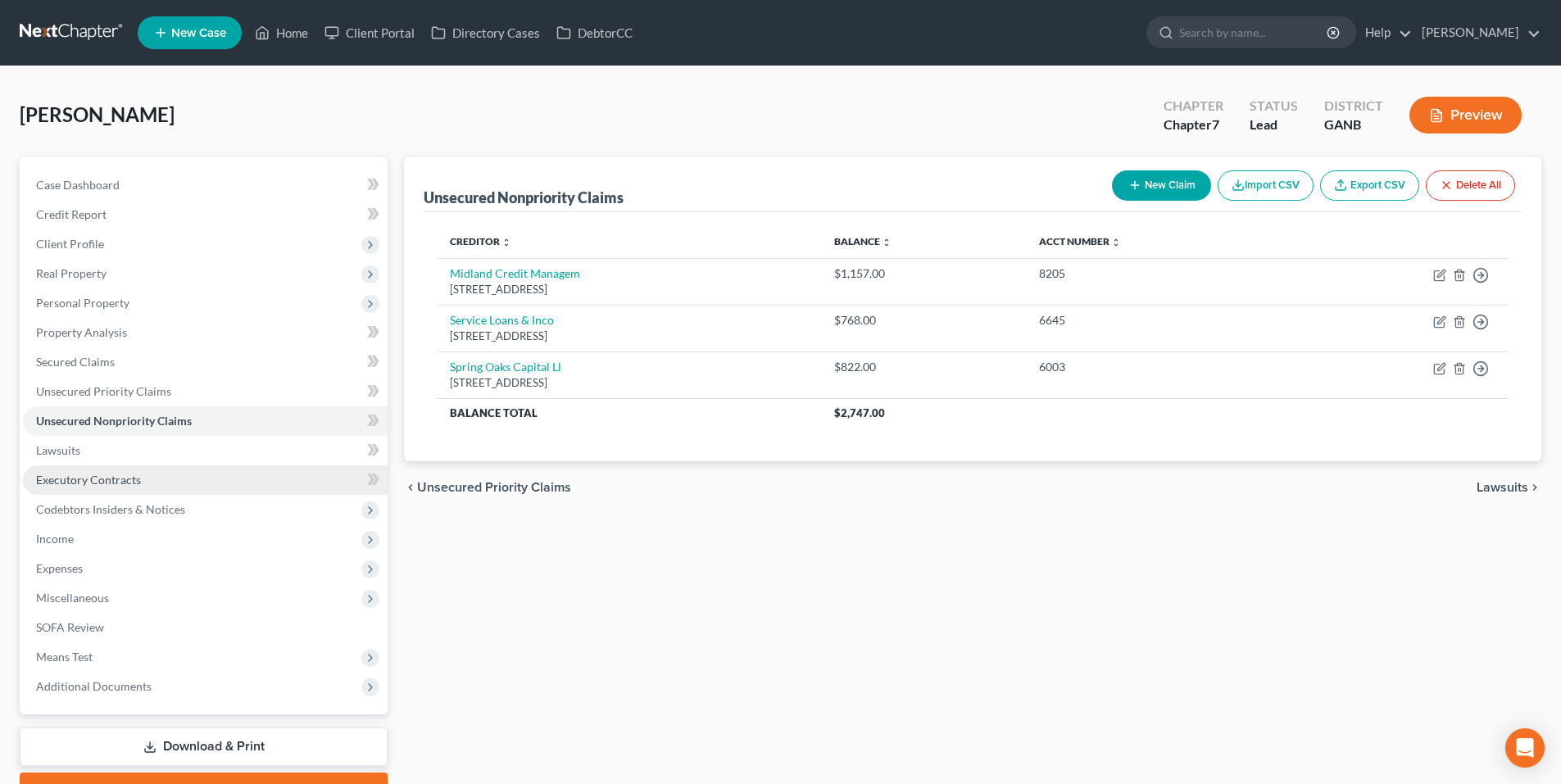
click at [60, 475] on span "Executory Contracts" at bounding box center [88, 479] width 105 height 14
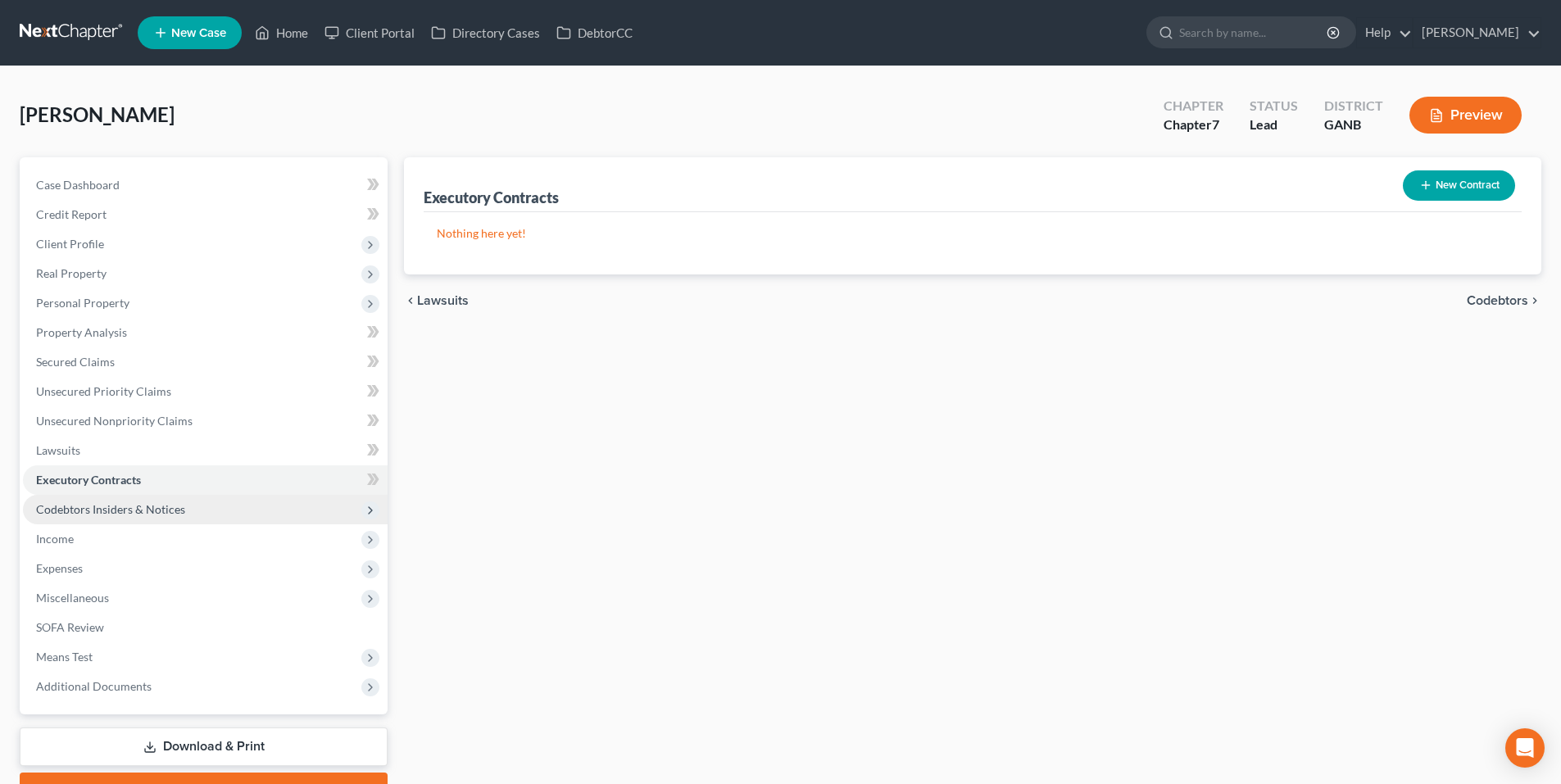
click at [67, 502] on span "Codebtors Insiders & Notices" at bounding box center [110, 509] width 149 height 14
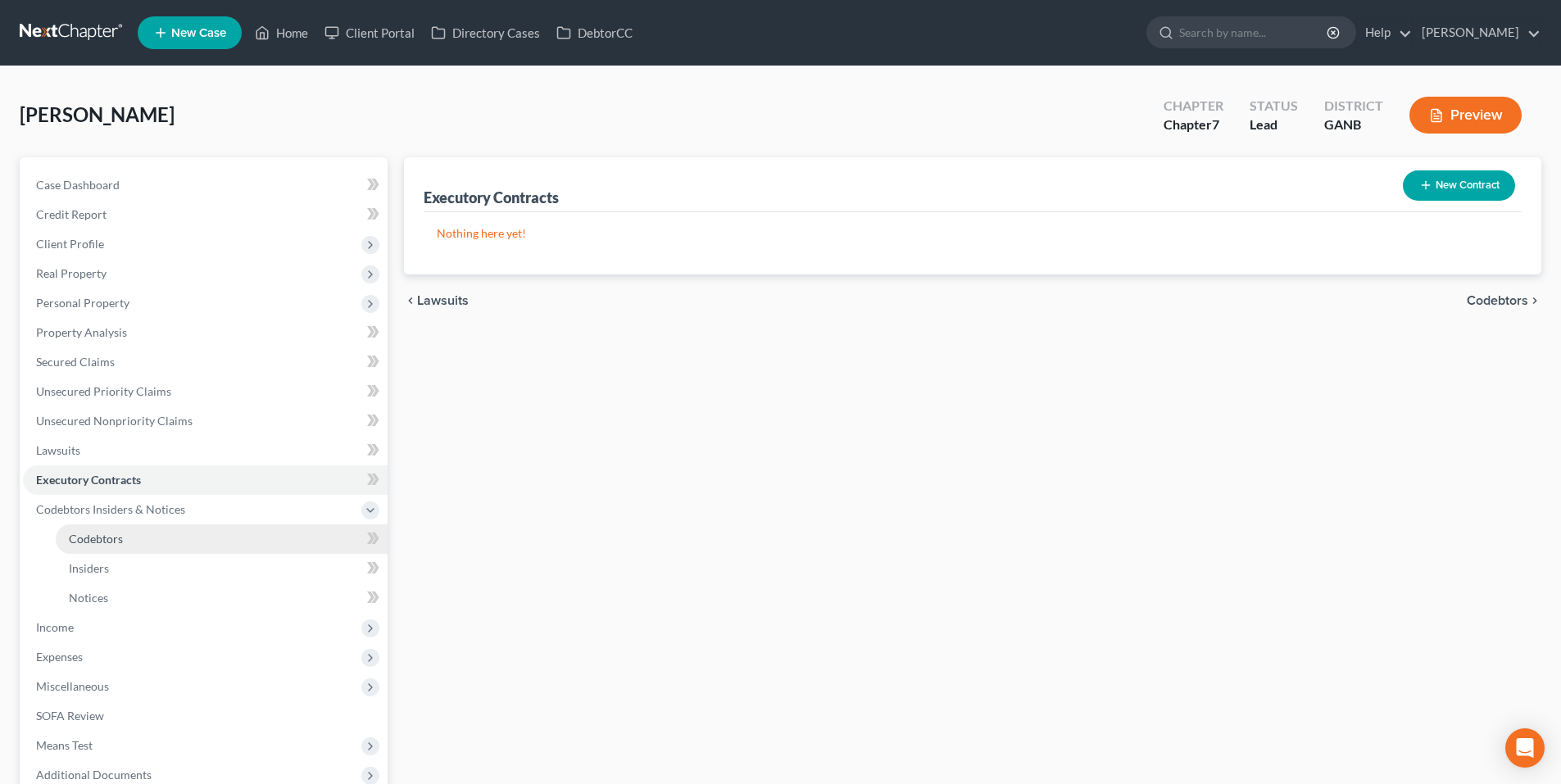
click at [67, 537] on link "Codebtors" at bounding box center [221, 538] width 332 height 29
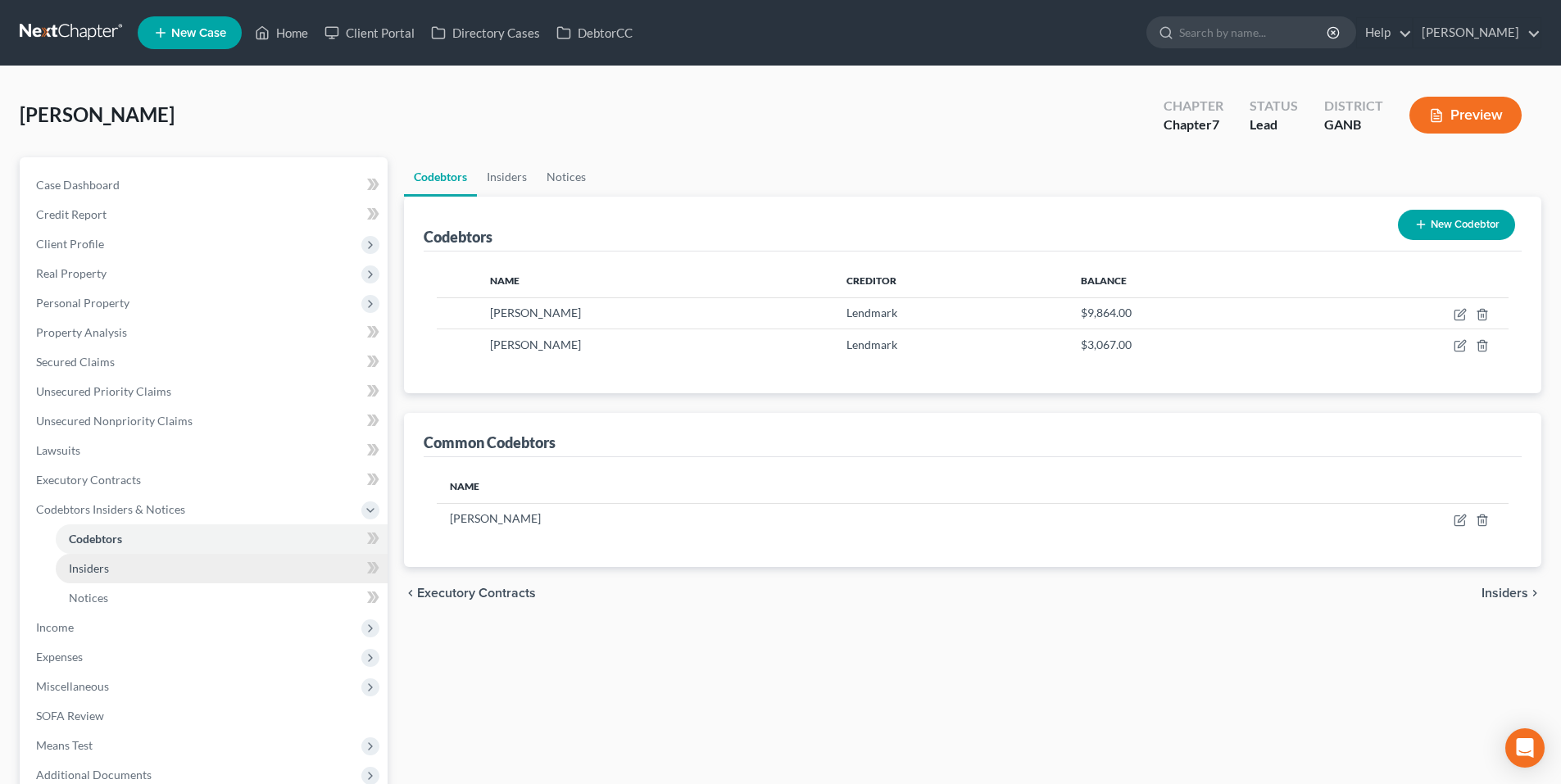
click at [77, 568] on span "Insiders" at bounding box center [89, 568] width 40 height 14
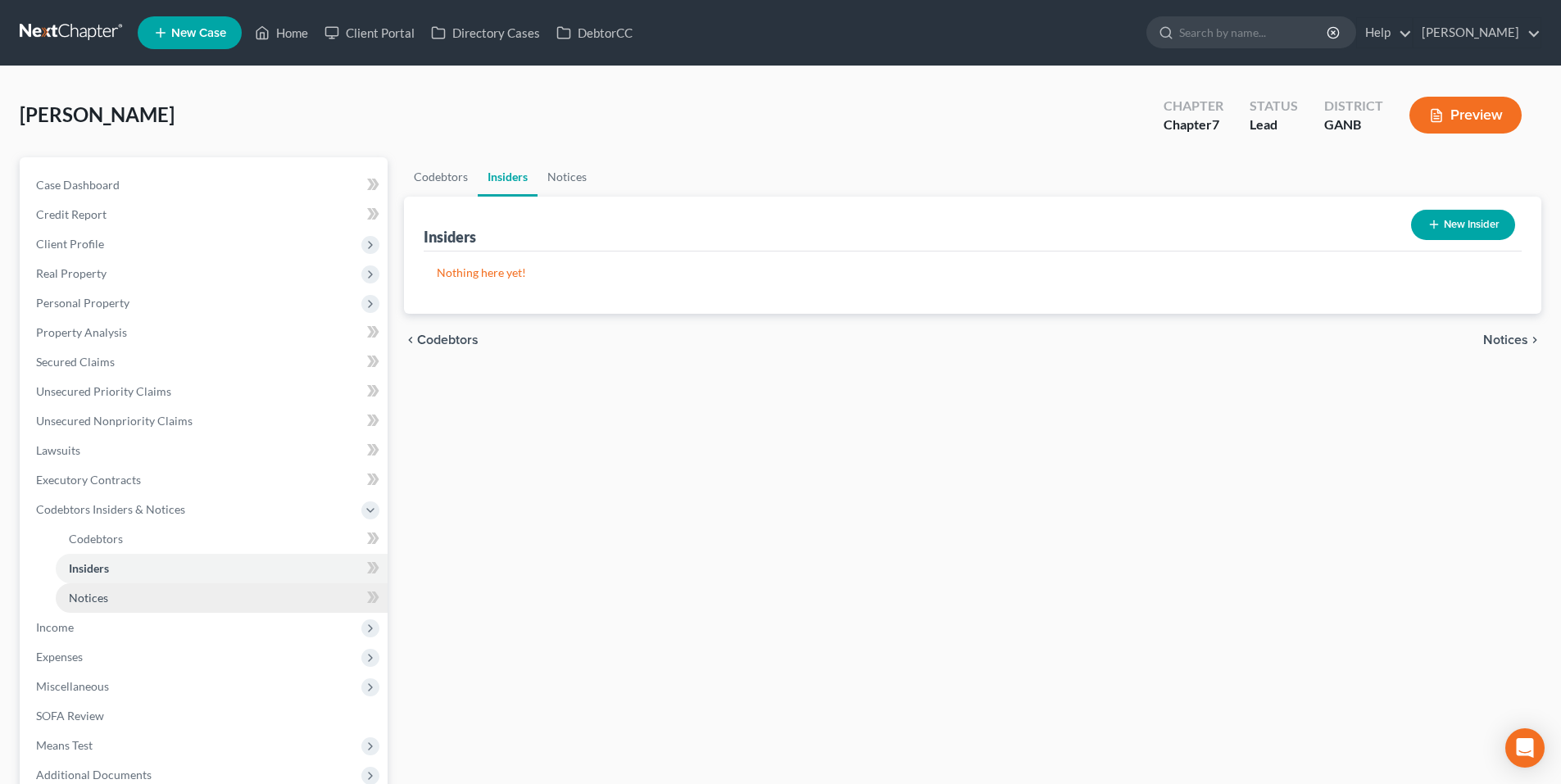
click at [82, 598] on span "Notices" at bounding box center [88, 598] width 39 height 14
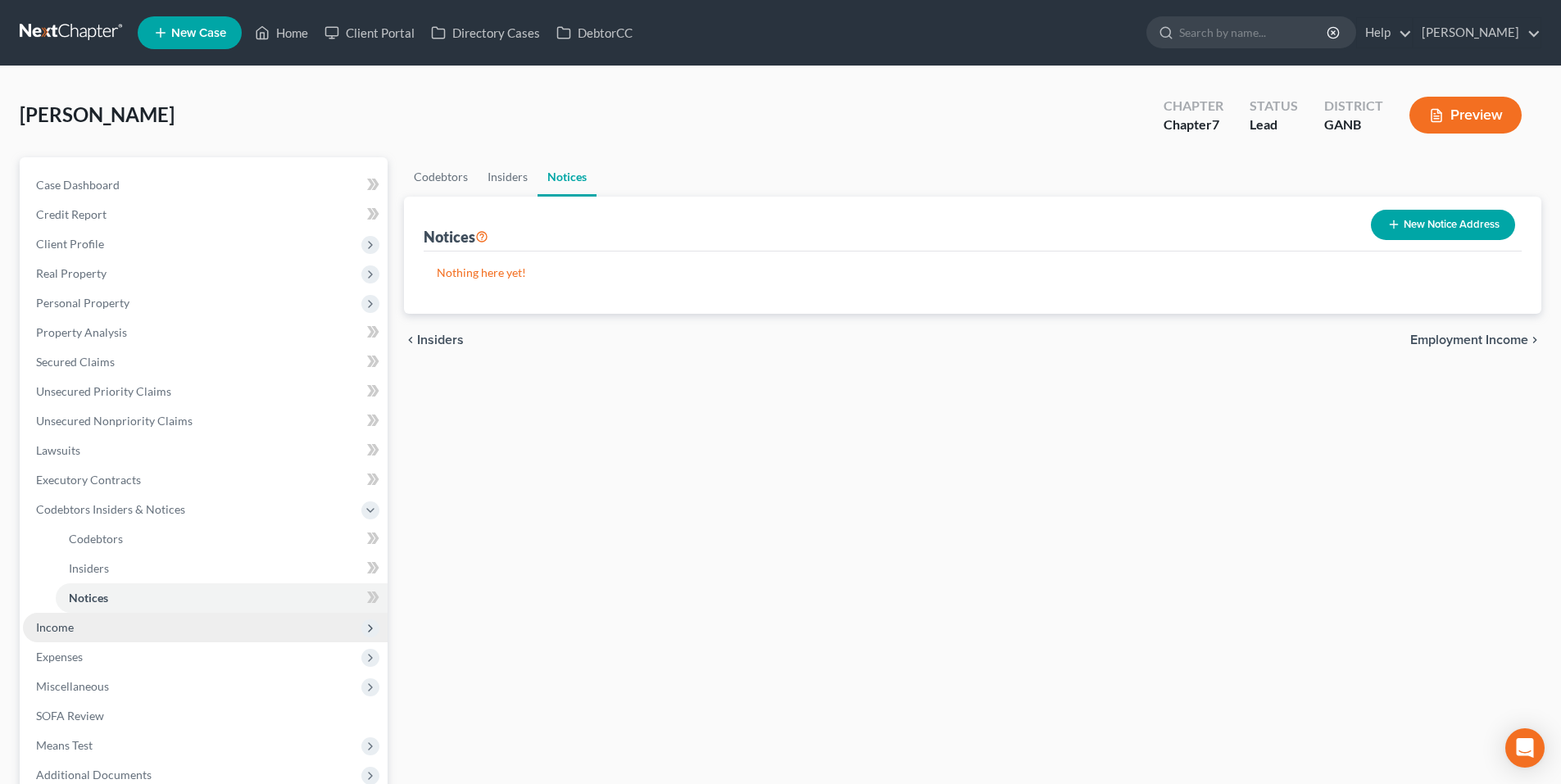
click at [80, 623] on span "Income" at bounding box center [206, 627] width 365 height 29
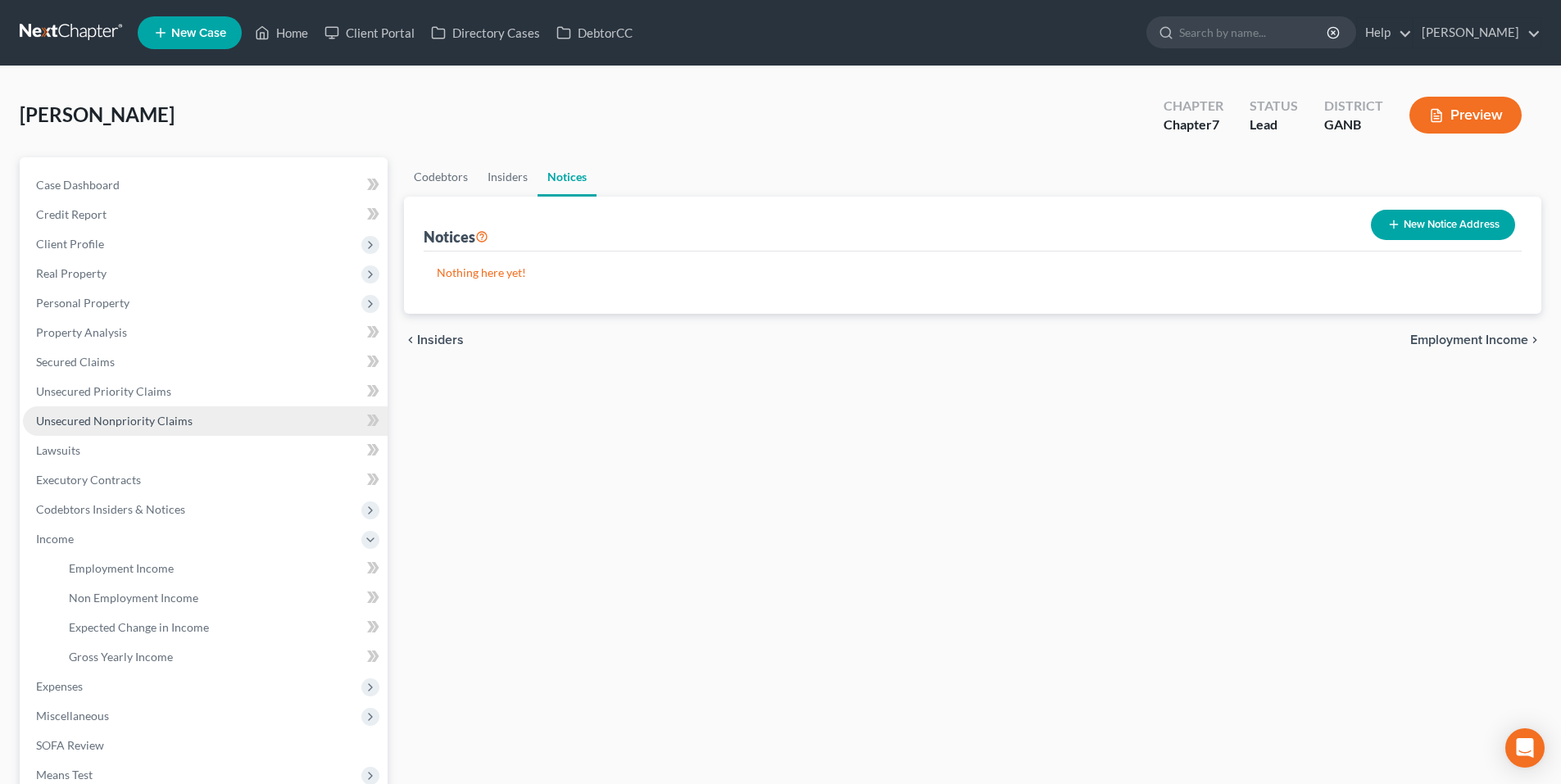
click at [86, 424] on span "Unsecured Nonpriority Claims" at bounding box center [114, 420] width 157 height 14
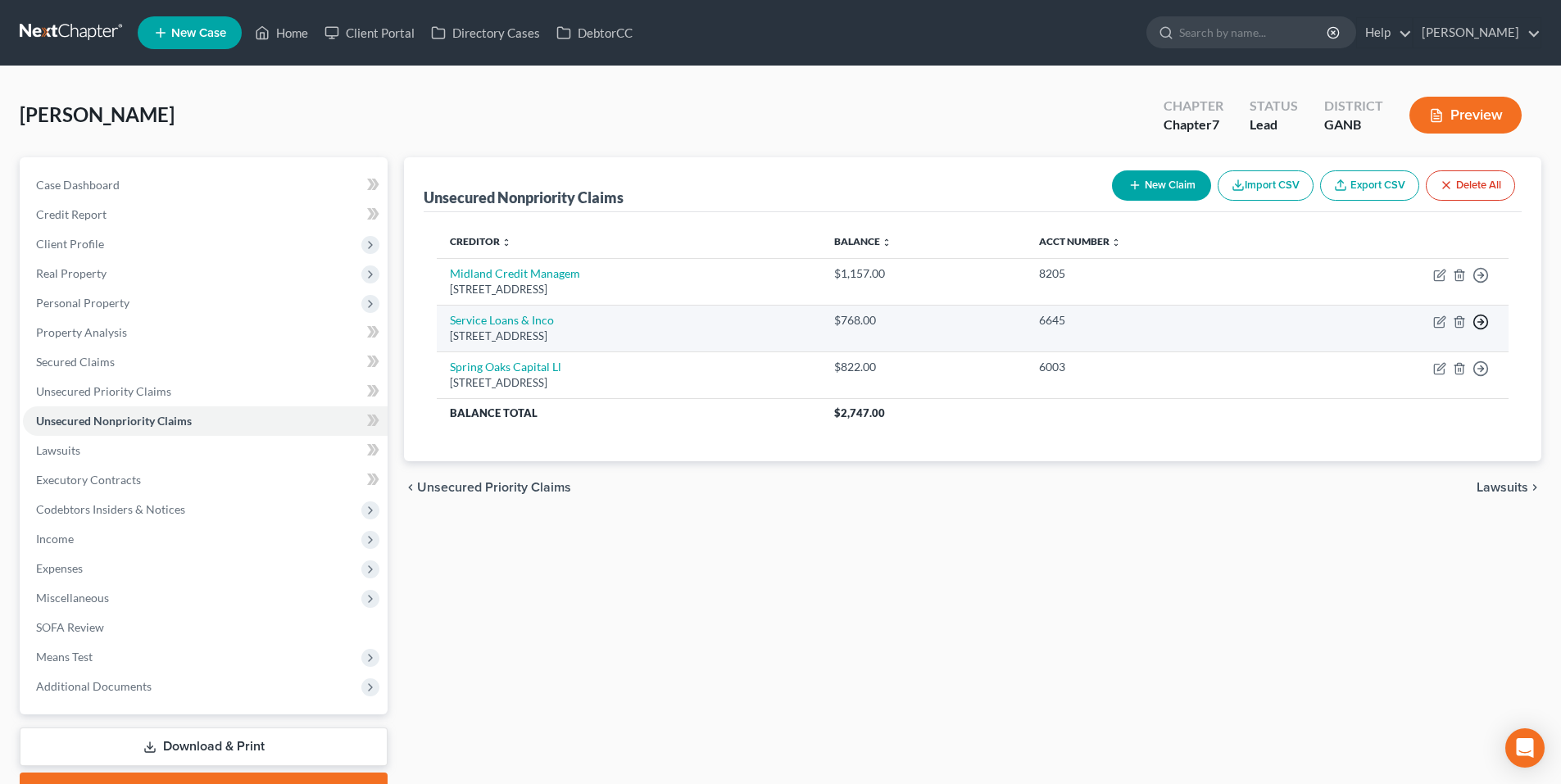
click at [1480, 320] on icon "button" at bounding box center [1481, 322] width 17 height 17
click at [1385, 340] on link "Move to D" at bounding box center [1406, 333] width 137 height 27
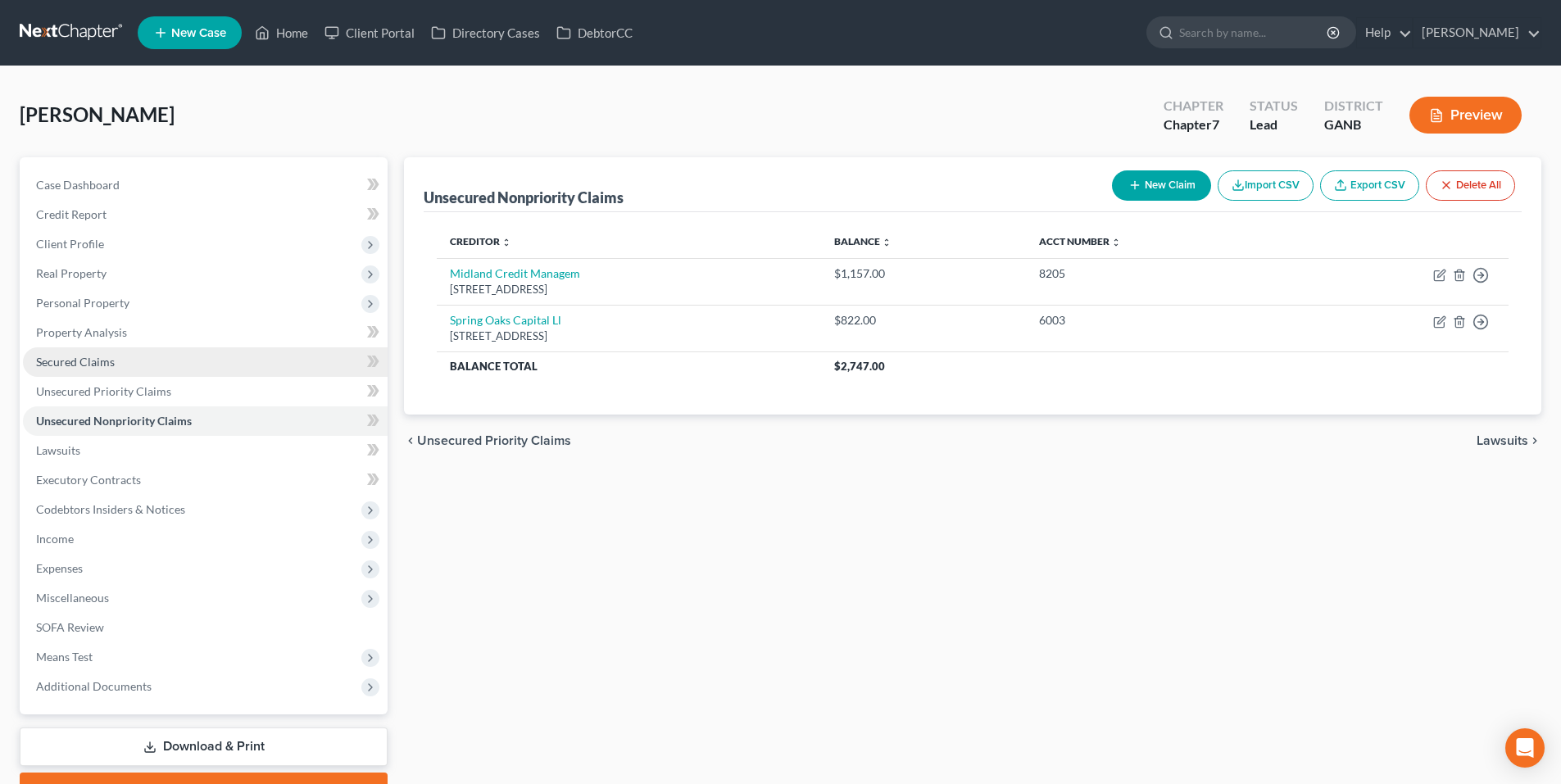
click at [50, 372] on link "Secured Claims" at bounding box center [206, 361] width 365 height 29
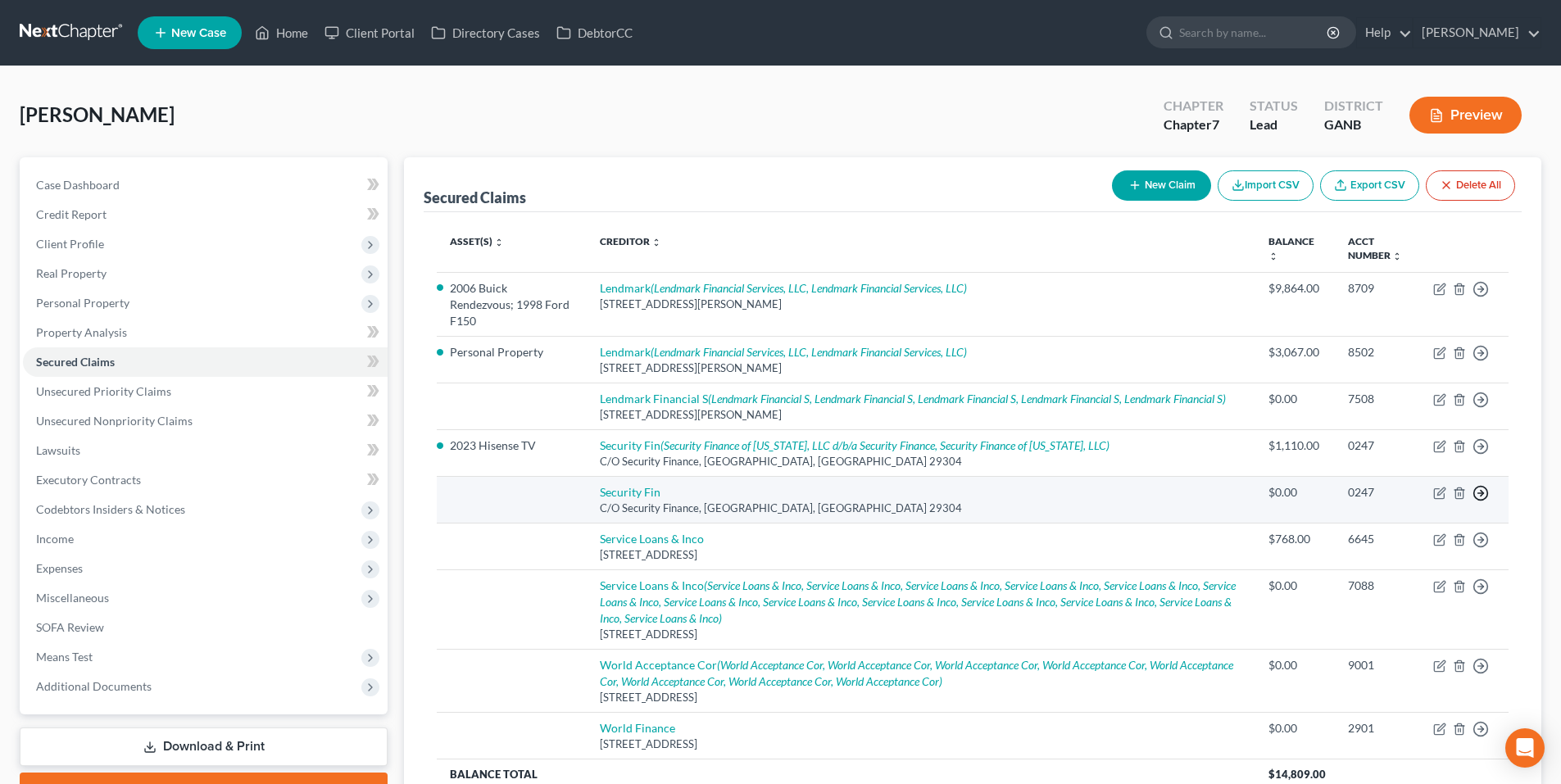
click at [1477, 485] on icon "button" at bounding box center [1481, 494] width 17 height 17
click at [1438, 519] on link "Move to F" at bounding box center [1406, 533] width 137 height 27
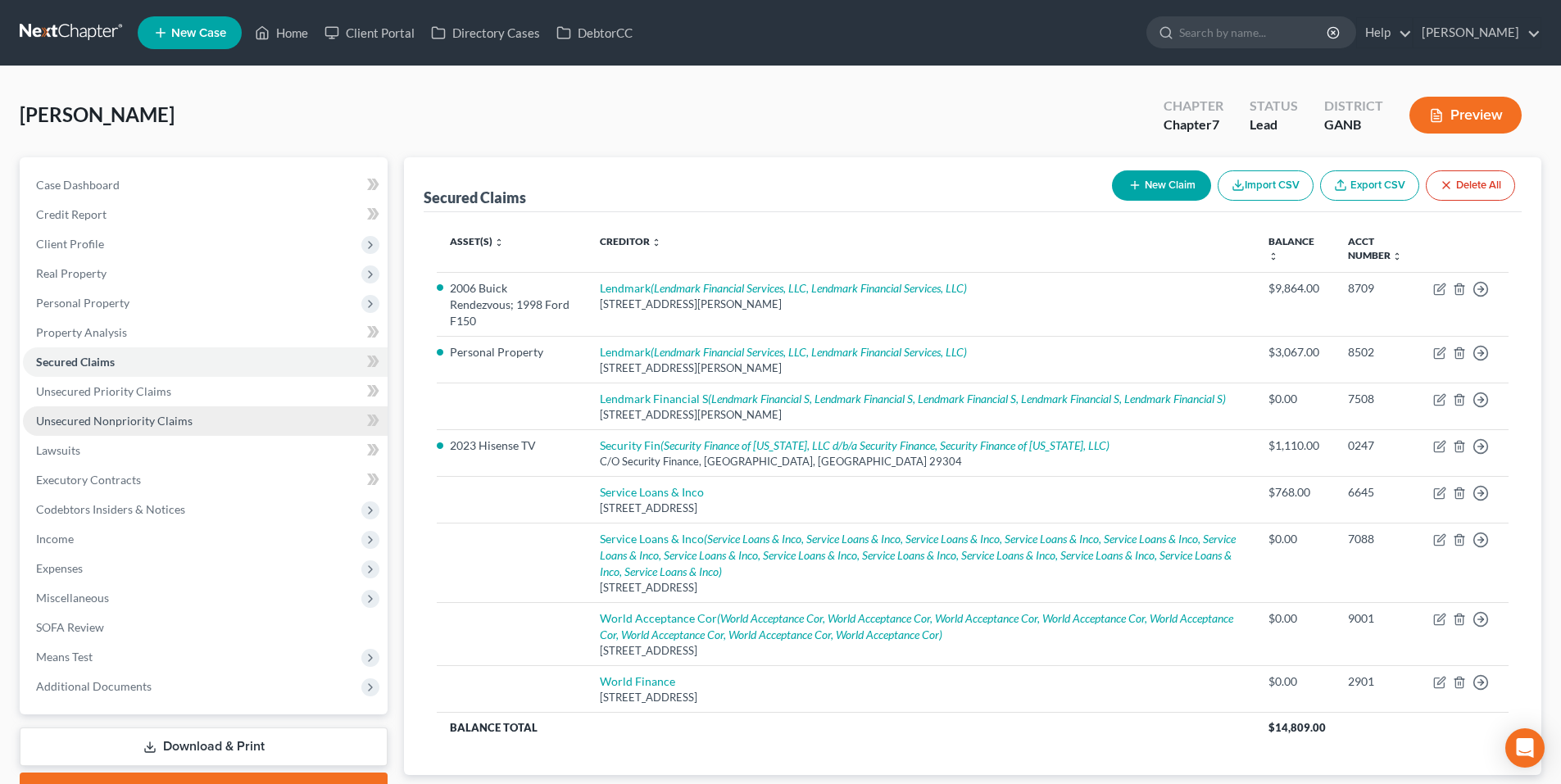
click at [72, 409] on link "Unsecured Nonpriority Claims" at bounding box center [206, 420] width 365 height 29
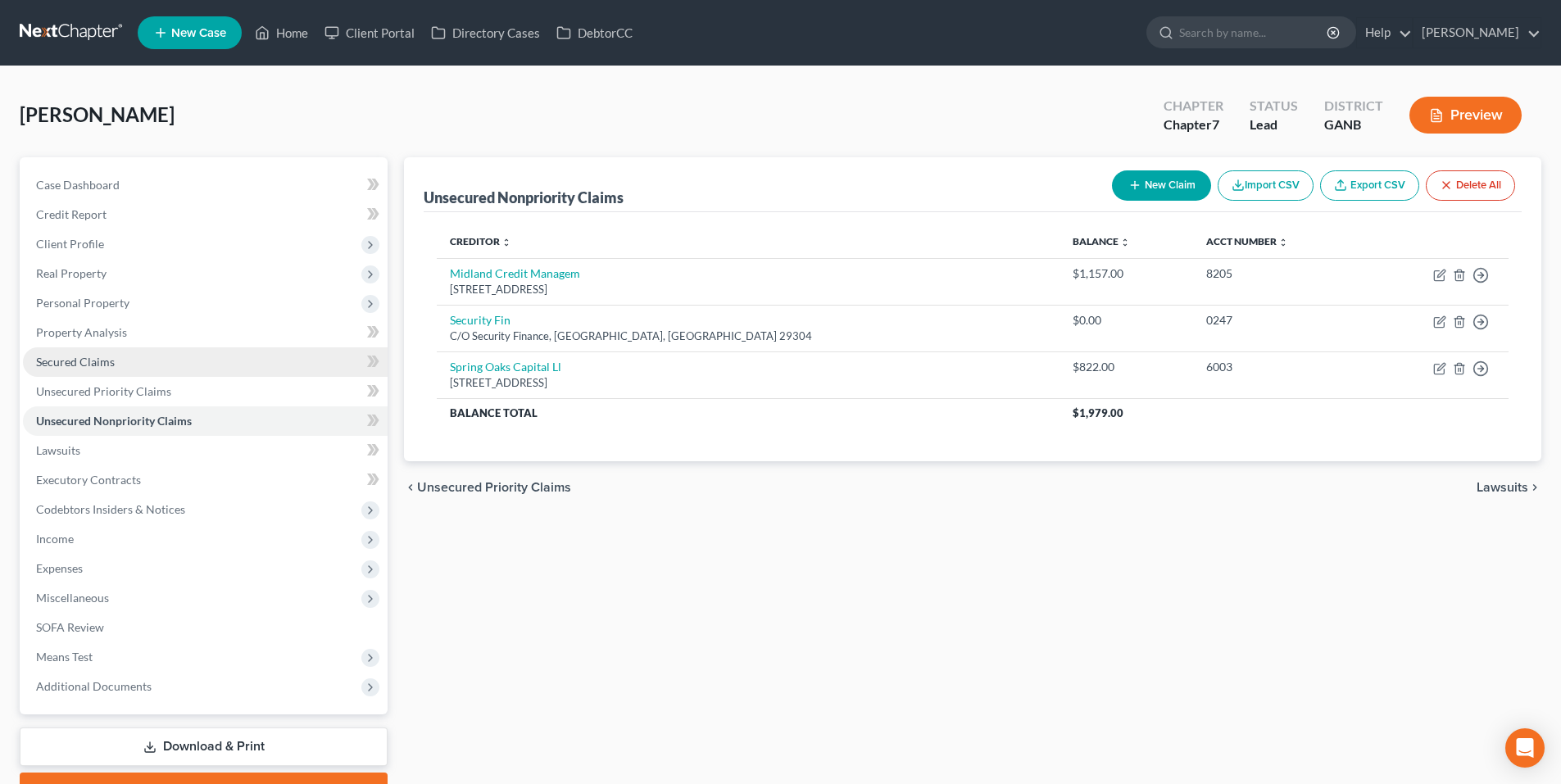
click at [80, 373] on link "Secured Claims" at bounding box center [206, 361] width 365 height 29
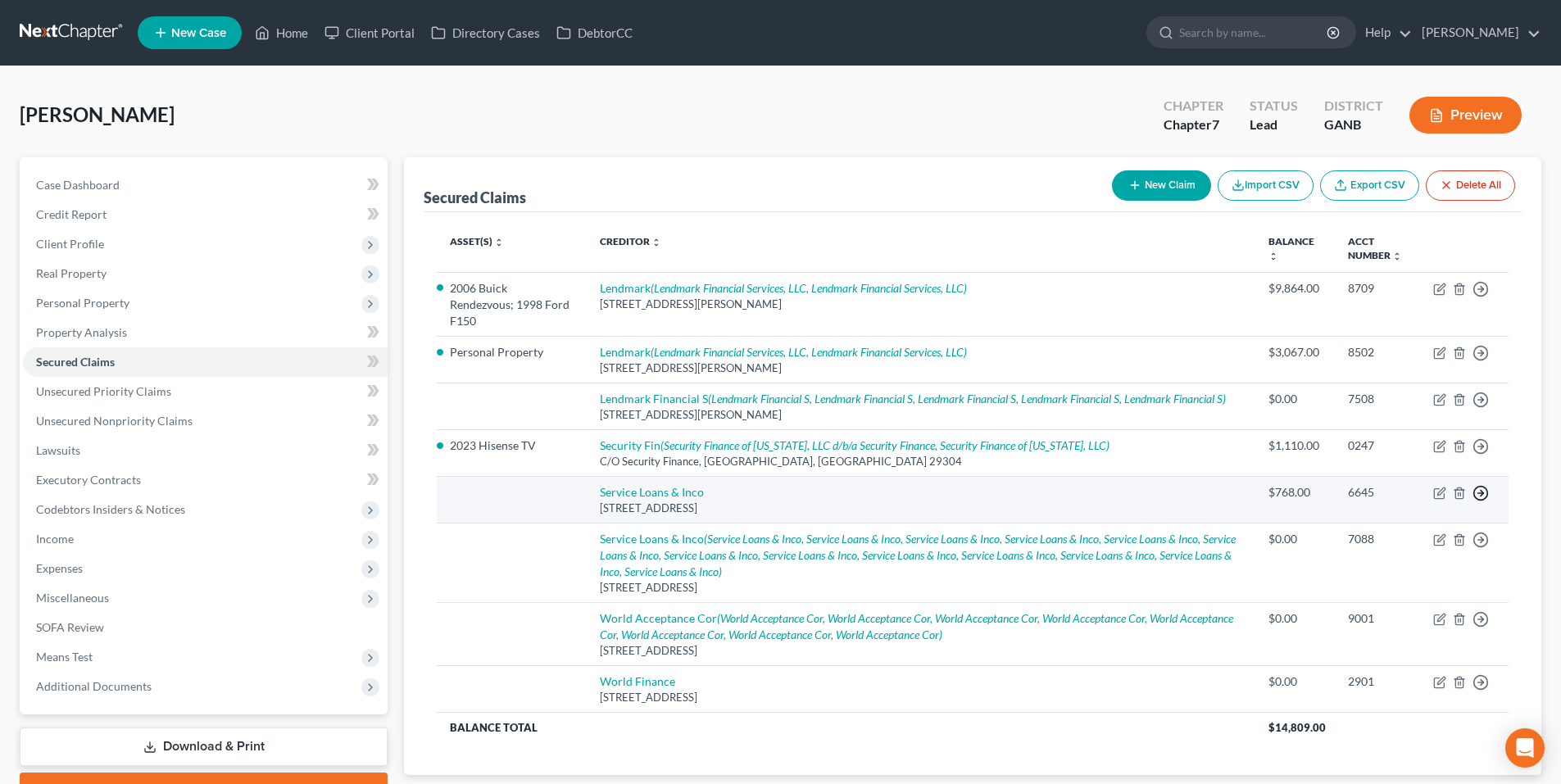
click at [1484, 494] on line "button" at bounding box center [1481, 494] width 6 height 0
click at [663, 485] on link "Service Loans & Inco" at bounding box center [652, 492] width 104 height 14
select select "10"
select select "0"
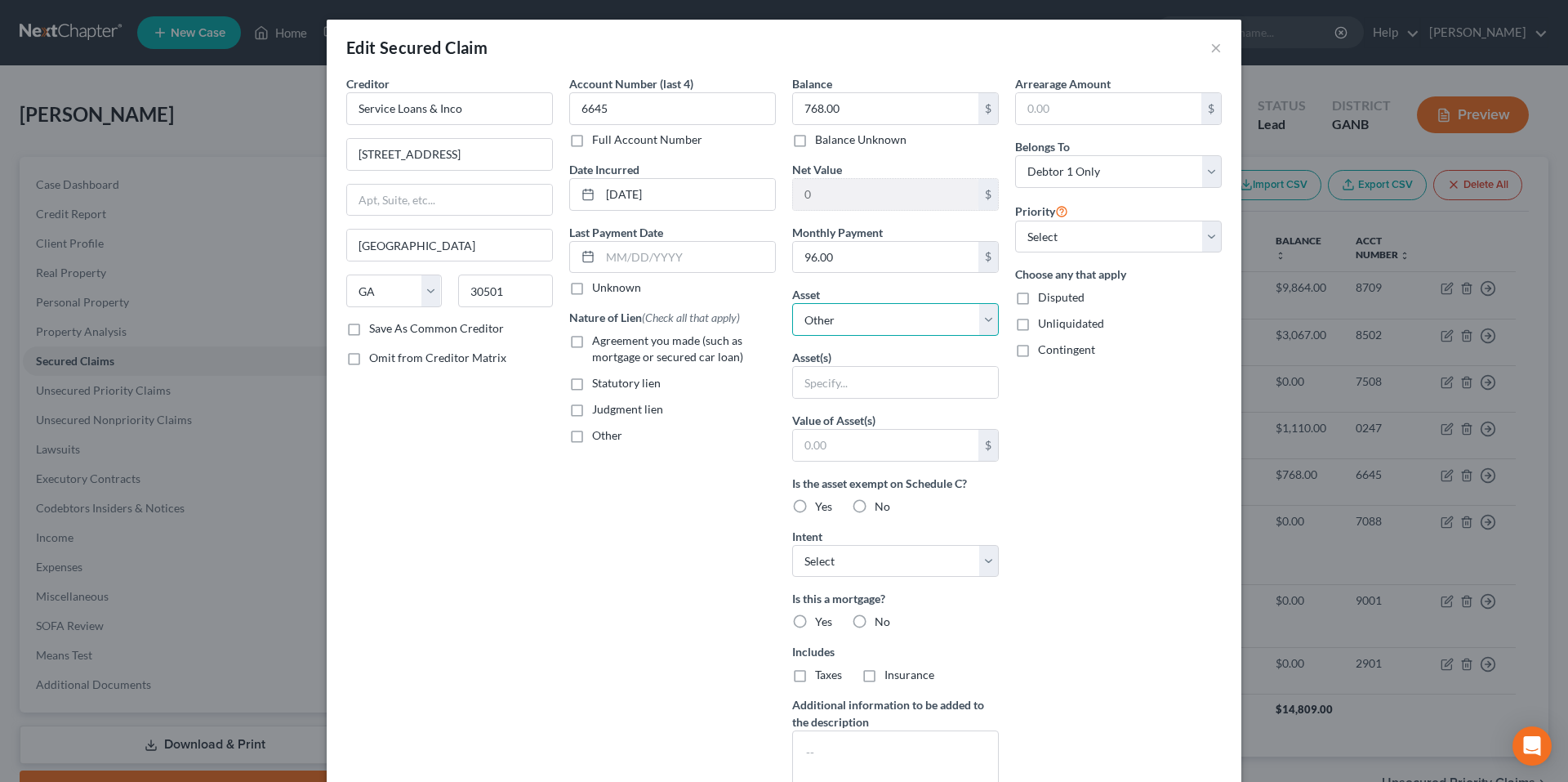
click at [908, 329] on select "Select Other Multiple Assets Electronics - 0 - $0.0 Household Goods - Bed”dress…" at bounding box center [895, 319] width 207 height 32
click at [863, 378] on input "text" at bounding box center [895, 382] width 205 height 31
drag, startPoint x: 852, startPoint y: 318, endPoint x: 846, endPoint y: 335, distance: 18.0
click at [852, 318] on select "Select Other Multiple Assets Electronics - 0 - $0.0 Household Goods - Bed”dress…" at bounding box center [895, 319] width 207 height 32
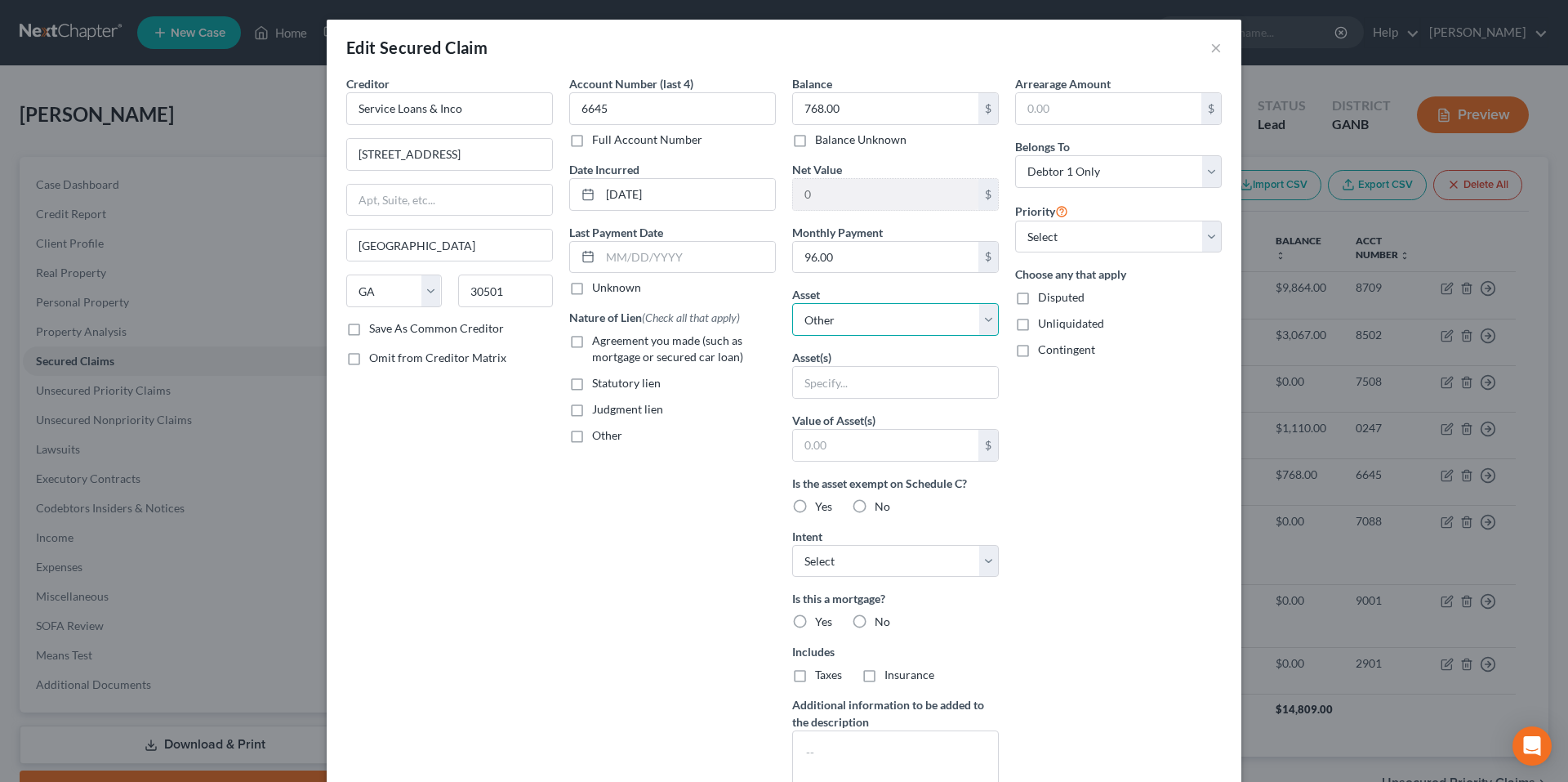
select select "1"
click at [792, 303] on select "Select Other Multiple Assets Electronics - 0 - $0.0 Household Goods - Bed”dress…" at bounding box center [895, 319] width 207 height 32
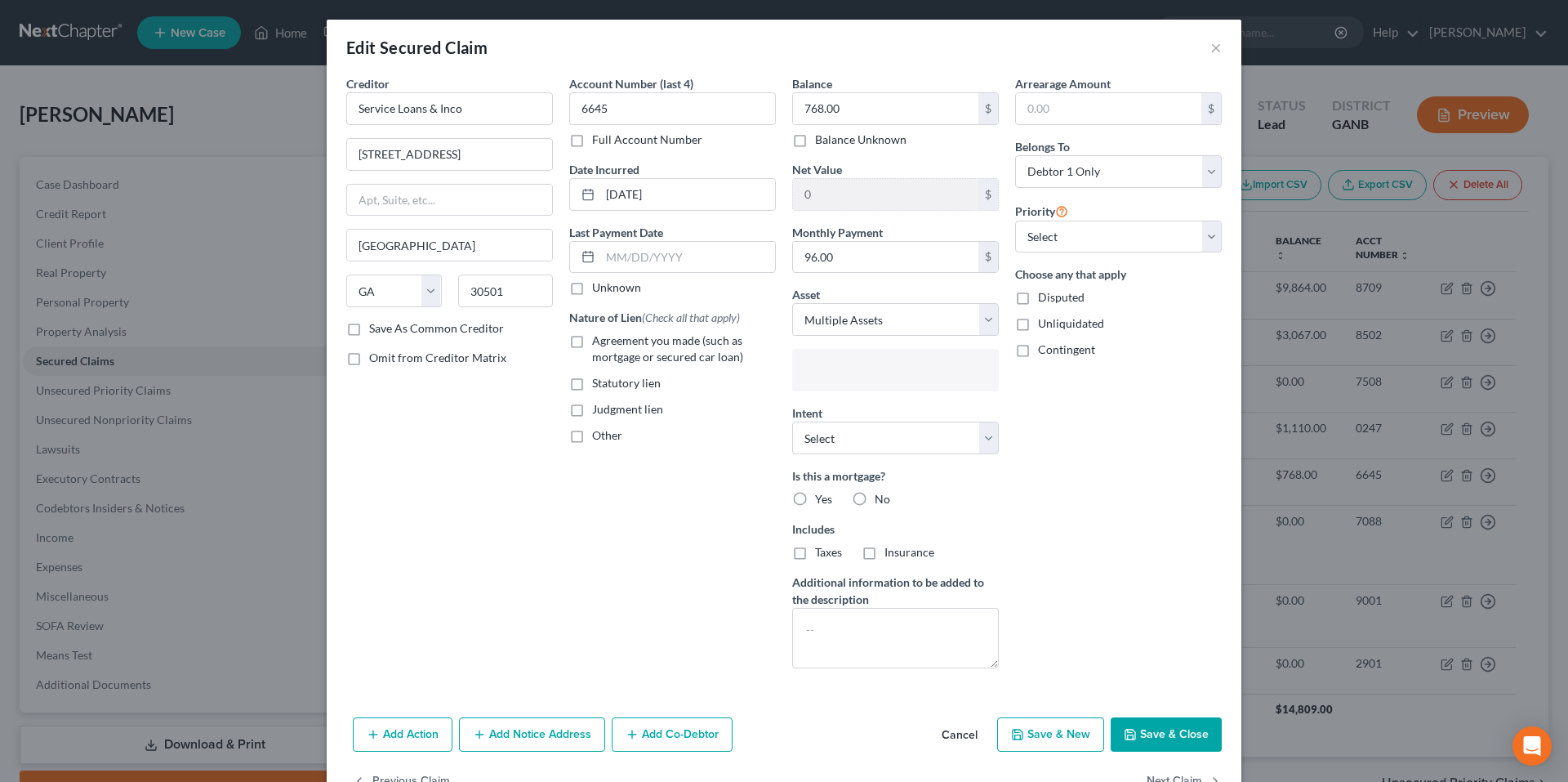
click at [862, 376] on input "text" at bounding box center [894, 372] width 184 height 25
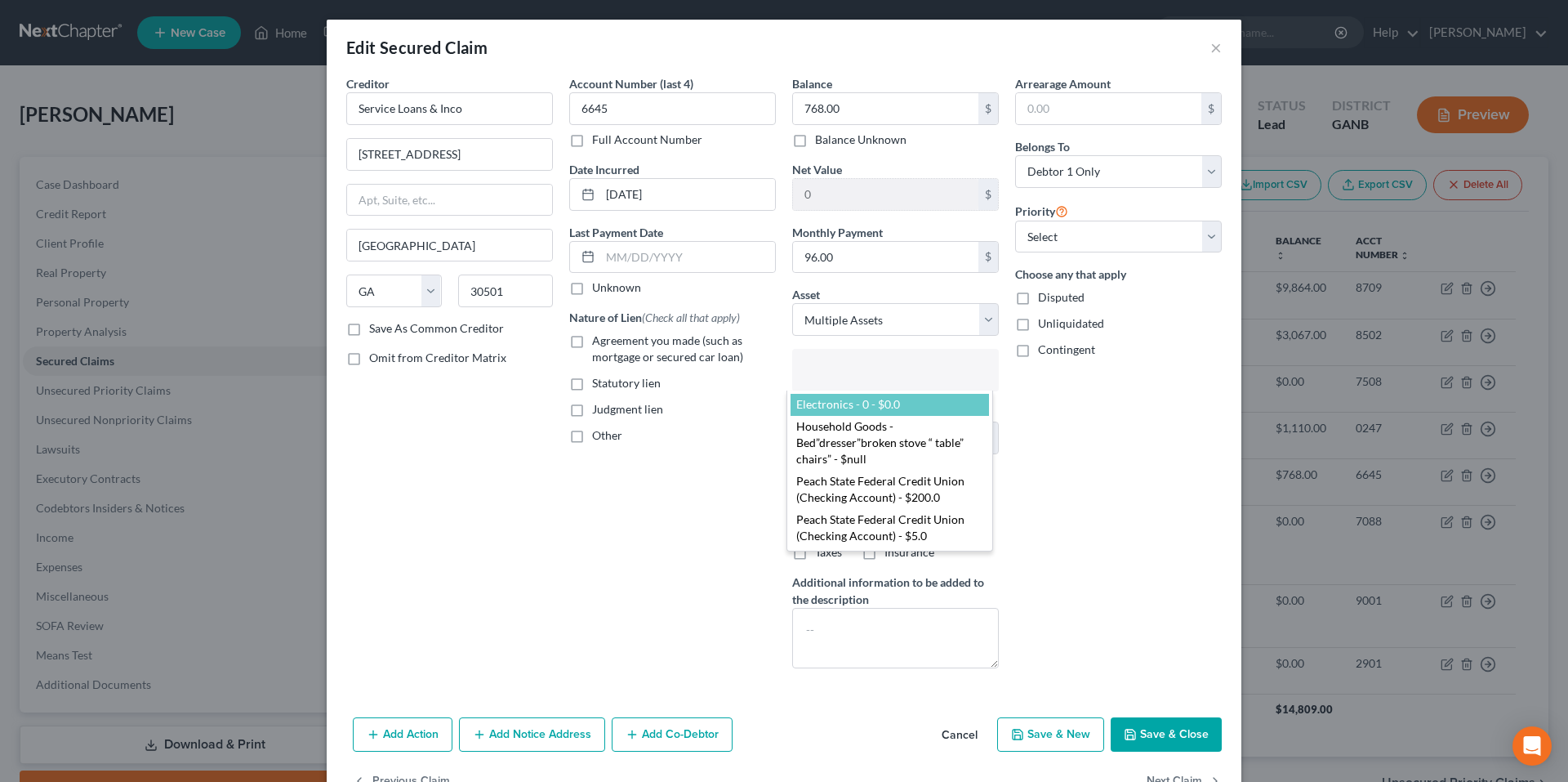
click at [883, 313] on body "Home New Case Client Portal Directory Cases DebtorCC [PERSON_NAME]. [PERSON_NAM…" at bounding box center [784, 435] width 1568 height 871
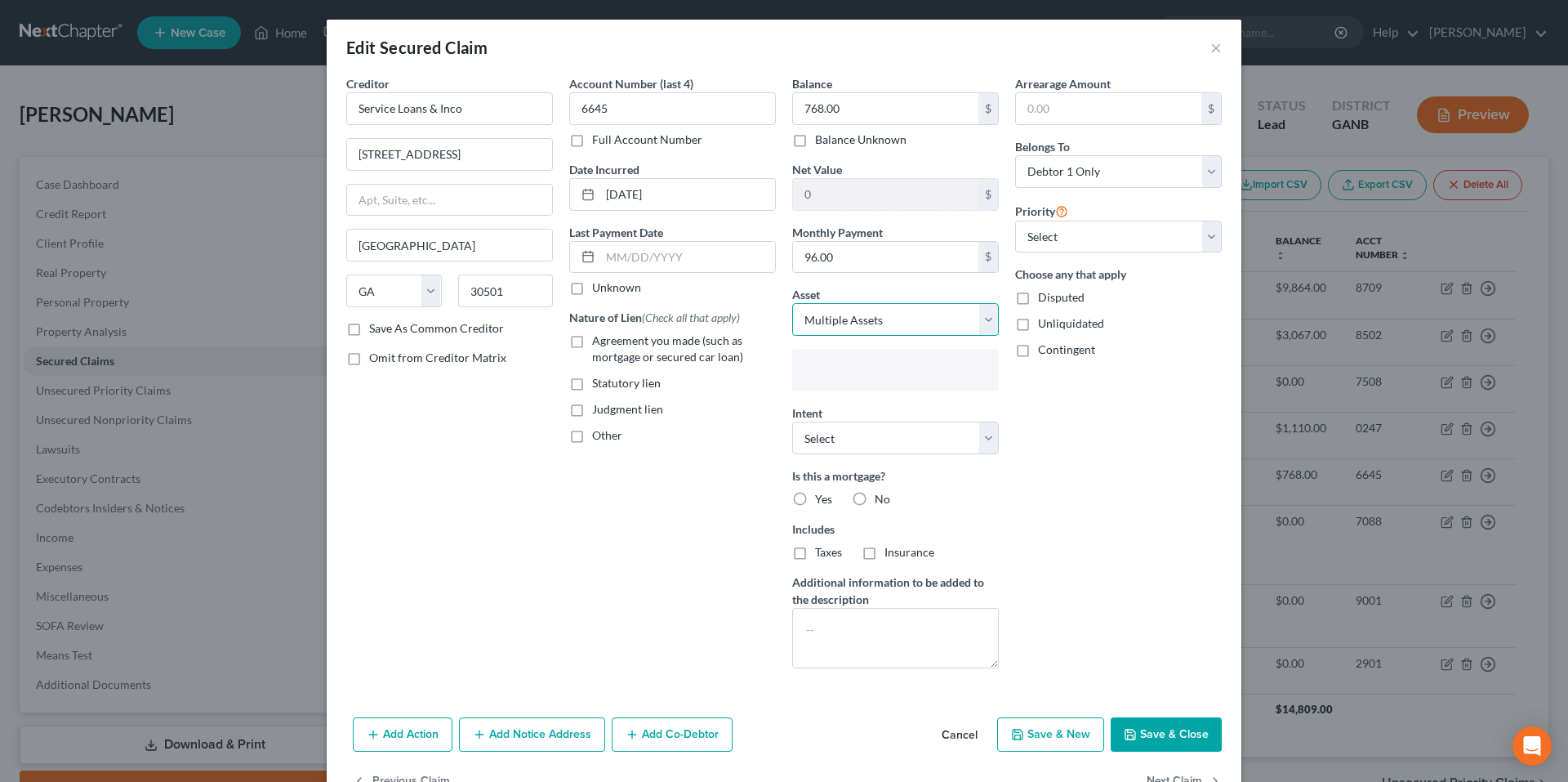
type input "Select assets..."
drag, startPoint x: 867, startPoint y: 324, endPoint x: 861, endPoint y: 335, distance: 12.5
click at [867, 324] on select "Select Other Multiple Assets Electronics - 0 - $0.0 Household Goods - Bed”dress…" at bounding box center [895, 319] width 207 height 32
select select "0"
click at [792, 303] on select "Select Other Multiple Assets Electronics - 0 - $0.0 Household Goods - Bed”dress…" at bounding box center [895, 319] width 207 height 32
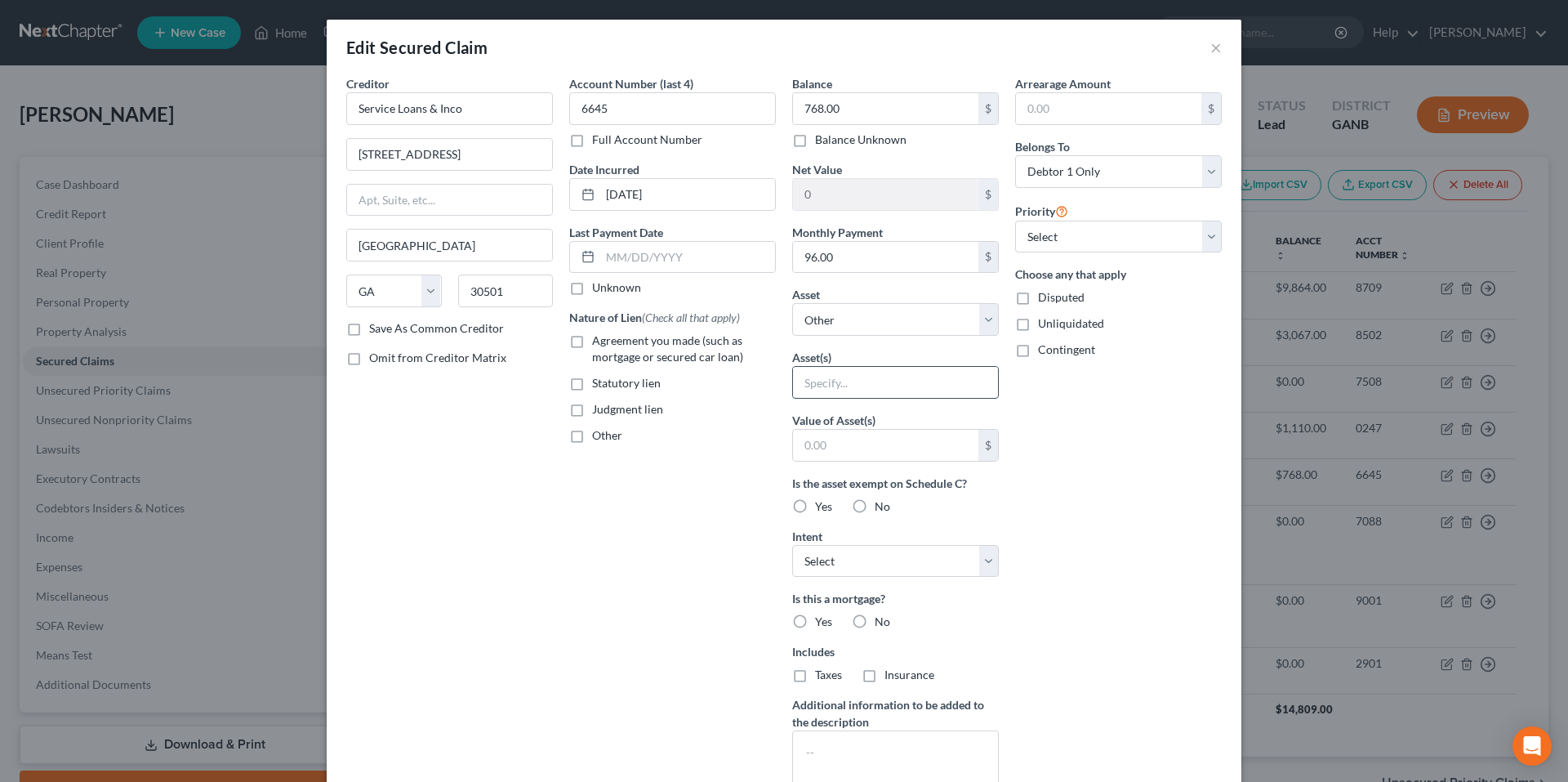
drag, startPoint x: 839, startPoint y: 374, endPoint x: 826, endPoint y: 387, distance: 18.4
click at [839, 374] on input "text" at bounding box center [895, 382] width 205 height 31
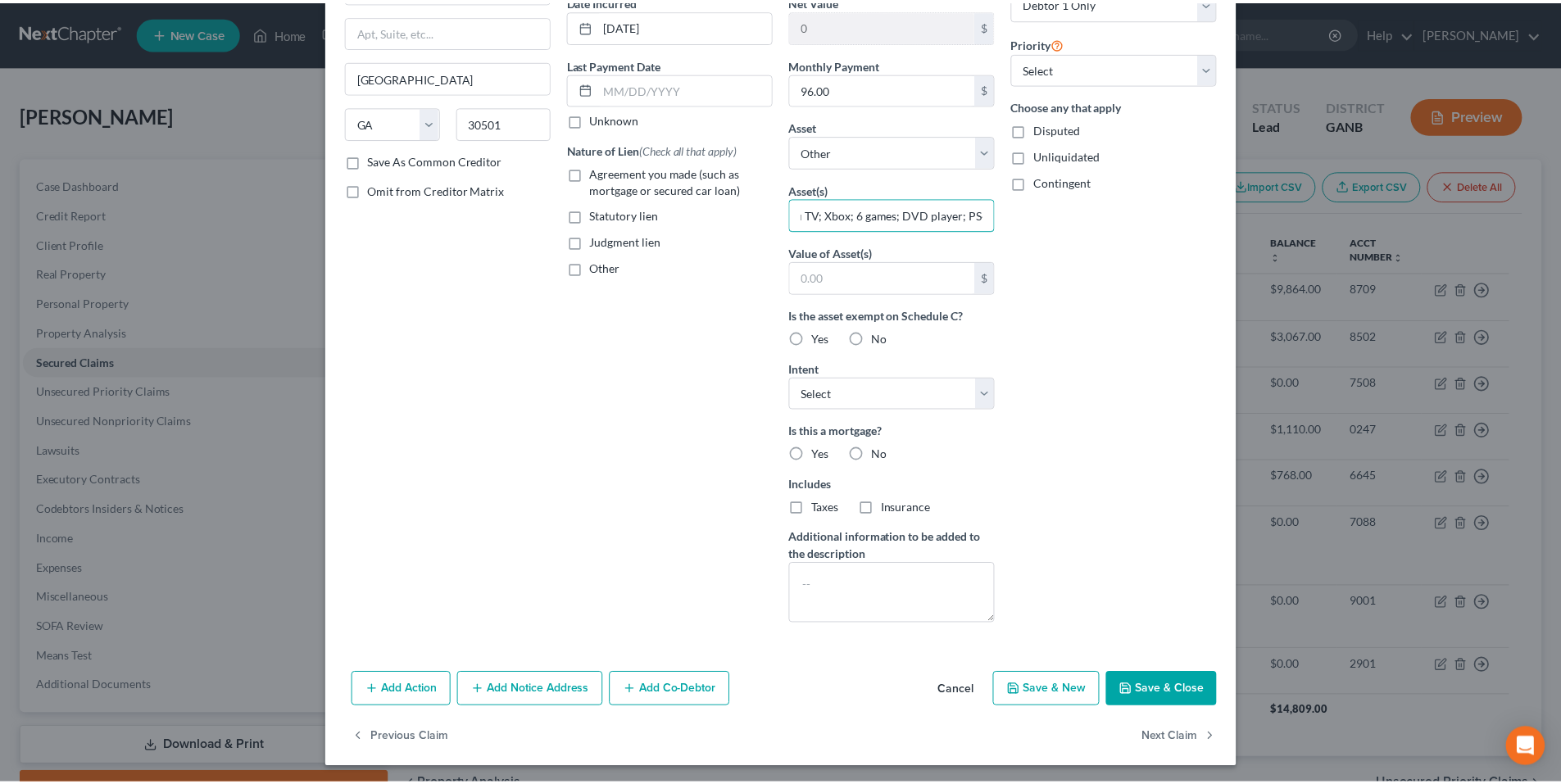
scroll to position [173, 0]
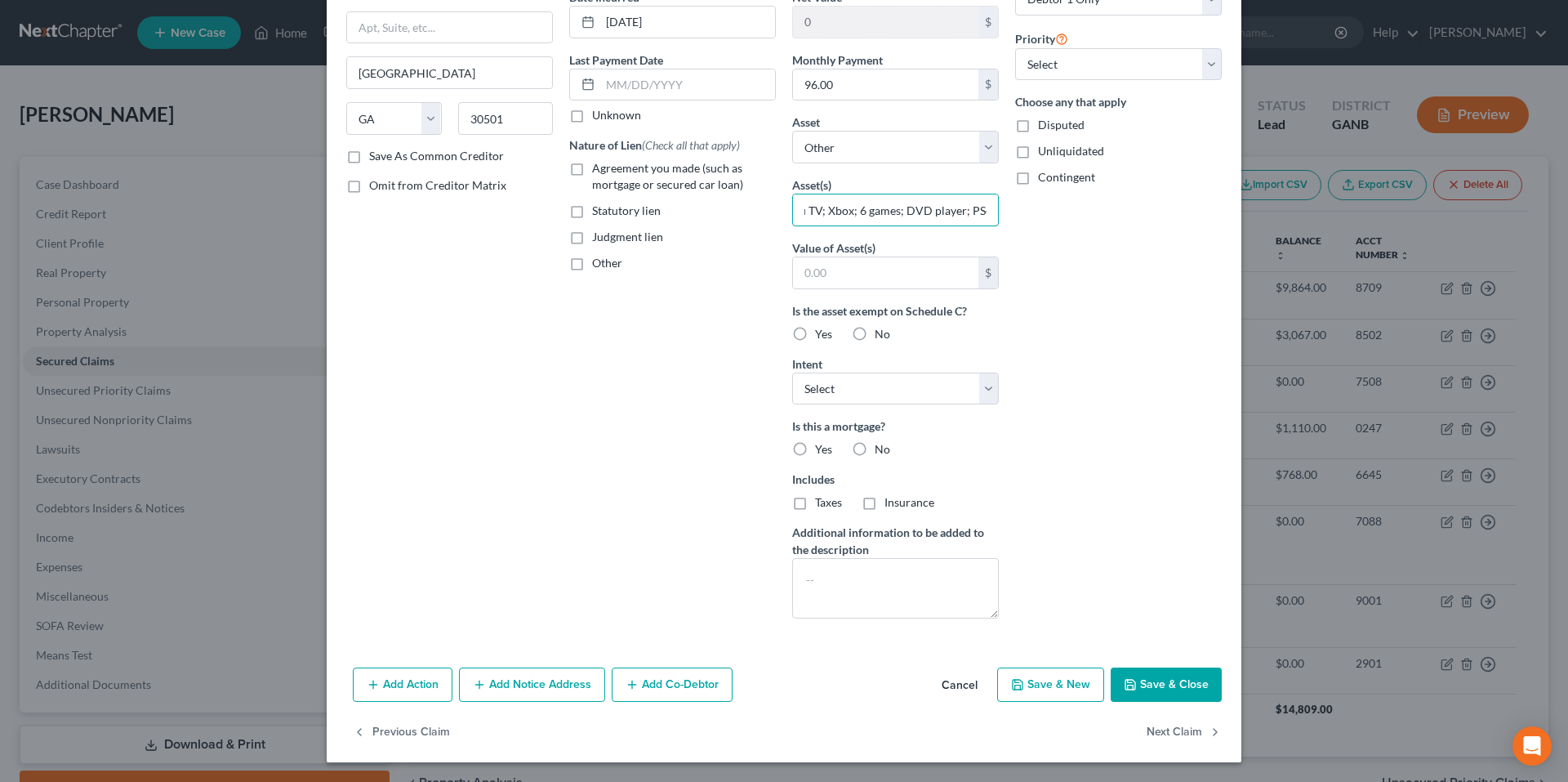
type input "36" Roku TV; Xbox; 6 games; DVD player; PS4"
click at [1127, 685] on icon "button" at bounding box center [1131, 685] width 13 height 13
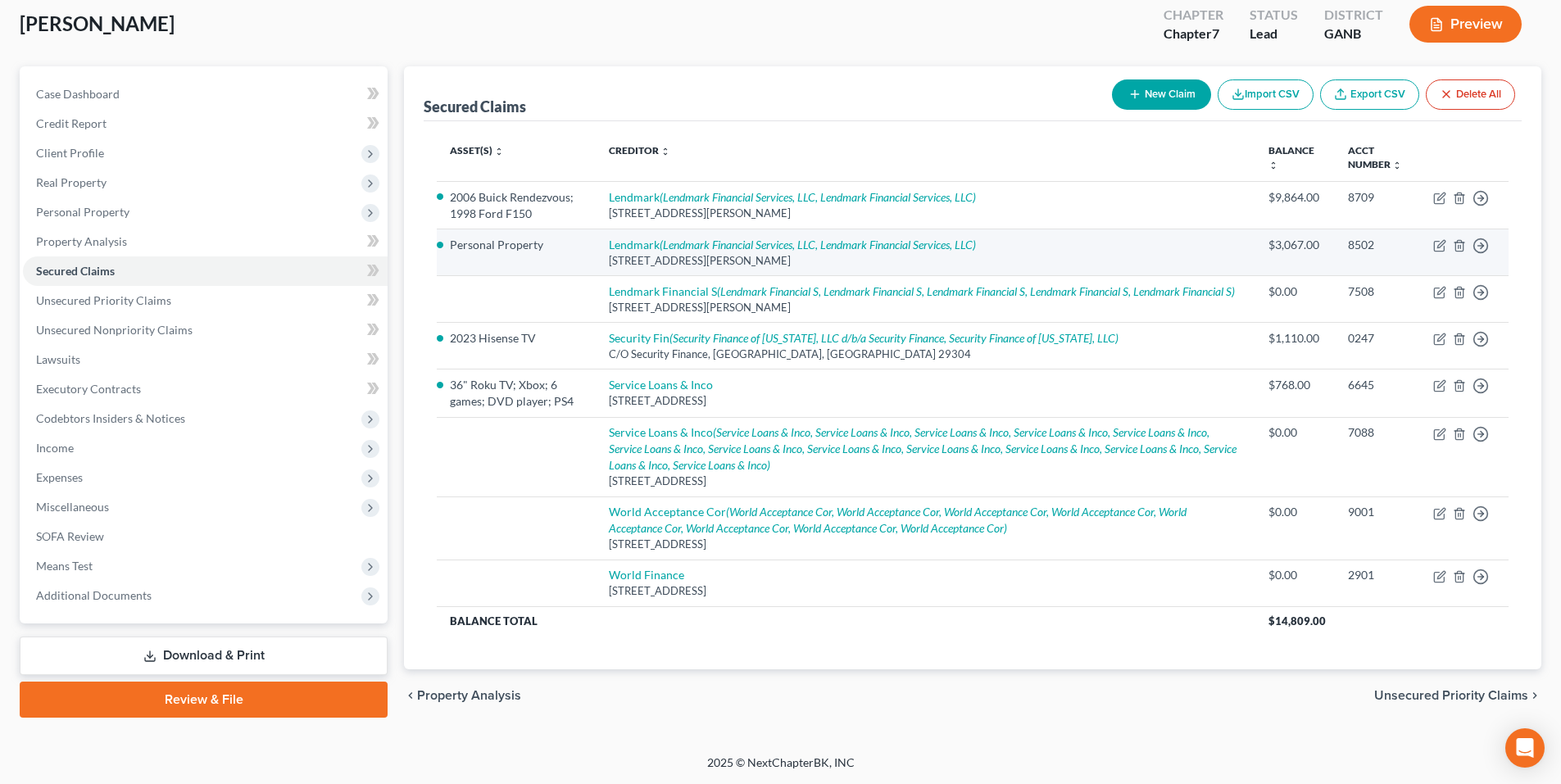
scroll to position [107, 0]
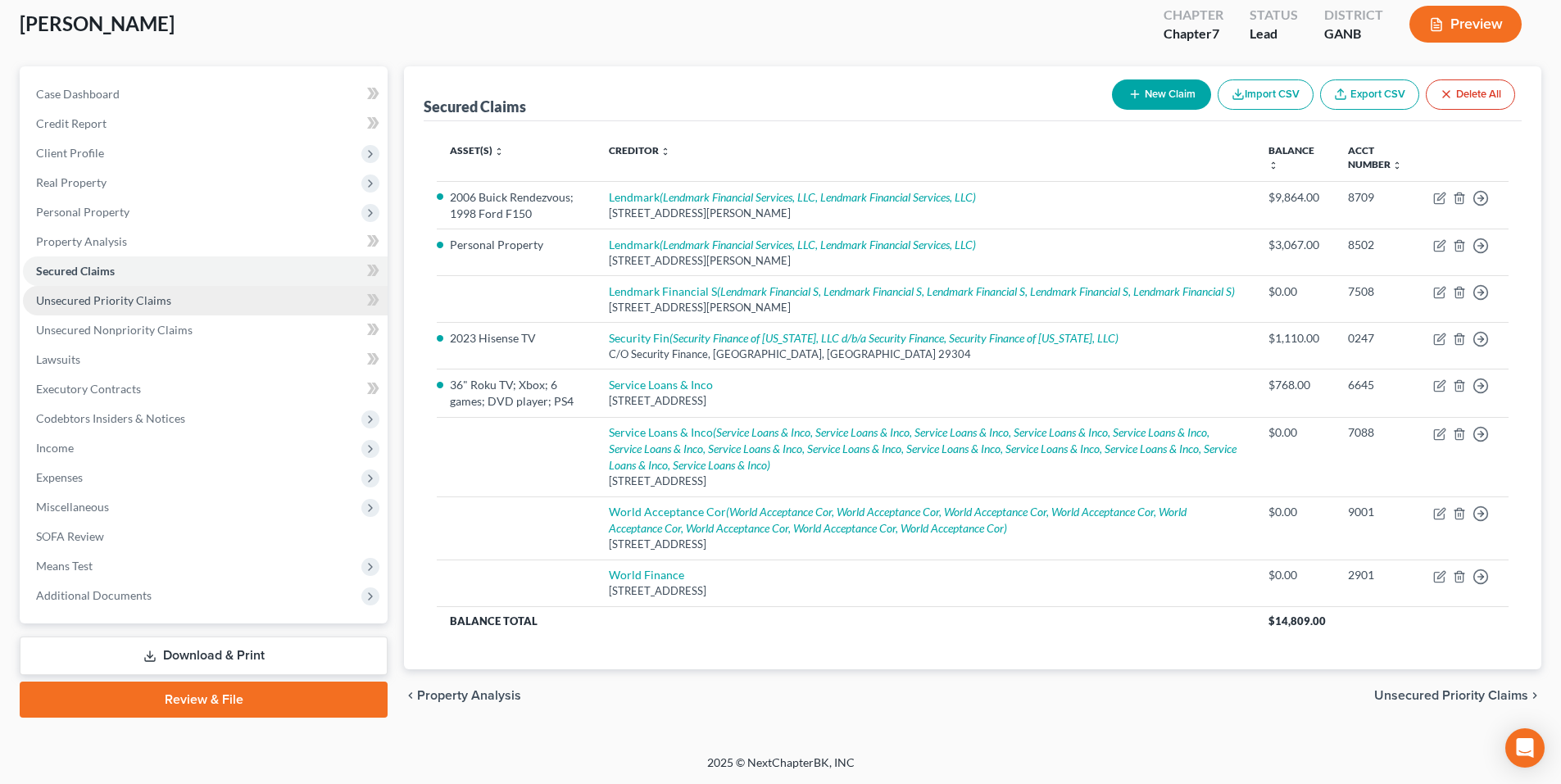
drag, startPoint x: 87, startPoint y: 273, endPoint x: 107, endPoint y: 304, distance: 36.9
click at [87, 286] on link "Unsecured Priority Claims" at bounding box center [206, 300] width 365 height 29
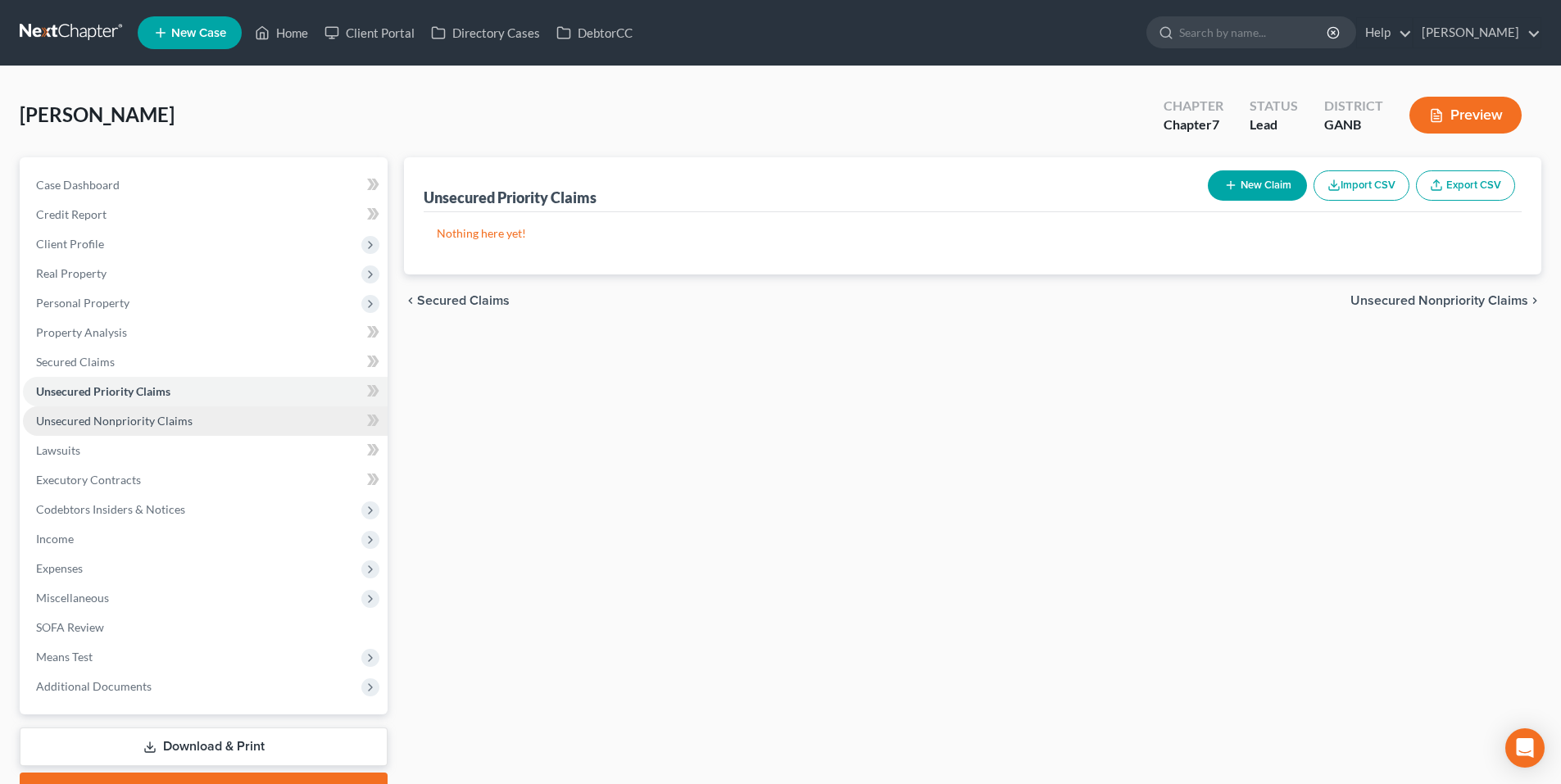
click at [122, 424] on span "Unsecured Nonpriority Claims" at bounding box center [114, 420] width 157 height 14
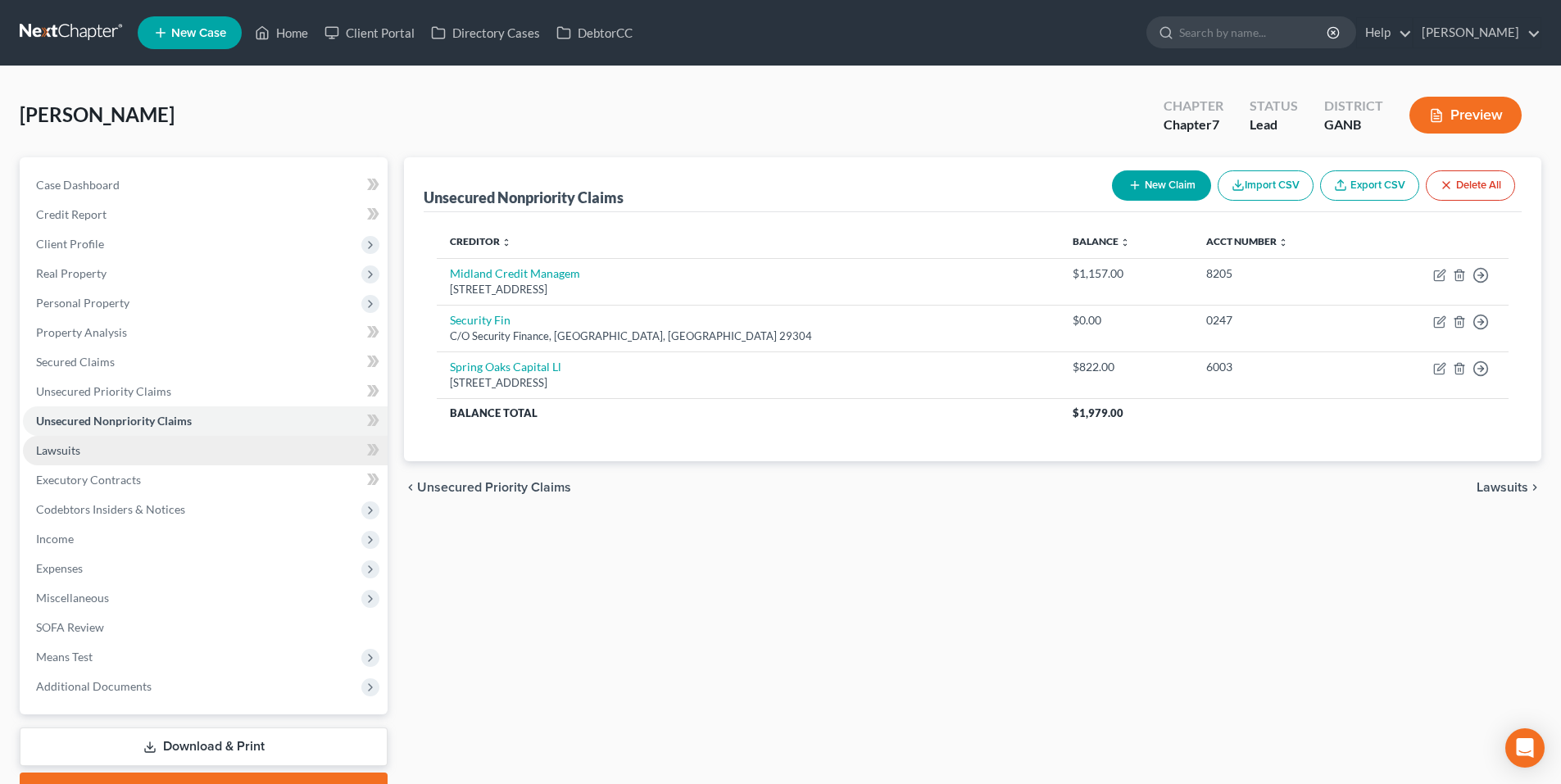
click at [75, 458] on link "Lawsuits" at bounding box center [206, 450] width 365 height 29
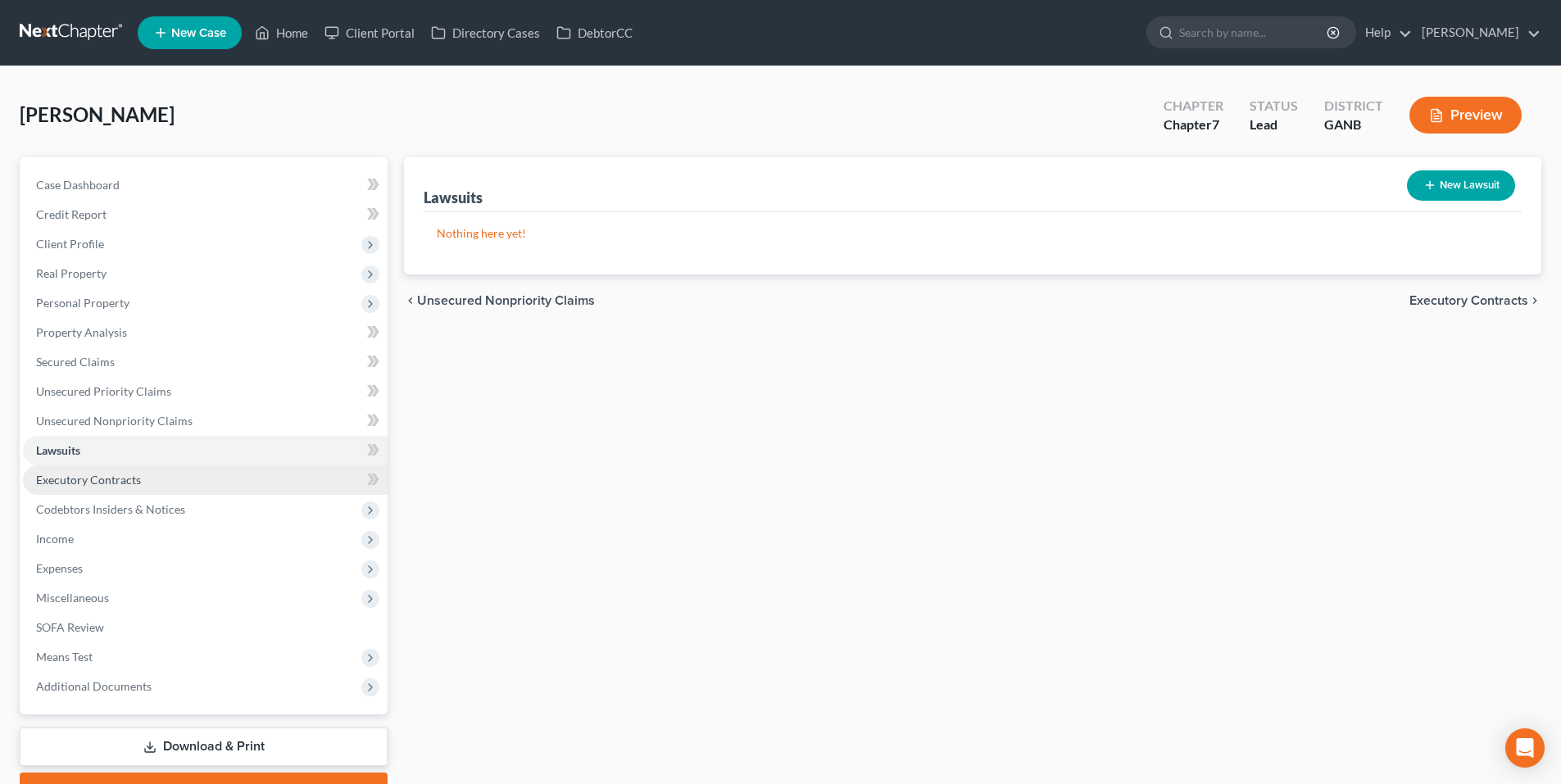
click at [74, 476] on span "Executory Contracts" at bounding box center [88, 479] width 105 height 14
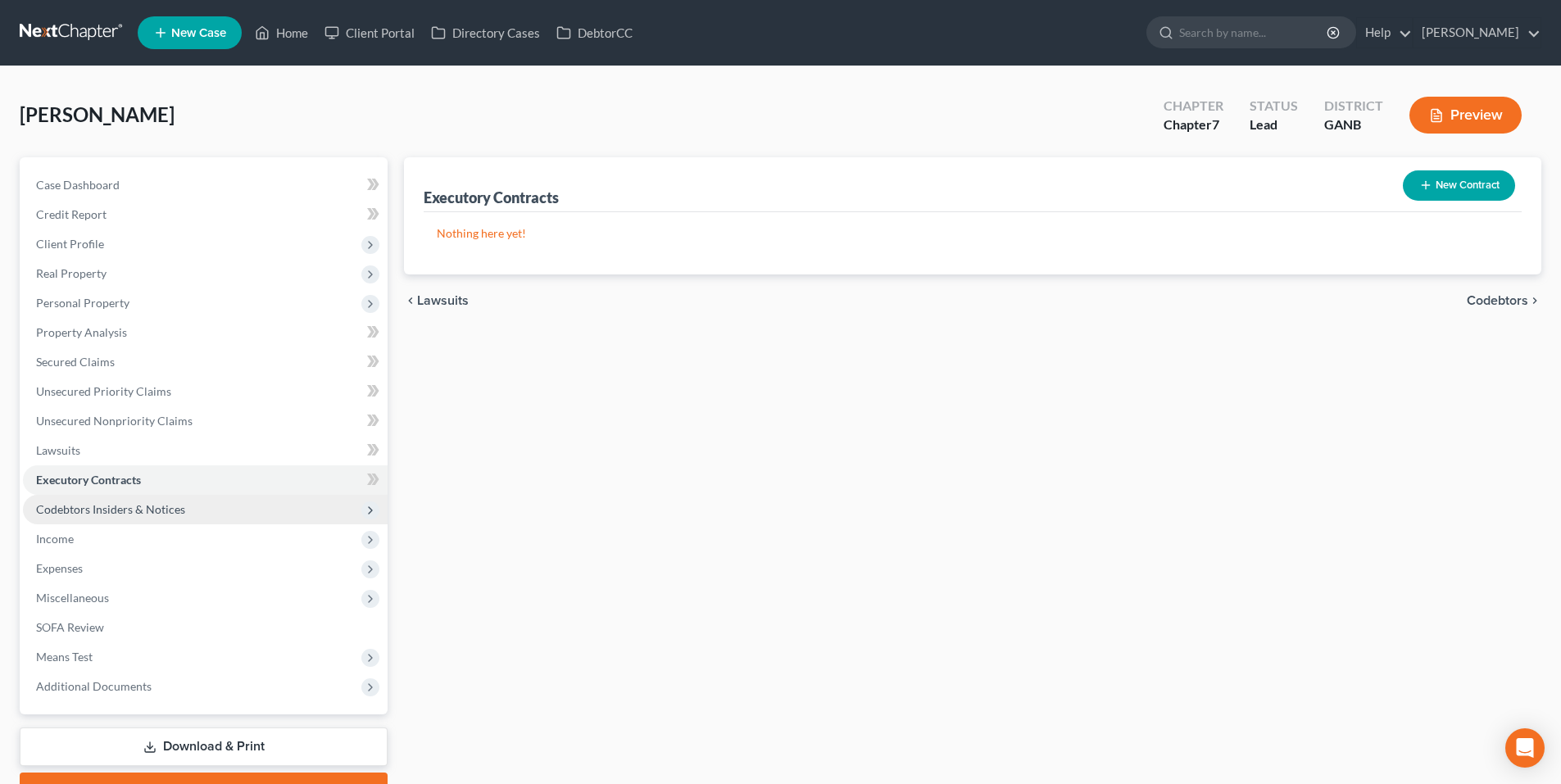
click at [77, 514] on span "Codebtors Insiders & Notices" at bounding box center [110, 509] width 149 height 14
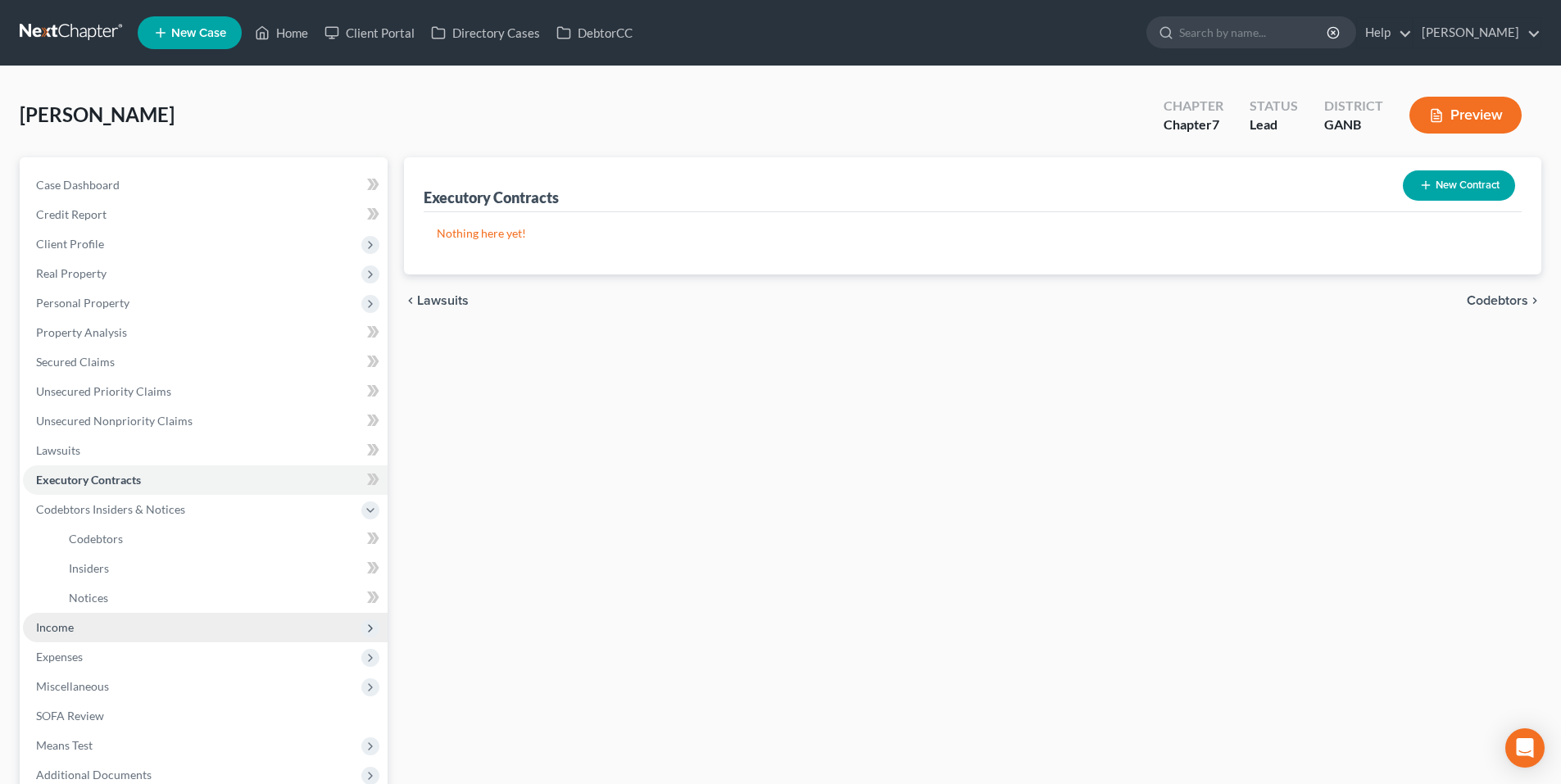
click at [57, 623] on span "Income" at bounding box center [54, 627] width 37 height 14
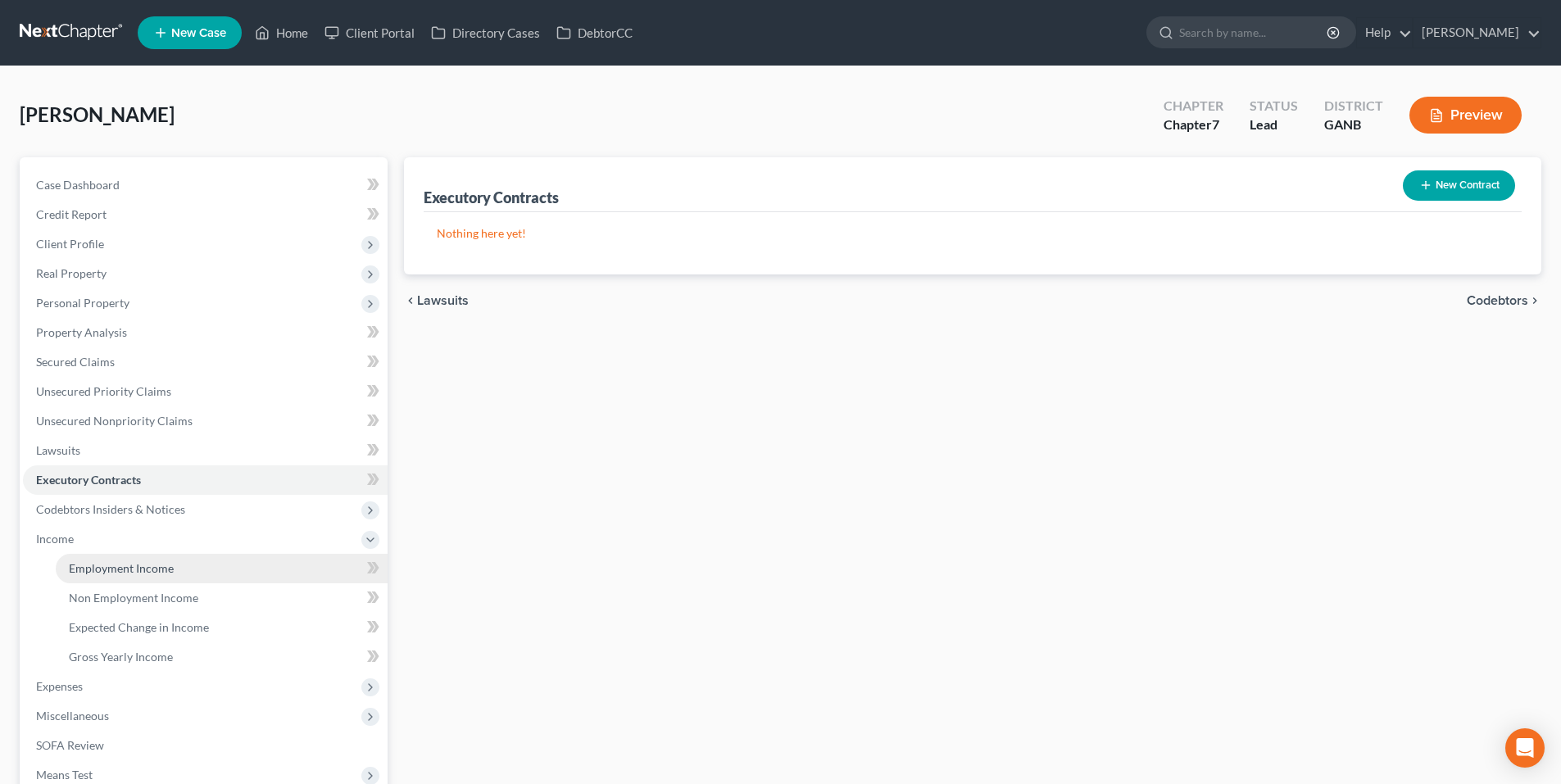
click at [82, 563] on span "Employment Income" at bounding box center [122, 568] width 105 height 14
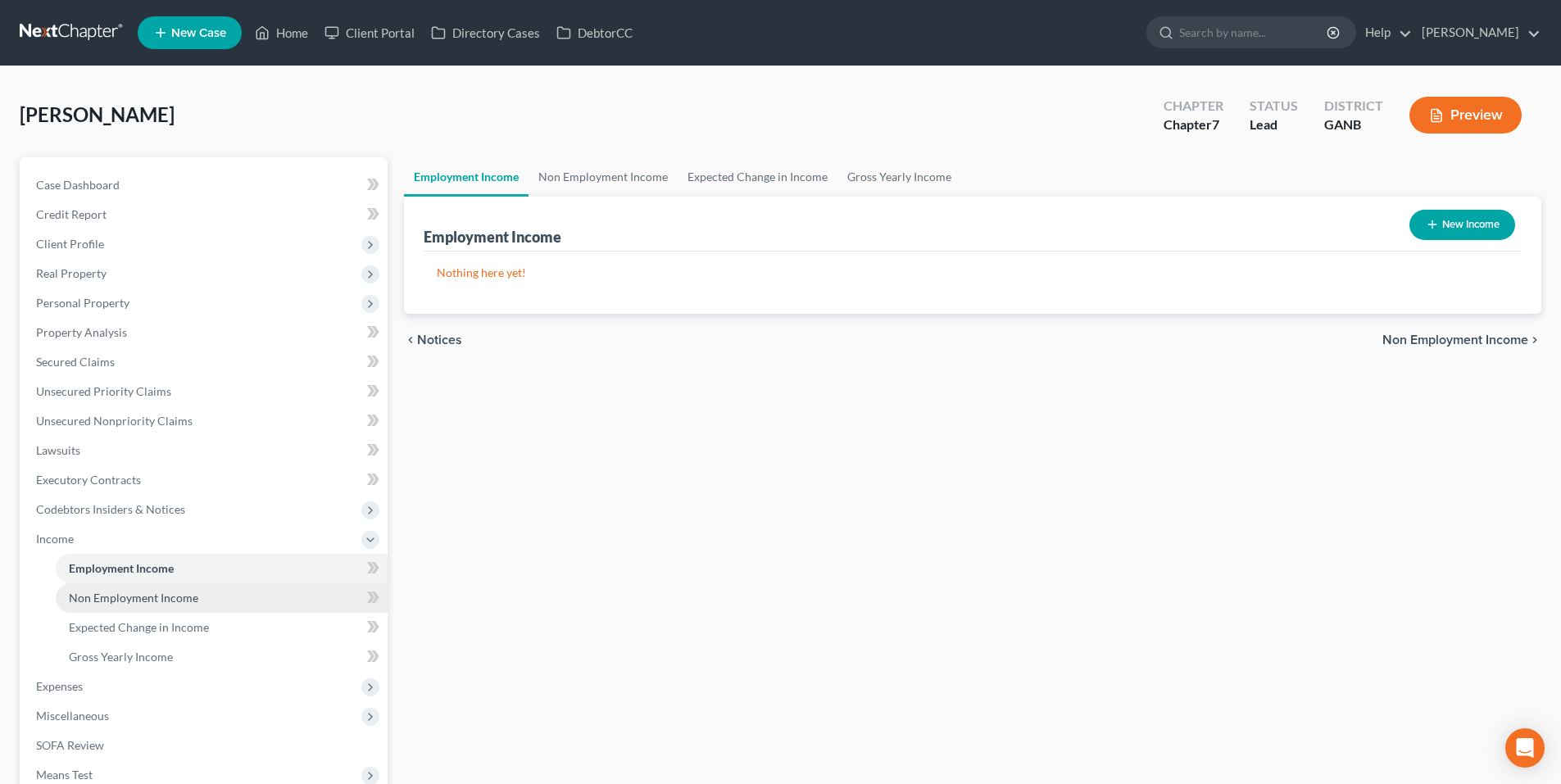
click at [78, 588] on link "Non Employment Income" at bounding box center [221, 598] width 332 height 29
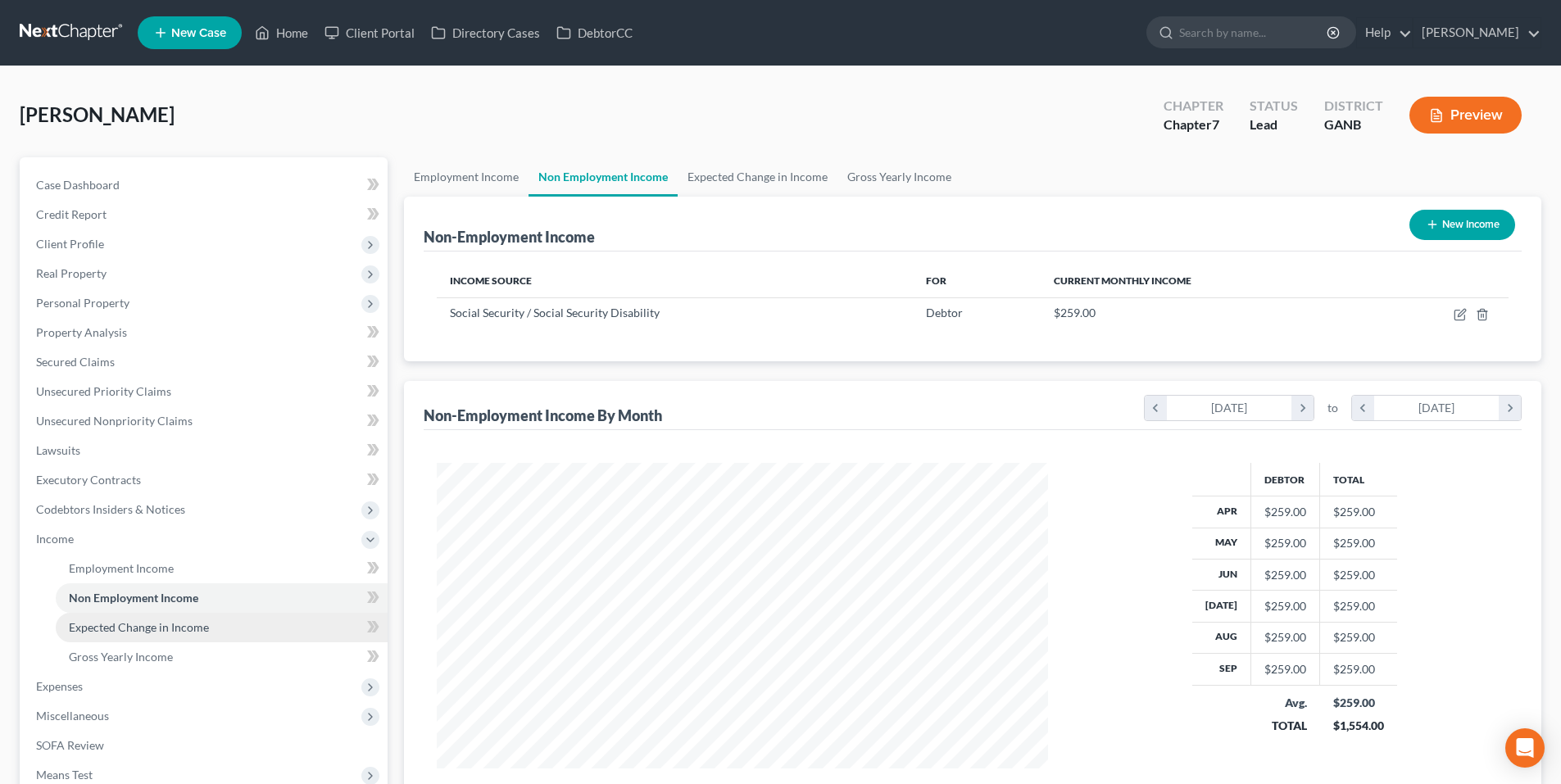
scroll to position [305, 644]
click at [81, 616] on link "Expected Change in Income" at bounding box center [221, 627] width 332 height 29
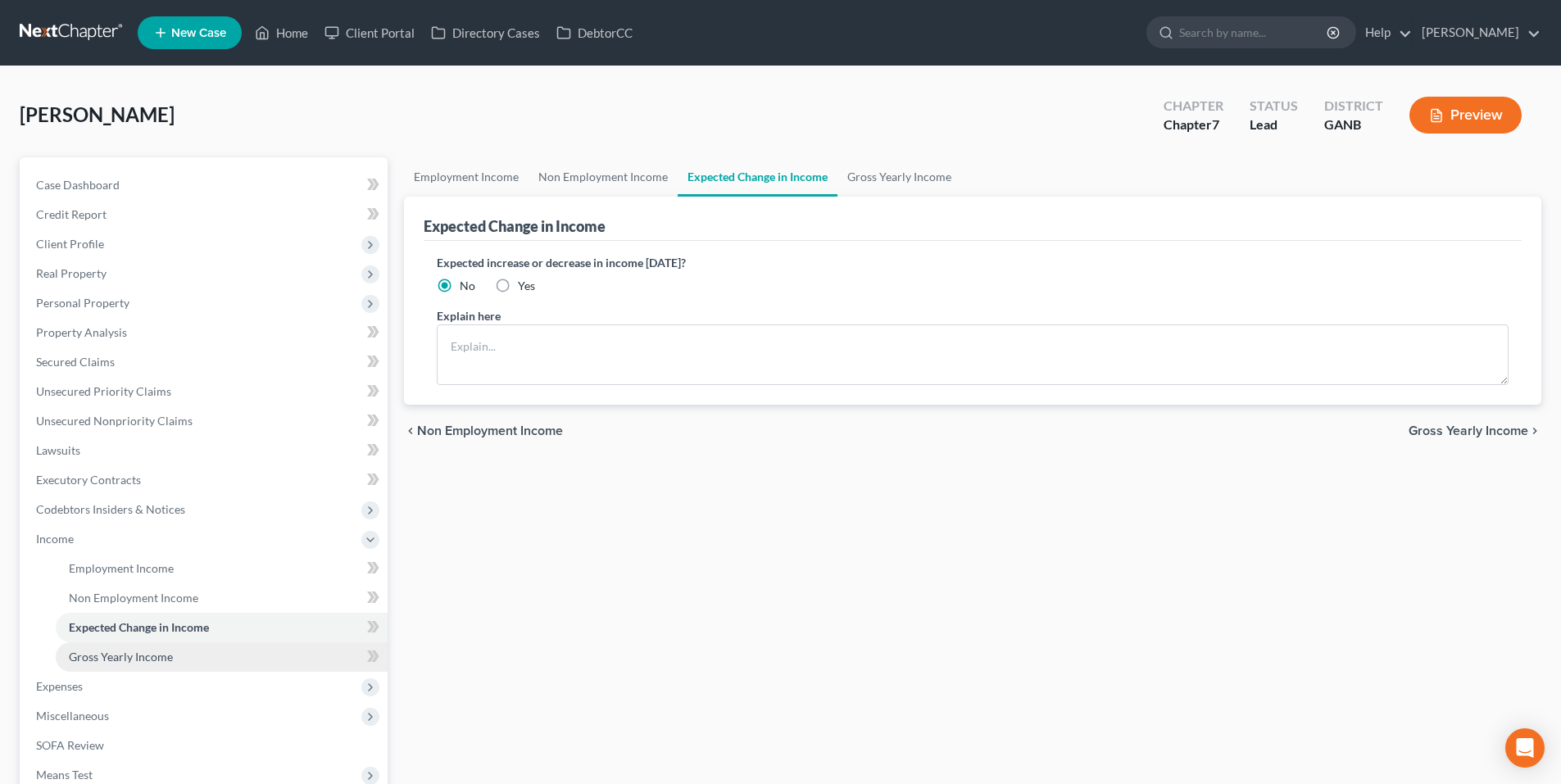
click at [89, 656] on span "Gross Yearly Income" at bounding box center [121, 657] width 104 height 14
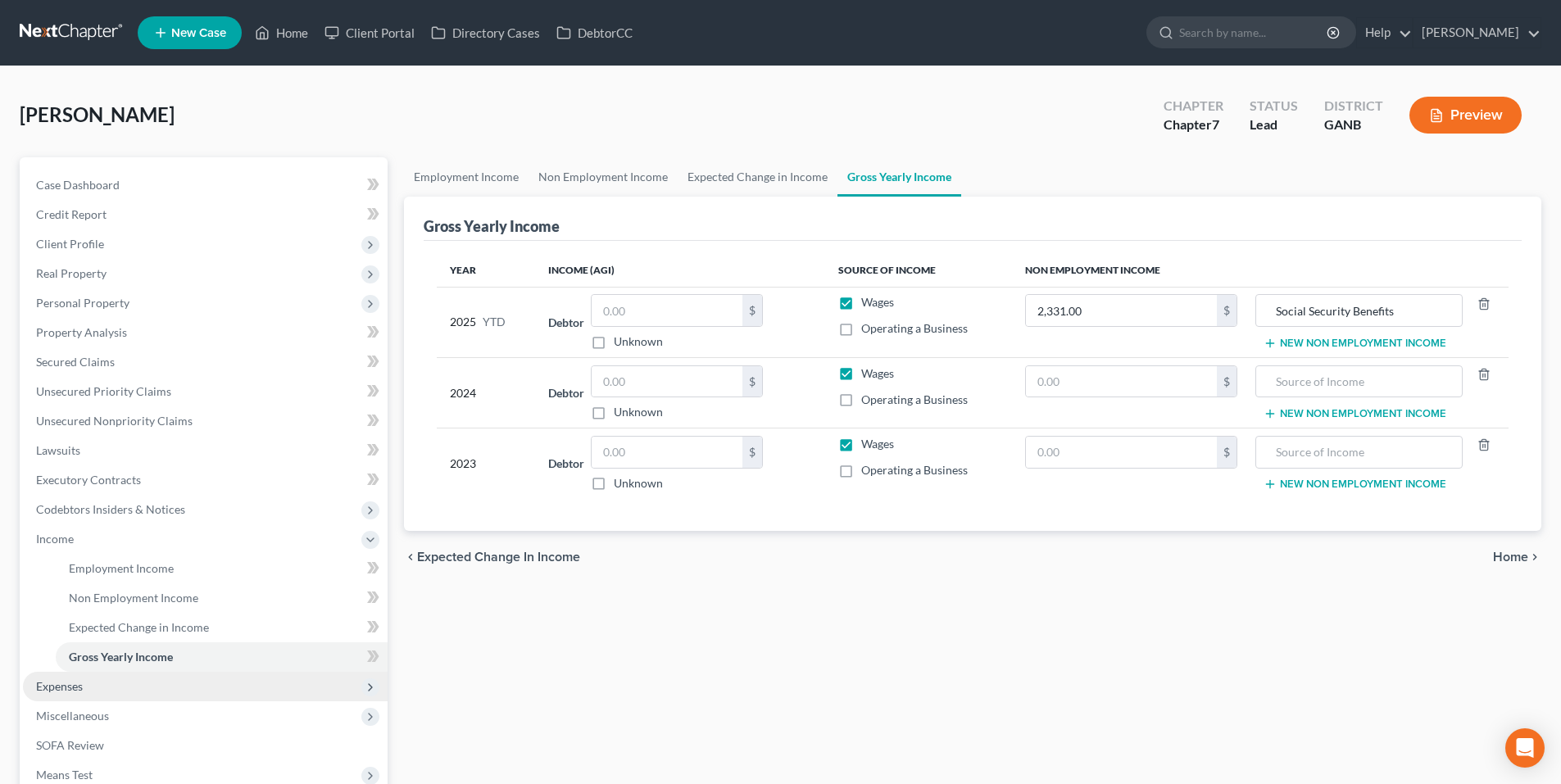
click at [70, 690] on span "Expenses" at bounding box center [59, 686] width 47 height 14
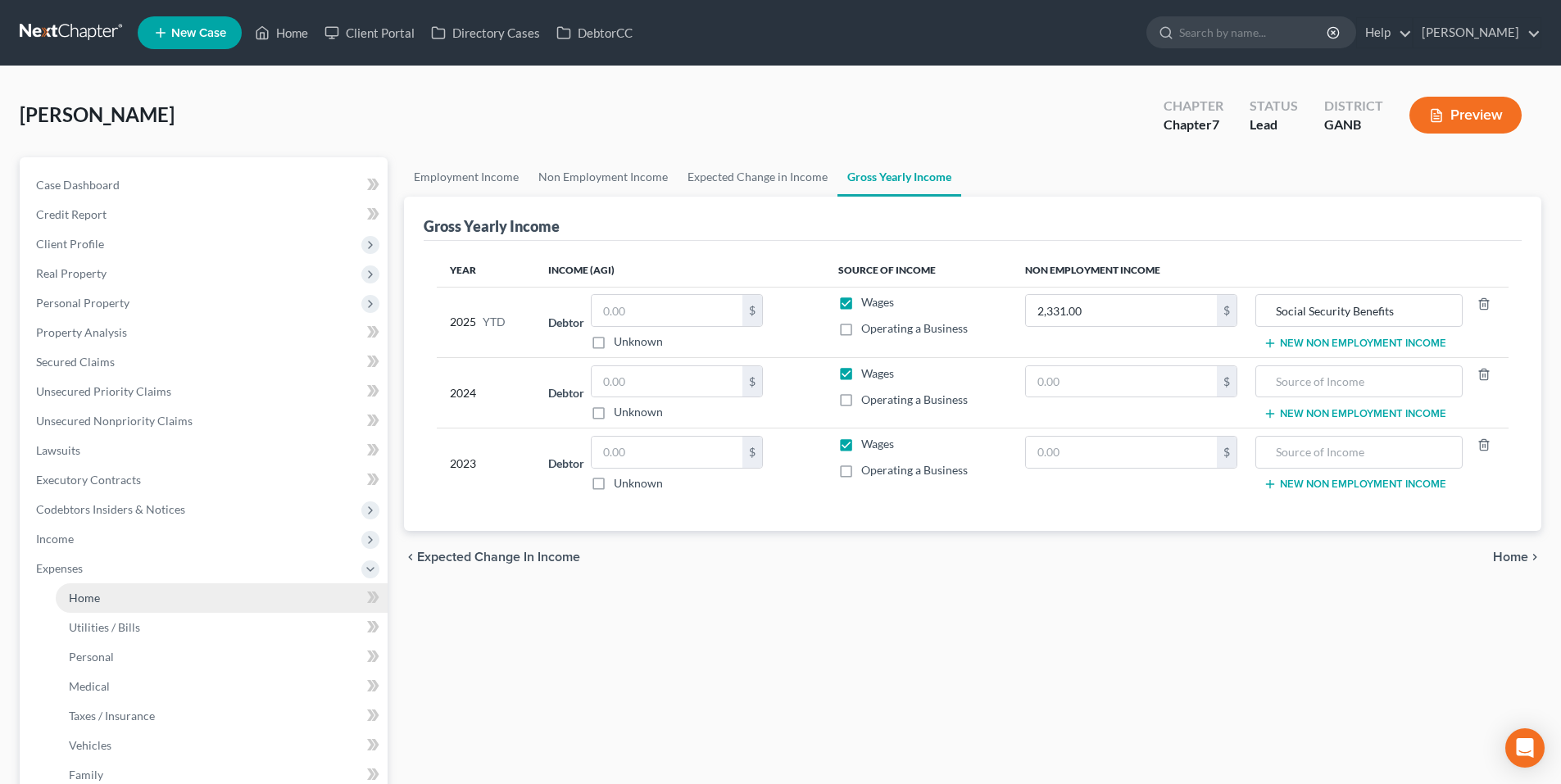
click at [84, 587] on link "Home" at bounding box center [221, 598] width 332 height 29
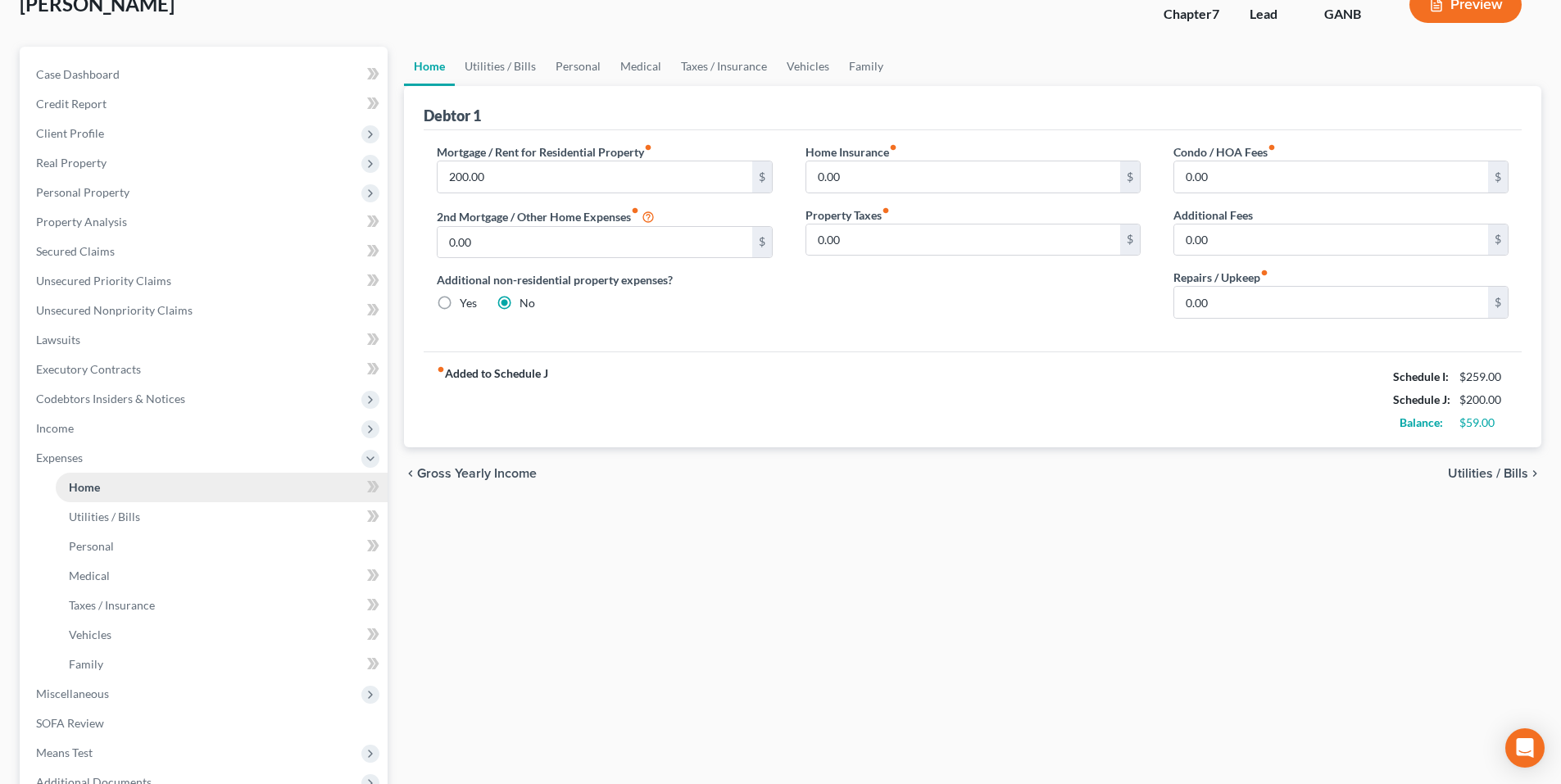
scroll to position [47, 0]
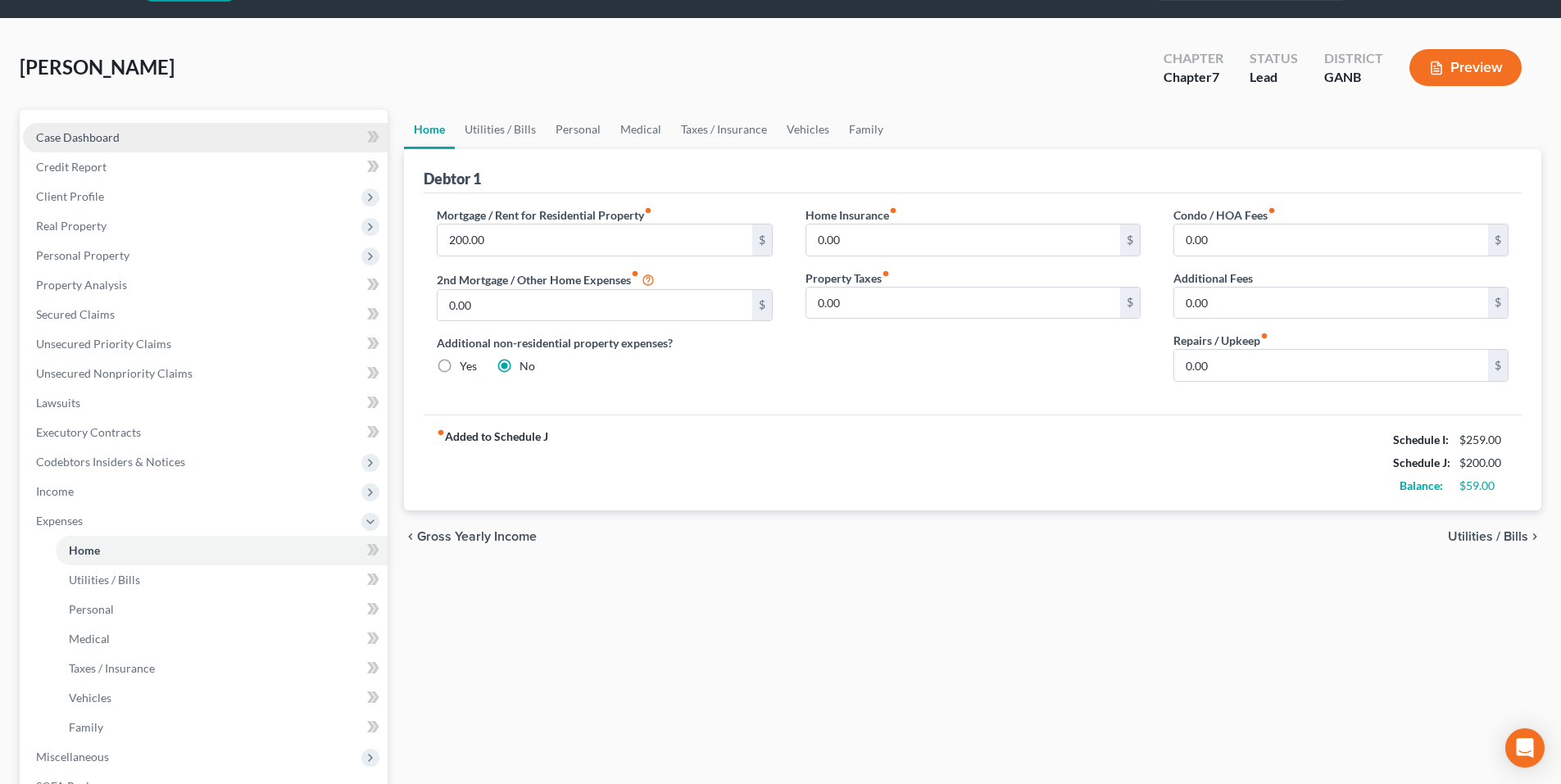
click at [88, 136] on span "Case Dashboard" at bounding box center [77, 137] width 83 height 14
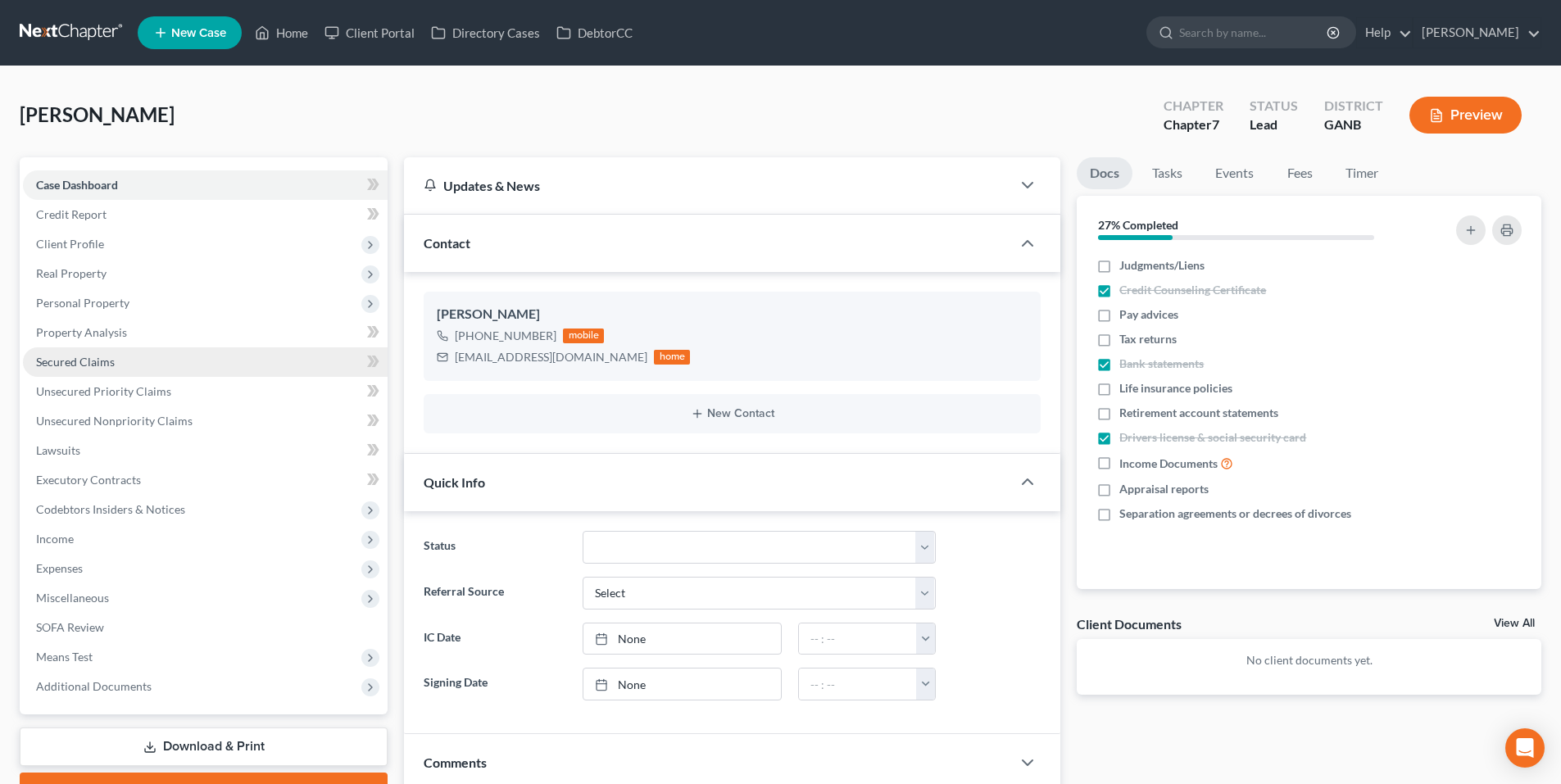
click at [74, 371] on link "Secured Claims" at bounding box center [206, 361] width 365 height 29
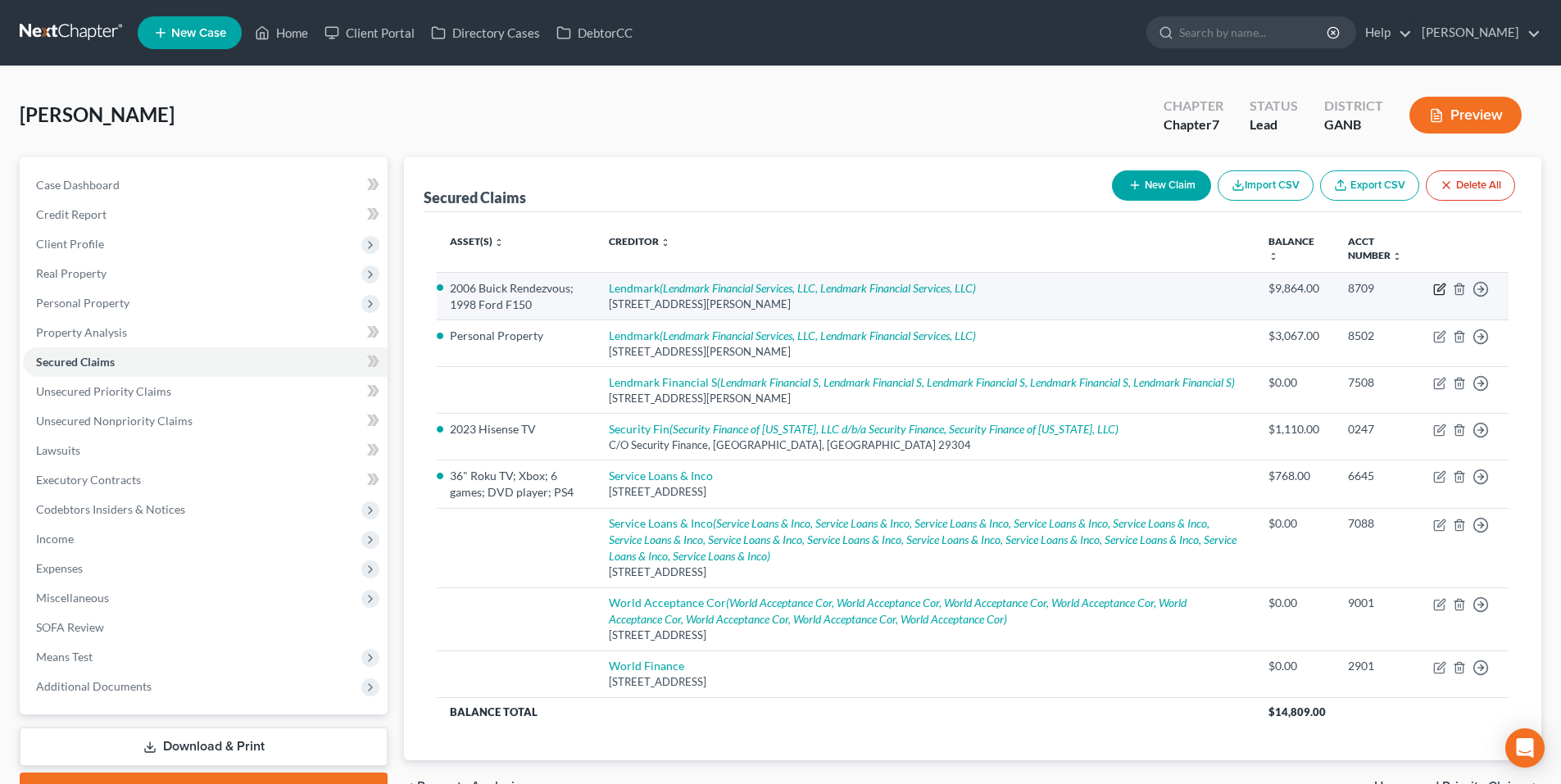
click at [1437, 286] on icon "button" at bounding box center [1440, 290] width 13 height 13
select select "10"
select select "0"
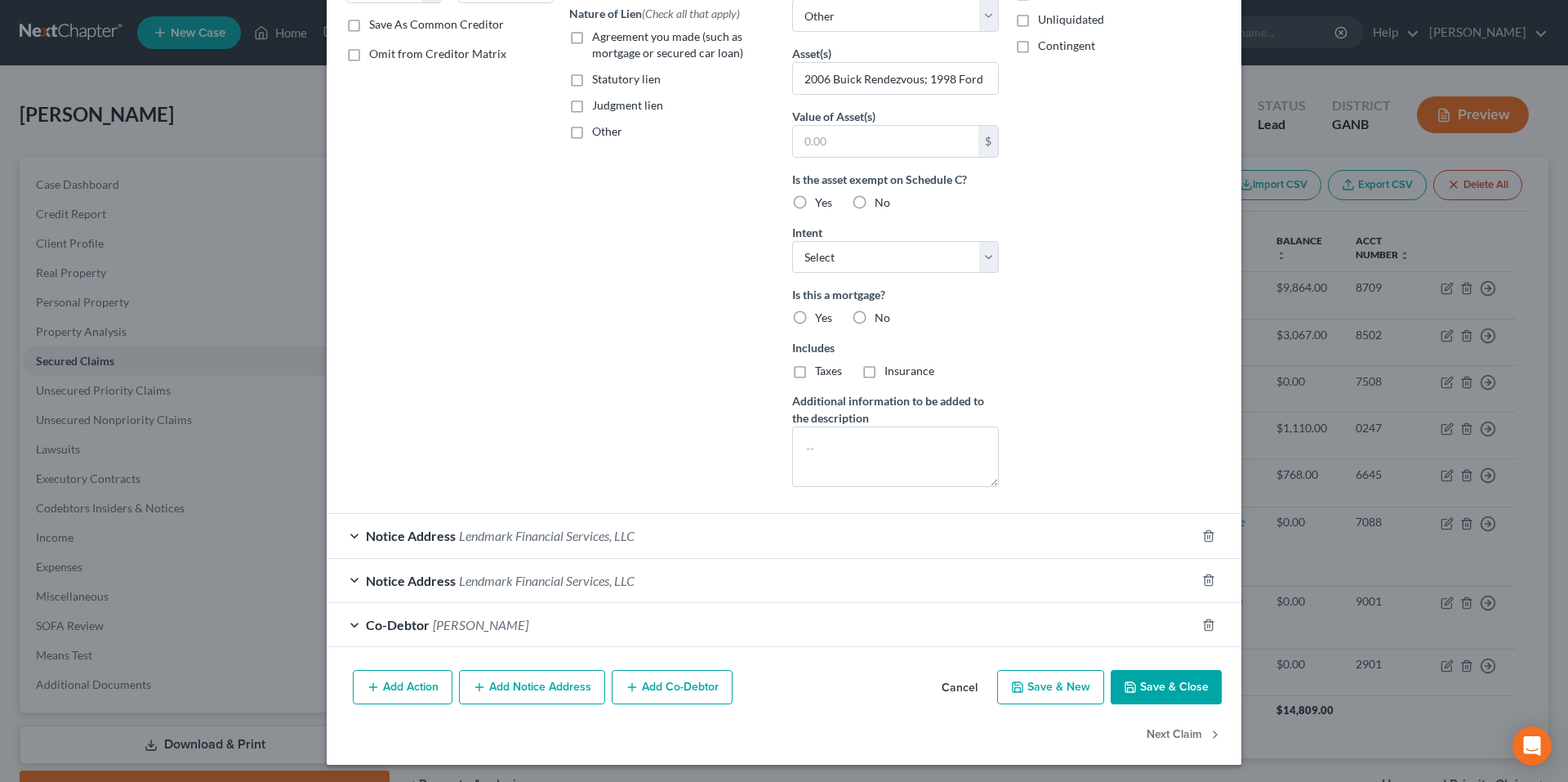
scroll to position [306, 0]
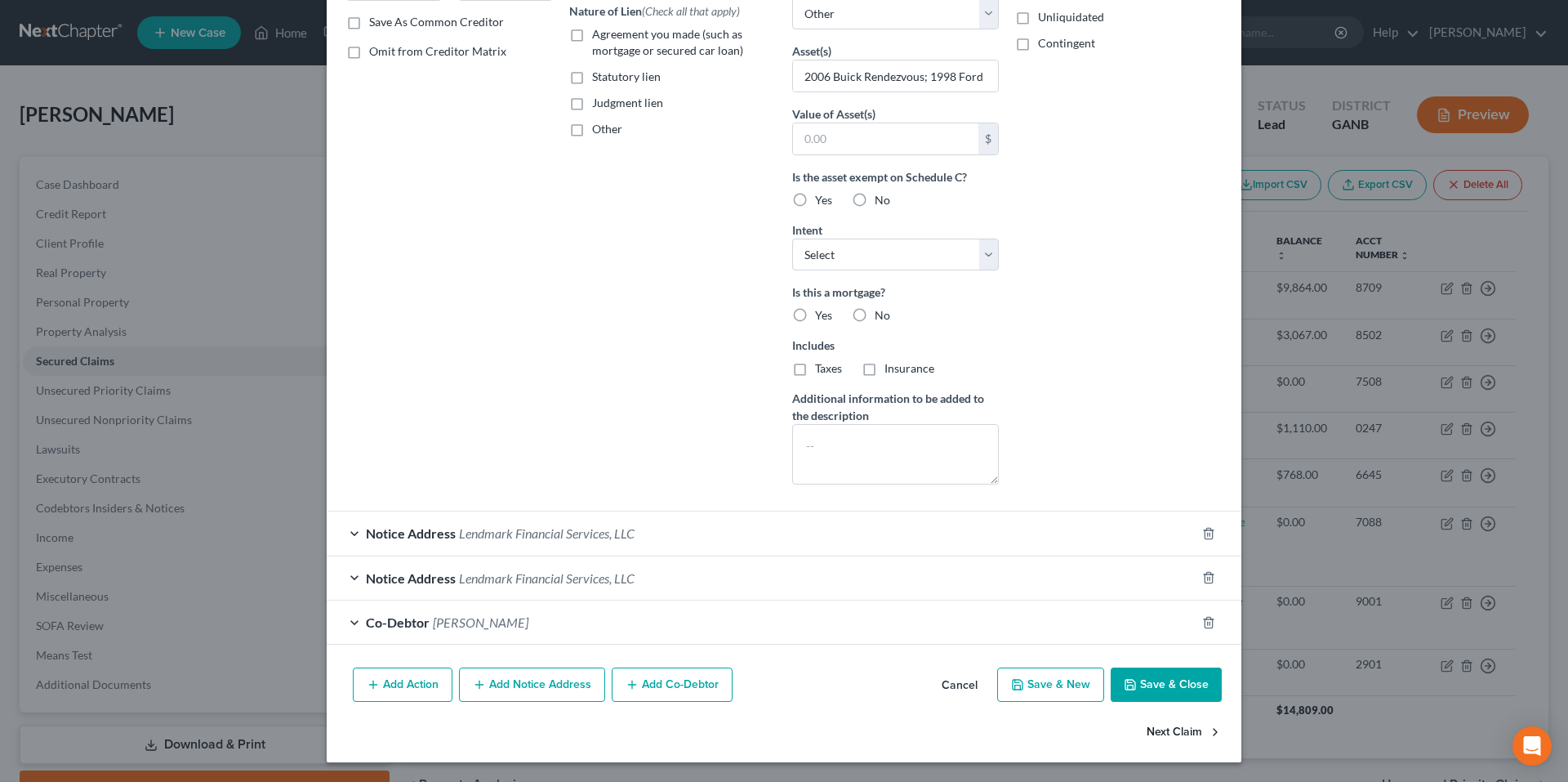
click at [1147, 731] on button "Next Claim" at bounding box center [1184, 731] width 75 height 34
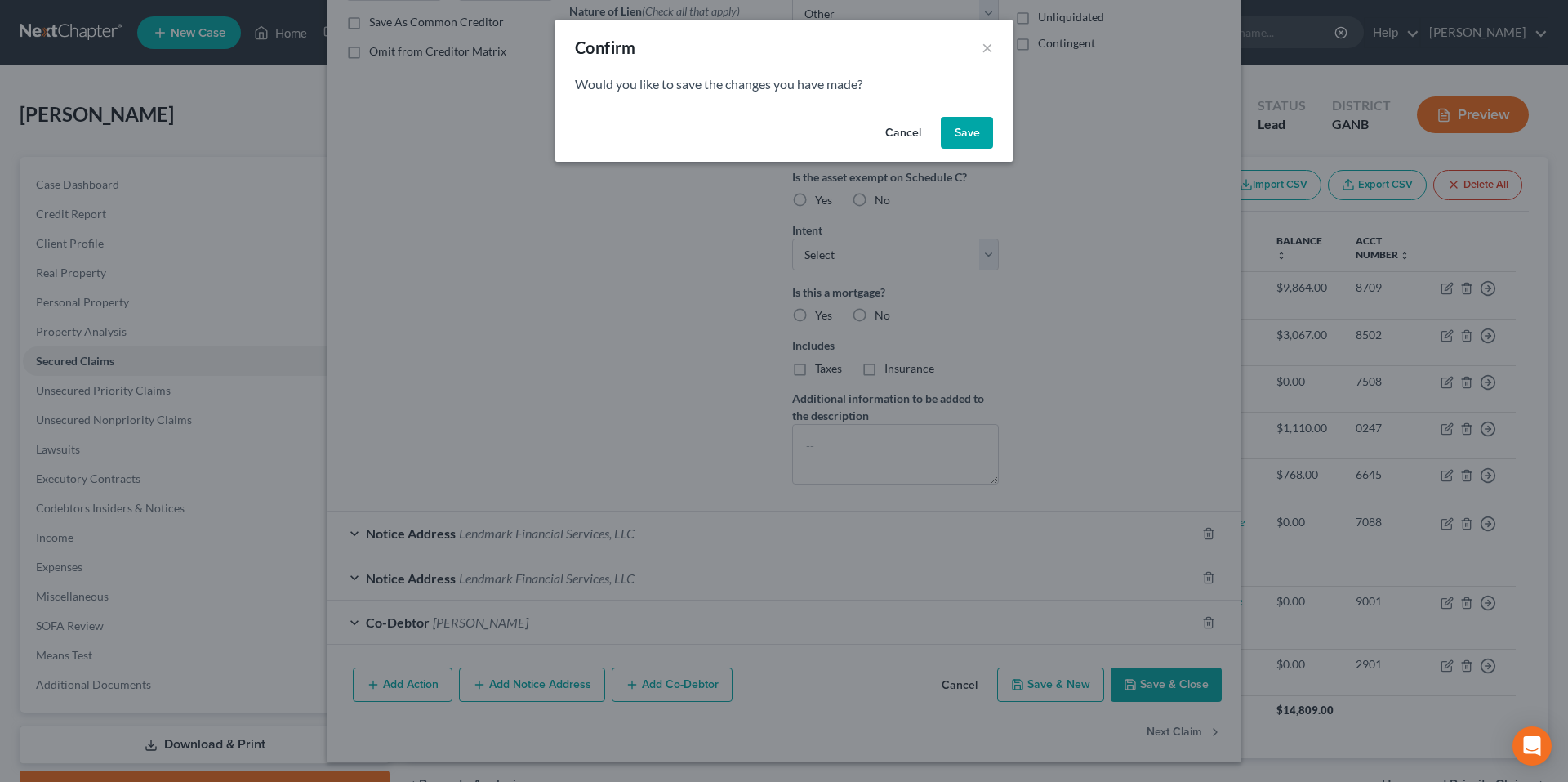
click at [970, 137] on button "Save" at bounding box center [967, 133] width 52 height 32
select select
select select "10"
select select "0"
select select "3"
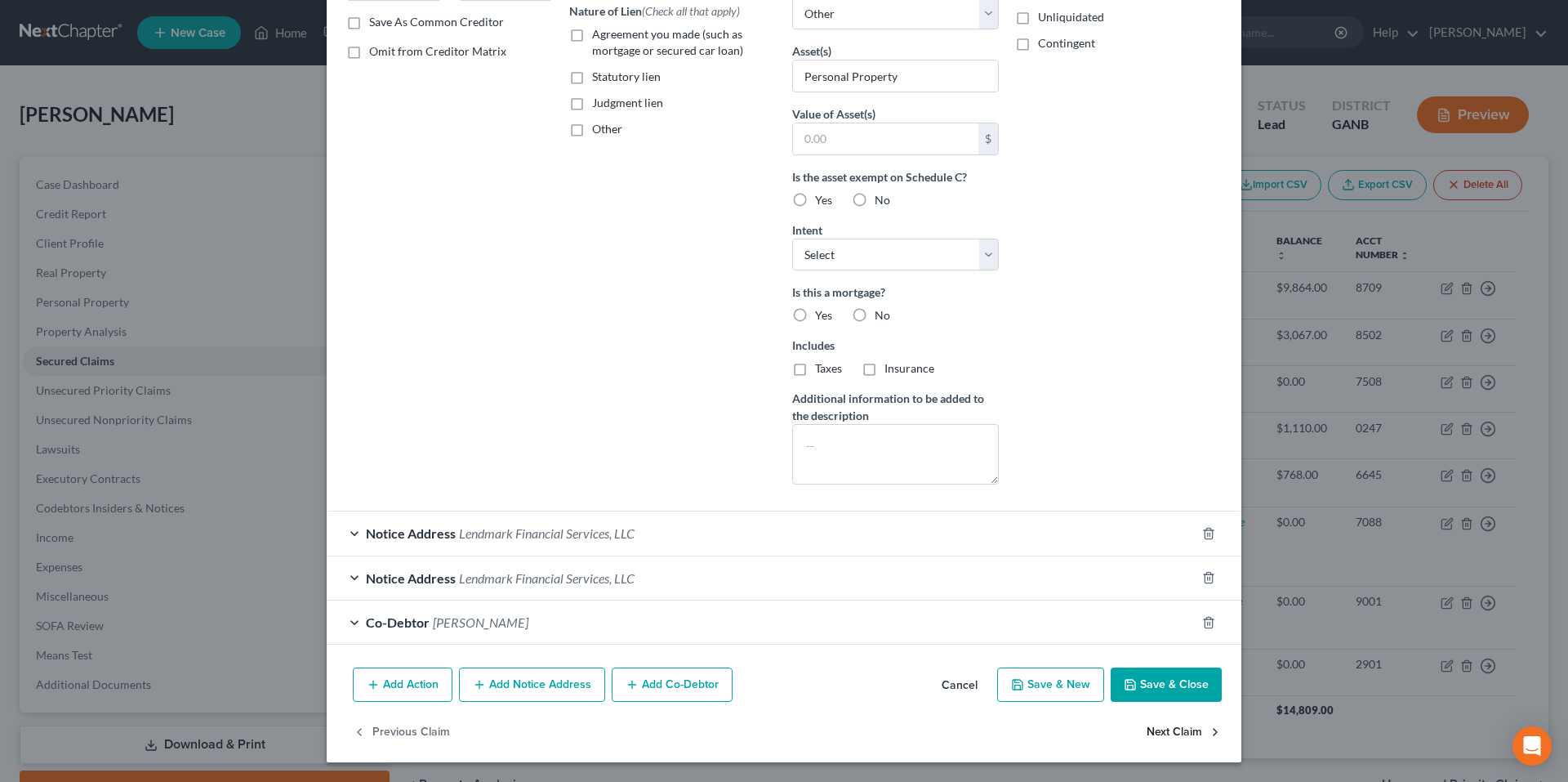
click at [1148, 736] on button "Next Claim" at bounding box center [1184, 731] width 75 height 34
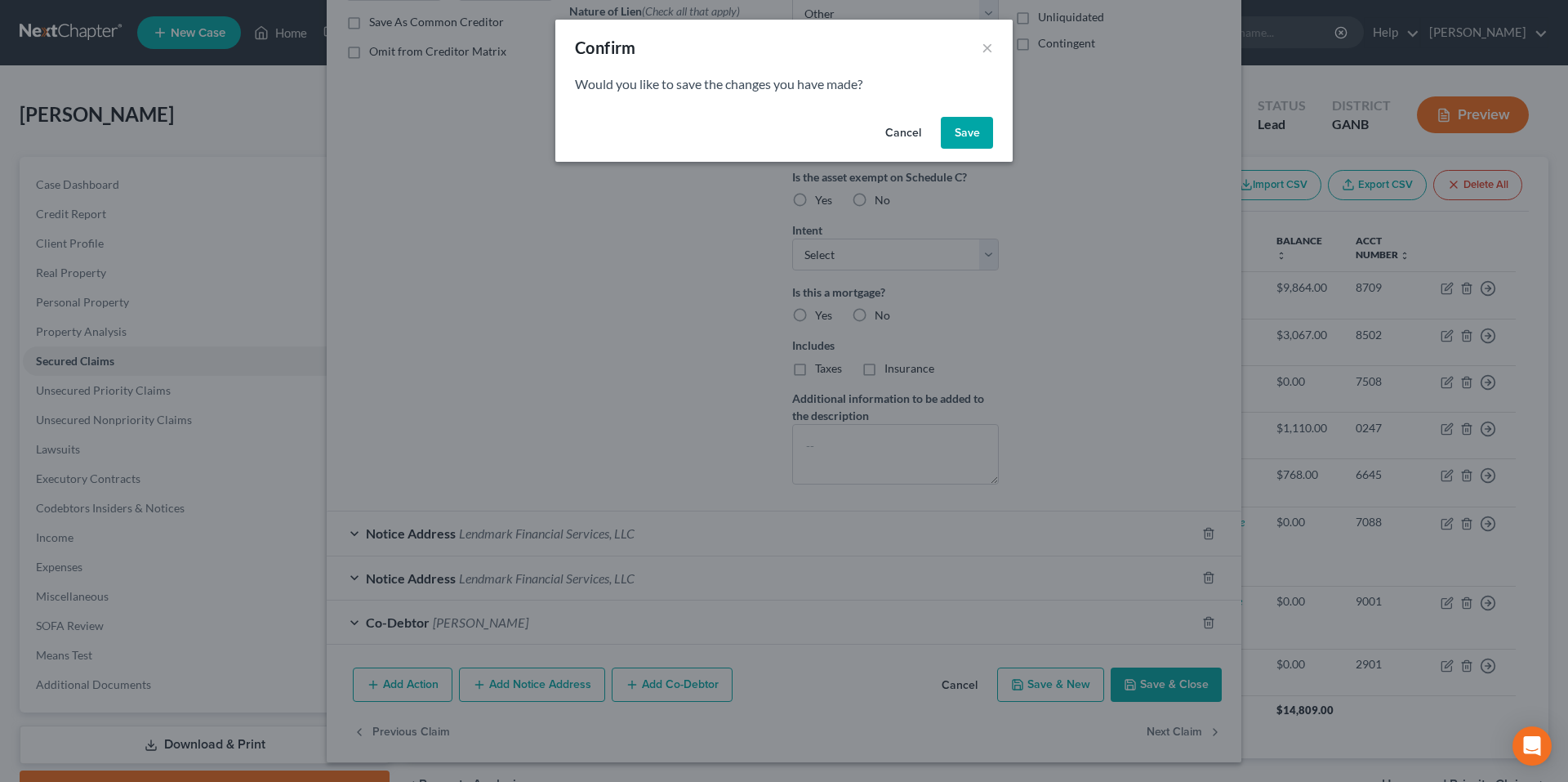
click at [968, 139] on button "Save" at bounding box center [967, 133] width 52 height 32
select select "10"
select select "0"
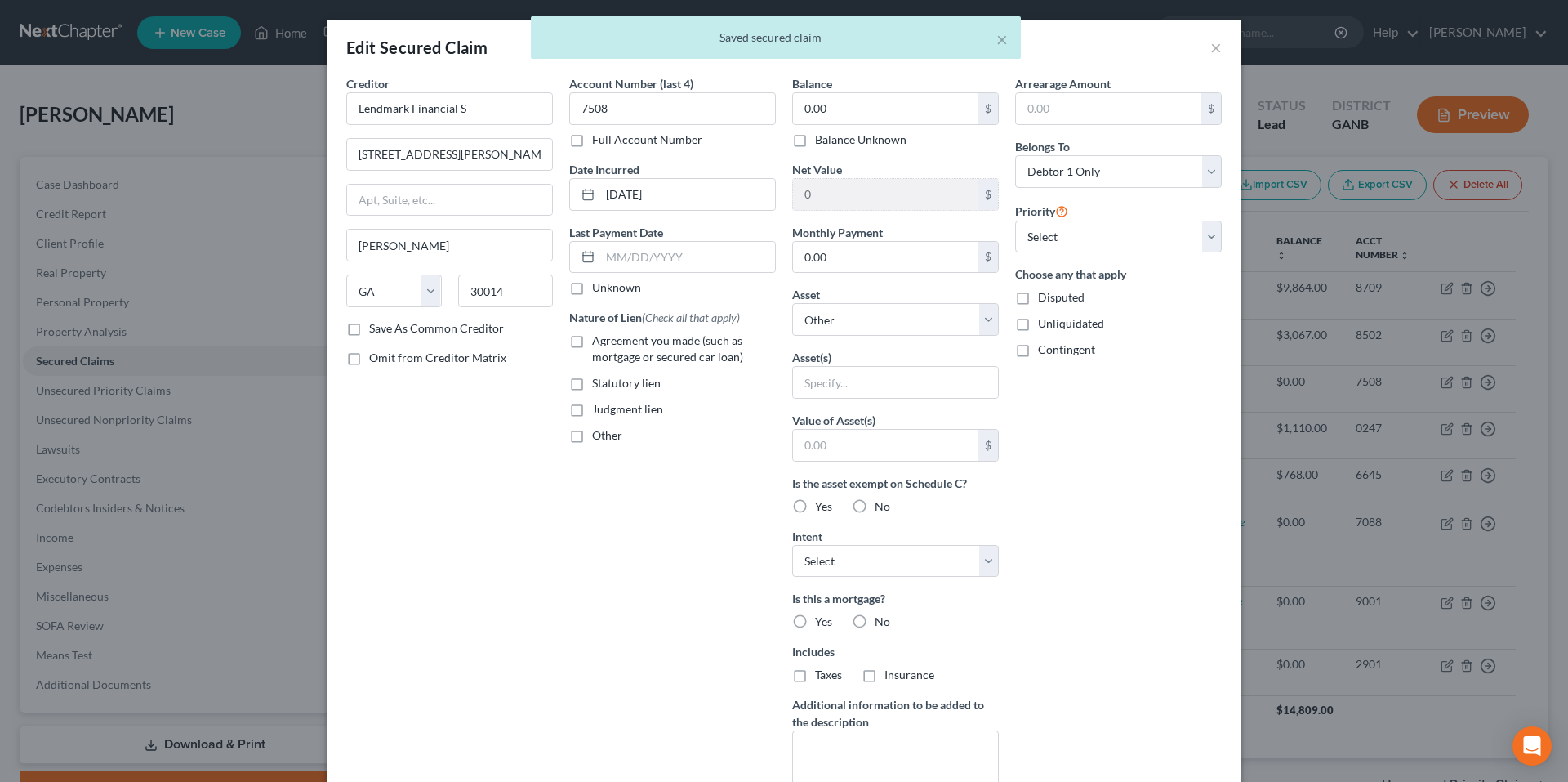
click at [1203, 43] on div "× Saved secured claim" at bounding box center [776, 42] width 1568 height 51
click at [1208, 47] on div "× Saved secured claim" at bounding box center [776, 42] width 1568 height 51
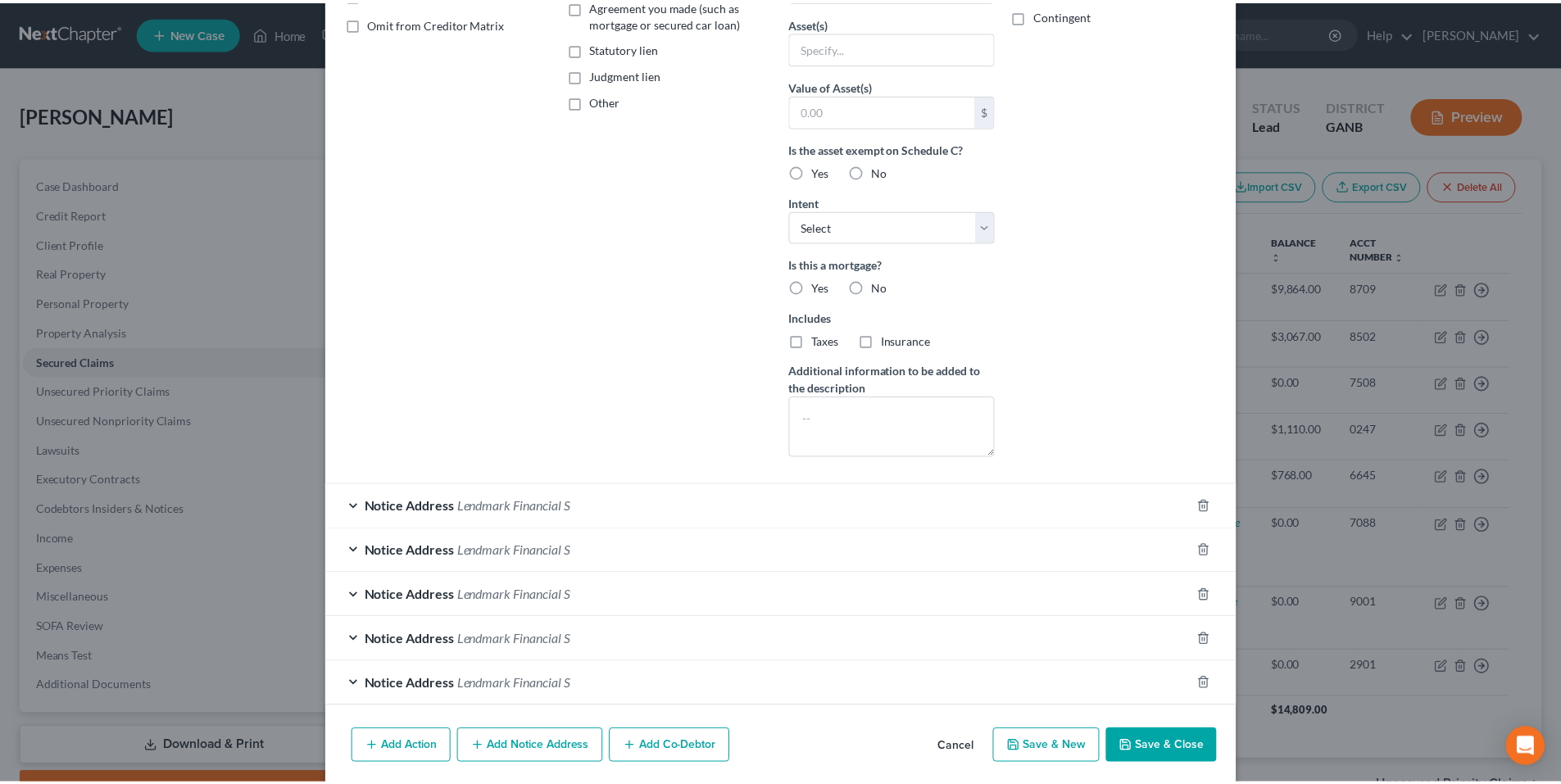
scroll to position [314, 0]
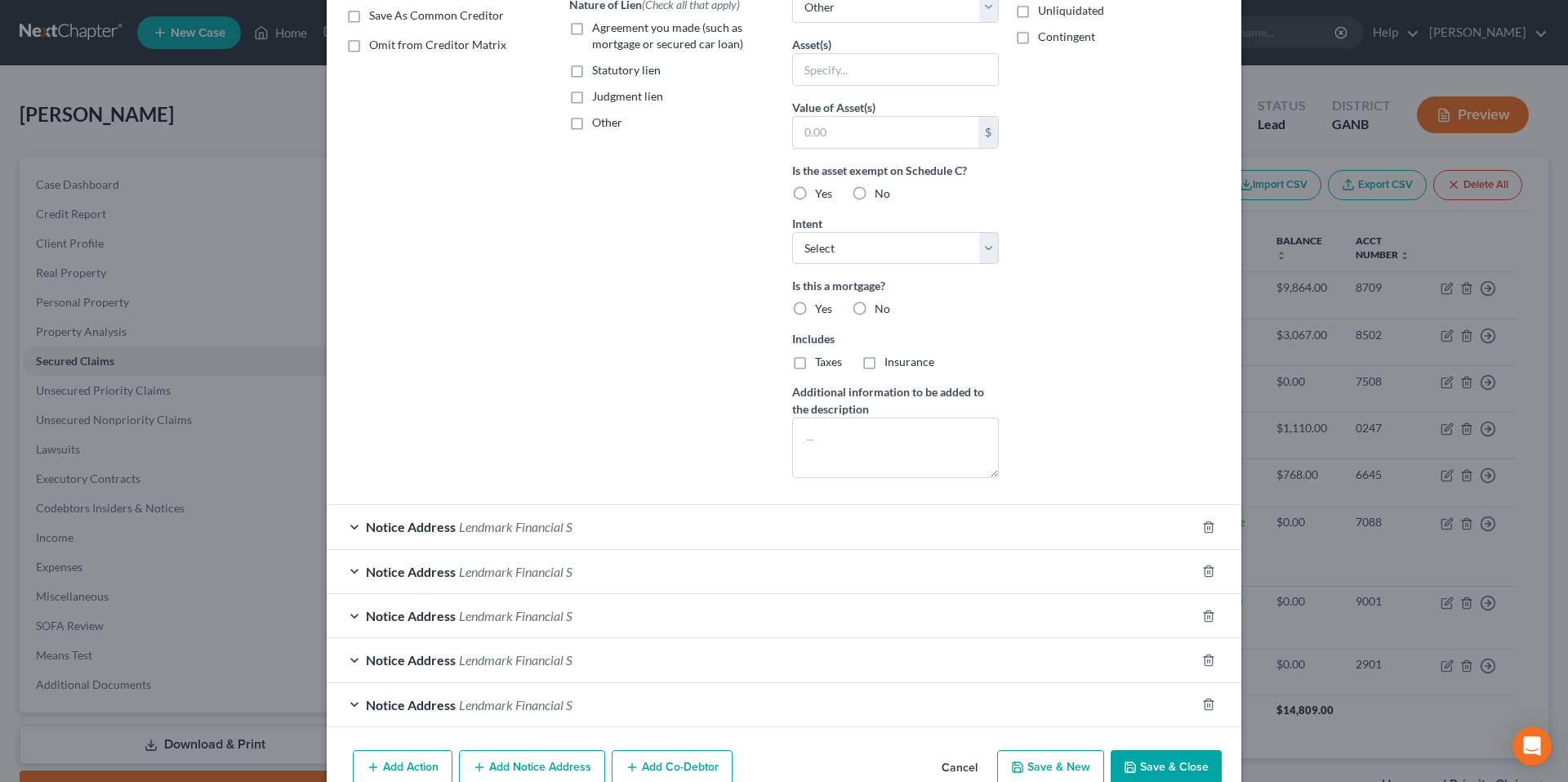
click at [961, 763] on button "Cancel" at bounding box center [959, 768] width 62 height 32
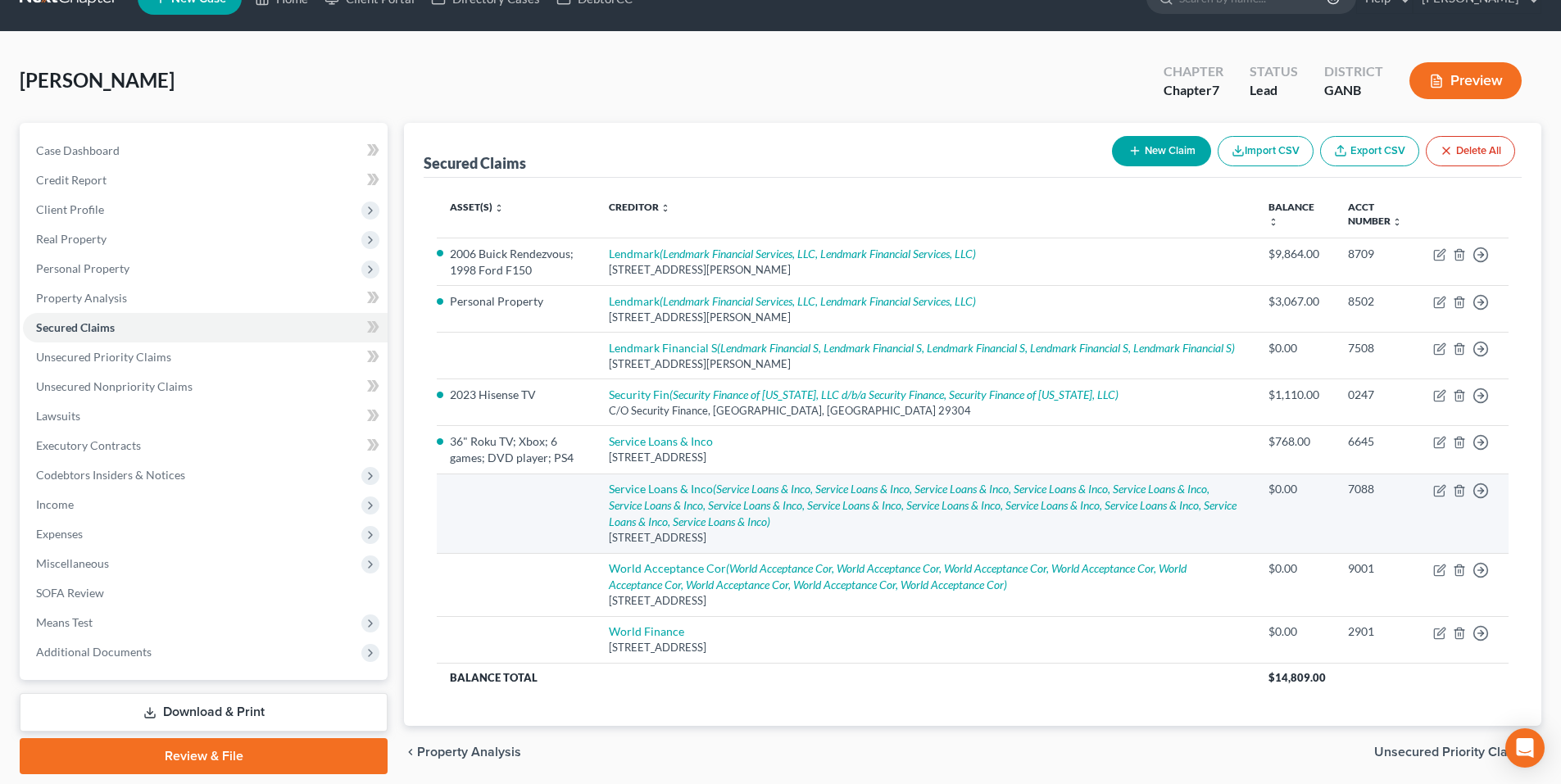
scroll to position [107, 0]
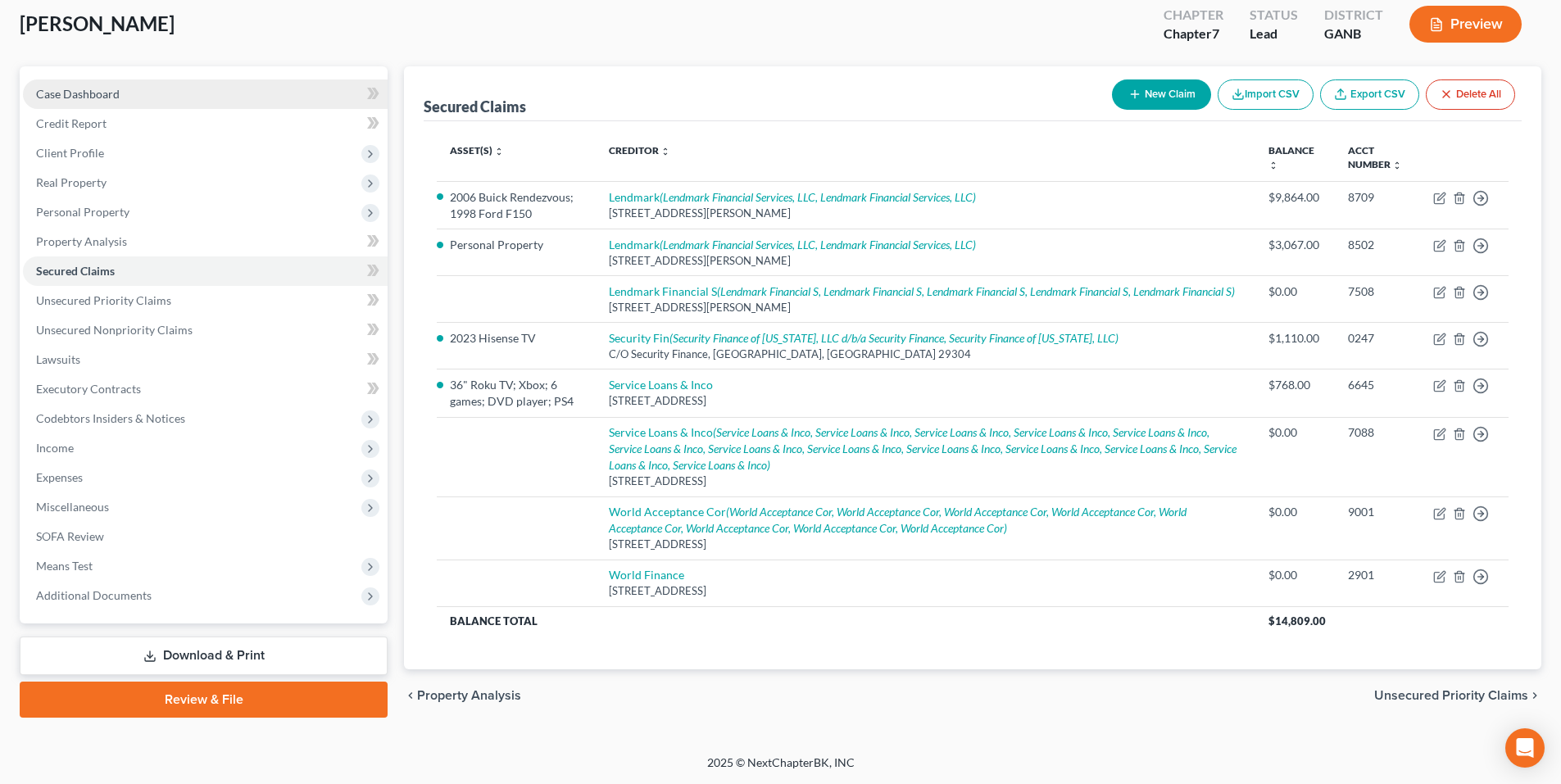
click at [85, 87] on span "Case Dashboard" at bounding box center [77, 93] width 83 height 14
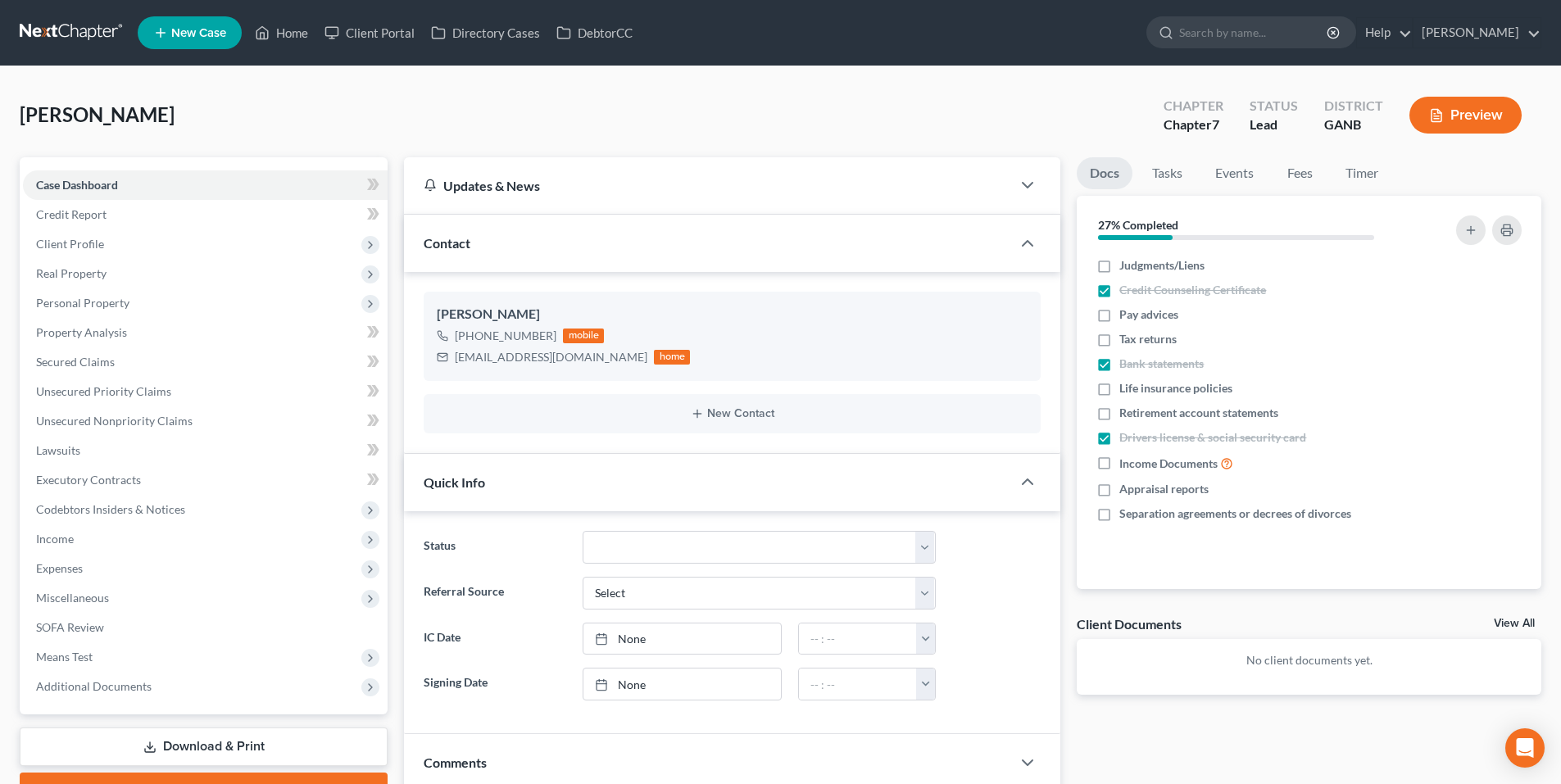
click at [71, 42] on link at bounding box center [72, 32] width 105 height 29
